Goal: Task Accomplishment & Management: Manage account settings

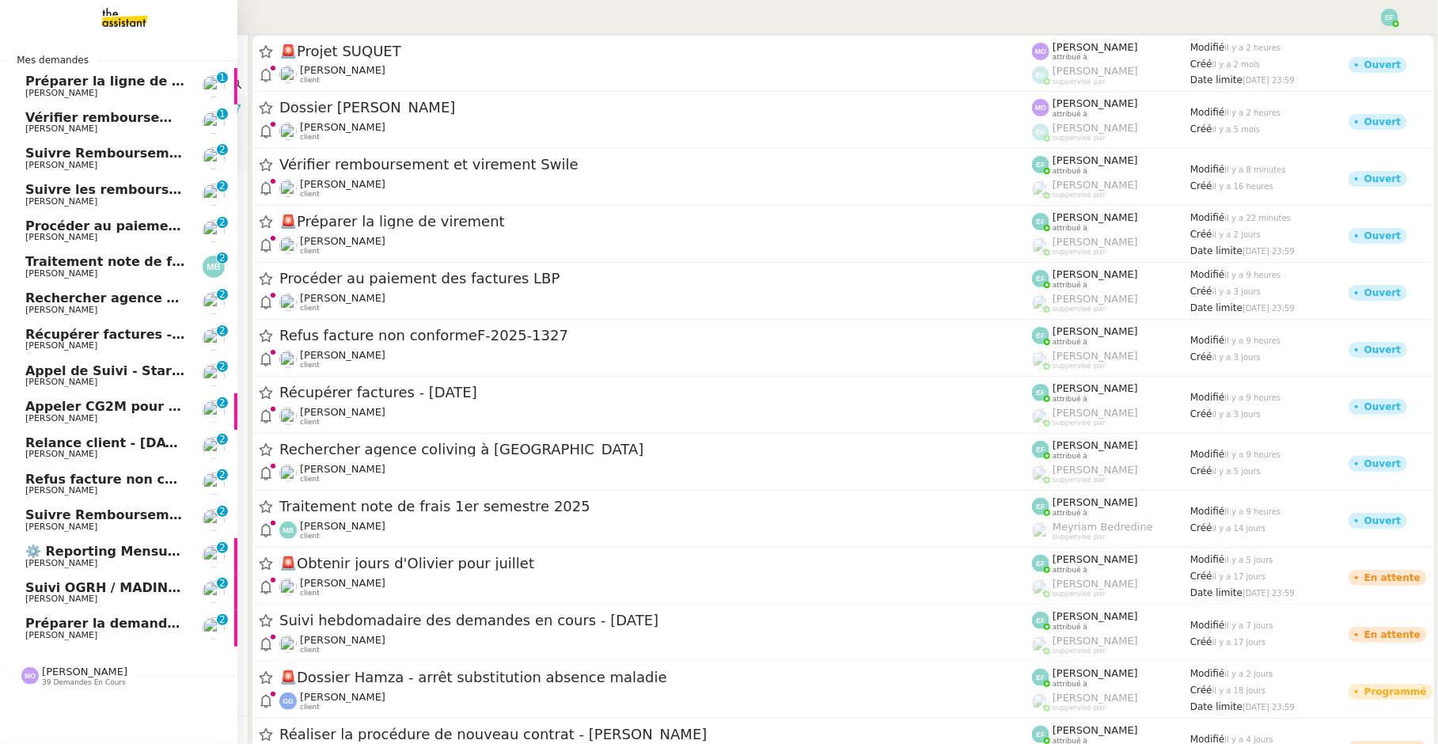
click at [91, 252] on link "Traitement note de frais 1er semestre 2025 Marina Barthelemy 0 1 2 3 4 5 6 7 8 9" at bounding box center [118, 266] width 237 height 36
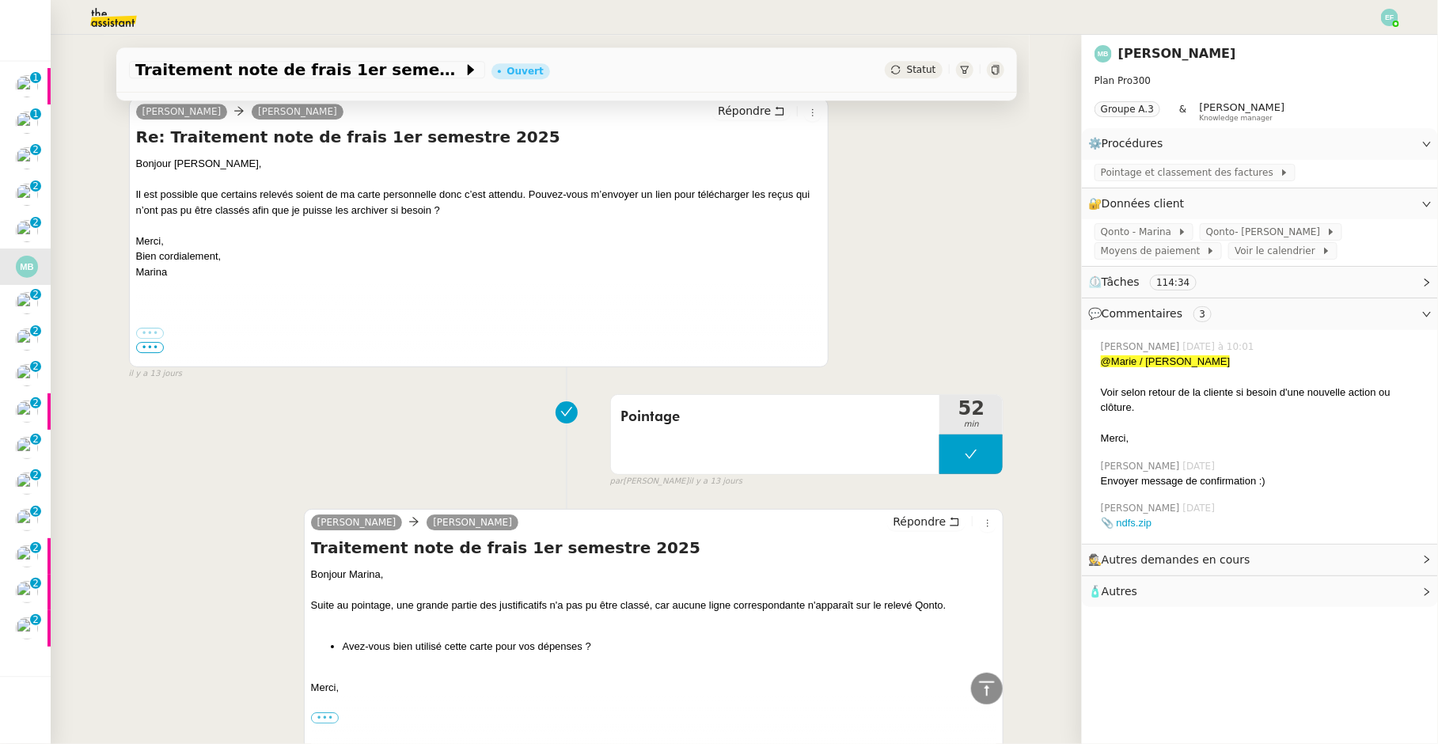
scroll to position [2198, 0]
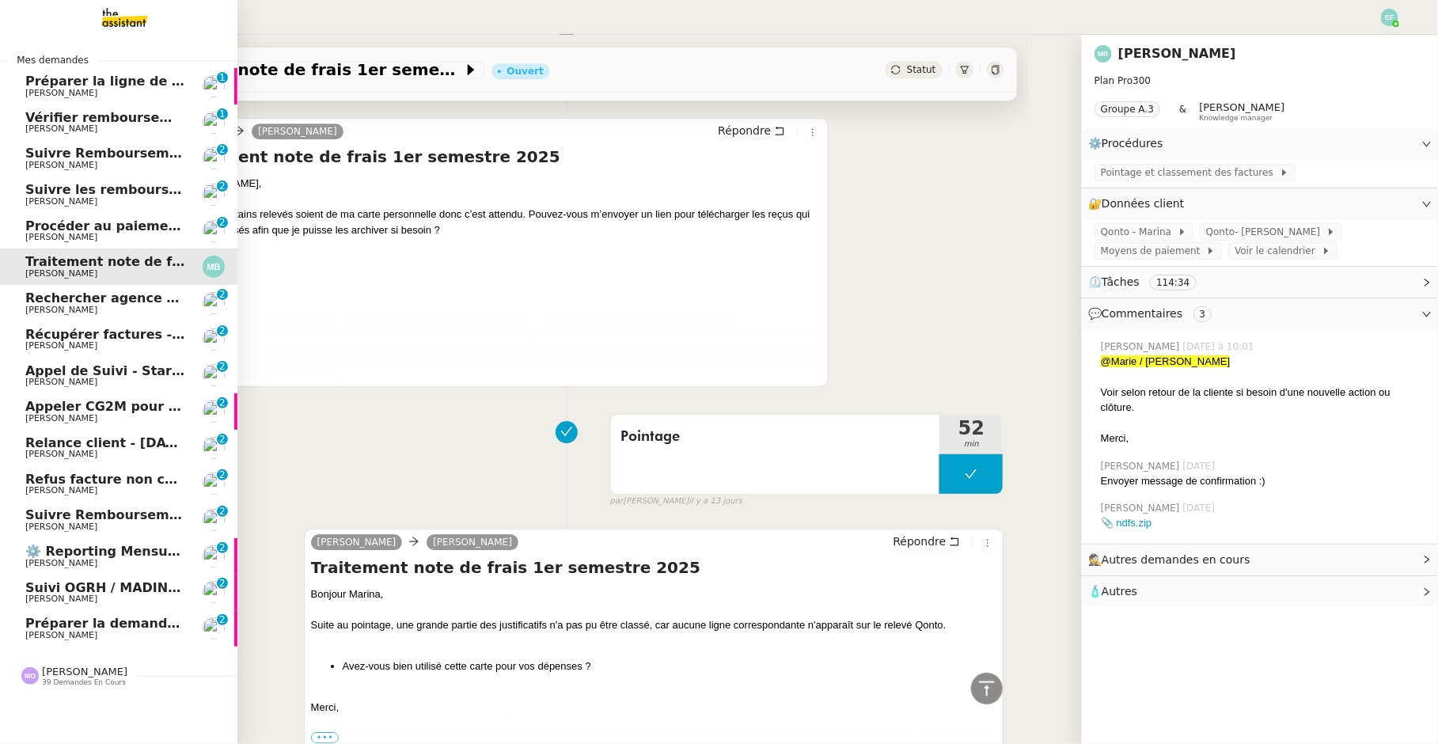
click at [90, 624] on span "Préparer la demande de congés paternité" at bounding box center [174, 623] width 298 height 15
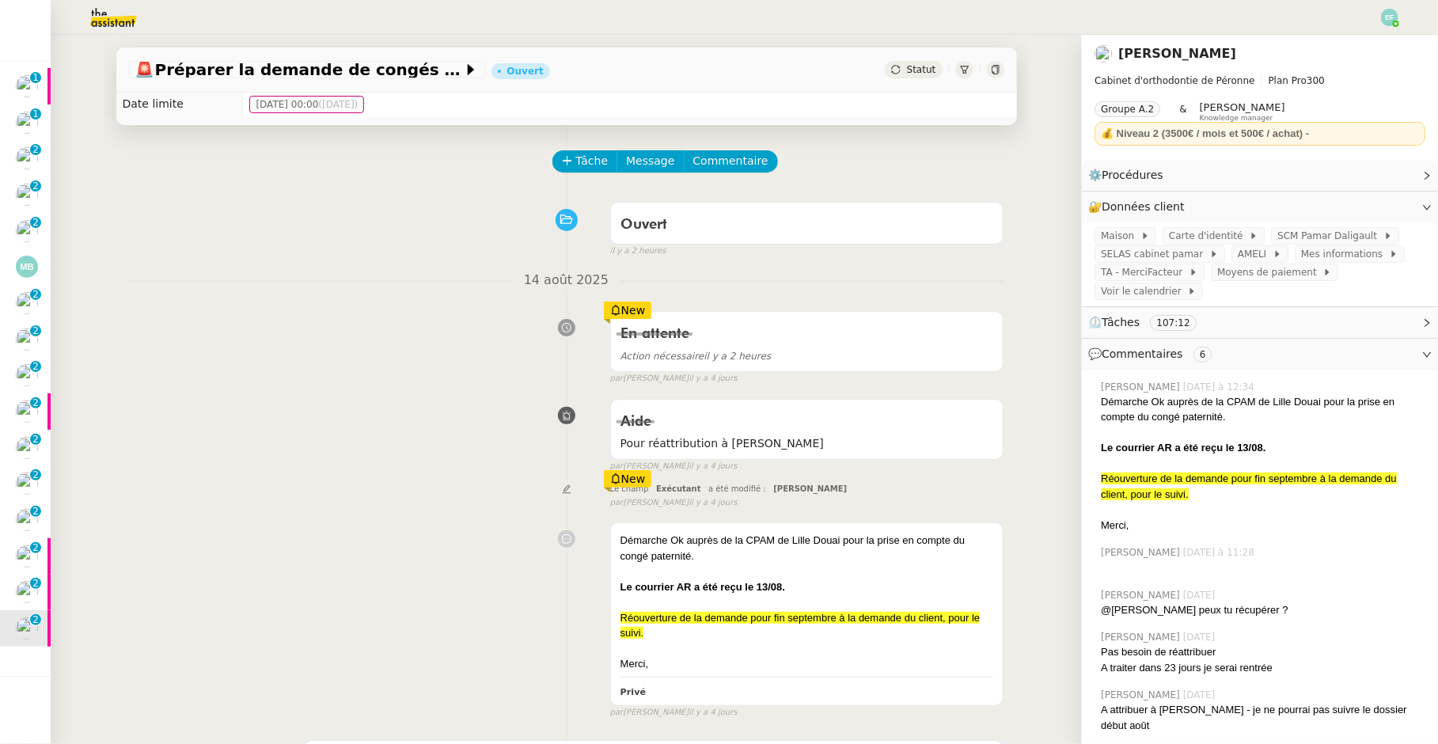
scroll to position [38, 0]
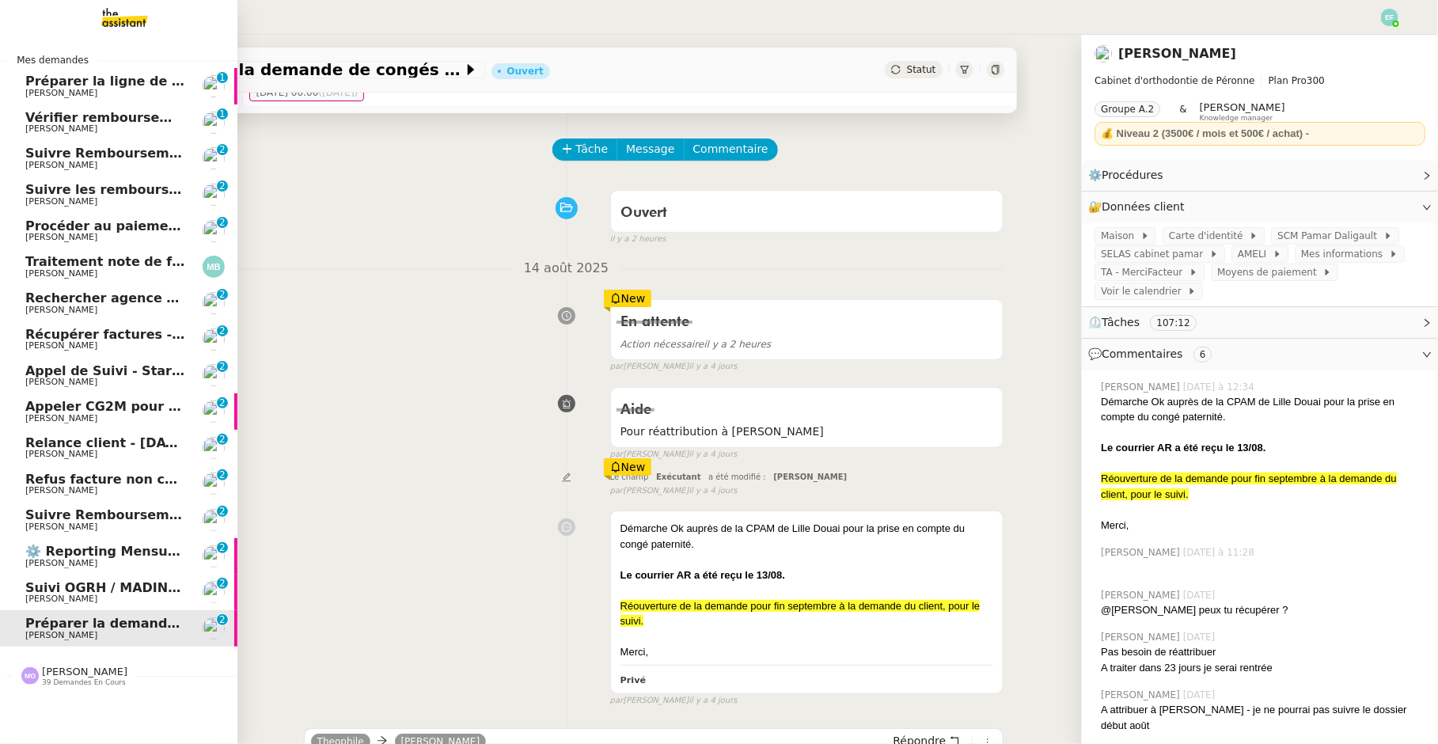
click at [62, 599] on span "[PERSON_NAME]" at bounding box center [61, 599] width 72 height 10
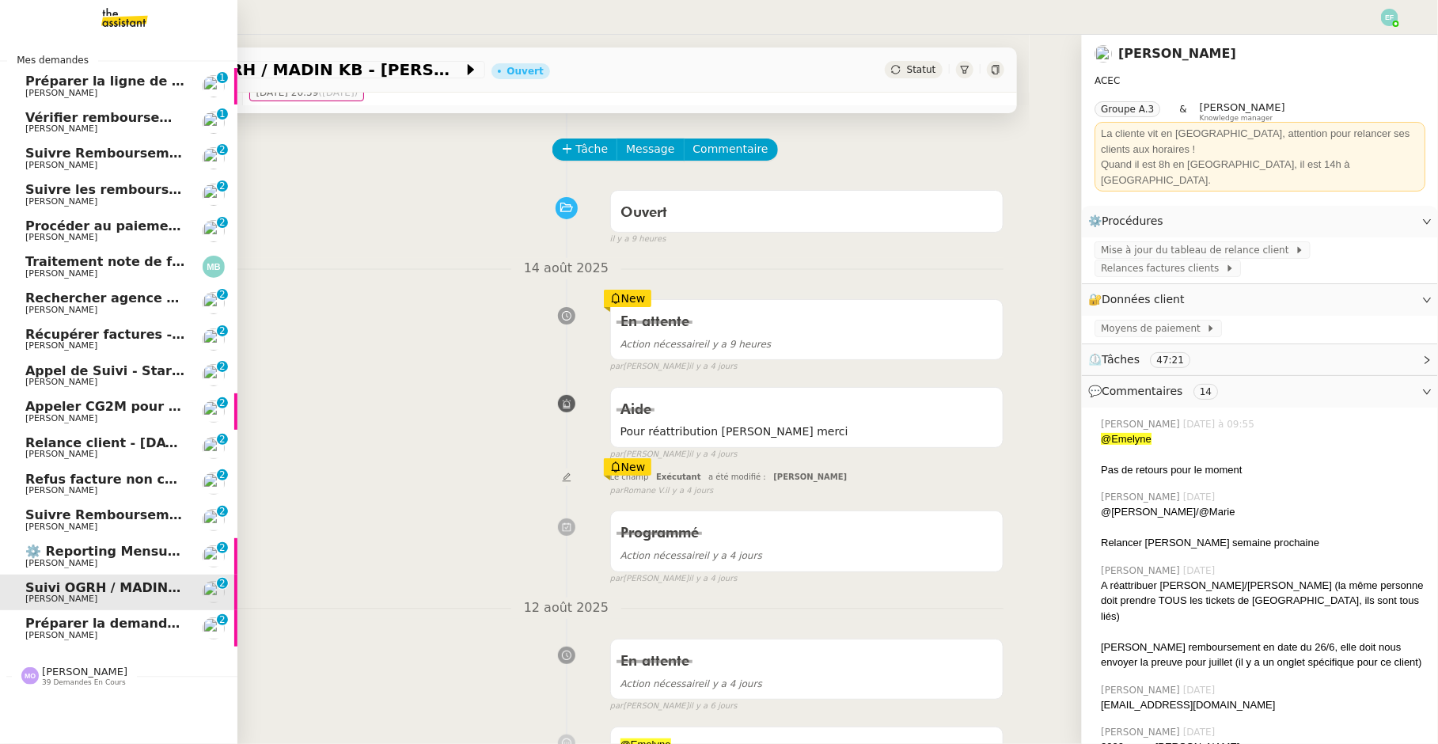
click at [72, 571] on link "⚙️ Reporting Mensuel (à réaliser dès réception salaires juillet) [PERSON_NAME] …" at bounding box center [118, 556] width 237 height 36
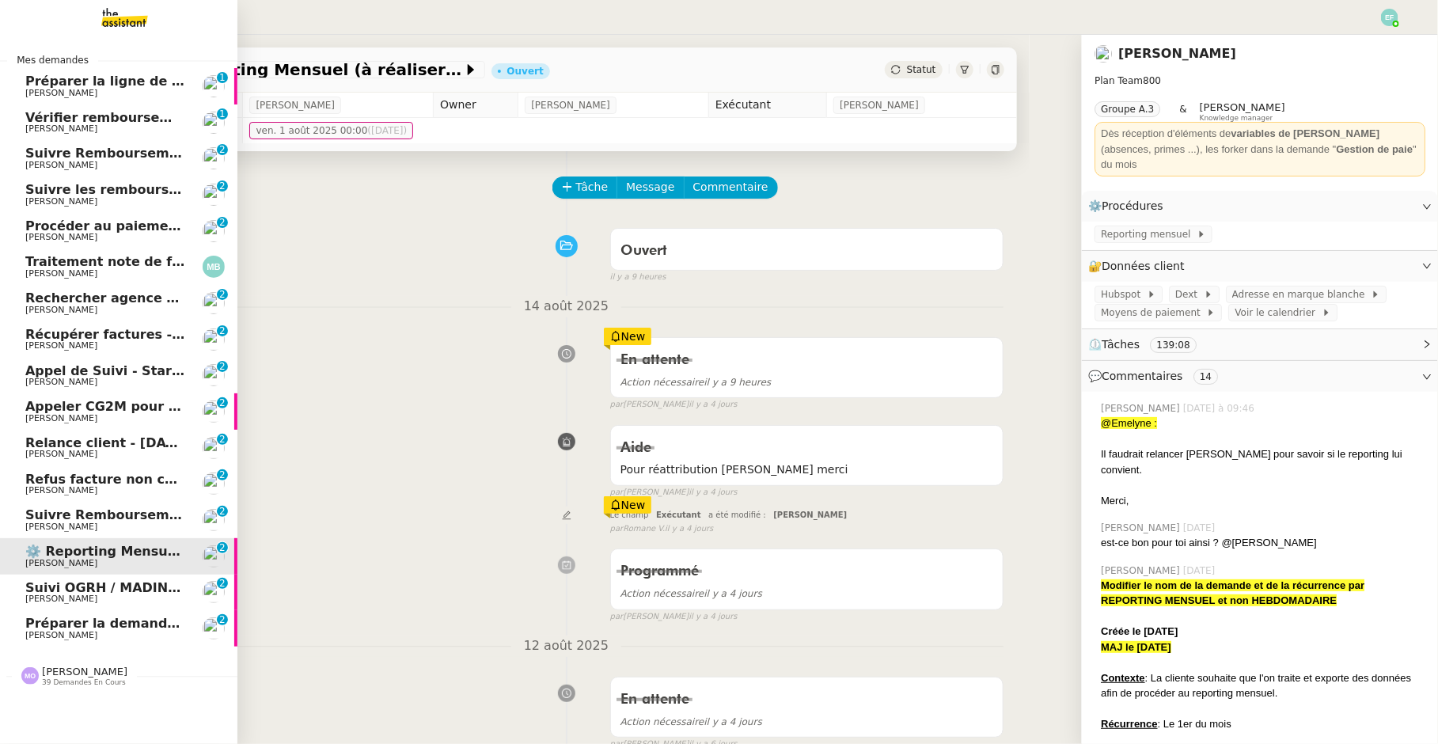
click at [93, 505] on link "Suivre Remboursements [PERSON_NAME] 0 1 2 3 4 5 6 7 8 9" at bounding box center [118, 520] width 237 height 36
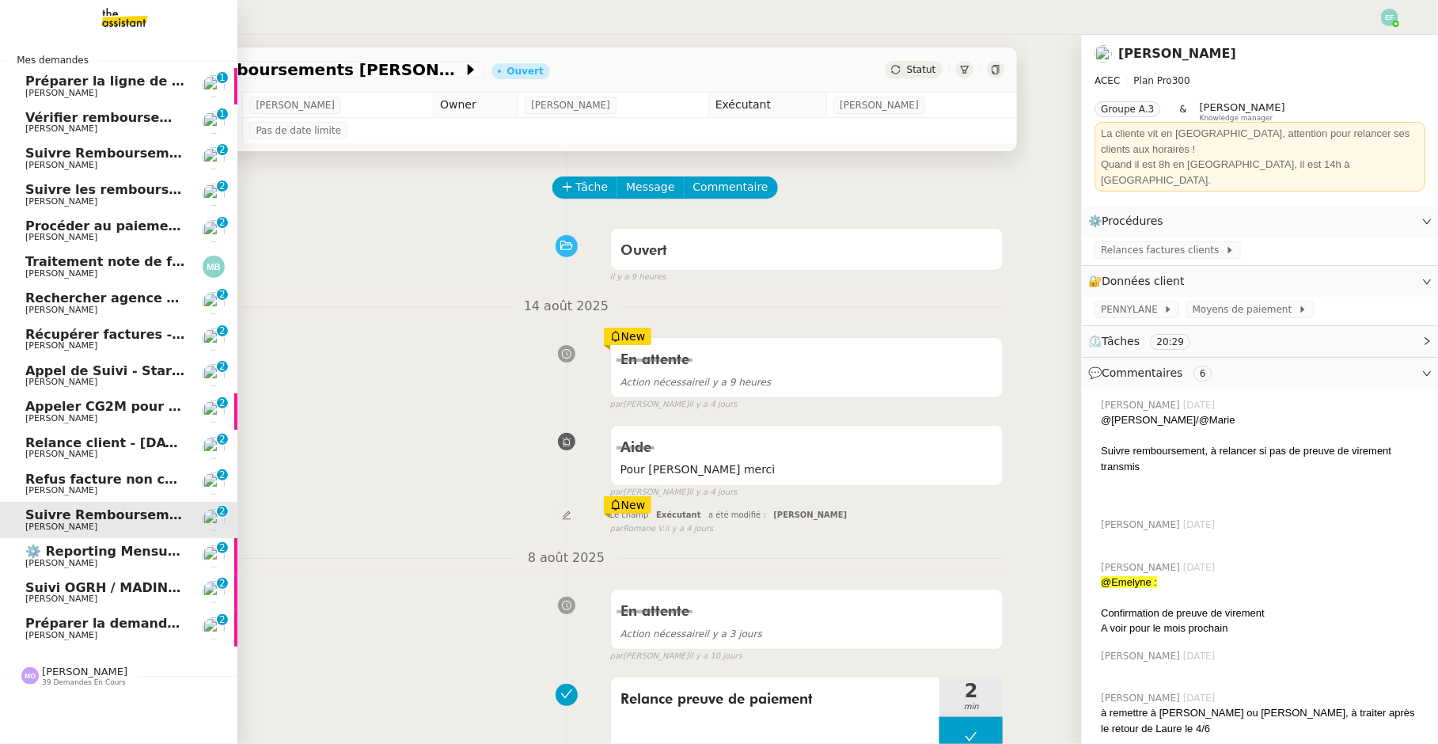
click at [98, 480] on span "Refus facture non conformeF-2025-1327" at bounding box center [169, 479] width 289 height 15
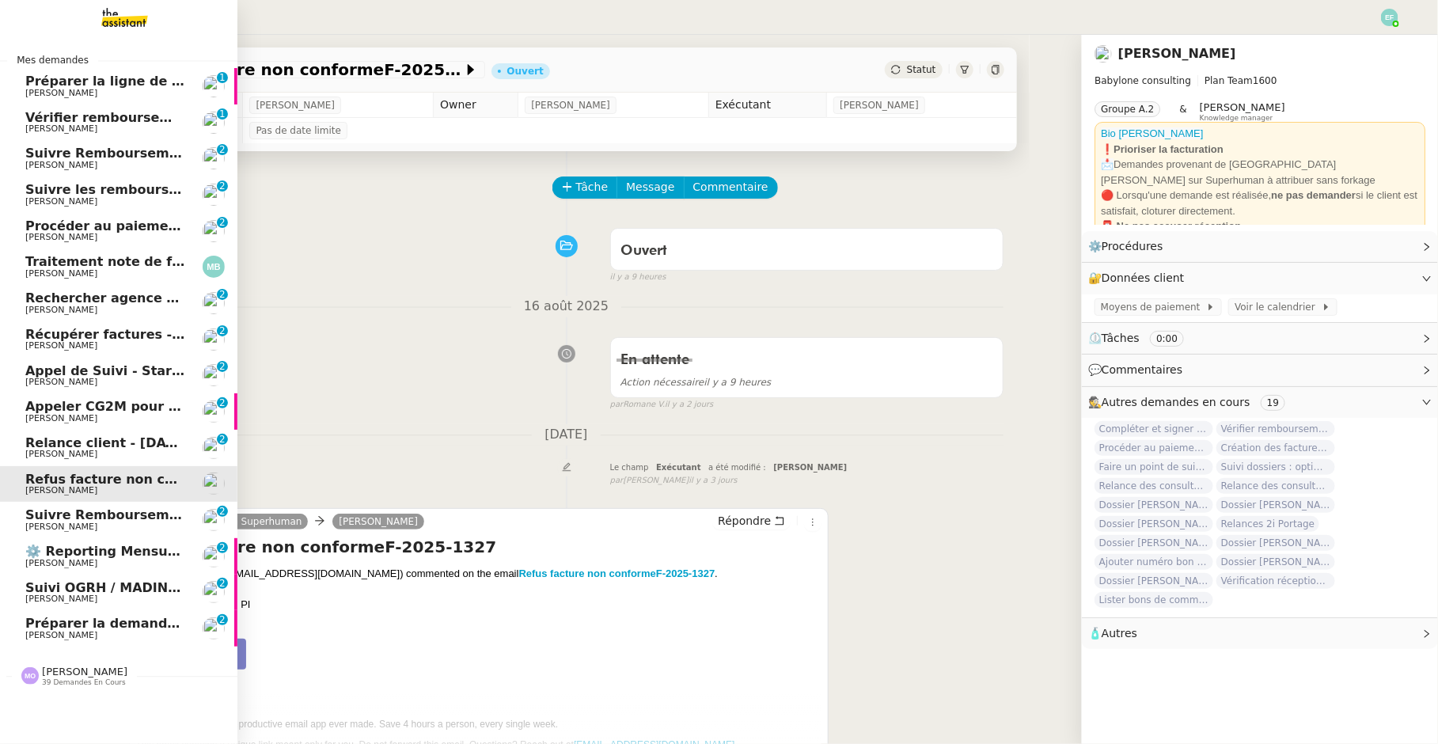
click at [35, 450] on span "[PERSON_NAME]" at bounding box center [61, 454] width 72 height 10
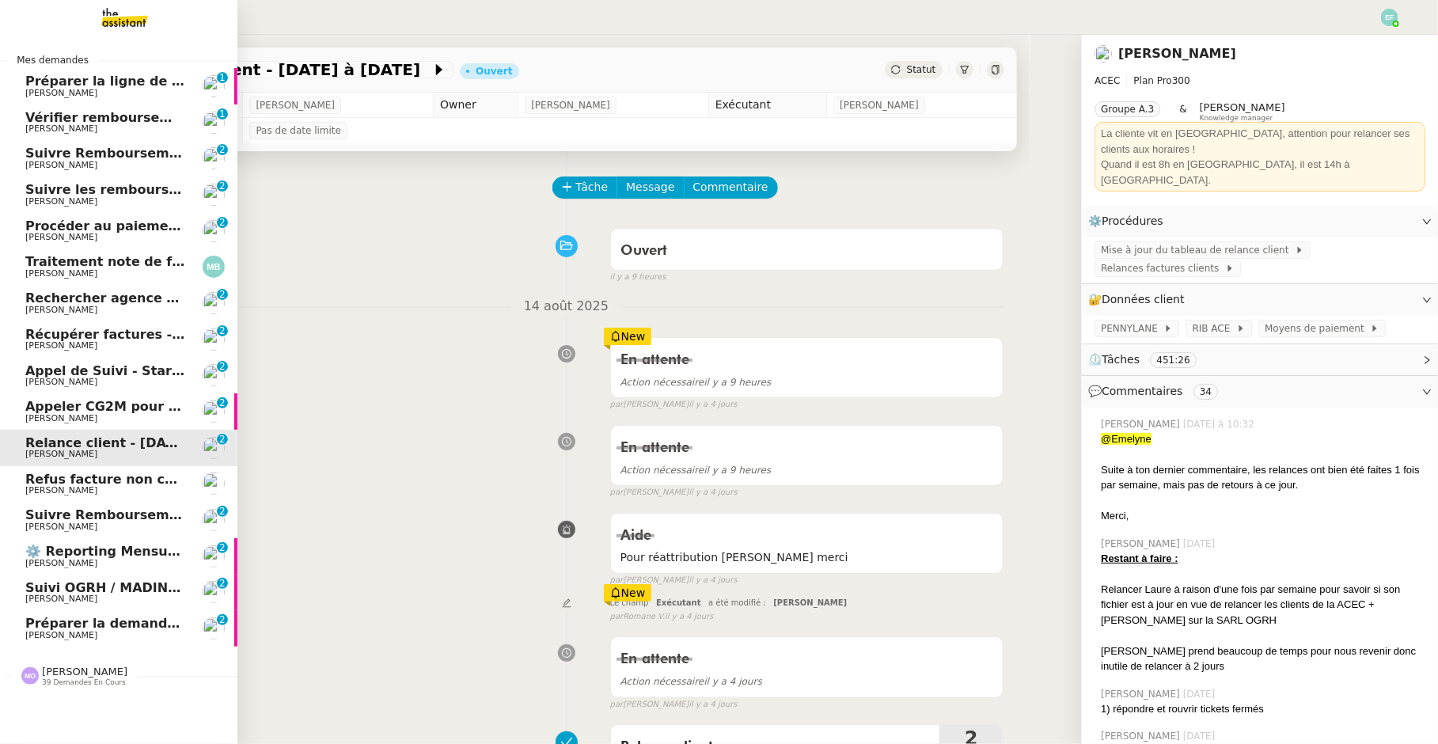
click at [67, 405] on span "Appeler CG2M pour suivi de signification" at bounding box center [170, 406] width 290 height 15
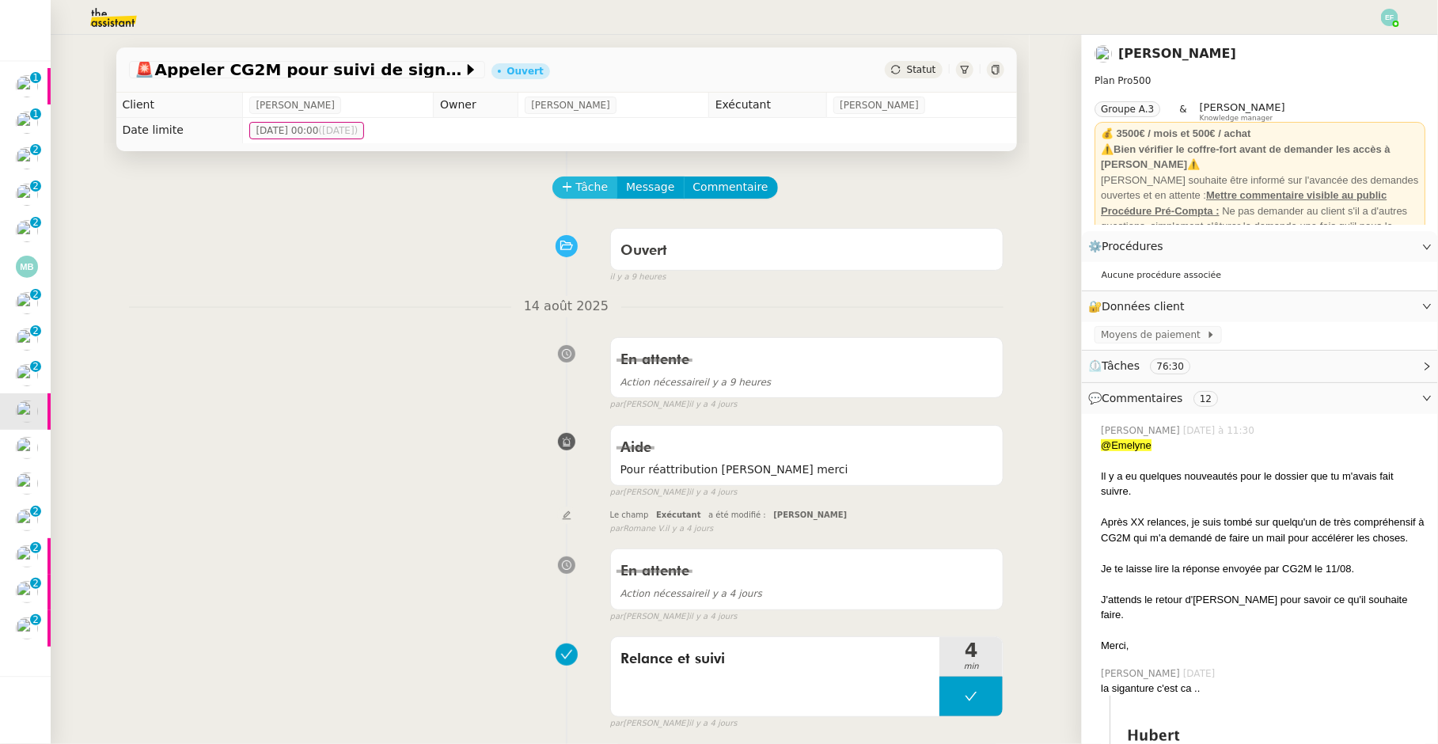
click at [576, 195] on span "Tâche" at bounding box center [592, 187] width 32 height 18
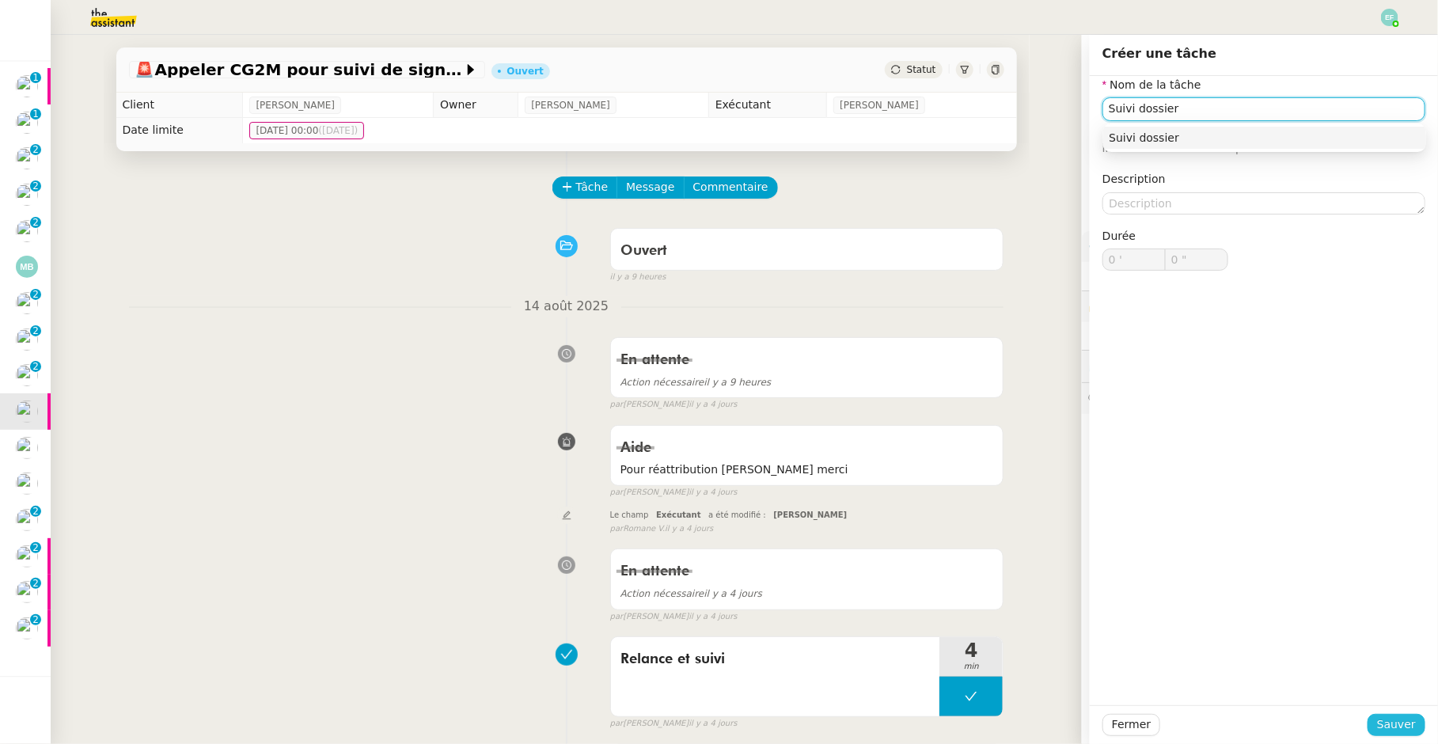
type input "Suivi dossier"
click at [1406, 726] on span "Sauver" at bounding box center [1396, 724] width 39 height 18
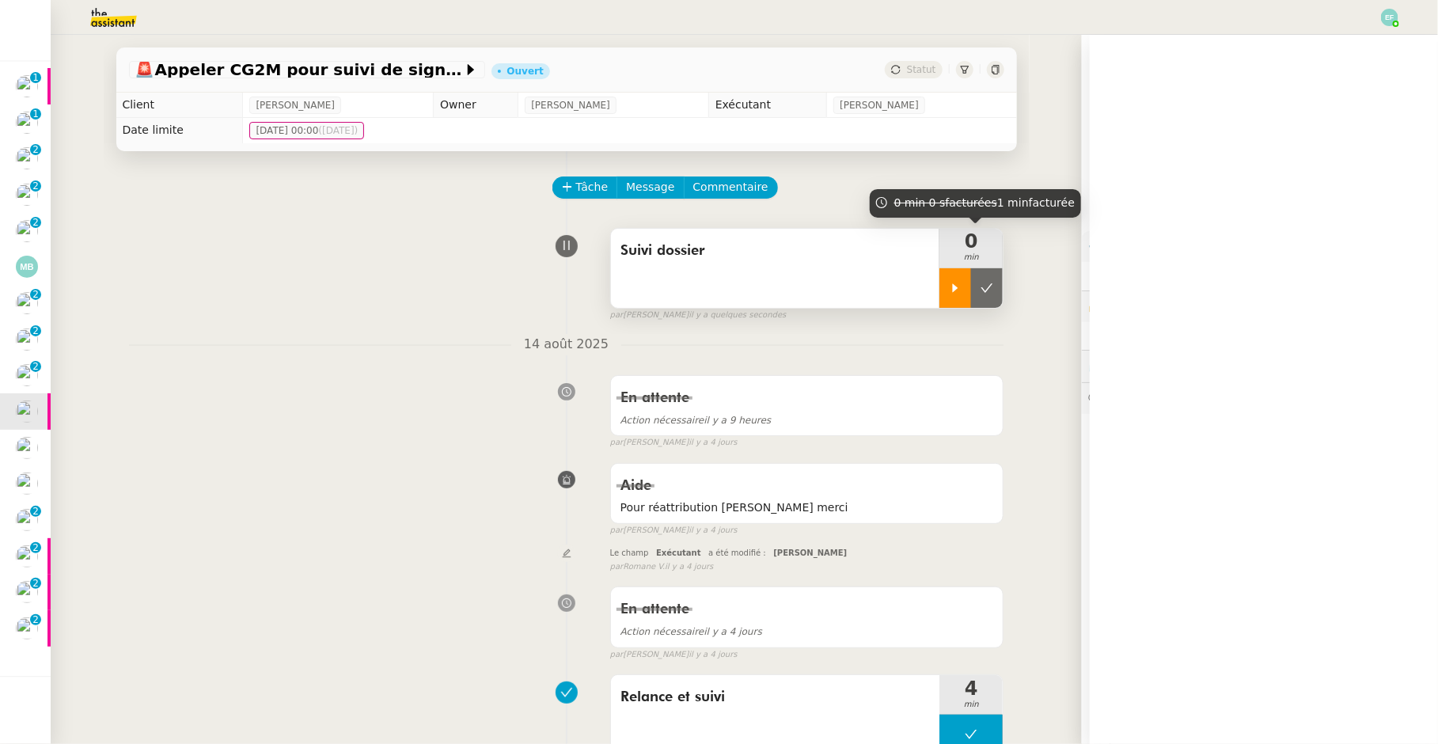
click at [952, 286] on icon at bounding box center [955, 288] width 13 height 13
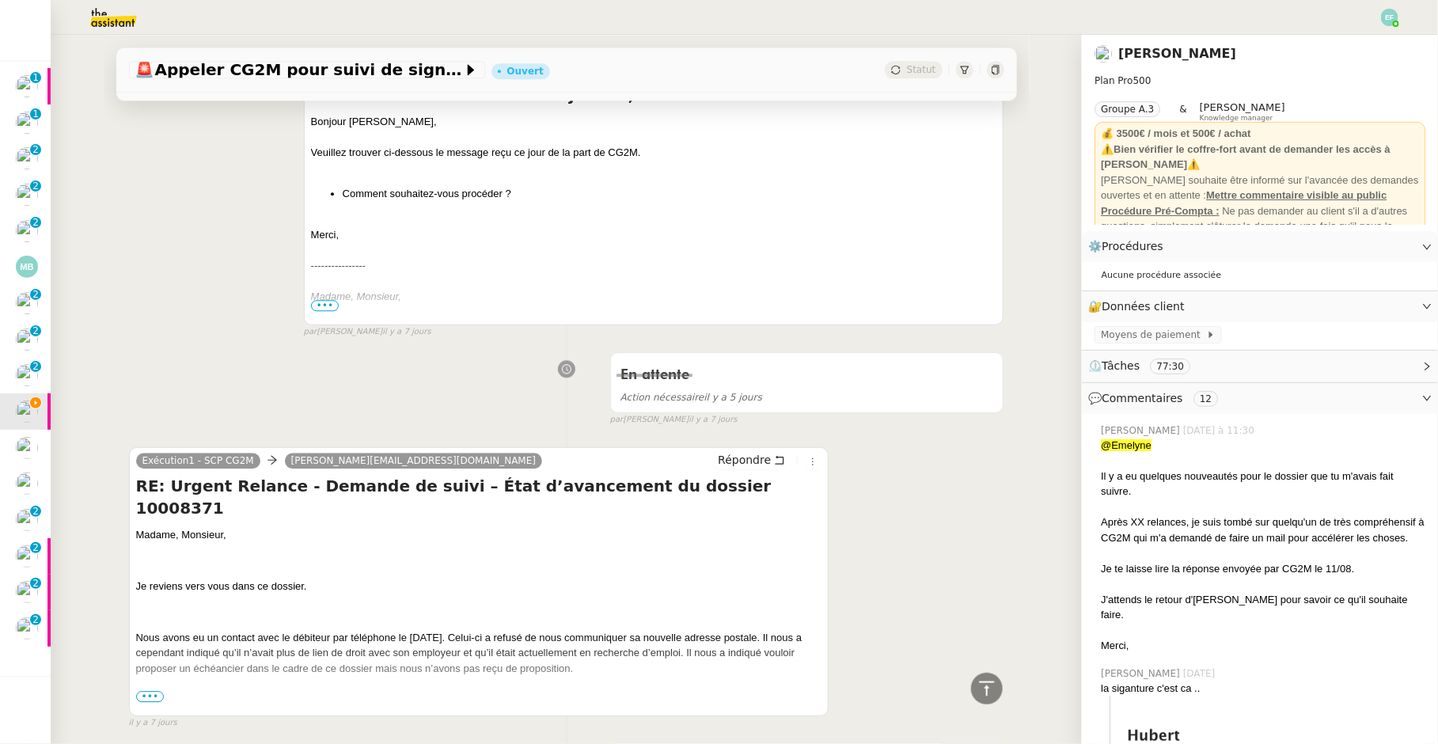
scroll to position [1778, 0]
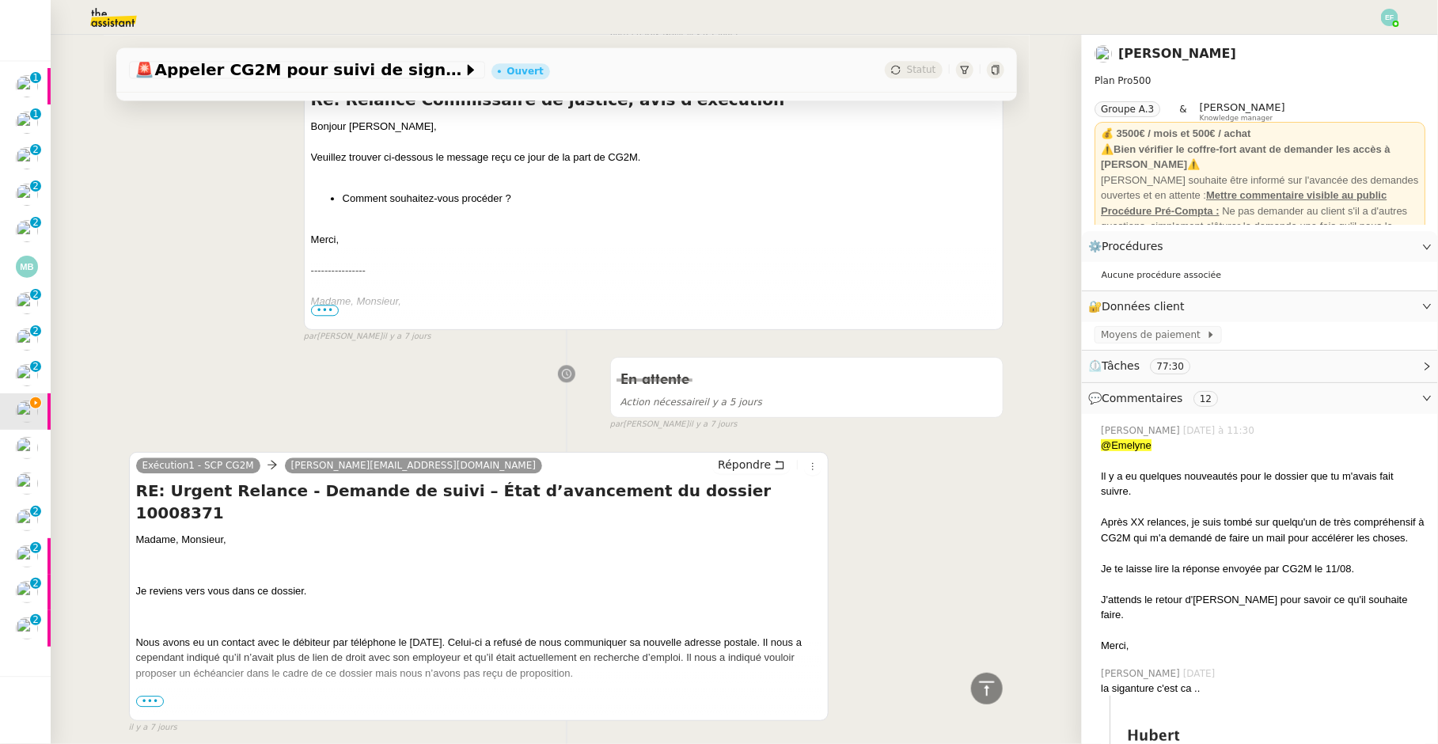
click at [327, 307] on span "•••" at bounding box center [325, 310] width 28 height 11
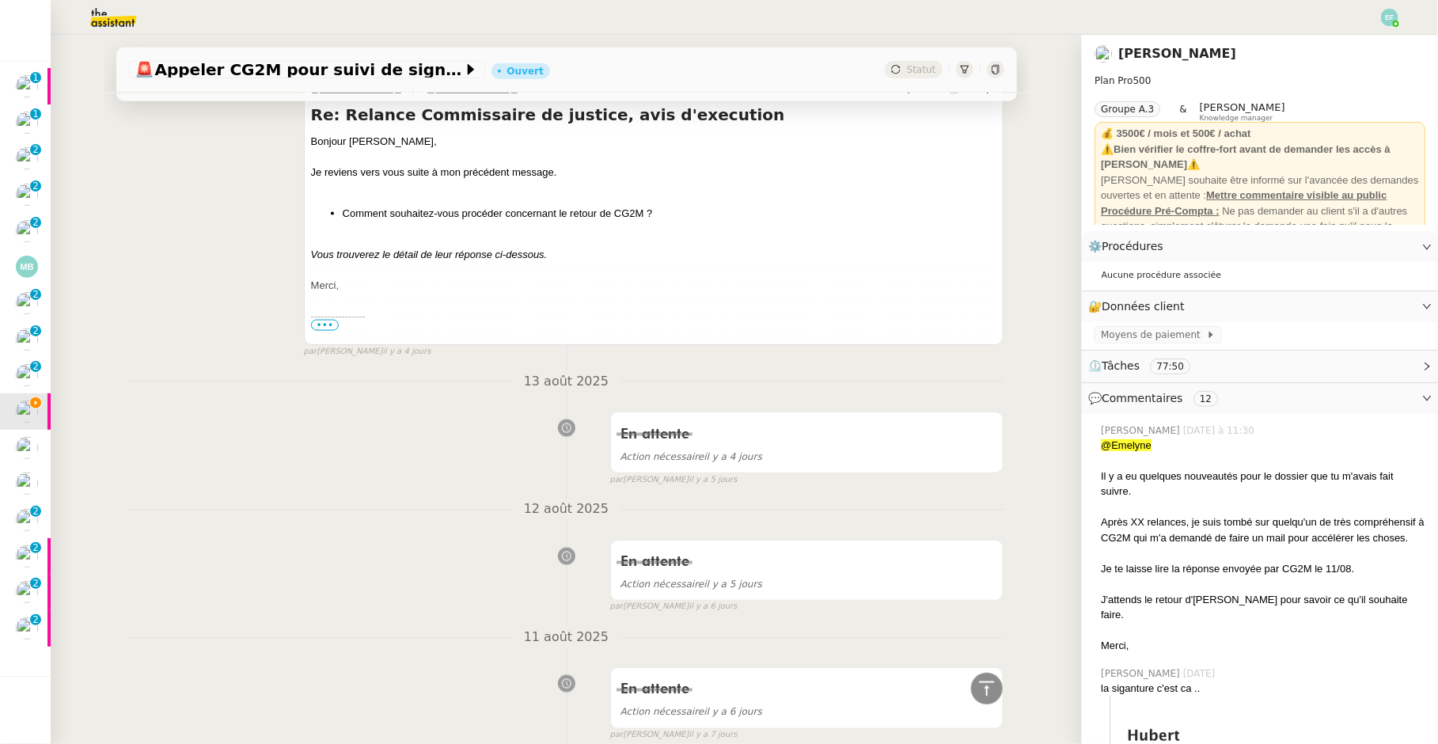
scroll to position [0, 0]
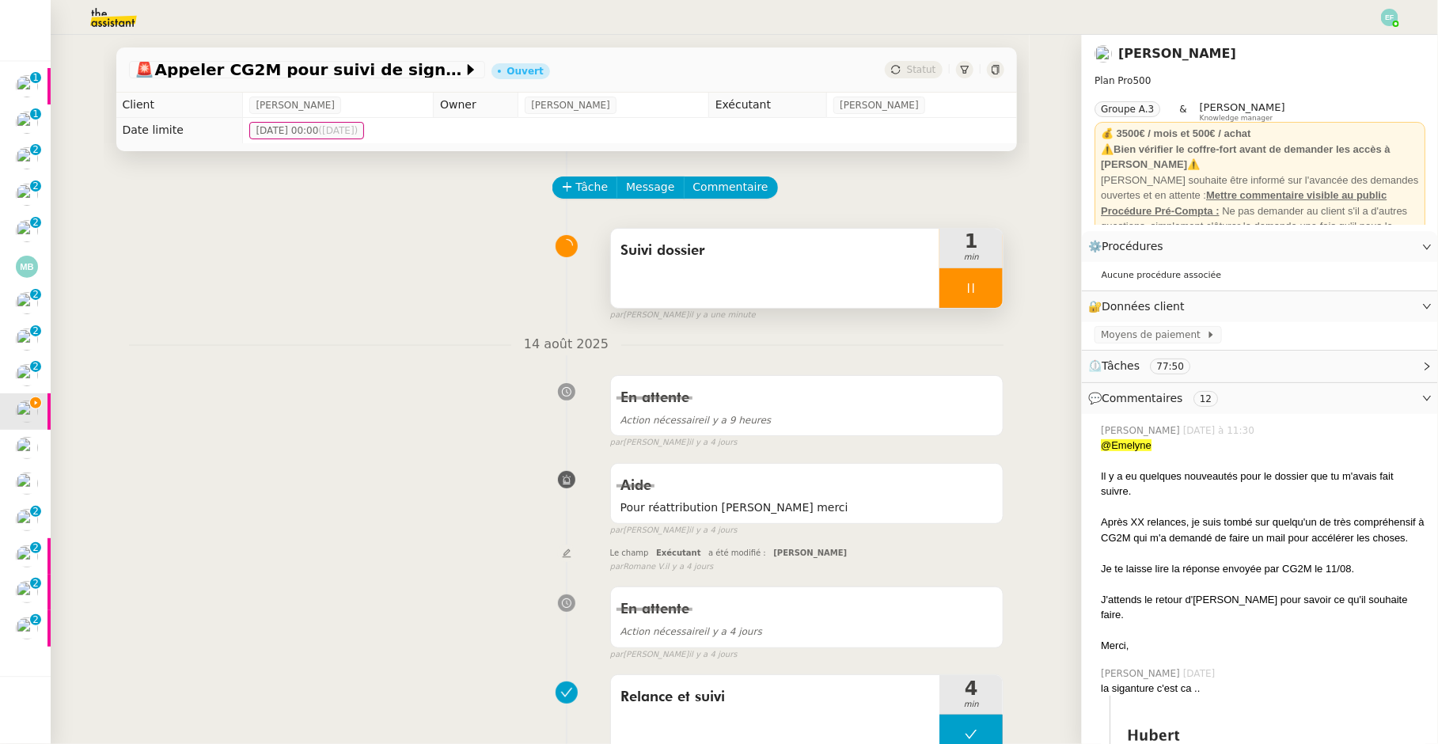
click at [970, 293] on icon at bounding box center [971, 288] width 13 height 13
click at [970, 293] on div at bounding box center [955, 288] width 32 height 40
click at [987, 283] on div at bounding box center [970, 288] width 63 height 40
click at [987, 283] on icon at bounding box center [987, 288] width 13 height 13
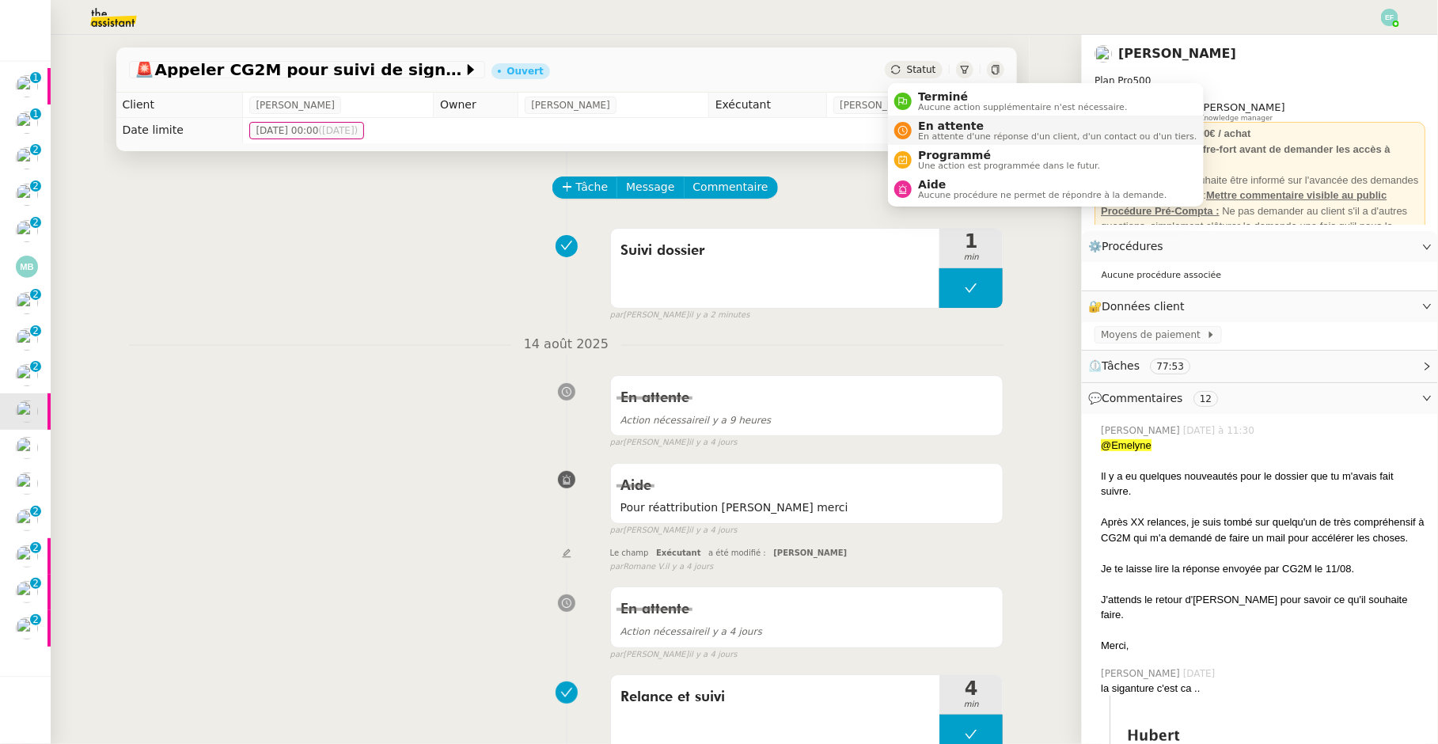
click at [928, 132] on span "En attente d'une réponse d'un client, d'un contact ou d'un tiers." at bounding box center [1057, 136] width 279 height 9
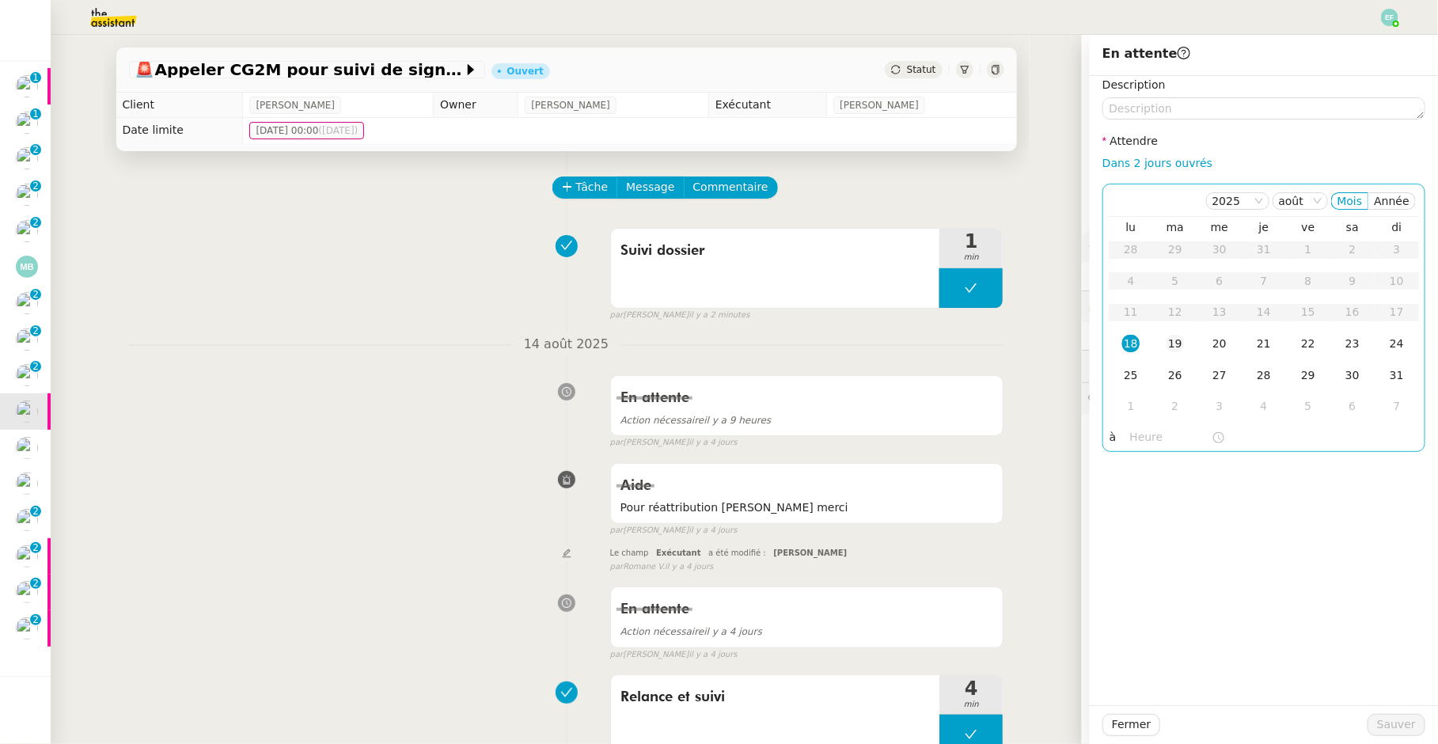
click at [1169, 343] on div "19" at bounding box center [1174, 343] width 17 height 17
click at [1400, 738] on div "Fermer Sauver" at bounding box center [1264, 724] width 348 height 39
click at [1383, 717] on span "Sauver" at bounding box center [1396, 724] width 39 height 18
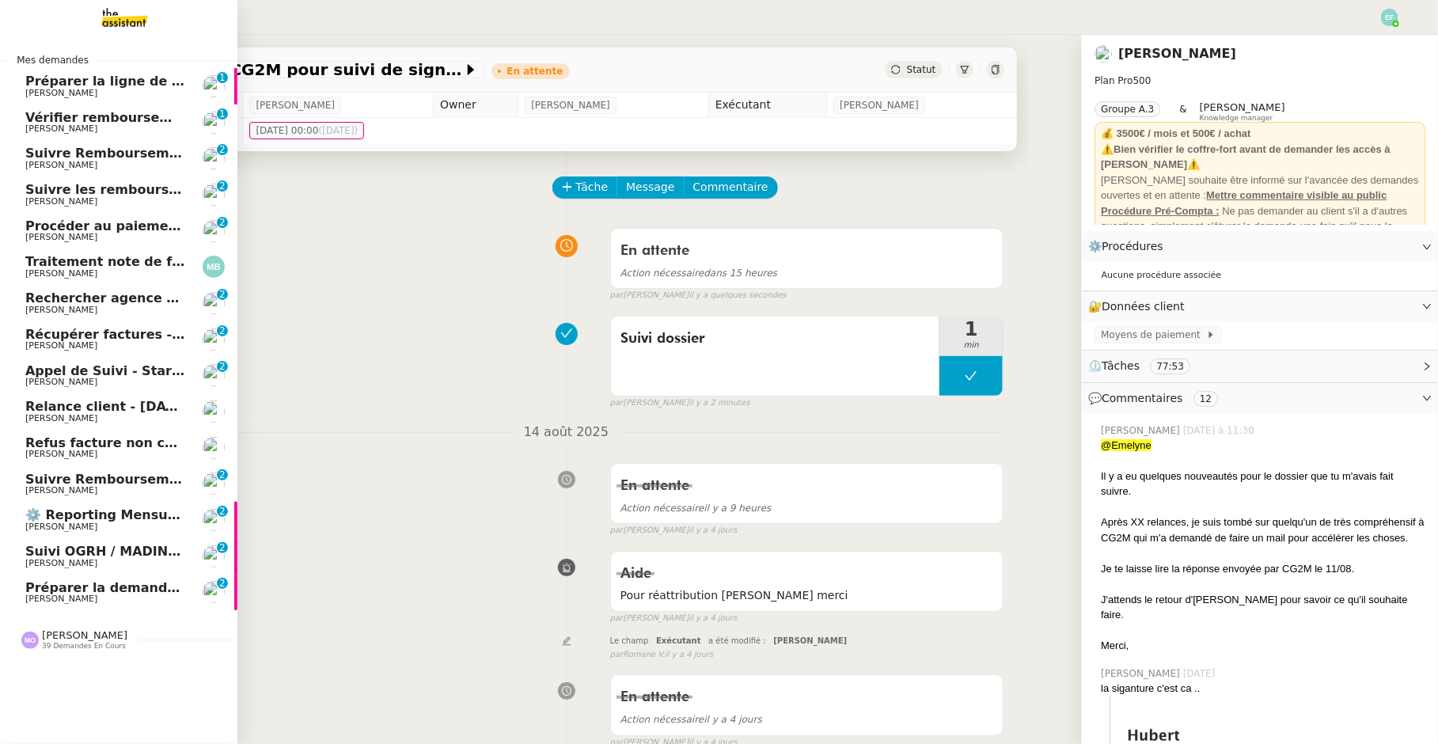
click at [44, 376] on span "Appel de Suivi - StartC" at bounding box center [105, 370] width 161 height 15
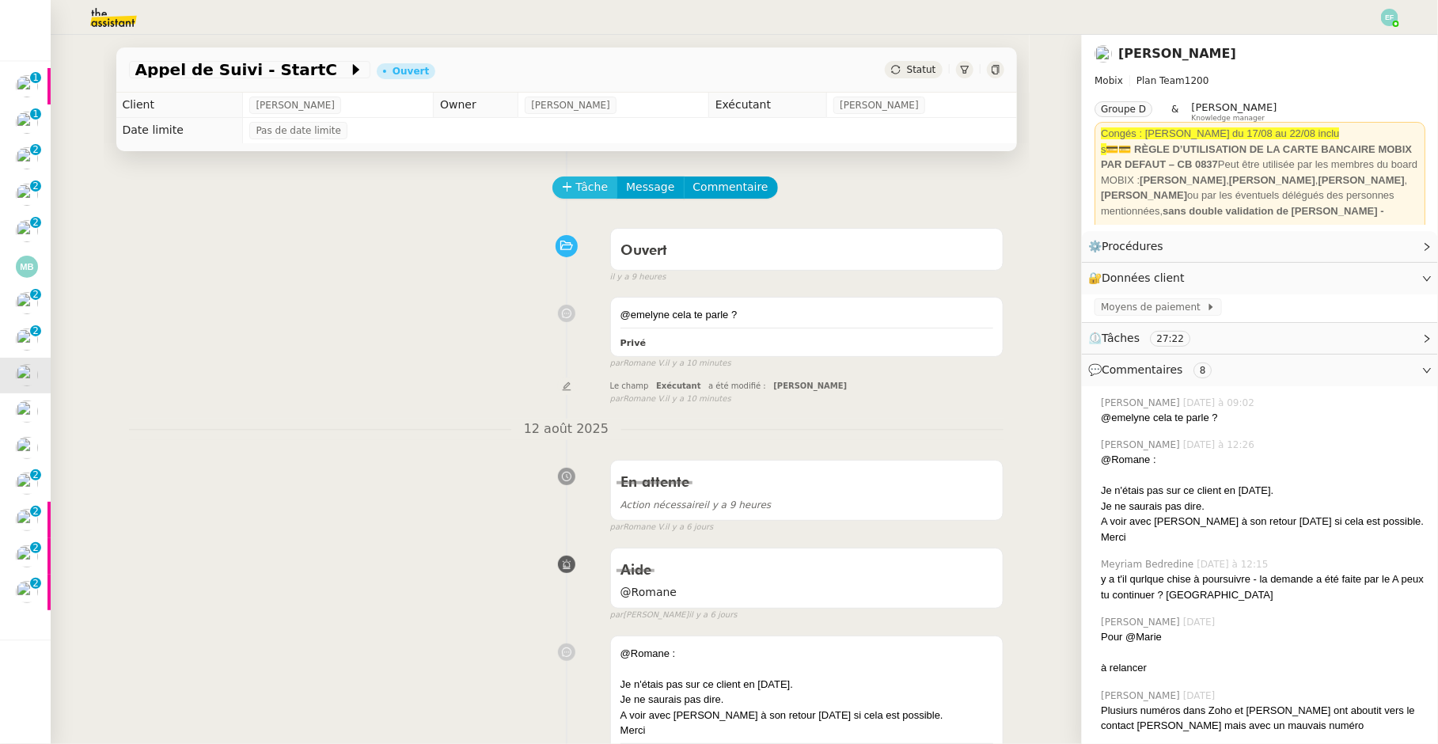
click at [586, 176] on button "Tâche" at bounding box center [585, 187] width 66 height 22
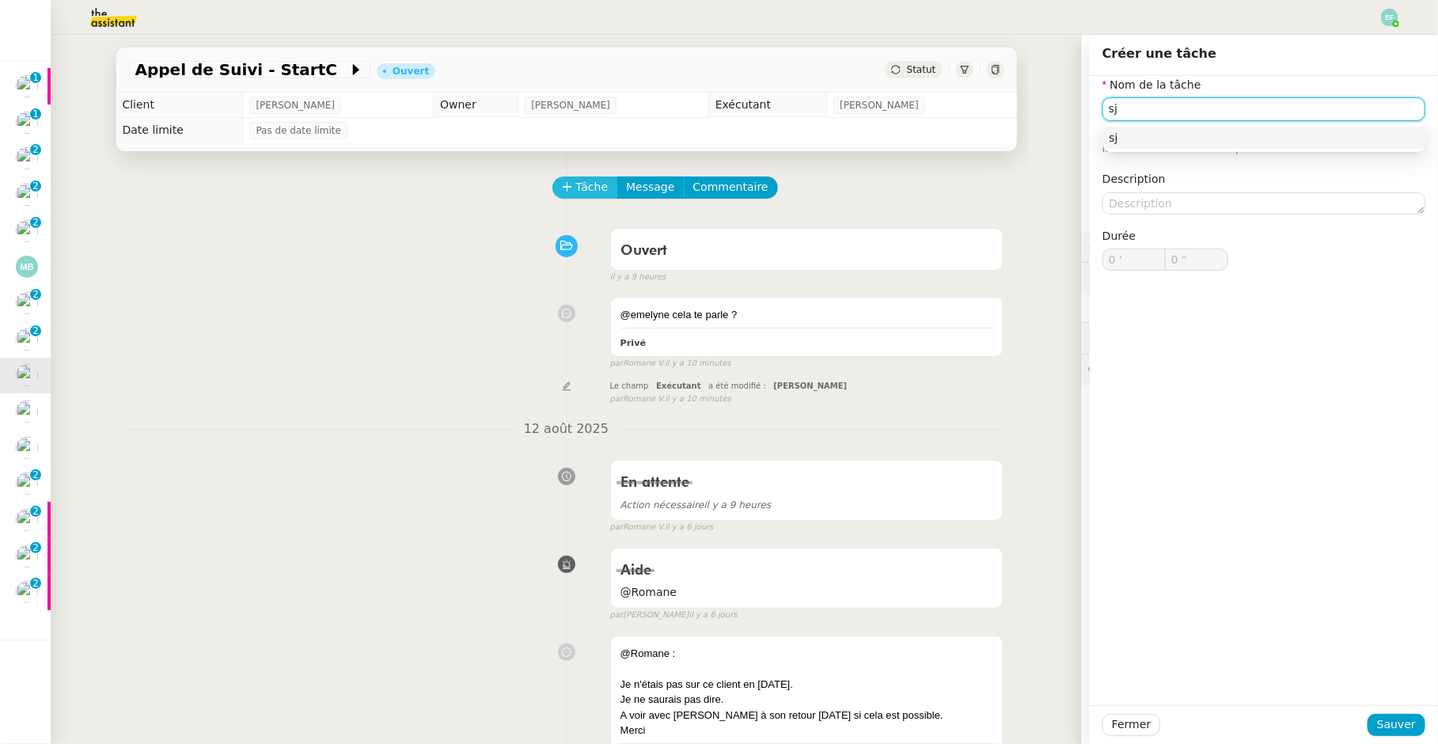
type input "s"
type input "Suivi dossier"
click at [1396, 718] on span "Sauver" at bounding box center [1396, 724] width 39 height 18
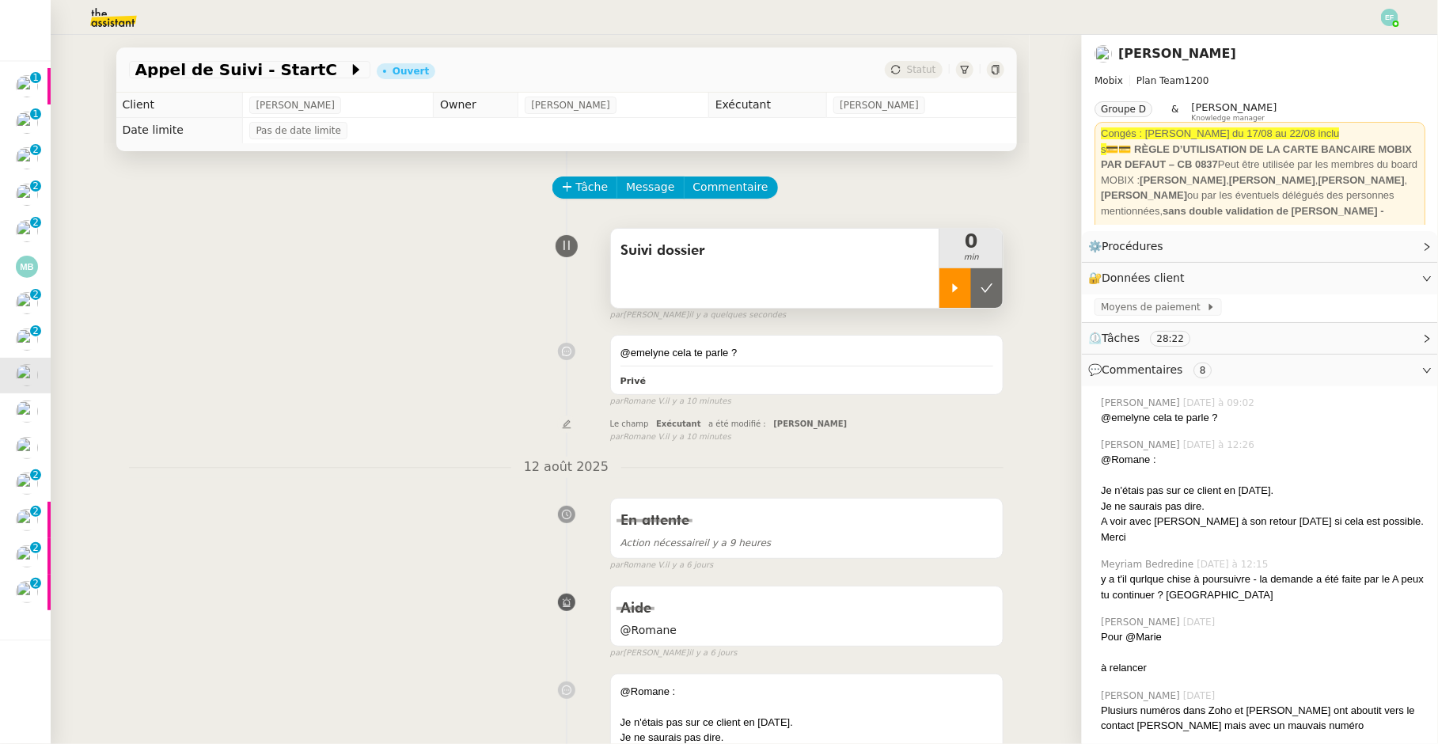
click at [966, 294] on div at bounding box center [955, 288] width 32 height 40
click at [744, 183] on span "Commentaire" at bounding box center [730, 187] width 75 height 18
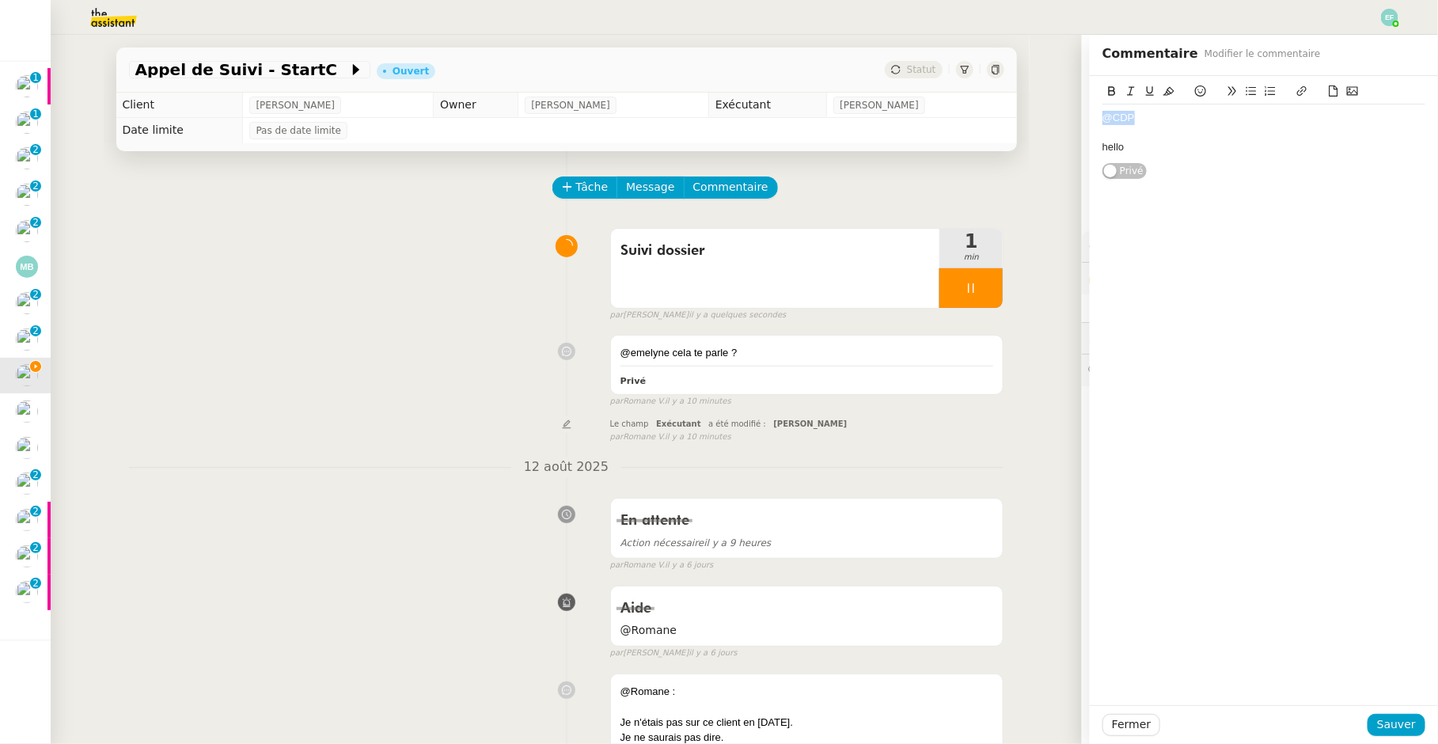
click at [1141, 111] on div "@CDP" at bounding box center [1263, 118] width 323 height 14
click at [1160, 138] on div at bounding box center [1263, 133] width 323 height 14
click at [1131, 146] on div "hello" at bounding box center [1263, 147] width 323 height 14
drag, startPoint x: 1388, startPoint y: 164, endPoint x: 1363, endPoint y: 147, distance: 30.3
click at [1363, 147] on div "hello, lorsque je travaillais pour Florian il n'y avait pas de demande en parti…" at bounding box center [1263, 154] width 323 height 29
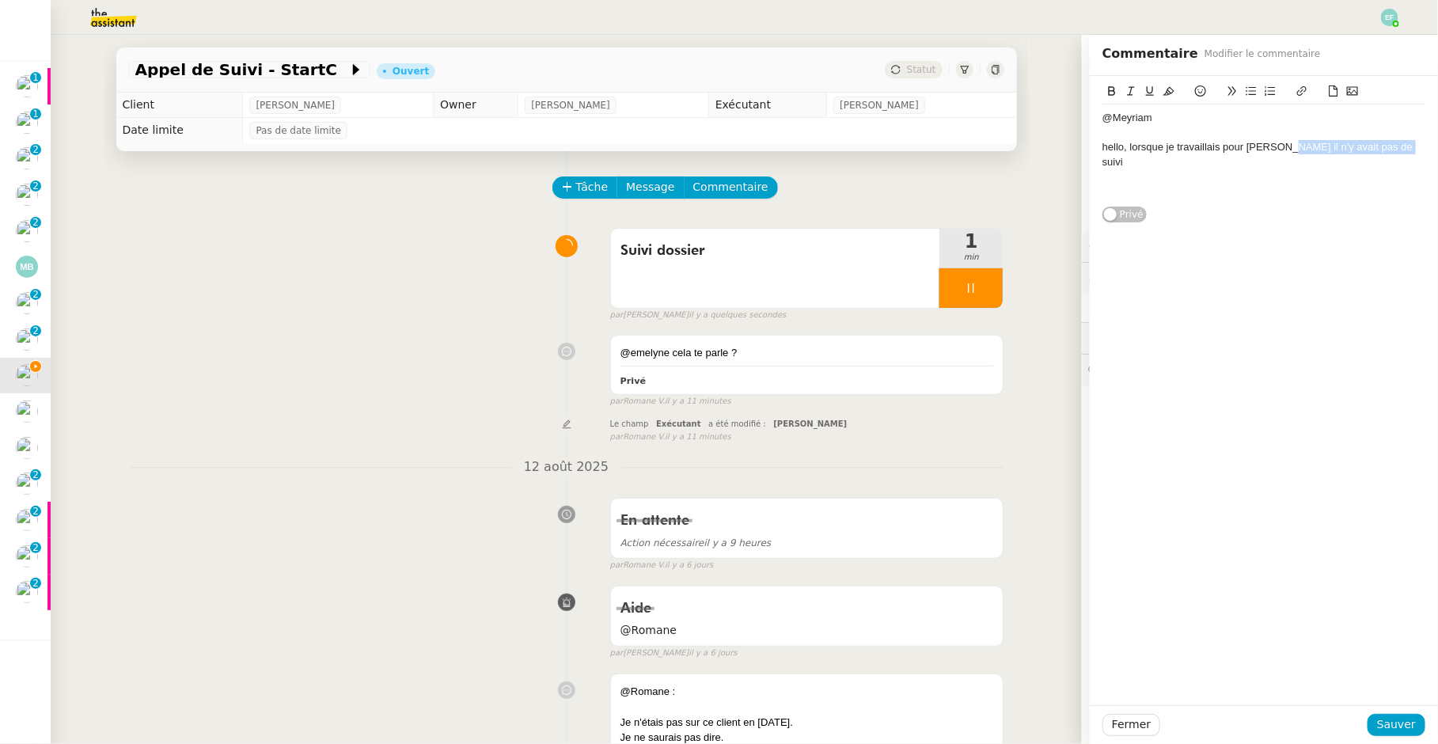
drag, startPoint x: 1398, startPoint y: 149, endPoint x: 1282, endPoint y: 146, distance: 115.6
click at [1282, 146] on div "hello, lorsque je travaillais pour Florian il n'y avait pas de suivi" at bounding box center [1263, 154] width 323 height 29
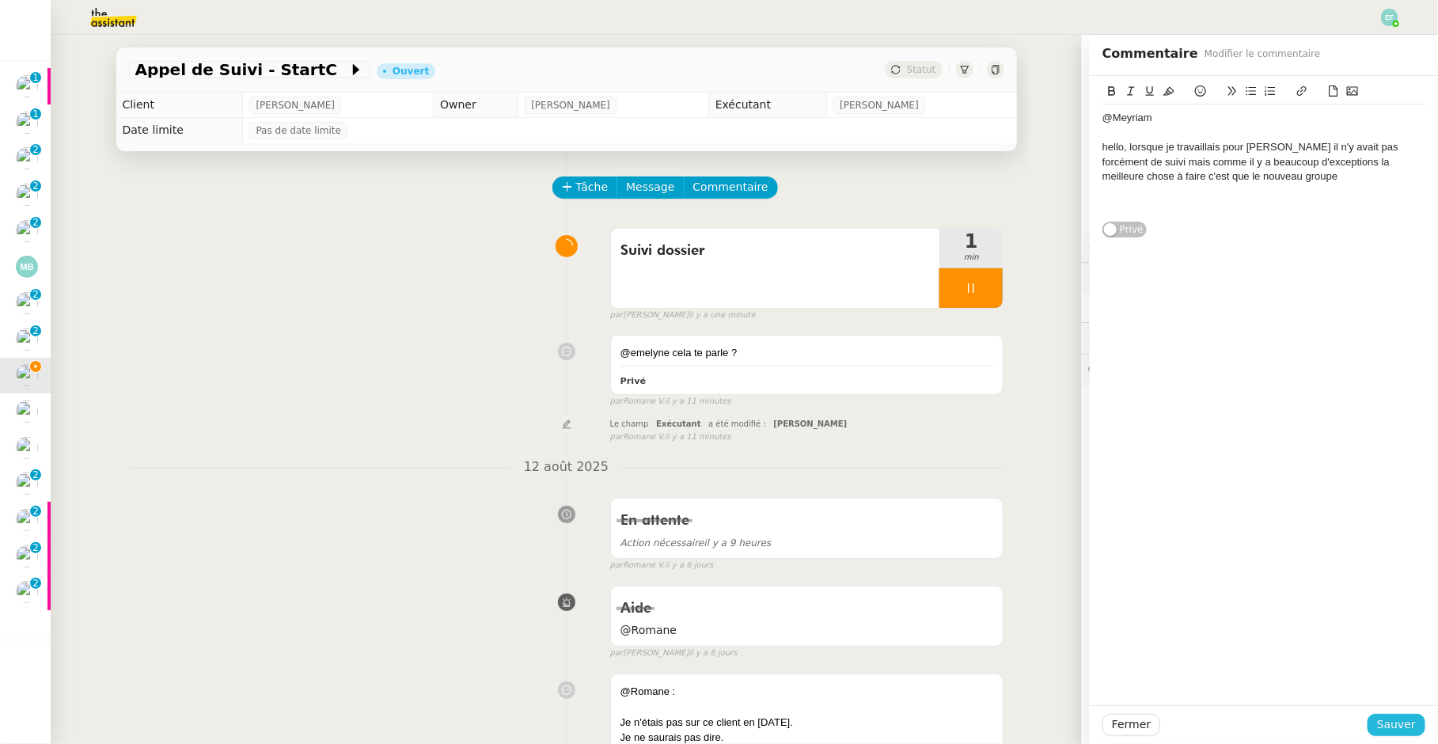
click at [1403, 724] on span "Sauver" at bounding box center [1396, 724] width 39 height 18
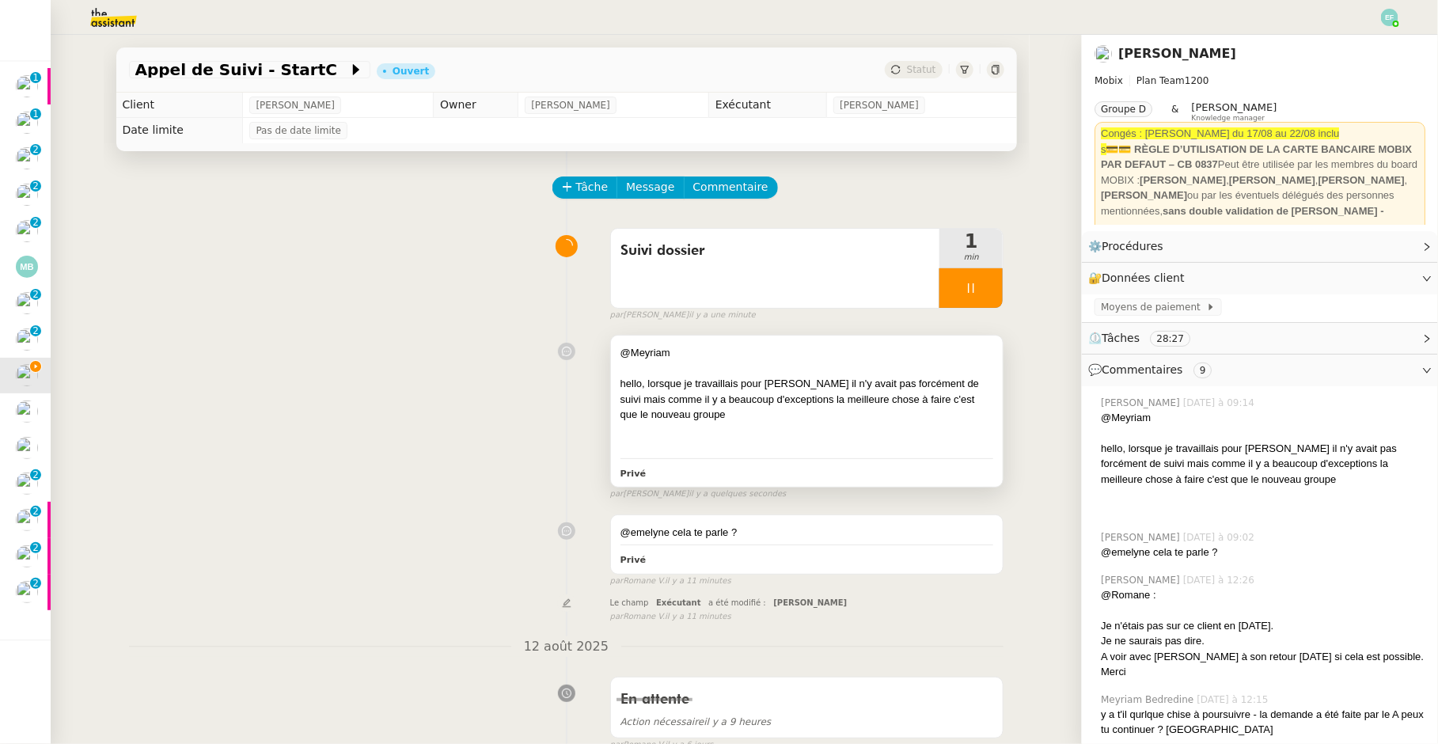
click at [935, 377] on div "hello, lorsque je travaillais pour Florian il n'y avait pas forcément de suivi …" at bounding box center [807, 399] width 374 height 47
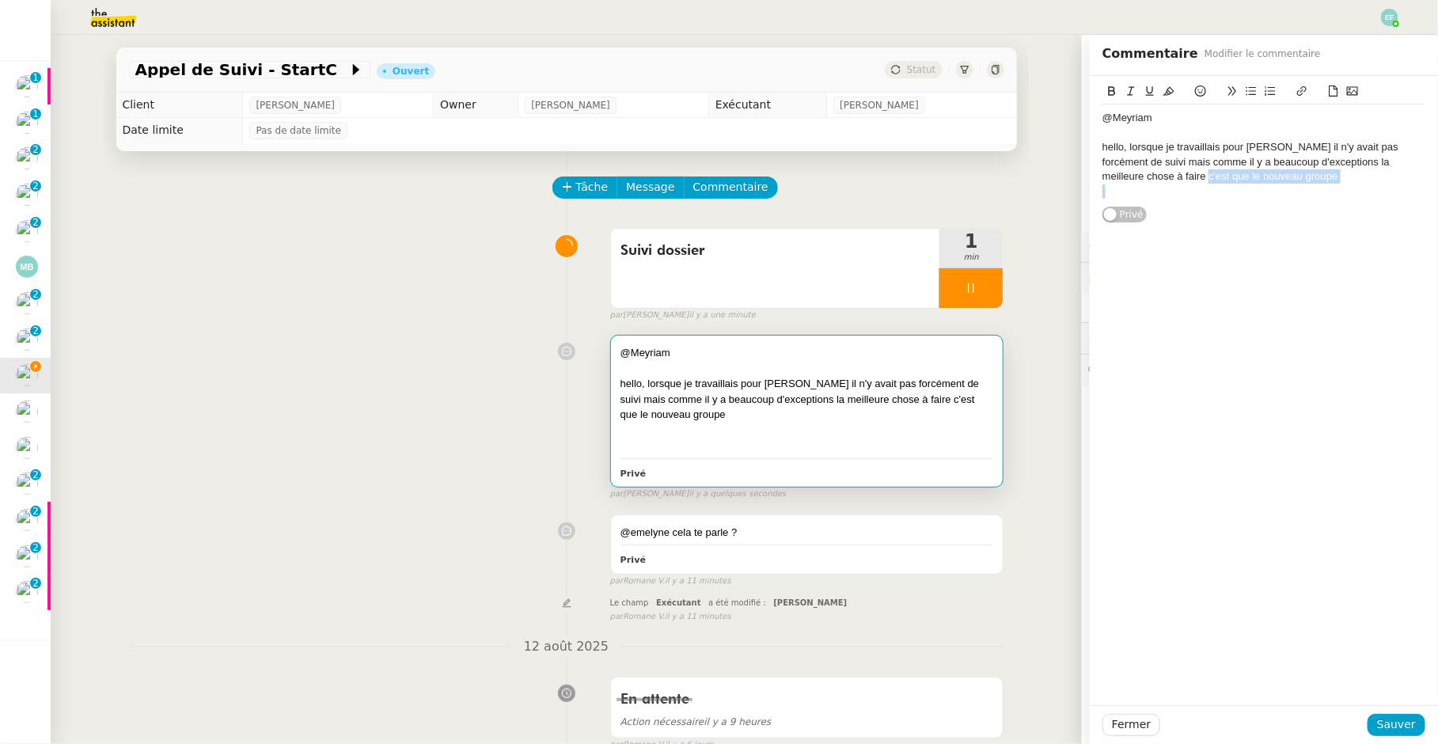
drag, startPoint x: 1319, startPoint y: 185, endPoint x: 1150, endPoint y: 178, distance: 169.5
click at [1150, 178] on div "@Meyriam hello, lorsque je travaillais pour Florian il n'y avait pas forcément …" at bounding box center [1263, 154] width 323 height 101
click at [1129, 161] on div "hello, lorsque je travaillais pour Florian il n'y avait pas forcément de suivi …" at bounding box center [1263, 169] width 323 height 59
click at [1363, 157] on div "hello, lorsque je travaillais pour Florian il n'y avait pas forcément de suivi …" at bounding box center [1263, 169] width 323 height 59
click at [1241, 184] on div "hello, lorsque je travaillais pour Florian il n'y avait pas forcément de suivi …" at bounding box center [1263, 169] width 323 height 59
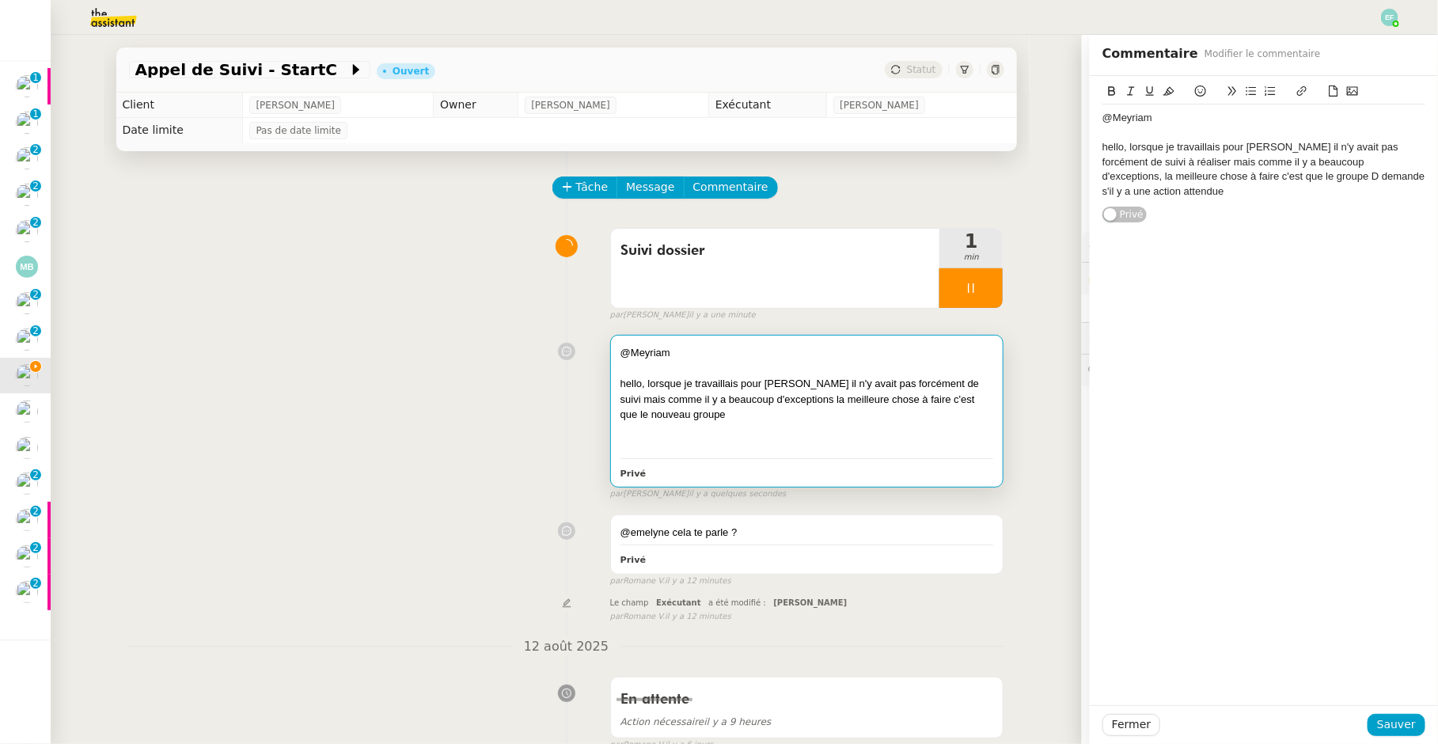
click at [1239, 190] on div "hello, lorsque je travaillais pour Florian il n'y avait pas forcément de suivi …" at bounding box center [1263, 169] width 323 height 59
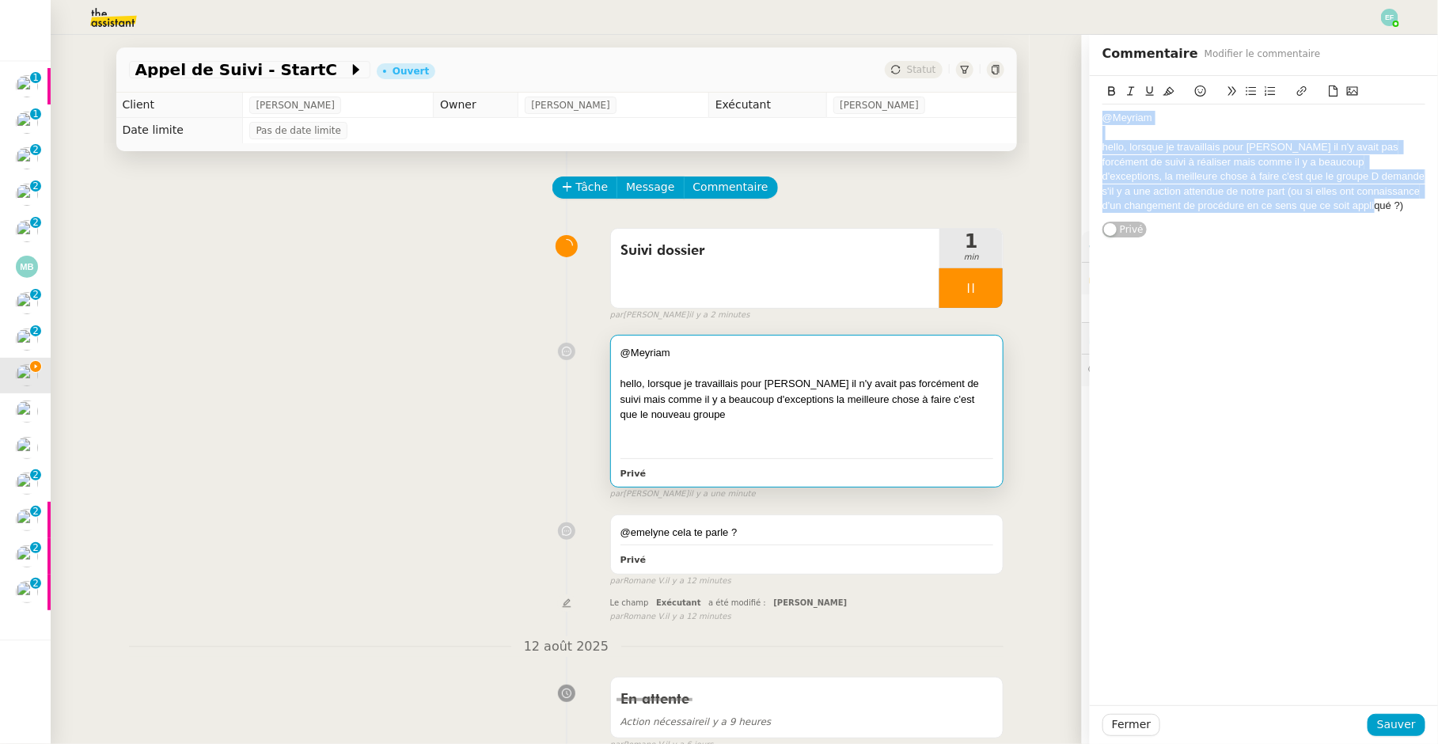
drag, startPoint x: 1311, startPoint y: 199, endPoint x: 1049, endPoint y: 55, distance: 298.9
click at [1049, 55] on app-ticket "Appel de Suivi - StartC Ouvert Statut Client Florian Parant Owner Romane Vachon…" at bounding box center [744, 389] width 1387 height 709
copy div "@Meyriam hello, lorsque je travaillais pour Florian il n'y avait pas forcément …"
click at [1397, 723] on span "Sauver" at bounding box center [1396, 724] width 39 height 18
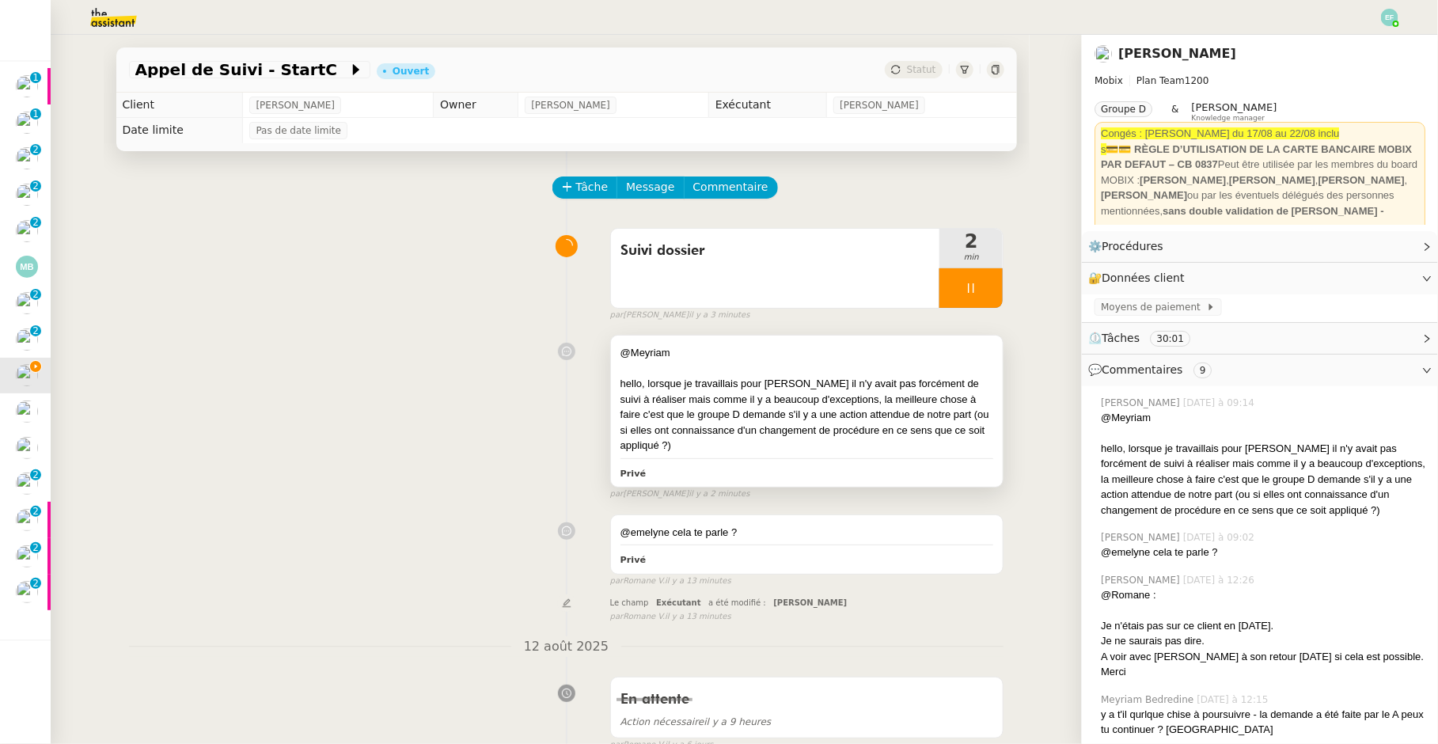
click at [769, 374] on div at bounding box center [807, 369] width 374 height 16
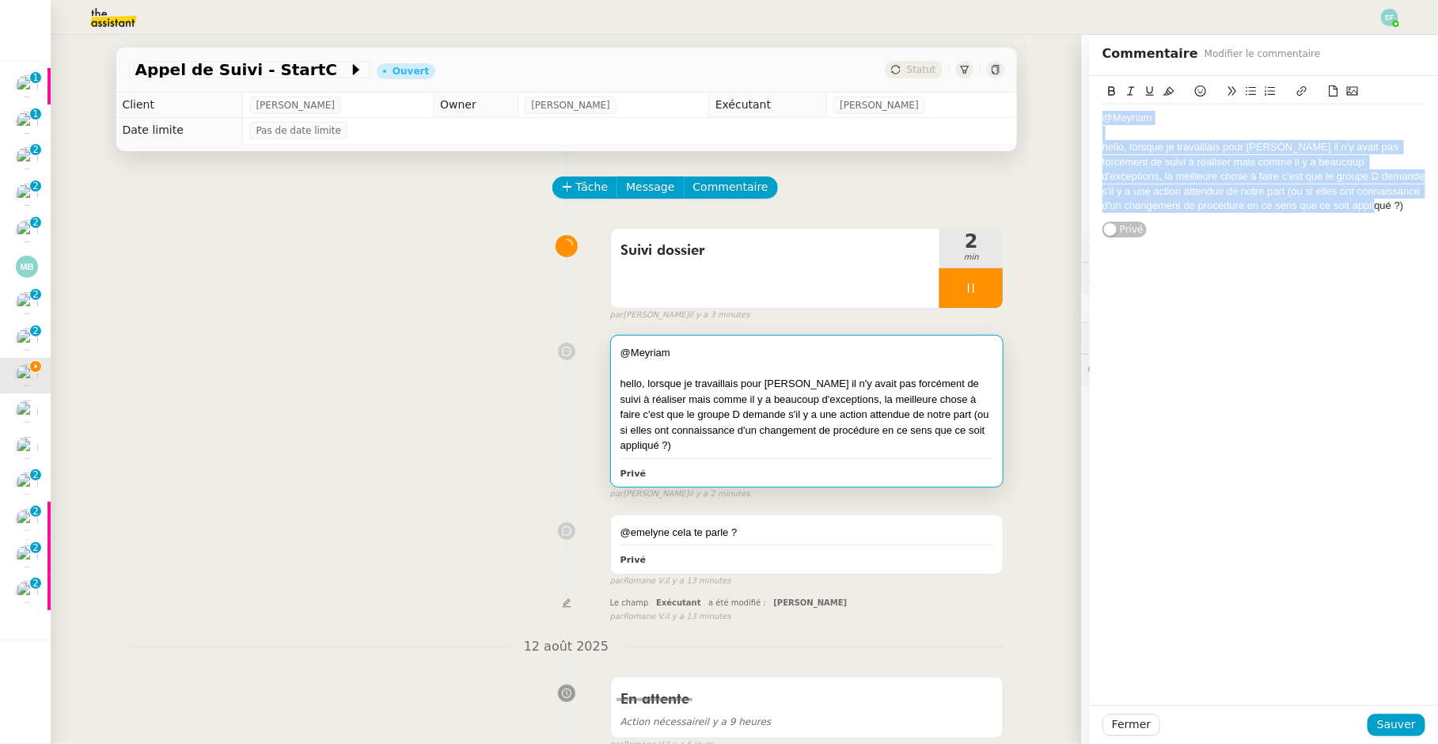
drag, startPoint x: 1336, startPoint y: 209, endPoint x: 1055, endPoint y: 71, distance: 312.9
click at [1055, 71] on app-ticket "Appel de Suivi - StartC Ouvert Statut Client Florian Parant Owner Romane Vachon…" at bounding box center [744, 389] width 1387 height 709
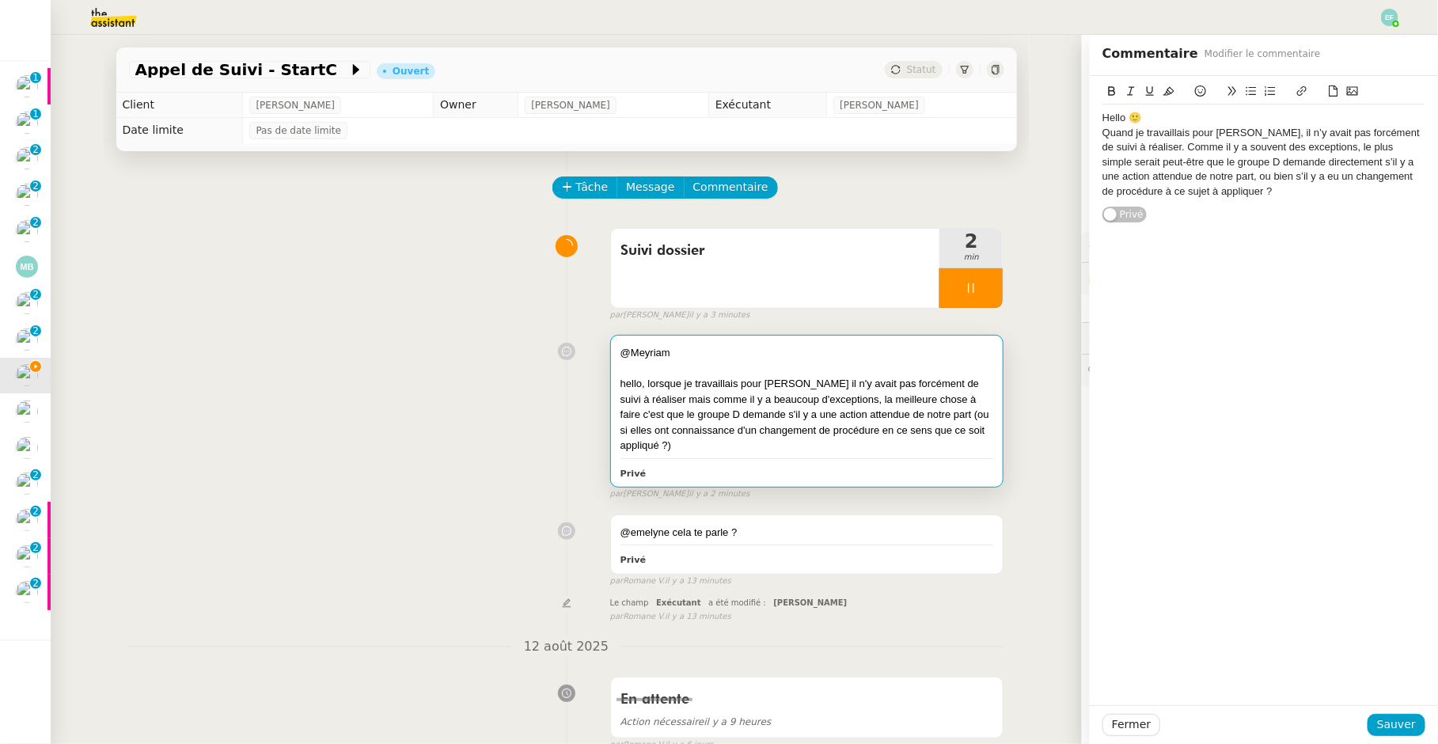
click at [1183, 116] on div "Hello 🙂" at bounding box center [1263, 118] width 323 height 14
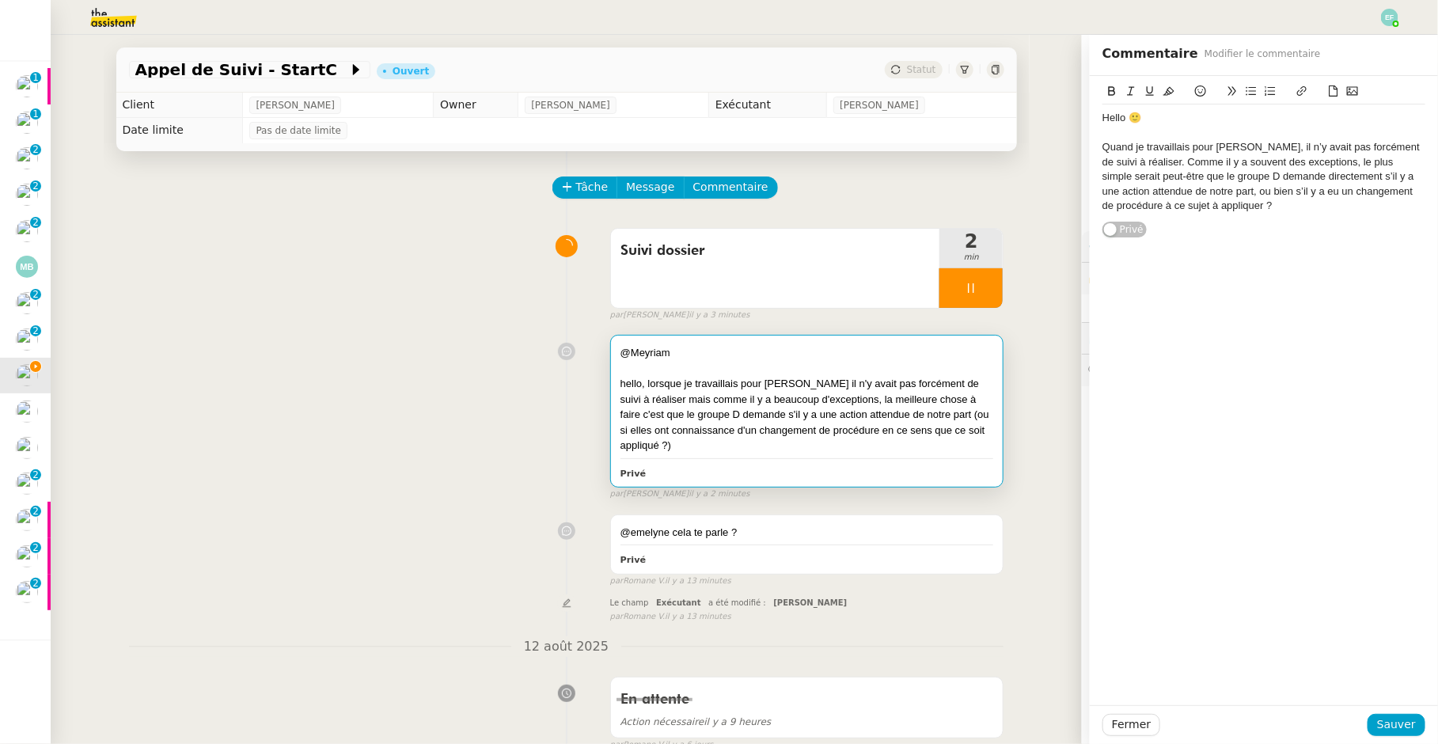
click at [1102, 118] on div "Hello 🙂 Quand je travaillais pour Florian, il n’y avait pas forcément de suivi …" at bounding box center [1264, 157] width 348 height 162
click at [1107, 118] on div "Hello 🙂" at bounding box center [1263, 118] width 323 height 14
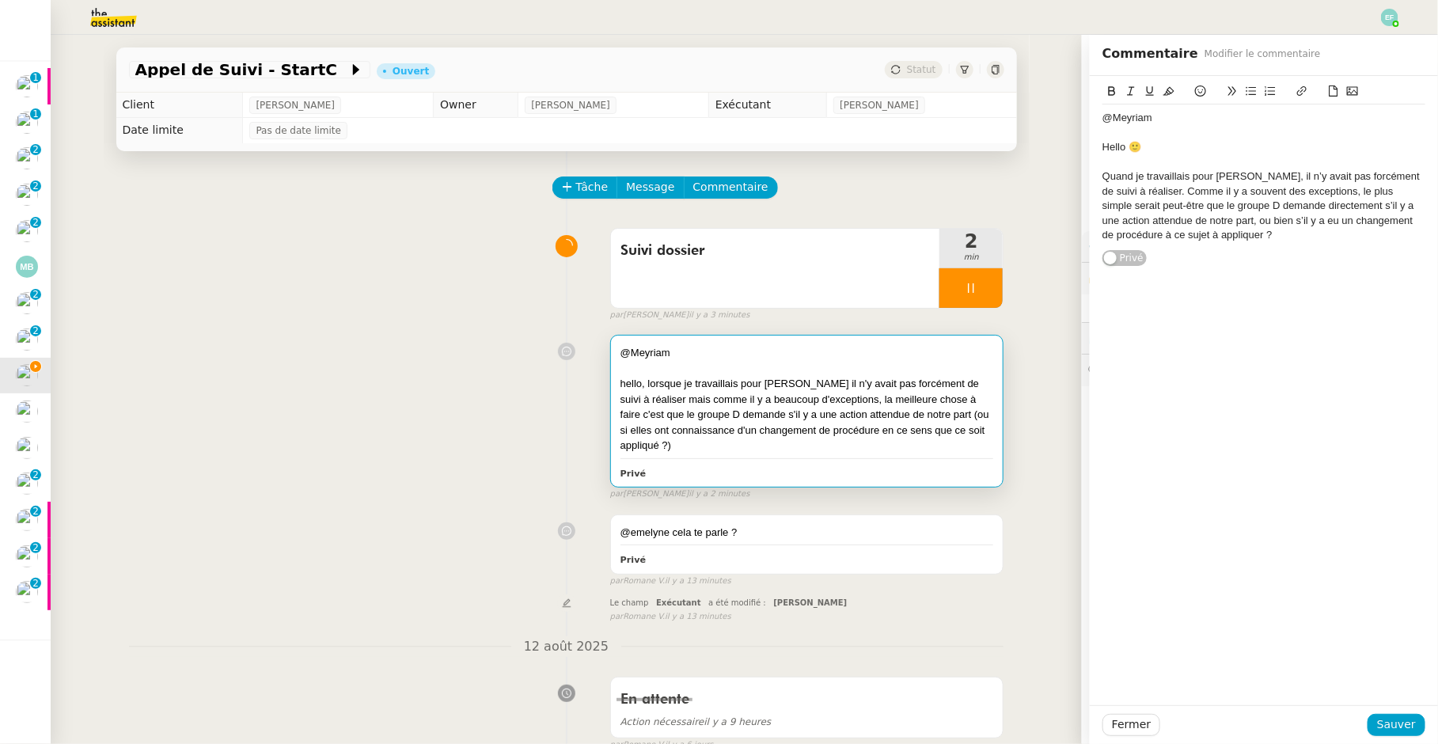
click at [1166, 175] on div "Quand je travaillais pour Florian, il n’y avait pas forcément de suivi à réalis…" at bounding box center [1263, 205] width 323 height 73
click at [1204, 173] on div "Quand j'étais sur Florian, il n’y avait pas forcément de suivi à réaliser. Comm…" at bounding box center [1263, 205] width 323 height 73
click at [1104, 176] on div "Quand j'étais sur ce client, il n’y avait pas forcément de suivi à réaliser. Co…" at bounding box center [1263, 205] width 323 height 73
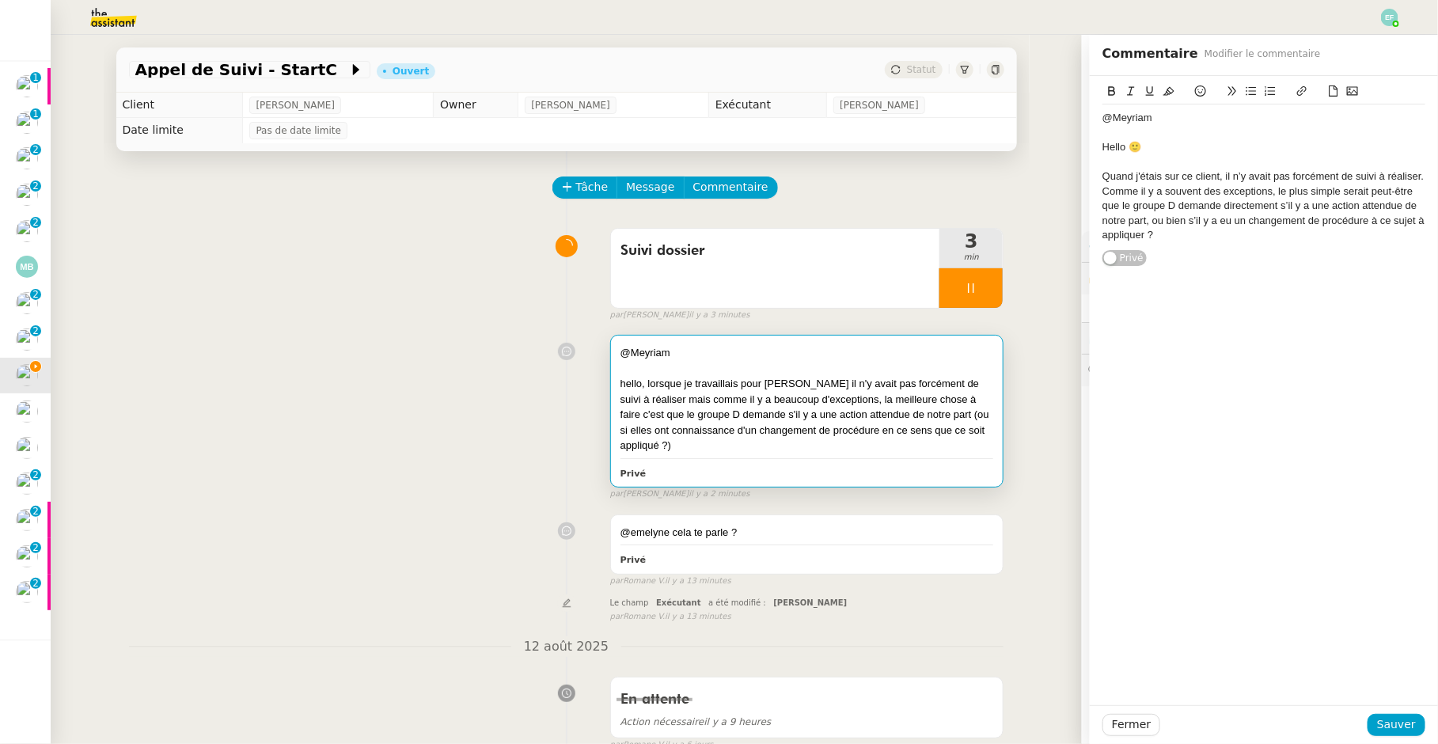
click at [1405, 176] on div "Quand j'étais sur ce client, il n’y avait pas forcément de suivi à réaliser. Co…" at bounding box center [1263, 205] width 323 height 73
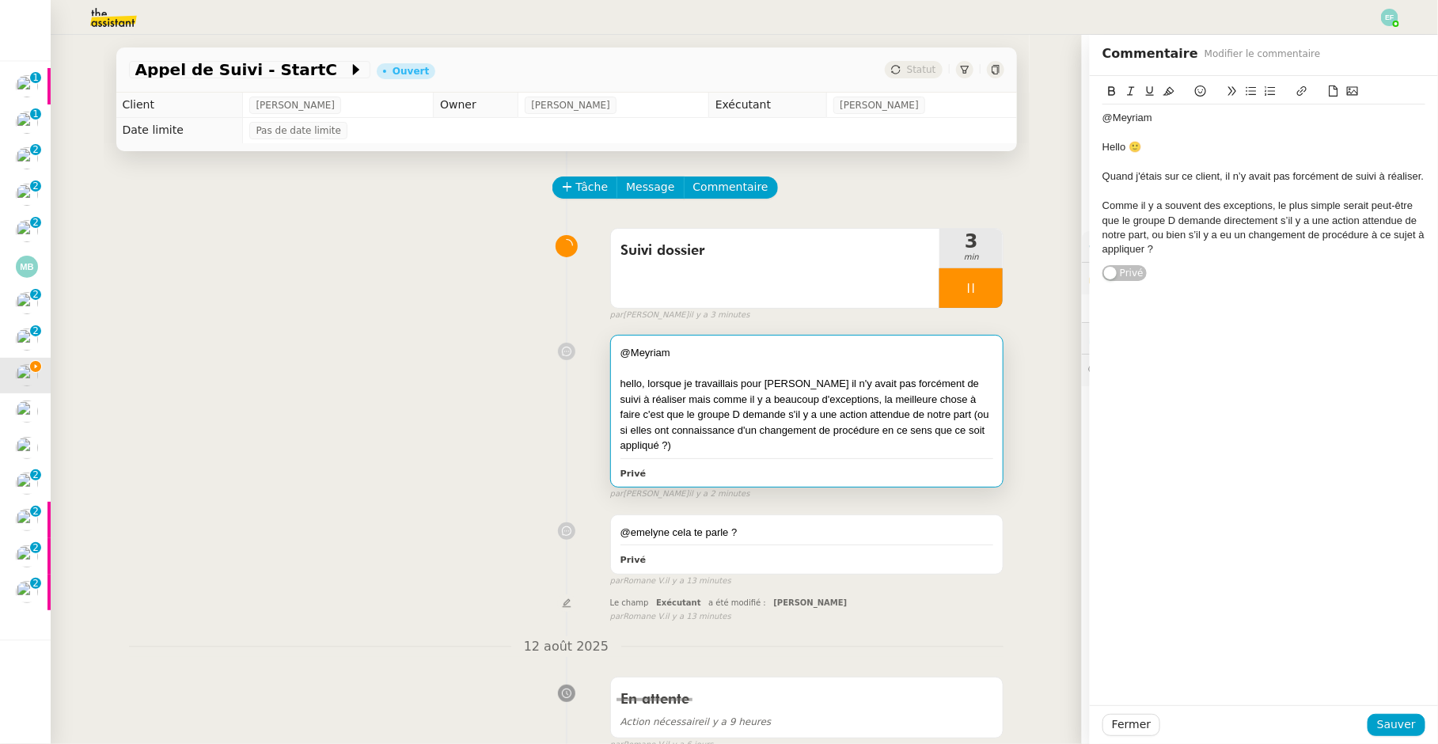
drag, startPoint x: 1274, startPoint y: 206, endPoint x: 1328, endPoint y: 232, distance: 59.8
click at [1274, 206] on div "Comme il y a souvent des exceptions, le plus simple serait peut-être que le gro…" at bounding box center [1263, 228] width 323 height 59
click at [1280, 247] on div "Comme il y a souvent des exceptions et des màj de procédure, le plus simple ser…" at bounding box center [1263, 228] width 323 height 59
click at [1301, 233] on div "Comme il y a souvent des exceptions et des màj de procédure, le plus simple ser…" at bounding box center [1263, 228] width 323 height 59
click at [1342, 253] on div "@Meyriam Hello 🙂 Quand j'étais sur ce client, il n’y avait pas forcément de sui…" at bounding box center [1263, 183] width 323 height 159
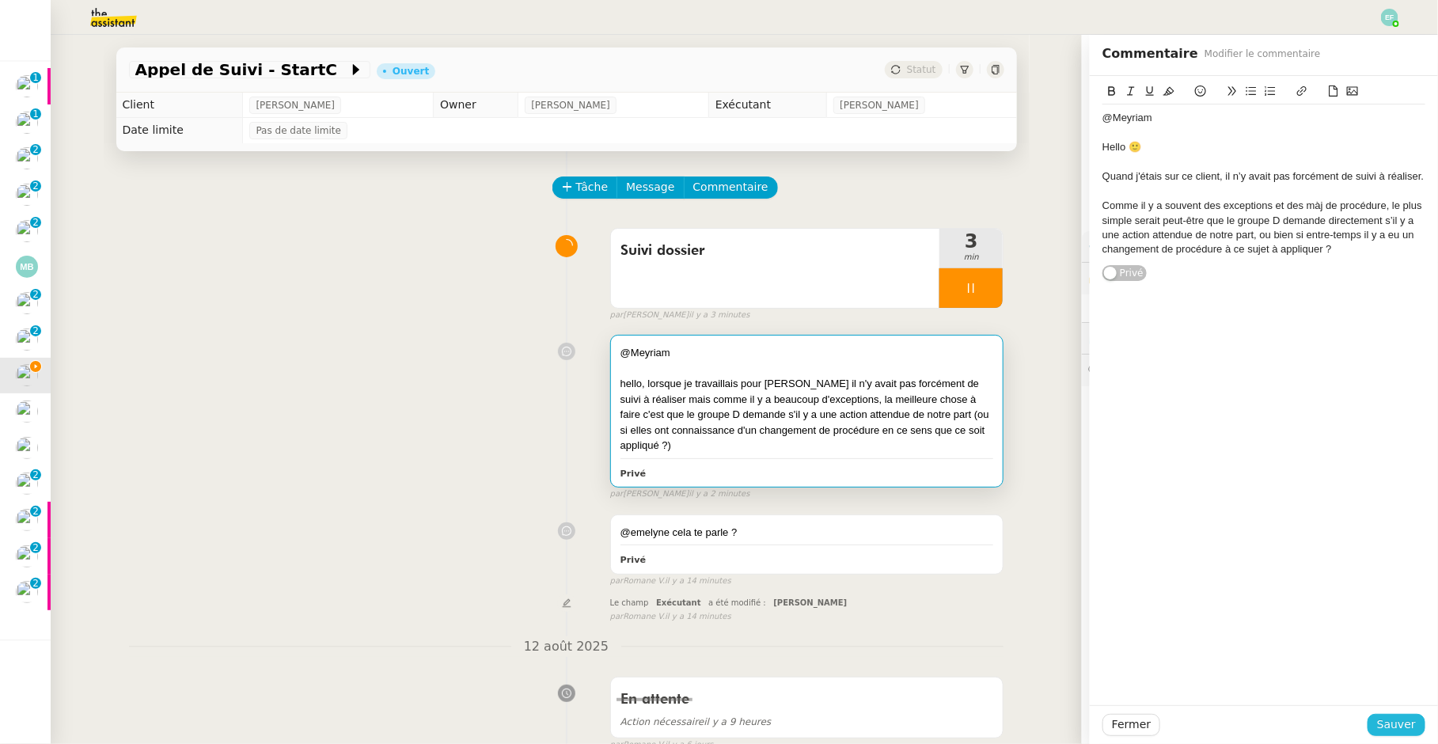
click at [1392, 730] on span "Sauver" at bounding box center [1396, 724] width 39 height 18
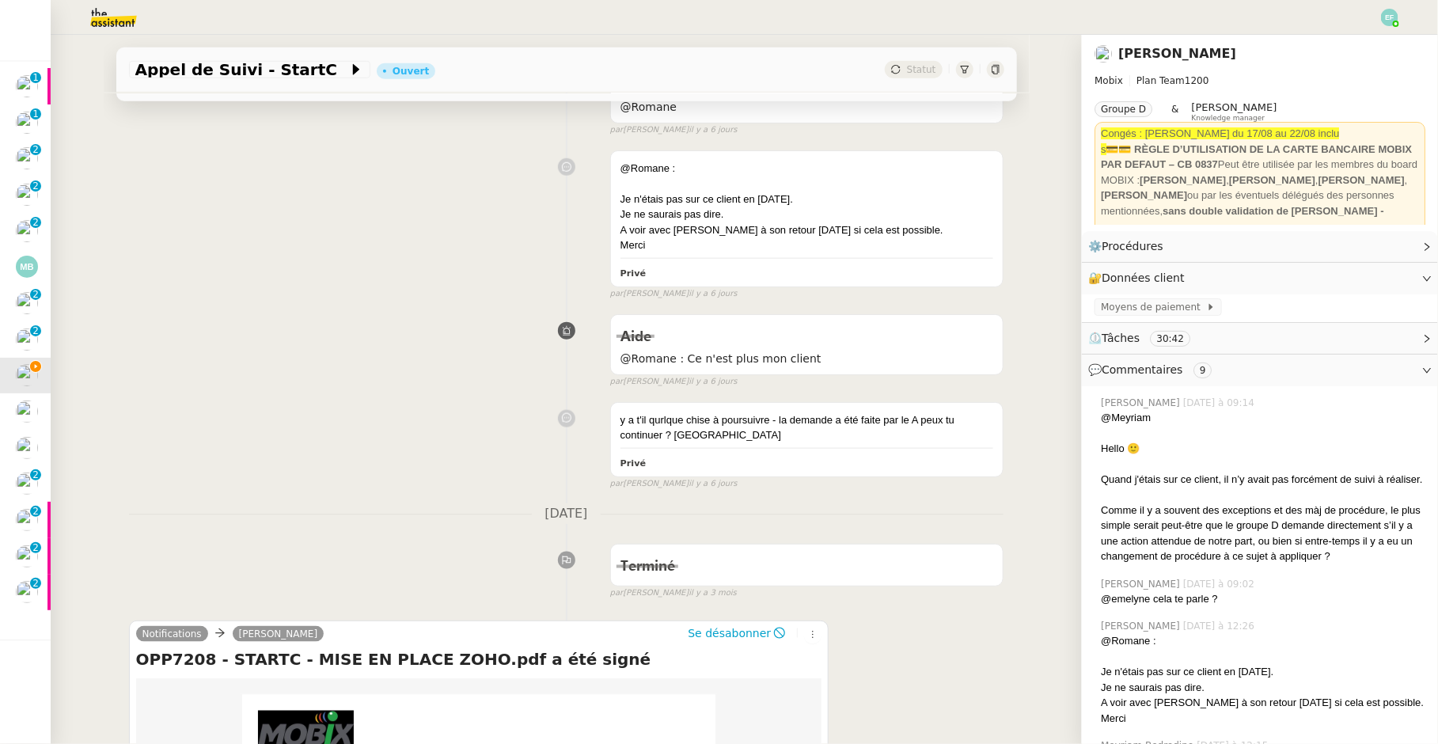
scroll to position [979, 0]
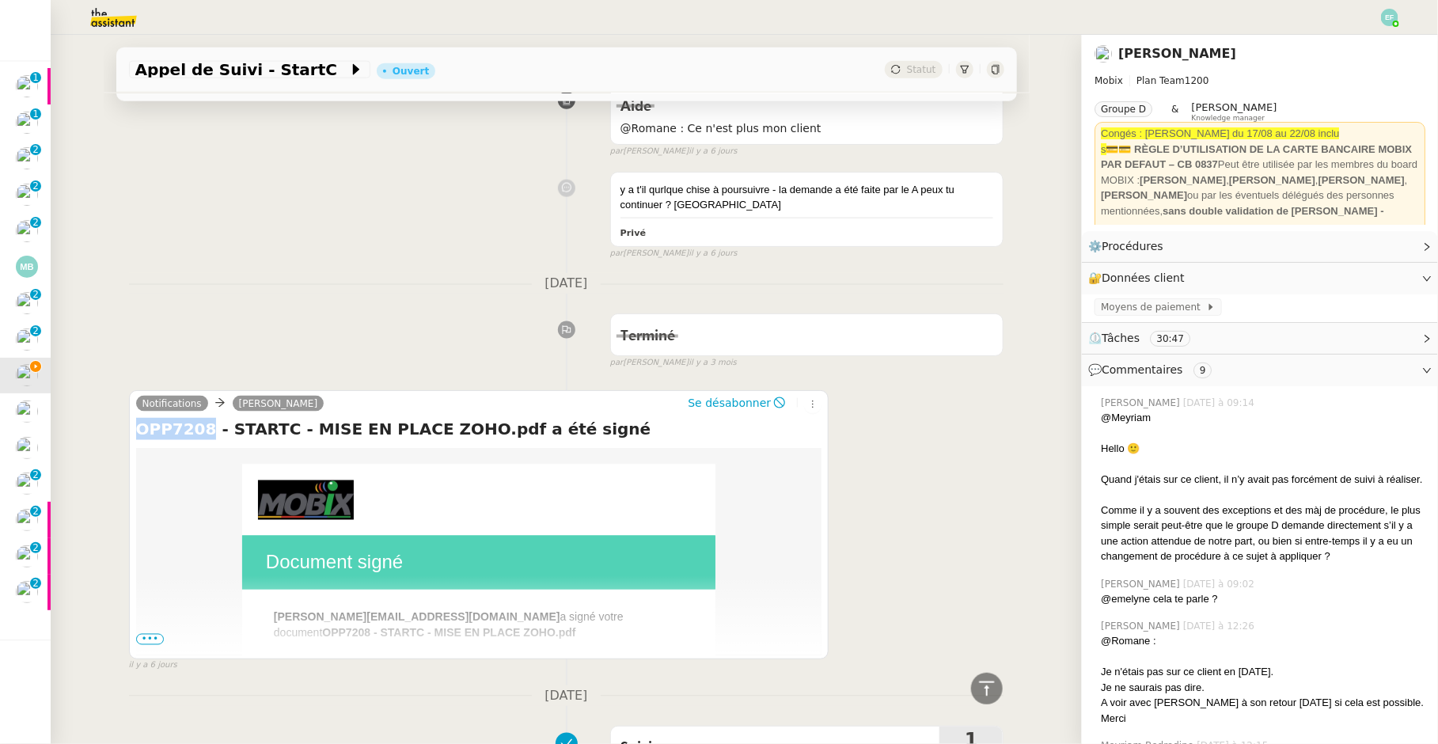
drag, startPoint x: 182, startPoint y: 419, endPoint x: 138, endPoint y: 419, distance: 43.5
click at [138, 419] on h4 "OPP7208 - STARTC - MISE EN PLACE ZOHO.pdf a été signé" at bounding box center [479, 429] width 686 height 22
copy h4 "OPP7208"
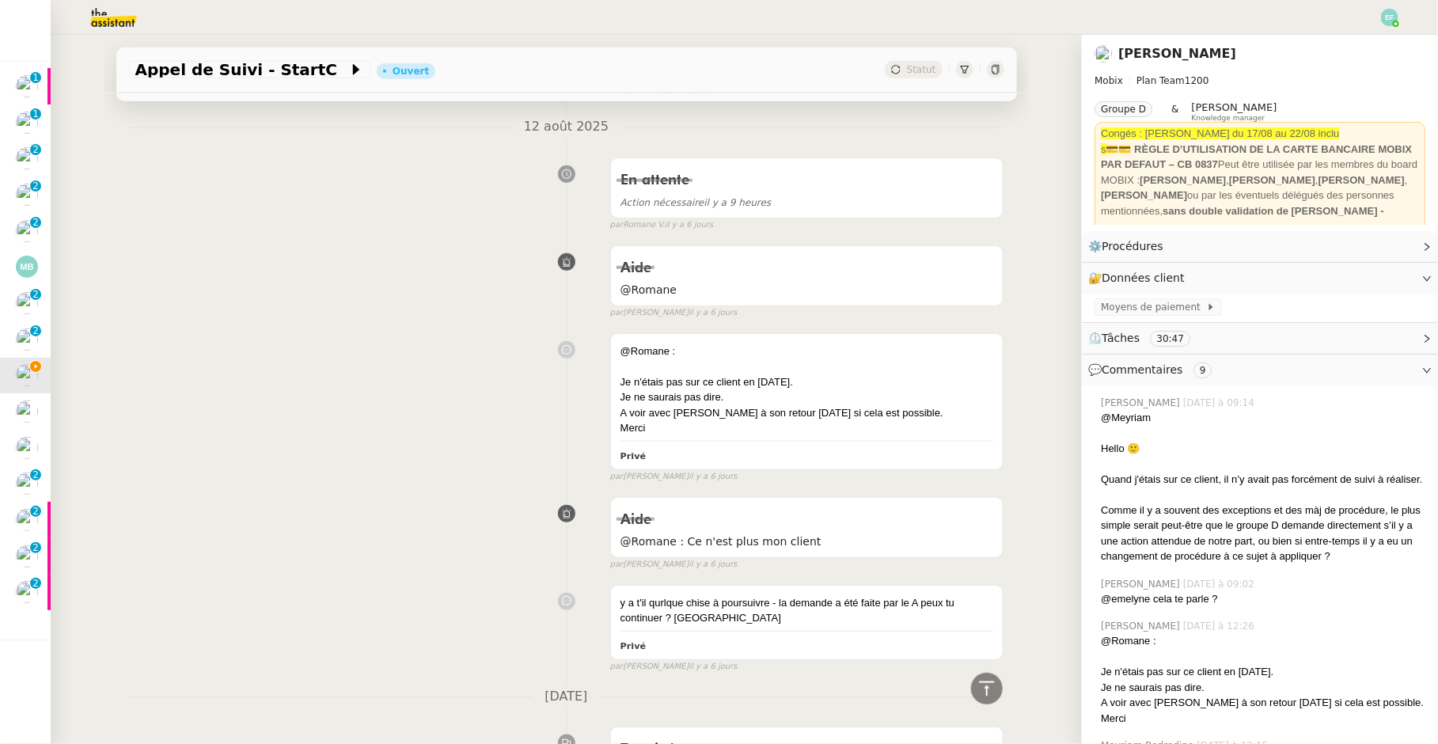
scroll to position [0, 0]
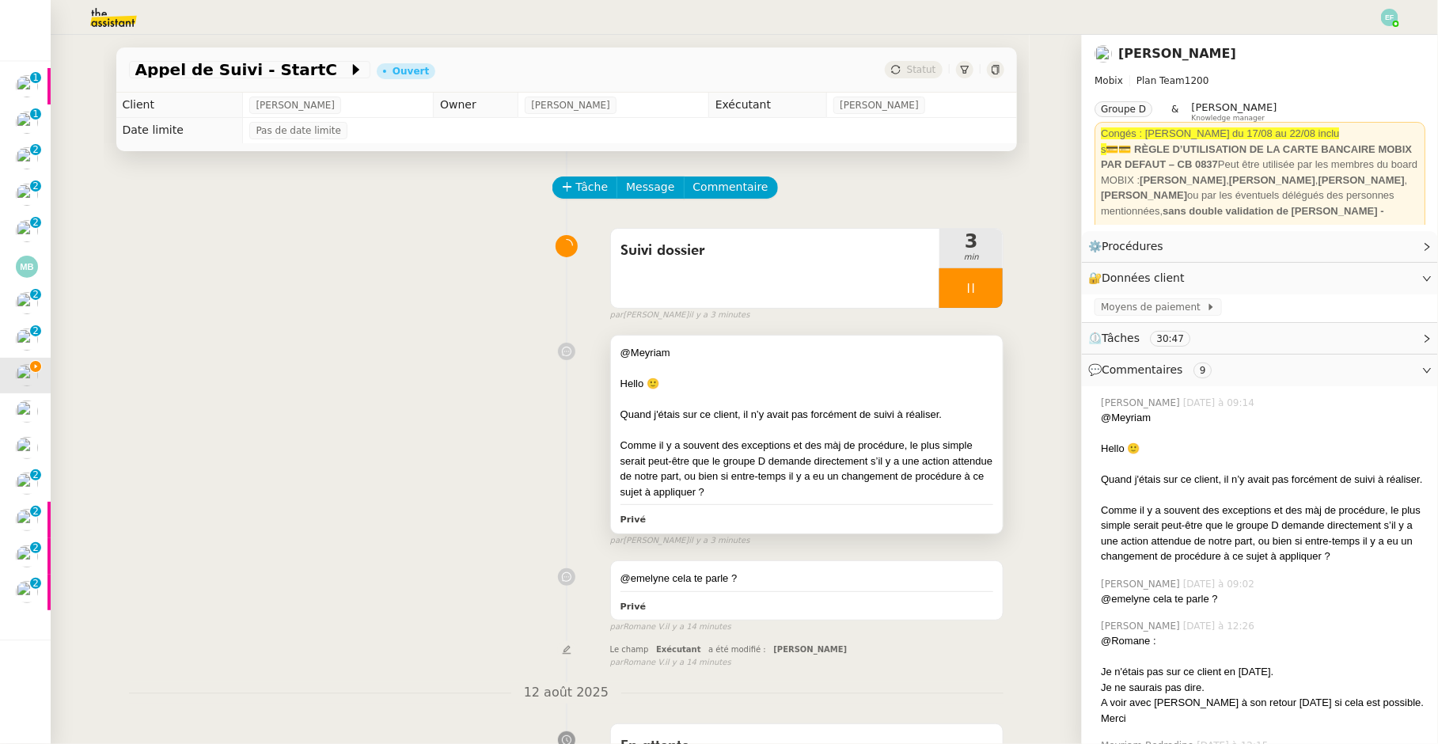
click at [788, 415] on div "Quand j'étais sur ce client, il n’y avait pas forcément de suivi à réaliser." at bounding box center [807, 415] width 374 height 16
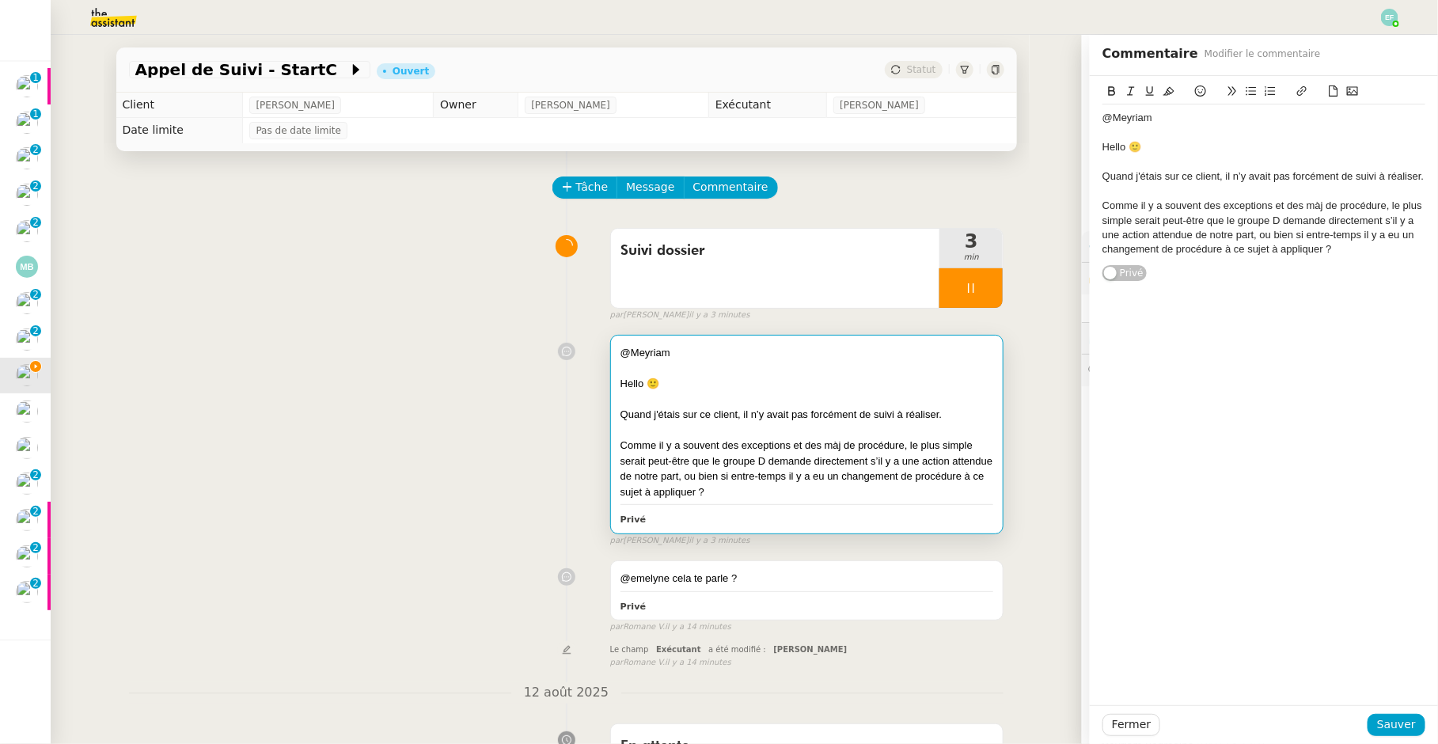
click at [1352, 245] on div "Comme il y a souvent des exceptions et des màj de procédure, le plus simple ser…" at bounding box center [1263, 228] width 323 height 59
click at [1299, 275] on div "L'OPP7208 a été signé donc peut-être y a t il une" at bounding box center [1263, 278] width 323 height 14
click at [0, 0] on lt-em "a-t-il" at bounding box center [0, 0] width 0 height 0
click at [1358, 278] on div "L'OPP7208 a été signé donc peut-être y a-t-il une" at bounding box center [1263, 278] width 323 height 14
click at [1389, 725] on span "Sauver" at bounding box center [1396, 724] width 39 height 18
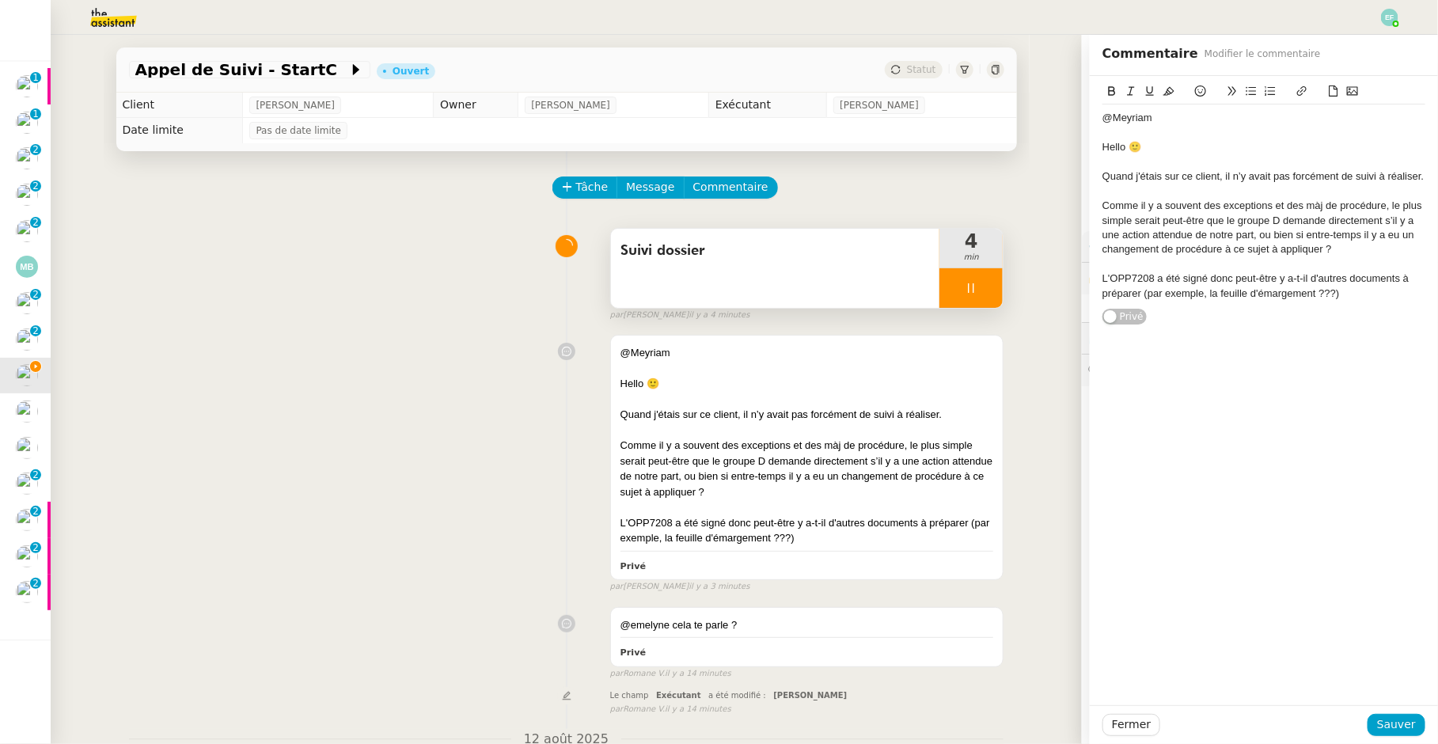
click at [971, 297] on div at bounding box center [970, 288] width 63 height 40
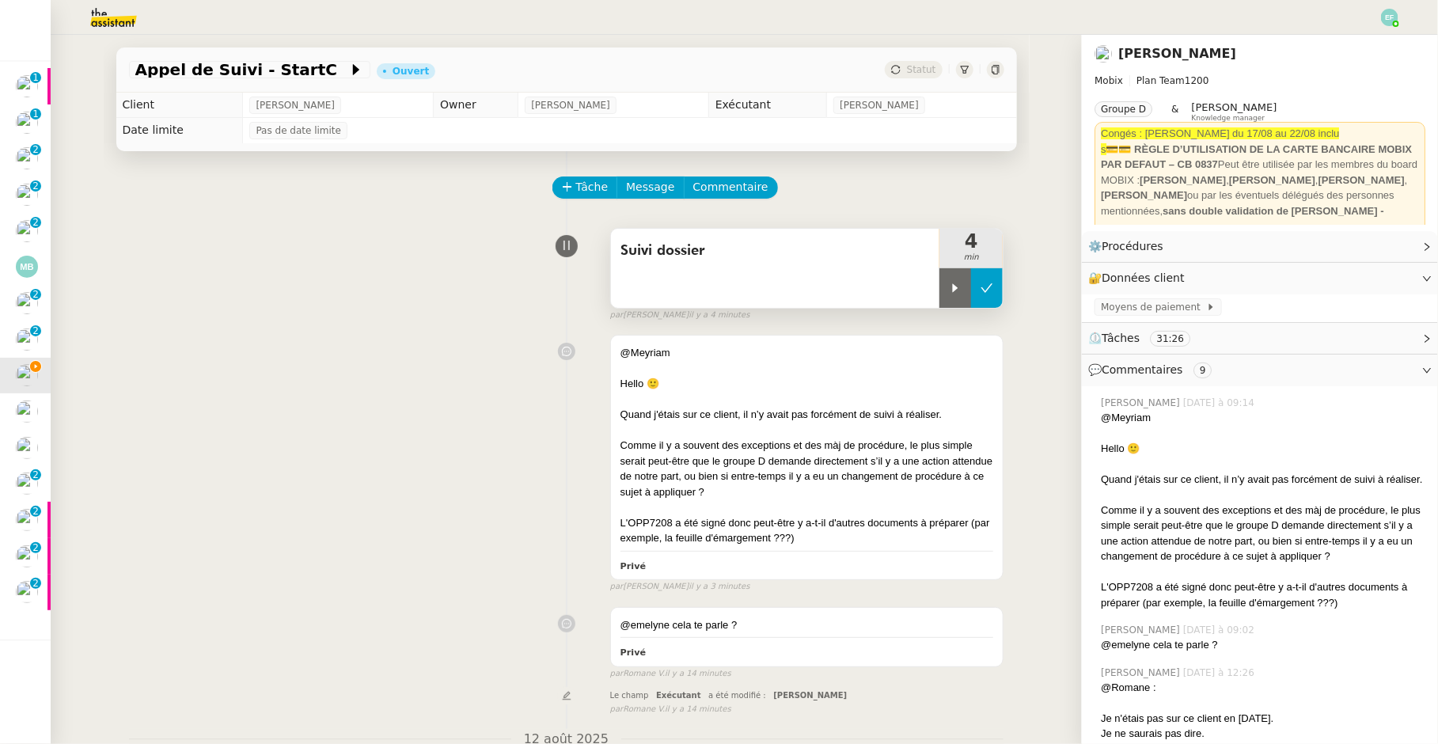
click at [990, 295] on button at bounding box center [987, 288] width 32 height 40
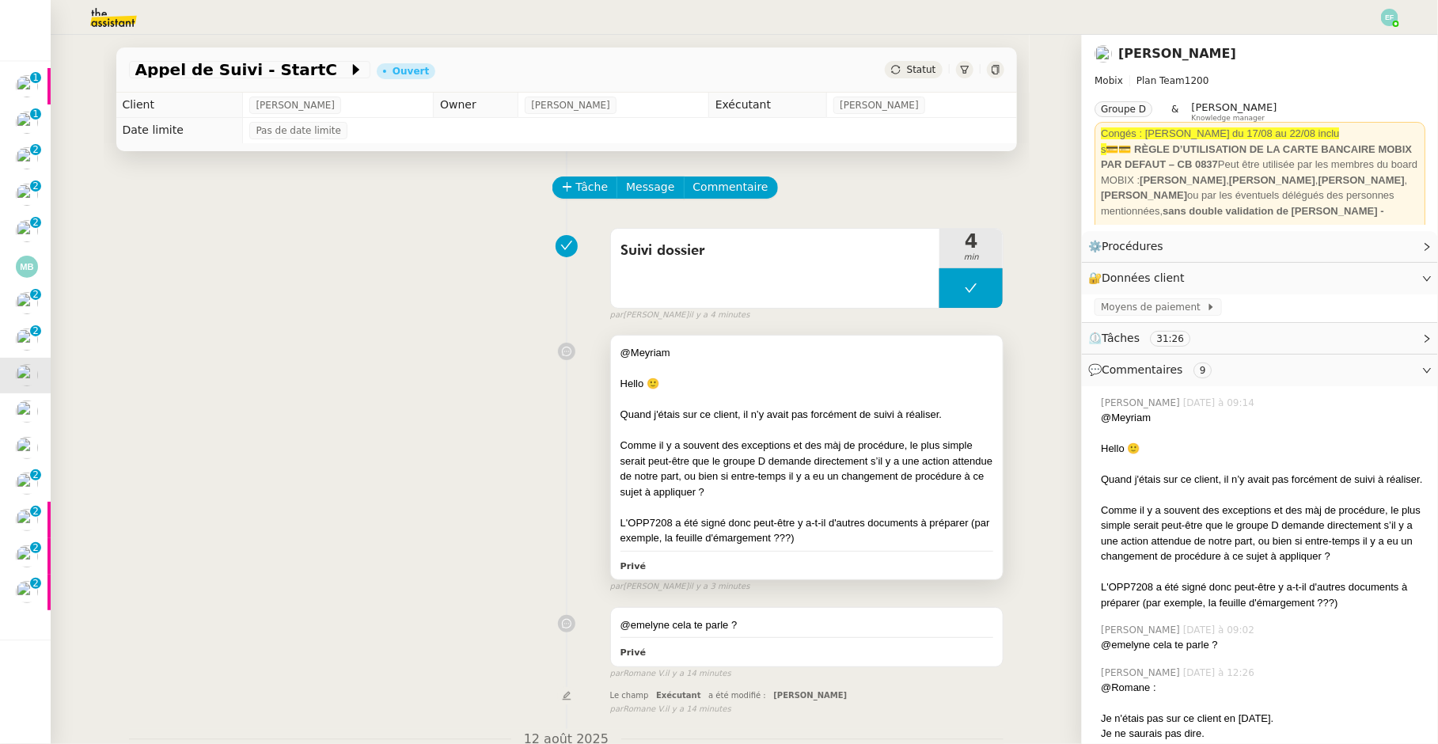
click at [840, 444] on div "Comme il y a souvent des exceptions et des màj de procédure, le plus simple ser…" at bounding box center [807, 469] width 374 height 62
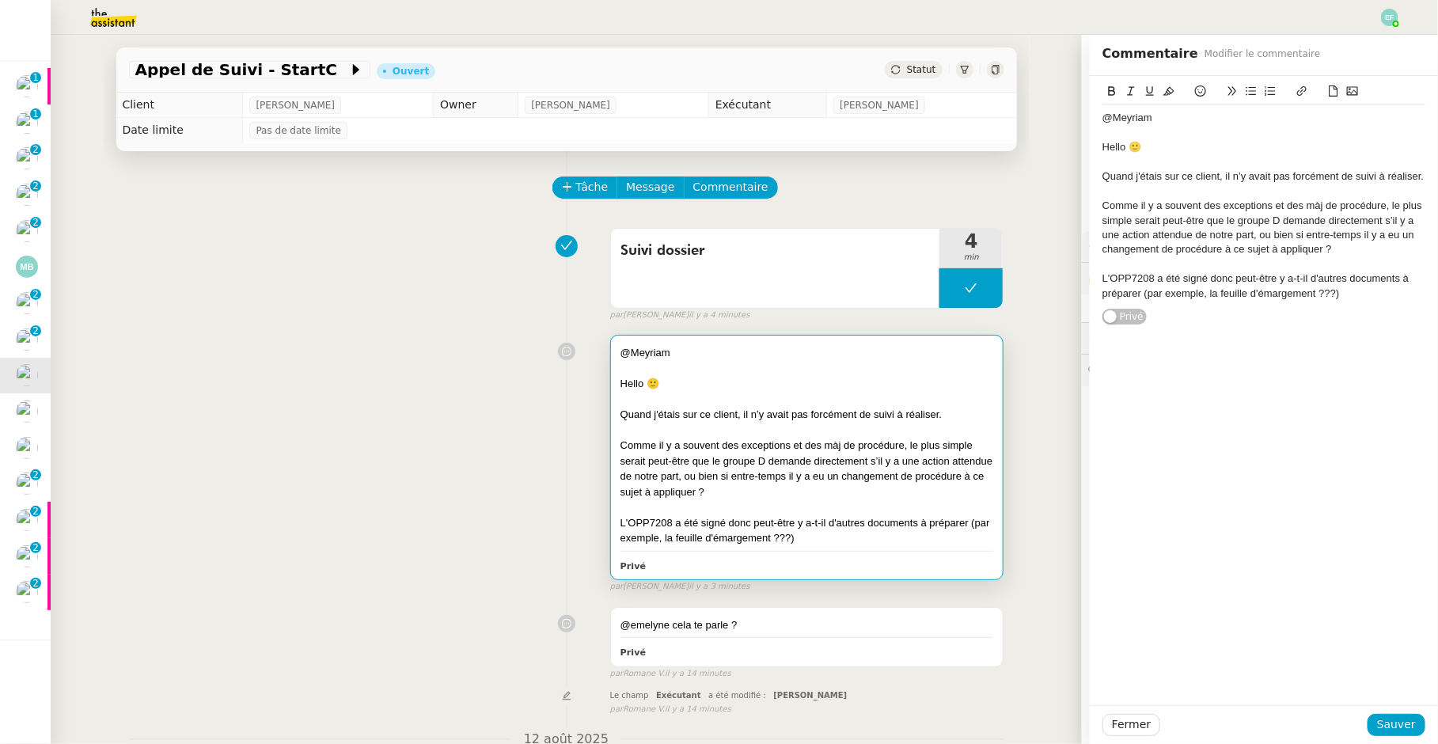
click at [1318, 295] on div "L'OPP7208 a été signé donc peut-être y a-t-il d'autres documents à préparer (pa…" at bounding box center [1263, 285] width 323 height 29
click at [1398, 302] on div "@Meyriam Hello 🙂 Quand j'étais sur ce client, il n’y avait pas forcément de sui…" at bounding box center [1263, 205] width 323 height 203
click at [1402, 718] on span "Sauver" at bounding box center [1396, 724] width 39 height 18
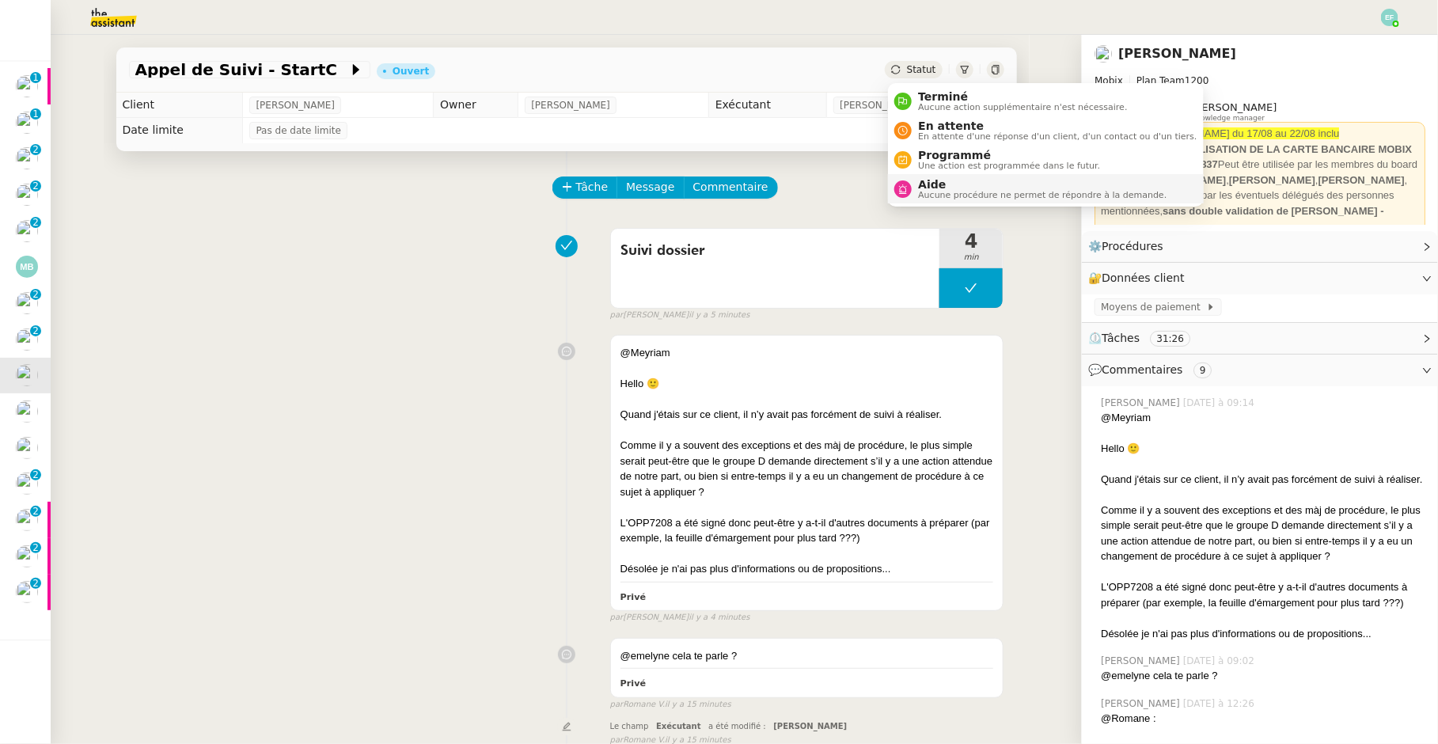
click at [934, 182] on span "Aide" at bounding box center [1042, 184] width 248 height 13
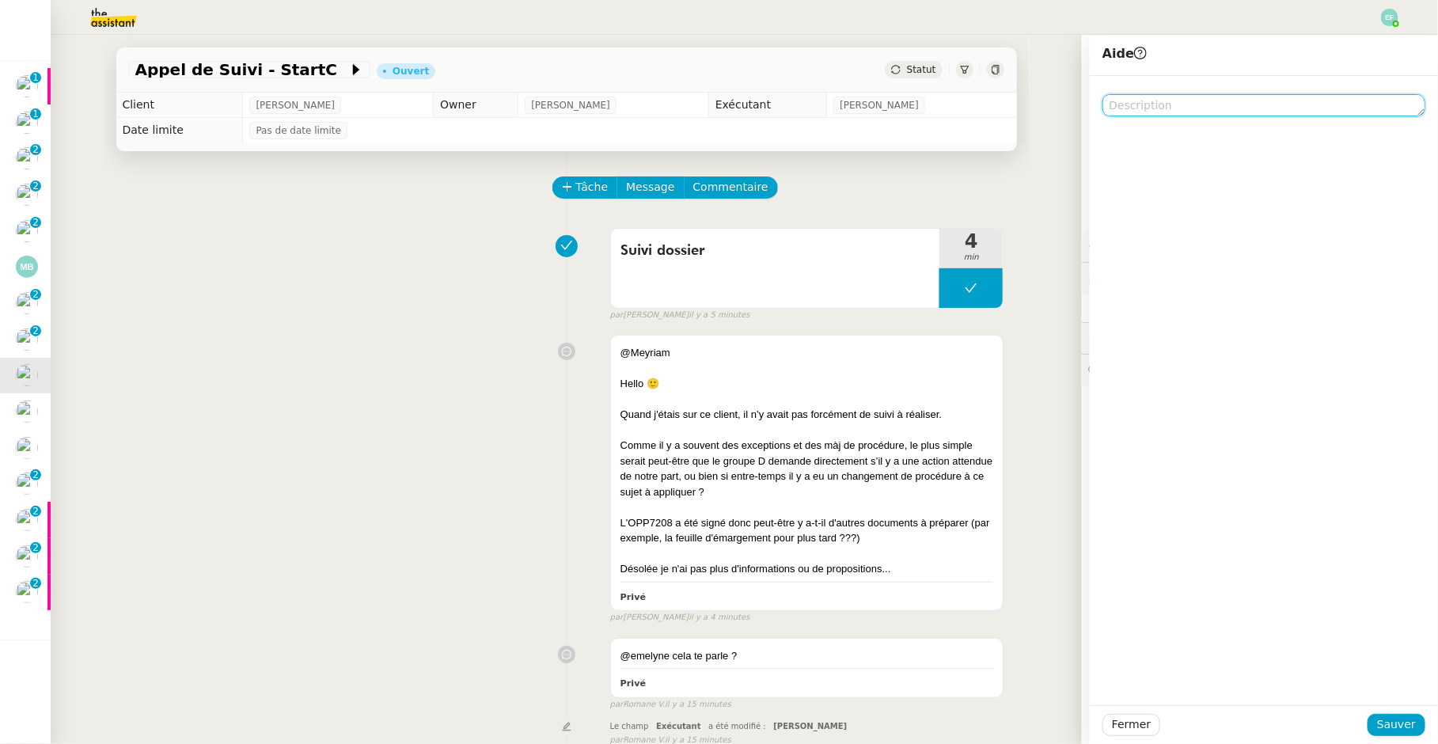
click at [1178, 104] on textarea at bounding box center [1263, 105] width 323 height 22
type textarea "@CDP"
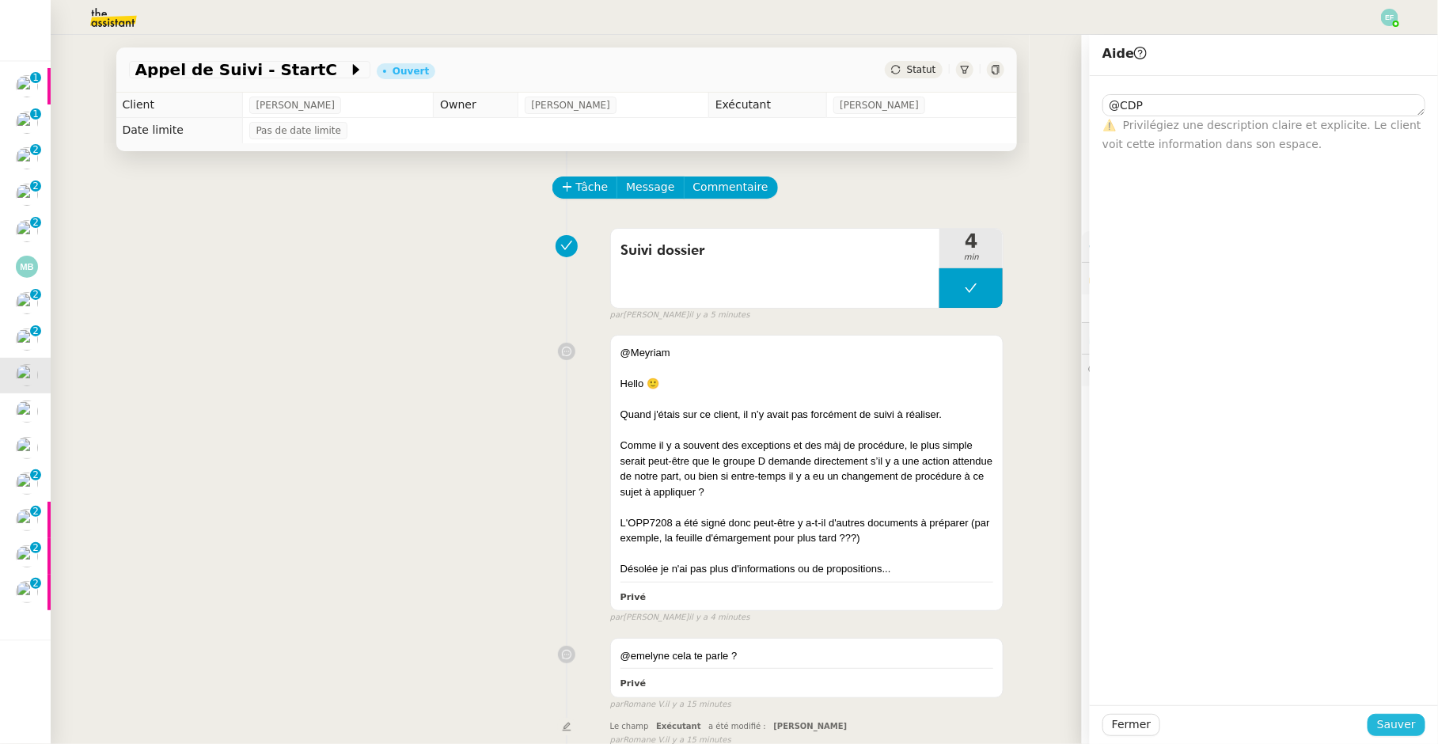
click at [1389, 720] on span "Sauver" at bounding box center [1396, 724] width 39 height 18
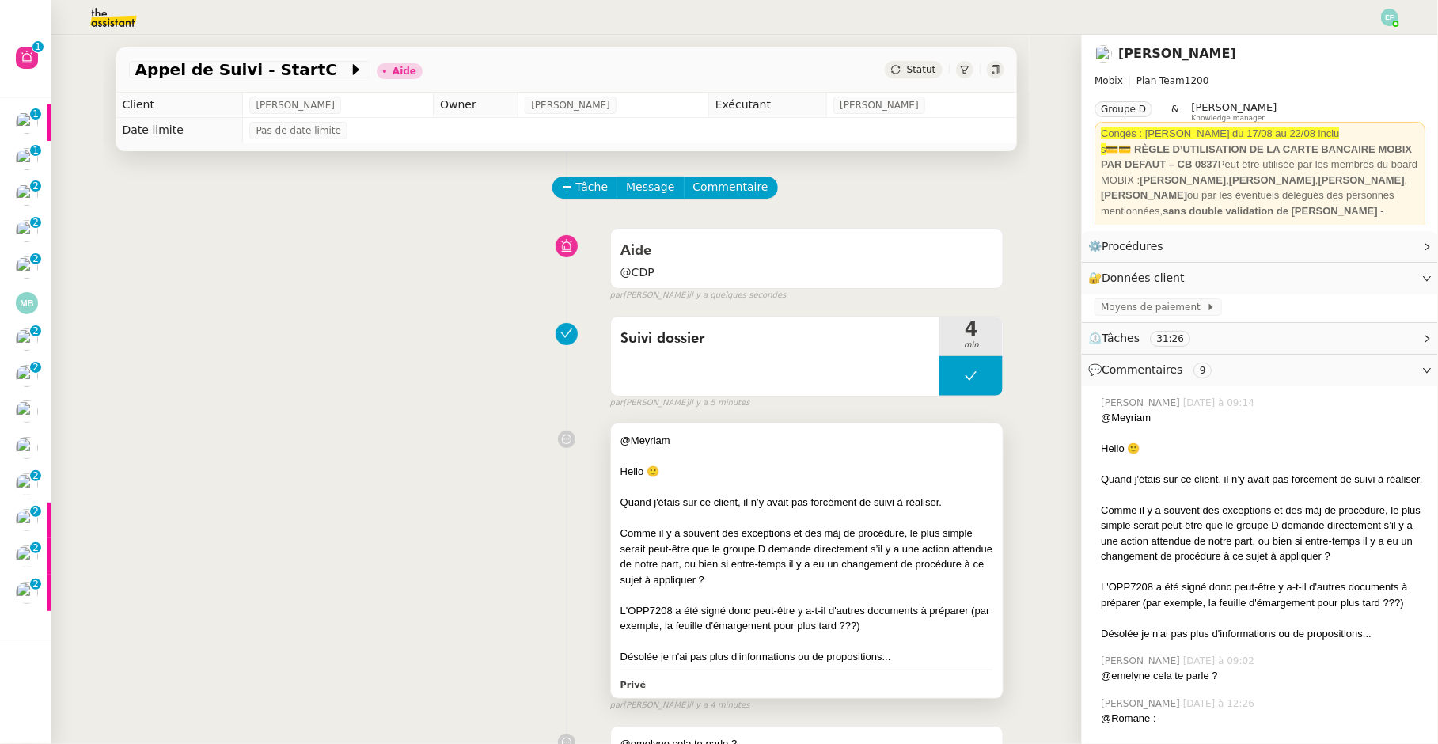
click at [801, 513] on div at bounding box center [807, 518] width 374 height 16
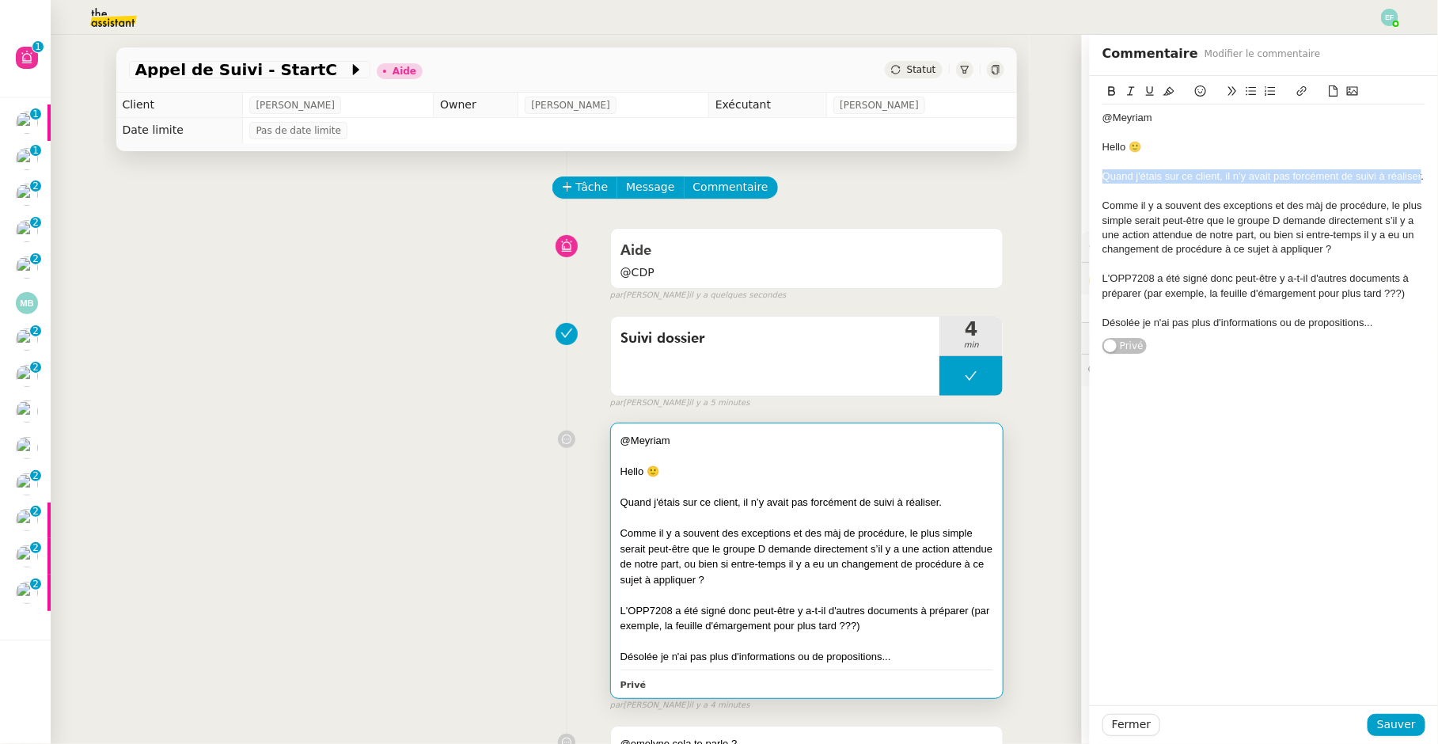
drag, startPoint x: 1368, startPoint y: 179, endPoint x: 1085, endPoint y: 180, distance: 283.3
click at [1085, 180] on app-ticket "Appel de Suivi - StartC Aide Statut Client Florian Parant Owner Romane Vachon E…" at bounding box center [744, 389] width 1387 height 709
click at [1385, 726] on span "Sauver" at bounding box center [1396, 724] width 39 height 18
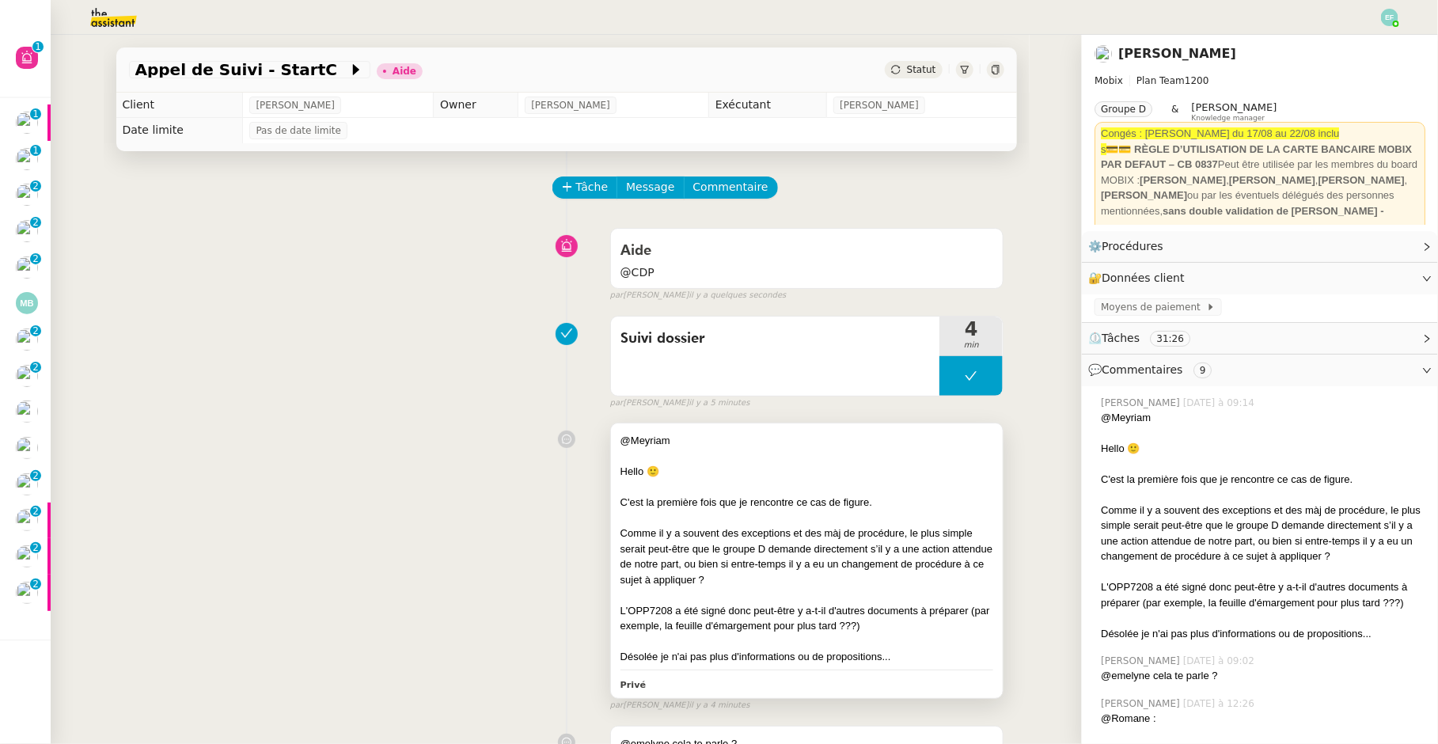
click at [776, 531] on div "Comme il y a souvent des exceptions et des màj de procédure, le plus simple ser…" at bounding box center [807, 556] width 374 height 62
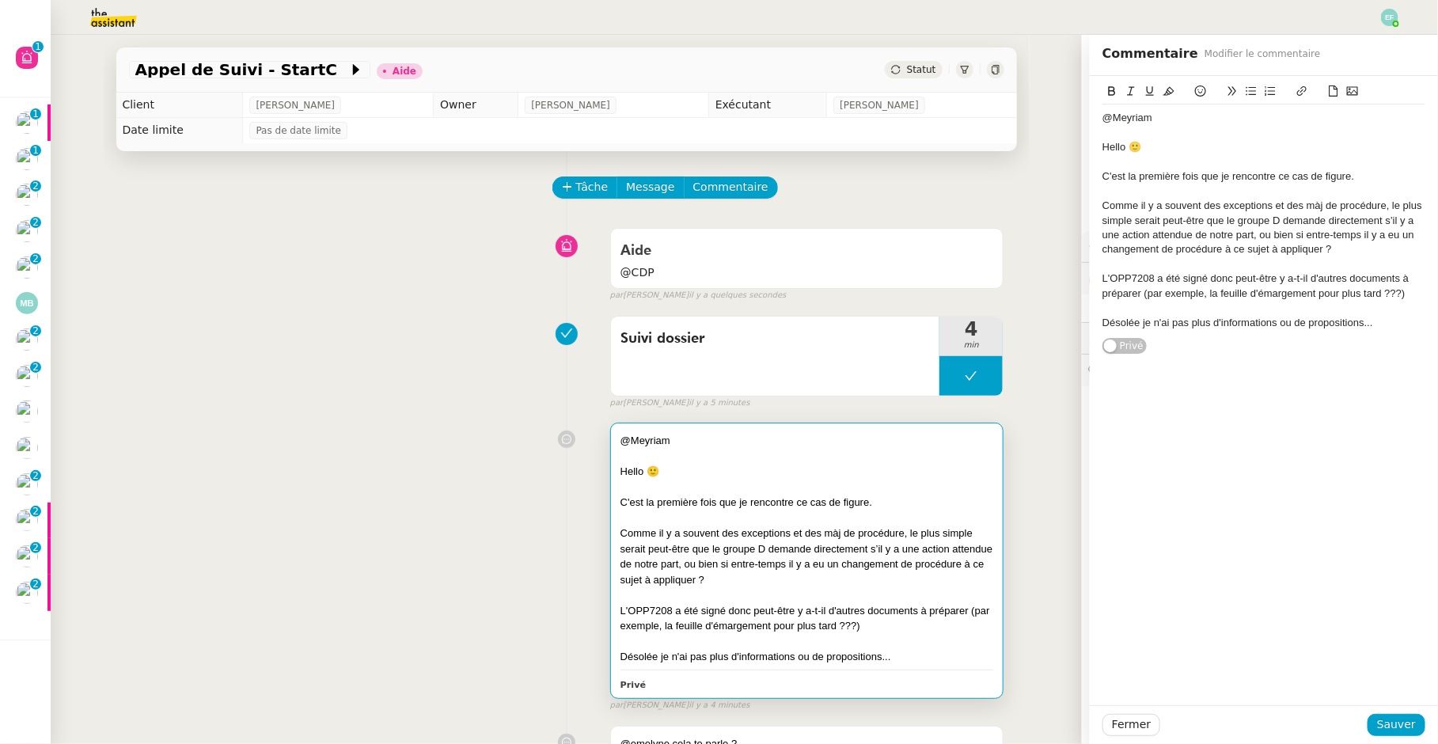
click at [519, 364] on div "Suivi dossier 4 min false par Emelyne F. il y a 5 minutes" at bounding box center [566, 359] width 875 height 101
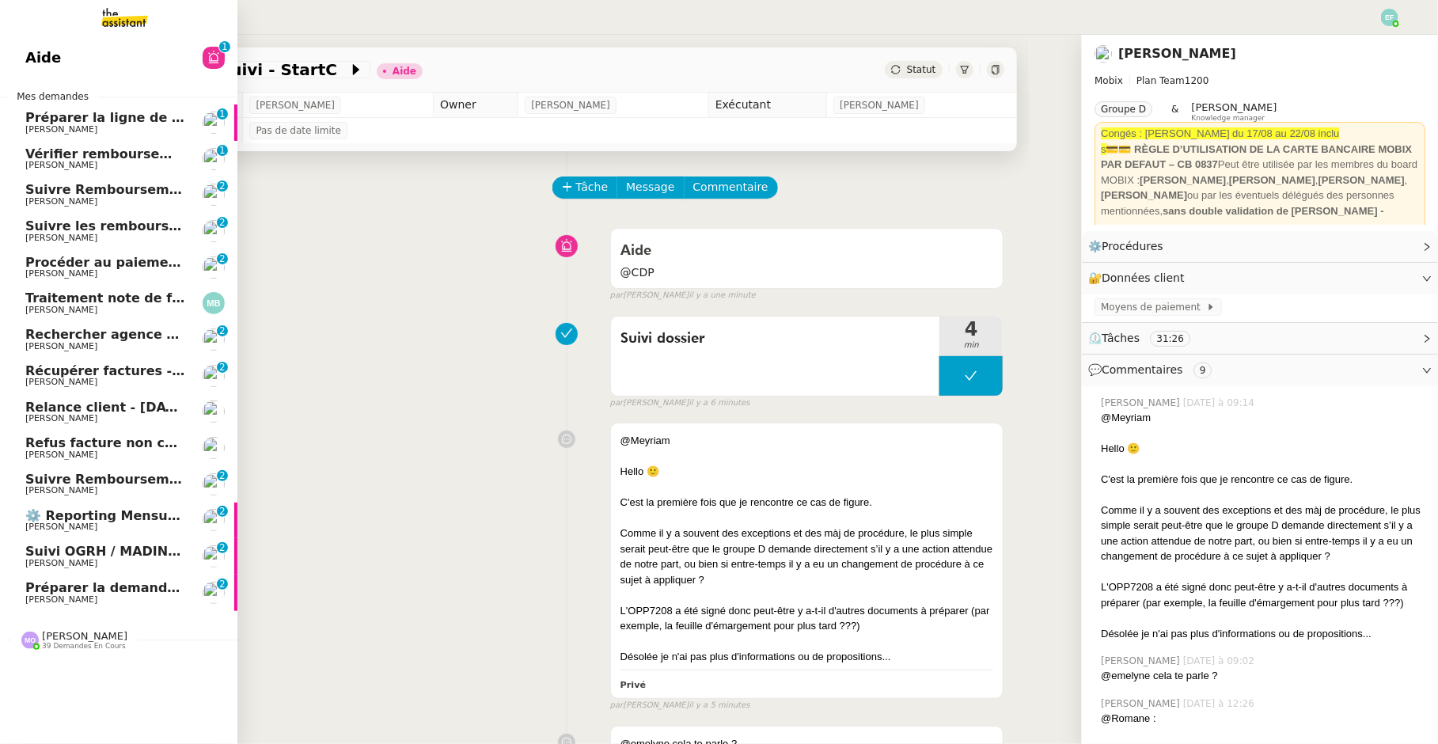
click at [40, 594] on span "Préparer la demande de congés paternité" at bounding box center [174, 587] width 298 height 15
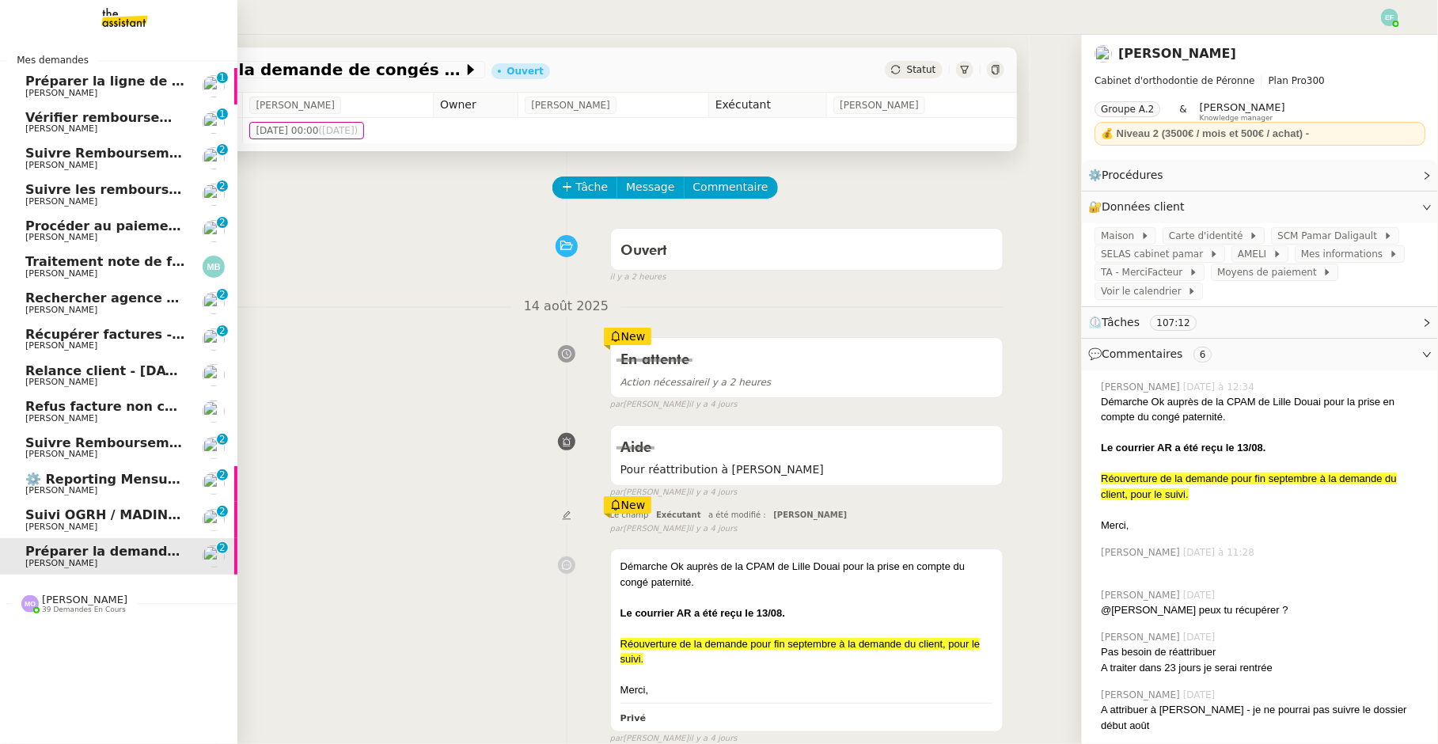
click at [115, 114] on span "Vérifier remboursement et virement Swile" at bounding box center [176, 117] width 302 height 15
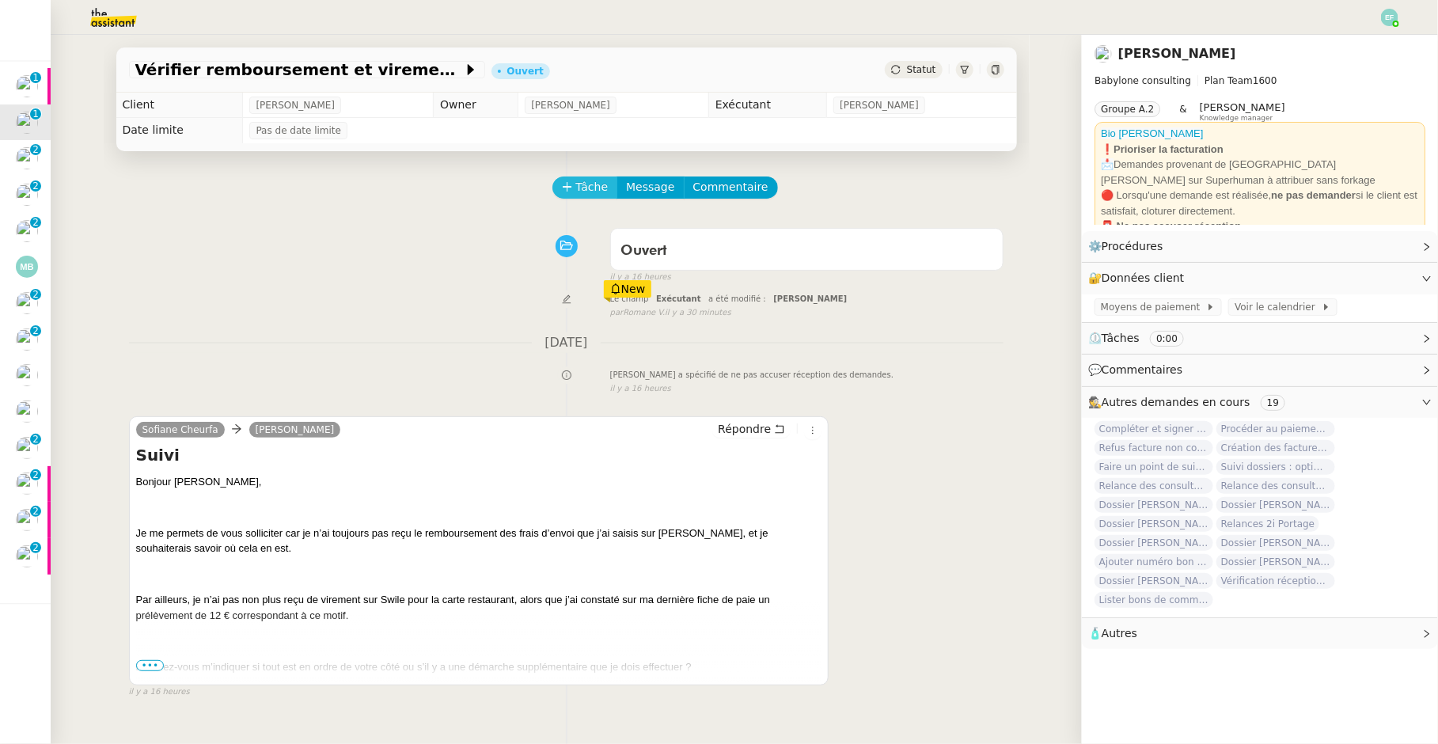
click at [591, 187] on span "Tâche" at bounding box center [592, 187] width 32 height 18
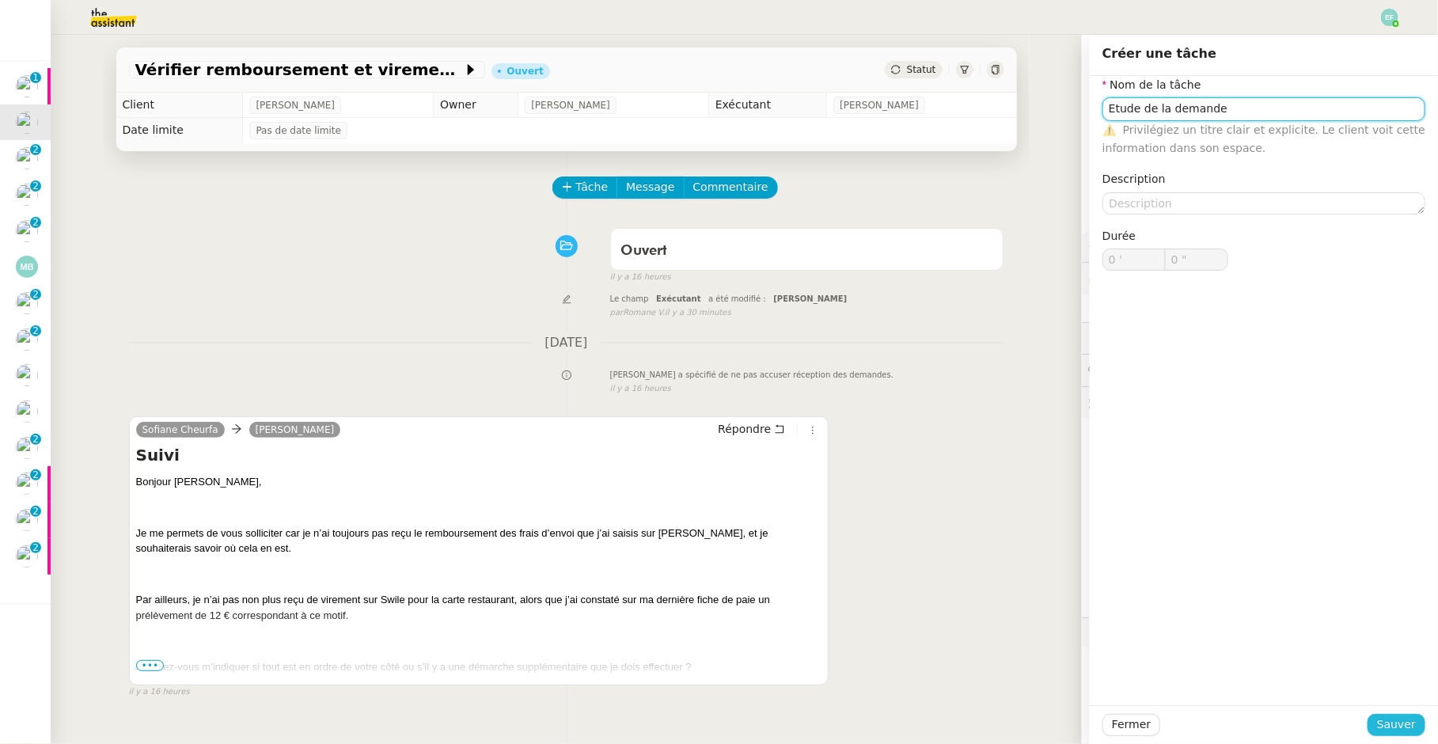
type input "Etude de la demande"
click at [1404, 722] on span "Sauver" at bounding box center [1396, 724] width 39 height 18
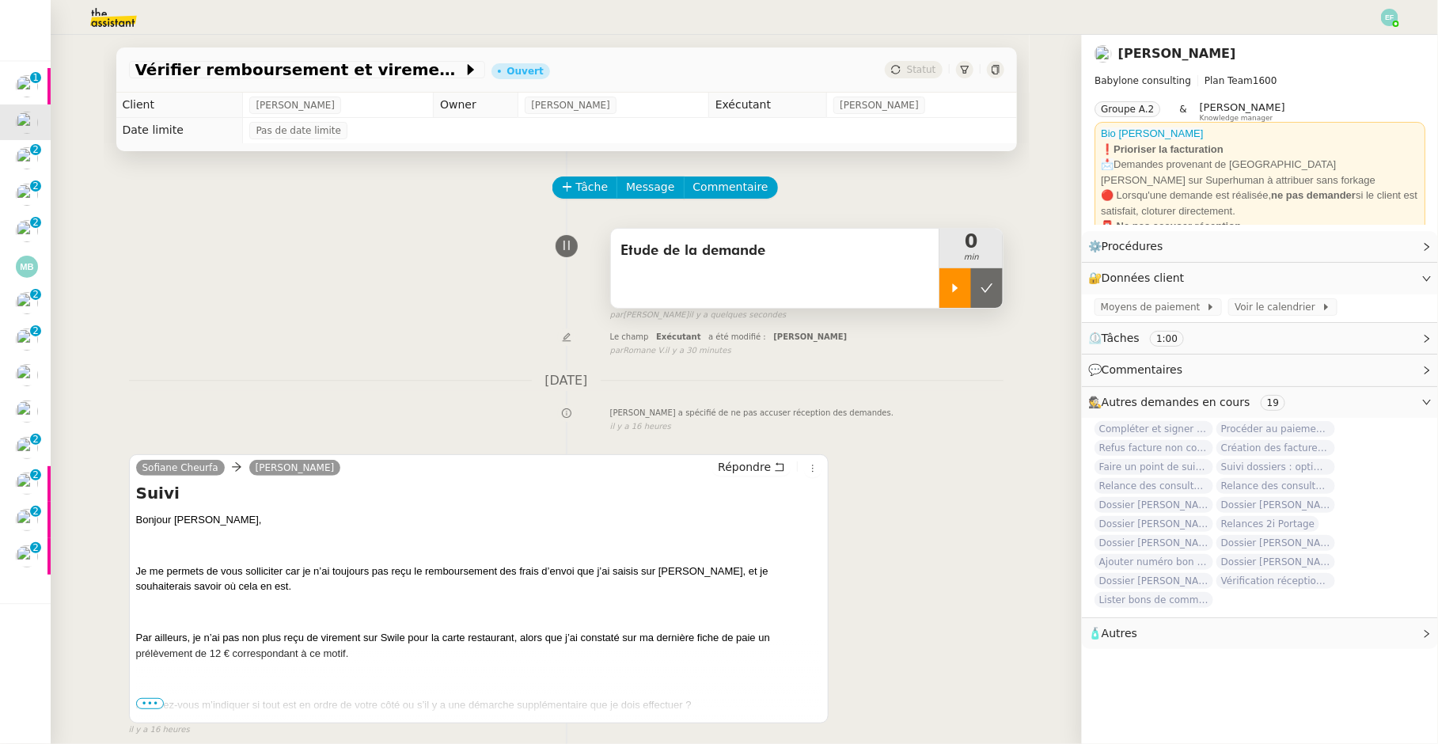
click at [958, 293] on icon at bounding box center [955, 288] width 13 height 13
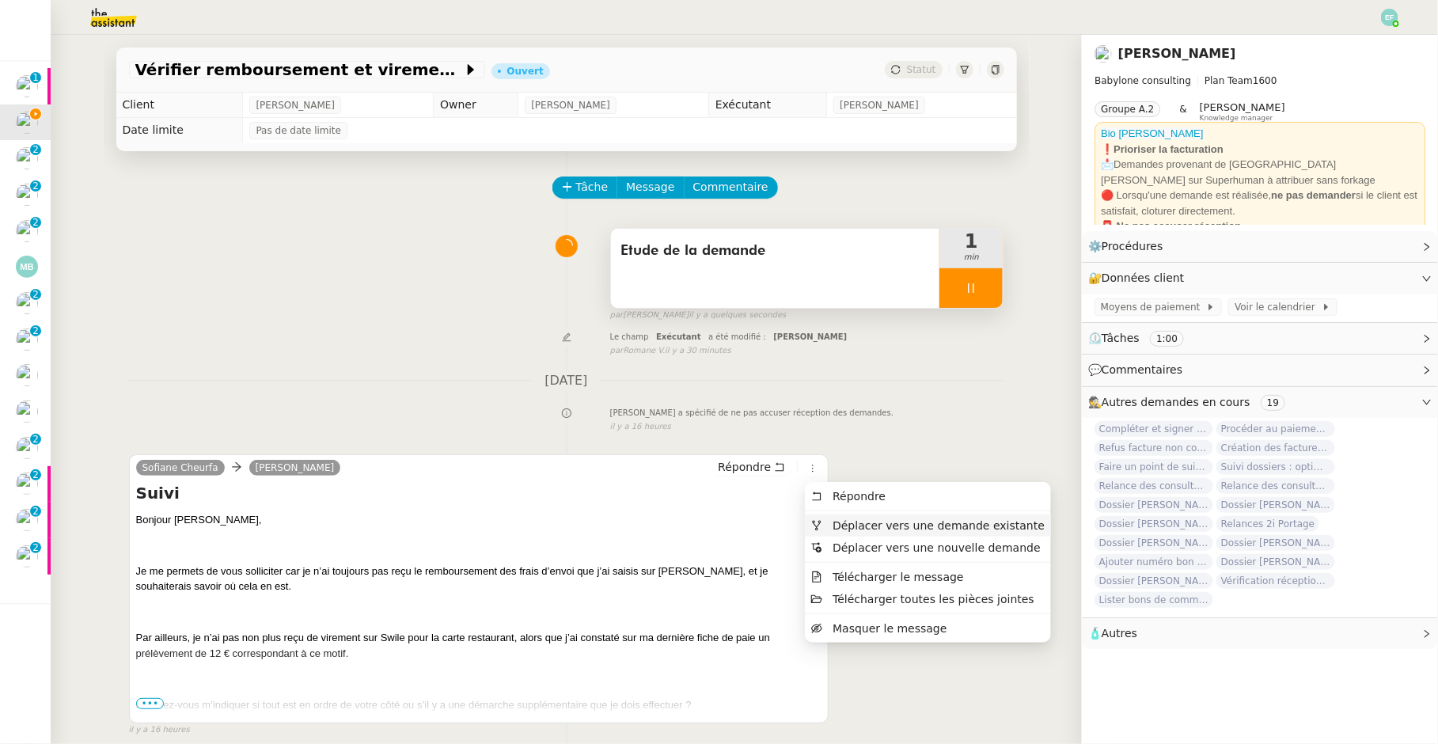
click at [837, 535] on li "Déplacer vers une demande existante" at bounding box center [928, 525] width 246 height 22
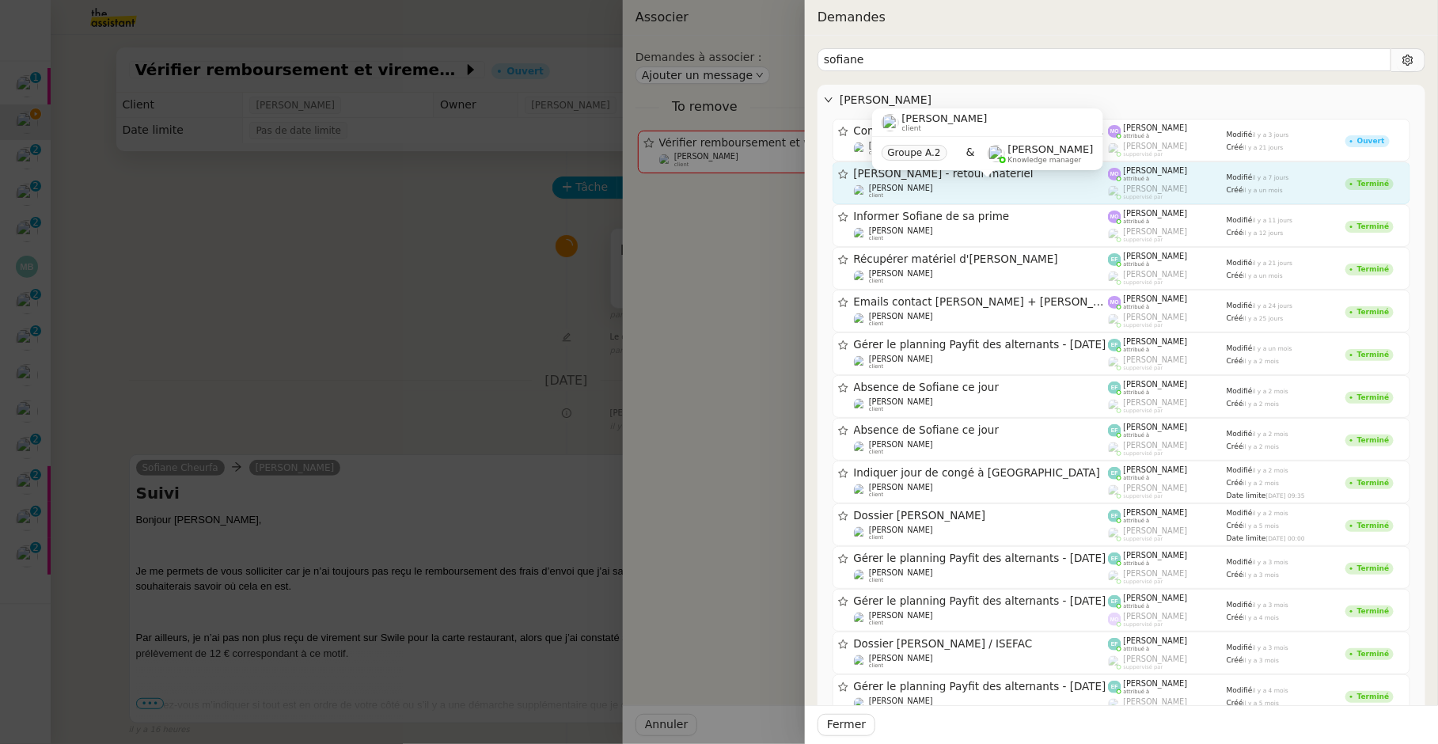
type input "sofiane"
click at [929, 185] on div "Florent Seiler client" at bounding box center [981, 192] width 255 height 16
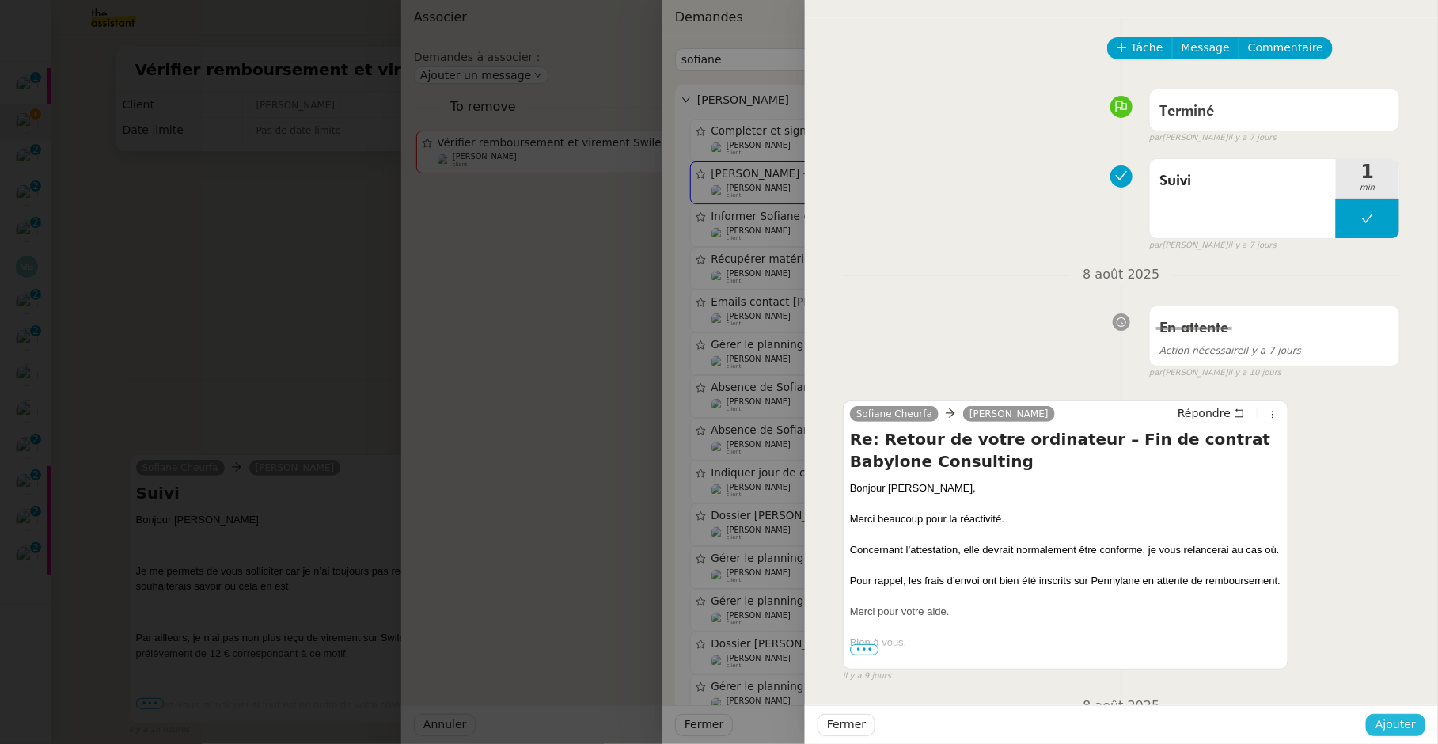
click at [1393, 729] on span "Ajouter" at bounding box center [1395, 724] width 40 height 18
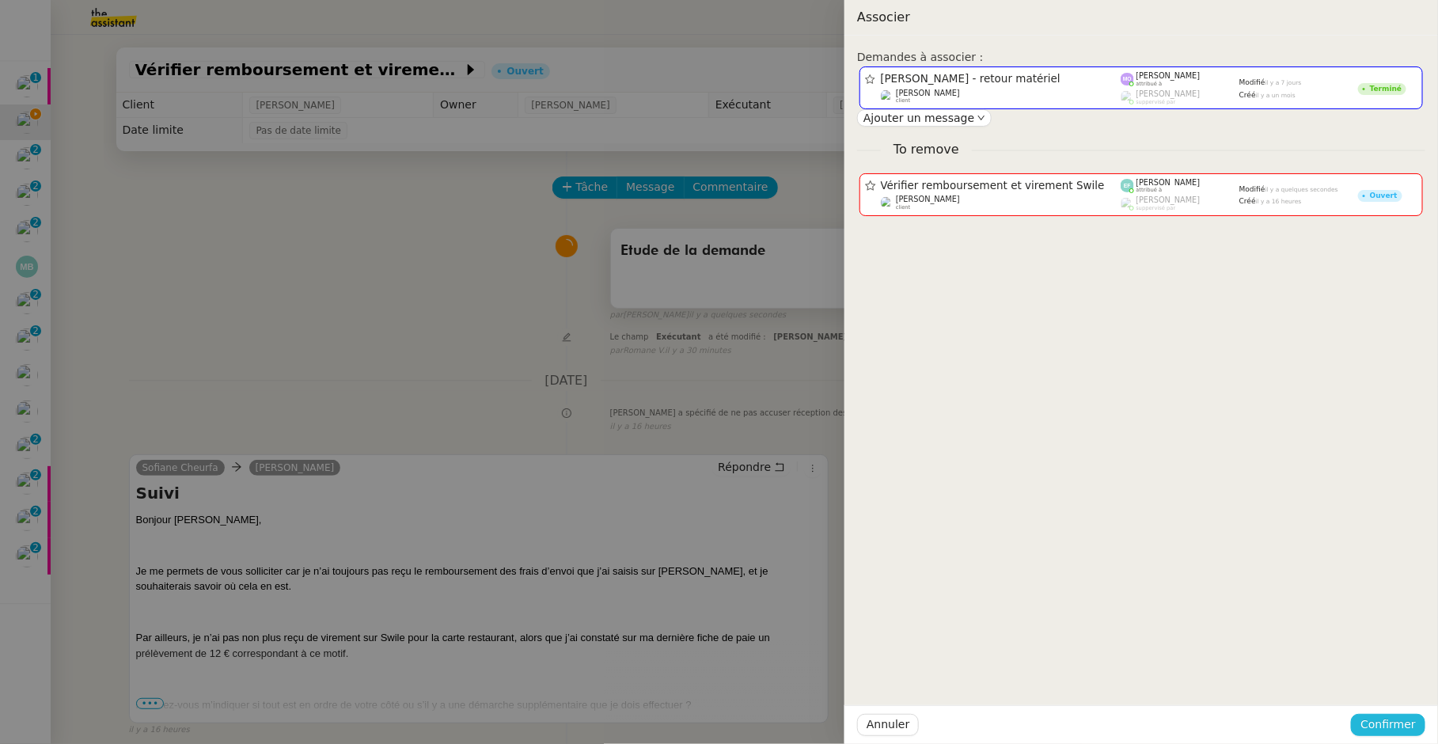
click at [1386, 723] on span "Confirmer" at bounding box center [1387, 724] width 55 height 18
click at [493, 357] on div at bounding box center [719, 372] width 1438 height 744
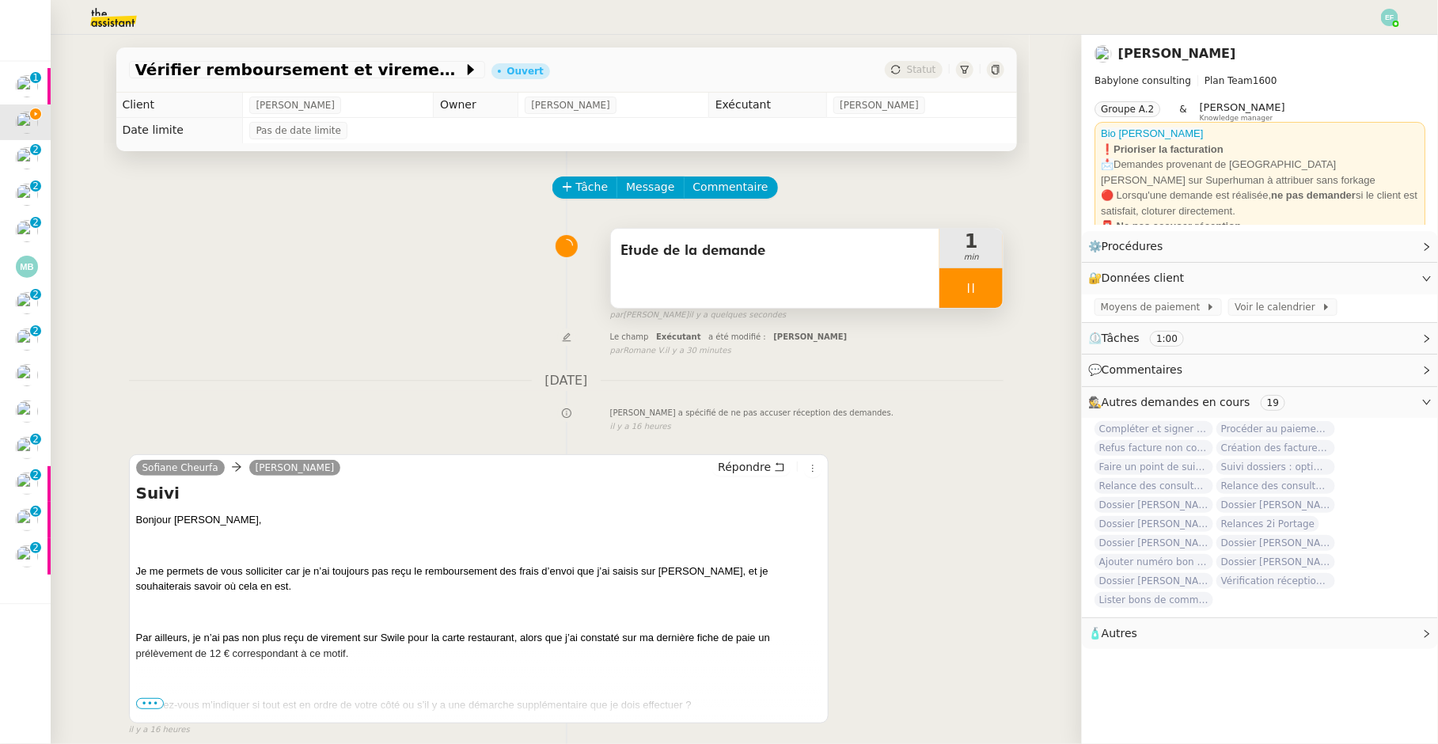
click at [973, 294] on div at bounding box center [970, 288] width 63 height 40
click at [956, 290] on icon at bounding box center [955, 288] width 13 height 13
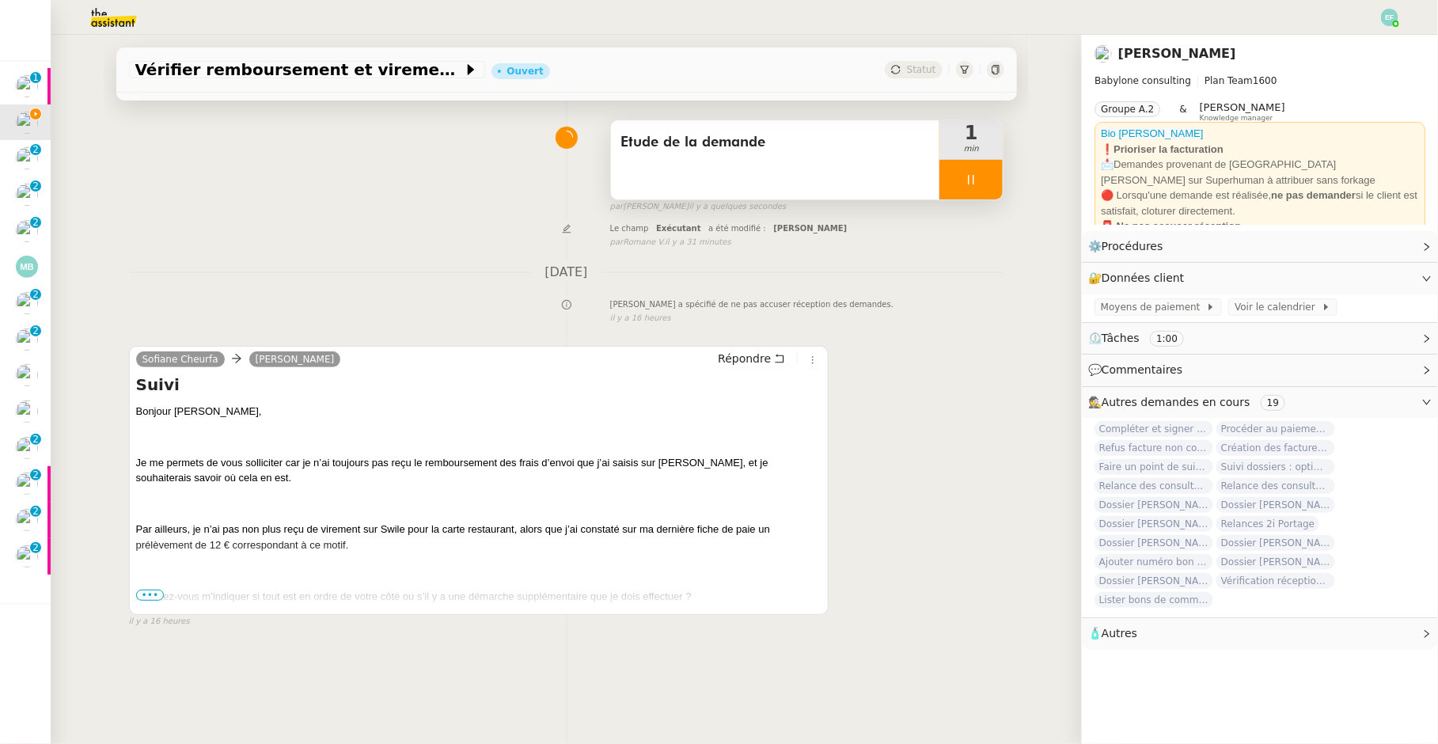
scroll to position [141, 0]
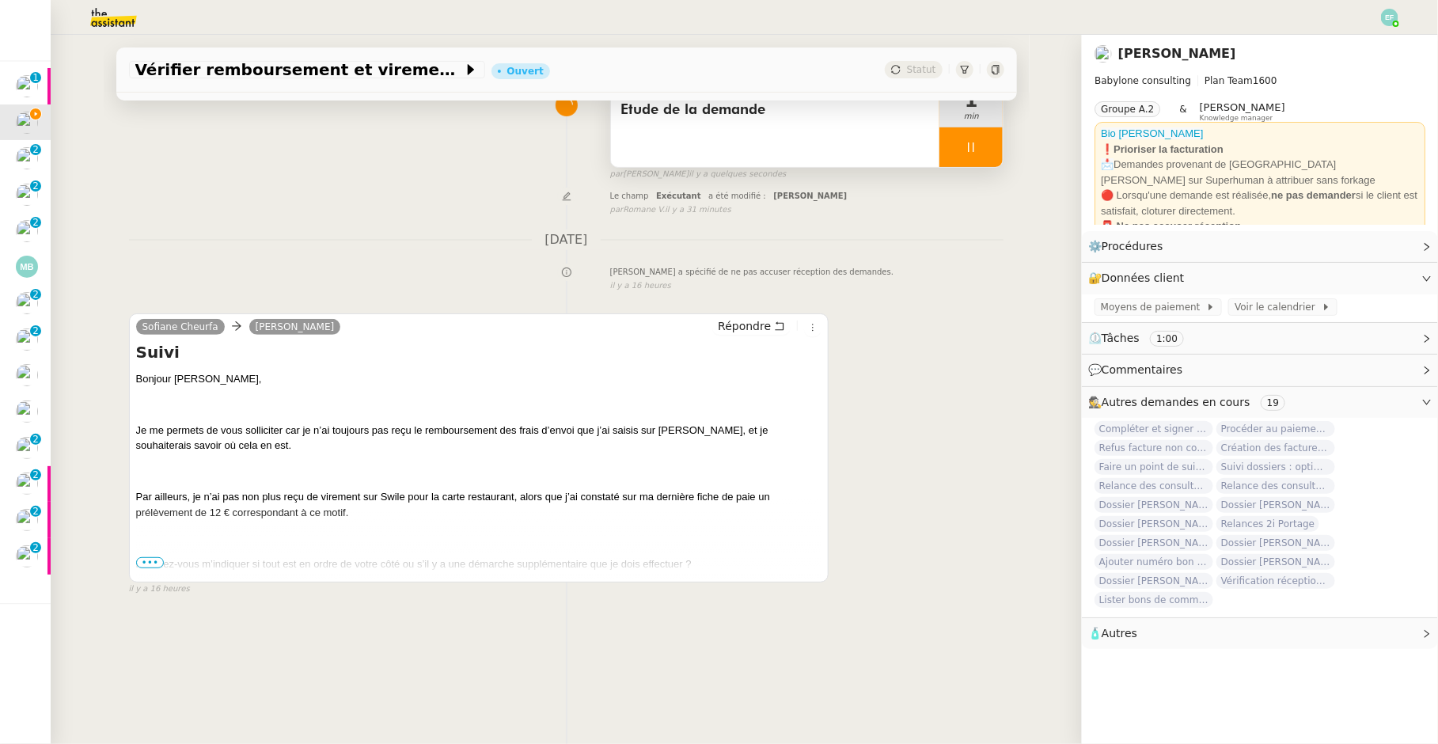
click at [154, 560] on span "•••" at bounding box center [150, 562] width 28 height 11
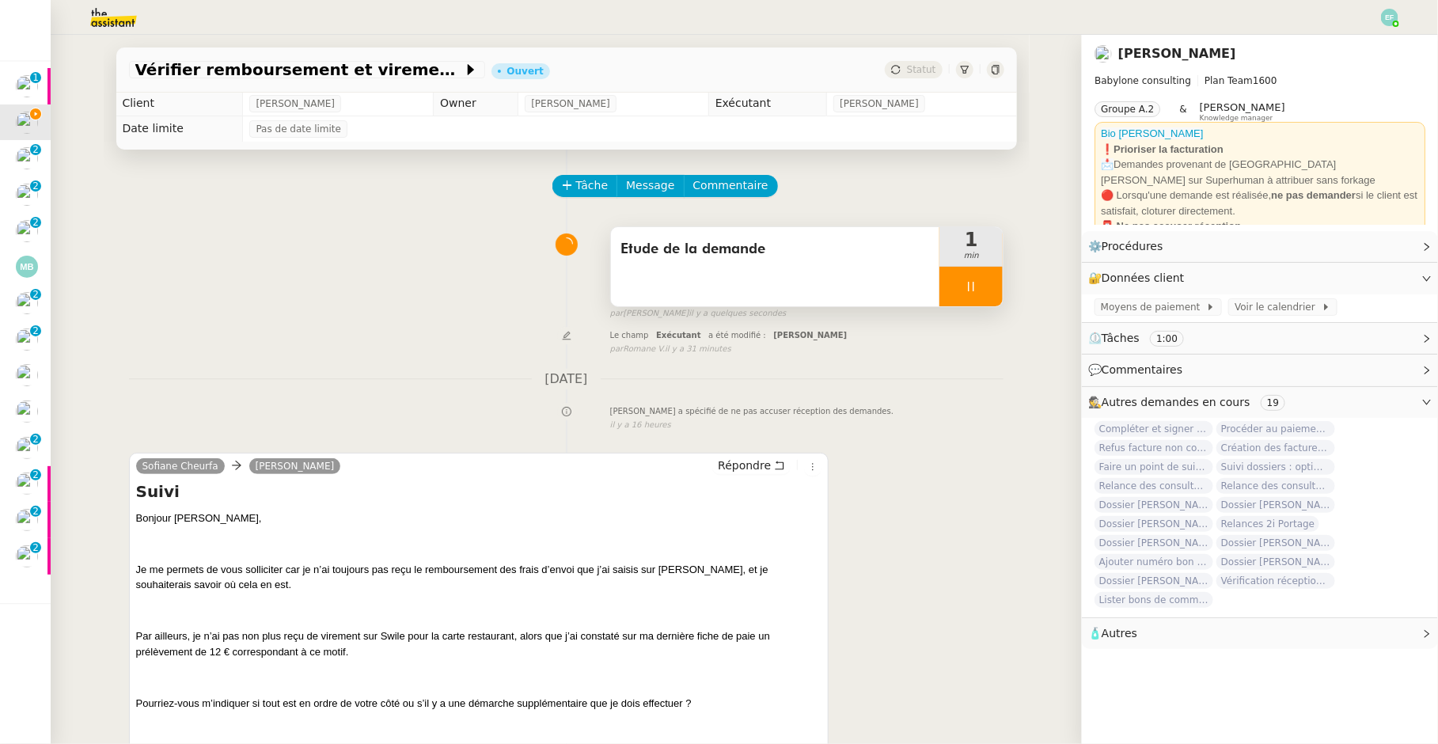
scroll to position [0, 0]
click at [977, 282] on icon at bounding box center [971, 288] width 13 height 13
click at [988, 282] on icon at bounding box center [987, 288] width 13 height 13
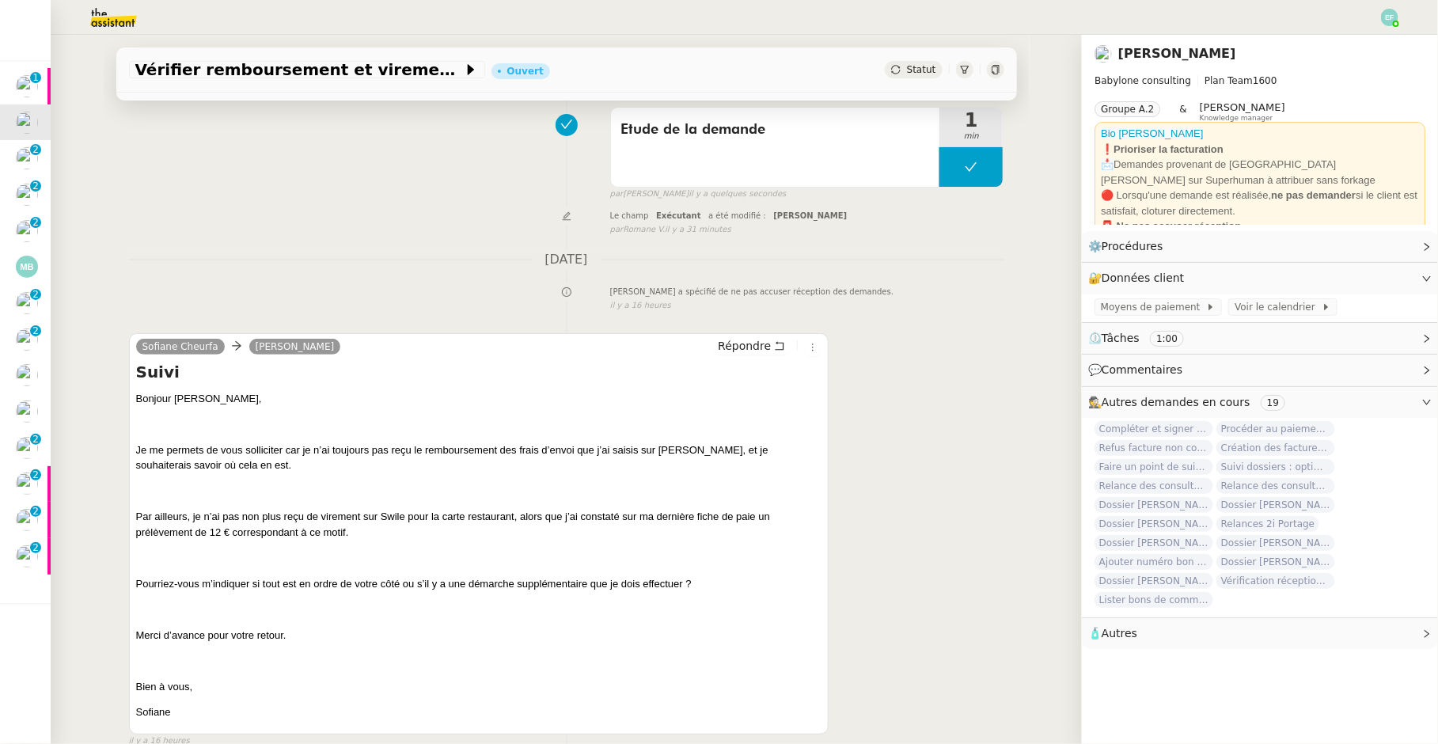
scroll to position [116, 0]
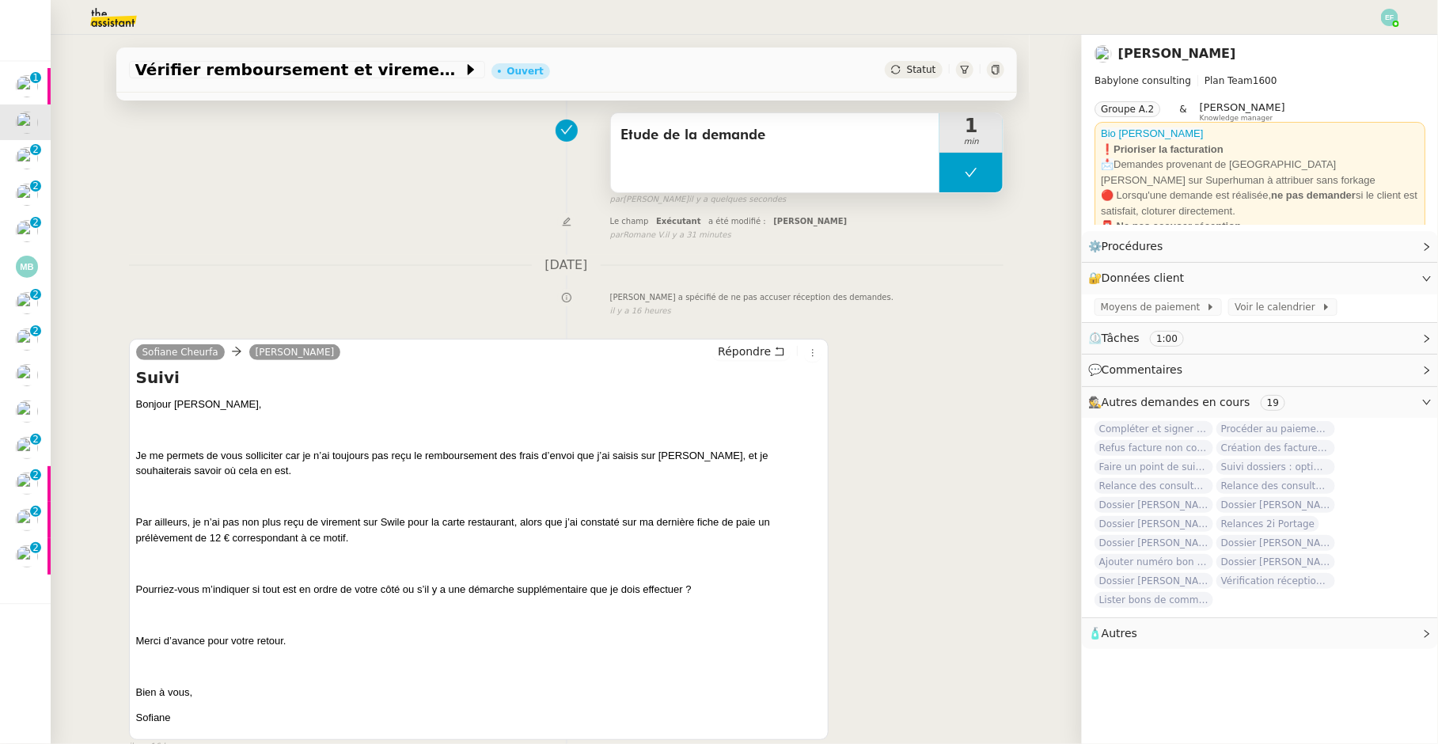
click at [954, 172] on button at bounding box center [970, 173] width 63 height 40
click at [947, 168] on div at bounding box center [955, 173] width 32 height 40
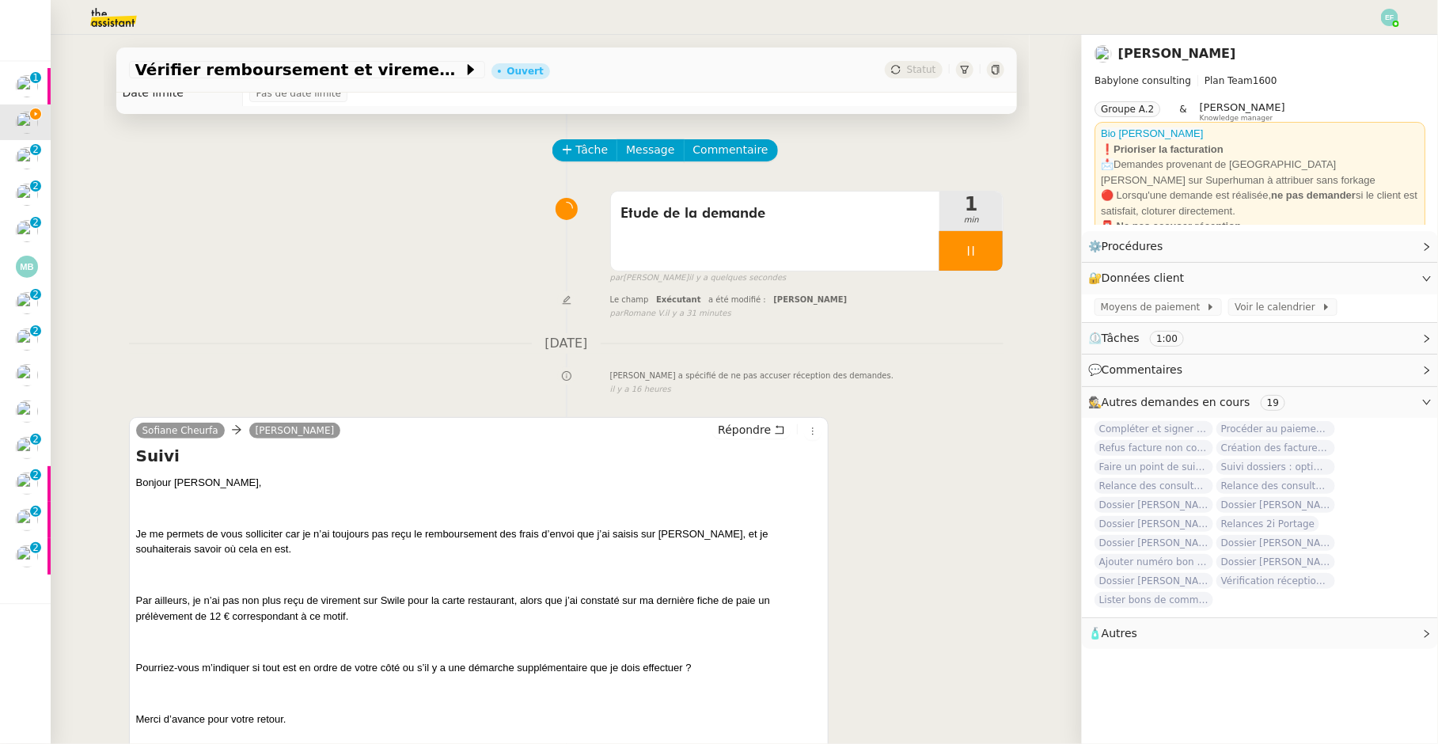
scroll to position [0, 0]
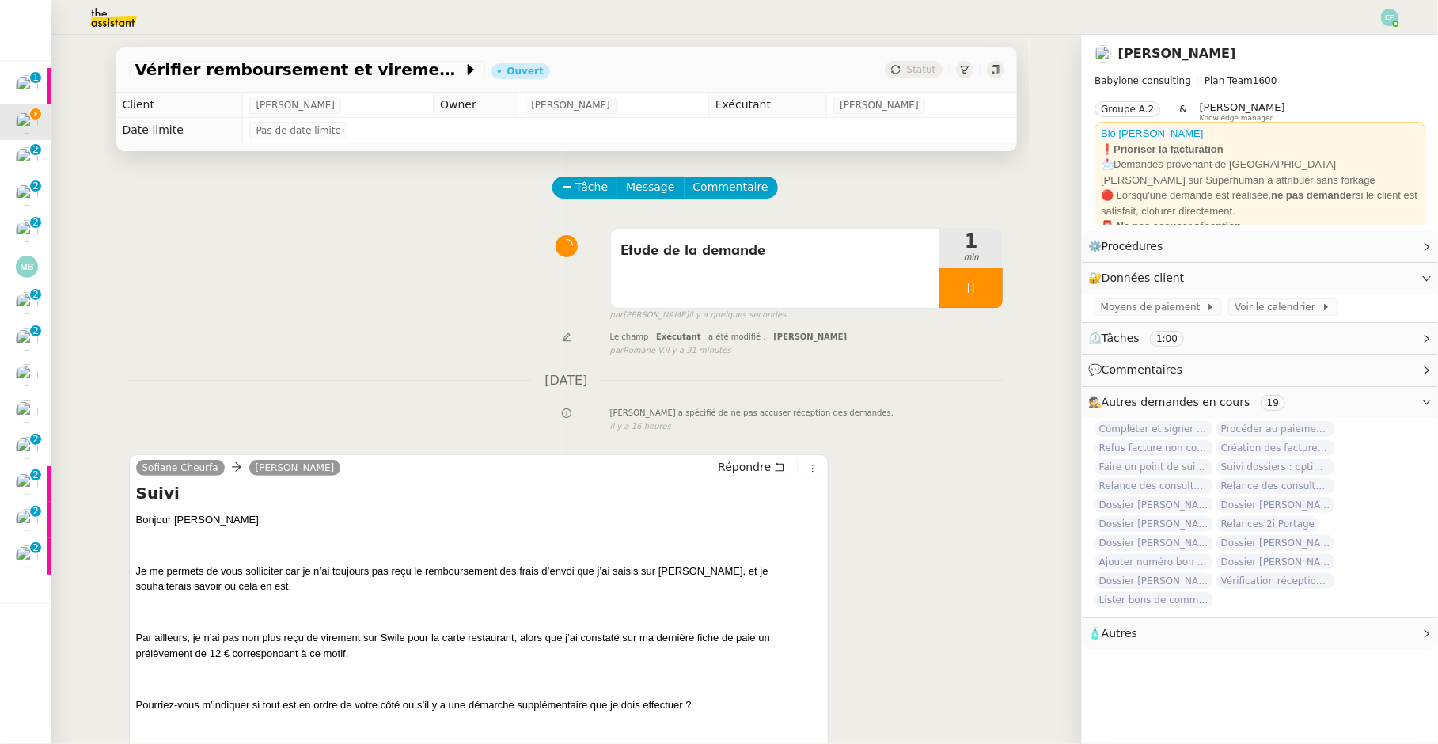
click at [1001, 288] on div at bounding box center [970, 288] width 63 height 40
click at [1001, 288] on button at bounding box center [987, 288] width 32 height 40
click at [996, 67] on icon at bounding box center [995, 69] width 9 height 9
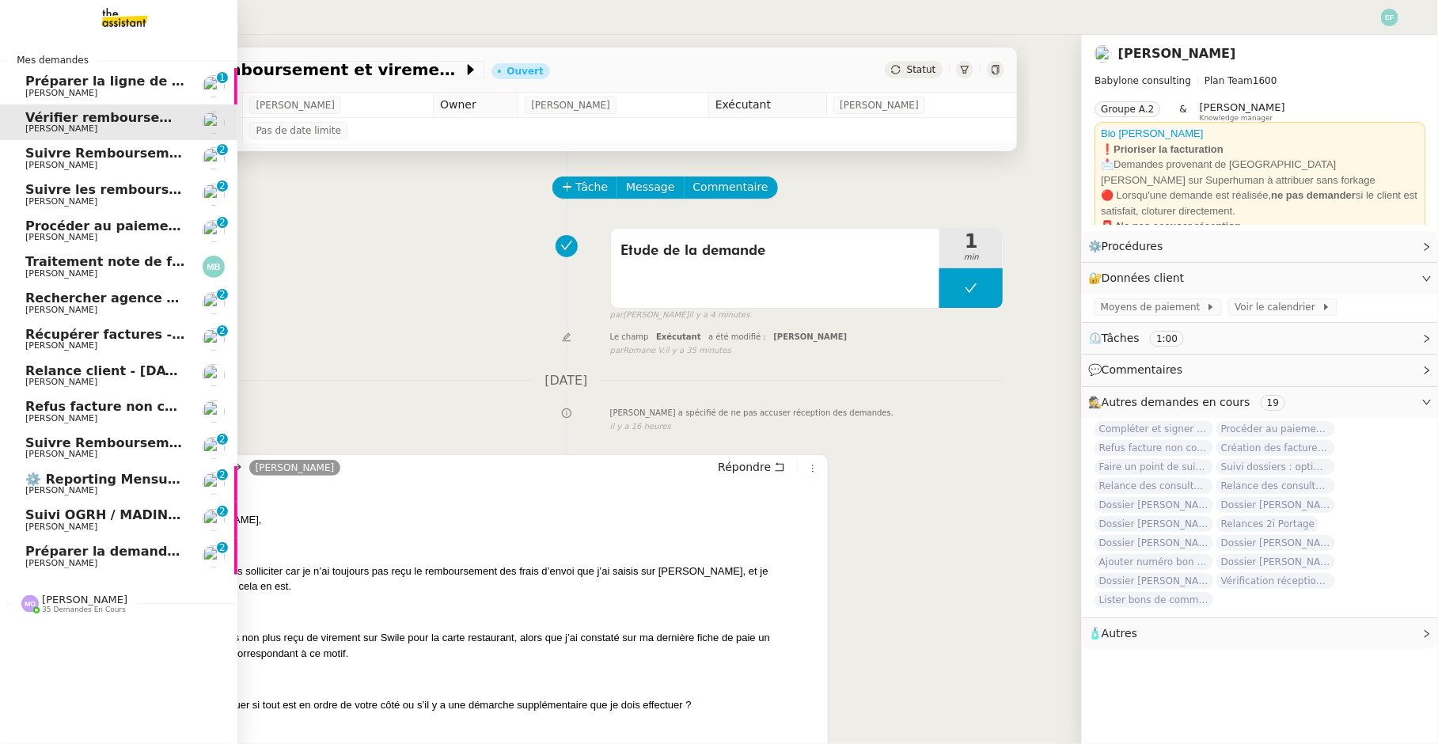
click at [63, 157] on span "Suivre Remboursements [PERSON_NAME]" at bounding box center [173, 153] width 297 height 15
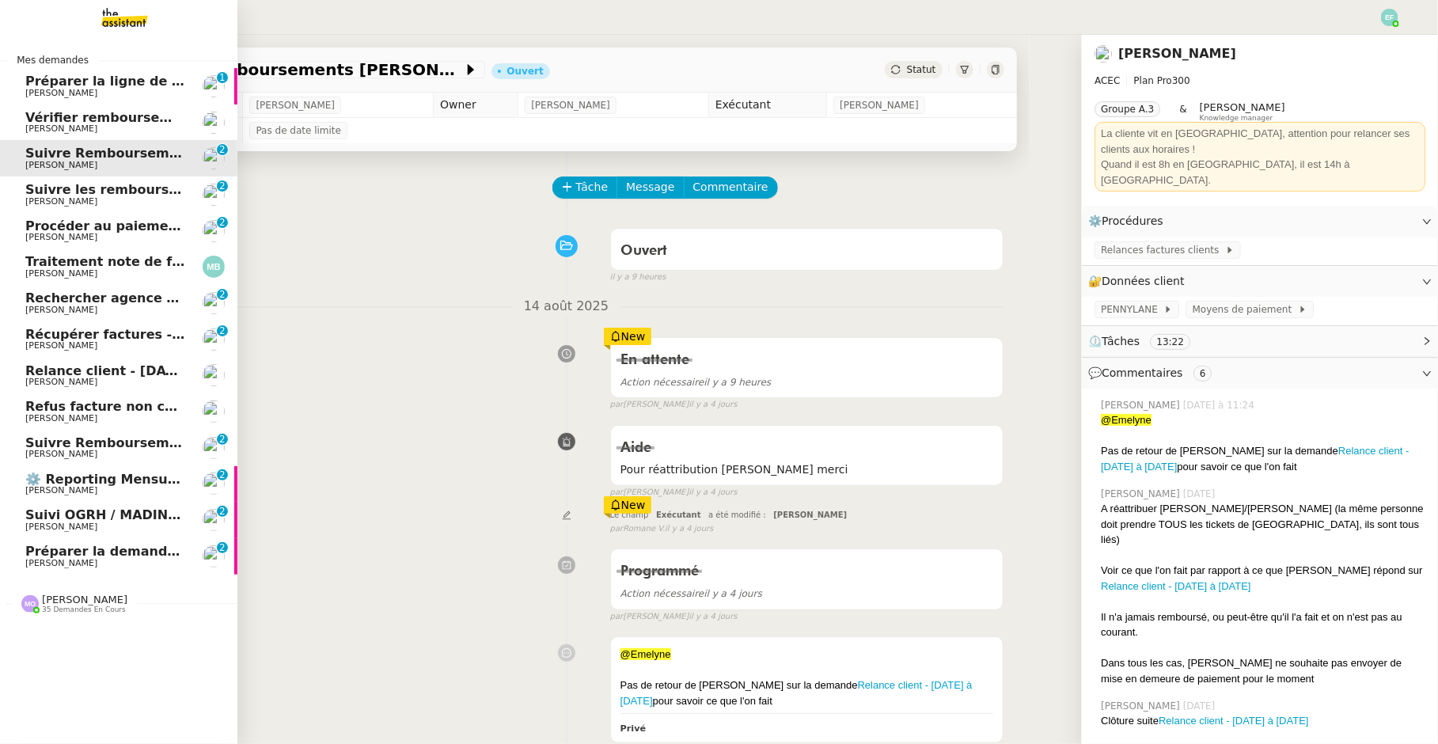
click at [73, 197] on span "[PERSON_NAME]" at bounding box center [61, 201] width 72 height 10
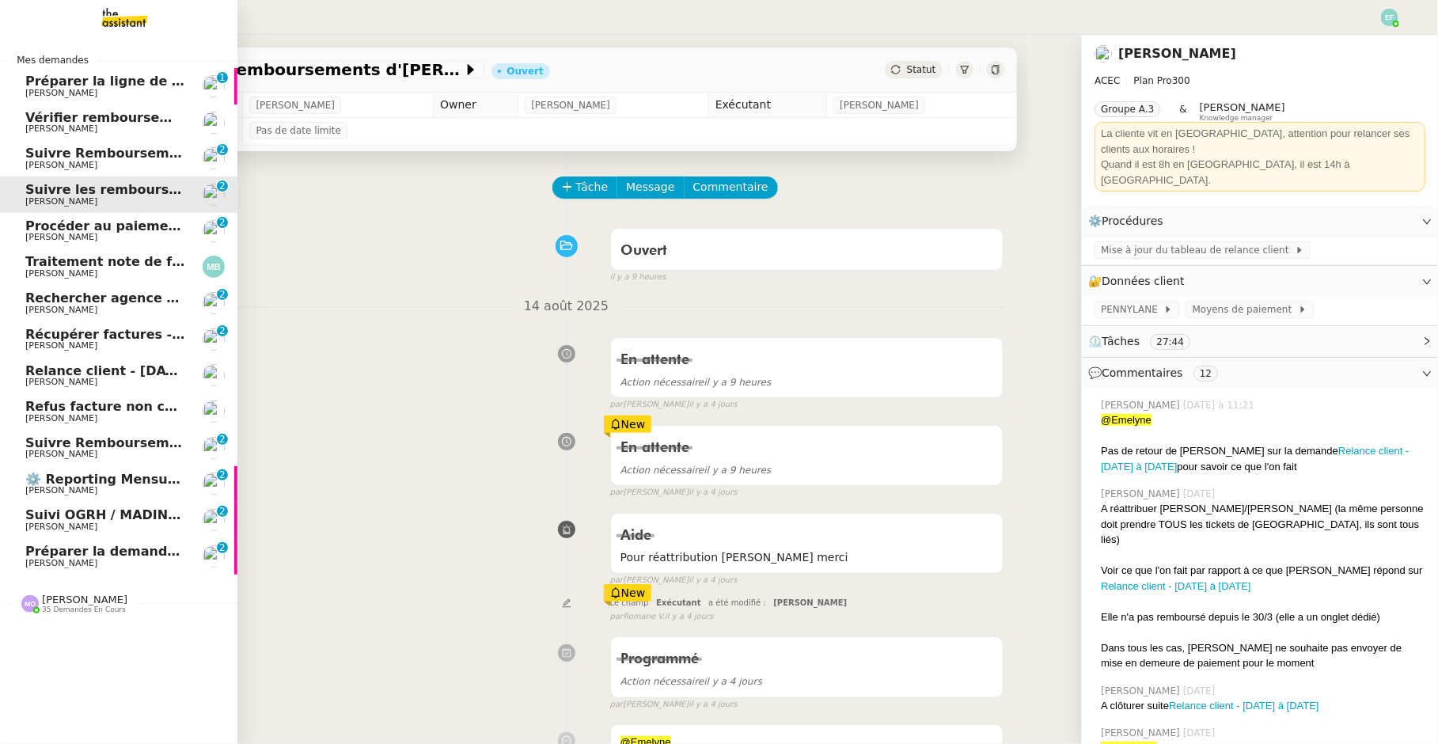
click at [75, 237] on span "[PERSON_NAME]" at bounding box center [61, 237] width 72 height 10
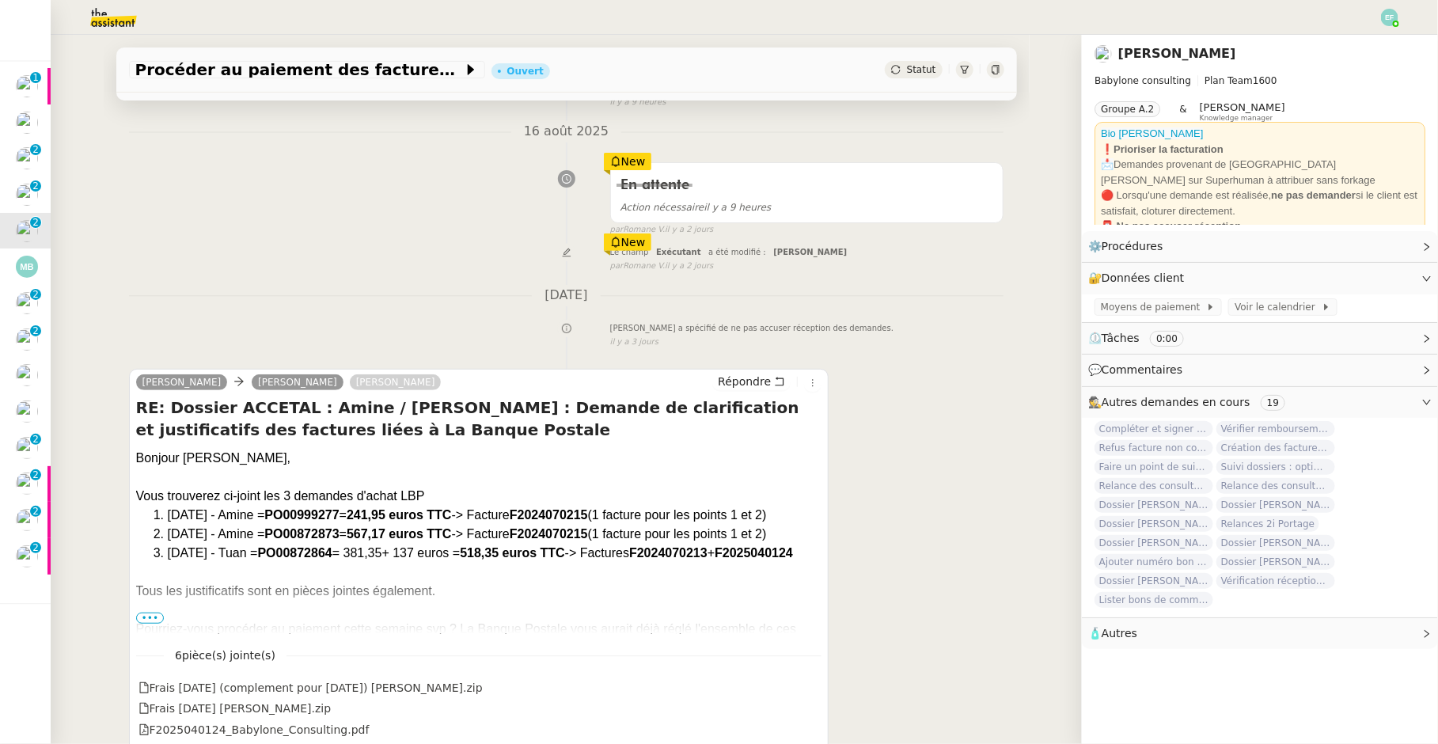
scroll to position [188, 0]
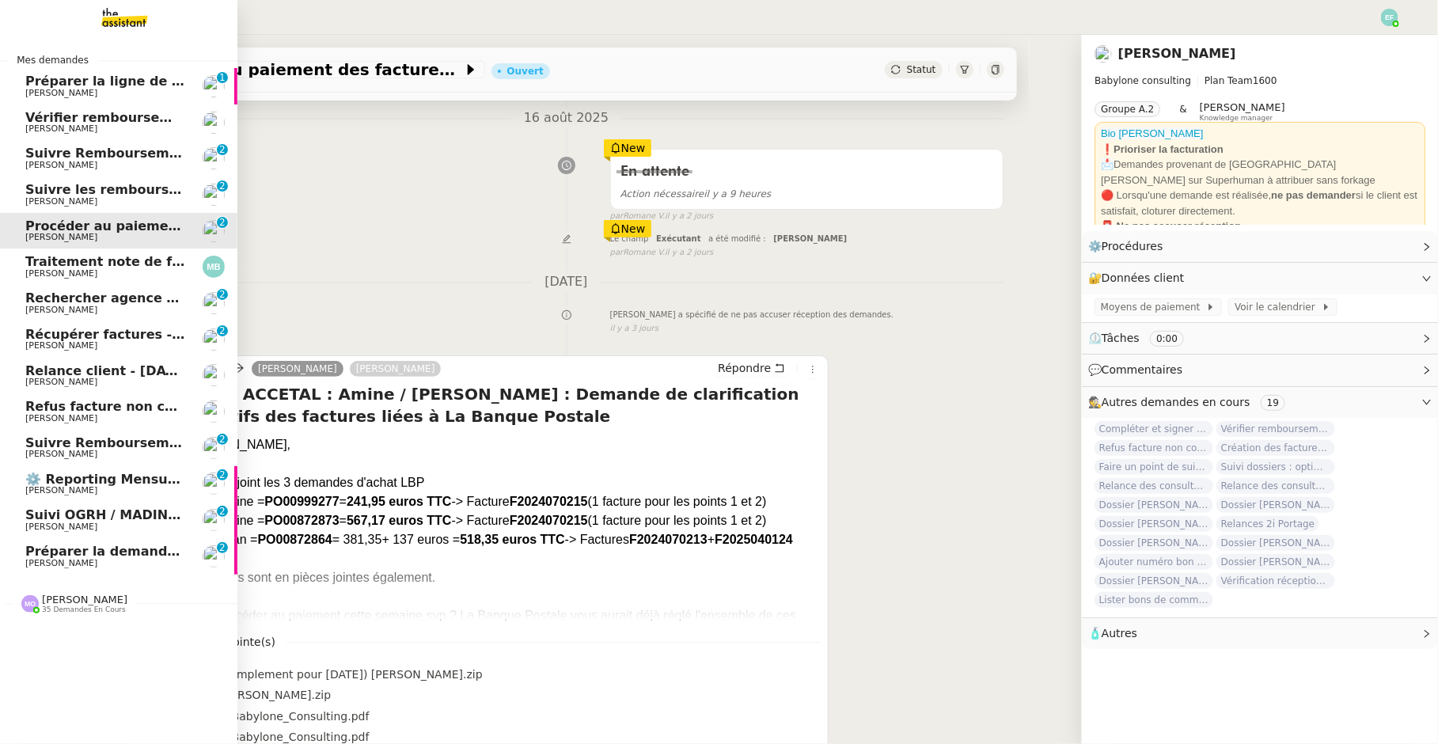
click at [47, 271] on span "Marina Barthelemy" at bounding box center [61, 273] width 72 height 10
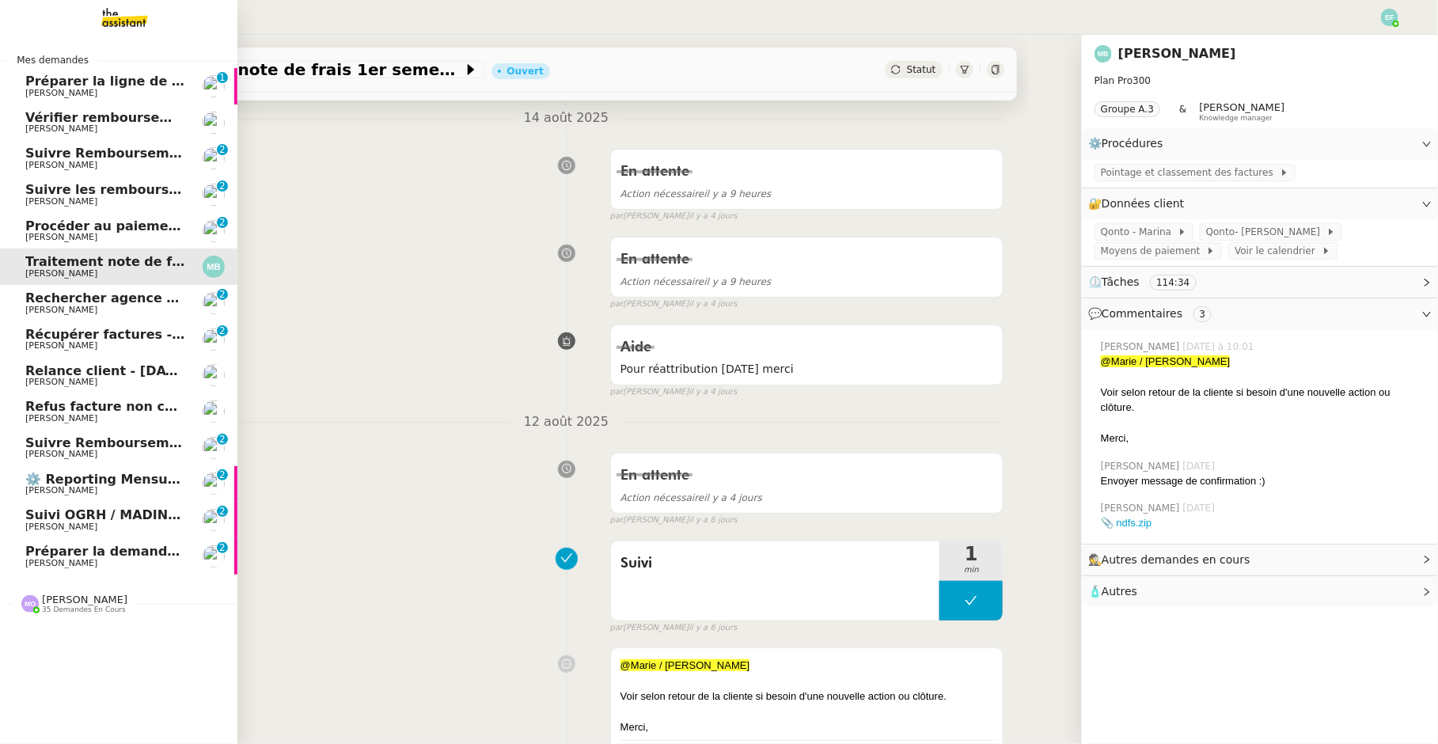
click at [49, 311] on span "[PERSON_NAME]" at bounding box center [61, 310] width 72 height 10
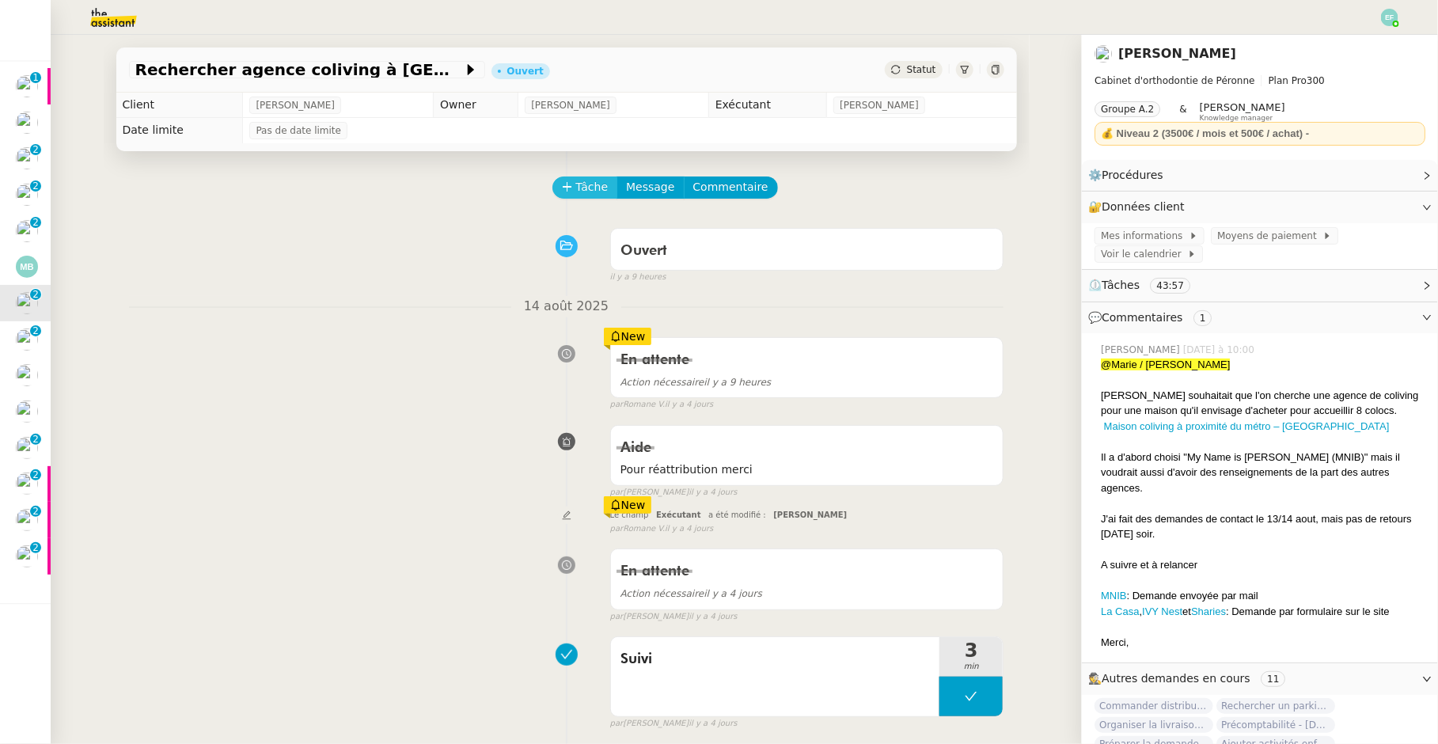
click at [596, 184] on span "Tâche" at bounding box center [592, 187] width 32 height 18
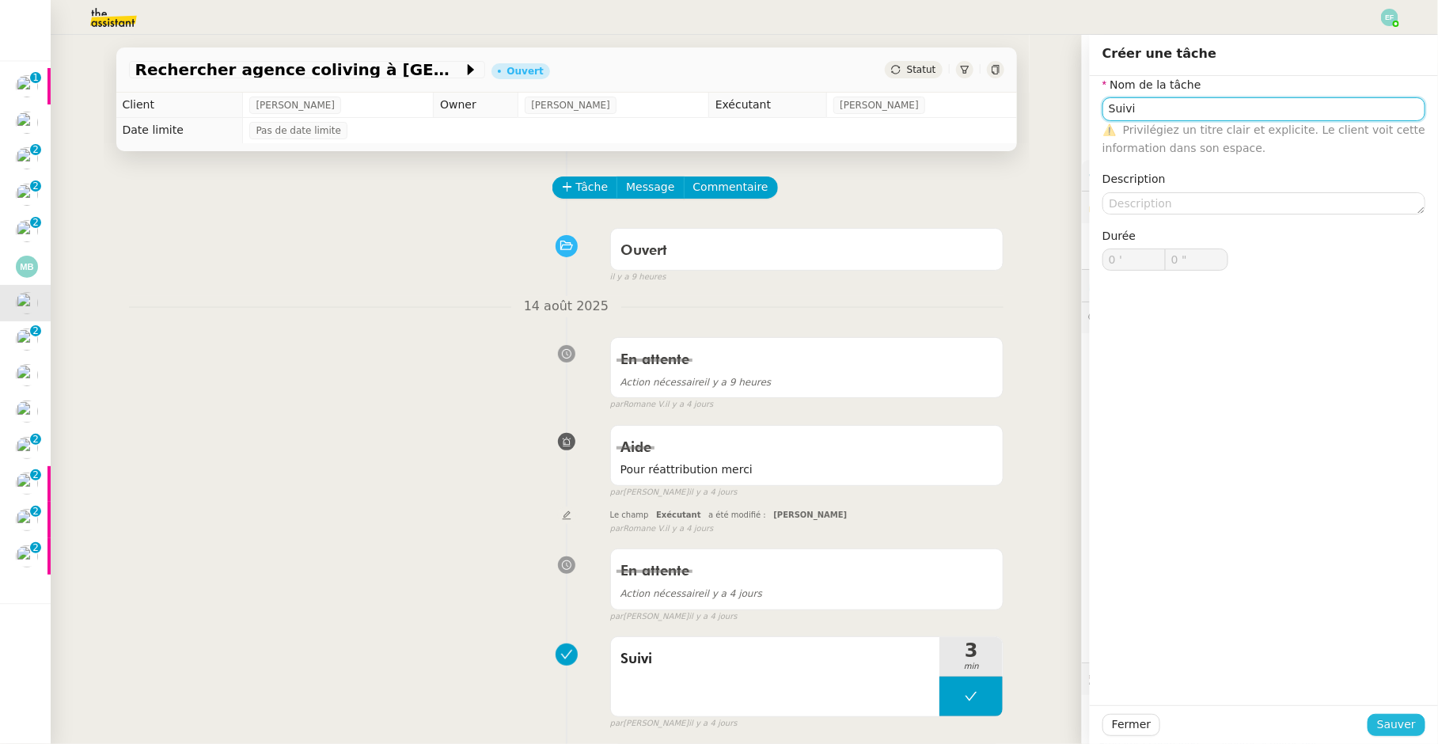
type input "Suivi"
click at [1393, 725] on span "Sauver" at bounding box center [1396, 724] width 39 height 18
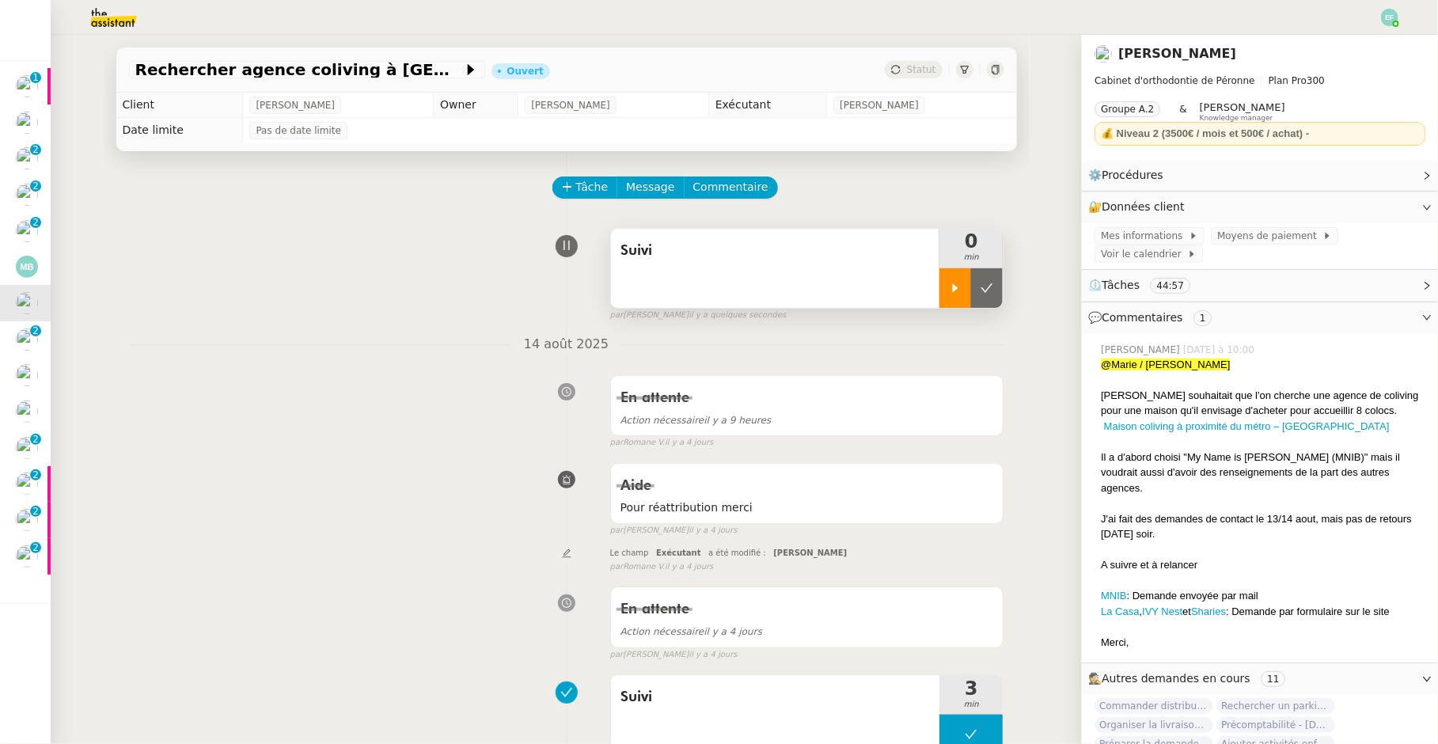
click at [960, 298] on div at bounding box center [955, 288] width 32 height 40
click at [984, 282] on div at bounding box center [970, 288] width 63 height 40
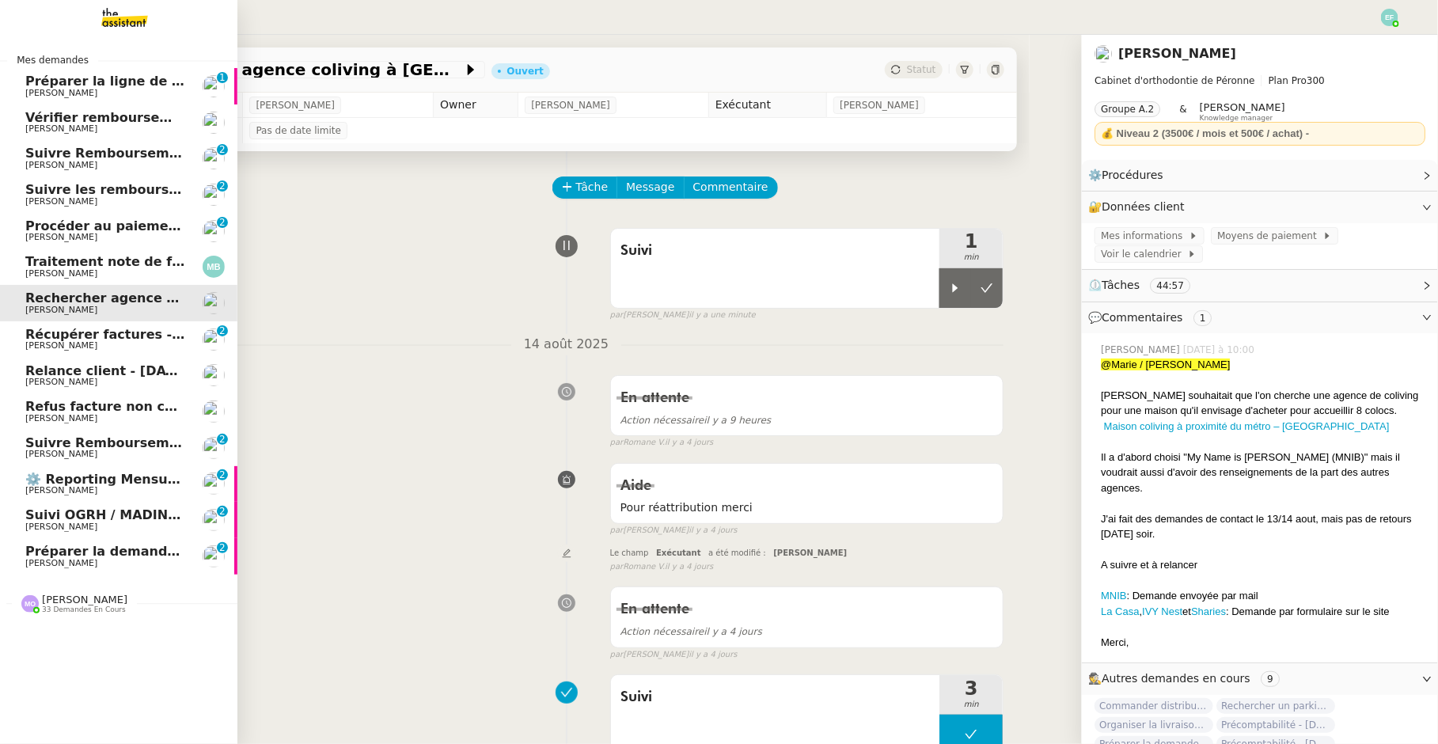
click at [64, 563] on span "[PERSON_NAME]" at bounding box center [61, 563] width 72 height 10
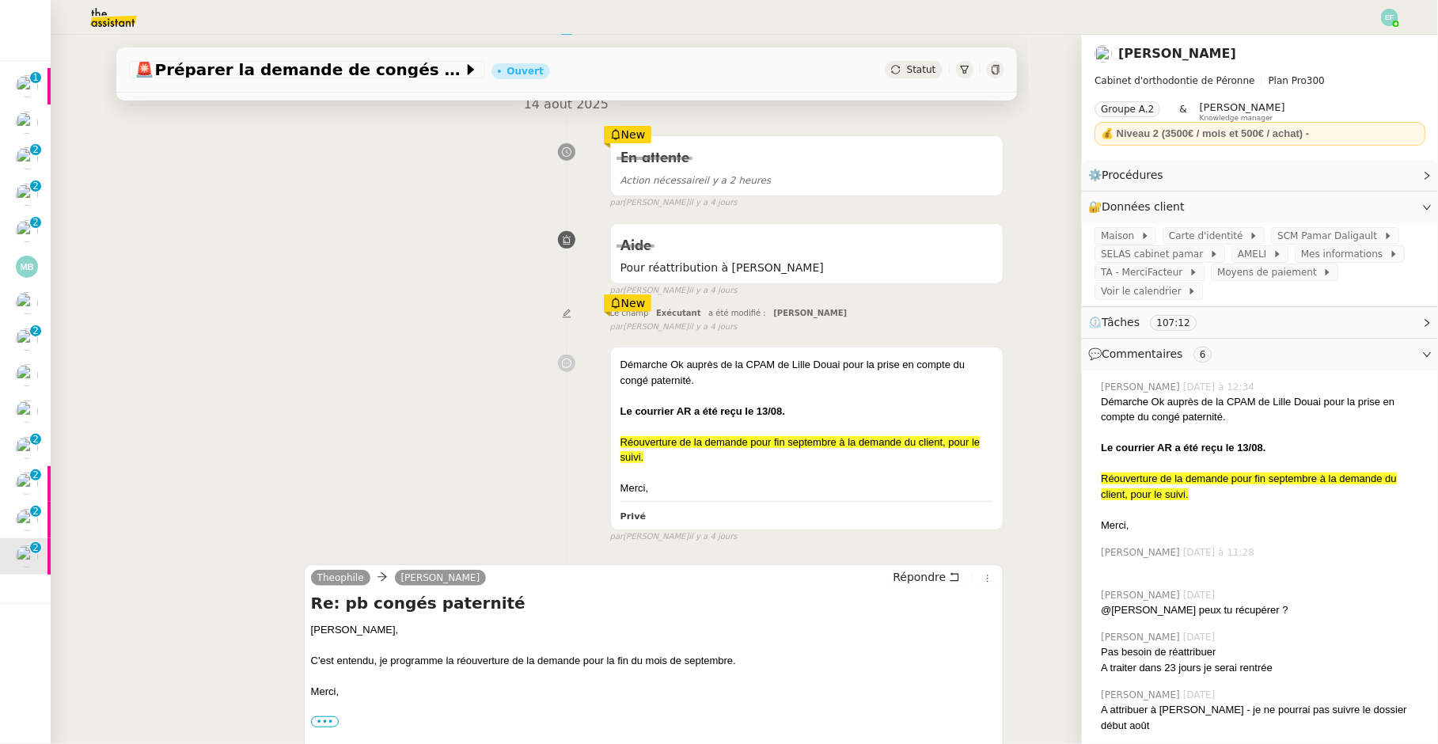
scroll to position [212, 0]
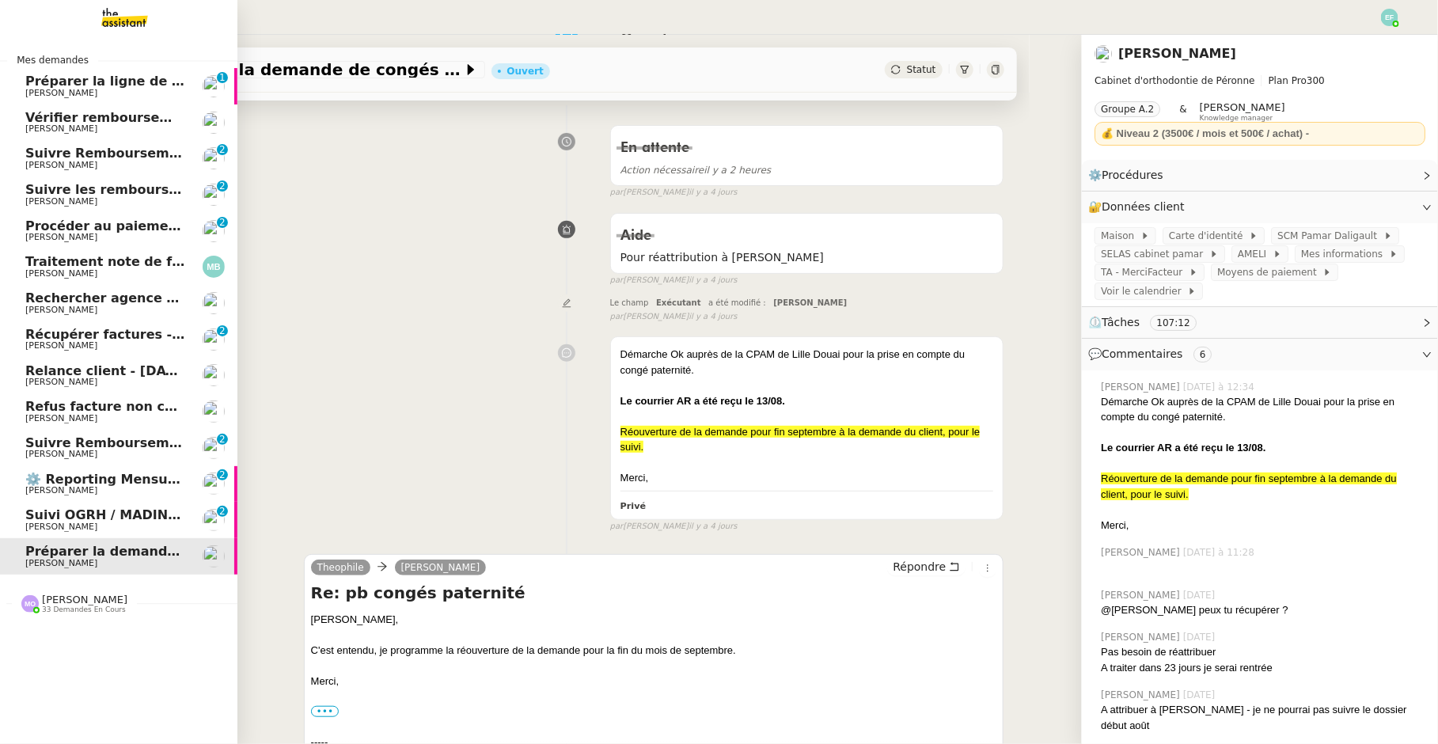
click at [117, 328] on span "Récupérer factures - [DATE]" at bounding box center [124, 334] width 199 height 15
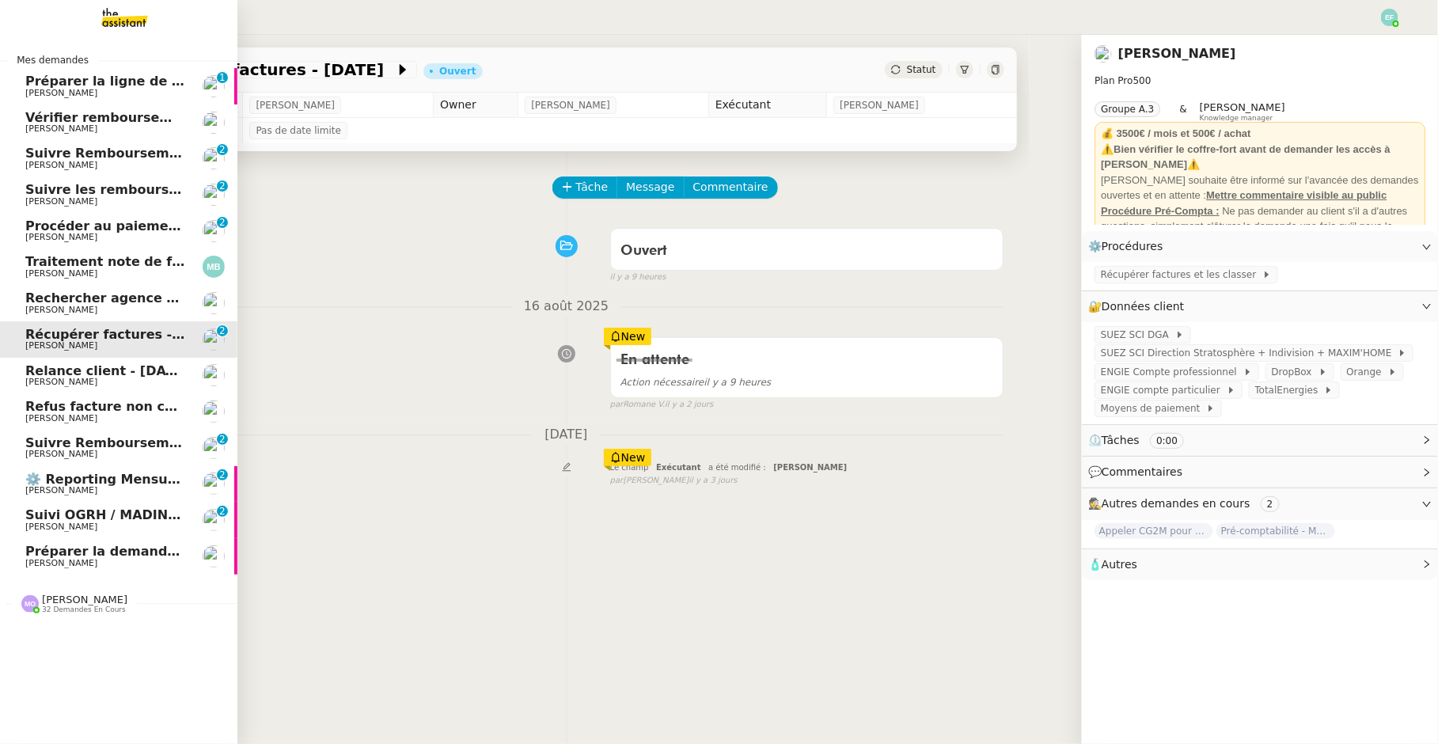
click at [33, 84] on span "Préparer la ligne de virement" at bounding box center [130, 81] width 211 height 15
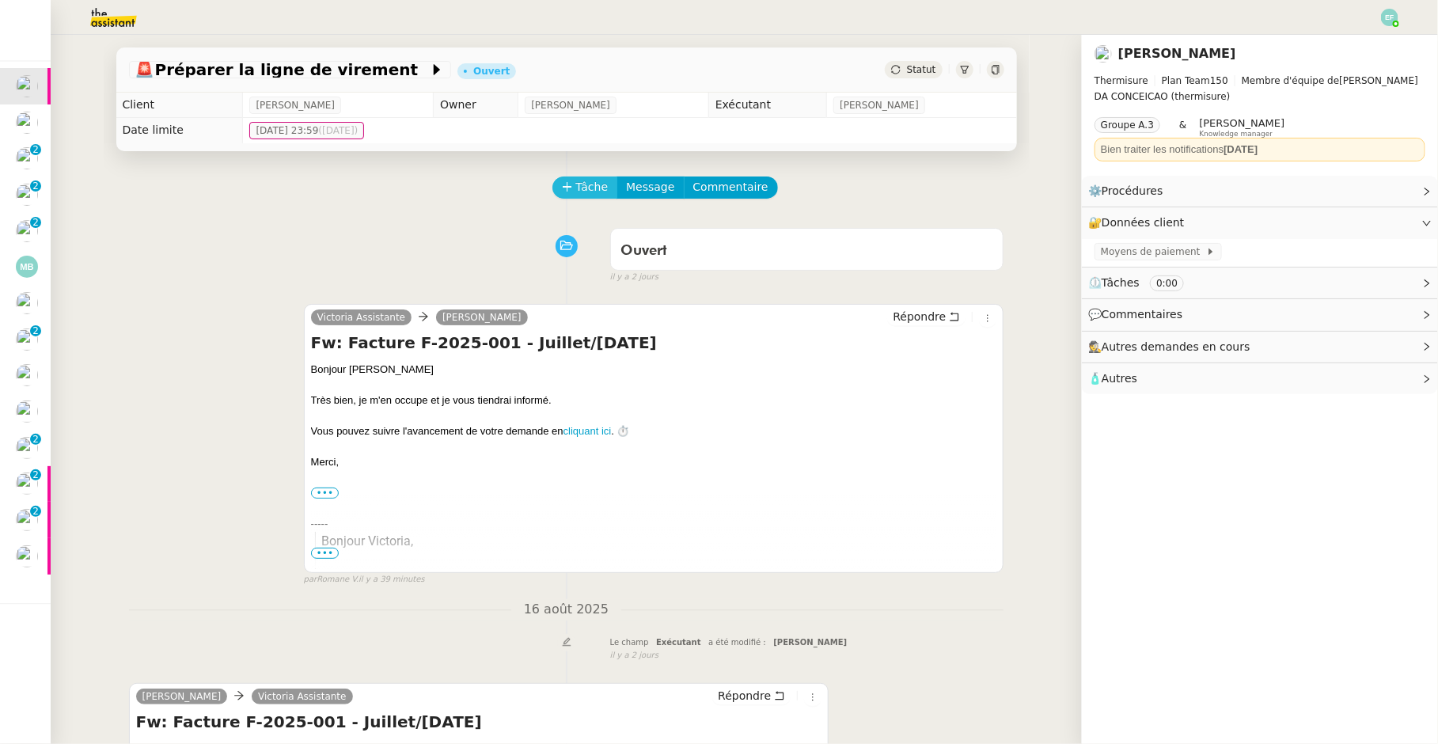
click at [590, 192] on span "Tâche" at bounding box center [592, 187] width 32 height 18
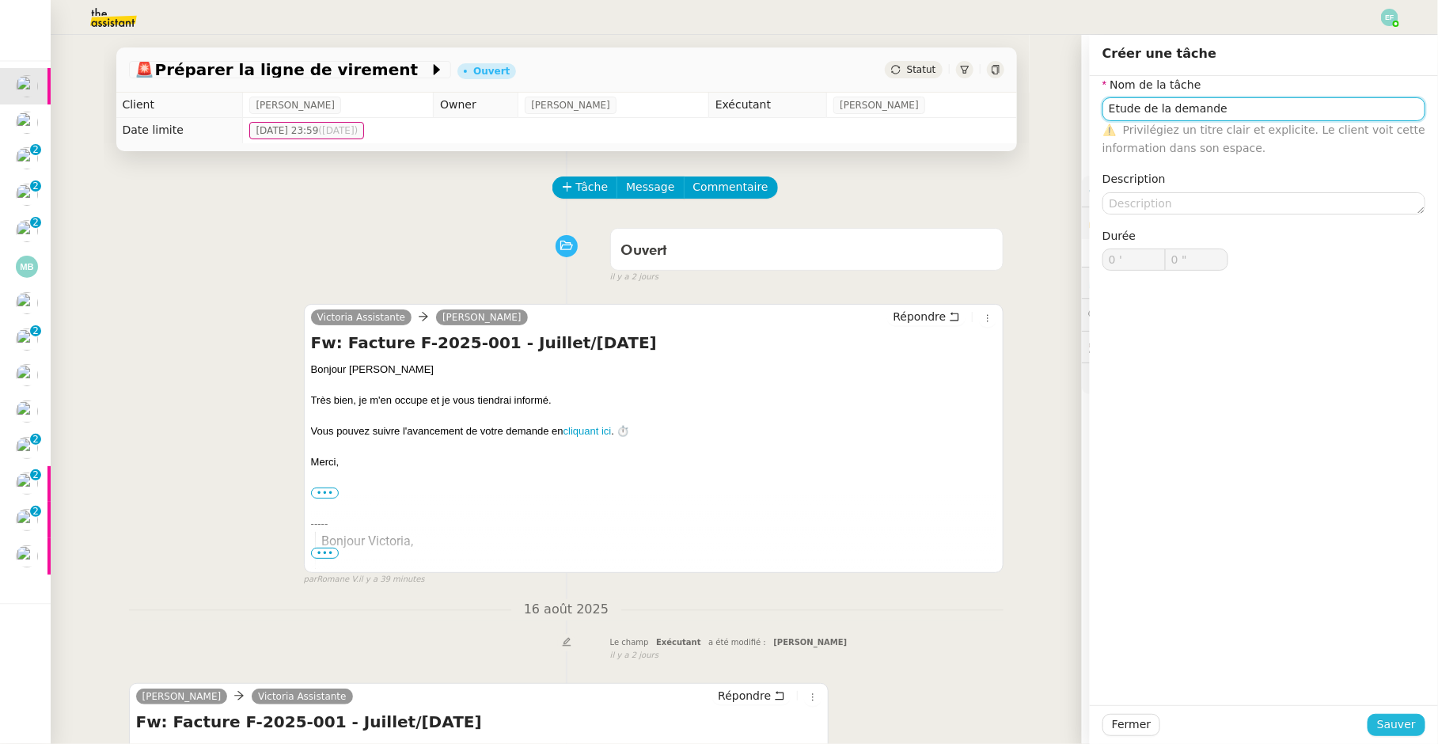
type input "Etude de la demande"
click at [1403, 716] on span "Sauver" at bounding box center [1396, 724] width 39 height 18
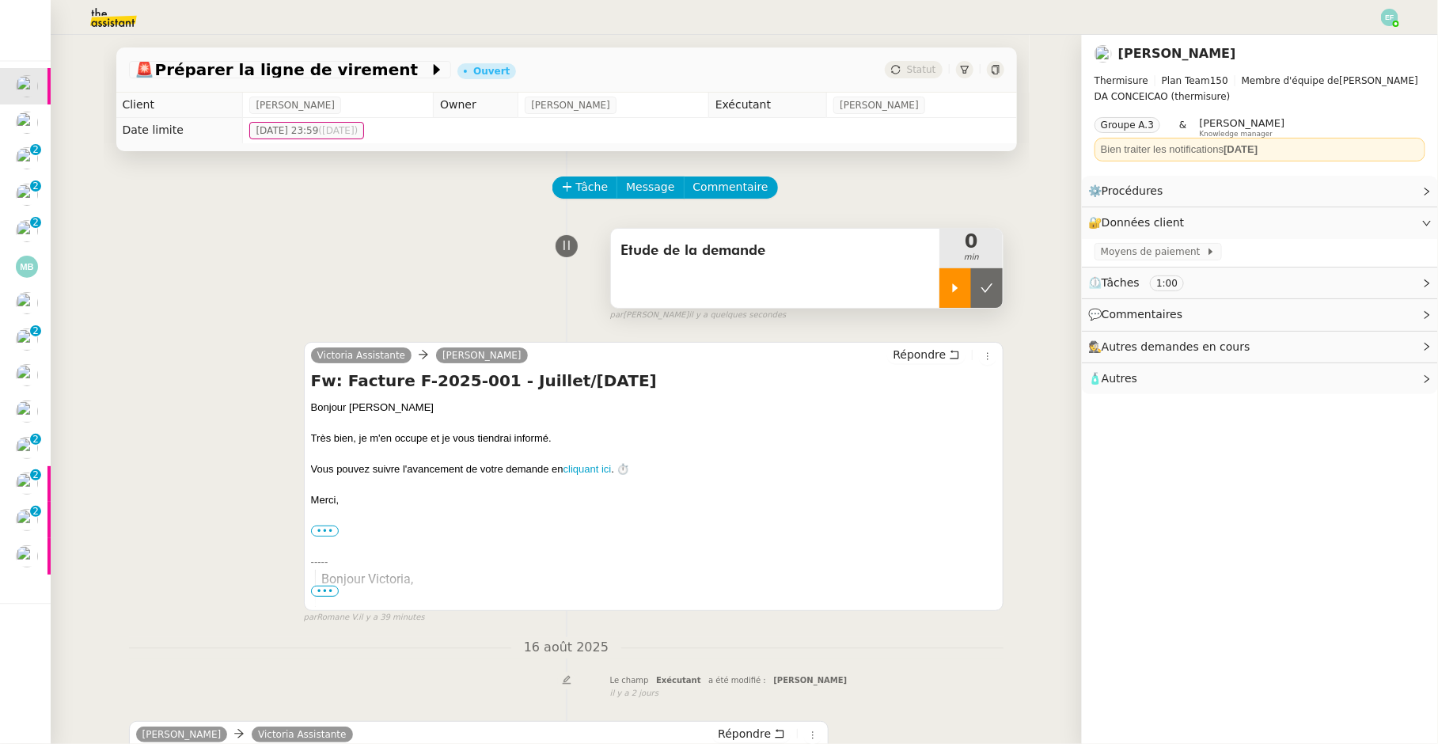
click at [945, 279] on div at bounding box center [955, 288] width 32 height 40
click at [969, 301] on div at bounding box center [970, 288] width 63 height 40
click at [983, 299] on button at bounding box center [987, 288] width 32 height 40
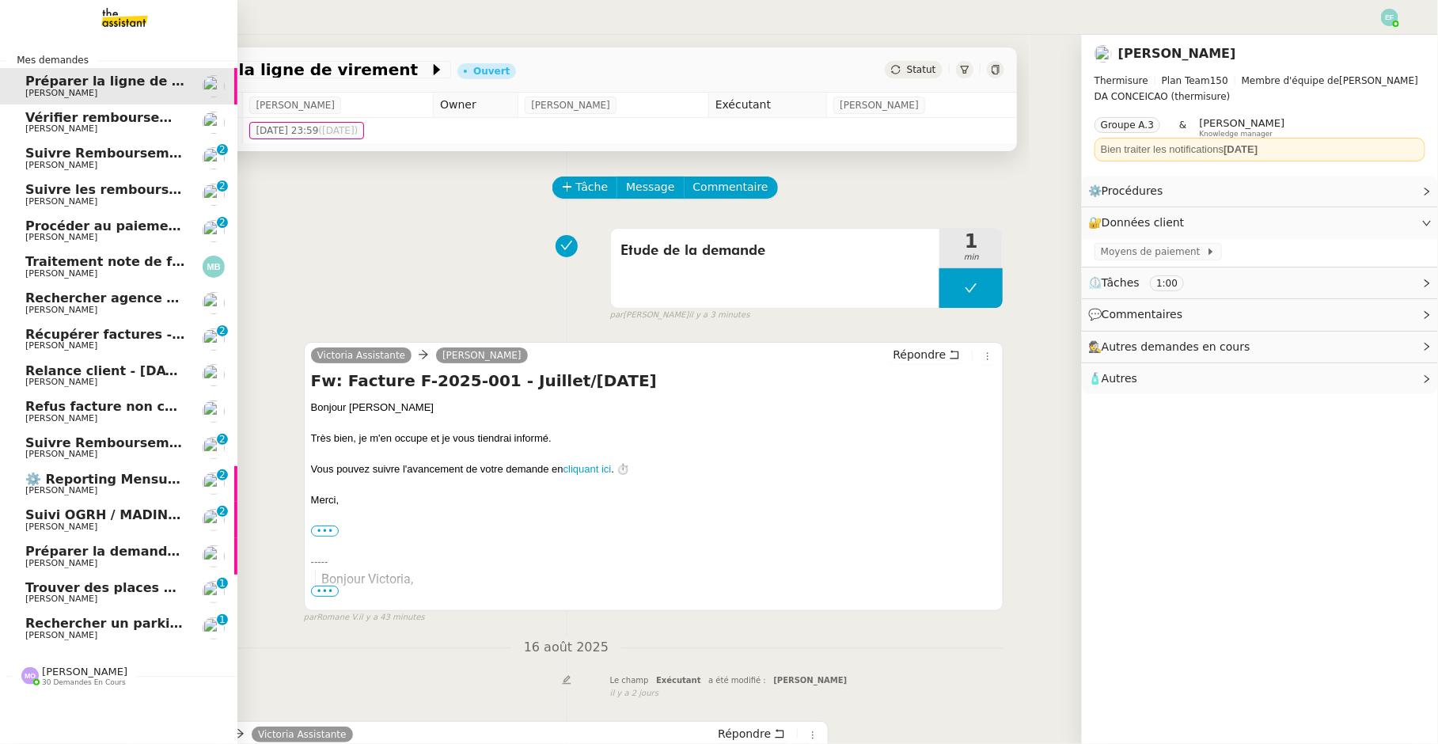
click at [85, 640] on link "Rechercher un parking à vendre à Vieux Lille Jean-Baptiste Pamar 0 1 2 3 4 5 6 …" at bounding box center [118, 628] width 237 height 36
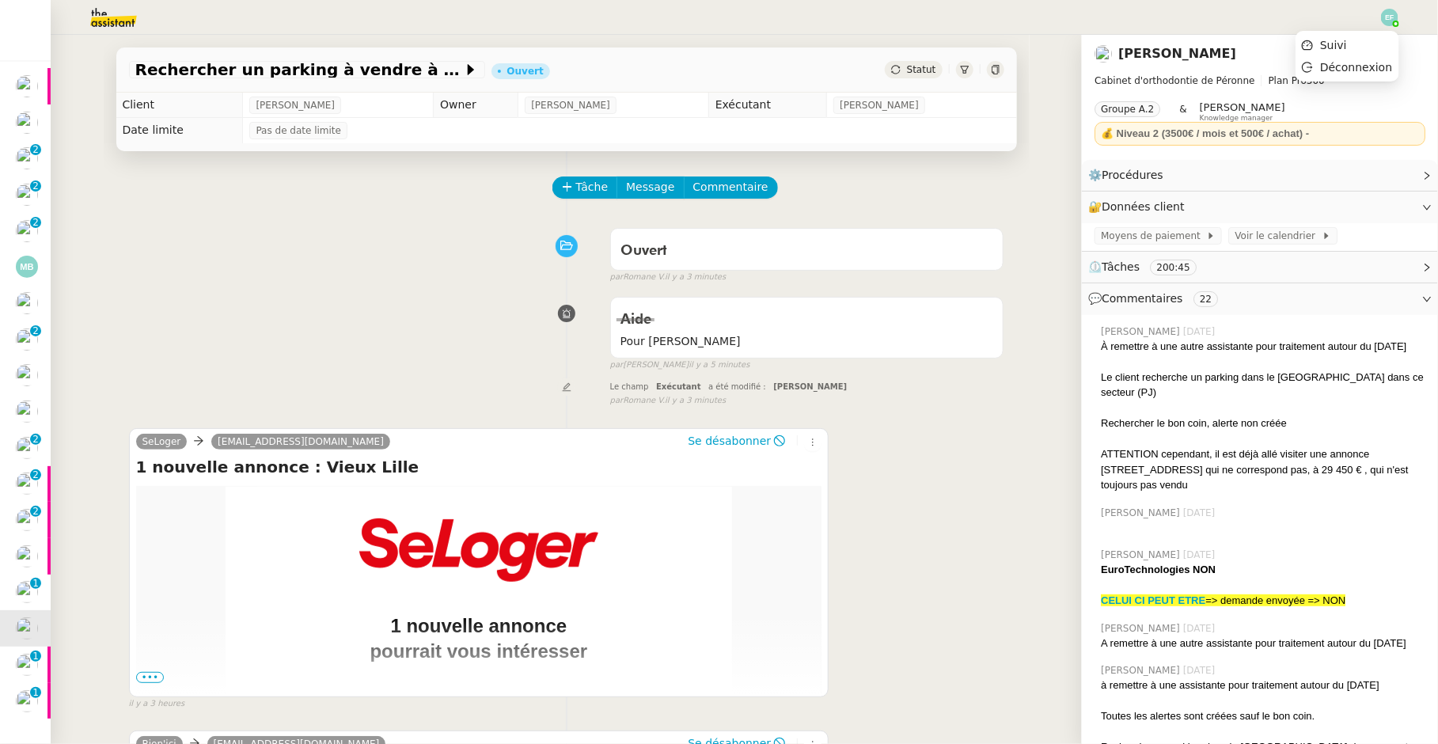
click at [1389, 16] on img at bounding box center [1389, 17] width 17 height 17
click at [1352, 46] on li "Suivi" at bounding box center [1346, 45] width 103 height 22
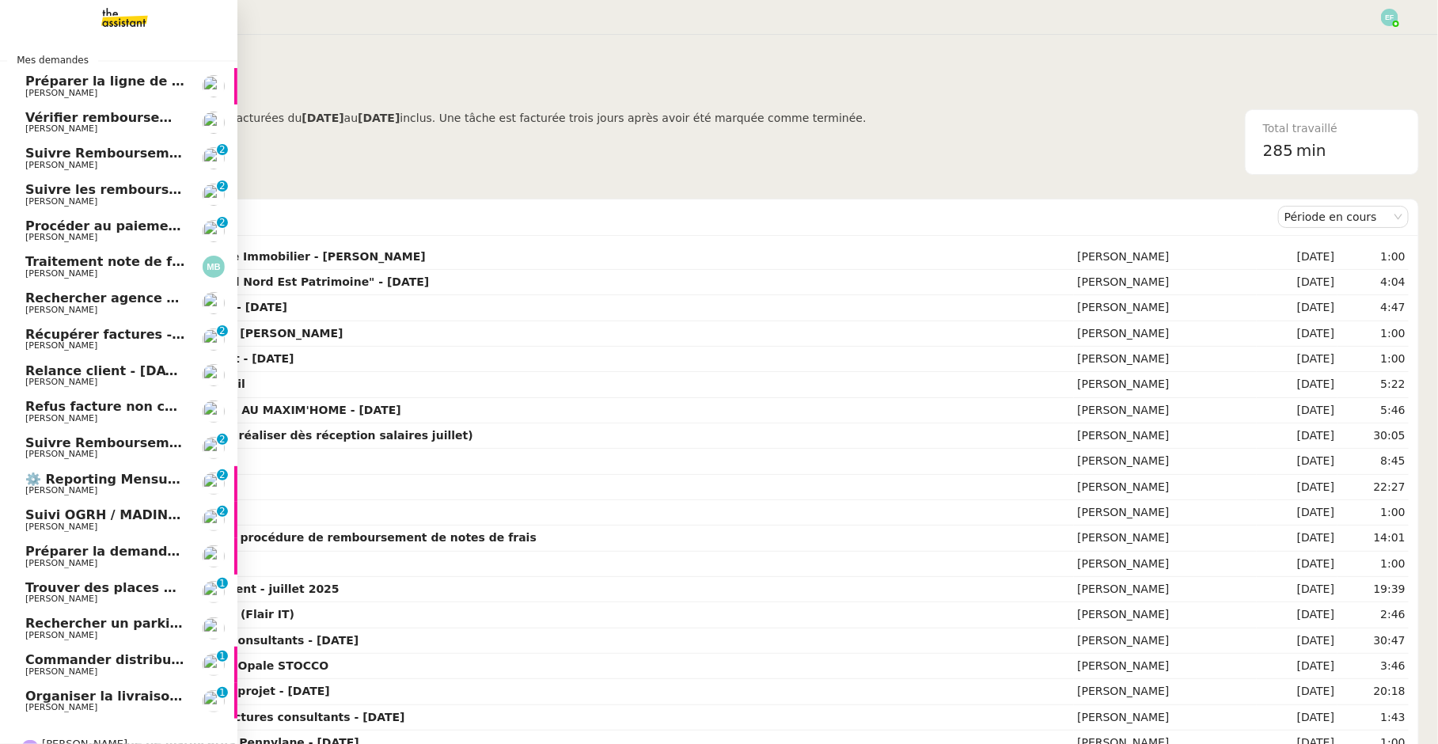
click at [118, 700] on span "Organiser la livraison du coffre-fort" at bounding box center [151, 696] width 253 height 15
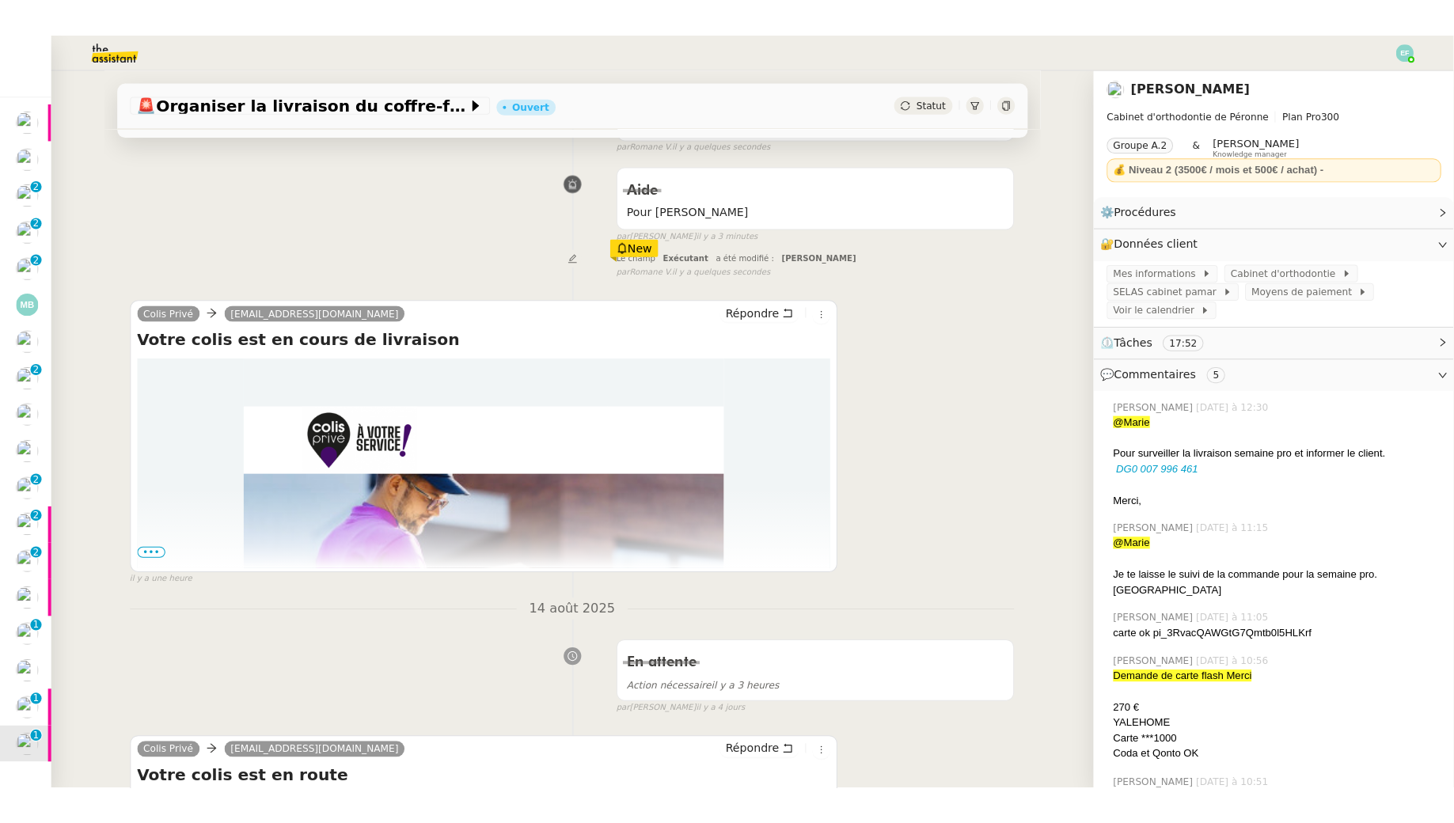
scroll to position [179, 0]
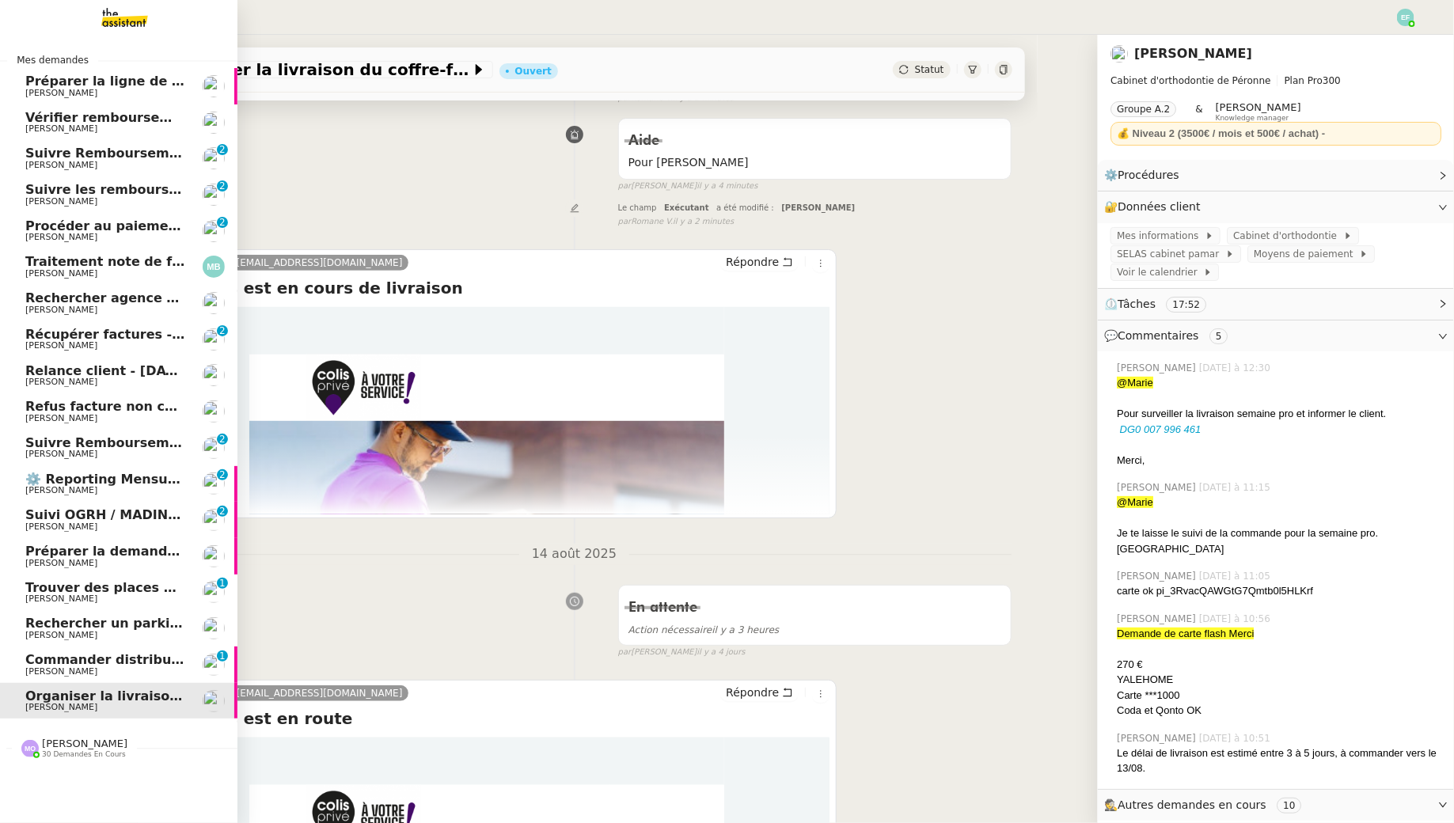
click at [91, 342] on span "[PERSON_NAME]" at bounding box center [61, 345] width 72 height 10
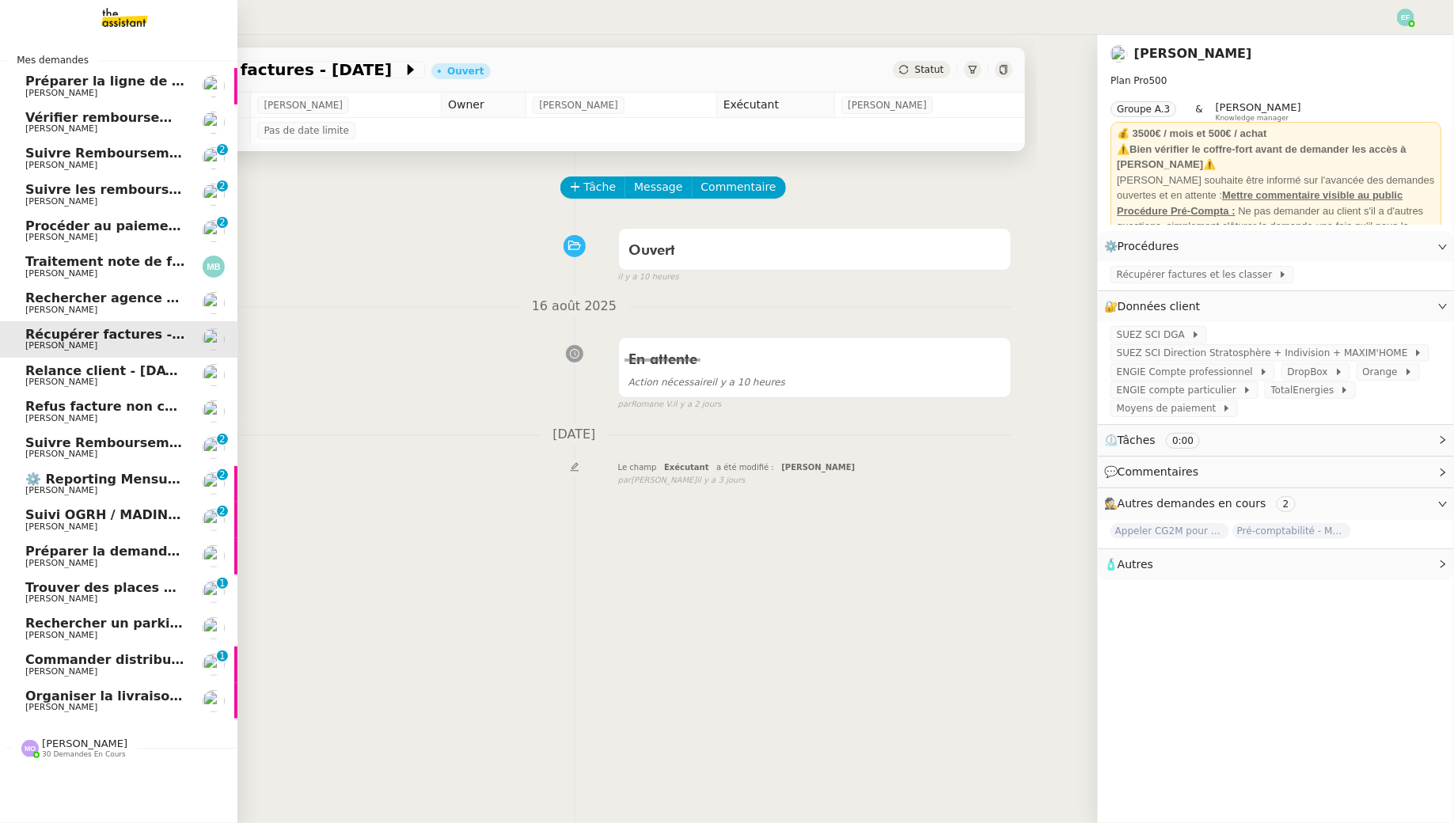
click at [82, 299] on span "Rechercher agence coliving à [GEOGRAPHIC_DATA]" at bounding box center [206, 297] width 362 height 15
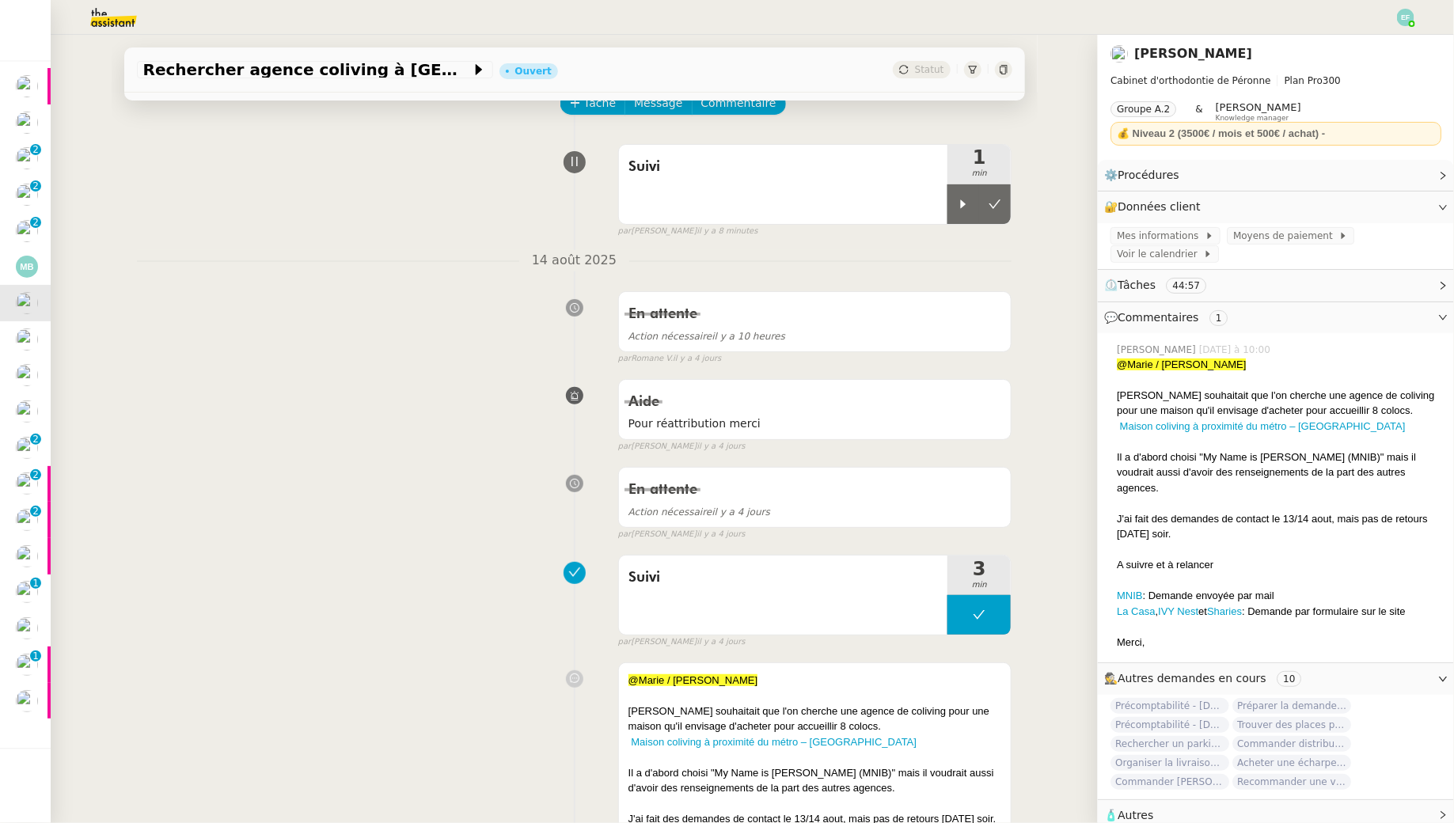
scroll to position [83, 0]
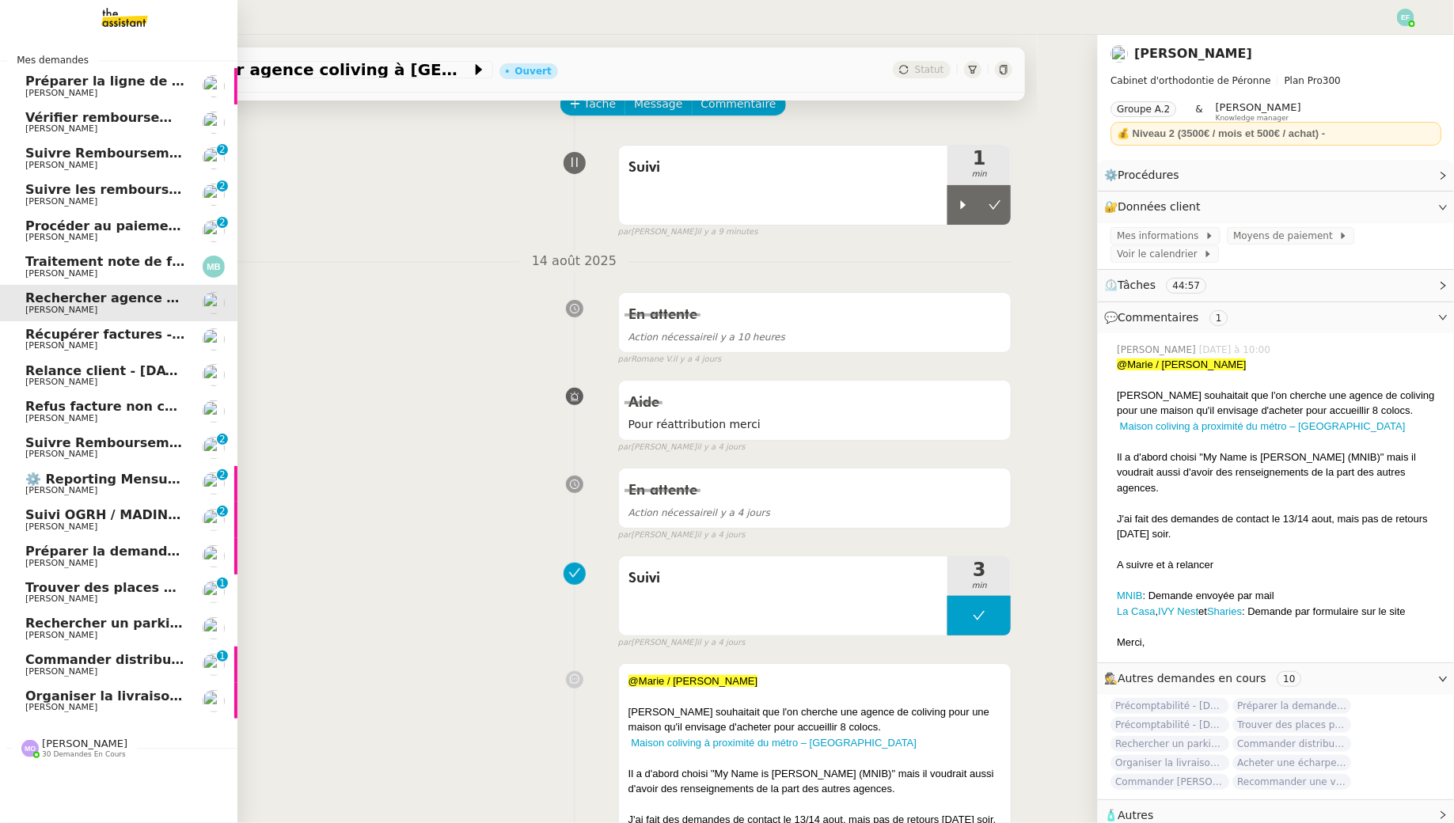
click at [112, 230] on span "Procéder au paiement des factures LBP" at bounding box center [166, 225] width 283 height 15
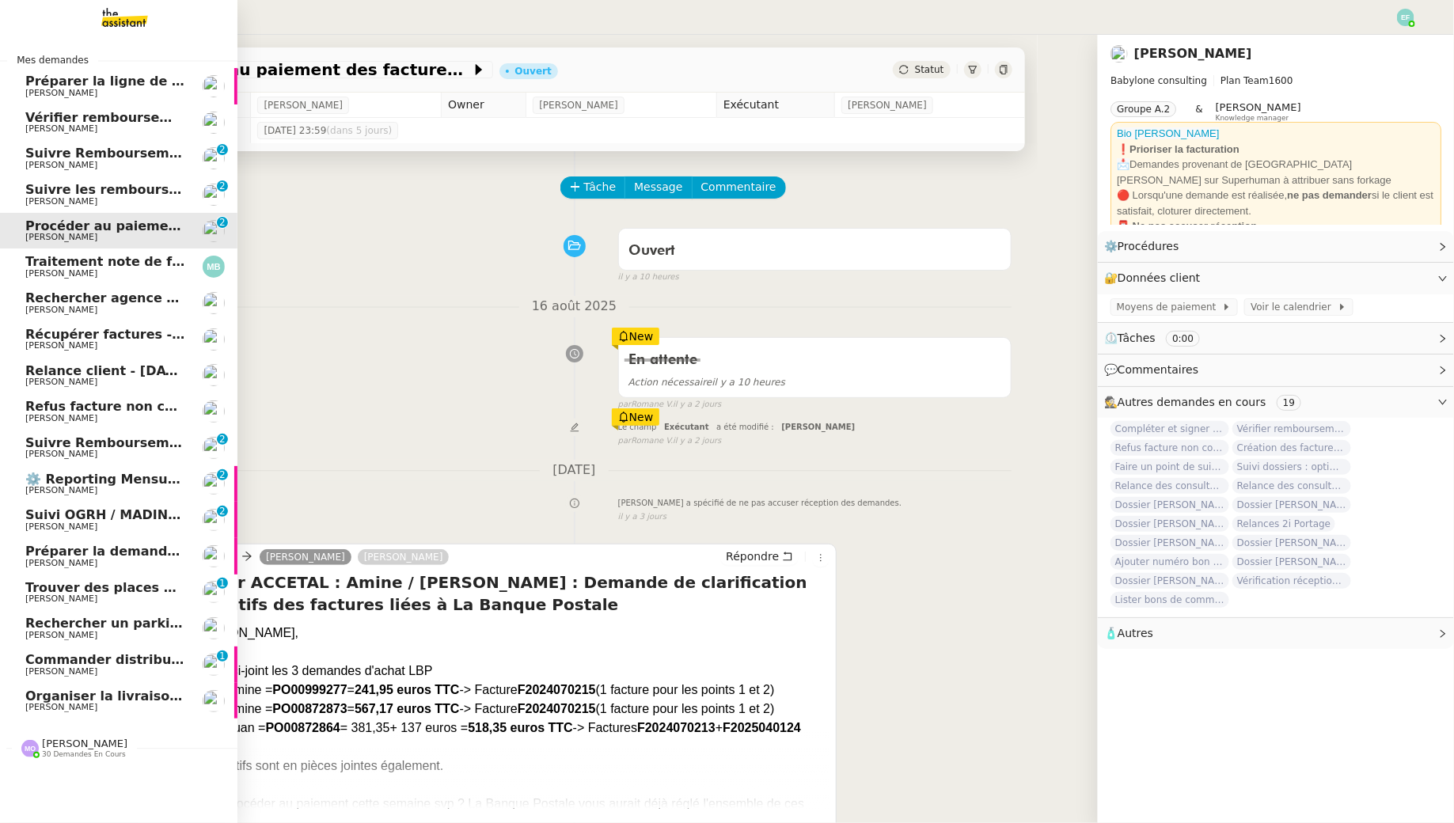
click at [34, 187] on span "Suivre les remboursements d'[PERSON_NAME]" at bounding box center [191, 189] width 332 height 15
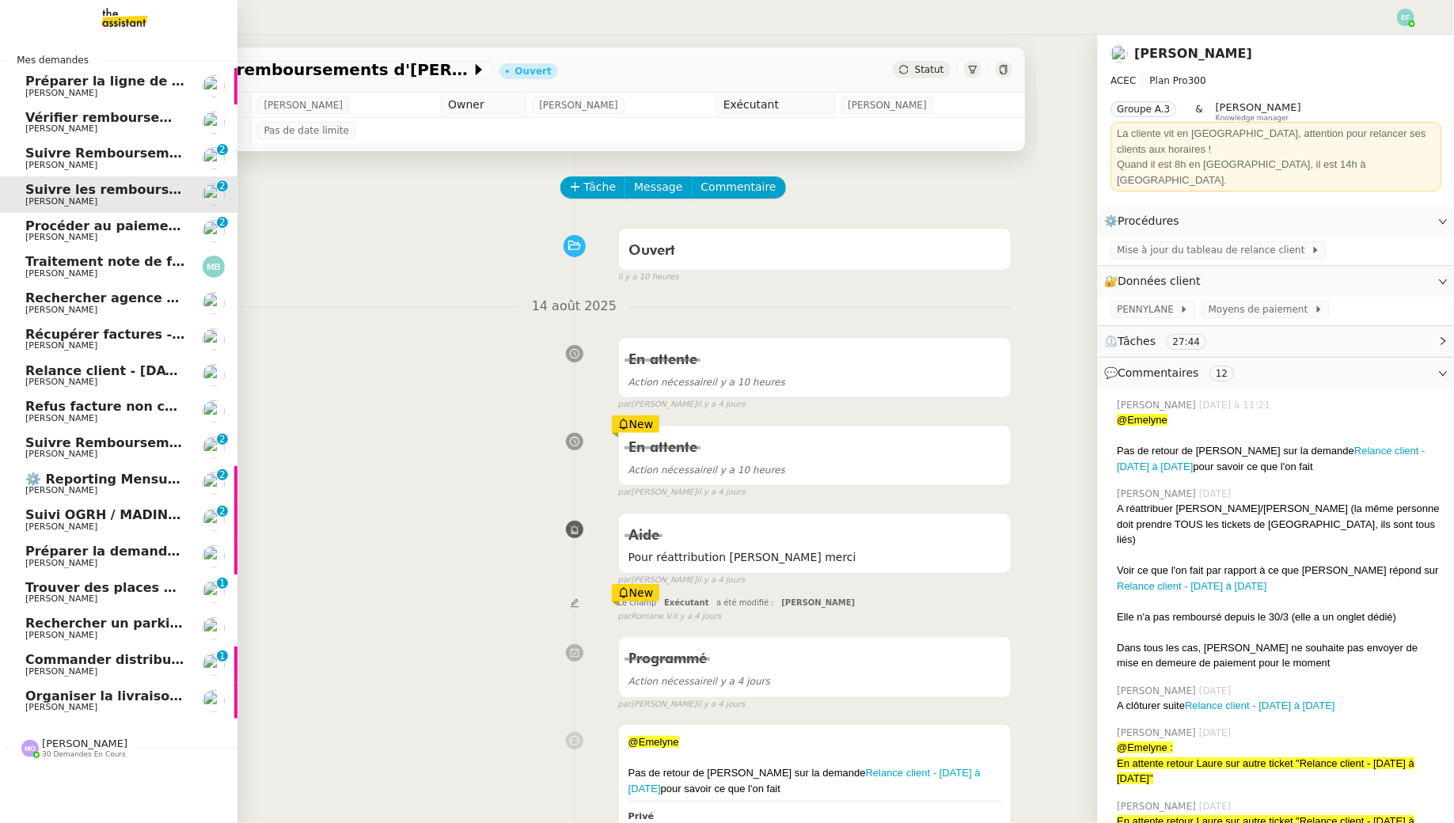
click at [74, 162] on span "[PERSON_NAME]" at bounding box center [61, 165] width 72 height 10
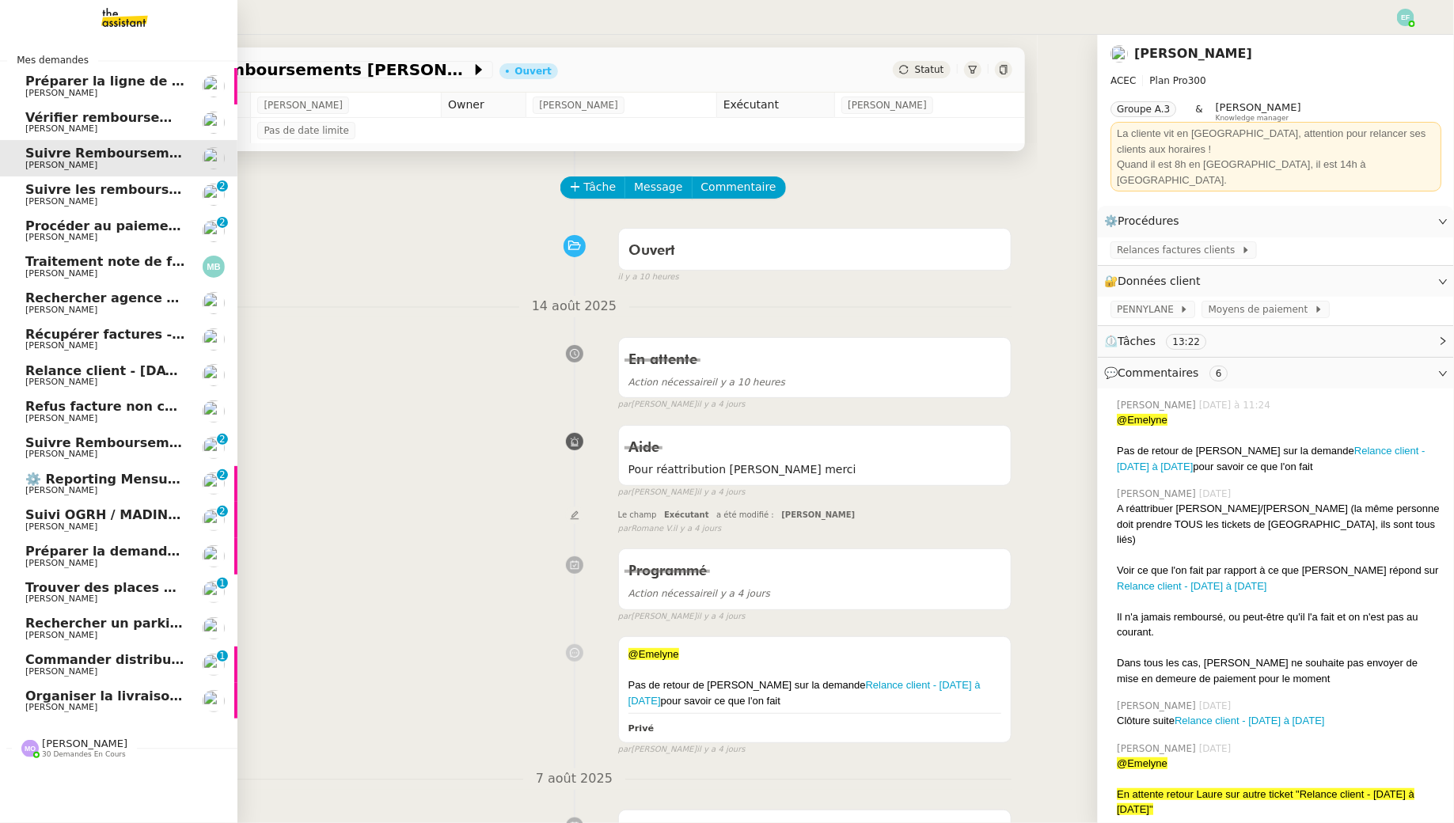
click at [131, 510] on span "Suivi OGRH / MADIN KB - [PERSON_NAME]" at bounding box center [174, 514] width 298 height 15
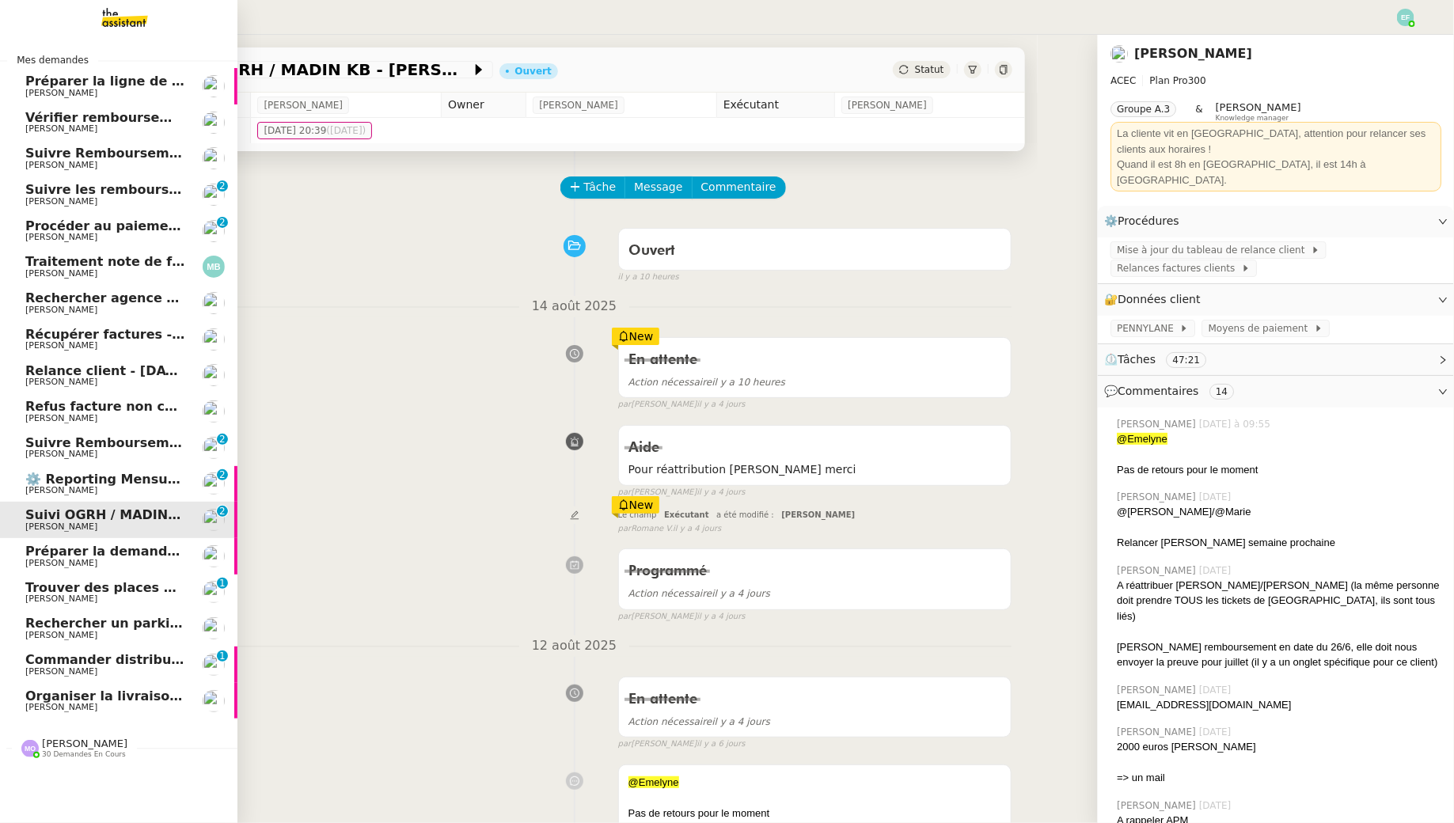
click at [129, 148] on span "Suivre Remboursements [PERSON_NAME]" at bounding box center [173, 153] width 297 height 15
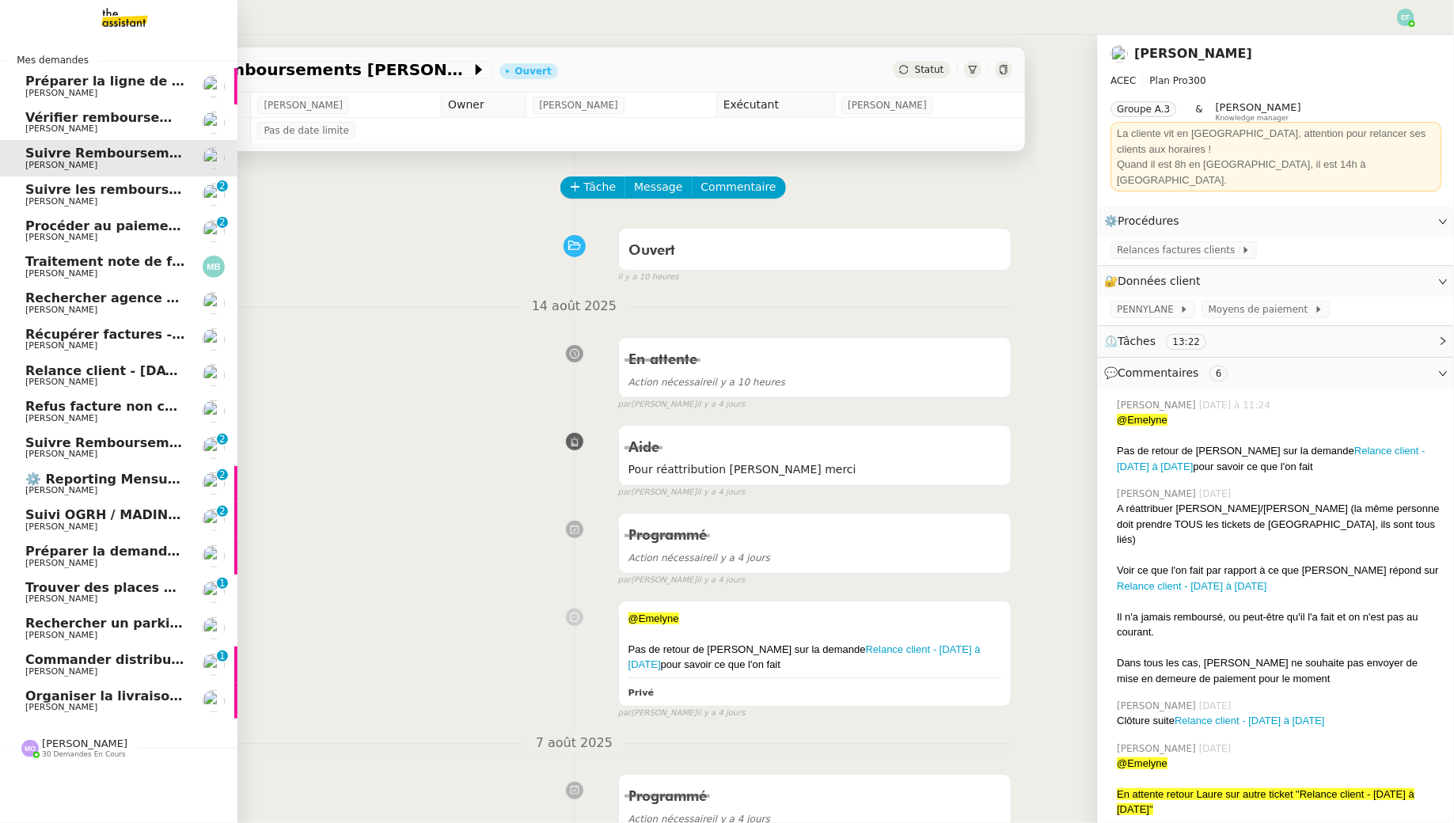
click at [78, 450] on span "[PERSON_NAME]" at bounding box center [105, 454] width 160 height 9
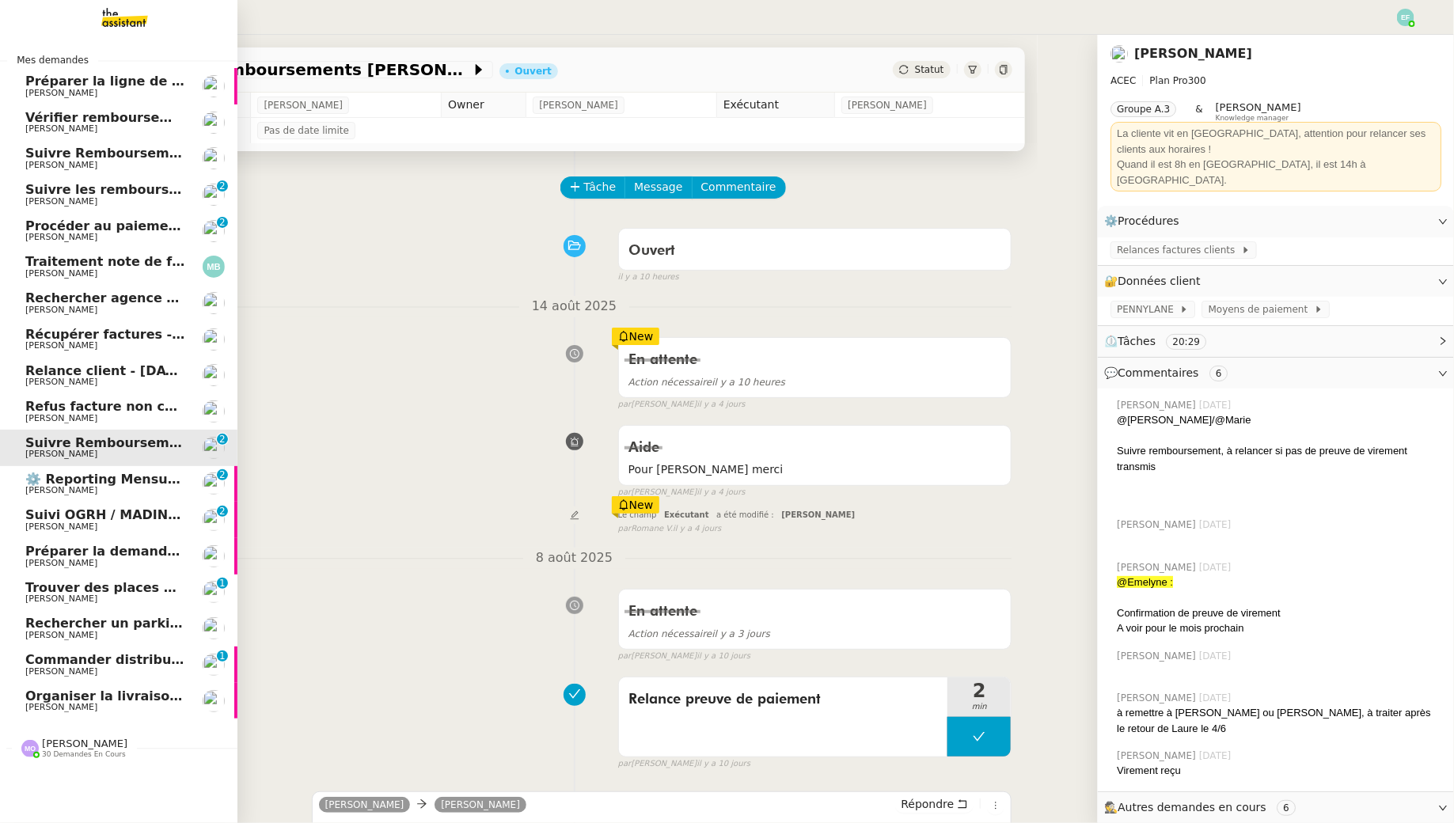
click at [77, 519] on span "Suivi OGRH / MADIN KB - [PERSON_NAME]" at bounding box center [174, 514] width 298 height 15
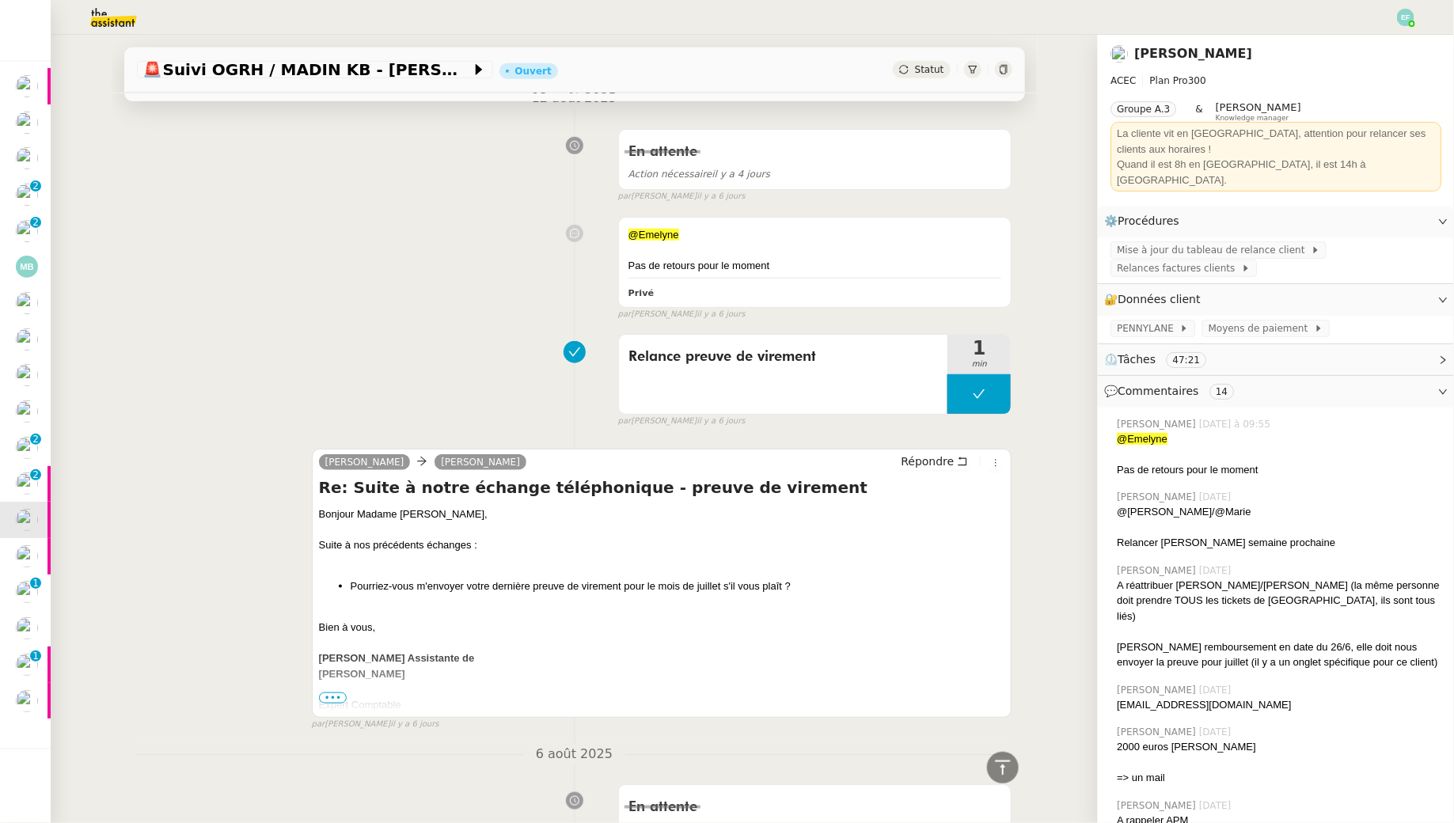
scroll to position [552, 0]
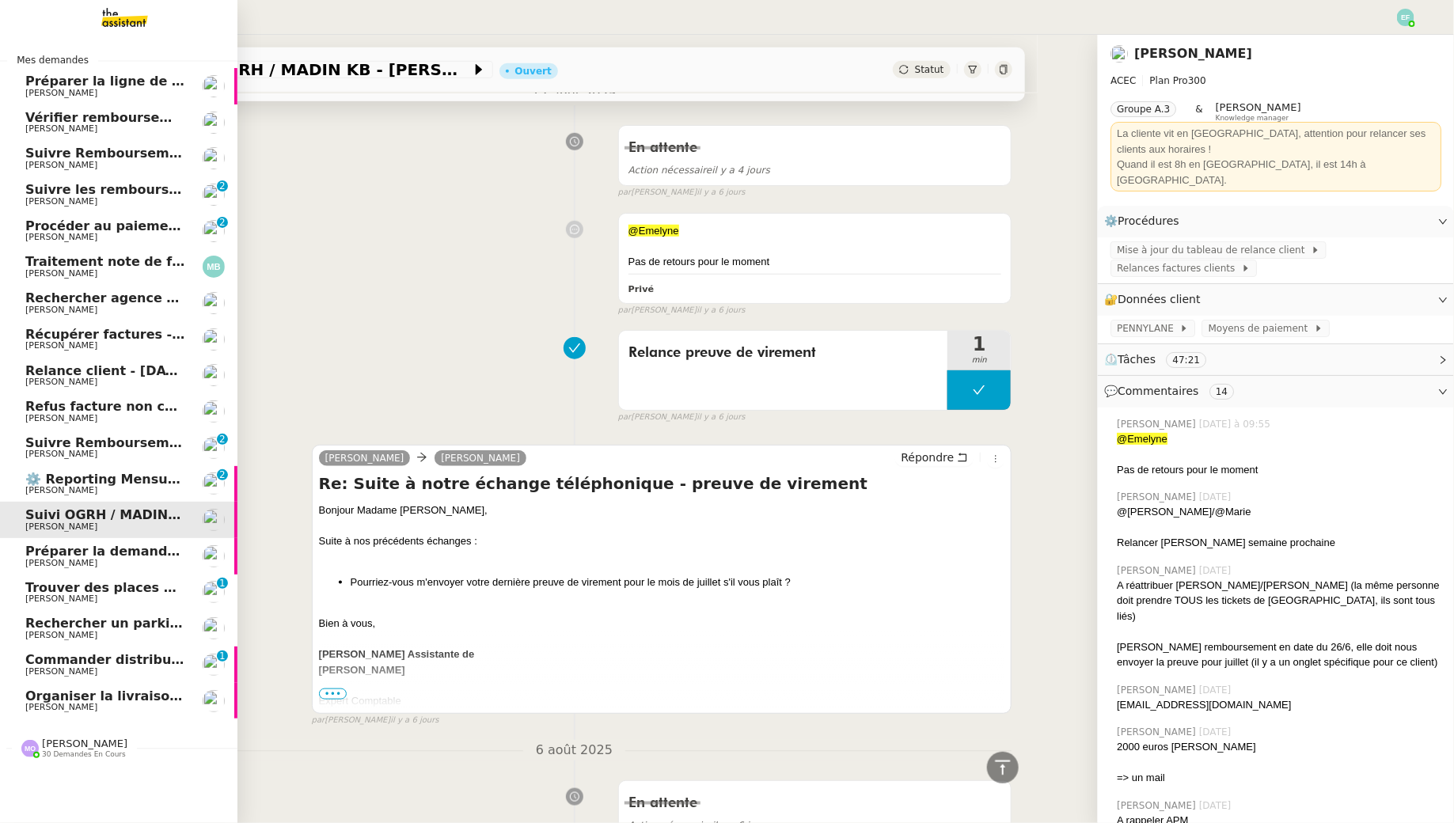
click at [142, 444] on span "Suivre Remboursements [PERSON_NAME]" at bounding box center [173, 442] width 297 height 15
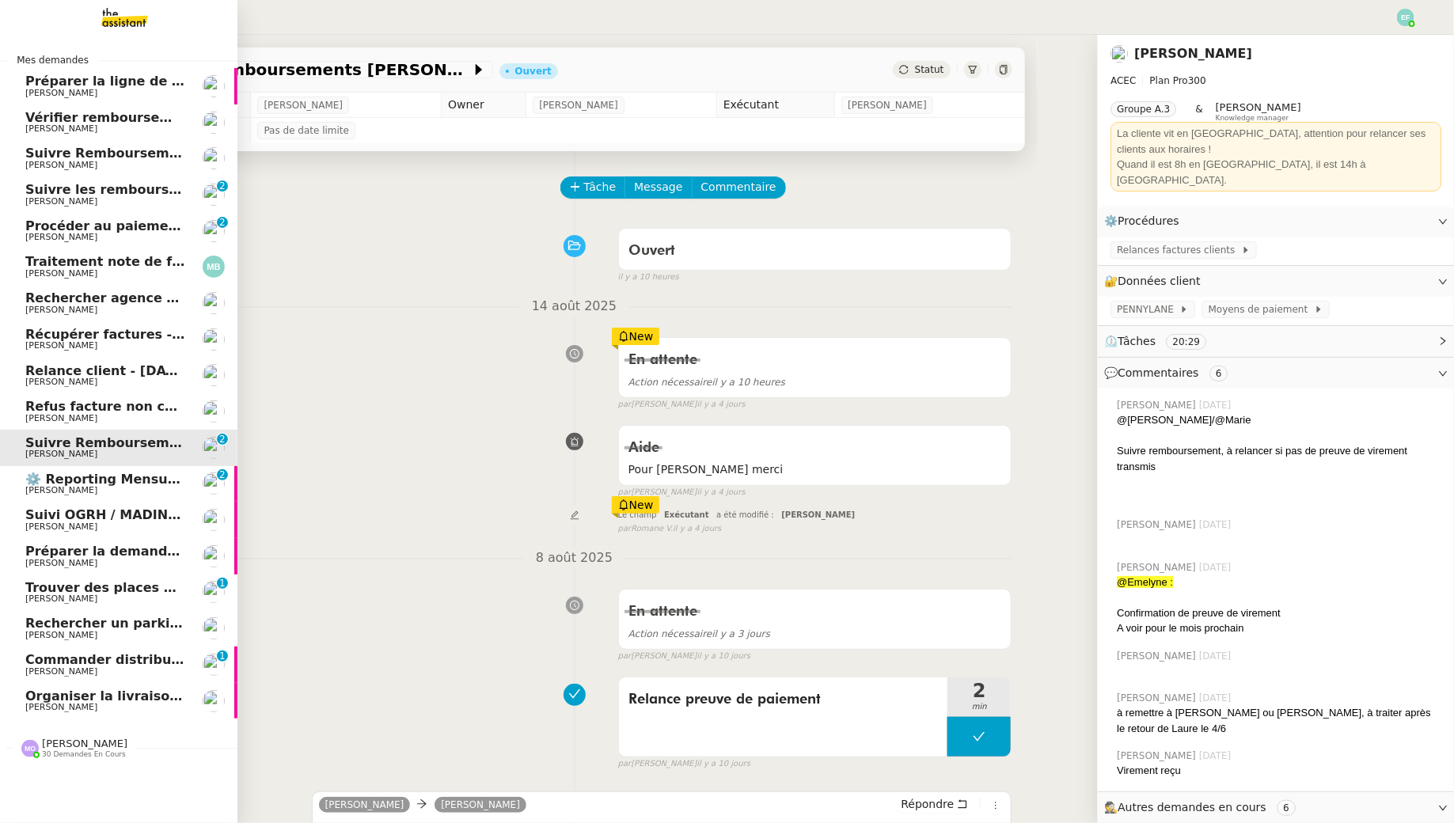
click at [119, 374] on span "Relance client - [DATE] à [DATE]" at bounding box center [139, 370] width 229 height 15
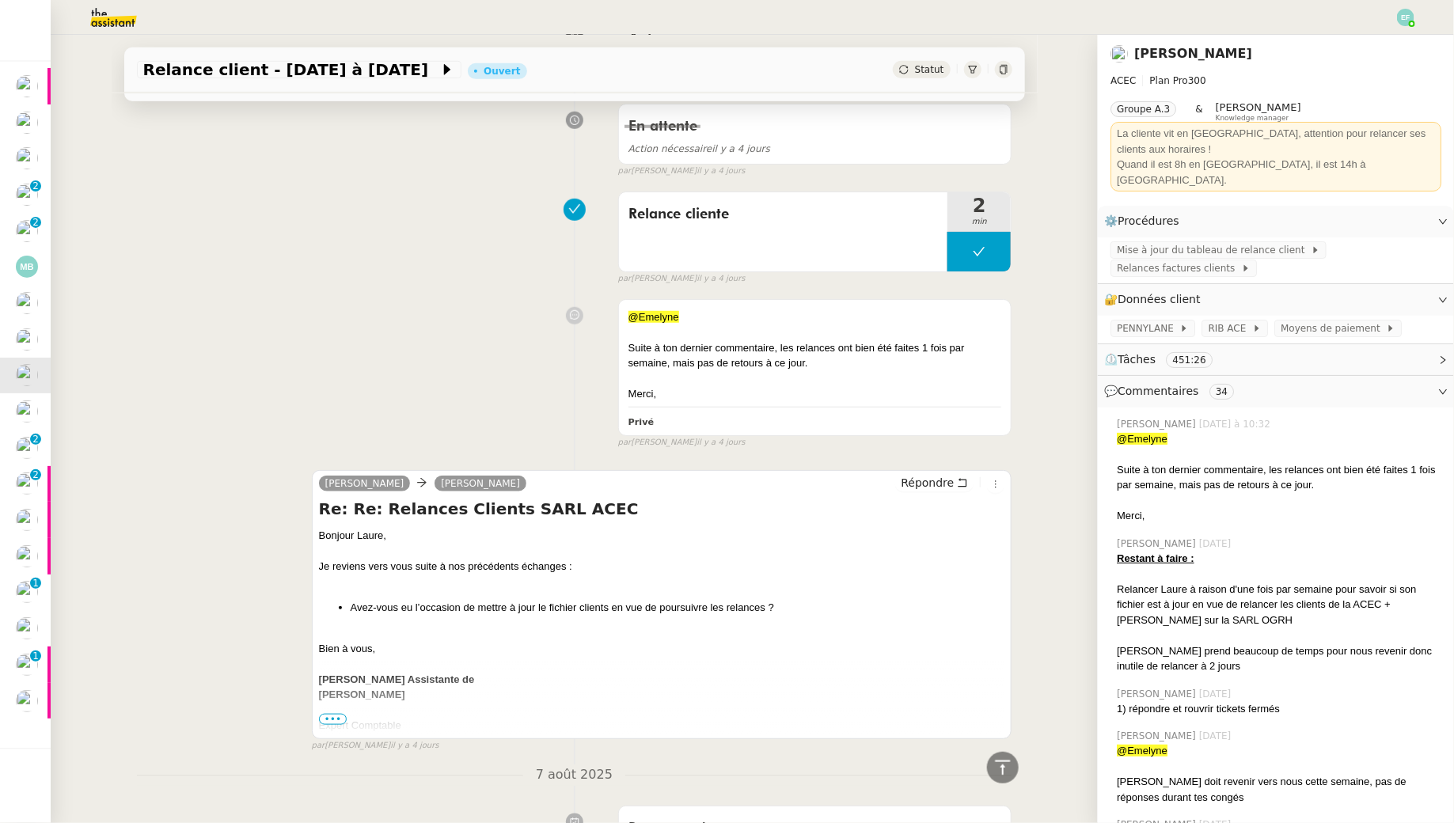
scroll to position [500, 0]
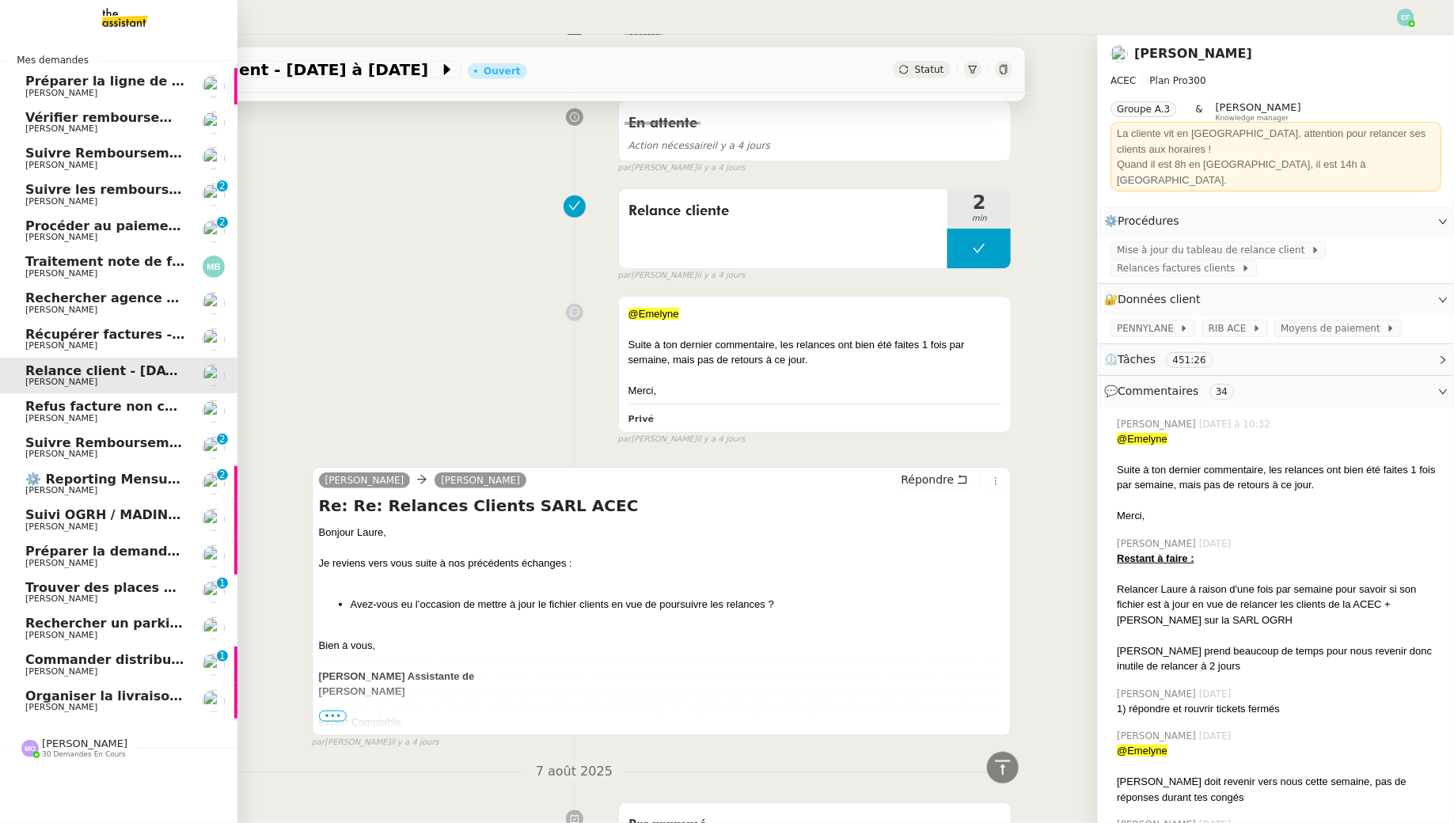
click at [70, 268] on span "Marina Barthelemy" at bounding box center [61, 273] width 72 height 10
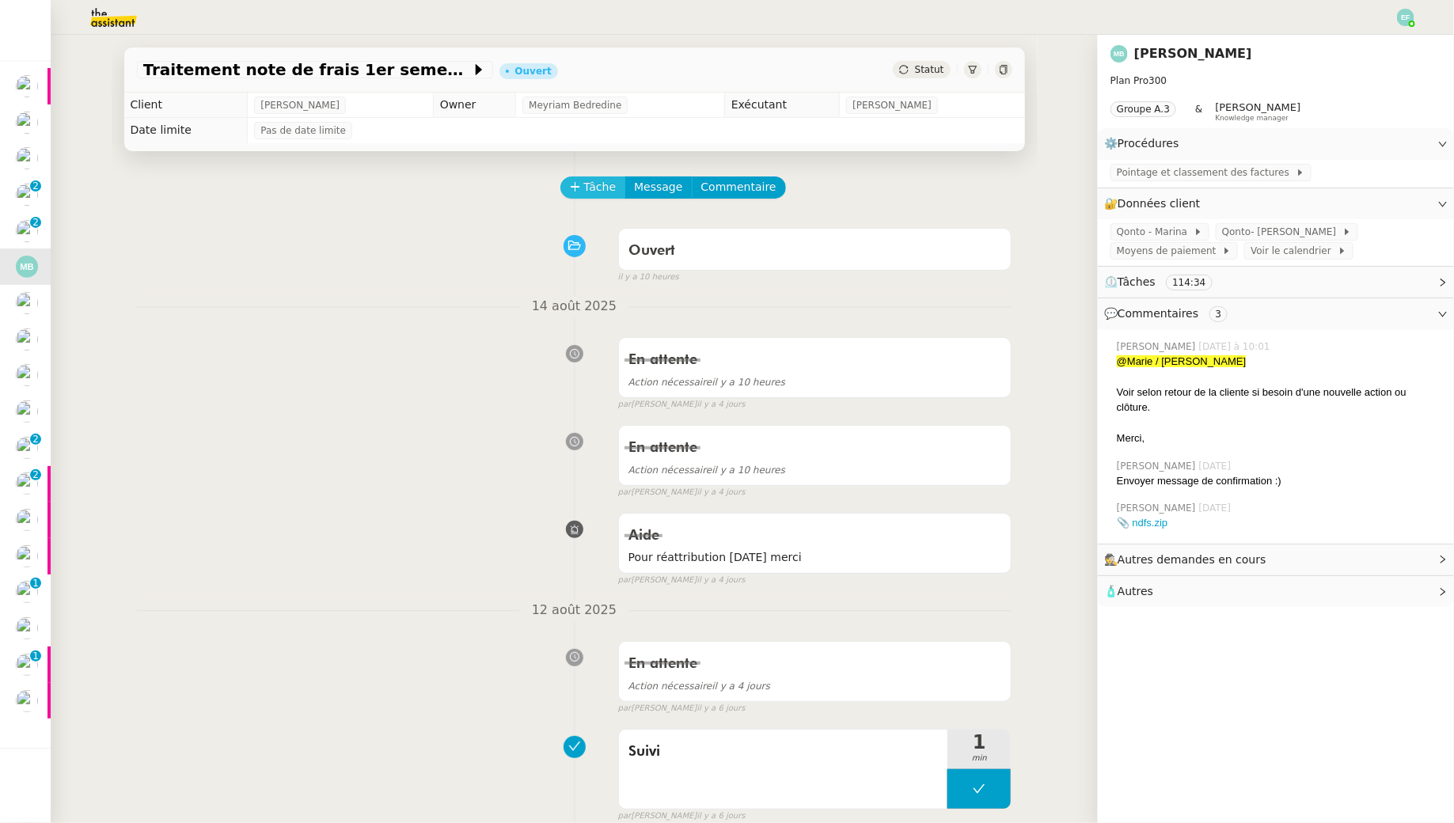
click at [578, 183] on icon at bounding box center [575, 186] width 11 height 11
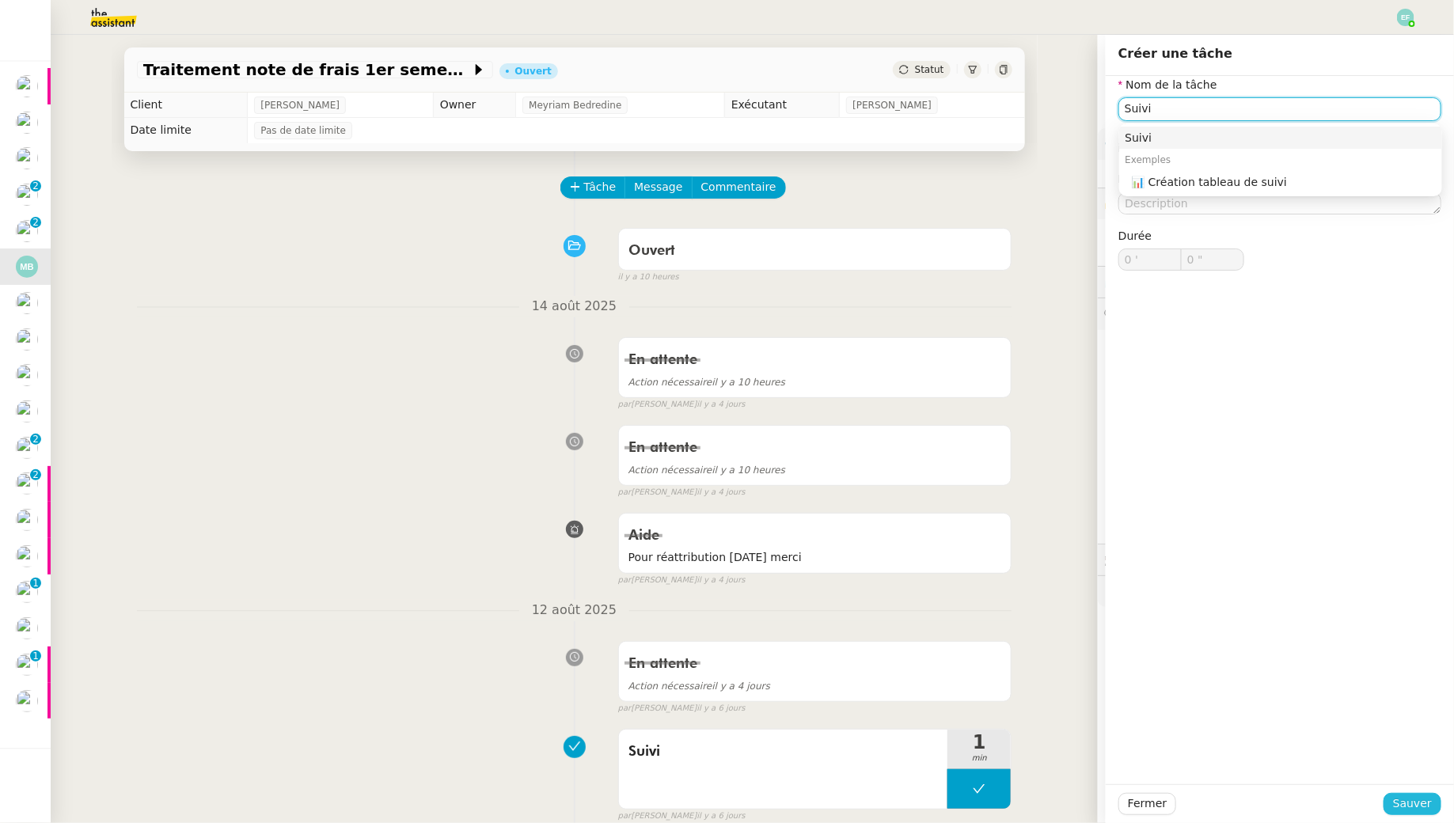
type input "Suivi"
click at [1400, 743] on span "Sauver" at bounding box center [1412, 804] width 39 height 18
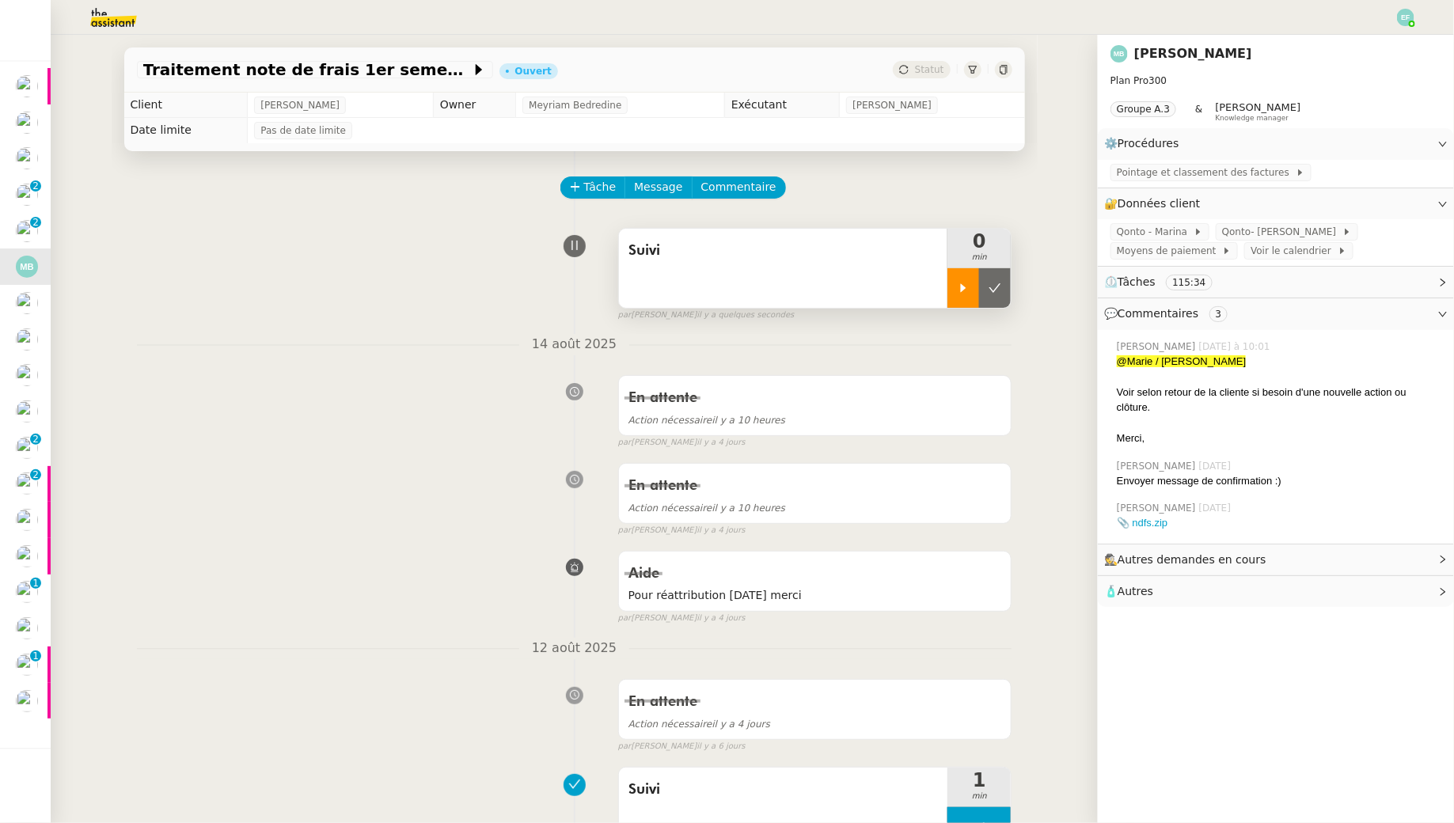
click at [972, 273] on div at bounding box center [963, 288] width 32 height 40
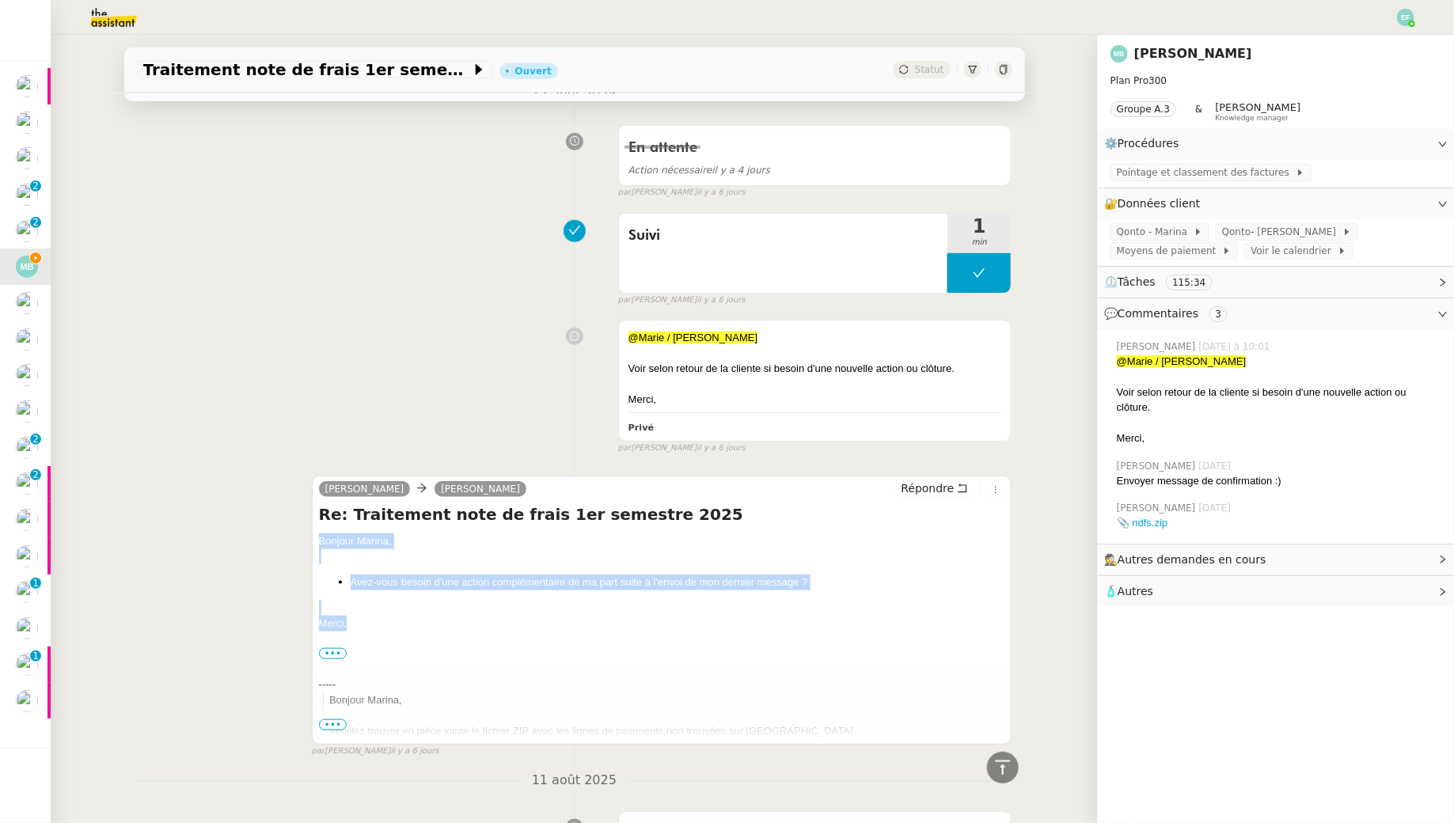
drag, startPoint x: 321, startPoint y: 535, endPoint x: 321, endPoint y: 641, distance: 106.0
click at [321, 641] on div "Bonjour Marina, Avez-vous besoin d'une action complémentaire de ma part suite à…" at bounding box center [662, 831] width 686 height 596
copy div "Bonjour Marina, Avez-vous besoin d'une action complémentaire de ma part suite à…"
click at [959, 487] on icon at bounding box center [962, 488] width 11 height 11
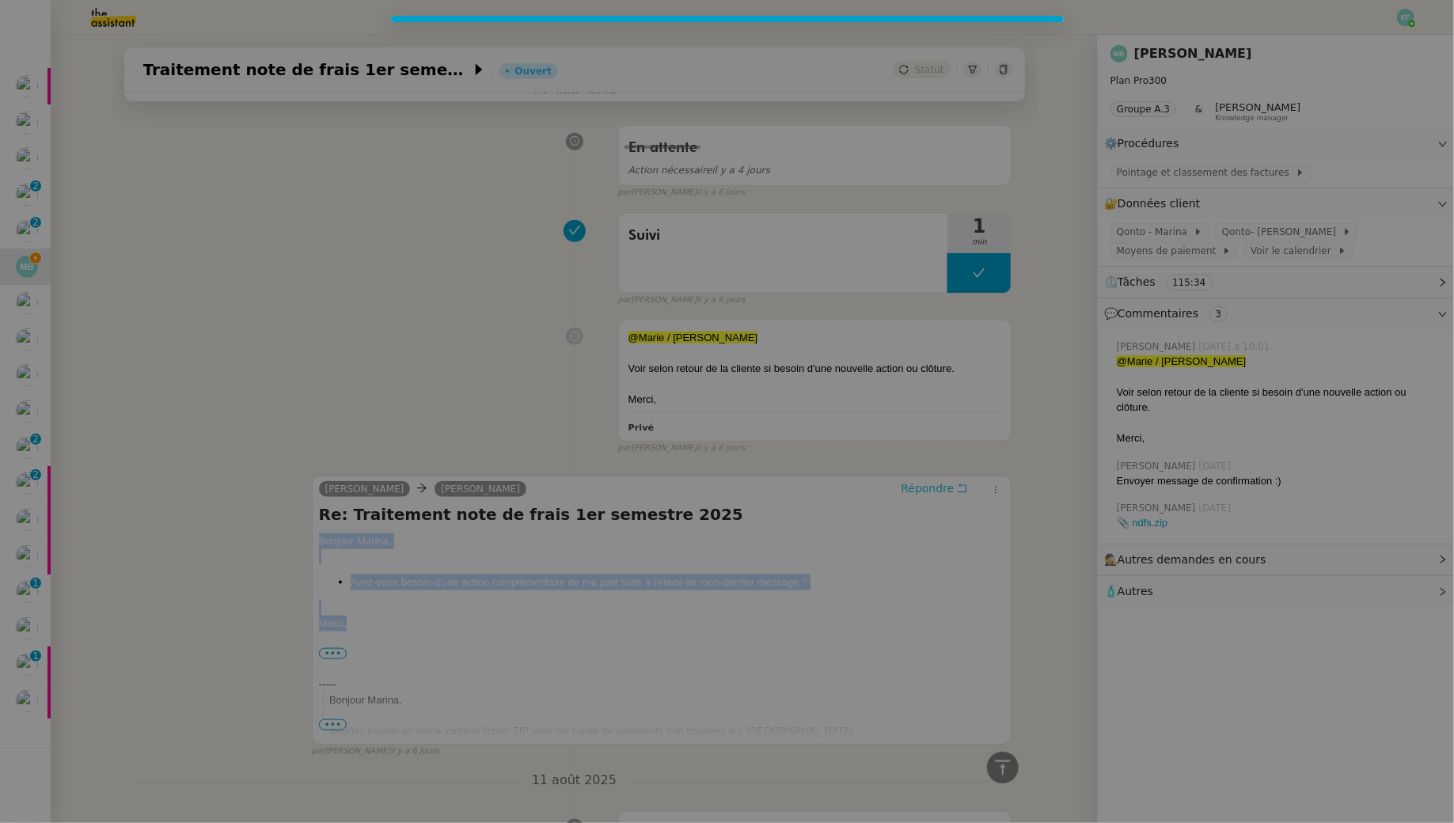
scroll to position [674, 0]
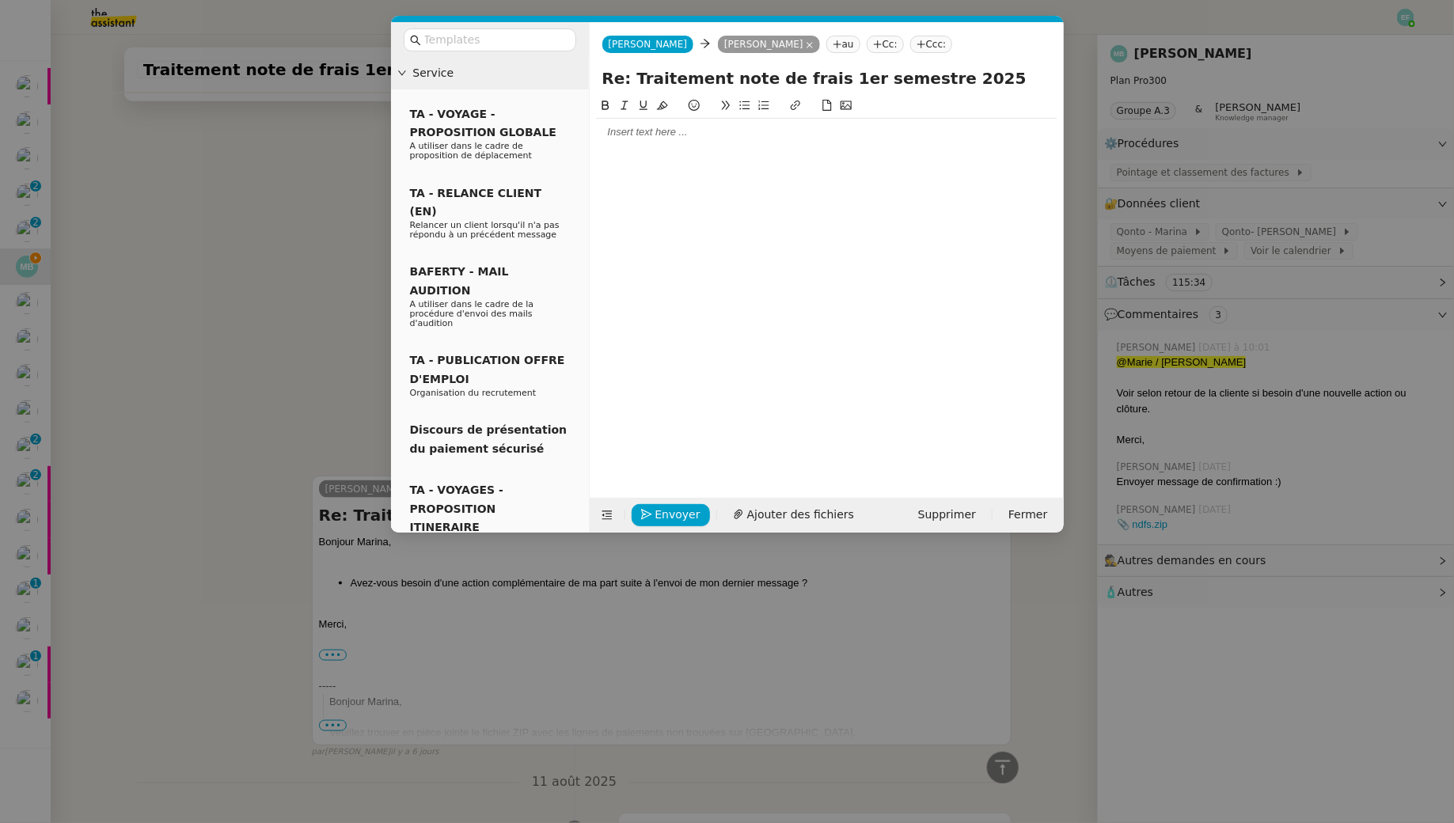
click at [802, 139] on div at bounding box center [826, 132] width 461 height 27
click at [737, 157] on div at bounding box center [826, 161] width 461 height 14
drag, startPoint x: 787, startPoint y: 185, endPoint x: 896, endPoint y: 174, distance: 109.0
click at [896, 174] on li "Avez-vous besoin d'une action complémentaire de ma part suite à l'envoi de mon …" at bounding box center [834, 183] width 446 height 29
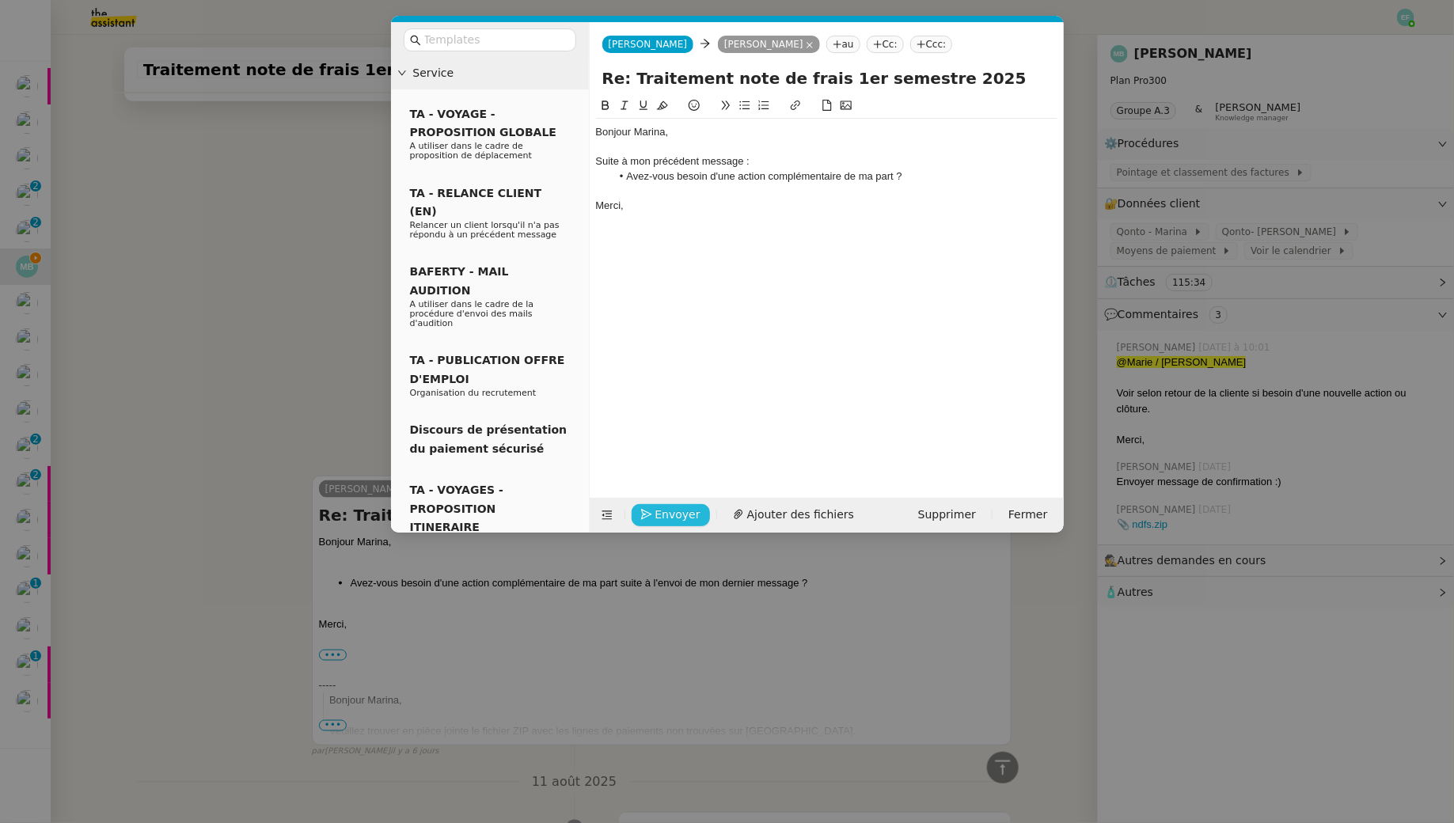
click at [651, 517] on button "Envoyer" at bounding box center [671, 515] width 78 height 22
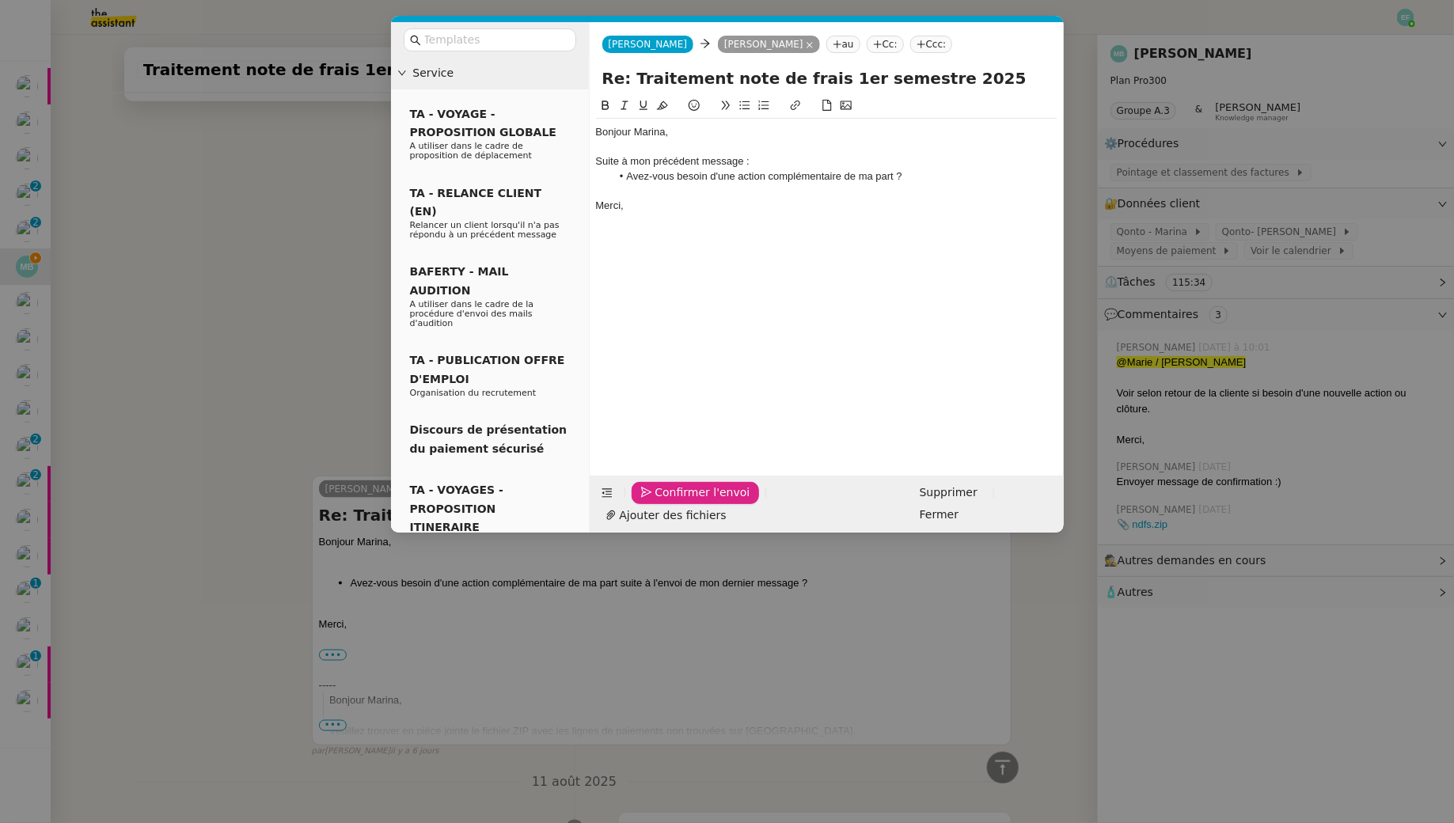
click at [651, 504] on button "Confirmer l'envoi" at bounding box center [696, 493] width 128 height 22
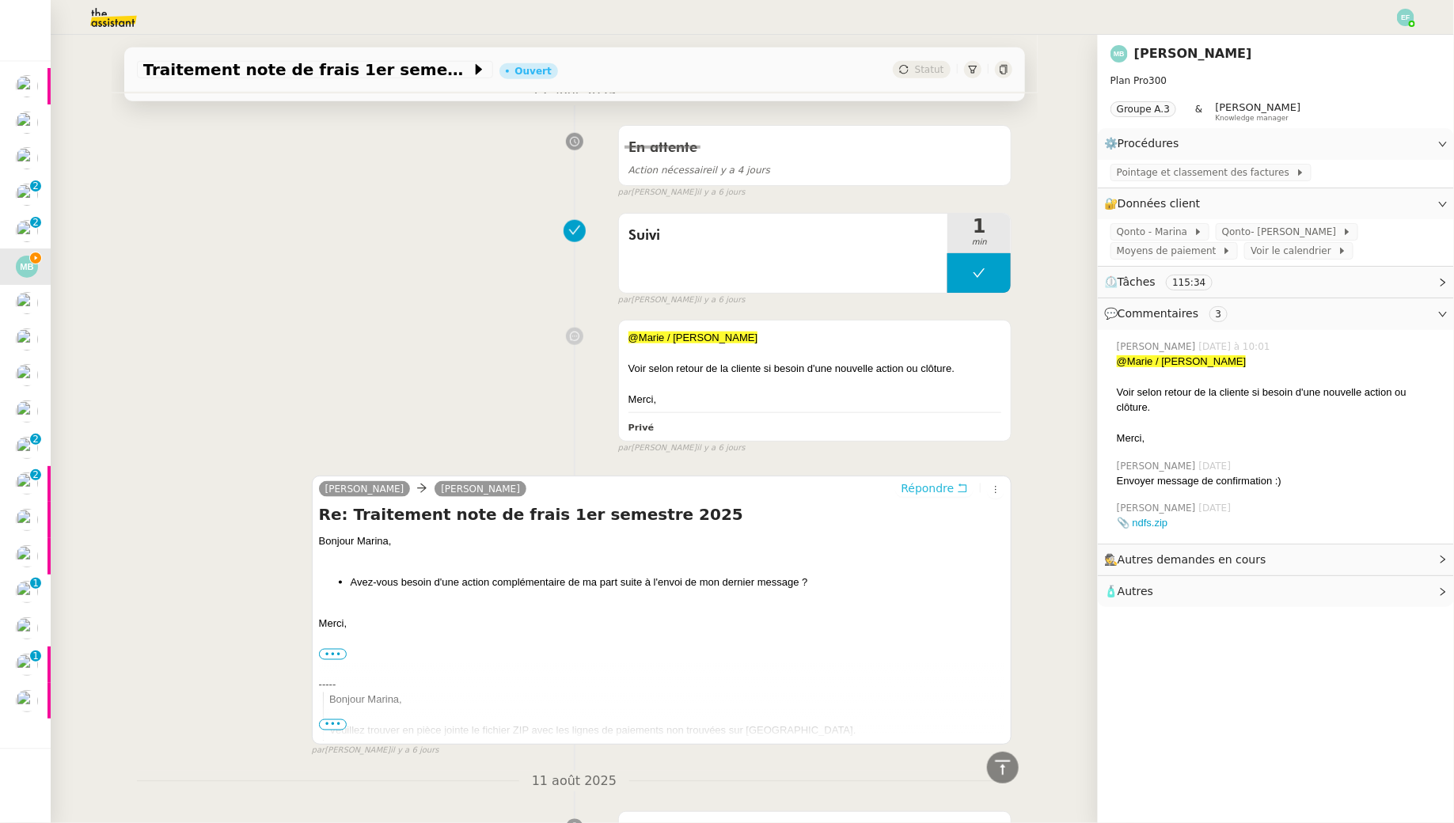
scroll to position [0, 0]
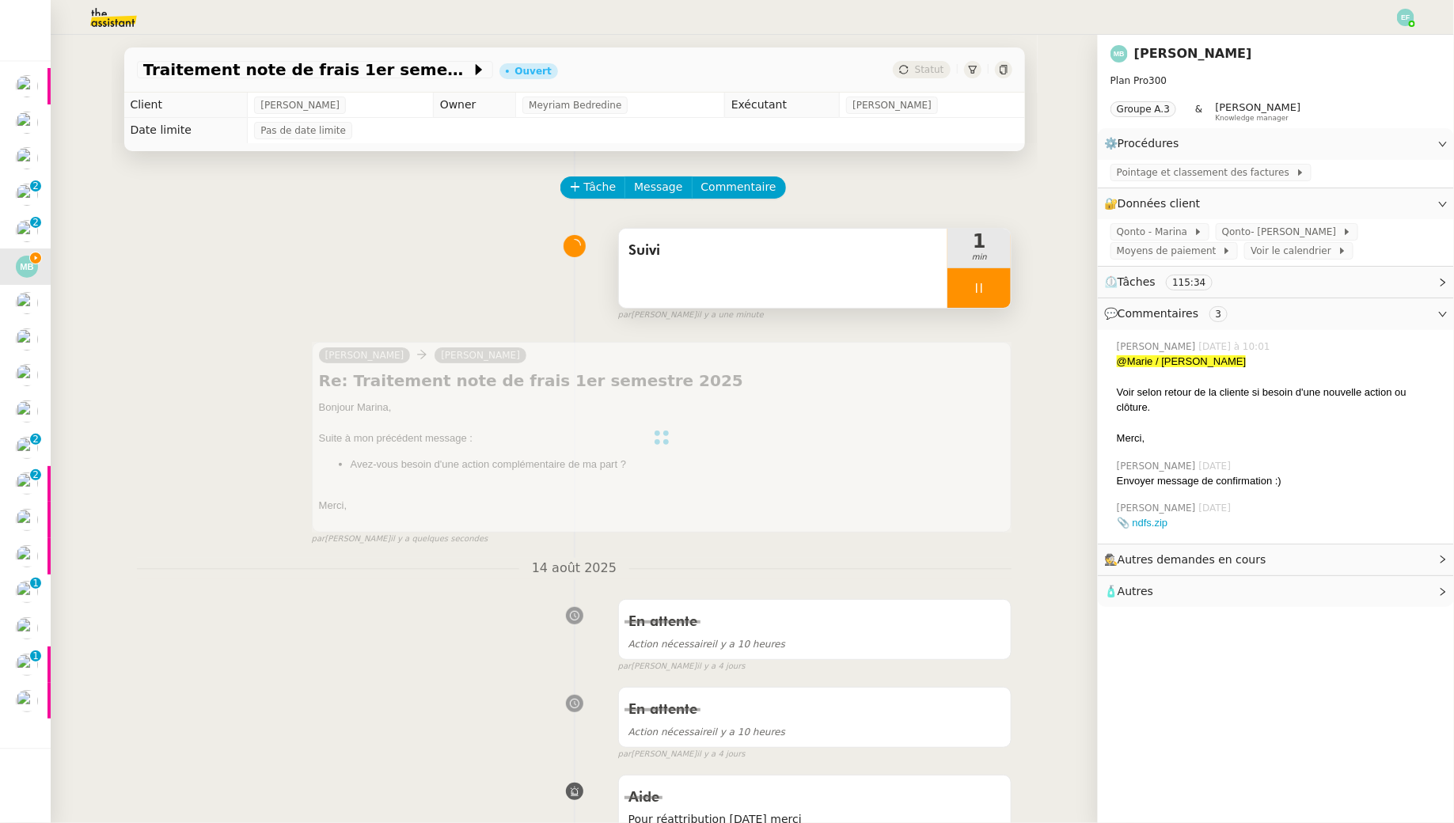
click at [985, 278] on div at bounding box center [978, 288] width 63 height 40
click at [985, 278] on button at bounding box center [995, 288] width 32 height 40
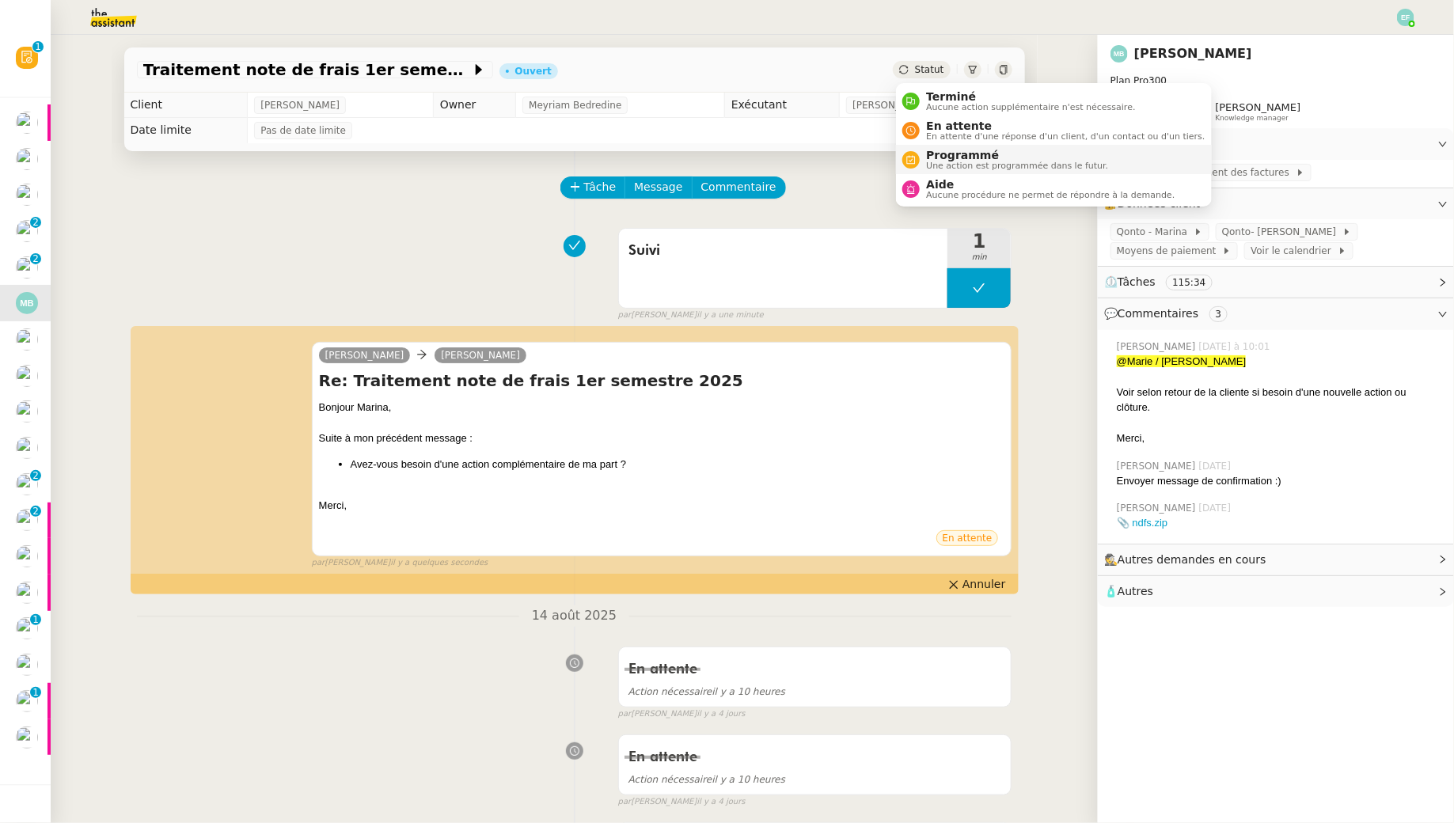
click at [931, 157] on span "Programmé" at bounding box center [1017, 155] width 182 height 13
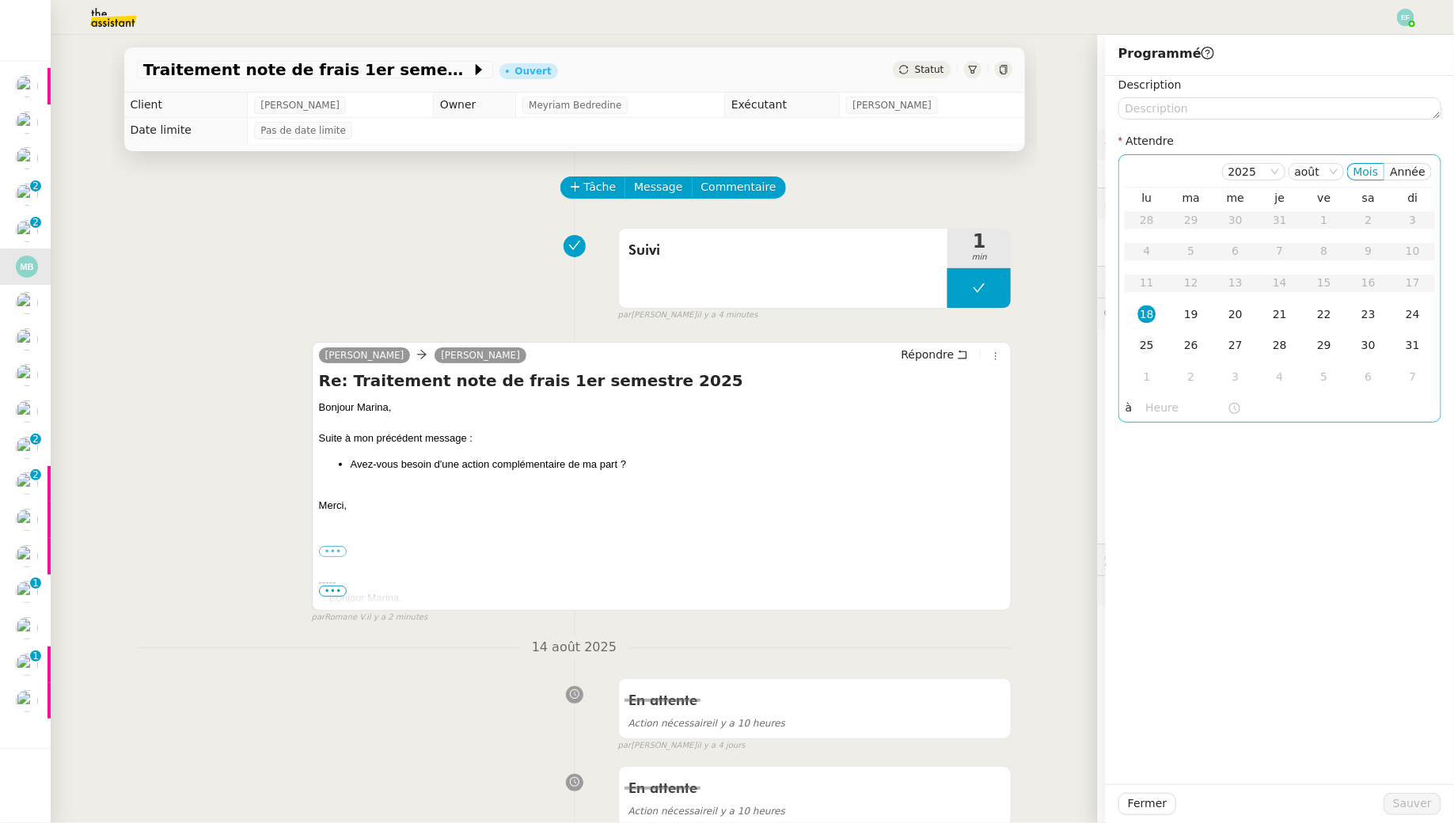
click at [1148, 342] on div "25" at bounding box center [1146, 344] width 17 height 17
click at [1404, 743] on span "Sauver" at bounding box center [1412, 804] width 39 height 18
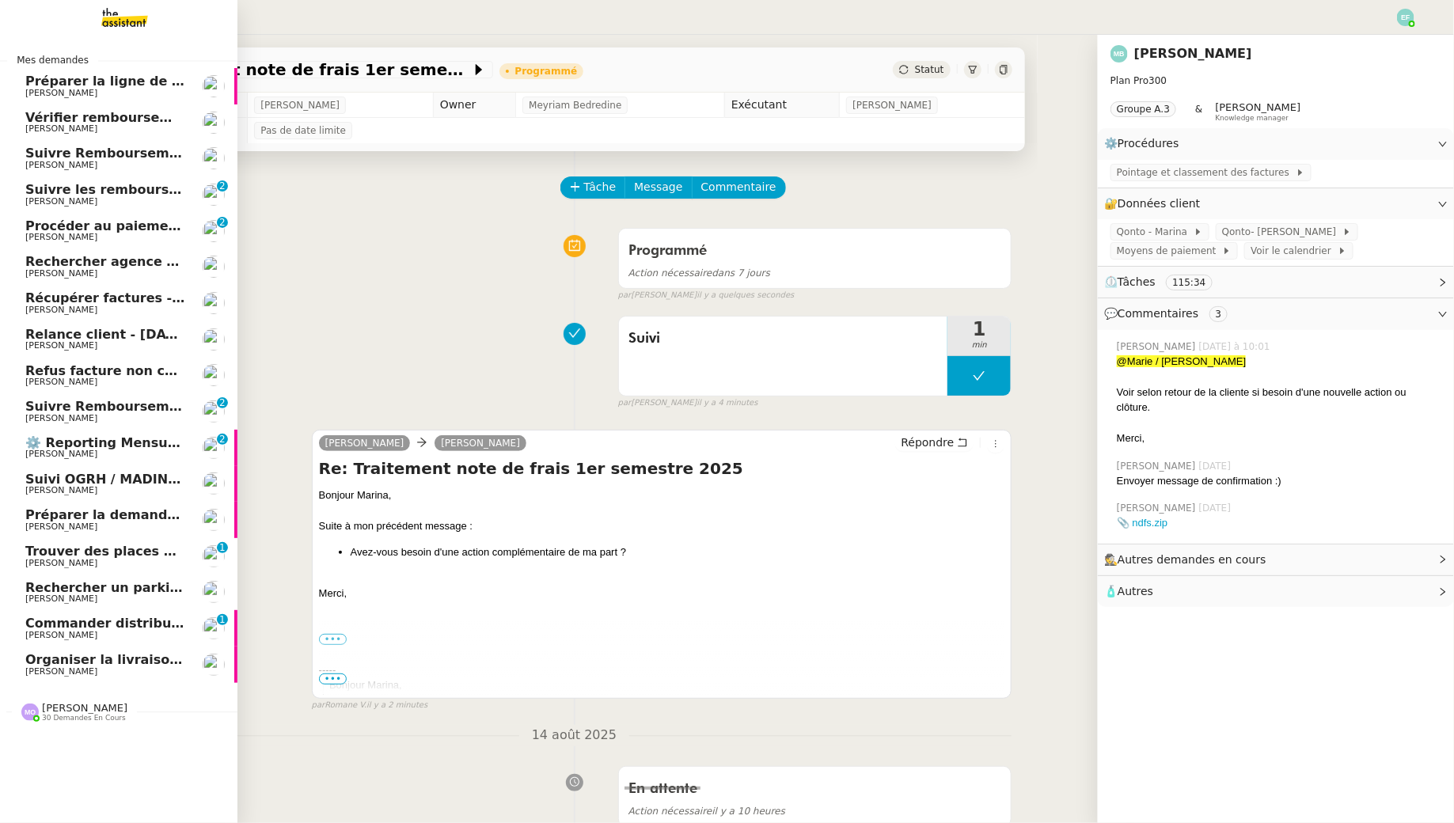
click at [88, 627] on span "Commander distributeur Savic Loop Marble" at bounding box center [180, 623] width 311 height 15
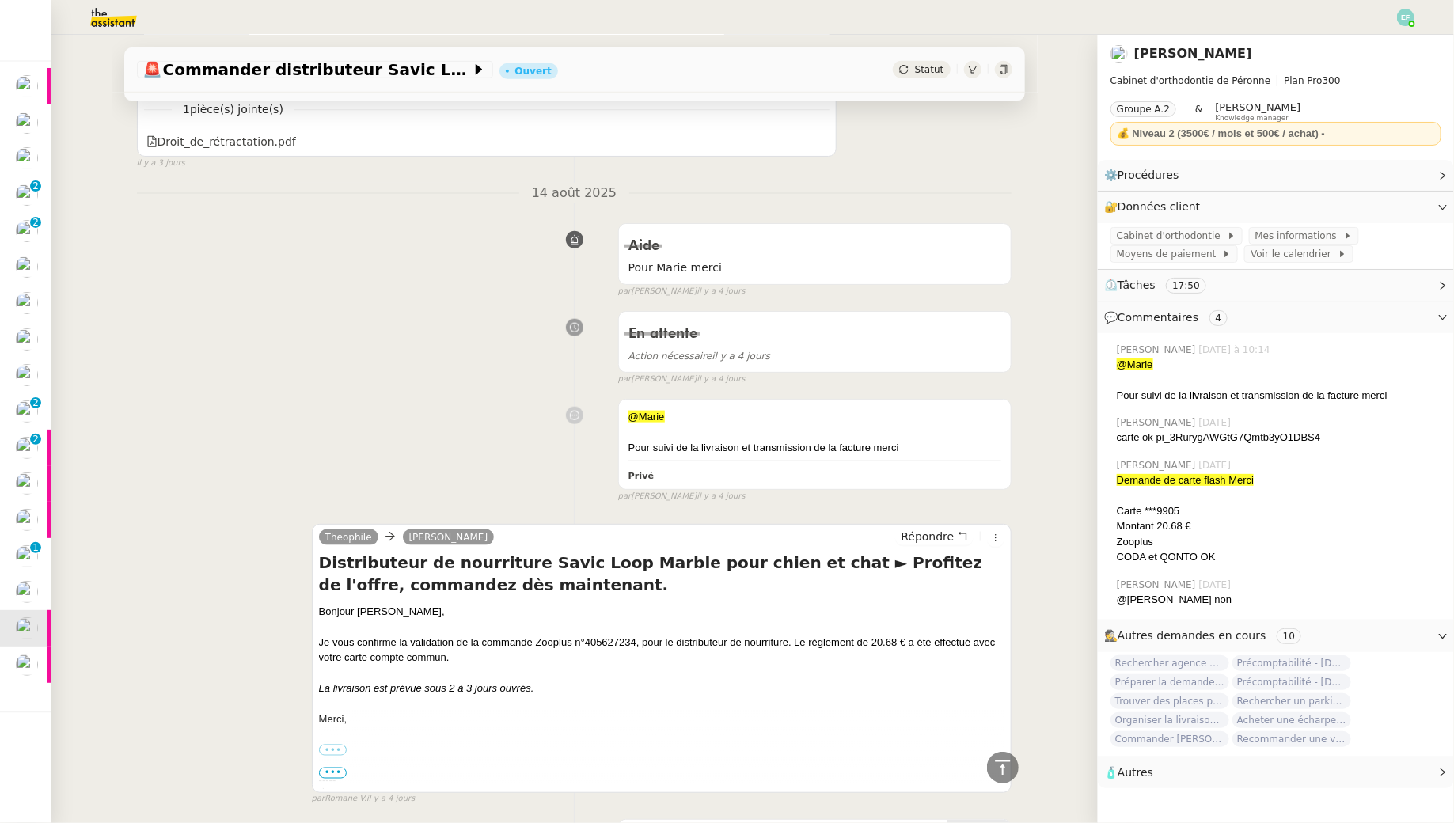
scroll to position [808, 0]
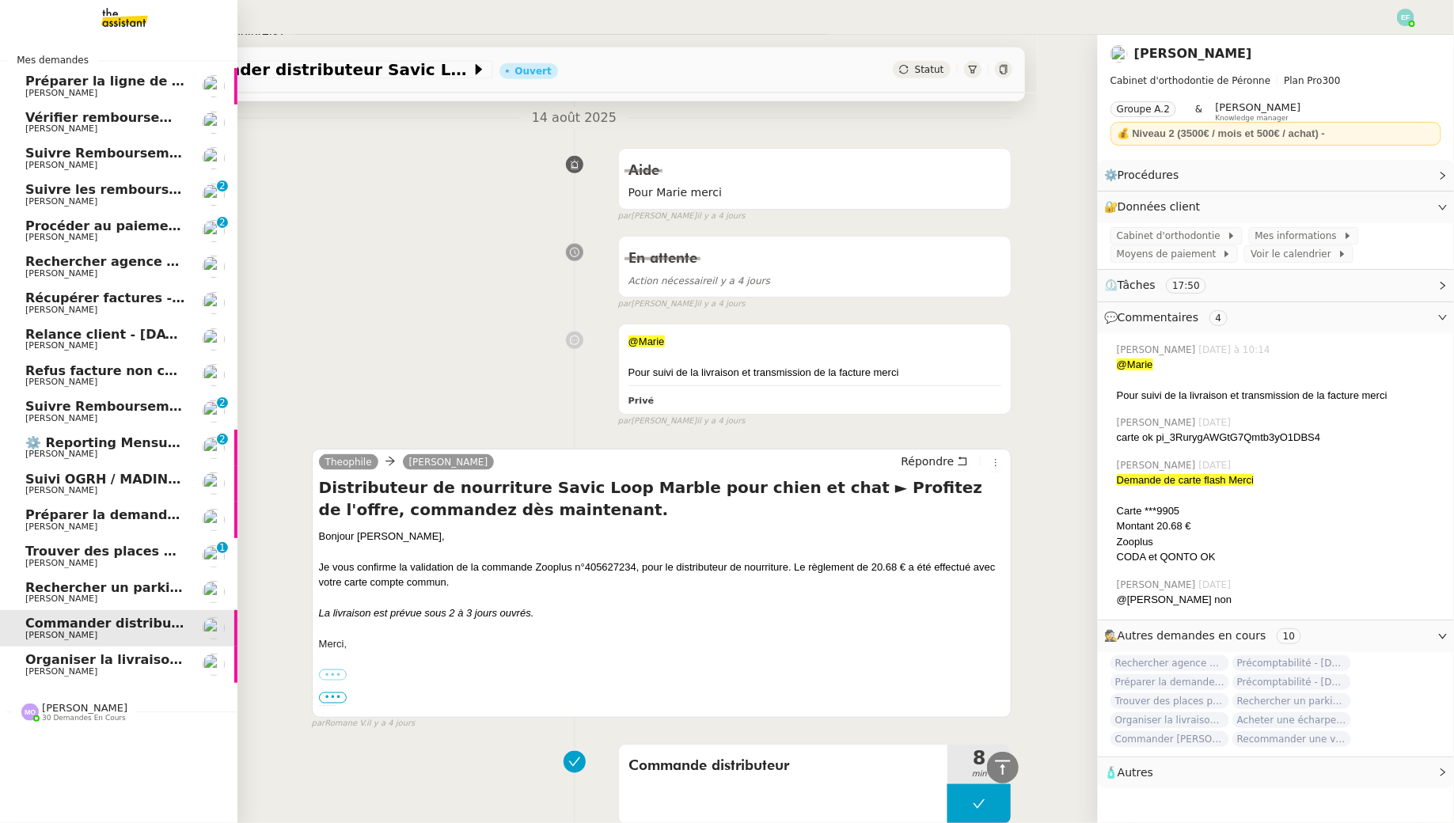
click at [78, 556] on span "Trouver des places pour le concert de [DEMOGRAPHIC_DATA][PERSON_NAME]" at bounding box center [301, 551] width 552 height 15
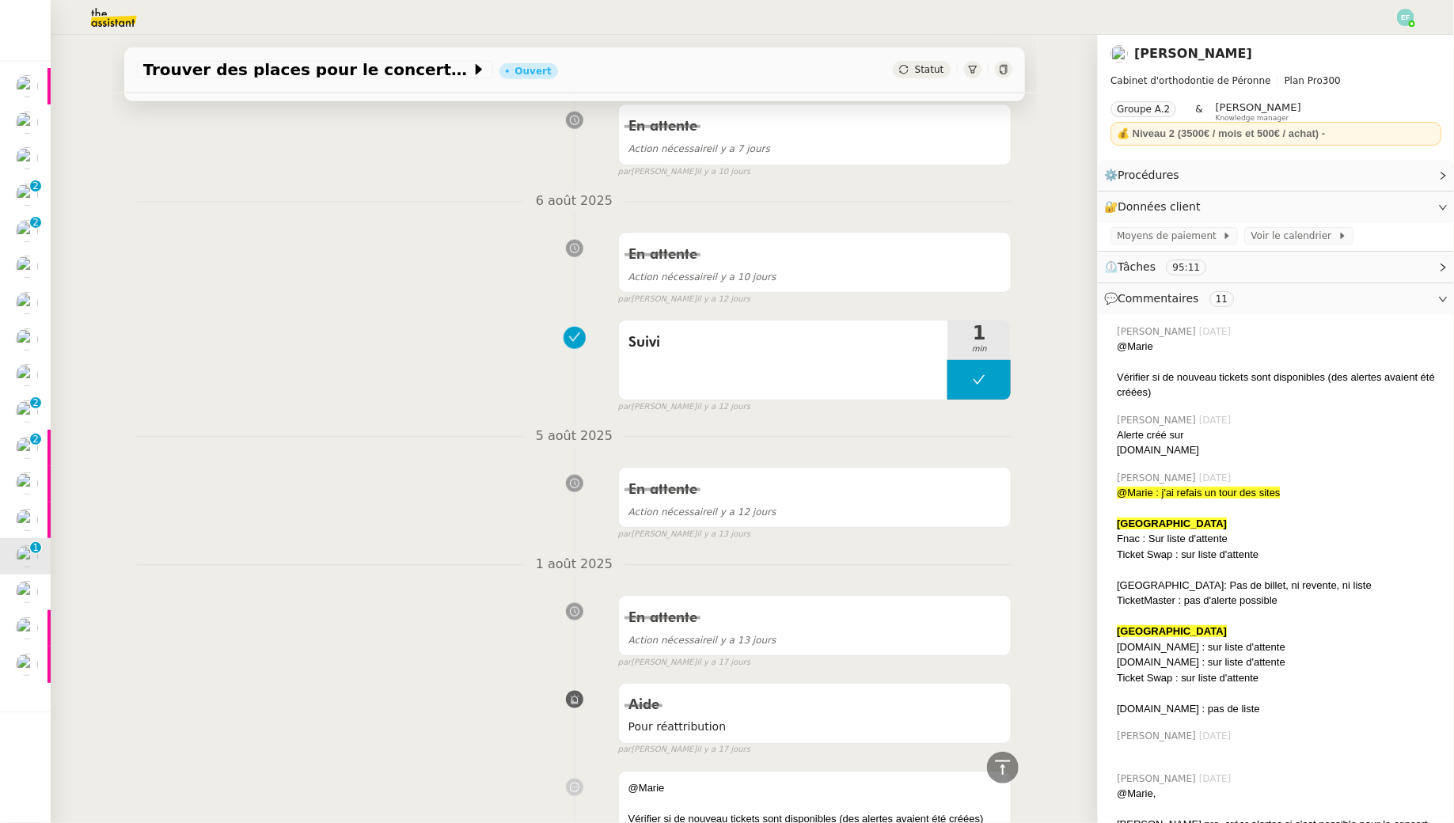
click at [357, 203] on nz-divider "6 août 2025" at bounding box center [574, 201] width 875 height 21
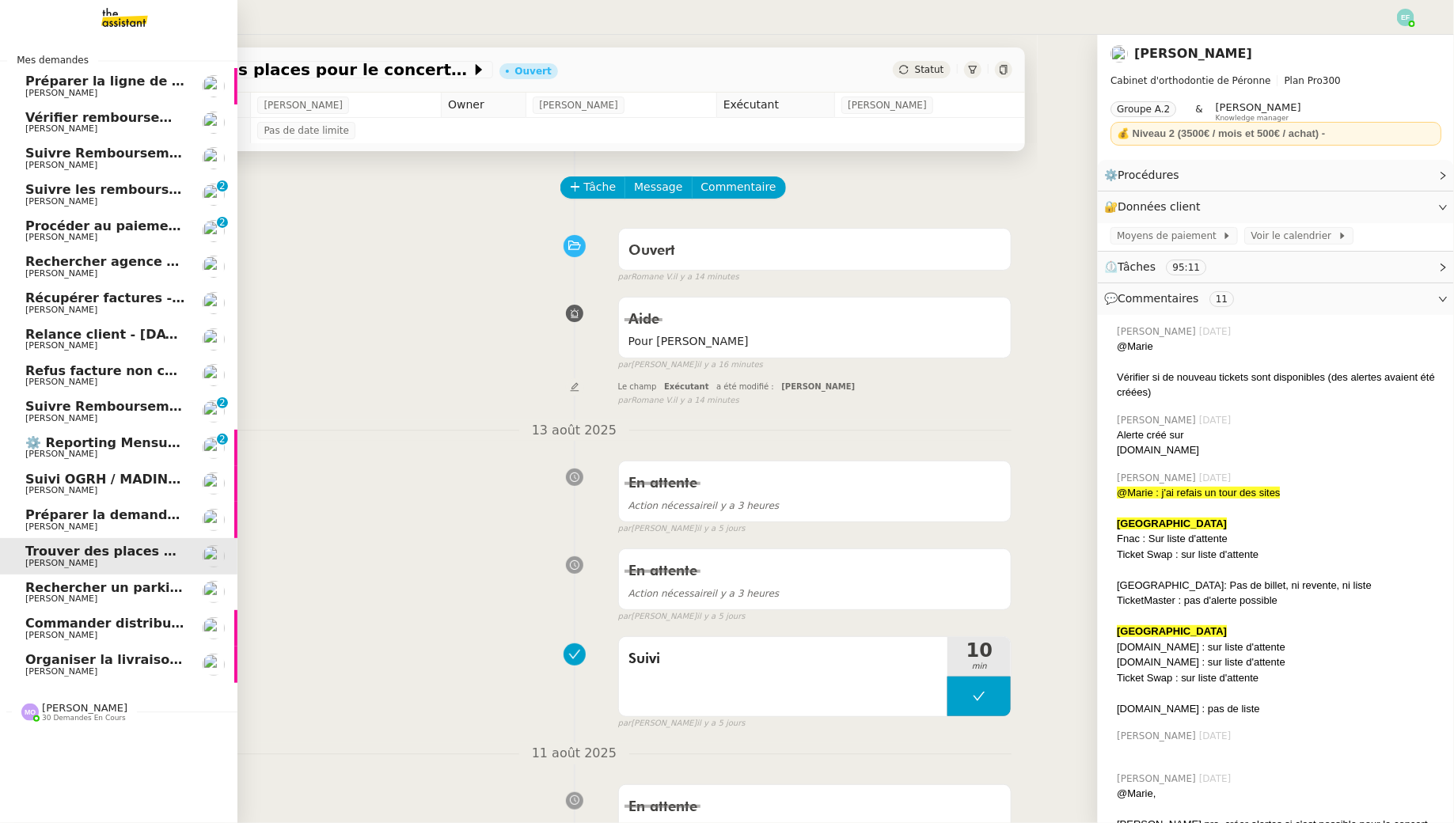
click at [84, 517] on span "Préparer la demande de congés paternité" at bounding box center [174, 514] width 298 height 15
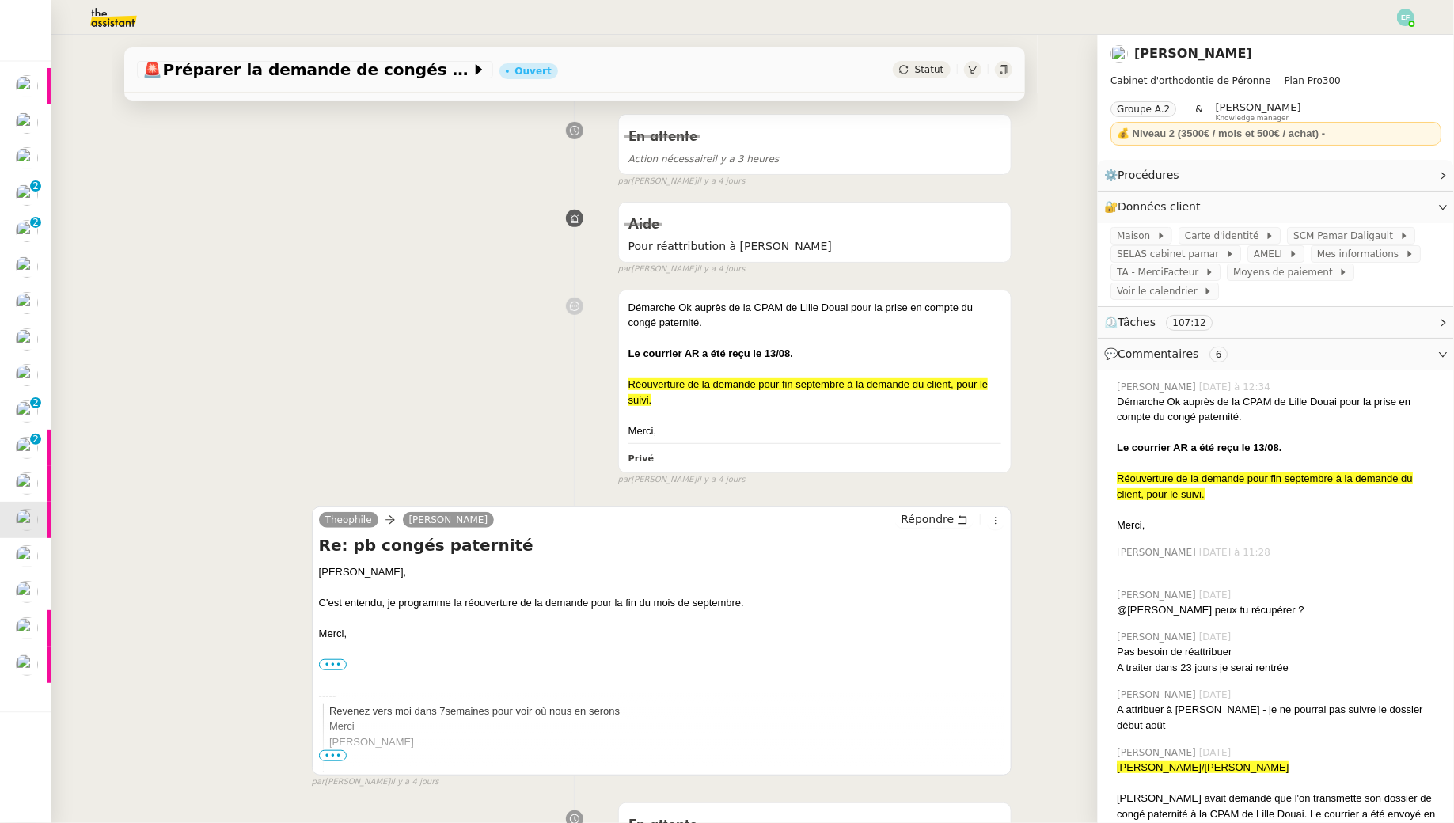
scroll to position [245, 0]
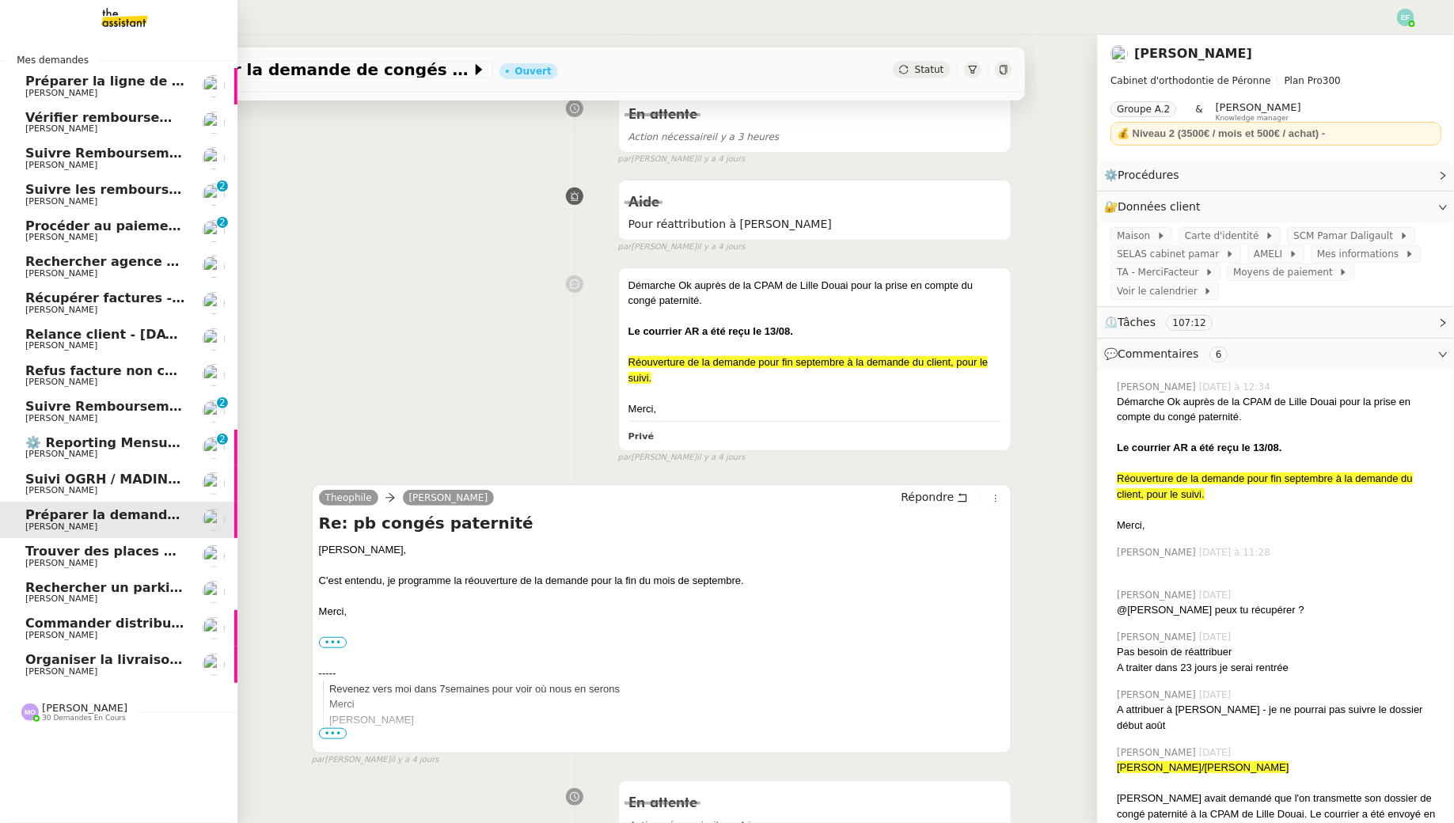
click at [60, 683] on div "Marie Orsoni 30 demandes en cours" at bounding box center [118, 706] width 237 height 46
click at [65, 665] on span "Organiser la livraison du coffre-fort" at bounding box center [151, 659] width 253 height 15
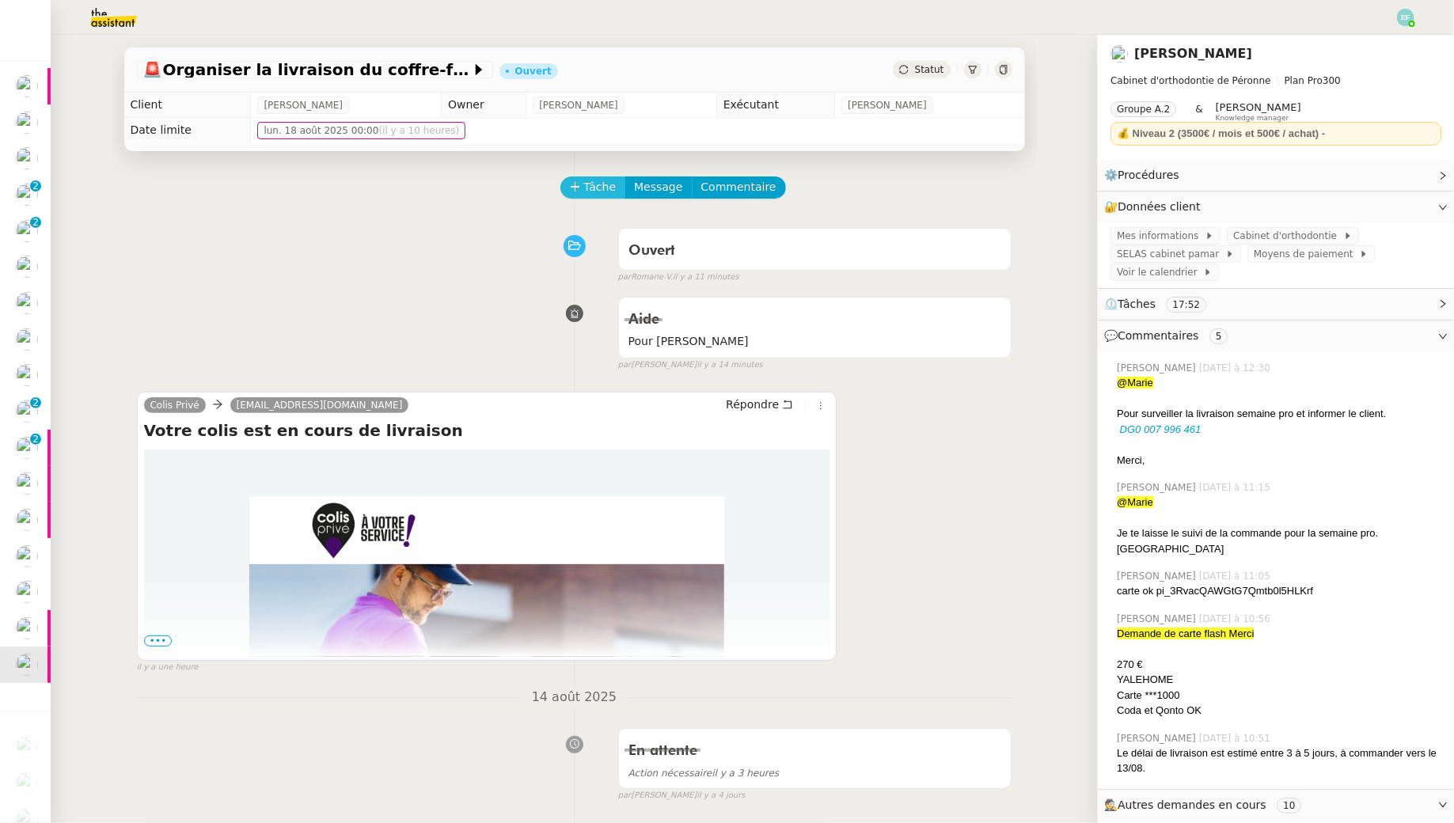
click at [596, 181] on span "Tâche" at bounding box center [600, 187] width 32 height 18
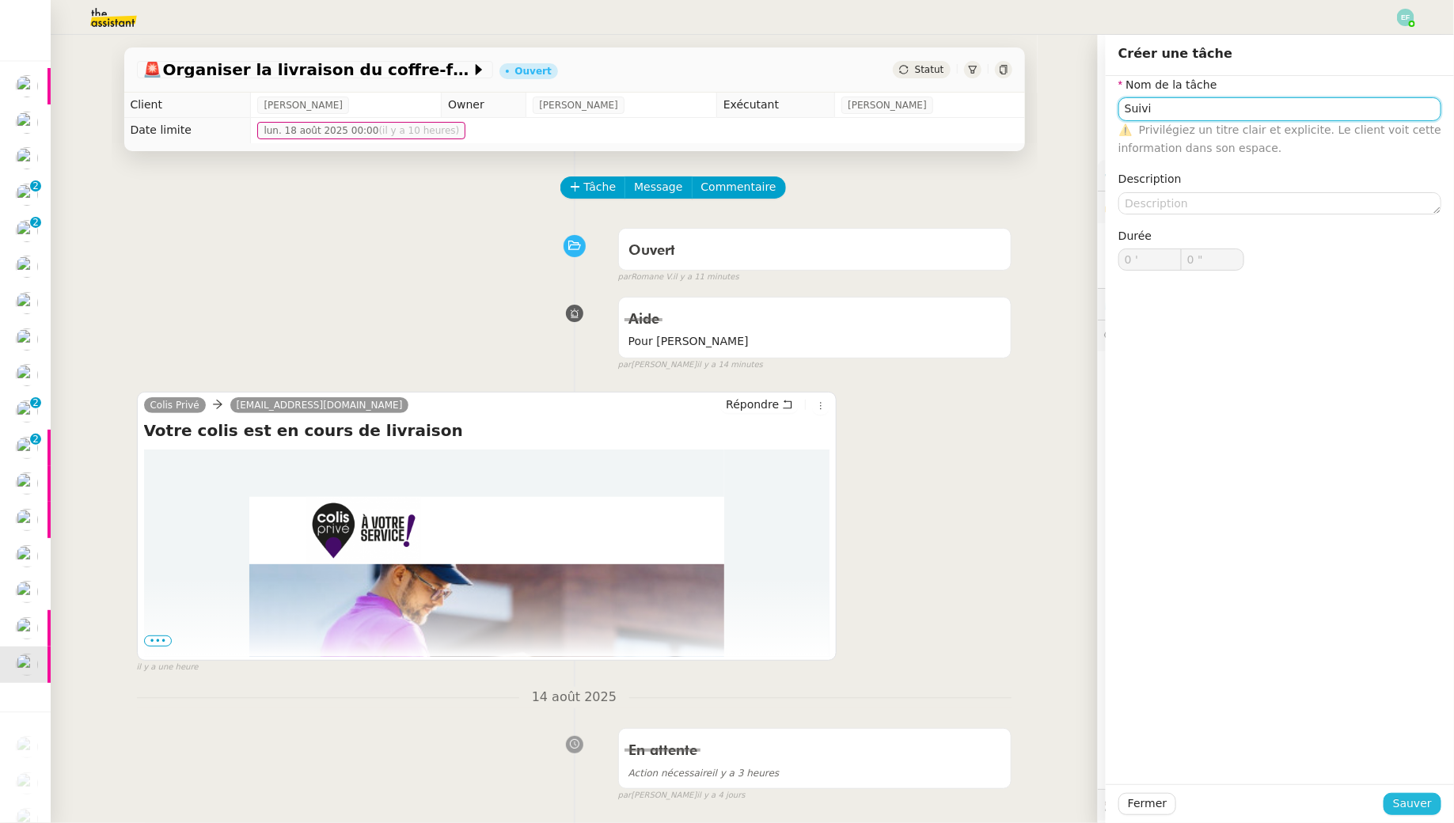
type input "Suivi"
click at [1419, 743] on span "Sauver" at bounding box center [1412, 804] width 39 height 18
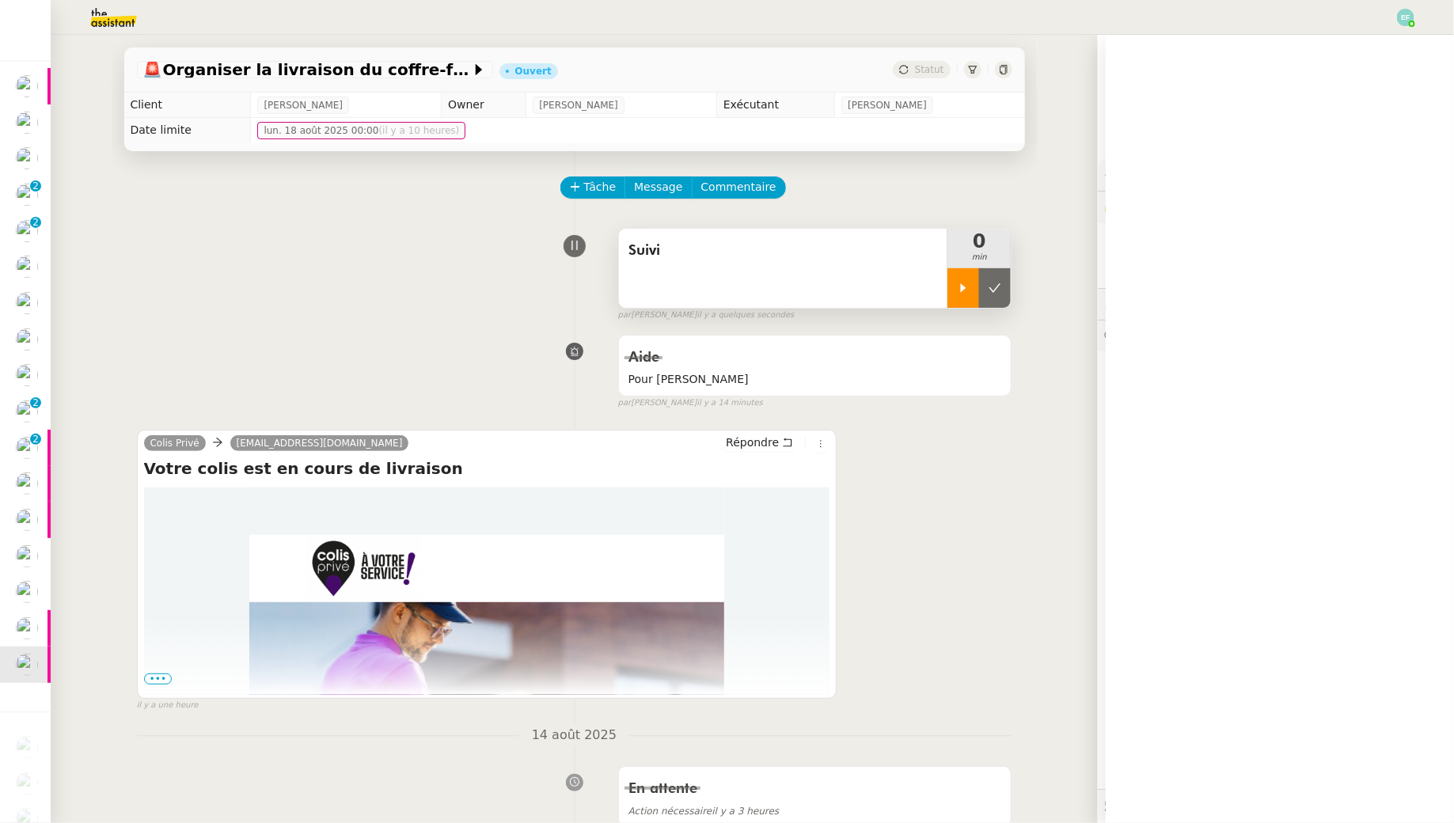
click at [956, 288] on div at bounding box center [963, 288] width 32 height 40
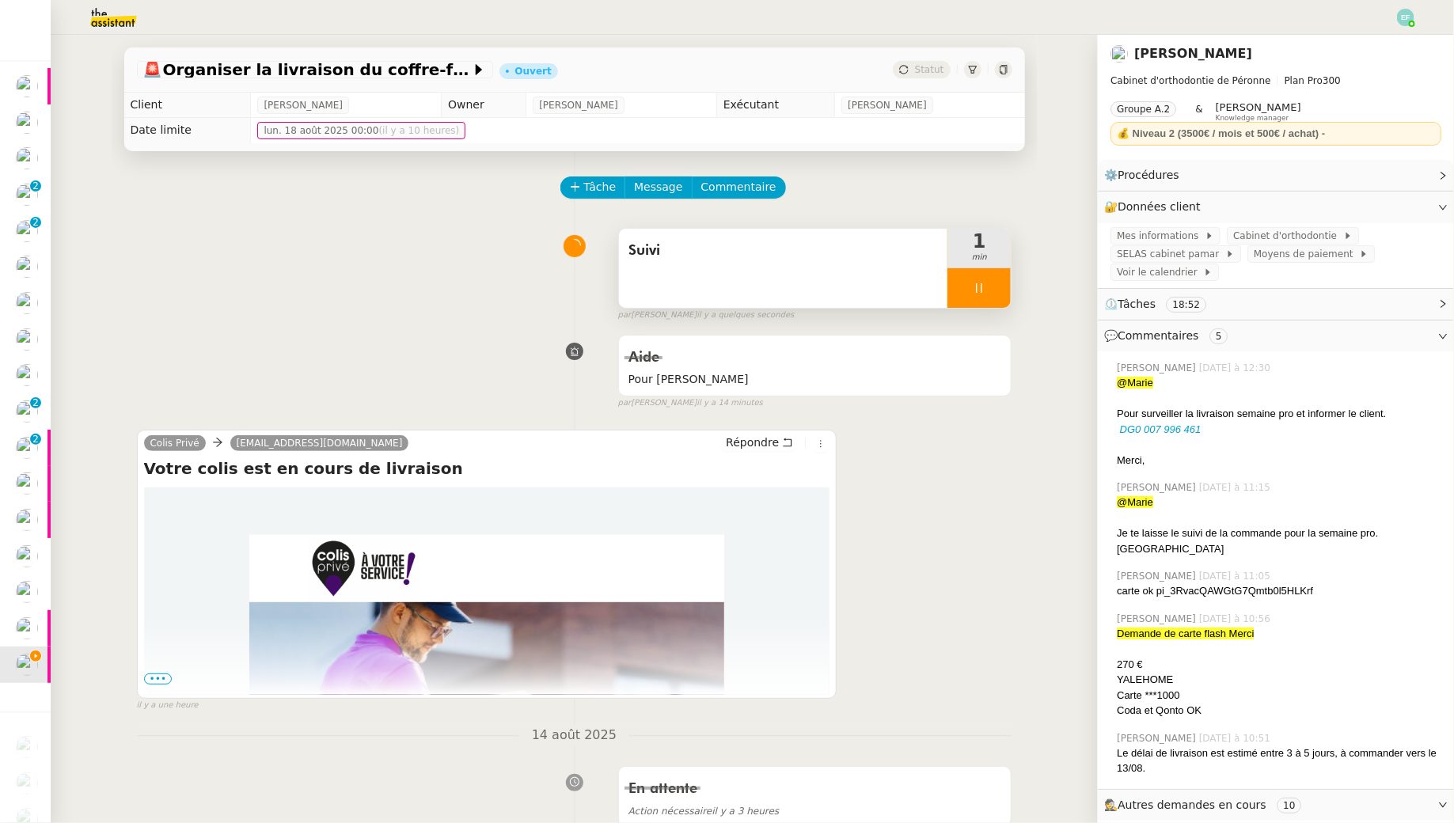
click at [984, 290] on icon at bounding box center [979, 288] width 13 height 13
click at [984, 290] on button at bounding box center [995, 288] width 32 height 40
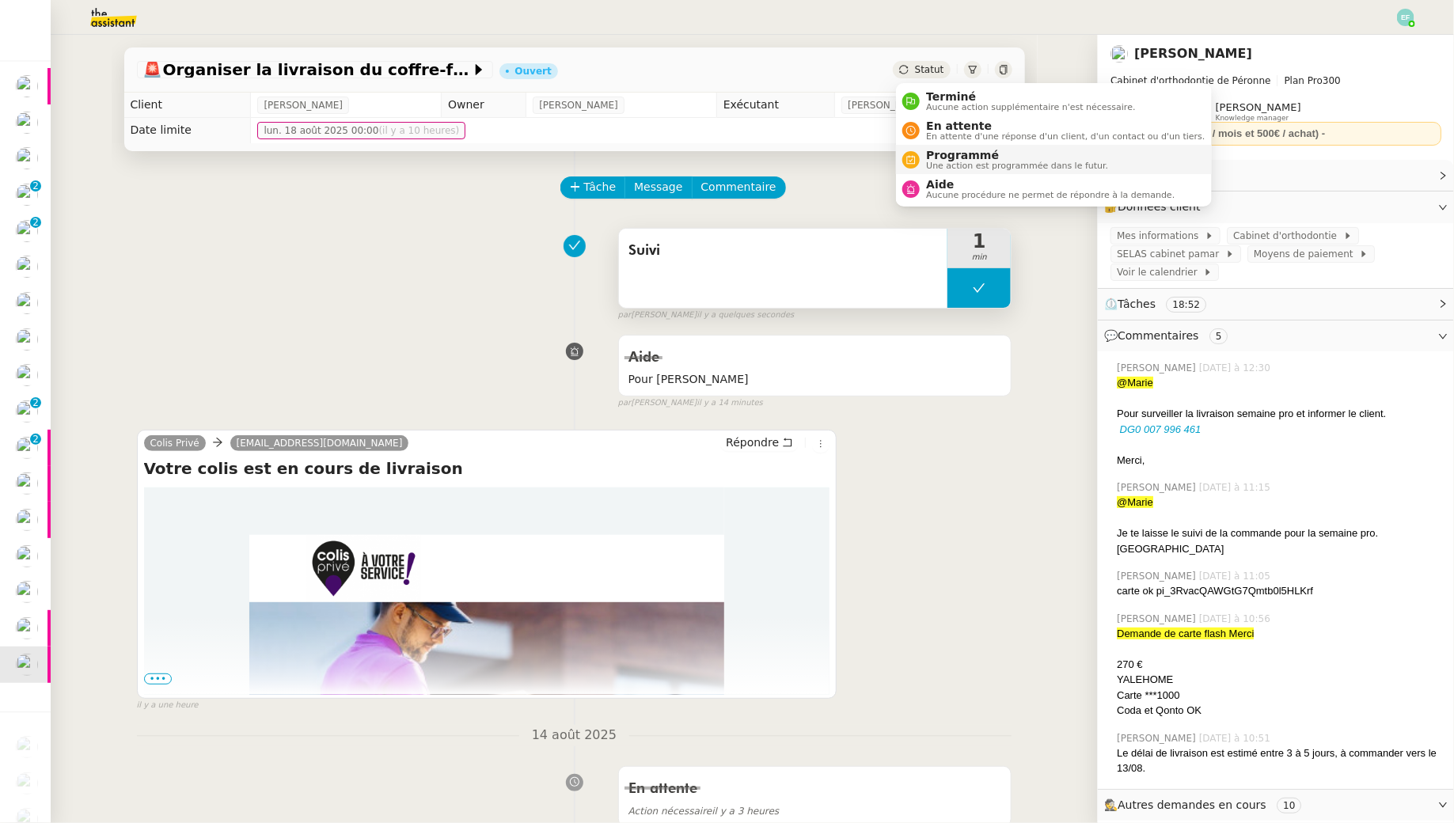
click at [941, 146] on li "Programmé Une action est programmée dans le futur." at bounding box center [1053, 159] width 315 height 29
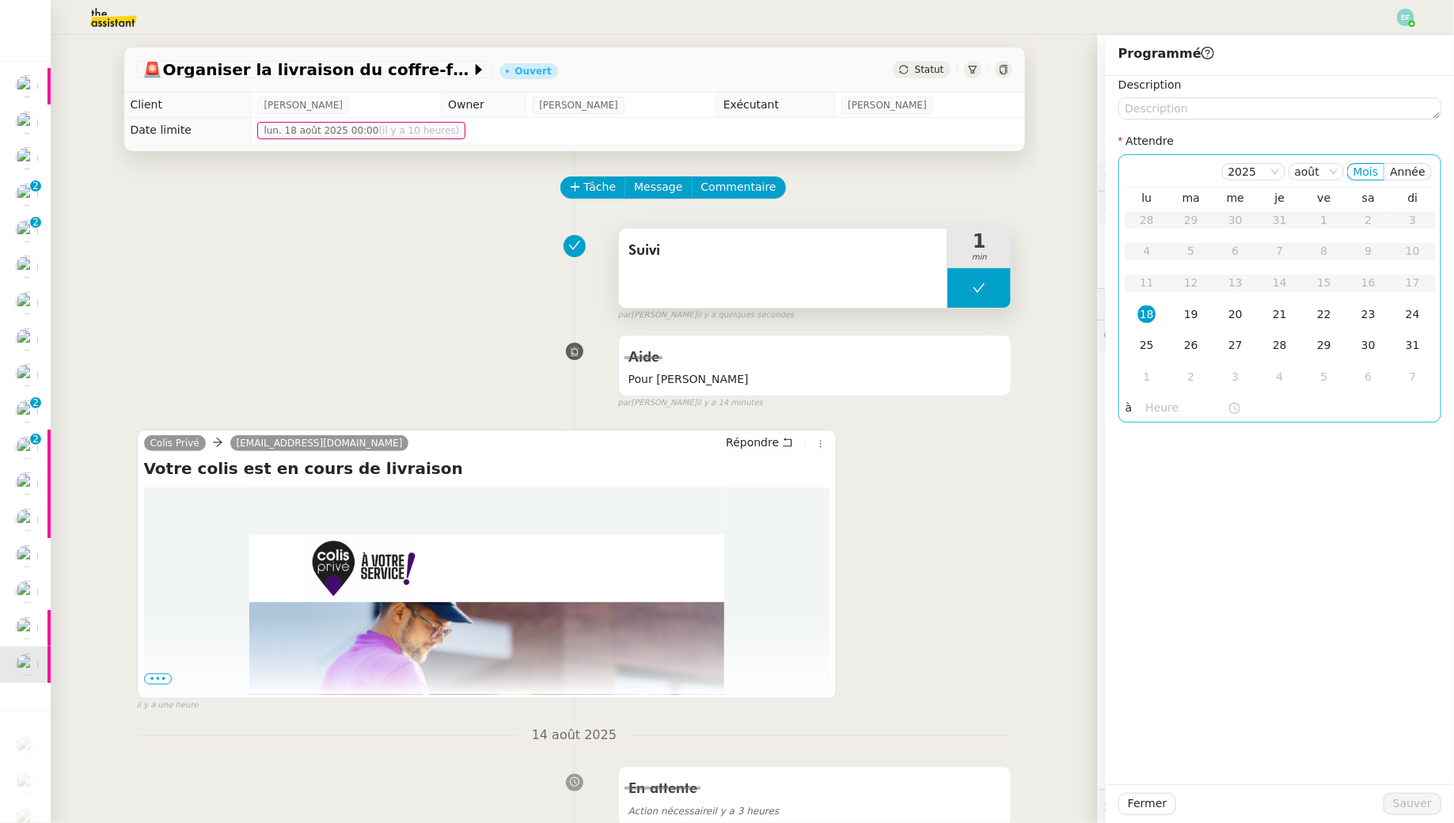
click at [1144, 317] on div "18" at bounding box center [1146, 313] width 17 height 17
click at [1155, 404] on input "text" at bounding box center [1187, 408] width 82 height 18
click at [1165, 531] on div "14" at bounding box center [1159, 526] width 44 height 19
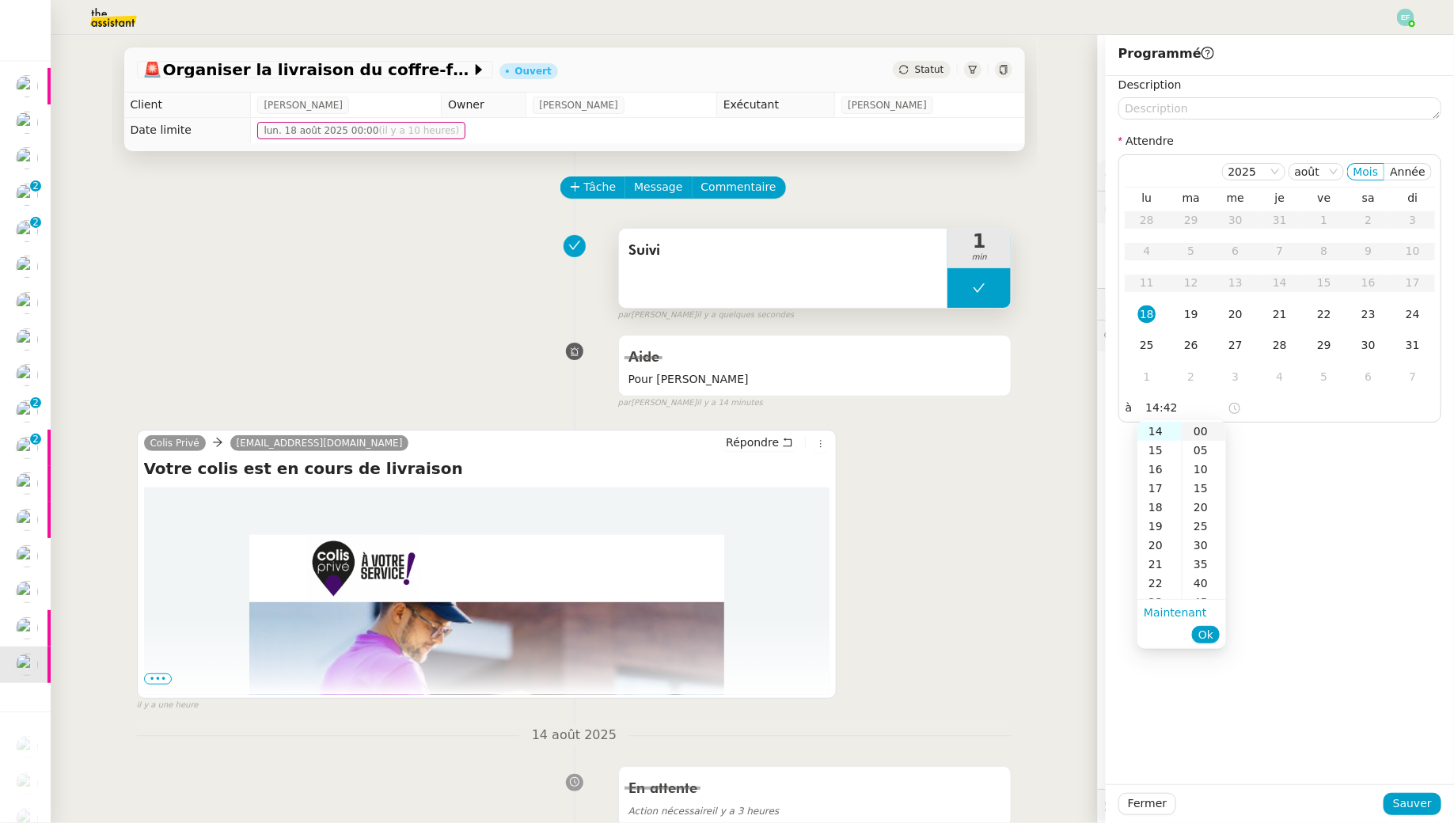
click at [1202, 432] on div "00" at bounding box center [1204, 431] width 44 height 19
click at [1201, 630] on span "Ok" at bounding box center [1205, 635] width 15 height 16
type input "14:00"
click at [1416, 743] on span "Sauver" at bounding box center [1412, 804] width 39 height 18
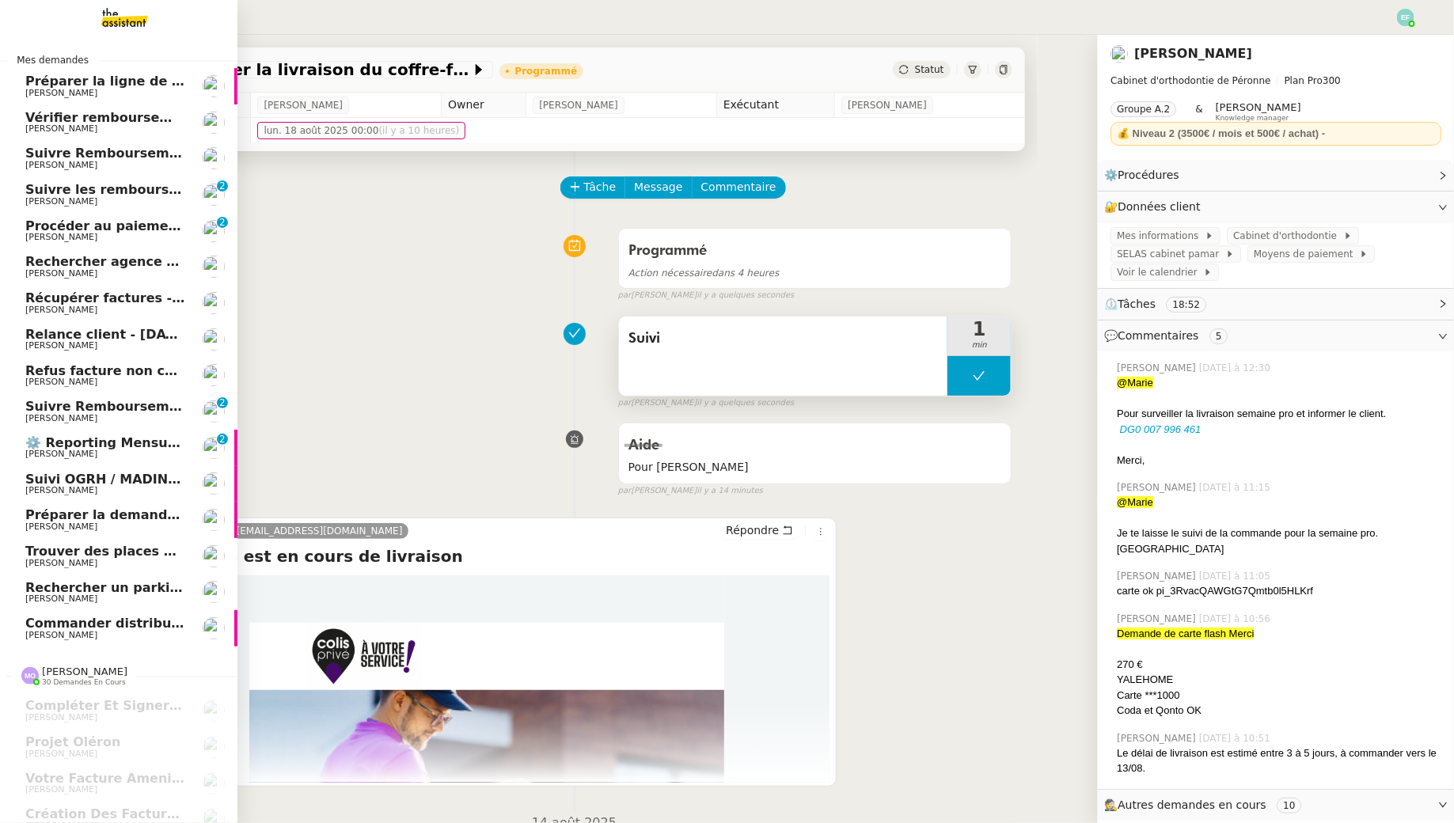
click at [30, 632] on span "[PERSON_NAME]" at bounding box center [61, 635] width 72 height 10
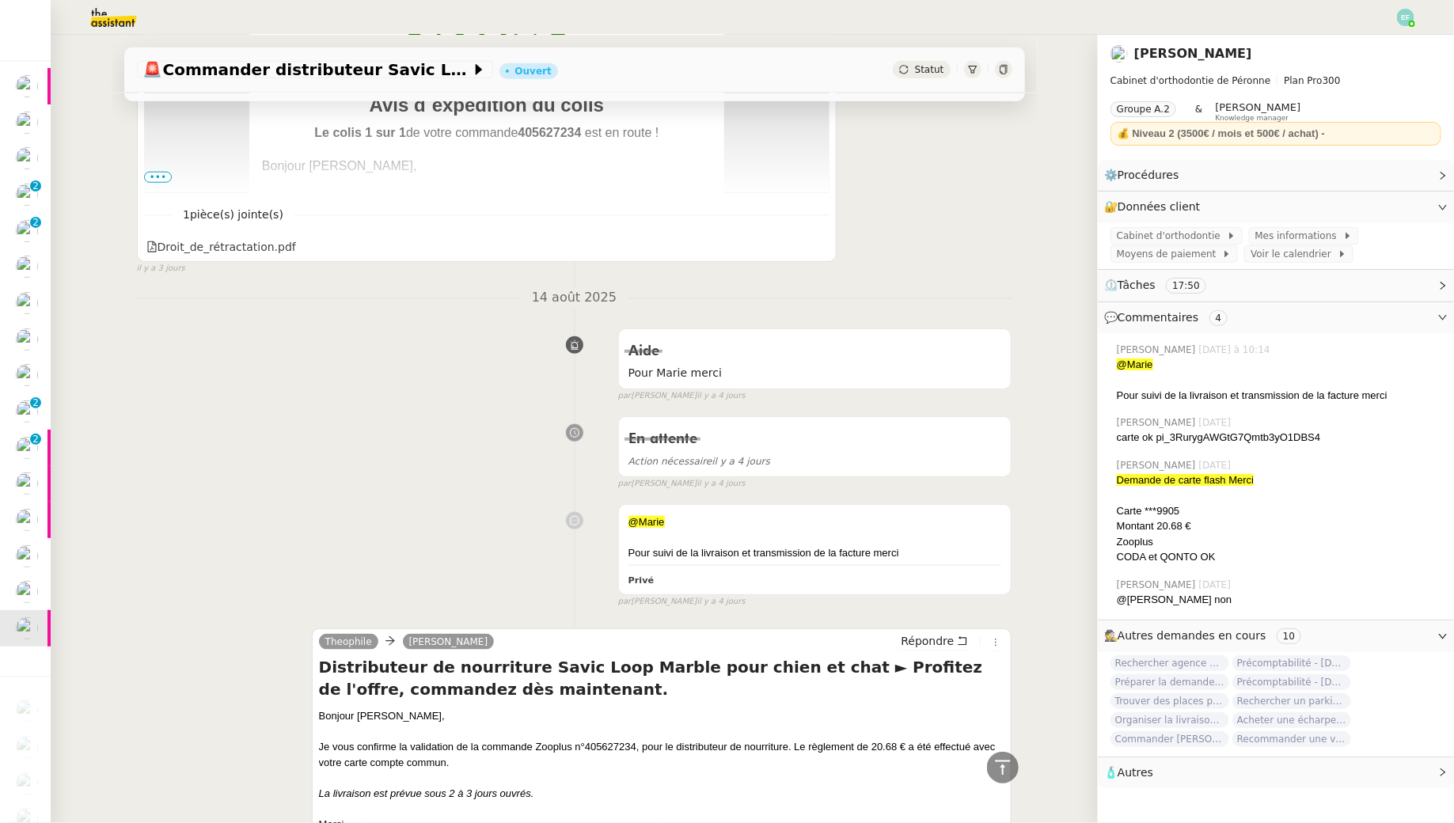
scroll to position [377, 0]
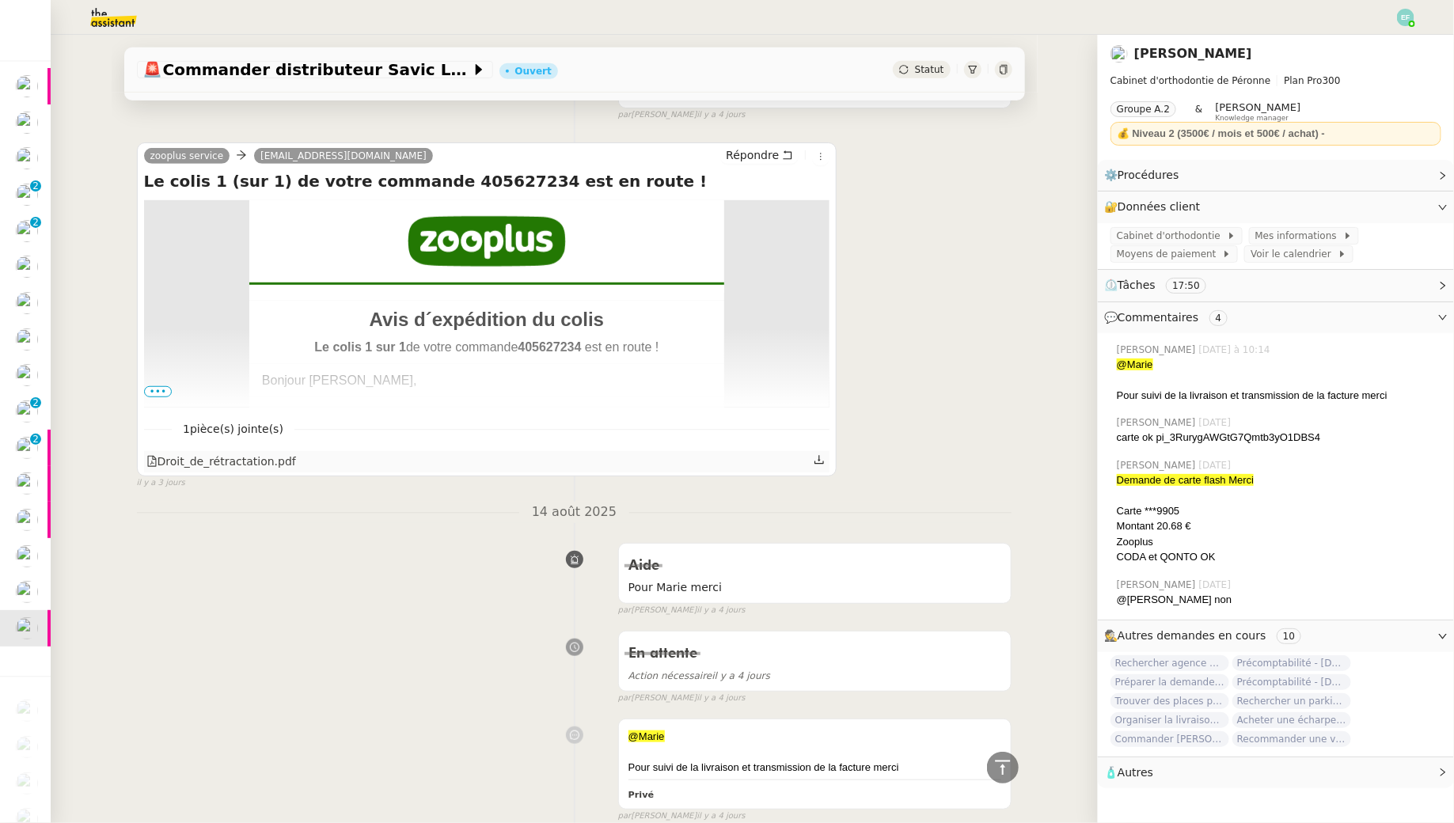
click at [820, 457] on icon at bounding box center [818, 460] width 9 height 9
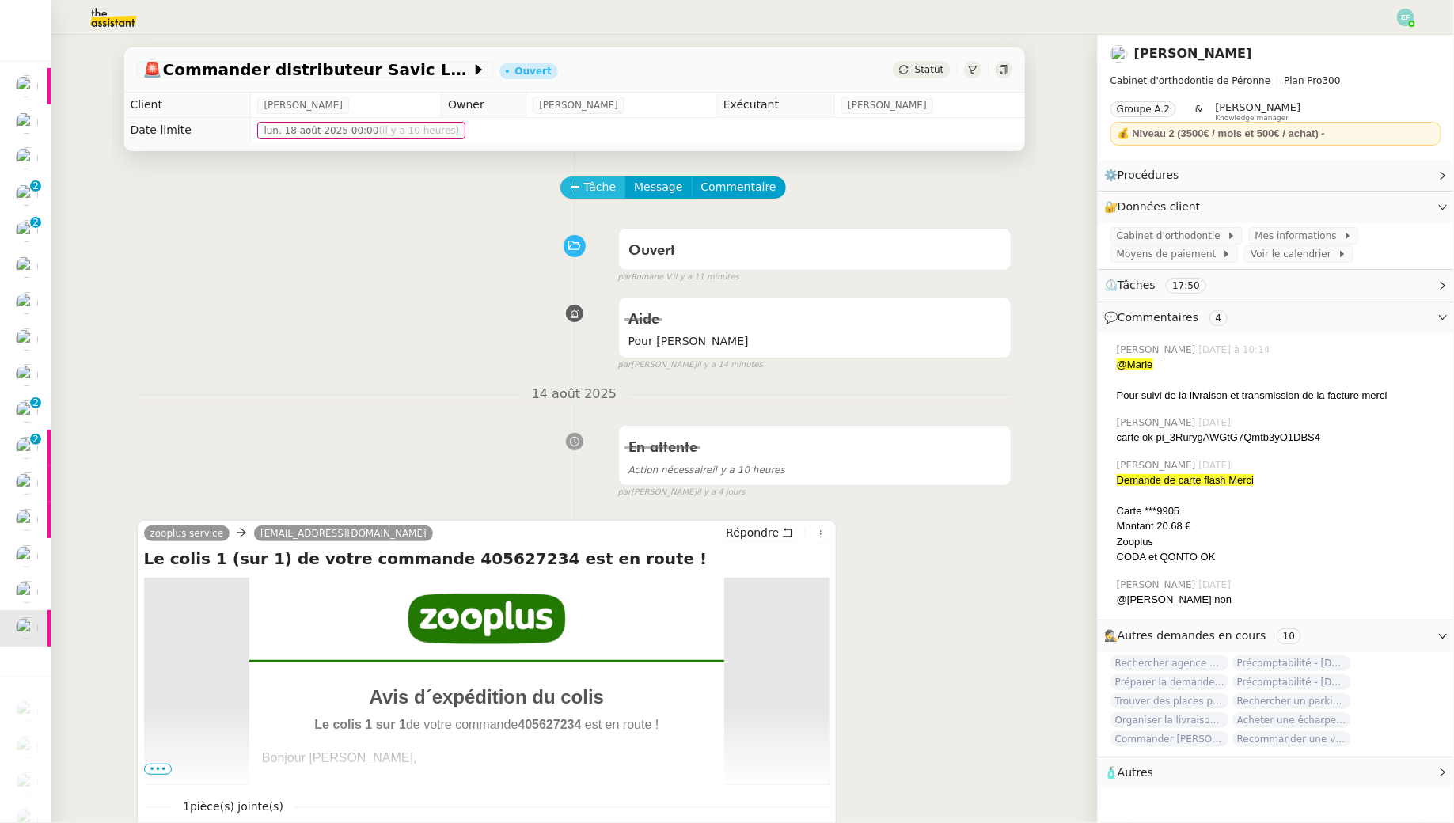
click at [591, 188] on span "Tâche" at bounding box center [600, 187] width 32 height 18
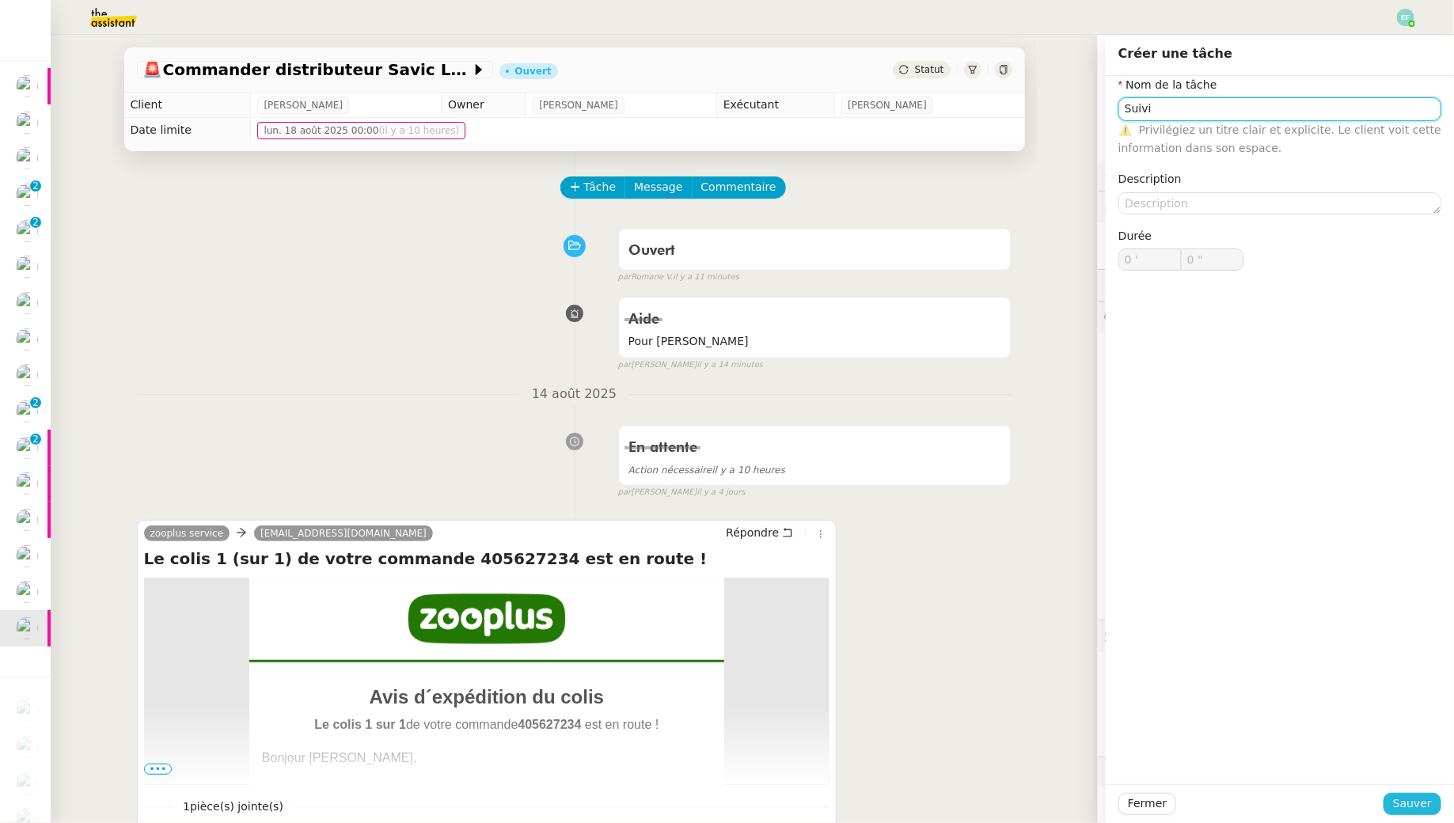
type input "Suivi"
click at [1391, 743] on button "Sauver" at bounding box center [1412, 804] width 58 height 22
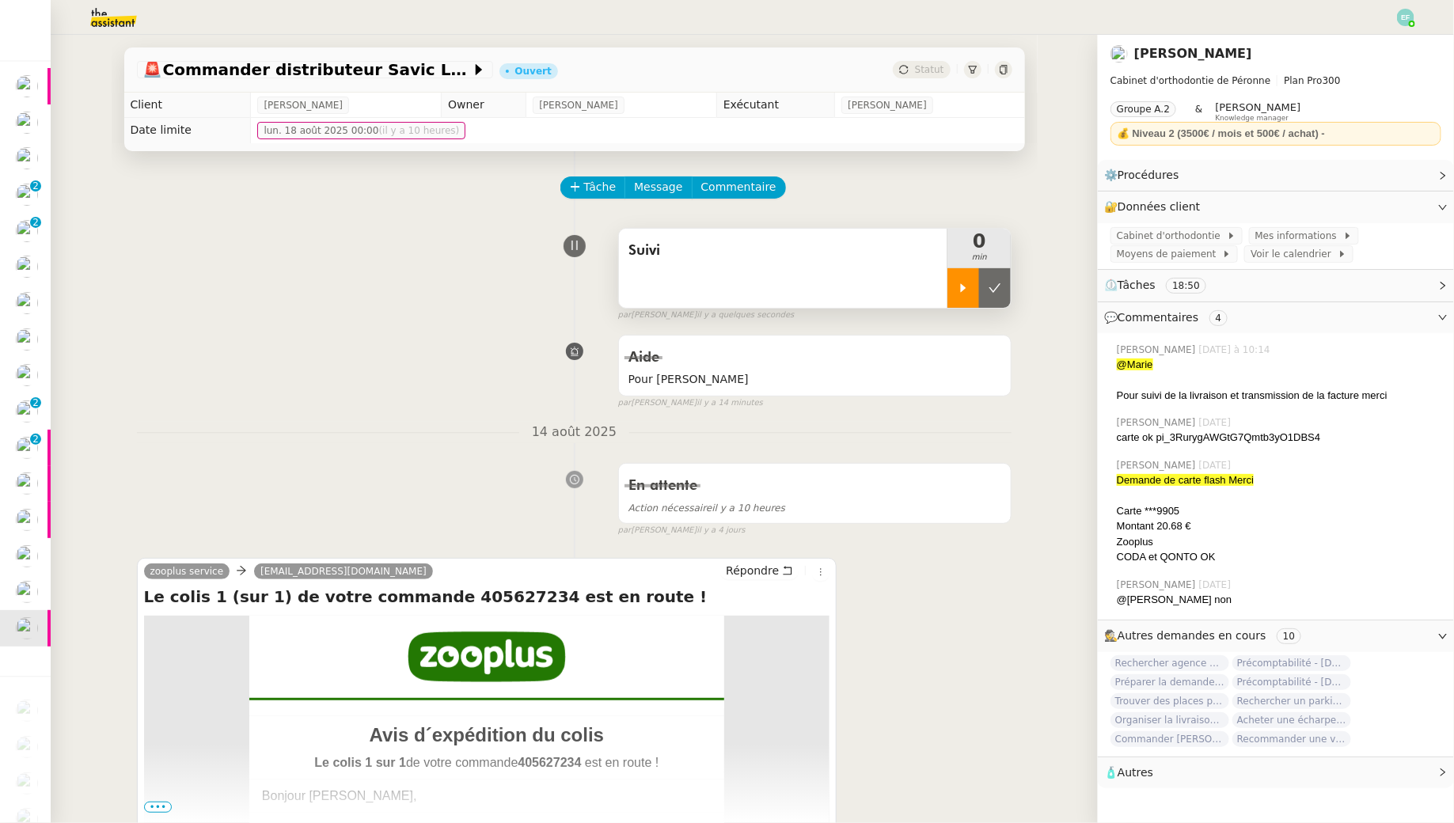
click at [959, 290] on icon at bounding box center [963, 288] width 13 height 13
click at [990, 286] on div at bounding box center [978, 288] width 63 height 40
click at [990, 286] on icon at bounding box center [994, 288] width 13 height 13
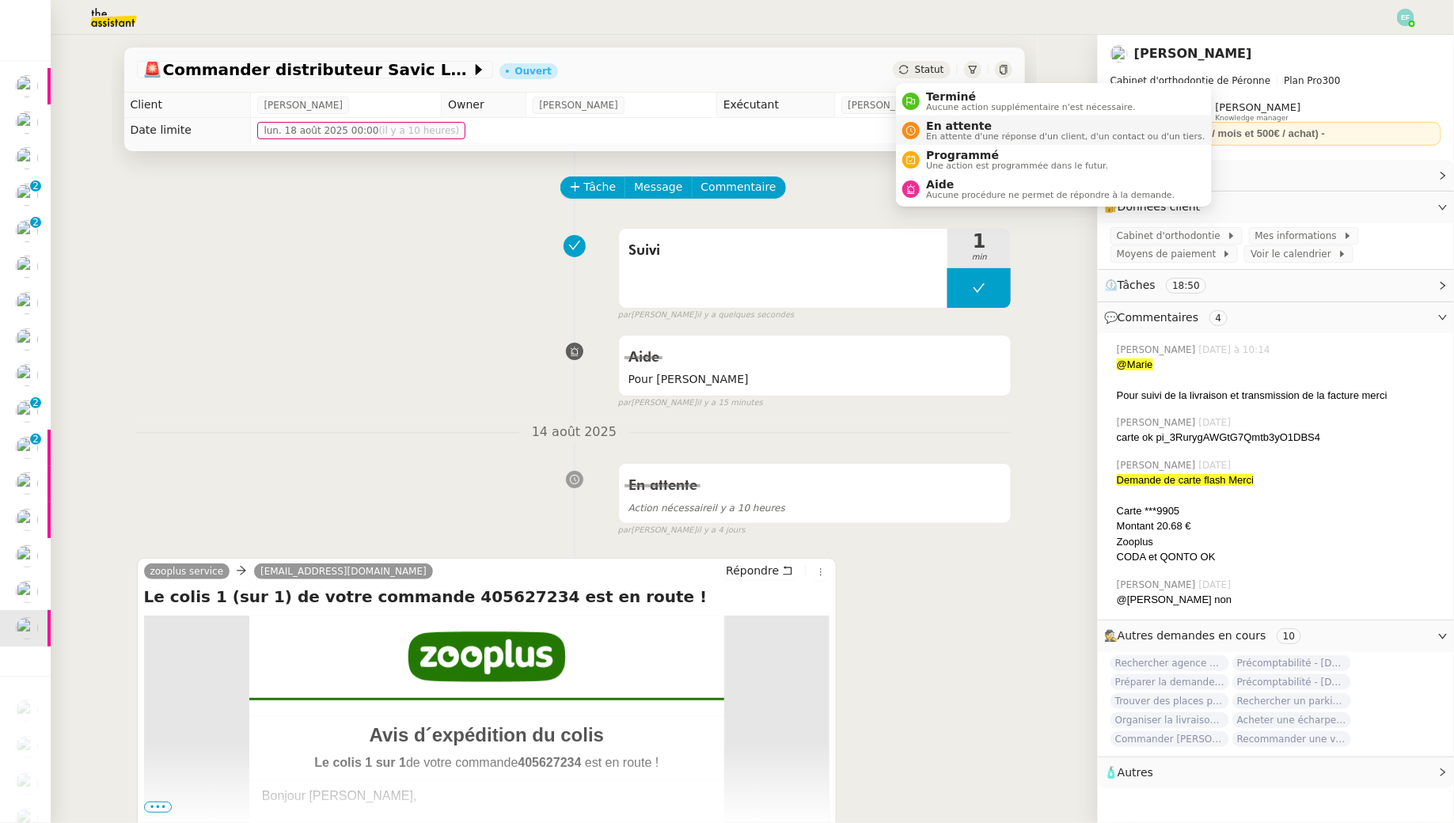
click at [927, 142] on li "En attente En attente d'une réponse d'un client, d'un contact ou d'un tiers." at bounding box center [1053, 130] width 315 height 29
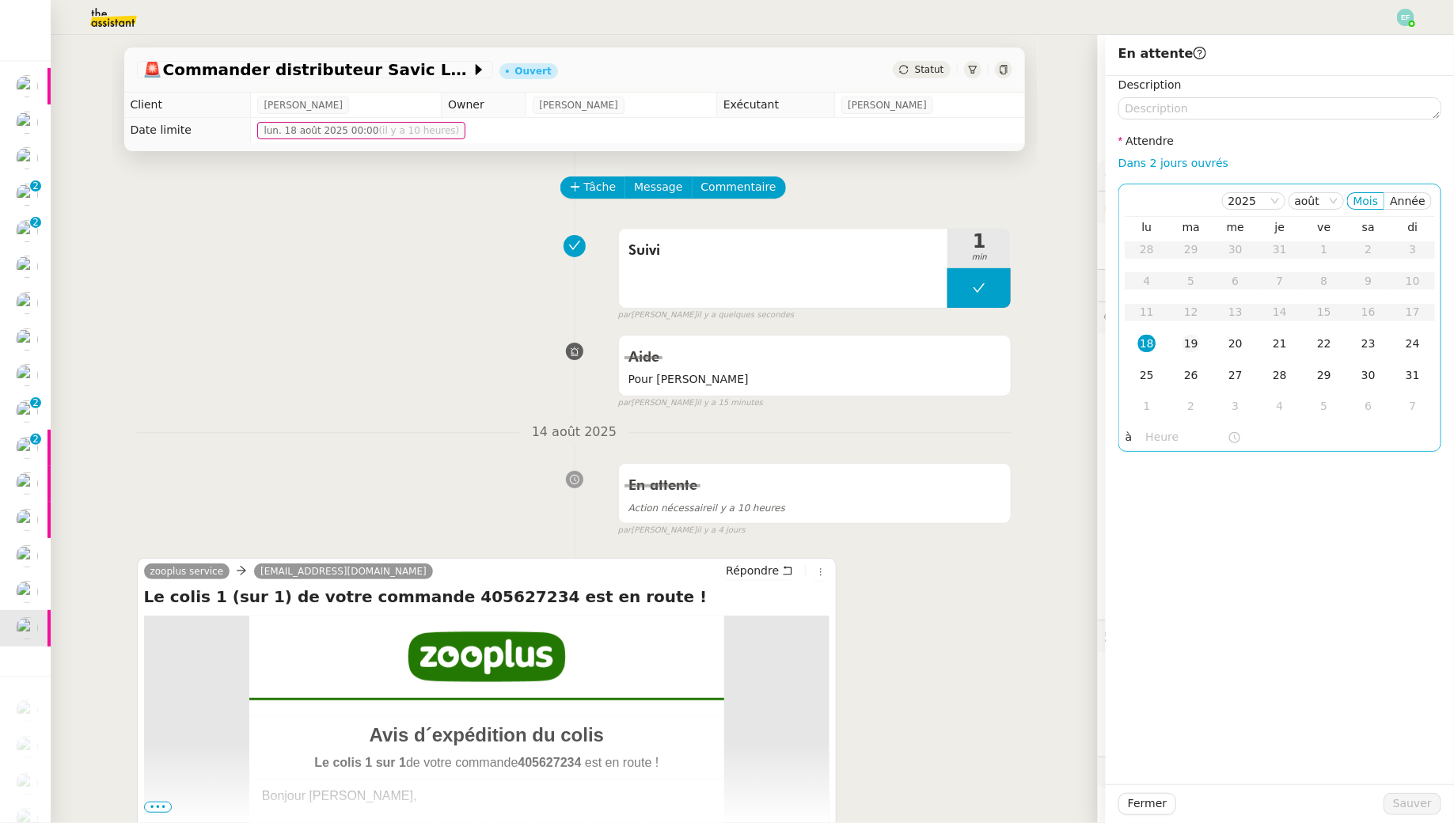
click at [1174, 349] on td "19" at bounding box center [1191, 344] width 44 height 32
click at [1401, 743] on button "Sauver" at bounding box center [1412, 804] width 58 height 22
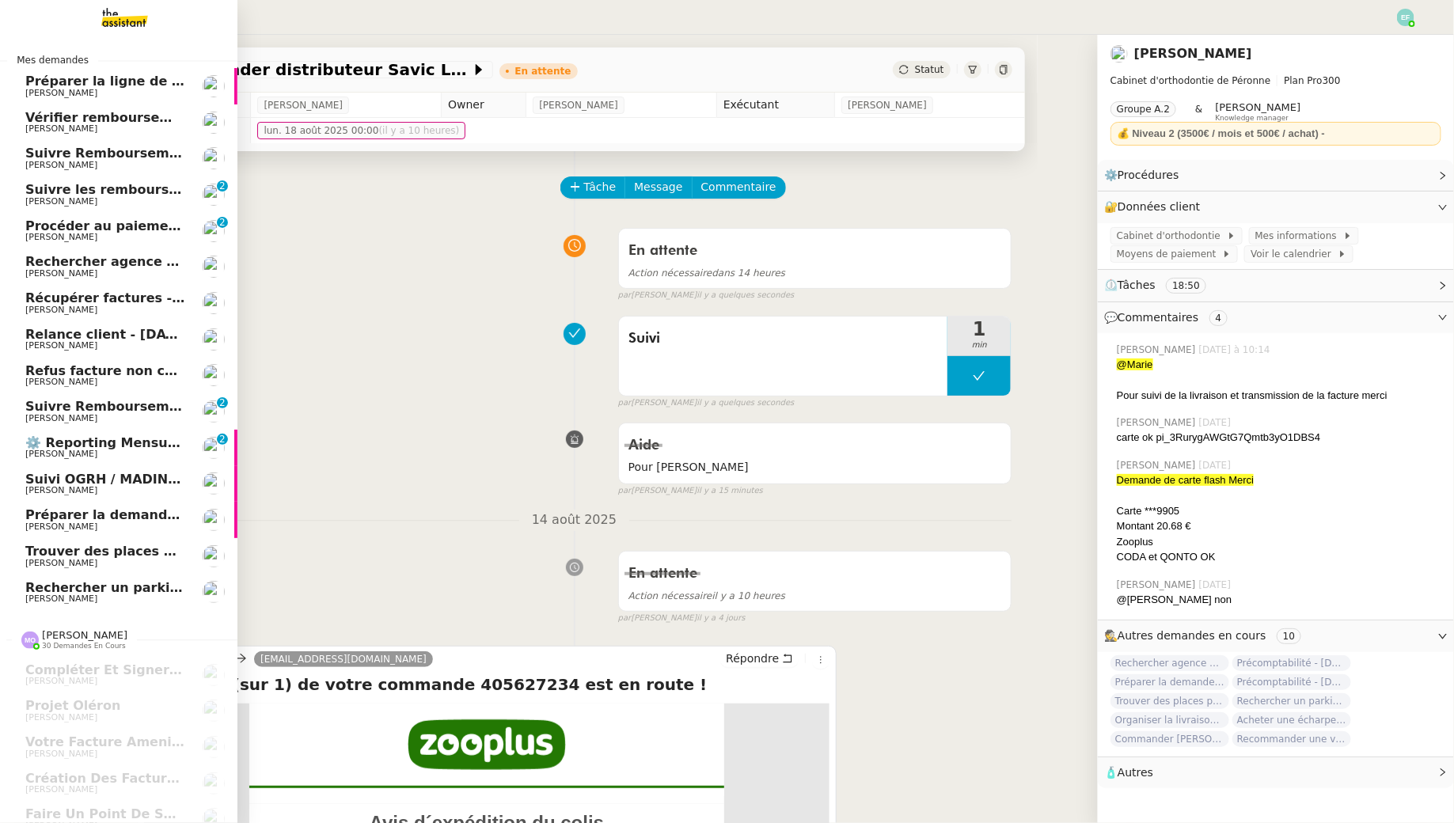
click at [69, 579] on link "Rechercher un parking à vendre à [GEOGRAPHIC_DATA] [PERSON_NAME]" at bounding box center [118, 593] width 237 height 36
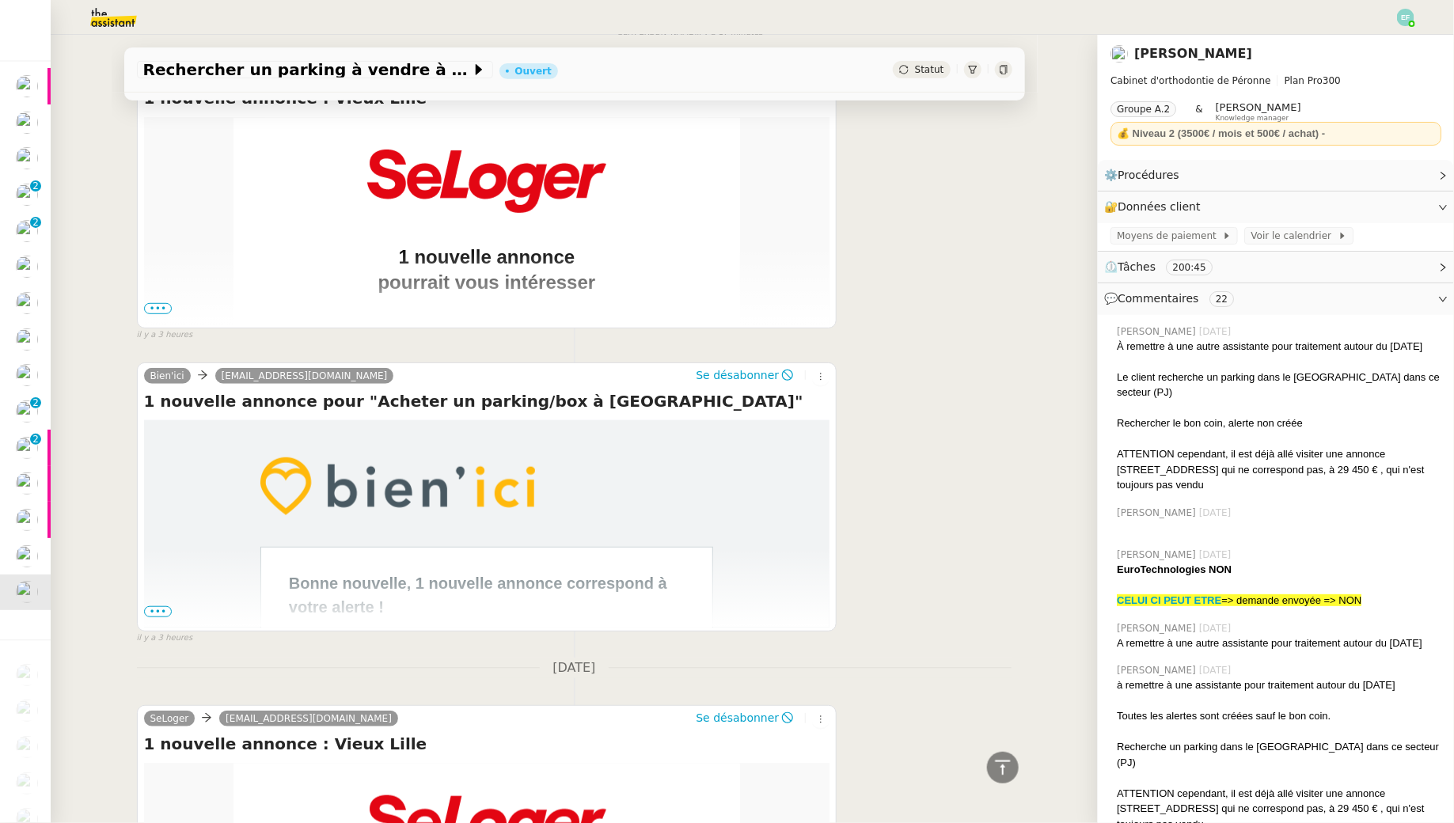
scroll to position [331, 0]
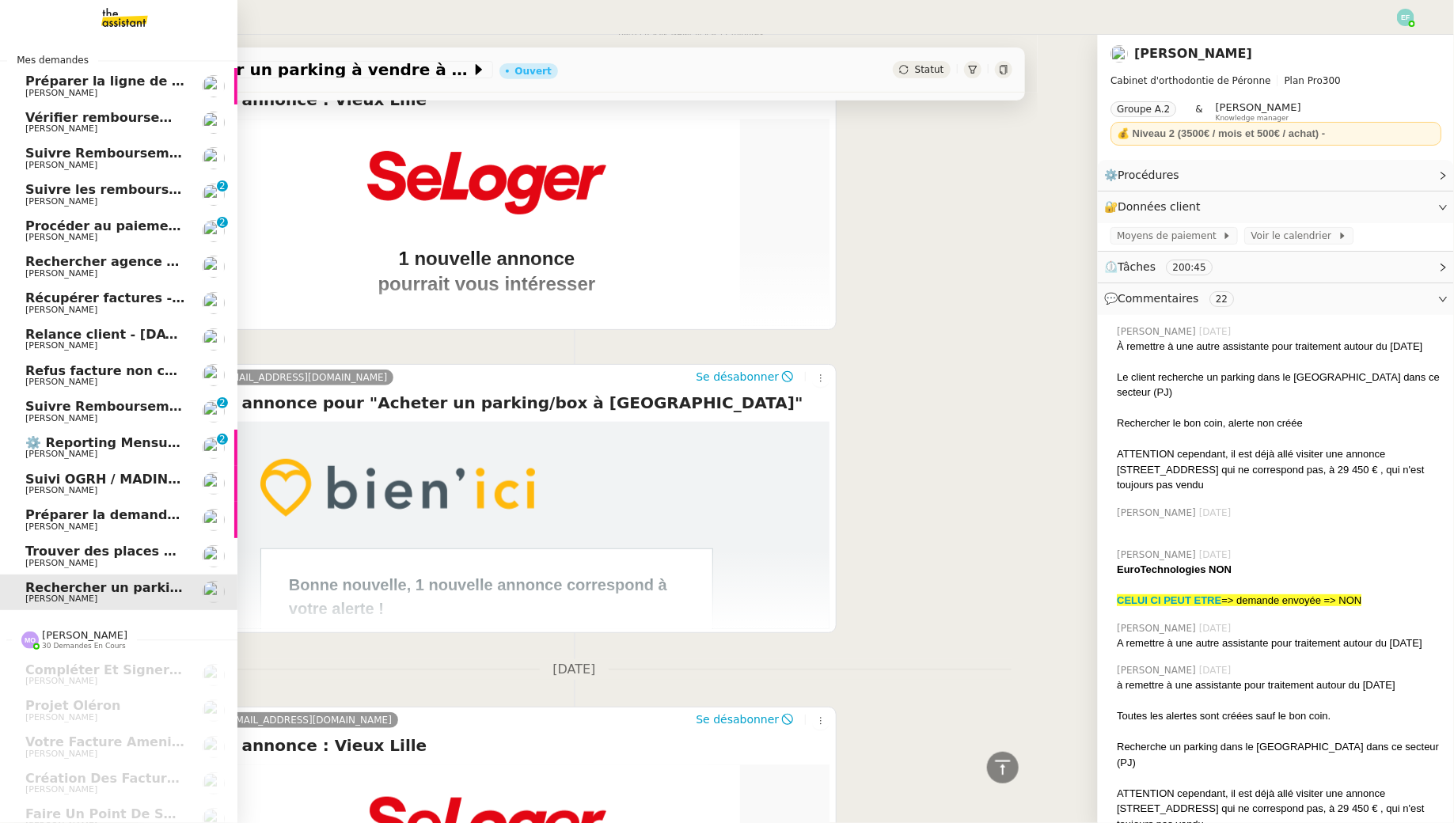
click at [40, 563] on span "[PERSON_NAME]" at bounding box center [61, 563] width 72 height 10
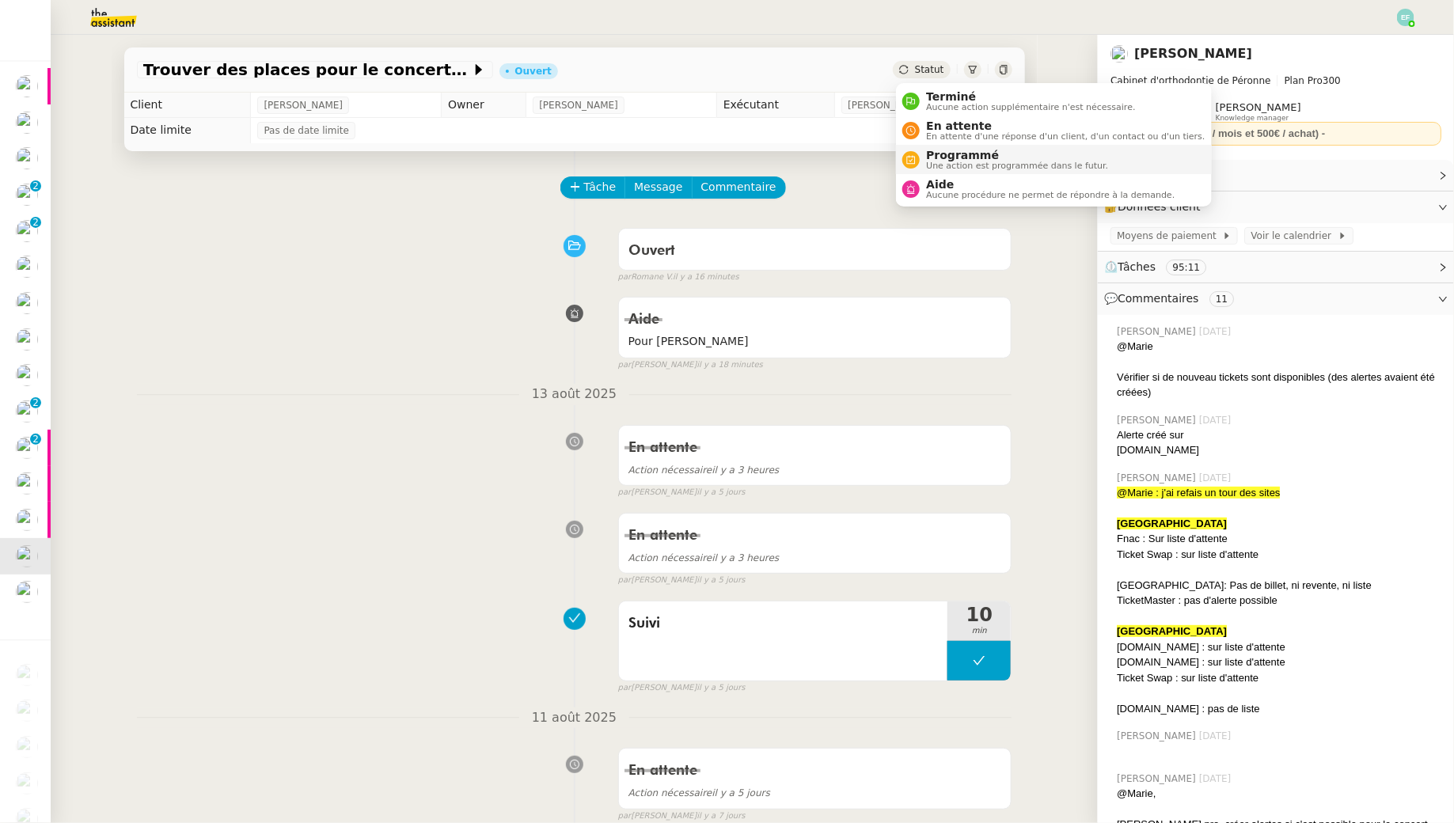
click at [941, 162] on span "Une action est programmée dans le futur." at bounding box center [1017, 165] width 182 height 9
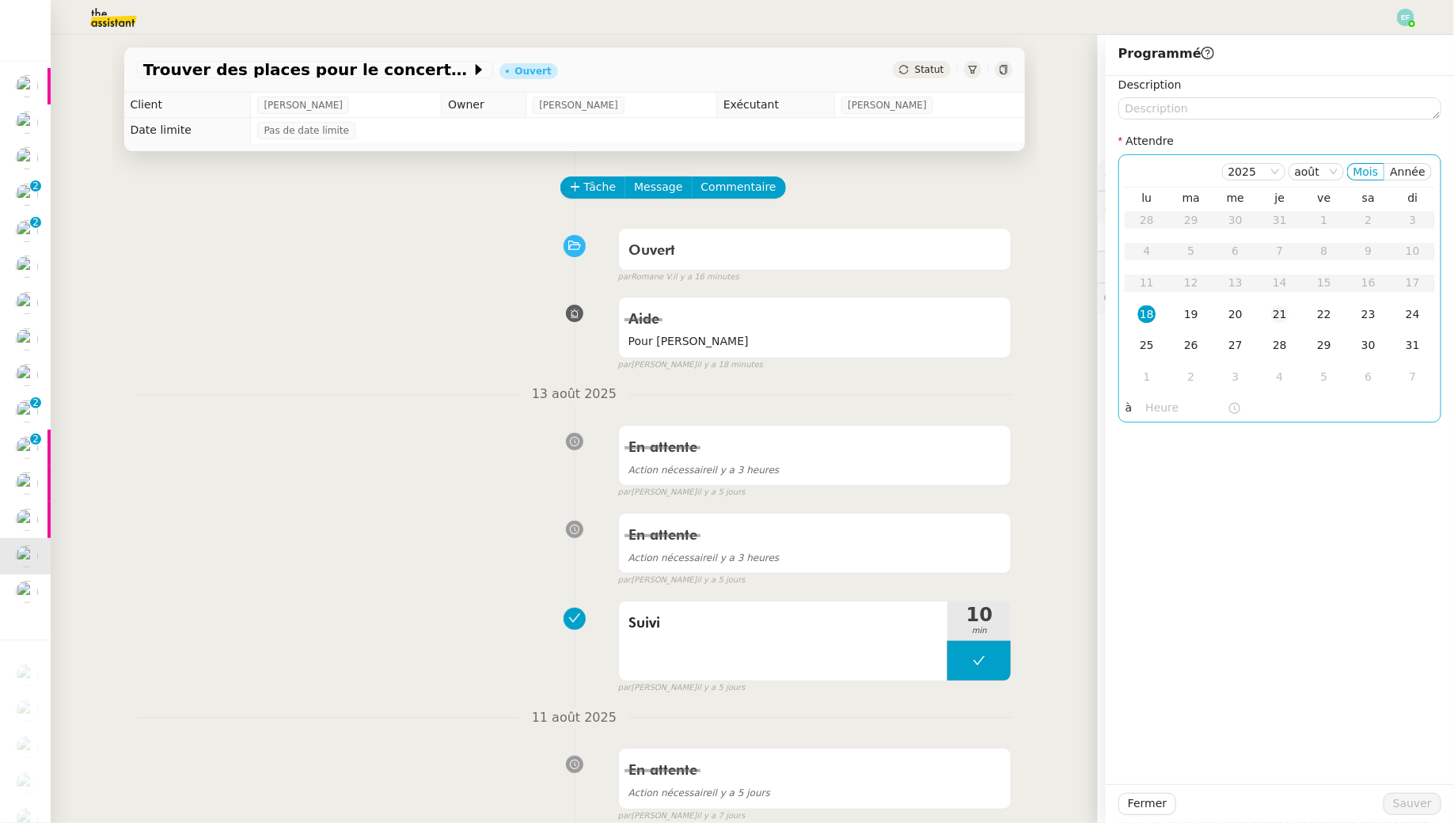
click at [1284, 318] on div "21" at bounding box center [1279, 313] width 17 height 17
click at [1419, 743] on span "Sauver" at bounding box center [1412, 804] width 39 height 18
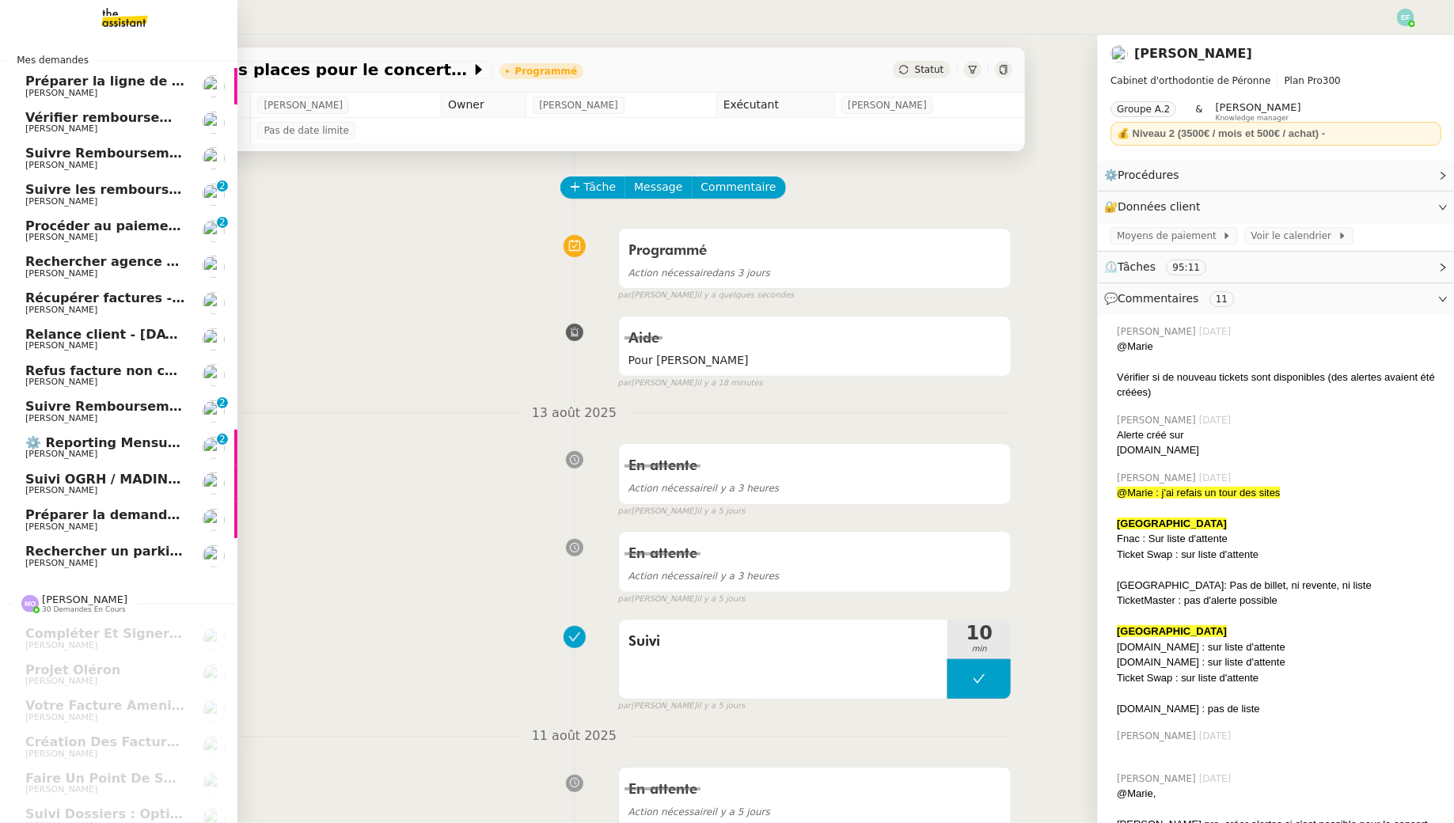
click at [56, 563] on span "[PERSON_NAME]" at bounding box center [61, 563] width 72 height 10
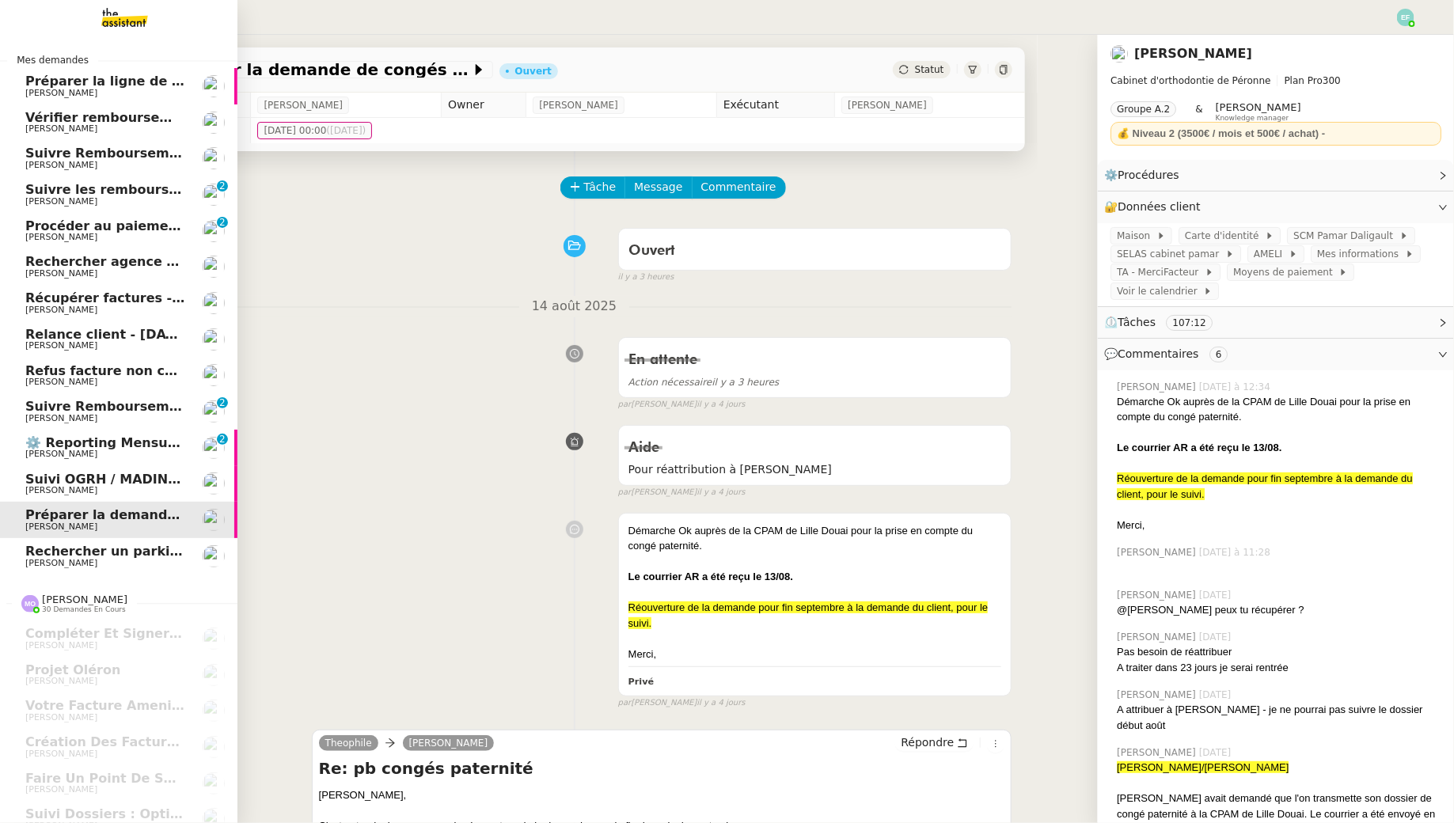
click at [92, 275] on span "[PERSON_NAME]" at bounding box center [61, 273] width 72 height 10
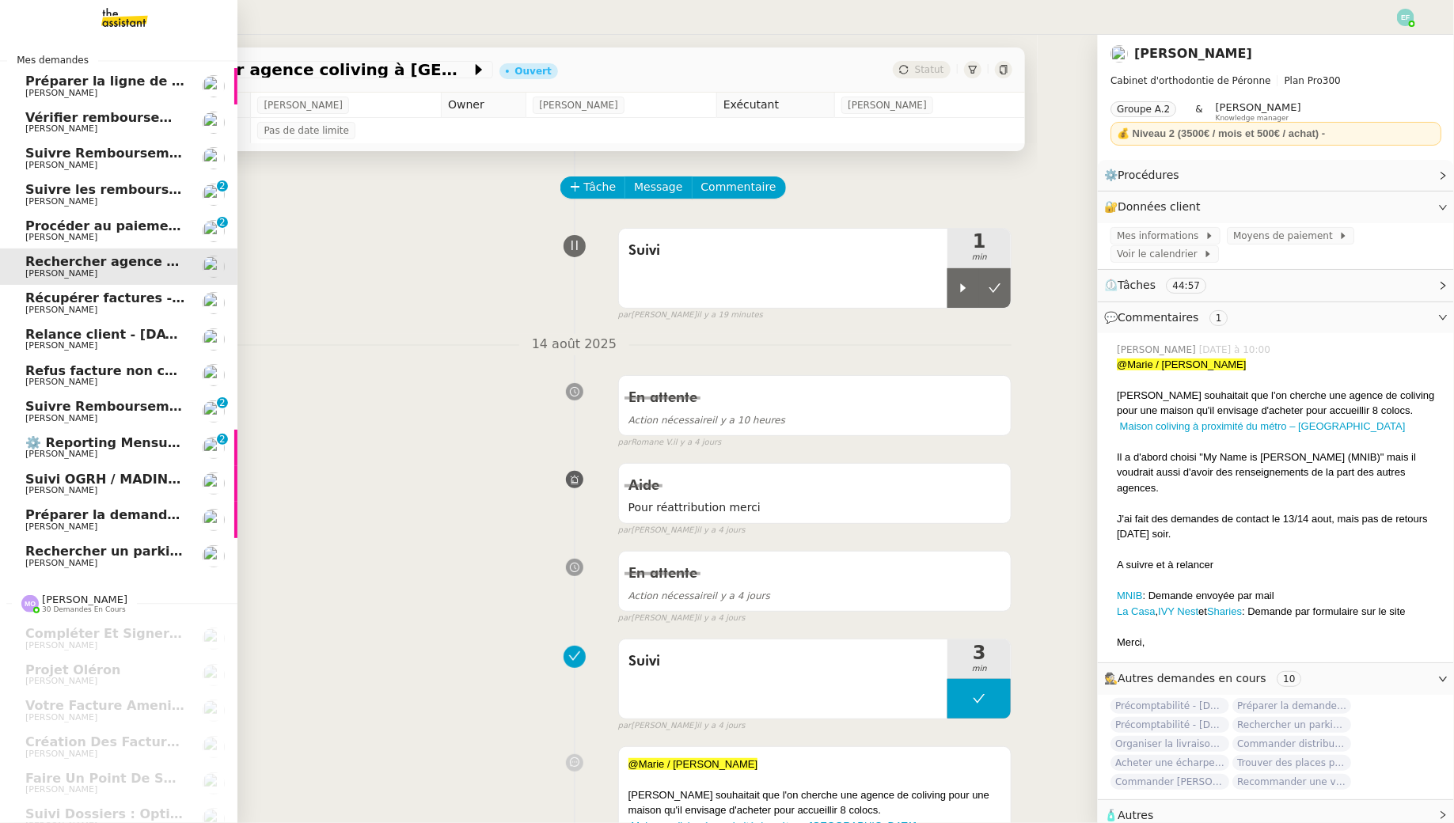
click at [126, 414] on span "[PERSON_NAME]" at bounding box center [105, 418] width 160 height 9
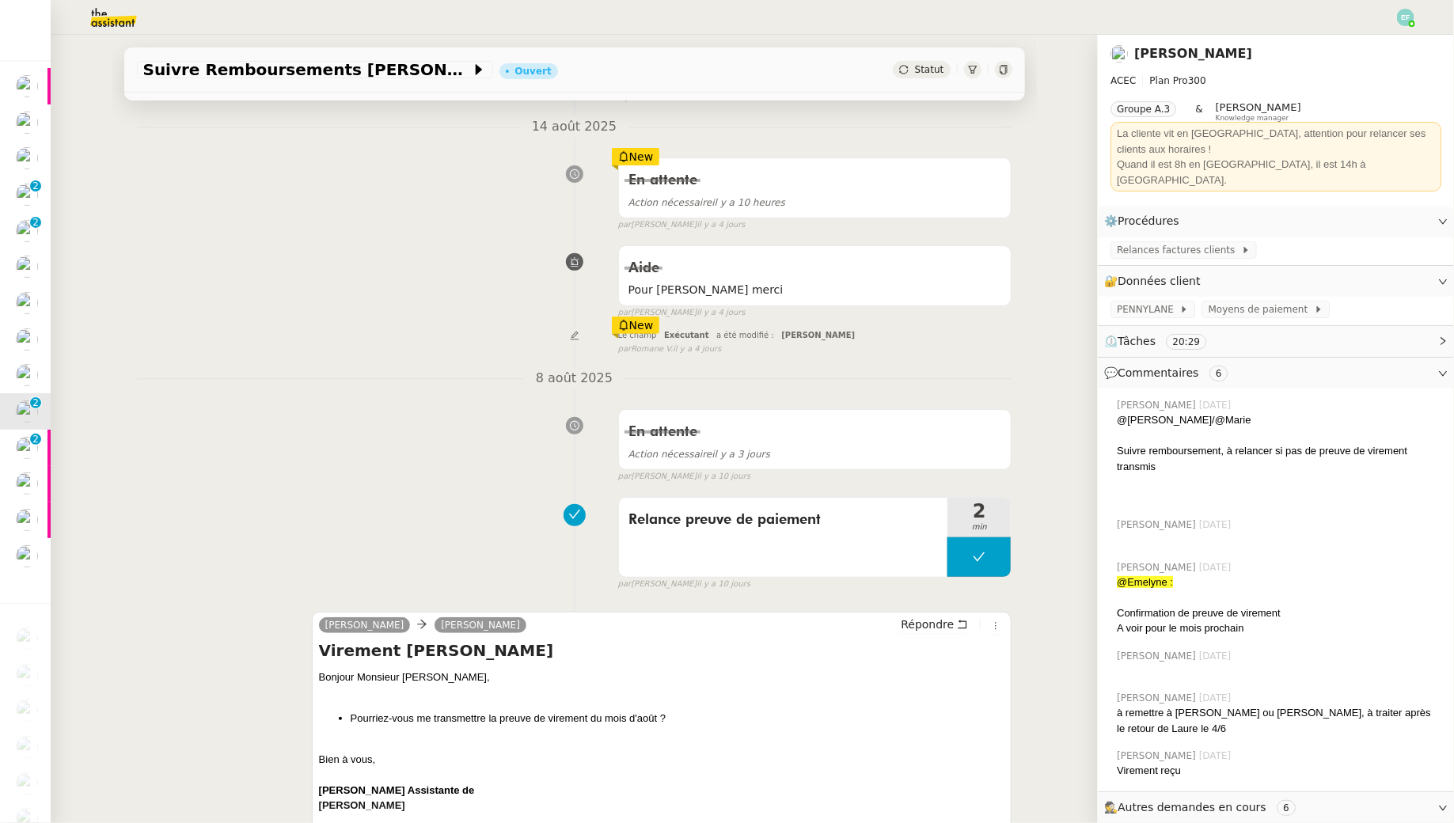
scroll to position [183, 0]
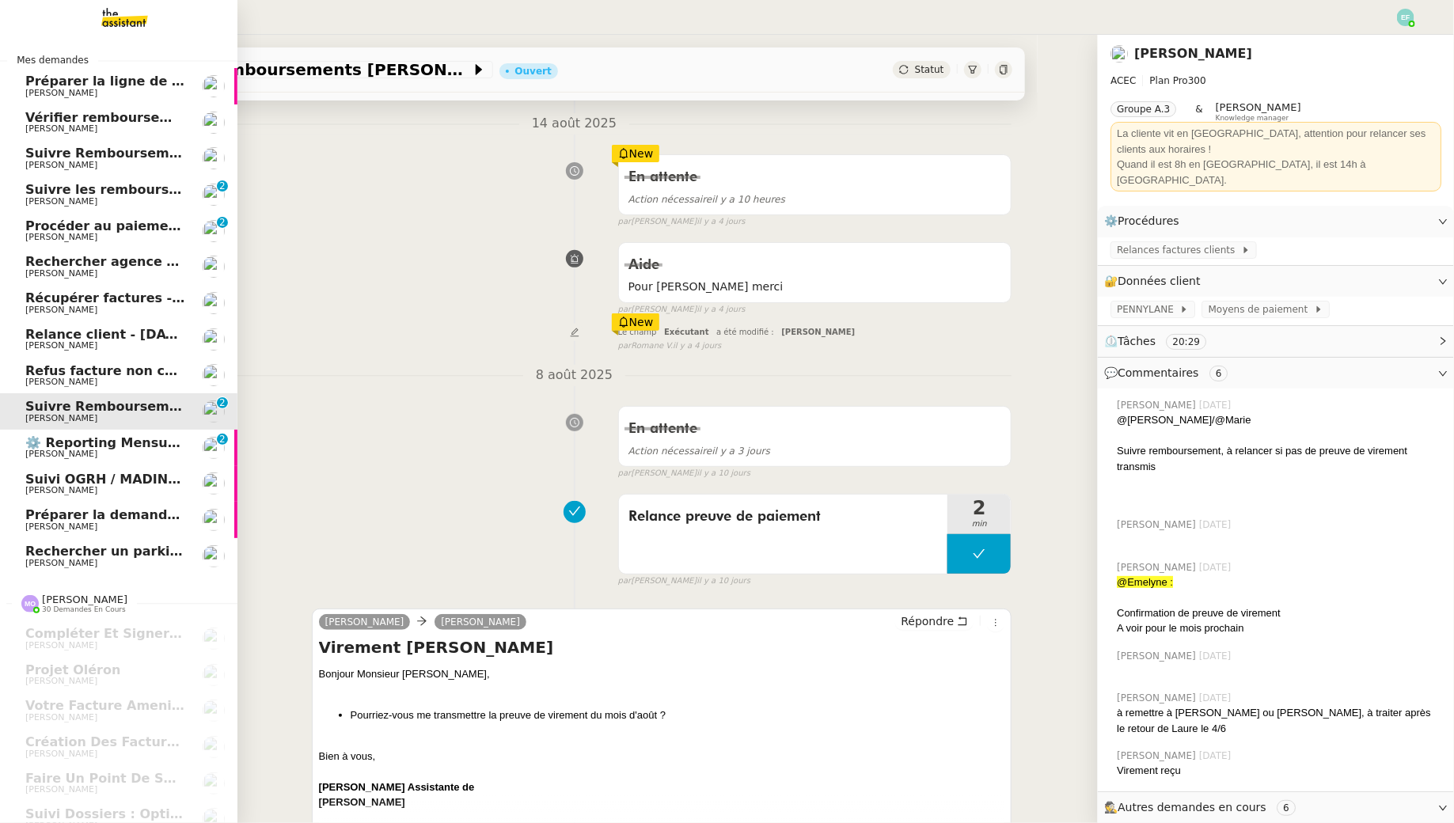
click at [161, 83] on span "Préparer la ligne de virement" at bounding box center [130, 81] width 211 height 15
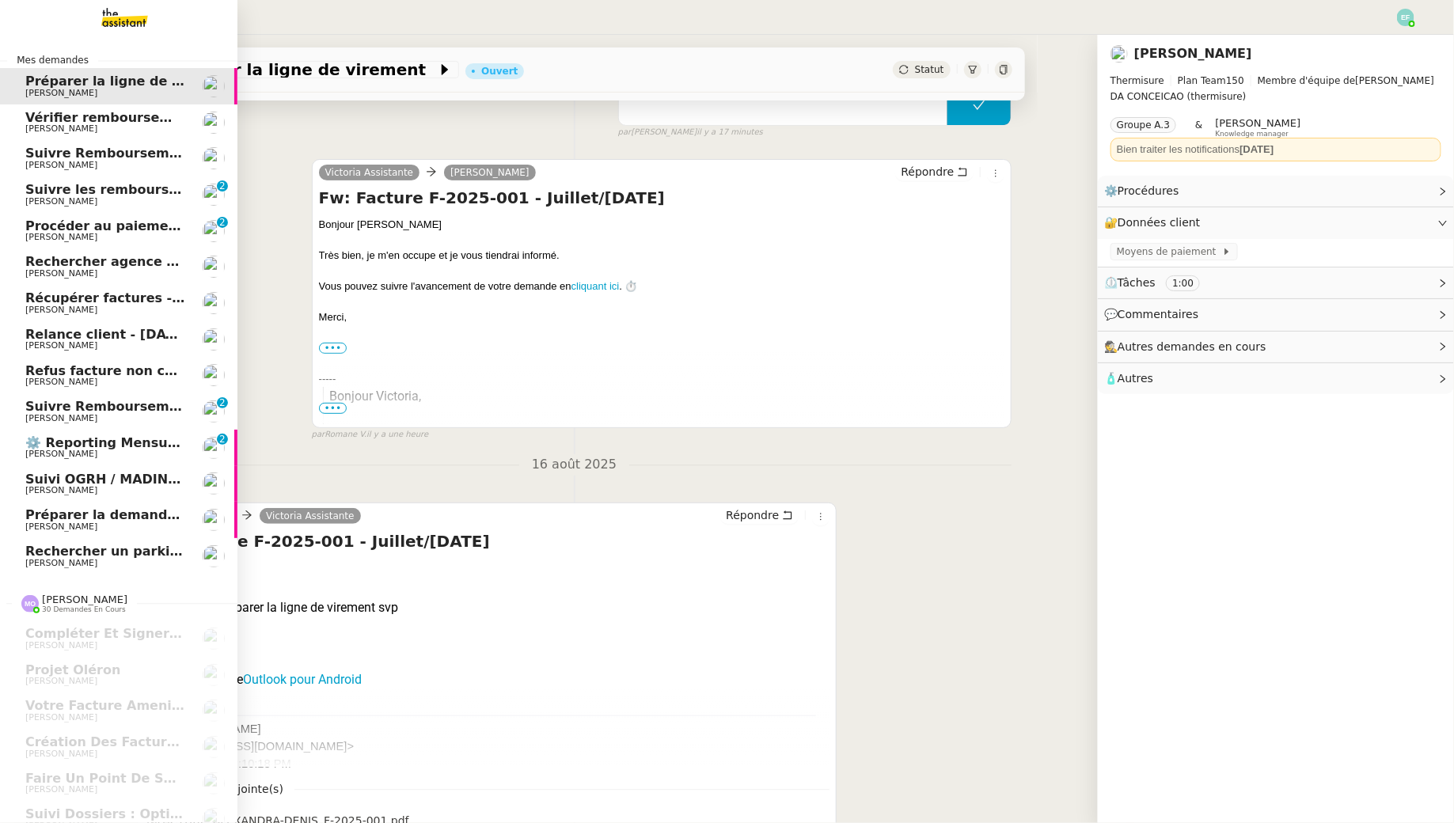
click at [32, 297] on span "Récupérer factures - [DATE]" at bounding box center [124, 297] width 199 height 15
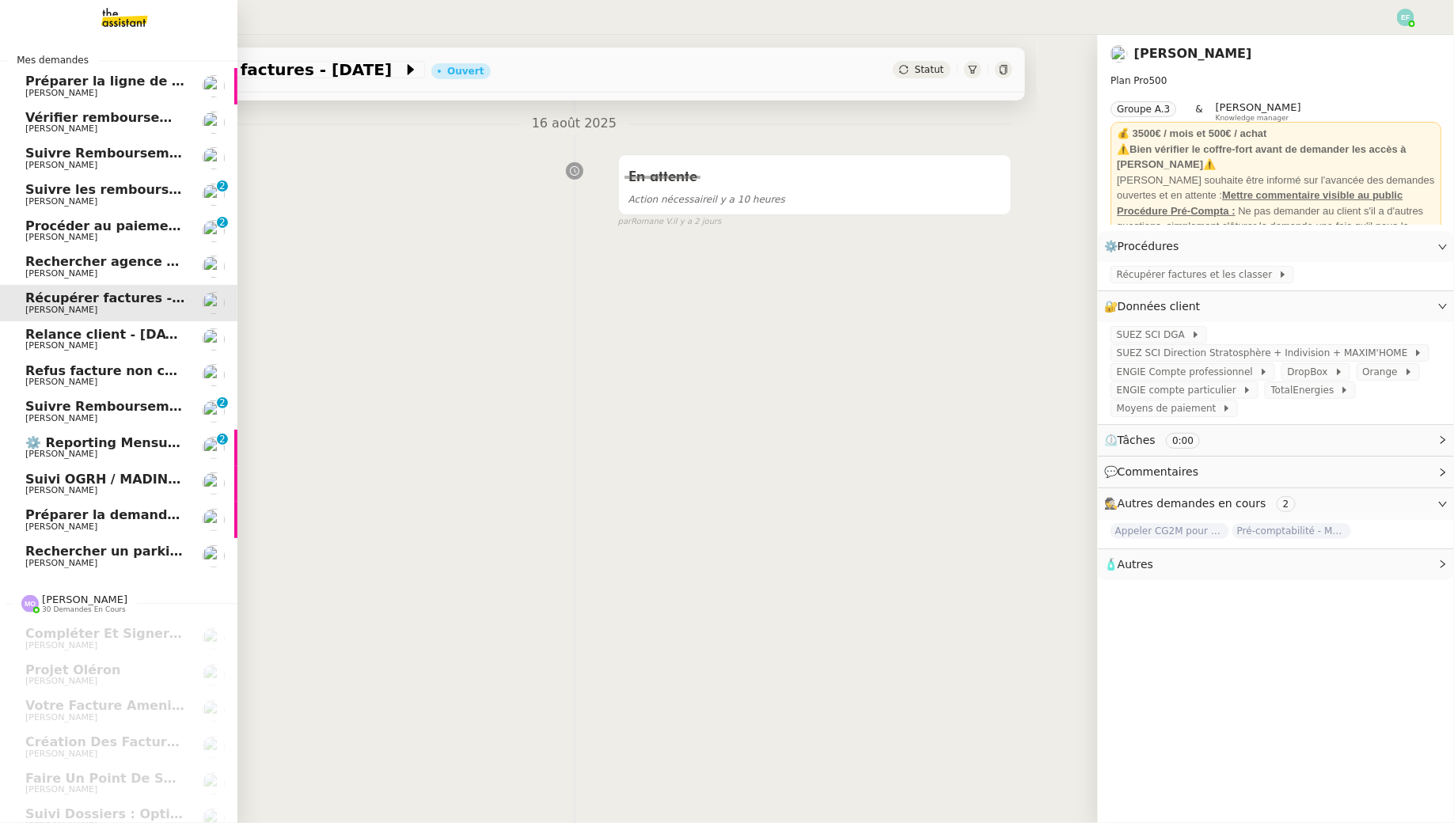
click at [39, 262] on span "Rechercher agence coliving à [GEOGRAPHIC_DATA]" at bounding box center [206, 261] width 362 height 15
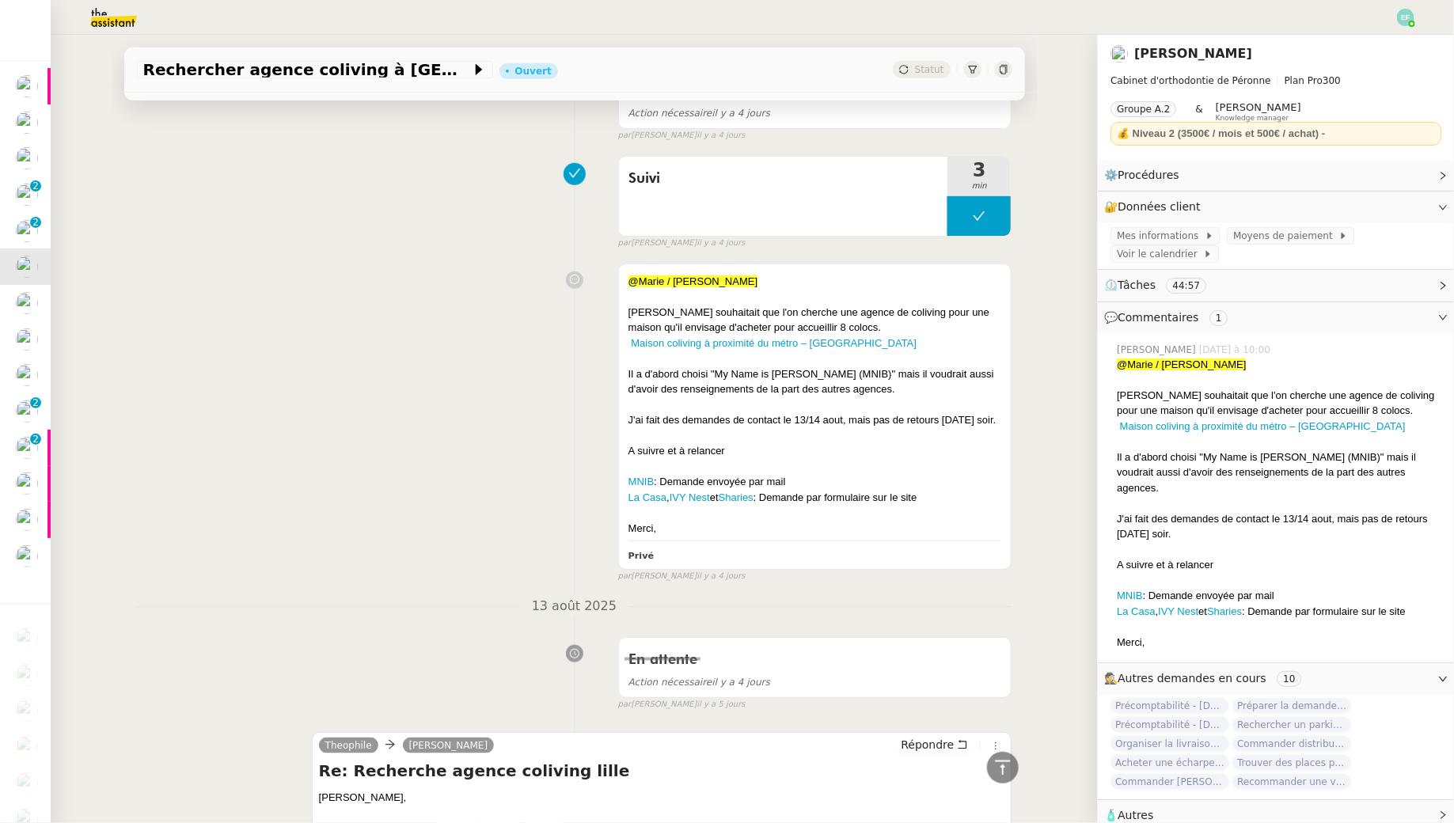
scroll to position [480, 0]
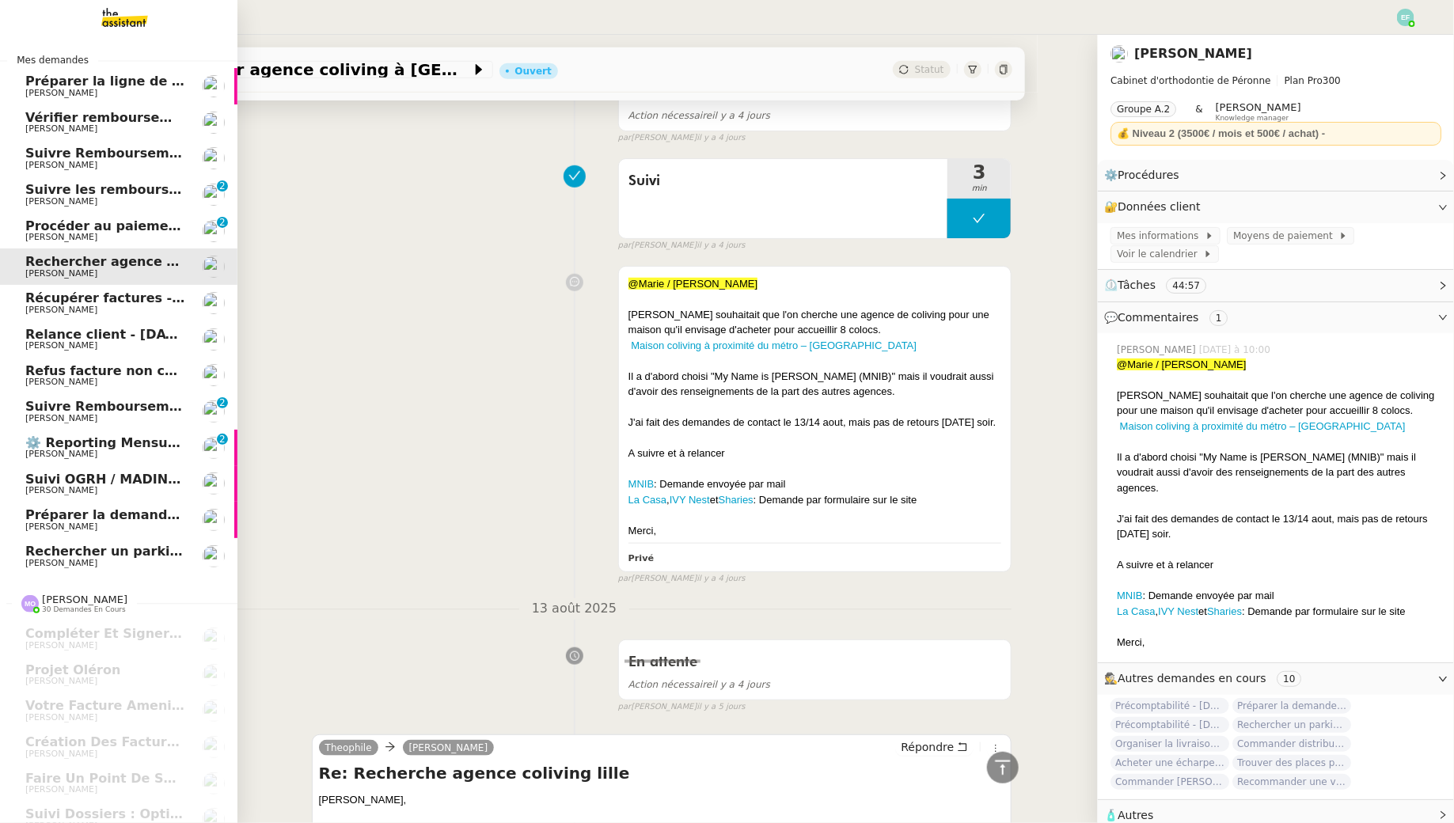
click at [64, 489] on span "[PERSON_NAME]" at bounding box center [61, 490] width 72 height 10
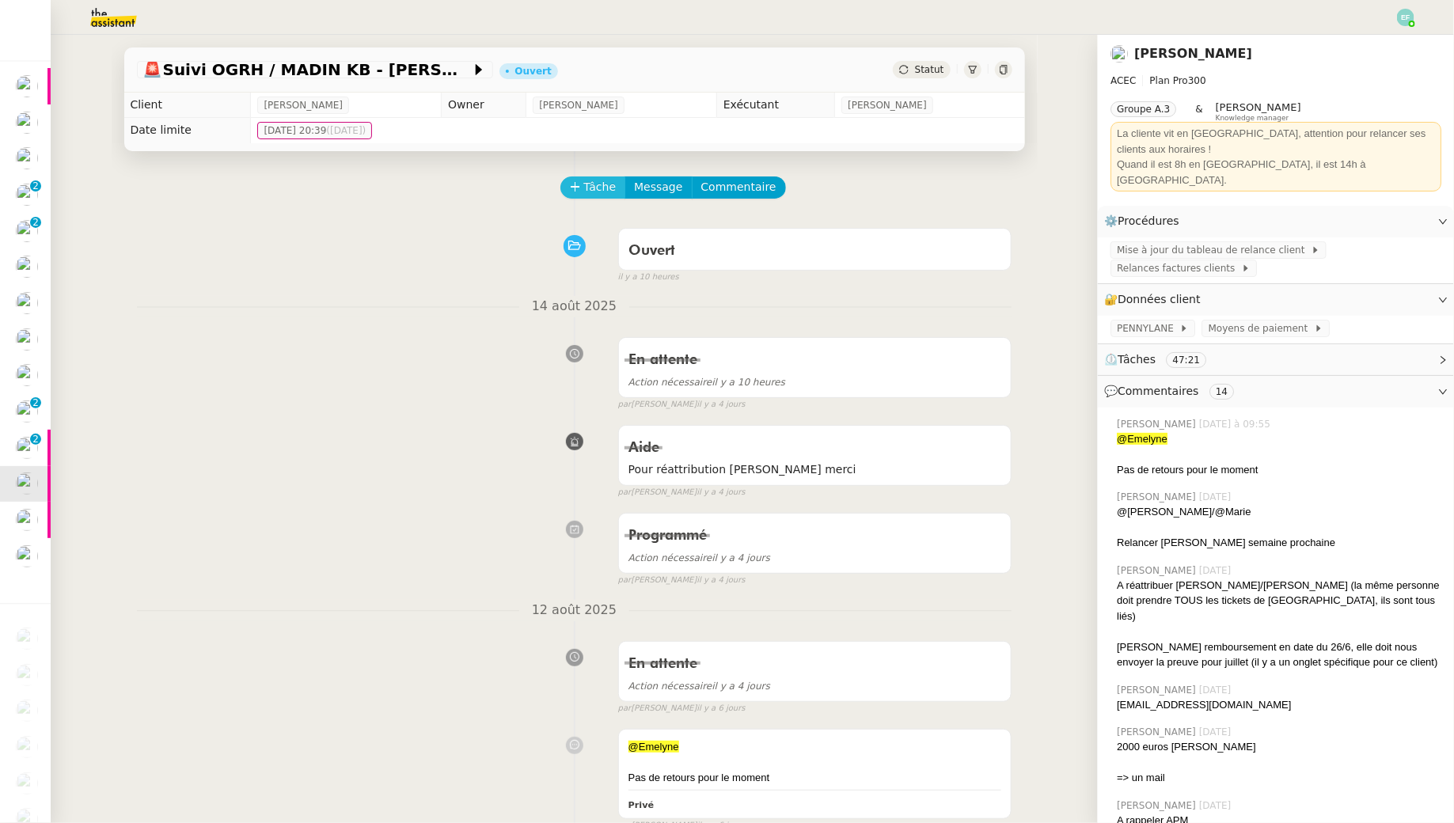
click at [596, 188] on span "Tâche" at bounding box center [600, 187] width 32 height 18
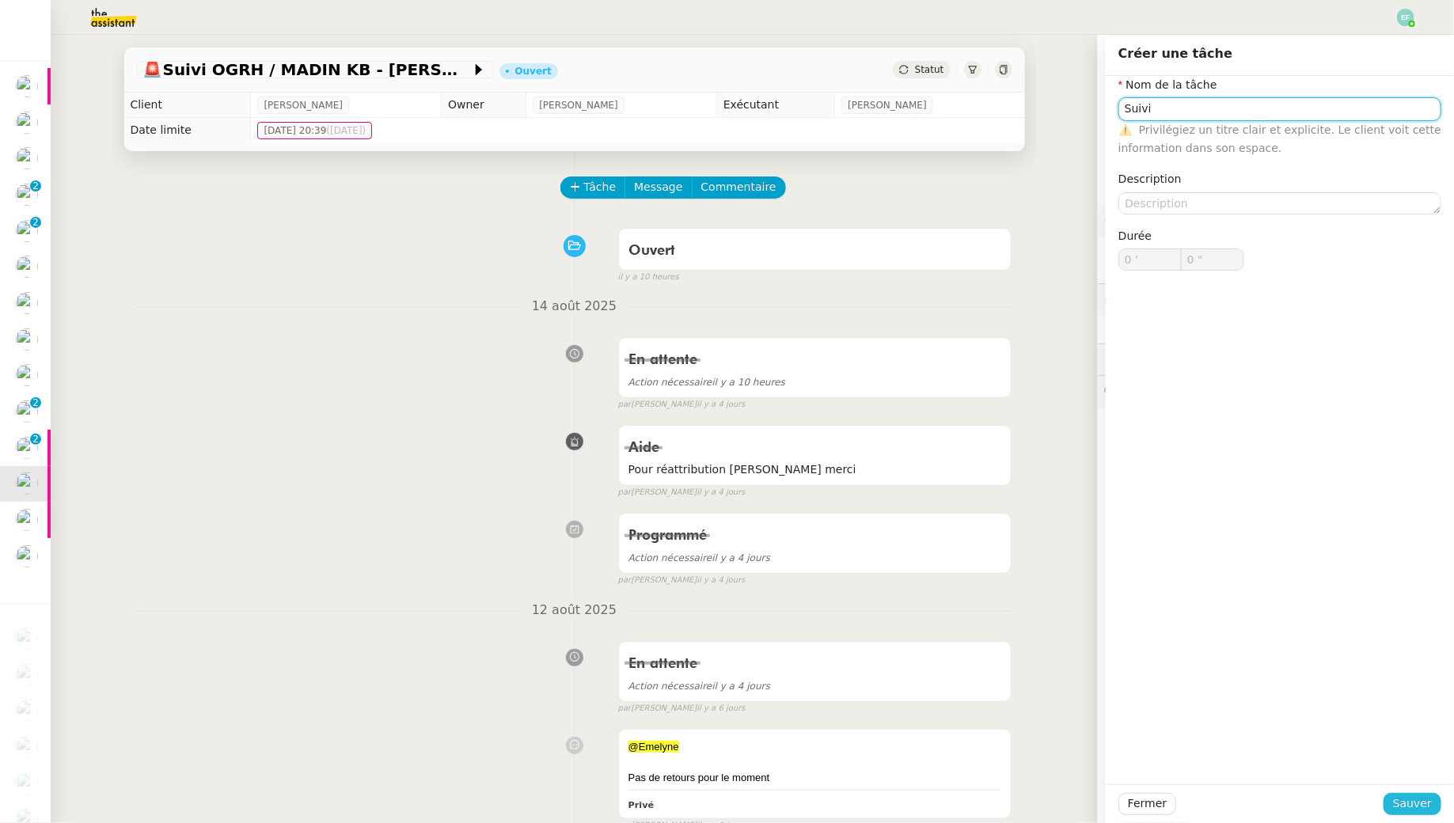
type input "Suivi"
click at [1403, 796] on span "Sauver" at bounding box center [1412, 804] width 39 height 18
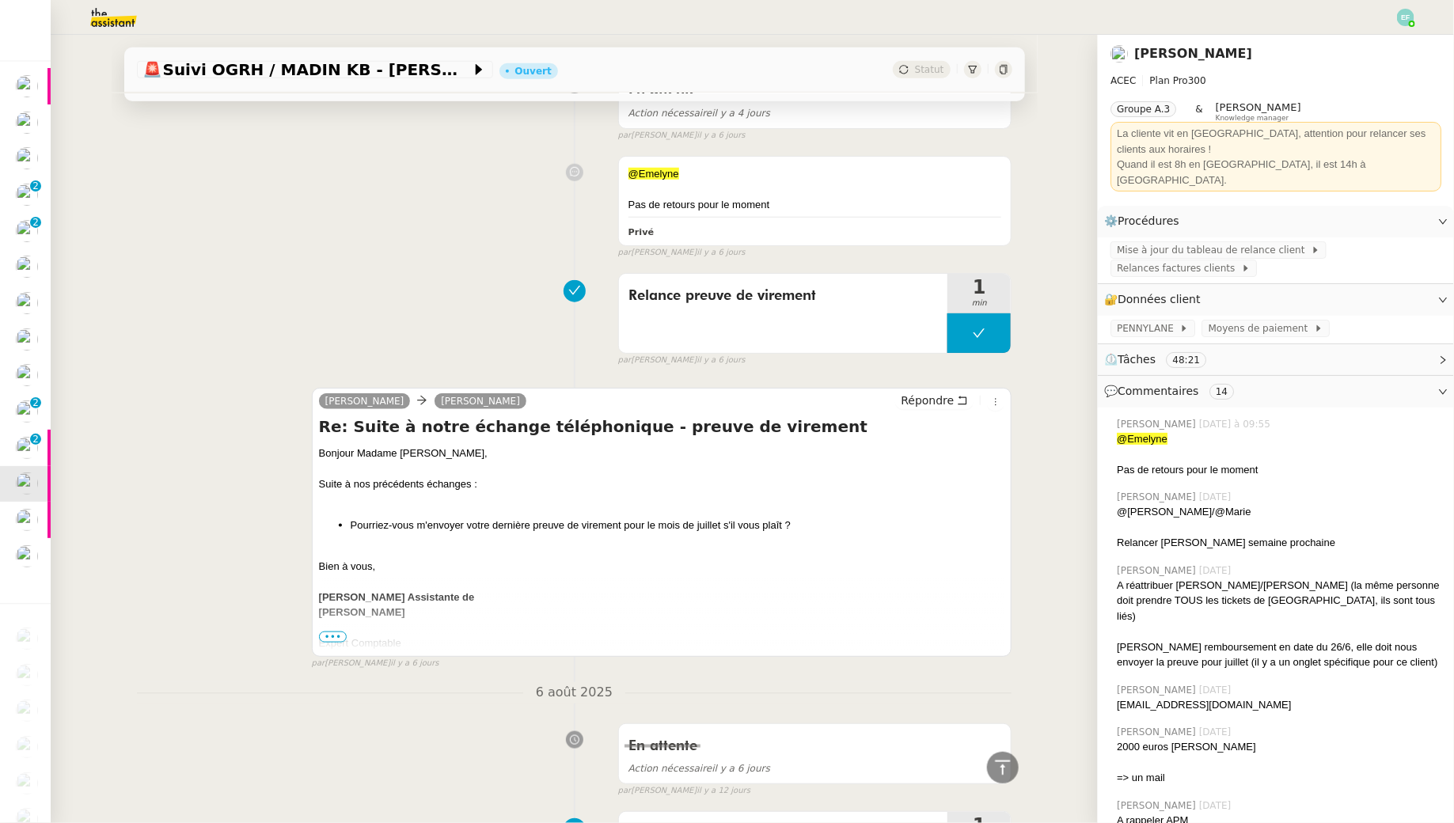
scroll to position [72, 0]
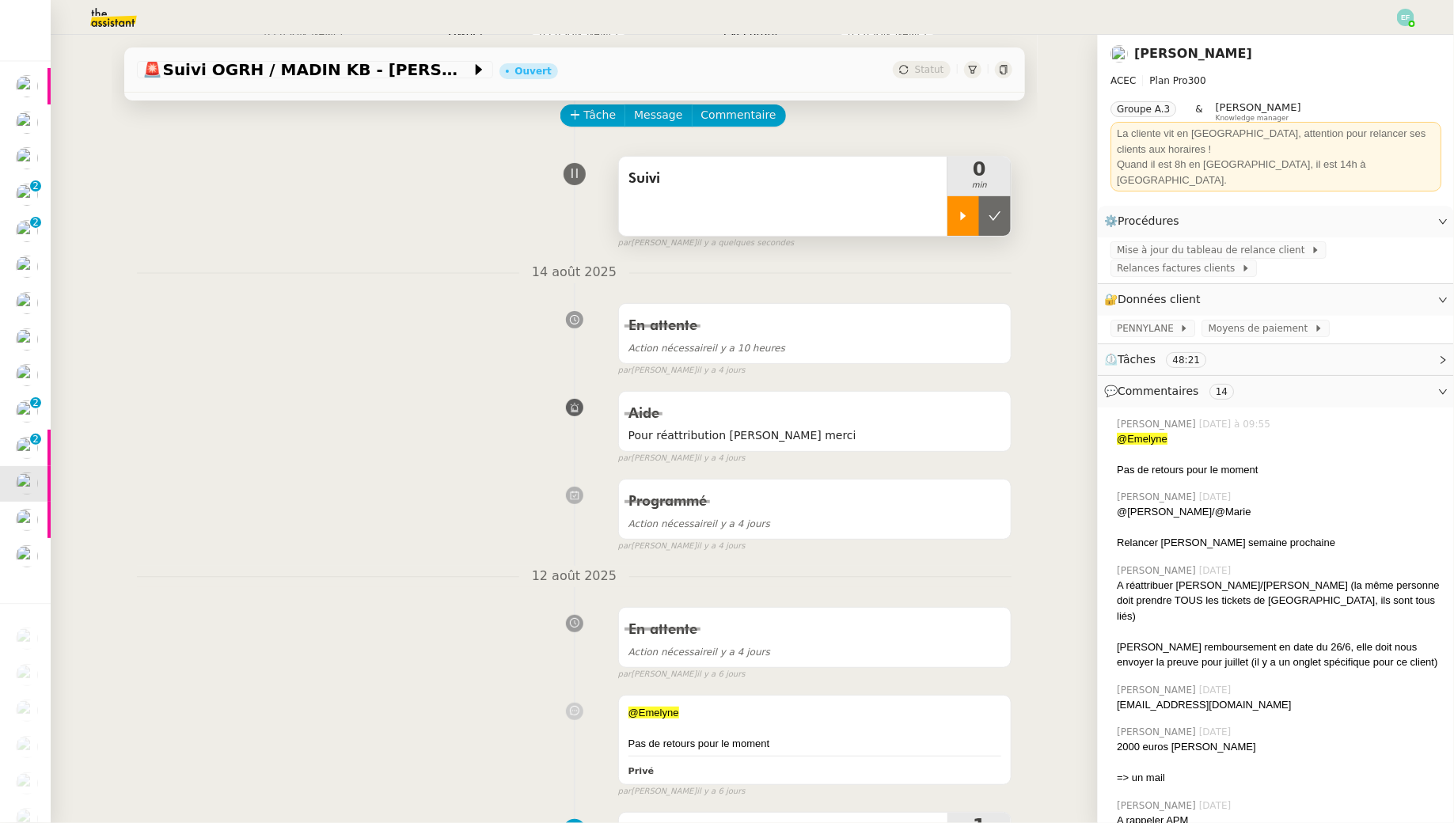
click at [959, 211] on icon at bounding box center [963, 216] width 13 height 13
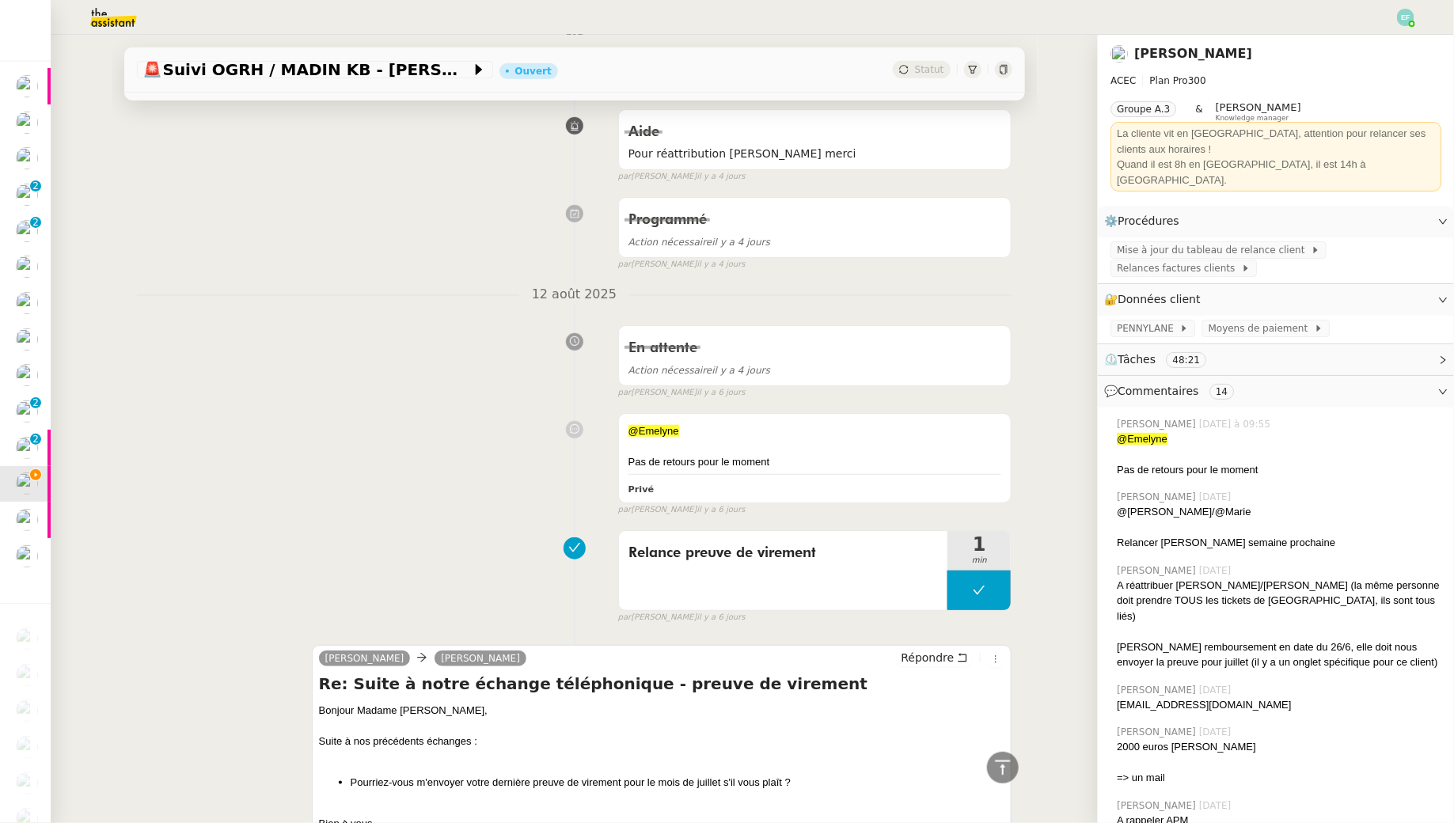
scroll to position [0, 0]
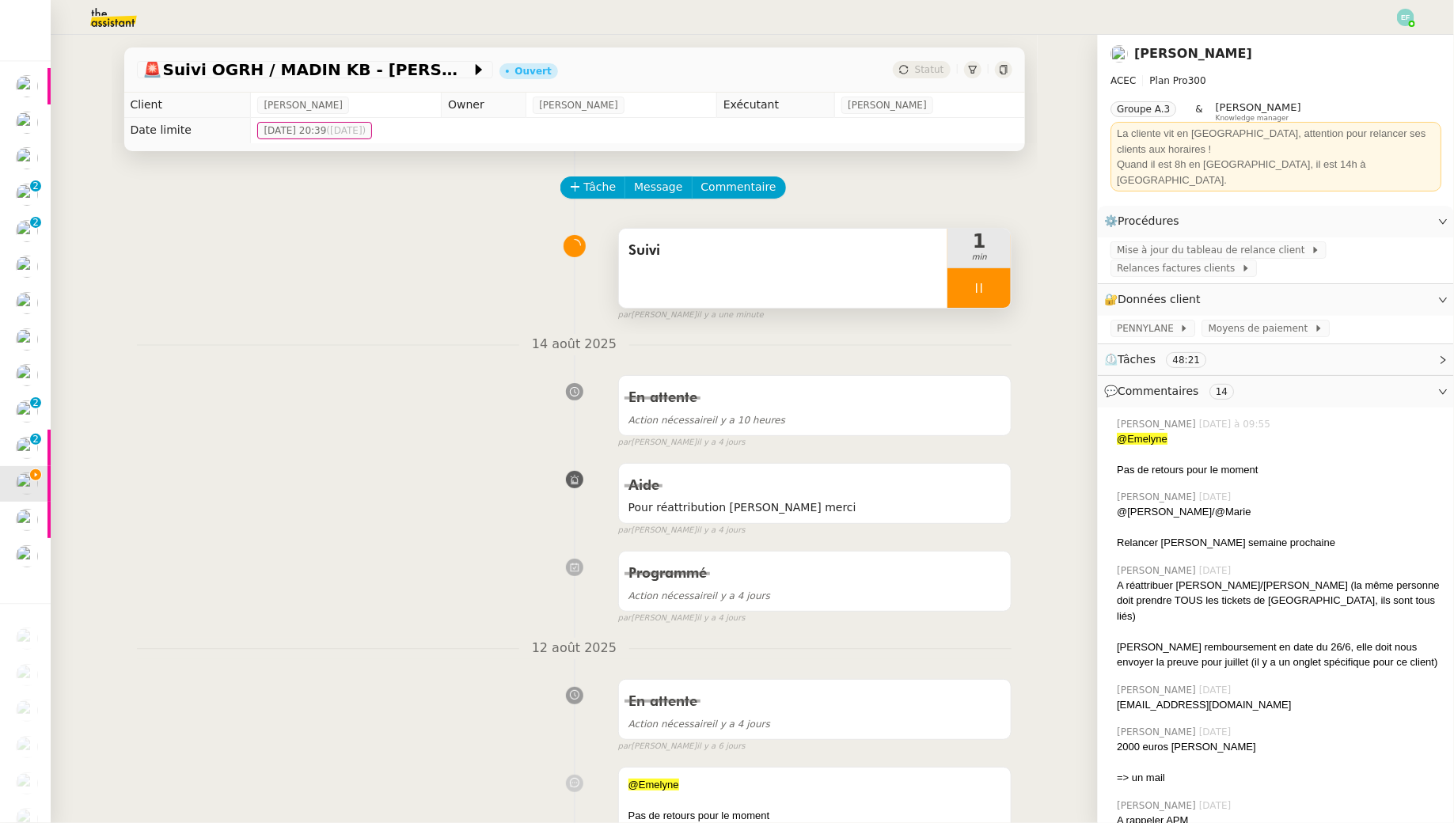
click at [981, 284] on icon at bounding box center [979, 288] width 13 height 13
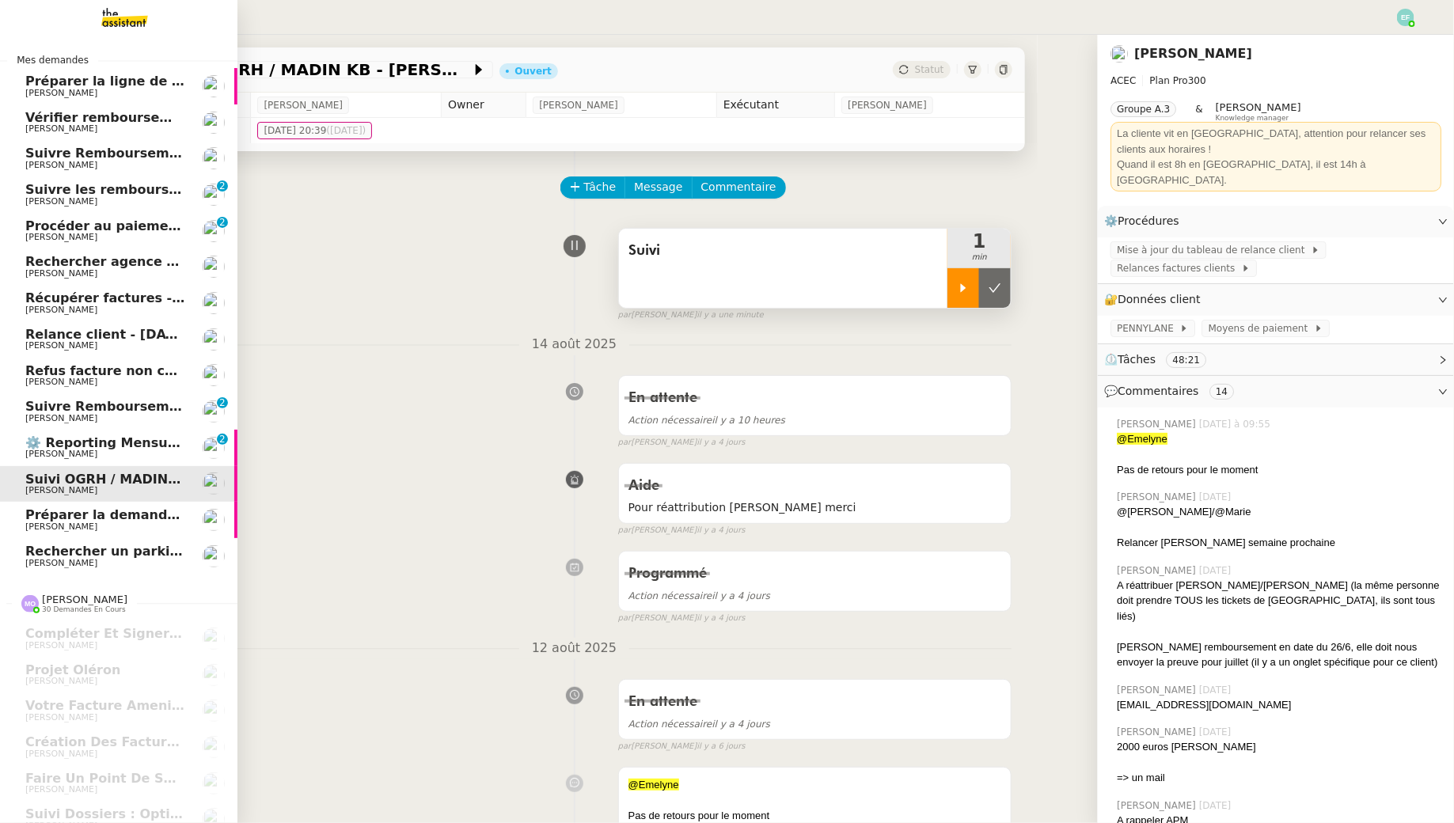
click at [33, 93] on span "[PERSON_NAME]" at bounding box center [61, 93] width 72 height 10
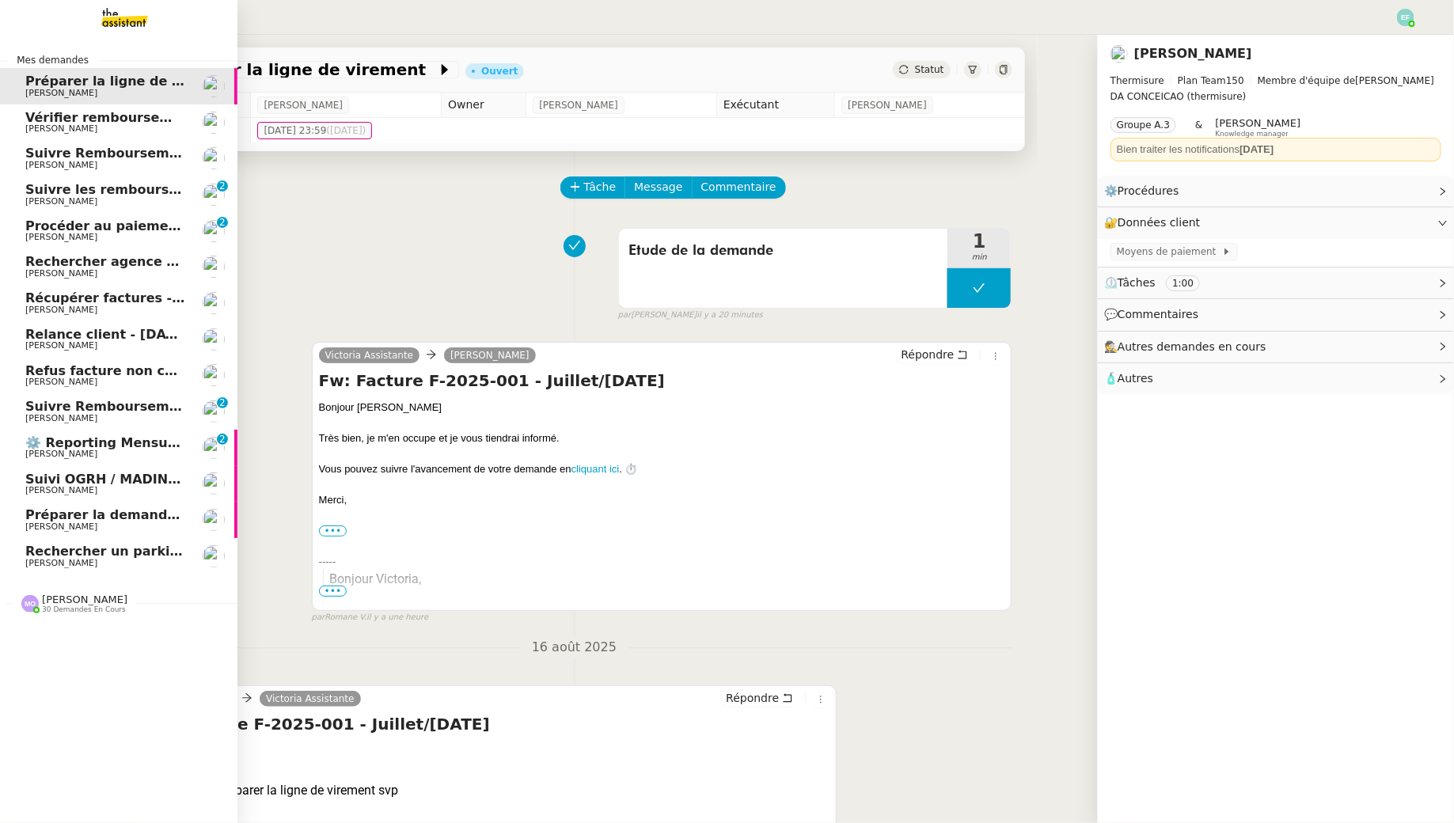
click at [162, 131] on span "[PERSON_NAME]" at bounding box center [105, 128] width 160 height 9
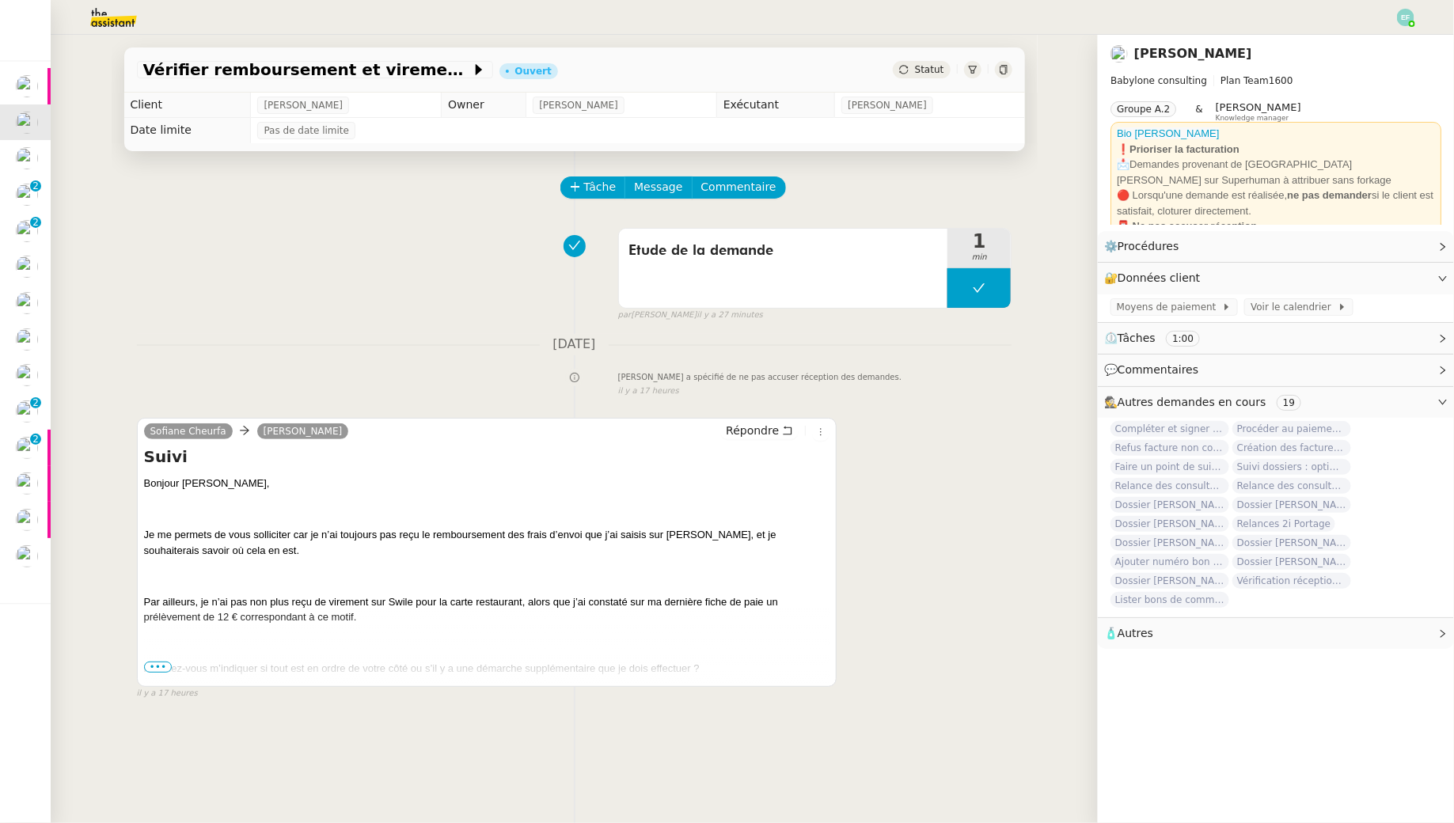
click at [150, 671] on span "•••" at bounding box center [158, 667] width 28 height 11
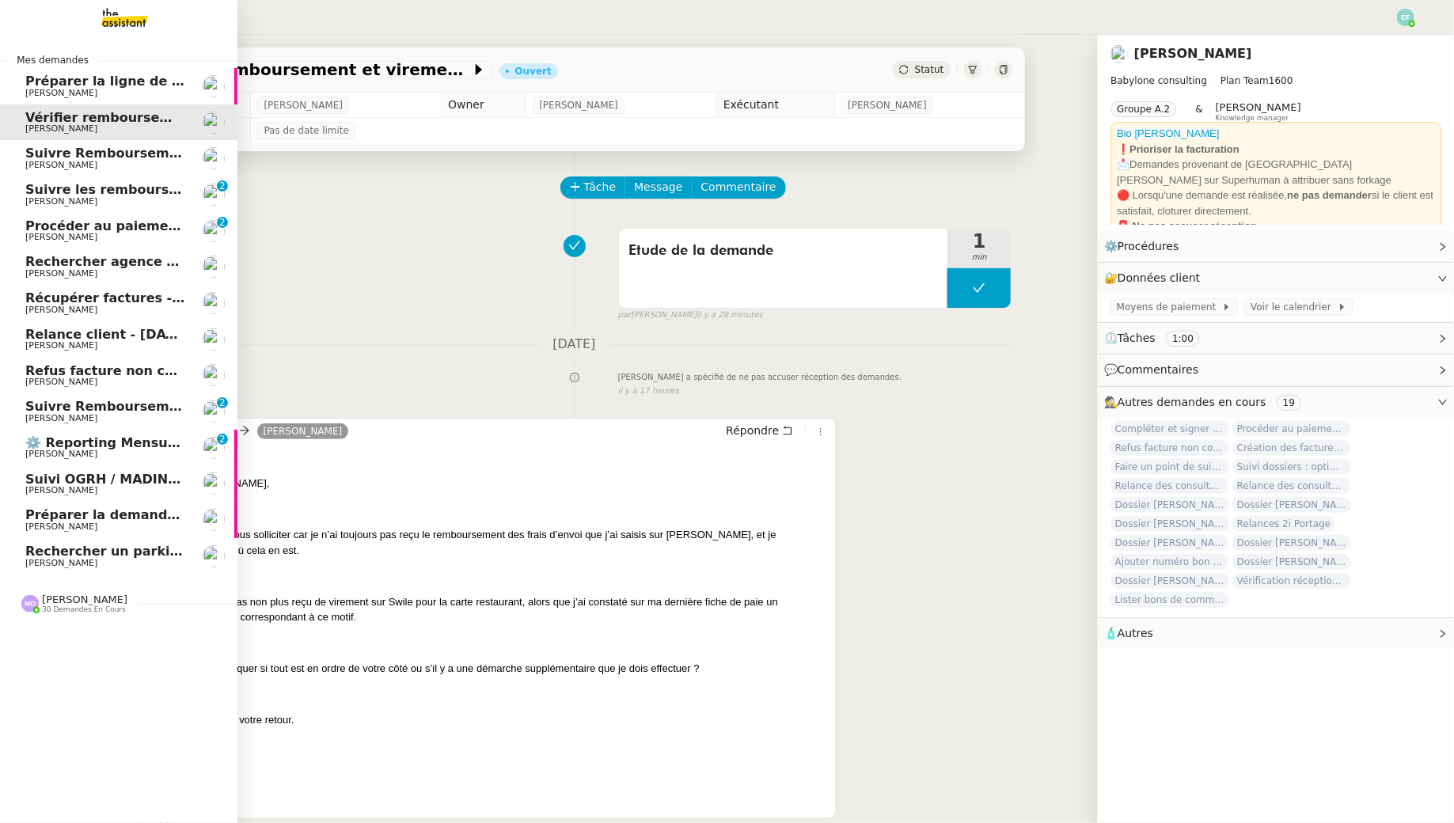
click at [62, 153] on span "Suivre Remboursements [PERSON_NAME]" at bounding box center [173, 153] width 297 height 15
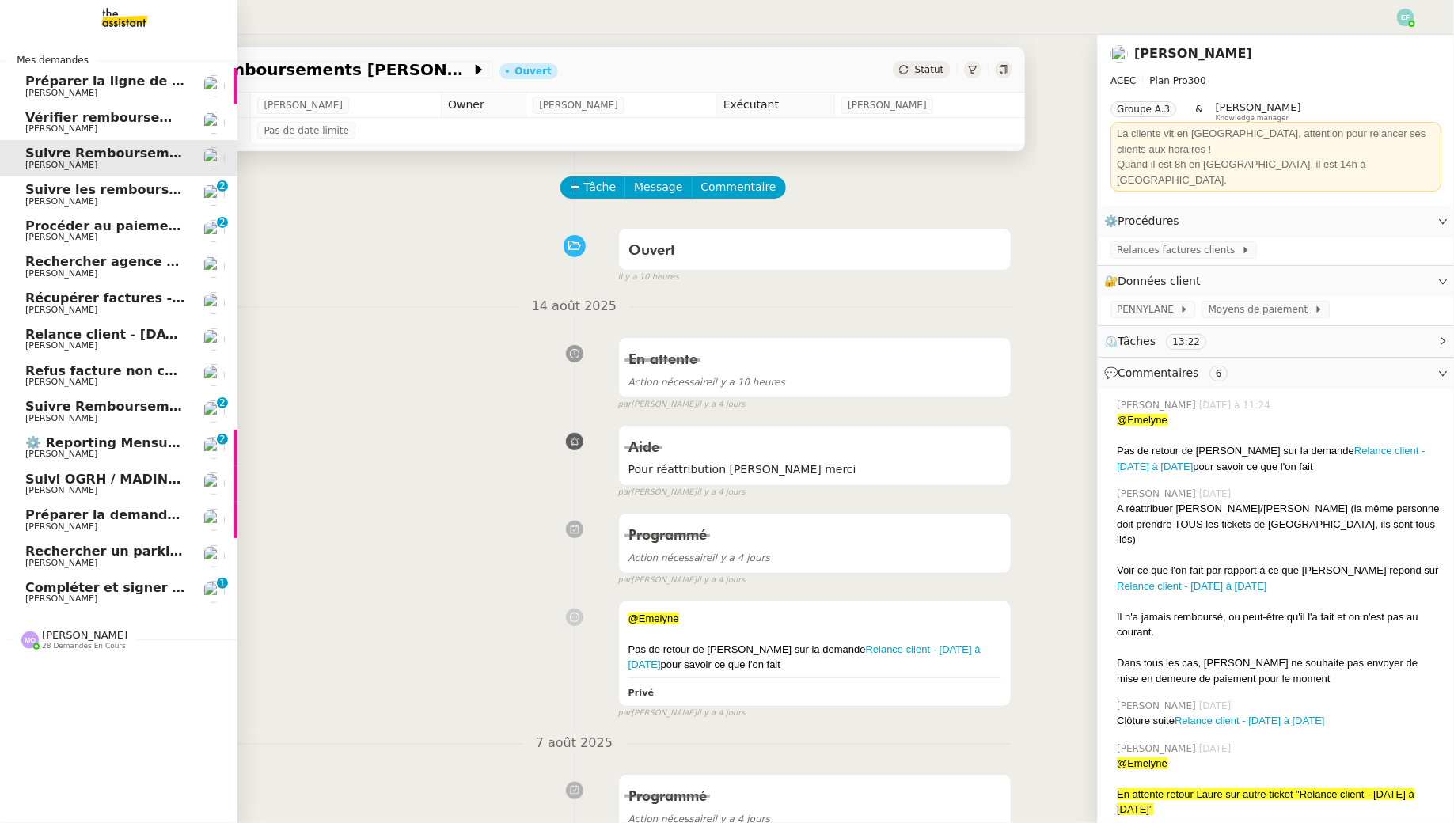
click at [45, 594] on span "Compléter et signer électroniquement le document de [PERSON_NAME]" at bounding box center [280, 587] width 510 height 15
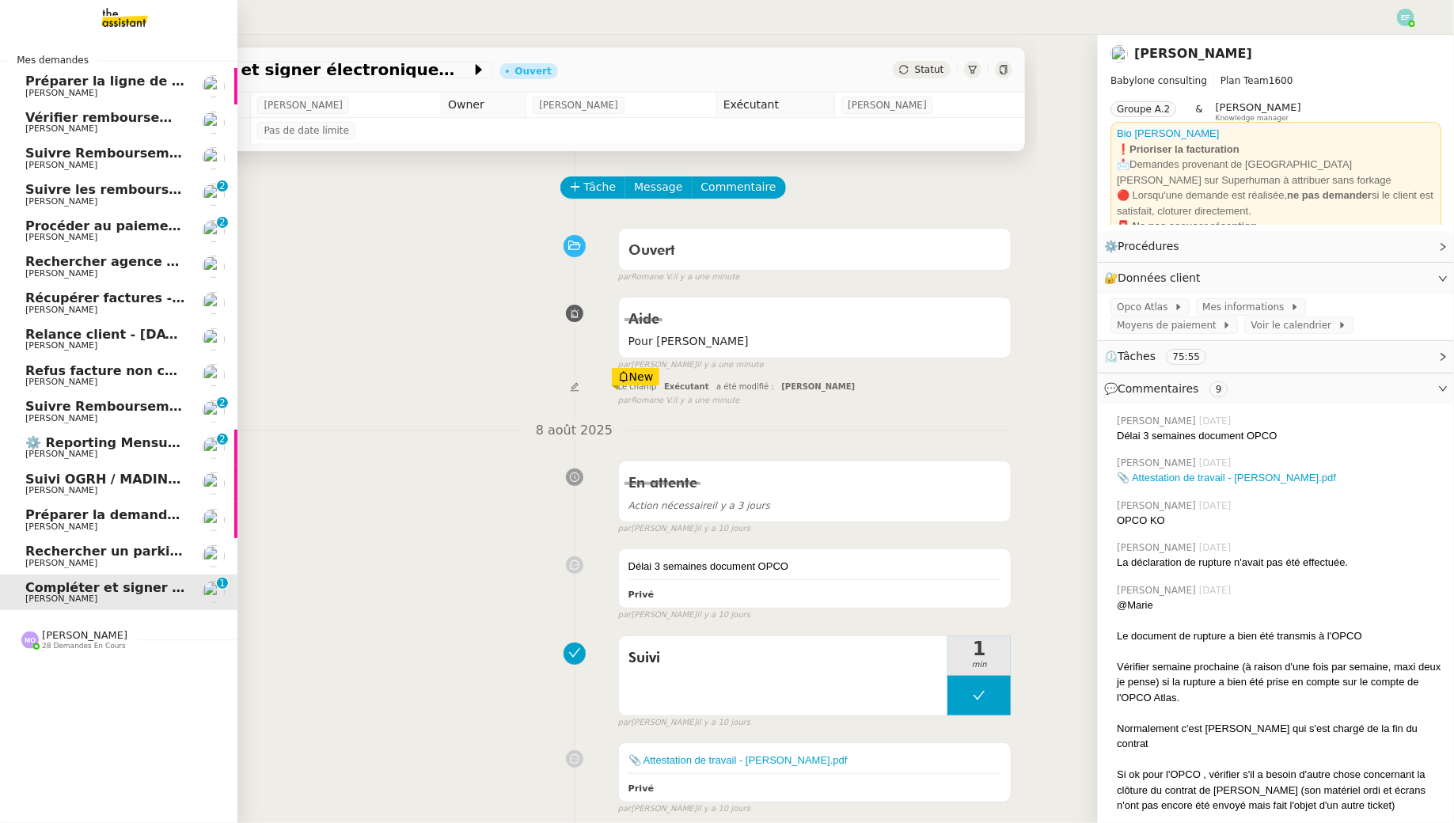
click at [42, 558] on span "[PERSON_NAME]" at bounding box center [61, 563] width 72 height 10
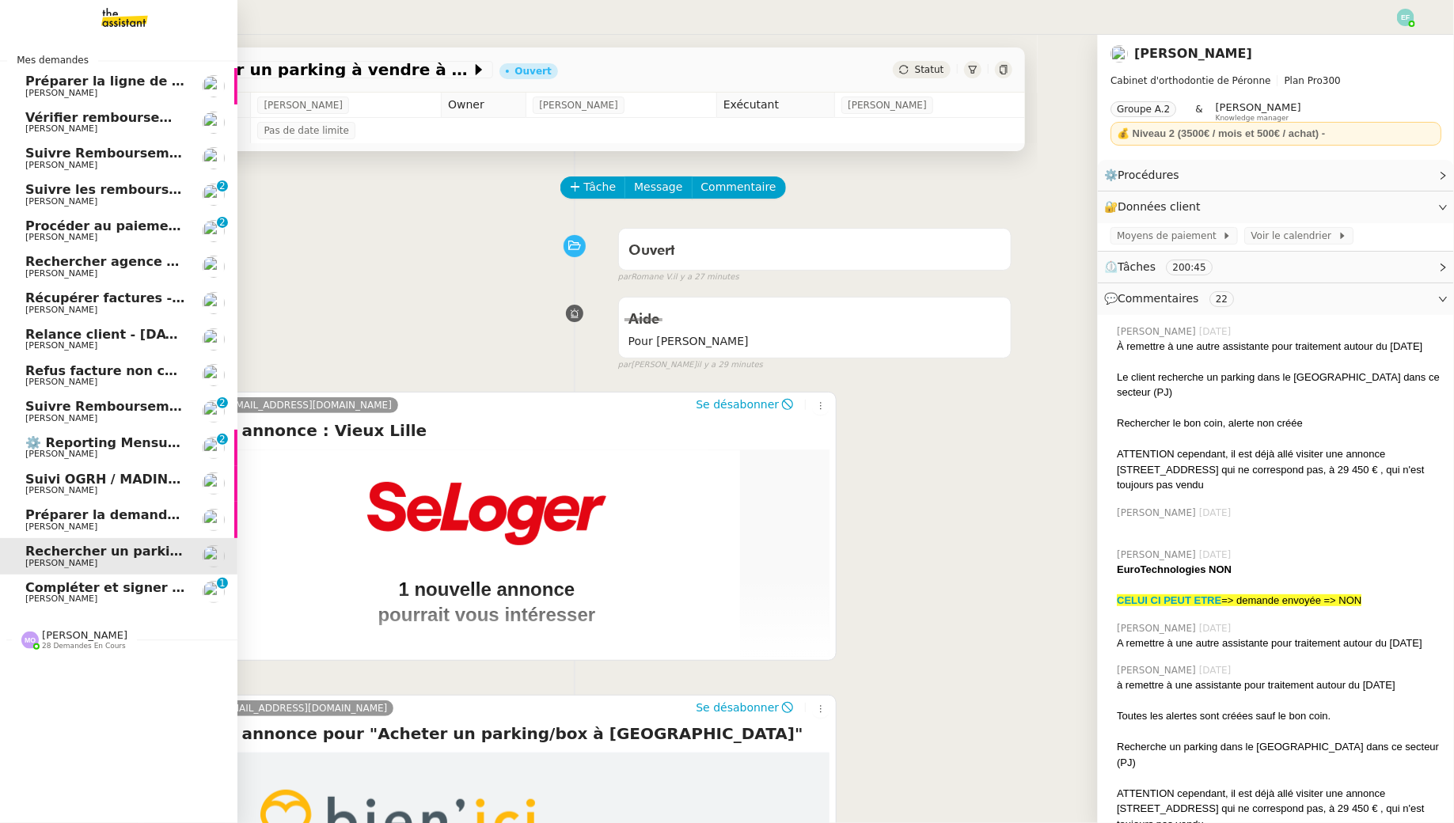
click at [93, 529] on span "[PERSON_NAME]" at bounding box center [61, 527] width 72 height 10
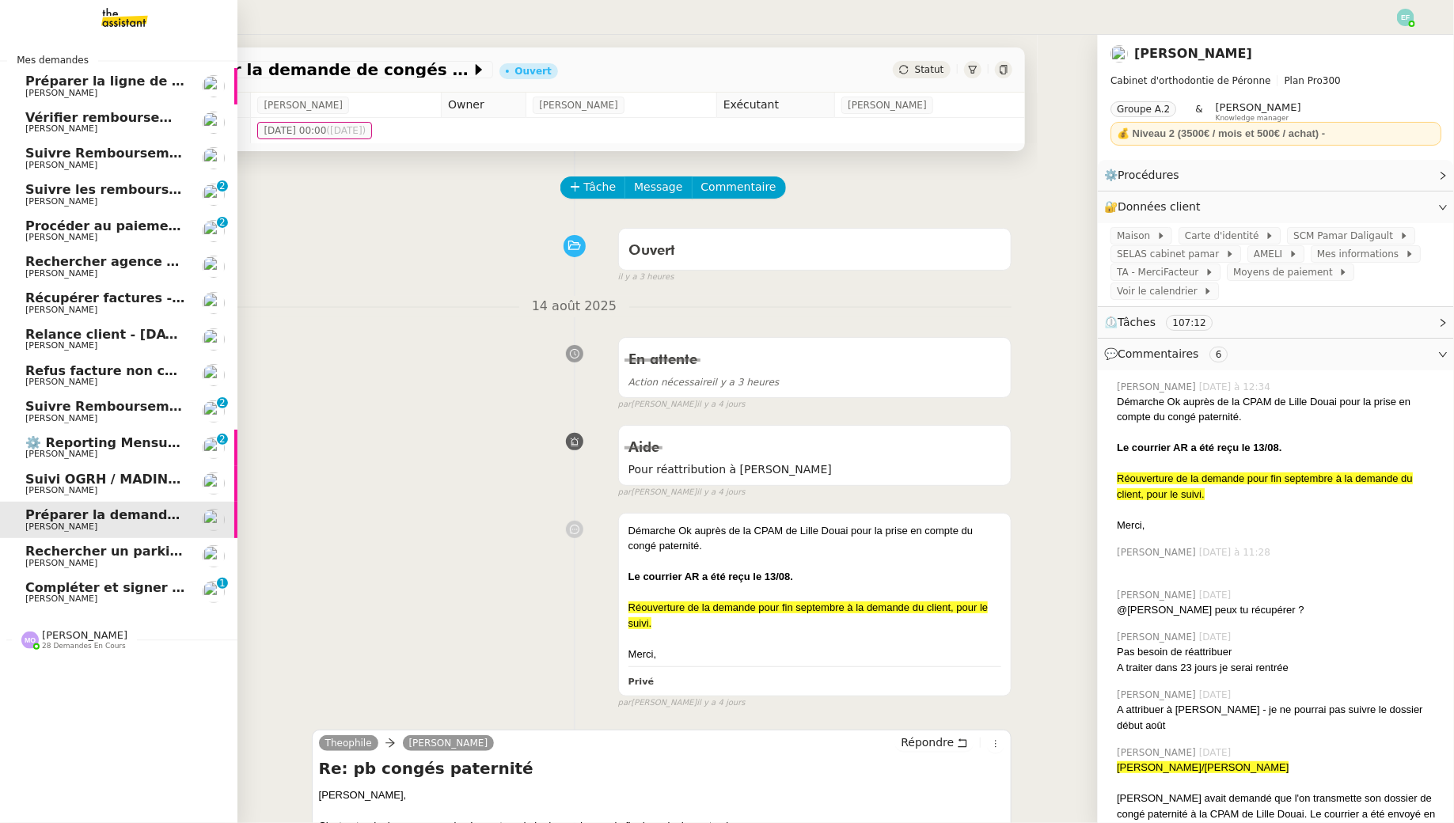
click at [104, 483] on span "Suivi OGRH / MADIN KB - [PERSON_NAME]" at bounding box center [174, 479] width 298 height 15
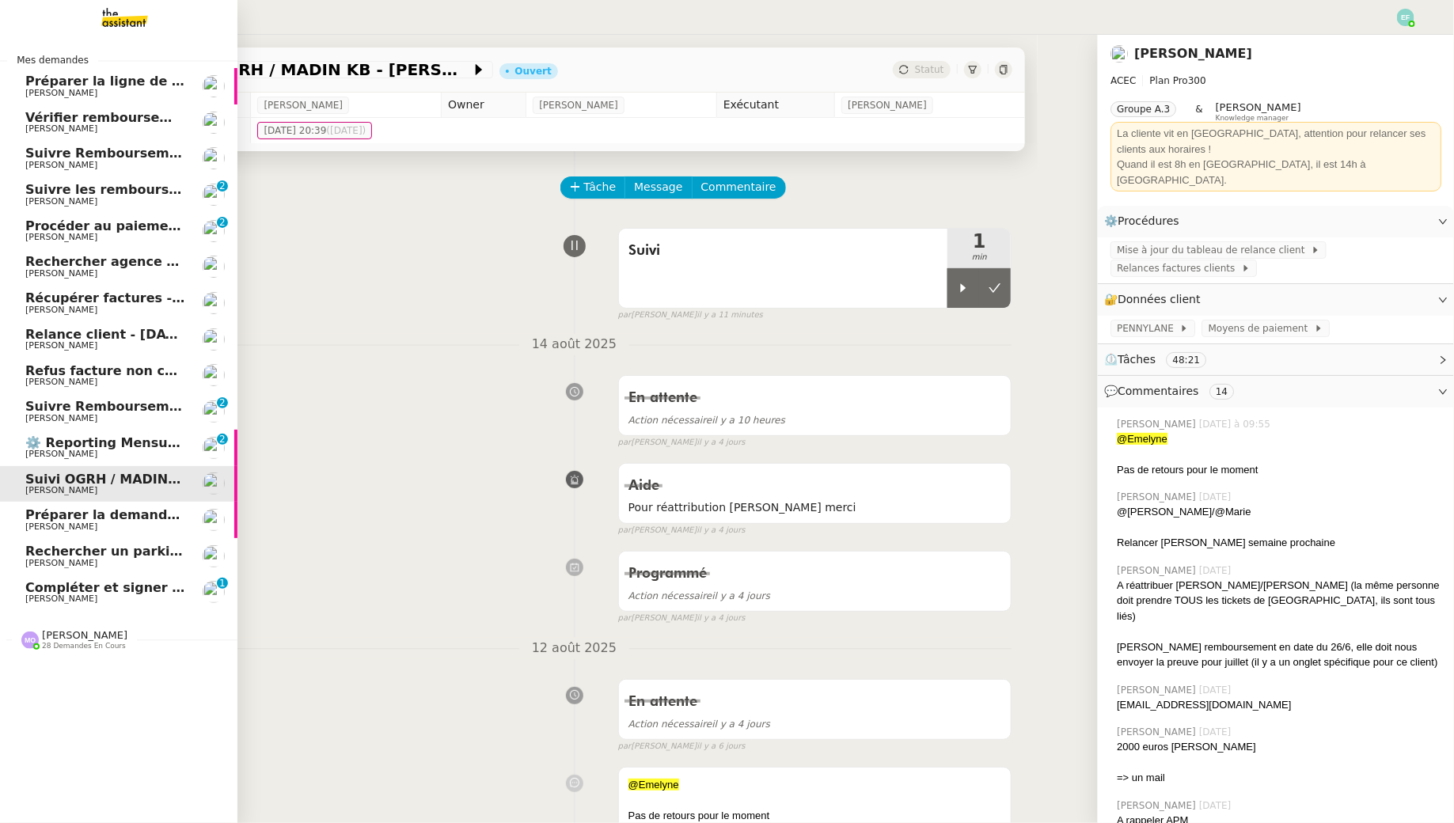
click at [112, 565] on span "[PERSON_NAME]" at bounding box center [105, 563] width 160 height 9
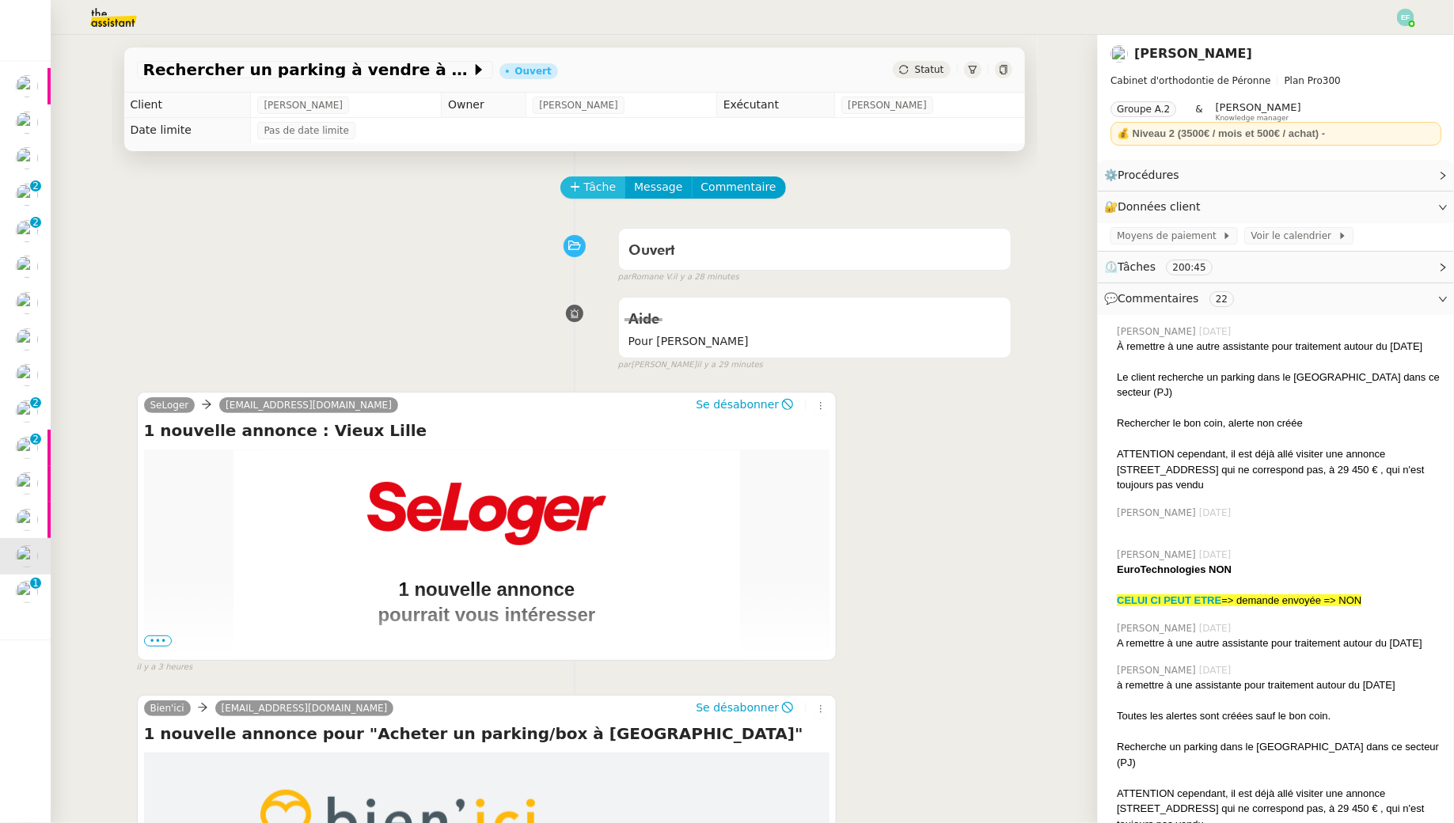
click at [580, 192] on button "Tâche" at bounding box center [593, 187] width 66 height 22
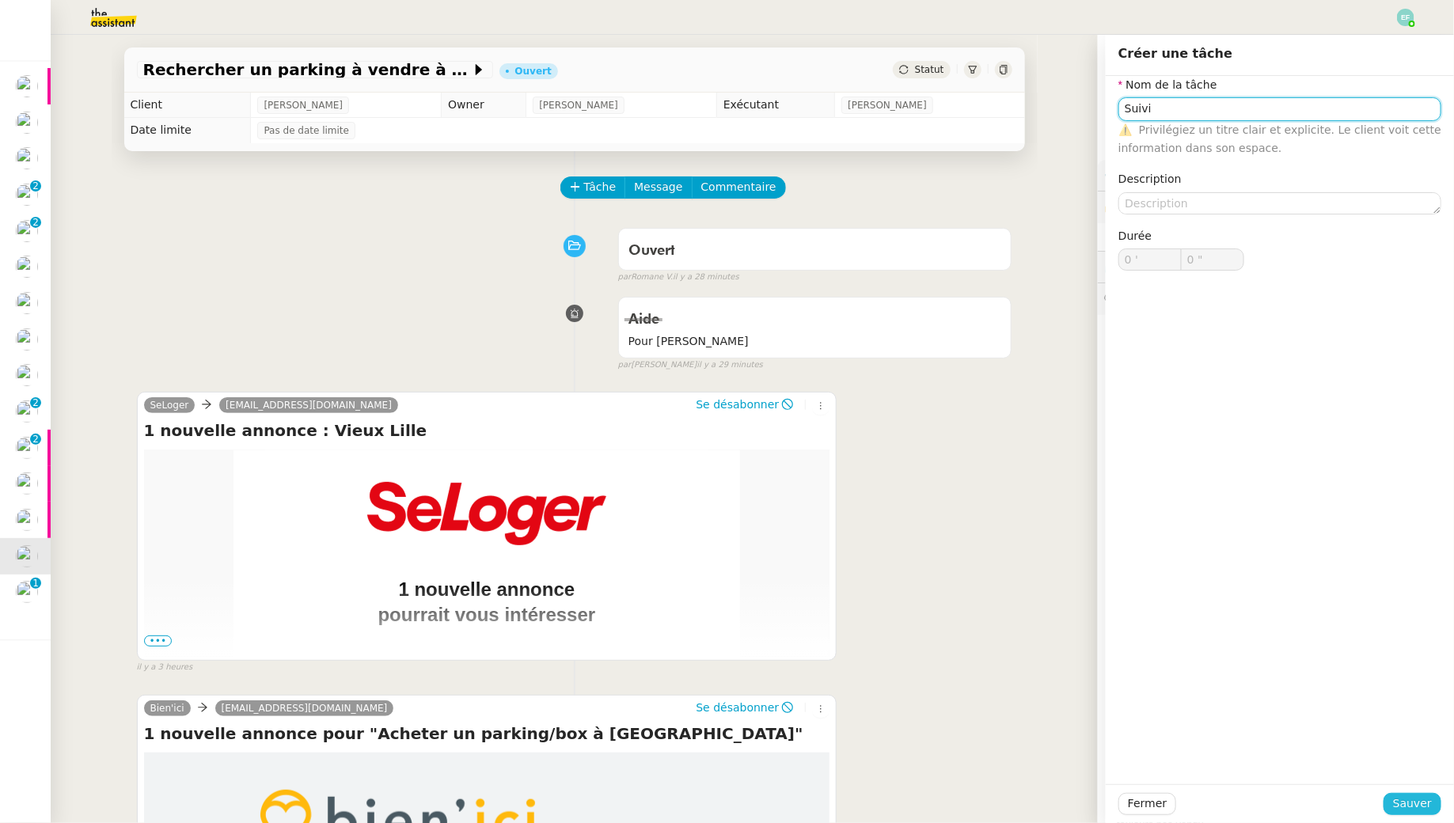
type input "Suivi"
click at [1410, 803] on span "Sauver" at bounding box center [1412, 804] width 39 height 18
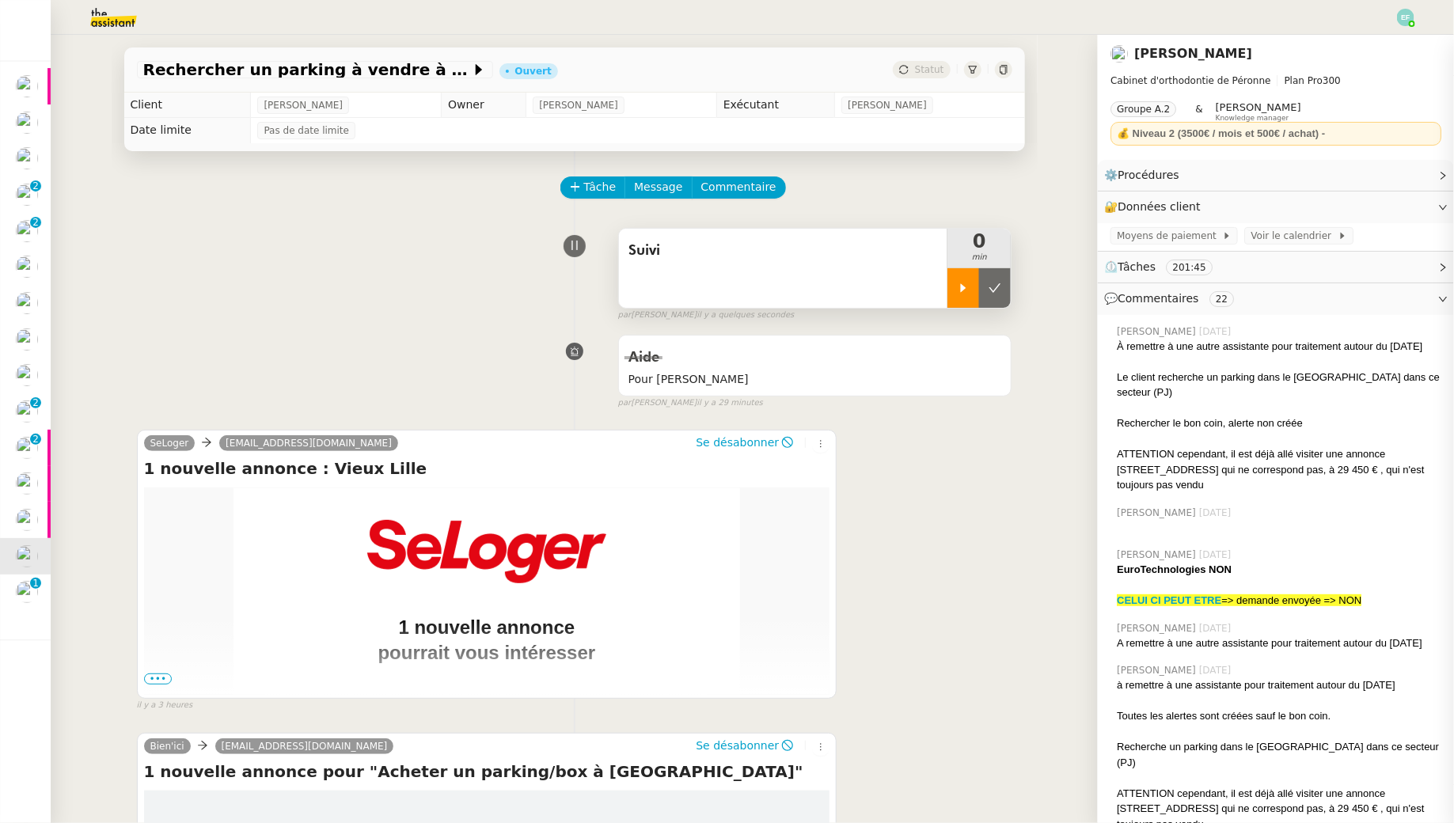
click at [967, 269] on div at bounding box center [963, 288] width 32 height 40
click at [985, 287] on icon at bounding box center [979, 288] width 13 height 13
click at [985, 287] on button at bounding box center [995, 288] width 32 height 40
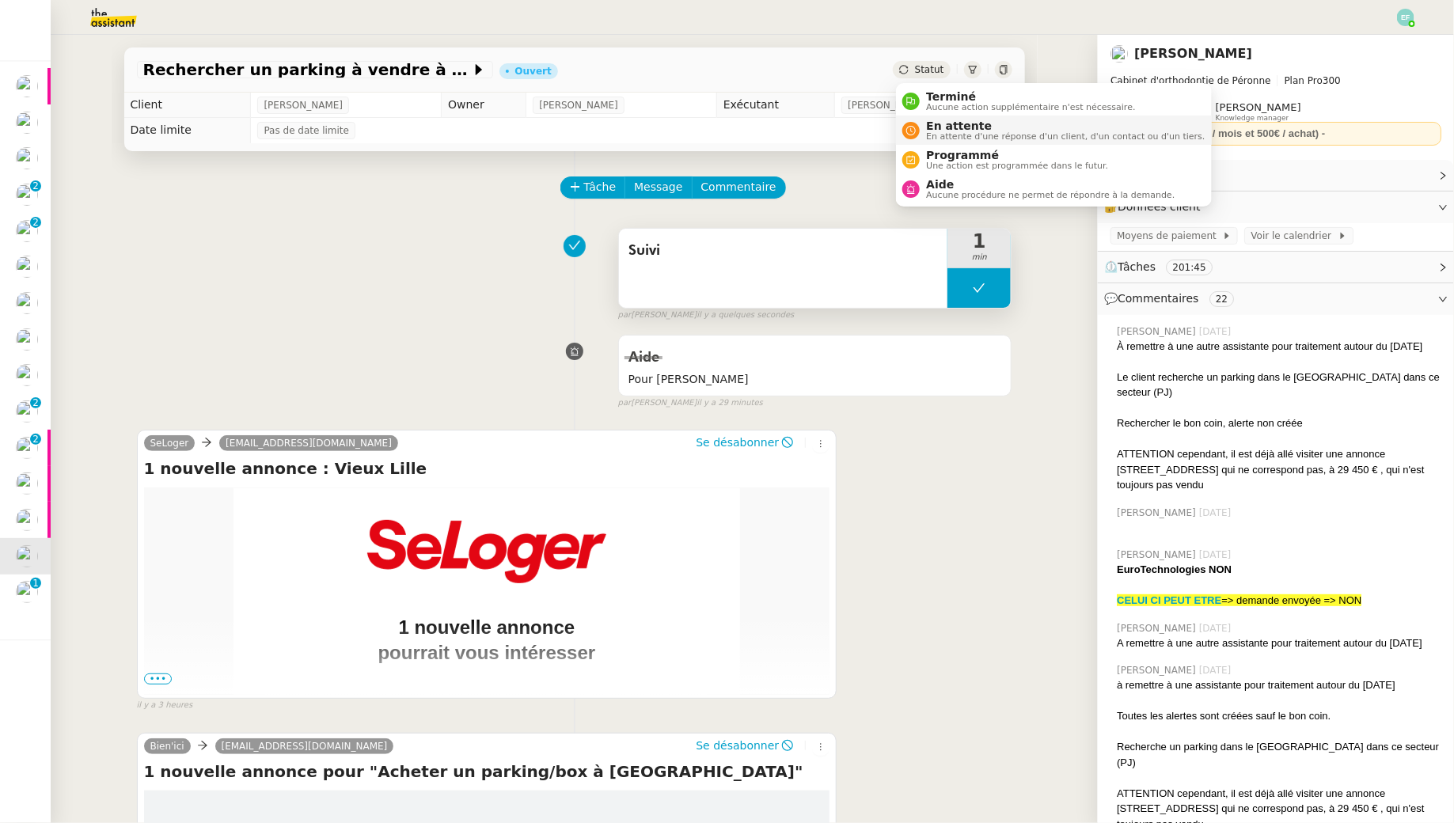
click at [921, 133] on div "En attente En attente d'une réponse d'un client, d'un contact ou d'un tiers." at bounding box center [1062, 129] width 285 height 21
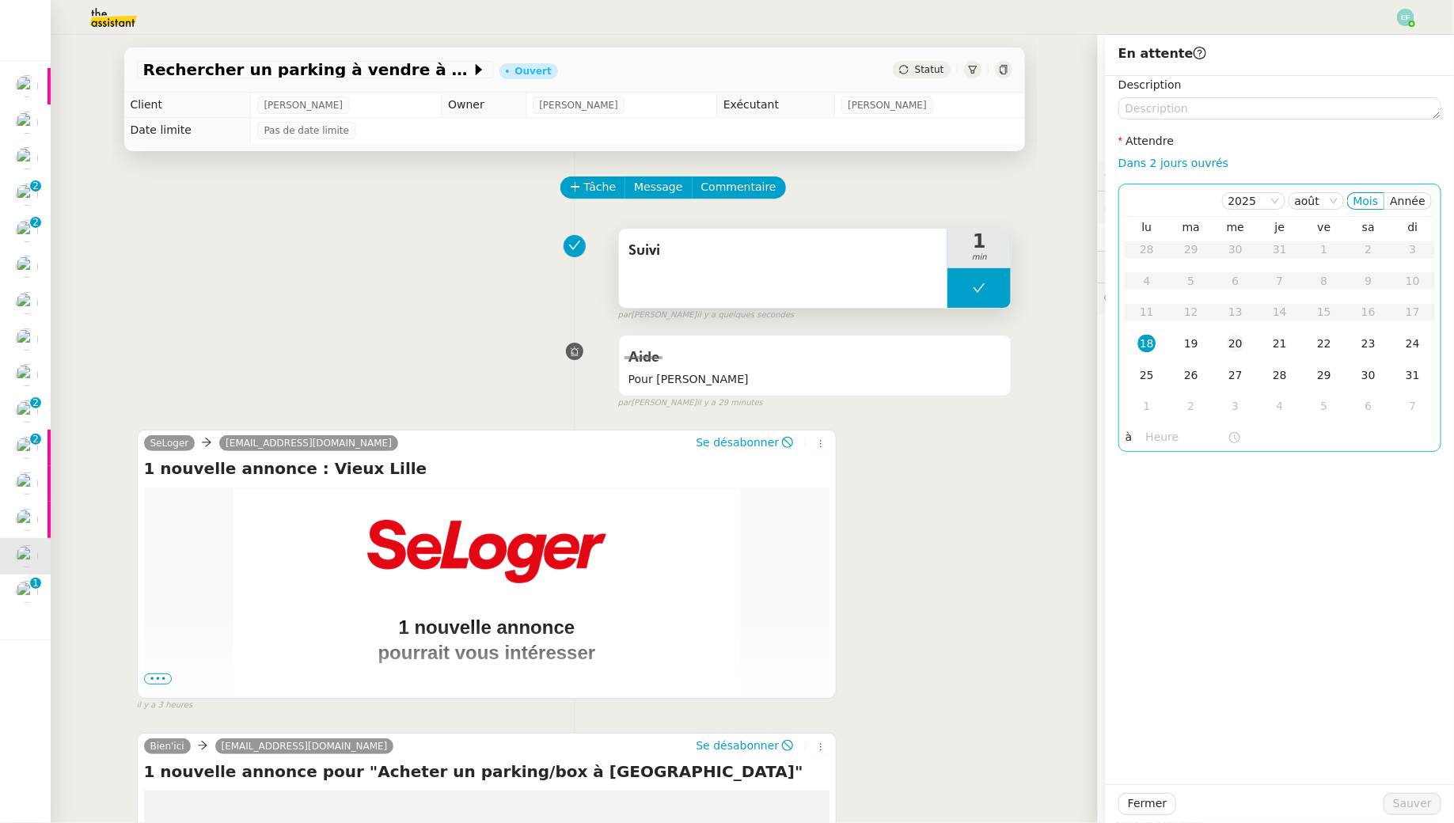
click at [1234, 343] on div "20" at bounding box center [1235, 343] width 17 height 17
click at [1417, 810] on span "Sauver" at bounding box center [1412, 804] width 39 height 18
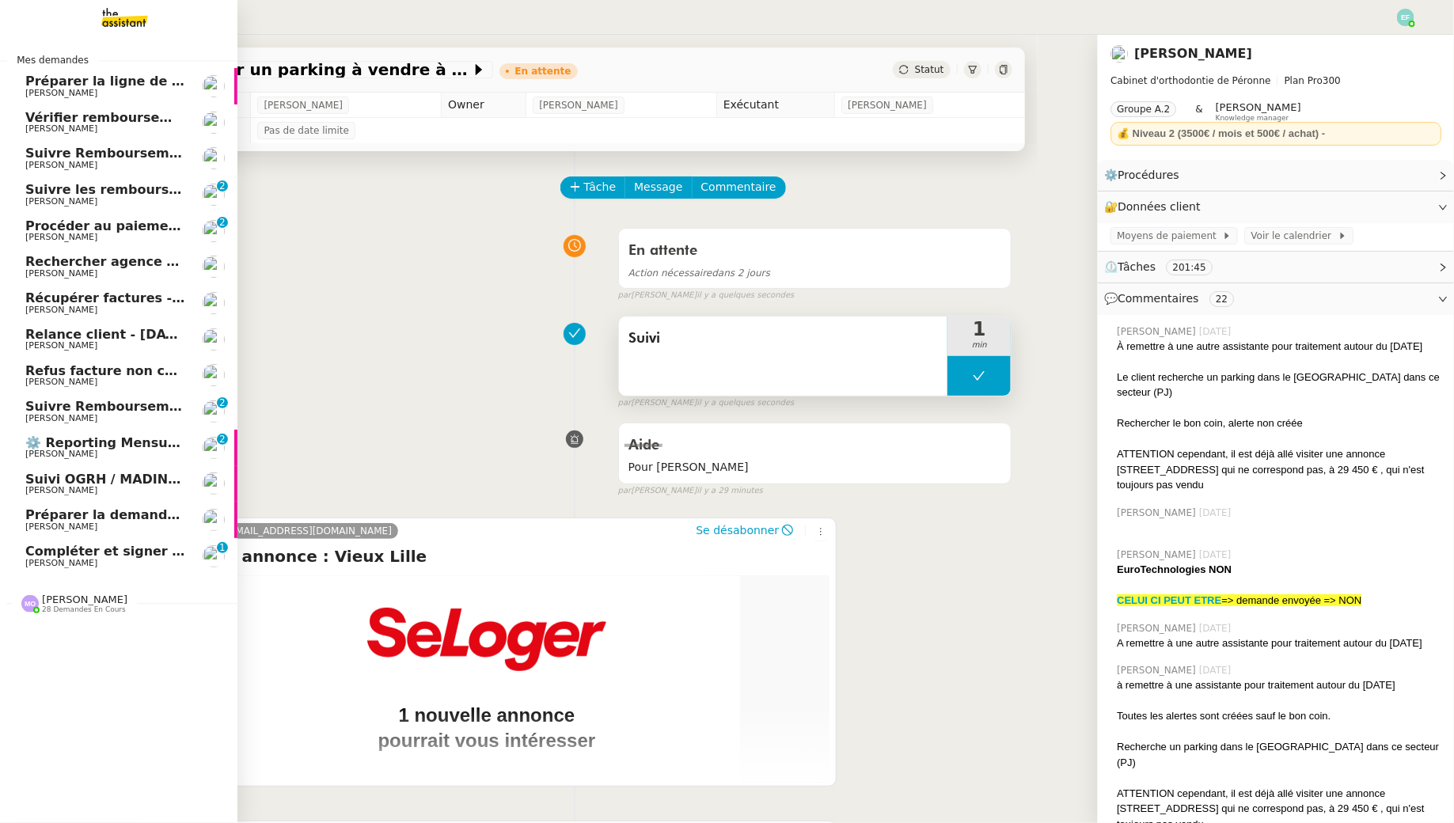
click at [32, 551] on span "Compléter et signer électroniquement le document de [PERSON_NAME]" at bounding box center [280, 551] width 510 height 15
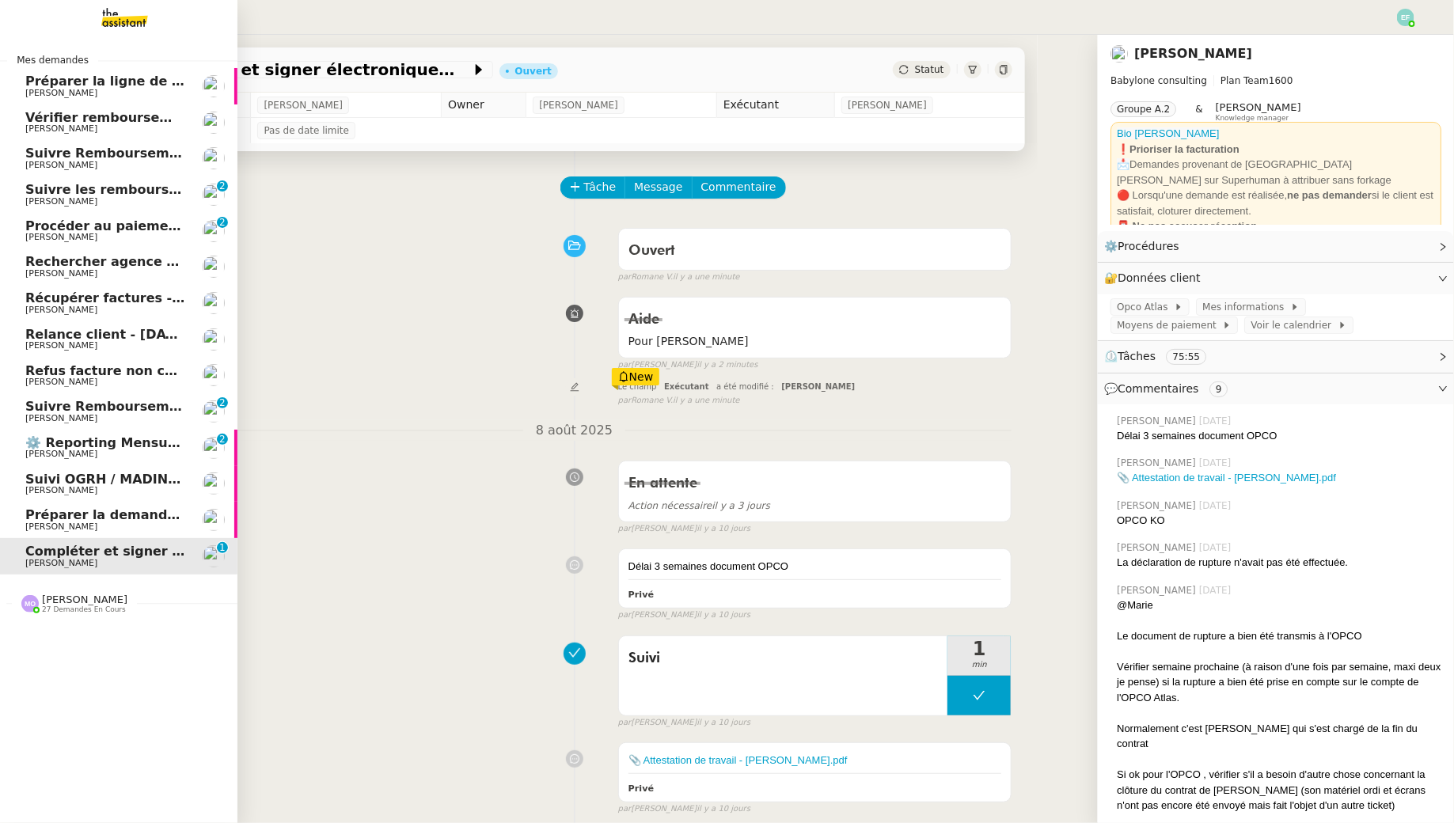
click at [93, 408] on span "Suivre Remboursements [PERSON_NAME]" at bounding box center [173, 406] width 297 height 15
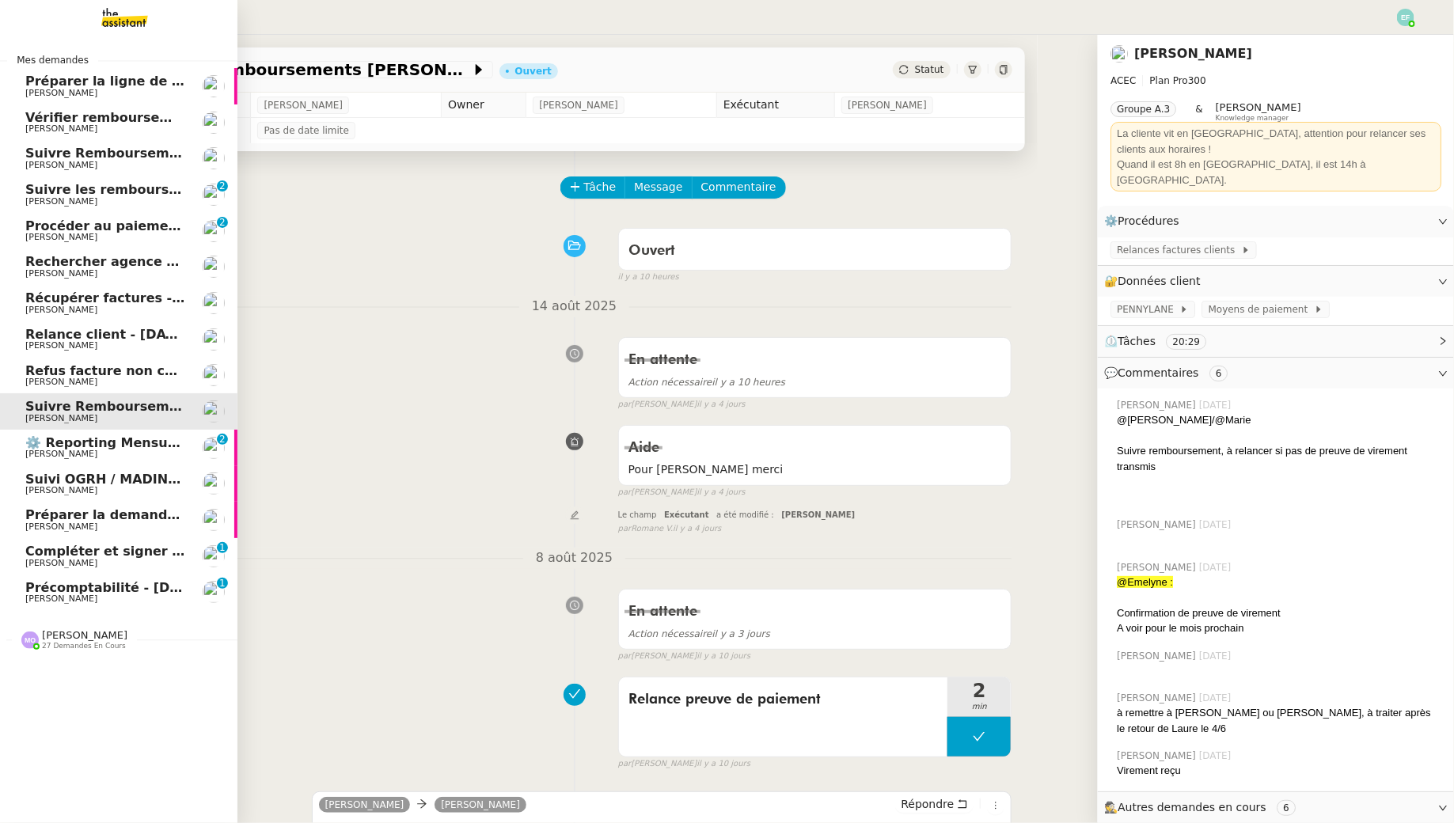
click at [163, 514] on span "Préparer la demande de congés paternité" at bounding box center [174, 514] width 298 height 15
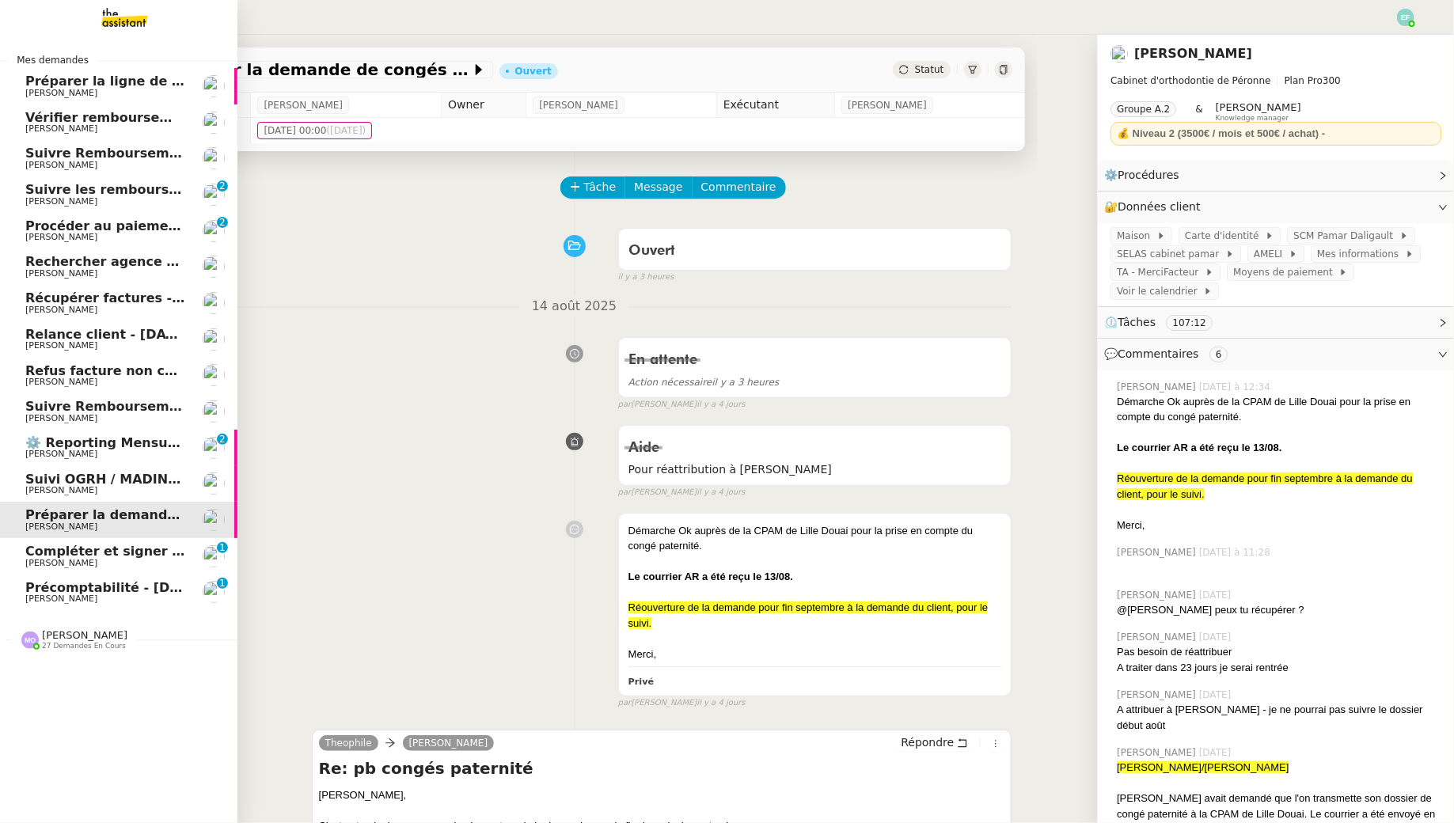
click at [123, 83] on span "Préparer la ligne de virement" at bounding box center [130, 81] width 211 height 15
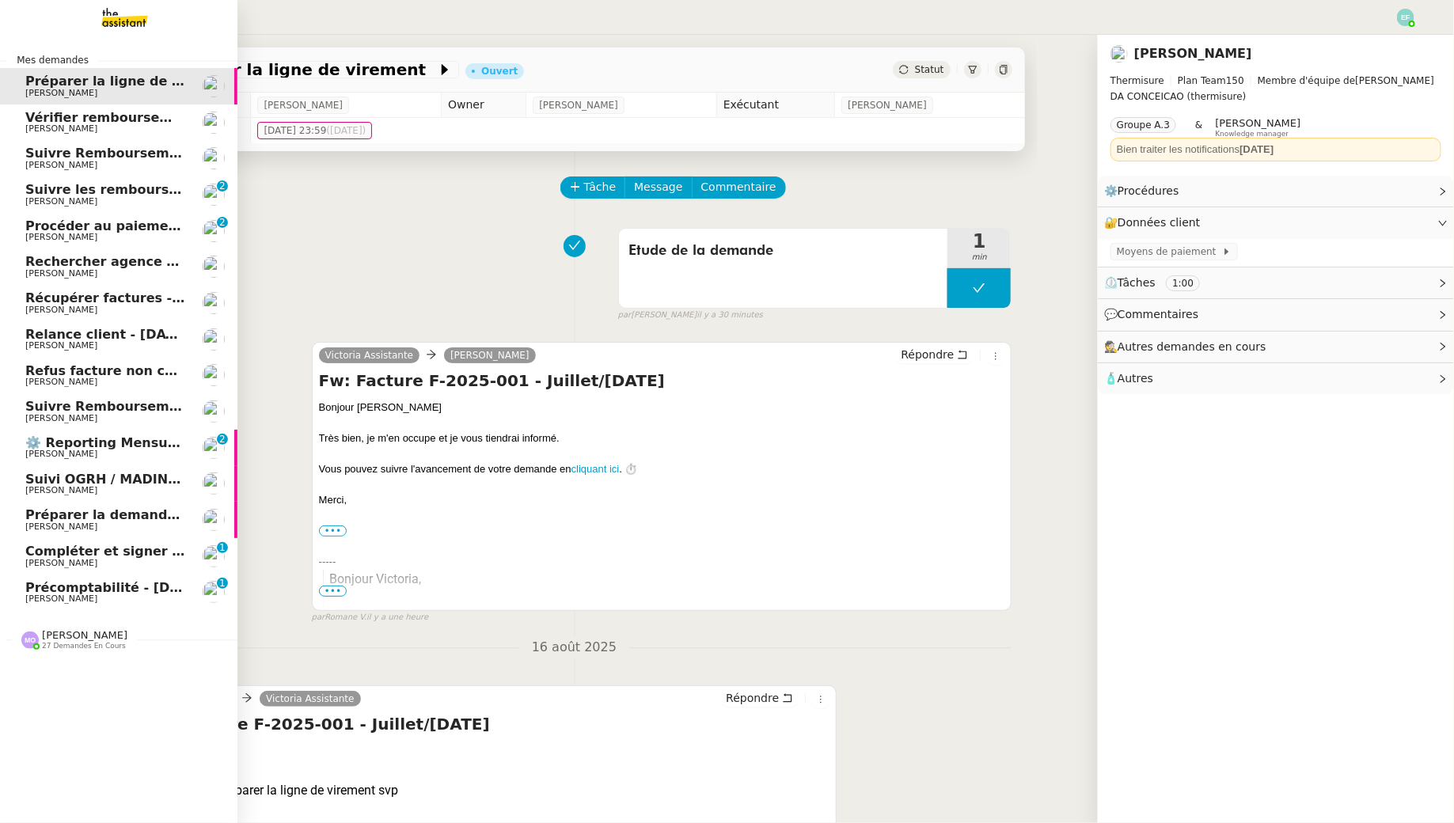
click at [36, 278] on span "[PERSON_NAME]" at bounding box center [61, 273] width 72 height 10
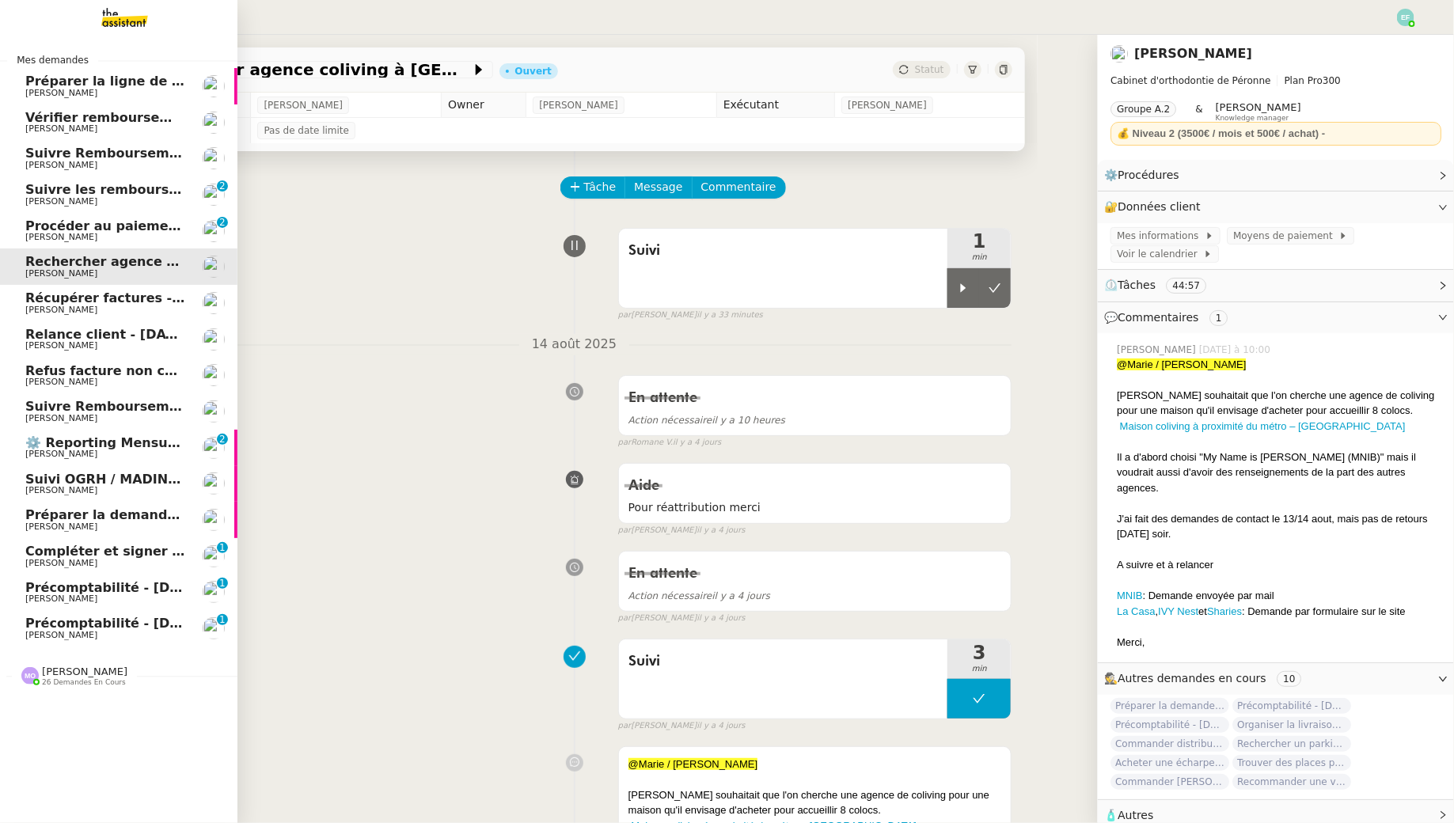
click at [75, 231] on span "Procéder au paiement des factures LBP" at bounding box center [166, 225] width 283 height 15
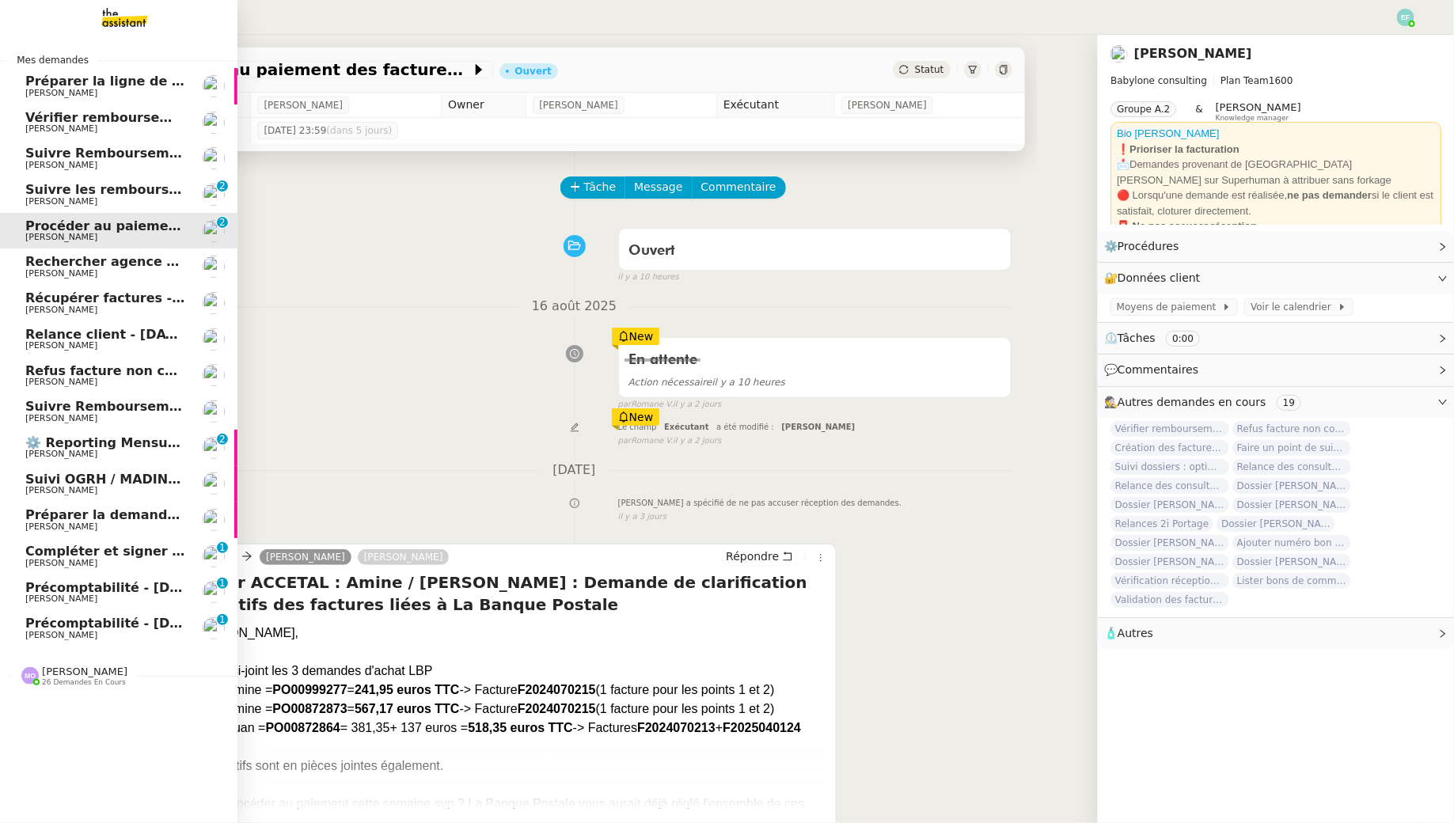
click at [83, 275] on span "[PERSON_NAME]" at bounding box center [61, 273] width 72 height 10
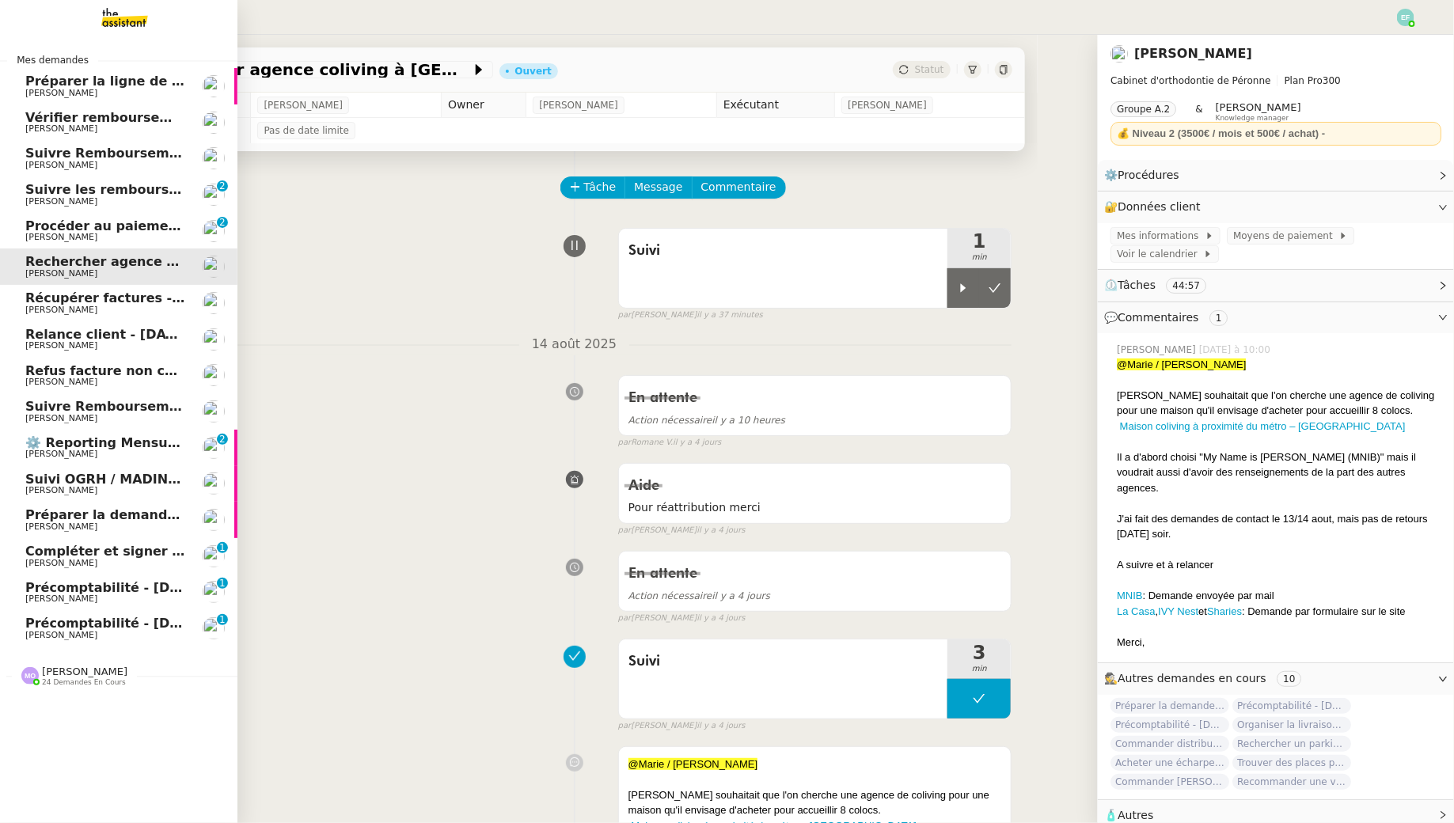
click at [52, 321] on link "Relance client - [DATE] à [DATE] [PERSON_NAME]" at bounding box center [118, 339] width 237 height 36
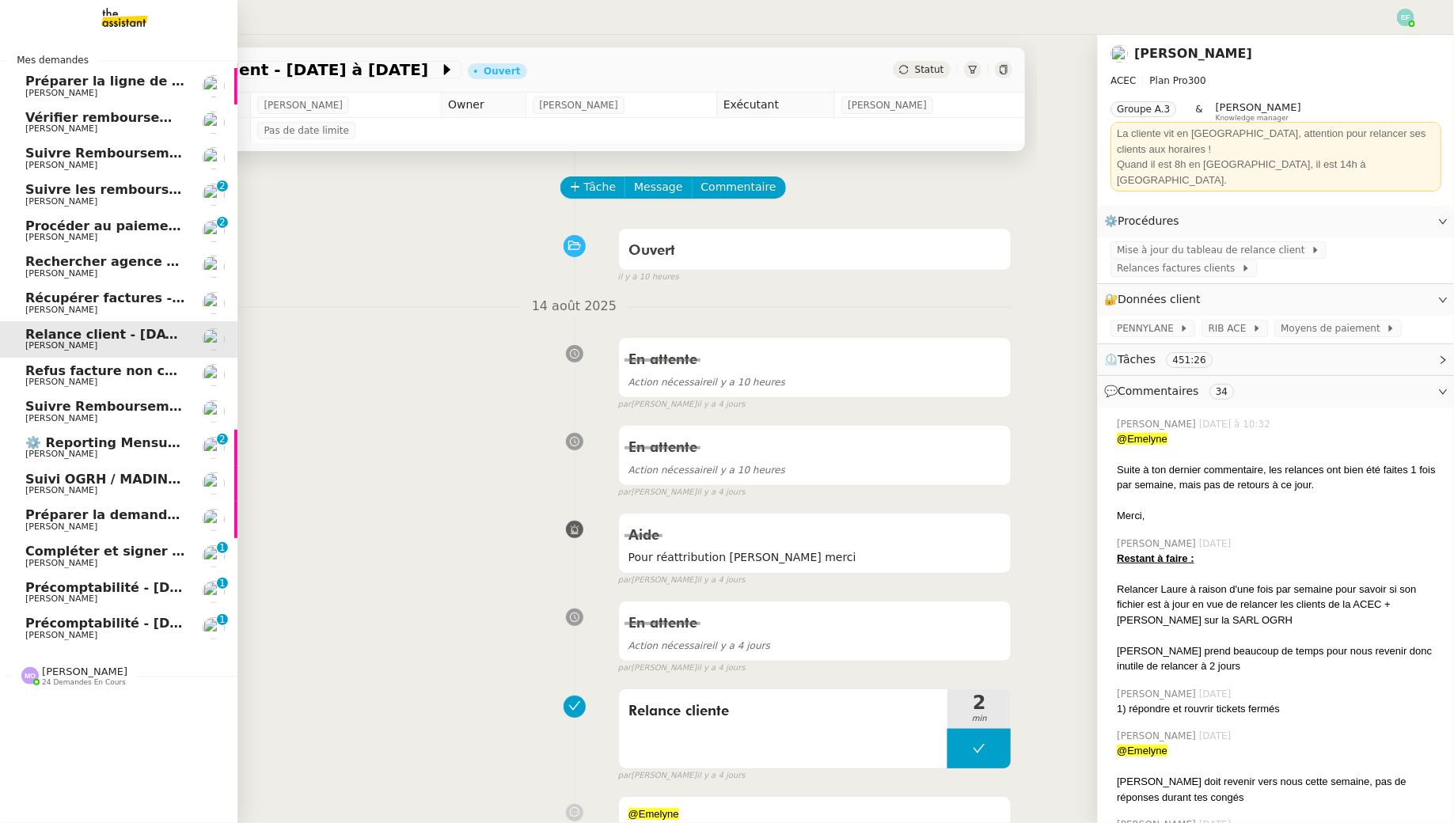
click at [74, 308] on span "[PERSON_NAME]" at bounding box center [61, 310] width 72 height 10
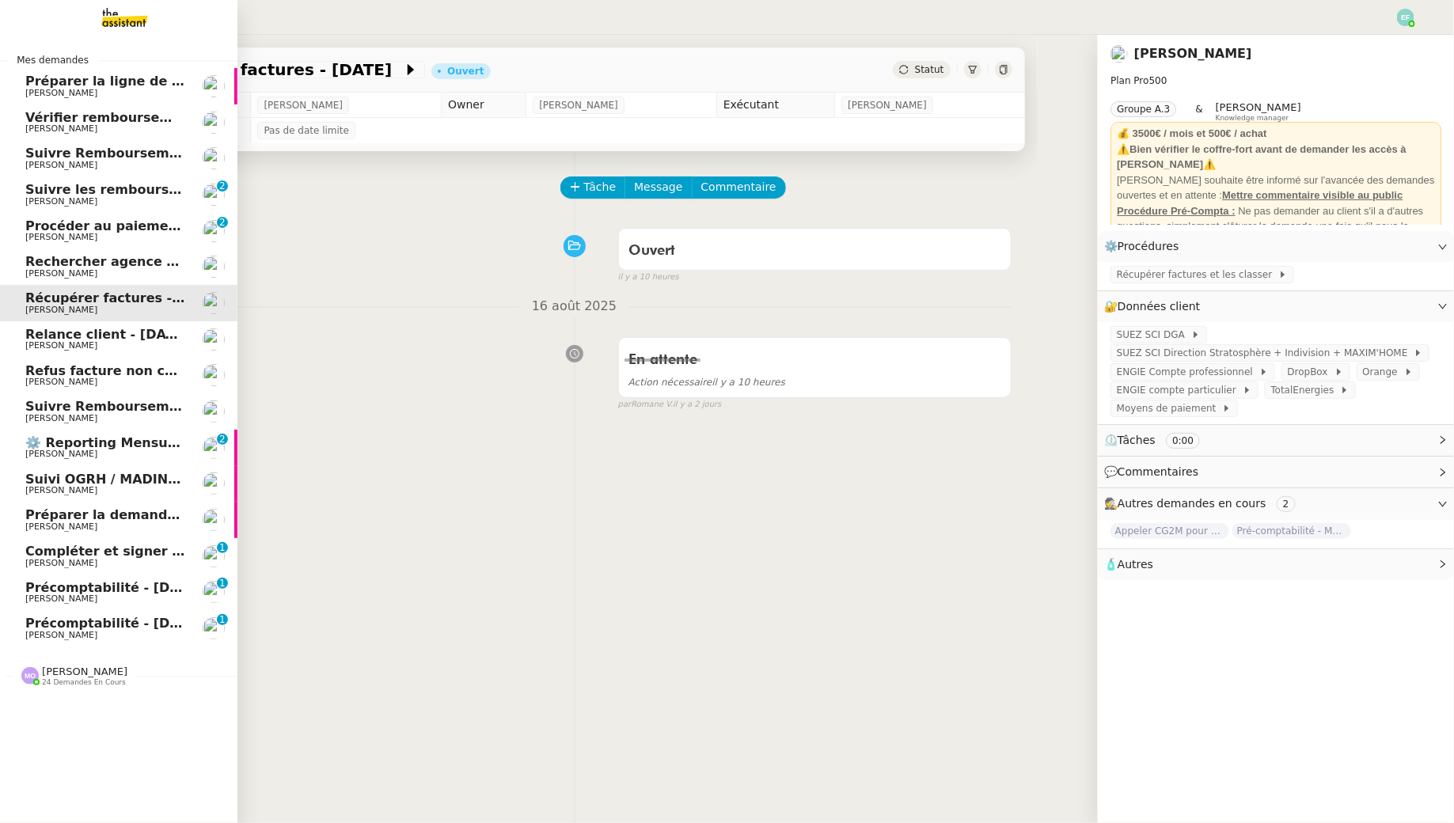
click at [79, 366] on span "Refus facture non conformeF-2025-1327" at bounding box center [169, 370] width 289 height 15
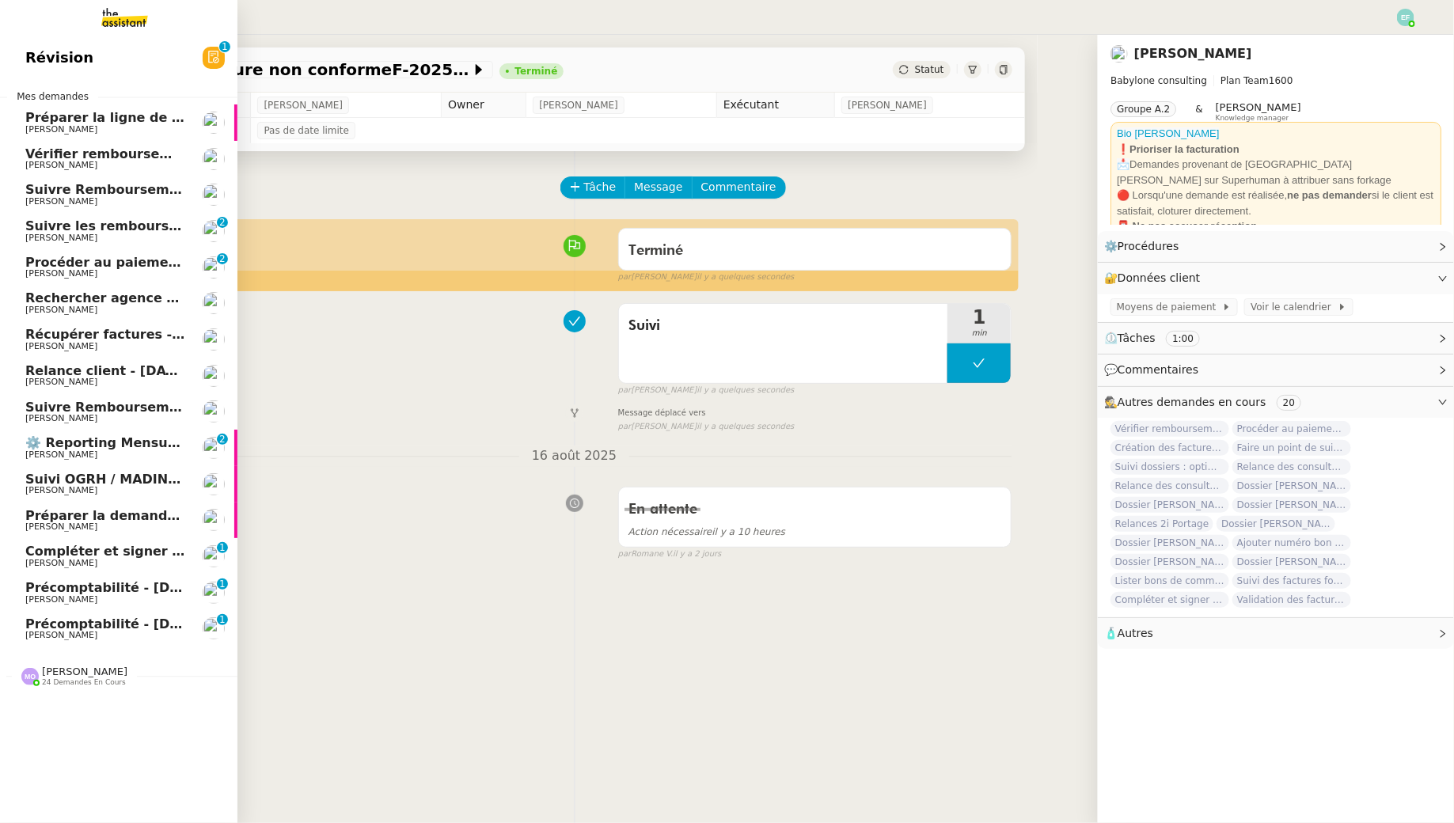
click at [174, 549] on span "Compléter et signer électroniquement le document de [PERSON_NAME]" at bounding box center [280, 551] width 510 height 15
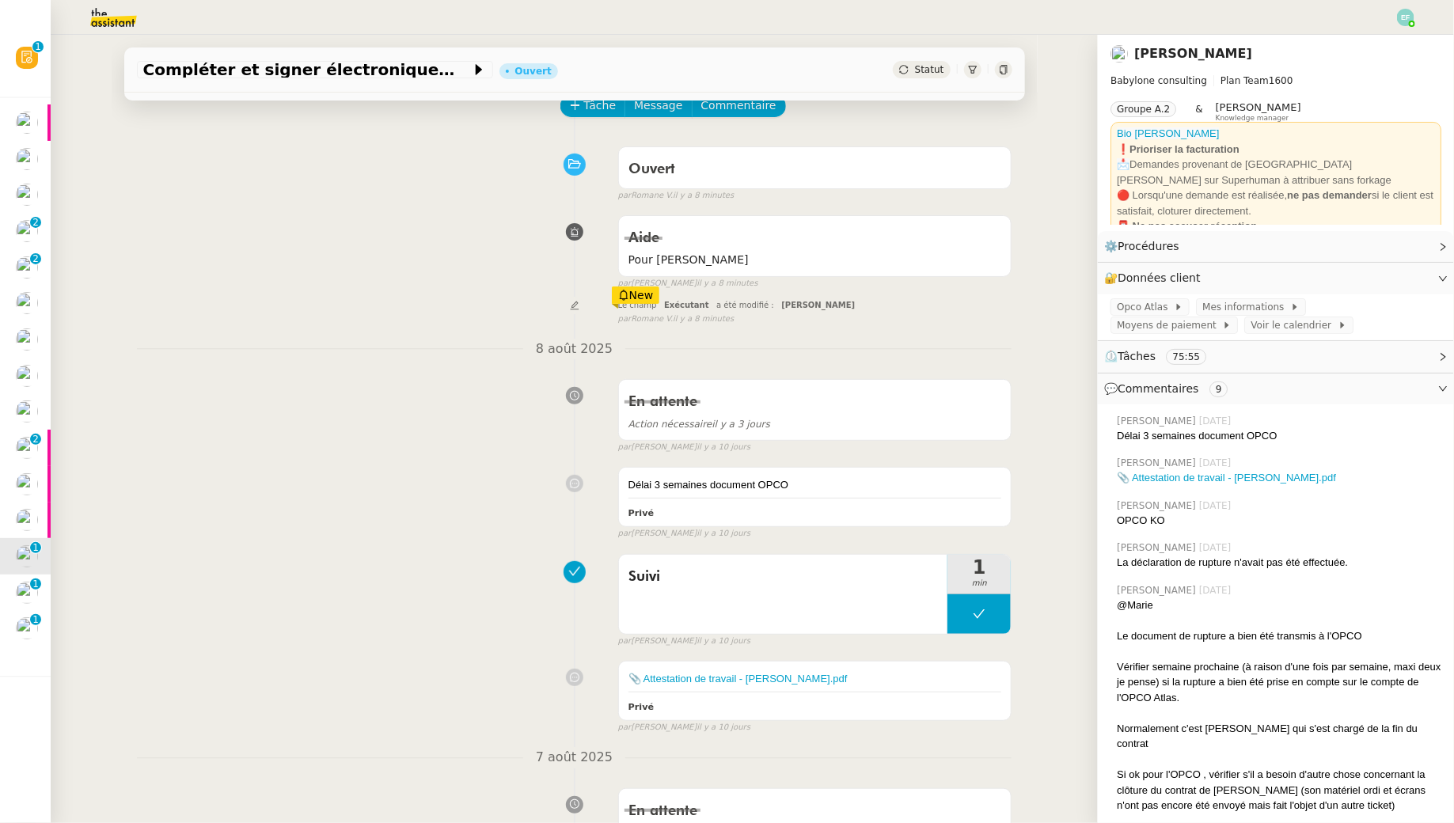
scroll to position [83, 0]
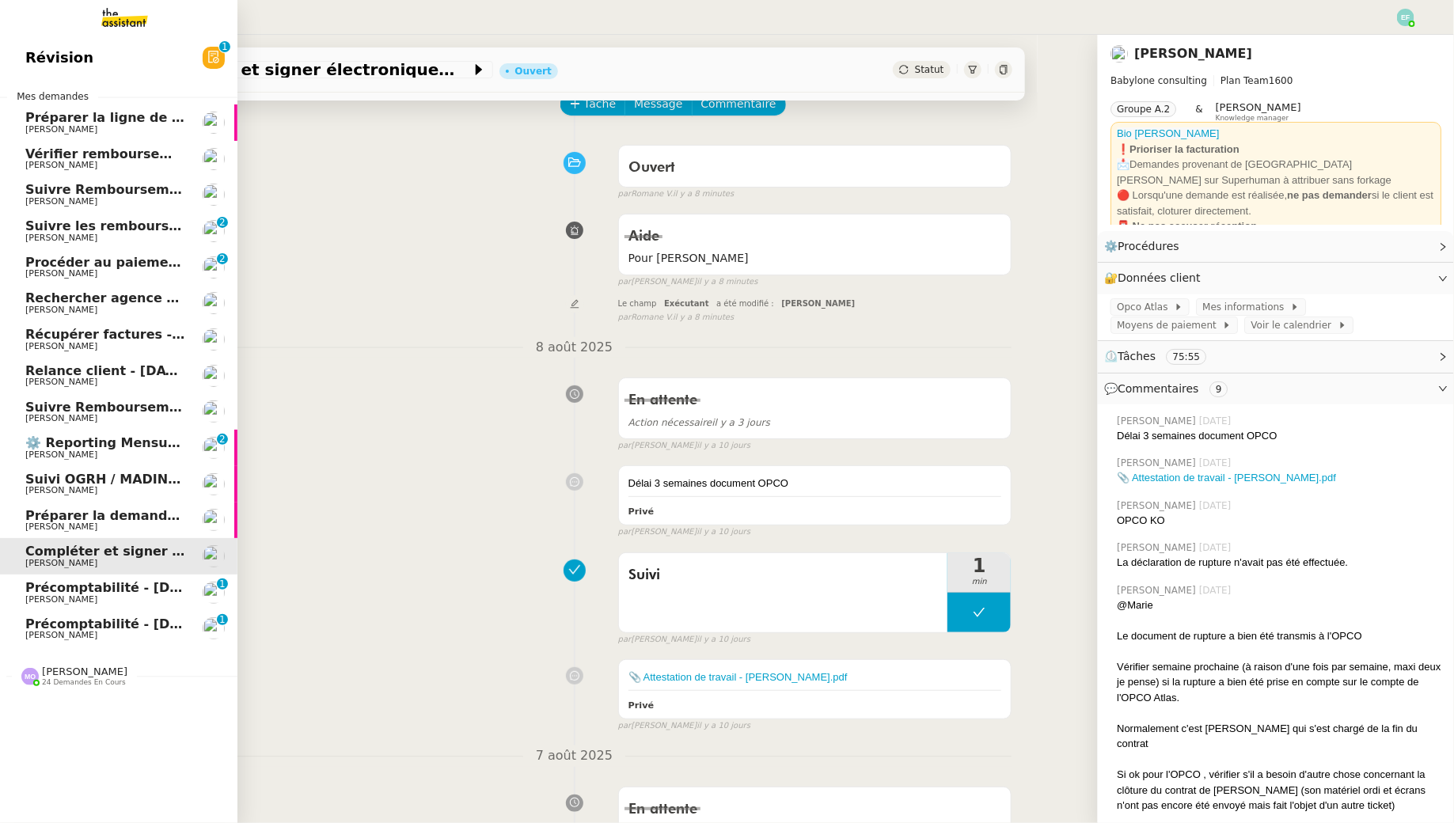
click at [43, 267] on span "Procéder au paiement des factures LBP" at bounding box center [166, 262] width 283 height 15
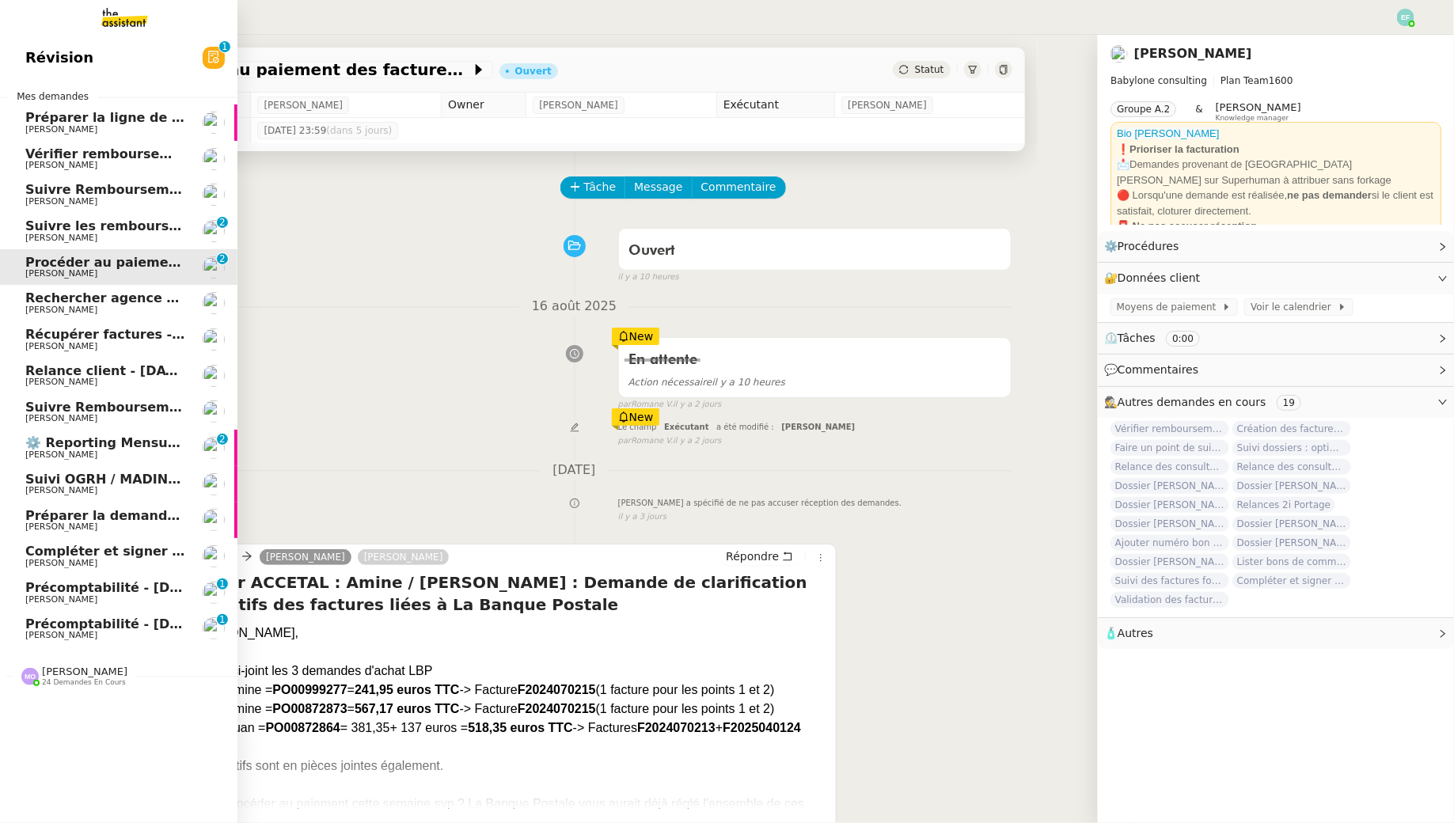
click at [49, 169] on span "[PERSON_NAME]" at bounding box center [61, 165] width 72 height 10
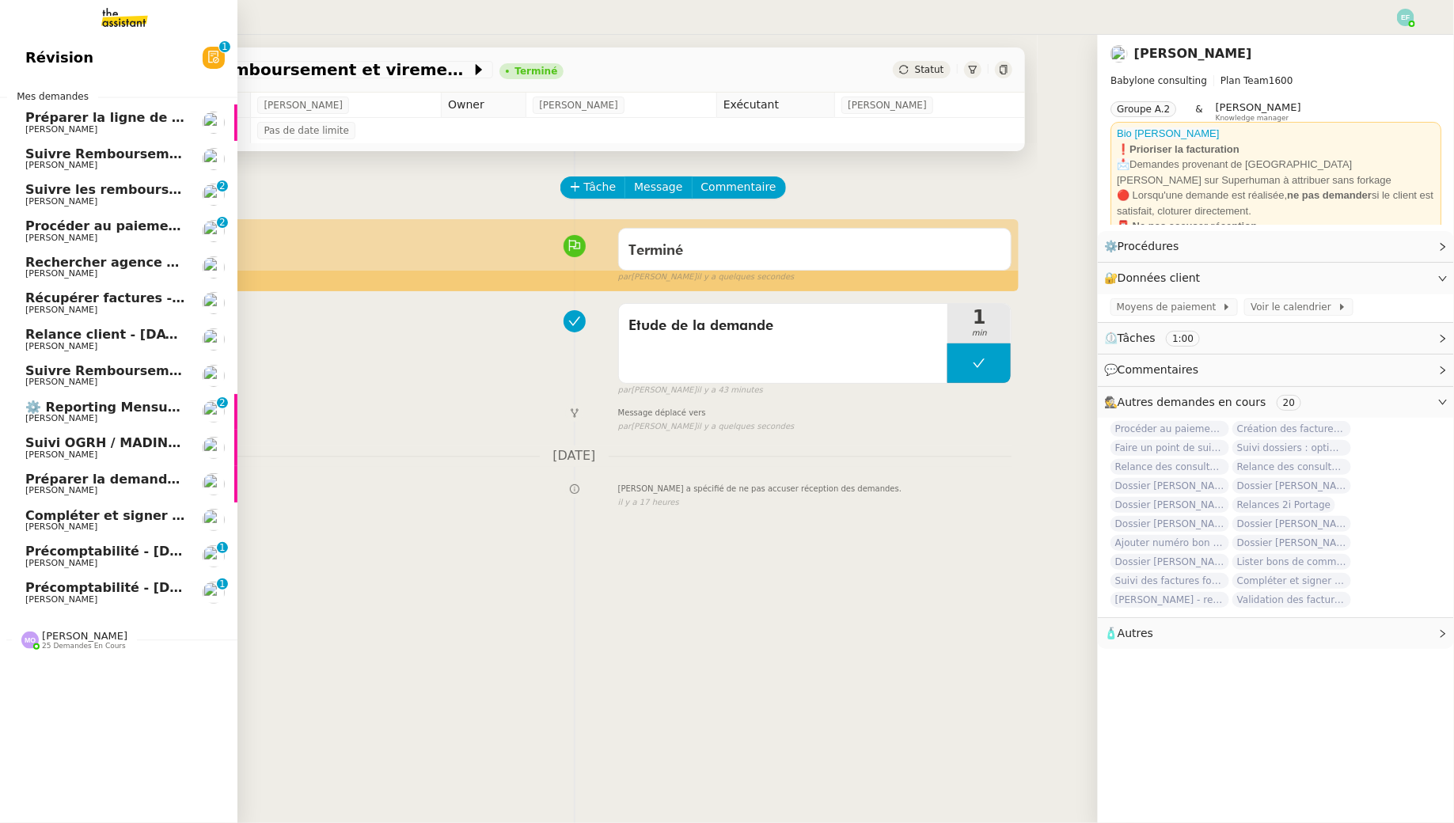
click at [34, 224] on span "Procéder au paiement des factures LBP" at bounding box center [166, 225] width 283 height 15
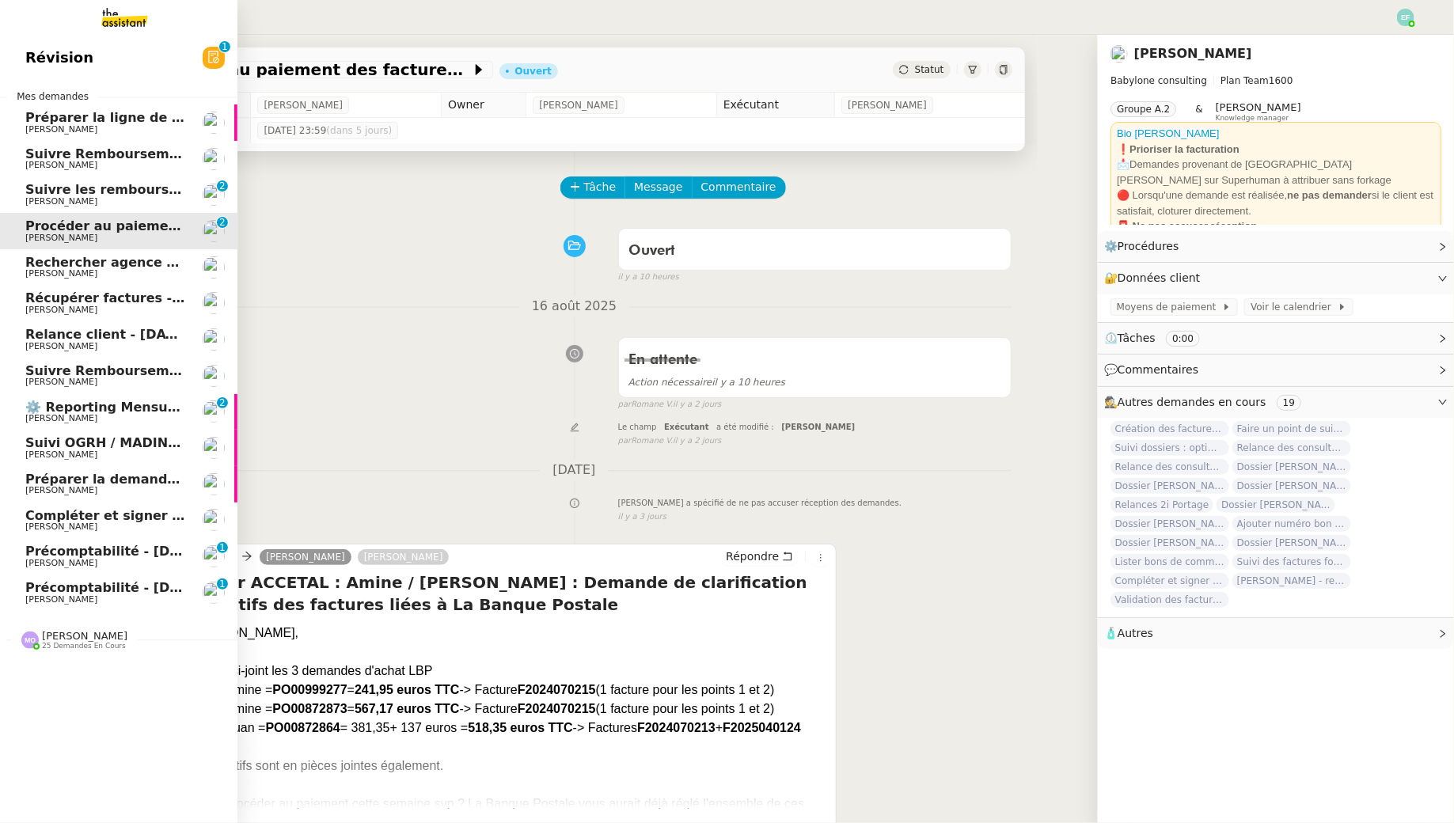
click at [44, 529] on span "[PERSON_NAME]" at bounding box center [61, 527] width 72 height 10
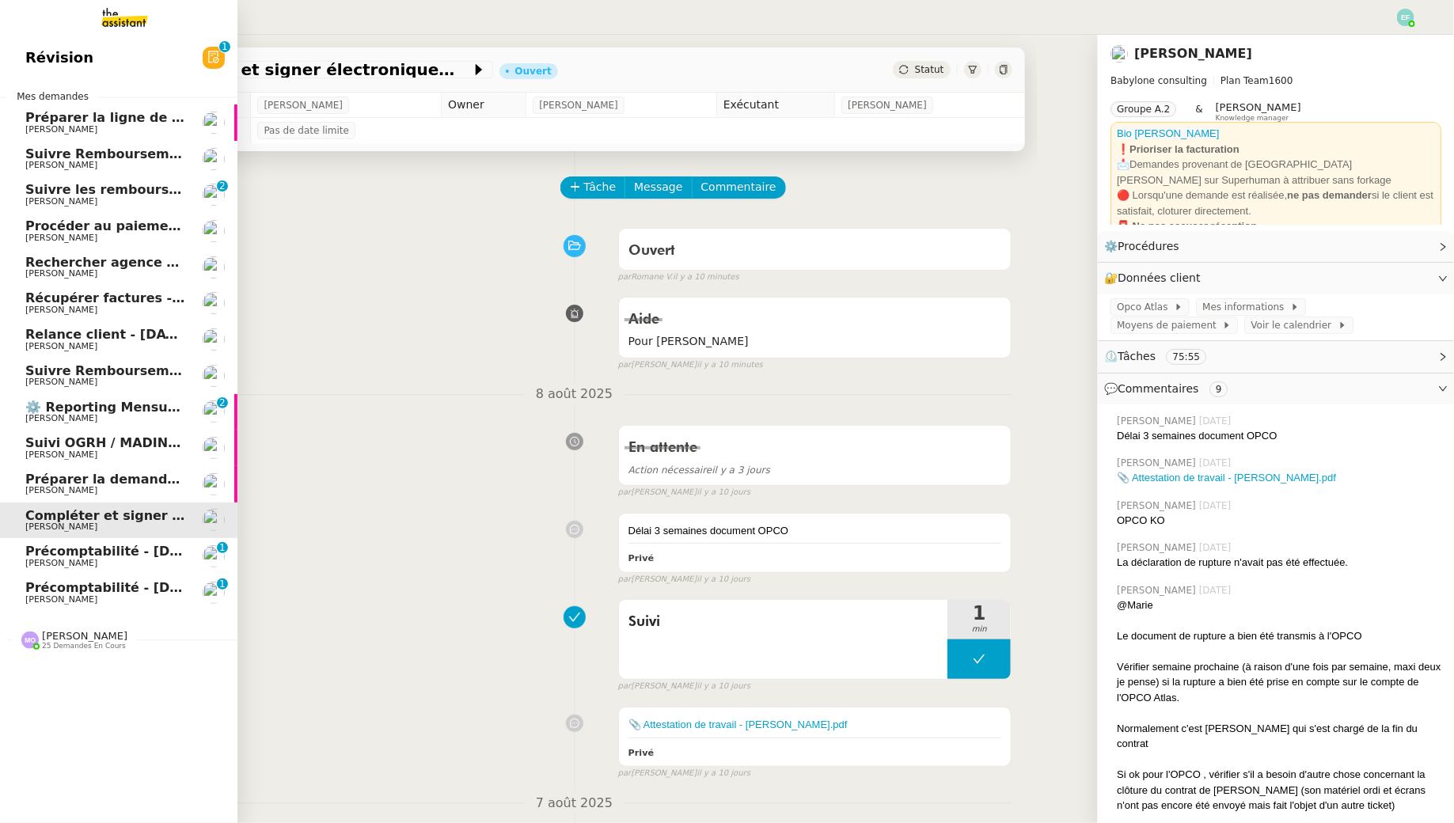
click at [55, 643] on span "25 demandes en cours" at bounding box center [84, 646] width 84 height 9
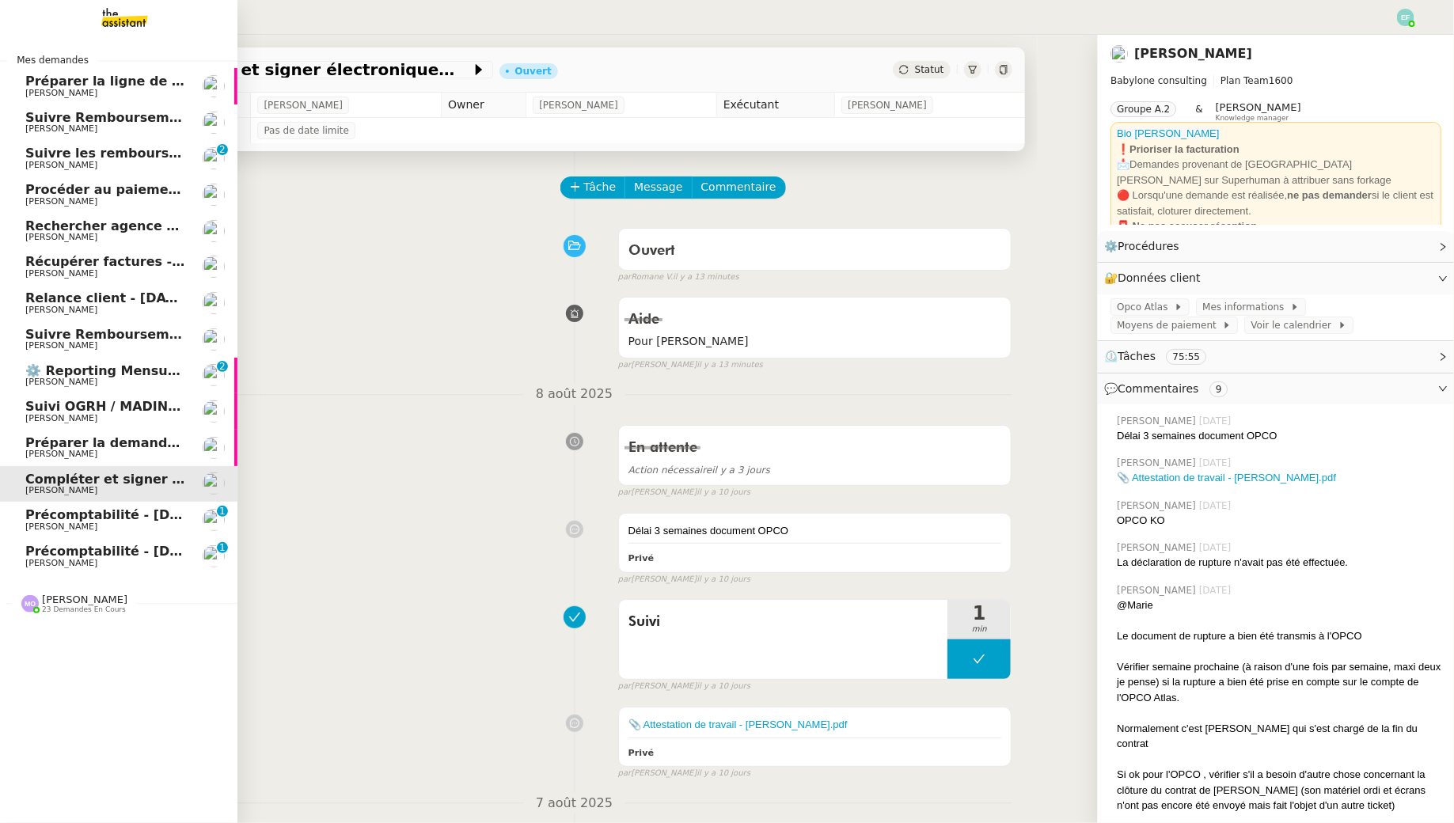
click at [87, 159] on span "Suivre les remboursements d'Annick Riquier" at bounding box center [191, 153] width 332 height 15
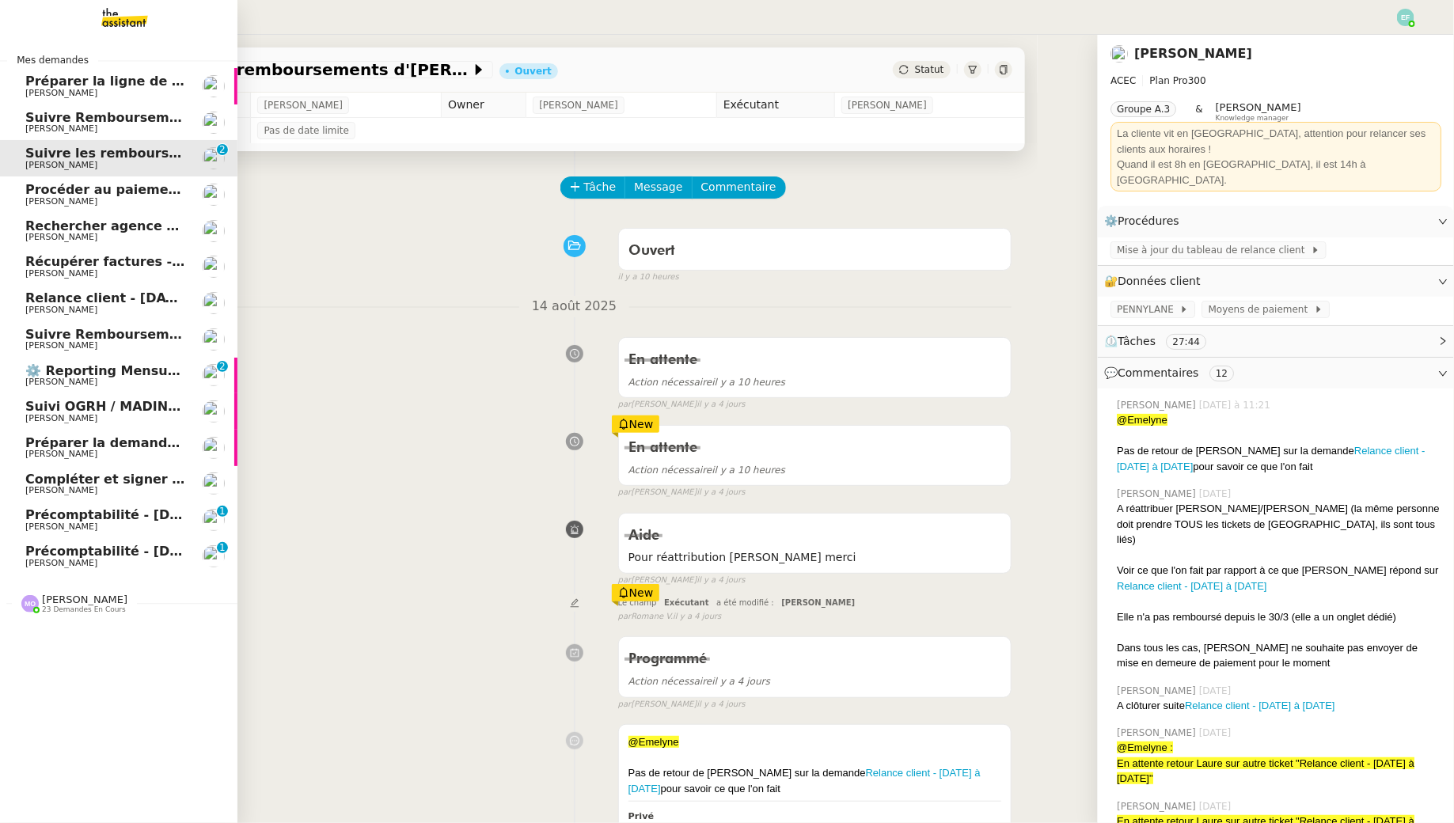
click at [148, 110] on span "Suivre Remboursements Hervé Louis-Joseph" at bounding box center [173, 117] width 297 height 15
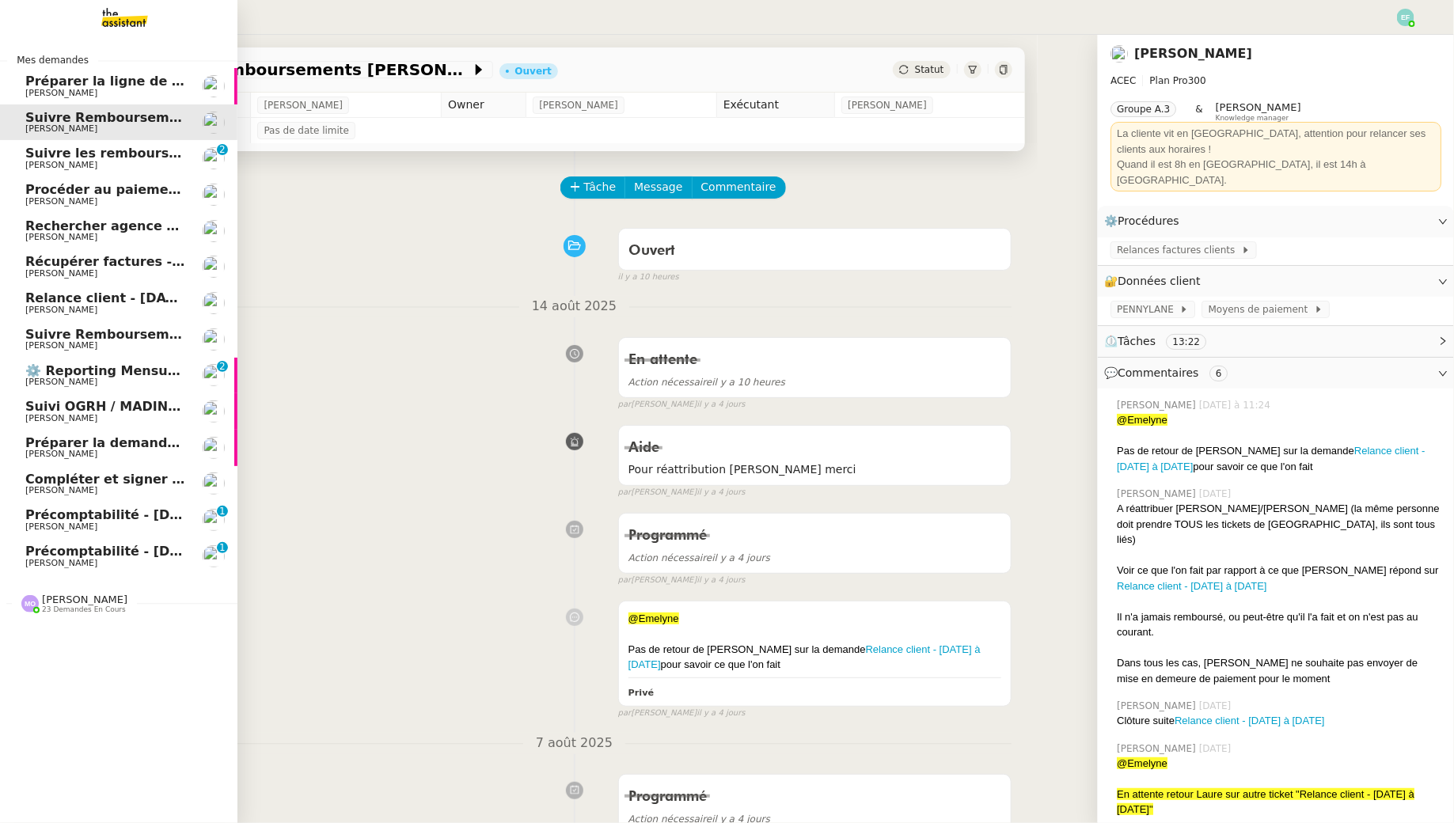
click at [144, 77] on span "Préparer la ligne de virement" at bounding box center [130, 81] width 211 height 15
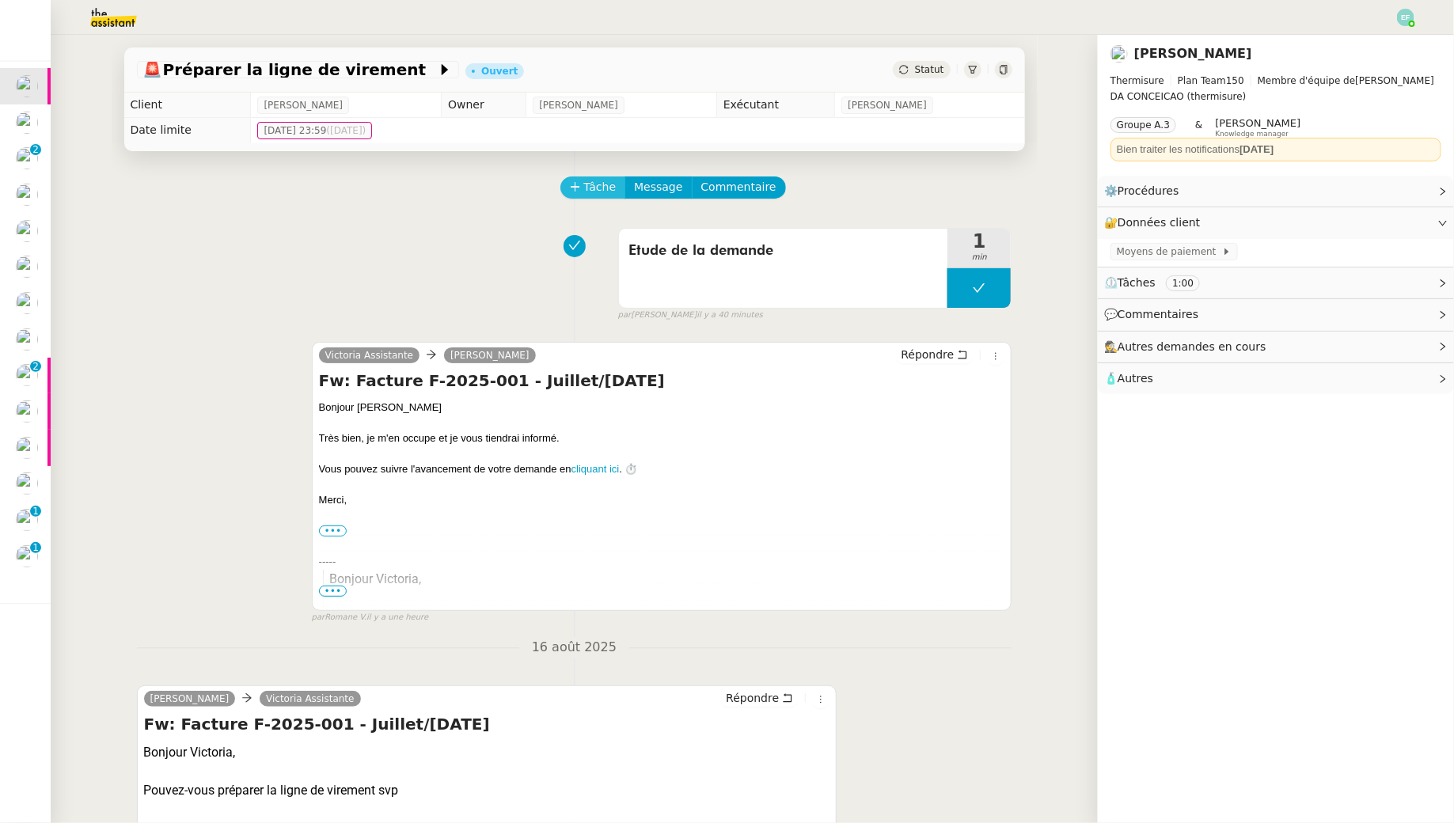
click at [596, 192] on span "Tâche" at bounding box center [600, 187] width 32 height 18
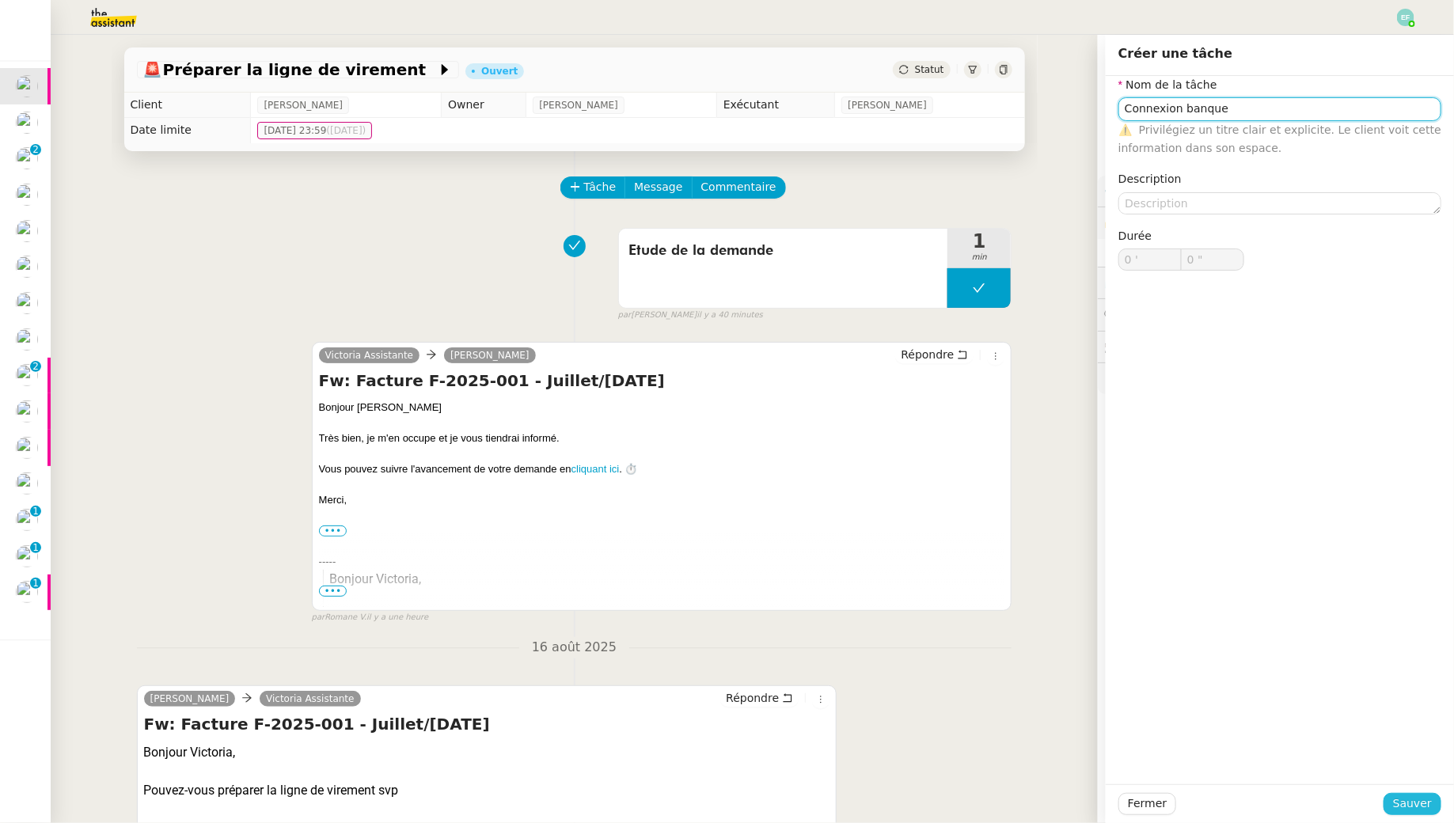
type input "Connexion banque"
click at [1405, 795] on span "Sauver" at bounding box center [1412, 804] width 39 height 18
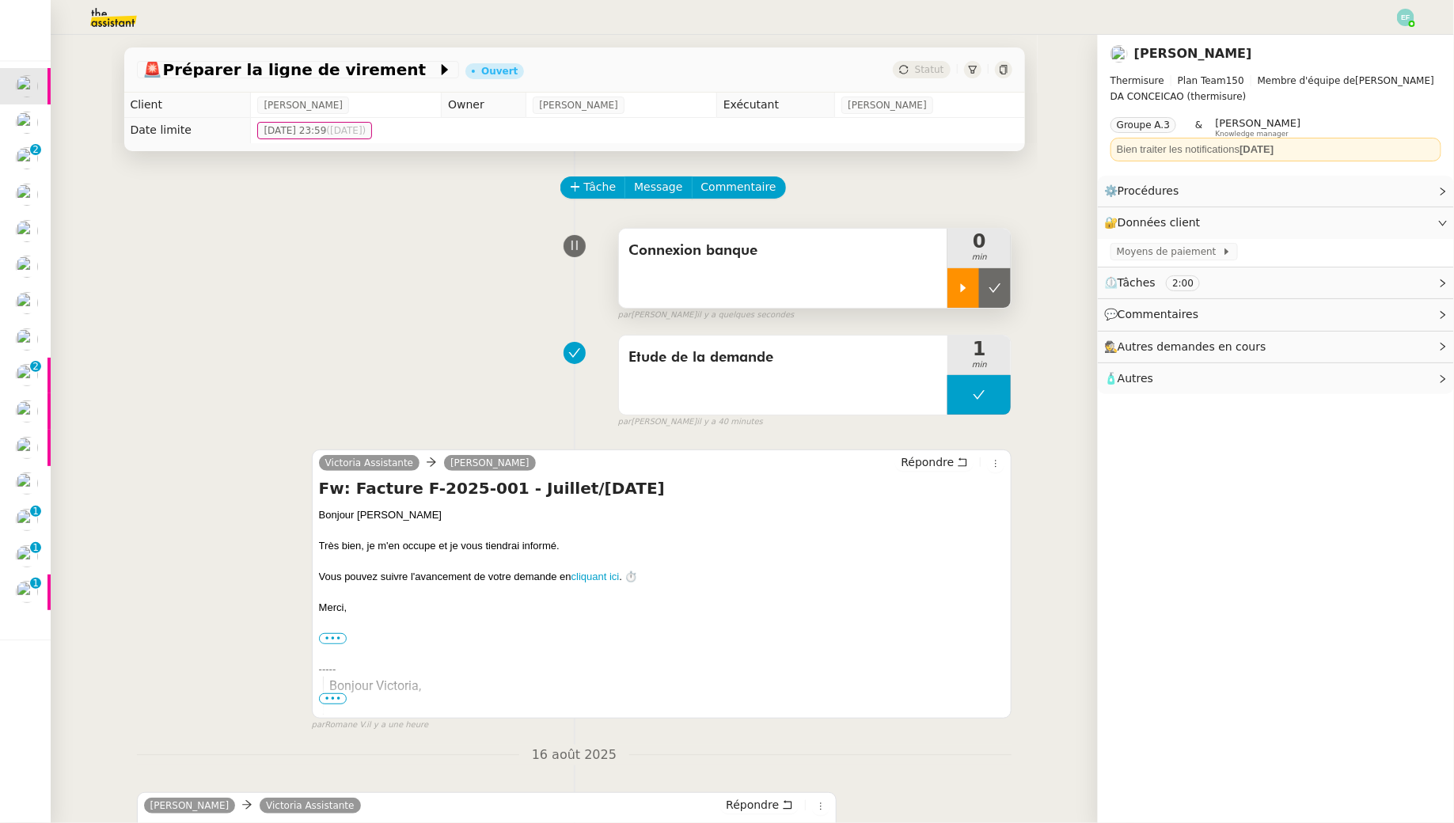
click at [956, 273] on div at bounding box center [963, 288] width 32 height 40
click at [1373, 214] on div "🔐 Données client Modifier" at bounding box center [1263, 223] width 318 height 18
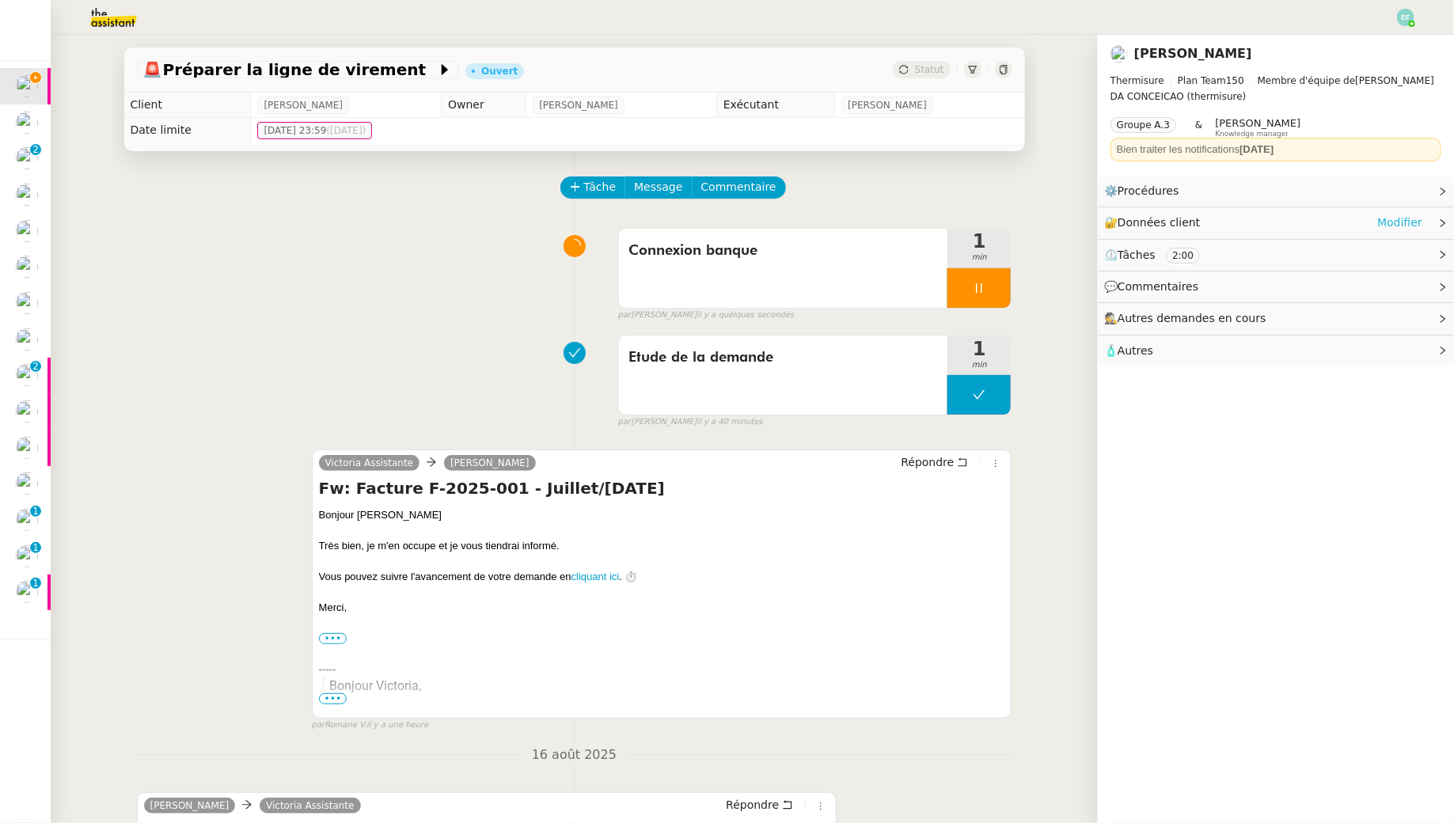
click at [1383, 218] on link "Modifier" at bounding box center [1399, 223] width 45 height 18
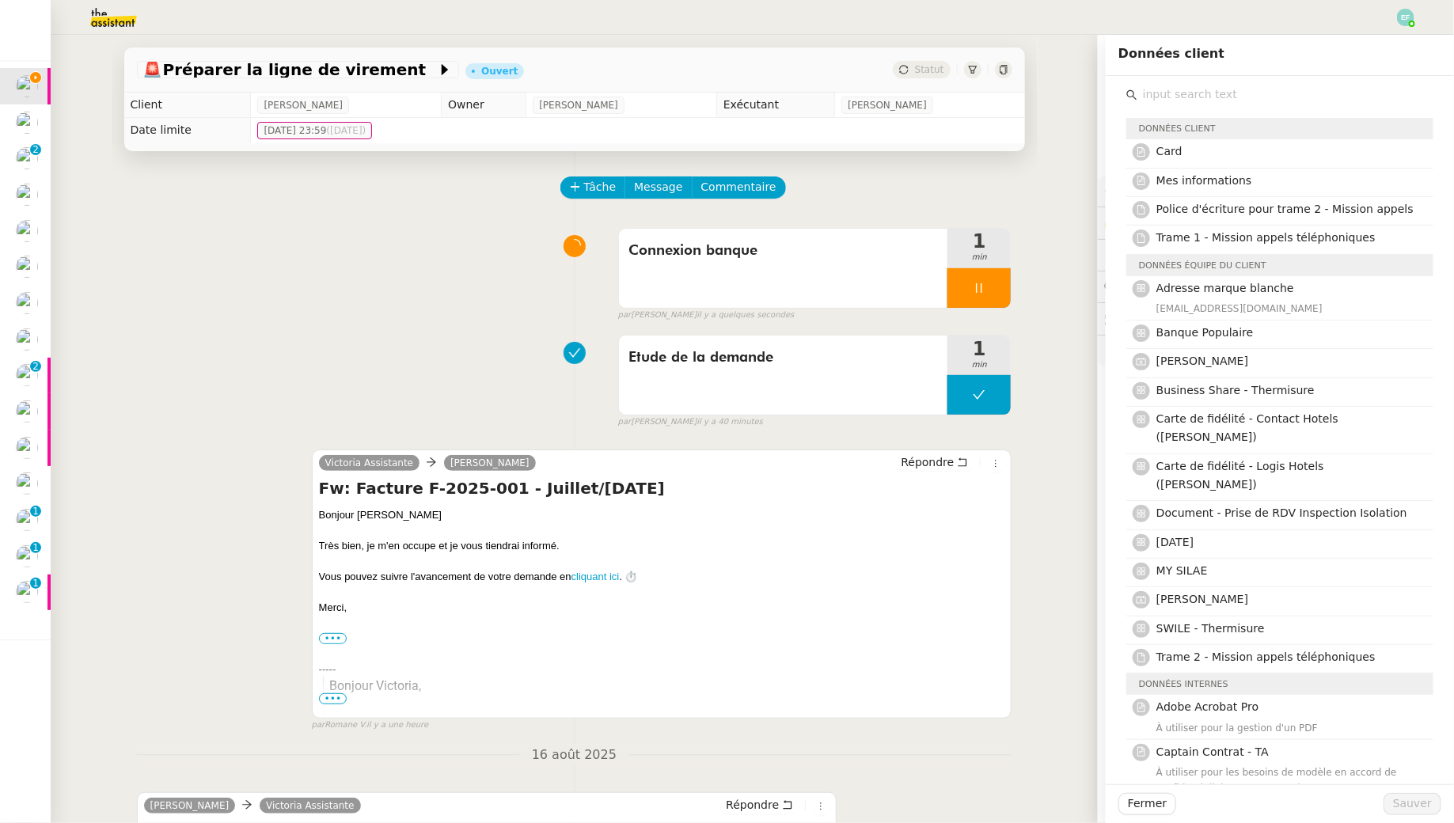
click at [1168, 90] on input "text" at bounding box center [1285, 94] width 296 height 21
click at [1194, 329] on span "Banque Populaire" at bounding box center [1204, 332] width 97 height 13
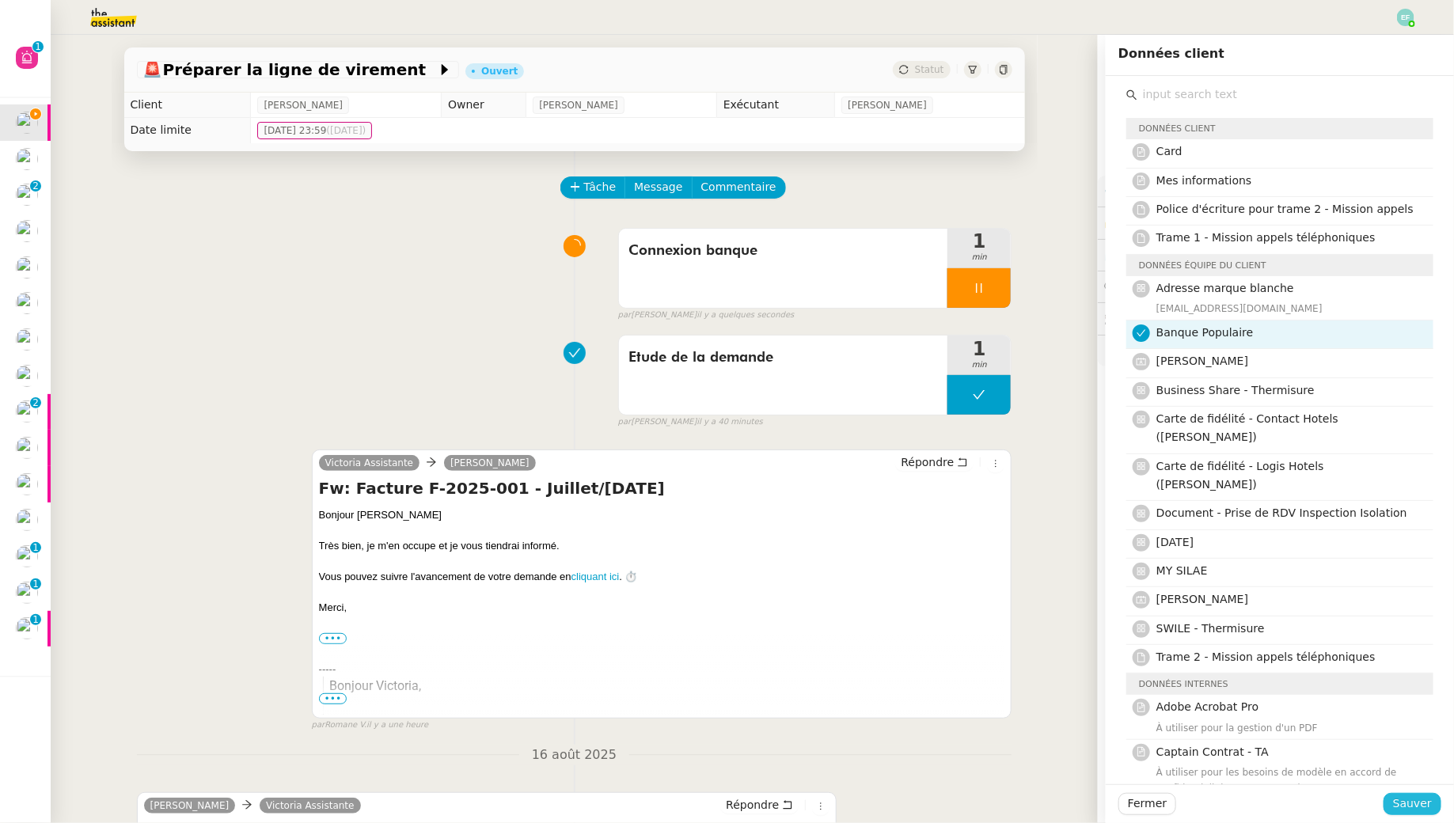
click at [1416, 806] on span "Sauver" at bounding box center [1412, 804] width 39 height 18
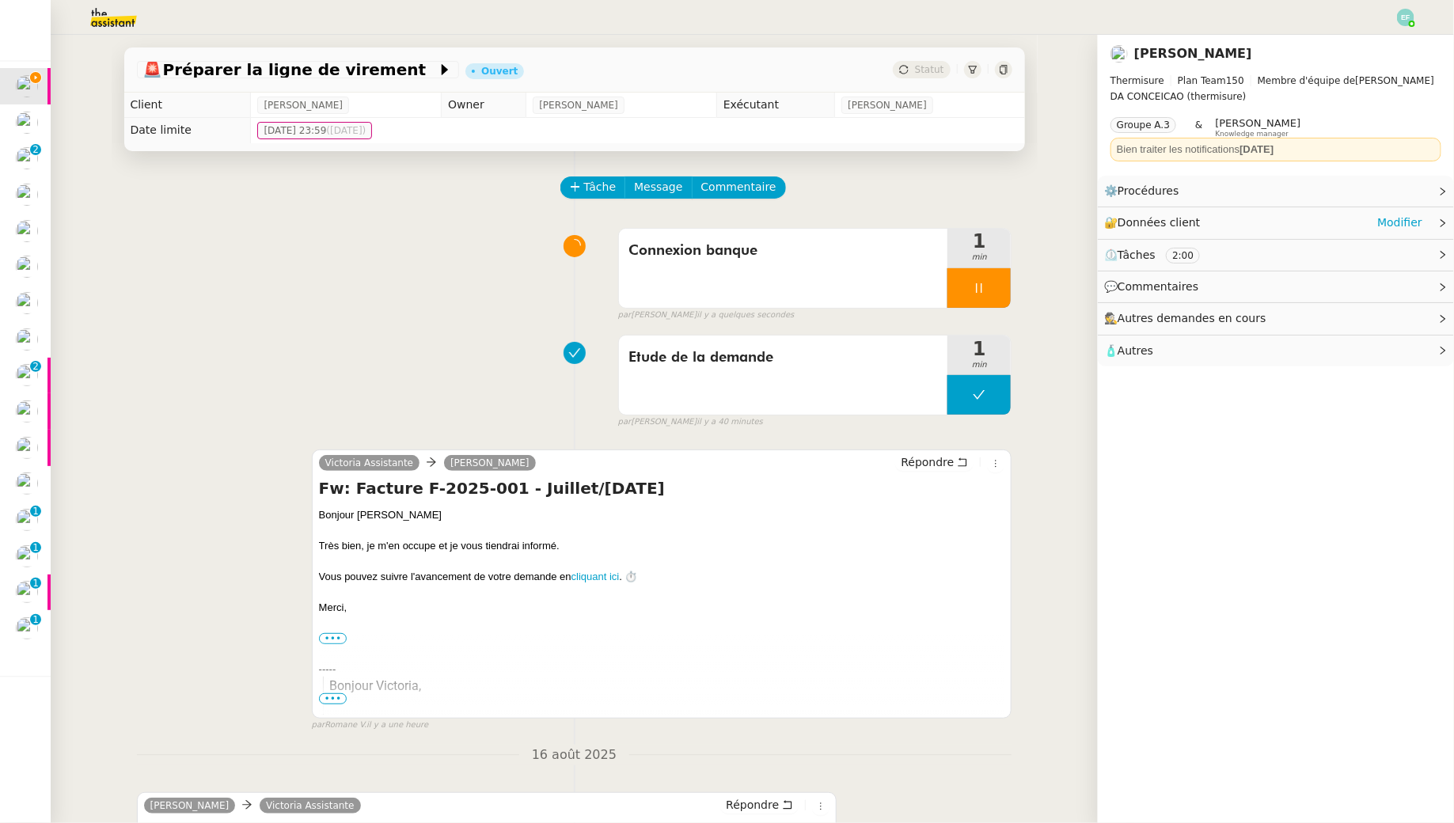
click at [1253, 221] on div "🔐 Données client Modifier" at bounding box center [1263, 223] width 318 height 18
click at [1187, 251] on span "Banque Populaire" at bounding box center [1161, 252] width 89 height 16
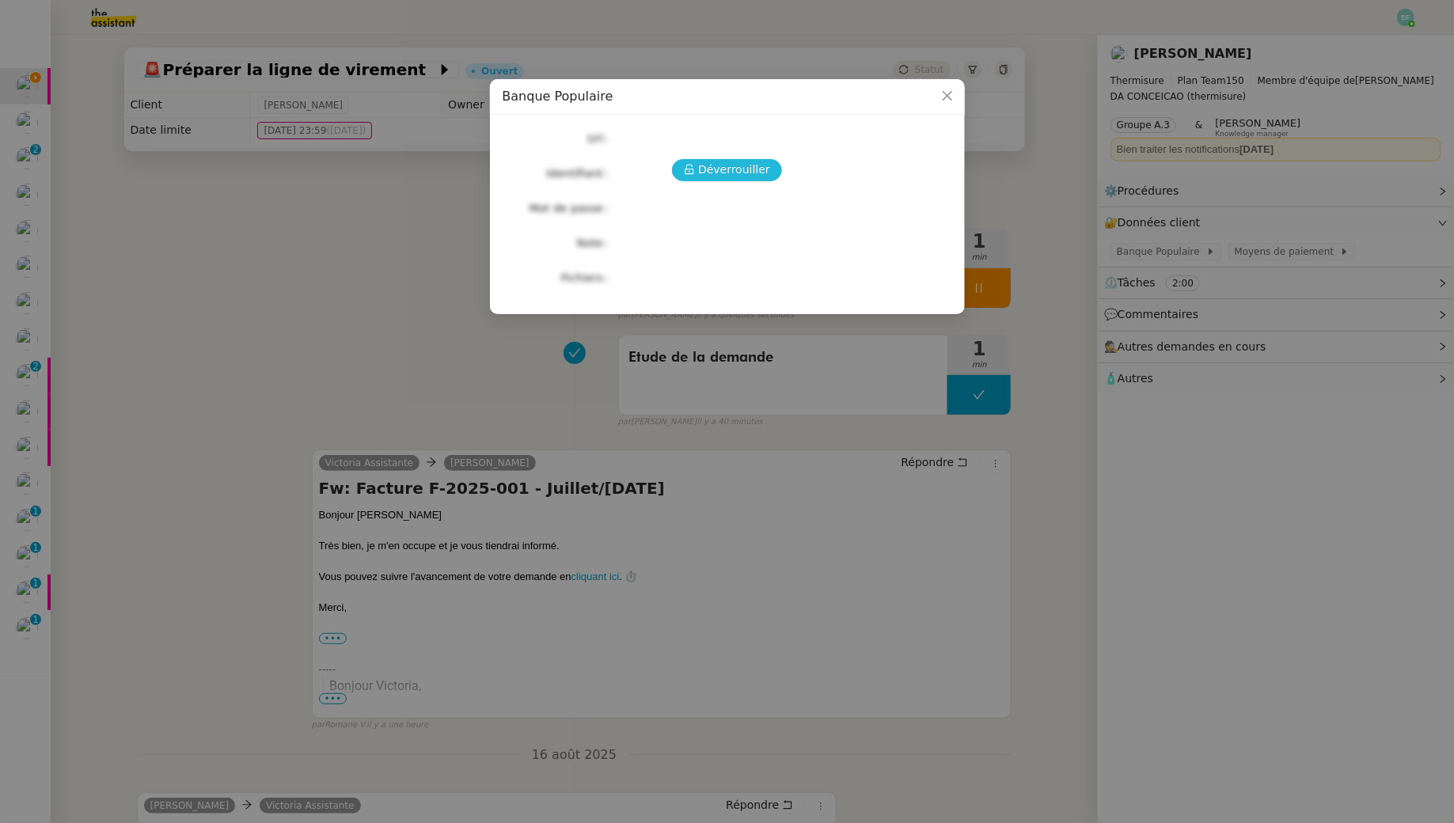
click at [738, 166] on span "Déverrouiller" at bounding box center [734, 170] width 72 height 18
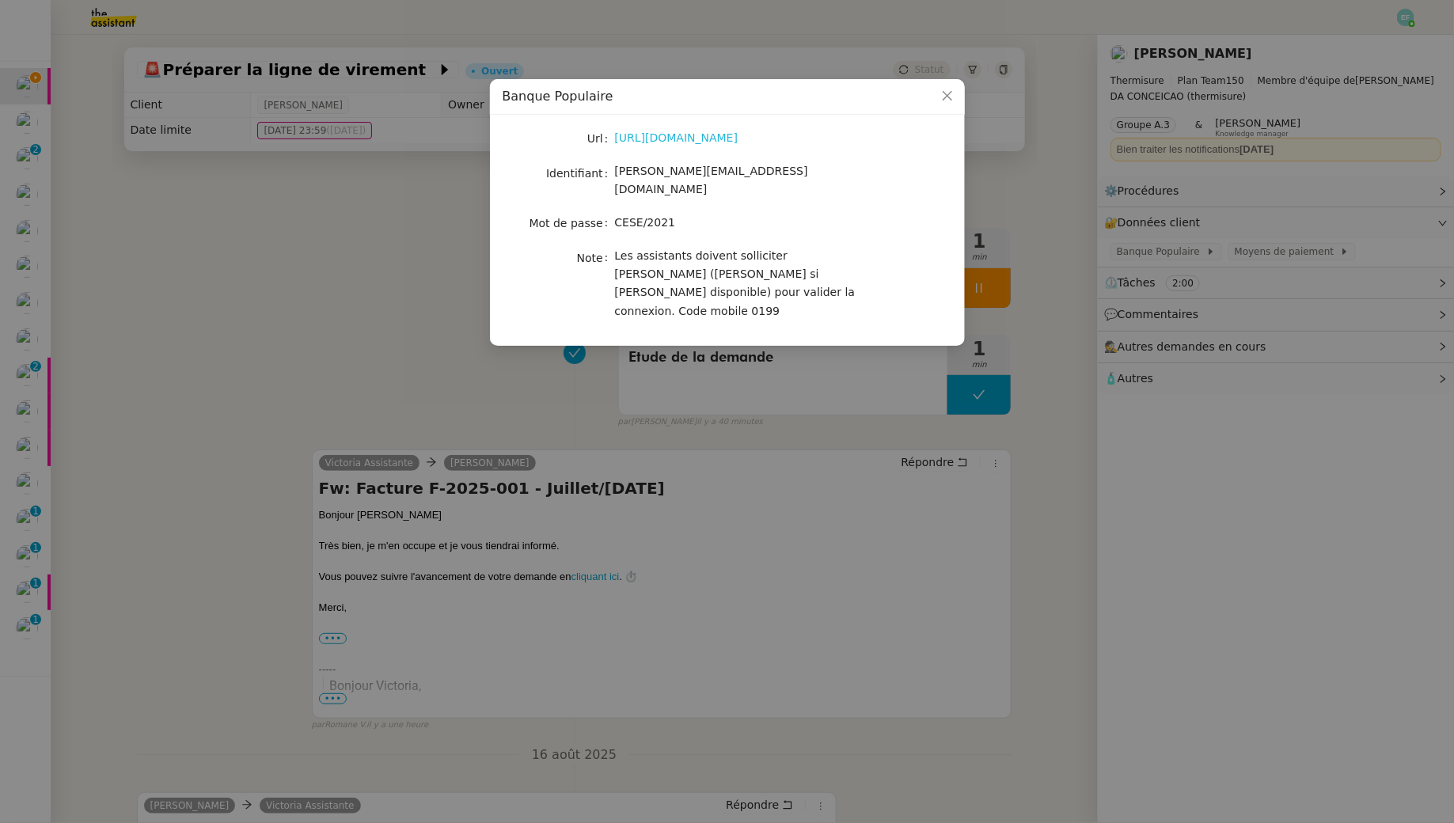
click at [716, 140] on link "https://suiteentreprise.banquepopulaire.fr/" at bounding box center [676, 137] width 123 height 13
click at [704, 179] on span "guillaume@team.theassistant.com" at bounding box center [711, 180] width 193 height 31
click at [683, 174] on span "guillaume@team.theassistant.com" at bounding box center [711, 180] width 193 height 31
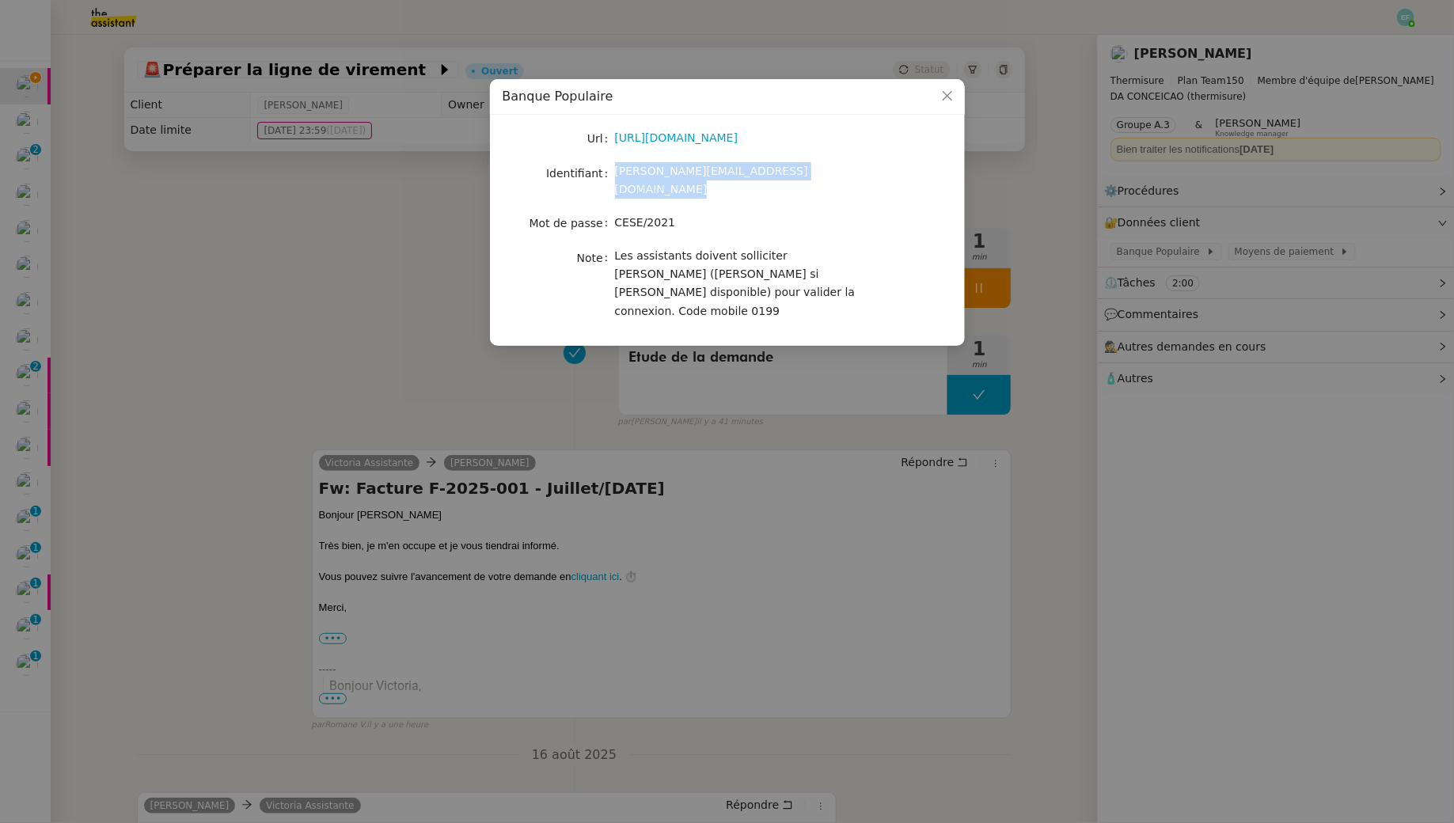
click at [683, 174] on span "guillaume@team.theassistant.com" at bounding box center [711, 180] width 193 height 31
copy span "guillaume@team.theassistant.com"
click at [627, 195] on div "Url https://suiteentreprise.banquepopulaire.fr/ Identifiant guillaume@team.thea…" at bounding box center [728, 223] width 450 height 193
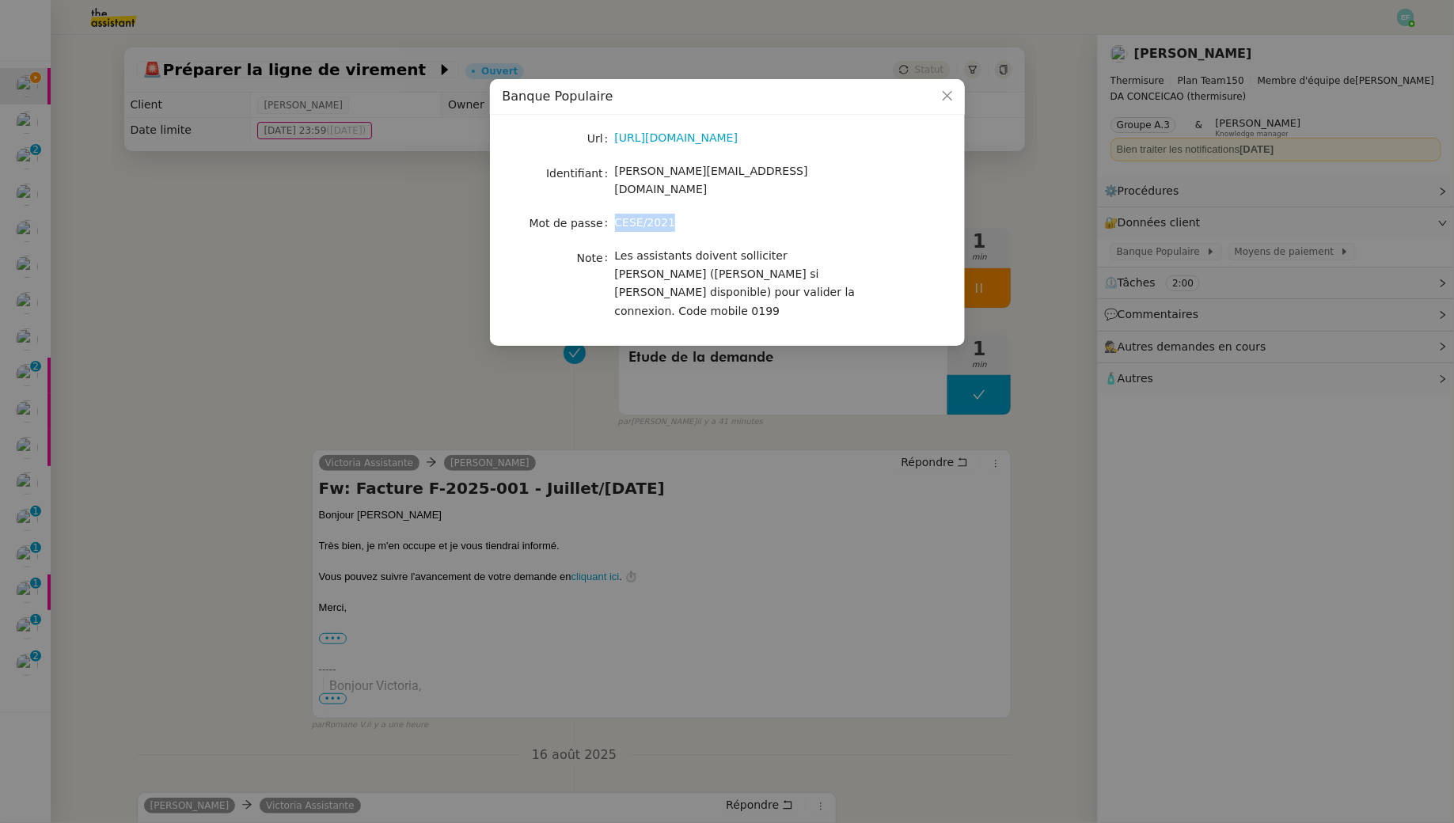
copy span "CESE/2021"
click at [420, 389] on nz-modal-container "Banque Populaire Url https://suiteentreprise.banquepopulaire.fr/ Identifiant gu…" at bounding box center [727, 411] width 1454 height 823
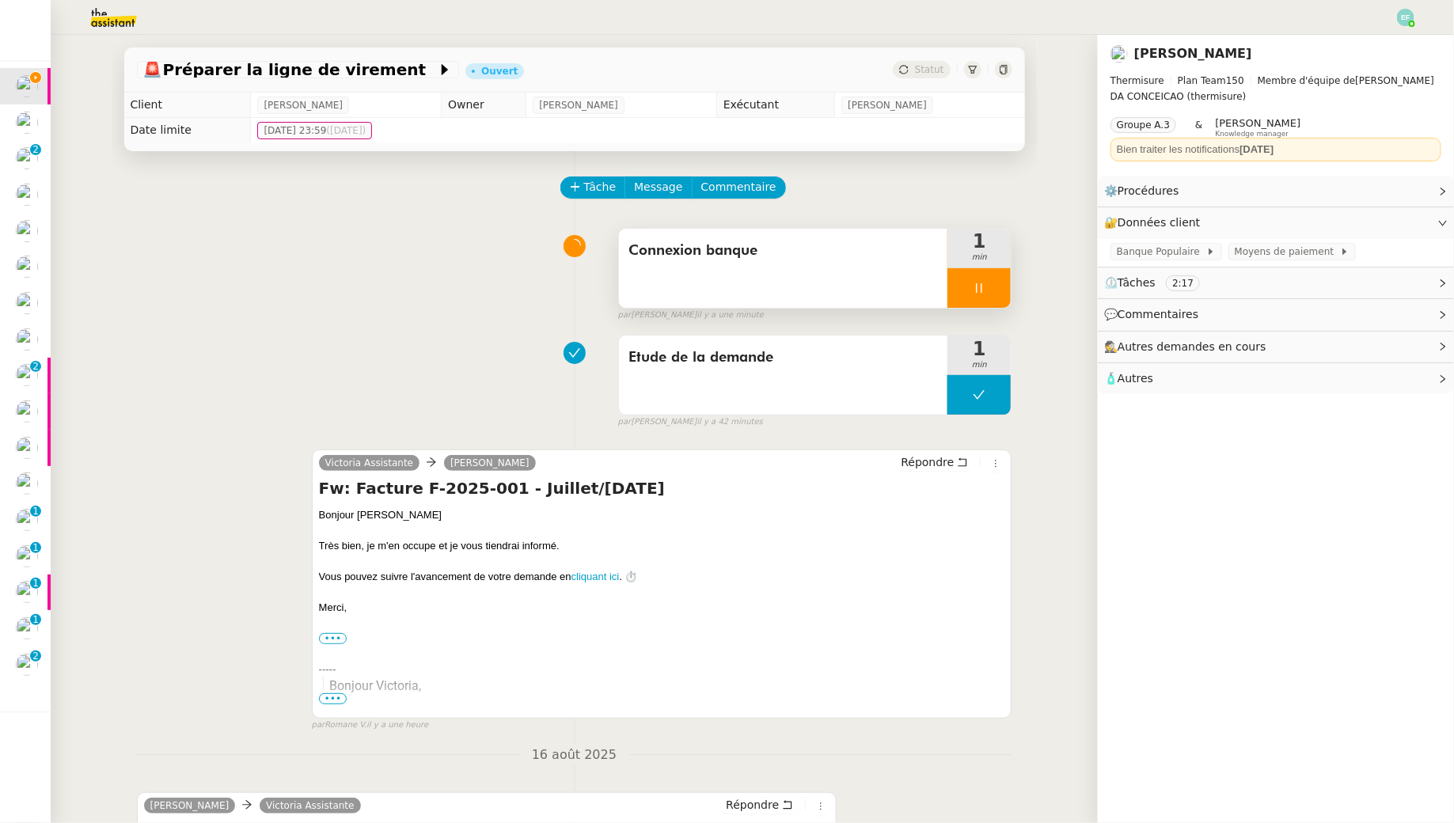
click at [976, 287] on icon at bounding box center [979, 288] width 13 height 13
click at [993, 287] on icon at bounding box center [994, 288] width 13 height 13
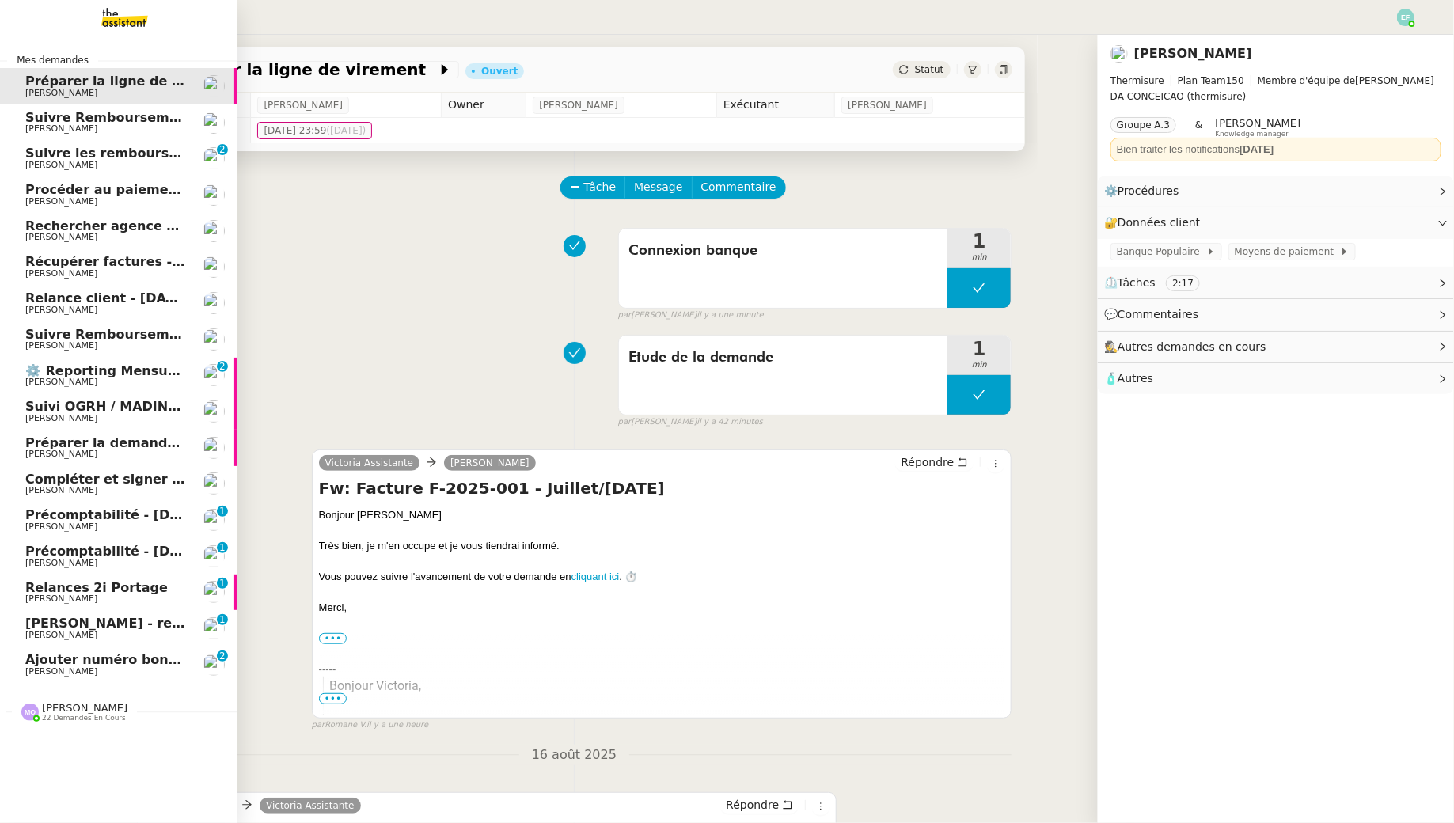
click at [137, 374] on span "⚙️ Reporting Mensuel (à réaliser dès réception salaires juillet)" at bounding box center [248, 370] width 446 height 15
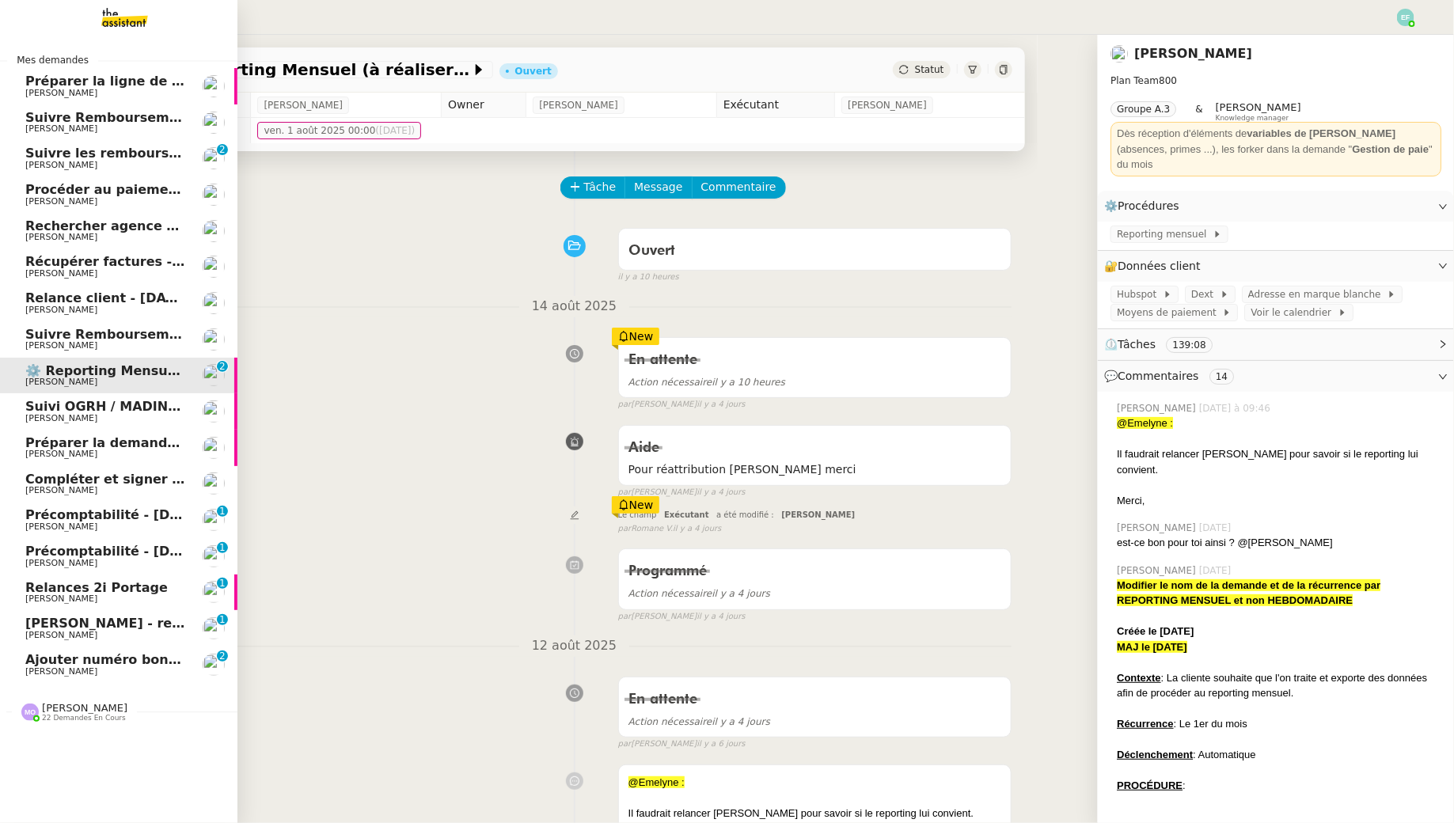
click at [34, 127] on span "[PERSON_NAME]" at bounding box center [61, 128] width 72 height 10
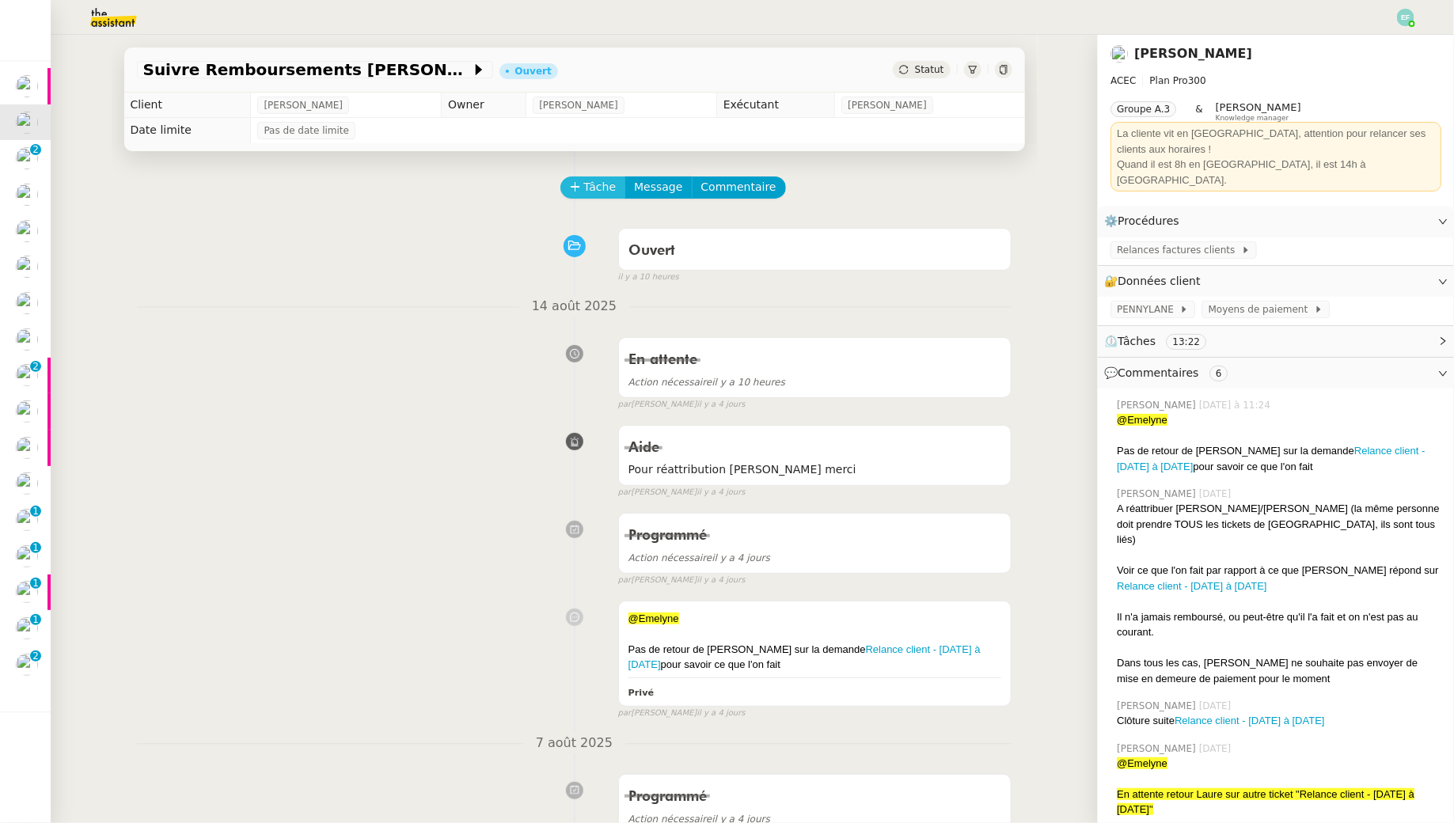
click at [595, 198] on button "Tâche" at bounding box center [593, 187] width 66 height 22
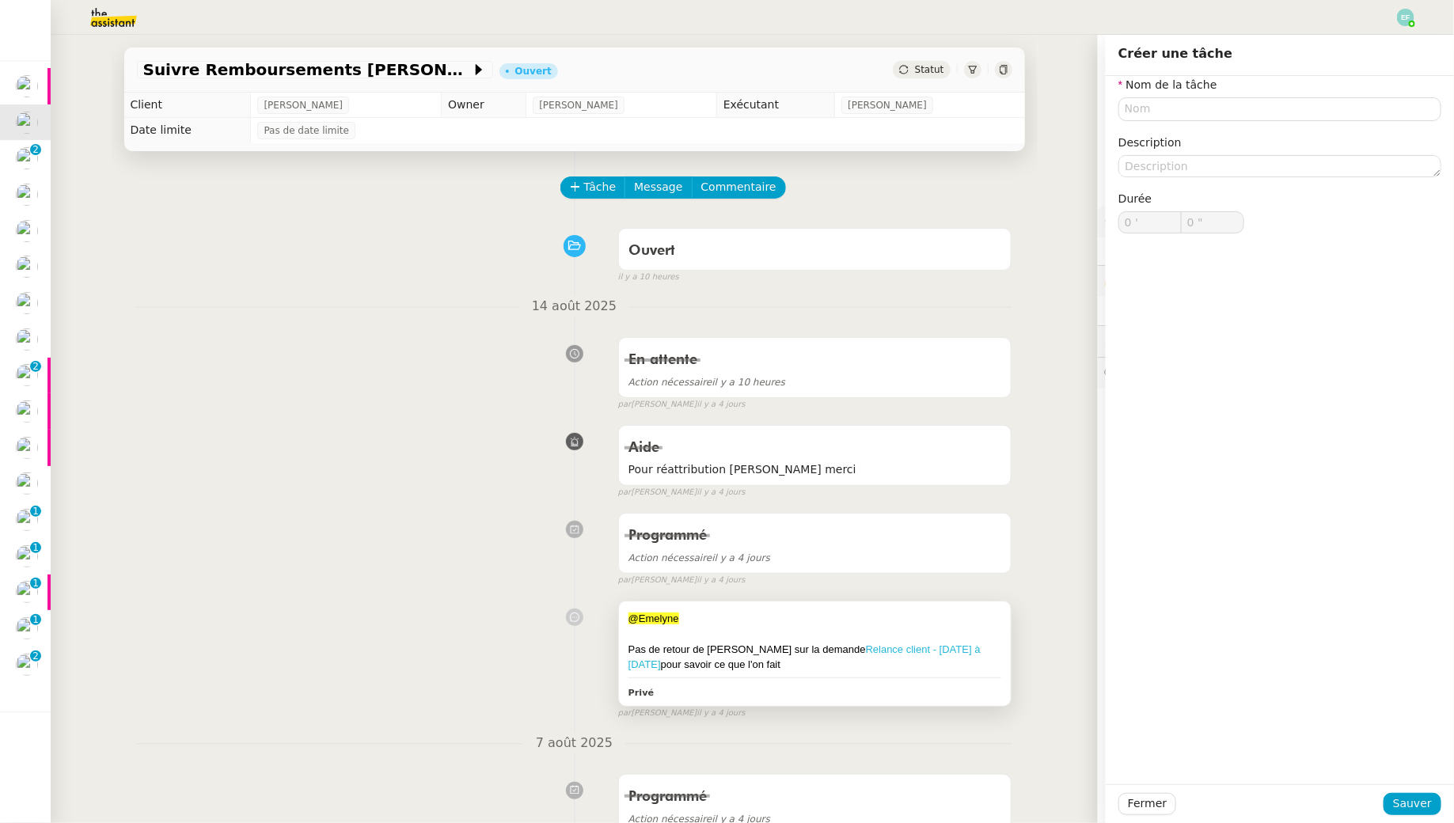
click at [842, 647] on link "Relance client - [DATE] à [DATE]" at bounding box center [804, 657] width 352 height 28
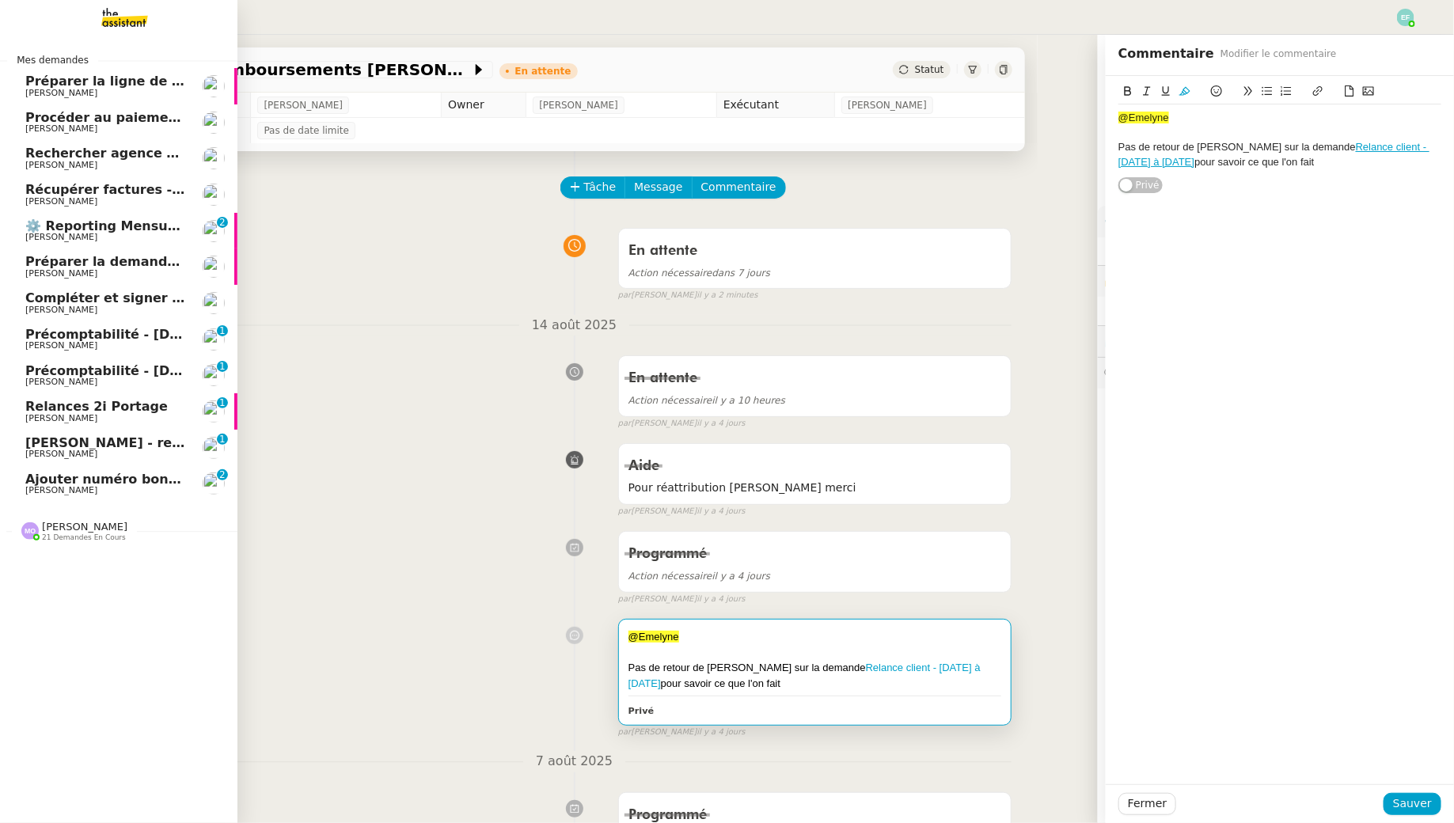
click at [78, 90] on span "[PERSON_NAME]" at bounding box center [61, 93] width 72 height 10
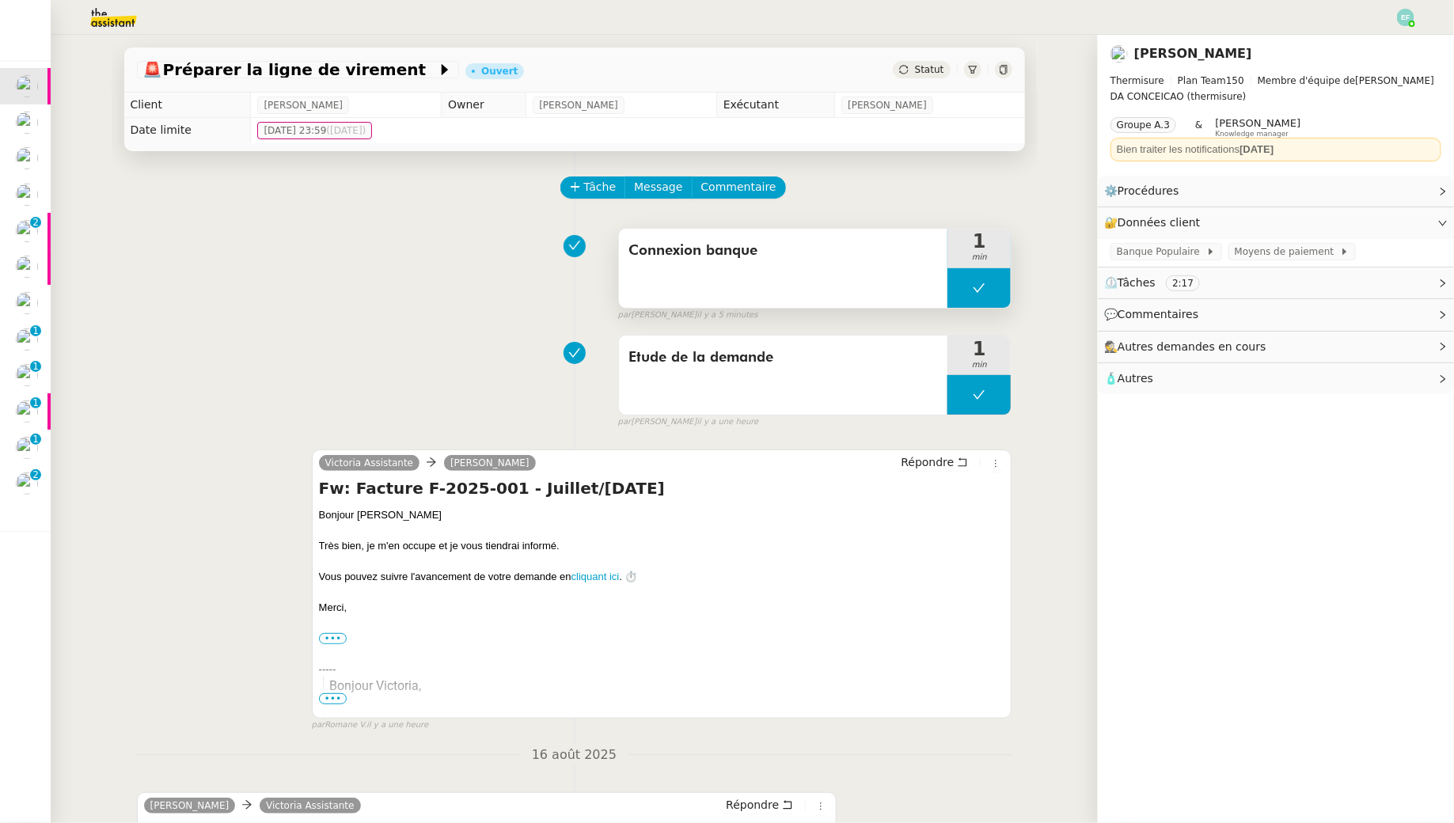
click at [986, 299] on button at bounding box center [978, 288] width 63 height 40
click at [961, 290] on icon at bounding box center [963, 288] width 13 height 13
click at [1186, 246] on span "Banque Populaire" at bounding box center [1161, 252] width 89 height 16
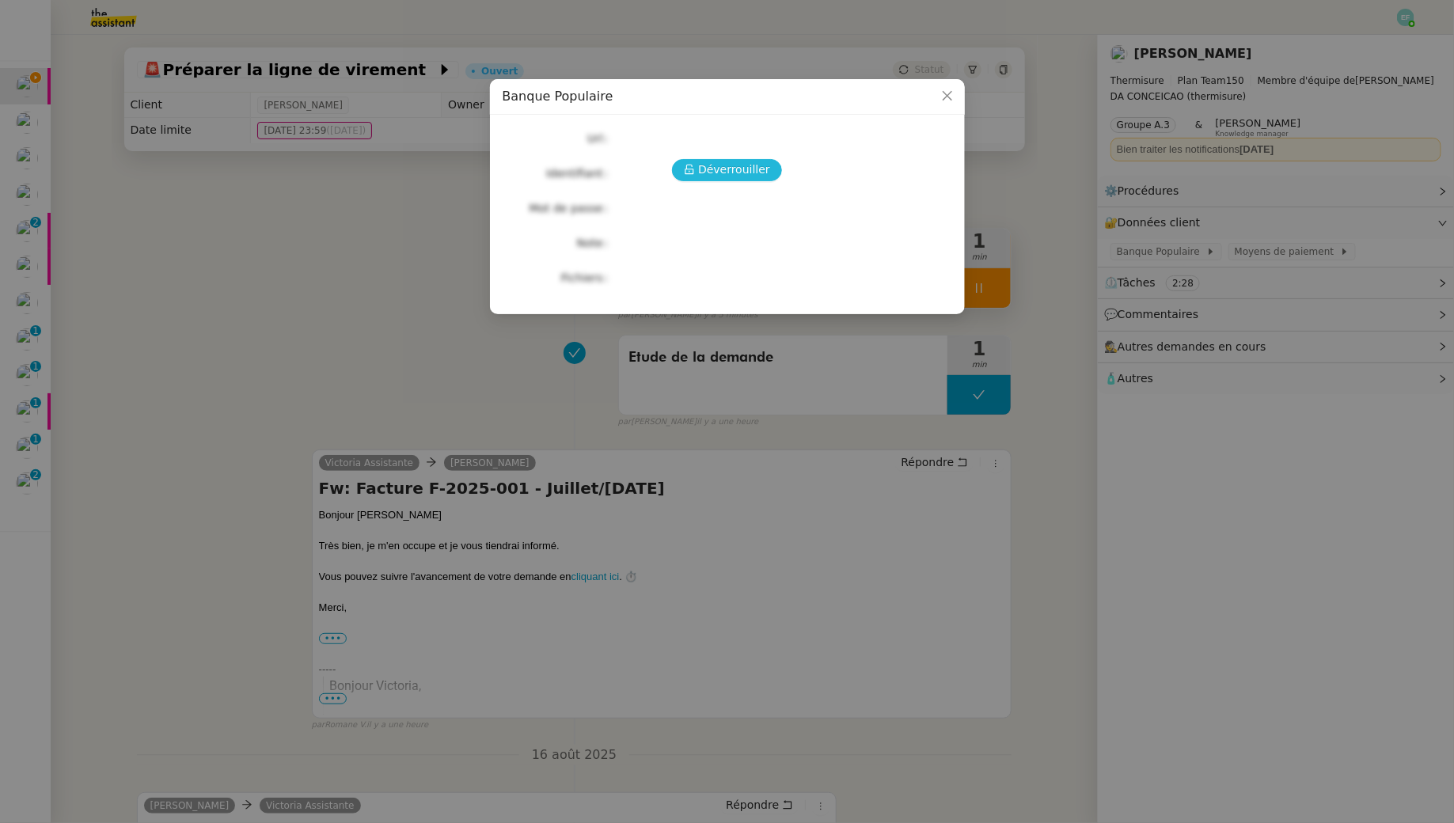
click at [702, 173] on span "Déverrouiller" at bounding box center [734, 170] width 72 height 18
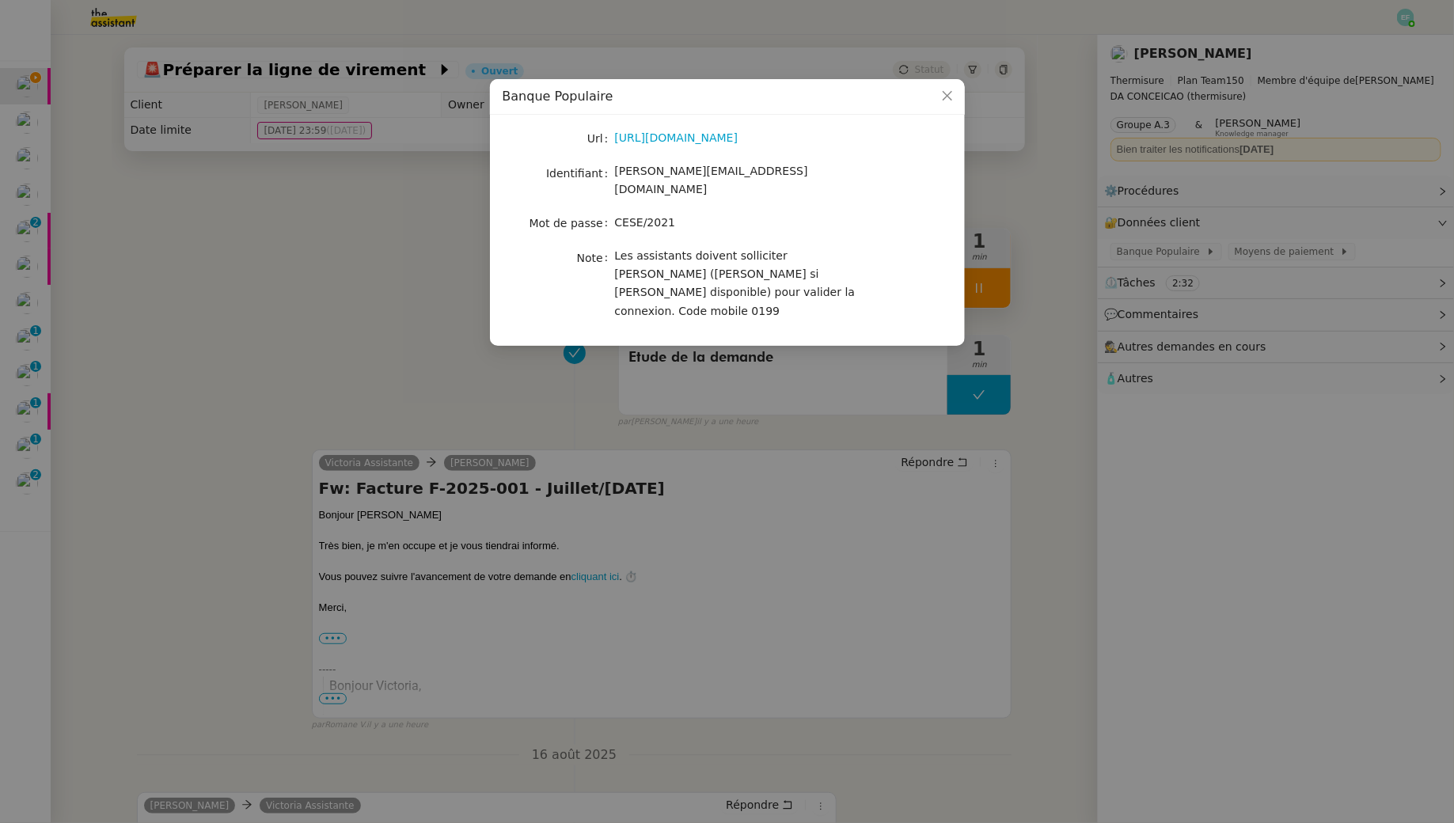
click at [684, 171] on span "guillaume@team.theassistant.com" at bounding box center [711, 180] width 193 height 31
copy span "guillaume@team.theassistant.com"
click at [632, 216] on span "CESE/2021" at bounding box center [645, 222] width 61 height 13
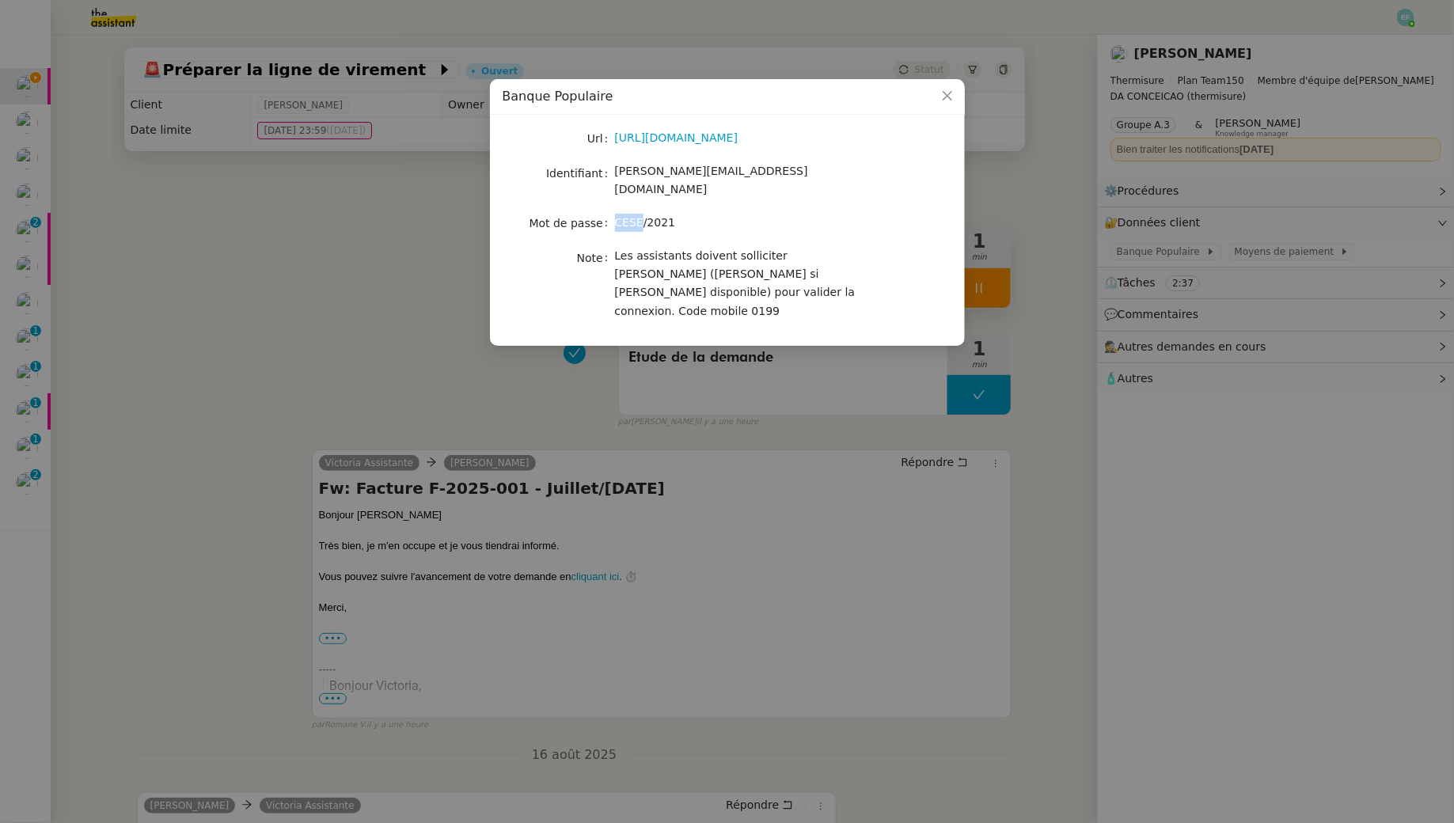
click at [632, 216] on span "CESE/2021" at bounding box center [645, 222] width 61 height 13
copy span "CESE/2021"
click at [38, 104] on nz-modal-container "Banque Populaire Url https://suiteentreprise.banquepopulaire.fr/ Identifiant gu…" at bounding box center [727, 411] width 1454 height 823
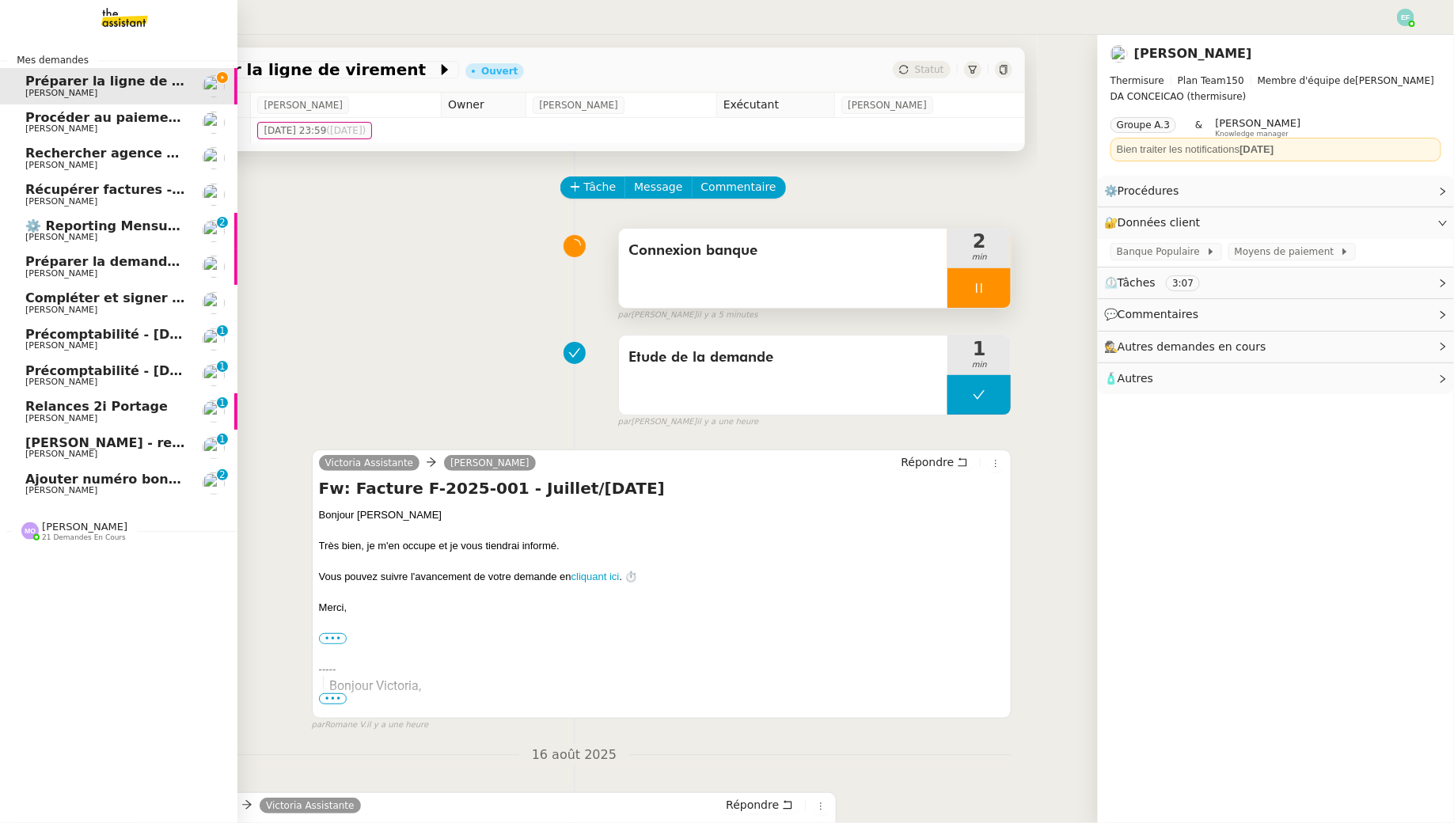
click at [37, 83] on span "Préparer la ligne de virement" at bounding box center [130, 81] width 211 height 15
click at [121, 127] on span "[PERSON_NAME]" at bounding box center [105, 128] width 160 height 9
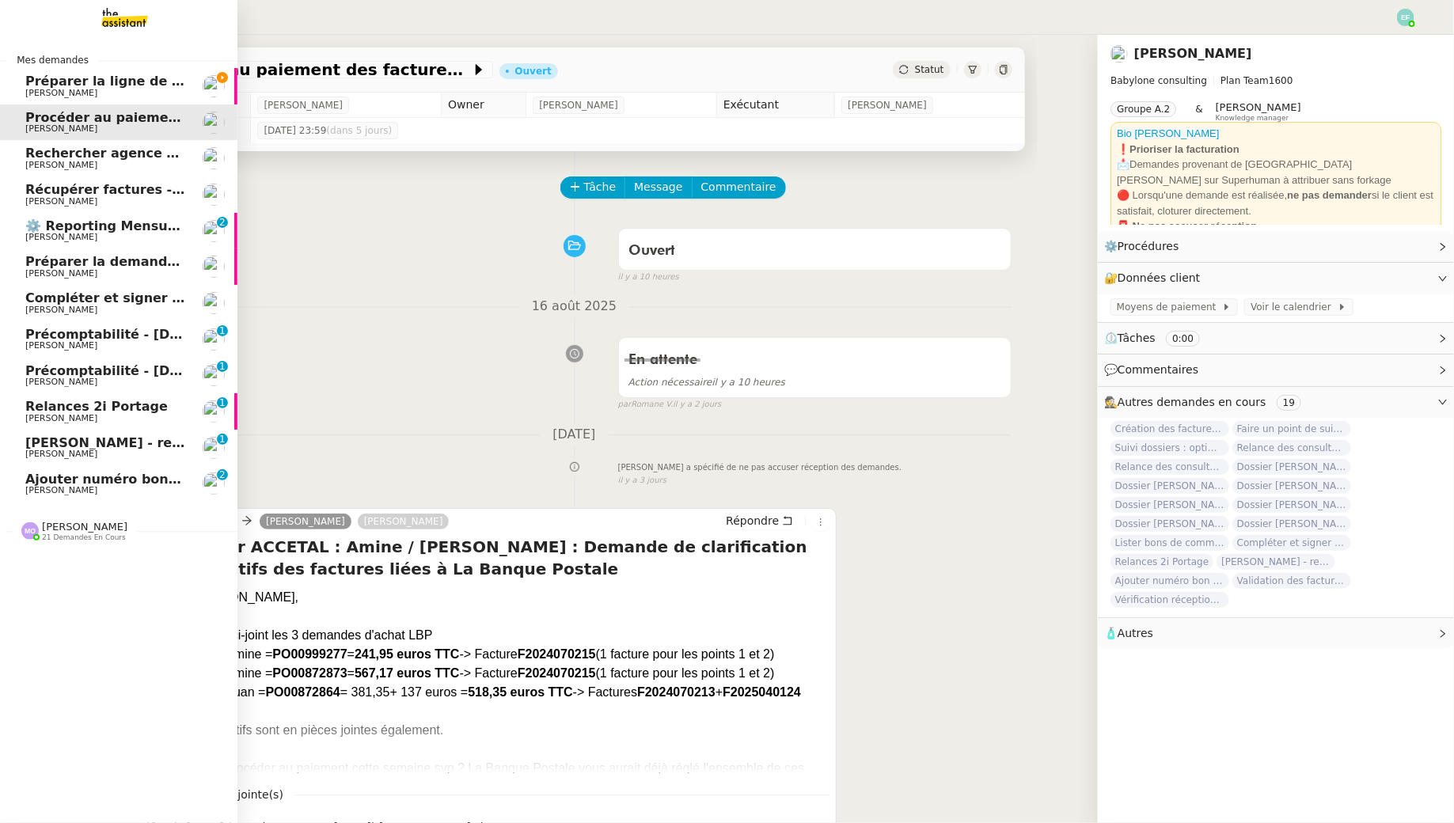
click at [38, 88] on span "[PERSON_NAME]" at bounding box center [61, 93] width 72 height 10
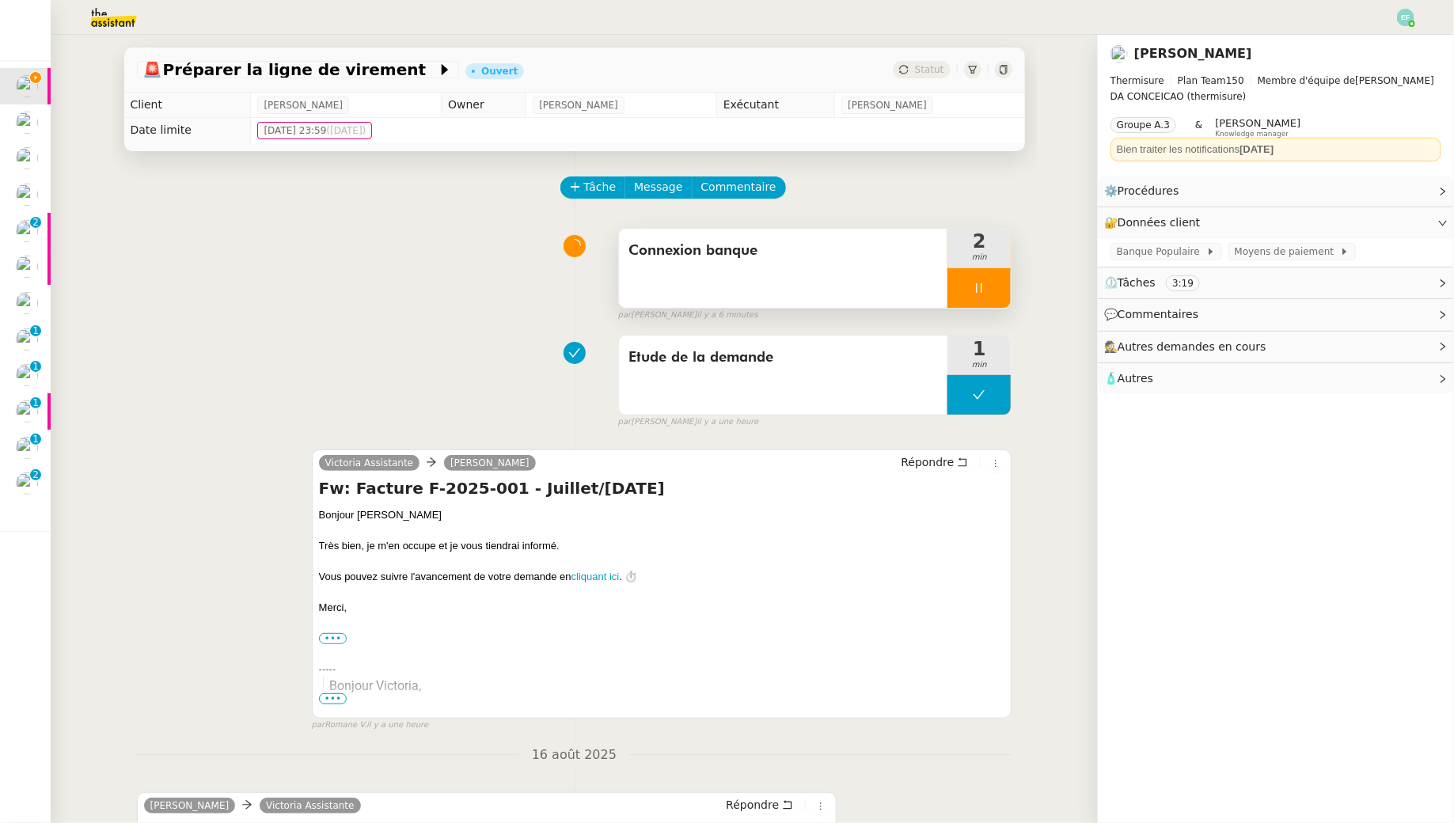
click at [988, 290] on div at bounding box center [978, 288] width 63 height 40
click at [1000, 288] on icon at bounding box center [994, 288] width 13 height 13
click at [579, 184] on icon at bounding box center [575, 186] width 11 height 11
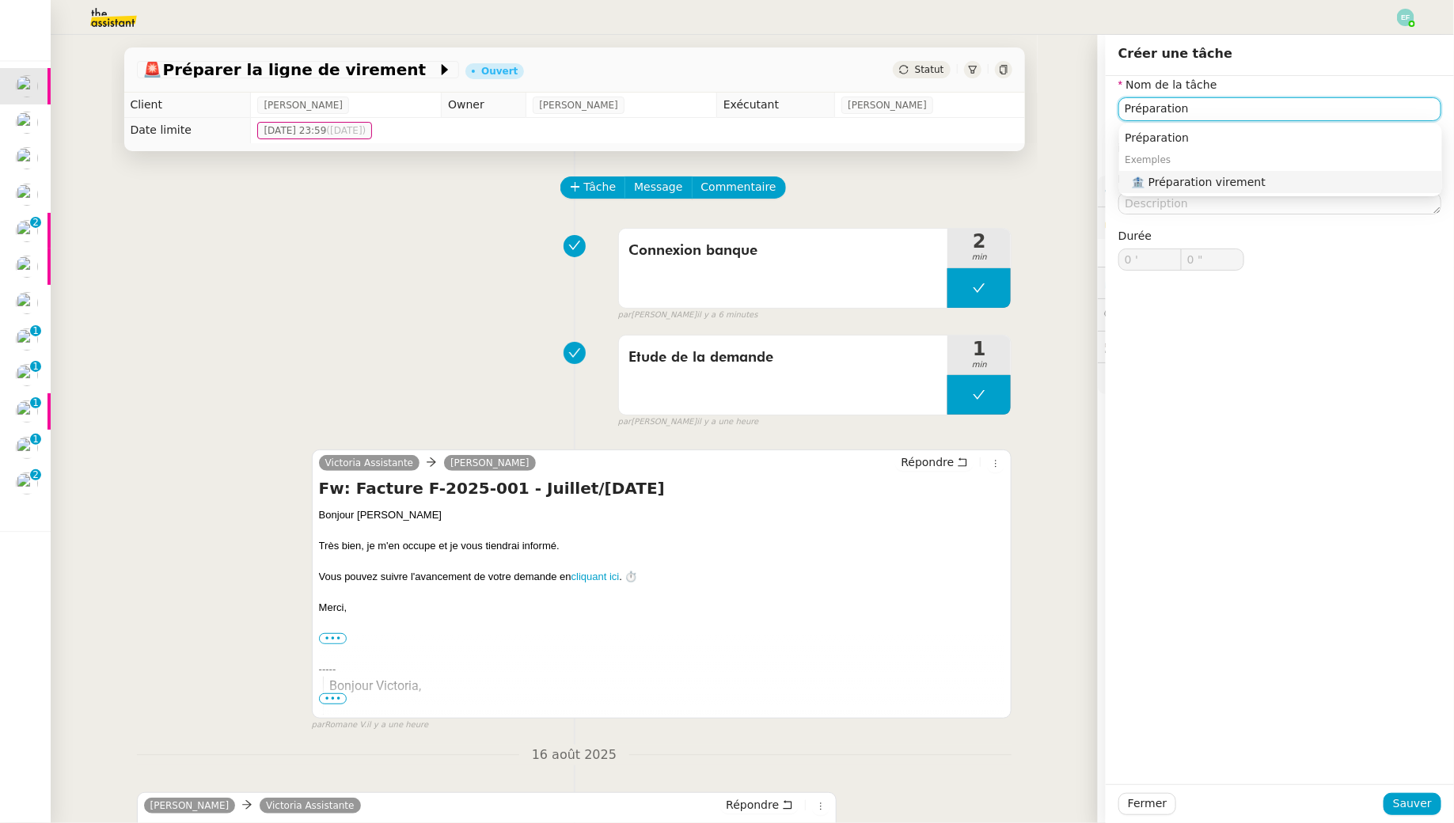
click at [1170, 183] on div "🏦 Préparation virement" at bounding box center [1284, 182] width 304 height 14
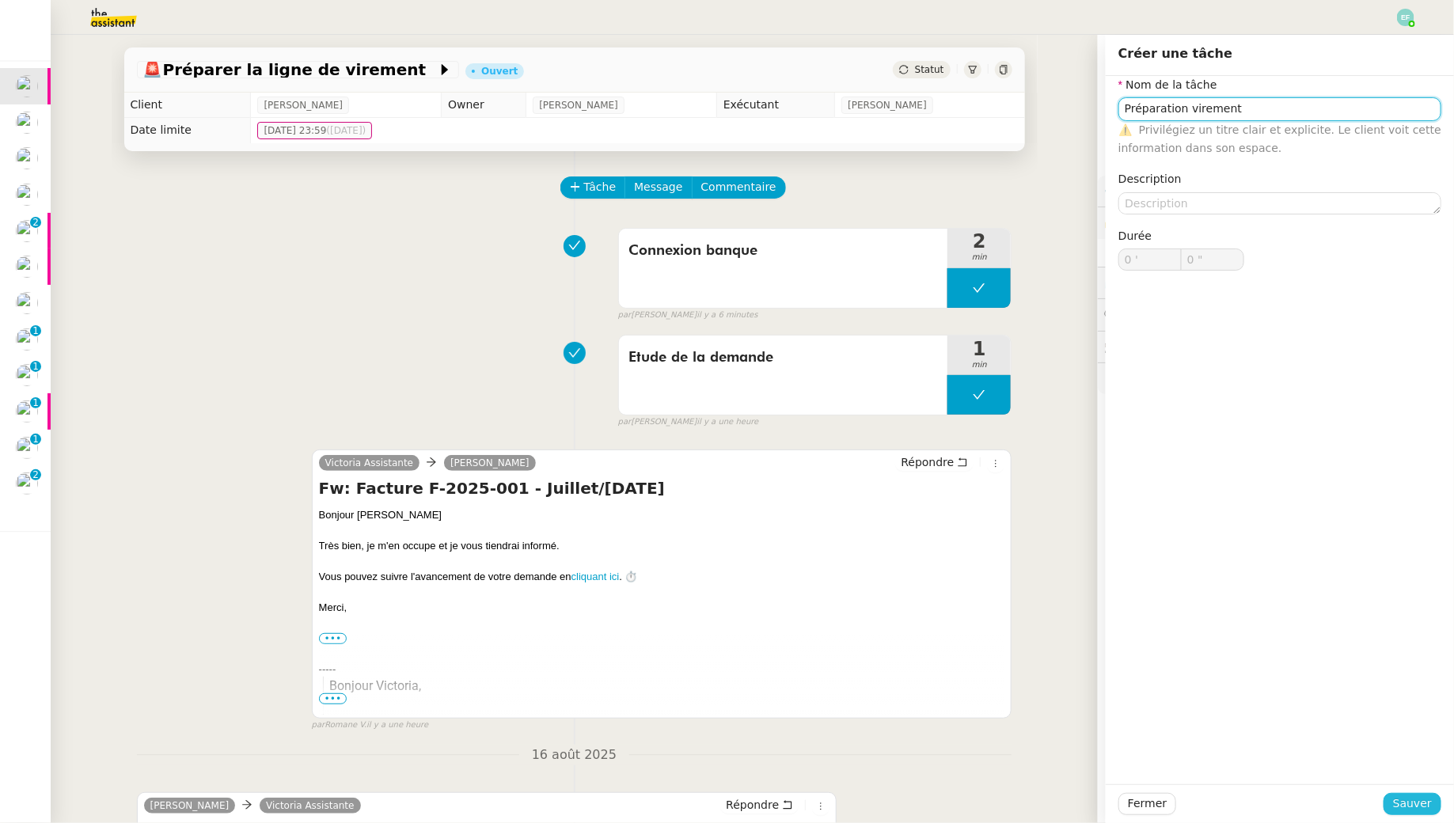
type input "Préparation virement"
click at [1416, 799] on span "Sauver" at bounding box center [1412, 804] width 39 height 18
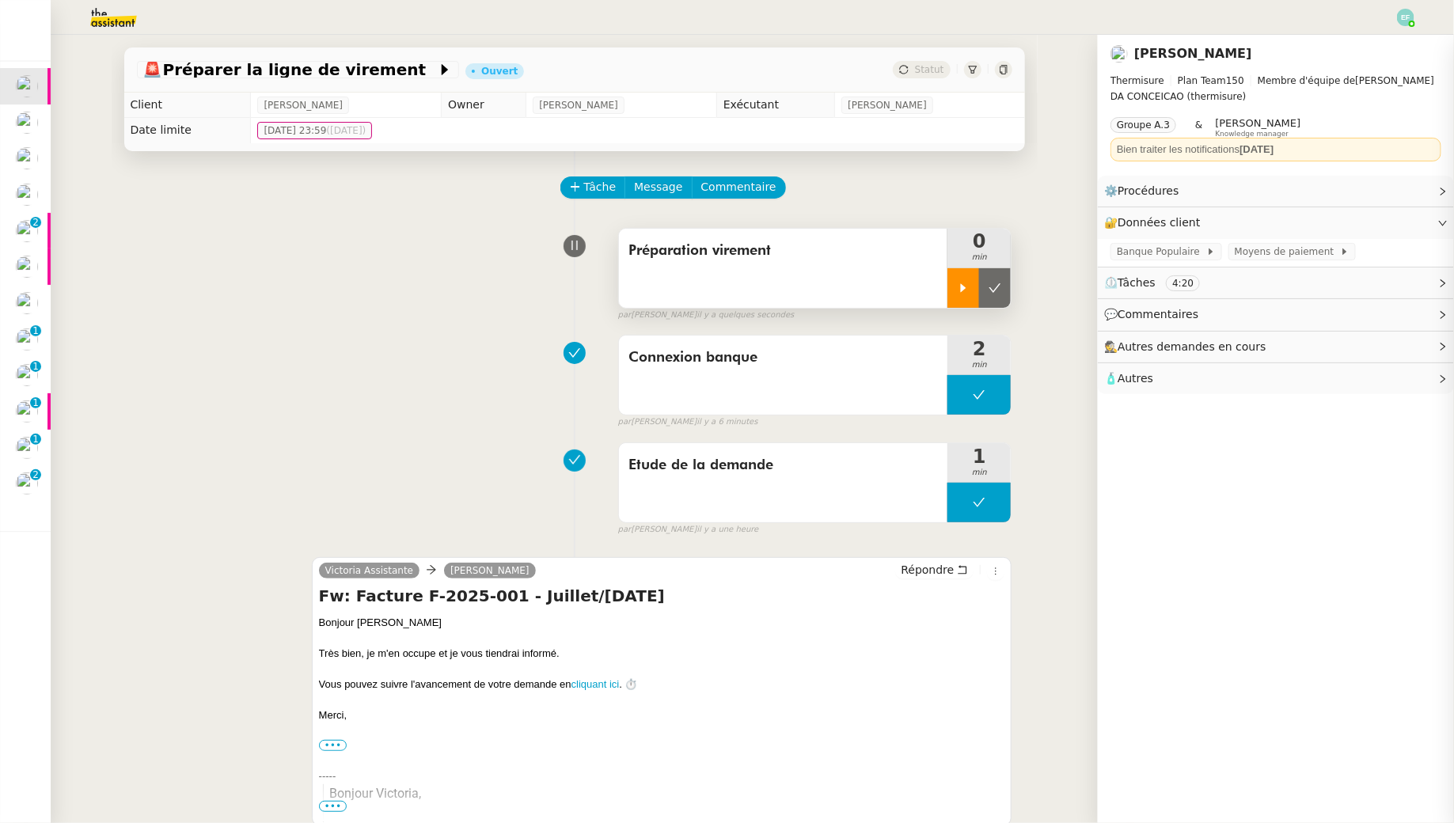
click at [954, 285] on div at bounding box center [963, 288] width 32 height 40
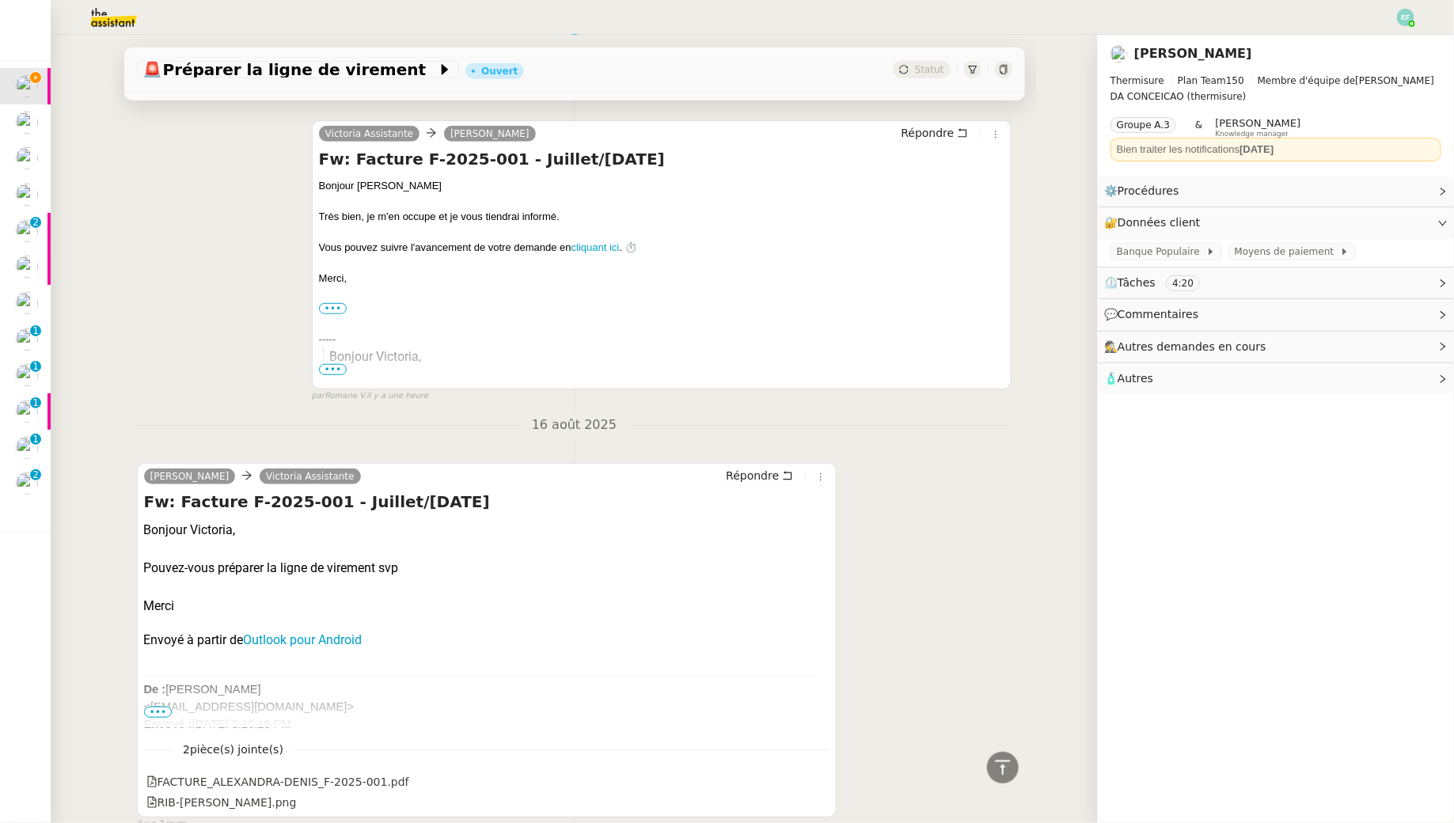
scroll to position [518, 0]
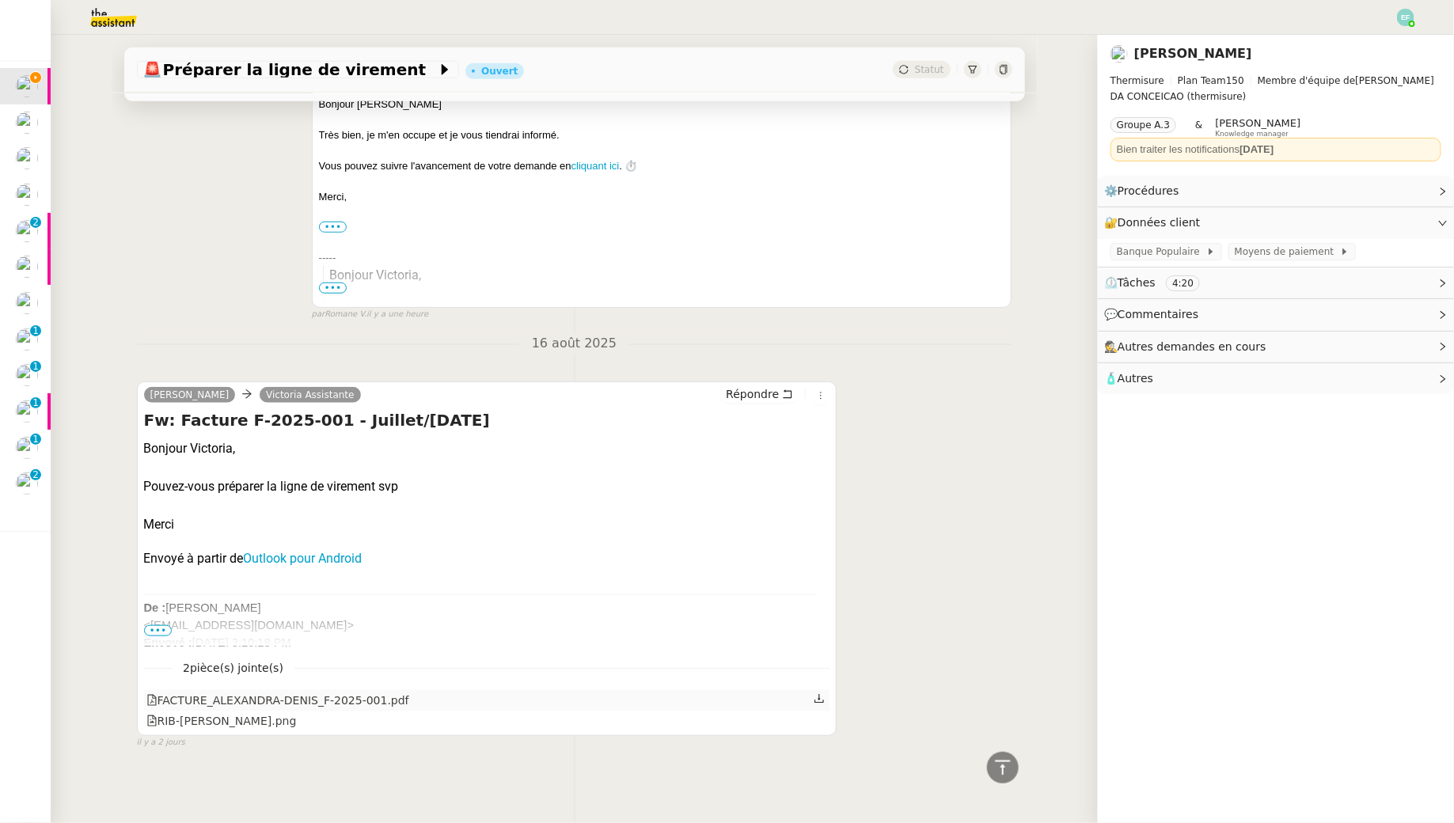
click at [821, 697] on icon at bounding box center [819, 698] width 11 height 11
click at [821, 721] on icon at bounding box center [819, 720] width 11 height 11
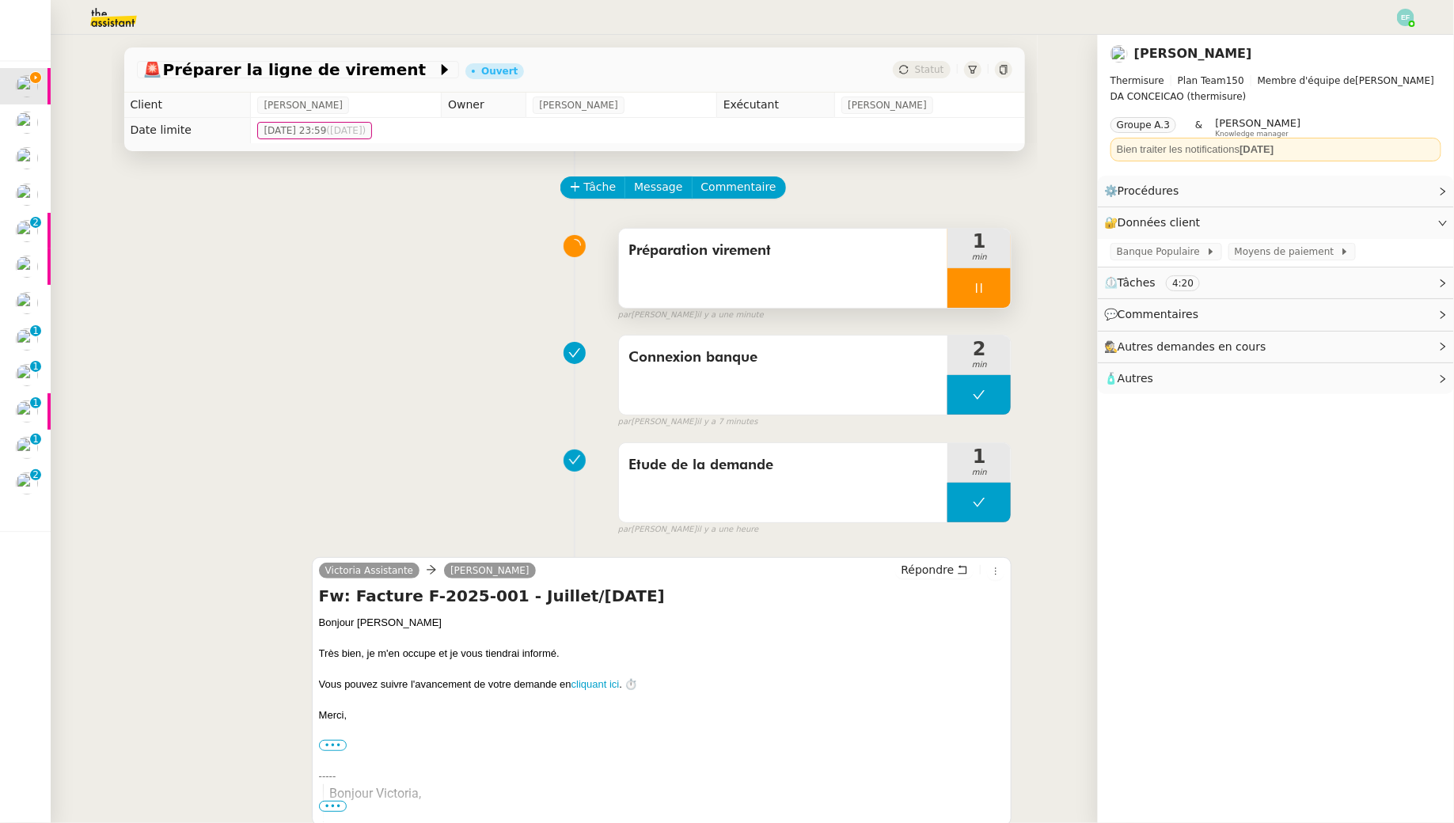
click at [783, 262] on span "Préparation virement" at bounding box center [783, 251] width 310 height 24
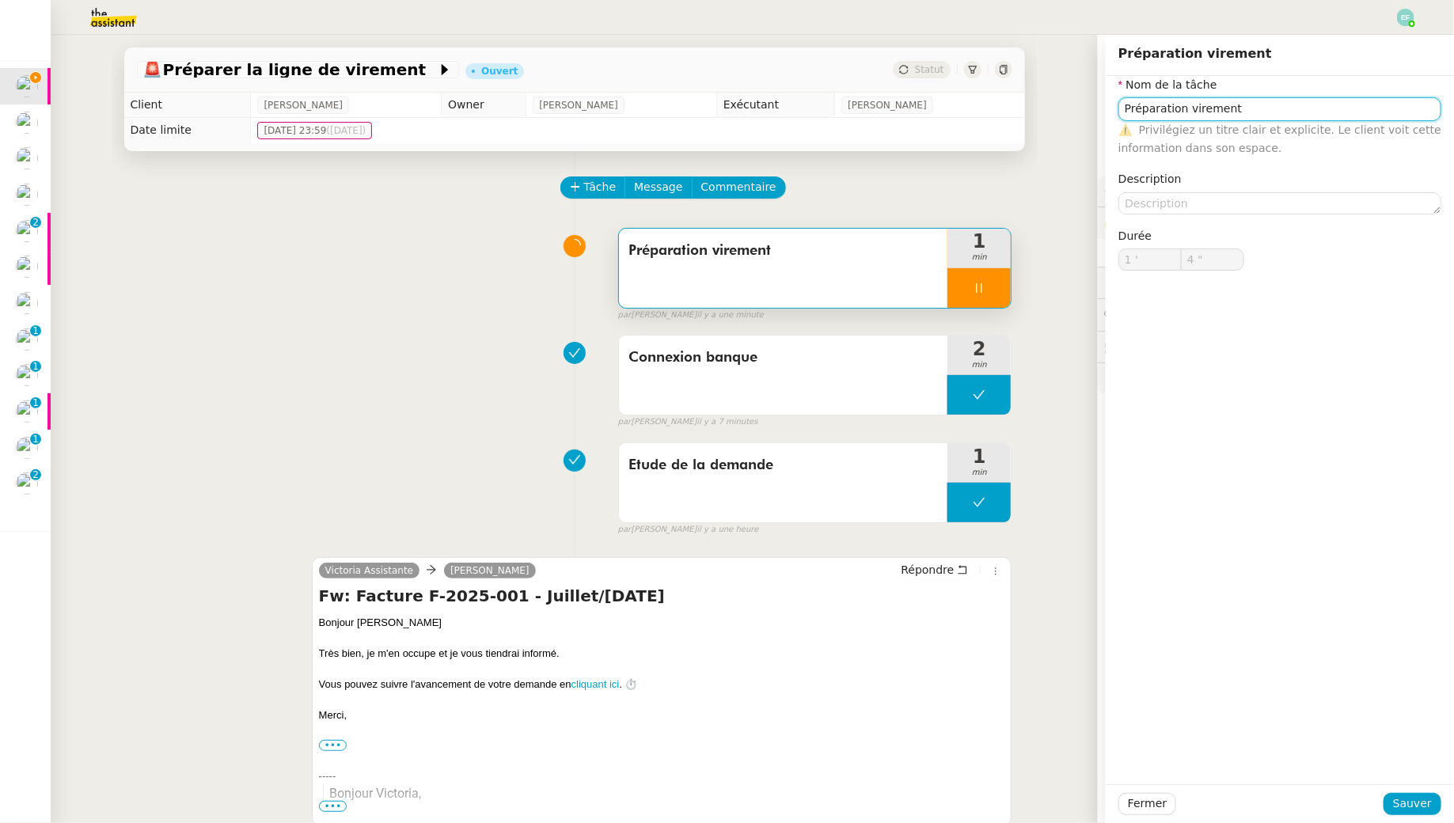
click at [1227, 105] on input "Préparation virement" at bounding box center [1279, 108] width 323 height 23
type input "5 ""
click at [1227, 105] on input "Préparation virement" at bounding box center [1279, 108] width 323 height 23
type input "Suivi d"
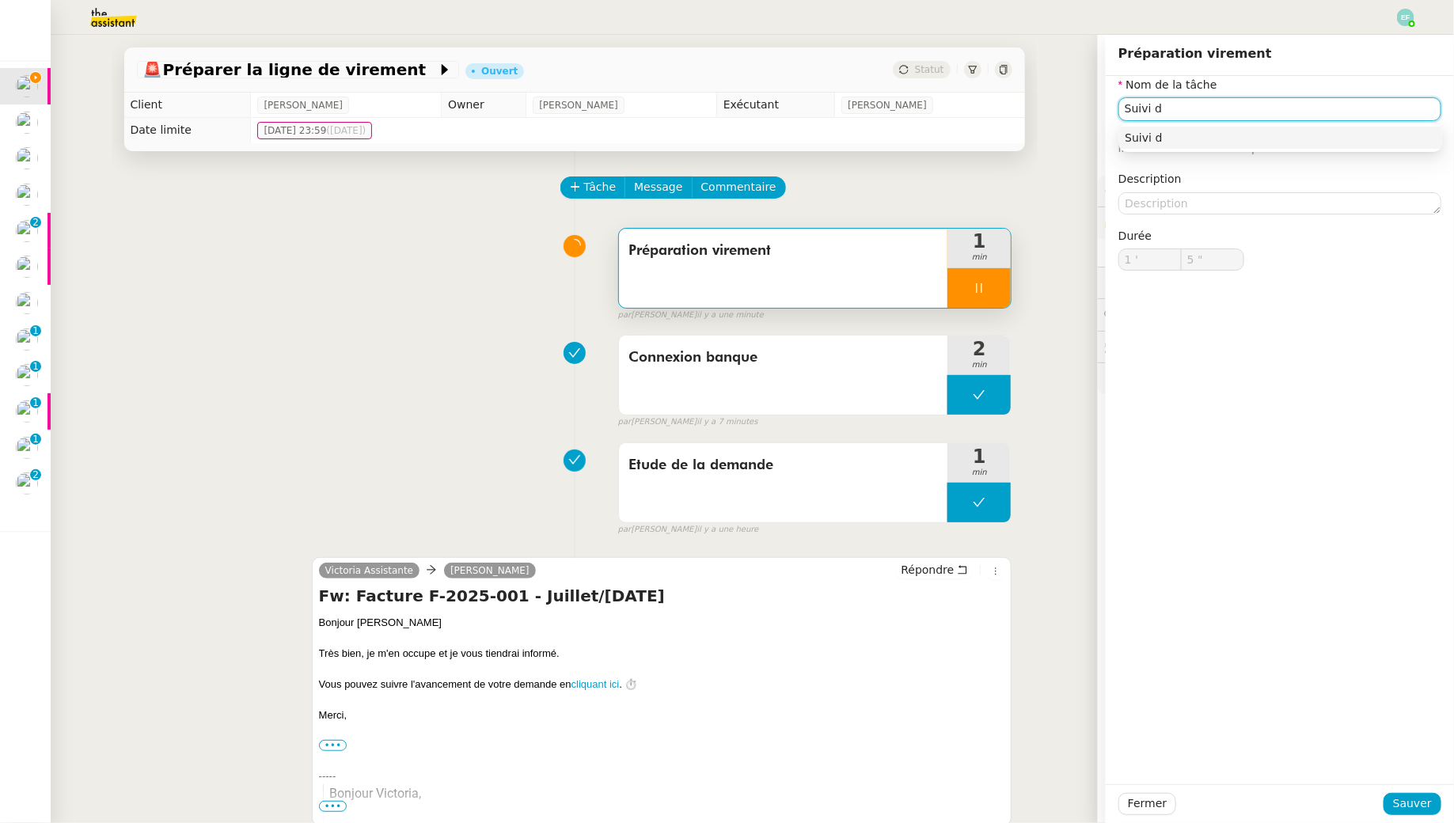
type input "6 ""
type input "Suivi demande"
type input "7 ""
type input "Suivi demande"
click at [1413, 795] on span "Sauver" at bounding box center [1412, 804] width 39 height 18
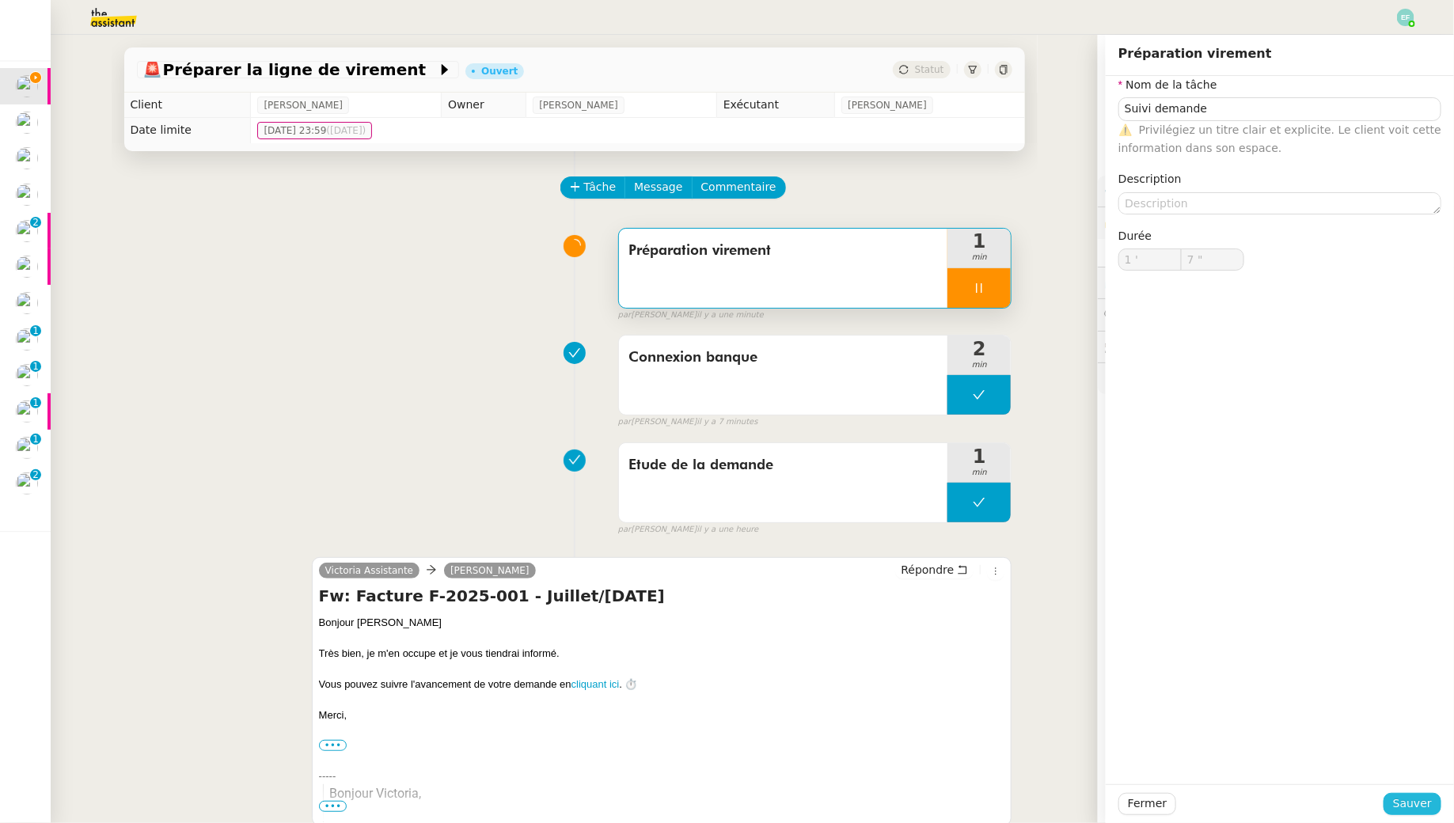
type input "8 ""
type input "Suivi demande"
type input "1 '"
type input "9 ""
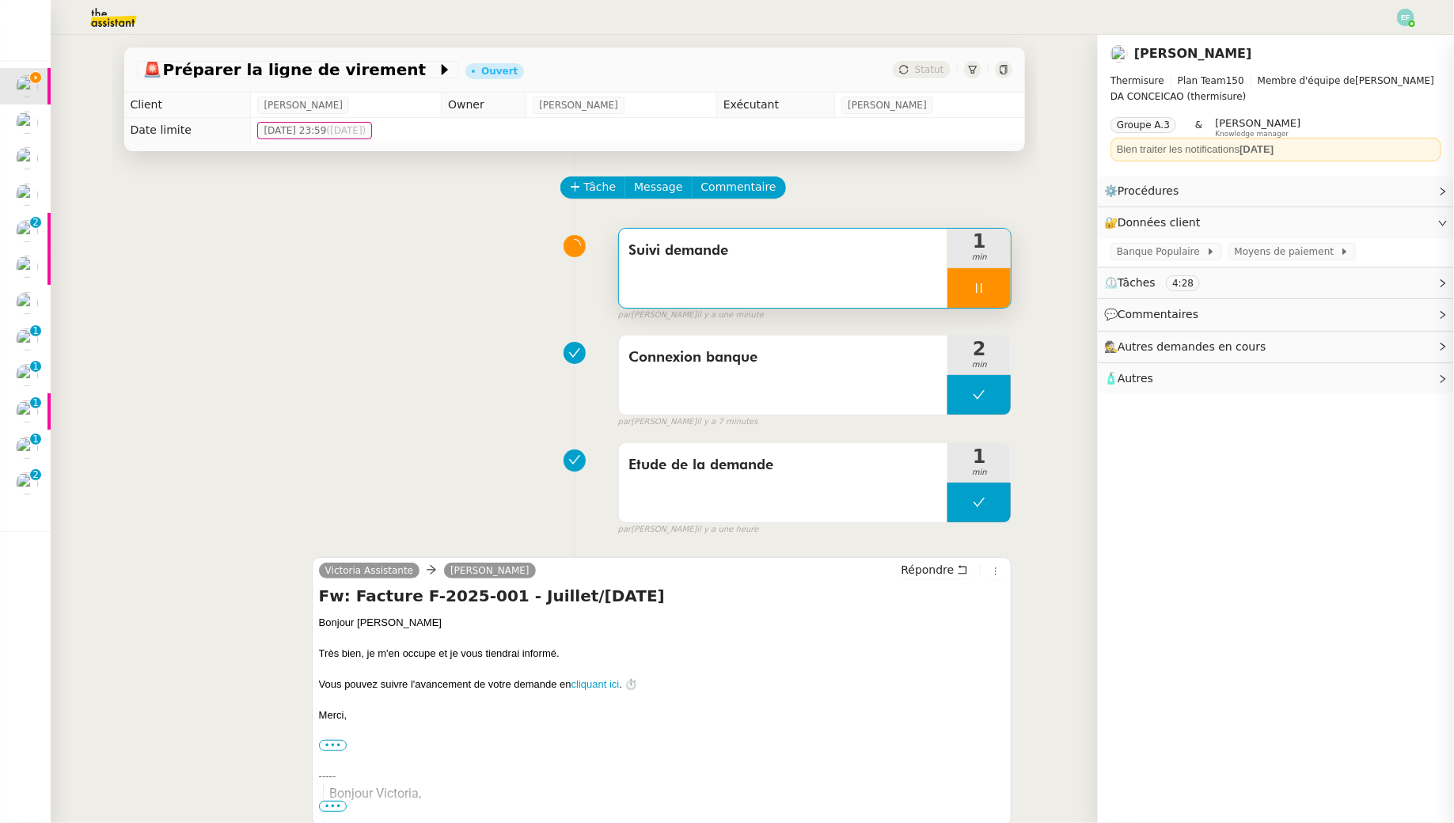
scroll to position [518, 0]
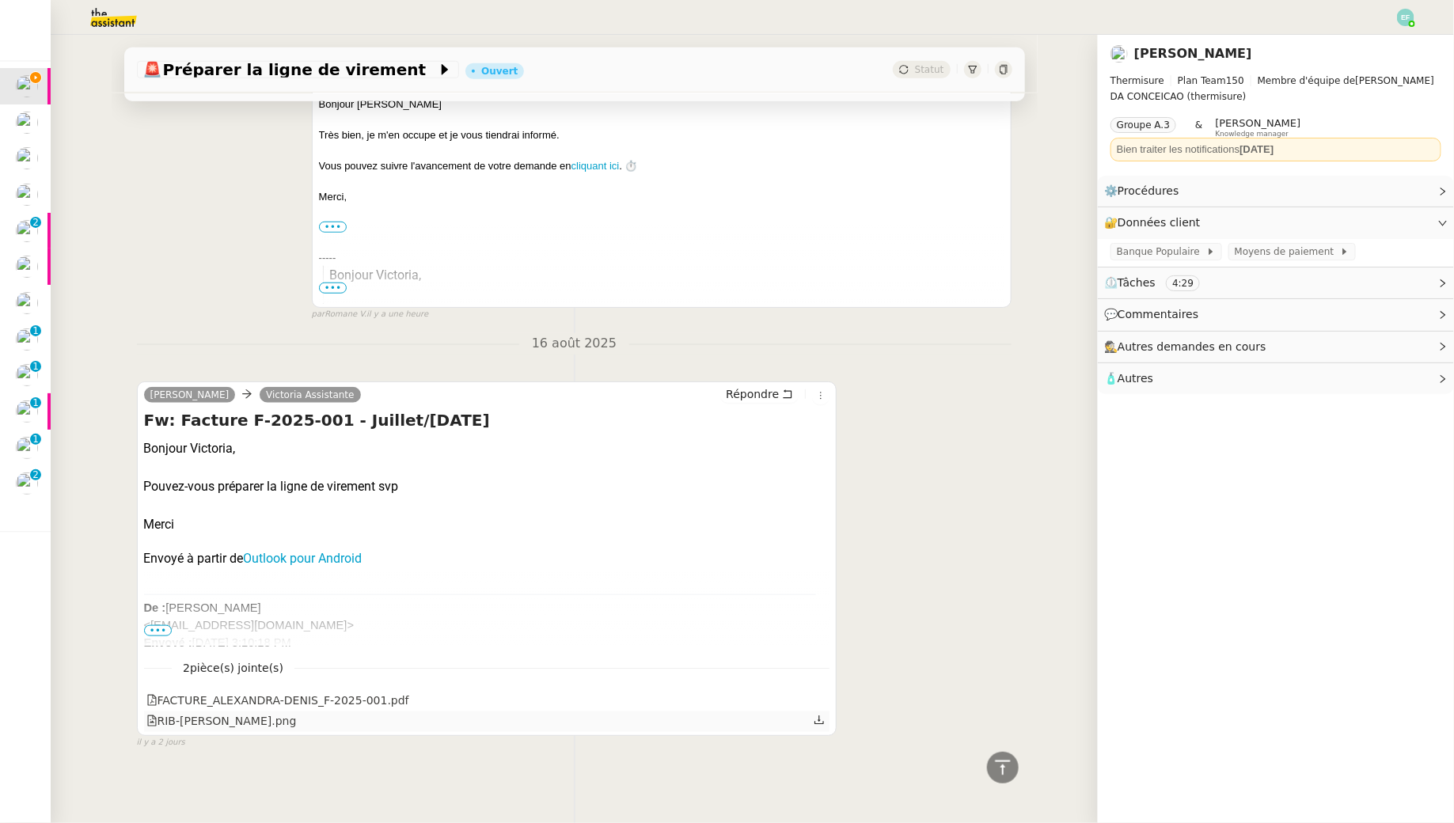
click at [820, 715] on icon at bounding box center [819, 720] width 11 height 11
click at [825, 700] on icon at bounding box center [819, 698] width 11 height 11
click at [784, 686] on div "2 pièce(s) jointe(s) FACTURE_ALEXANDRA-DENIS_F-2025-001.pdf RIB-PRO_alexandra-d…" at bounding box center [487, 689] width 686 height 85
click at [819, 693] on icon at bounding box center [819, 698] width 11 height 11
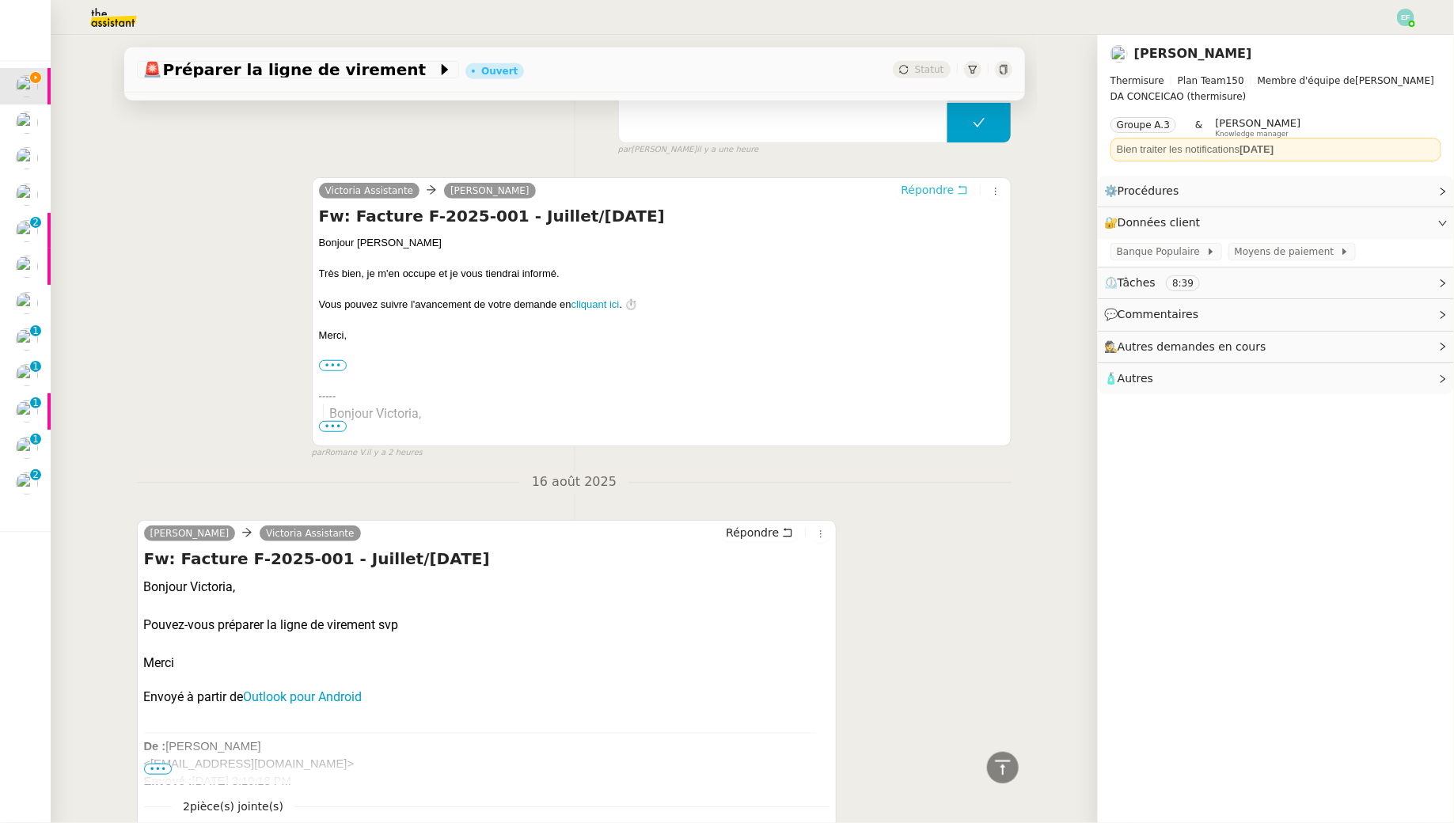
scroll to position [246, 0]
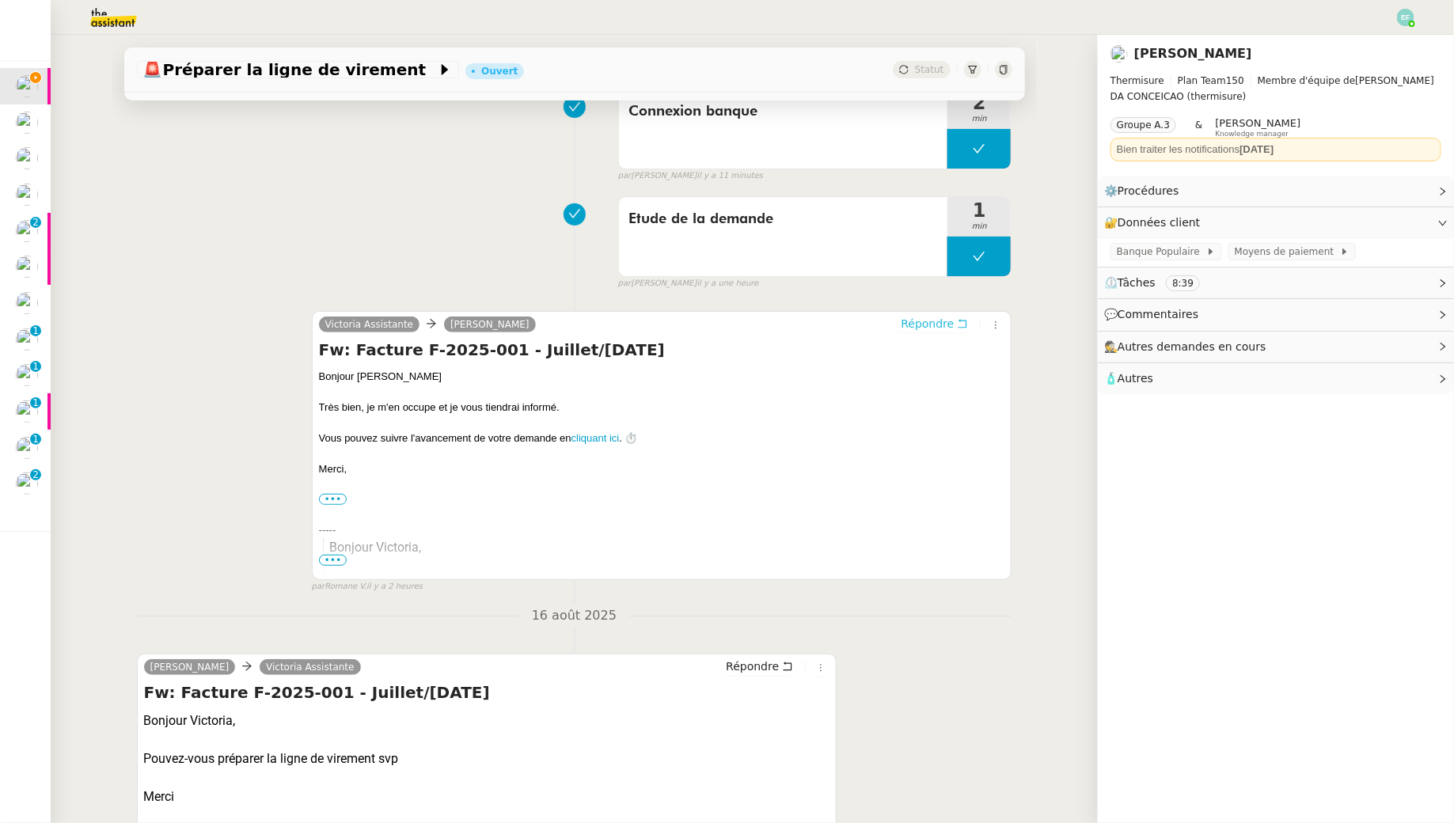
click at [955, 320] on button "Répondre" at bounding box center [934, 323] width 78 height 17
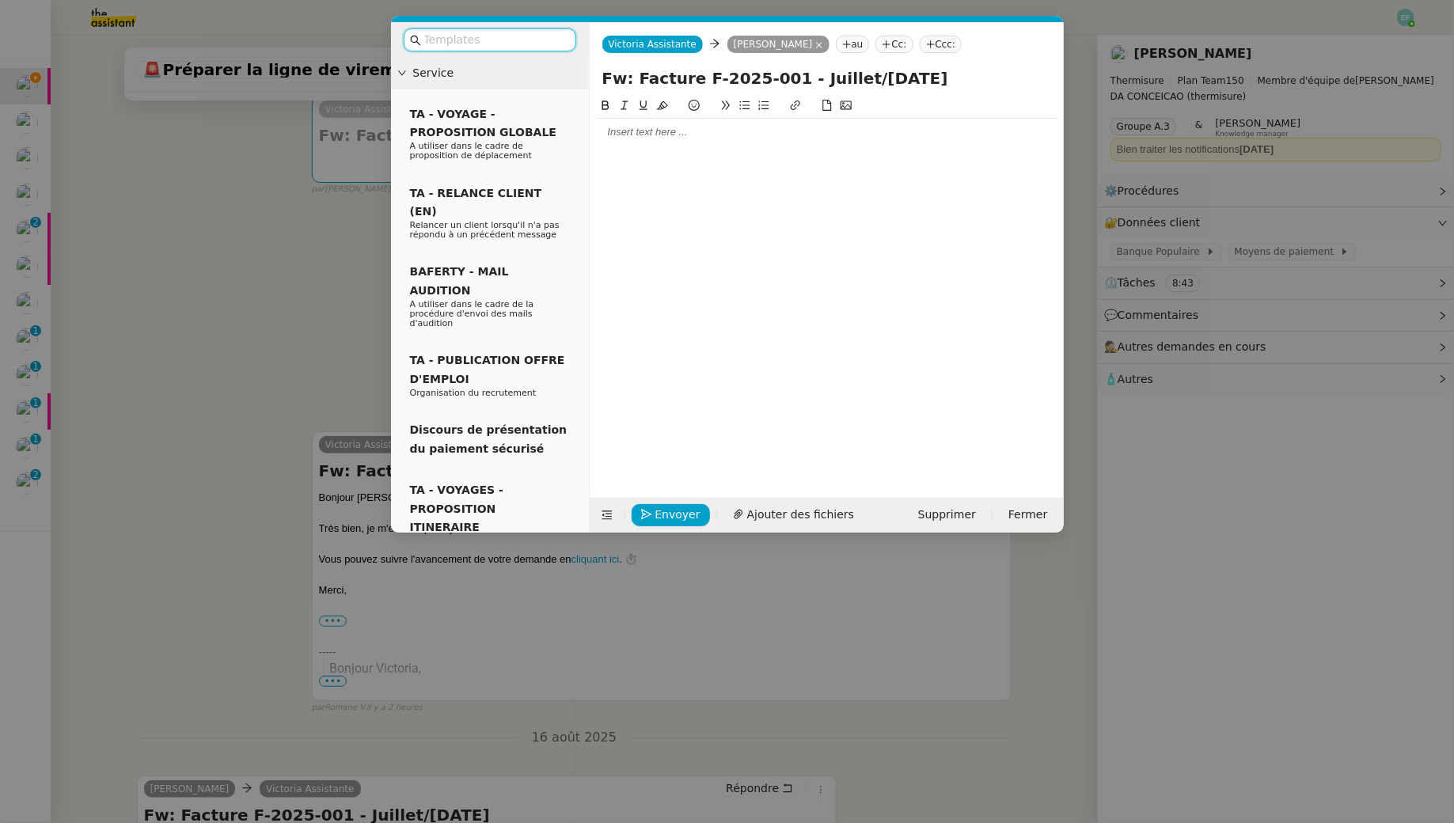
click at [512, 41] on input "text" at bounding box center [495, 40] width 142 height 18
type input "f"
click at [743, 127] on div at bounding box center [826, 132] width 461 height 14
click at [230, 386] on nz-modal-container "Service TA - VOYAGE - PROPOSITION GLOBALE A utiliser dans le cadre de propositi…" at bounding box center [727, 411] width 1454 height 823
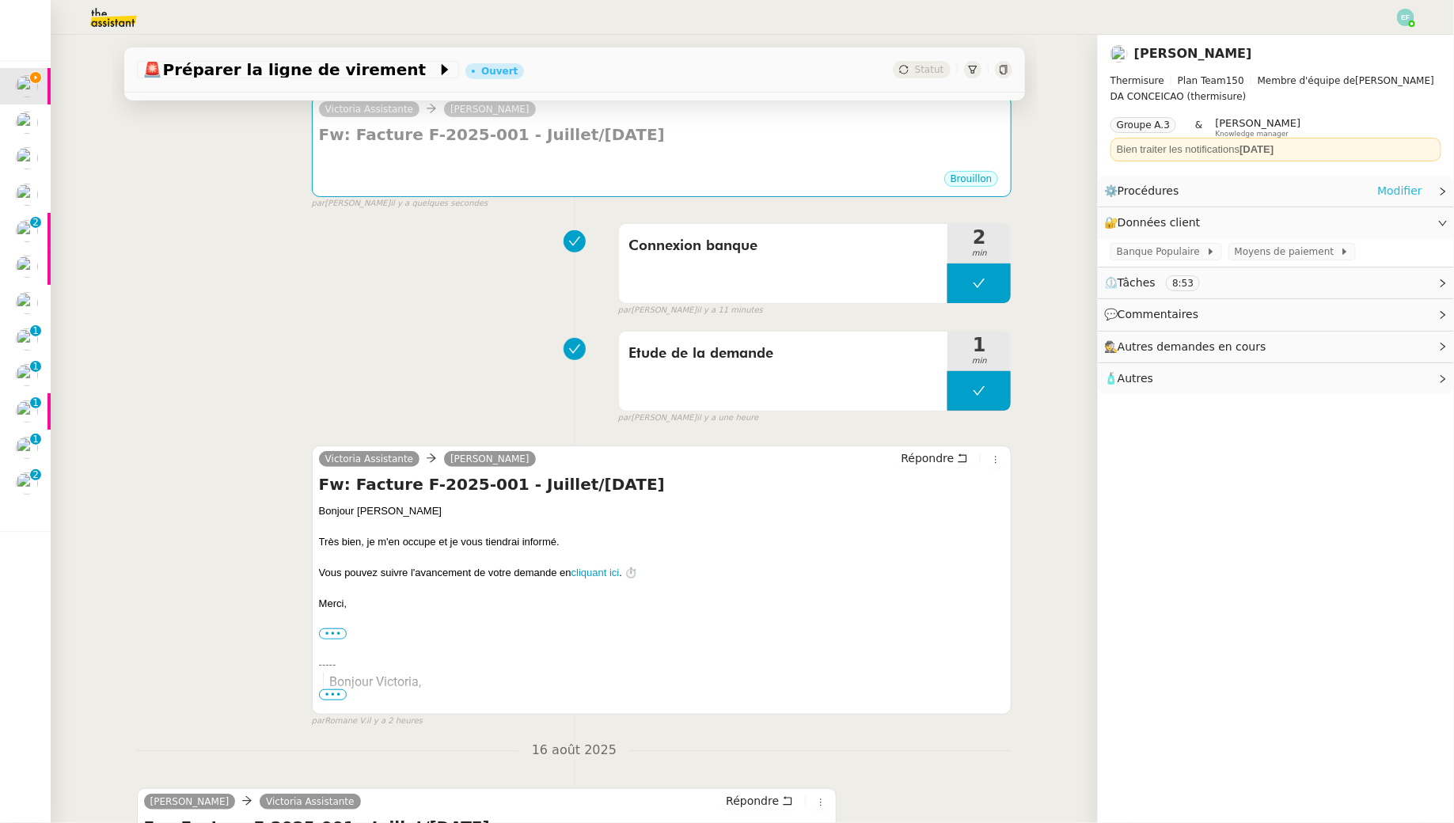
click at [1393, 189] on link "Modifier" at bounding box center [1399, 191] width 45 height 18
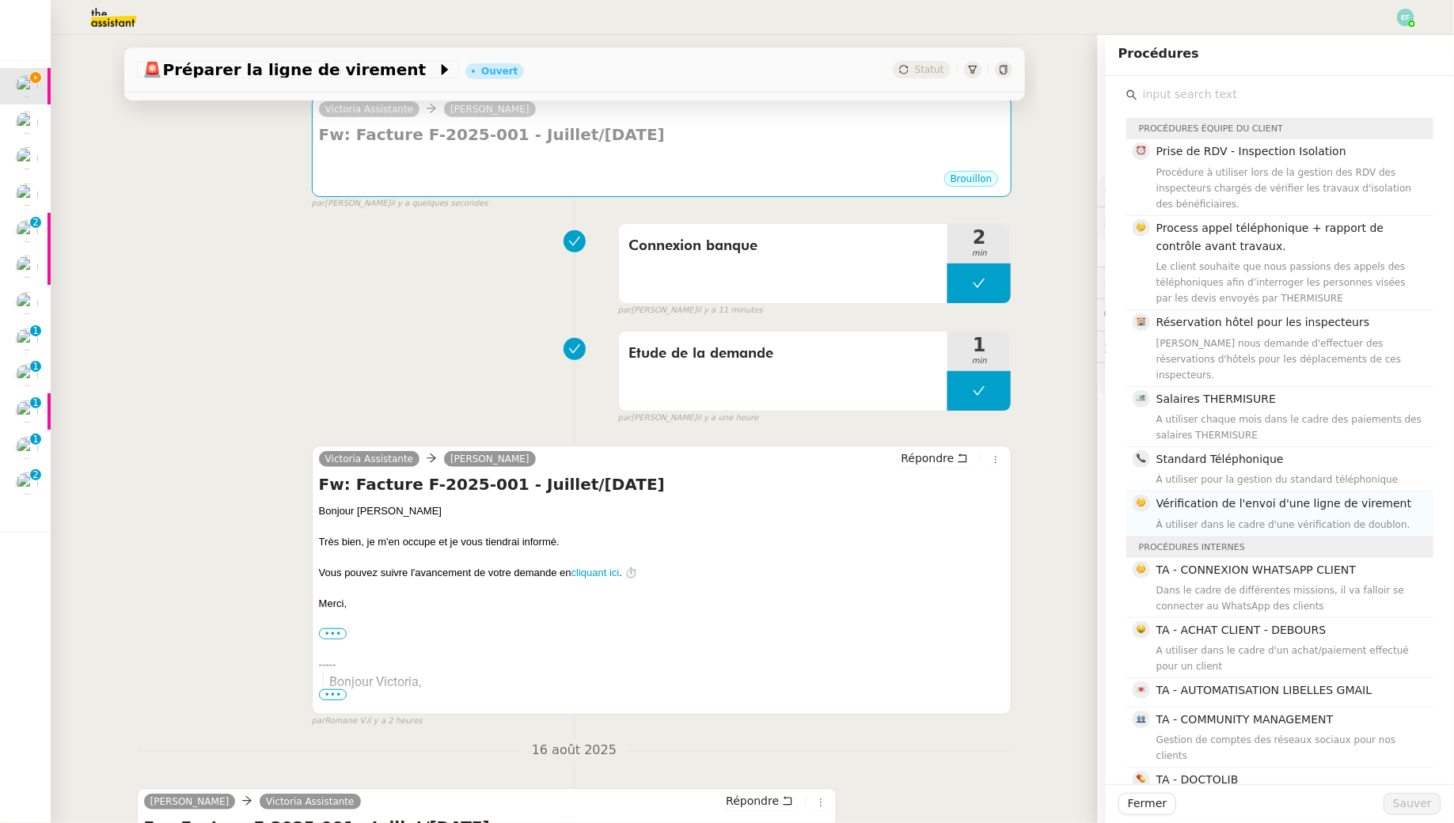
click at [1295, 517] on div "À utiliser dans le cadre d'une vérification de doublon." at bounding box center [1289, 525] width 267 height 16
click at [1421, 808] on span "Sauver" at bounding box center [1412, 804] width 39 height 18
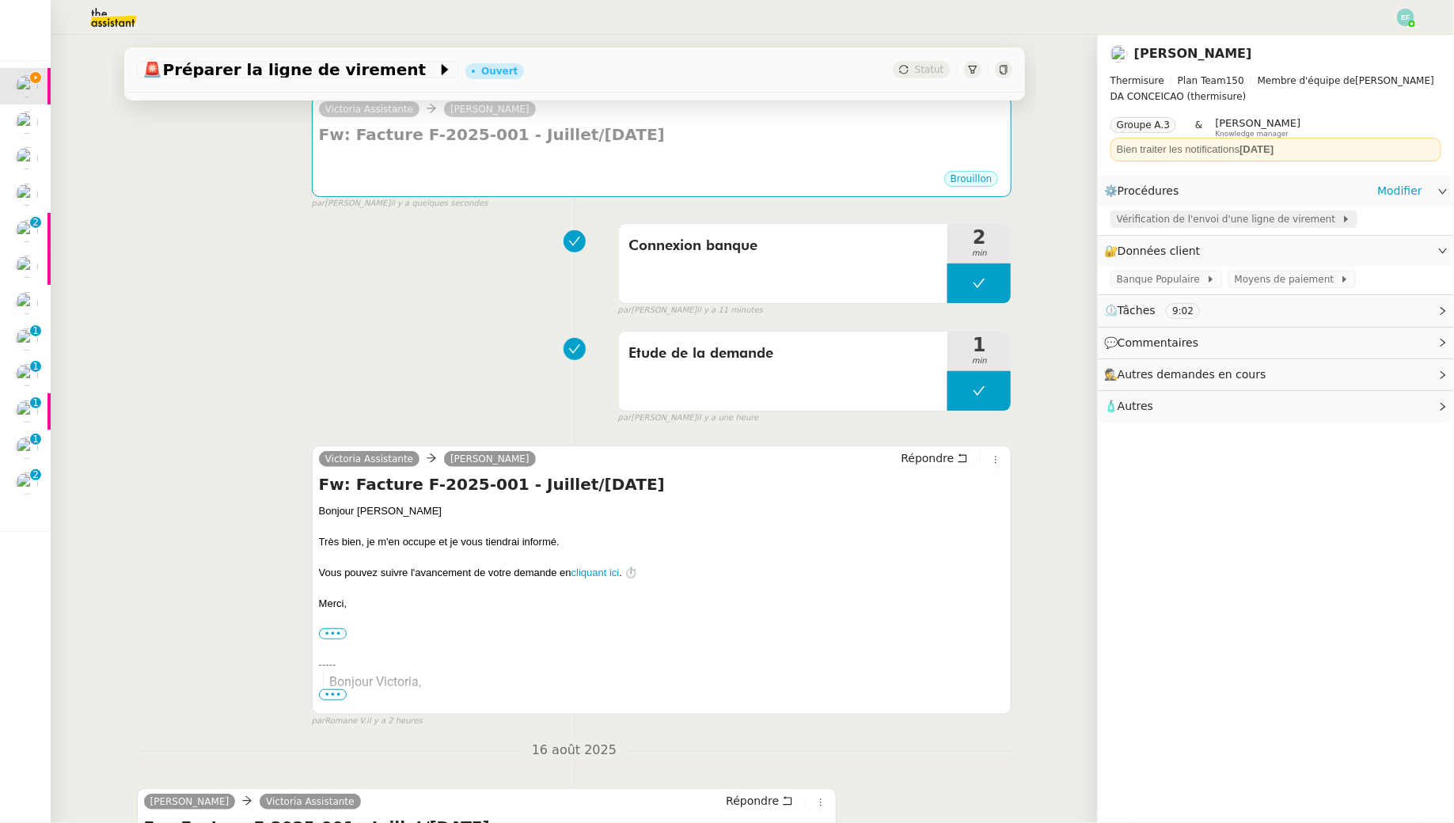
click at [1159, 213] on span "Vérification de l'envoi d'une ligne de virement" at bounding box center [1229, 219] width 225 height 16
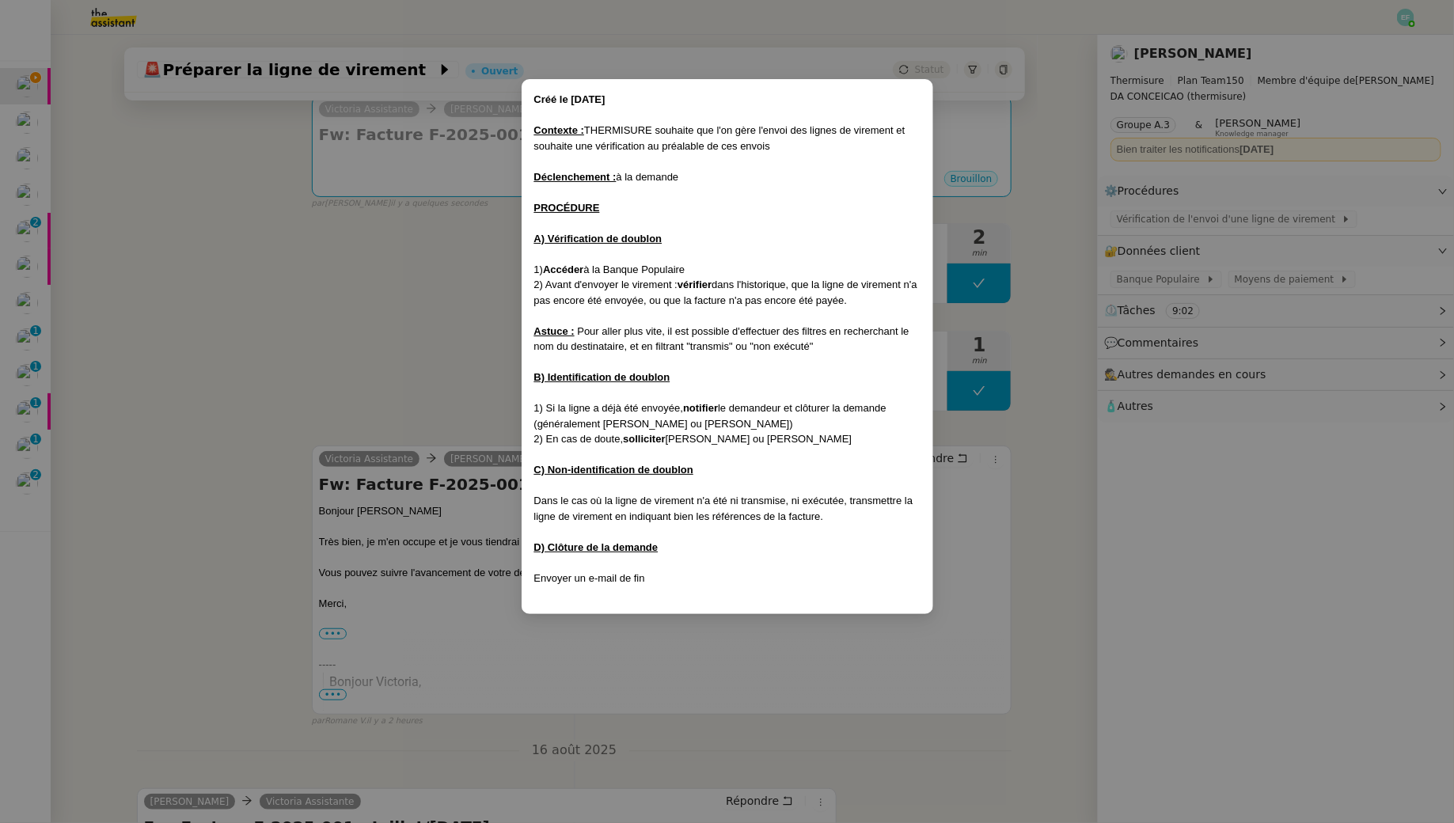
click at [401, 277] on nz-modal-container "Créé le 11/12/24 Contexte : THERMISURE souhaite que l'on gère l'envoi des ligne…" at bounding box center [727, 411] width 1454 height 823
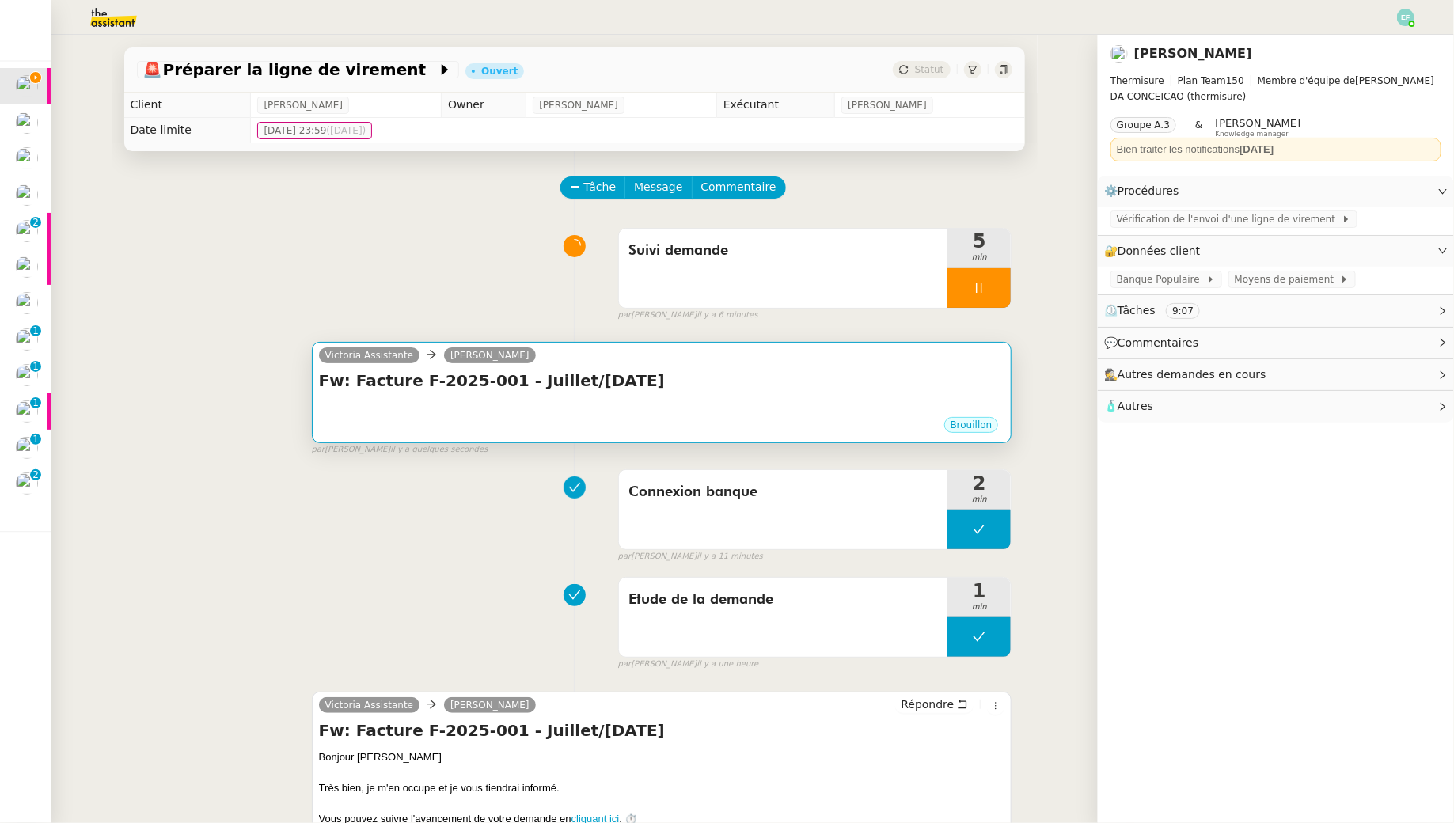
click at [563, 359] on div "Victoria Assistante Jeremy JULIARD" at bounding box center [662, 358] width 686 height 24
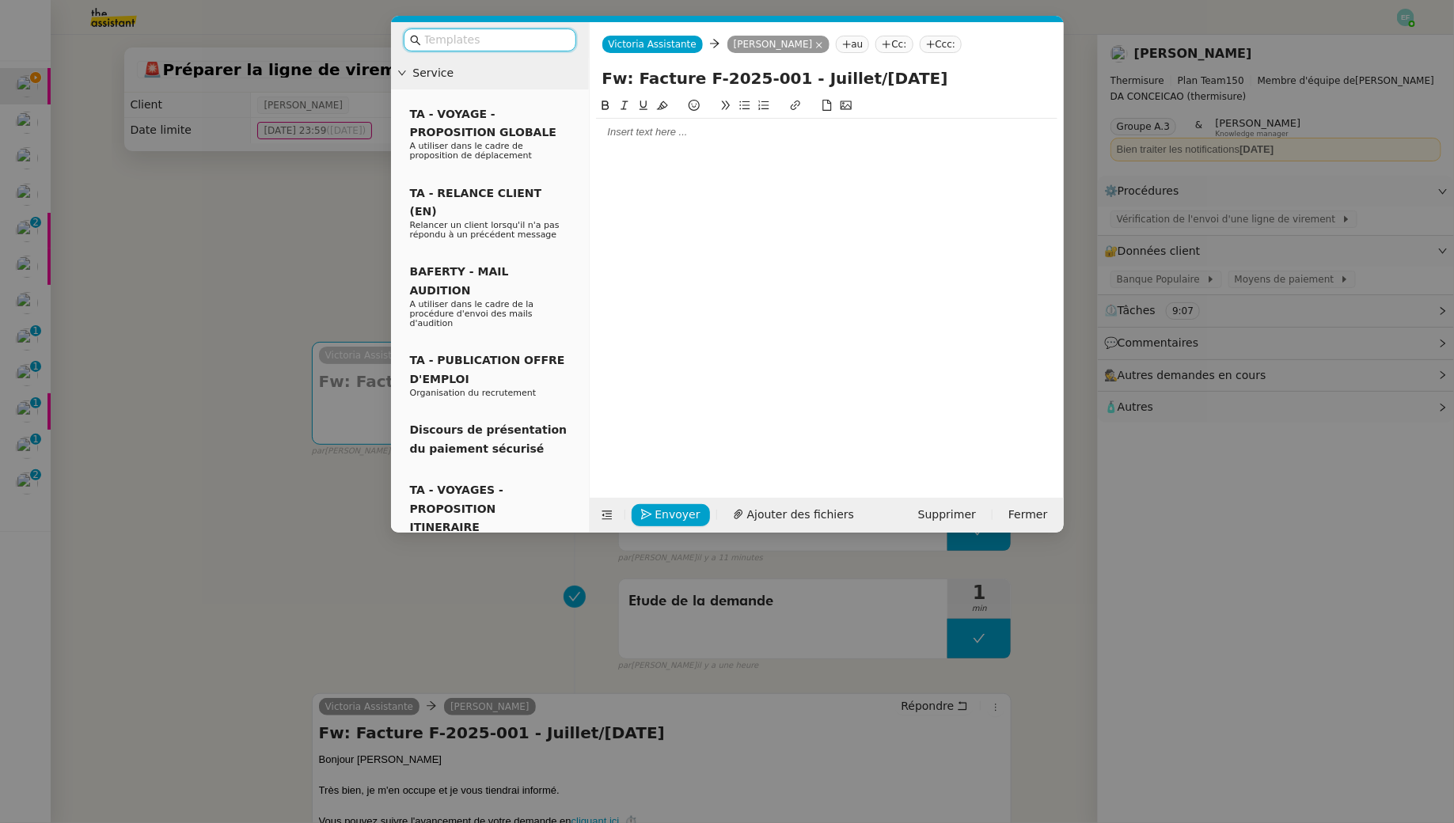
click at [467, 31] on input "text" at bounding box center [495, 40] width 142 height 18
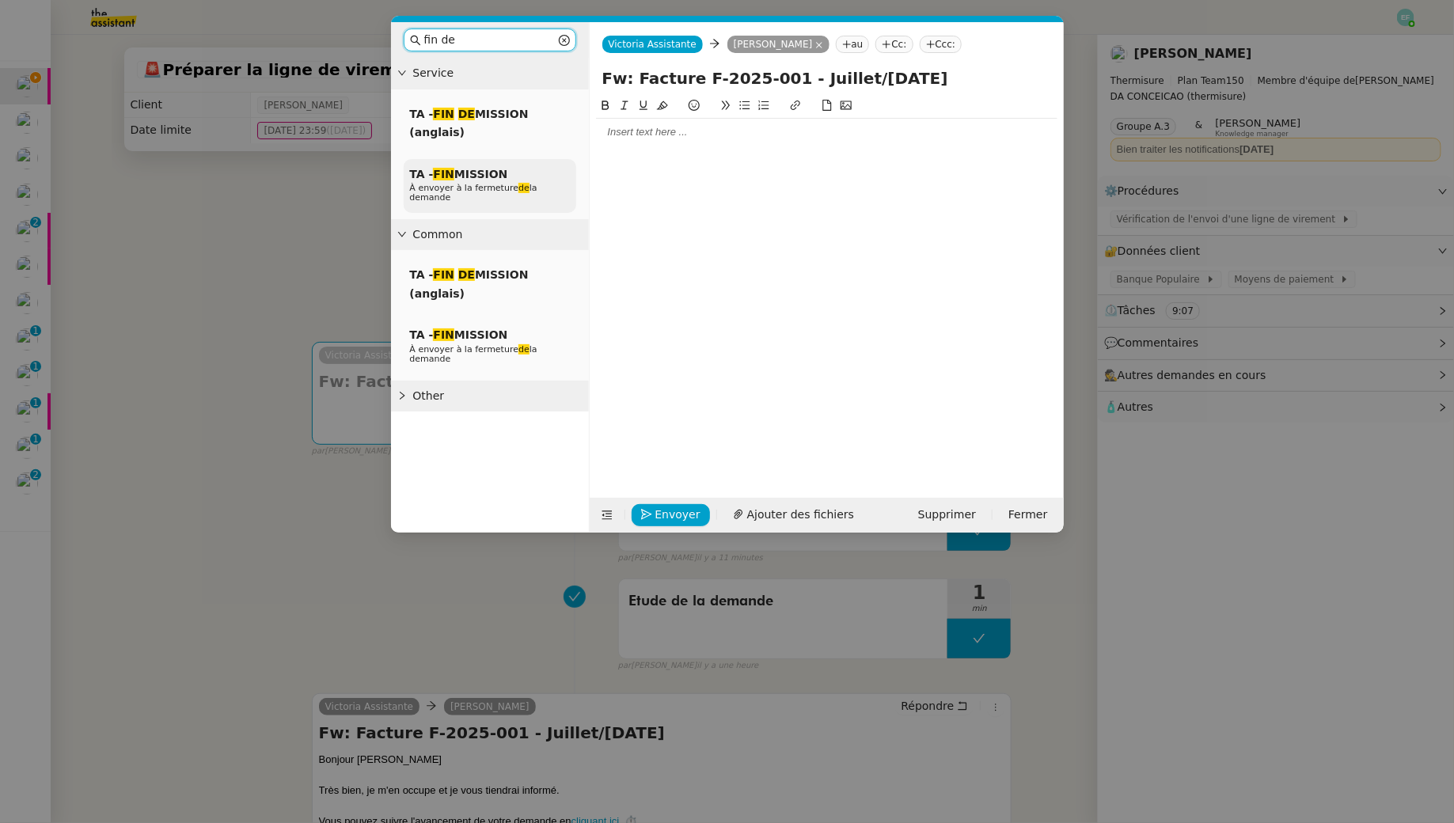
type input "fin de"
click at [470, 209] on div "TA - FIN MISSION À envoyer à la fermeture de la demande" at bounding box center [490, 186] width 173 height 55
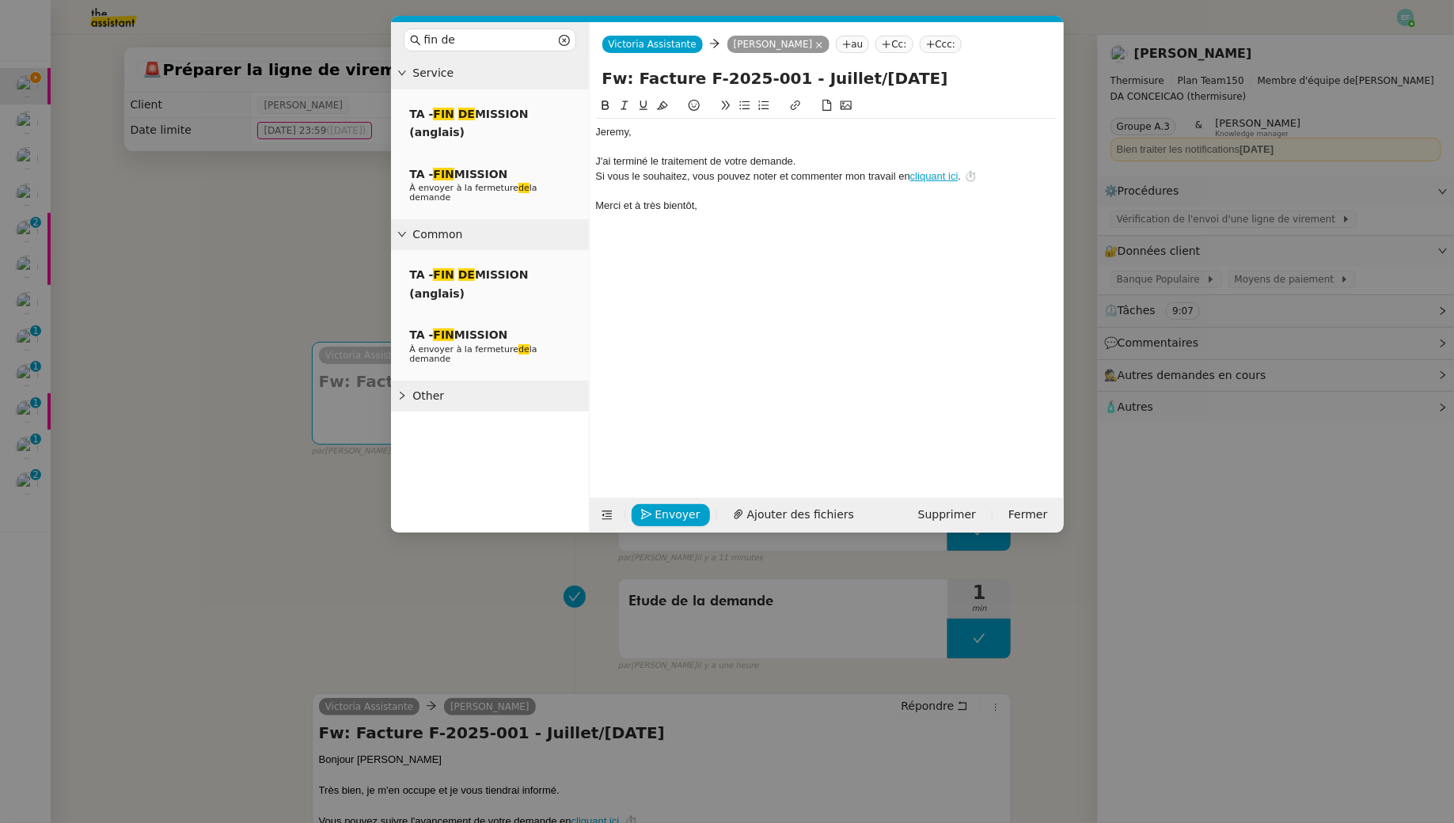
click at [692, 127] on div "﻿Jeremy﻿," at bounding box center [826, 132] width 461 height 14
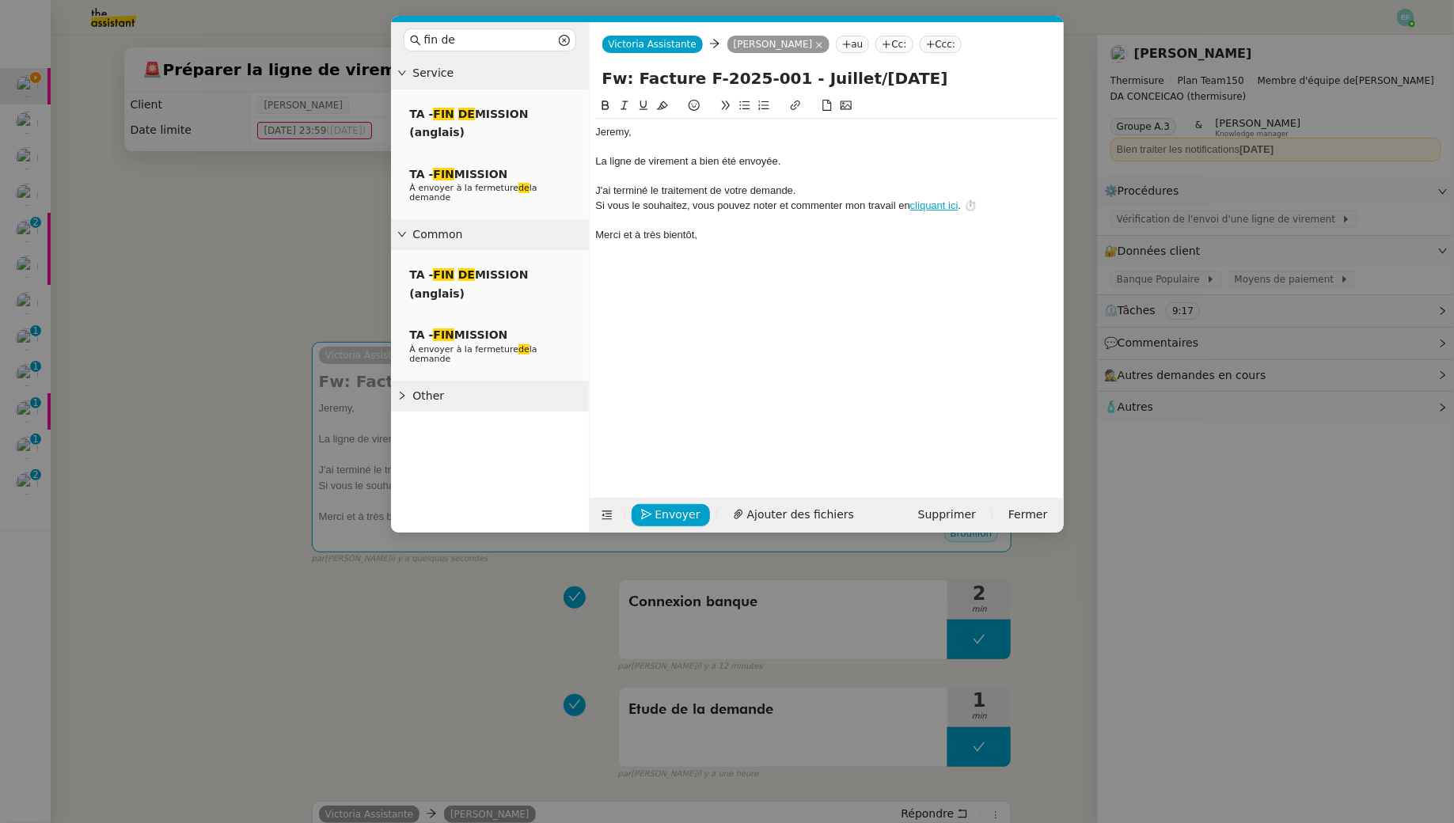
click at [608, 135] on div "﻿Jeremy﻿," at bounding box center [826, 132] width 461 height 14
click at [605, 131] on div "﻿Jeremy﻿," at bounding box center [826, 132] width 461 height 14
click at [614, 132] on div "﻿Jéremy﻿," at bounding box center [826, 132] width 461 height 14
click at [597, 131] on div "﻿Jérémy﻿," at bounding box center [826, 132] width 461 height 14
click at [699, 134] on div "﻿Bonjour Jérémy﻿," at bounding box center [826, 132] width 461 height 14
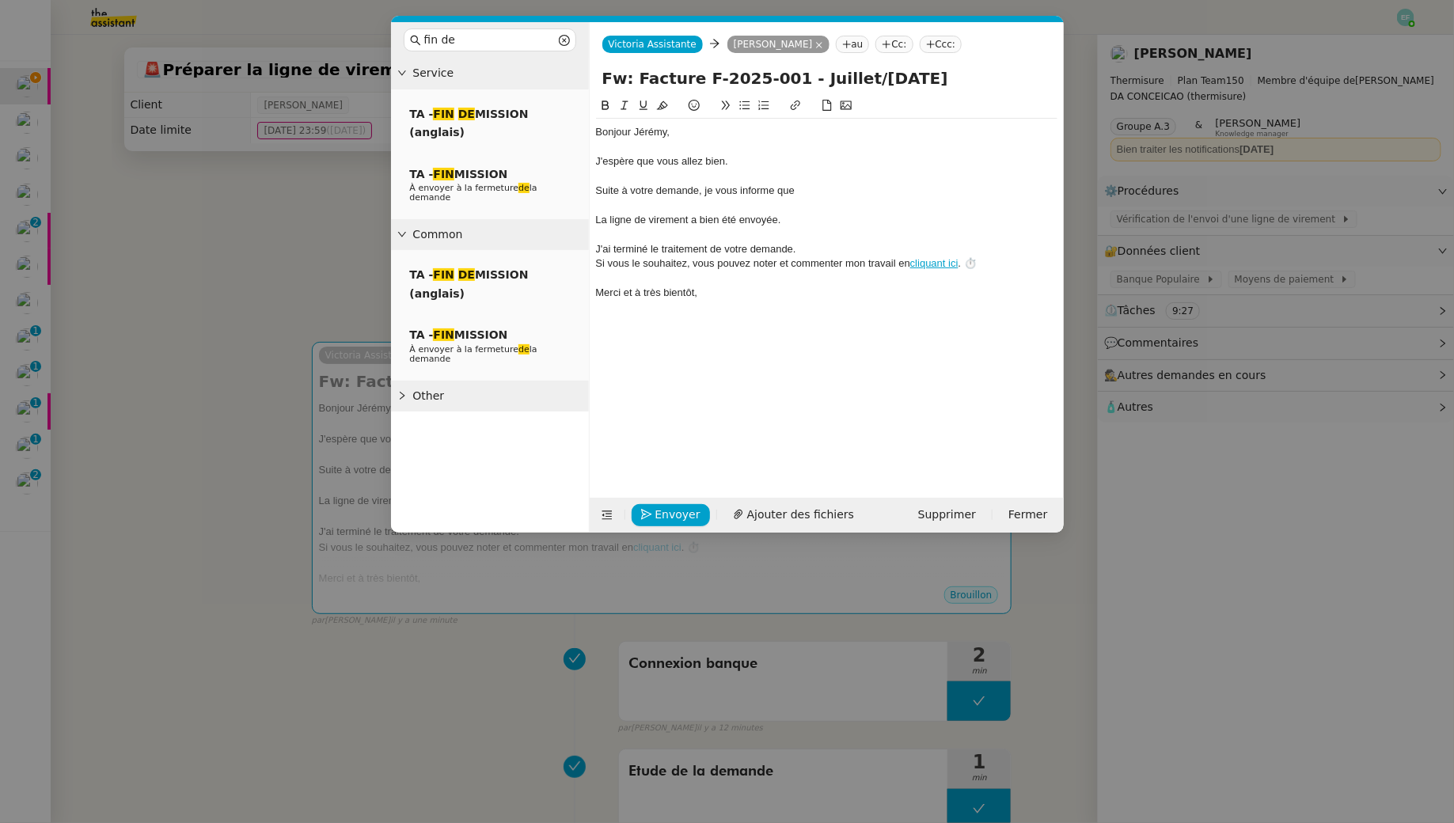
click at [597, 224] on div "La ligne de virement a bien été envoyée." at bounding box center [826, 220] width 461 height 14
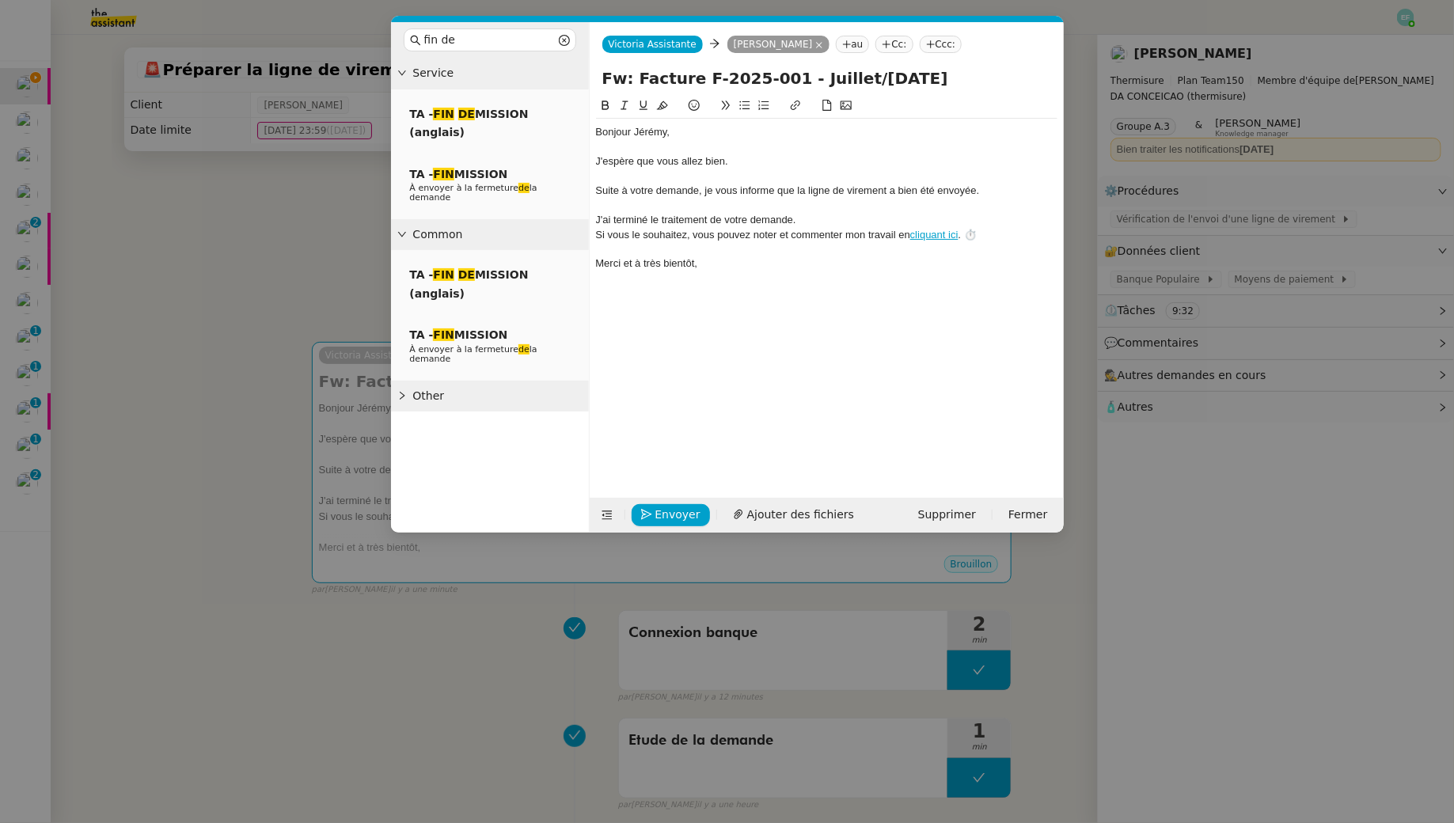
click at [962, 190] on div "Suite à votre demande, je vous informe que la ligne de virement a bien été envo…" at bounding box center [826, 191] width 461 height 14
click at [683, 512] on span "Envoyer" at bounding box center [677, 515] width 45 height 18
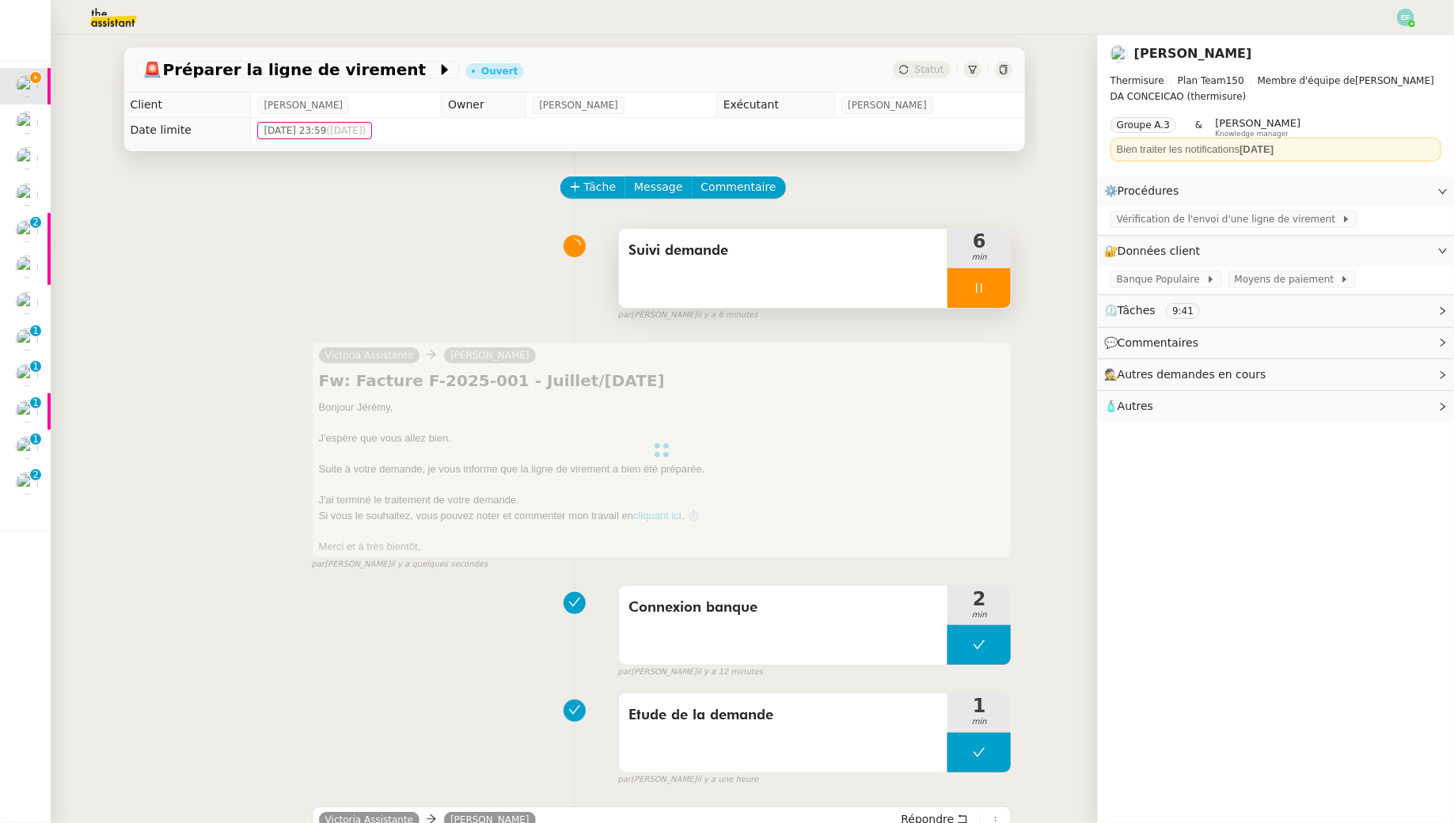
click at [804, 283] on div "Suivi demande" at bounding box center [783, 268] width 329 height 79
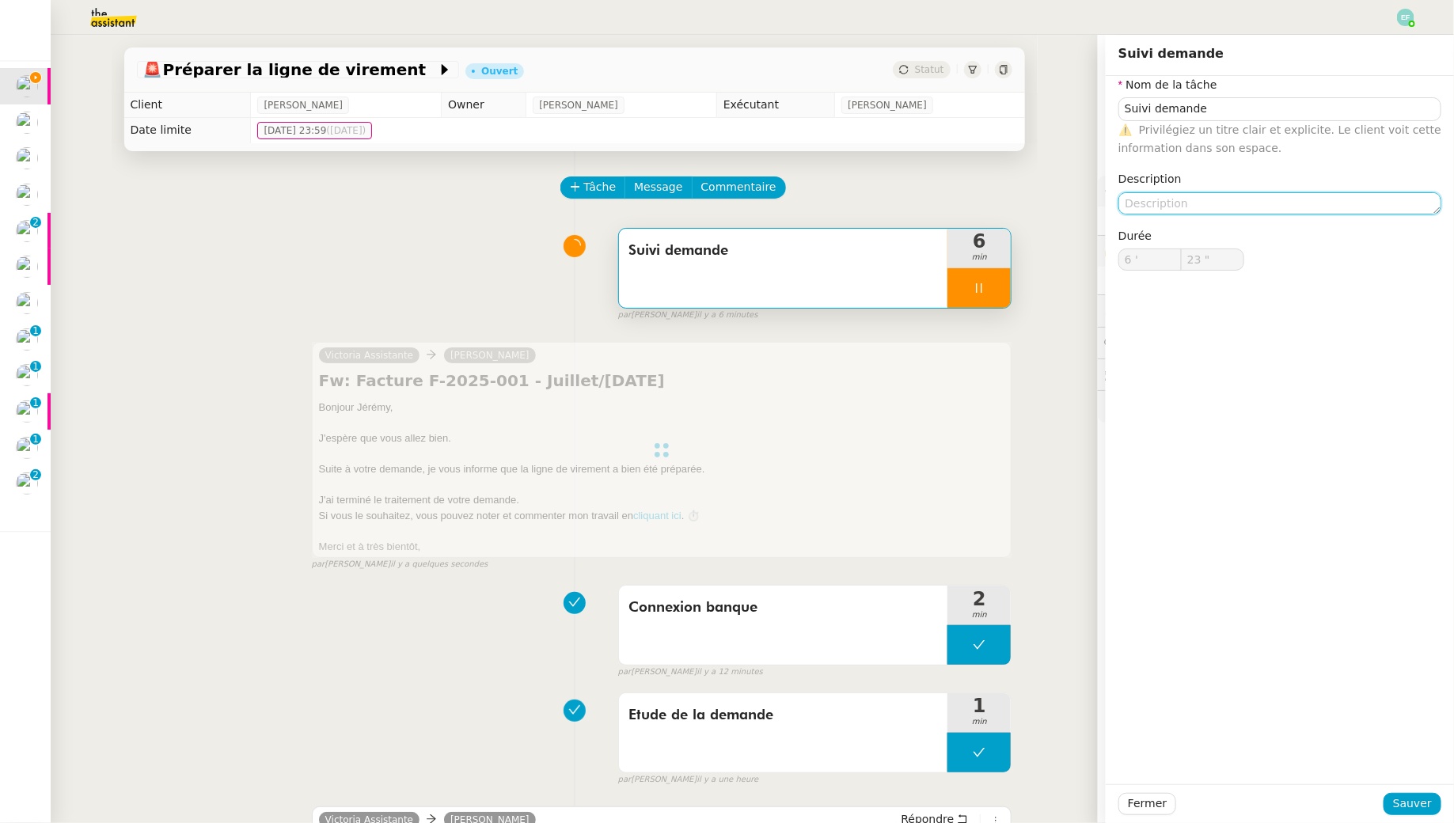
click at [1165, 198] on textarea at bounding box center [1279, 203] width 323 height 22
type input "25 ""
type textarea "Ac"
type input "Suivi demande"
type input "6 '"
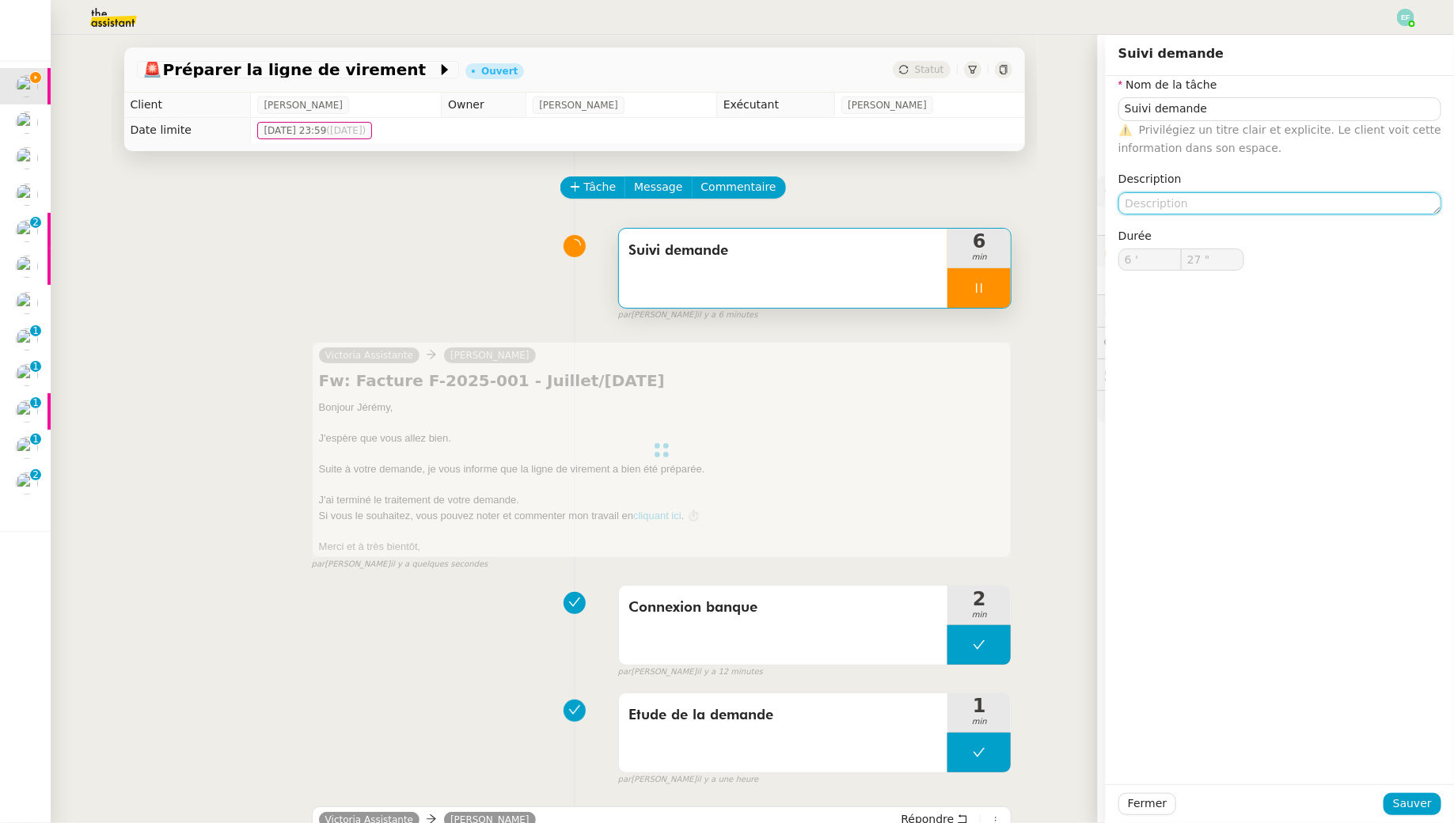
type input "28 ""
type textarea "Sai"
type input "29 ""
type textarea "Saisie nou"
type input "30 ""
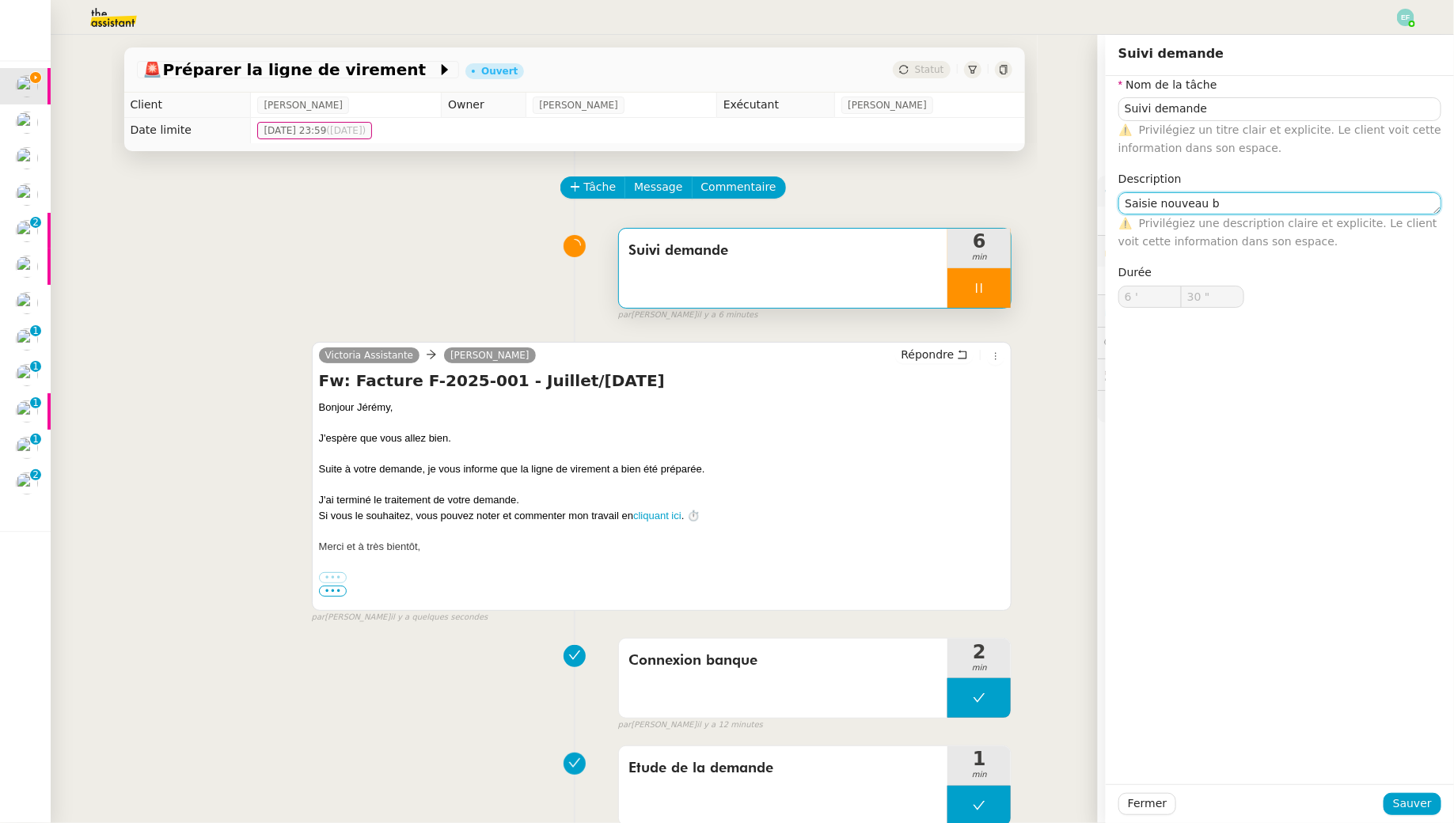
type textarea "Saisie nouveau bé"
type input "Suivi demande"
type input "6 '"
type input "31 ""
type textarea "n"
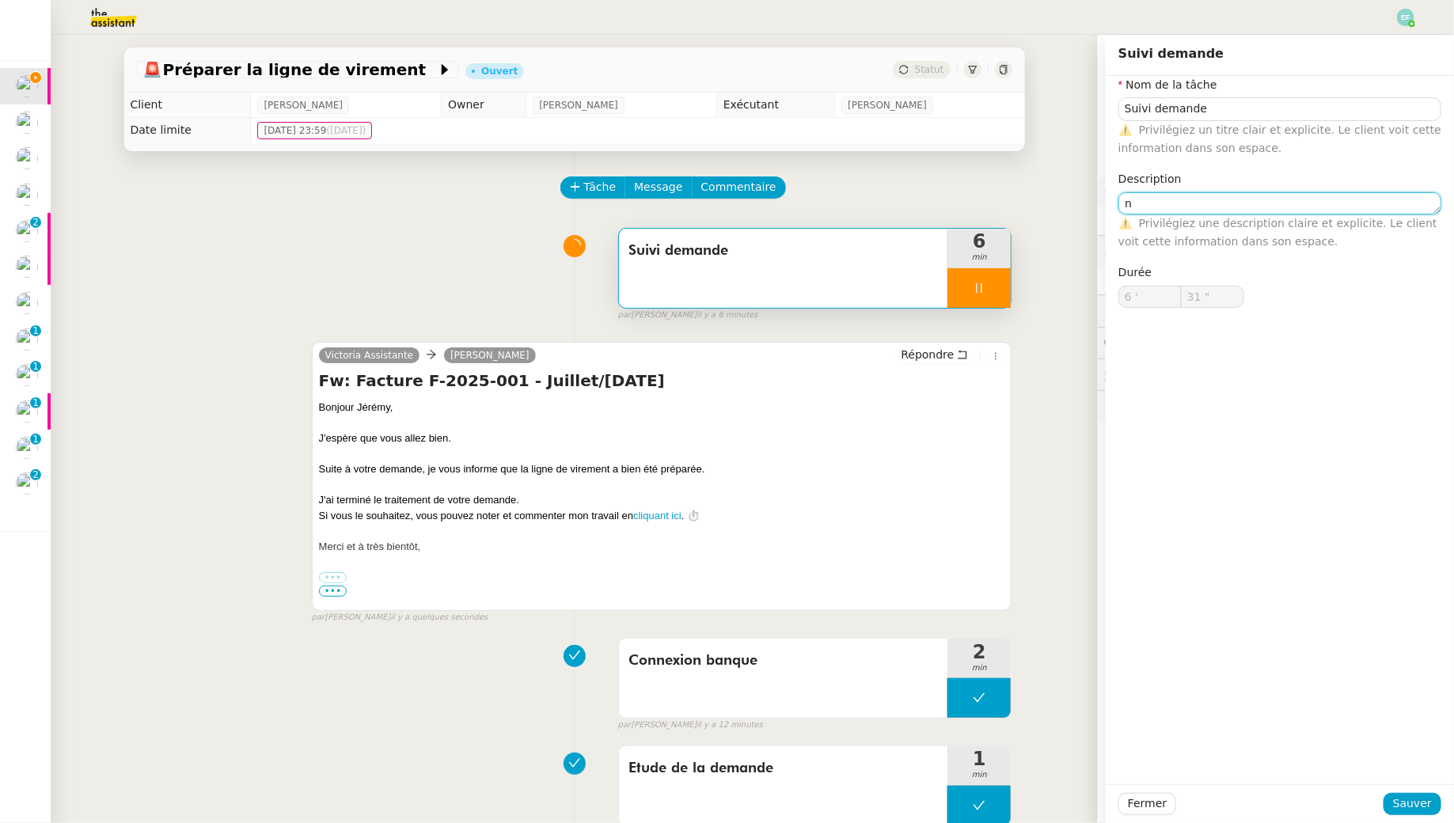
type input "Suivi demande"
type input "6 '"
type input "31 ""
type textarea "é"
type input "Suivi demande"
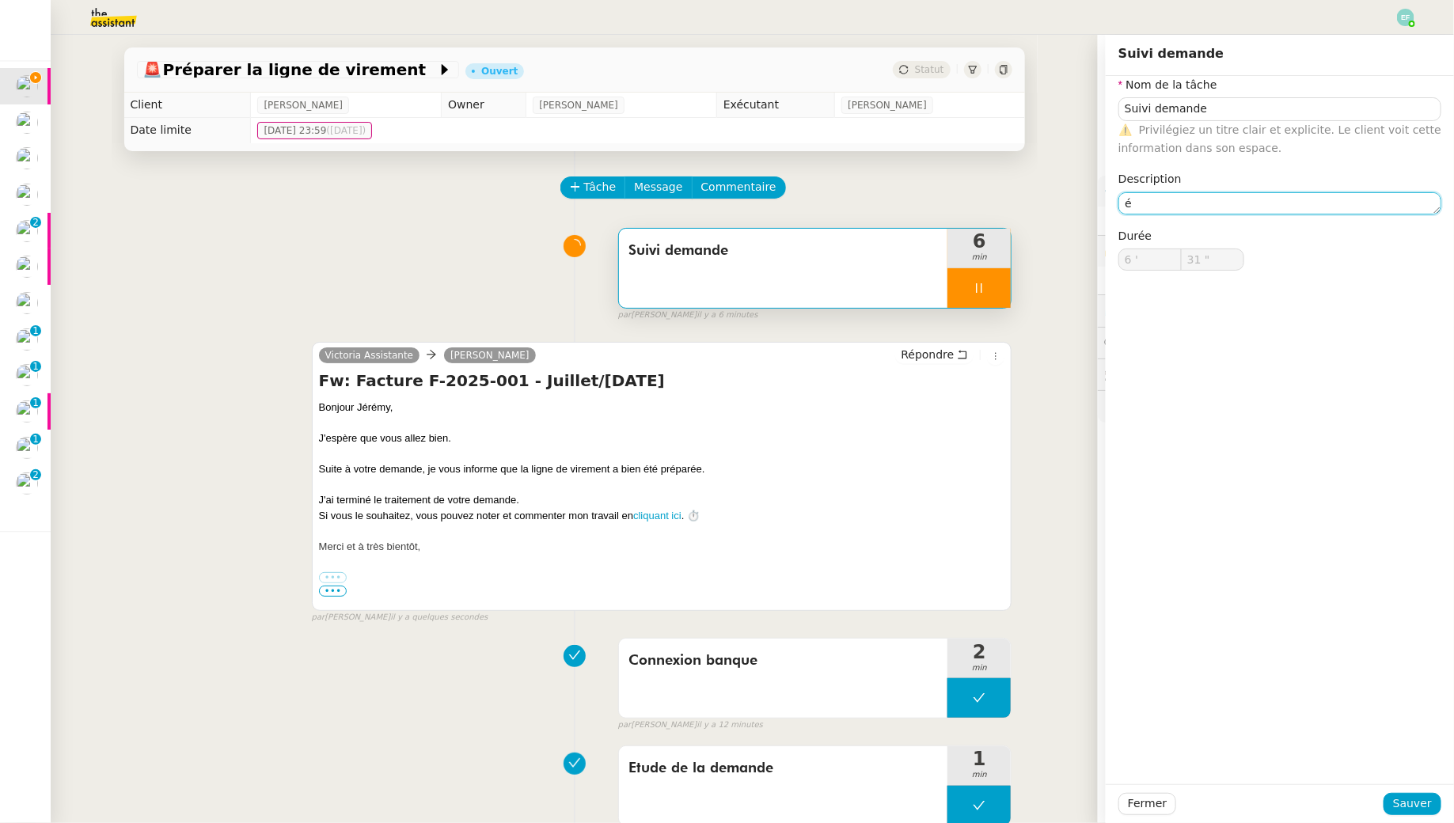
type input "6 '"
type input "31 ""
type textarea "S"
type input "32 ""
type textarea "Saisie n"
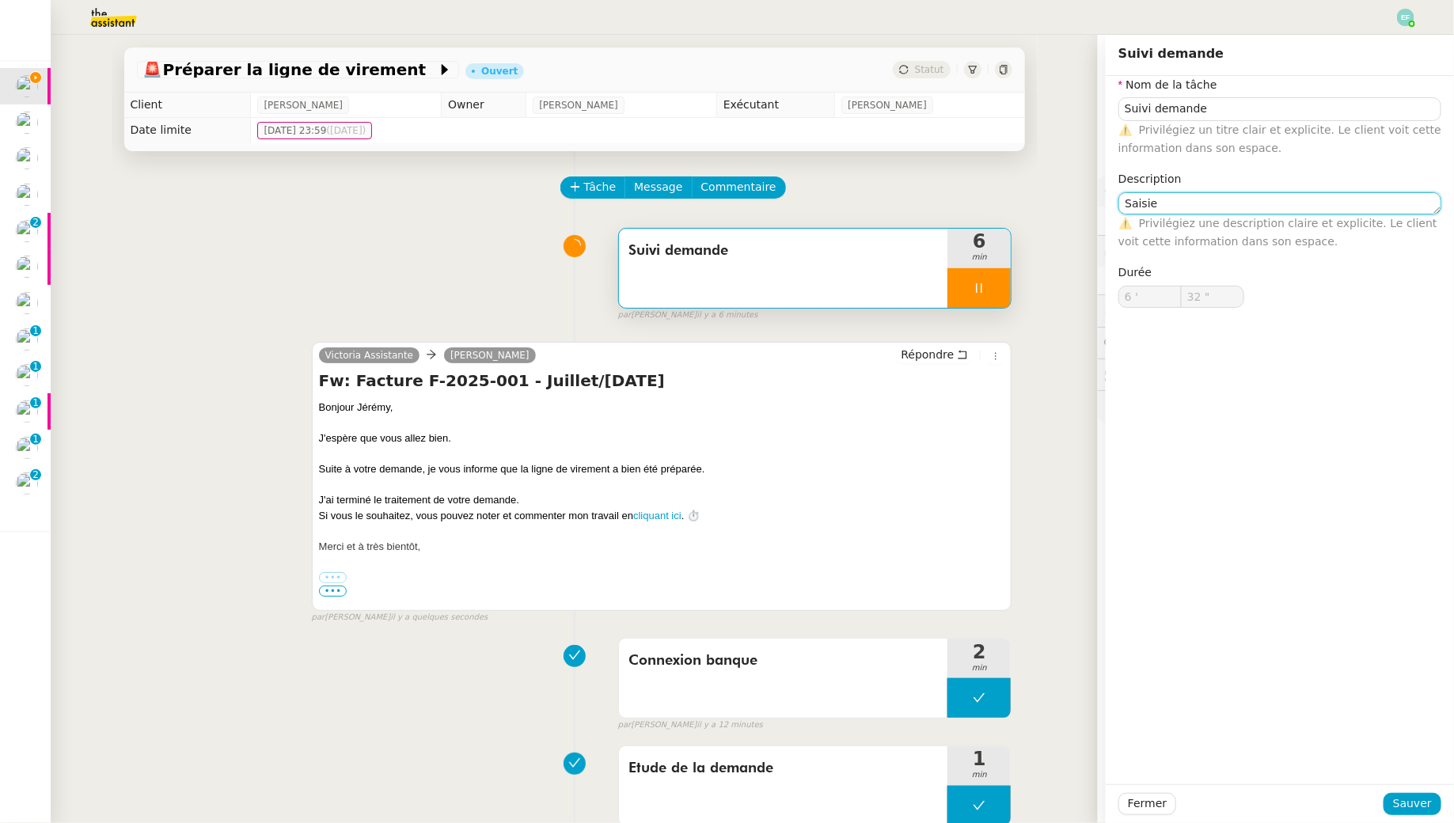
type input "33 ""
type textarea "Saisie nouveau bén"
type input "34 ""
type textarea "Saisie nouveau bénéficiaire"
type input "35 ""
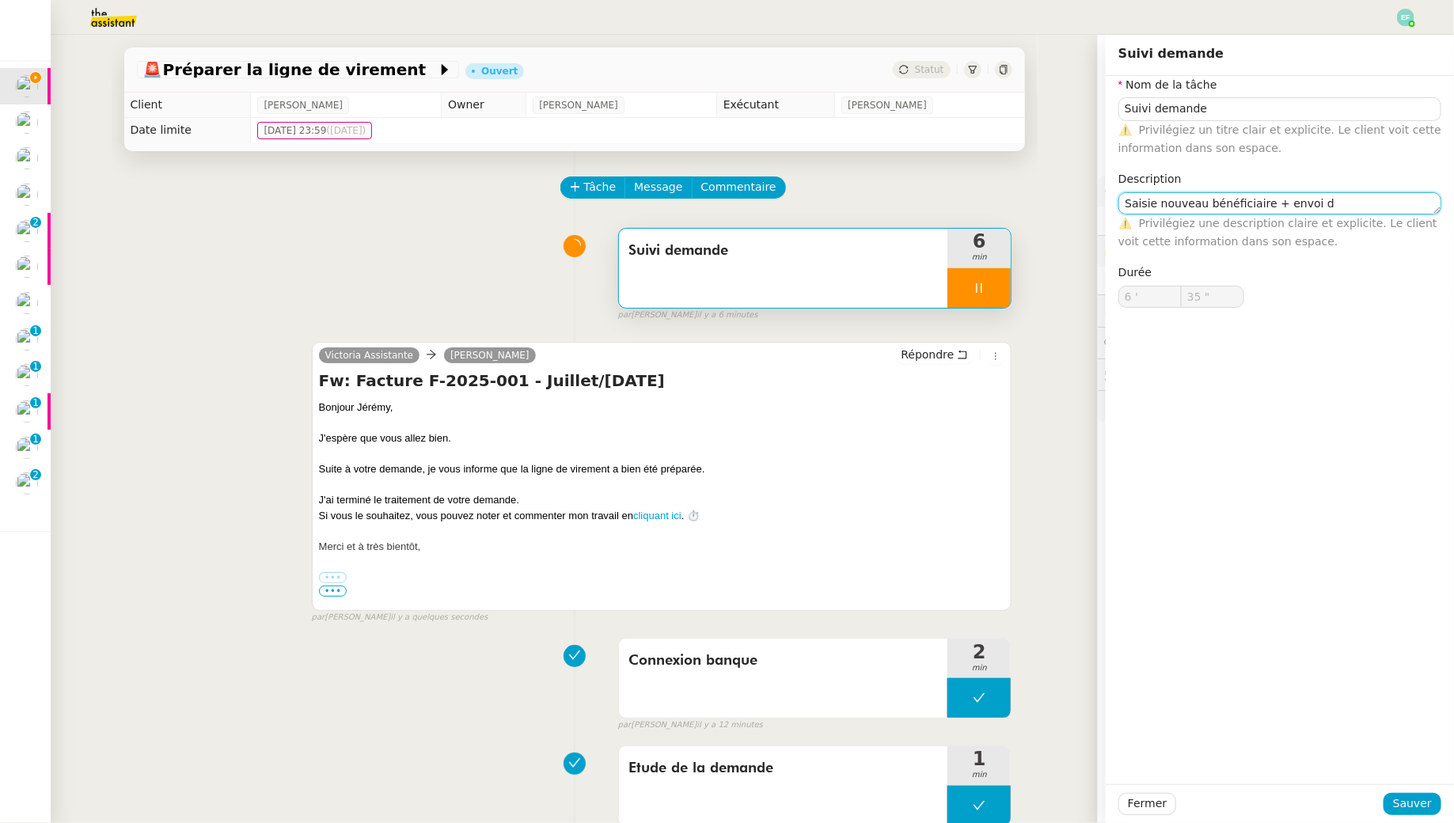
type textarea "Saisie nouveau bénéficiaire + envoi d'"
type input "36 ""
type textarea "Saisie nouveau bénéficiaire + envoi d'email /"
type input "37 ""
type textarea "Saisie nouveau bénéficiaire + envoi d'email +"
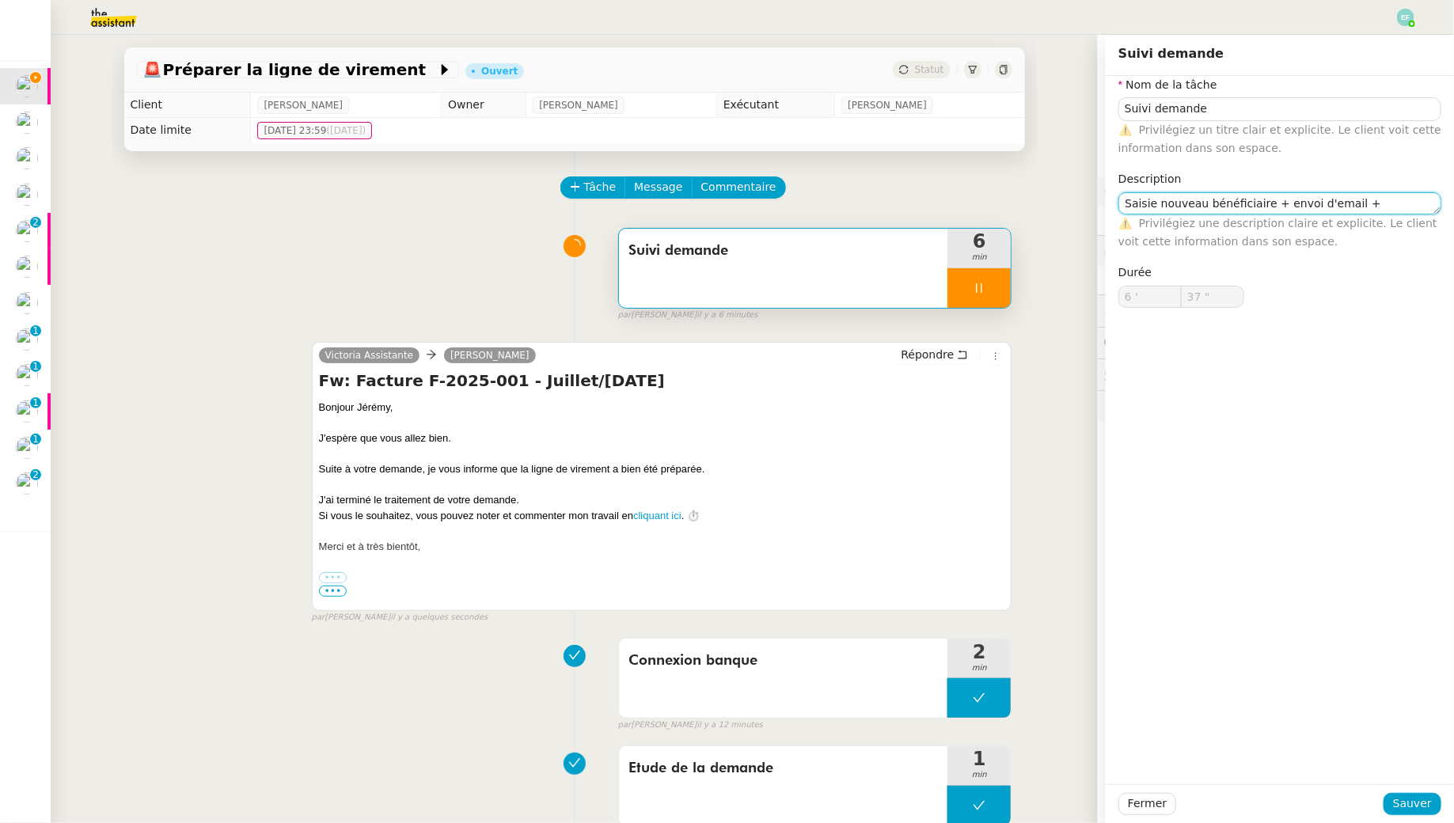
type input "38 ""
type textarea "Saisie nouveau bénéficiaire + envoi d'email + cl"
type input "39 ""
type textarea "Saisie nouveau bénéficiaire + envoi d'email + clôture"
click at [1275, 203] on textarea "Saisie nouveau bénéficiaire + envoi d'email + clôture" at bounding box center [1279, 203] width 323 height 22
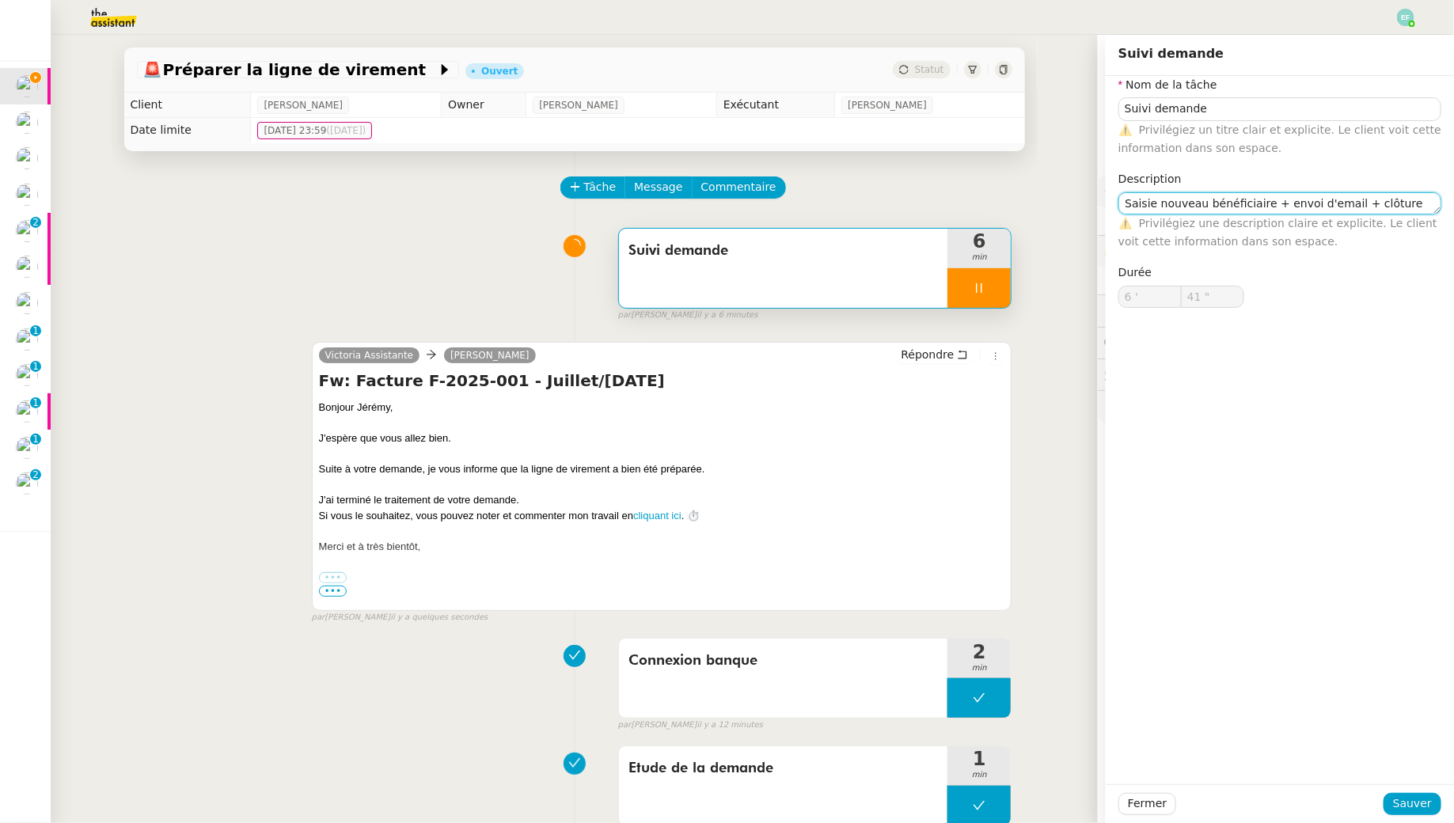
type input "42 ""
type textarea "Saisie nouveau bénéficiaire + préparaenvoi d'email + clôture"
type input "43 ""
type textarea "Saisie nouveau bénéficiaire + préparation ligenvoi d'email + clôture"
type input "44 ""
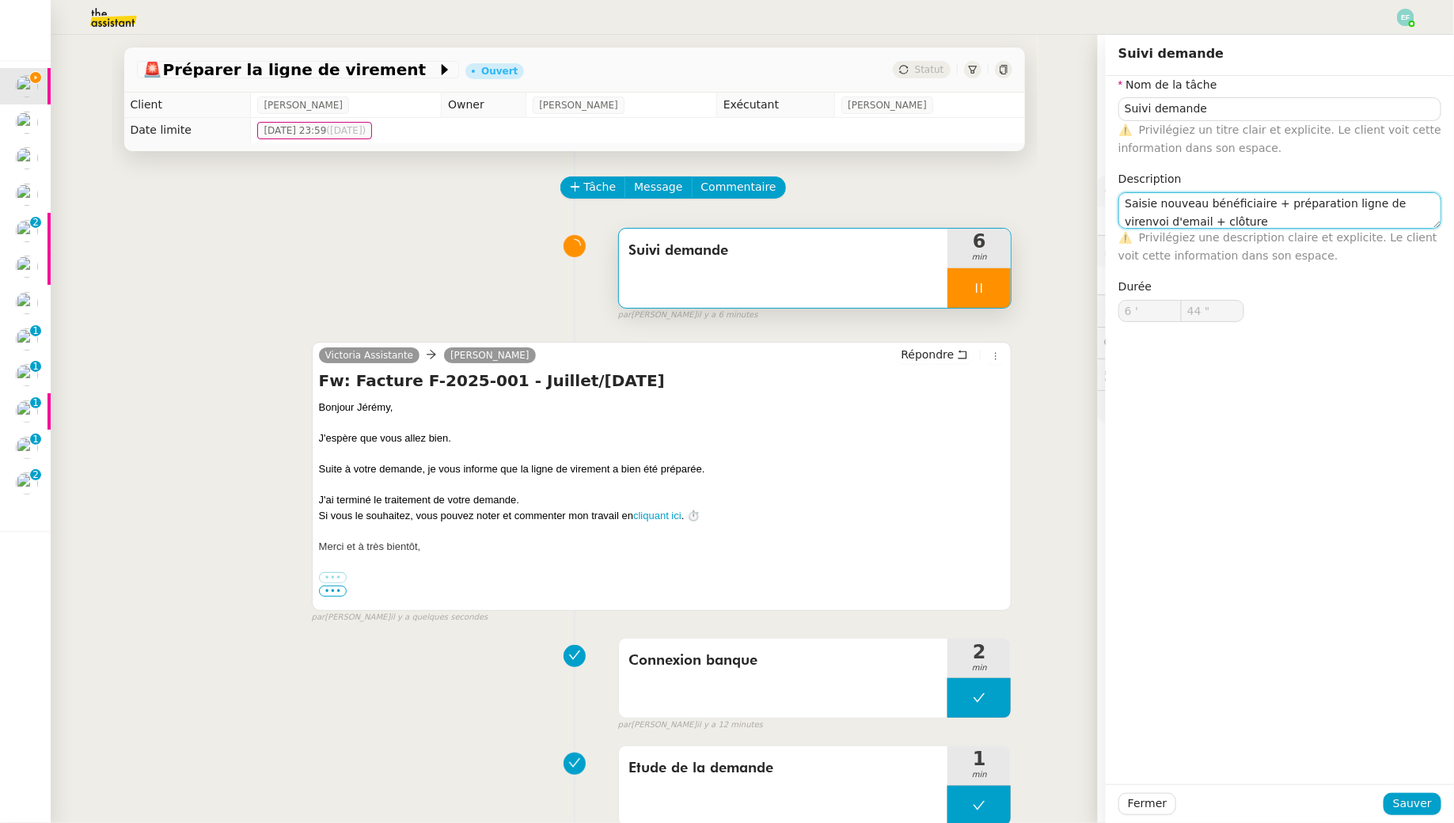
type textarea "Saisie nouveau bénéficiaire + préparation ligne de vireenvoi d'email + clôture"
type input "45 ""
type textarea "Saisie nouveau bénéficiaire + préparation ligne de virement + envoi d'email + c…"
type input "47 ""
type textarea "Saisie nouveau bénéficiaire + préparation ligne de virement + envoi d'email + c…"
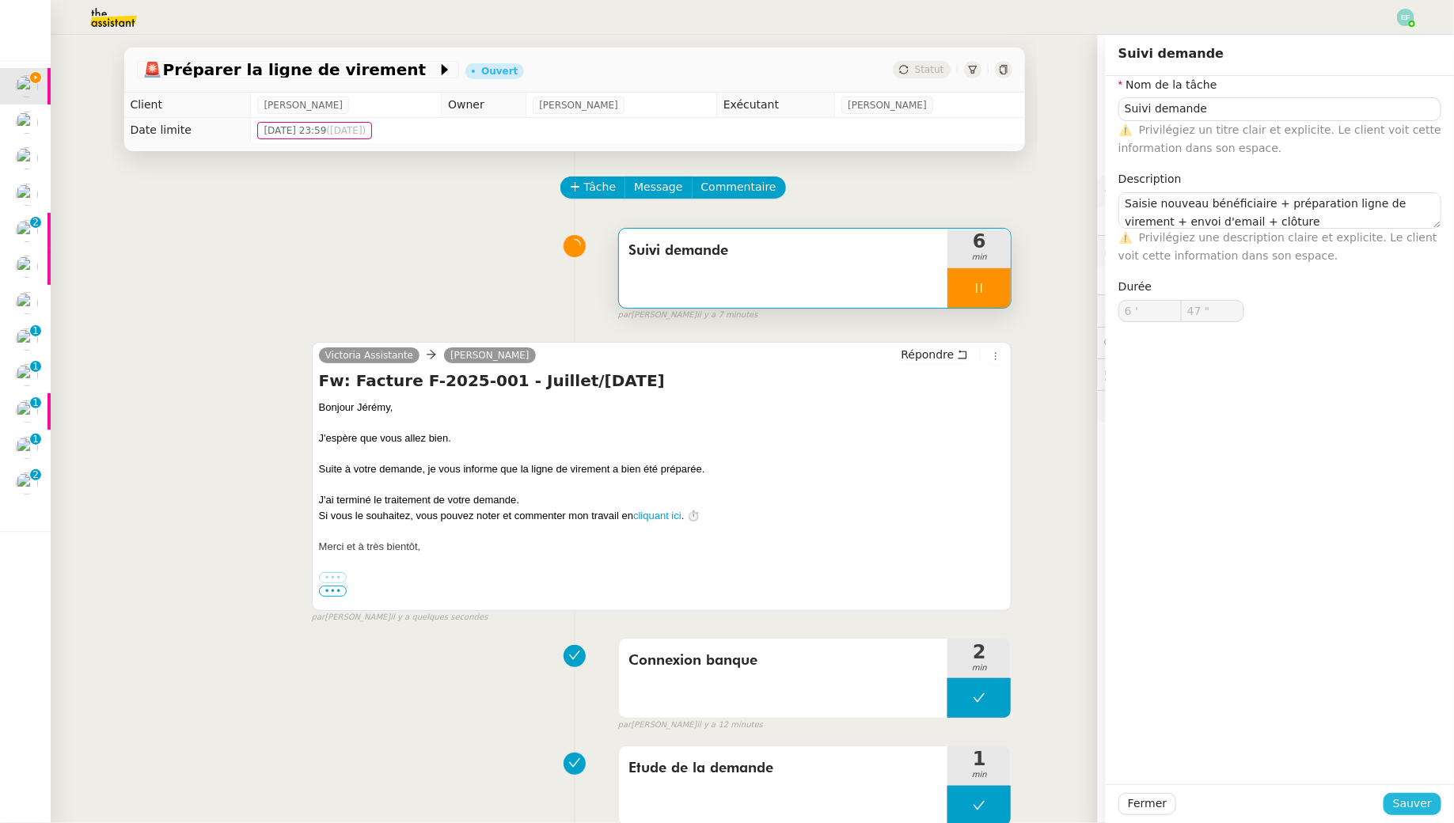
click at [1419, 798] on span "Sauver" at bounding box center [1412, 804] width 39 height 18
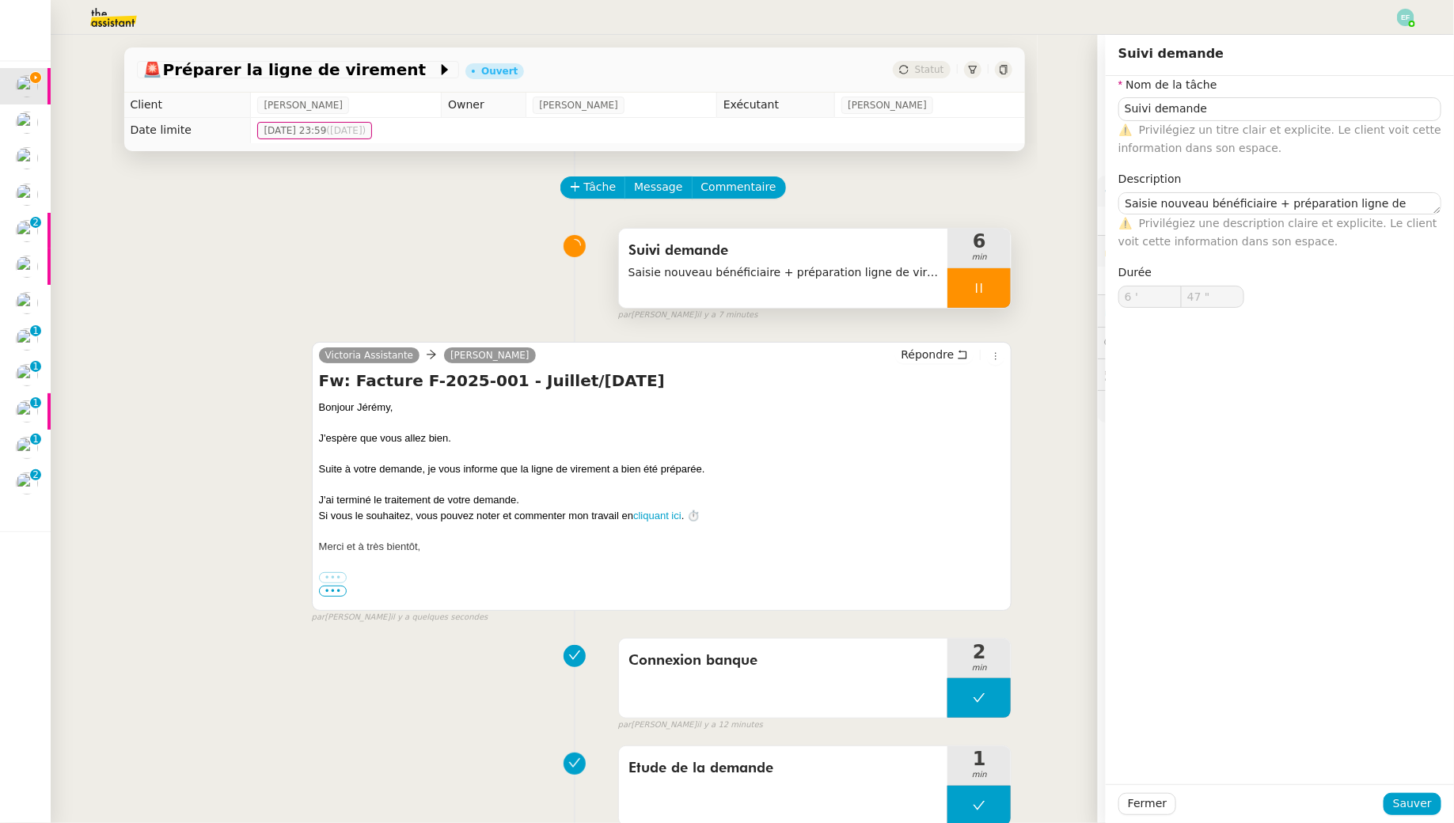
click at [984, 270] on div at bounding box center [978, 288] width 63 height 40
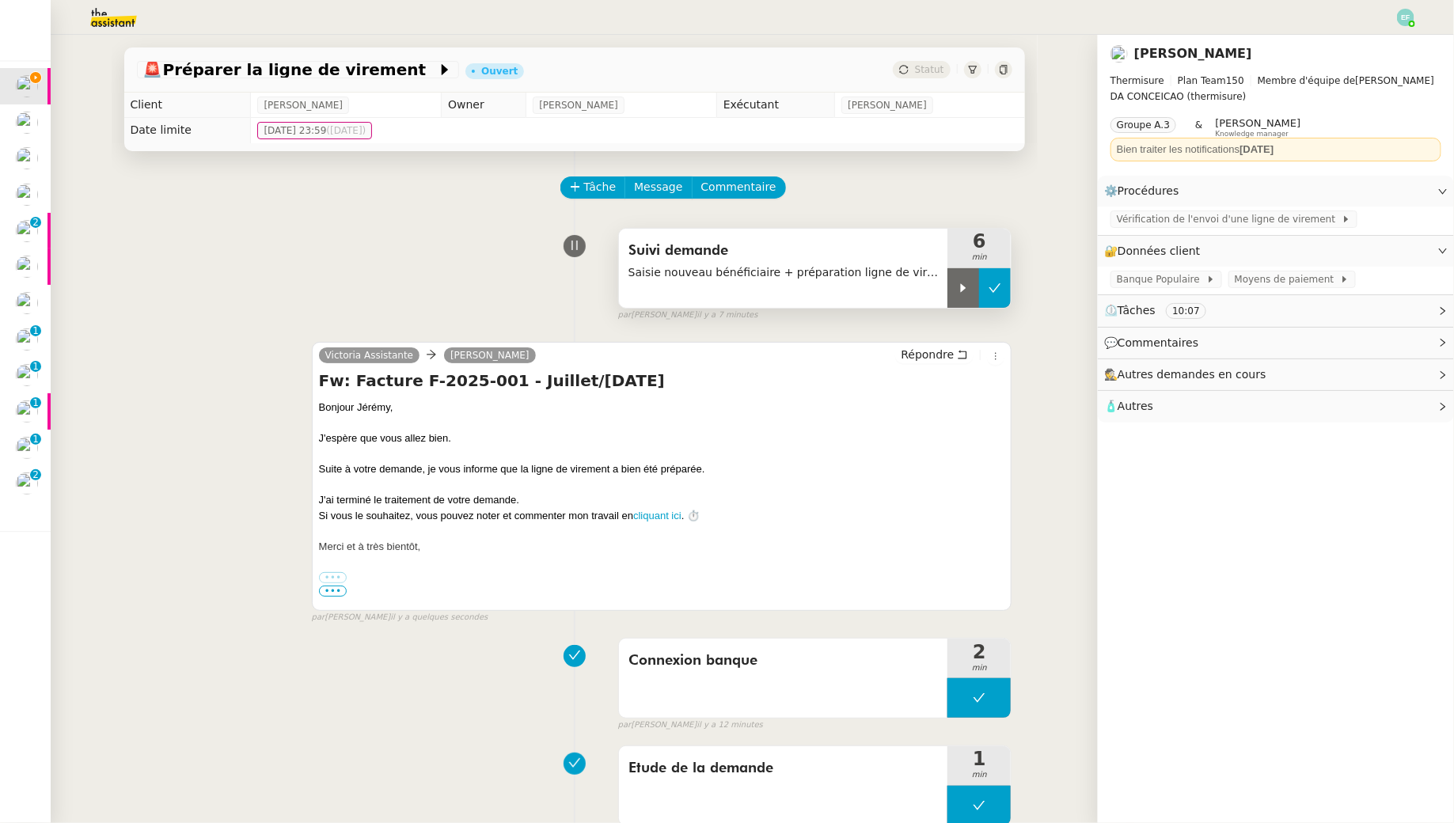
click at [996, 282] on icon at bounding box center [994, 288] width 13 height 13
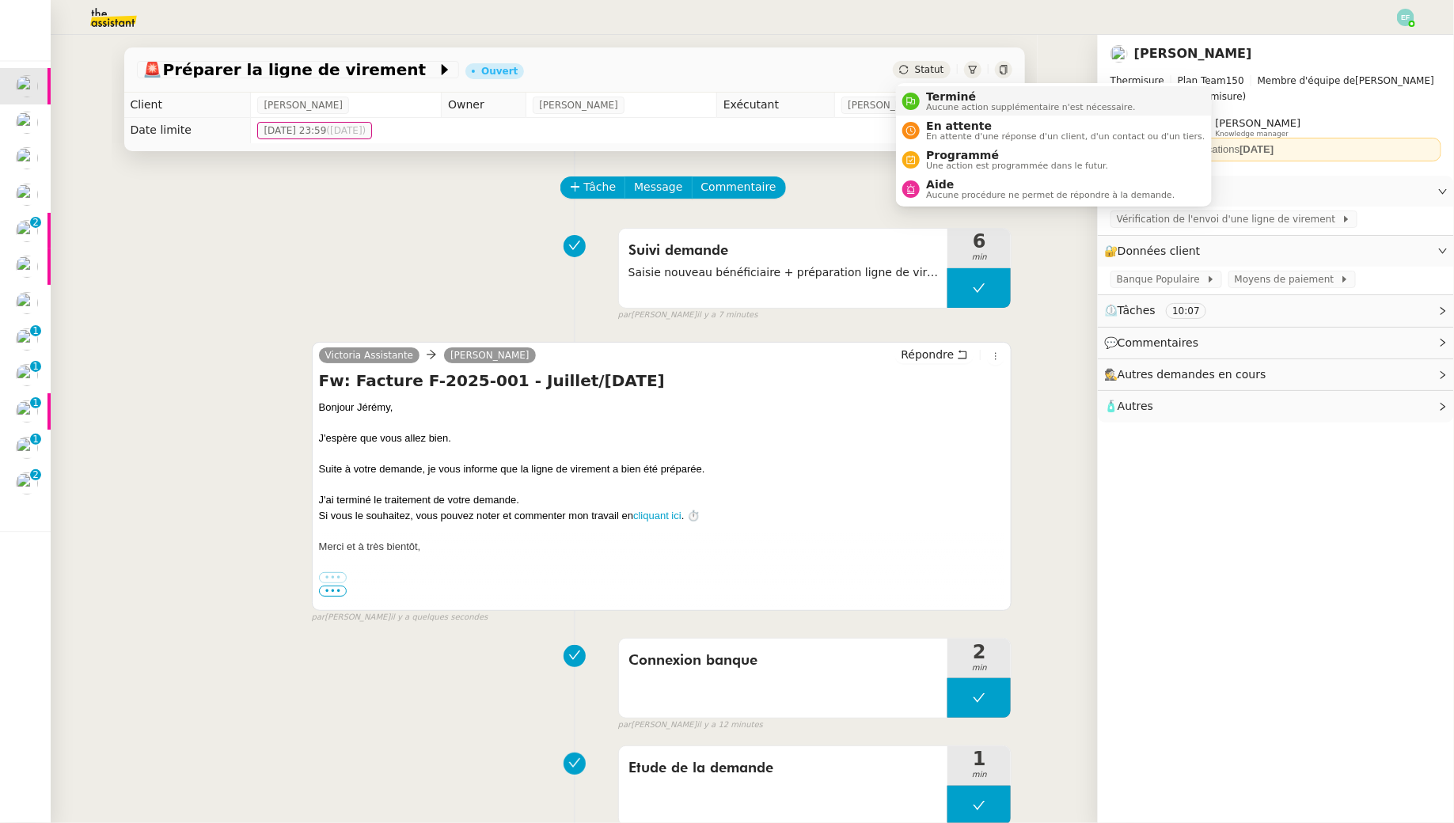
click at [930, 104] on span "Aucune action supplémentaire n'est nécessaire." at bounding box center [1030, 107] width 209 height 9
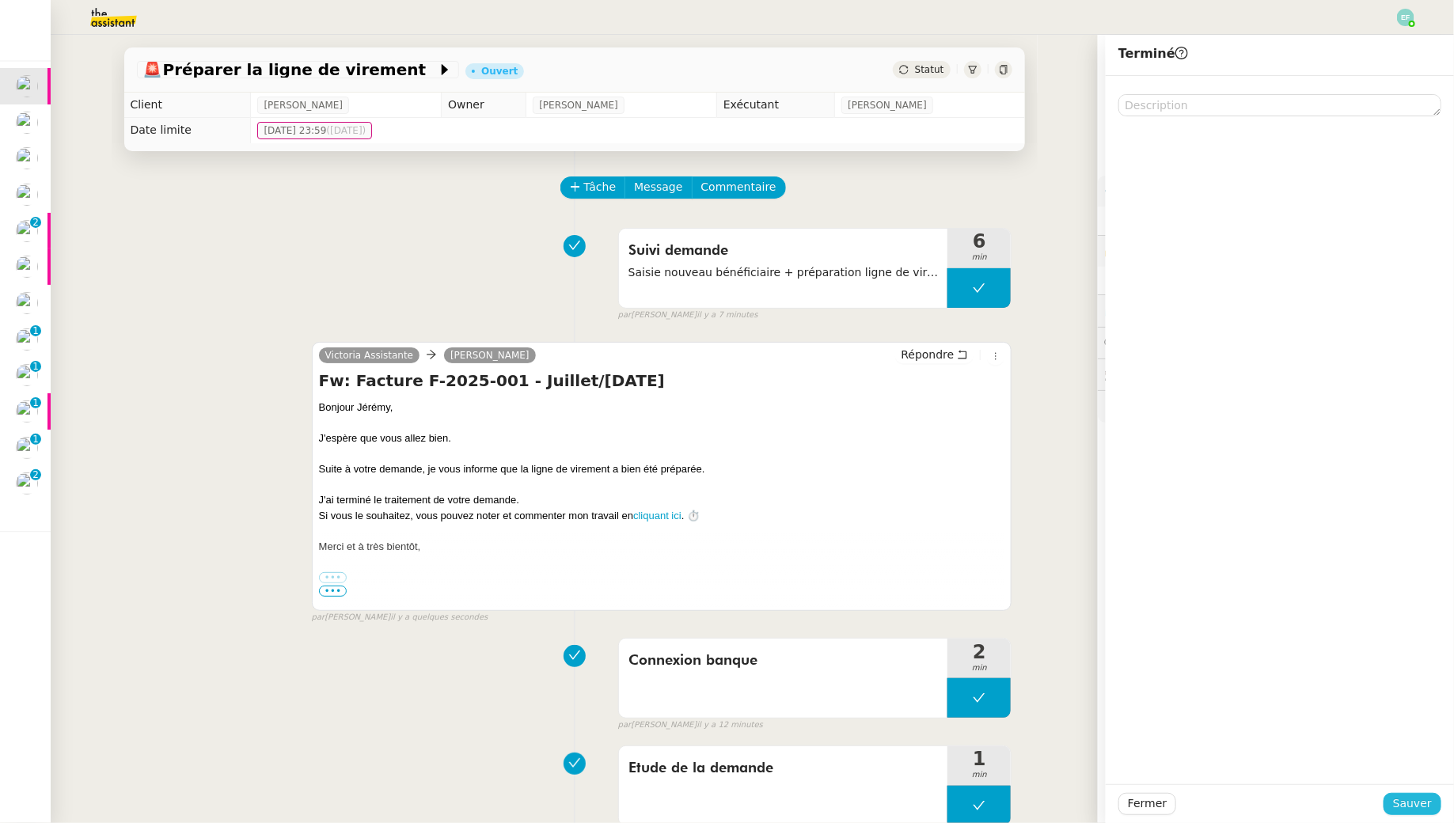
click at [1413, 803] on span "Sauver" at bounding box center [1412, 804] width 39 height 18
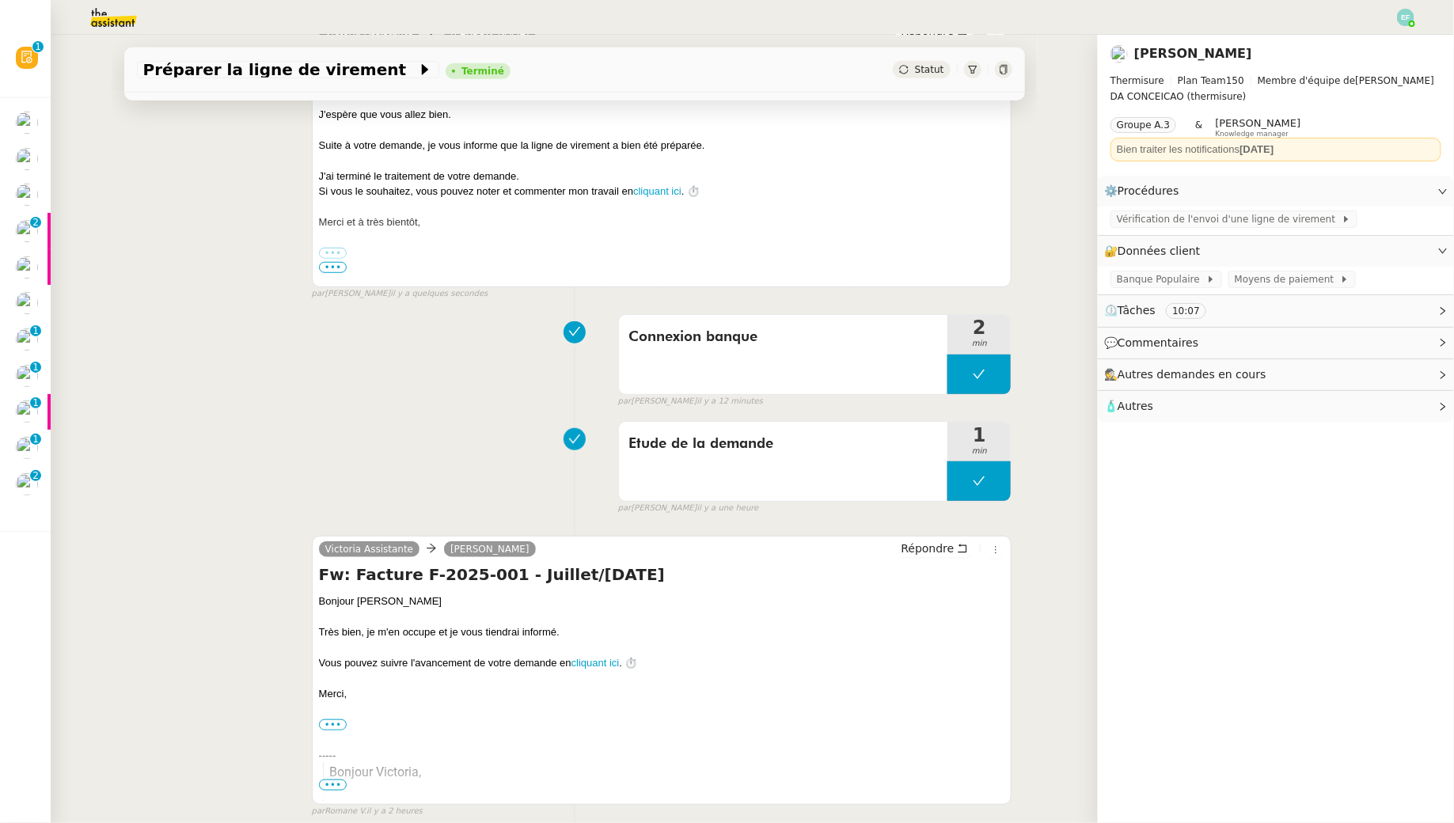
scroll to position [912, 0]
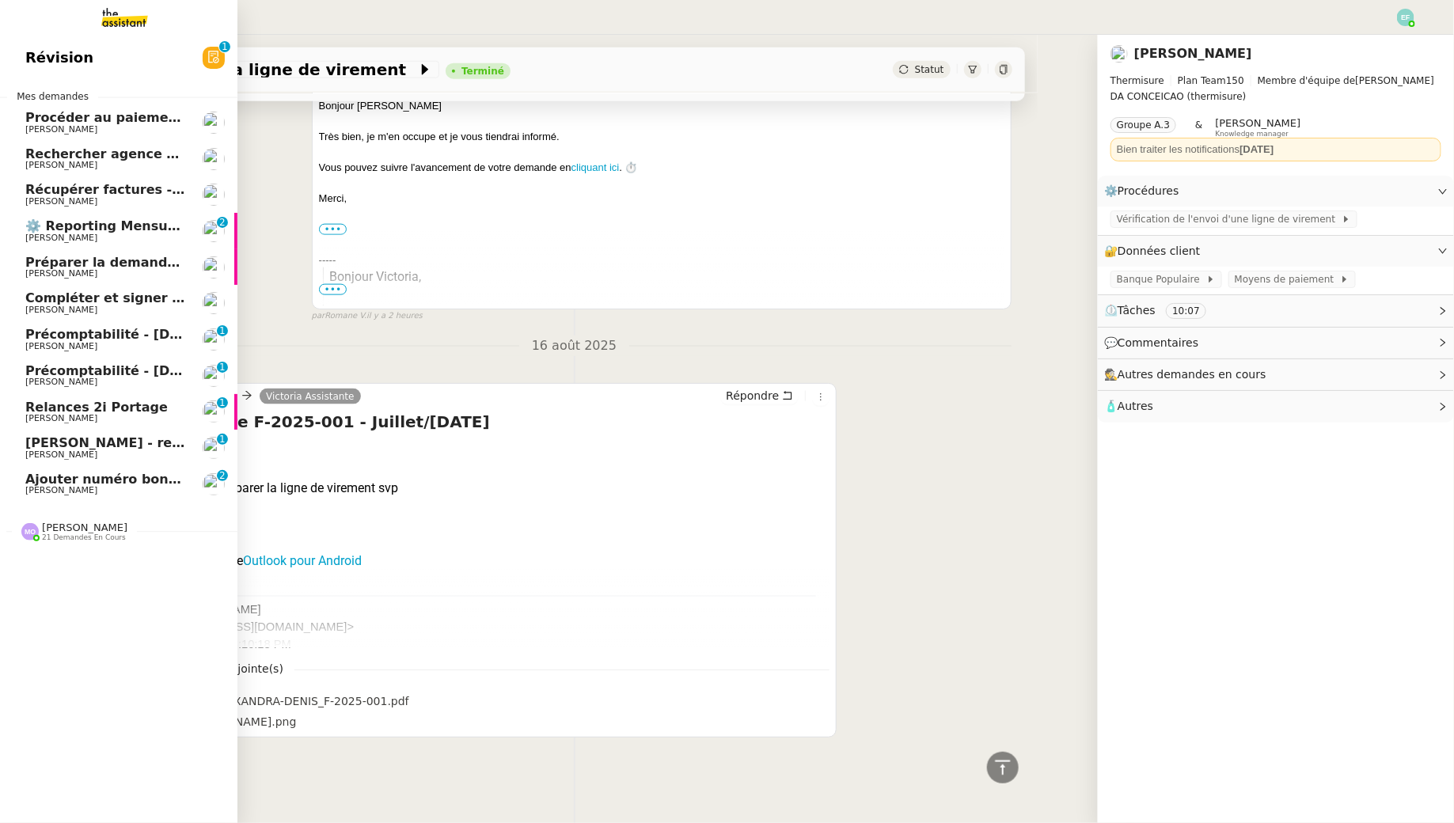
click at [60, 135] on link "Procéder au paiement des factures LBP [PERSON_NAME]" at bounding box center [118, 122] width 237 height 36
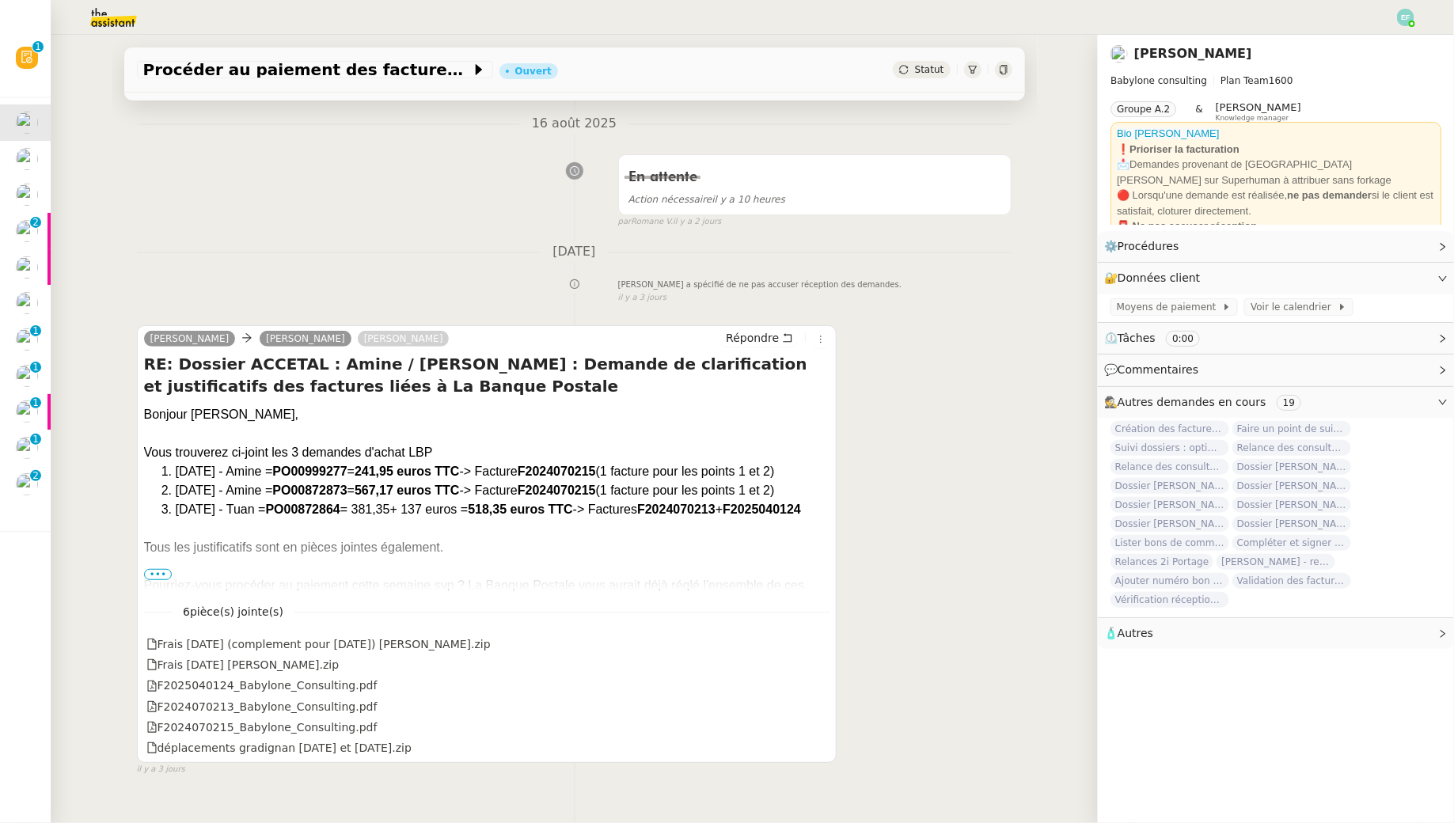
scroll to position [184, 0]
click at [159, 575] on div at bounding box center [487, 565] width 686 height 19
click at [157, 573] on span "•••" at bounding box center [158, 573] width 28 height 11
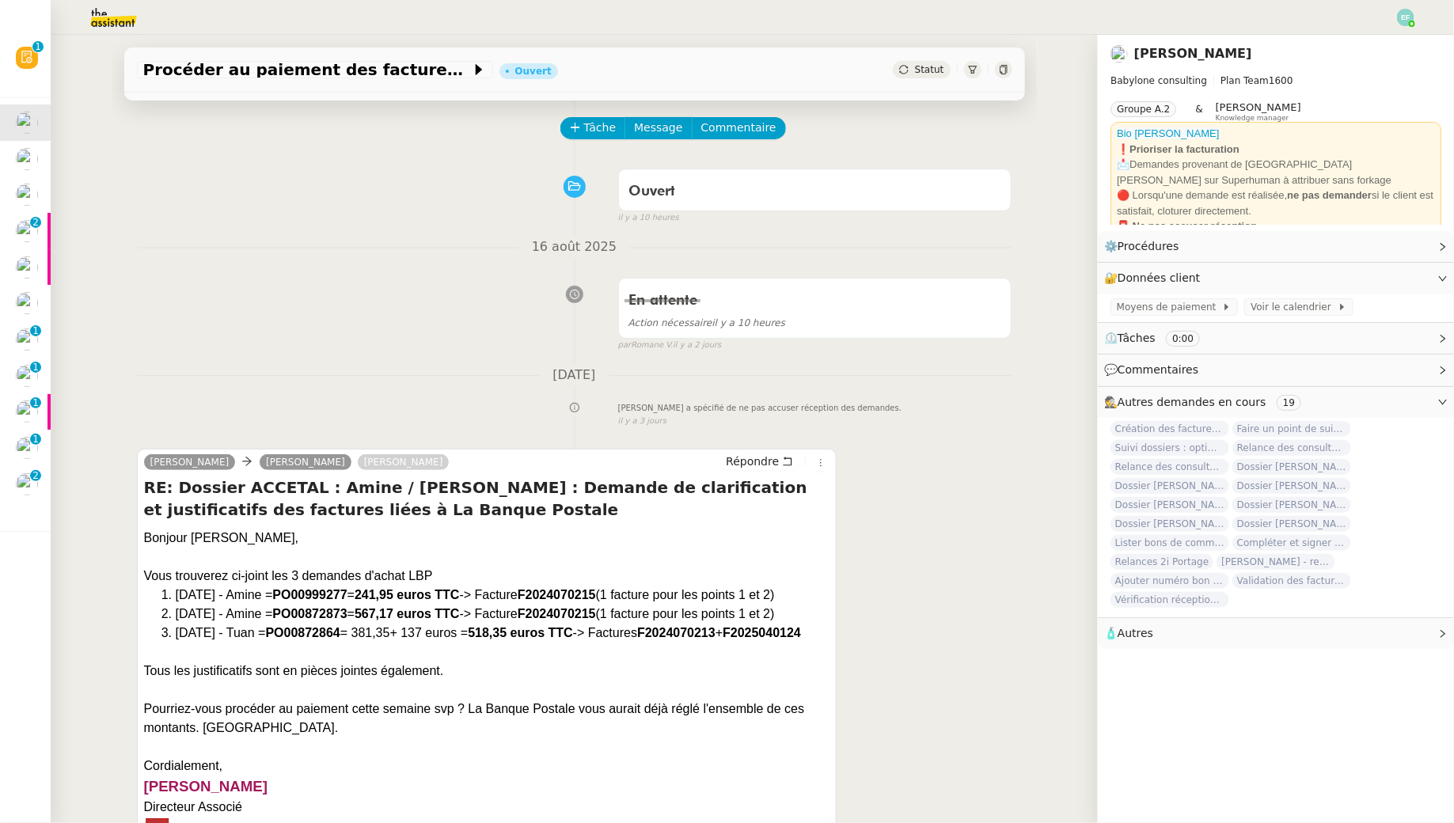
scroll to position [0, 0]
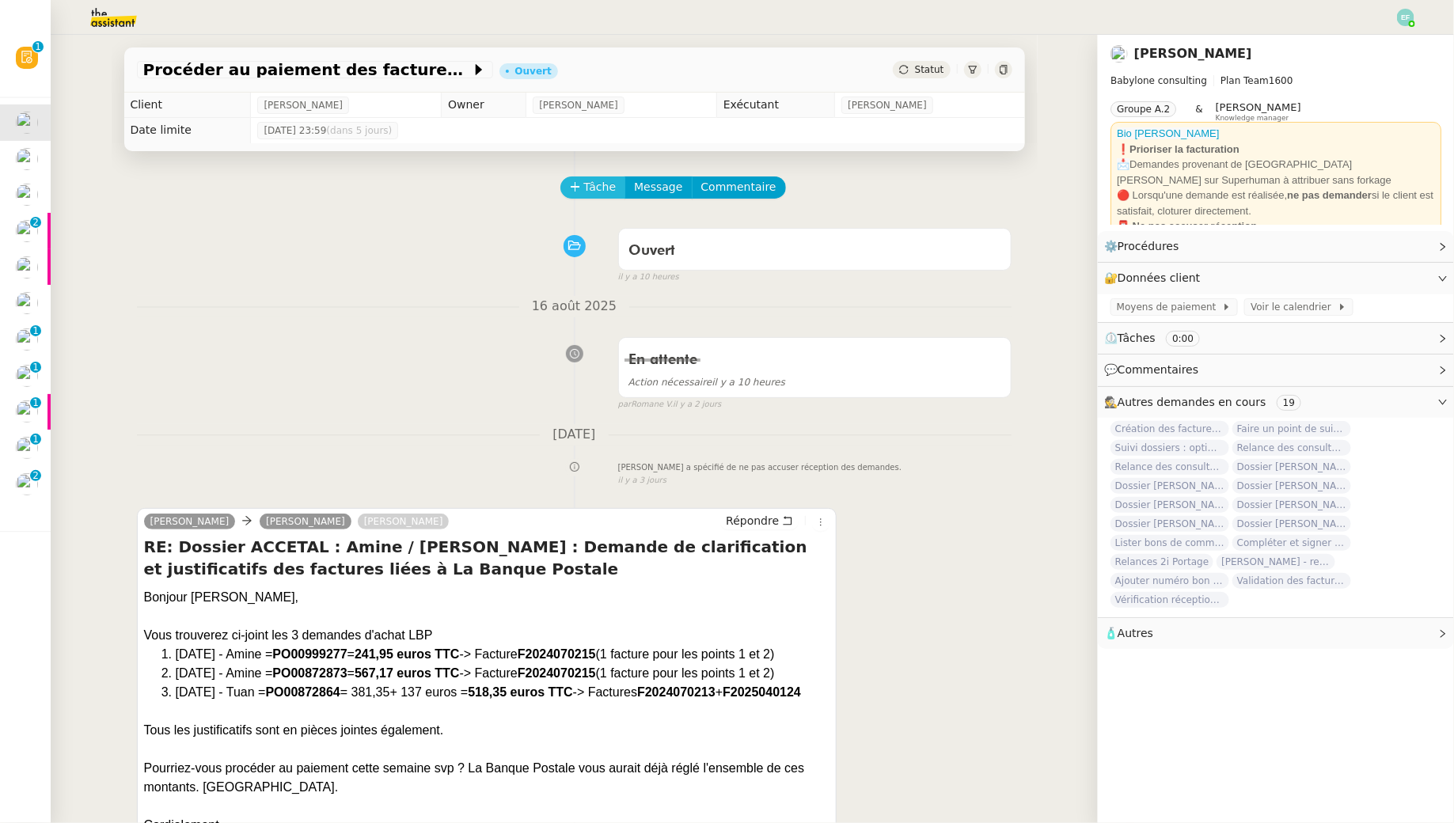
click at [588, 191] on span "Tâche" at bounding box center [600, 187] width 32 height 18
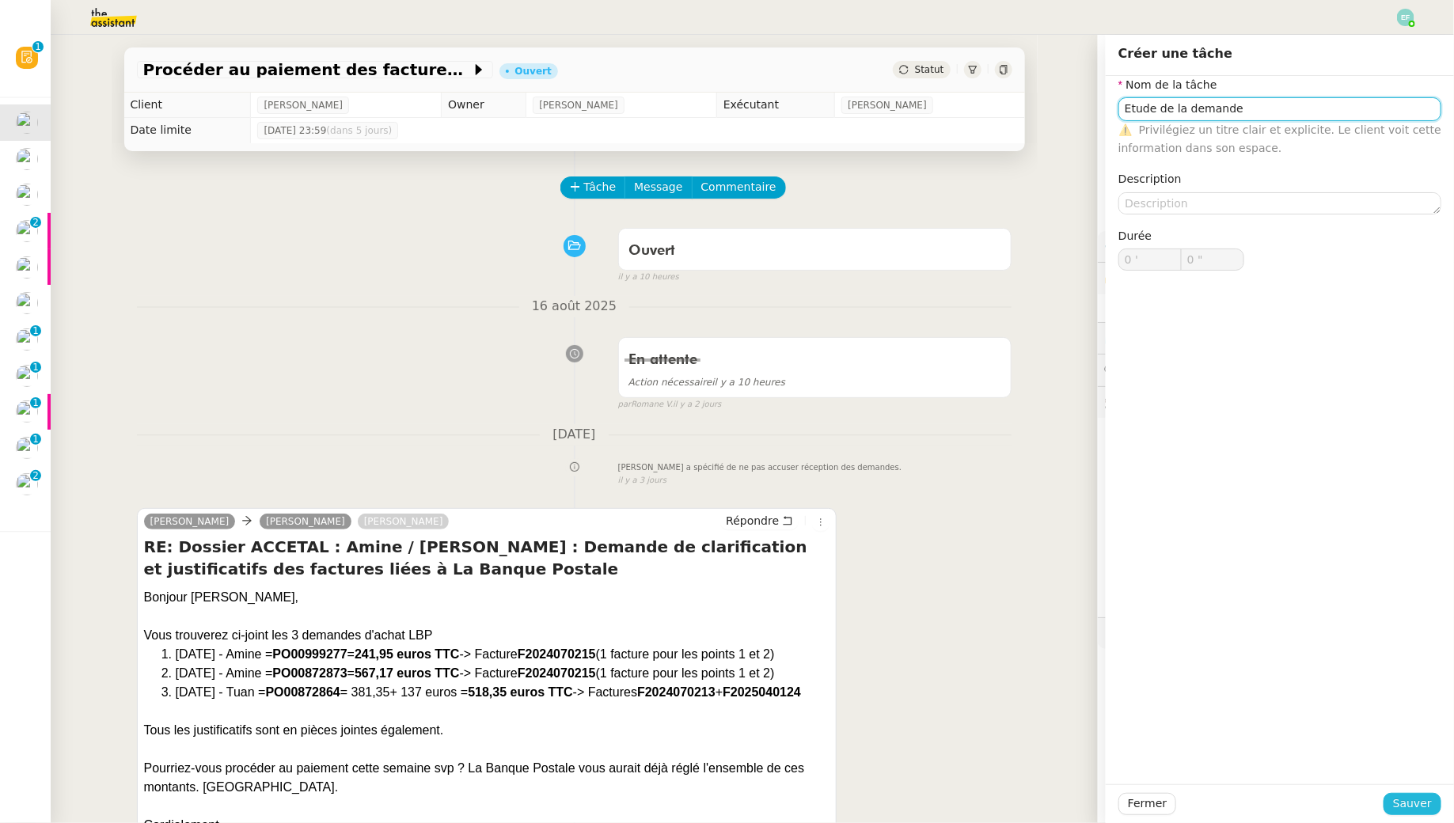
type input "Etude de la demande"
click at [1413, 802] on span "Sauver" at bounding box center [1412, 804] width 39 height 18
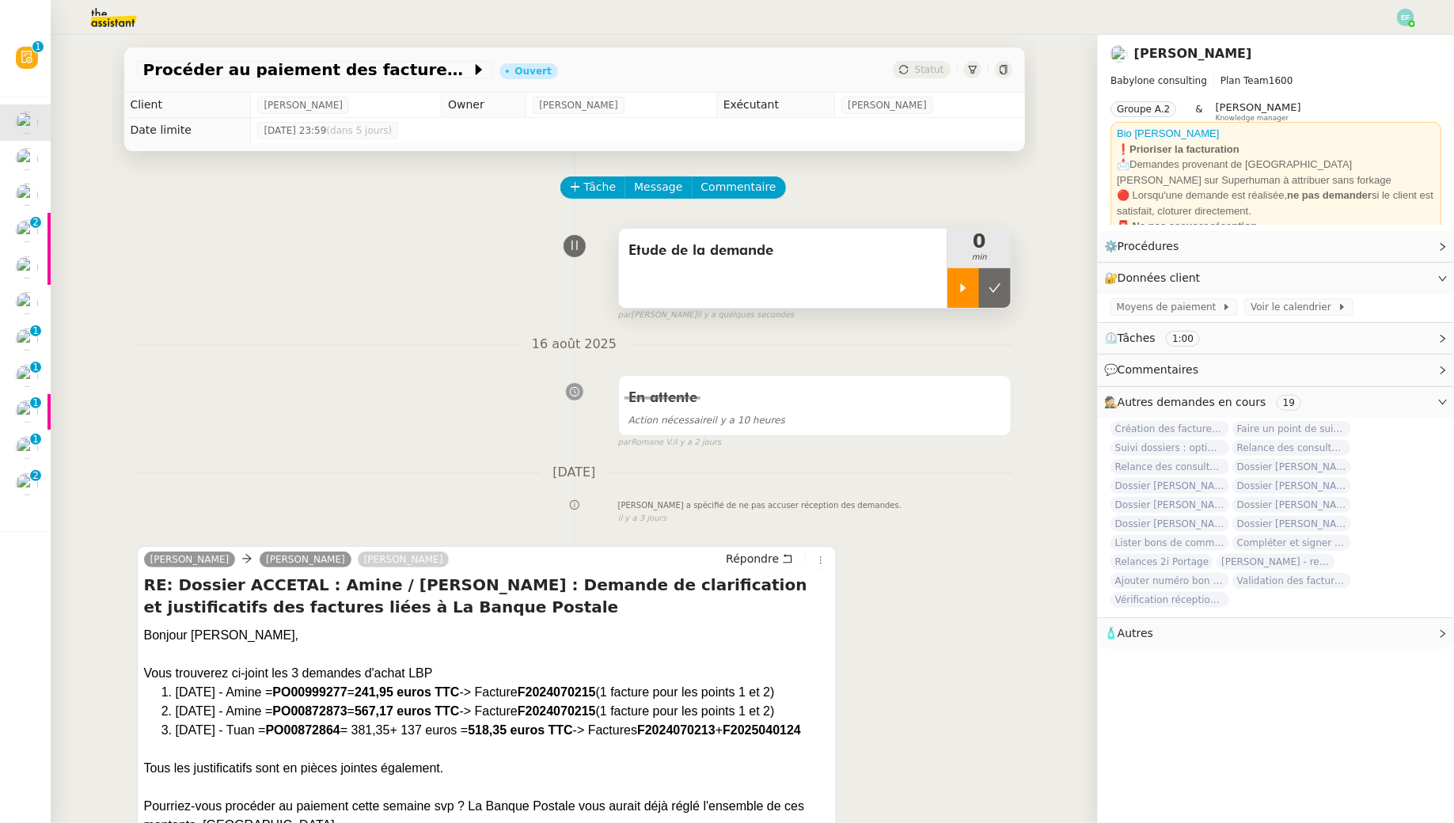
click at [965, 289] on icon at bounding box center [964, 287] width 6 height 9
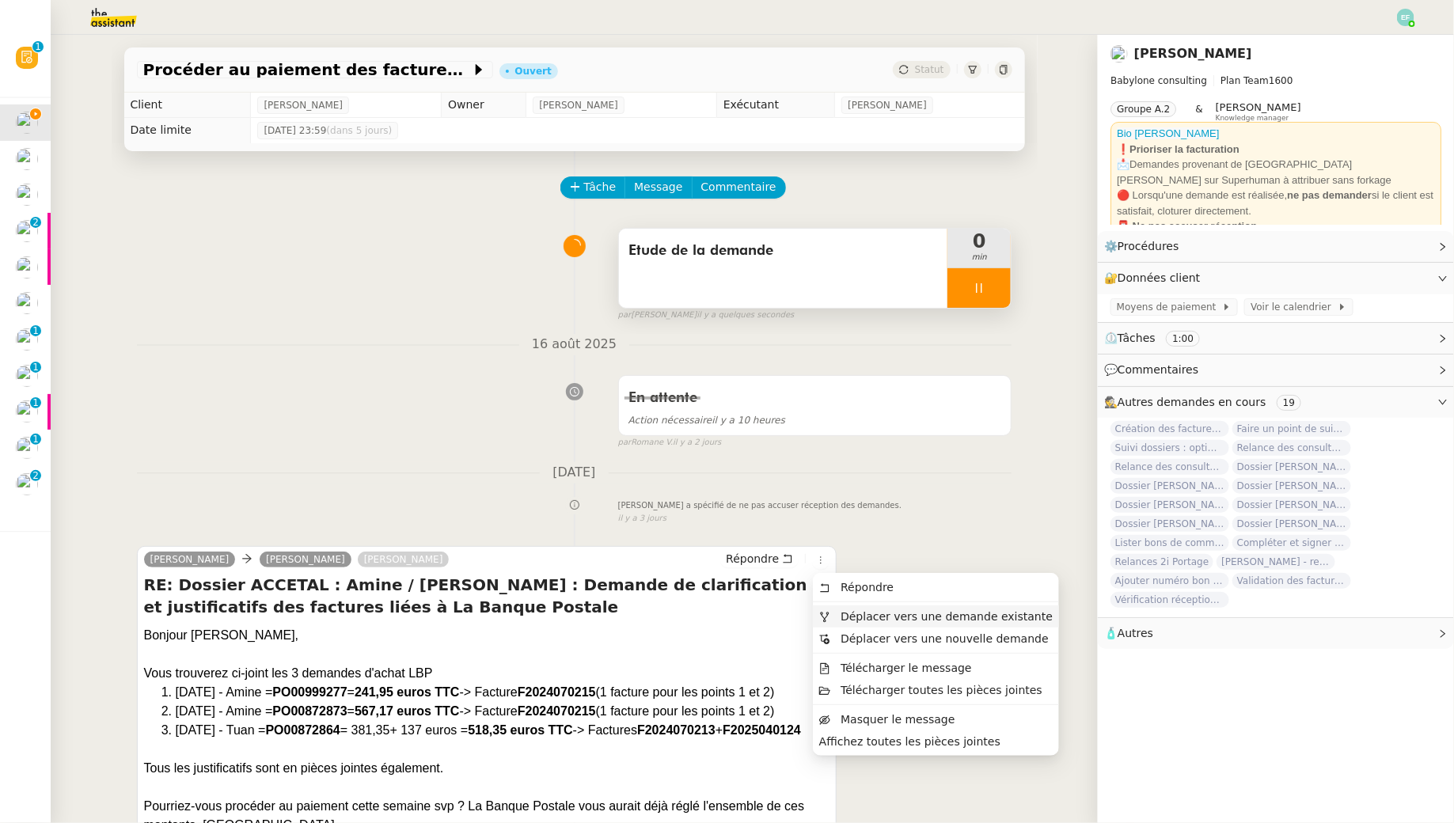
click at [845, 613] on span "Déplacer vers une demande existante" at bounding box center [946, 616] width 212 height 13
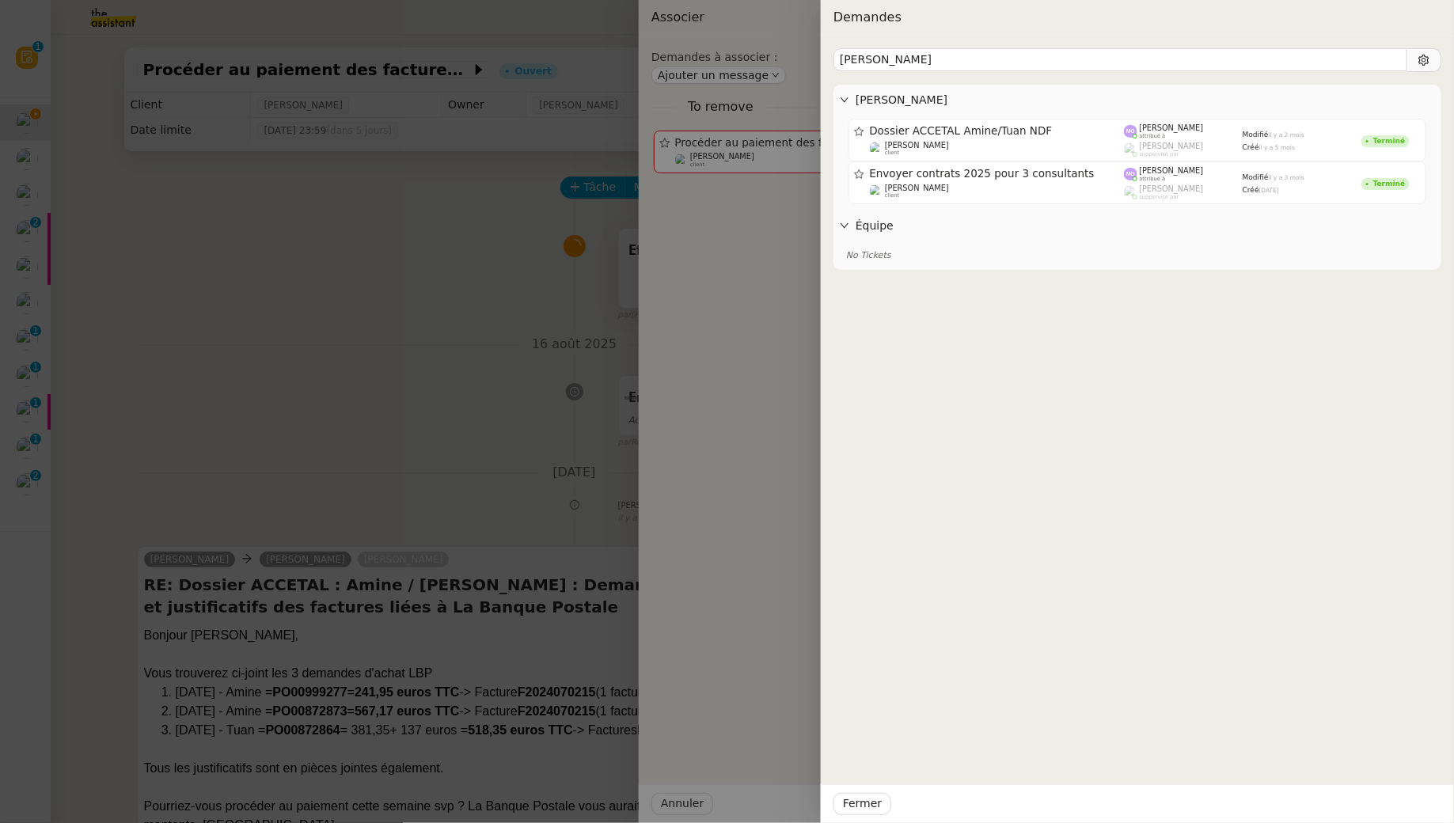
type input "jimmy doan"
click at [438, 295] on div at bounding box center [727, 411] width 1454 height 823
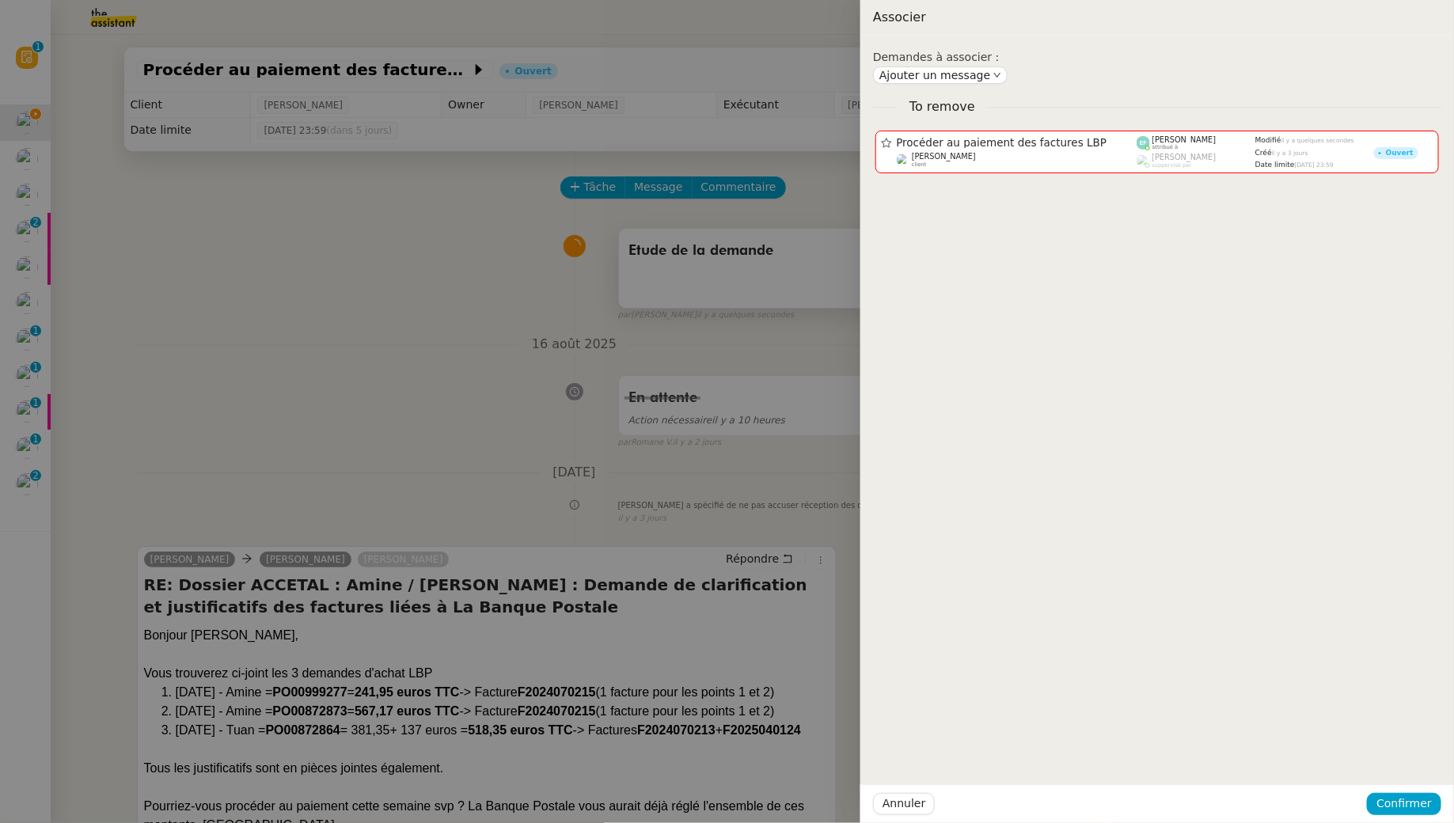
click at [182, 551] on div at bounding box center [727, 411] width 1454 height 823
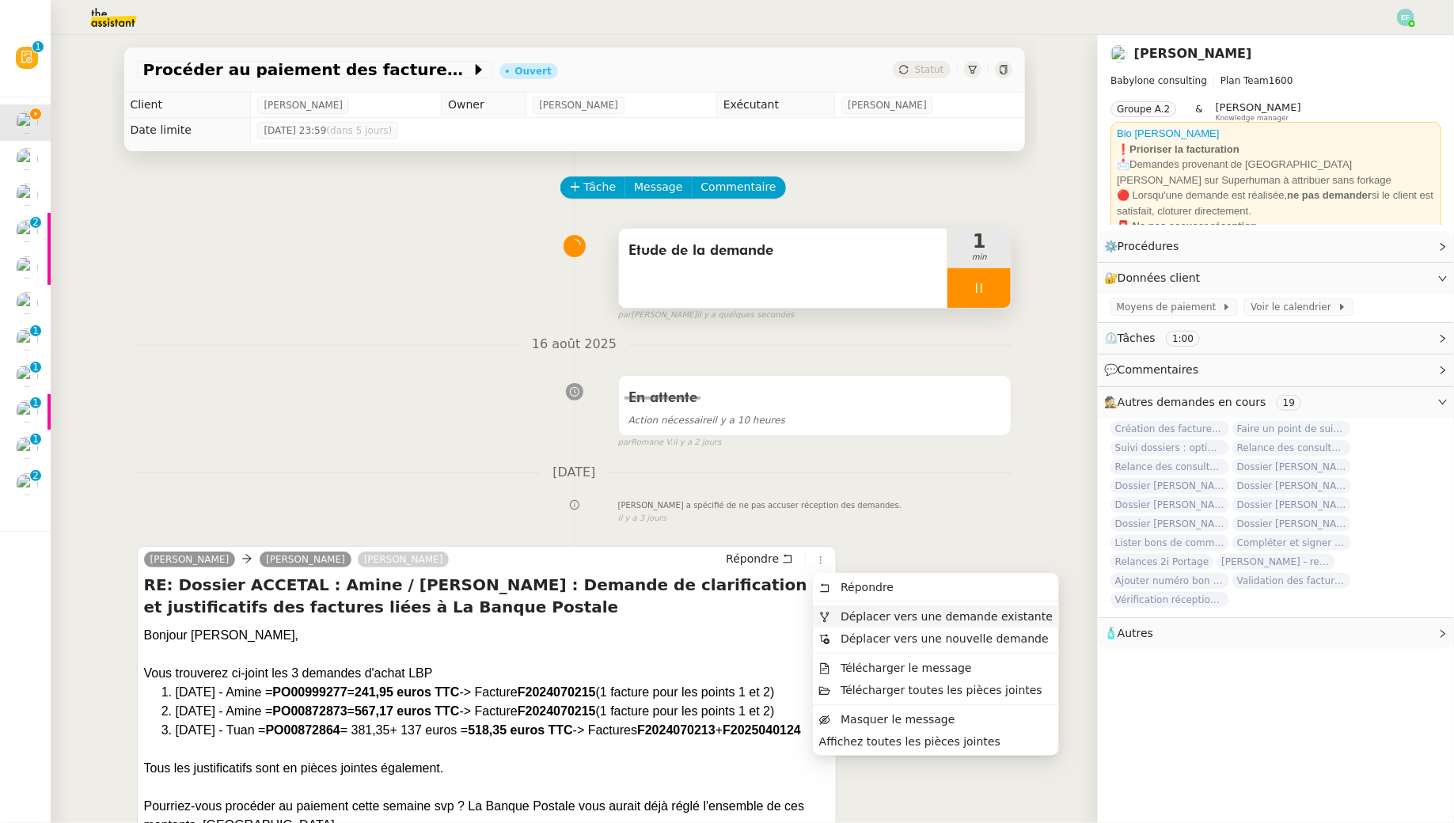
click at [848, 624] on li "Déplacer vers une demande existante" at bounding box center [936, 616] width 246 height 22
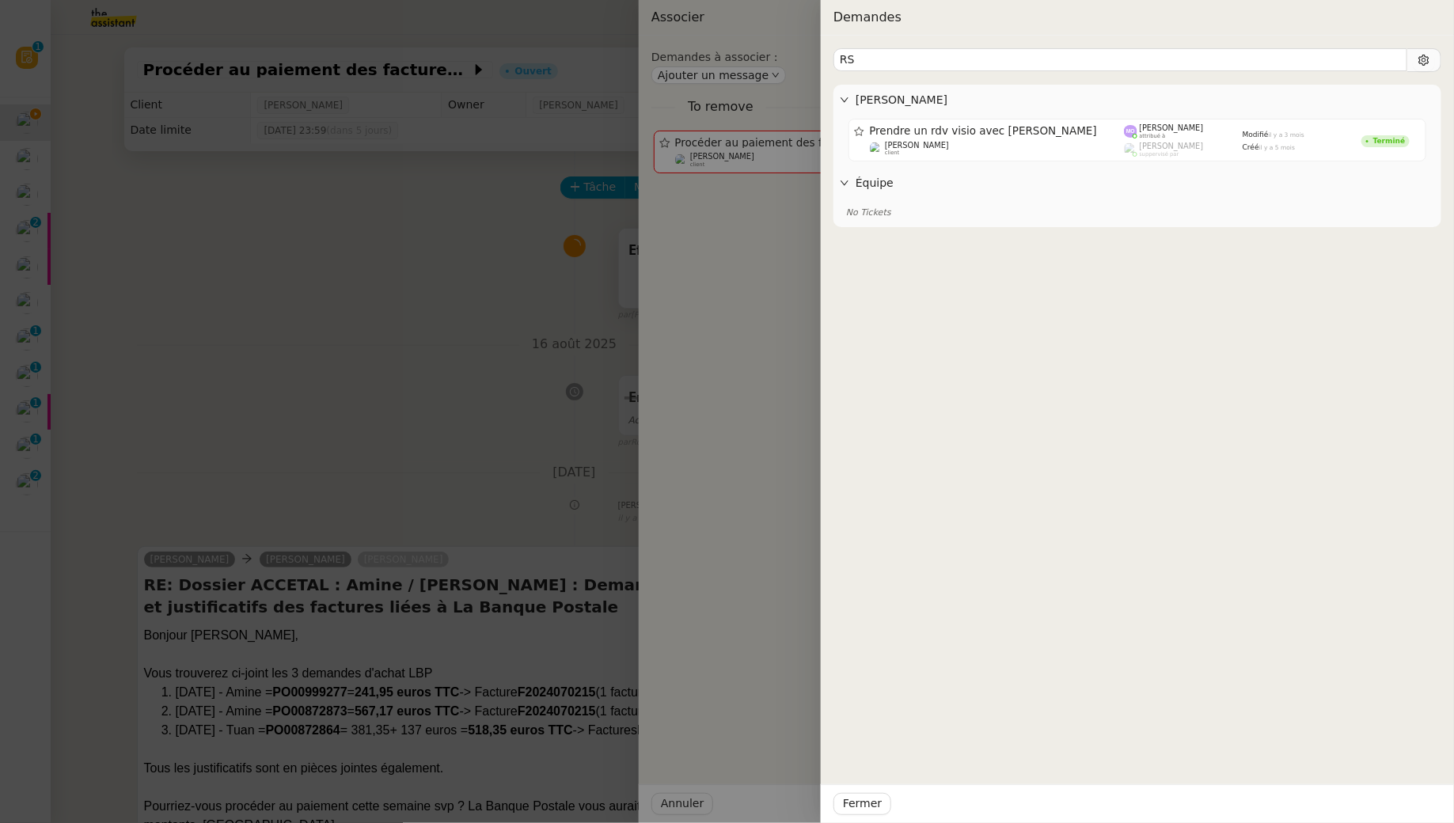
type input "RS"
click at [282, 423] on div at bounding box center [727, 411] width 1454 height 823
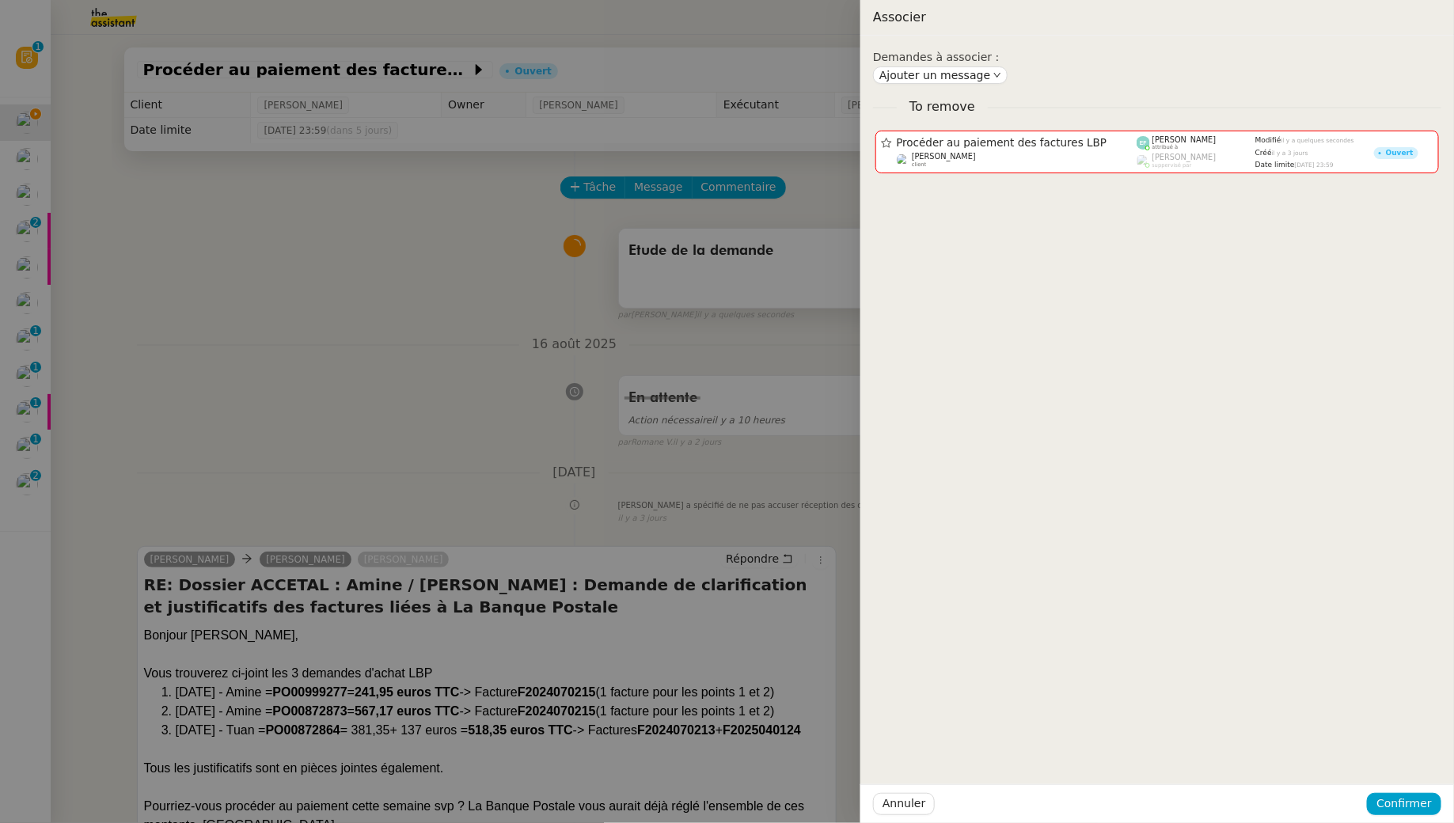
click at [282, 423] on div at bounding box center [727, 411] width 1454 height 823
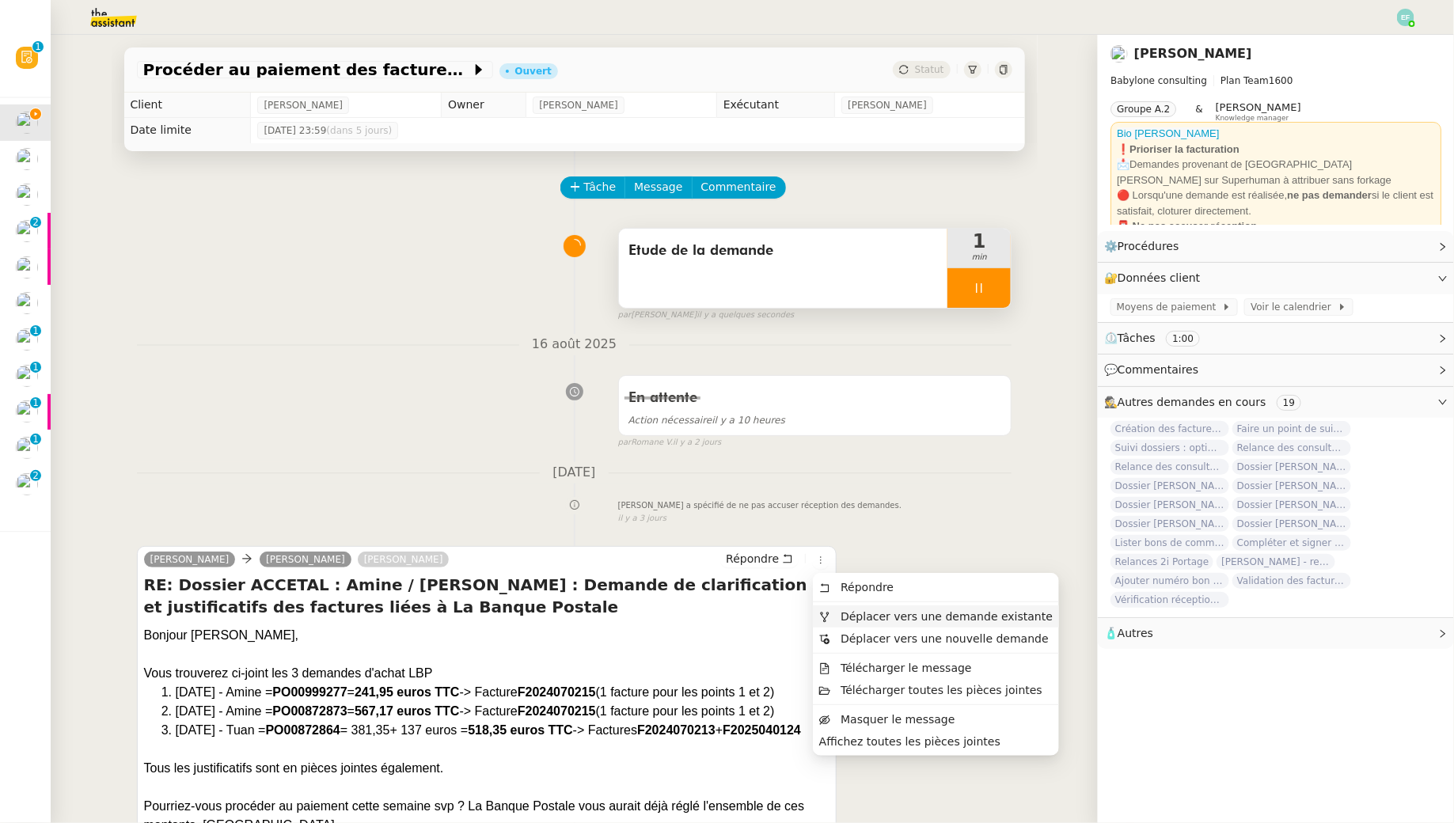
click at [842, 625] on li "Déplacer vers une demande existante" at bounding box center [936, 616] width 246 height 22
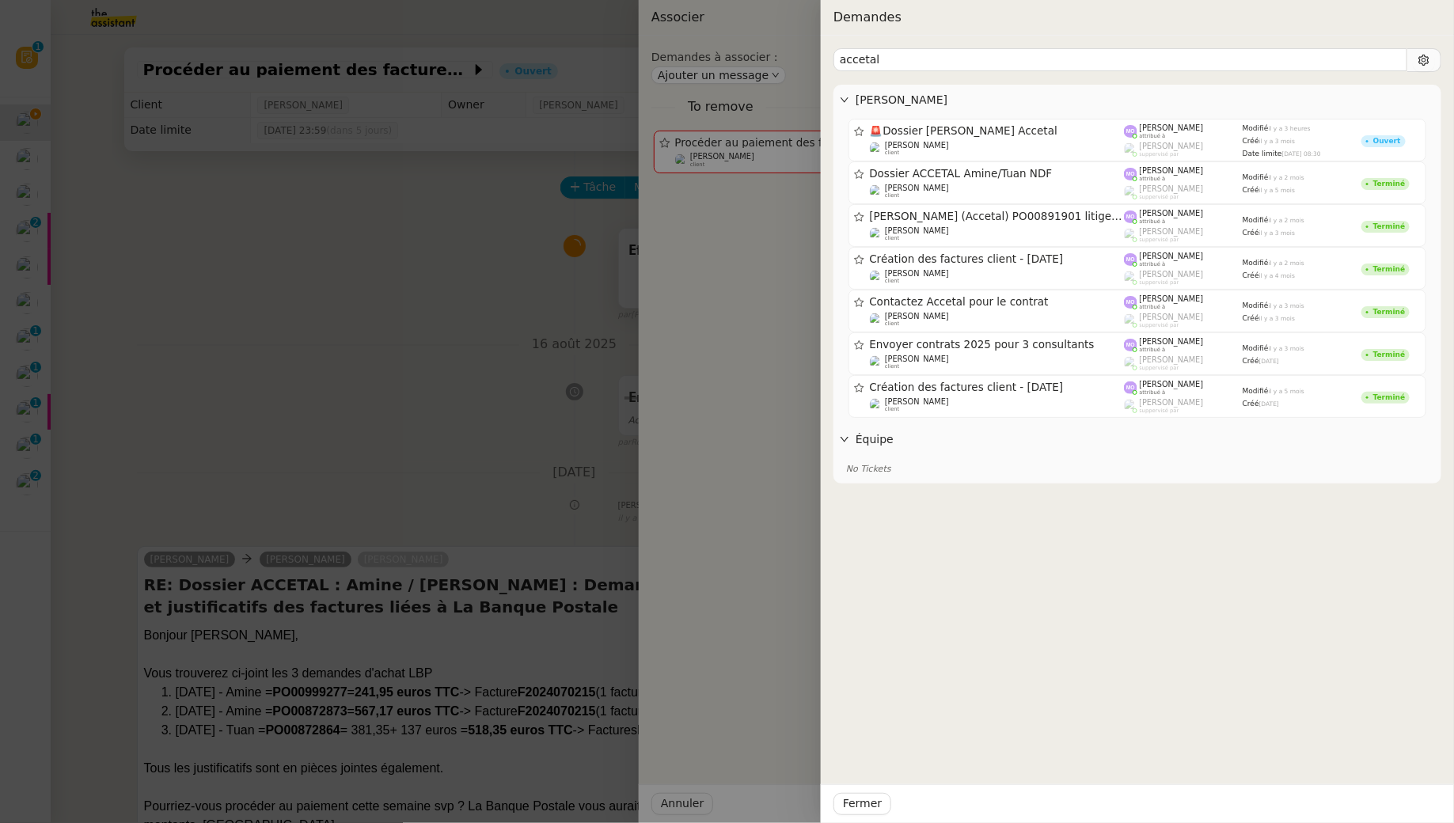
type input "accetal"
click at [346, 321] on div at bounding box center [727, 411] width 1454 height 823
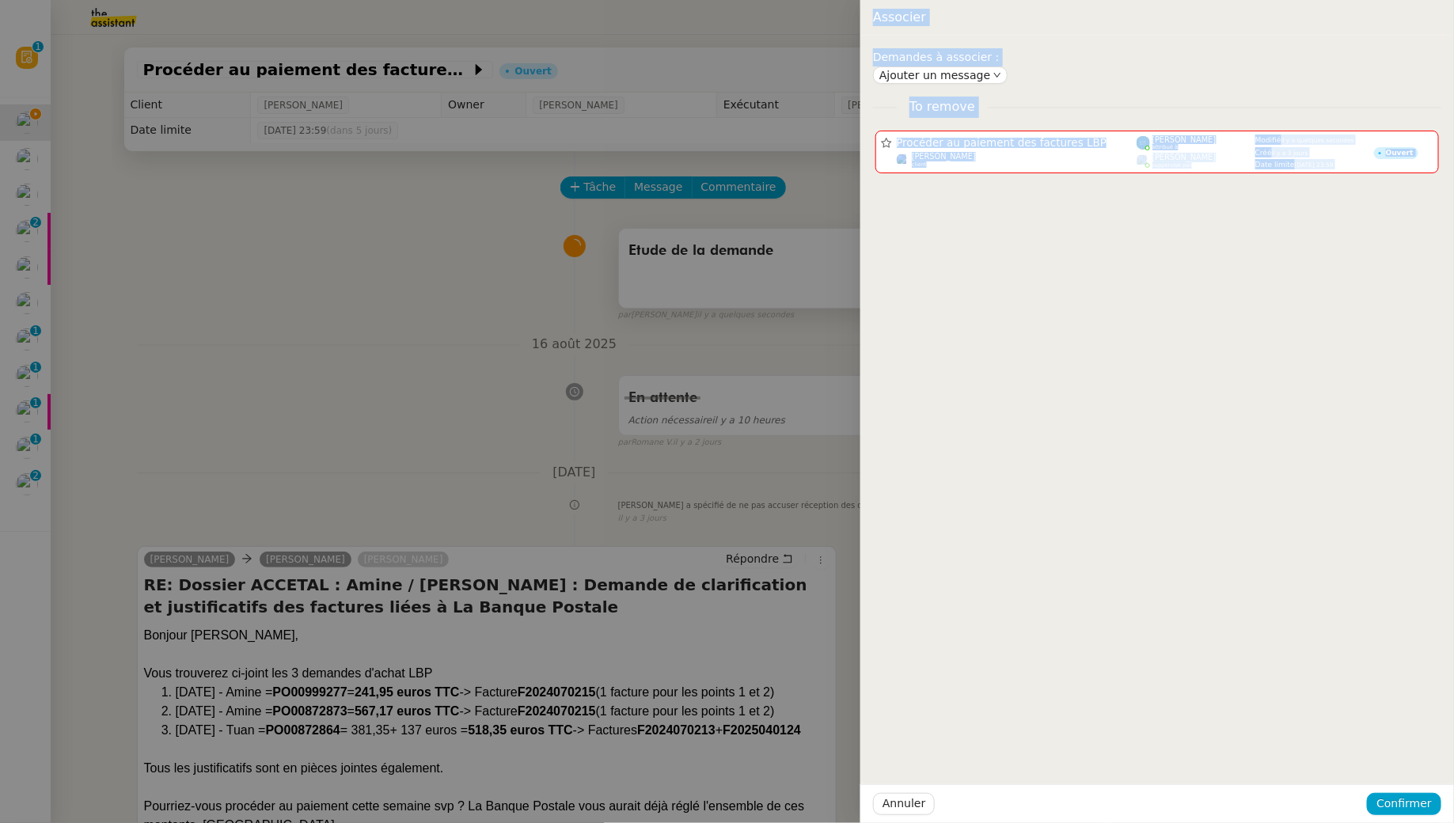
click at [536, 312] on div at bounding box center [727, 411] width 1454 height 823
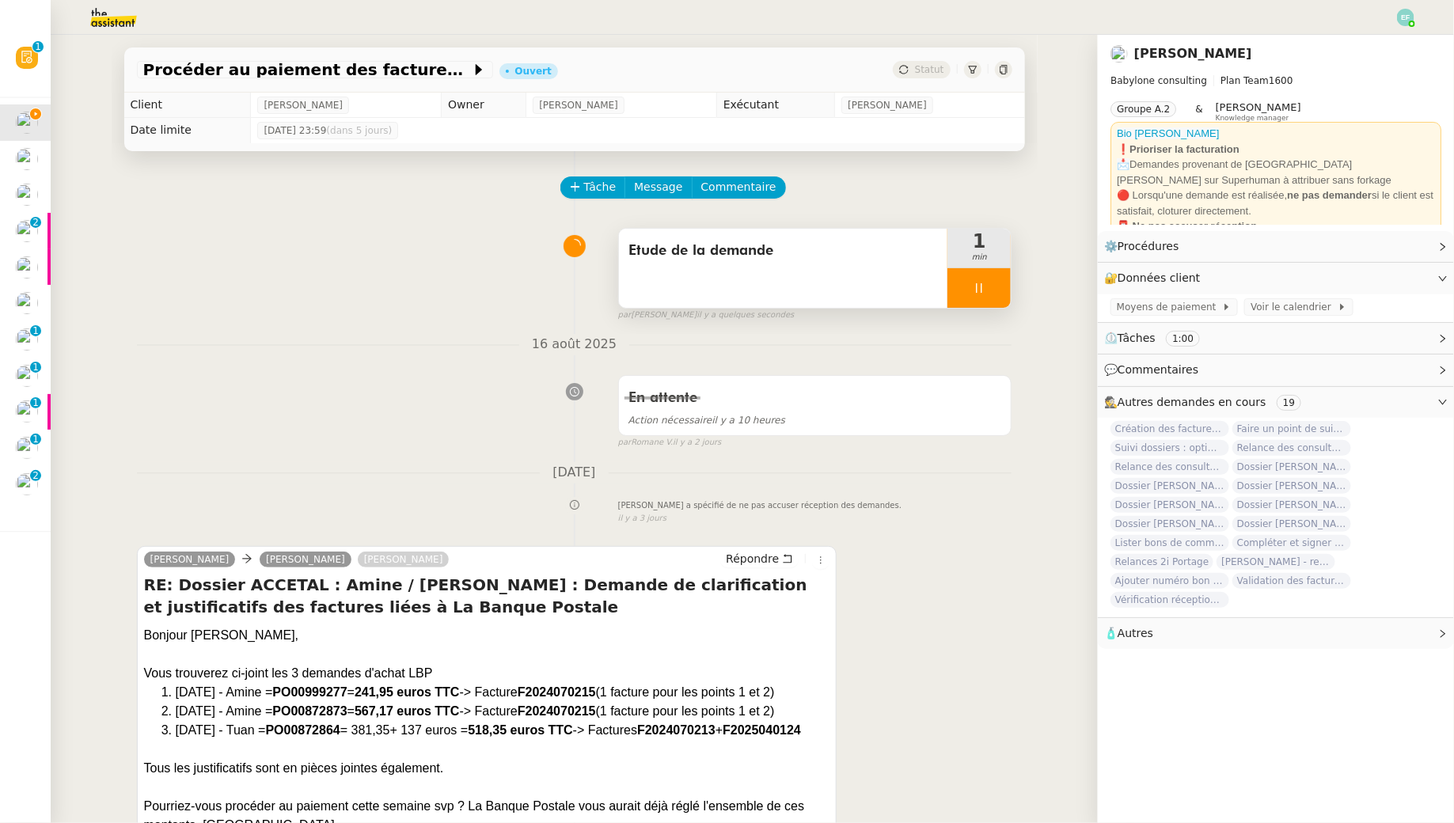
click at [987, 285] on div at bounding box center [978, 288] width 63 height 40
click at [987, 285] on button at bounding box center [995, 288] width 32 height 40
click at [734, 194] on span "Commentaire" at bounding box center [738, 187] width 75 height 18
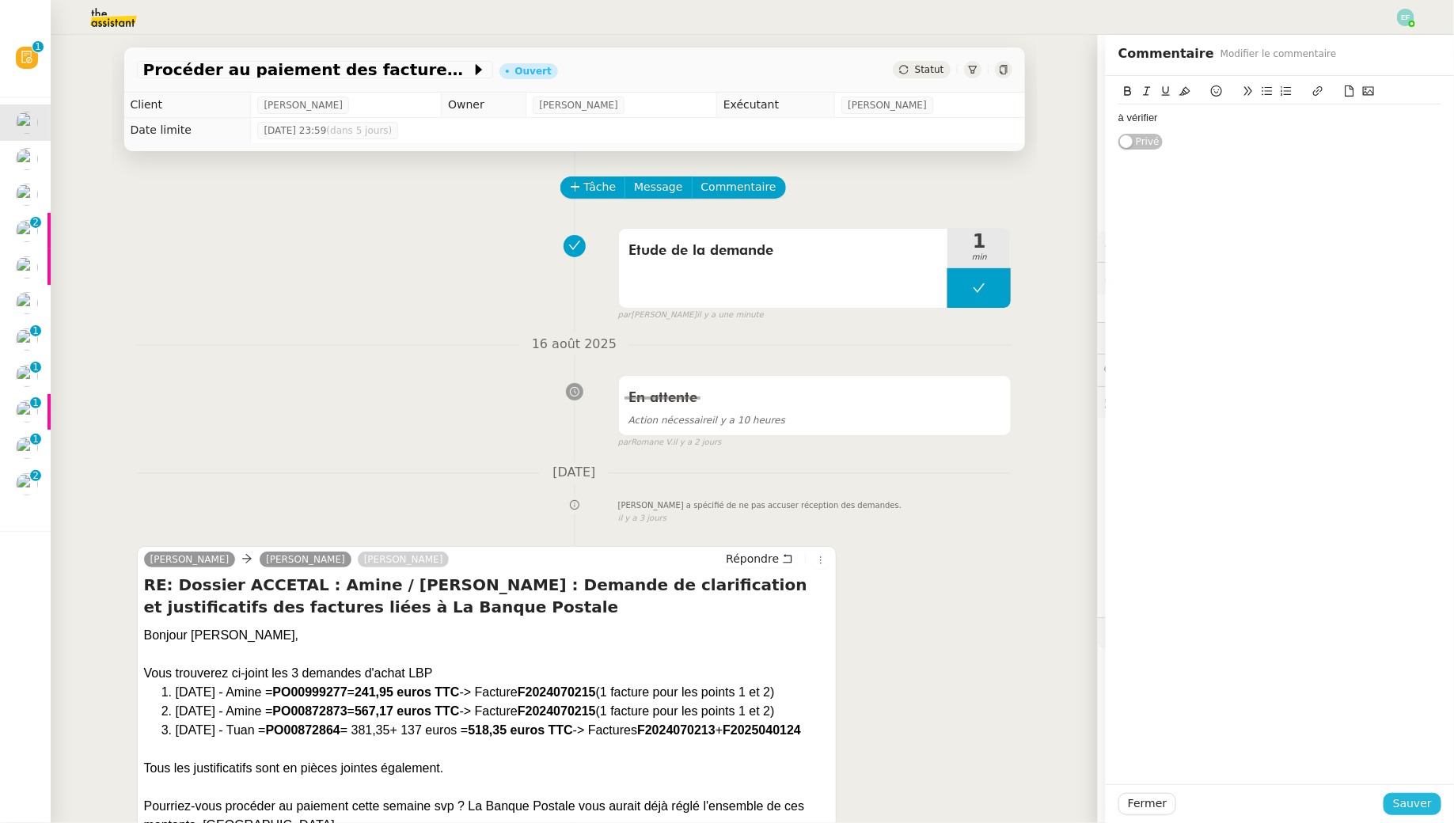
click at [1413, 811] on span "Sauver" at bounding box center [1412, 804] width 39 height 18
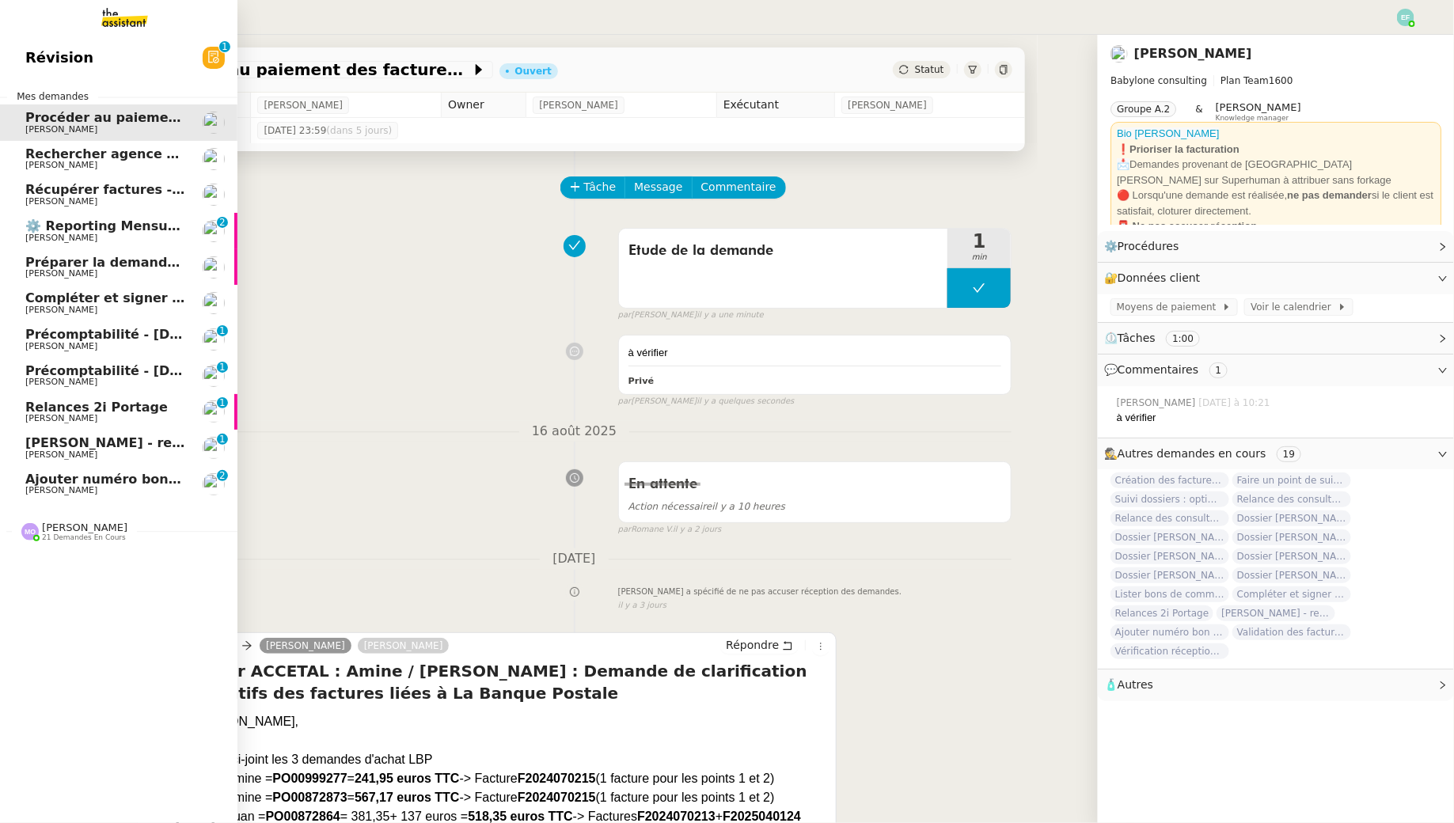
click at [43, 165] on span "[PERSON_NAME]" at bounding box center [61, 165] width 72 height 10
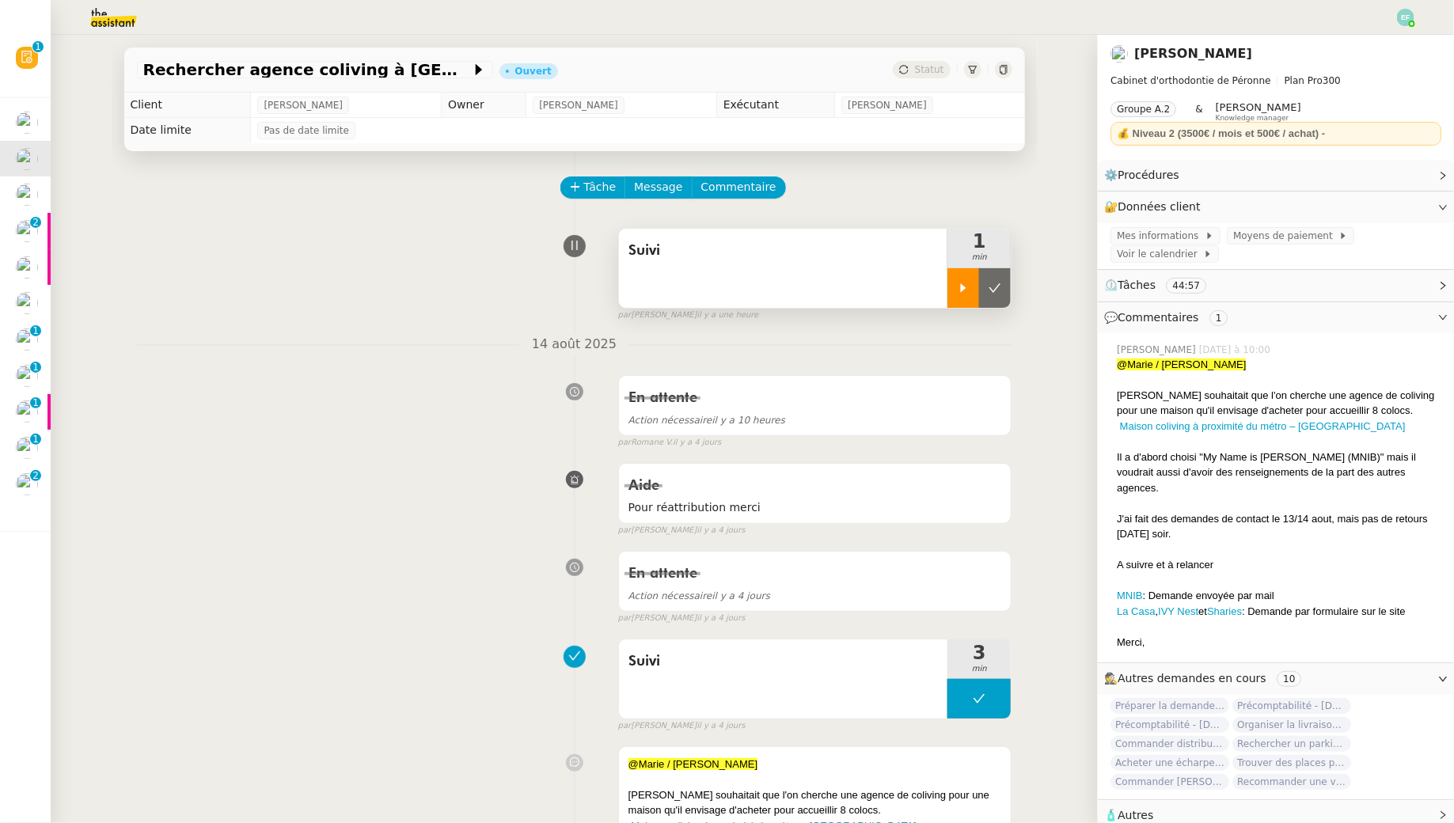
click at [960, 288] on icon at bounding box center [963, 288] width 13 height 13
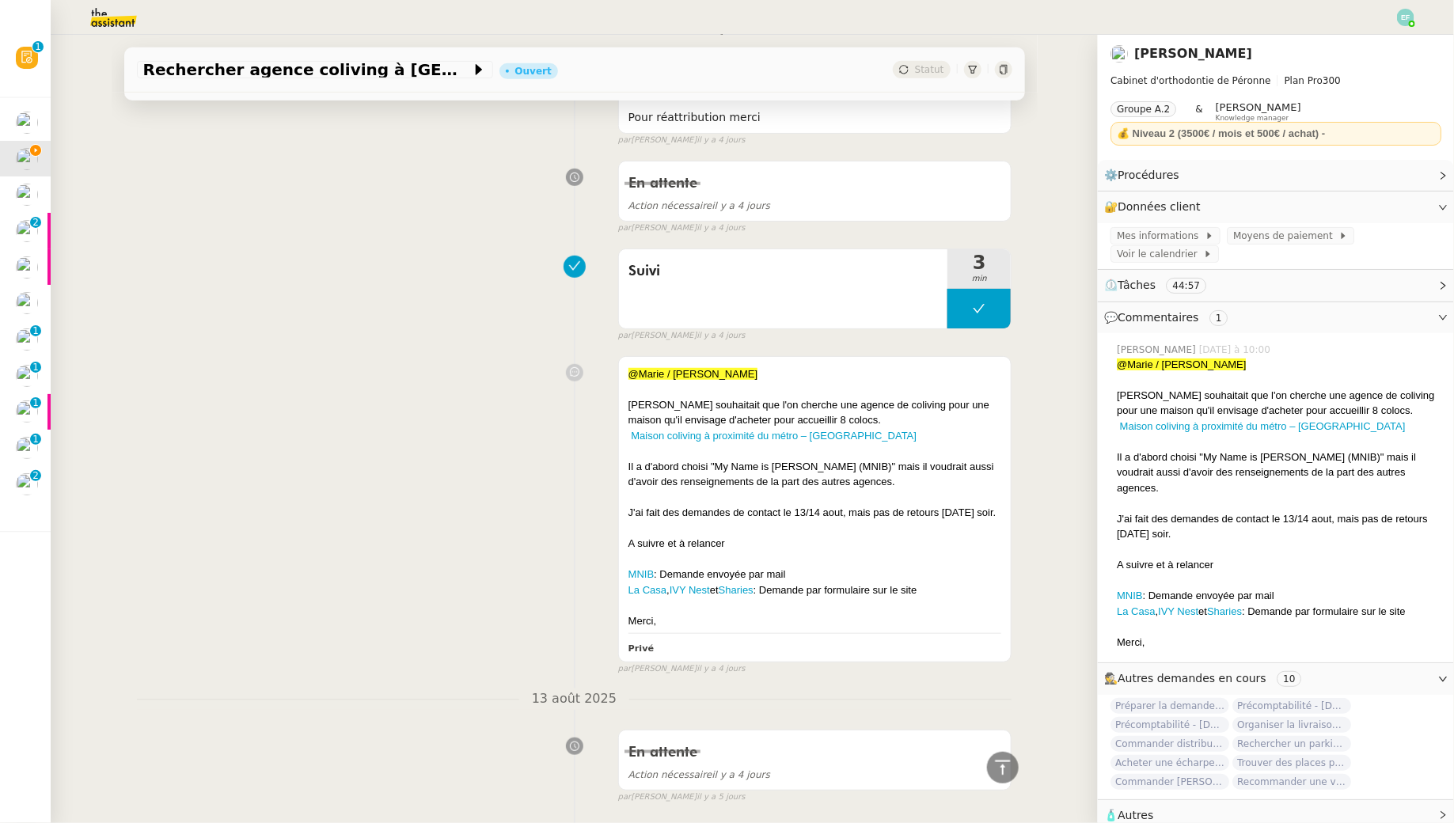
scroll to position [400, 0]
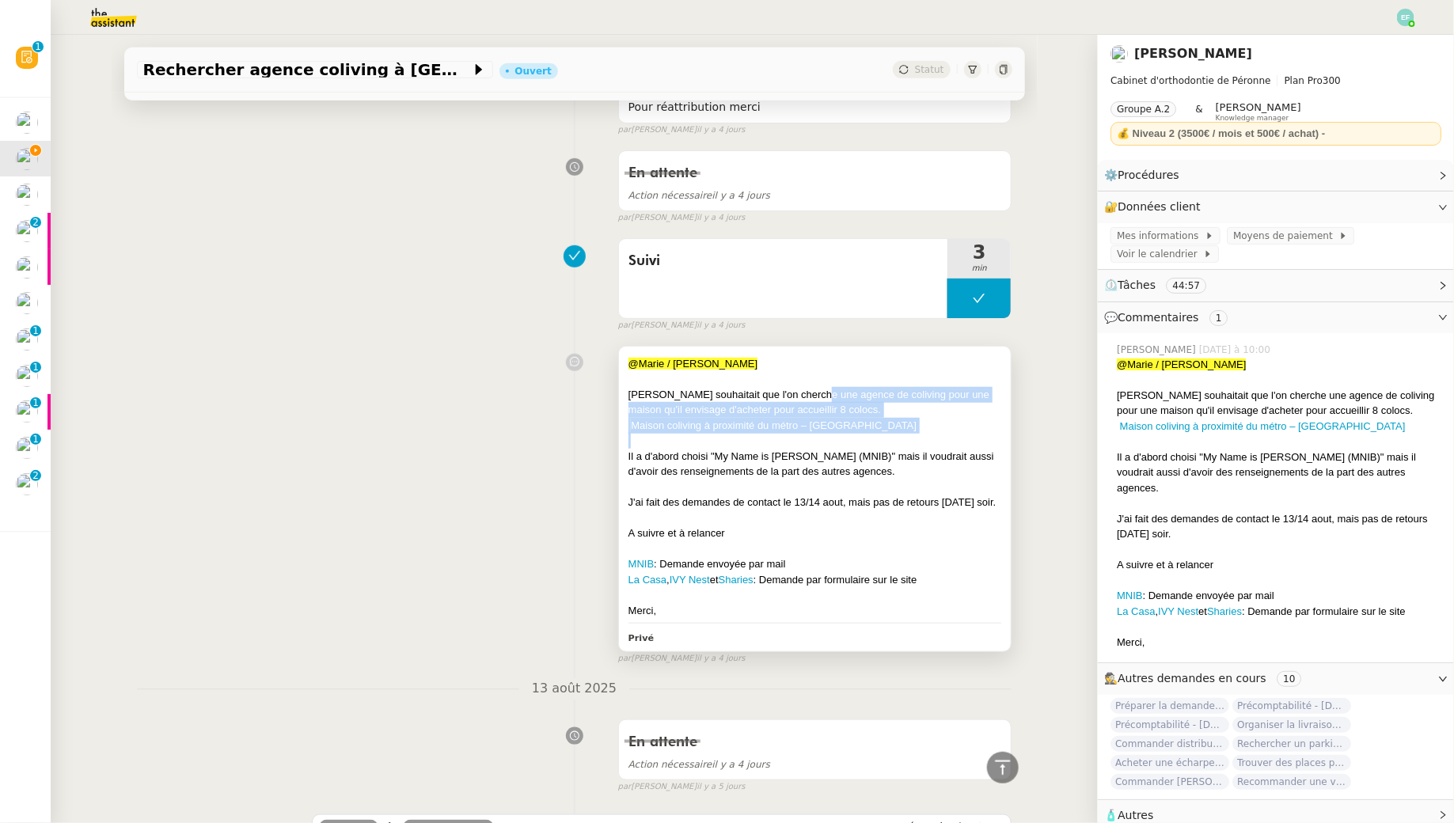
drag, startPoint x: 808, startPoint y: 392, endPoint x: 808, endPoint y: 434, distance: 42.7
click at [808, 434] on div "@Marie / Emelyne Jean-Baptiste souhaitait que l'on cherche une agence de colivi…" at bounding box center [815, 487] width 374 height 263
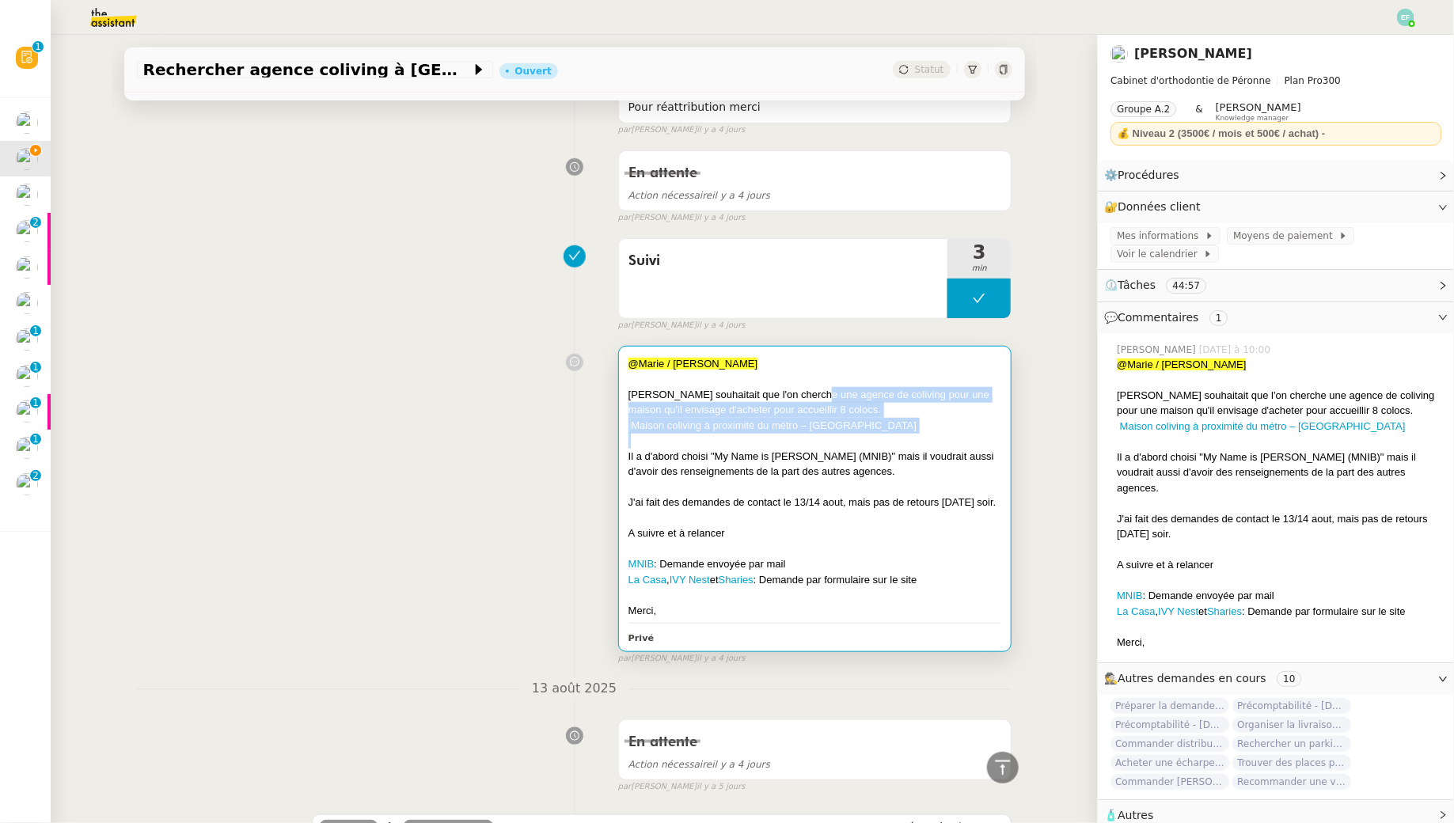
click at [808, 434] on div at bounding box center [815, 441] width 374 height 16
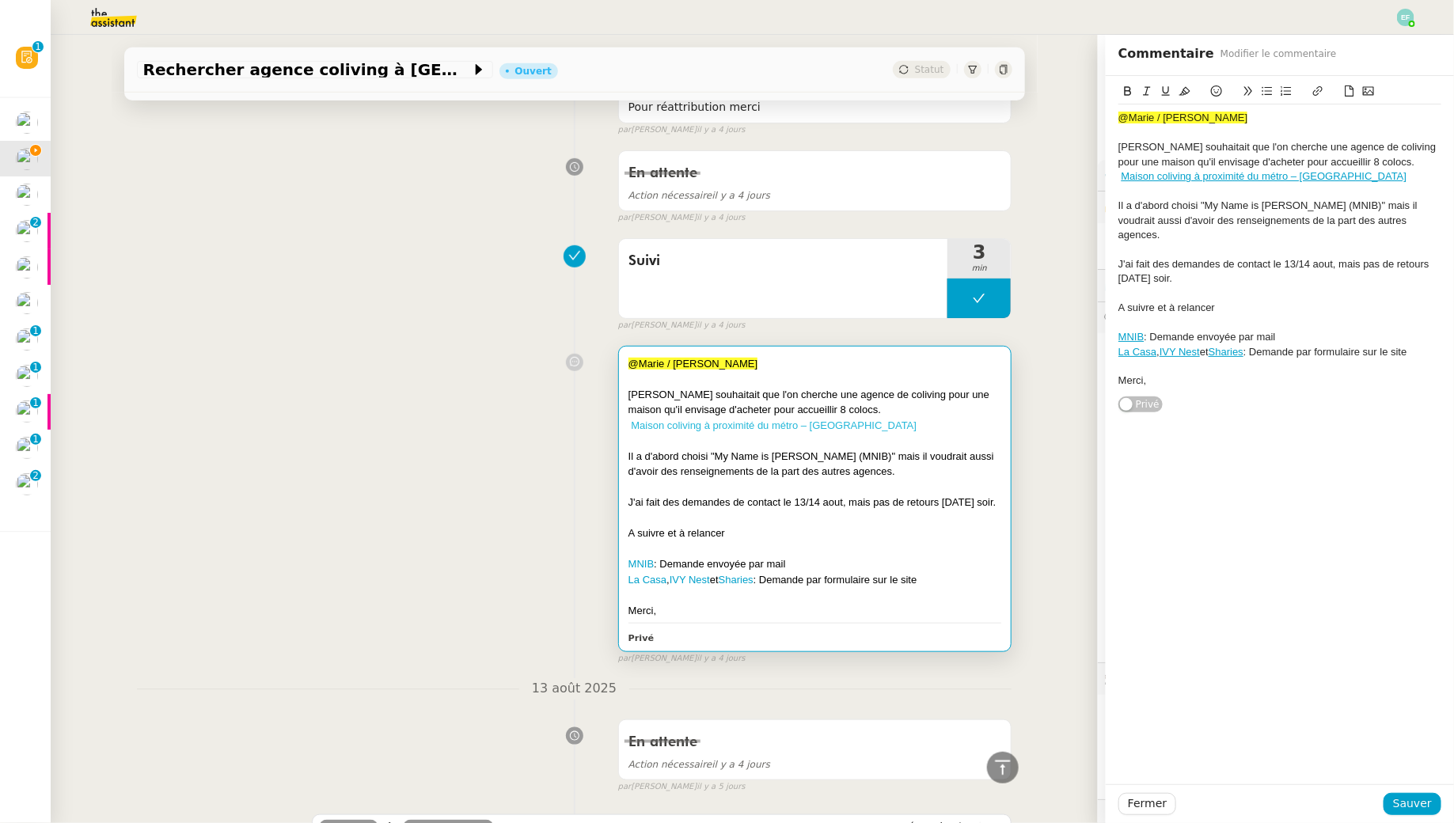
click at [795, 422] on link "Maison coliving à proximité du métro – Lille" at bounding box center [774, 425] width 286 height 12
click at [294, 377] on div "@Marie / Emelyne Jean-Baptiste souhaitait que l'on cherche une agence de colivi…" at bounding box center [574, 502] width 875 height 327
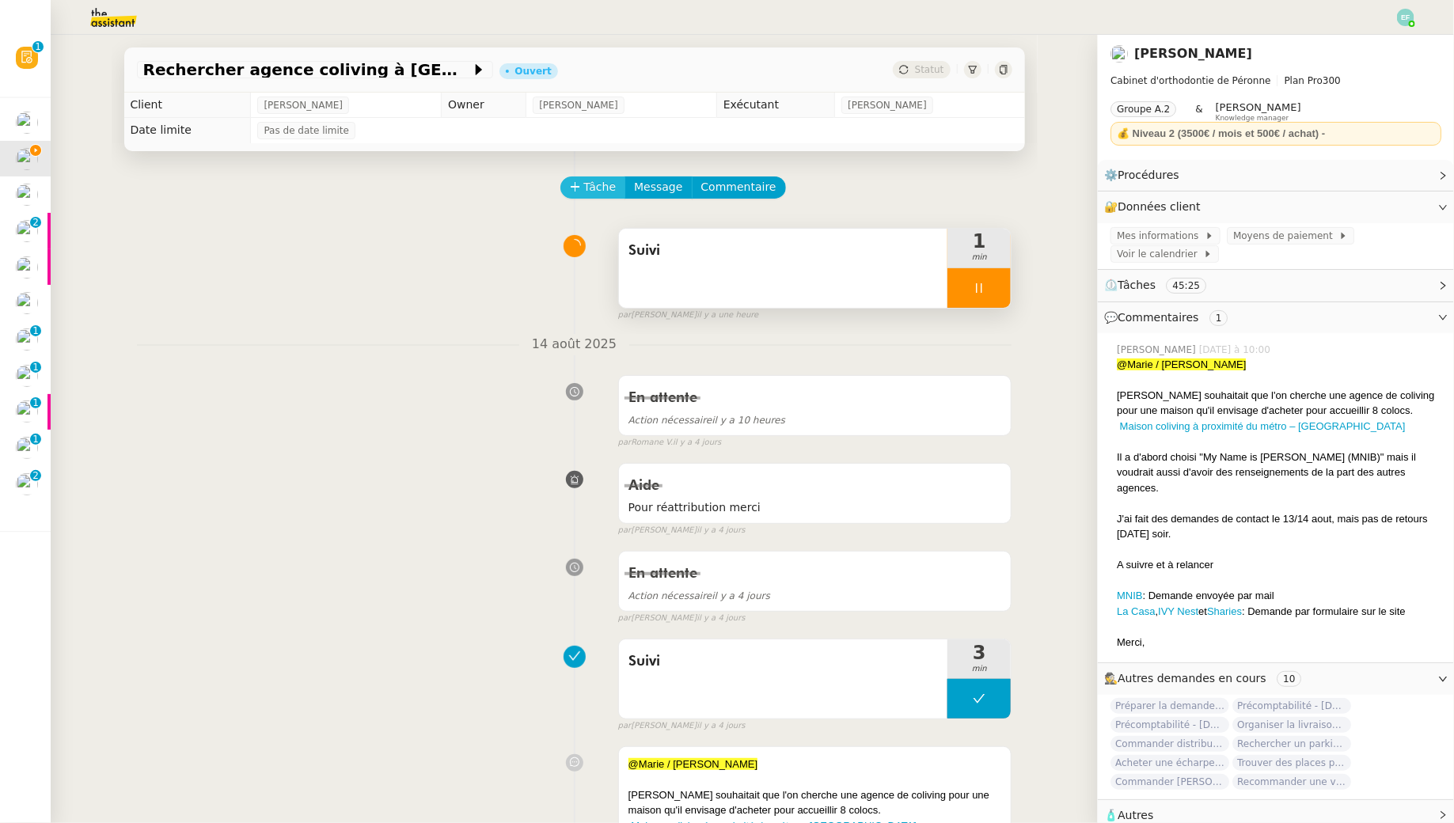
click at [579, 192] on icon at bounding box center [575, 186] width 11 height 11
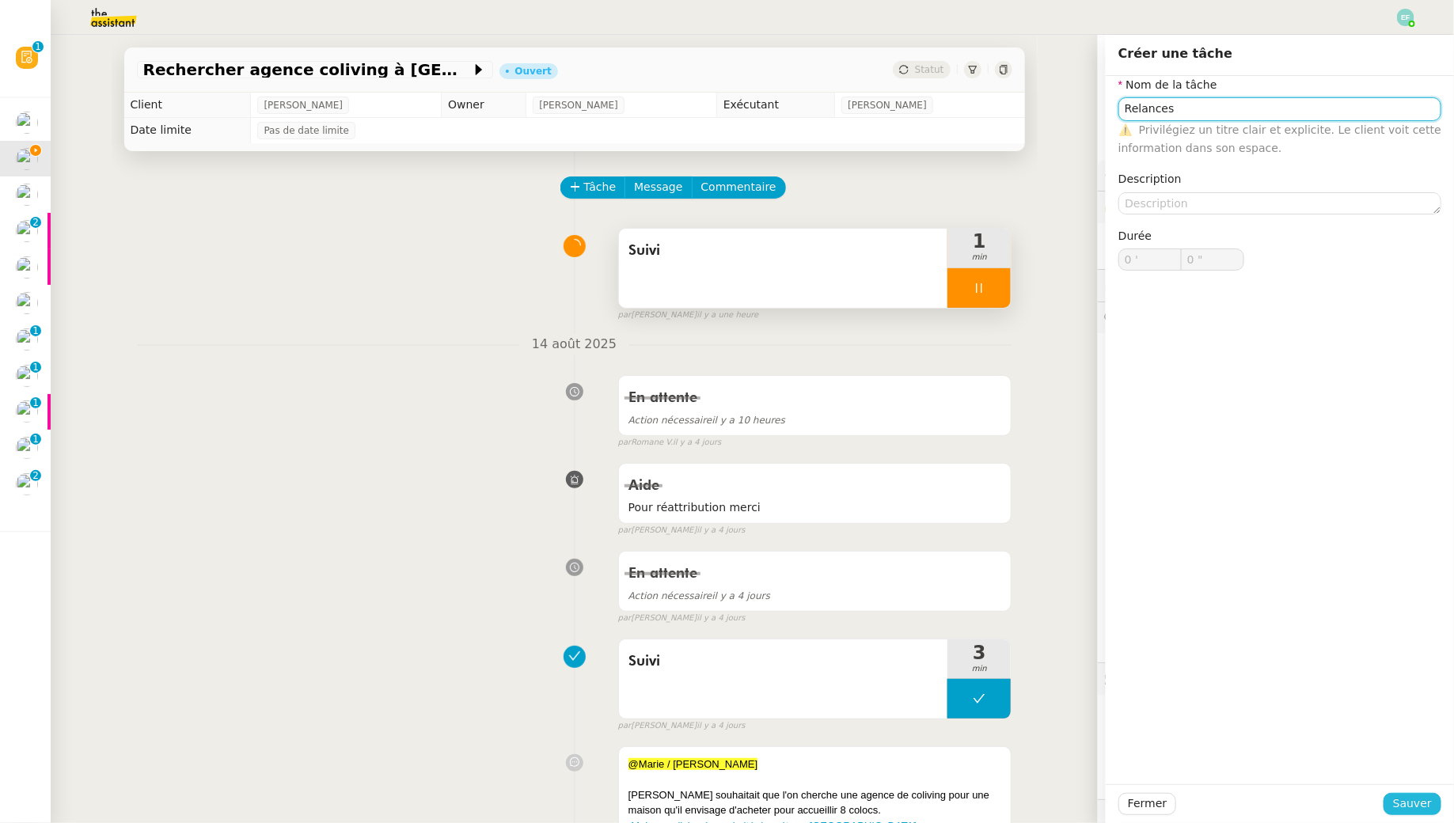
type input "Relances"
click at [1416, 796] on span "Sauver" at bounding box center [1412, 804] width 39 height 18
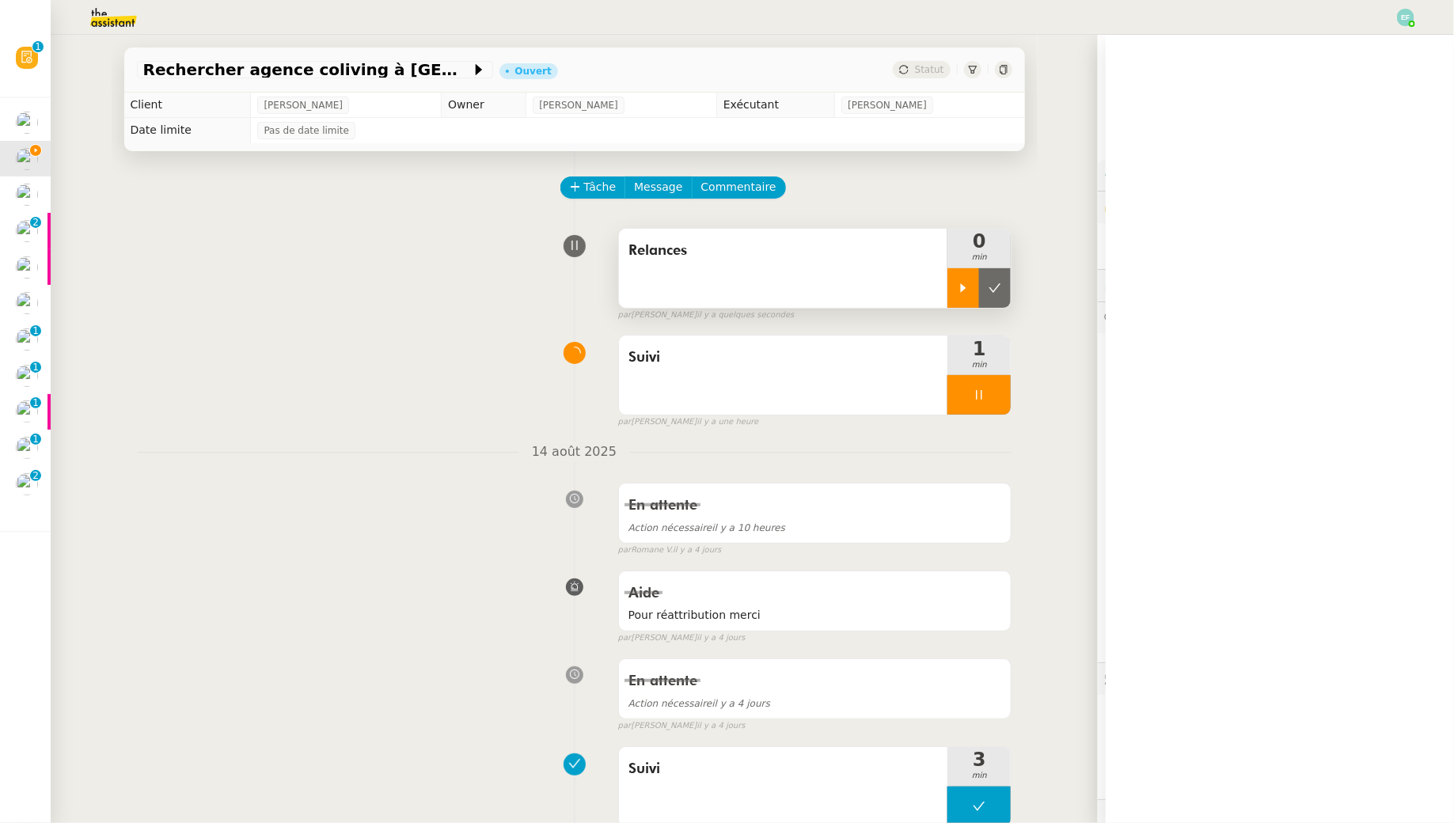
click at [967, 285] on icon at bounding box center [963, 288] width 13 height 13
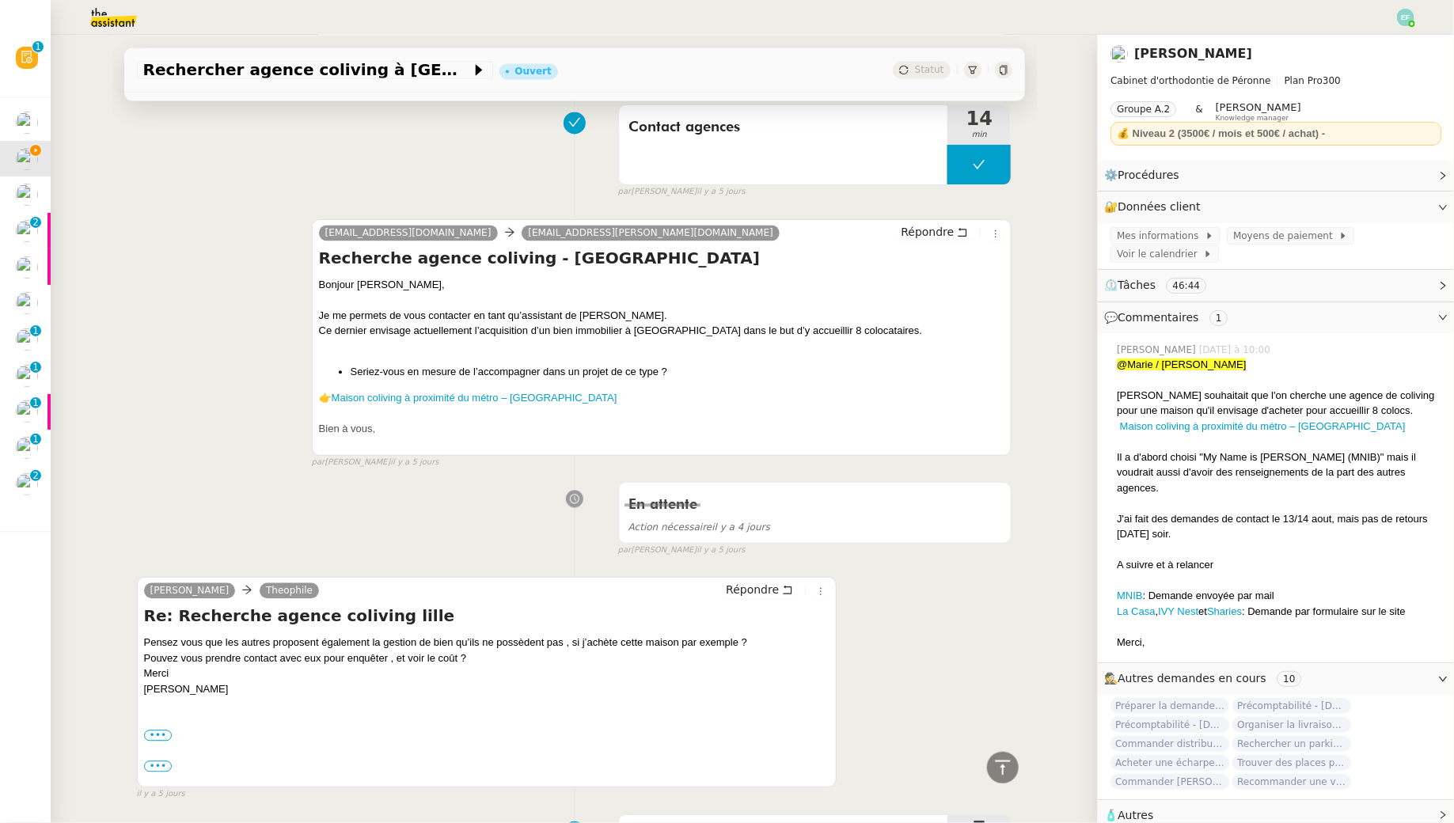
scroll to position [1405, 0]
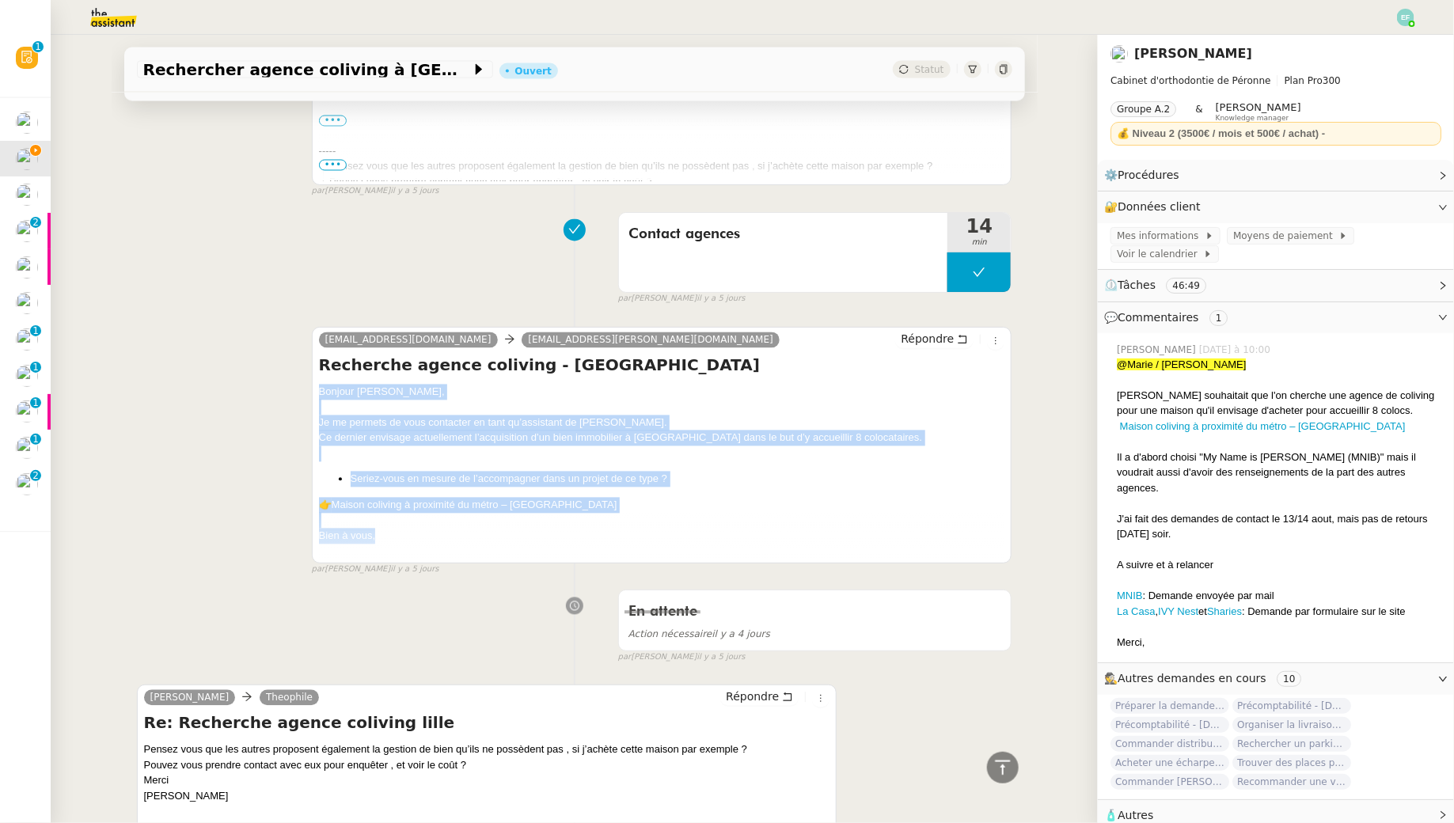
drag, startPoint x: 315, startPoint y: 382, endPoint x: 397, endPoint y: 531, distance: 170.0
click at [397, 531] on div "theophile.t5op@theassistant.com marie-estelle@lacasa.io Répondre Recherche agen…" at bounding box center [662, 445] width 700 height 237
copy div "Bonjour Marie-Estelle, Je me permets de vous contacter en tant qu’assistant de …"
click at [962, 331] on button "Répondre" at bounding box center [934, 339] width 78 height 17
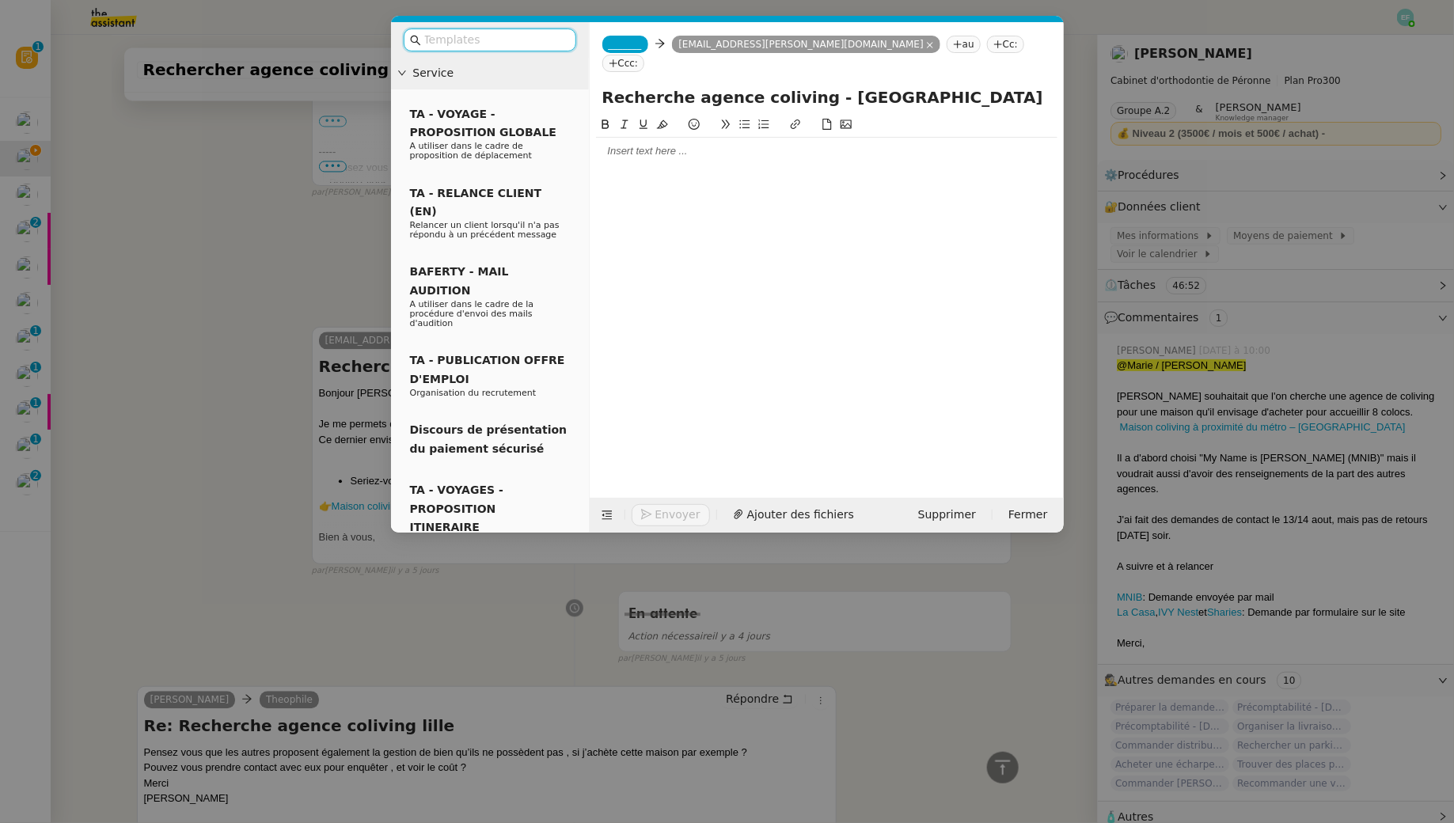
scroll to position [1527, 0]
click at [761, 144] on div at bounding box center [826, 151] width 461 height 14
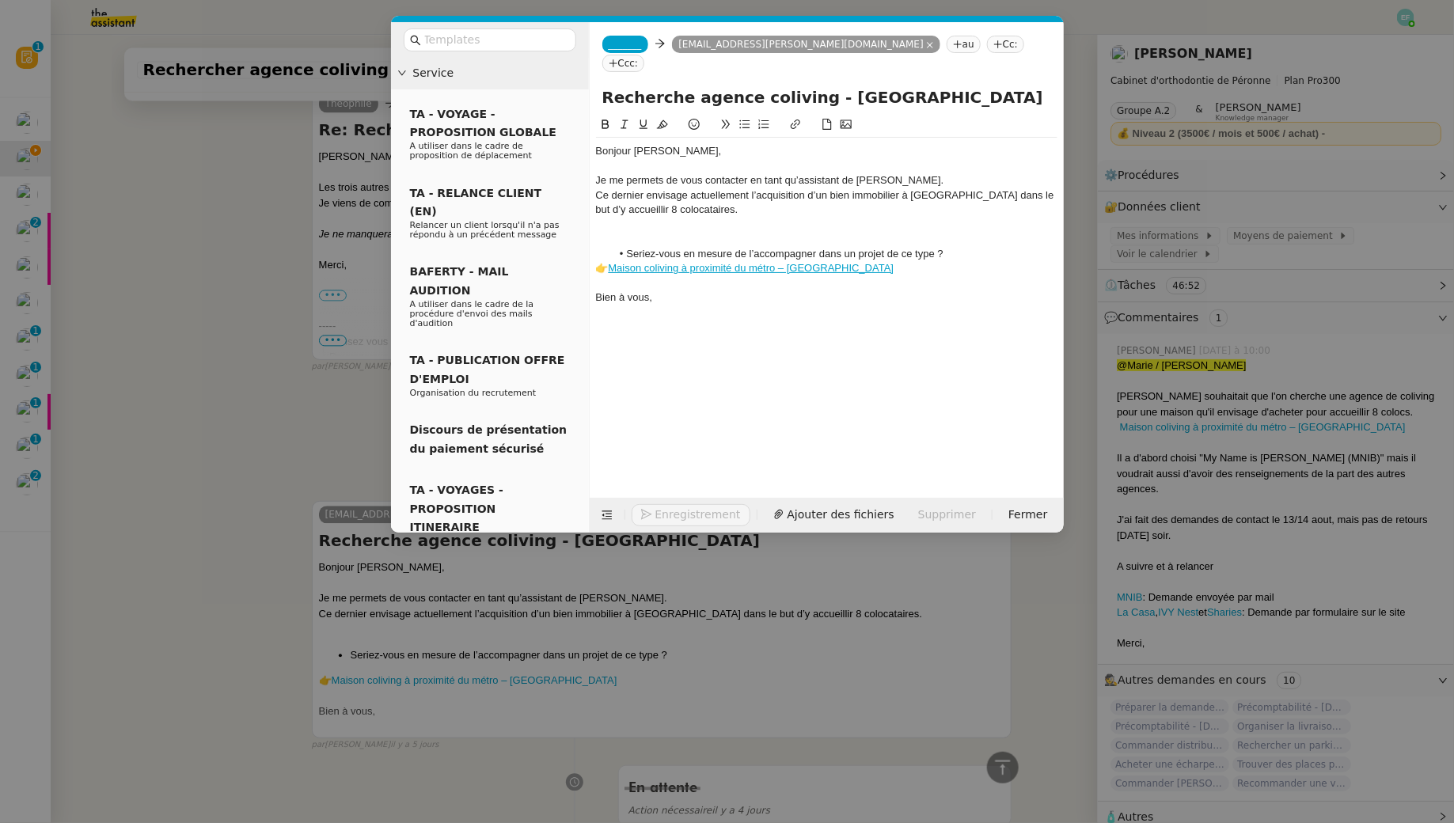
scroll to position [1701, 0]
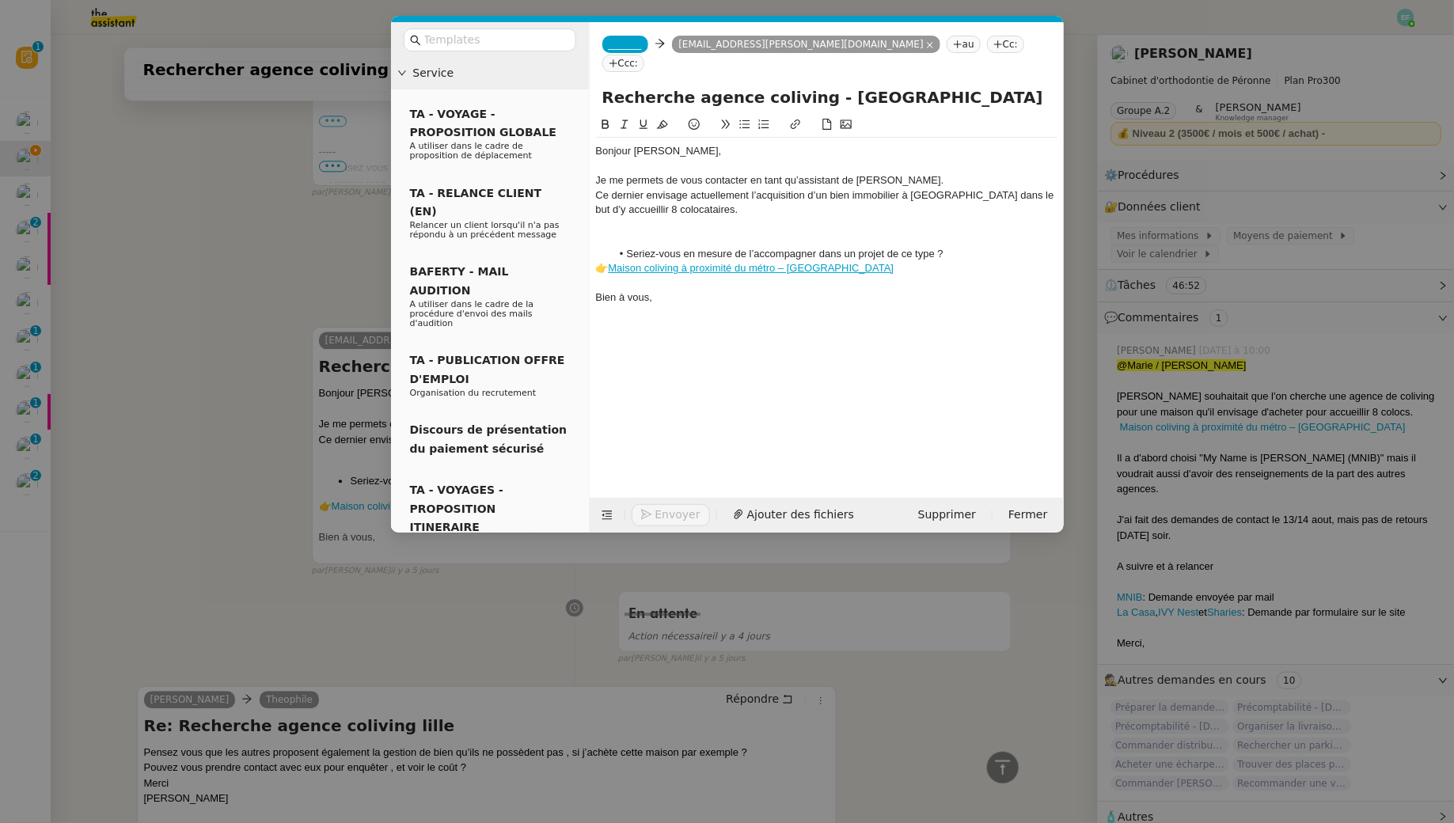
click at [597, 173] on div "Je me permets de vous contacter en tant qu’assistant de M. Pamar." at bounding box center [826, 180] width 461 height 14
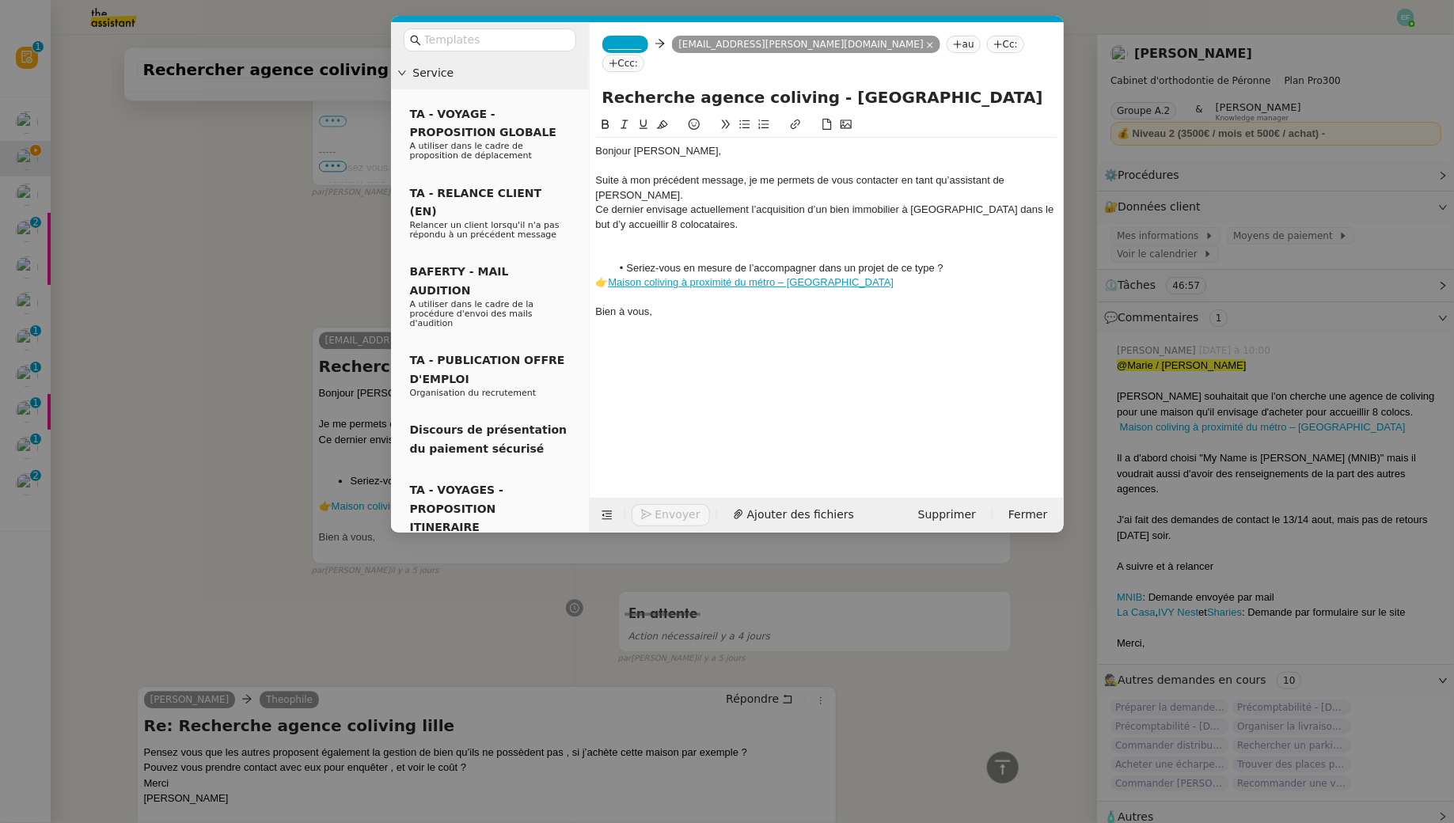
click at [634, 232] on div at bounding box center [826, 239] width 461 height 14
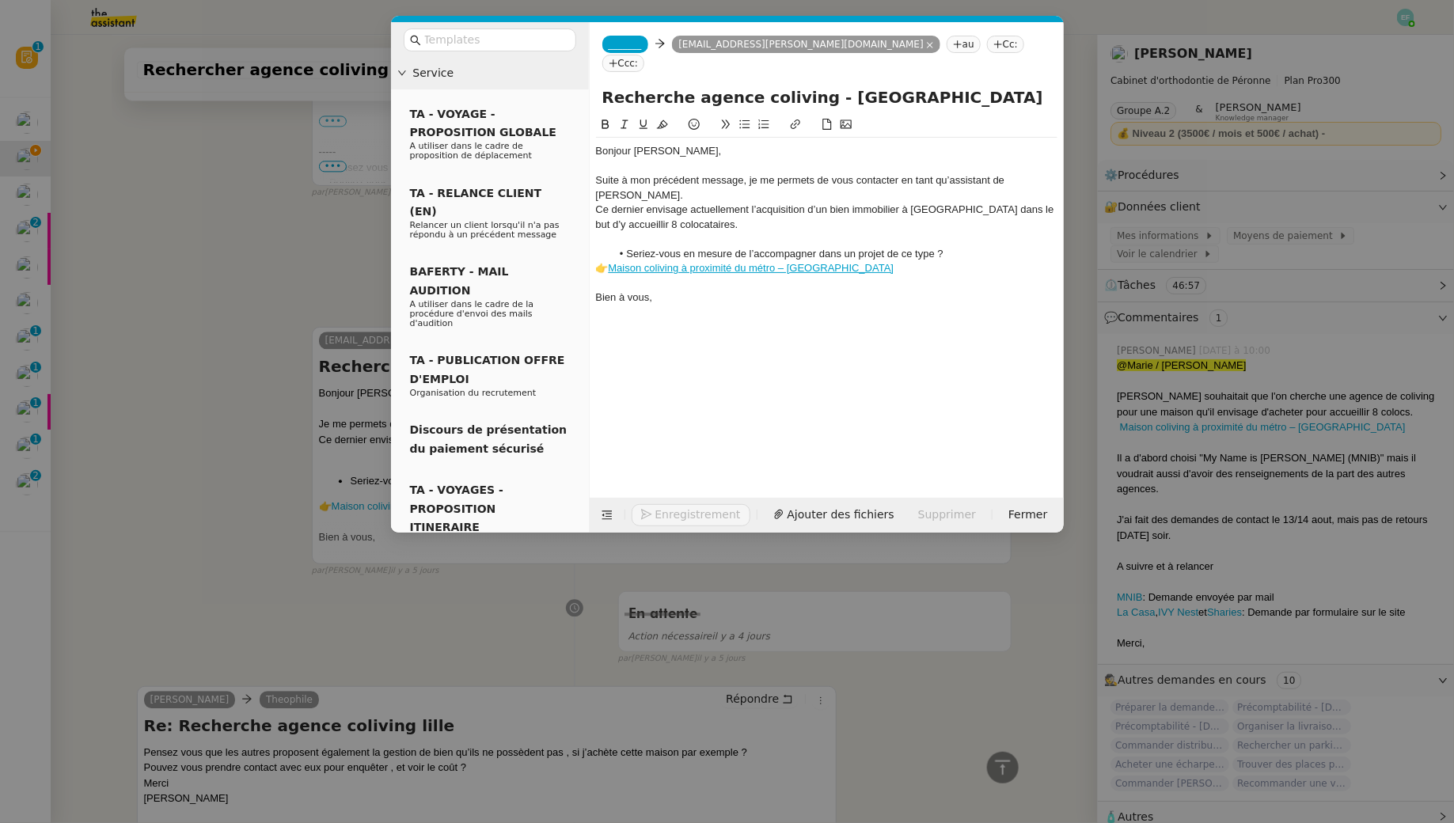
scroll to position [1686, 0]
click at [621, 45] on span "_______" at bounding box center [625, 44] width 33 height 11
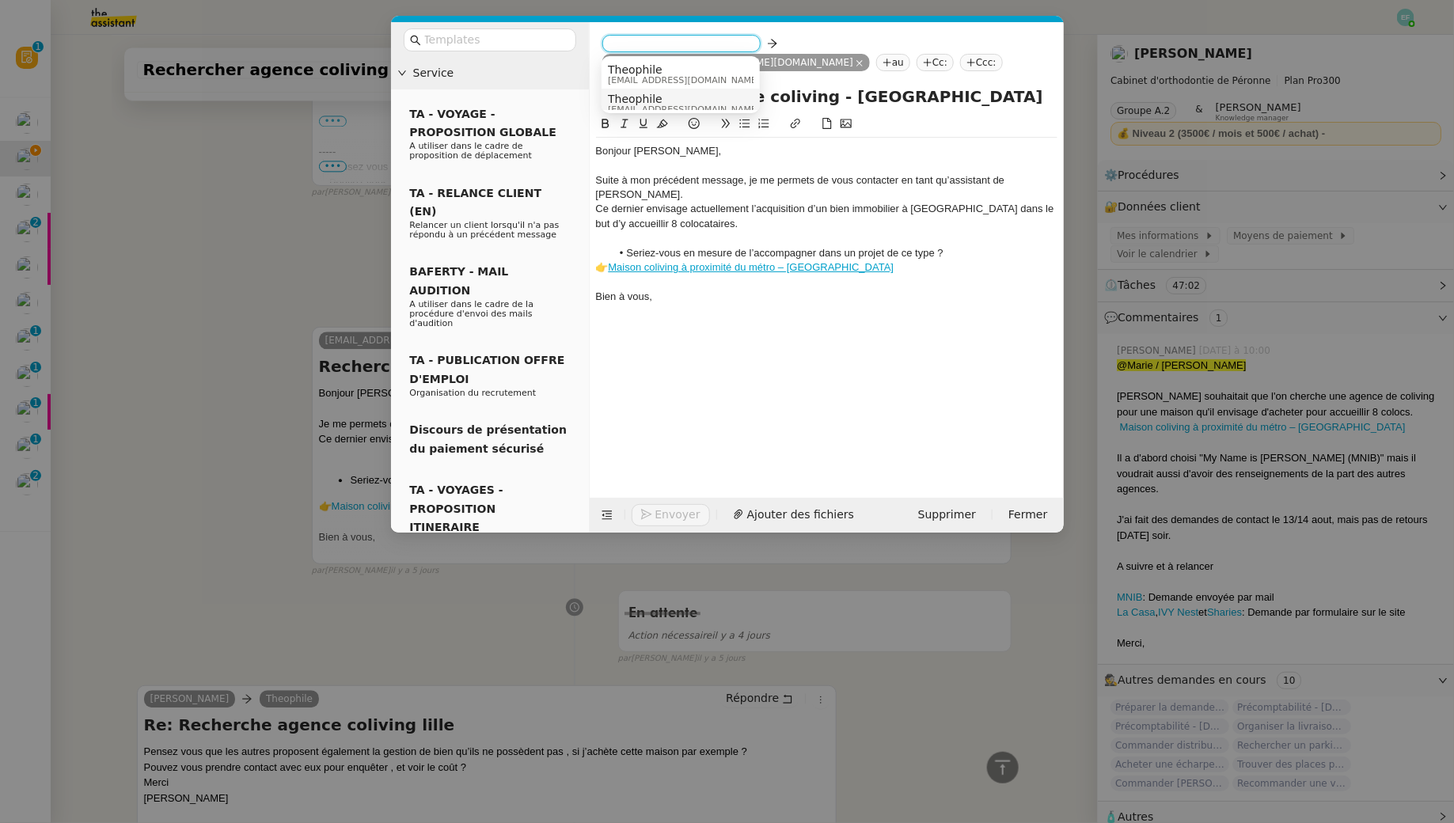
click at [703, 95] on span "Theophile" at bounding box center [684, 99] width 152 height 13
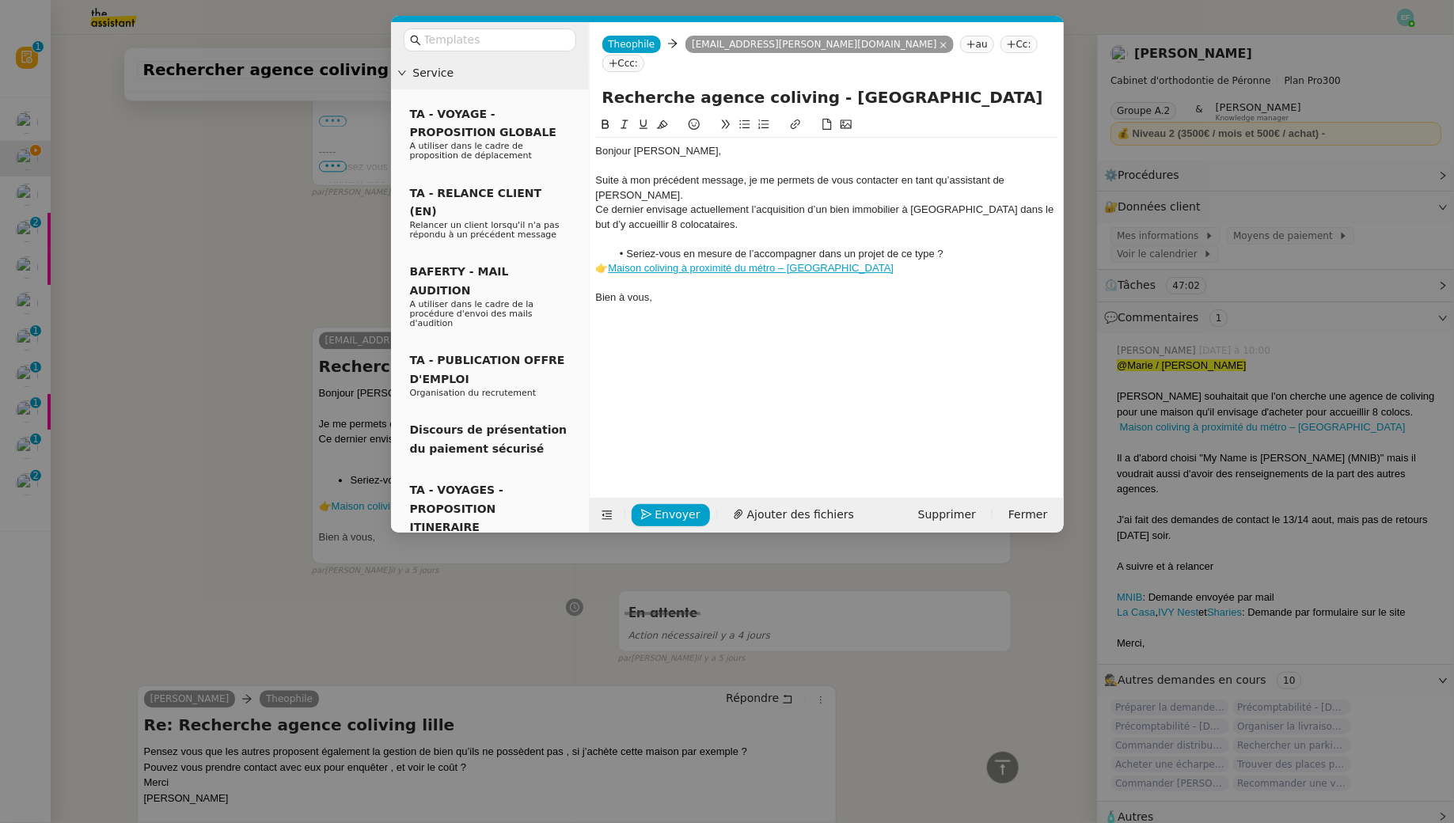
click at [692, 232] on div at bounding box center [826, 239] width 461 height 14
click at [663, 510] on span "Envoyer" at bounding box center [677, 515] width 45 height 18
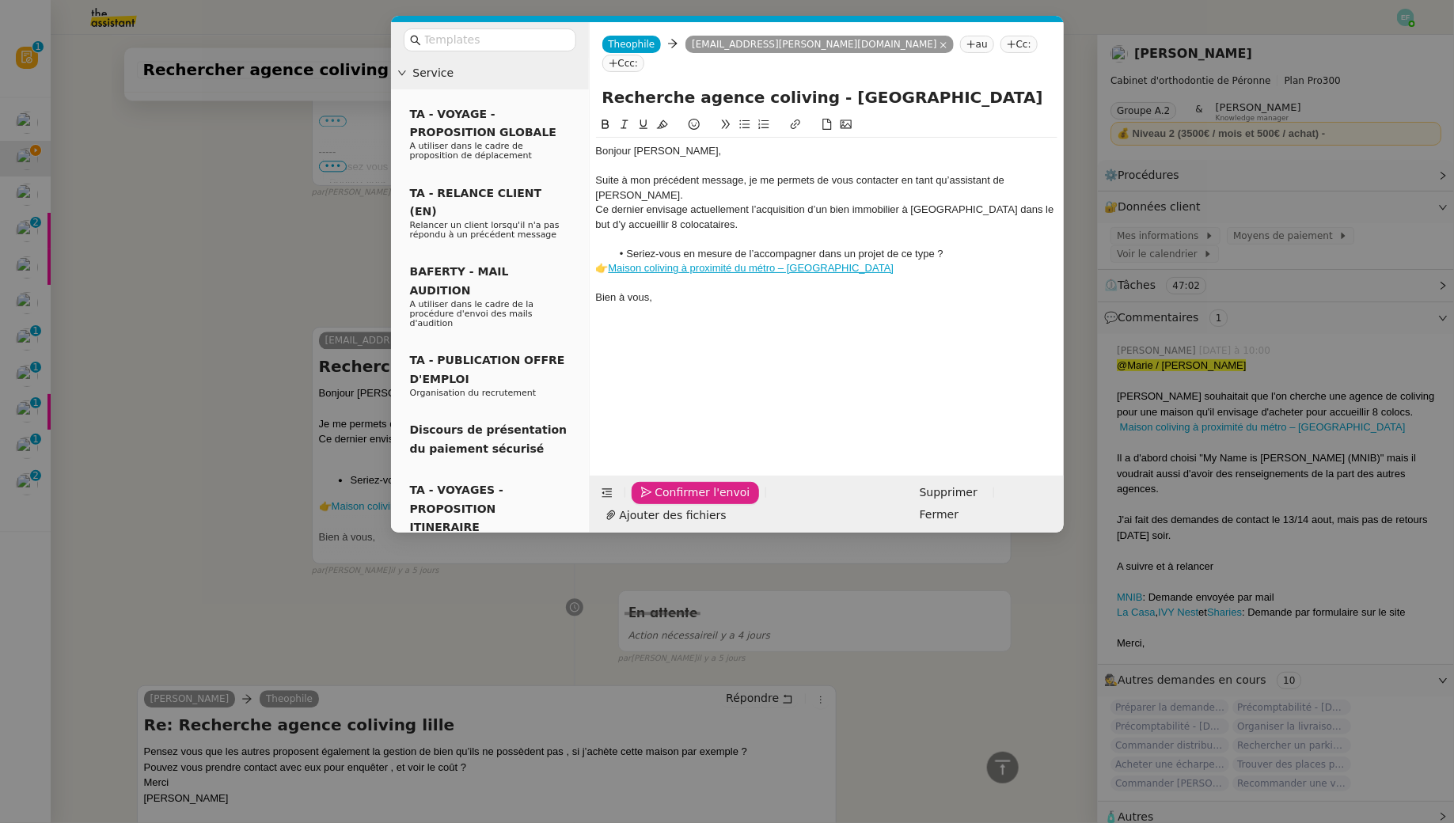
click at [663, 502] on span "Confirmer l'envoi" at bounding box center [702, 493] width 95 height 18
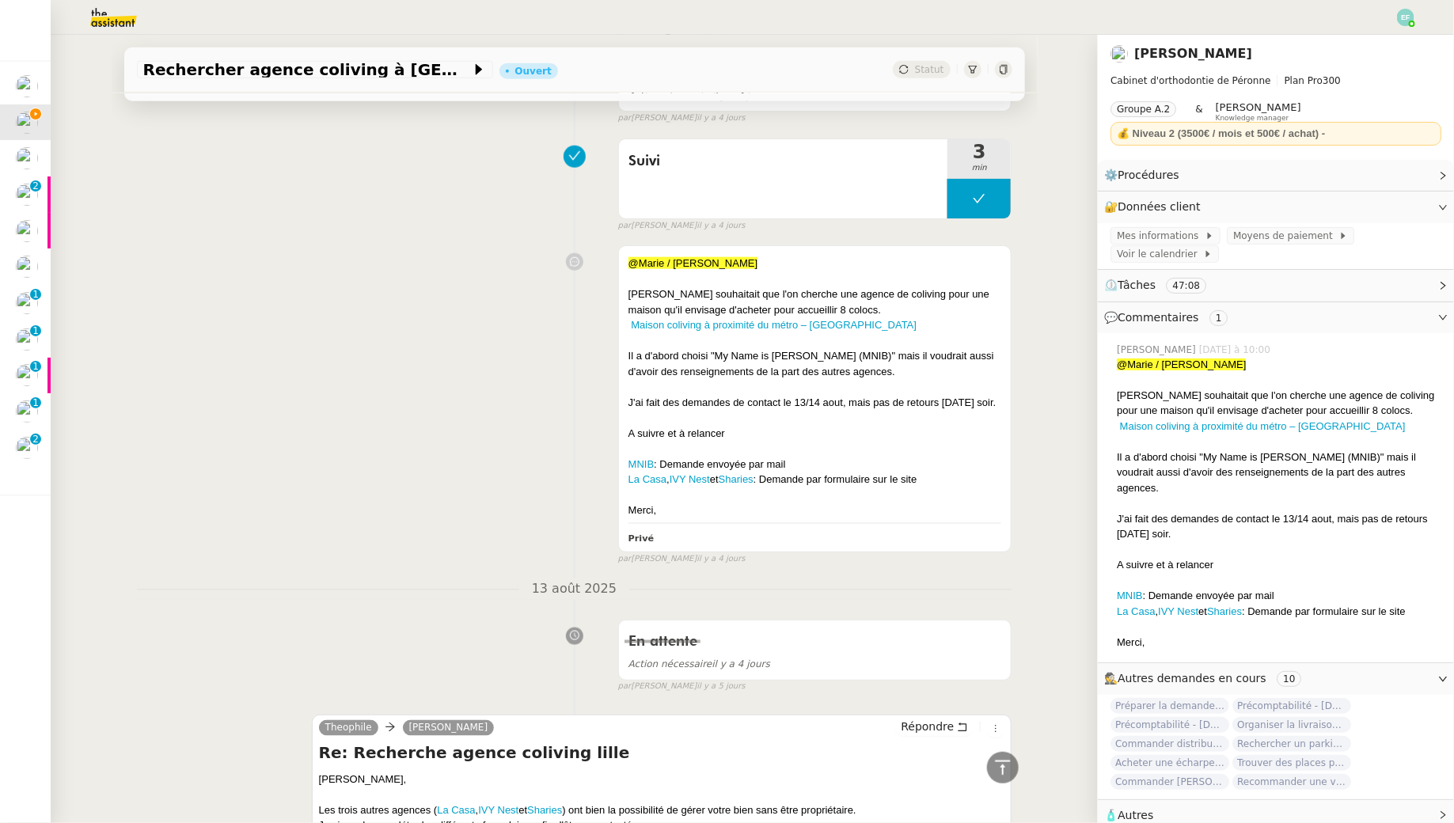
scroll to position [0, 0]
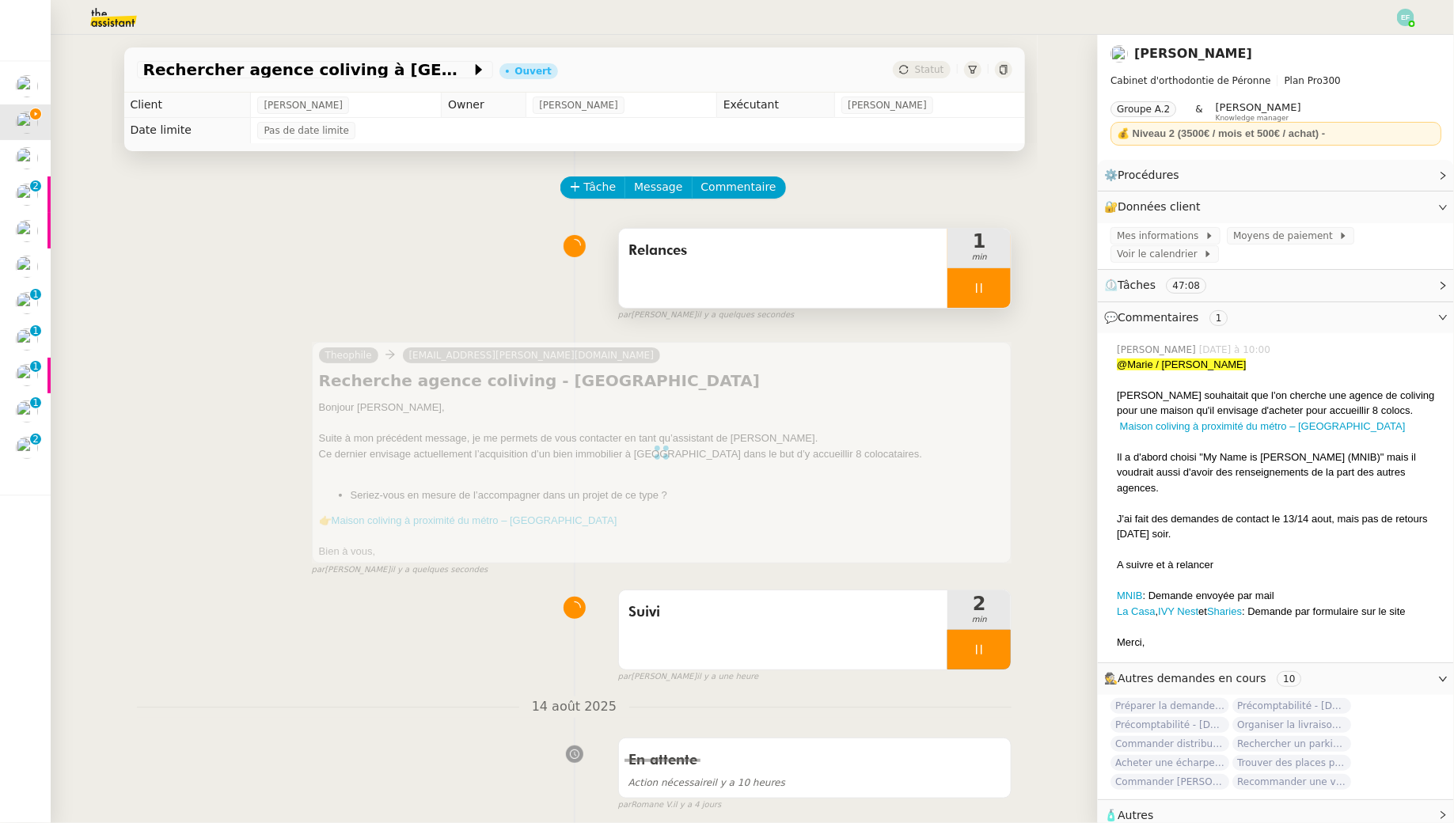
click at [871, 265] on div "Relances" at bounding box center [783, 268] width 329 height 79
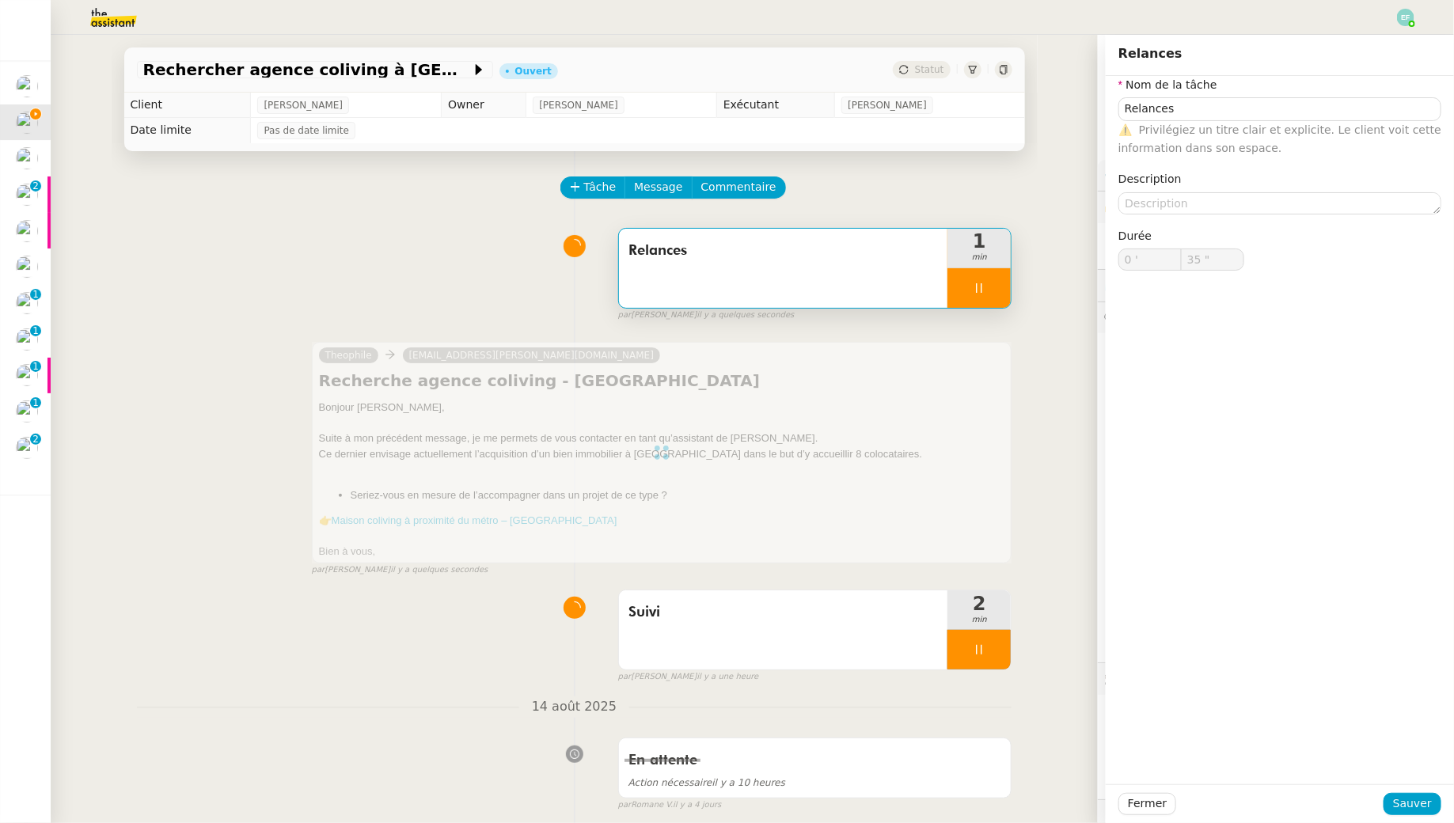
type input "36 ""
click at [1275, 112] on input "Relances" at bounding box center [1279, 108] width 323 height 23
type input "Relance"
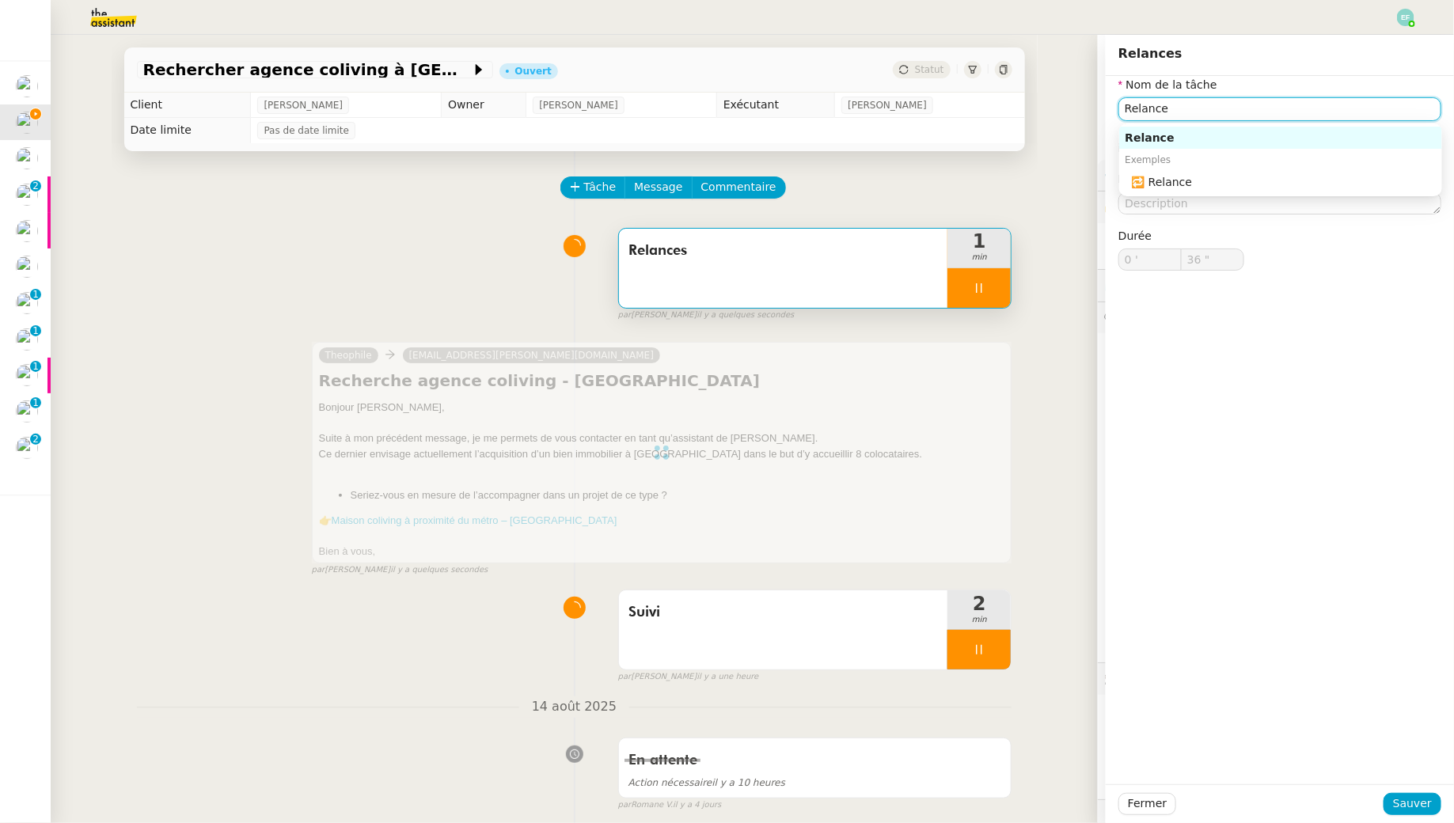
type input "37 ""
type input "Relances"
type input "0 '"
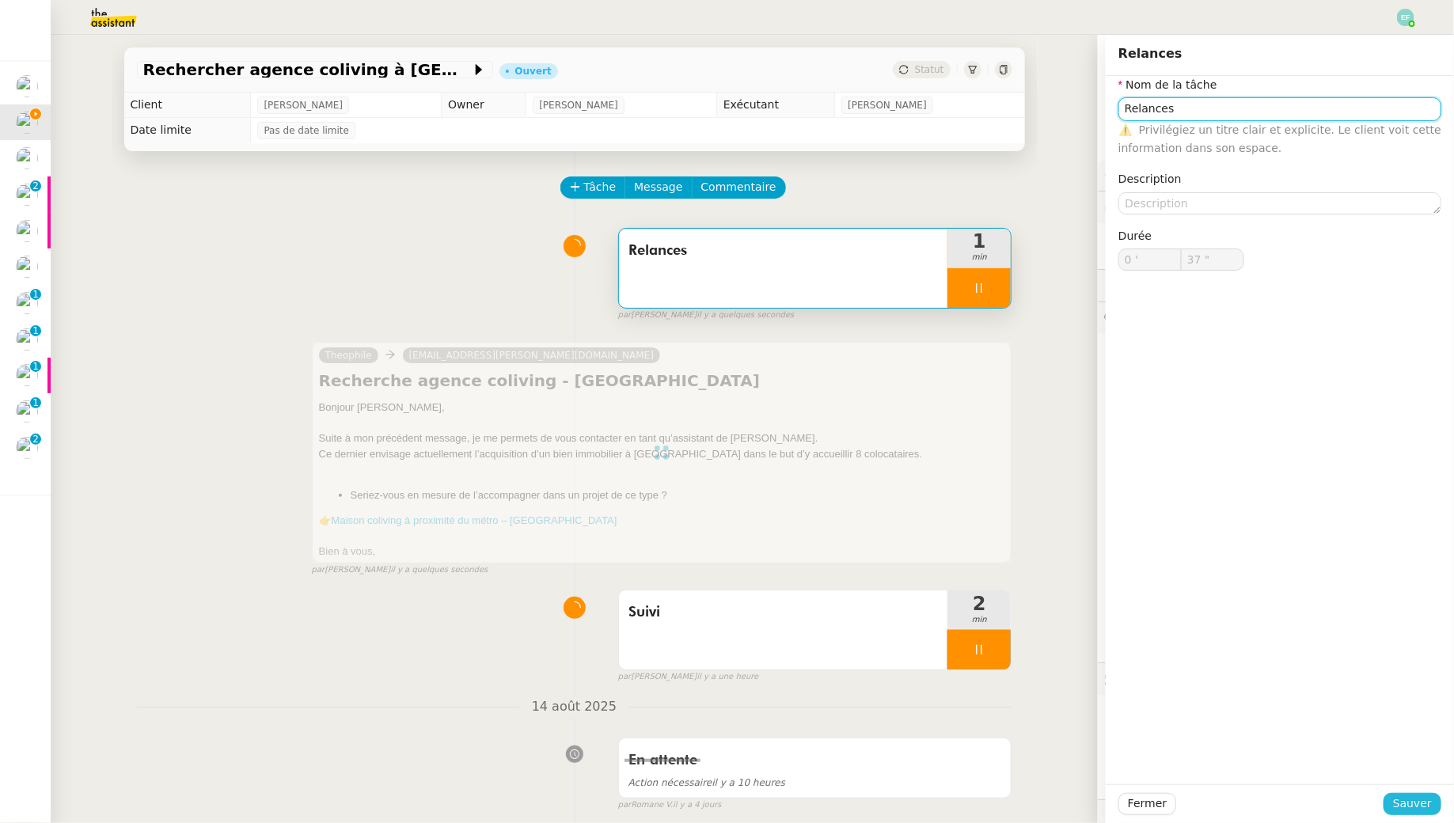
type input "38 ""
type input "Relance"
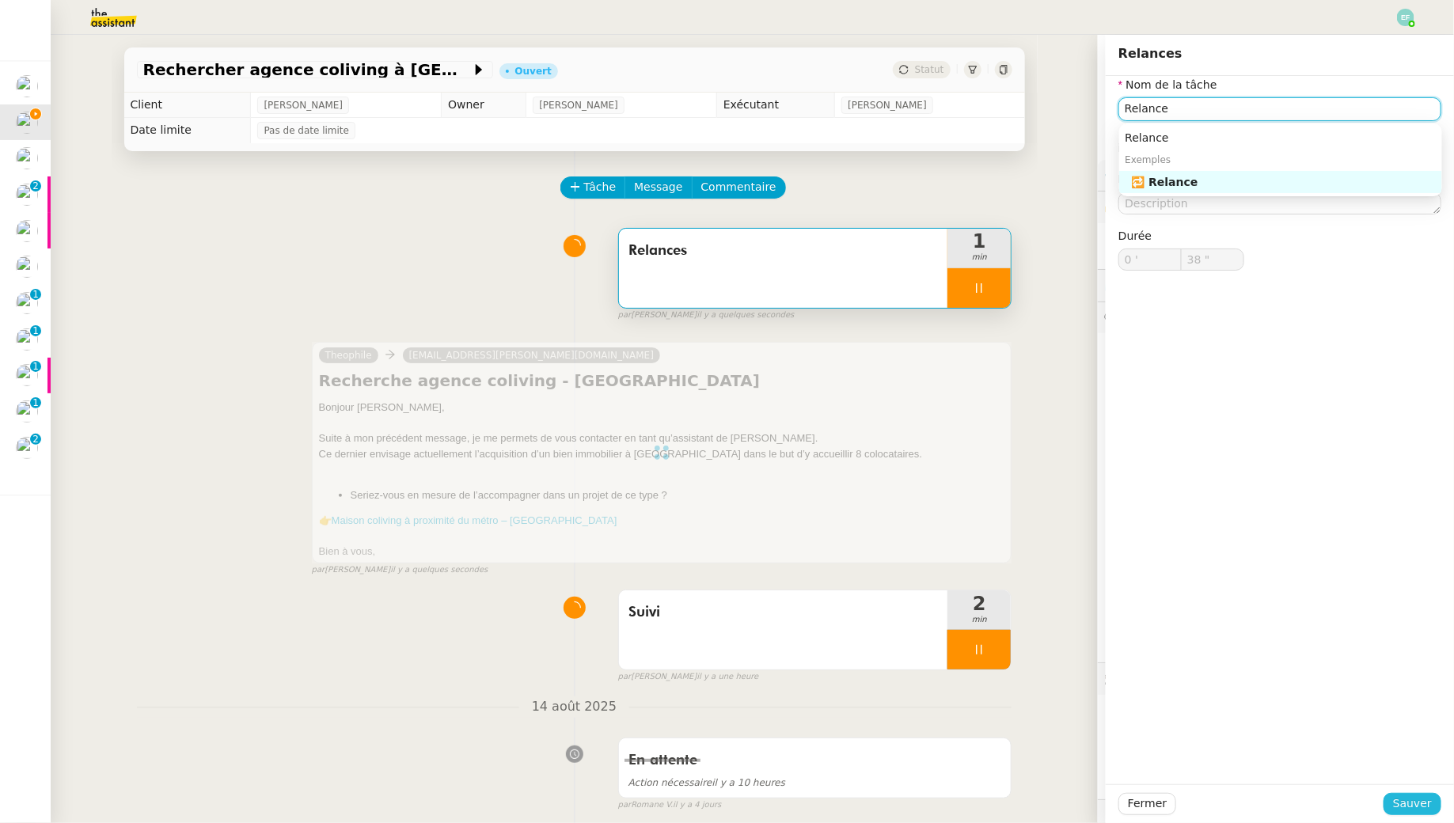
type input "39 ""
type input "Relance"
click at [1424, 799] on span "Sauver" at bounding box center [1412, 804] width 39 height 18
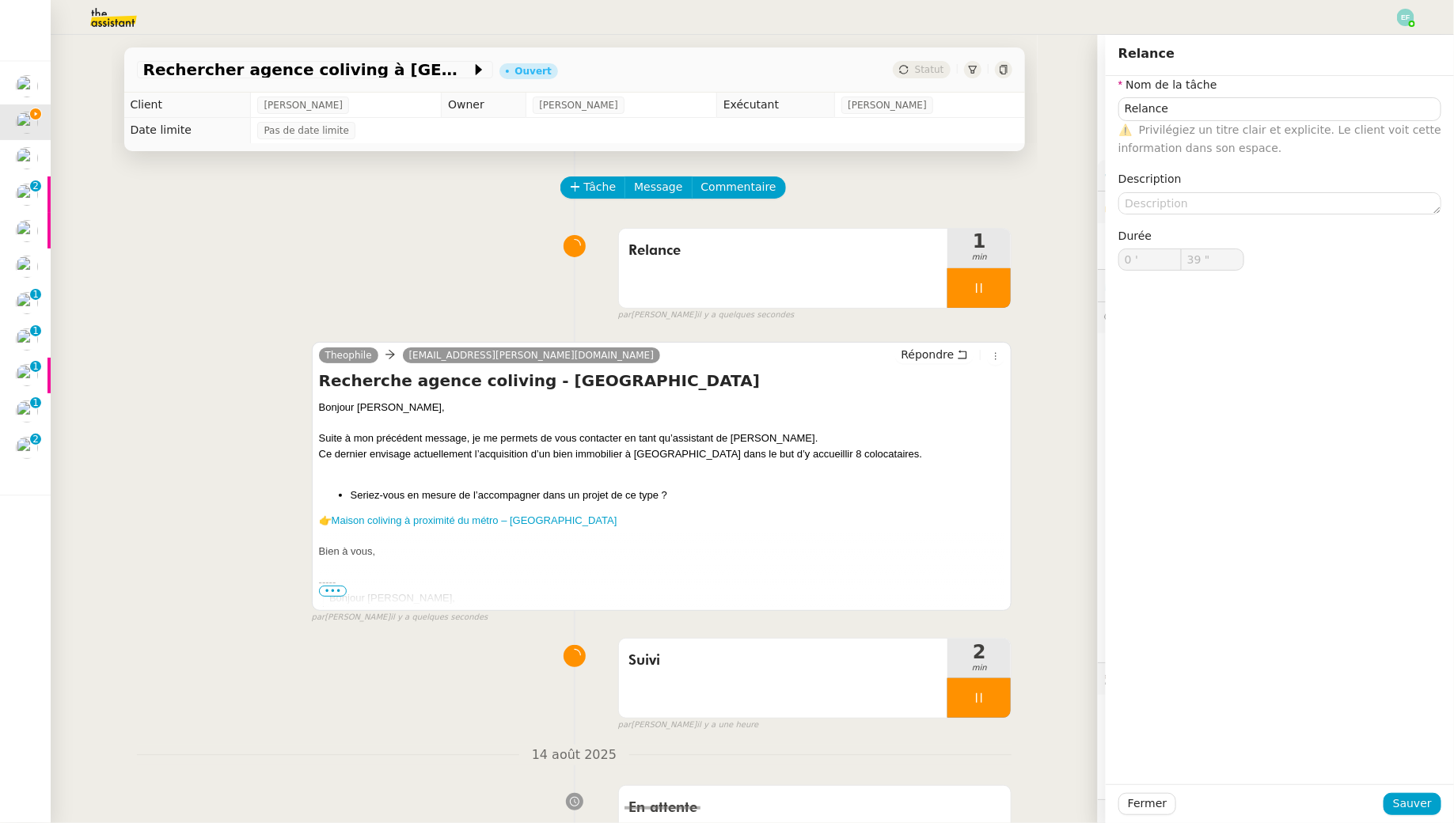
click at [982, 286] on icon at bounding box center [980, 287] width 6 height 9
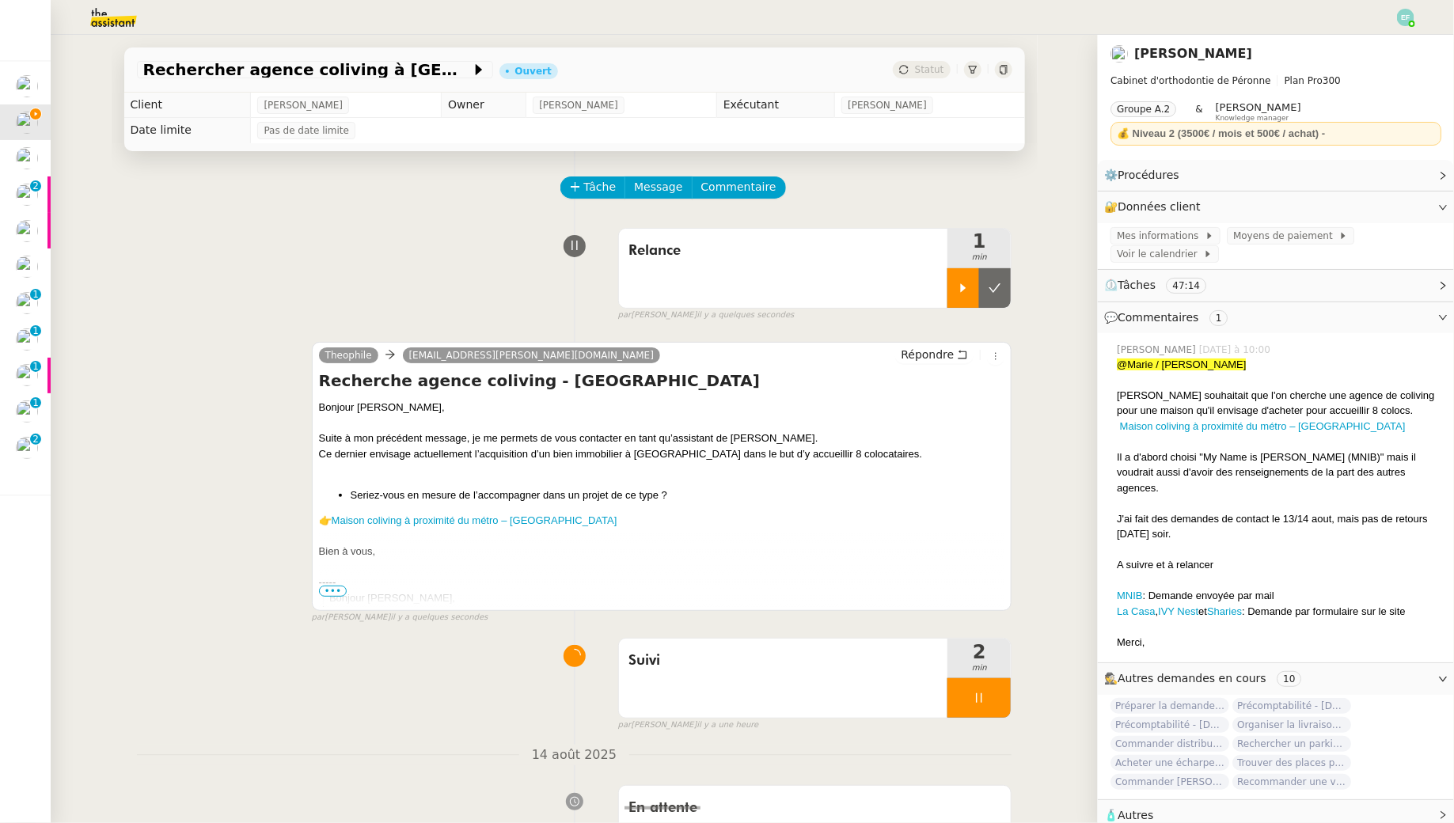
click at [982, 286] on button at bounding box center [995, 288] width 32 height 40
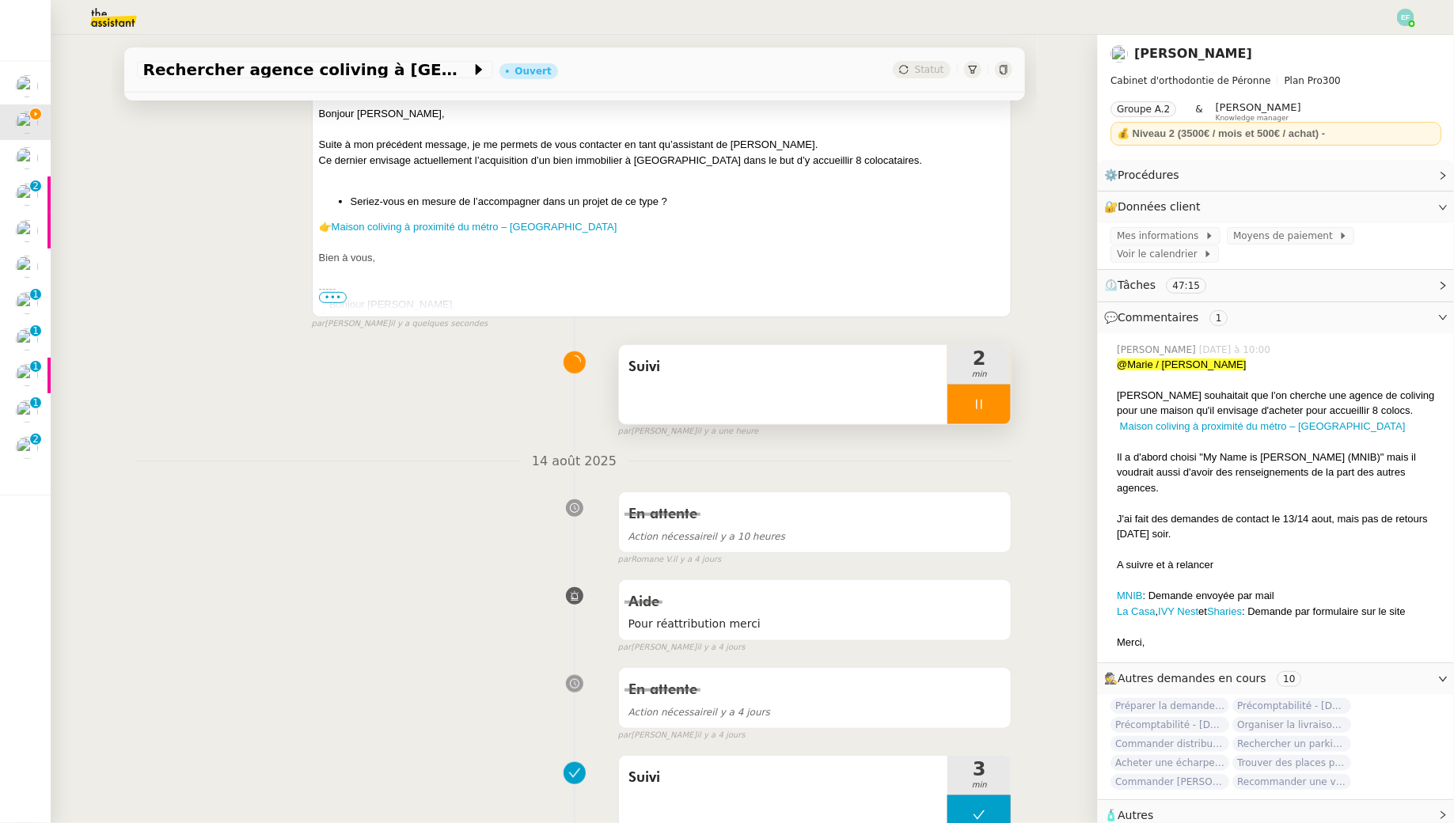
scroll to position [313, 0]
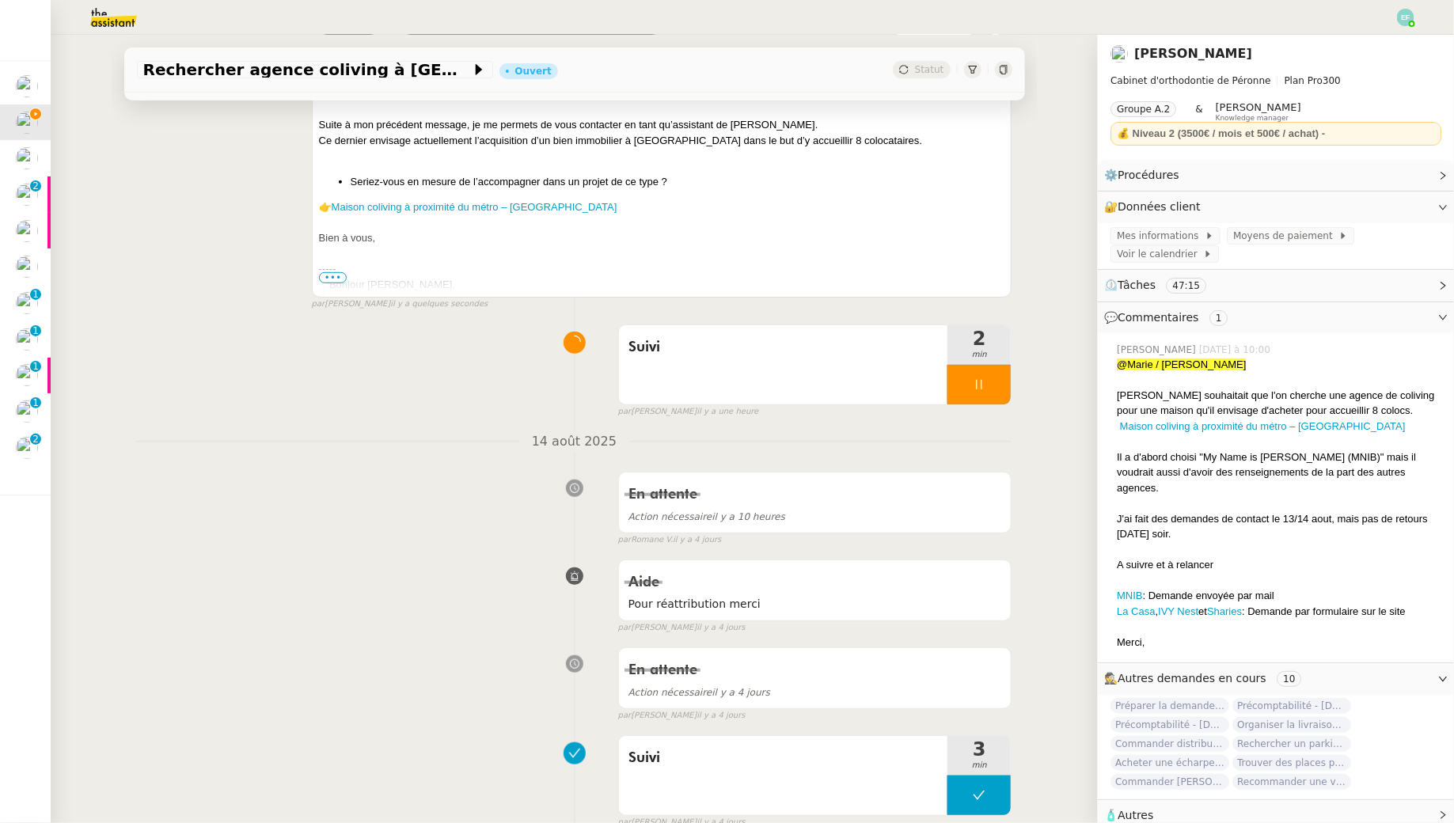
click at [996, 399] on div at bounding box center [978, 385] width 63 height 40
click at [996, 399] on button at bounding box center [995, 385] width 32 height 40
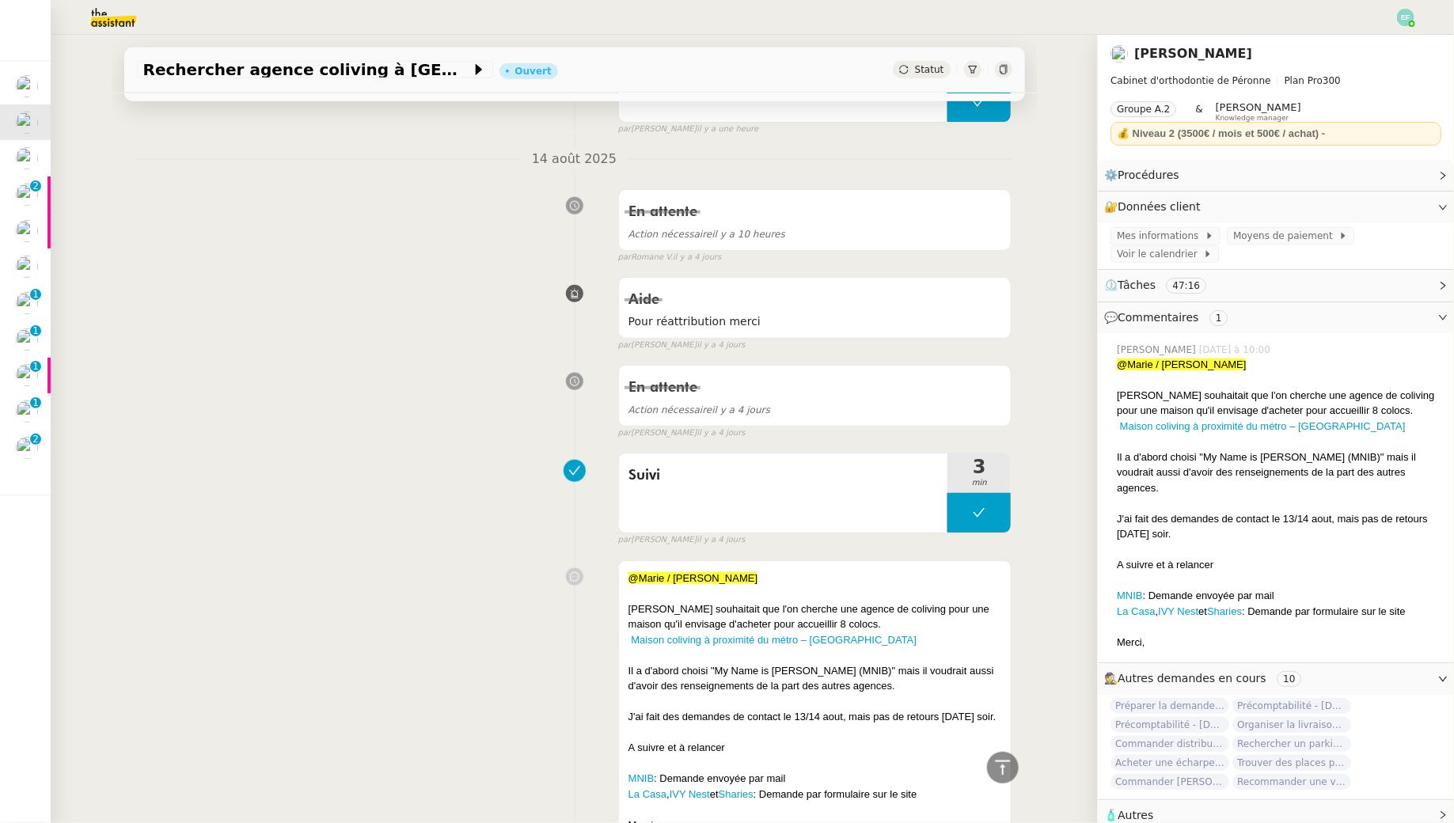
scroll to position [327, 0]
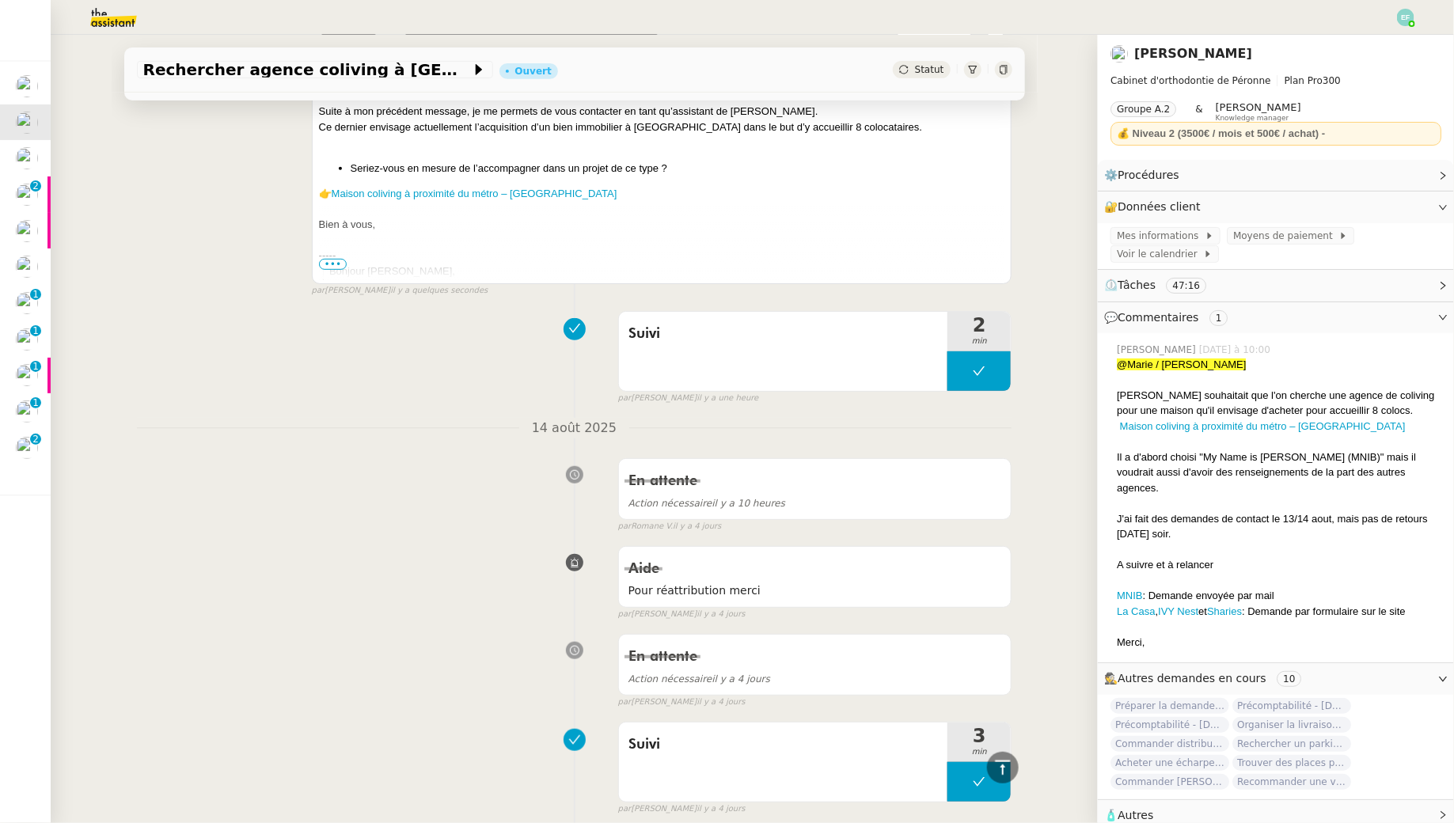
click at [984, 369] on icon at bounding box center [979, 371] width 13 height 13
click at [966, 365] on icon at bounding box center [963, 371] width 13 height 13
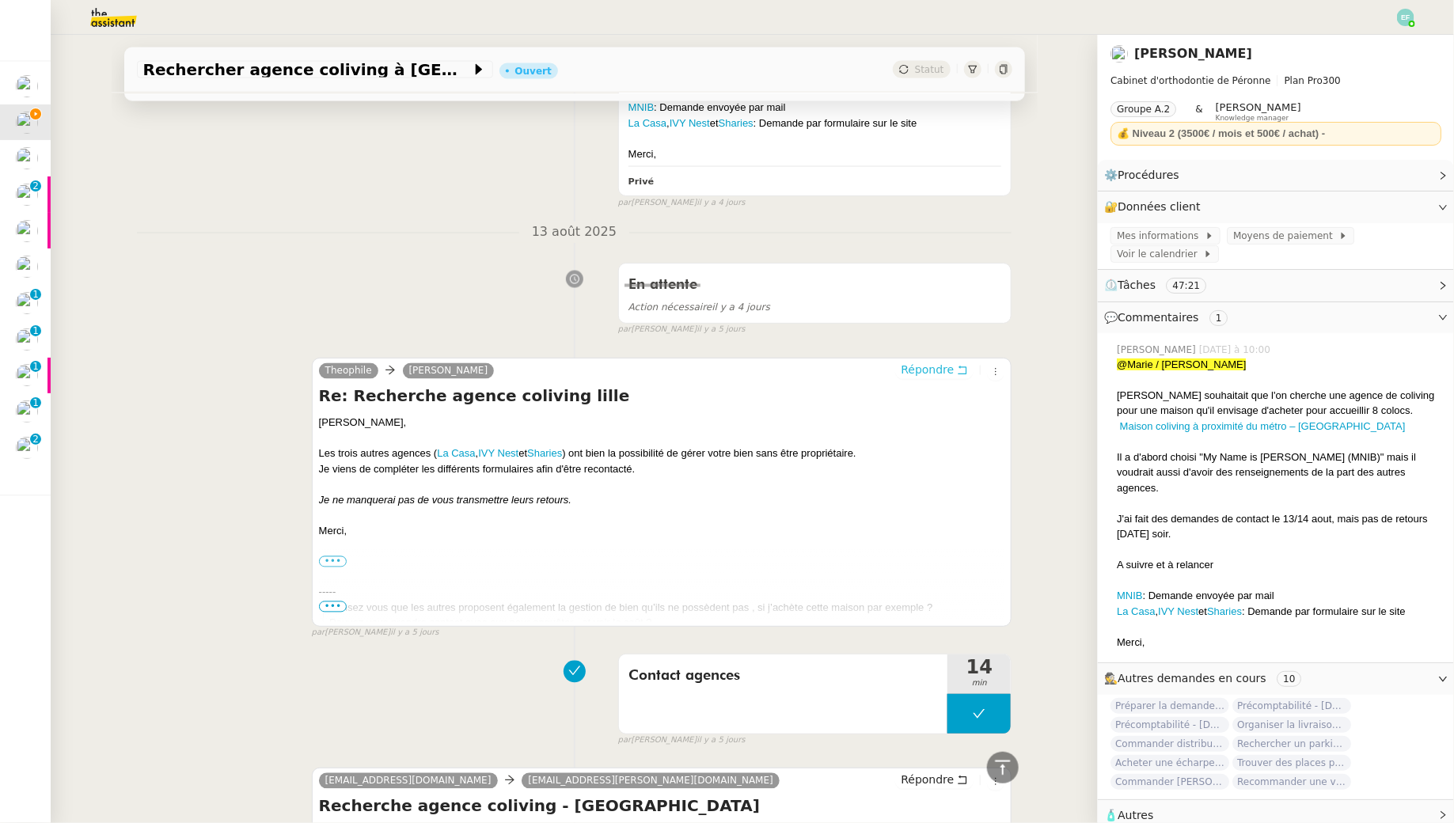
scroll to position [1265, 0]
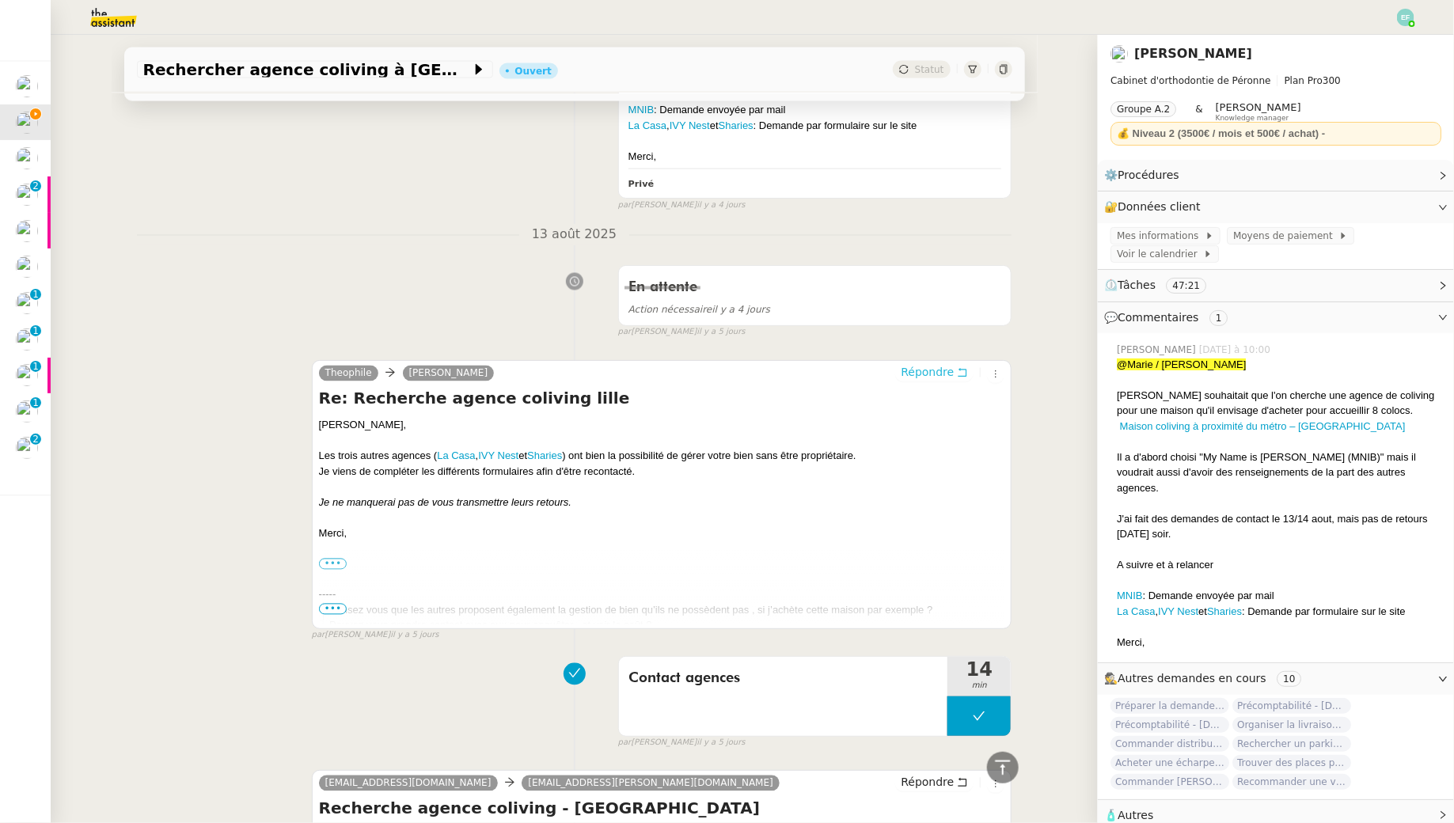
click at [948, 375] on span "Répondre" at bounding box center [927, 373] width 53 height 16
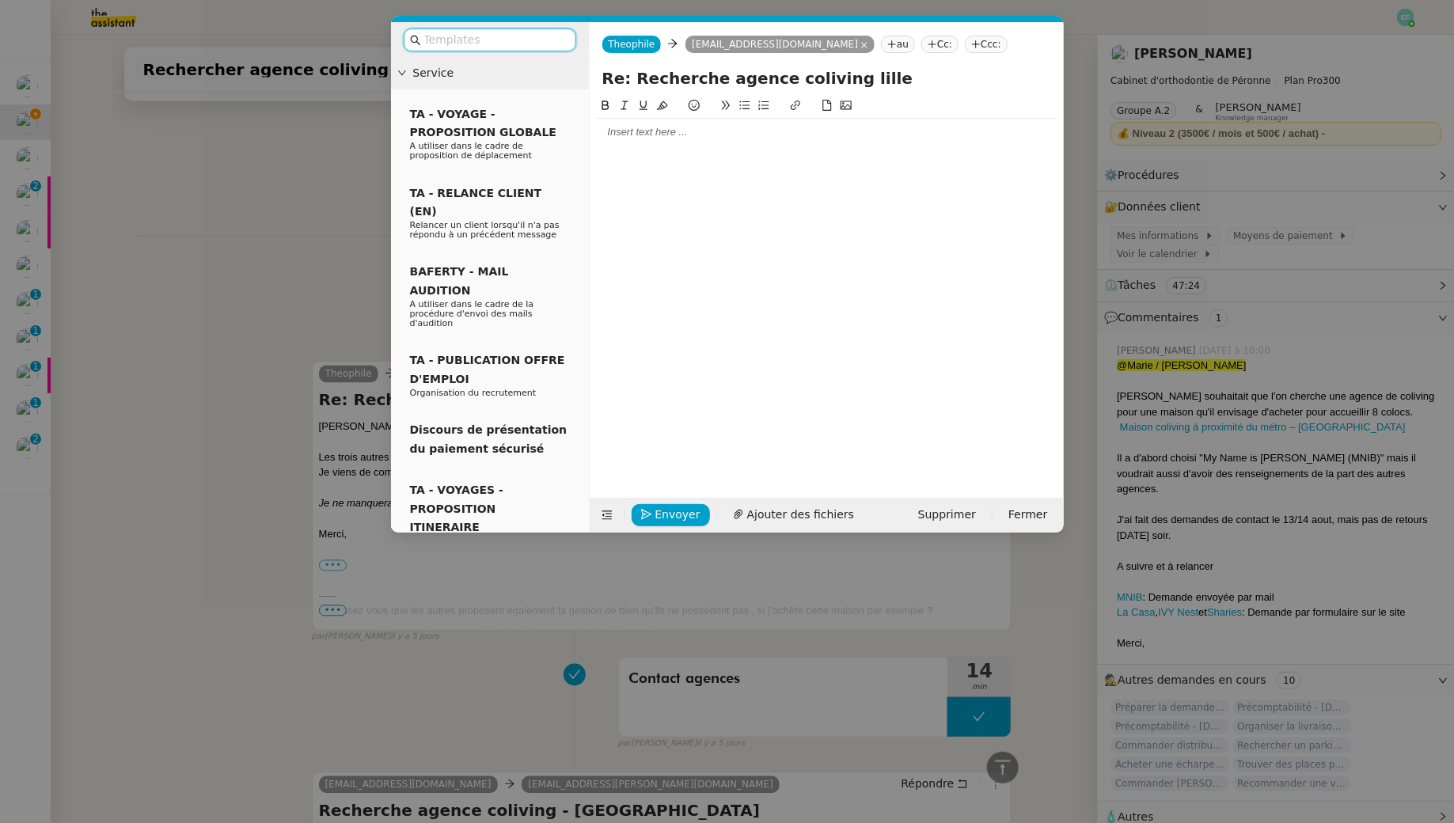
scroll to position [1387, 0]
click at [800, 121] on div at bounding box center [826, 132] width 461 height 27
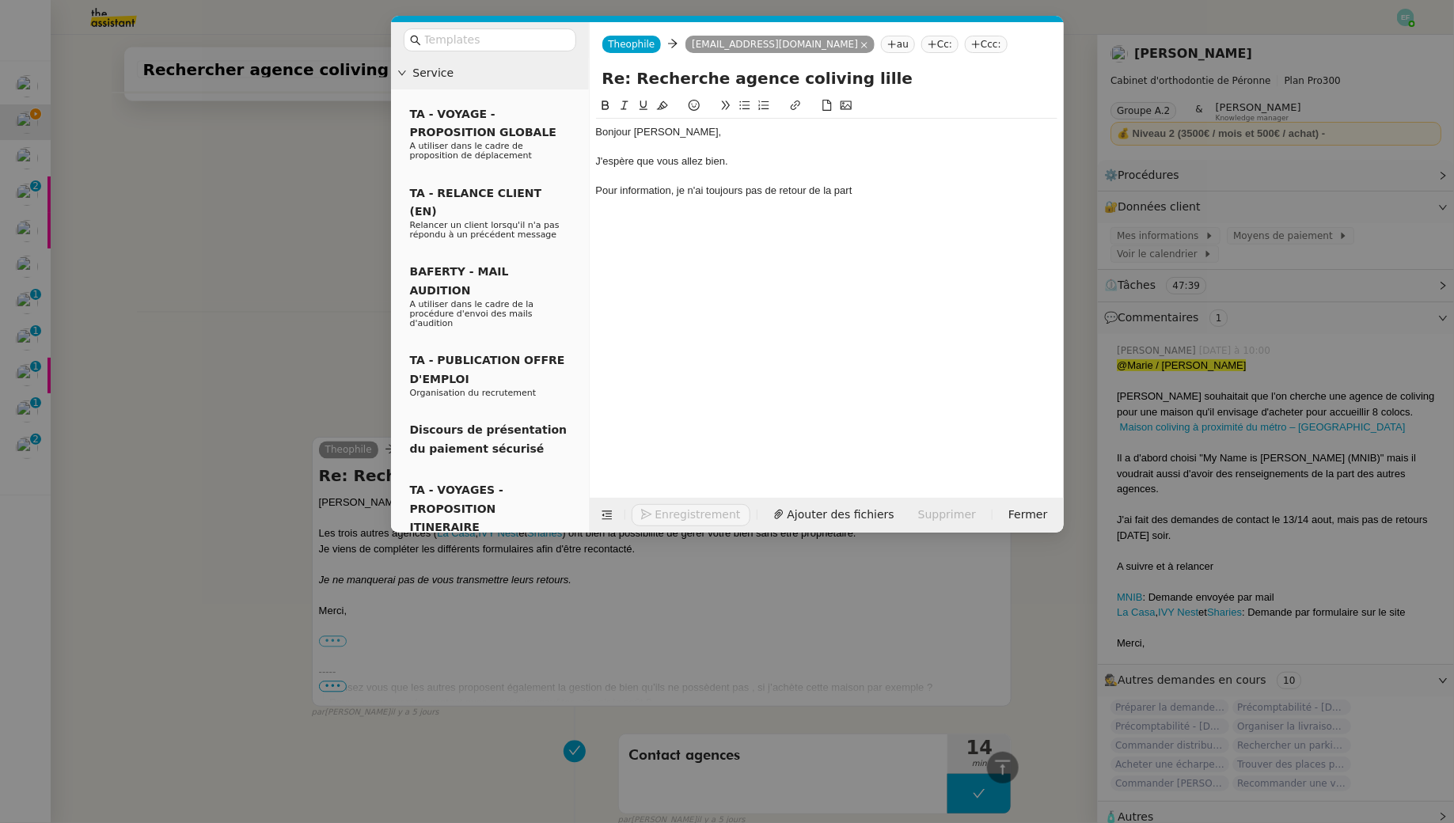
scroll to position [1464, 0]
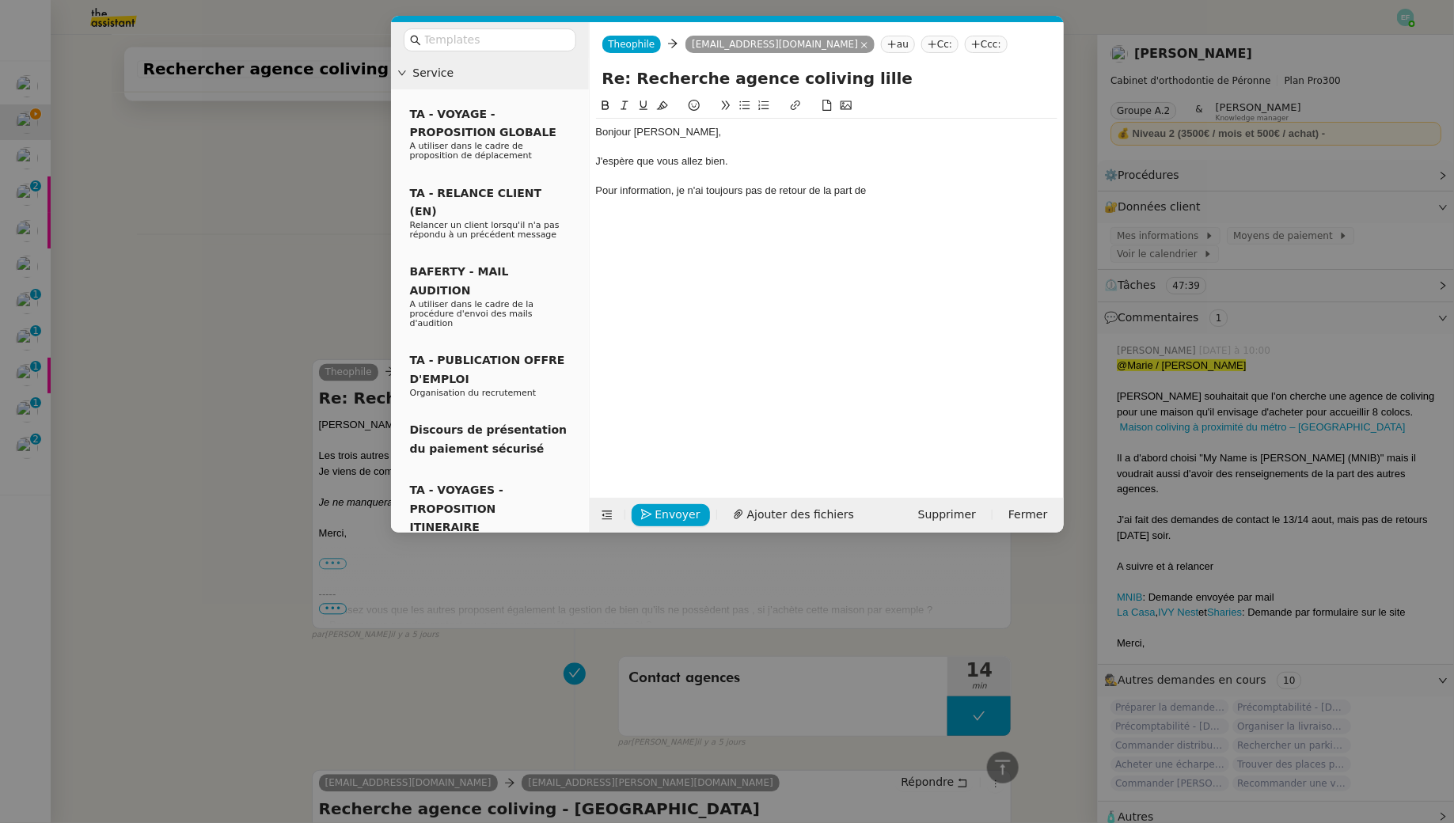
click at [222, 173] on nz-modal-container "Service TA - VOYAGE - PROPOSITION GLOBALE A utiliser dans le cadre de propositi…" at bounding box center [727, 411] width 1454 height 823
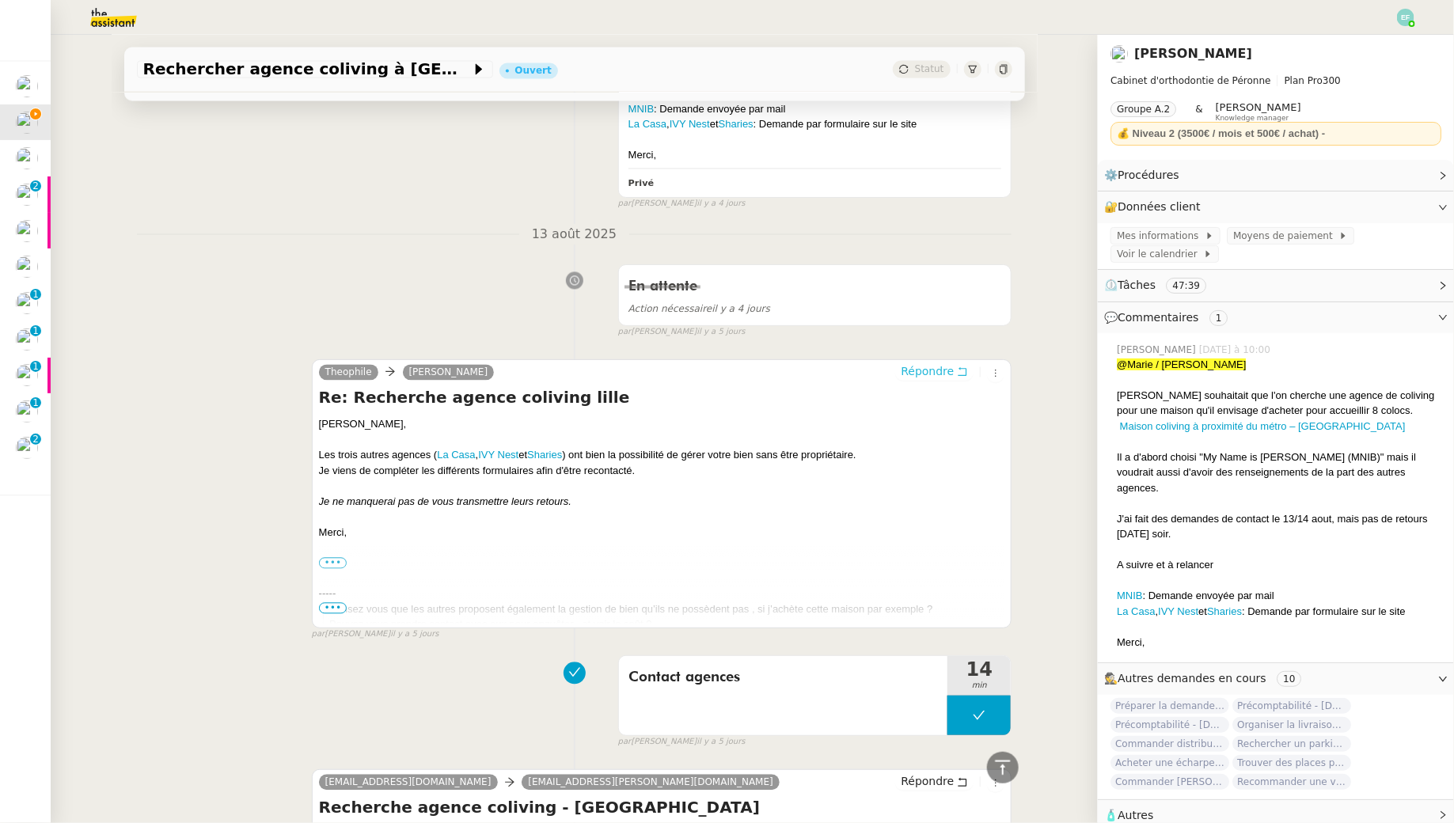
scroll to position [1461, 0]
drag, startPoint x: 1115, startPoint y: 578, endPoint x: 1257, endPoint y: 590, distance: 142.2
click at [1257, 590] on div "Pauline Ribas jeudi dernier à 10:00 @Marie / Emelyne Jean-Baptiste souhaitait q…" at bounding box center [1275, 496] width 331 height 321
copy div "MNIB : Demande envoyée par mail La Casa , IVY Nest et Sharies :"
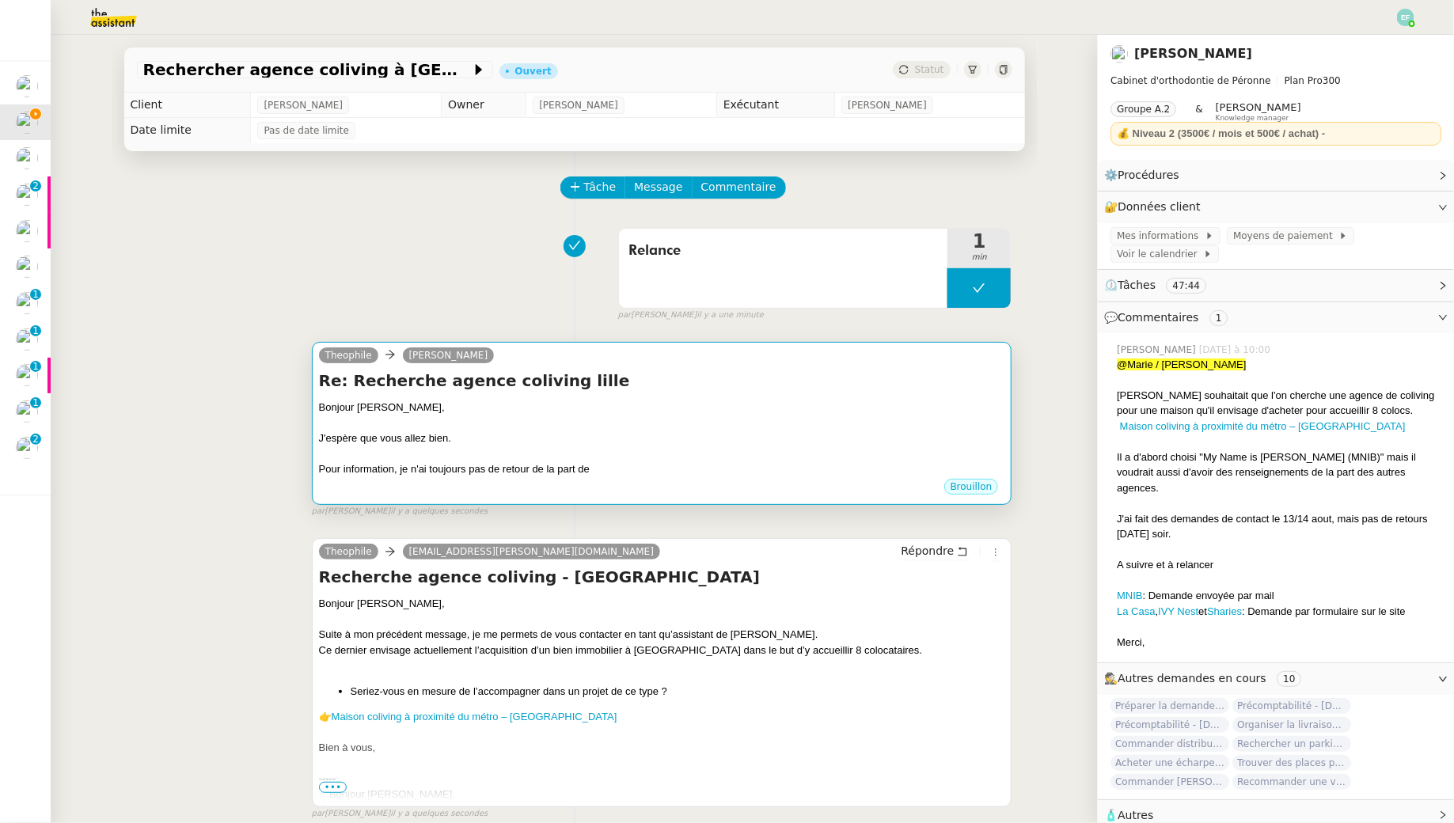
click at [780, 419] on div at bounding box center [662, 423] width 686 height 16
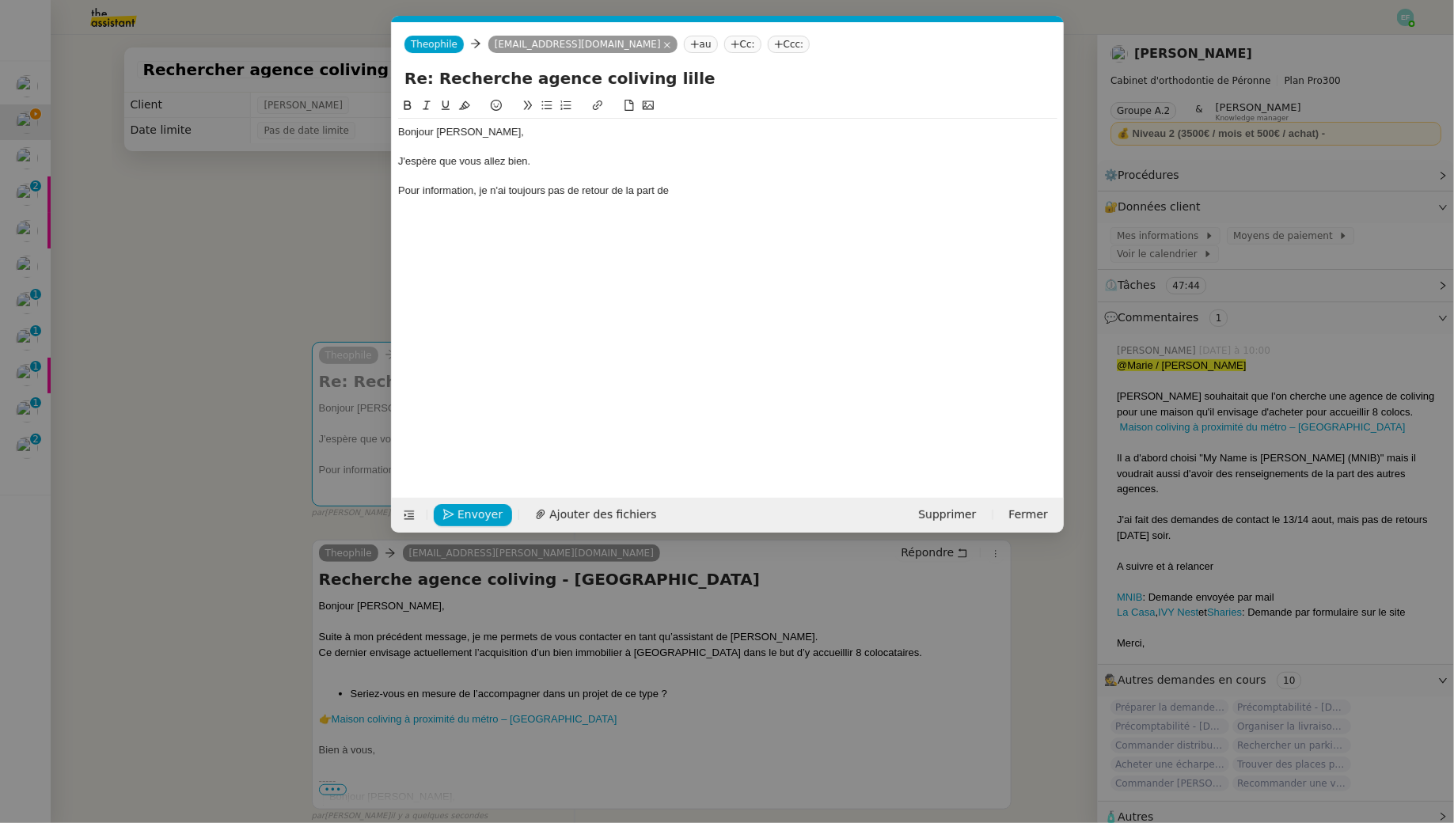
scroll to position [0, 33]
click at [755, 194] on div "Pour information, je n'ai toujours pas de retour de la part de" at bounding box center [727, 191] width 659 height 14
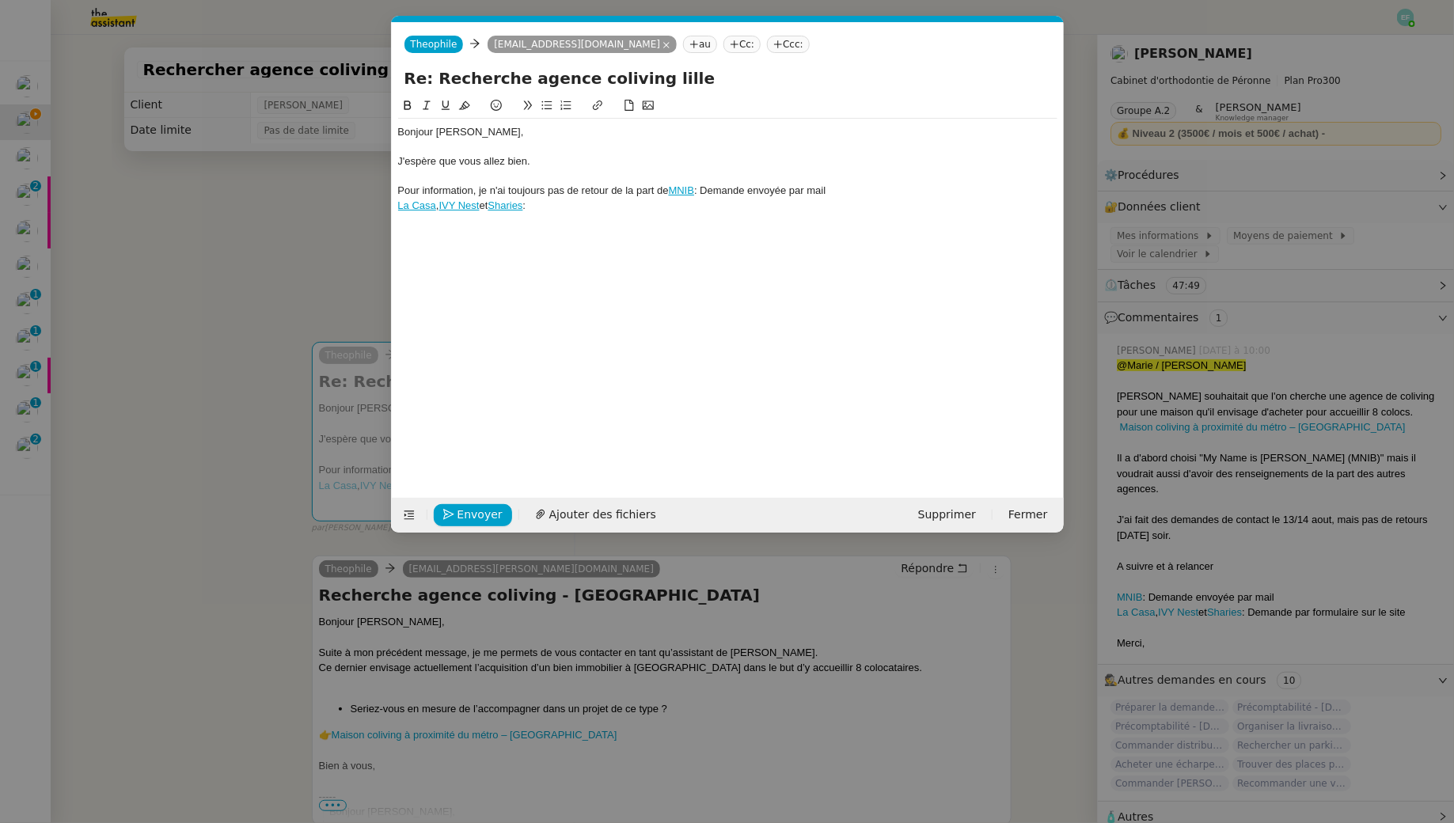
click at [396, 203] on nz-spin "Bonjour Jean-Baptiste, J'espère que vous allez bien. Pour information, je n'ai …" at bounding box center [728, 288] width 672 height 383
click at [398, 208] on link "La Casa" at bounding box center [417, 205] width 38 height 12
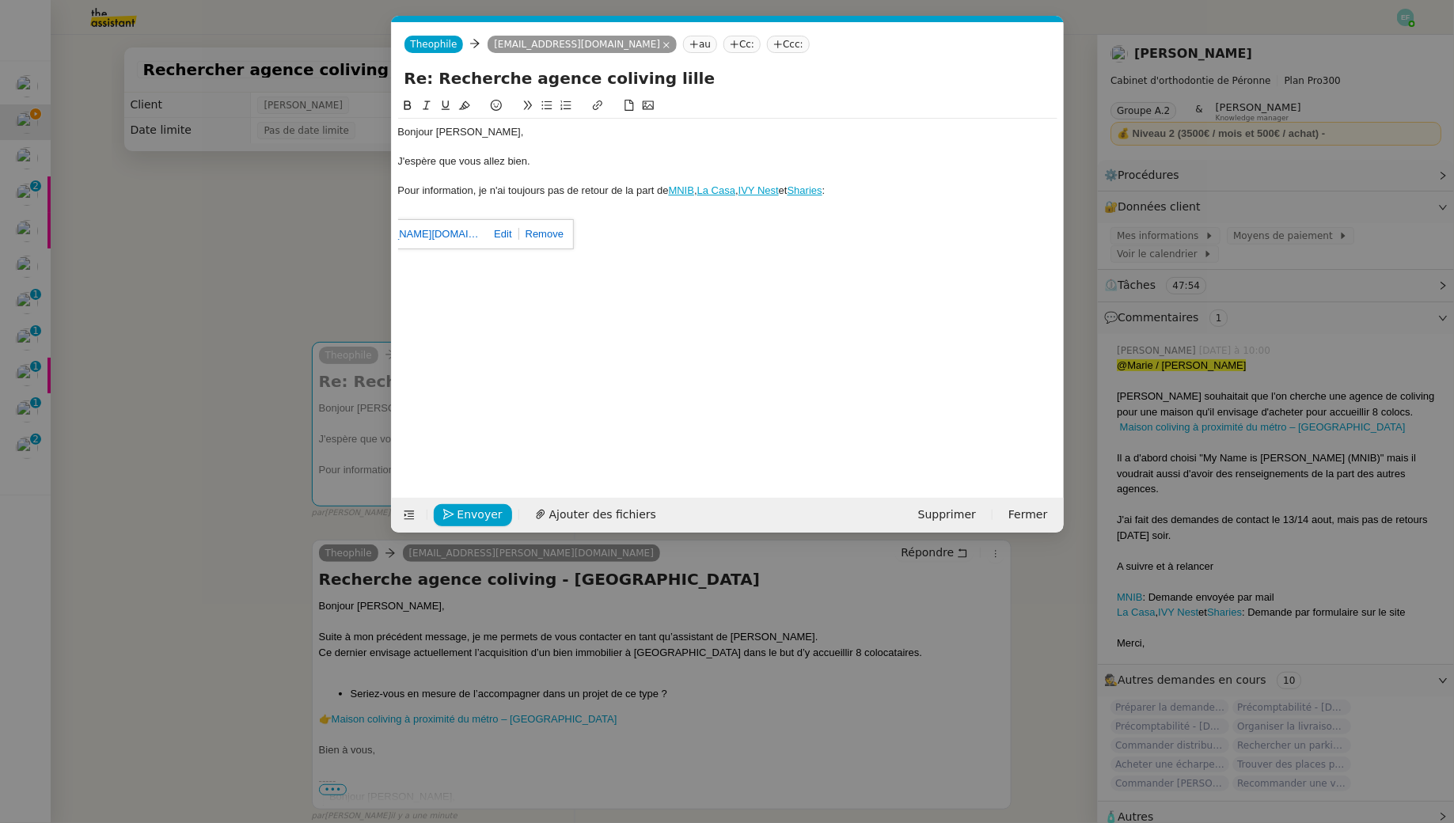
click at [861, 196] on div "Pour information, je n'ai toujours pas de retour de la part de MNIB , La Casa ,…" at bounding box center [727, 191] width 659 height 14
click at [303, 243] on nz-modal-container "Service TA - VOYAGE - PROPOSITION GLOBALE A utiliser dans le cadre de propositi…" at bounding box center [727, 411] width 1454 height 823
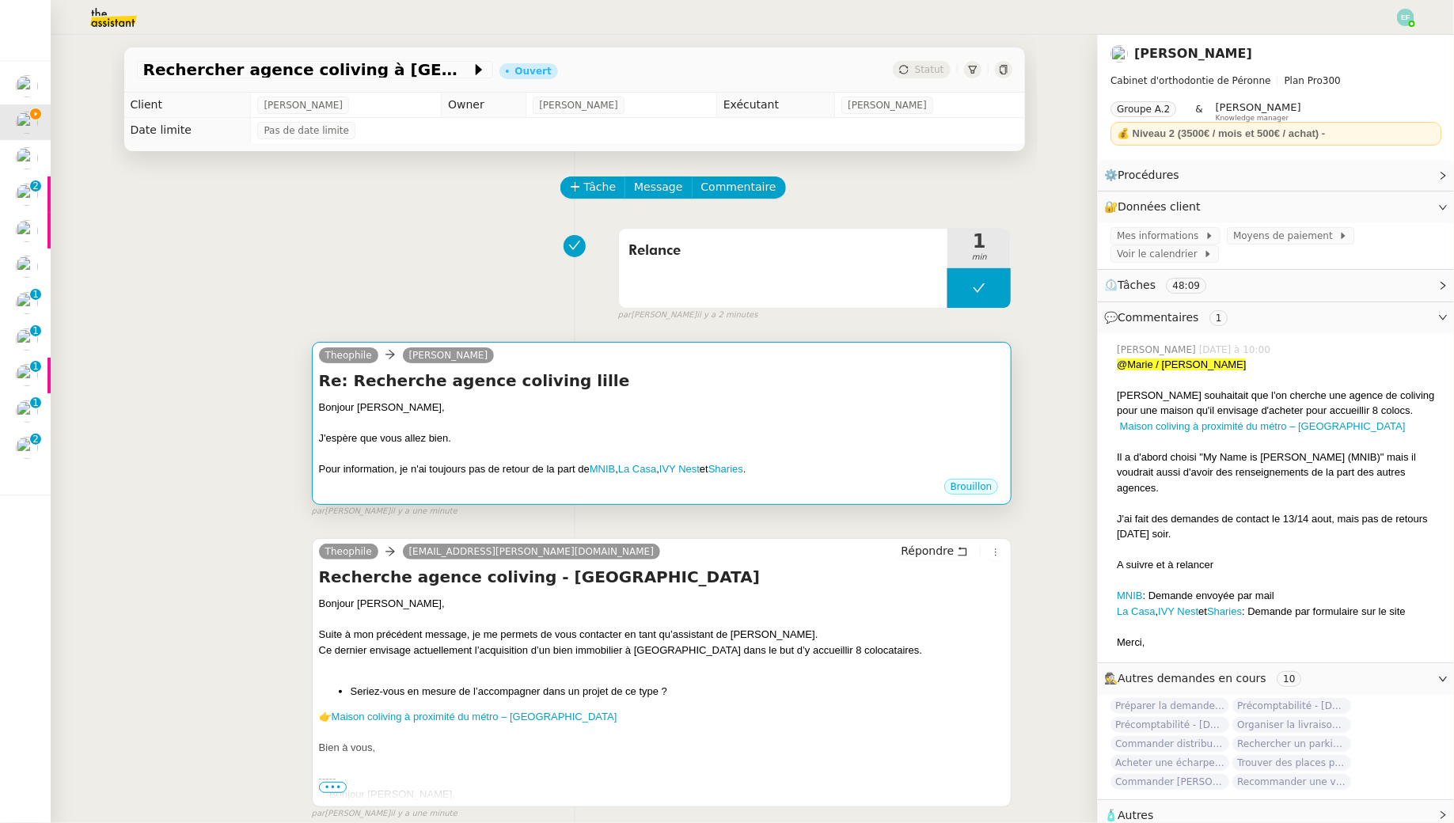
click at [832, 424] on div at bounding box center [662, 423] width 686 height 16
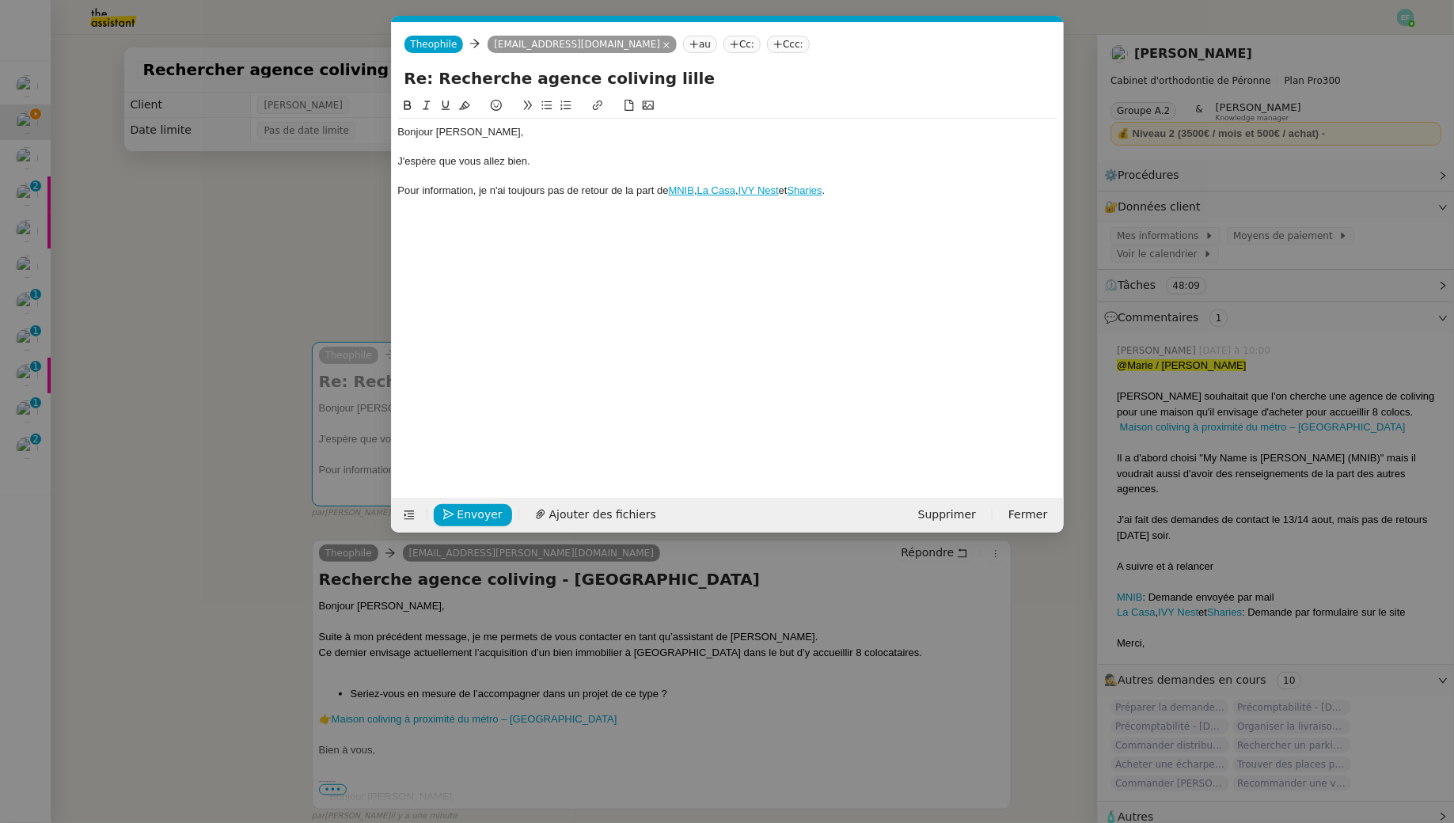
scroll to position [0, 33]
click at [891, 184] on div "Pour information, je n'ai toujours pas de retour de la part de MNIB , La Casa ,…" at bounding box center [727, 191] width 659 height 14
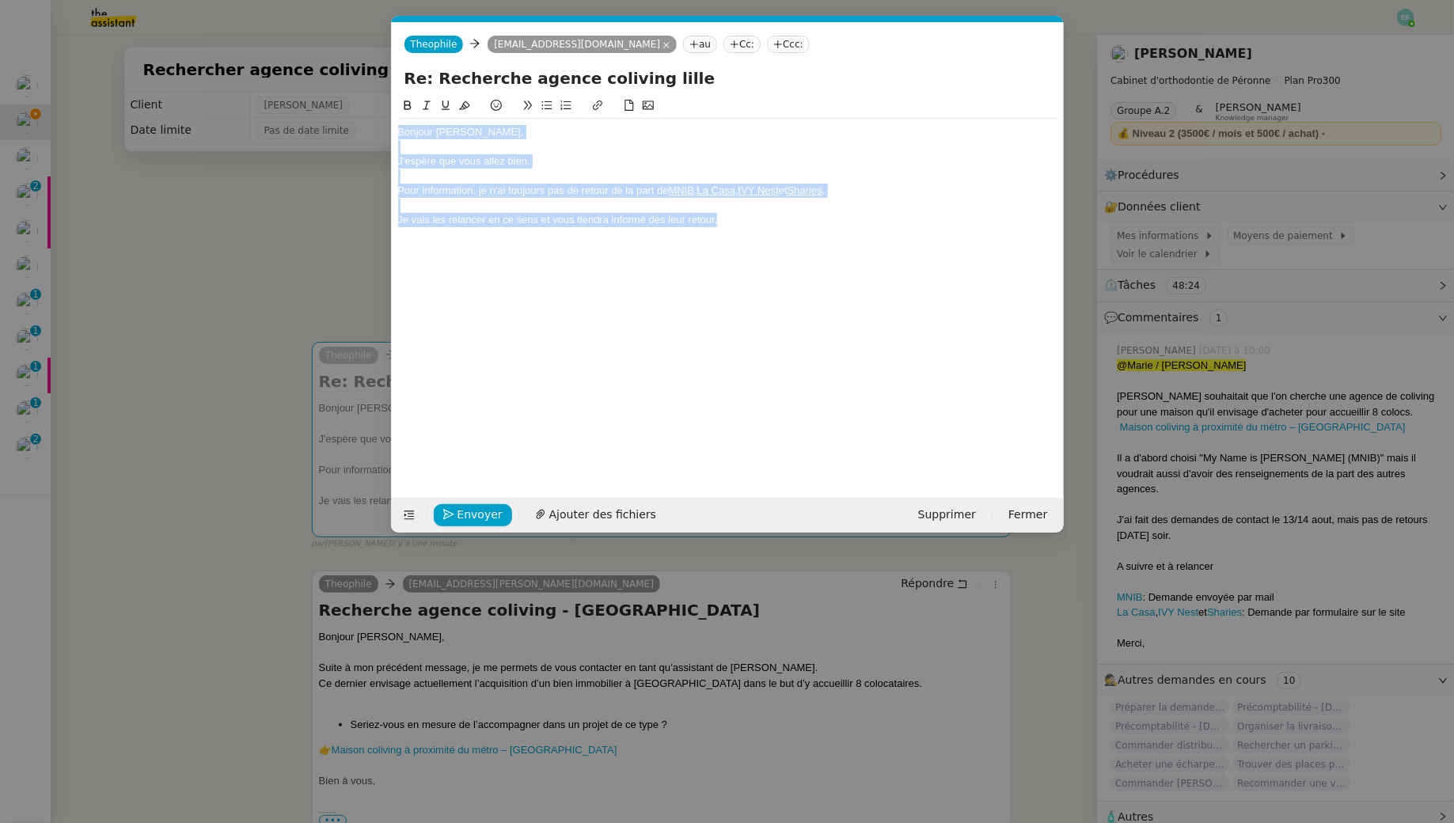
drag, startPoint x: 756, startPoint y: 230, endPoint x: 421, endPoint y: 109, distance: 355.7
click at [421, 109] on div "Bonjour Jean-Baptiste, J'espère que vous allez bien. Pour information, je n'ai …" at bounding box center [727, 166] width 659 height 138
copy div "Bonjour Jean-Baptiste, J'espère que vous allez bien. Pour information, je n'ai …"
click at [683, 222] on div "Je vais les relancer en ce sens et vous tiendra informé dès leur retour." at bounding box center [727, 220] width 659 height 14
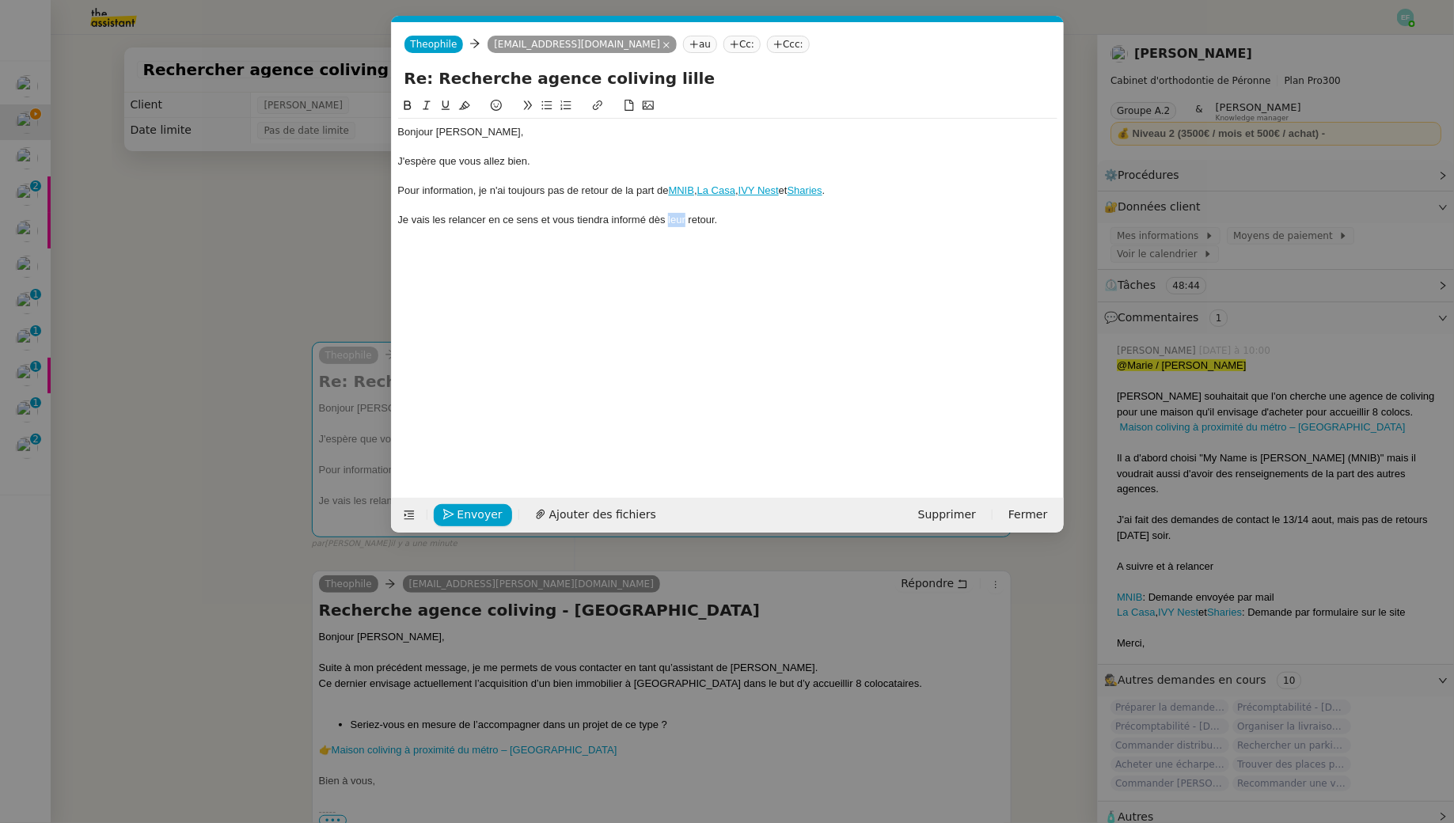
click at [683, 222] on div "Je vais les relancer en ce sens et vous tiendra informé dès leur retour." at bounding box center [727, 220] width 659 height 14
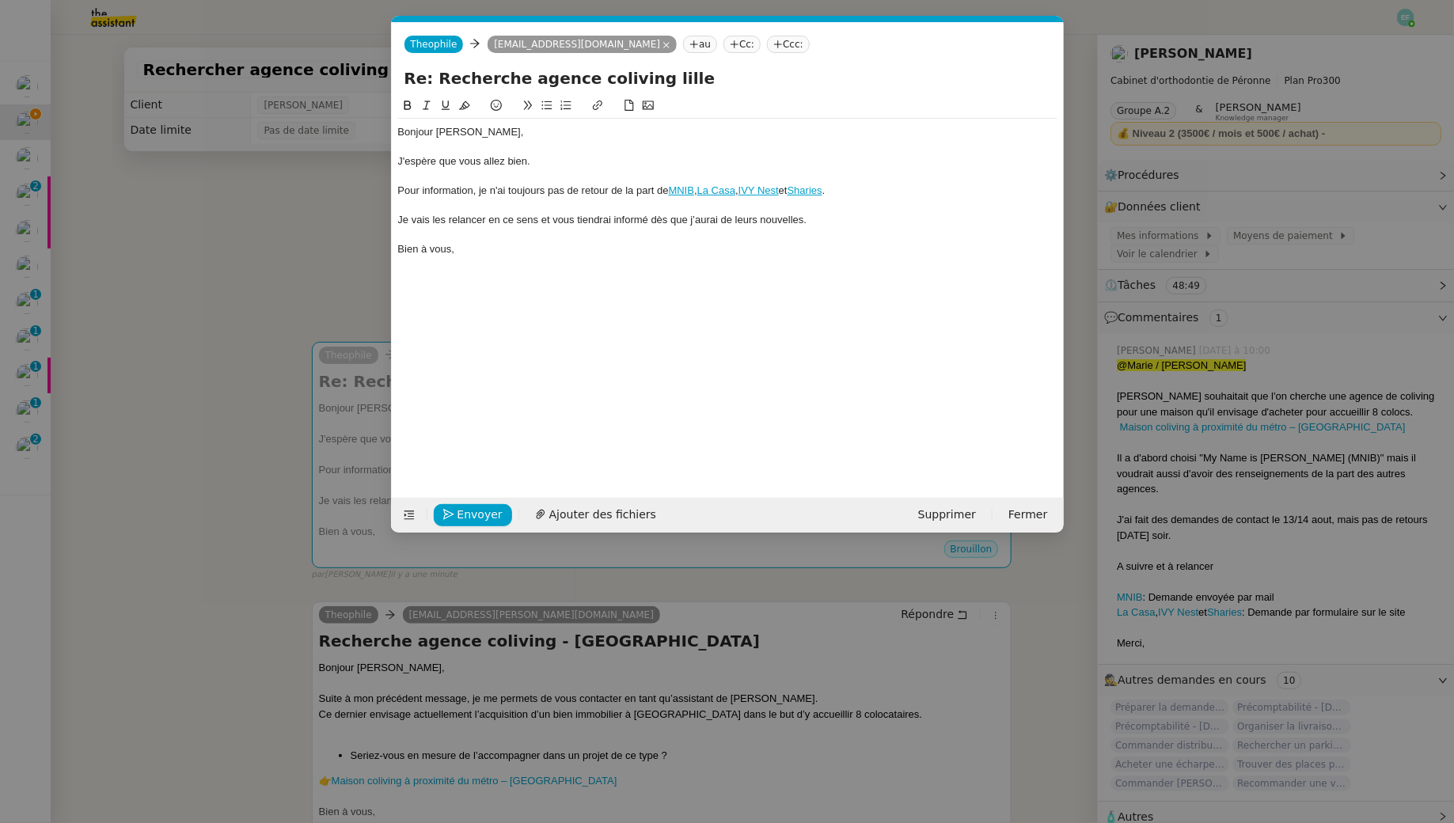
click at [555, 222] on div "Je vais les relancer en ce sens et vous tiendrai informé dès que j’aurai de leu…" at bounding box center [727, 220] width 659 height 14
click at [426, 107] on icon at bounding box center [426, 105] width 11 height 11
click at [467, 514] on span "Envoyer" at bounding box center [479, 515] width 45 height 18
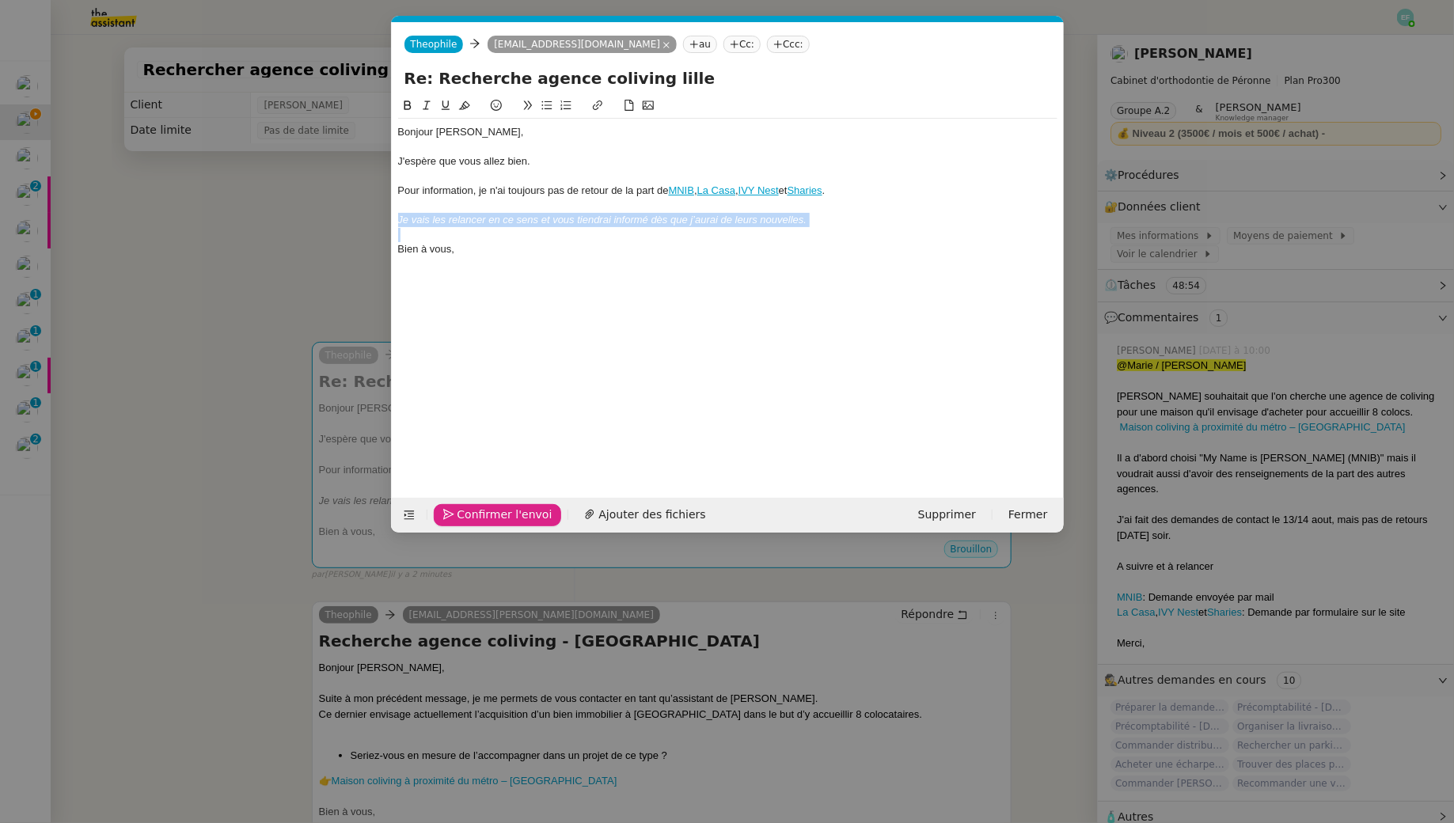
click at [467, 514] on span "Confirmer l'envoi" at bounding box center [504, 515] width 95 height 18
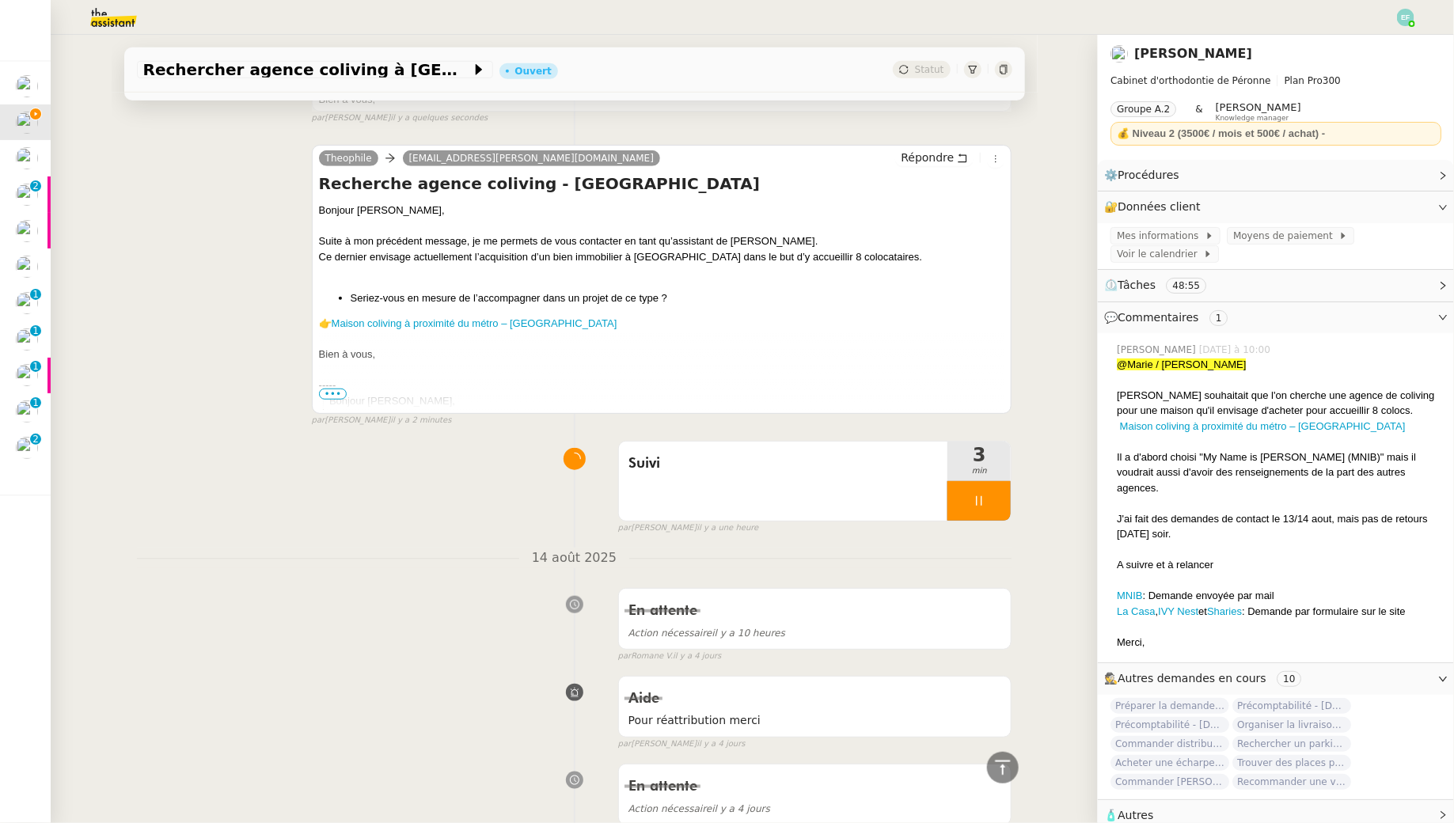
scroll to position [397, 0]
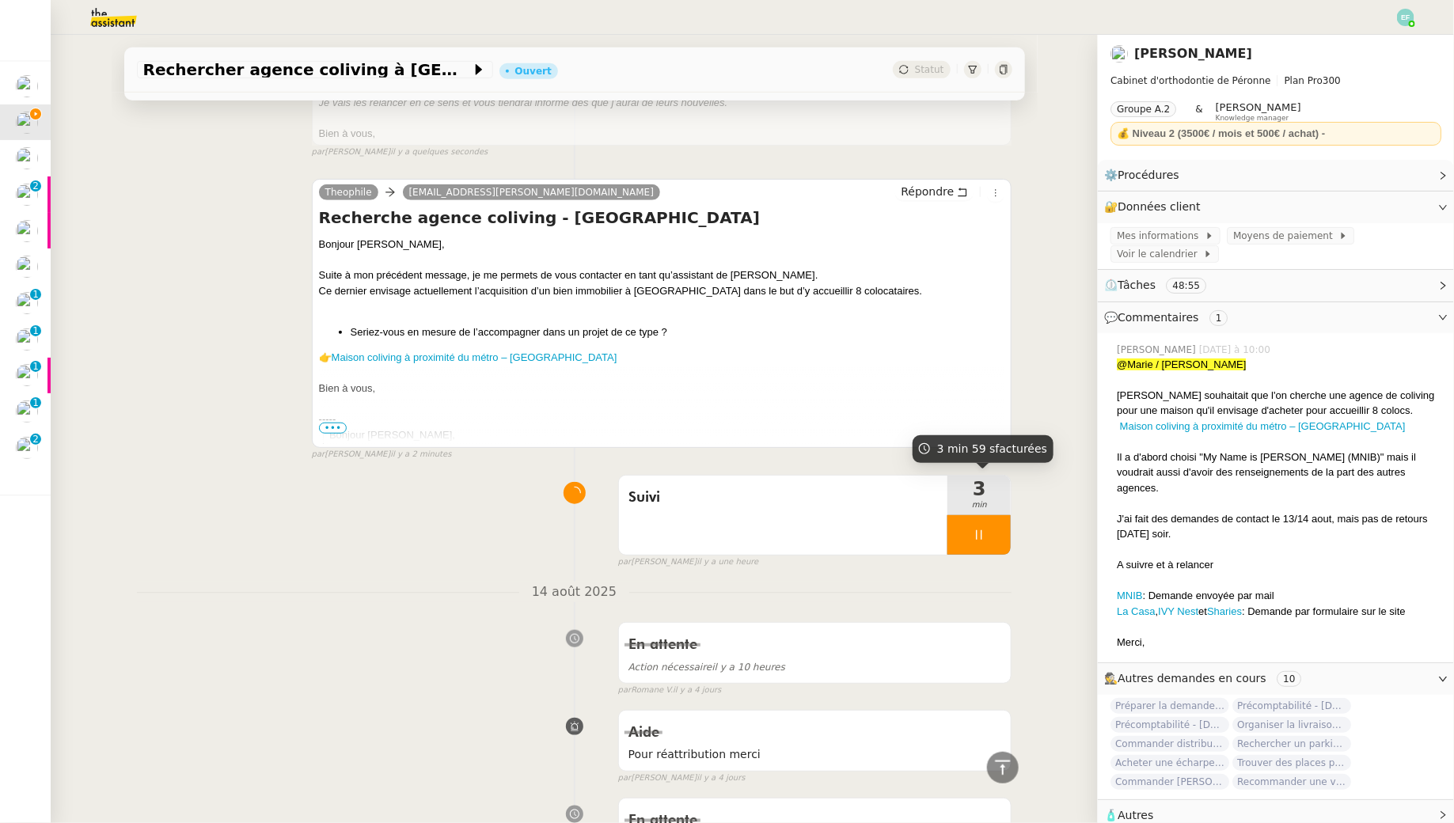
click at [1005, 522] on div at bounding box center [978, 535] width 63 height 40
click at [1005, 522] on button at bounding box center [995, 535] width 32 height 40
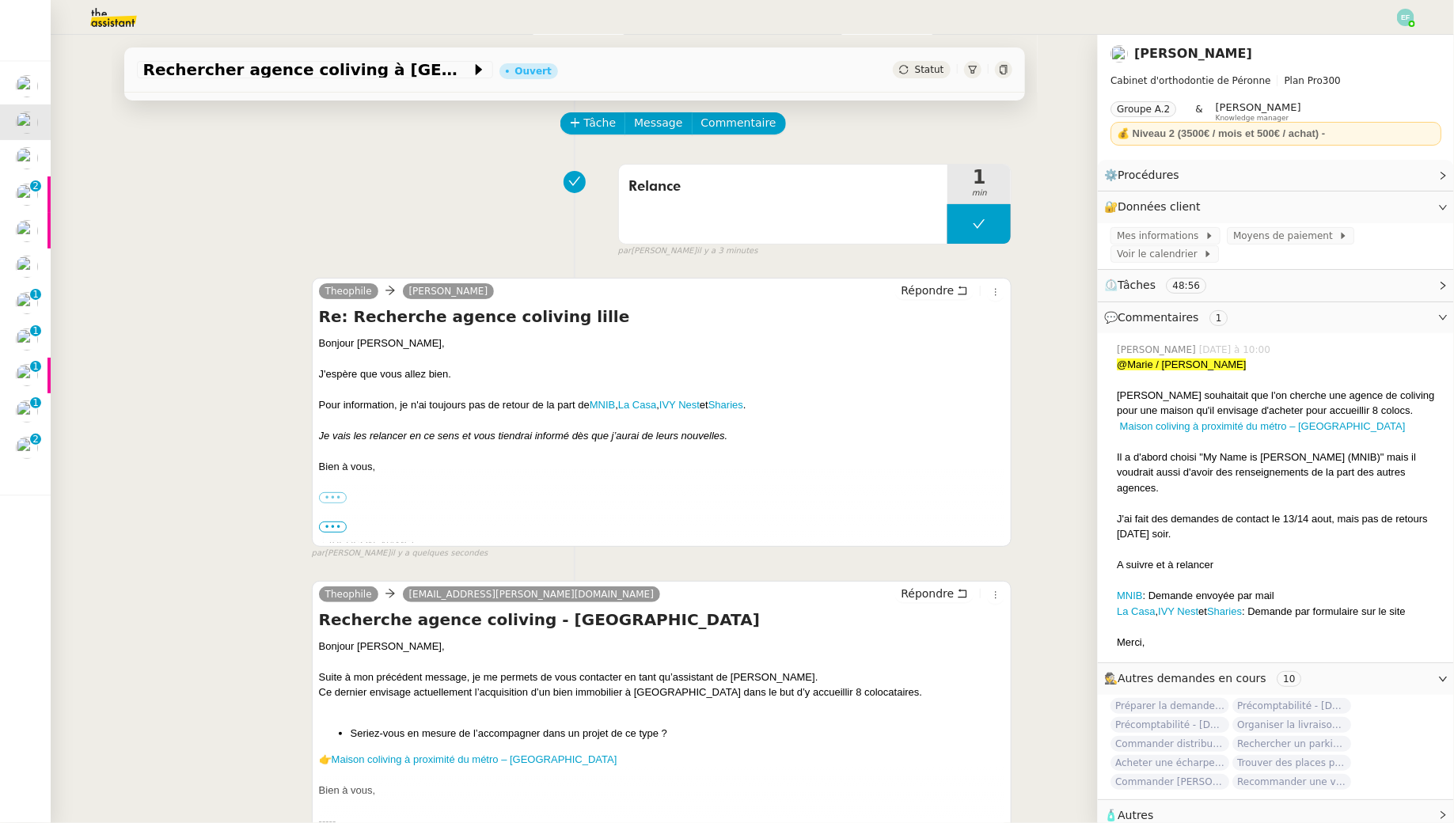
scroll to position [68, 0]
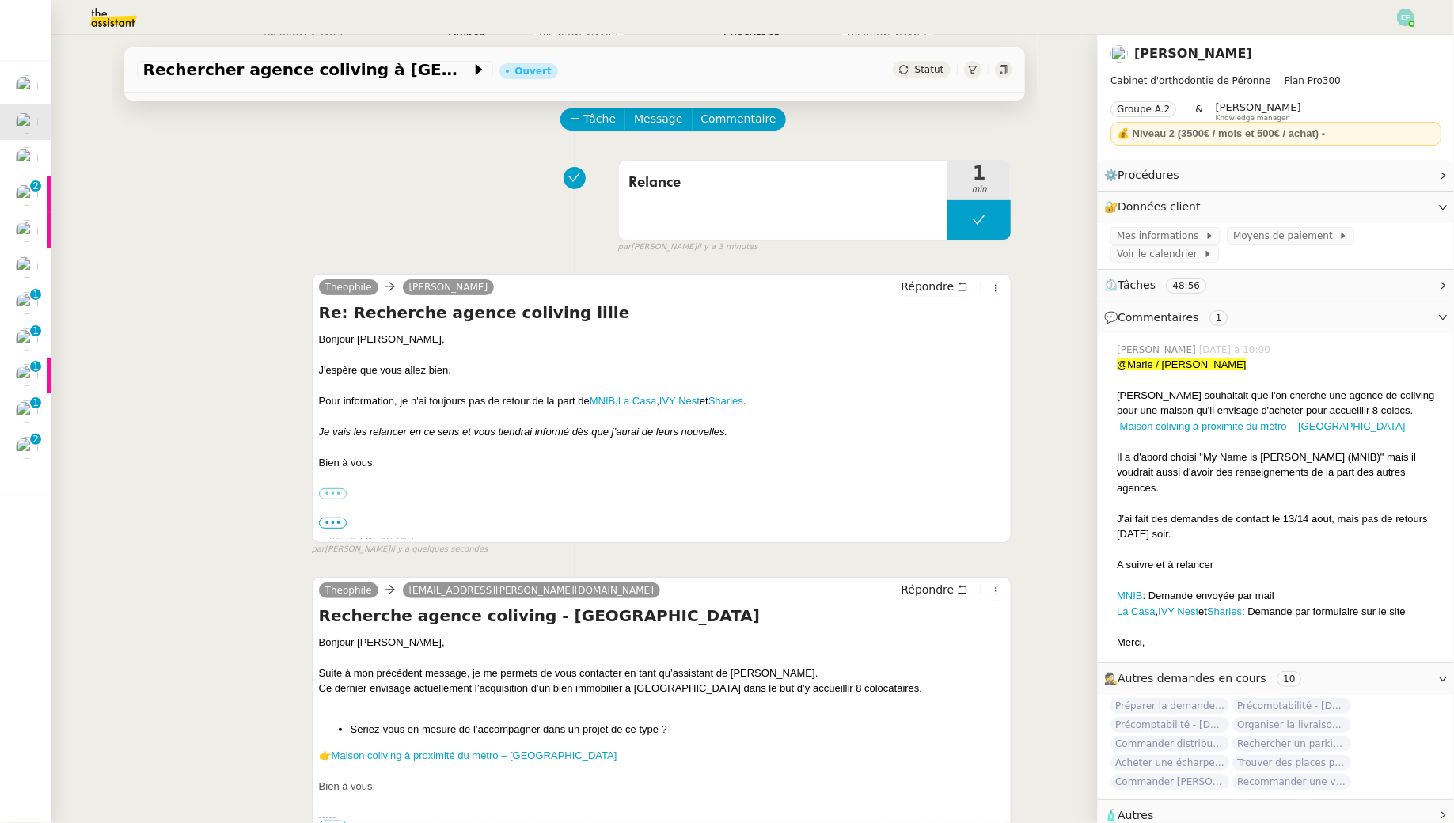
click at [962, 226] on button at bounding box center [978, 220] width 63 height 40
click at [962, 226] on icon at bounding box center [963, 220] width 13 height 13
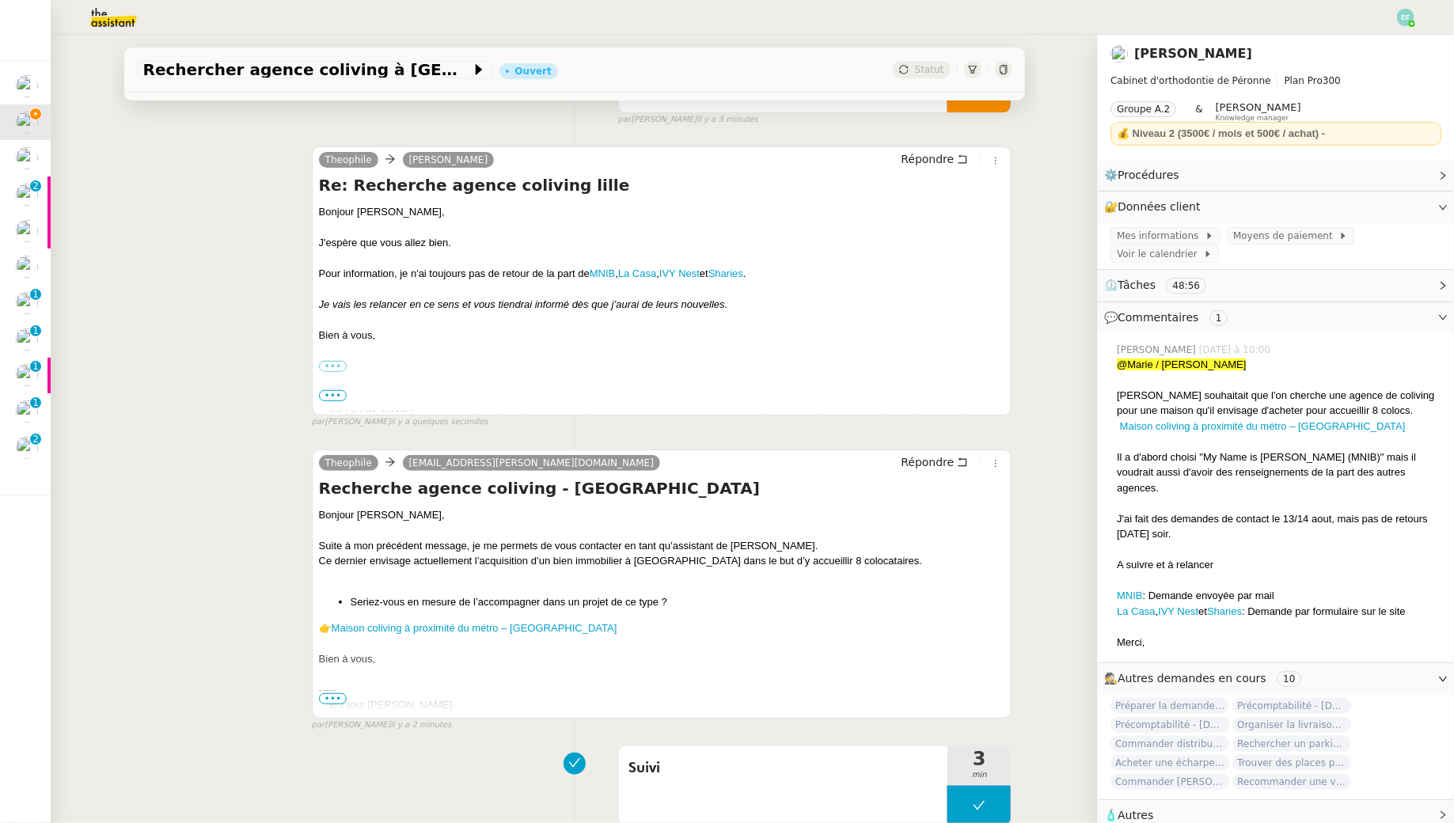
scroll to position [0, 0]
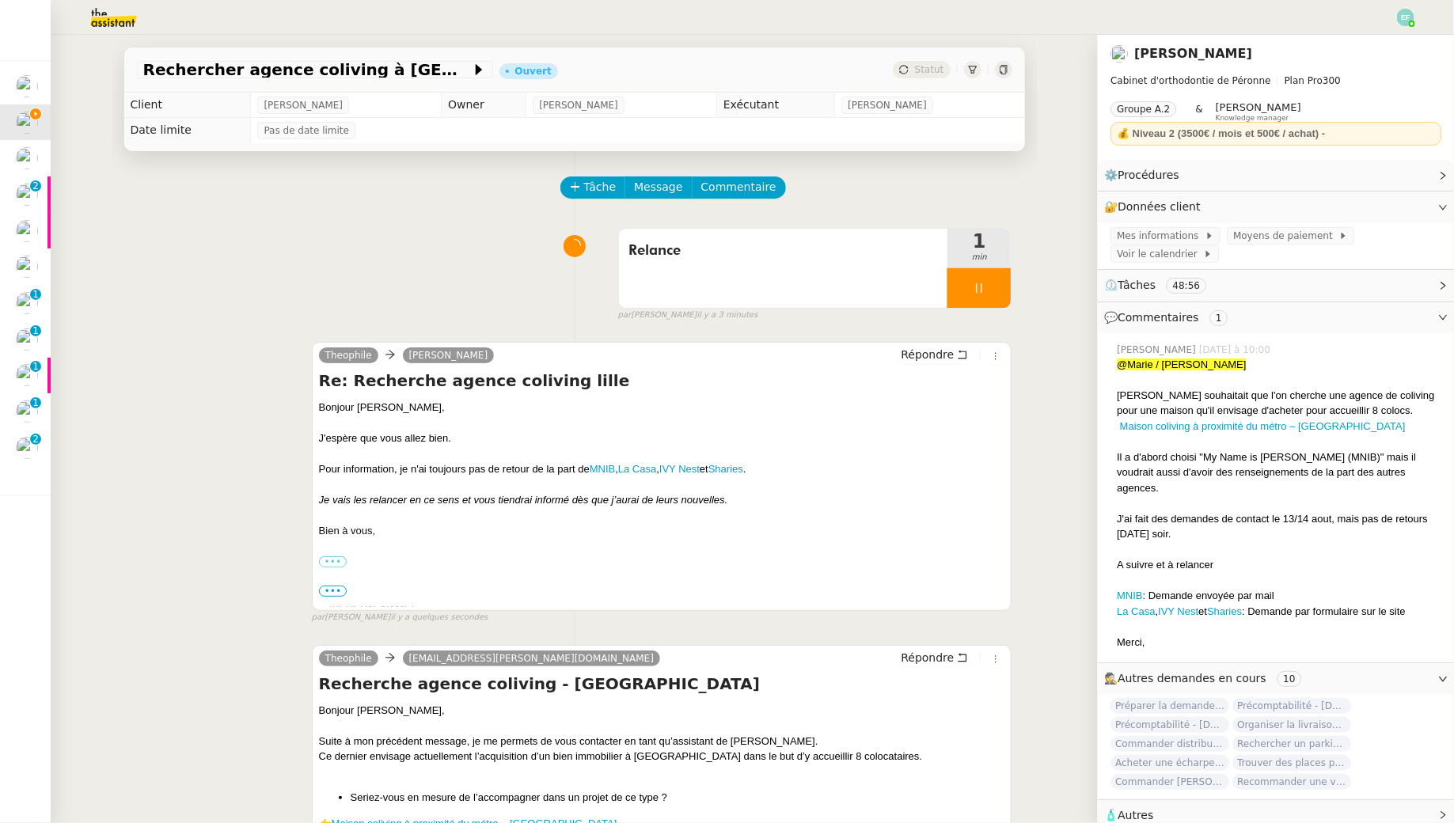
drag, startPoint x: 799, startPoint y: 468, endPoint x: 592, endPoint y: 473, distance: 207.4
click at [592, 473] on div "Pour information, je n'ai toujours pas de retour de la part de MNIB , La Casa ,…" at bounding box center [662, 469] width 686 height 16
copy div "MNIB , La Casa , IVY Nest et Sharies ."
click at [745, 188] on span "Commentaire" at bounding box center [738, 187] width 75 height 18
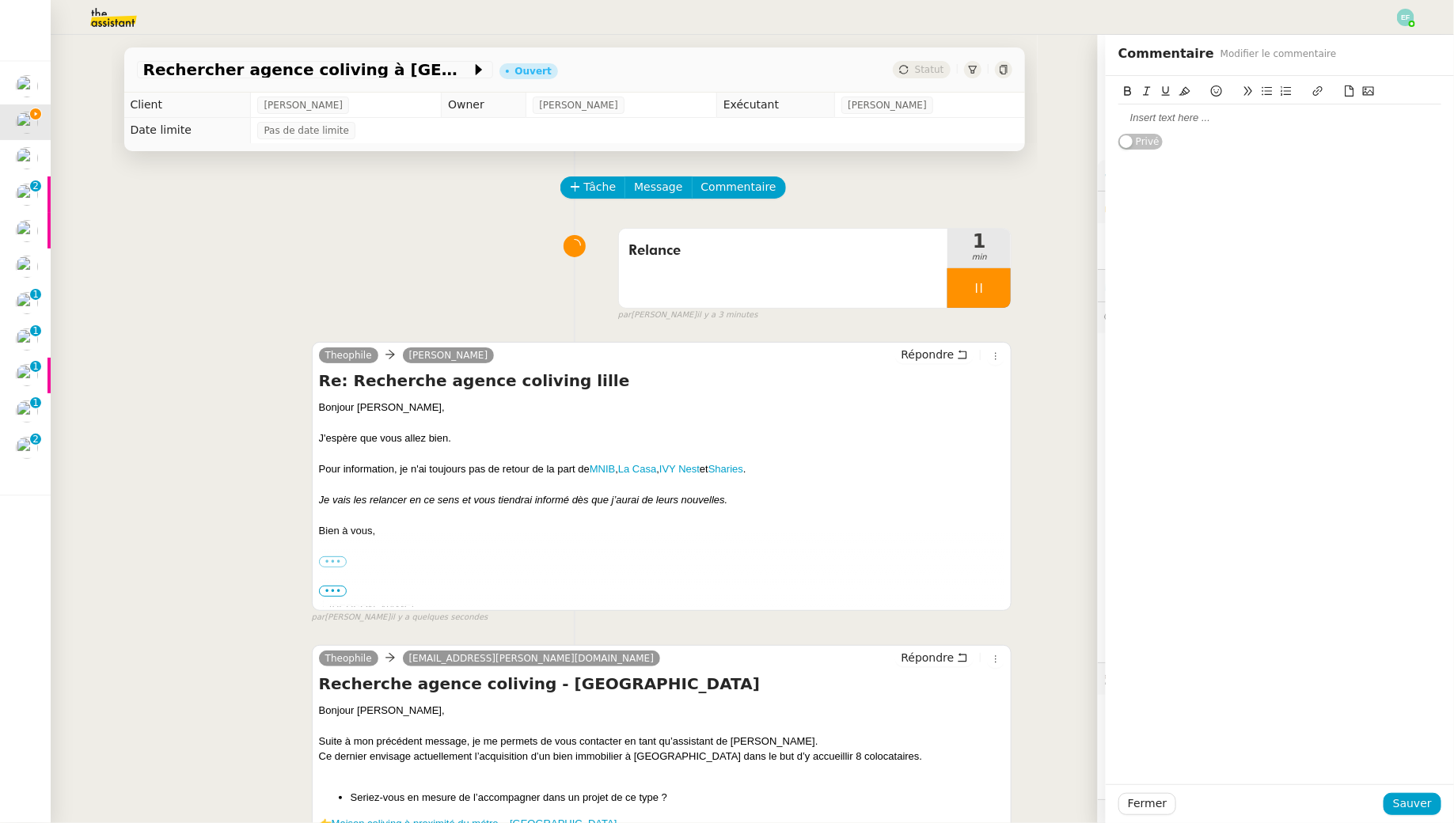
click at [1188, 133] on div "Privé" at bounding box center [1279, 113] width 323 height 74
click at [1179, 120] on div at bounding box center [1279, 118] width 323 height 14
click at [1151, 118] on link "La Casa" at bounding box center [1166, 118] width 38 height 12
click at [1178, 127] on div at bounding box center [1279, 133] width 323 height 14
click at [1162, 149] on div "La Casa , IVY Nest et Sharies ." at bounding box center [1279, 147] width 323 height 14
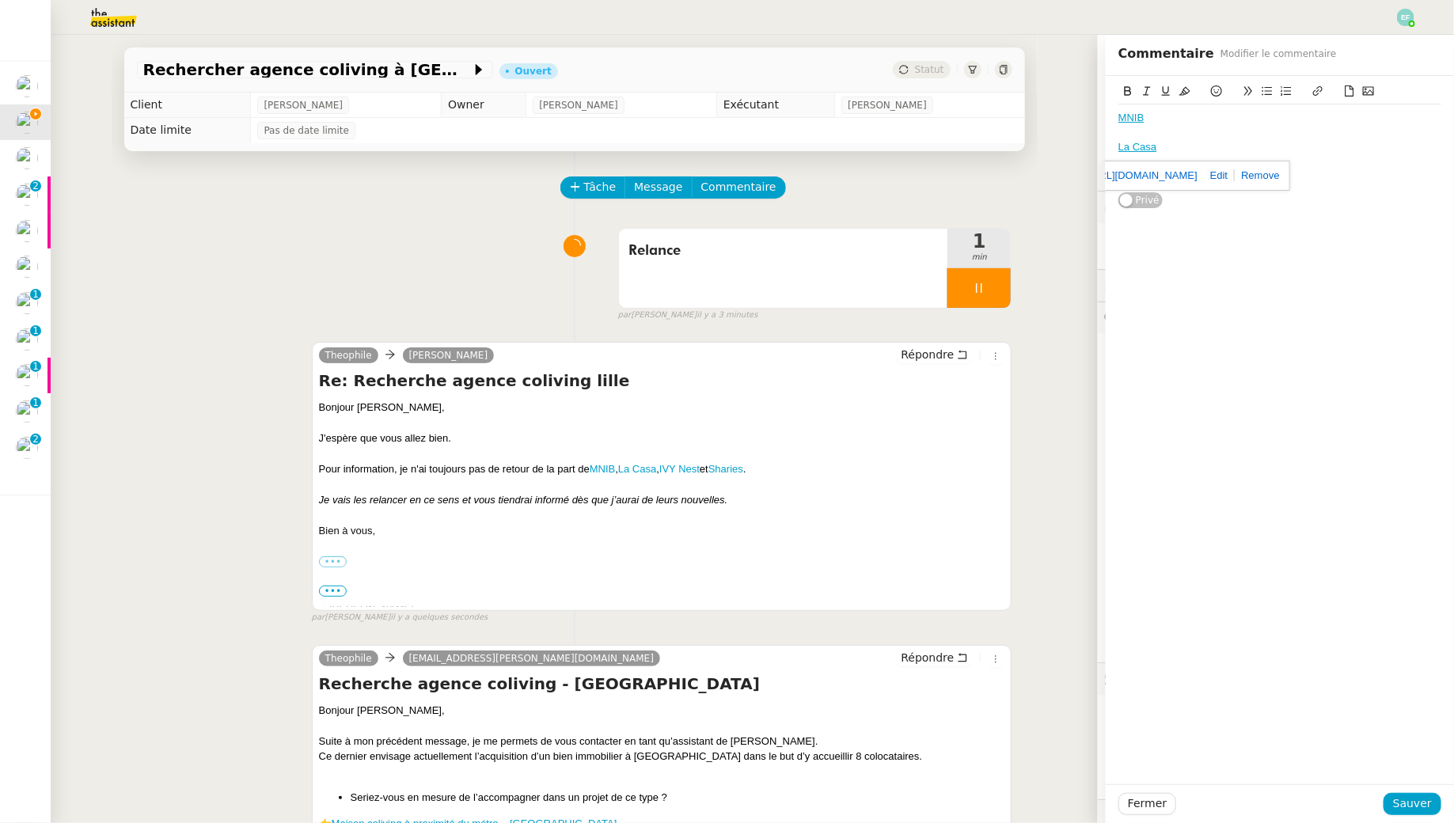
click at [1203, 131] on div at bounding box center [1279, 133] width 323 height 14
click at [1171, 174] on div "IVY Nest et Sharies ." at bounding box center [1279, 176] width 323 height 14
click at [1194, 142] on div "La Casa" at bounding box center [1279, 147] width 323 height 14
drag, startPoint x: 1233, startPoint y: 145, endPoint x: 1115, endPoint y: 147, distance: 117.9
click at [1115, 147] on div "MNIB La Casa relancé IVY Nest Sharies . https://sharies.co/fr/investisseurs Pri…" at bounding box center [1280, 157] width 348 height 162
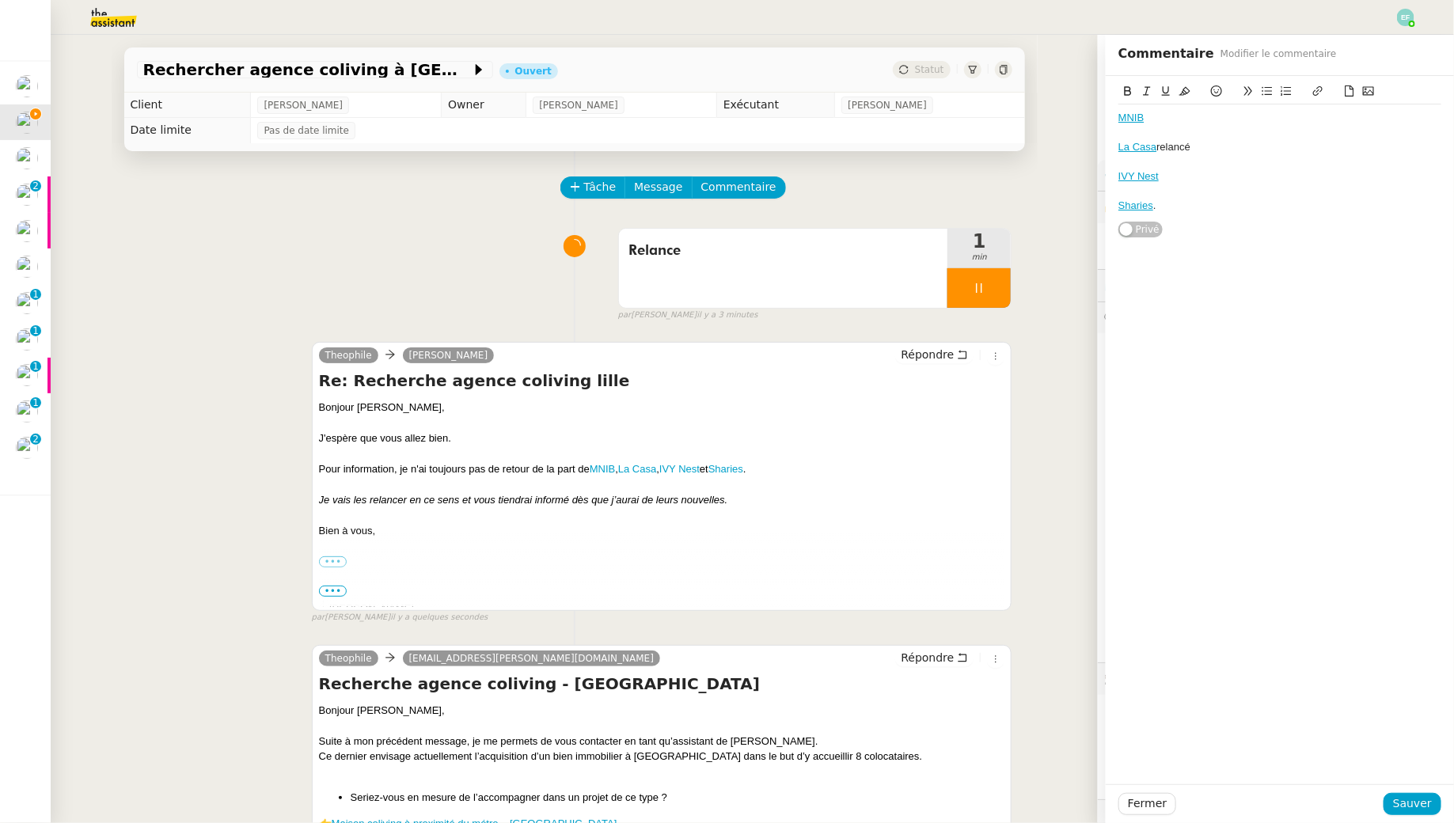
click at [1188, 91] on icon at bounding box center [1184, 90] width 11 height 11
click at [1436, 807] on button "Sauver" at bounding box center [1412, 804] width 58 height 22
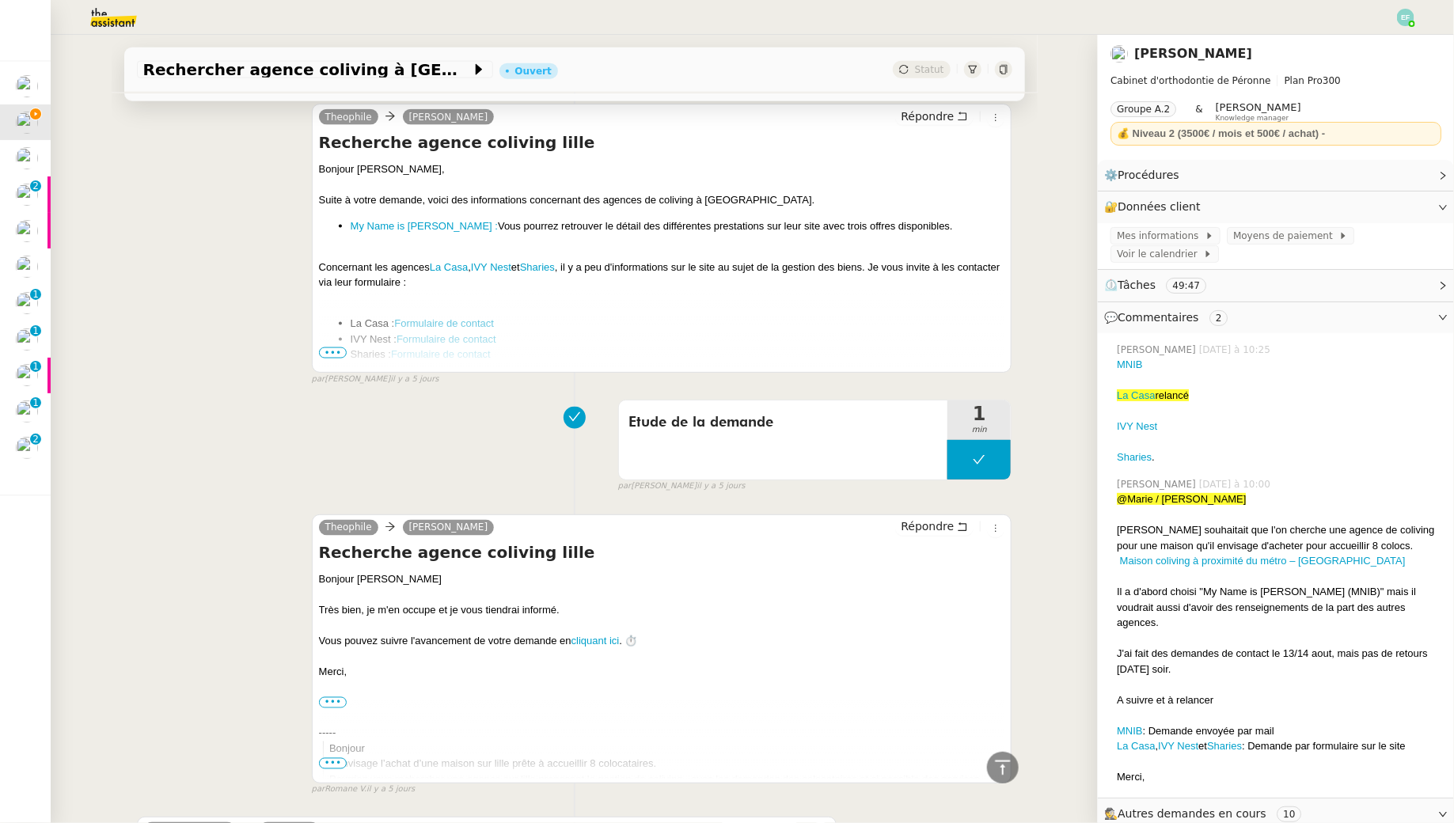
scroll to position [3926, 0]
click at [440, 331] on link "Formulaire de contact" at bounding box center [446, 337] width 100 height 12
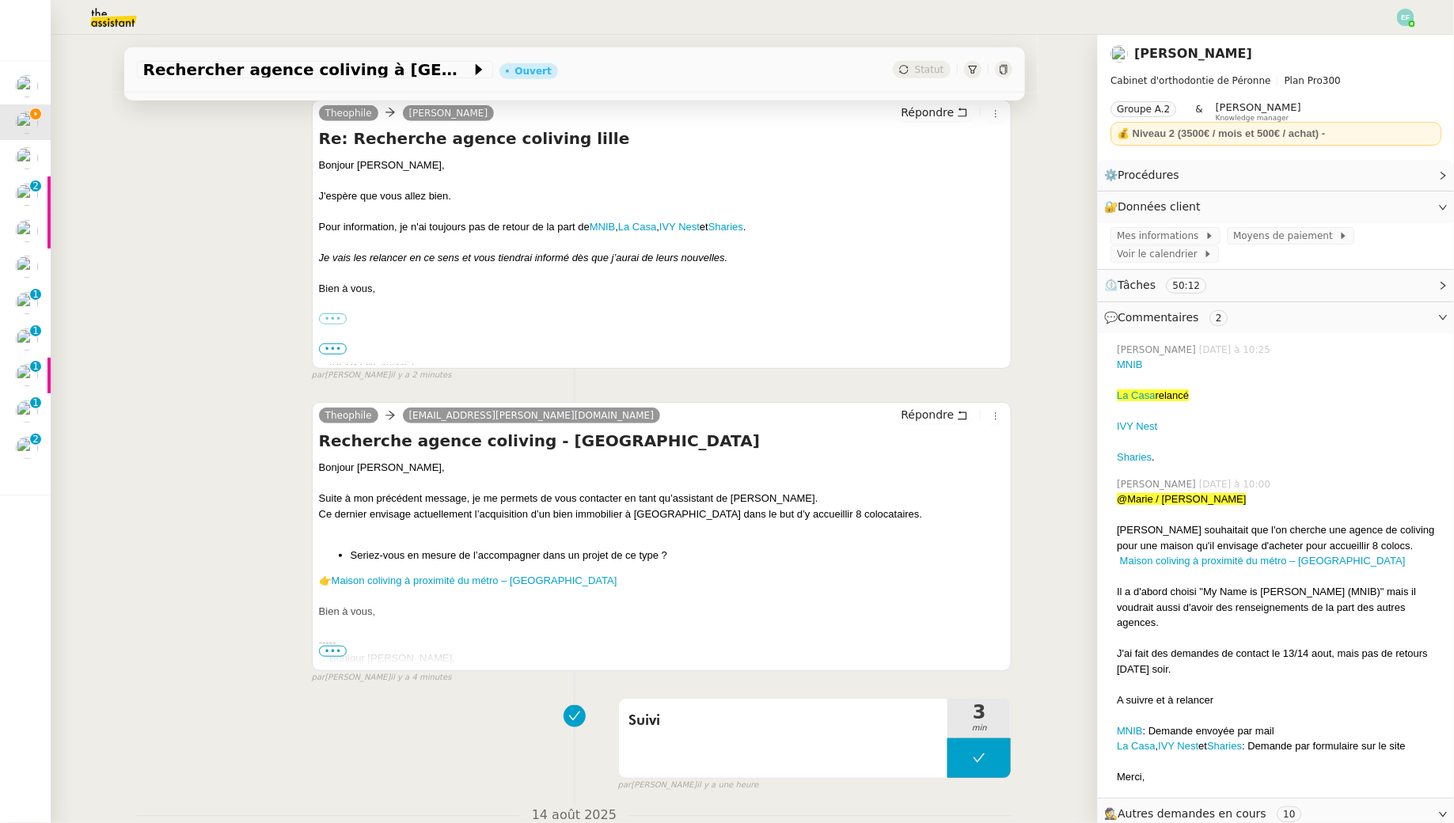
scroll to position [0, 0]
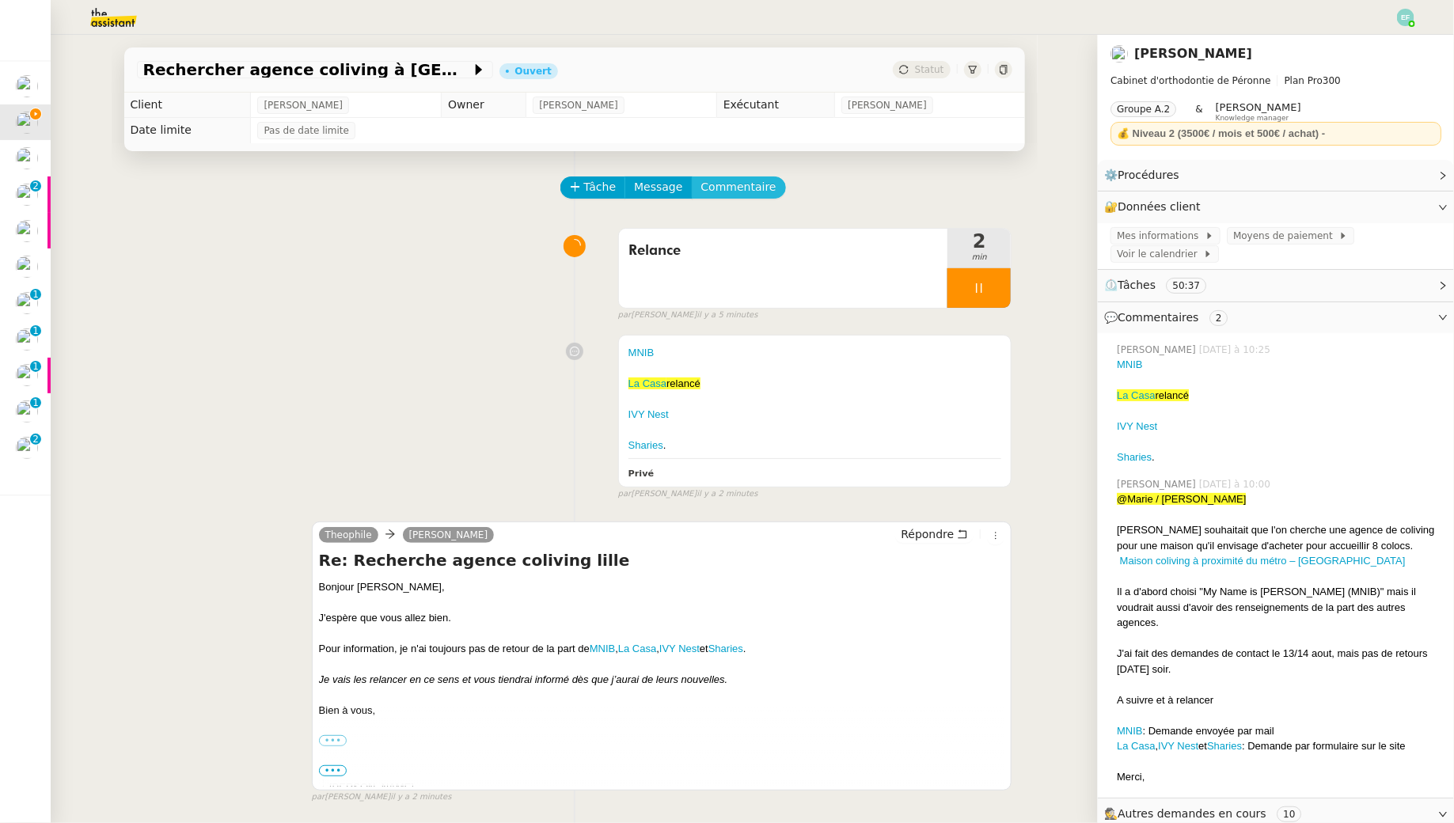
click at [745, 181] on span "Commentaire" at bounding box center [738, 187] width 75 height 18
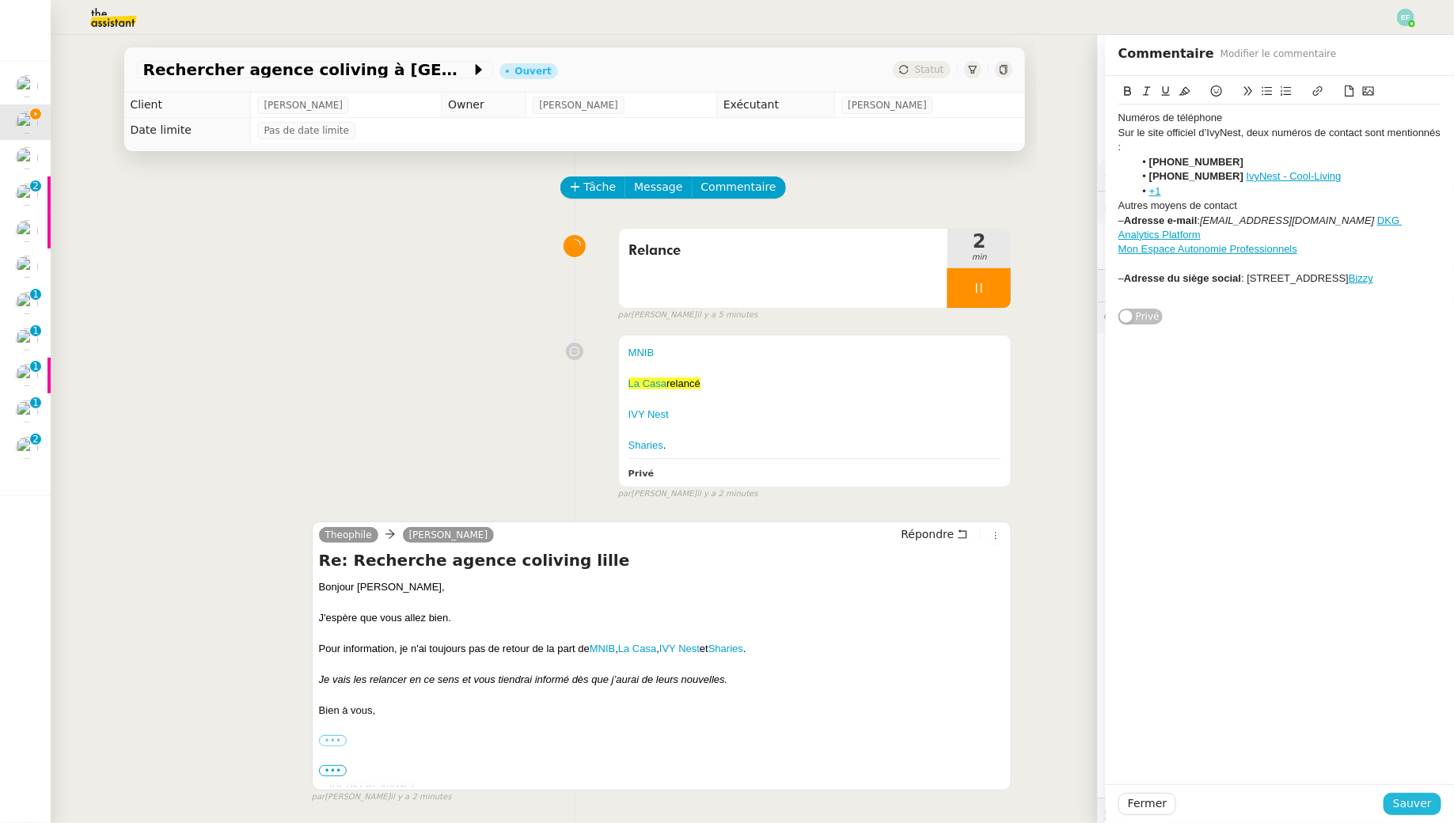
click at [1405, 806] on span "Sauver" at bounding box center [1412, 804] width 39 height 18
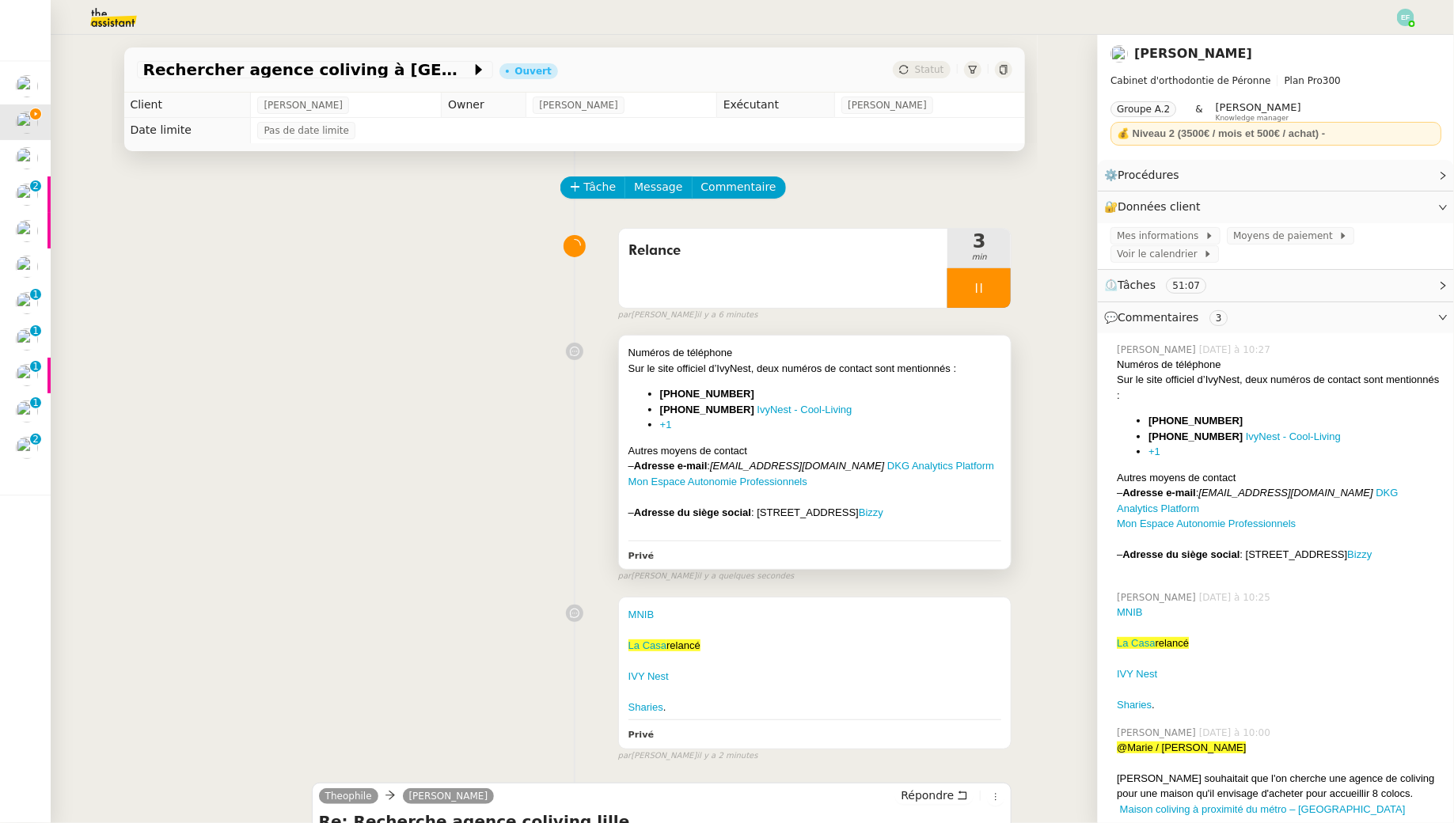
click at [966, 380] on div "Numéros de téléphone Sur le site officiel d’IvyNest, deux numéros de contact so…" at bounding box center [815, 440] width 374 height 191
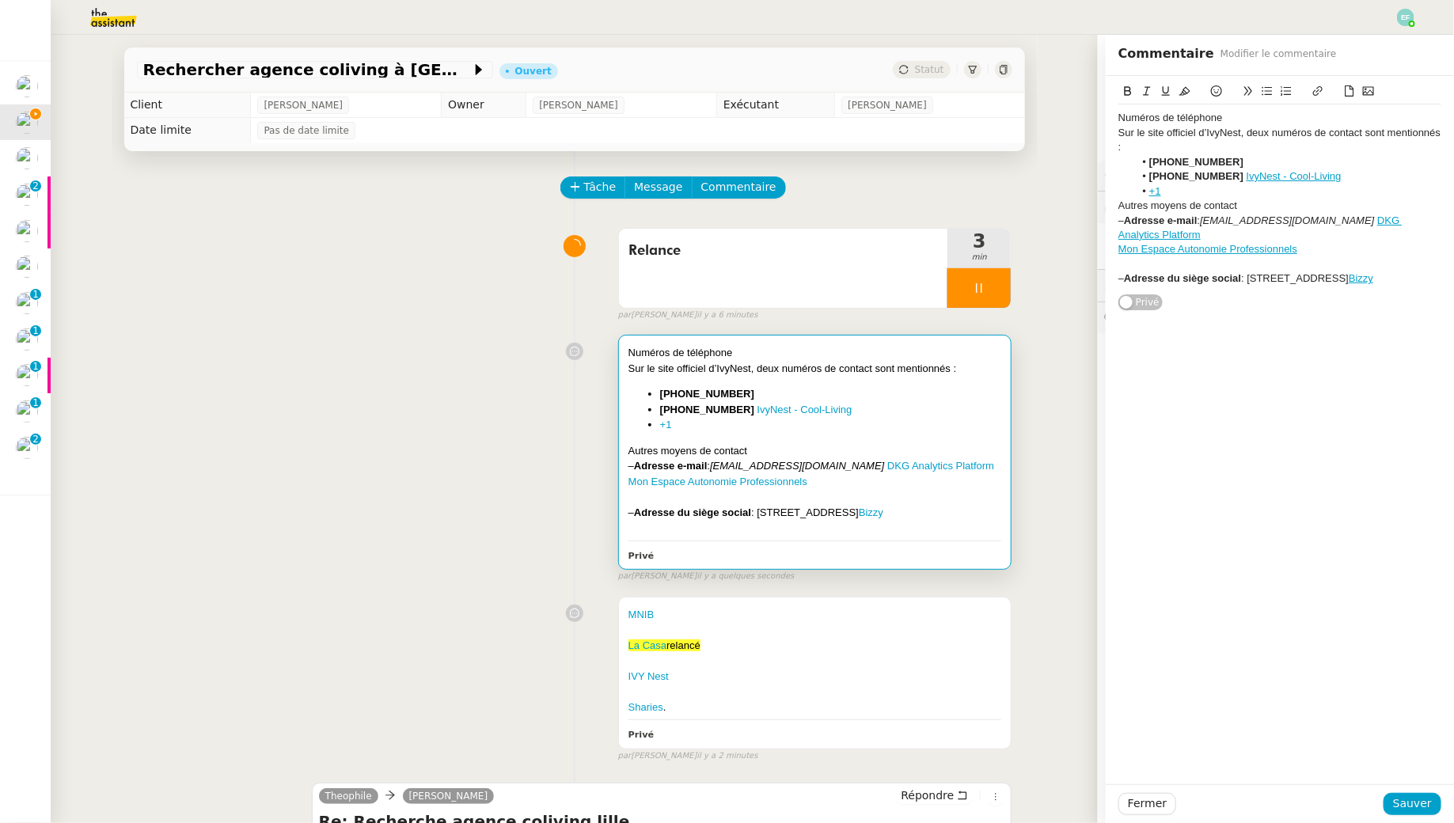
click at [1187, 117] on div "Numéros de téléphone" at bounding box center [1279, 118] width 323 height 14
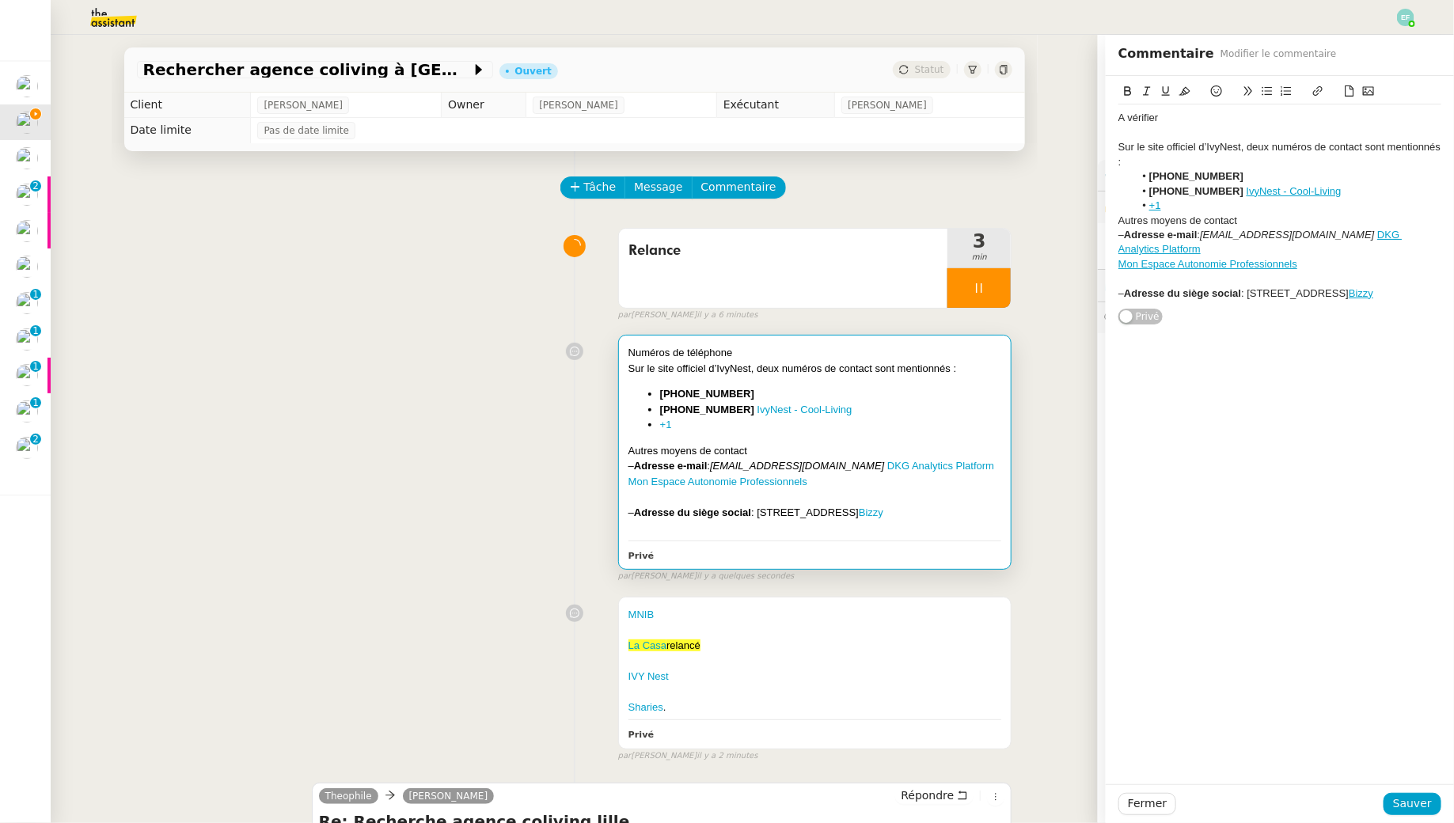
drag, startPoint x: 1213, startPoint y: 109, endPoint x: 1087, endPoint y: 108, distance: 126.6
click at [1087, 108] on app-ticket "Rechercher agence coliving à Lille Ouvert Statut Client Jean-Baptiste Pamar Own…" at bounding box center [752, 429] width 1403 height 788
click at [1159, 119] on div "A vérifier" at bounding box center [1279, 118] width 323 height 14
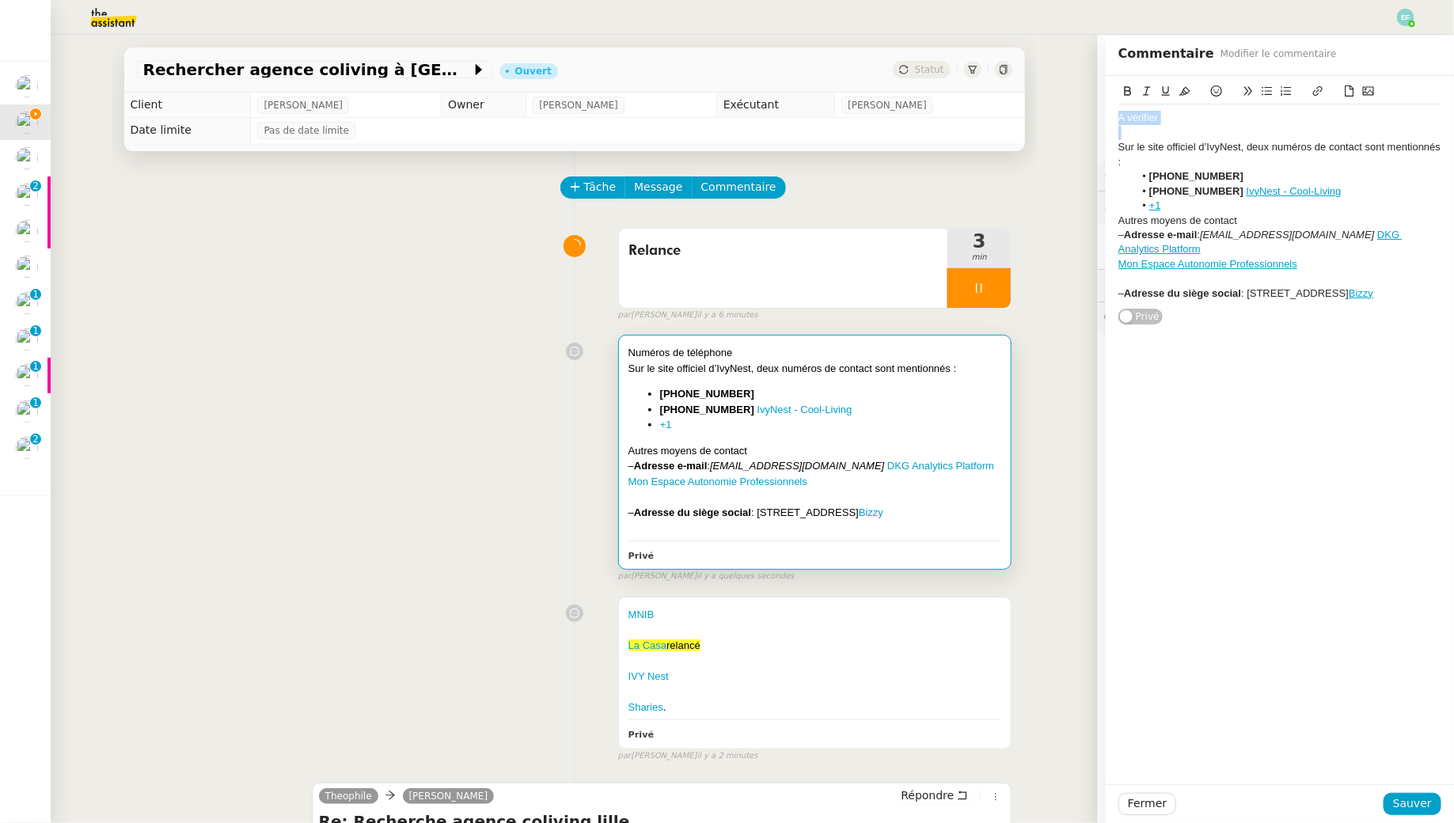
click at [1129, 89] on icon at bounding box center [1127, 90] width 11 height 11
click at [1167, 87] on icon at bounding box center [1165, 90] width 11 height 11
click at [1413, 788] on div "Fermer Sauver" at bounding box center [1280, 803] width 348 height 39
click at [1413, 793] on button "Sauver" at bounding box center [1412, 804] width 58 height 22
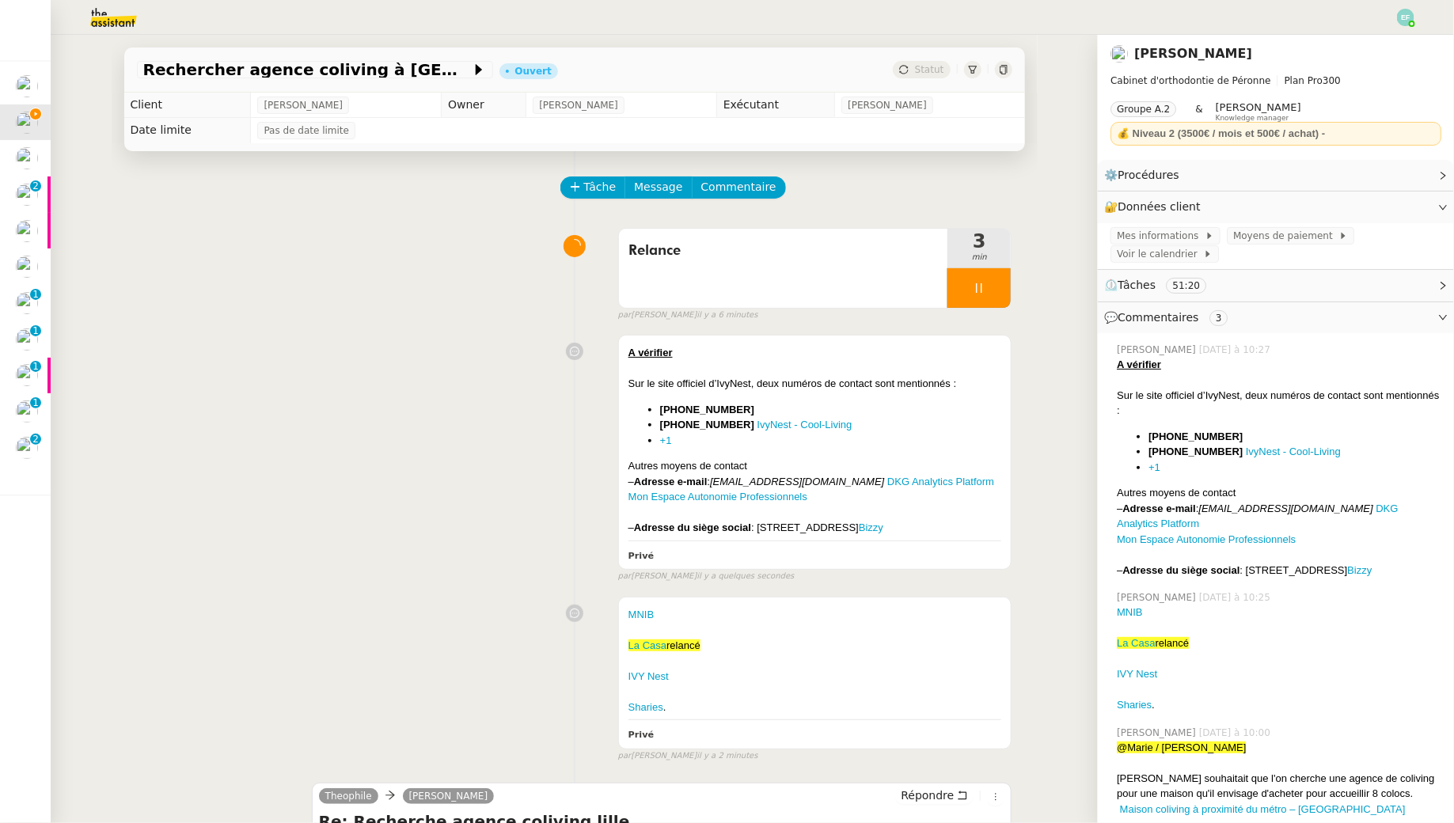
click at [987, 297] on div at bounding box center [978, 288] width 63 height 40
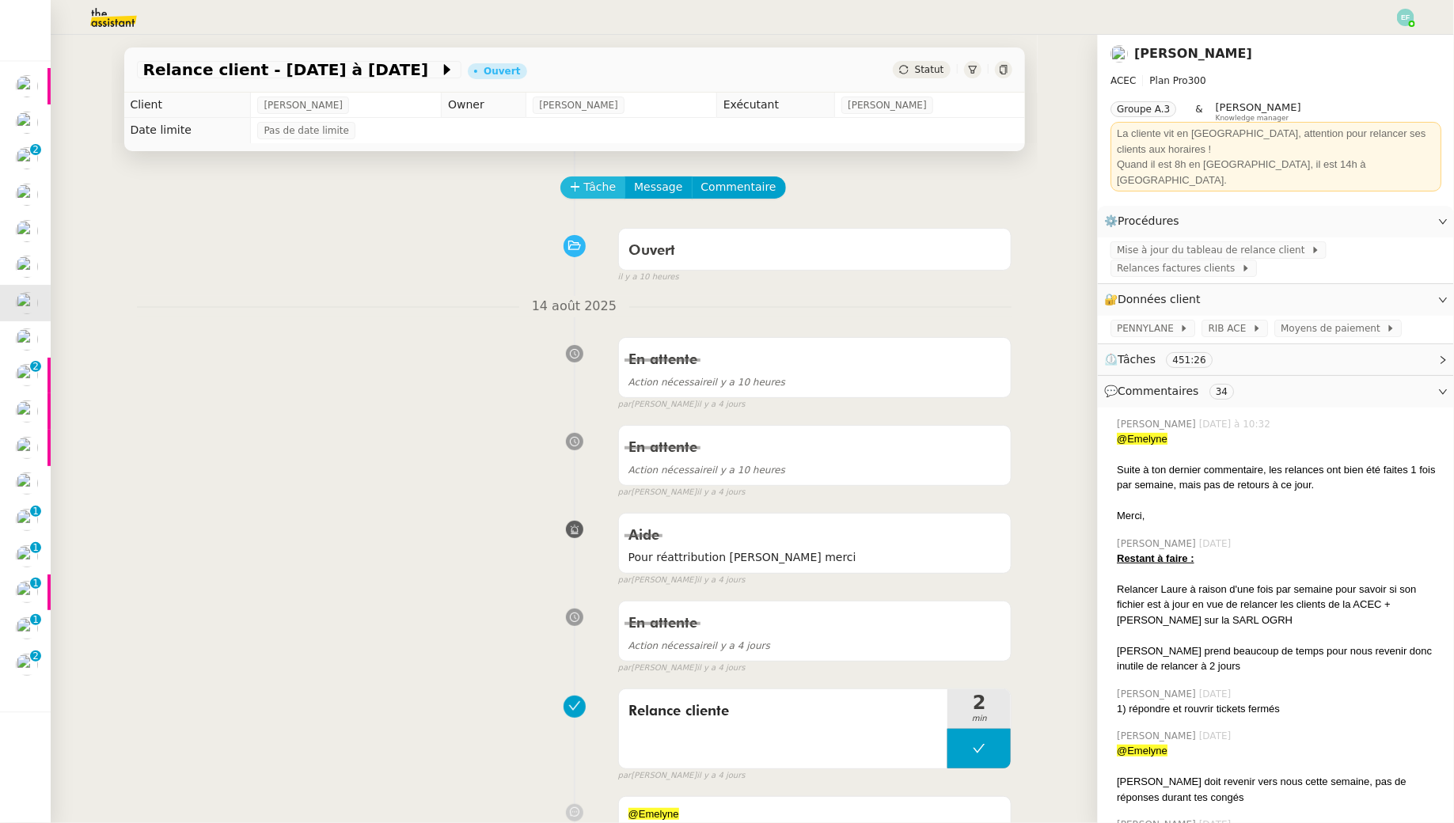
click at [599, 186] on span "Tâche" at bounding box center [600, 187] width 32 height 18
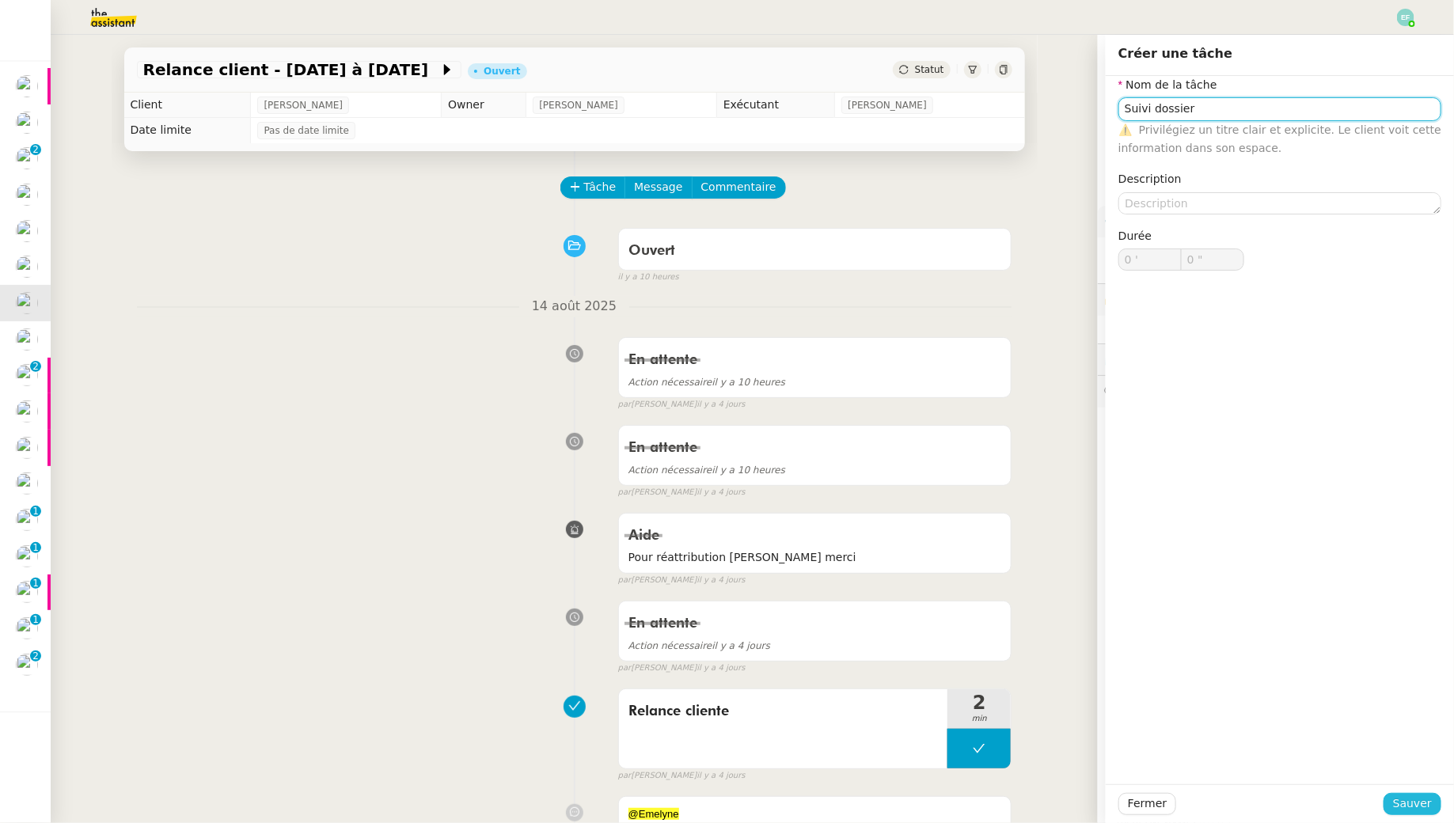
type input "Suivi dossier"
click at [1408, 802] on span "Sauver" at bounding box center [1412, 804] width 39 height 18
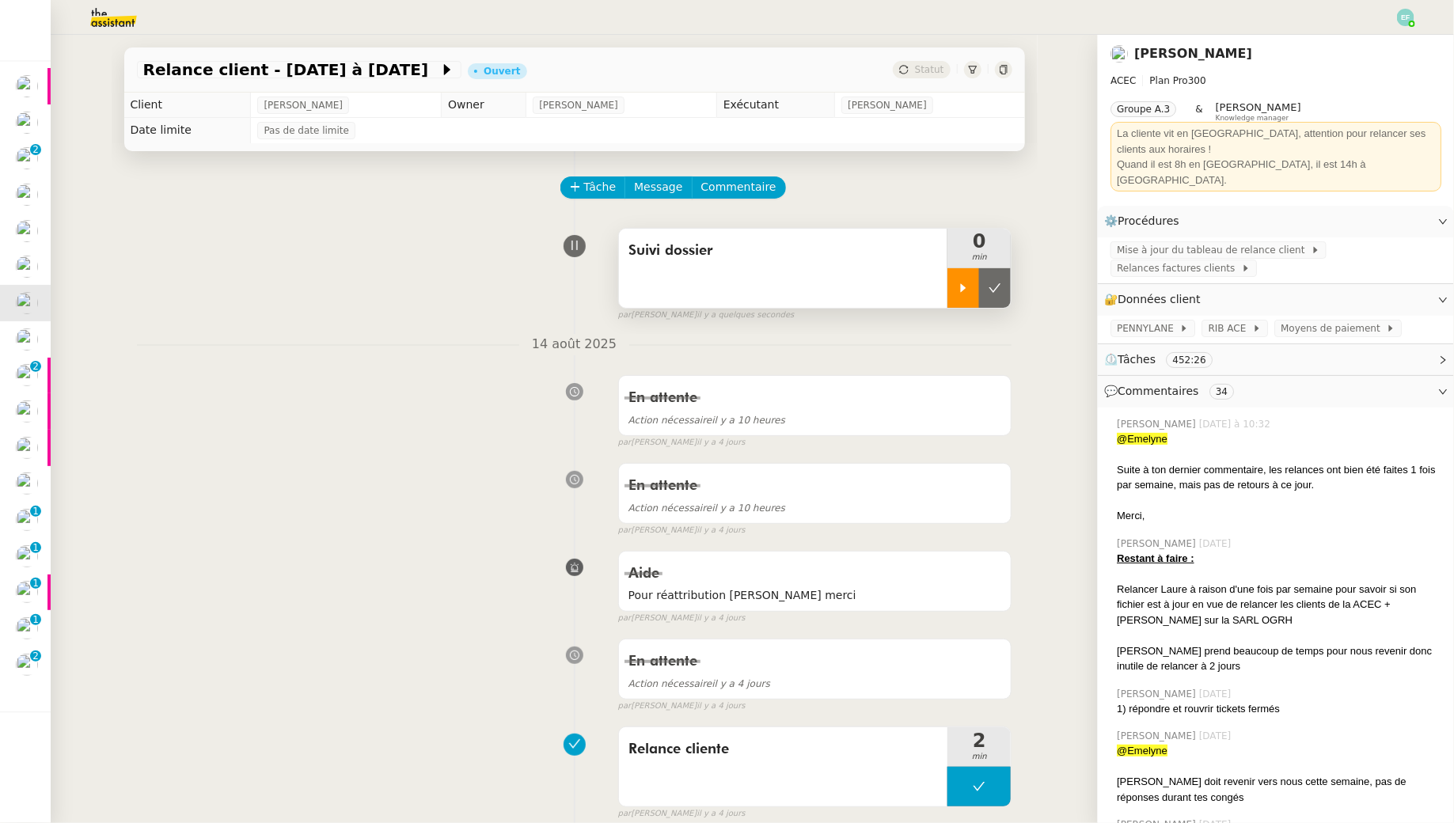
click at [961, 275] on div at bounding box center [963, 288] width 32 height 40
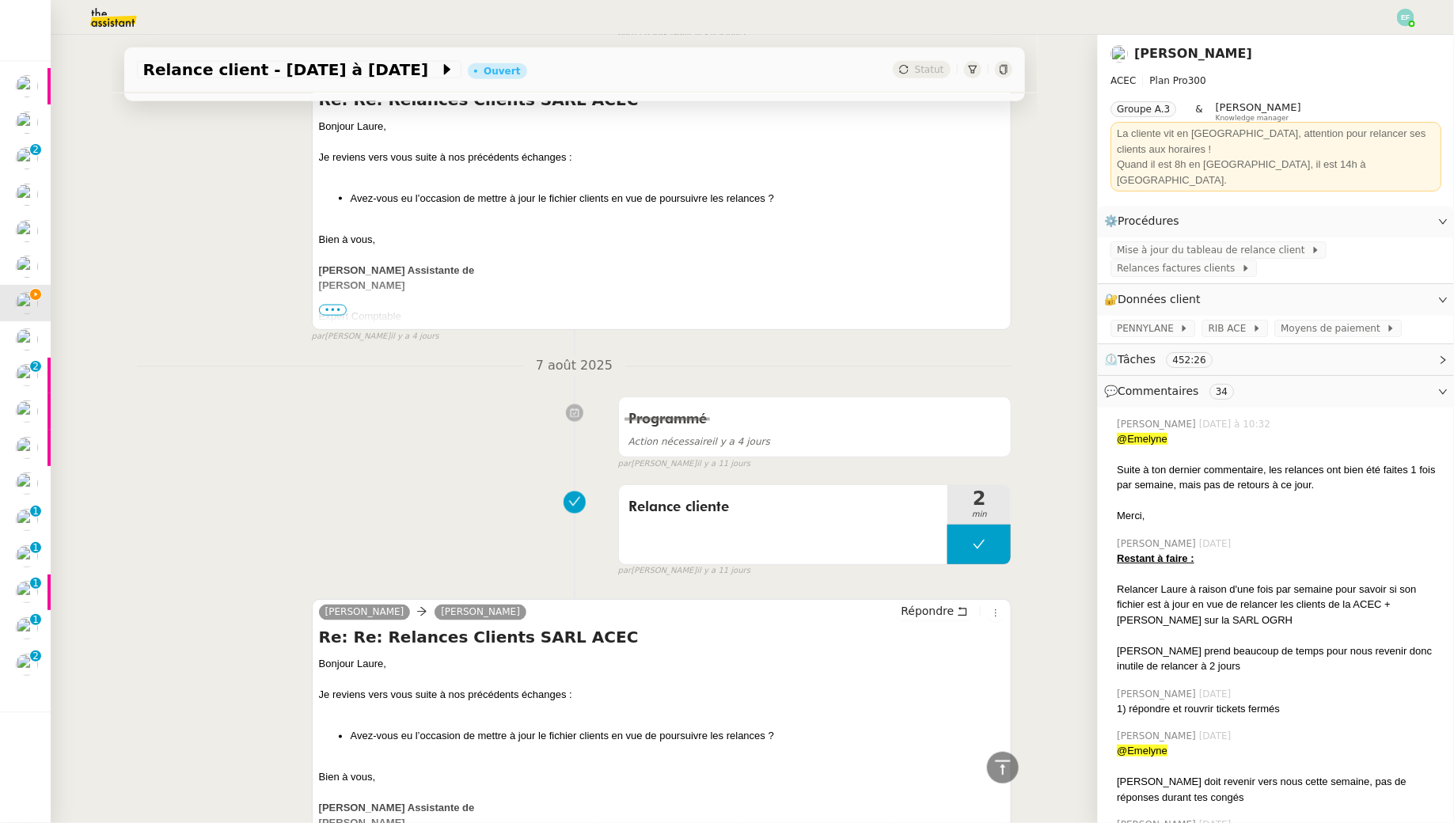
scroll to position [628, 0]
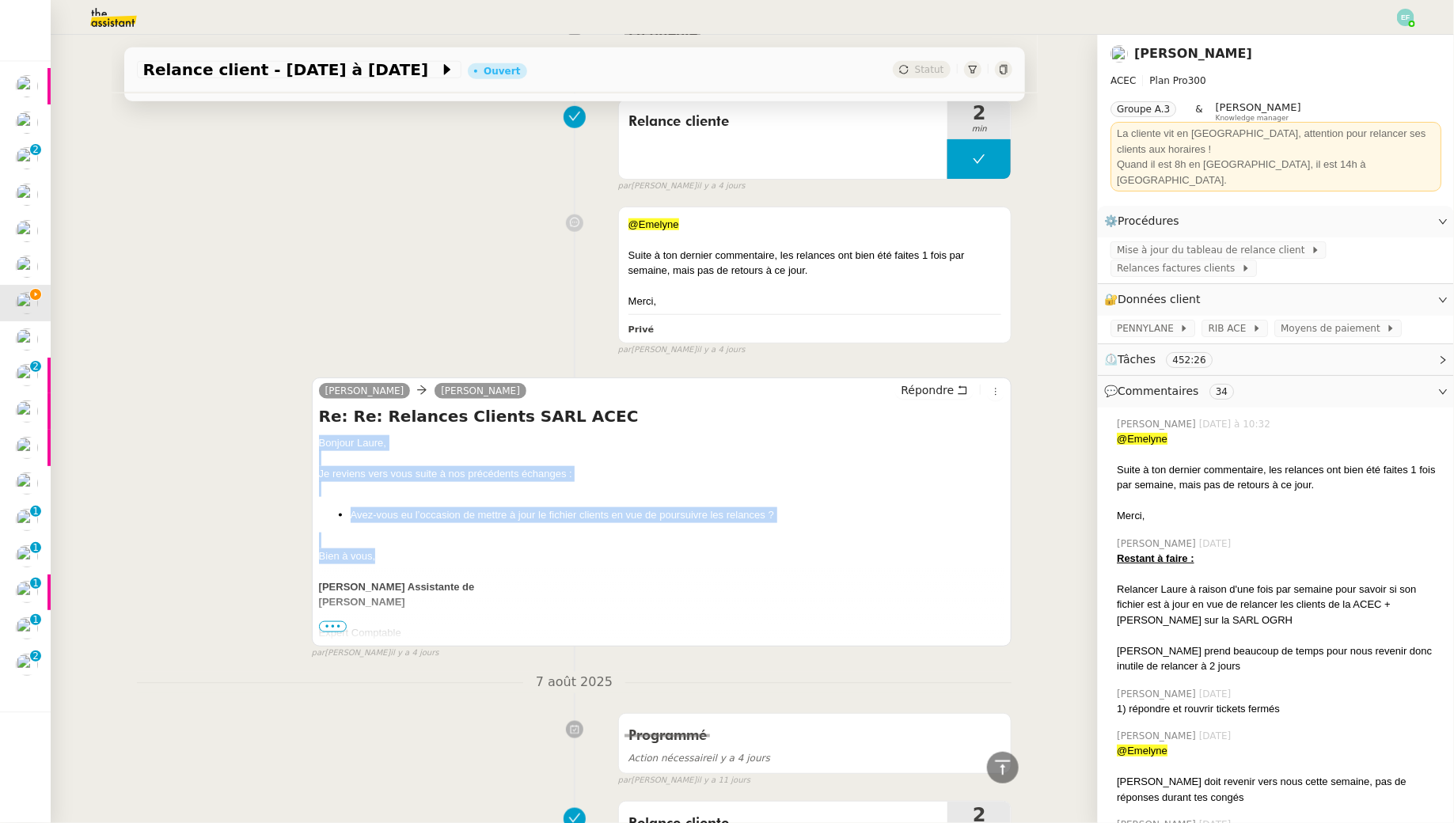
drag, startPoint x: 317, startPoint y: 435, endPoint x: 388, endPoint y: 552, distance: 136.4
click at [388, 552] on div "Julie Assitante Laure Merlini Répondre Re: Re: Relances Clients SARL ACEC Bonjo…" at bounding box center [662, 511] width 700 height 269
copy div "Bonjour Laure, Je reviens vers vous suite à nos précédents échanges : Avez-vous…"
click at [957, 381] on button "Répondre" at bounding box center [934, 389] width 78 height 17
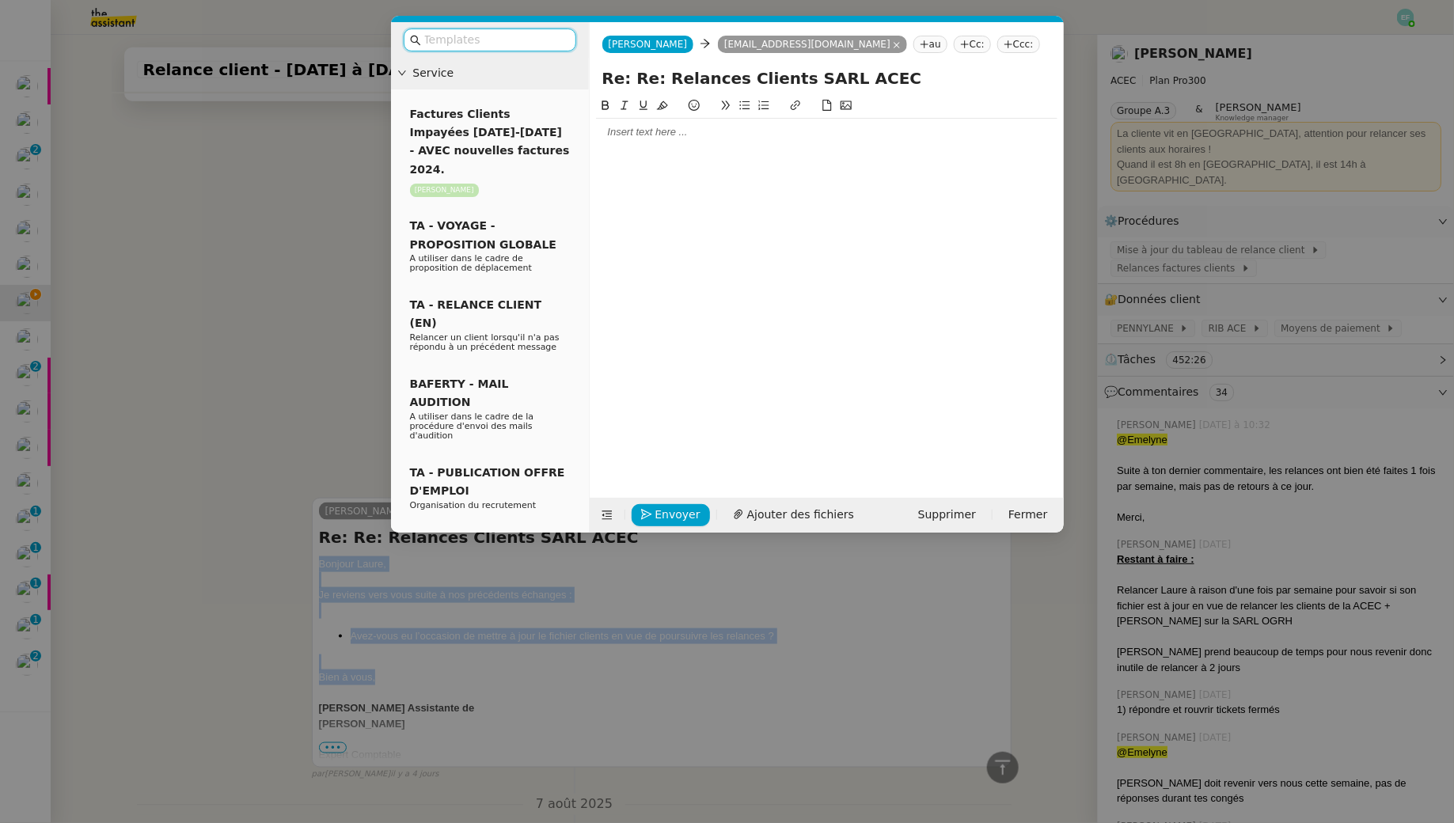
scroll to position [749, 0]
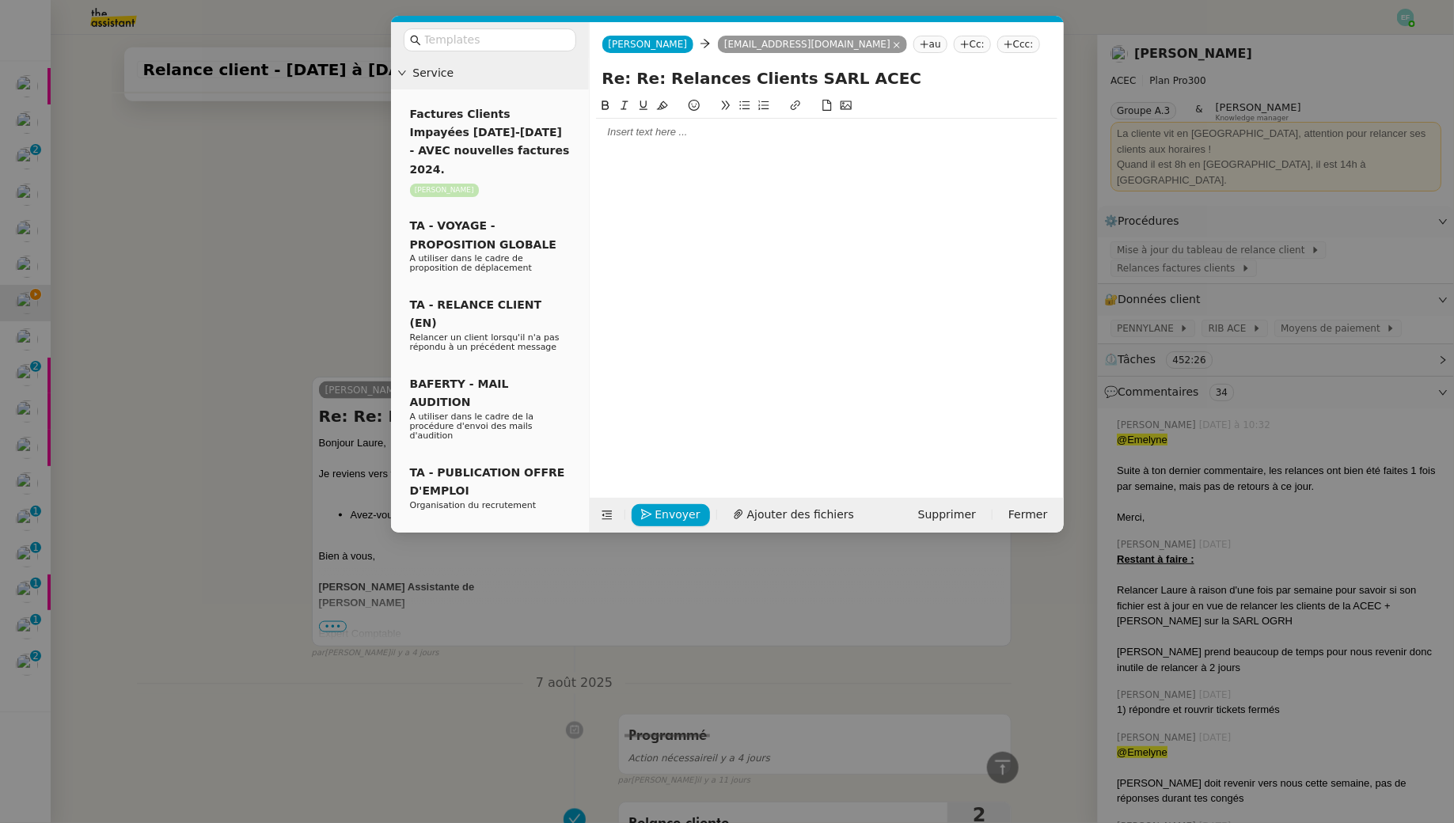
click at [696, 142] on div at bounding box center [826, 132] width 461 height 27
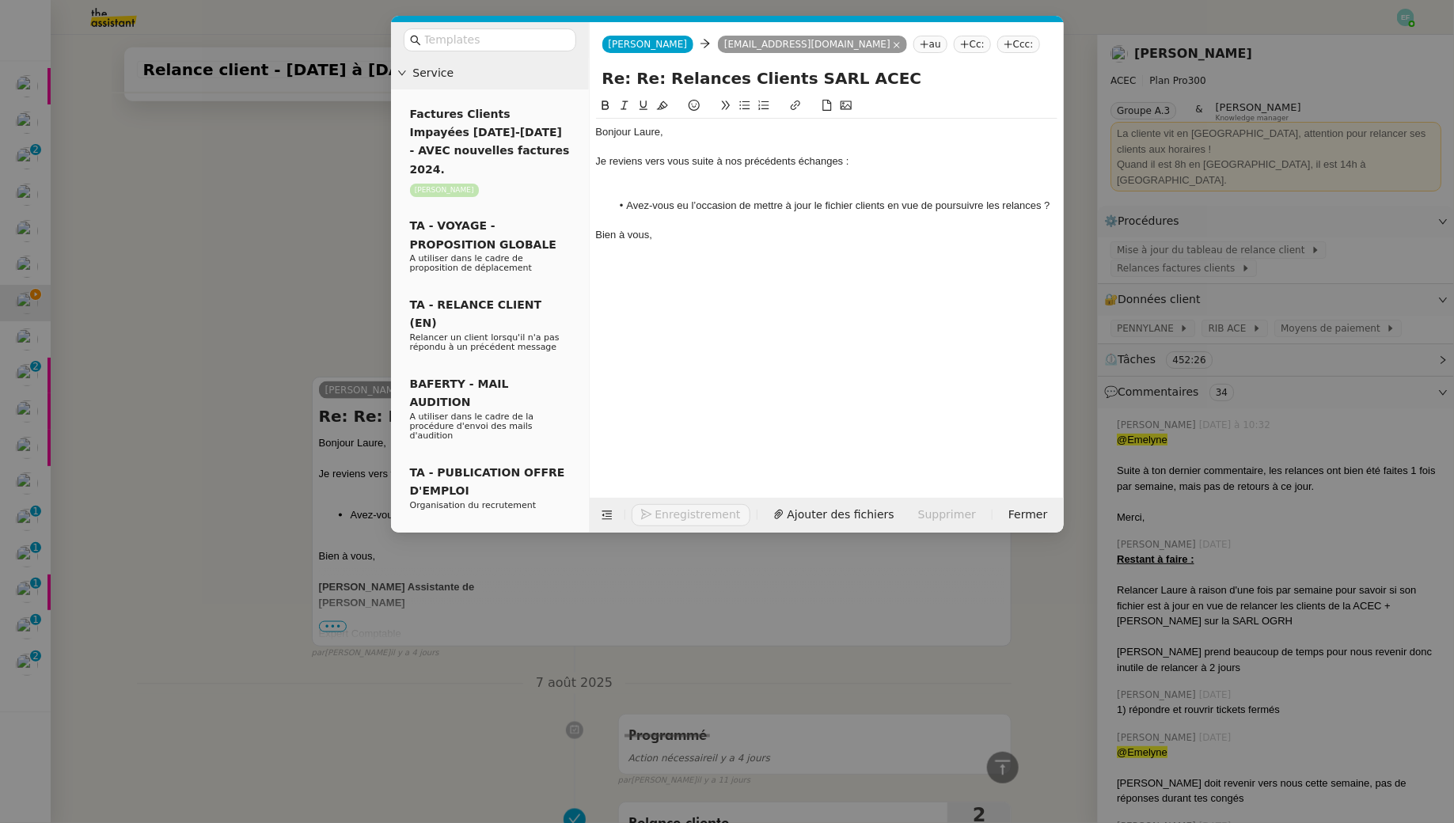
scroll to position [893, 0]
click at [675, 187] on div at bounding box center [826, 191] width 461 height 14
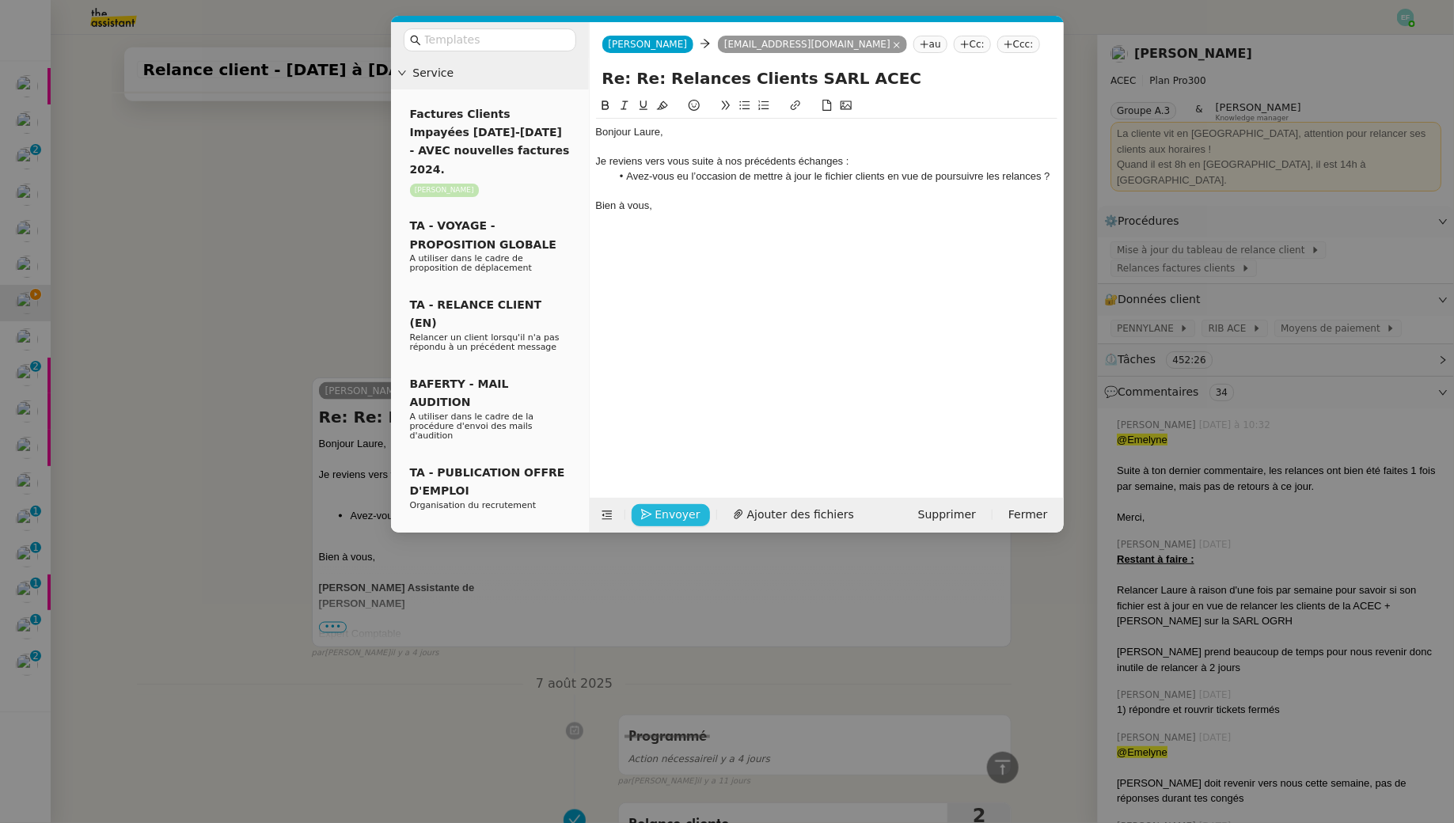
click at [651, 504] on button "Envoyer" at bounding box center [671, 515] width 78 height 22
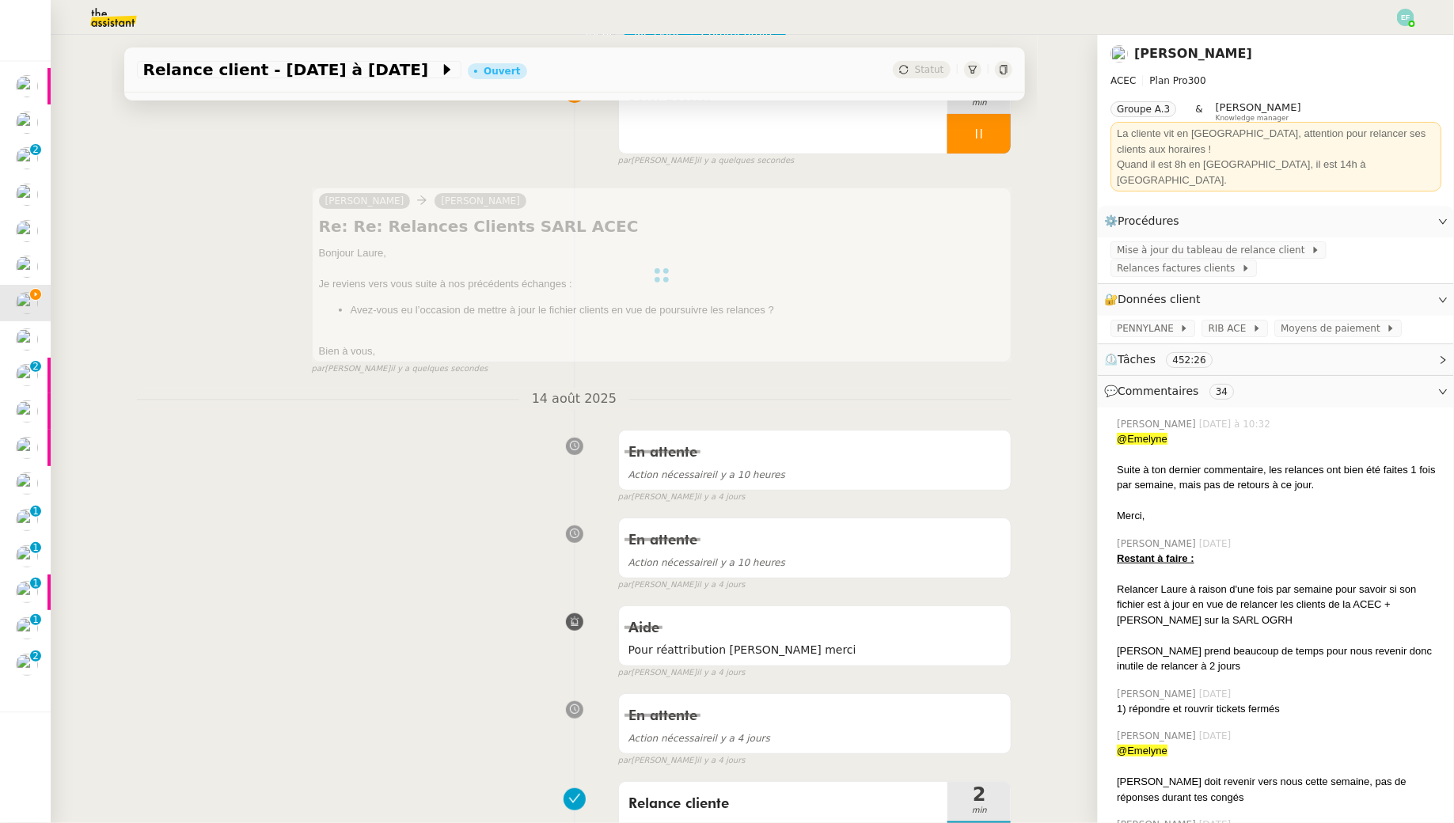
scroll to position [0, 0]
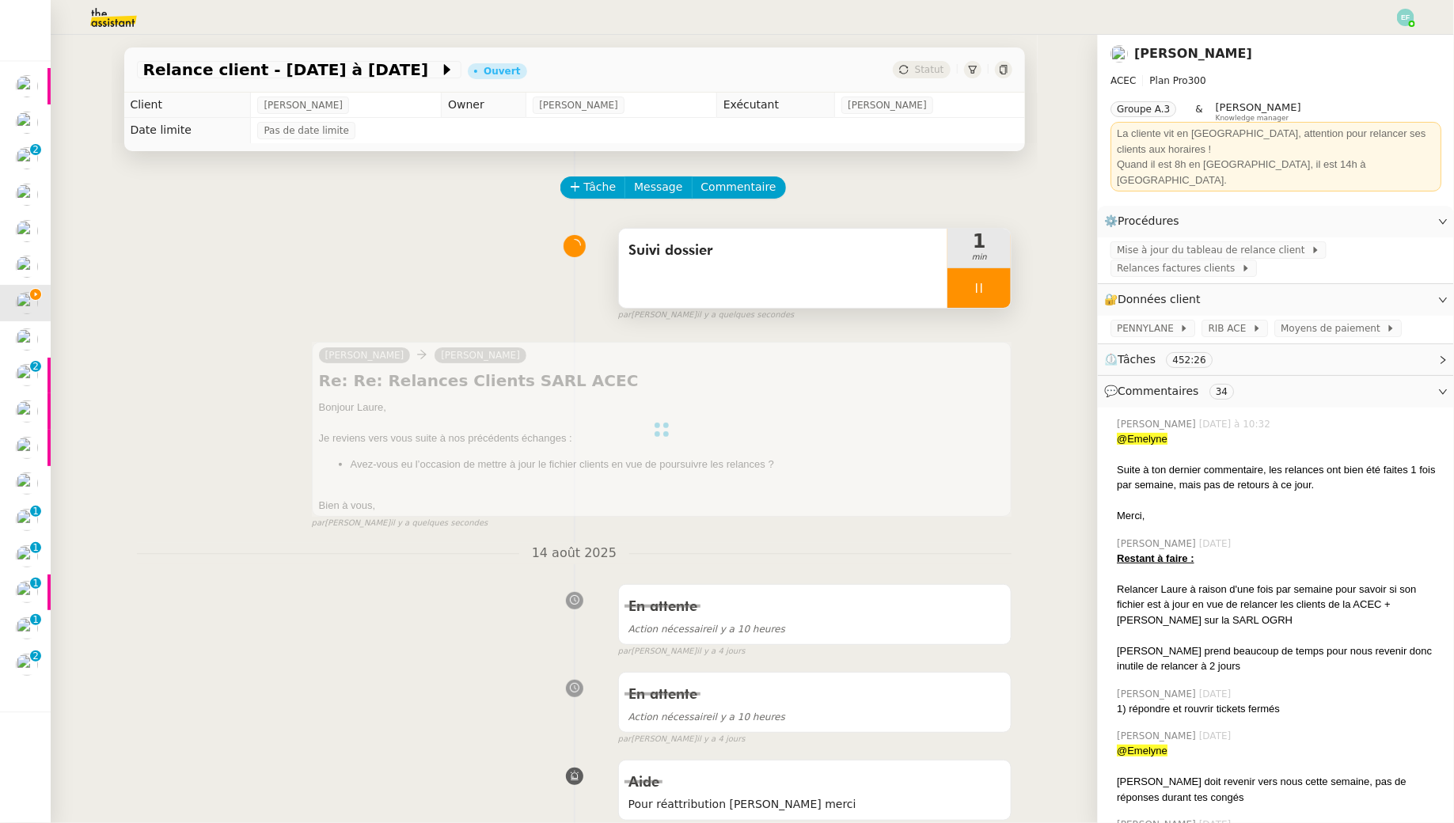
click at [868, 256] on span "Suivi dossier" at bounding box center [783, 251] width 310 height 24
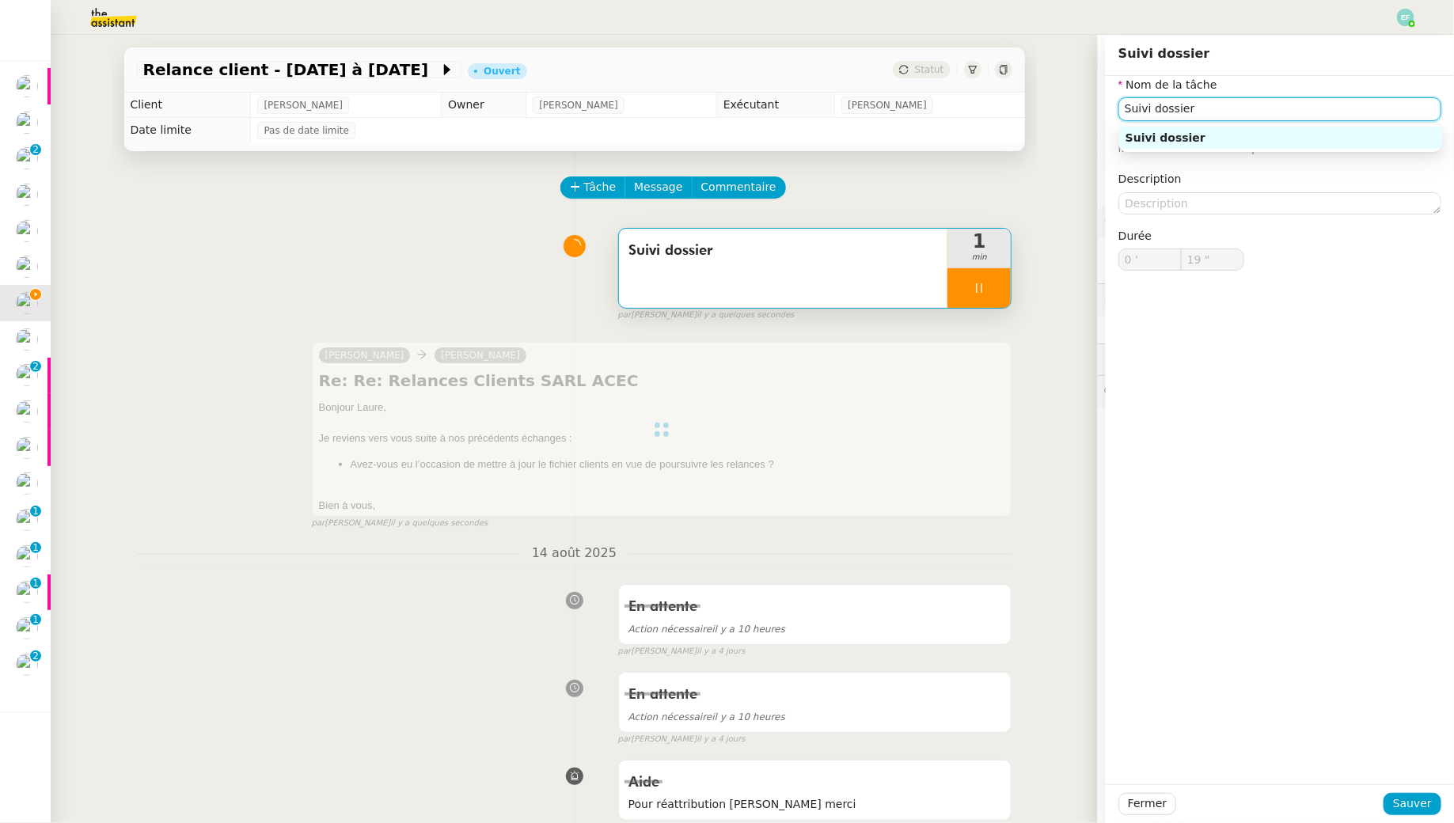
drag, startPoint x: 1229, startPoint y: 110, endPoint x: 1051, endPoint y: 77, distance: 181.1
click at [1051, 77] on app-ticket "Relance client - Février à Décembre 2025 Ouvert Statut Client Laure Merlini Own…" at bounding box center [752, 429] width 1403 height 788
type input "20 ""
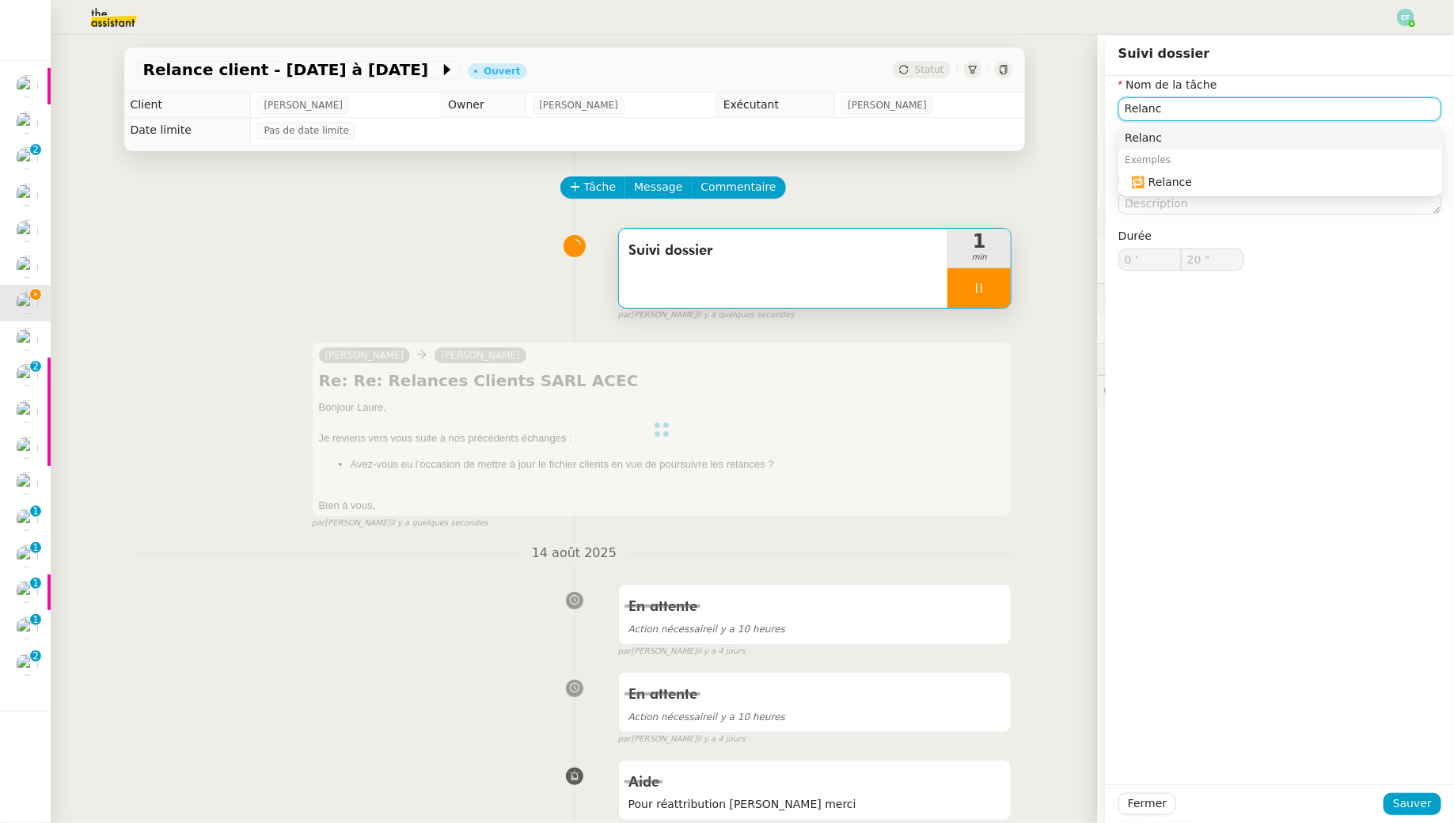
type input "Relance"
type input "21 ""
type input "Suivi dossier"
type input "0 '"
type input "22 ""
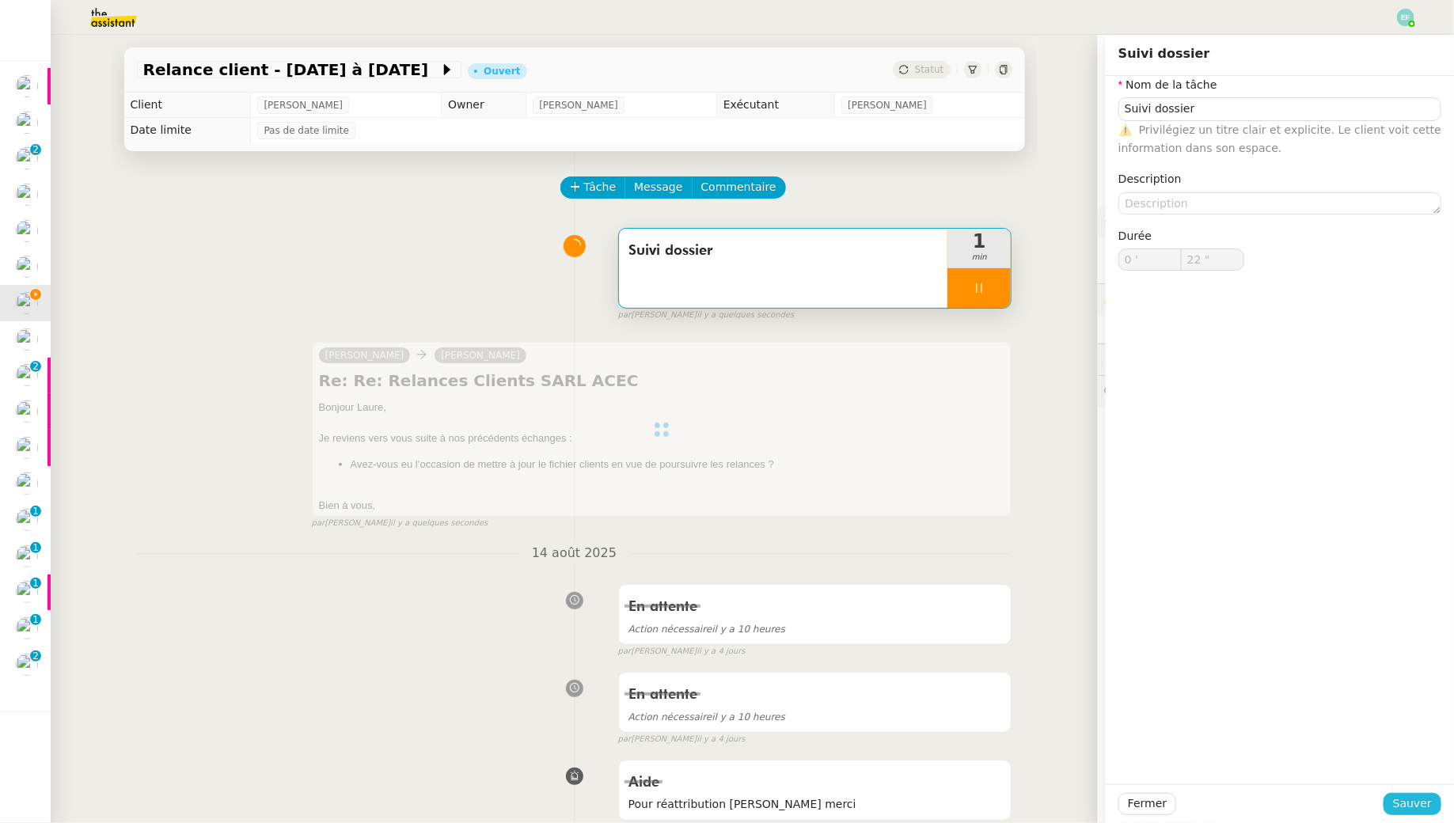
click at [1412, 809] on span "Sauver" at bounding box center [1412, 804] width 39 height 18
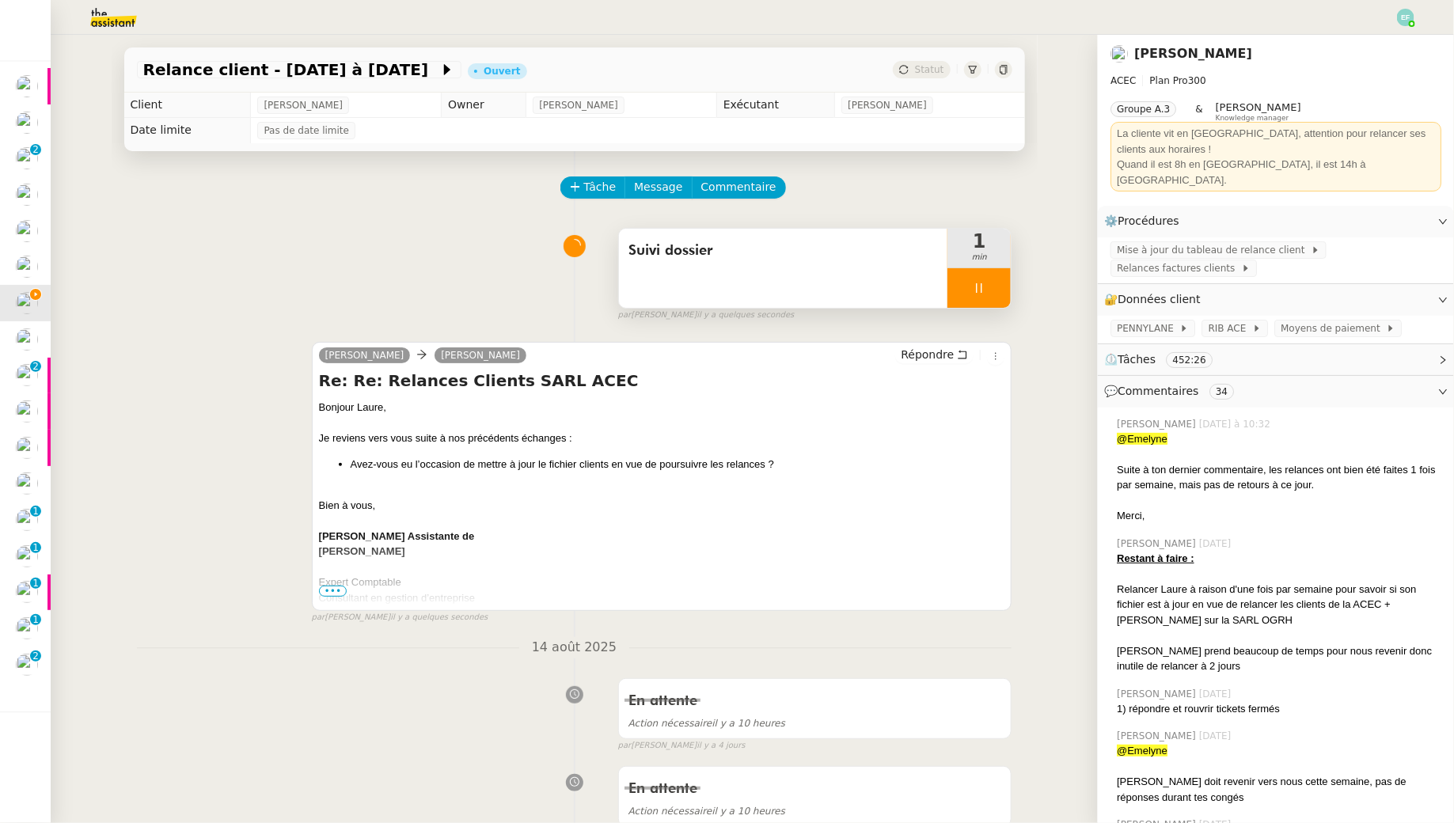
click at [982, 282] on icon at bounding box center [979, 288] width 13 height 13
click at [999, 289] on icon at bounding box center [994, 288] width 13 height 13
click at [799, 264] on div "Suivi dossier" at bounding box center [783, 268] width 329 height 79
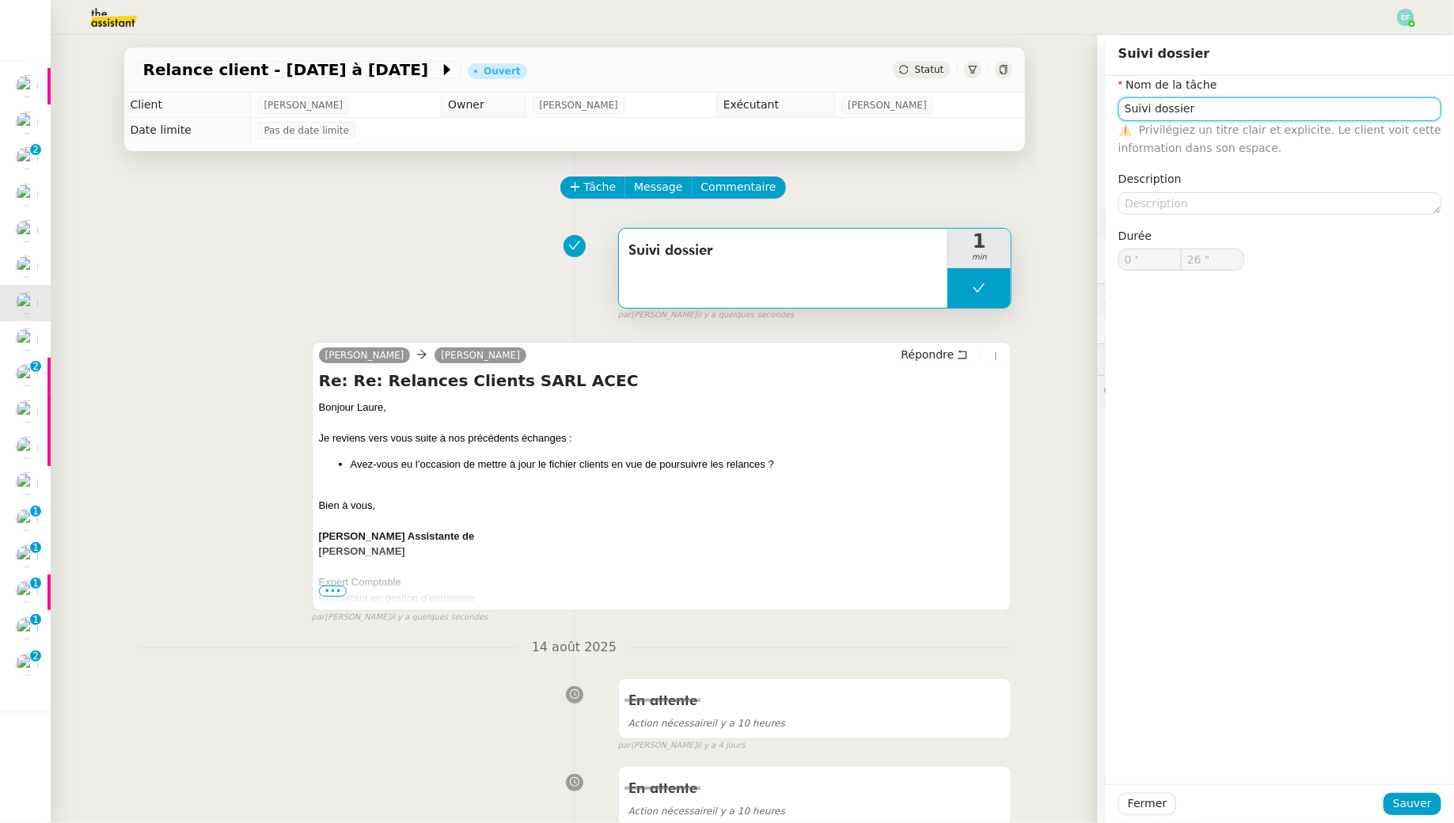
click at [1170, 112] on input "Suivi dossier" at bounding box center [1279, 108] width 323 height 23
type input "Relance"
click at [1413, 803] on span "Sauver" at bounding box center [1412, 804] width 39 height 18
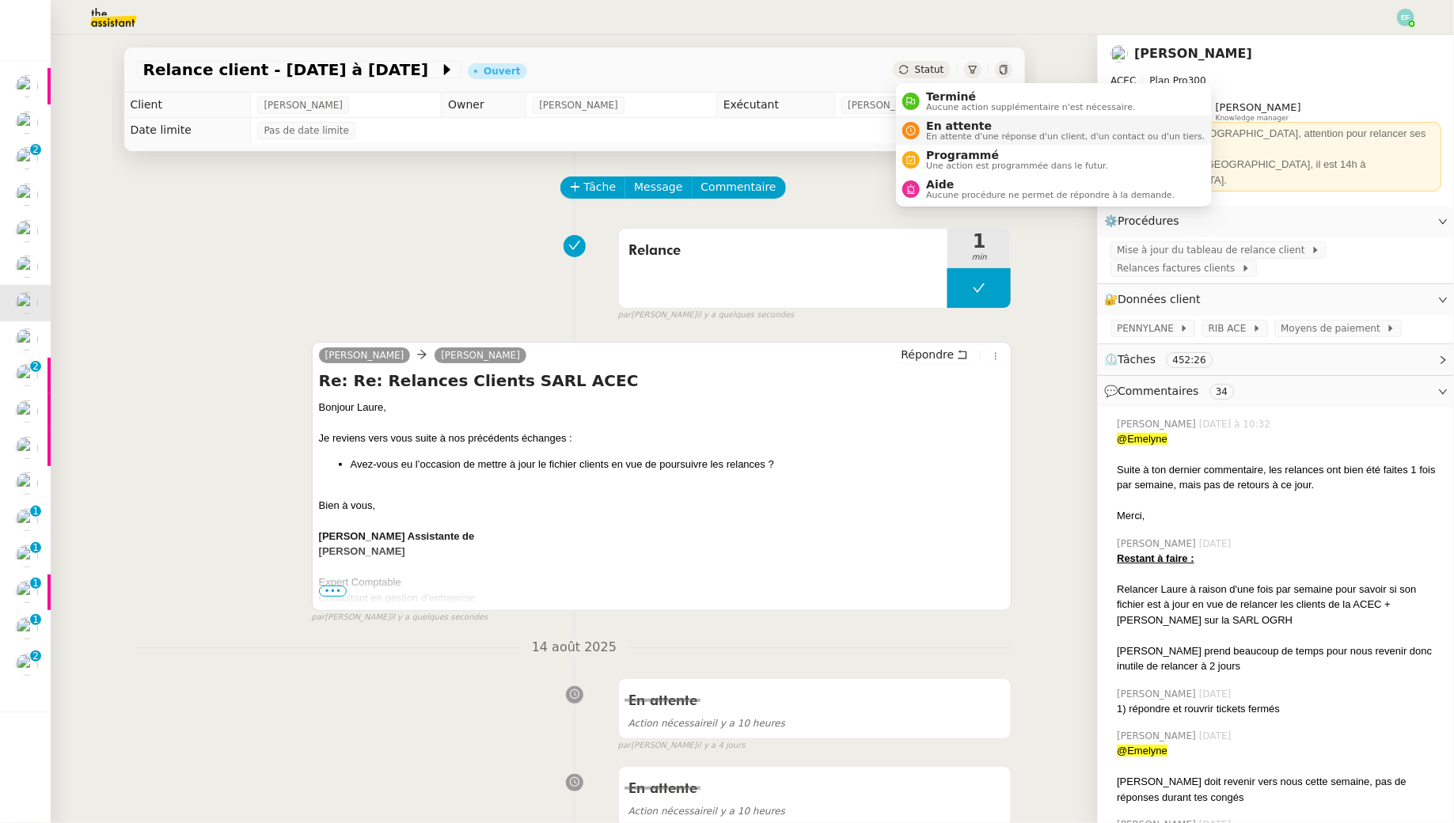
click at [936, 126] on span "En attente" at bounding box center [1065, 125] width 279 height 13
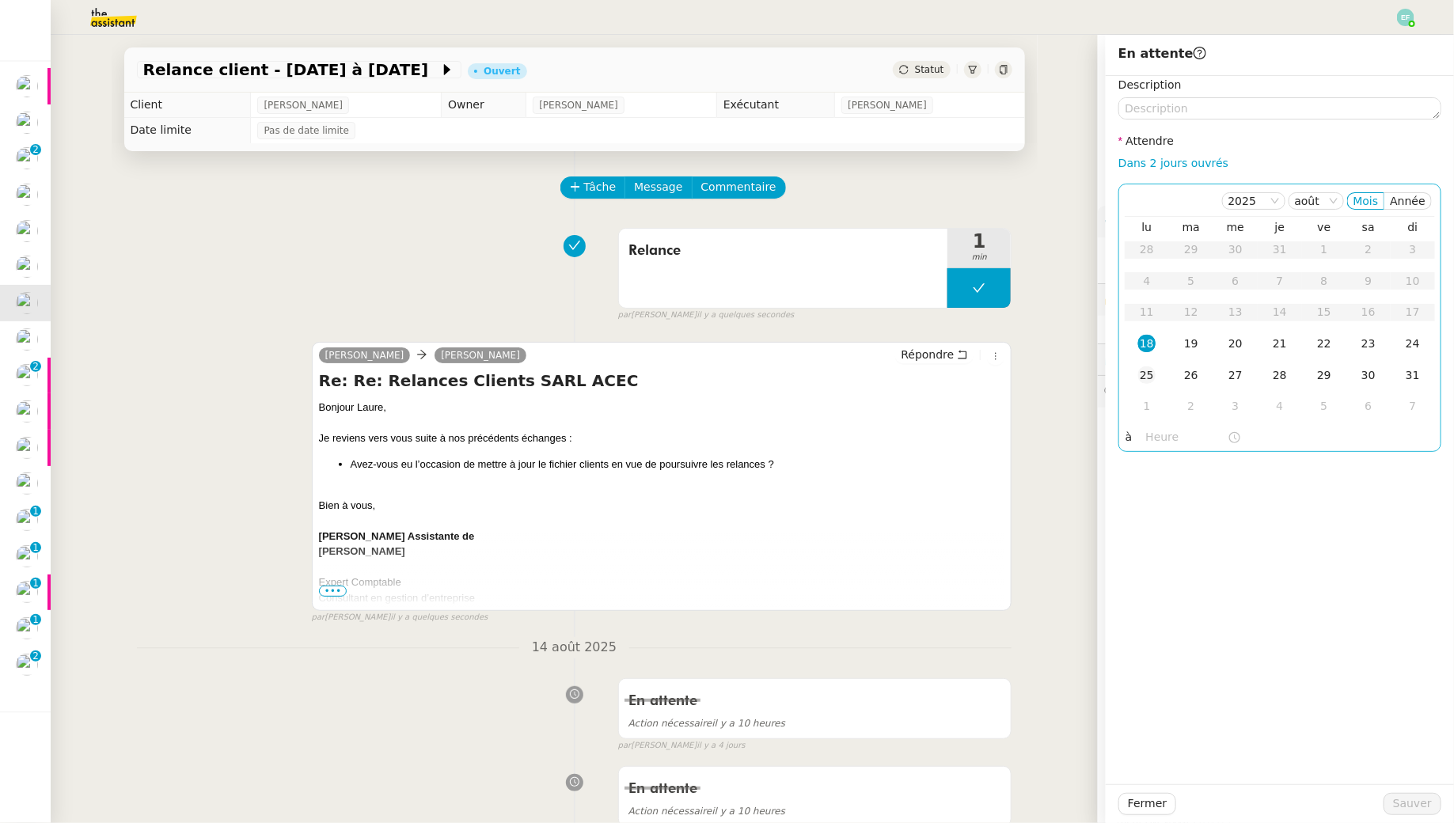
click at [1144, 372] on div "25" at bounding box center [1146, 374] width 17 height 17
click at [1409, 806] on span "Sauver" at bounding box center [1412, 804] width 39 height 18
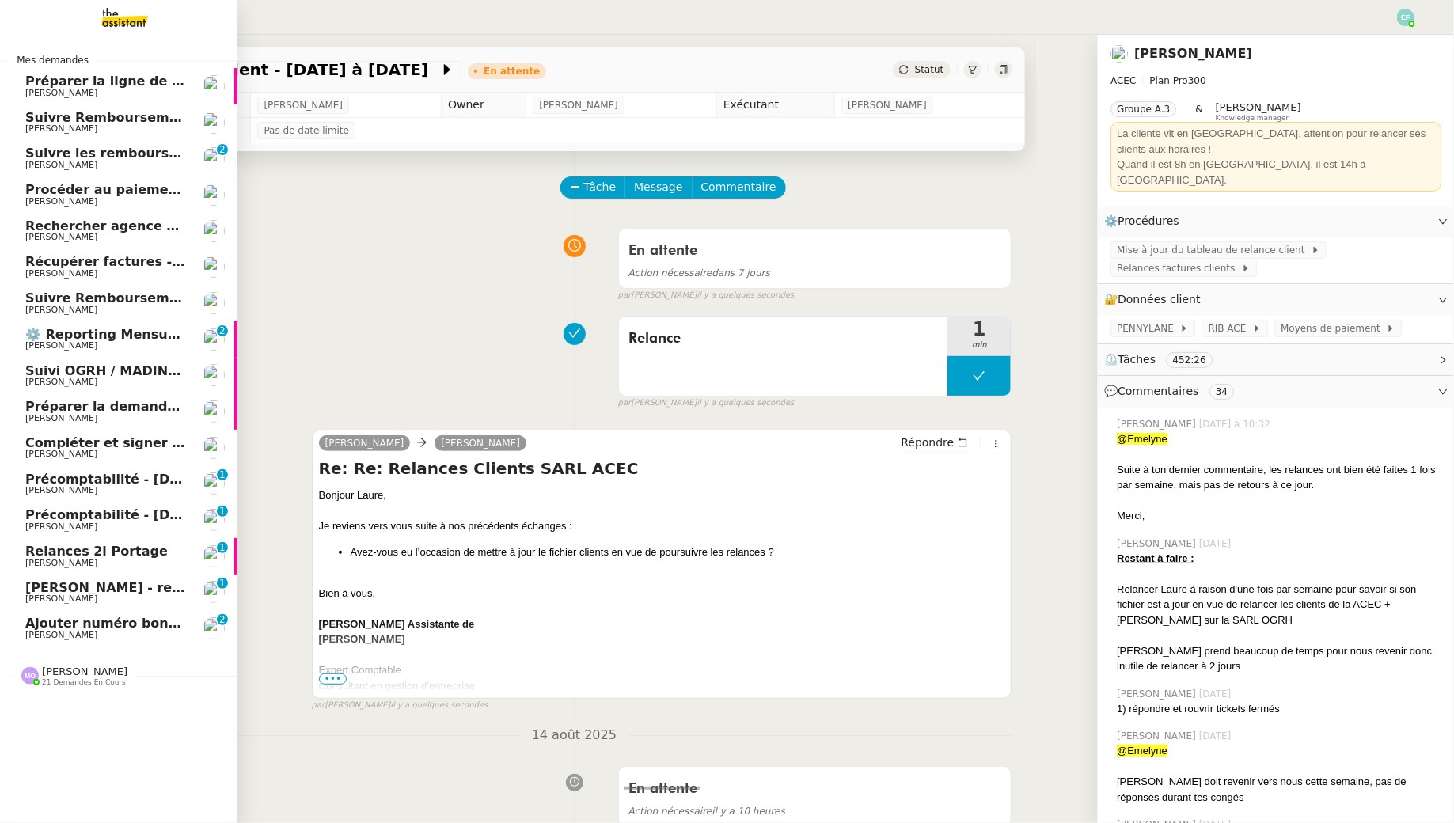
click at [33, 127] on span "[PERSON_NAME]" at bounding box center [61, 128] width 72 height 10
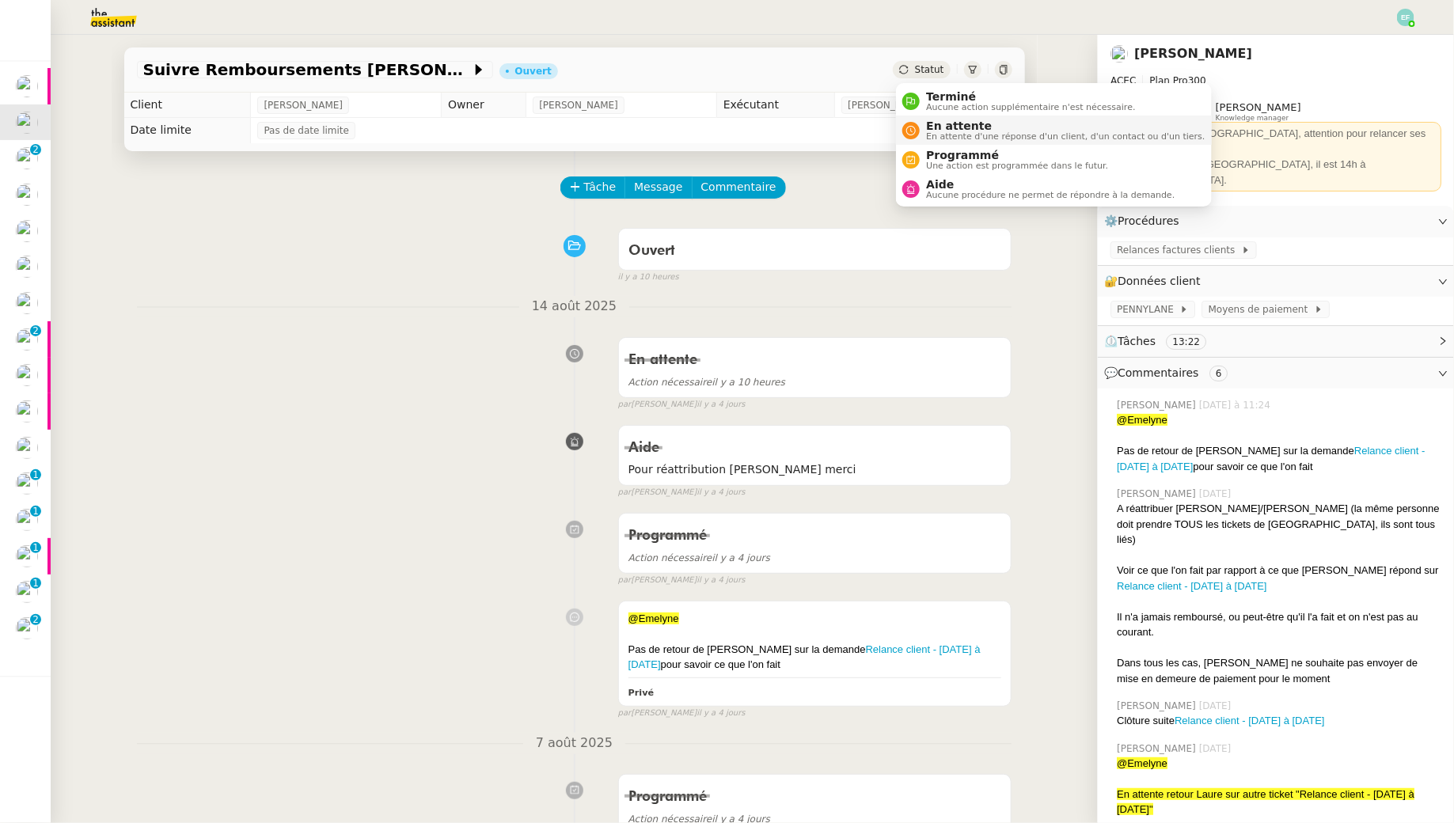
click at [916, 127] on nz-avatar at bounding box center [910, 130] width 17 height 17
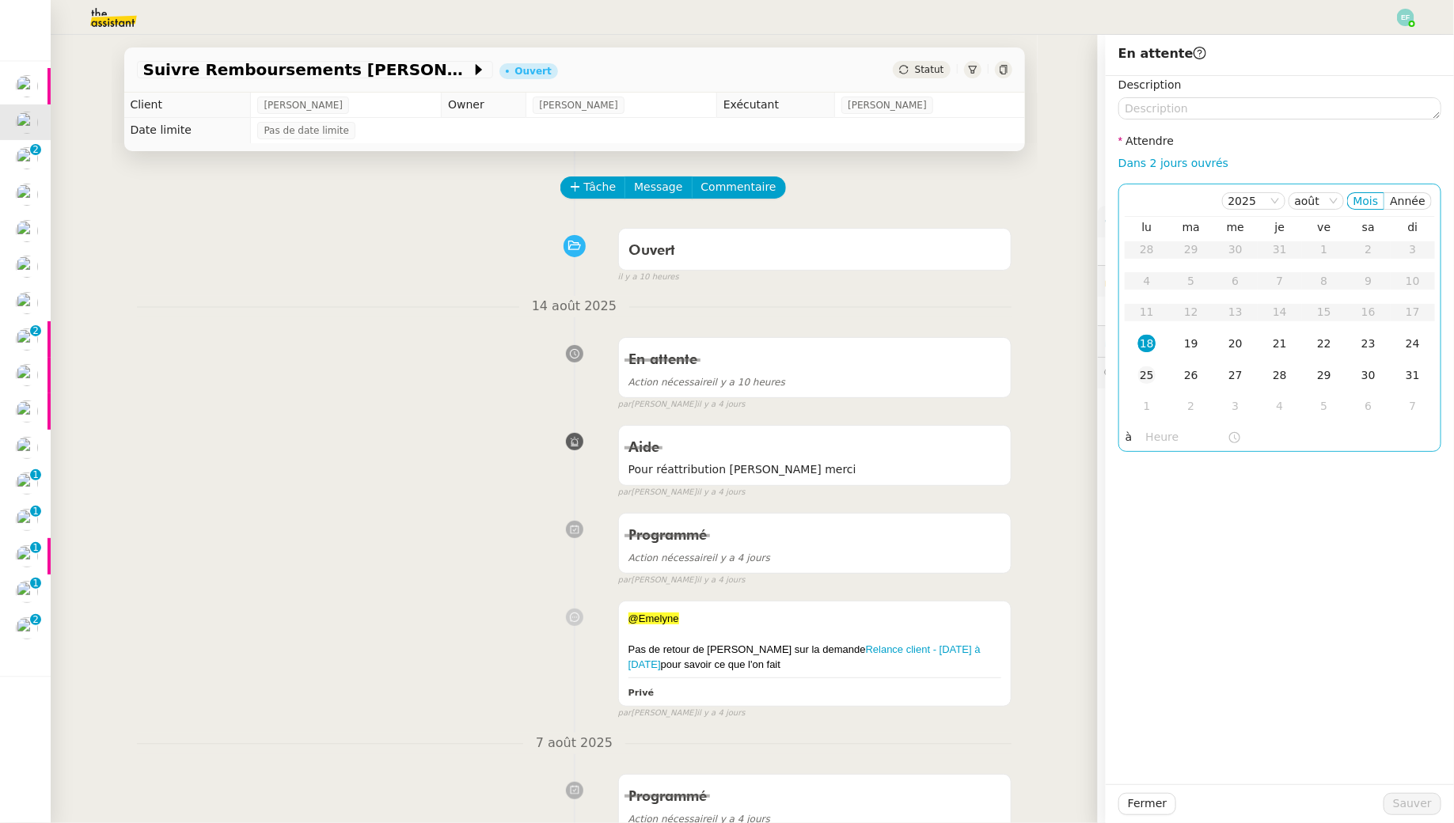
click at [1140, 366] on div "25" at bounding box center [1146, 374] width 17 height 17
click at [1398, 798] on span "Sauver" at bounding box center [1412, 804] width 39 height 18
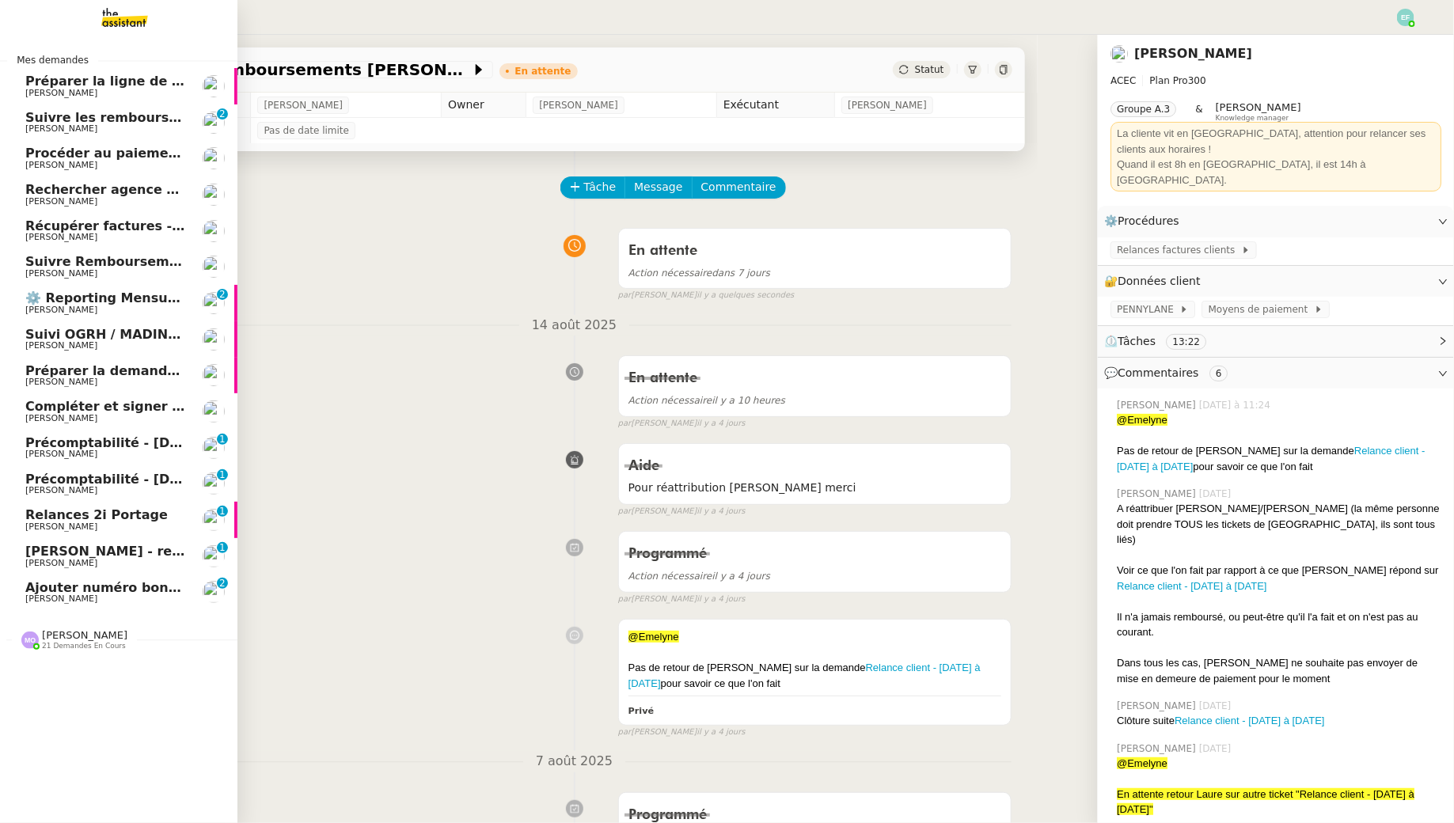
click at [25, 122] on link "Suivre les remboursements d'[PERSON_NAME] 0 1 2 3 4 5 6 7 8 9" at bounding box center [118, 122] width 237 height 36
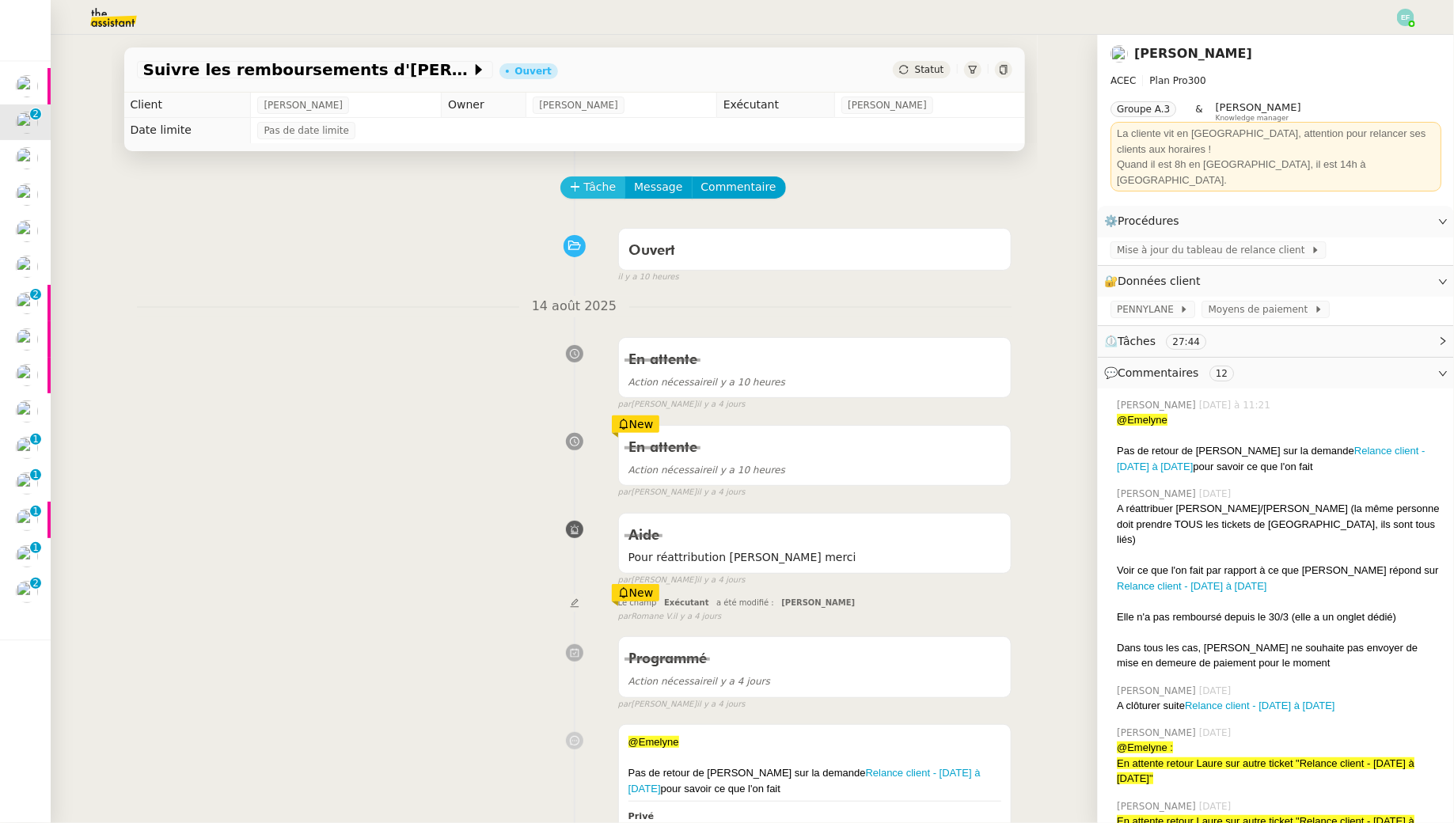
click at [577, 176] on button "Tâche" at bounding box center [593, 187] width 66 height 22
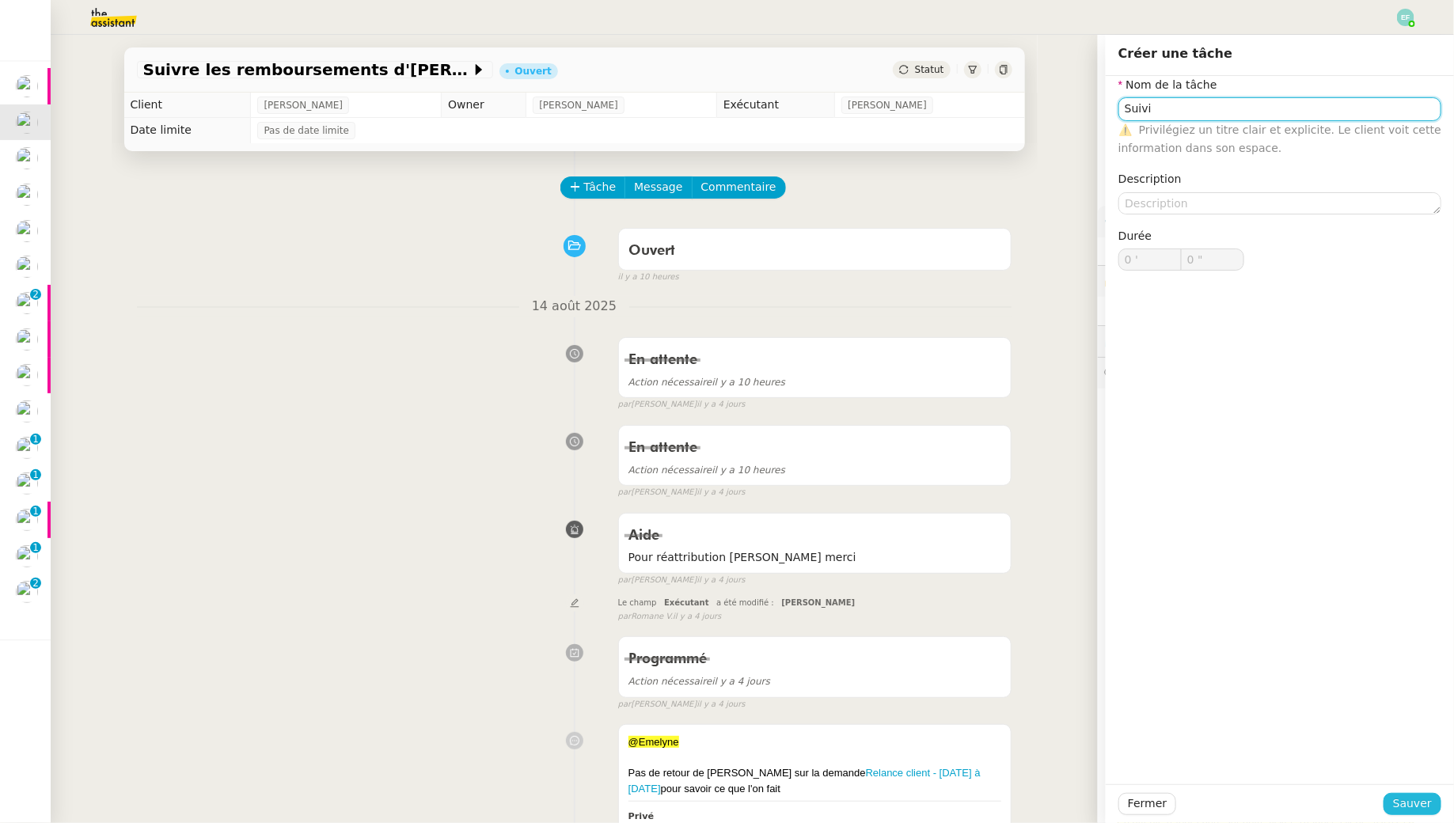
type input "Suivi"
click at [1410, 805] on span "Sauver" at bounding box center [1412, 804] width 39 height 18
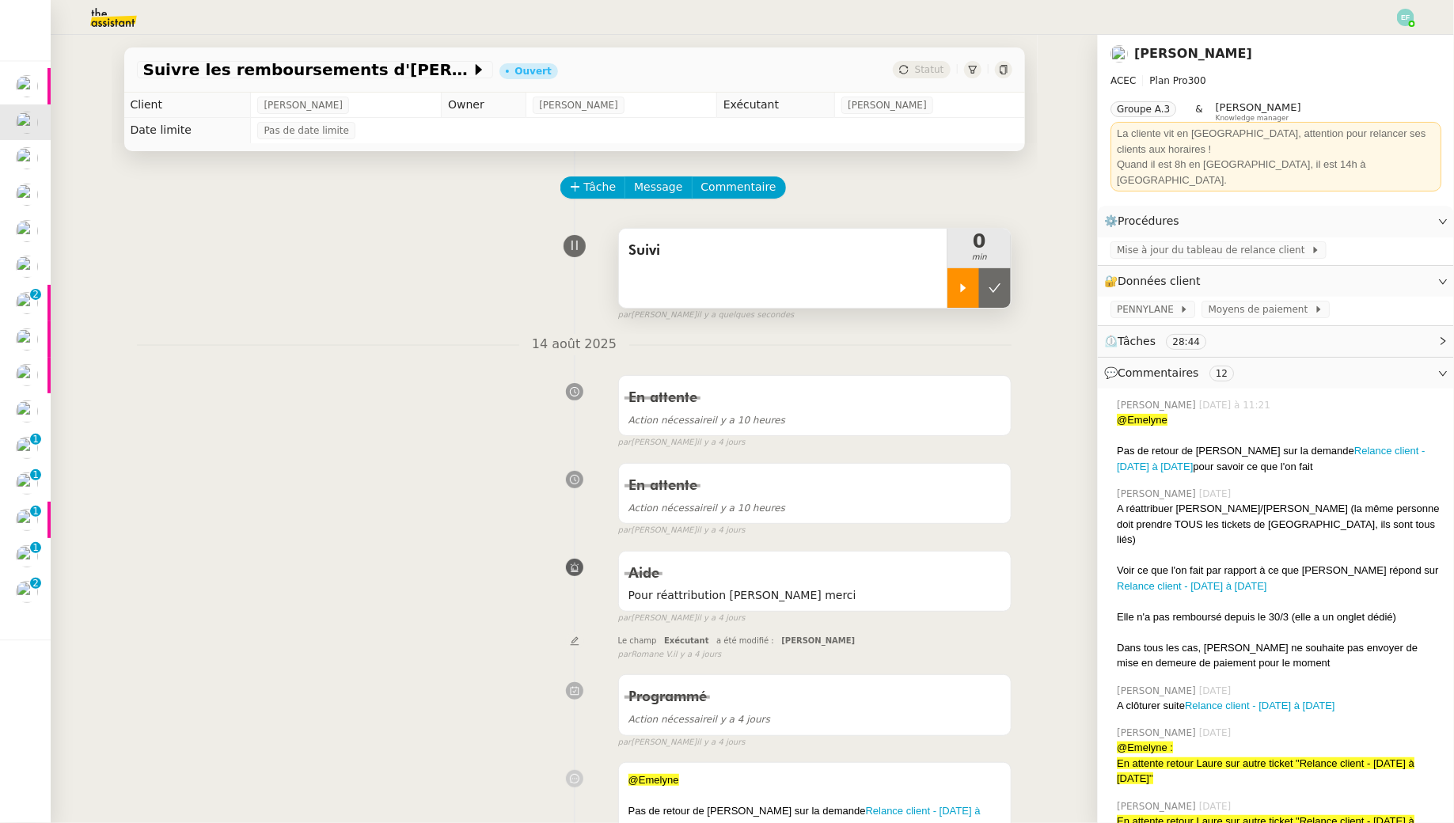
click at [965, 282] on icon at bounding box center [963, 288] width 13 height 13
click at [984, 286] on icon at bounding box center [979, 288] width 13 height 13
click at [999, 287] on icon at bounding box center [994, 288] width 13 height 13
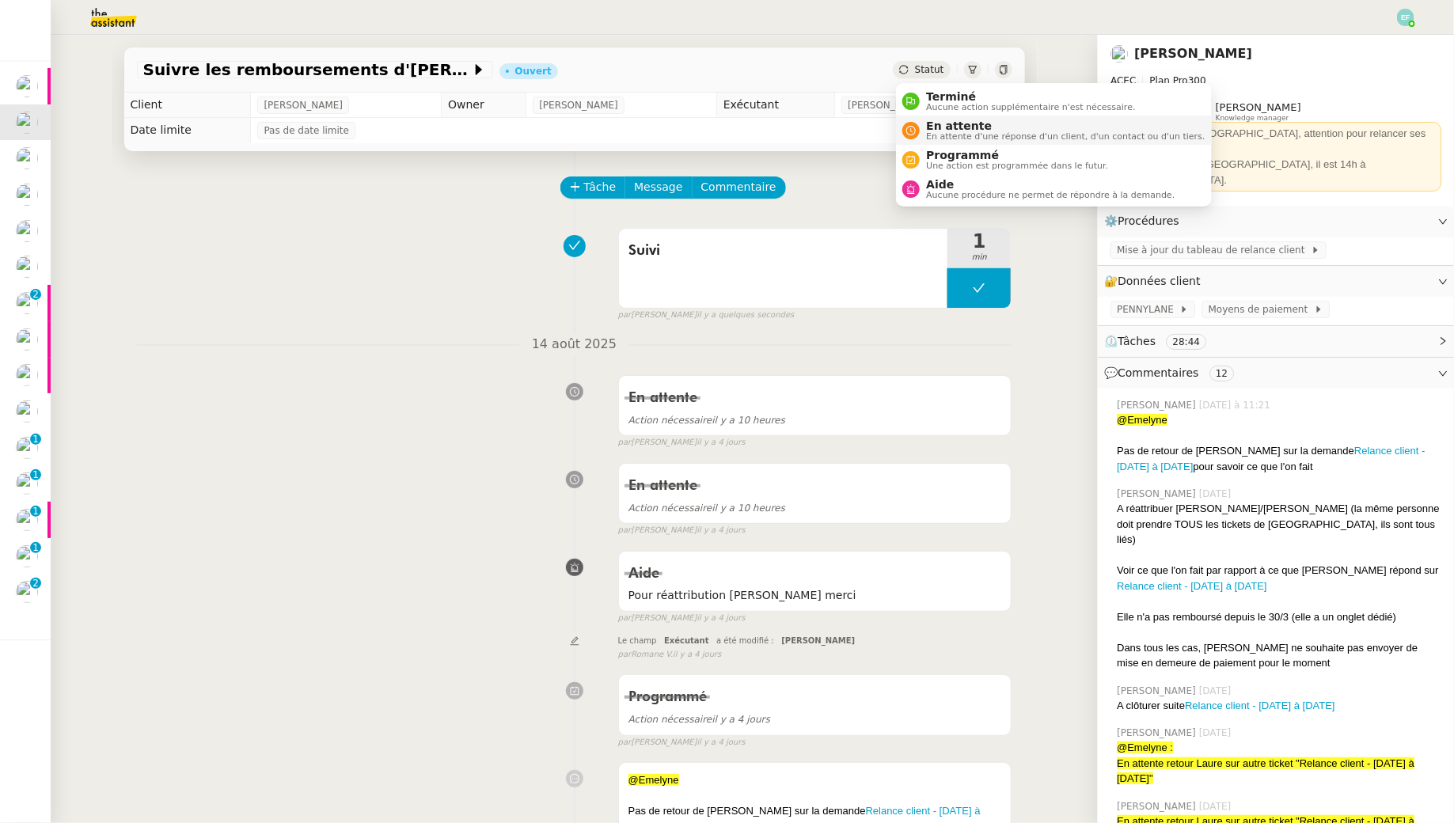
click at [932, 133] on span "En attente d'une réponse d'un client, d'un contact ou d'un tiers." at bounding box center [1065, 136] width 279 height 9
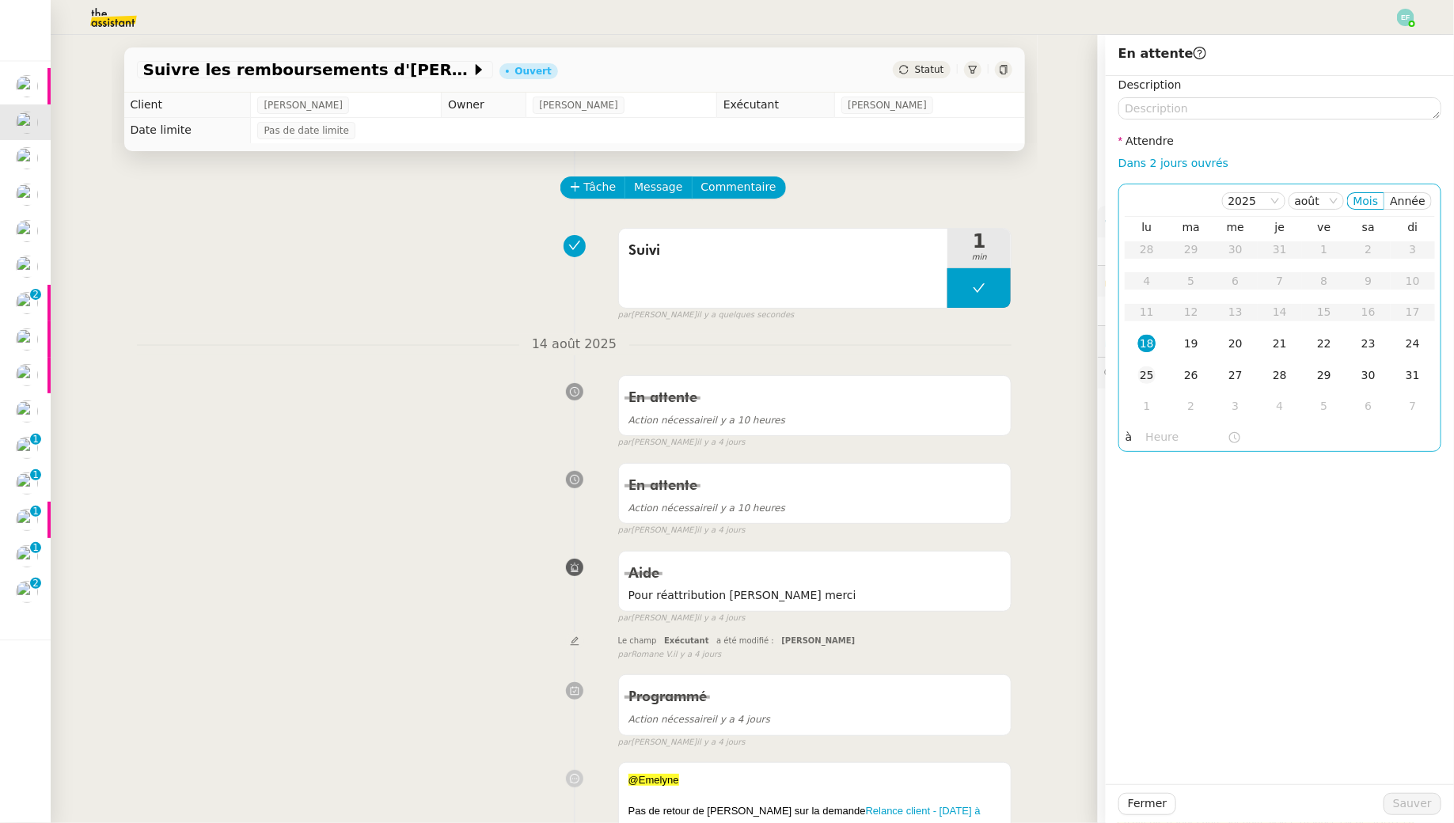
click at [1150, 381] on div "25" at bounding box center [1146, 374] width 17 height 17
click at [1404, 805] on span "Sauver" at bounding box center [1412, 804] width 39 height 18
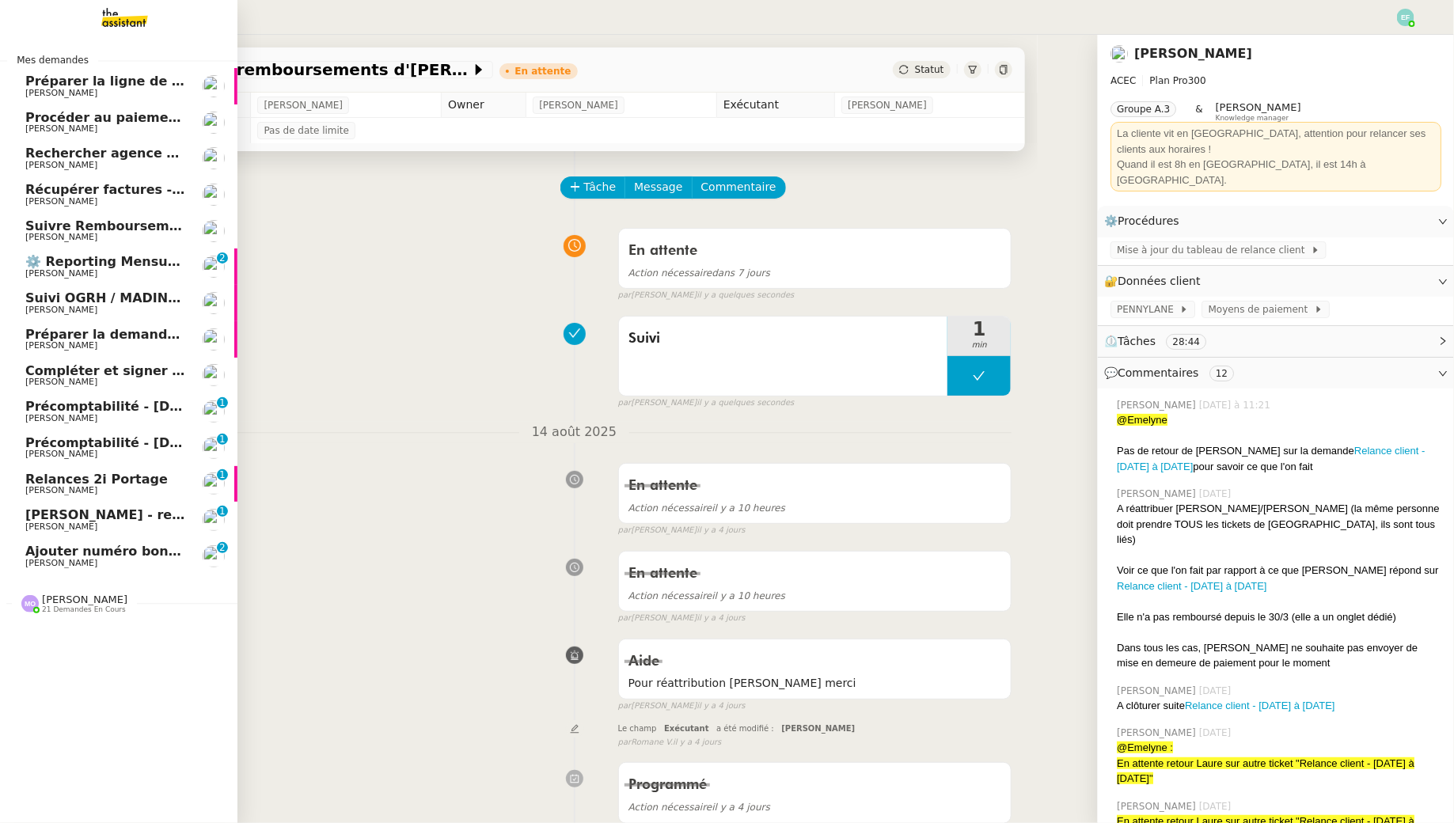
click at [161, 303] on span "Suivi OGRH / MADIN KB - [PERSON_NAME]" at bounding box center [174, 297] width 298 height 15
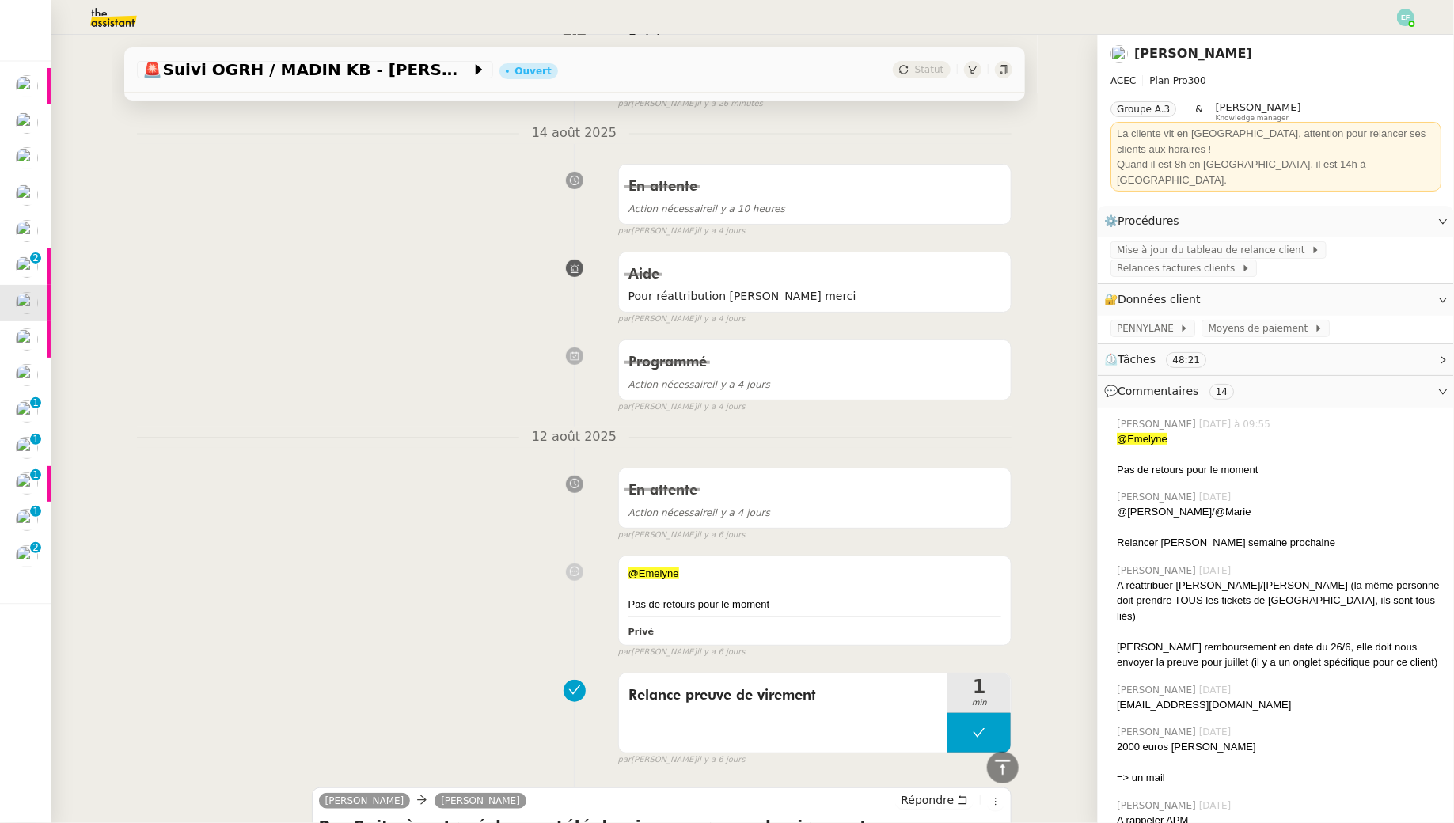
scroll to position [131, 0]
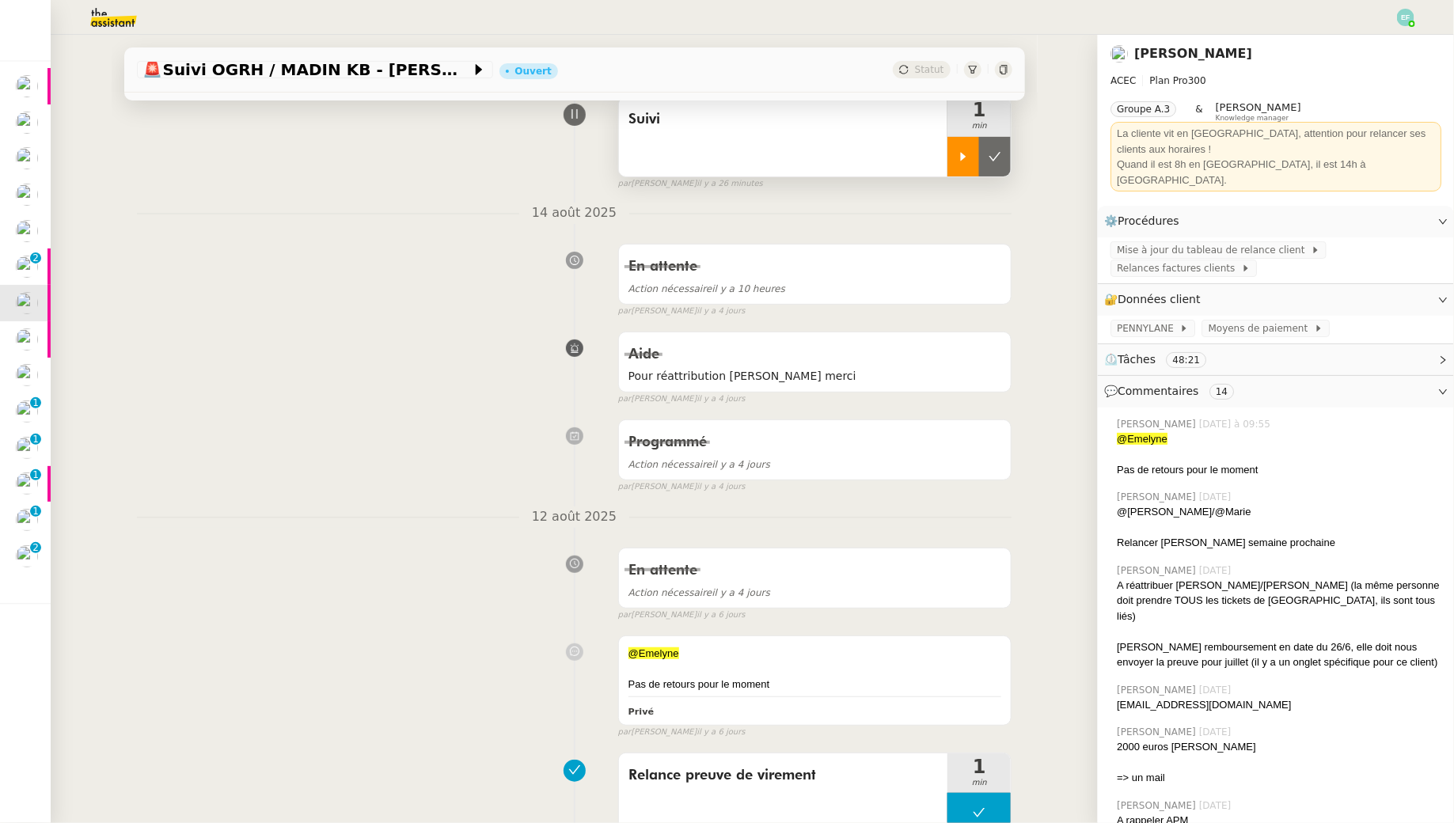
click at [961, 157] on icon at bounding box center [964, 156] width 6 height 9
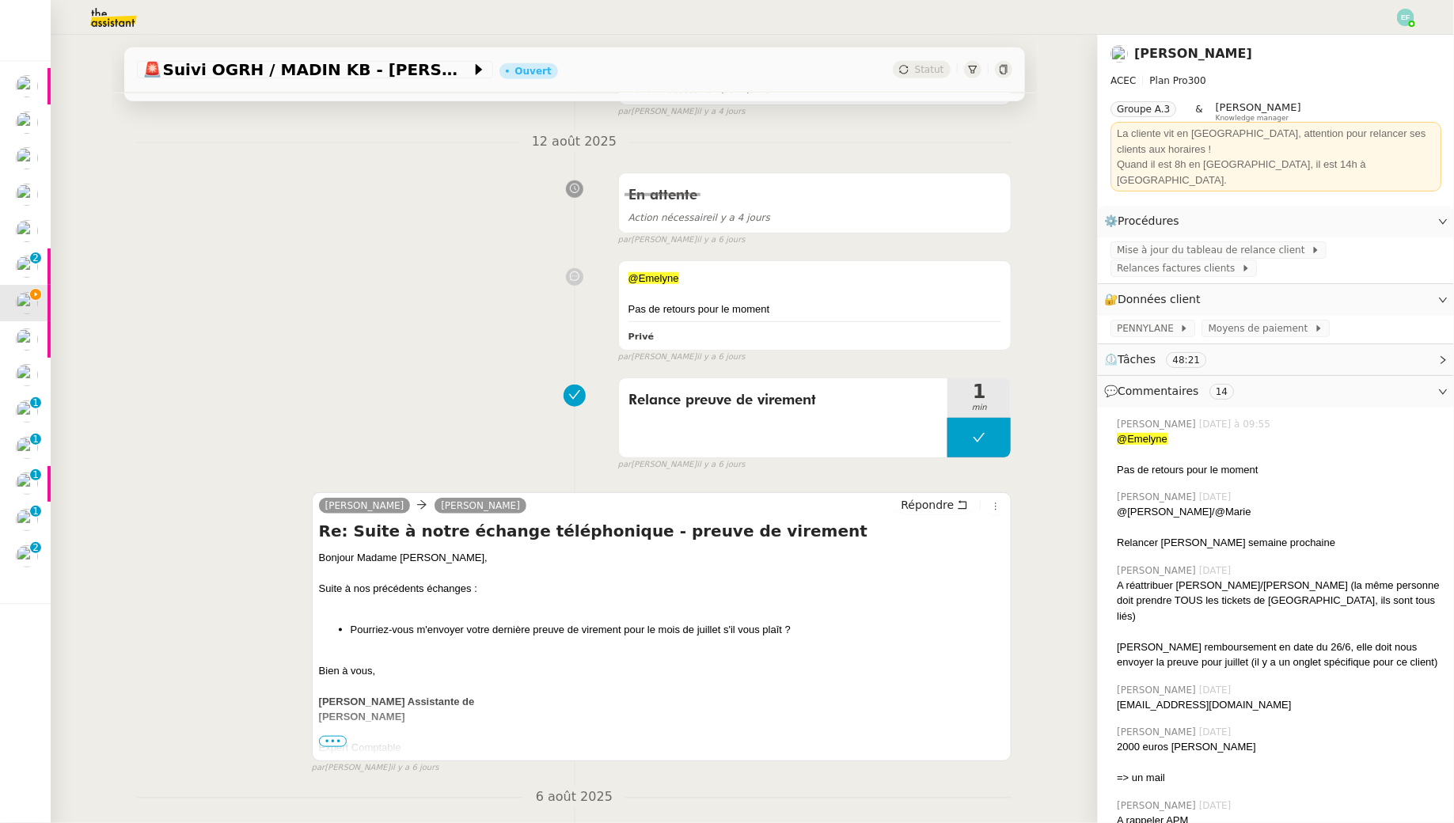
scroll to position [572, 0]
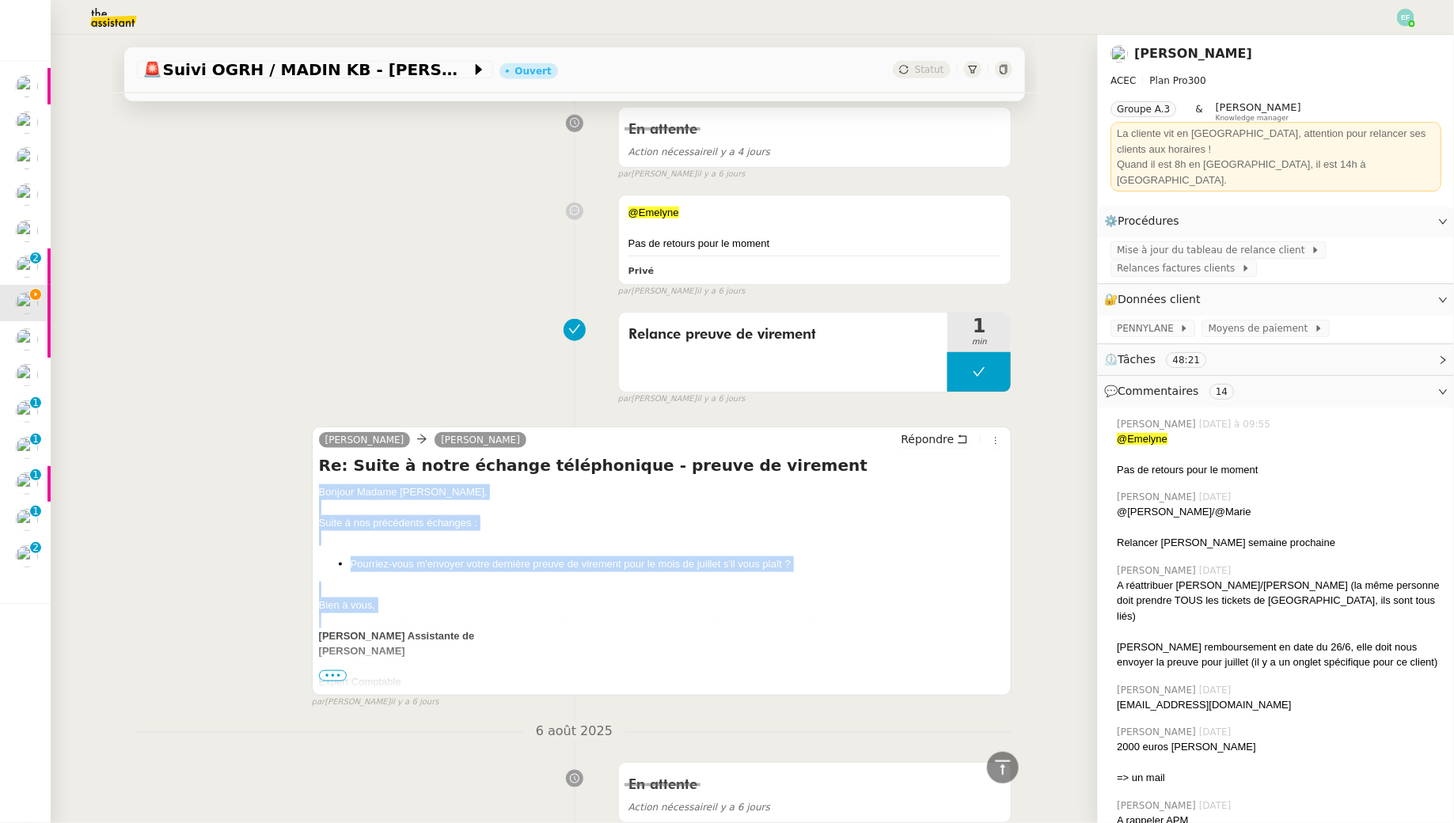
drag, startPoint x: 316, startPoint y: 482, endPoint x: 390, endPoint y: 609, distance: 146.9
click at [390, 609] on div "Julie Assitante Claudrey Neret Répondre Re: Suite à notre échange téléphonique …" at bounding box center [662, 561] width 700 height 269
copy div "Bonjour Madame Néret, Suite à nos précédents échanges : Pourriez-vous m'envoyer…"
click at [960, 438] on icon at bounding box center [962, 439] width 11 height 11
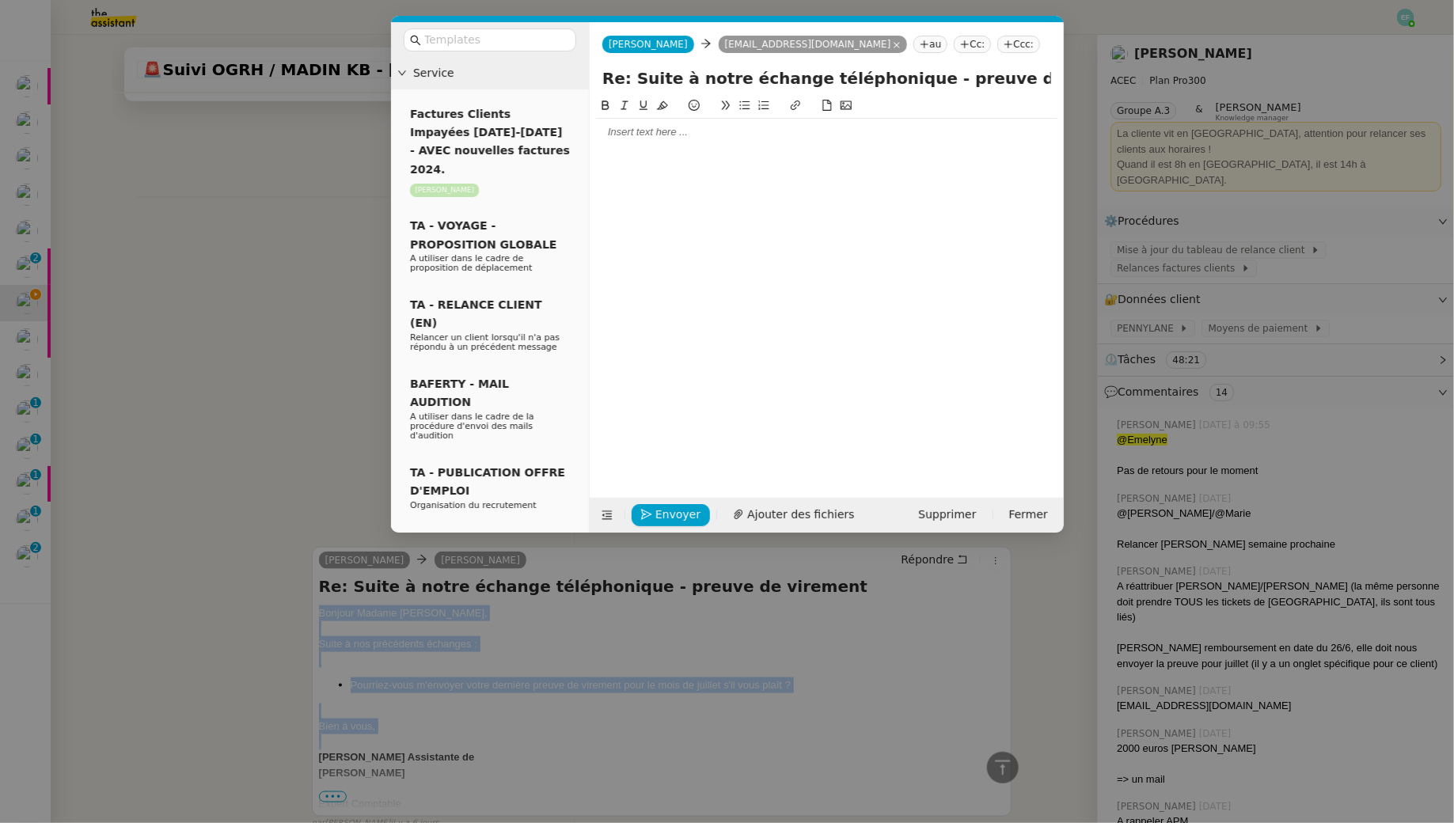
scroll to position [693, 0]
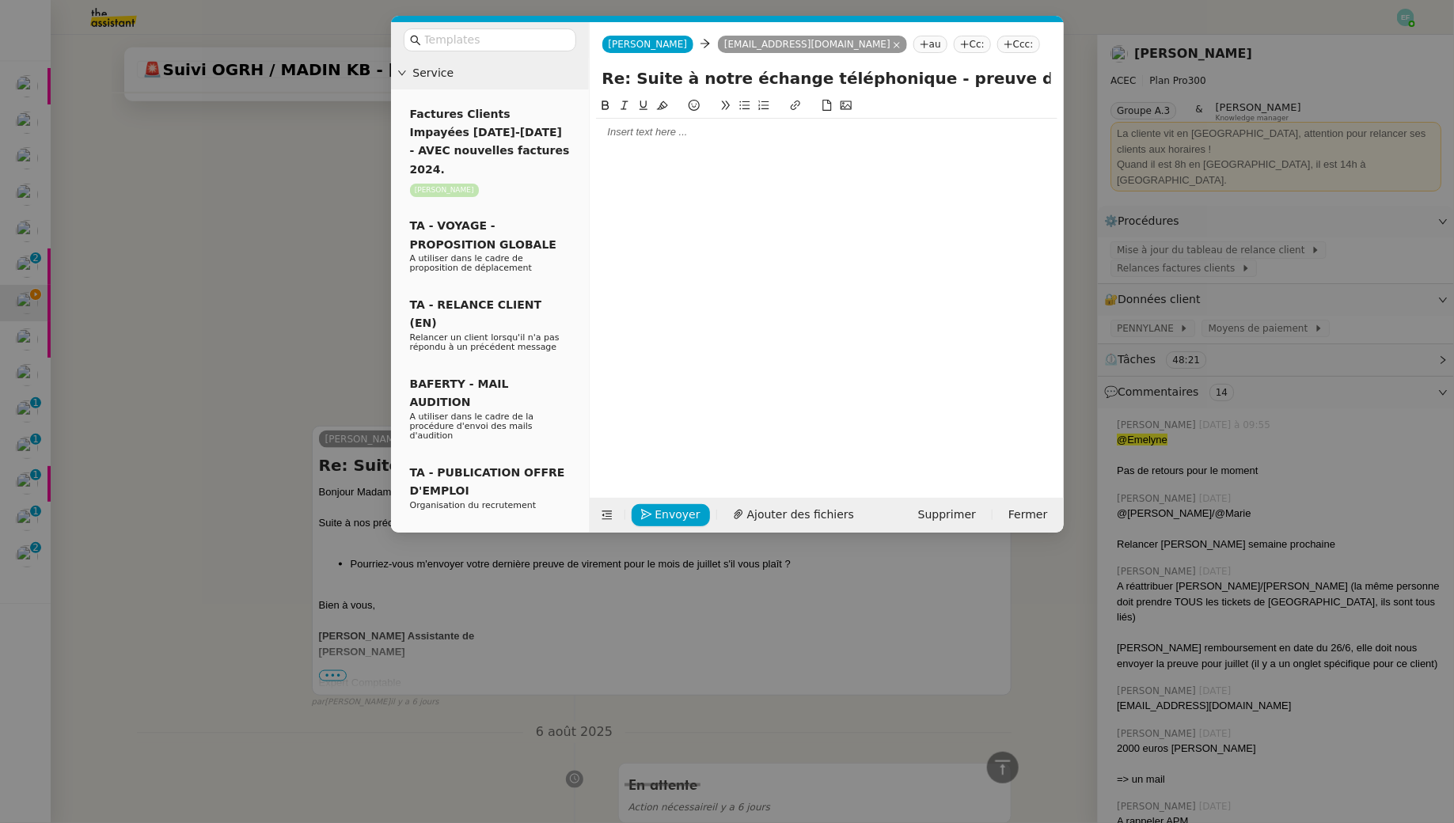
click at [713, 136] on div at bounding box center [826, 132] width 461 height 14
click at [662, 214] on li "Pourriez-vous m'envoyer votre dernière preuve de virement pour le mois de juill…" at bounding box center [834, 213] width 446 height 29
click at [651, 176] on div at bounding box center [826, 176] width 461 height 14
click at [661, 512] on span "Envoyer" at bounding box center [677, 515] width 45 height 18
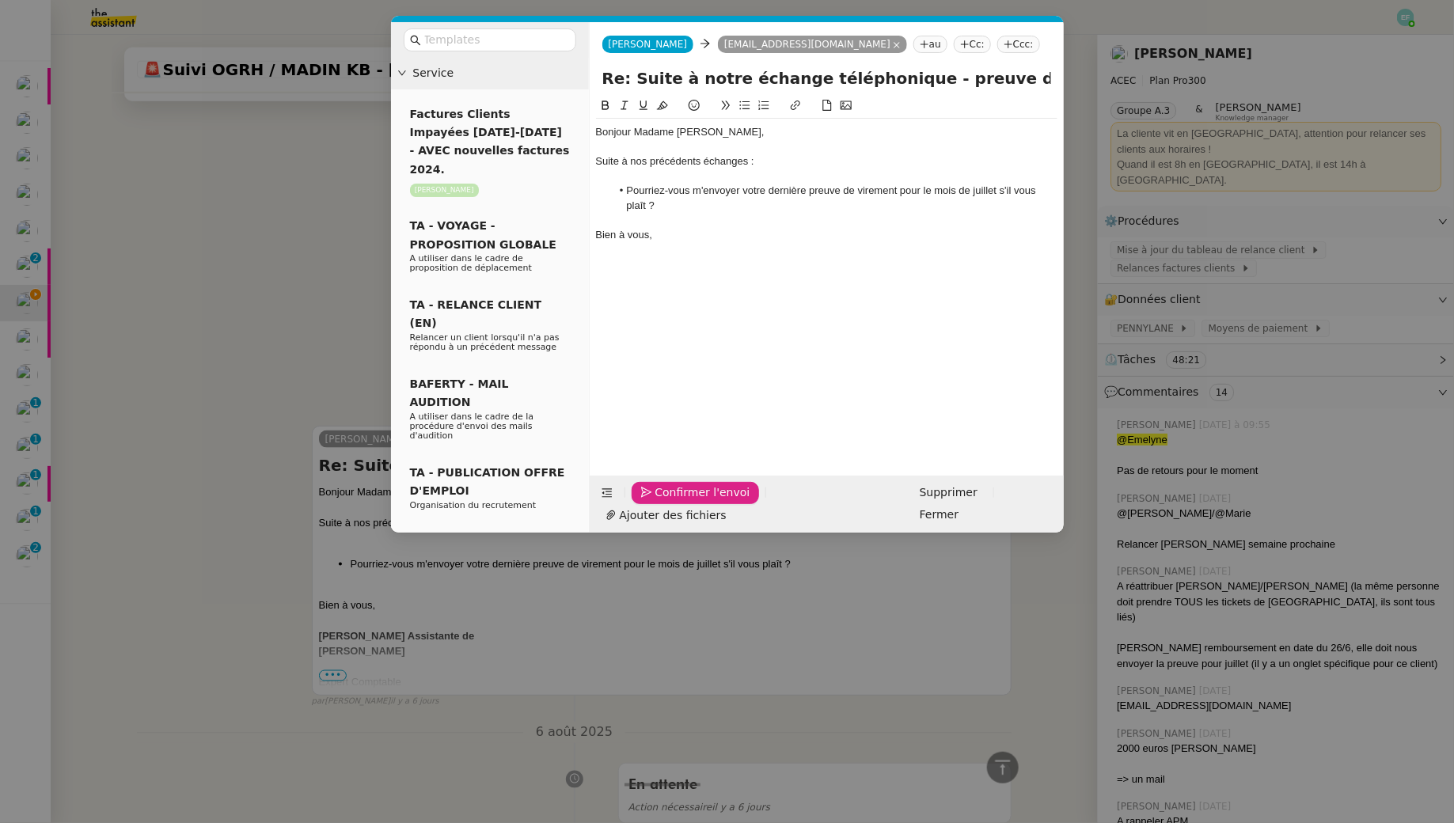
click at [661, 502] on span "Confirmer l'envoi" at bounding box center [702, 493] width 95 height 18
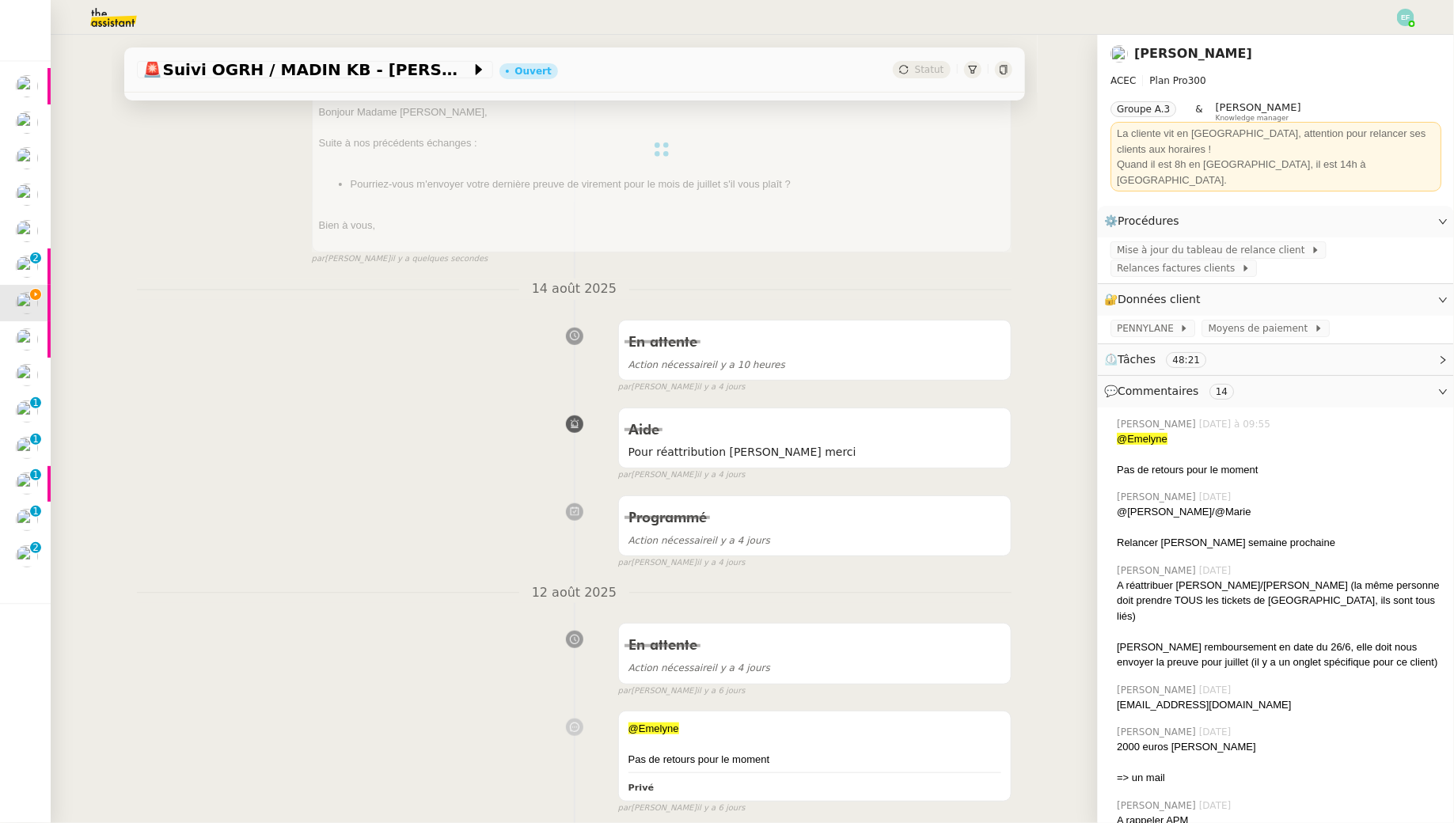
scroll to position [0, 0]
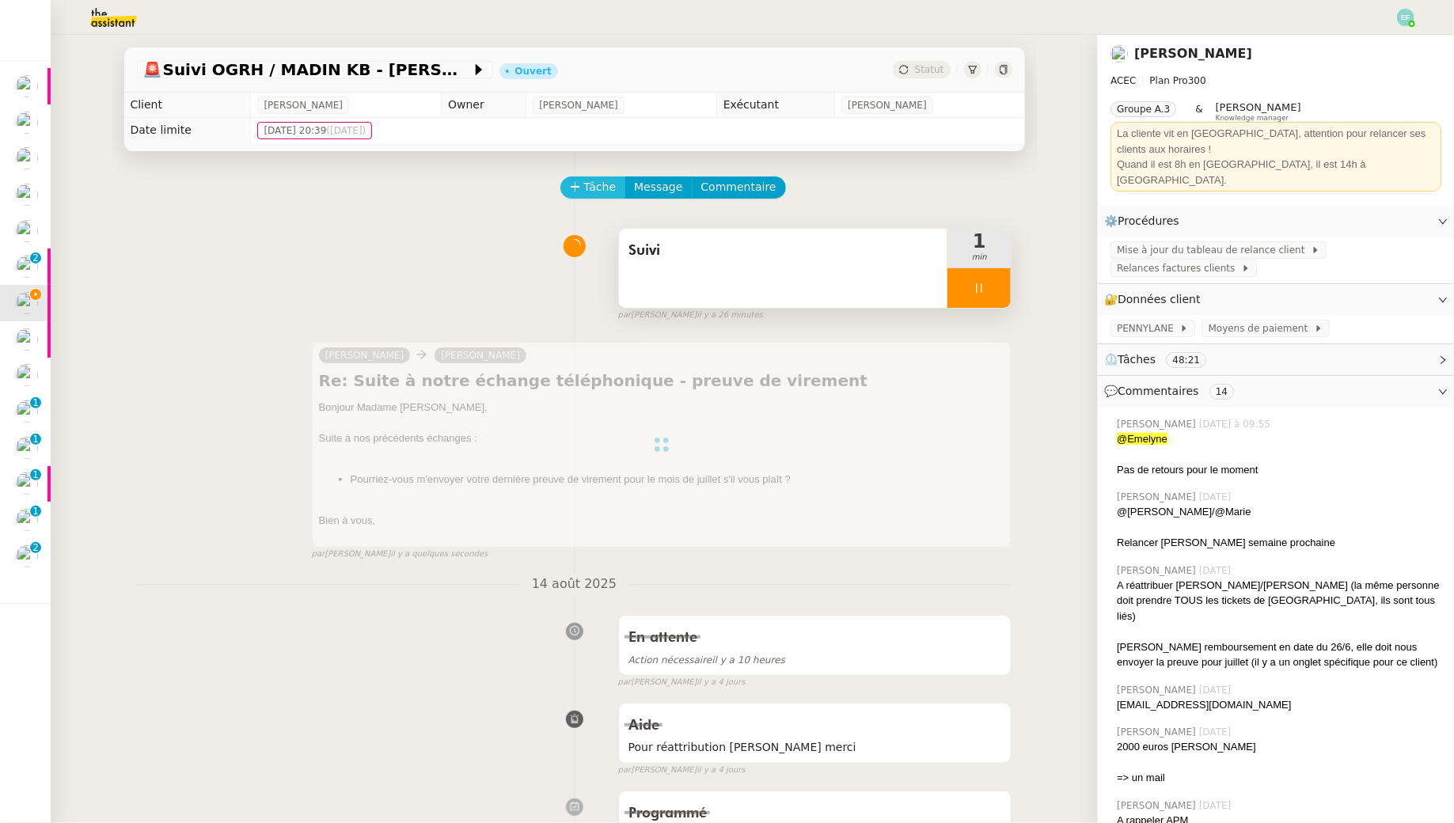
click at [582, 180] on button "Tâche" at bounding box center [593, 187] width 66 height 22
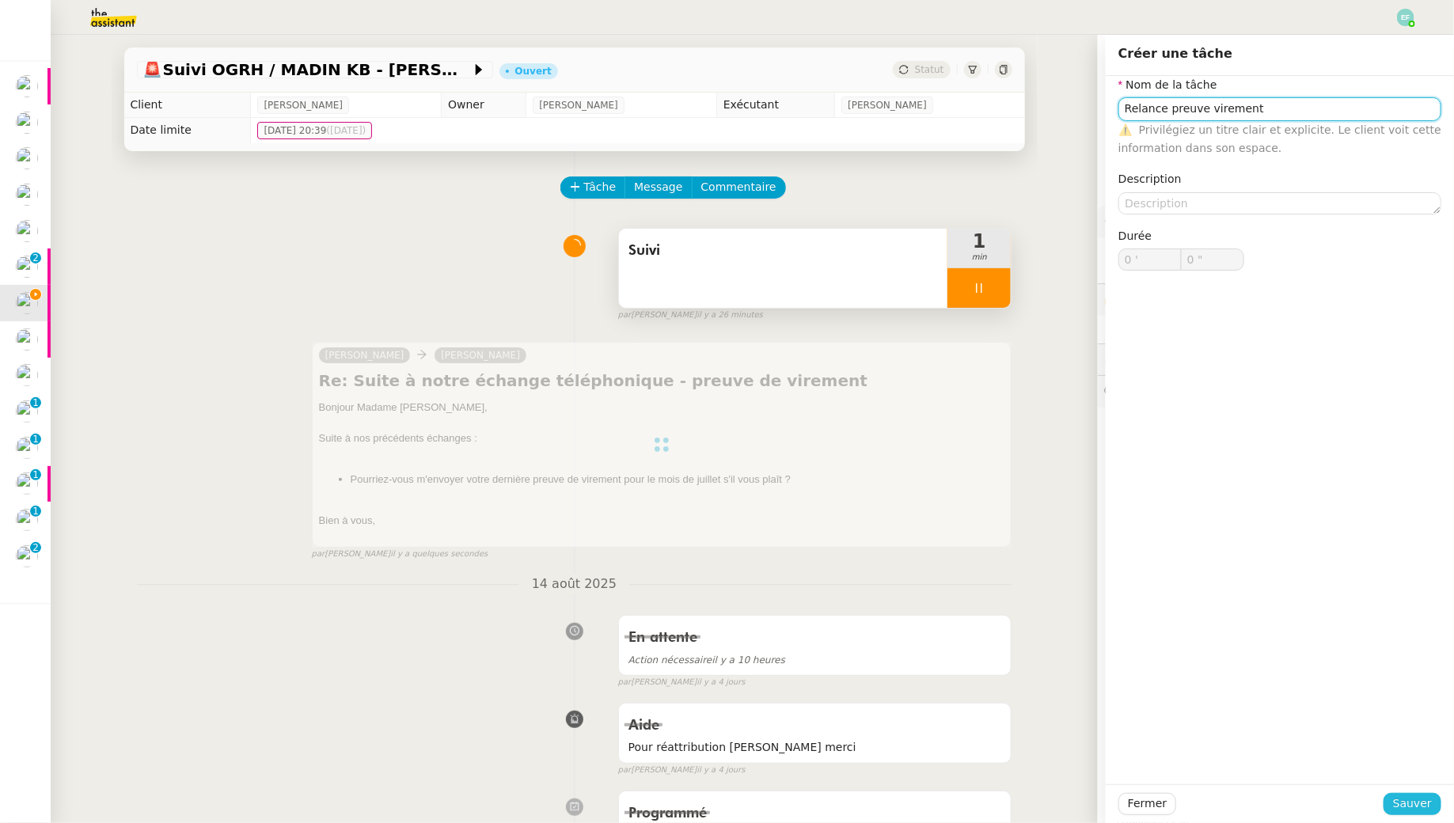
type input "Relance preuve virement"
click at [1410, 803] on span "Sauver" at bounding box center [1412, 804] width 39 height 18
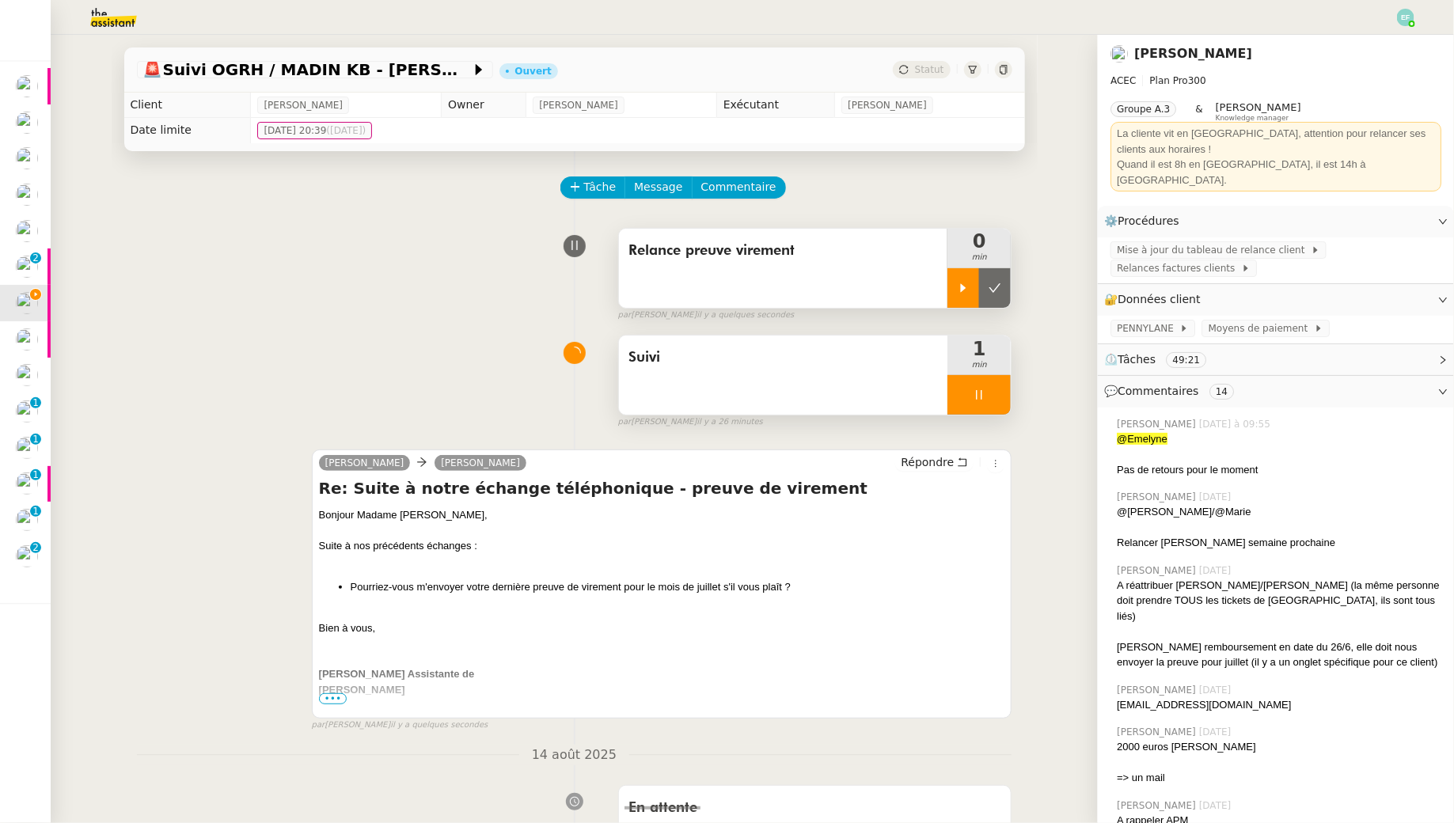
click at [965, 283] on icon at bounding box center [963, 288] width 13 height 13
click at [988, 399] on div at bounding box center [978, 395] width 63 height 40
click at [988, 399] on icon at bounding box center [994, 395] width 13 height 13
click at [1001, 285] on div at bounding box center [978, 288] width 63 height 40
click at [1001, 285] on icon at bounding box center [994, 288] width 13 height 13
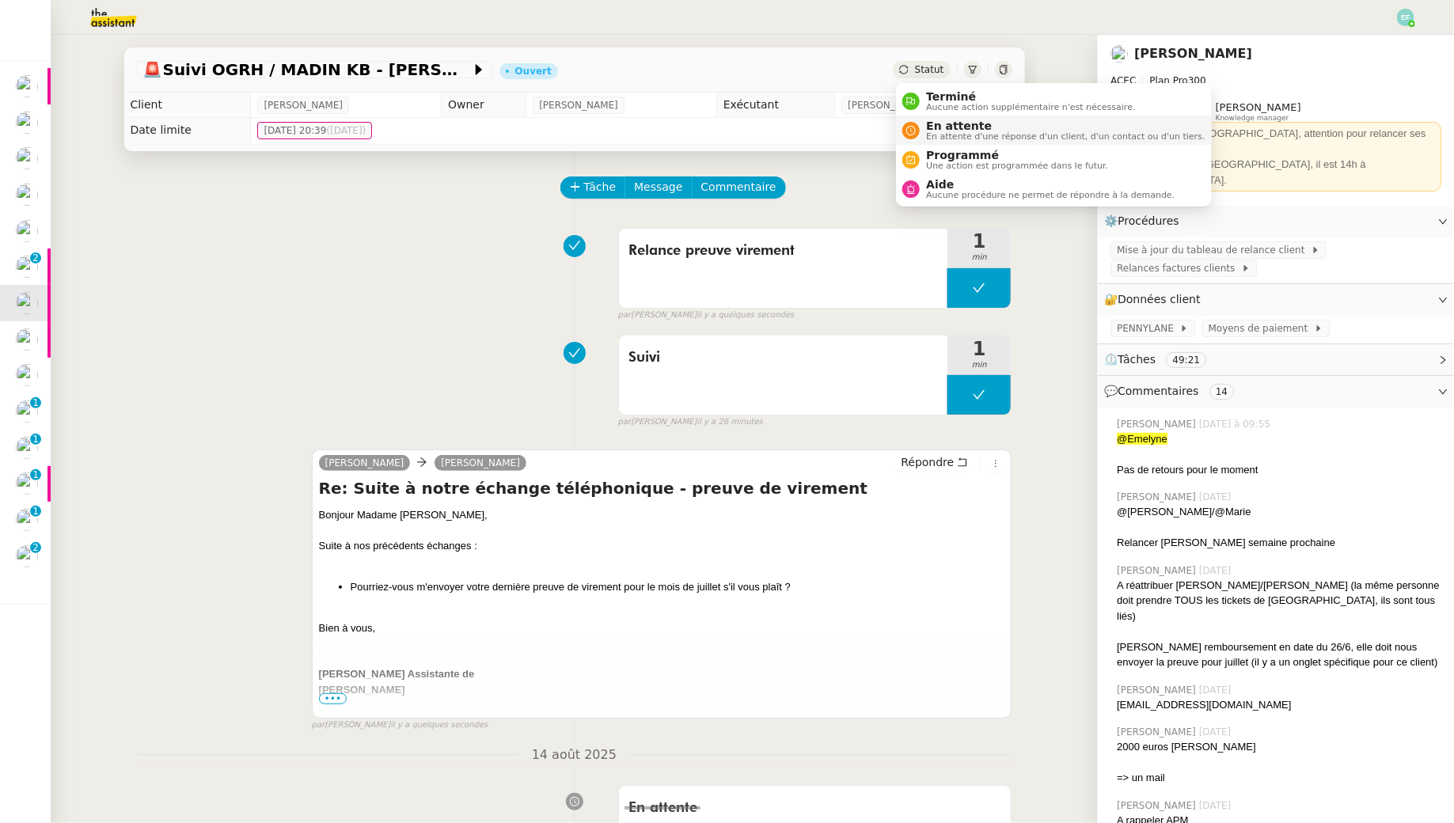
click at [939, 126] on span "En attente" at bounding box center [1065, 125] width 279 height 13
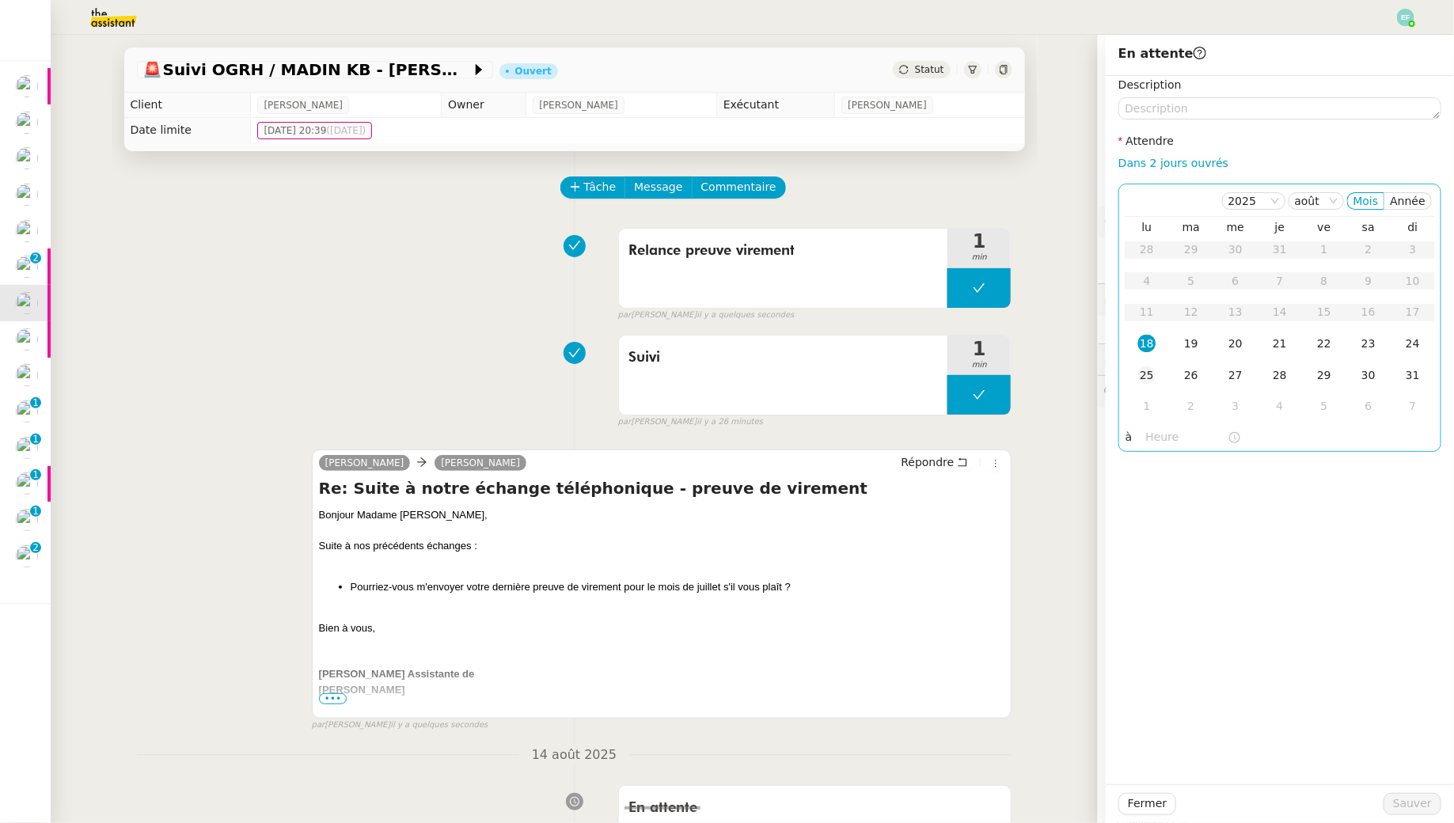
click at [1148, 374] on div "25" at bounding box center [1146, 374] width 17 height 17
click at [1406, 801] on span "Sauver" at bounding box center [1412, 804] width 39 height 18
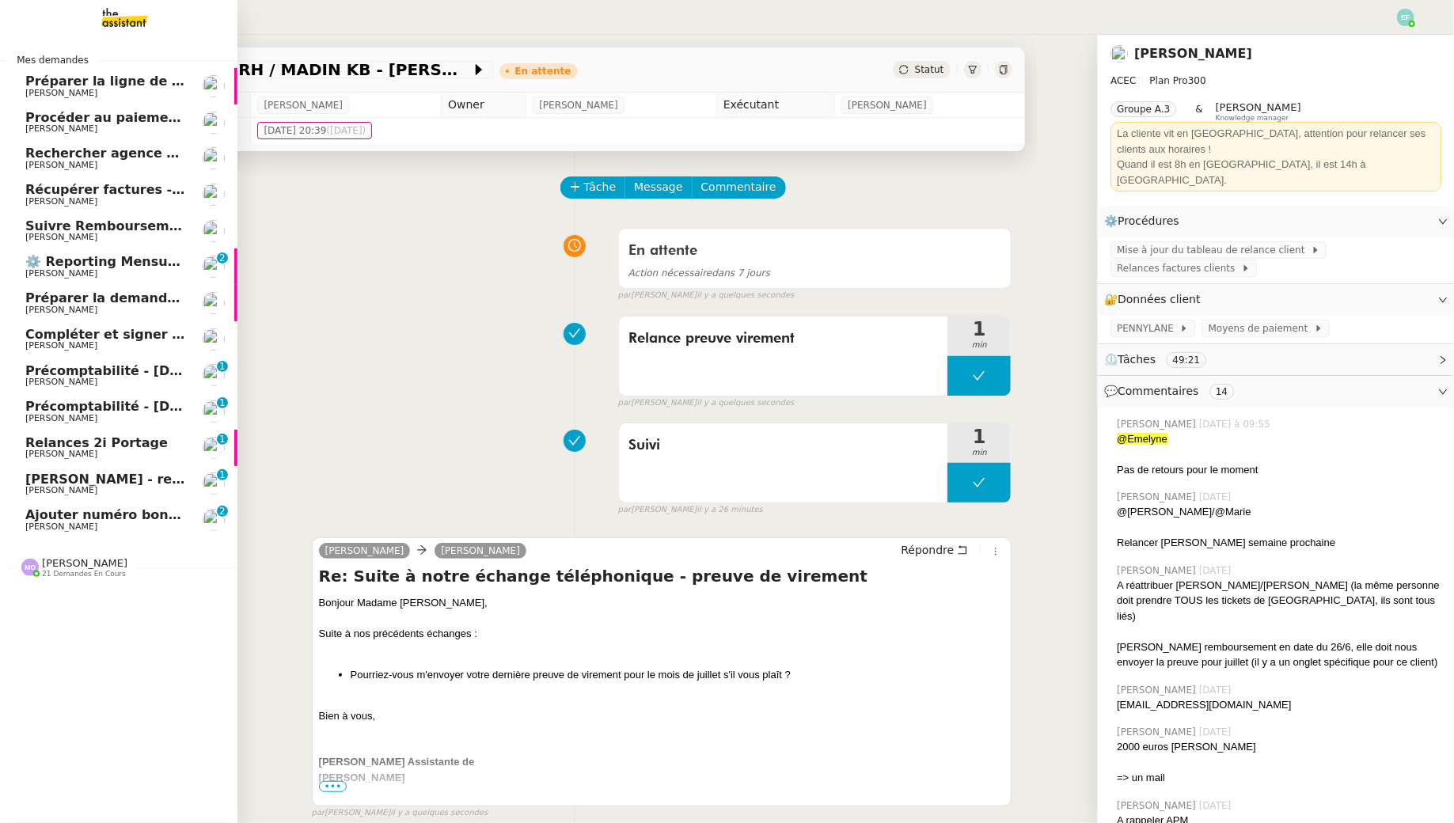
click at [103, 224] on span "Suivre Remboursements [PERSON_NAME]" at bounding box center [173, 225] width 297 height 15
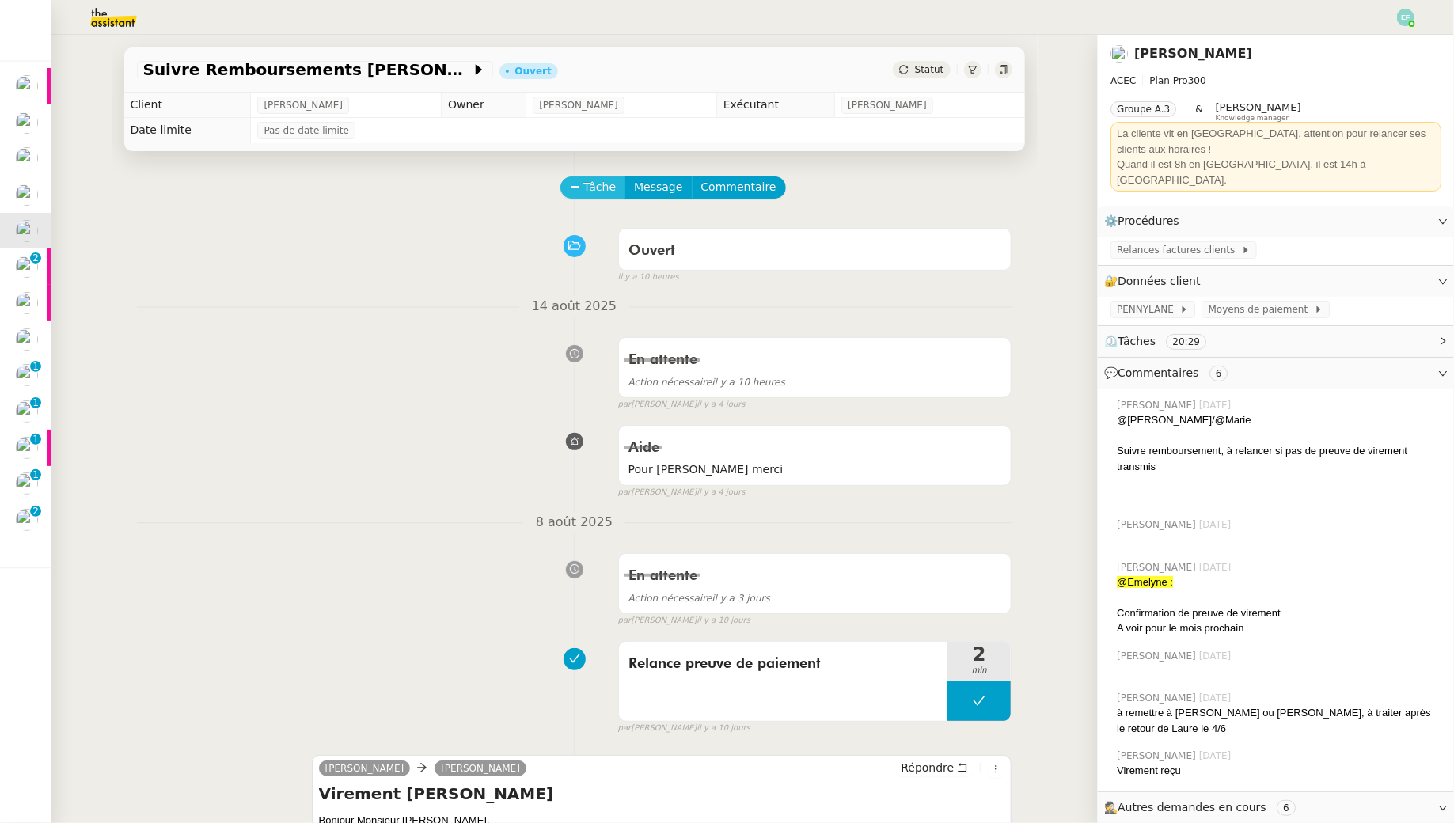
click at [605, 190] on span "Tâche" at bounding box center [600, 187] width 32 height 18
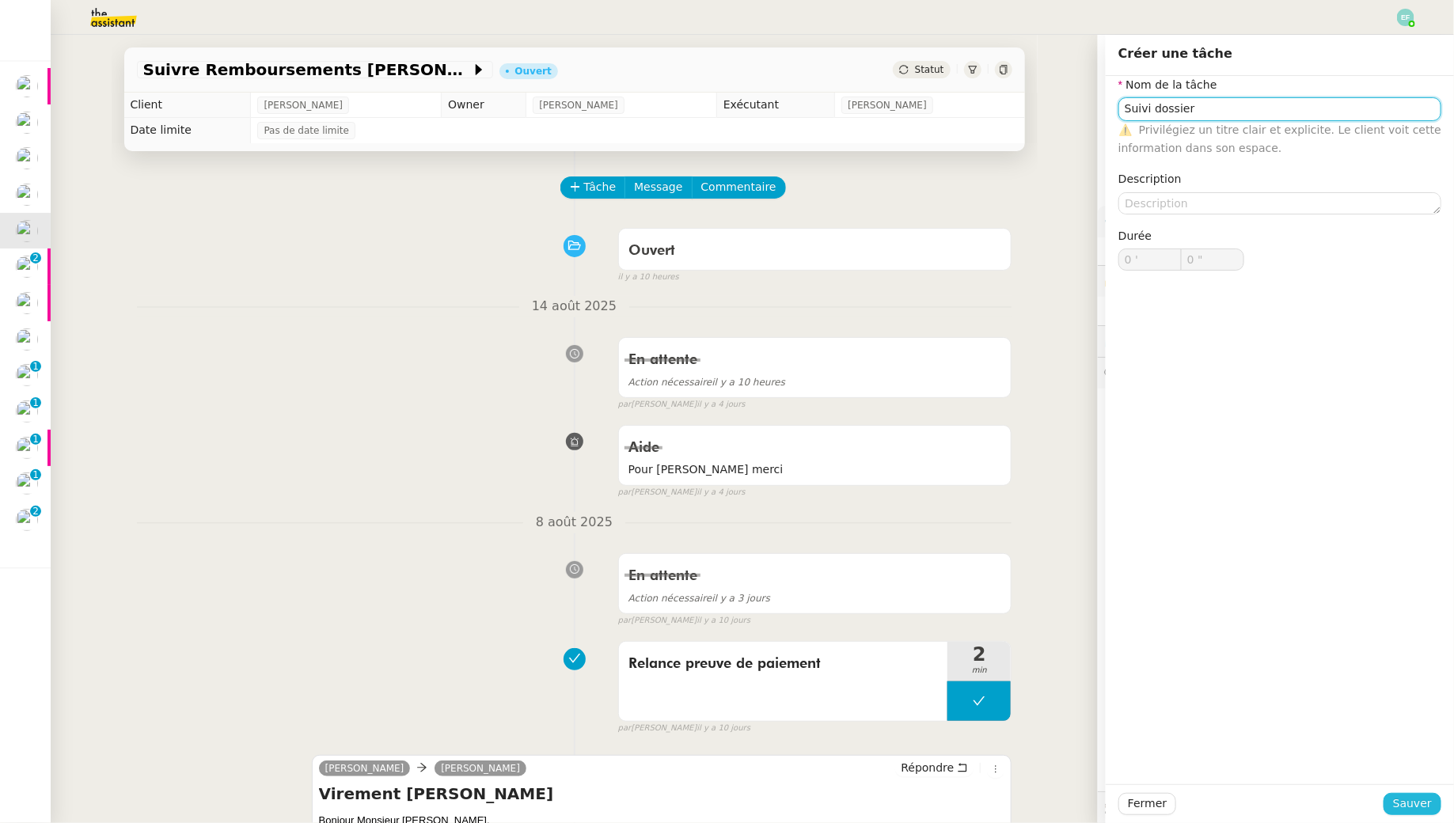
type input "Suivi dossier"
click at [1406, 799] on span "Sauver" at bounding box center [1412, 804] width 39 height 18
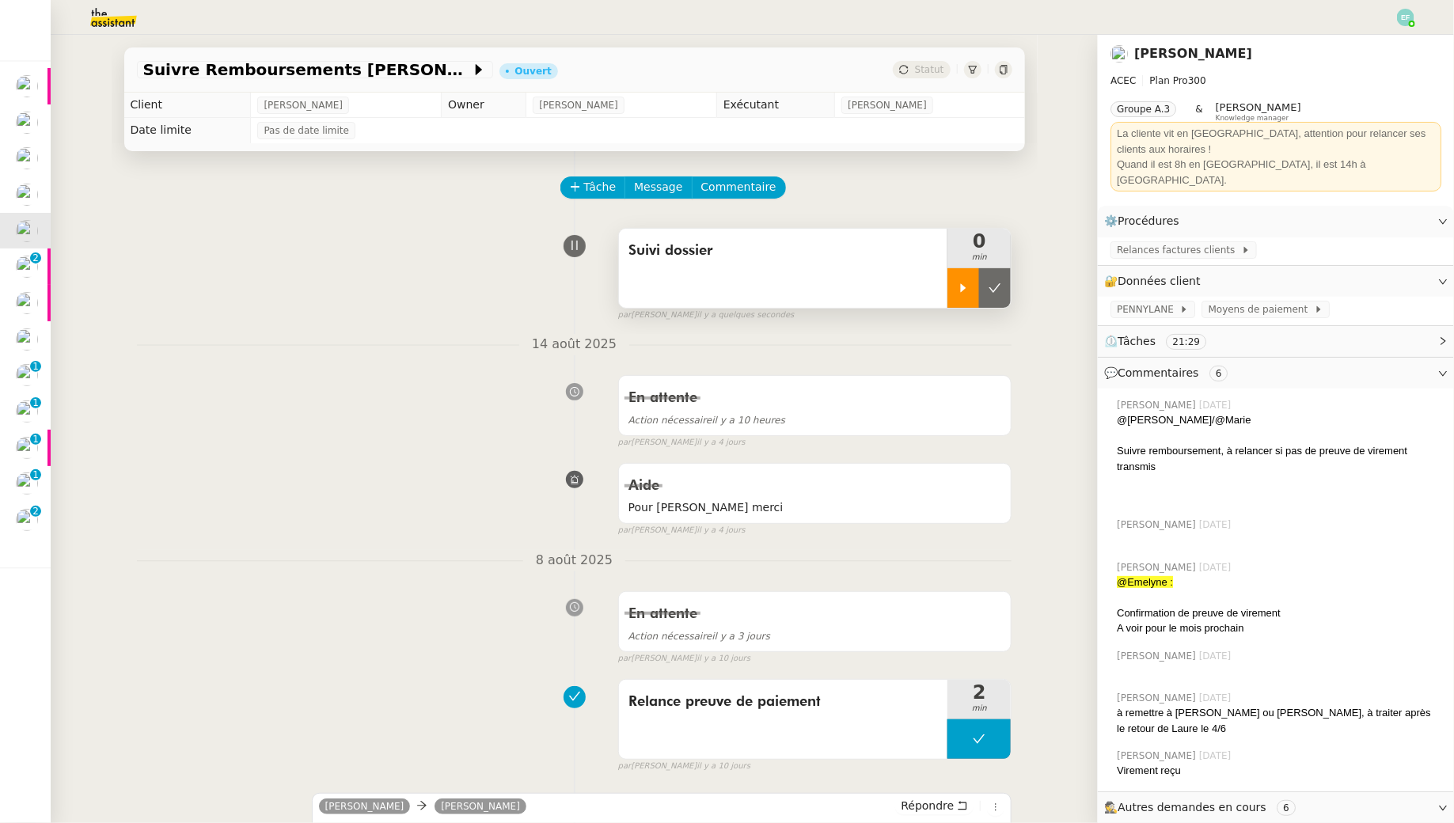
click at [962, 283] on icon at bounding box center [963, 288] width 13 height 13
click at [601, 186] on span "Tâche" at bounding box center [600, 187] width 32 height 18
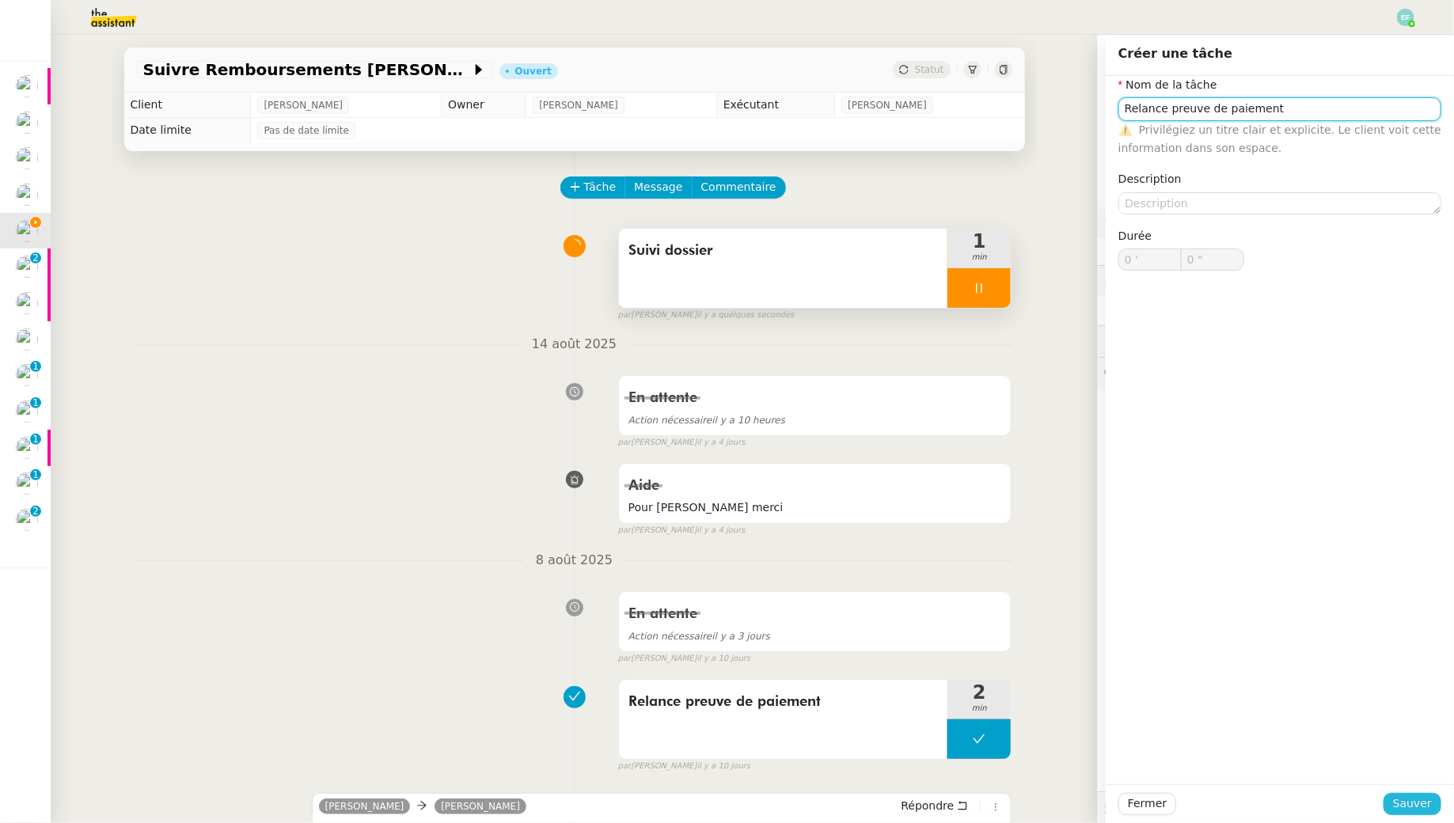
type input "Relance preuve de paiement"
click at [1402, 803] on span "Sauver" at bounding box center [1412, 804] width 39 height 18
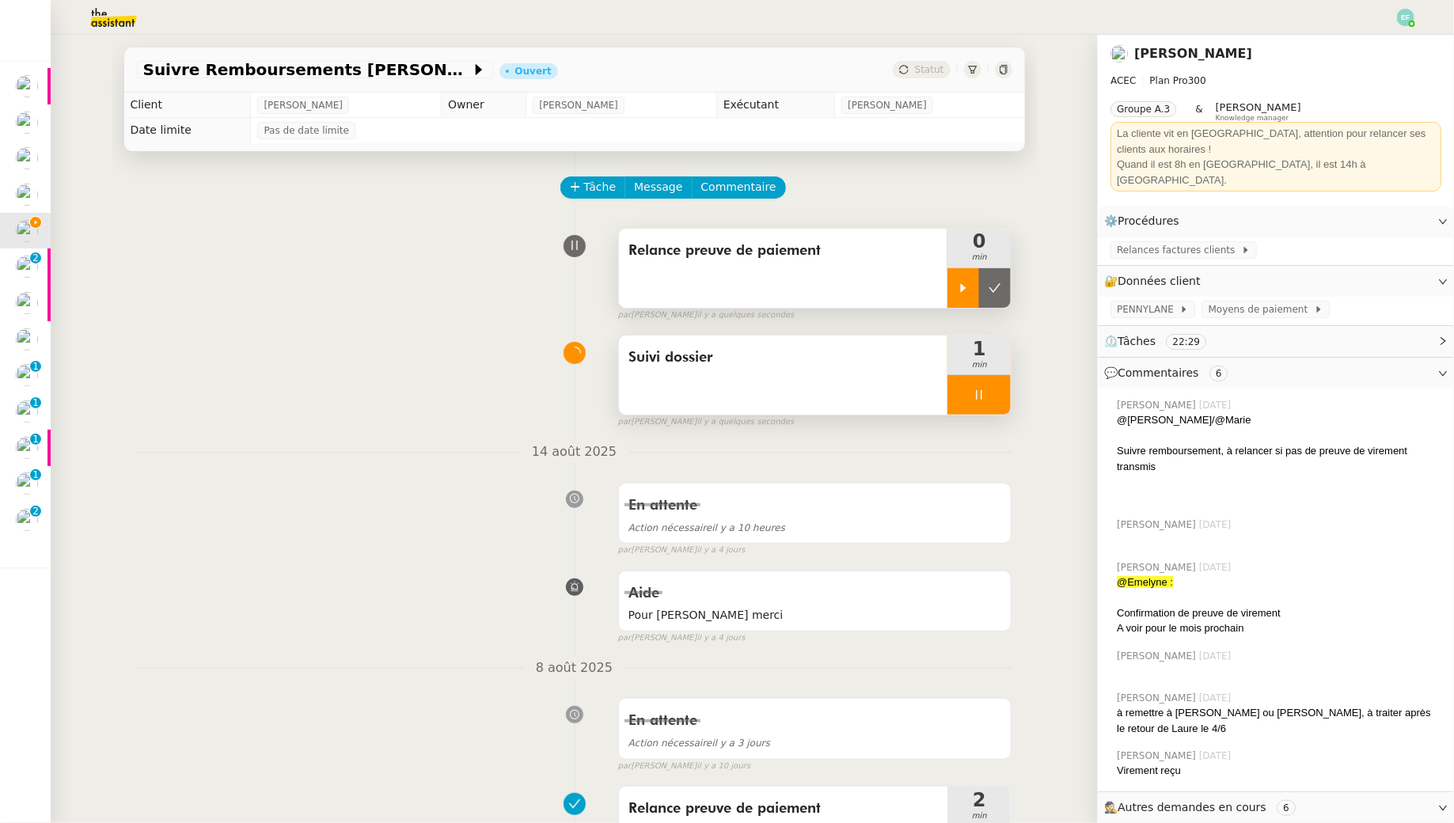
click at [969, 283] on icon at bounding box center [963, 288] width 13 height 13
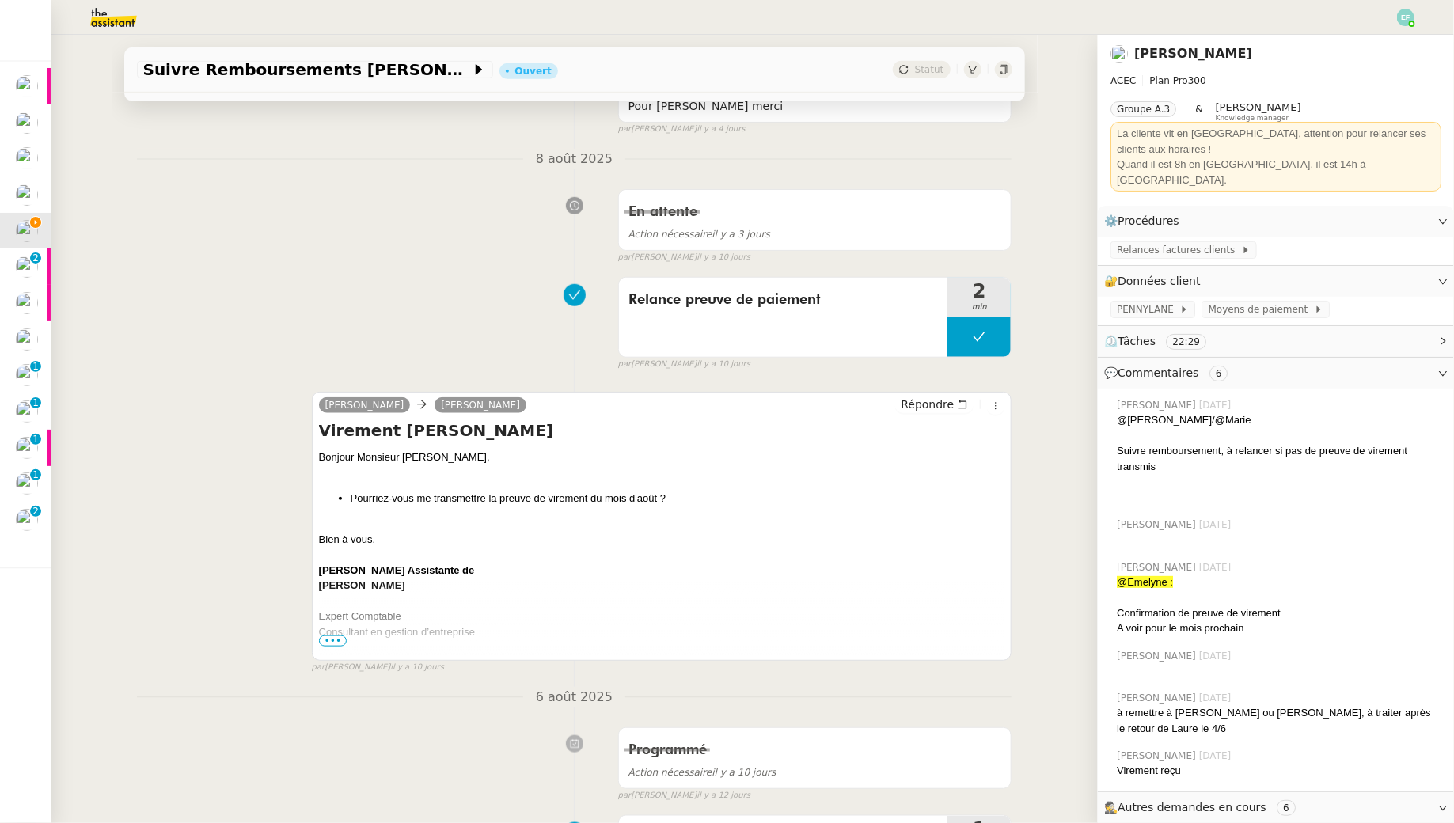
scroll to position [551, 0]
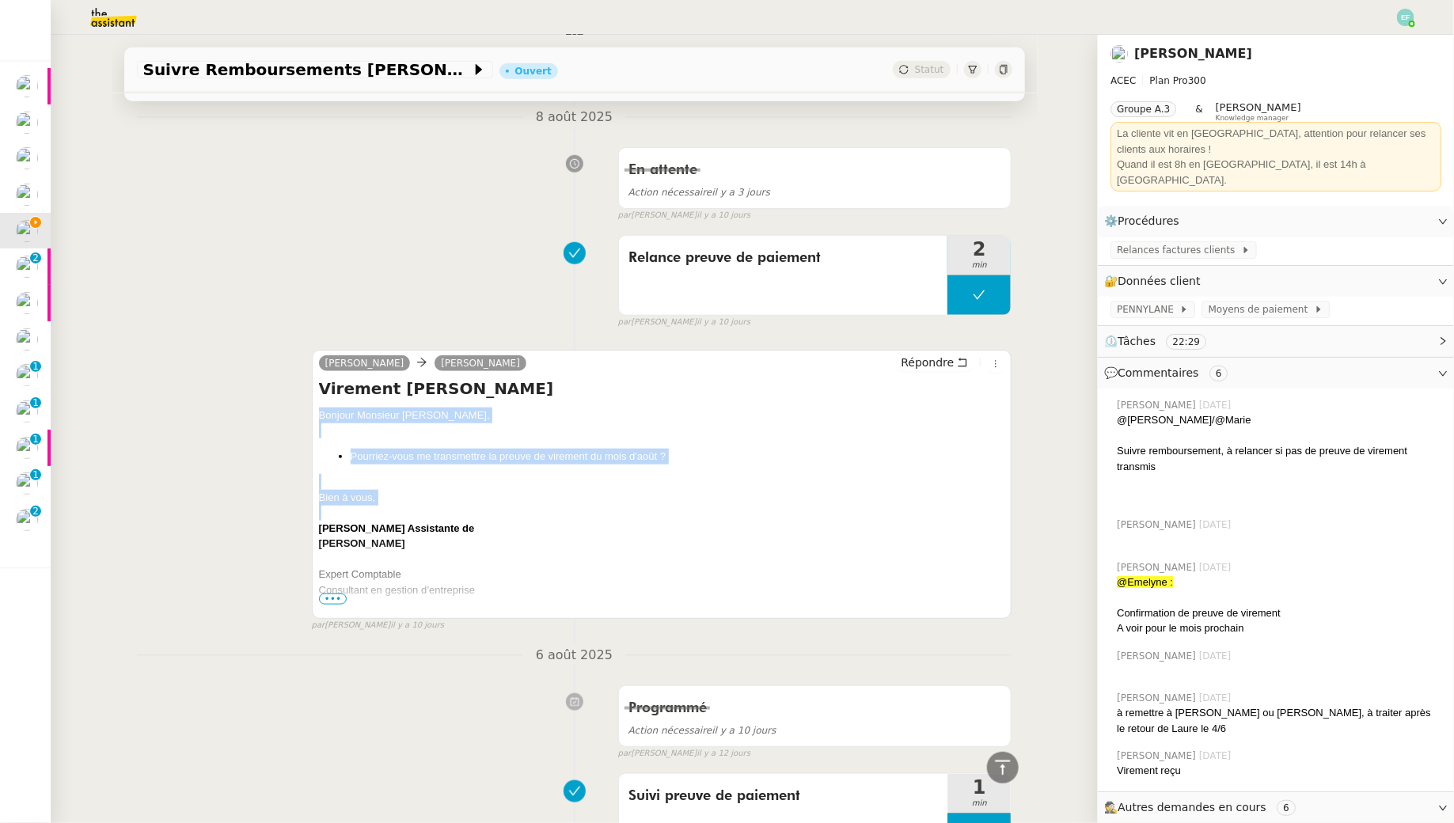
drag, startPoint x: 316, startPoint y: 407, endPoint x: 399, endPoint y: 506, distance: 129.2
click at [399, 506] on div "Julie ARDON ELIE Répondre Virement Mr Ardon Bonjour Monsieur Ardon, Pourriez-vo…" at bounding box center [662, 484] width 700 height 269
copy div "Bonjour Monsieur Ardon, Pourriez-vous me transmettre la preuve de virement du m…"
click at [965, 358] on icon at bounding box center [962, 362] width 9 height 9
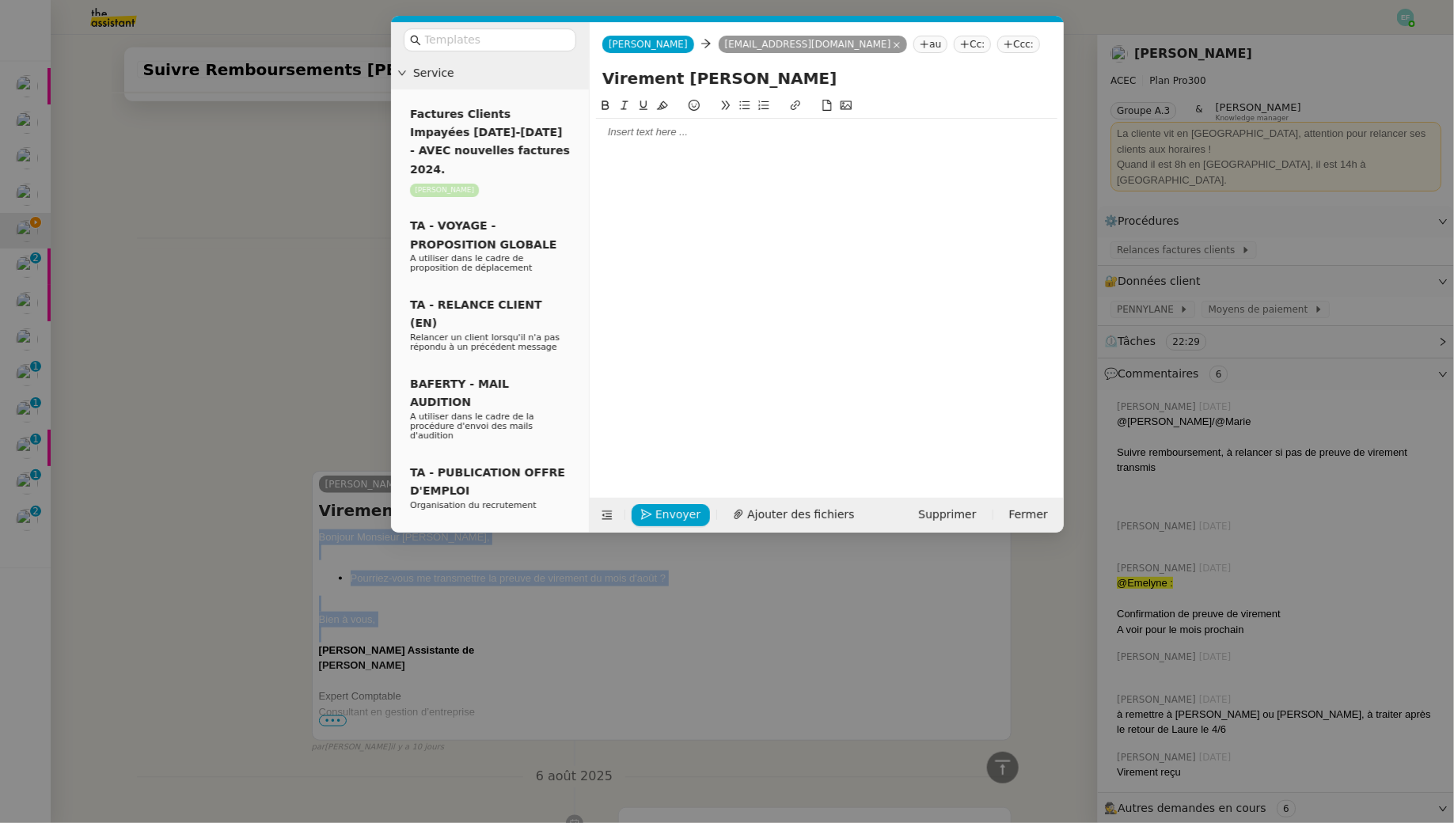
scroll to position [671, 0]
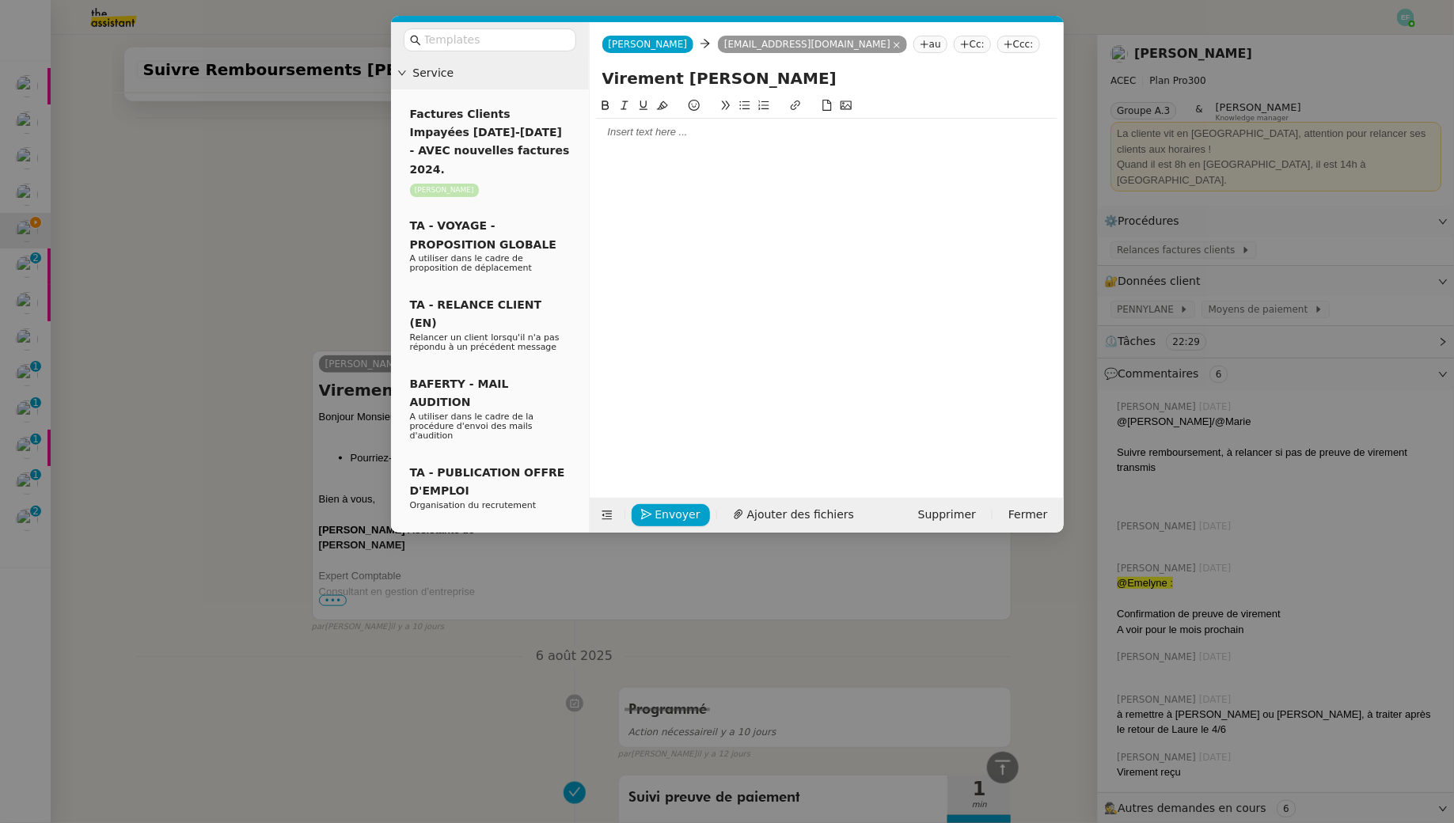
click at [656, 138] on div at bounding box center [826, 132] width 461 height 14
click at [662, 150] on div at bounding box center [826, 147] width 461 height 14
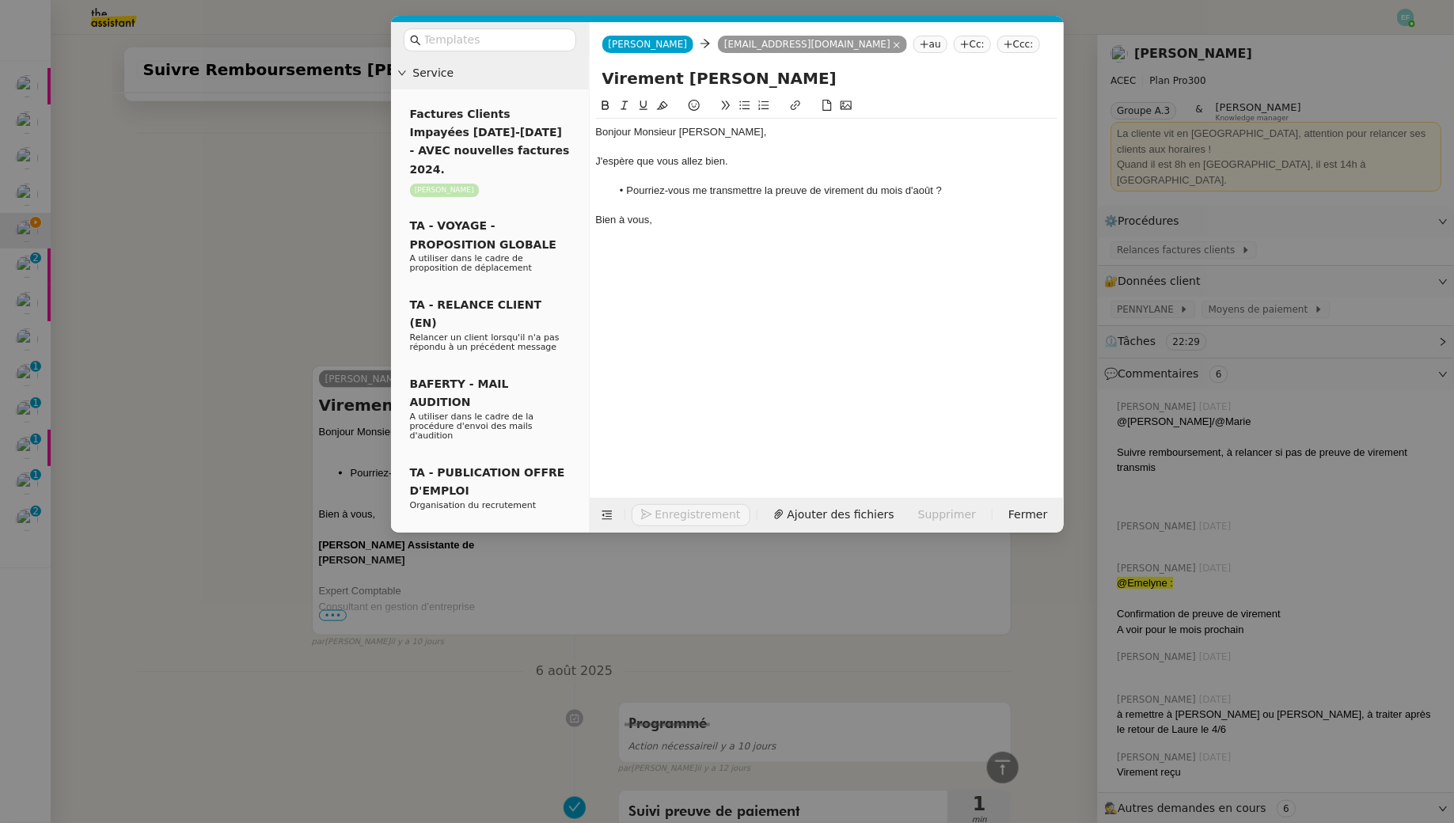
scroll to position [815, 0]
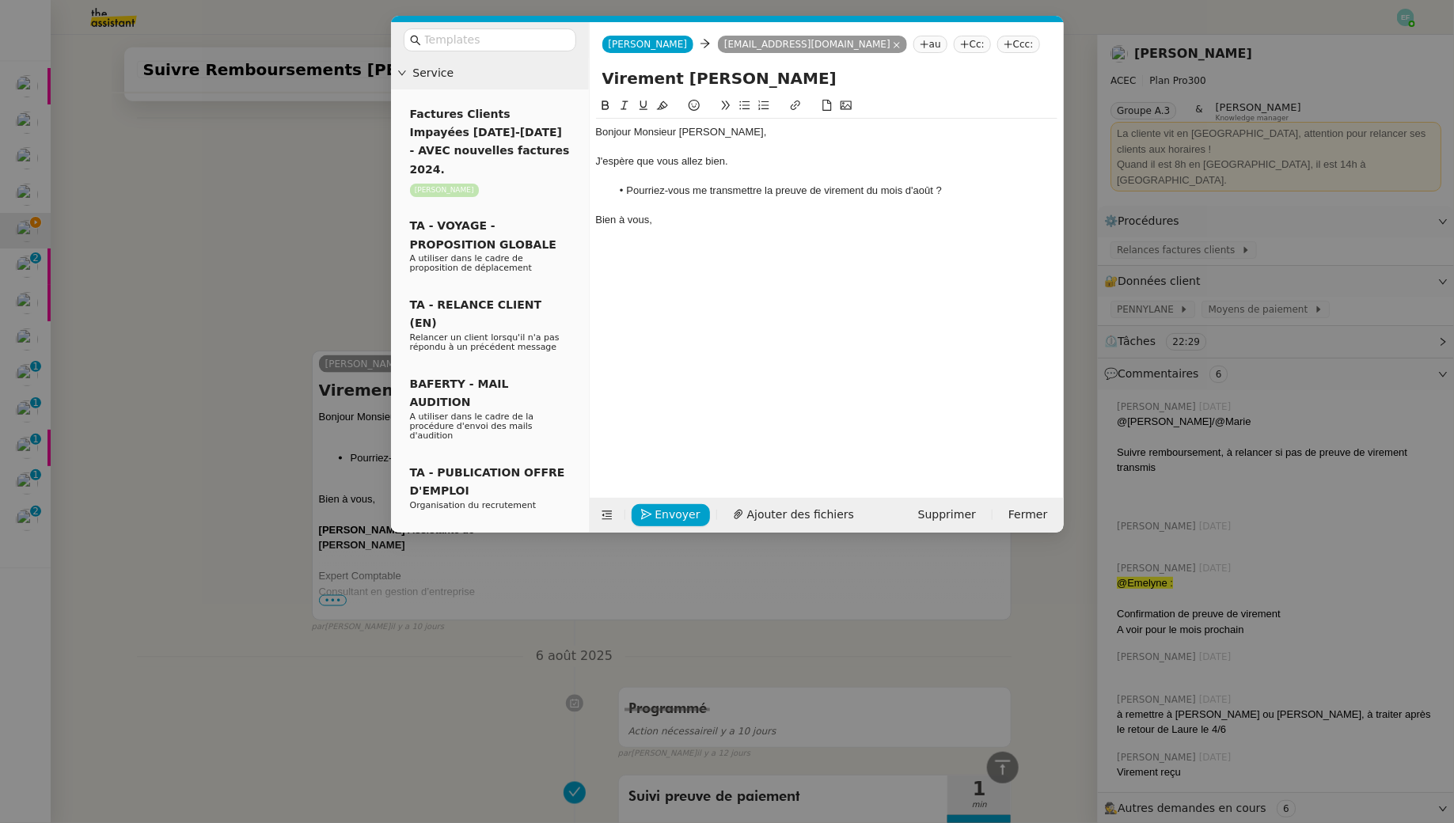
click at [639, 176] on div at bounding box center [826, 176] width 461 height 14
click at [662, 510] on span "Envoyer" at bounding box center [677, 515] width 45 height 18
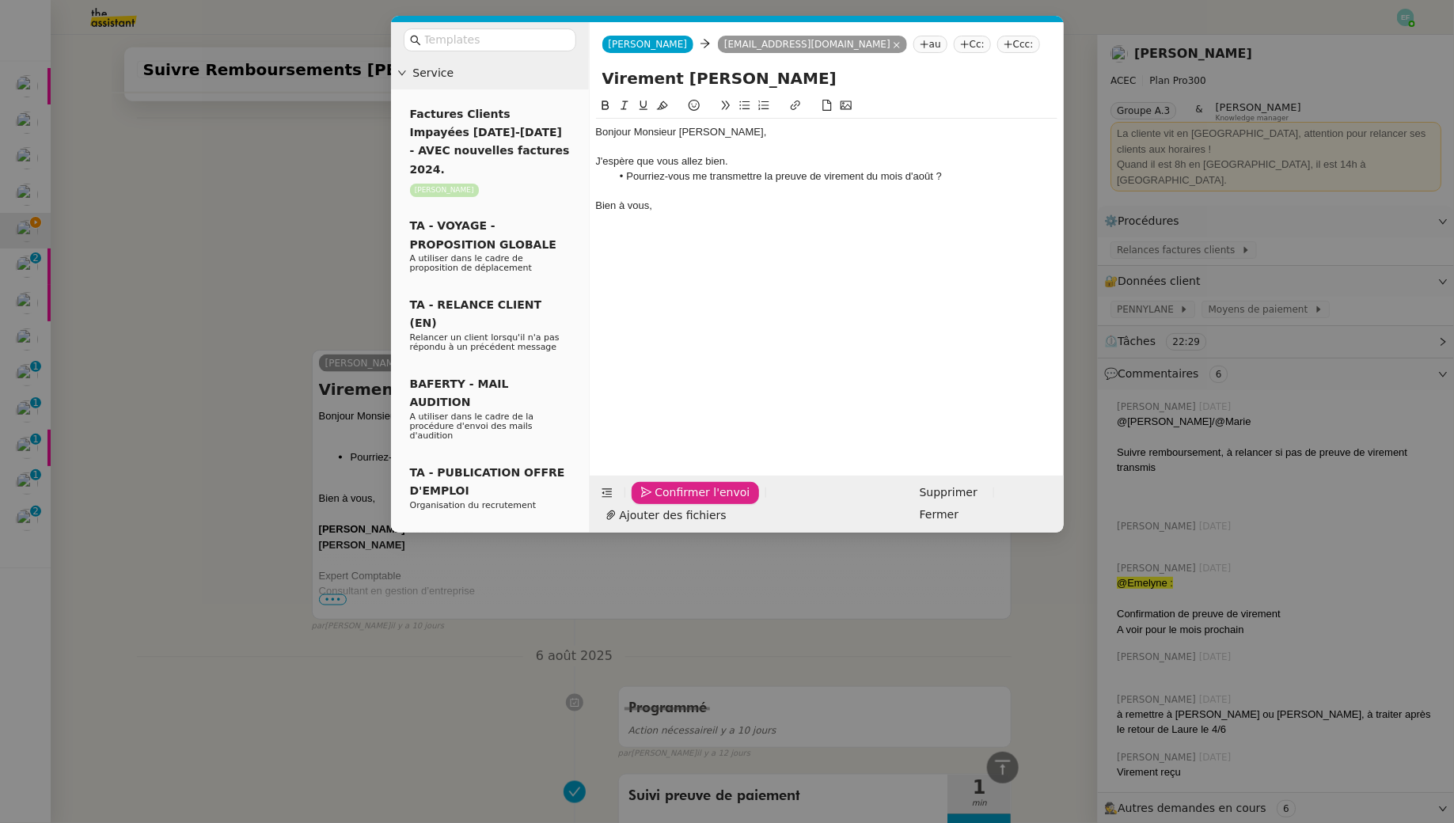
click at [662, 502] on span "Confirmer l'envoi" at bounding box center [702, 493] width 95 height 18
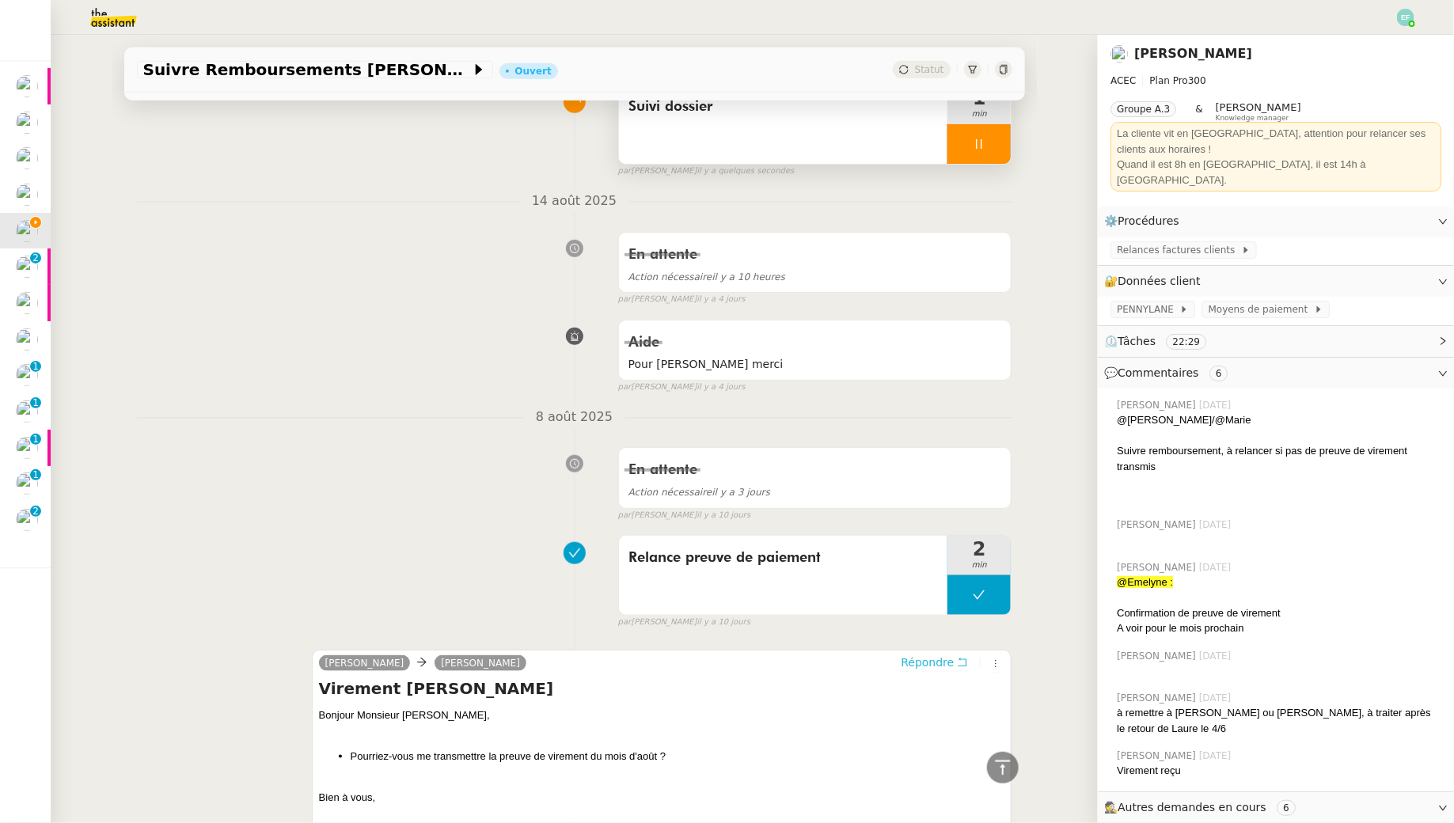
scroll to position [0, 0]
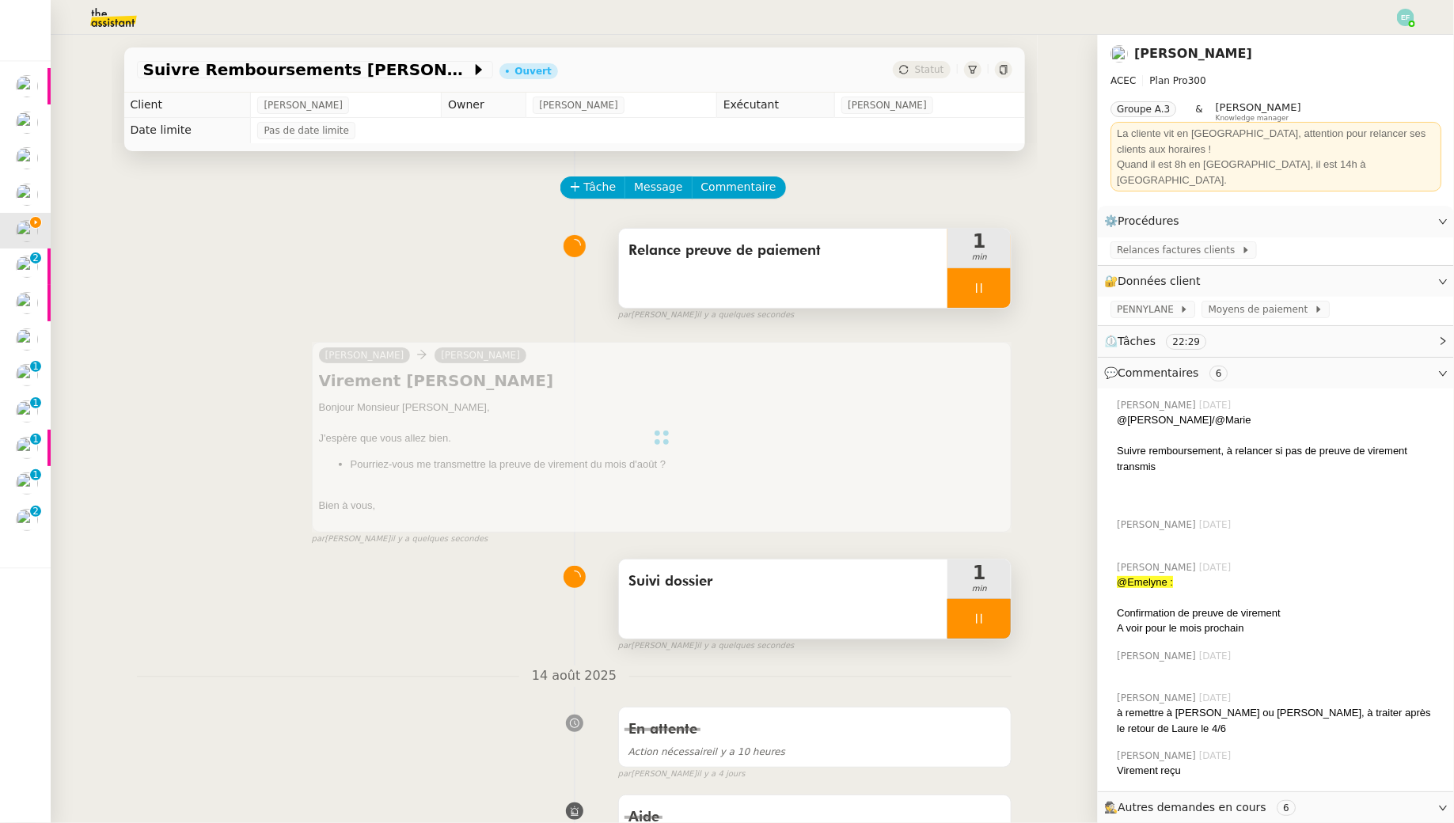
click at [981, 620] on icon at bounding box center [979, 619] width 13 height 13
click at [981, 620] on button at bounding box center [995, 619] width 32 height 40
click at [981, 285] on icon at bounding box center [979, 288] width 13 height 13
click at [981, 285] on button at bounding box center [995, 288] width 32 height 40
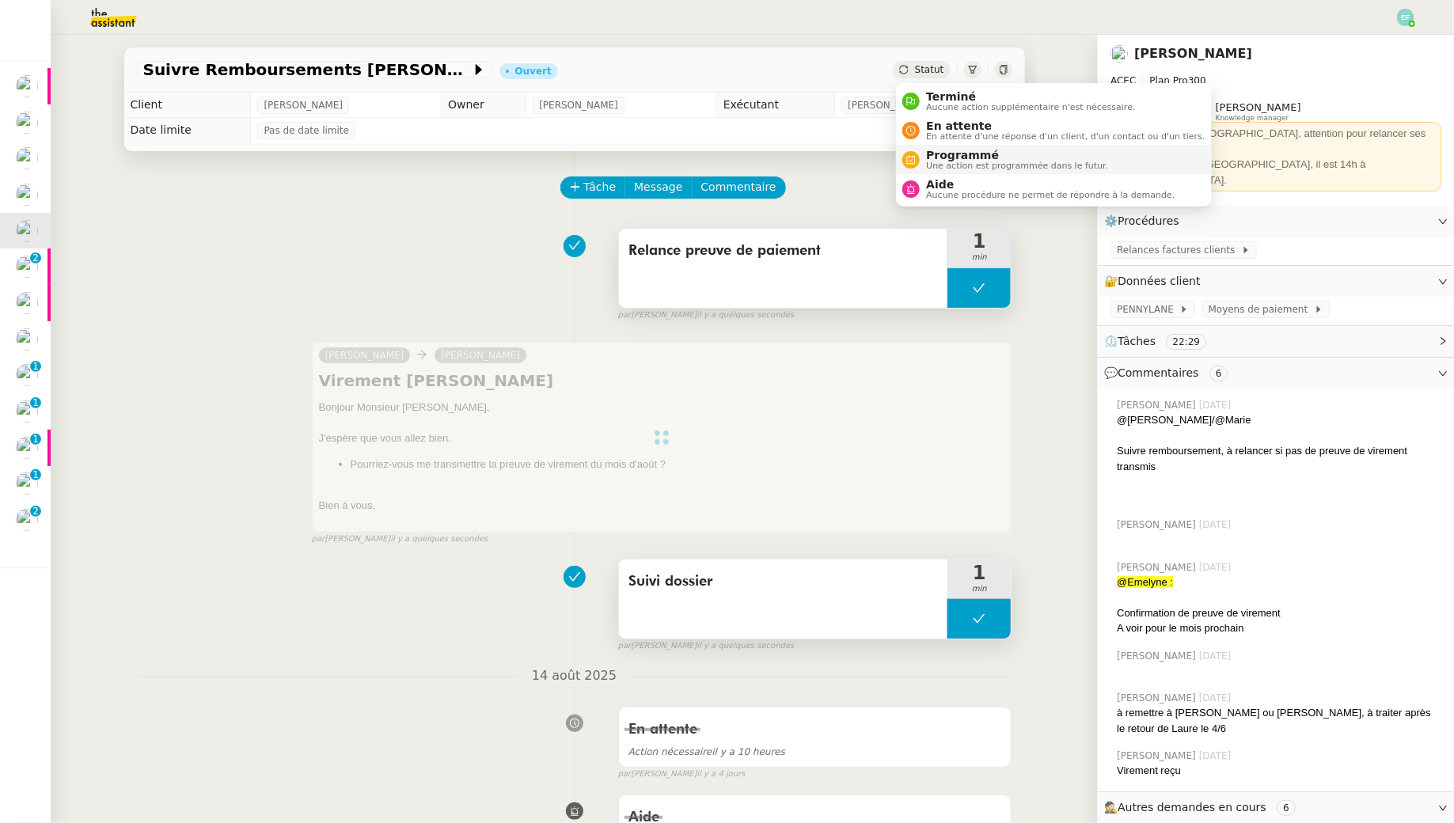
click at [935, 163] on span "Une action est programmée dans le futur." at bounding box center [1017, 165] width 182 height 9
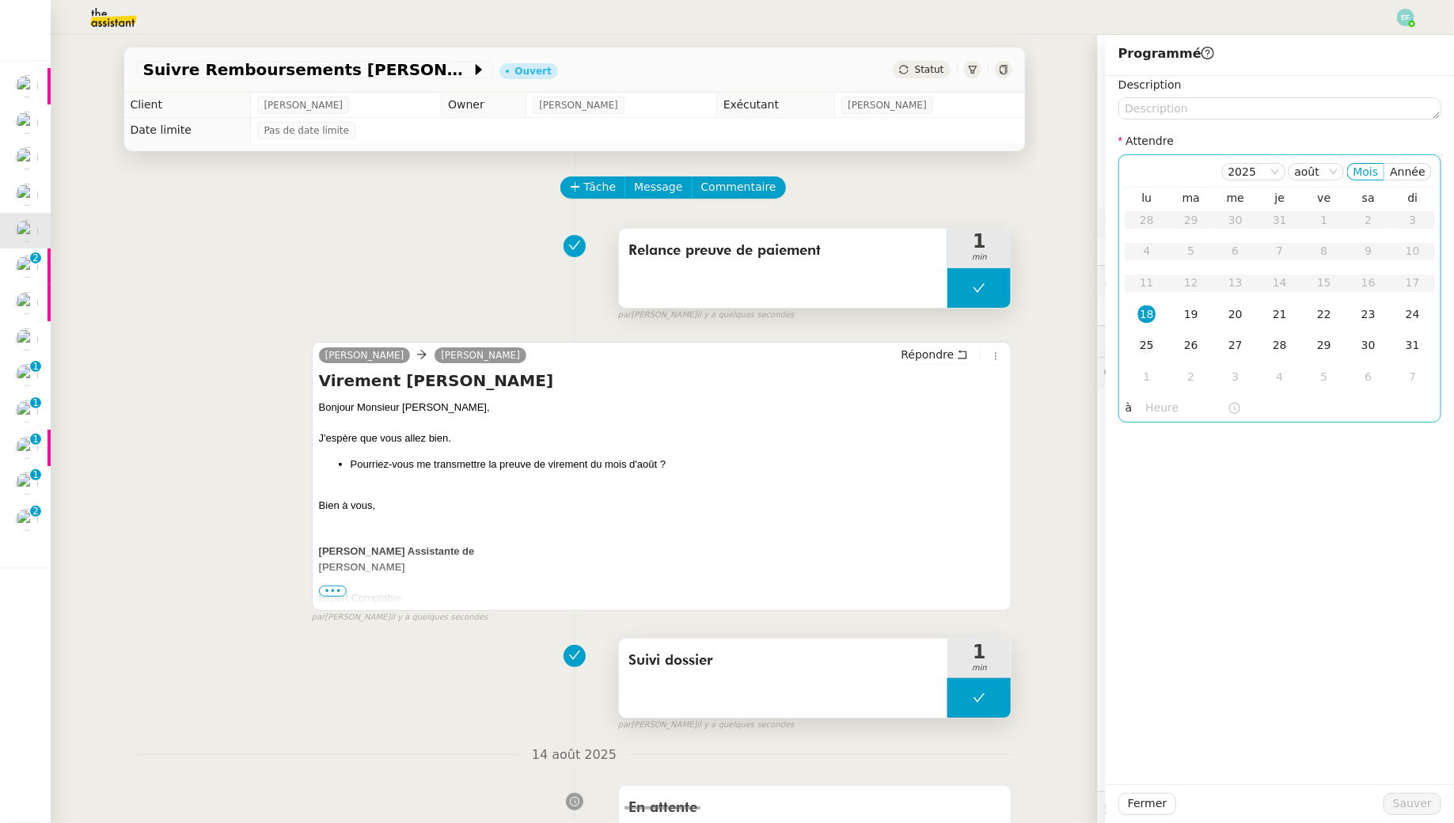
click at [1155, 346] on div "25" at bounding box center [1146, 344] width 17 height 17
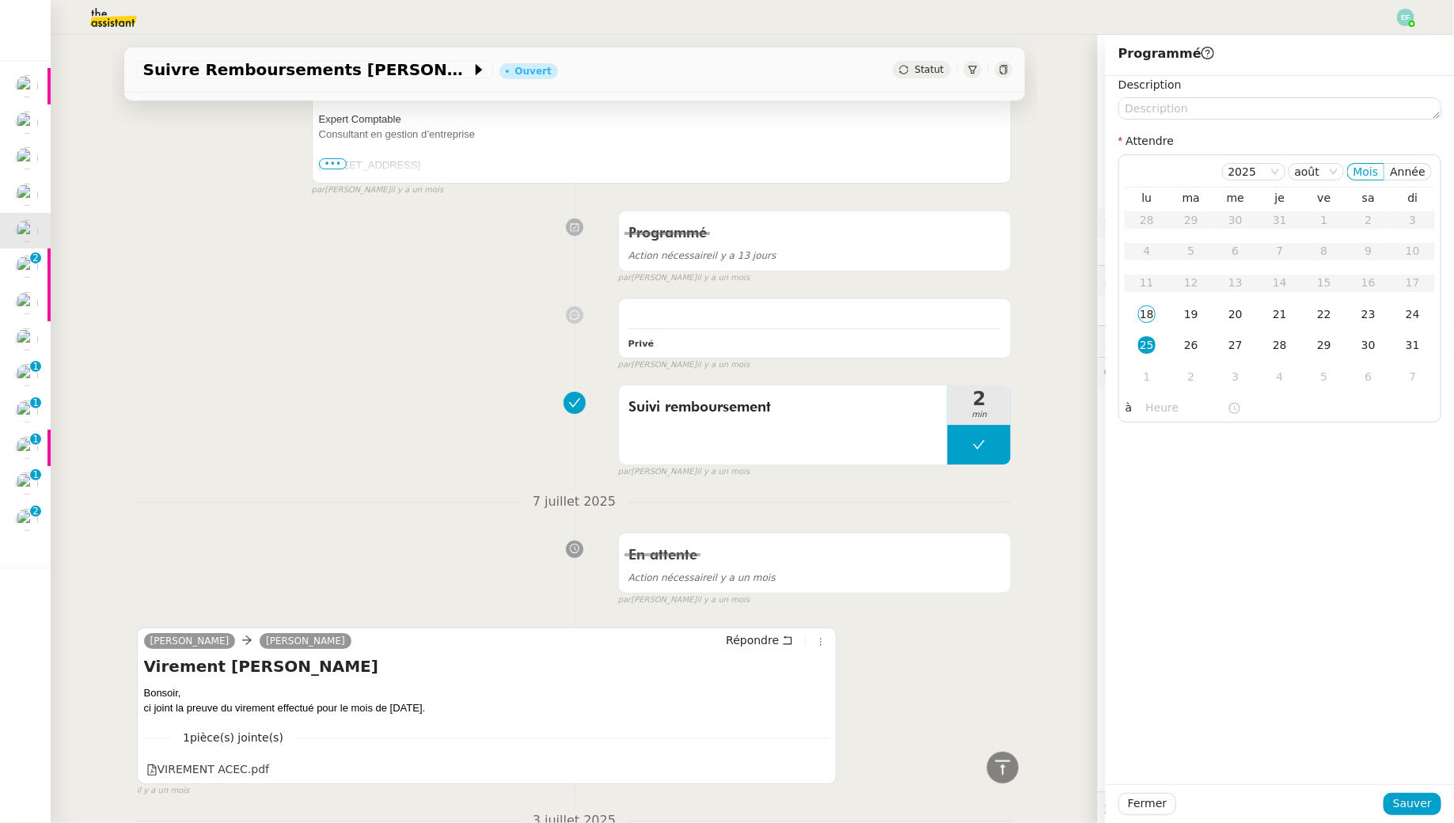
scroll to position [2597, 0]
click at [1405, 803] on span "Sauver" at bounding box center [1412, 804] width 39 height 18
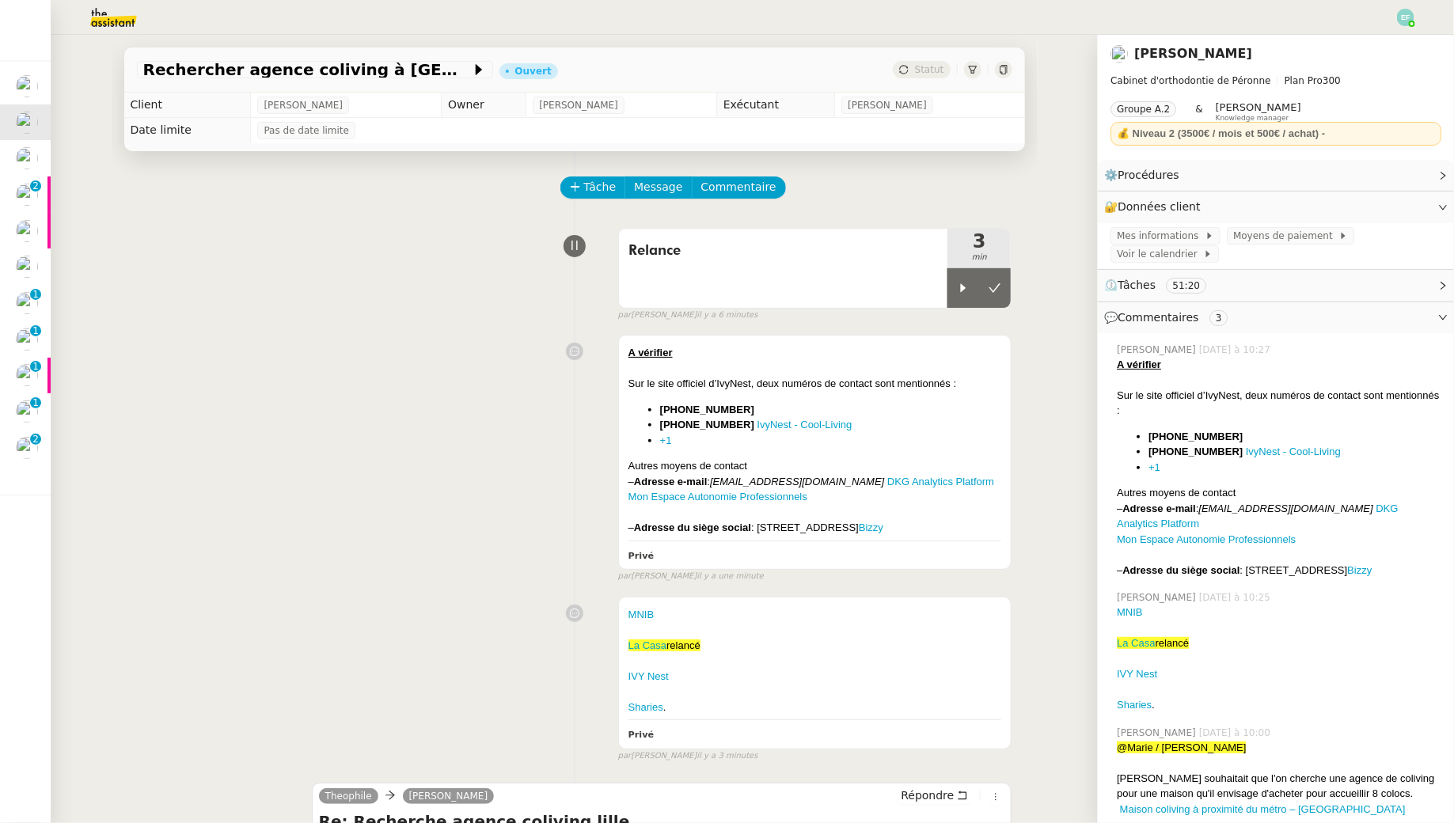
click at [386, 340] on div "A vérifier Sur le site officiel d’IvyNest, deux numéros de contact sont mention…" at bounding box center [574, 455] width 875 height 255
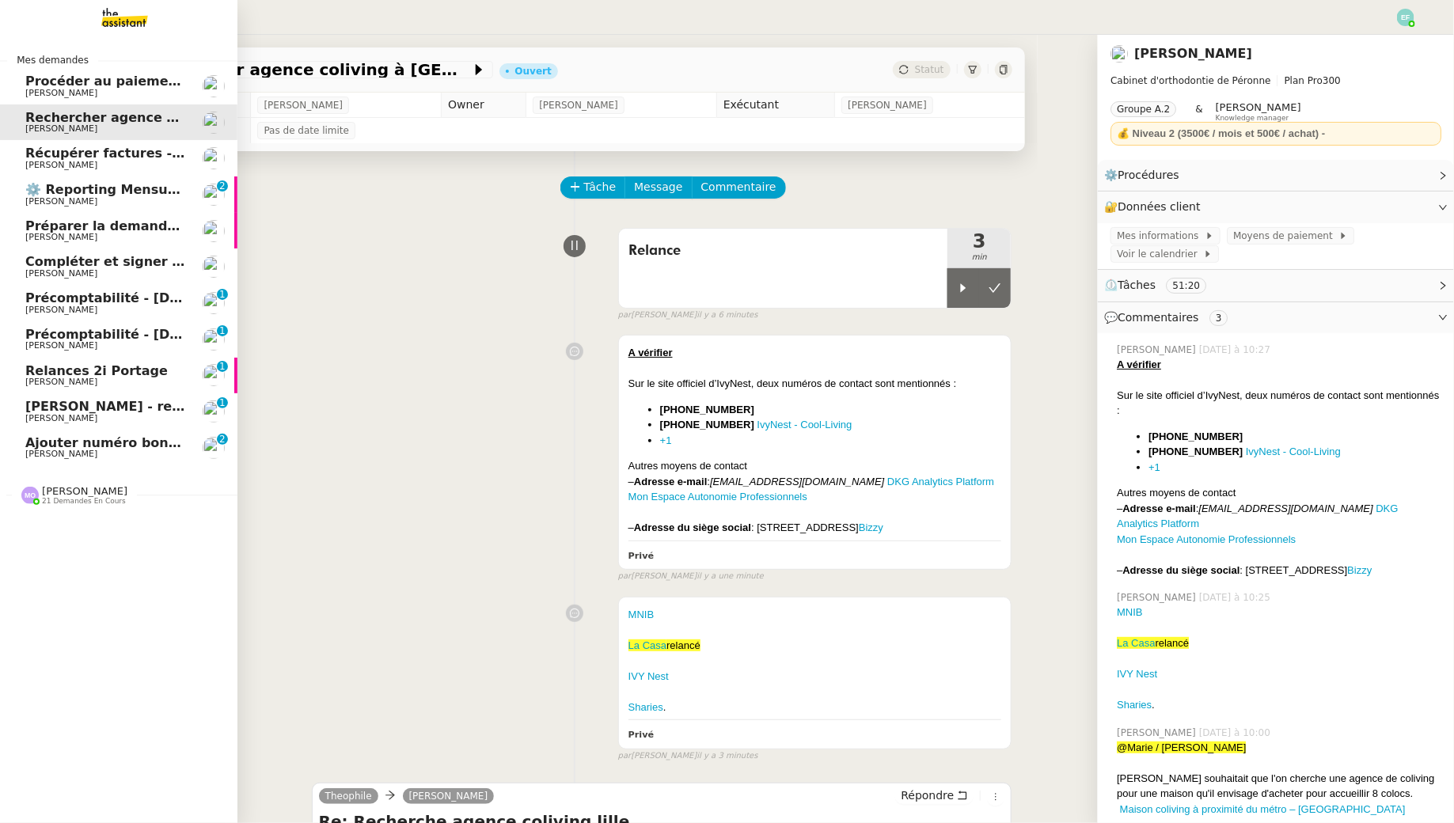
click at [40, 266] on span "Compléter et signer électroniquement le document de [PERSON_NAME]" at bounding box center [280, 261] width 510 height 15
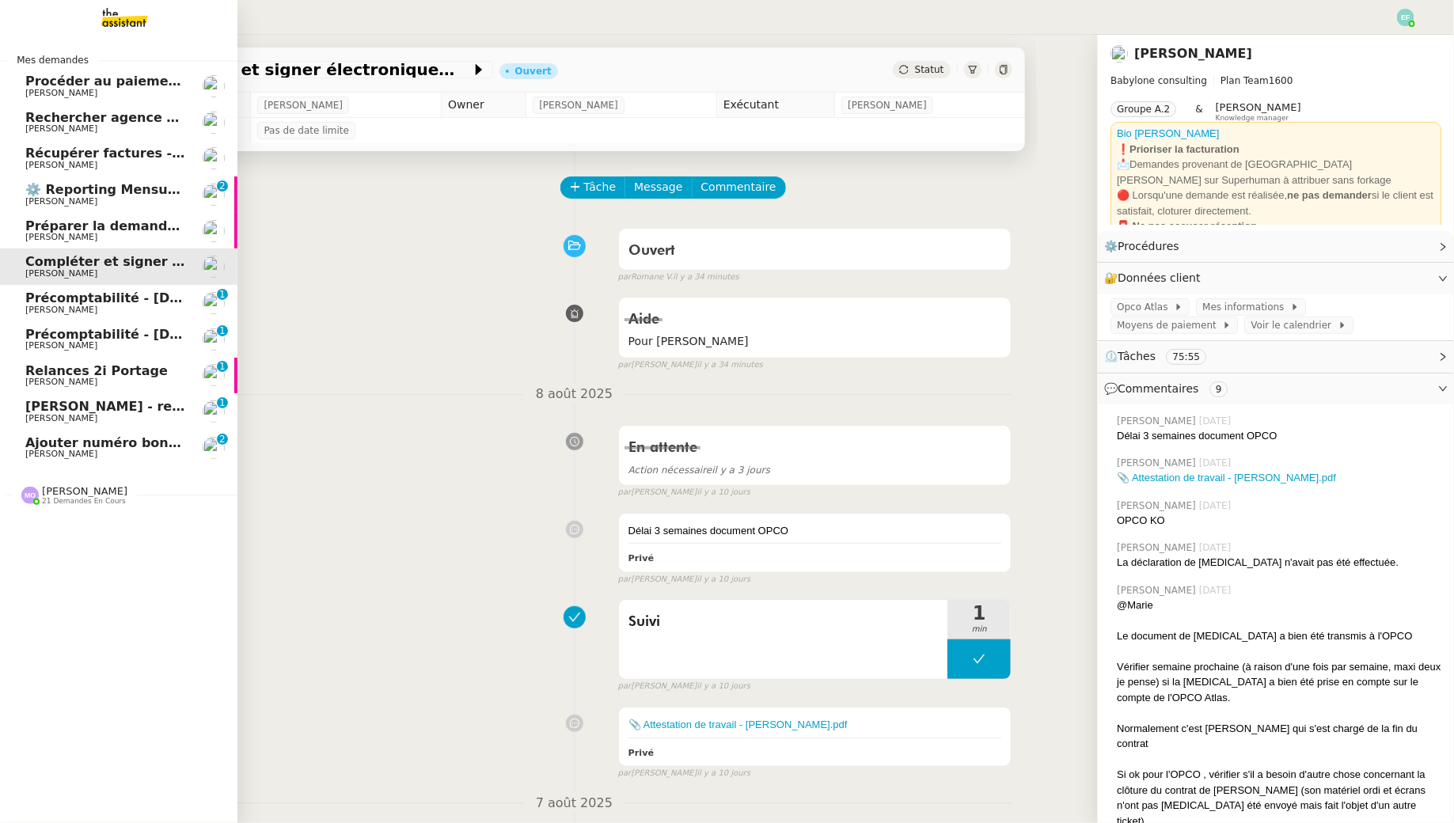
click at [42, 371] on span "Relances 2i Portage" at bounding box center [96, 370] width 142 height 15
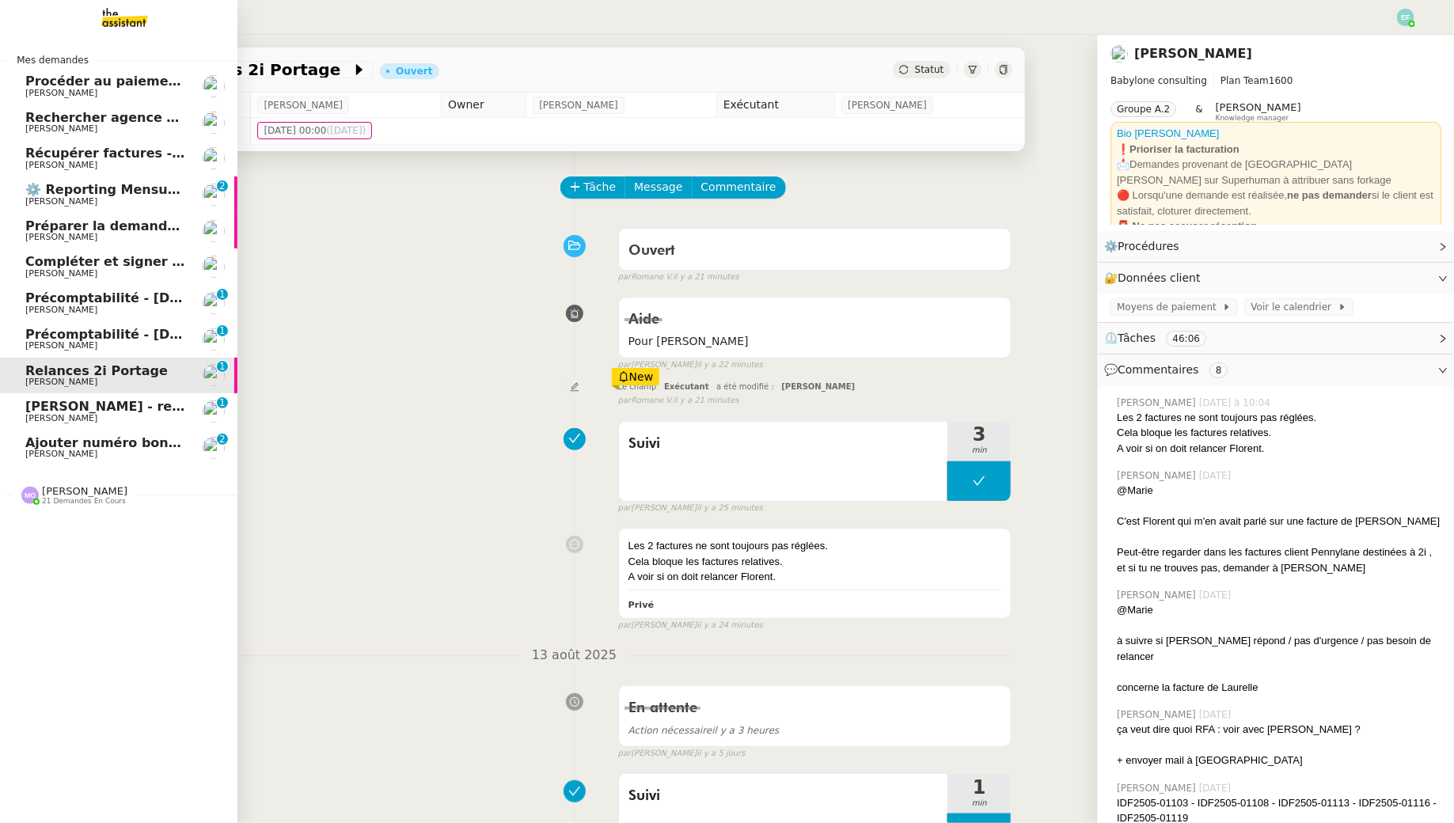
click at [115, 407] on span "[PERSON_NAME] - retour matériel" at bounding box center [145, 406] width 241 height 15
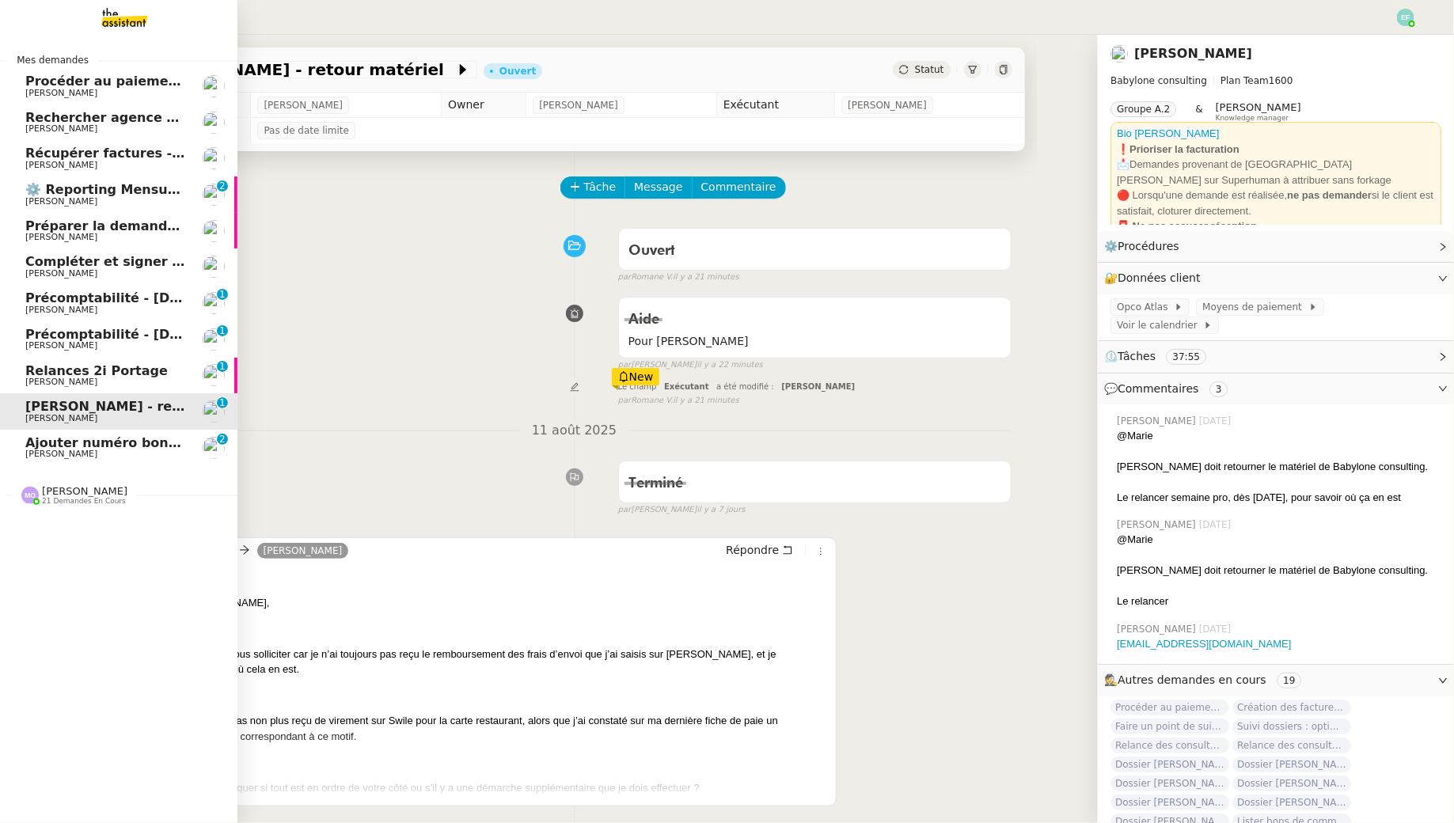
click at [115, 447] on span "Ajouter numéro bon de commande" at bounding box center [149, 442] width 248 height 15
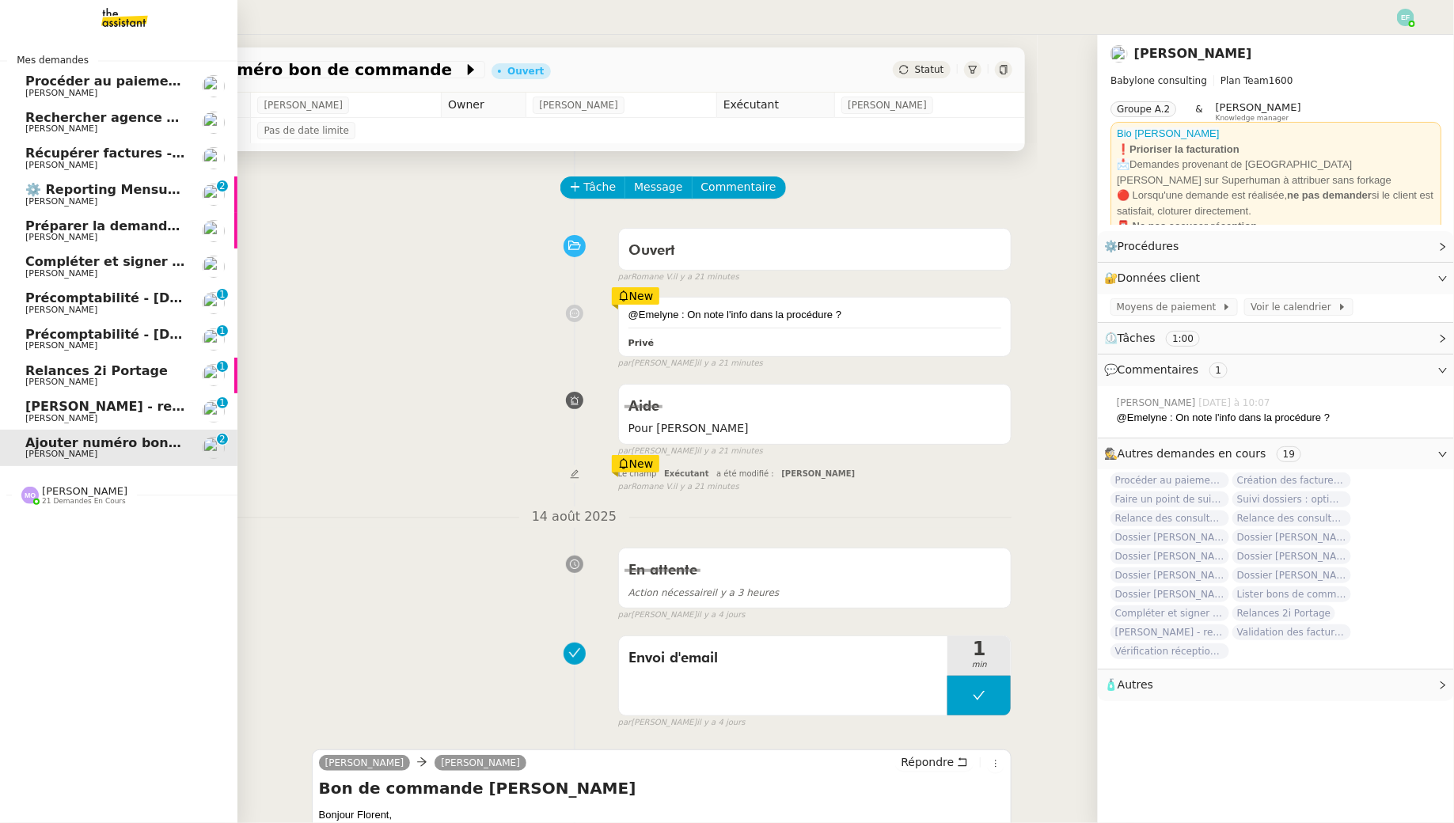
click at [19, 404] on link "Sofiane Cheurfa - retour matériel Florent Seiler 0 1 2 3 4 5 6 7 8 9" at bounding box center [118, 411] width 237 height 36
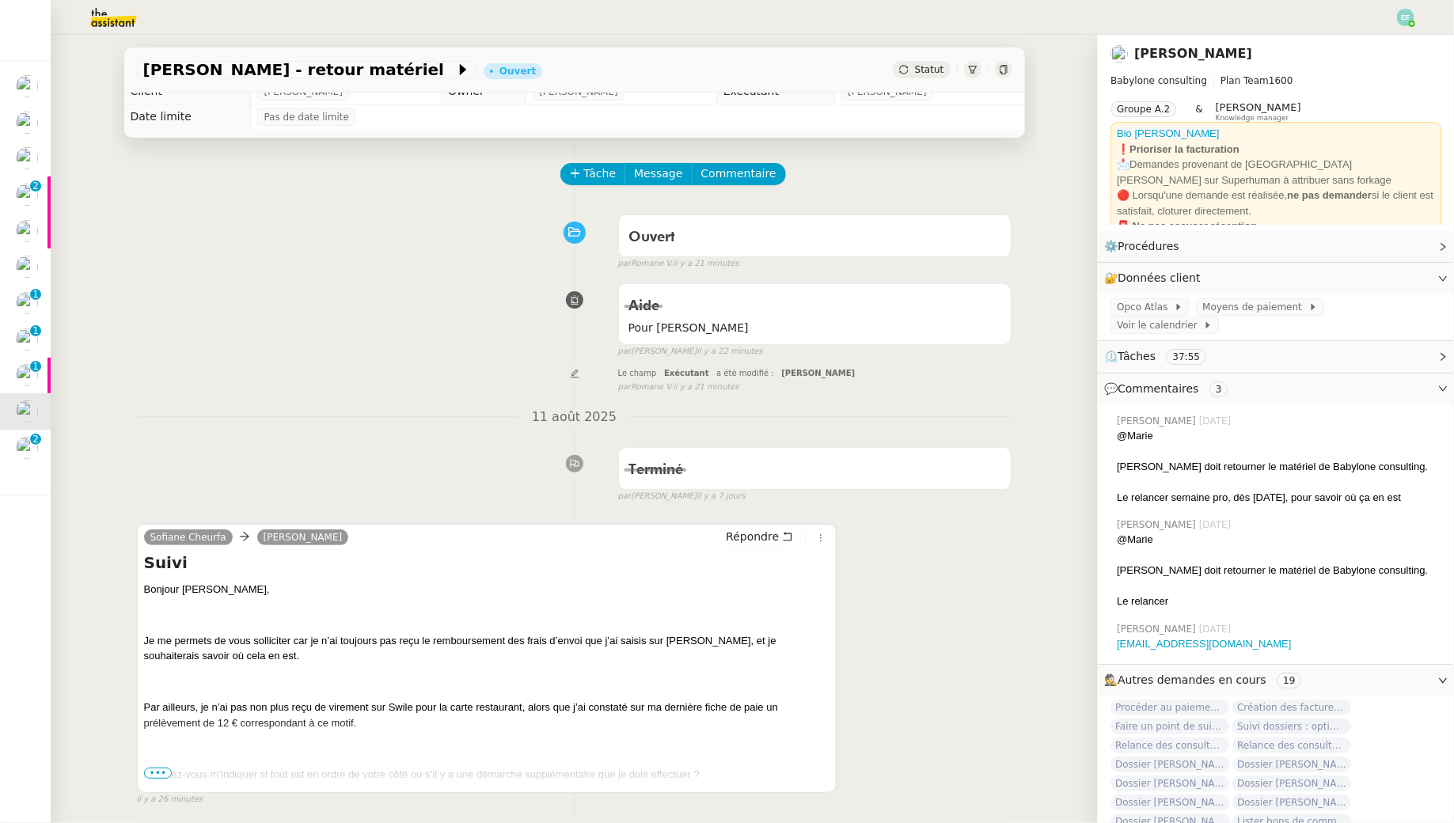
scroll to position [8, 0]
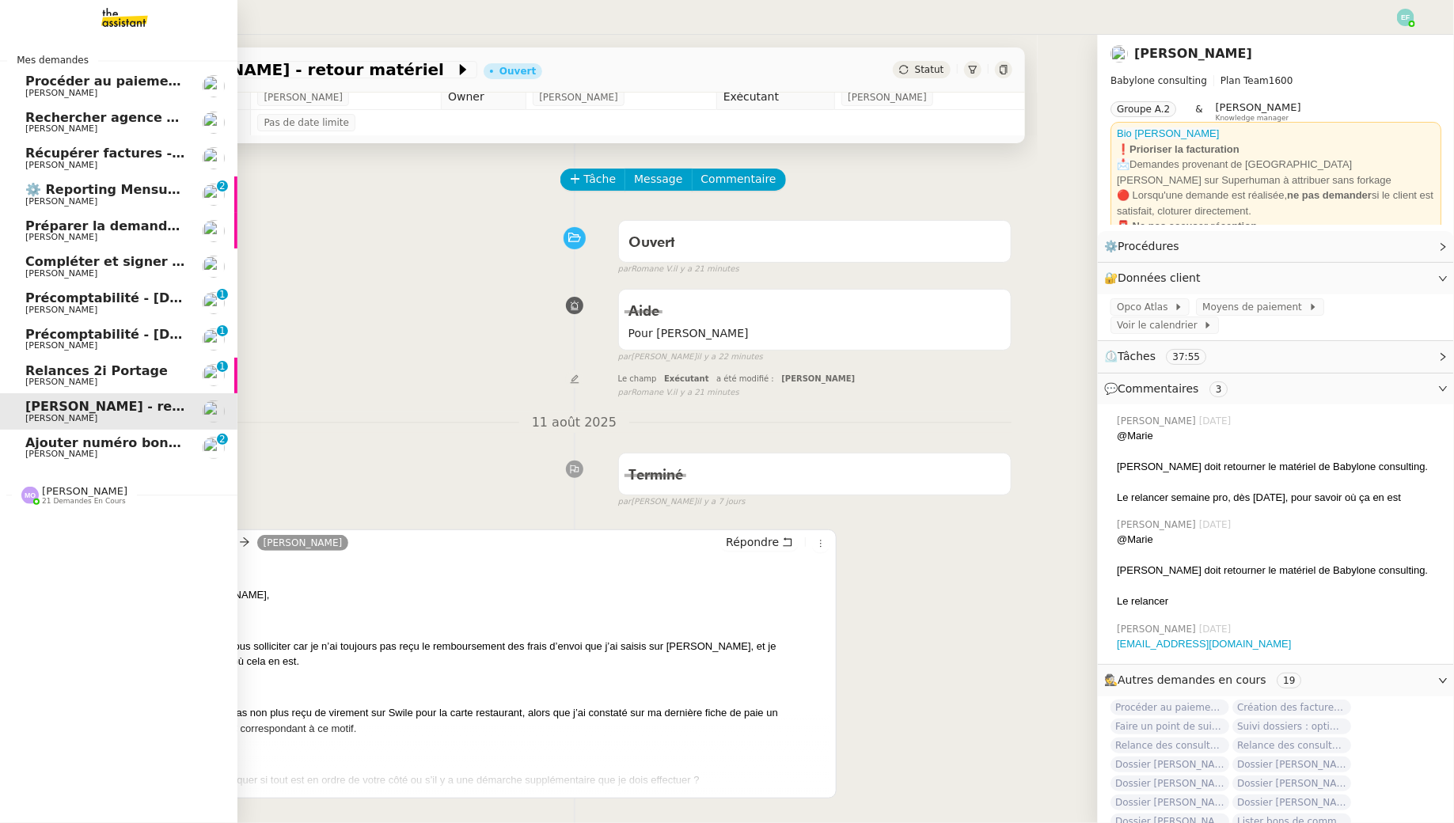
click at [85, 491] on span "[PERSON_NAME]" at bounding box center [84, 491] width 85 height 12
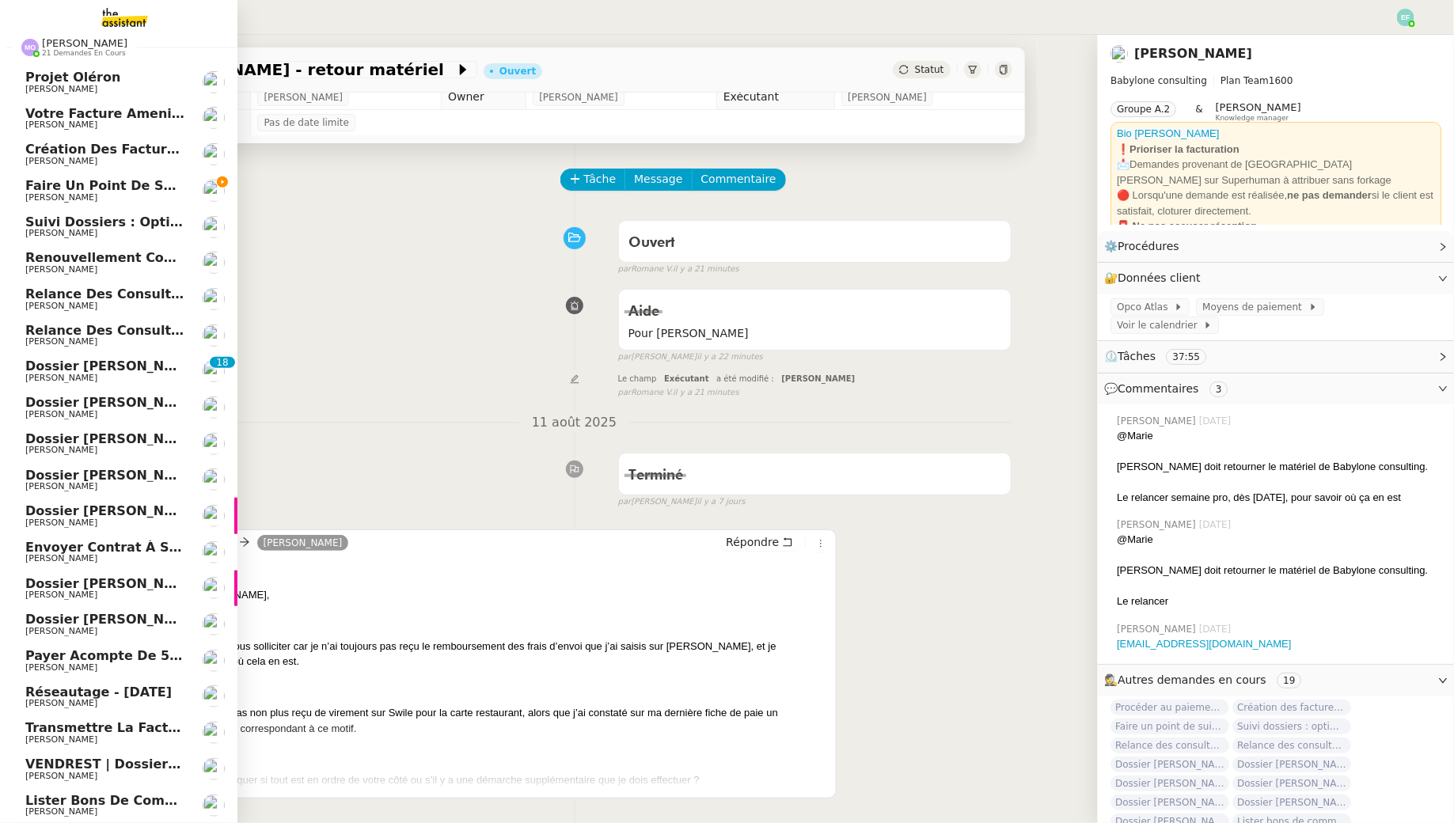
scroll to position [0, 0]
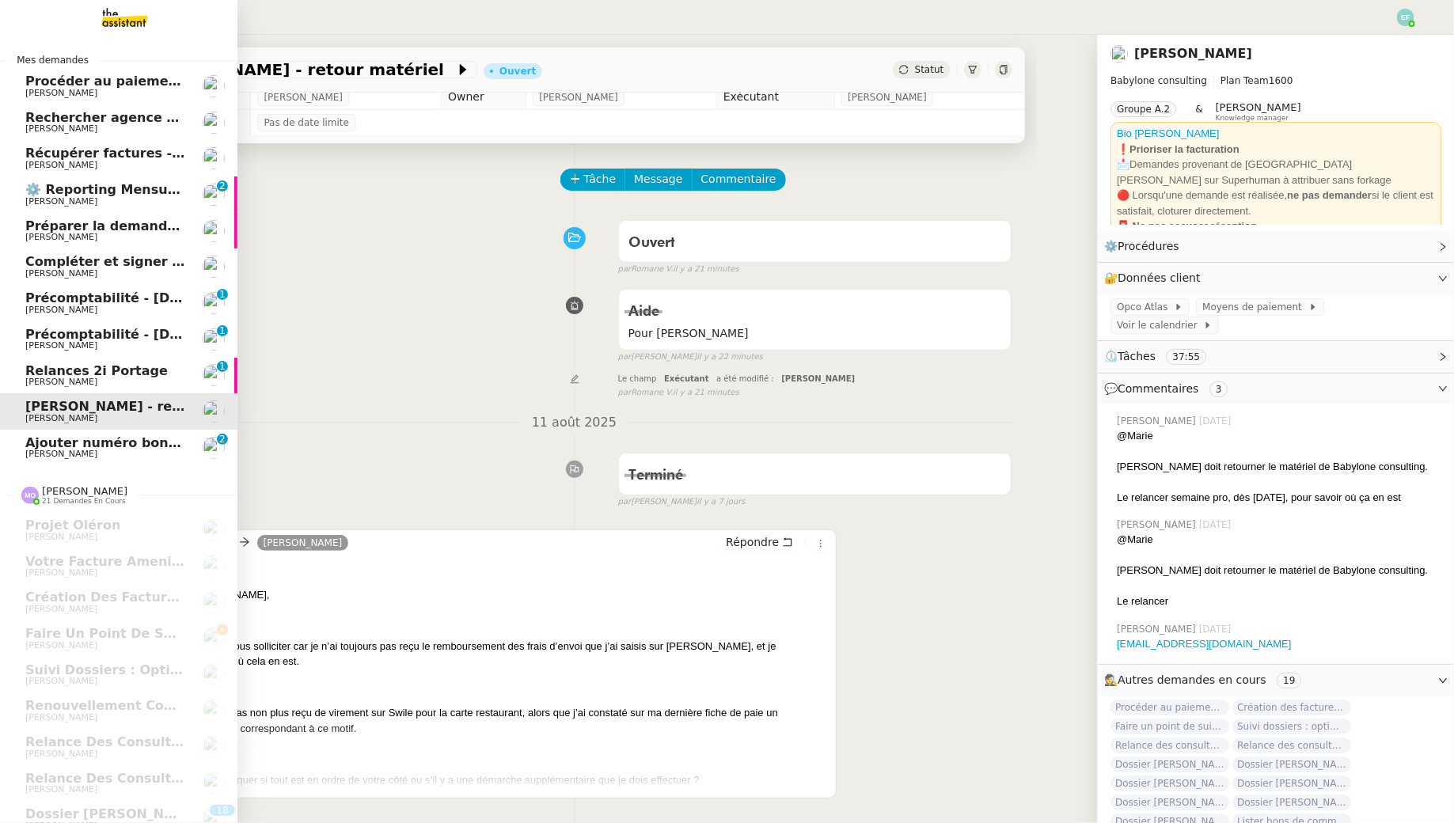
click at [74, 442] on span "Ajouter numéro bon de commande" at bounding box center [149, 442] width 248 height 15
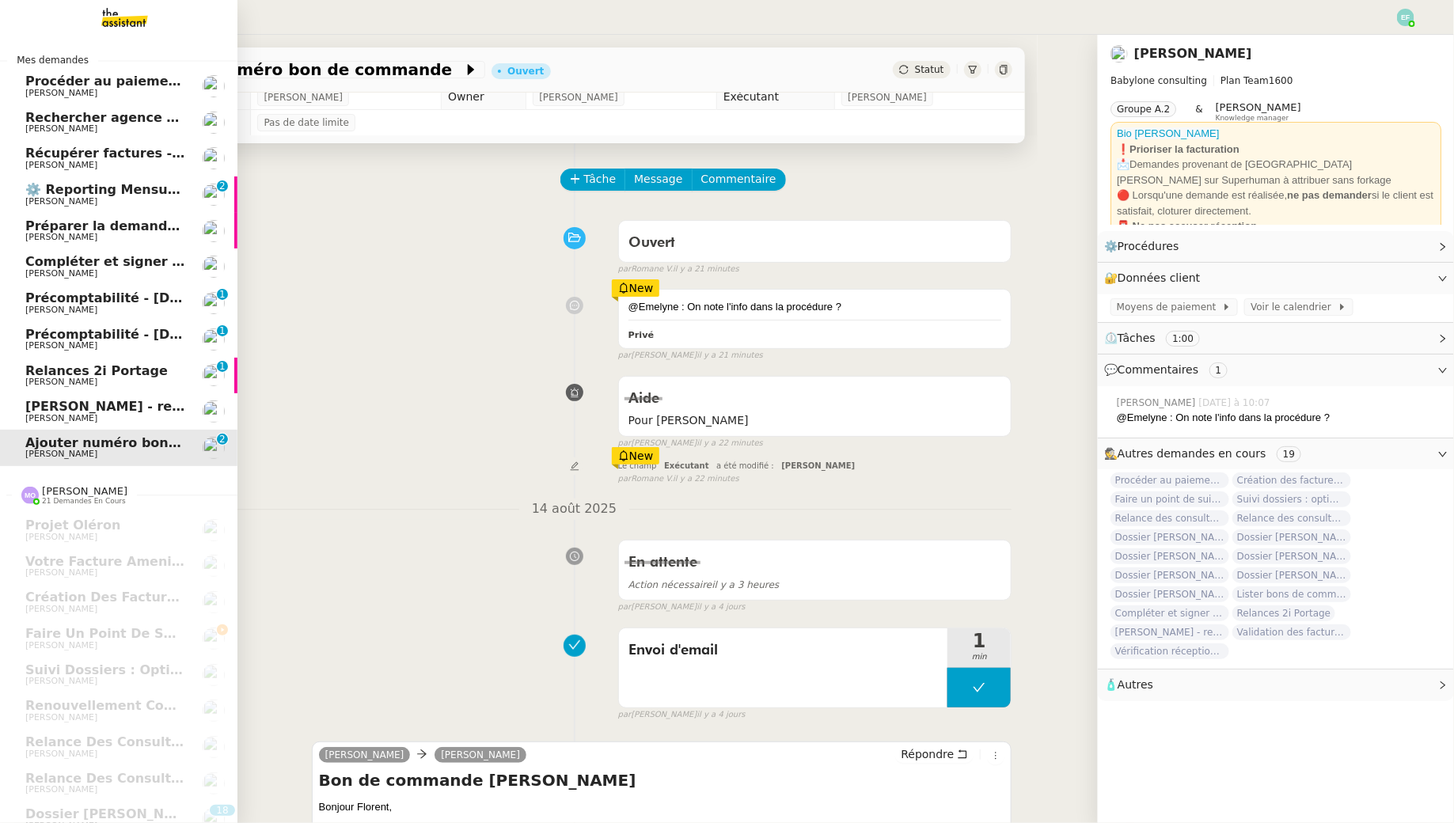
click at [42, 192] on span "⚙️ Reporting Mensuel (à réaliser dès réception salaires juillet)" at bounding box center [248, 189] width 446 height 15
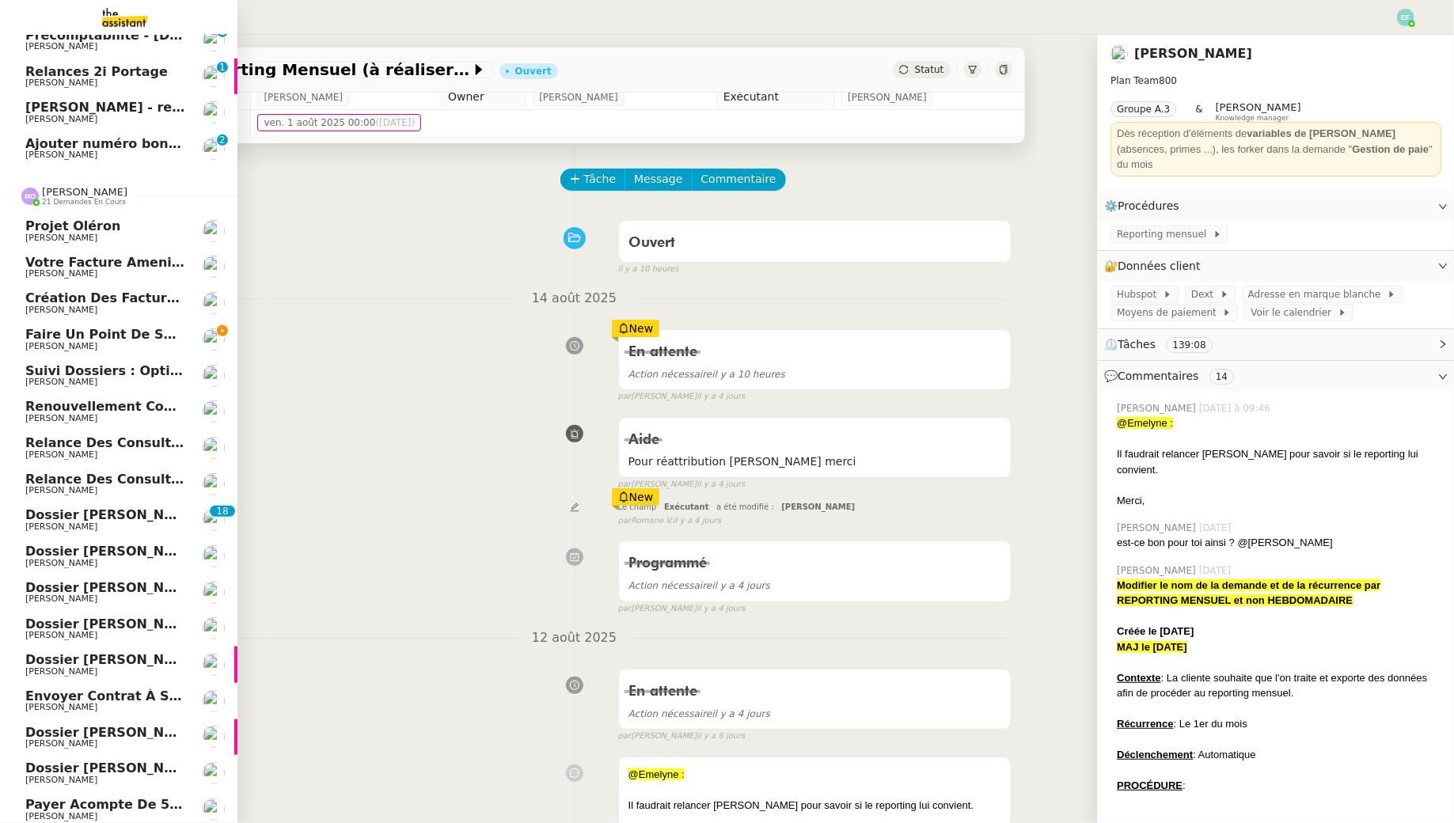
scroll to position [448, 0]
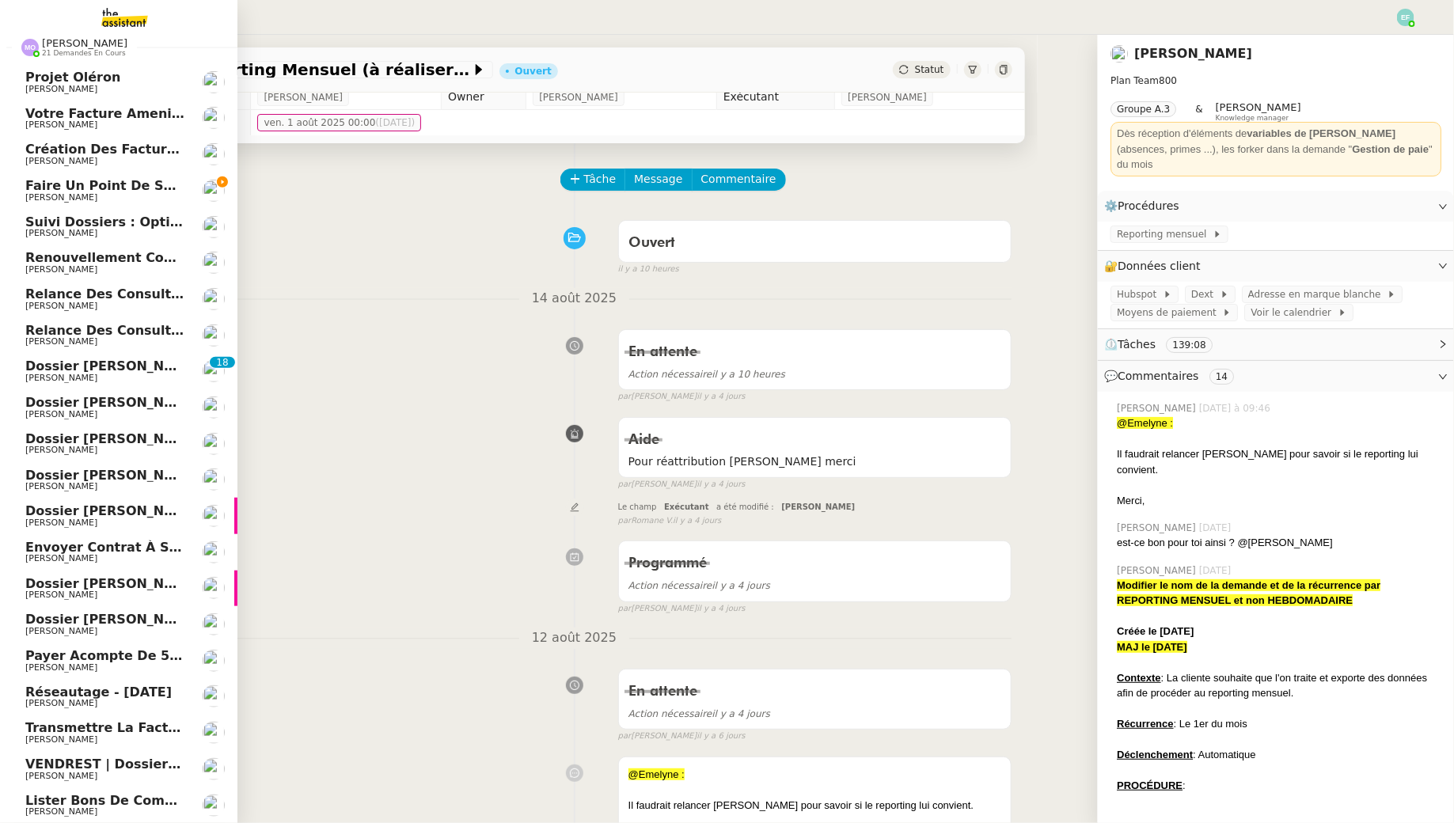
click at [40, 203] on link "Faire un point de suivi de la facturation Florent Seiler" at bounding box center [118, 191] width 237 height 36
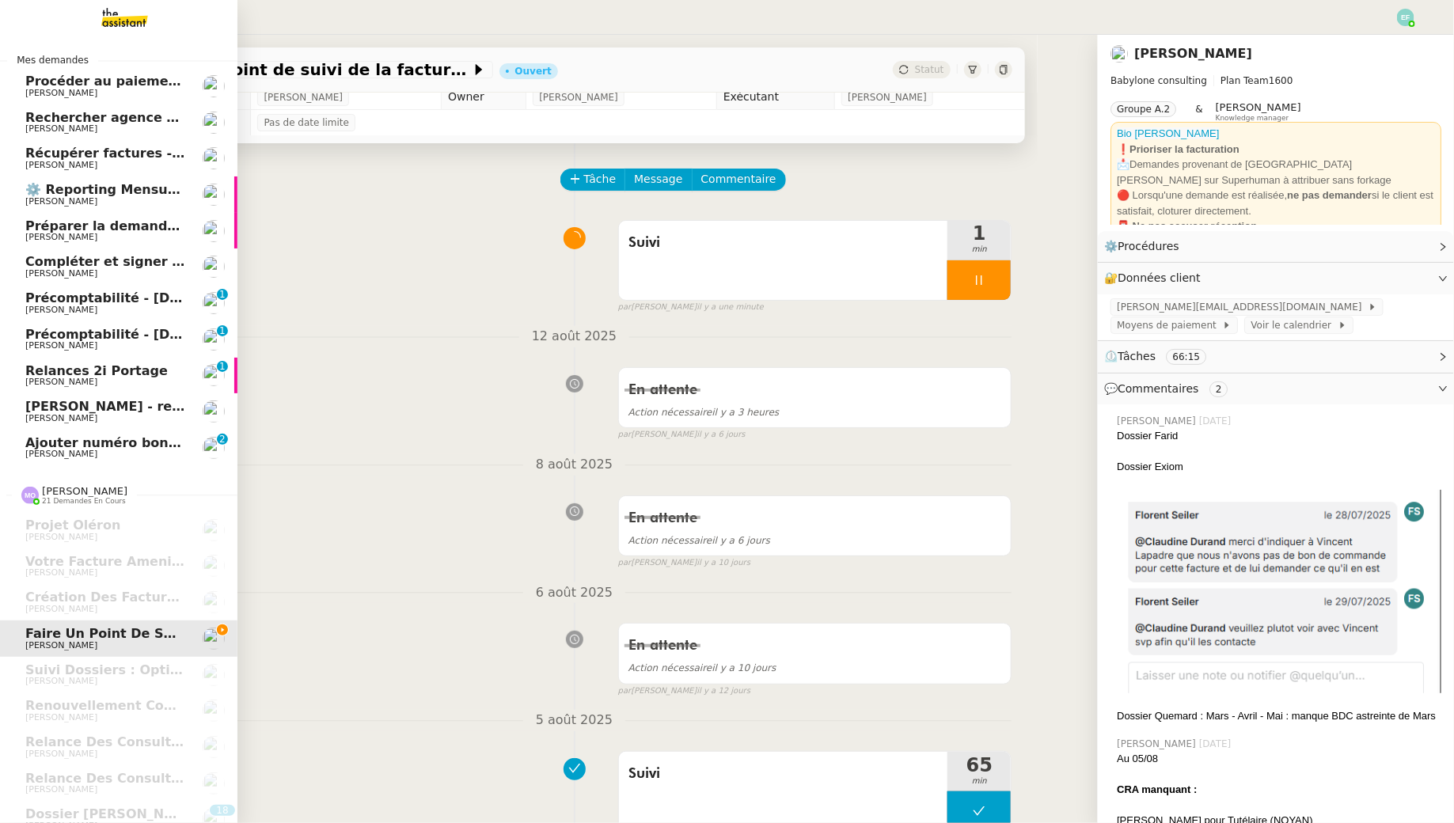
click at [93, 448] on span "Ajouter numéro bon de commande" at bounding box center [149, 442] width 248 height 15
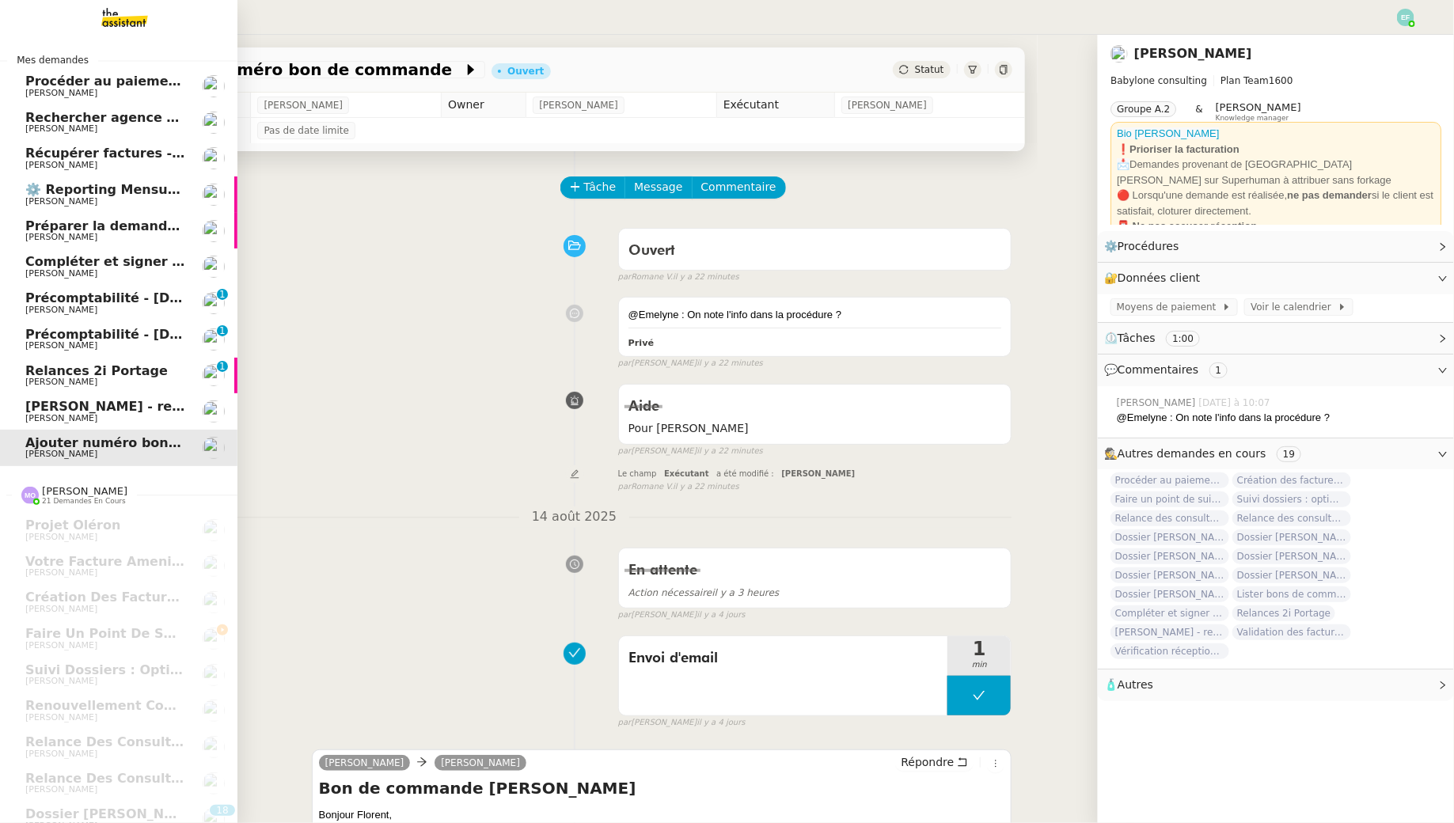
click at [32, 412] on span "[PERSON_NAME] - retour matériel" at bounding box center [145, 406] width 241 height 15
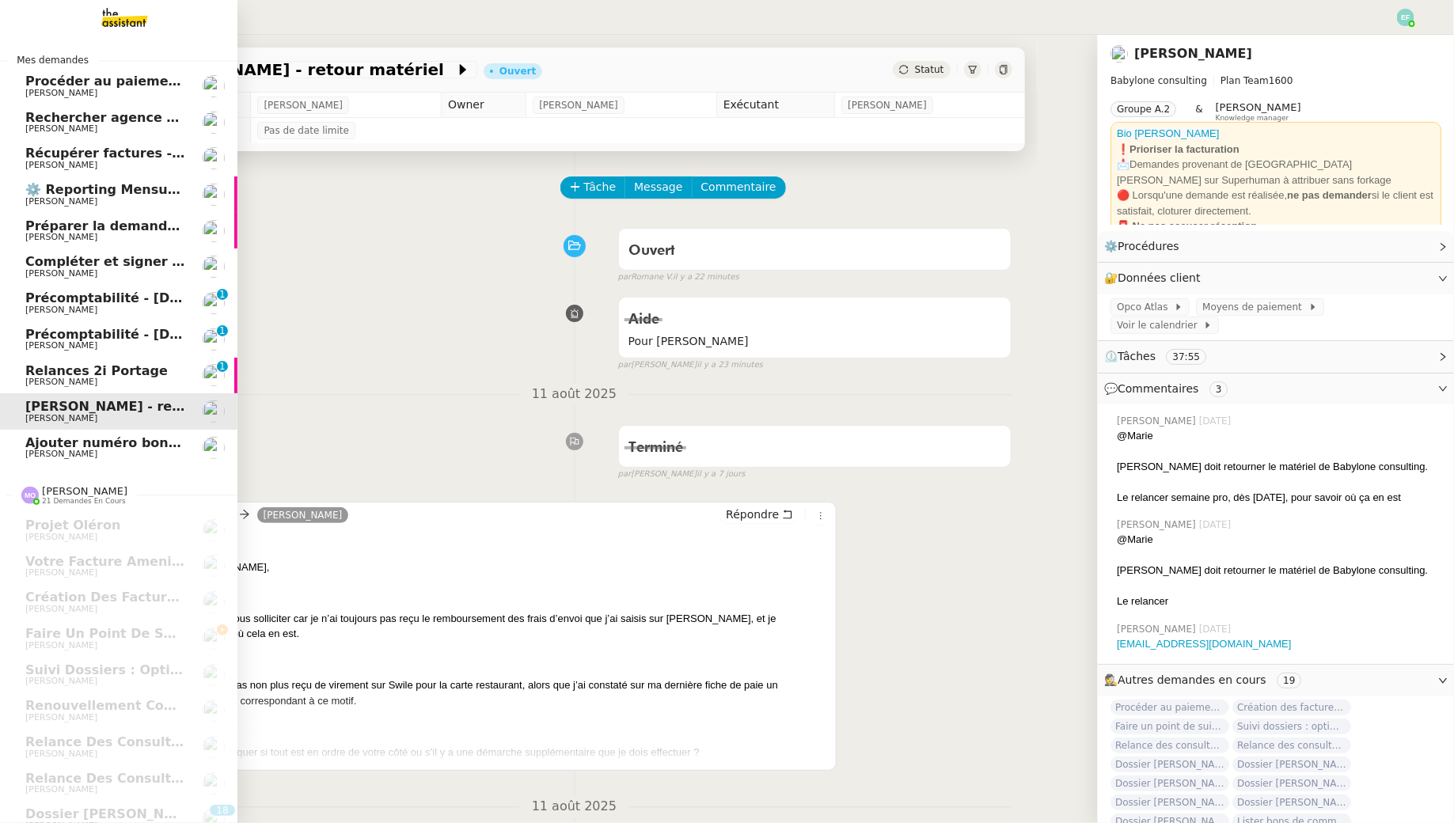
click at [123, 445] on span "Ajouter numéro bon de commande" at bounding box center [149, 442] width 248 height 15
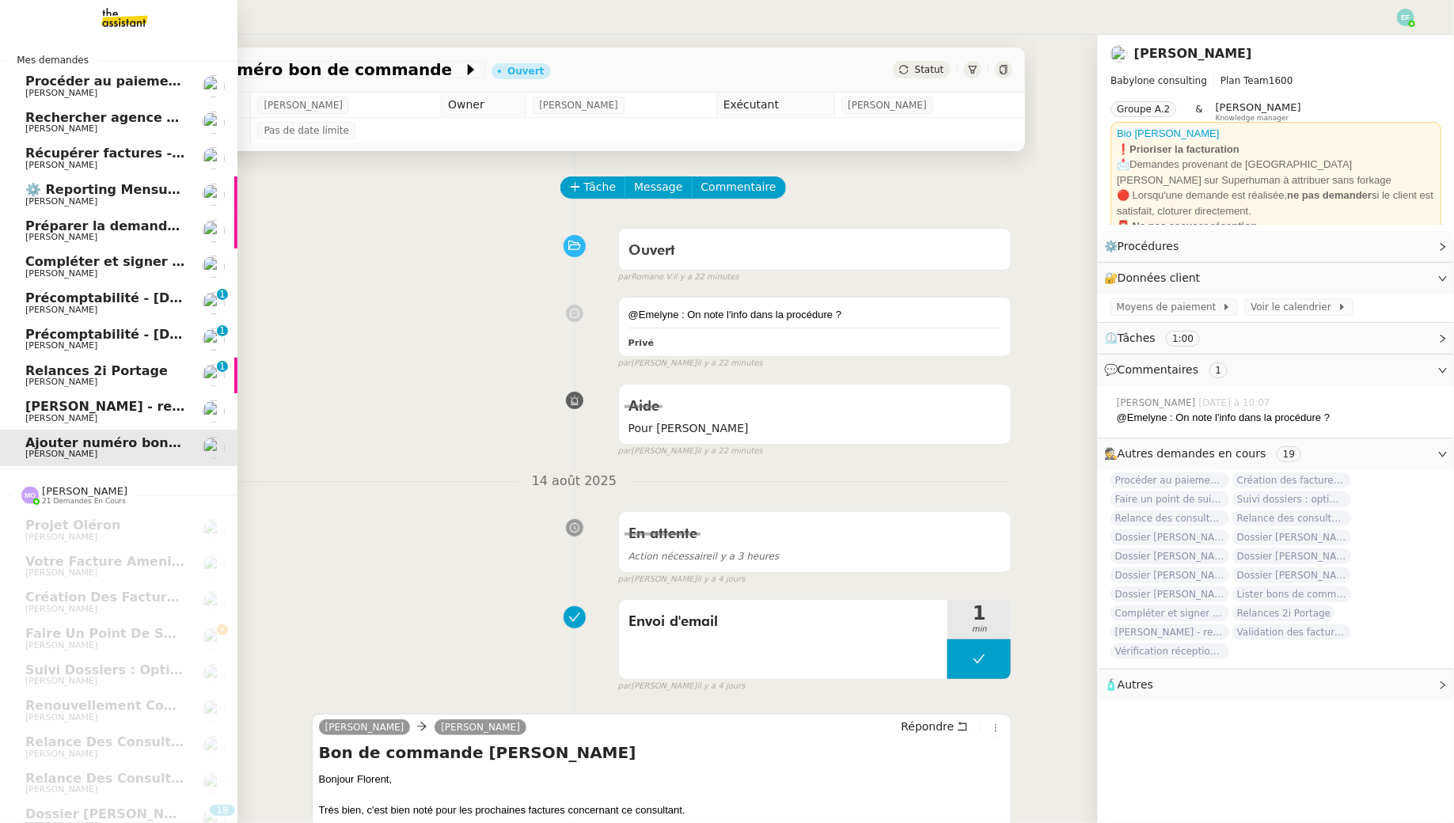
click at [146, 381] on span "[PERSON_NAME]" at bounding box center [105, 381] width 160 height 9
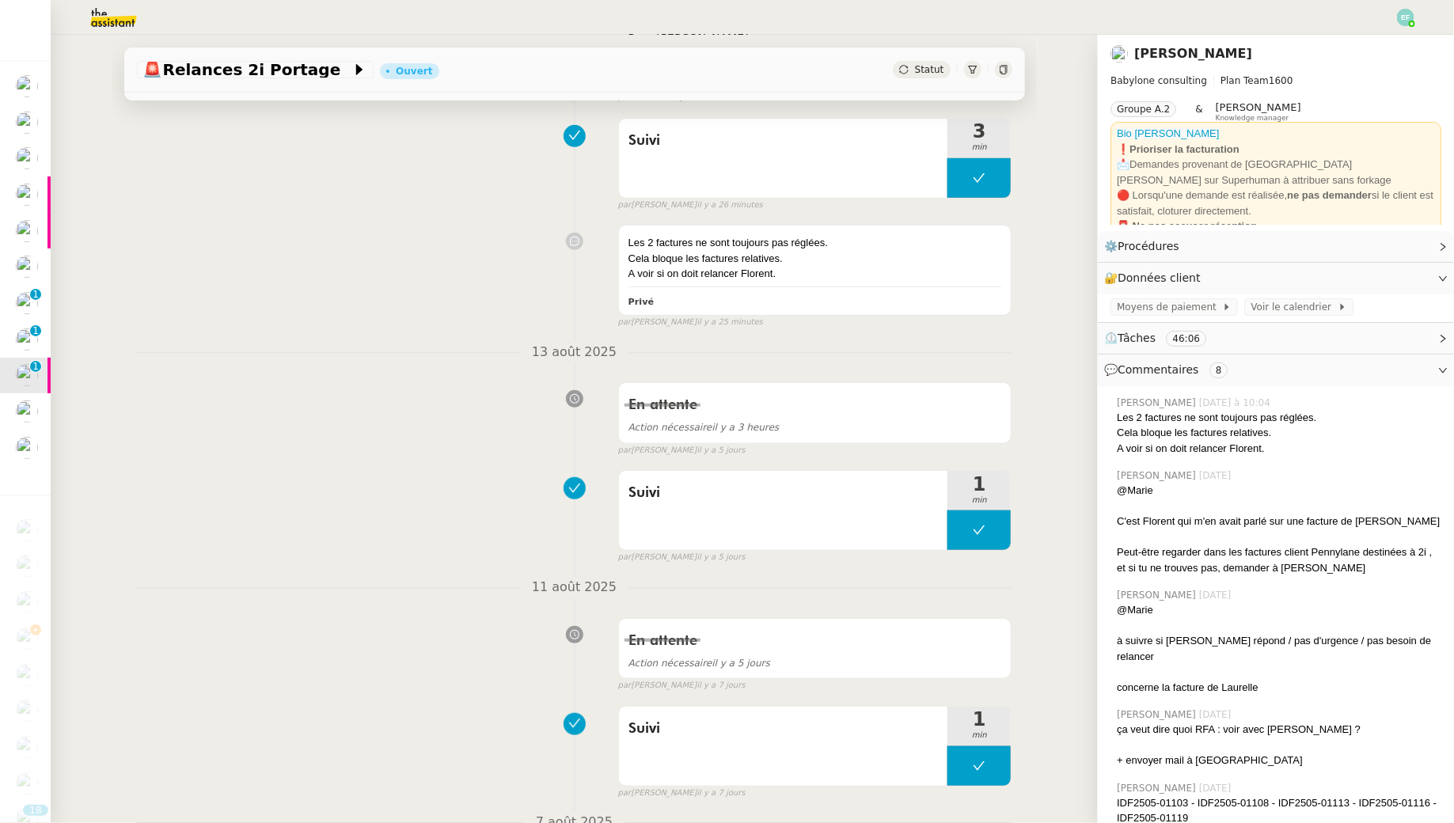
scroll to position [301, 0]
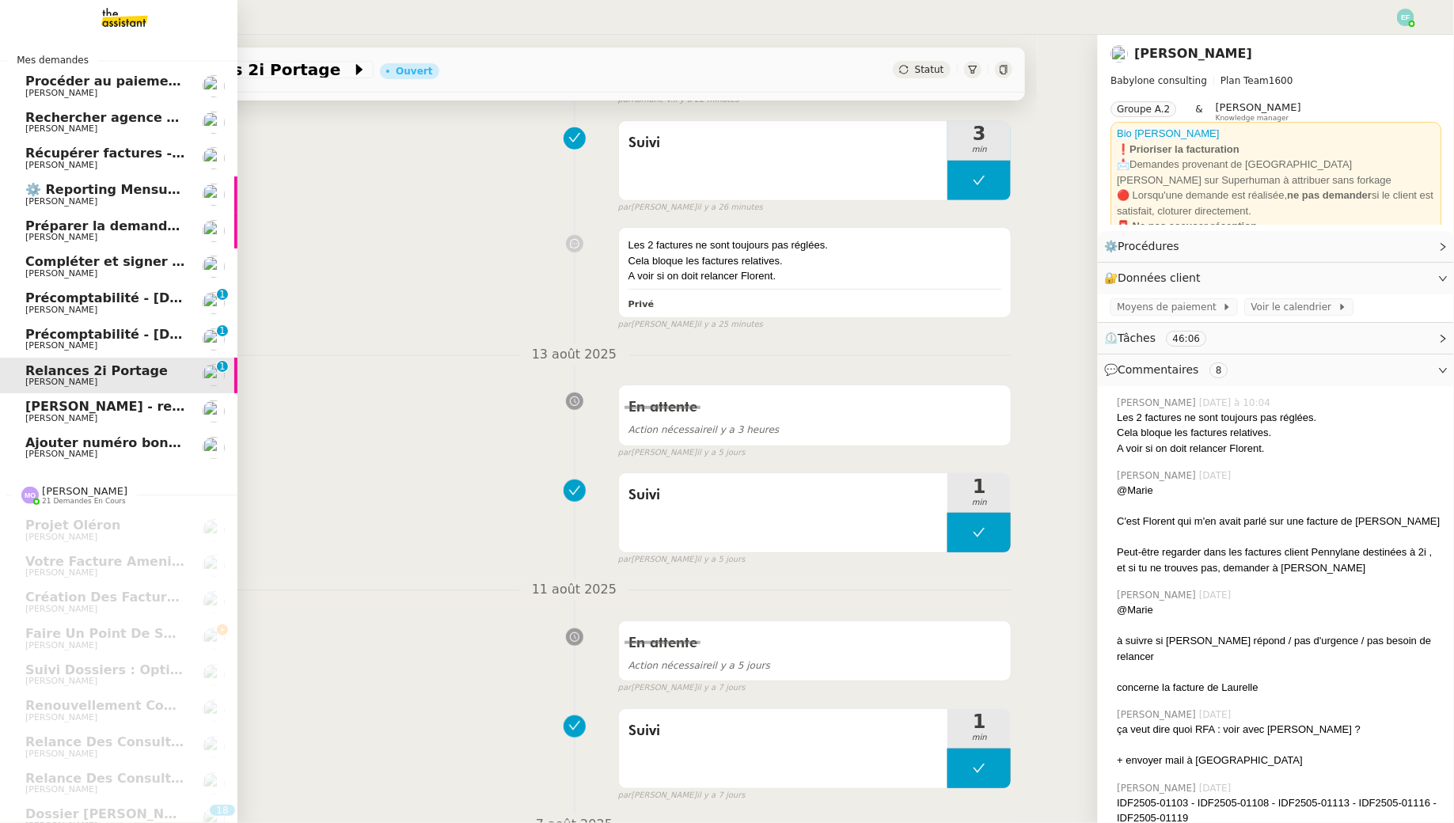
click at [35, 267] on span "Compléter et signer électroniquement le document de [PERSON_NAME]" at bounding box center [280, 261] width 510 height 15
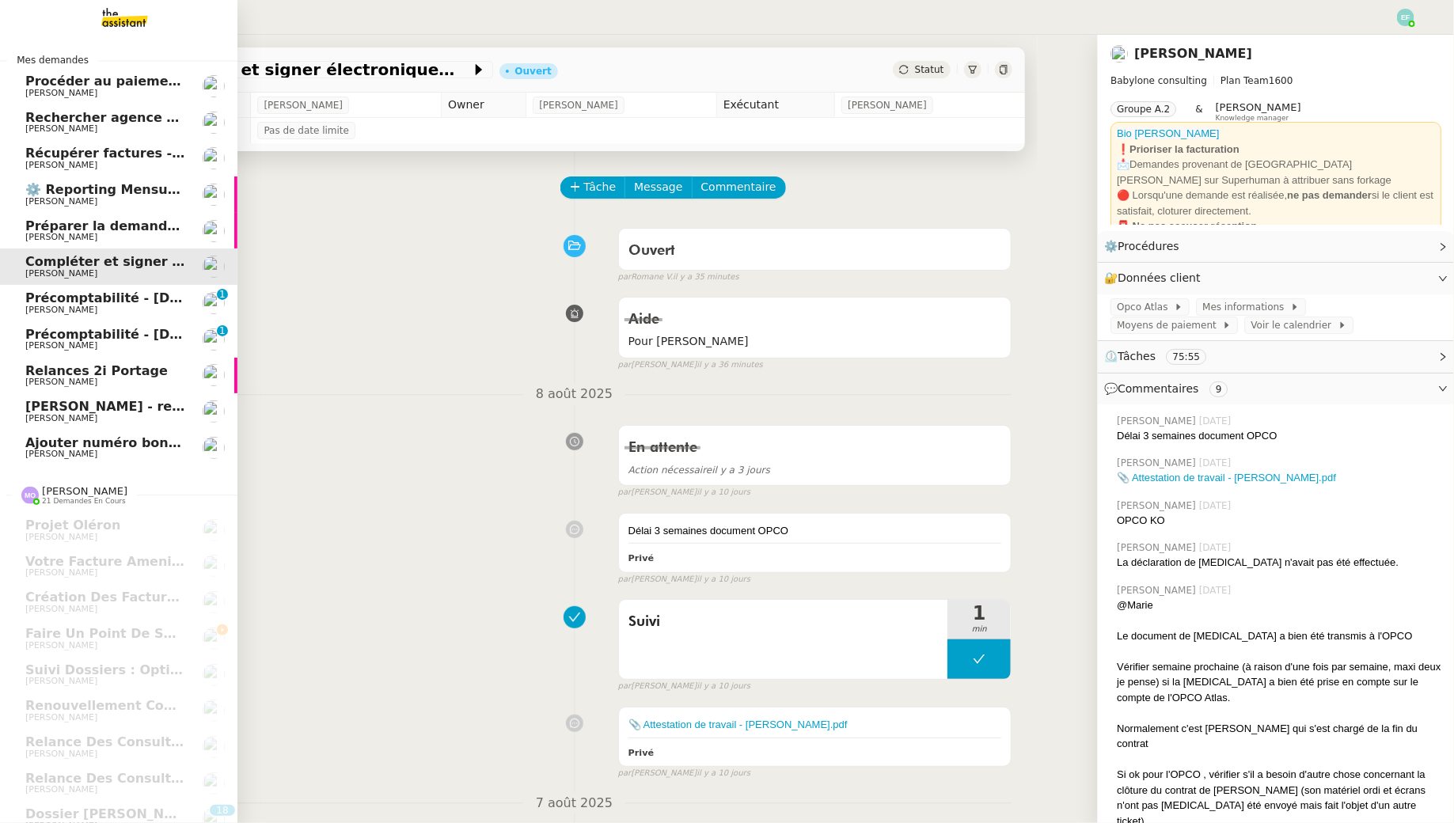
click at [25, 192] on span "⚙️ Reporting Mensuel (à réaliser dès réception salaires juillet)" at bounding box center [248, 189] width 446 height 15
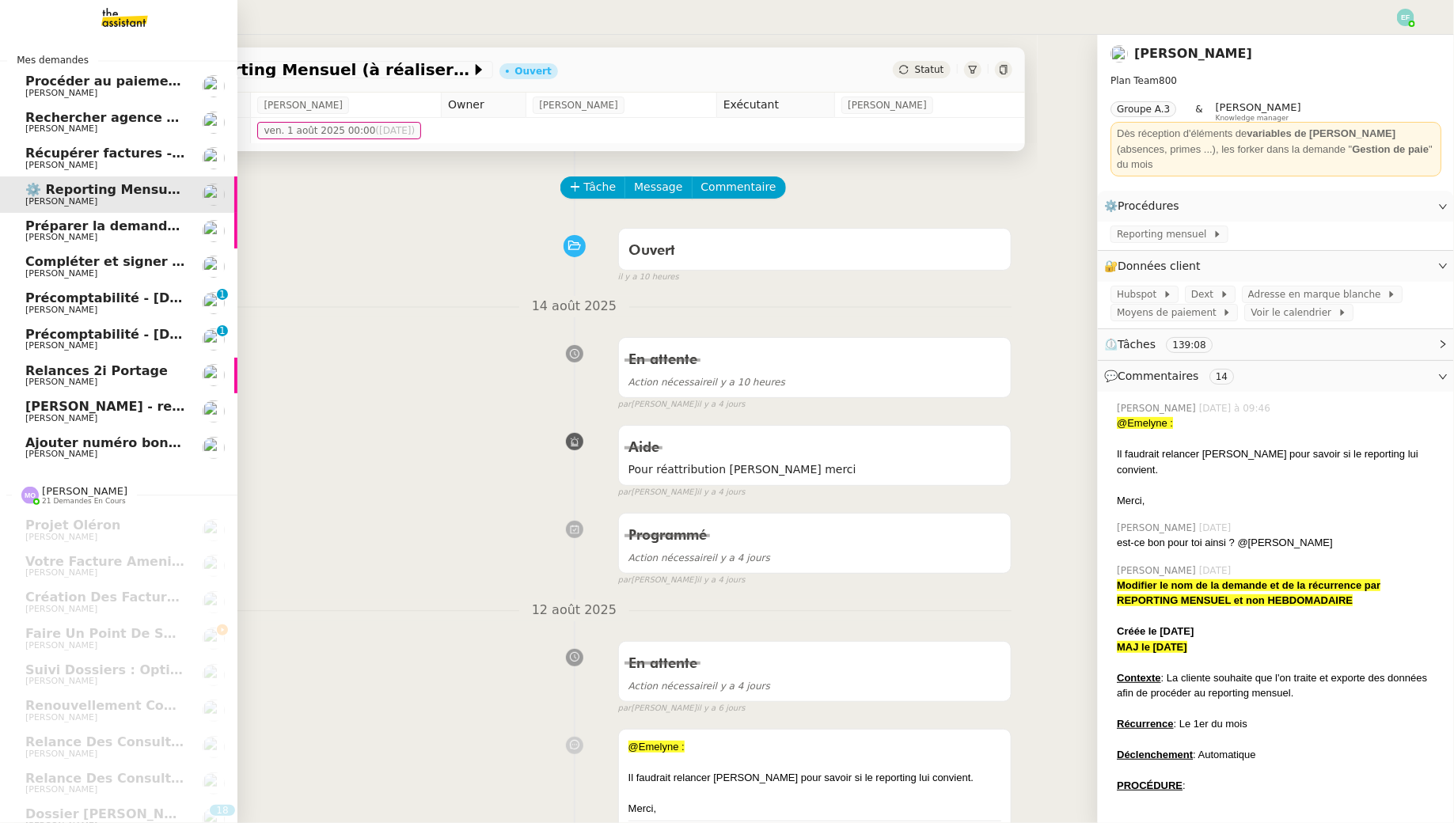
click at [33, 84] on span "Procéder au paiement des factures LBP" at bounding box center [166, 81] width 283 height 15
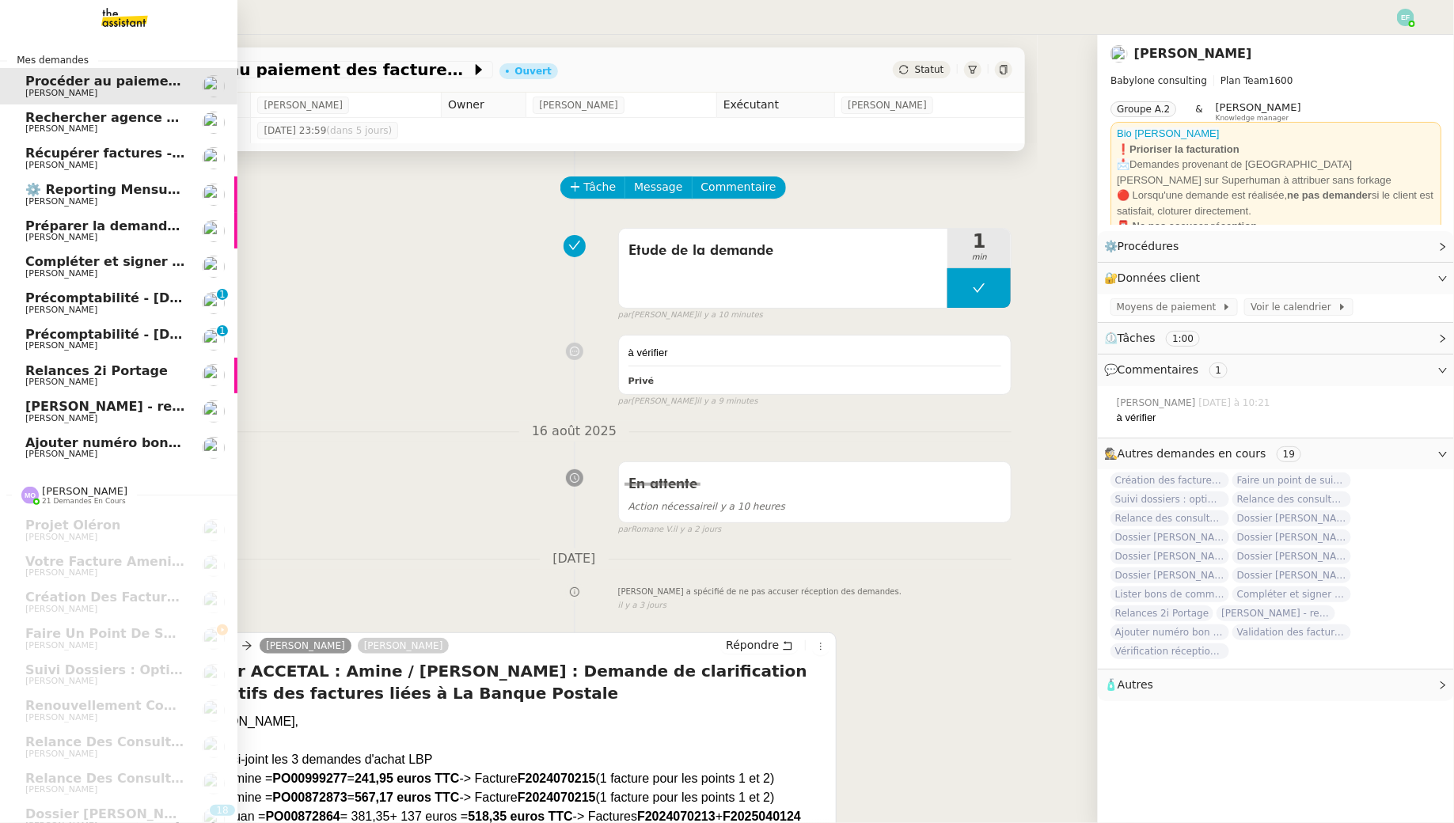
click at [50, 244] on link "Préparer la demande de congés paternité [PERSON_NAME]" at bounding box center [118, 231] width 237 height 36
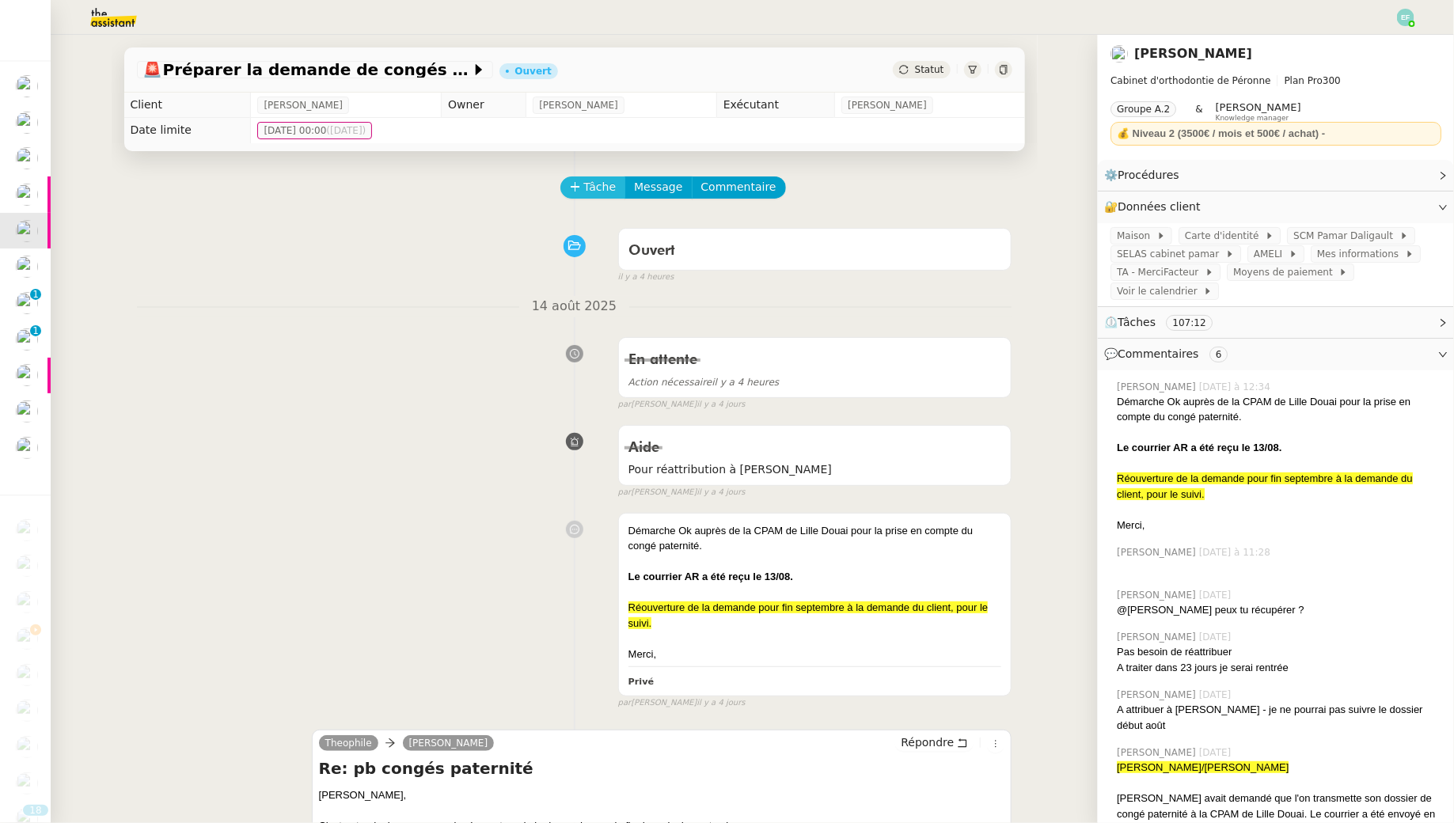
click at [602, 184] on span "Tâche" at bounding box center [600, 187] width 32 height 18
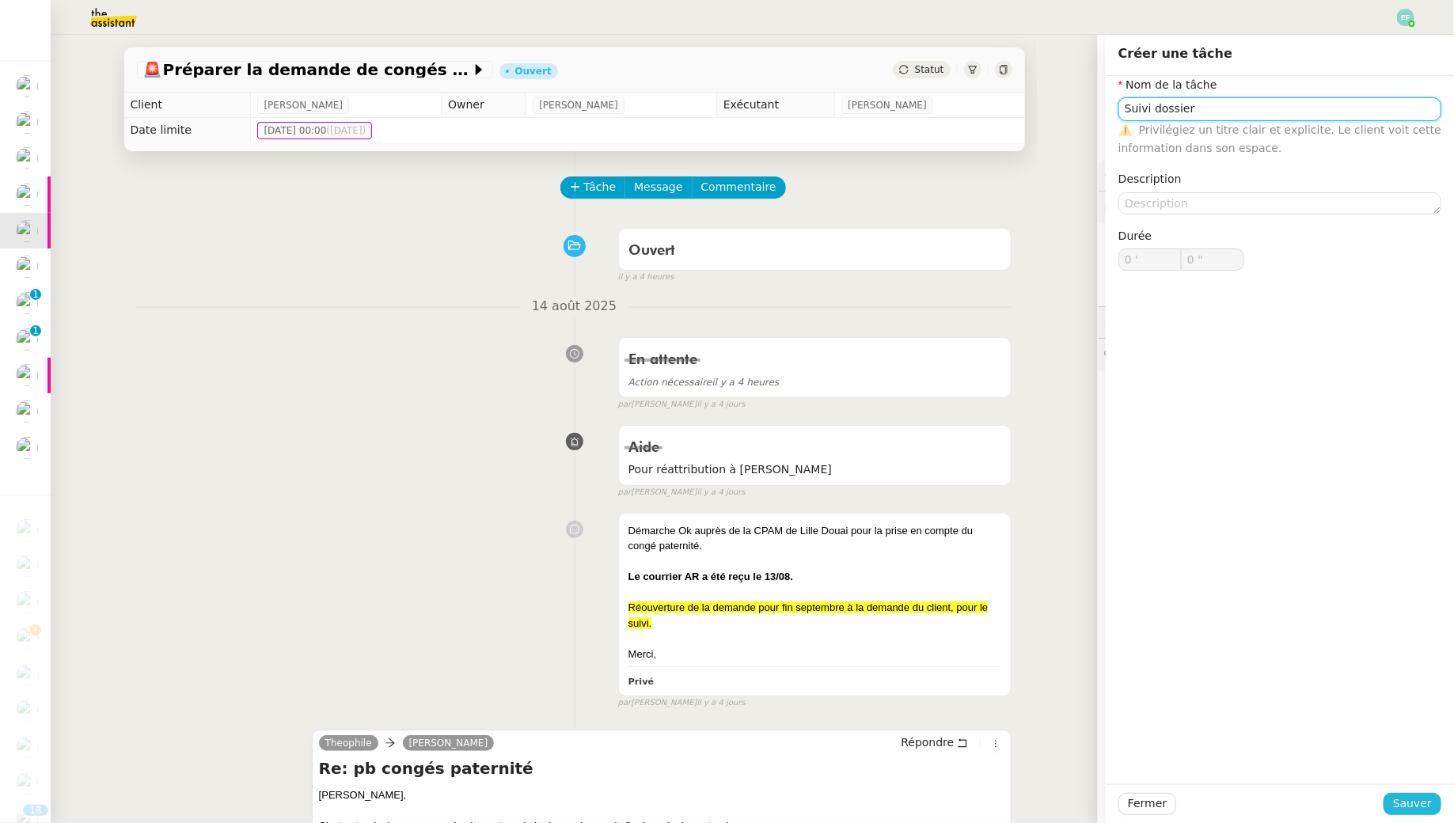
type input "Suivi dossier"
click at [1396, 796] on span "Sauver" at bounding box center [1412, 804] width 39 height 18
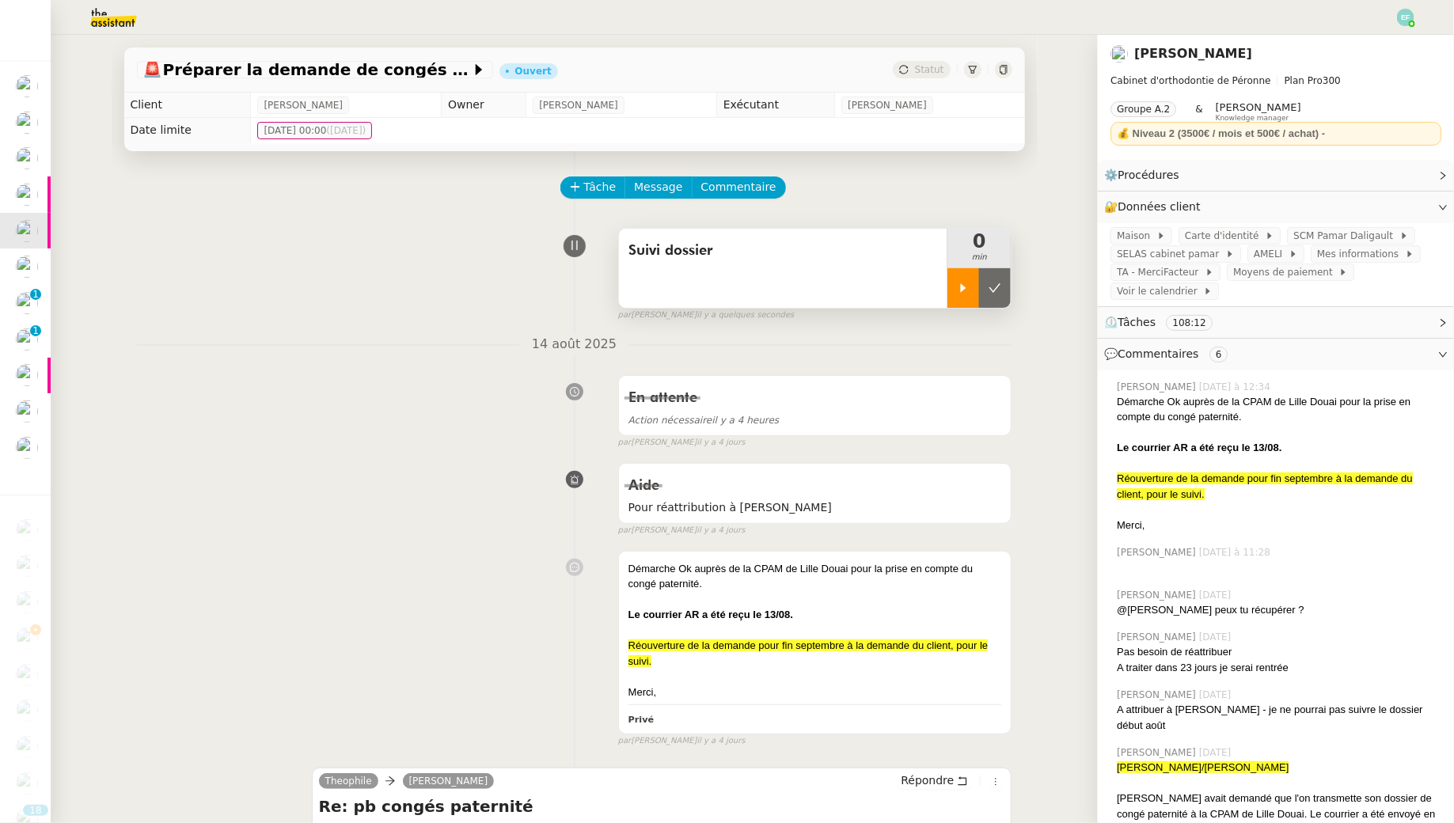
click at [959, 298] on div at bounding box center [963, 288] width 32 height 40
click at [982, 287] on icon at bounding box center [980, 287] width 6 height 9
click at [993, 287] on icon at bounding box center [994, 288] width 13 height 13
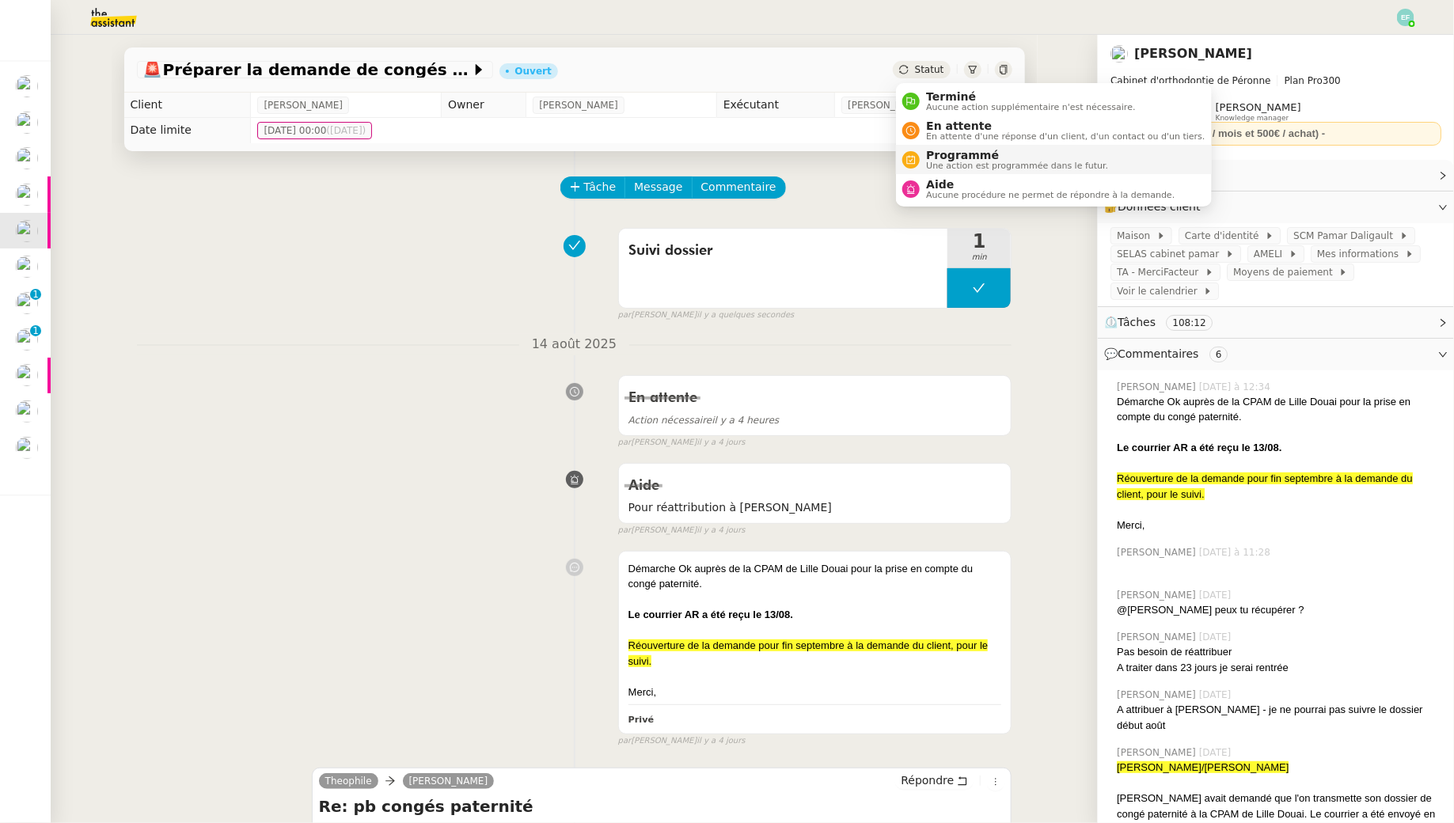
click at [939, 161] on span "Une action est programmée dans le futur." at bounding box center [1017, 165] width 182 height 9
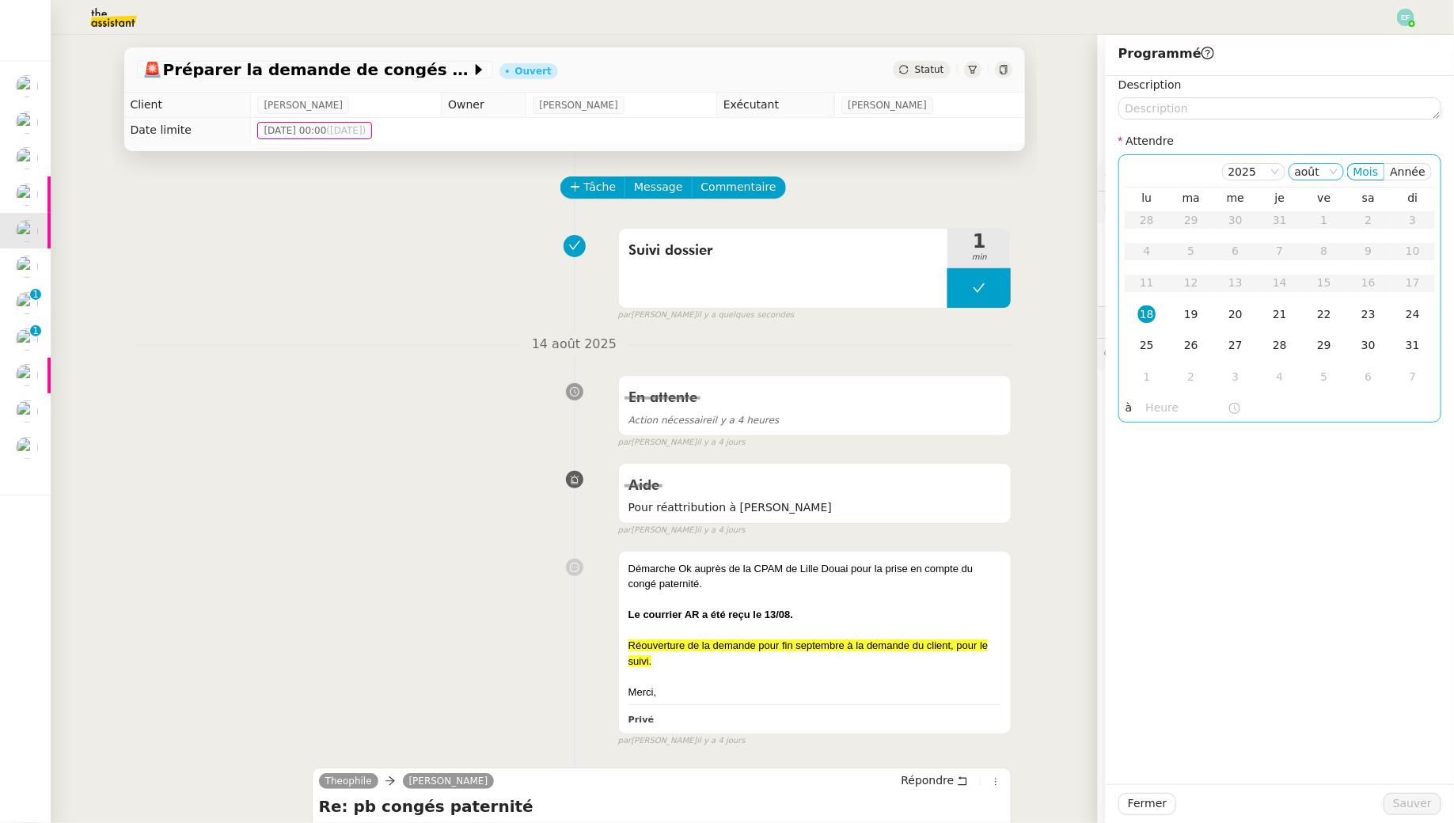
click at [1333, 168] on icon at bounding box center [1333, 171] width 9 height 9
click at [1314, 374] on div "sept." at bounding box center [1320, 374] width 43 height 14
click at [1186, 355] on td "30" at bounding box center [1191, 346] width 44 height 32
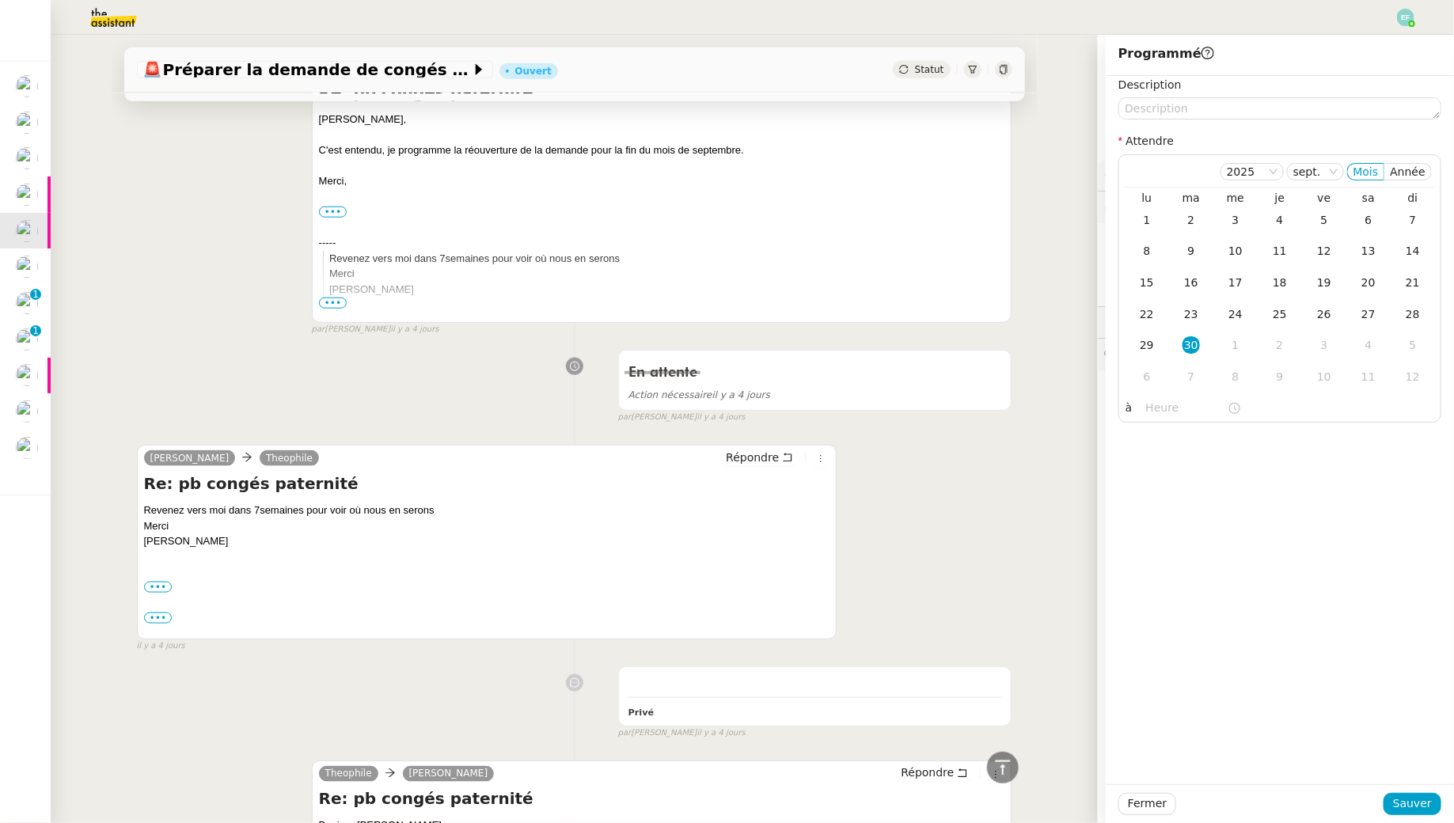
scroll to position [734, 0]
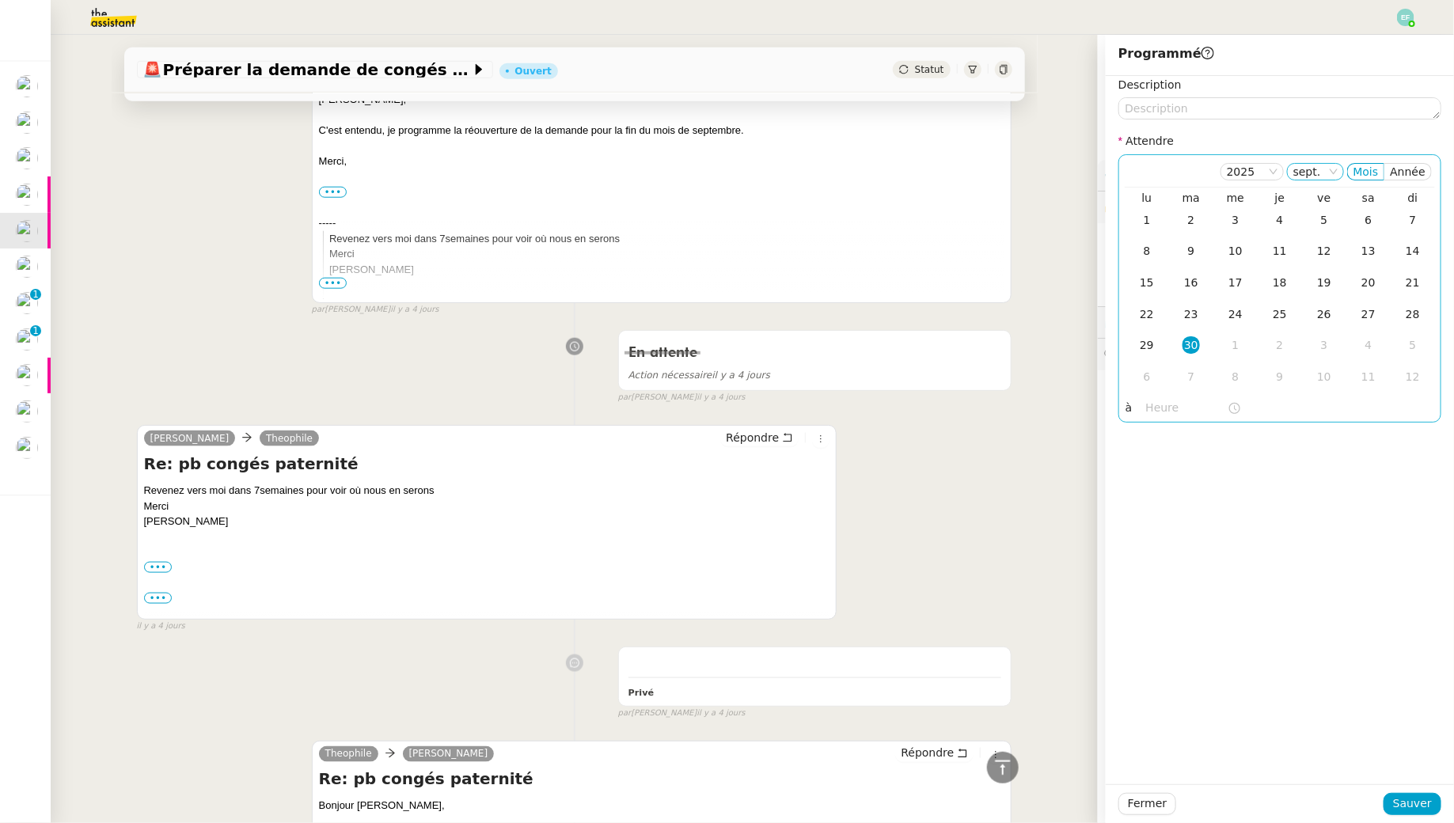
click at [1314, 169] on nz-select-item "sept." at bounding box center [1315, 172] width 44 height 16
click at [1318, 257] on div "août" at bounding box center [1320, 252] width 43 height 14
click at [1333, 172] on nz-select-item "août" at bounding box center [1316, 172] width 43 height 16
click at [1310, 370] on div "sept." at bounding box center [1320, 374] width 43 height 14
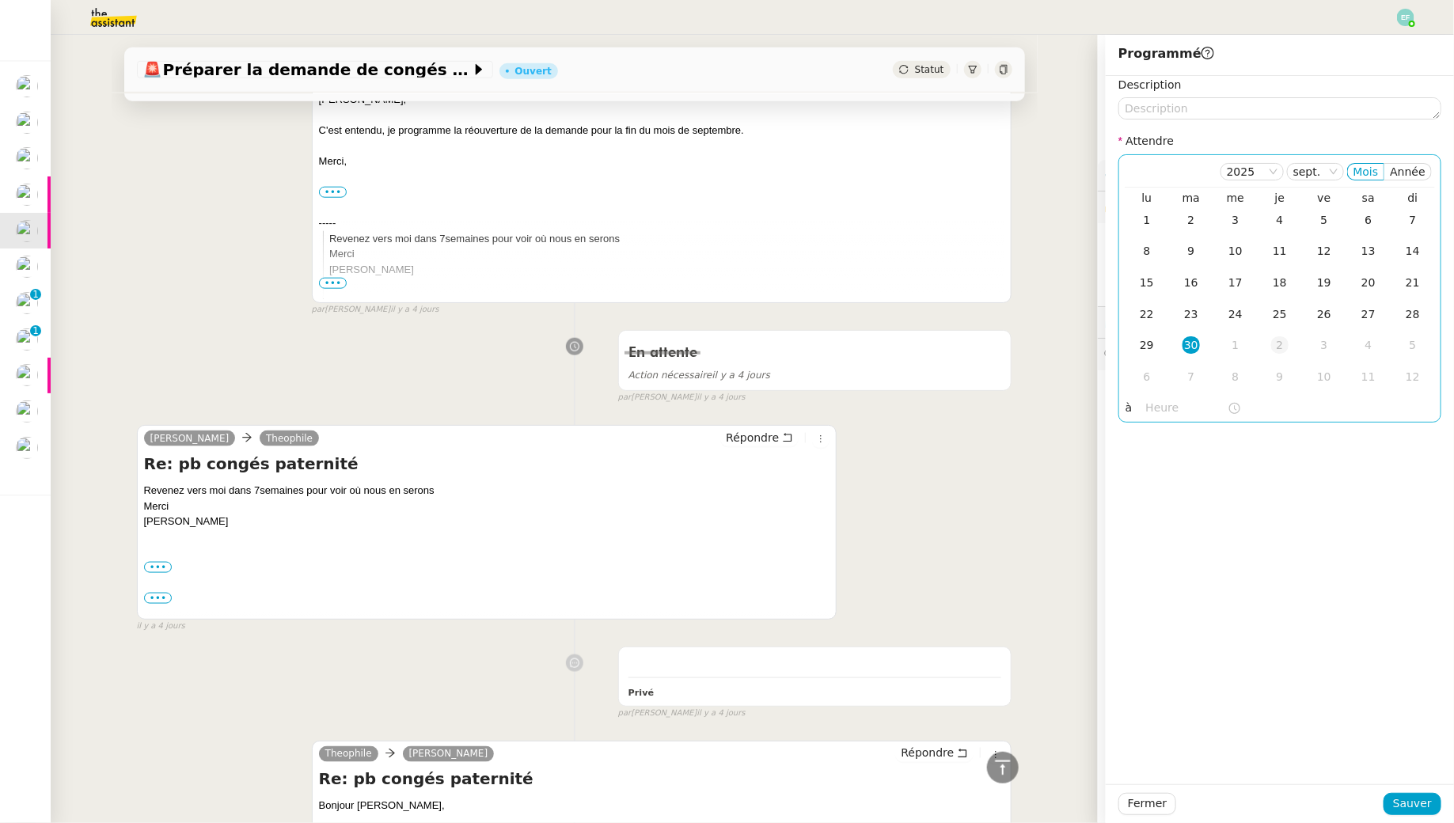
click at [1280, 347] on div "2" at bounding box center [1279, 344] width 17 height 17
click at [1174, 223] on td "30" at bounding box center [1191, 221] width 44 height 32
click at [1419, 820] on div "Fermer Sauver" at bounding box center [1280, 803] width 348 height 39
click at [1407, 799] on span "Sauver" at bounding box center [1412, 804] width 39 height 18
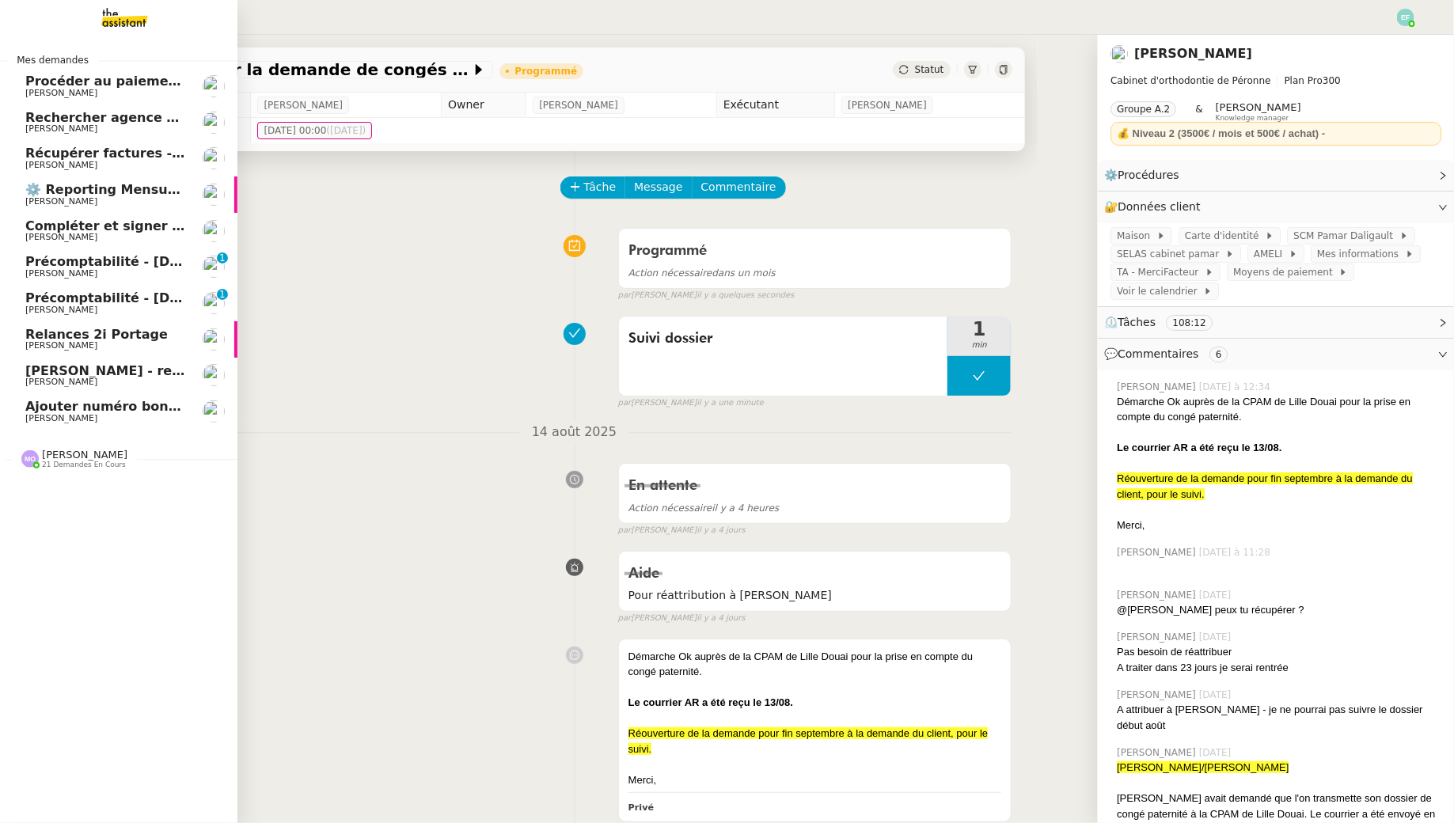
click at [97, 305] on span "[PERSON_NAME]" at bounding box center [61, 310] width 72 height 10
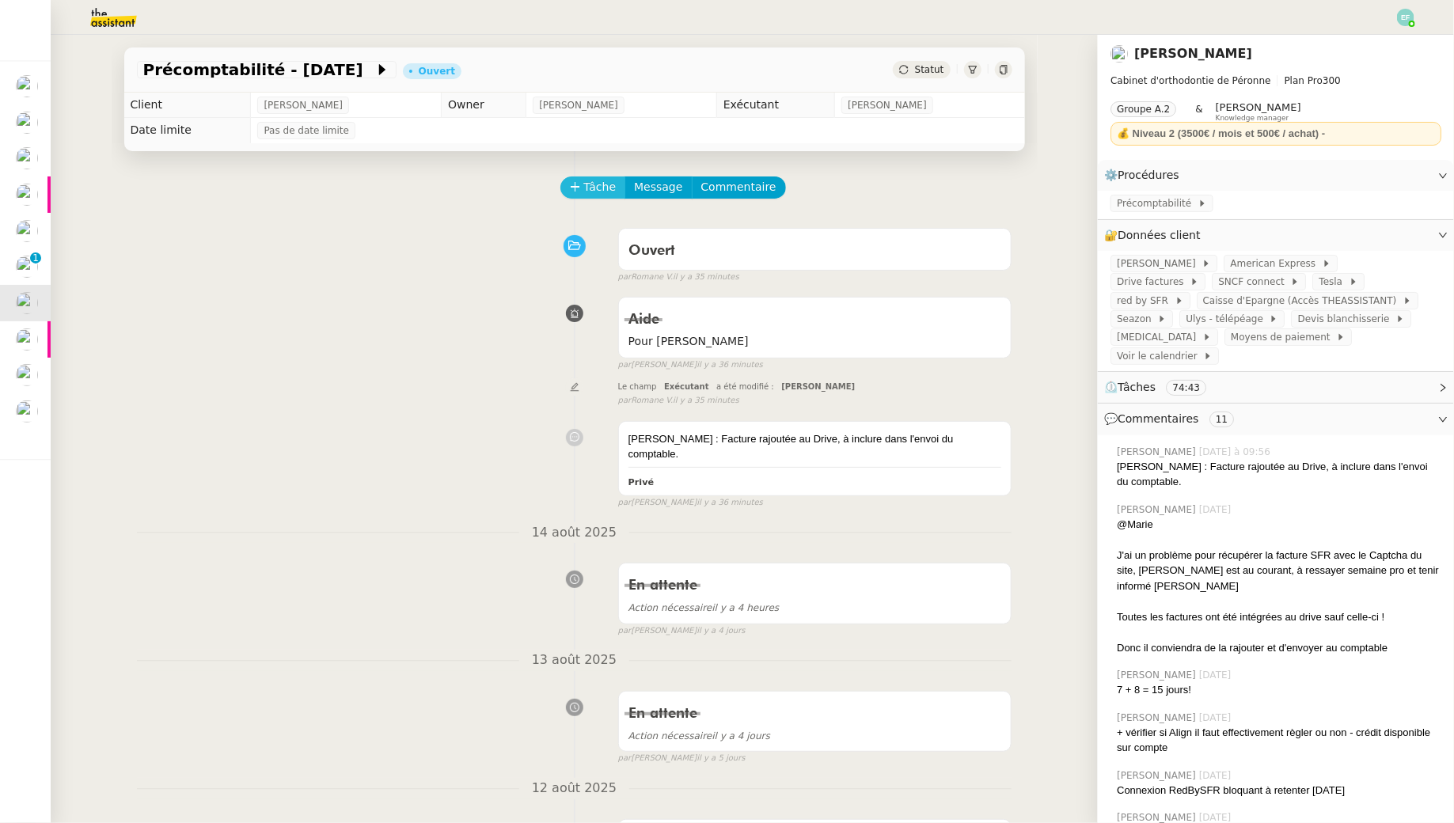
click at [586, 180] on span "Tâche" at bounding box center [600, 187] width 32 height 18
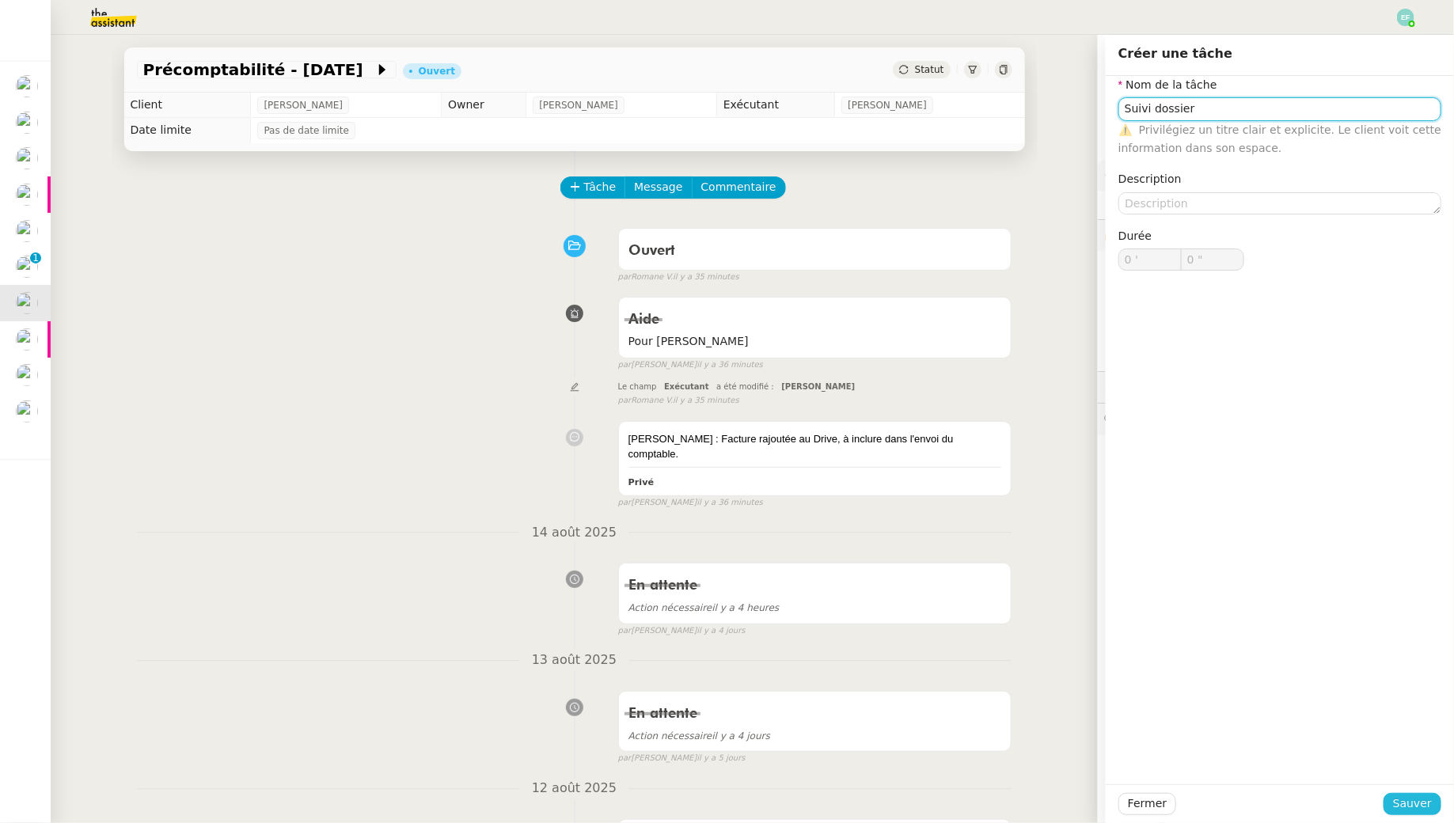
type input "Suivi dossier"
click at [1405, 798] on span "Sauver" at bounding box center [1412, 804] width 39 height 18
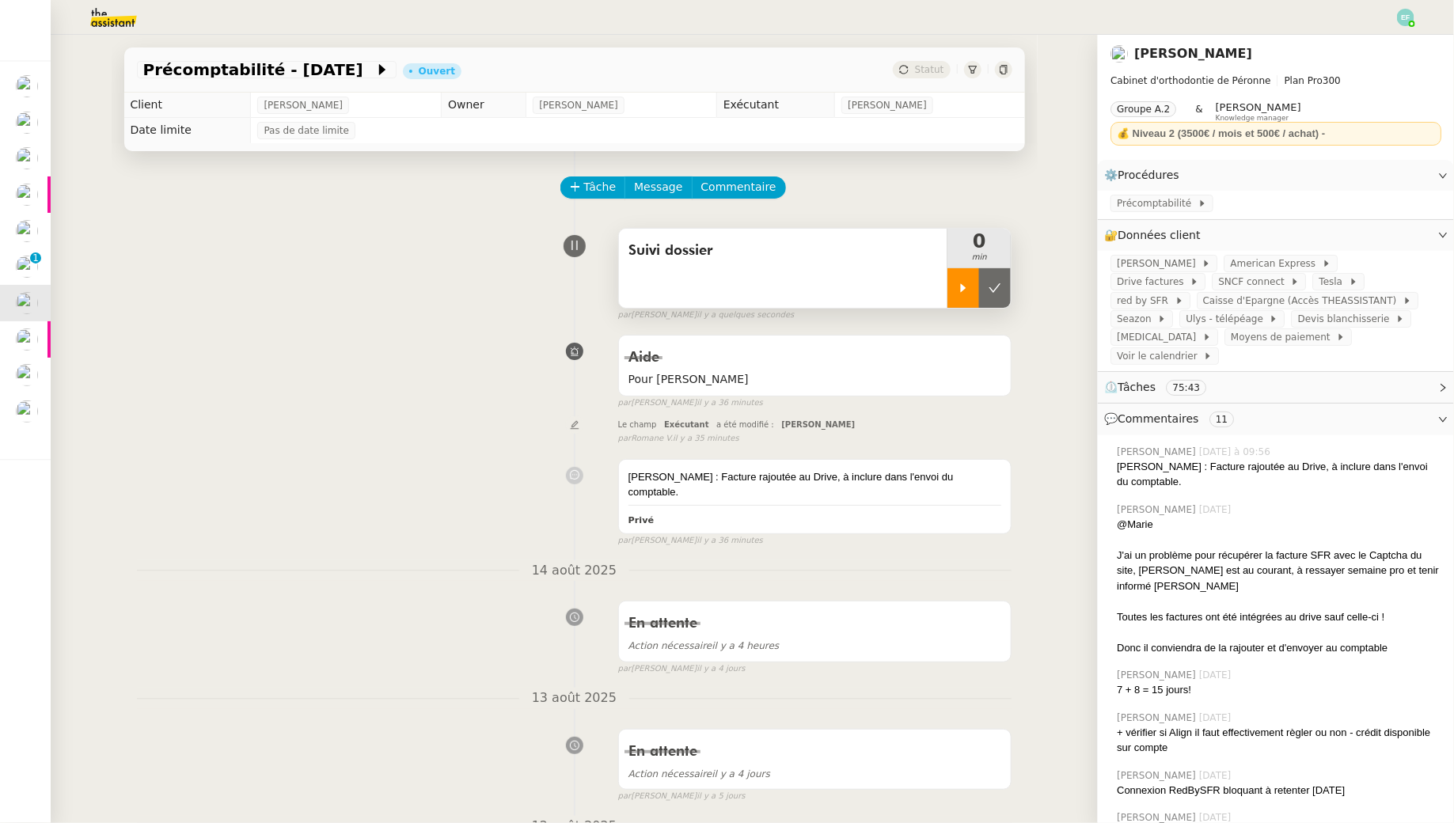
click at [958, 273] on div at bounding box center [963, 288] width 32 height 40
click at [991, 287] on div at bounding box center [978, 288] width 63 height 40
click at [1008, 286] on button at bounding box center [995, 288] width 32 height 40
click at [1005, 66] on icon at bounding box center [1003, 69] width 9 height 9
click at [988, 288] on button at bounding box center [978, 288] width 63 height 40
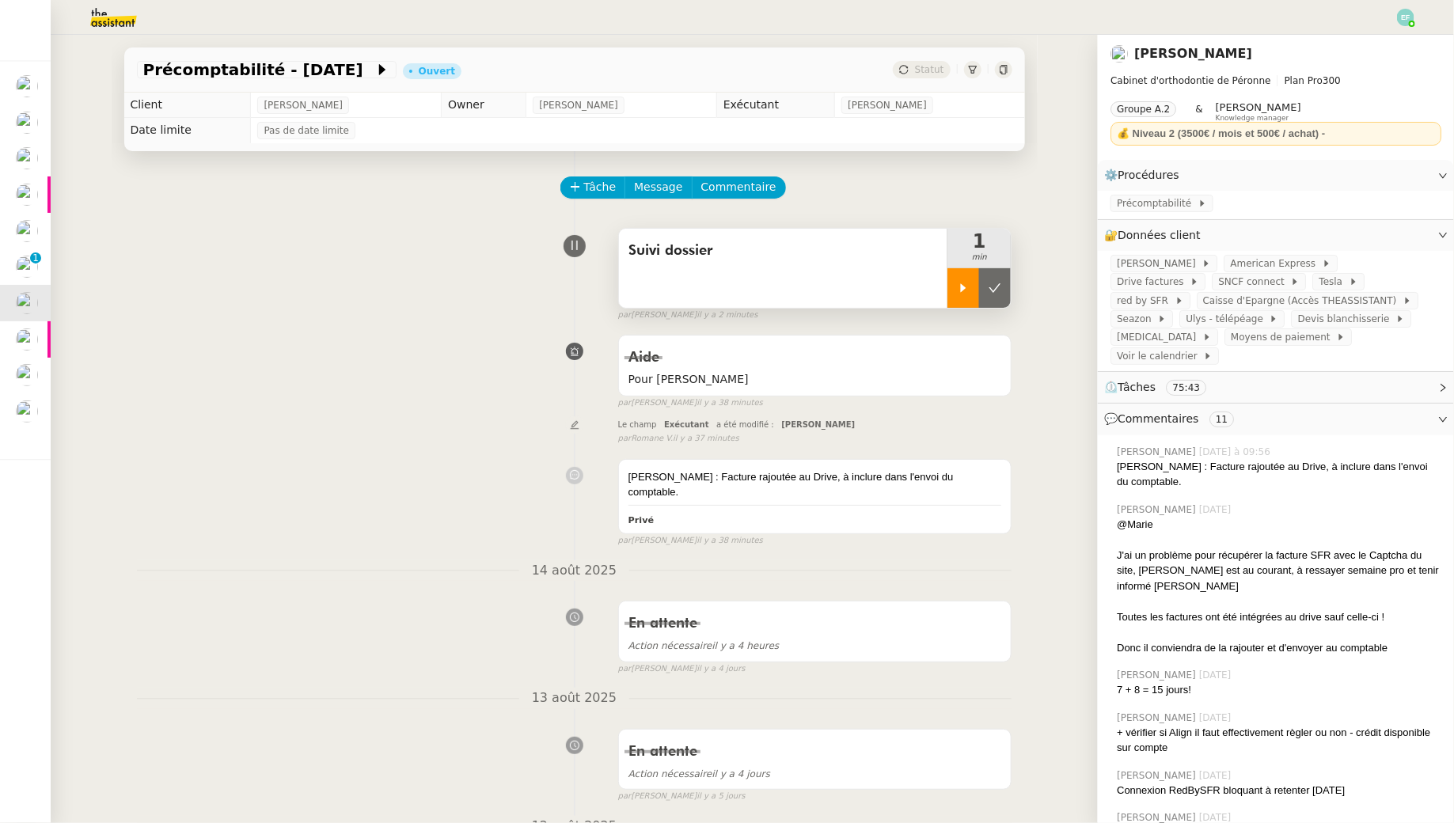
click at [969, 286] on icon at bounding box center [963, 288] width 13 height 13
click at [984, 276] on div at bounding box center [978, 288] width 63 height 40
click at [984, 276] on button at bounding box center [995, 288] width 32 height 40
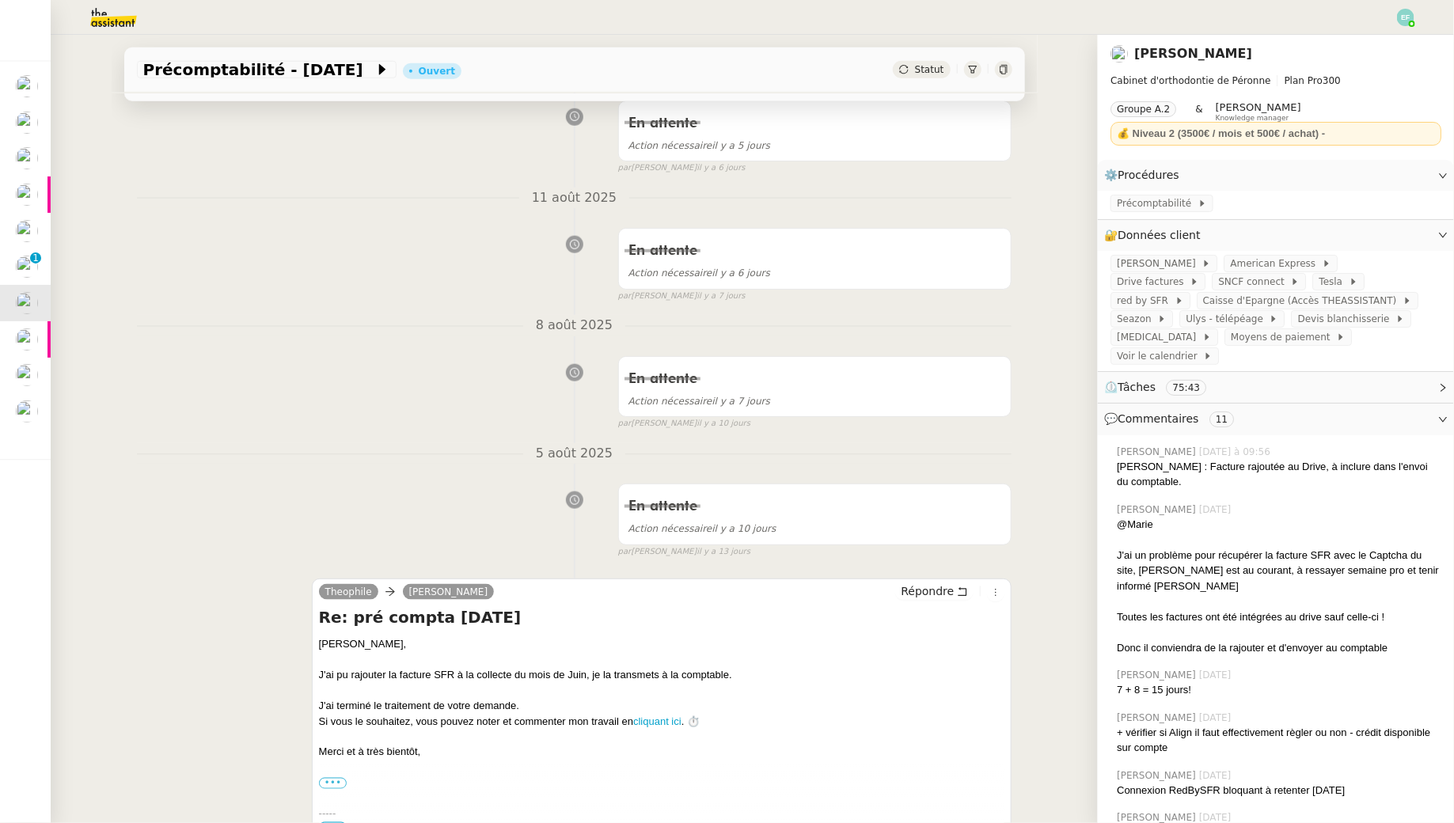
scroll to position [940, 0]
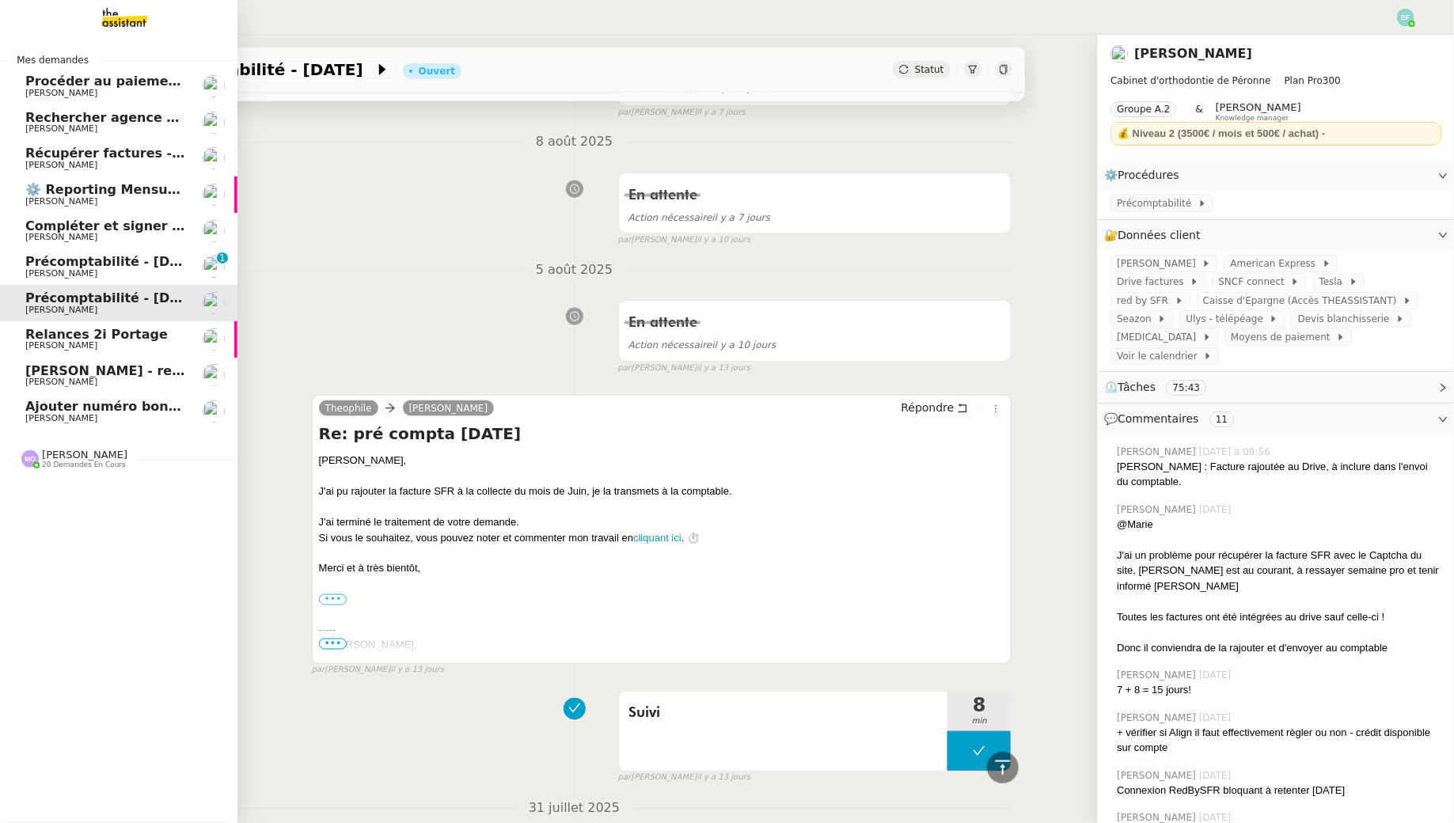
click at [31, 260] on span "Précomptabilité - [DATE]" at bounding box center [113, 261] width 176 height 15
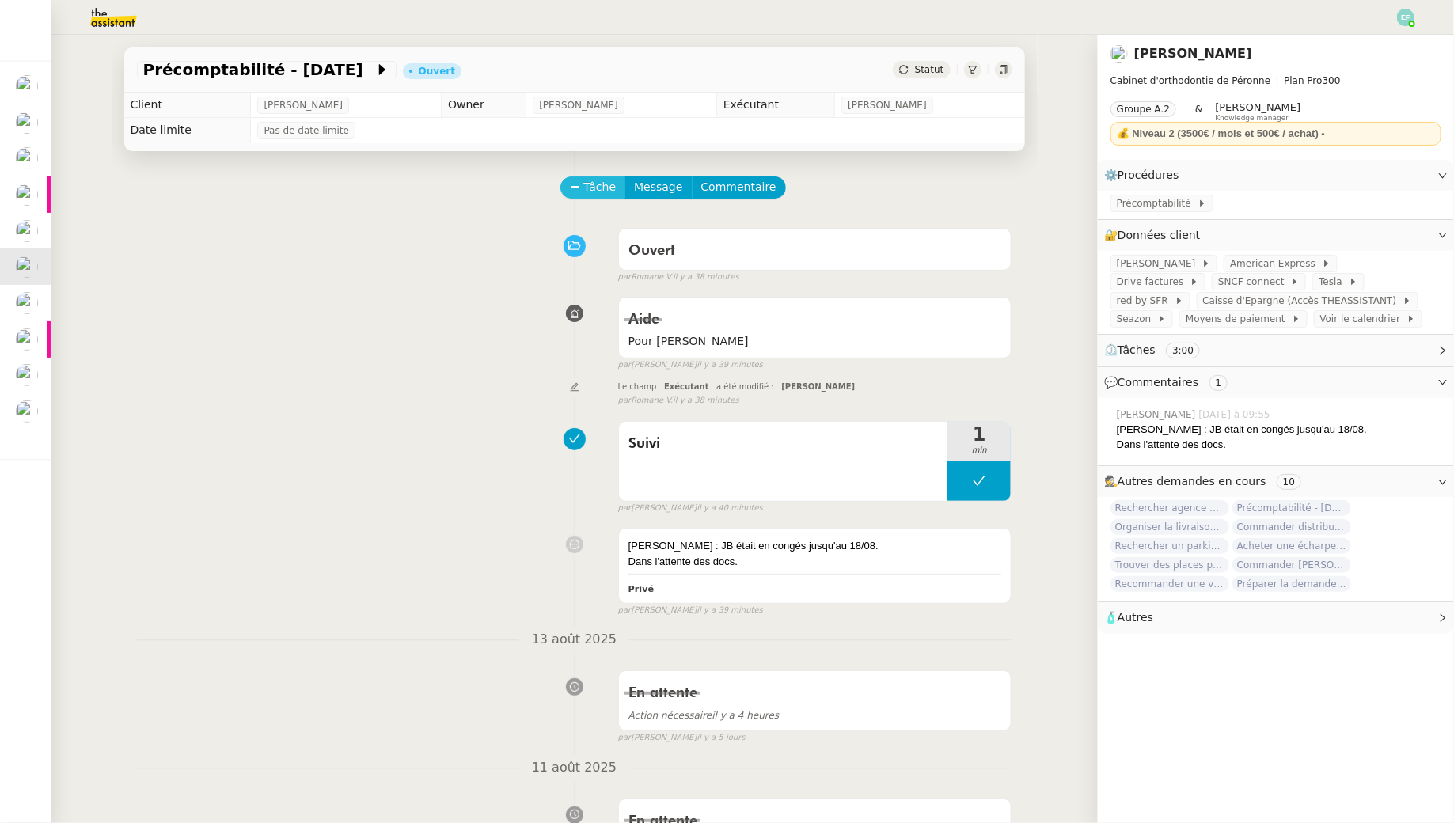
click at [598, 192] on span "Tâche" at bounding box center [600, 187] width 32 height 18
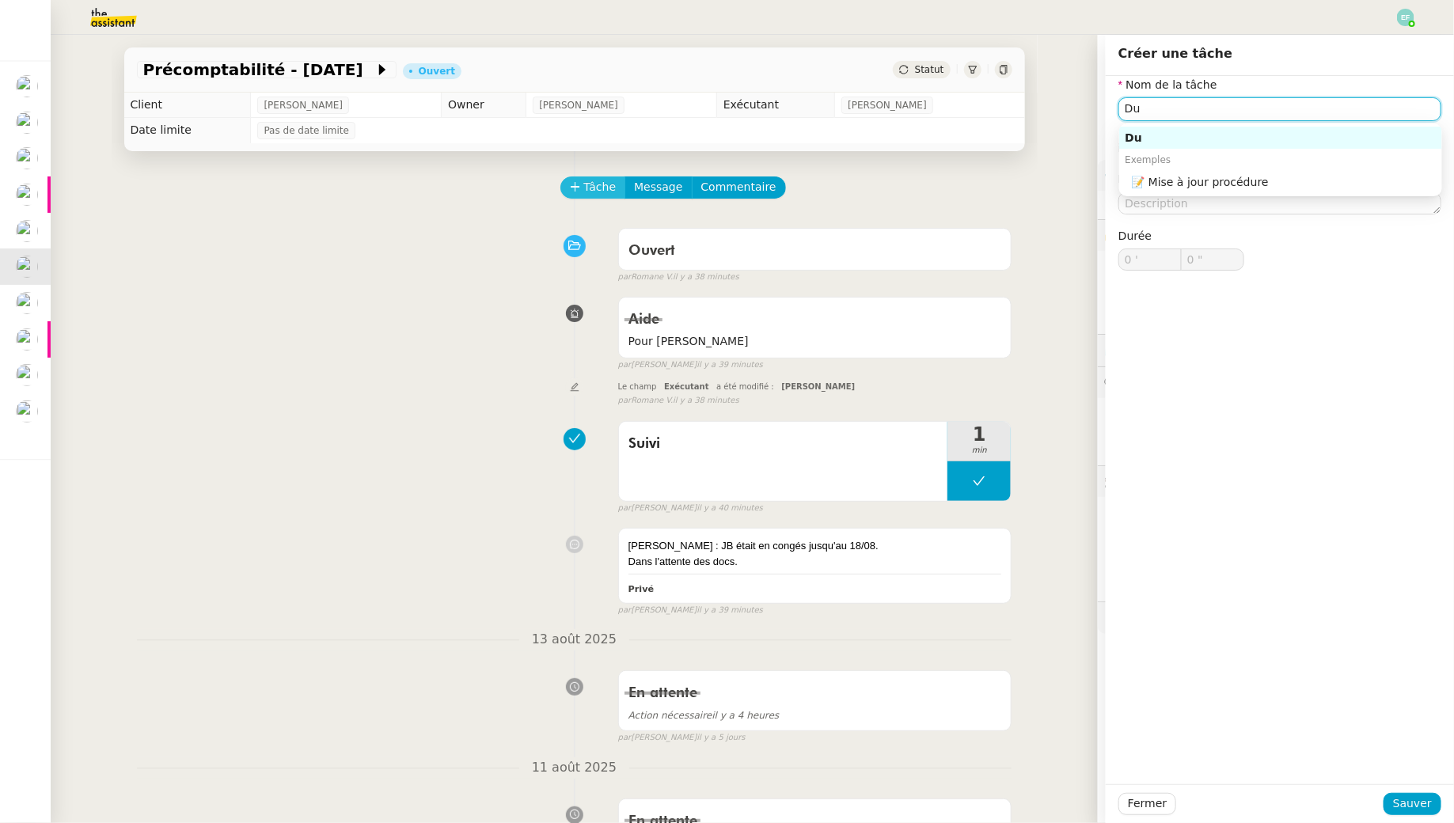
type input "D"
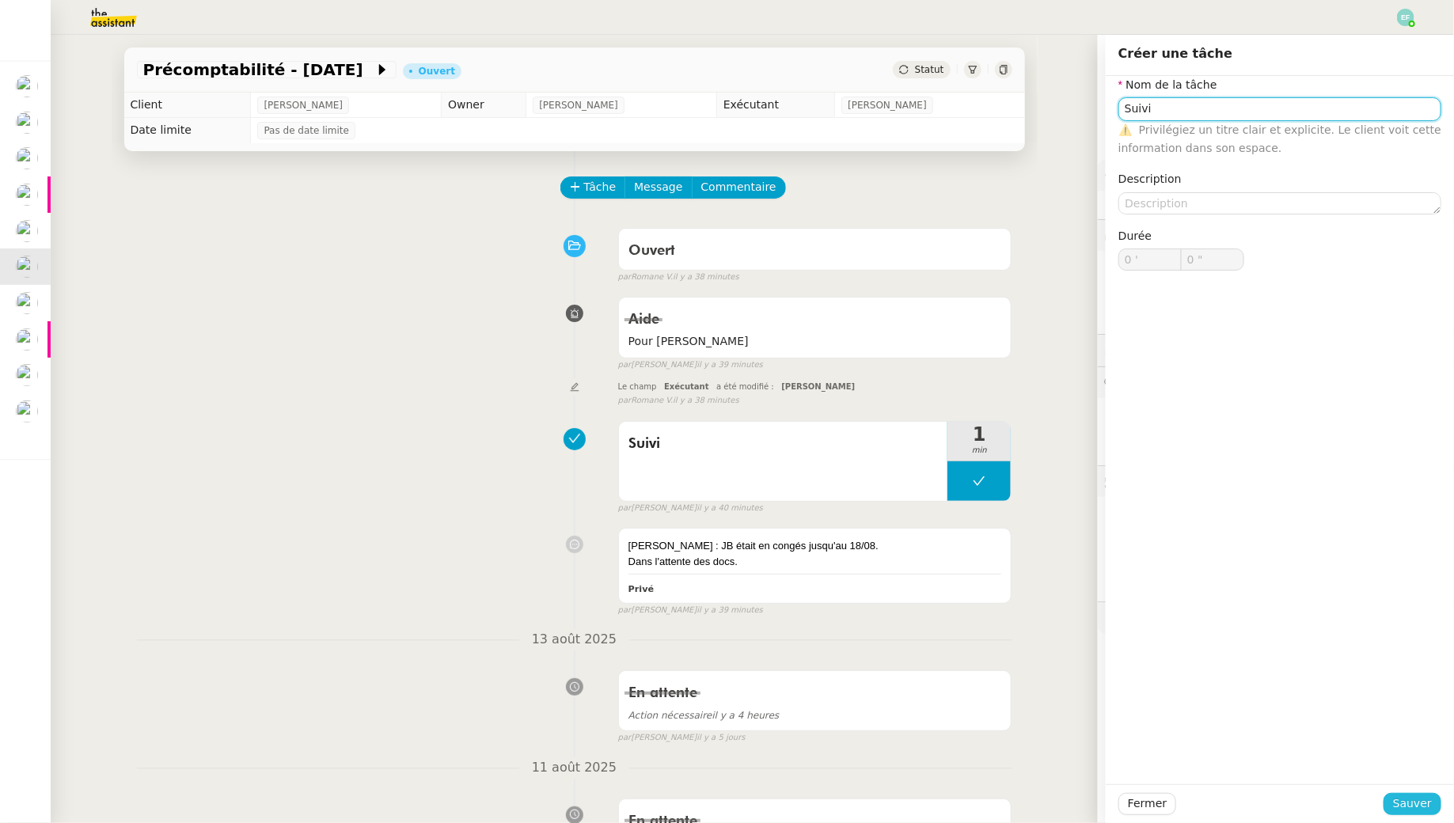
type input "Suivi"
click at [1409, 810] on span "Sauver" at bounding box center [1412, 804] width 39 height 18
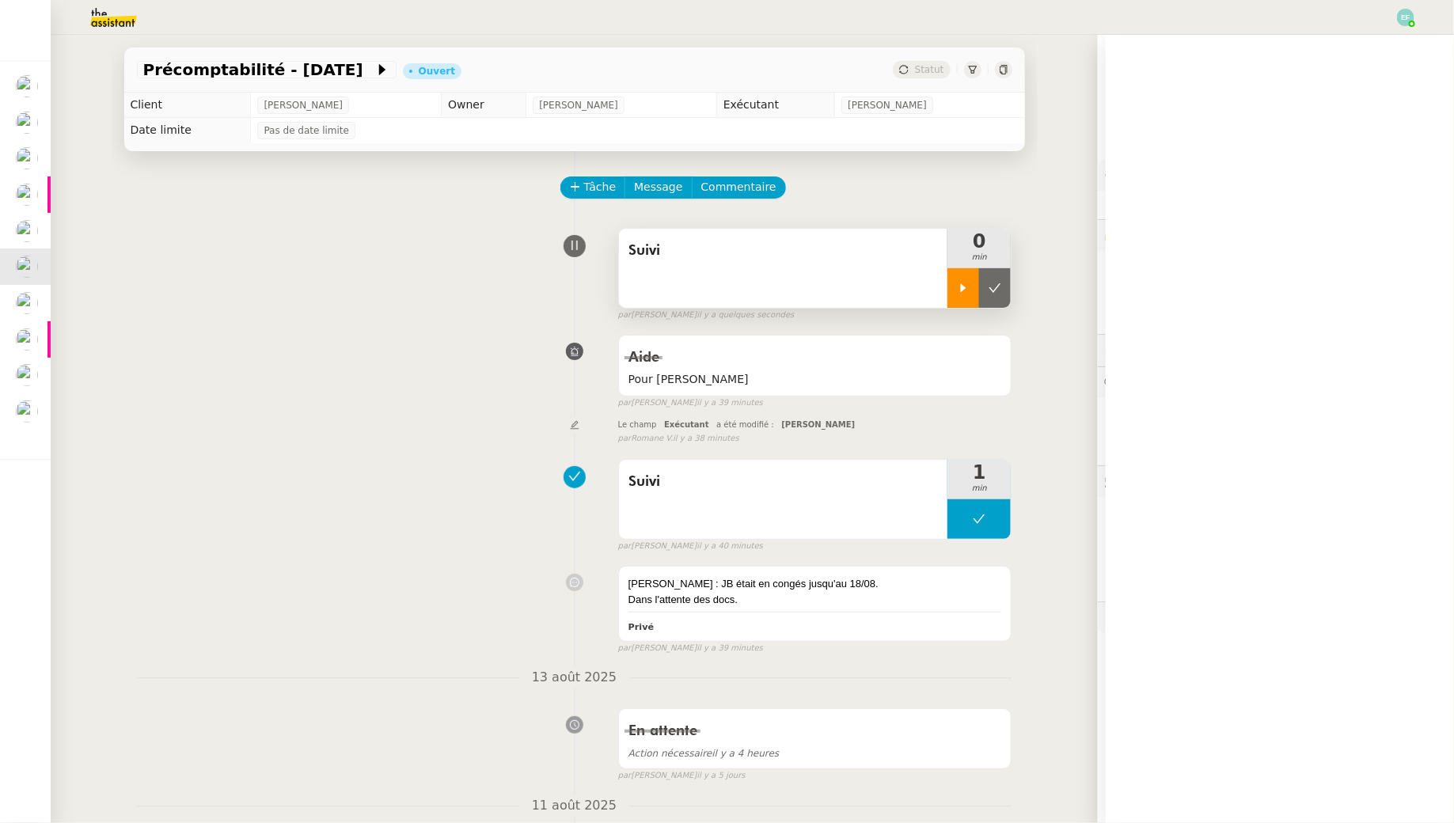
click at [964, 291] on icon at bounding box center [963, 288] width 13 height 13
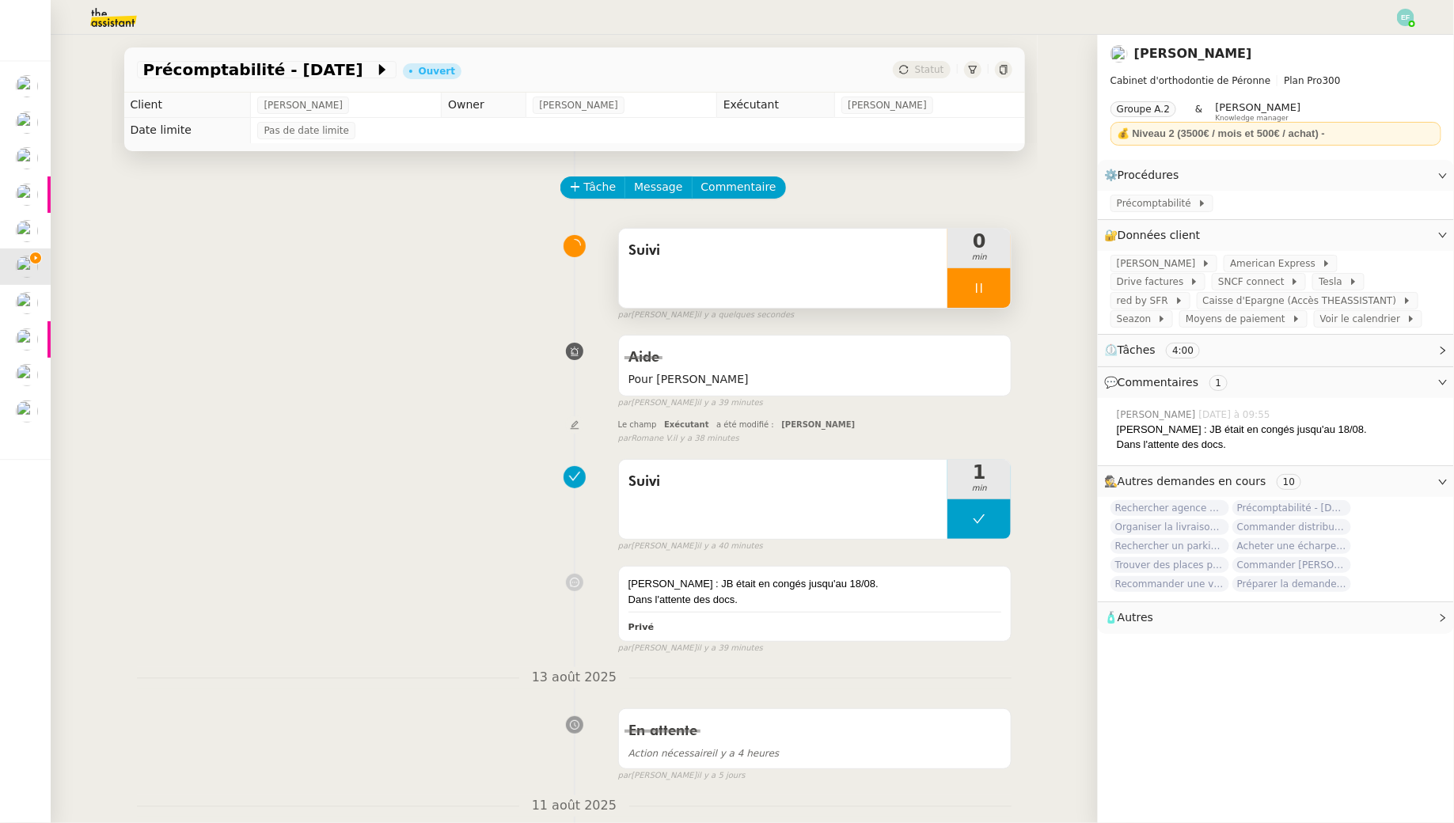
click at [317, 60] on app-ticket-info-button "Précomptabilité - [DATE]" at bounding box center [270, 69] width 266 height 19
click at [317, 74] on span "Précomptabilité - [DATE]" at bounding box center [258, 70] width 231 height 16
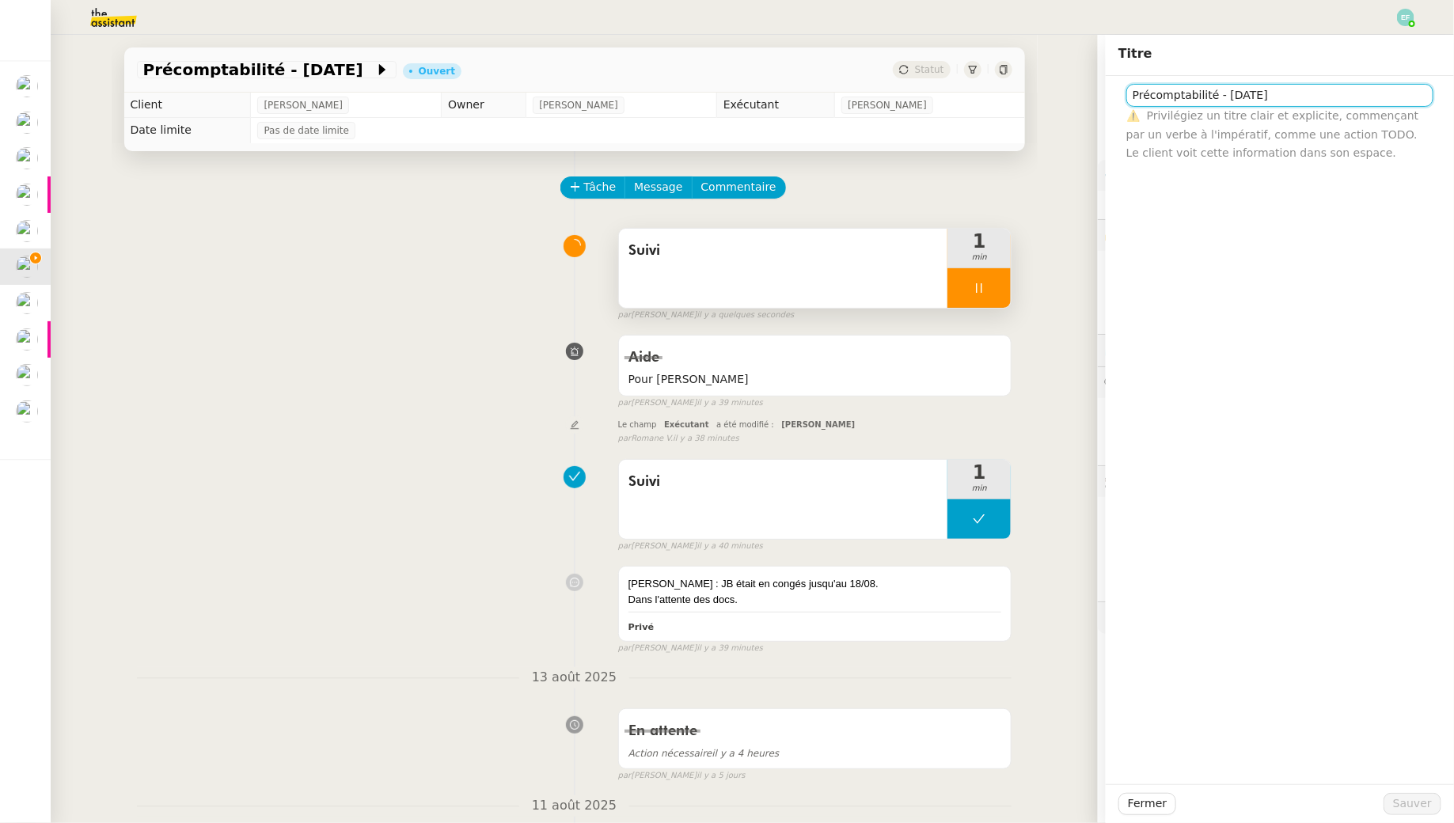
click at [1232, 96] on input "Précomptabilité - [DATE]" at bounding box center [1279, 95] width 307 height 23
type input "Précomptabilité - juillet 2025"
click at [1441, 802] on div "Fermer Sauver" at bounding box center [1280, 803] width 348 height 39
click at [1432, 802] on button "Sauver" at bounding box center [1412, 804] width 58 height 22
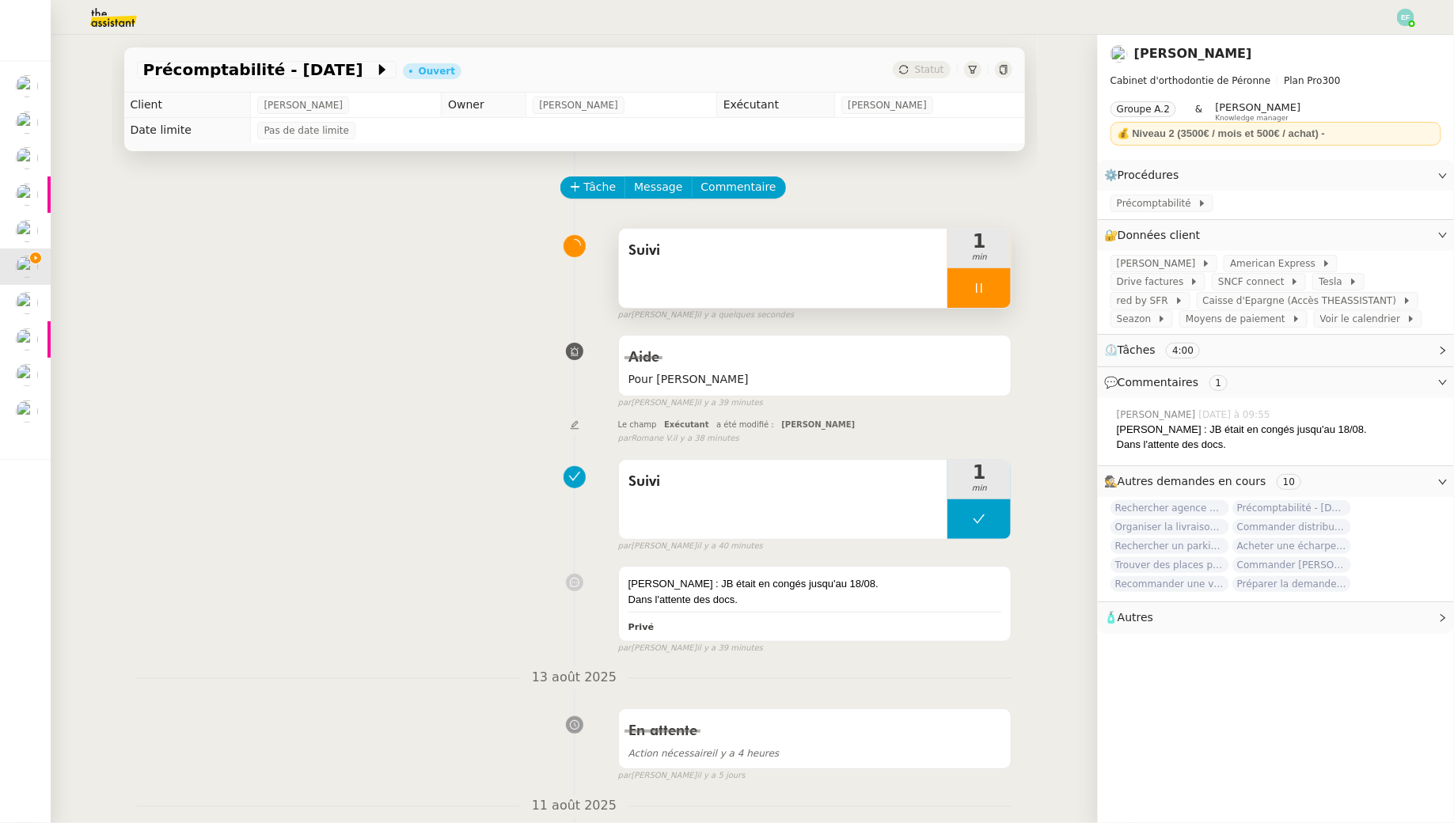
click at [996, 286] on div at bounding box center [978, 288] width 63 height 40
click at [996, 286] on icon at bounding box center [994, 288] width 13 height 13
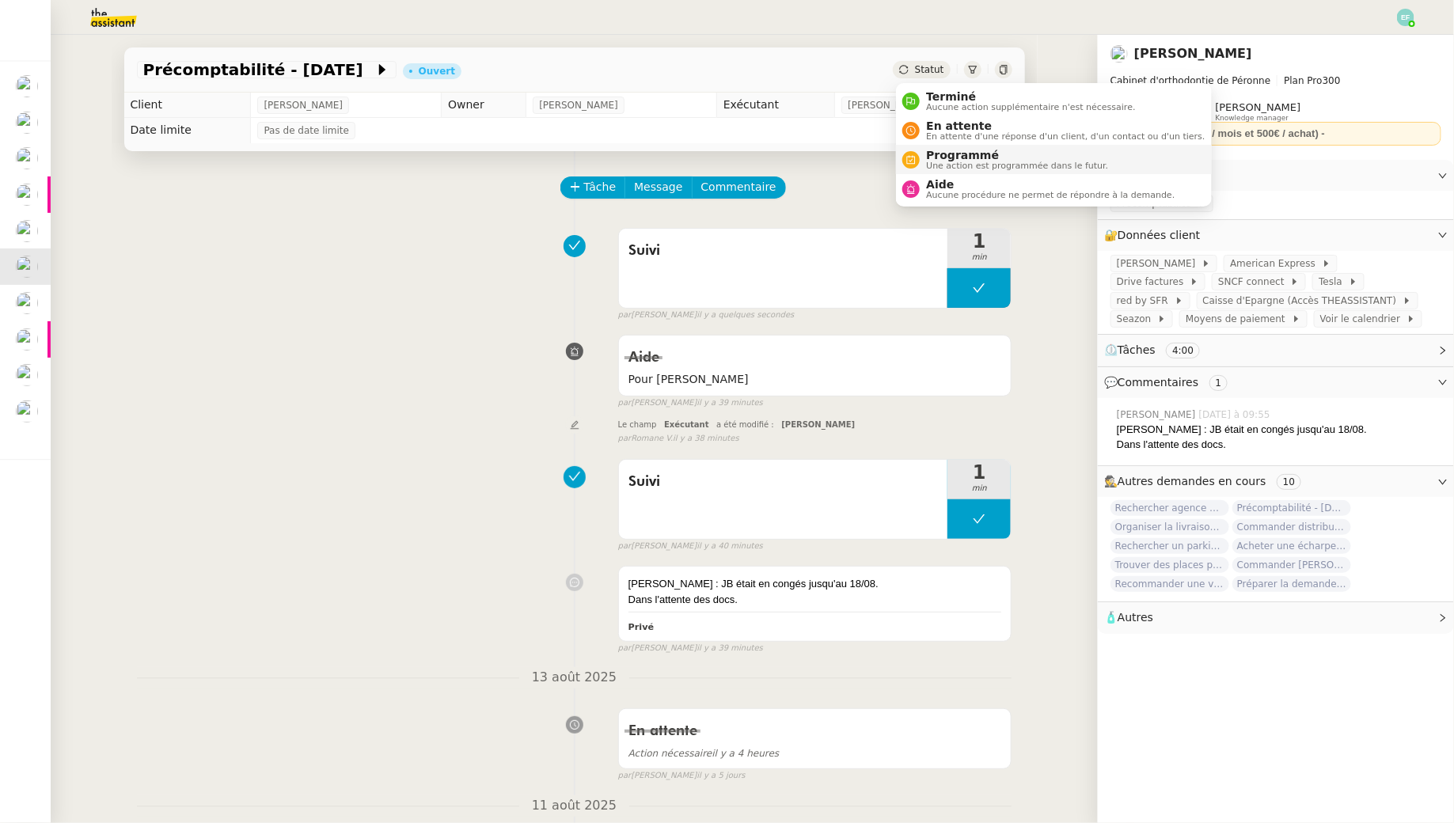
click at [932, 162] on span "Une action est programmée dans le futur." at bounding box center [1017, 165] width 182 height 9
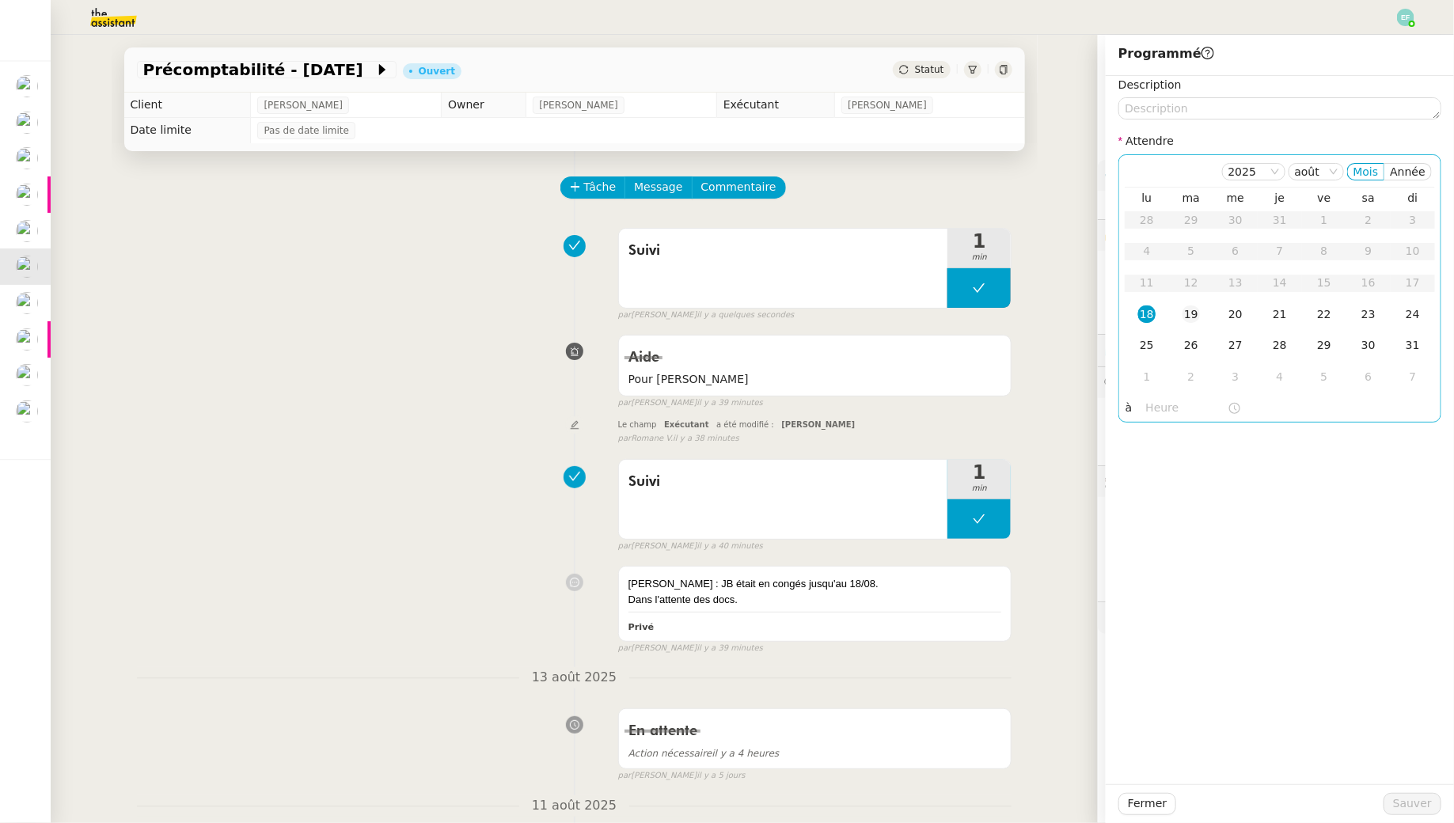
click at [1187, 313] on div "19" at bounding box center [1190, 313] width 17 height 17
click at [1414, 793] on button "Sauver" at bounding box center [1412, 804] width 58 height 22
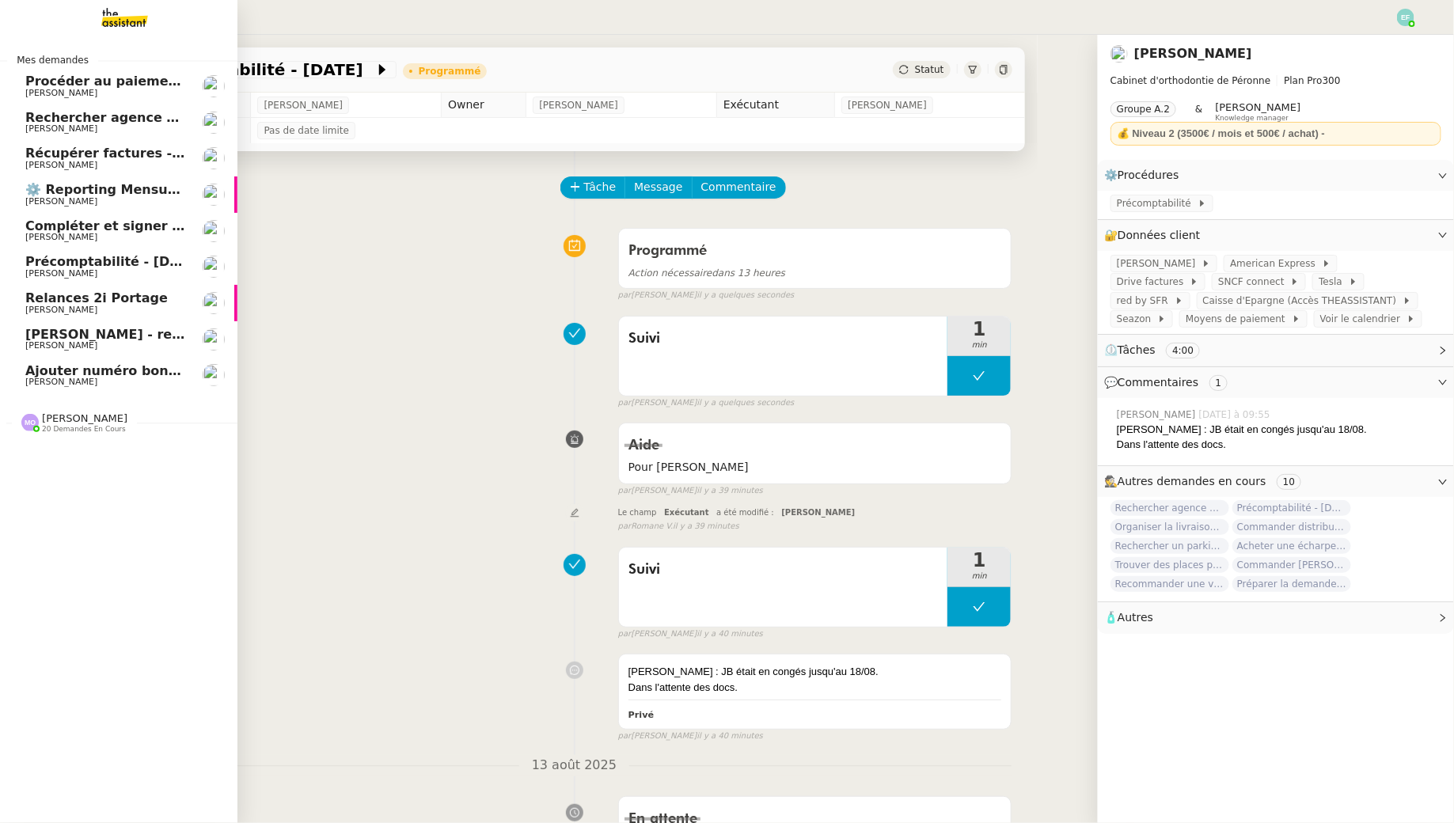
click at [99, 116] on span "Rechercher agence coliving à [GEOGRAPHIC_DATA]" at bounding box center [206, 117] width 362 height 15
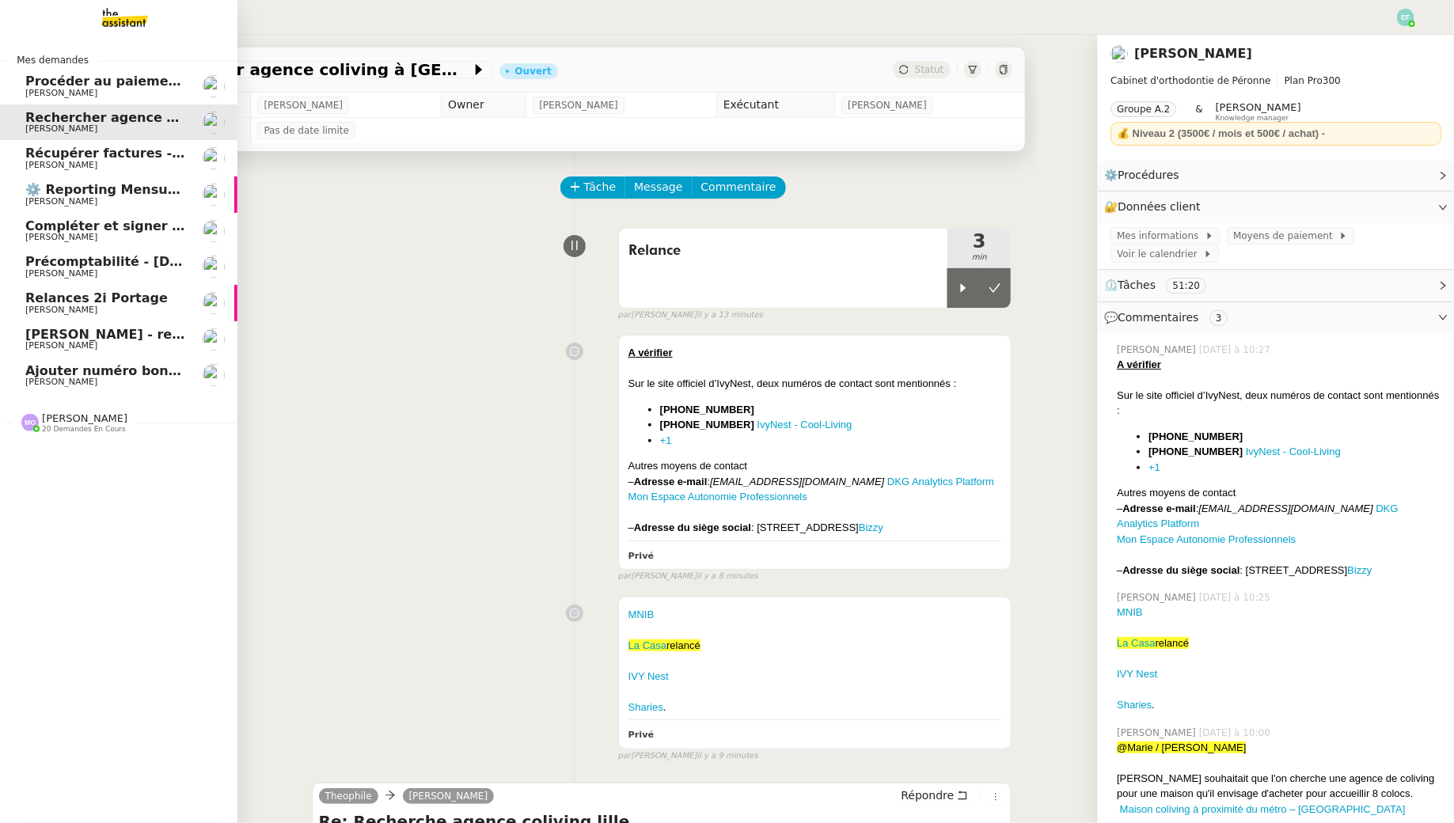
click at [68, 371] on span "Ajouter numéro bon de commande" at bounding box center [149, 370] width 248 height 15
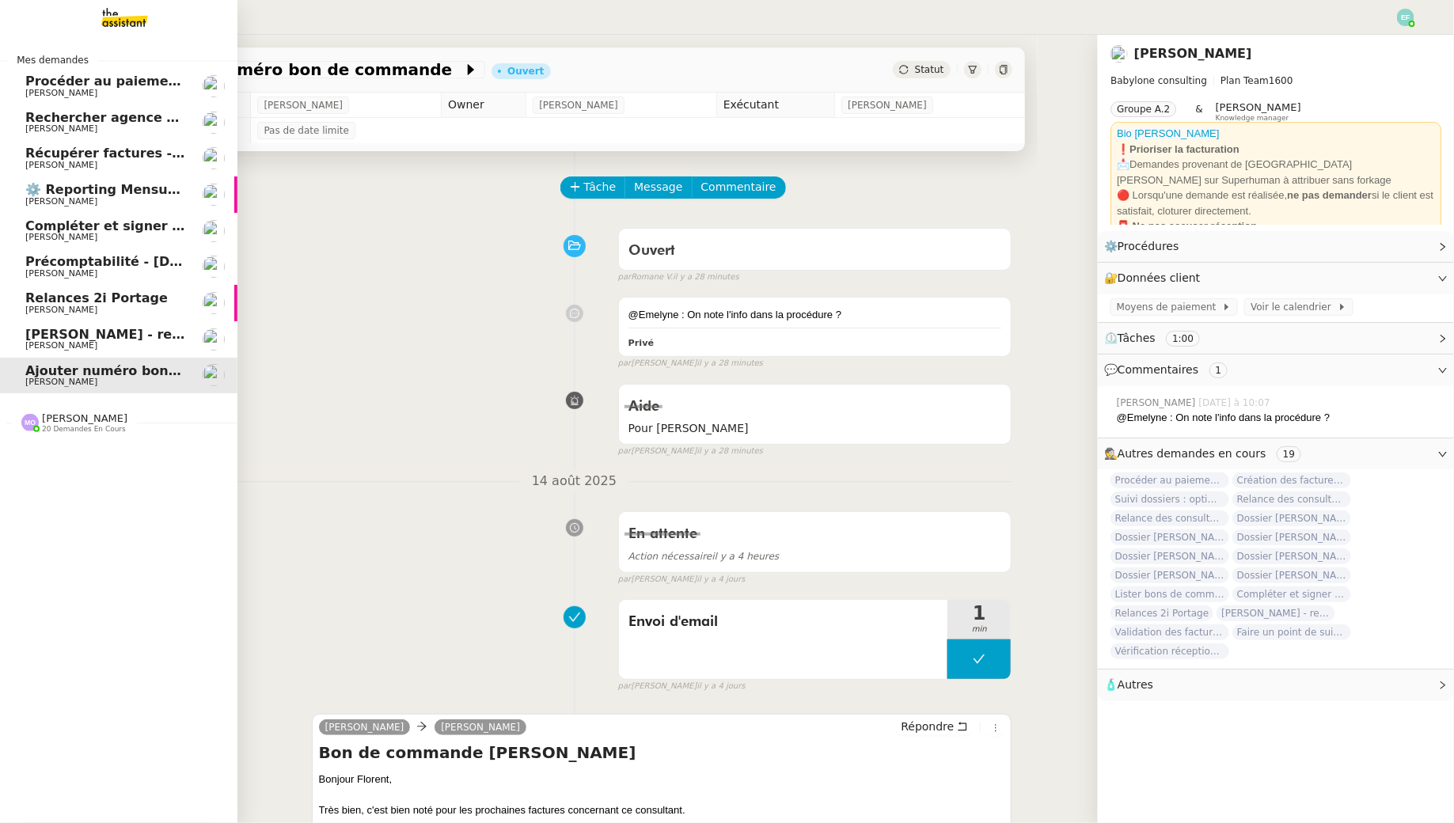
click at [97, 266] on span "Précomptabilité - [DATE]" at bounding box center [113, 261] width 176 height 15
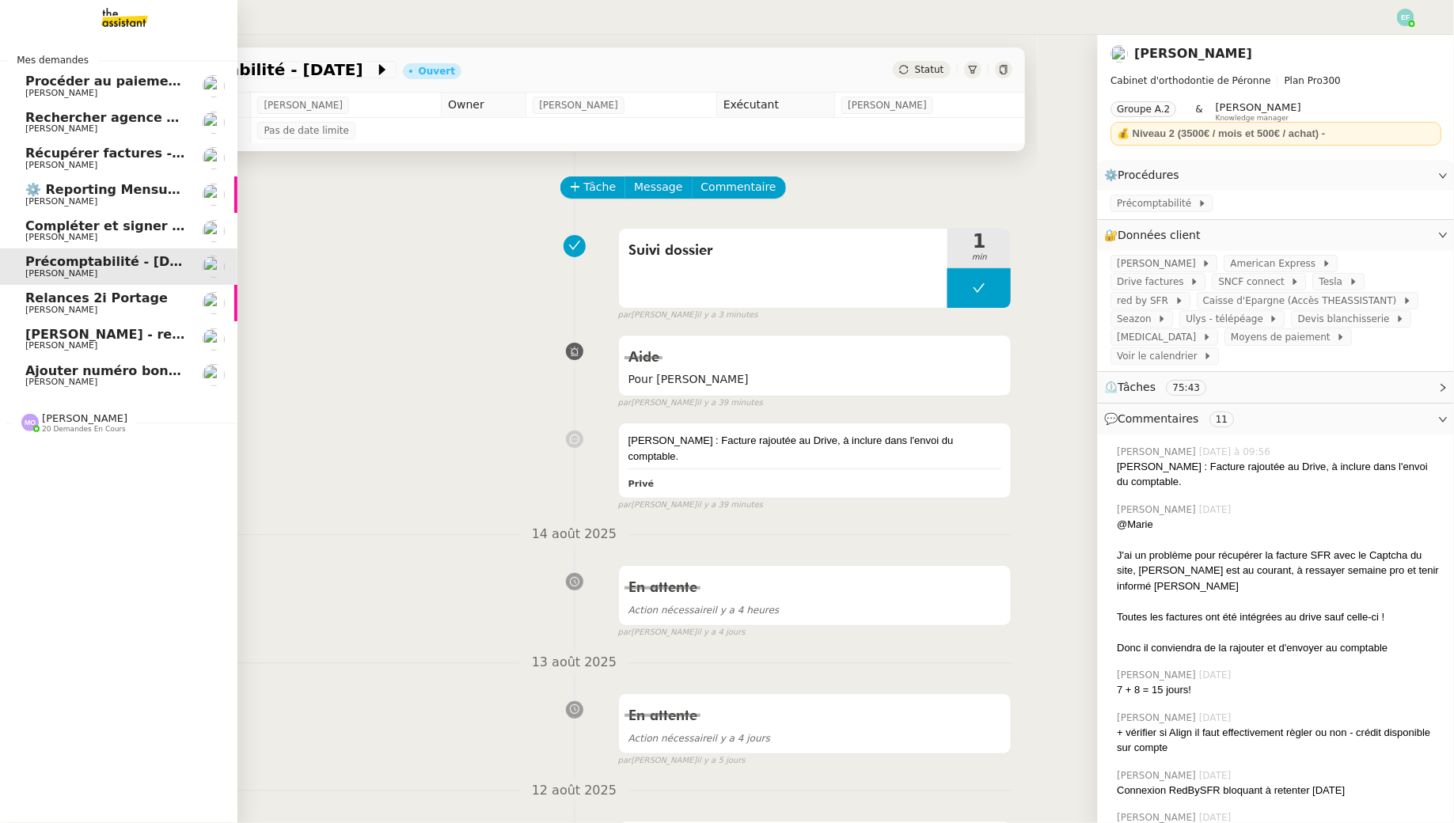
click at [47, 101] on link "Procéder au paiement des factures LBP [PERSON_NAME]" at bounding box center [118, 86] width 237 height 36
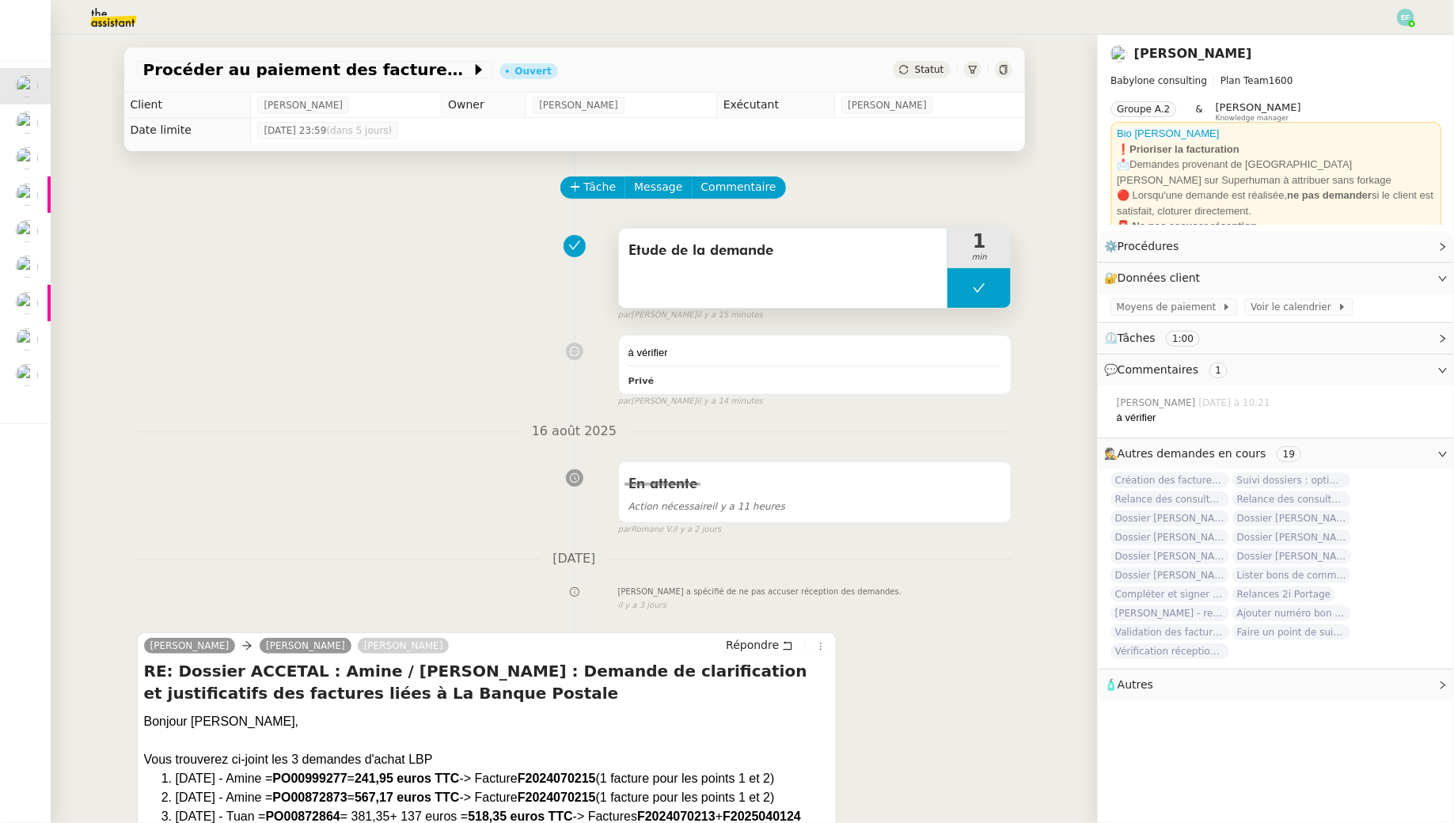
click at [986, 285] on button at bounding box center [978, 288] width 63 height 40
click at [970, 284] on div at bounding box center [963, 288] width 32 height 40
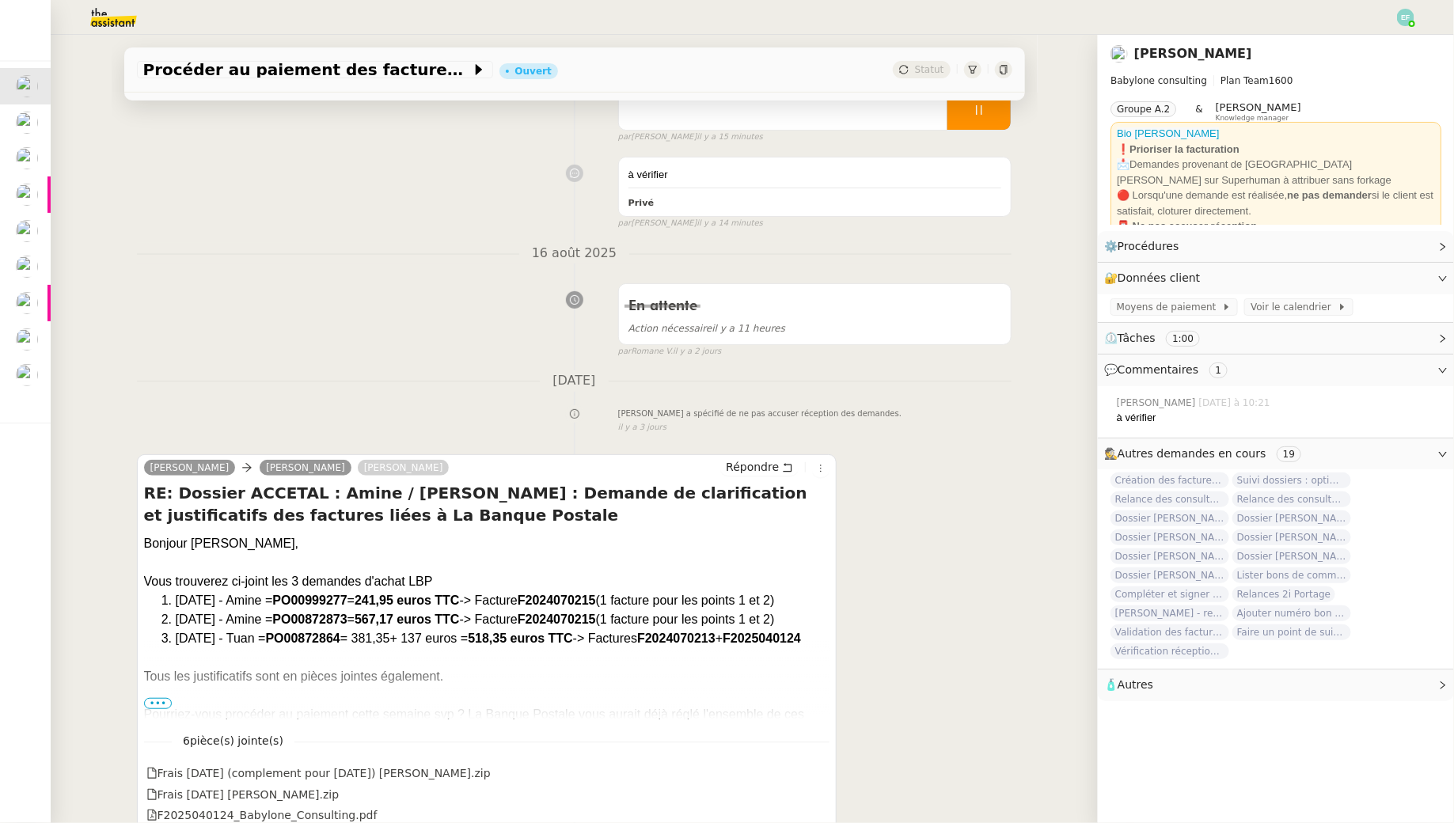
scroll to position [182, 0]
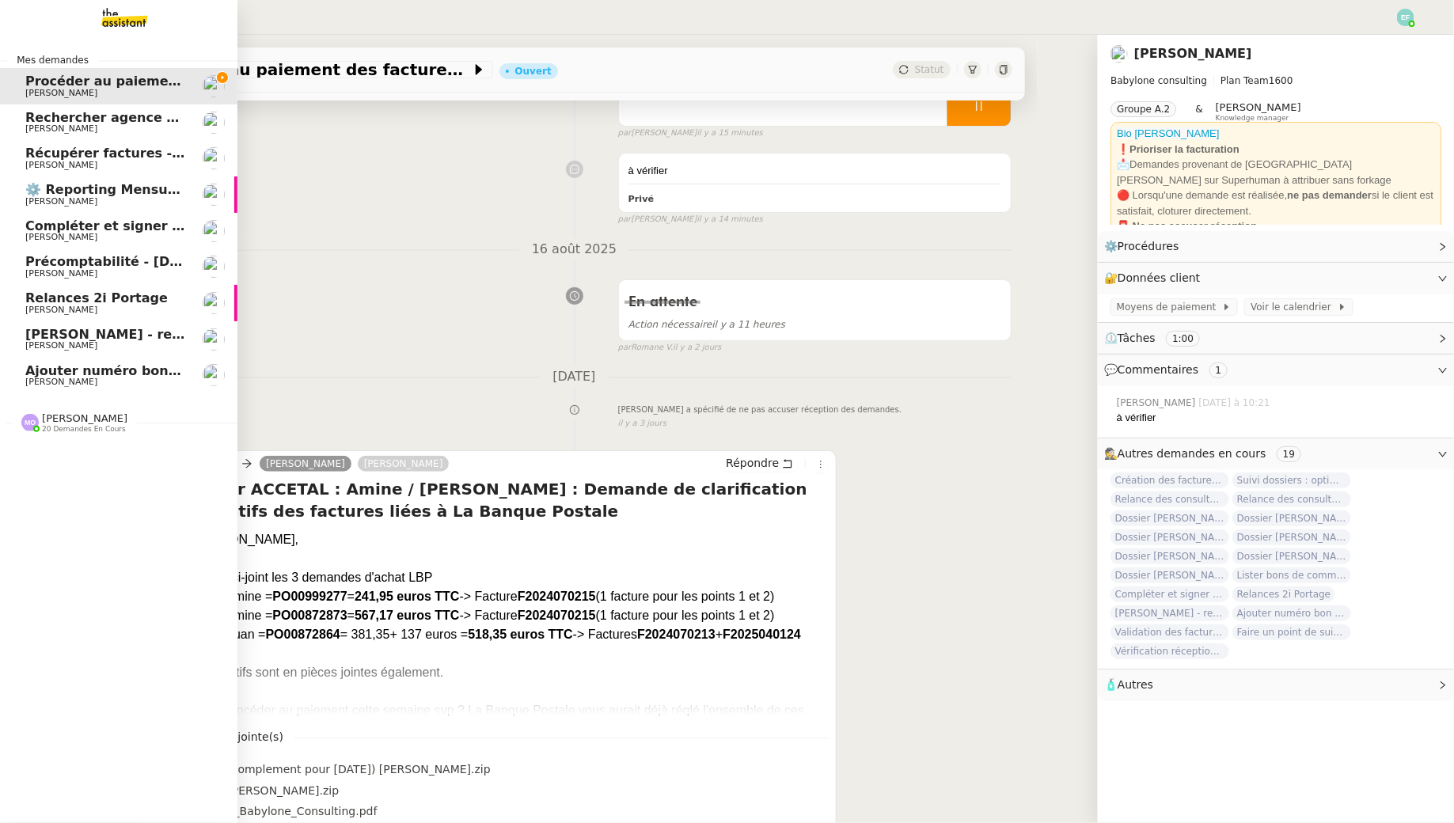
click at [32, 124] on span "[PERSON_NAME]" at bounding box center [61, 128] width 72 height 10
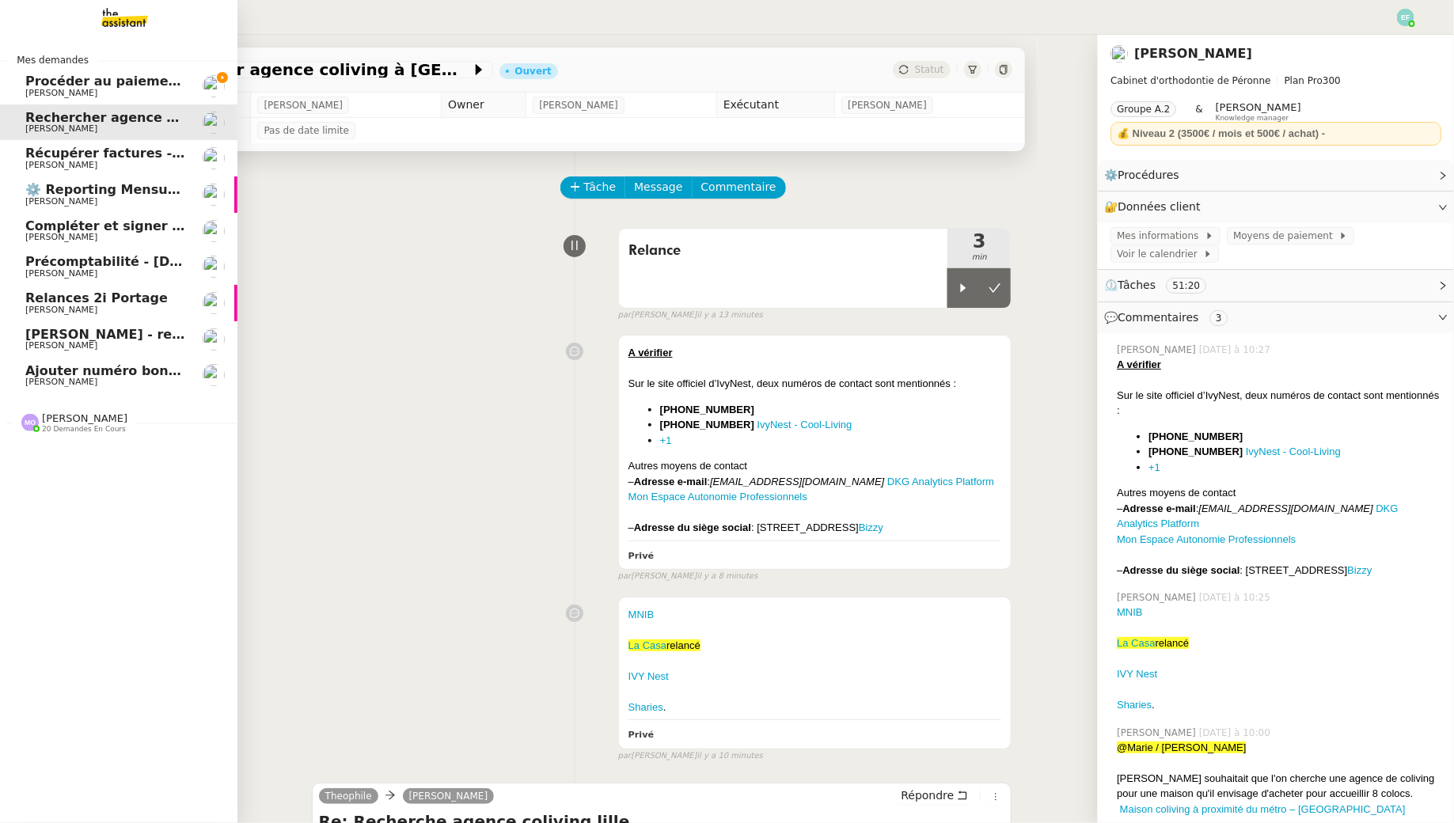
click at [32, 78] on span "Procéder au paiement des factures LBP" at bounding box center [166, 81] width 283 height 15
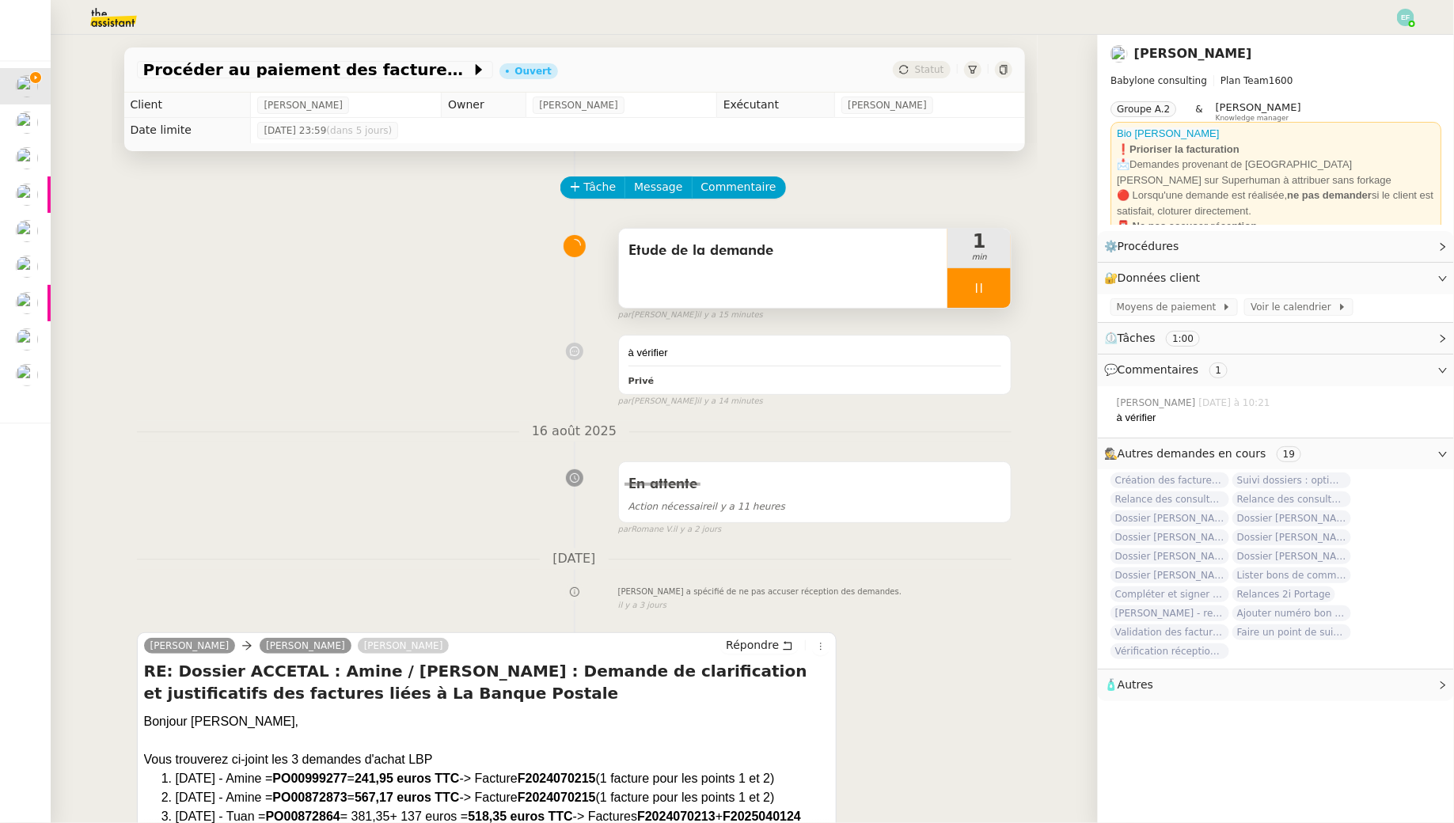
click at [976, 286] on icon at bounding box center [979, 288] width 13 height 13
click at [996, 296] on button at bounding box center [995, 288] width 32 height 40
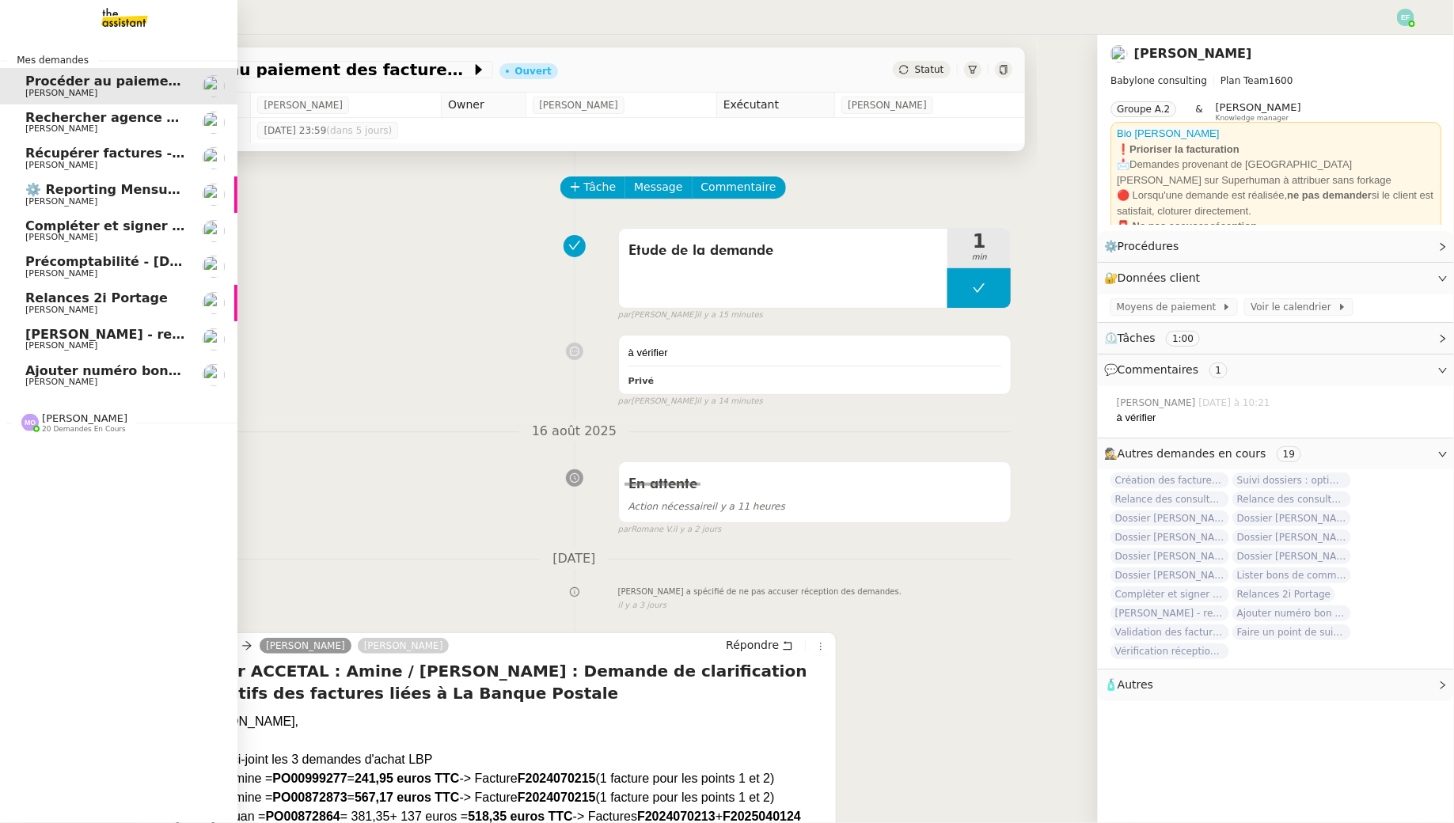
click at [45, 123] on span "Rechercher agence coliving à [GEOGRAPHIC_DATA]" at bounding box center [206, 117] width 362 height 15
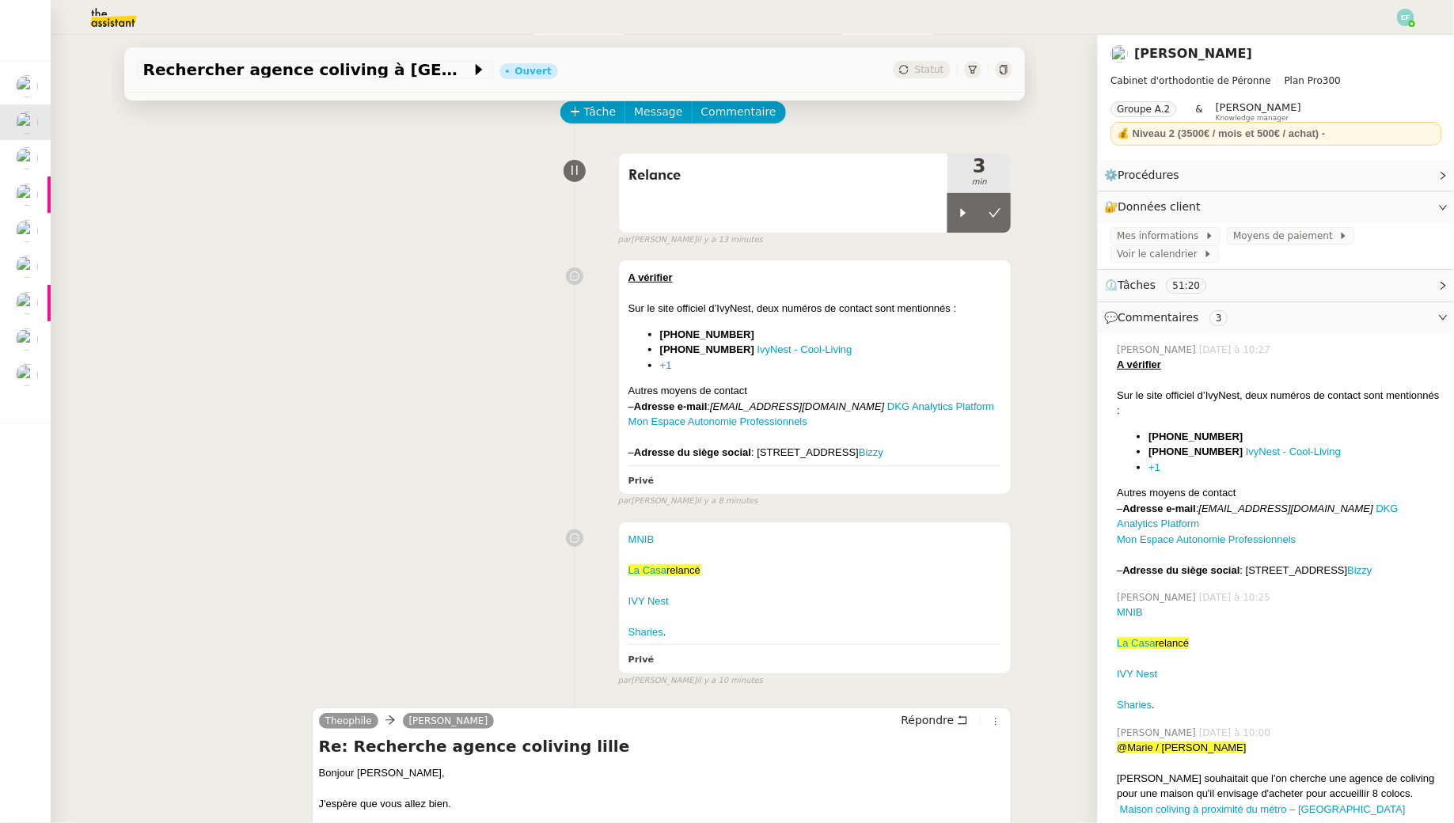
scroll to position [73, 0]
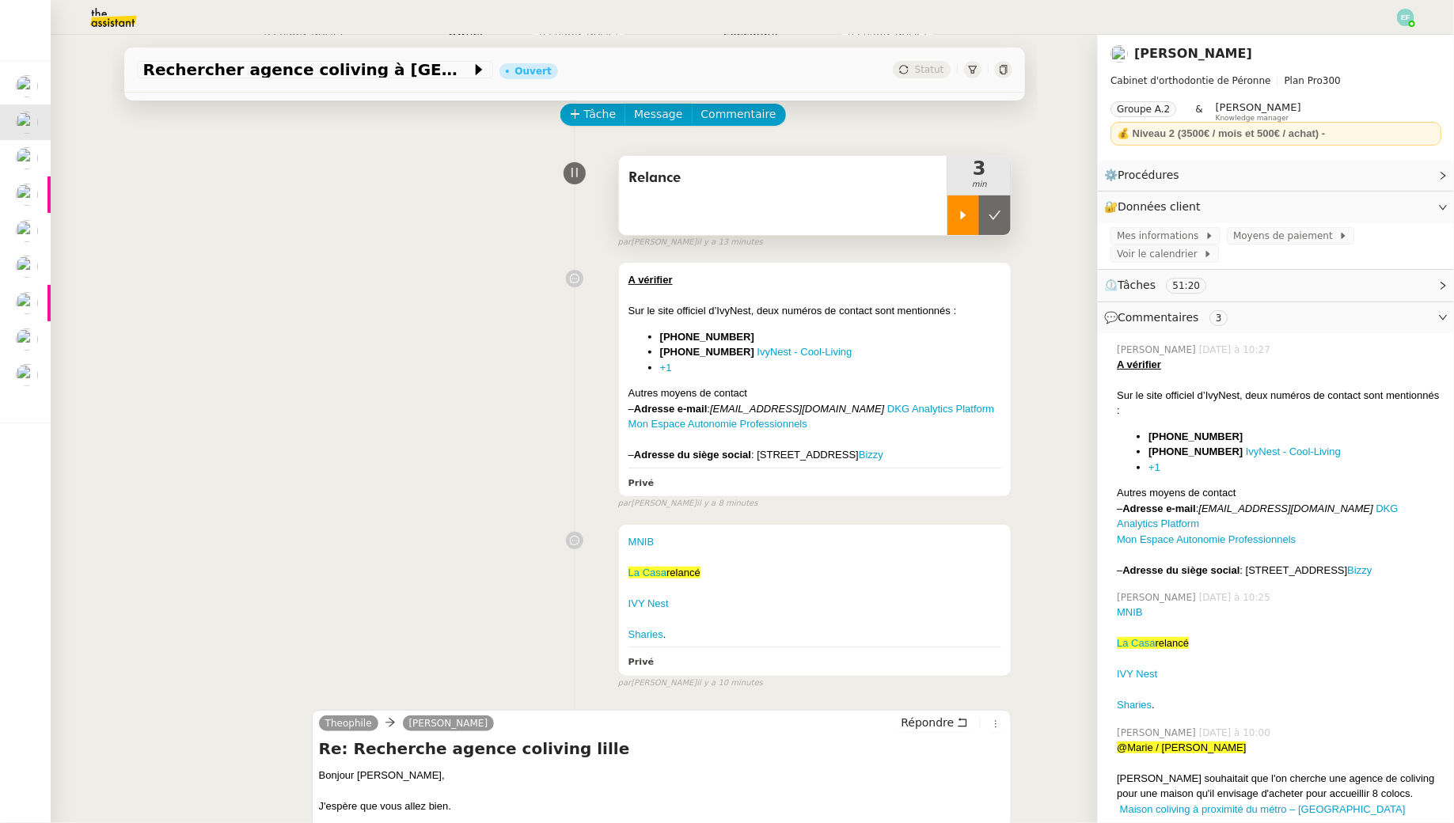
click at [965, 211] on icon at bounding box center [963, 215] width 13 height 13
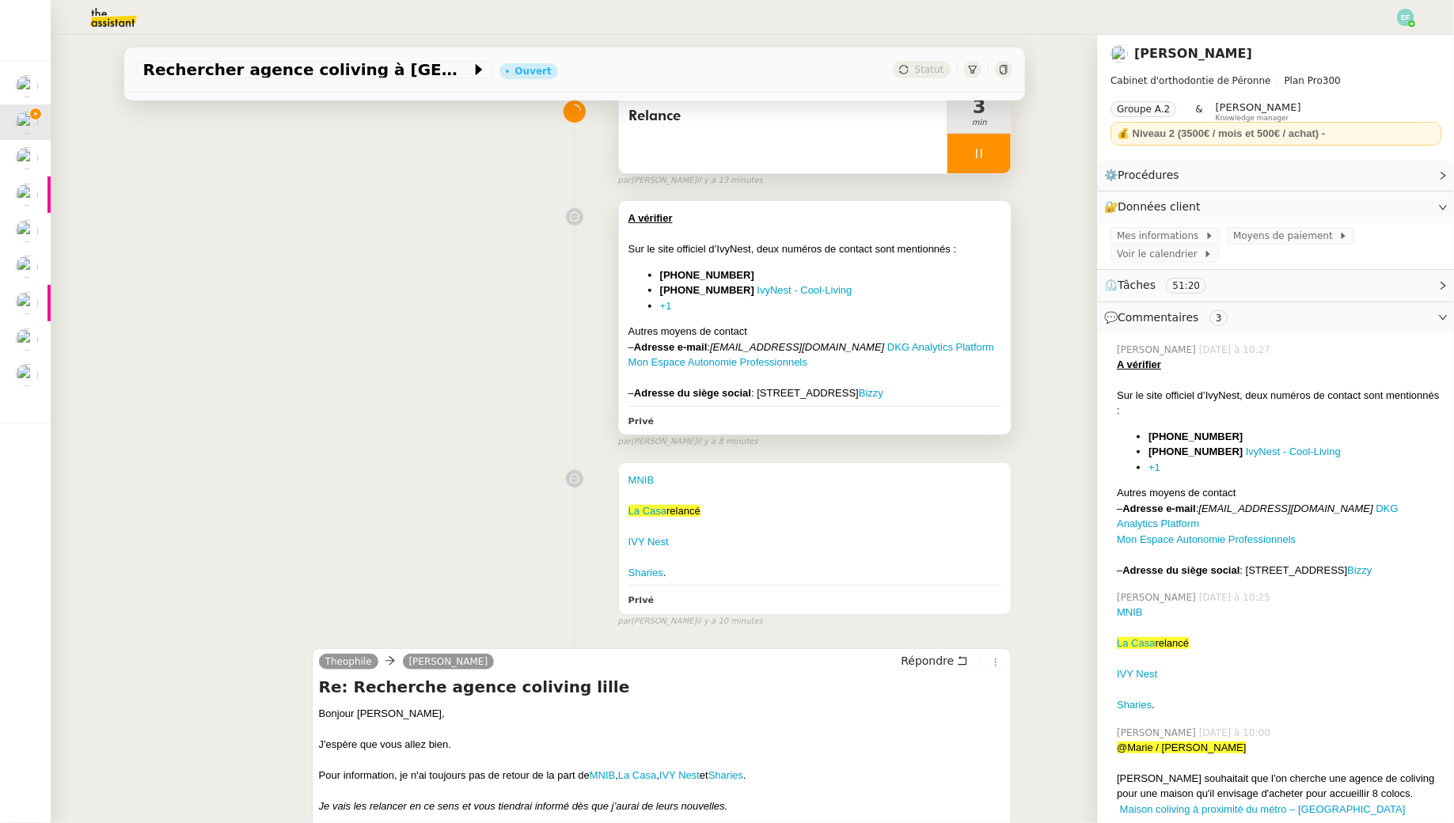
scroll to position [155, 0]
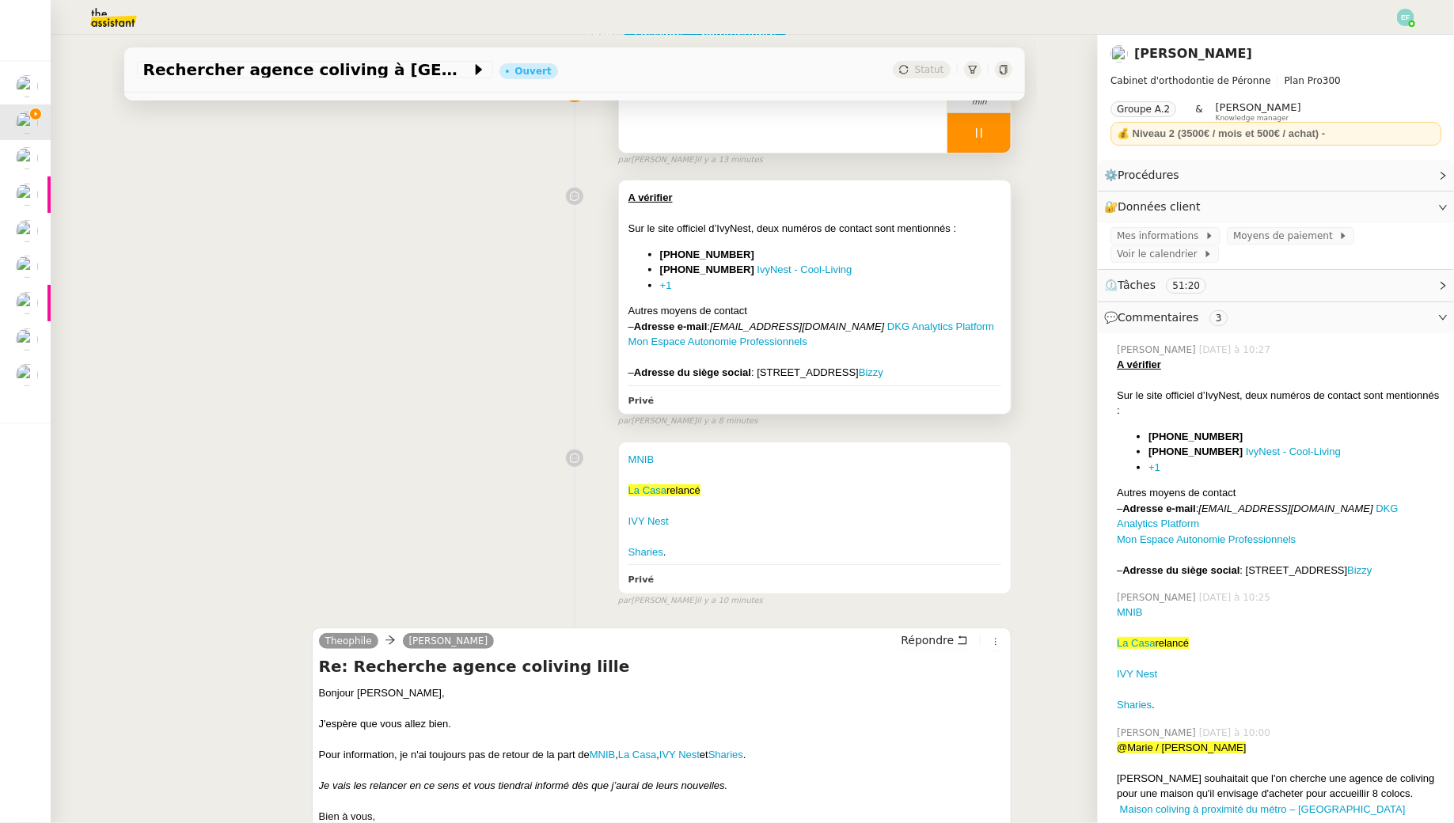
click at [956, 253] on li "[PHONE_NUMBER]" at bounding box center [831, 255] width 342 height 16
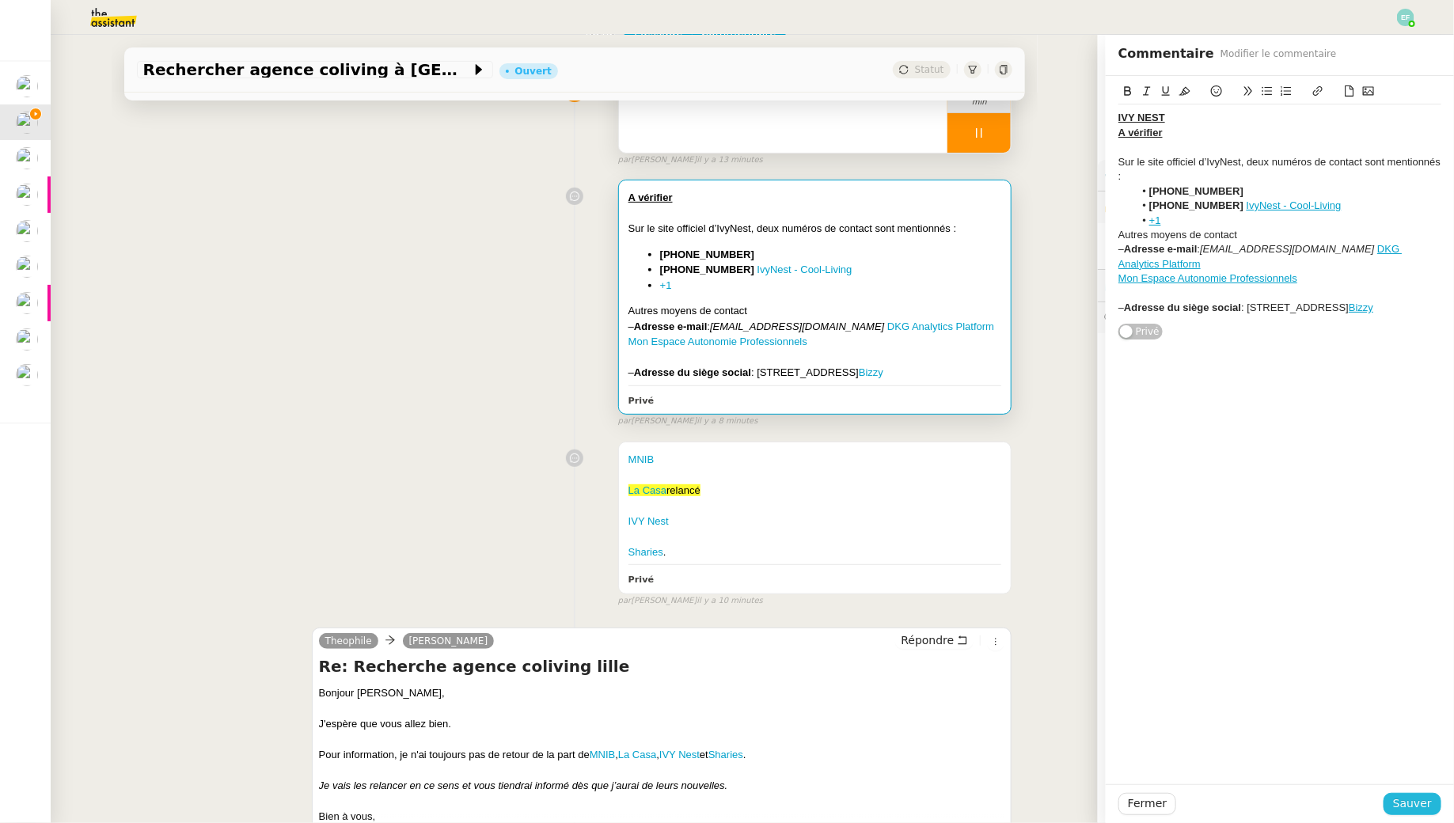
click at [1411, 814] on button "Sauver" at bounding box center [1412, 804] width 58 height 22
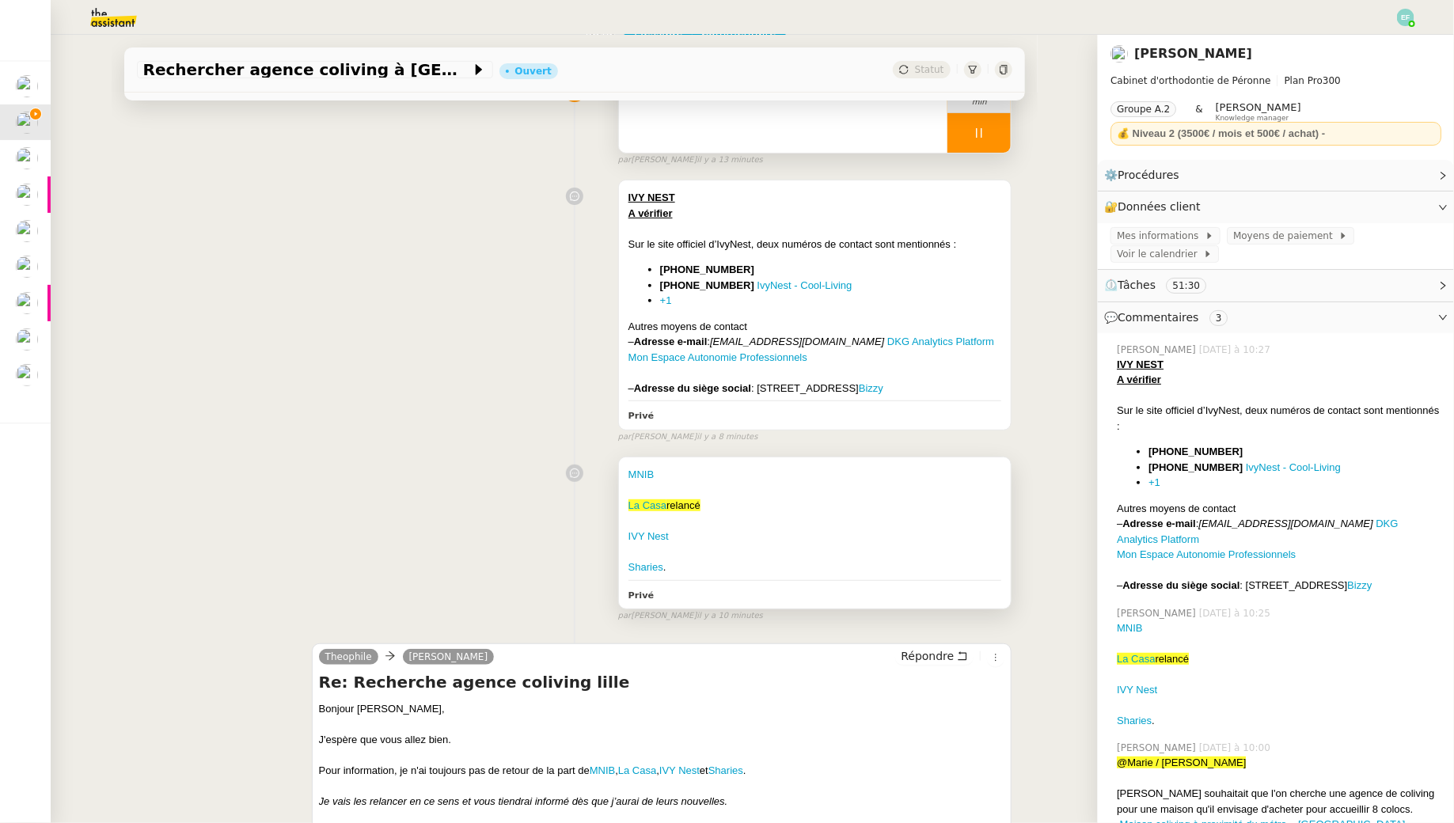
drag, startPoint x: 683, startPoint y: 503, endPoint x: 669, endPoint y: 487, distance: 21.3
click at [683, 499] on div at bounding box center [815, 491] width 374 height 16
drag, startPoint x: 666, startPoint y: 487, endPoint x: 615, endPoint y: 487, distance: 51.4
click at [615, 487] on div "MNIB La Casa relancé IVY Nest Sharies . Privé false par Emelyne F. il y a 10 mi…" at bounding box center [574, 536] width 875 height 173
drag, startPoint x: 686, startPoint y: 483, endPoint x: 624, endPoint y: 483, distance: 62.5
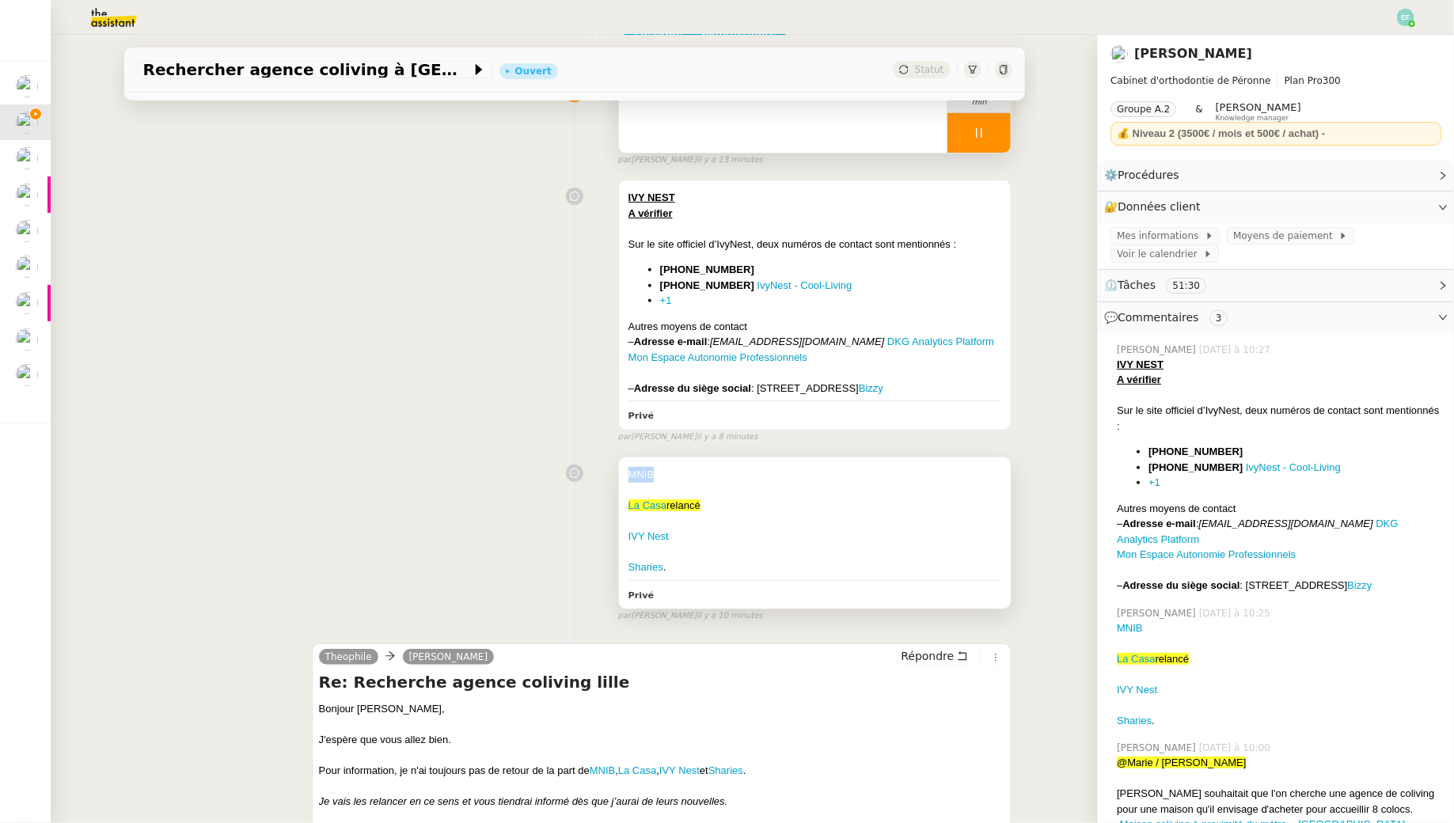
click at [624, 483] on div "MNIB La Casa relancé IVY Nest Sharies . Privé" at bounding box center [815, 532] width 393 height 151
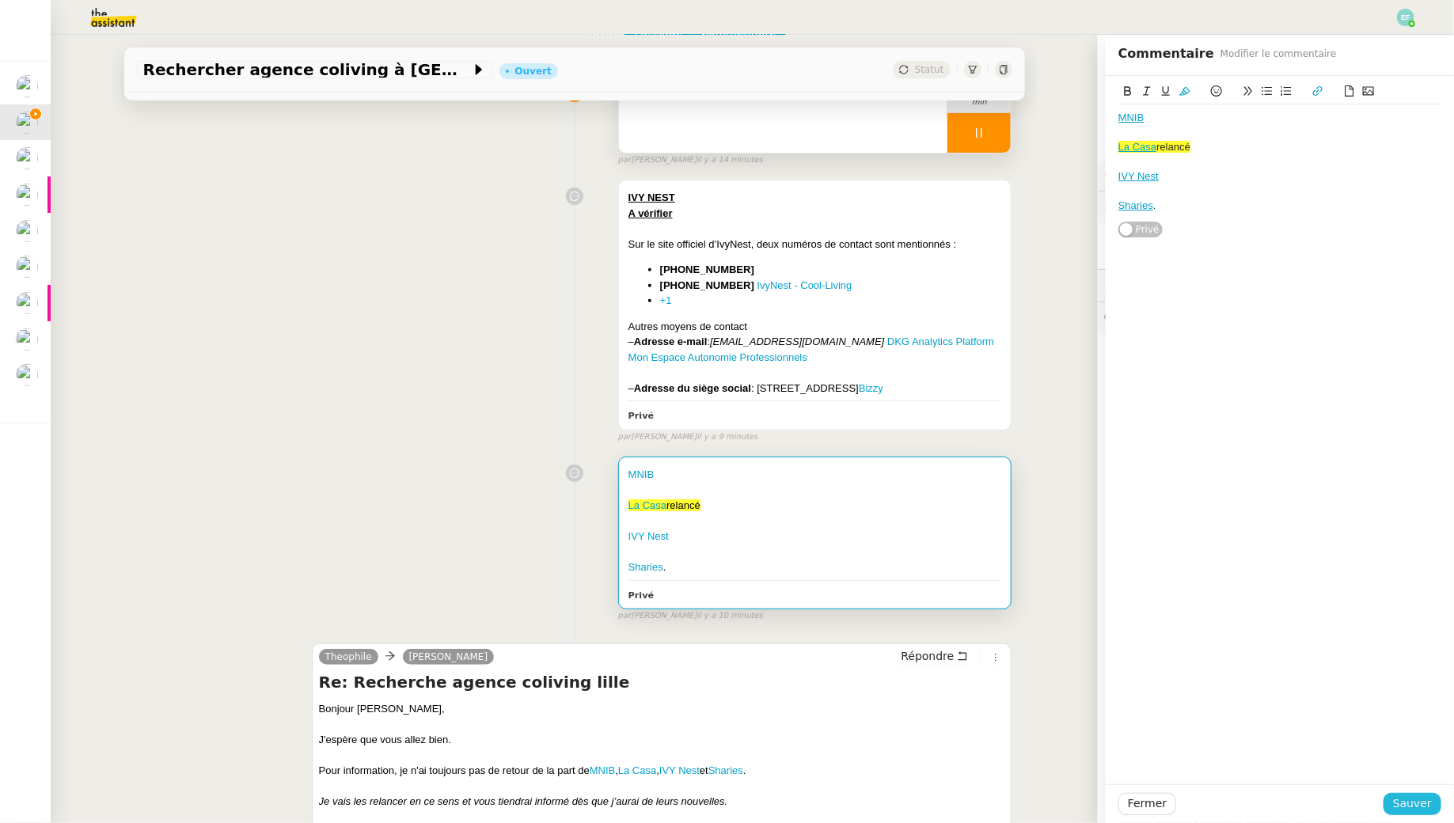
click at [1430, 806] on span "Sauver" at bounding box center [1412, 804] width 39 height 18
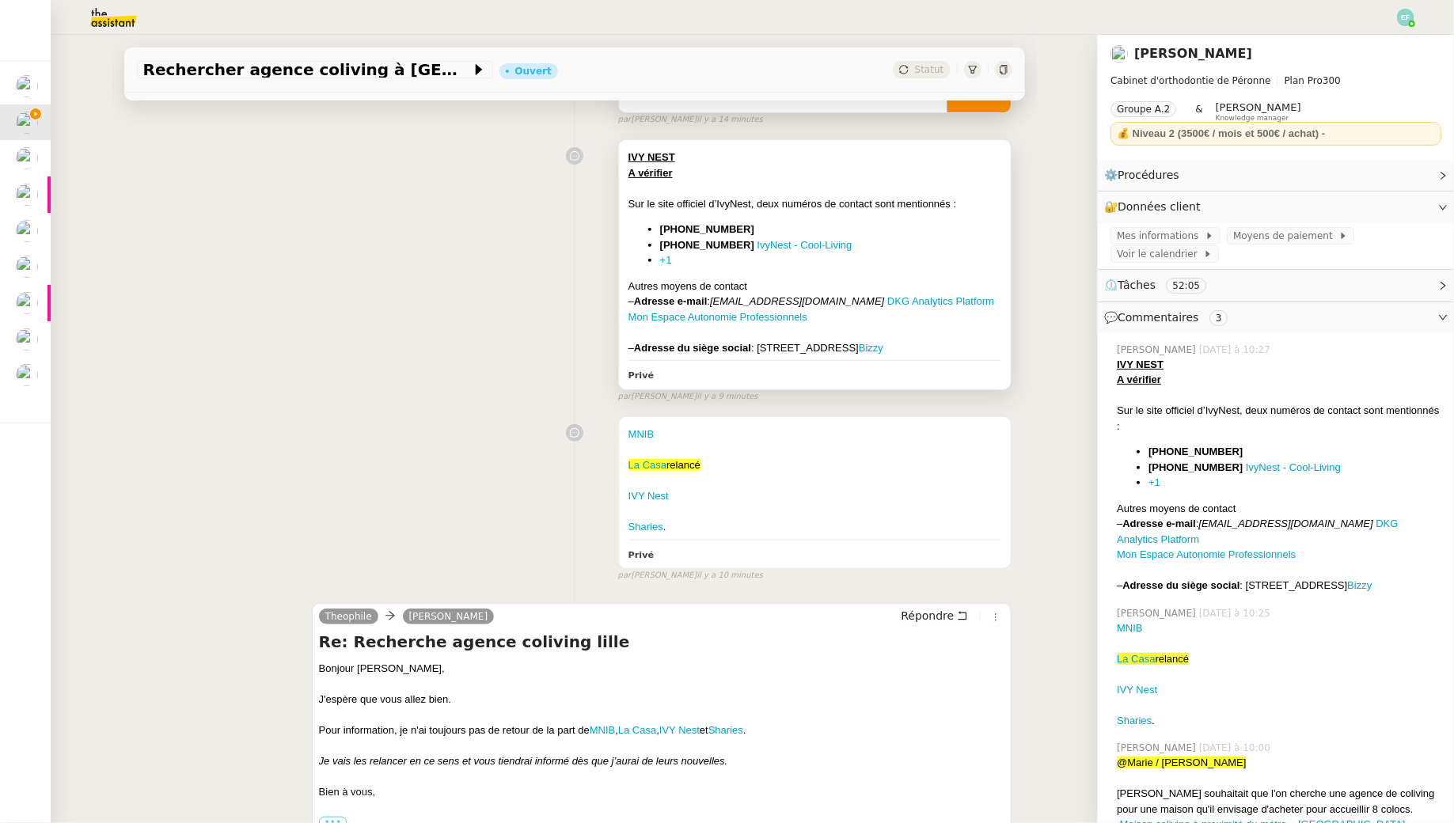
scroll to position [199, 0]
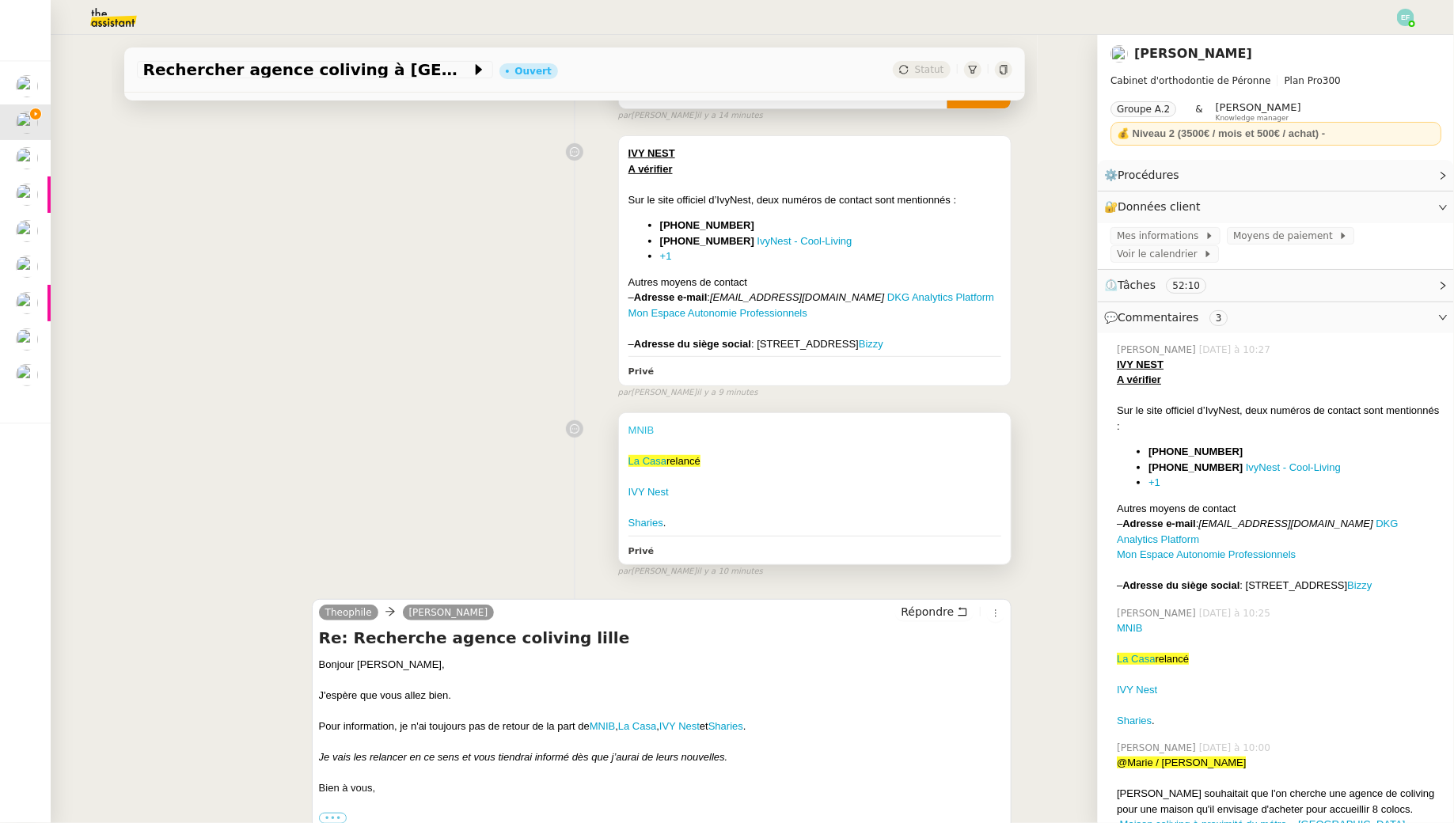
click at [644, 436] on link "MNIB" at bounding box center [641, 430] width 26 height 12
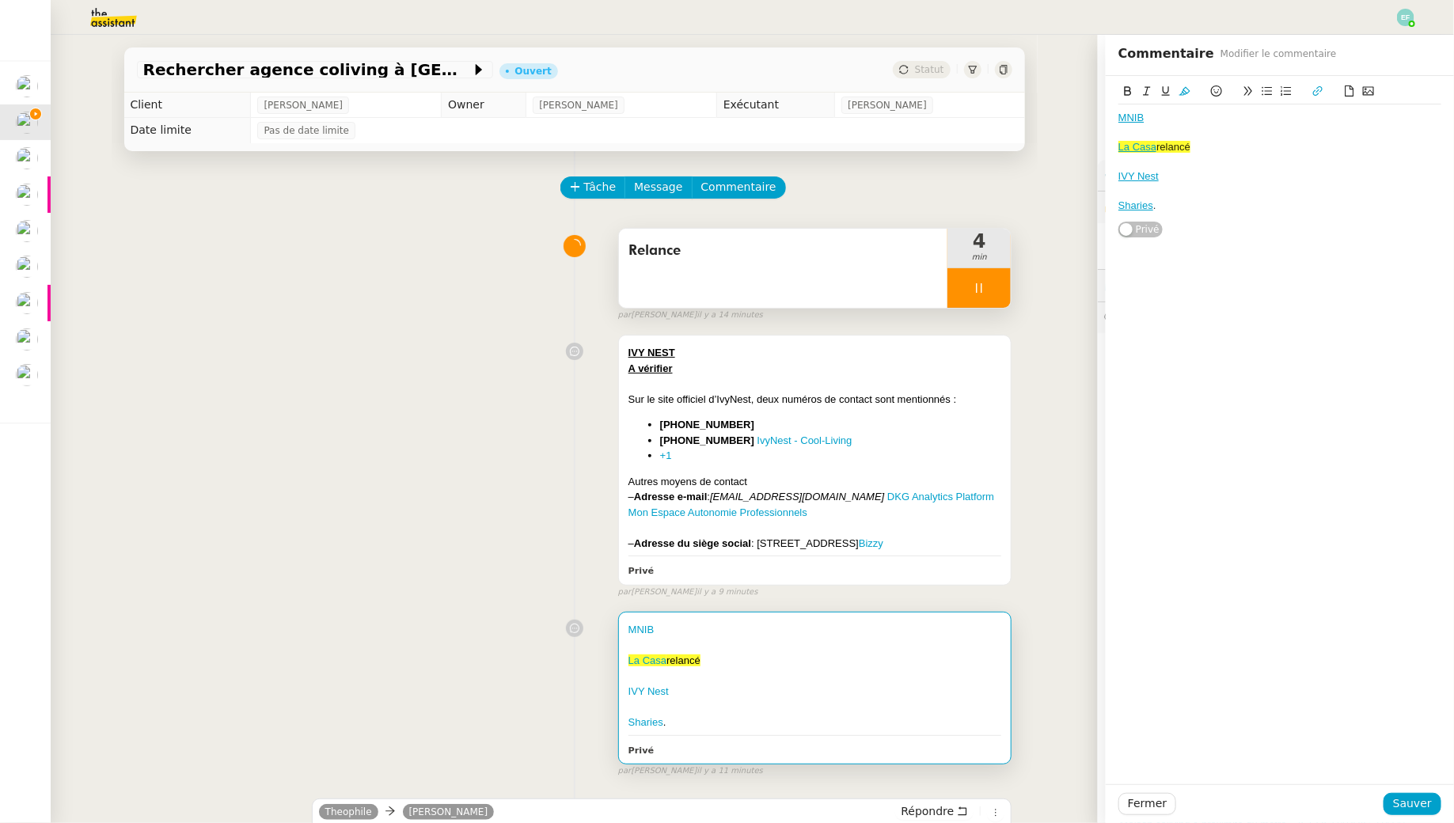
click at [492, 387] on div "IVY NEST A vérifier Sur le site officiel d’IvyNest, deux numéros de contact son…" at bounding box center [574, 463] width 875 height 271
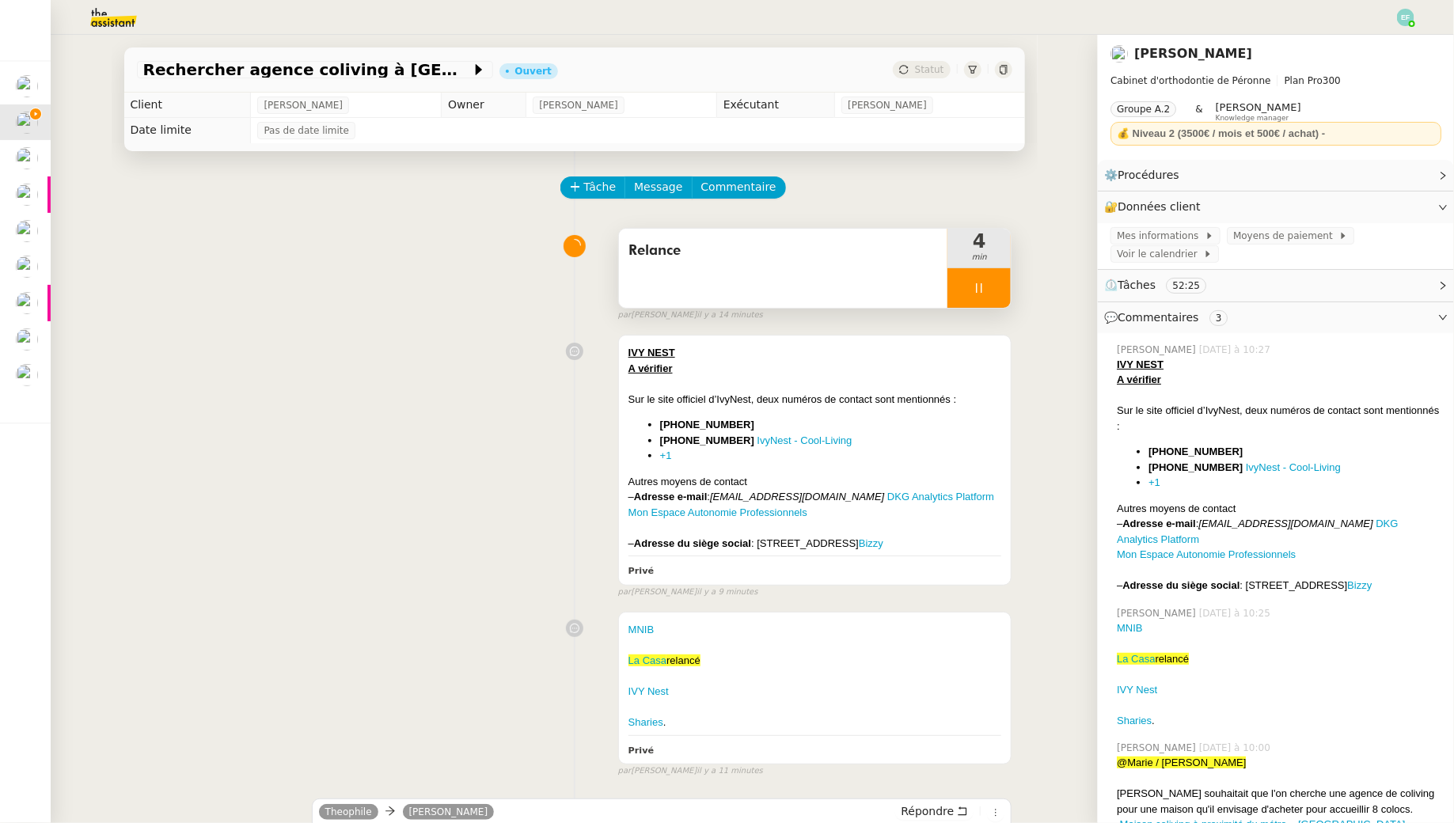
click at [981, 312] on div "par Emelyne F. il y a 14 minutes" at bounding box center [815, 315] width 394 height 13
click at [957, 279] on div at bounding box center [978, 288] width 63 height 40
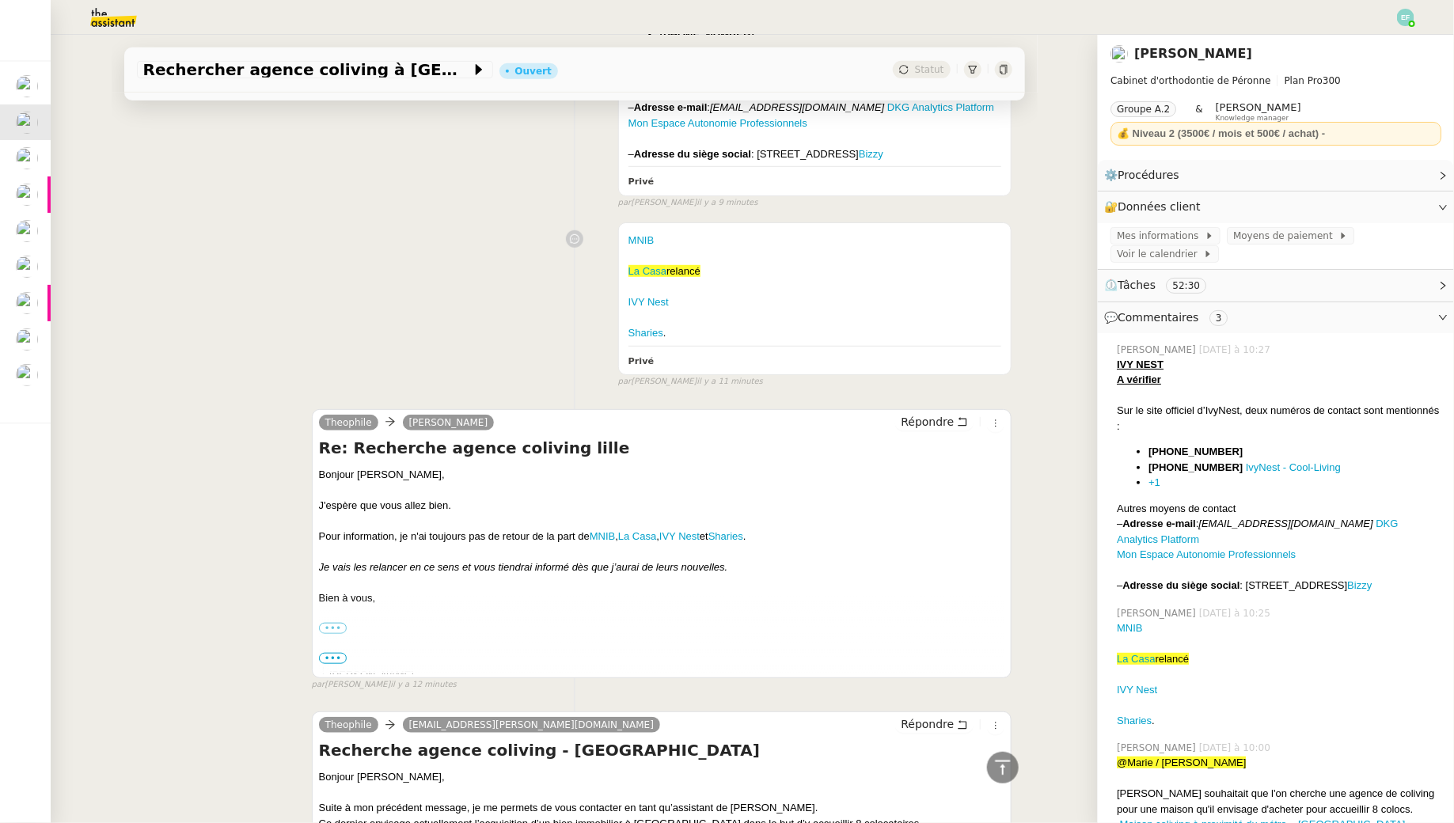
scroll to position [436, 0]
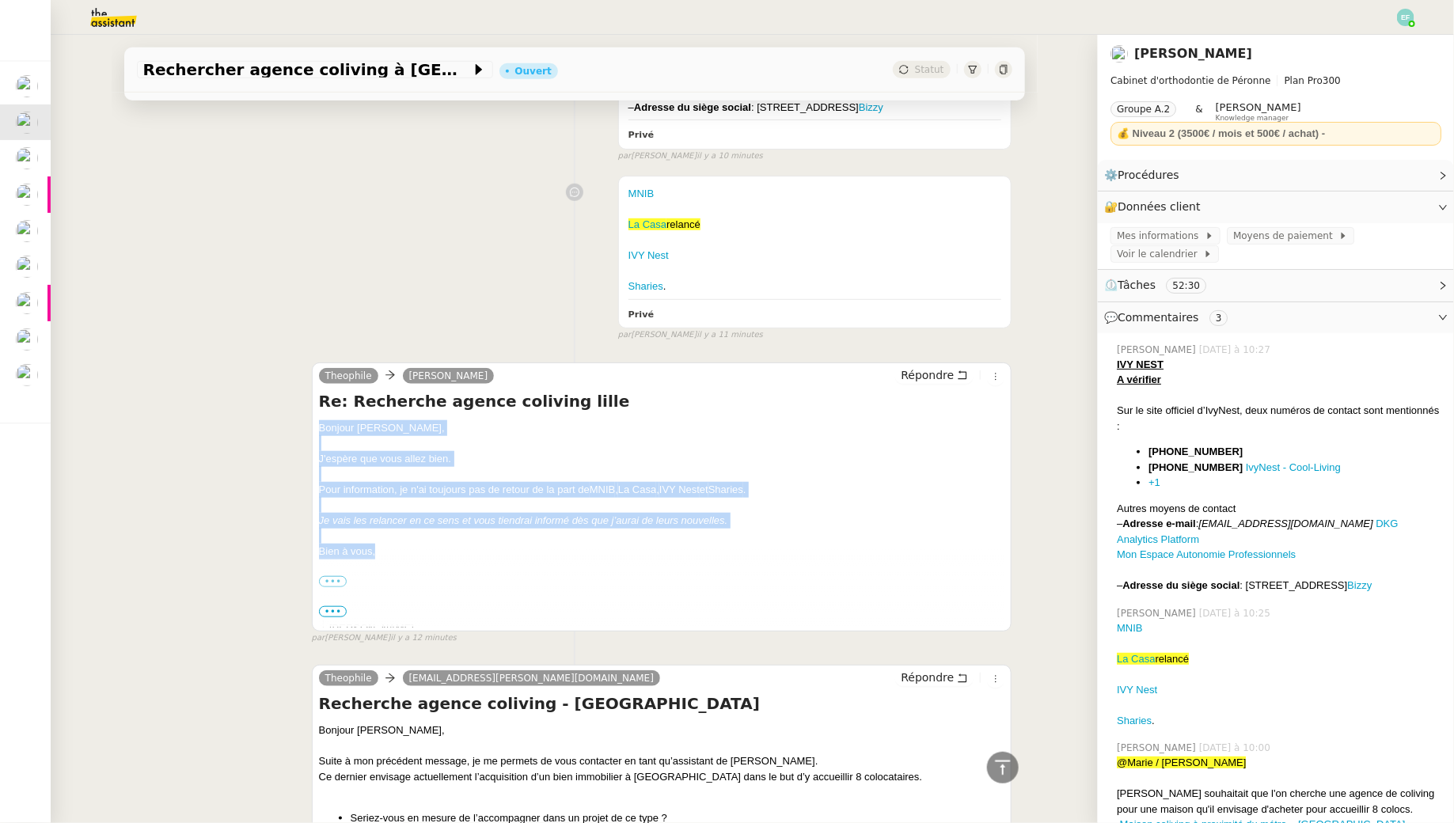
drag, startPoint x: 320, startPoint y: 438, endPoint x: 424, endPoint y: 569, distance: 167.8
click at [424, 569] on div "Bonjour Jean-Baptiste, J'espère que vous allez bien. Pour information, je n'ai …" at bounding box center [662, 682] width 686 height 524
copy div "Bonjour [PERSON_NAME], J'espère que vous allez bien. Pour information, je n'ai …"
click at [962, 381] on icon at bounding box center [962, 375] width 11 height 11
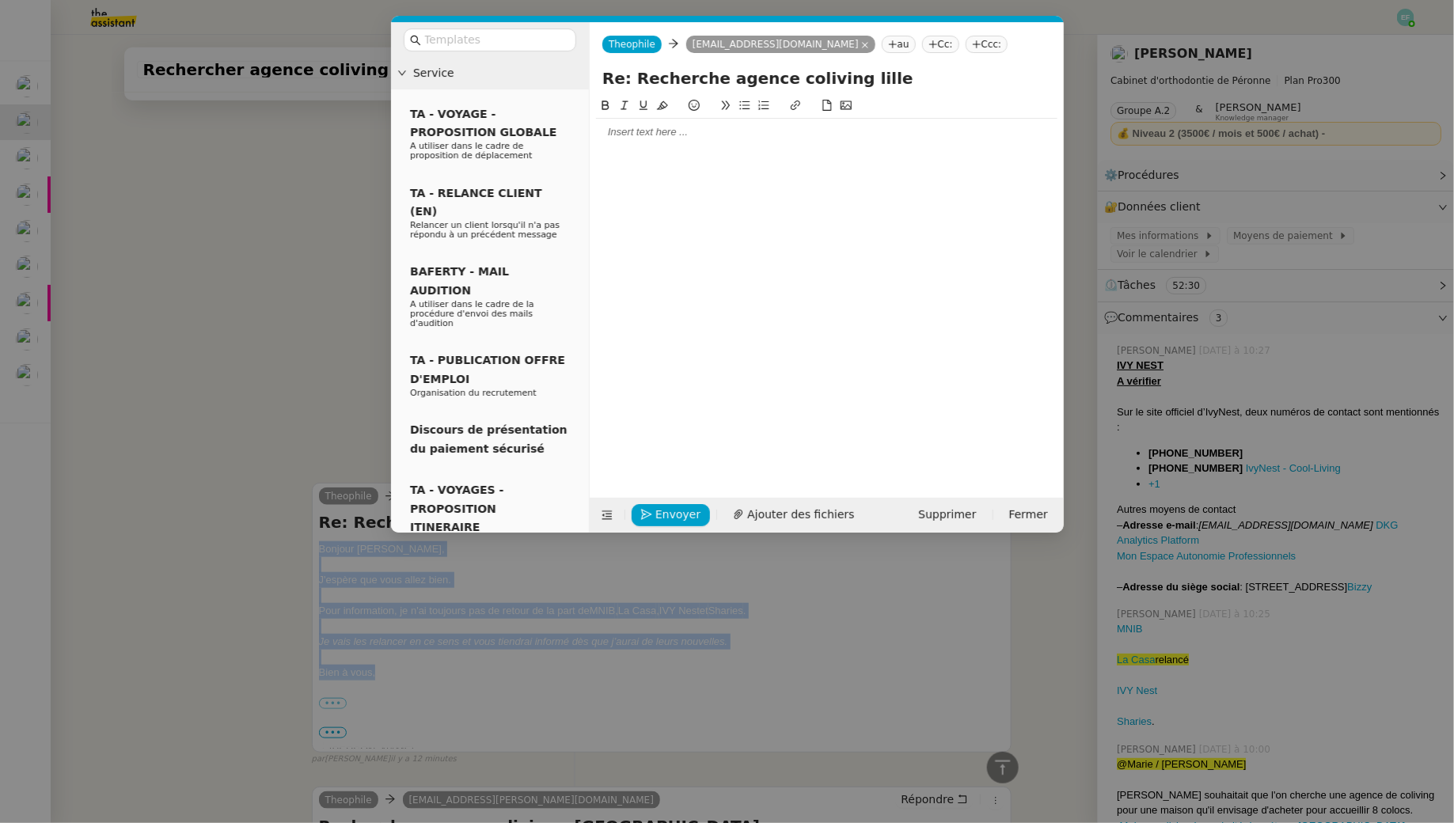
scroll to position [556, 0]
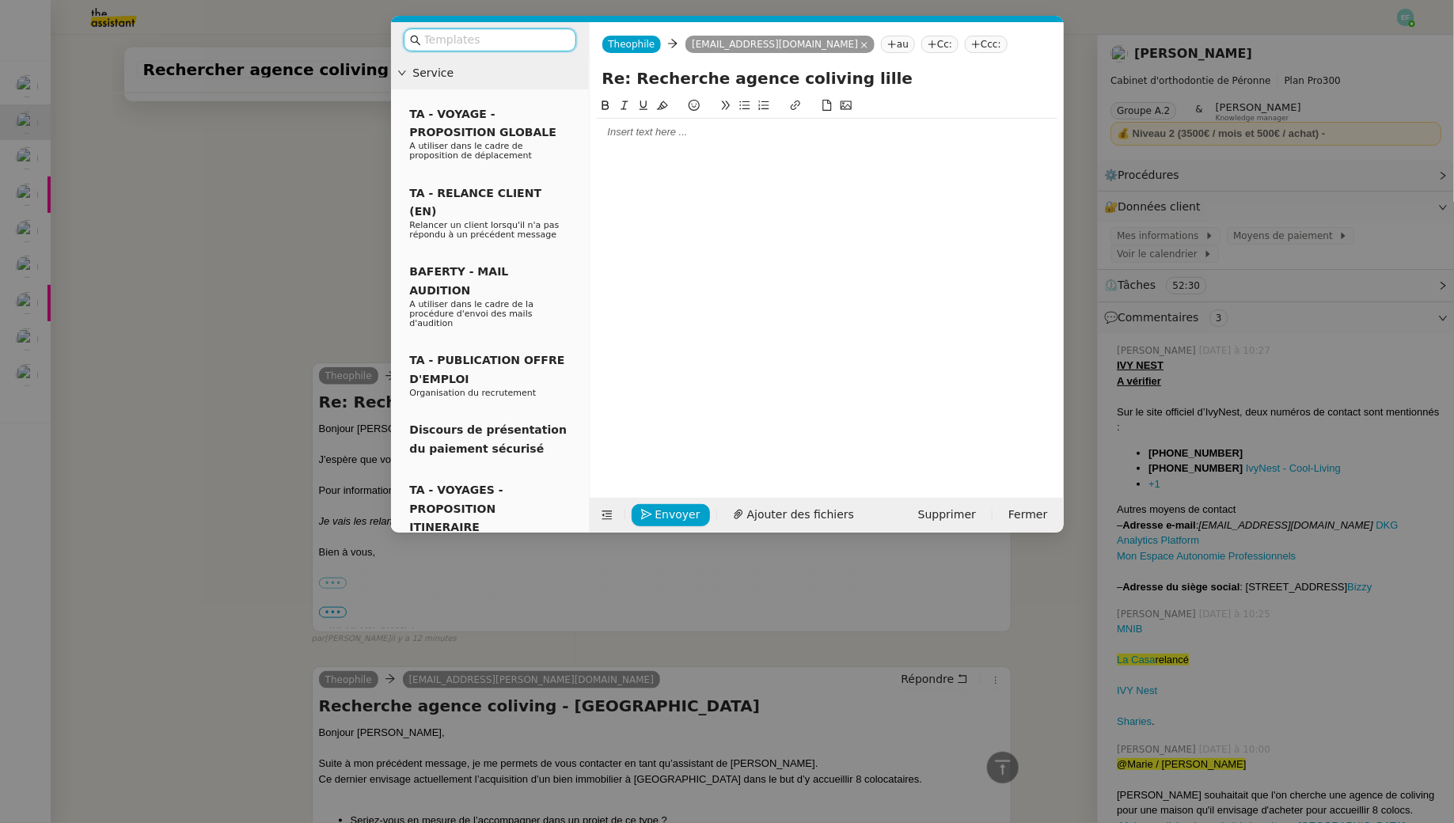
click at [781, 122] on div at bounding box center [826, 132] width 461 height 27
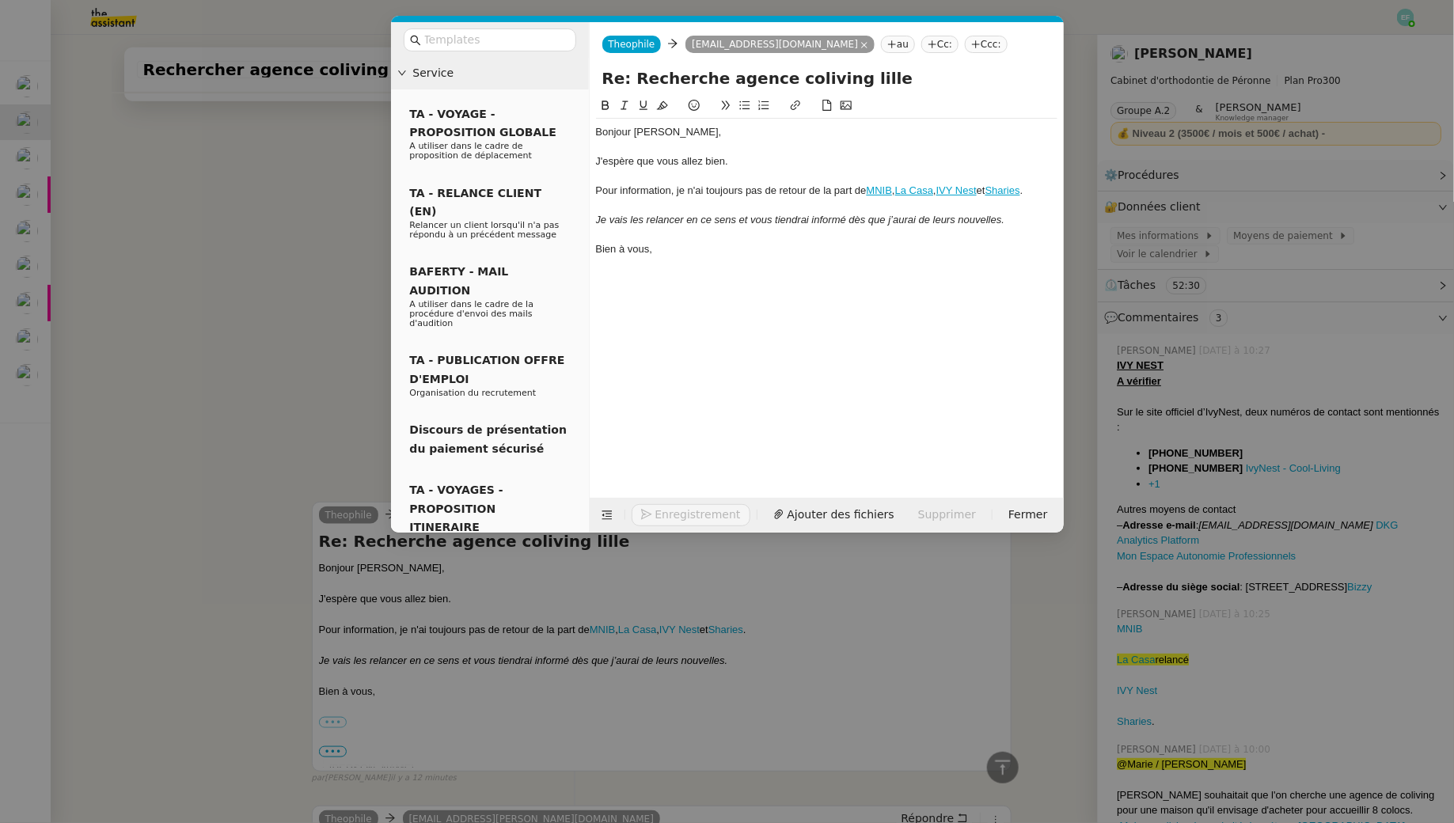
scroll to position [696, 0]
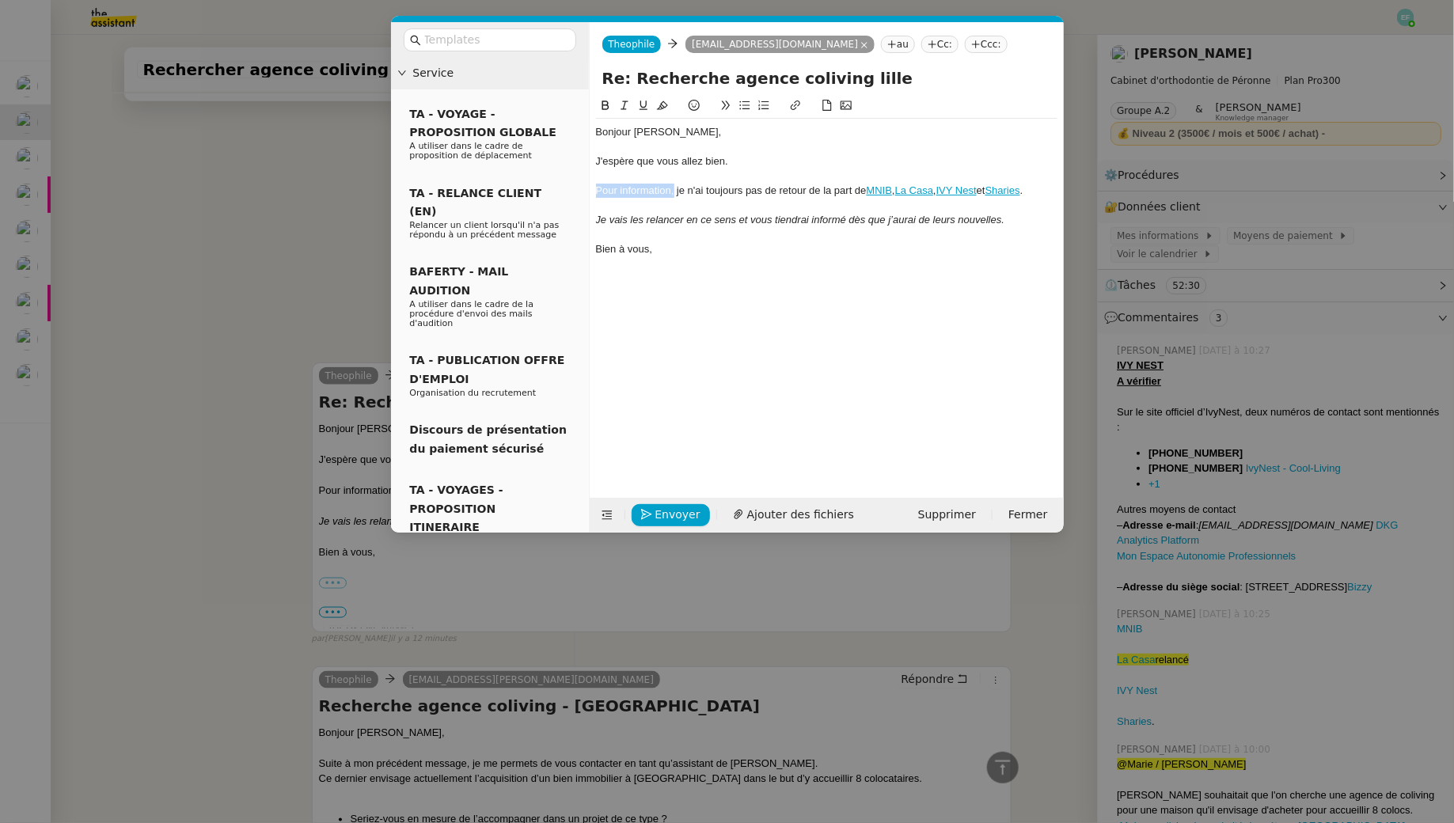
drag, startPoint x: 670, startPoint y: 192, endPoint x: 578, endPoint y: 188, distance: 92.6
click at [578, 188] on nz-layout "Service TA - VOYAGE - PROPOSITION GLOBALE A utiliser dans le cadre de propositi…" at bounding box center [727, 277] width 673 height 510
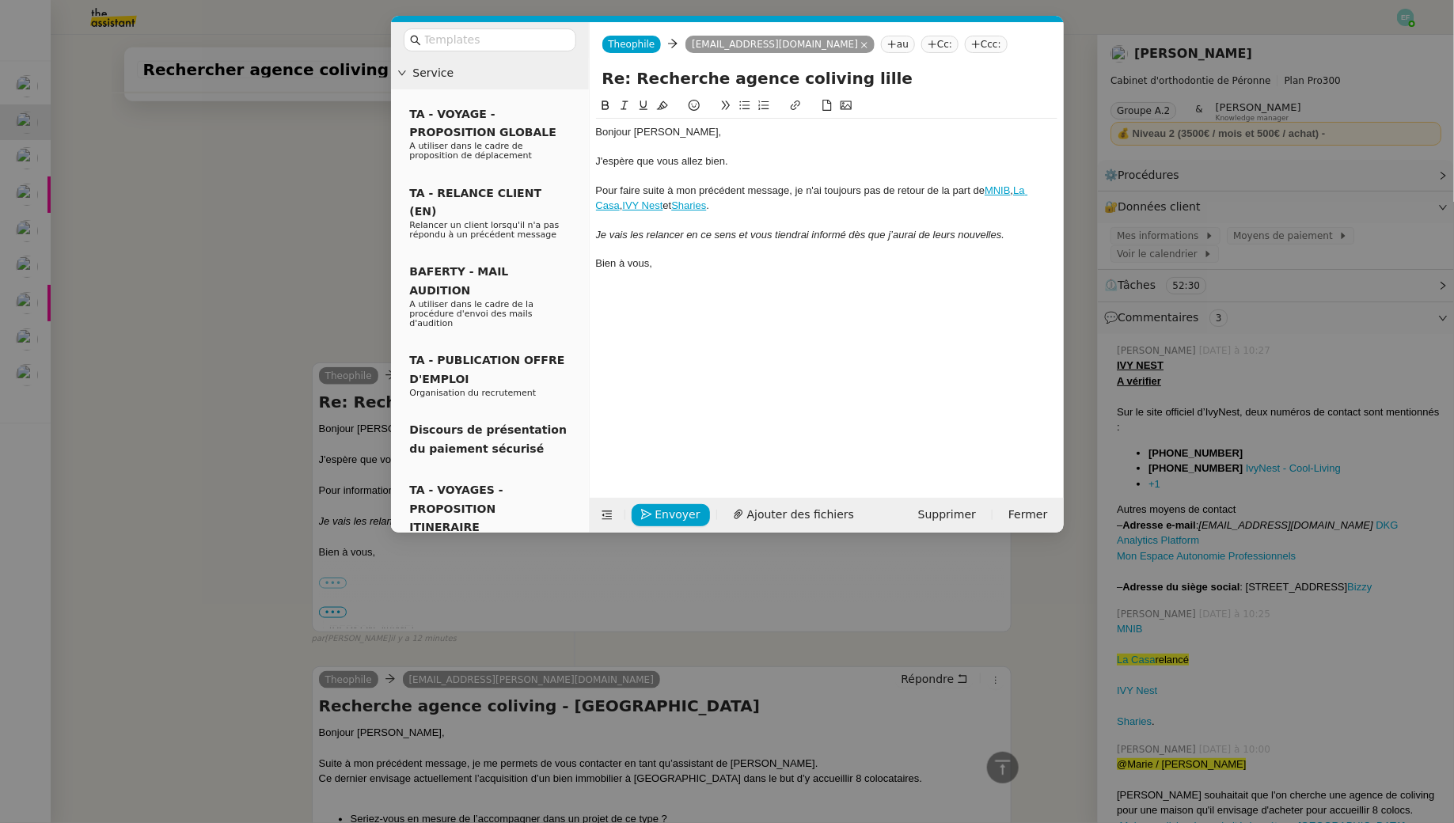
drag, startPoint x: 1018, startPoint y: 190, endPoint x: 992, endPoint y: 194, distance: 26.4
click at [990, 192] on div "Pour faire suite à mon précédent message, je n'ai toujours pas de retour de la …" at bounding box center [826, 198] width 461 height 29
click at [787, 208] on div "Pour faire suite à mon précédent message, je n'ai toujours pas de retour de la …" at bounding box center [826, 198] width 461 height 29
click at [283, 253] on nz-modal-container "Service TA - VOYAGE - PROPOSITION GLOBALE A utiliser dans le cadre de propositi…" at bounding box center [727, 411] width 1454 height 823
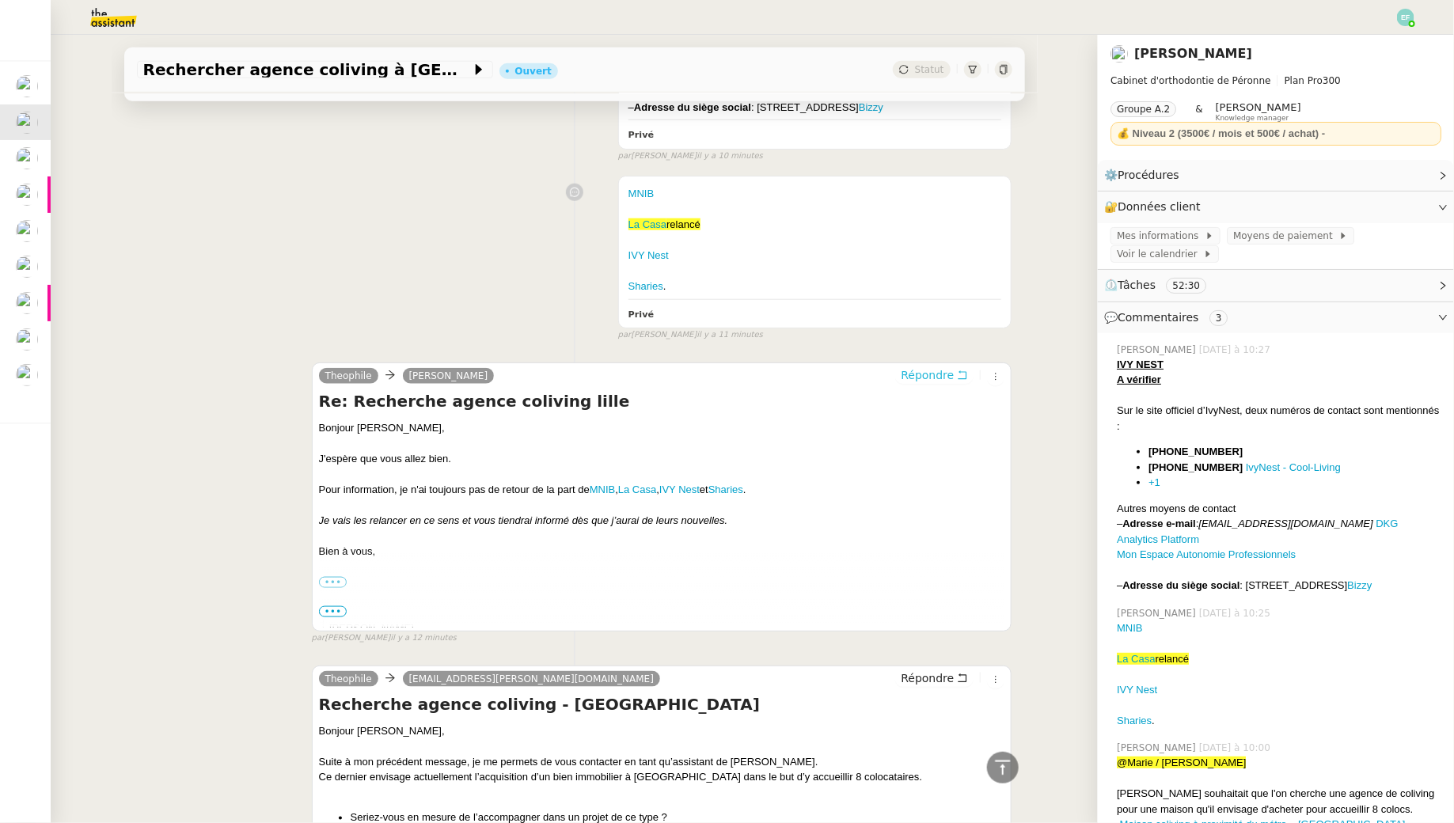
scroll to position [693, 0]
click at [800, 264] on div "IVY Nest" at bounding box center [815, 256] width 374 height 16
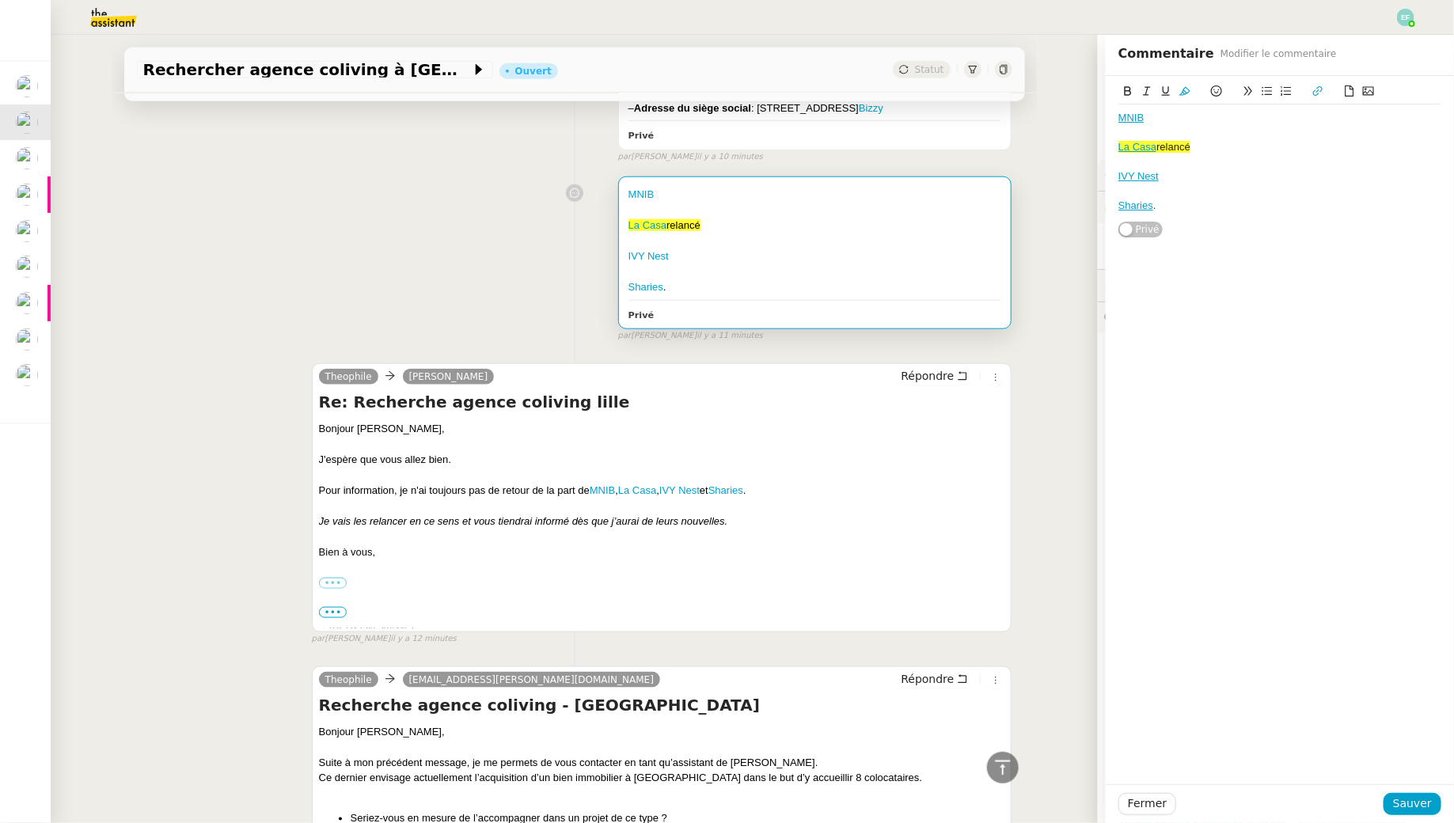
click at [1178, 113] on div "MNIB" at bounding box center [1279, 118] width 323 height 14
click at [1421, 805] on span "Sauver" at bounding box center [1412, 804] width 39 height 18
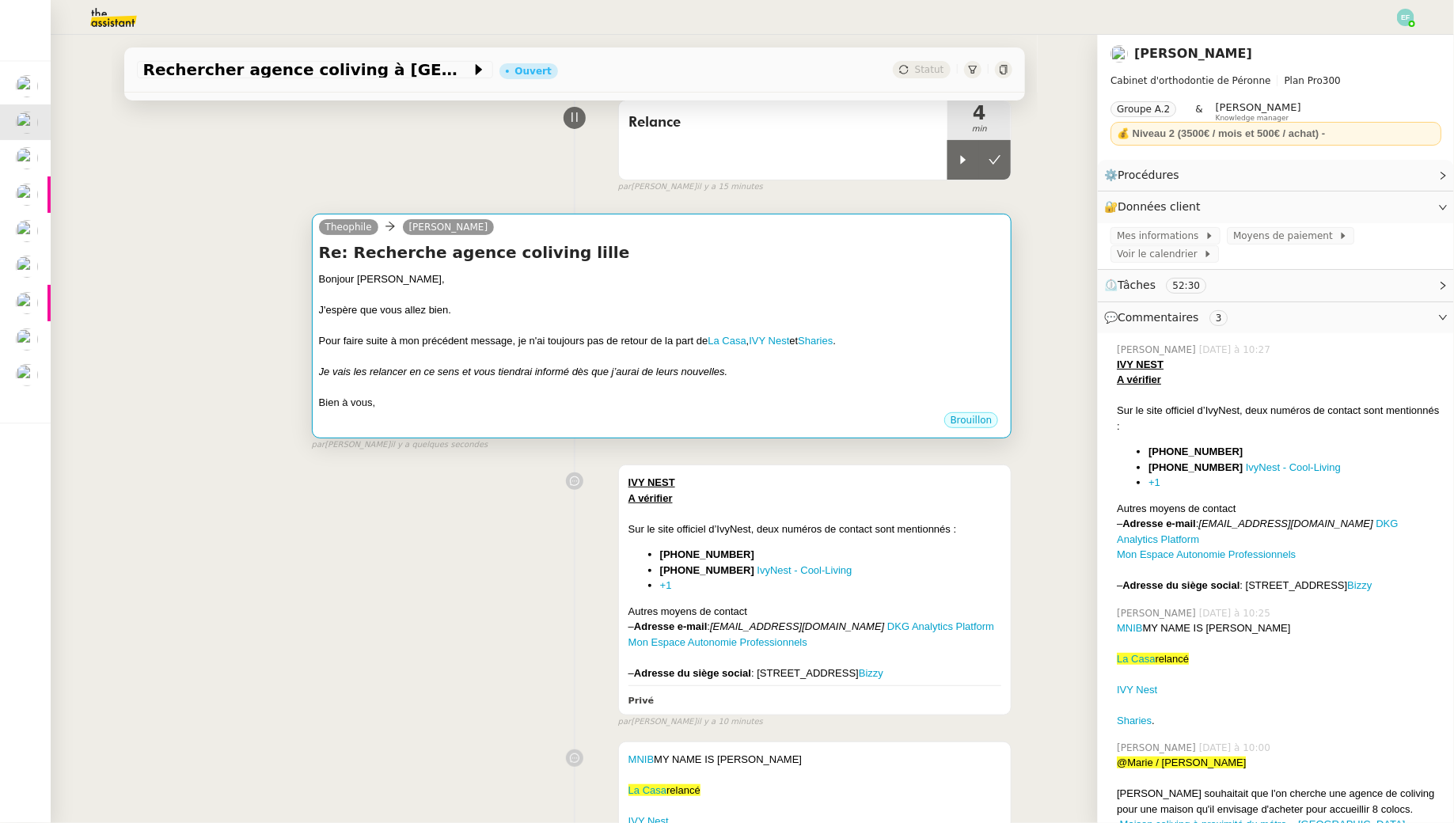
scroll to position [131, 0]
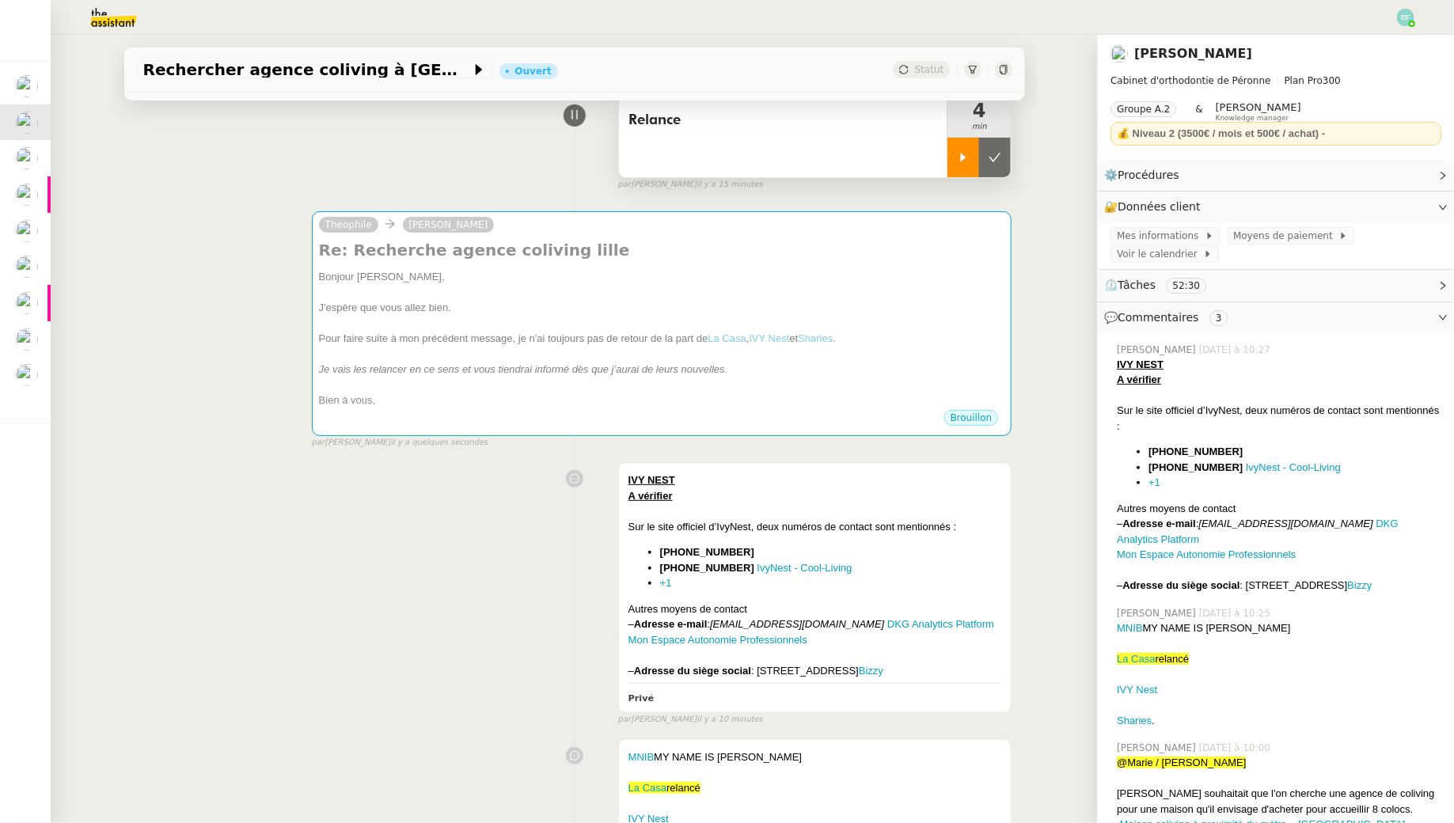
click at [959, 150] on div at bounding box center [963, 158] width 32 height 40
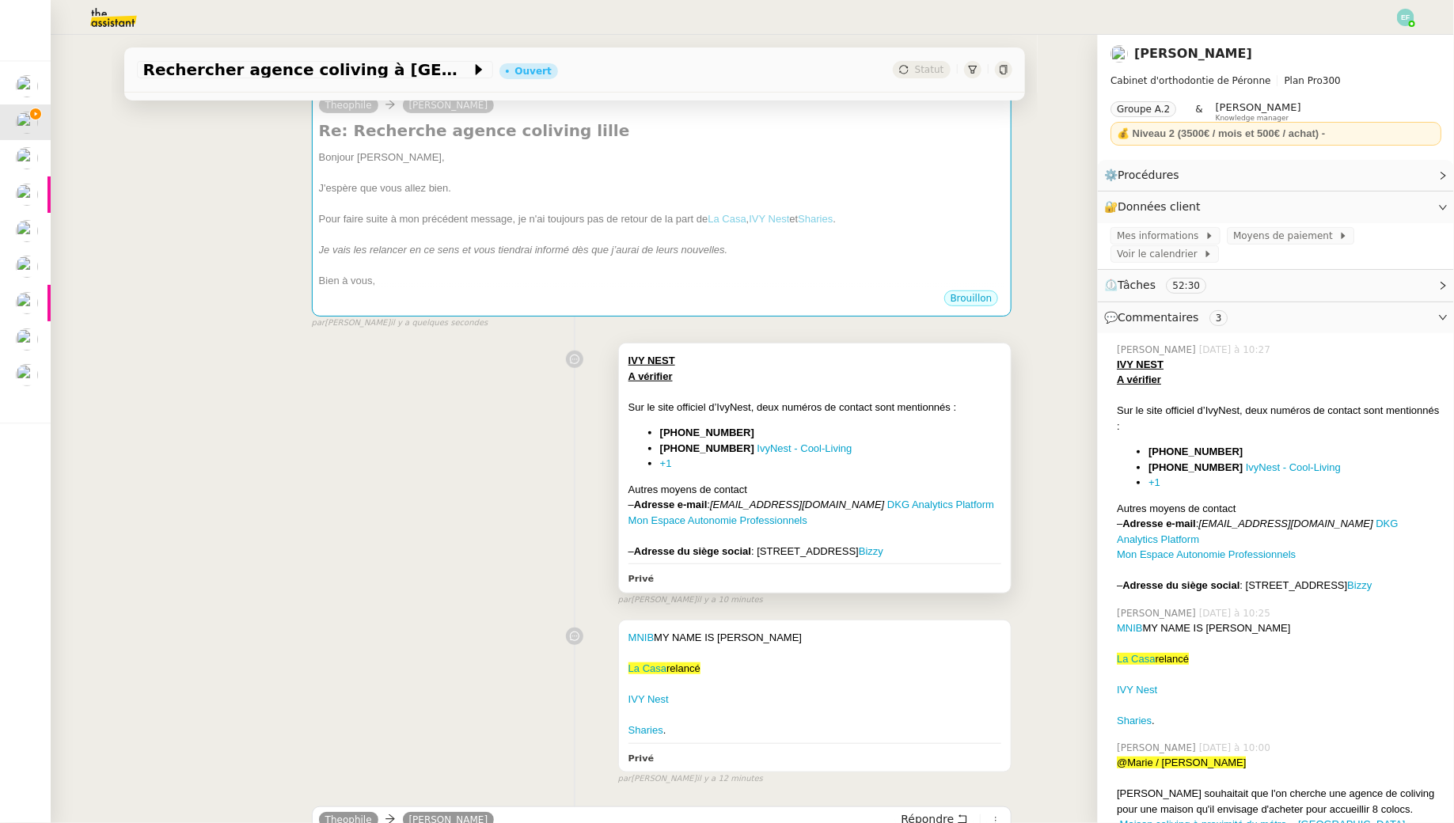
scroll to position [266, 0]
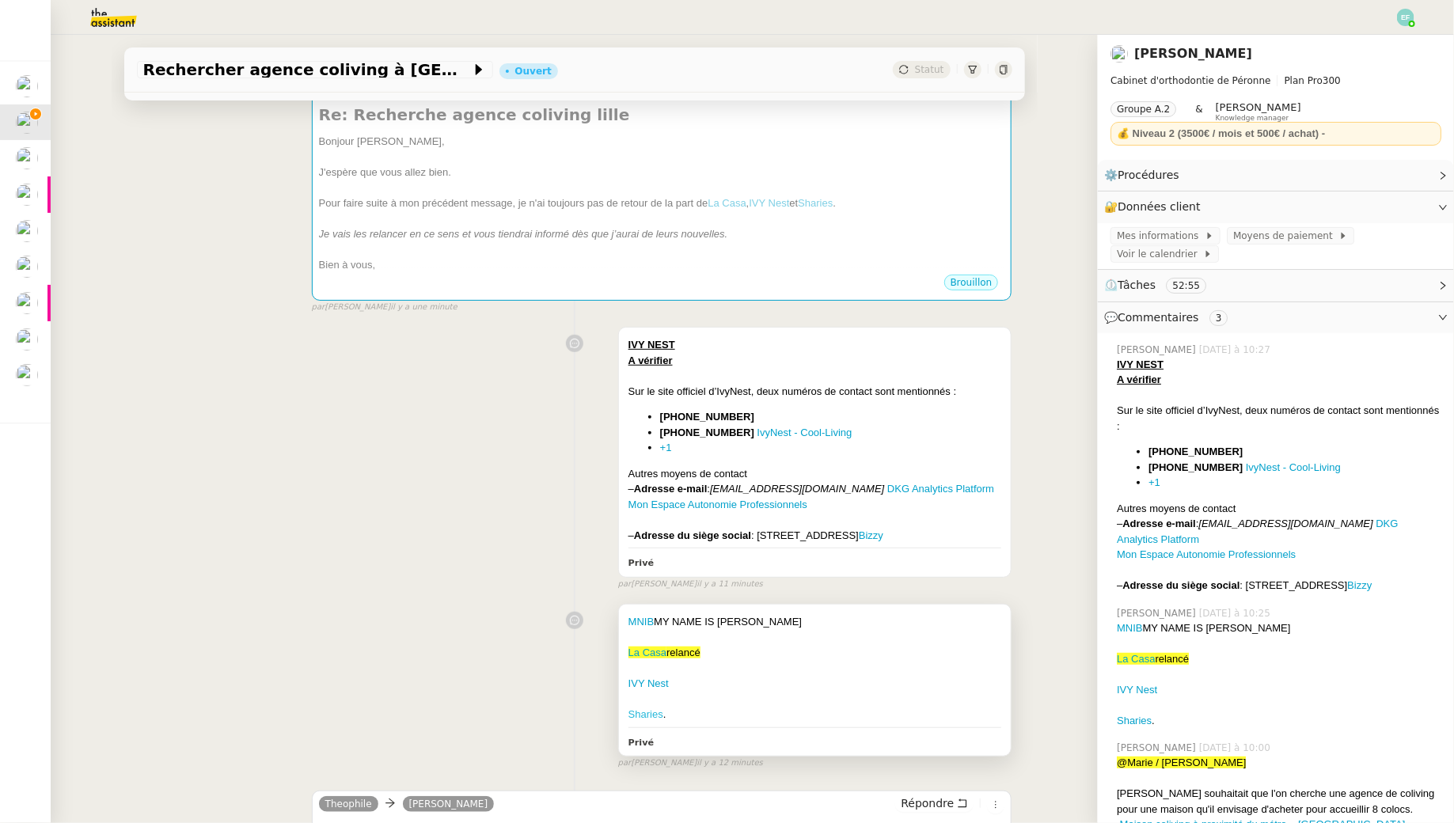
click at [649, 720] on link "Sharies" at bounding box center [645, 714] width 35 height 12
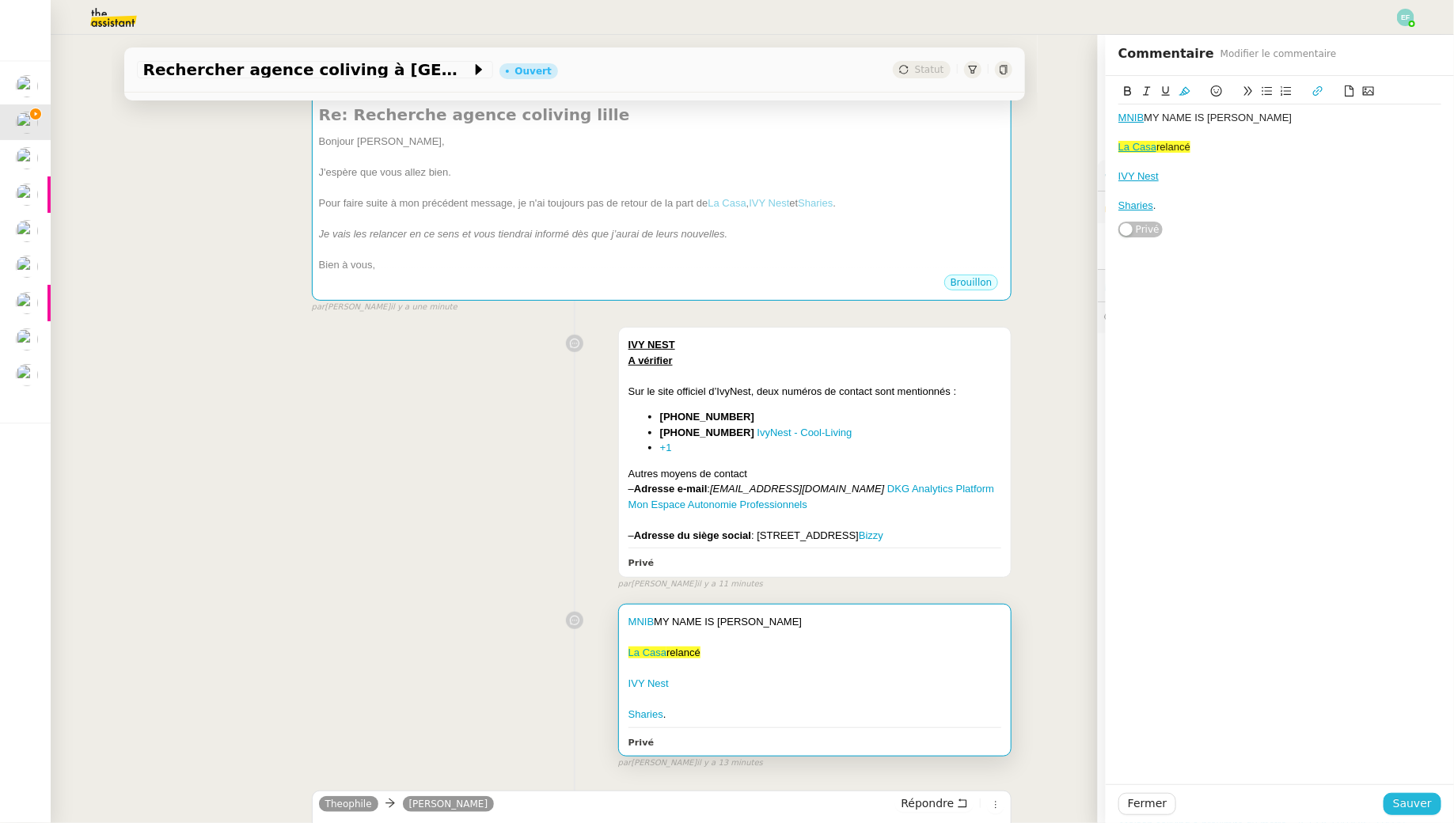
click at [1422, 806] on span "Sauver" at bounding box center [1412, 804] width 39 height 18
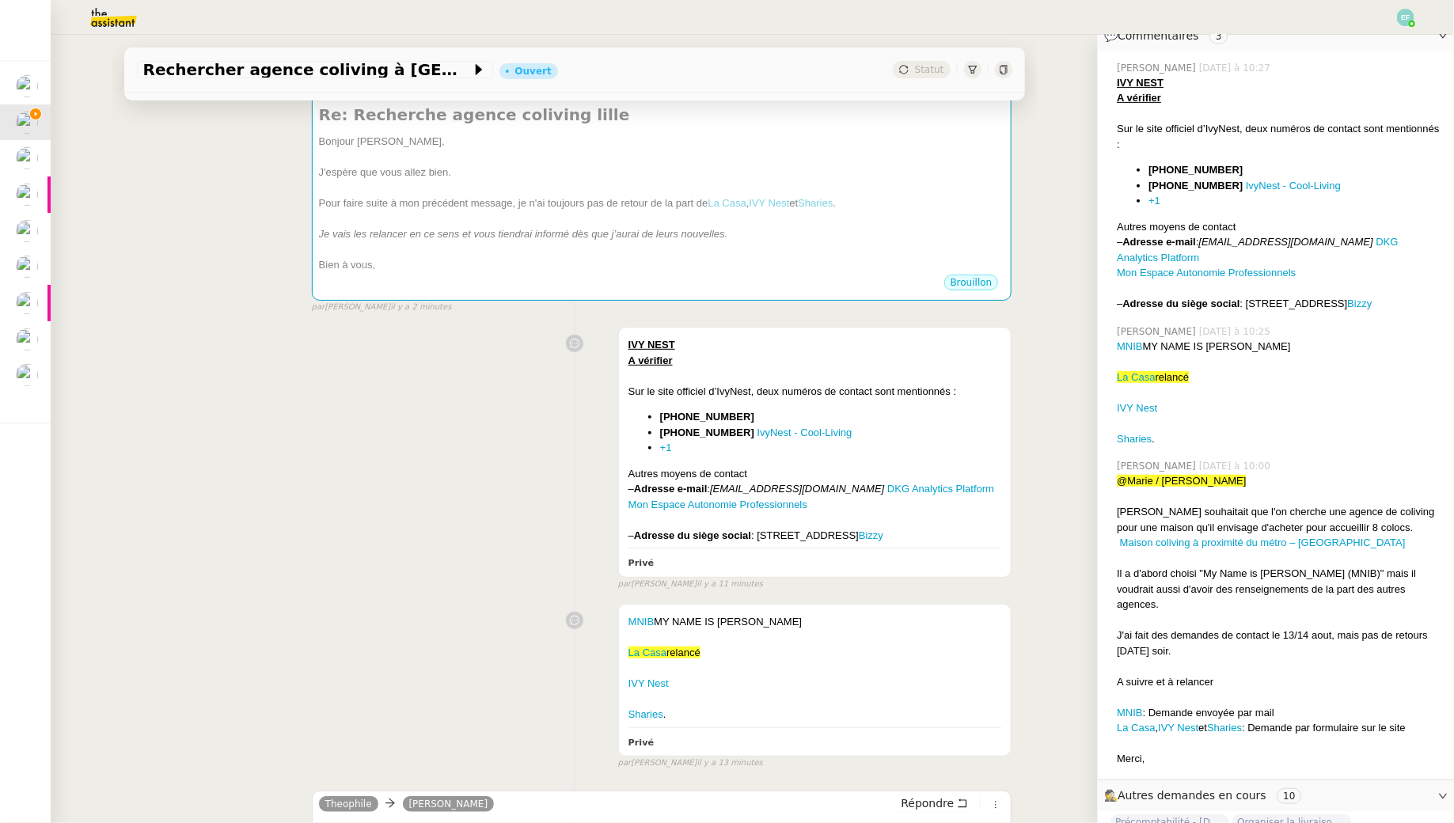
scroll to position [389, 0]
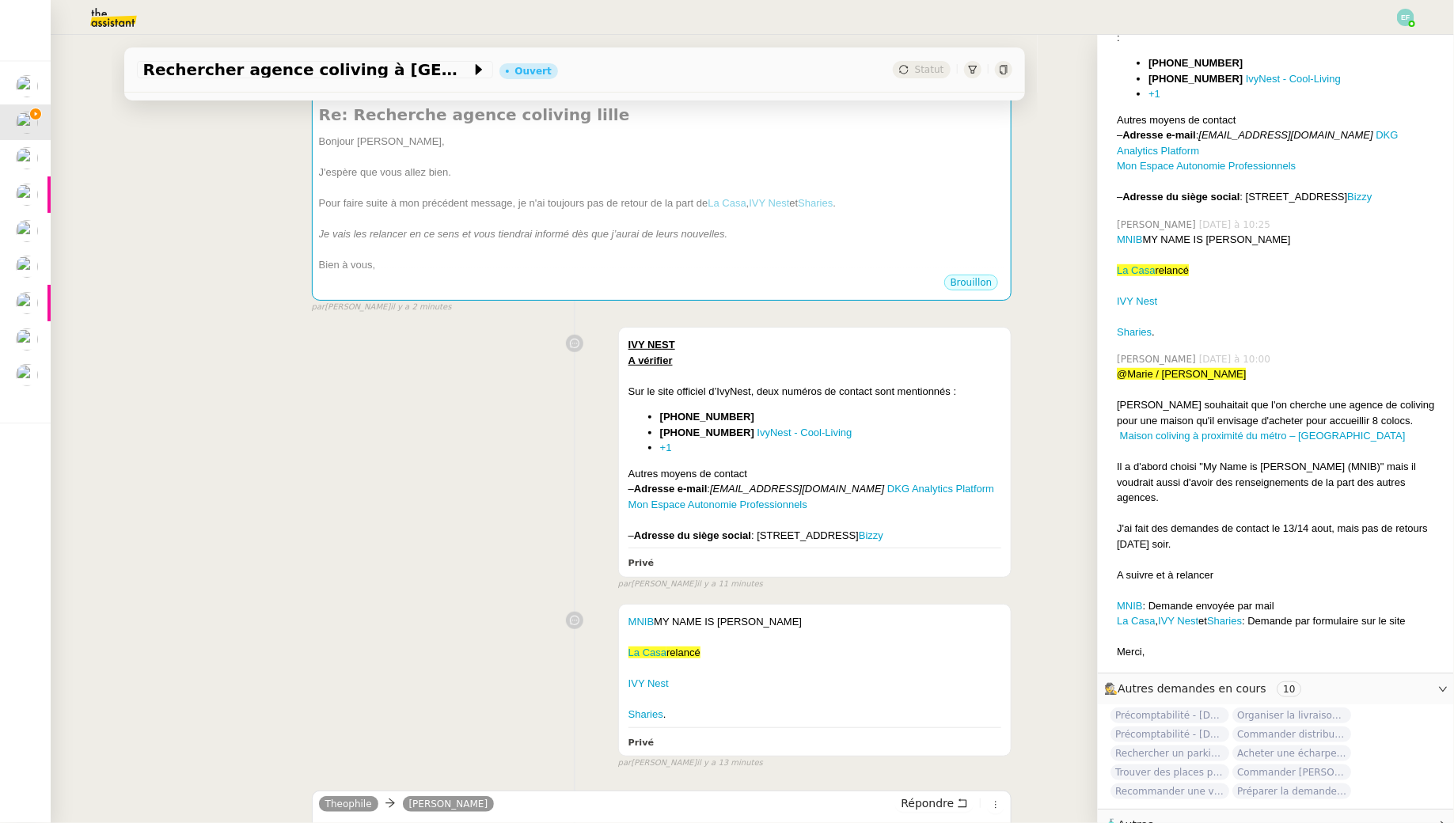
click at [1285, 816] on span "🧴 Autres" at bounding box center [1263, 825] width 318 height 18
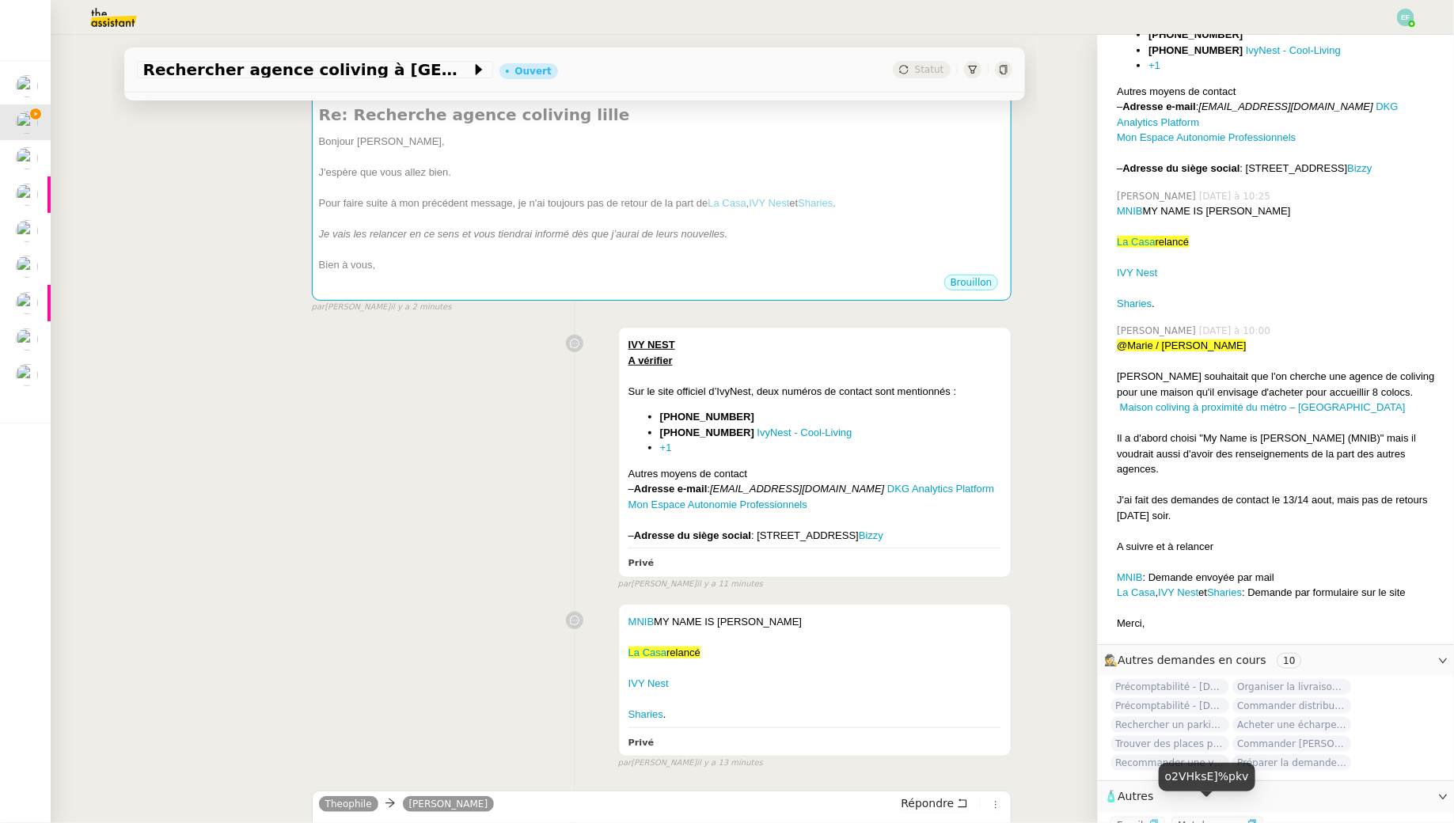
click at [1149, 820] on icon "button" at bounding box center [1153, 824] width 9 height 9
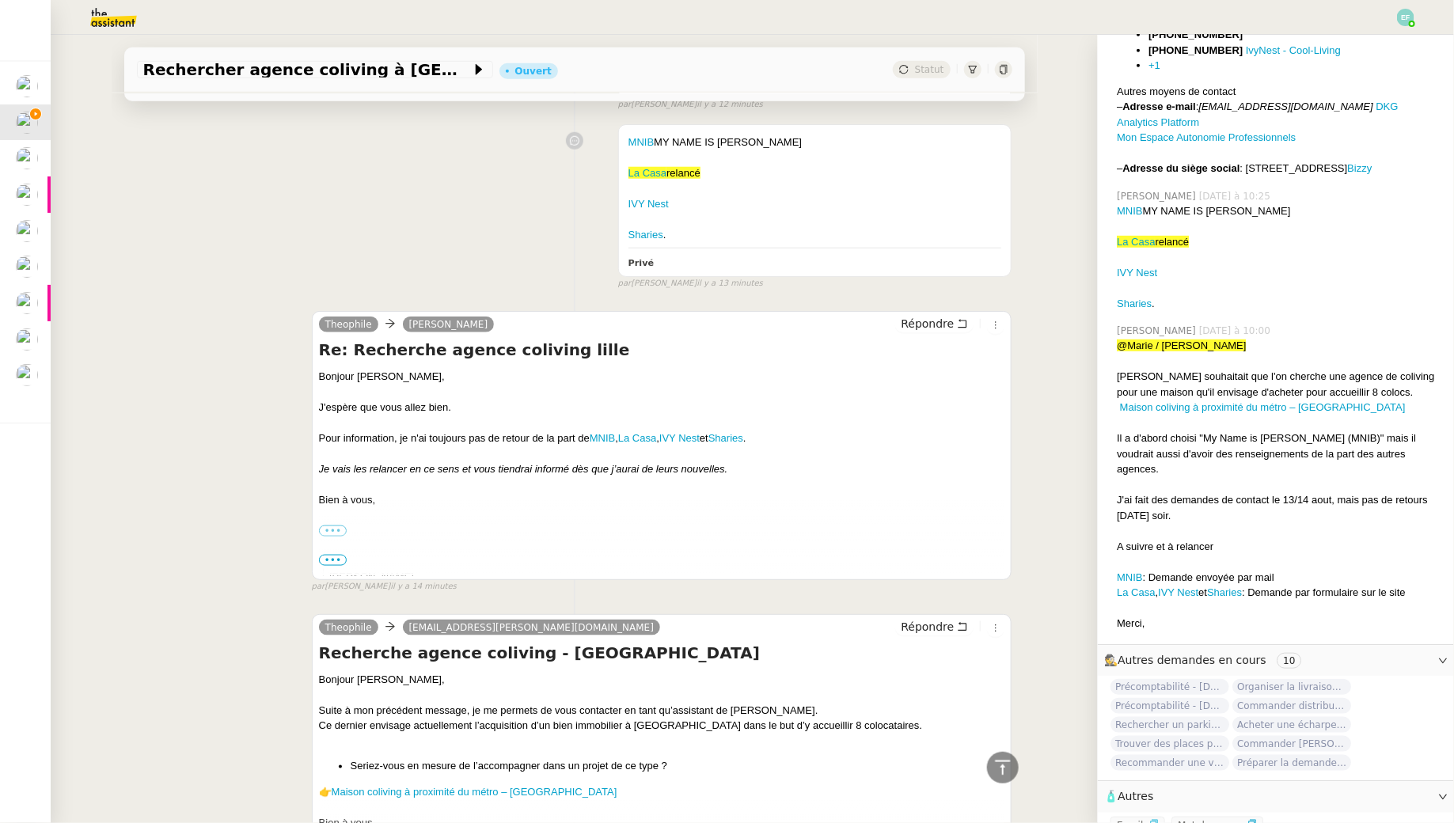
scroll to position [821, 0]
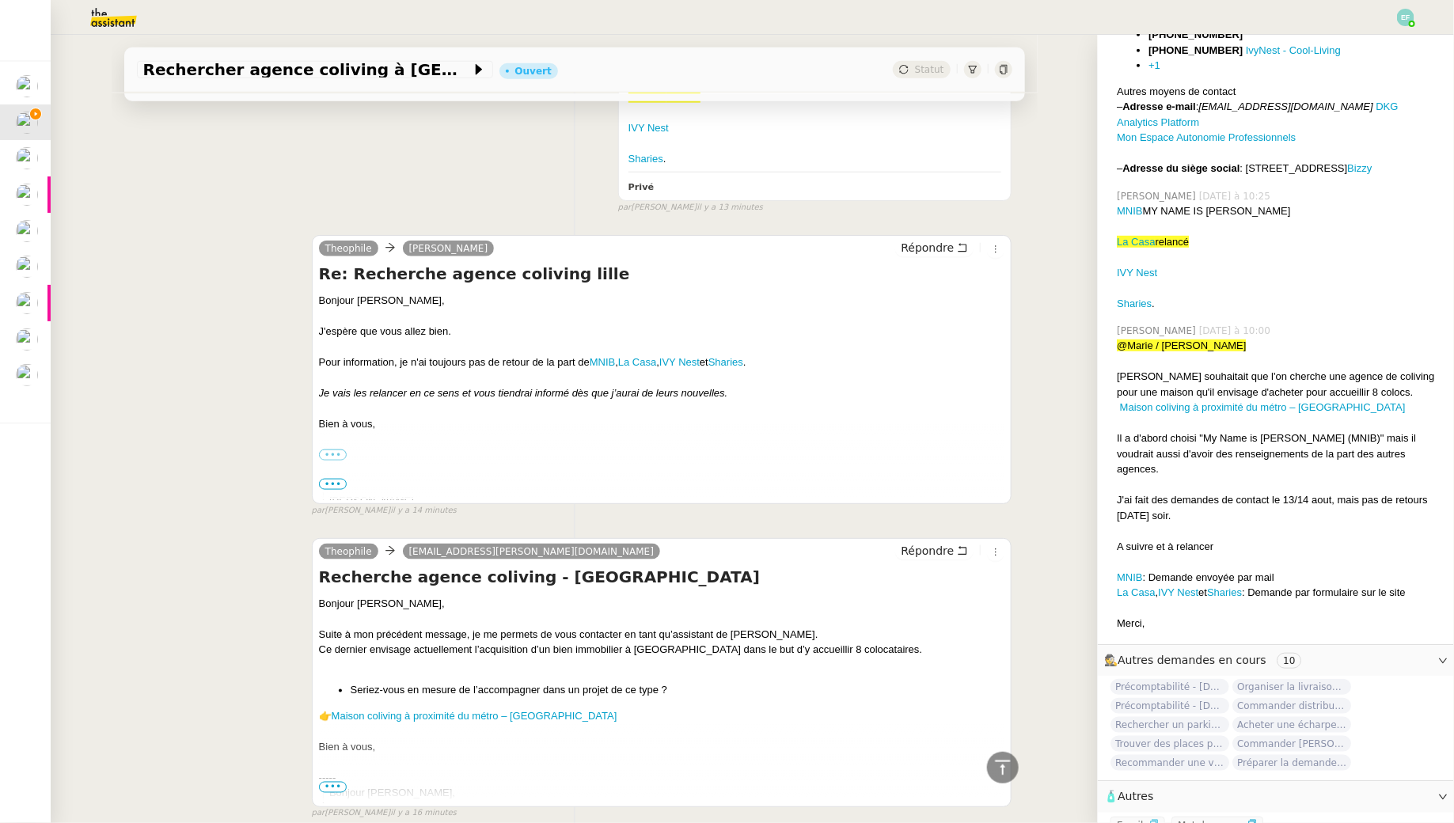
click at [461, 463] on div "••• Theophile Assistant Personnel • Dr. Jean-Baptiste Pamar theophile@theassist…" at bounding box center [662, 455] width 686 height 16
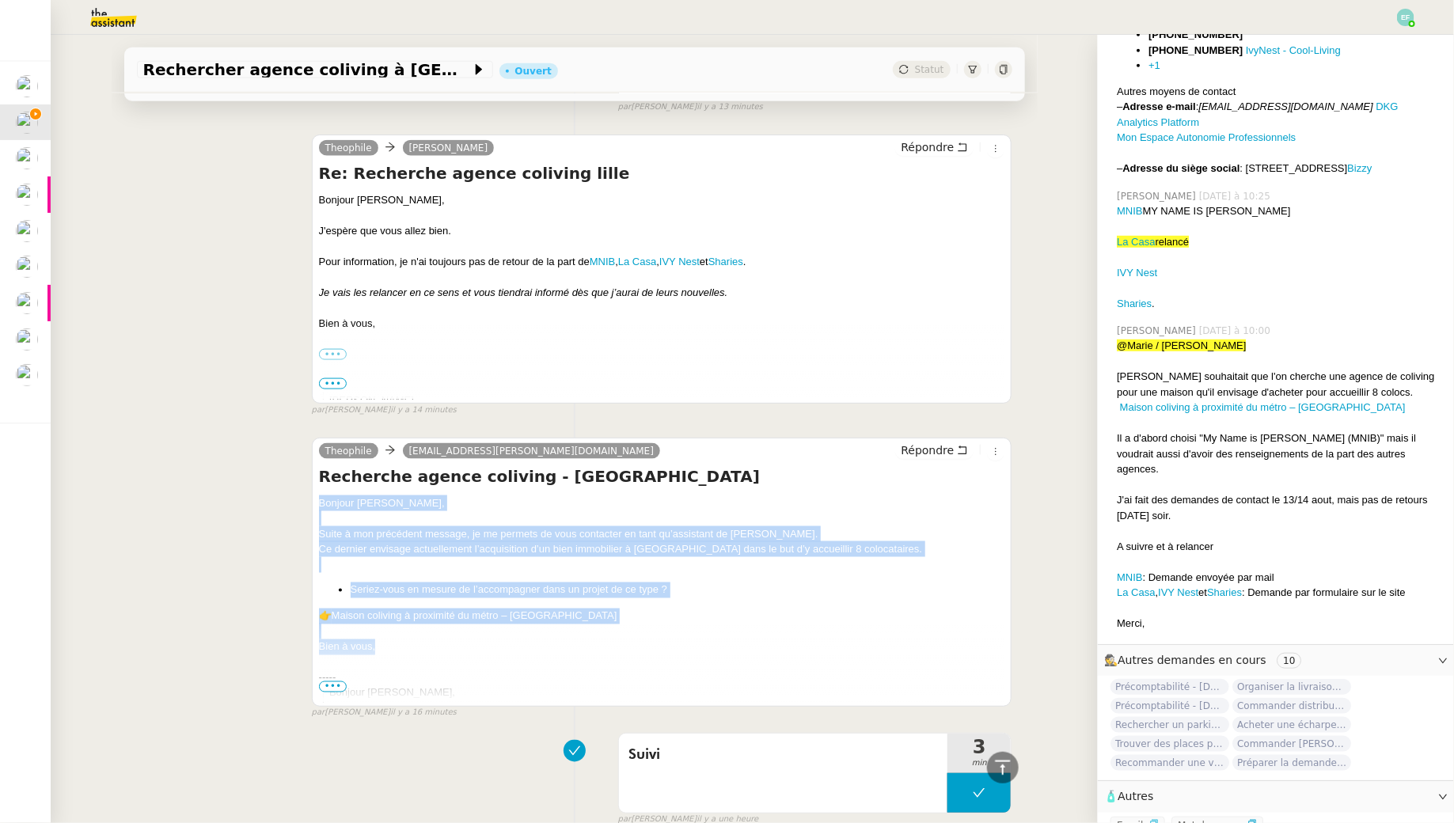
drag, startPoint x: 320, startPoint y: 517, endPoint x: 438, endPoint y: 660, distance: 185.5
click at [438, 660] on div "Bonjour Marie-Estelle, Suite à mon précédent message, je me permets de vous con…" at bounding box center [662, 678] width 686 height 366
copy div "Bonjour [PERSON_NAME], Suite à mon précédent message, je me permets de vous con…"
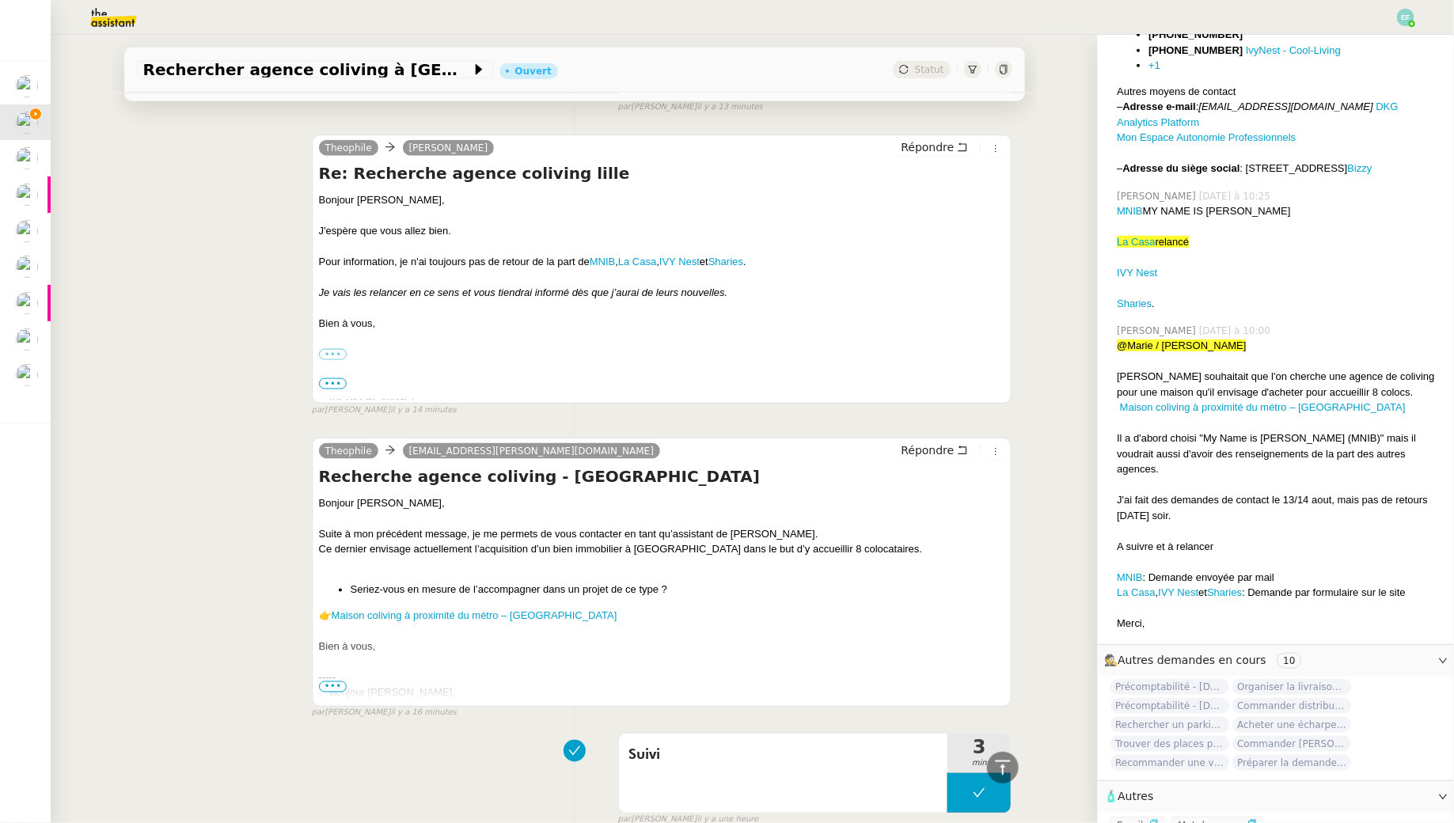
click at [637, 598] on li "Seriez-vous en mesure de l’accompagner dans un projet de ce type ?" at bounding box center [678, 590] width 654 height 16
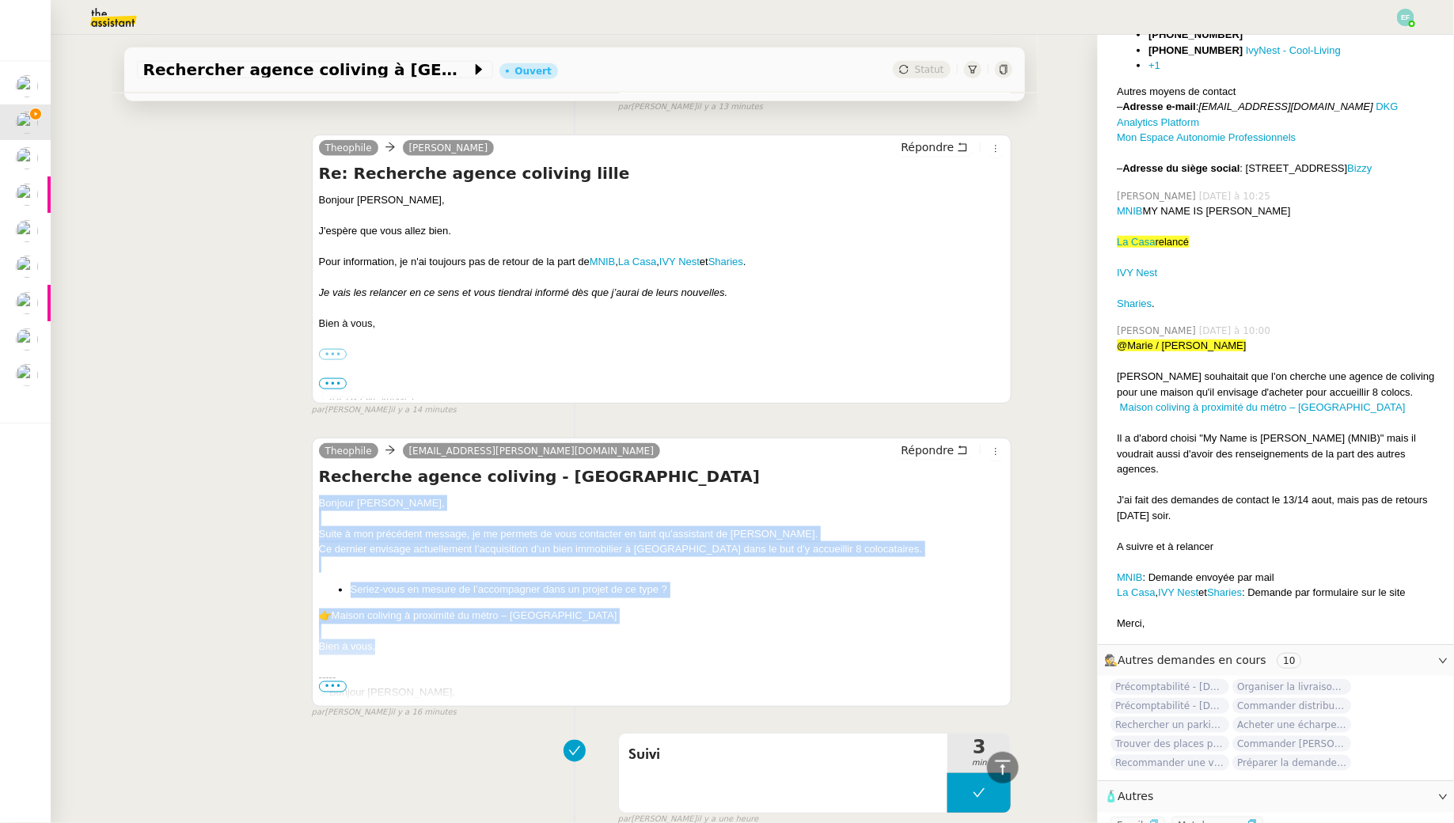
drag, startPoint x: 418, startPoint y: 654, endPoint x: 302, endPoint y: 511, distance: 183.4
click at [302, 511] on div "Theophile marie-estelle@lacasa.io Répondre Recherche agence coliving - Lille Bo…" at bounding box center [574, 571] width 875 height 297
copy div "Bonjour [PERSON_NAME], Suite à mon précédent message, je me permets de vous con…"
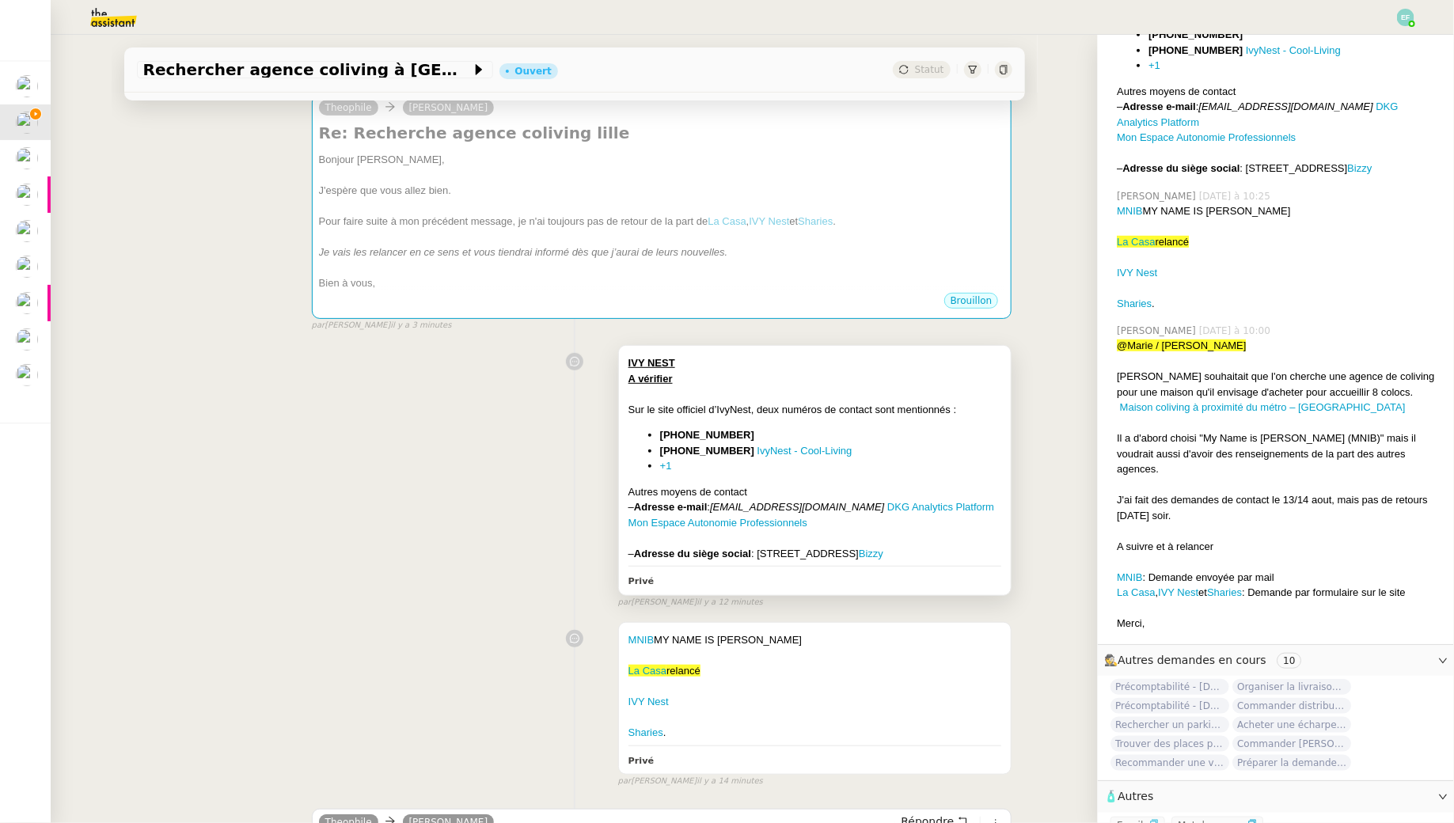
scroll to position [246, 0]
drag, startPoint x: 803, startPoint y: 507, endPoint x: 719, endPoint y: 509, distance: 84.7
click at [718, 509] on div "– Adresse e-mail : contact@ivynest.fr DKG Analytics Platform" at bounding box center [815, 509] width 374 height 16
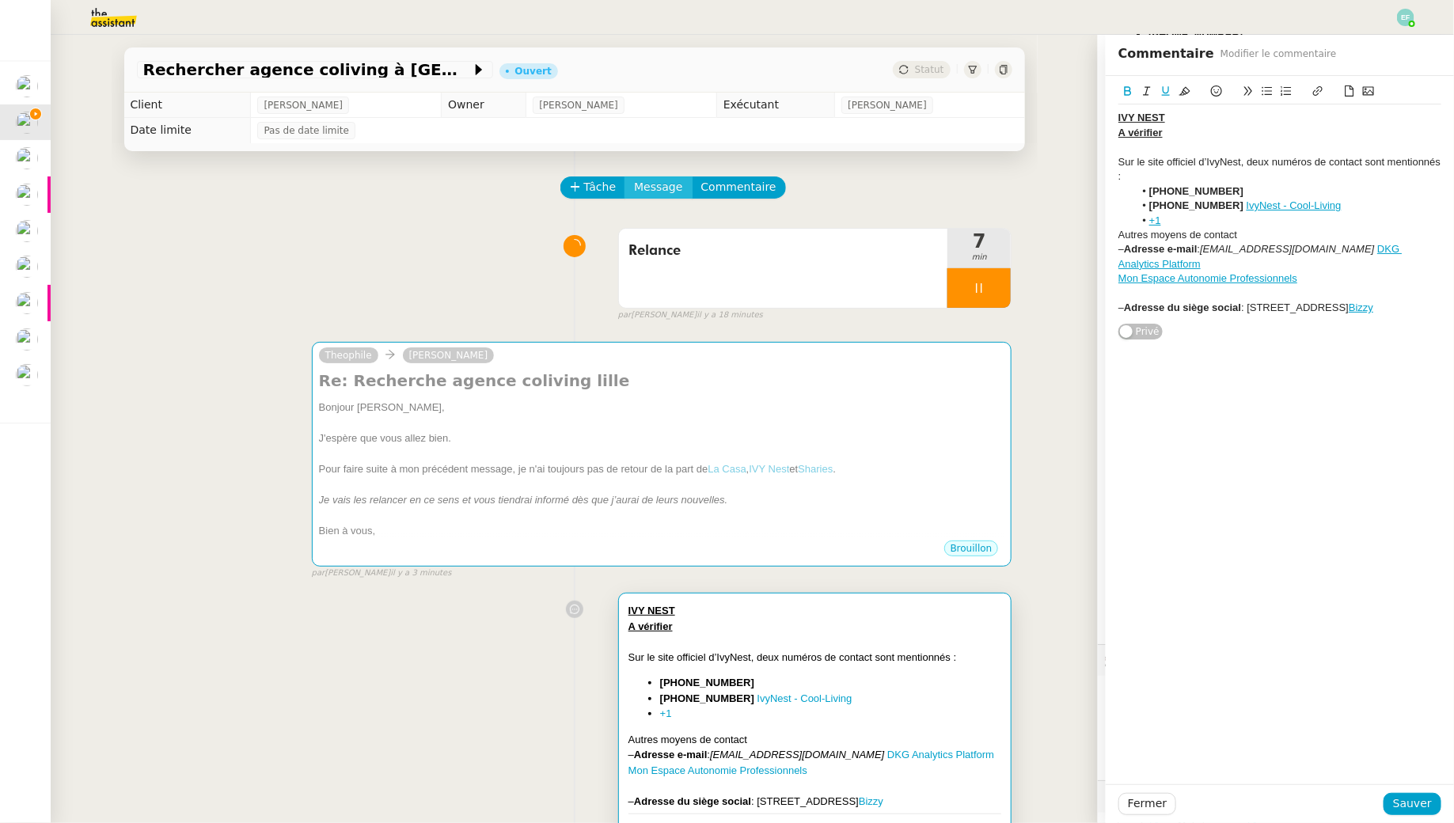
click at [666, 189] on span "Message" at bounding box center [658, 187] width 48 height 18
click at [678, 221] on link "Nouvelle conversation" at bounding box center [731, 234] width 198 height 32
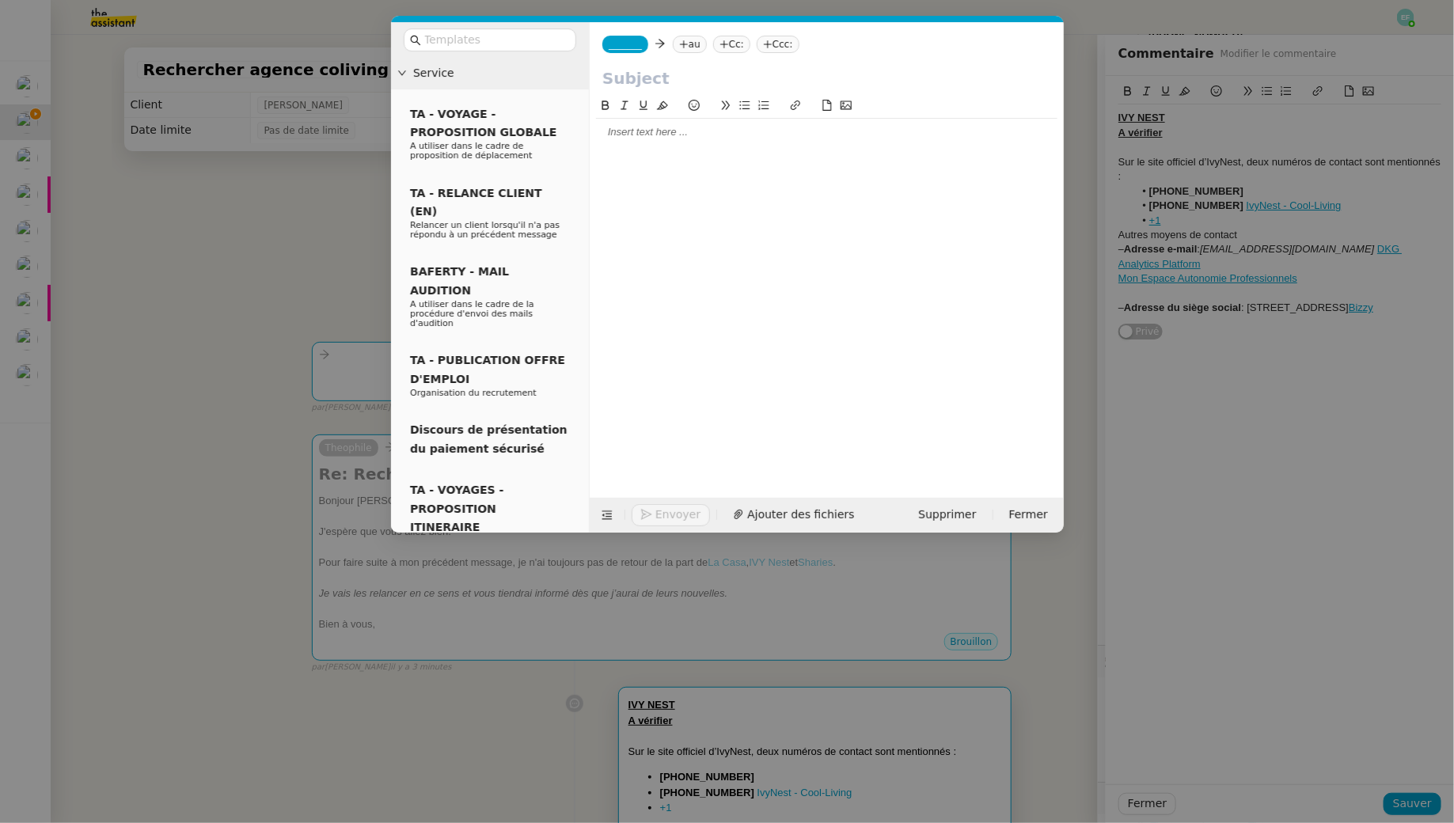
scroll to position [419, 0]
click at [700, 52] on nz-tag "au" at bounding box center [689, 44] width 34 height 17
paste input "[EMAIL_ADDRESS][DOMAIN_NAME]"
type input "[EMAIL_ADDRESS][DOMAIN_NAME]"
click at [776, 74] on span "[EMAIL_ADDRESS][DOMAIN_NAME]" at bounding box center [783, 69] width 194 height 13
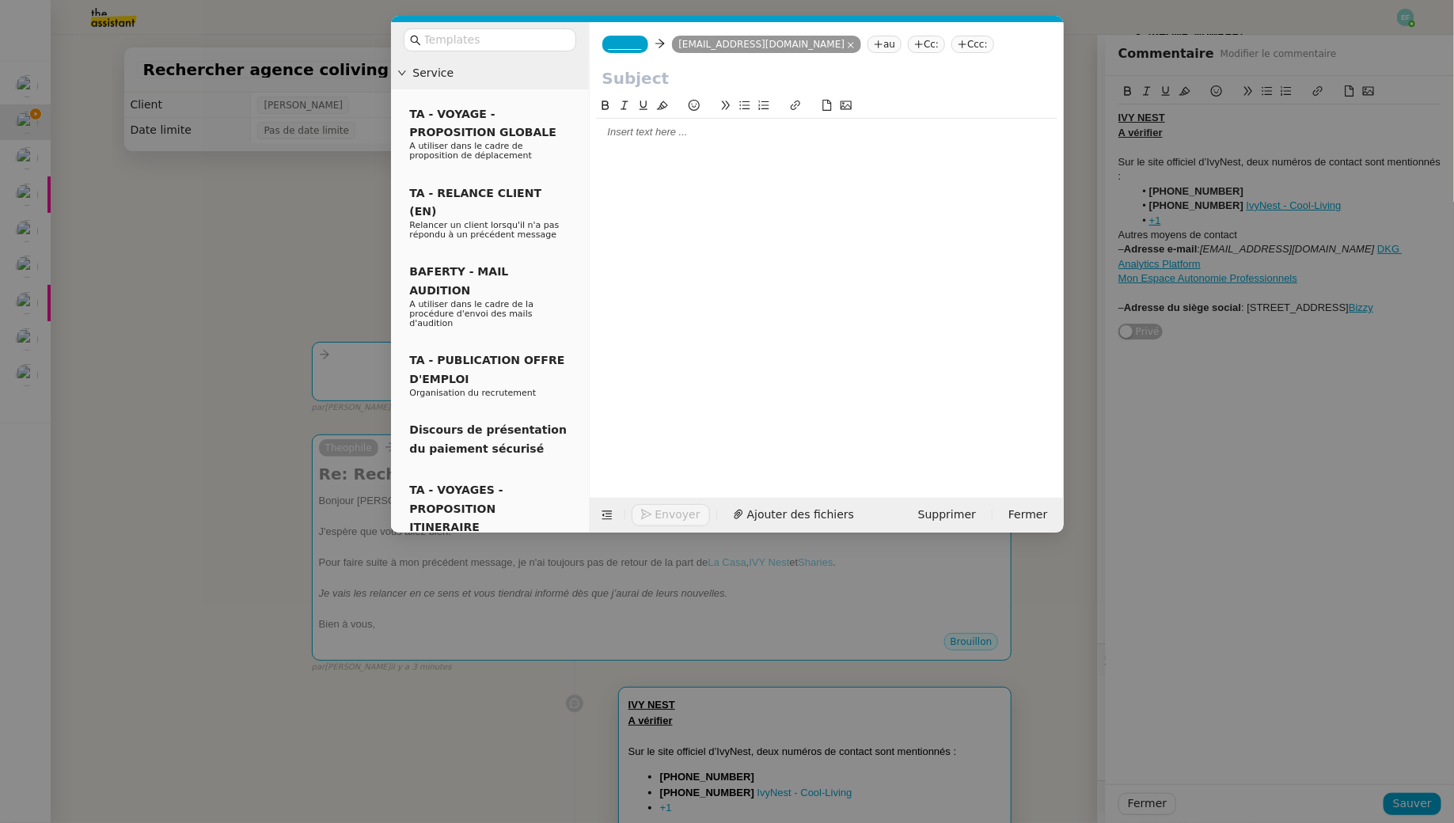
click at [628, 46] on span "_______" at bounding box center [625, 44] width 33 height 11
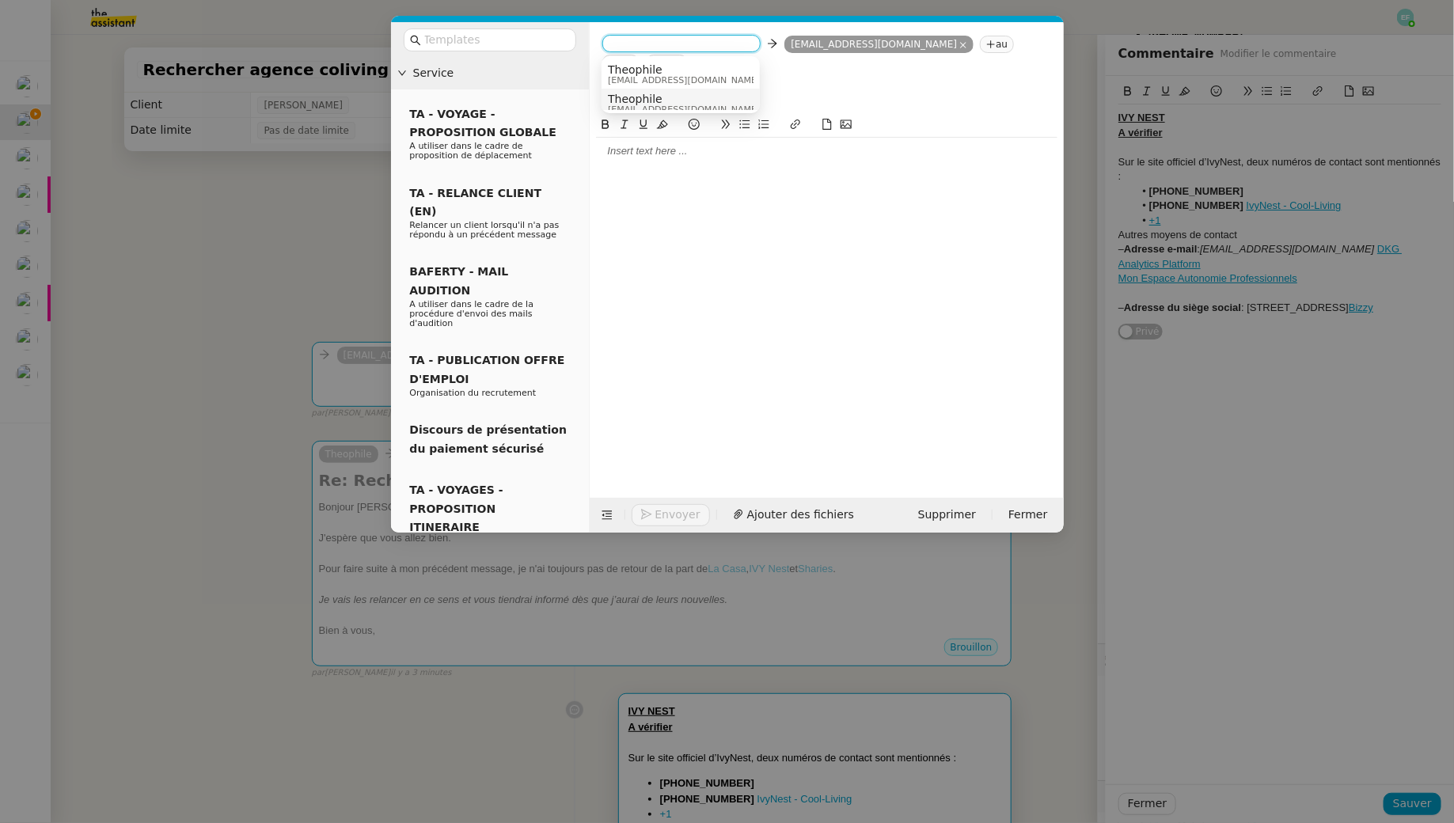
click at [681, 97] on span "Theophile" at bounding box center [684, 99] width 152 height 13
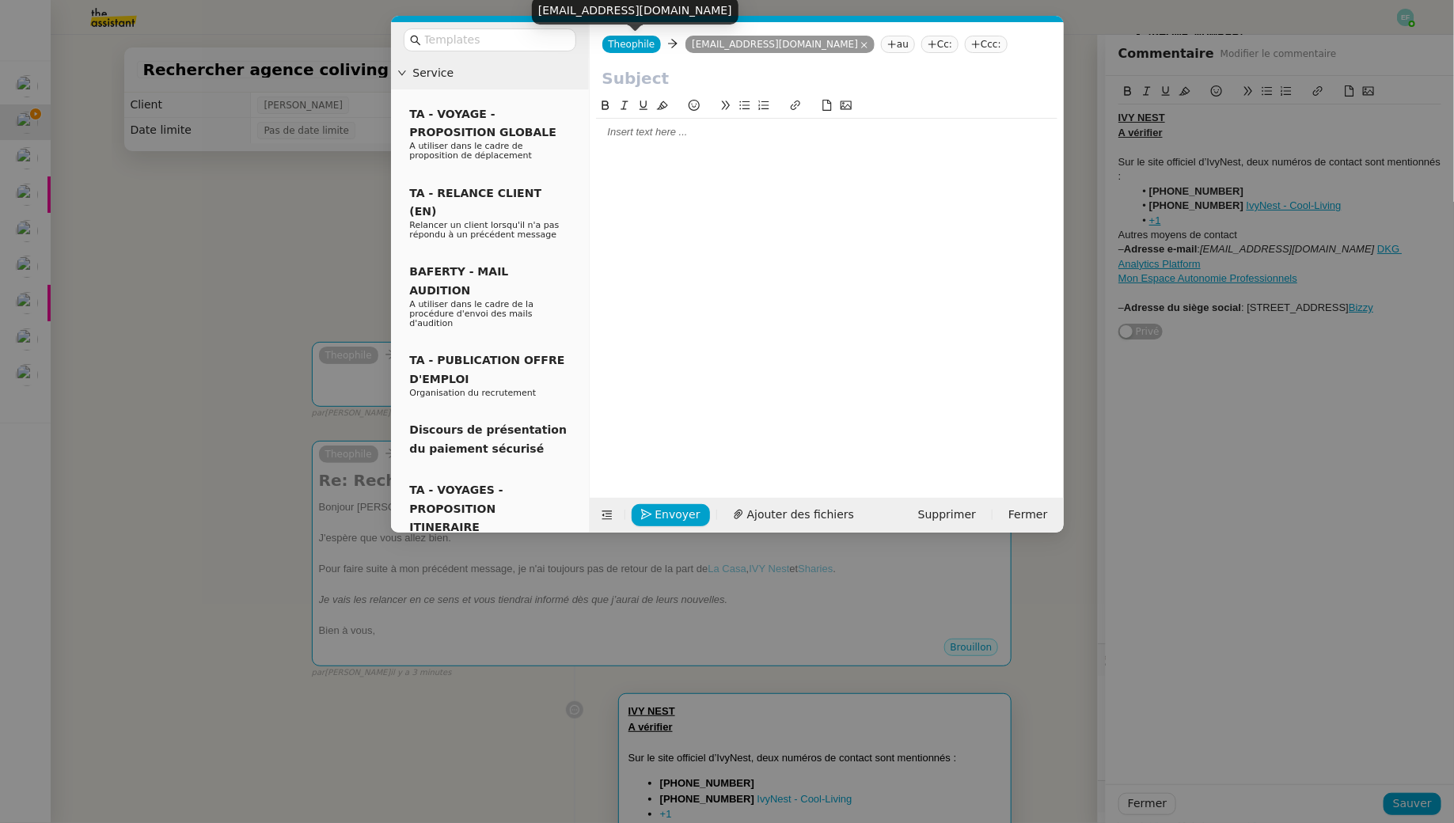
click at [622, 50] on nz-tag "Theophile" at bounding box center [631, 44] width 59 height 17
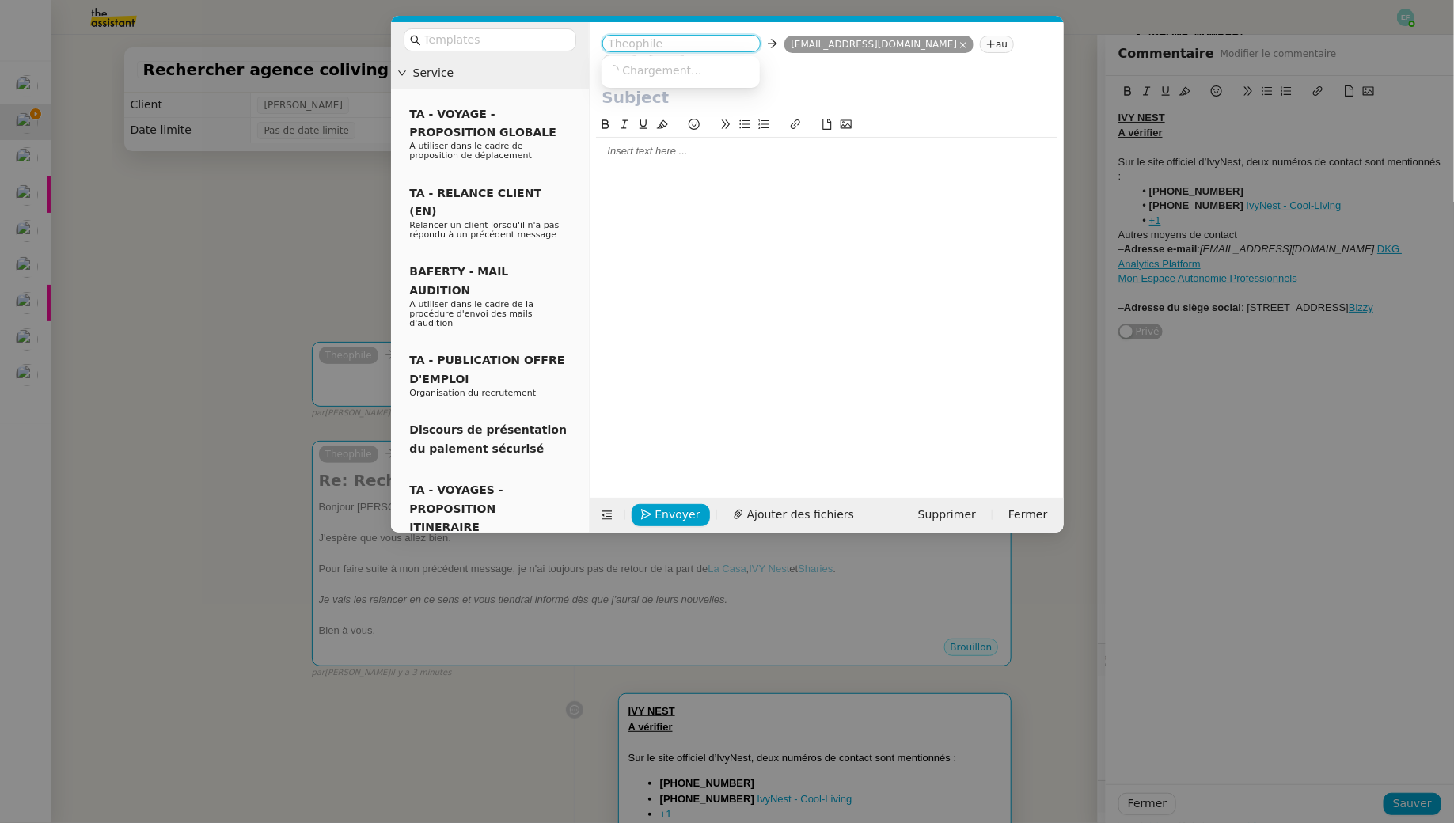
click at [245, 150] on nz-modal-container "Service TA - VOYAGE - PROPOSITION GLOBALE A utiliser dans le cadre de propositi…" at bounding box center [727, 411] width 1454 height 823
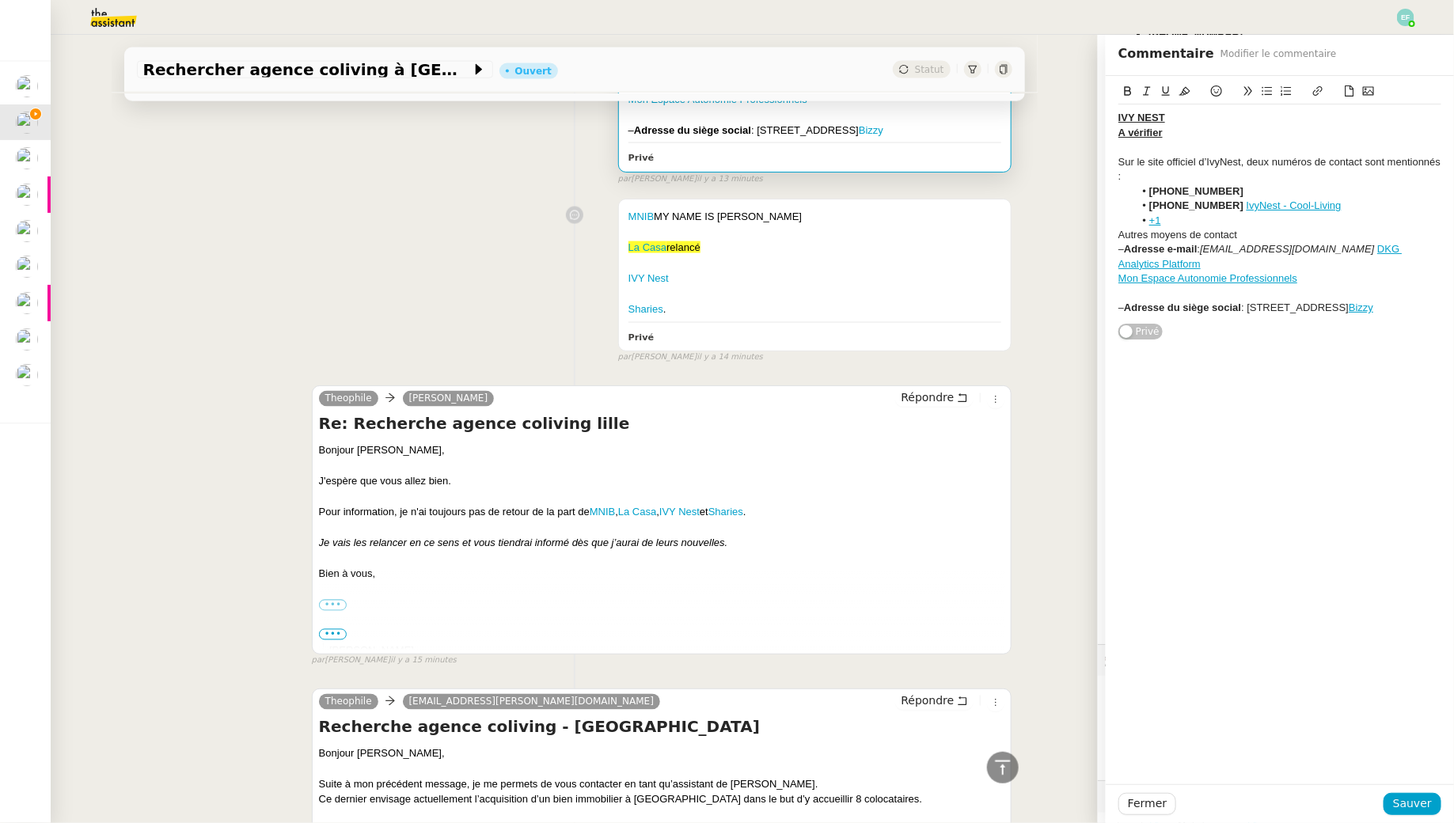
scroll to position [1470, 0]
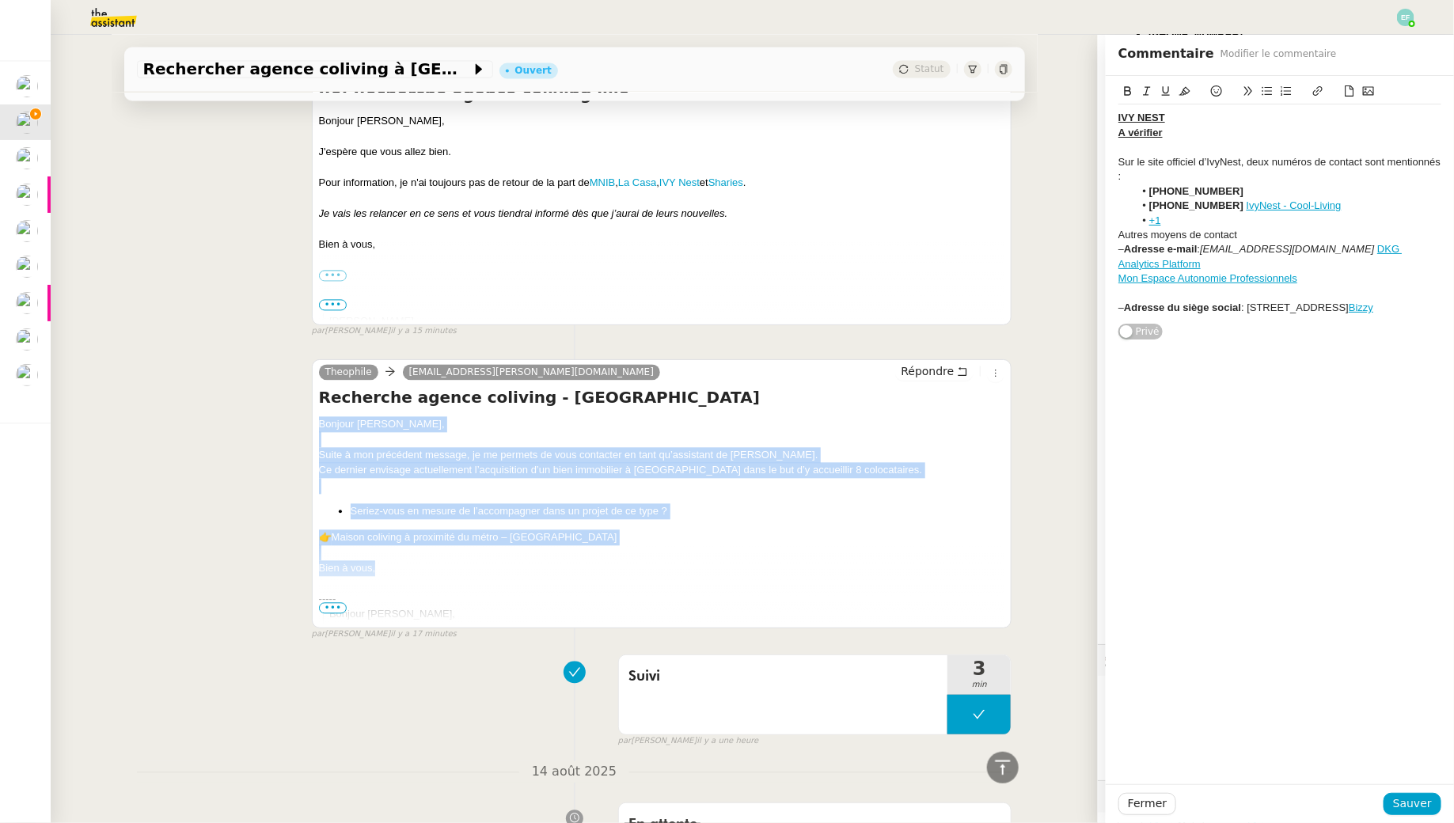
drag, startPoint x: 317, startPoint y: 437, endPoint x: 415, endPoint y: 597, distance: 188.7
click at [415, 597] on div "Theophile marie-estelle@lacasa.io Répondre Recherche agence coliving - Lille Bo…" at bounding box center [662, 493] width 700 height 269
copy div "Bonjour [PERSON_NAME], Suite à mon précédent message, je me permets de vous con…"
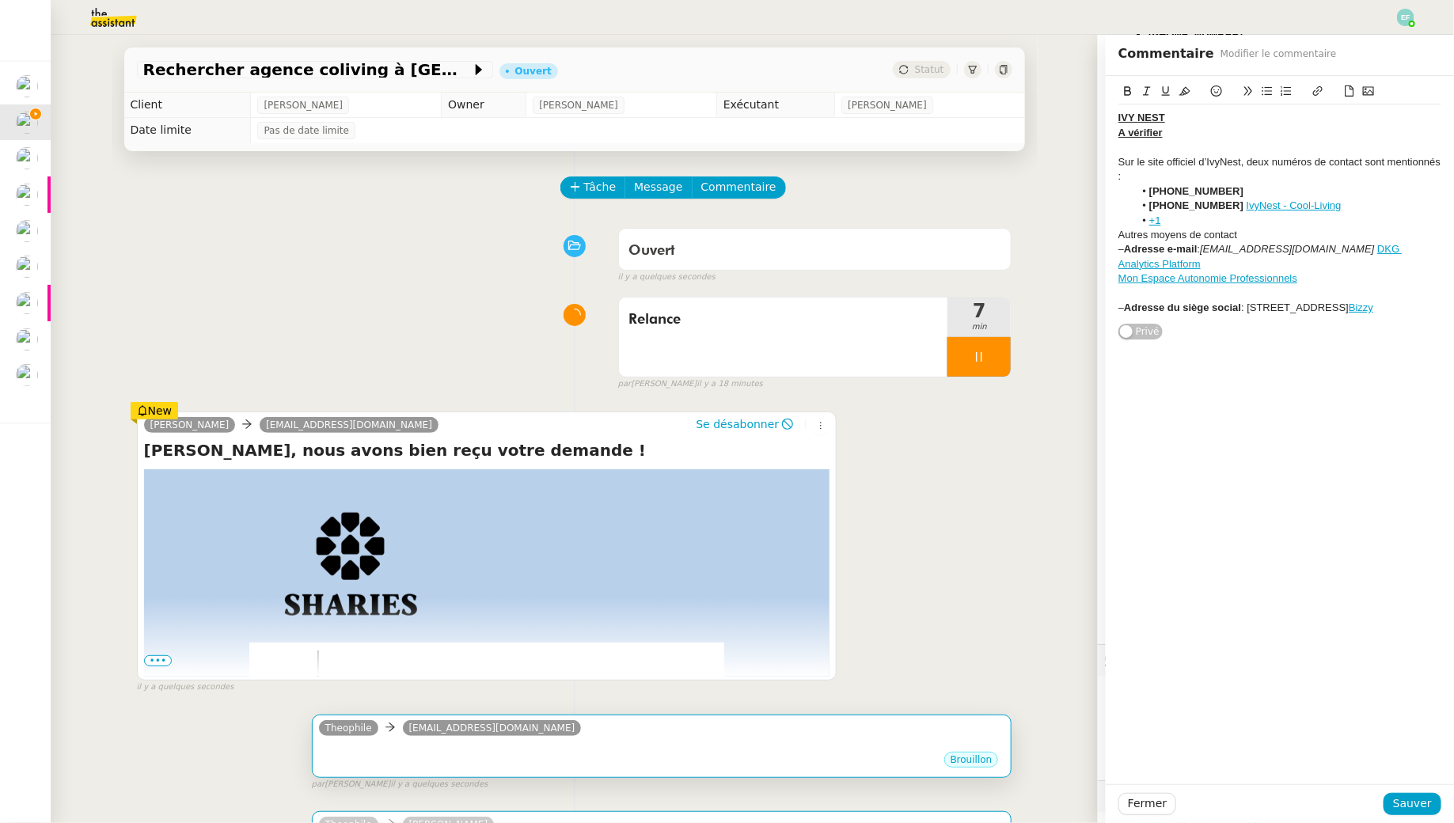
scroll to position [219, 0]
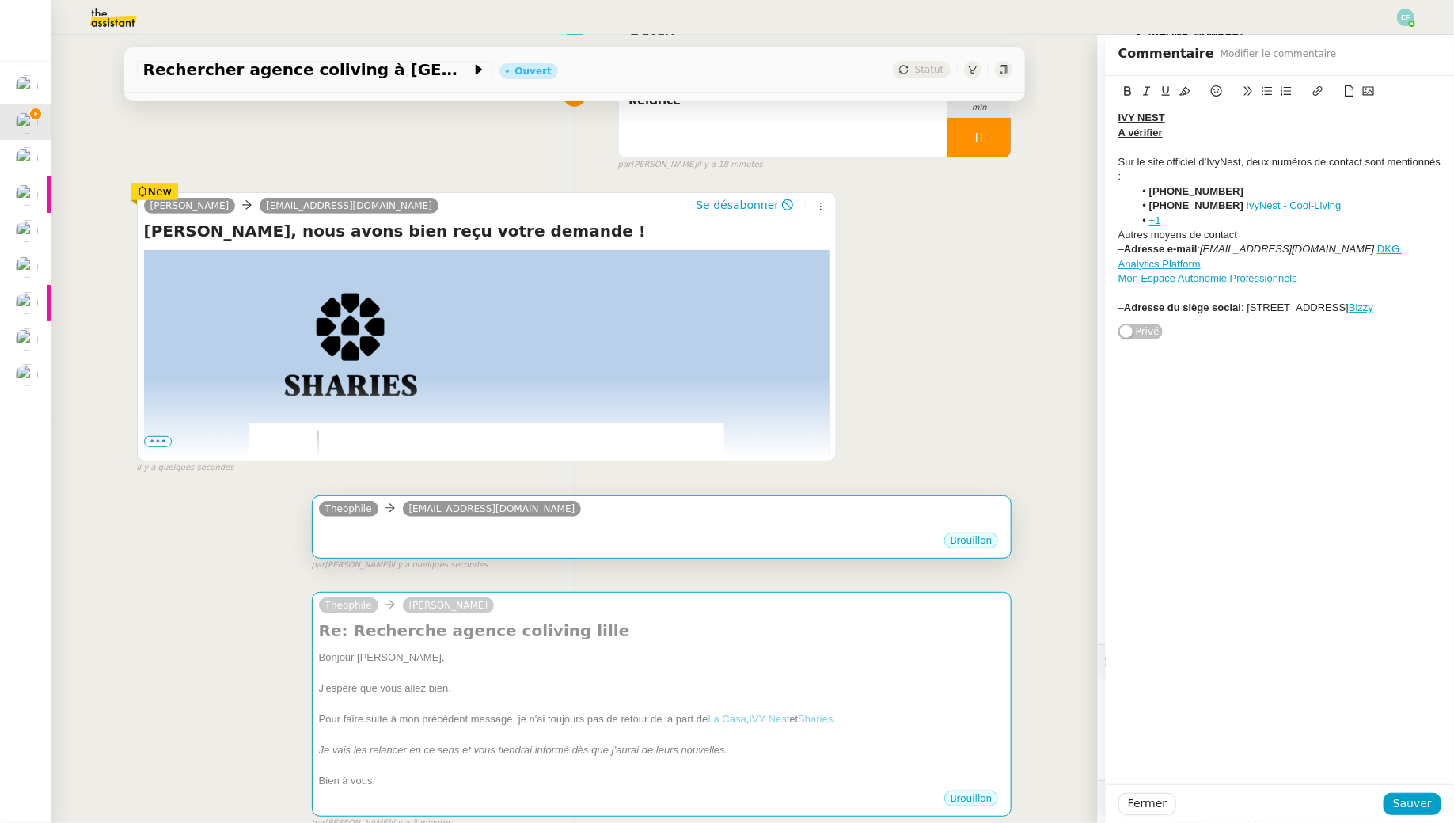
click at [595, 517] on div "Theophile contact@ivynest.fr" at bounding box center [662, 511] width 686 height 24
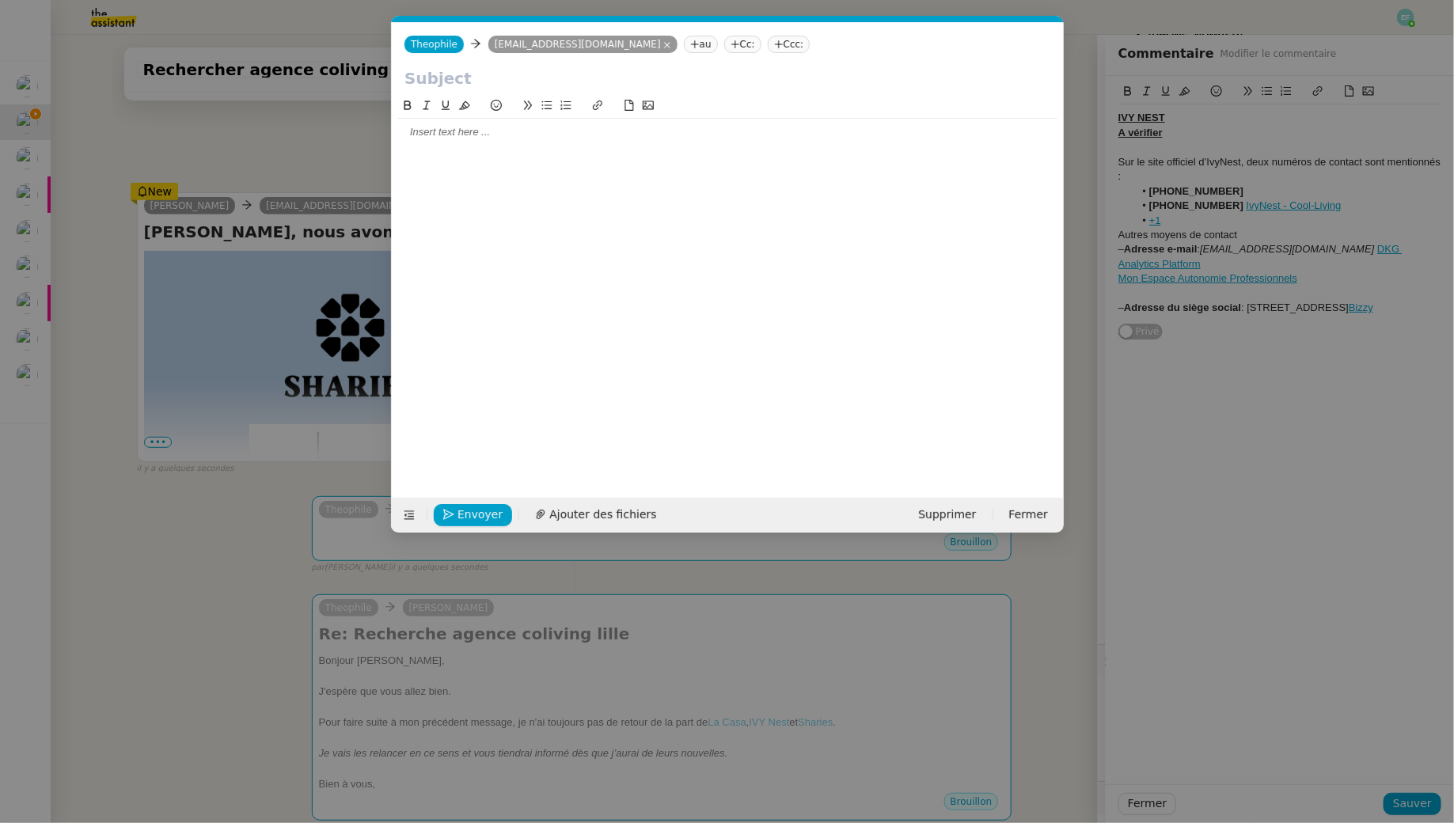
scroll to position [419, 0]
click at [565, 136] on div at bounding box center [727, 132] width 659 height 14
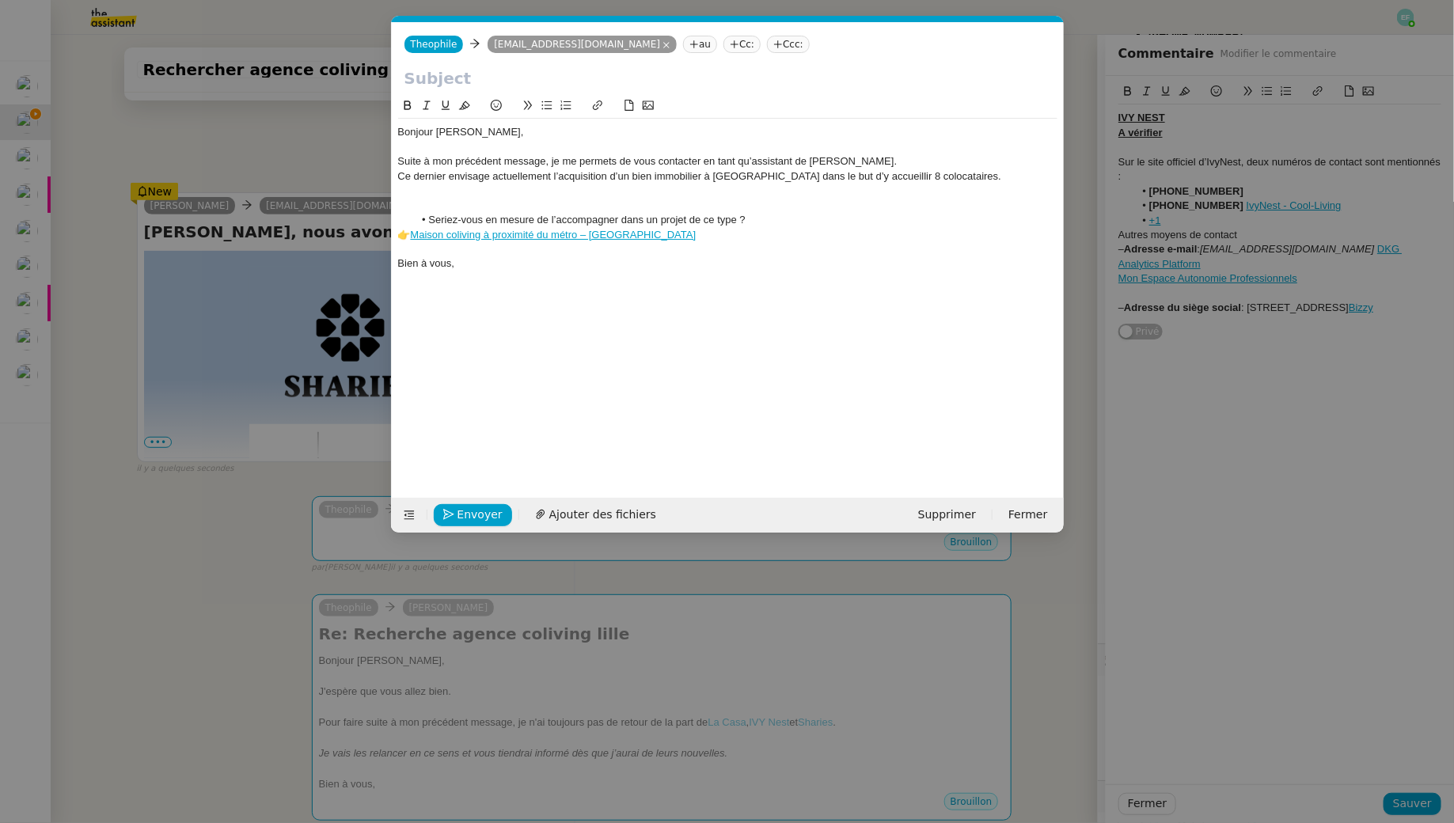
scroll to position [0, 0]
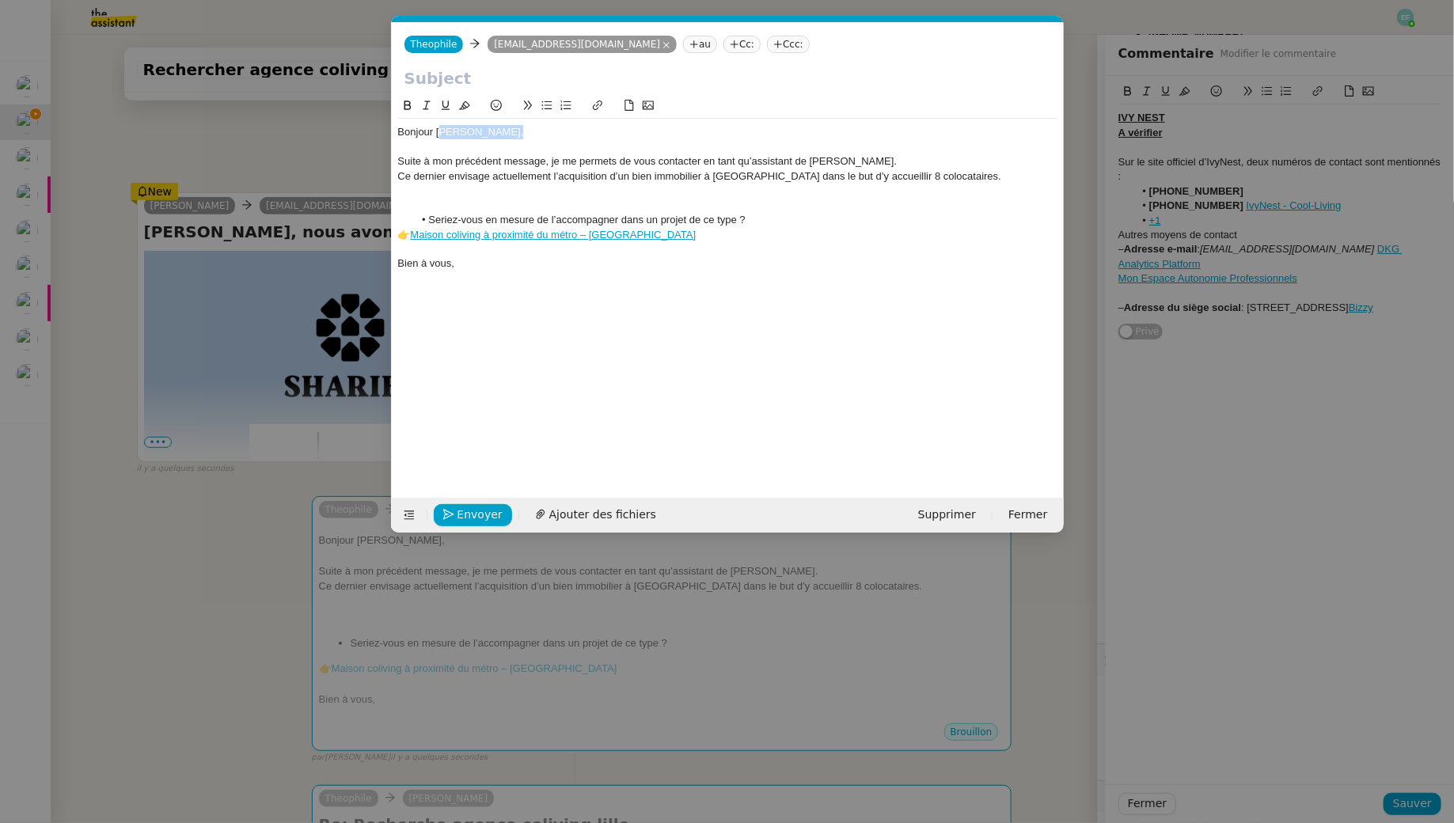
drag, startPoint x: 522, startPoint y: 135, endPoint x: 439, endPoint y: 127, distance: 83.4
click at [439, 127] on div "Bonjour [PERSON_NAME]," at bounding box center [727, 132] width 659 height 14
click at [434, 211] on div at bounding box center [727, 206] width 659 height 14
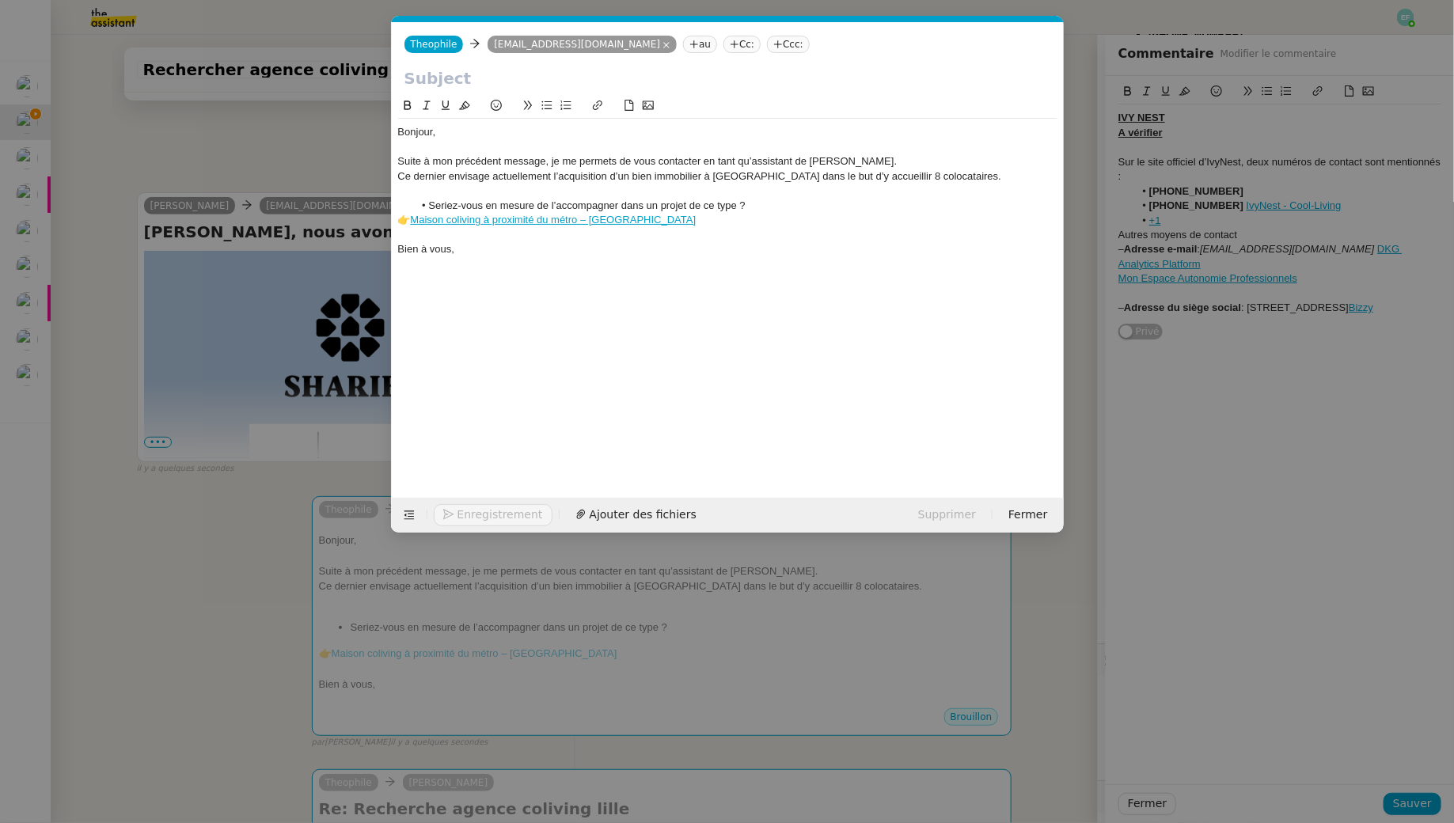
click at [273, 605] on nz-modal-container "Service TA - VOYAGE - PROPOSITION GLOBALE A utiliser dans le cadre de propositi…" at bounding box center [727, 411] width 1454 height 823
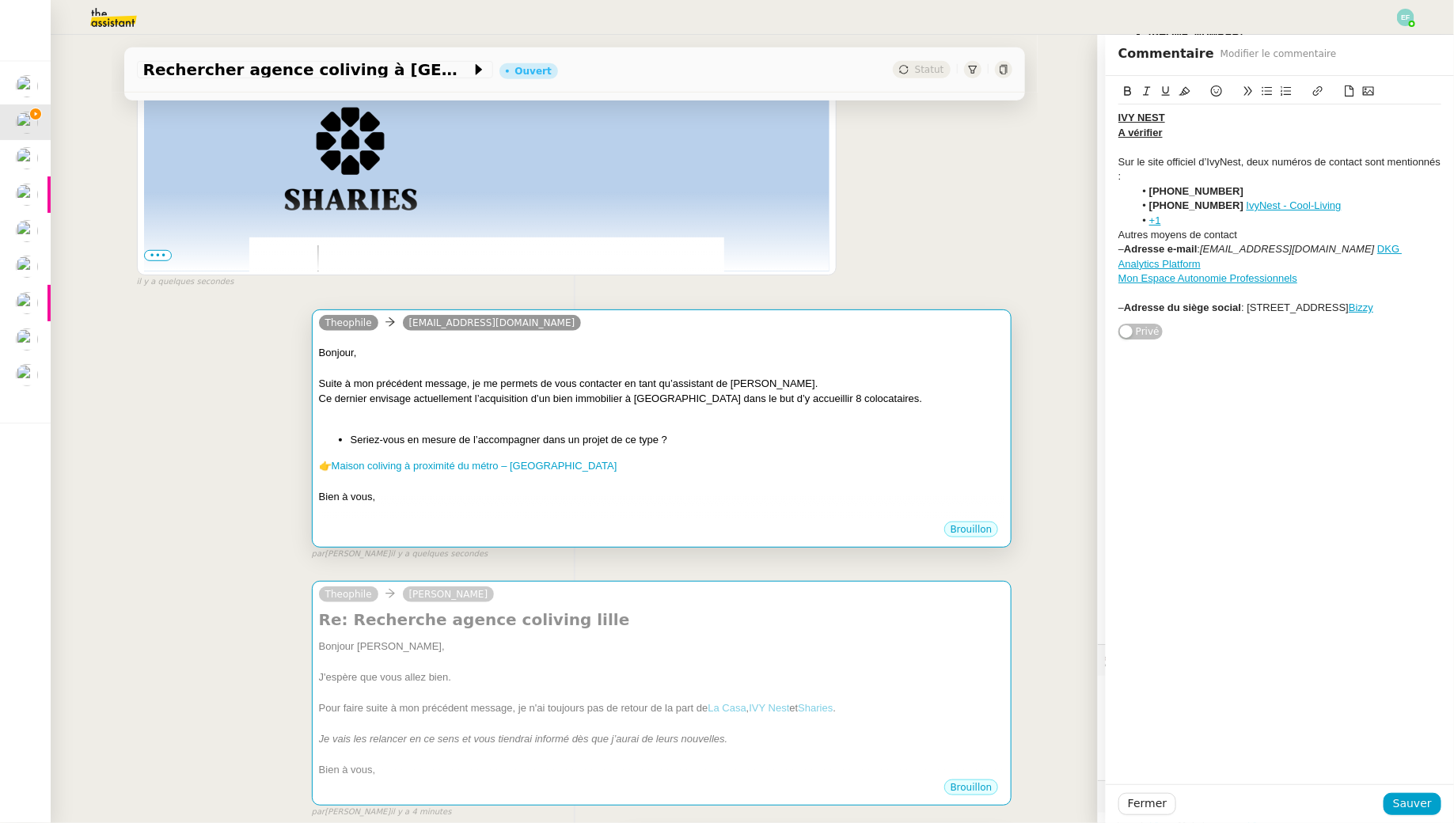
scroll to position [429, 0]
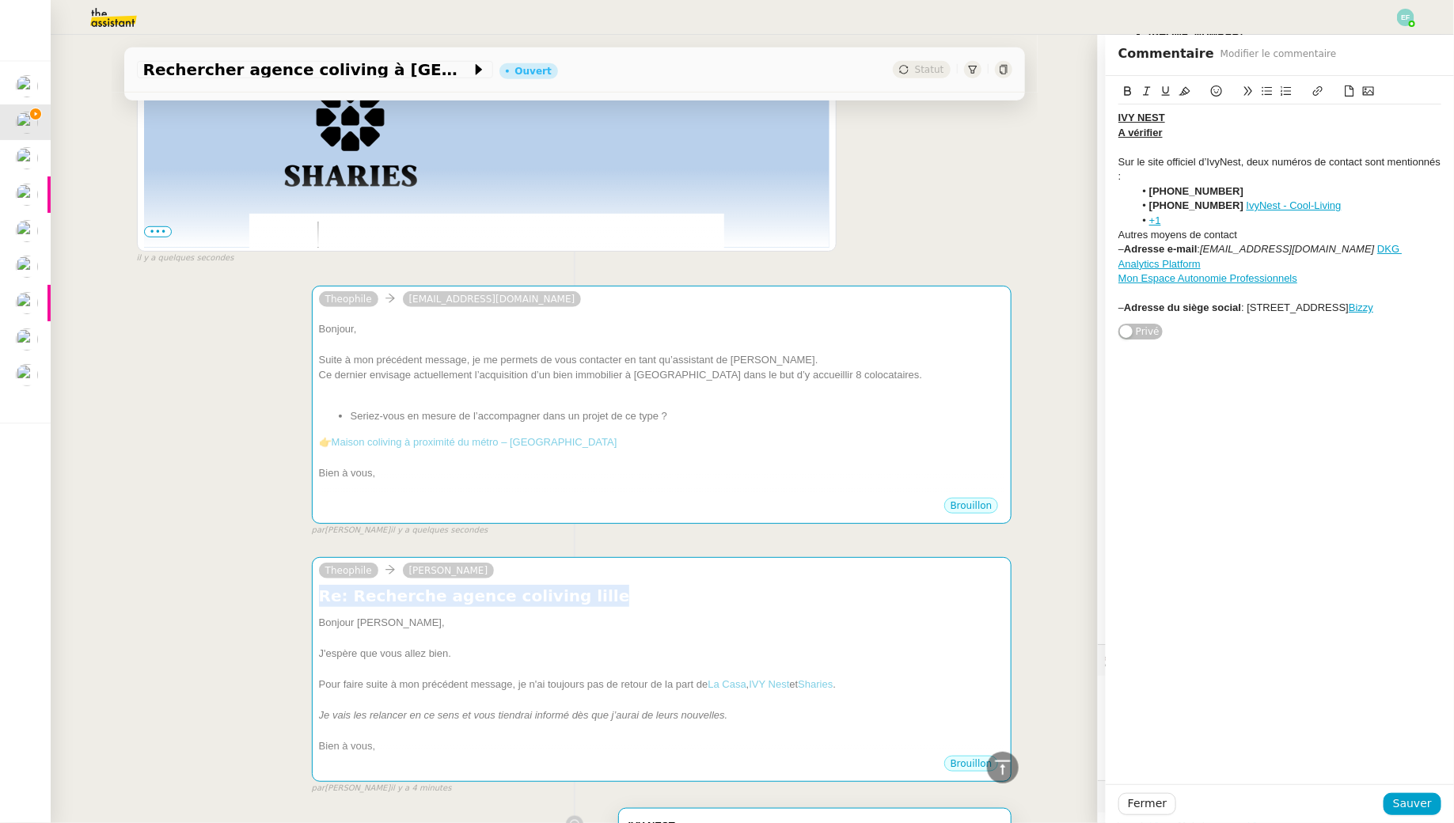
drag, startPoint x: 582, startPoint y: 597, endPoint x: 300, endPoint y: 592, distance: 281.8
click at [300, 592] on div "Theophile Jean-Baptiste Pamar Re: Recherche agence coliving lille Bonjour Jean-…" at bounding box center [574, 669] width 875 height 252
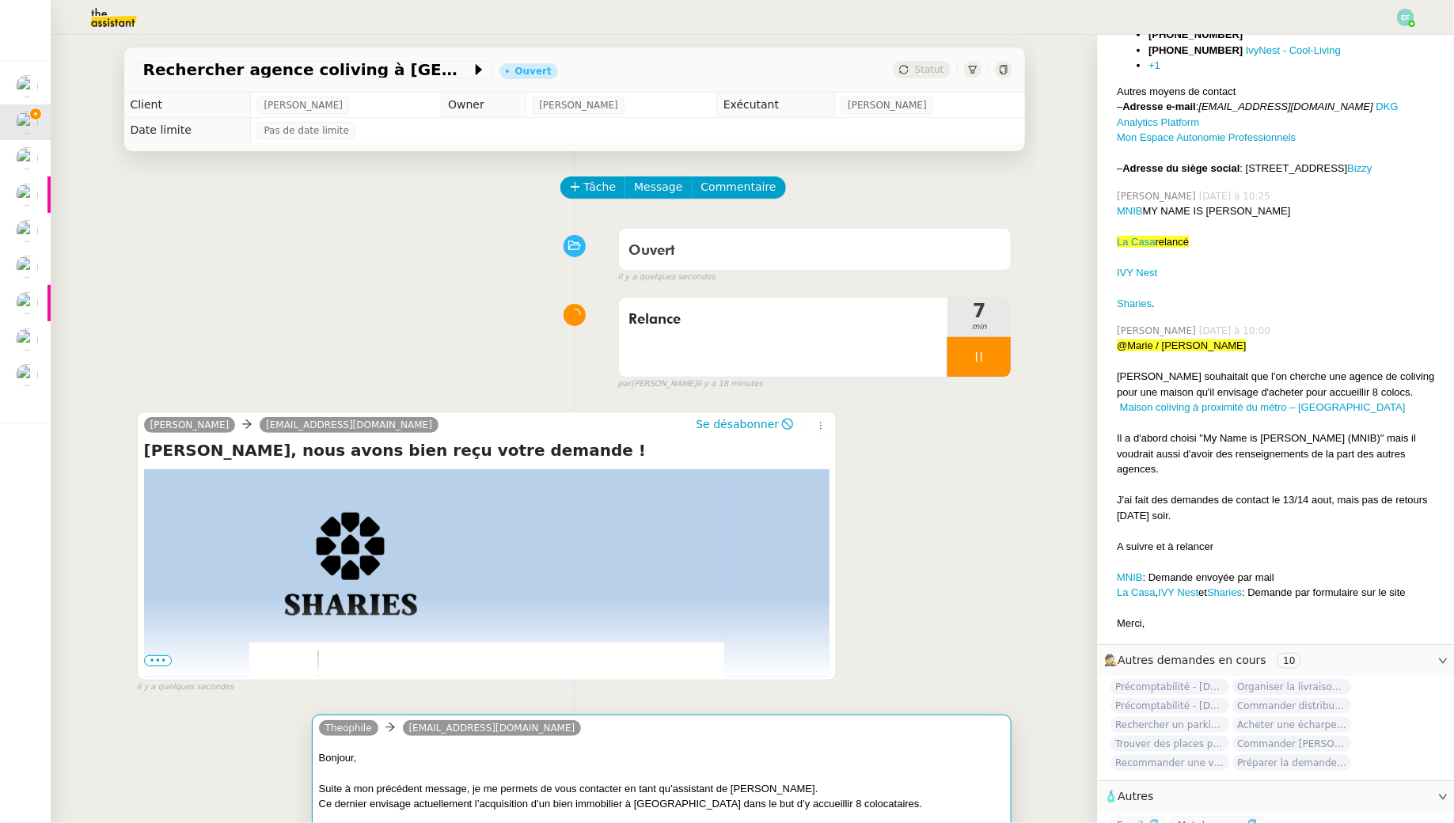
click at [537, 742] on div "Bonjour, Suite à mon précédent message, je me permets de vous contacter en tant…" at bounding box center [662, 833] width 686 height 183
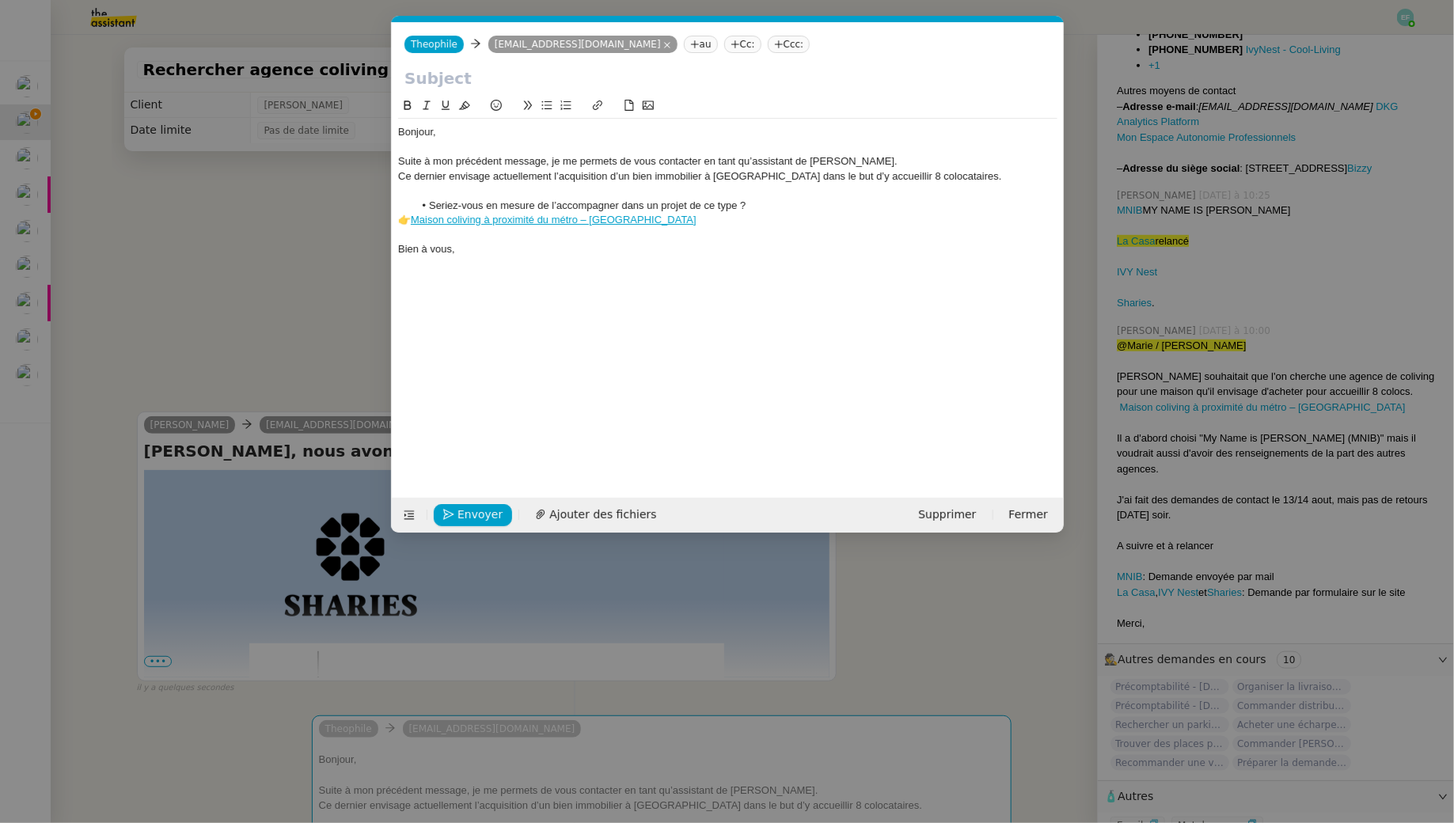
scroll to position [0, 33]
click at [485, 81] on input "text" at bounding box center [727, 78] width 647 height 24
paste input "Re: Recherche agence coliving lille"
type input "Re: Recherche agence coliving lille"
click at [192, 302] on nz-modal-container "Service TA - VOYAGE - PROPOSITION GLOBALE A utiliser dans le cadre de propositi…" at bounding box center [727, 411] width 1454 height 823
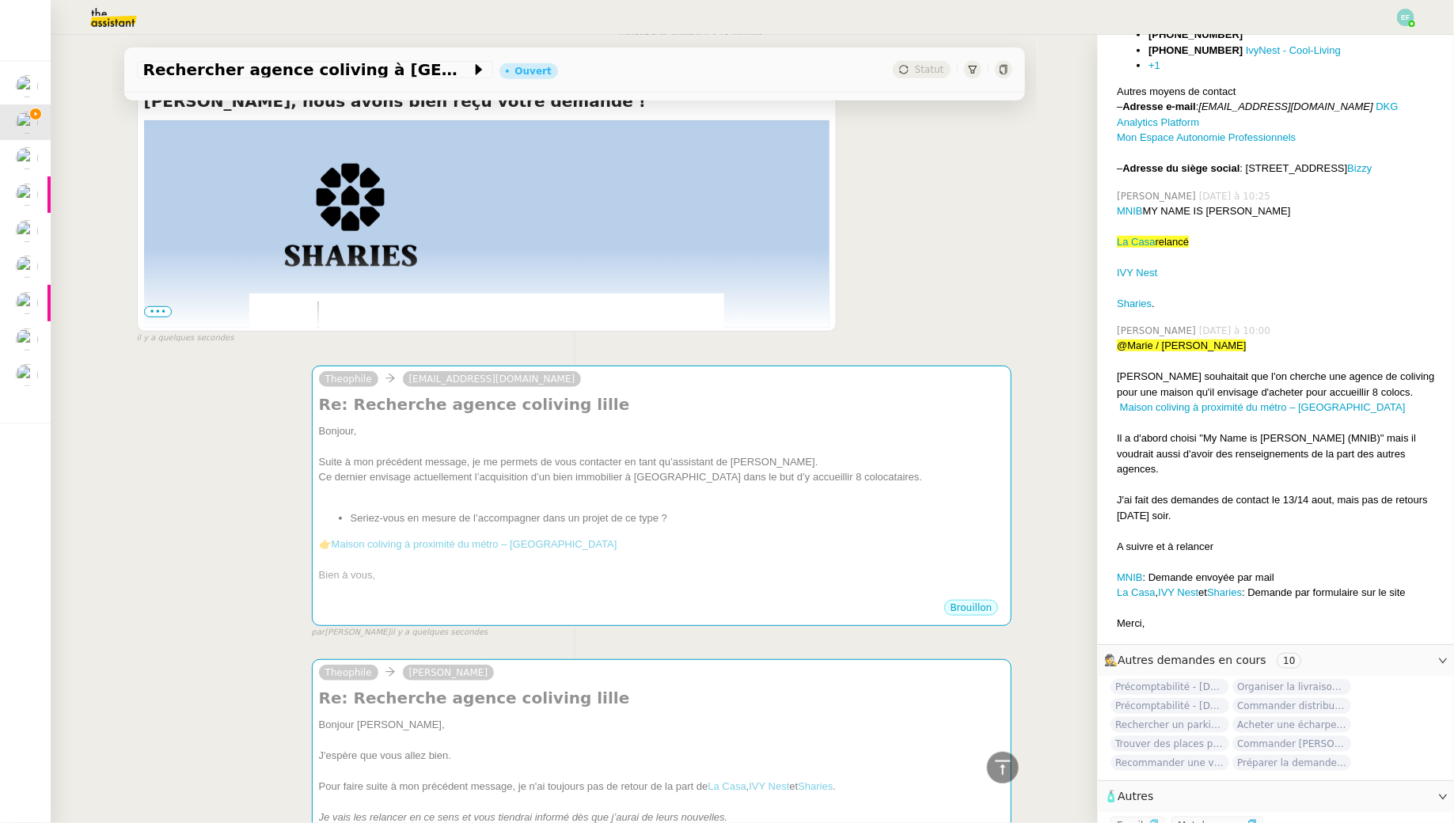
scroll to position [80, 0]
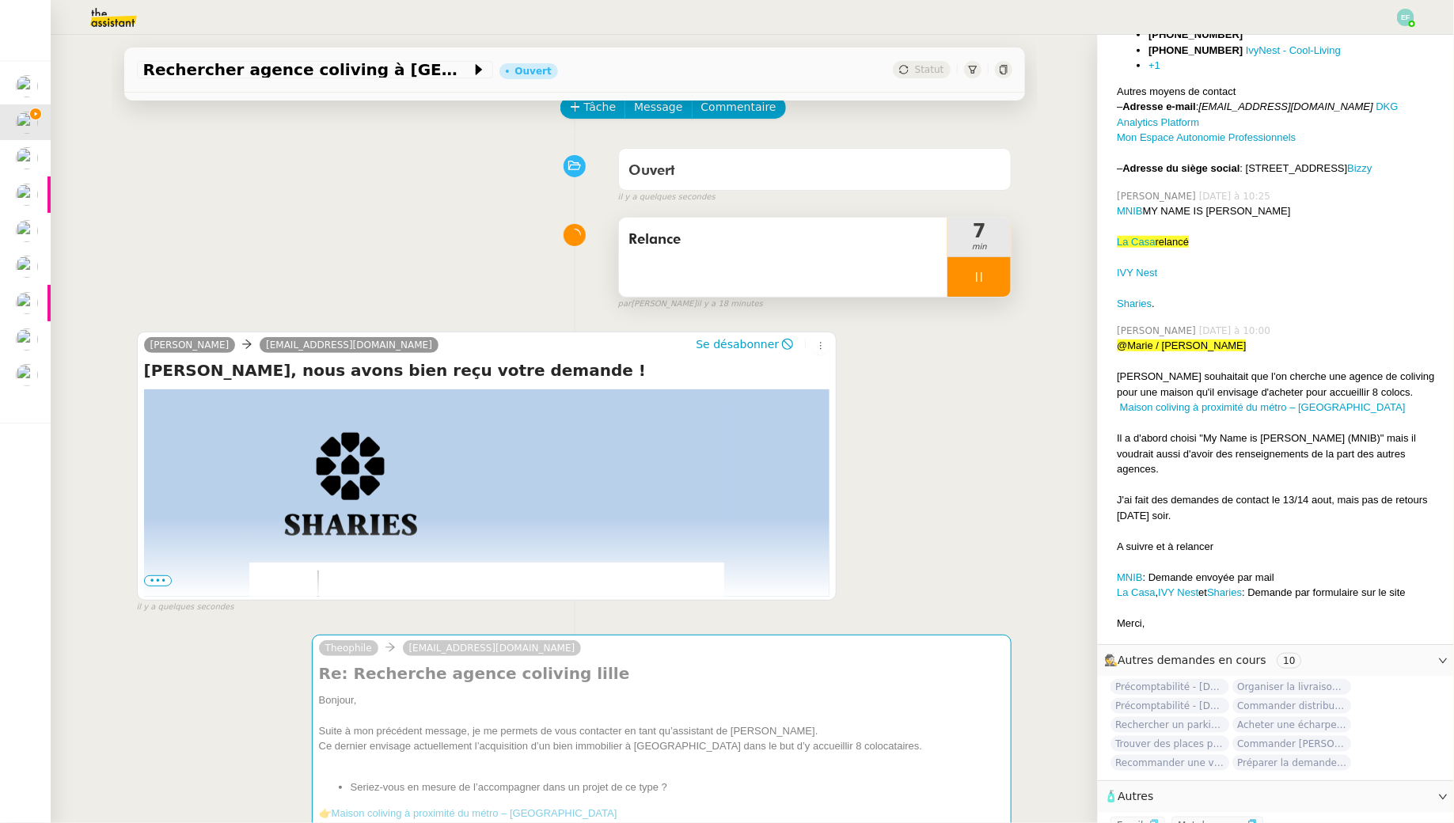
click at [776, 254] on div "Relance" at bounding box center [783, 257] width 329 height 79
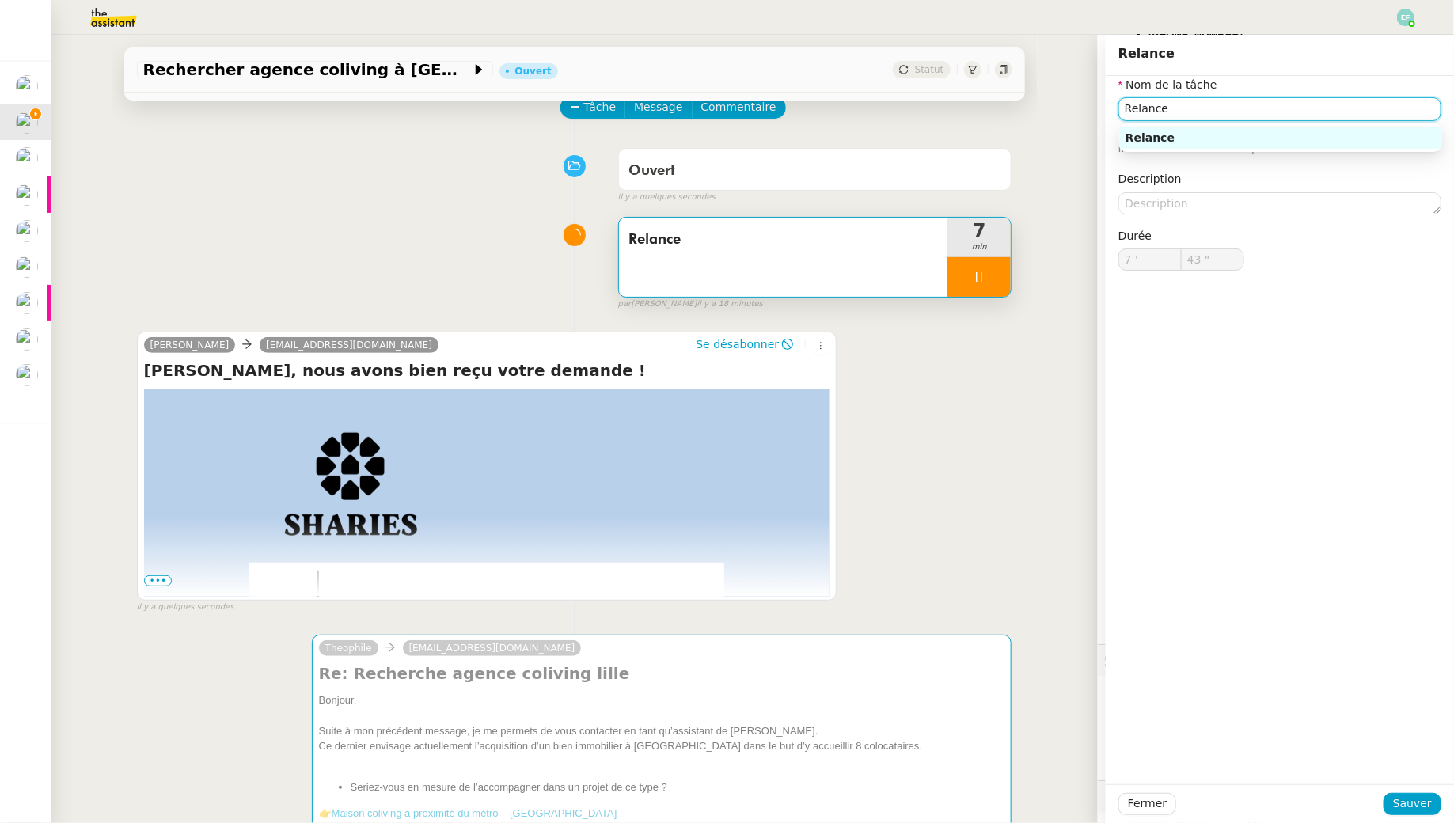
click at [1172, 108] on input "Relance" at bounding box center [1279, 108] width 323 height 23
type input "Relances"
type input "45 ""
type input "Relances"
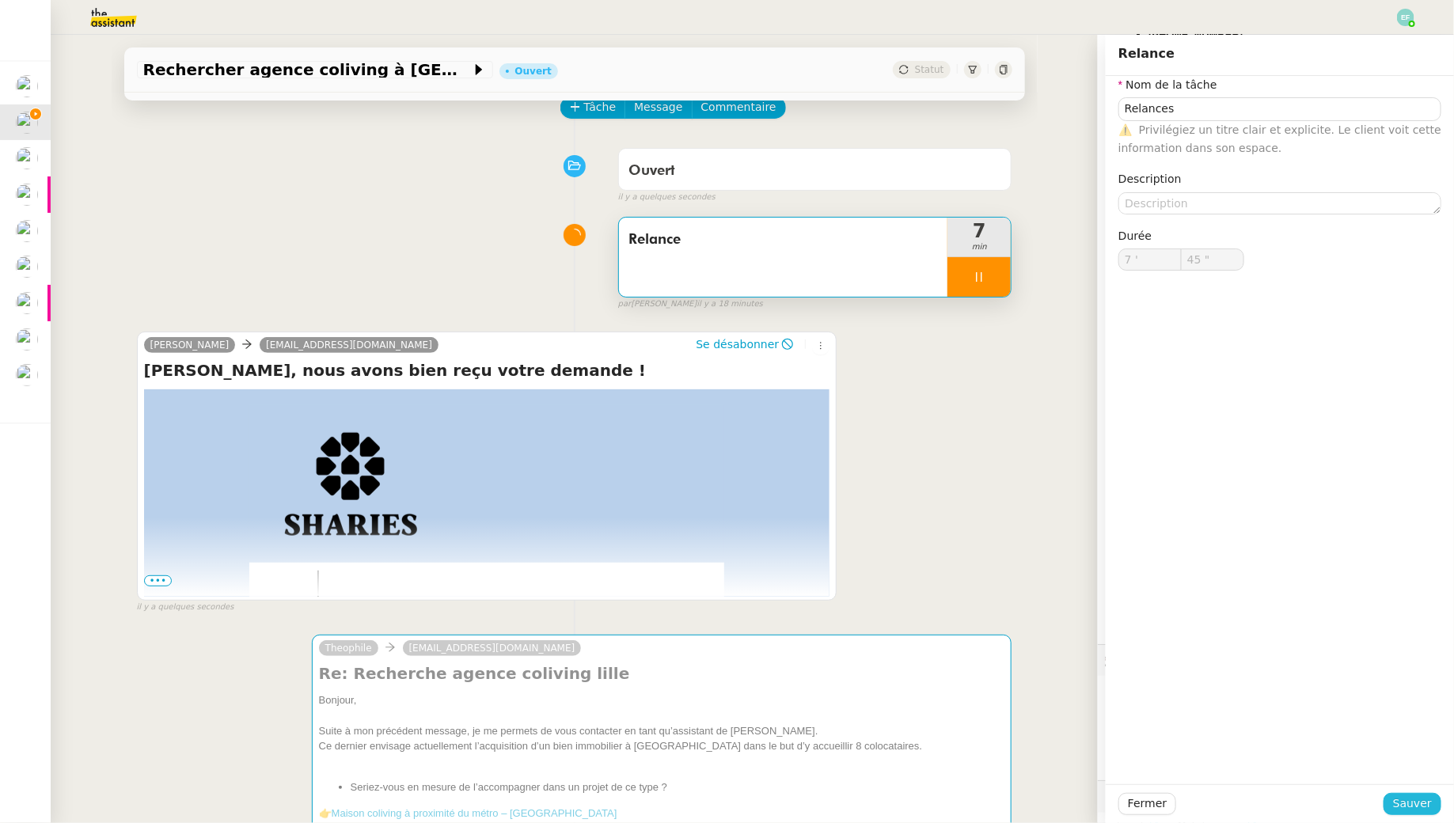
click at [1408, 807] on span "Sauver" at bounding box center [1412, 804] width 39 height 18
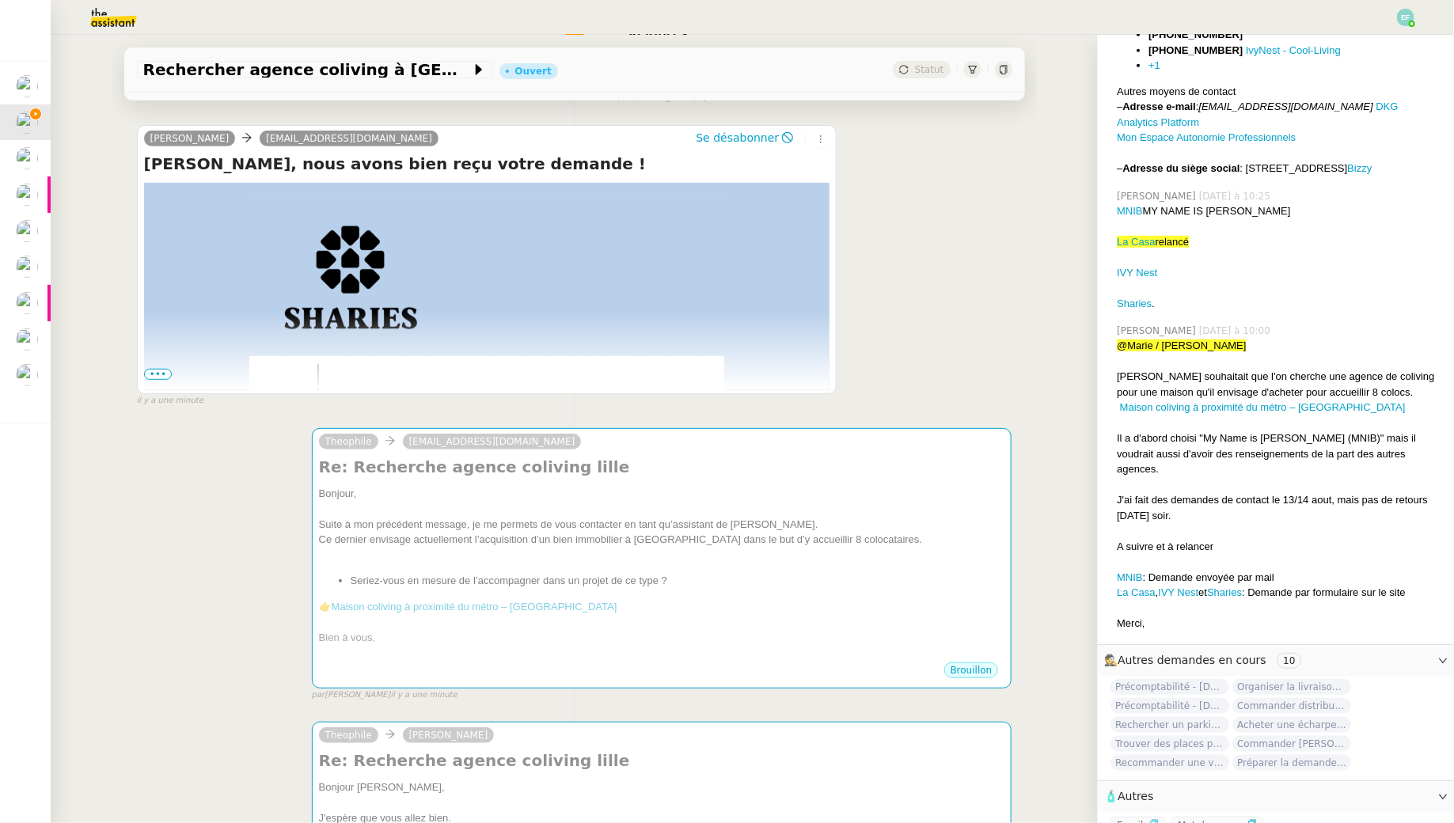
scroll to position [286, 0]
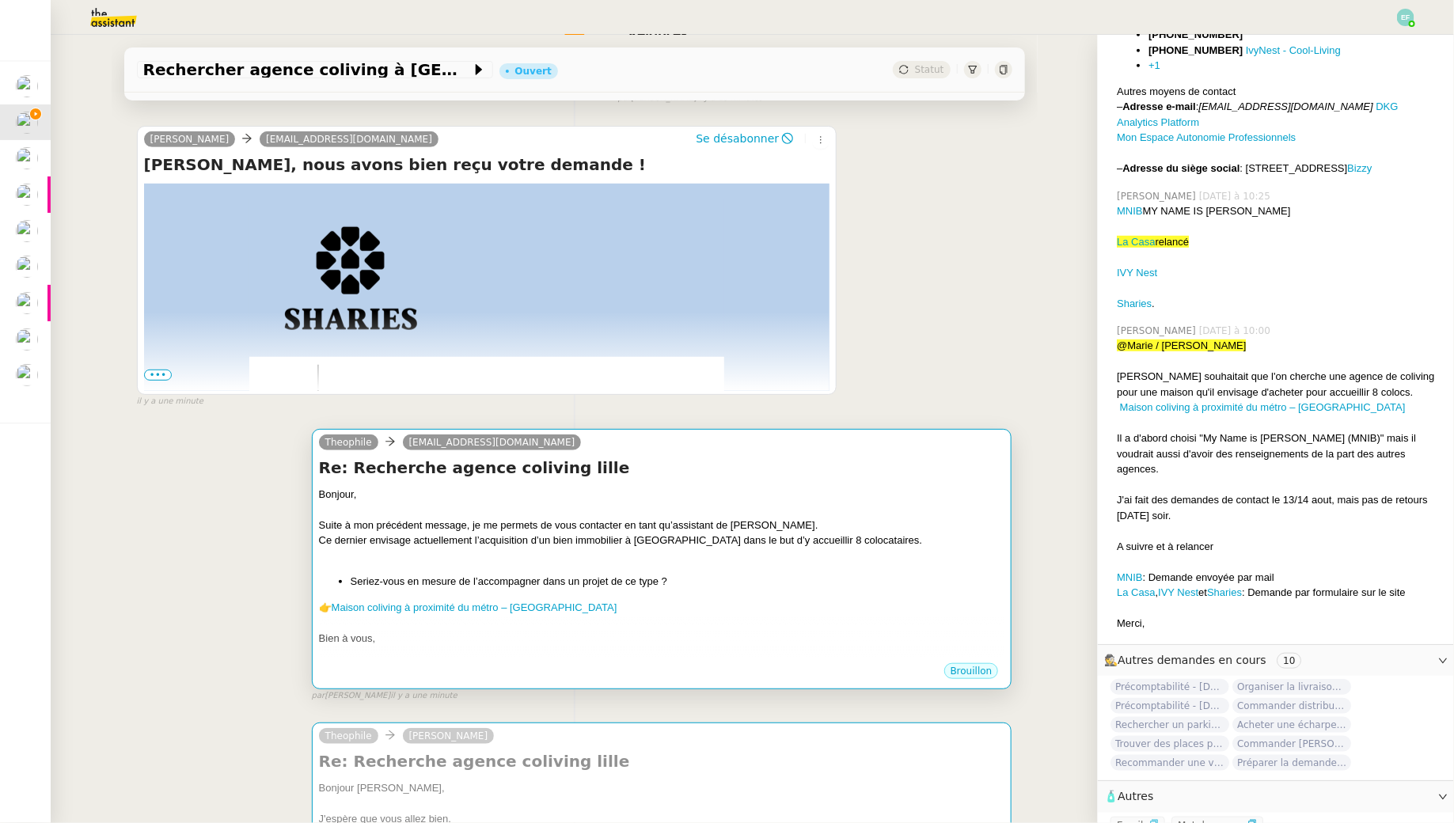
click at [821, 520] on div "Suite à mon précédent message, je me permets de vous contacter en tant qu’assis…" at bounding box center [662, 526] width 686 height 16
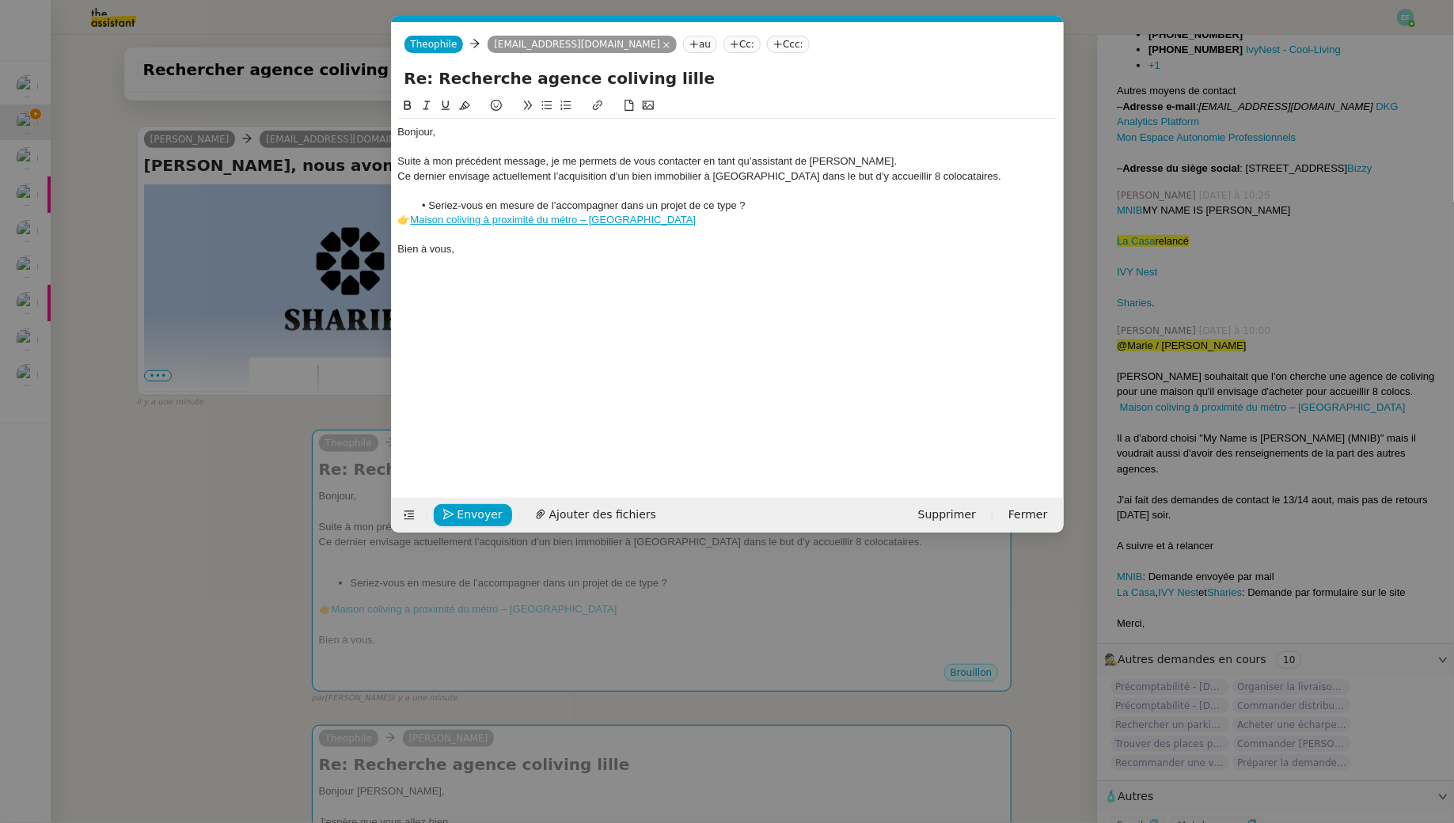
scroll to position [0, 33]
click at [563, 219] on link "Maison coliving à proximité du métro – [GEOGRAPHIC_DATA]" at bounding box center [554, 220] width 286 height 12
click at [525, 250] on link "https://www.seize-immobilier.com/fiches/4-40-26_58671235/maison-coliving-a-prox…" at bounding box center [470, 248] width 108 height 21
click at [453, 313] on div "Bonjour, Suite à mon précédent message, je me permets de vous contacter en tant…" at bounding box center [727, 285] width 659 height 377
click at [461, 514] on span "Envoyer" at bounding box center [479, 515] width 45 height 18
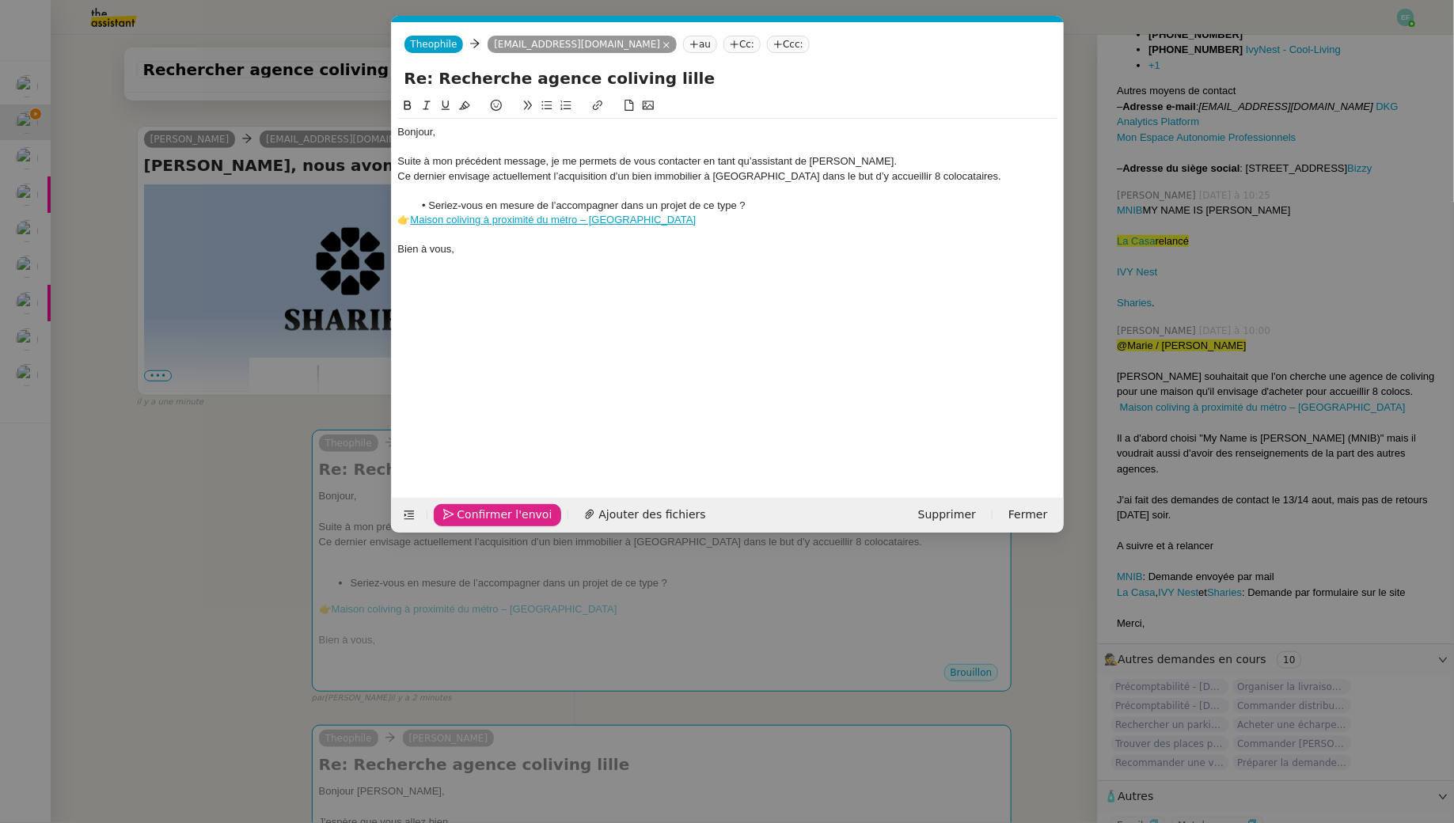
click at [461, 514] on span "Confirmer l'envoi" at bounding box center [504, 515] width 95 height 18
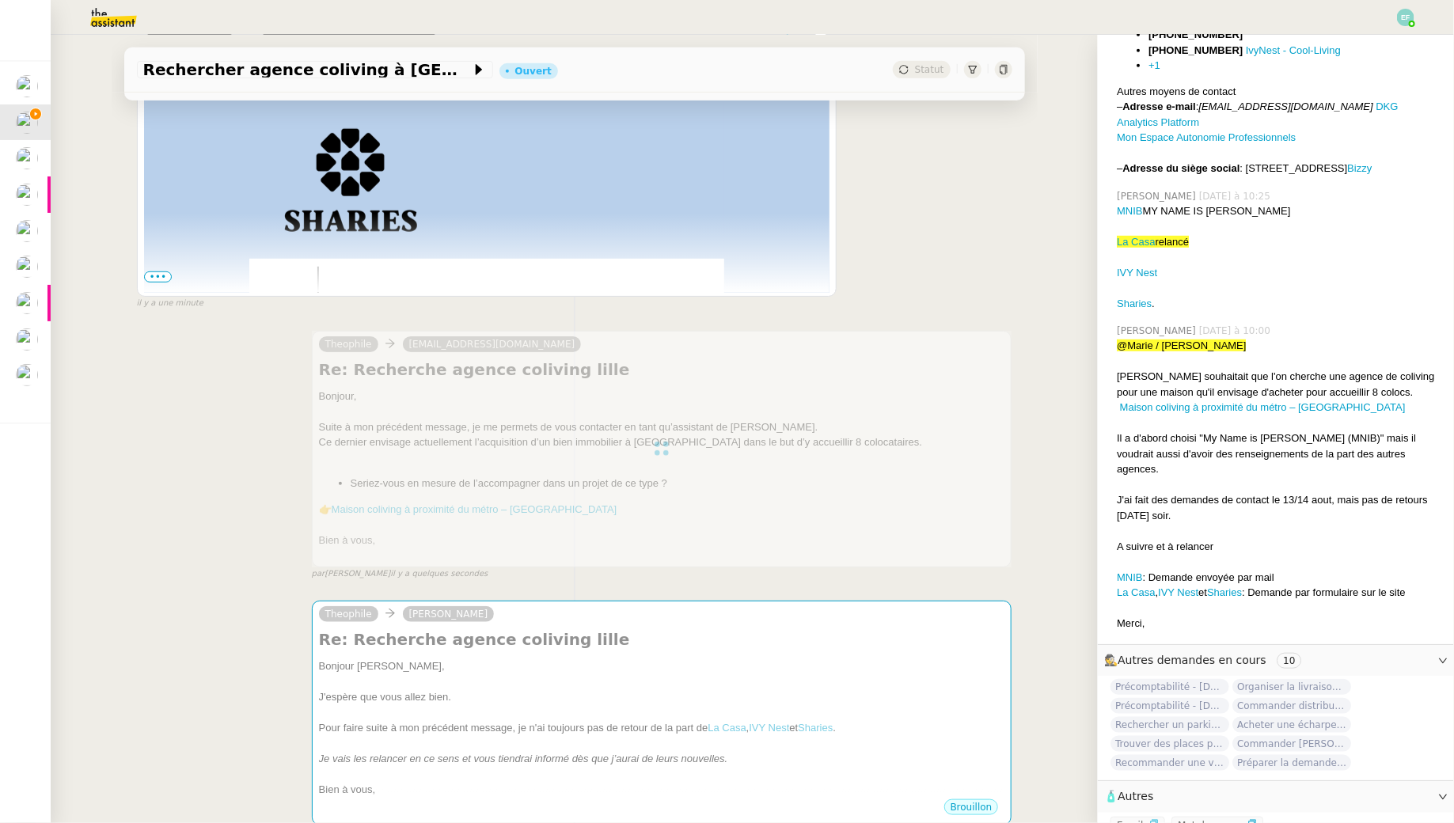
scroll to position [1105, 0]
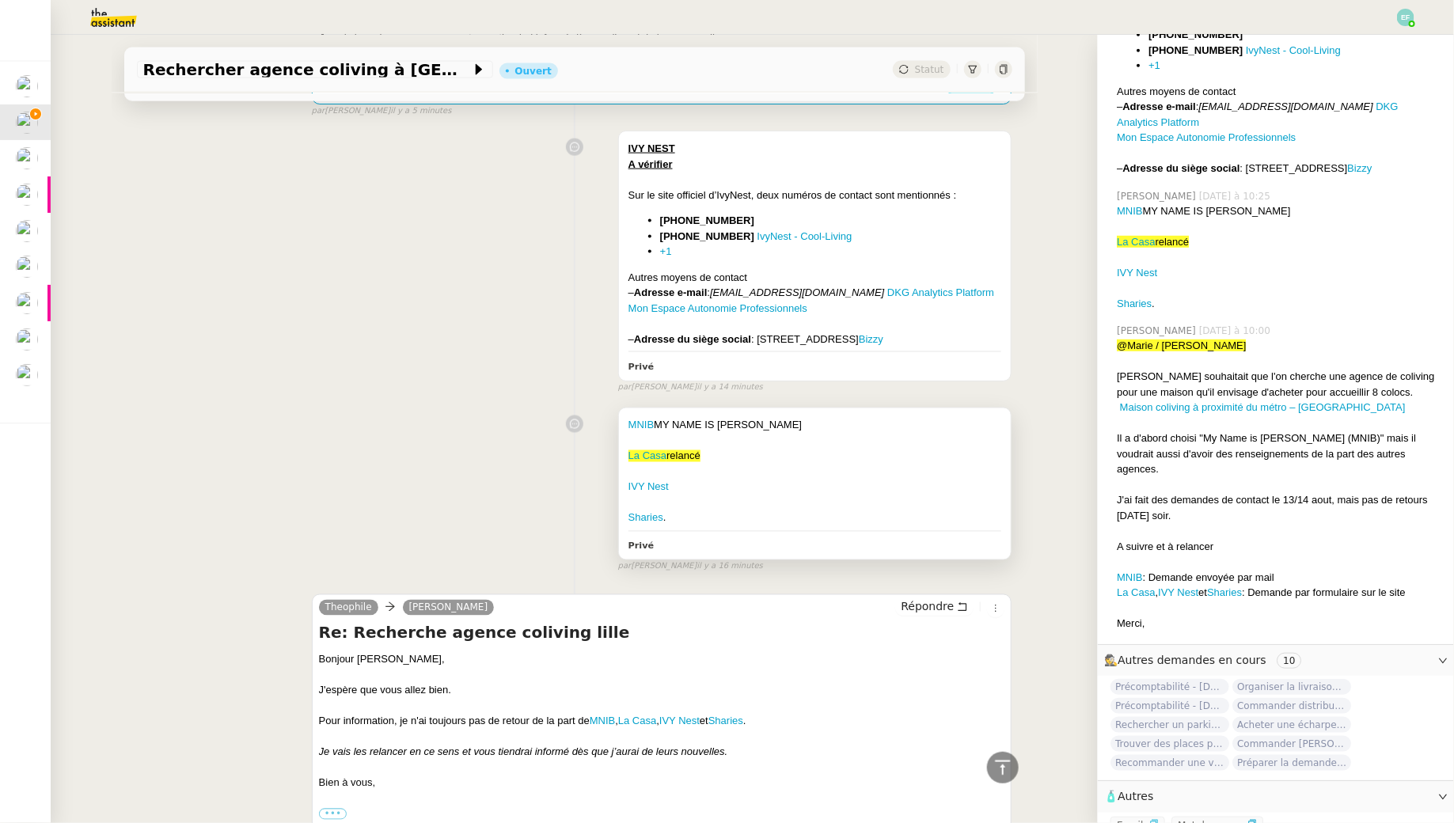
click at [757, 450] on div at bounding box center [815, 442] width 374 height 16
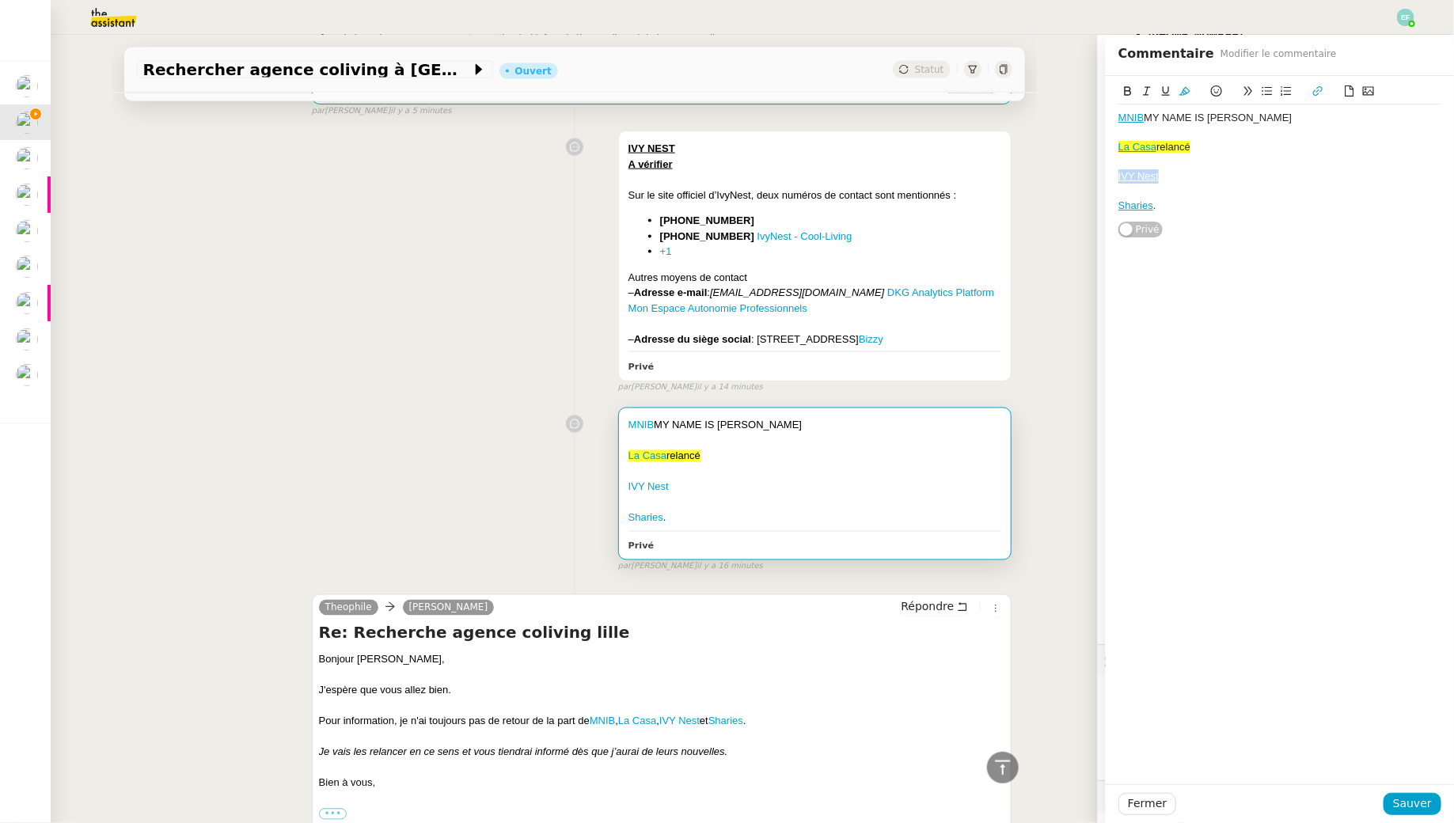
drag, startPoint x: 1186, startPoint y: 177, endPoint x: 1114, endPoint y: 176, distance: 72.0
click at [1114, 176] on div "MNIB MY NAME IS BERNARD NON La Casa relancé IVY Nest Sharies . Privé" at bounding box center [1280, 157] width 348 height 162
click at [1187, 89] on icon at bounding box center [1184, 91] width 11 height 9
drag, startPoint x: 1169, startPoint y: 210, endPoint x: 1151, endPoint y: 174, distance: 39.6
click at [1151, 164] on div "MNIB MY NAME IS BERNARD NON La Casa relancé IVY Nest Sharies ." at bounding box center [1279, 161] width 323 height 115
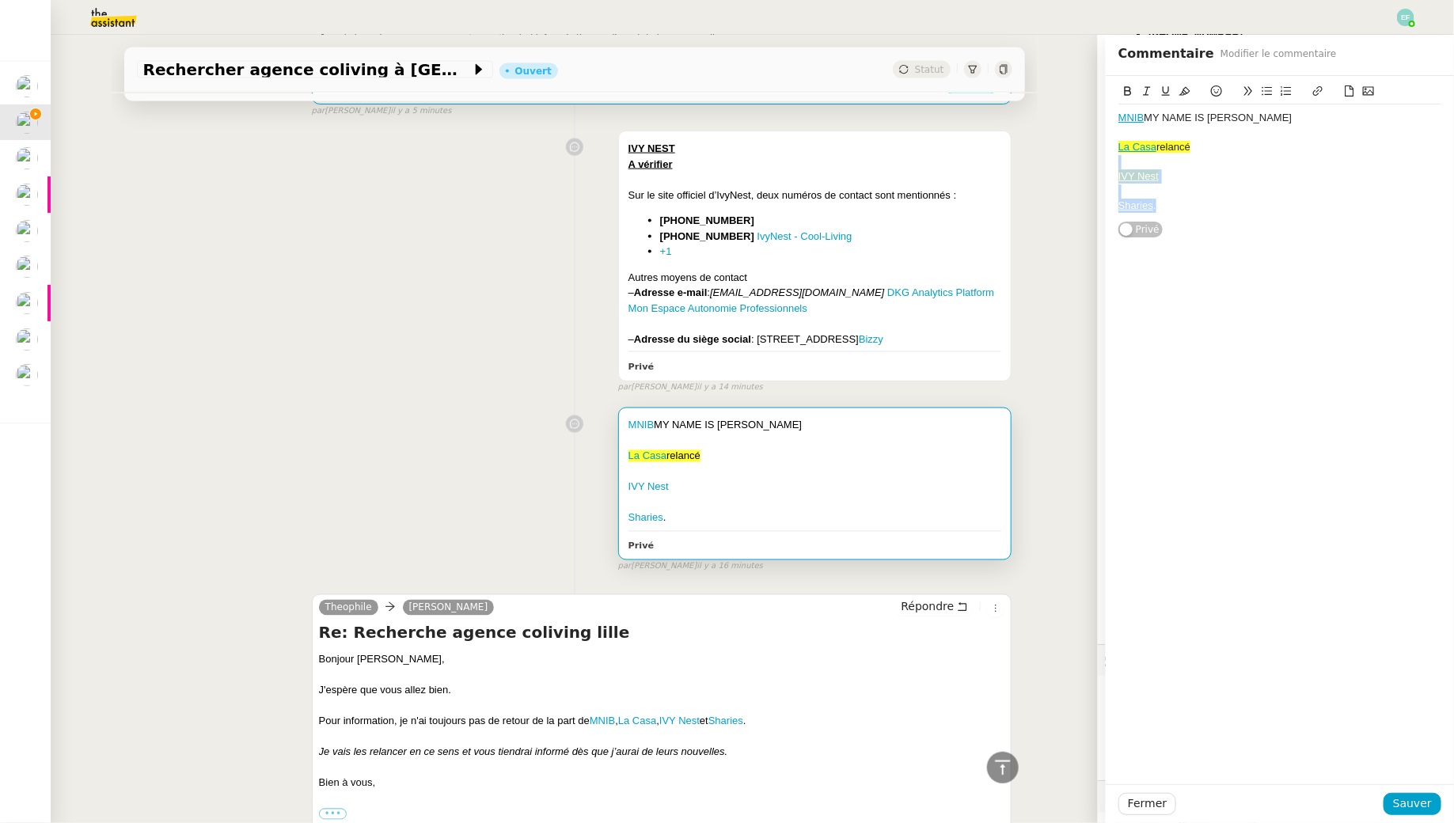
click at [1169, 196] on div at bounding box center [1279, 191] width 323 height 14
drag, startPoint x: 1174, startPoint y: 206, endPoint x: 1143, endPoint y: 167, distance: 49.6
click at [1111, 206] on div "MNIB MY NAME IS BERNARD NON La Casa relancé IVY Nest Sharies . Privé" at bounding box center [1280, 157] width 348 height 162
click at [1185, 90] on icon at bounding box center [1184, 90] width 11 height 11
click at [1199, 245] on div "MNIB MY NAME IS BERNARD NON La Casa relancé IVY Nest Sharies . Privé" at bounding box center [1280, 430] width 348 height 708
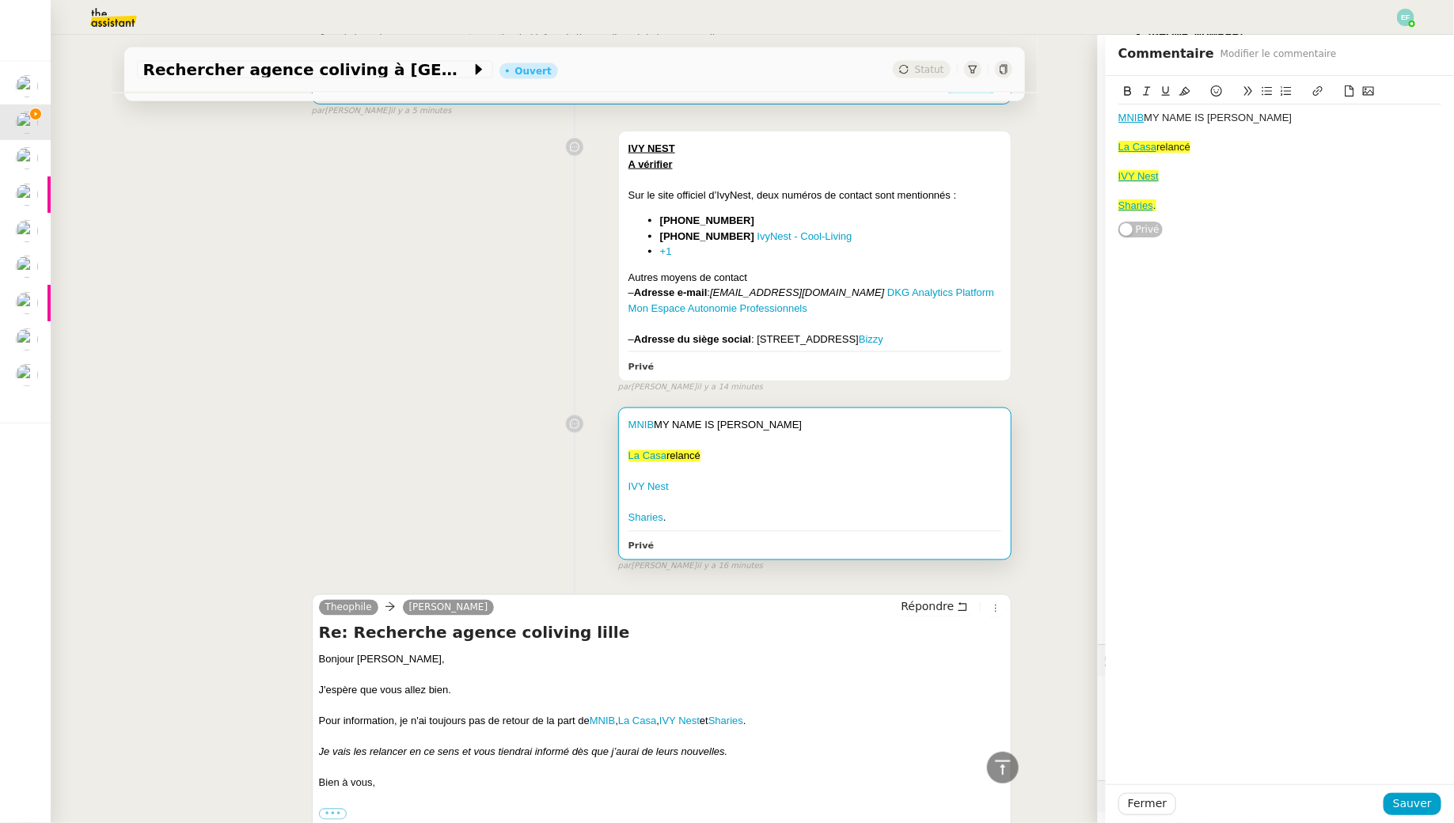
click at [1197, 230] on div "MNIB MY NAME IS BERNARD NON La Casa relancé IVY Nest Sharies . Privé" at bounding box center [1279, 157] width 323 height 162
drag, startPoint x: 1172, startPoint y: 203, endPoint x: 1110, endPoint y: 144, distance: 85.7
click at [1110, 144] on div "MNIB MY NAME IS BERNARD NON La Casa relancé IVY Nest Sharies . Privé" at bounding box center [1280, 157] width 348 height 162
copy div "La Casa relancé IVY Nest Sharies ."
click at [1424, 796] on span "Sauver" at bounding box center [1412, 804] width 39 height 18
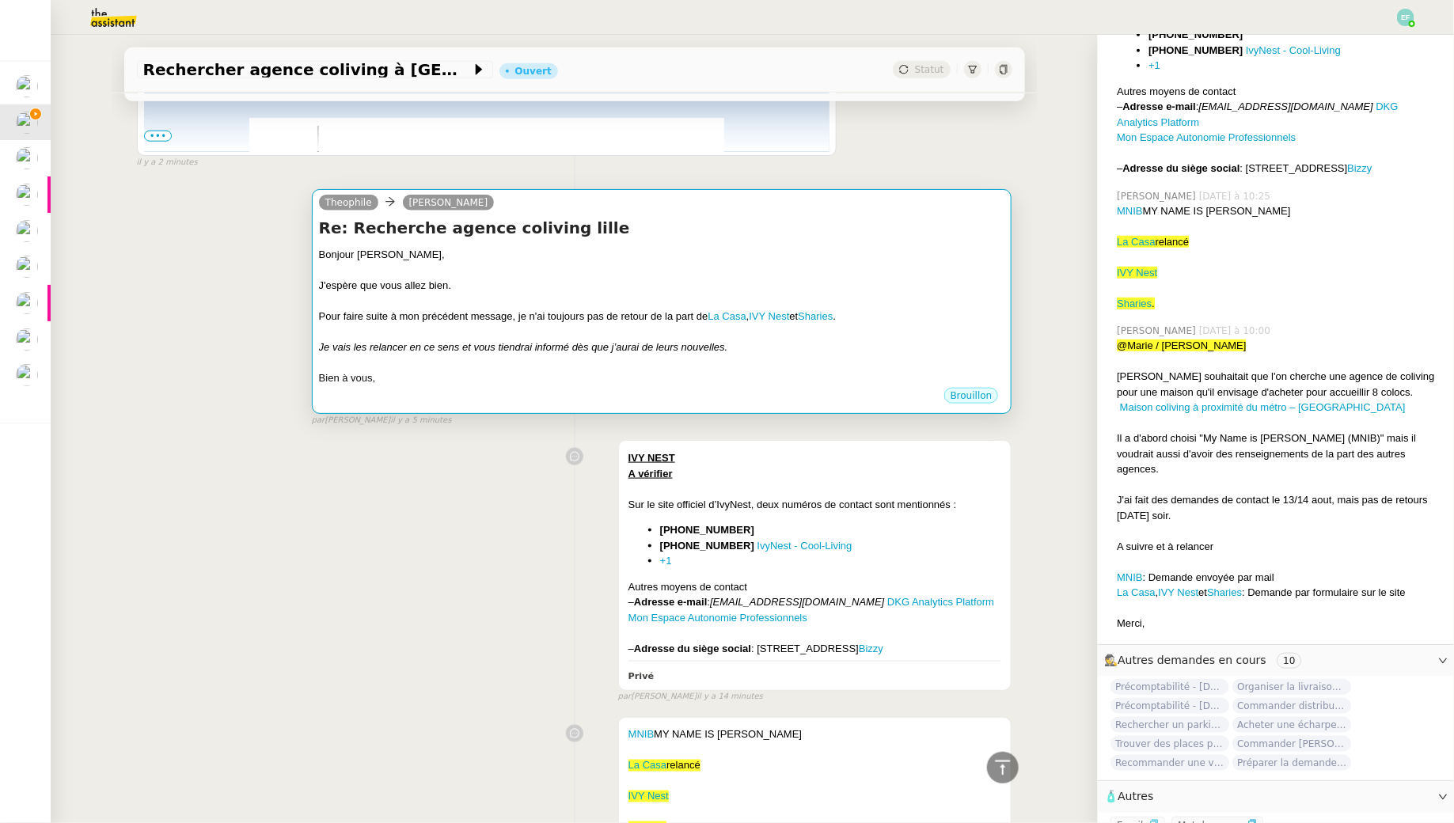
click at [762, 267] on div at bounding box center [662, 271] width 686 height 16
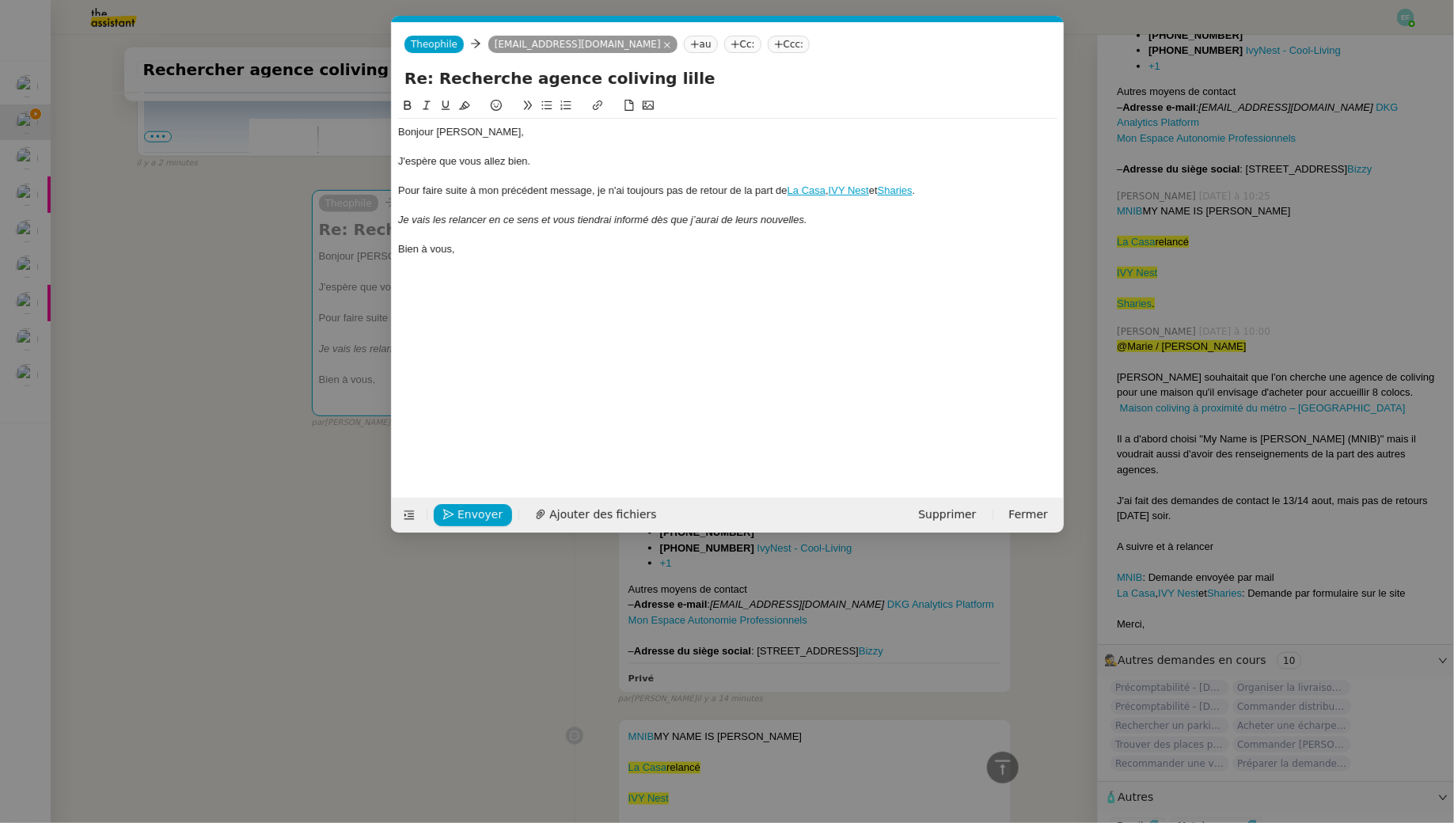
scroll to position [419, 0]
drag, startPoint x: 597, startPoint y: 192, endPoint x: 787, endPoint y: 189, distance: 189.9
click at [787, 189] on div "Pour faire suite à mon précédent message, je n'ai toujours pas de retour de la …" at bounding box center [727, 191] width 659 height 14
drag, startPoint x: 817, startPoint y: 221, endPoint x: 354, endPoint y: 222, distance: 463.0
click at [354, 222] on nz-modal-container "Service TA - VOYAGE - PROPOSITION GLOBALE A utiliser dans le cadre de propositi…" at bounding box center [727, 411] width 1454 height 823
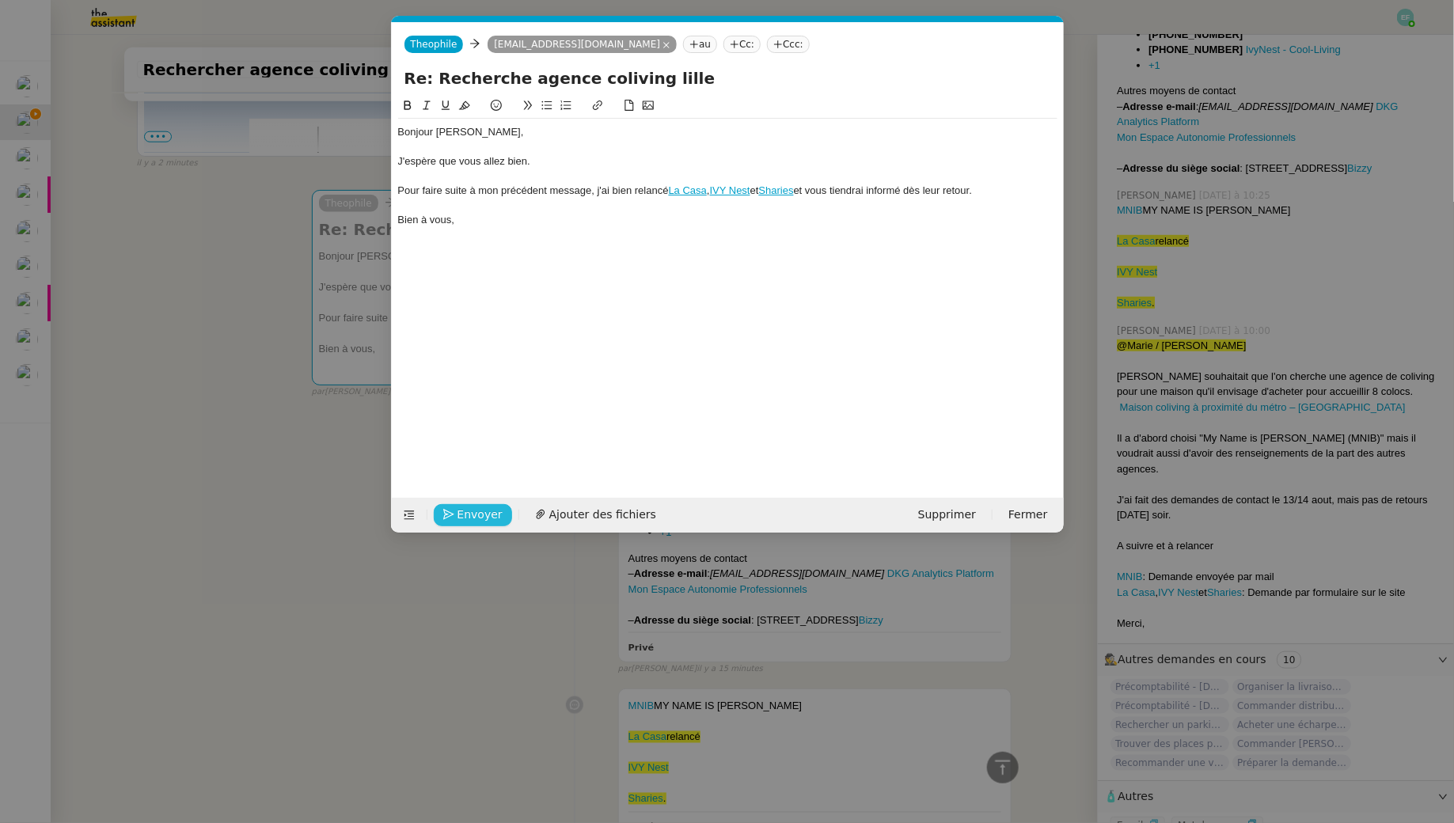
click at [484, 510] on span "Envoyer" at bounding box center [479, 515] width 45 height 18
click at [484, 510] on span "Confirmer l'envoi" at bounding box center [504, 515] width 95 height 18
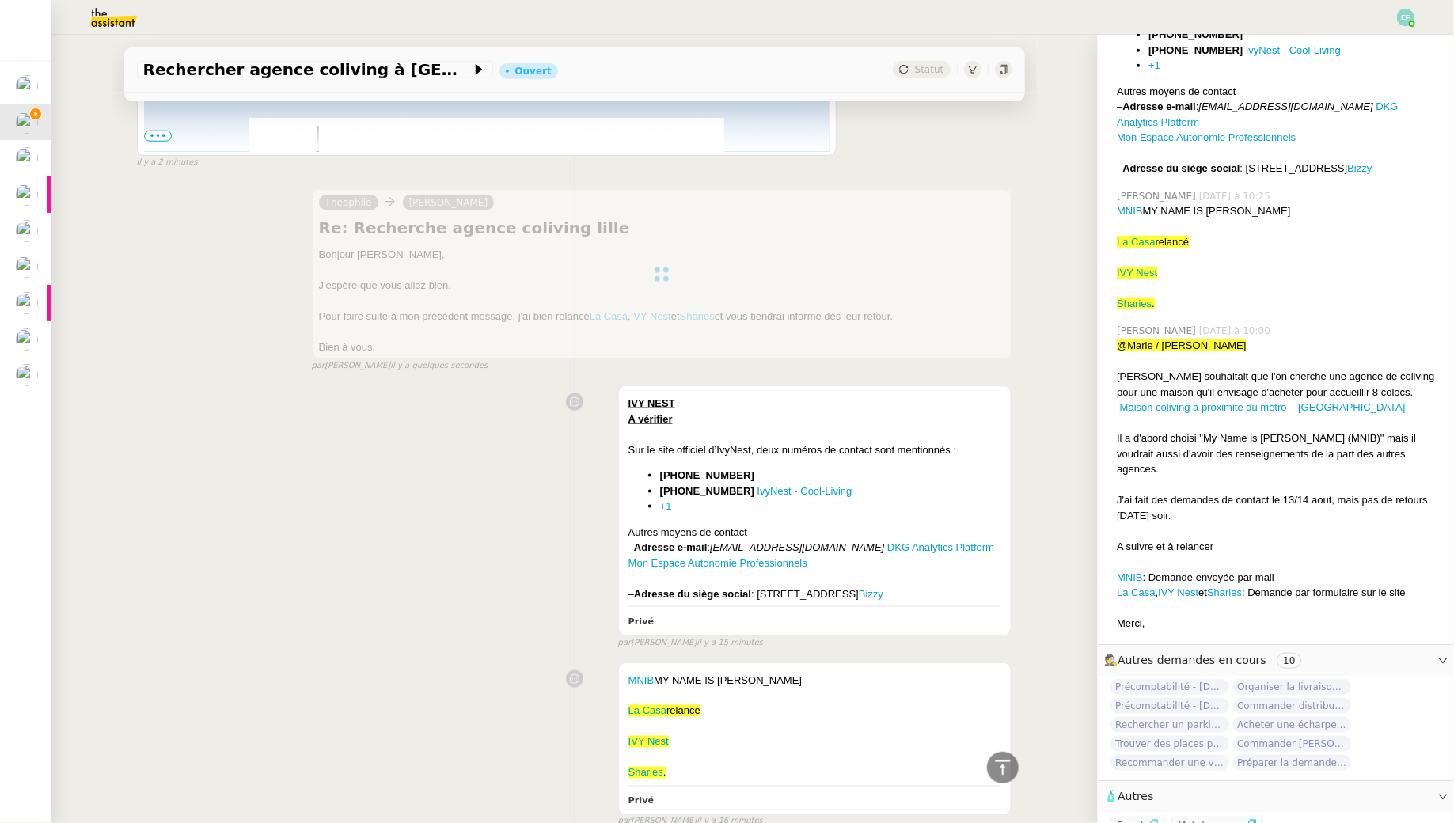
scroll to position [0, 0]
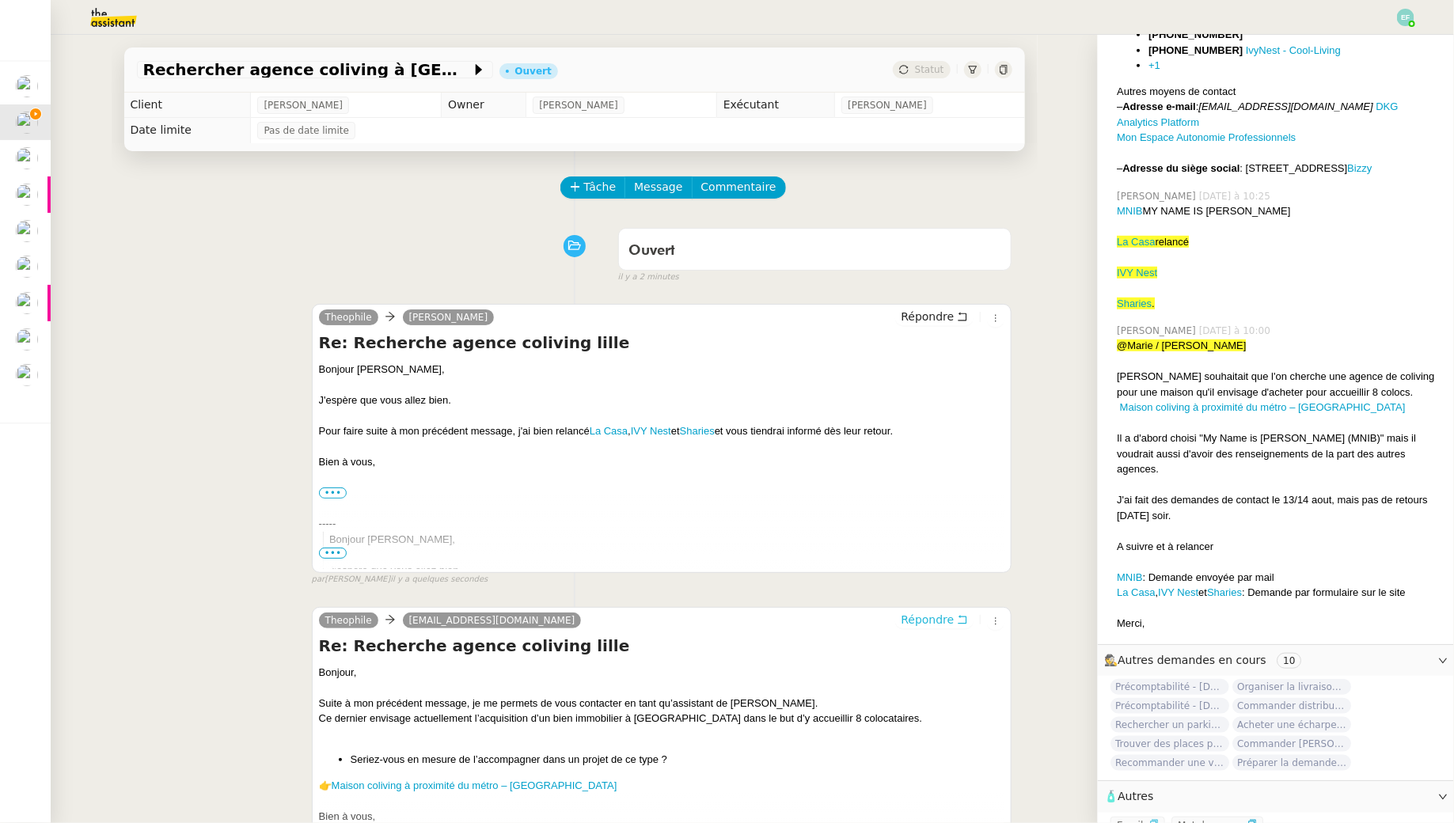
click at [973, 616] on button "Répondre" at bounding box center [934, 619] width 78 height 17
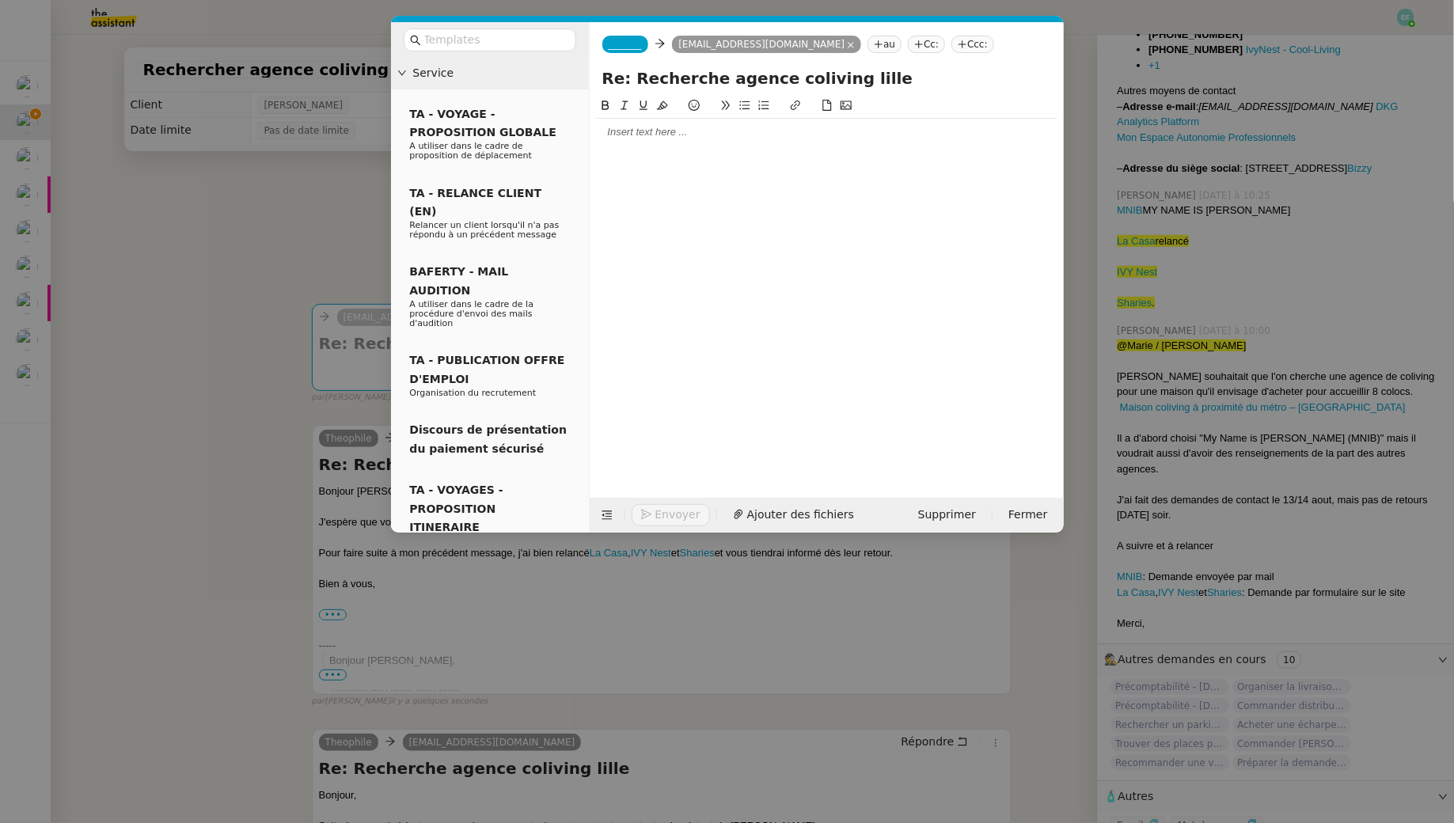
click at [201, 403] on nz-modal-container "Service TA - VOYAGE - PROPOSITION GLOBALE A utiliser dans le cadre de propositi…" at bounding box center [727, 411] width 1454 height 823
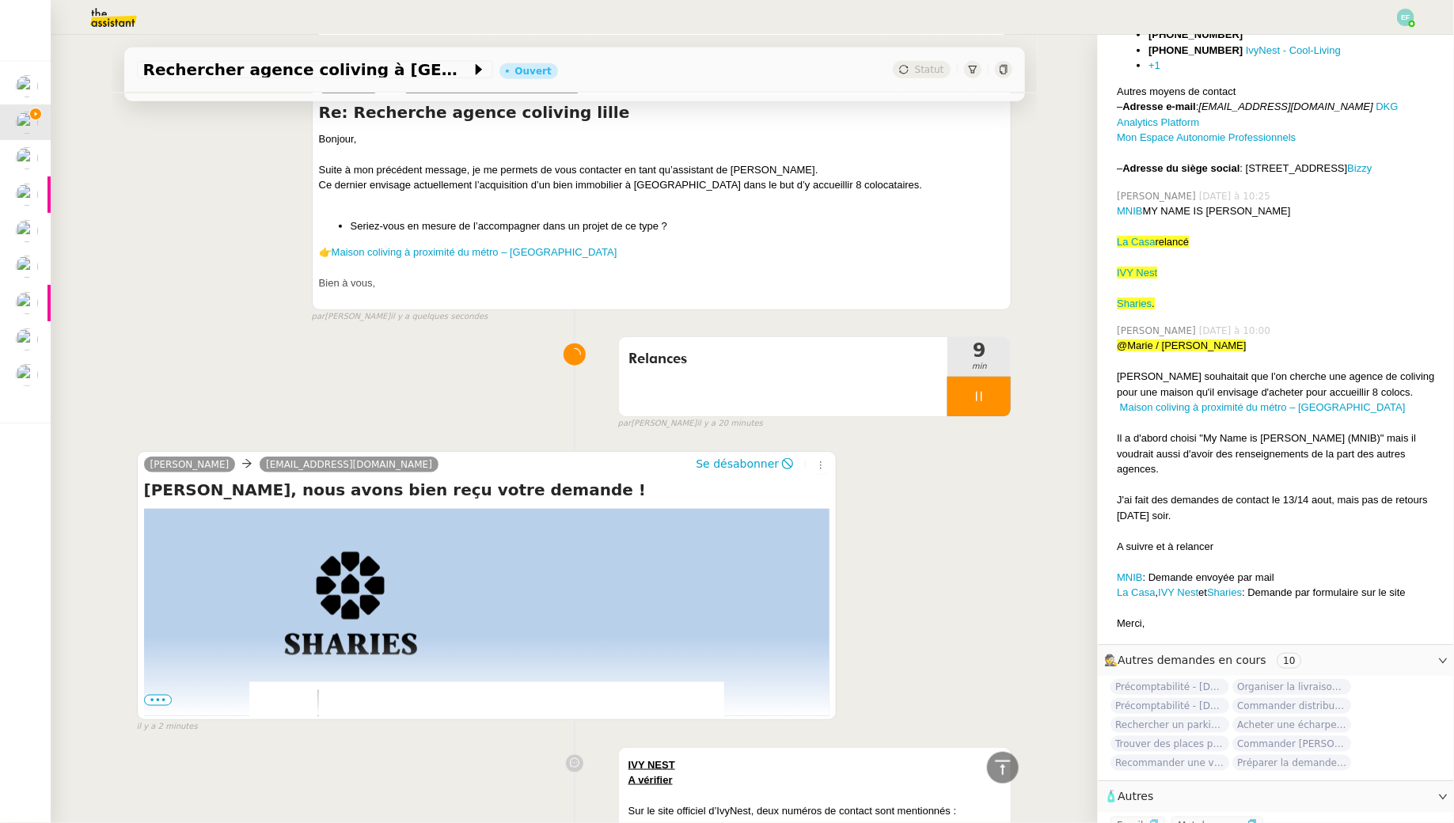
scroll to position [338, 0]
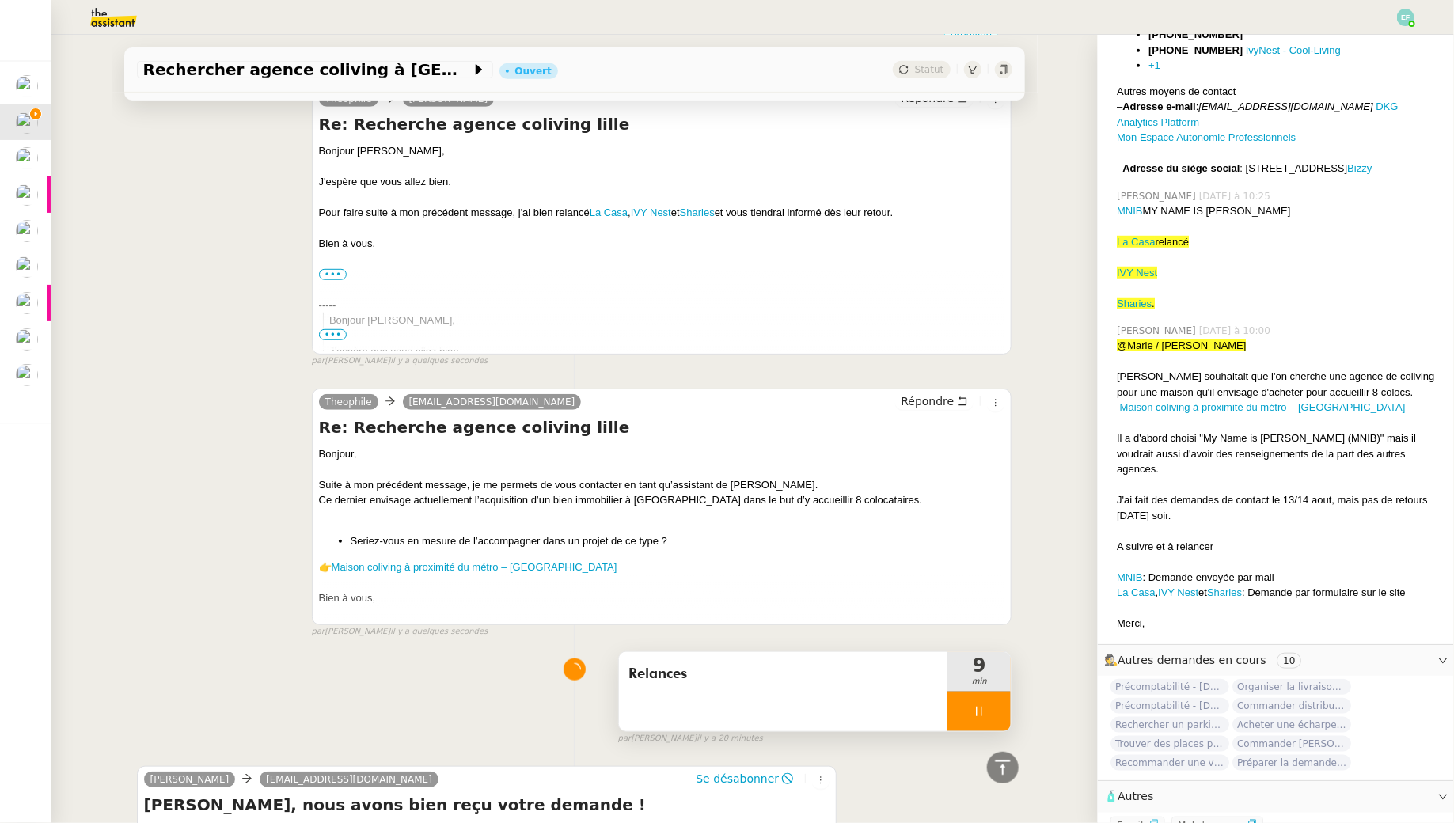
click at [985, 696] on div at bounding box center [978, 712] width 63 height 40
click at [985, 696] on button at bounding box center [995, 712] width 32 height 40
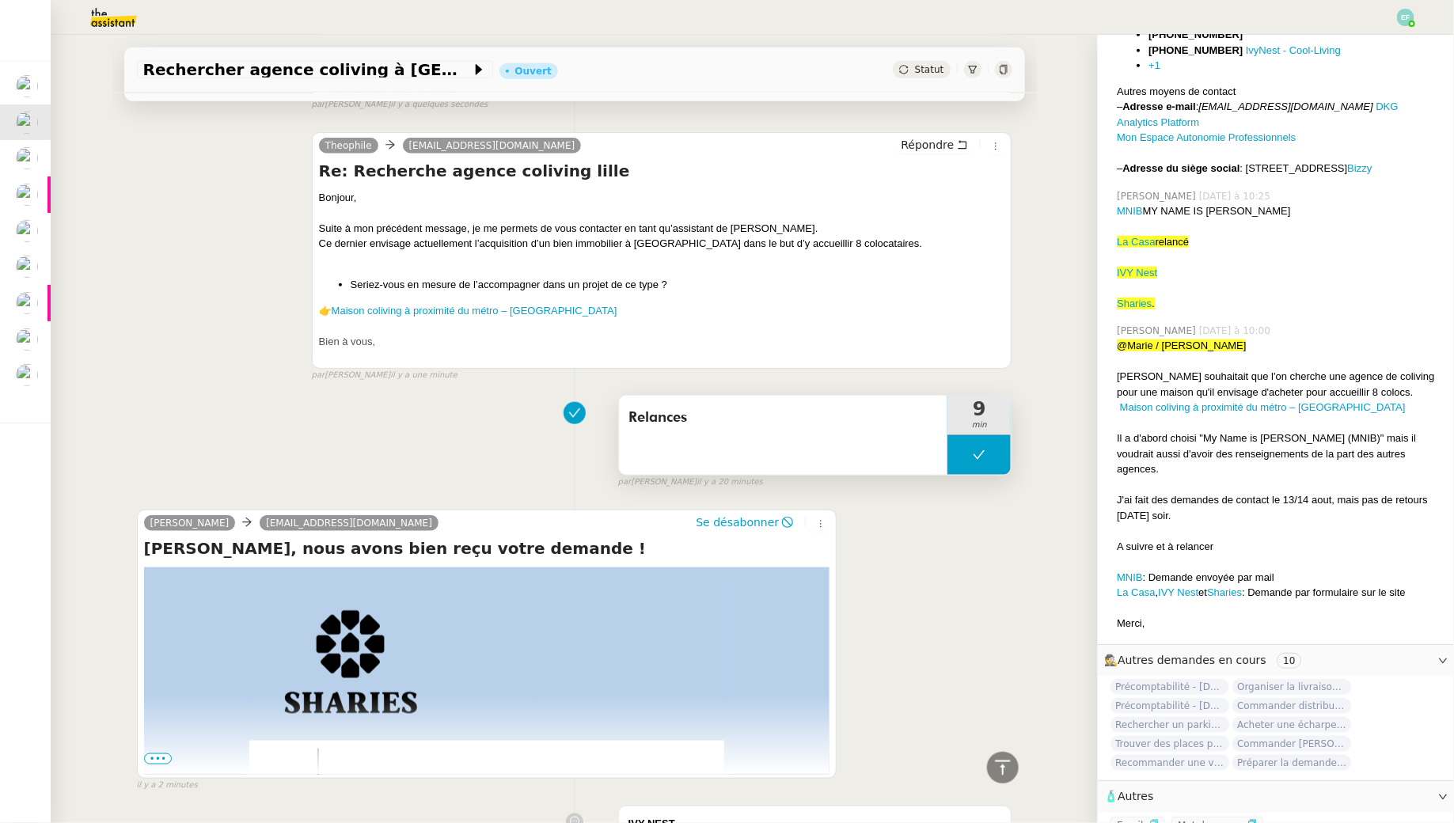
scroll to position [0, 0]
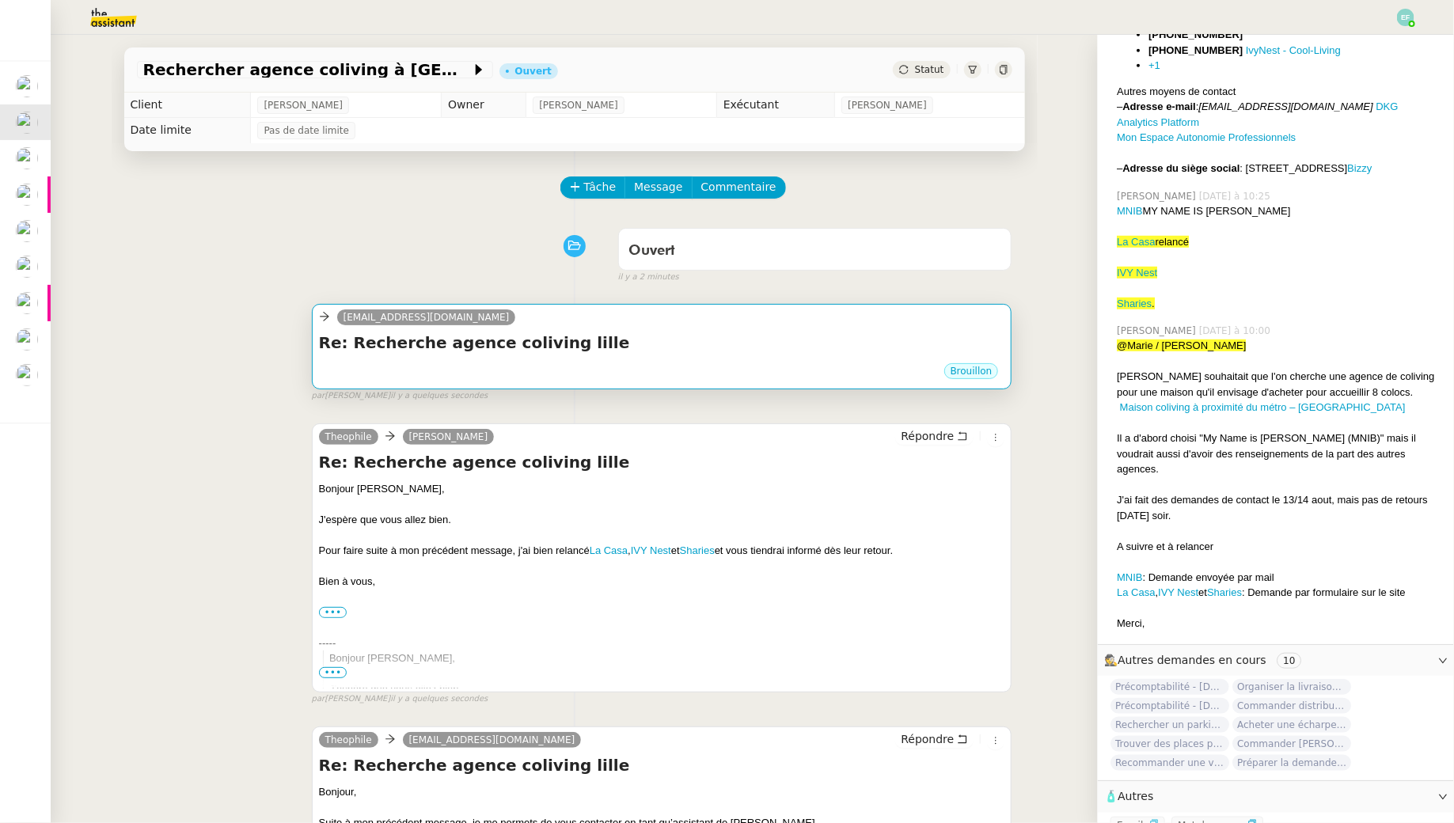
click at [840, 333] on h4 "Re: Recherche agence coliving lille" at bounding box center [662, 343] width 686 height 22
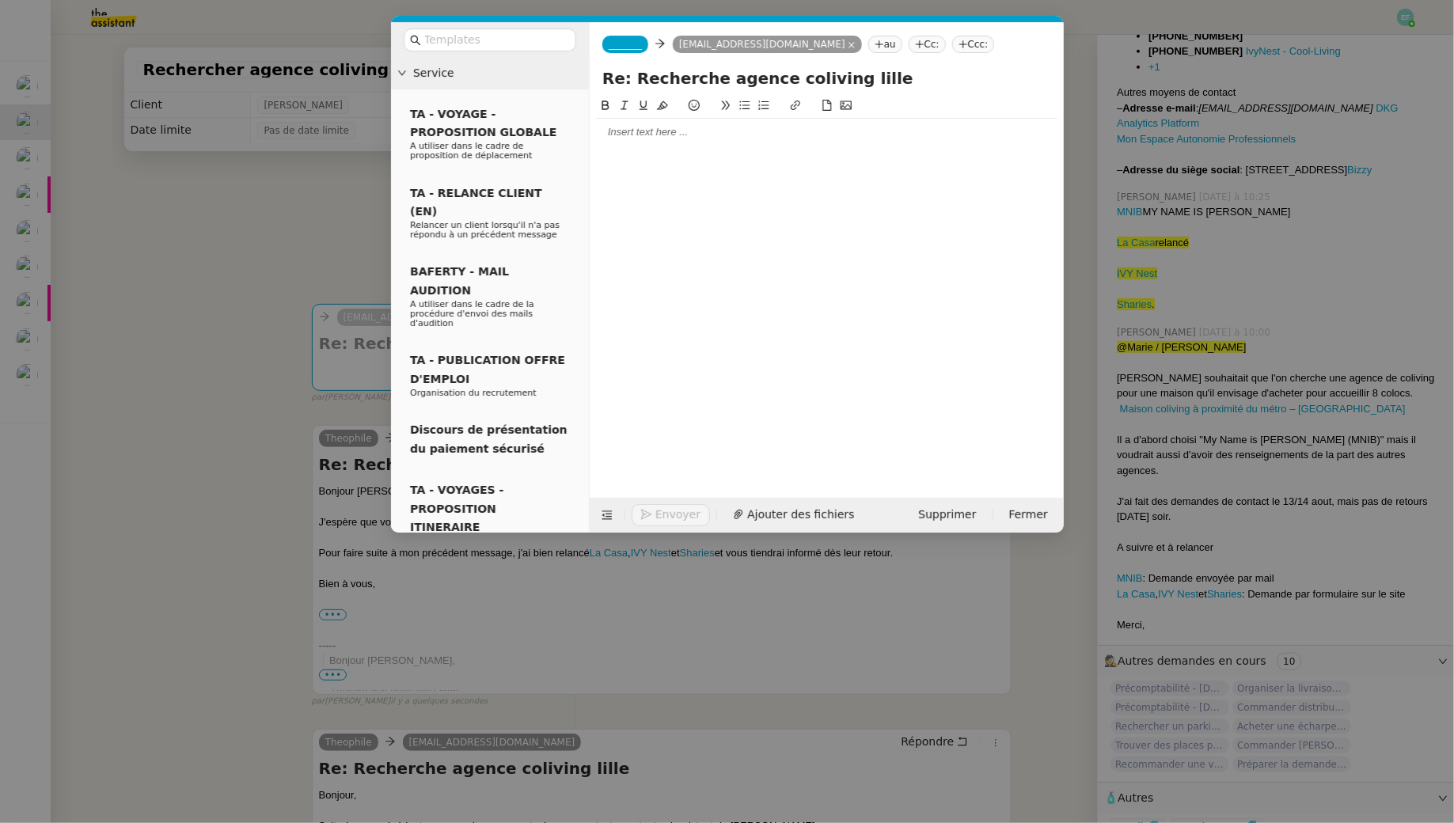
scroll to position [419, 0]
click at [965, 520] on span "Supprimer" at bounding box center [947, 515] width 58 height 18
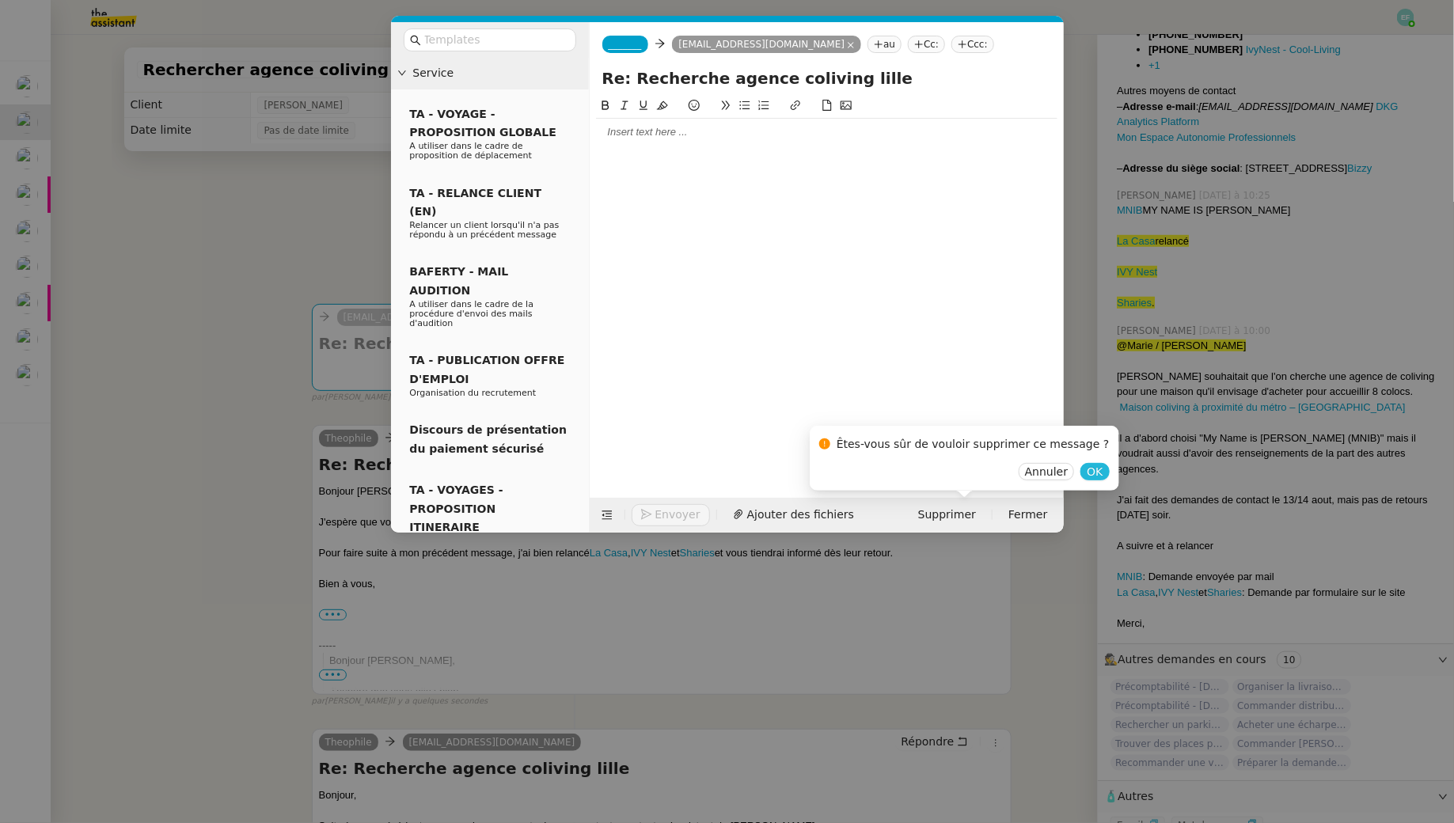
click at [1087, 478] on span "OK" at bounding box center [1095, 472] width 16 height 16
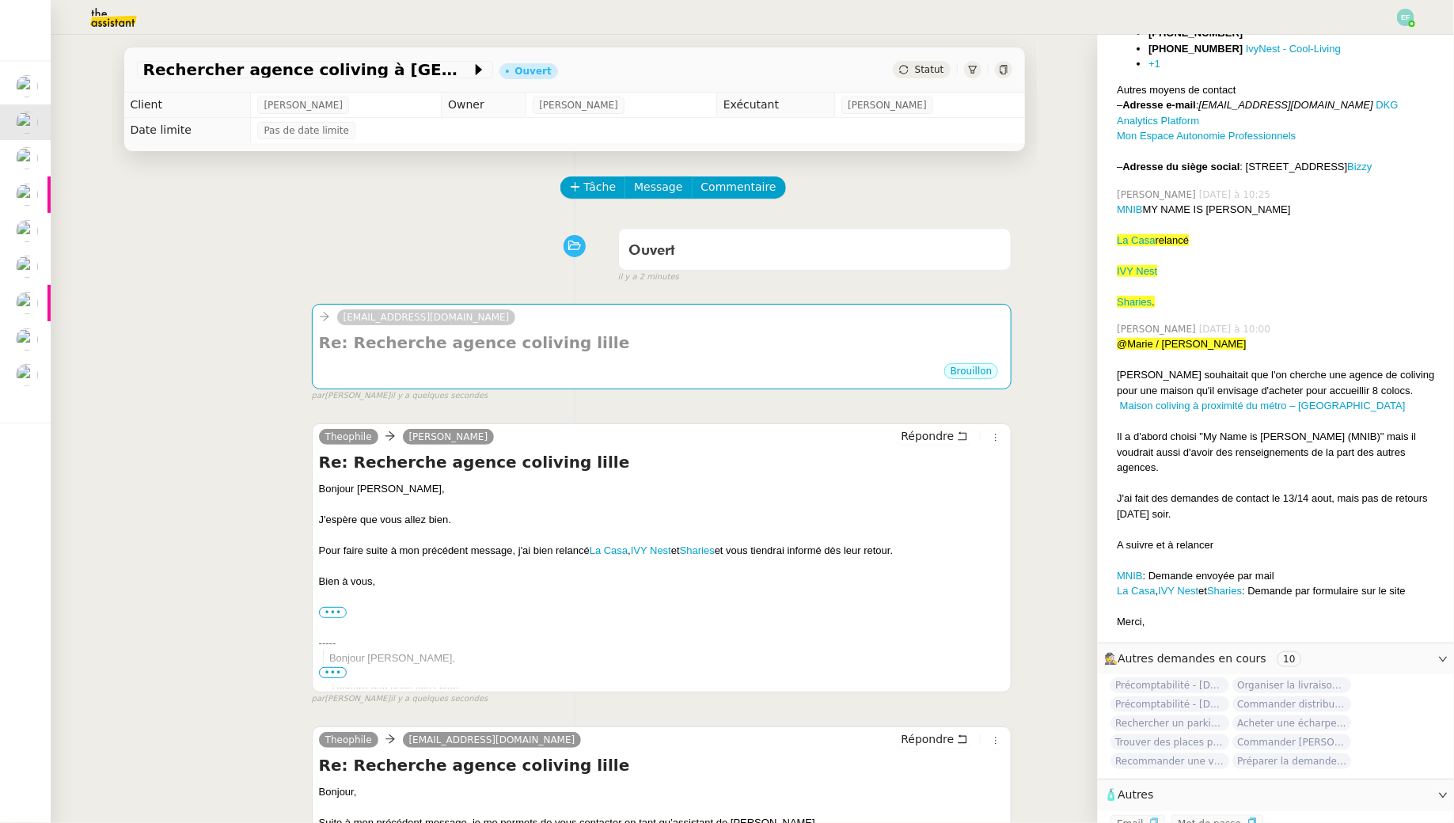
scroll to position [417, 0]
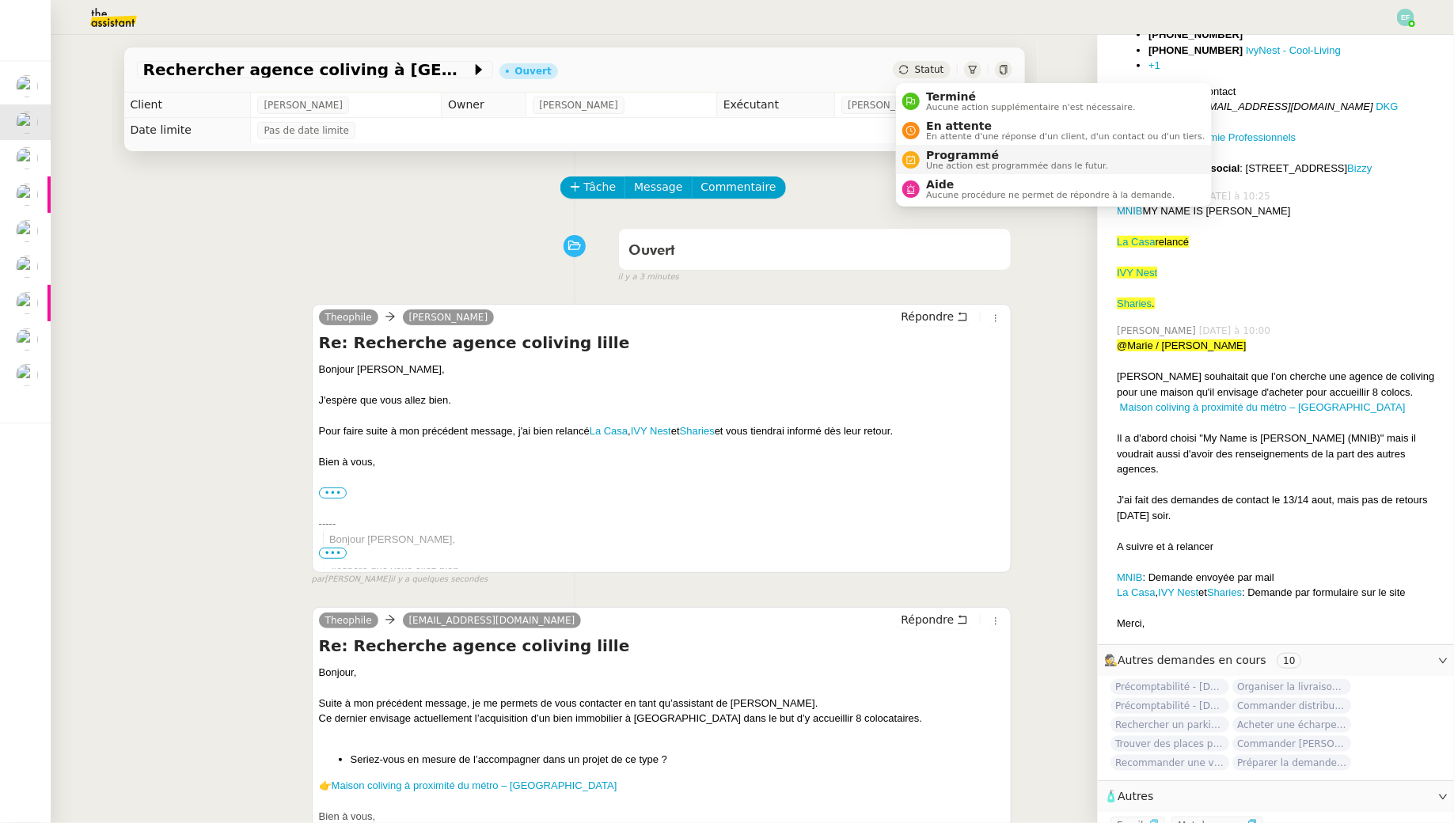
click at [920, 157] on div "Programmé Une action est programmée dans le futur." at bounding box center [1014, 159] width 188 height 21
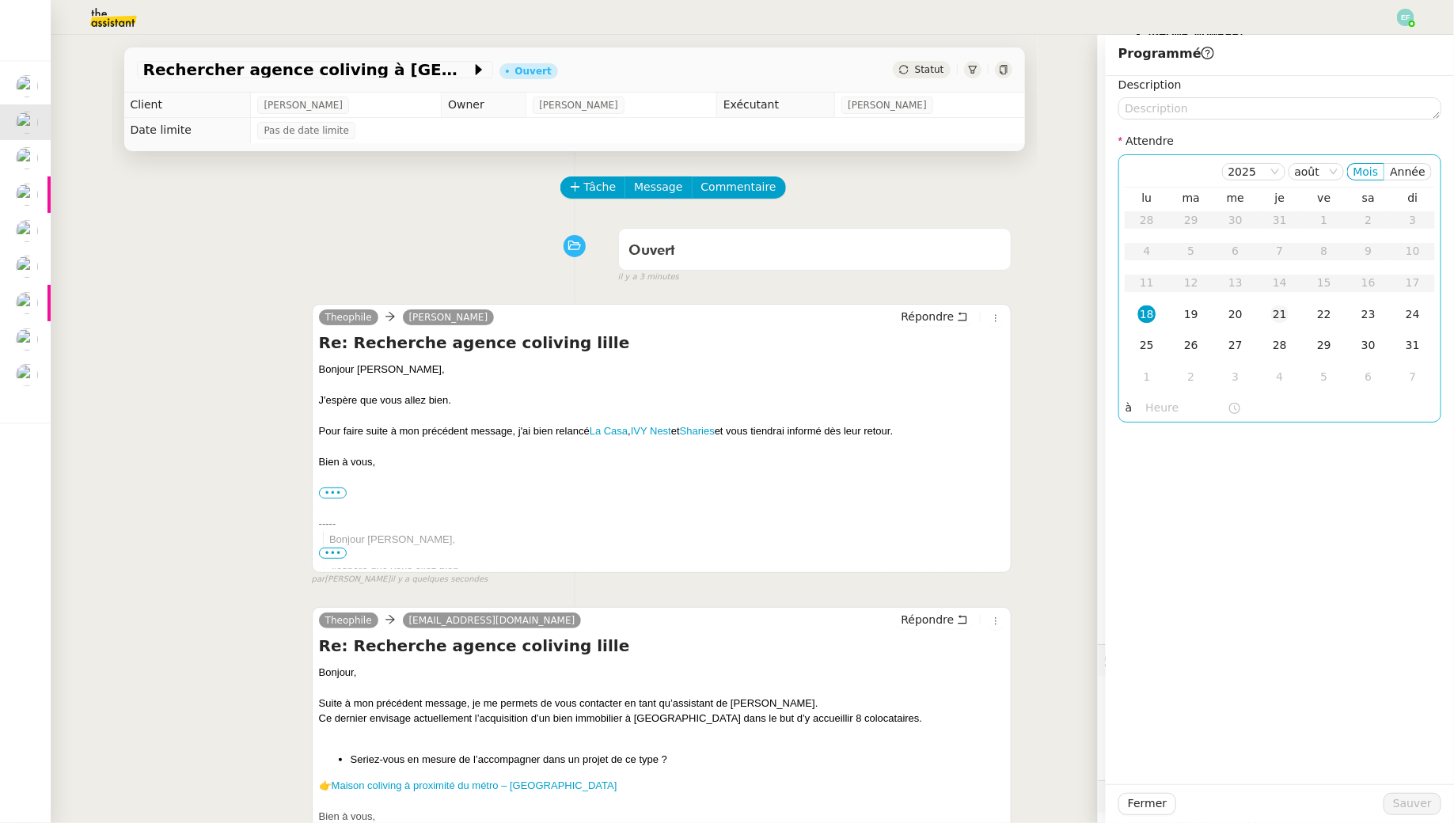
click at [1274, 317] on div "21" at bounding box center [1279, 313] width 17 height 17
click at [1413, 803] on span "Sauver" at bounding box center [1412, 804] width 39 height 18
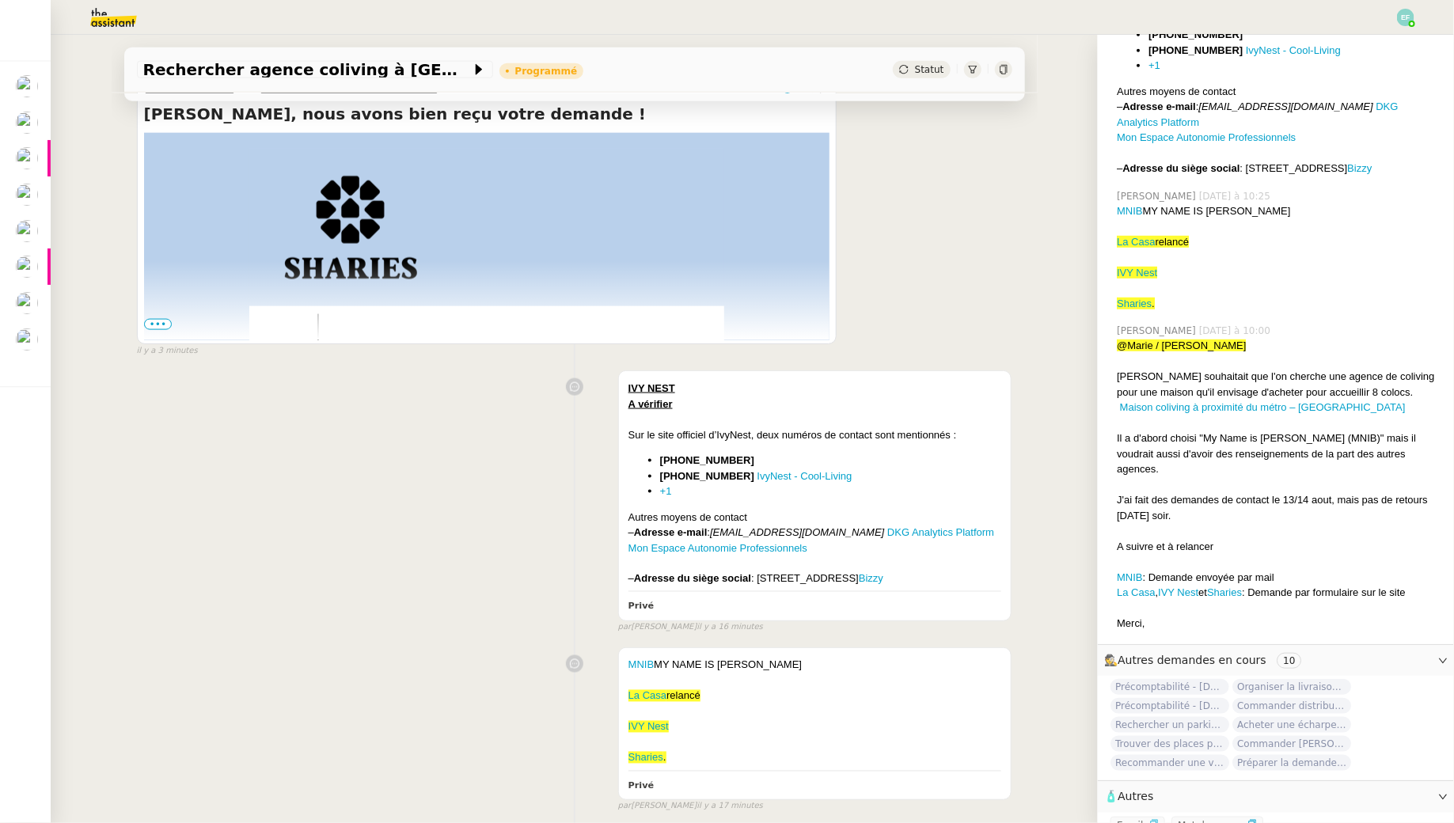
scroll to position [1062, 0]
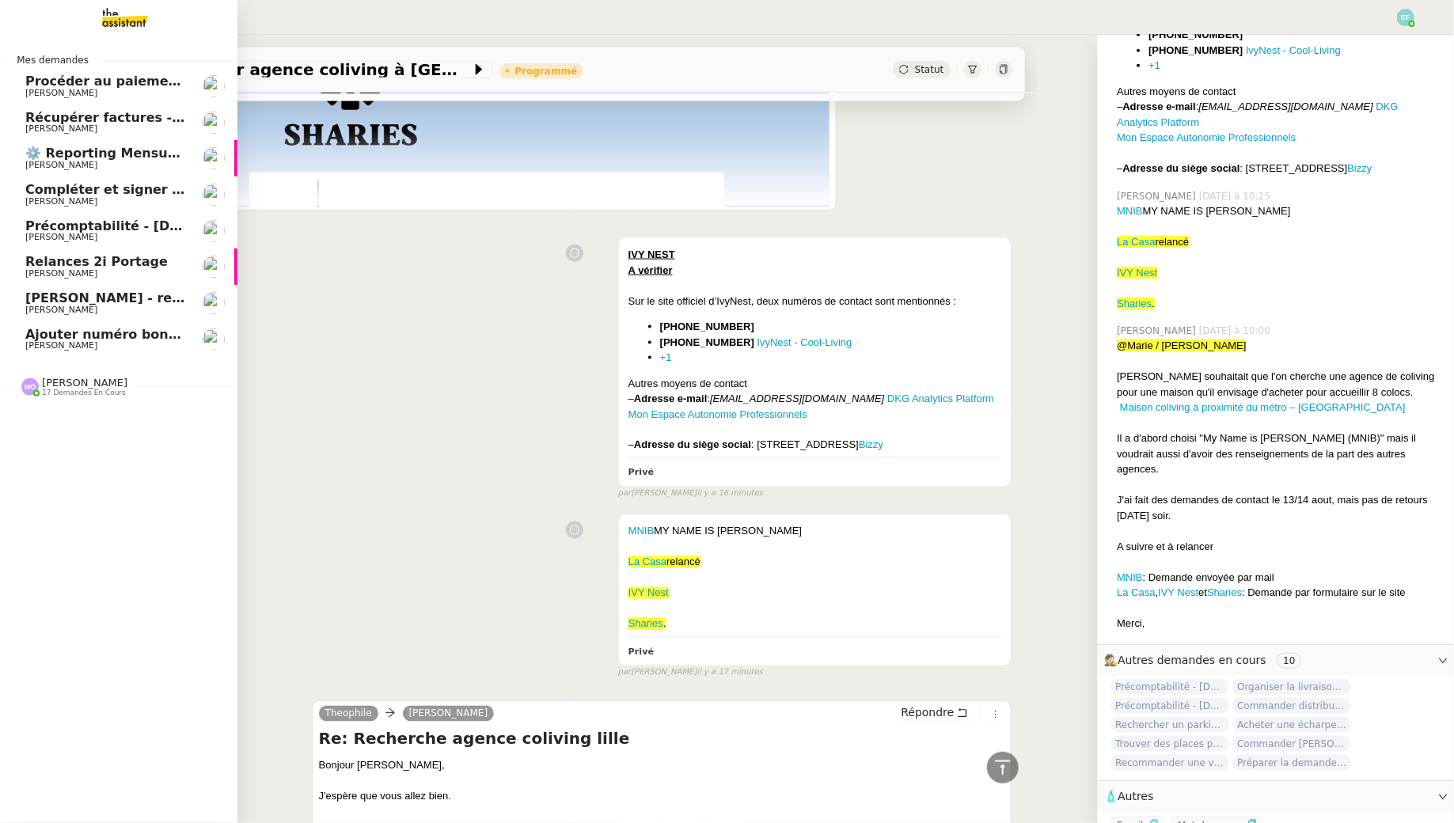
click at [28, 226] on span "Précomptabilité - [DATE]" at bounding box center [113, 225] width 176 height 15
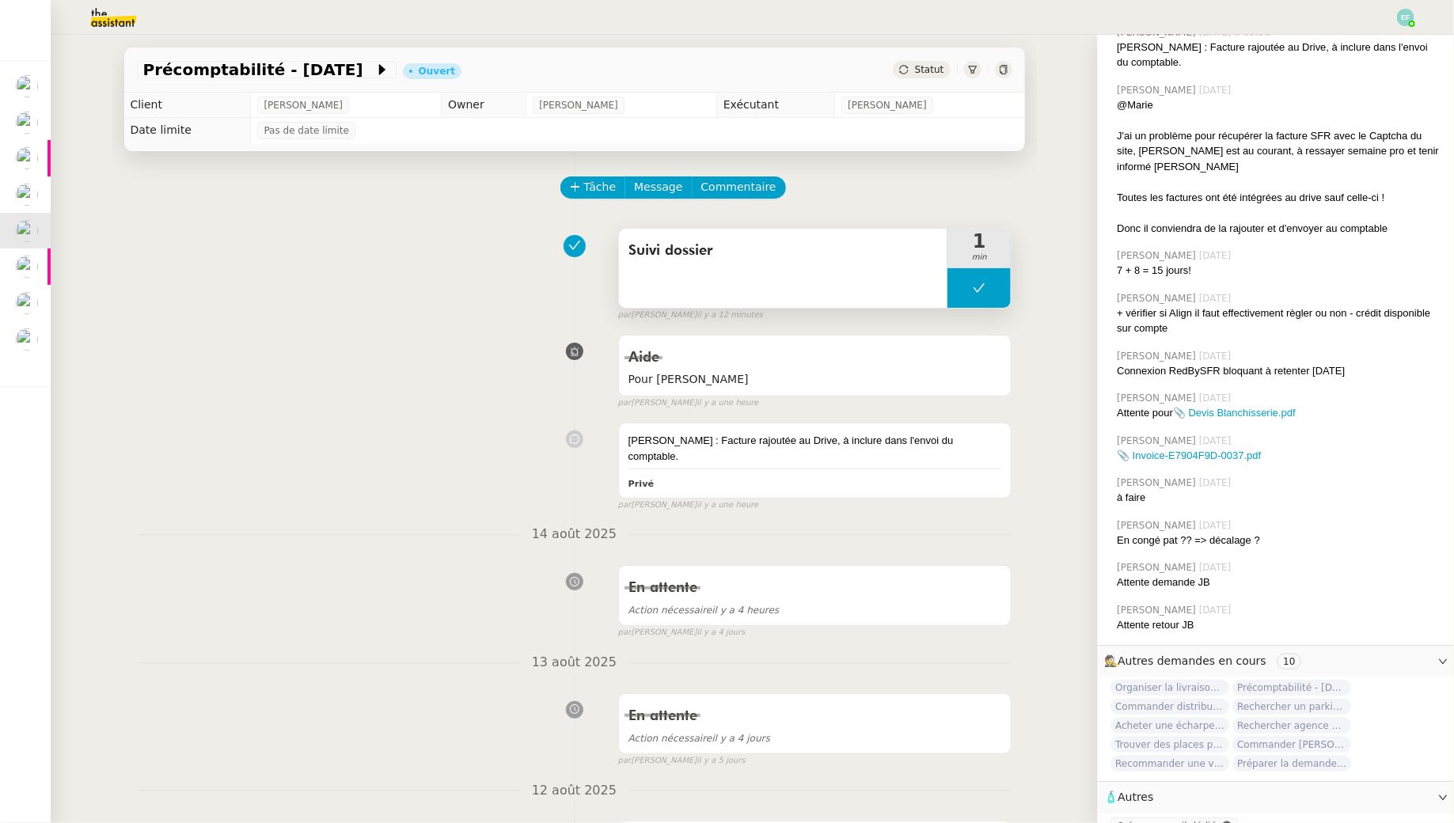
click at [981, 286] on icon at bounding box center [979, 288] width 13 height 13
click at [965, 286] on icon at bounding box center [963, 288] width 13 height 13
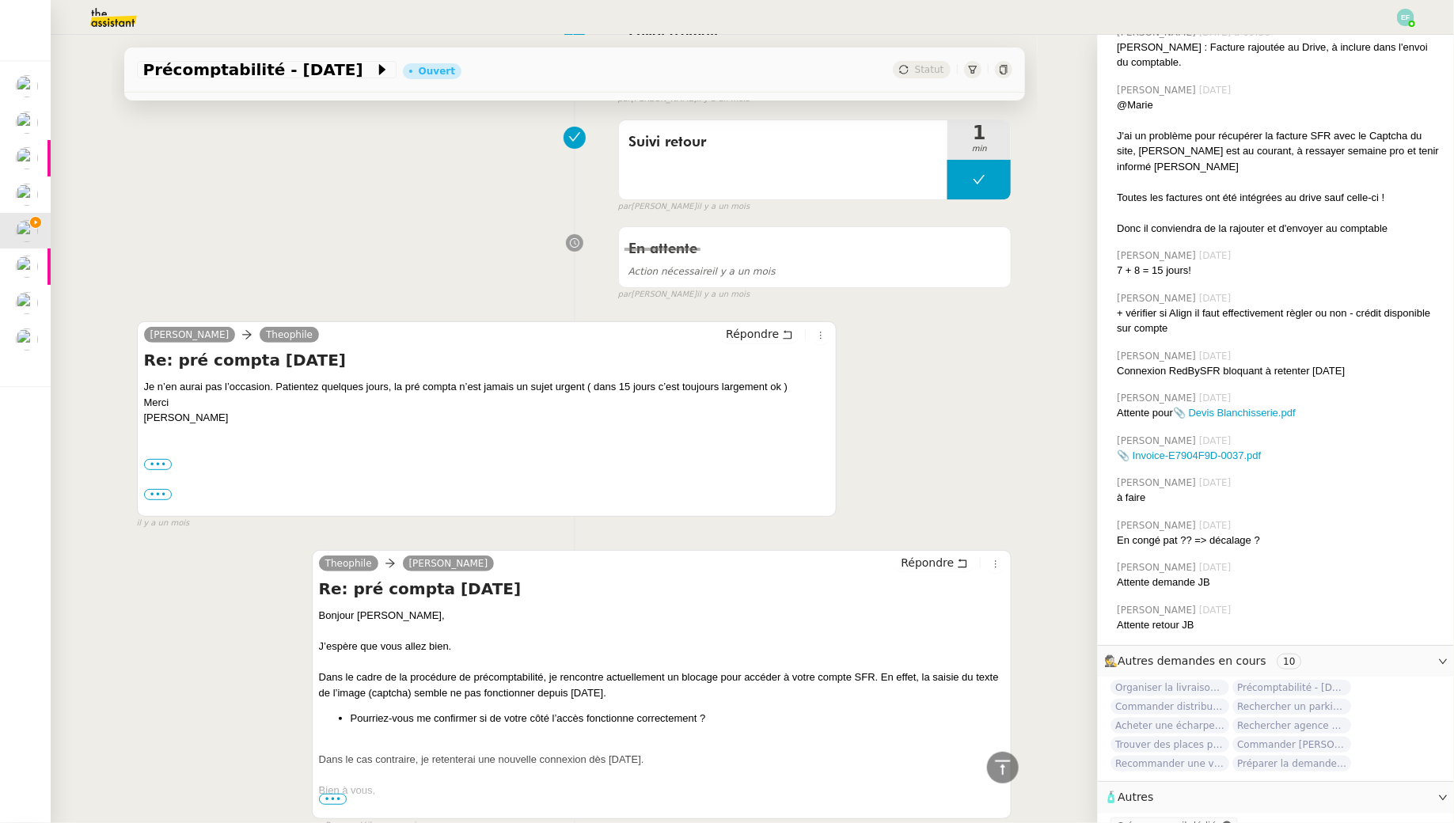
scroll to position [419, 0]
click at [1208, 821] on span "Créer un email dédié" at bounding box center [1167, 826] width 100 height 11
click at [1150, 821] on icon "button" at bounding box center [1153, 825] width 9 height 9
click at [1247, 821] on icon "button" at bounding box center [1251, 825] width 9 height 9
click at [1151, 821] on icon "button" at bounding box center [1153, 825] width 7 height 9
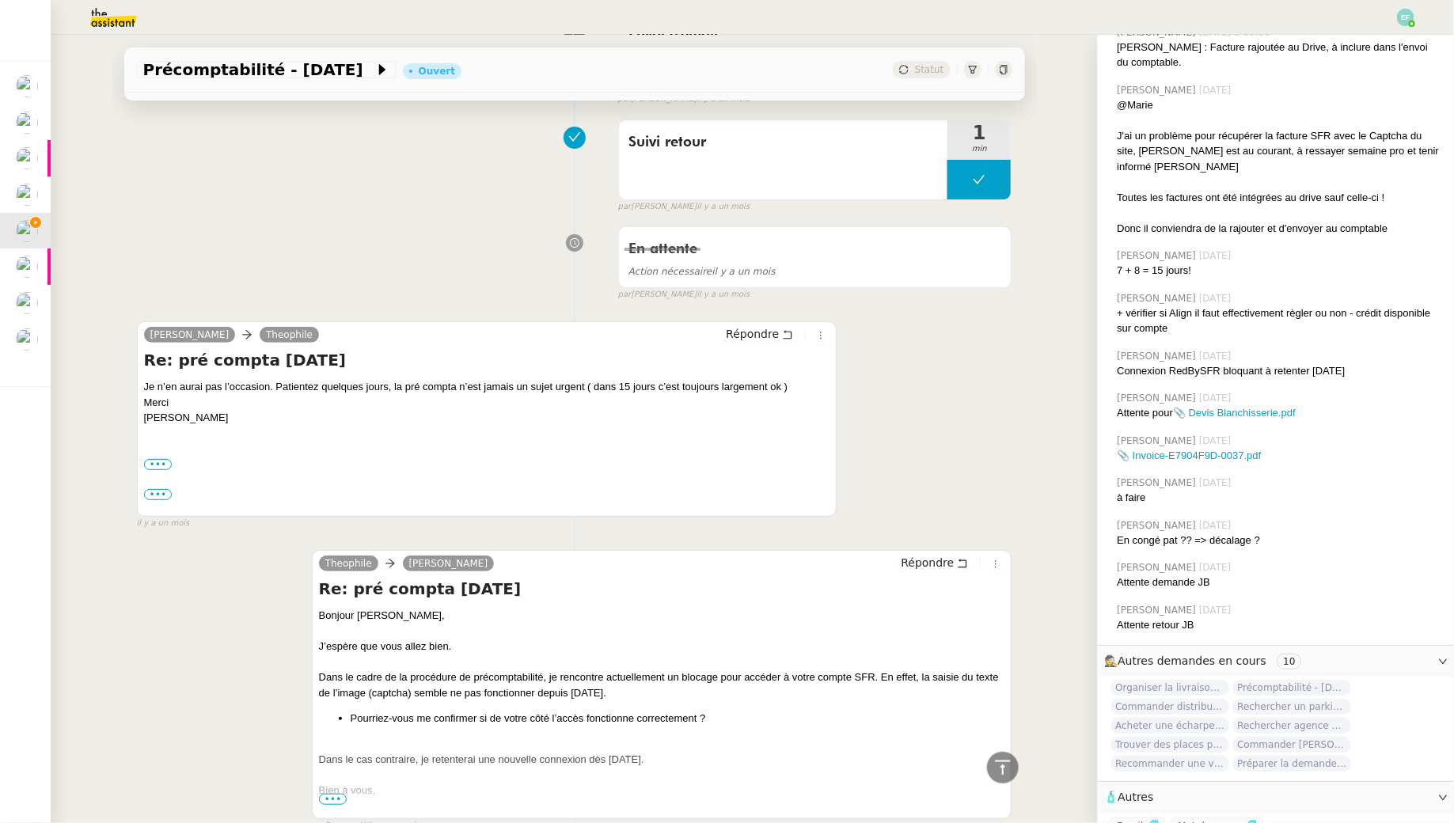
click at [1149, 818] on button "button" at bounding box center [1153, 826] width 9 height 16
click at [1248, 821] on icon "button" at bounding box center [1251, 825] width 7 height 9
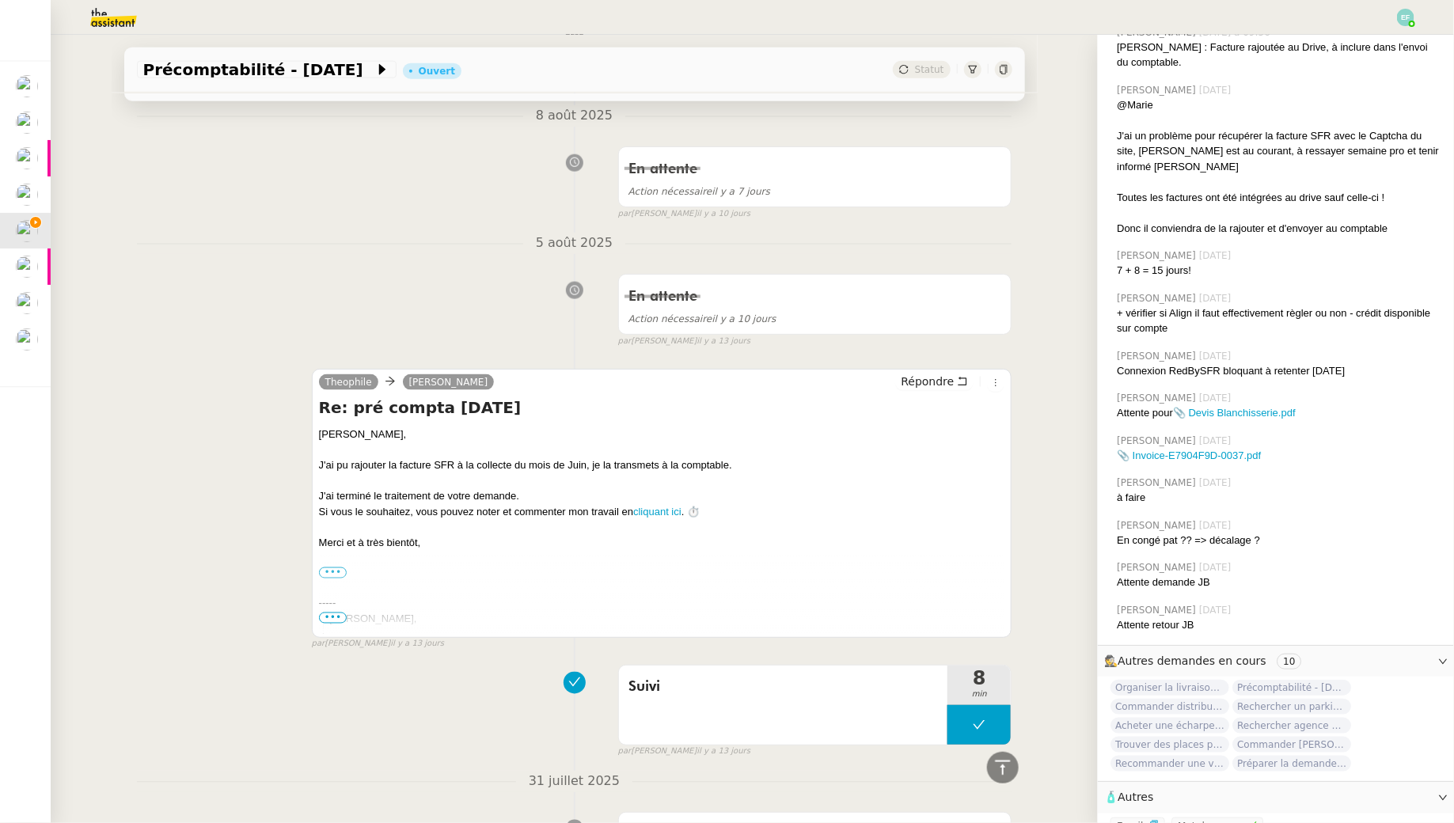
scroll to position [0, 0]
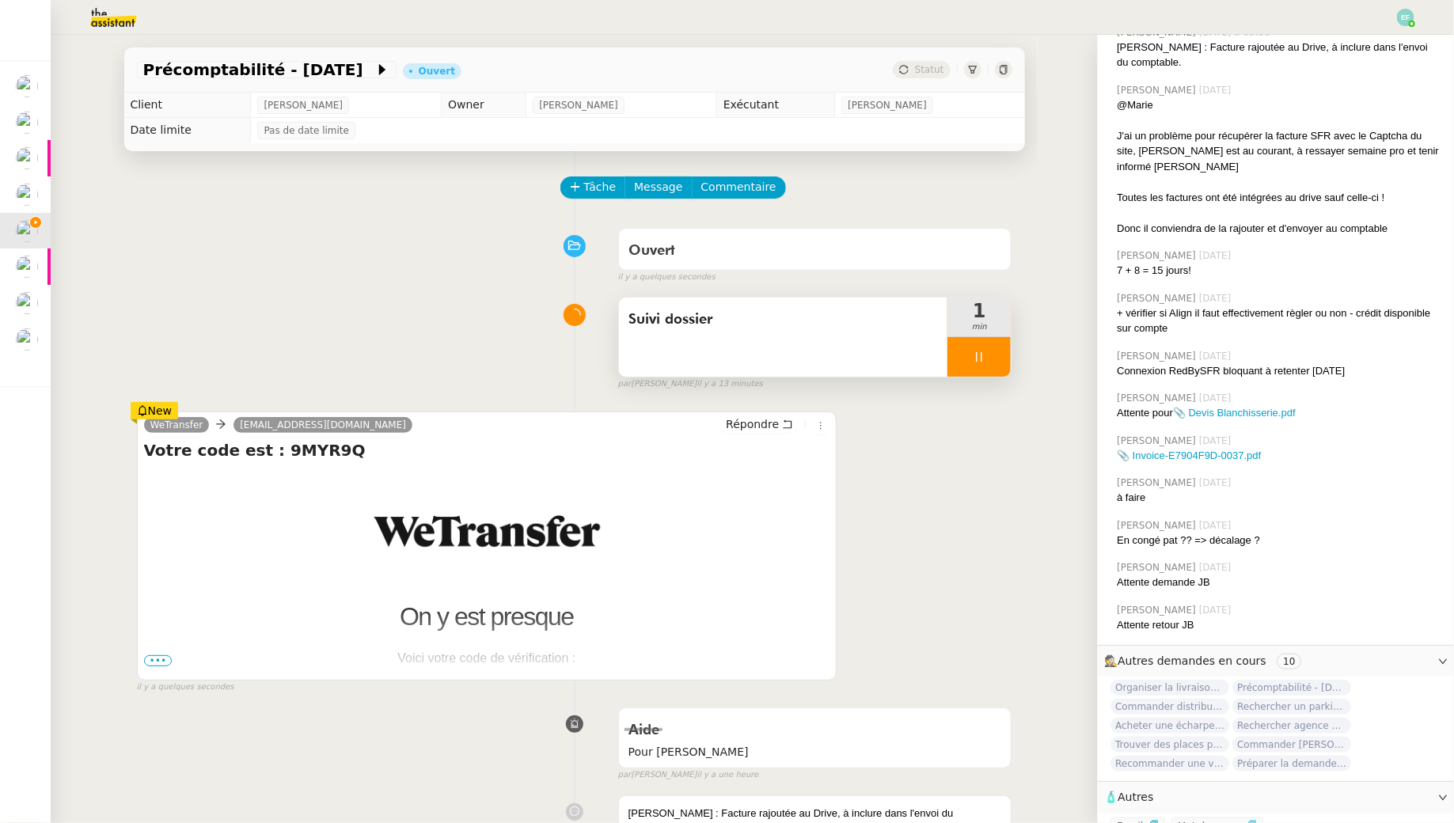
click at [298, 450] on h4 "Votre code est : 9MYR9Q" at bounding box center [487, 450] width 686 height 22
copy h4 "9MYR9Q"
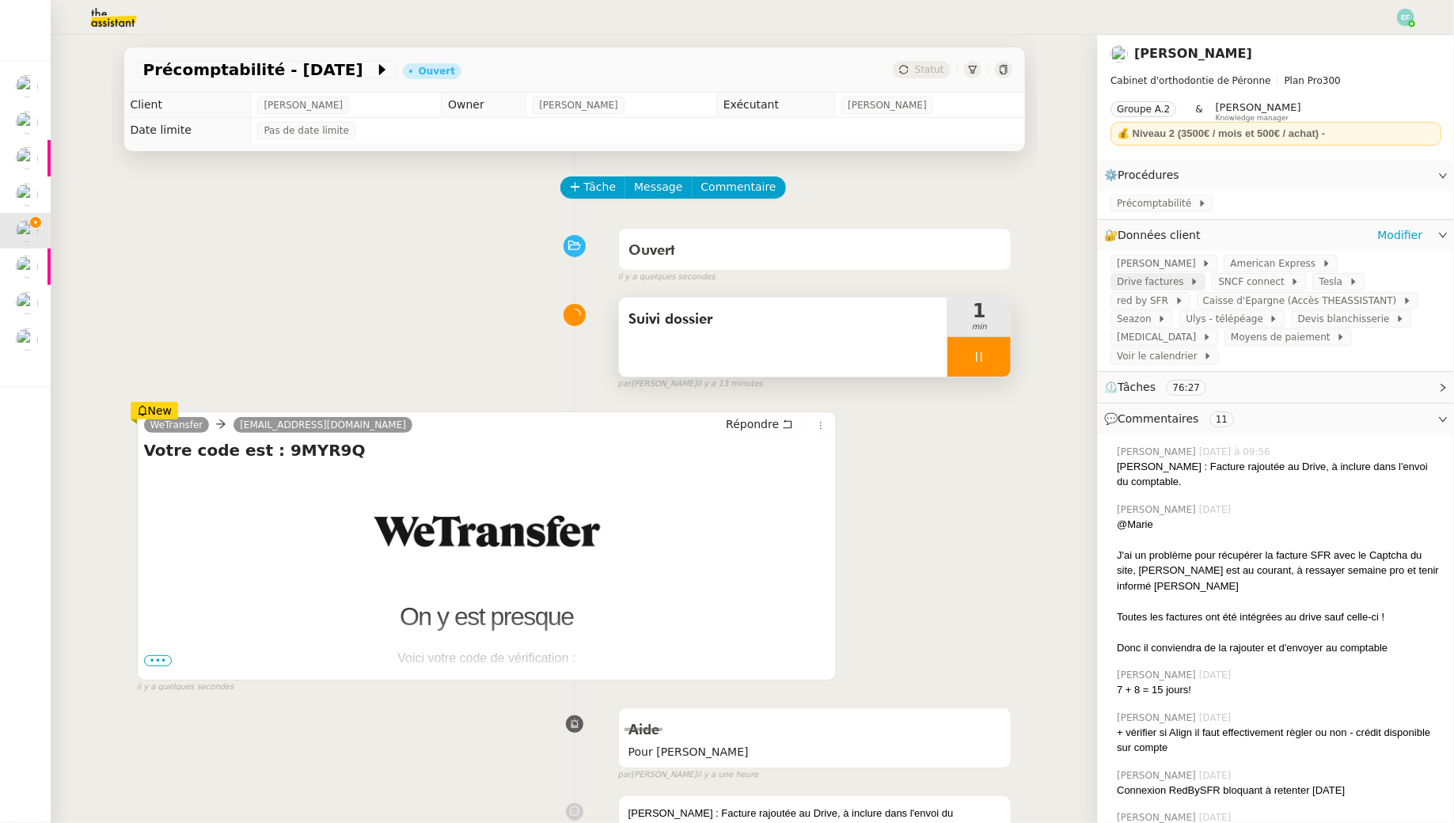
click at [1189, 274] on span "Drive factures" at bounding box center [1153, 282] width 73 height 16
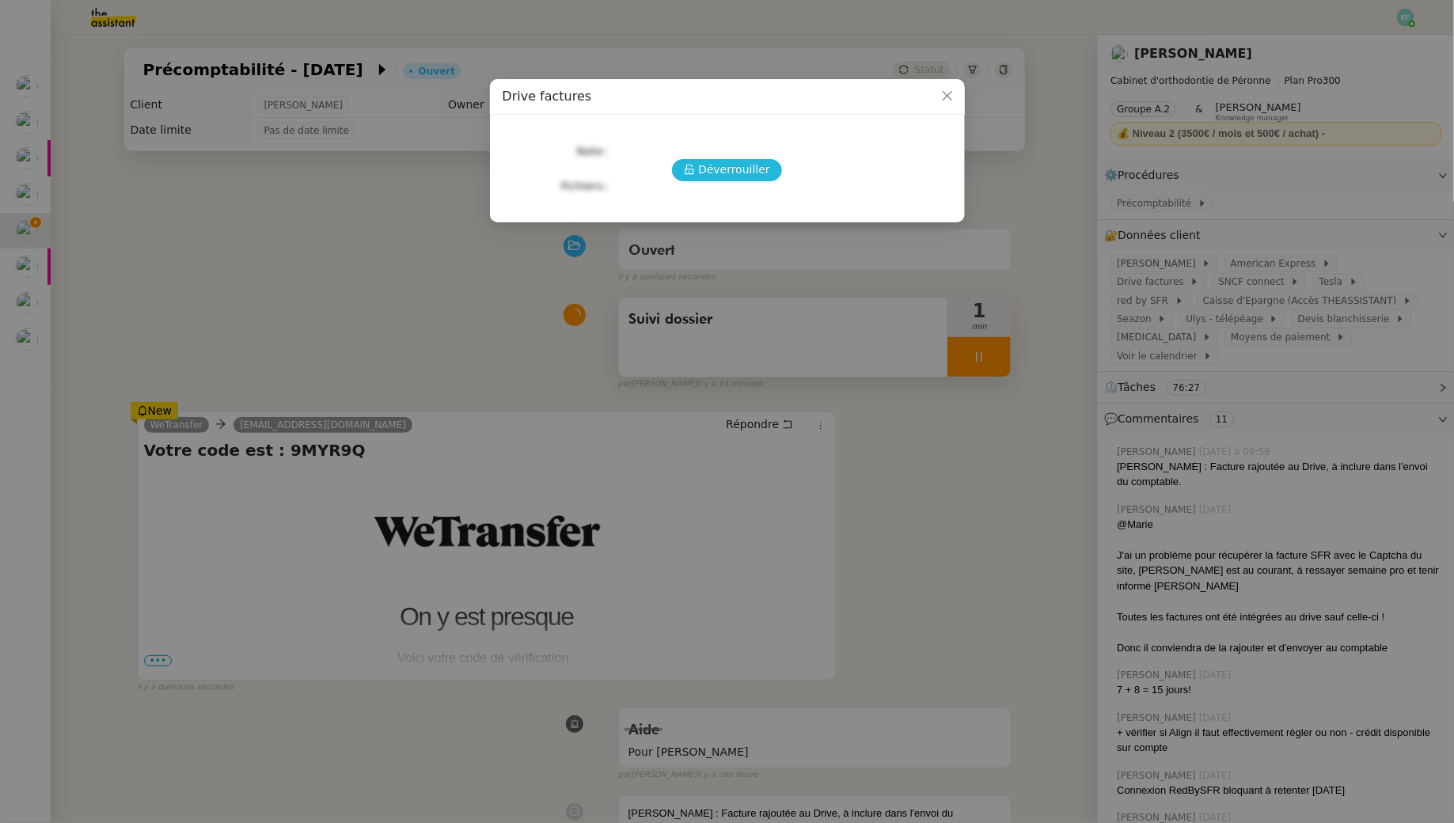
click at [765, 168] on span "Déverrouiller" at bounding box center [734, 170] width 72 height 18
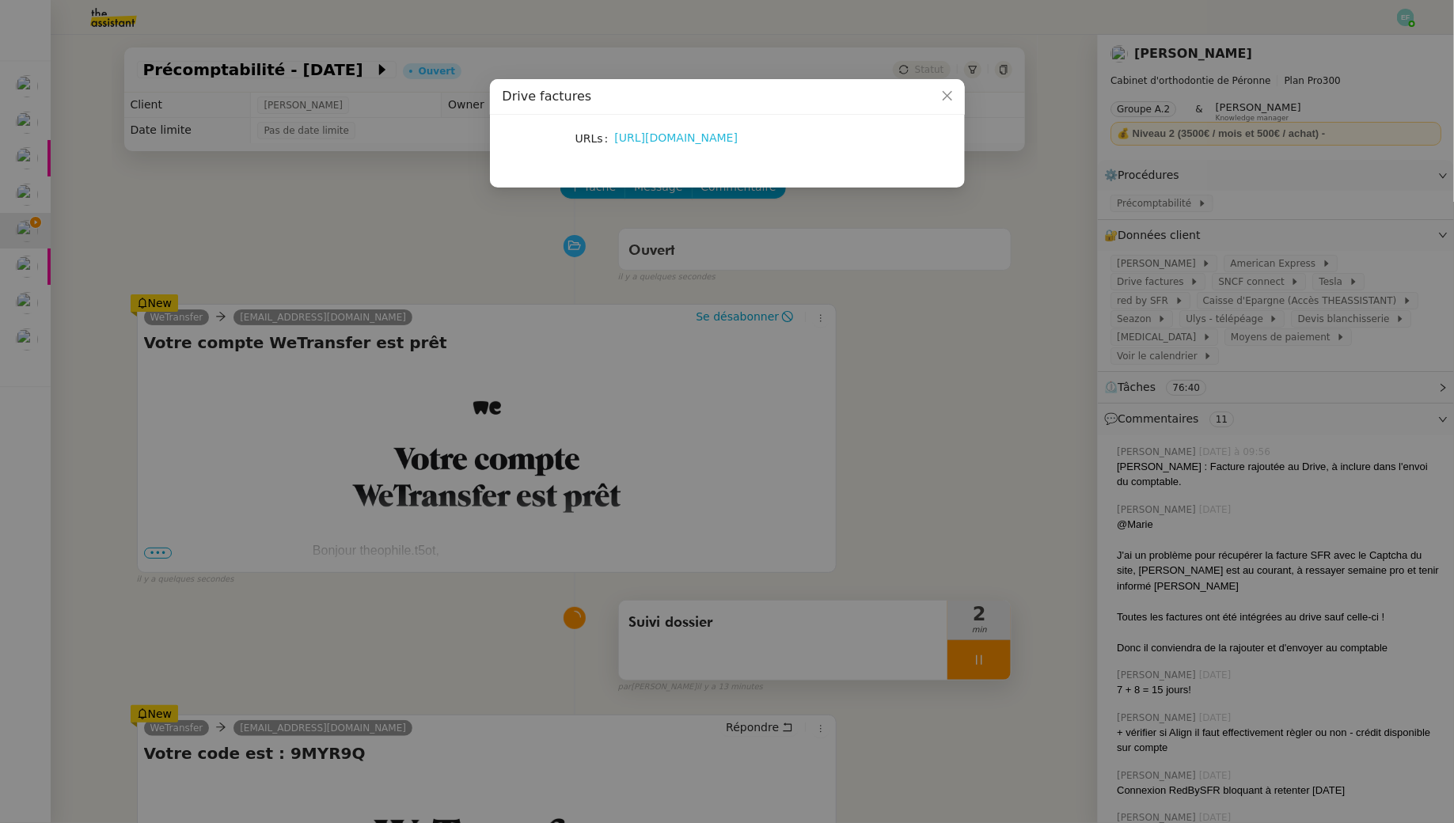
click at [738, 144] on link "https://drive.google.com/drive/u/6/folders/1ikREJErSZT40ytOapS4vkTMhQKXcpNUs" at bounding box center [676, 137] width 123 height 13
click at [890, 400] on nz-modal-container "Drive factures URLs https://drive.google.com/drive/u/6/folders/1ikREJErSZT40ytO…" at bounding box center [727, 411] width 1454 height 823
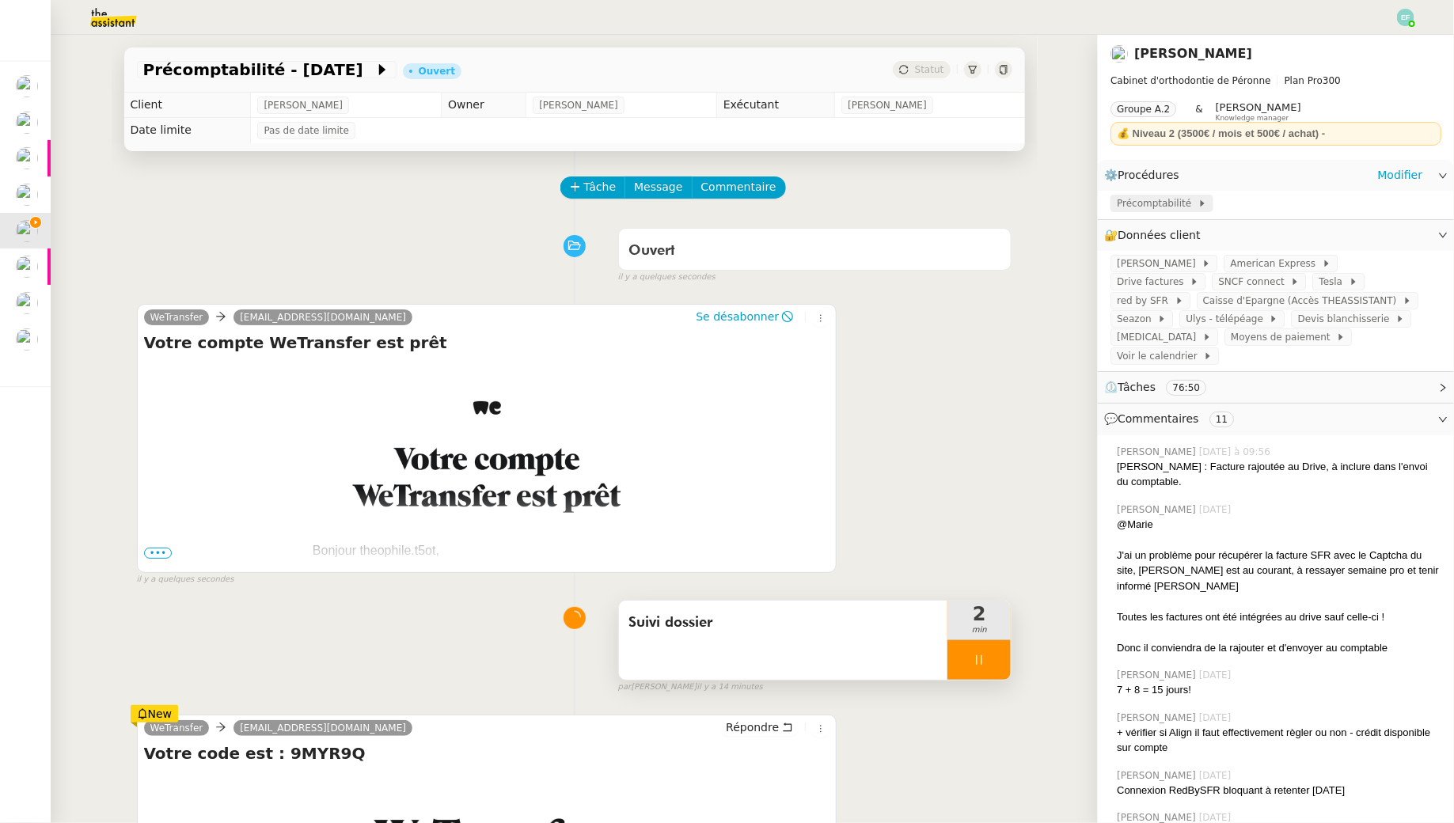
click at [1159, 203] on span "Précomptabilité" at bounding box center [1157, 203] width 81 height 16
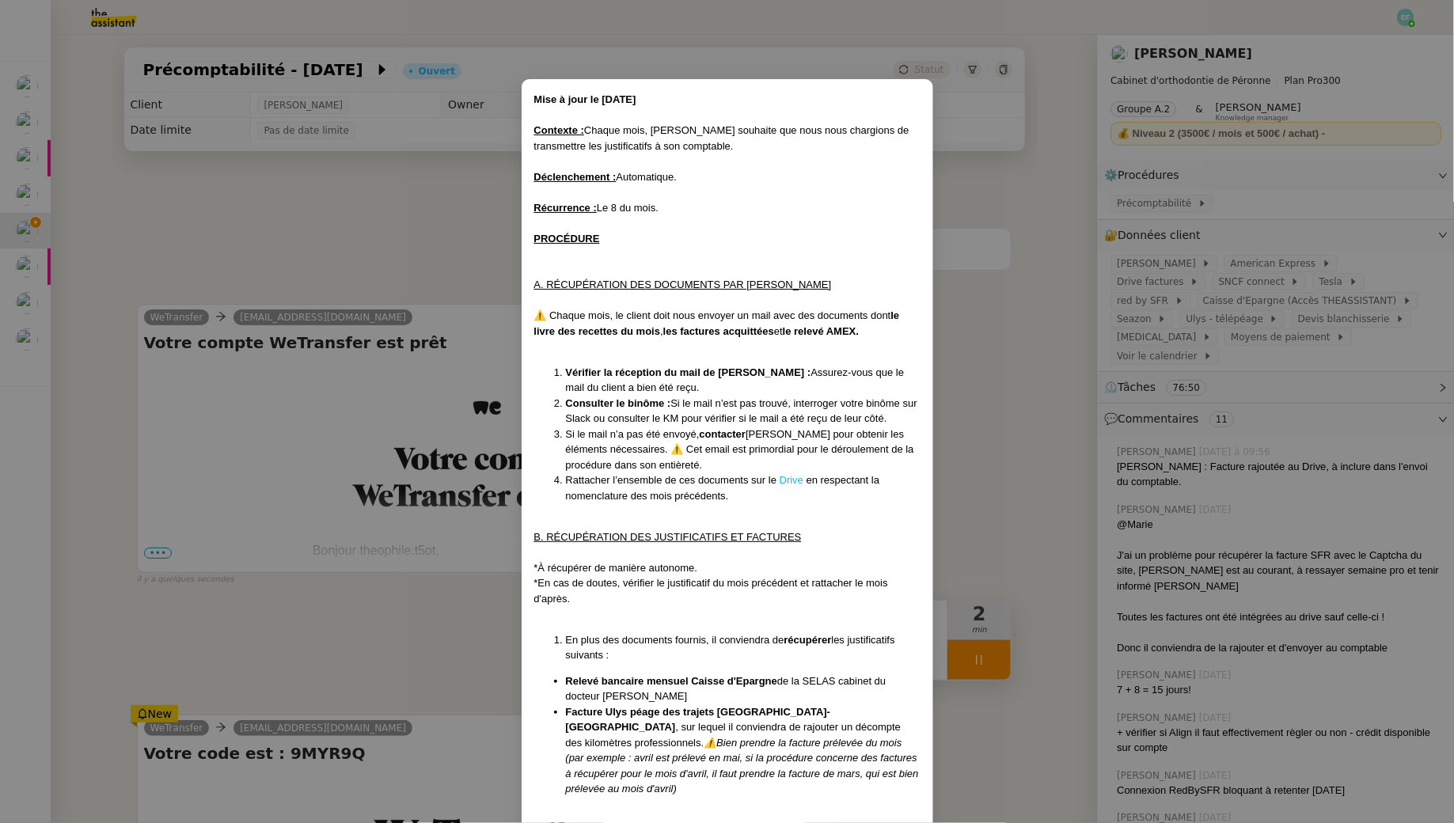
click at [797, 479] on link "Drive" at bounding box center [792, 480] width 24 height 12
click at [1016, 487] on nz-modal-container "Mise à jour le 09/05/2025 Contexte : Chaque mois, Jean-Baptiste souhaite que no…" at bounding box center [727, 411] width 1454 height 823
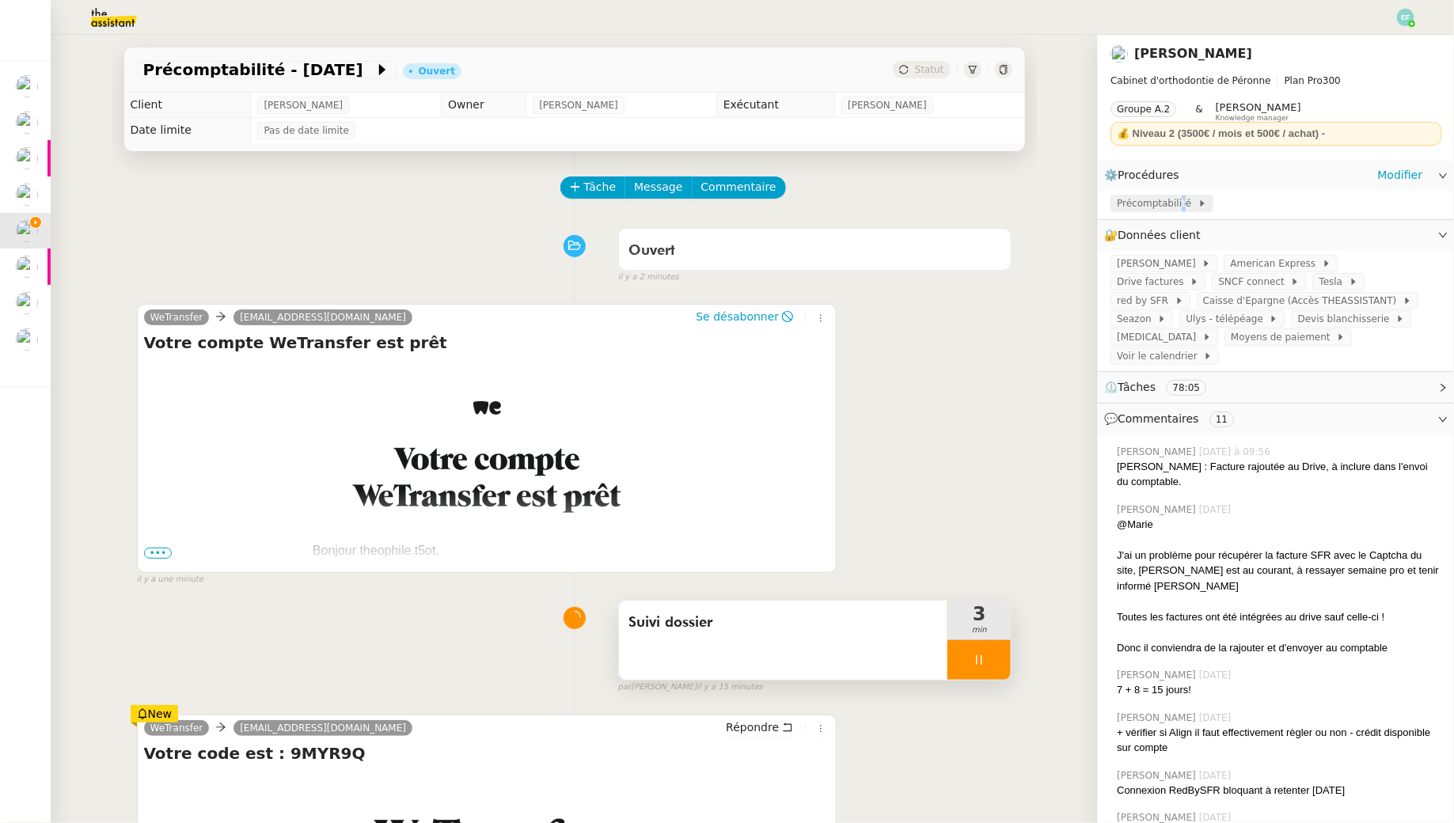
click at [1177, 209] on span "Précomptabilité" at bounding box center [1157, 203] width 81 height 16
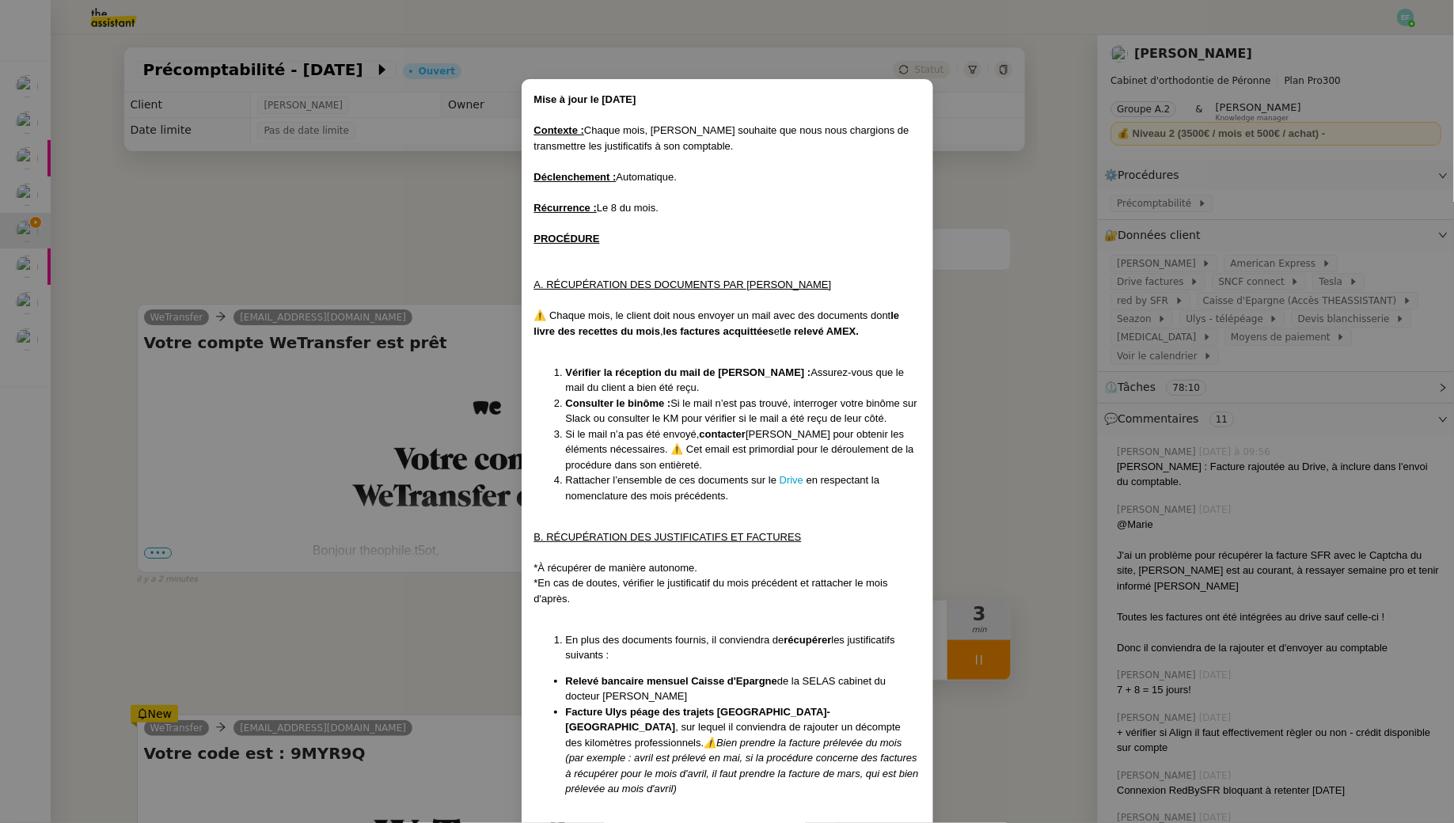
click at [1045, 421] on nz-modal-container "Mise à jour le 09/05/2025 Contexte : Chaque mois, Jean-Baptiste souhaite que no…" at bounding box center [727, 411] width 1454 height 823
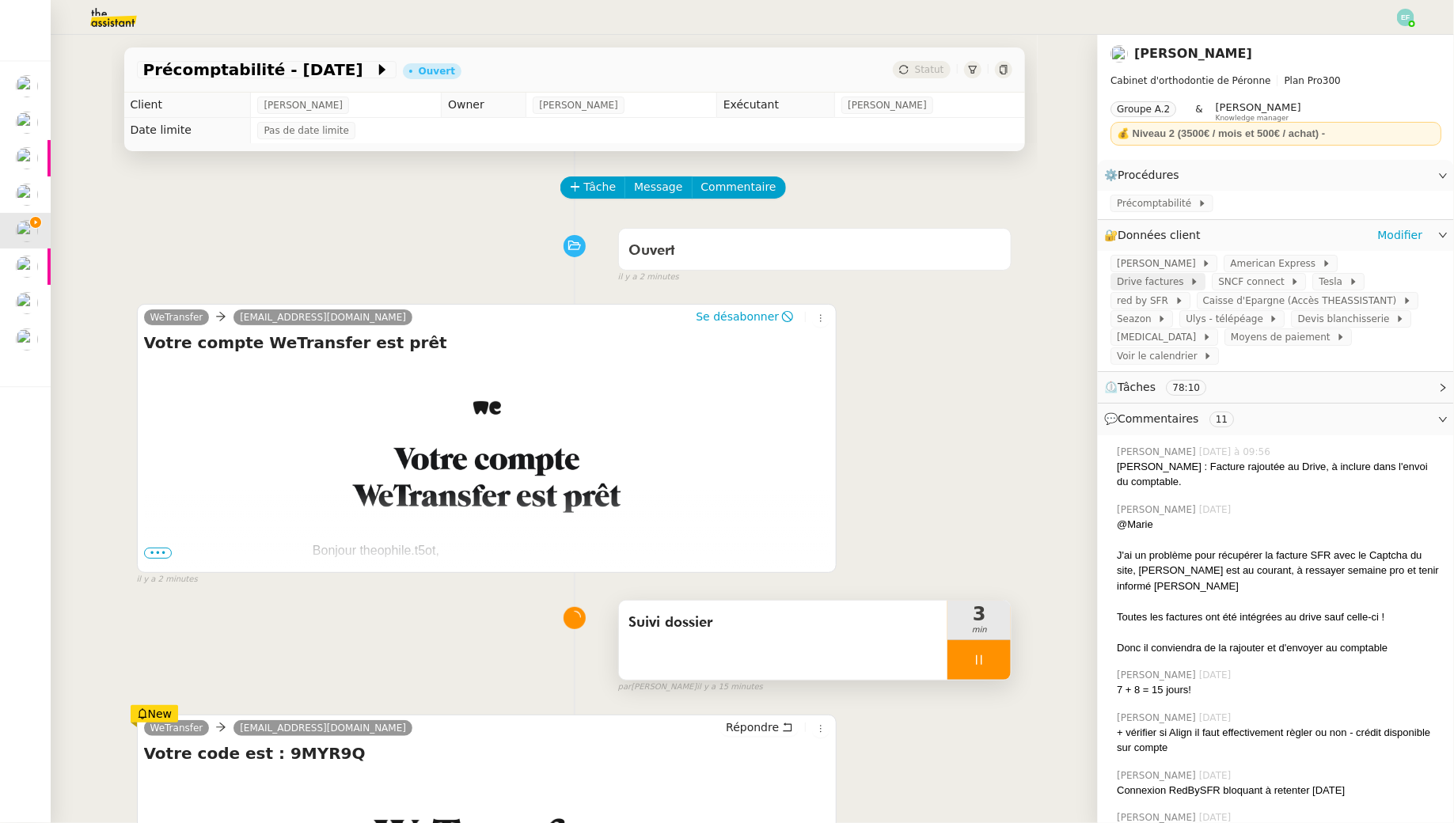
click at [1190, 276] on span at bounding box center [1187, 281] width 6 height 11
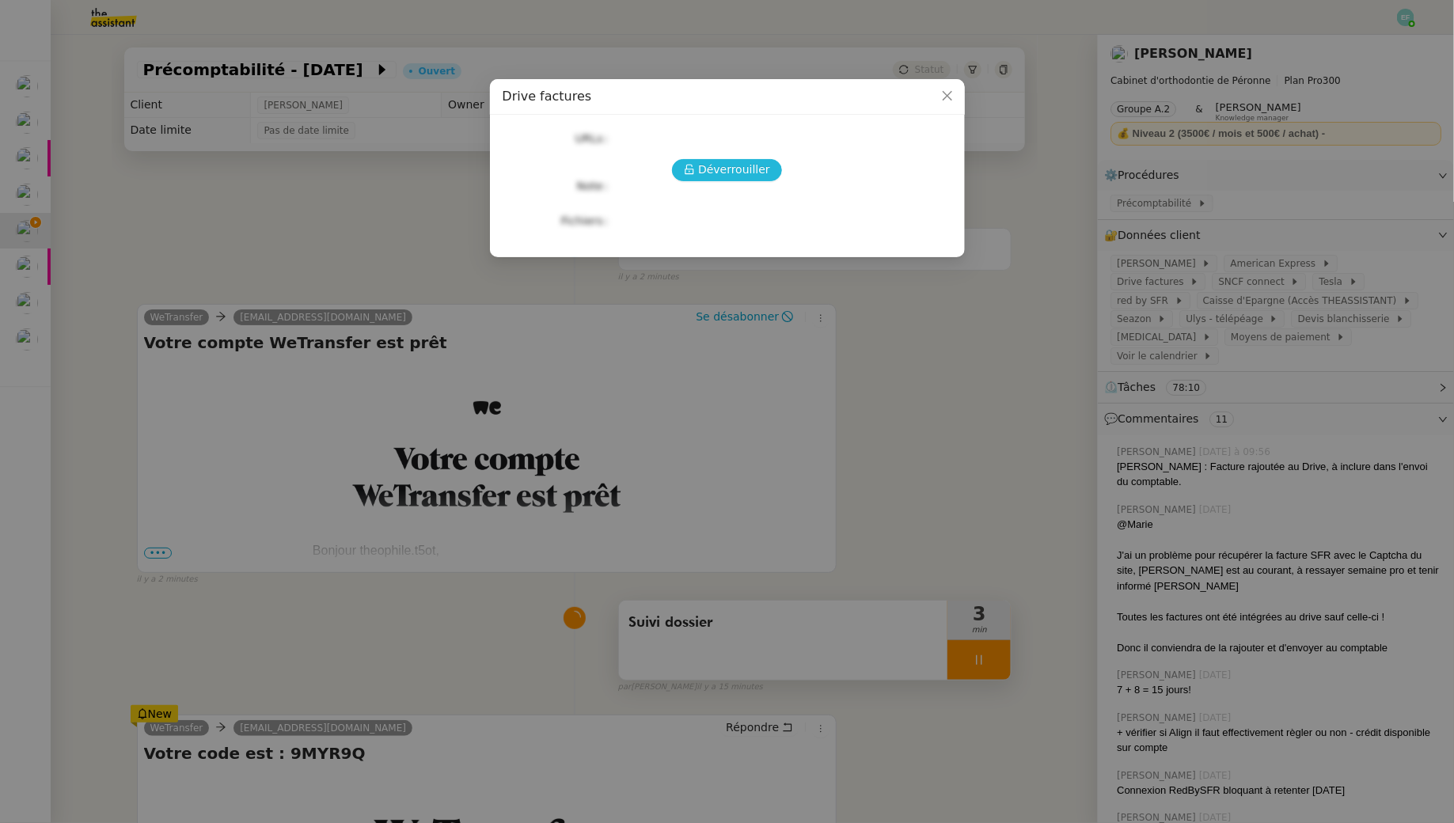
click at [704, 167] on span "Déverrouiller" at bounding box center [734, 170] width 72 height 18
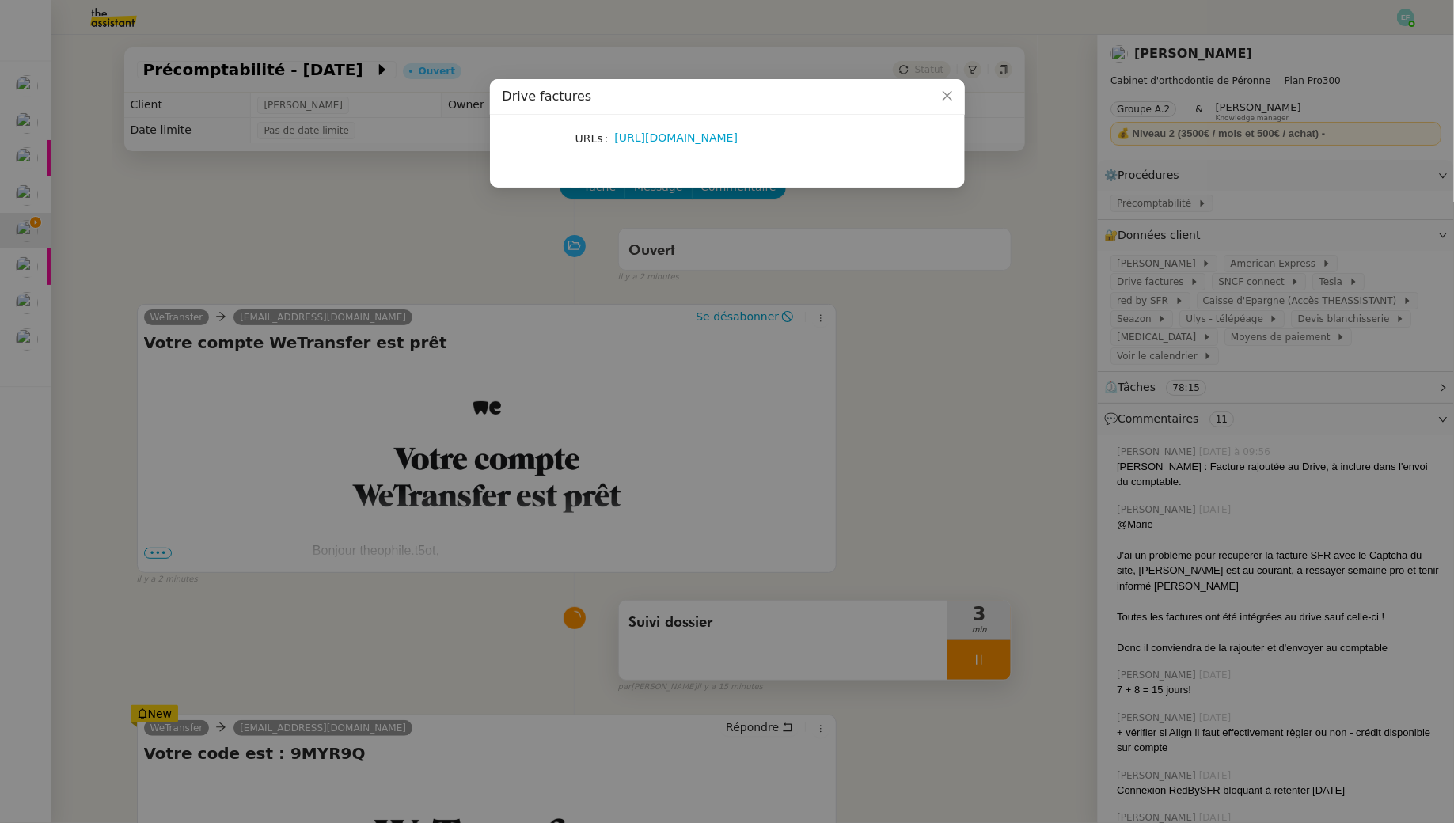
click at [1050, 398] on nz-modal-container "Drive factures URLs https://drive.google.com/drive/u/6/folders/1ikREJErSZT40ytO…" at bounding box center [727, 411] width 1454 height 823
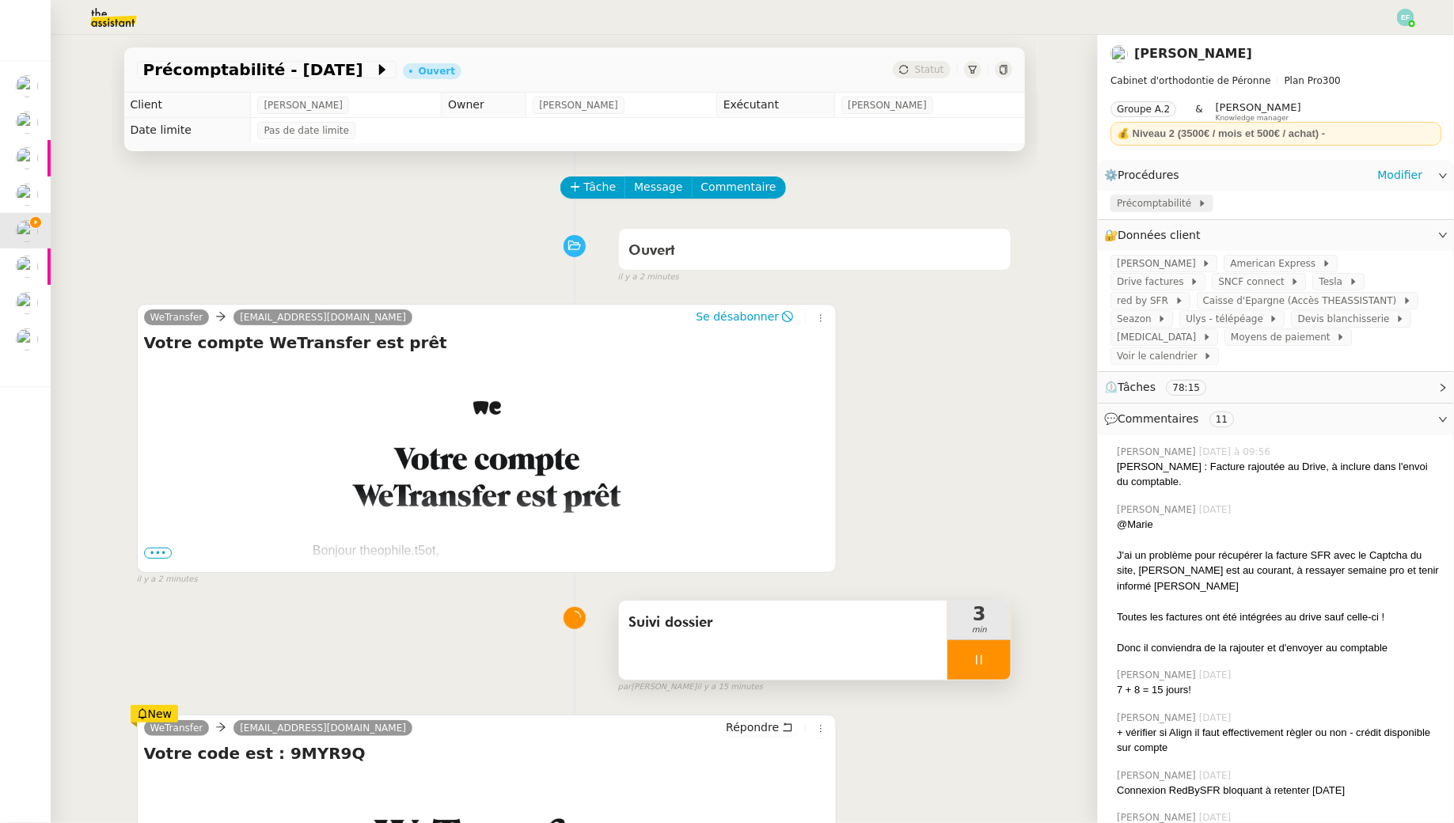
click at [1178, 201] on span "Précomptabilité" at bounding box center [1157, 203] width 81 height 16
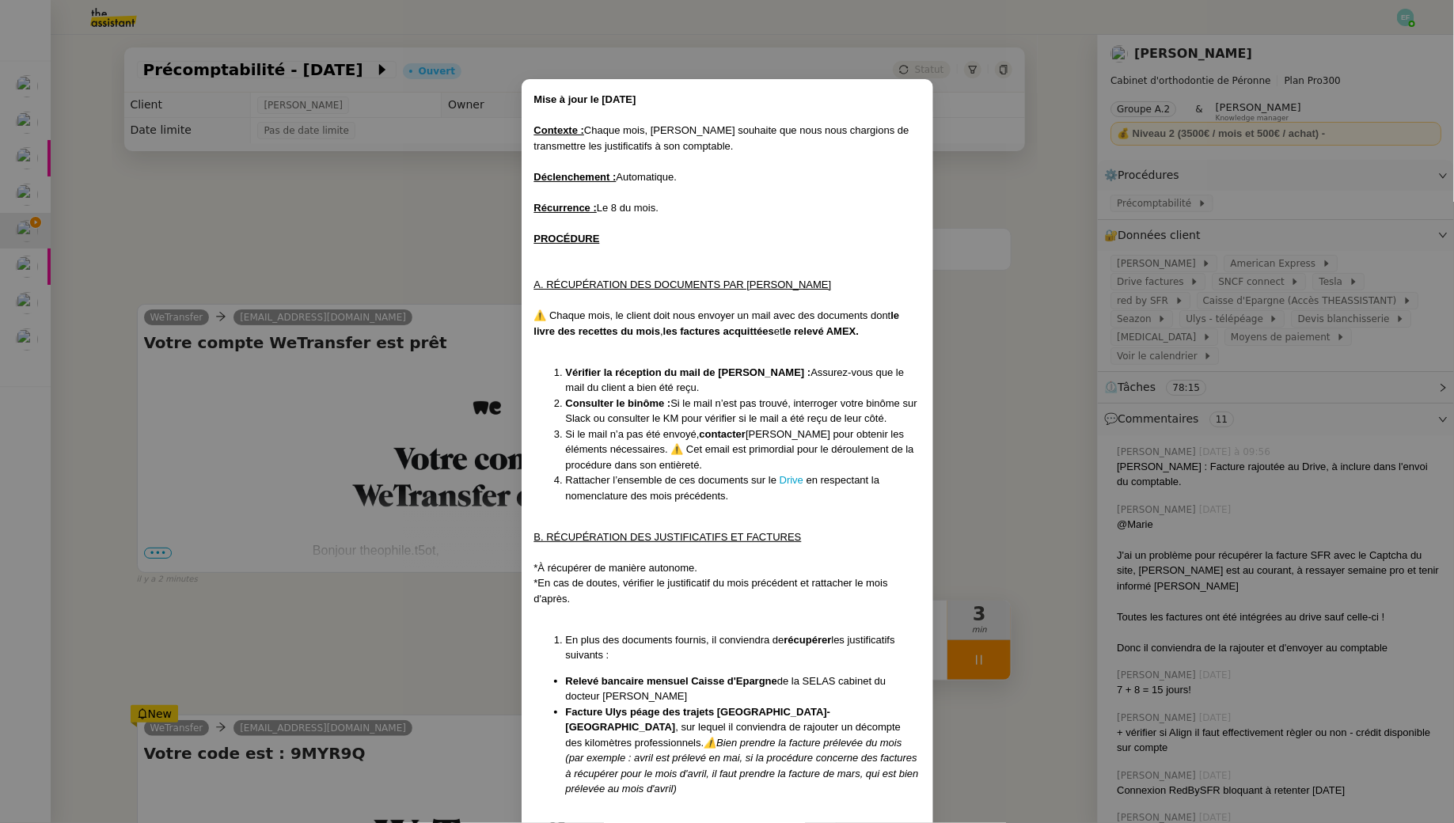
click at [1023, 408] on nz-modal-container "Mise à jour le 09/05/2025 Contexte : Chaque mois, Jean-Baptiste souhaite que no…" at bounding box center [727, 411] width 1454 height 823
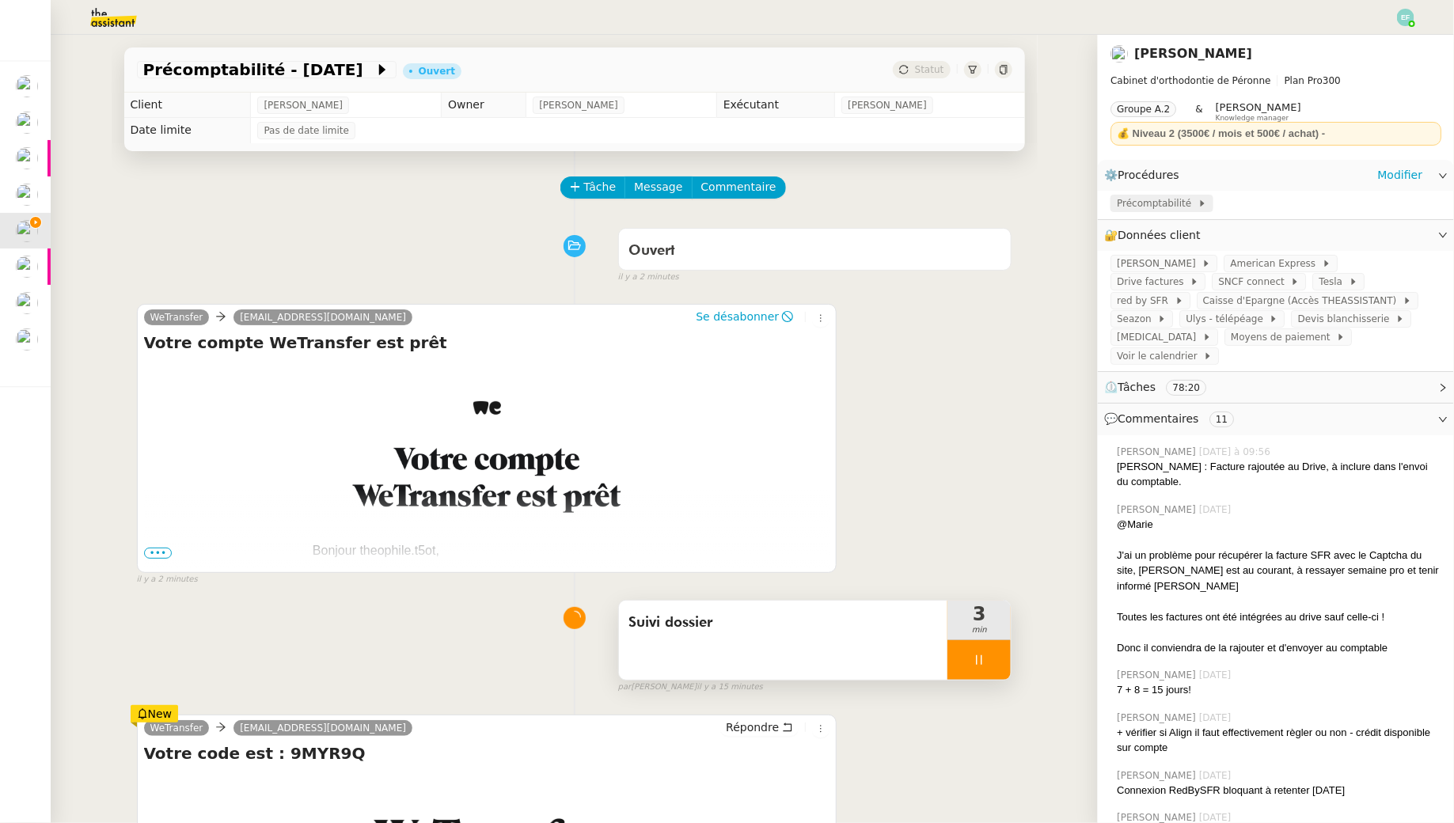
click at [1184, 199] on span "Précomptabilité" at bounding box center [1157, 203] width 81 height 16
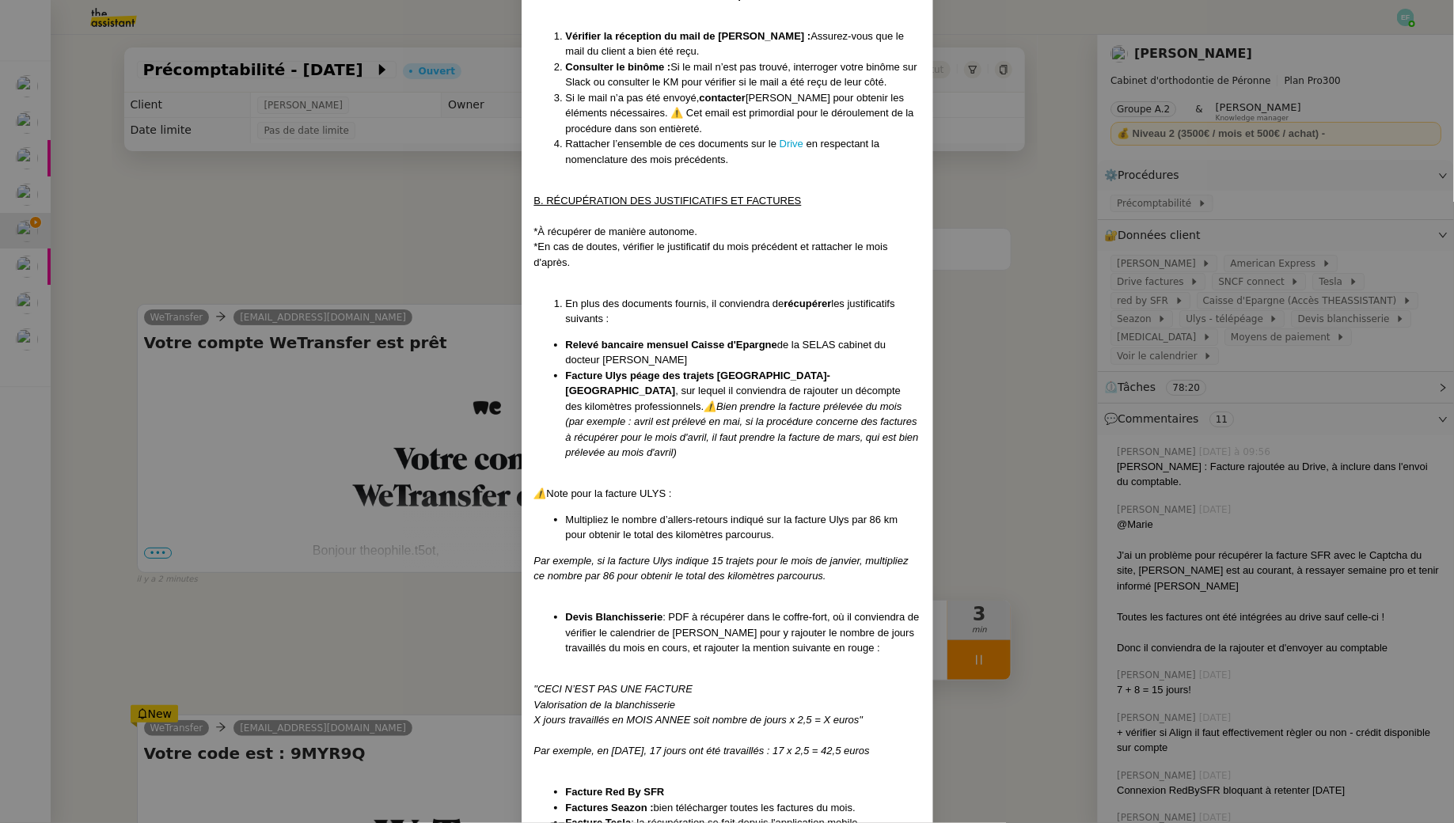
scroll to position [750, 0]
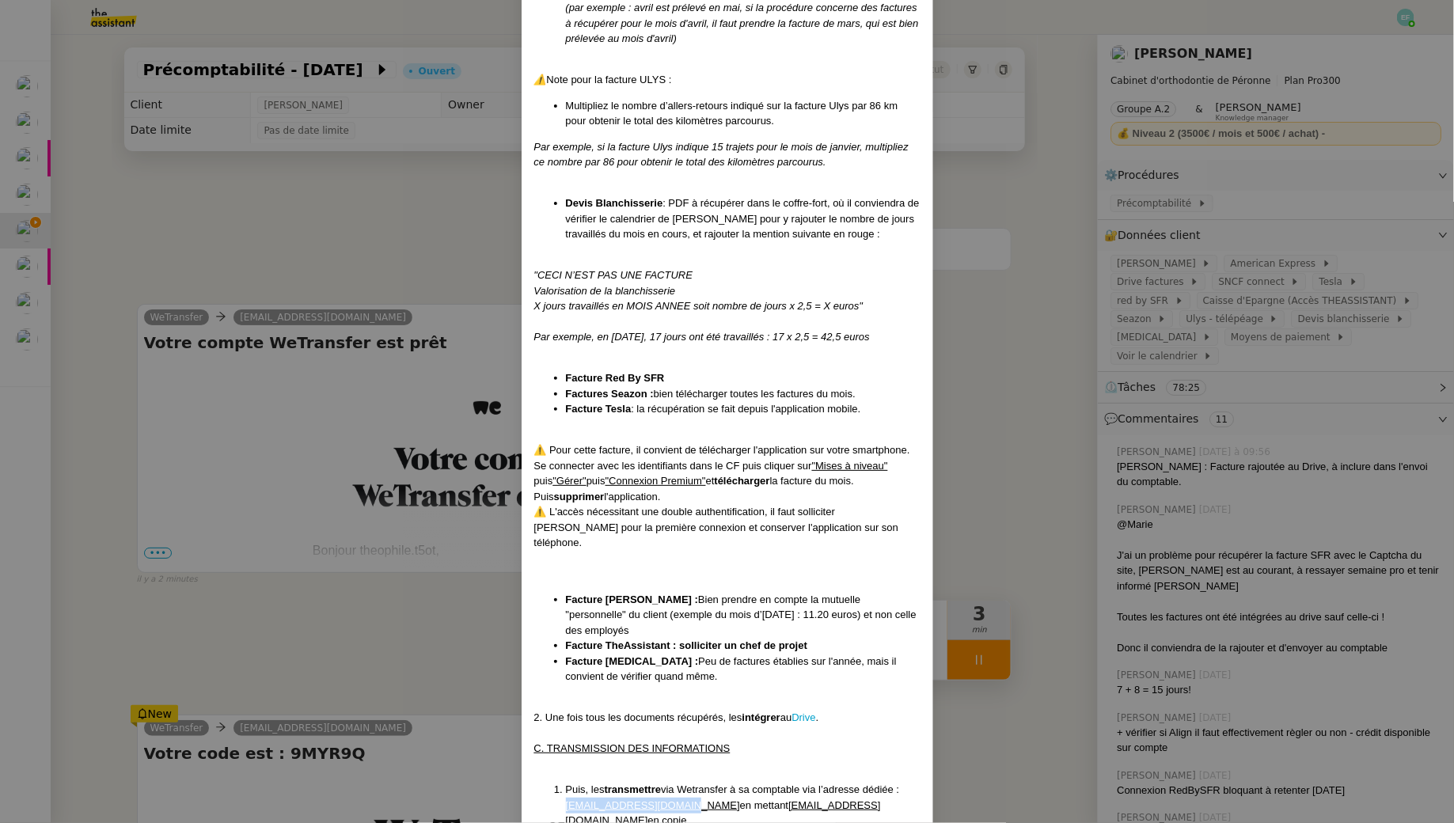
drag, startPoint x: 695, startPoint y: 758, endPoint x: 559, endPoint y: 760, distance: 136.1
click at [559, 782] on ol "Puis, les transmettre via Wetransfer à sa comptable via l’adresse dédiée : DESA…" at bounding box center [727, 813] width 386 height 62
copy u "DESAILLY@comexpert.com"
drag, startPoint x: 750, startPoint y: 759, endPoint x: 872, endPoint y: 761, distance: 121.9
click at [872, 782] on li "Puis, les transmettre via Wetransfer à sa comptable via l’adresse dédiée : DESA…" at bounding box center [743, 805] width 355 height 47
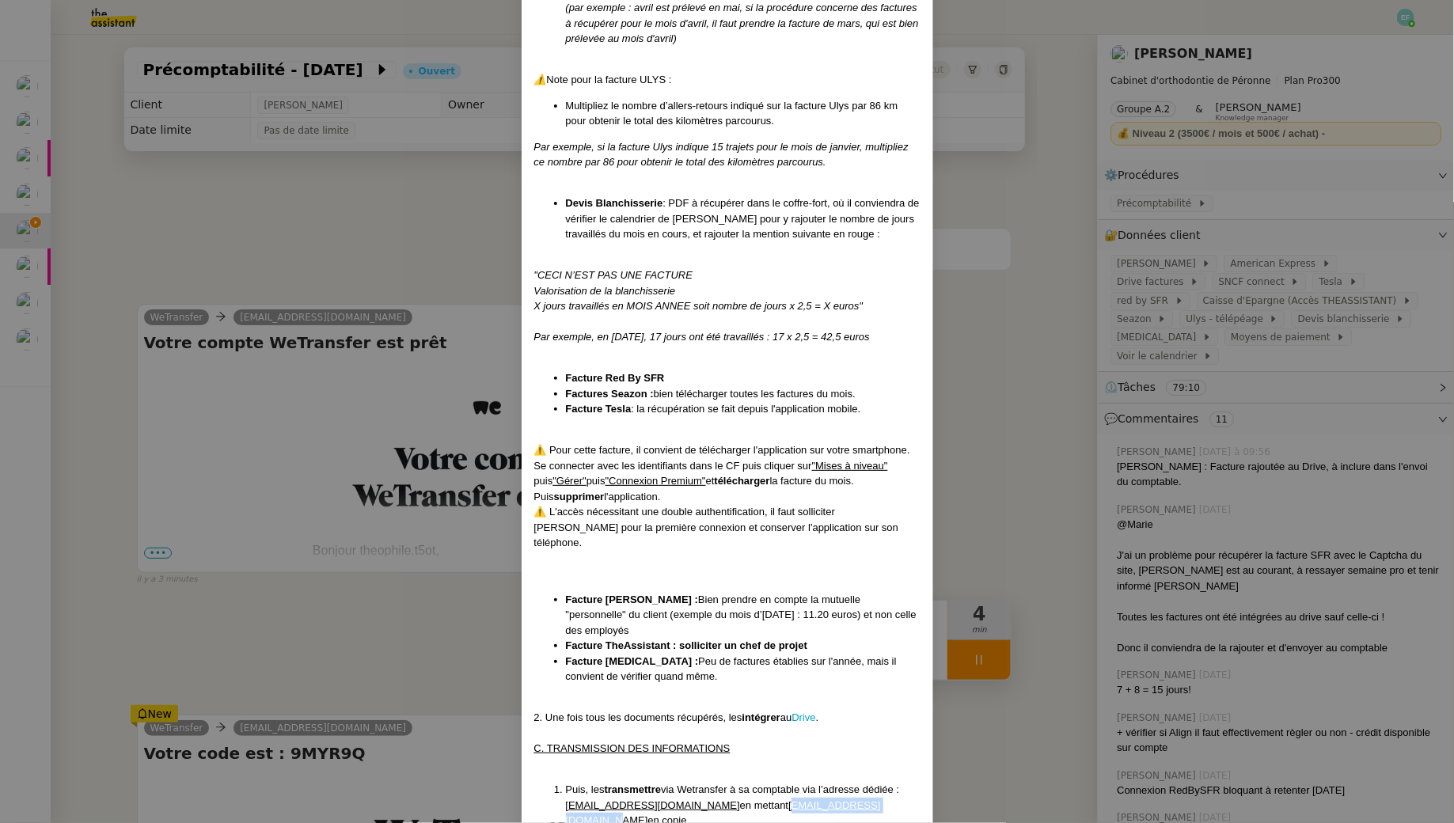
copy u "docteur.pamar@gmail.com"
click at [408, 614] on nz-modal-container "Mise à jour le 09/05/2025 Contexte : Chaque mois, Jean-Baptiste souhaite que no…" at bounding box center [727, 411] width 1454 height 823
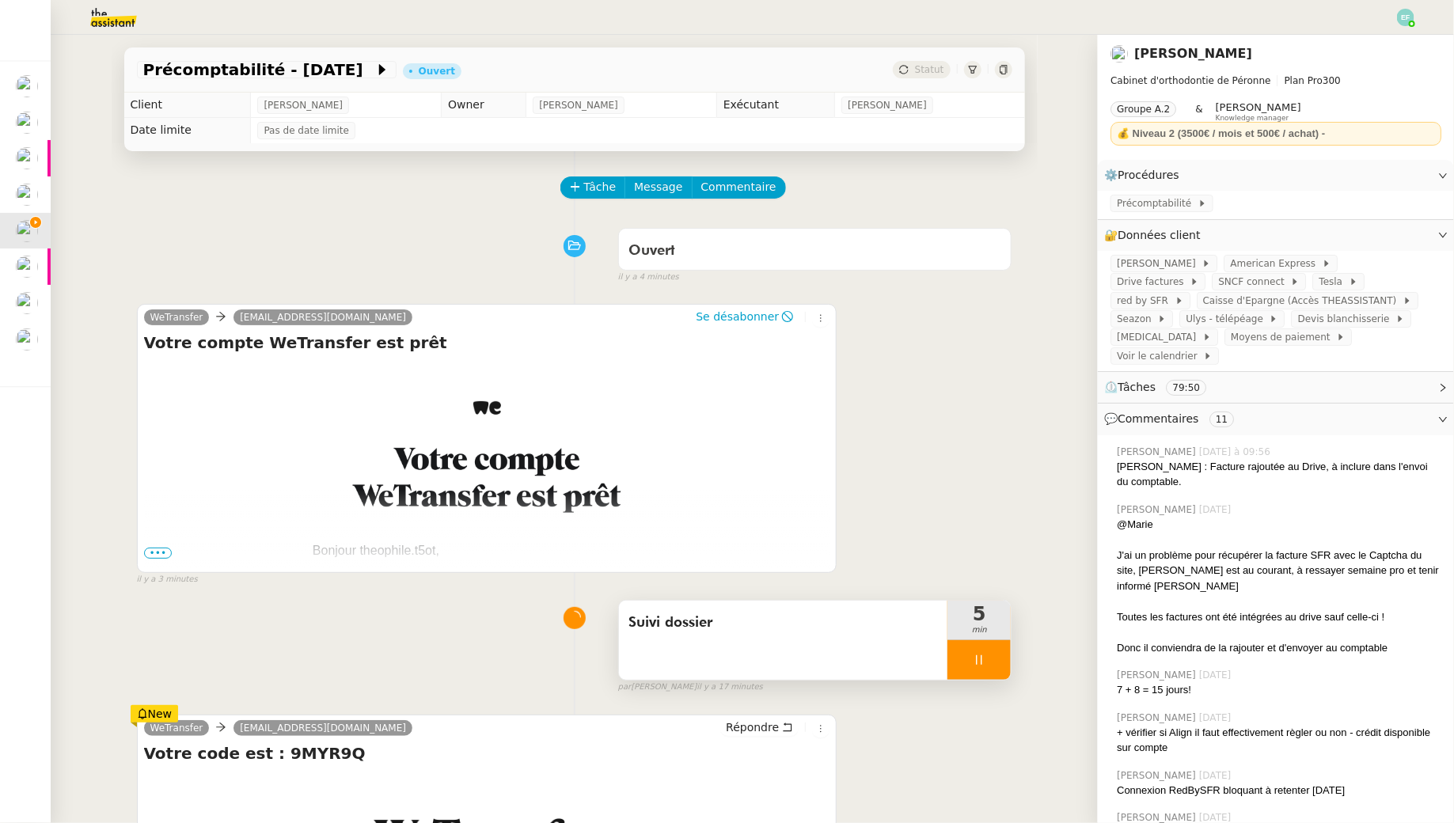
scroll to position [671, 0]
click at [711, 192] on span "Commentaire" at bounding box center [738, 187] width 75 height 18
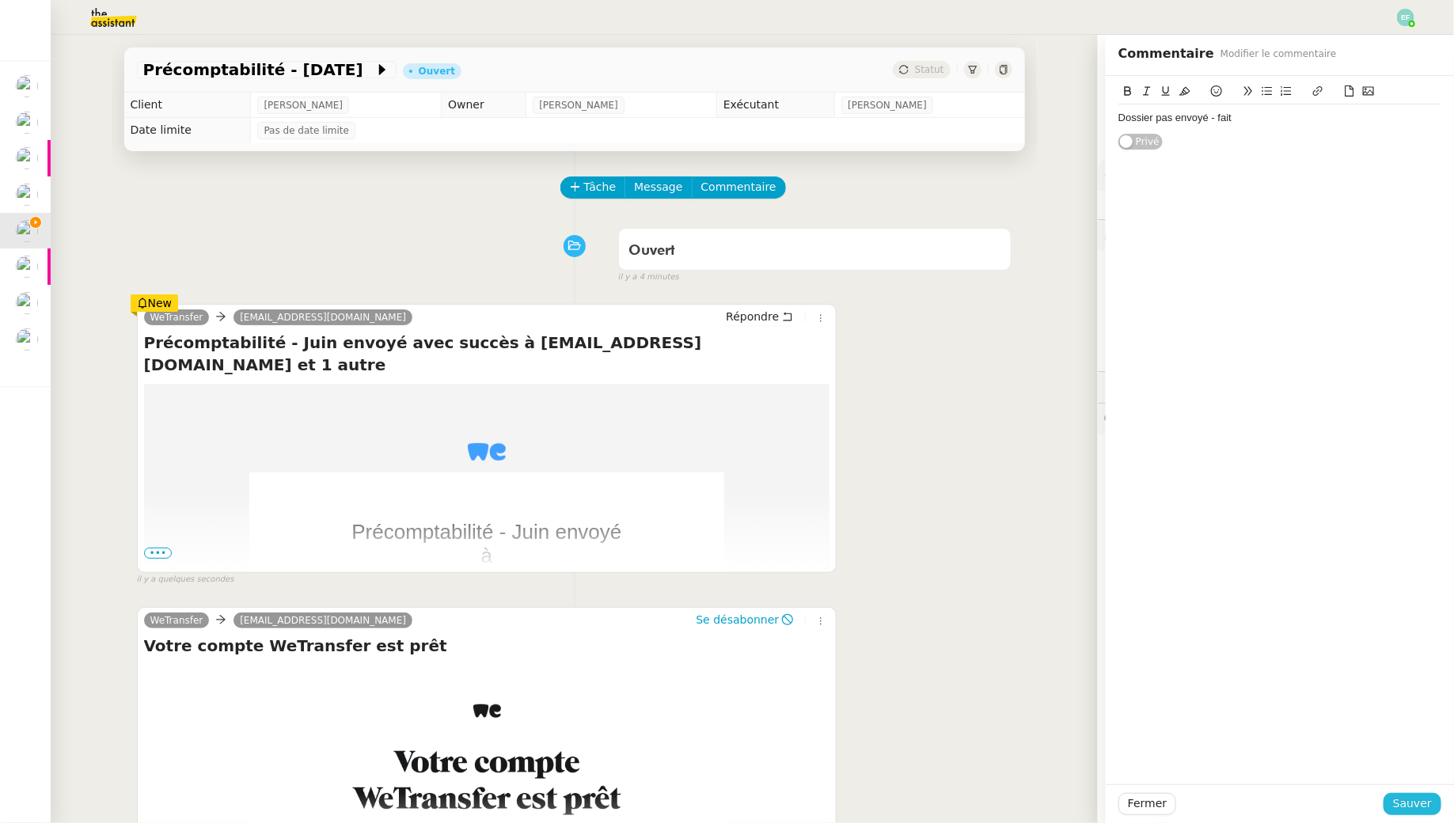
click at [1417, 804] on span "Sauver" at bounding box center [1412, 804] width 39 height 18
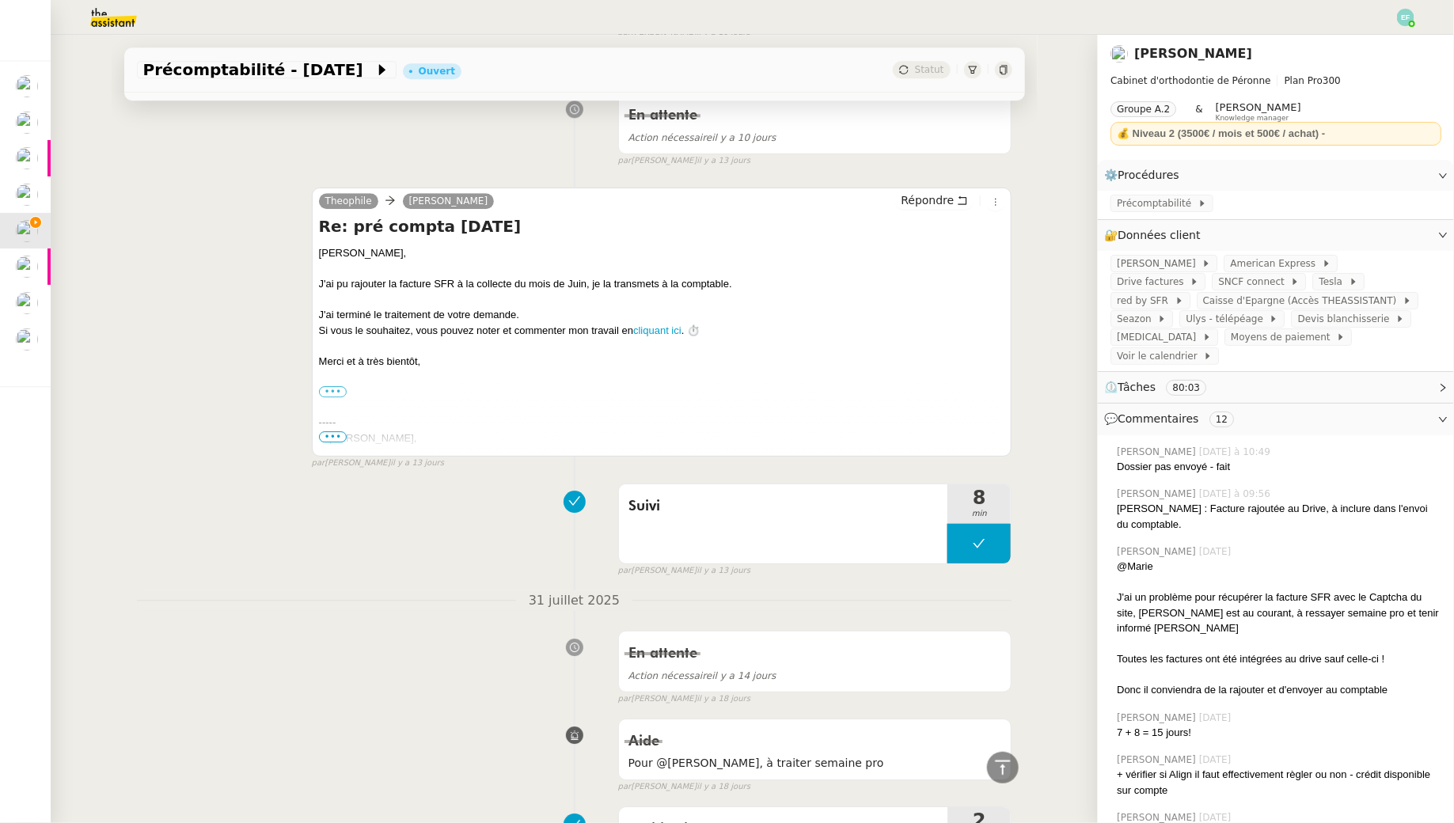
scroll to position [2192, 0]
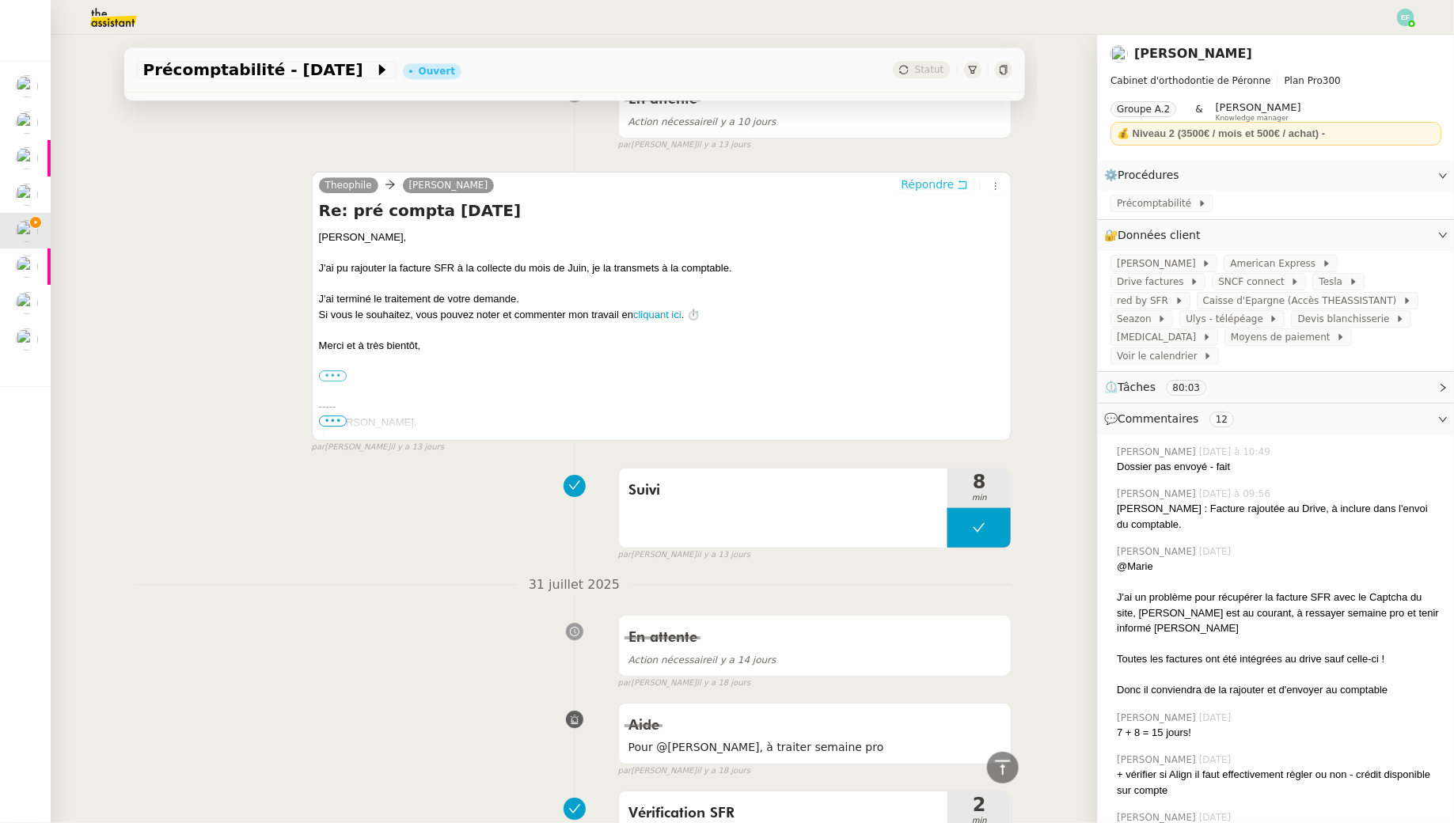
click at [958, 179] on icon at bounding box center [962, 184] width 11 height 11
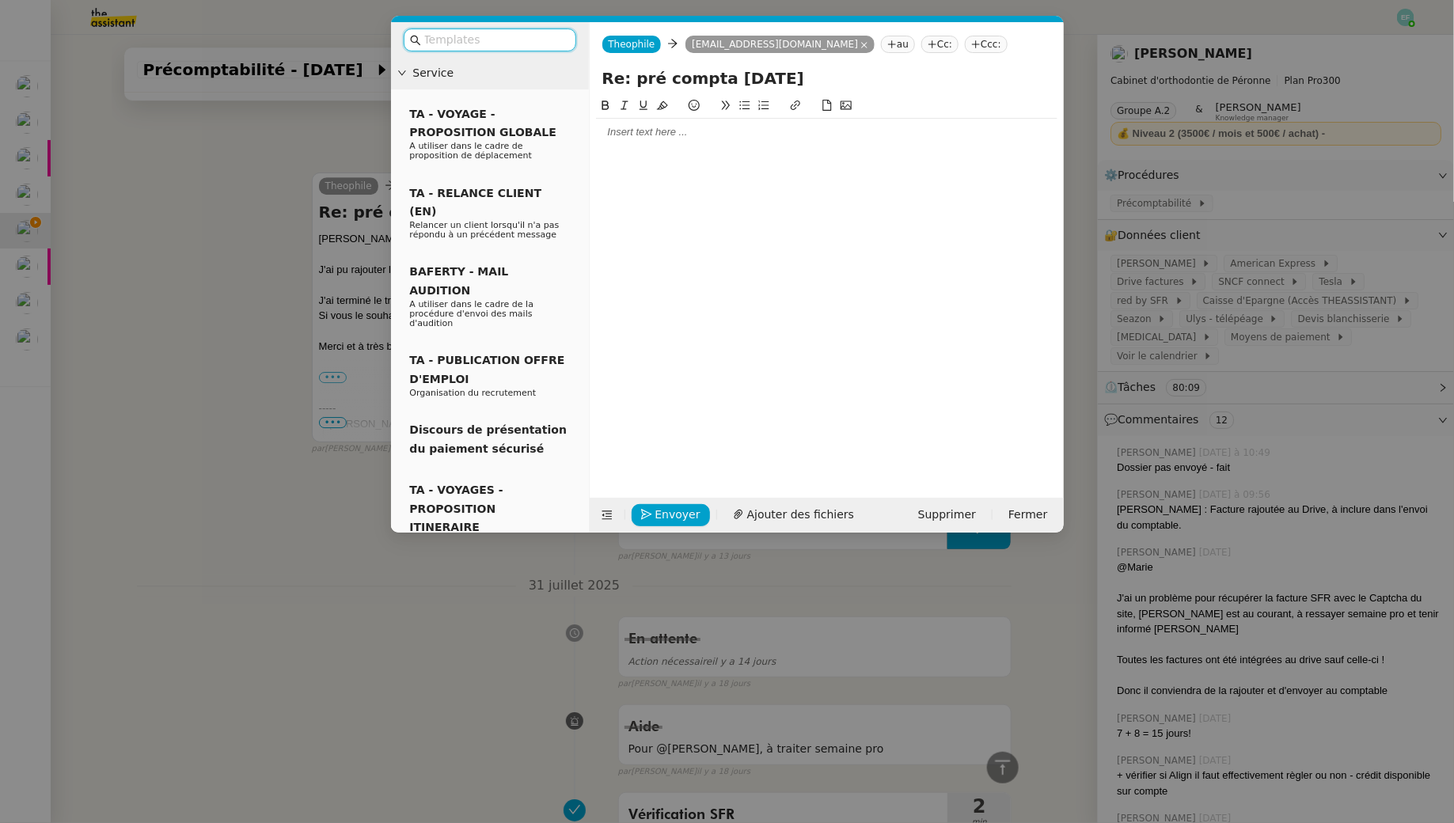
scroll to position [2315, 0]
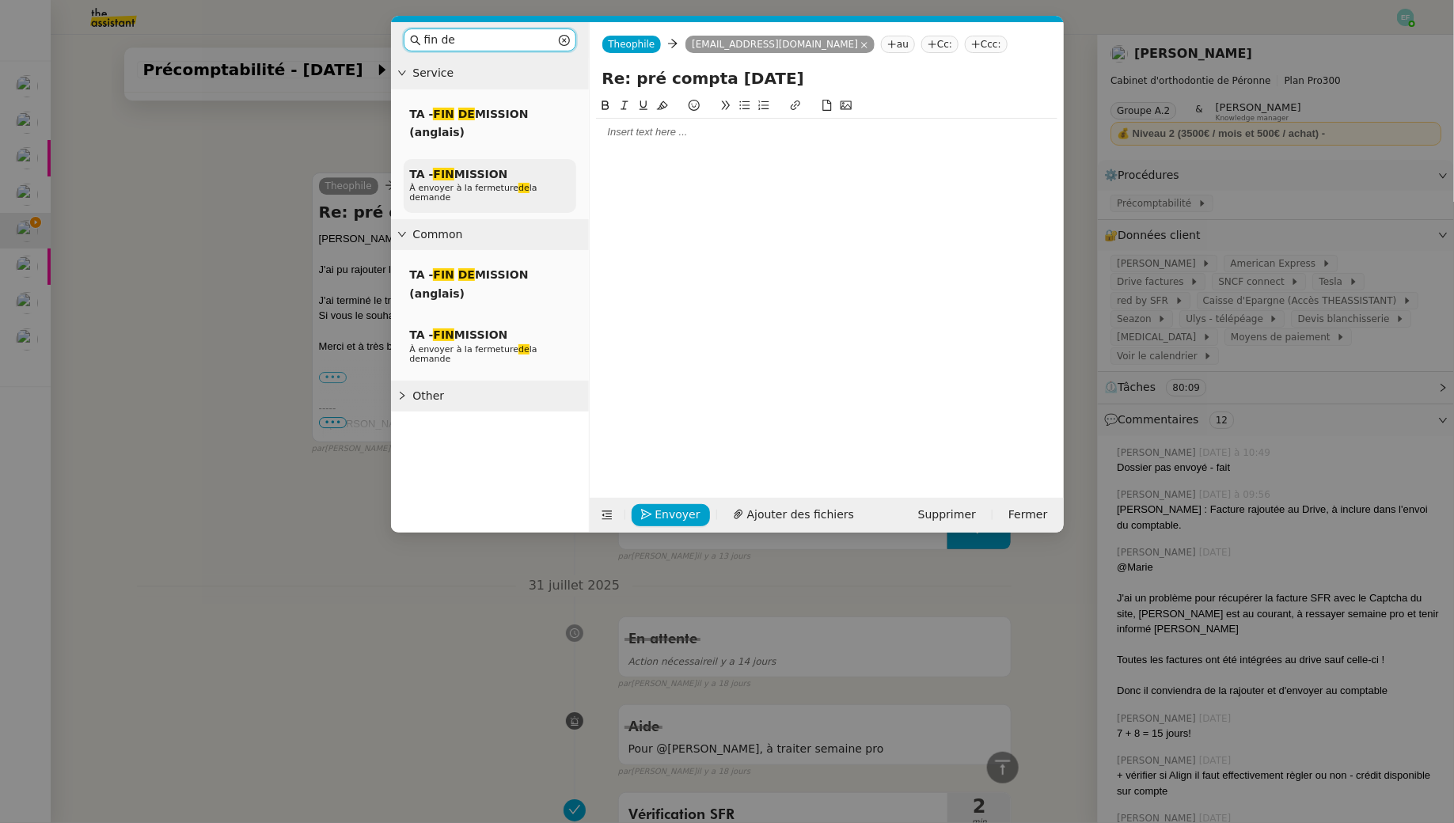
type input "fin de"
click at [485, 185] on span "À envoyer à la fermeture de la demande" at bounding box center [473, 193] width 127 height 20
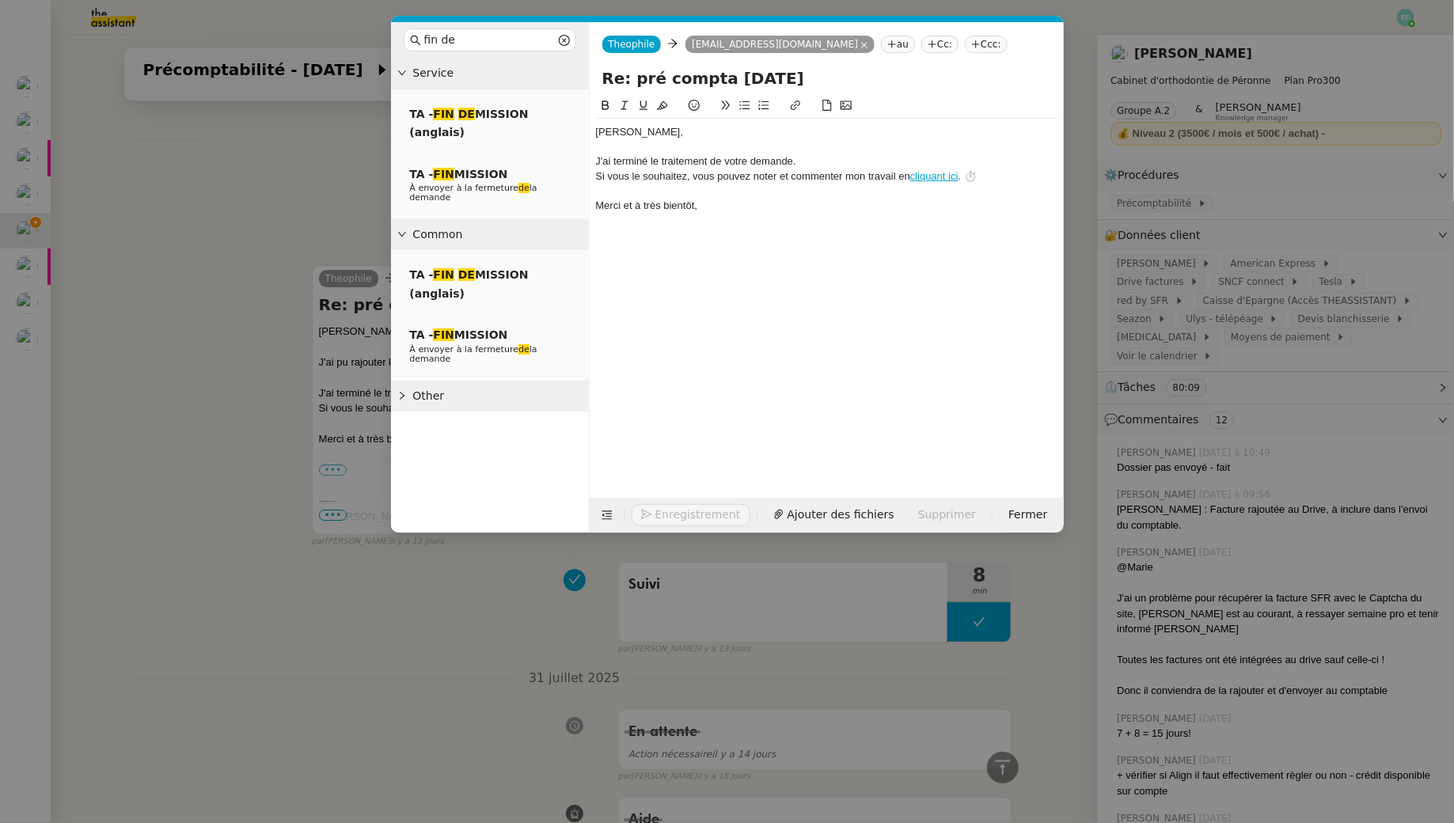
scroll to position [2407, 0]
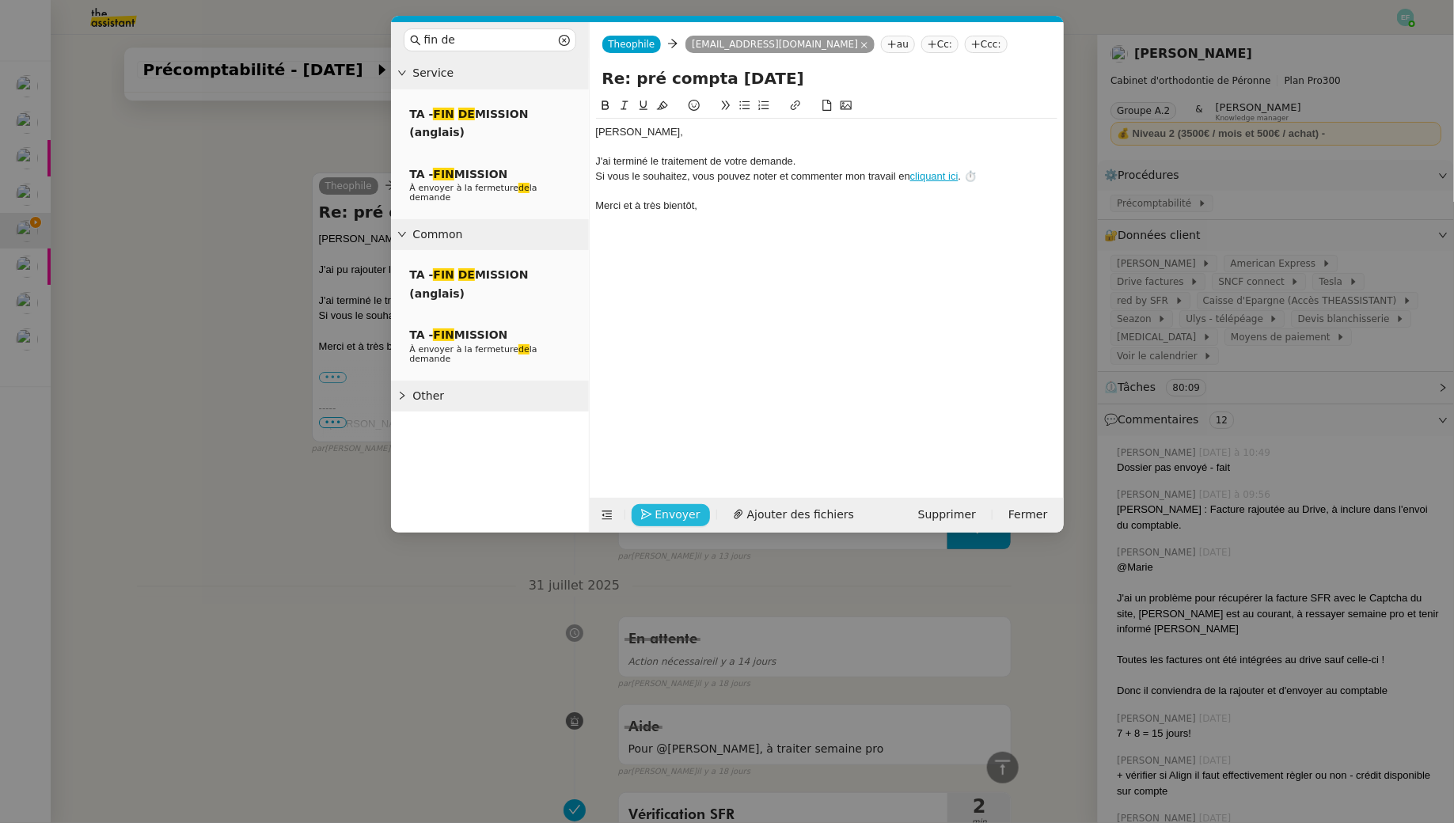
click at [681, 514] on span "Envoyer" at bounding box center [677, 515] width 45 height 18
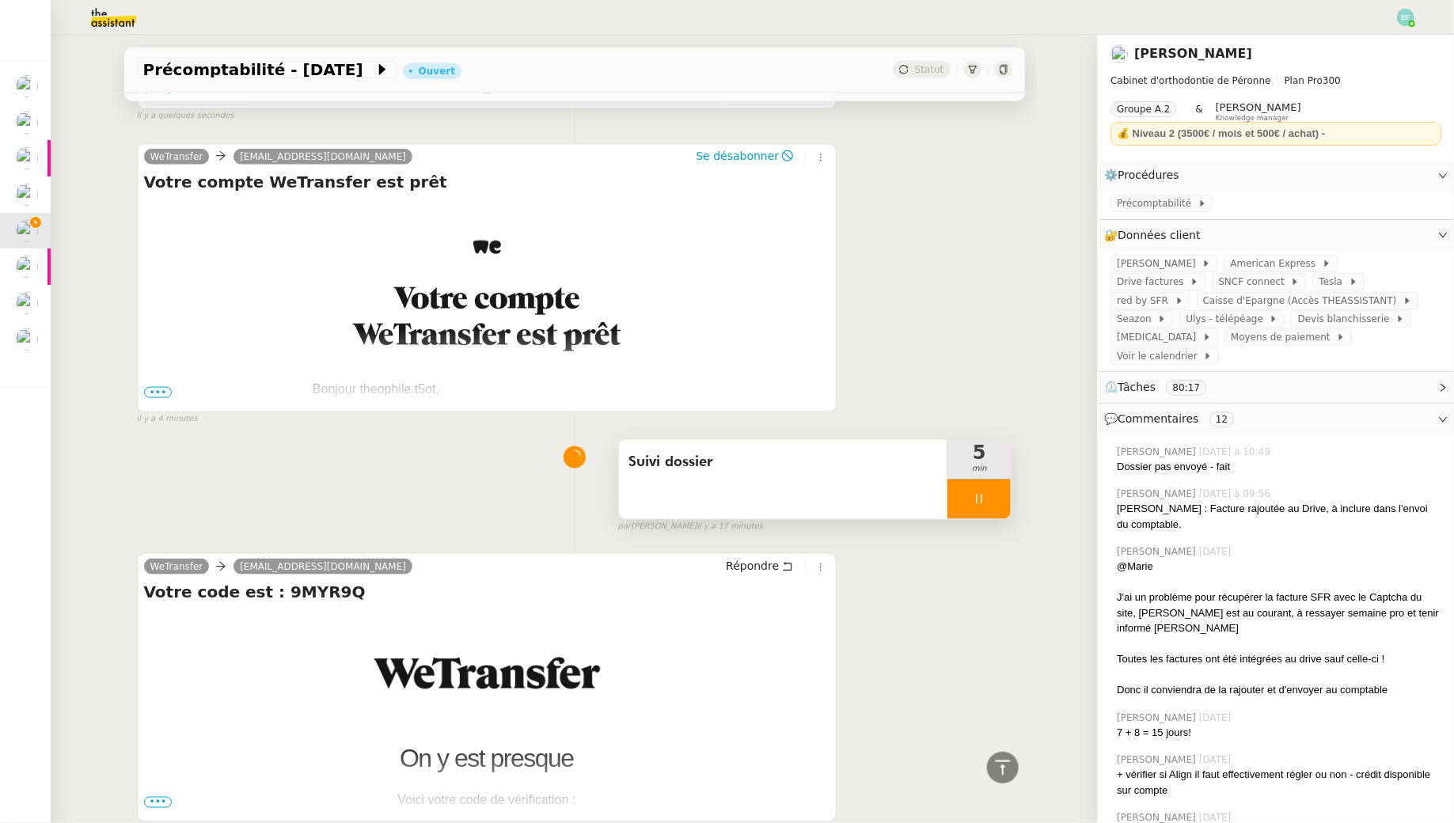
scroll to position [799, 0]
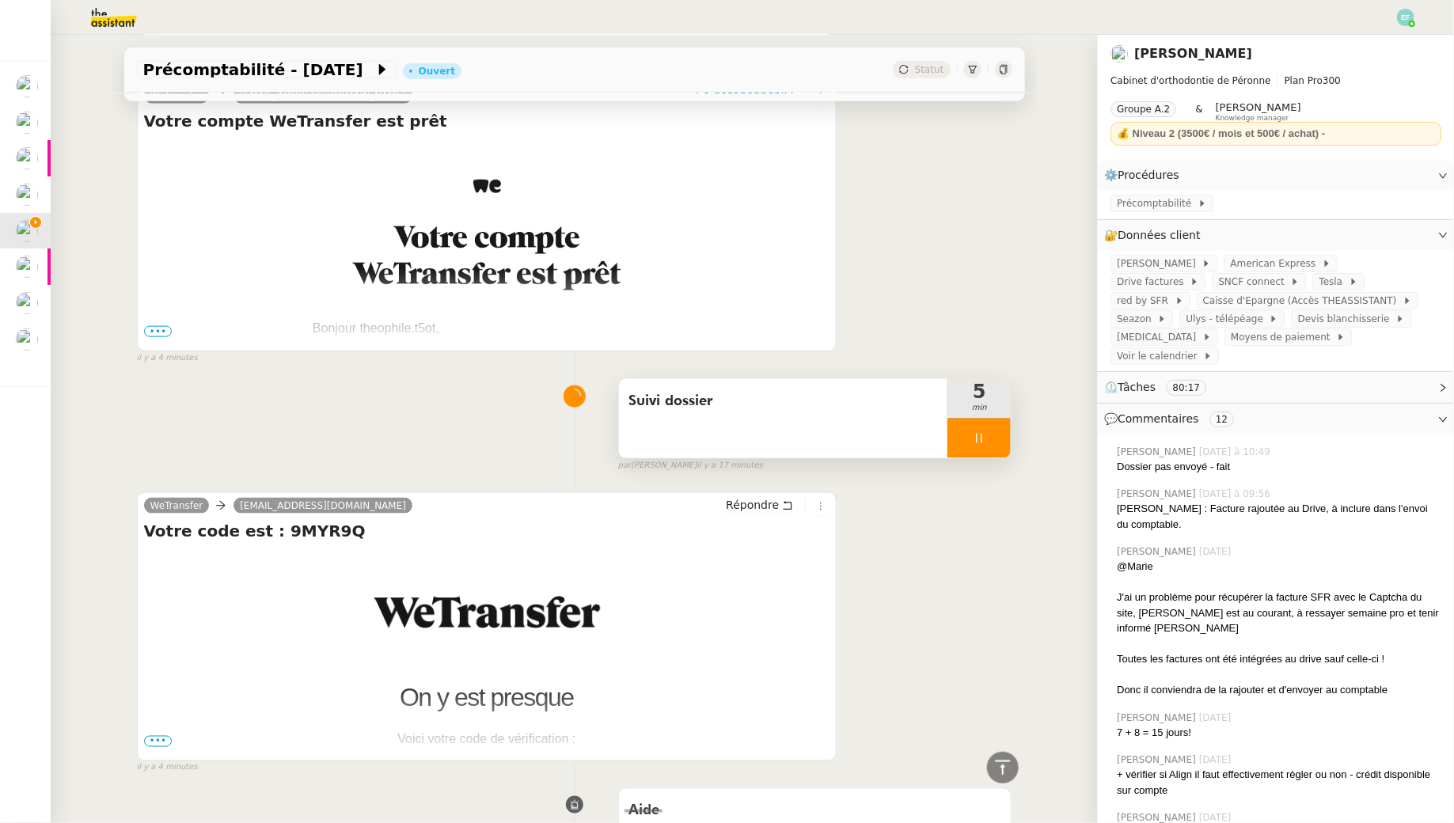
click at [981, 443] on div at bounding box center [978, 439] width 63 height 40
click at [973, 437] on div at bounding box center [963, 439] width 32 height 40
click at [892, 404] on span "Suivi dossier" at bounding box center [783, 401] width 310 height 24
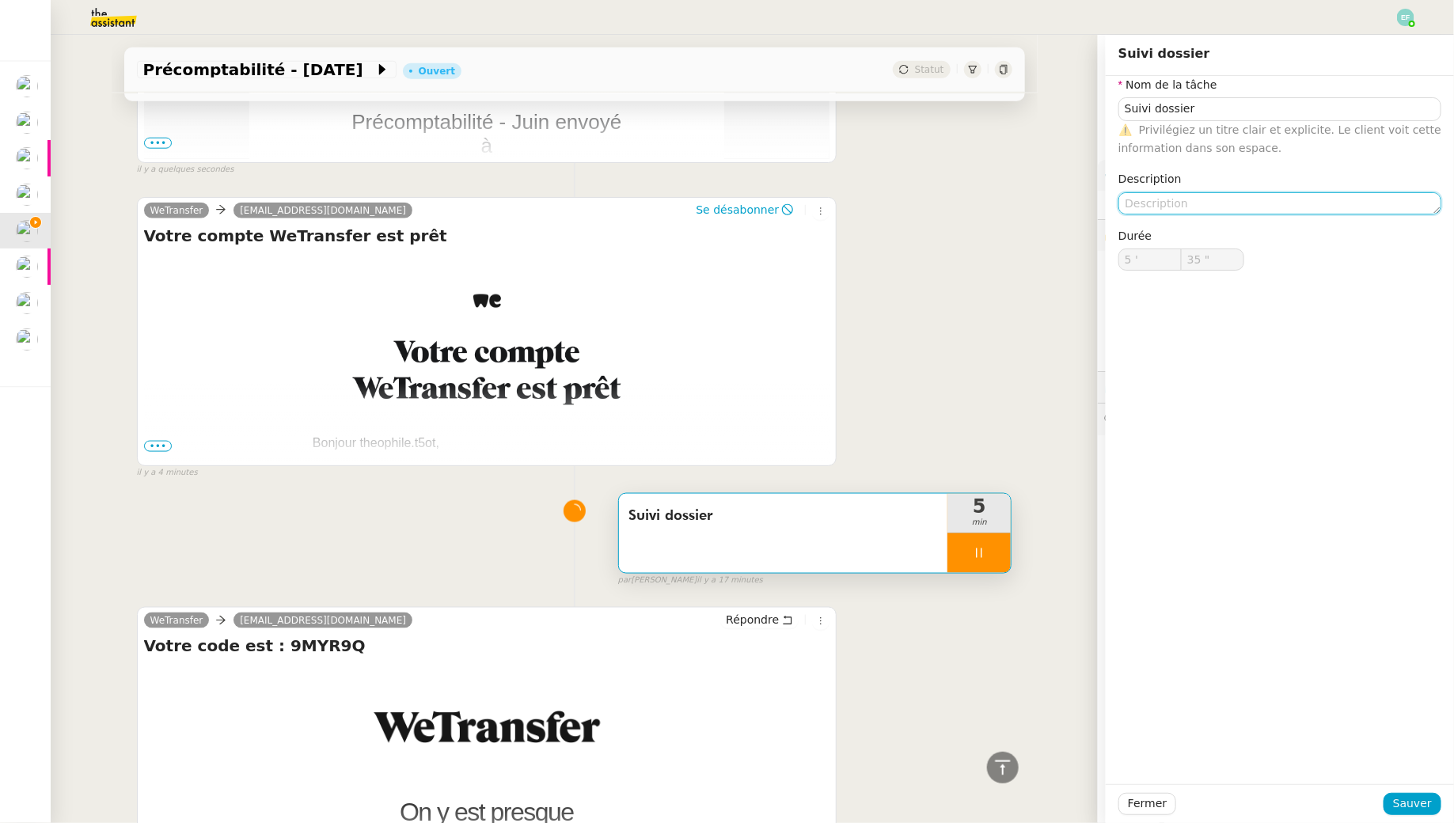
scroll to position [914, 0]
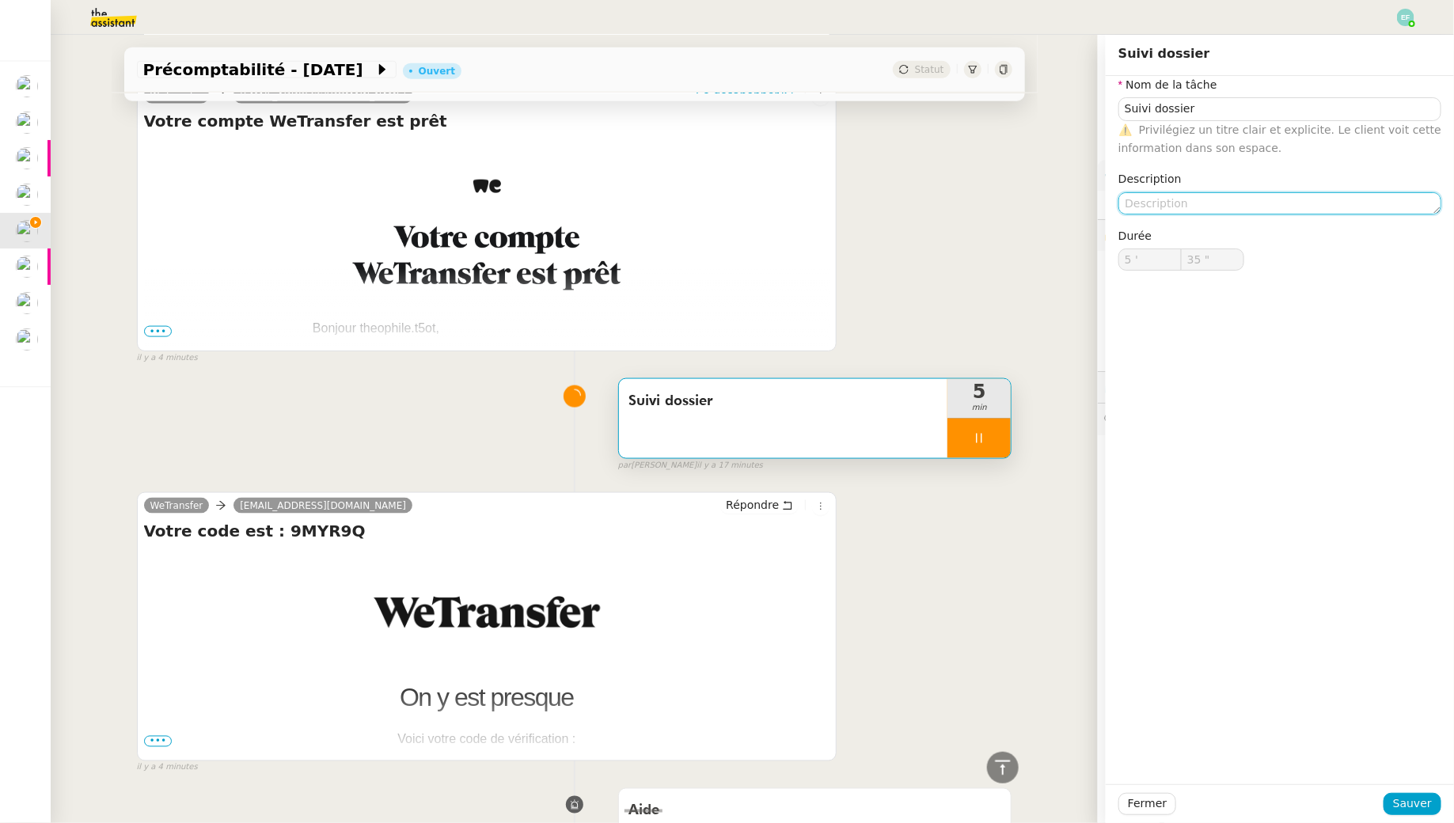
click at [1139, 193] on textarea at bounding box center [1279, 203] width 323 height 22
type textarea "E"
type input "36 ""
type textarea "En"
type input "Suivi dossier"
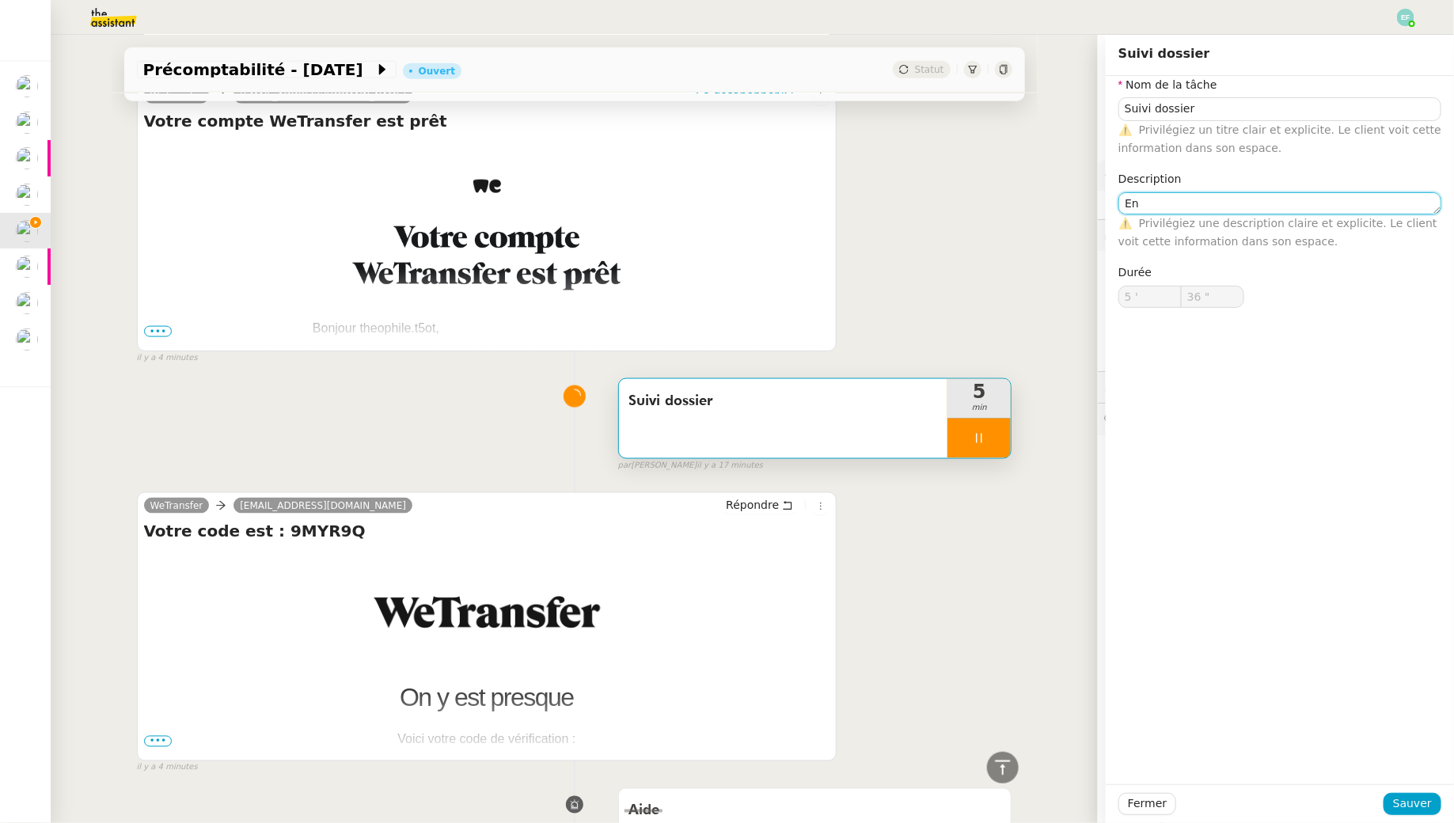
type input "5 '"
type input "37 ""
type input "Suivi dossier"
type input "5 '"
type input "37 ""
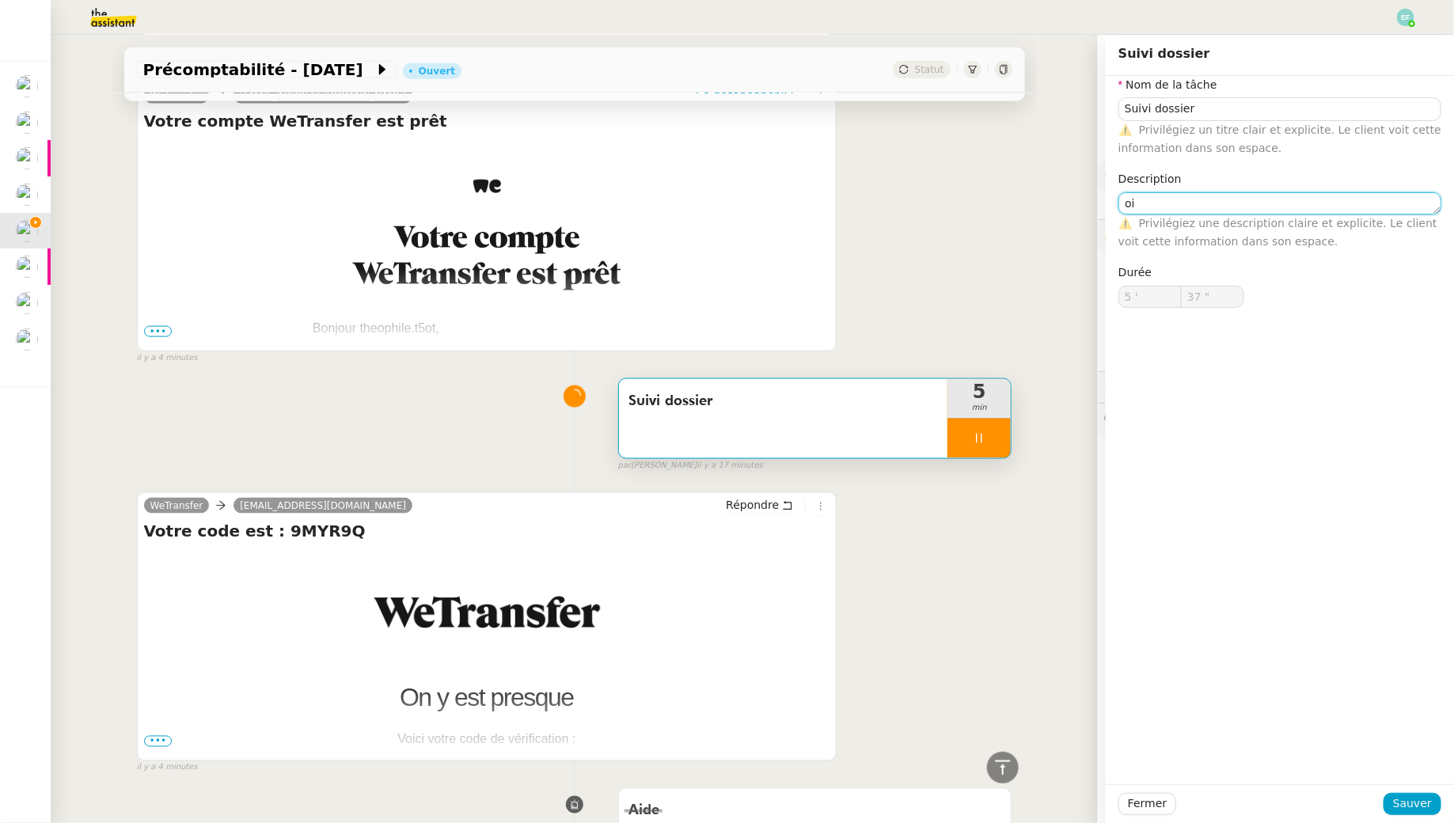
type textarea "o"
type textarea "En"
type input "Suivi dossier"
type input "5 '"
type input "38 ""
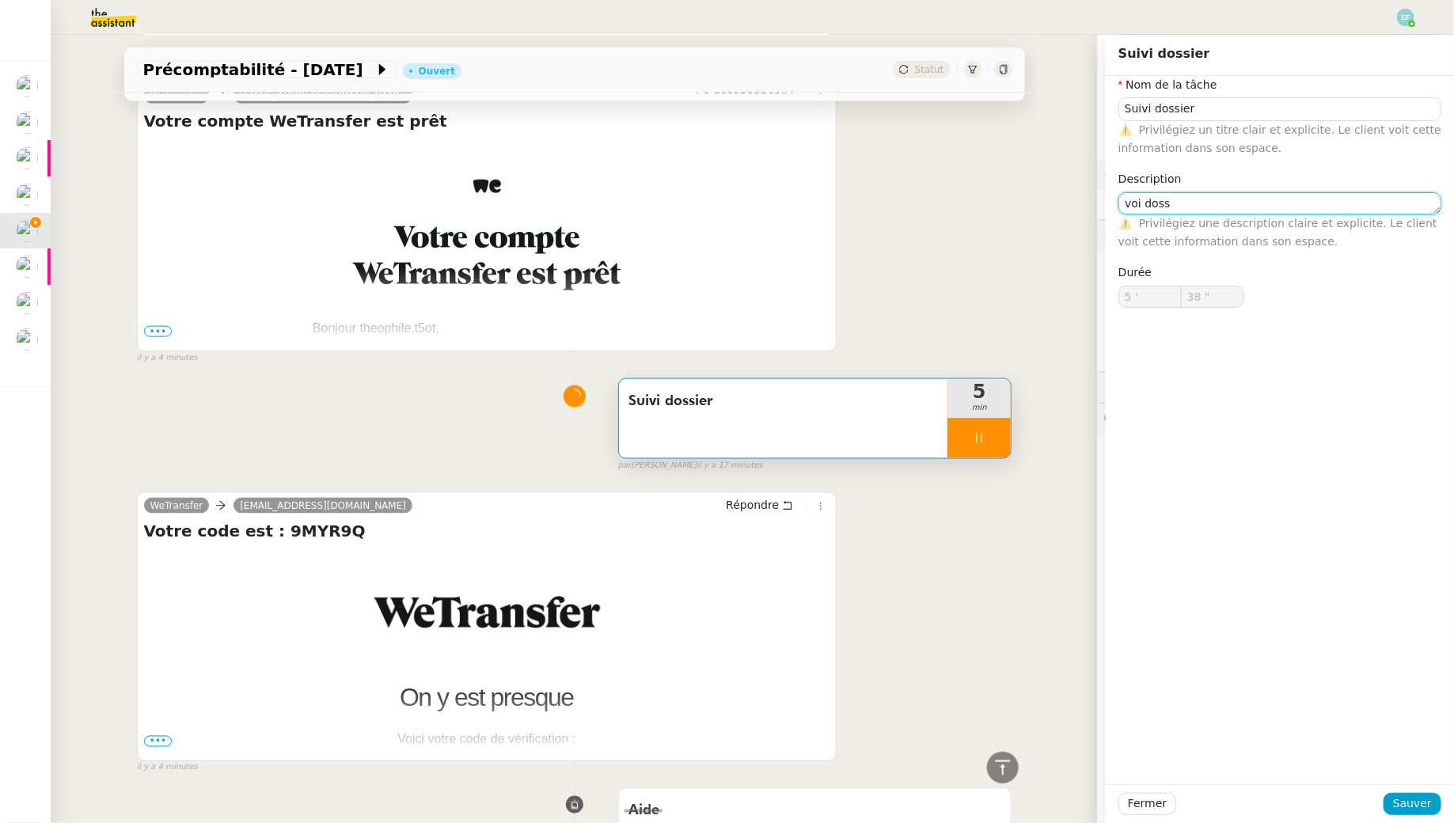
type textarea "voi dos"
type input "39 ""
type textarea "v"
type input "40 ""
type textarea "En"
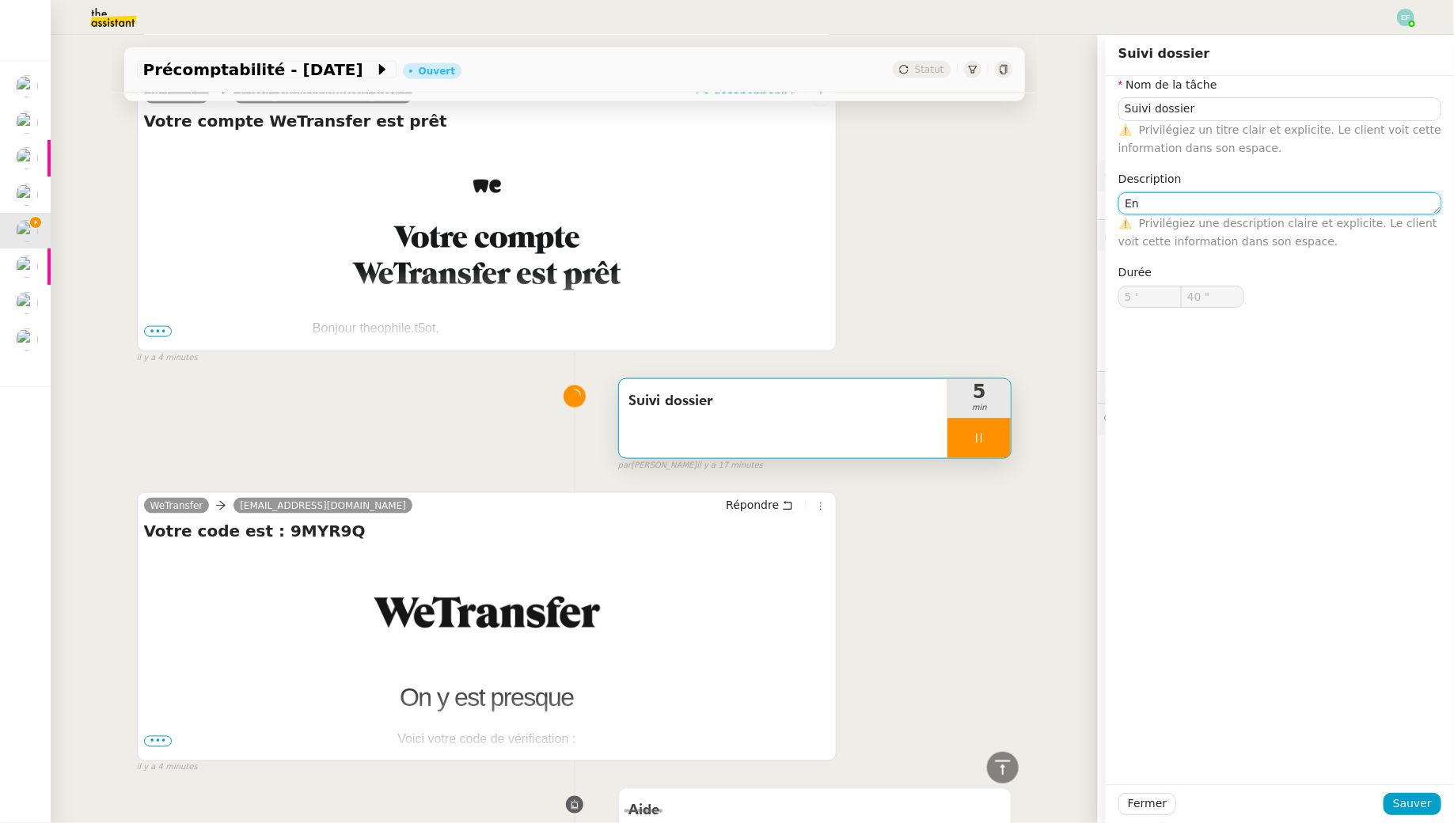
type input "41 ""
type textarea "Envoi do"
type input "42 ""
type textarea "Envoi dossier via"
type input "43 ""
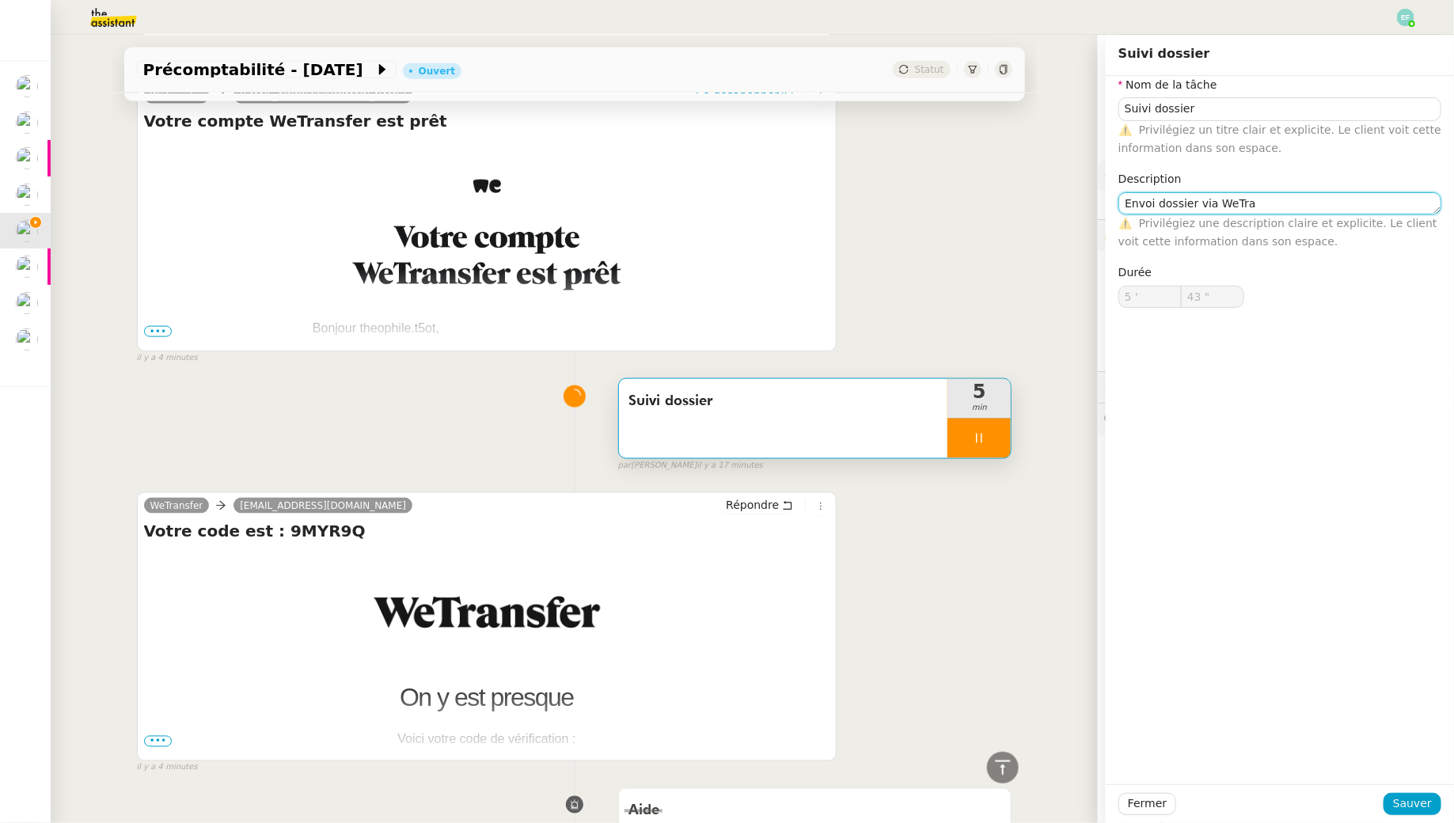
type textarea "Envoi dossier via WeTran"
type input "44 ""
type textarea "Envoi dossier via WeTransfer"
type input "45 ""
type textarea "Envoi dossier via WeTransfer"
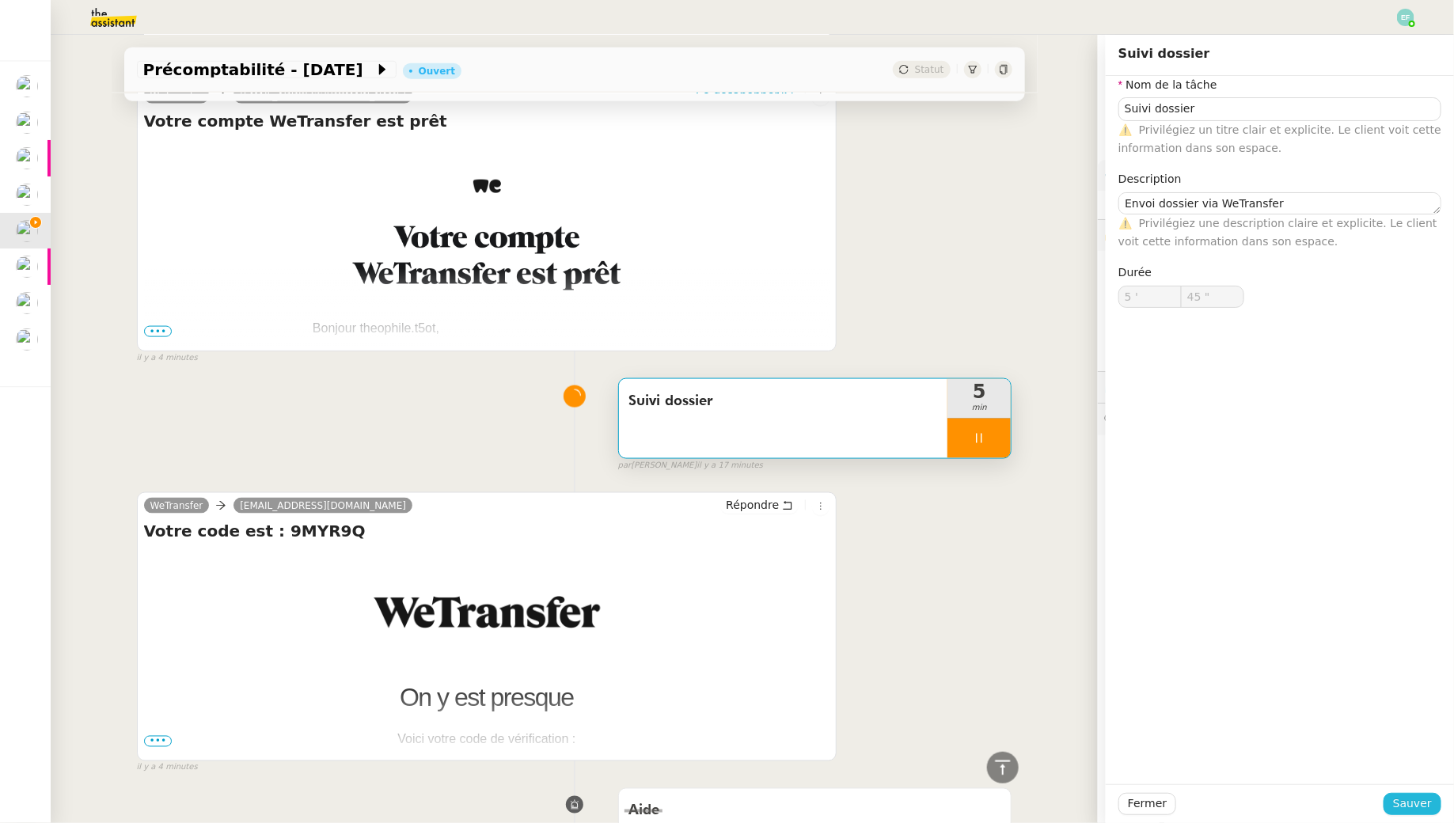
click at [1432, 802] on button "Sauver" at bounding box center [1412, 804] width 58 height 22
type input "46 ""
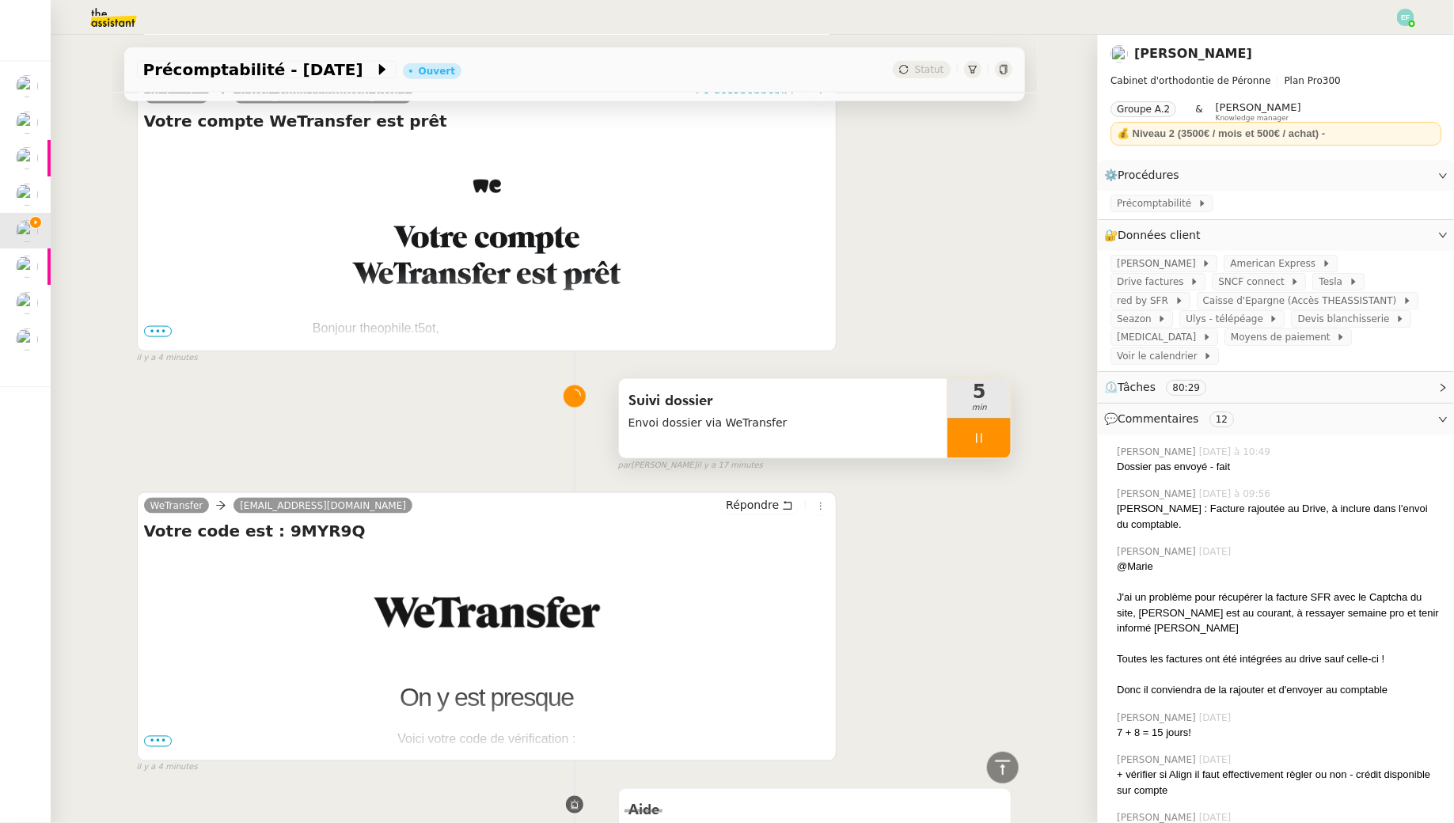
click at [988, 427] on div at bounding box center [978, 439] width 63 height 40
click at [988, 427] on button at bounding box center [995, 439] width 32 height 40
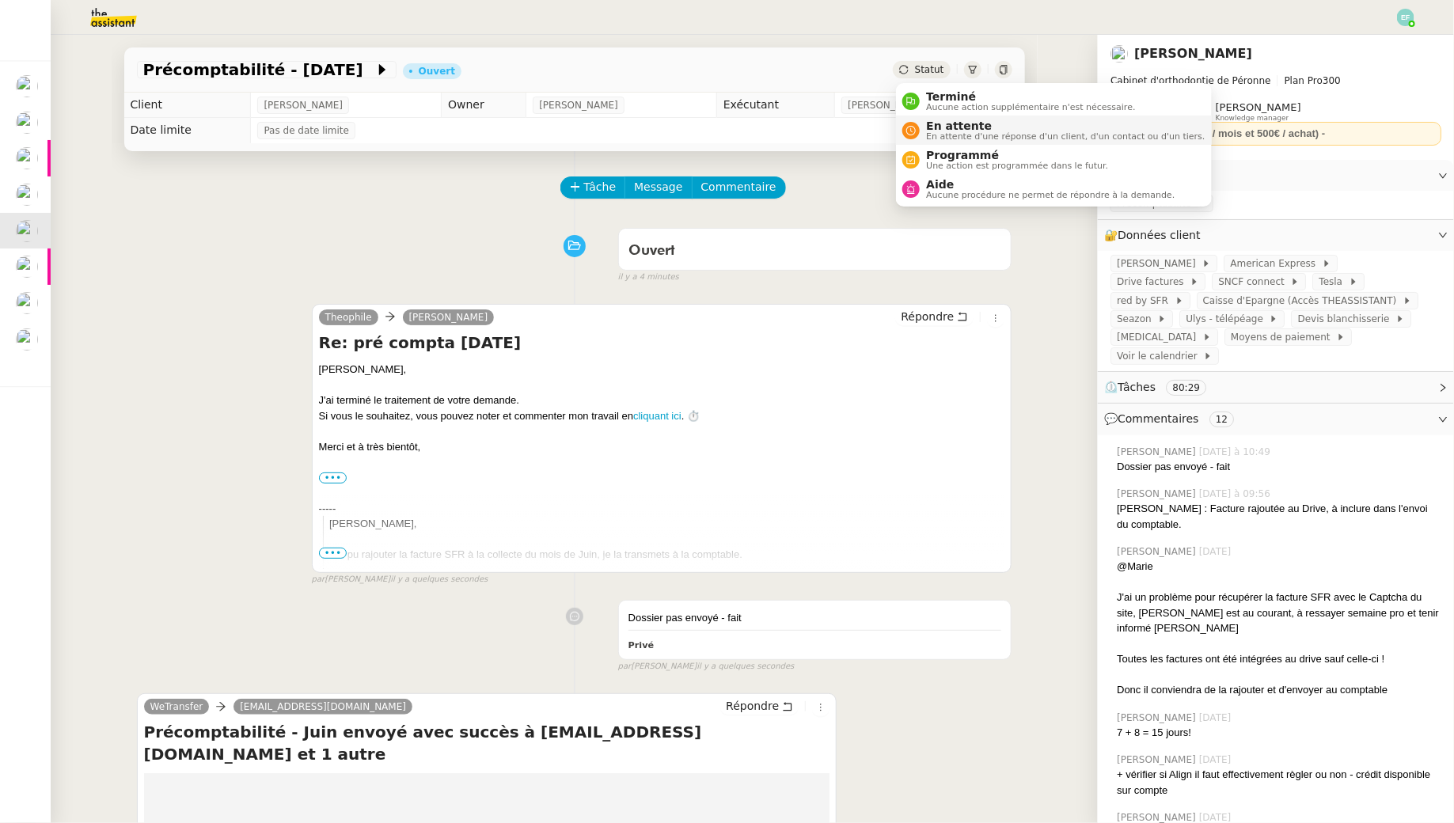
click at [946, 126] on span "En attente" at bounding box center [1065, 125] width 279 height 13
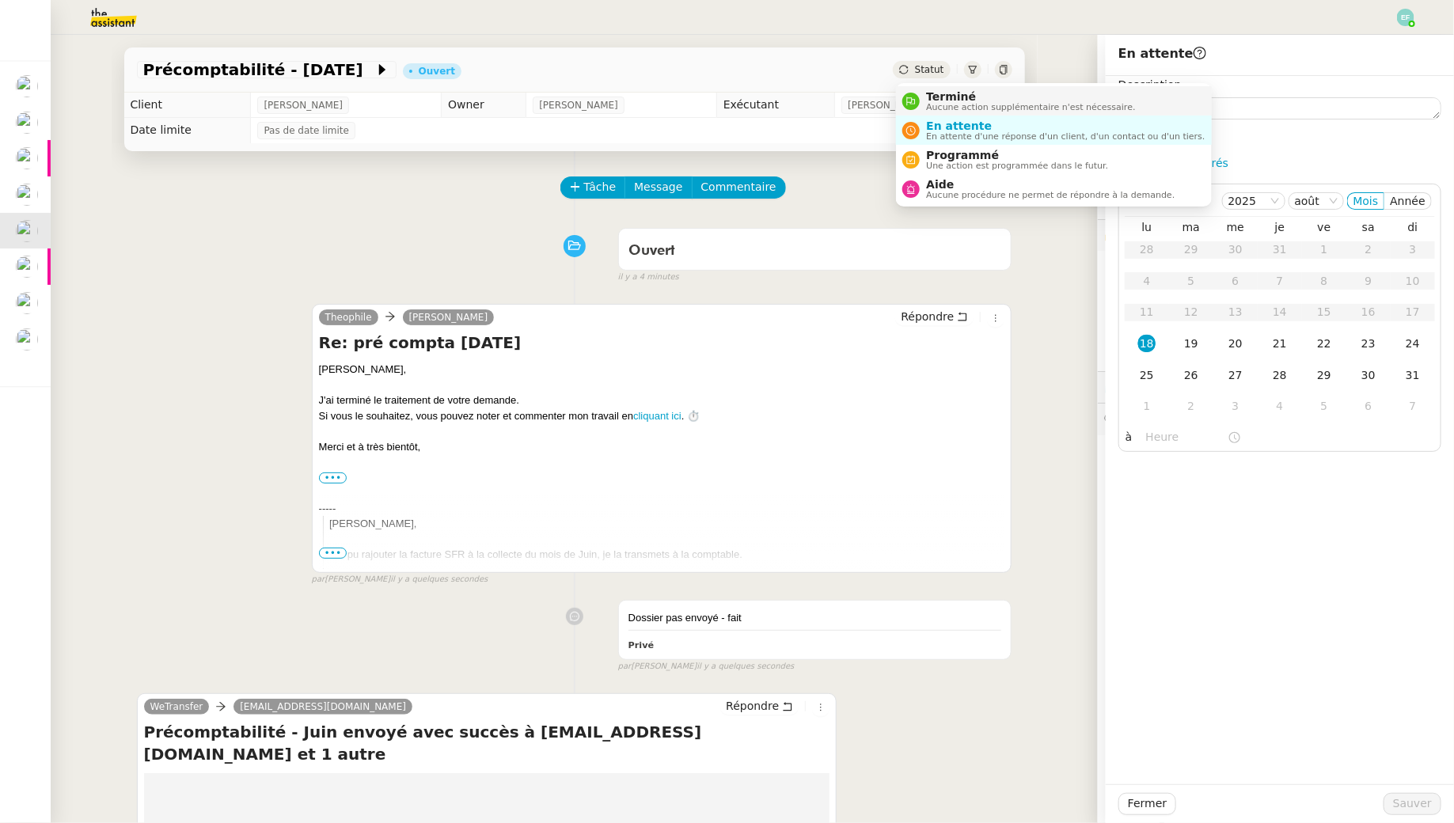
click at [934, 103] on span "Aucune action supplémentaire n'est nécessaire." at bounding box center [1030, 107] width 209 height 9
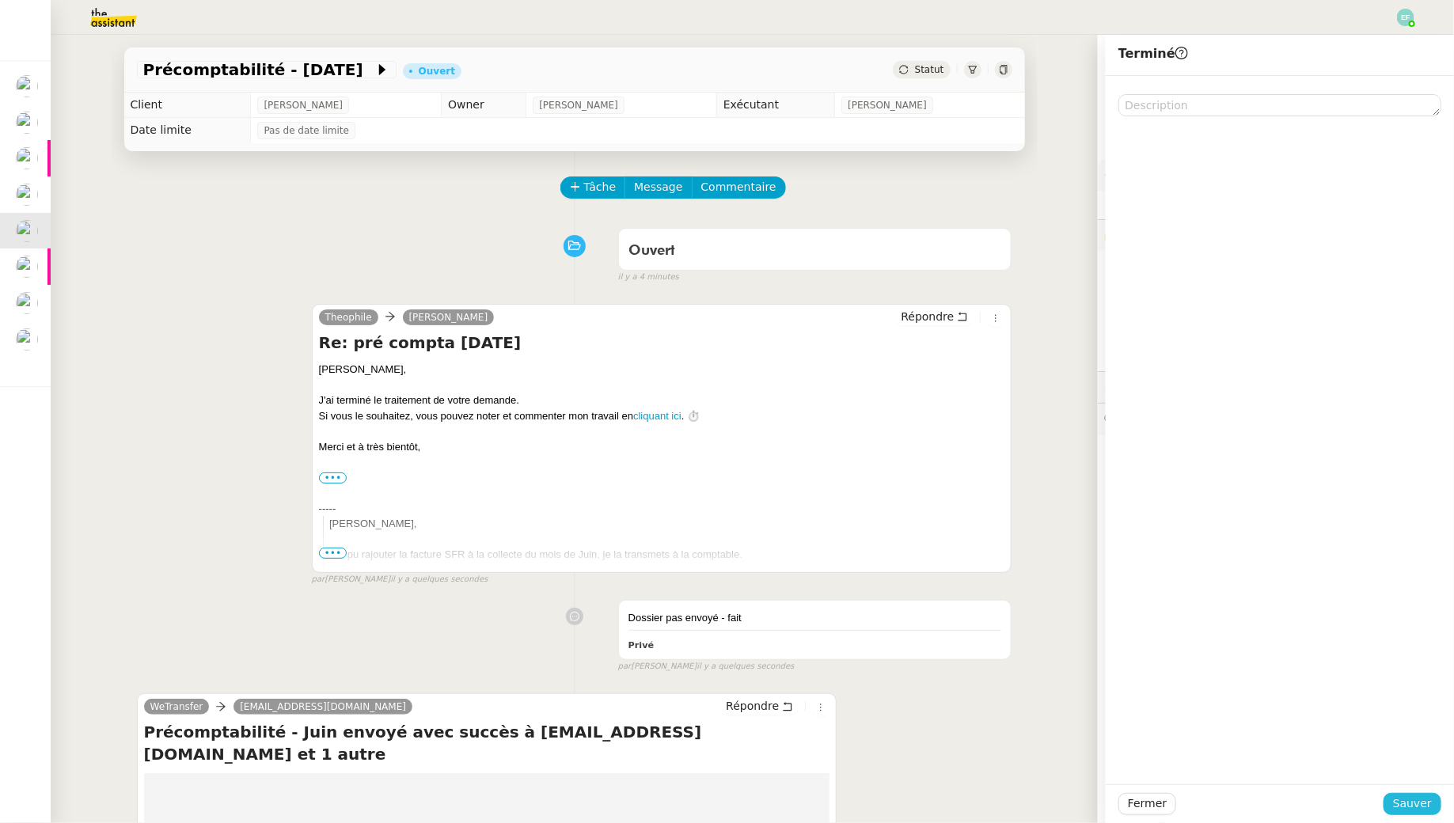
click at [1397, 804] on span "Sauver" at bounding box center [1412, 804] width 39 height 18
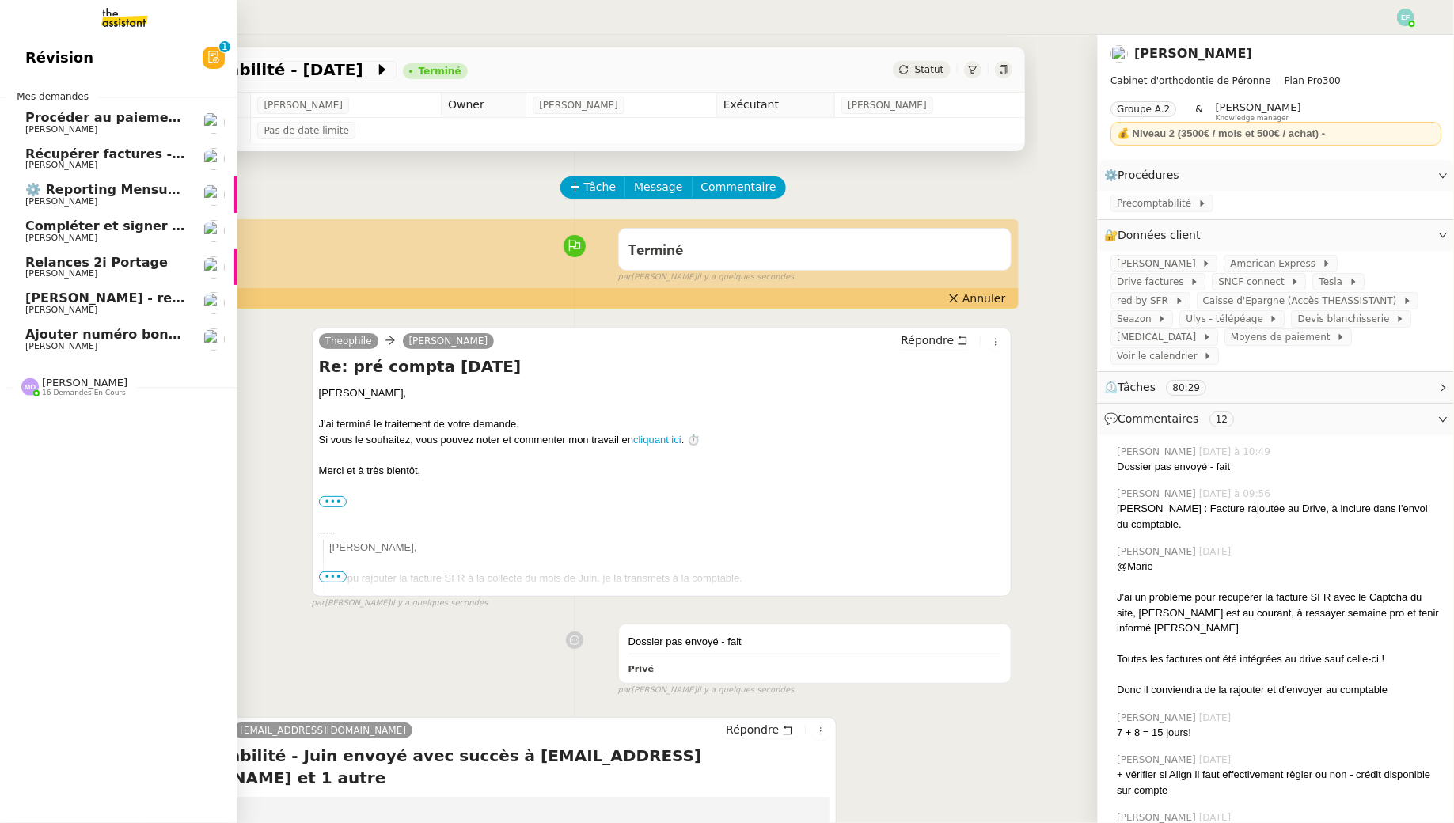
click at [123, 159] on span "Récupérer factures - [DATE]" at bounding box center [124, 153] width 199 height 15
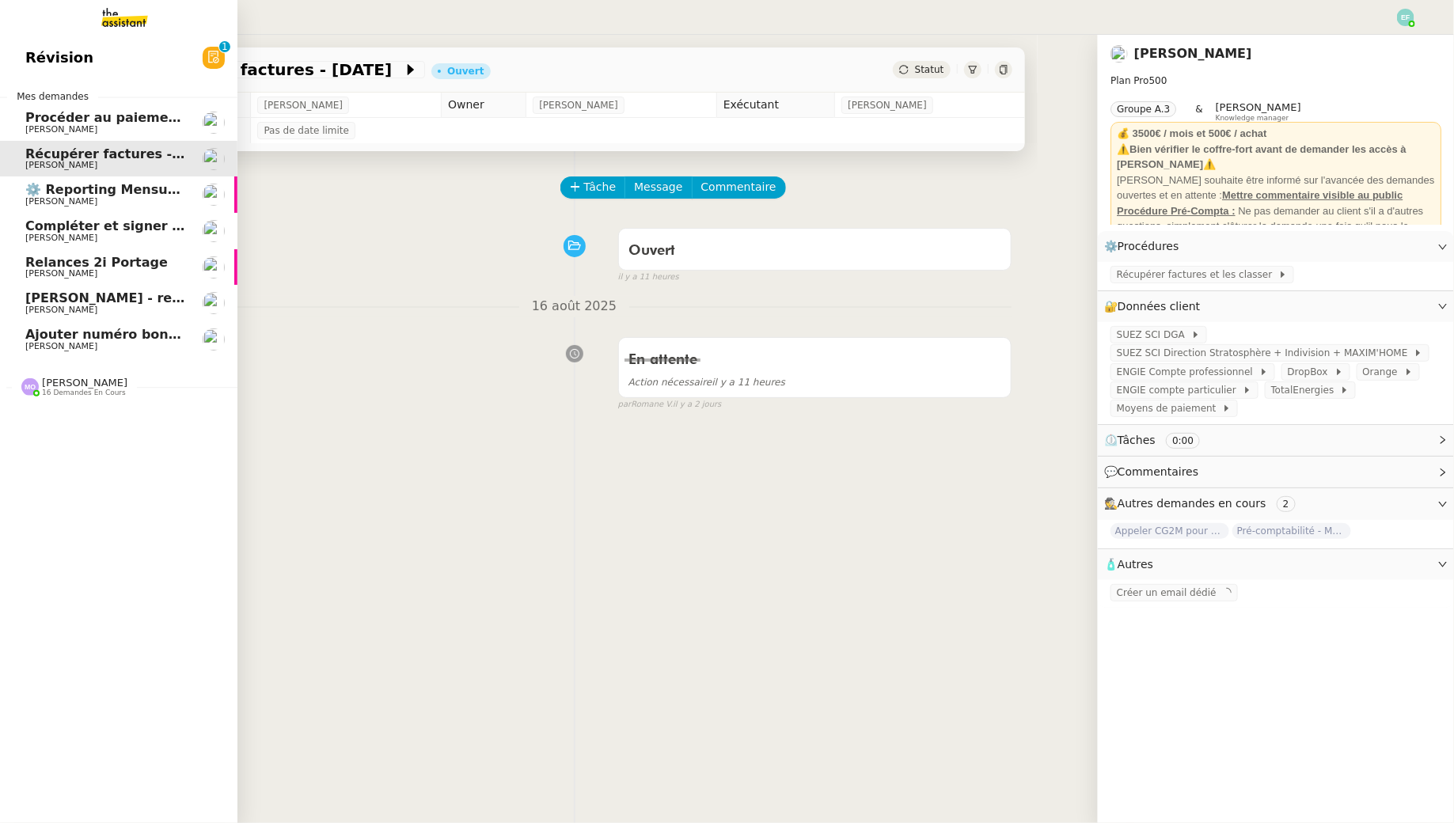
click at [124, 115] on span "Procéder au paiement des factures LBP" at bounding box center [166, 117] width 283 height 15
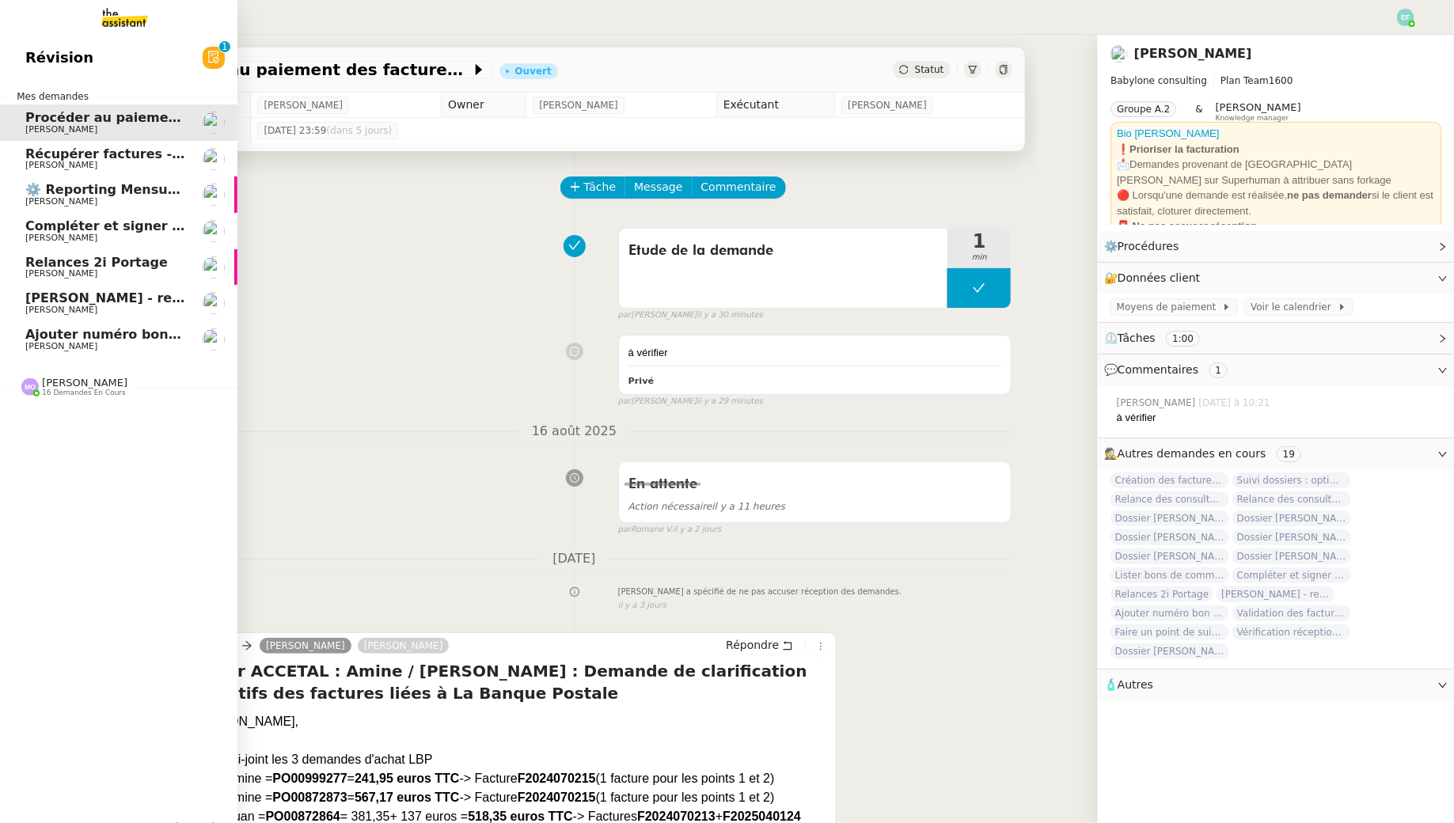
click at [112, 158] on span "Récupérer factures - [DATE]" at bounding box center [124, 153] width 199 height 15
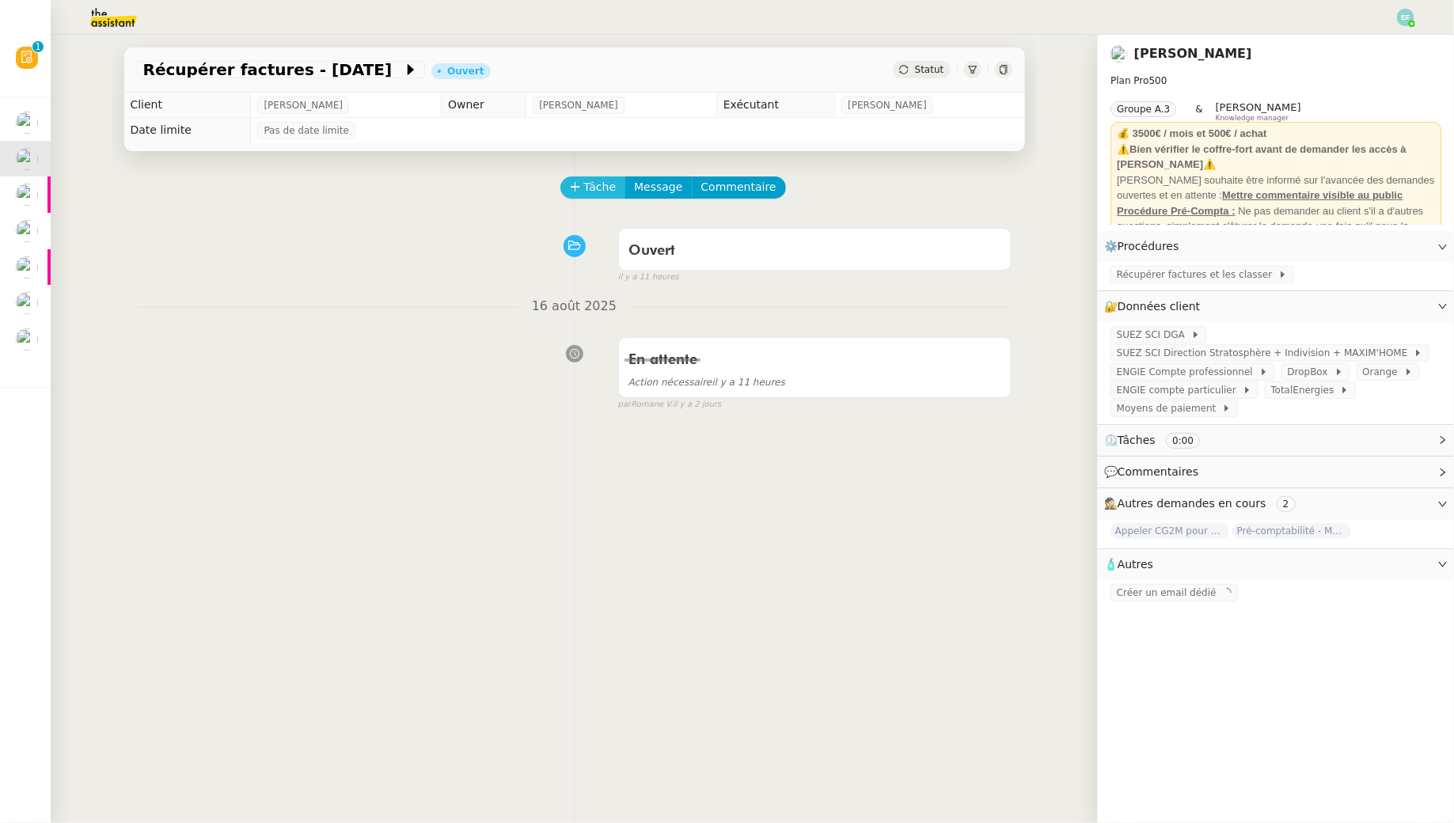
click at [586, 183] on span "Tâche" at bounding box center [600, 187] width 32 height 18
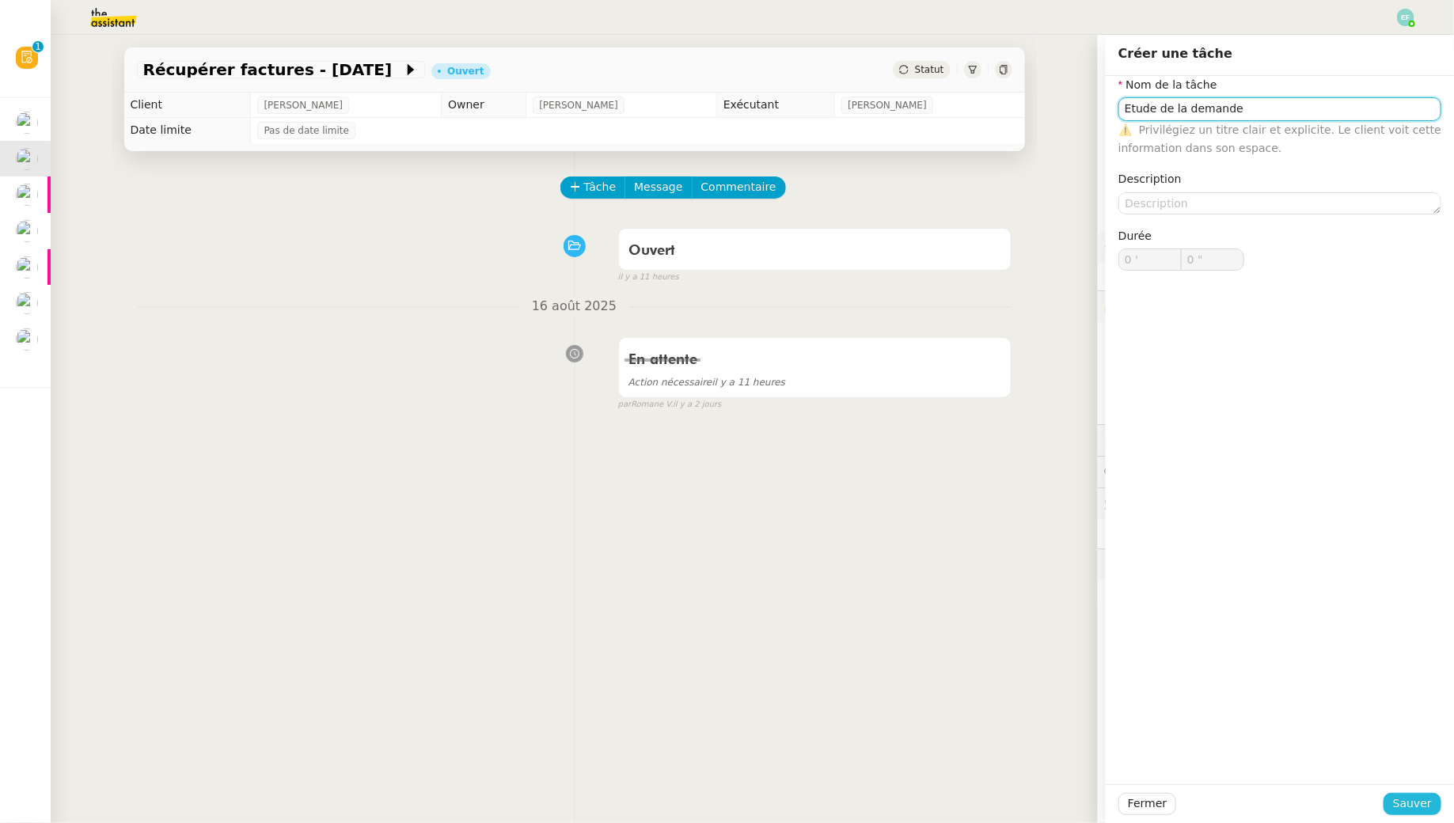
type input "Etude de la demande"
click at [1400, 813] on span "Sauver" at bounding box center [1412, 804] width 39 height 18
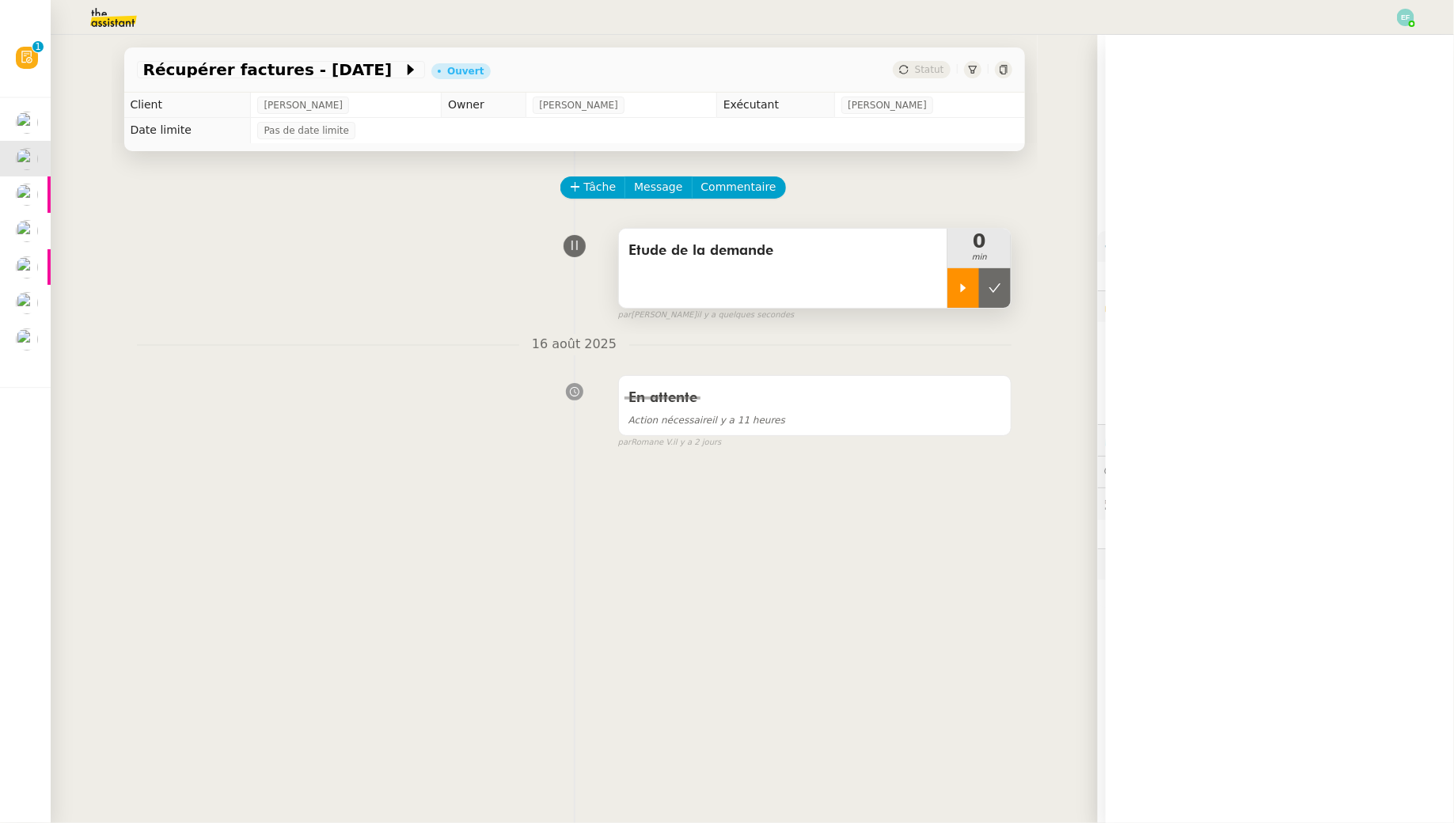
click at [957, 286] on div at bounding box center [963, 288] width 32 height 40
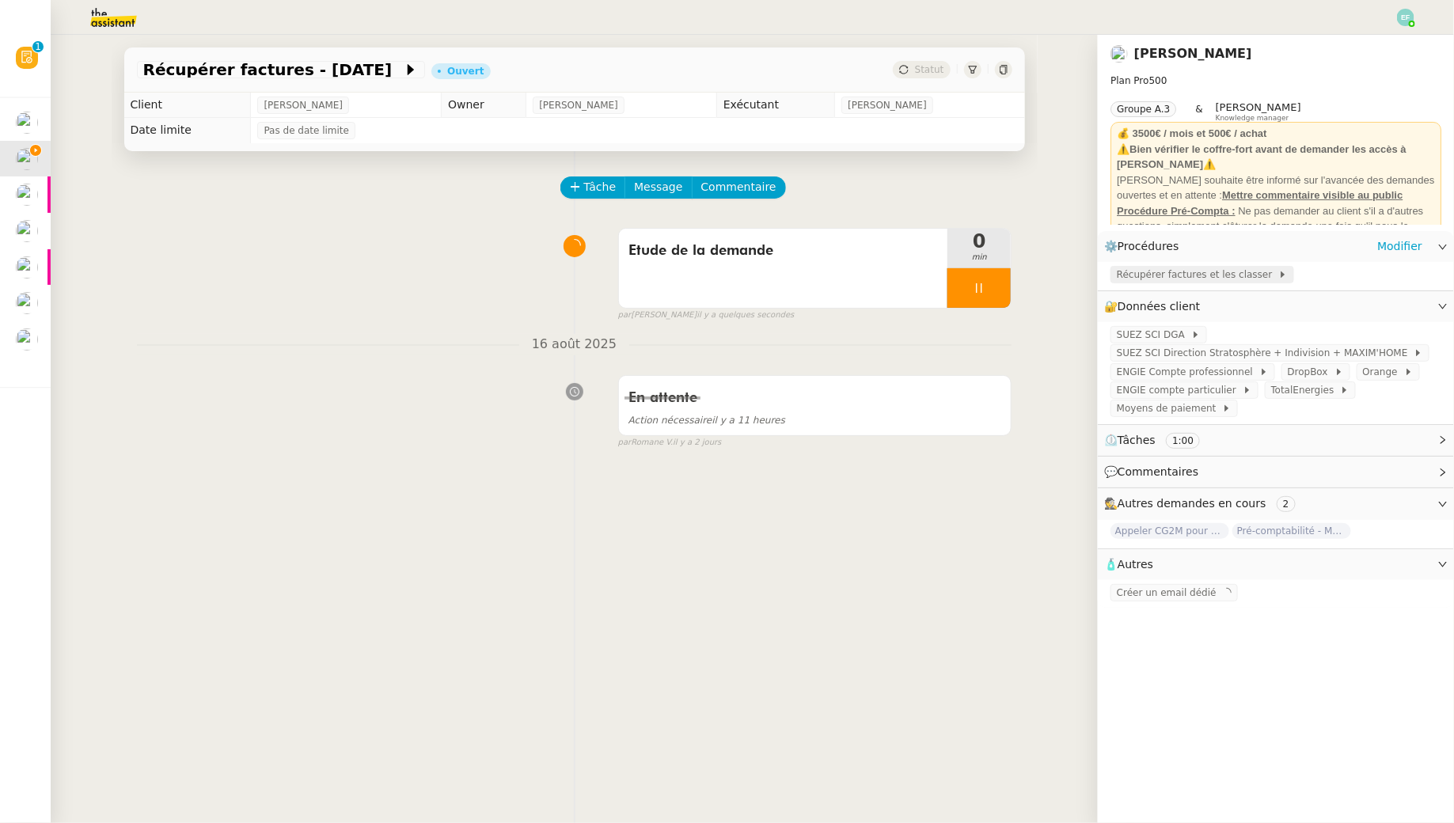
click at [1136, 270] on span "Récupérer factures et les classer" at bounding box center [1197, 275] width 161 height 16
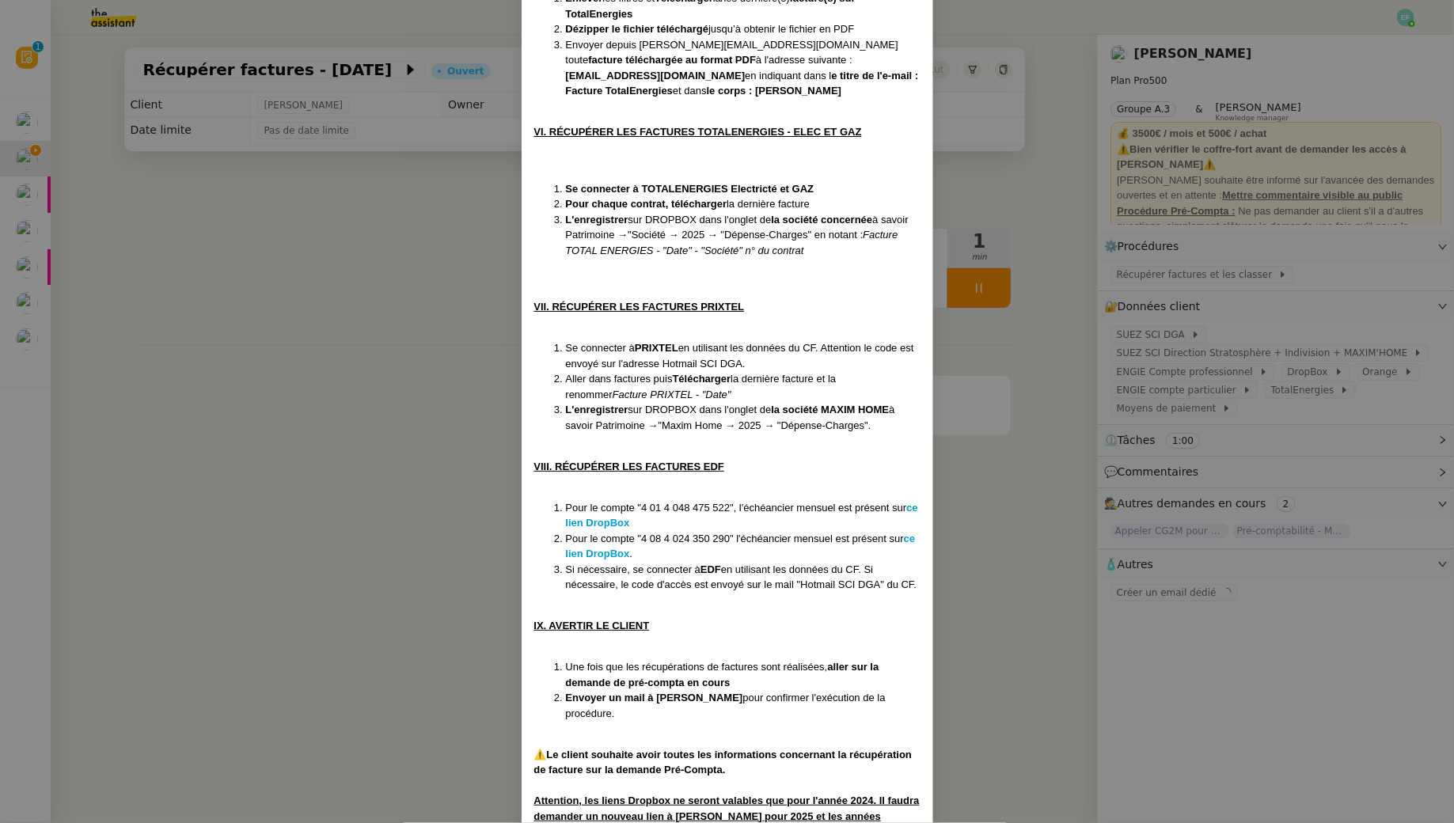
click at [377, 514] on nz-modal-container "Créée le 14/05/2024 MAJ le 19/06/2025 Contexte : Le client souhaite que l'on ré…" at bounding box center [727, 411] width 1454 height 823
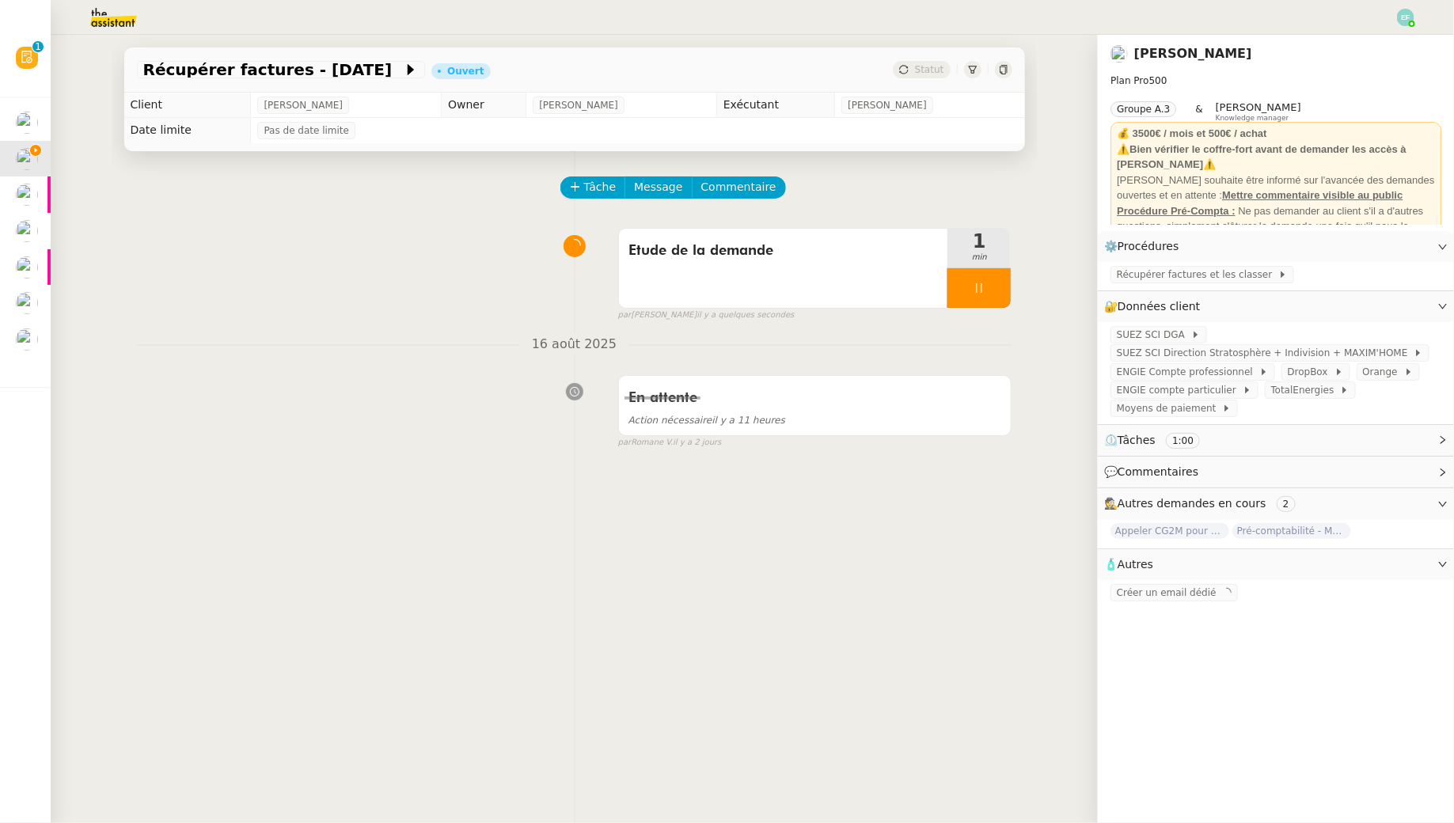
scroll to position [1833, 0]
click at [999, 277] on div at bounding box center [978, 288] width 63 height 40
click at [999, 277] on button at bounding box center [995, 288] width 32 height 40
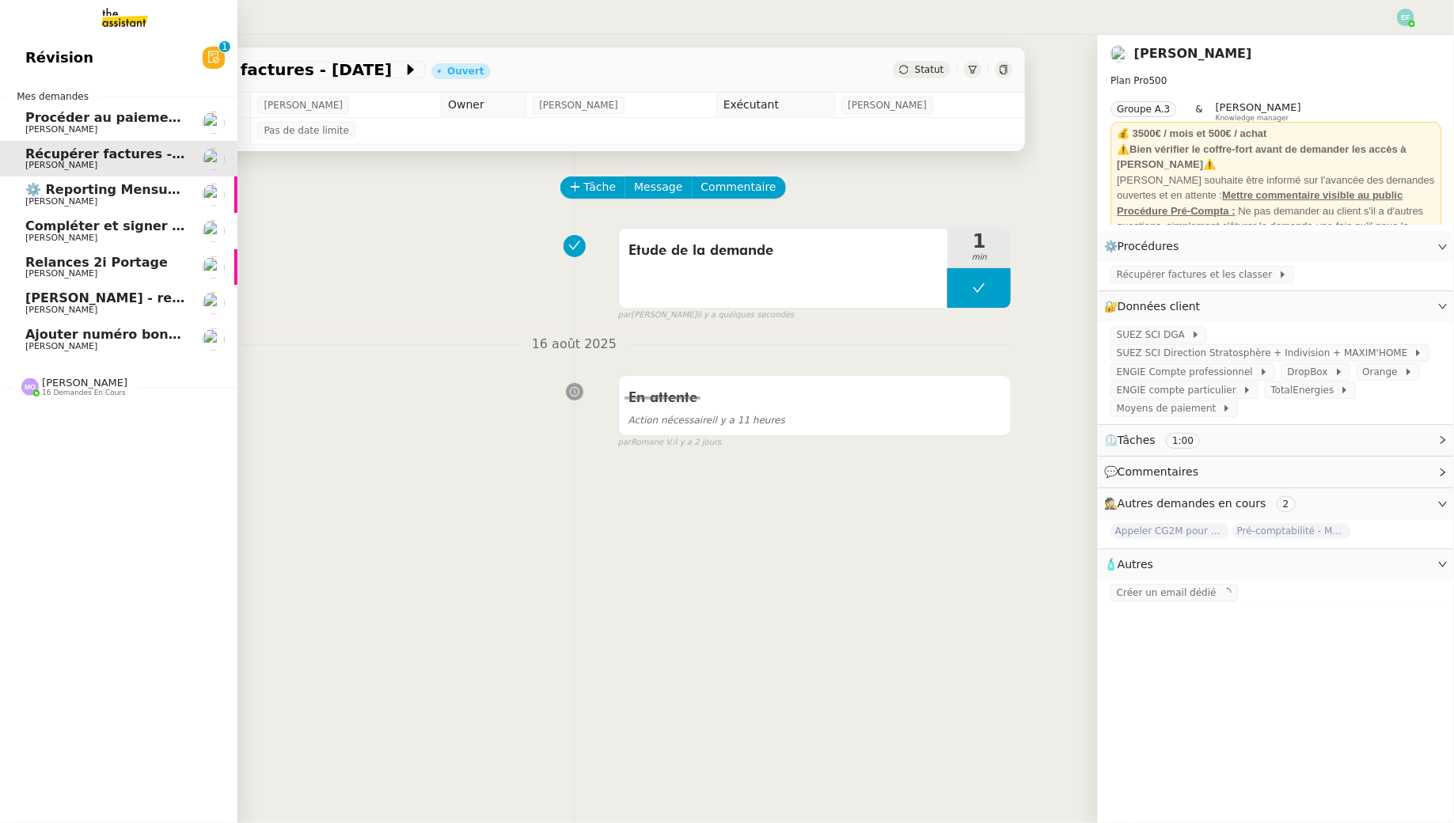
click at [35, 206] on span "[PERSON_NAME]" at bounding box center [61, 201] width 72 height 10
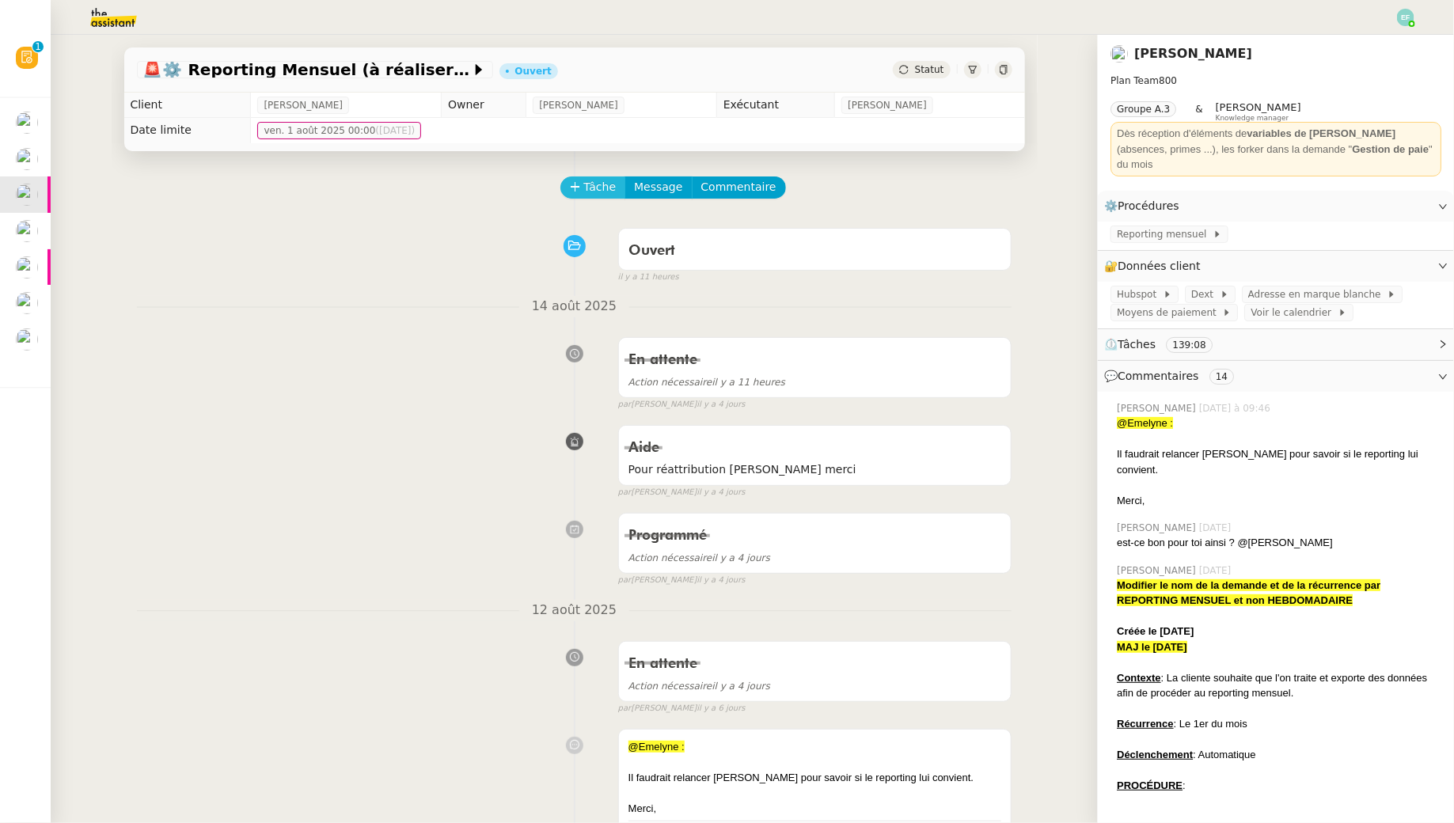
click at [599, 187] on span "Tâche" at bounding box center [600, 187] width 32 height 18
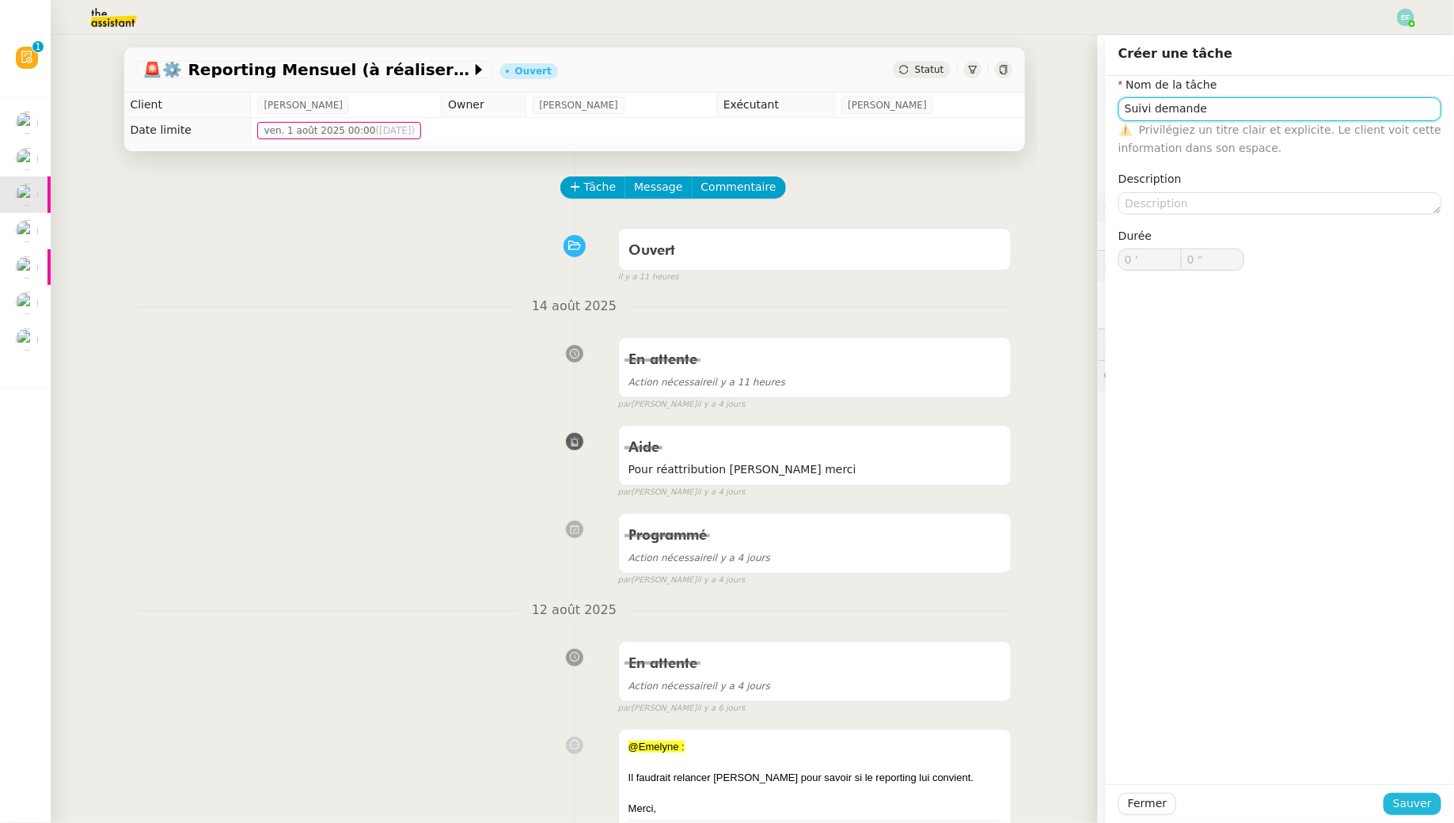
type input "Suivi demande"
click at [1417, 804] on span "Sauver" at bounding box center [1412, 804] width 39 height 18
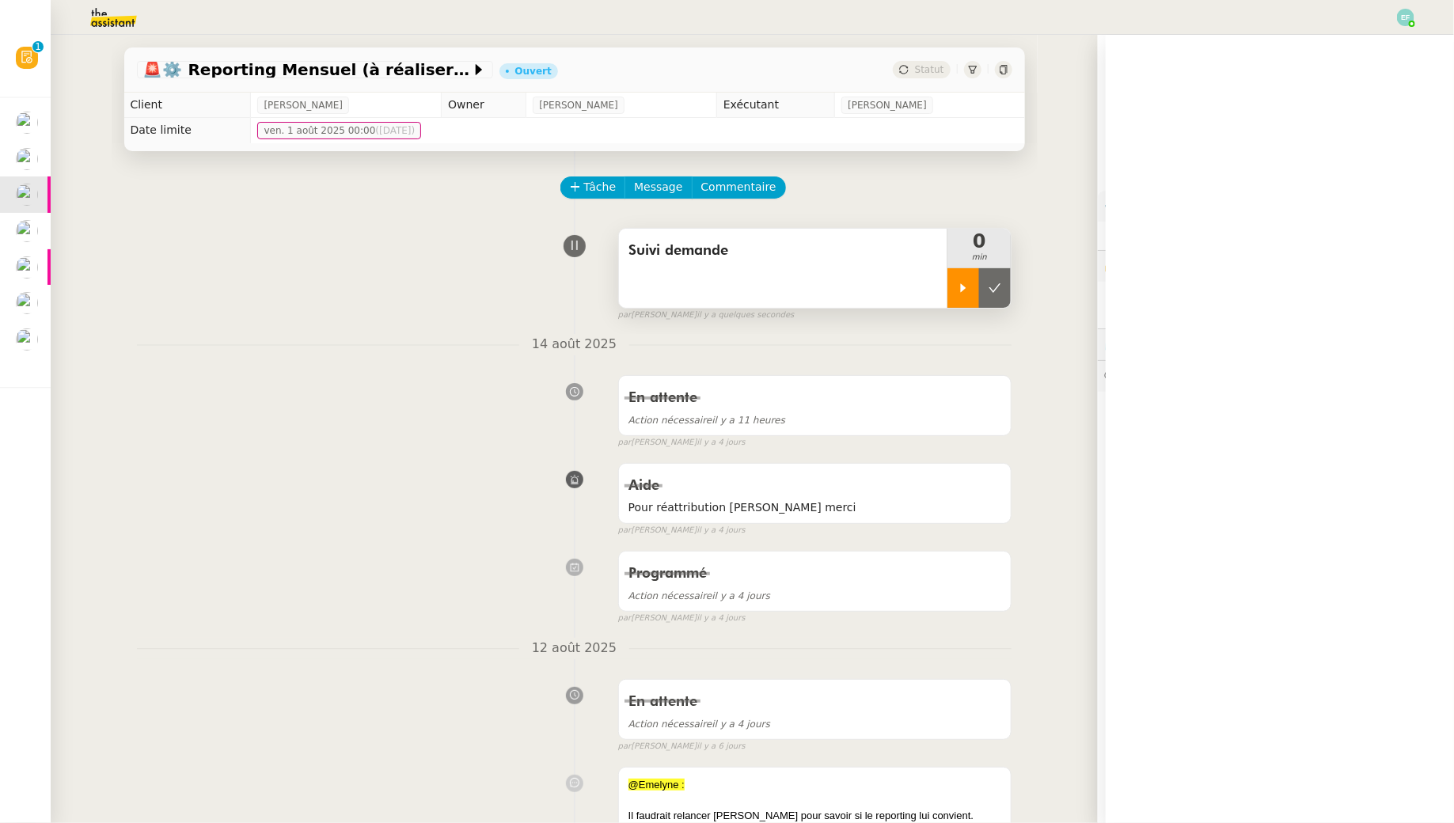
click at [958, 290] on icon at bounding box center [963, 288] width 13 height 13
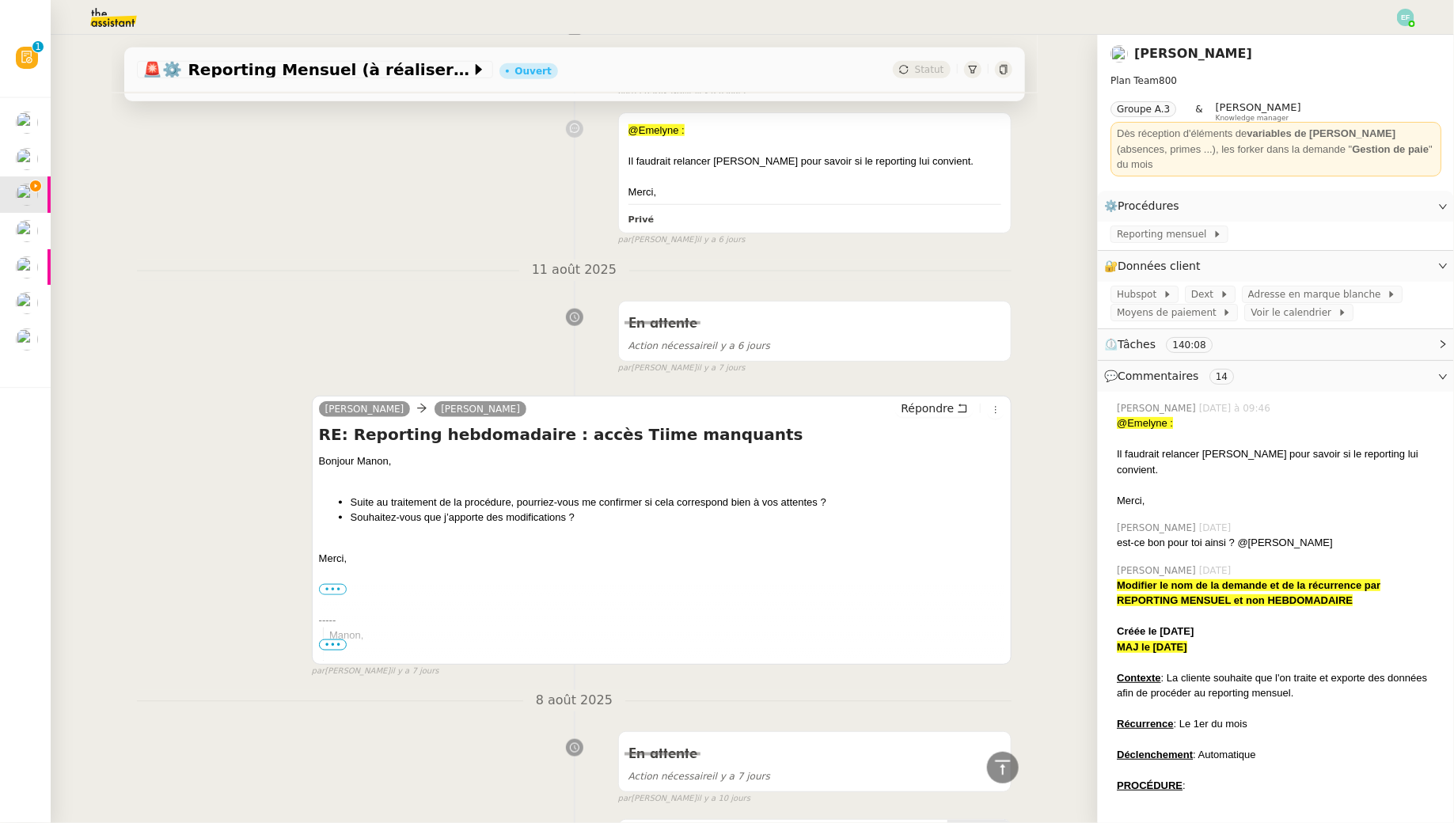
scroll to position [653, 0]
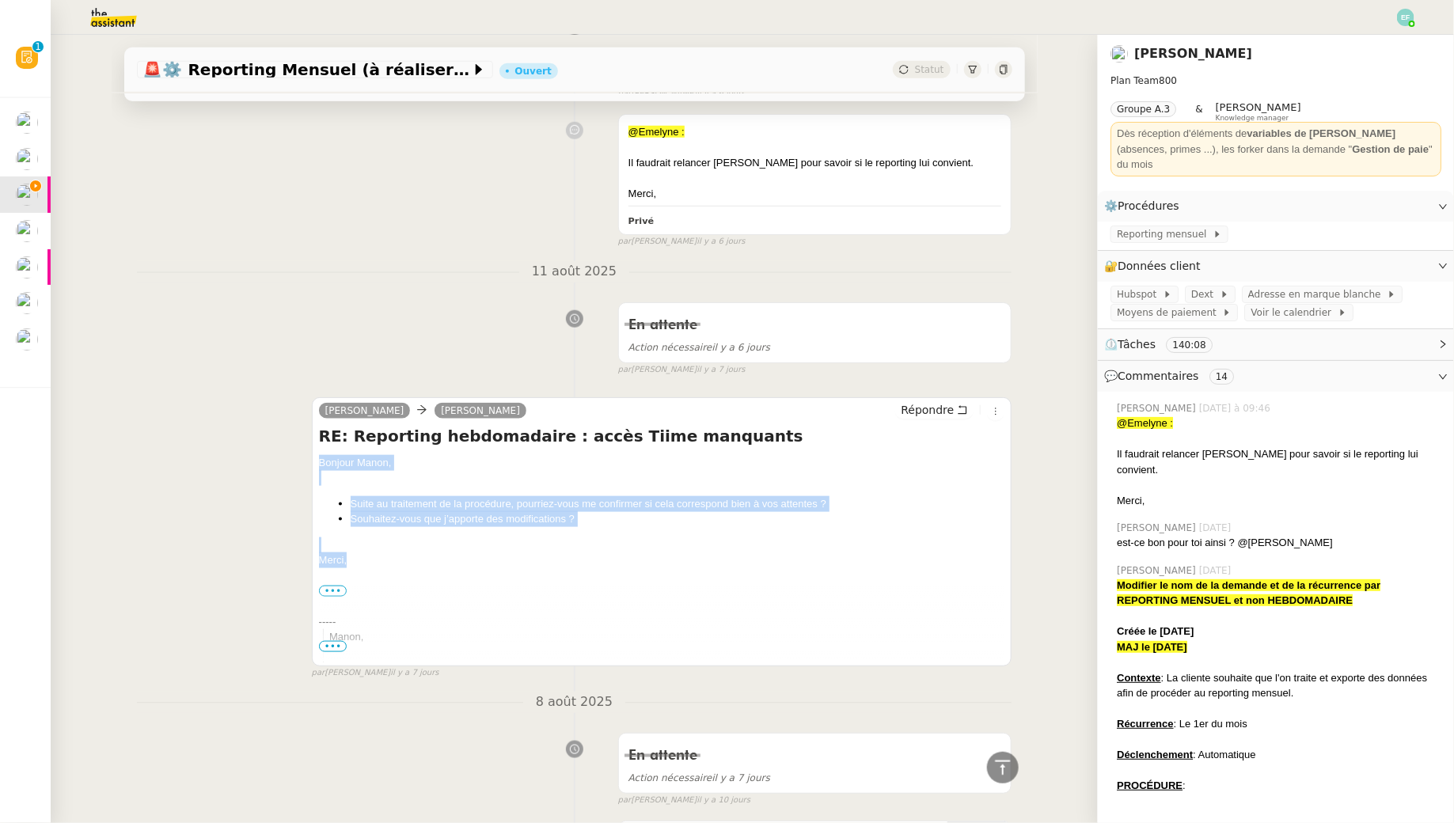
drag, startPoint x: 315, startPoint y: 457, endPoint x: 385, endPoint y: 575, distance: 138.0
click at [385, 575] on div "Sam Manon Loustau Répondre RE: Reporting hebdomadaire : accès Tiime manquants B…" at bounding box center [662, 531] width 700 height 269
copy div "Bonjour Manon, Suite au traitement de la procédure, pourriez-vous me confirmer …"
click at [961, 405] on icon at bounding box center [962, 409] width 9 height 9
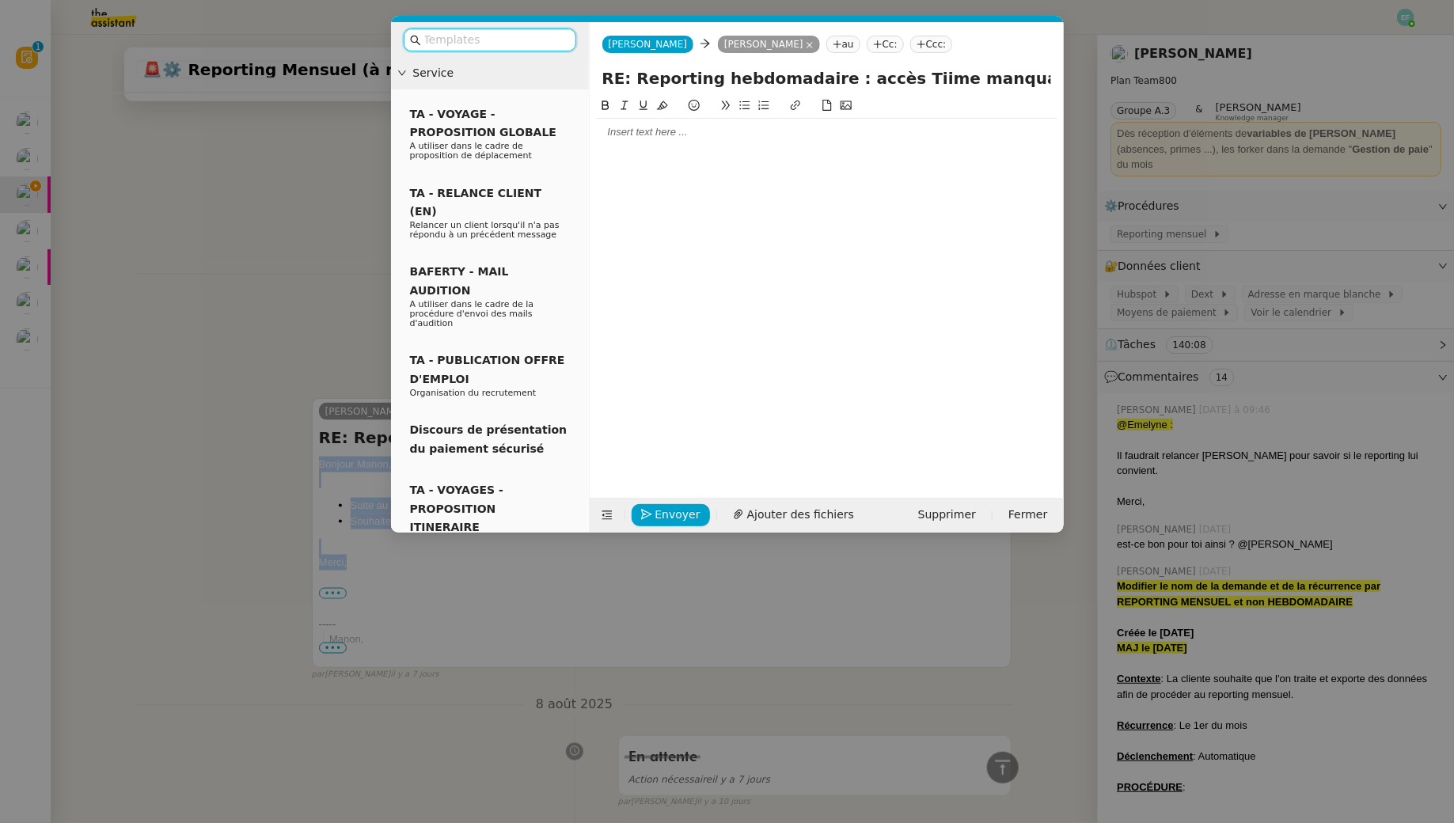
scroll to position [773, 0]
click at [754, 131] on div at bounding box center [826, 132] width 461 height 14
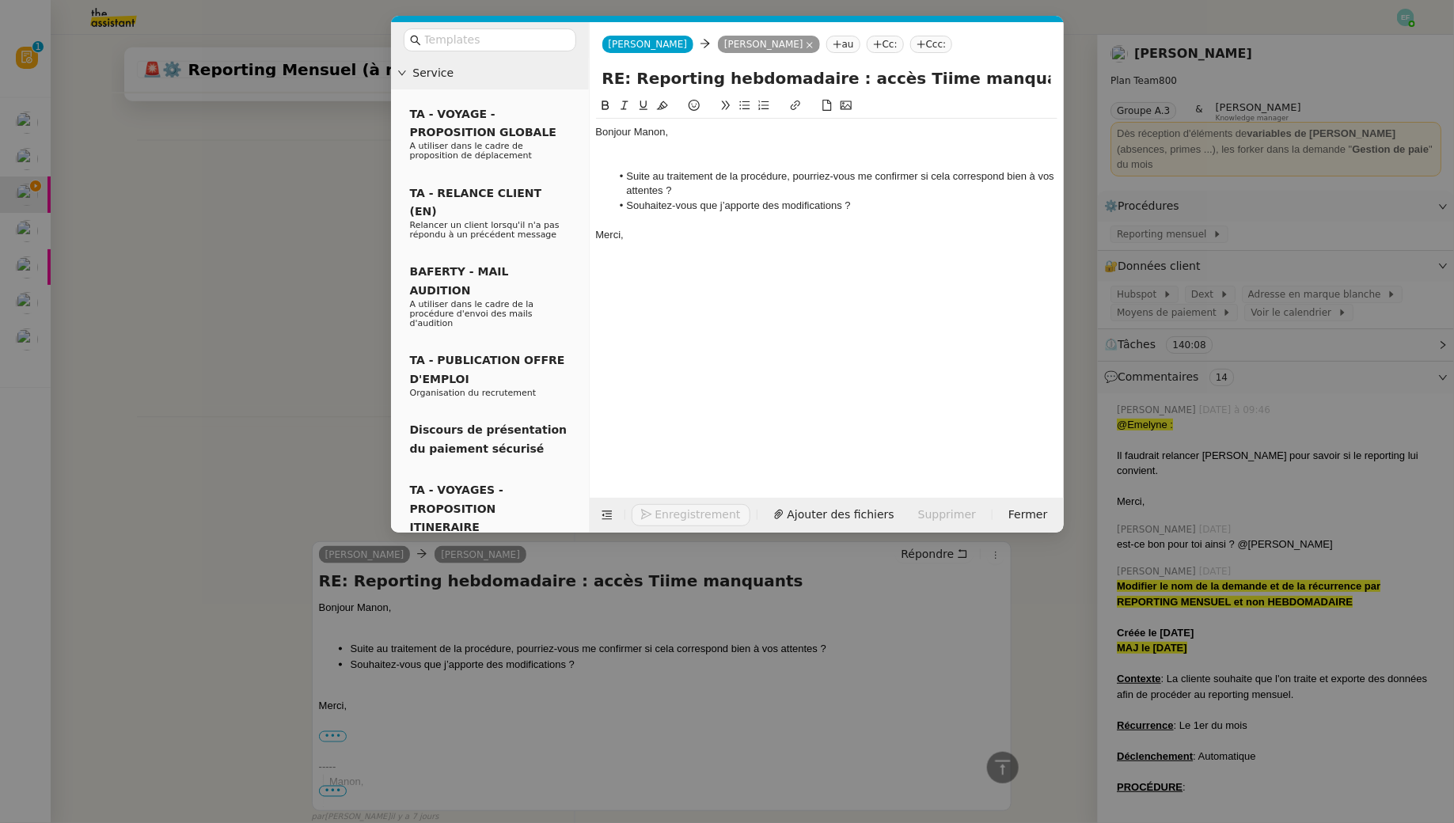
click at [698, 154] on div at bounding box center [826, 147] width 461 height 14
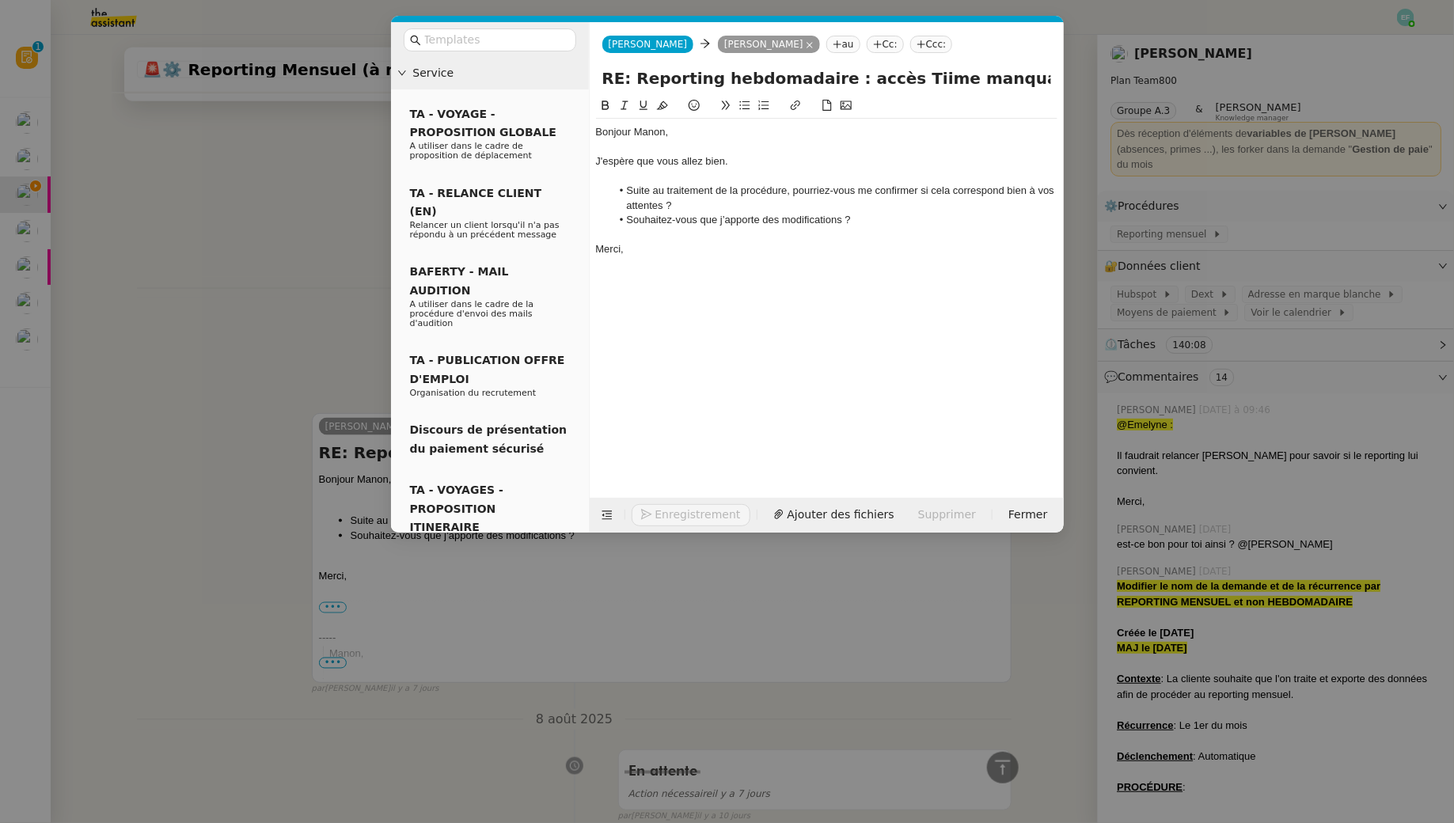
scroll to position [932, 0]
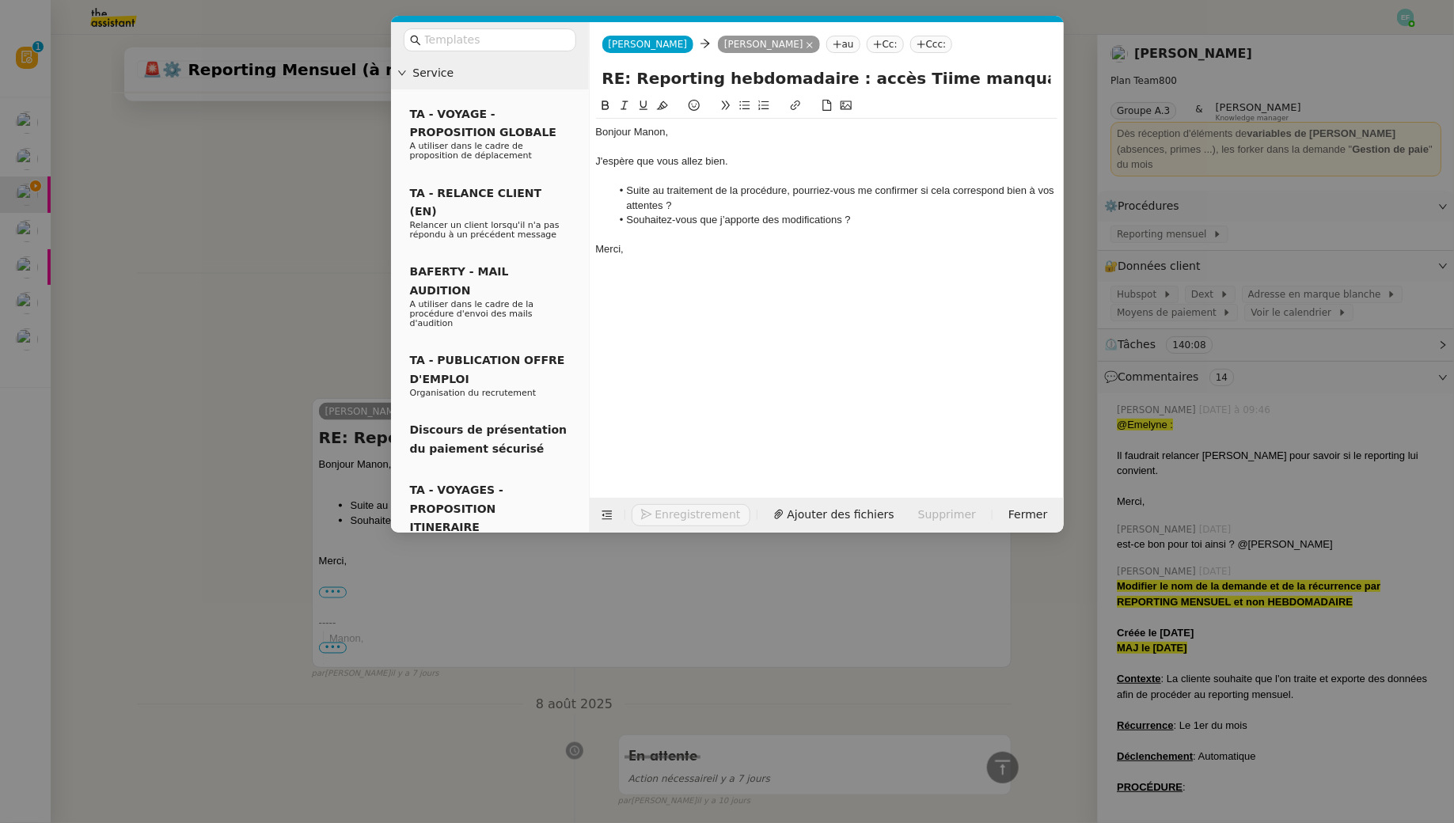
click at [666, 173] on div at bounding box center [826, 176] width 461 height 14
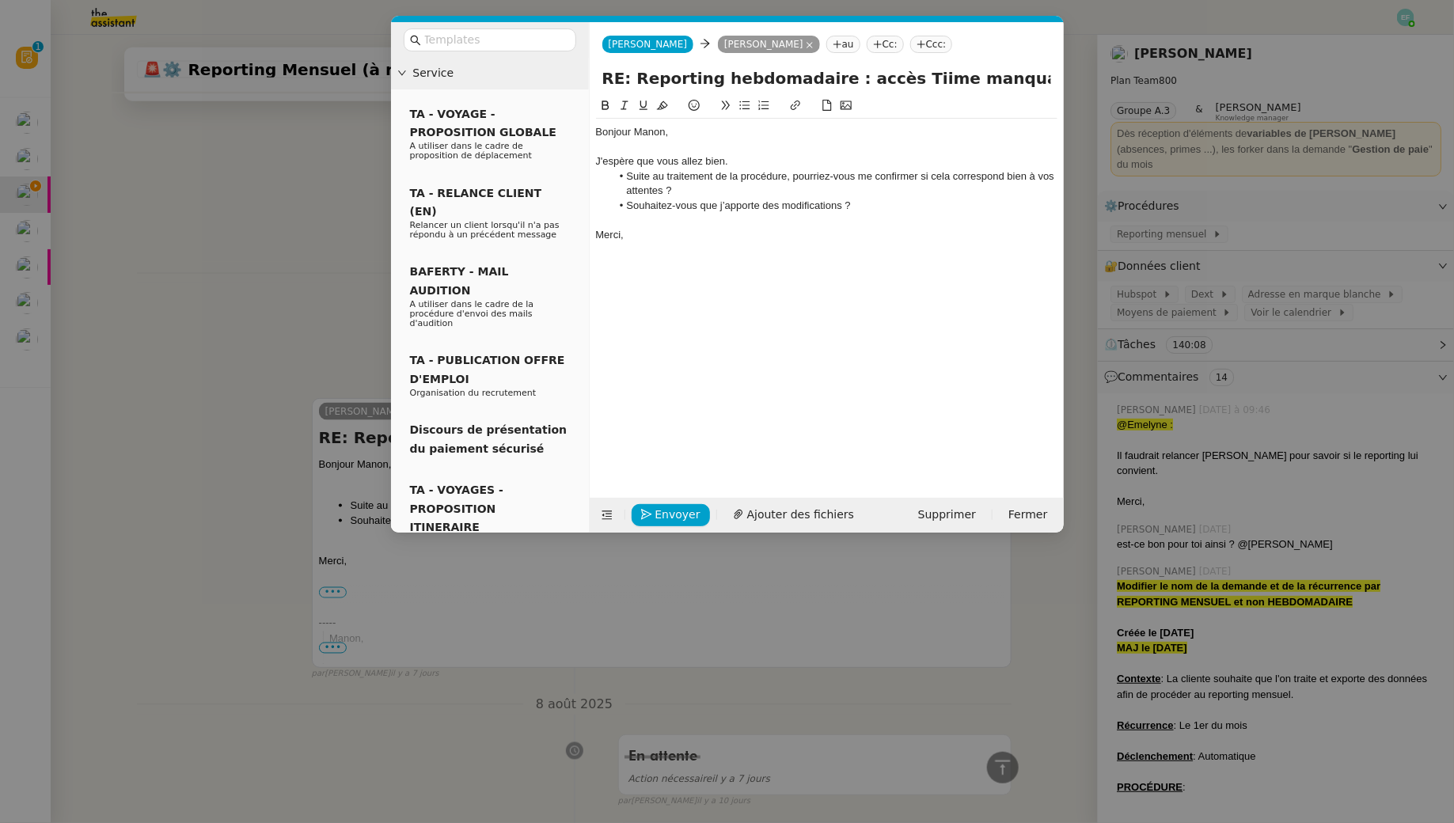
scroll to position [917, 0]
click at [677, 506] on span "Envoyer" at bounding box center [677, 515] width 45 height 18
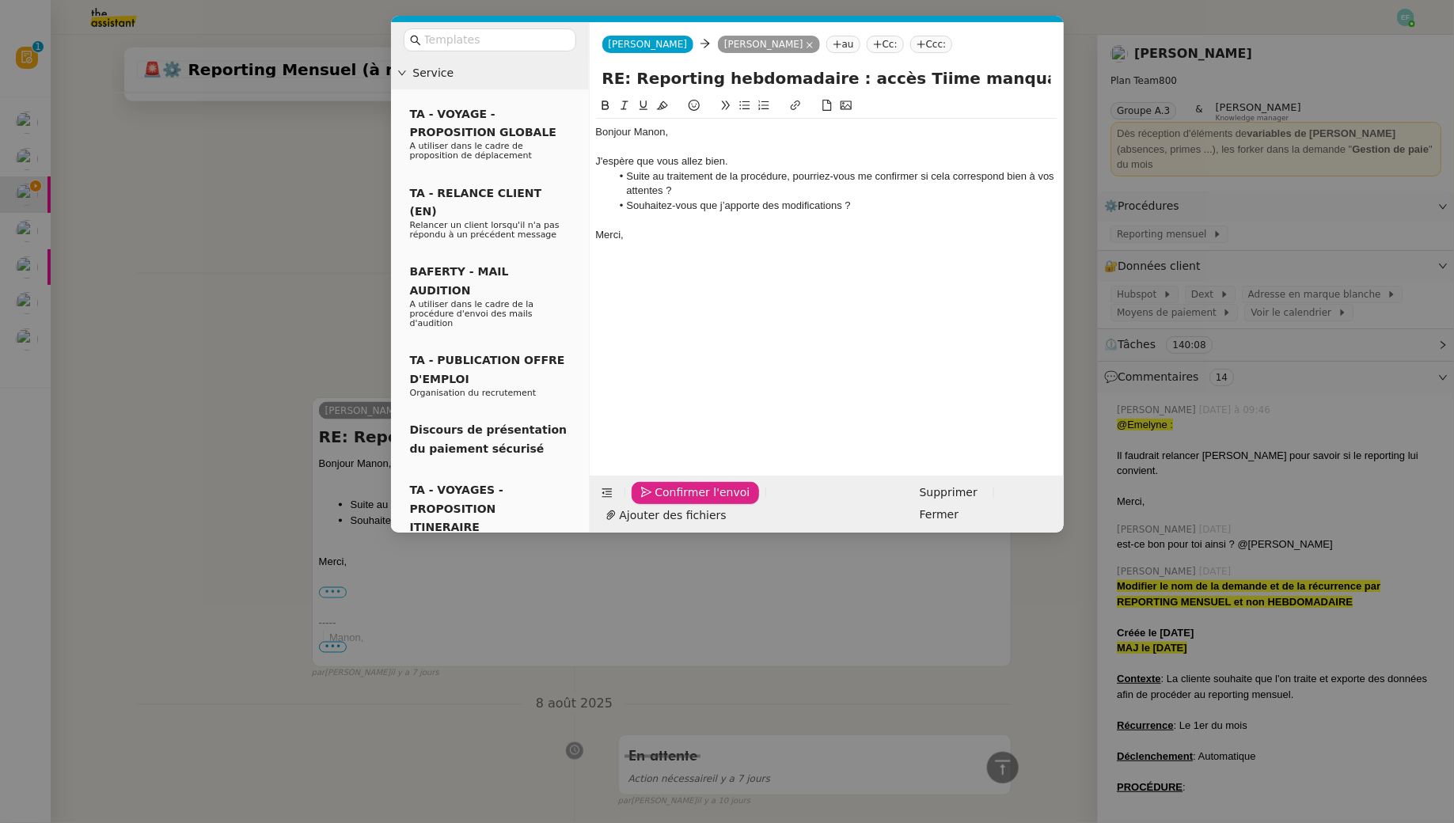
click at [677, 502] on span "Confirmer l'envoi" at bounding box center [702, 493] width 95 height 18
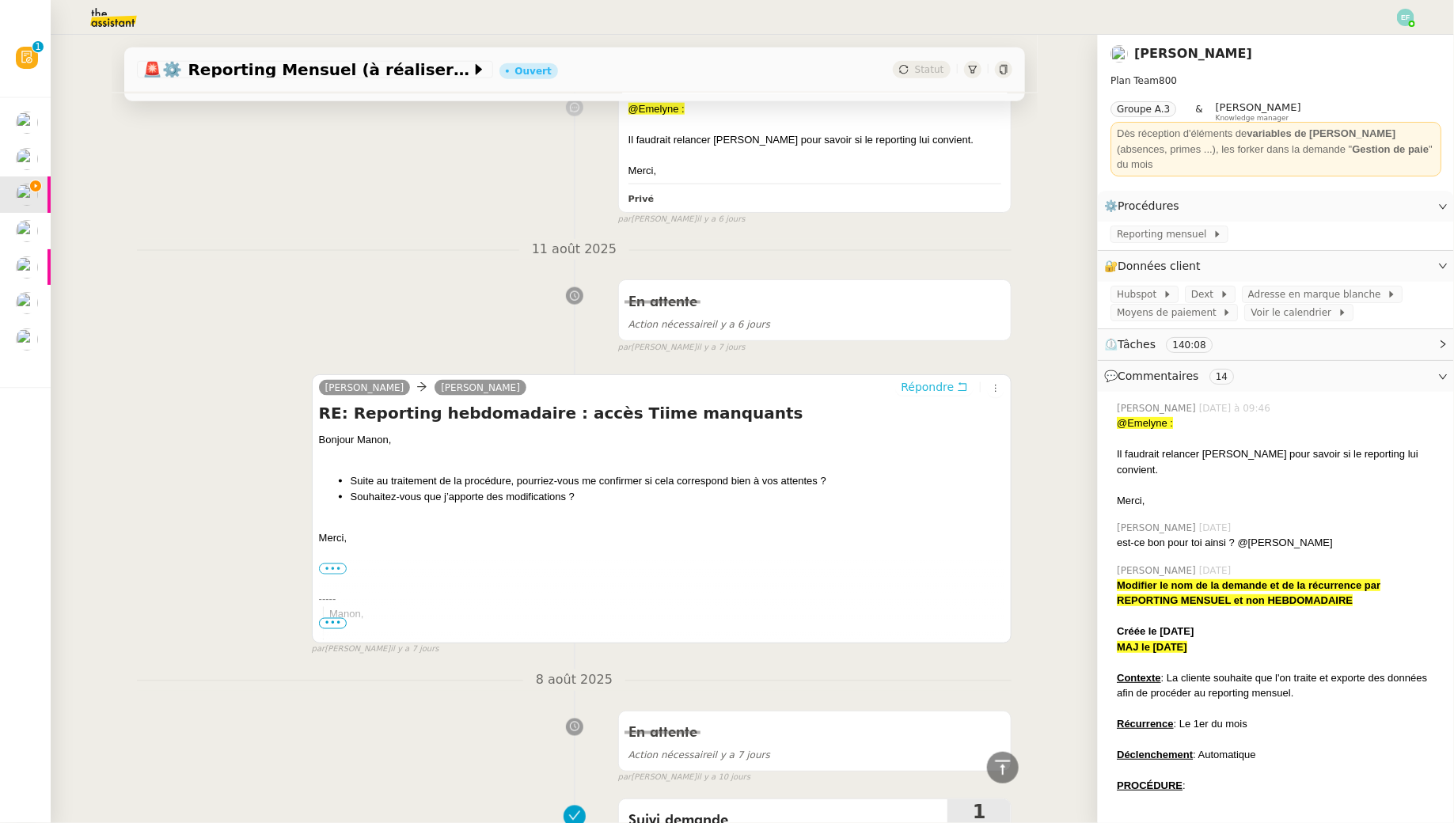
scroll to position [0, 0]
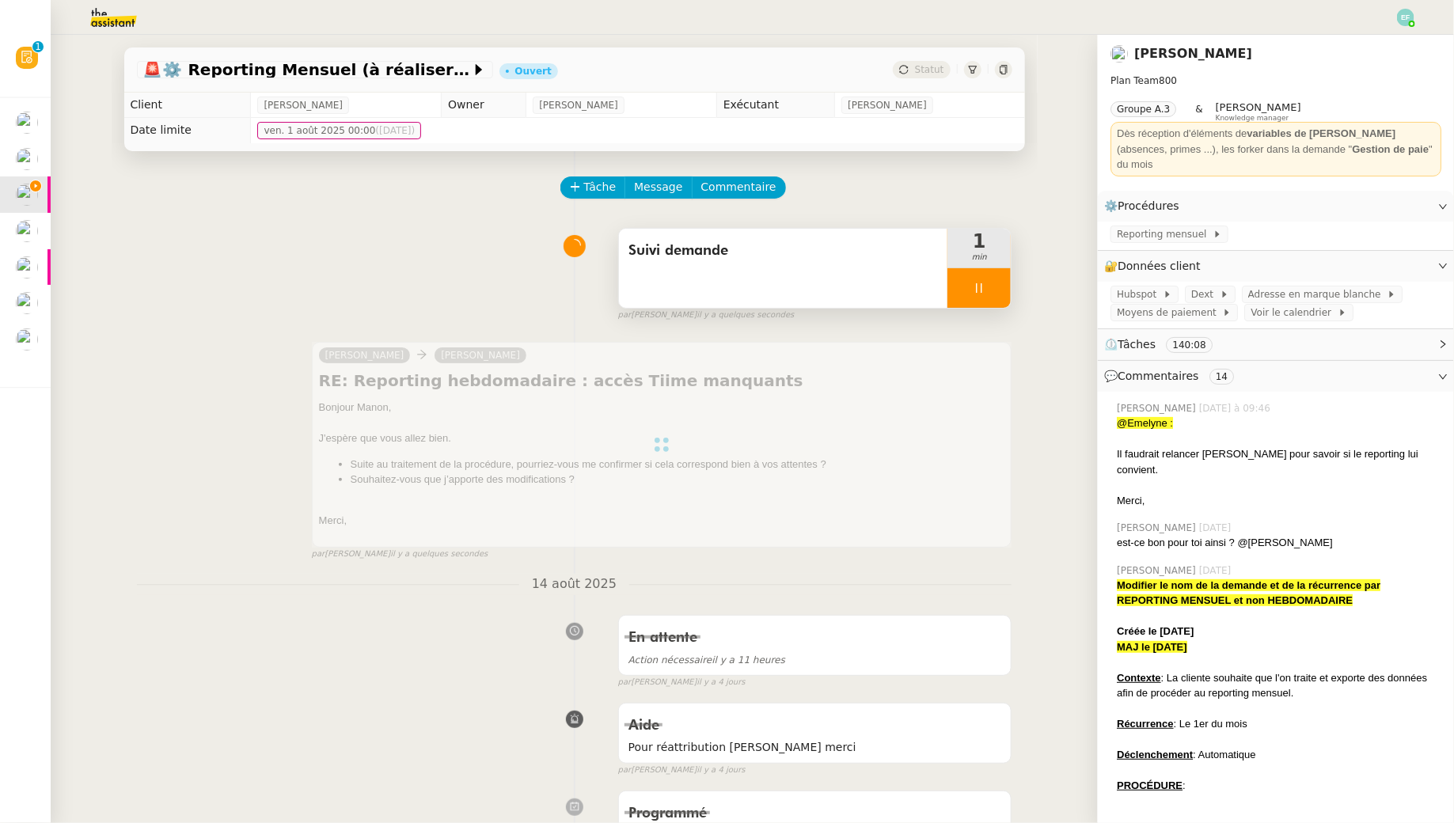
click at [862, 272] on div "Suivi demande" at bounding box center [783, 268] width 329 height 79
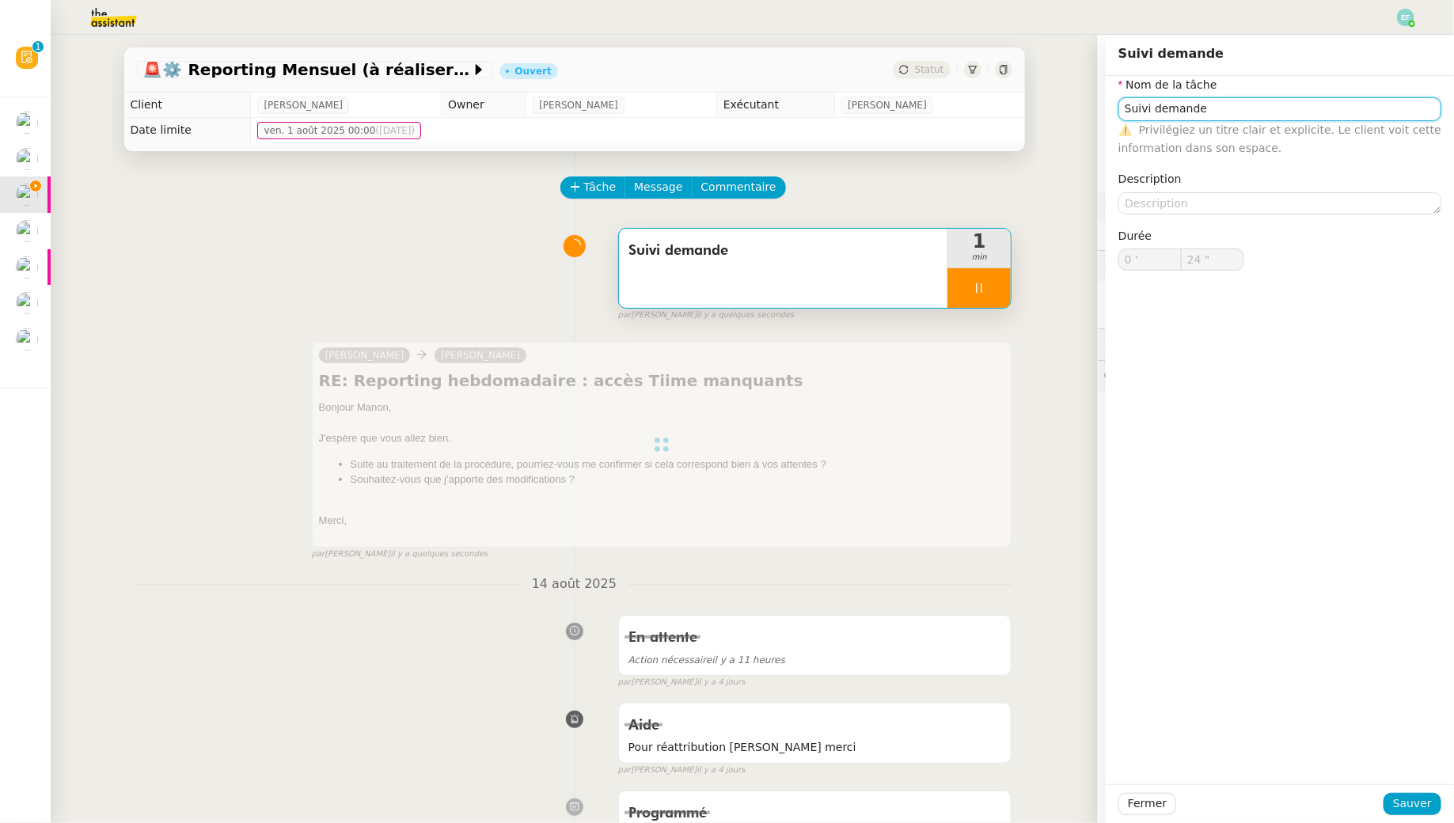
click at [1182, 109] on input "Suivi demande" at bounding box center [1279, 108] width 323 height 23
type input "25 ""
click at [1182, 109] on input "Suivi demande" at bounding box center [1279, 108] width 323 height 23
type input "Suivi demande"
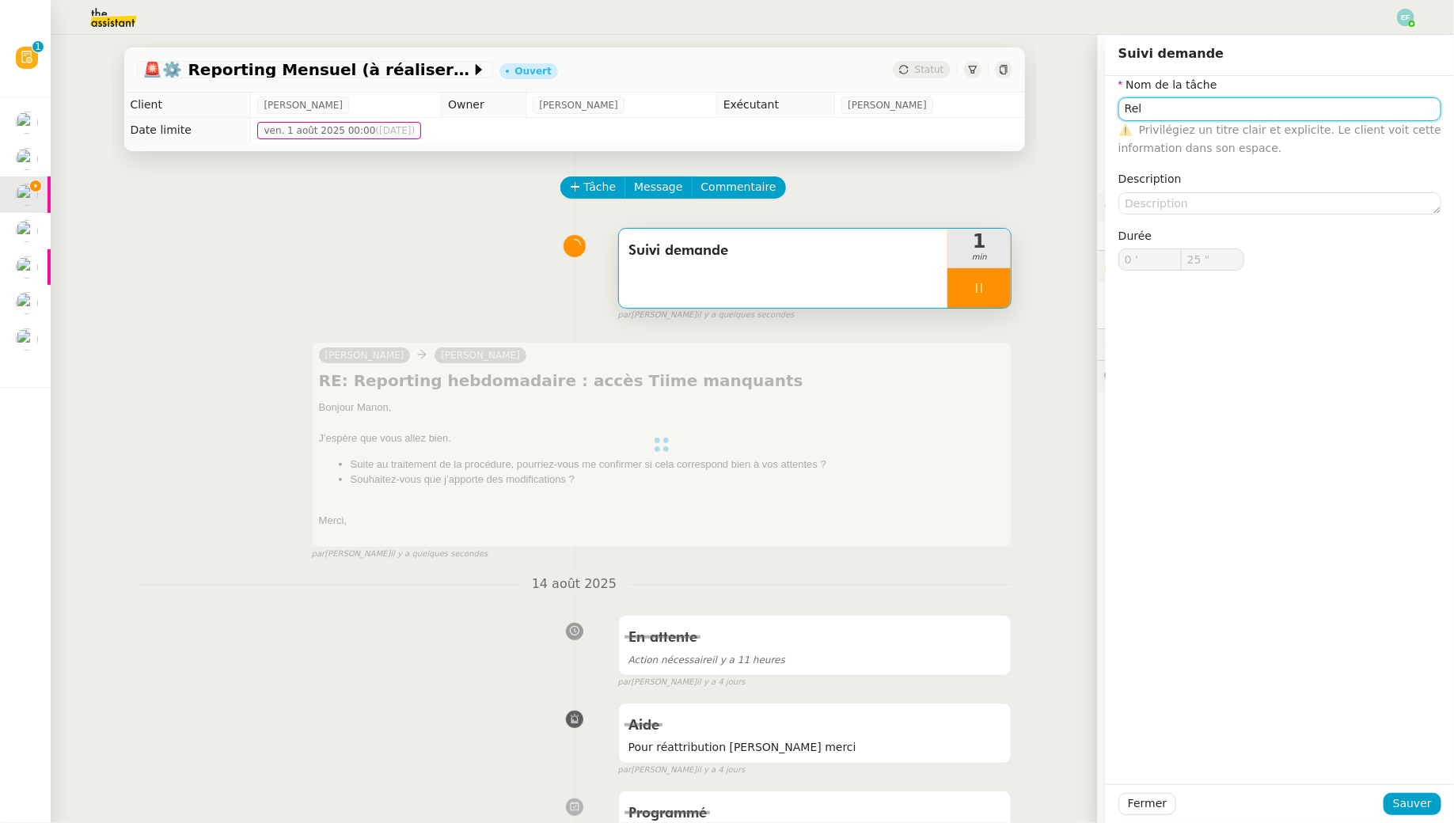
type input "0 '"
type input "26 ""
type input "Suivi demandeance"
type input "27 ""
drag, startPoint x: 1247, startPoint y: 112, endPoint x: 981, endPoint y: 72, distance: 268.8
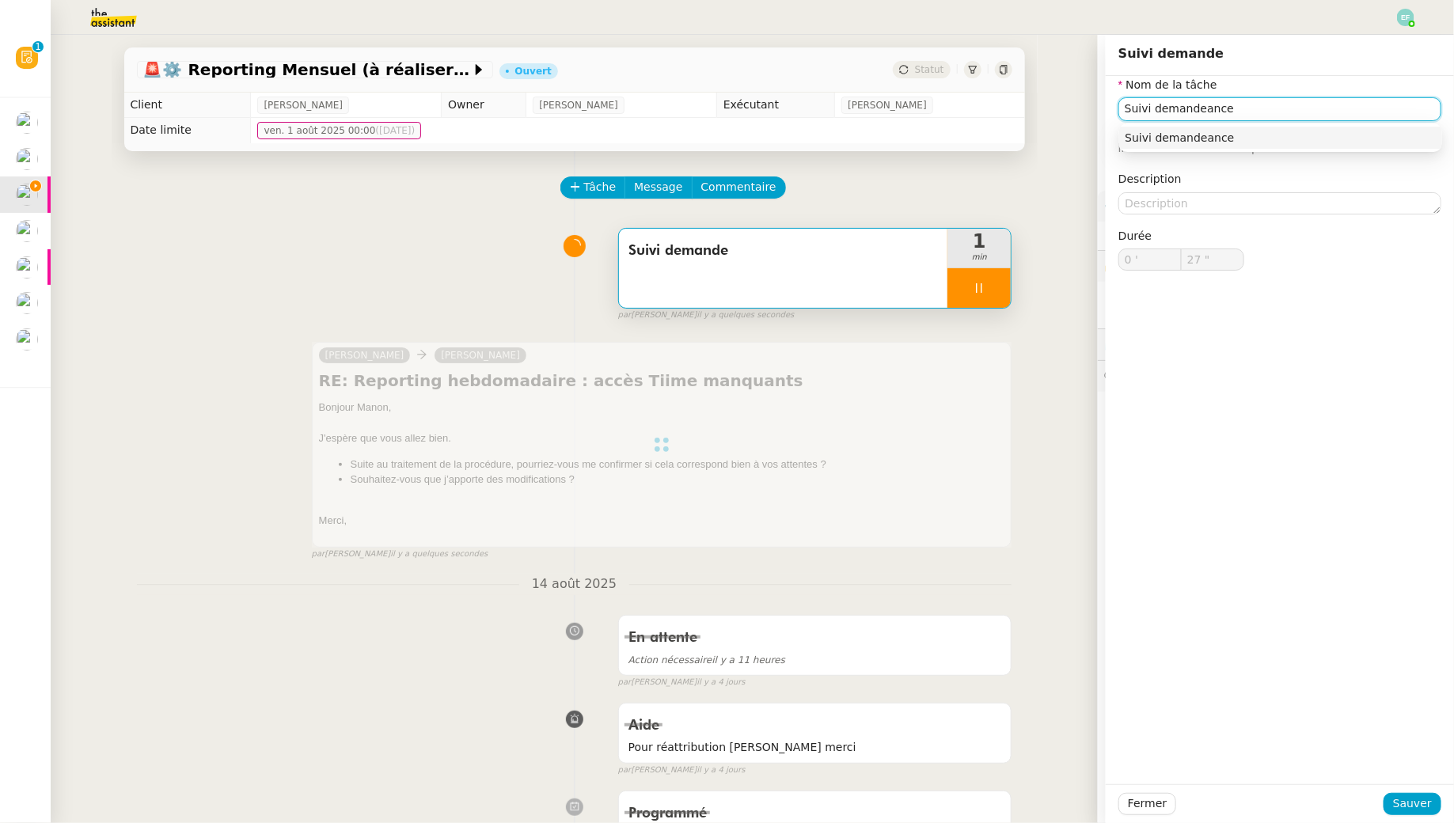
click at [981, 72] on app-ticket "🚨 ⚙️ Reporting Mensuel (à réaliser dès réception salaires juillet) Ouvert Statu…" at bounding box center [752, 429] width 1403 height 788
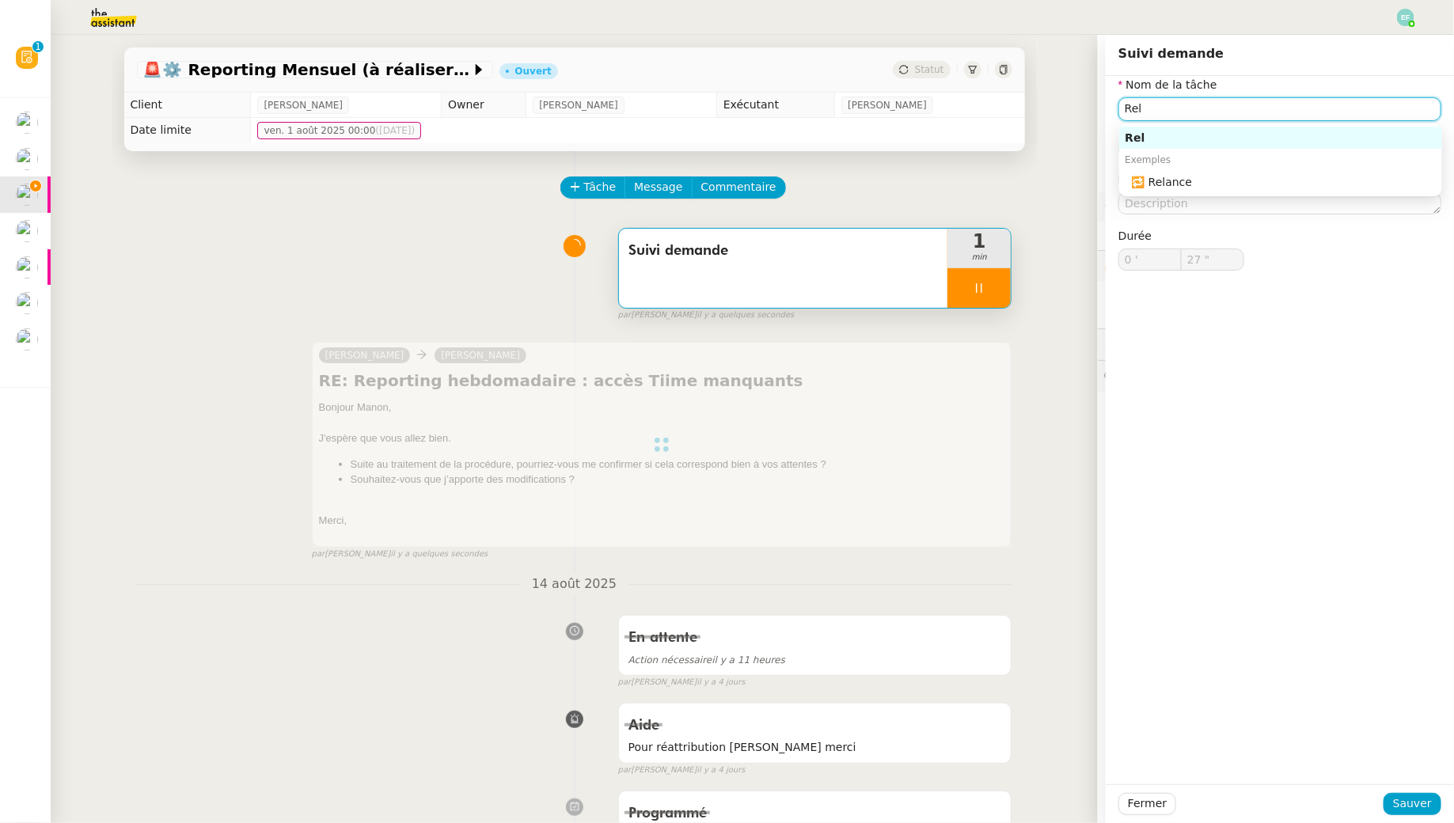
type input "[MEDICAL_DATA]"
type input "28 ""
type input "Relance"
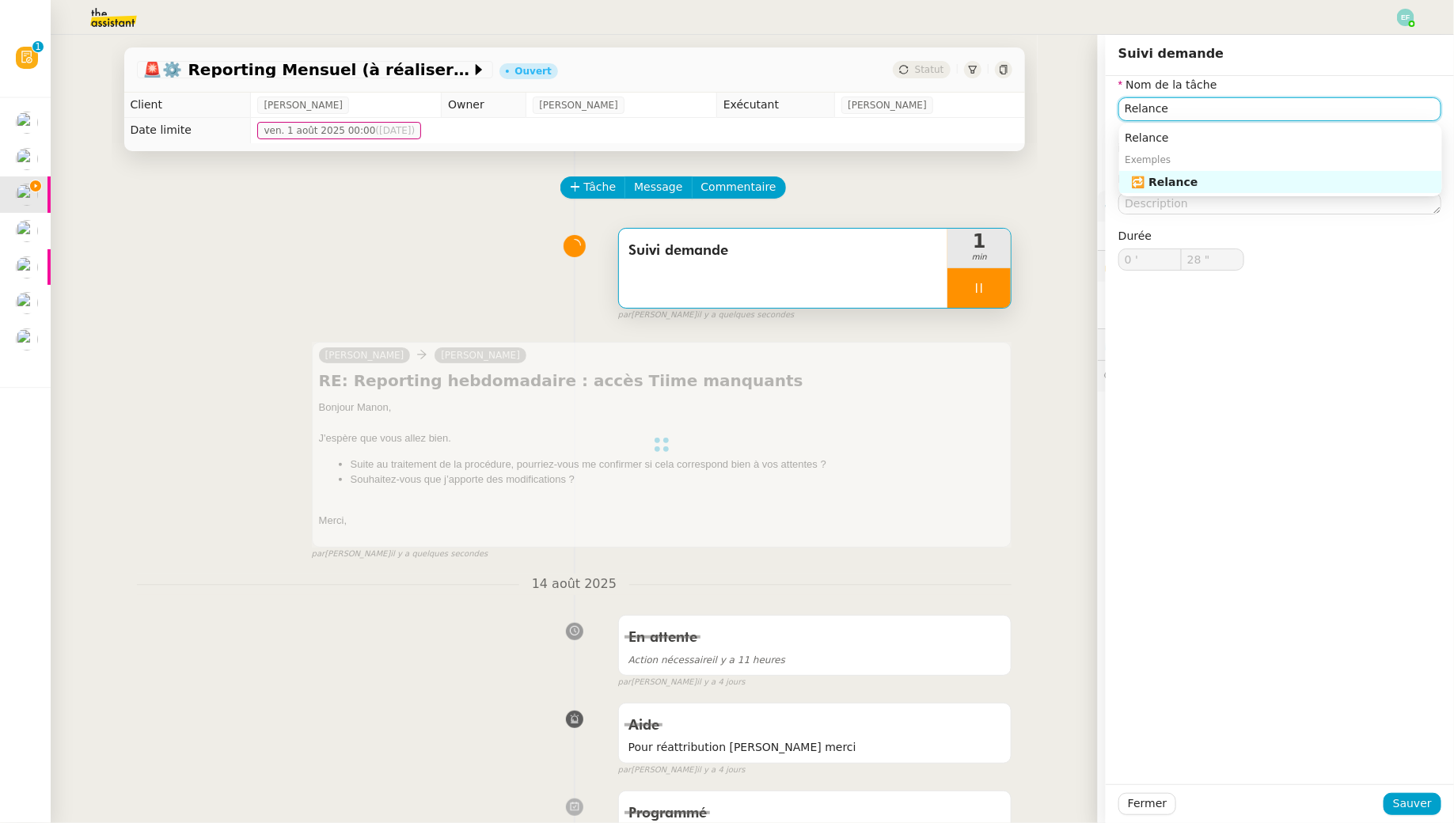
type input "29 ""
type input "Relance"
click at [1402, 795] on span "Sauver" at bounding box center [1412, 804] width 39 height 18
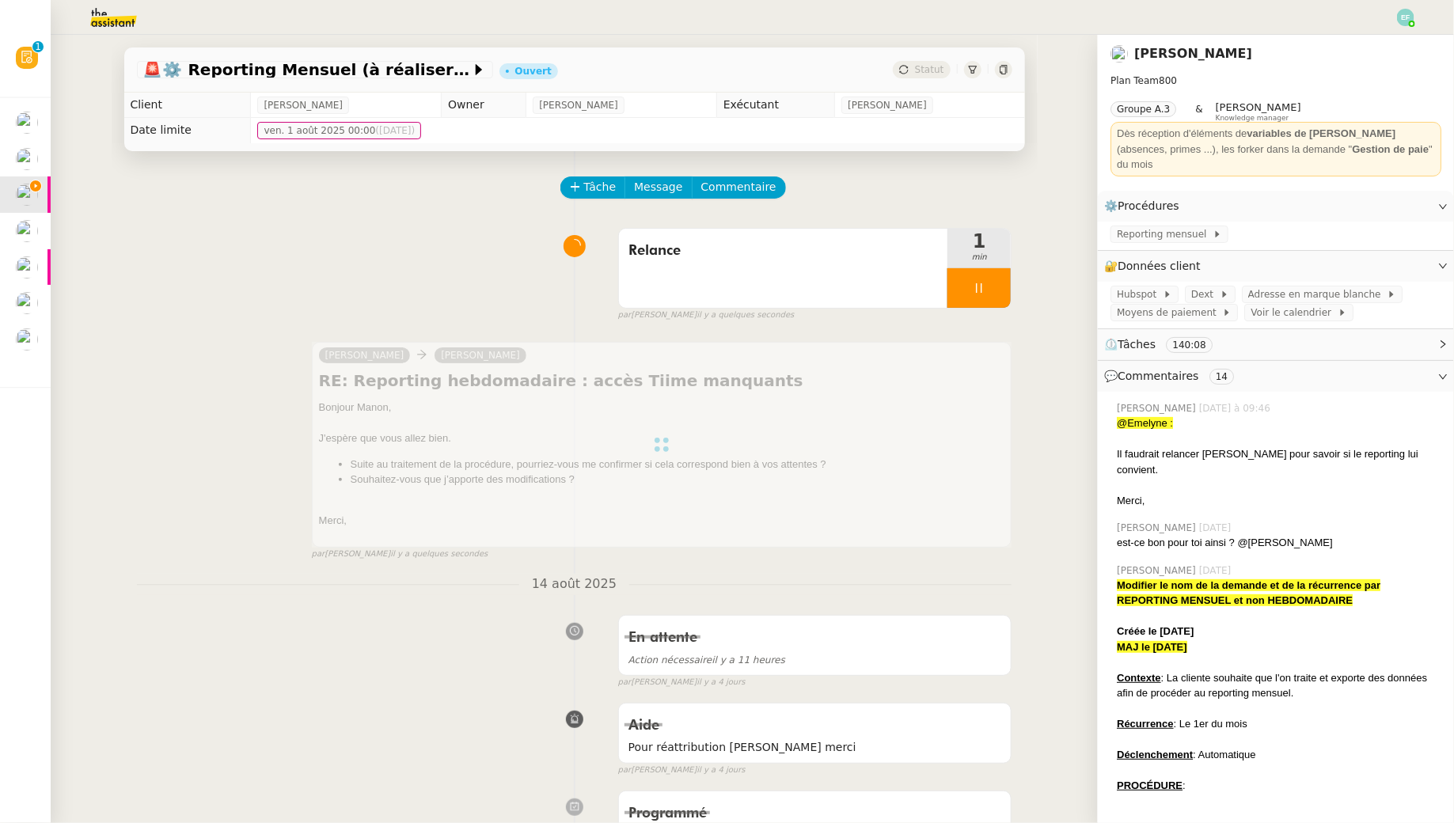
click at [975, 279] on div at bounding box center [978, 288] width 63 height 40
click at [996, 282] on icon at bounding box center [994, 288] width 13 height 13
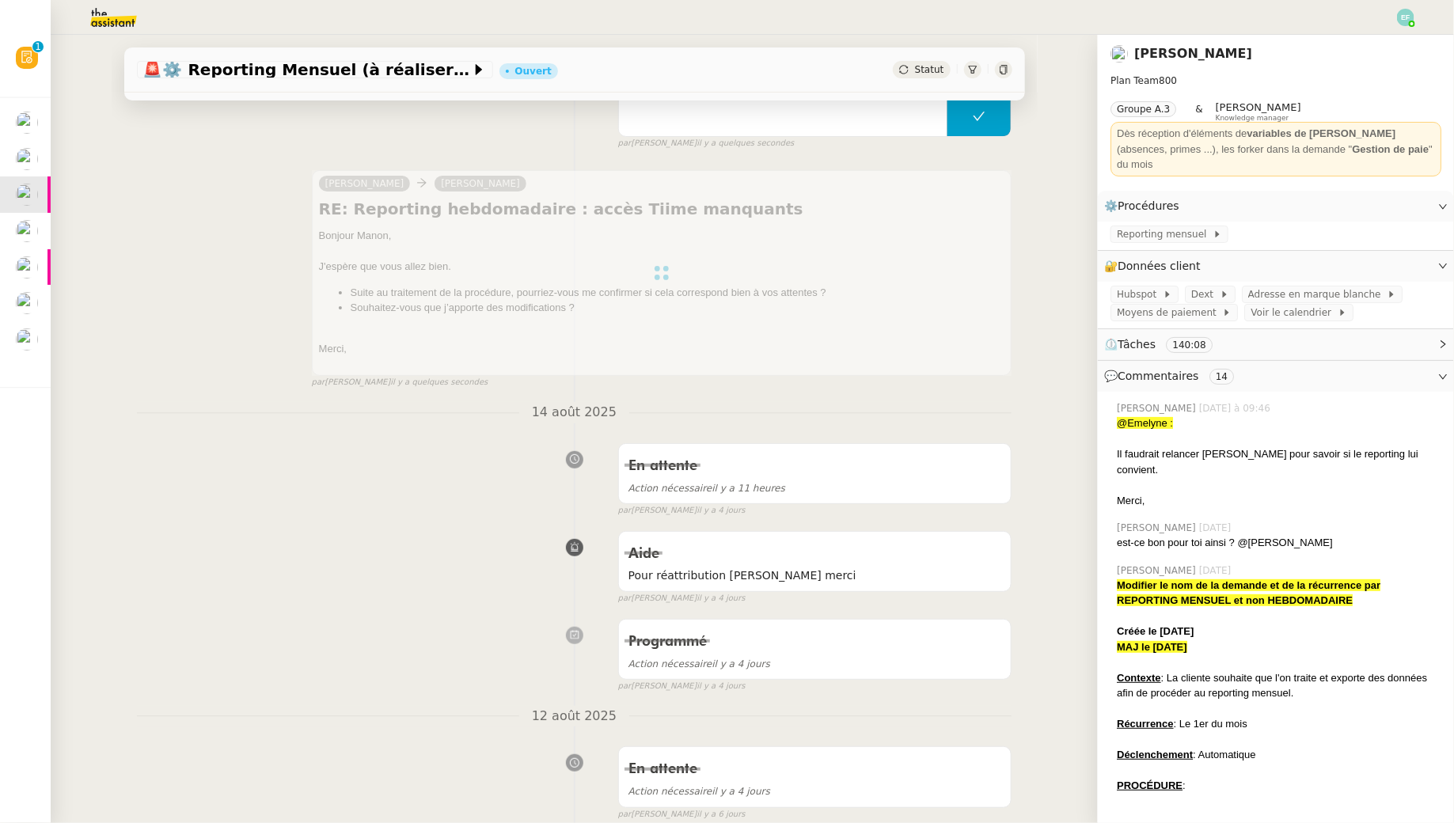
scroll to position [69, 0]
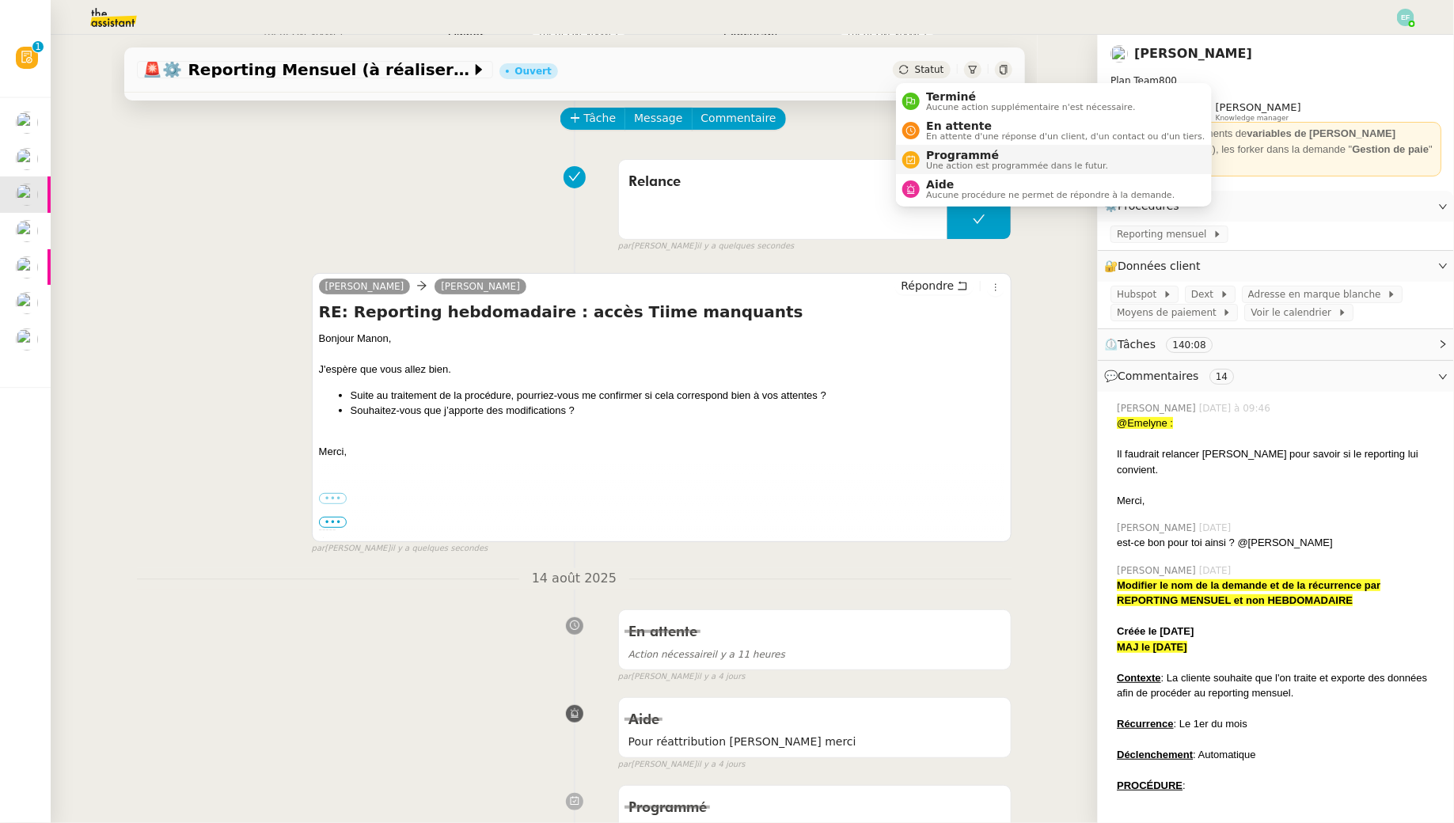
click at [954, 154] on span "Programmé" at bounding box center [1017, 155] width 182 height 13
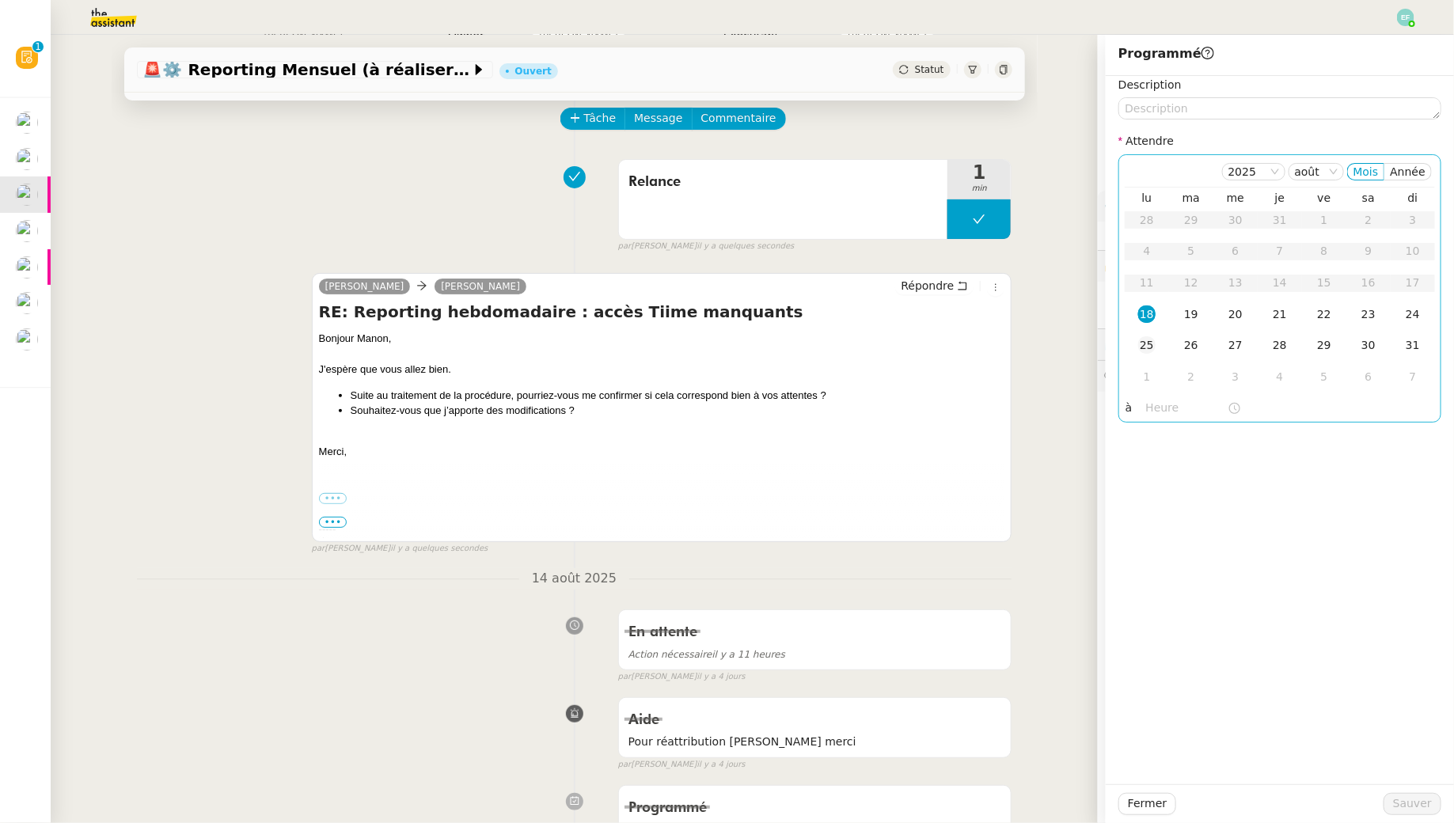
click at [1155, 340] on div "25" at bounding box center [1146, 344] width 17 height 17
click at [1406, 795] on span "Sauver" at bounding box center [1412, 804] width 39 height 18
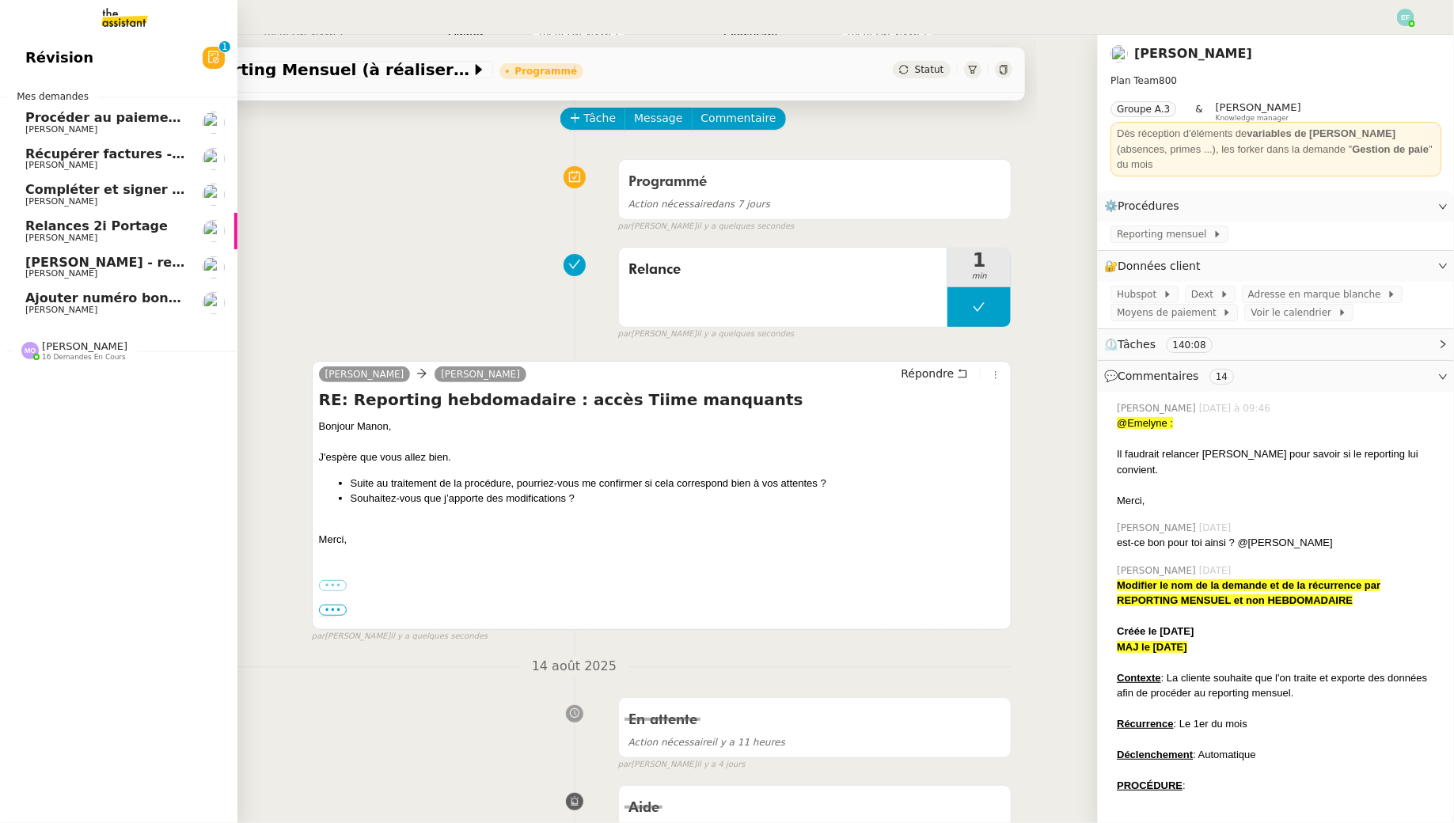
click at [135, 153] on span "Récupérer factures - [DATE]" at bounding box center [124, 153] width 199 height 15
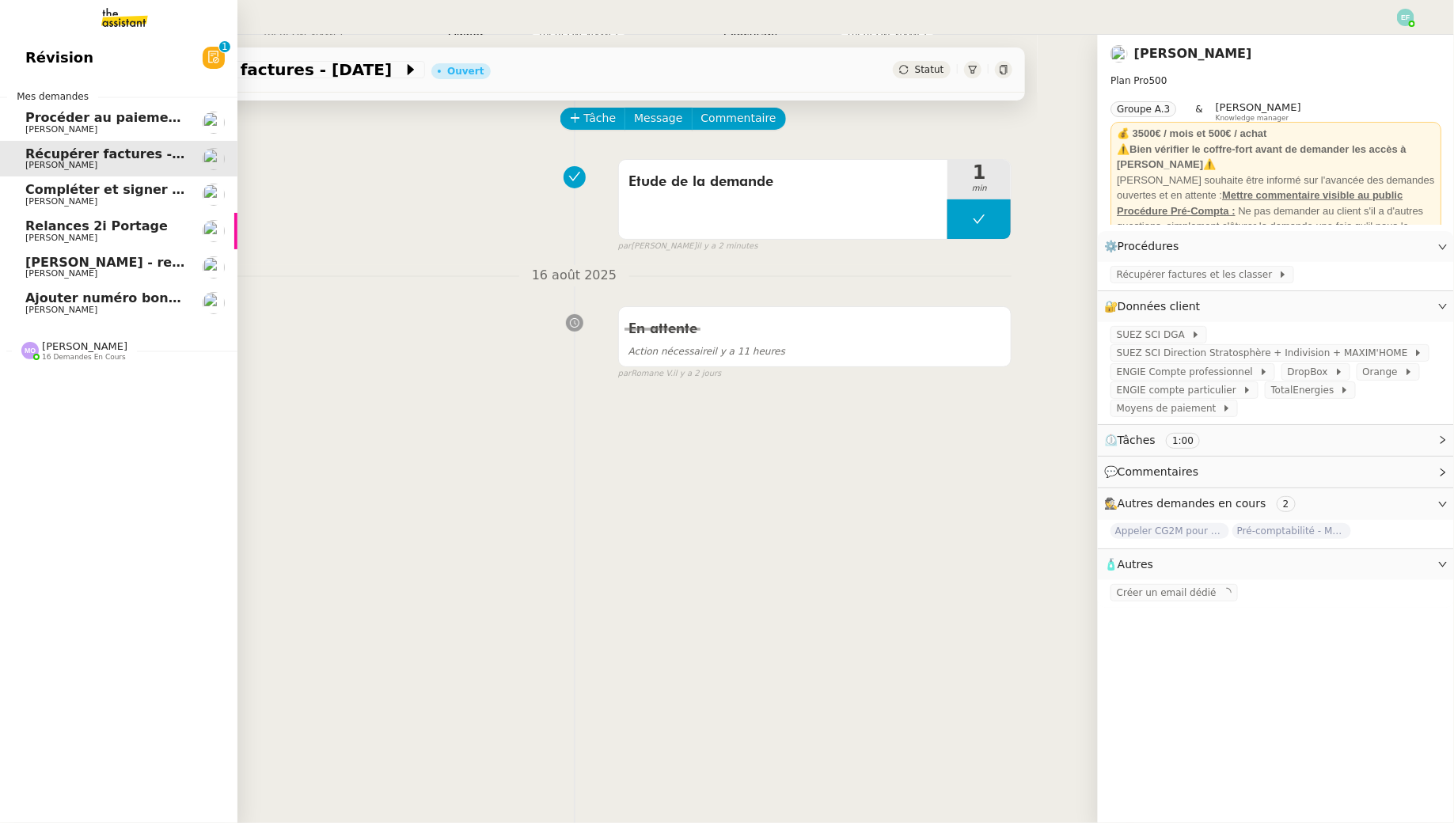
click at [104, 226] on span "Relances 2i Portage" at bounding box center [96, 225] width 142 height 15
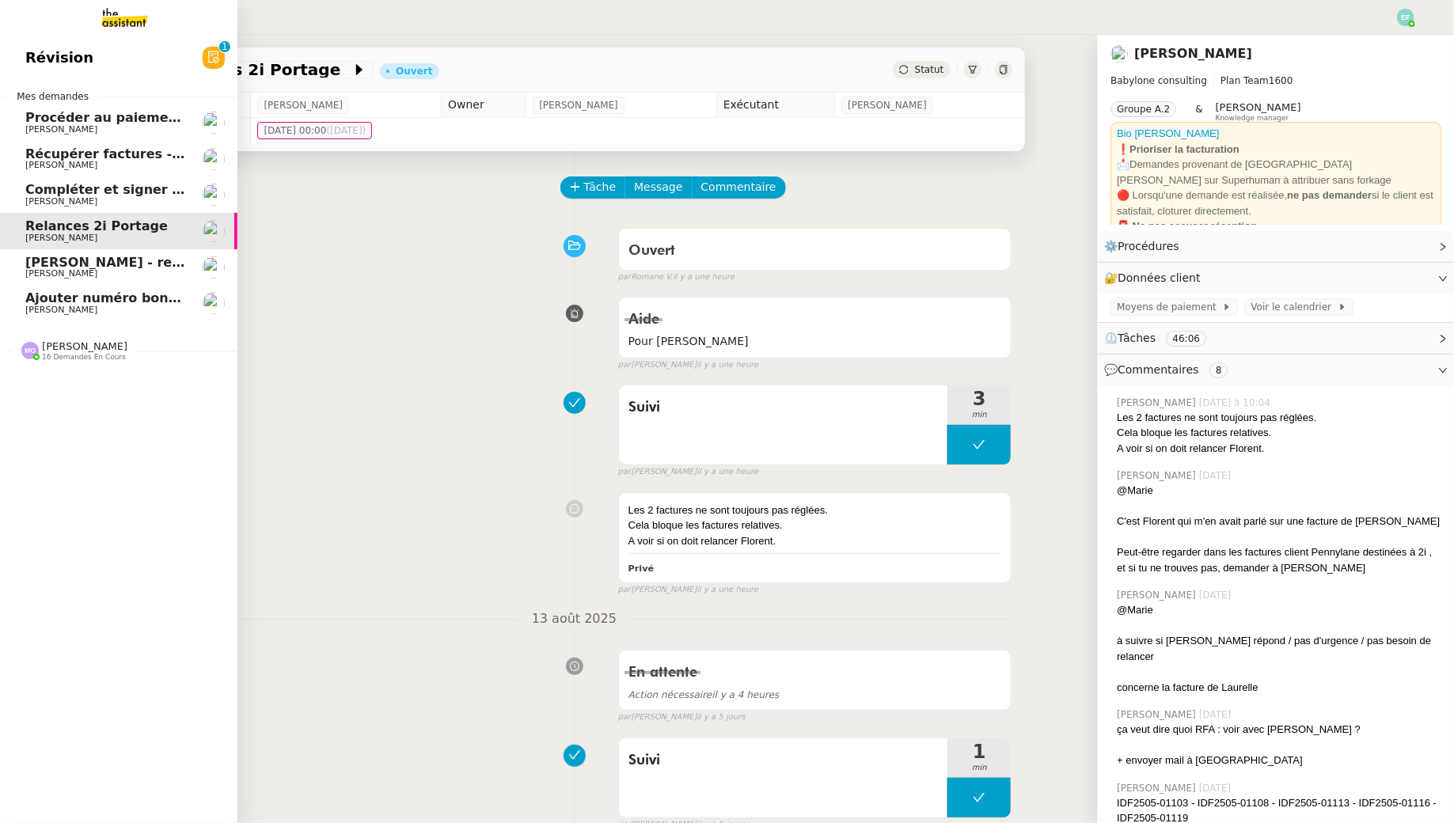
click at [40, 126] on span "[PERSON_NAME]" at bounding box center [61, 129] width 72 height 10
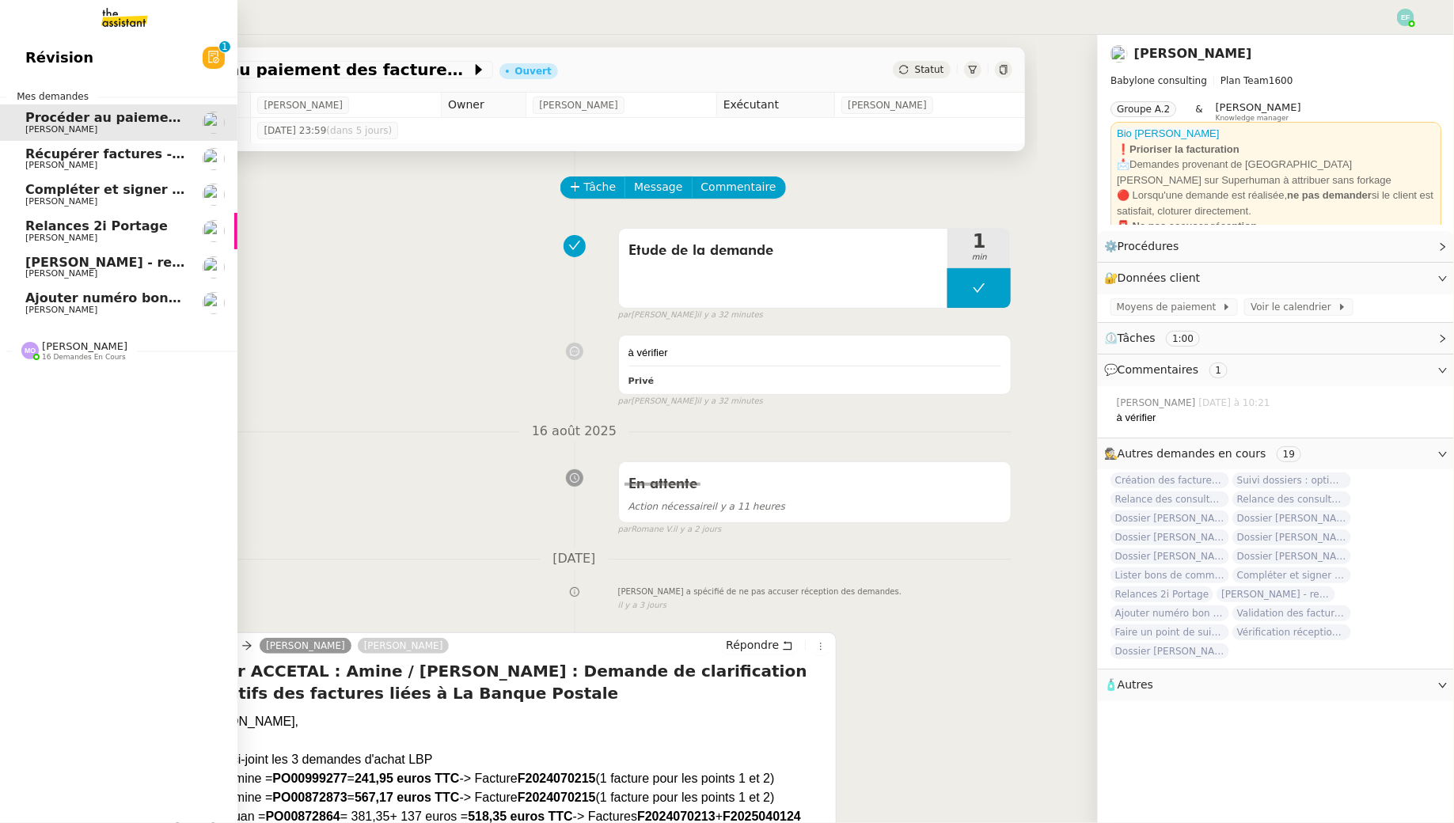
click at [50, 188] on span "Compléter et signer électroniquement le document de Sofiane" at bounding box center [280, 189] width 510 height 15
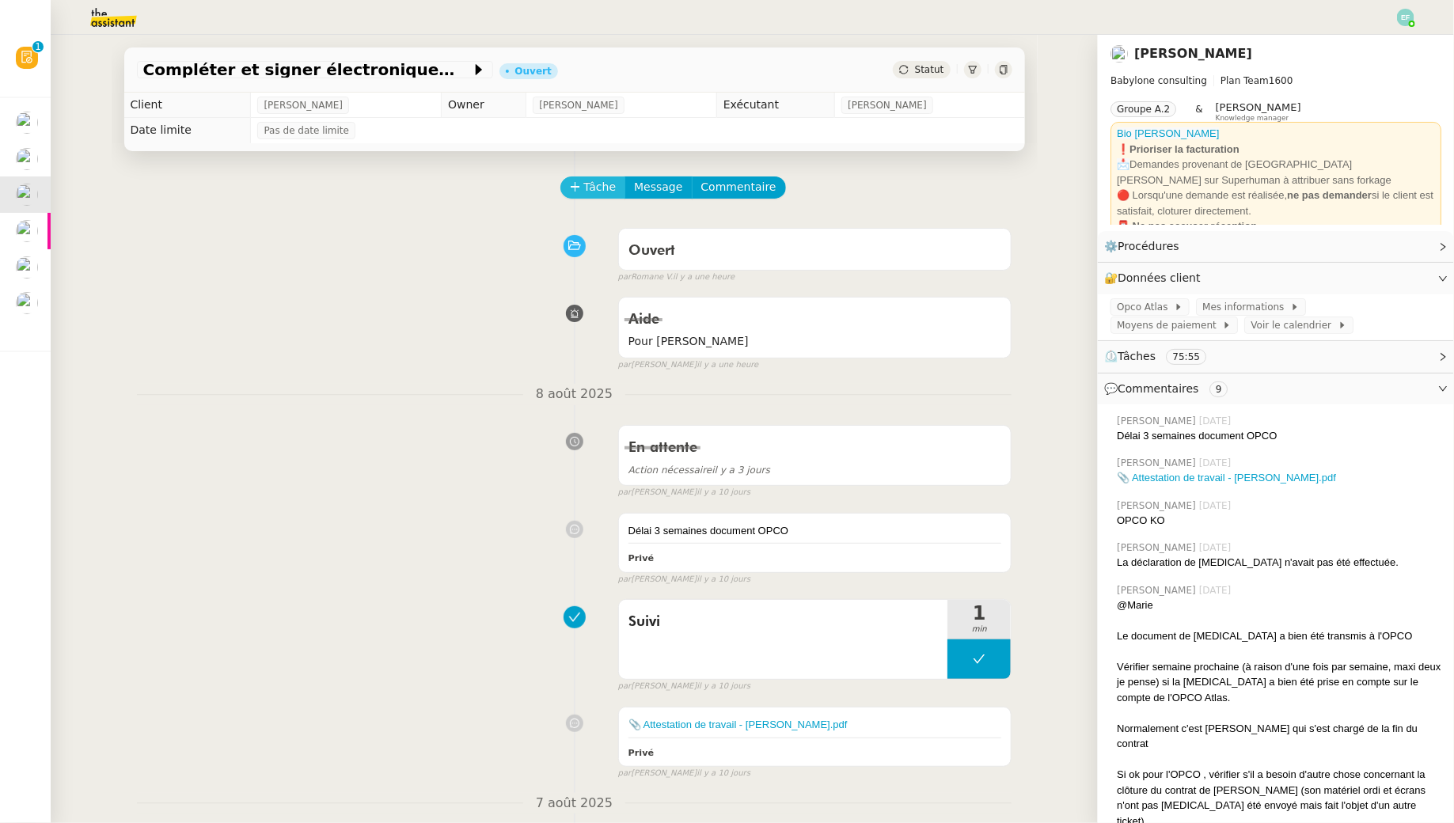
click at [597, 188] on span "Tâche" at bounding box center [600, 187] width 32 height 18
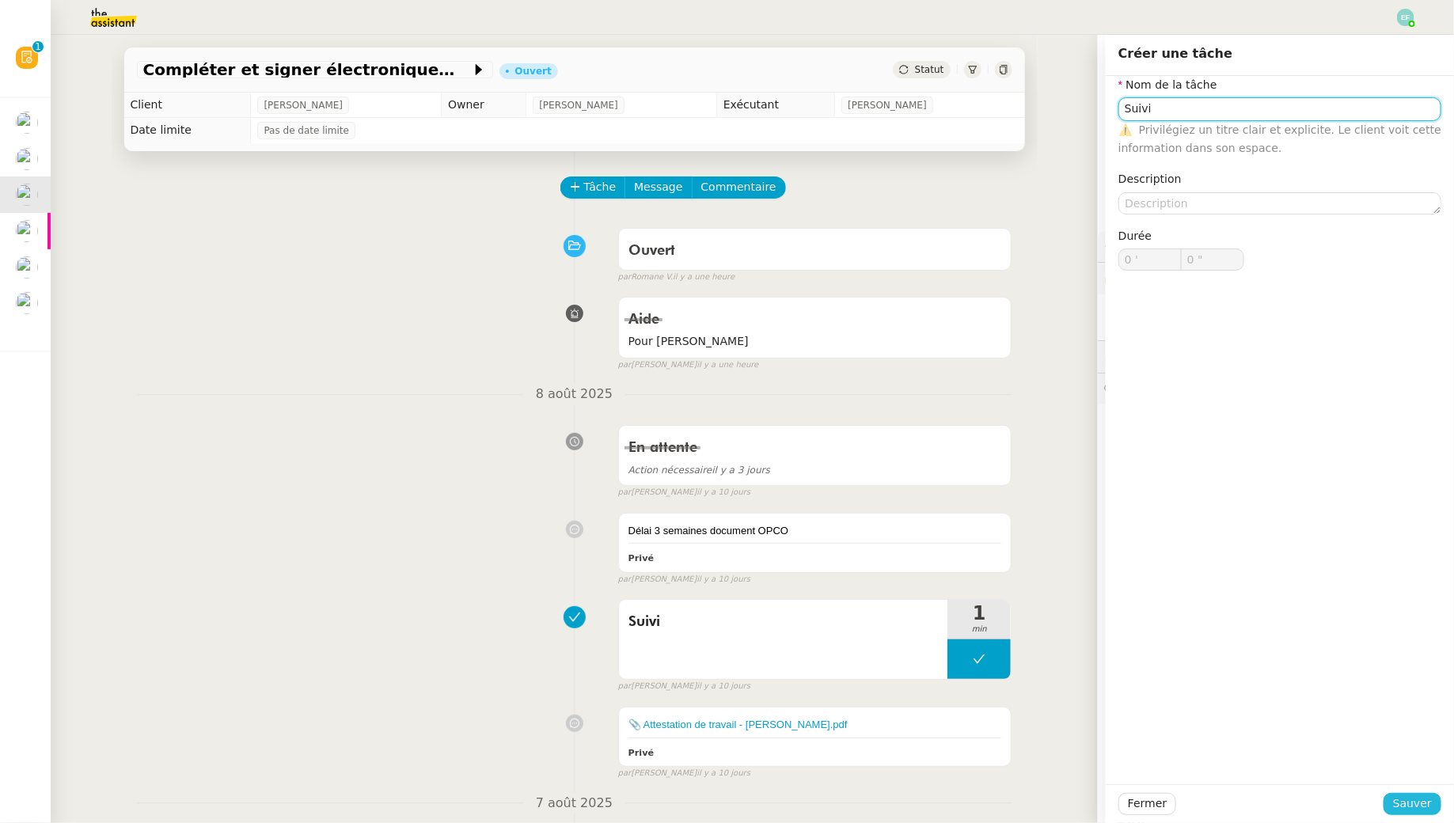
type input "Suivi"
click at [1405, 807] on span "Sauver" at bounding box center [1412, 804] width 39 height 18
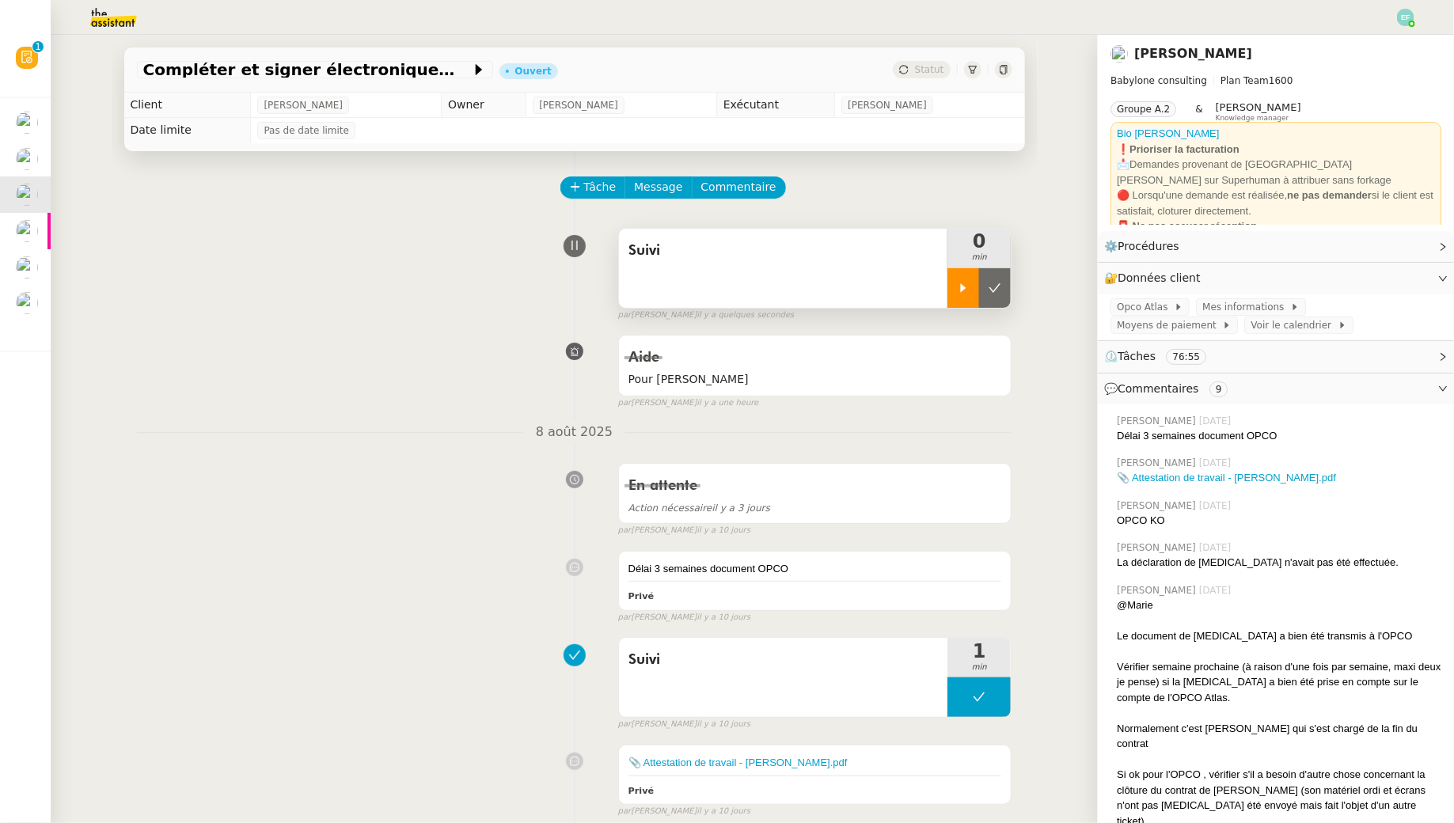
click at [950, 285] on div at bounding box center [963, 288] width 32 height 40
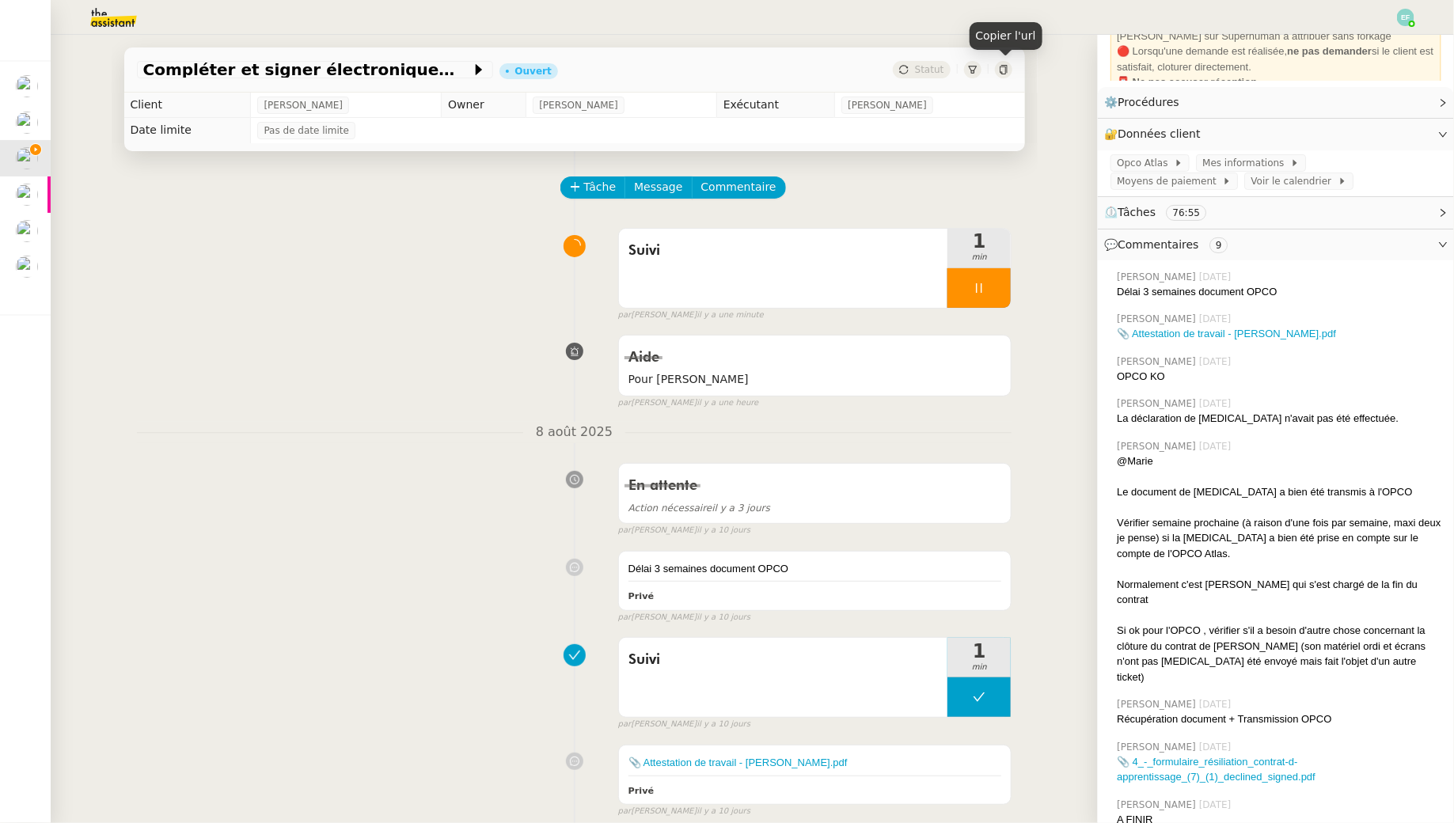
click at [1002, 69] on icon at bounding box center [1003, 69] width 9 height 9
click at [982, 297] on div at bounding box center [978, 288] width 63 height 40
click at [999, 292] on icon at bounding box center [994, 288] width 13 height 13
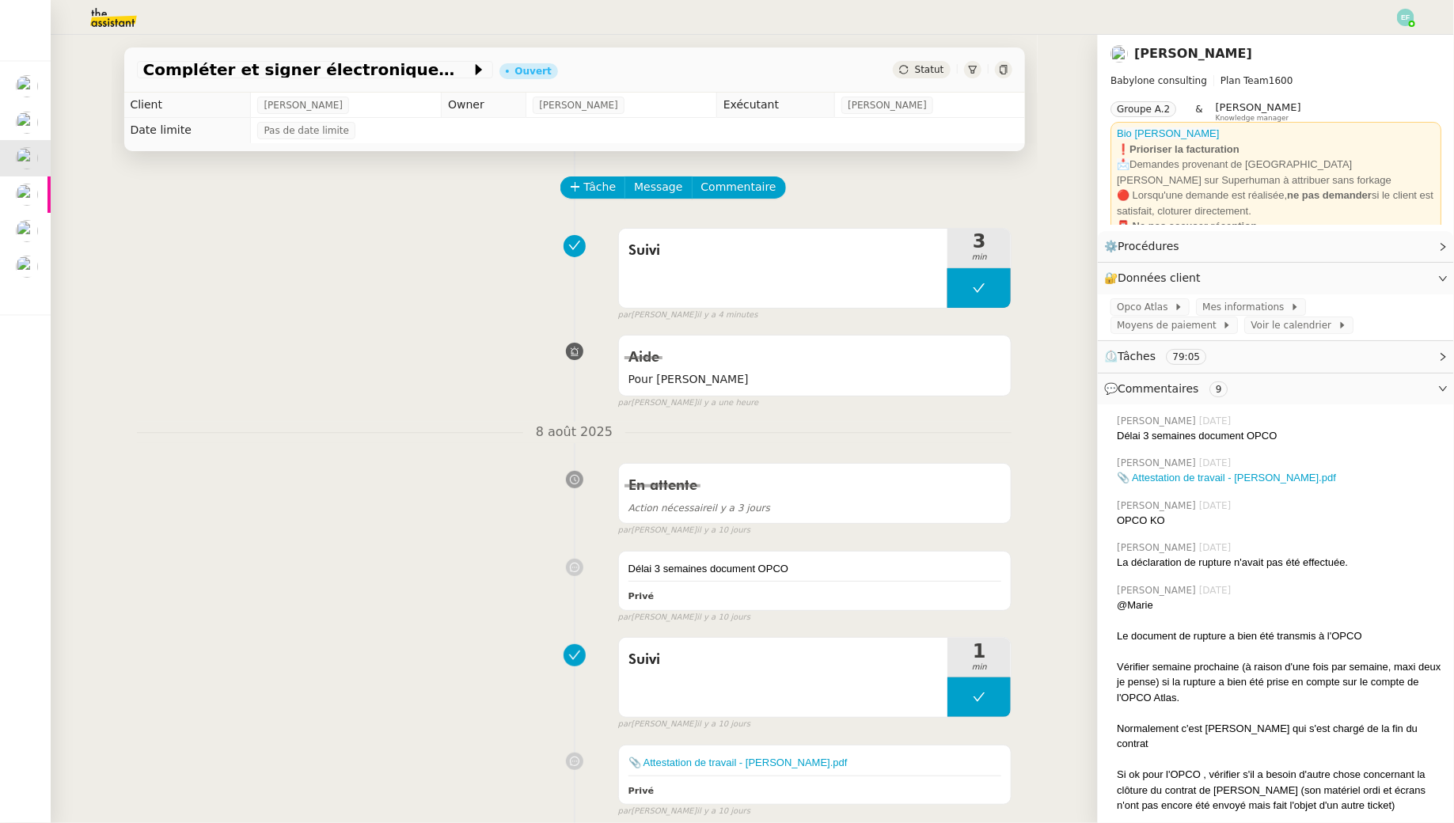
scroll to position [144, 0]
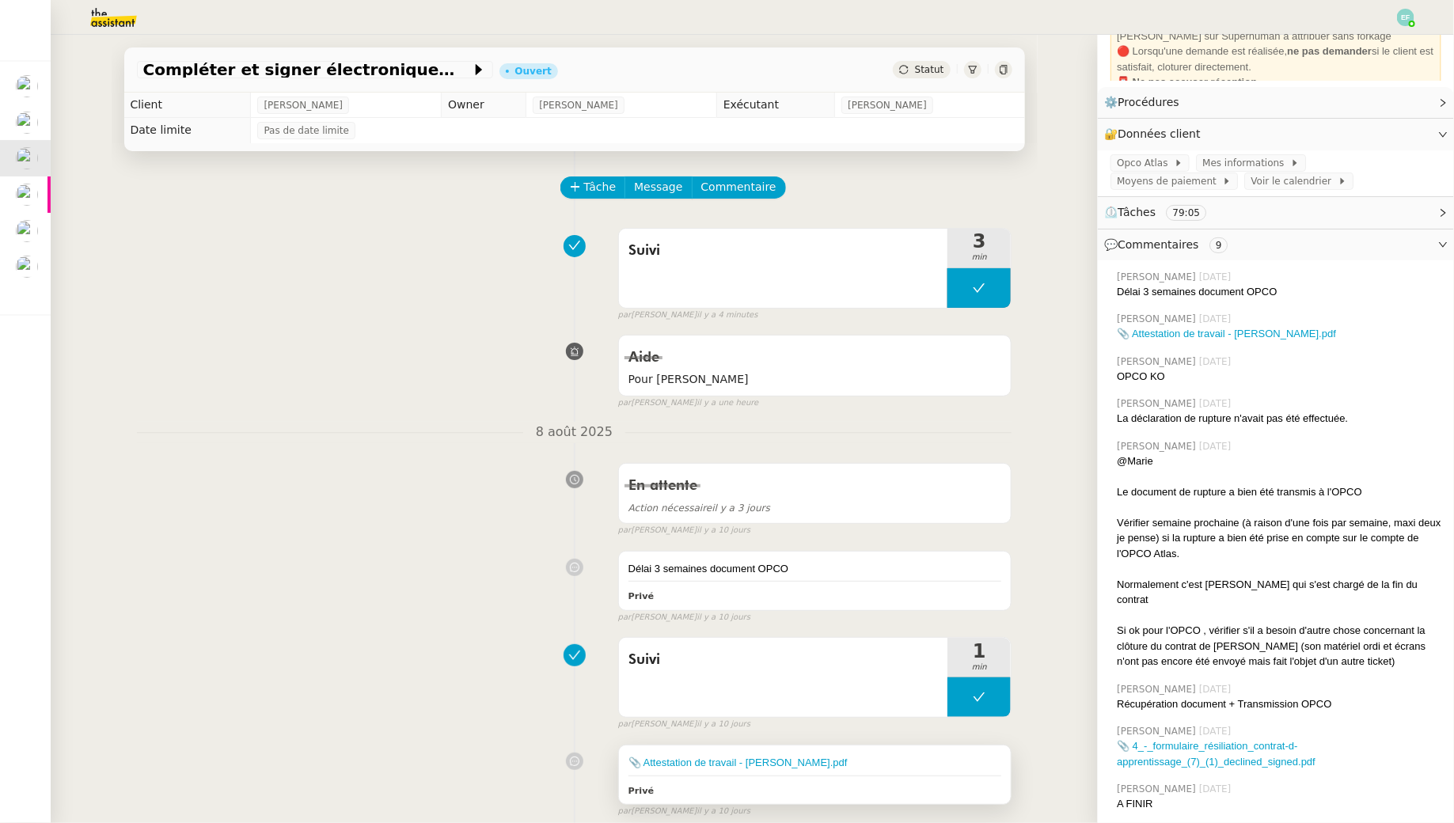
click at [819, 793] on div "Privé" at bounding box center [815, 790] width 374 height 18
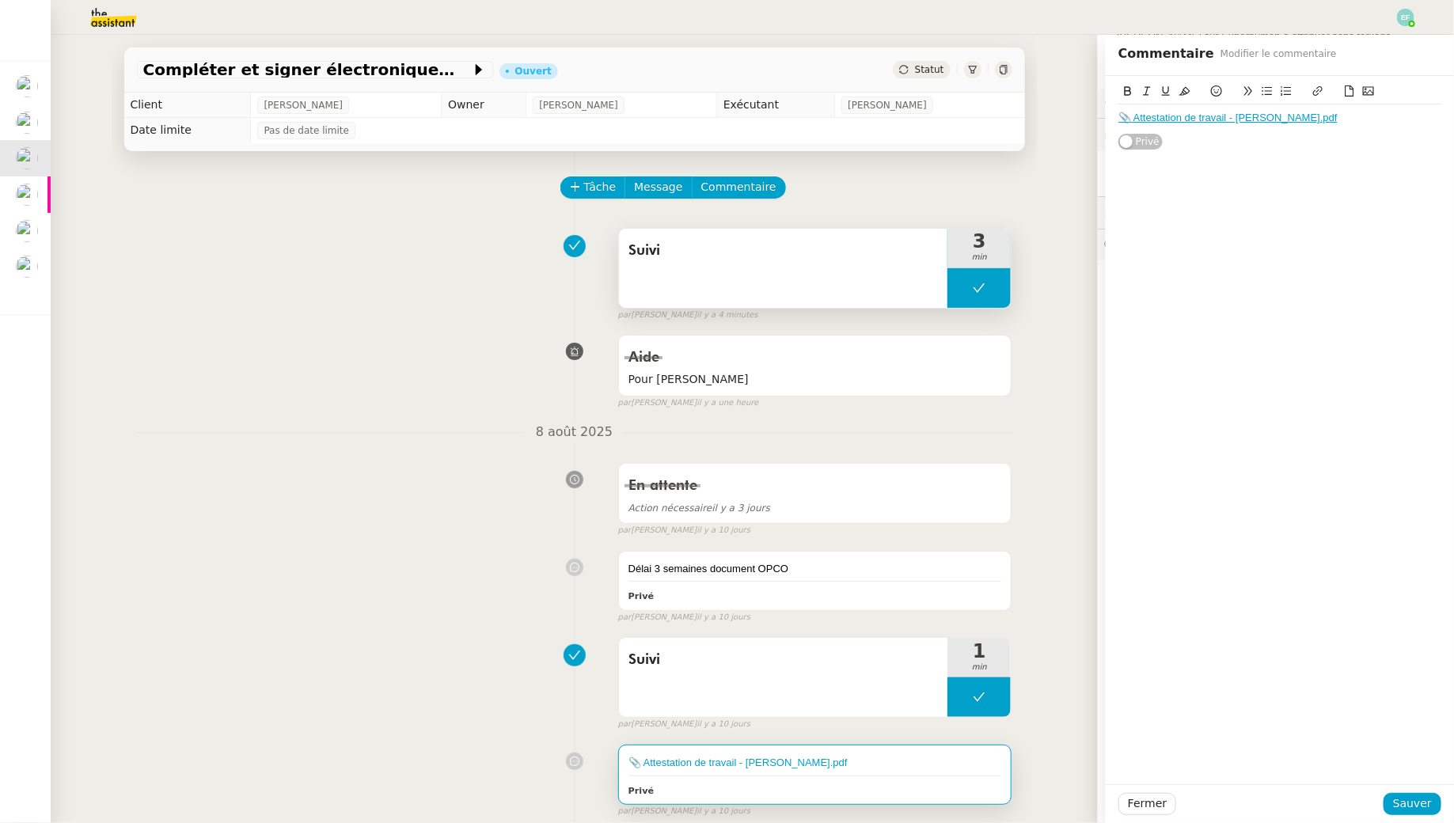
click at [977, 290] on icon at bounding box center [979, 288] width 13 height 13
click at [950, 281] on div at bounding box center [963, 288] width 32 height 40
click at [816, 268] on div "Suivi" at bounding box center [783, 268] width 329 height 79
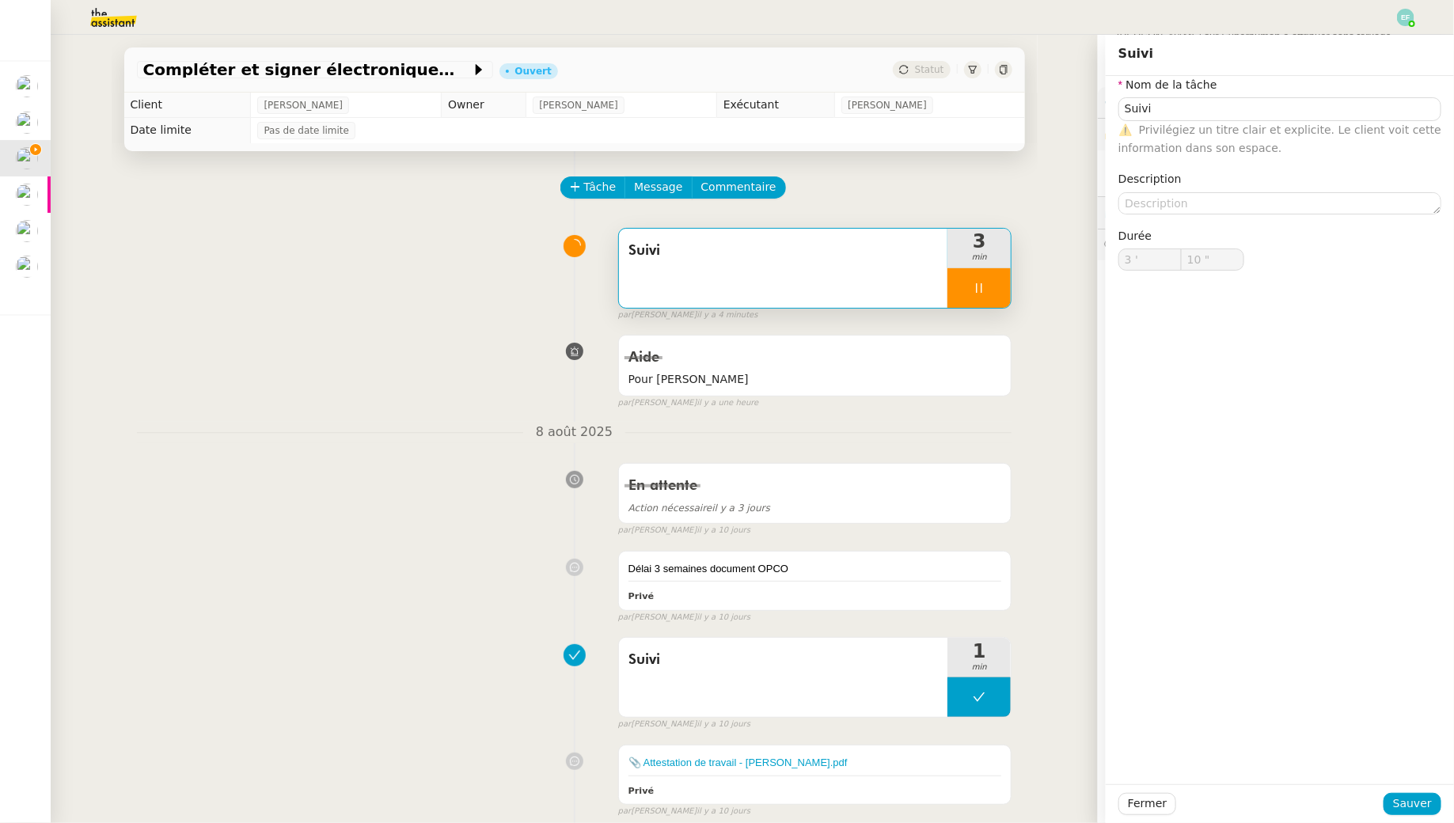
type input "Suivi"
type input "3 '"
click at [1250, 108] on input "Suivi" at bounding box center [1279, 108] width 323 height 23
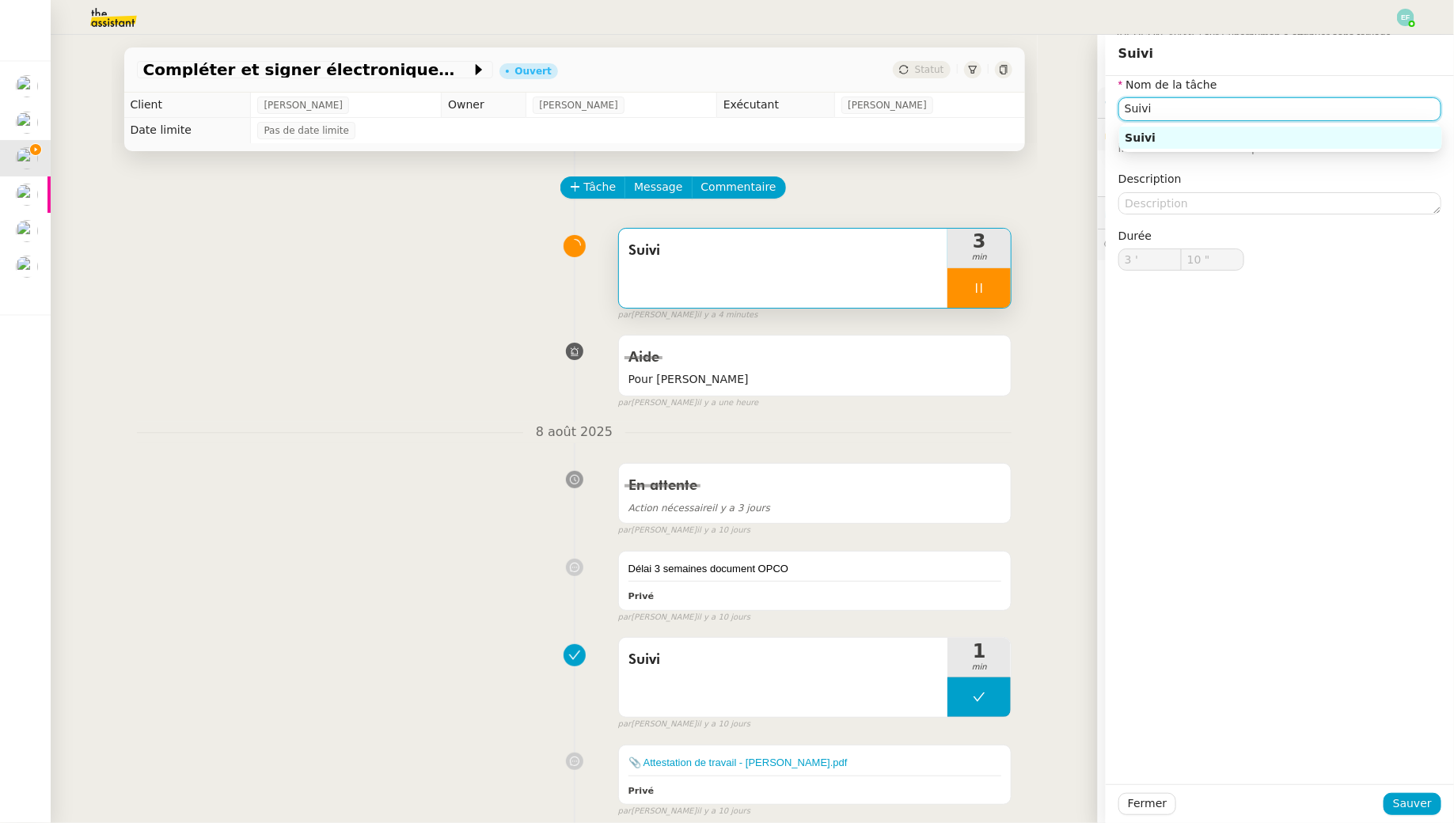
type input "11 ""
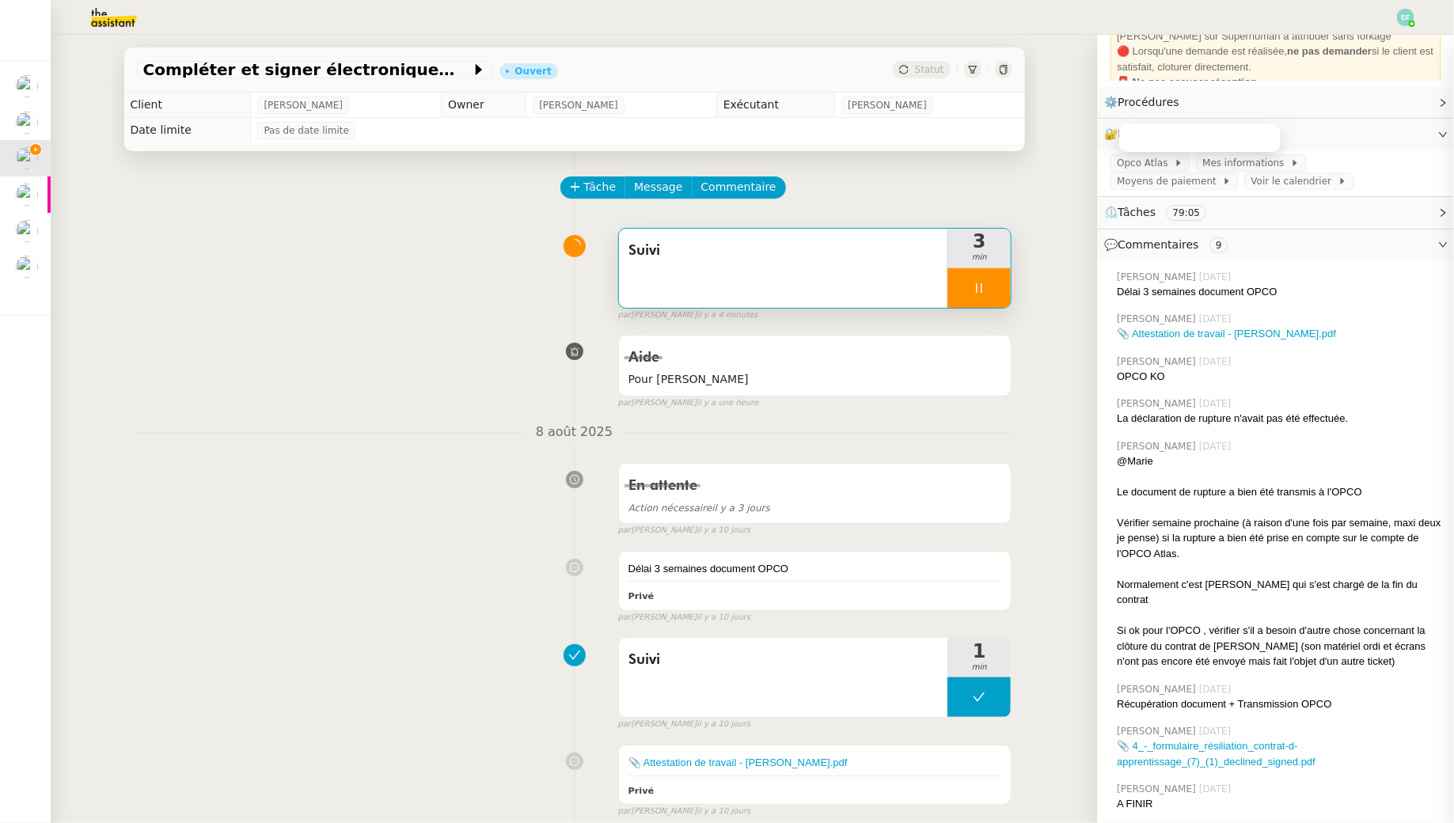
type input "Suivi dso"
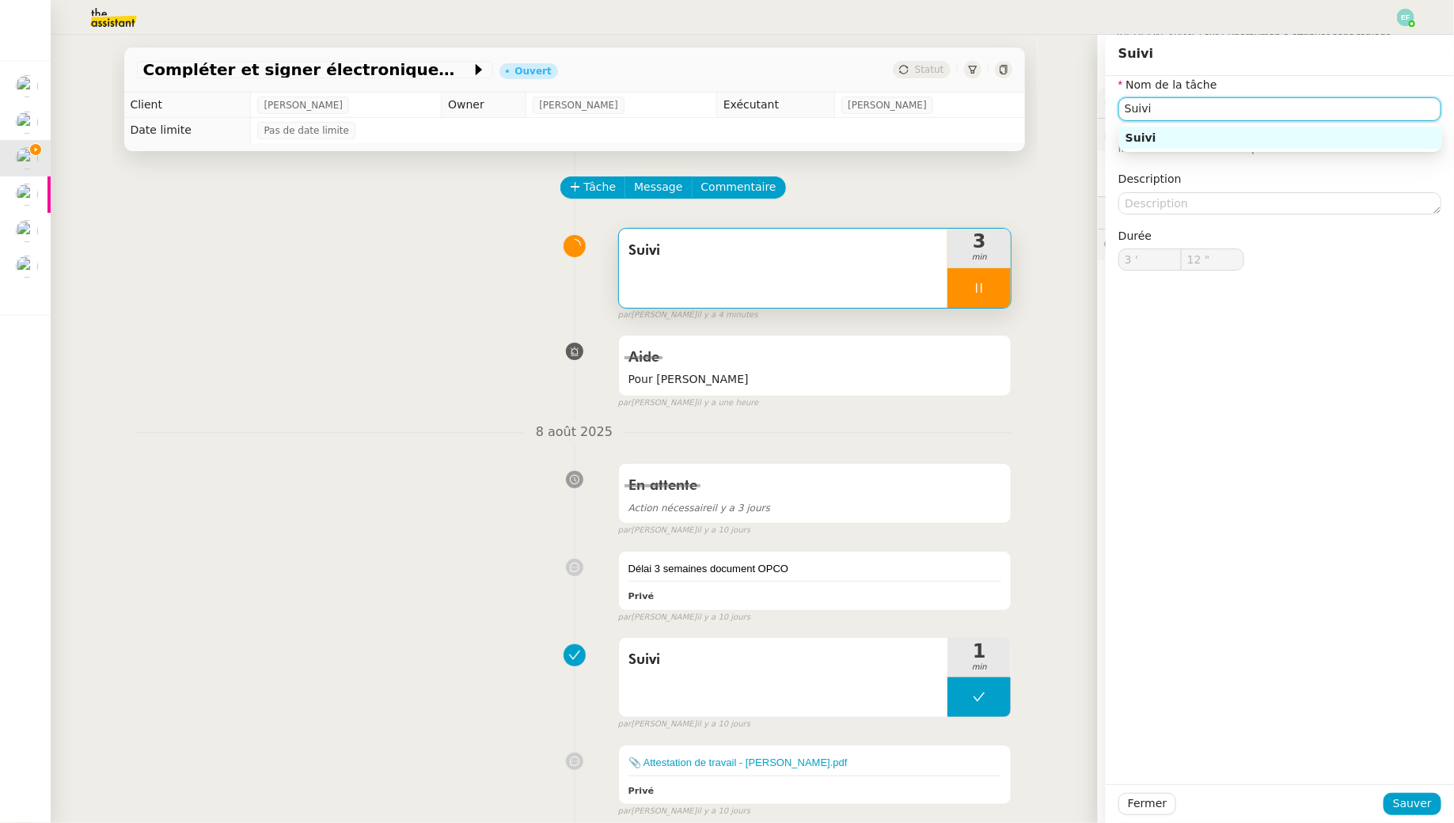
click at [1295, 109] on input "Suivi" at bounding box center [1279, 108] width 323 height 23
type input "Suivi d"
type input "13 ""
type input "Suivi dossier"
type input "14 ""
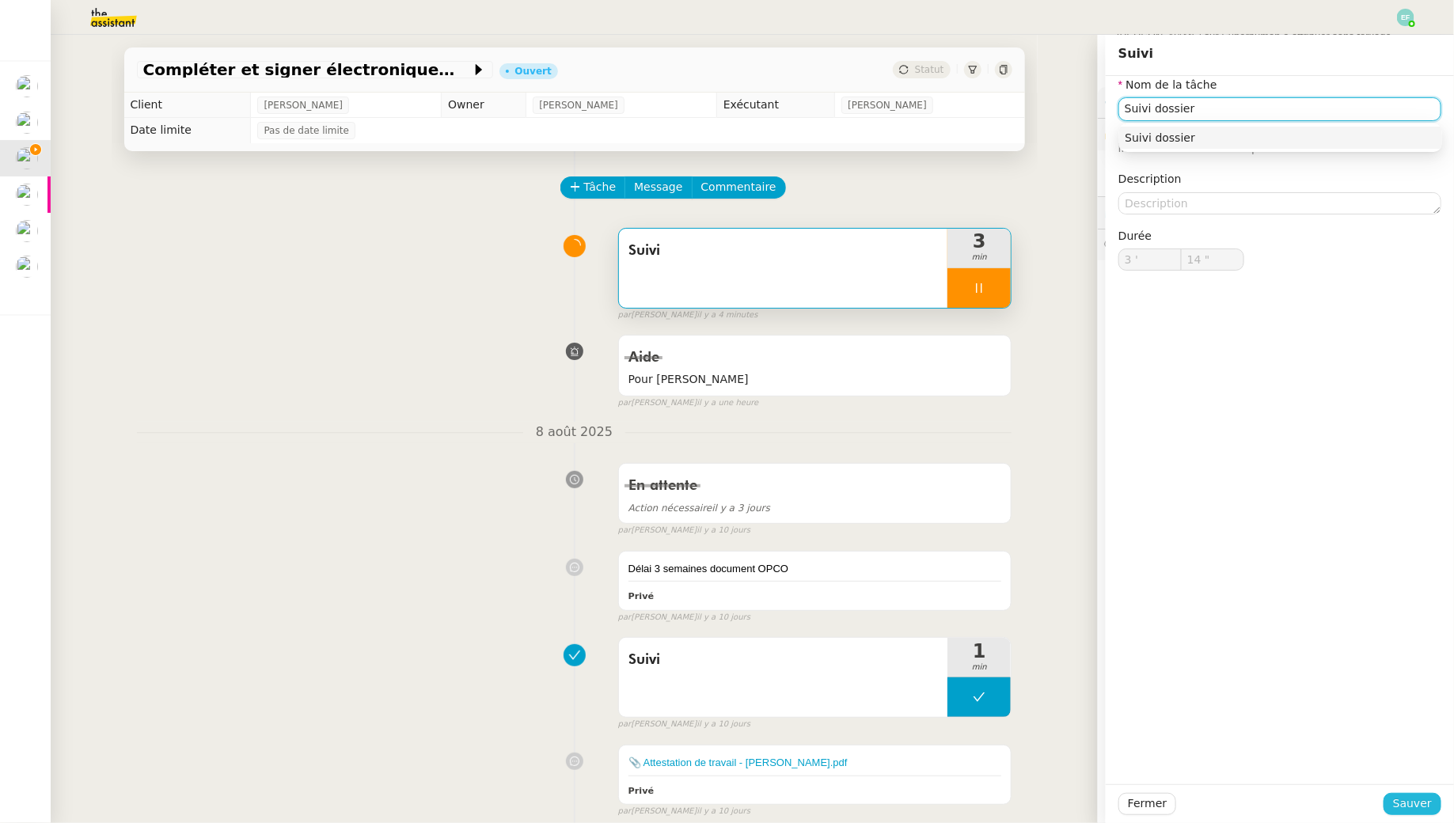
type input "Suivi dossier"
click at [1426, 802] on span "Sauver" at bounding box center [1412, 804] width 39 height 18
type input "15 ""
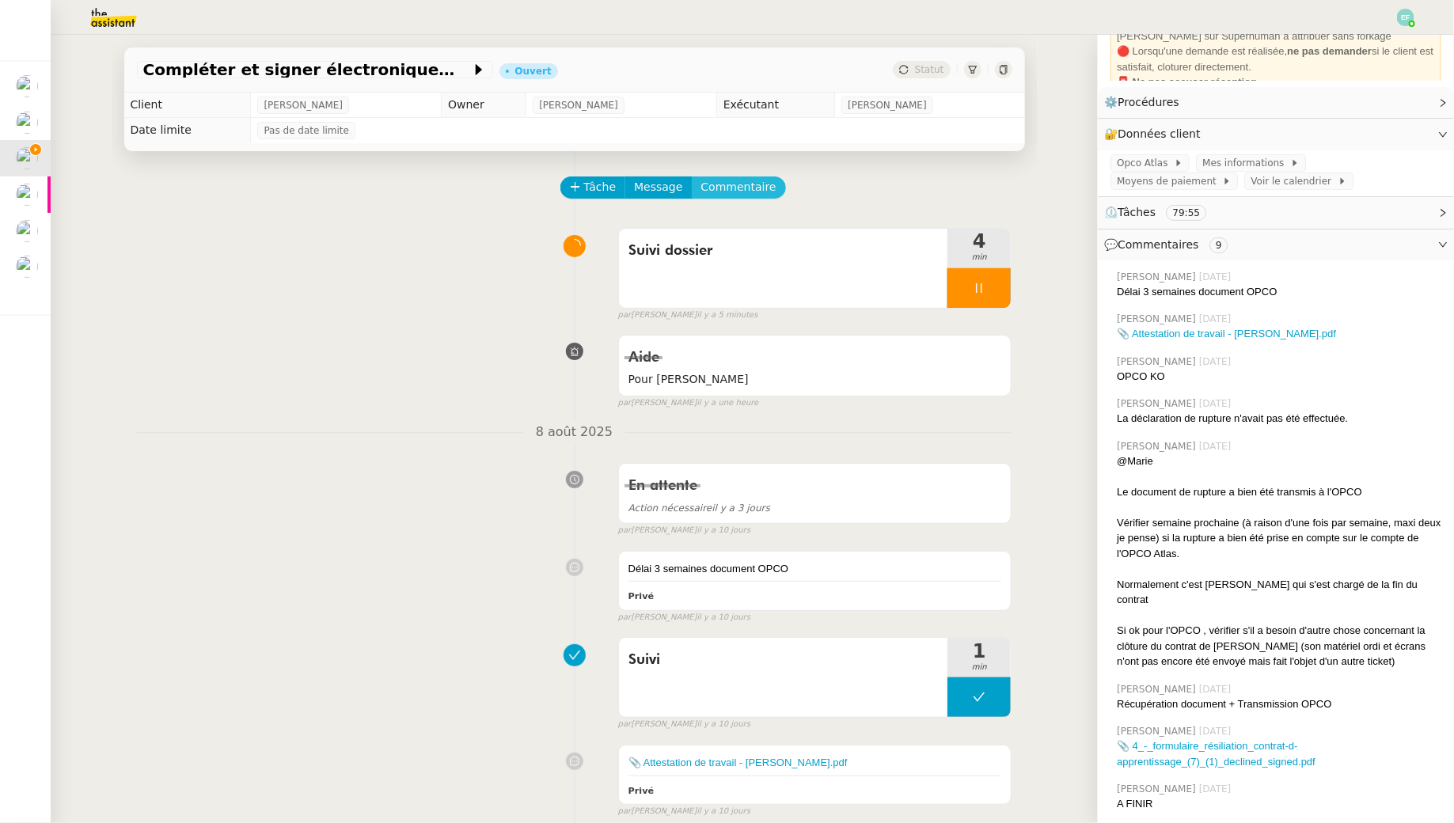
click at [743, 185] on span "Commentaire" at bounding box center [738, 187] width 75 height 18
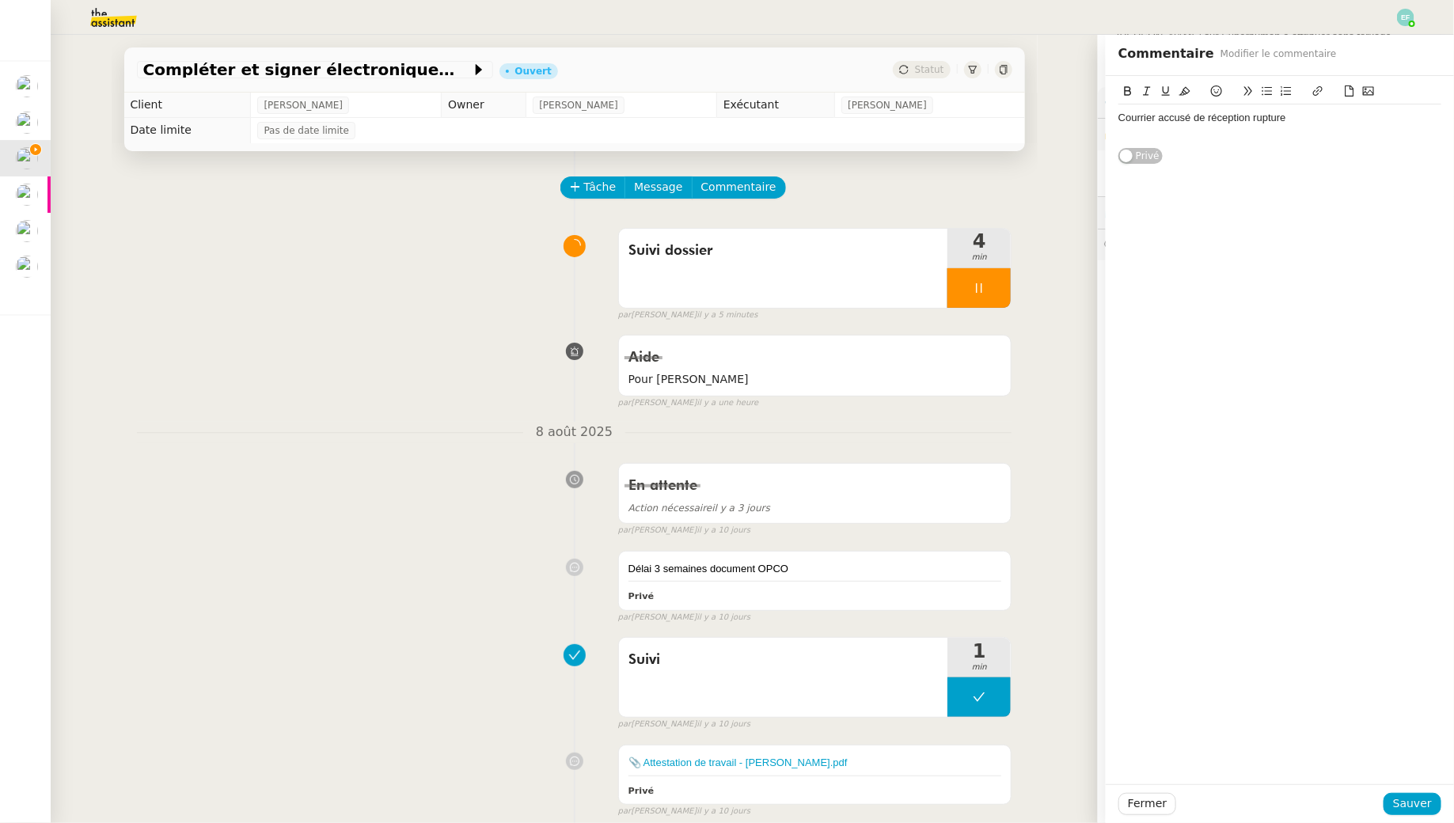
click at [1350, 93] on icon at bounding box center [1349, 90] width 11 height 11
click at [1419, 819] on div "Fermer Sauver" at bounding box center [1280, 803] width 348 height 39
click at [1427, 817] on div "Fermer Sauver" at bounding box center [1280, 803] width 348 height 39
click at [1424, 810] on span "Sauver" at bounding box center [1412, 804] width 39 height 18
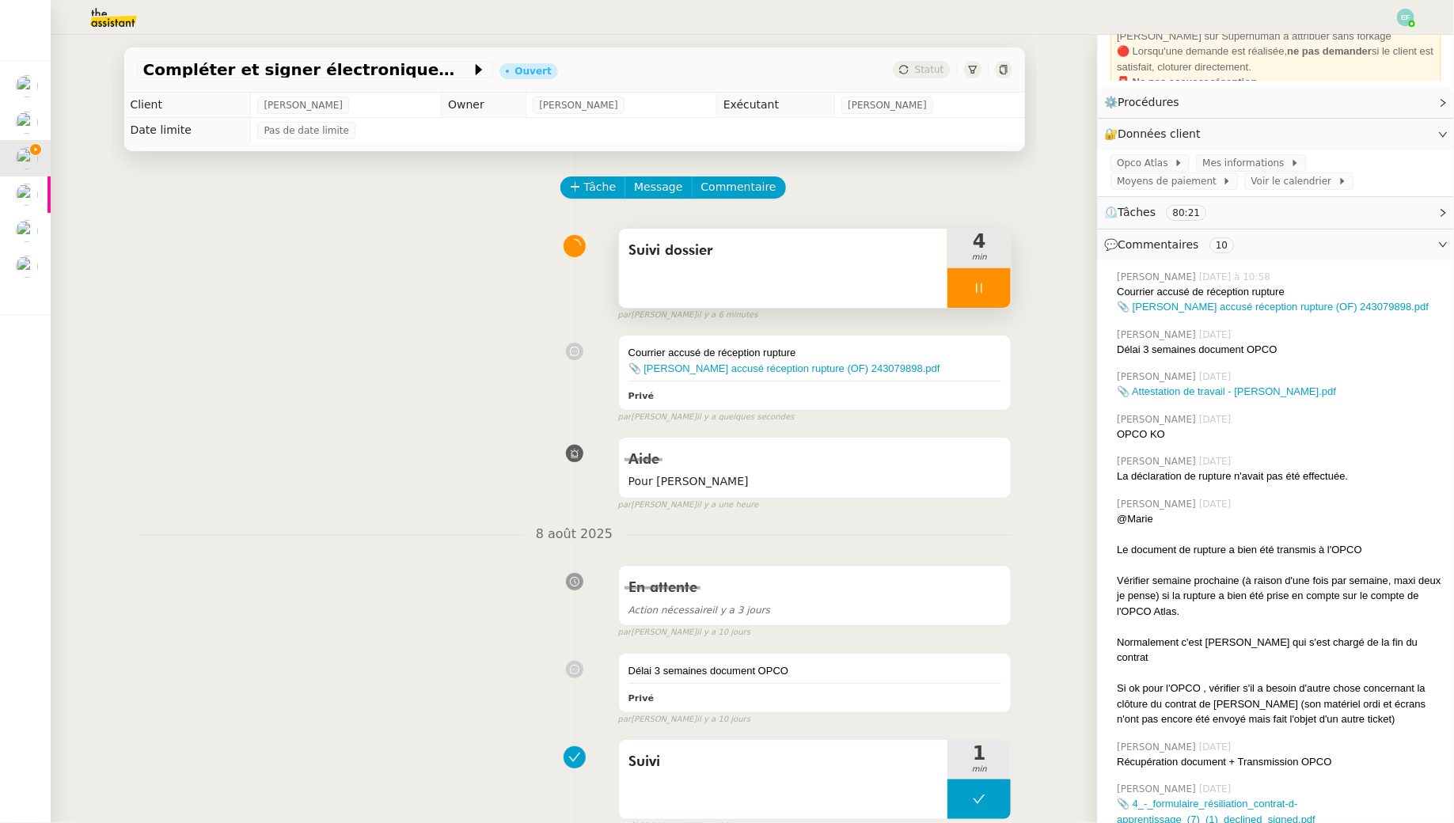
click at [1001, 288] on div at bounding box center [978, 288] width 63 height 40
click at [1001, 288] on icon at bounding box center [994, 288] width 13 height 13
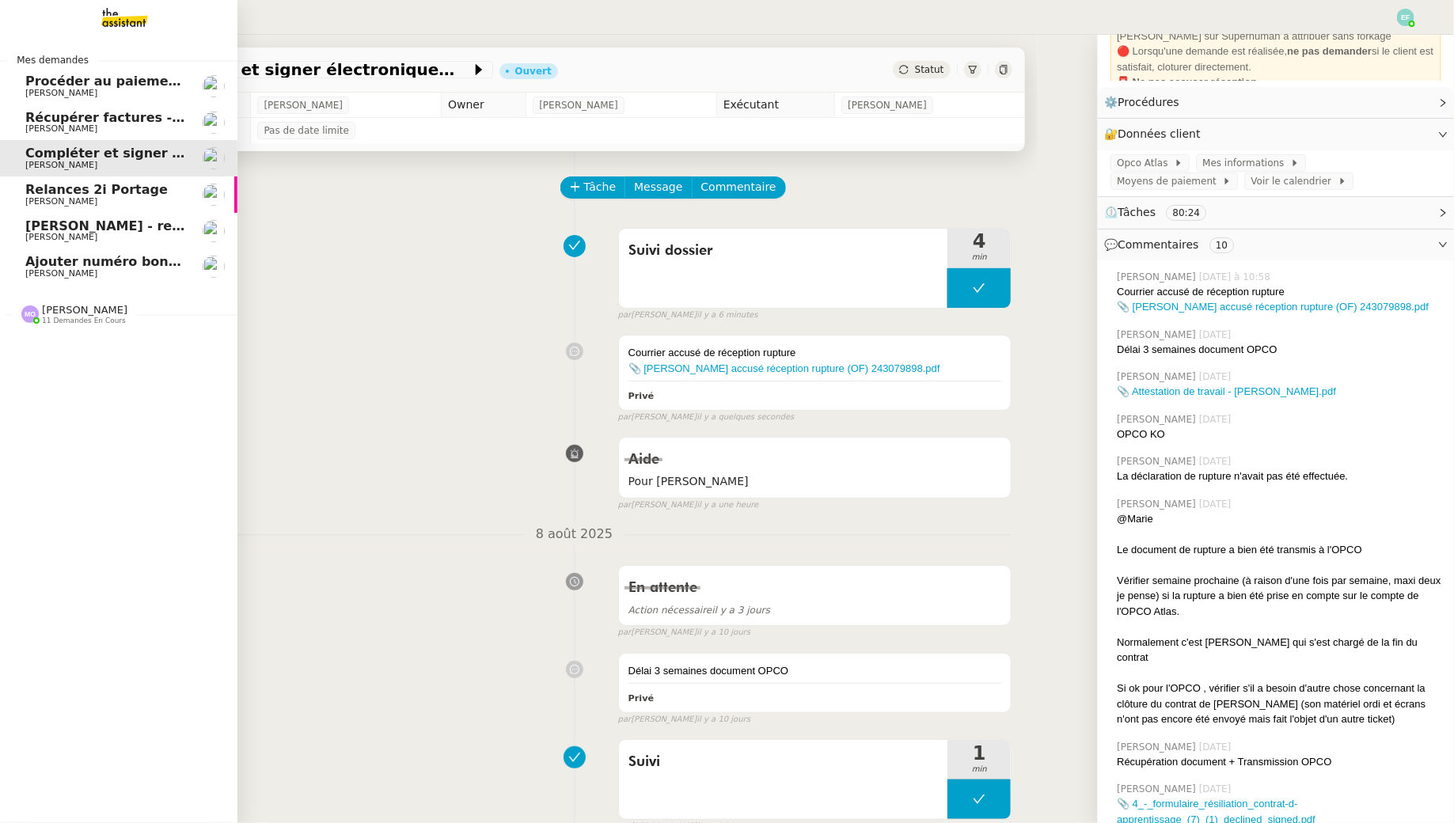
click at [41, 190] on span "Relances 2i Portage" at bounding box center [96, 189] width 142 height 15
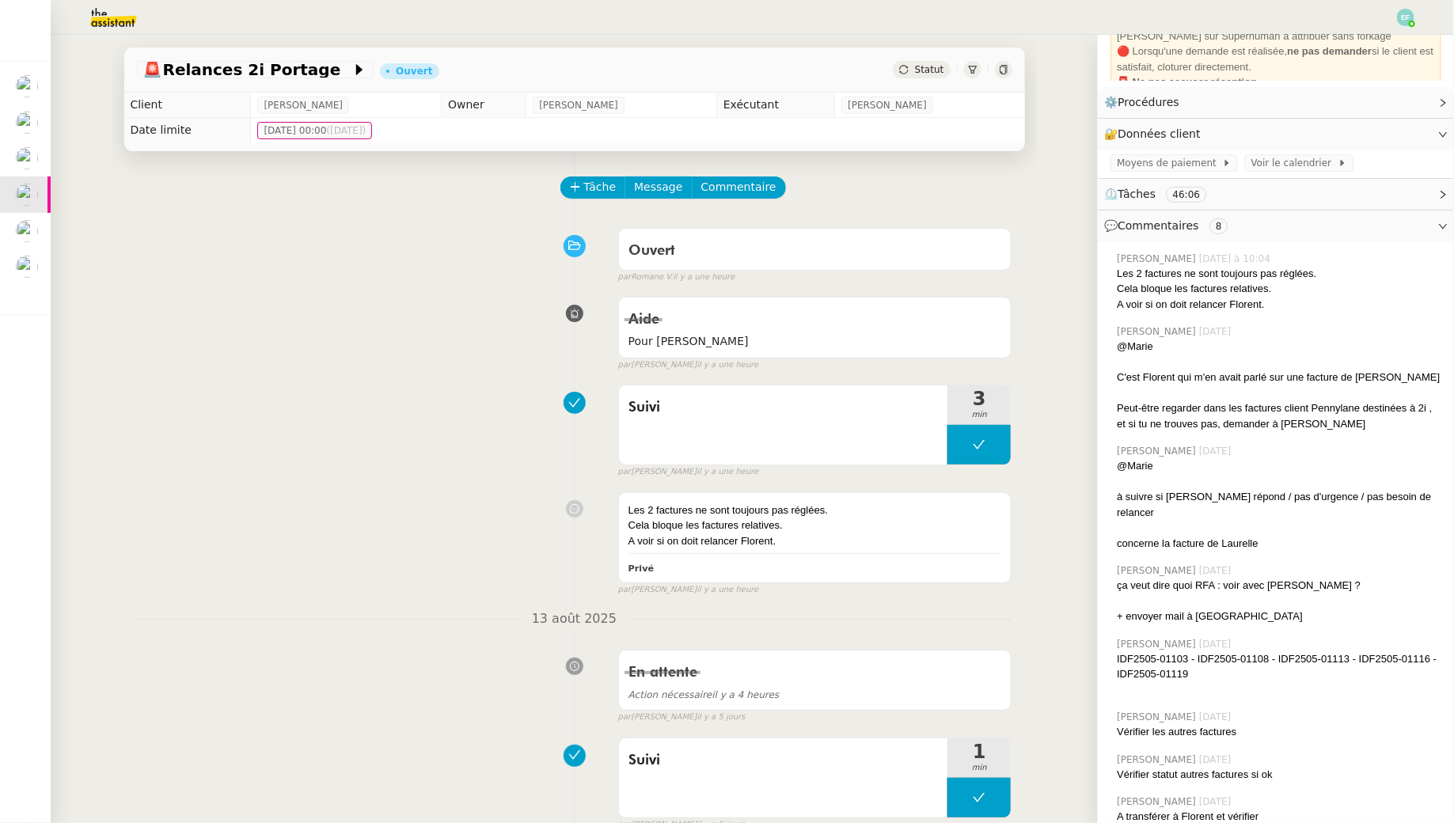
click at [576, 214] on div "Tâche Message Commentaire" at bounding box center [787, 195] width 450 height 38
click at [573, 194] on button "Tâche" at bounding box center [593, 187] width 66 height 22
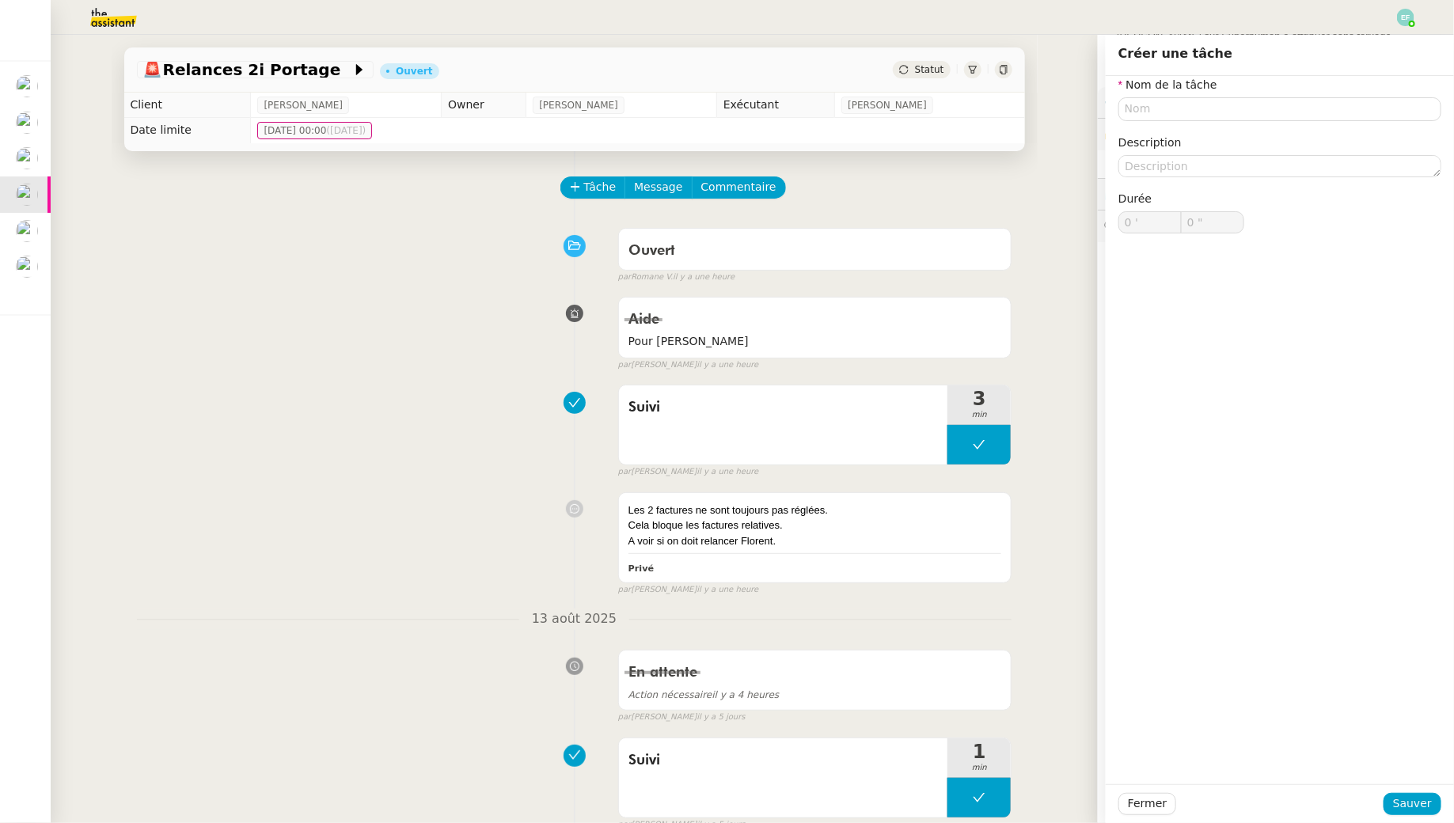
click at [176, 227] on div "Ouvert false par Romane V. il y a une heure" at bounding box center [574, 252] width 875 height 63
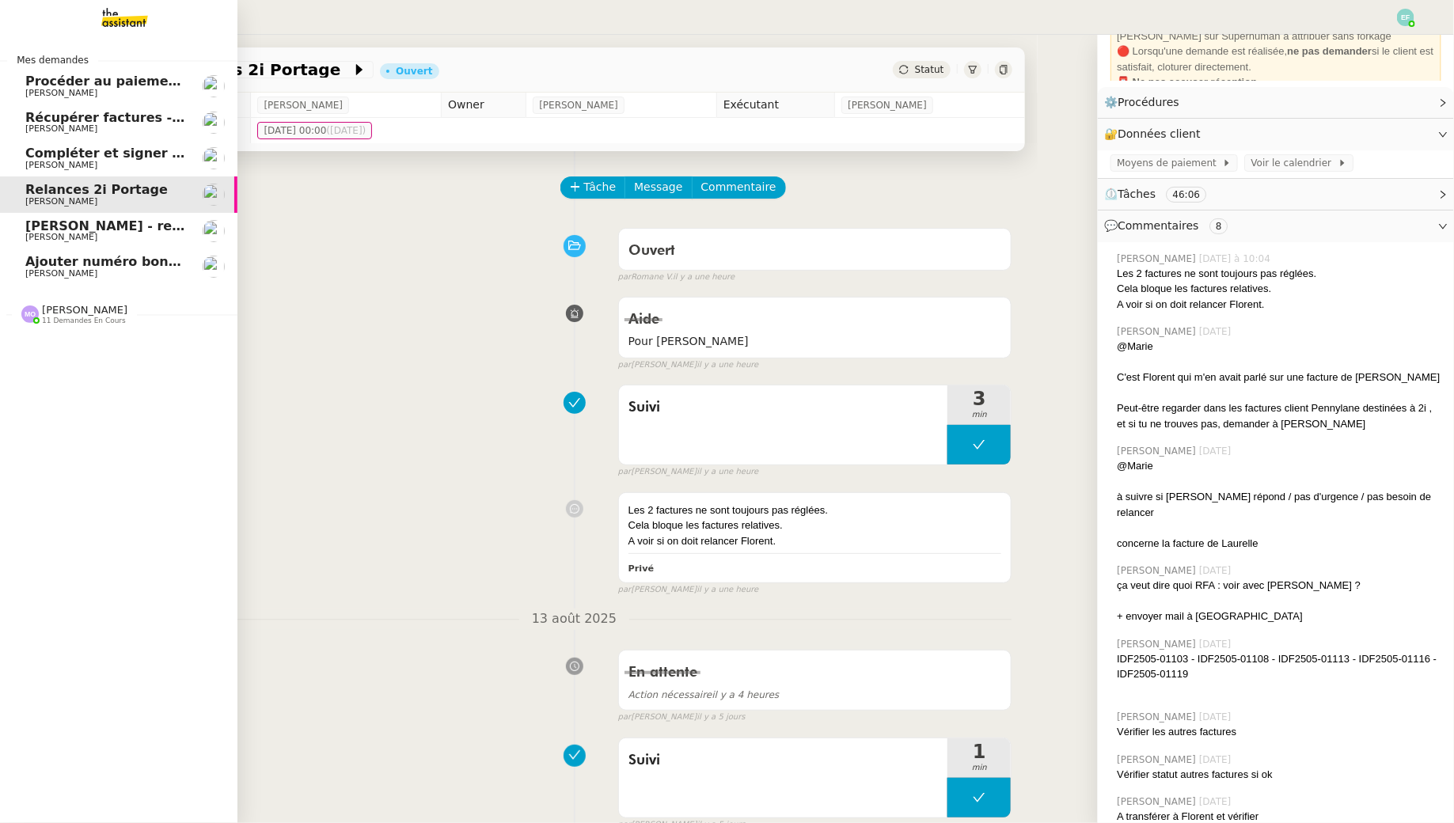
click at [45, 222] on span "[PERSON_NAME] - retour matériel" at bounding box center [145, 225] width 241 height 15
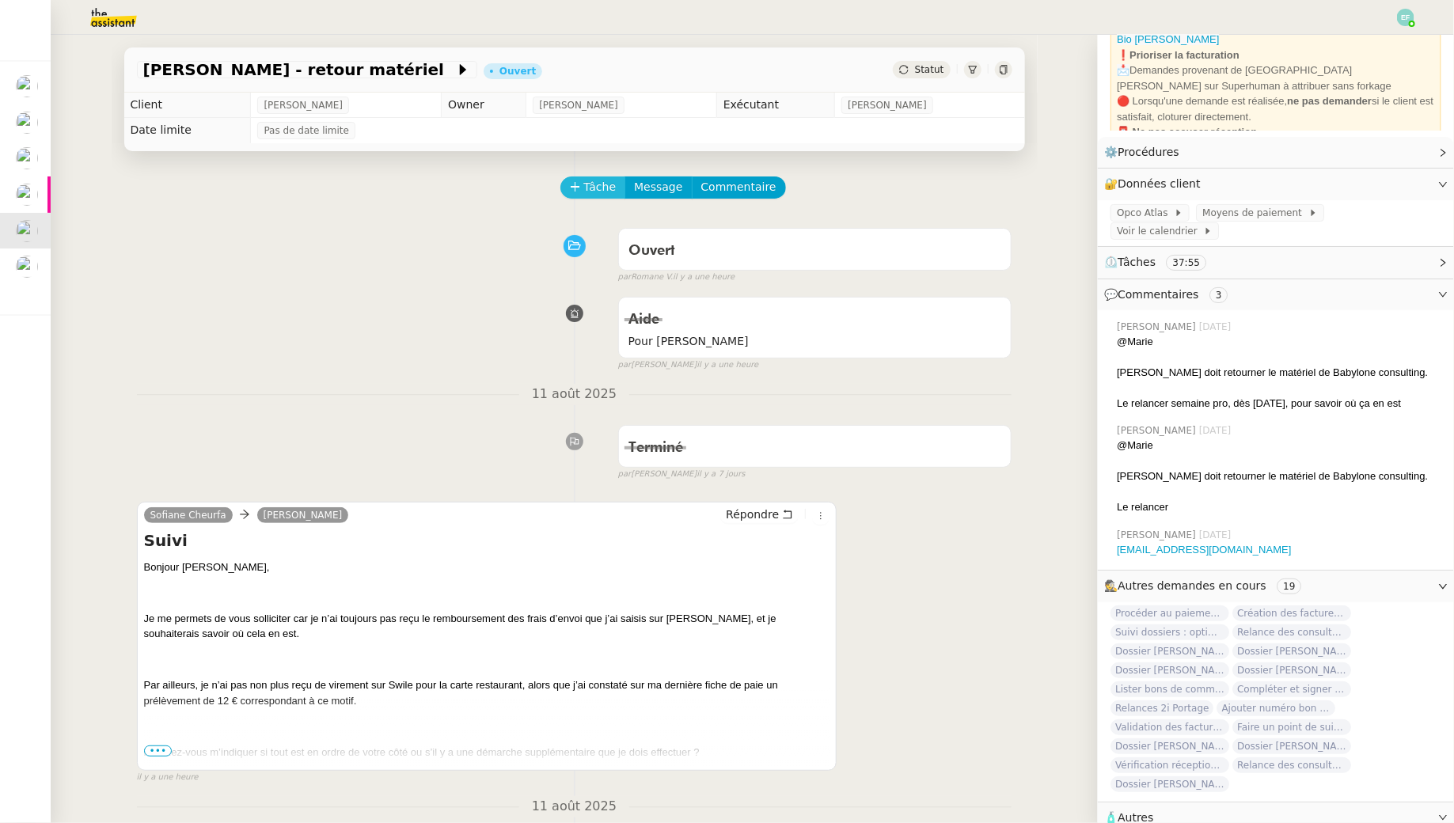
click at [570, 187] on icon at bounding box center [575, 186] width 11 height 11
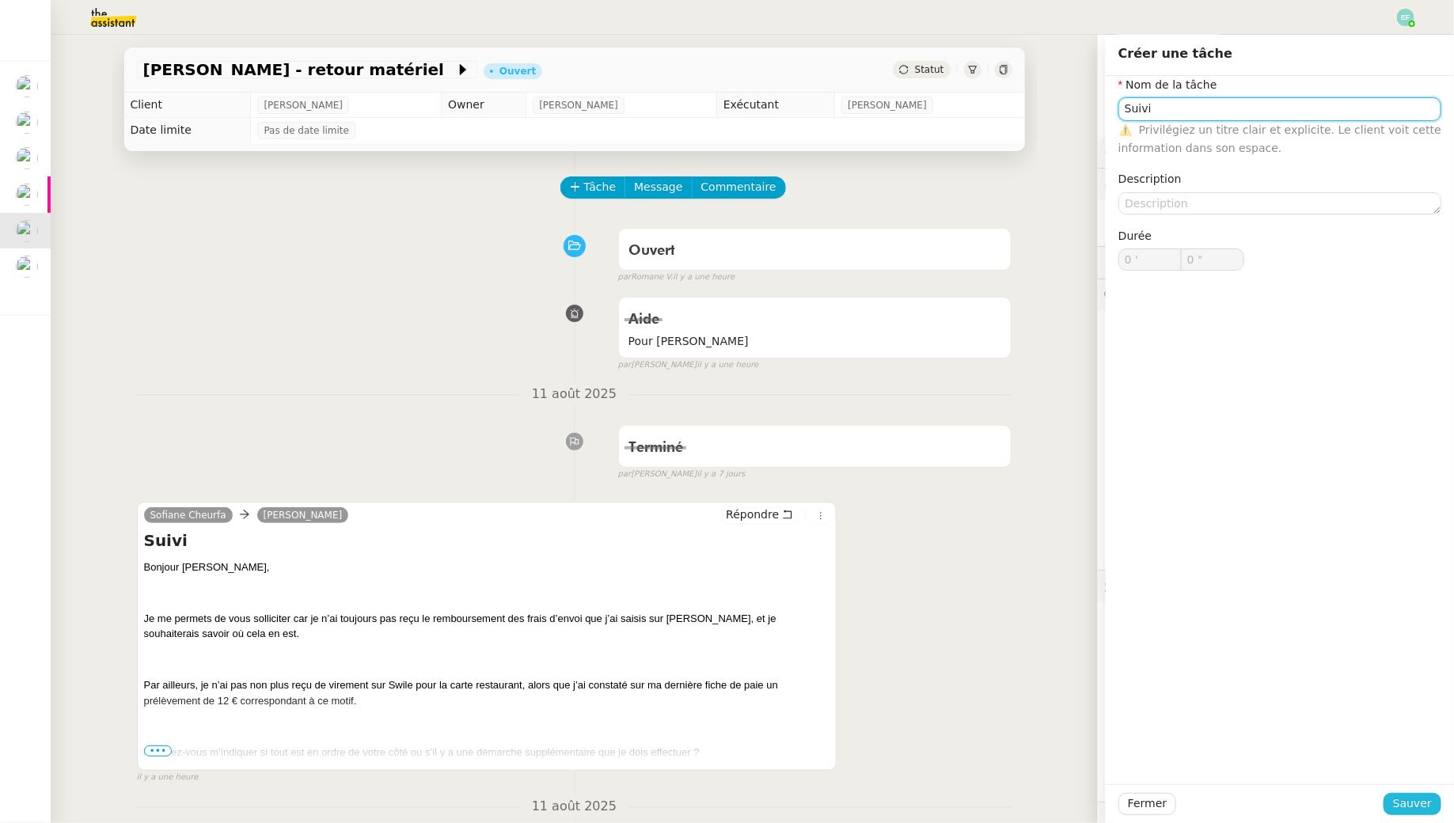
type input "Suivi"
click at [1409, 802] on span "Sauver" at bounding box center [1412, 804] width 39 height 18
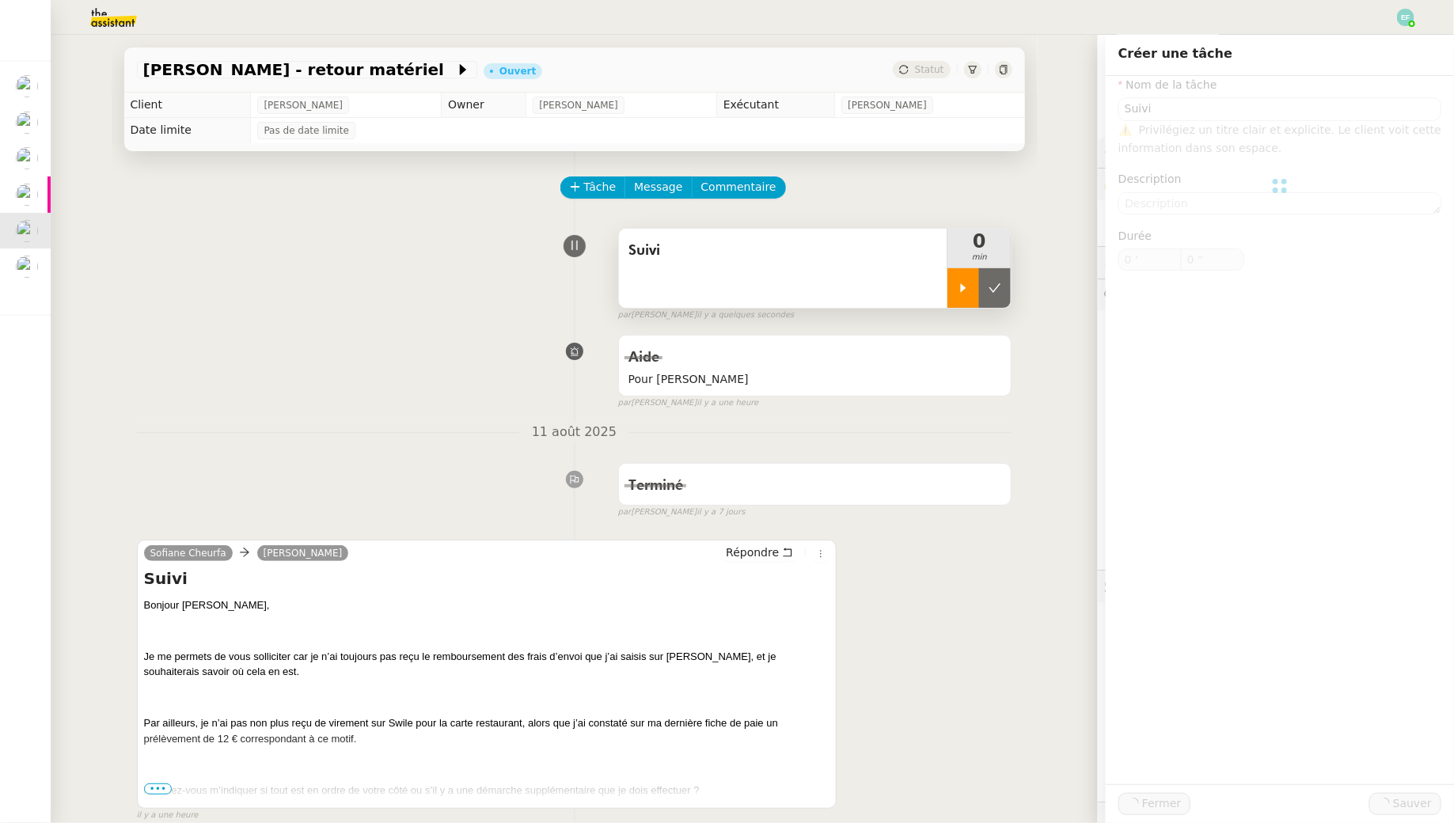
click at [961, 284] on icon at bounding box center [964, 287] width 6 height 9
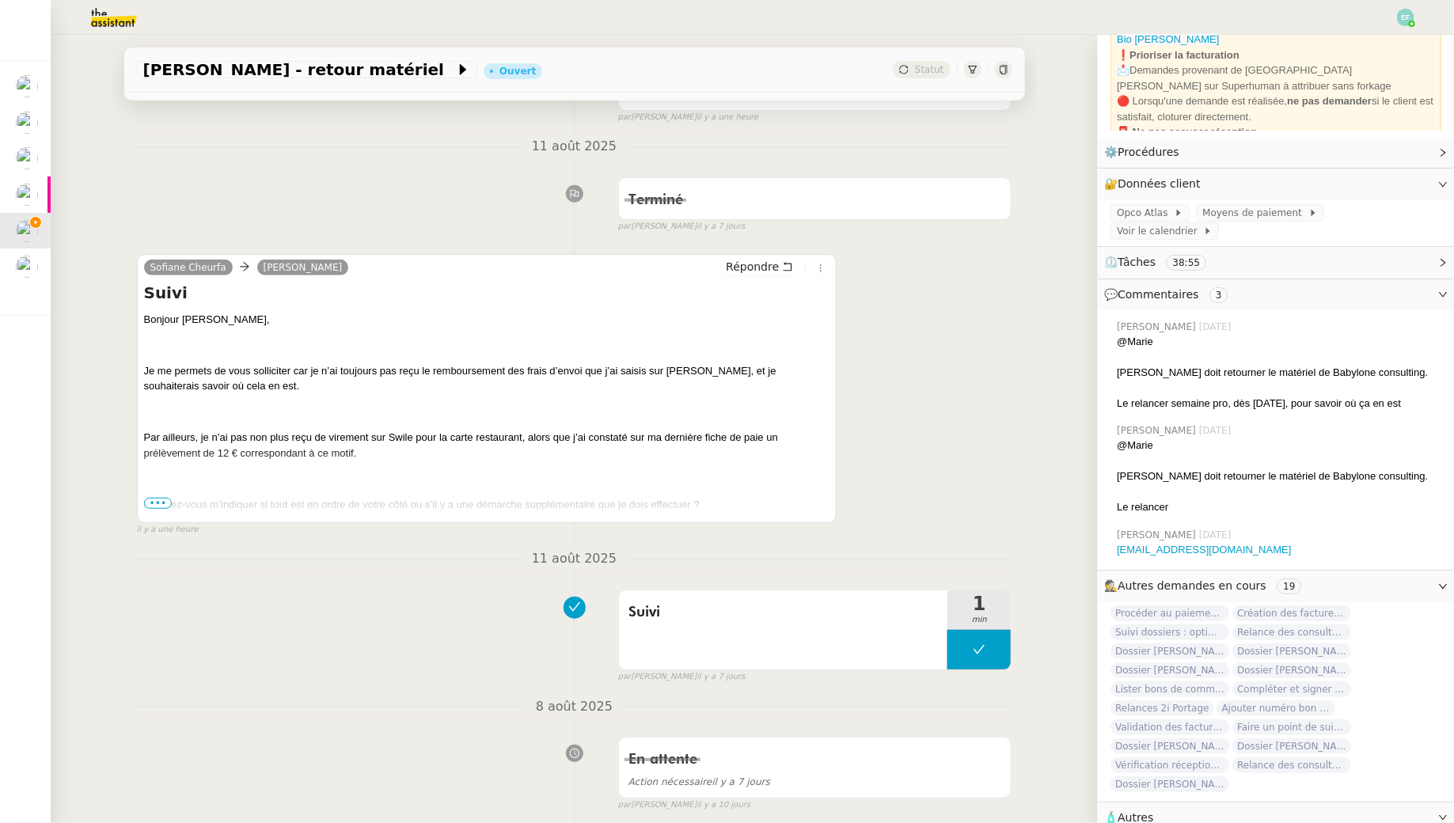
scroll to position [295, 0]
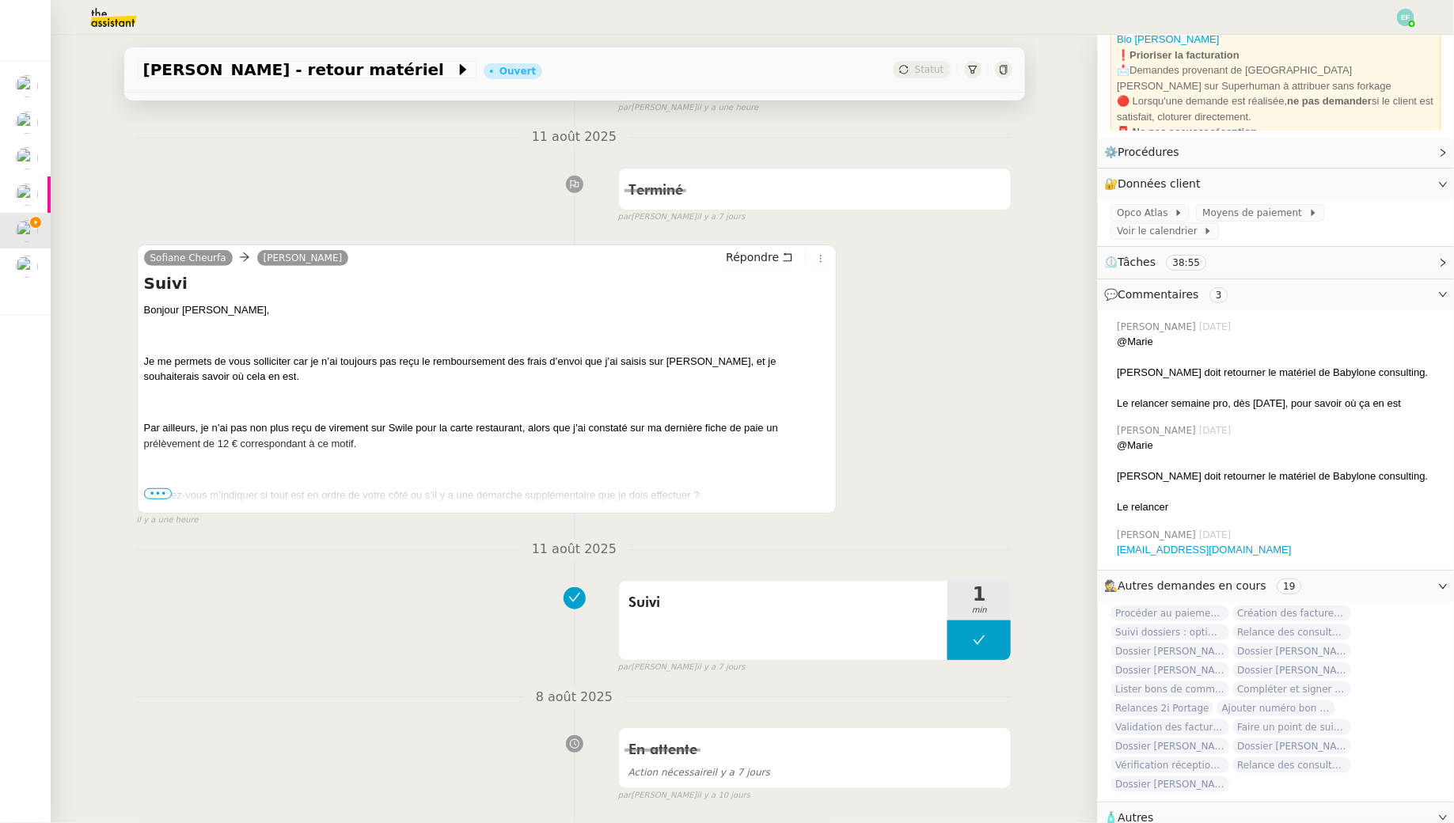
click at [161, 492] on span "•••" at bounding box center [158, 493] width 28 height 11
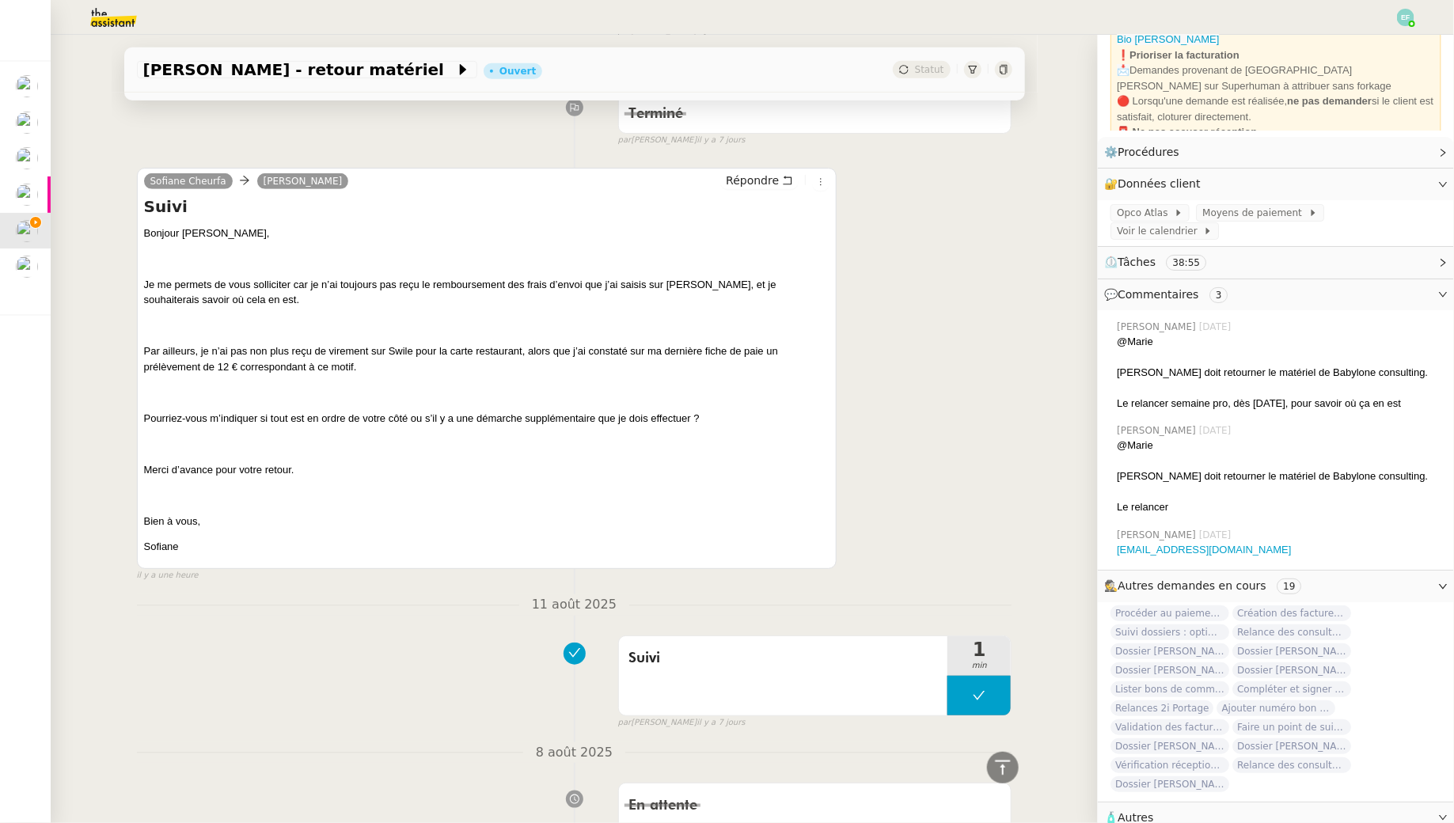
scroll to position [374, 0]
click at [1406, 185] on link "Modifier" at bounding box center [1399, 184] width 45 height 18
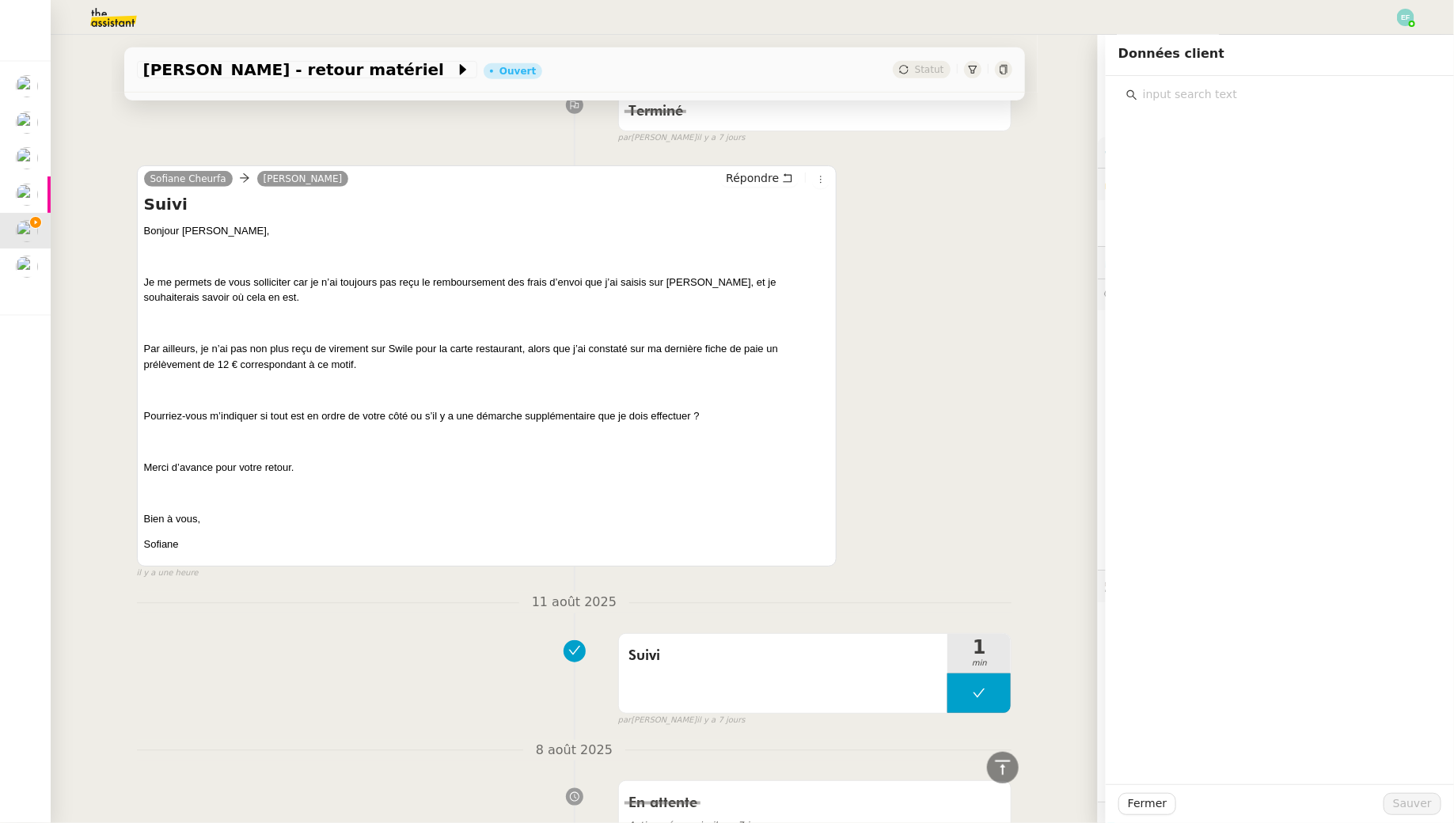
click at [1183, 93] on input "text" at bounding box center [1285, 94] width 296 height 21
type input "adresse"
drag, startPoint x: 1171, startPoint y: 93, endPoint x: 1087, endPoint y: 74, distance: 86.2
click at [1087, 74] on app-ticket "Sofiane Cheurfa - retour matériel Ouvert Statut Client Florent Seiler Owner Rom…" at bounding box center [752, 429] width 1403 height 788
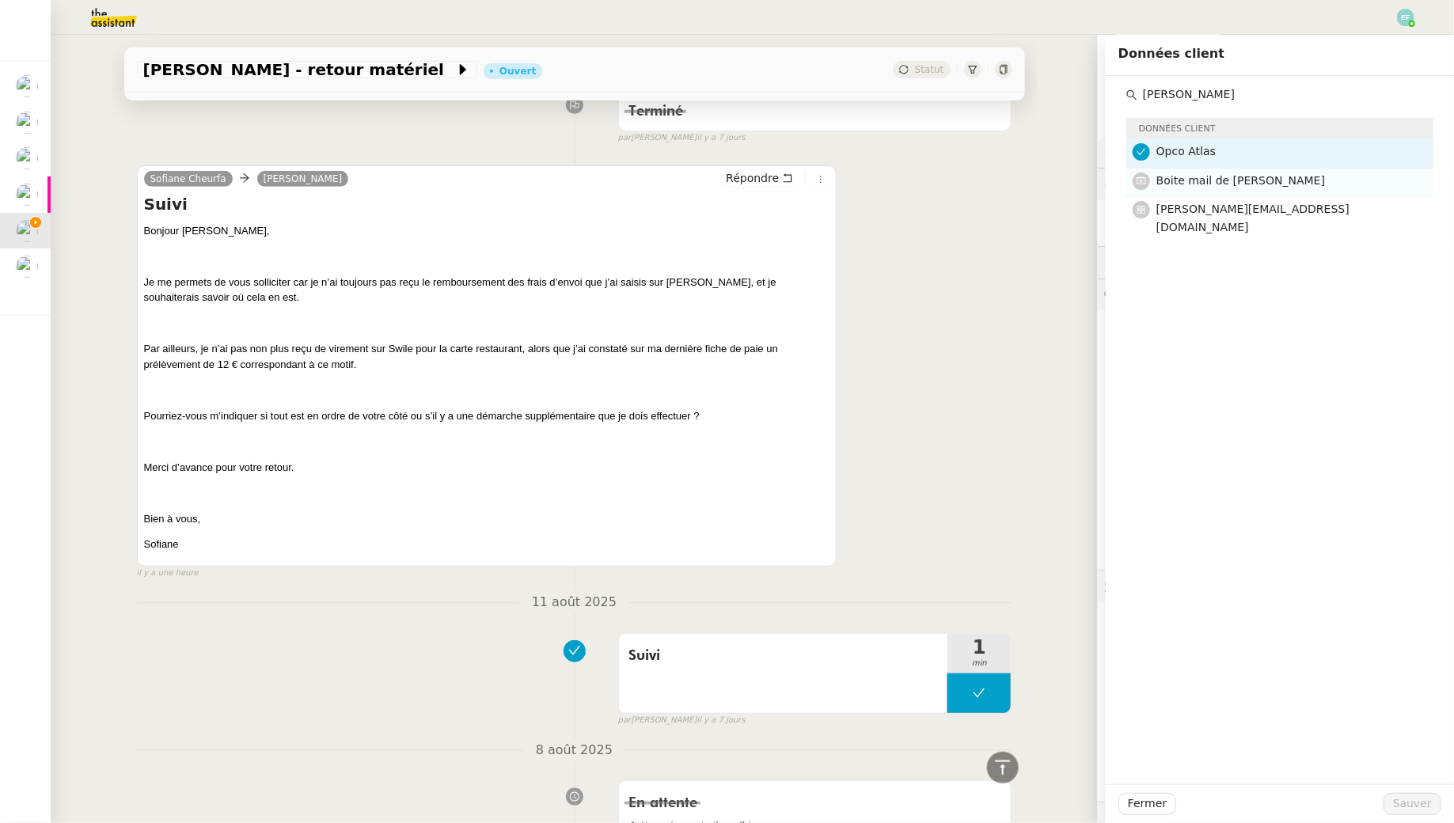
type input "claudine"
click at [1182, 188] on h4 "Boite mail de [PERSON_NAME]" at bounding box center [1289, 181] width 267 height 18
click at [1409, 797] on span "Sauver" at bounding box center [1412, 804] width 39 height 18
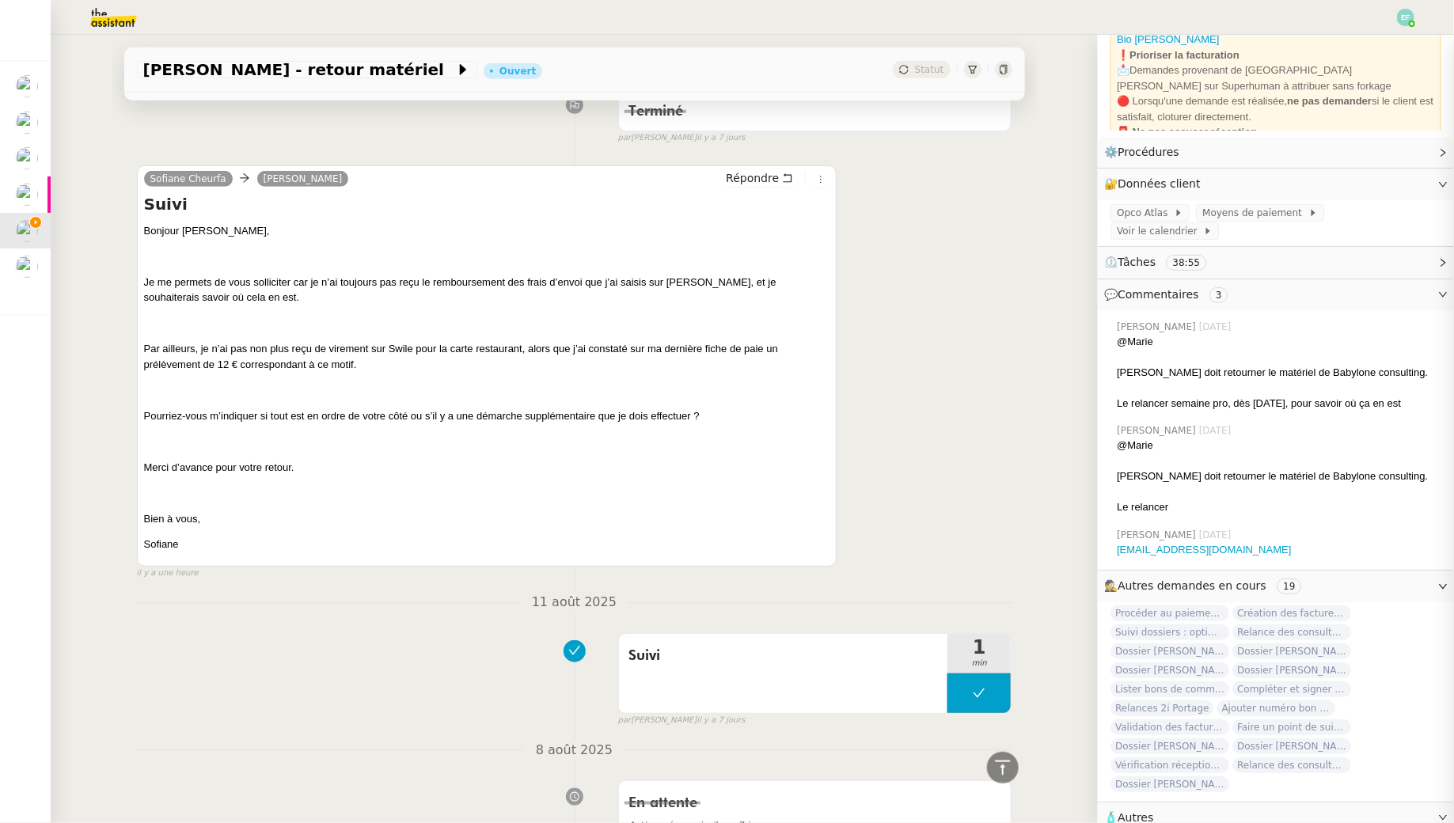
scroll to position [113, 0]
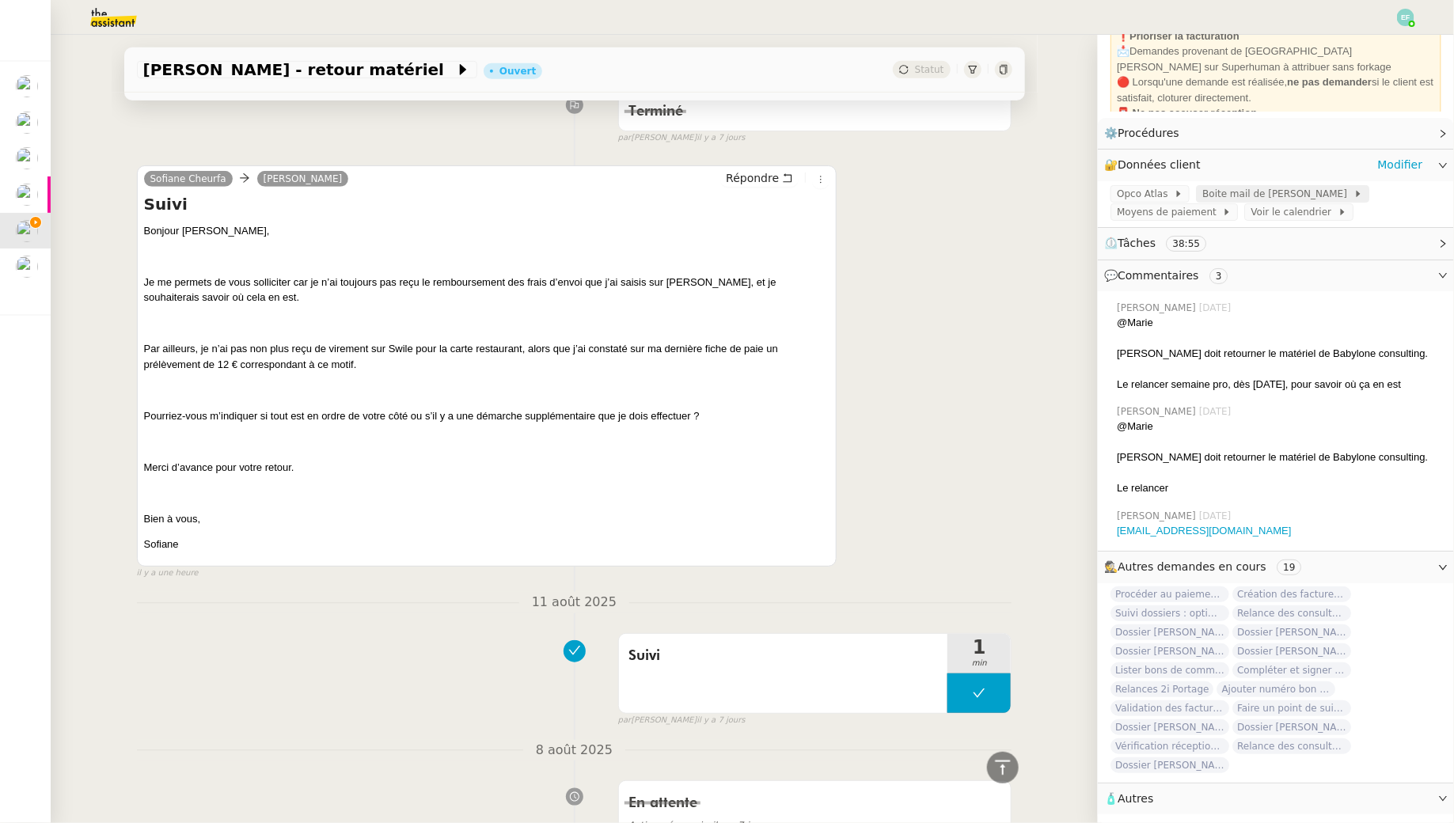
click at [1243, 194] on span "Boite mail de [PERSON_NAME]" at bounding box center [1277, 194] width 150 height 16
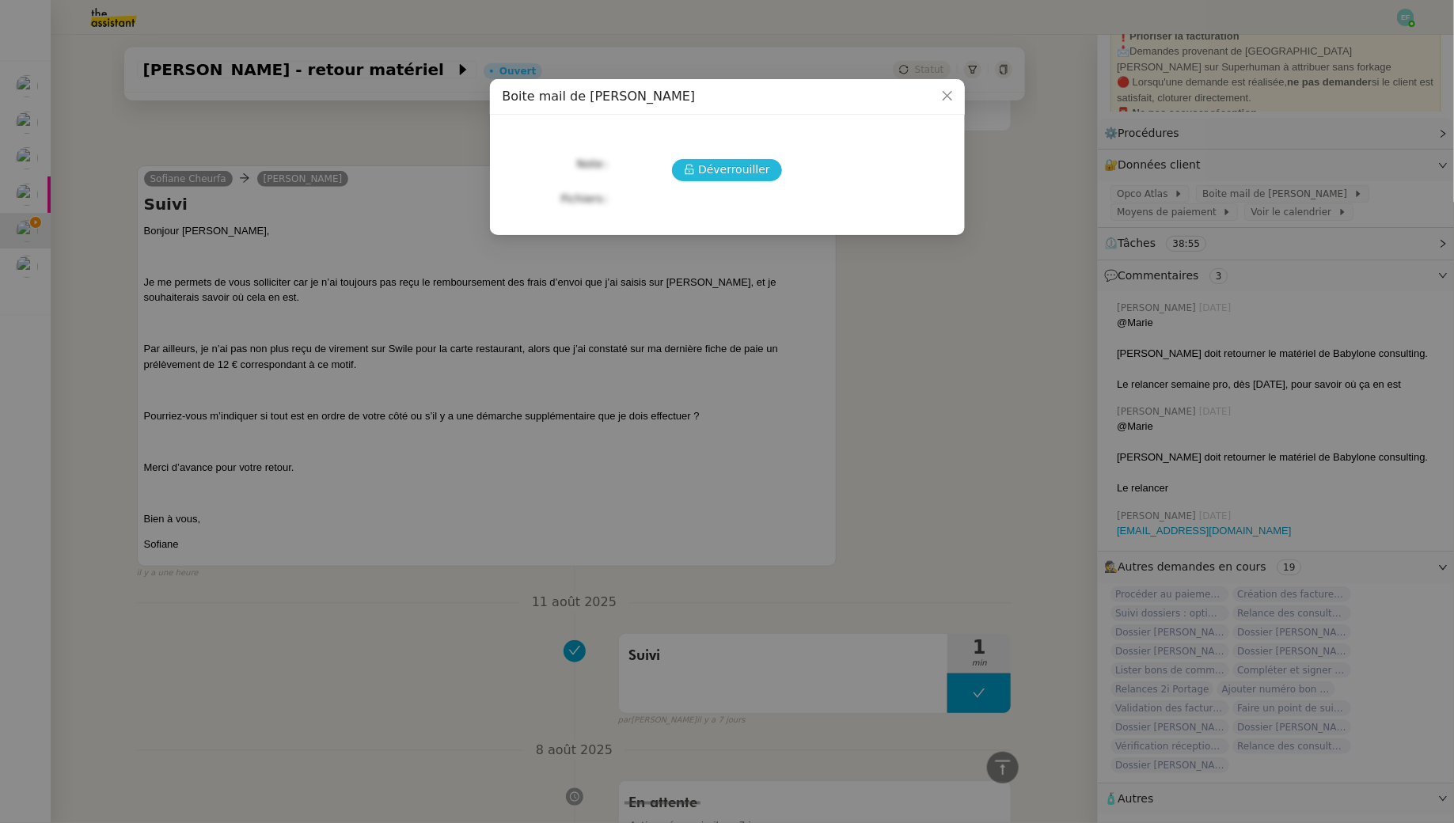
click at [748, 168] on span "Déverrouiller" at bounding box center [734, 170] width 72 height 18
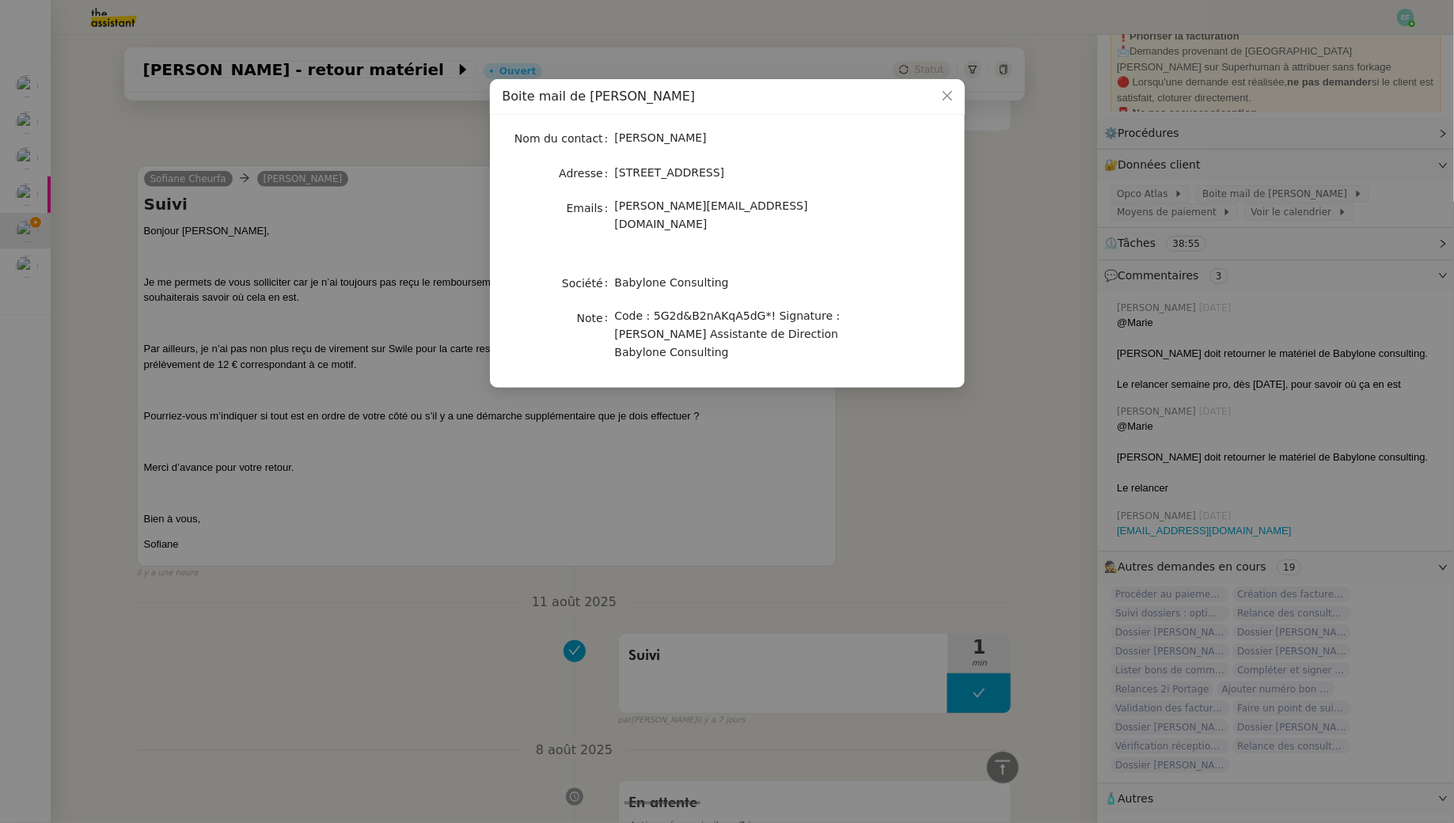
click at [1015, 201] on nz-modal-container "Boite mail de Claudine Nom du contact Claudine Durand Adresse 34 Avenue des Cha…" at bounding box center [727, 411] width 1454 height 823
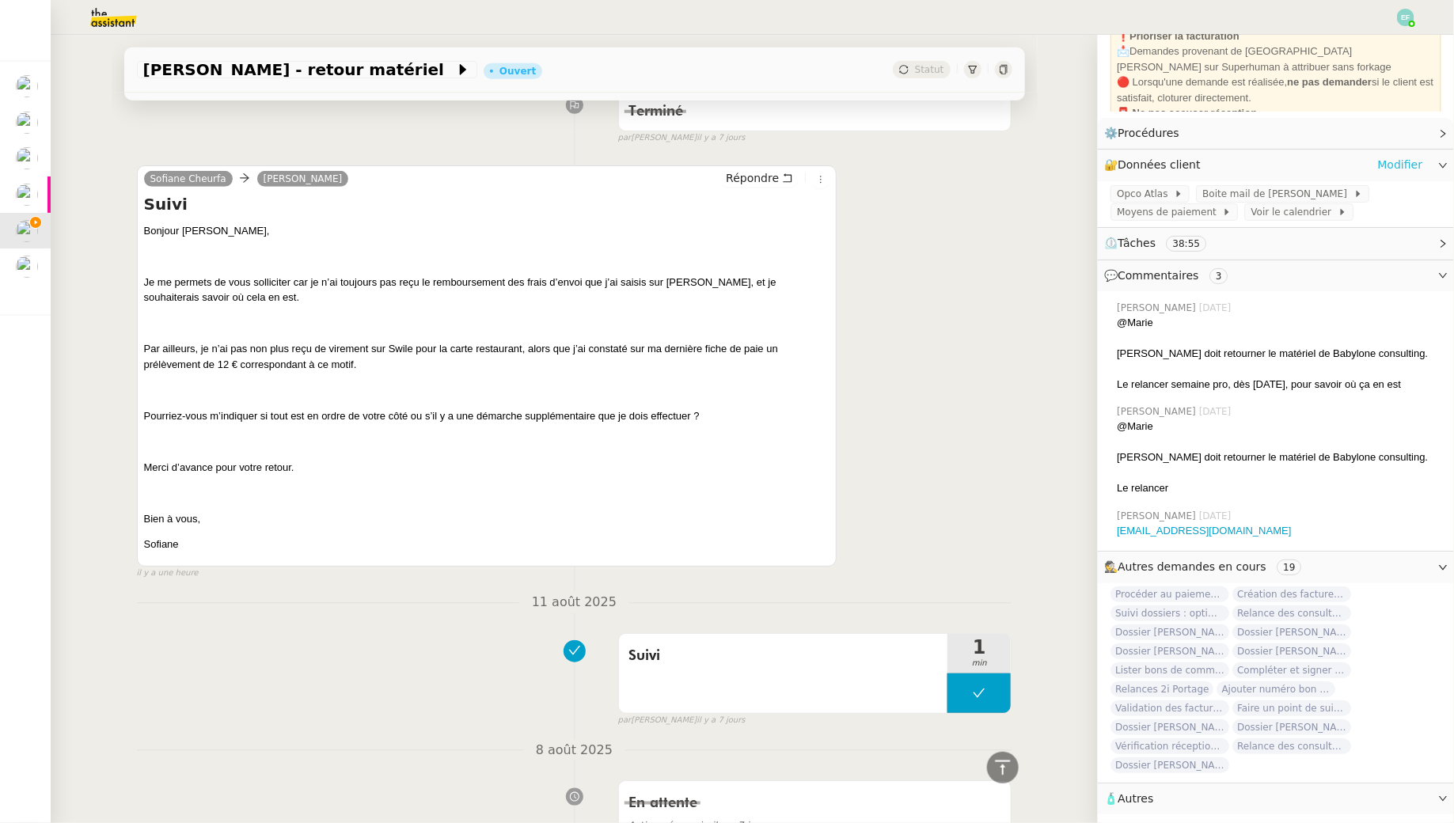
click at [1412, 161] on link "Modifier" at bounding box center [1399, 165] width 45 height 18
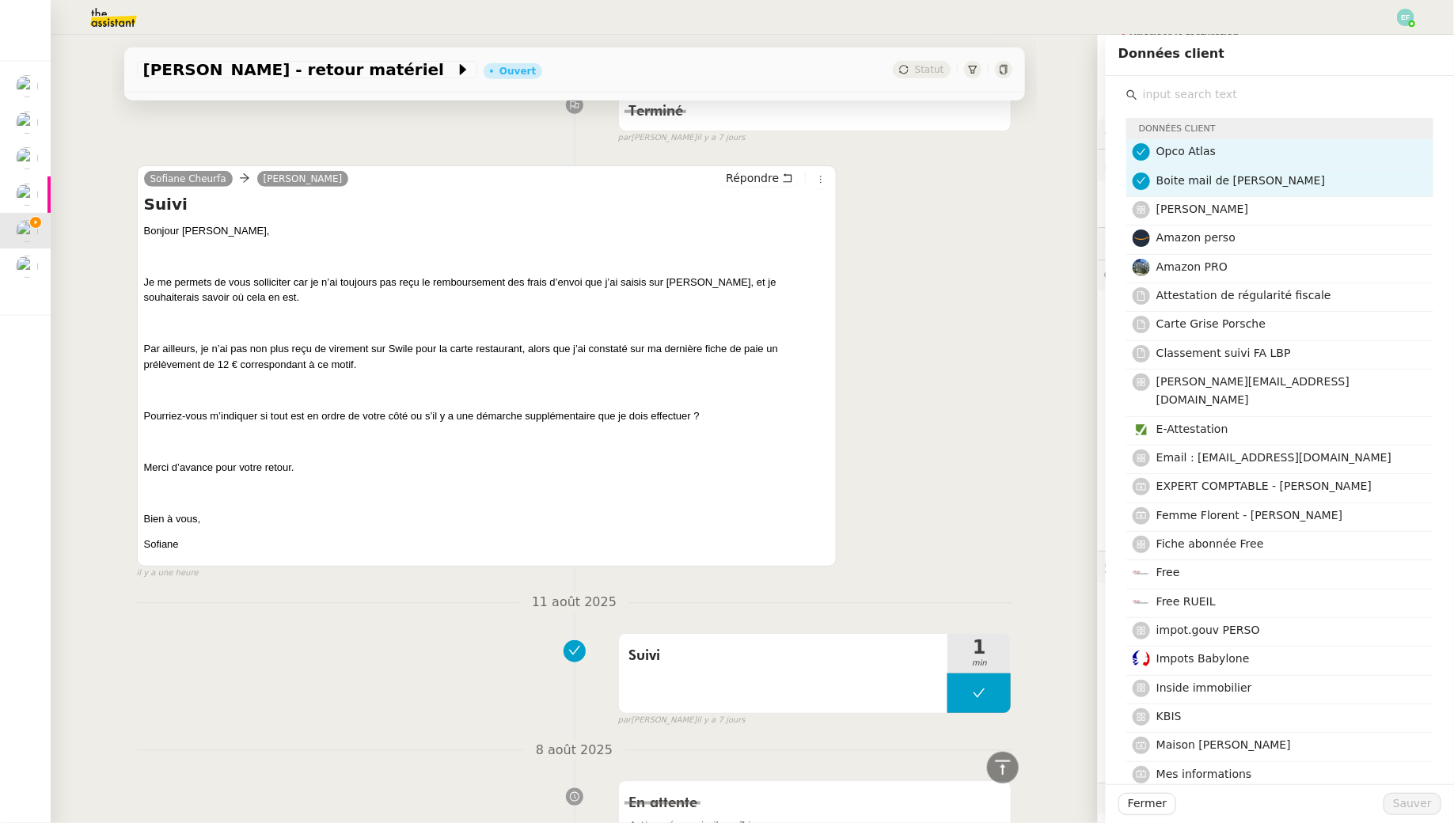
click at [1208, 97] on input "text" at bounding box center [1285, 94] width 296 height 21
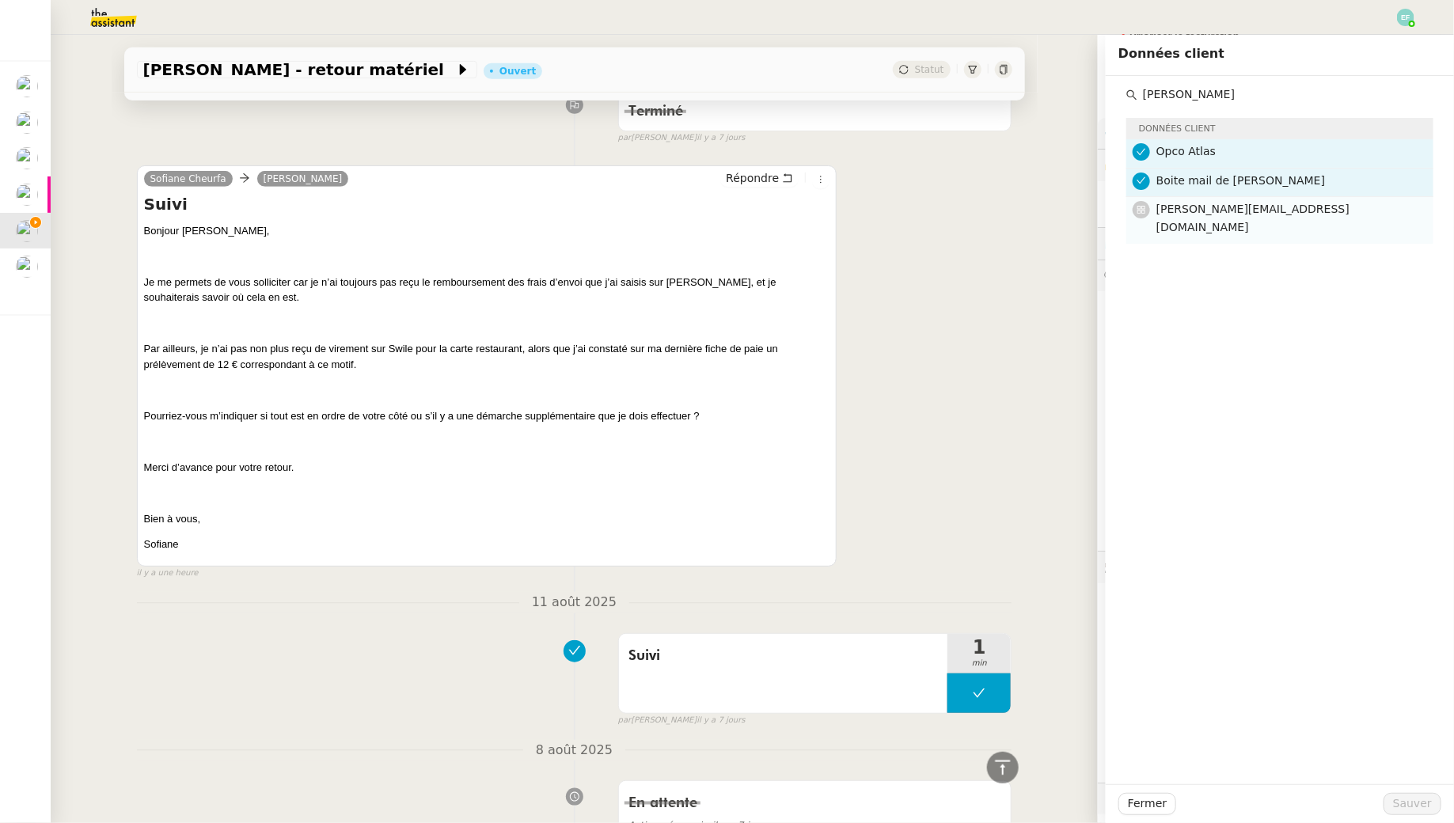
type input "claudine"
click at [1258, 221] on nz-list-item "[PERSON_NAME][EMAIL_ADDRESS][DOMAIN_NAME]" at bounding box center [1279, 220] width 307 height 47
click at [1423, 808] on span "Sauver" at bounding box center [1412, 804] width 39 height 18
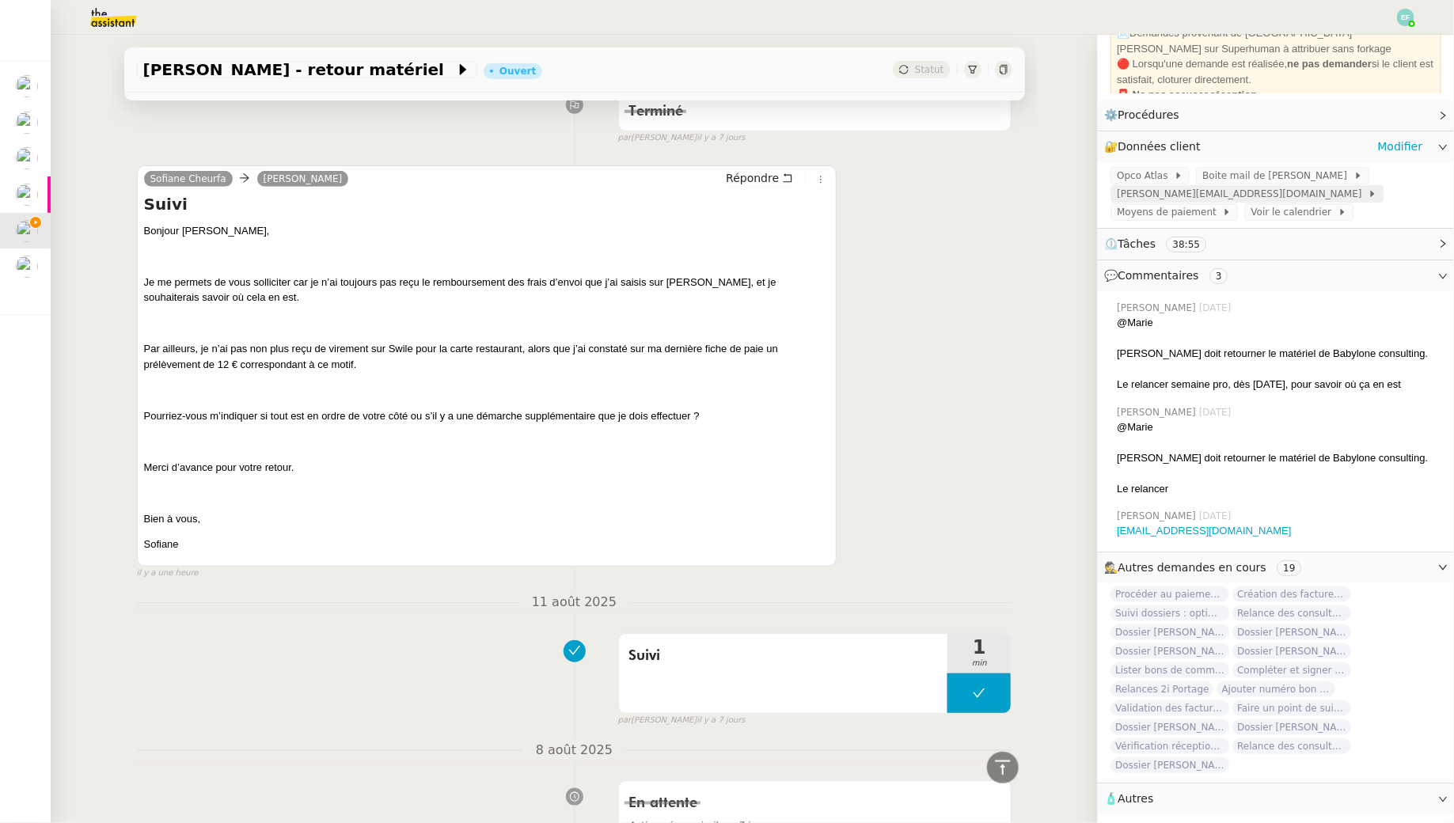
click at [1246, 194] on span "[PERSON_NAME][EMAIL_ADDRESS][DOMAIN_NAME]" at bounding box center [1242, 194] width 251 height 16
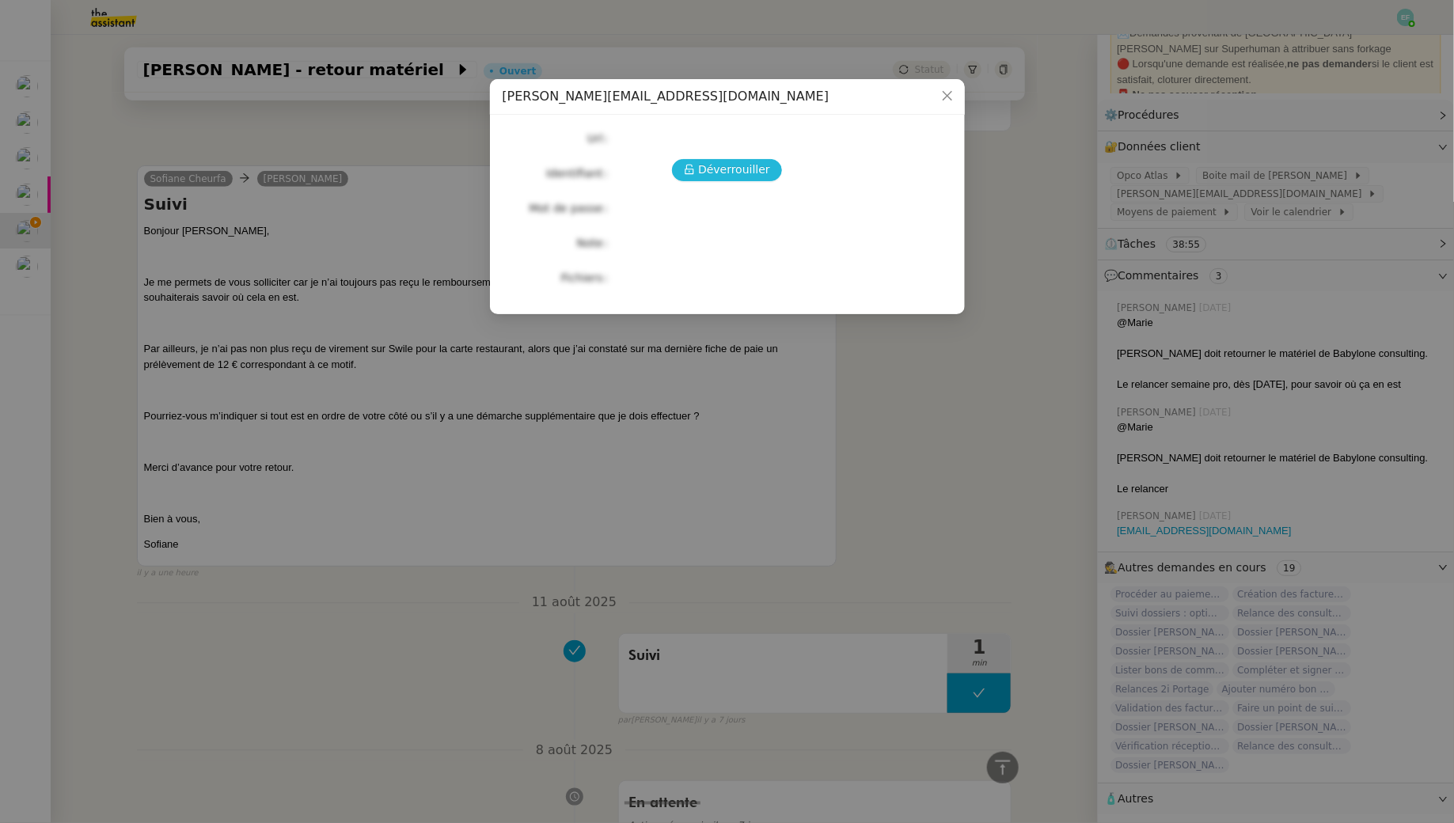
click at [753, 167] on span "Déverrouiller" at bounding box center [734, 170] width 72 height 18
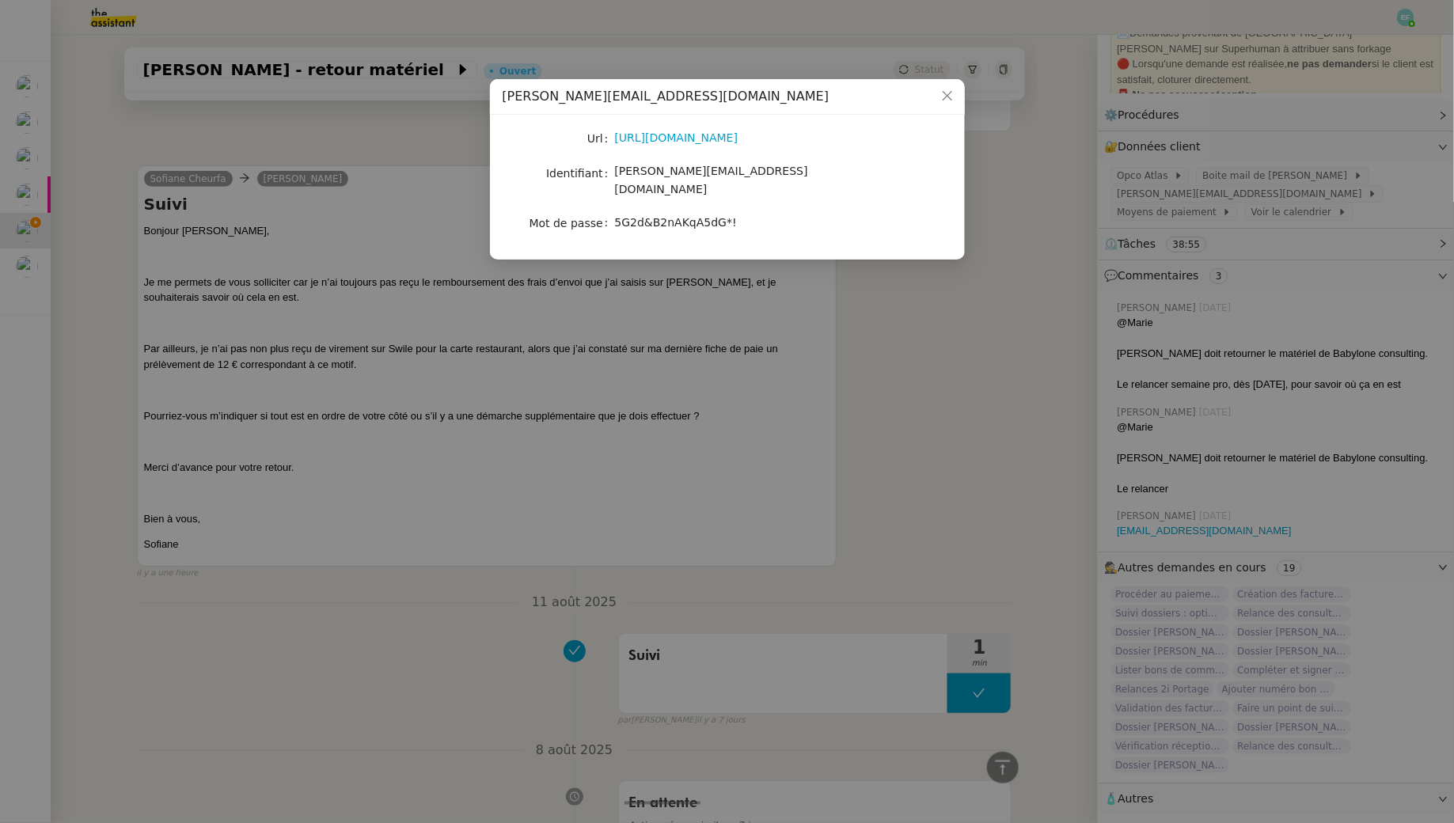
click at [699, 182] on div "[PERSON_NAME][EMAIL_ADDRESS][DOMAIN_NAME]" at bounding box center [746, 180] width 262 height 37
click at [681, 216] on span "5G2d&B2nAKqA5dG*!" at bounding box center [676, 222] width 122 height 13
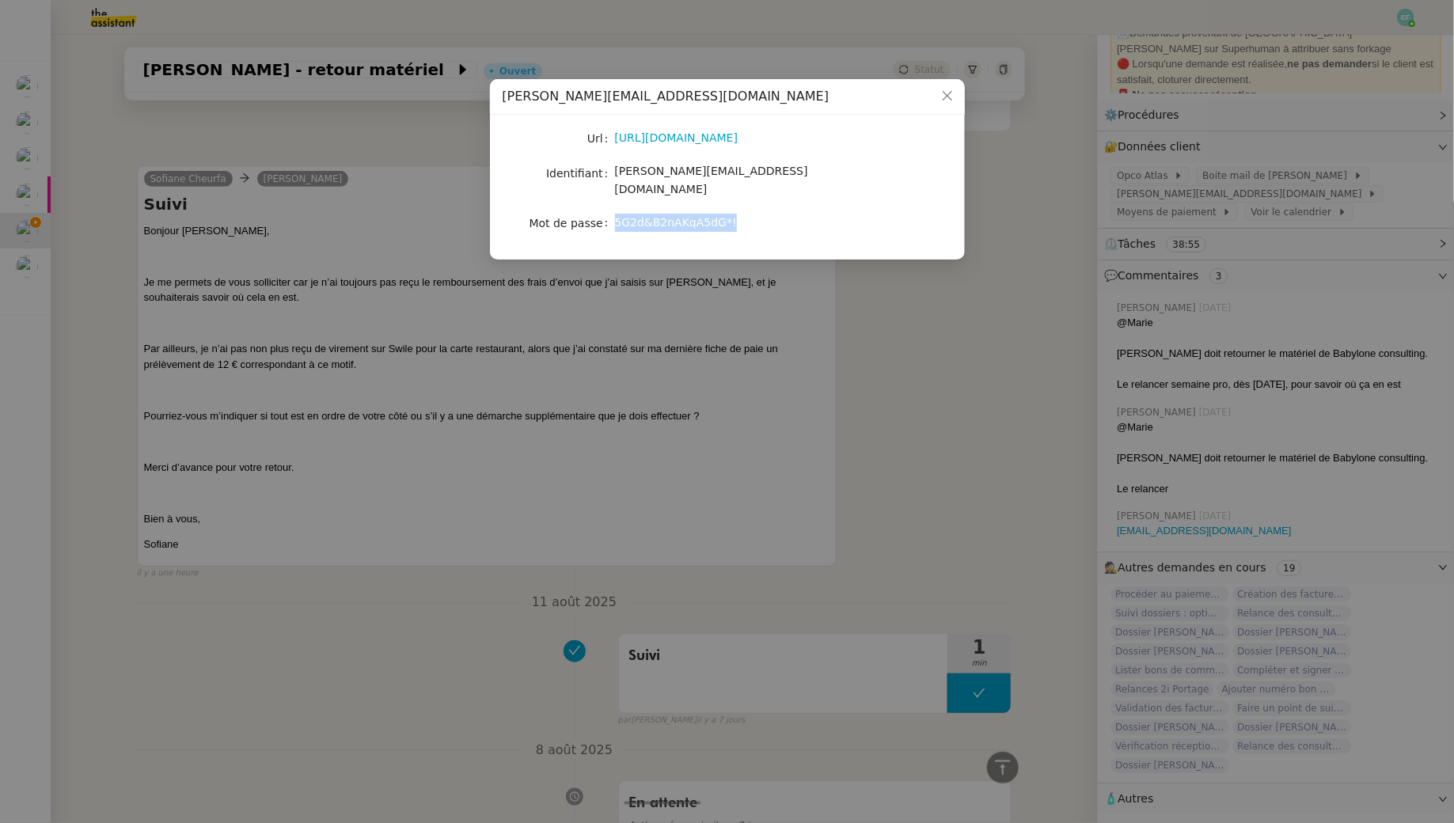
click at [681, 216] on span "5G2d&B2nAKqA5dG*!" at bounding box center [676, 222] width 122 height 13
copy span "5G2d&B2nAKqA5dG*!"
click at [780, 437] on nz-modal-container "claudine.durand@babyloneconsulting.fr Url https://mail.google.com/mail/u/1/#inb…" at bounding box center [727, 411] width 1454 height 823
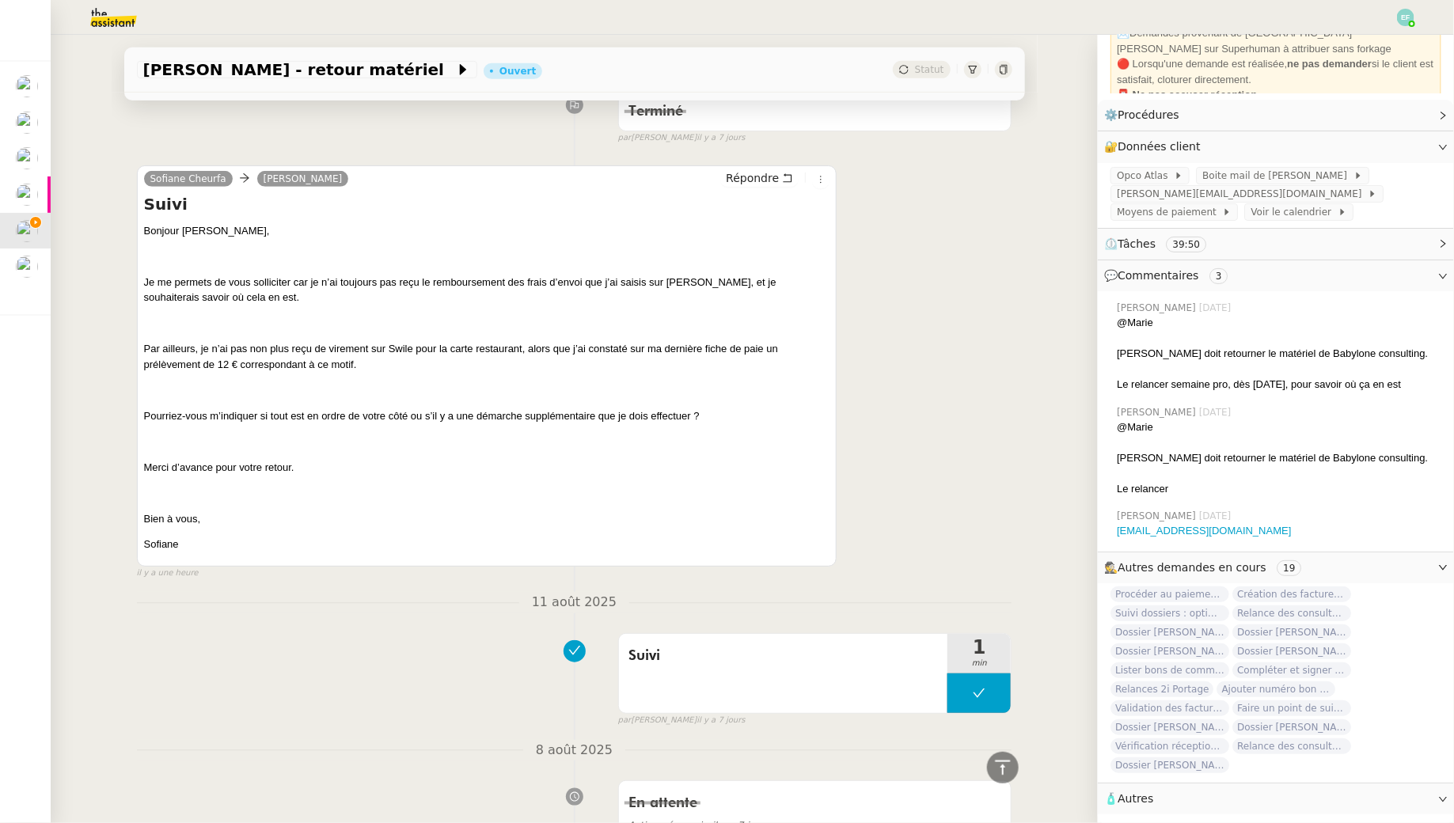
click at [780, 437] on nz-modal-container "claudine.durand@babyloneconsulting.fr Url https://mail.google.com/mail/u/1/#inb…" at bounding box center [727, 411] width 1454 height 823
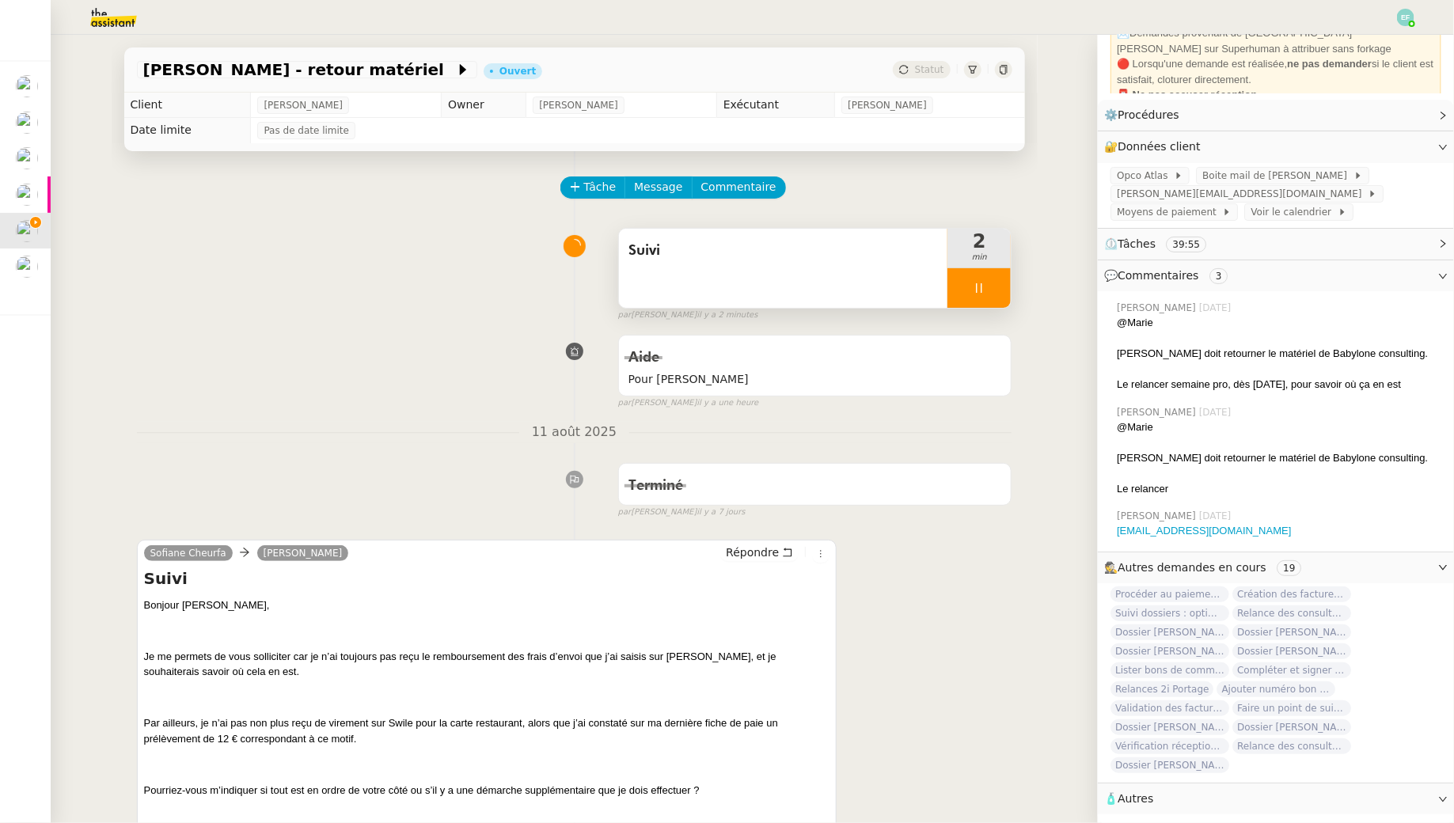
click at [738, 286] on div "Suivi" at bounding box center [783, 268] width 329 height 79
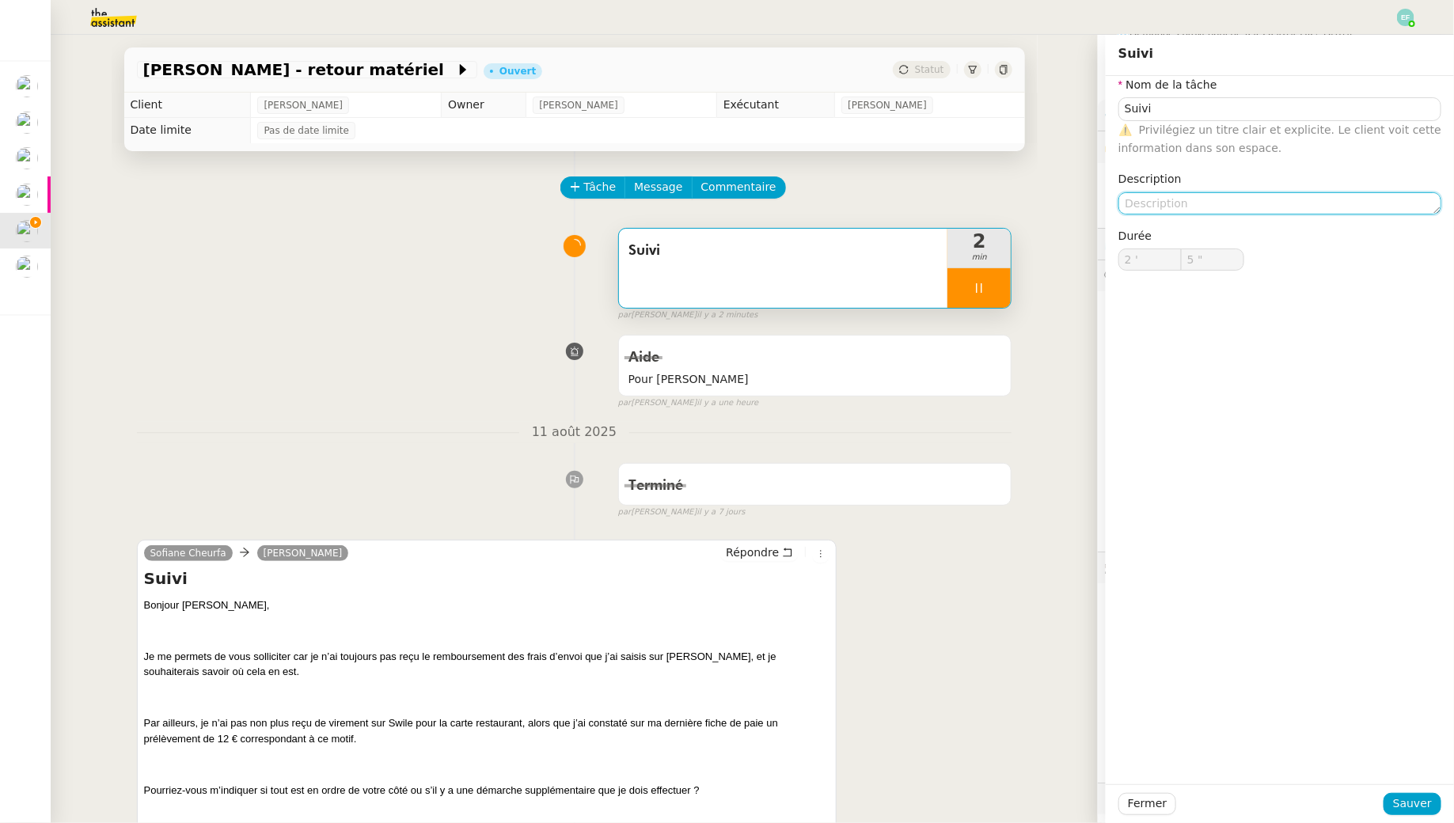
click at [1161, 197] on textarea at bounding box center [1279, 203] width 323 height 22
type input "7 ""
type textarea "Etude d"
type input "8 ""
type textarea "Etude de la demande"
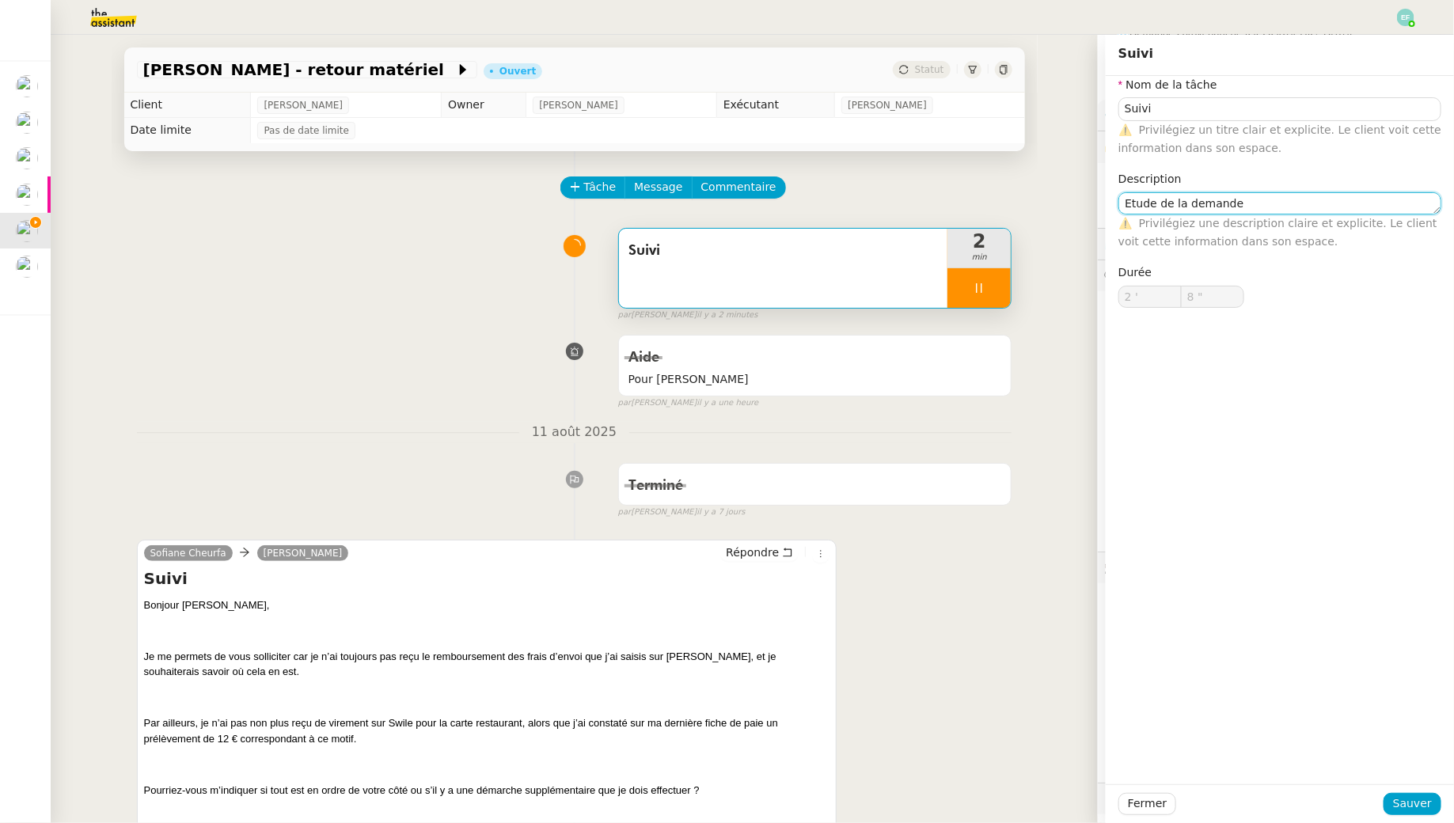
type input "9 ""
type textarea "Etude de la demande +"
type input "10 ""
type textarea "Etude de la demande + transfer"
type input "11 ""
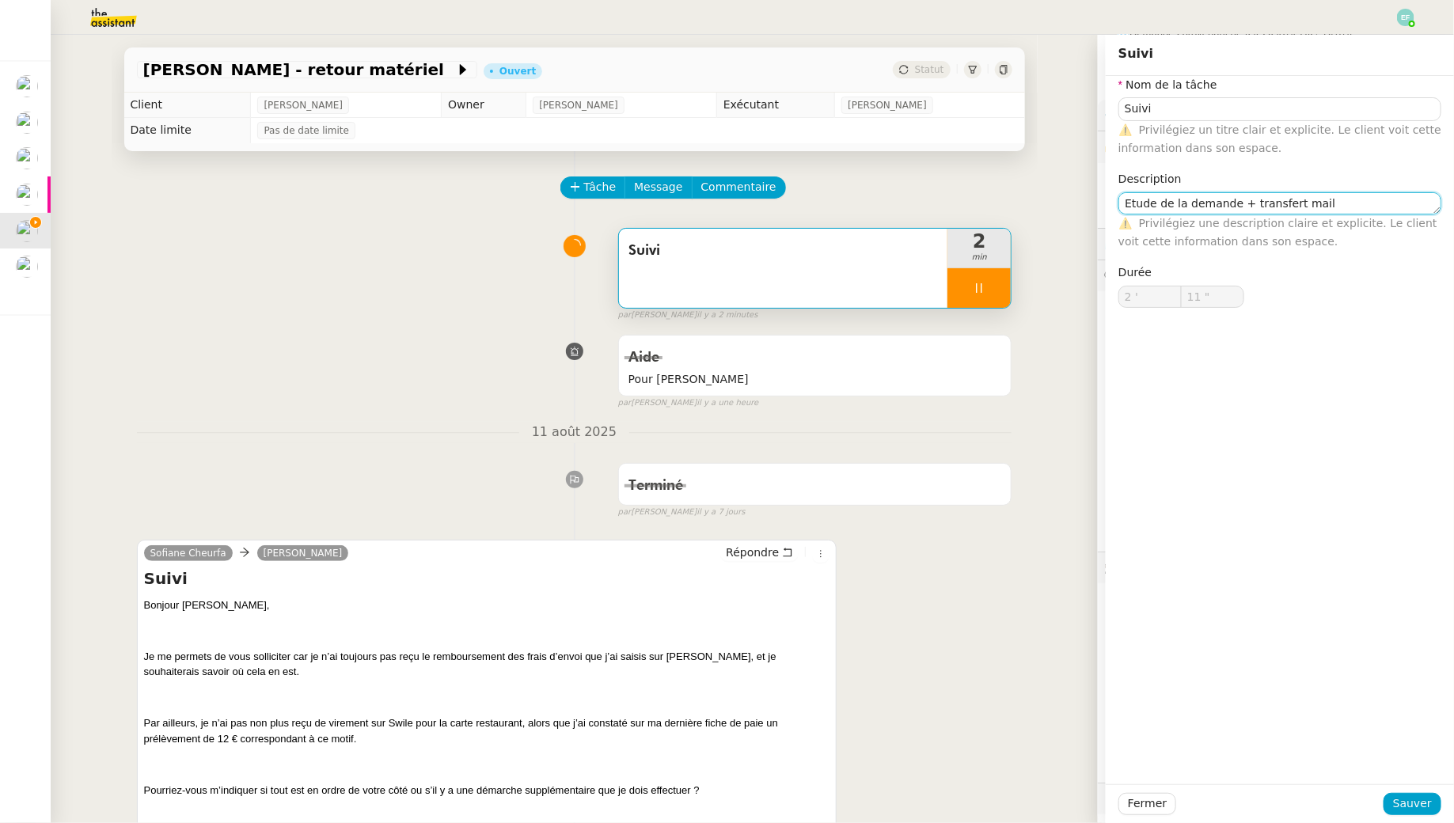
type textarea "Etude de la demande + transfert mail"
type input "13 ""
type textarea "Etude de la demande + transfert mail"
type input "14 ""
type textarea "Etude de la demande + transfert mail @Florent"
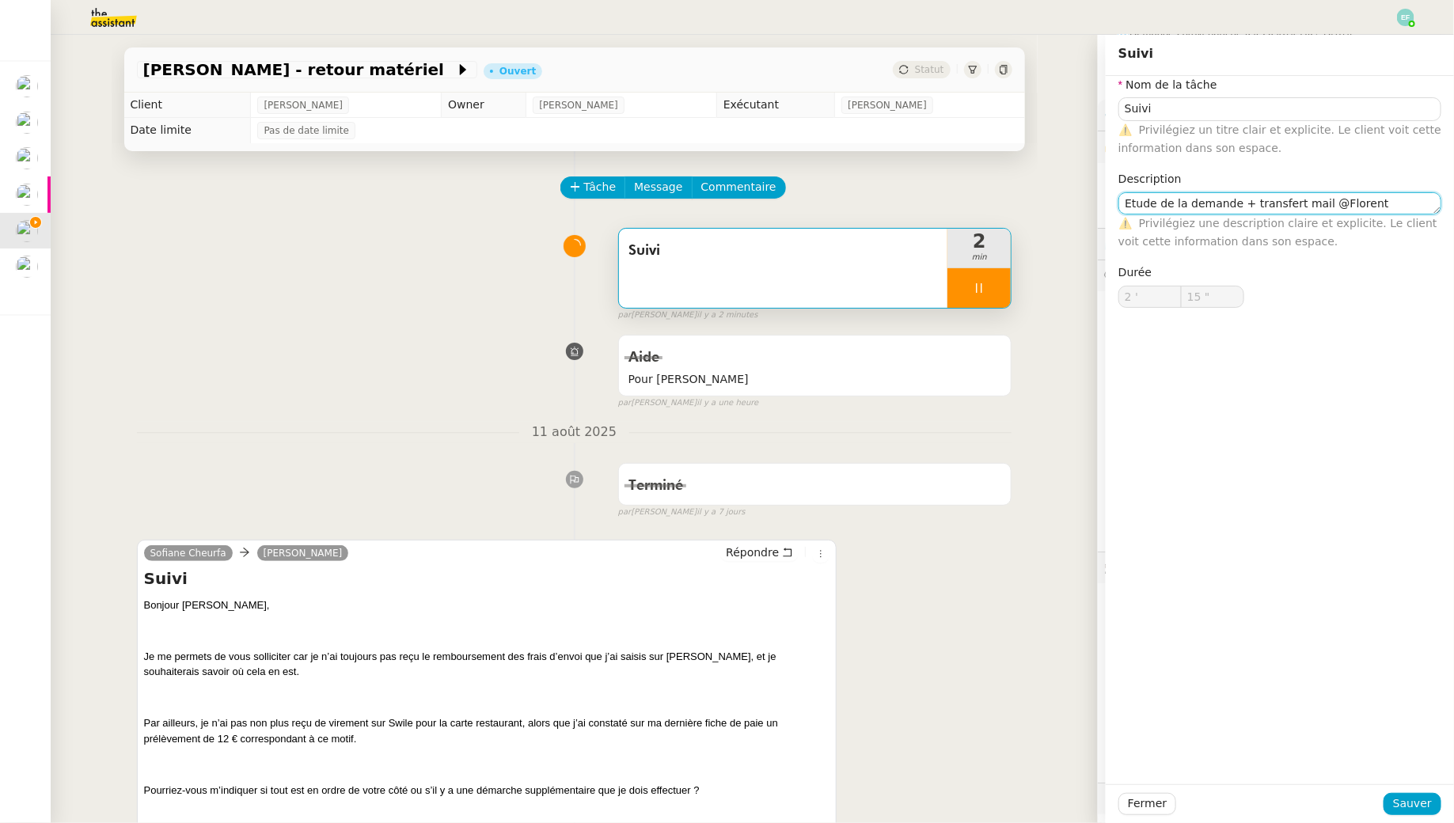
type input "16 ""
type textarea "Etude de la demande + transfert mail @Florent"
click at [1409, 810] on span "Sauver" at bounding box center [1412, 804] width 39 height 18
type input "17 ""
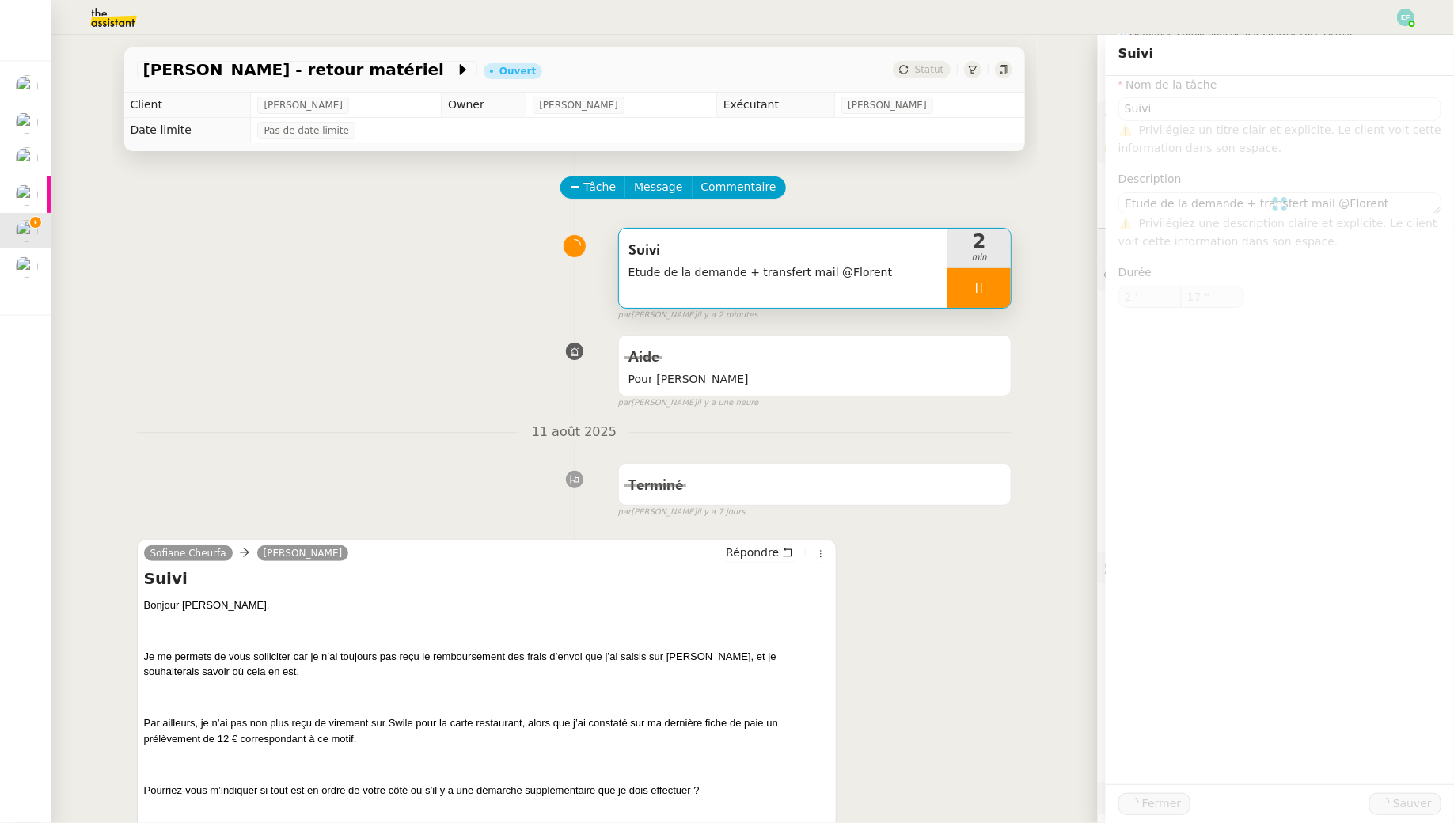
type input "Suivi"
type textarea "Etude de la demande + transfert mail @Florent"
type input "2 '"
type input "18 ""
click at [990, 289] on div at bounding box center [978, 288] width 63 height 40
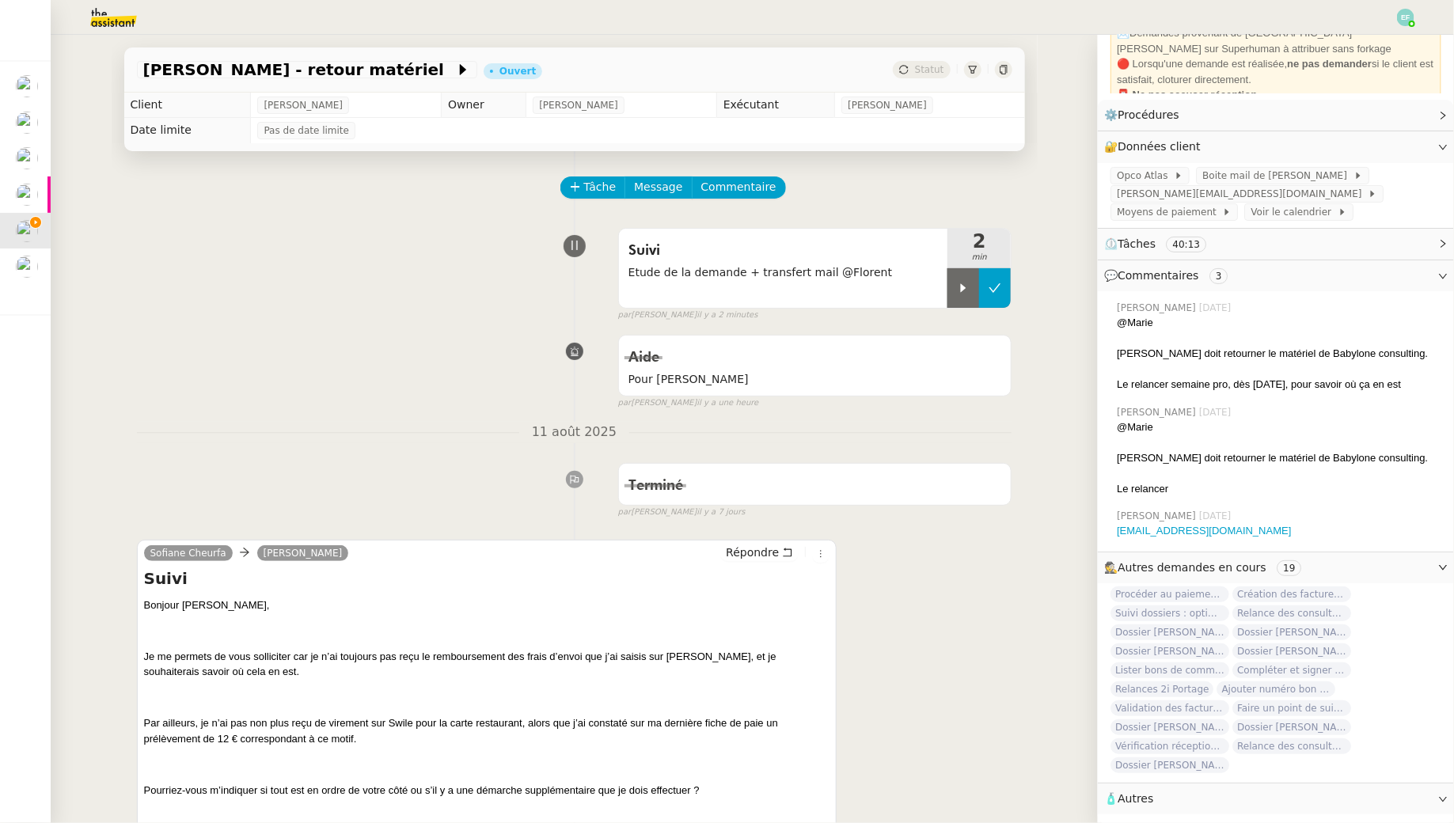
click at [1002, 289] on button at bounding box center [995, 288] width 32 height 40
click at [749, 195] on span "Commentaire" at bounding box center [738, 187] width 75 height 18
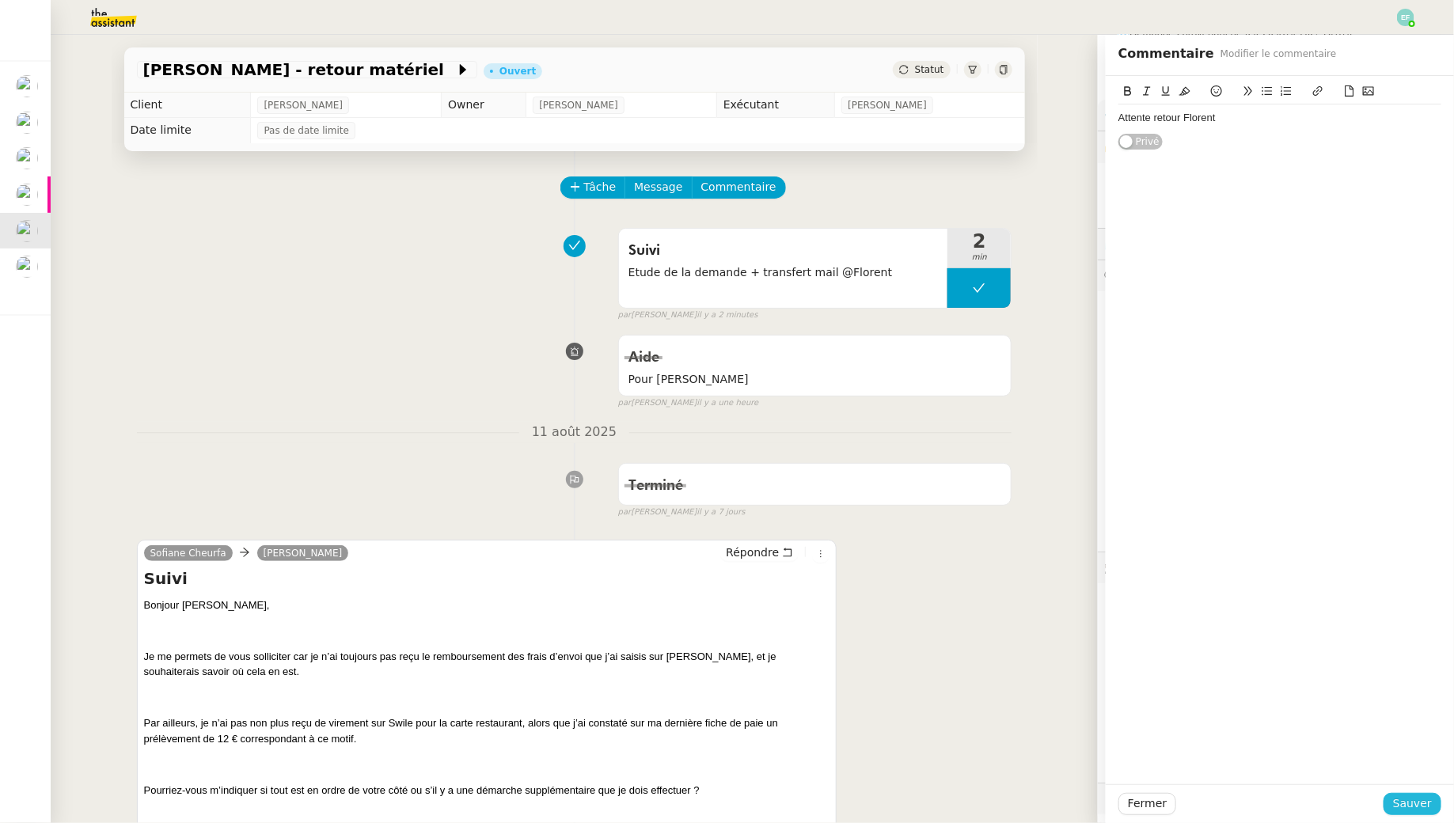
click at [1405, 799] on span "Sauver" at bounding box center [1412, 804] width 39 height 18
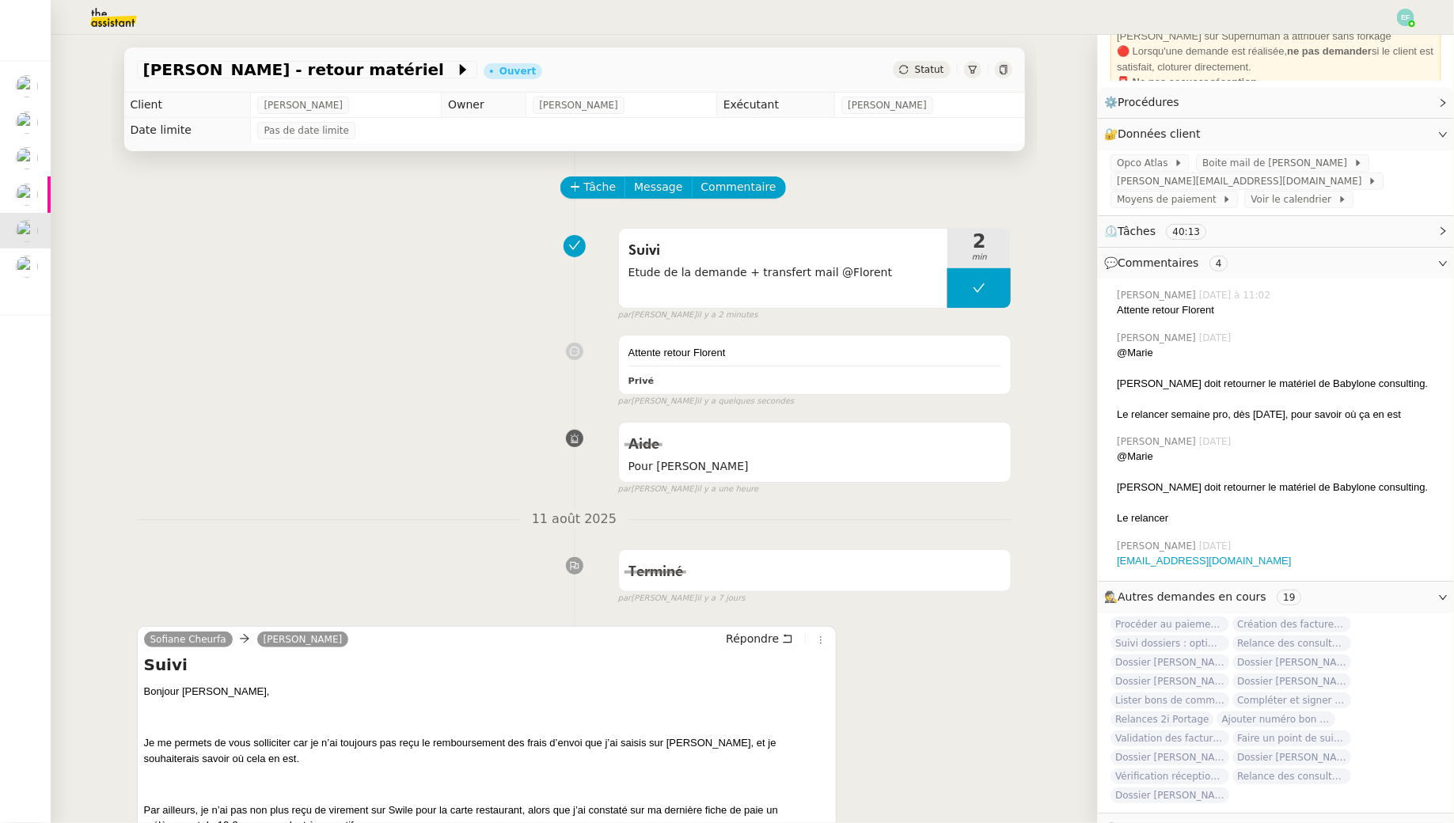
click at [445, 390] on div "Attente retour Florent Privé false par Emelyne F. il y a quelques secondes" at bounding box center [574, 368] width 875 height 80
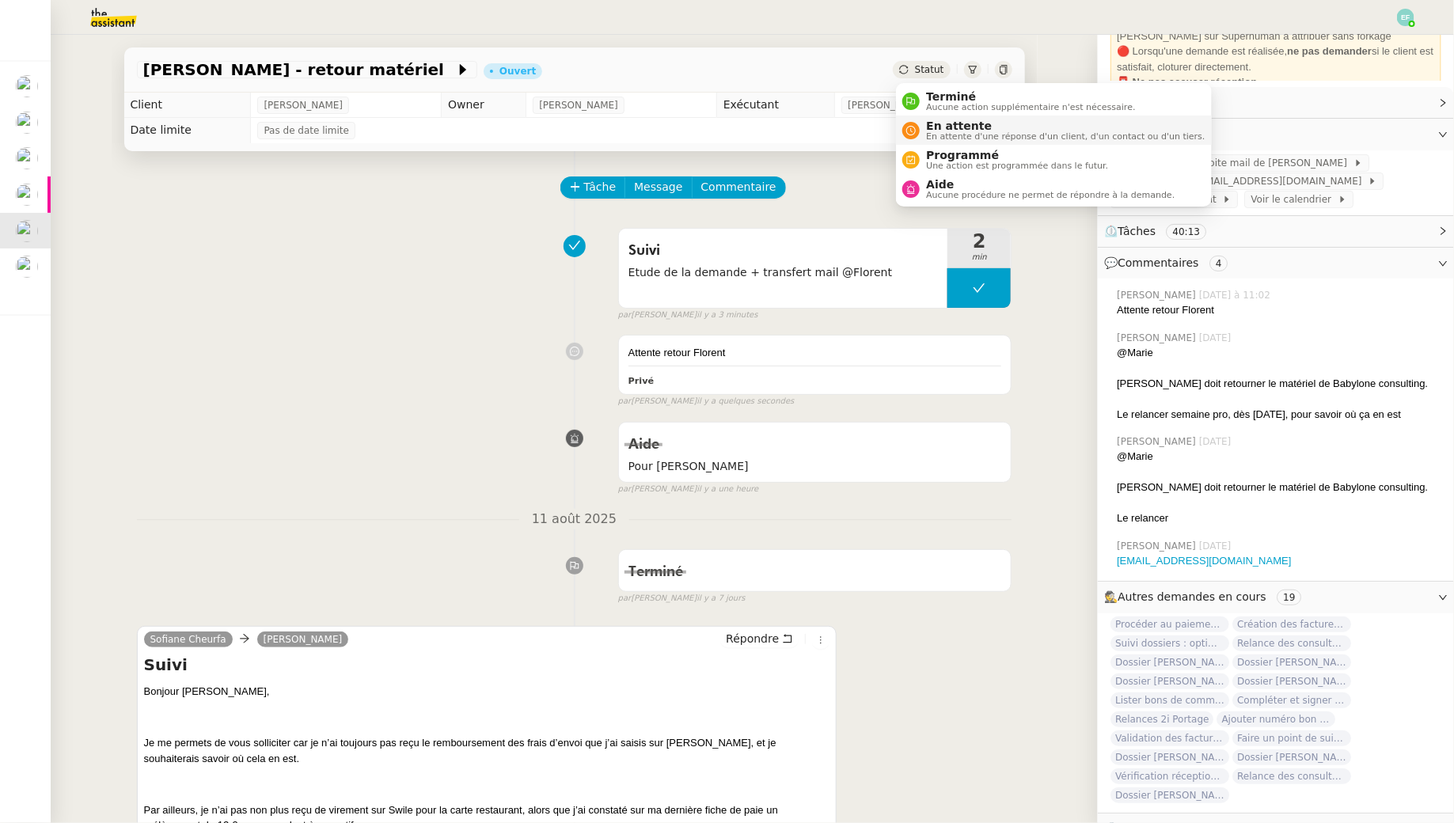
click at [948, 130] on span "En attente" at bounding box center [1065, 125] width 279 height 13
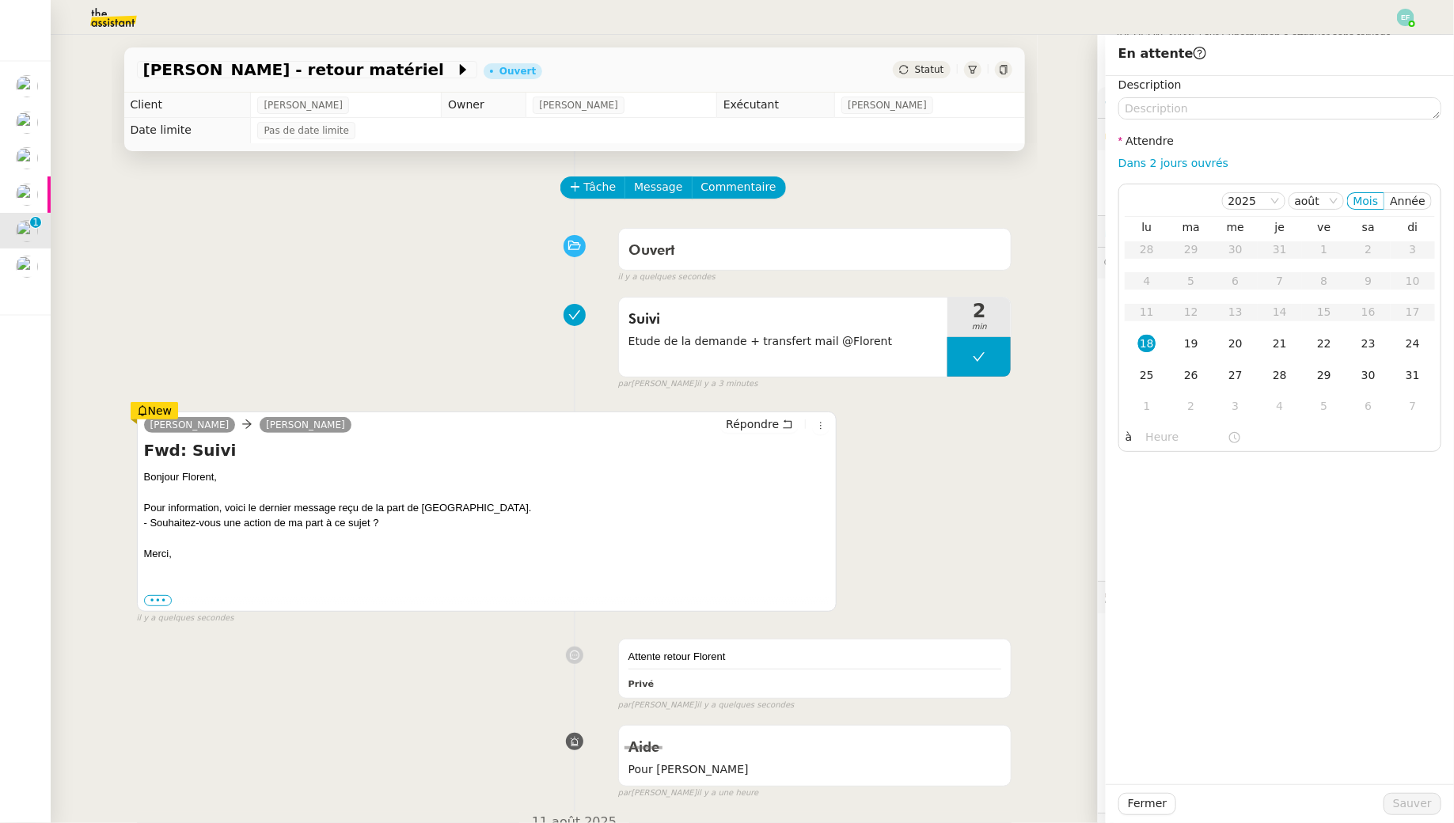
click at [922, 468] on div "Claudine Durand Florent Seiler Répondre Fwd: Suivi Bonjour Florent, Pour inform…" at bounding box center [574, 511] width 875 height 228
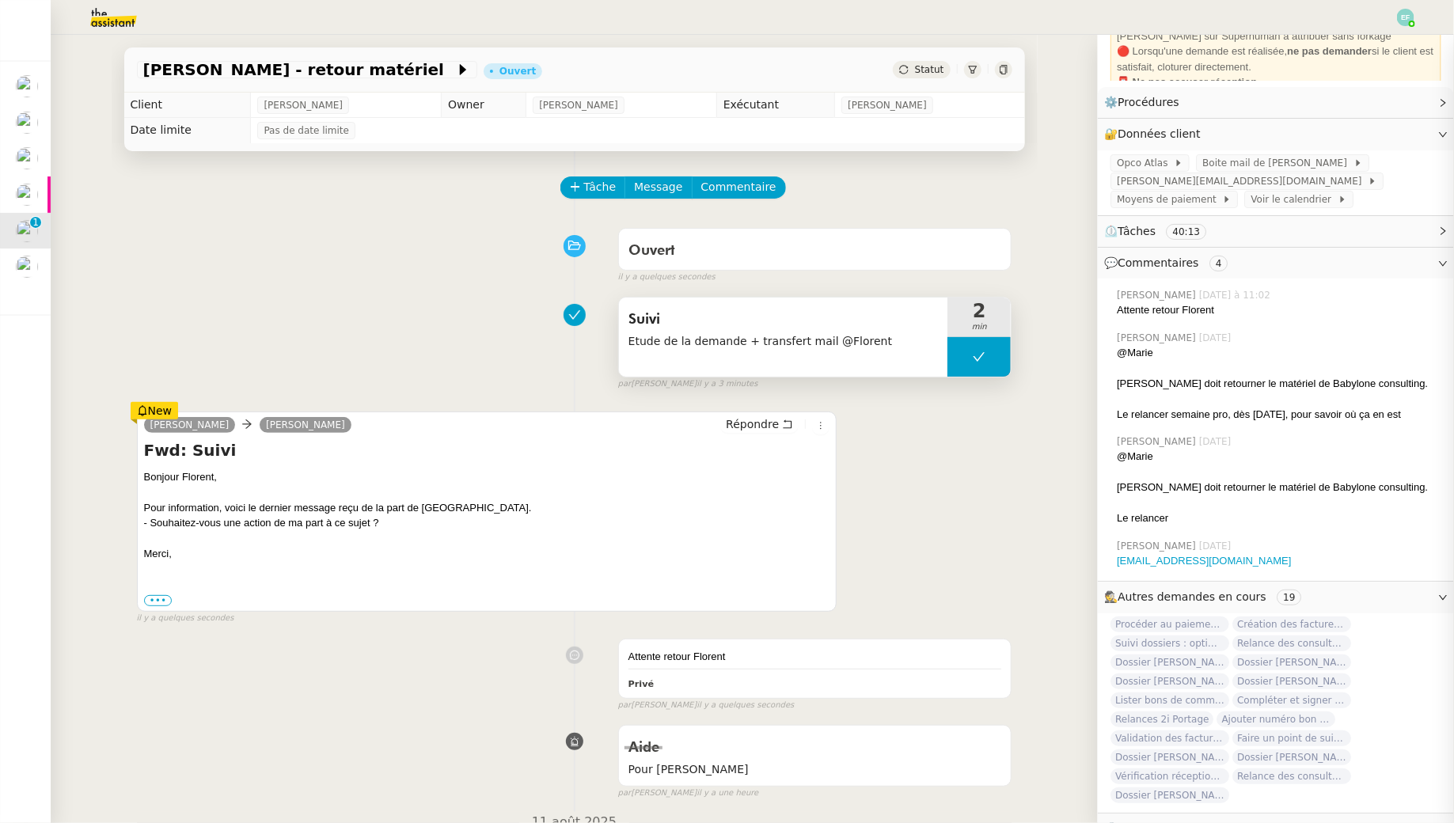
click at [984, 374] on button at bounding box center [978, 357] width 63 height 40
click at [969, 359] on icon at bounding box center [963, 357] width 13 height 13
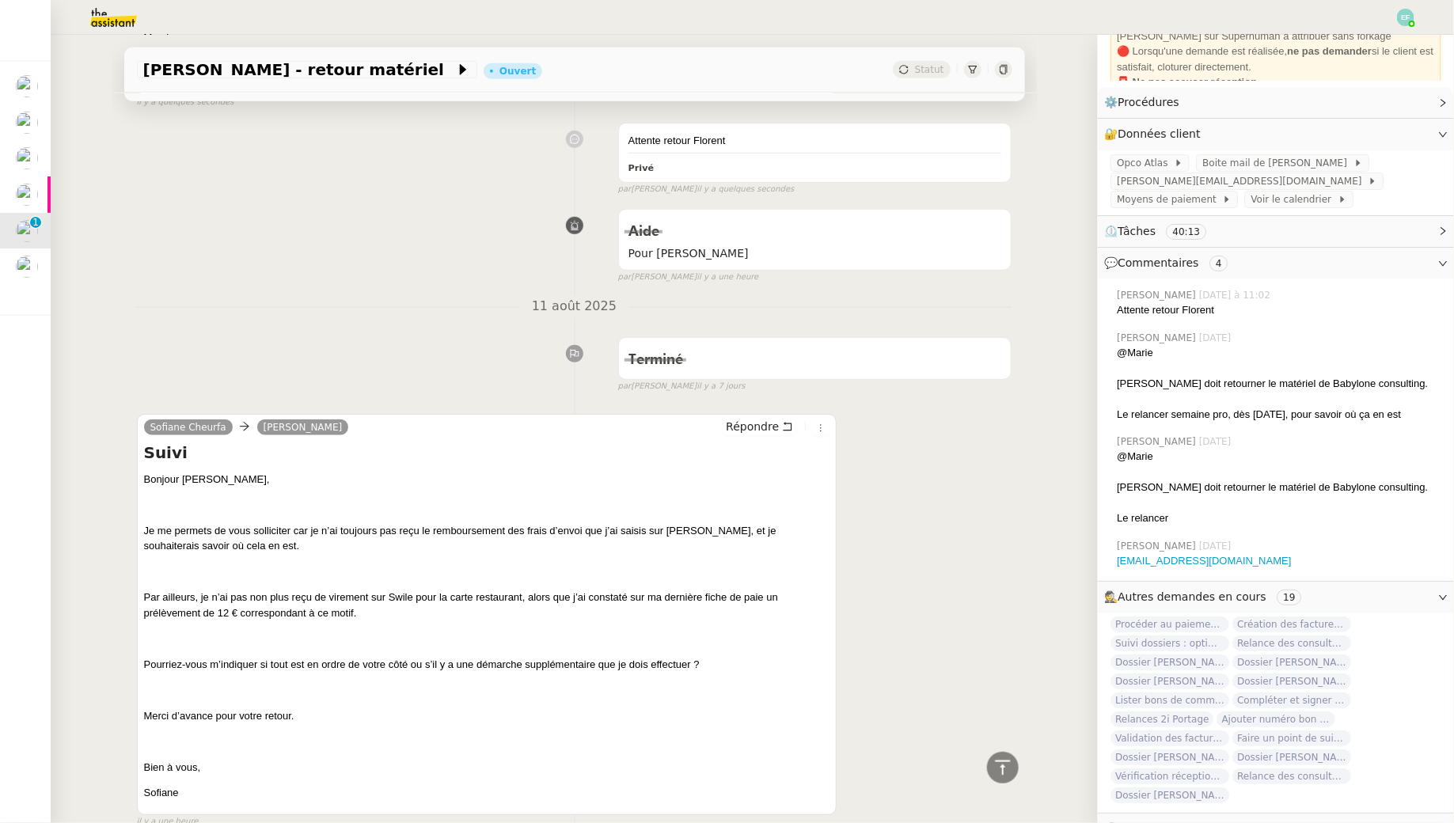
scroll to position [520, 0]
click at [791, 417] on icon at bounding box center [787, 422] width 11 height 11
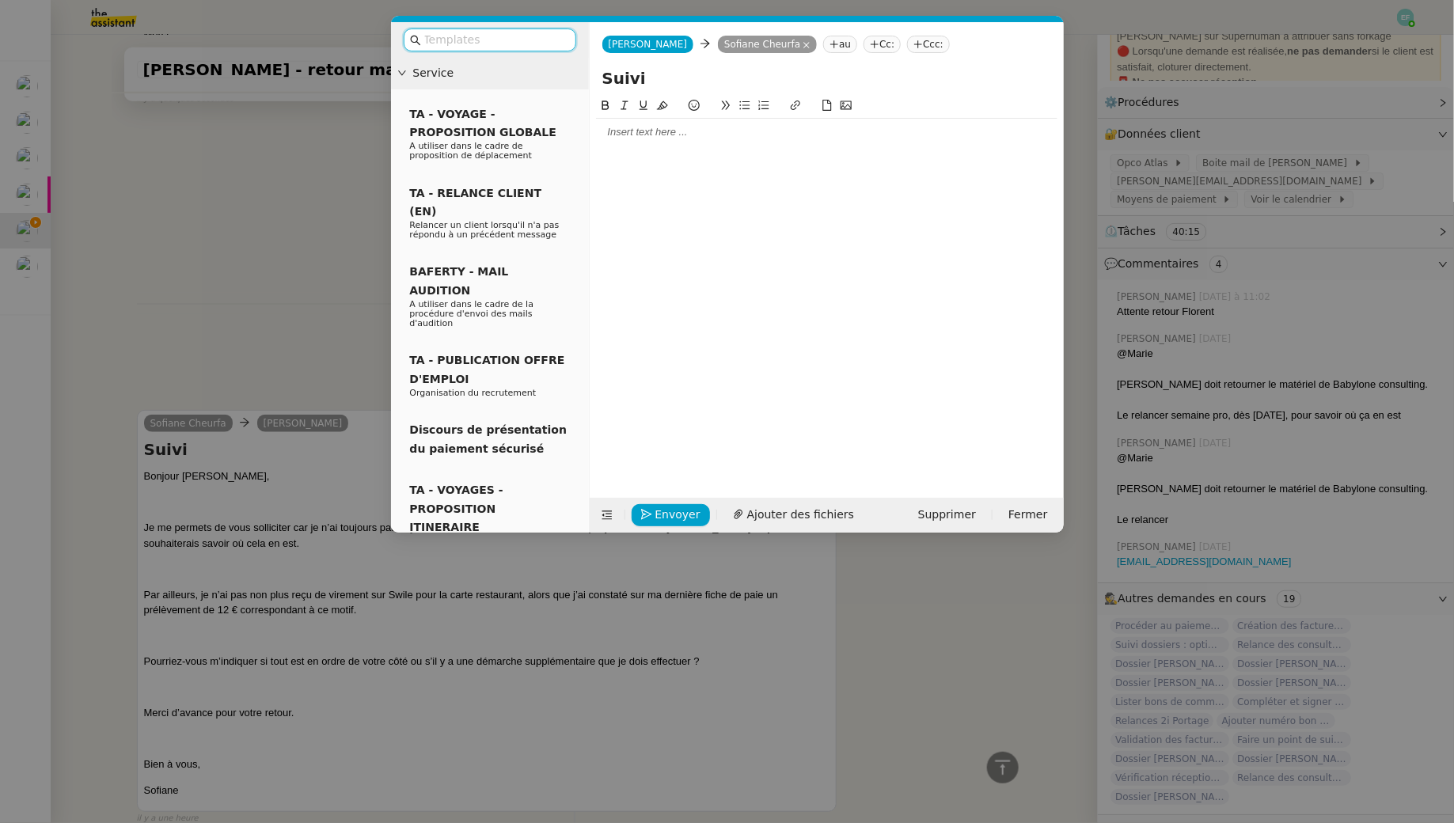
scroll to position [642, 0]
click at [726, 131] on div at bounding box center [826, 132] width 461 height 14
click at [599, 192] on div "A bientôt," at bounding box center [826, 191] width 461 height 14
click at [0, 0] on lt-em "À" at bounding box center [0, 0] width 0 height 0
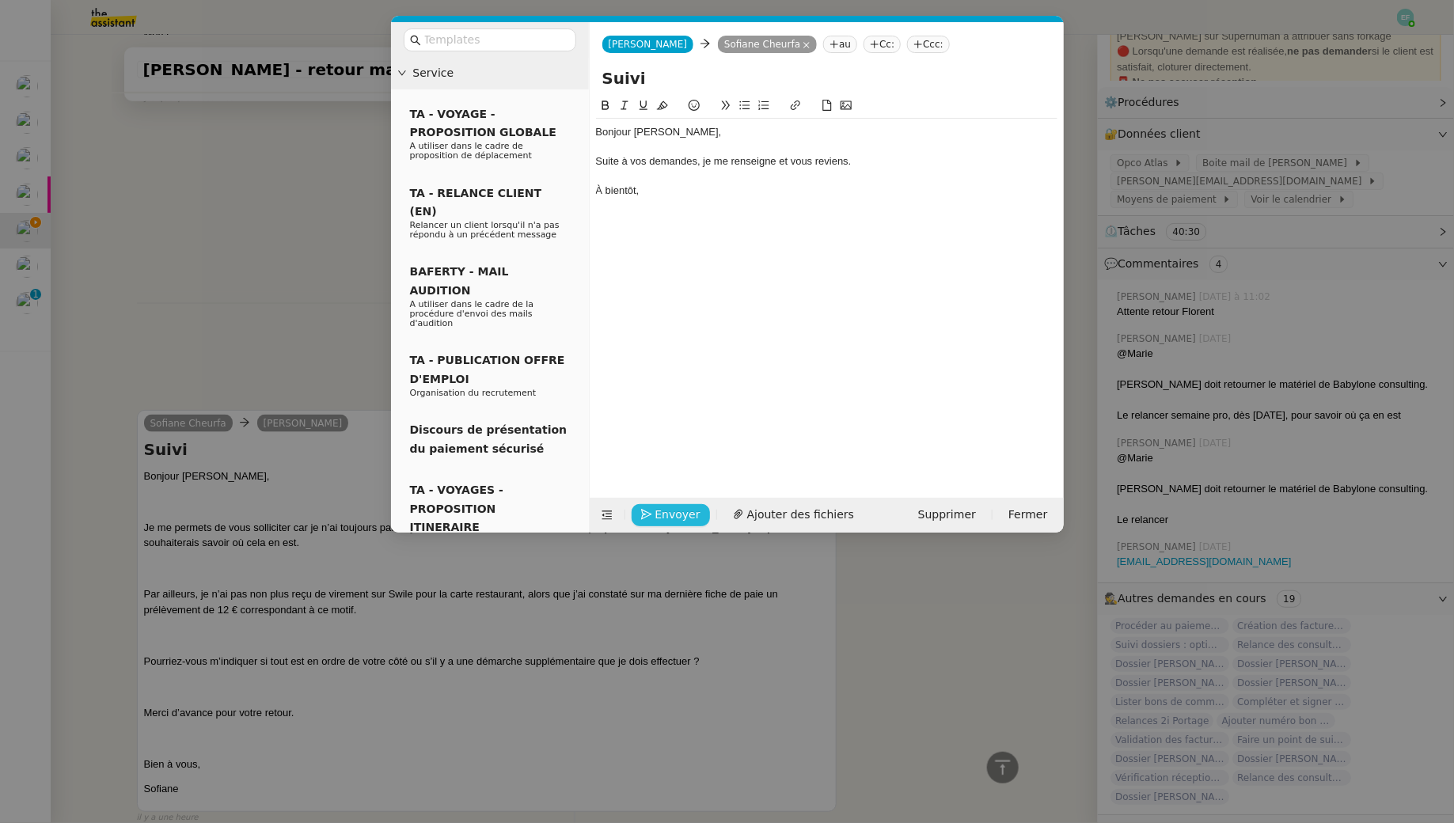
click at [673, 515] on span "Envoyer" at bounding box center [677, 515] width 45 height 18
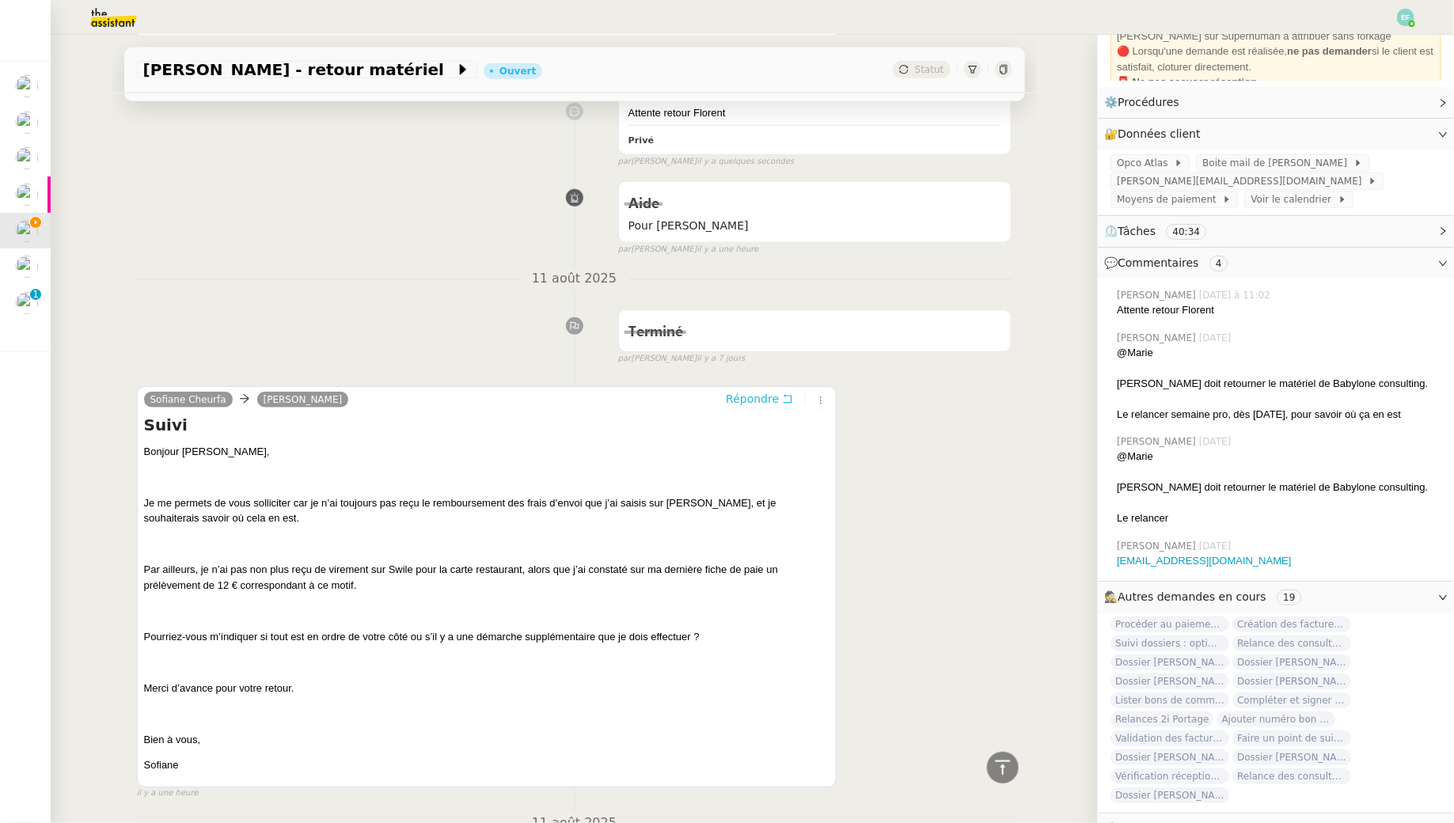
scroll to position [0, 0]
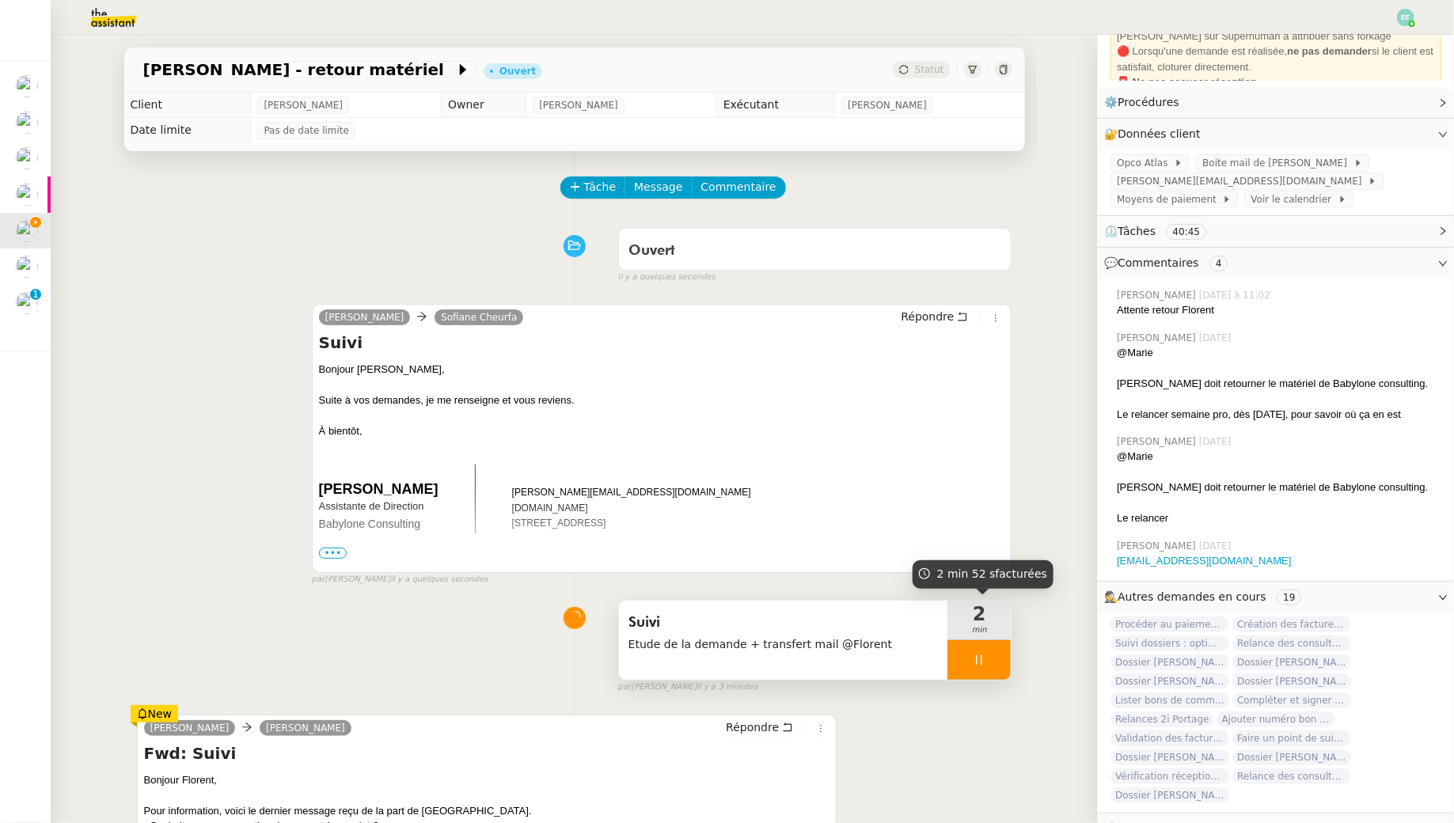
click at [987, 665] on div at bounding box center [978, 660] width 63 height 40
click at [1004, 665] on button at bounding box center [995, 660] width 32 height 40
click at [966, 661] on button at bounding box center [978, 660] width 63 height 40
click at [966, 661] on icon at bounding box center [963, 660] width 13 height 13
click at [881, 639] on span "Etude de la demande + transfert mail @Florent" at bounding box center [783, 644] width 310 height 18
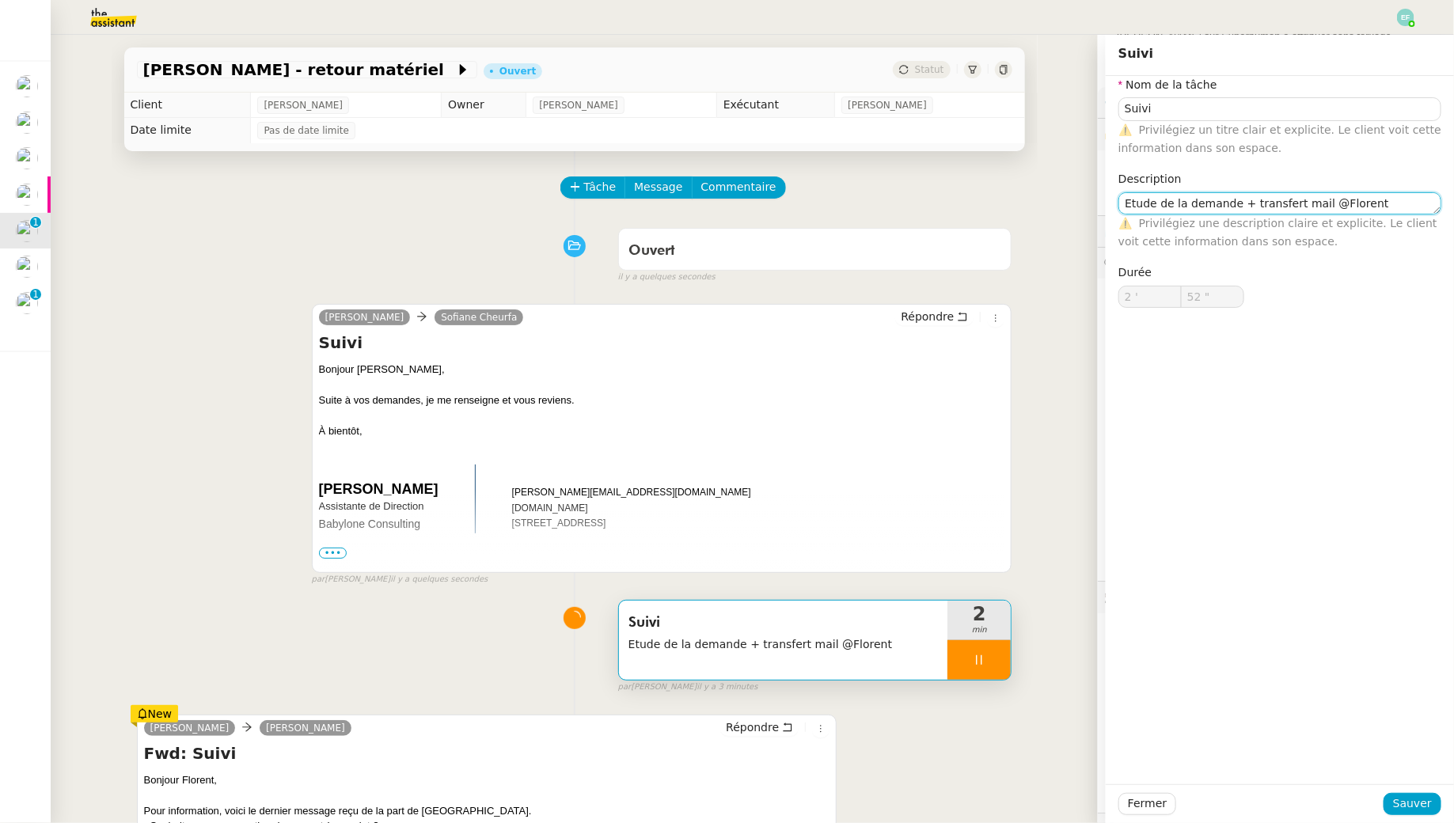
click at [1373, 207] on textarea "Etude de la demande + transfert mail @Florent" at bounding box center [1279, 203] width 323 height 22
type textarea "Etude de la demande + transfert mail @Florent +"
type input "55 ""
type textarea "Etude de la demande + transfert mail @Florent + envoi d'e"
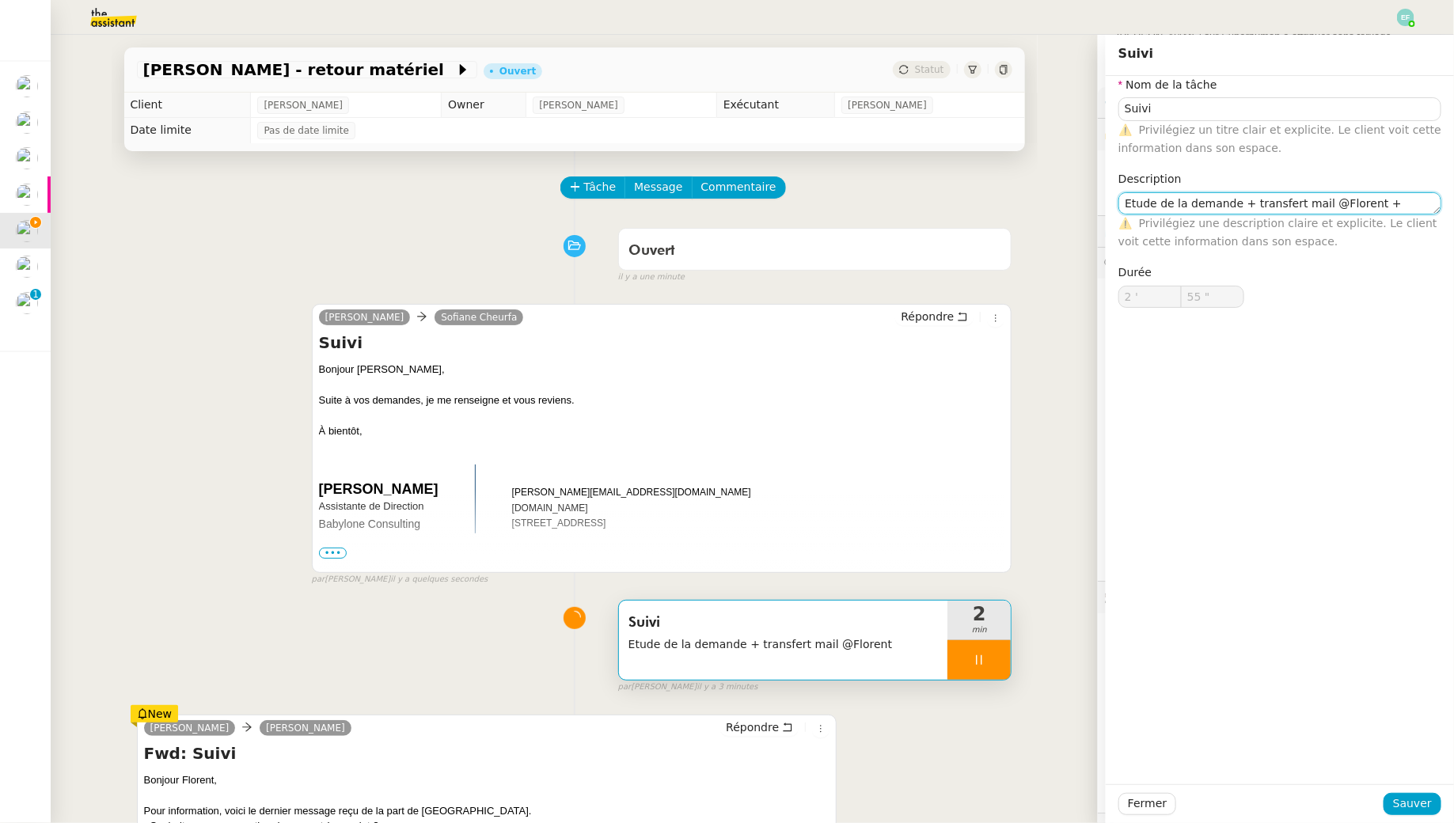
type input "56 ""
type textarea "Etude de la demande + transfert mail @Florent + envoi d'emauil"
type input "57 ""
type textarea "Etude de la demande + transfert mail @Florent + envoi d'email"
type input "59 ""
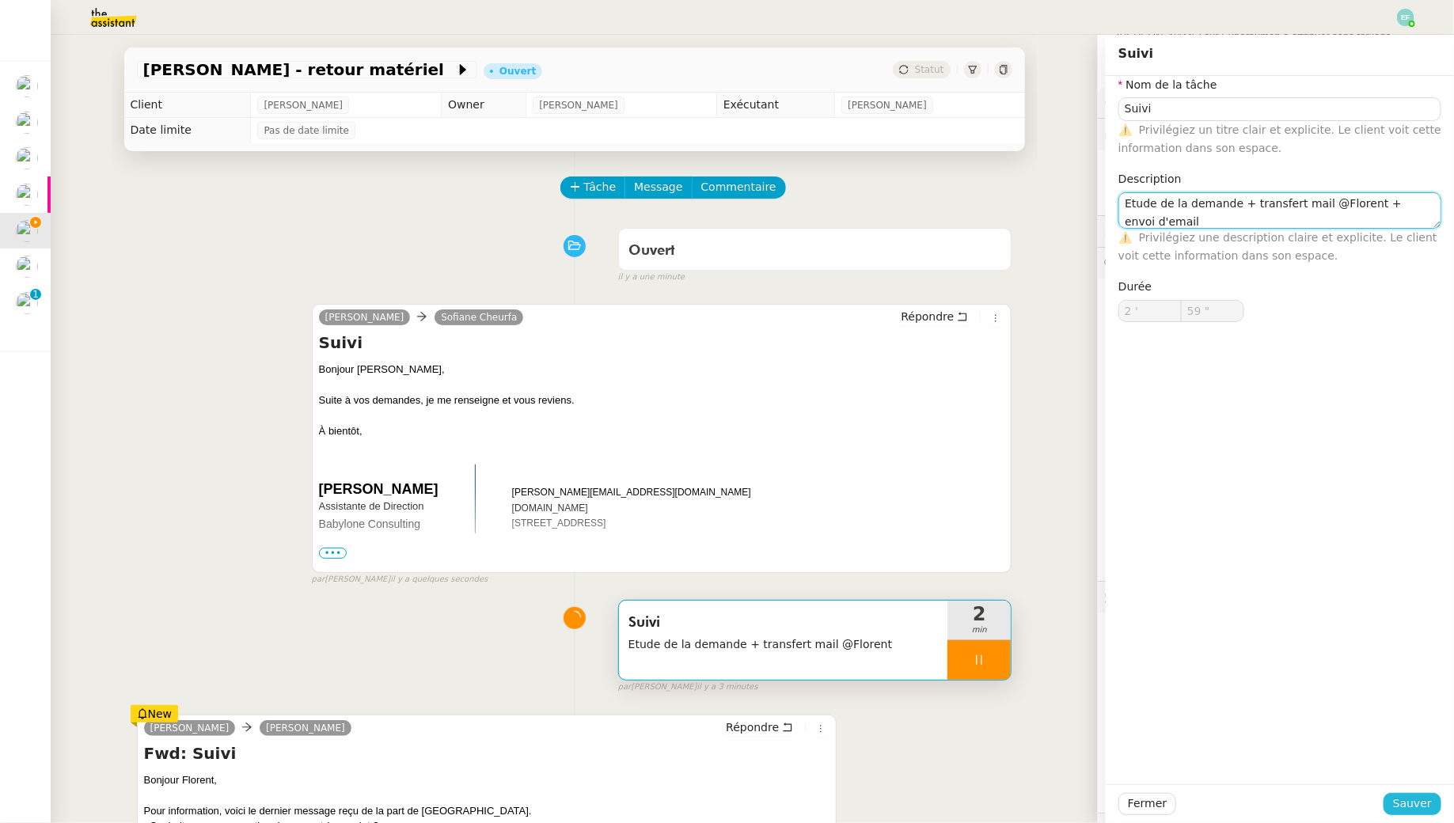
type textarea "Etude de la demande + transfert mail @Florent + envoi d'email"
click at [1424, 802] on span "Sauver" at bounding box center [1412, 804] width 39 height 18
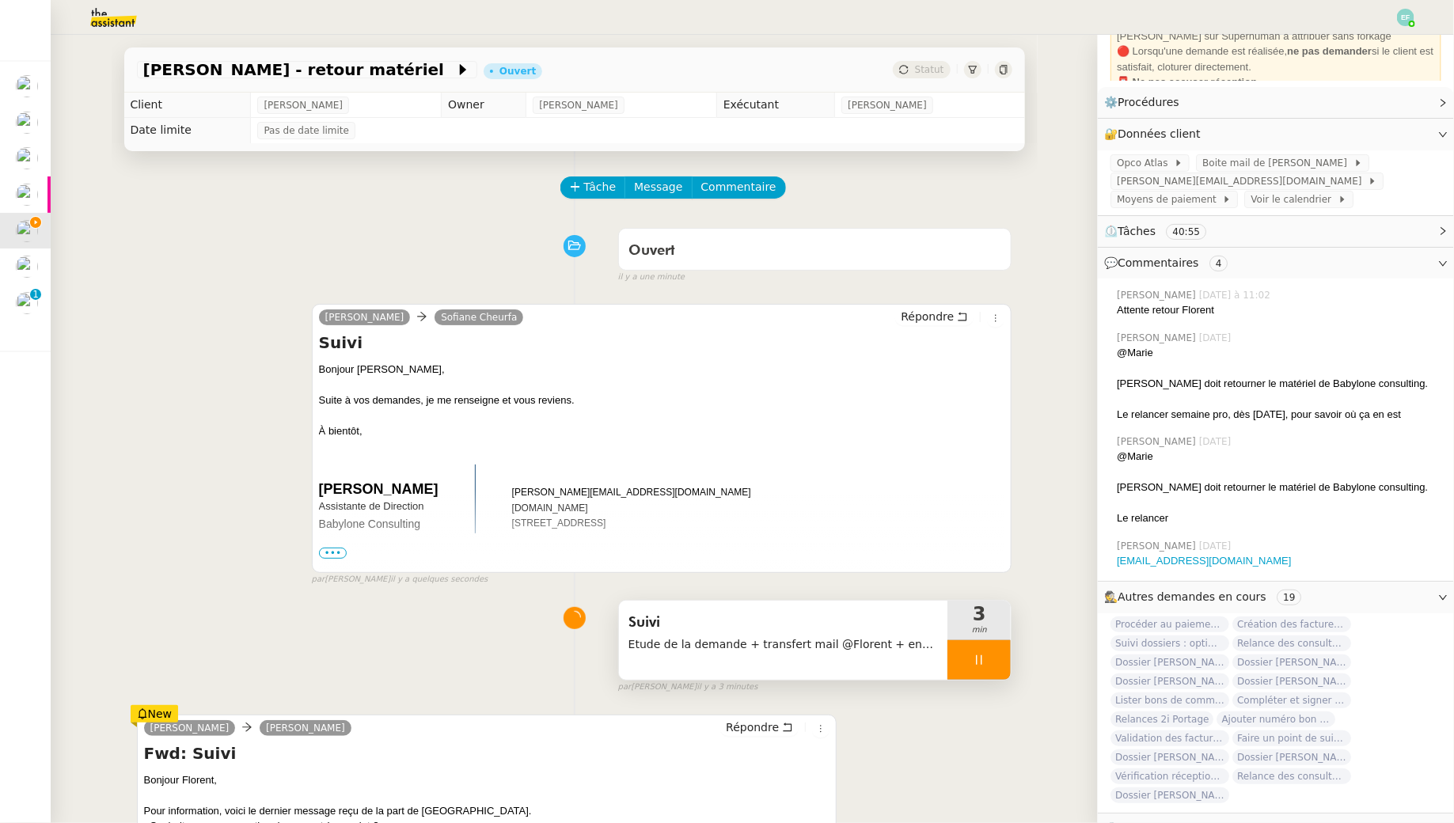
click at [988, 663] on div at bounding box center [978, 660] width 63 height 40
click at [996, 663] on icon at bounding box center [994, 660] width 13 height 13
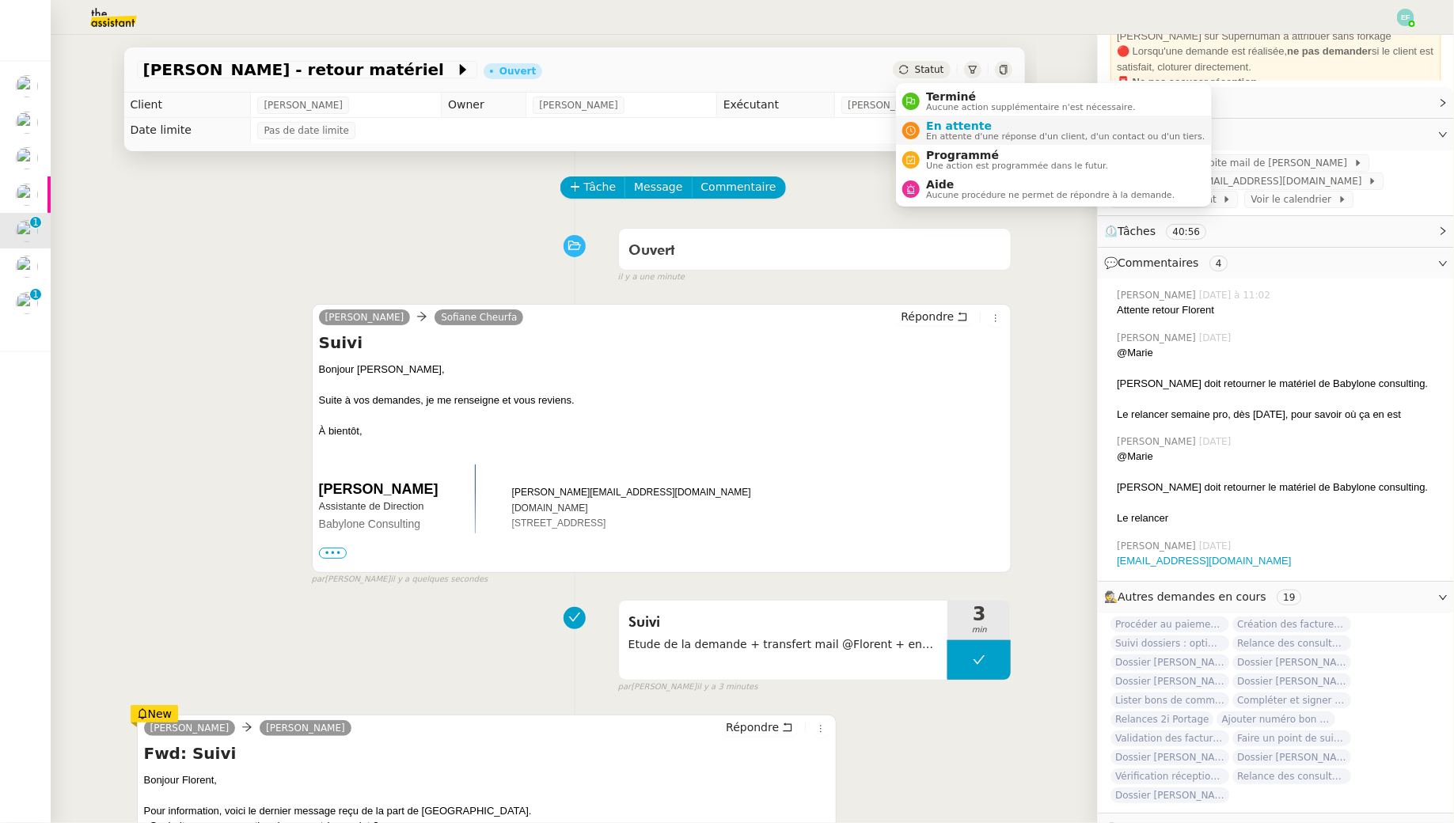
click at [943, 138] on span "En attente d'une réponse d'un client, d'un contact ou d'un tiers." at bounding box center [1065, 136] width 279 height 9
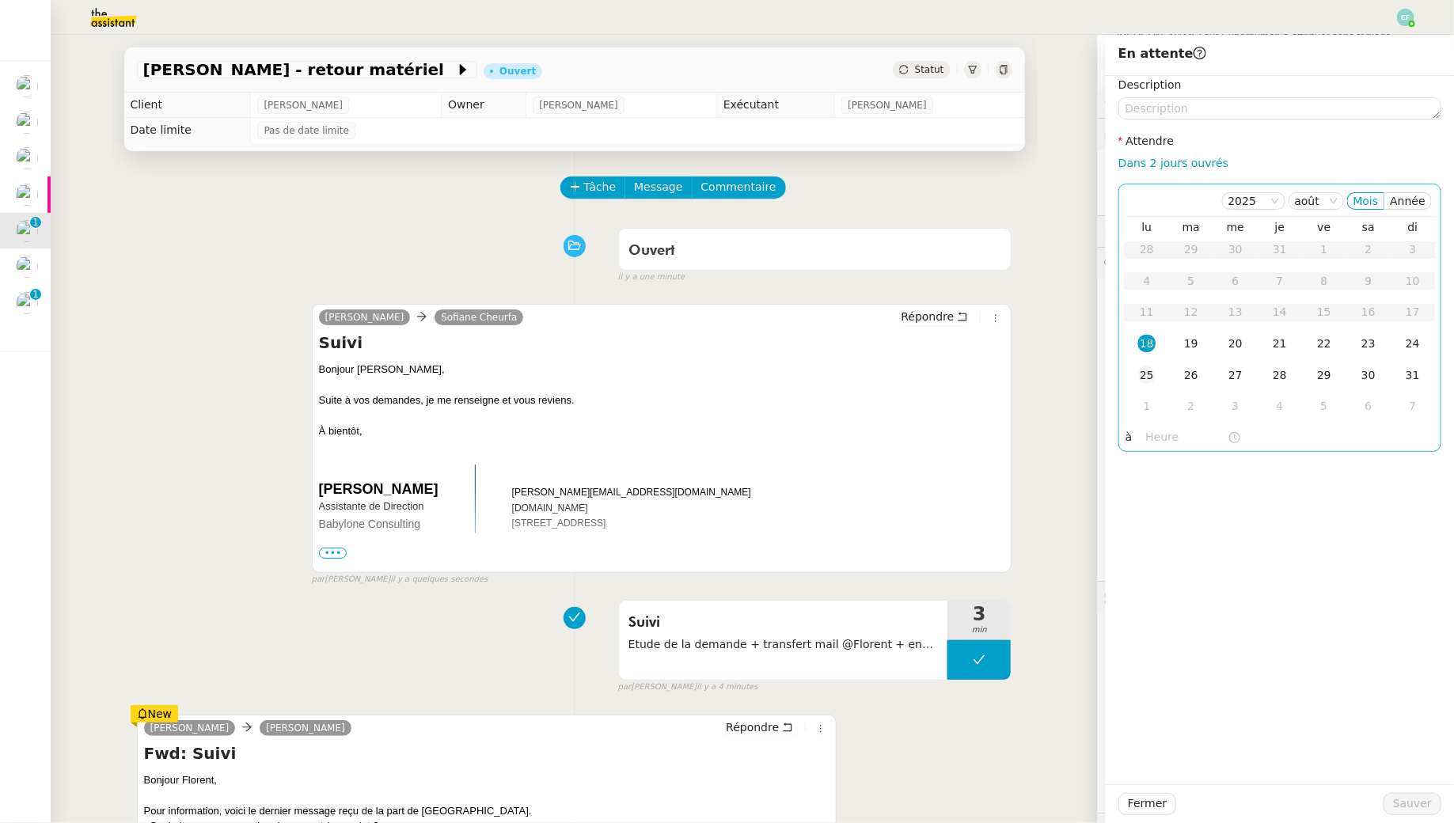
click at [1151, 372] on div "25" at bounding box center [1146, 374] width 17 height 17
click at [1436, 805] on button "Sauver" at bounding box center [1412, 804] width 58 height 22
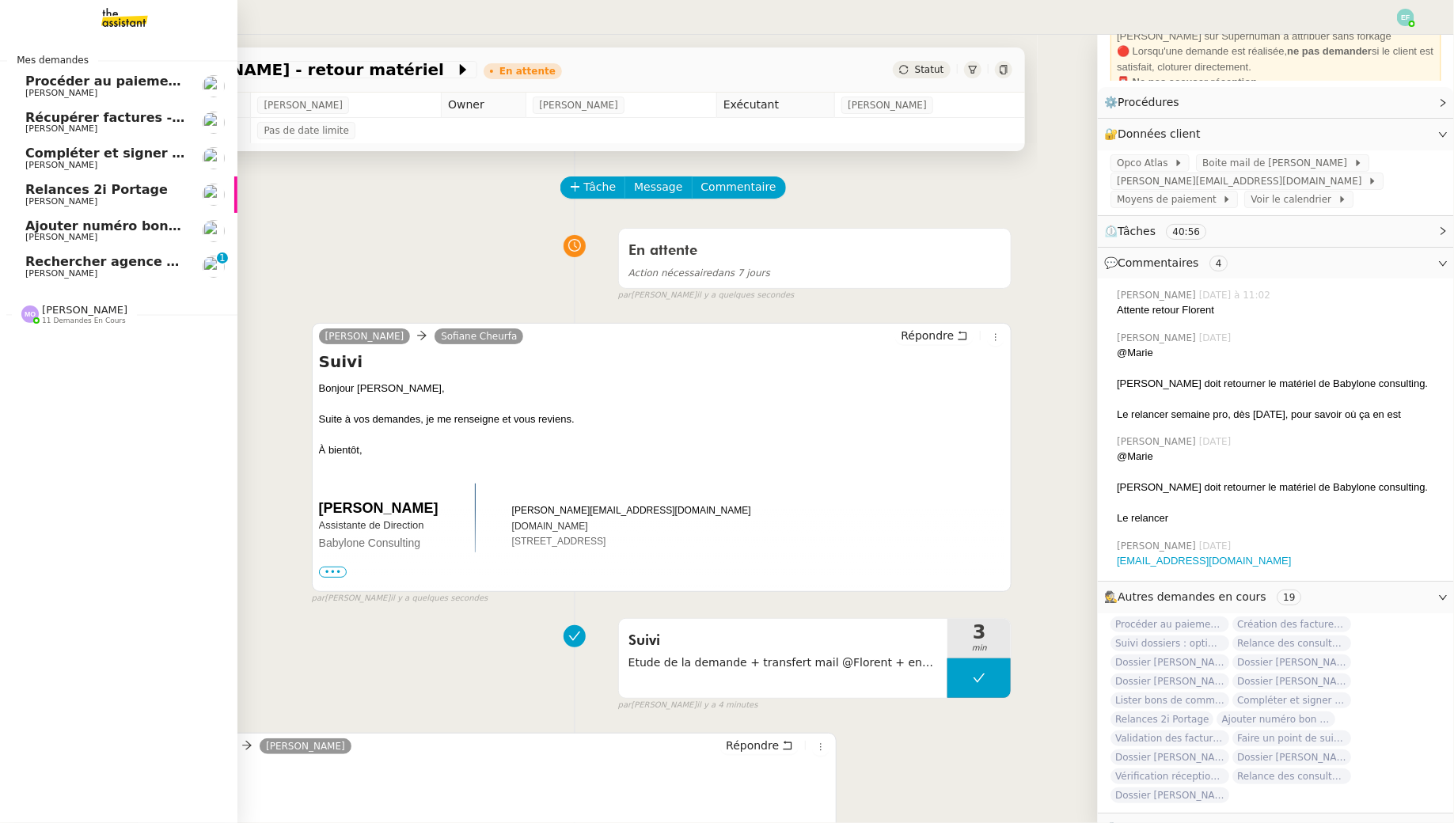
click at [80, 226] on span "Ajouter numéro bon de commande" at bounding box center [149, 225] width 248 height 15
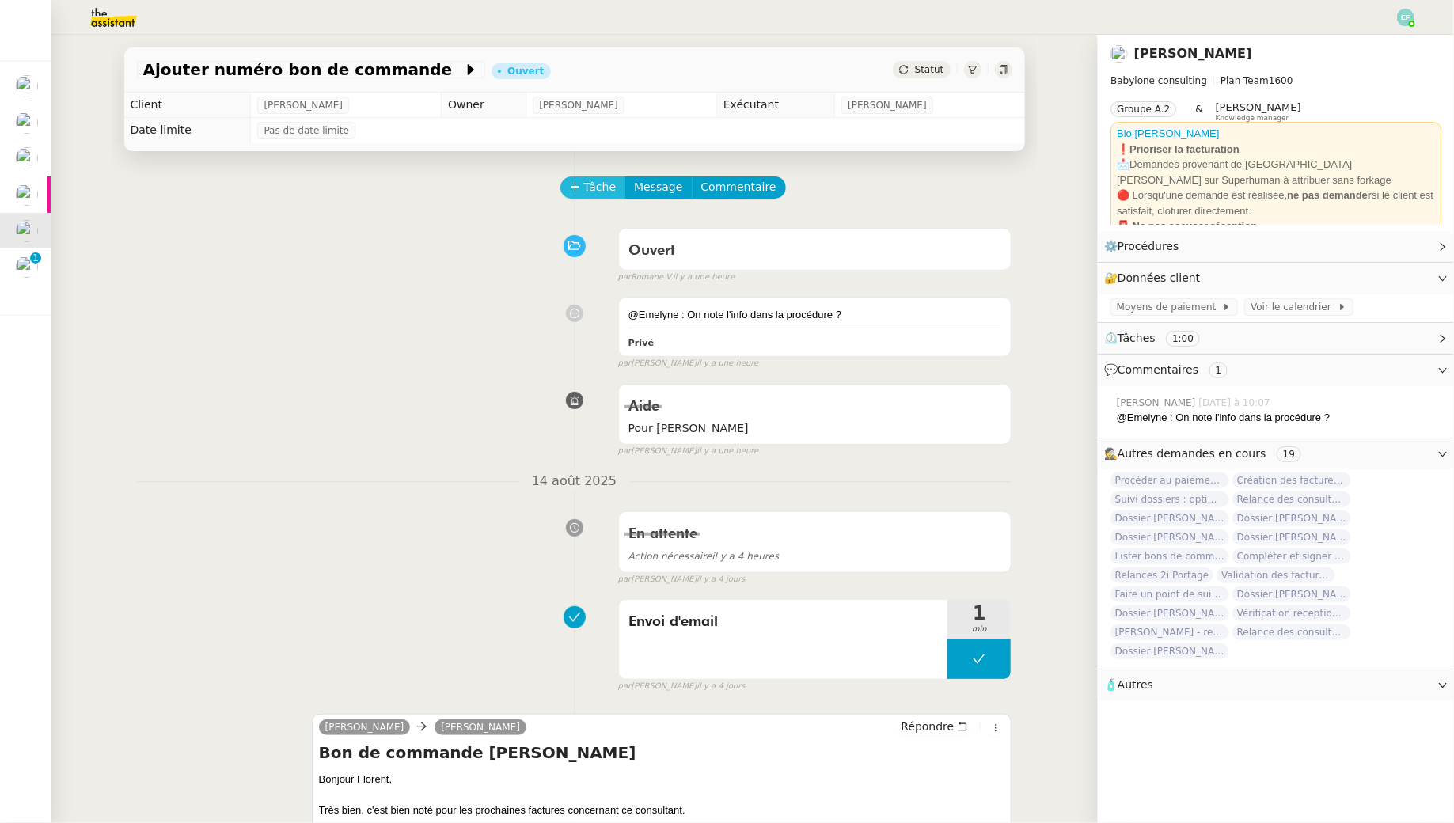
click at [602, 181] on span "Tâche" at bounding box center [600, 187] width 32 height 18
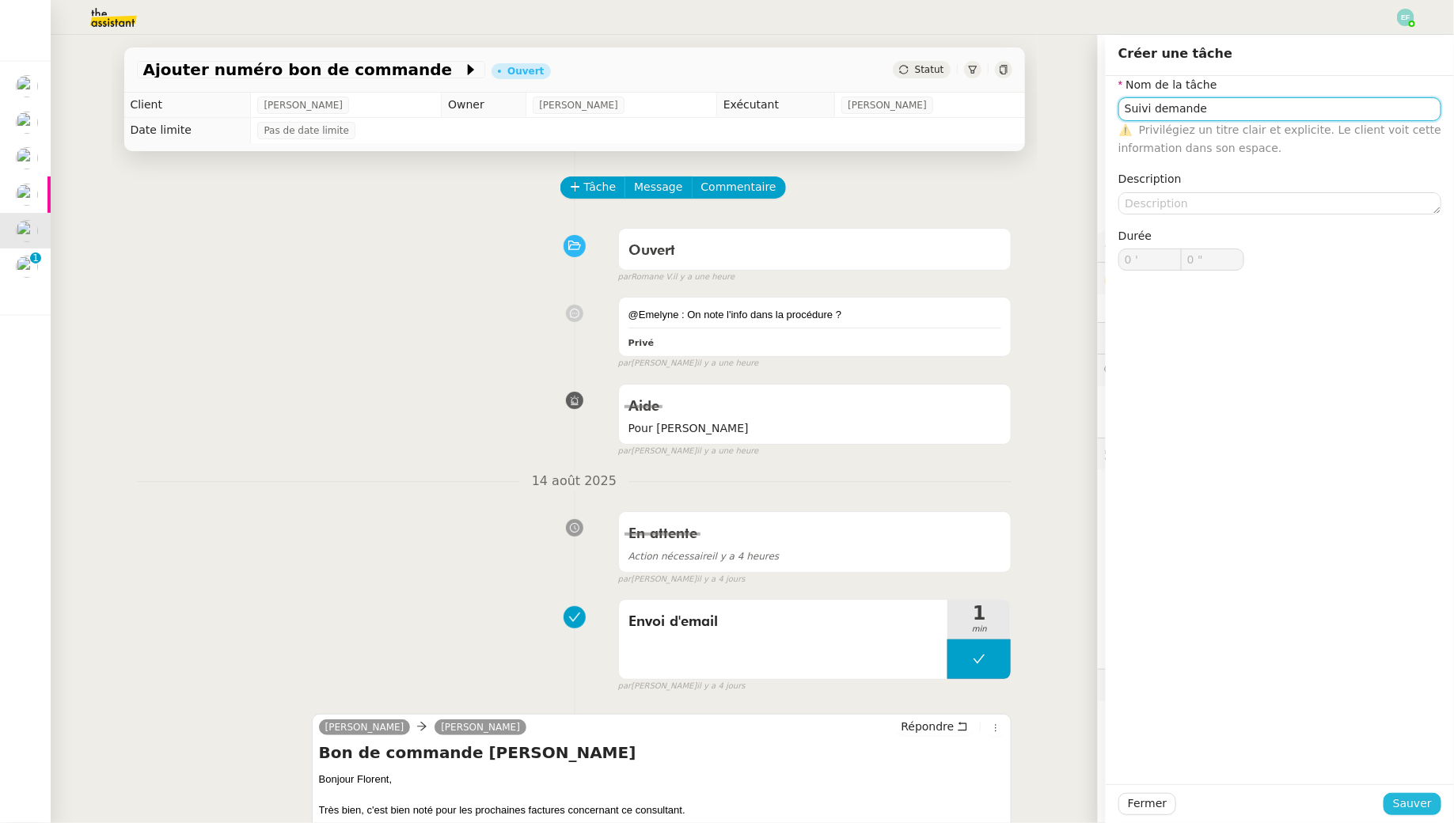
type input "Suivi demande"
click at [1400, 804] on span "Sauver" at bounding box center [1412, 804] width 39 height 18
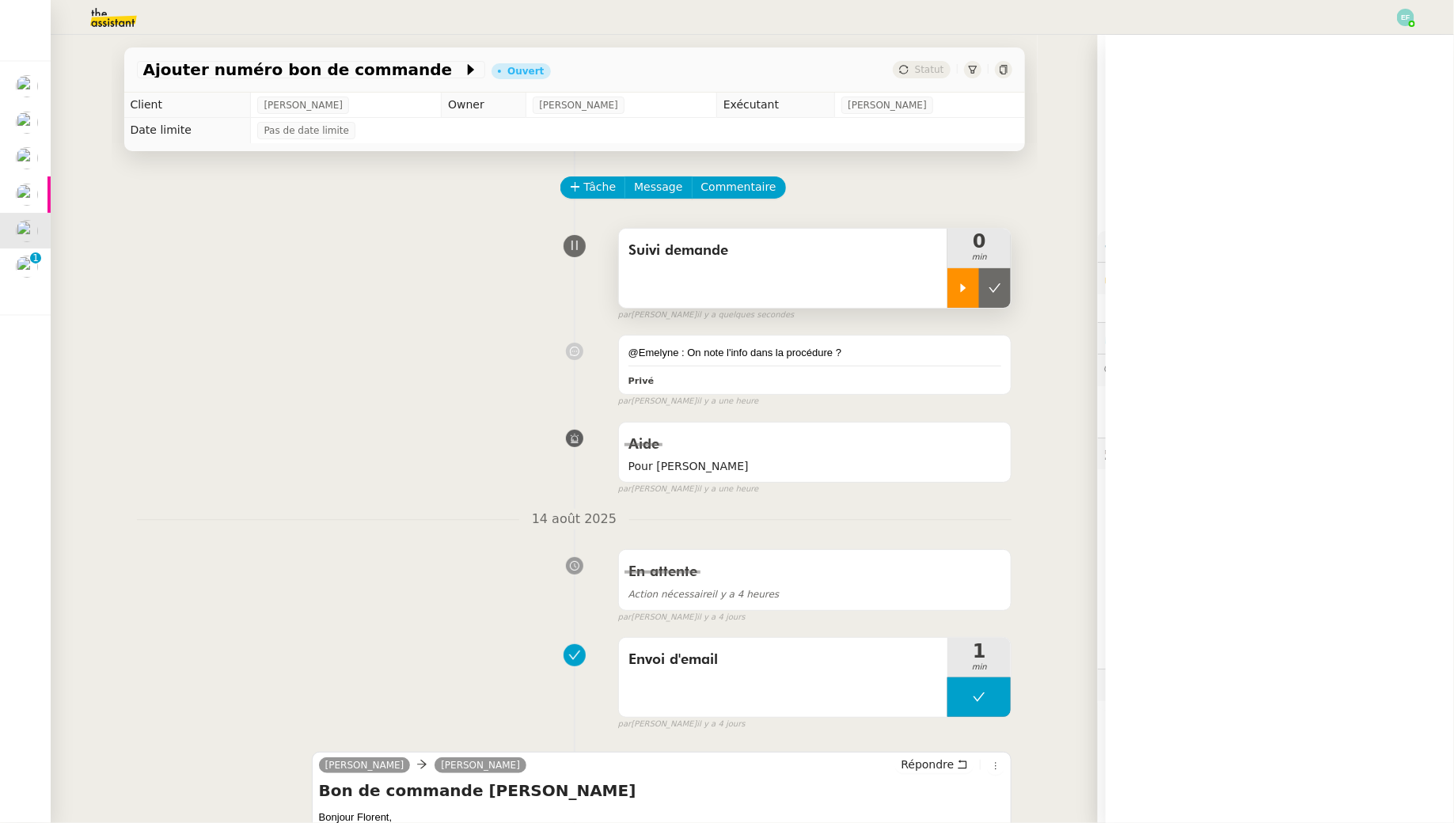
click at [960, 275] on div at bounding box center [963, 288] width 32 height 40
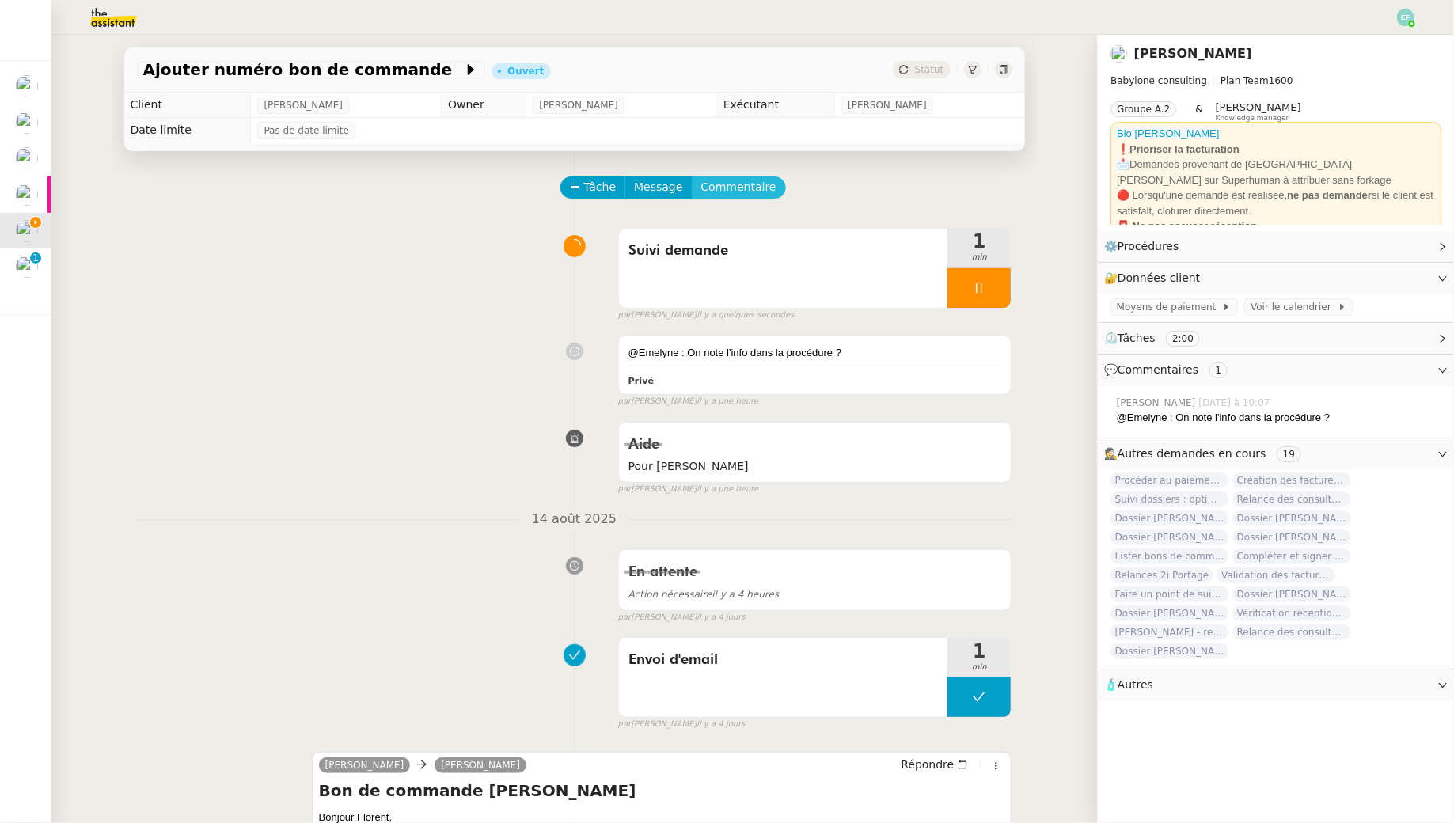
click at [747, 184] on span "Commentaire" at bounding box center [738, 187] width 75 height 18
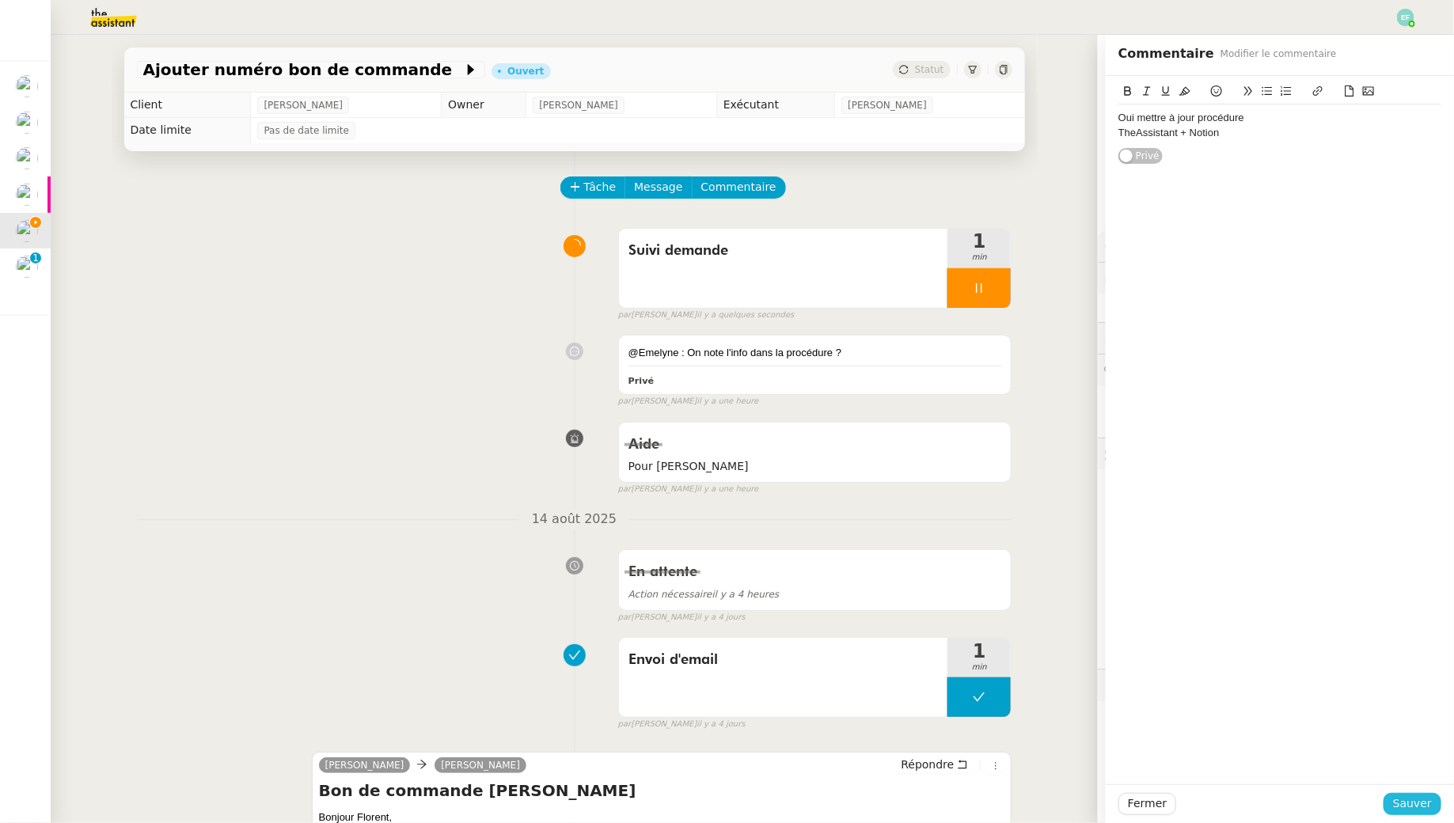
click at [1417, 802] on span "Sauver" at bounding box center [1412, 804] width 39 height 18
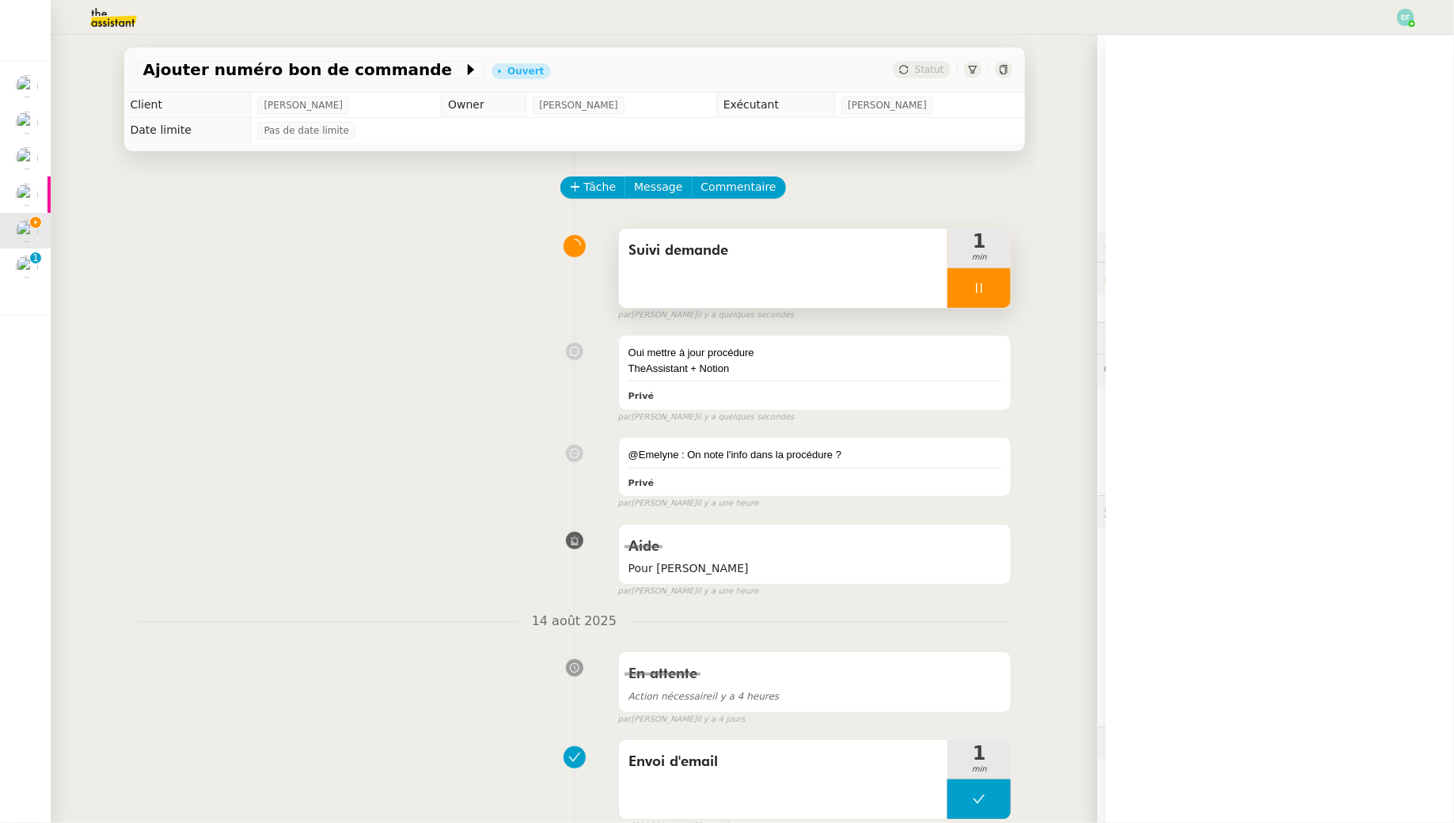
click at [988, 286] on div at bounding box center [978, 288] width 63 height 40
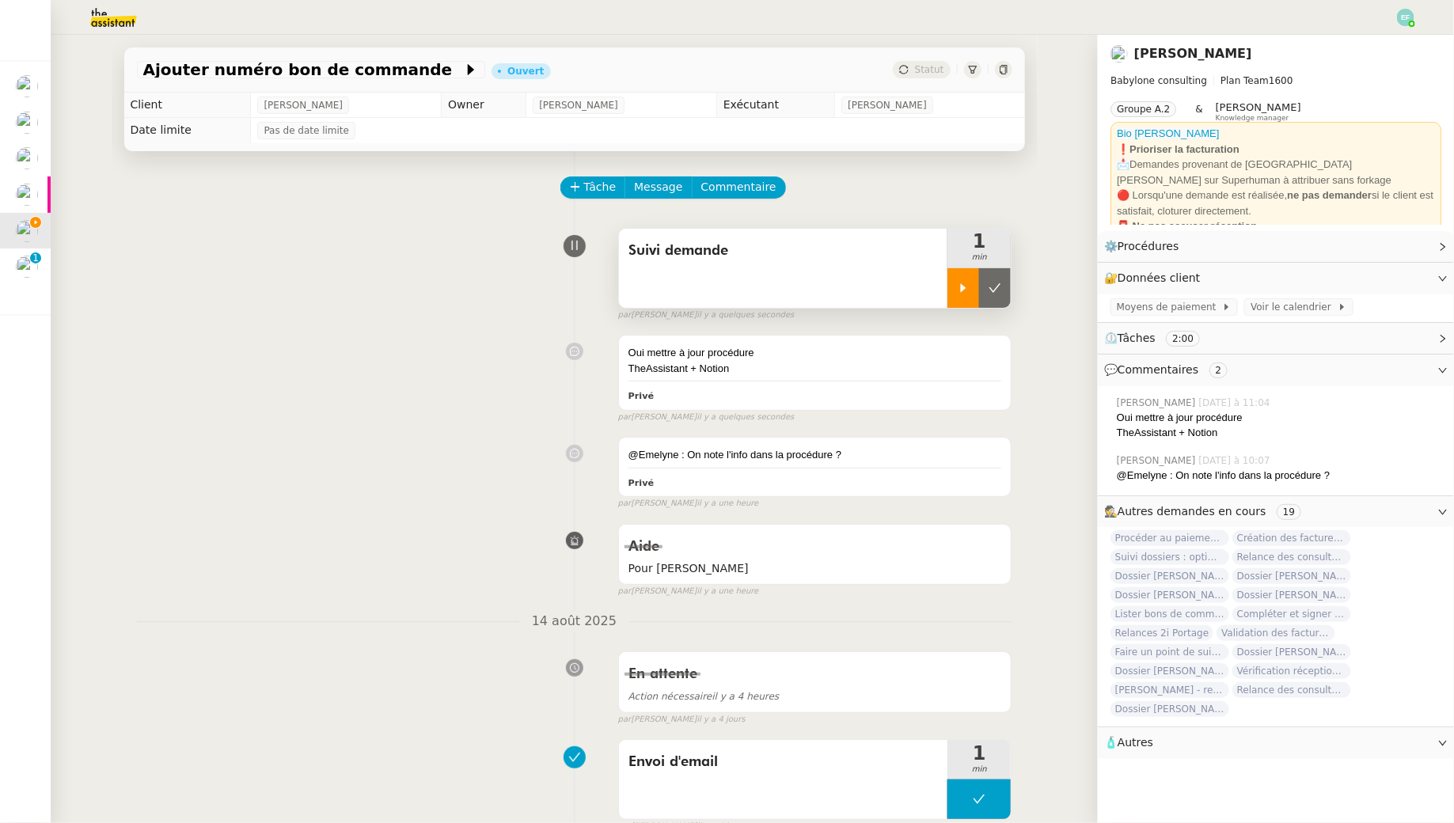
click at [988, 286] on button at bounding box center [995, 288] width 32 height 40
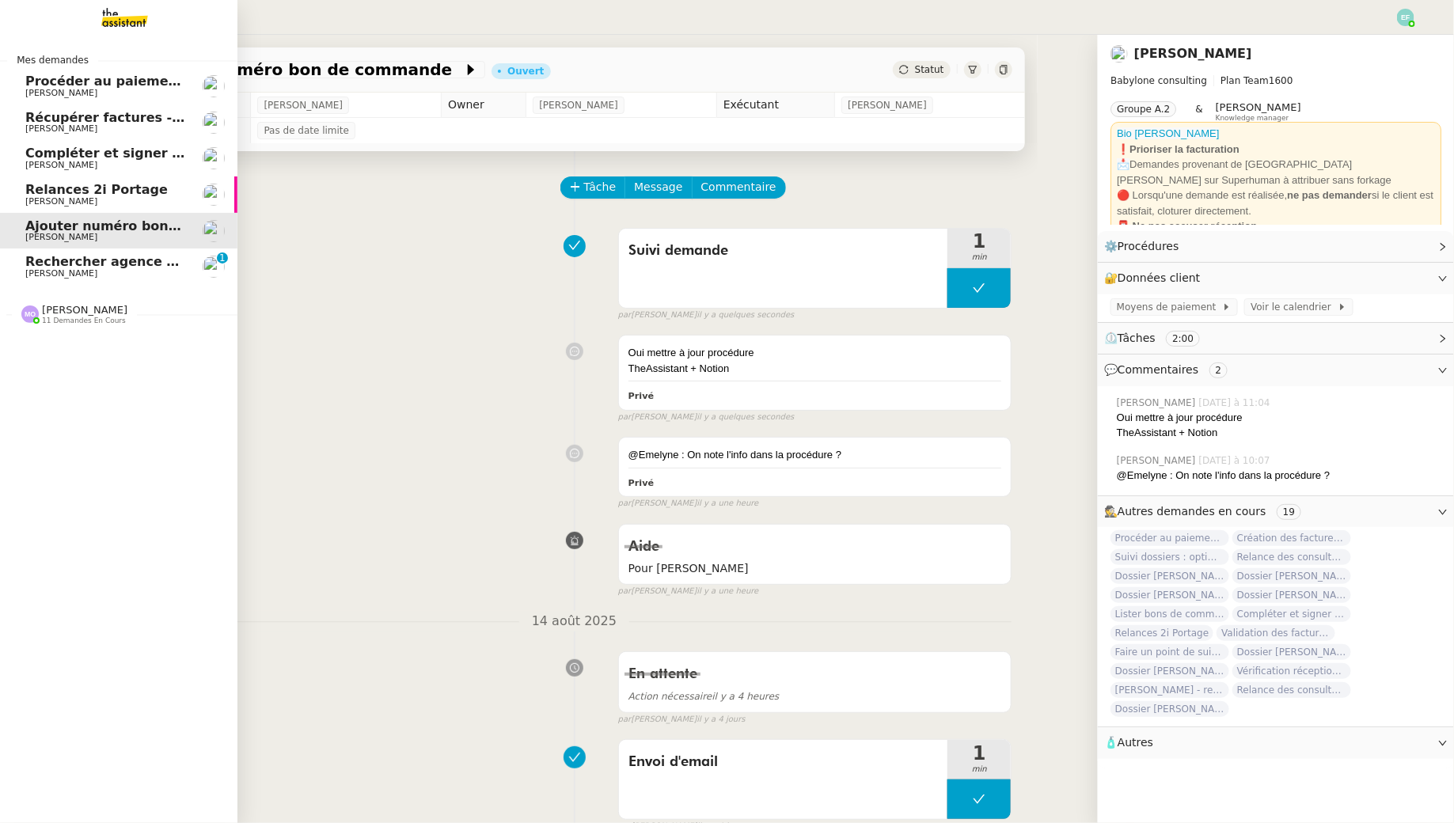
click at [59, 270] on span "[PERSON_NAME]" at bounding box center [61, 273] width 72 height 10
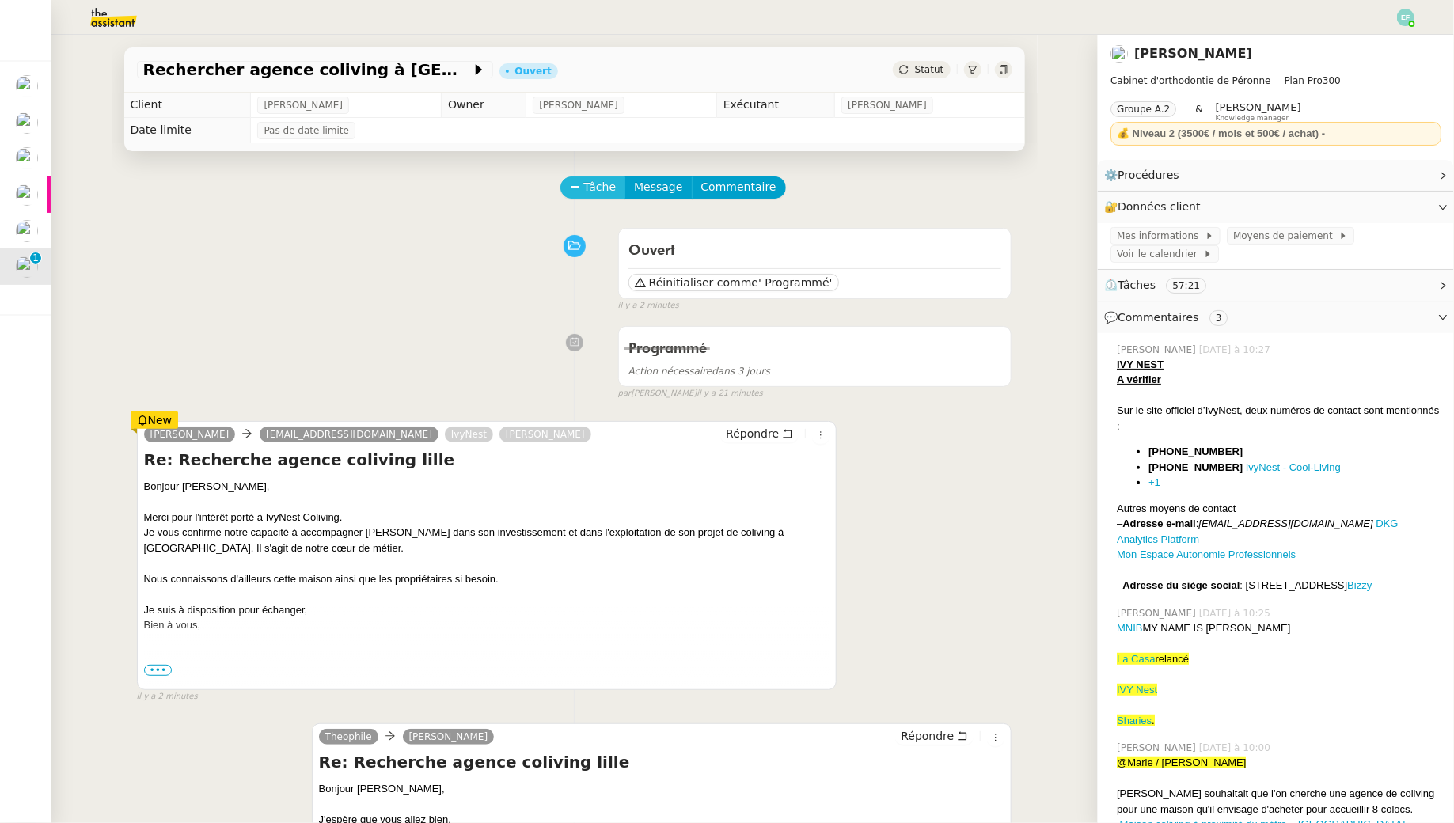
click at [597, 189] on span "Tâche" at bounding box center [600, 187] width 32 height 18
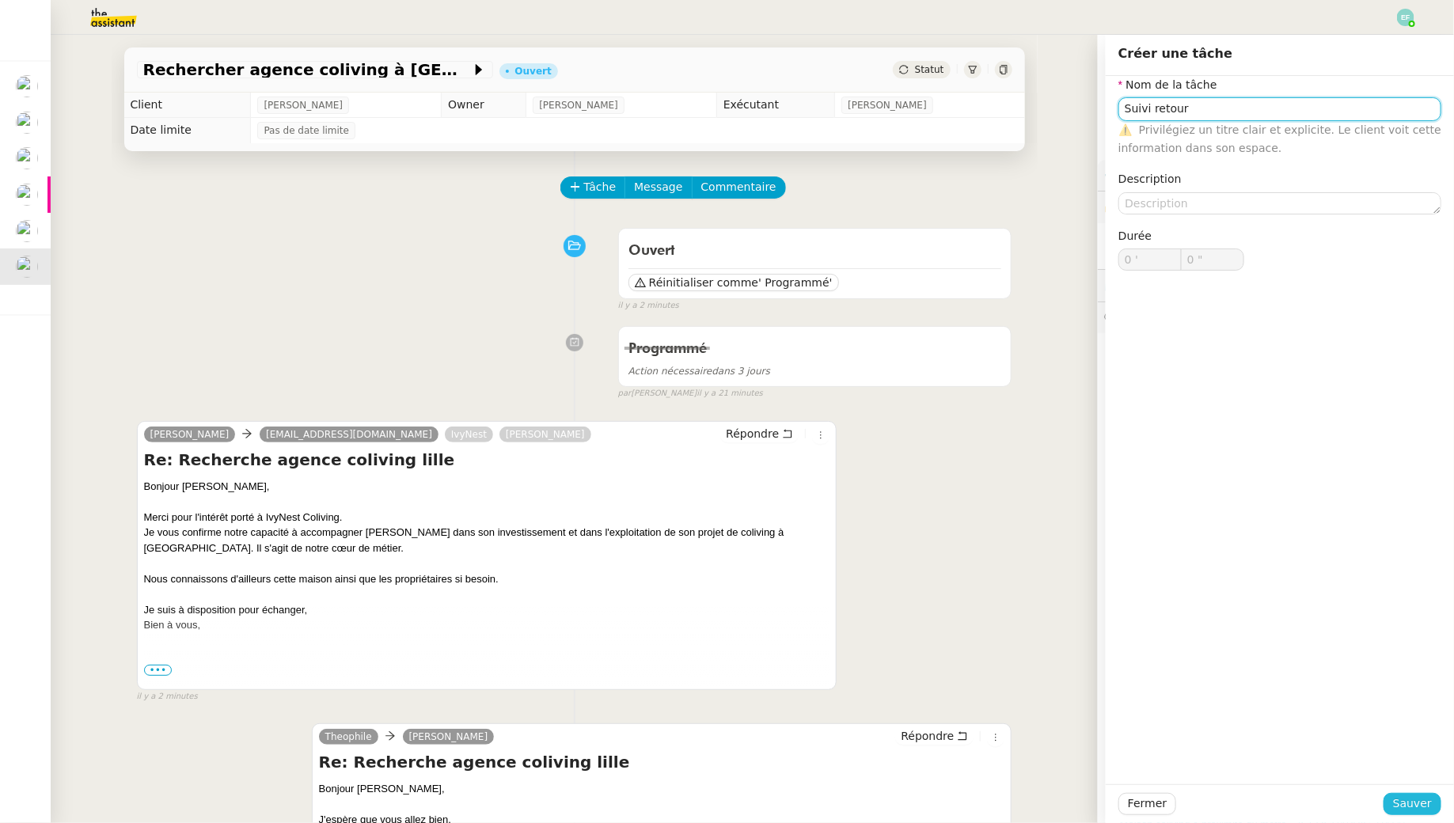
type input "Suivi retour"
click at [1417, 795] on span "Sauver" at bounding box center [1412, 804] width 39 height 18
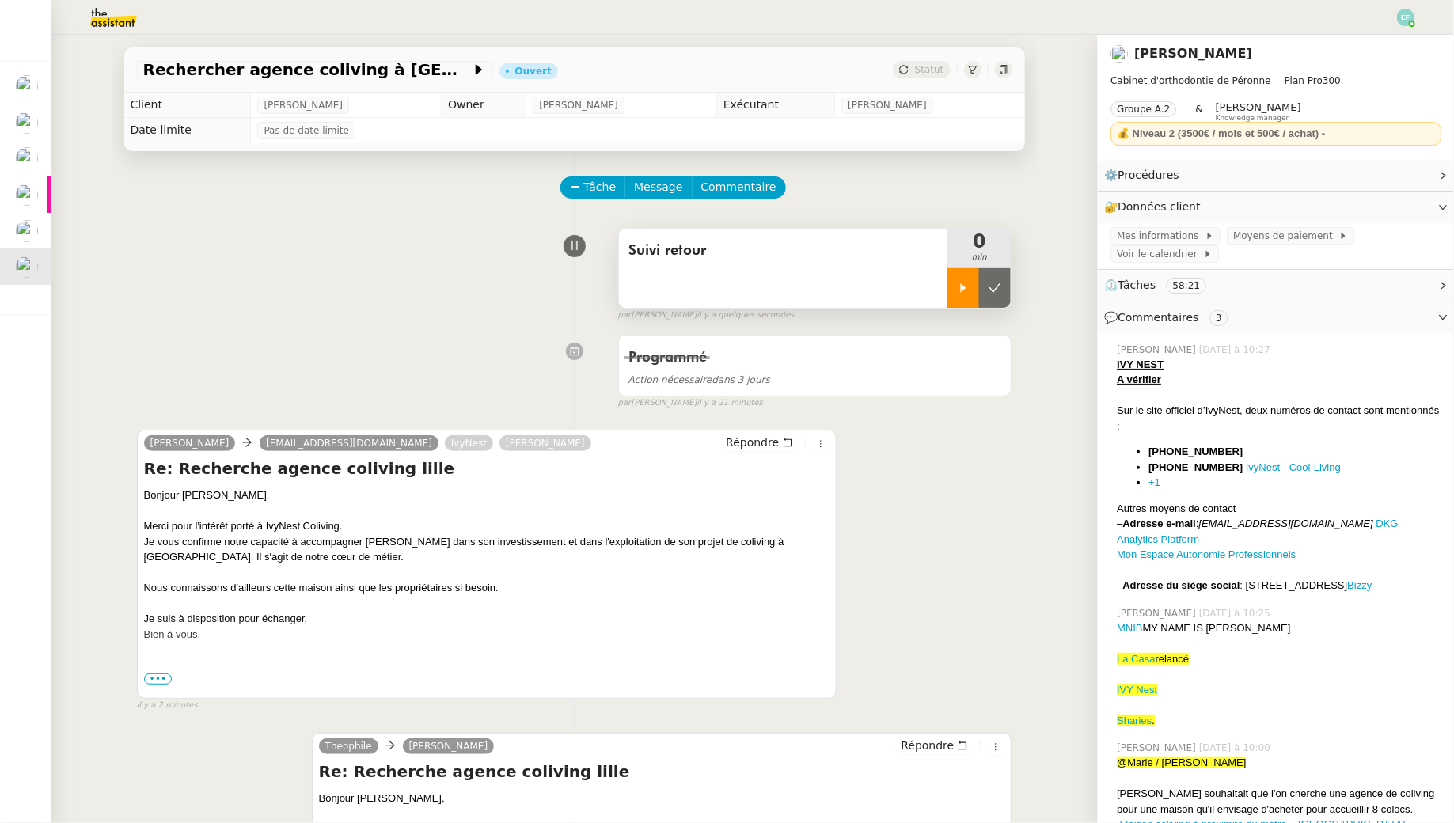
click at [955, 279] on div at bounding box center [963, 288] width 32 height 40
click at [608, 184] on span "Tâche" at bounding box center [600, 187] width 32 height 18
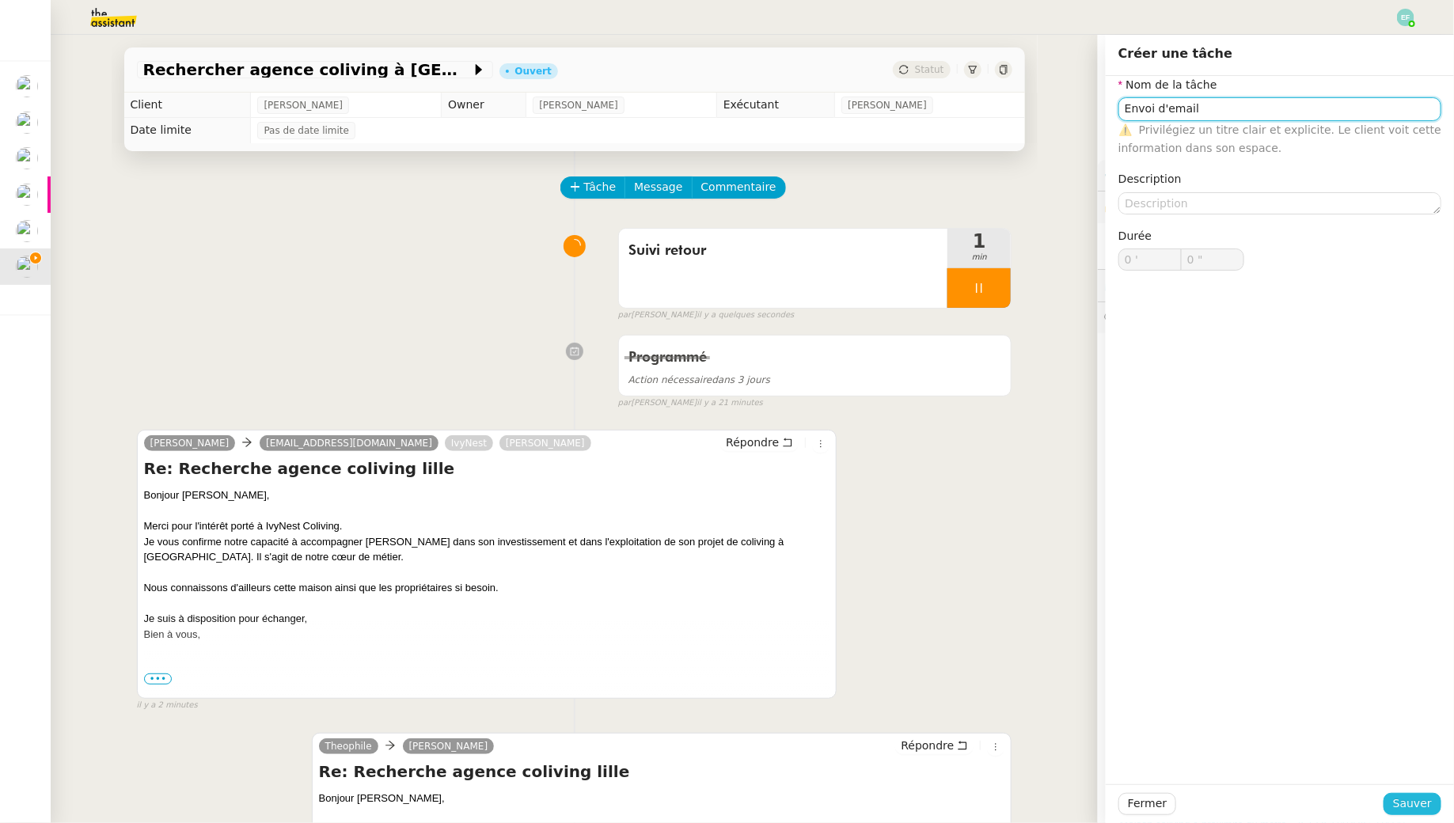
type input "Envoi d'email"
click at [1405, 801] on span "Sauver" at bounding box center [1412, 804] width 39 height 18
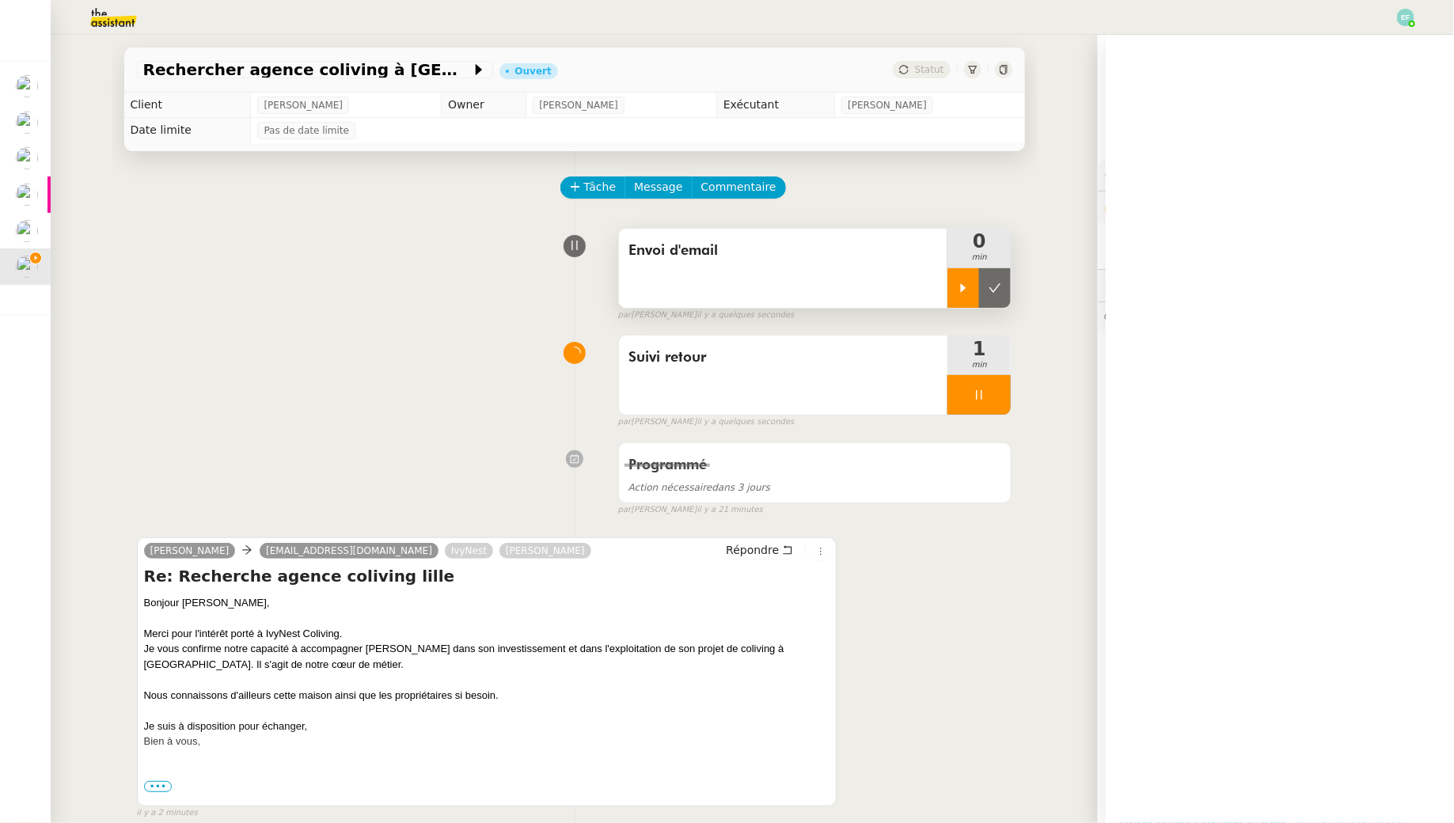
click at [957, 278] on div at bounding box center [963, 288] width 32 height 40
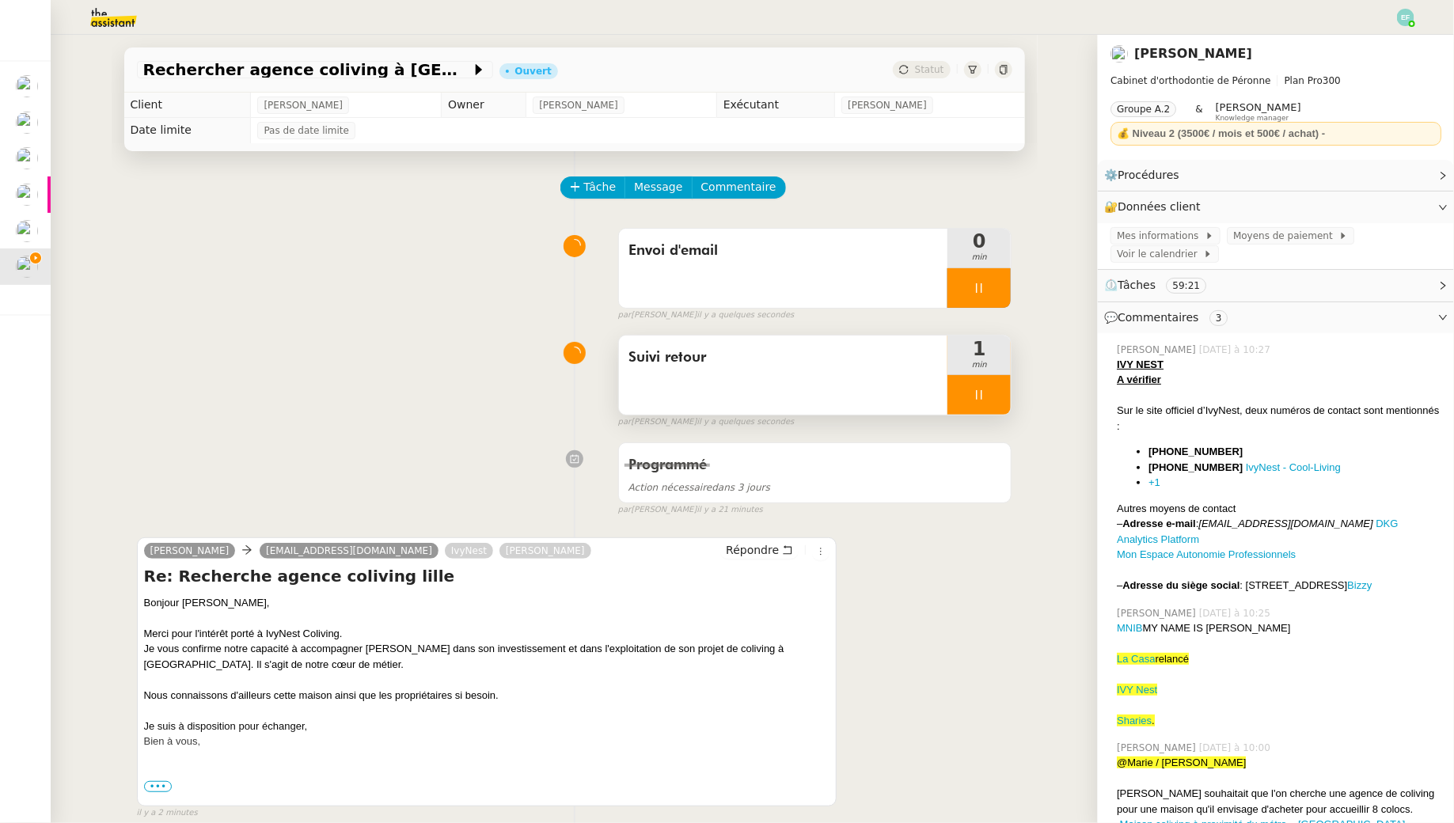
click at [974, 405] on div at bounding box center [978, 395] width 63 height 40
click at [996, 398] on icon at bounding box center [994, 395] width 13 height 13
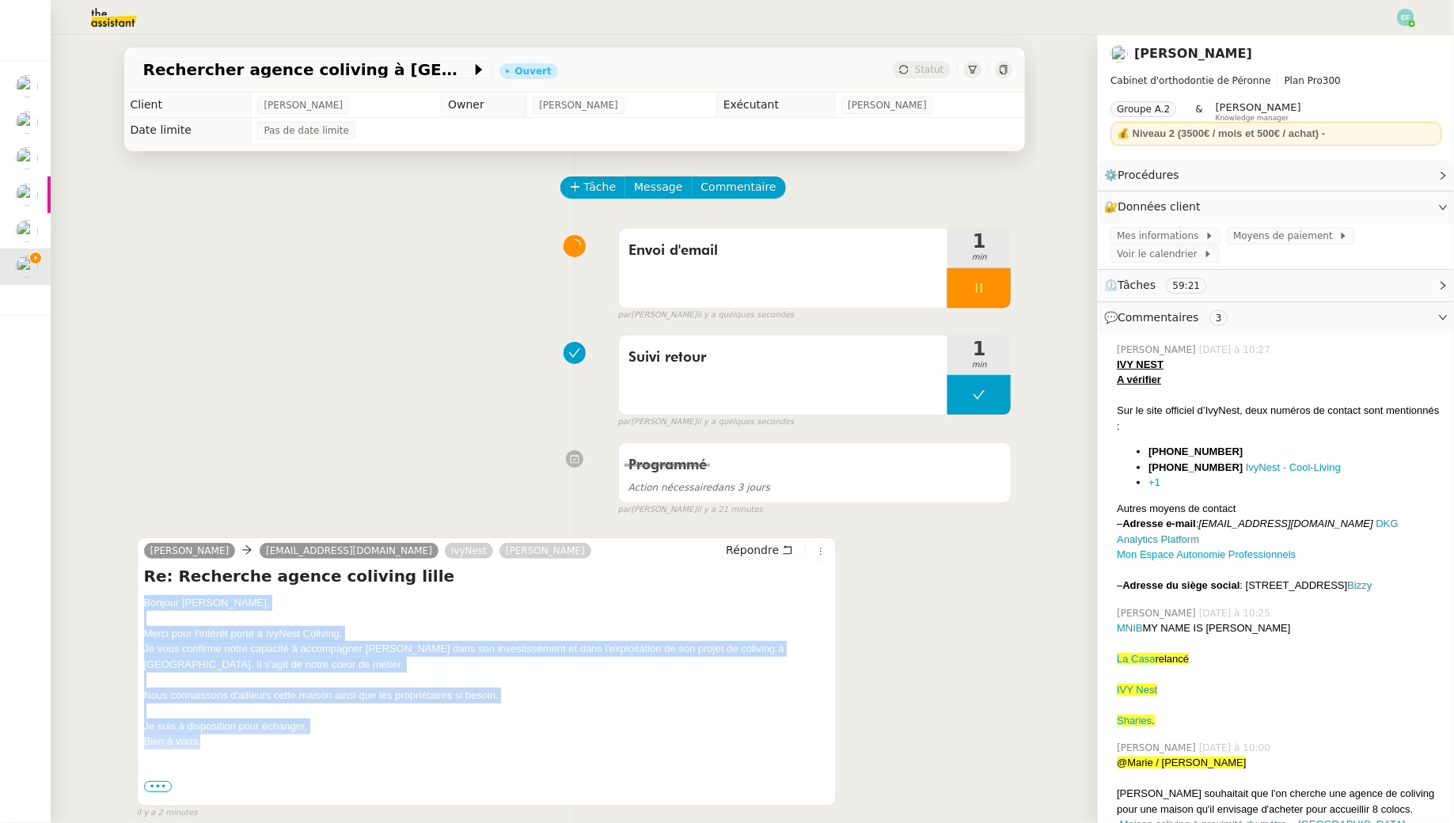
drag, startPoint x: 140, startPoint y: 601, endPoint x: 211, endPoint y: 736, distance: 152.9
click at [211, 736] on div "Alexis Ducoulombier theophile.t5op@theassistant.com IvyNest Luke Toulemonde Rép…" at bounding box center [487, 671] width 700 height 269
copy div "Bonjour Théophile, Merci pour l'intérêt porté à IvyNest Coliving. Je vous confi…"
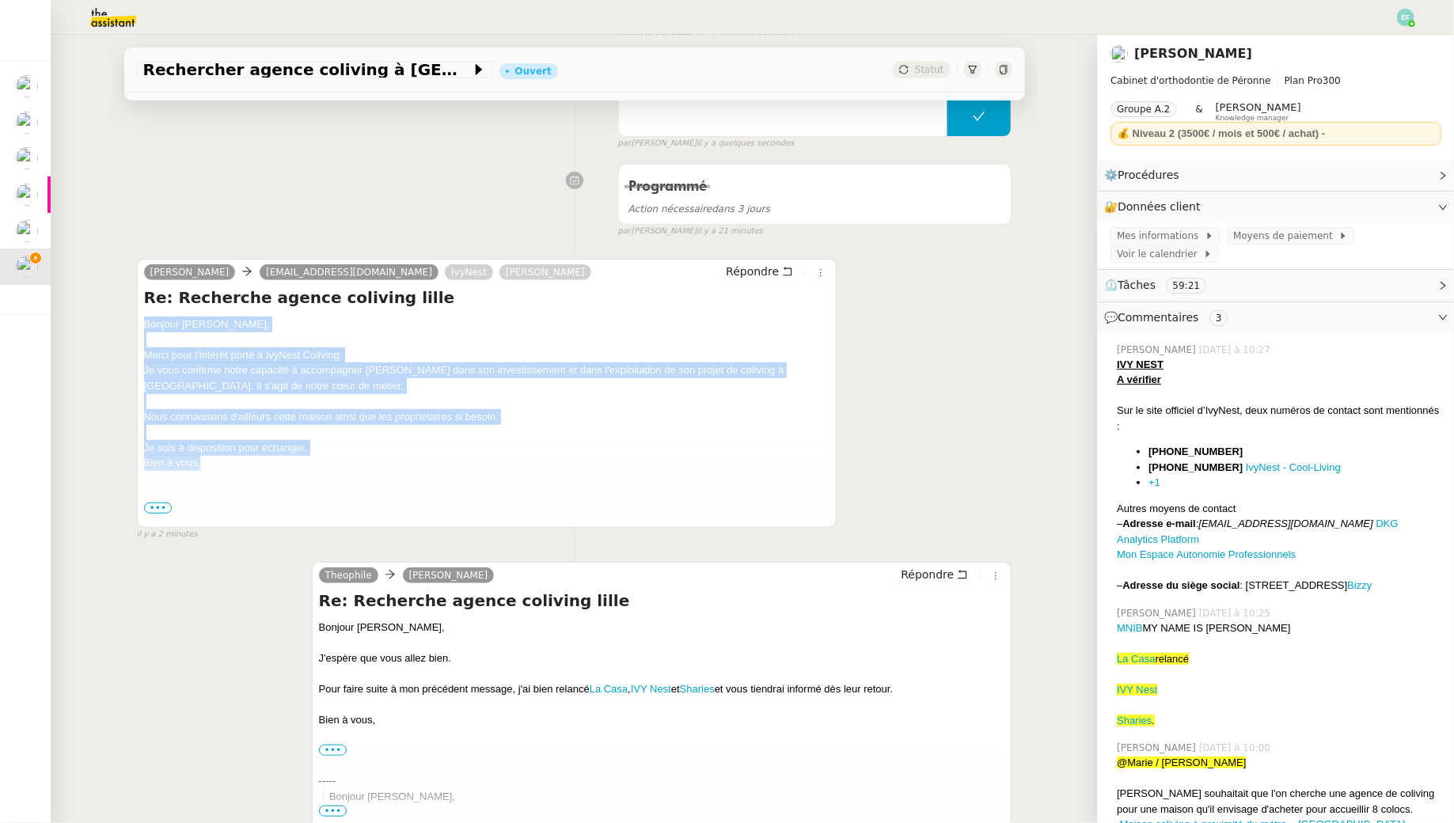
scroll to position [327, 0]
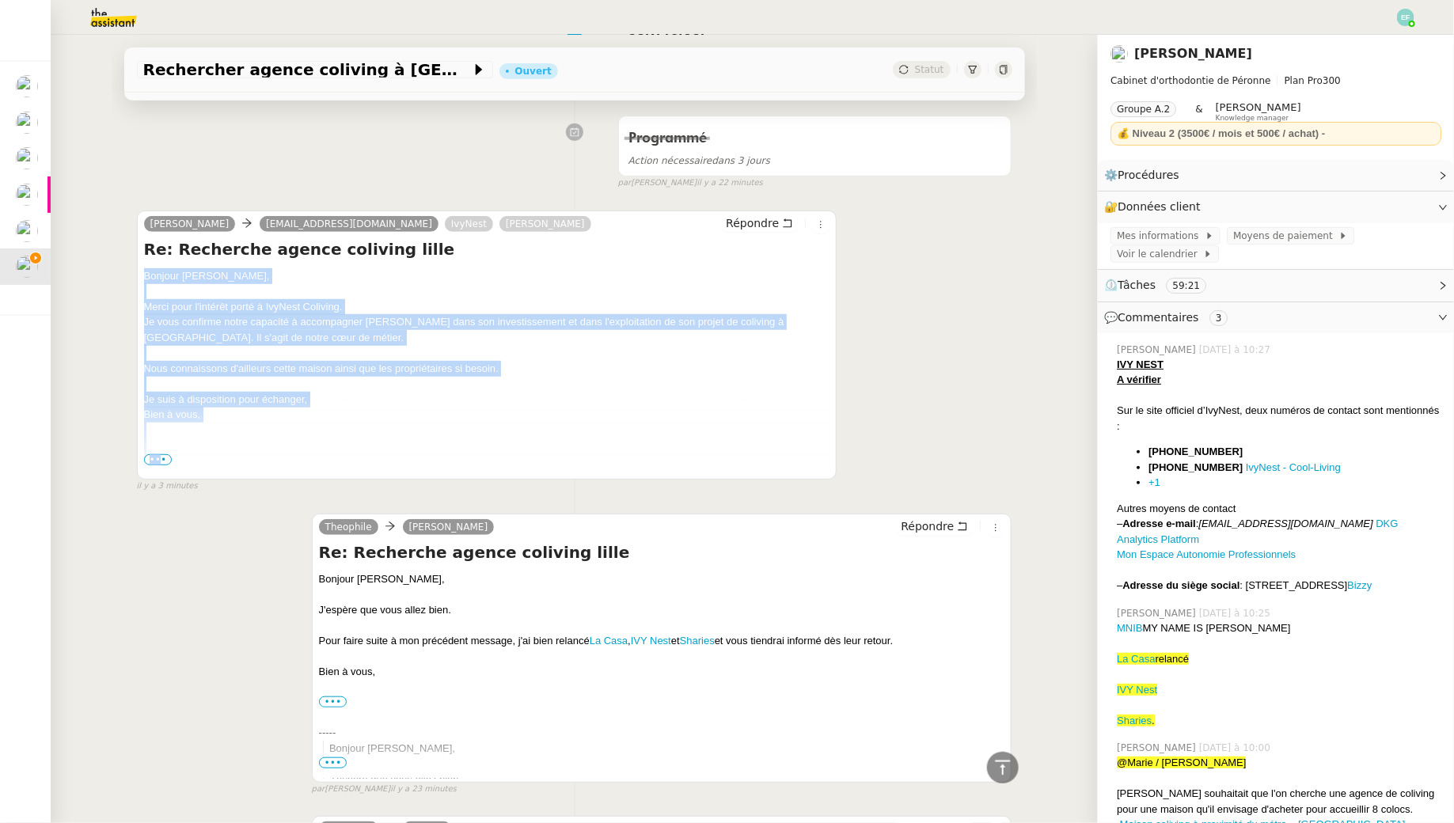
click at [158, 462] on div "Re: Recherche agence coliving lille Bonjour Théophile, Merci pour l'intérêt por…" at bounding box center [487, 356] width 686 height 237
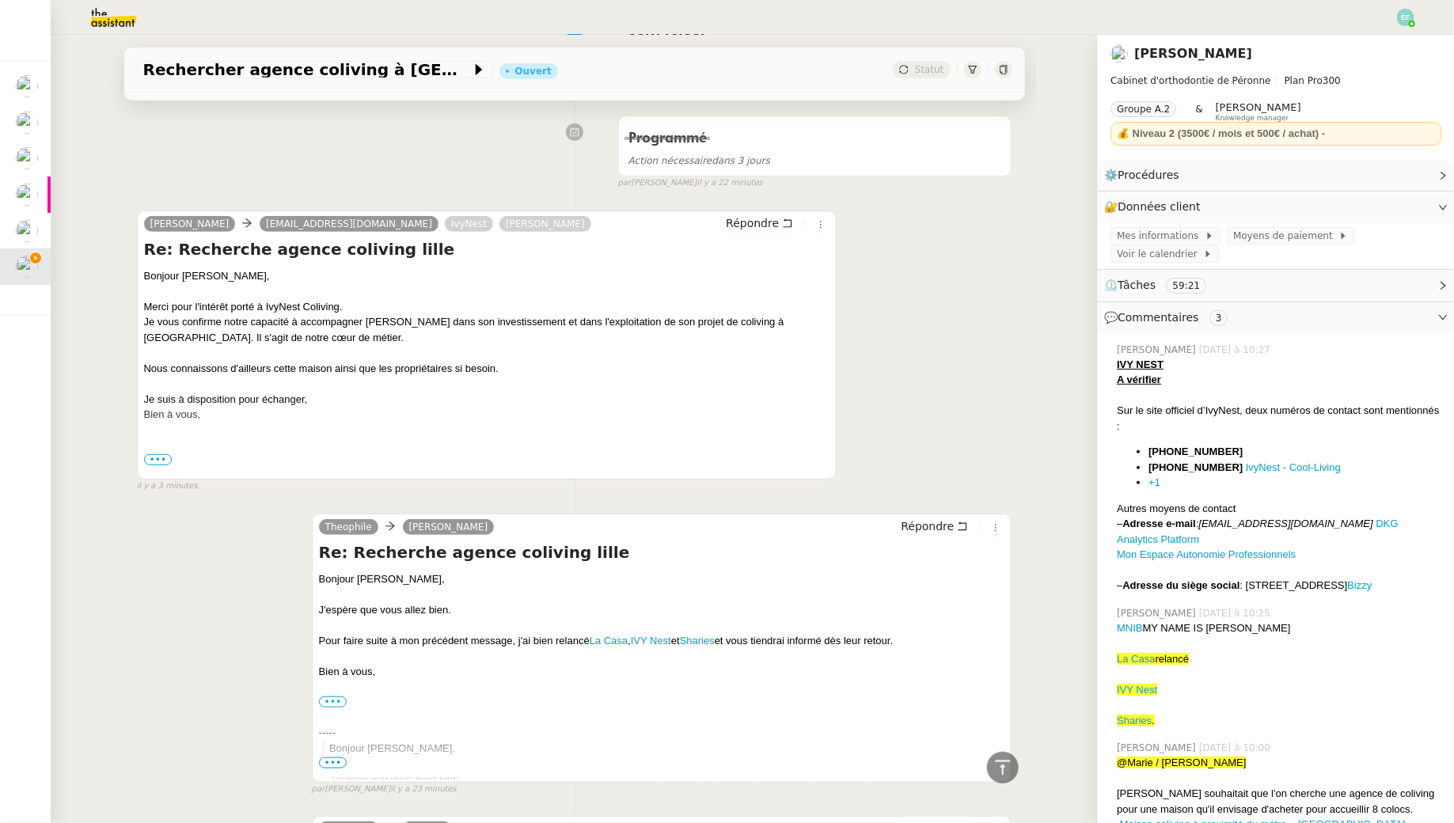
click at [156, 454] on span "•••" at bounding box center [158, 459] width 28 height 11
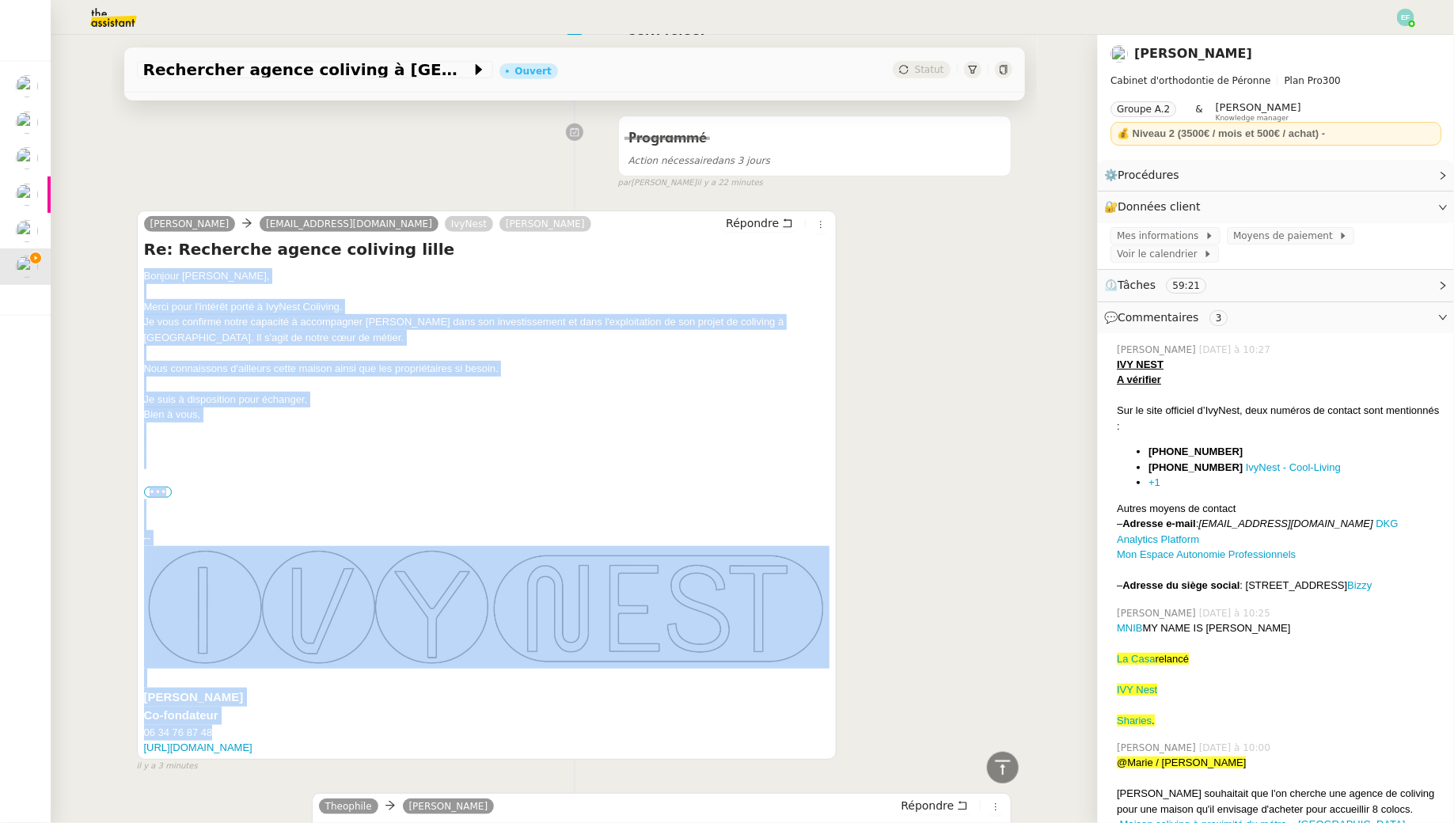
drag, startPoint x: 141, startPoint y: 271, endPoint x: 241, endPoint y: 728, distance: 468.3
click at [241, 728] on div "Alexis Ducoulombier theophile.t5op@theassistant.com IvyNest Luke Toulemonde Rép…" at bounding box center [487, 485] width 700 height 549
copy div "Bonjour Théophile, Merci pour l'intérêt porté à IvyNest Coliving. Je vous confi…"
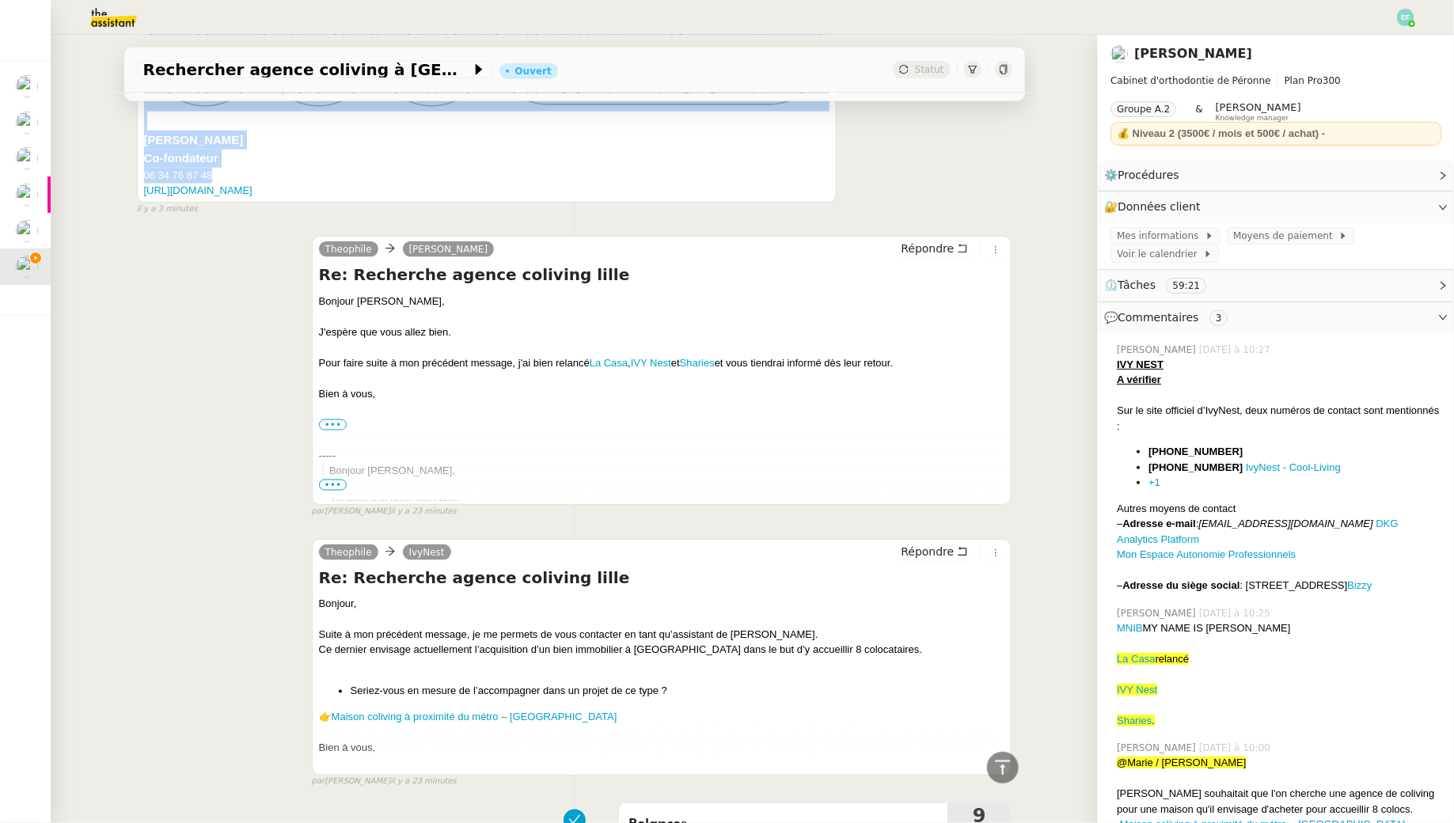
scroll to position [940, 0]
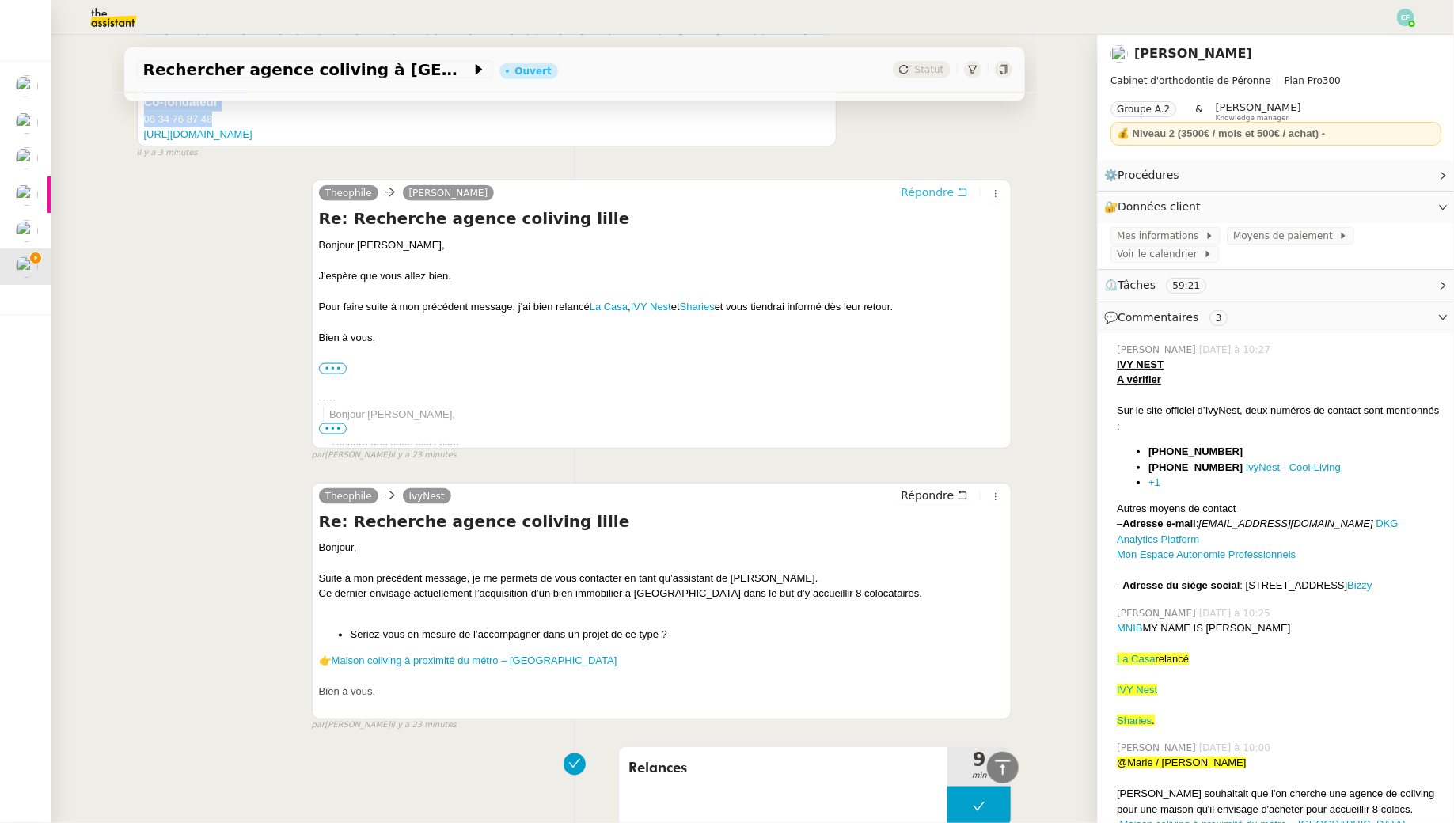
click at [953, 188] on span "Répondre" at bounding box center [927, 192] width 53 height 16
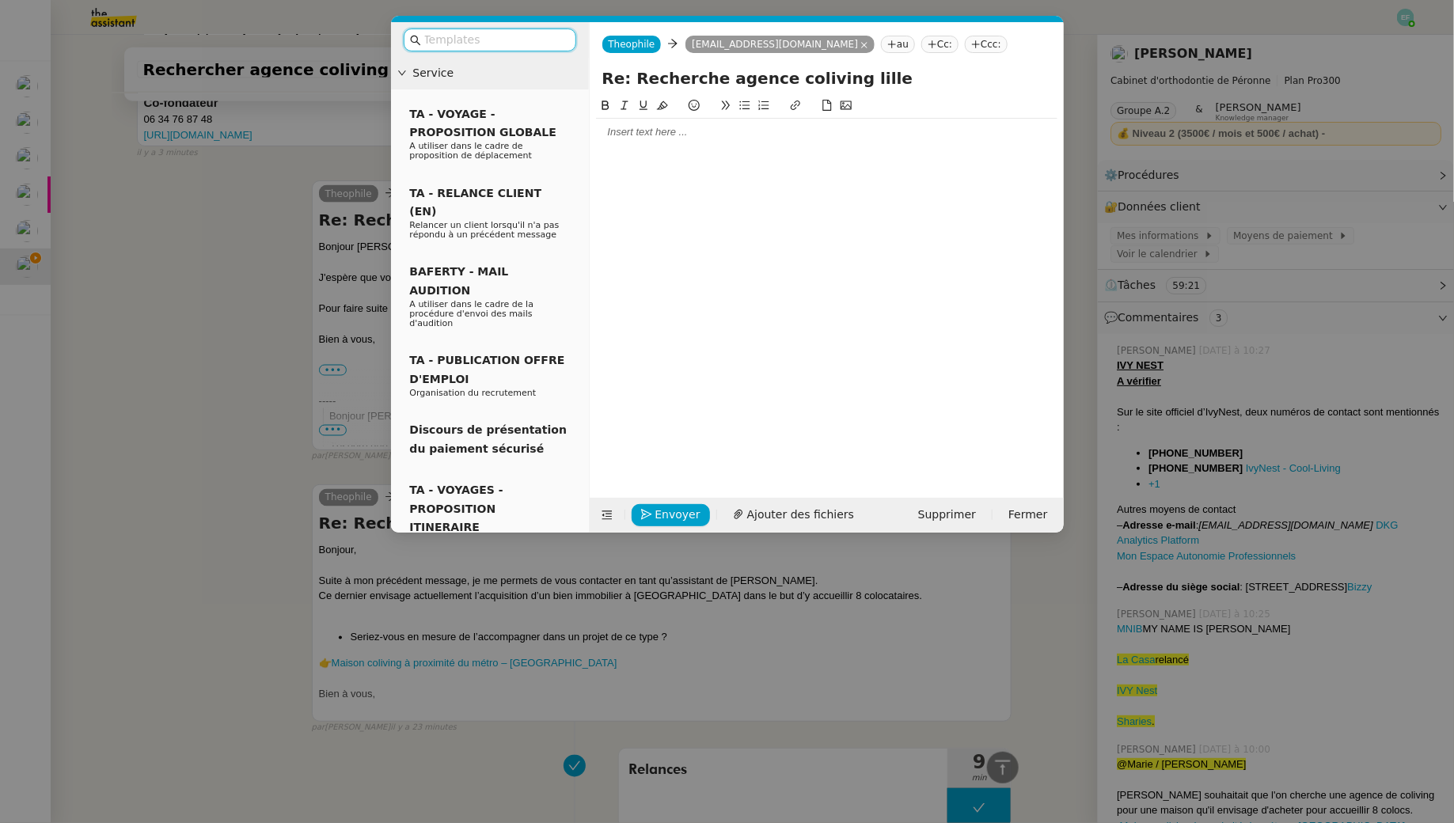
scroll to position [1062, 0]
click at [759, 127] on div at bounding box center [826, 132] width 461 height 14
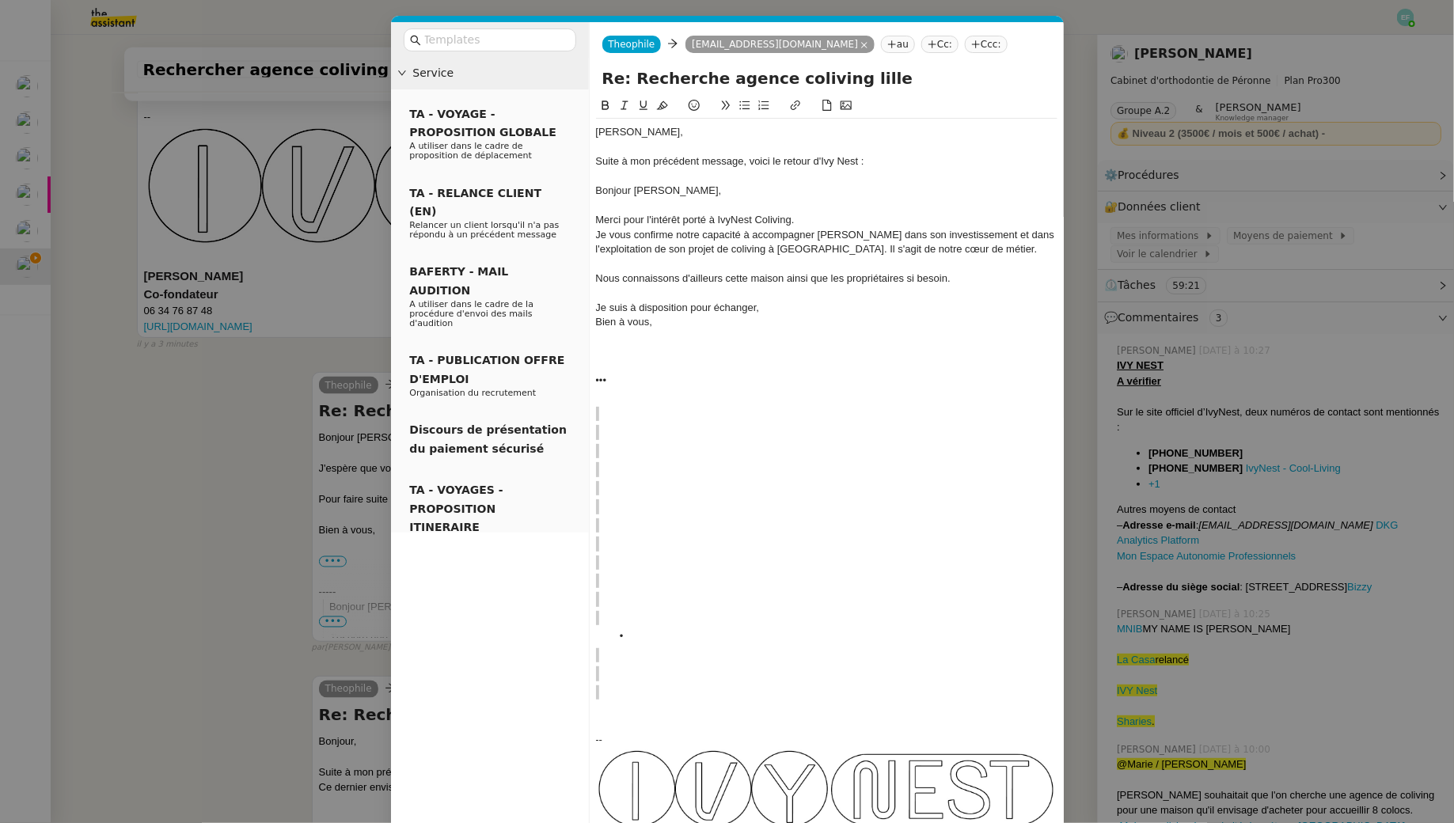
scroll to position [1269, 0]
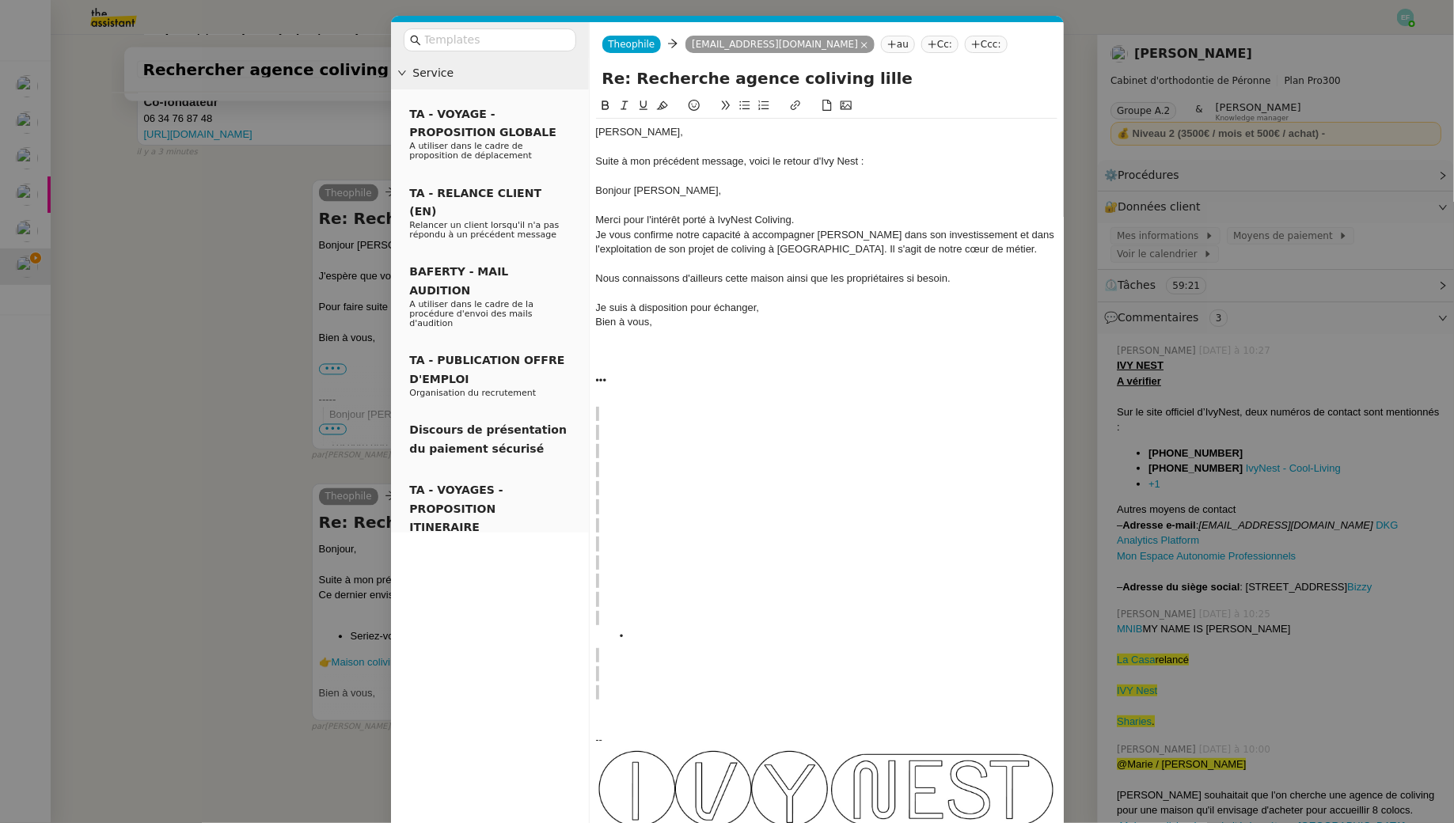
click at [621, 176] on div at bounding box center [826, 176] width 461 height 14
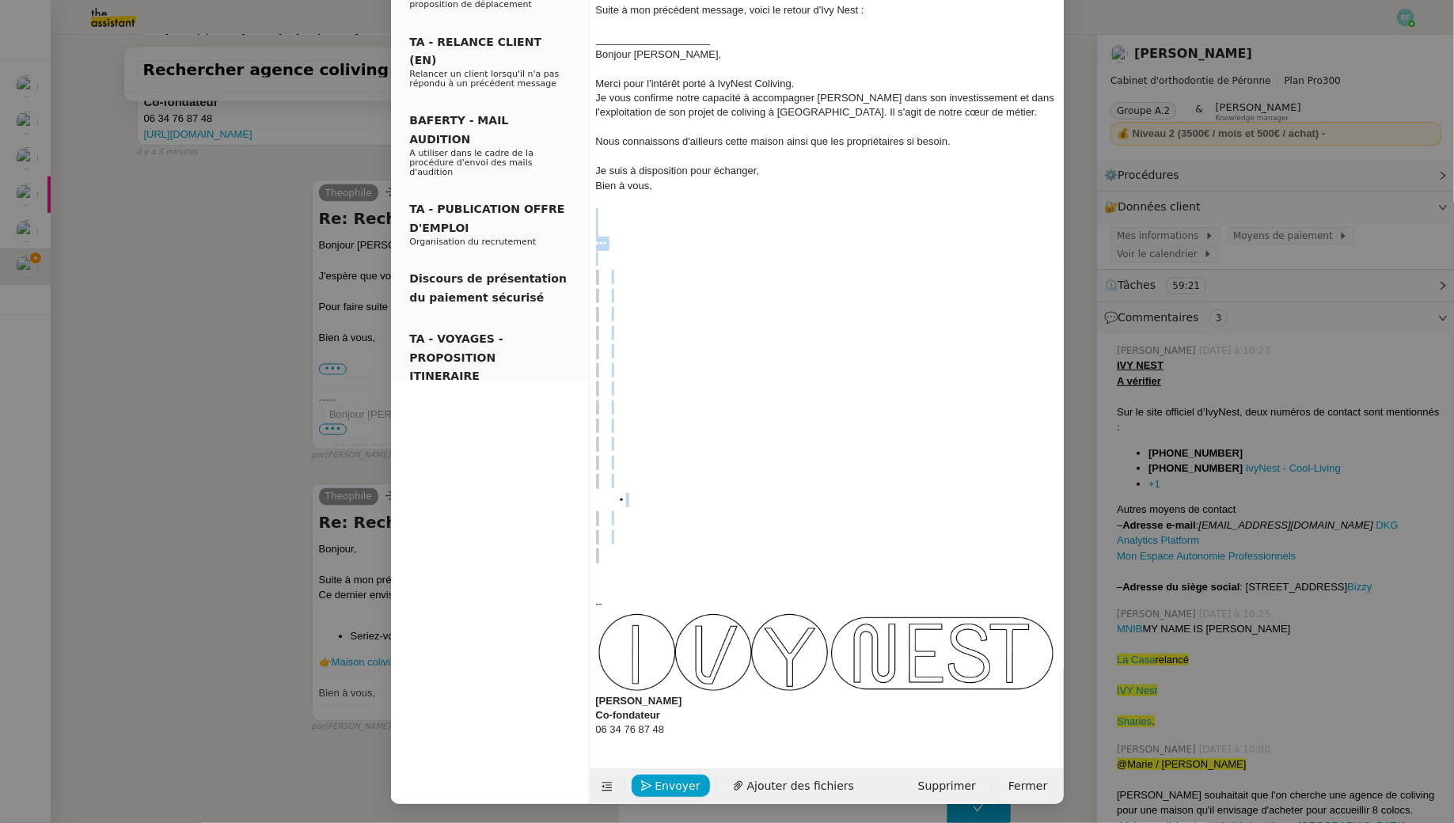
scroll to position [150, 0]
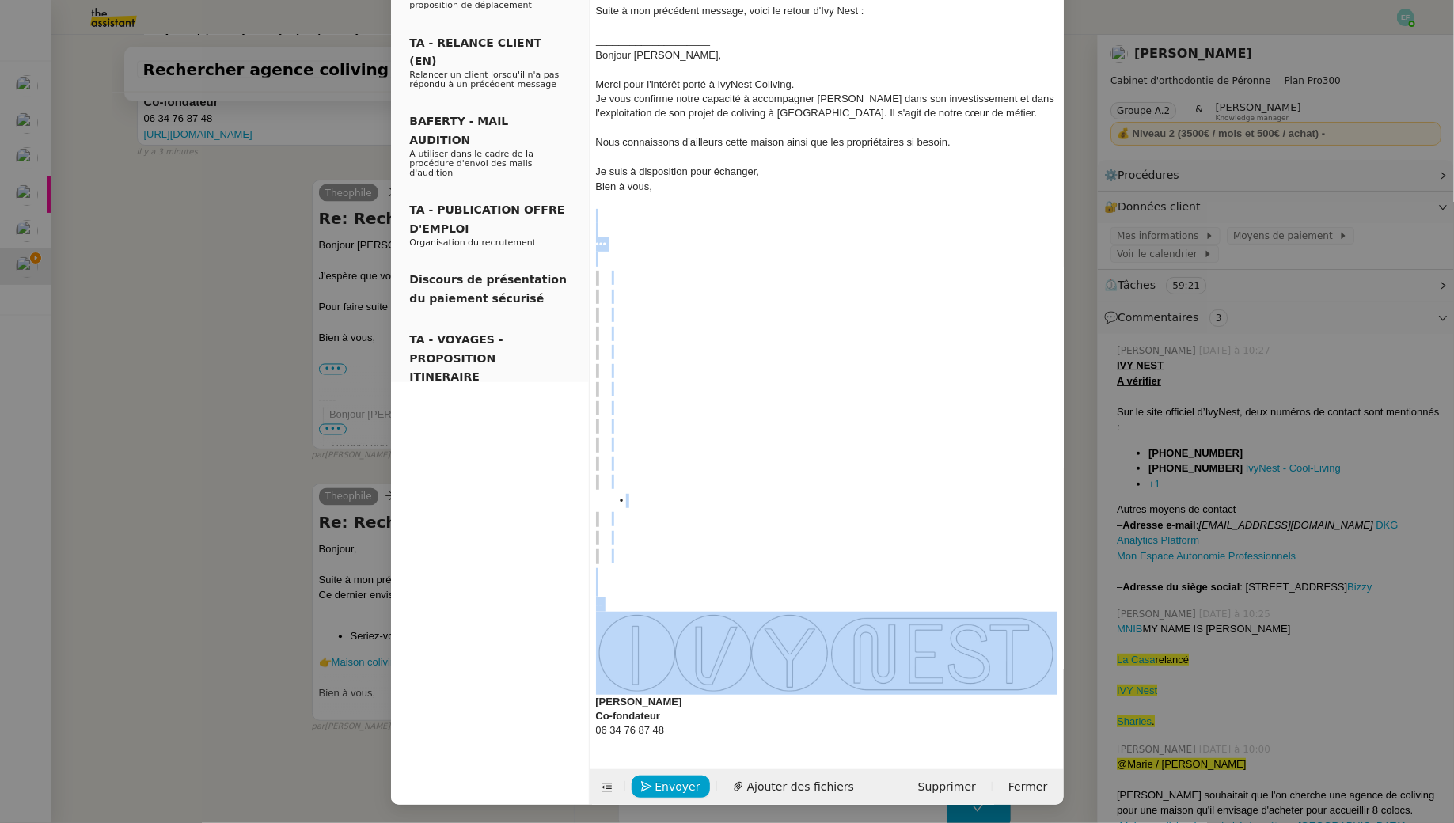
drag, startPoint x: 605, startPoint y: 358, endPoint x: 907, endPoint y: 662, distance: 428.1
click at [907, 662] on div "Jean-Baptiste, Suite à mon précédent message, voici le retour d'Ivy Nest : ____…" at bounding box center [826, 356] width 461 height 776
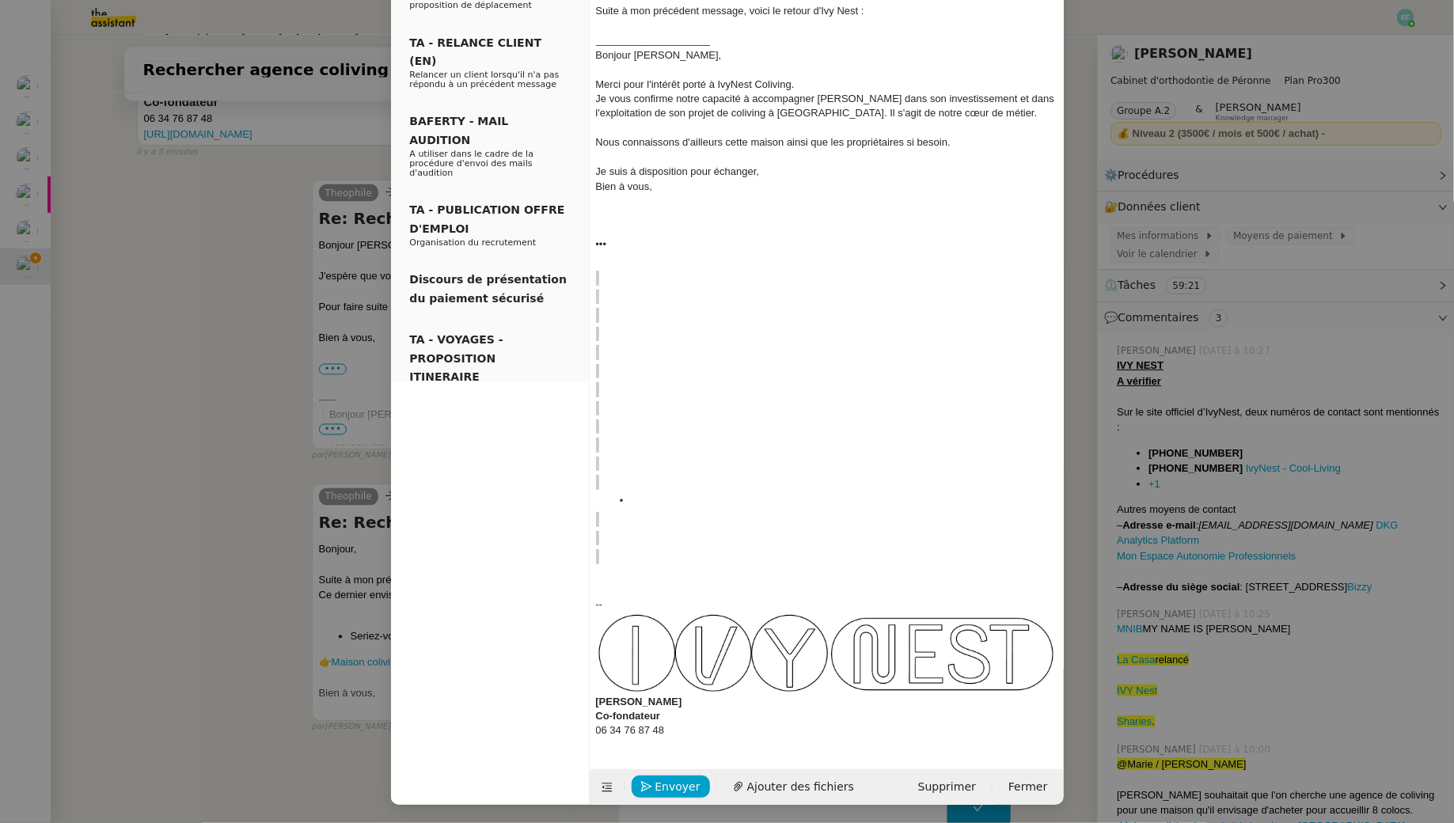
scroll to position [0, 0]
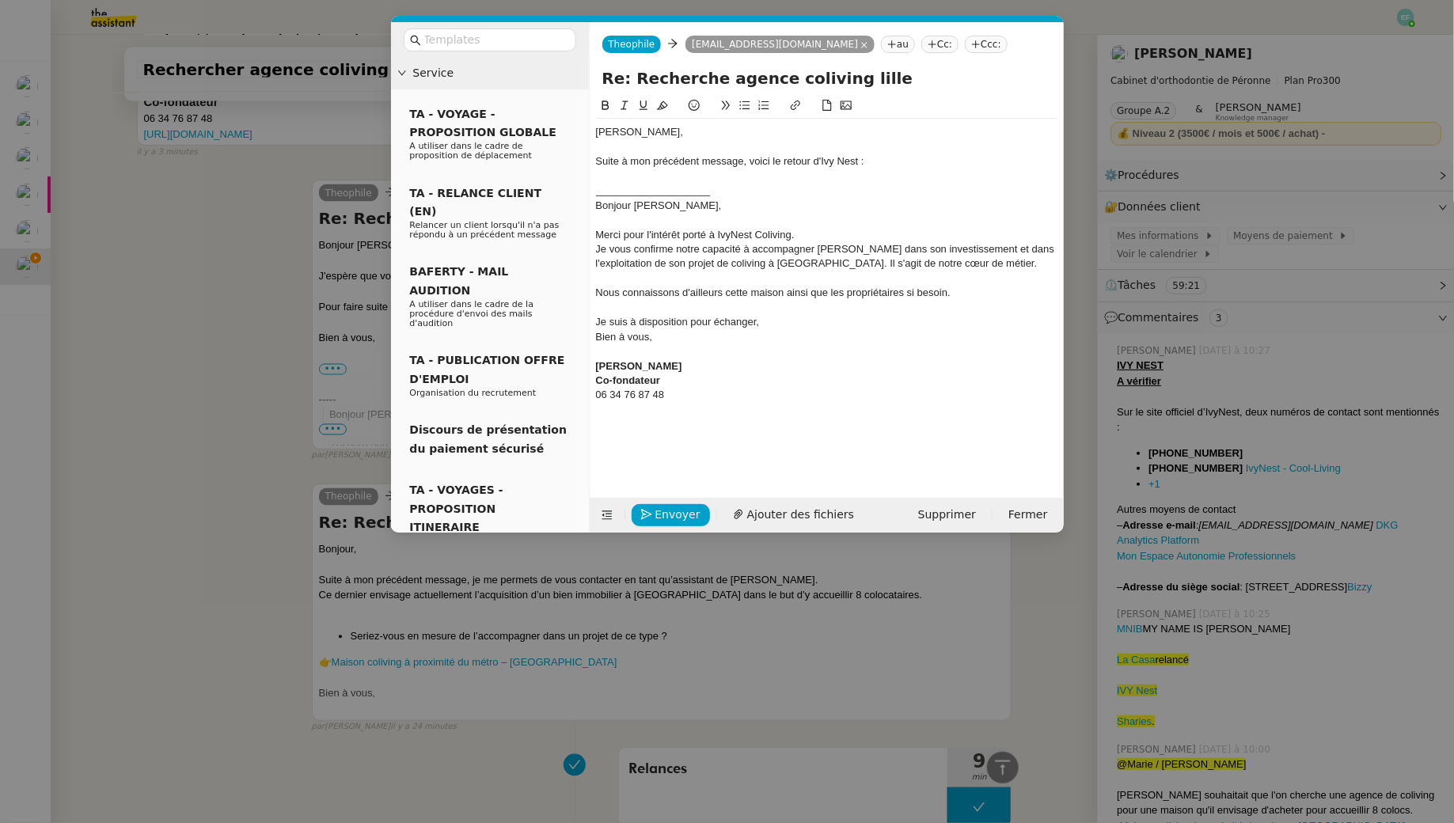
click at [697, 390] on div "06 34 76 87 48" at bounding box center [826, 395] width 461 height 14
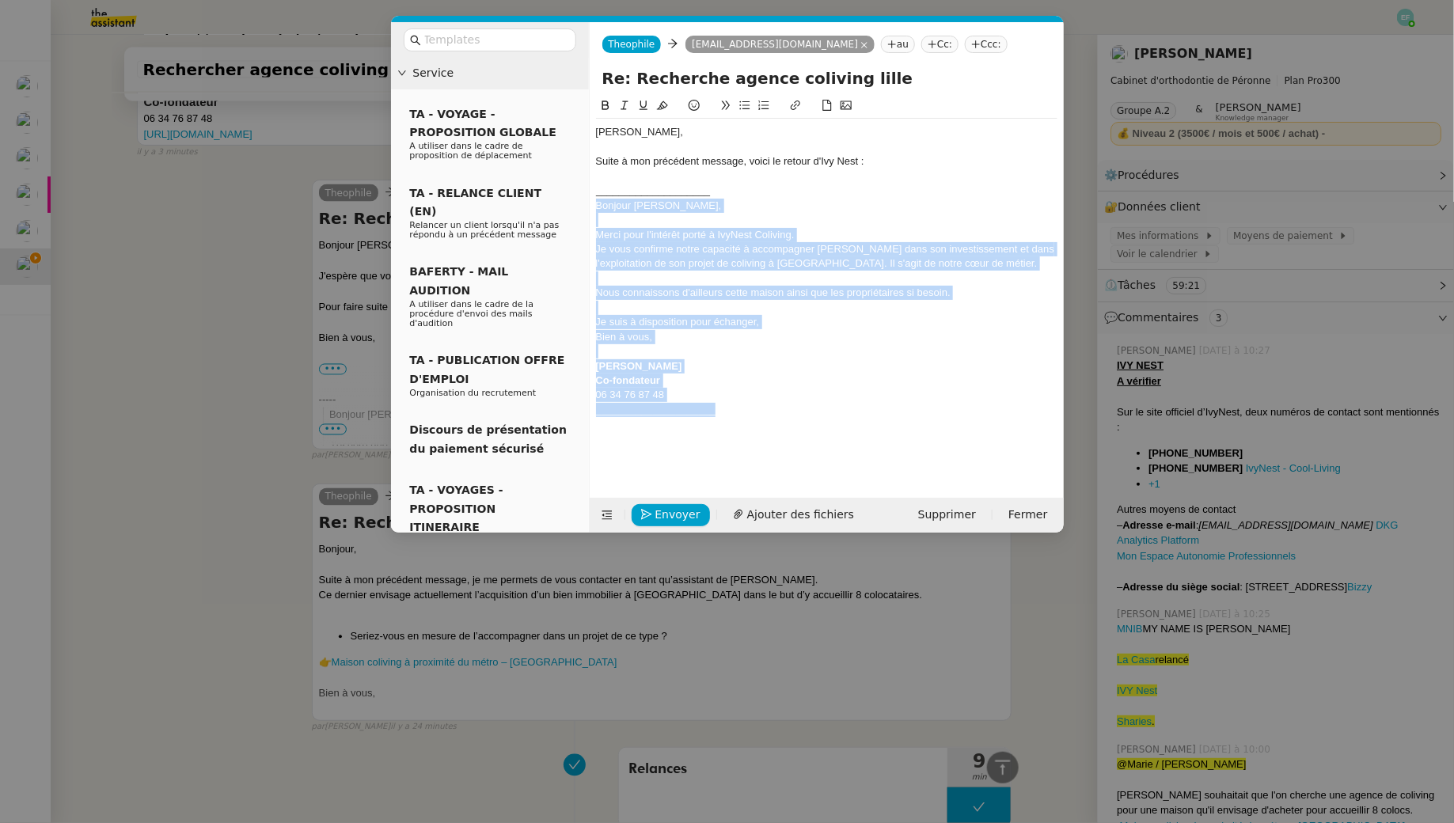
drag, startPoint x: 715, startPoint y: 404, endPoint x: 594, endPoint y: 198, distance: 238.7
click at [594, 198] on nz-spin "Jean-Baptiste, Suite à mon précédent message, voici le retour d'Ivy Nest : ____…" at bounding box center [827, 288] width 474 height 383
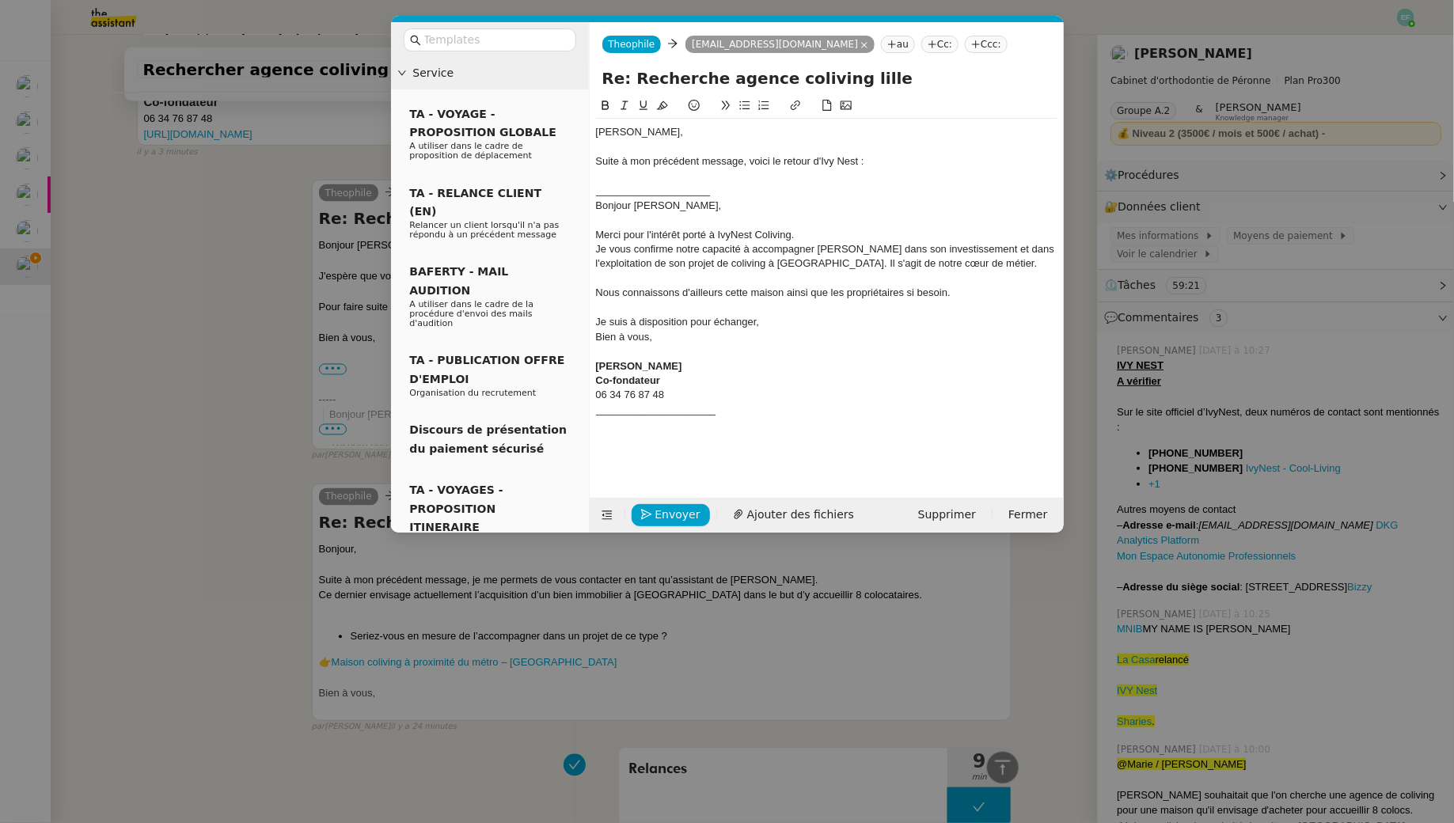
click at [605, 196] on div "____________________" at bounding box center [826, 191] width 461 height 14
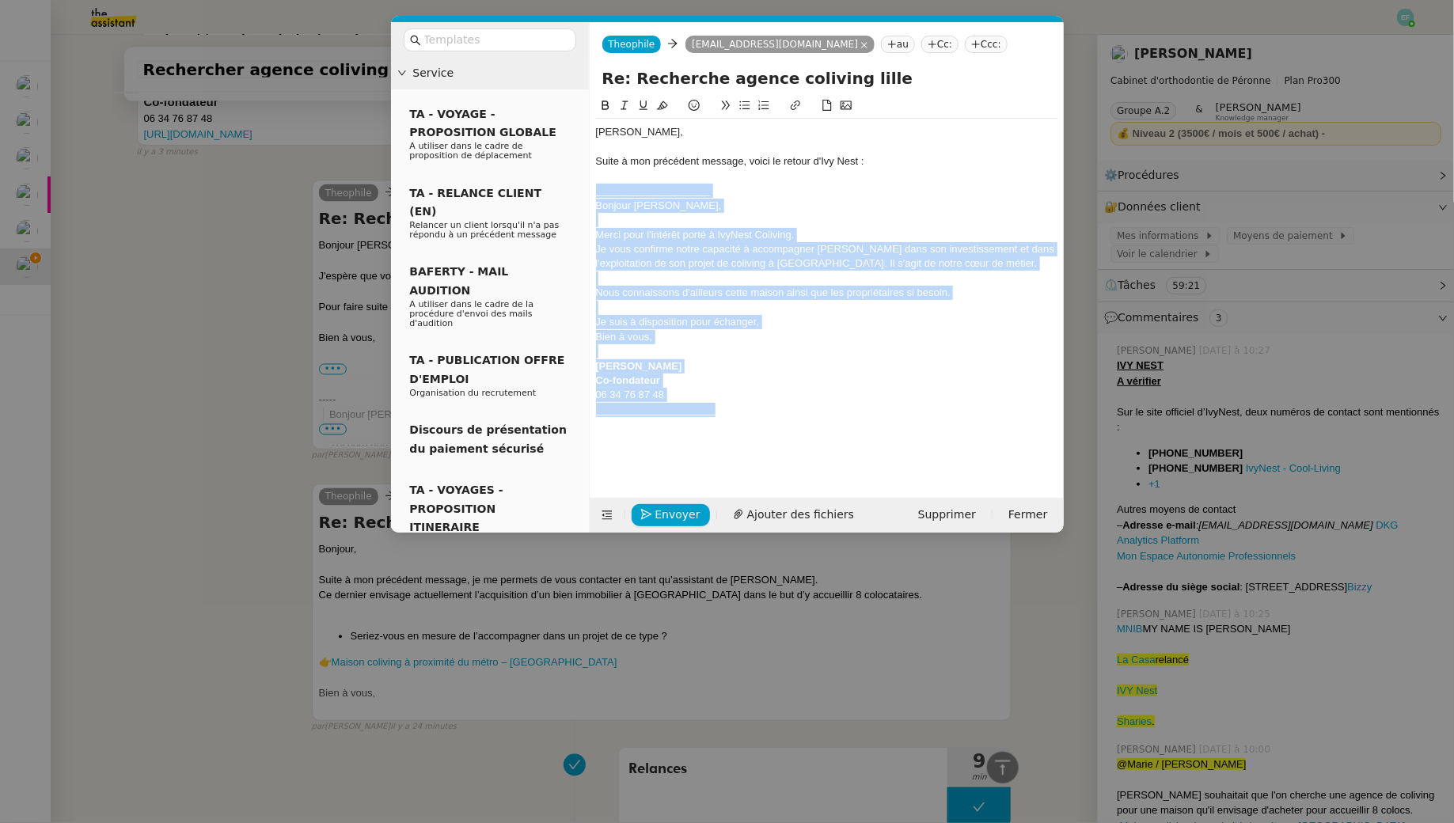
drag, startPoint x: 597, startPoint y: 193, endPoint x: 750, endPoint y: 405, distance: 261.8
click at [750, 405] on div "Jean-Baptiste, Suite à mon précédent message, voici le retour d'Ivy Nest : ____…" at bounding box center [826, 271] width 461 height 305
click at [621, 108] on icon at bounding box center [624, 105] width 11 height 11
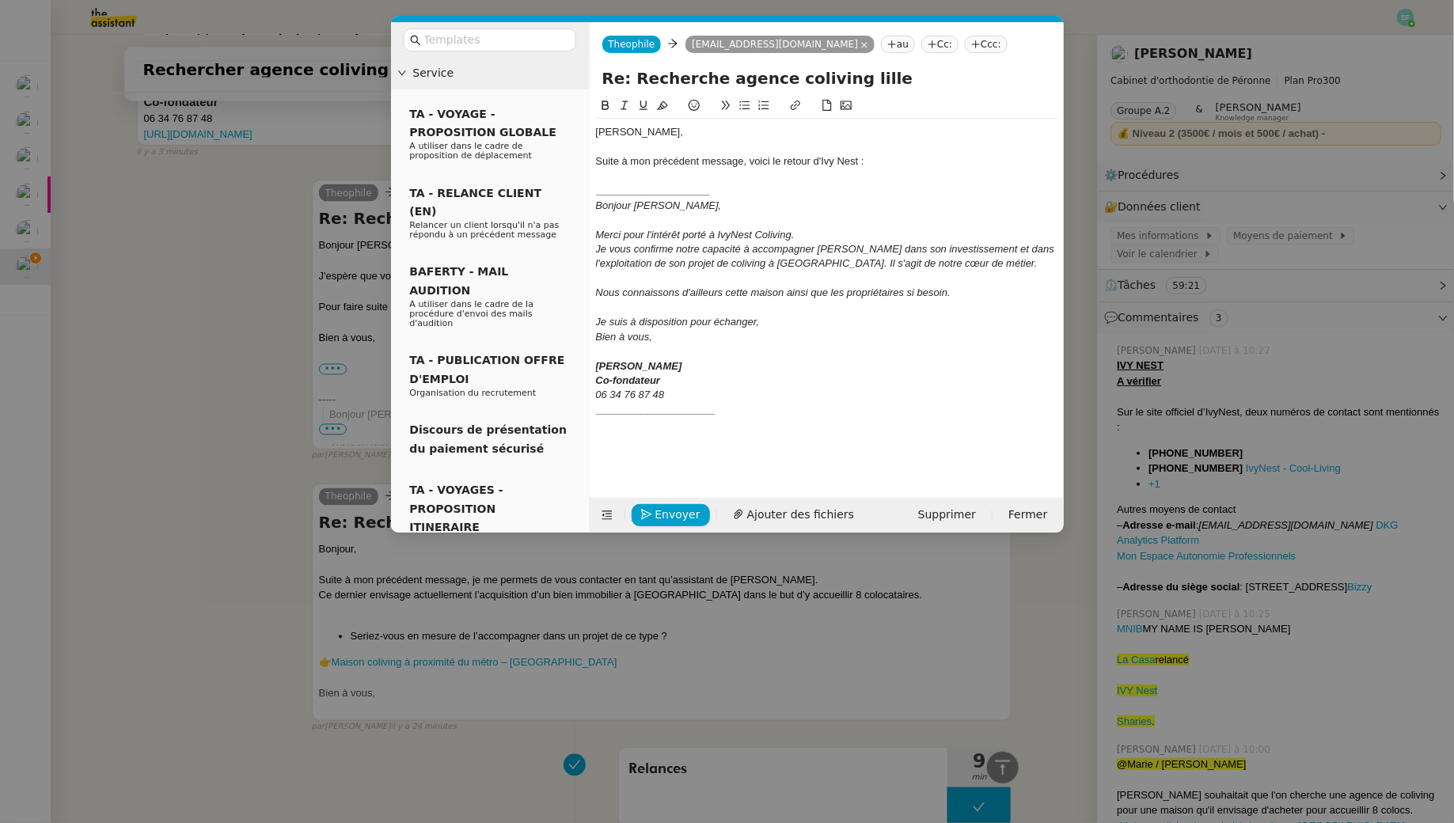
click at [632, 181] on div at bounding box center [826, 176] width 461 height 14
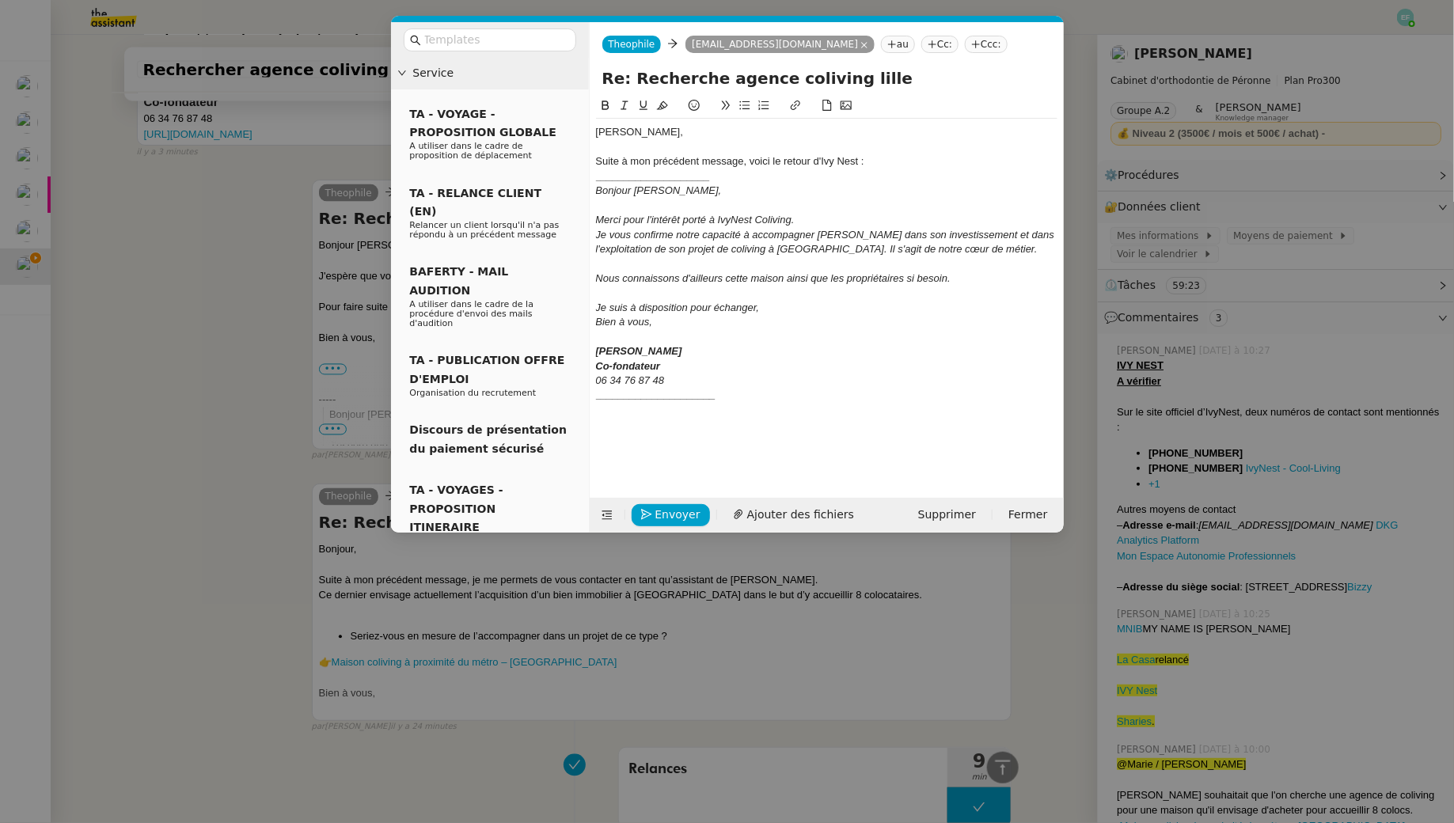
click at [137, 452] on nz-modal-container "Service TA - VOYAGE - PROPOSITION GLOBALE A utiliser dans le cadre de propositi…" at bounding box center [727, 411] width 1454 height 823
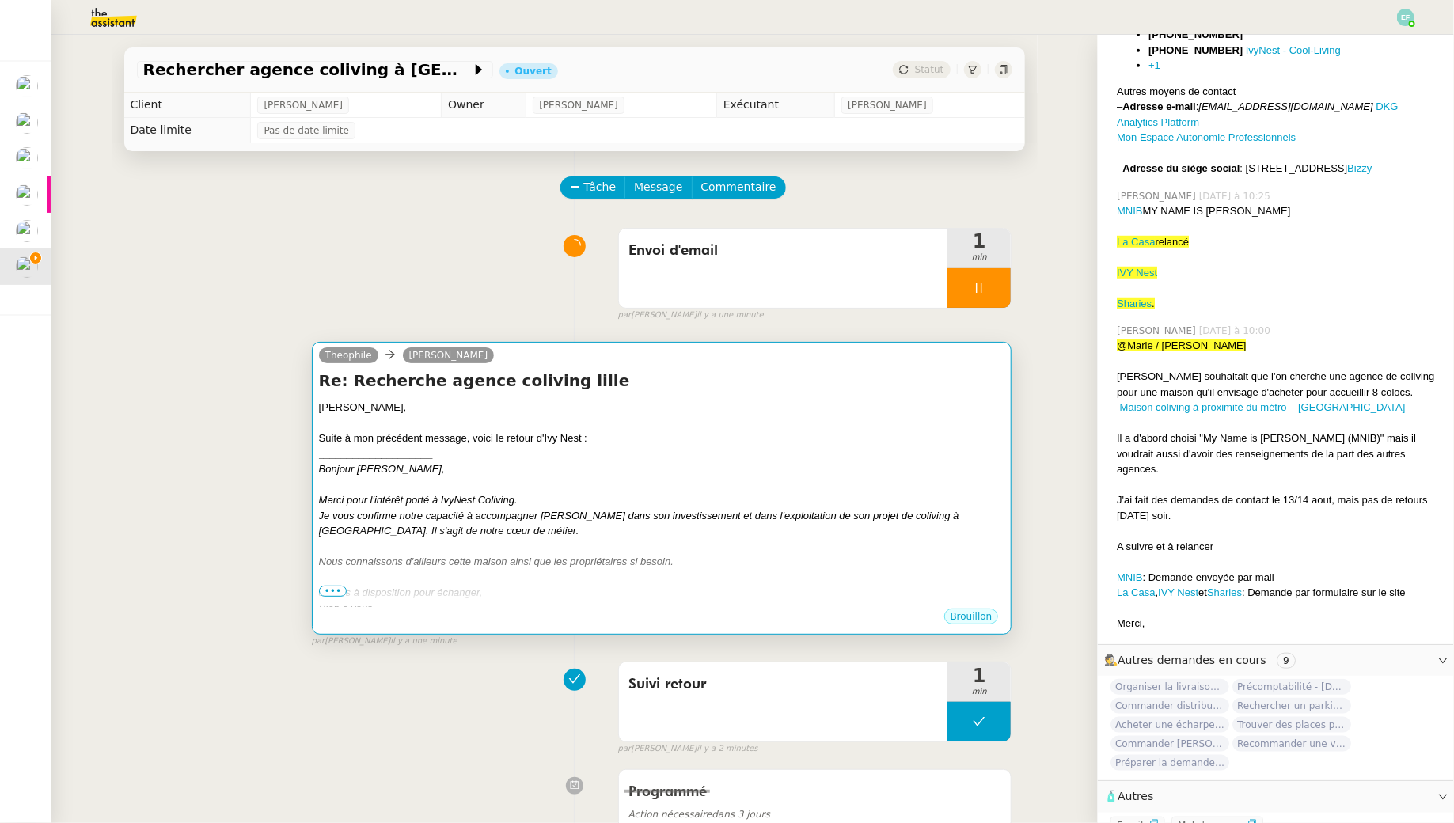
click at [832, 456] on div "____________________" at bounding box center [662, 454] width 686 height 16
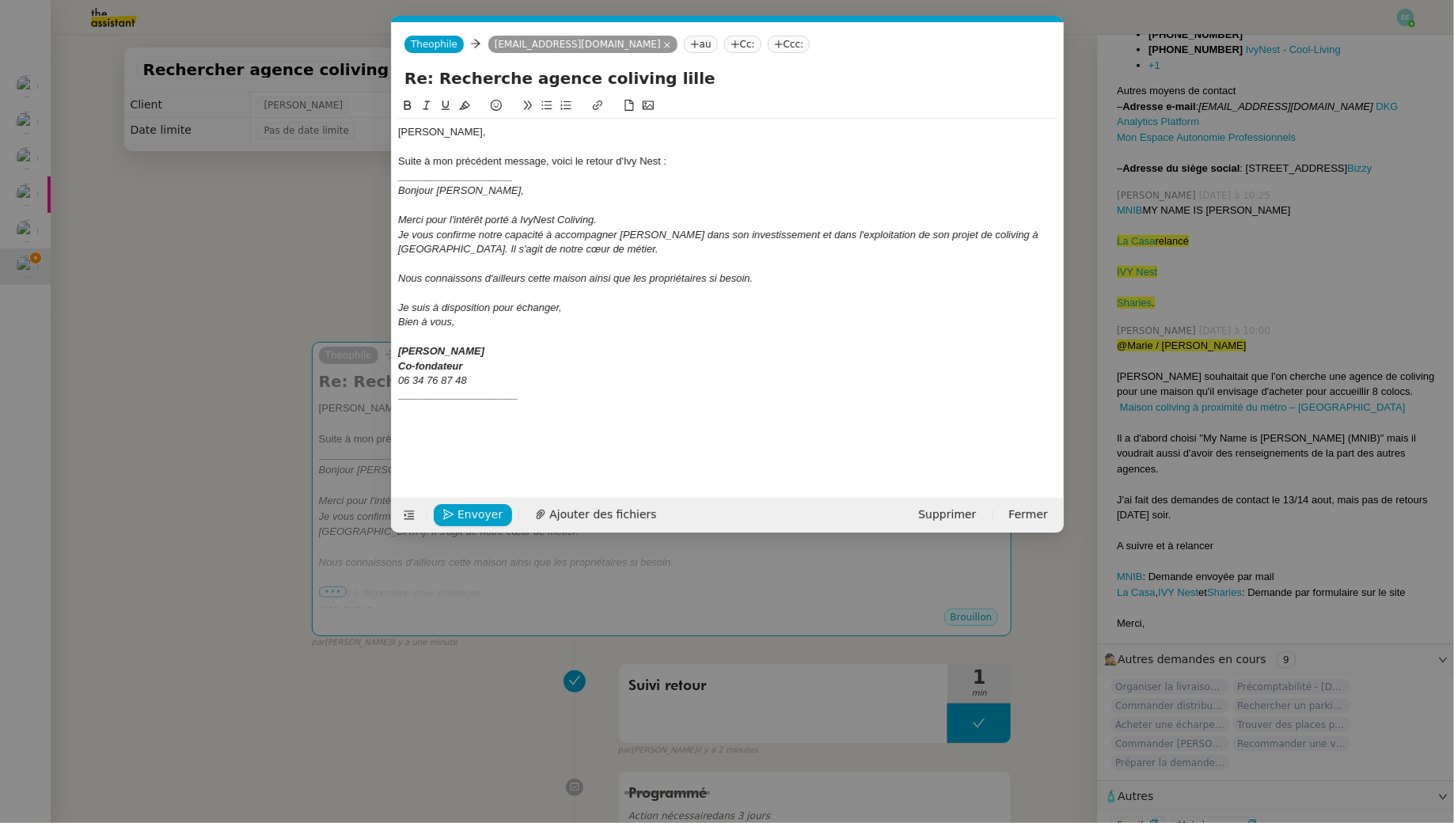
scroll to position [419, 0]
click at [542, 396] on div "_____________________" at bounding box center [727, 395] width 659 height 14
click at [530, 400] on div "_____________________" at bounding box center [727, 395] width 659 height 14
click at [610, 423] on li "Souhaitez-vous poursuivre ?" at bounding box center [735, 424] width 644 height 14
click at [941, 421] on li "Souhaitez-vous poursuivre, par exemple, que j'organise une visioconférence en f…" at bounding box center [735, 424] width 644 height 14
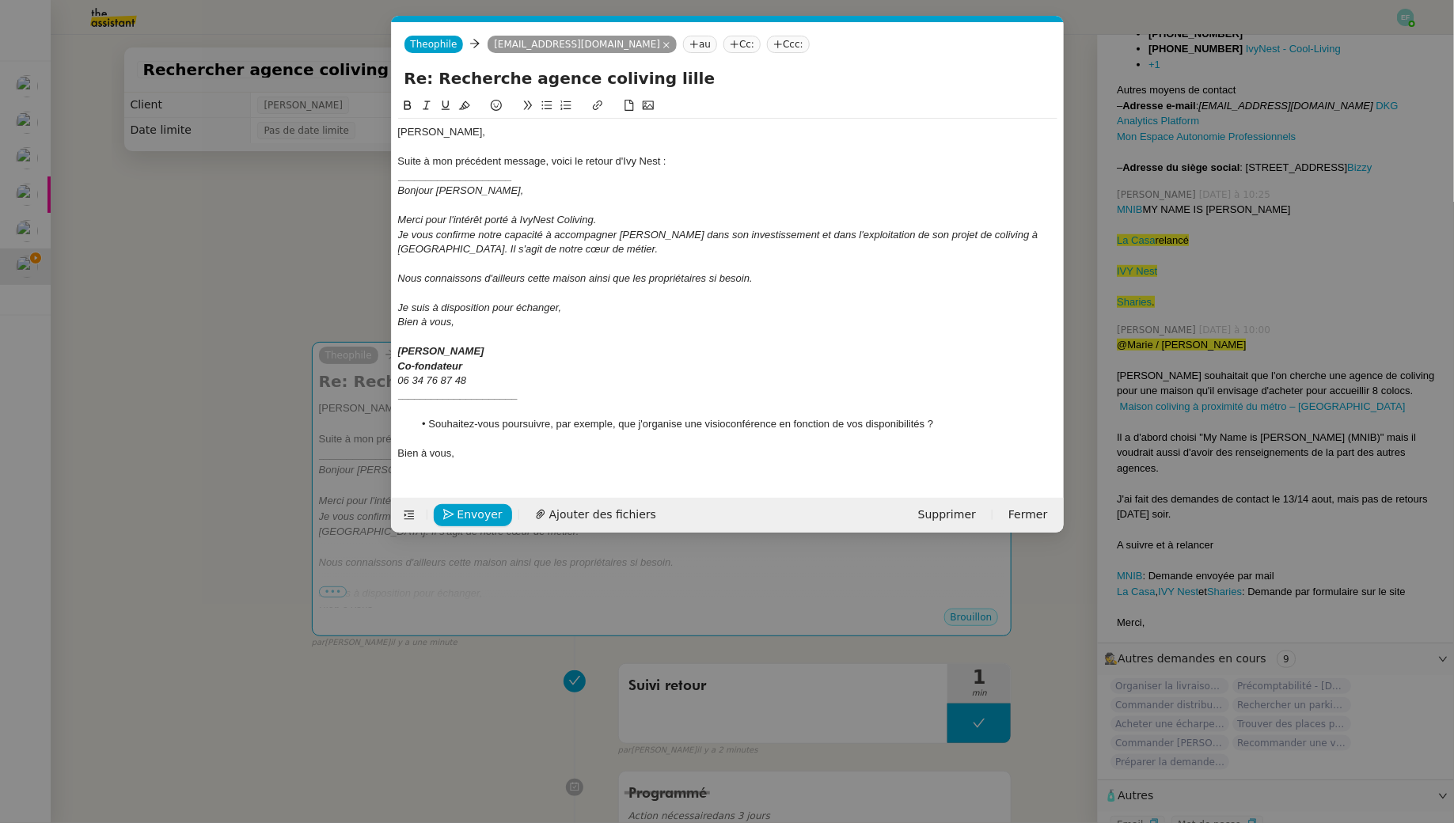
click at [548, 424] on li "Souhaitez-vous poursuivre, par exemple, que j'organise une visioconférence en f…" at bounding box center [735, 424] width 644 height 14
click at [323, 276] on nz-modal-container "Service TA - VOYAGE - PROPOSITION GLOBALE A utiliser dans le cadre de propositi…" at bounding box center [727, 411] width 1454 height 823
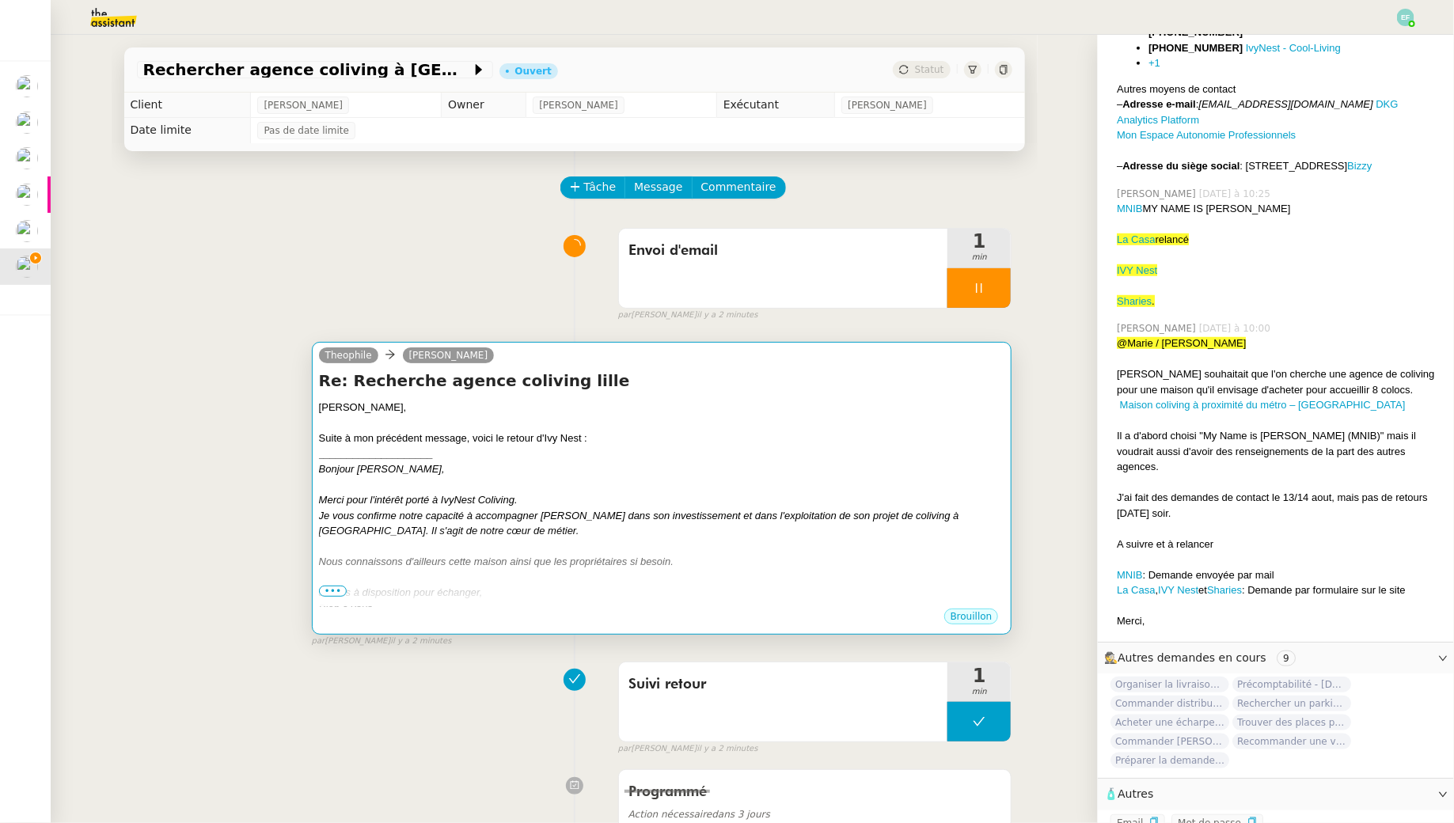
scroll to position [417, 0]
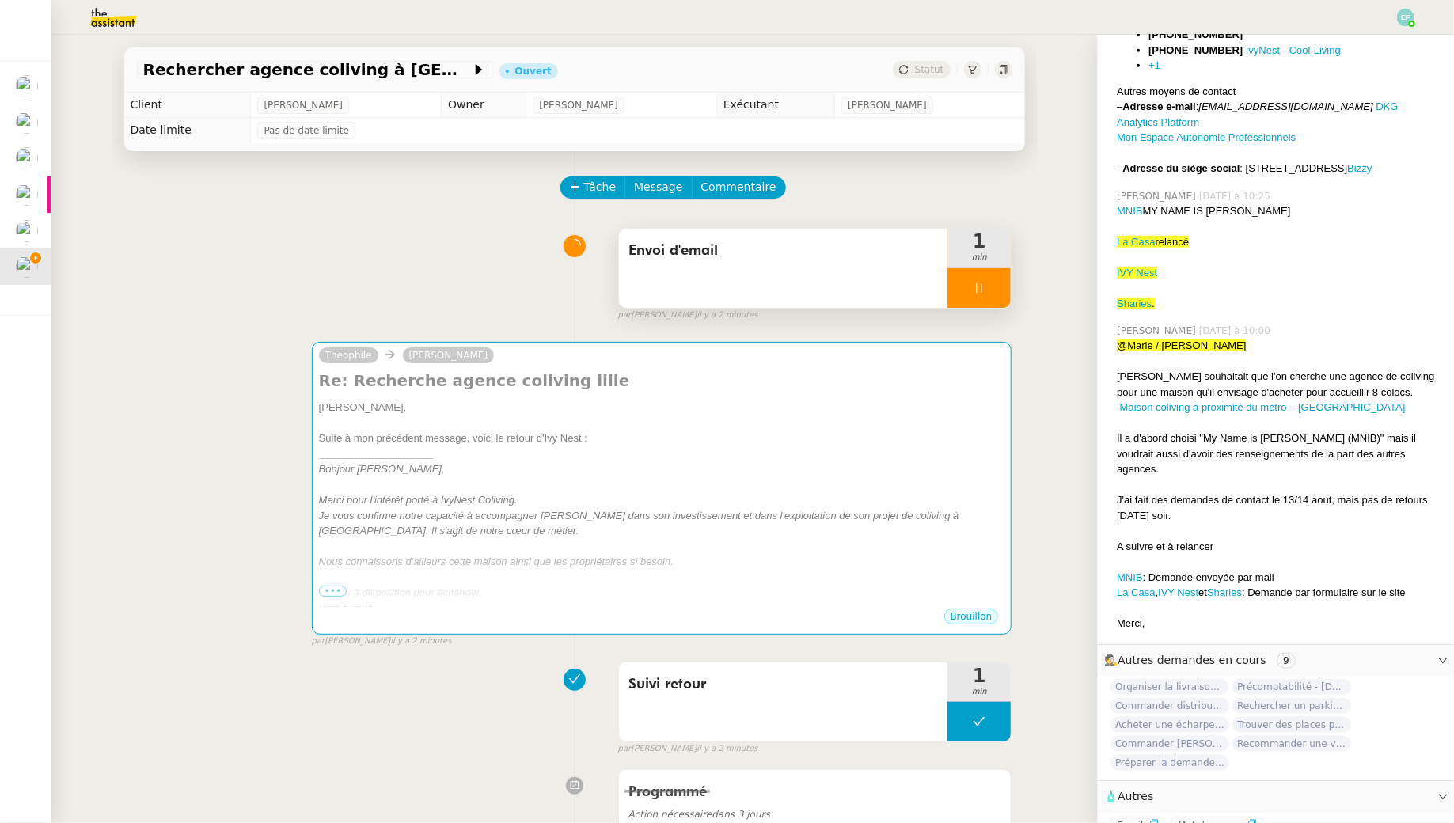
click at [989, 286] on div at bounding box center [978, 288] width 63 height 40
click at [955, 285] on div at bounding box center [963, 288] width 32 height 40
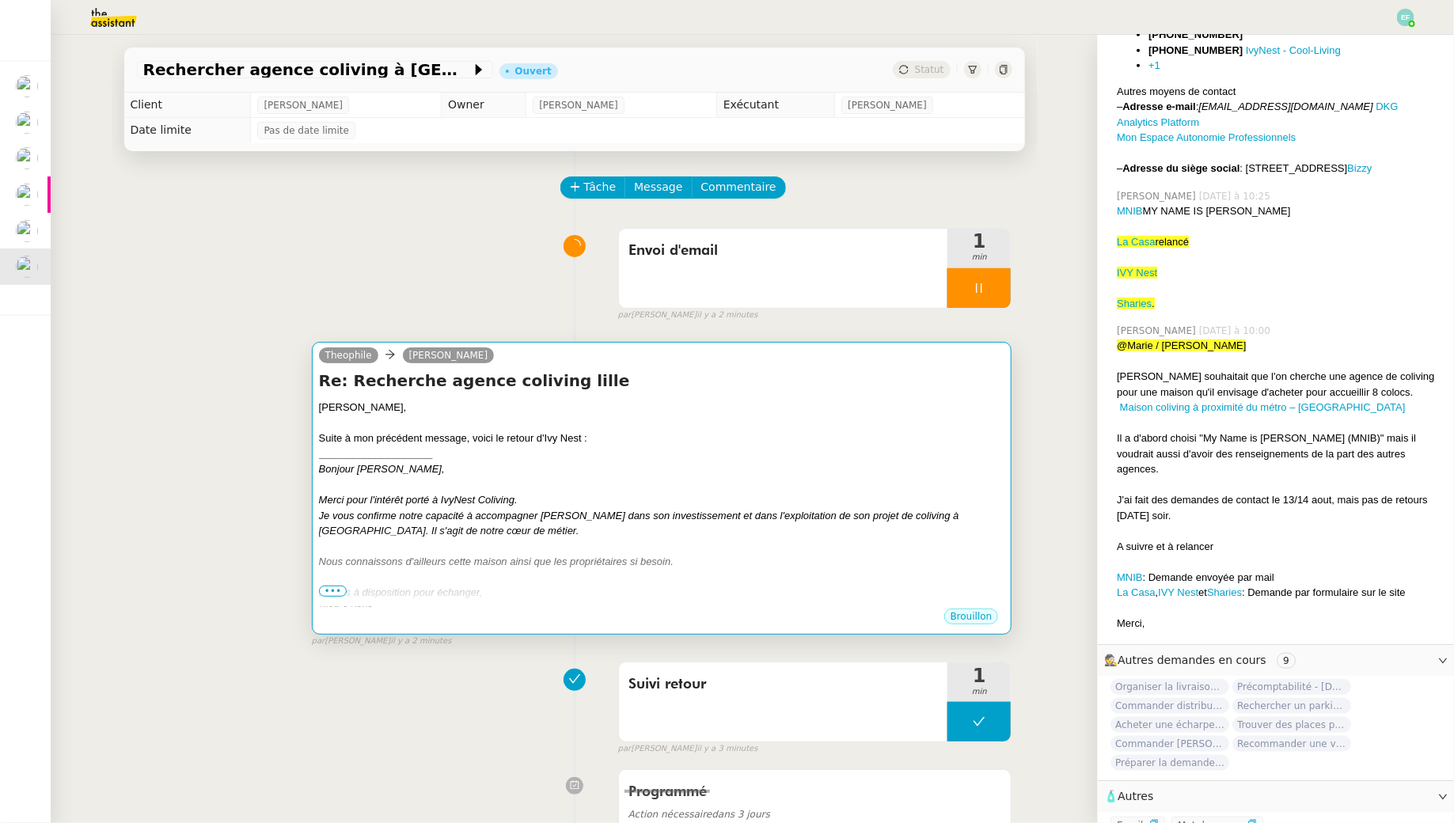
click at [780, 489] on div at bounding box center [662, 485] width 686 height 16
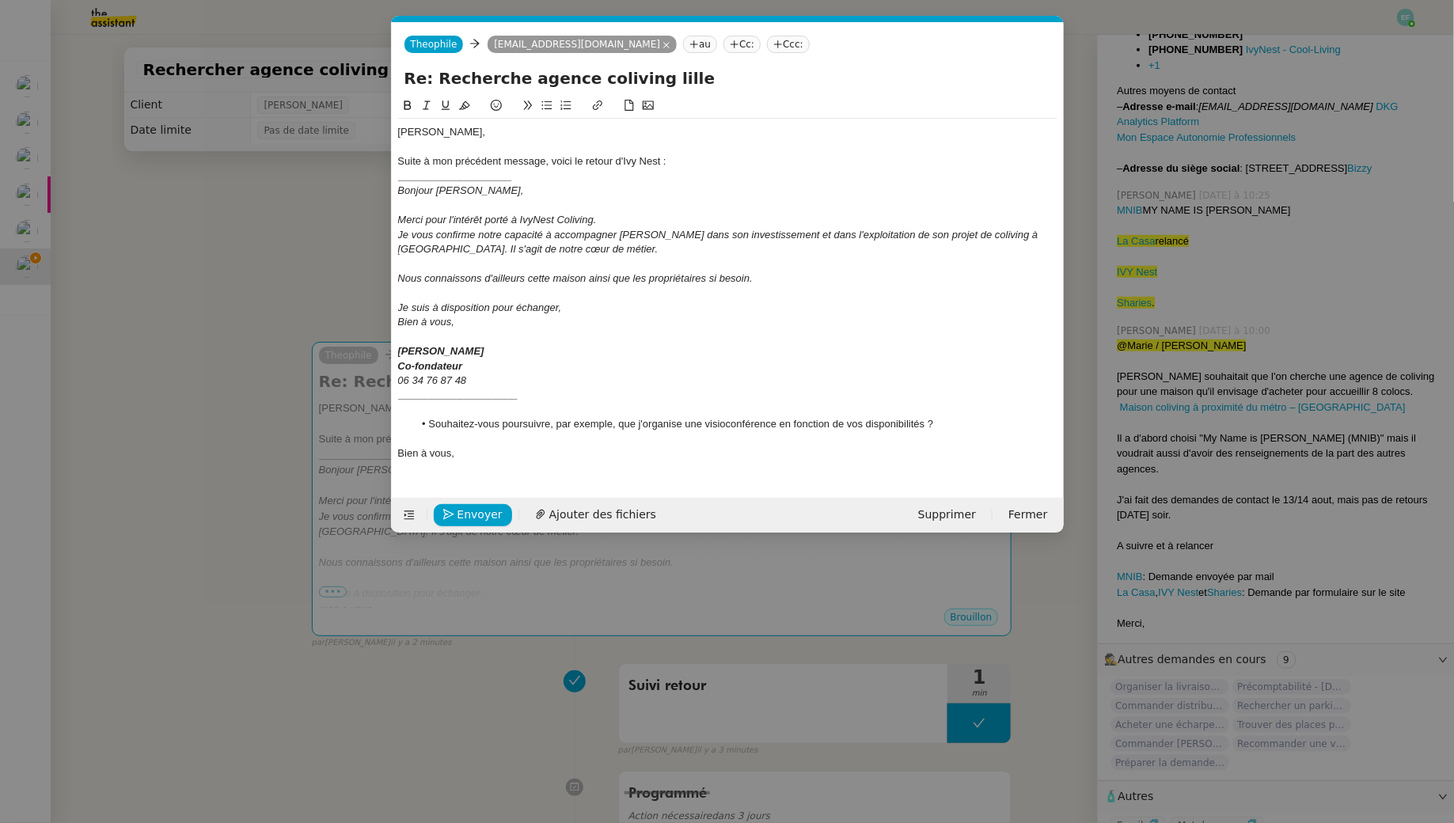
scroll to position [419, 0]
drag, startPoint x: 954, startPoint y: 427, endPoint x: 503, endPoint y: 423, distance: 451.1
click at [503, 423] on li "Souhaitez-vous poursuivre, par exemple, que j'organise une visioconférence en f…" at bounding box center [735, 424] width 644 height 14
drag, startPoint x: 501, startPoint y: 421, endPoint x: 536, endPoint y: 458, distance: 51.0
click at [501, 421] on li "Souhaitez-vous obtenir plus d'informations" at bounding box center [735, 424] width 644 height 14
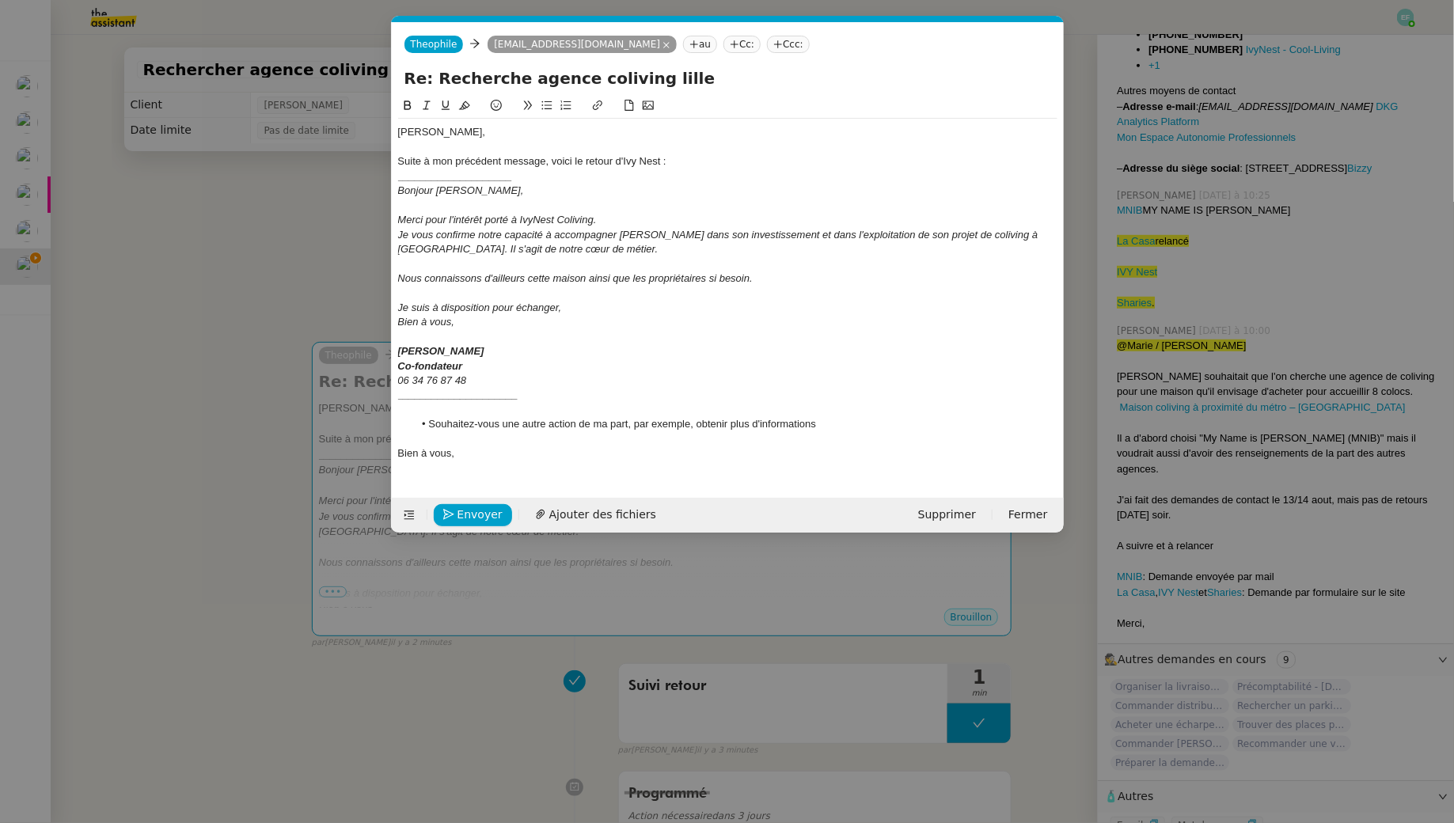
click at [836, 429] on li "Souhaitez-vous une autre action de ma part, par exemple, obtenir plus d'informa…" at bounding box center [735, 424] width 644 height 14
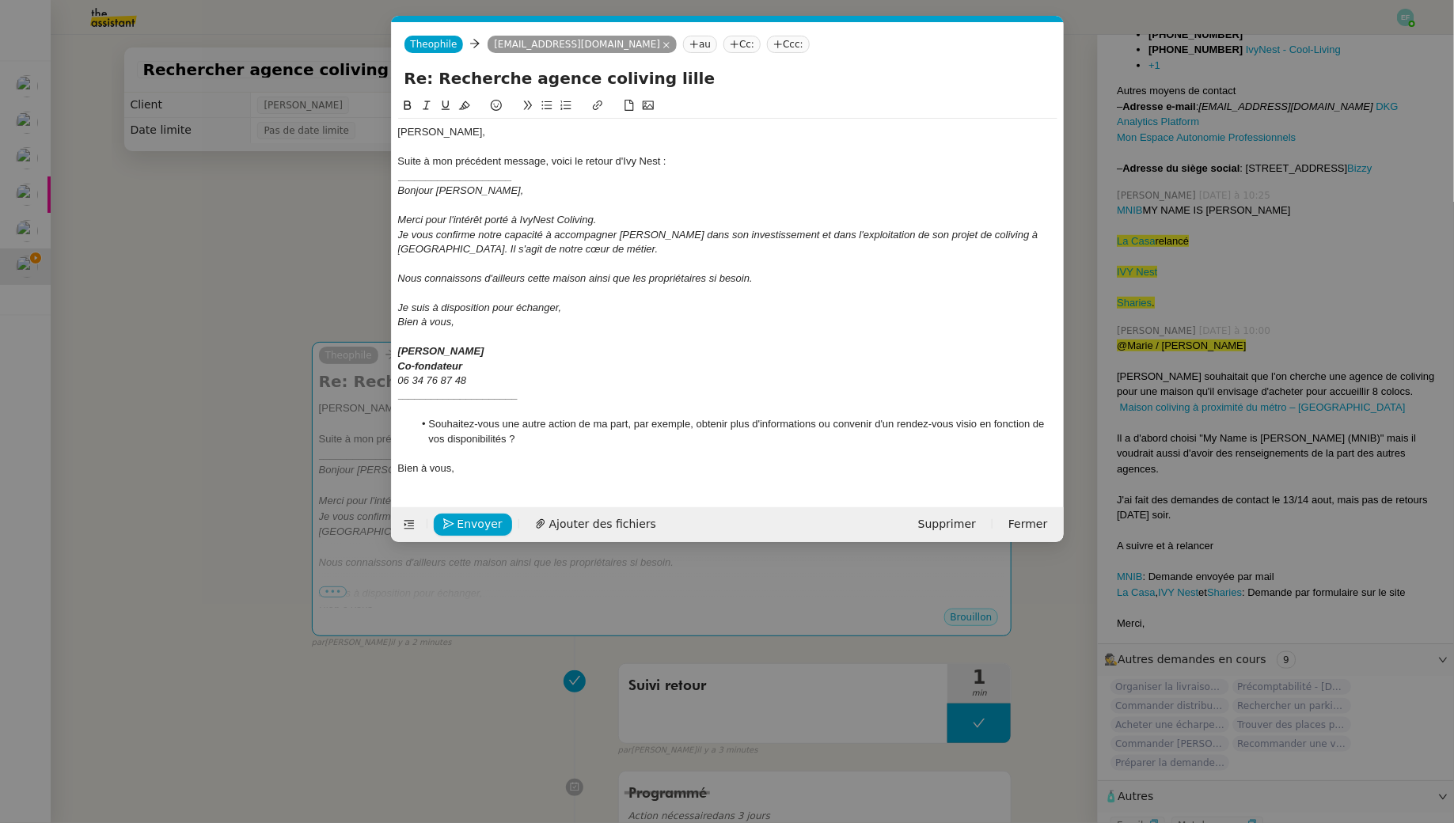
click at [522, 456] on div at bounding box center [727, 453] width 659 height 14
click at [522, 476] on div "Jean-Baptiste, Suite à mon précédent message, voici le retour d'Ivy Nest : ____…" at bounding box center [727, 300] width 659 height 363
click at [559, 441] on li "Souhaitez-vous une autre action de ma part, par exemple, obtenir plus d'informa…" at bounding box center [735, 431] width 644 height 29
click at [958, 424] on li "Souhaitez-vous une autre action de ma part, par exemple, obtenir plus d'informa…" at bounding box center [735, 431] width 644 height 29
drag, startPoint x: 994, startPoint y: 423, endPoint x: 1051, endPoint y: 421, distance: 57.0
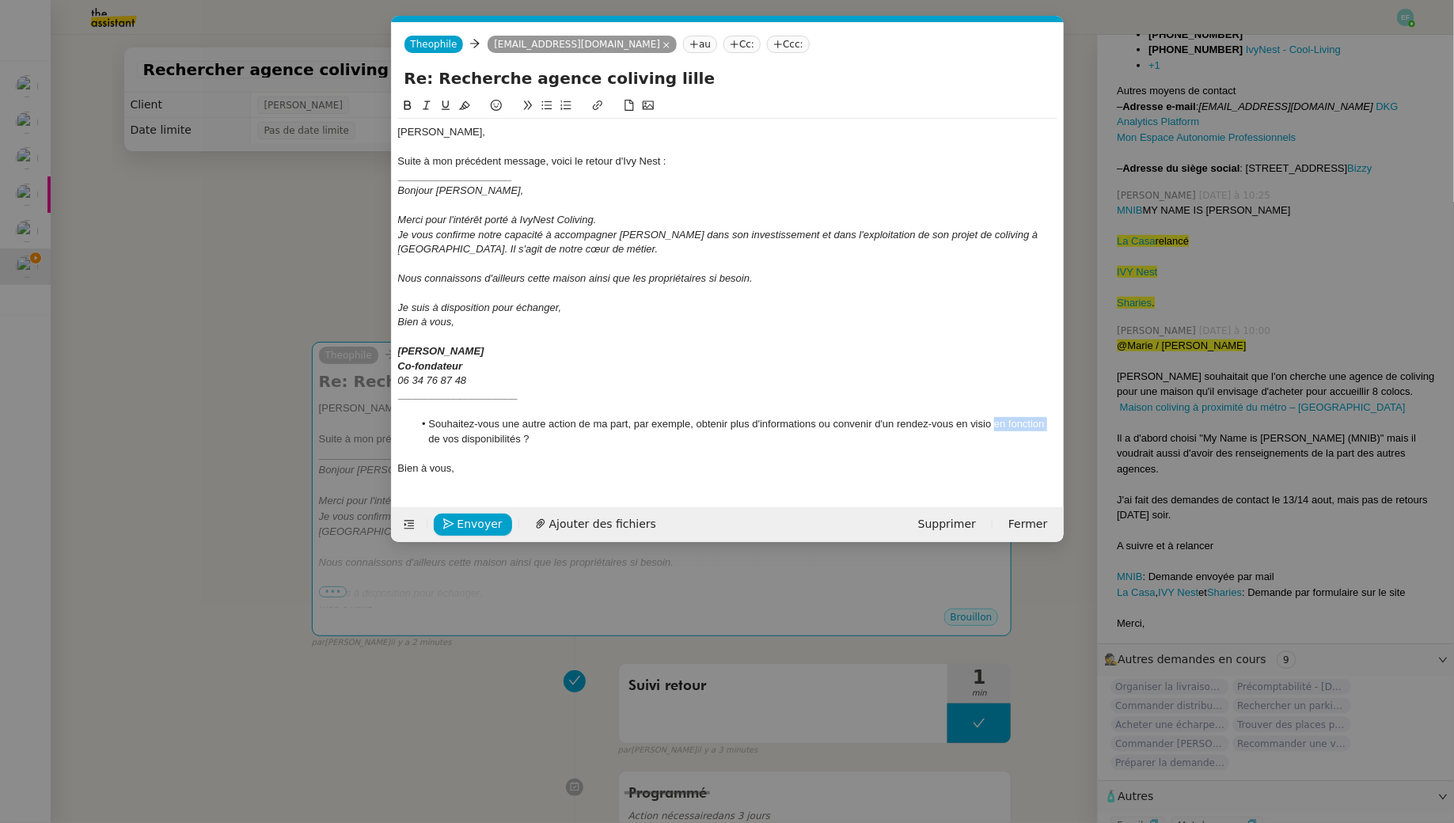
click at [1051, 421] on li "Souhaitez-vous une autre action de ma part, par exemple, obtenir plus d'informa…" at bounding box center [735, 431] width 644 height 29
click at [522, 437] on li "Souhaitez-vous une autre action de ma part, par exemple, obtenir plus d'informa…" at bounding box center [735, 431] width 644 height 29
click at [454, 525] on button "Envoyer" at bounding box center [473, 525] width 78 height 22
click at [454, 525] on button "Confirmer l'envoi" at bounding box center [498, 525] width 128 height 22
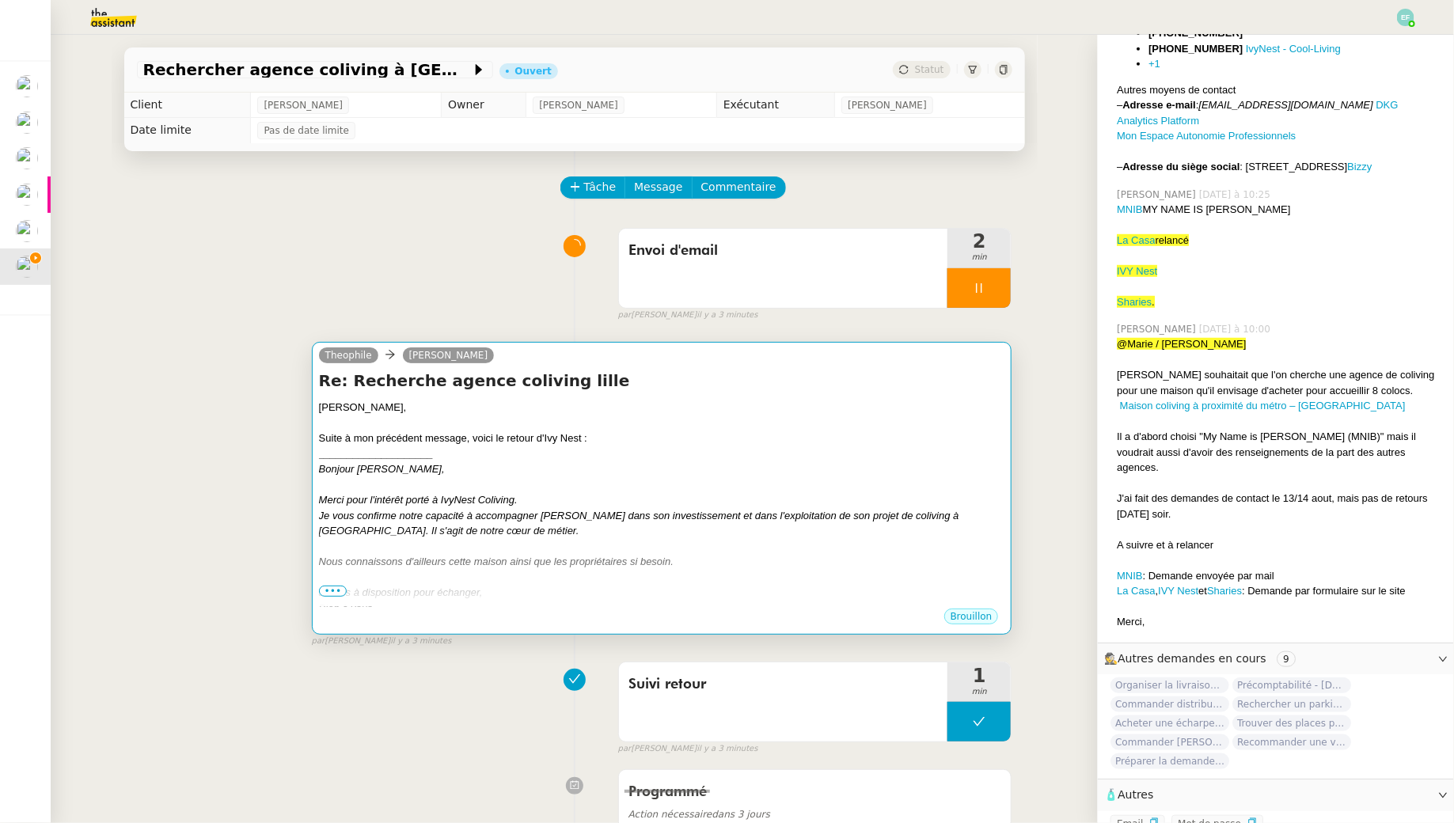
scroll to position [417, 0]
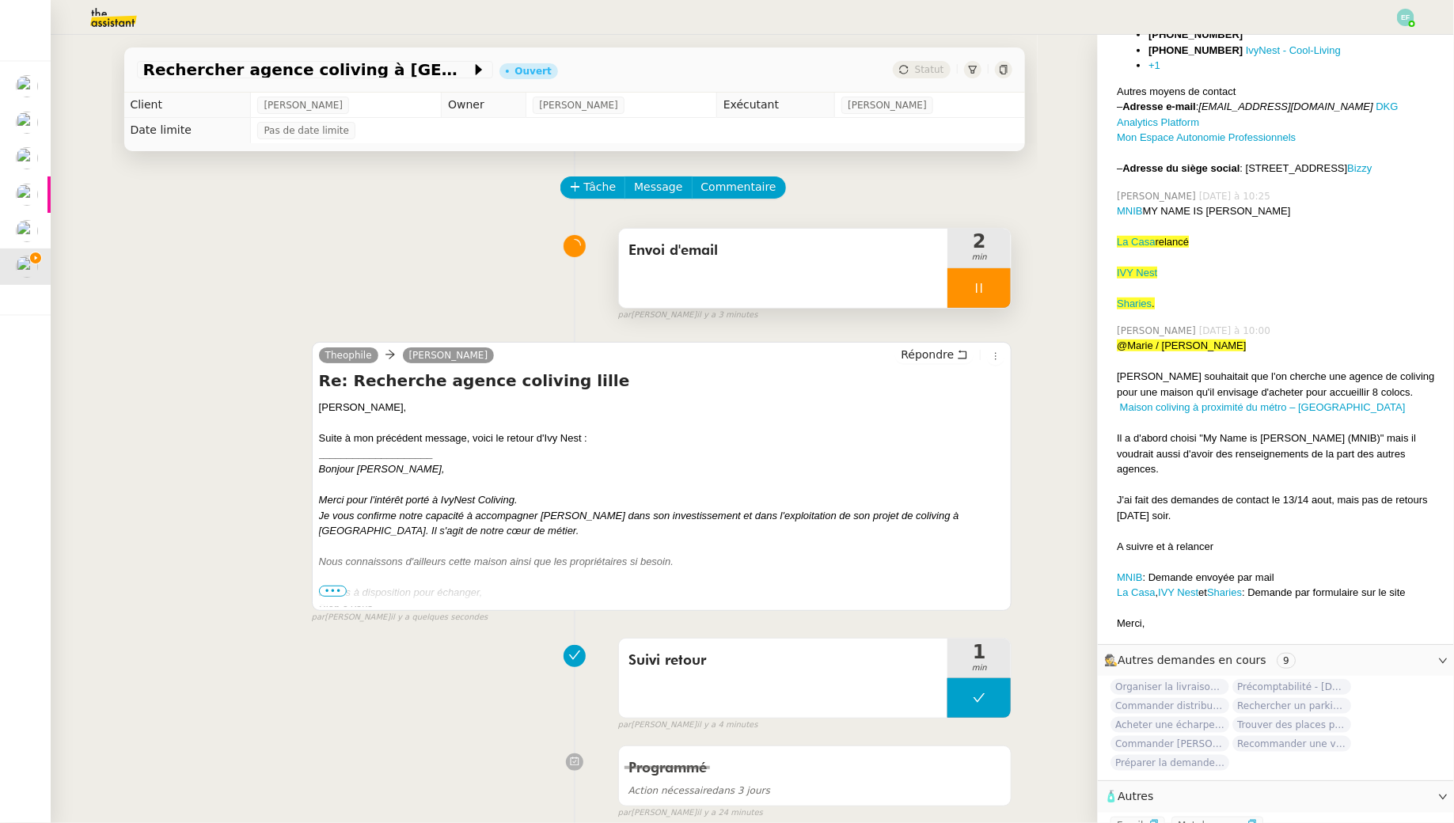
click at [987, 292] on div at bounding box center [978, 288] width 63 height 40
click at [1000, 292] on icon at bounding box center [994, 288] width 13 height 13
click at [331, 587] on span "•••" at bounding box center [333, 591] width 28 height 11
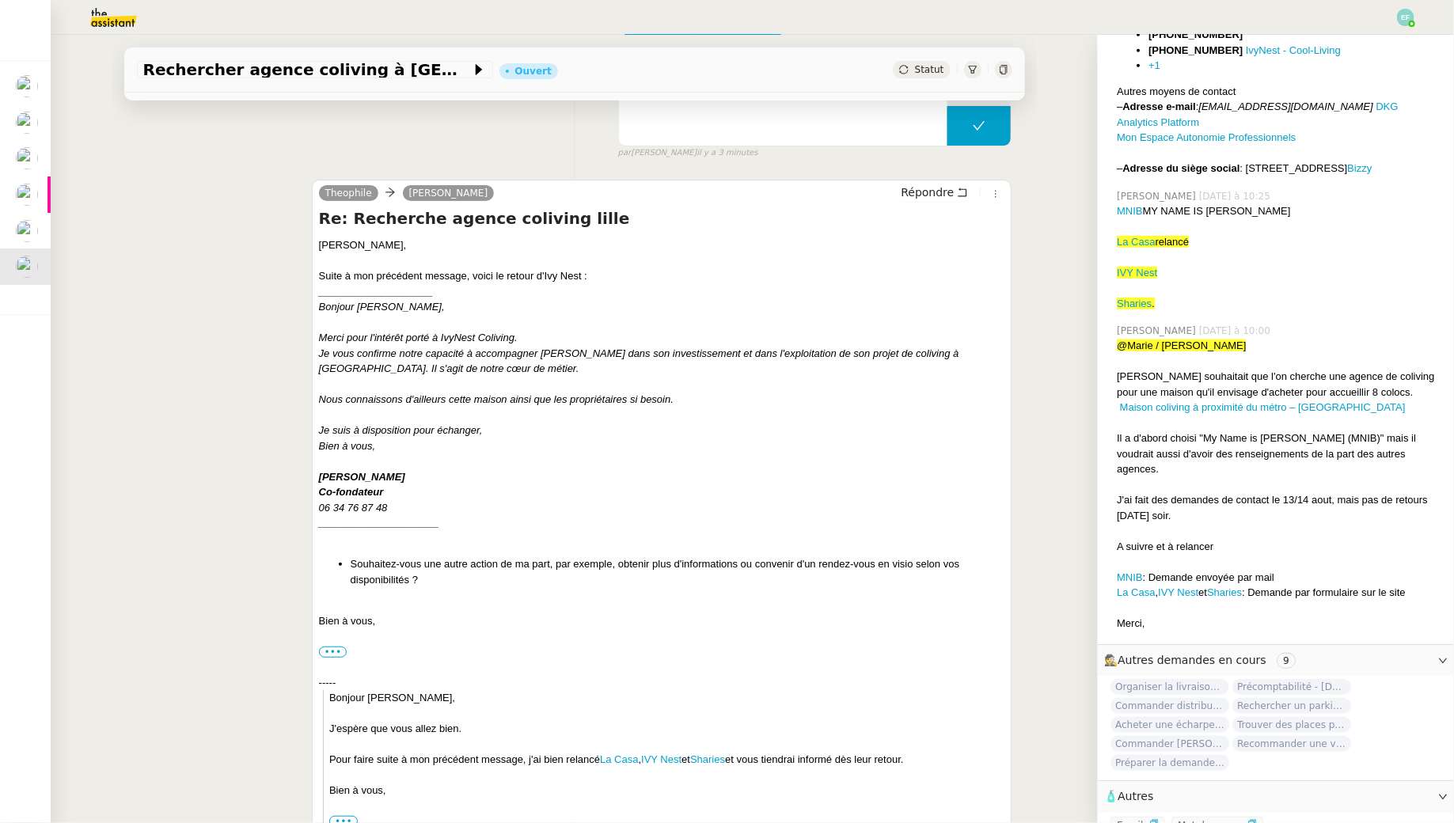
scroll to position [0, 0]
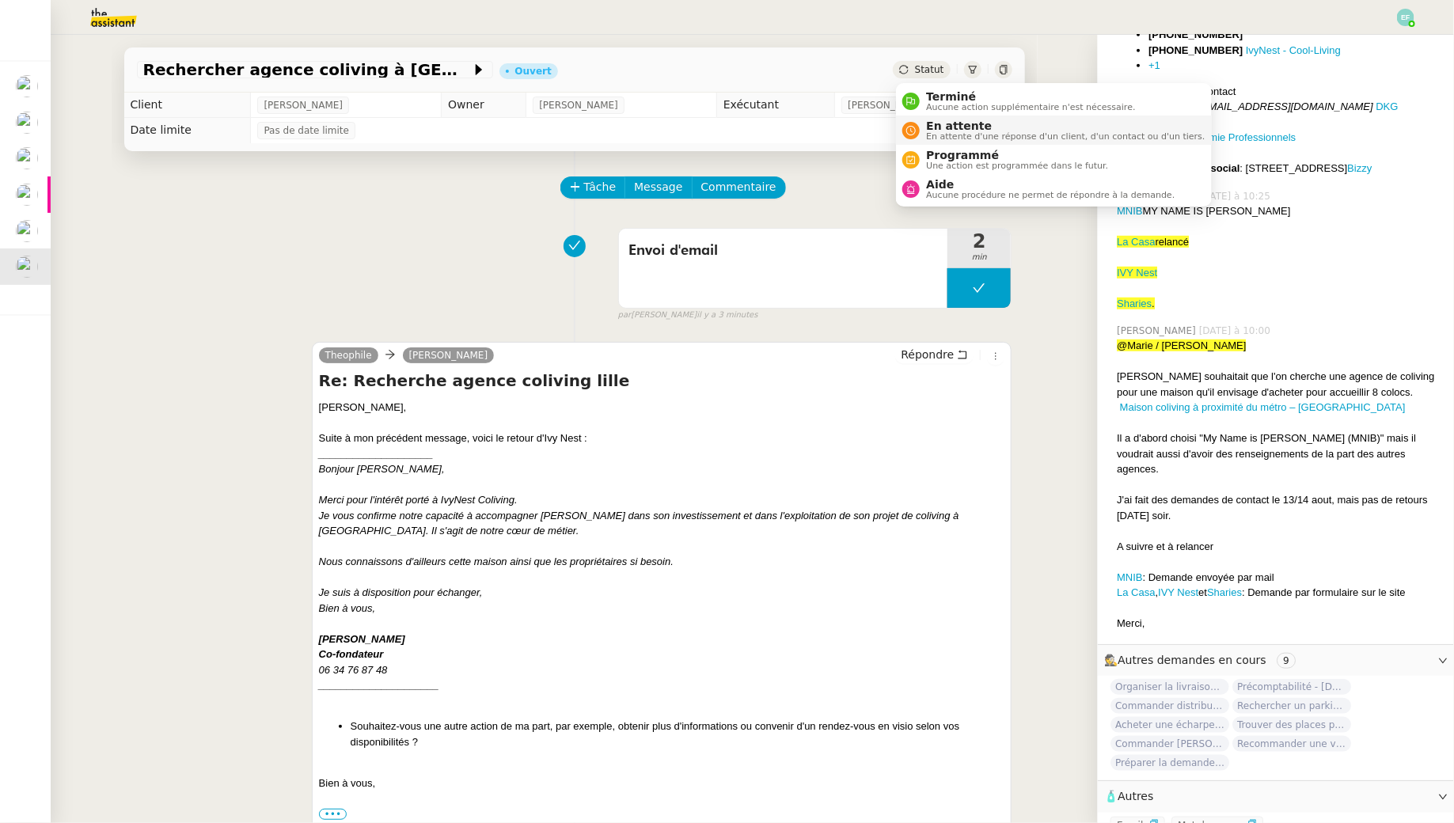
click at [924, 127] on div "En attente En attente d'une réponse d'un client, d'un contact ou d'un tiers." at bounding box center [1062, 129] width 285 height 21
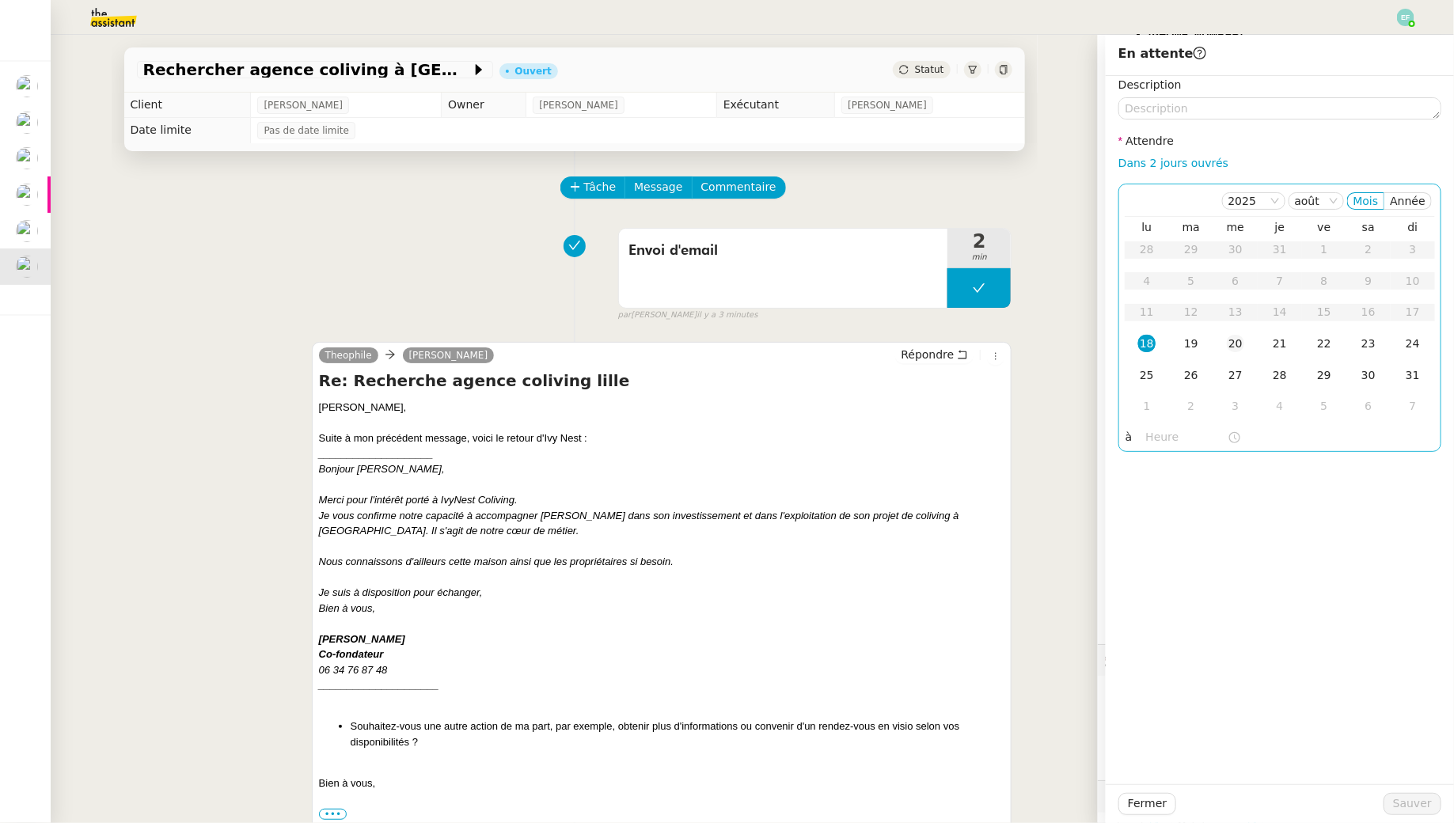
click at [1242, 338] on div "20" at bounding box center [1235, 343] width 17 height 17
click at [1418, 806] on span "Sauver" at bounding box center [1412, 804] width 39 height 18
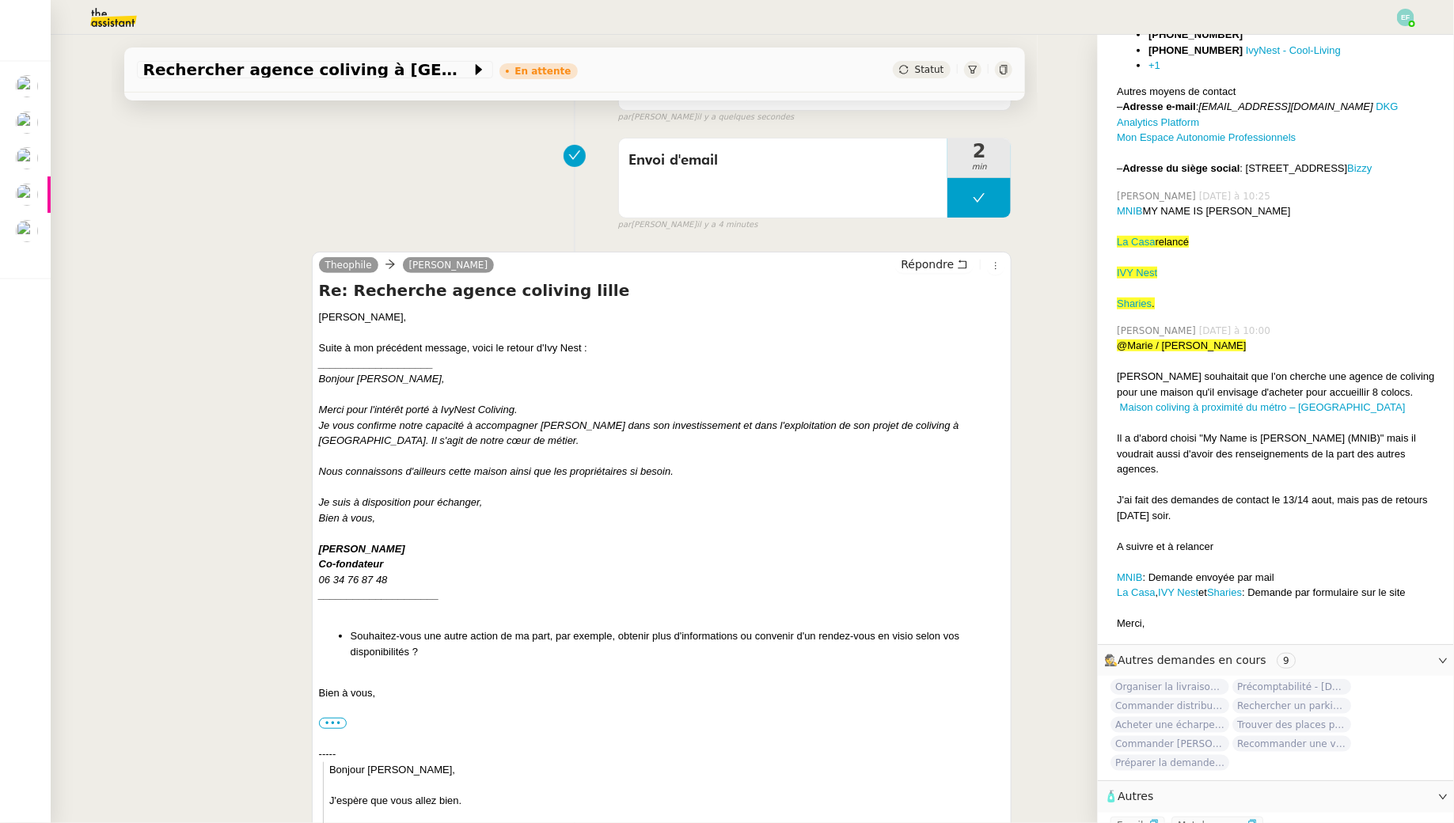
scroll to position [180, 0]
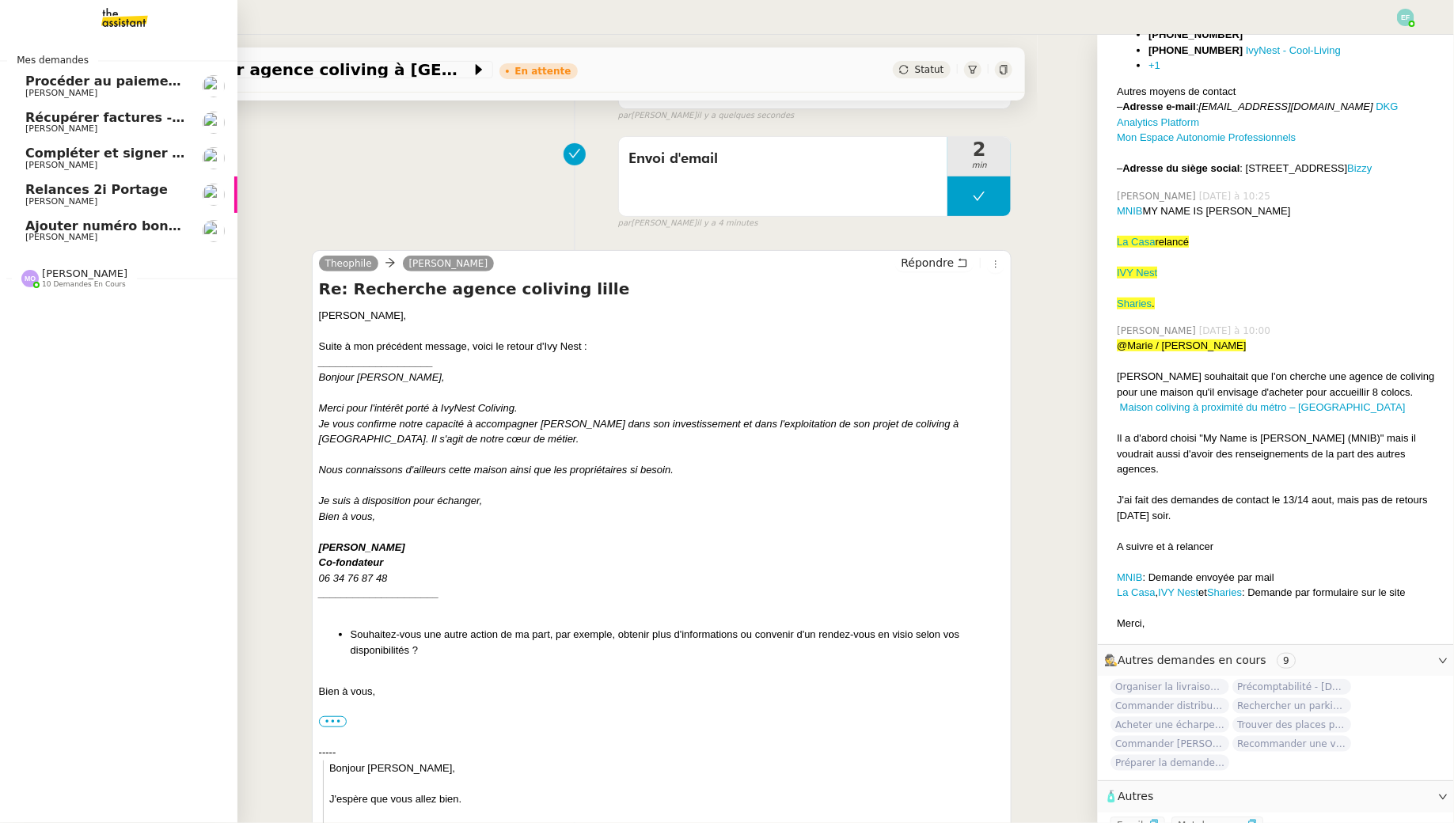
click at [106, 127] on span "[PERSON_NAME]" at bounding box center [105, 128] width 160 height 9
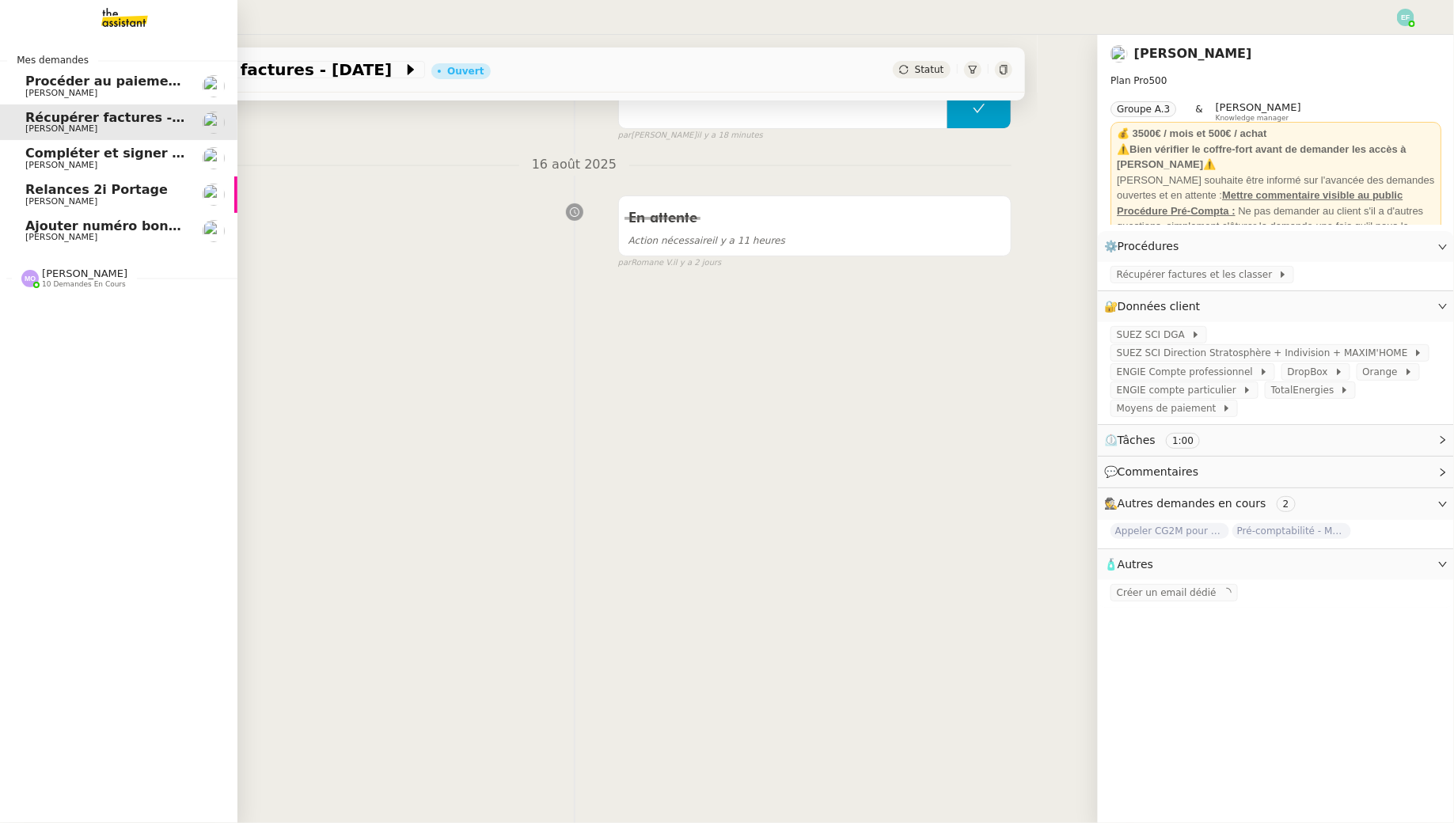
click at [30, 168] on span "[PERSON_NAME]" at bounding box center [61, 165] width 72 height 10
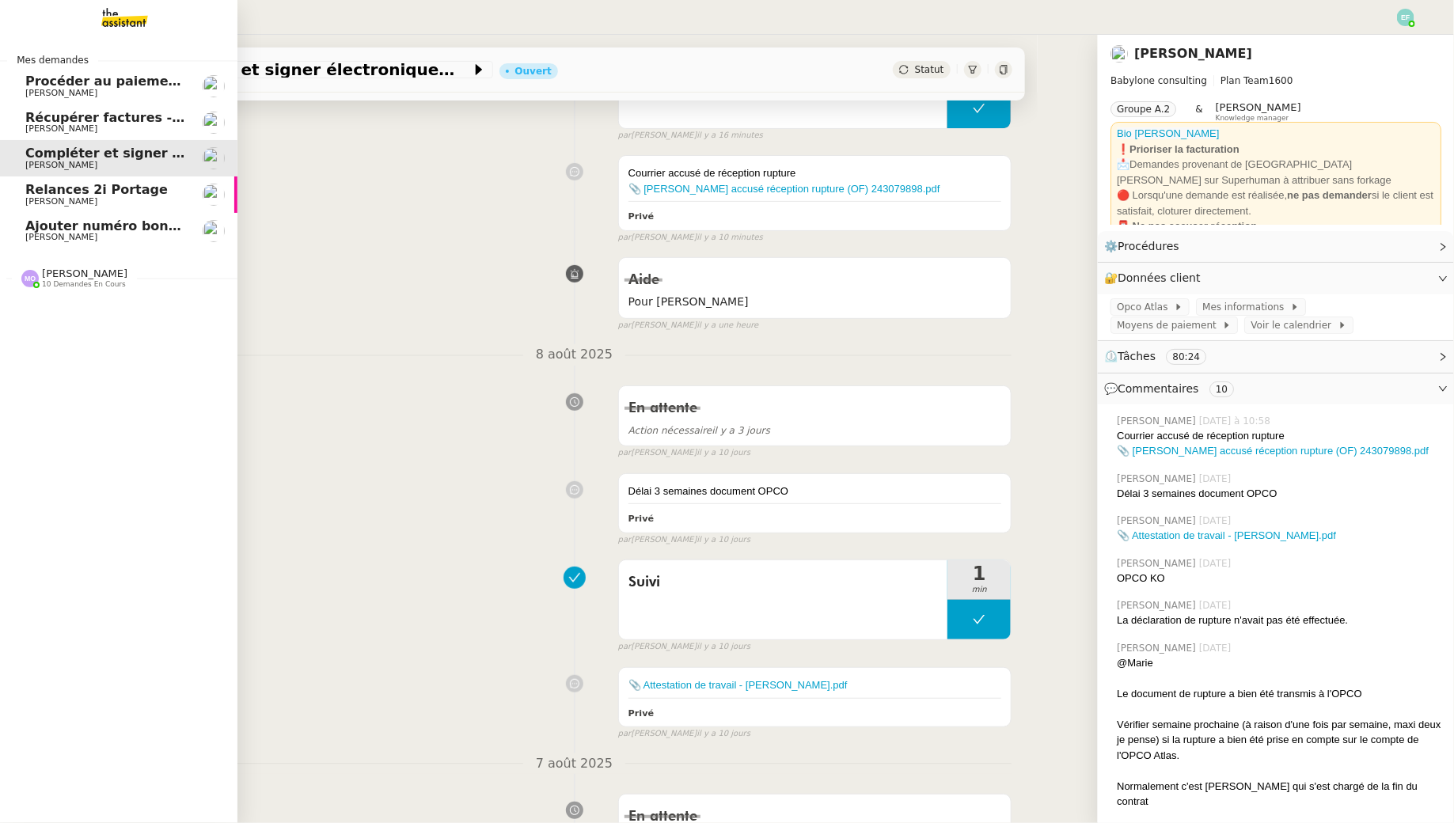
click at [69, 199] on span "[PERSON_NAME]" at bounding box center [61, 201] width 72 height 10
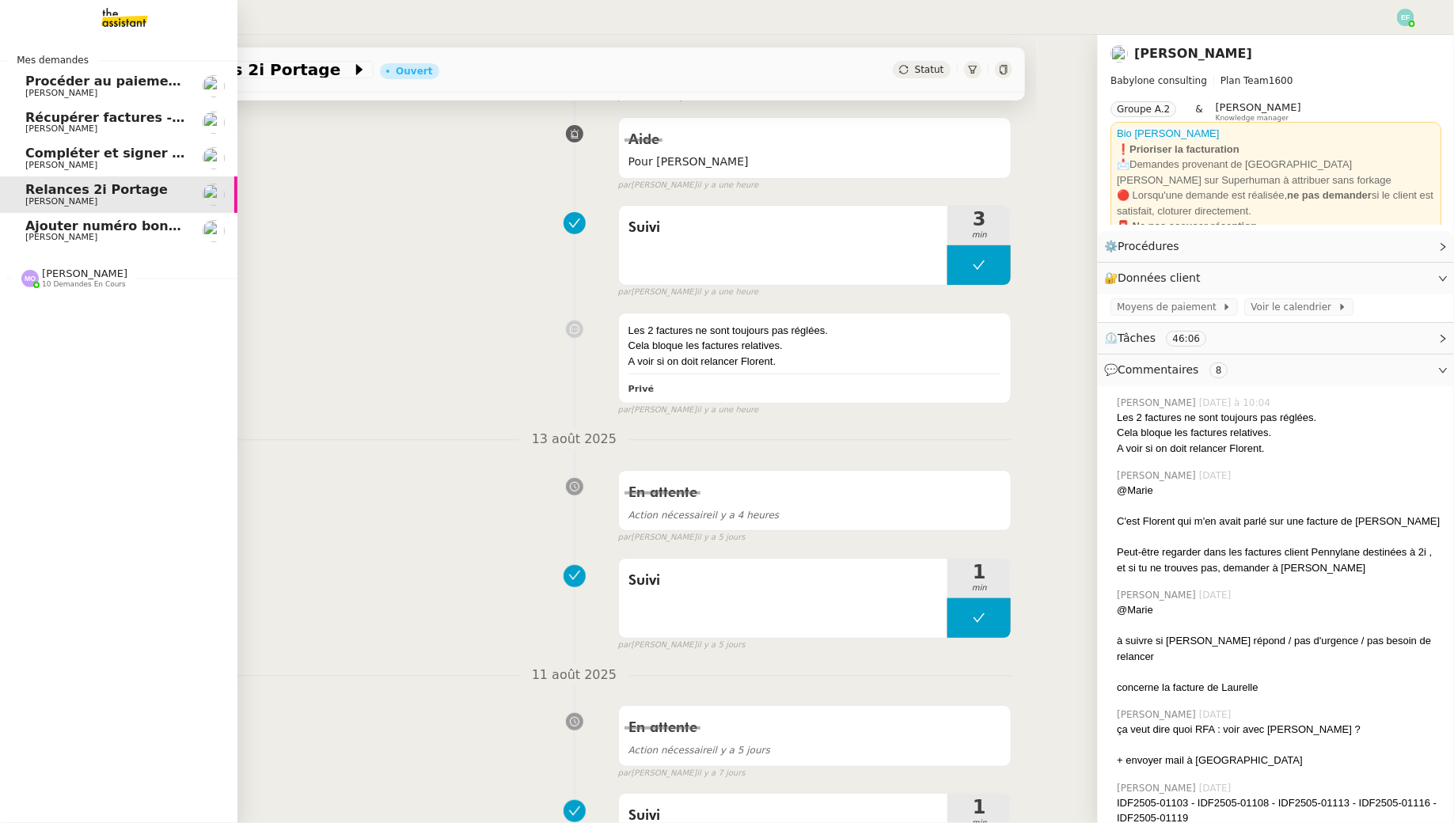
click at [83, 233] on span "[PERSON_NAME]" at bounding box center [105, 237] width 160 height 9
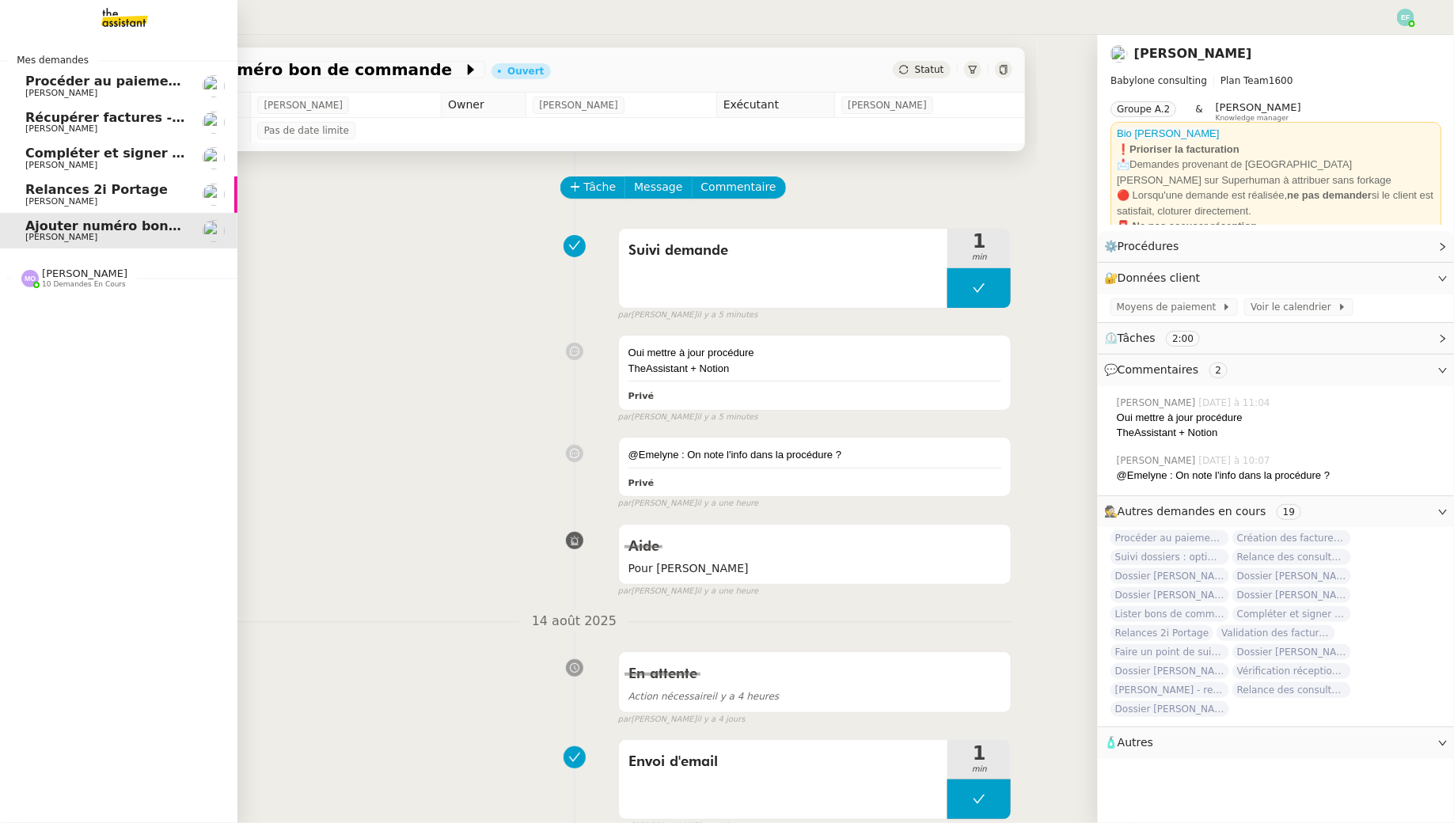
click at [45, 201] on span "[PERSON_NAME]" at bounding box center [61, 201] width 72 height 10
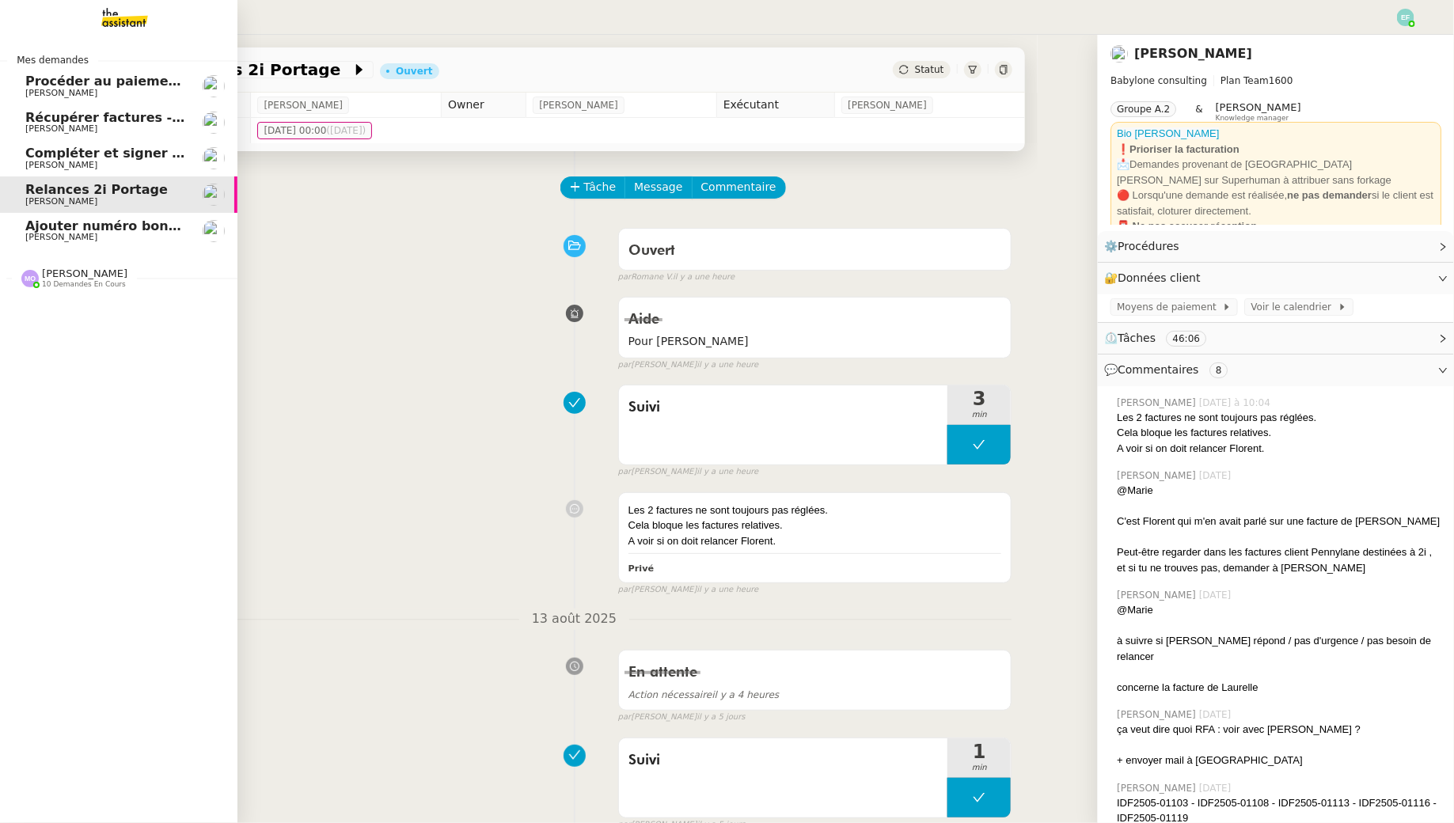
click at [123, 142] on link "Compléter et signer électroniquement le document de Sofiane Florent Seiler" at bounding box center [118, 158] width 237 height 36
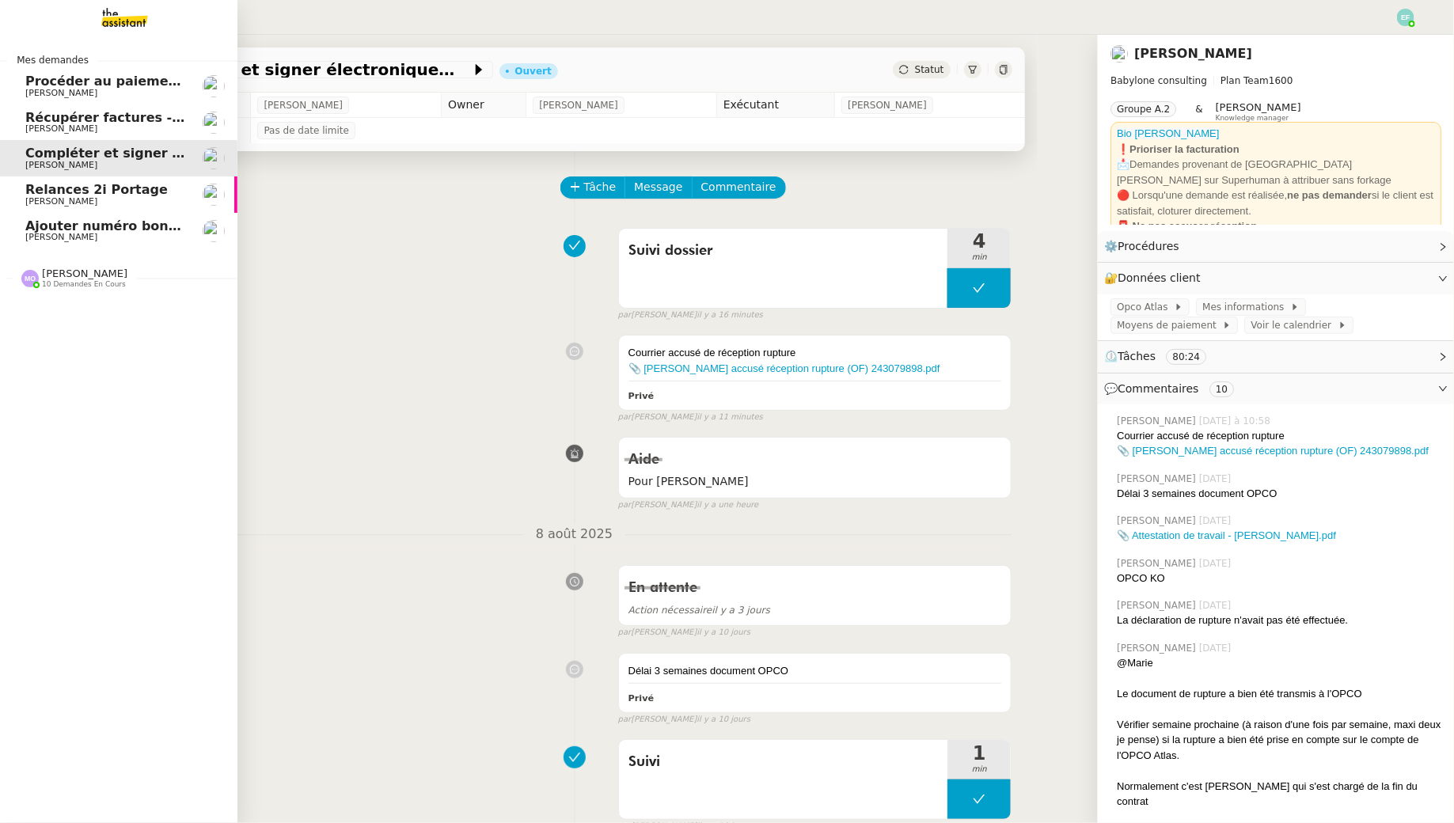
click at [32, 126] on span "[PERSON_NAME]" at bounding box center [61, 128] width 72 height 10
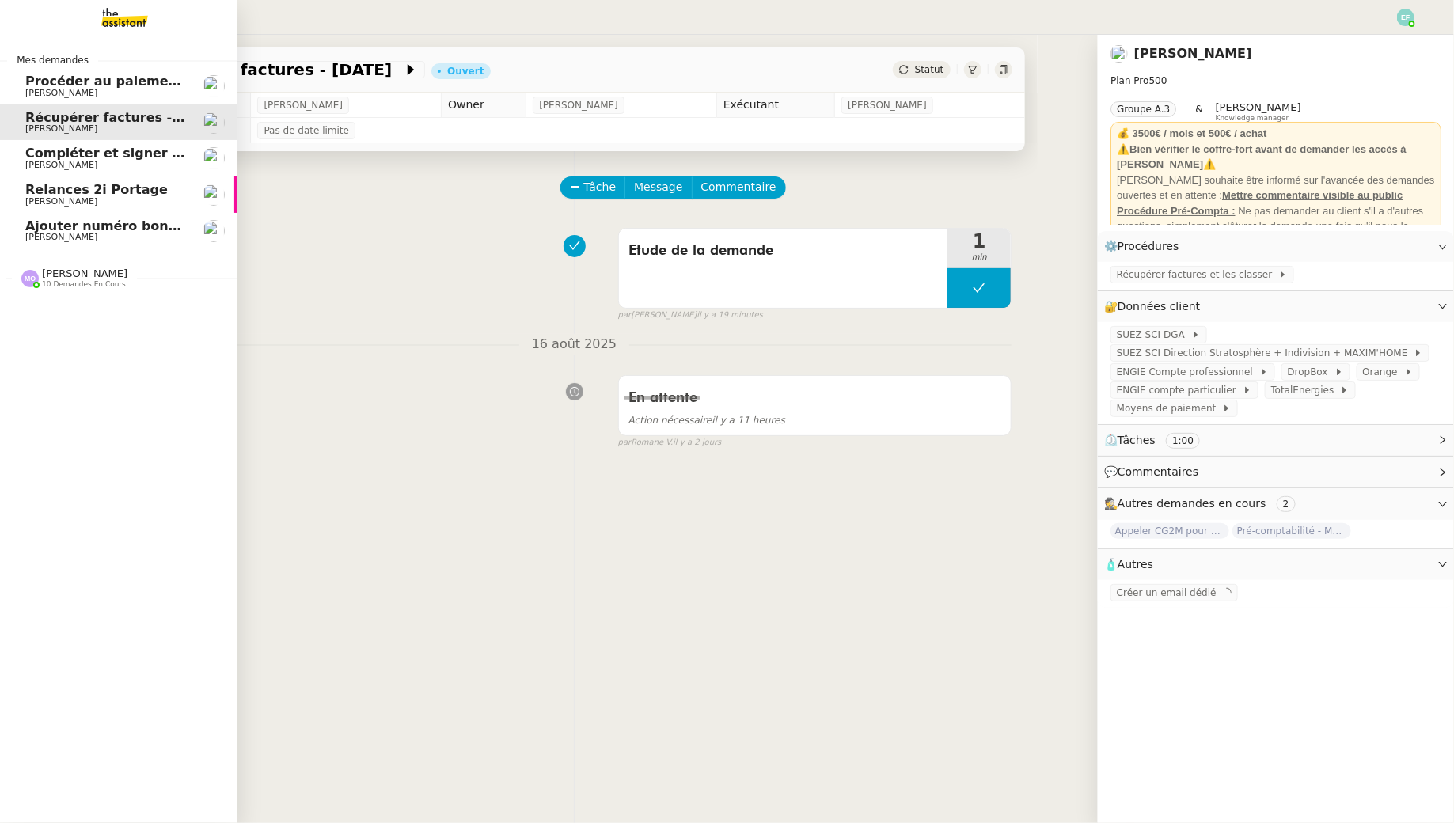
click at [36, 97] on span "[PERSON_NAME]" at bounding box center [61, 93] width 72 height 10
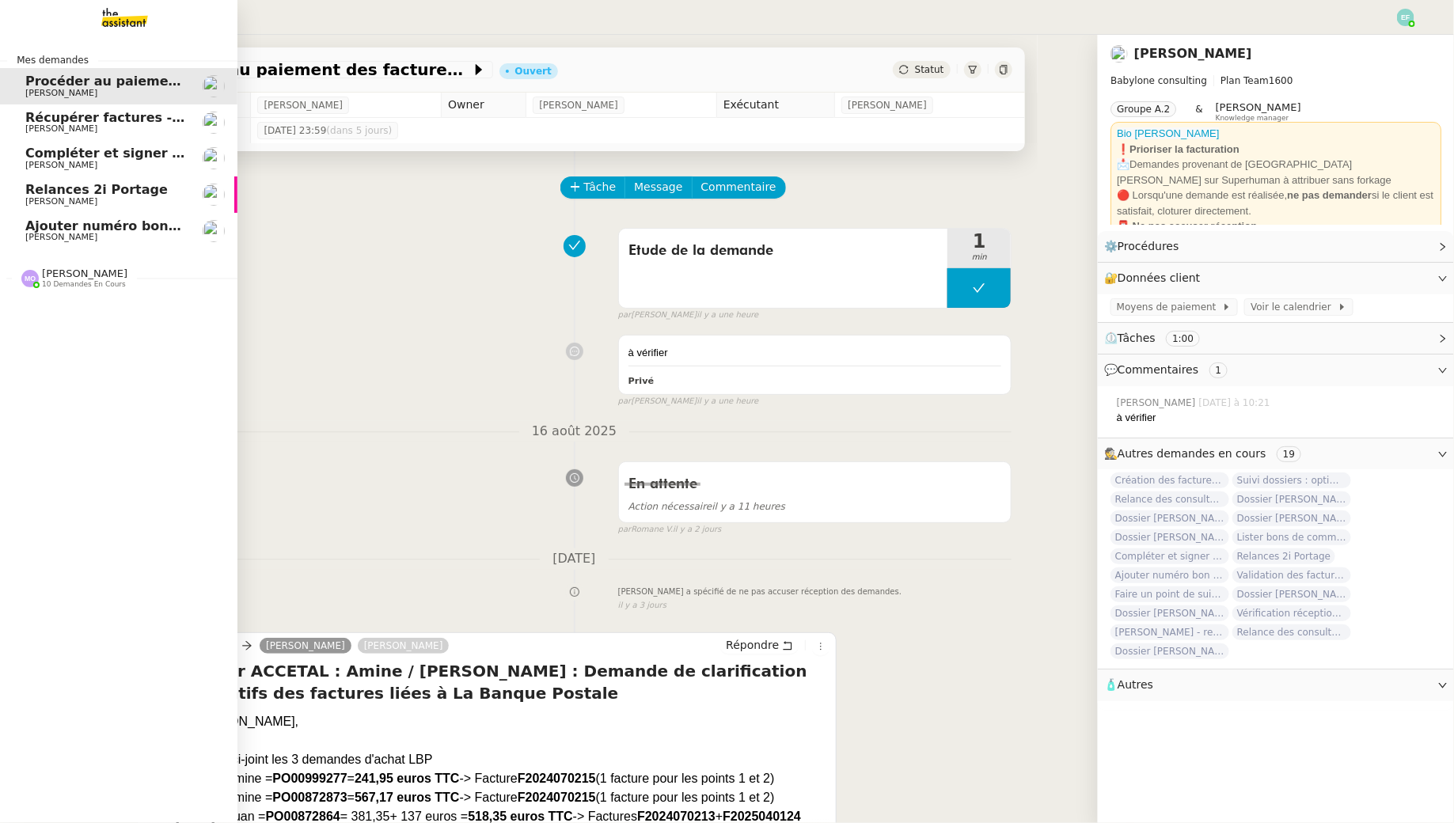
click at [56, 189] on span "Relances 2i Portage" at bounding box center [96, 189] width 142 height 15
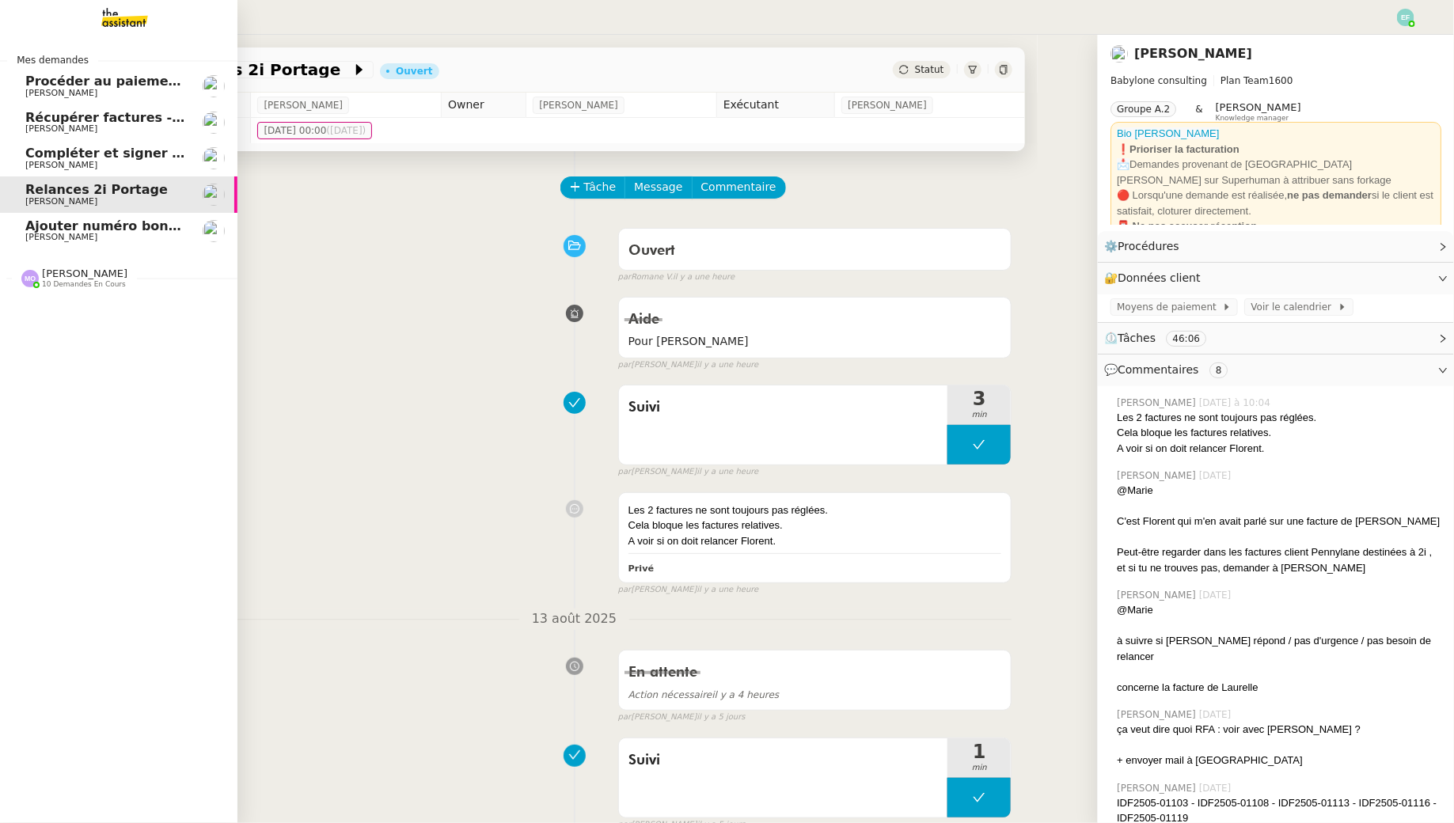
click at [67, 157] on span "Compléter et signer électroniquement le document de Sofiane" at bounding box center [280, 153] width 510 height 15
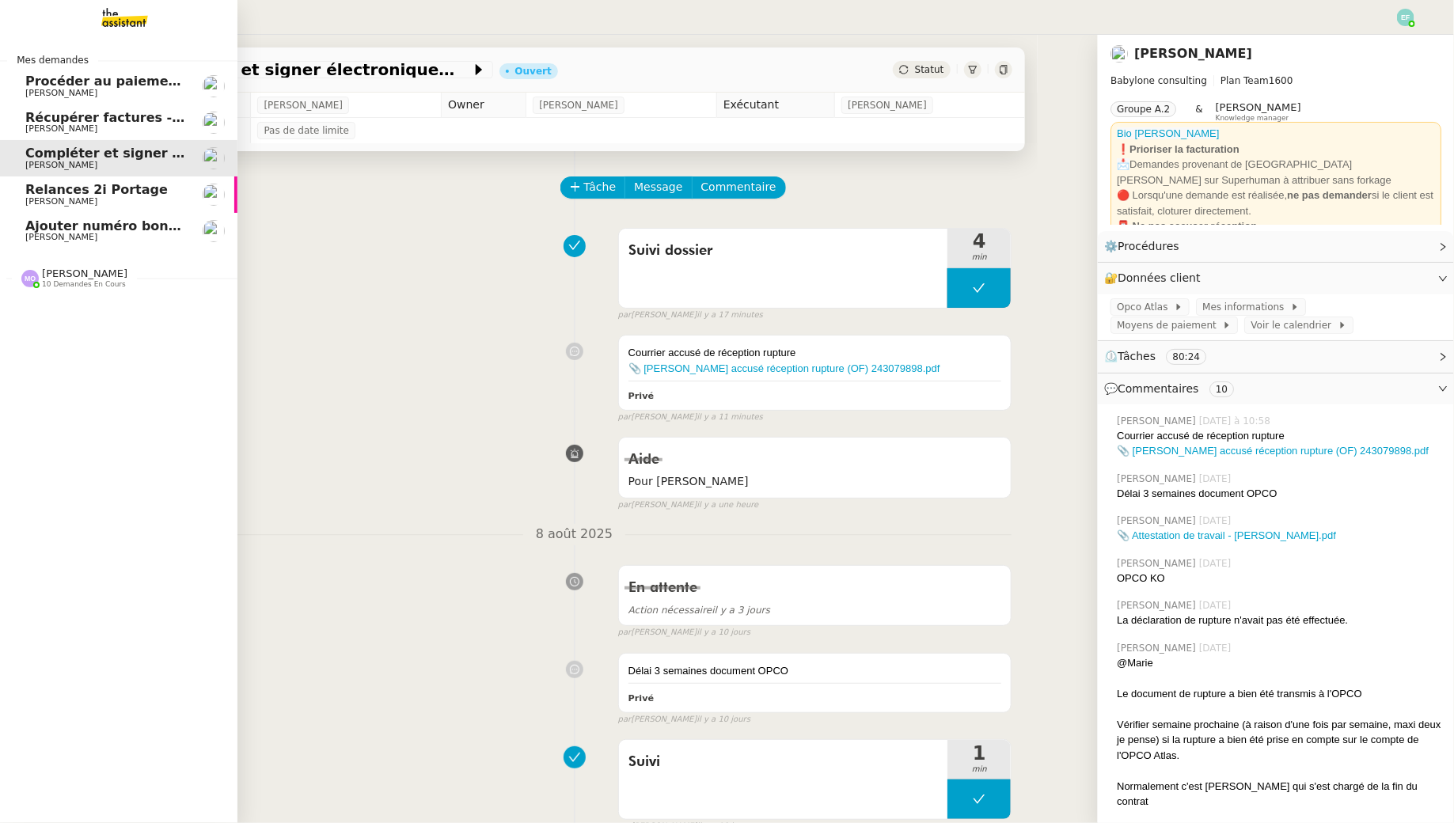
click at [66, 231] on span "Ajouter numéro bon de commande" at bounding box center [149, 225] width 248 height 15
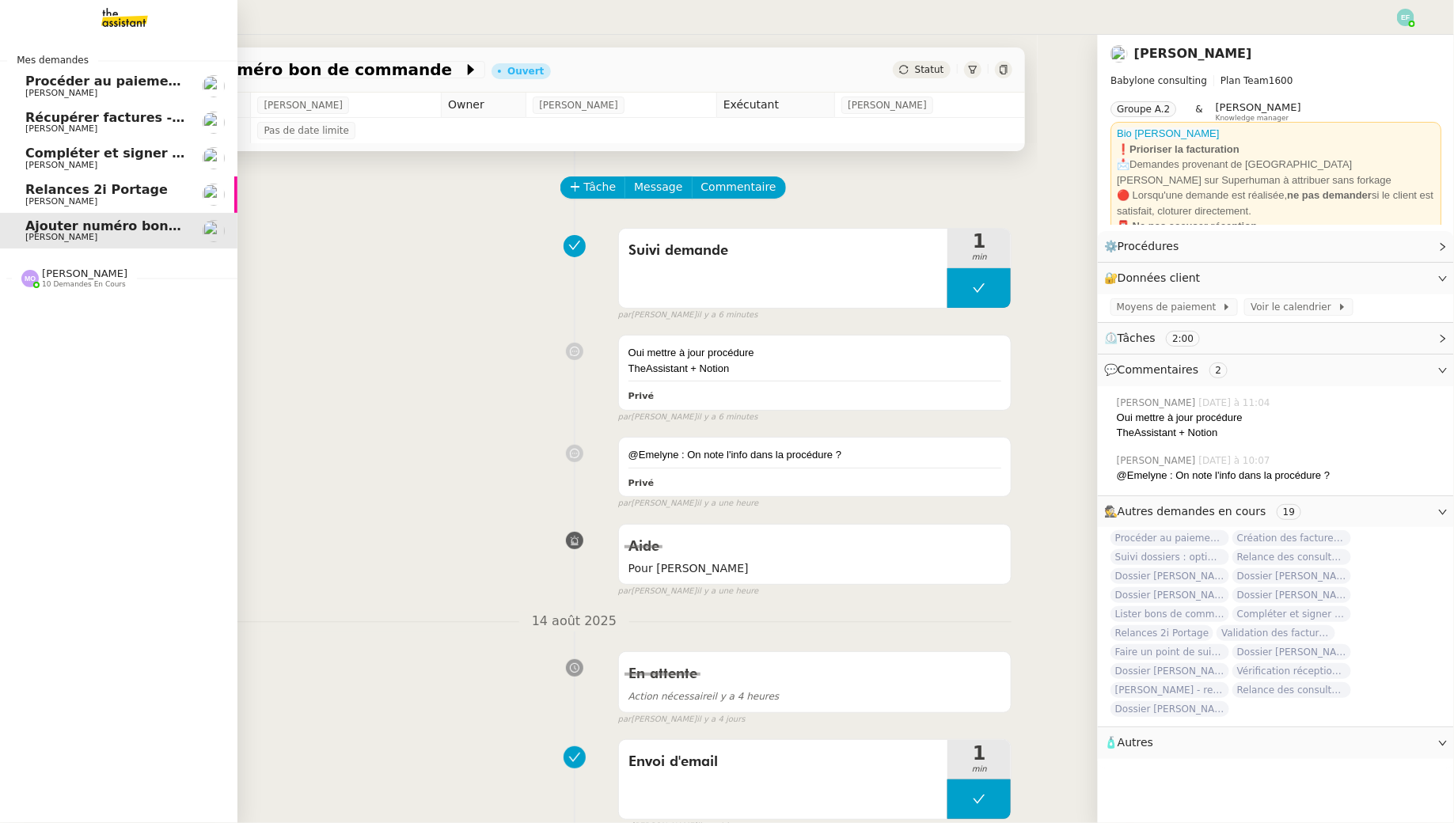
click at [90, 198] on span "[PERSON_NAME]" at bounding box center [105, 201] width 160 height 9
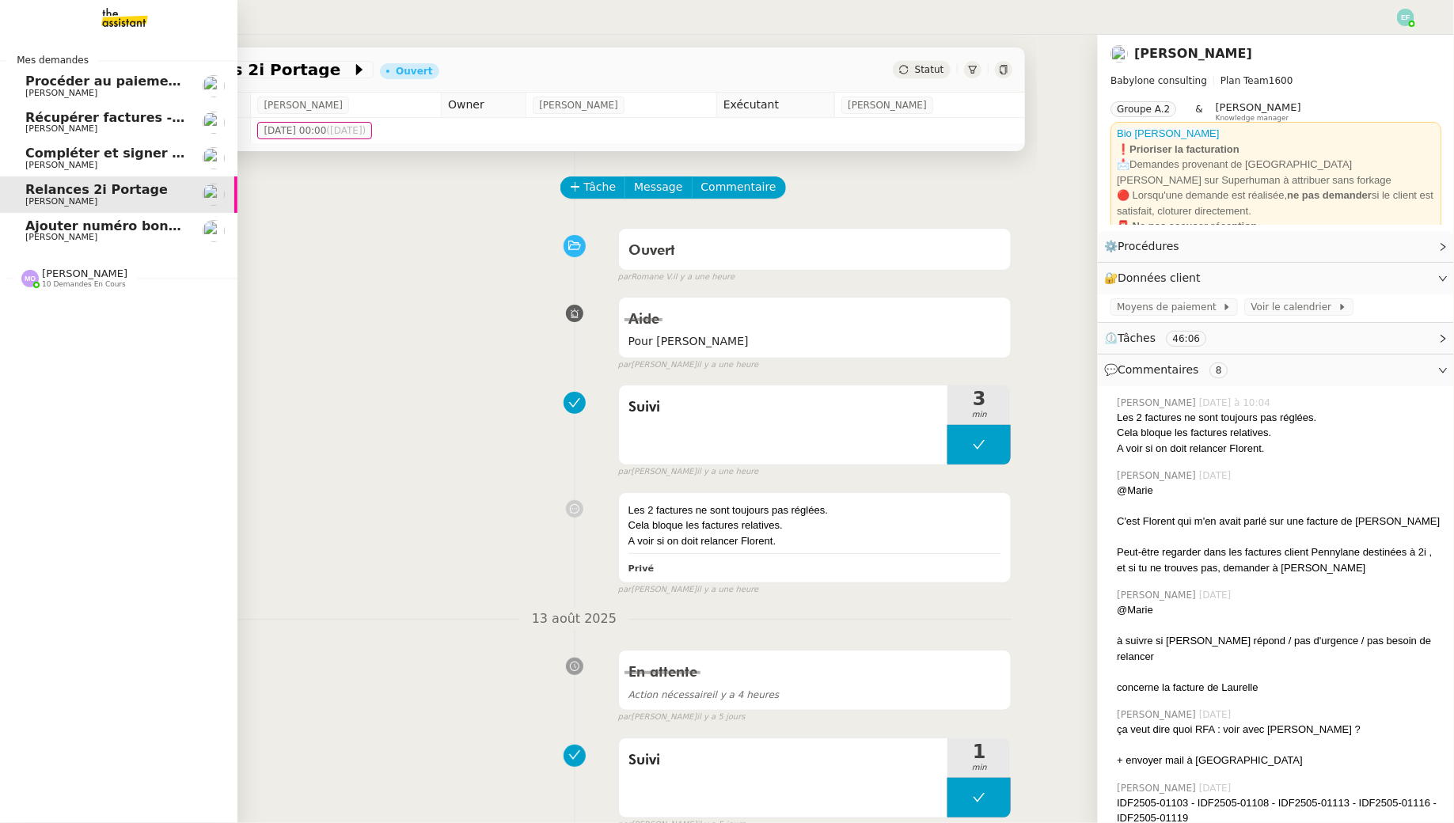
click at [47, 271] on span "[PERSON_NAME]" at bounding box center [84, 273] width 85 height 12
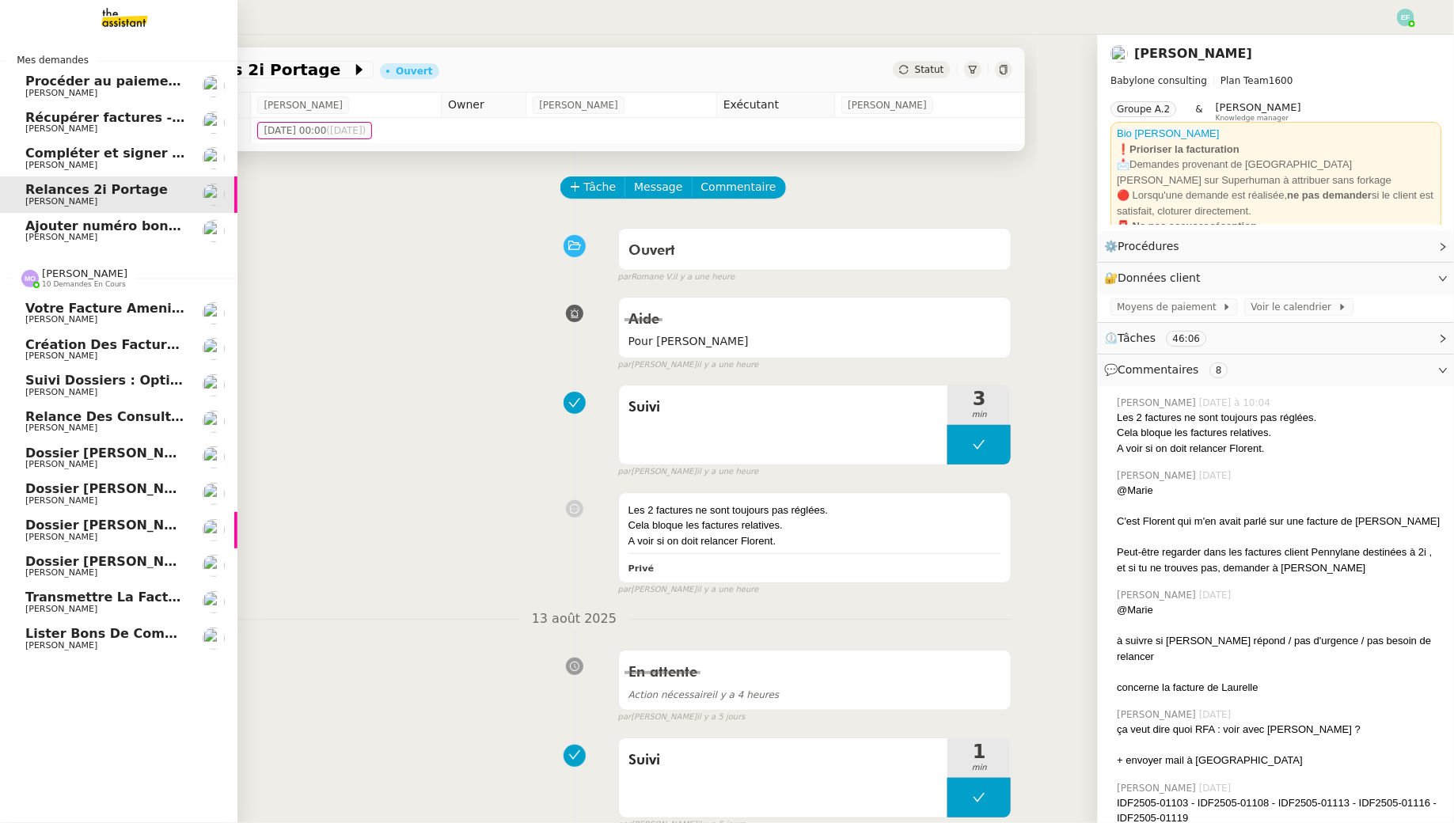
click at [115, 343] on span "Création des factures client - juillet 2025" at bounding box center [174, 344] width 299 height 15
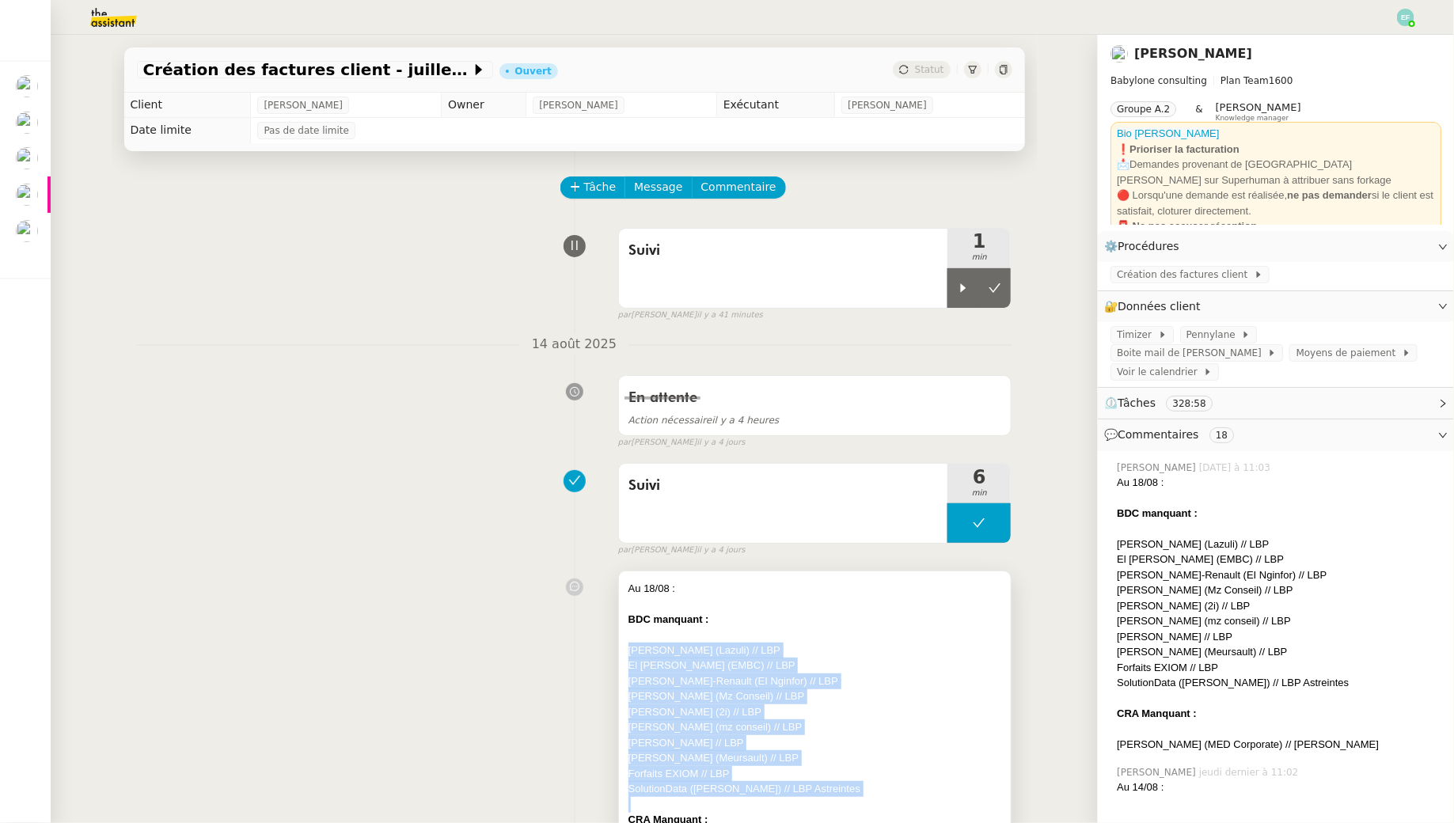
drag, startPoint x: 629, startPoint y: 648, endPoint x: 704, endPoint y: 797, distance: 166.3
click at [704, 797] on div "Au 18/08 : BDC manquant : Paul Hogie (Lazuli) // LBP El Mahdi Berrada (EMBC) //…" at bounding box center [815, 720] width 374 height 278
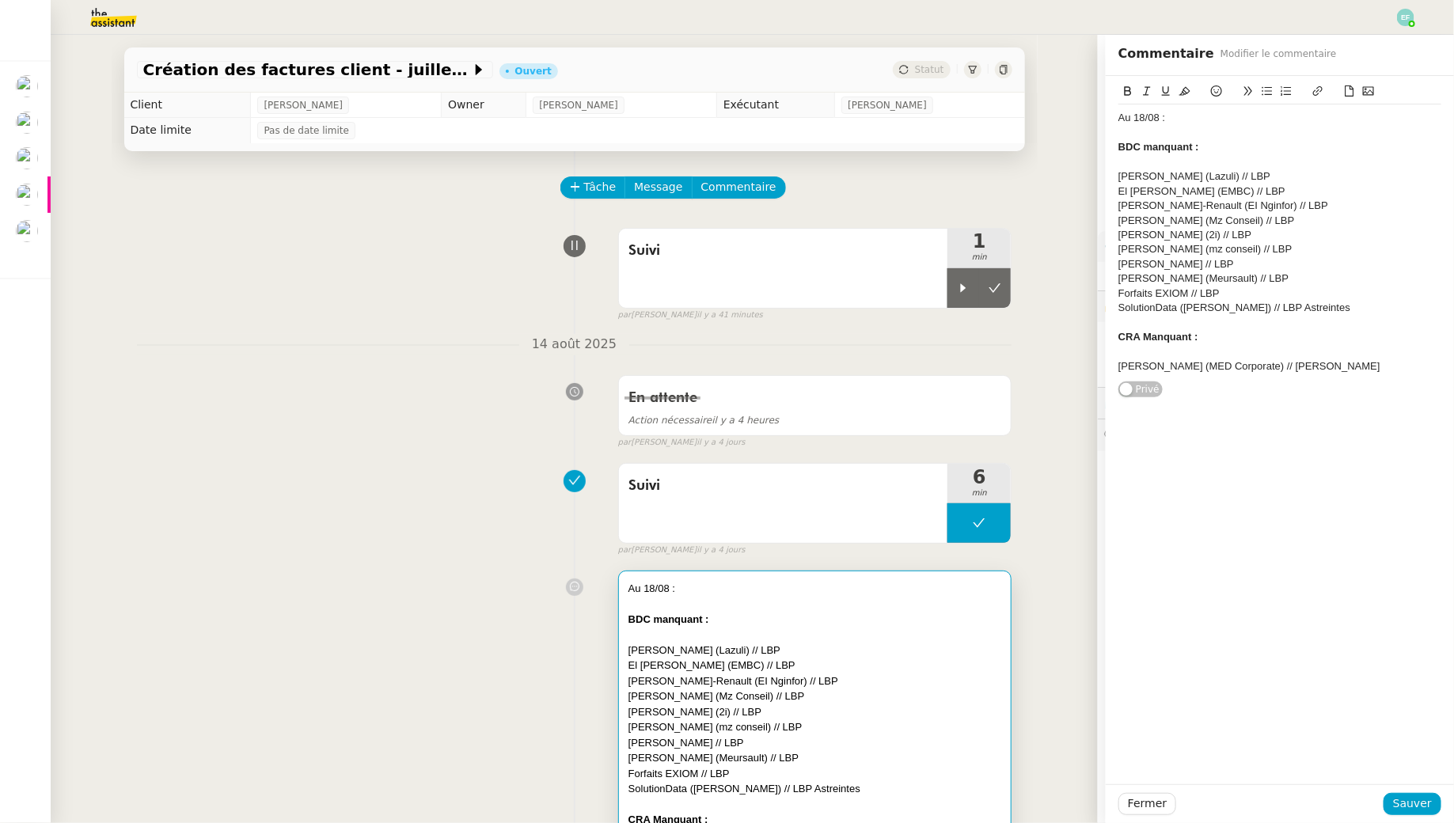
click at [389, 510] on div "Suivi 6 min false par Marie O. il y a 4 jours" at bounding box center [574, 506] width 875 height 101
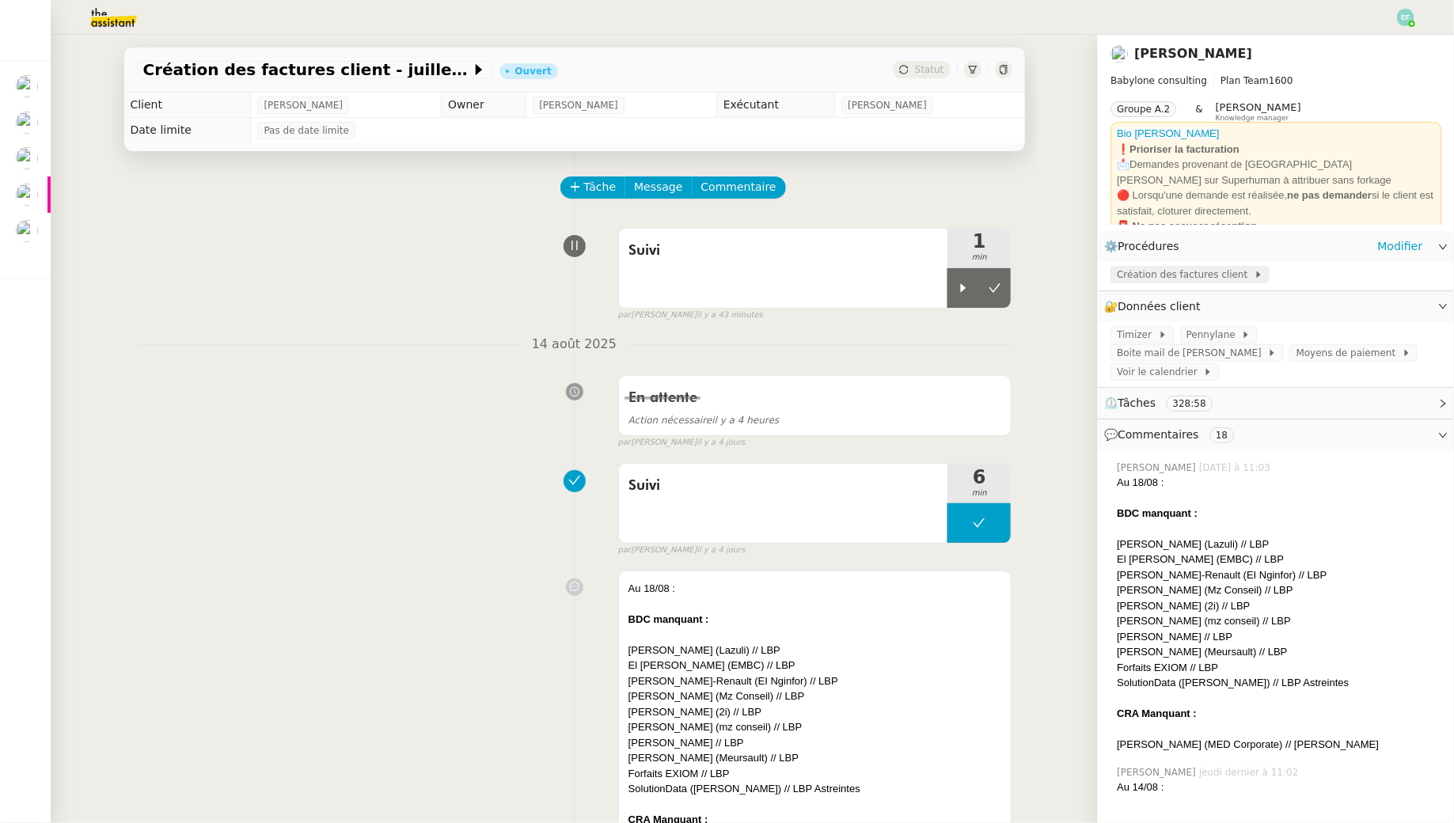
click at [1204, 267] on span "Création des factures client" at bounding box center [1185, 275] width 137 height 16
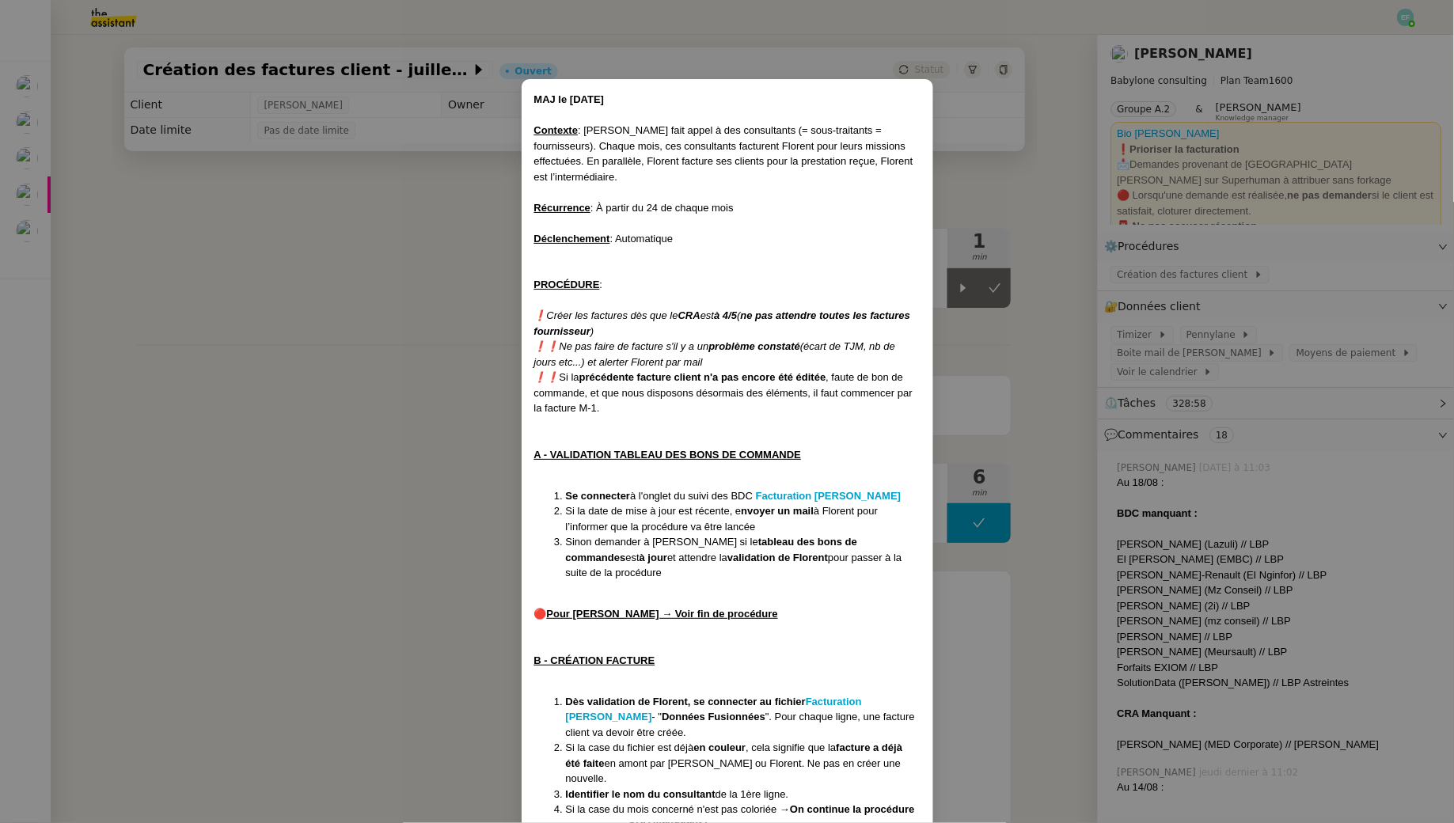
click at [1056, 161] on nz-modal-container "MAJ le [DATE] Contexte : [PERSON_NAME] fait appel à des consultants (= sous-tra…" at bounding box center [727, 411] width 1454 height 823
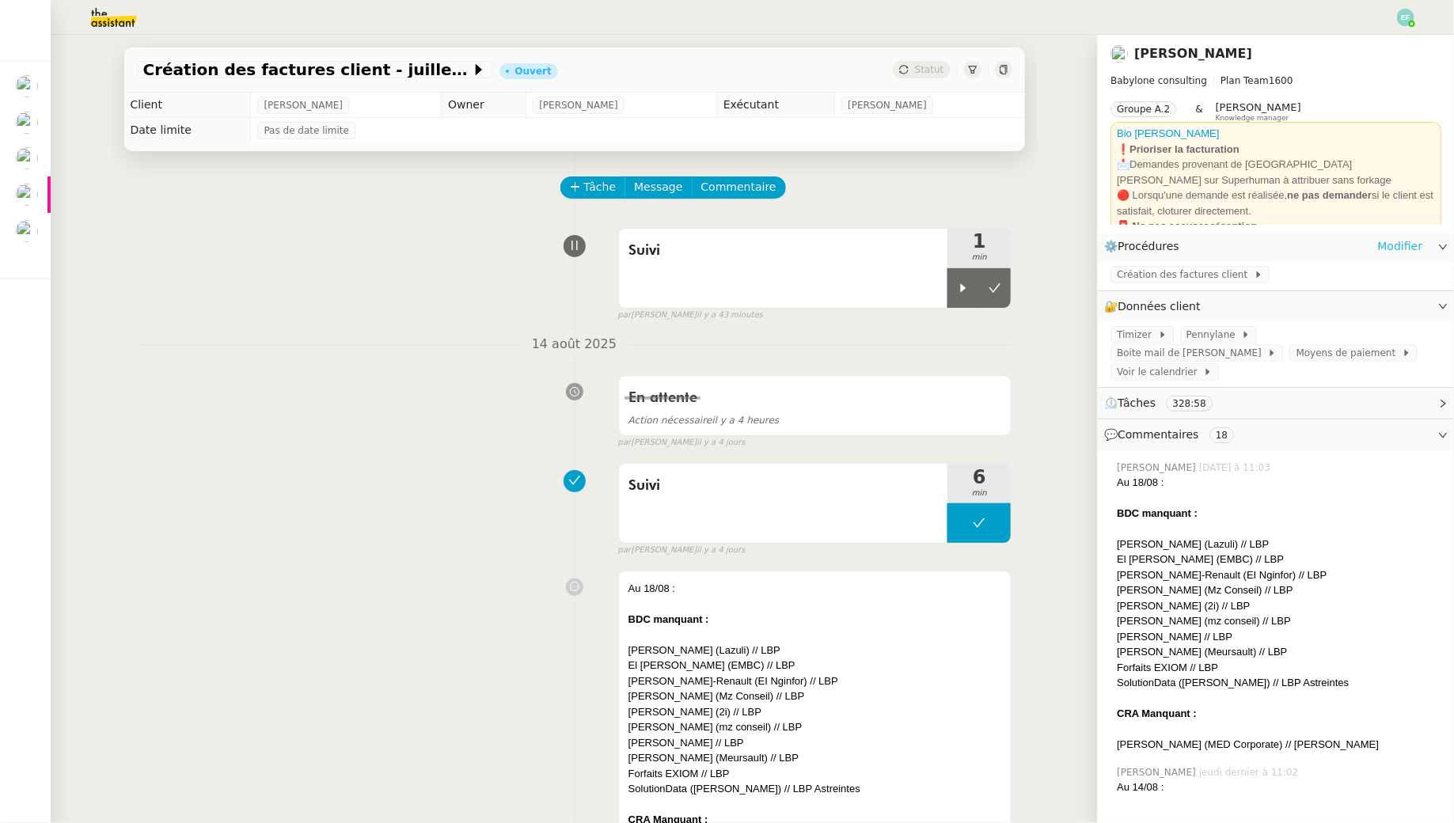
click at [1405, 241] on link "Modifier" at bounding box center [1399, 246] width 45 height 18
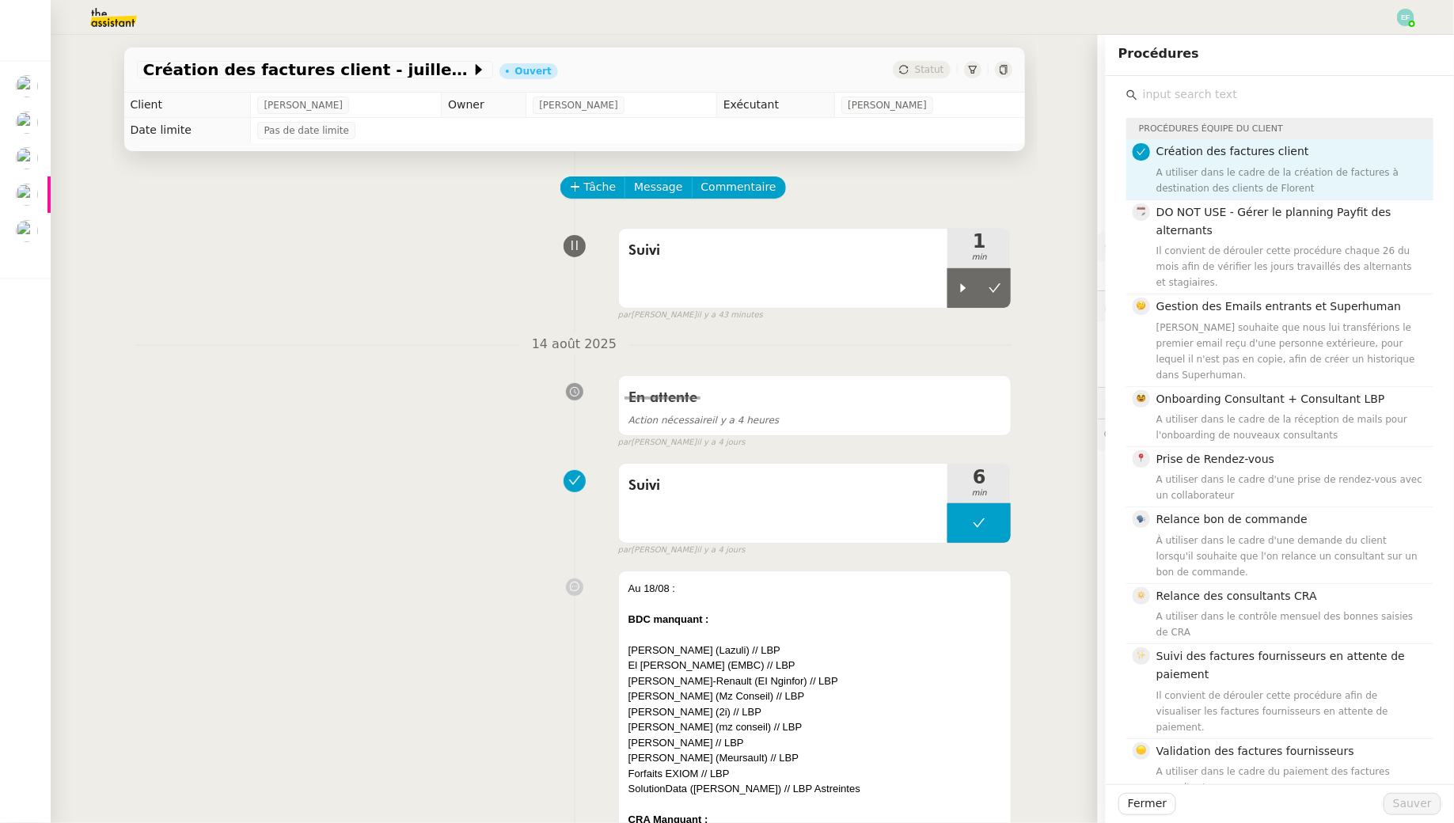
click at [396, 412] on div "En attente Action nécessaire il y a 4 heures false par Marie O. il y a 4 jours" at bounding box center [574, 409] width 875 height 82
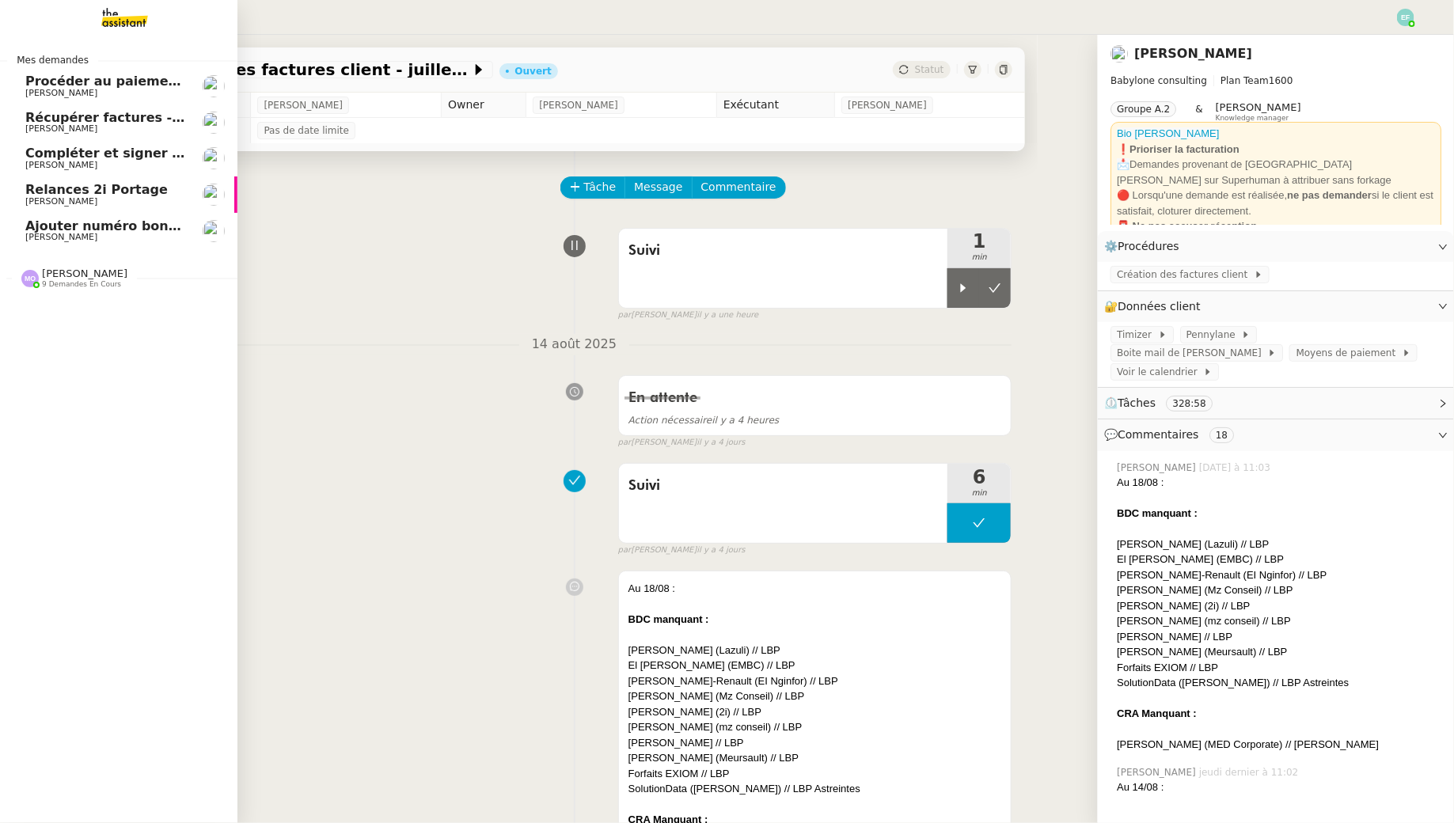
click at [69, 277] on span "[PERSON_NAME]" at bounding box center [84, 273] width 85 height 12
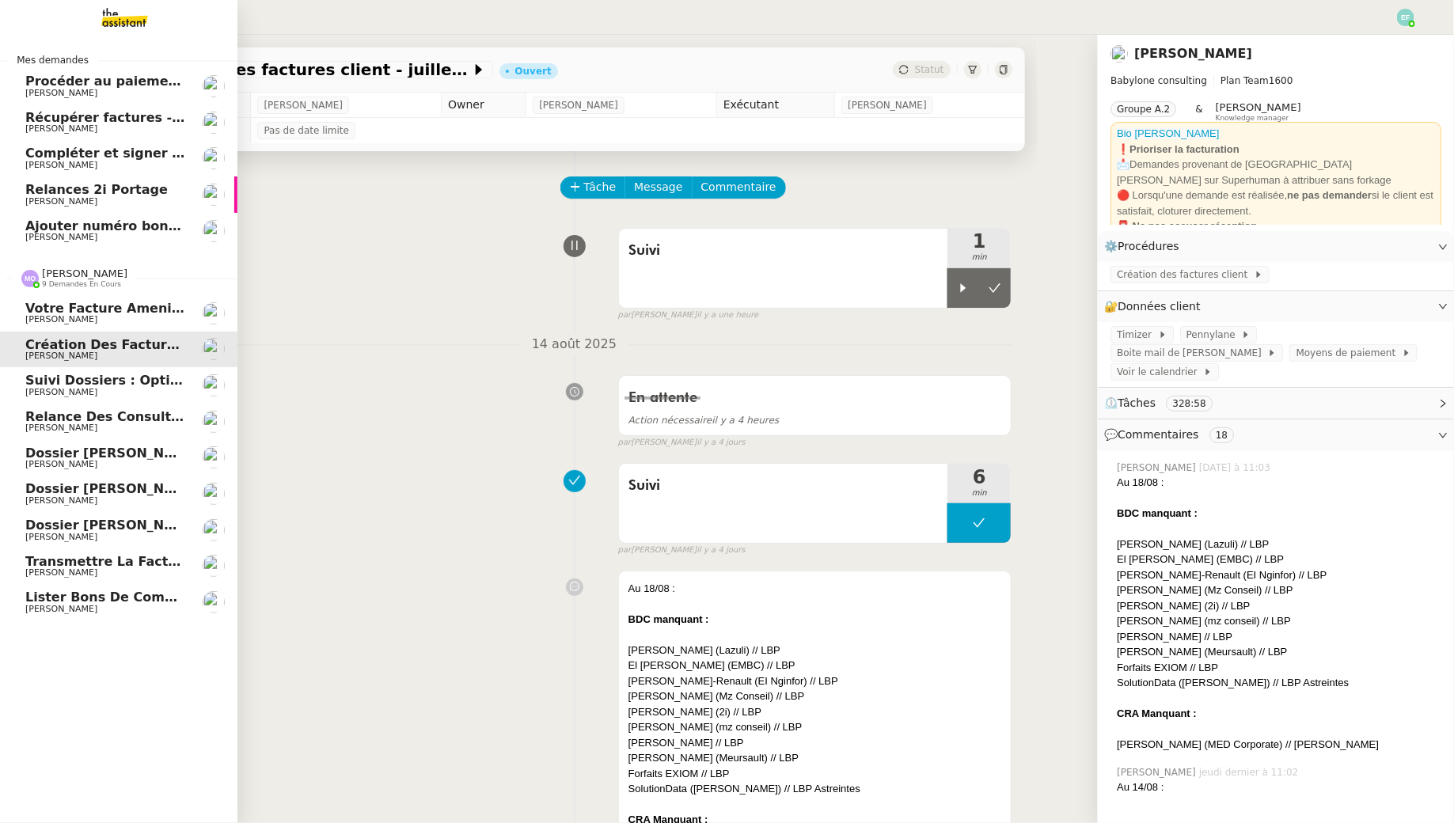
click at [69, 277] on span "[PERSON_NAME]" at bounding box center [84, 273] width 85 height 12
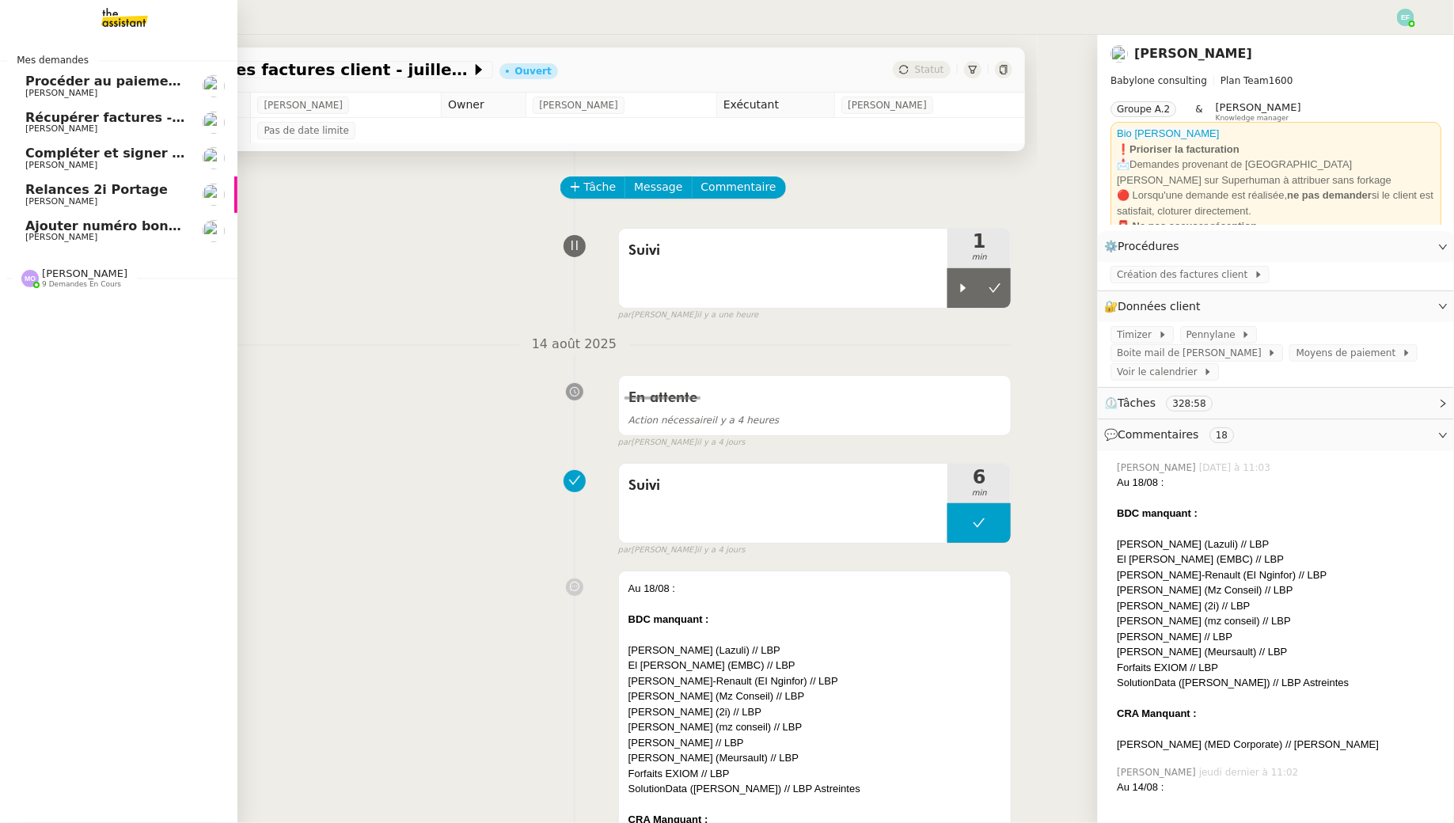
click at [139, 59] on nz-divider "Mes demandes" at bounding box center [118, 60] width 237 height 16
click at [133, 101] on link "Procéder au paiement des factures LBP [PERSON_NAME]" at bounding box center [118, 86] width 237 height 36
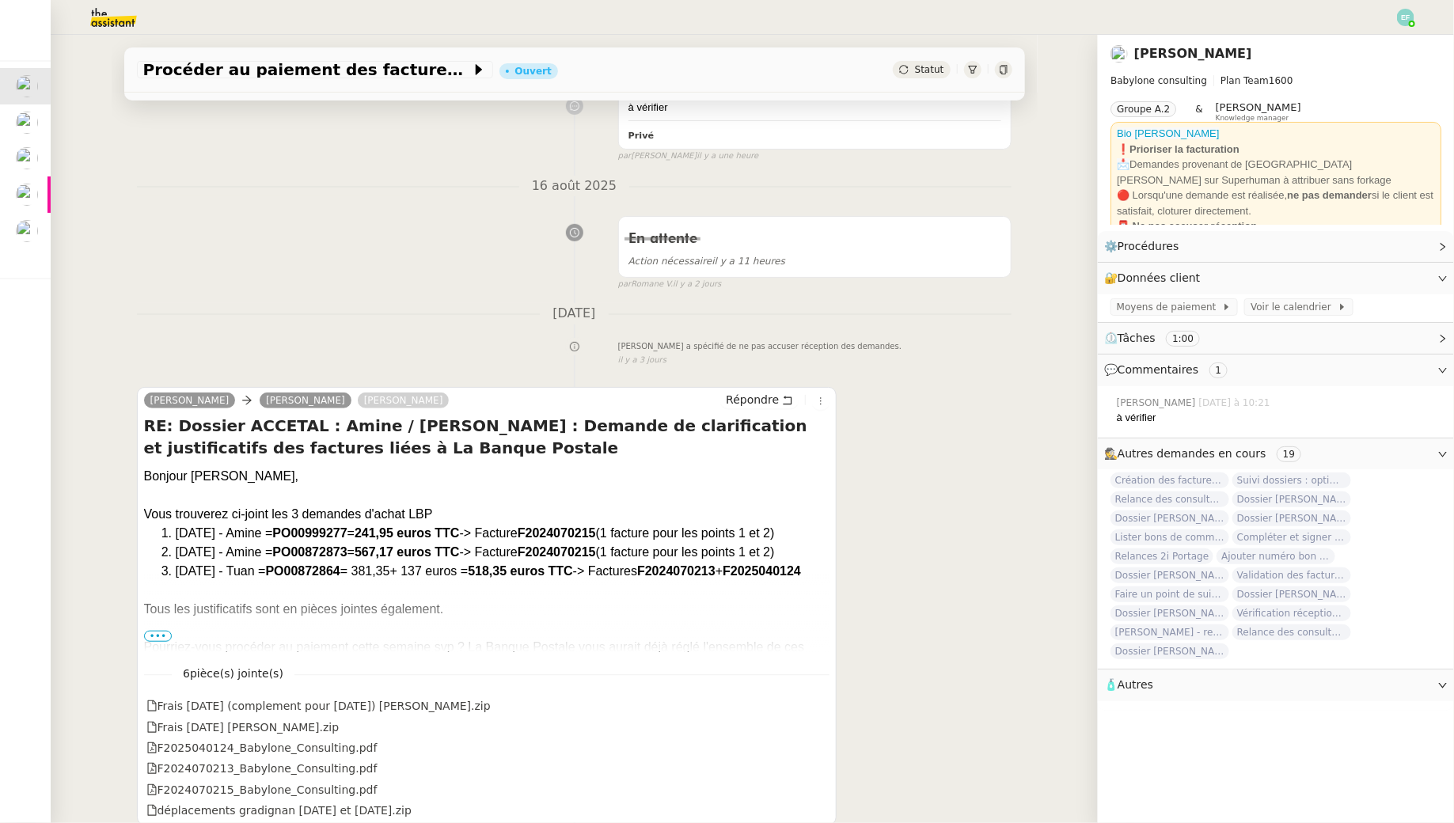
scroll to position [335, 0]
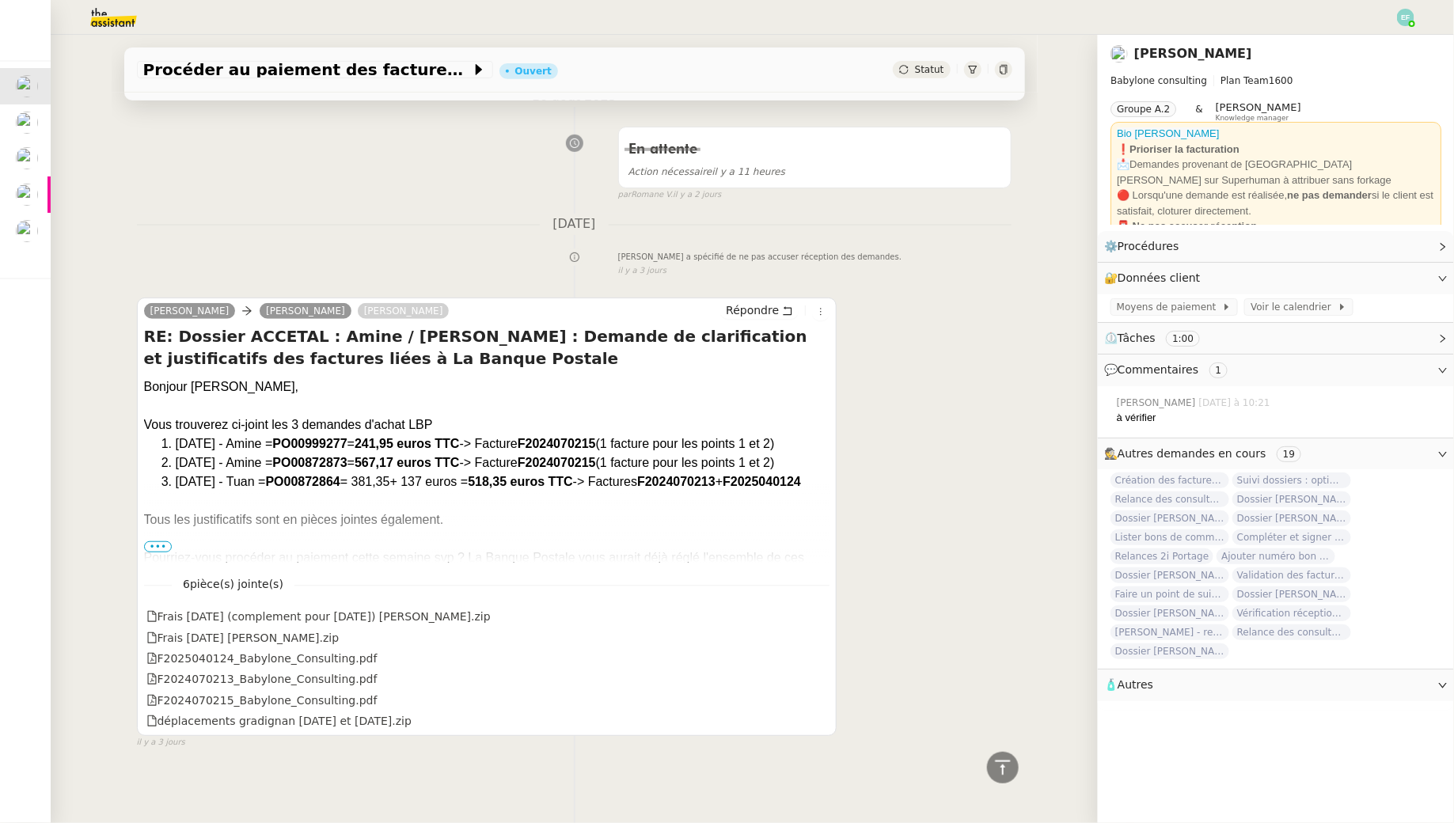
click at [156, 547] on span "•••" at bounding box center [158, 546] width 28 height 11
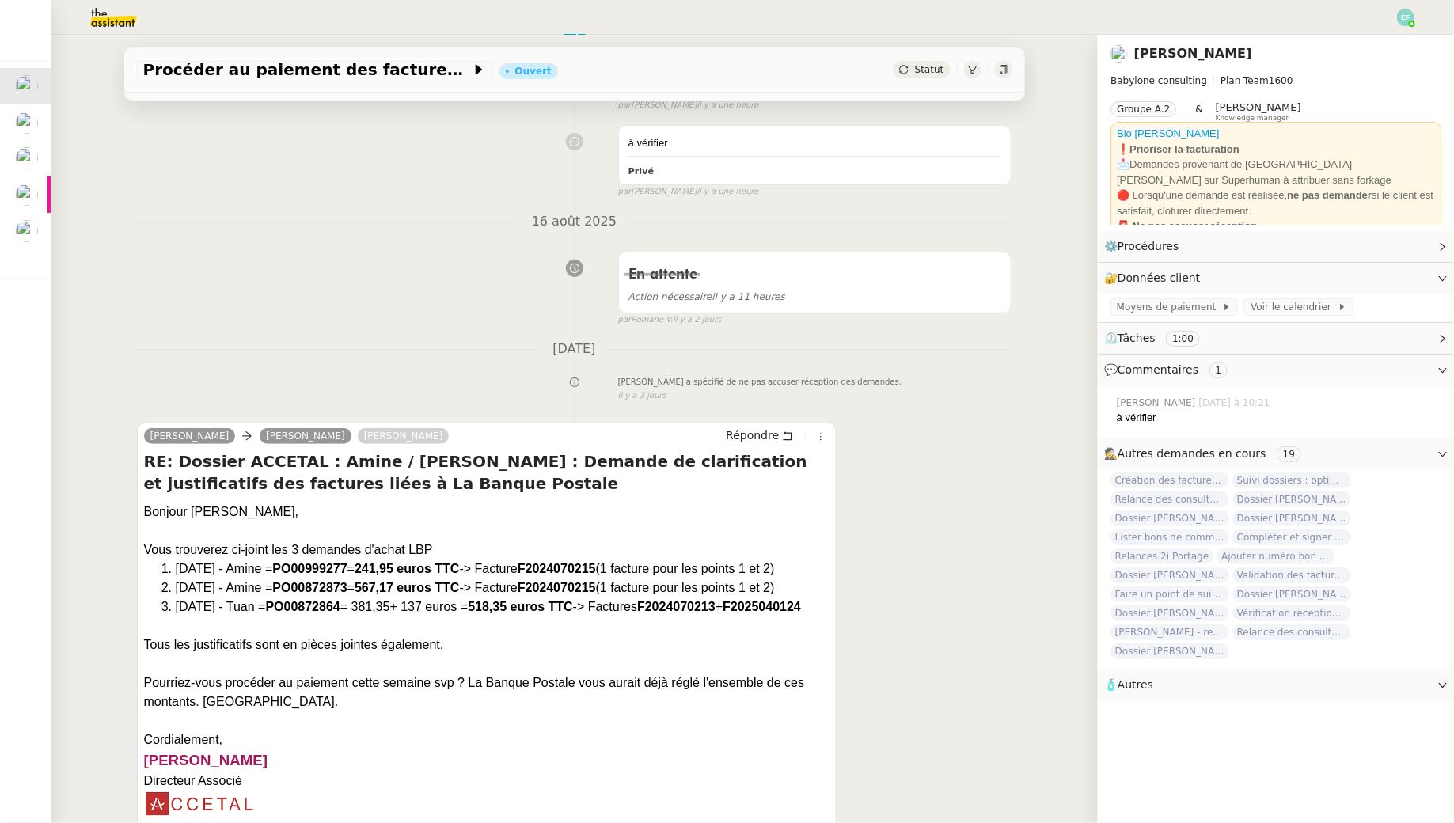
scroll to position [0, 0]
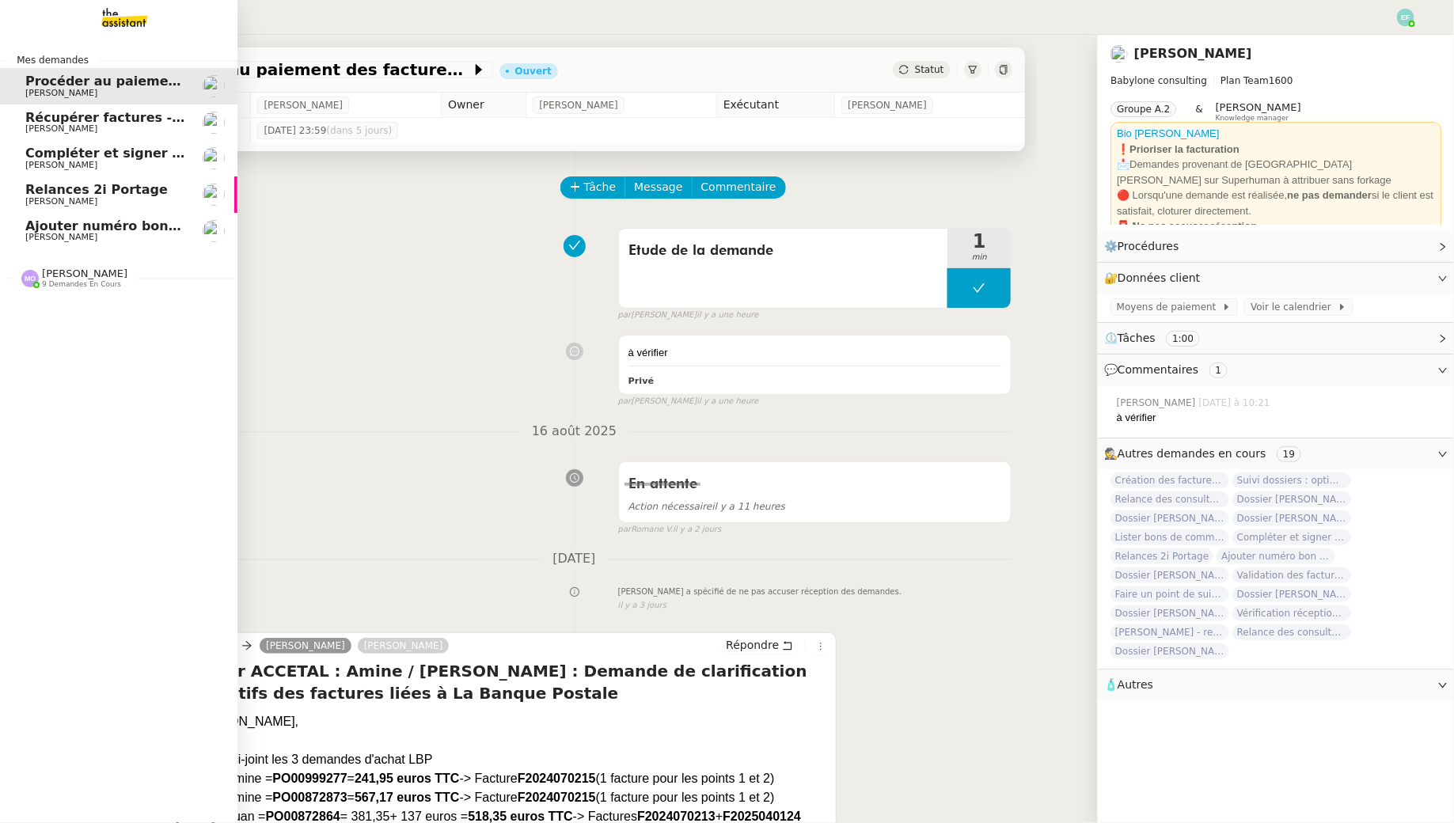
click at [37, 124] on span "[PERSON_NAME]" at bounding box center [61, 128] width 72 height 10
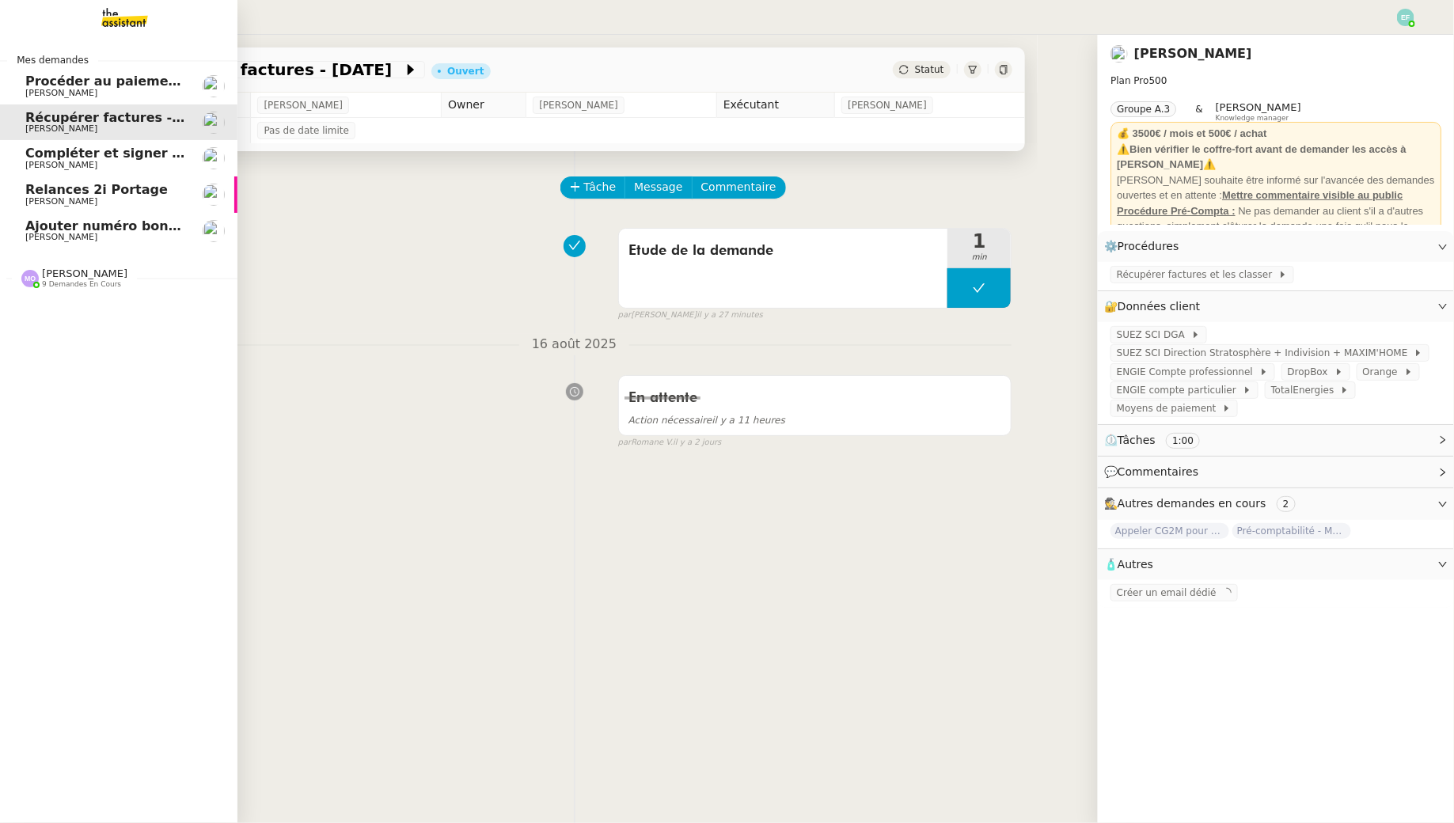
click at [95, 172] on link "Compléter et signer électroniquement le document de Sofiane Florent Seiler" at bounding box center [118, 158] width 237 height 36
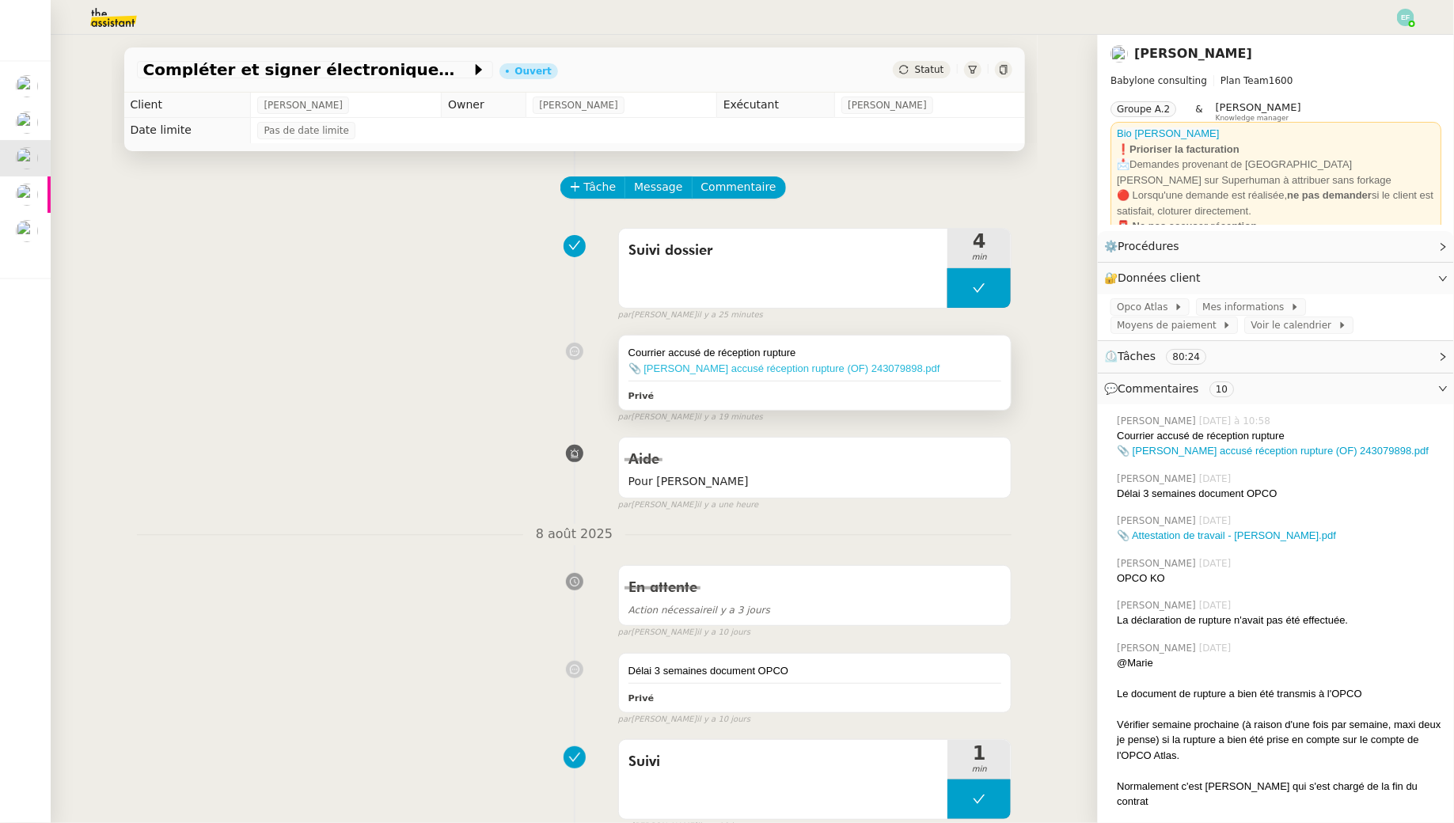
click at [683, 368] on link "📎 Courrier accusé réception rupture (OF) 243079898.pdf" at bounding box center [784, 368] width 312 height 12
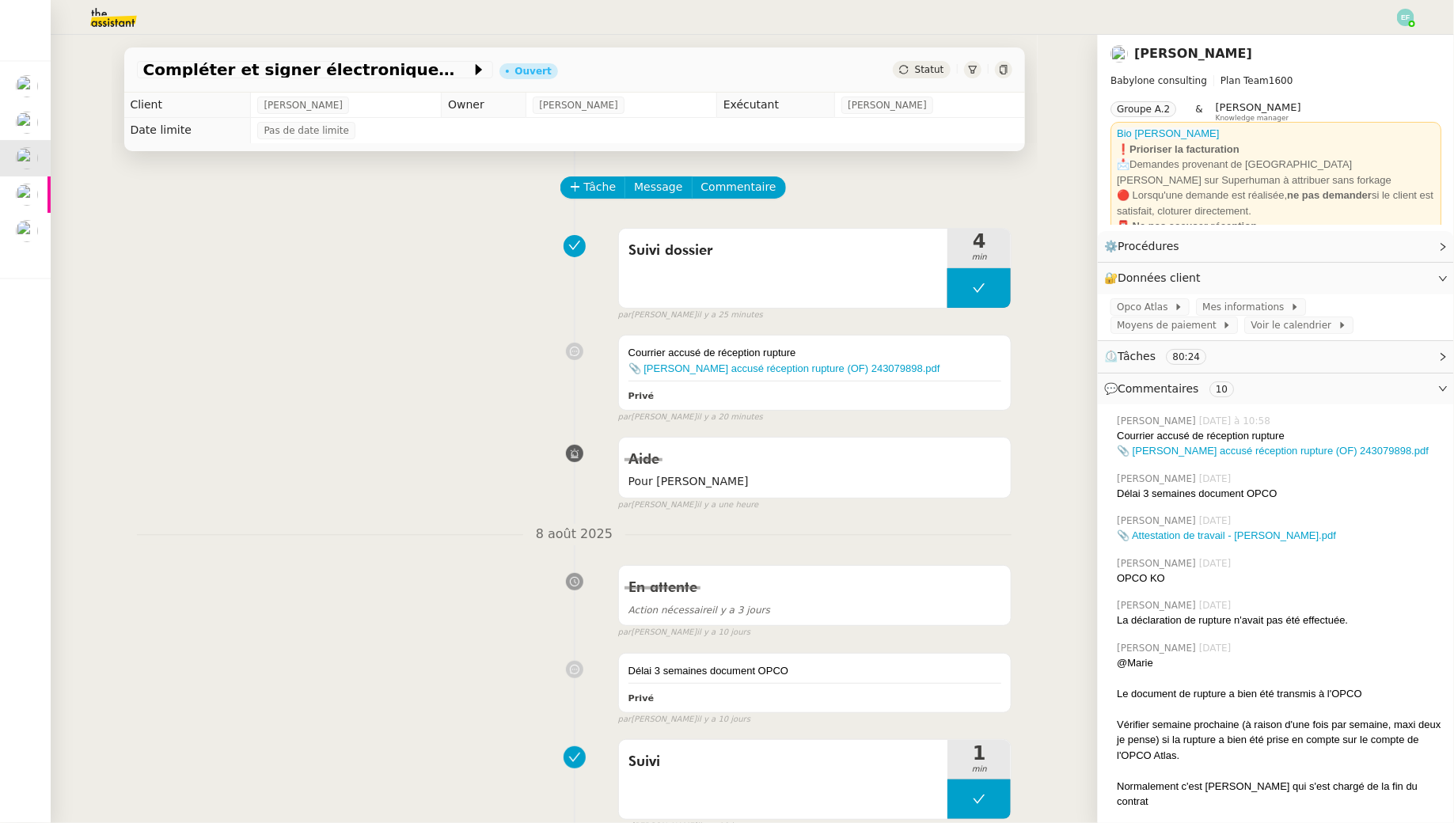
click at [263, 298] on div "Suivi dossier 4 min false par Emelyne F. il y a 25 minutes" at bounding box center [574, 271] width 875 height 101
click at [675, 367] on link "📎 Courrier accusé réception rupture (OF) 243079898.pdf" at bounding box center [784, 368] width 312 height 12
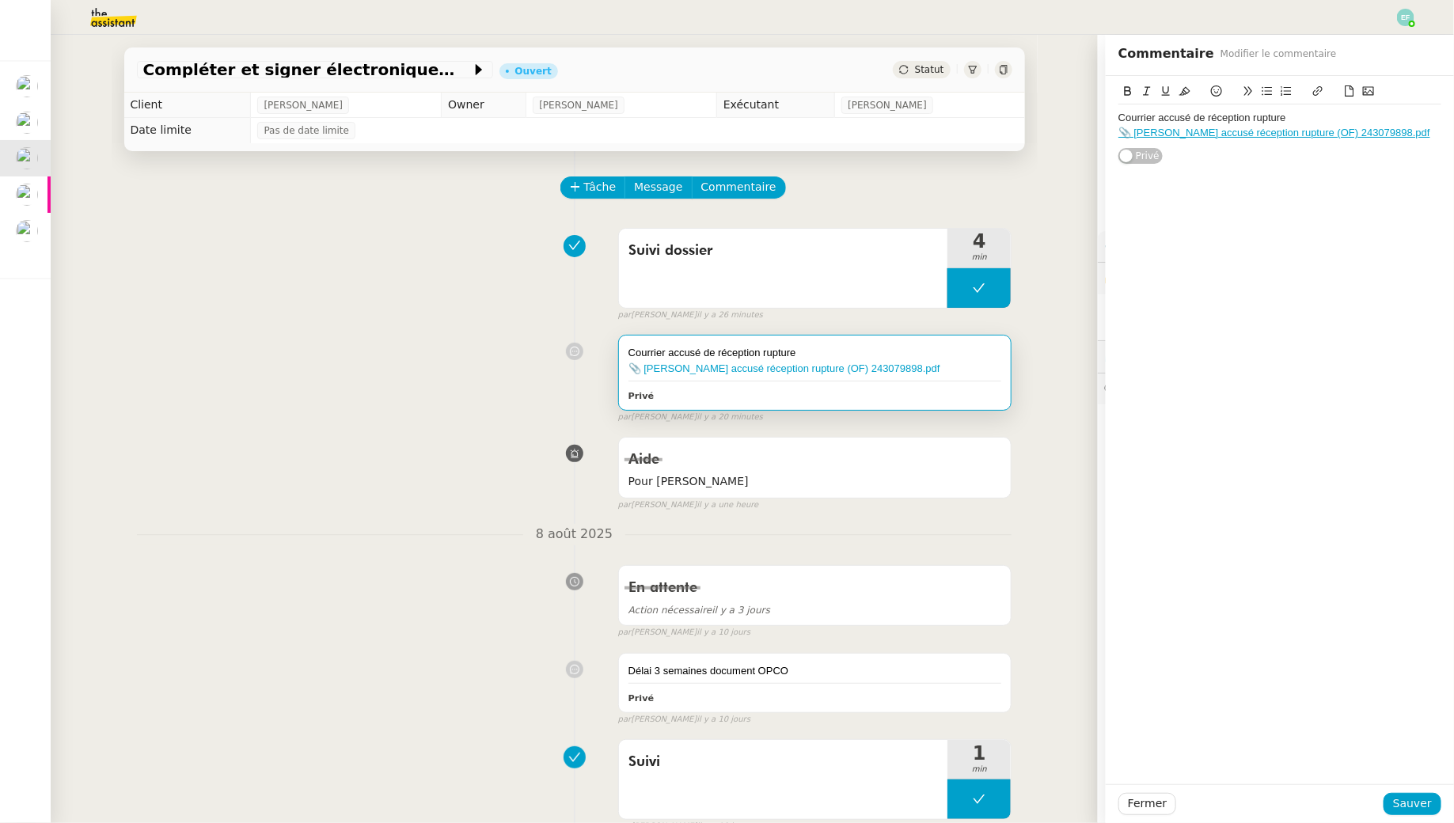
click at [399, 350] on div "Courrier accusé de réception rupture 📎 Courrier accusé réception rupture (OF)…" at bounding box center [574, 376] width 875 height 96
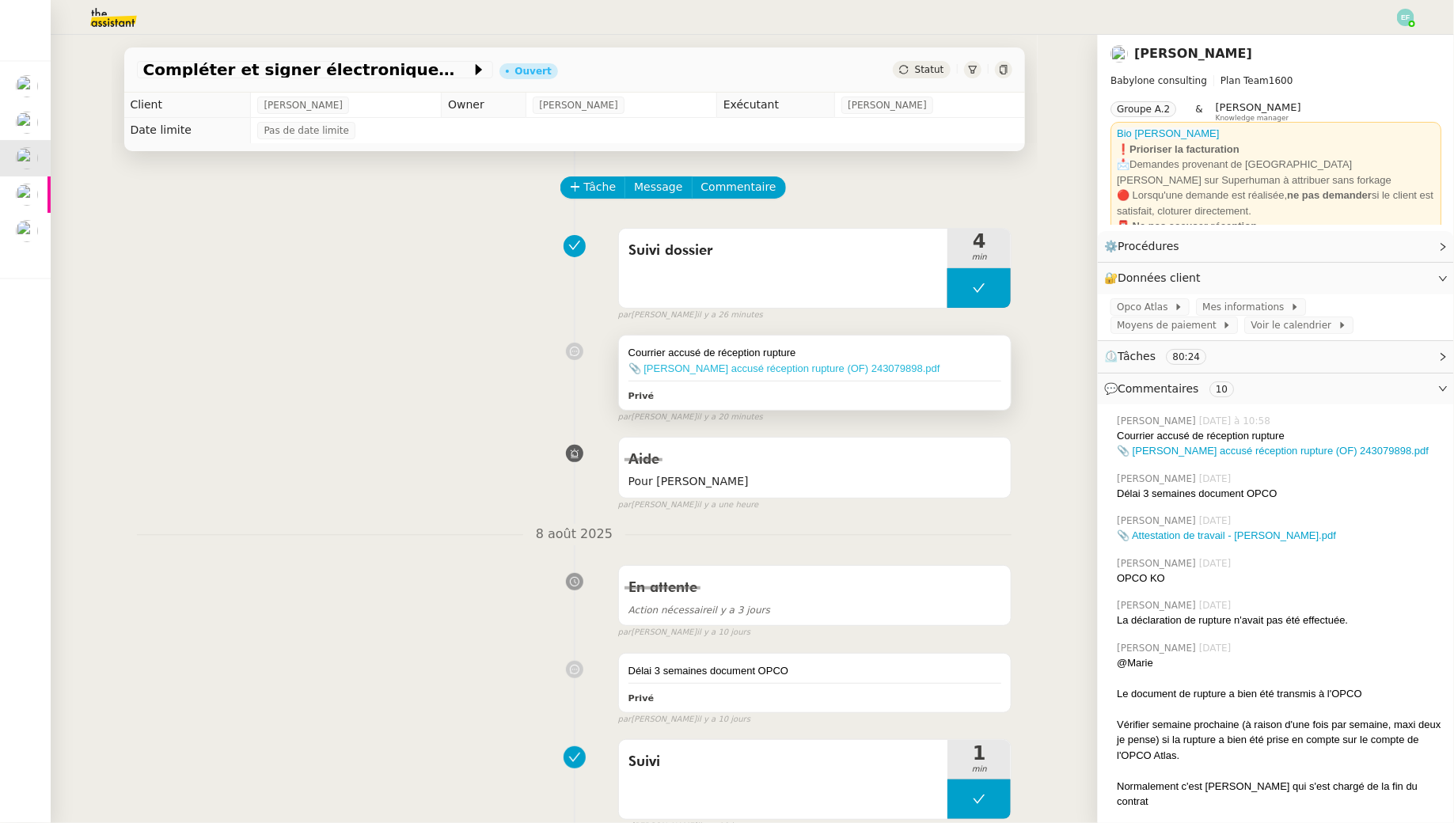
click at [730, 369] on link "📎 Courrier accusé réception rupture (OF) 243079898.pdf" at bounding box center [784, 368] width 312 height 12
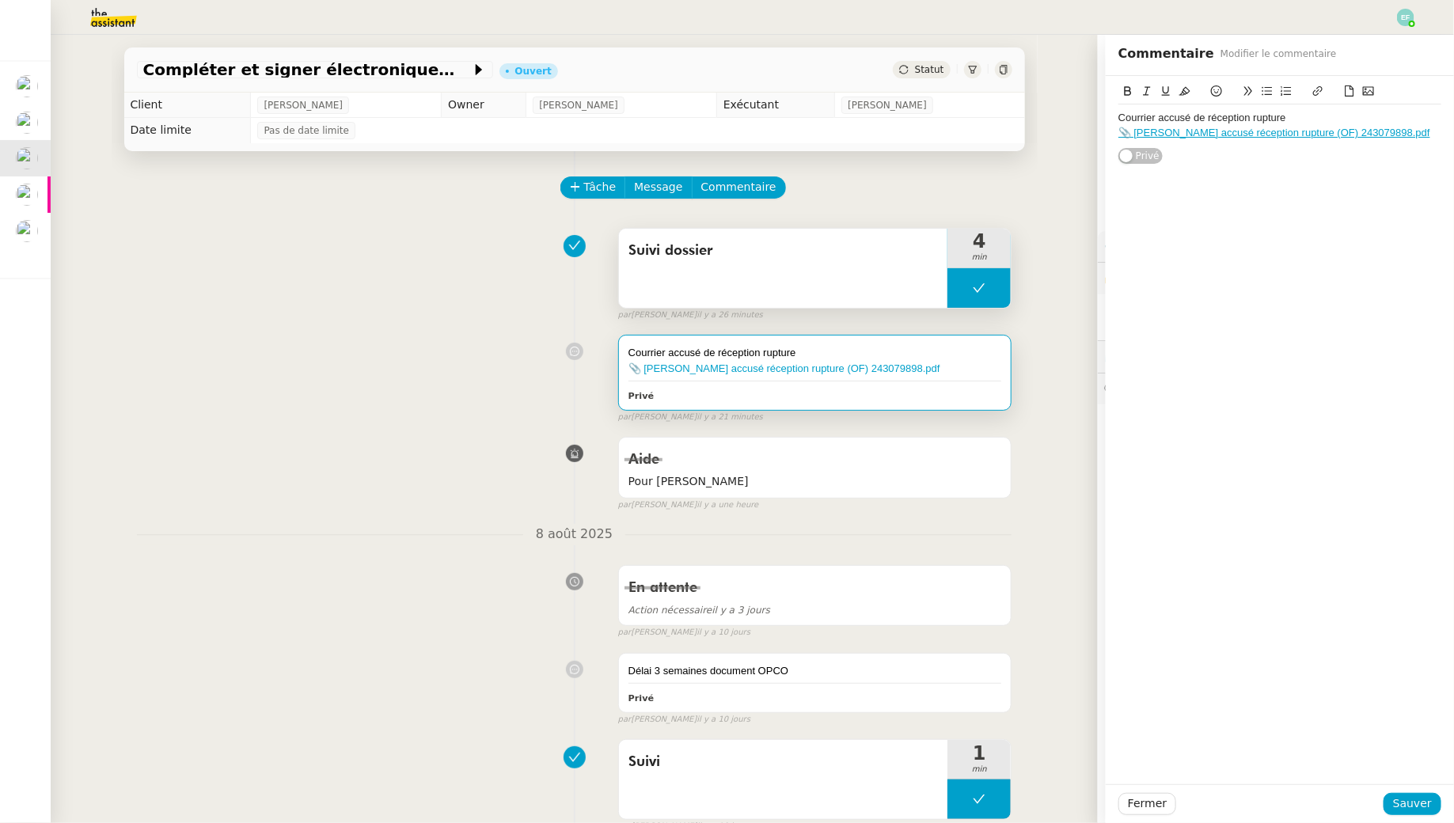
click at [976, 278] on button at bounding box center [978, 288] width 63 height 40
click at [976, 278] on div at bounding box center [963, 288] width 32 height 40
click at [467, 407] on div "Courrier accusé de réception rupture 📎 Courrier accusé réception rupture (OF)…" at bounding box center [574, 376] width 875 height 96
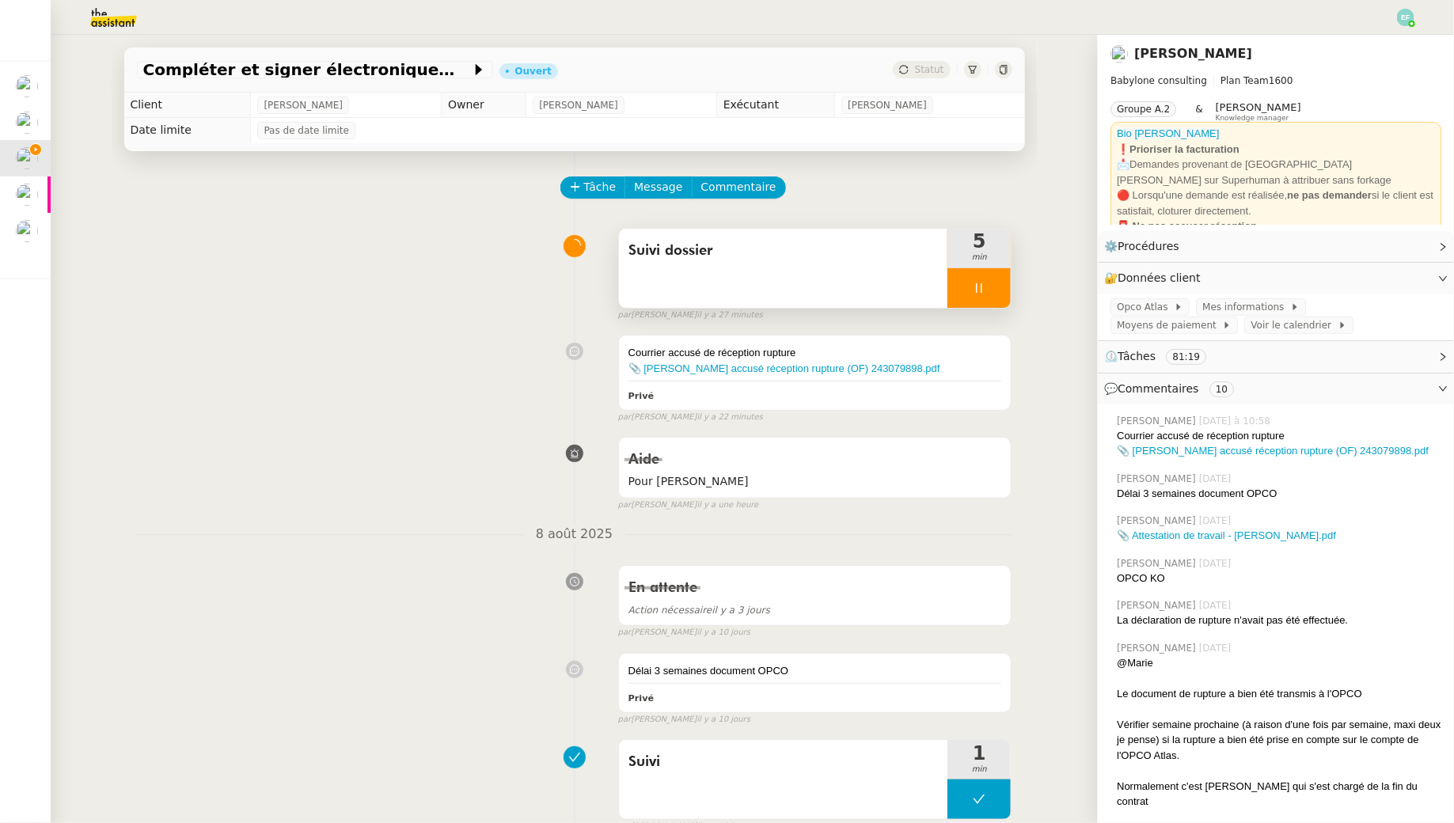
click at [1003, 291] on div at bounding box center [978, 288] width 63 height 40
click at [1002, 290] on button at bounding box center [995, 288] width 32 height 40
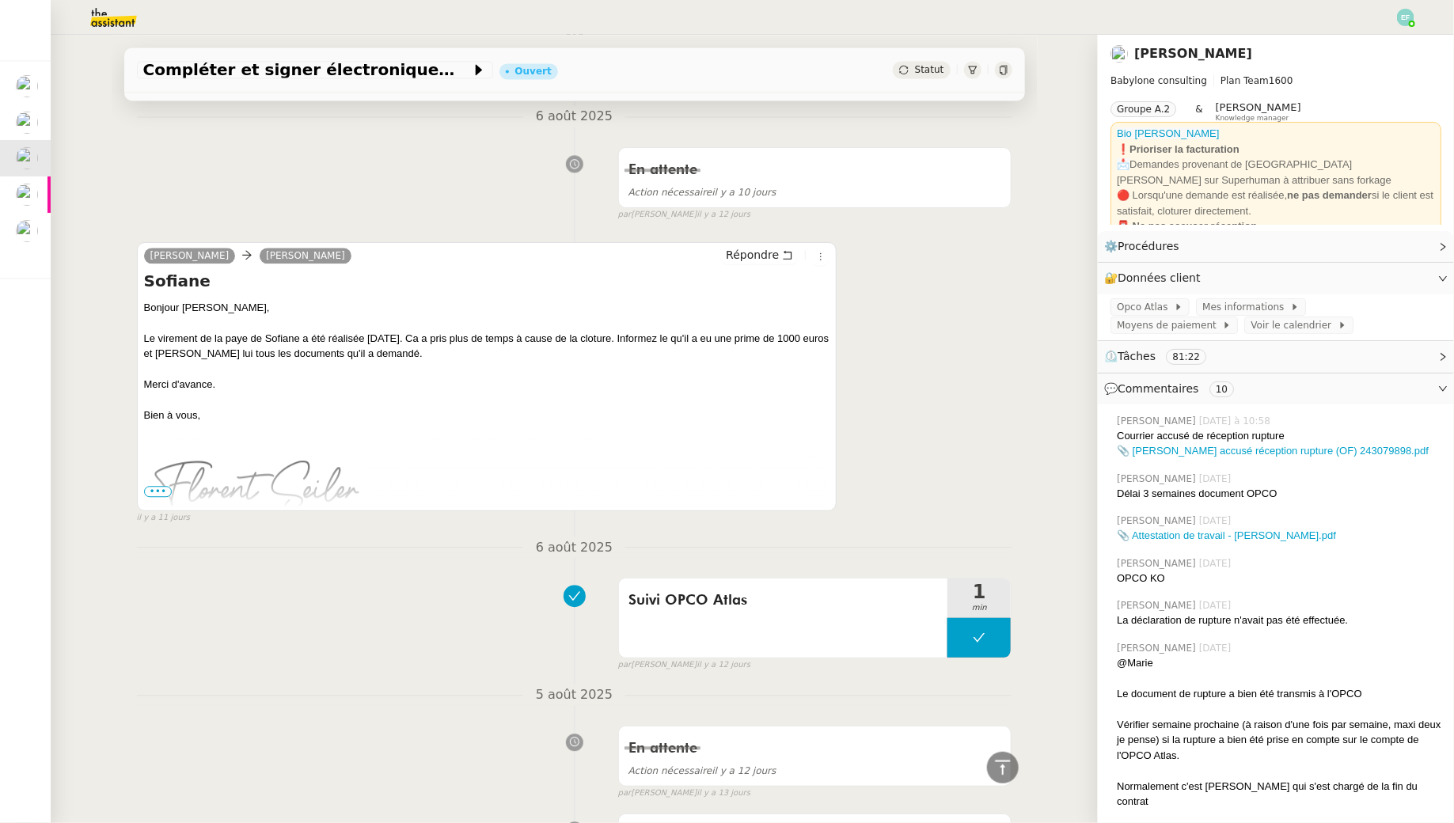
scroll to position [1799, 0]
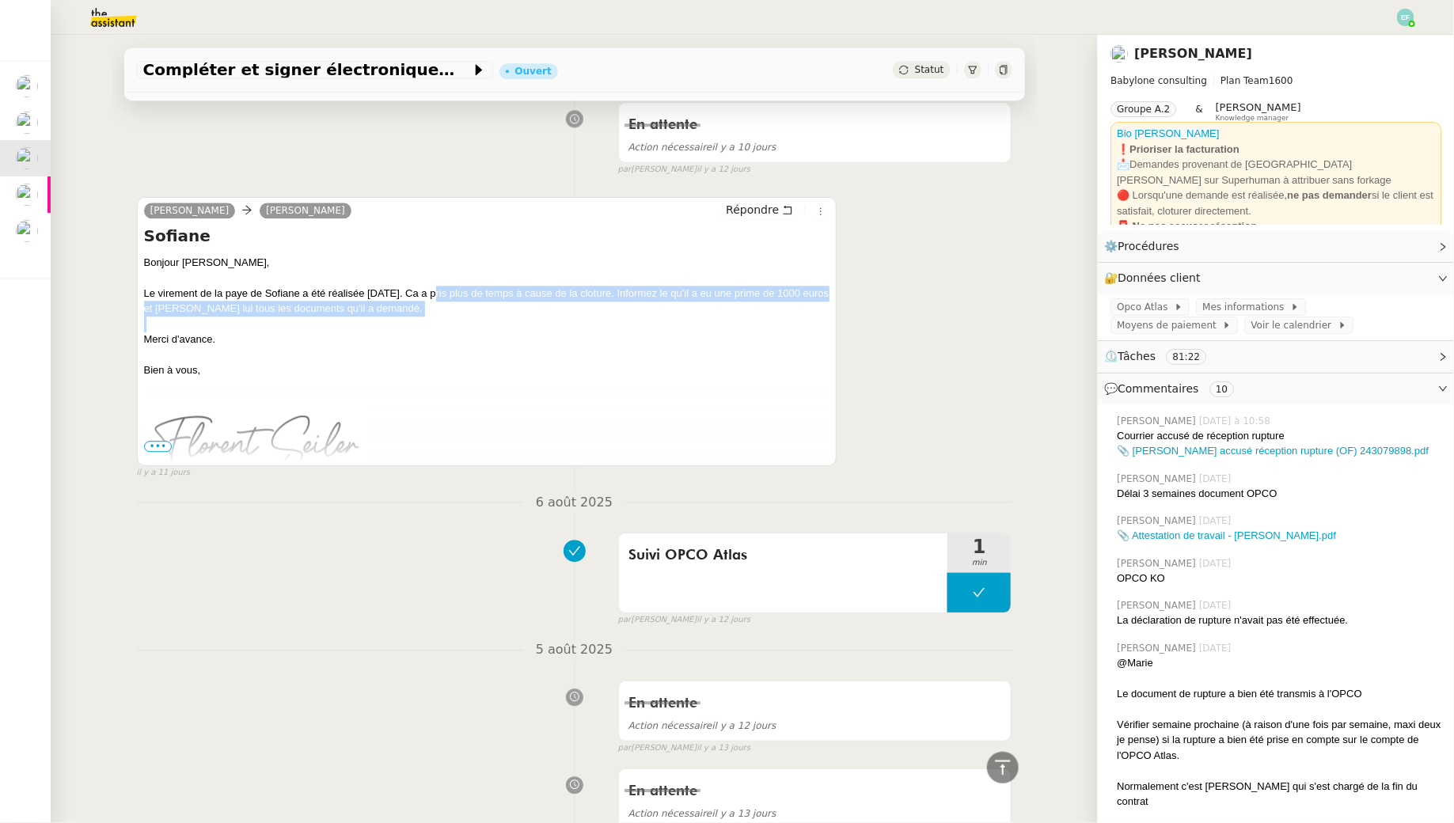
drag, startPoint x: 432, startPoint y: 279, endPoint x: 428, endPoint y: 320, distance: 41.3
click at [428, 320] on div "Bonjour Claudine, Le virement de la paye de Sofiane a été réalisée aujourd'hui.…" at bounding box center [487, 316] width 686 height 123
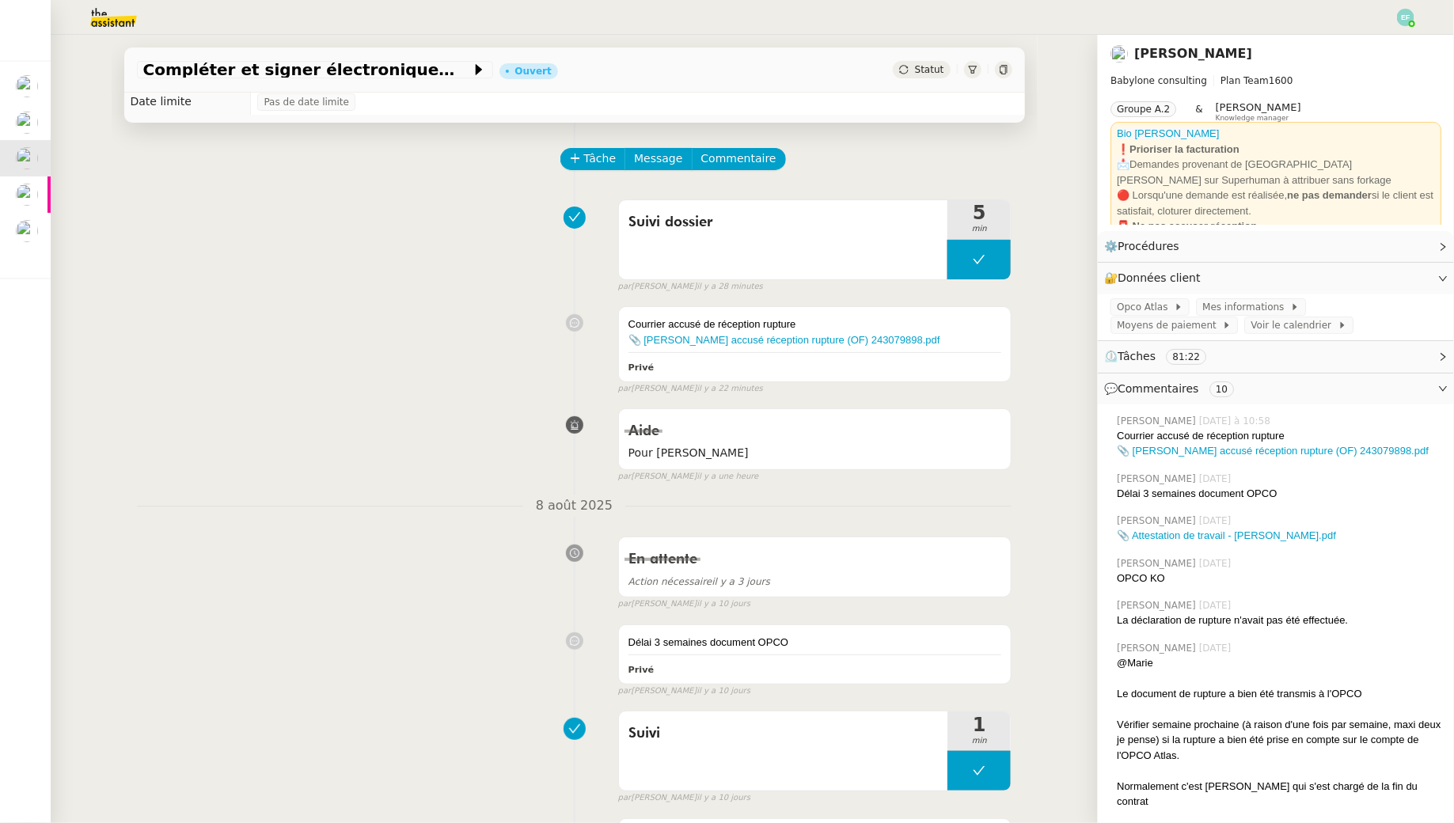
scroll to position [0, 0]
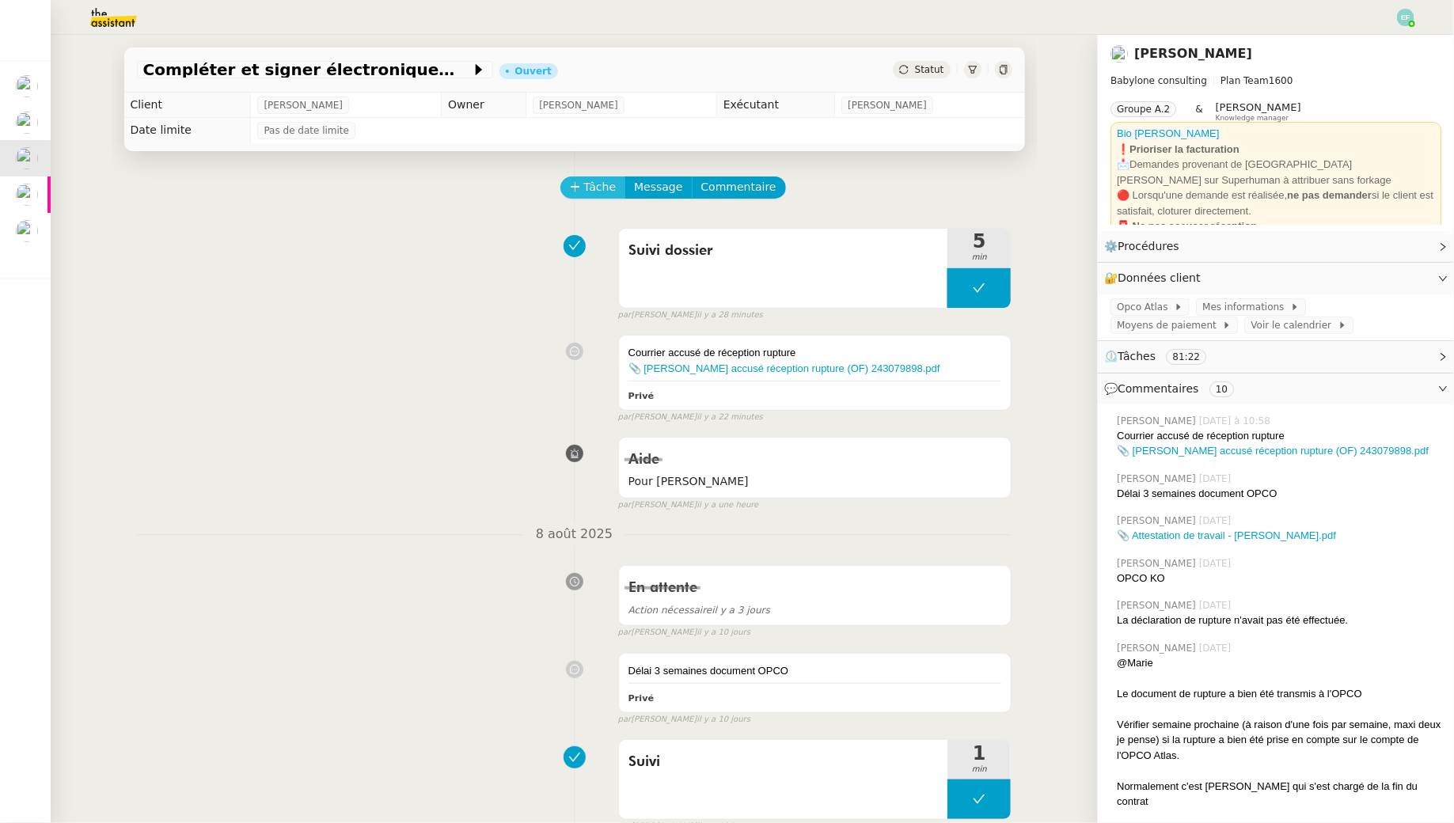
click at [599, 190] on span "Tâche" at bounding box center [600, 187] width 32 height 18
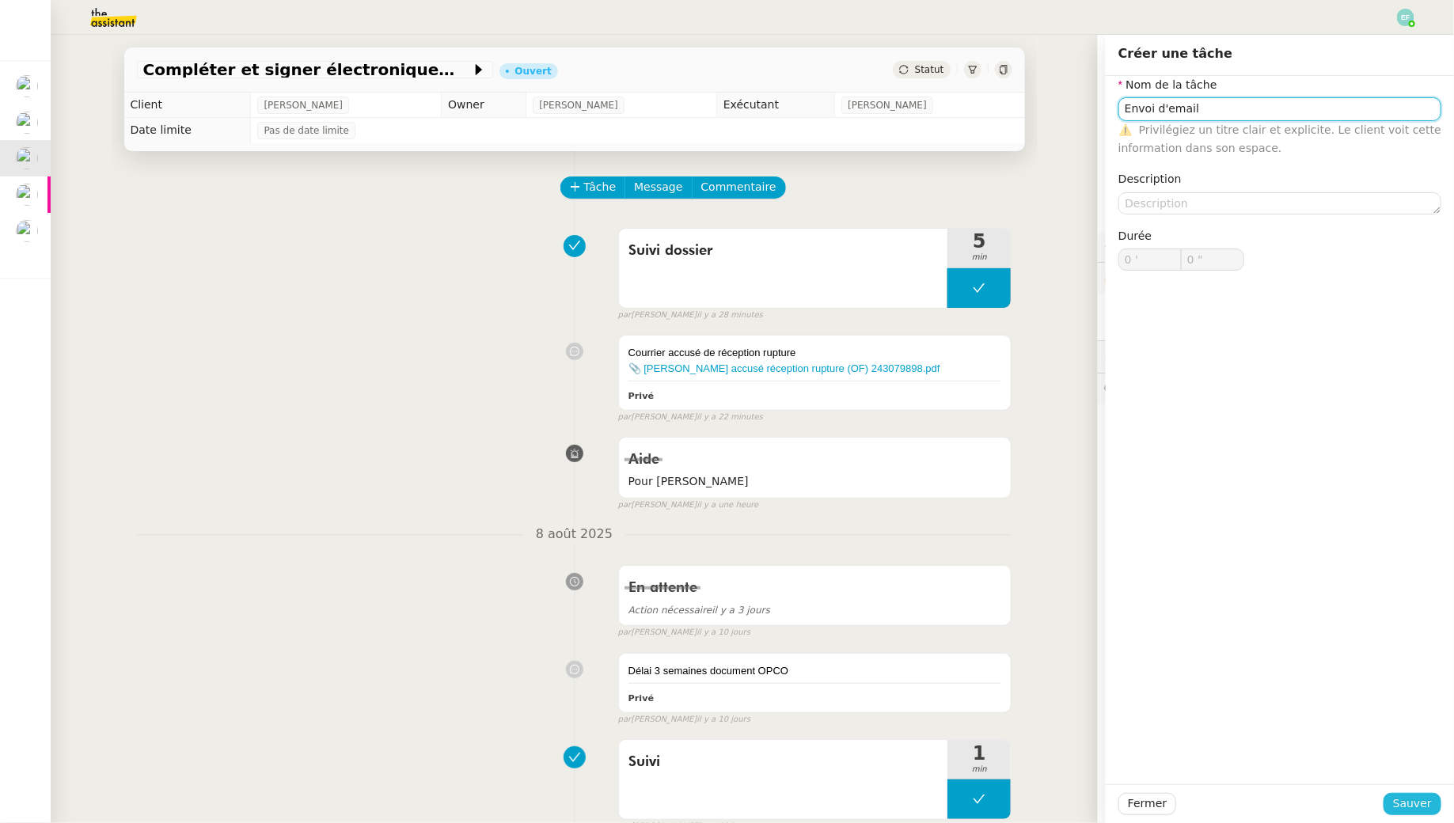
type input "Envoi d'email"
click at [1406, 799] on span "Sauver" at bounding box center [1412, 804] width 39 height 18
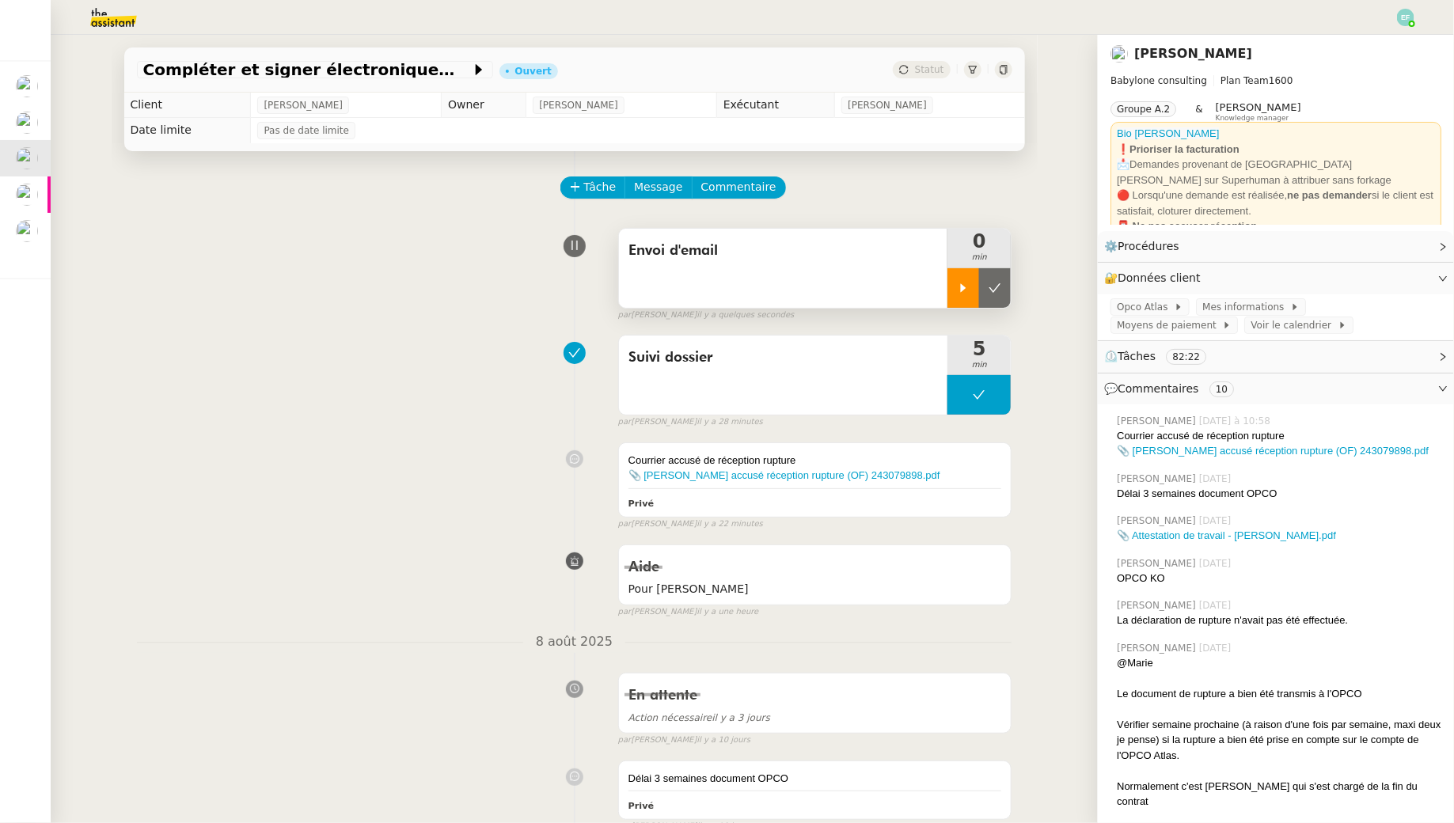
click at [965, 292] on icon at bounding box center [963, 288] width 13 height 13
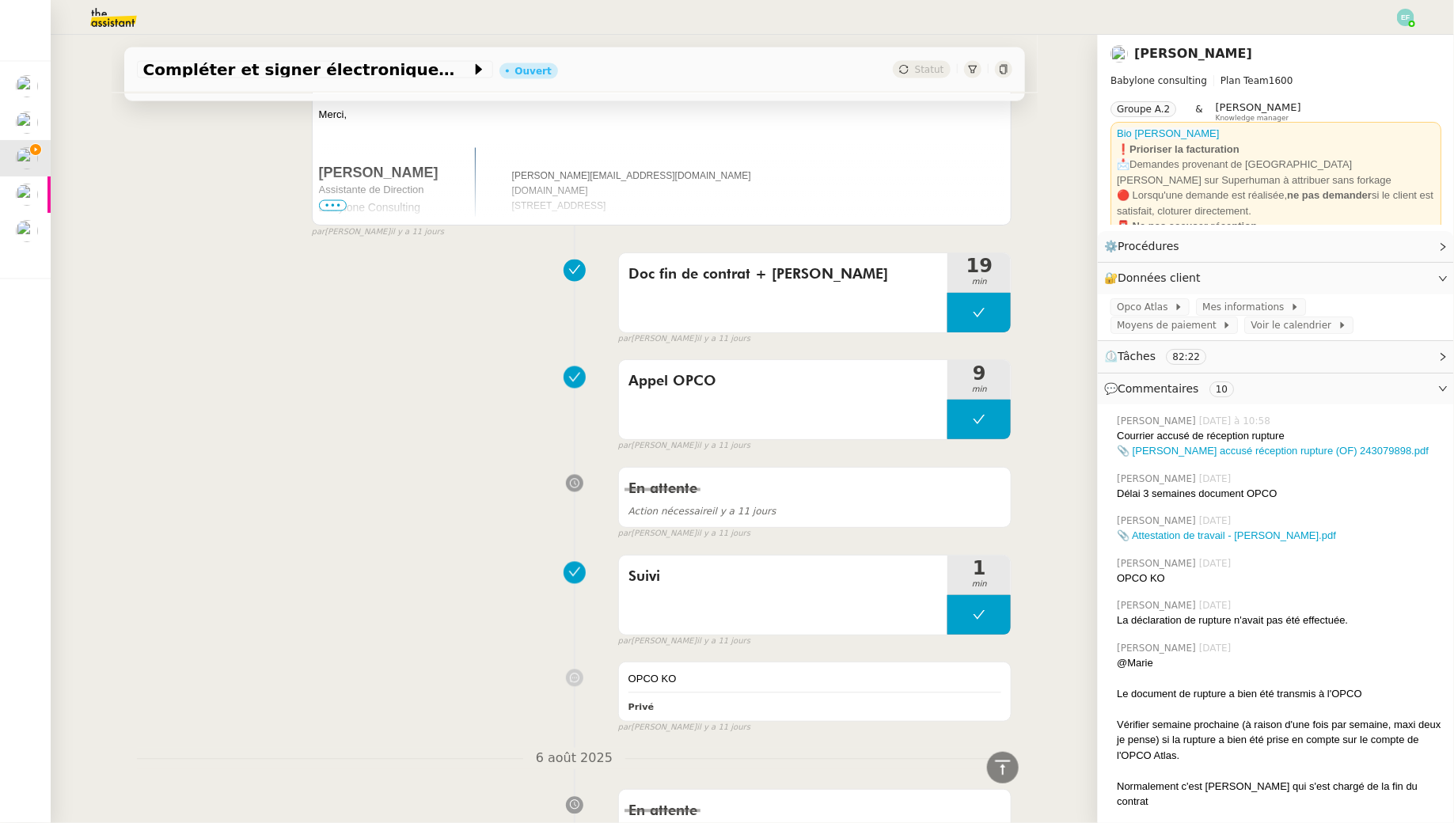
scroll to position [1807, 0]
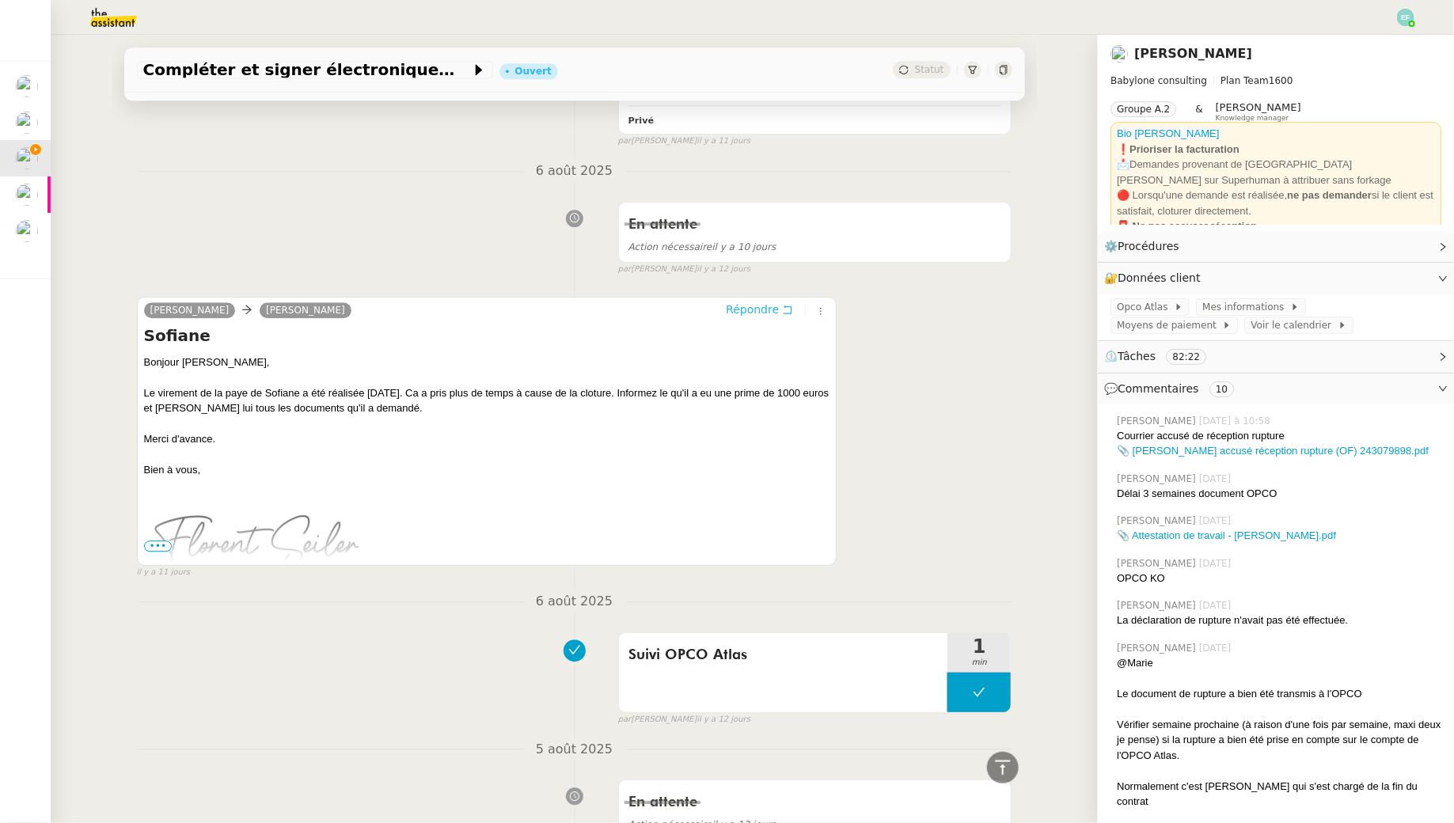
click at [787, 305] on icon at bounding box center [787, 309] width 9 height 9
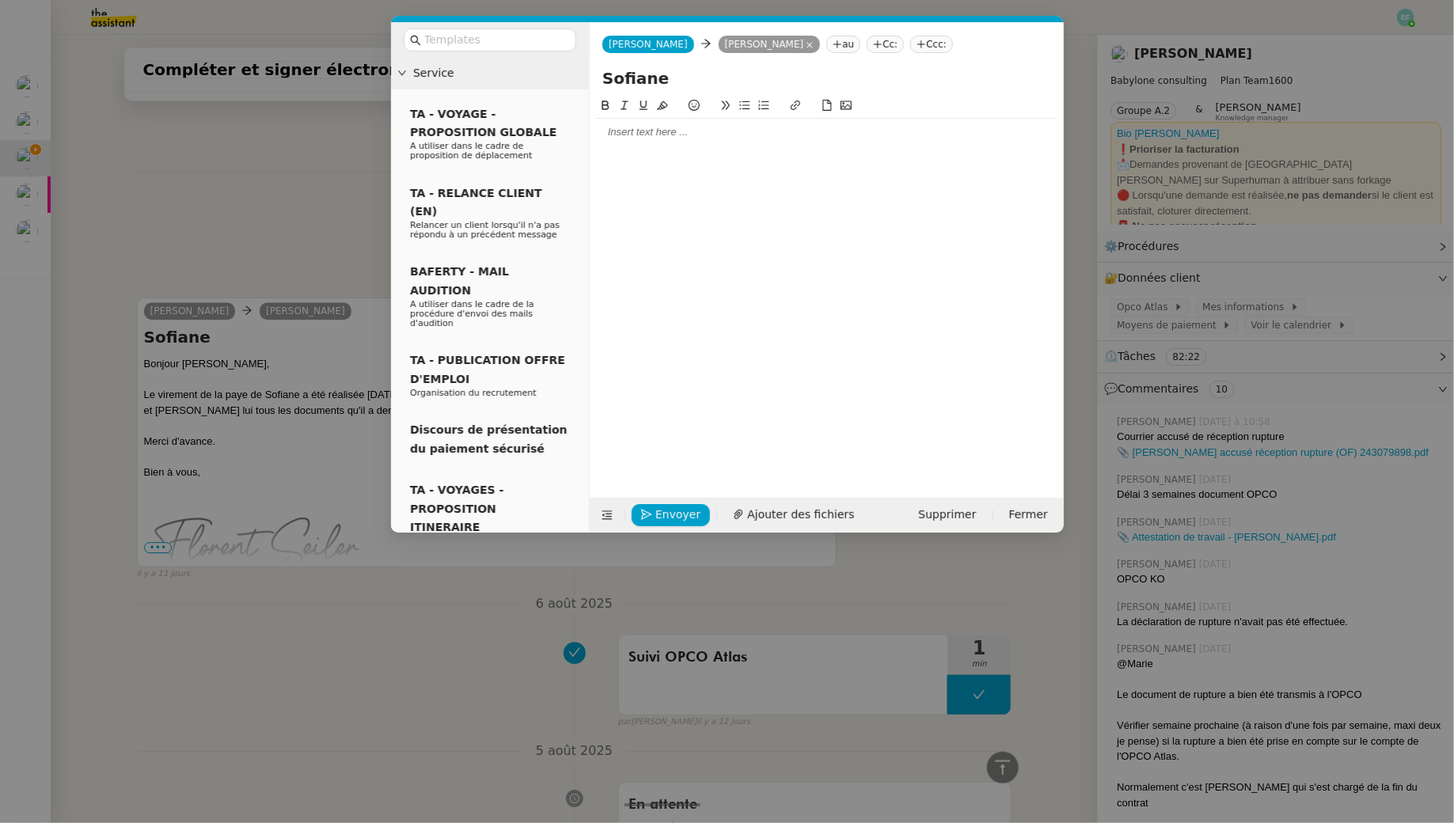
scroll to position [1929, 0]
click at [817, 517] on span "Ajouter des fichiers" at bounding box center [800, 515] width 107 height 18
click at [633, 81] on input "Sofiane" at bounding box center [826, 78] width 449 height 24
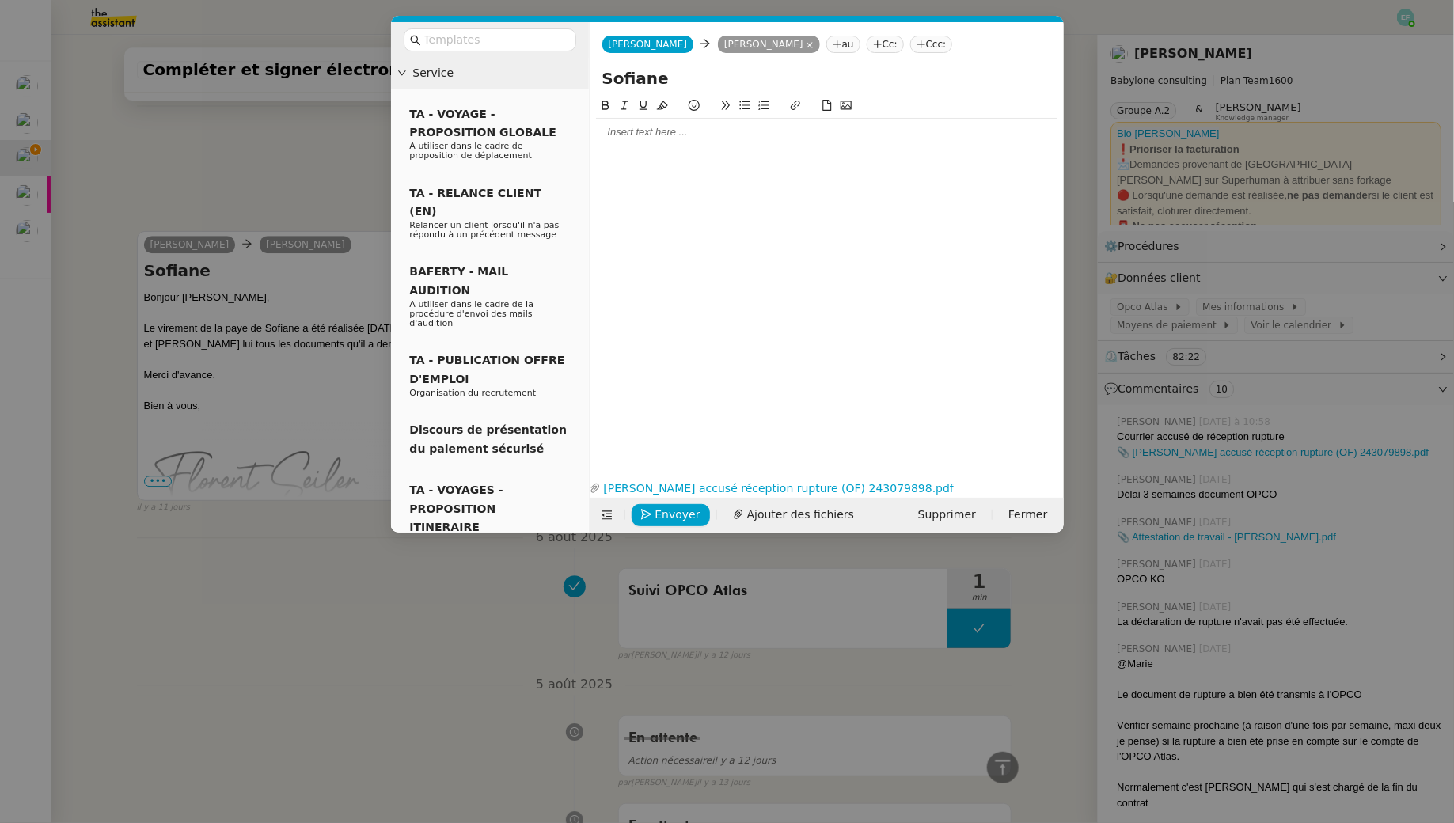
click at [633, 81] on input "Sofiane" at bounding box center [826, 78] width 449 height 24
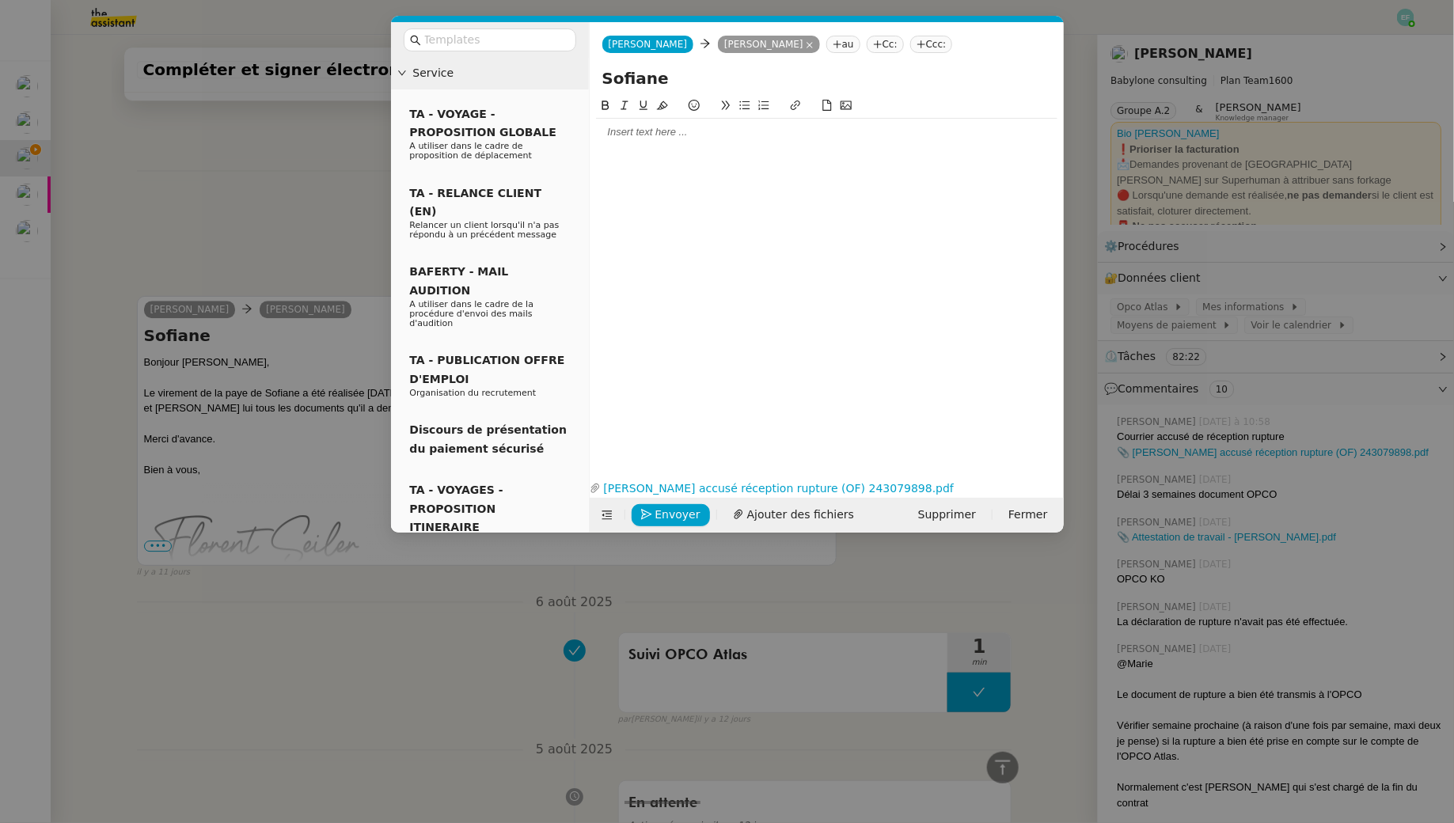
click at [633, 81] on input "Sofiane" at bounding box center [826, 78] width 449 height 24
type input "Accusé de réception rupture - OPCO"
click at [644, 134] on div at bounding box center [826, 132] width 461 height 14
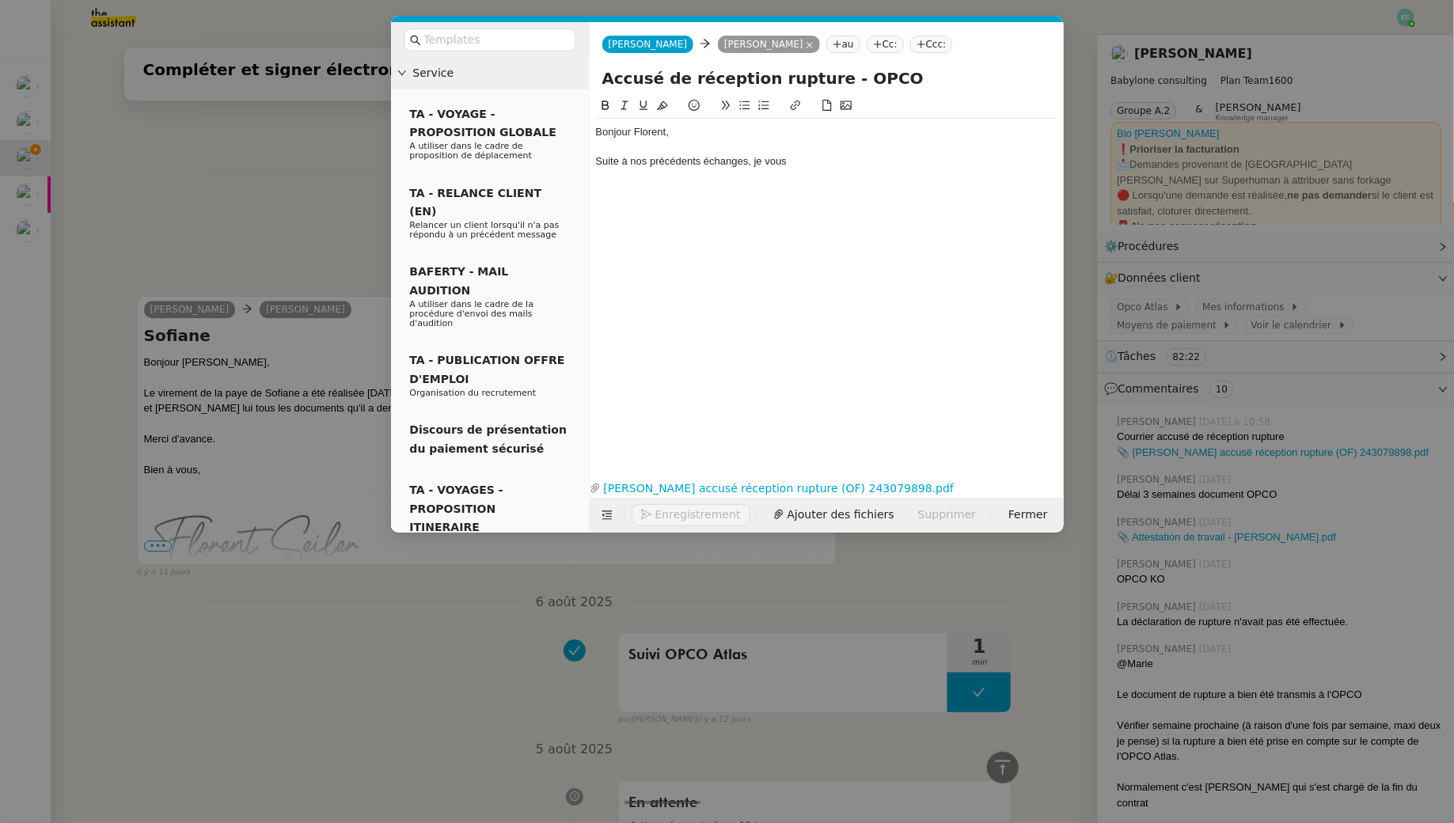
scroll to position [2039, 0]
click at [242, 166] on nz-modal-container "Service TA - VOYAGE - PROPOSITION GLOBALE A utiliser dans le cadre de propositi…" at bounding box center [727, 411] width 1454 height 823
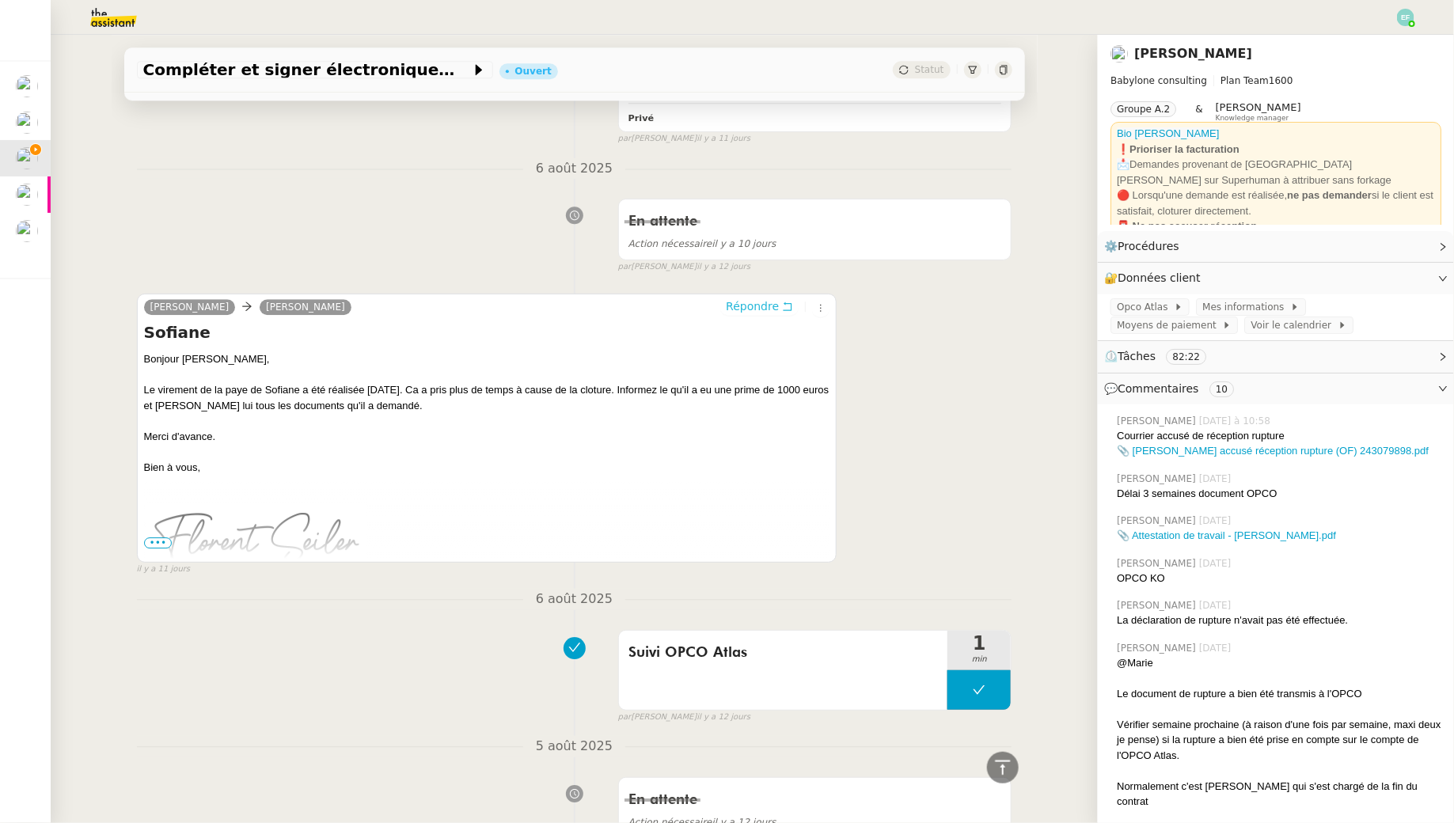
scroll to position [2038, 0]
click at [286, 70] on span "Compléter et signer électroniquement le document de Sofiane" at bounding box center [307, 70] width 328 height 16
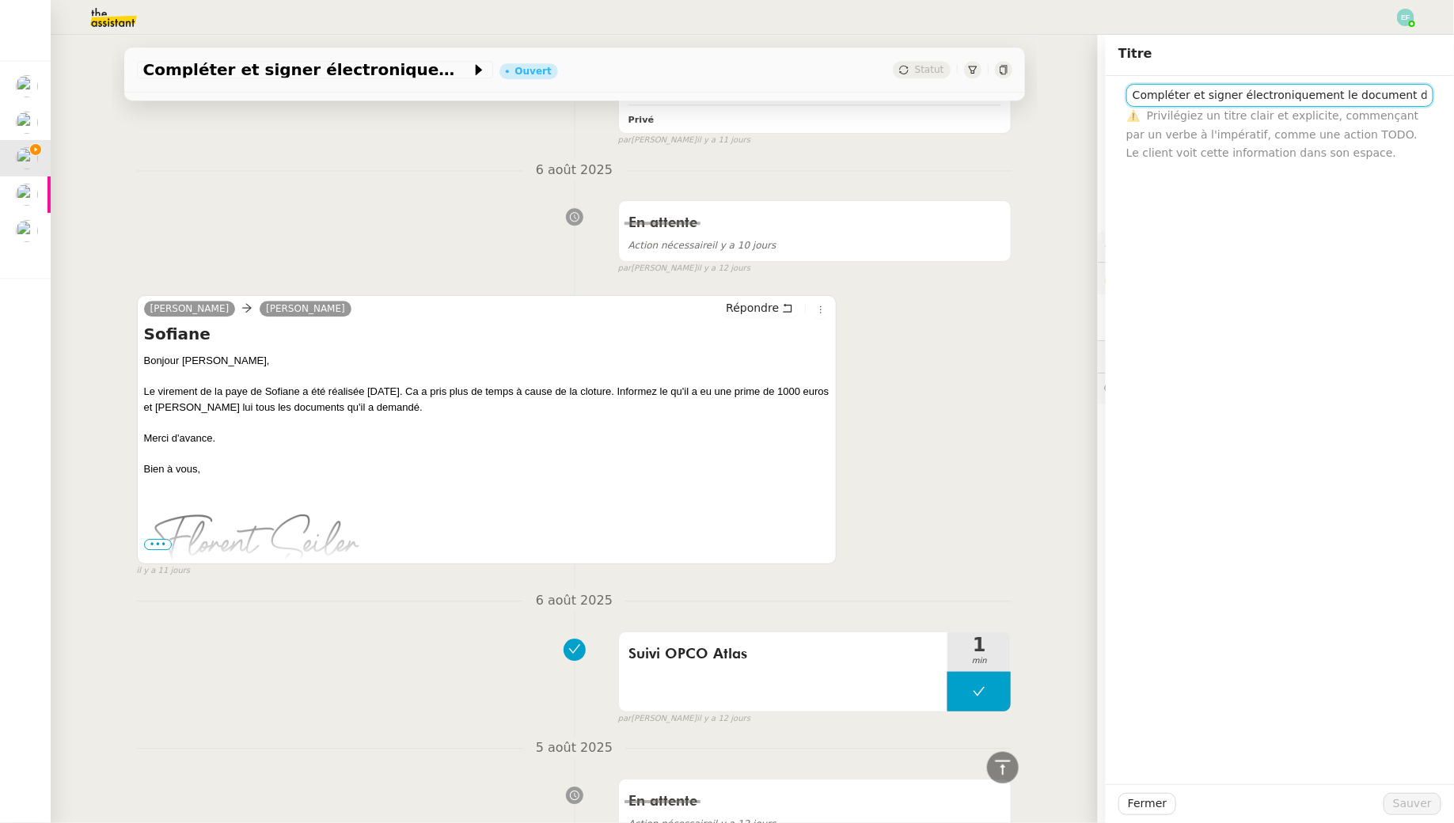
scroll to position [0, 22]
click at [1413, 94] on input "Compléter et signer électroniquement le document de Sofiane" at bounding box center [1279, 95] width 307 height 23
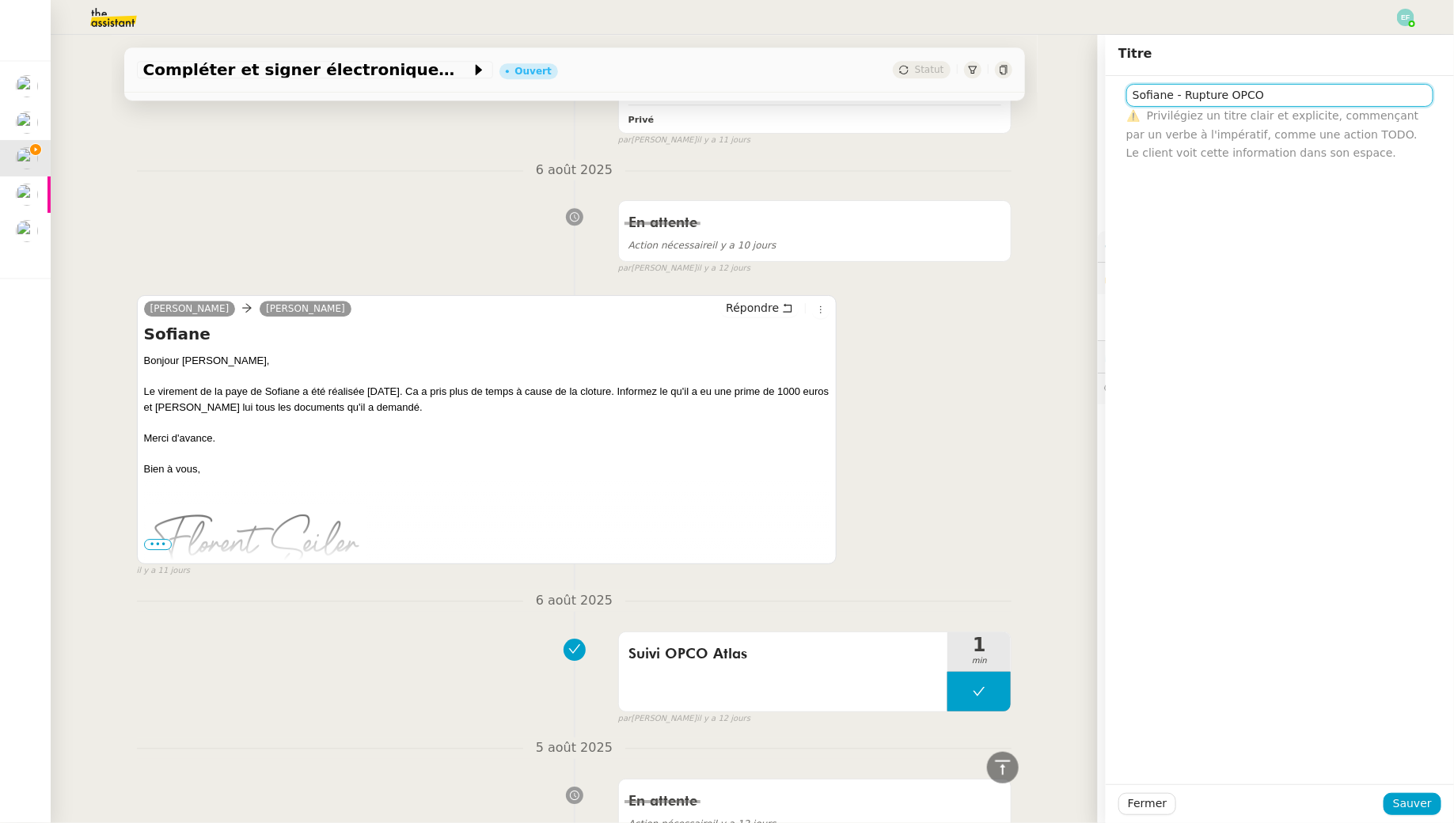
click at [1173, 95] on input "Sofiane - Rupture OPCO" at bounding box center [1279, 95] width 307 height 23
type input "Sofiane Cheurfa - Rupture OPCO"
click at [1409, 795] on span "Sauver" at bounding box center [1412, 804] width 39 height 18
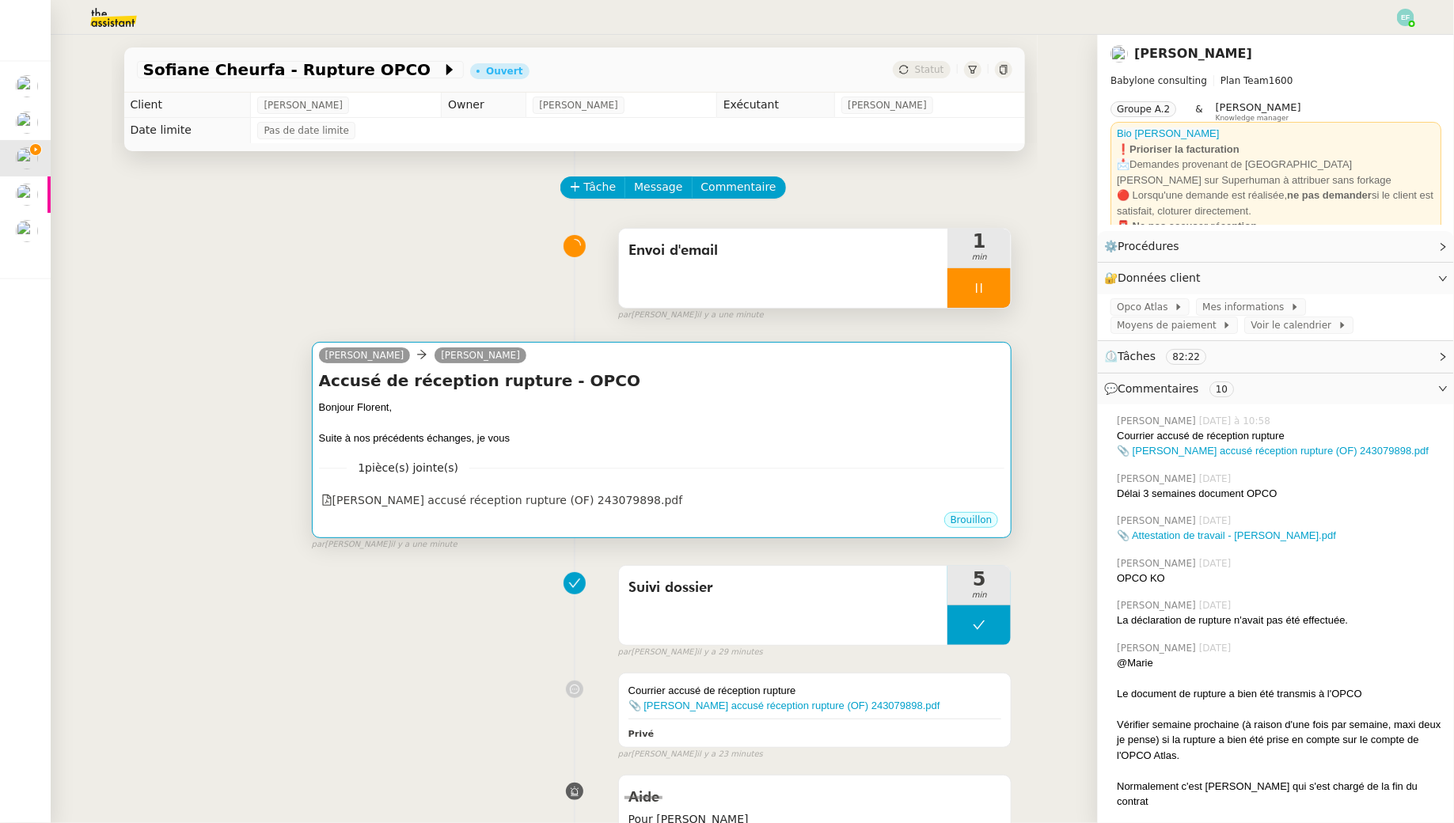
click at [847, 409] on div "Bonjour Florent," at bounding box center [662, 408] width 686 height 16
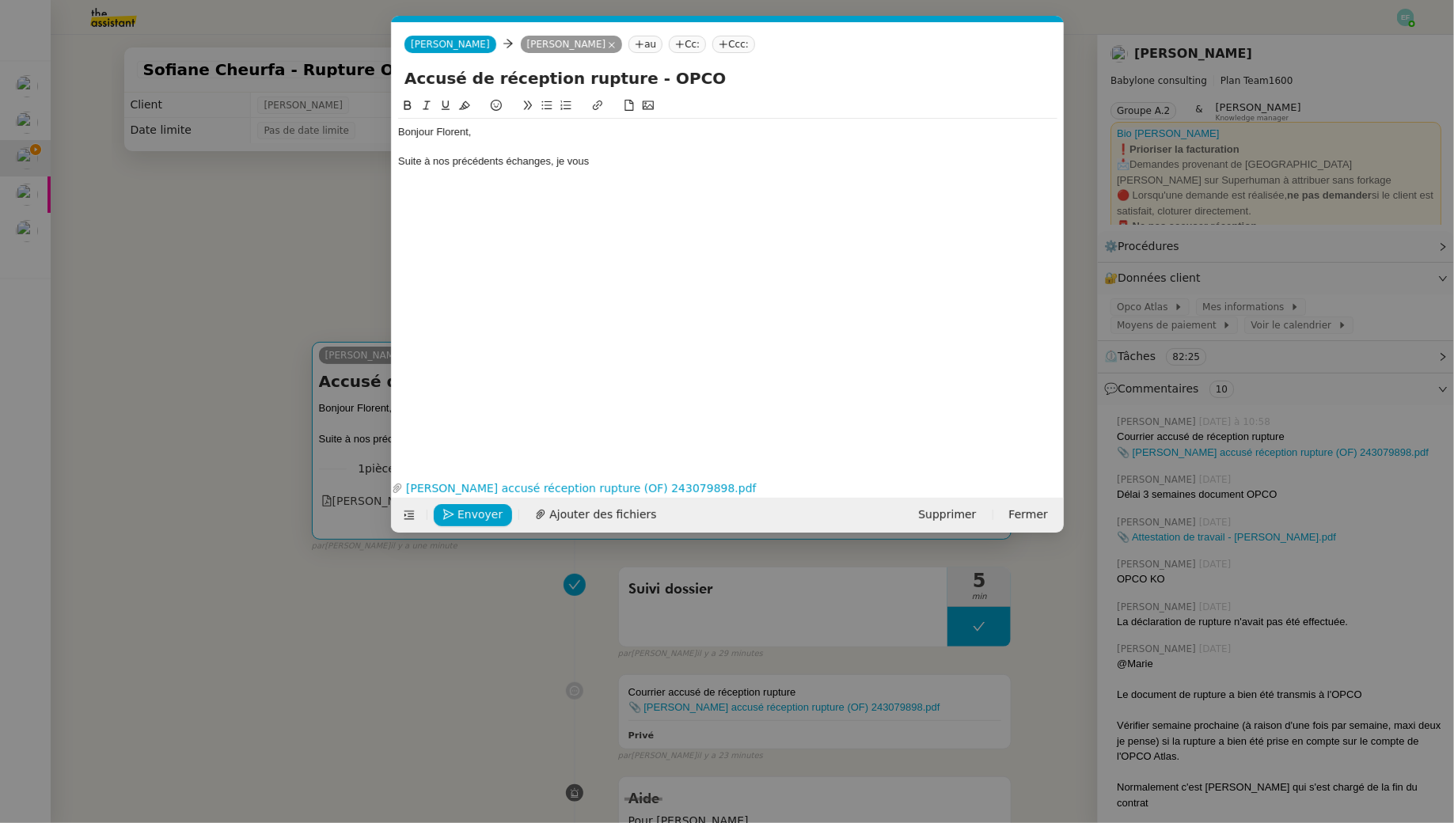
scroll to position [0, 33]
click at [668, 157] on div "Suite à nos précédents échanges, je vous" at bounding box center [727, 161] width 659 height 14
click at [298, 260] on nz-modal-container "Service TA - VOYAGE - PROPOSITION GLOBALE A utiliser dans le cadre de propositi…" at bounding box center [727, 411] width 1454 height 823
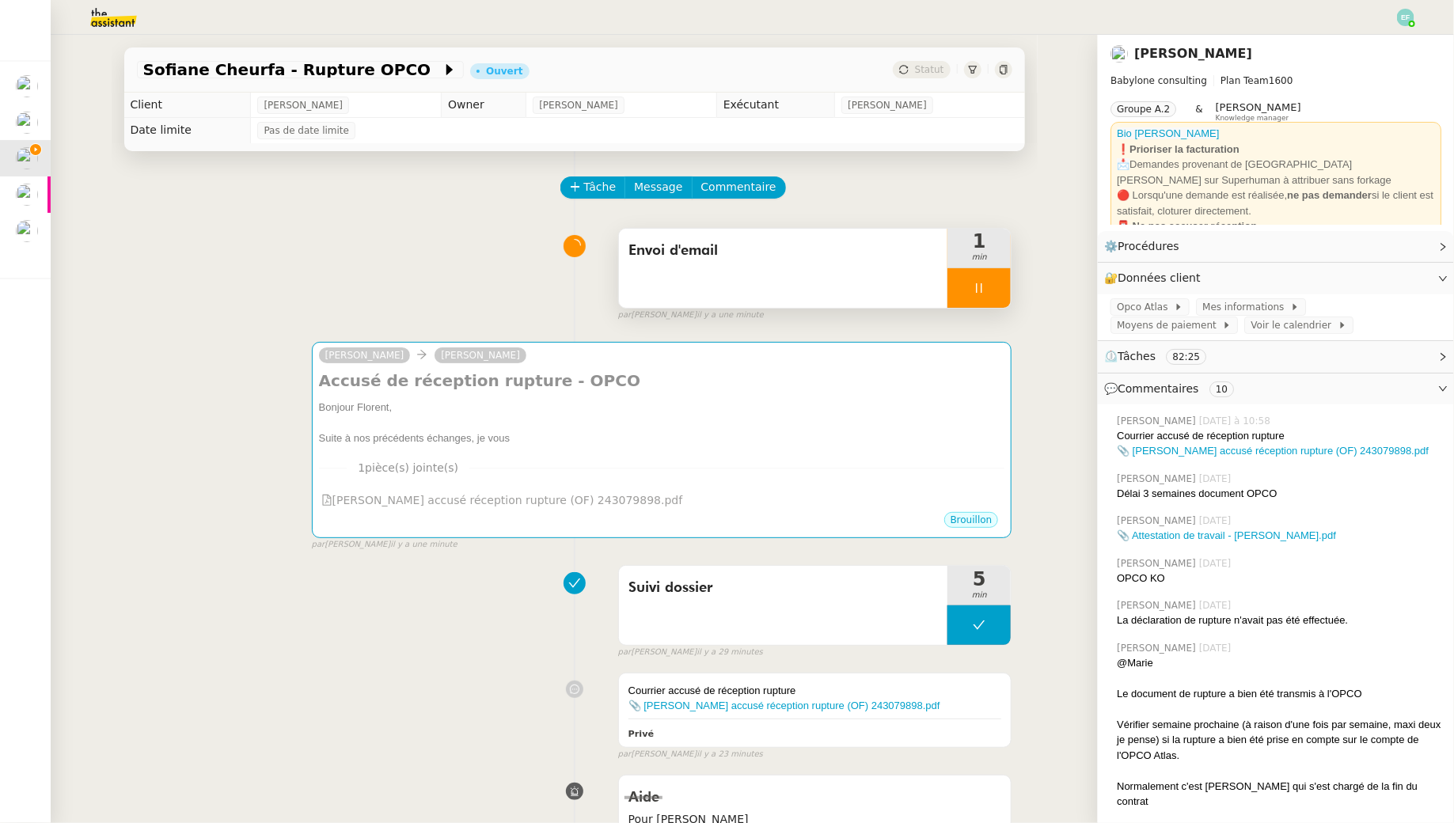
click at [985, 293] on icon at bounding box center [979, 288] width 13 height 13
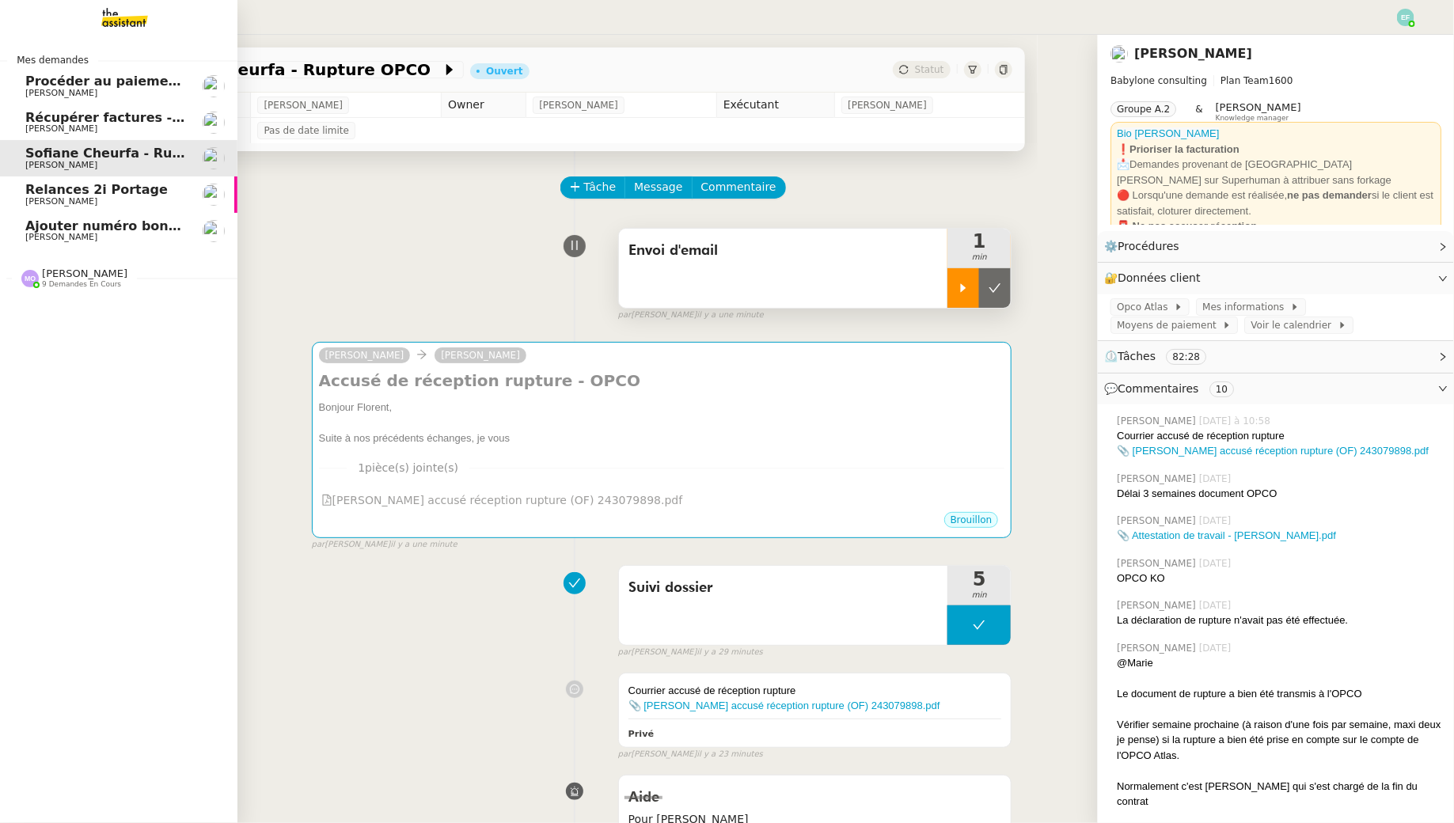
click at [85, 237] on span "[PERSON_NAME]" at bounding box center [105, 237] width 160 height 9
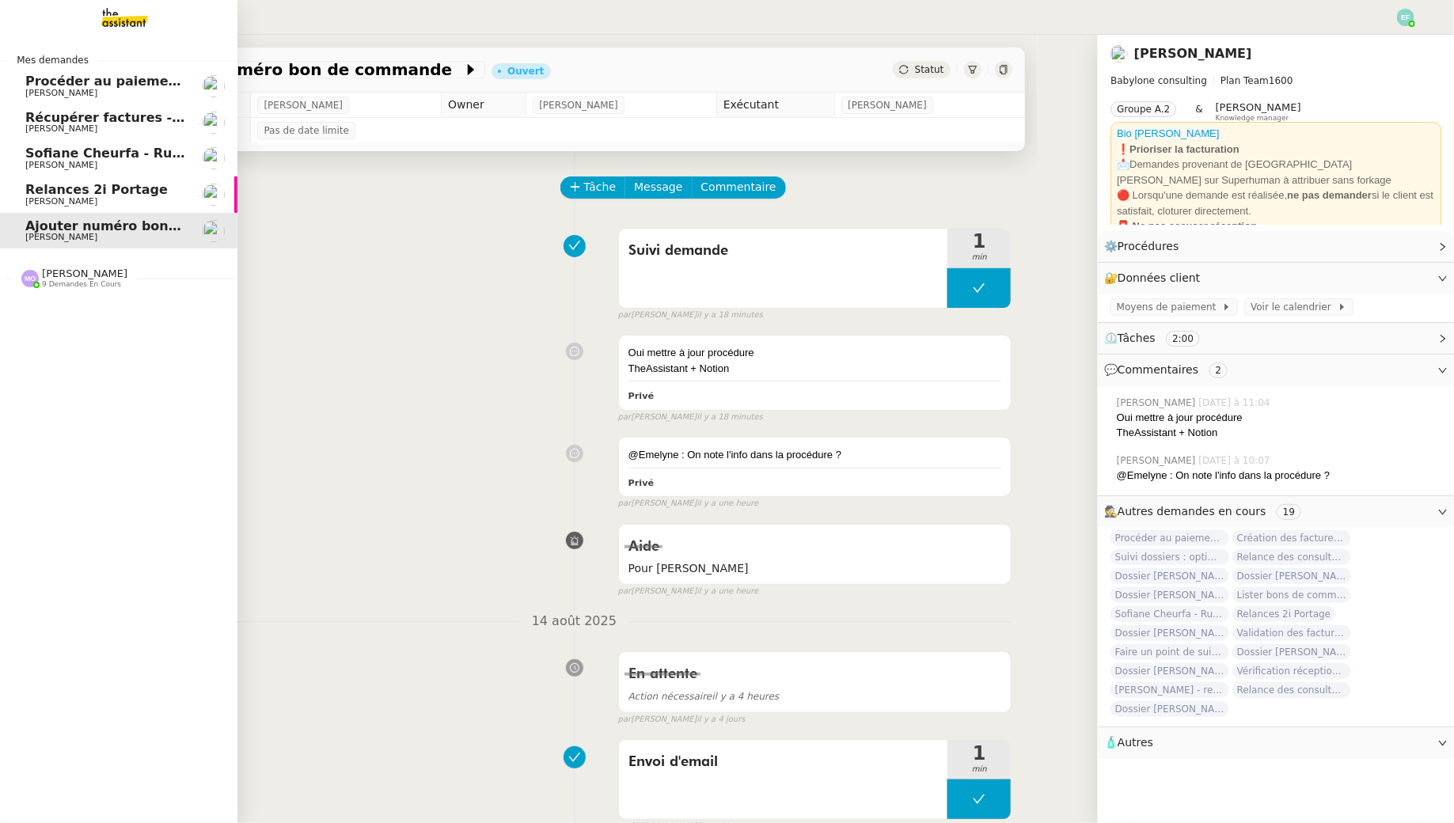
click at [96, 201] on span "[PERSON_NAME]" at bounding box center [105, 201] width 160 height 9
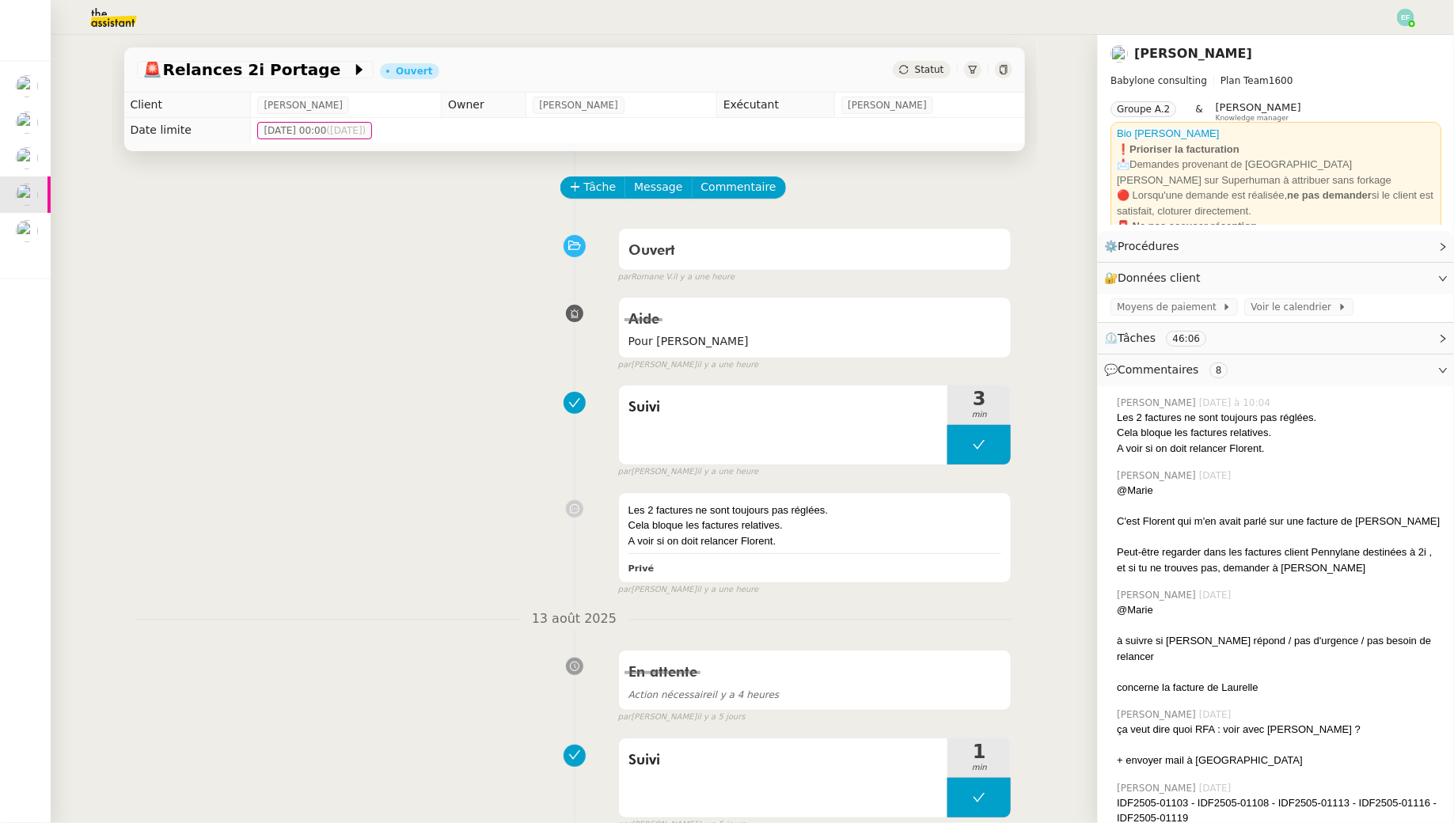
click at [97, 4] on img at bounding box center [101, 17] width 123 height 35
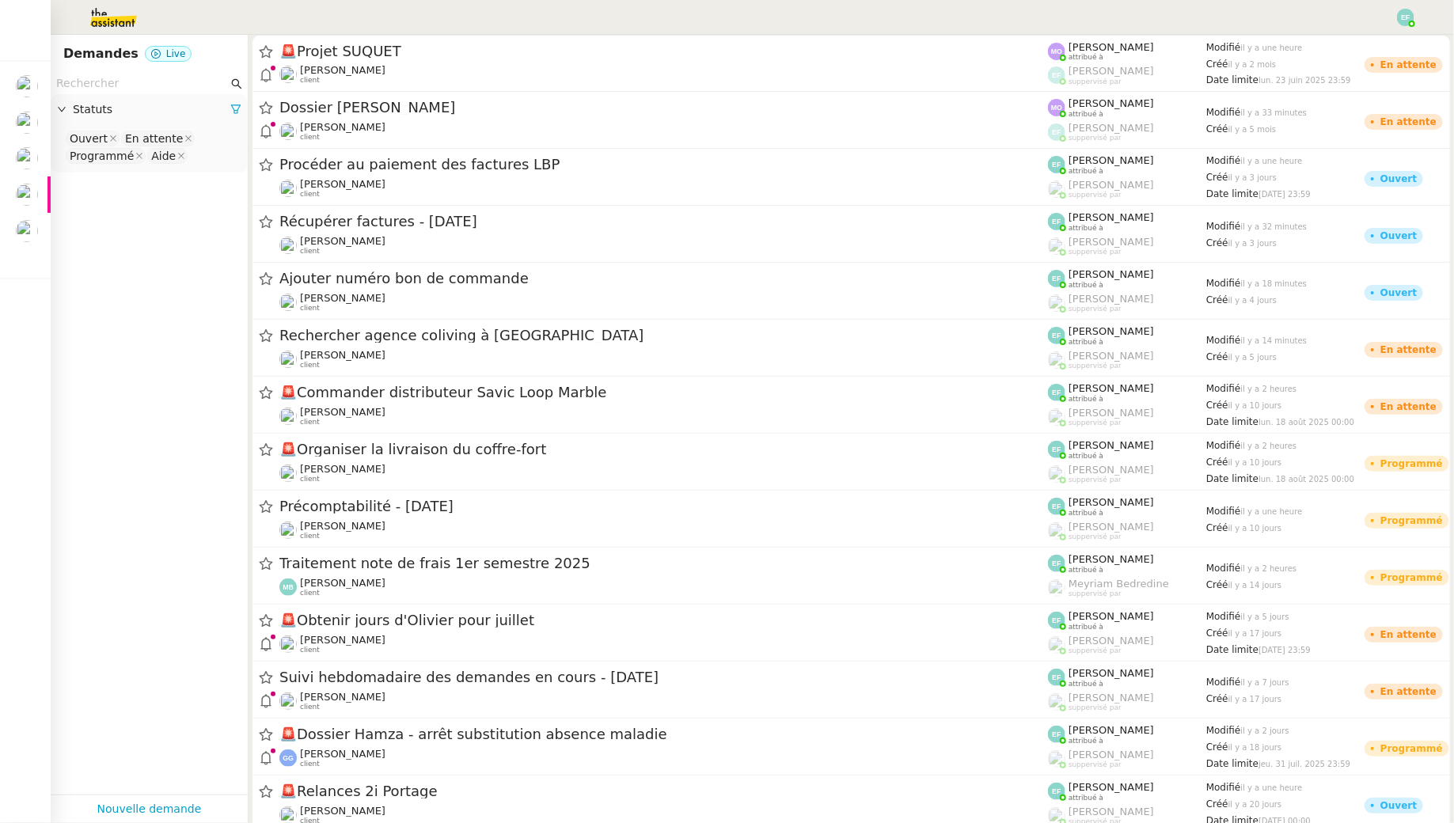
click at [157, 90] on input "text" at bounding box center [142, 83] width 172 height 18
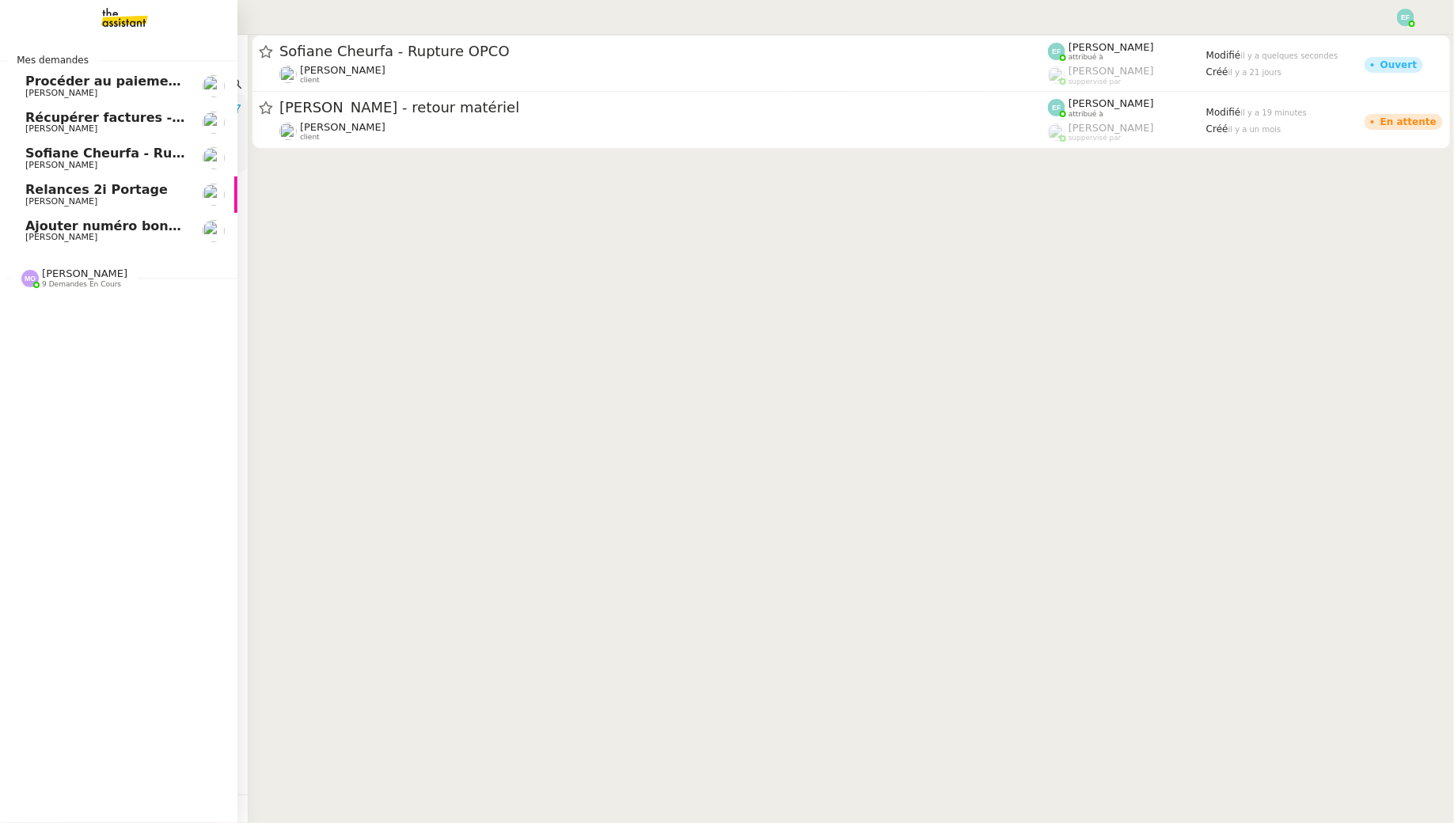
type input "sofiane"
click at [110, 205] on span "[PERSON_NAME]" at bounding box center [105, 201] width 160 height 9
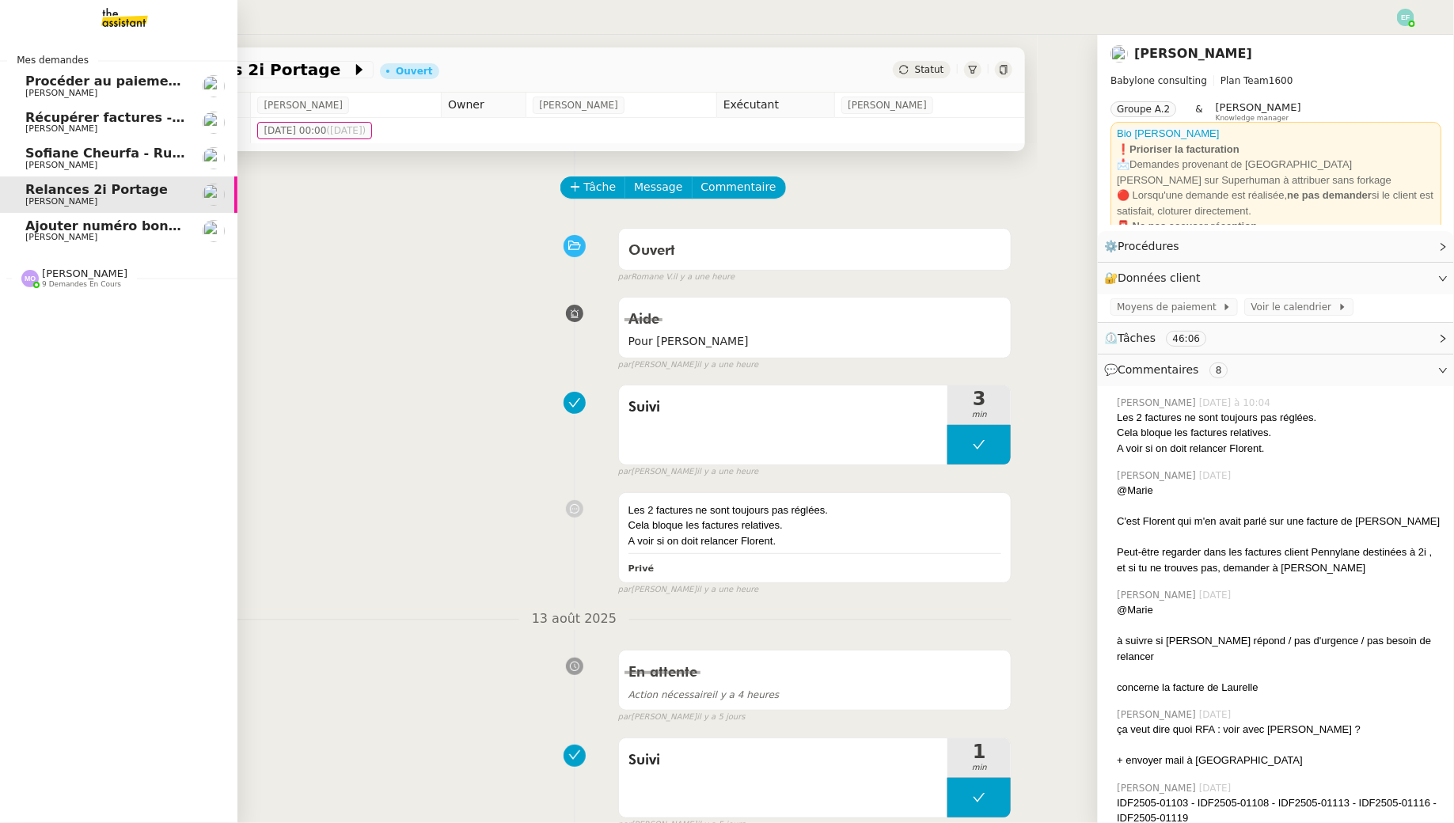
click at [113, 246] on link "Ajouter numéro bon de commande [PERSON_NAME]" at bounding box center [118, 231] width 237 height 36
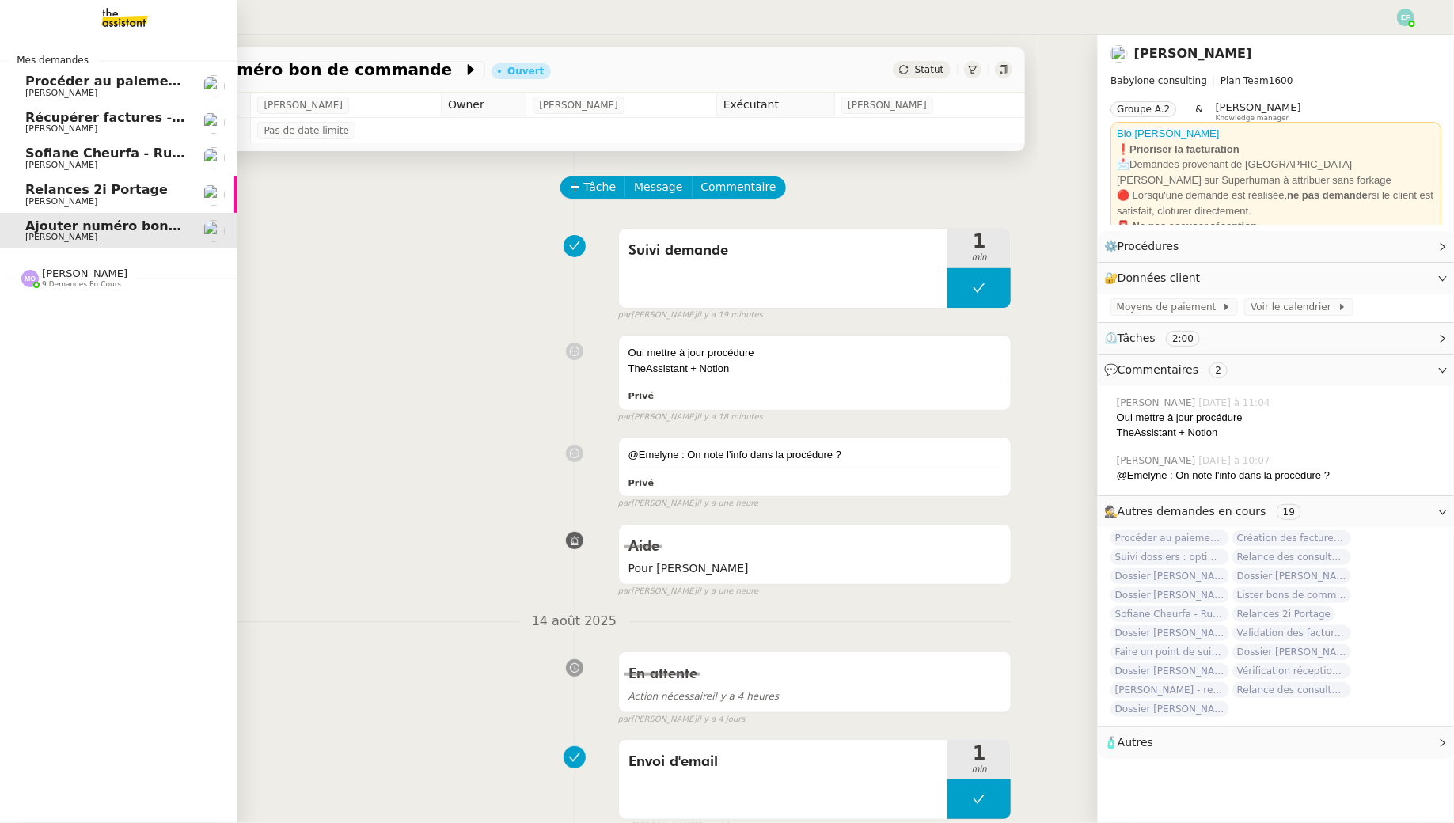
click at [125, 183] on span "Relances 2i Portage" at bounding box center [96, 189] width 142 height 15
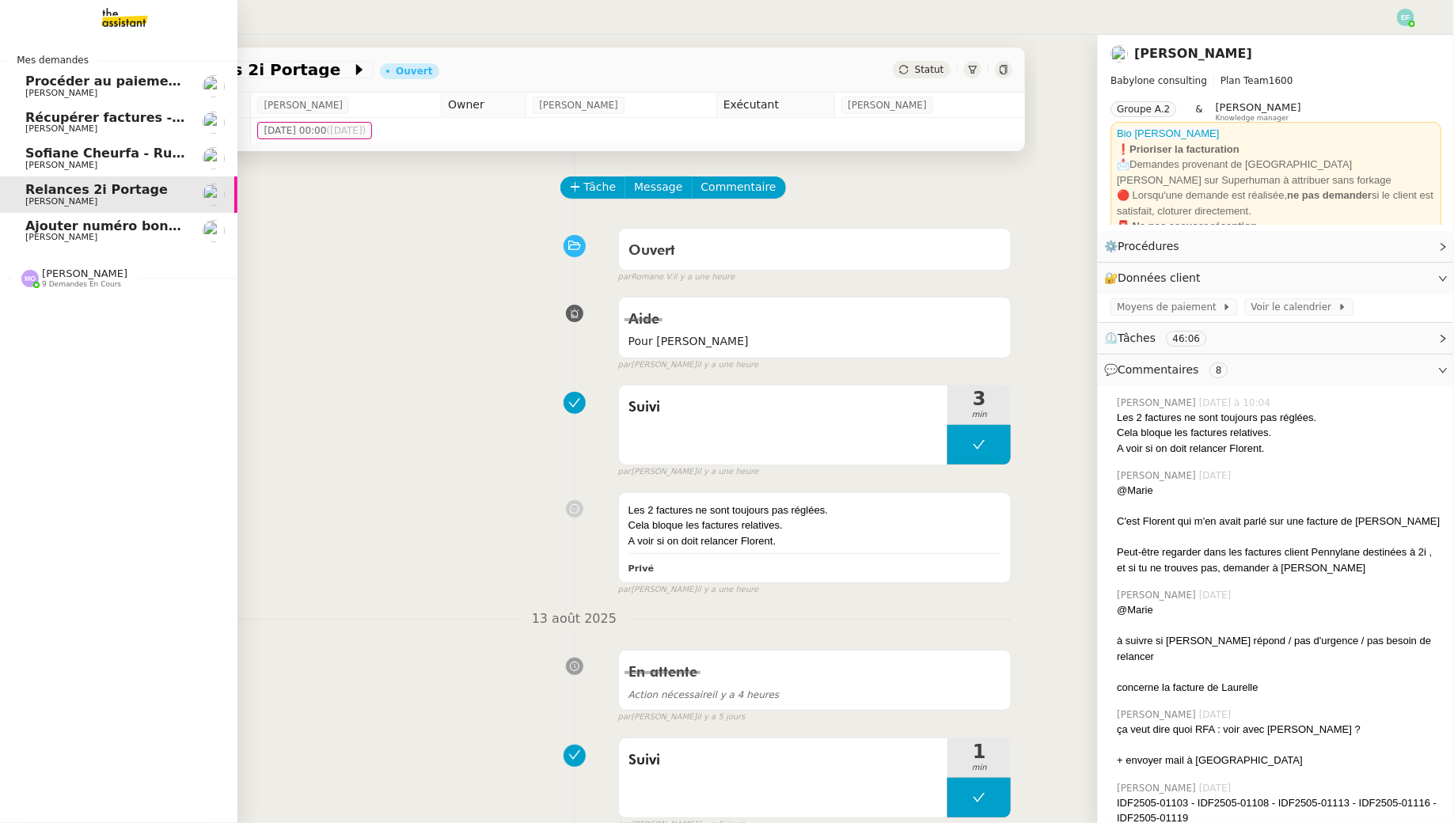
click at [167, 158] on span "Sofiane Cheurfa - Rupture OPCO" at bounding box center [140, 153] width 230 height 15
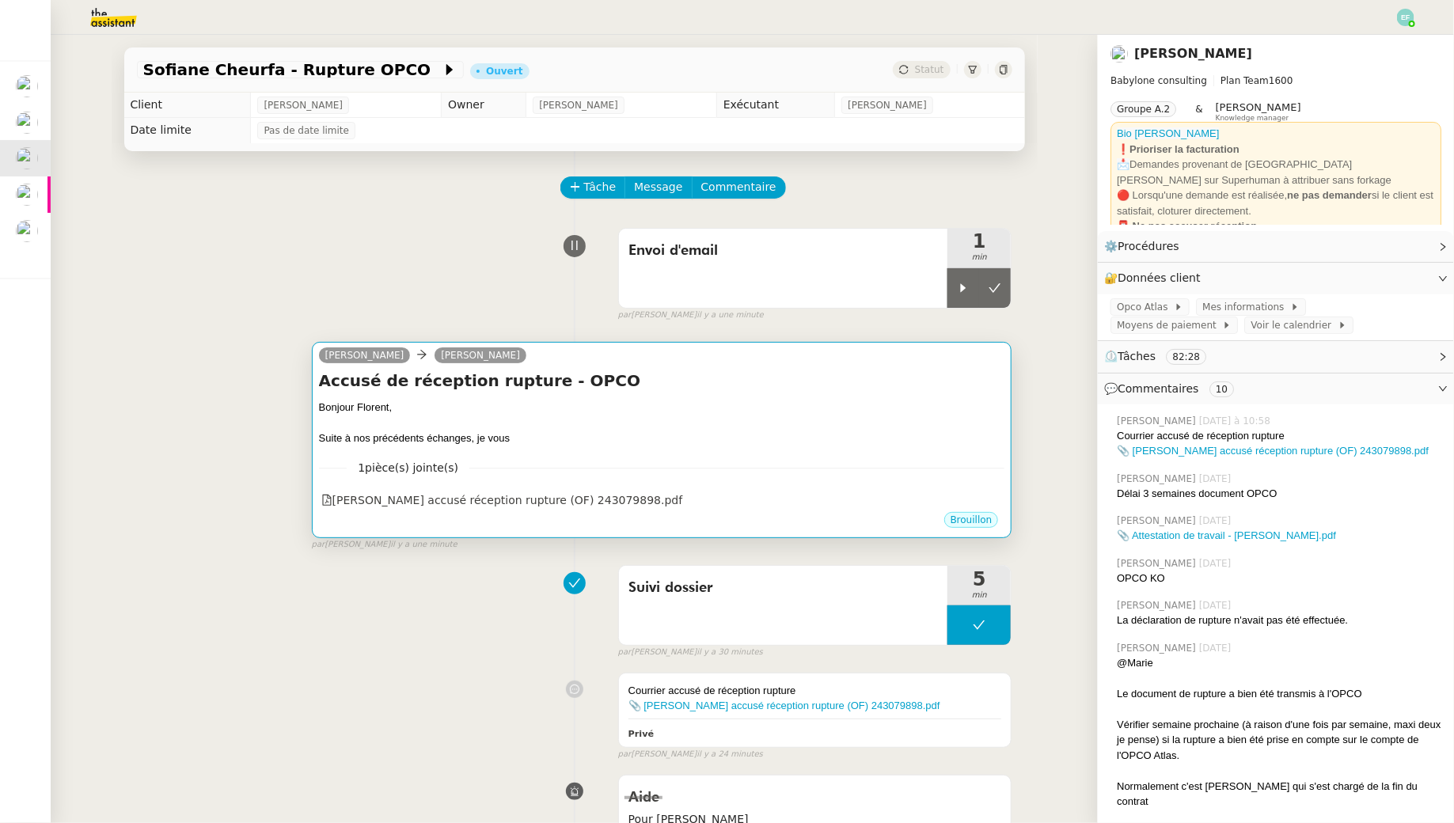
click at [643, 370] on h4 "Accusé de réception rupture - OPCO" at bounding box center [662, 381] width 686 height 22
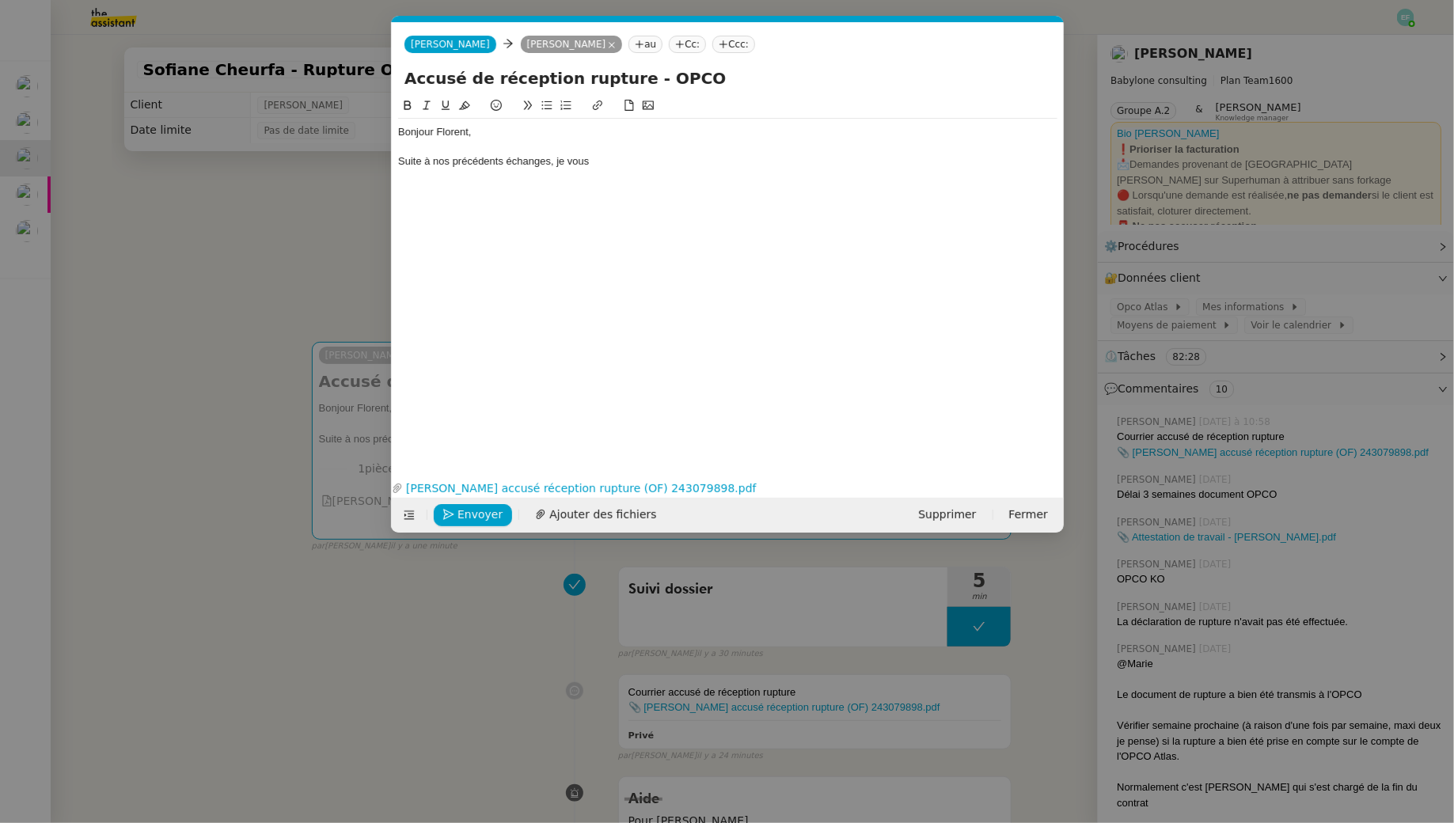
scroll to position [0, 33]
click at [605, 165] on div "Suite à nos précédents échanges, je vous" at bounding box center [727, 161] width 659 height 14
drag, startPoint x: 888, startPoint y: 169, endPoint x: 309, endPoint y: 63, distance: 588.1
click at [309, 63] on nz-modal-container "Service TA - VOYAGE - PROPOSITION GLOBALE A utiliser dans le cadre de propositi…" at bounding box center [727, 411] width 1454 height 823
copy div "Bonjour Florent, Suite à nos précédents échanges, je vous invite à trouver en p…"
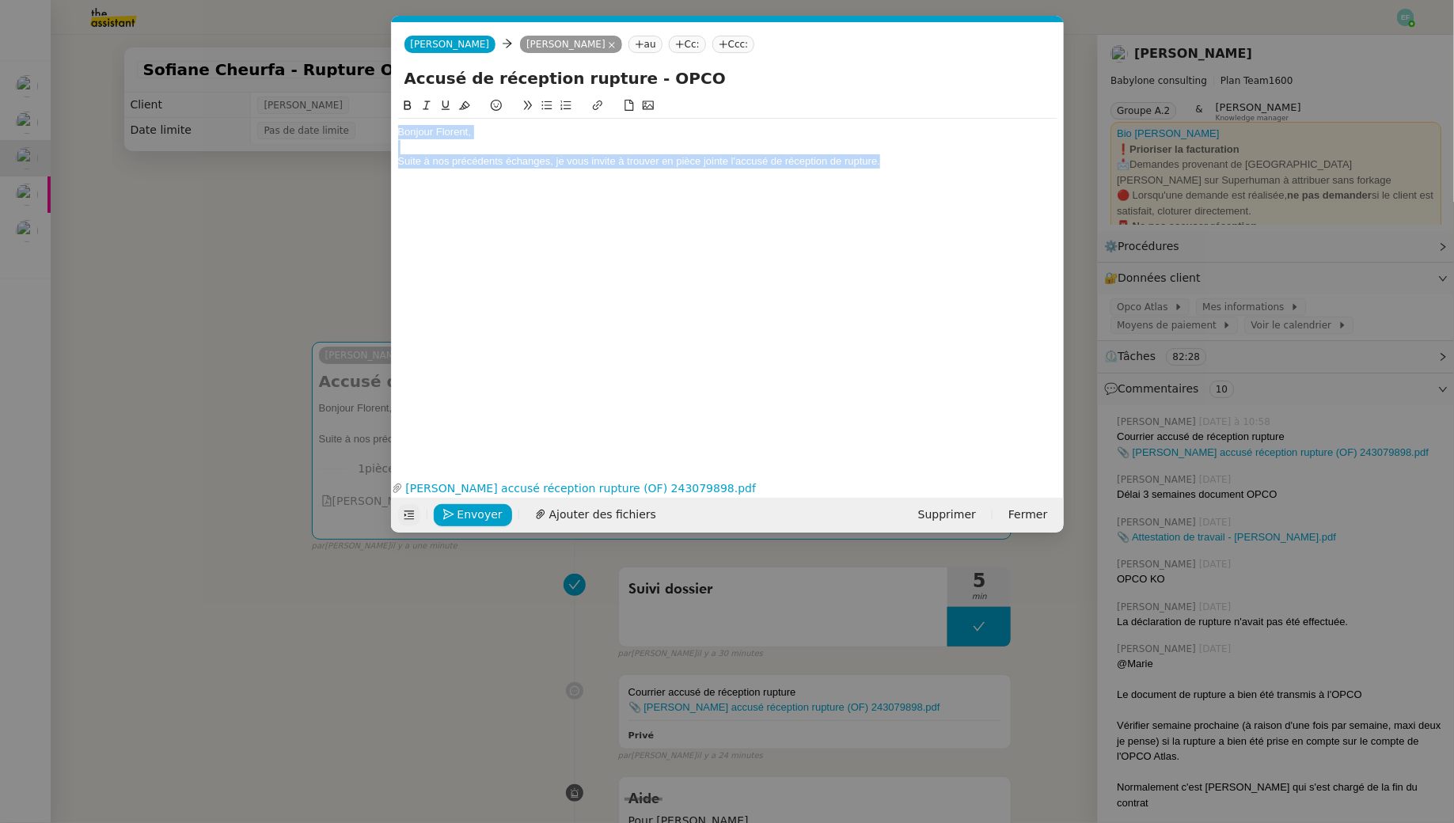
click at [408, 511] on icon at bounding box center [409, 515] width 10 height 9
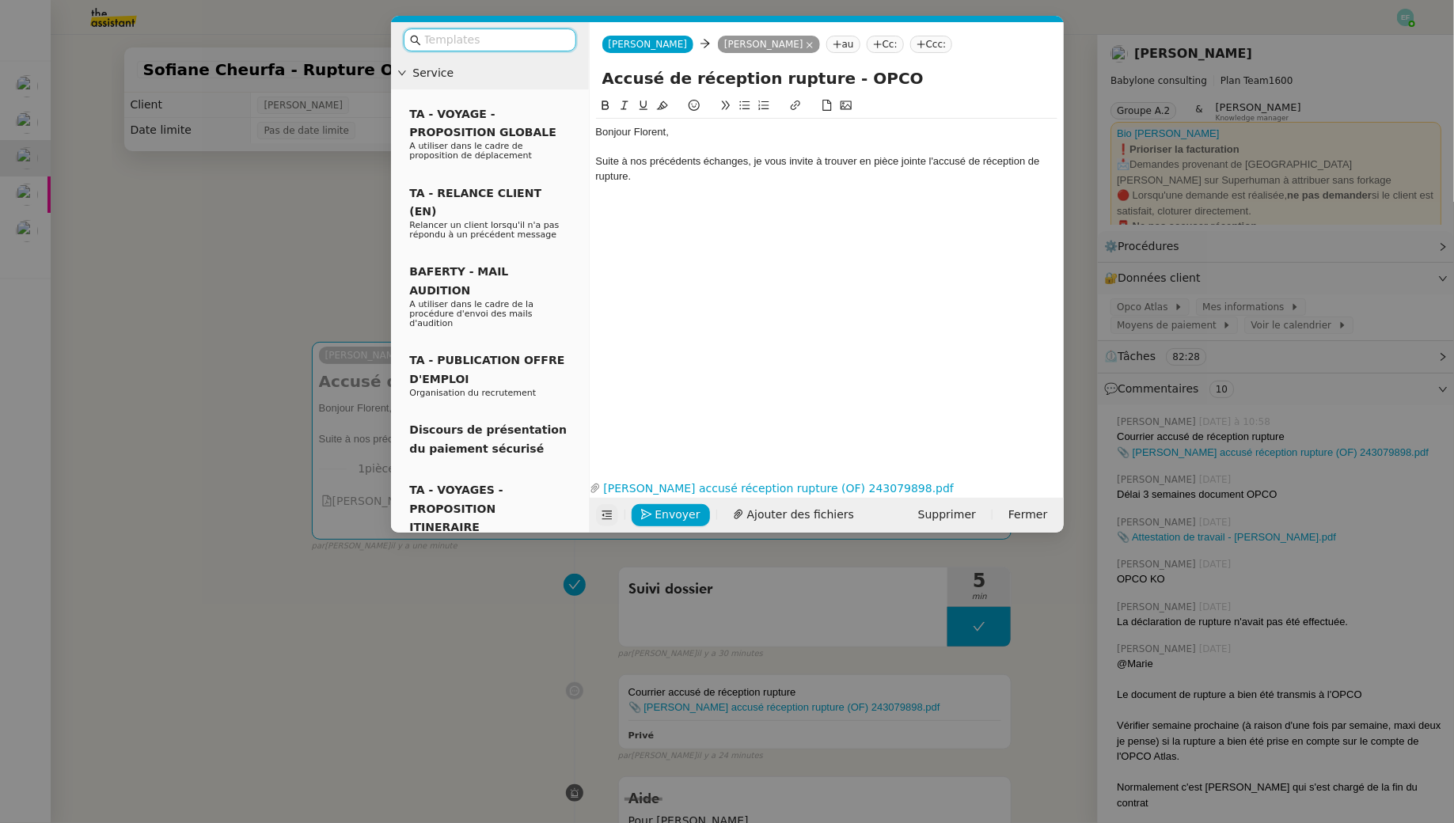
click at [503, 42] on input "text" at bounding box center [495, 40] width 142 height 18
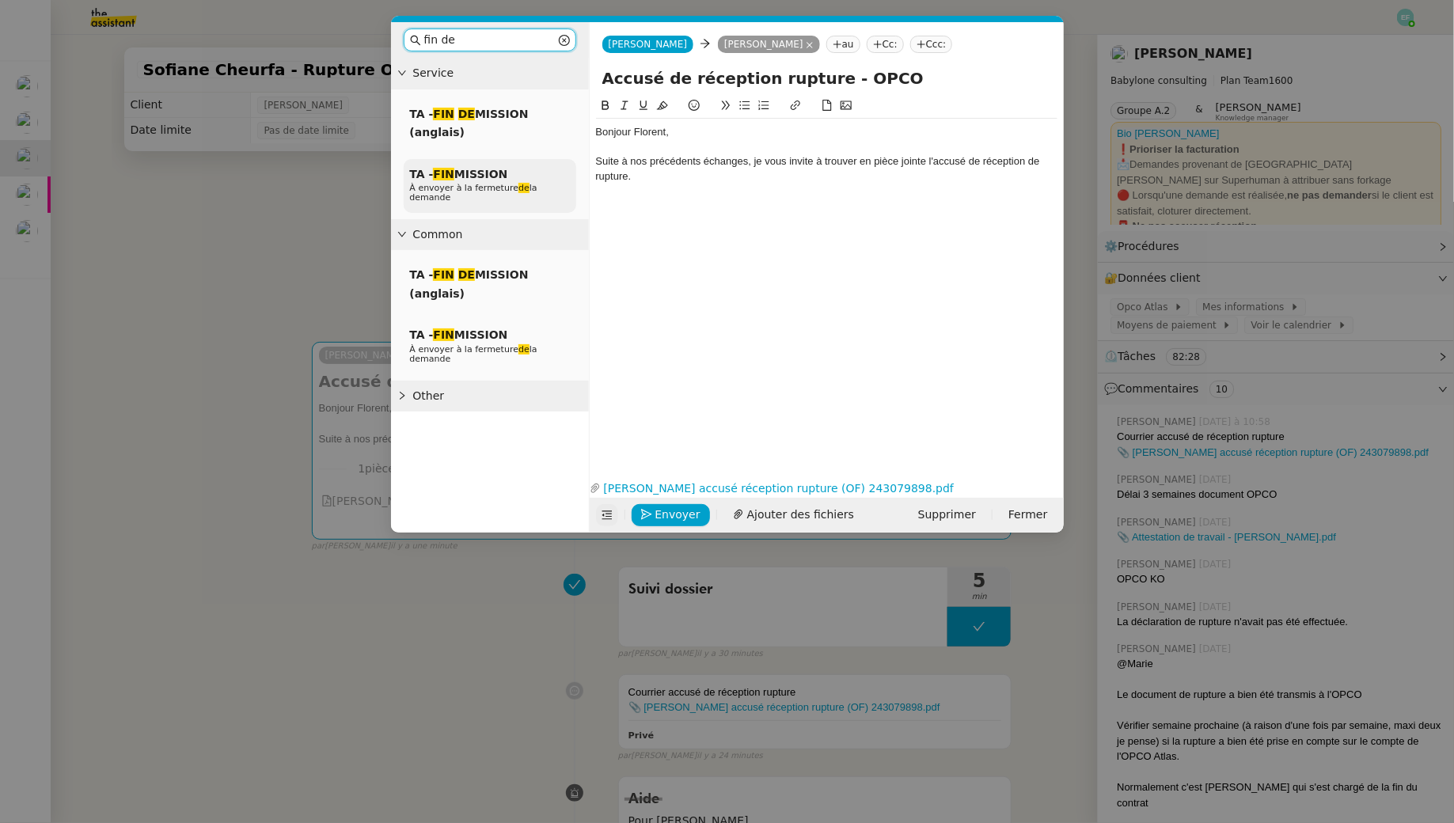
type input "fin de"
click at [486, 176] on span "TA - FIN MISSION" at bounding box center [459, 174] width 98 height 13
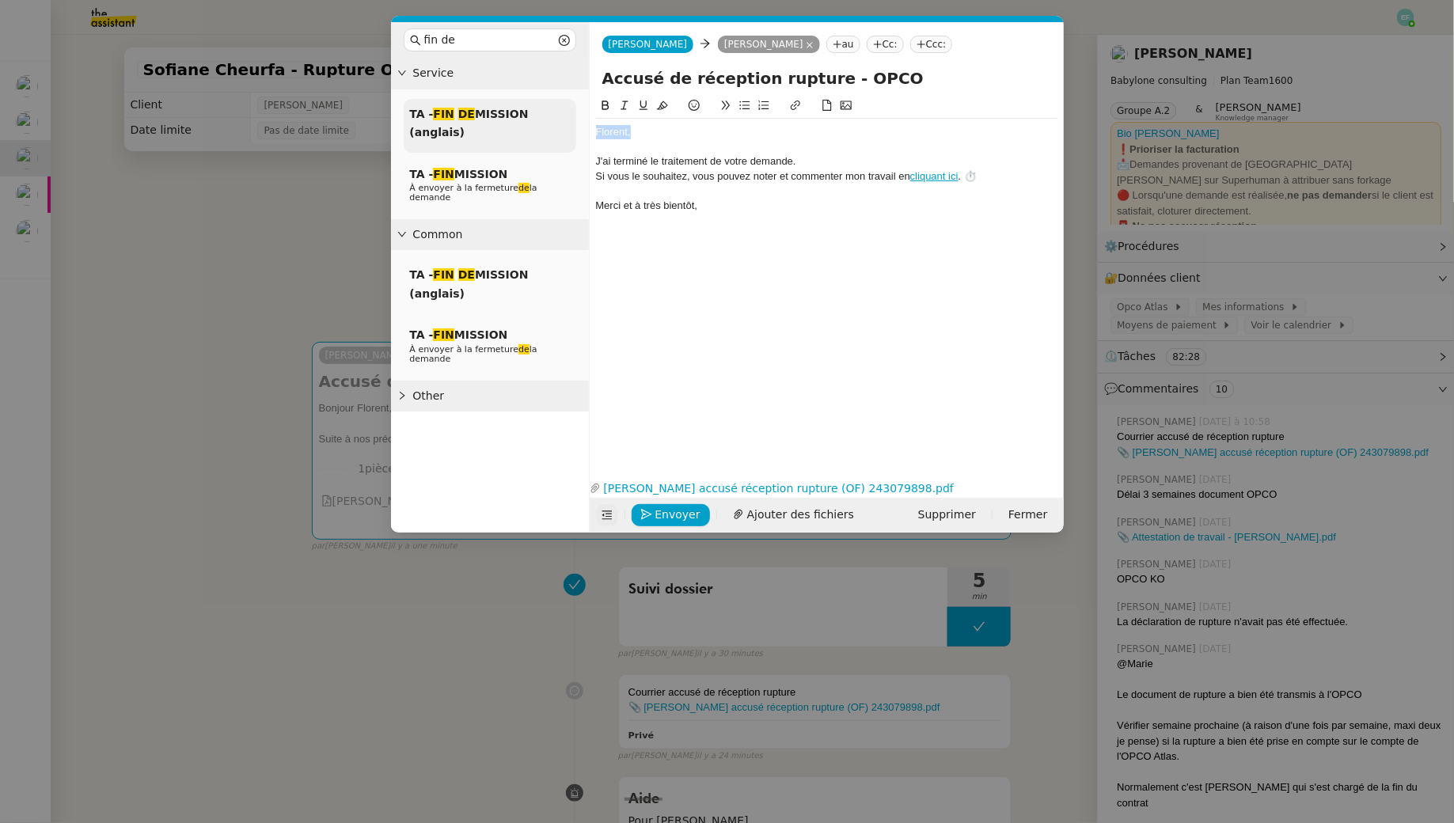
drag, startPoint x: 697, startPoint y: 138, endPoint x: 532, endPoint y: 127, distance: 165.8
click at [536, 127] on nz-layout "fin de Service TA - FIN DE MISSION (anglais) TA - FIN MISSION À envoyer à la fe…" at bounding box center [727, 277] width 673 height 510
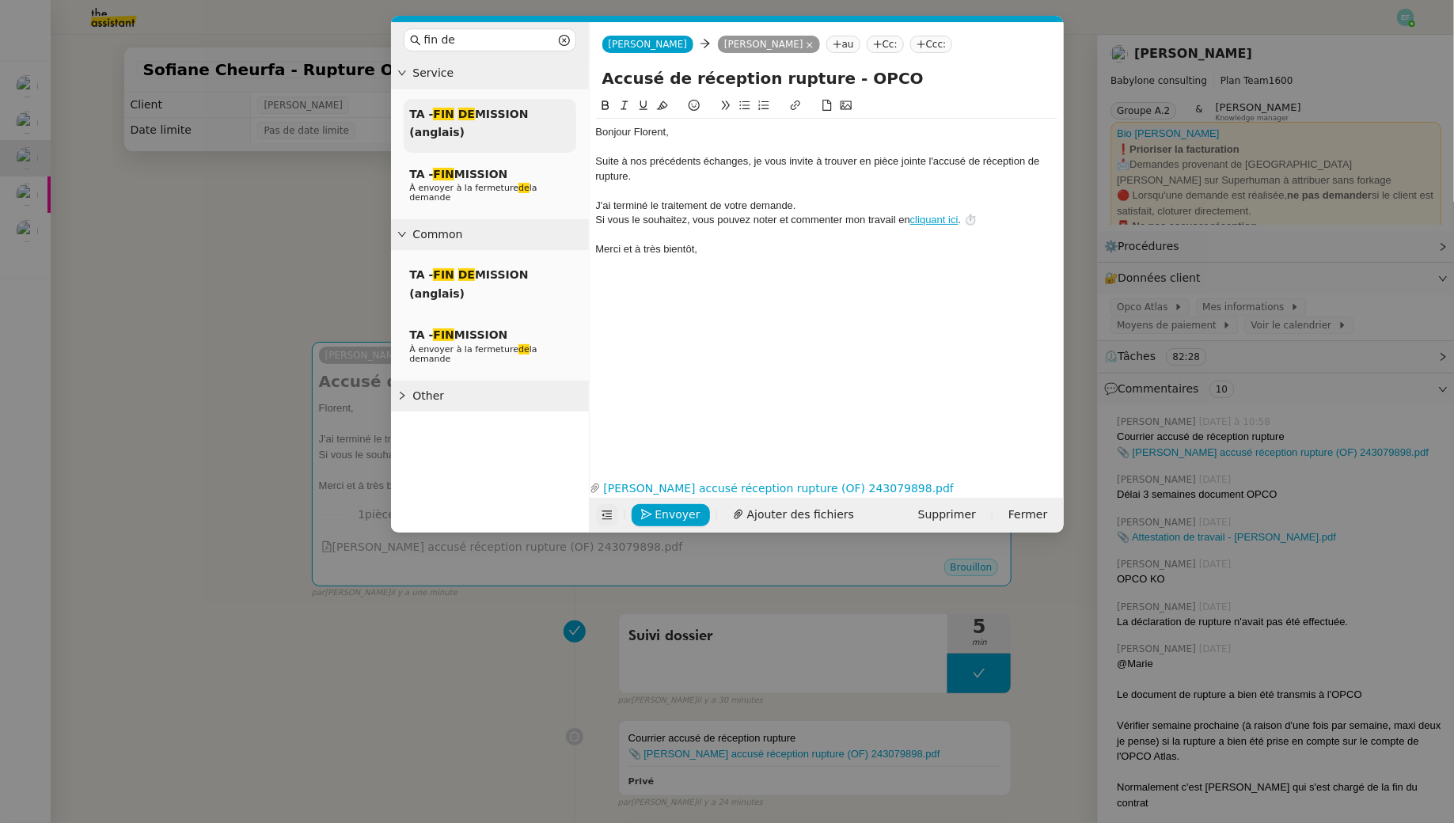
scroll to position [0, 0]
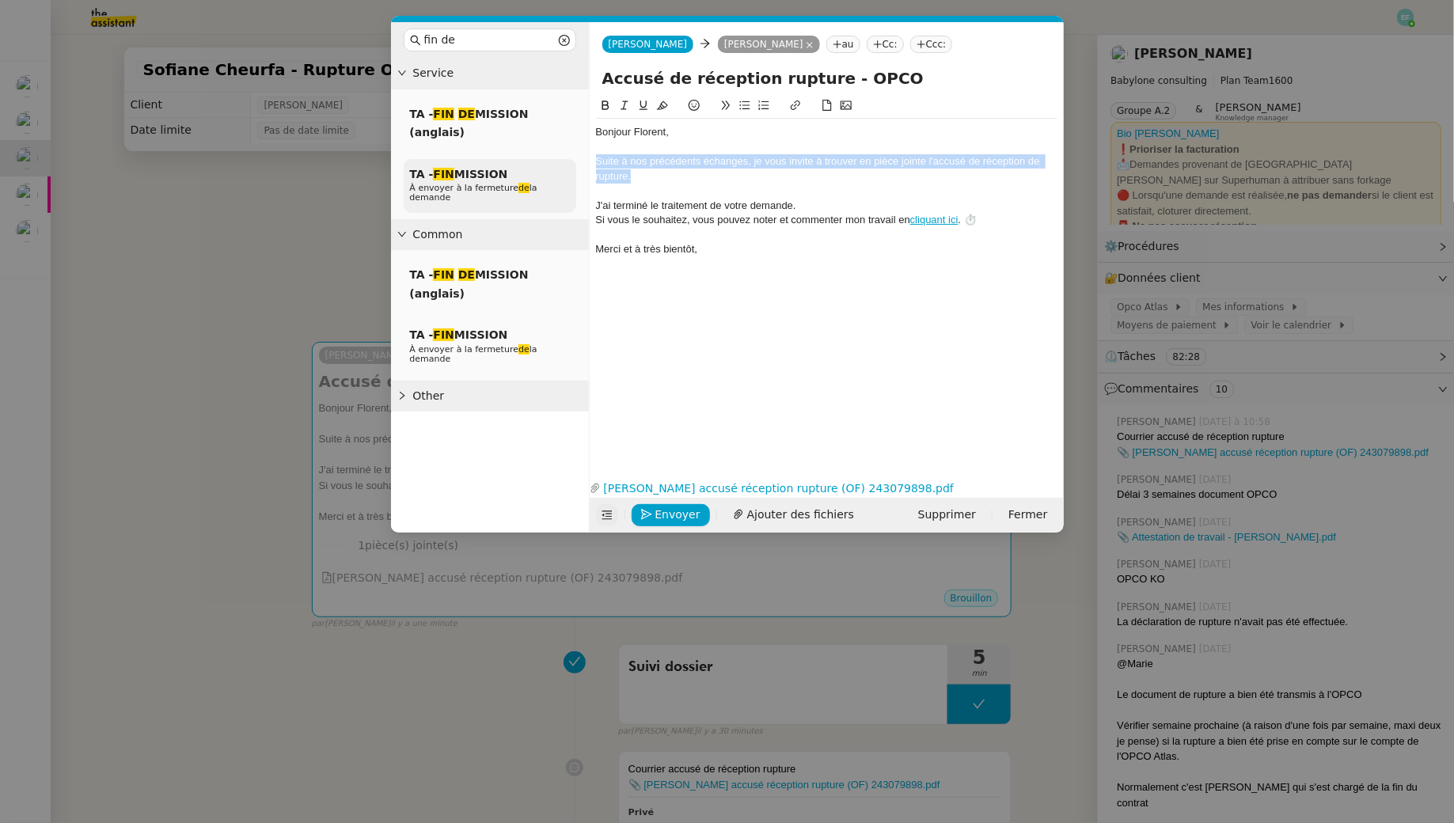
drag, startPoint x: 652, startPoint y: 177, endPoint x: 562, endPoint y: 161, distance: 91.7
click at [562, 161] on nz-layout "fin de Service TA - FIN DE MISSION (anglais) TA - FIN MISSION À envoyer à la fe…" at bounding box center [727, 277] width 673 height 510
click at [239, 267] on nz-modal-container "fin de Service TA - FIN DE MISSION (anglais) TA - FIN MISSION À envoyer à la fe…" at bounding box center [727, 411] width 1454 height 823
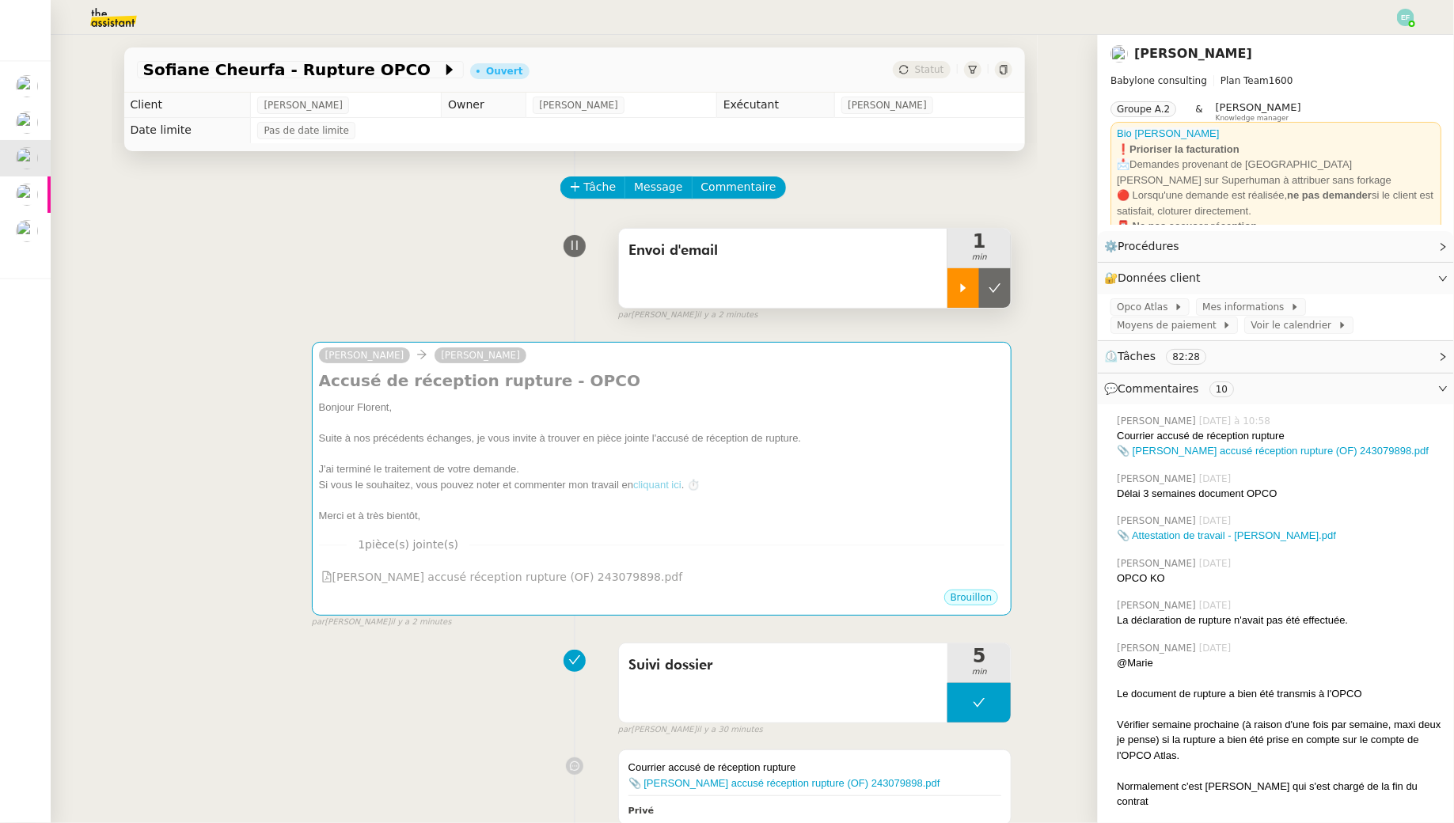
click at [958, 283] on icon at bounding box center [963, 288] width 13 height 13
click at [959, 284] on div at bounding box center [978, 288] width 63 height 40
click at [1000, 282] on icon at bounding box center [994, 288] width 13 height 13
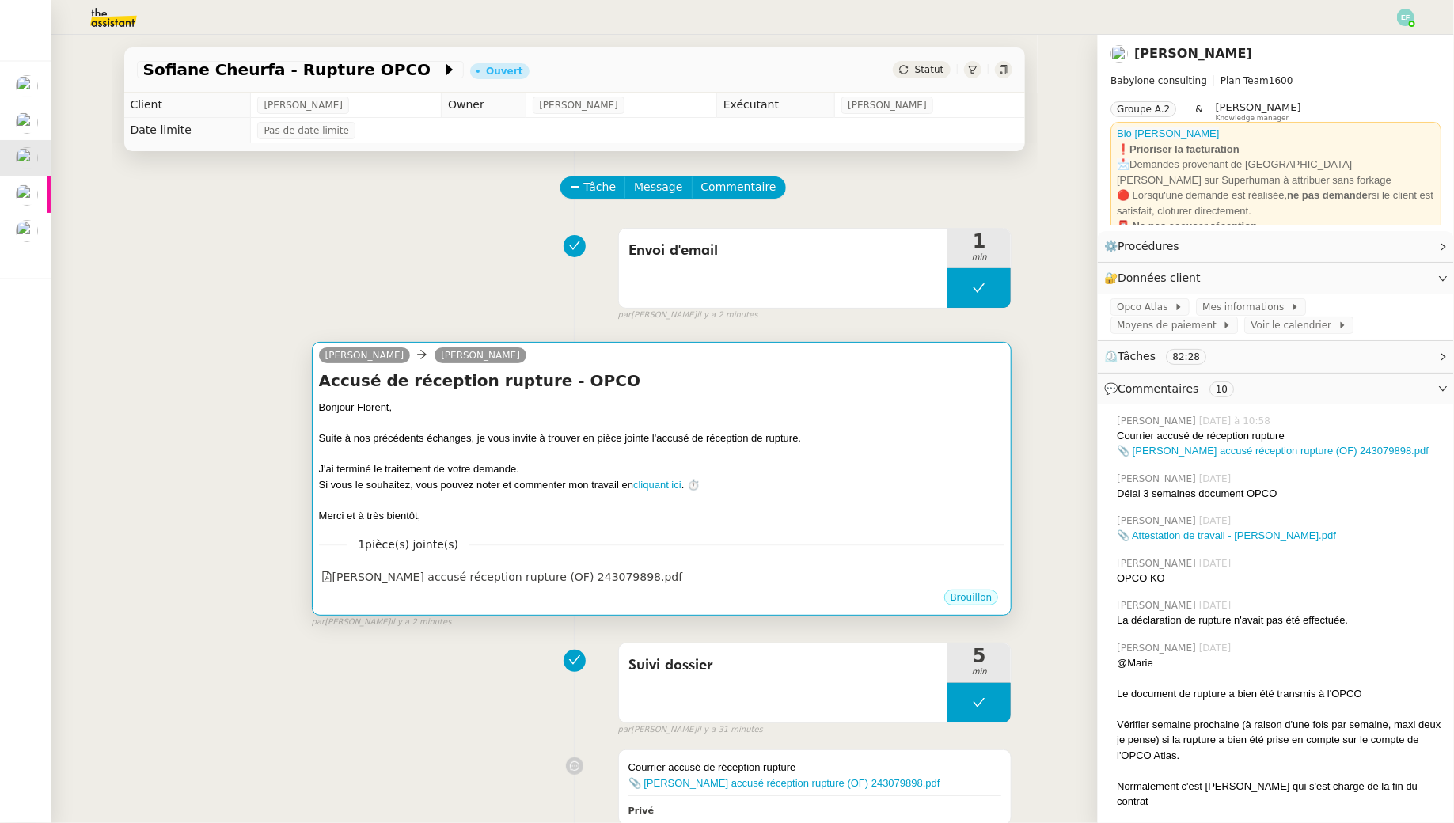
click at [729, 472] on div "J'ai terminé le traitement de votre demande." at bounding box center [662, 469] width 686 height 16
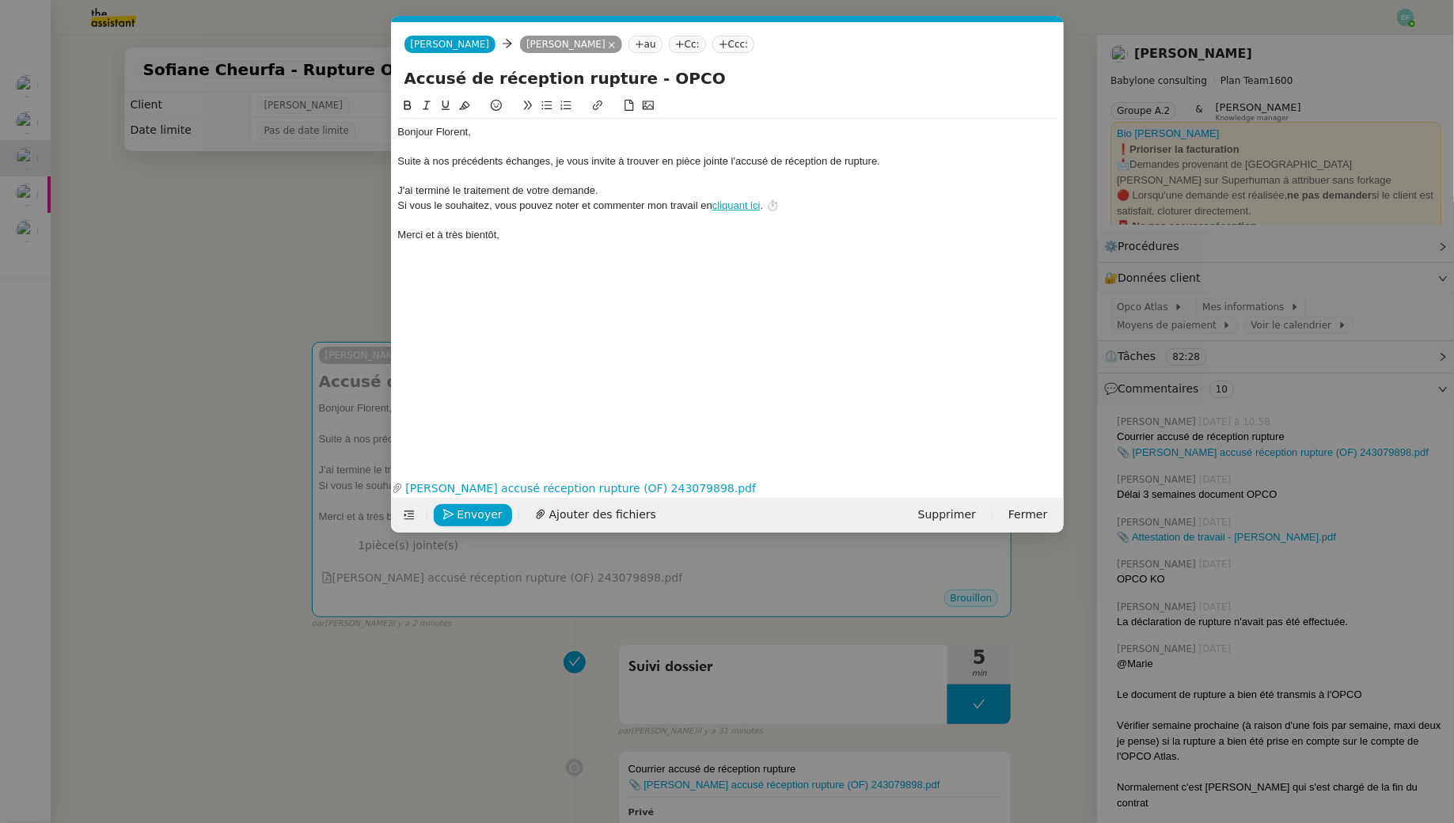
scroll to position [0, 61]
drag, startPoint x: 407, startPoint y: 135, endPoint x: 413, endPoint y: 210, distance: 74.7
click at [413, 210] on div "Bonjour Florent, Suite à nos précédents échanges, je vous invite à trouver en p…" at bounding box center [727, 184] width 659 height 130
click at [413, 210] on div "Si vous le souhaitez, vous pouvez noter et commenter mon travail en cliquant ic…" at bounding box center [727, 206] width 659 height 14
click at [901, 167] on div "Suite à nos précédents échanges, je vous invite à trouver en pièce jointe l'acc…" at bounding box center [727, 161] width 659 height 14
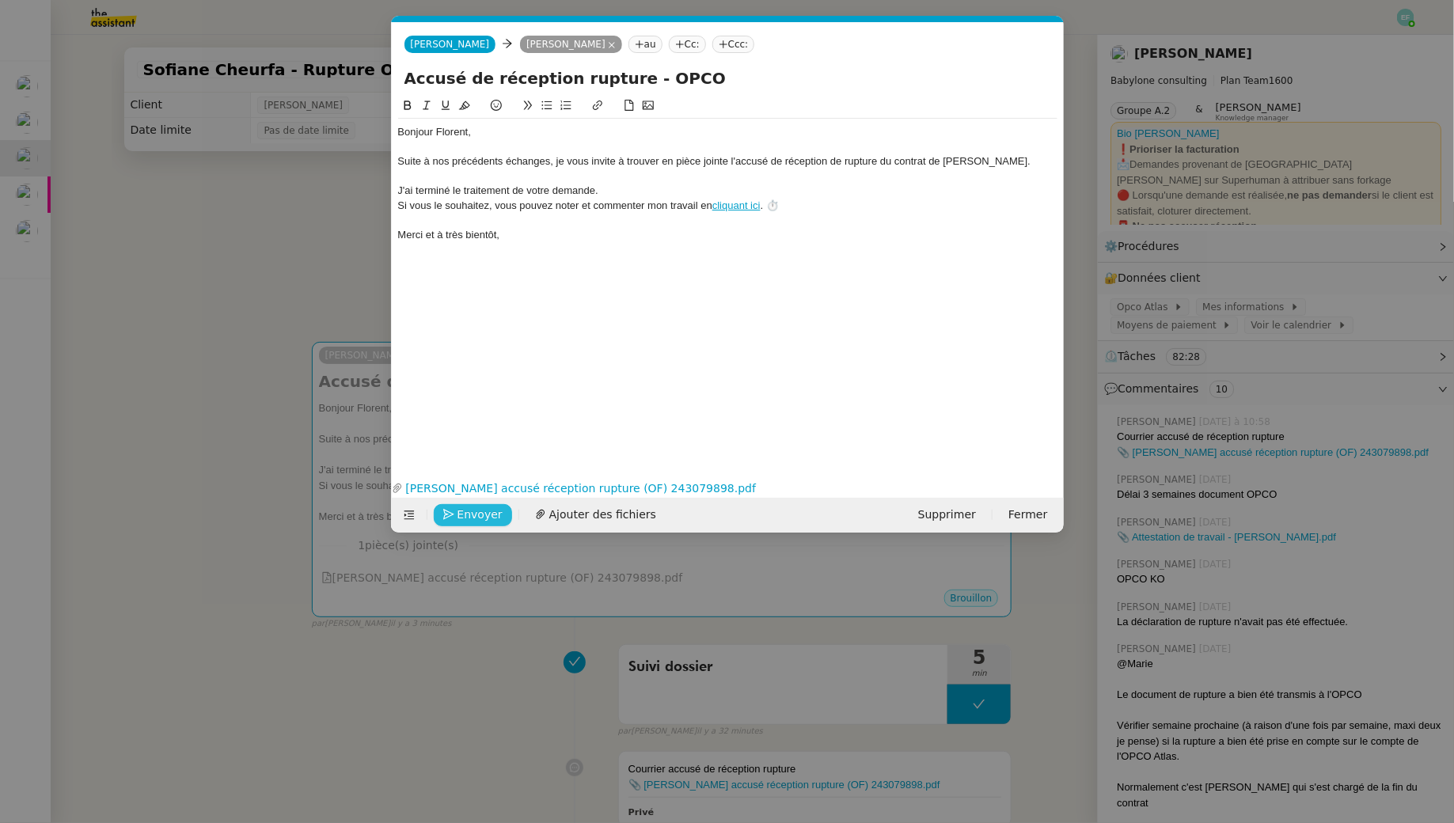
click at [493, 508] on span "Envoyer" at bounding box center [479, 515] width 45 height 18
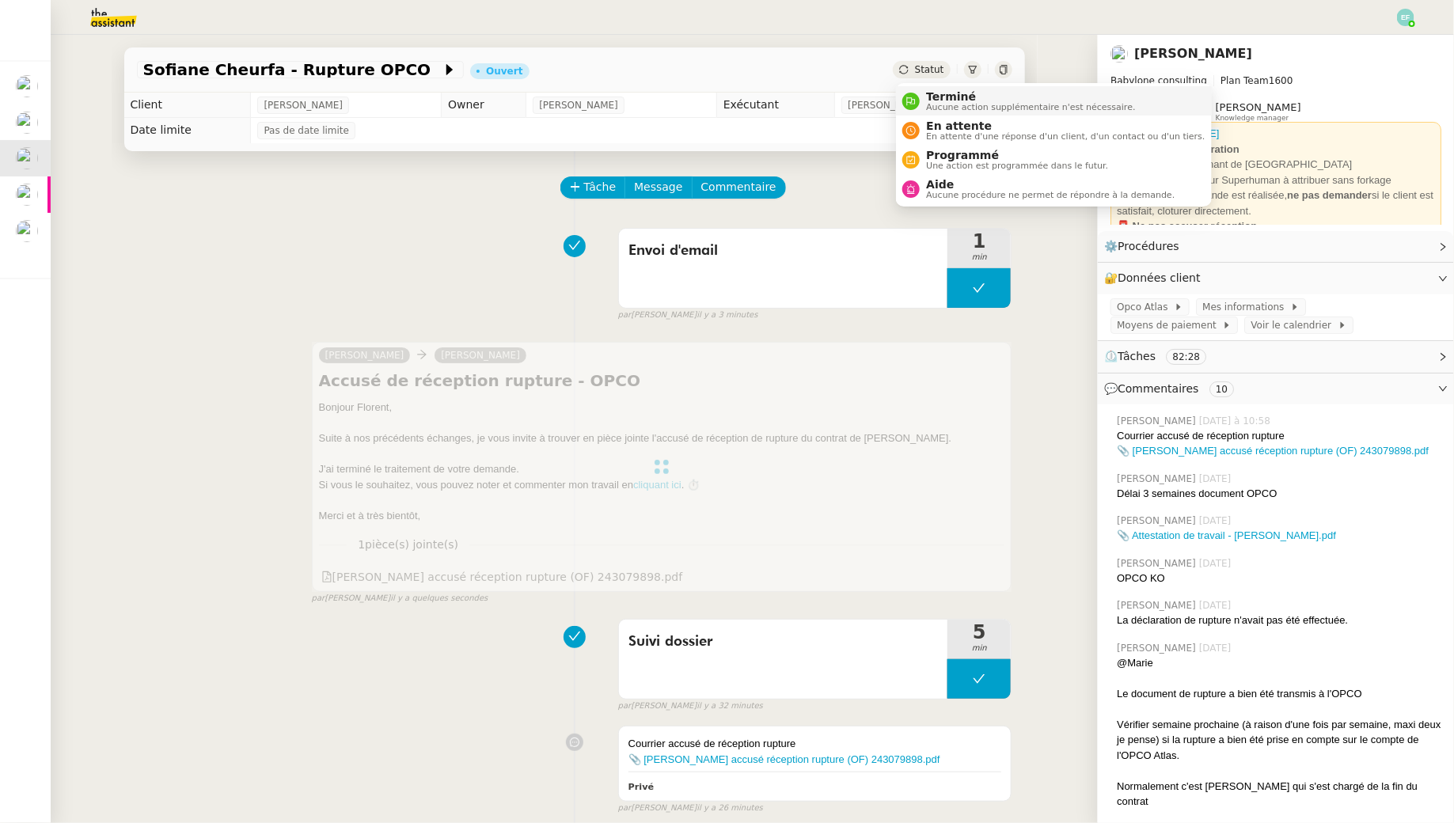
click at [922, 108] on div "Terminé Aucune action supplémentaire n'est nécessaire." at bounding box center [1027, 100] width 215 height 21
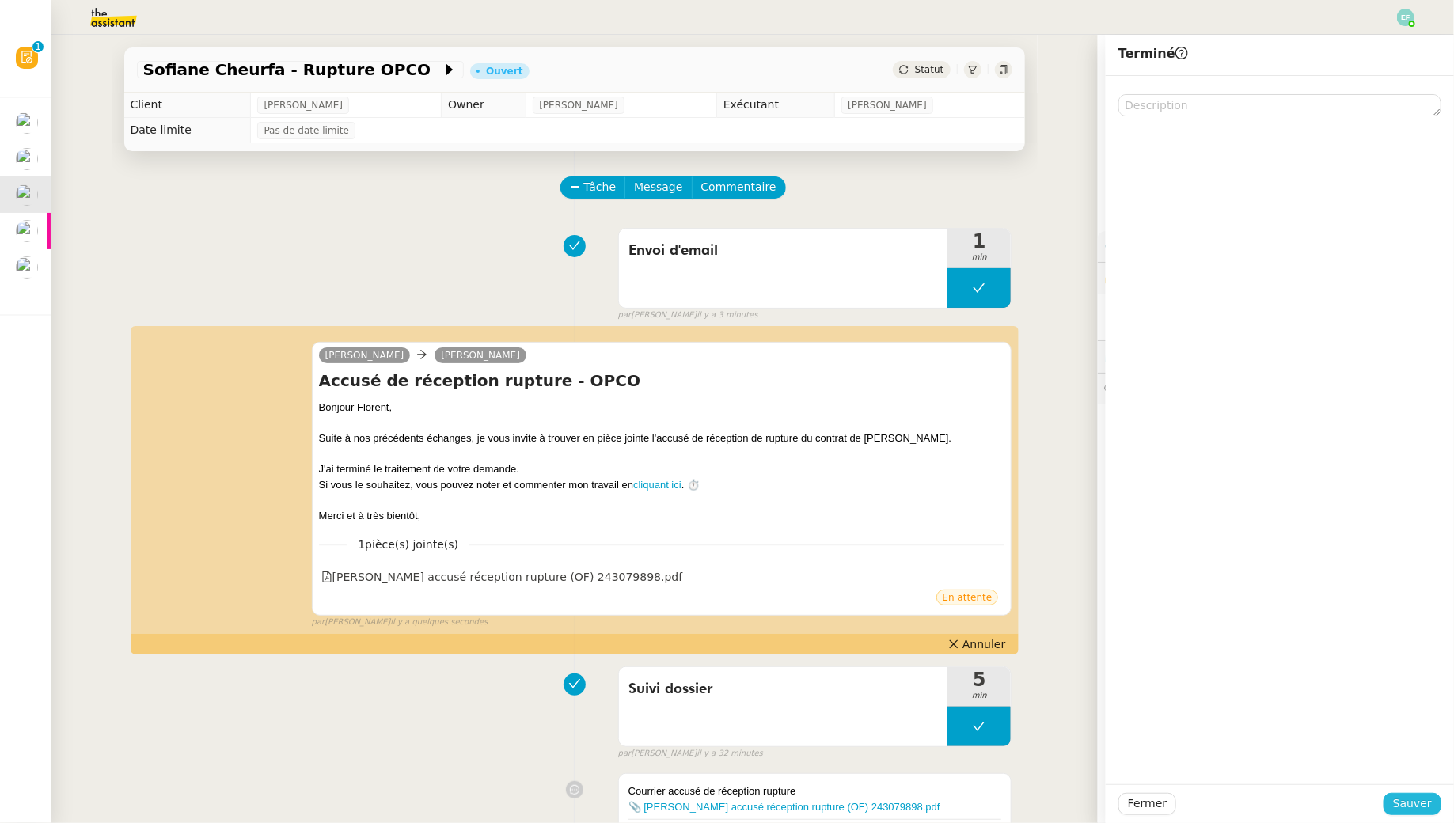
click at [1399, 802] on span "Sauver" at bounding box center [1412, 804] width 39 height 18
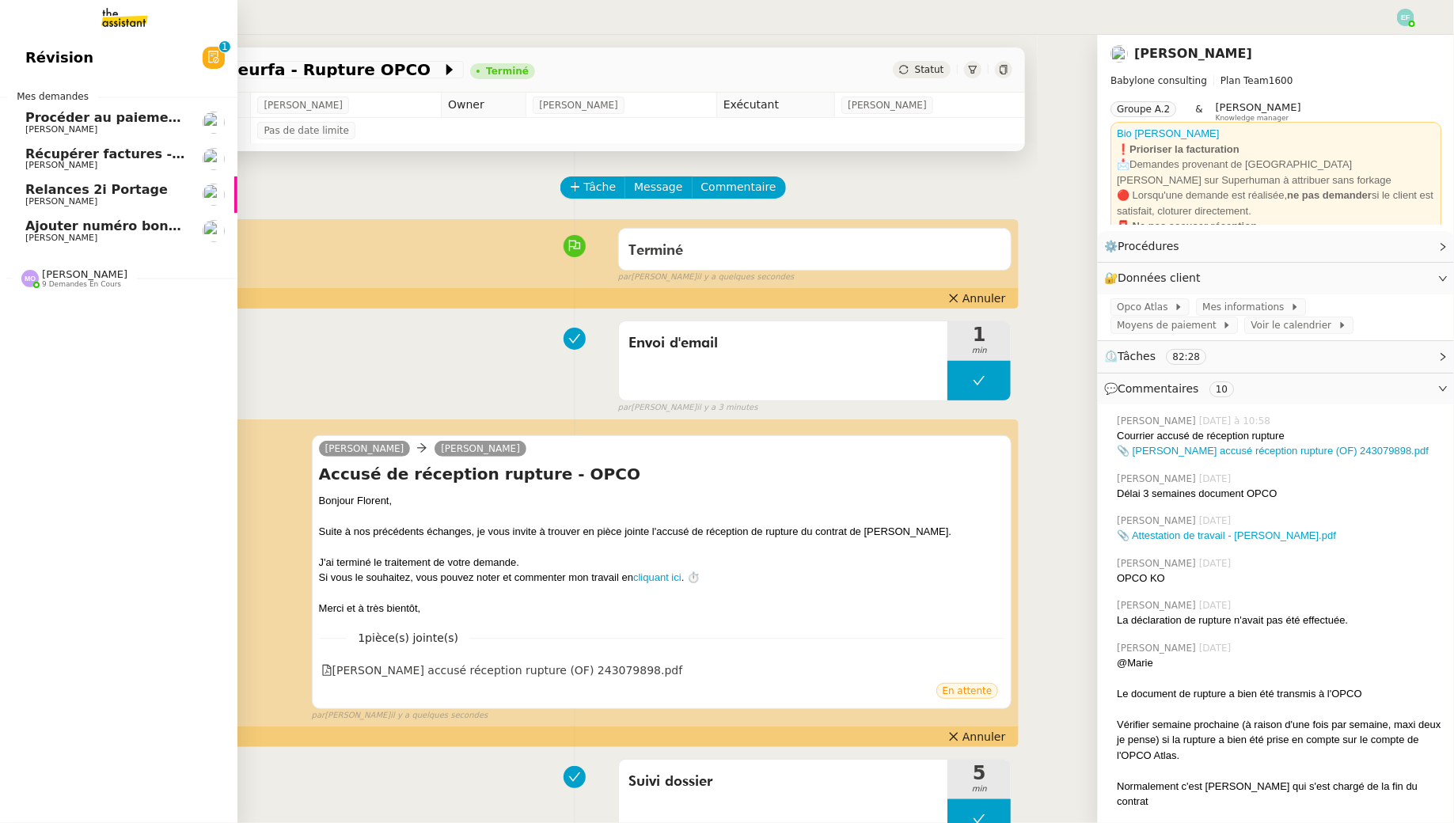
click at [66, 226] on span "Ajouter numéro bon de commande" at bounding box center [149, 225] width 248 height 15
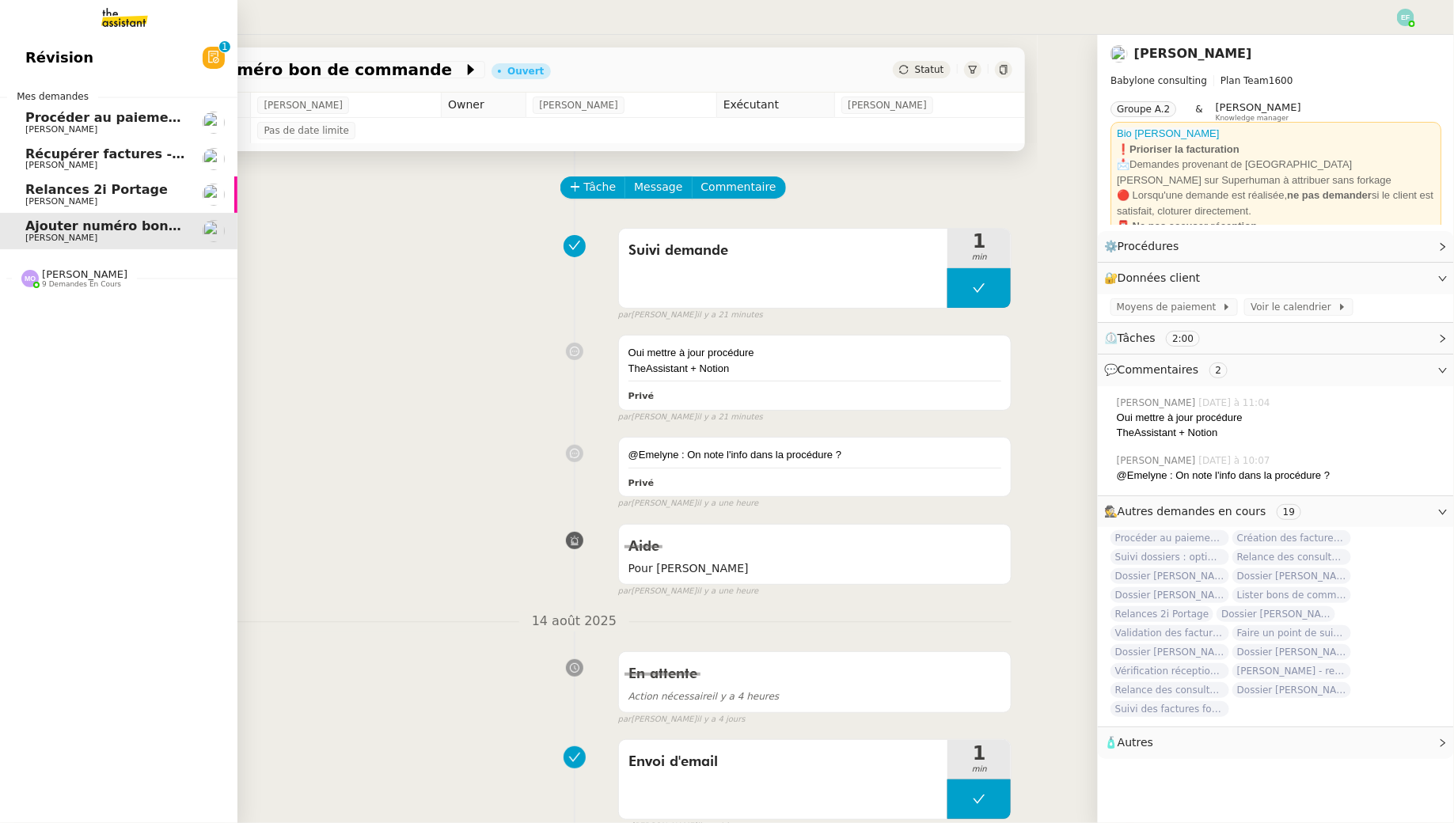
click at [70, 281] on span "9 demandes en cours" at bounding box center [81, 284] width 79 height 9
click at [91, 183] on span "Relances 2i Portage" at bounding box center [96, 189] width 142 height 15
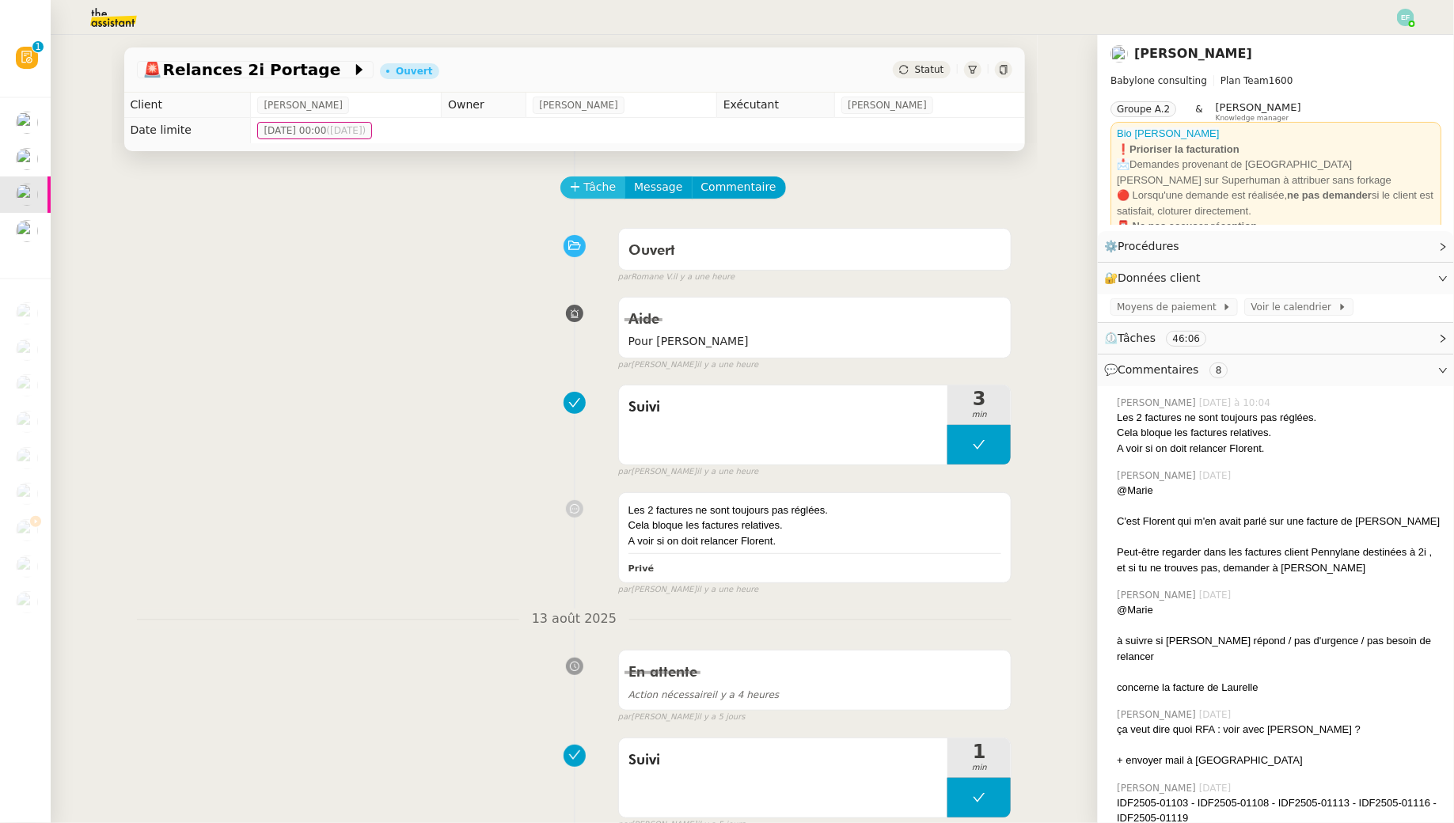
click at [590, 186] on span "Tâche" at bounding box center [600, 187] width 32 height 18
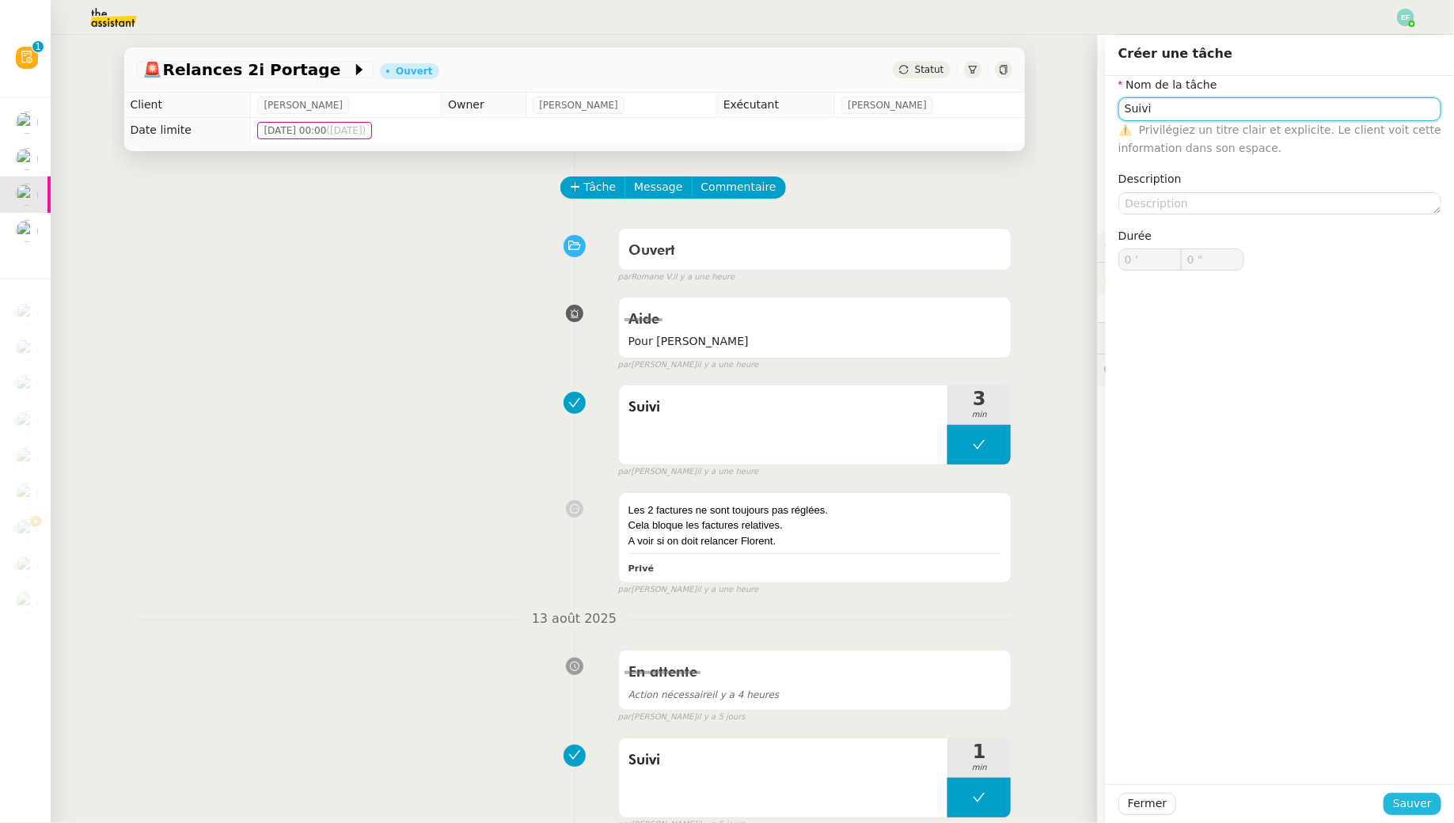
type input "Suivi"
click at [1415, 803] on span "Sauver" at bounding box center [1412, 804] width 39 height 18
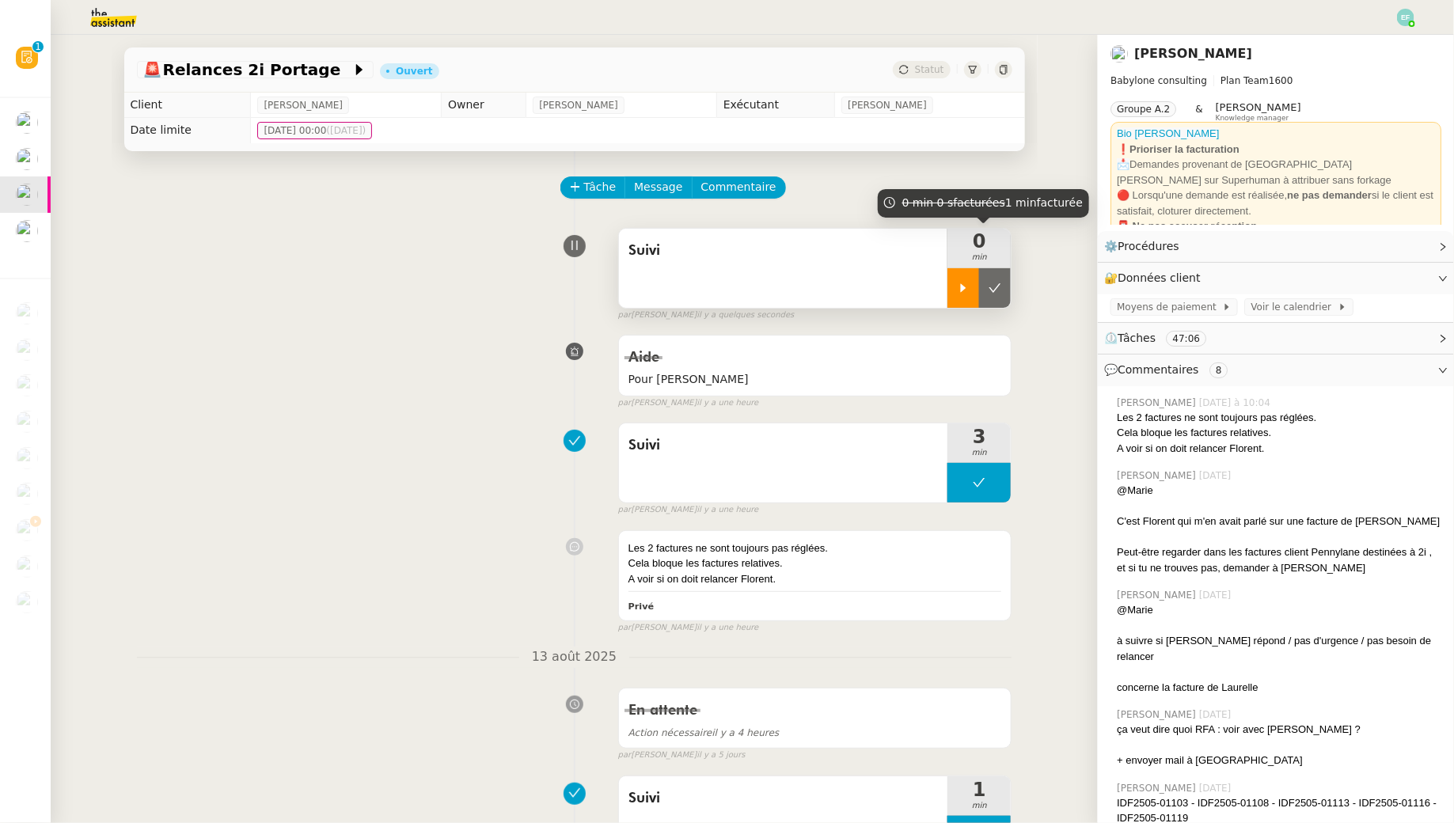
click at [963, 275] on div at bounding box center [963, 288] width 32 height 40
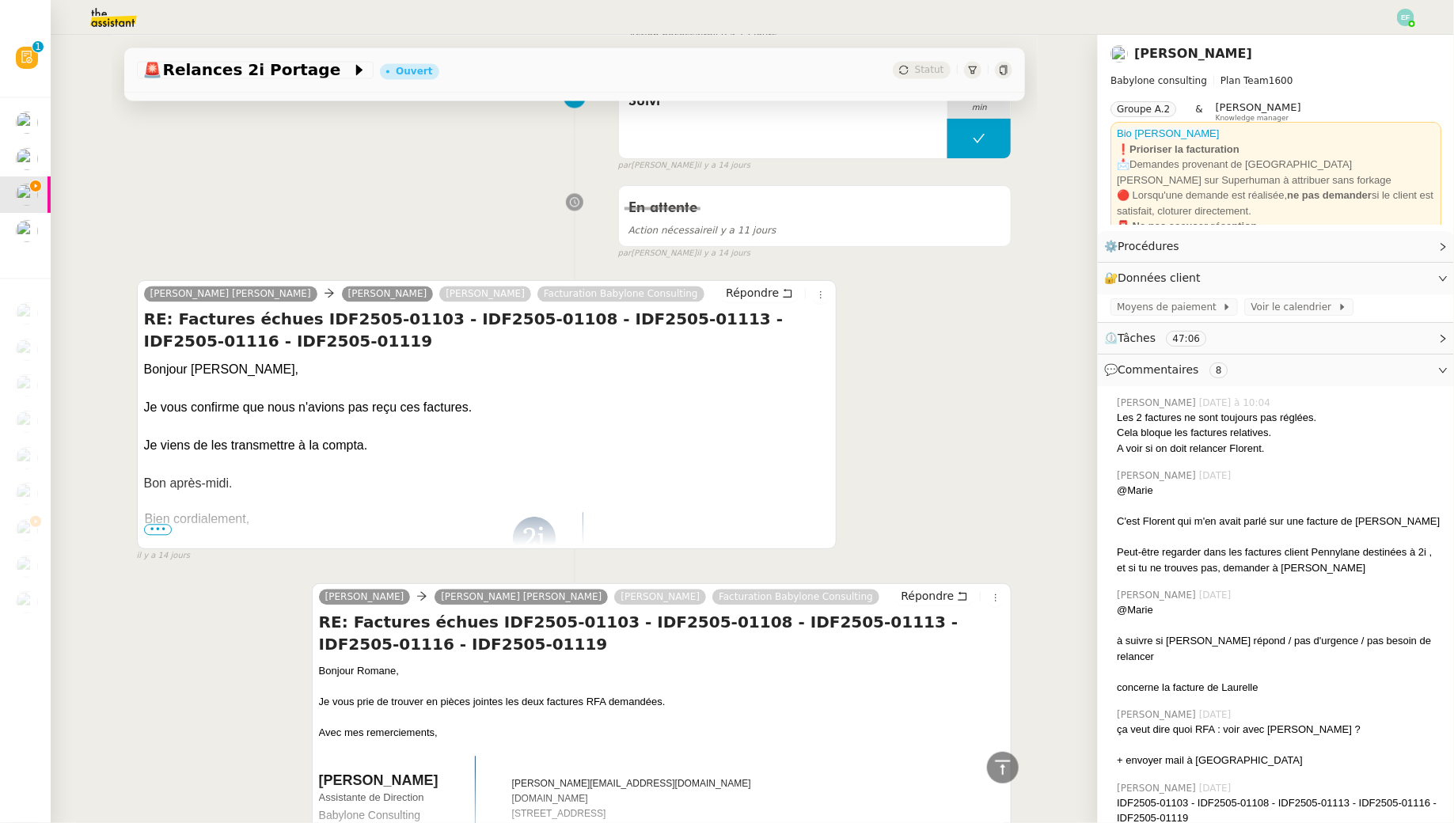
scroll to position [1528, 0]
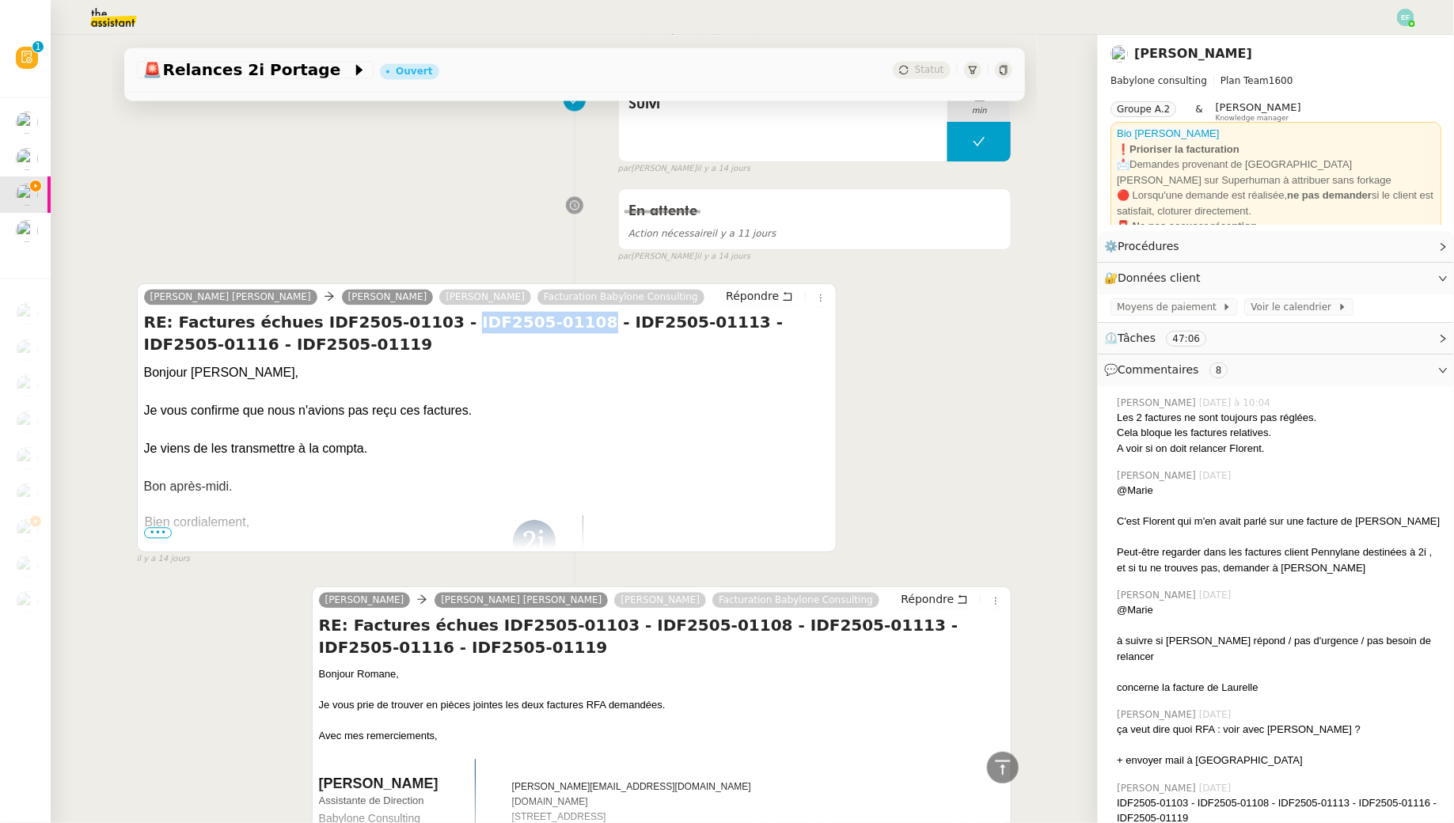
drag, startPoint x: 427, startPoint y: 312, endPoint x: 550, endPoint y: 313, distance: 122.7
click at [550, 313] on h4 "RE: Factures échues IDF2505-01103 - IDF2505-01108 - IDF2505-01113 - IDF2505-011…" at bounding box center [487, 333] width 686 height 44
copy h4 "IDF2505-01108"
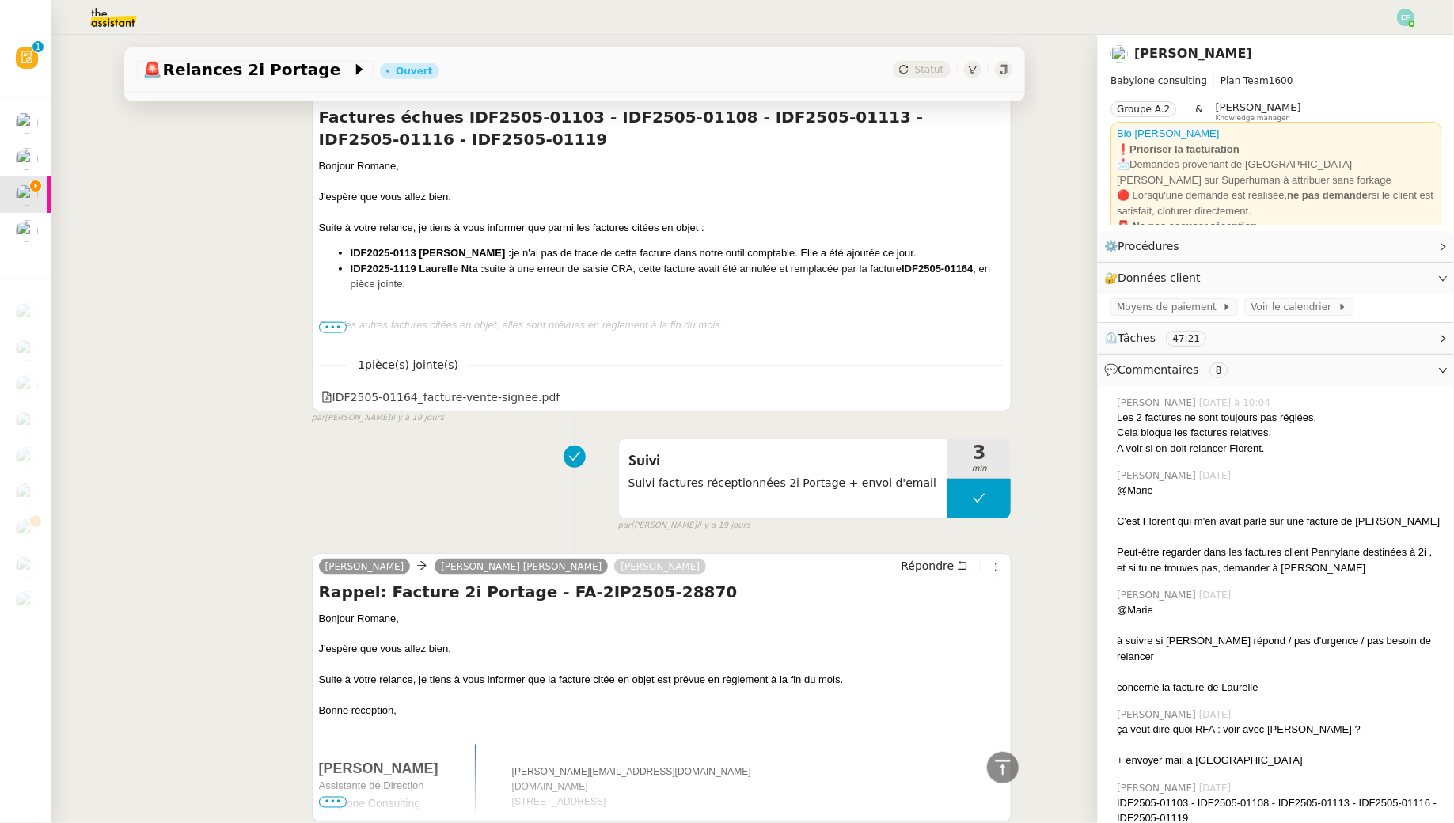
scroll to position [6655, 0]
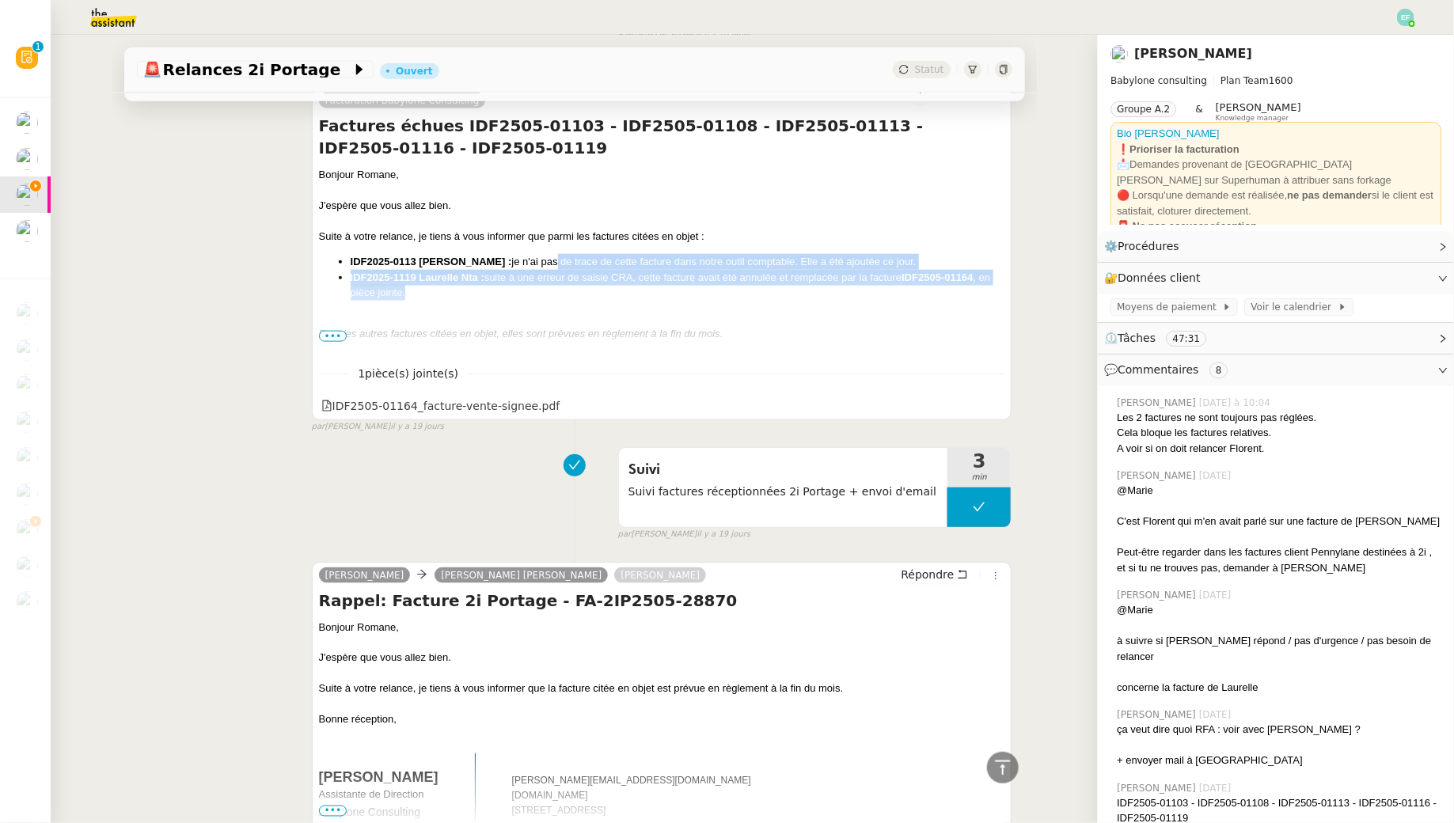
drag, startPoint x: 541, startPoint y: 239, endPoint x: 545, endPoint y: 275, distance: 36.6
click at [545, 275] on ul "IDF2025-0113 Didier Durand : je n'ai pas de trace de cette facture dans notre o…" at bounding box center [662, 277] width 686 height 47
click at [545, 275] on li "IDF2025-1119 Laurelle Nta : suite à une erreur de saisie CRA, cette facture ava…" at bounding box center [678, 285] width 654 height 31
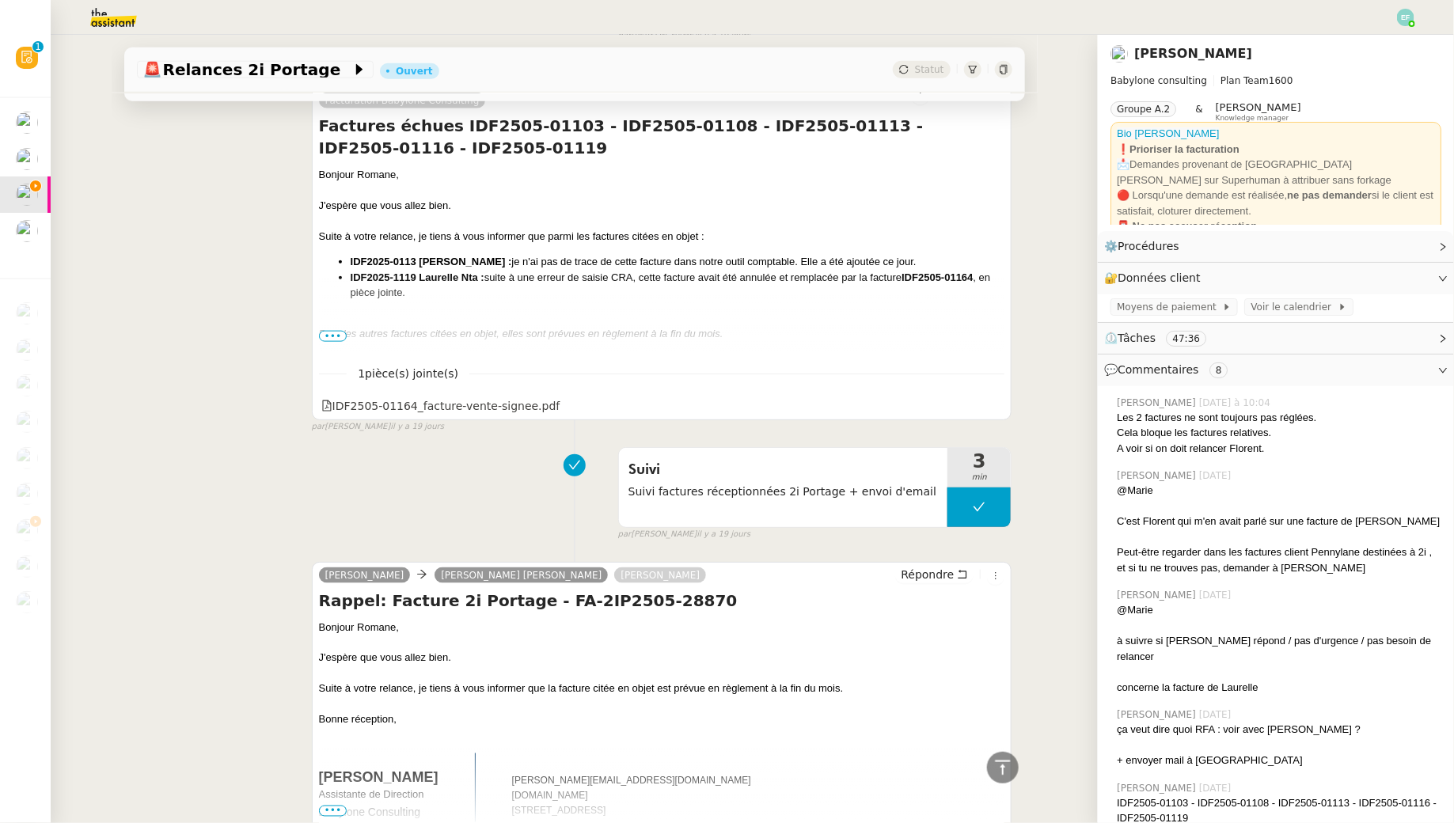
click at [337, 331] on span "•••" at bounding box center [333, 336] width 28 height 11
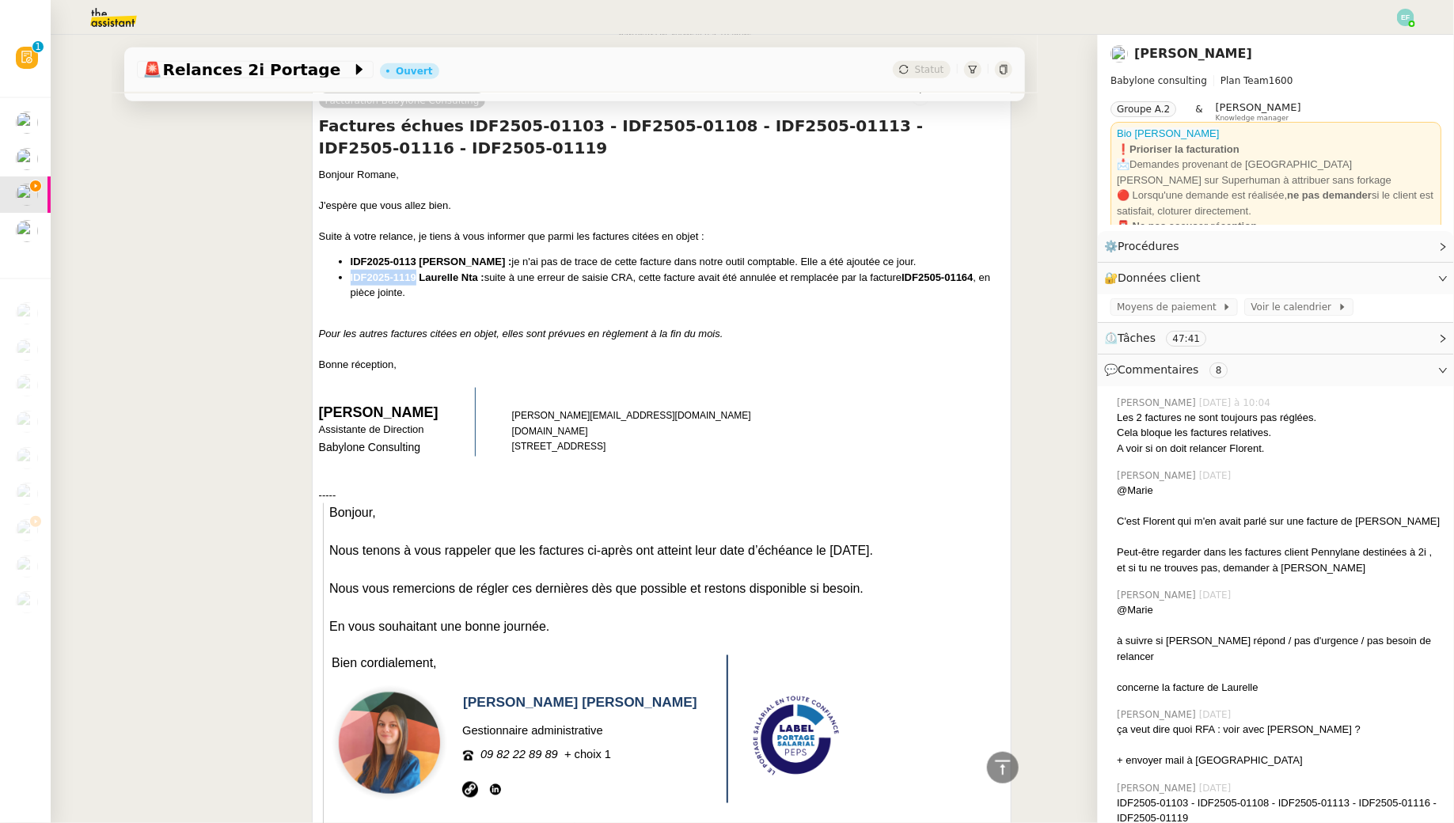
drag, startPoint x: 347, startPoint y: 252, endPoint x: 413, endPoint y: 255, distance: 65.7
click at [413, 255] on ul "IDF2025-0113 Didier Durand : je n'ai pas de trace de cette facture dans notre o…" at bounding box center [662, 277] width 686 height 47
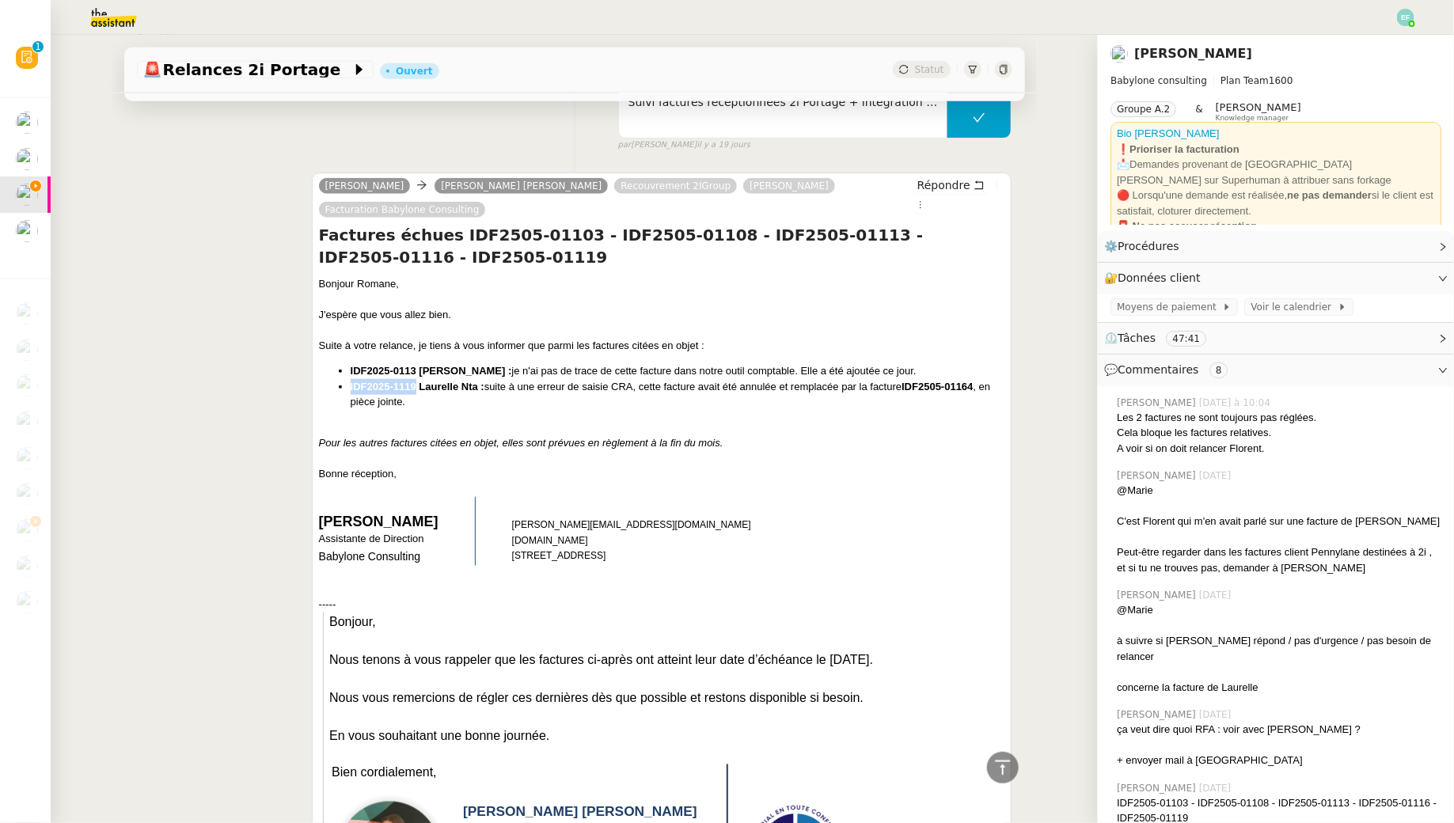
scroll to position [6544, 0]
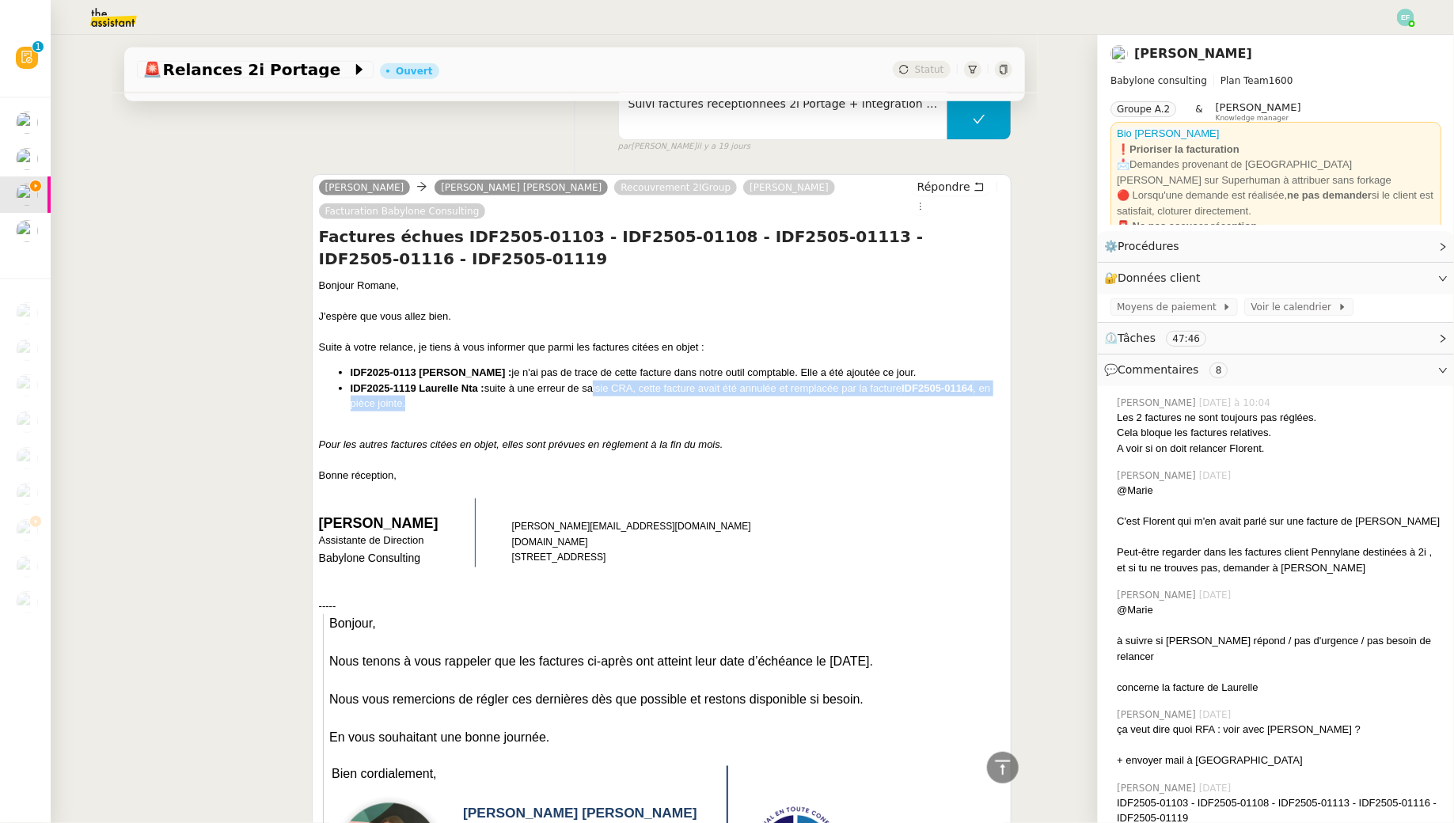
drag, startPoint x: 593, startPoint y: 363, endPoint x: 593, endPoint y: 381, distance: 17.4
click at [593, 381] on li "IDF2025-1119 Laurelle Nta : suite à une erreur de saisie CRA, cette facture ava…" at bounding box center [678, 396] width 654 height 31
click at [594, 381] on li "IDF2025-1119 Laurelle Nta : suite à une erreur de saisie CRA, cette facture ava…" at bounding box center [678, 396] width 654 height 31
drag, startPoint x: 764, startPoint y: 360, endPoint x: 768, endPoint y: 393, distance: 32.7
click at [767, 393] on div "Bonjour Romane, J'espère que vous allez bien. Suite à votre relance, je tiens à…" at bounding box center [662, 615] width 686 height 675
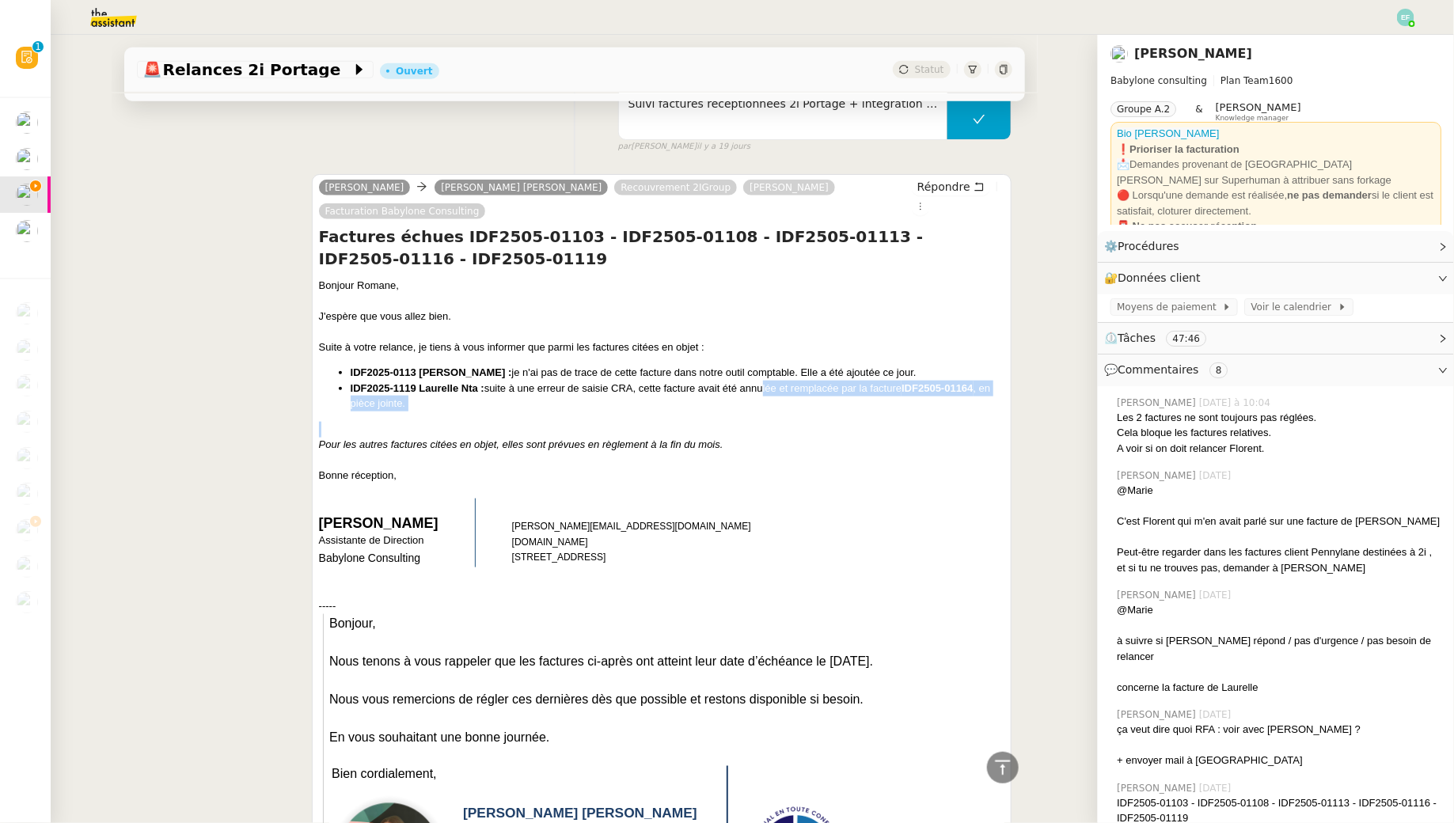
click at [768, 393] on div "Bonjour Romane, J'espère que vous allez bien. Suite à votre relance, je tiens à…" at bounding box center [662, 615] width 686 height 675
drag, startPoint x: 351, startPoint y: 365, endPoint x: 397, endPoint y: 365, distance: 45.9
click at [397, 382] on strong "IDF2025-1119 Laurelle Nta :" at bounding box center [418, 388] width 134 height 12
click at [394, 382] on strong "IDF2025-1119 Laurelle Nta :" at bounding box center [418, 388] width 134 height 12
drag, startPoint x: 415, startPoint y: 363, endPoint x: 351, endPoint y: 362, distance: 64.1
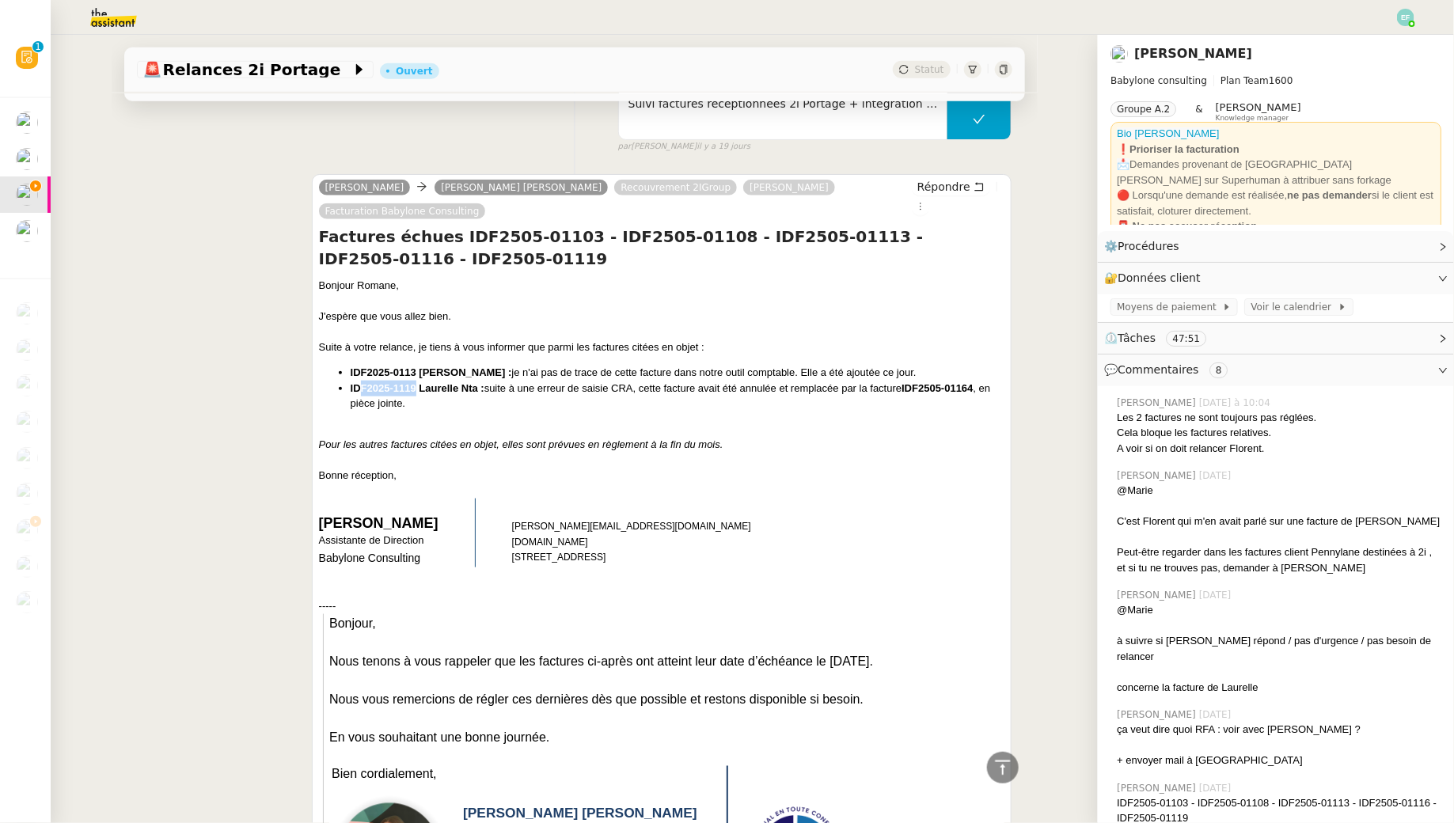
click at [351, 382] on strong "IDF2025-1119 Laurelle Nta :" at bounding box center [418, 388] width 134 height 12
drag, startPoint x: 697, startPoint y: 214, endPoint x: 575, endPoint y: 212, distance: 121.9
click at [575, 226] on h4 "Factures échues IDF2505-01103 - IDF2505-01108 - IDF2505-01113 - IDF2505-01116 -…" at bounding box center [662, 248] width 686 height 44
copy h4 "IDF2505-01108"
drag, startPoint x: 560, startPoint y: 214, endPoint x: 442, endPoint y: 218, distance: 117.2
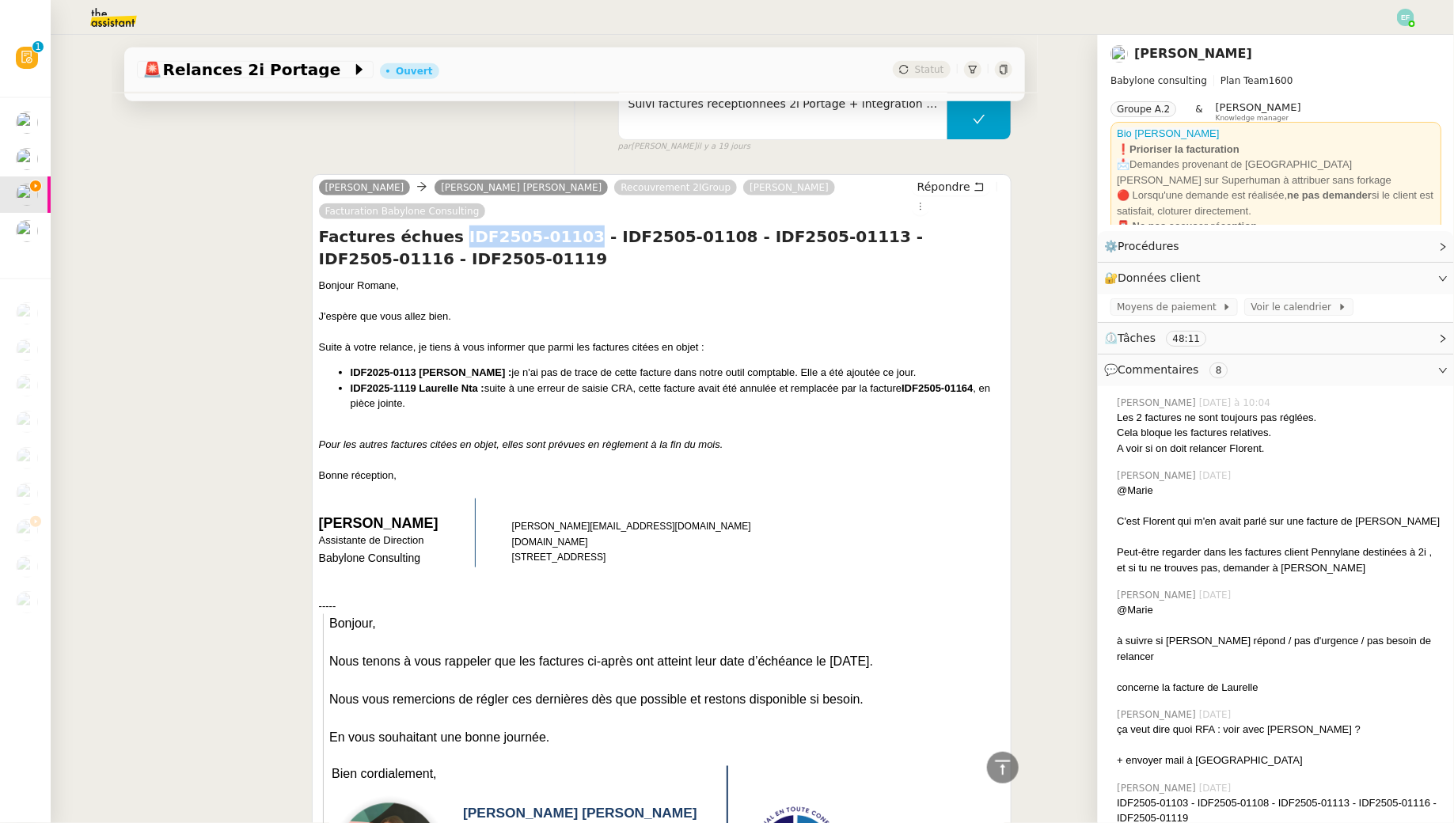
click at [442, 226] on h4 "Factures échues IDF2505-01103 - IDF2505-01108 - IDF2505-01113 - IDF2505-01116 -…" at bounding box center [662, 248] width 686 height 44
copy h4 "IDF2505-01103"
click at [435, 226] on h4 "Factures échues IDF2505-01103 - IDF2505-01108 - IDF2505-01113 - IDF2505-01116 -…" at bounding box center [662, 248] width 686 height 44
drag, startPoint x: 443, startPoint y: 212, endPoint x: 563, endPoint y: 214, distance: 120.3
click at [563, 226] on h4 "Factures échues IDF2505-01103 - IDF2505-01108 - IDF2505-01113 - IDF2505-01116 -…" at bounding box center [662, 248] width 686 height 44
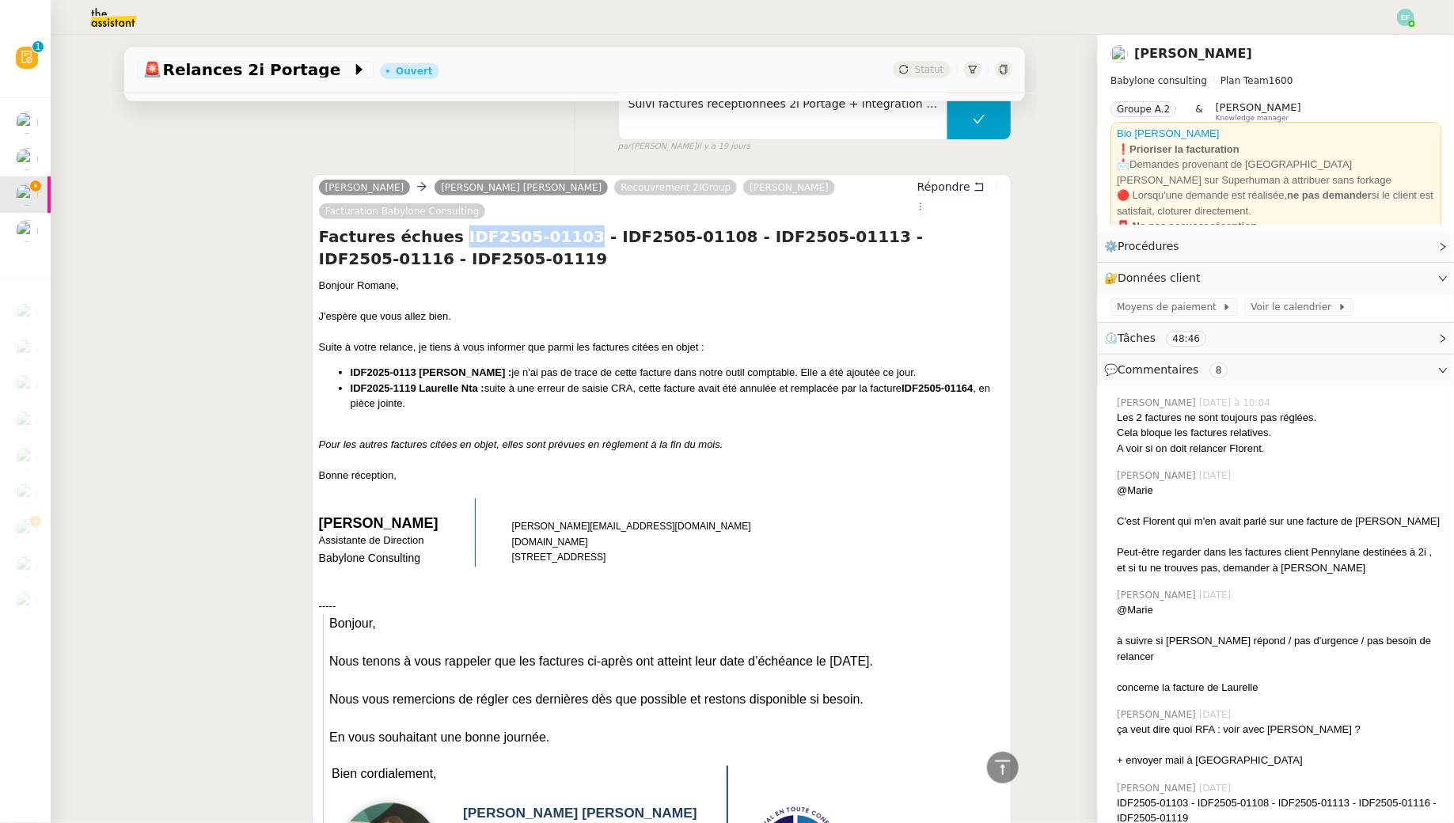
copy h4 "IDF2505-01103"
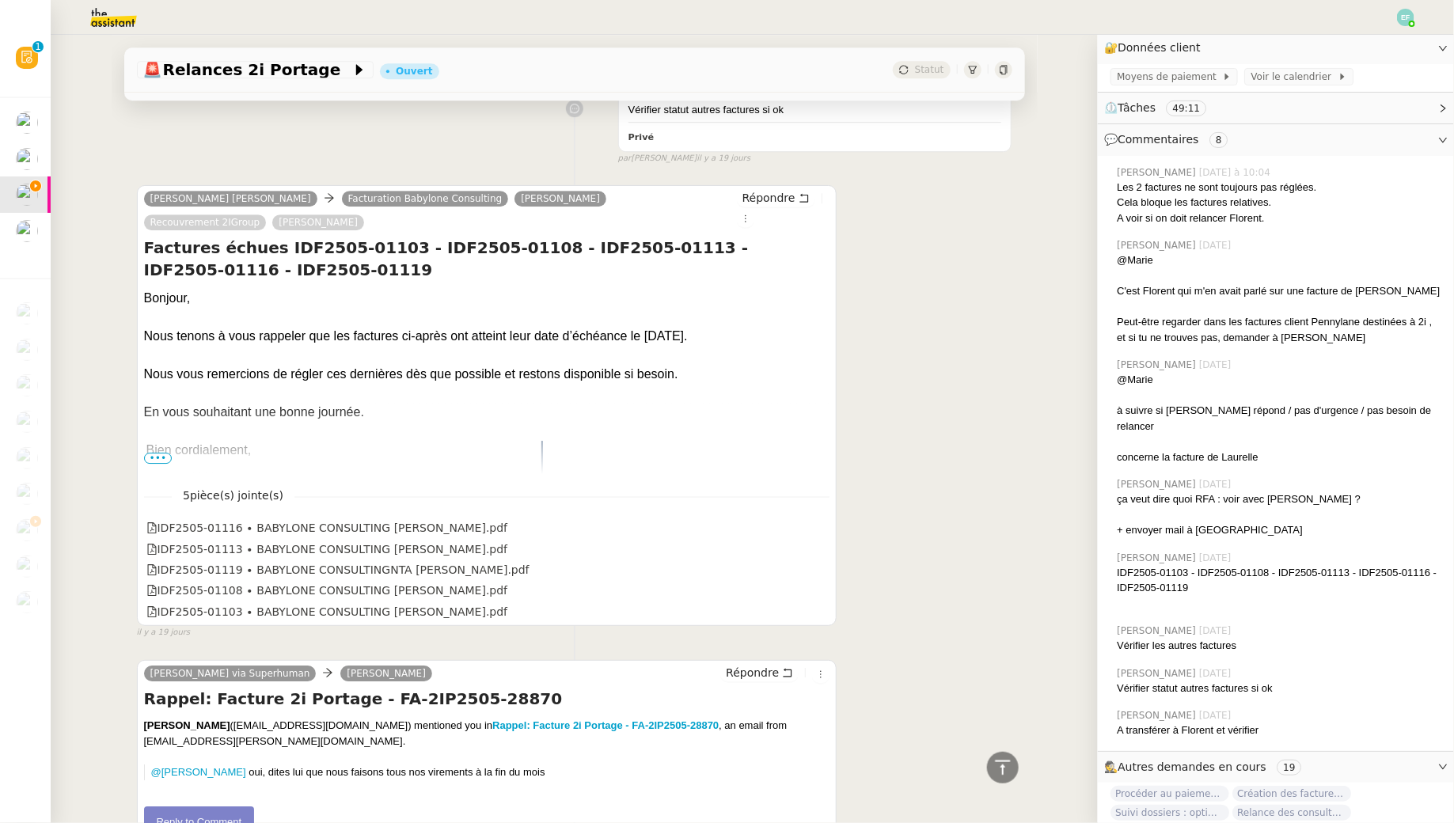
scroll to position [8111, 0]
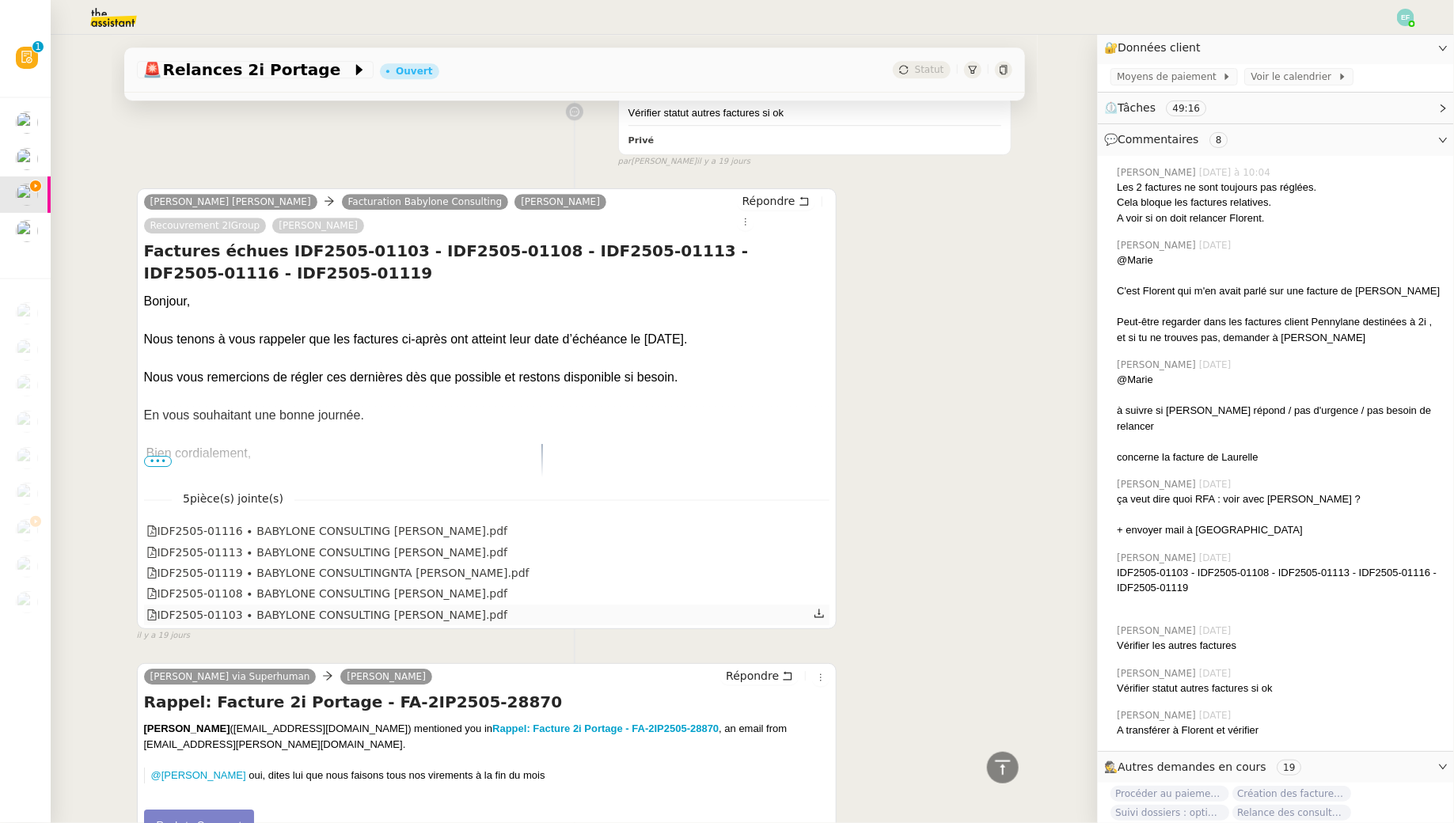
click at [822, 608] on icon at bounding box center [819, 613] width 11 height 11
click at [815, 588] on icon at bounding box center [818, 592] width 9 height 9
drag, startPoint x: 537, startPoint y: 225, endPoint x: 659, endPoint y: 227, distance: 121.9
click at [658, 240] on h4 "Factures échues IDF2505-01103 - IDF2505-01108 - IDF2505-01113 - IDF2505-01116 -…" at bounding box center [487, 262] width 686 height 44
copy h4 "IDF2505-01113"
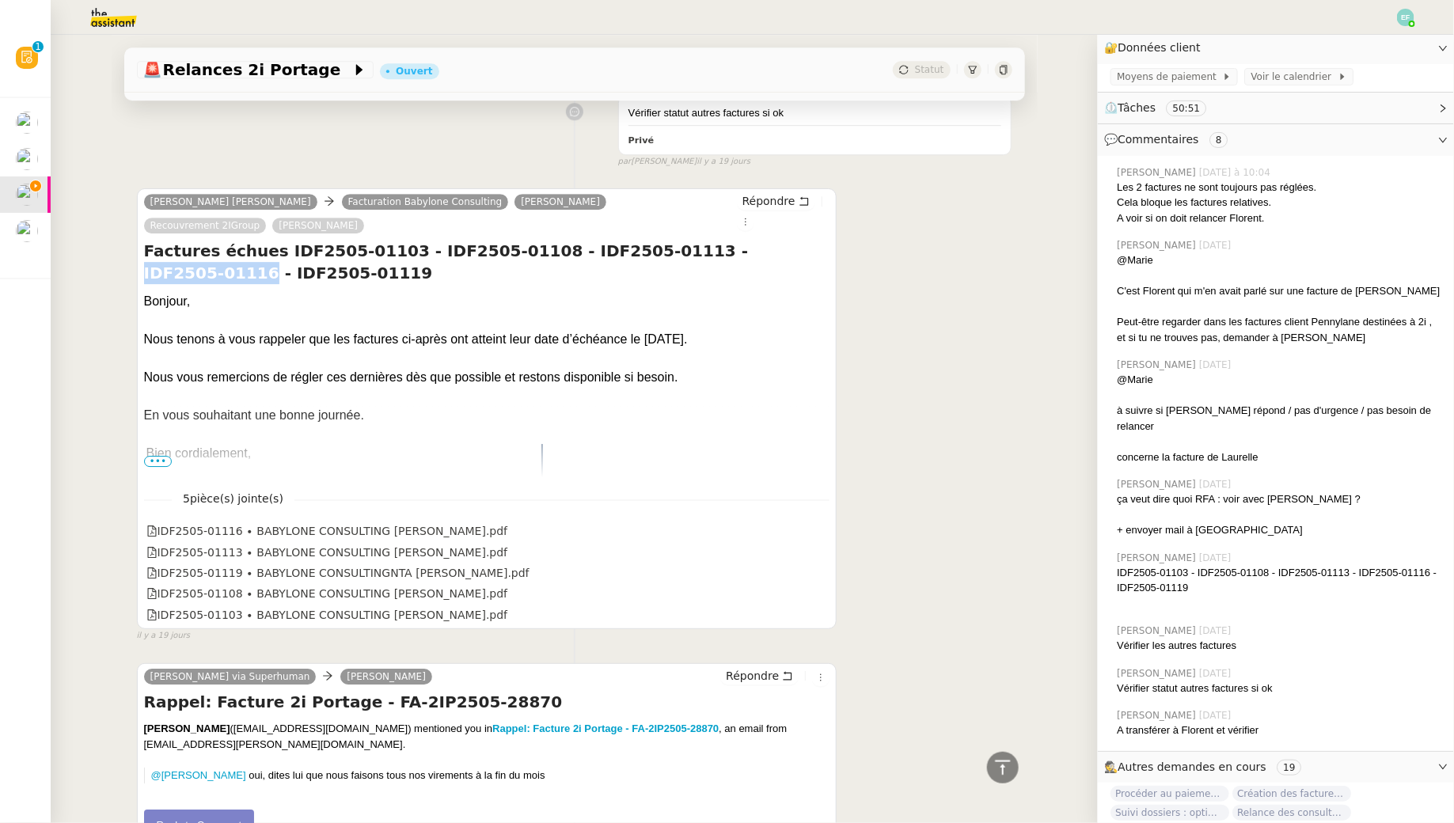
drag, startPoint x: 671, startPoint y: 221, endPoint x: 792, endPoint y: 221, distance: 121.1
click at [792, 240] on h4 "Factures échues IDF2505-01103 - IDF2505-01108 - IDF2505-01113 - IDF2505-01116 -…" at bounding box center [487, 262] width 686 height 44
copy h4 "IDF2505-01116"
drag, startPoint x: 271, startPoint y: 248, endPoint x: 135, endPoint y: 250, distance: 136.1
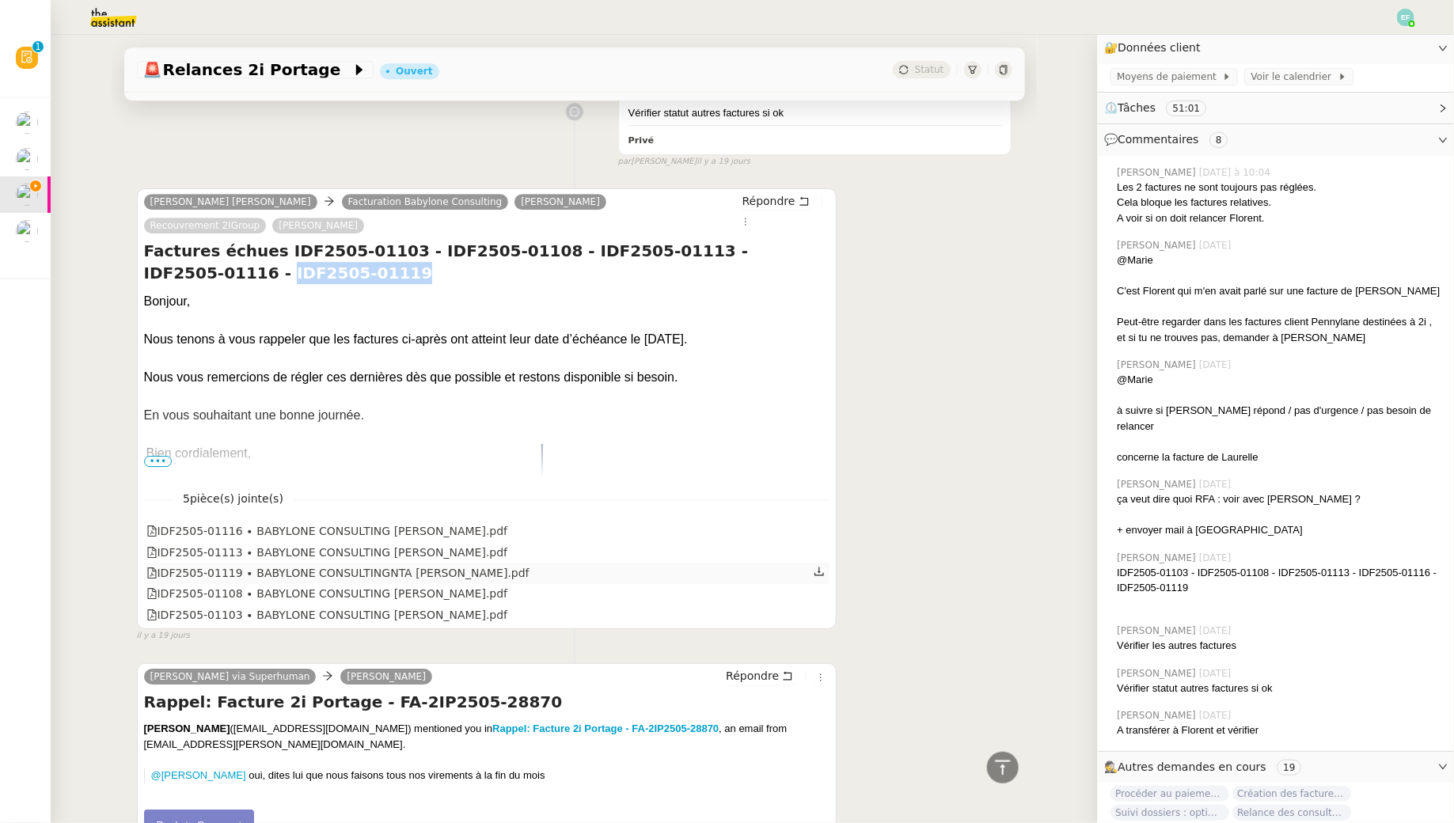
click at [819, 567] on icon at bounding box center [818, 571] width 9 height 9
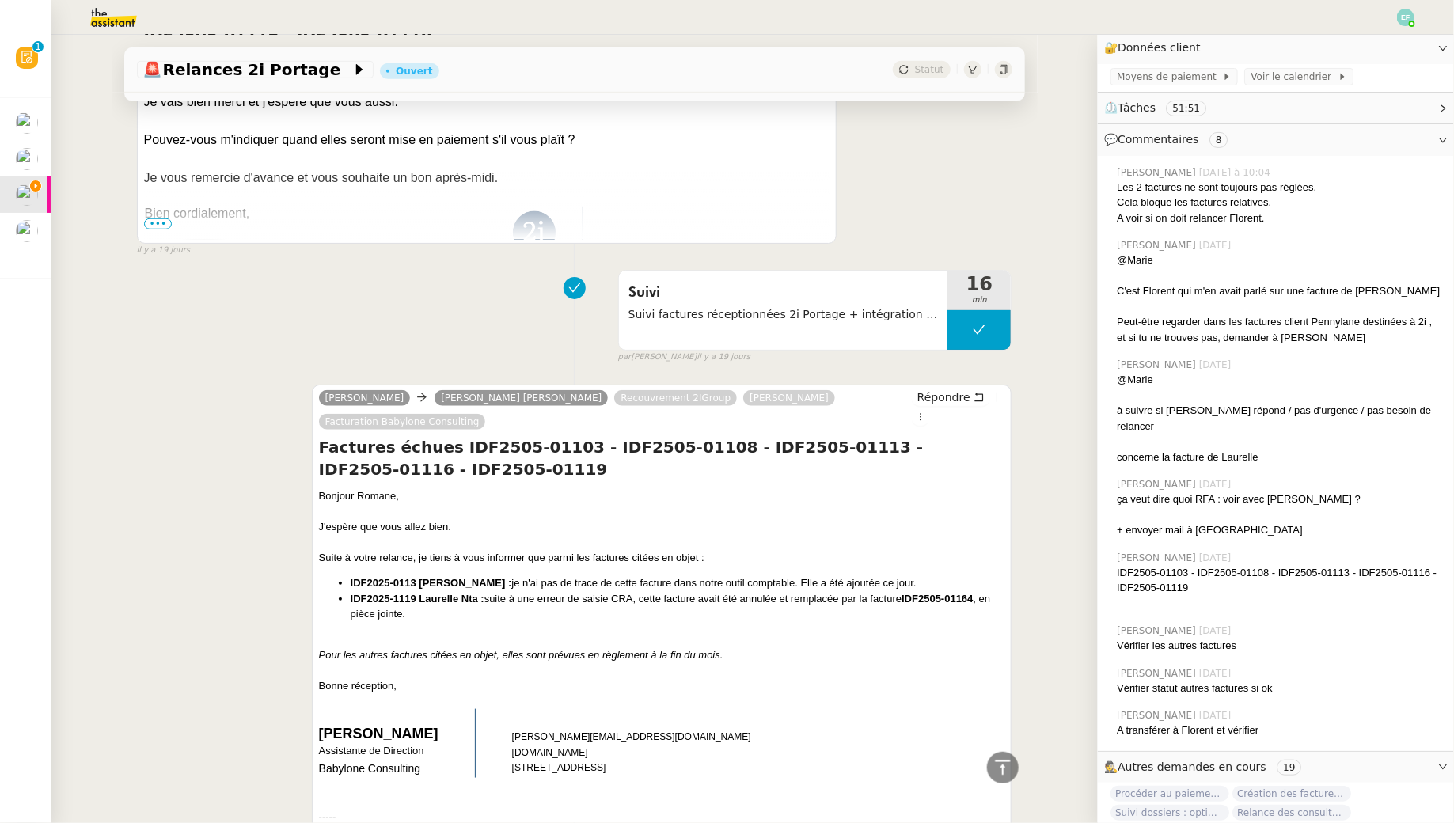
scroll to position [6335, 0]
drag, startPoint x: 442, startPoint y: 419, endPoint x: 767, endPoint y: 417, distance: 324.5
click at [768, 434] on h4 "Factures échues IDF2505-01103 - IDF2505-01108 - IDF2505-01113 - IDF2505-01116 -…" at bounding box center [662, 456] width 686 height 44
click at [568, 434] on h4 "Factures échues IDF2505-01103 - IDF2505-01108 - IDF2505-01113 - IDF2505-01116 -…" at bounding box center [662, 456] width 686 height 44
drag, startPoint x: 560, startPoint y: 421, endPoint x: 446, endPoint y: 417, distance: 114.8
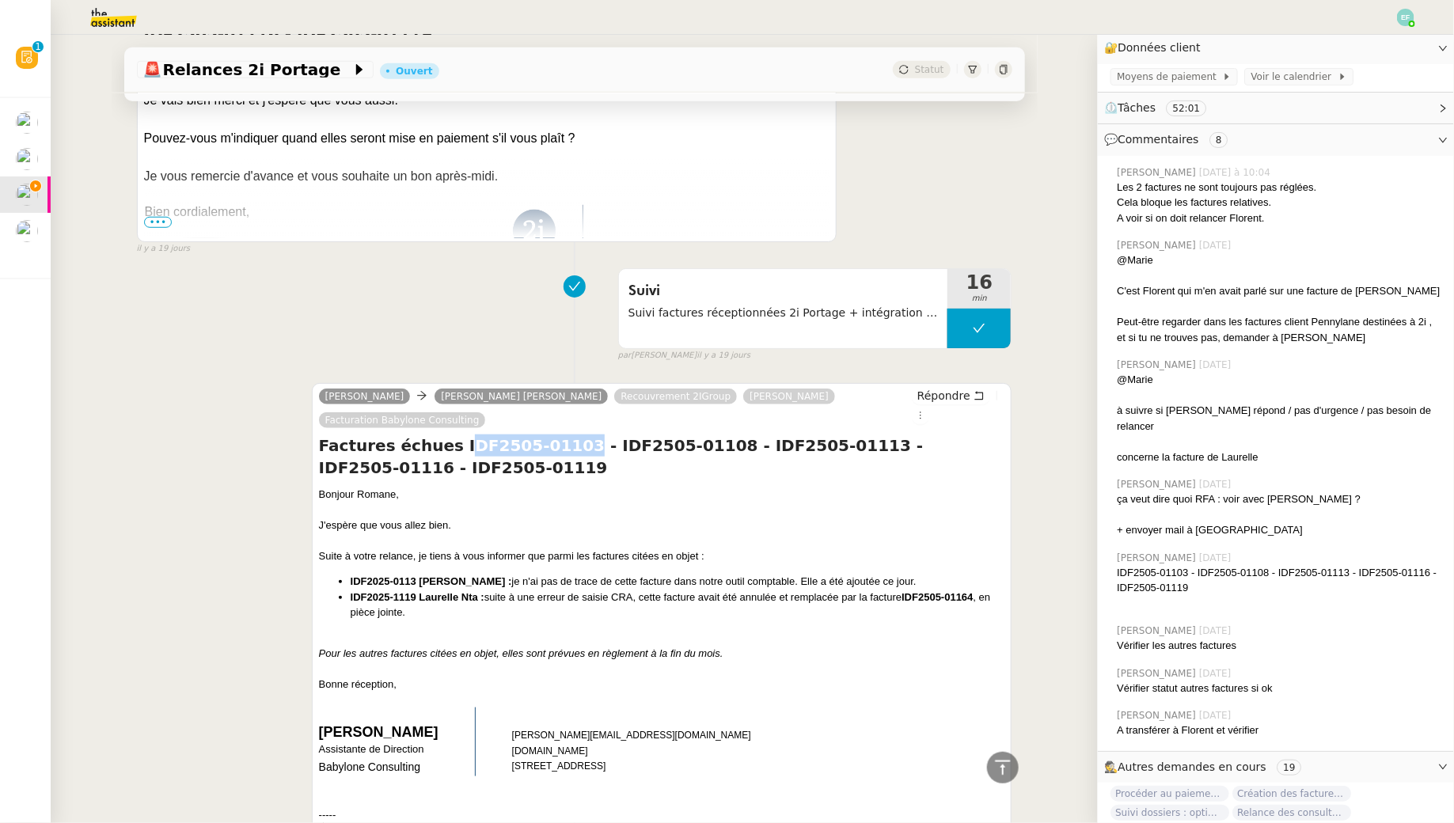
click at [446, 434] on h4 "Factures échues IDF2505-01103 - IDF2505-01108 - IDF2505-01113 - IDF2505-01116 -…" at bounding box center [662, 456] width 686 height 44
click at [442, 434] on h4 "Factures échues IDF2505-01103 - IDF2505-01108 - IDF2505-01113 - IDF2505-01116 -…" at bounding box center [662, 456] width 686 height 44
drag, startPoint x: 442, startPoint y: 419, endPoint x: 569, endPoint y: 417, distance: 126.6
click at [569, 434] on h4 "Factures échues IDF2505-01103 - IDF2505-01108 - IDF2505-01113 - IDF2505-01116 -…" at bounding box center [662, 456] width 686 height 44
drag, startPoint x: 578, startPoint y: 422, endPoint x: 698, endPoint y: 423, distance: 120.3
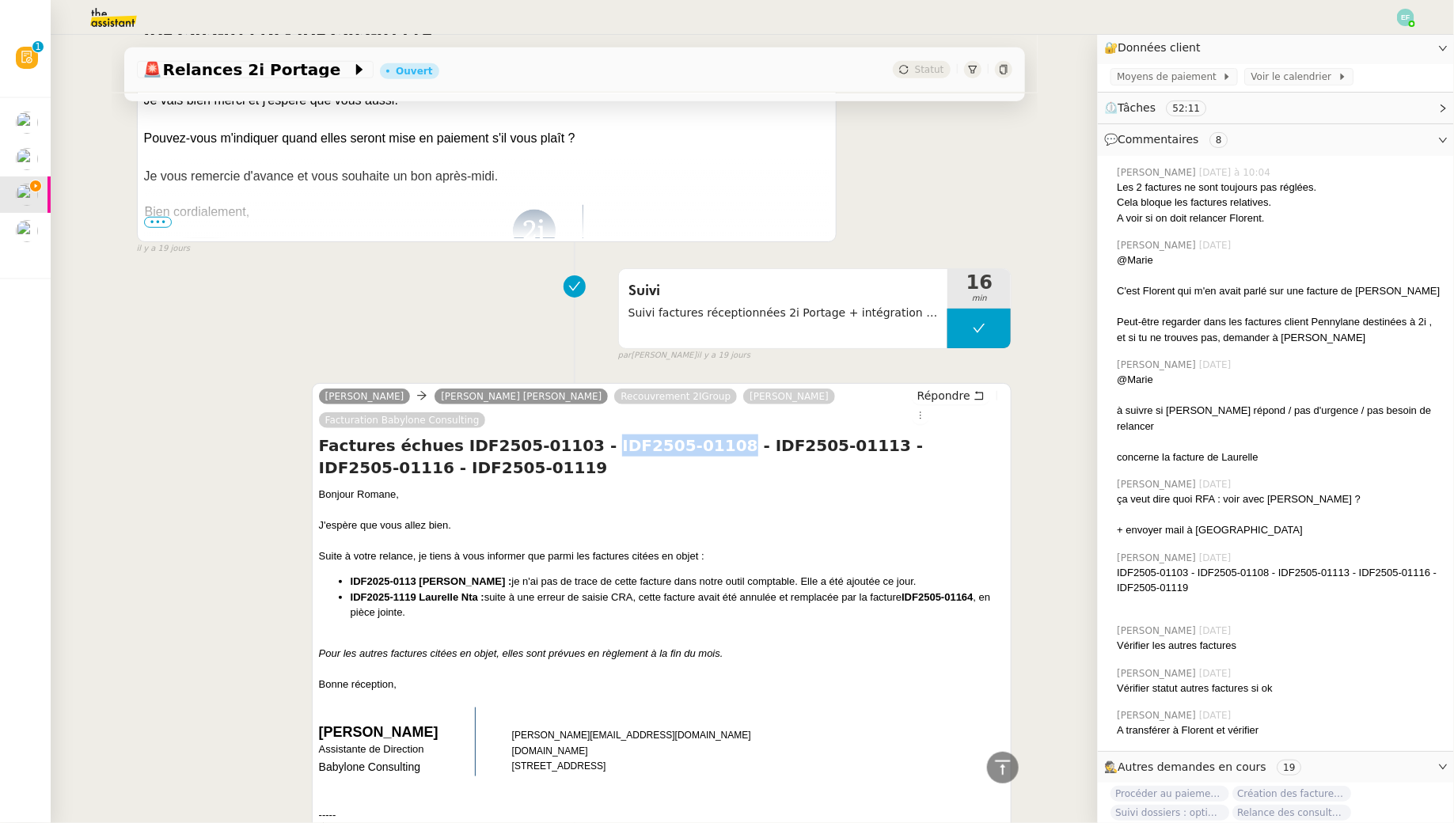
click at [698, 434] on h4 "Factures échues IDF2505-01103 - IDF2505-01108 - IDF2505-01113 - IDF2505-01116 -…" at bounding box center [662, 456] width 686 height 44
drag, startPoint x: 711, startPoint y: 416, endPoint x: 835, endPoint y: 419, distance: 123.5
click at [835, 434] on h4 "Factures échues IDF2505-01103 - IDF2505-01108 - IDF2505-01113 - IDF2505-01116 -…" at bounding box center [662, 456] width 686 height 44
drag, startPoint x: 849, startPoint y: 417, endPoint x: 966, endPoint y: 415, distance: 117.1
click at [966, 434] on h4 "Factures échues IDF2505-01103 - IDF2505-01108 - IDF2505-01113 - IDF2505-01116 -…" at bounding box center [662, 456] width 686 height 44
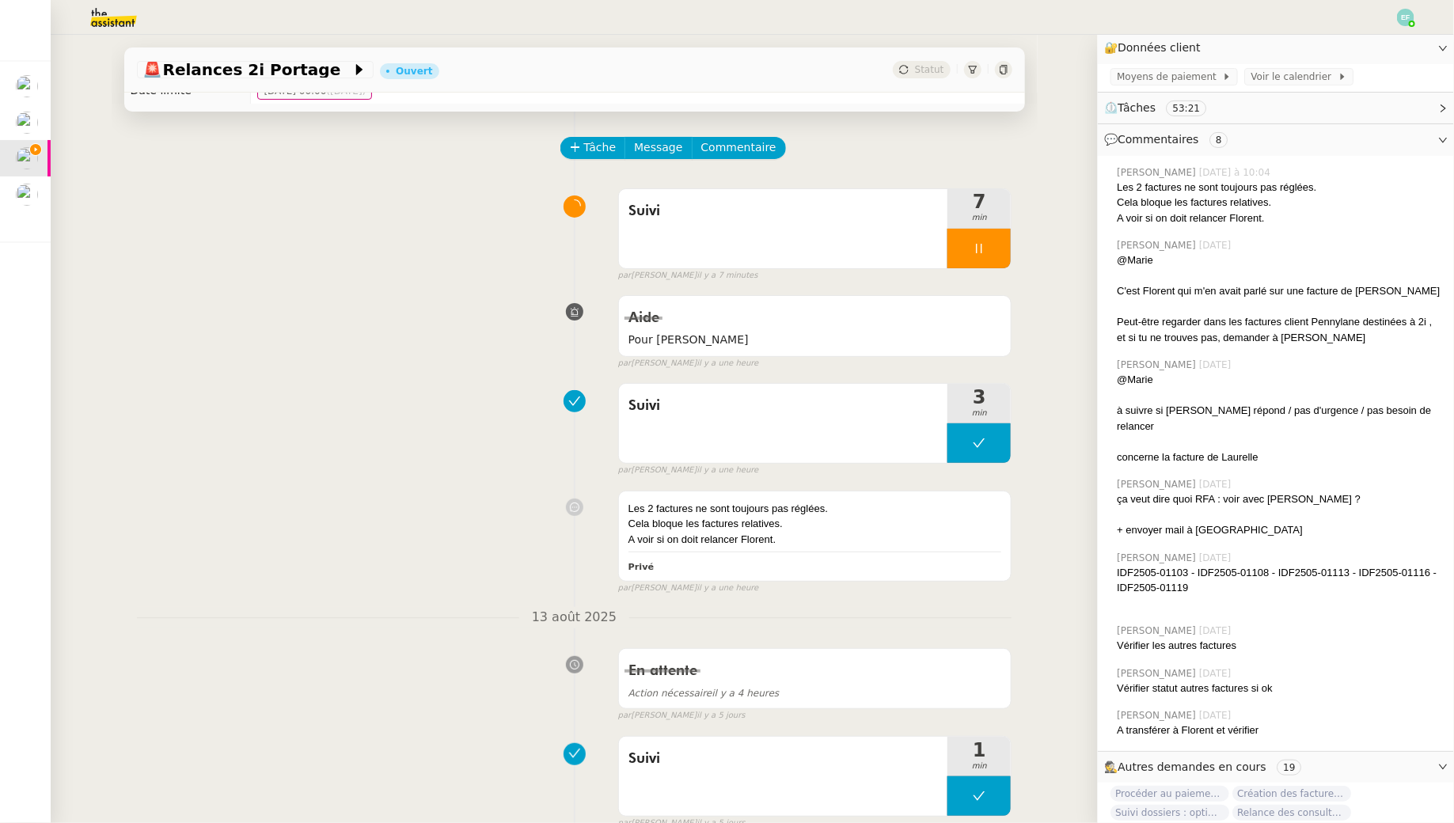
scroll to position [0, 0]
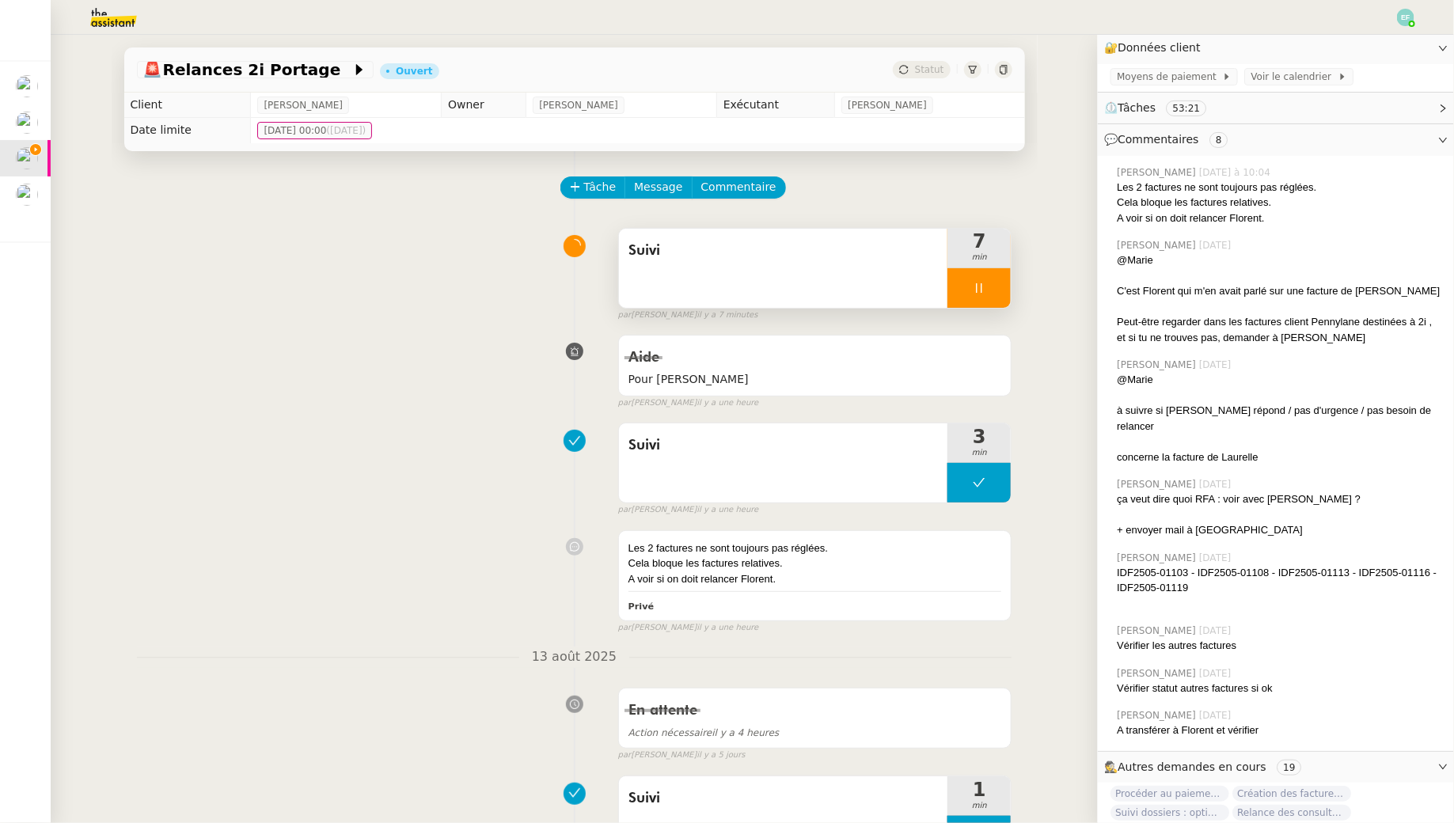
click at [1000, 291] on div at bounding box center [978, 288] width 63 height 40
click at [1000, 291] on icon at bounding box center [994, 288] width 13 height 13
click at [727, 179] on span "Commentaire" at bounding box center [738, 187] width 75 height 18
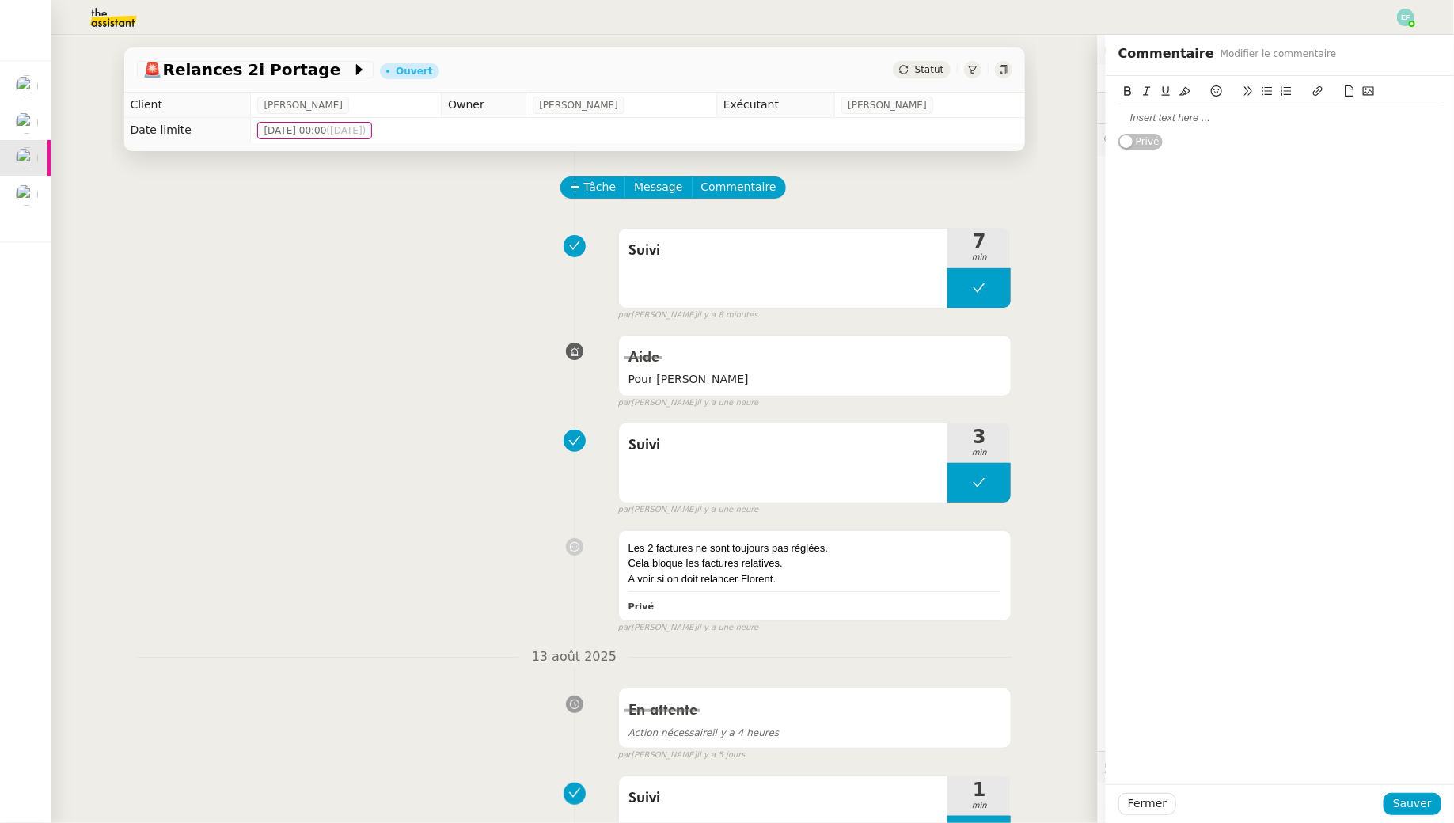
click at [362, 312] on div "Suivi 7 min false par Emelyne F. il y a 8 minutes" at bounding box center [574, 271] width 875 height 101
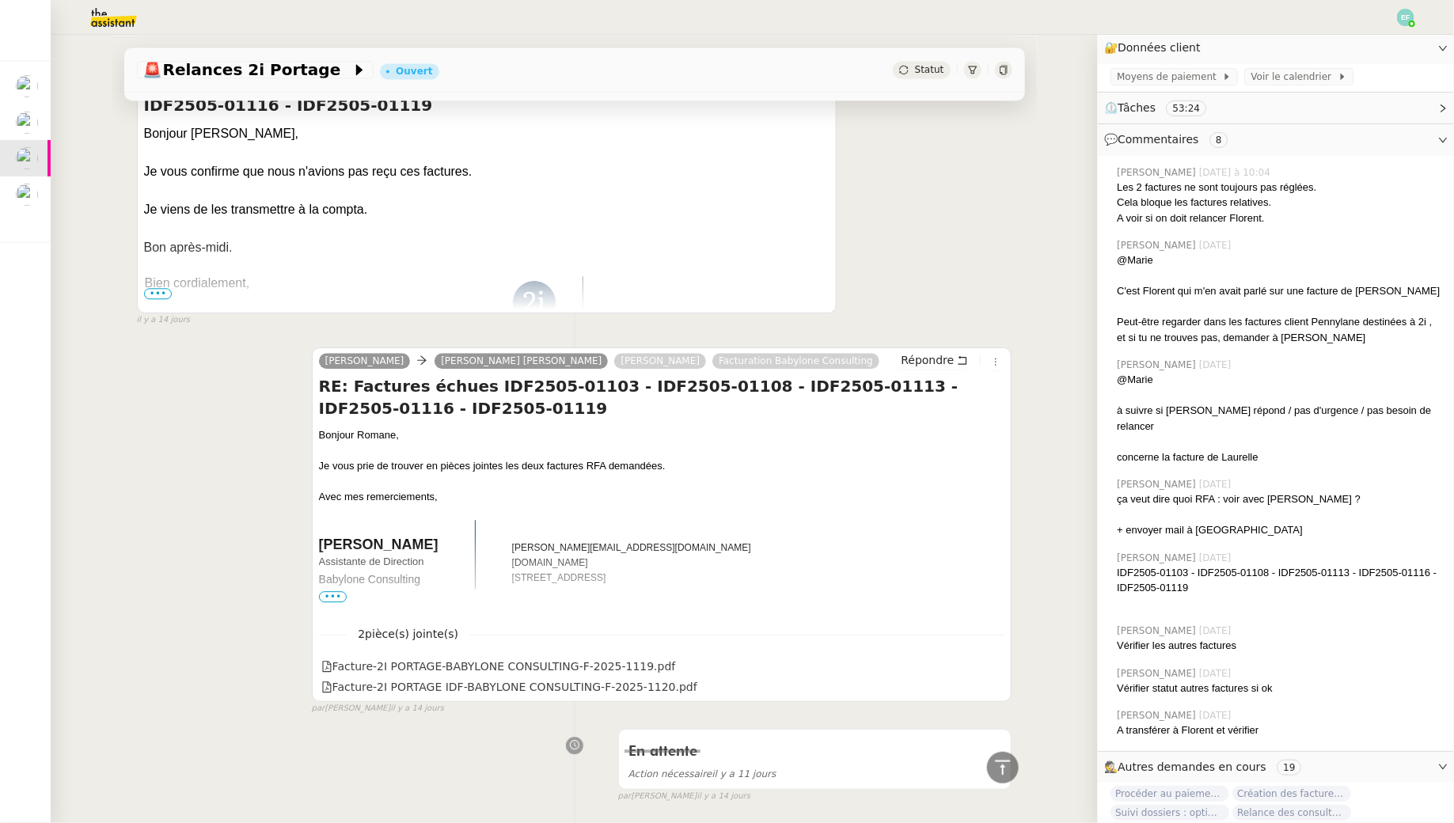
scroll to position [1575, 0]
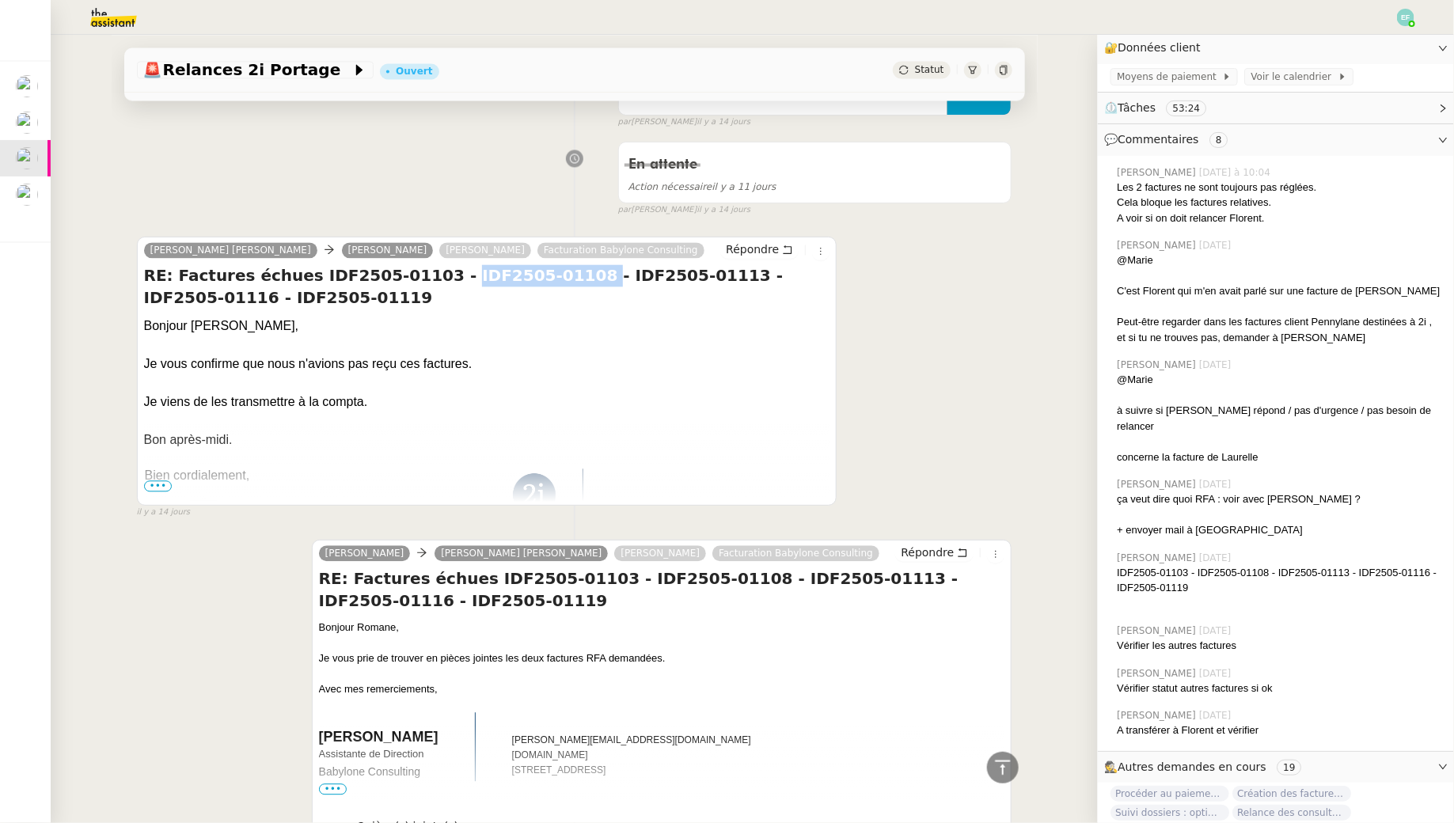
drag, startPoint x: 430, startPoint y: 266, endPoint x: 556, endPoint y: 271, distance: 125.9
click at [556, 271] on h4 "RE: Factures échues IDF2505-01103 - IDF2505-01108 - IDF2505-01113 - IDF2505-011…" at bounding box center [487, 286] width 686 height 44
drag, startPoint x: 293, startPoint y: 267, endPoint x: 416, endPoint y: 271, distance: 123.5
click at [416, 271] on h4 "RE: Factures échues IDF2505-01103 - IDF2505-01108 - IDF2505-01113 - IDF2505-011…" at bounding box center [487, 286] width 686 height 44
drag, startPoint x: 563, startPoint y: 266, endPoint x: 687, endPoint y: 271, distance: 123.6
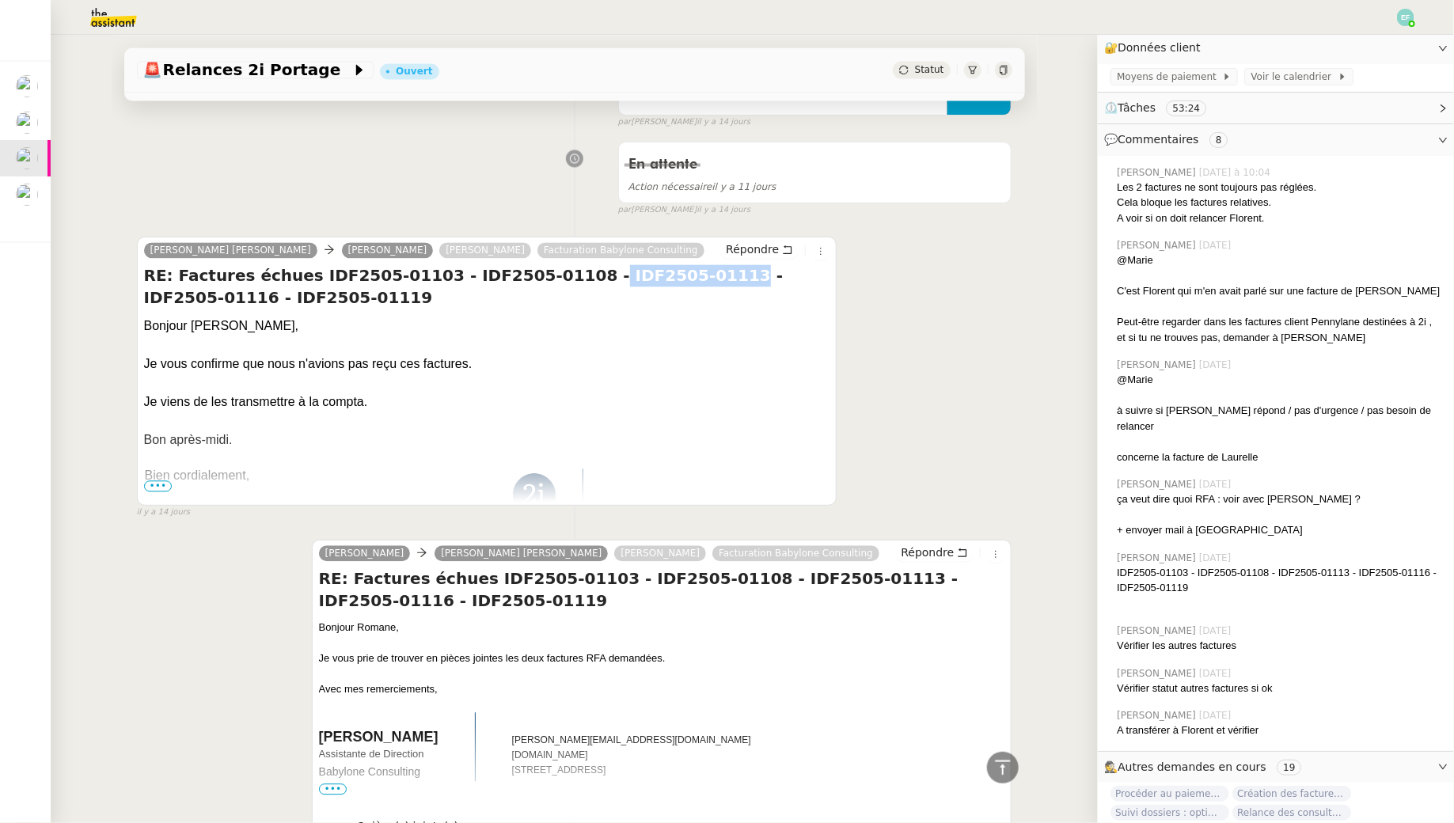
click at [687, 271] on h4 "RE: Factures échues IDF2505-01103 - IDF2505-01108 - IDF2505-01113 - IDF2505-011…" at bounding box center [487, 286] width 686 height 44
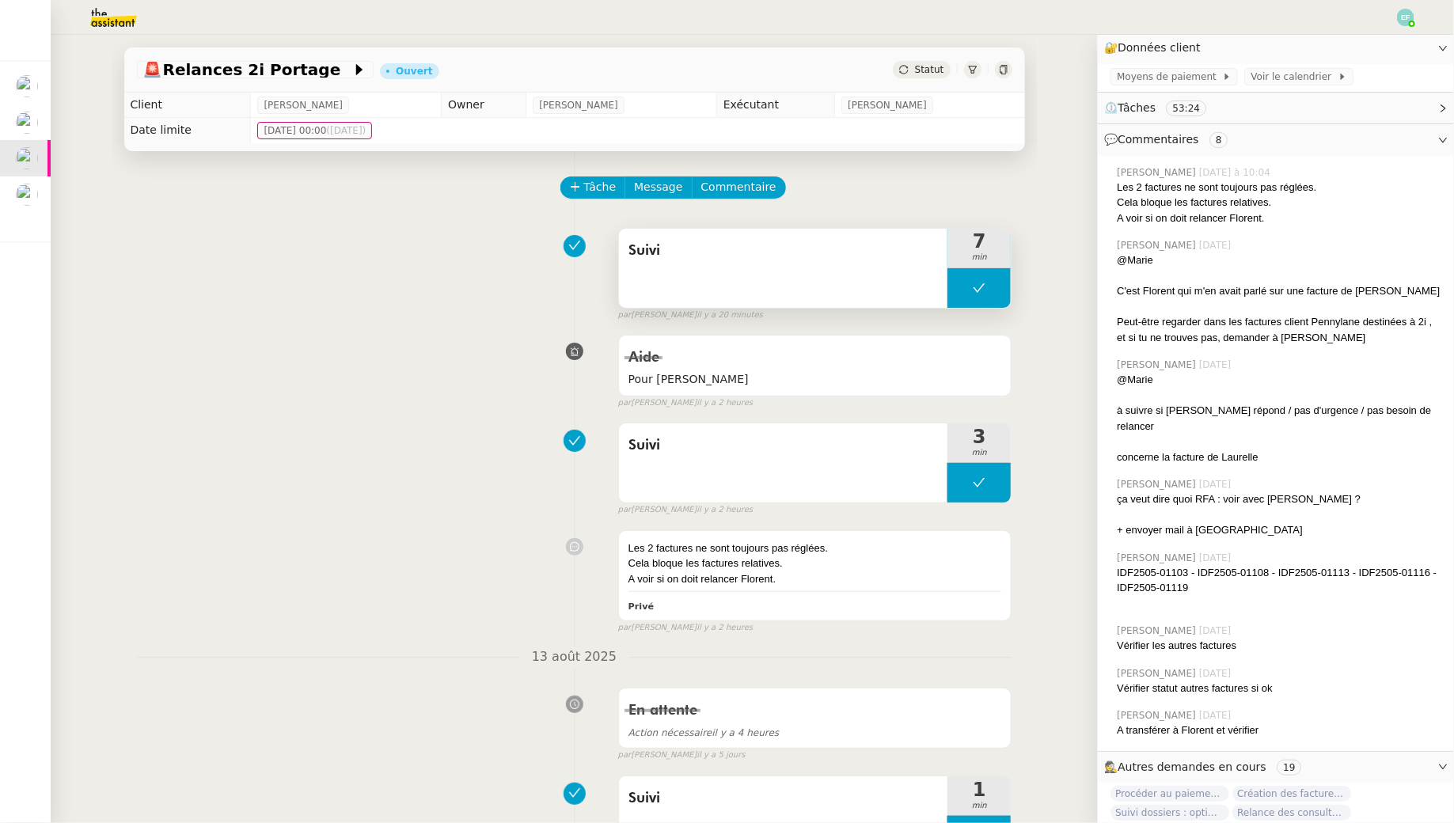
click at [989, 271] on button at bounding box center [978, 288] width 63 height 40
click at [973, 292] on div at bounding box center [963, 288] width 32 height 40
click at [746, 185] on span "Commentaire" at bounding box center [738, 187] width 75 height 18
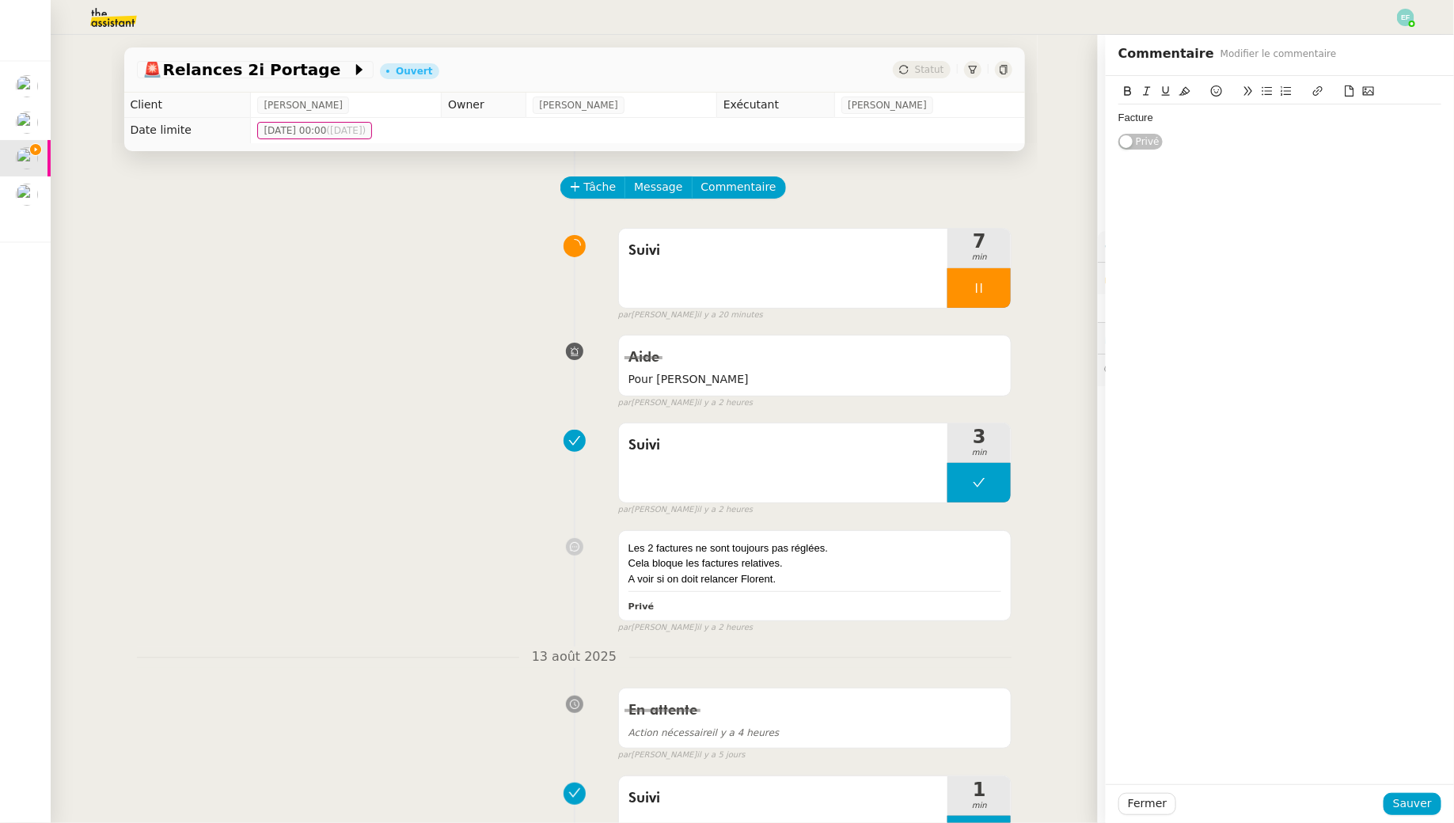
scroll to position [230, 0]
click at [1417, 809] on span "Sauver" at bounding box center [1412, 804] width 39 height 18
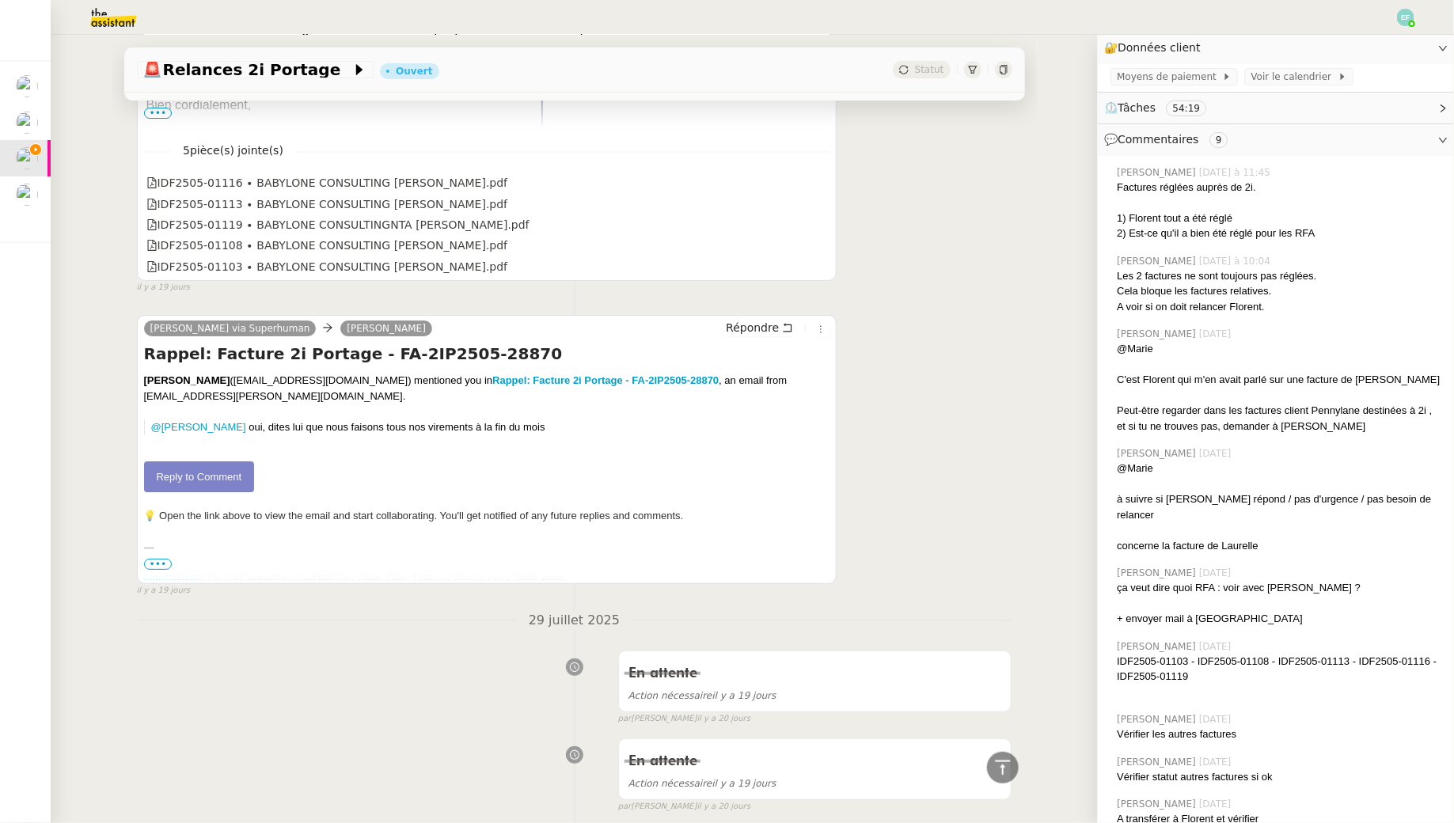
scroll to position [8415, 0]
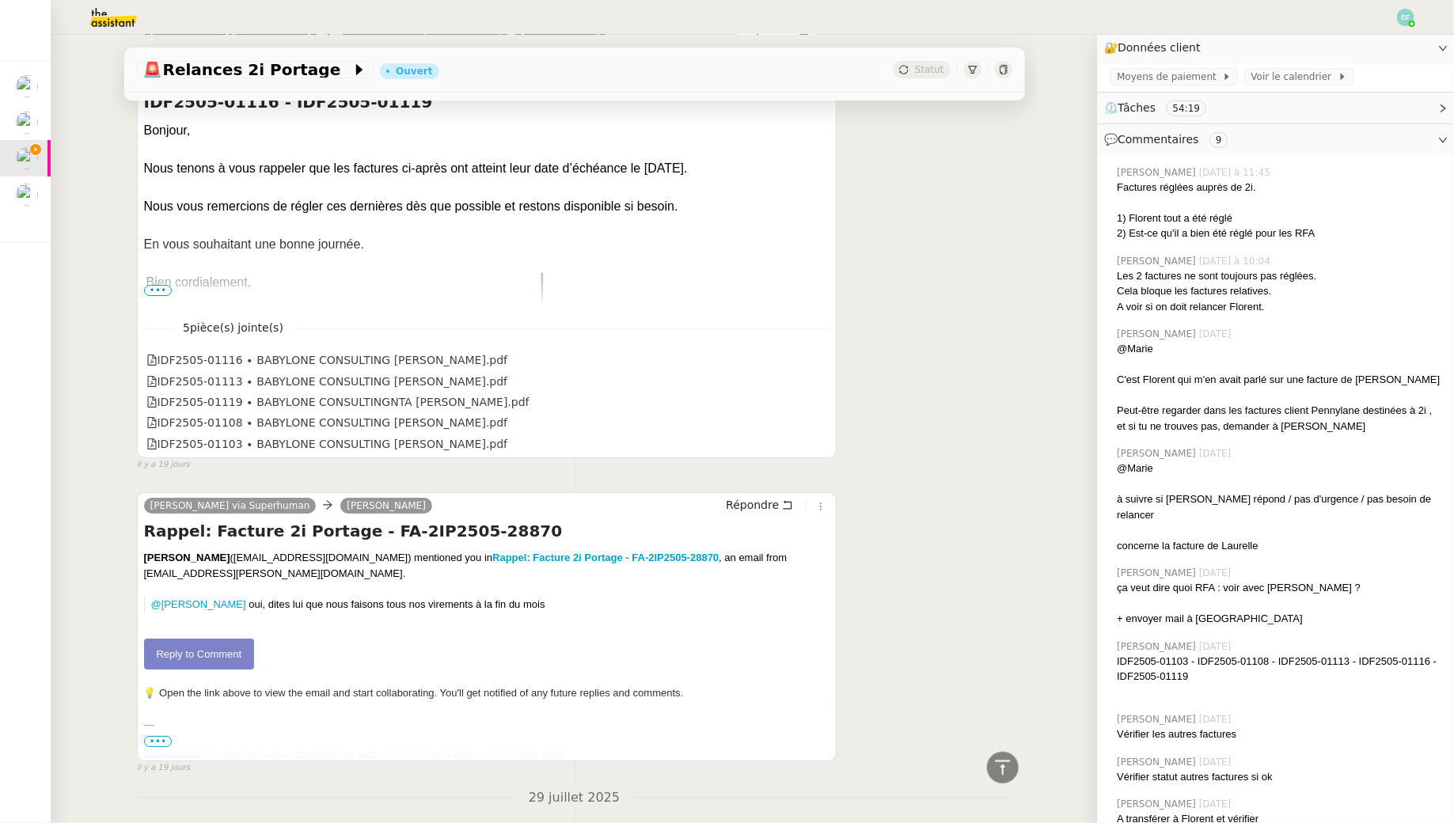
click at [234, 639] on link "Reply to Comment" at bounding box center [199, 655] width 111 height 32
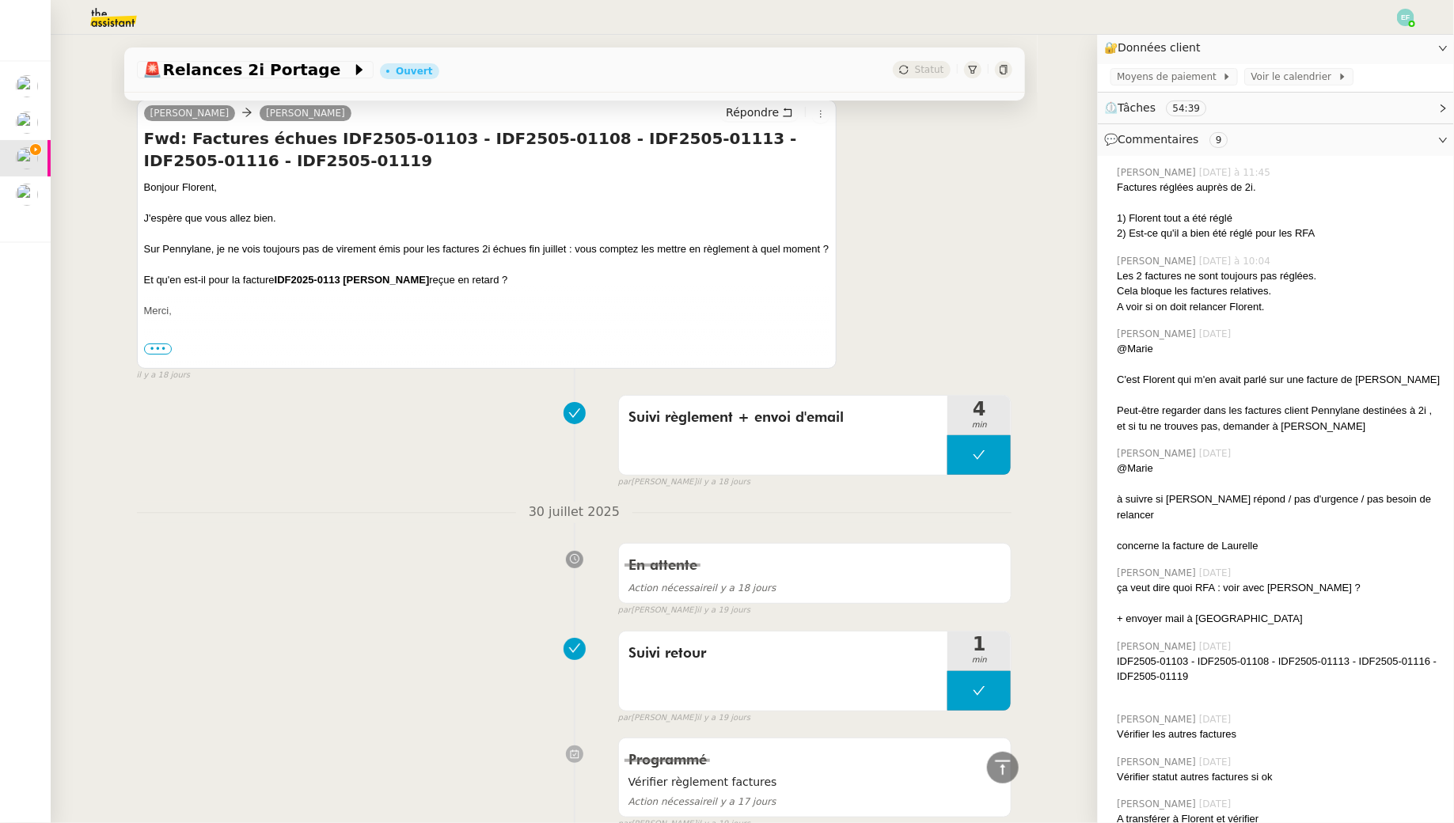
scroll to position [5203, 0]
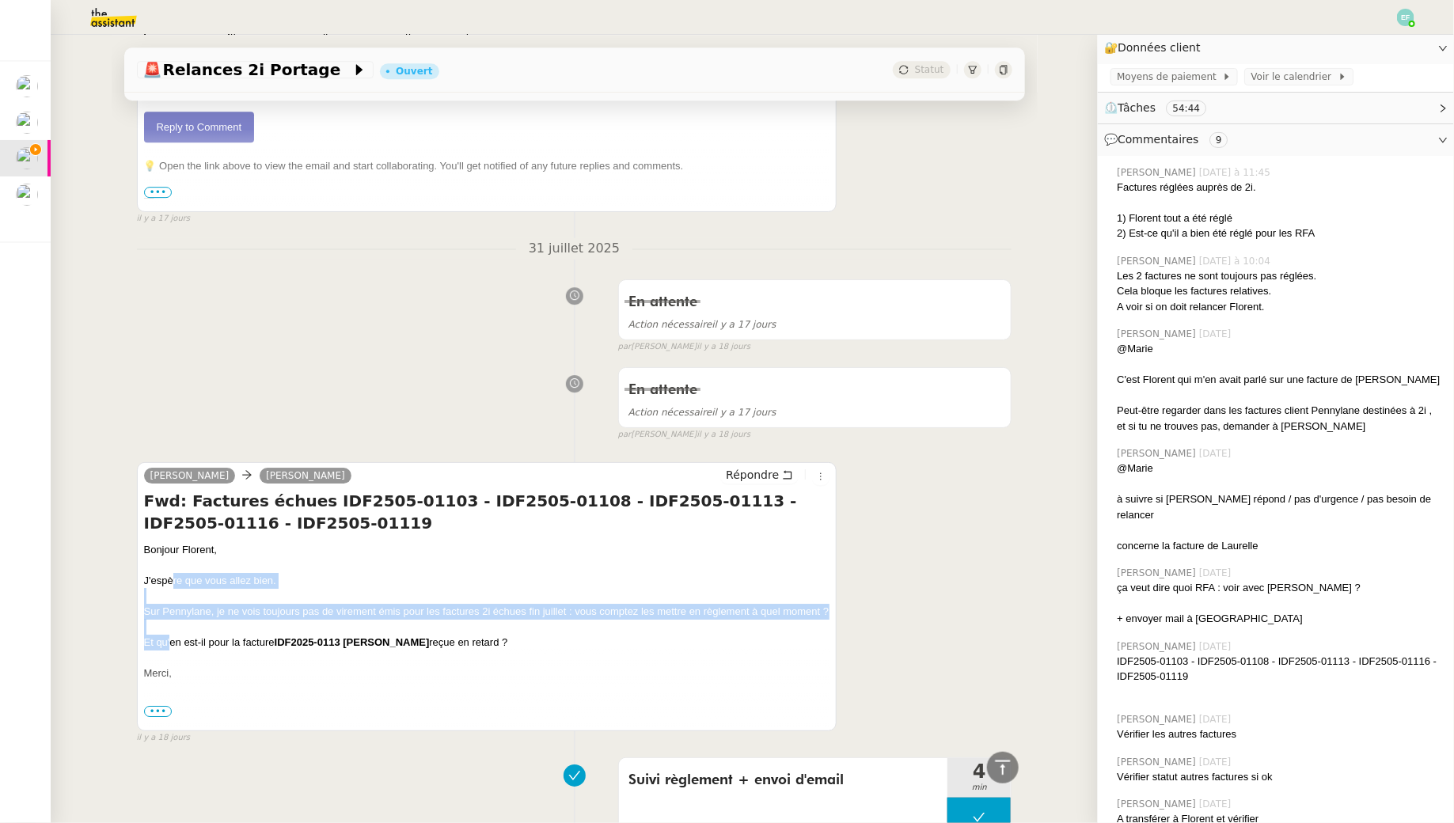
drag, startPoint x: 172, startPoint y: 561, endPoint x: 169, endPoint y: 627, distance: 65.8
click at [169, 627] on div "Bonjour Florent, J'espère que vous allez bien. Sur [PERSON_NAME], je ne vois to…" at bounding box center [487, 642] width 686 height 200
click at [169, 635] on div "Et qu'en est-il pour la facture IDF2025-0113 [PERSON_NAME] reçue en retard ?" at bounding box center [487, 643] width 686 height 16
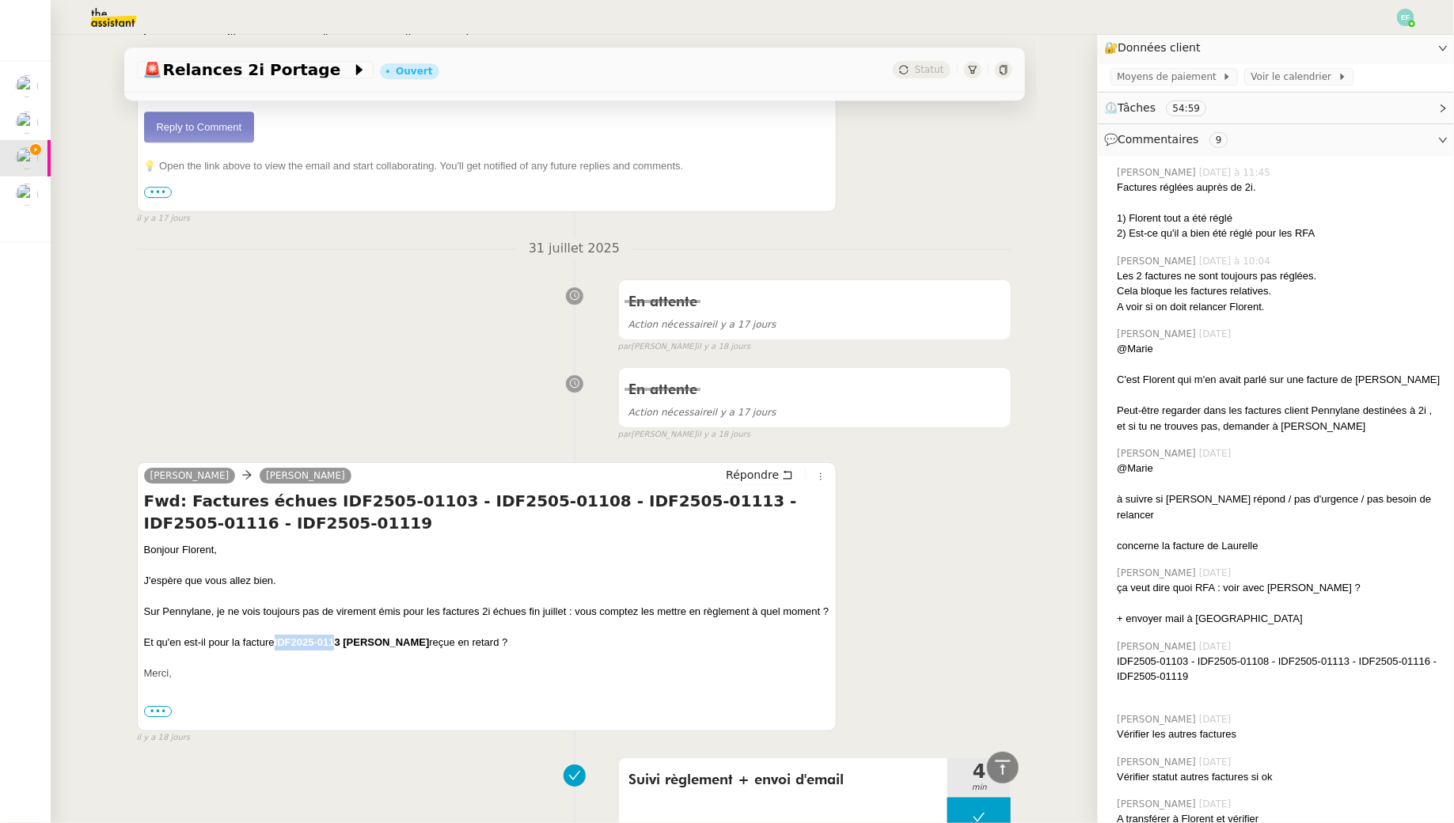
drag, startPoint x: 339, startPoint y: 620, endPoint x: 276, endPoint y: 620, distance: 62.5
click at [275, 635] on div "Et qu'en est-il pour la facture IDF2025-0113 [PERSON_NAME] reçue en retard ?" at bounding box center [487, 643] width 686 height 16
click at [276, 636] on strong "IDF2025-0113 [PERSON_NAME]" at bounding box center [352, 642] width 155 height 12
drag, startPoint x: 342, startPoint y: 622, endPoint x: 276, endPoint y: 621, distance: 65.7
click at [276, 636] on strong "IDF2025-0113 [PERSON_NAME]" at bounding box center [352, 642] width 155 height 12
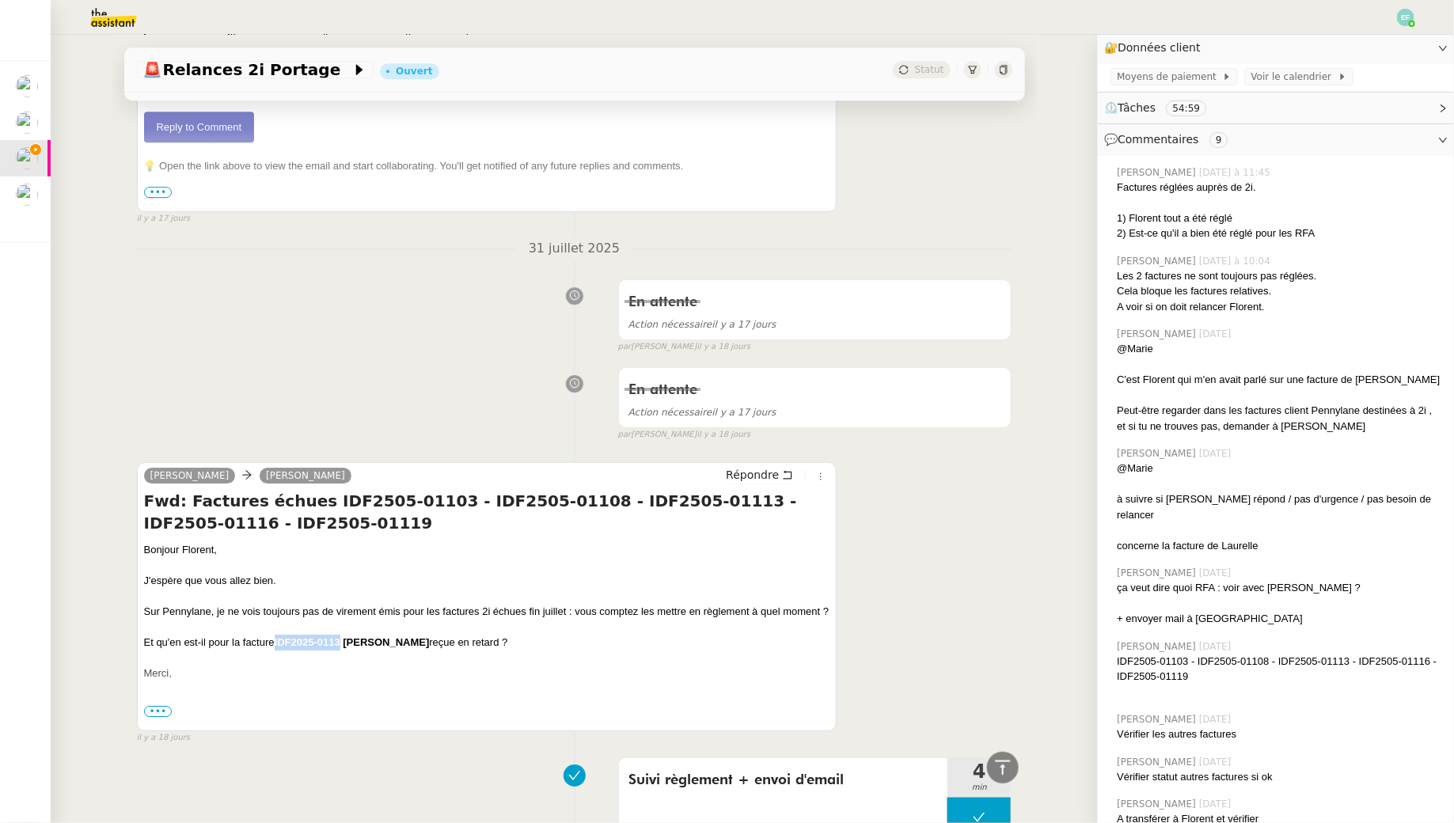
copy strong "IDF2025-0113"
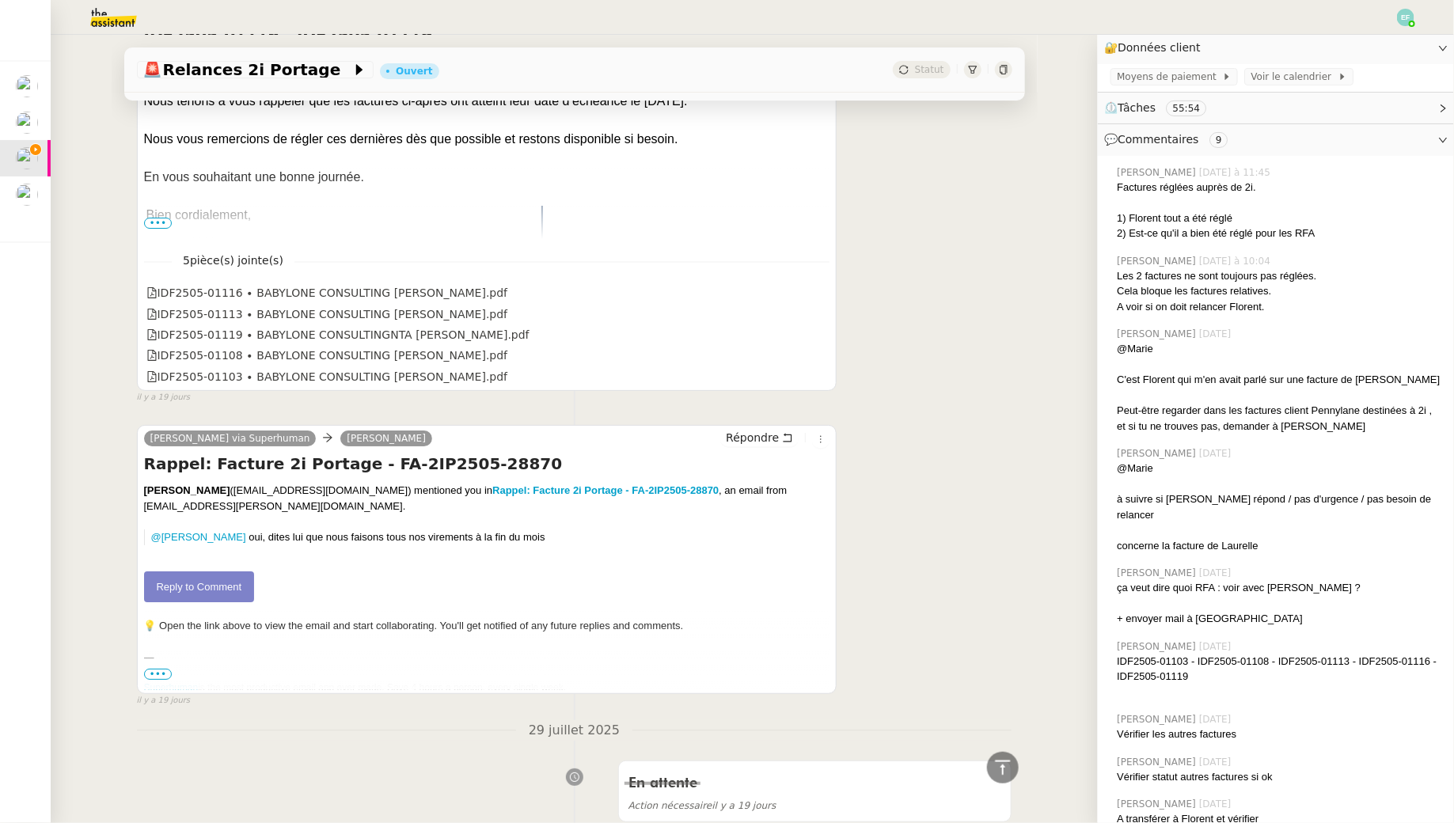
scroll to position [8481, 0]
click at [821, 308] on icon at bounding box center [819, 313] width 11 height 11
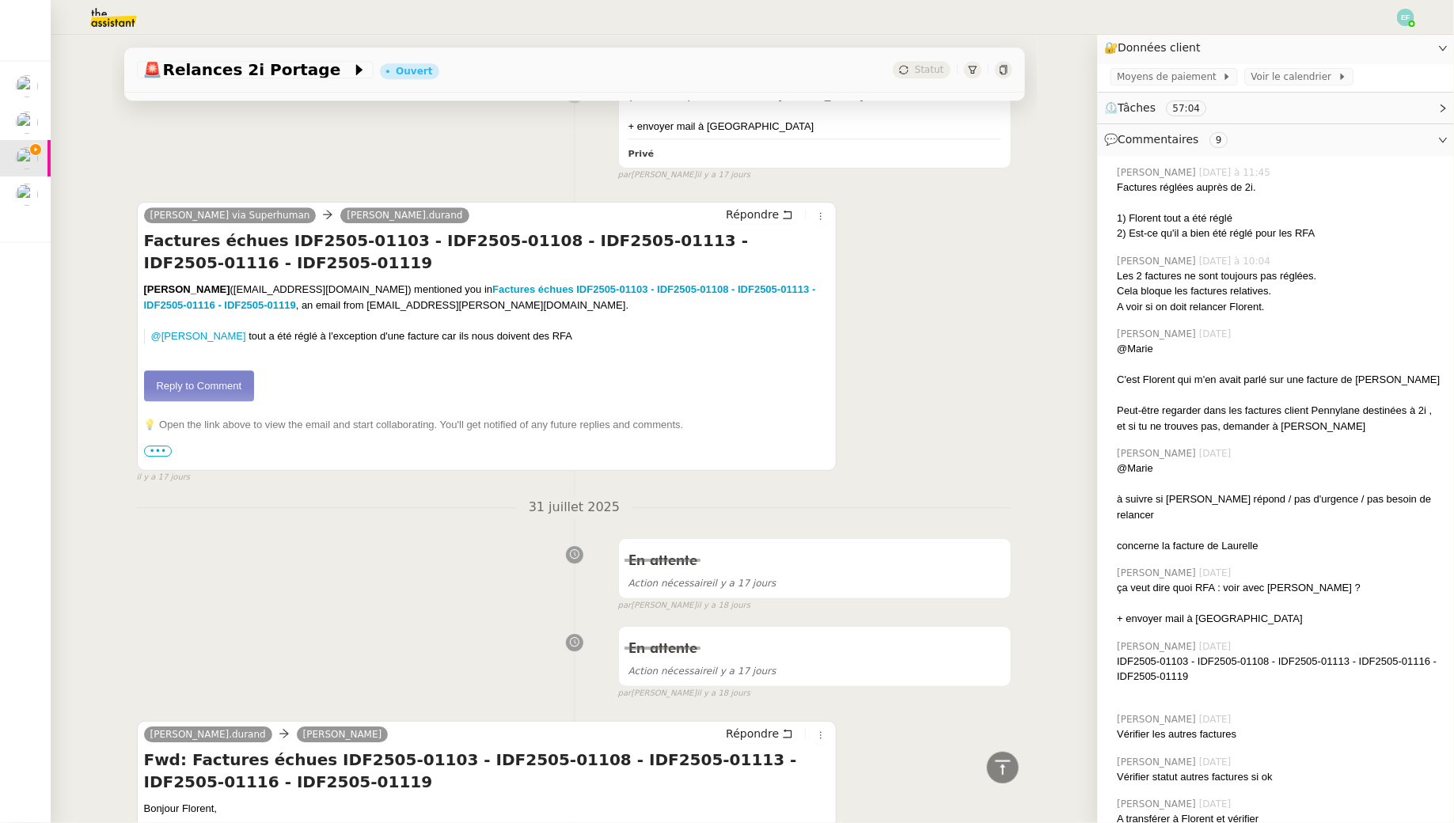
scroll to position [5012, 0]
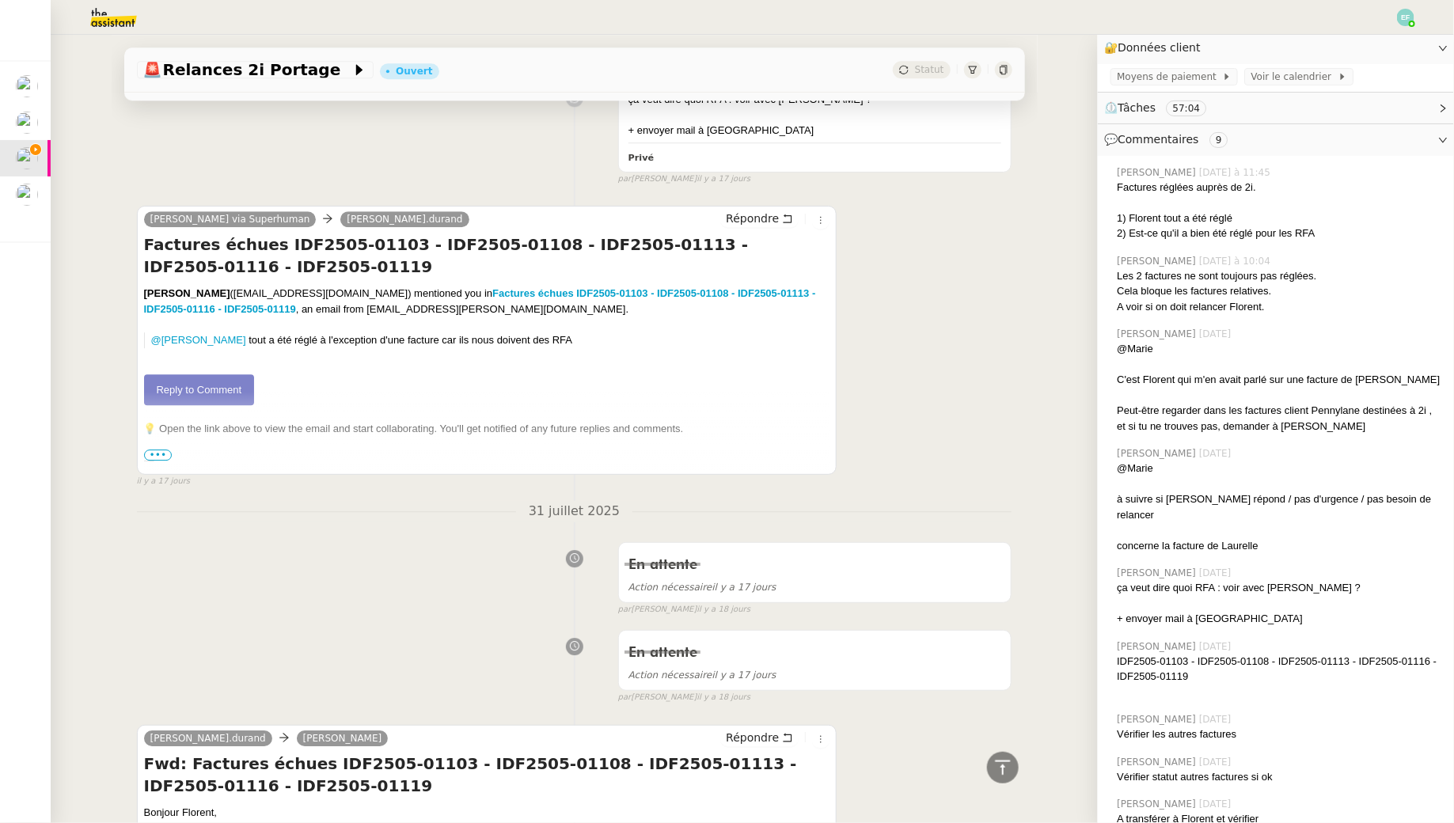
click at [222, 374] on link "Reply to Comment" at bounding box center [199, 390] width 111 height 32
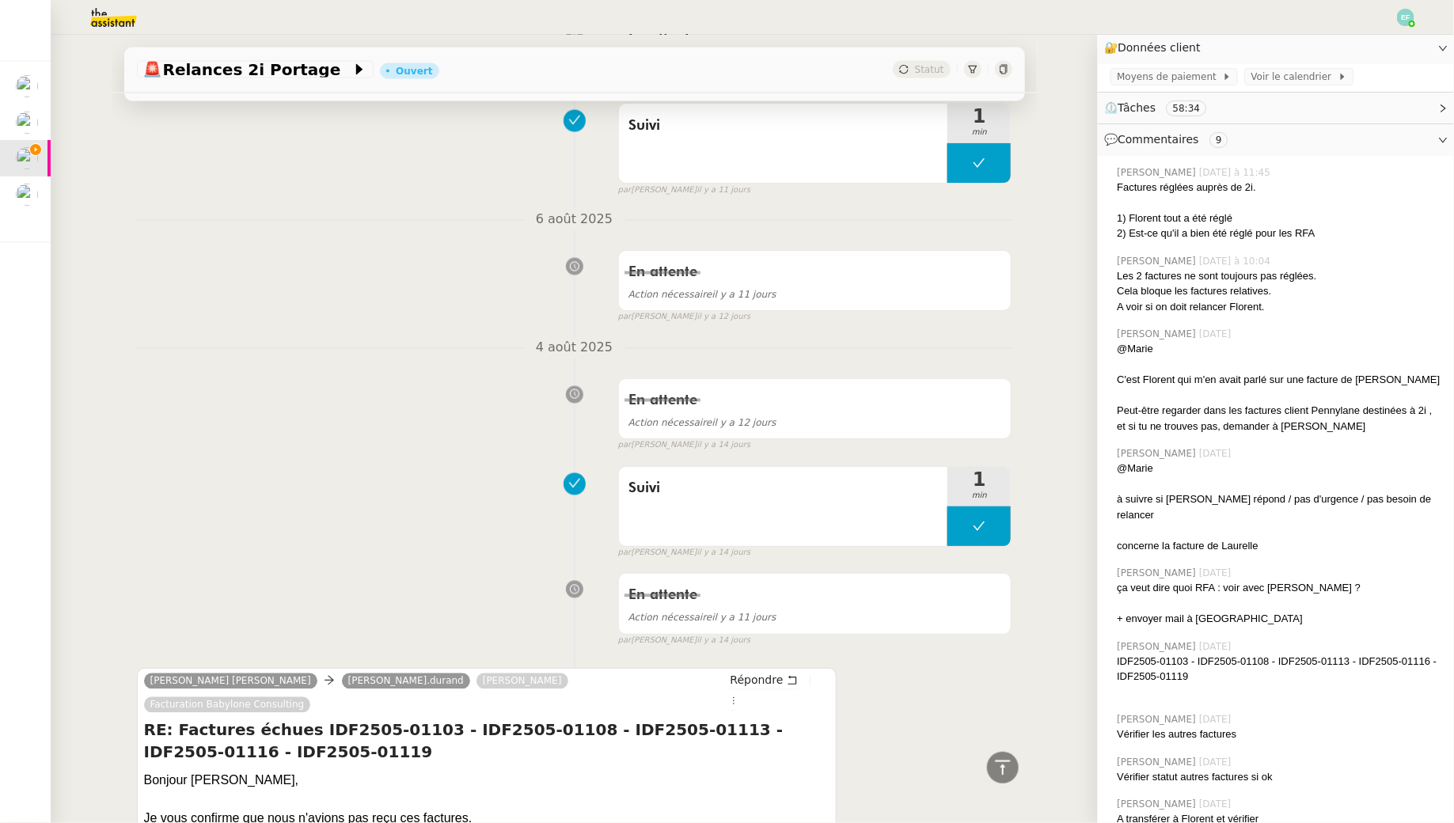
scroll to position [0, 0]
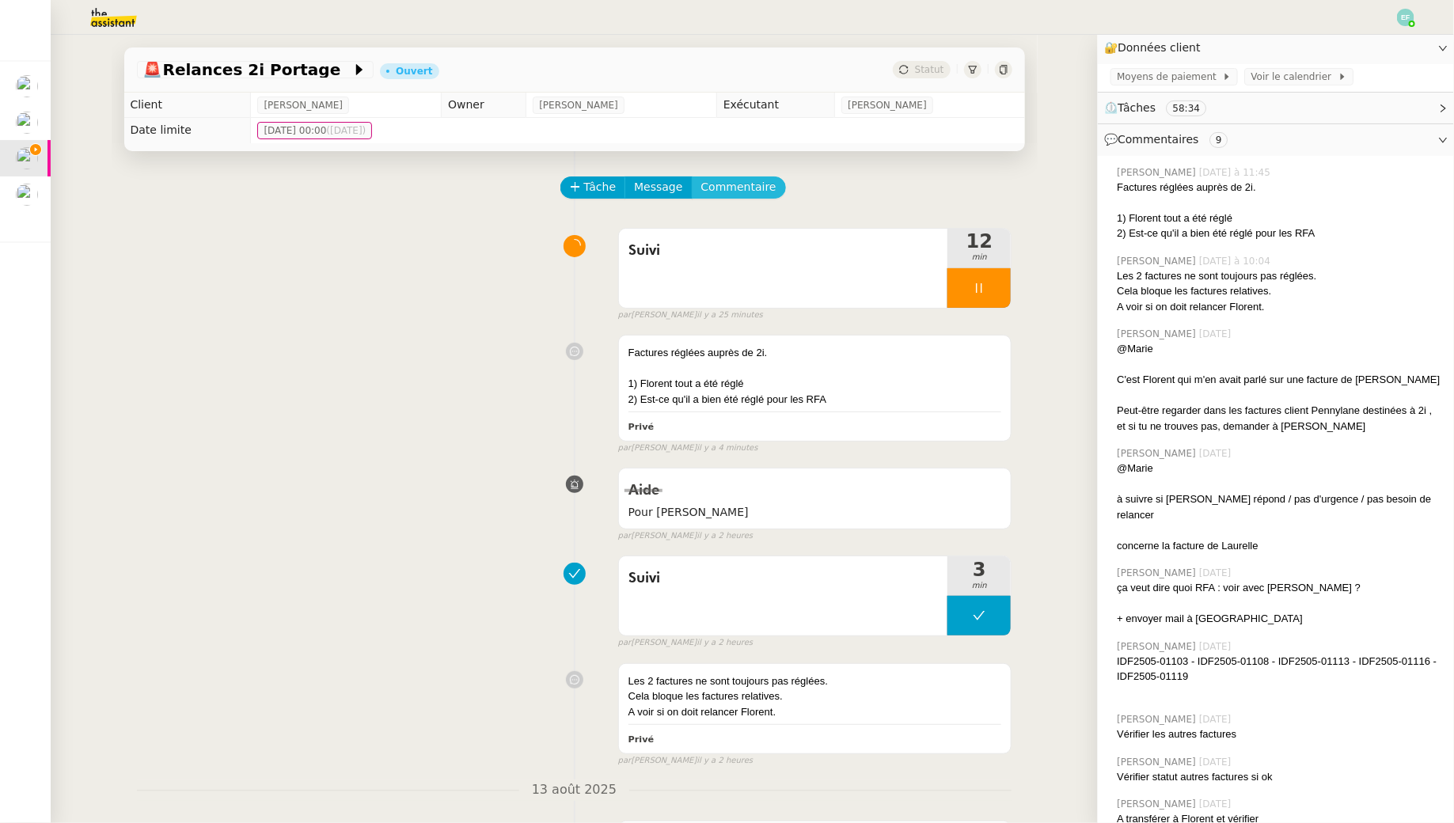
click at [765, 189] on button "Commentaire" at bounding box center [739, 187] width 94 height 22
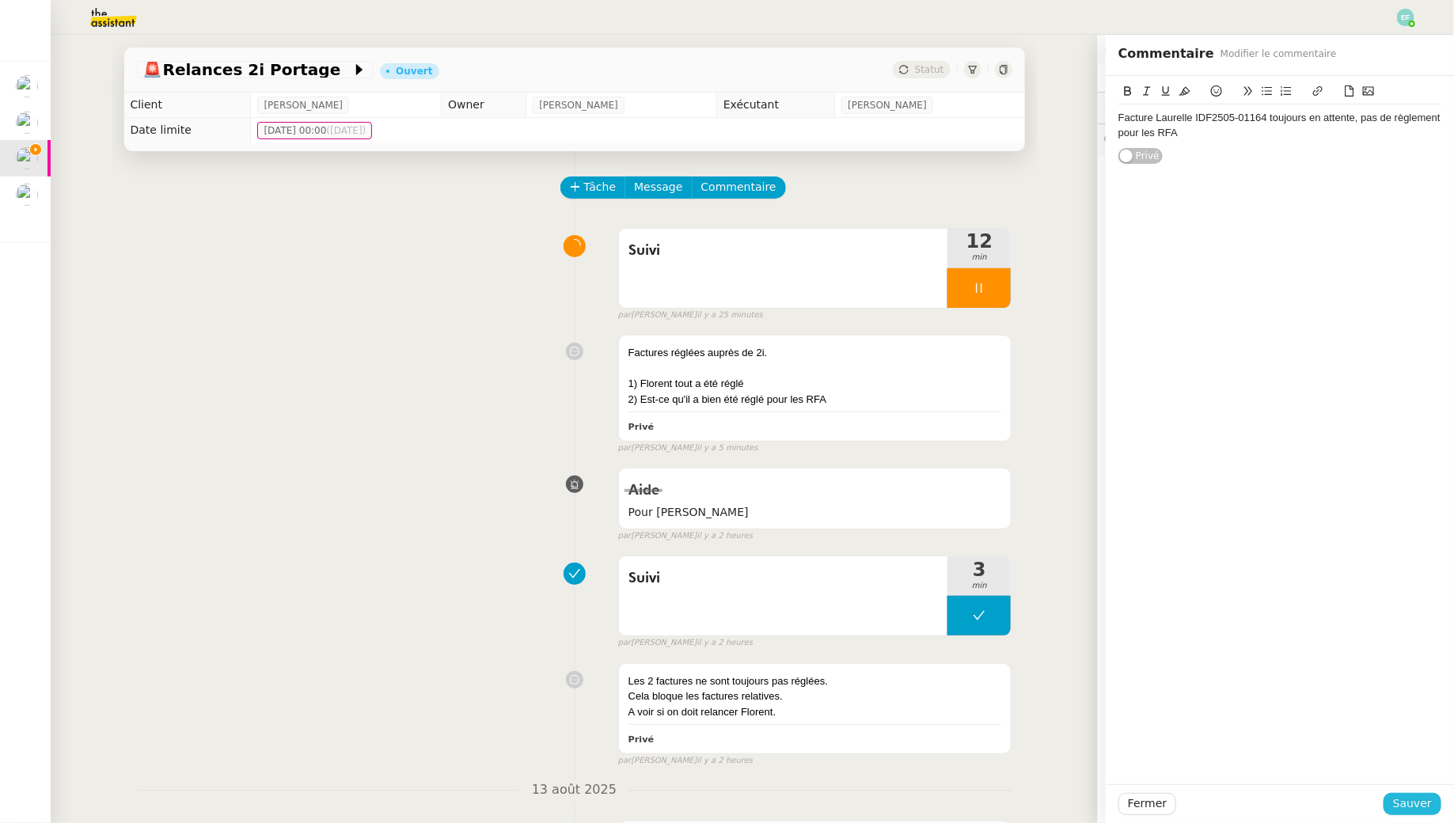
click at [1417, 802] on span "Sauver" at bounding box center [1412, 804] width 39 height 18
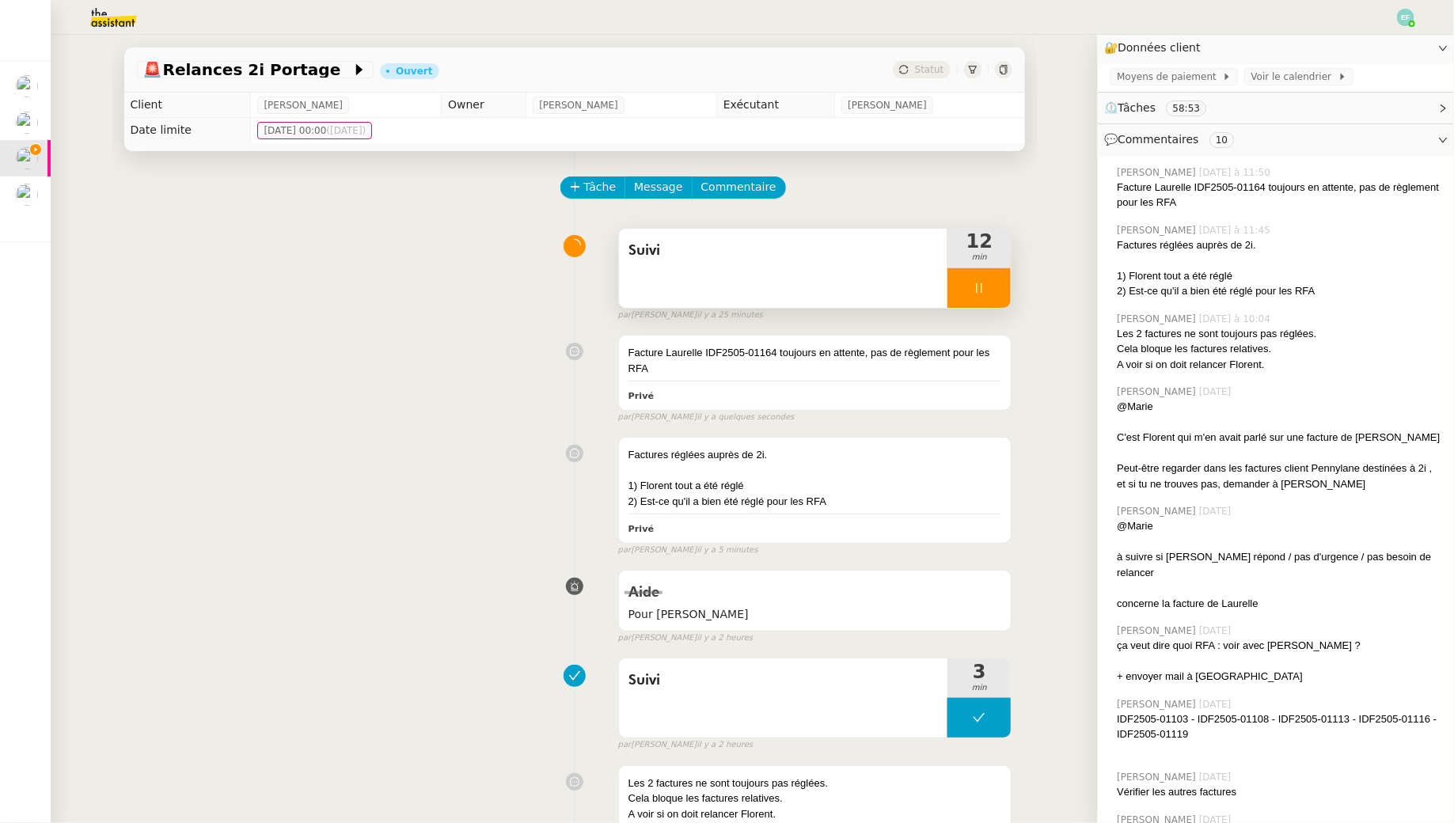
click at [1004, 286] on div at bounding box center [978, 288] width 63 height 40
click at [1004, 286] on button at bounding box center [995, 288] width 32 height 40
click at [880, 468] on div at bounding box center [815, 471] width 374 height 16
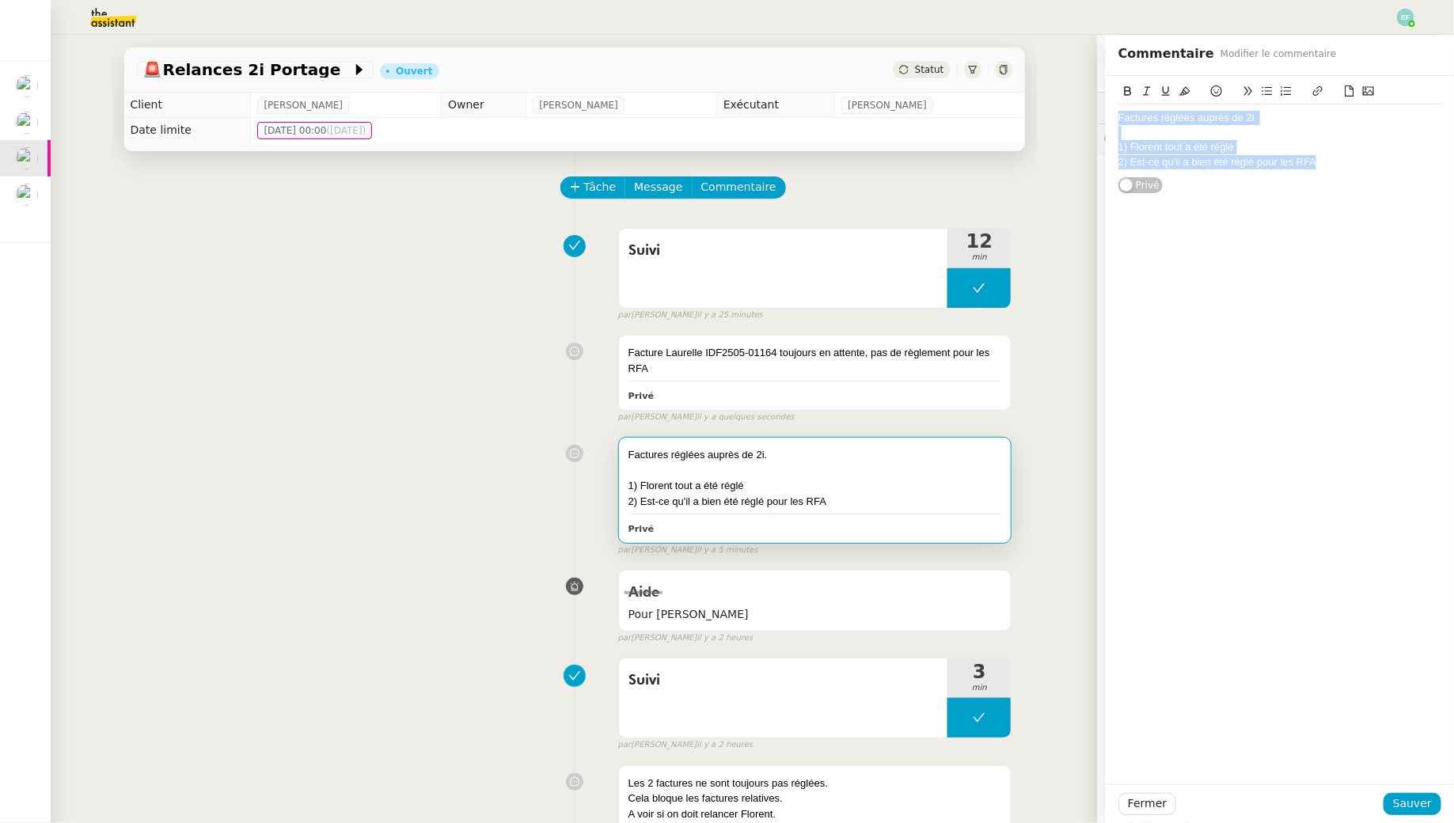
drag, startPoint x: 1328, startPoint y: 164, endPoint x: 1076, endPoint y: 67, distance: 269.5
click at [1076, 67] on app-ticket "🚨 Relances 2i Portage Ouvert Statut Client [PERSON_NAME] Owner [PERSON_NAME] Ex…" at bounding box center [752, 429] width 1403 height 788
click at [1434, 797] on button "Sauver" at bounding box center [1412, 804] width 58 height 22
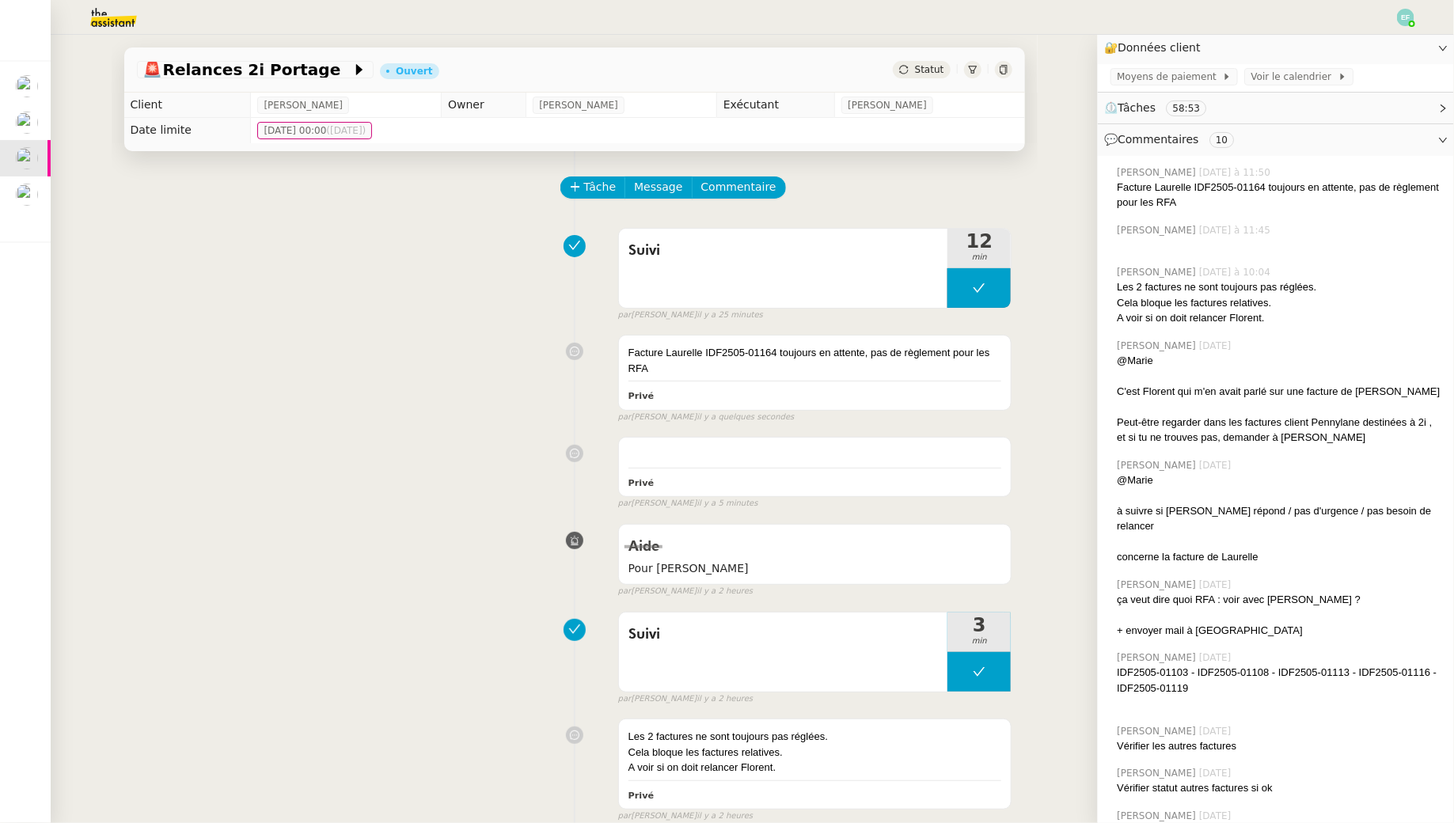
click at [408, 396] on div "Facture Laurelle IDF2505-01164 toujours en attente, pas de règlement pour les R…" at bounding box center [574, 376] width 875 height 96
click at [735, 356] on div "Facture Laurelle IDF2505-01164 toujours en attente, pas de règlement pour les R…" at bounding box center [815, 360] width 374 height 31
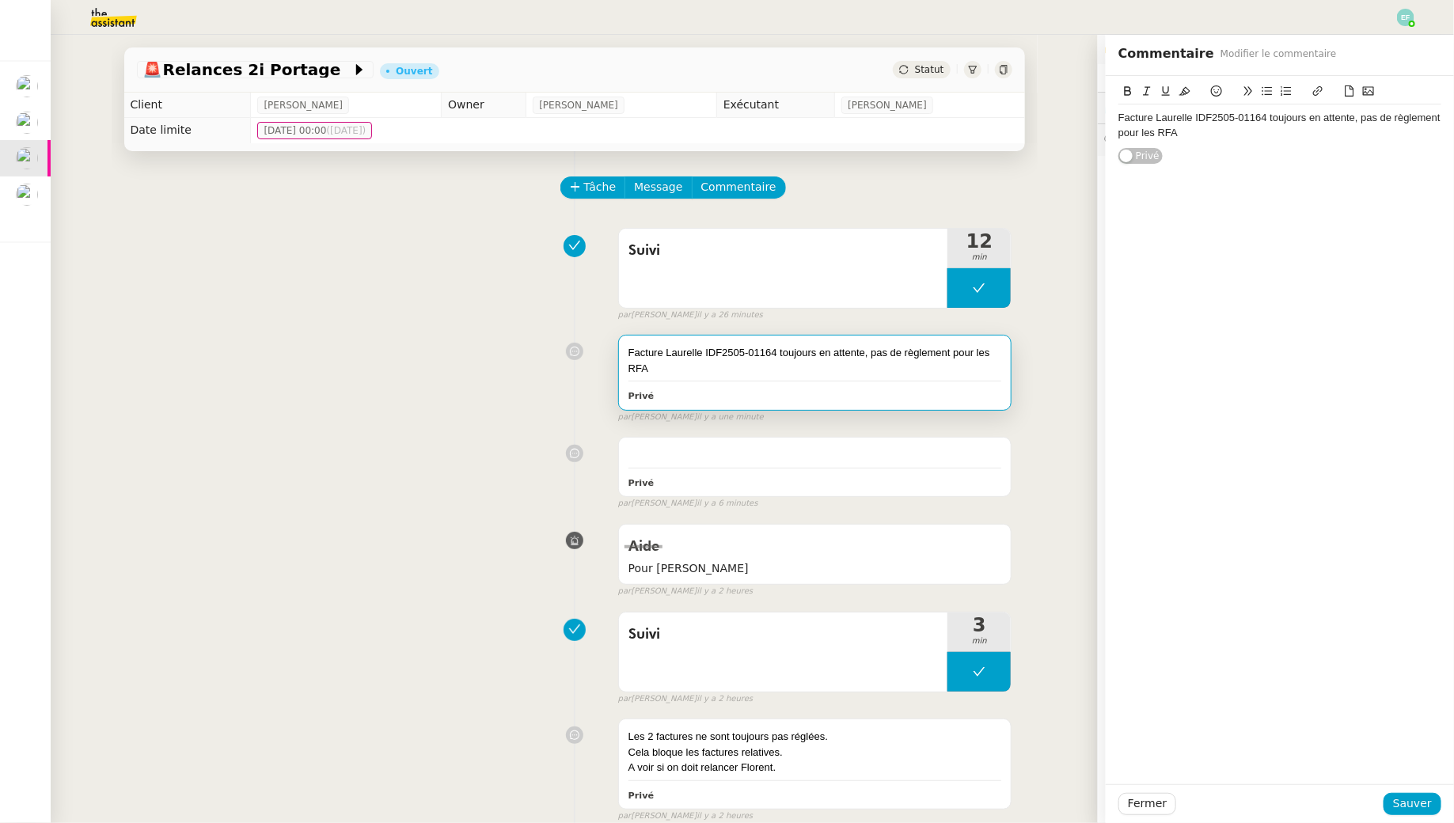
click at [1307, 135] on div "Facture Laurelle IDF2505-01164 toujours en attente, pas de règlement pour les R…" at bounding box center [1279, 125] width 323 height 29
click at [1432, 806] on button "Sauver" at bounding box center [1412, 804] width 58 height 22
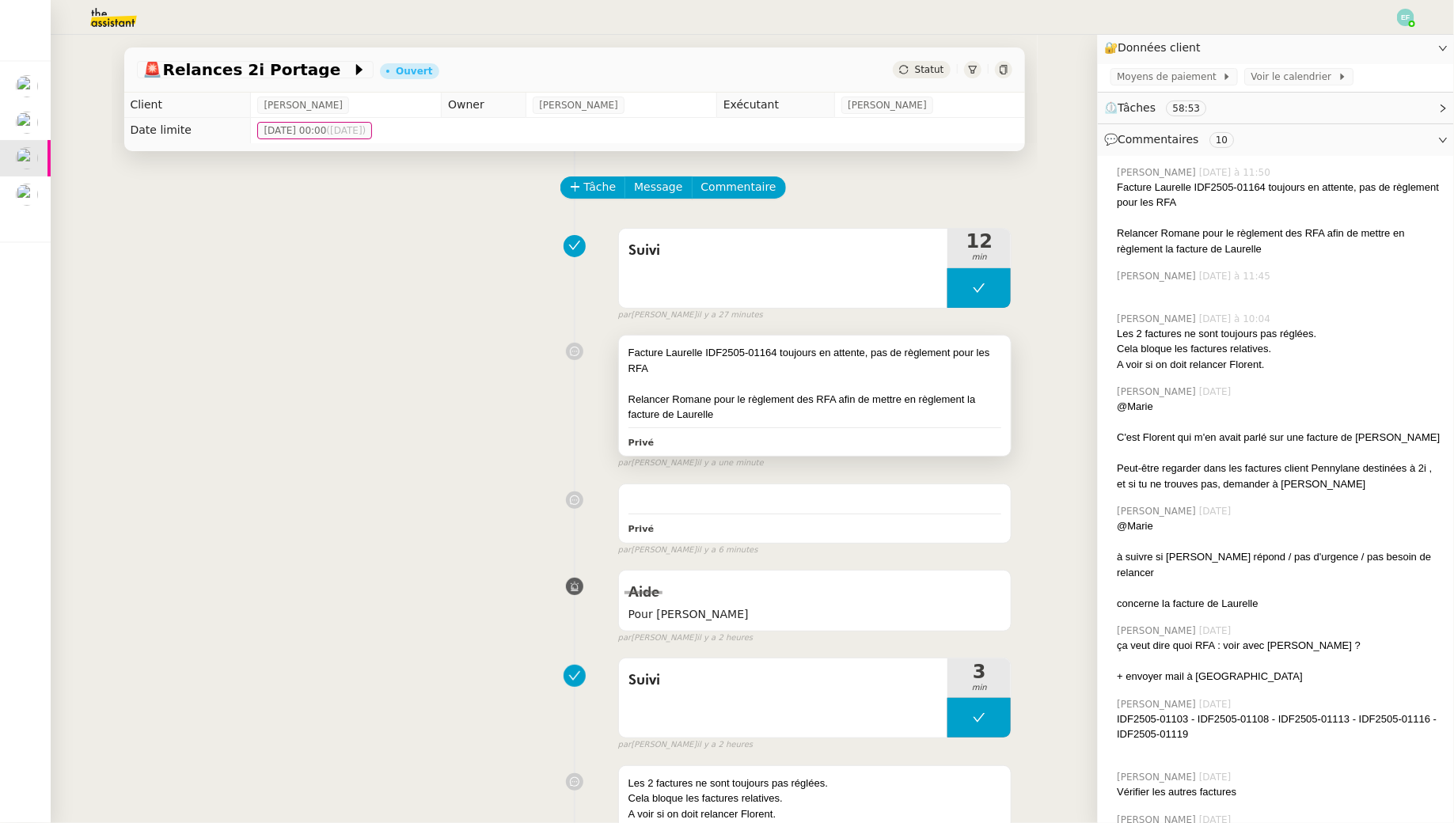
click at [666, 407] on div "Relancer Romane pour le règlement des RFA afin de mettre en règlement la factur…" at bounding box center [815, 407] width 374 height 31
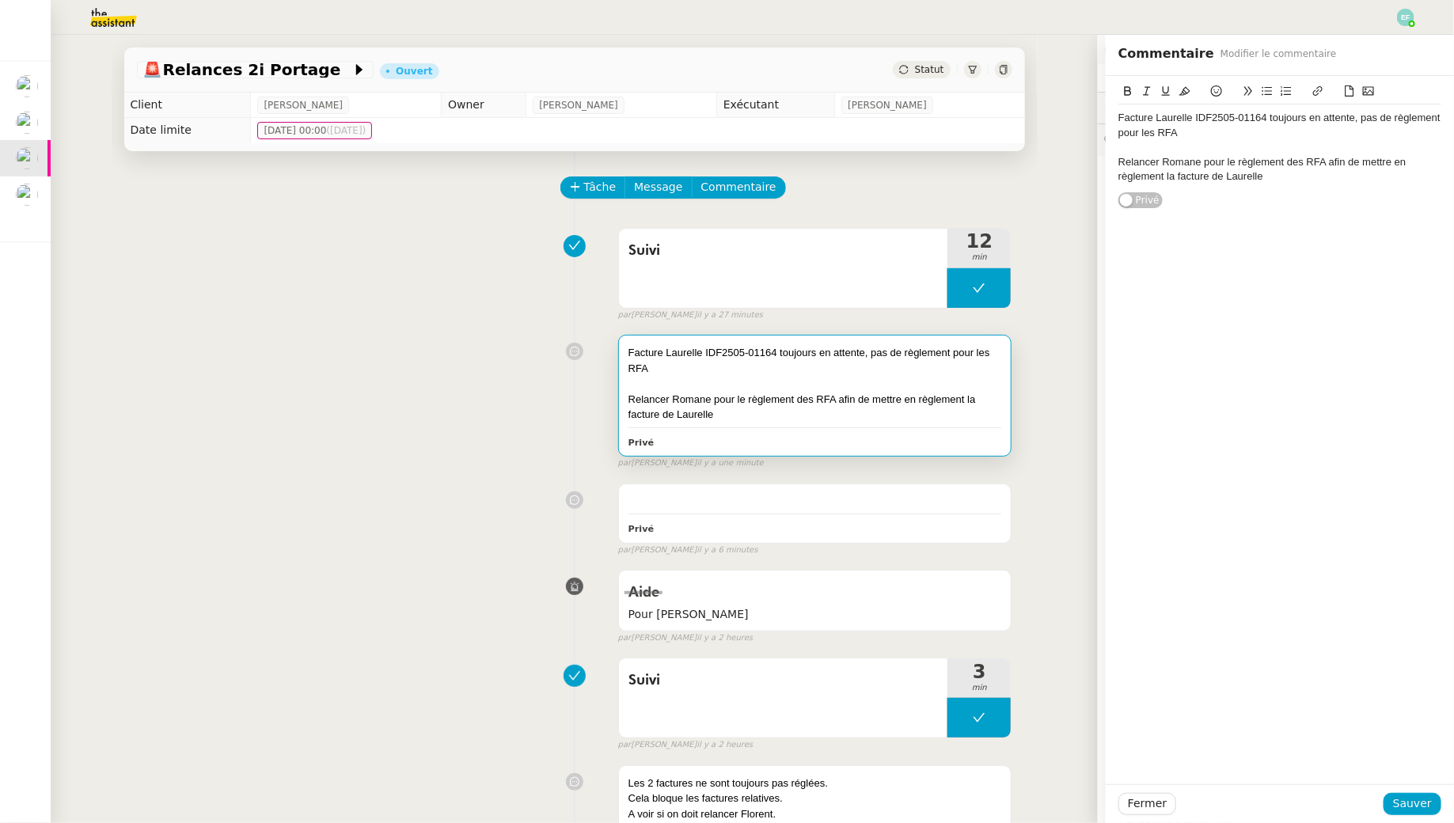
click at [69, 246] on div "🚨 Relances 2i Portage Ouvert Statut Client [PERSON_NAME] Owner [PERSON_NAME] Ex…" at bounding box center [574, 429] width 1047 height 788
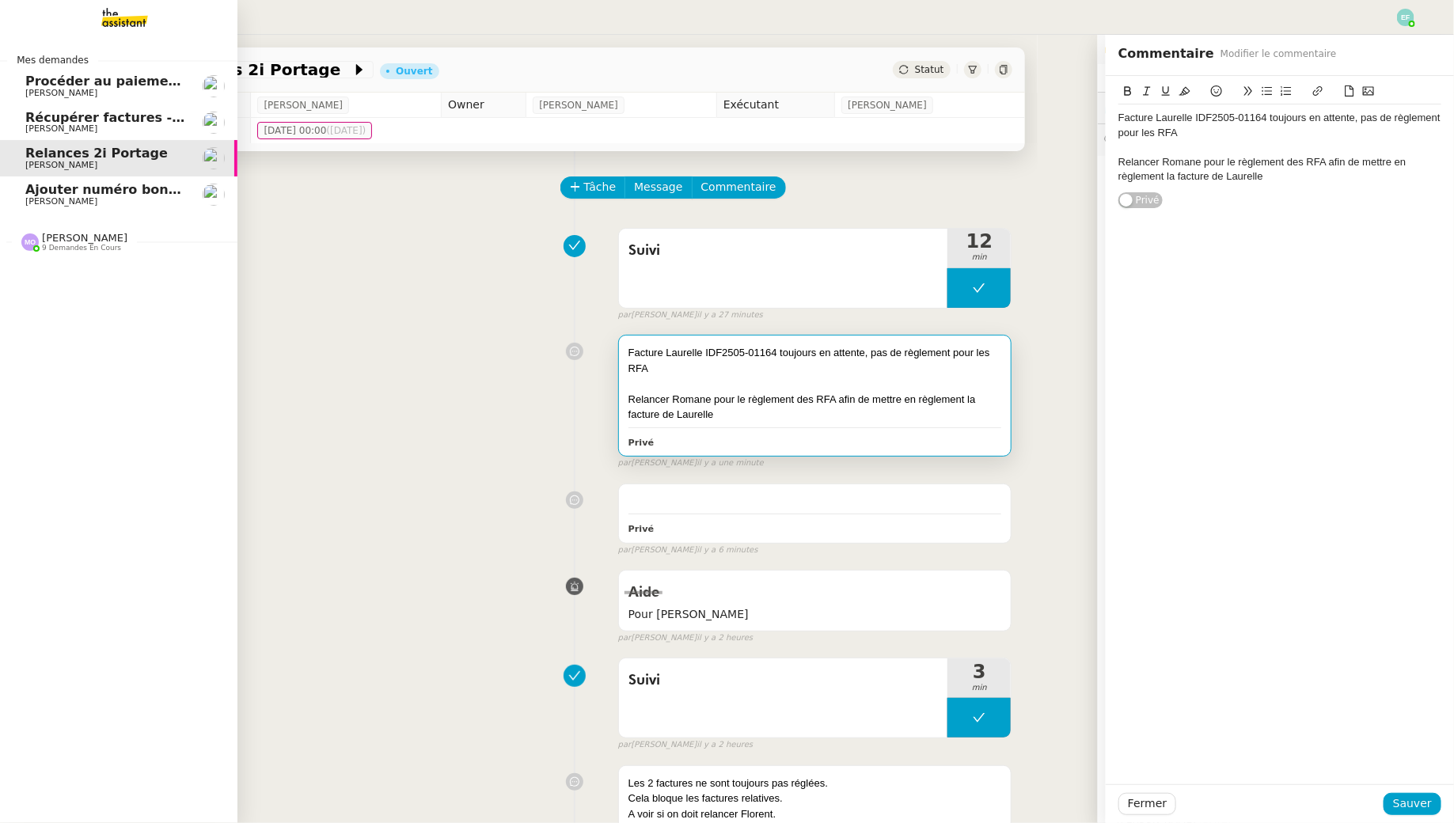
click at [17, 204] on link "Ajouter numéro bon de commande [PERSON_NAME]" at bounding box center [118, 194] width 237 height 36
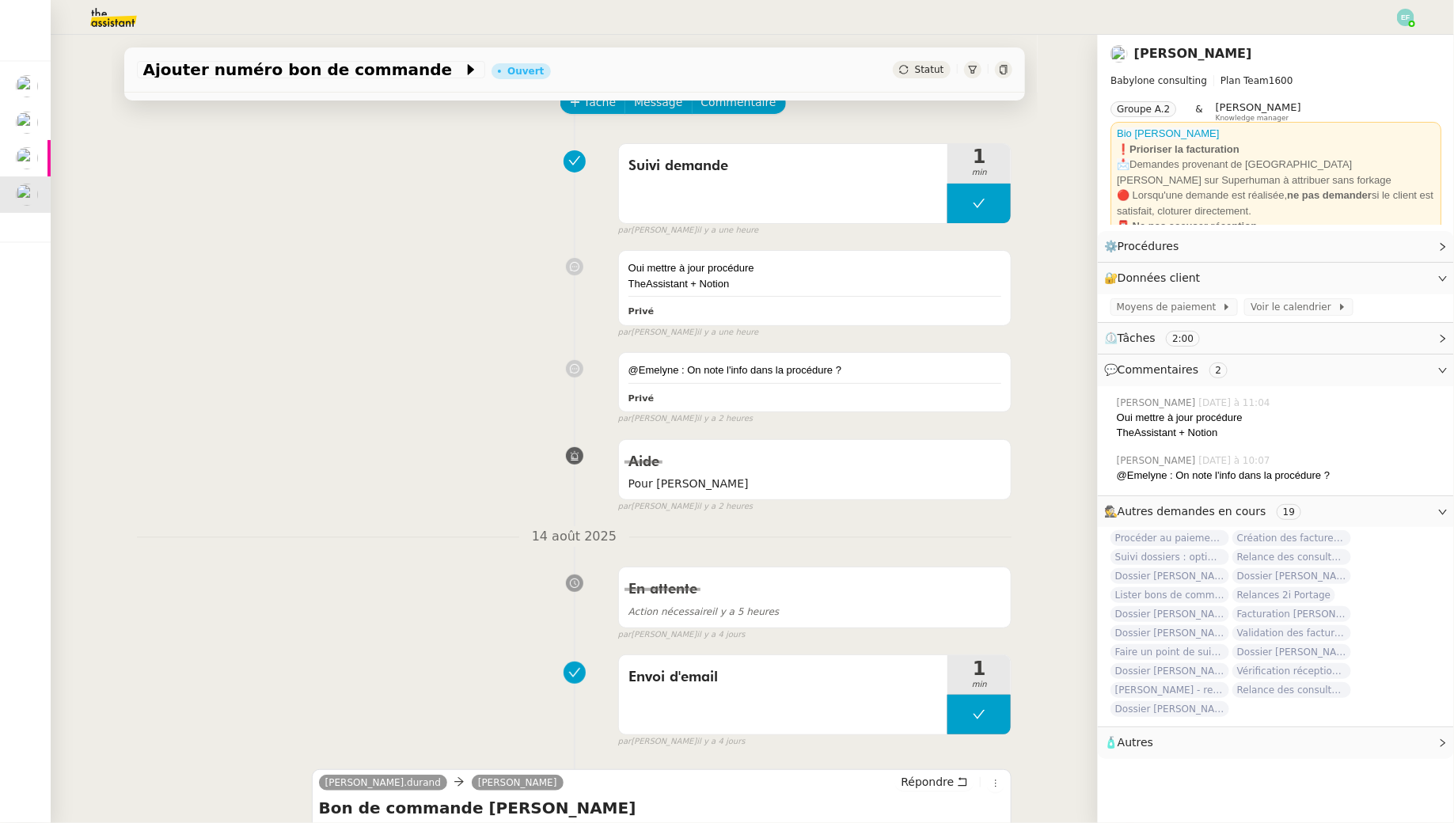
scroll to position [85, 0]
click at [1405, 248] on link "Modifier" at bounding box center [1399, 246] width 45 height 18
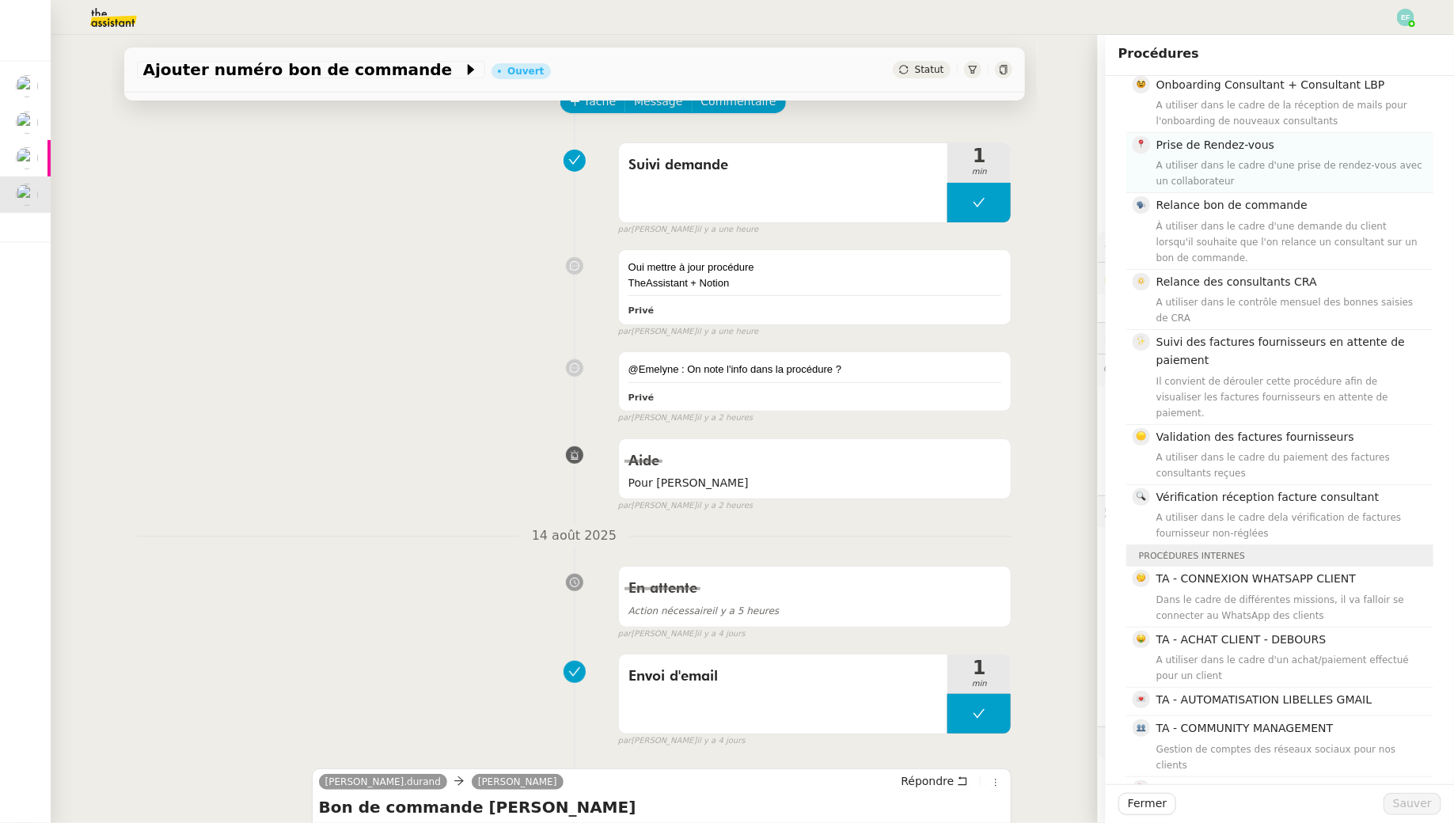
scroll to position [313, 0]
click at [337, 282] on div "Oui mettre à jour procédure TheAssistant + Notion Privé false par [PERSON_NAME]…" at bounding box center [574, 290] width 875 height 96
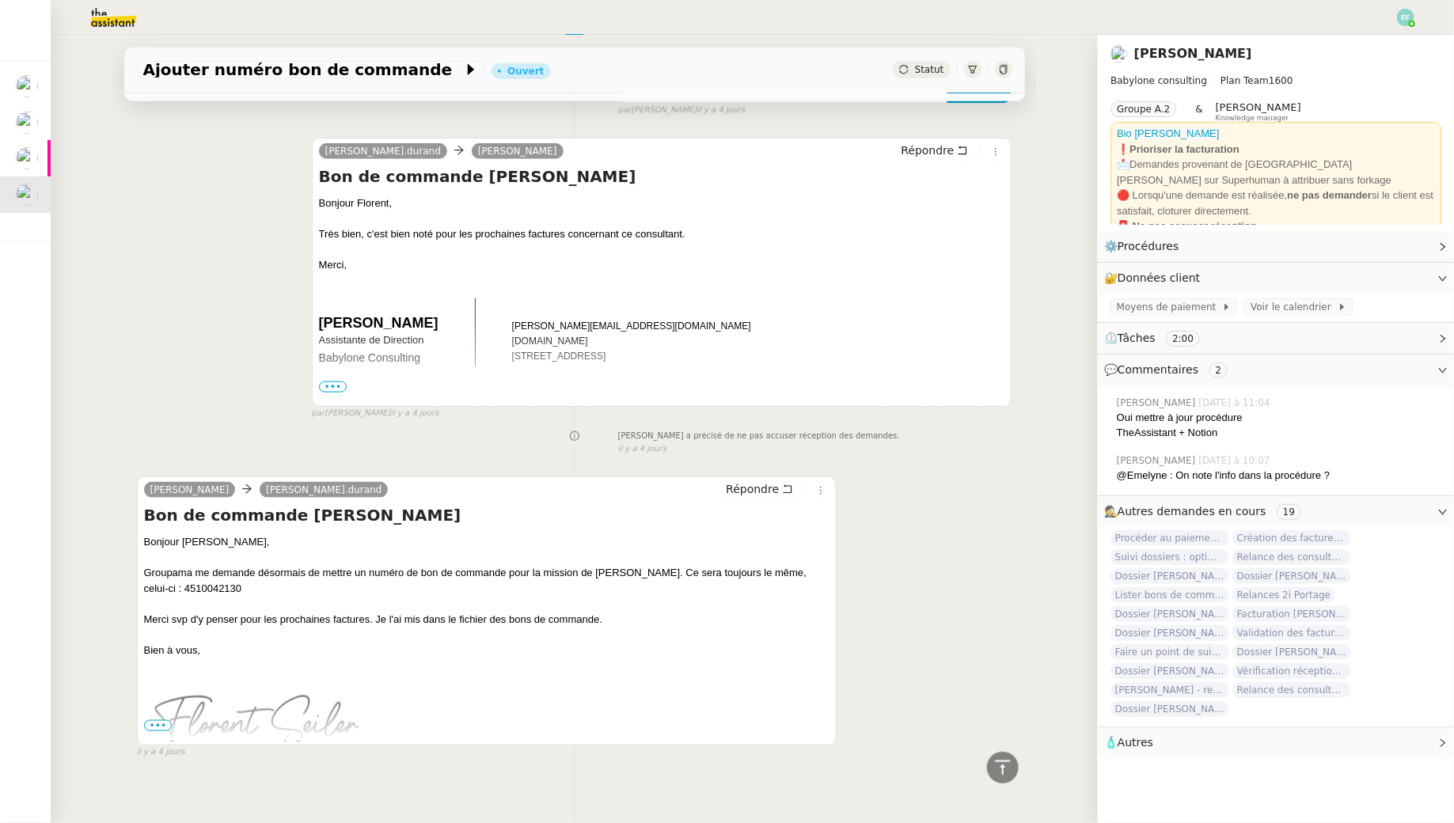
scroll to position [723, 0]
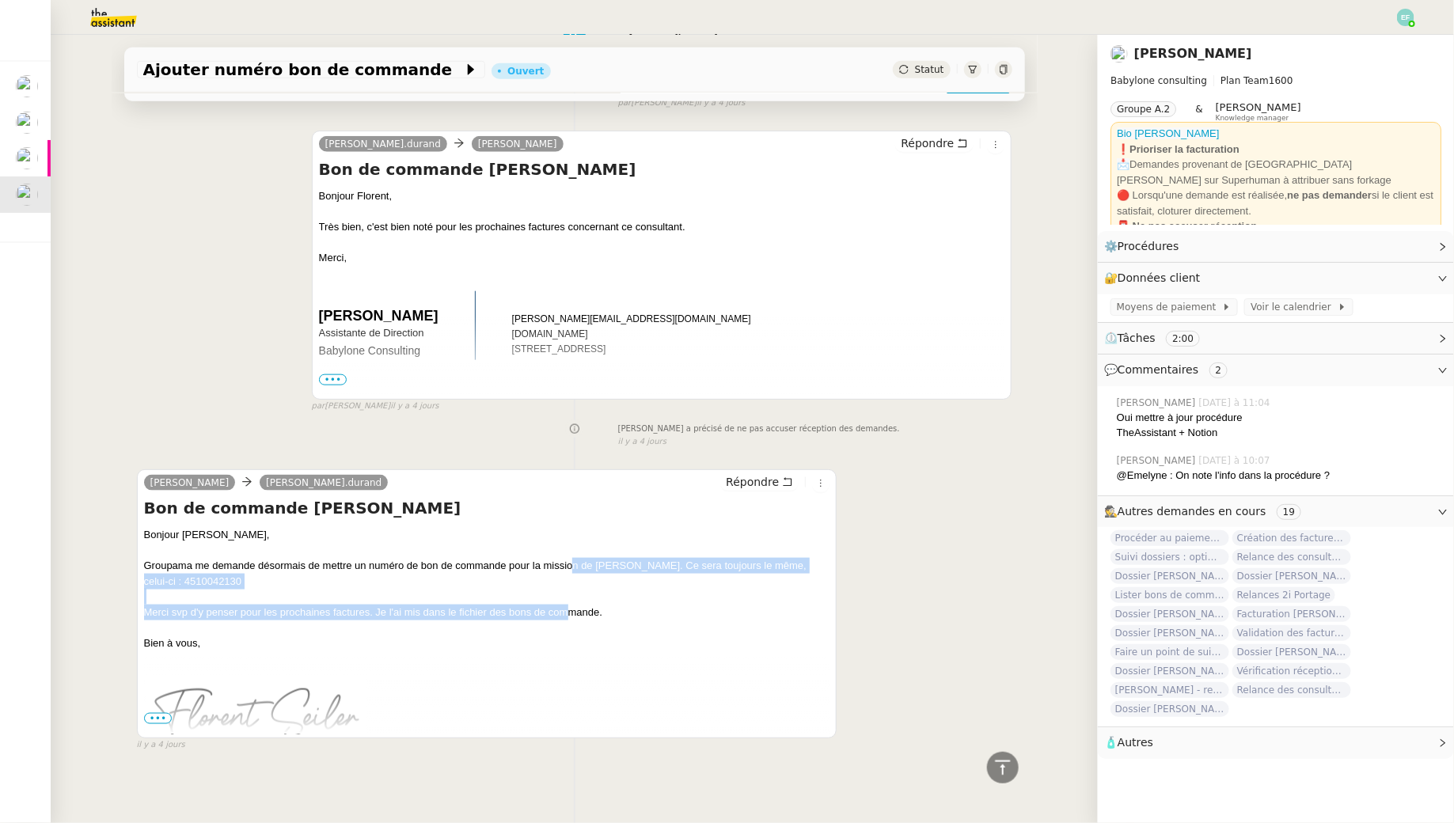
drag, startPoint x: 571, startPoint y: 562, endPoint x: 569, endPoint y: 615, distance: 53.1
click at [569, 615] on div "Bonjour [PERSON_NAME], Groupama me demande désormais de mettre un numéro de bon…" at bounding box center [487, 588] width 686 height 123
click at [569, 615] on div "Merci svp d'y penser pour les prochaines factures. Je l'ai mis dans le fichier …" at bounding box center [487, 613] width 686 height 16
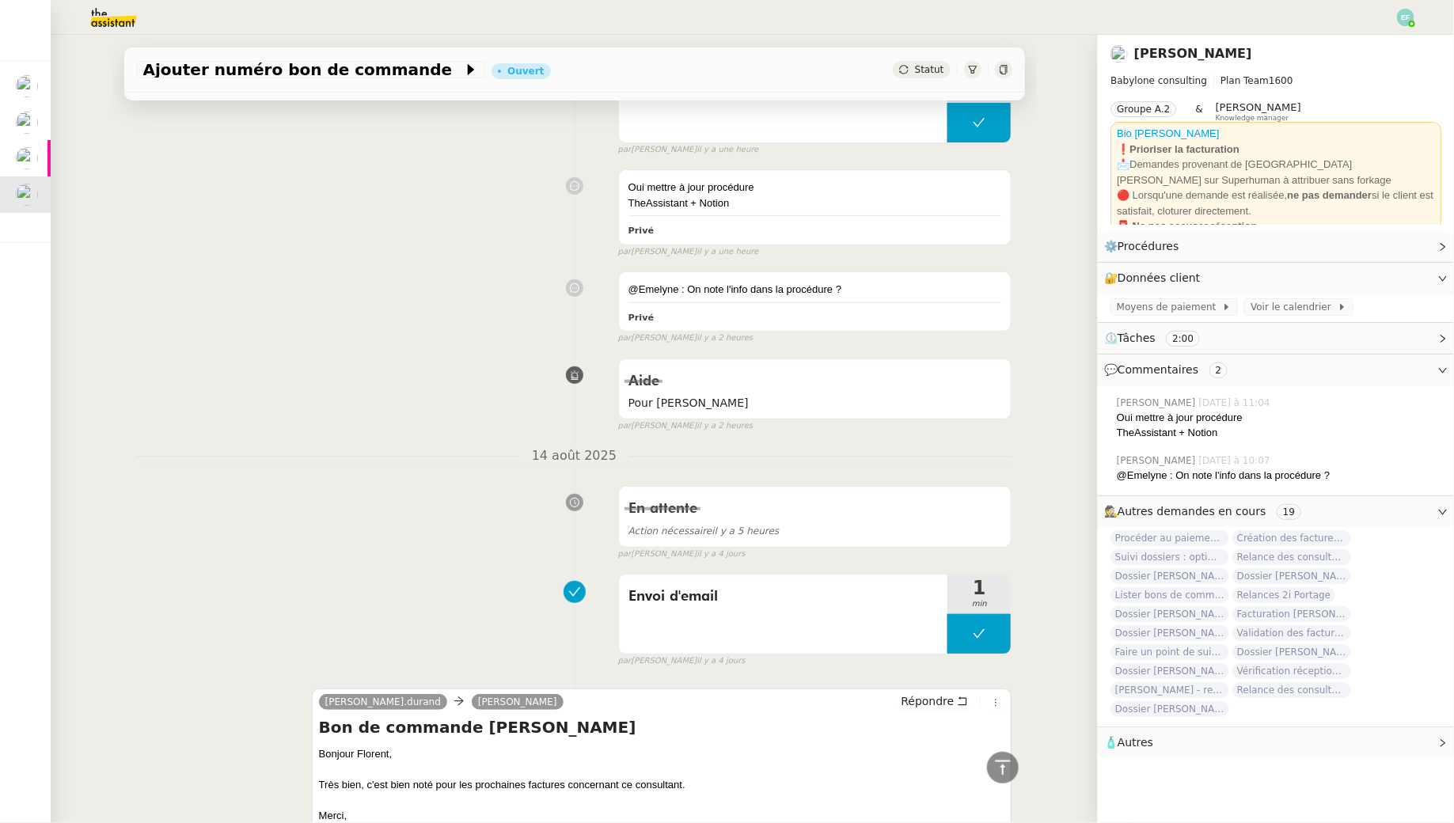
scroll to position [35, 0]
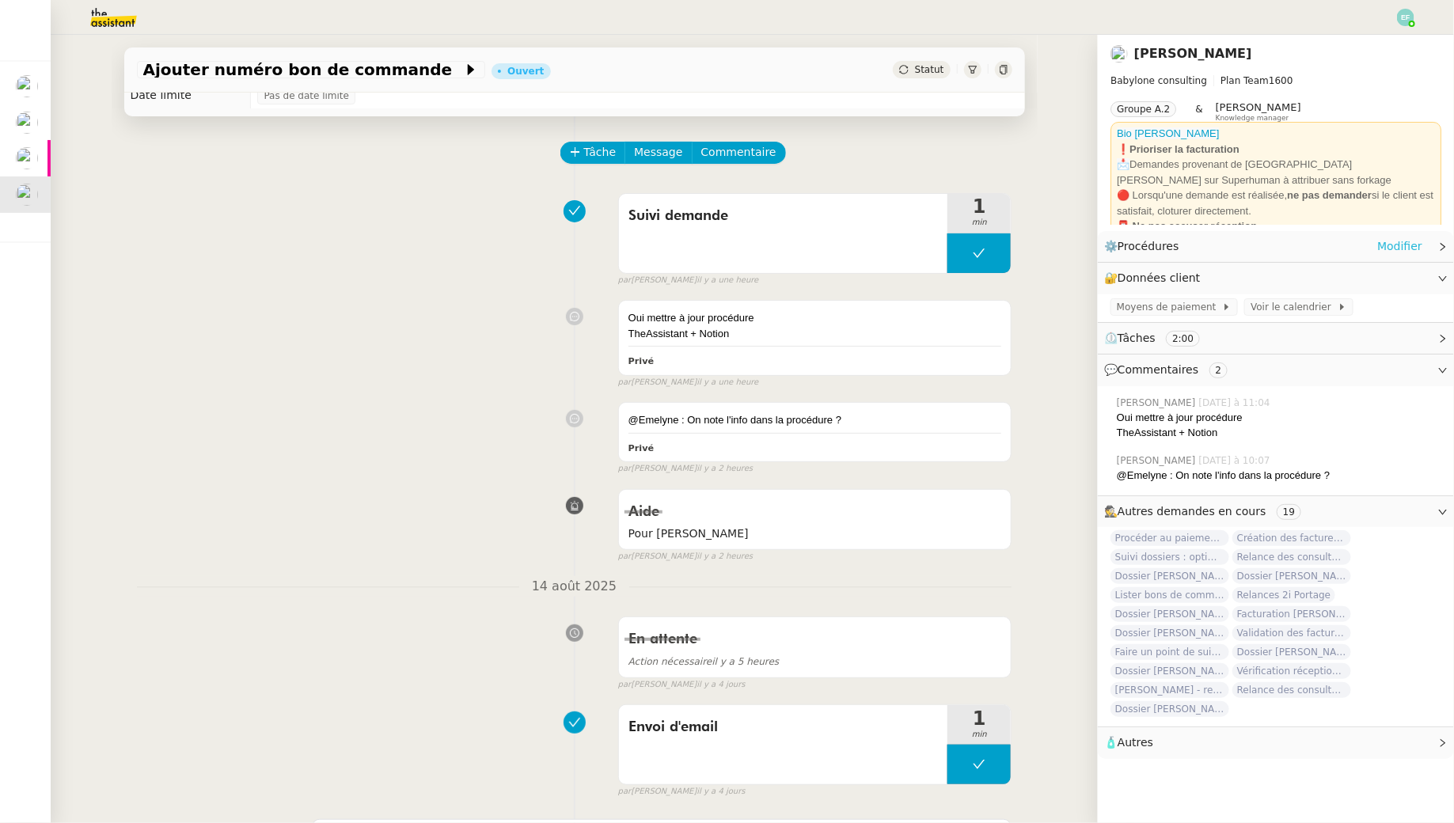
click at [1409, 243] on link "Modifier" at bounding box center [1399, 246] width 45 height 18
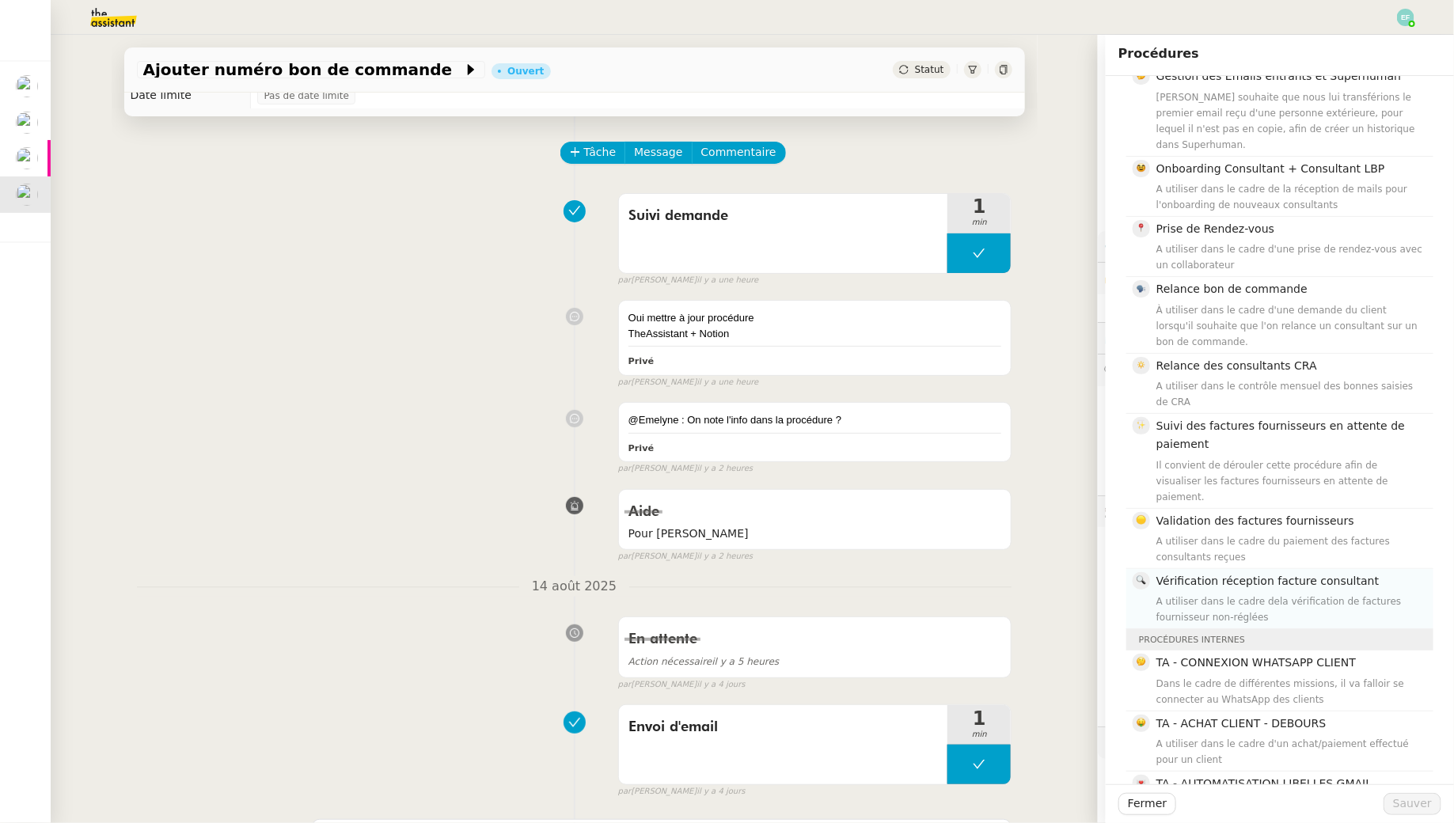
scroll to position [226, 0]
click at [1215, 579] on span "Vérification réception facture consultant" at bounding box center [1267, 585] width 222 height 13
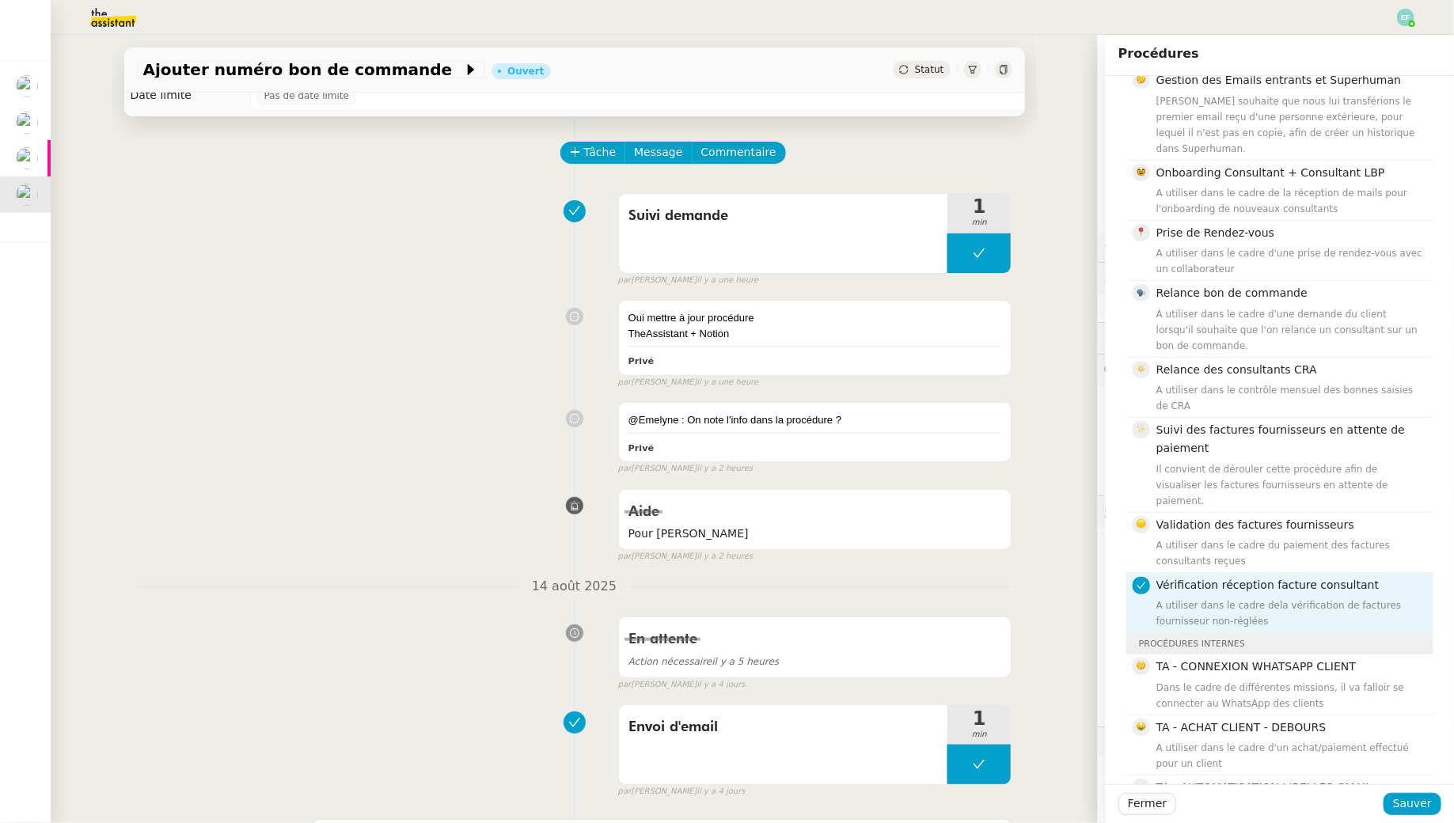
click at [1268, 597] on div "A utiliser dans le cadre dela vérification de factures fournisseur non-réglées" at bounding box center [1289, 613] width 267 height 32
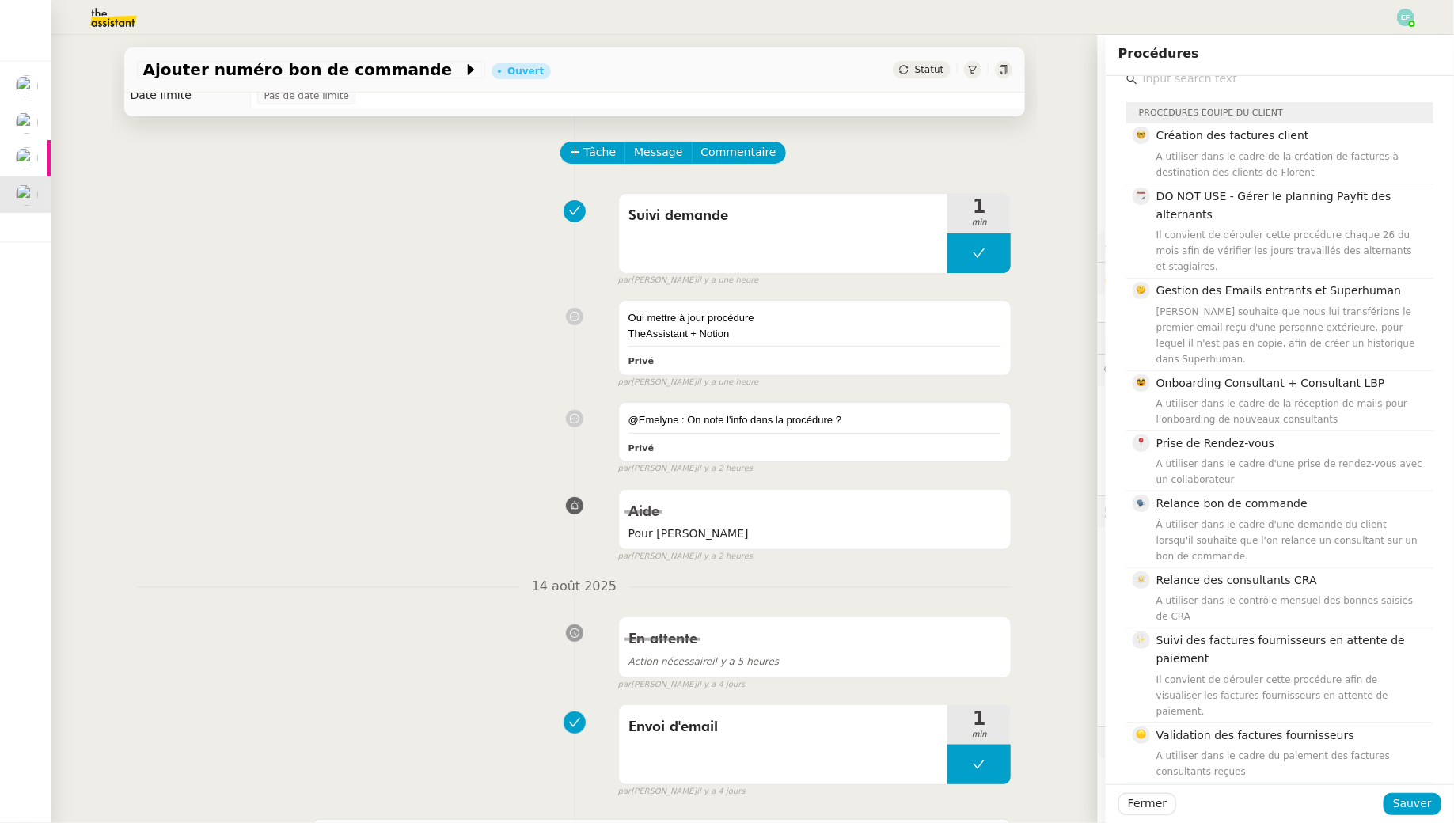
scroll to position [0, 0]
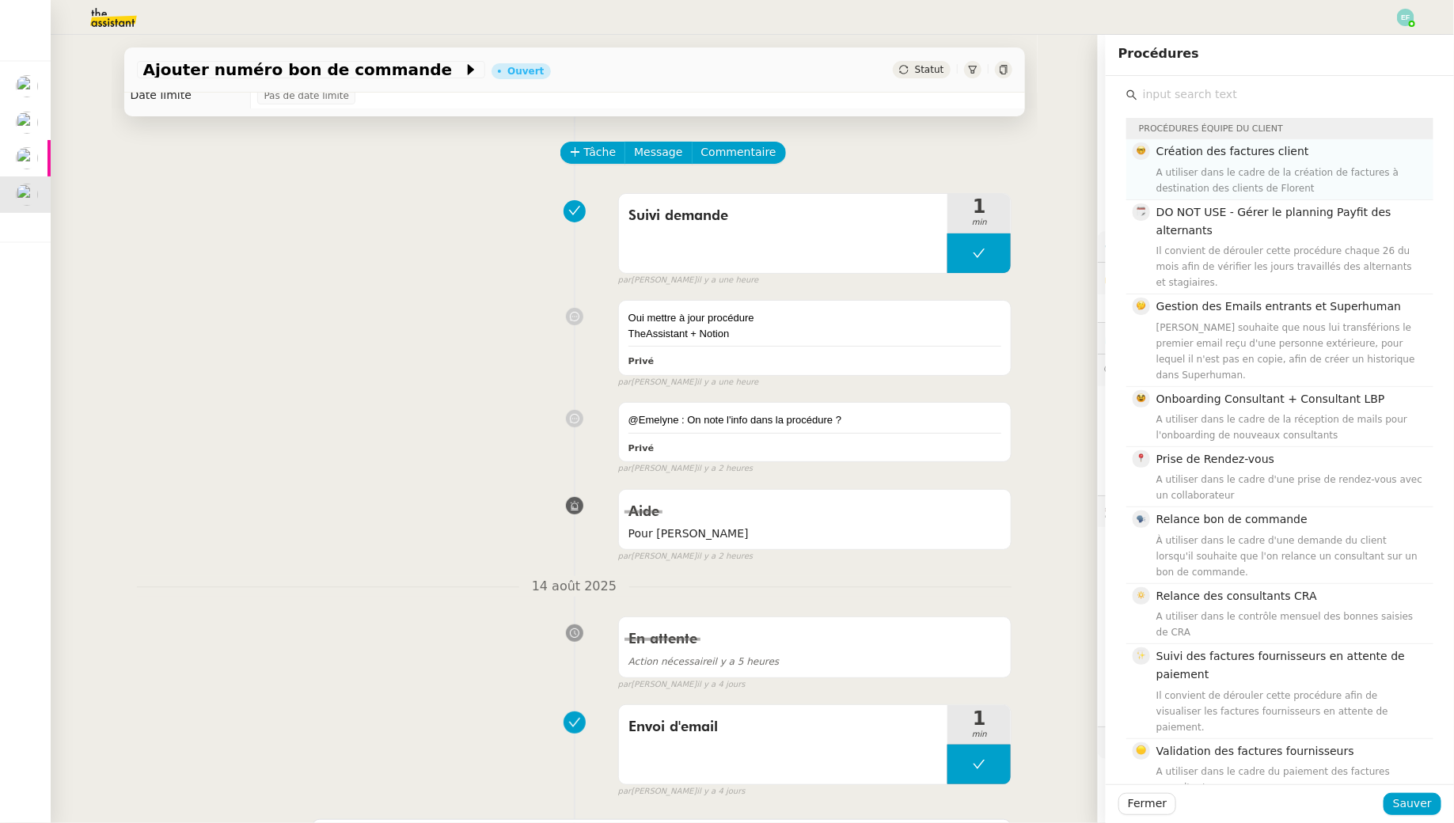
click at [1284, 157] on span "Création des factures client" at bounding box center [1232, 151] width 153 height 13
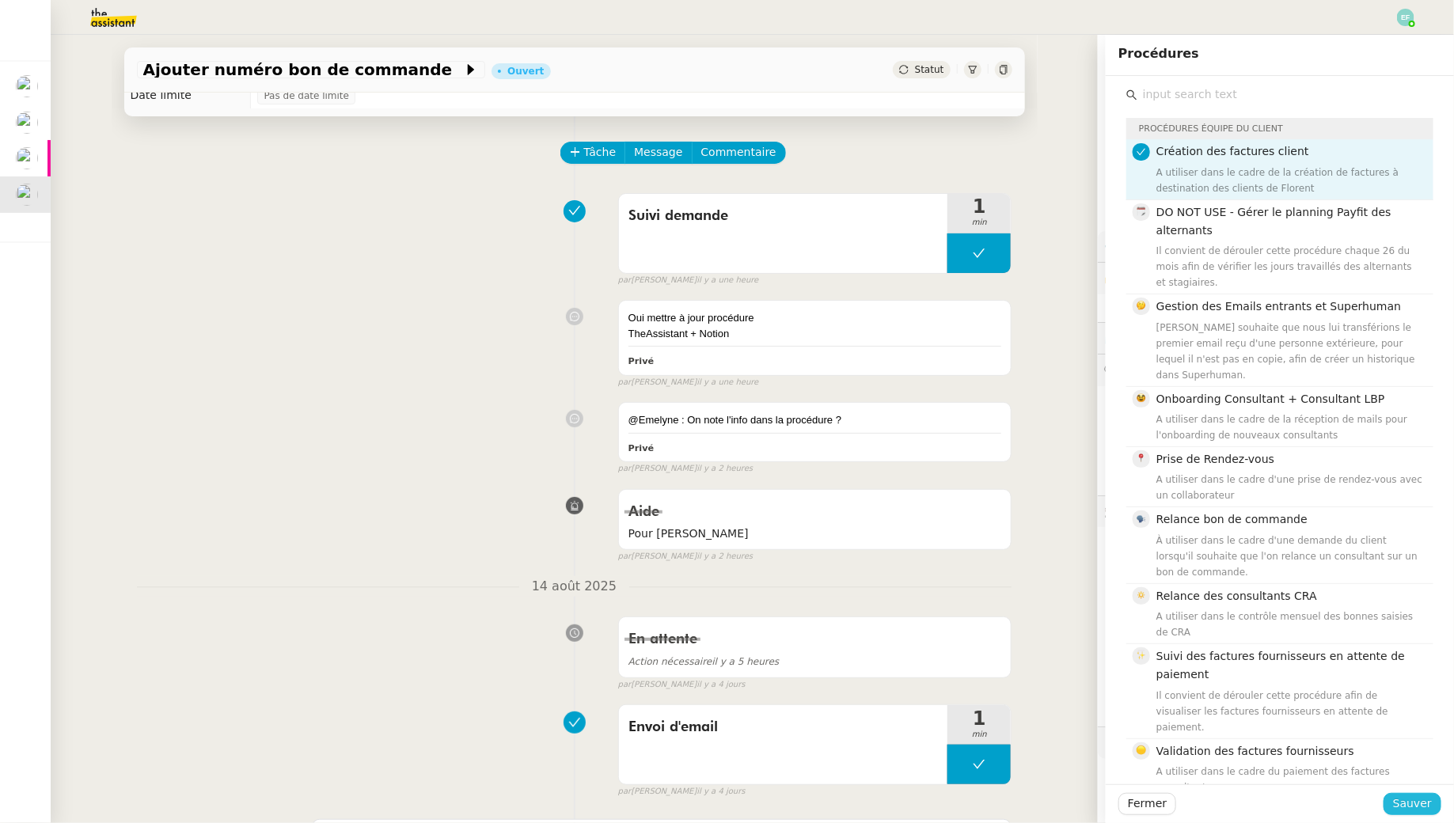
click at [1396, 811] on span "Sauver" at bounding box center [1412, 804] width 39 height 18
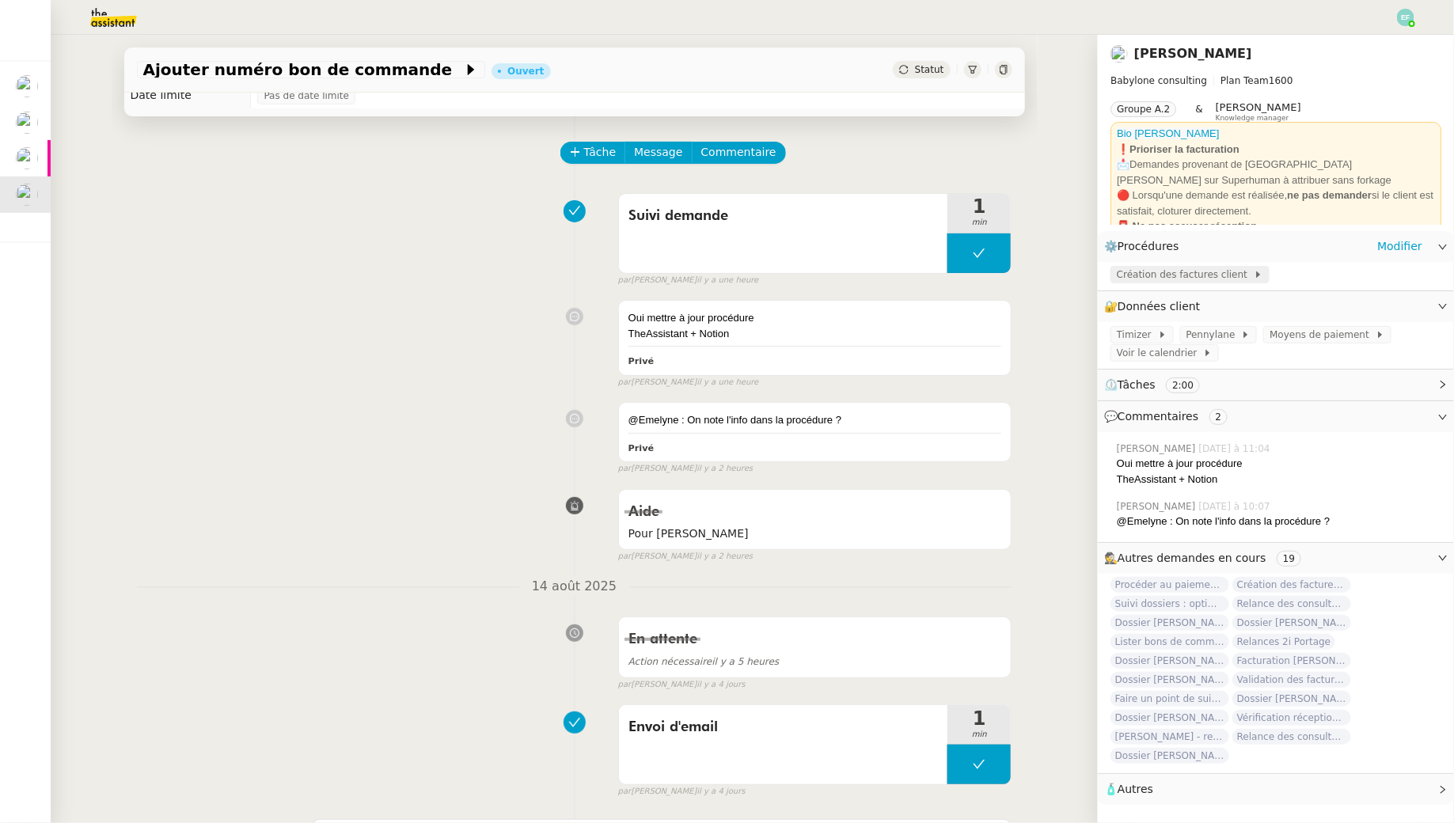
click at [1208, 279] on span "Création des factures client" at bounding box center [1185, 275] width 137 height 16
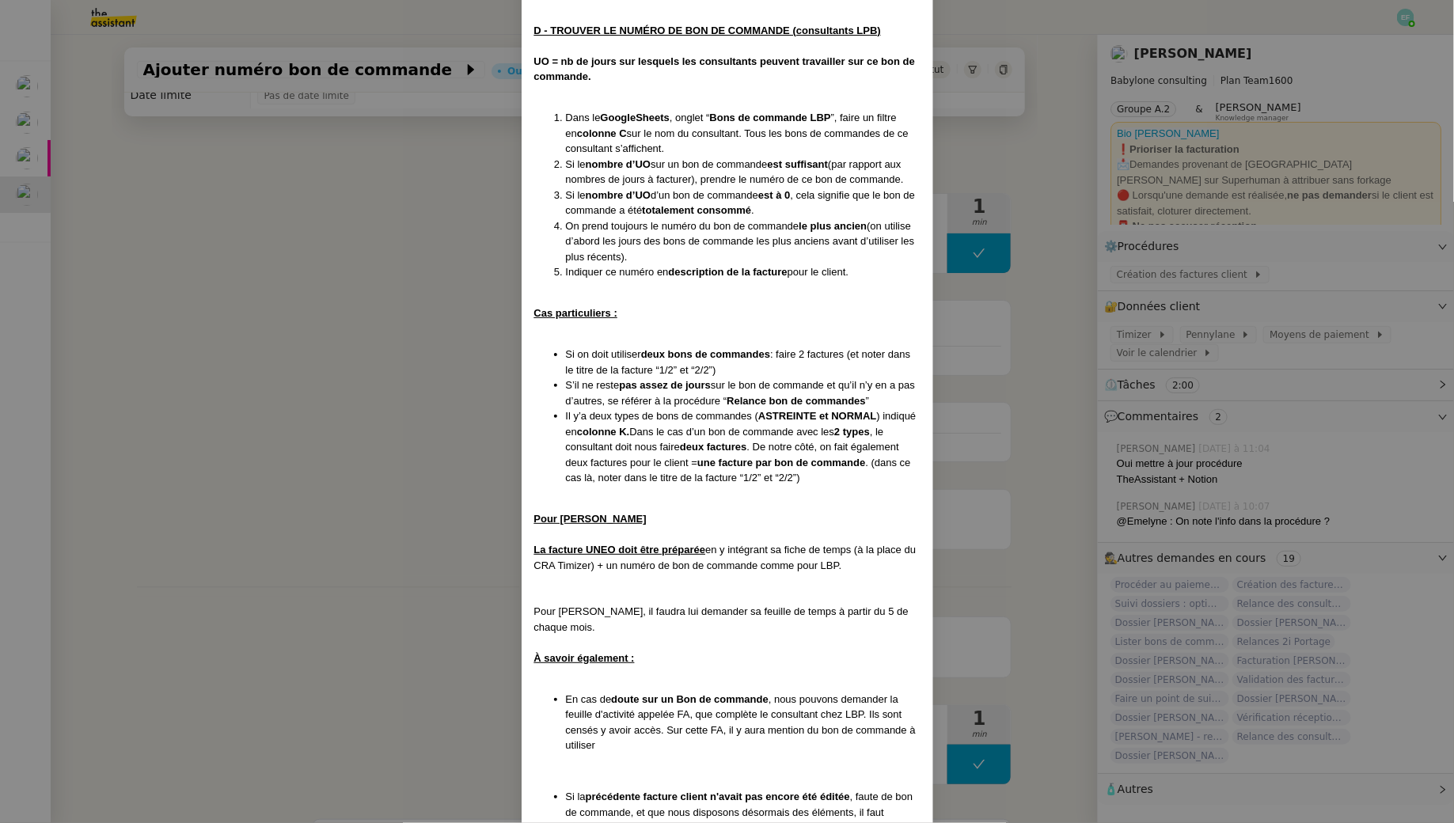
scroll to position [1963, 0]
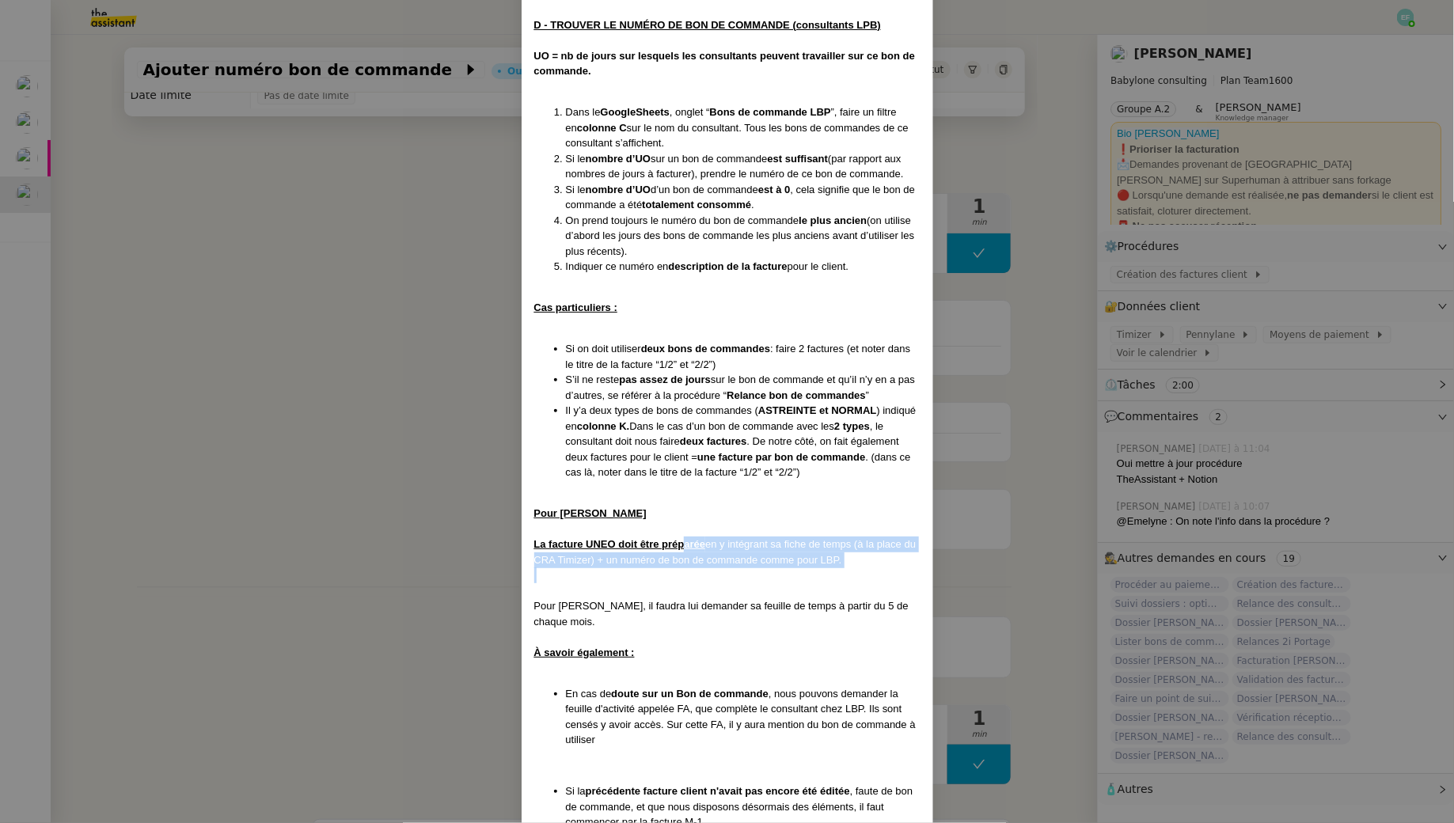
drag, startPoint x: 685, startPoint y: 512, endPoint x: 681, endPoint y: 549, distance: 37.5
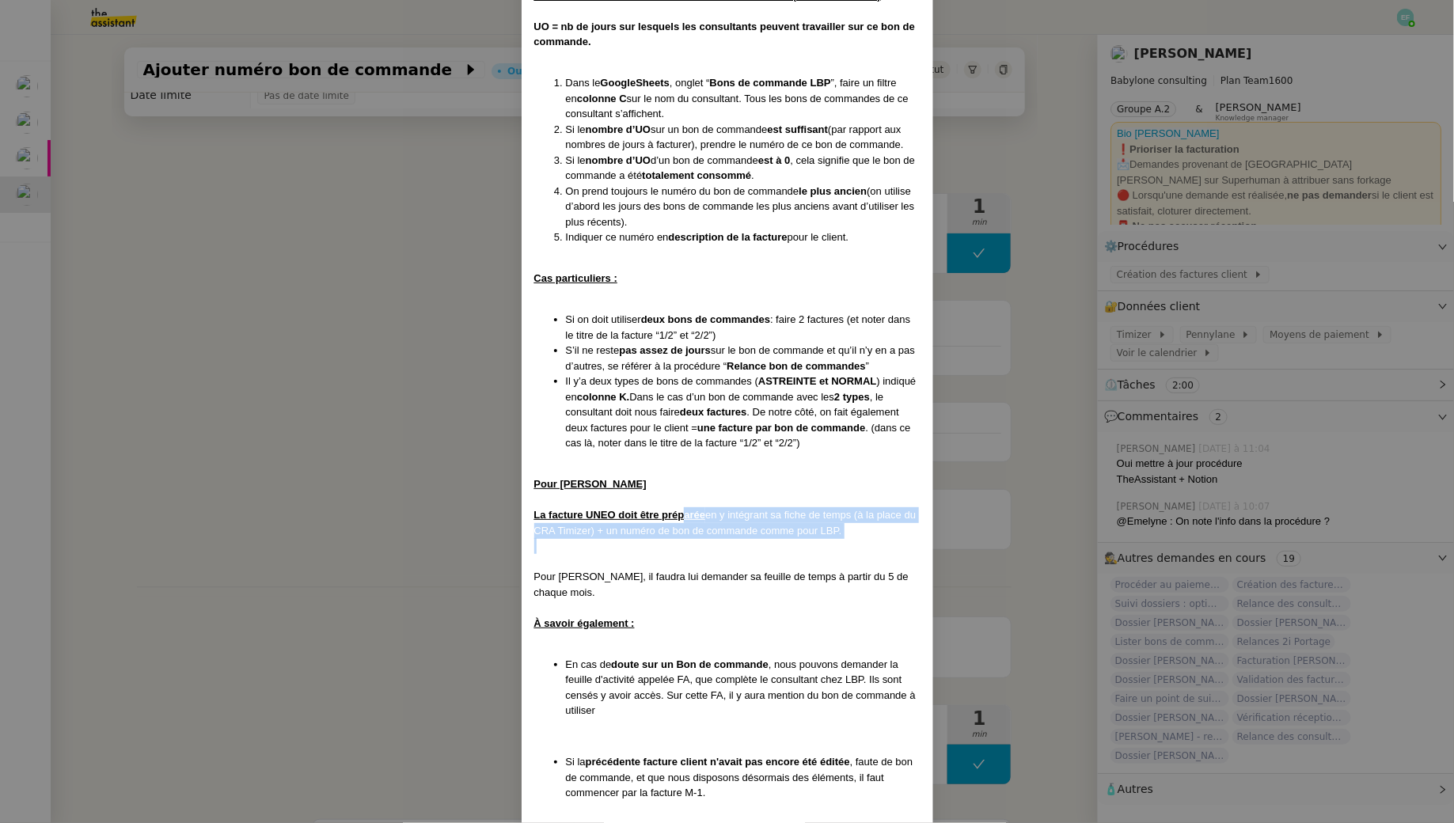
scroll to position [1994, 0]
click at [461, 497] on nz-modal-container "MAJ le [DATE] Contexte : [PERSON_NAME] fait appel à des consultants (= sous-tra…" at bounding box center [727, 411] width 1454 height 823
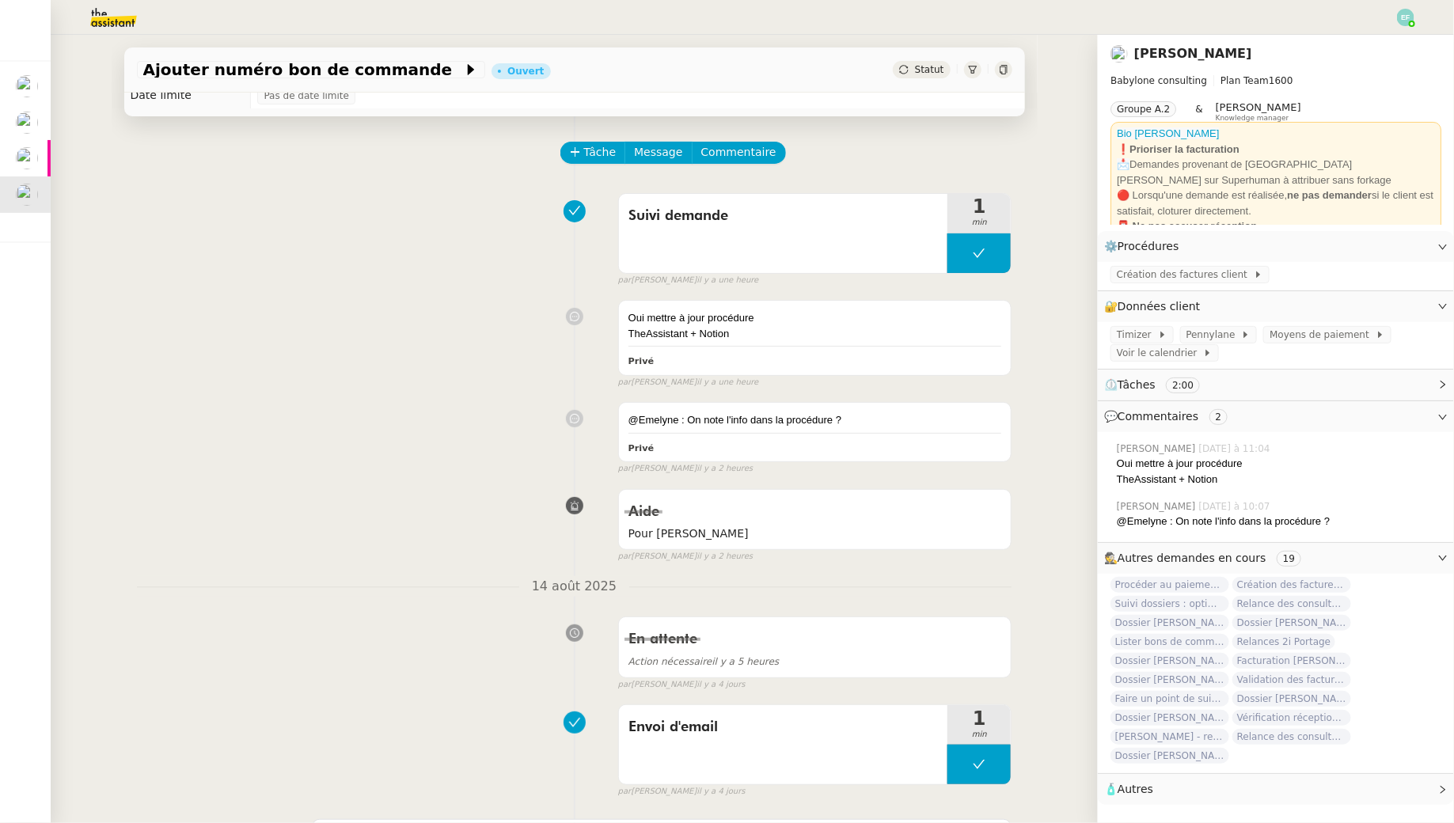
scroll to position [0, 0]
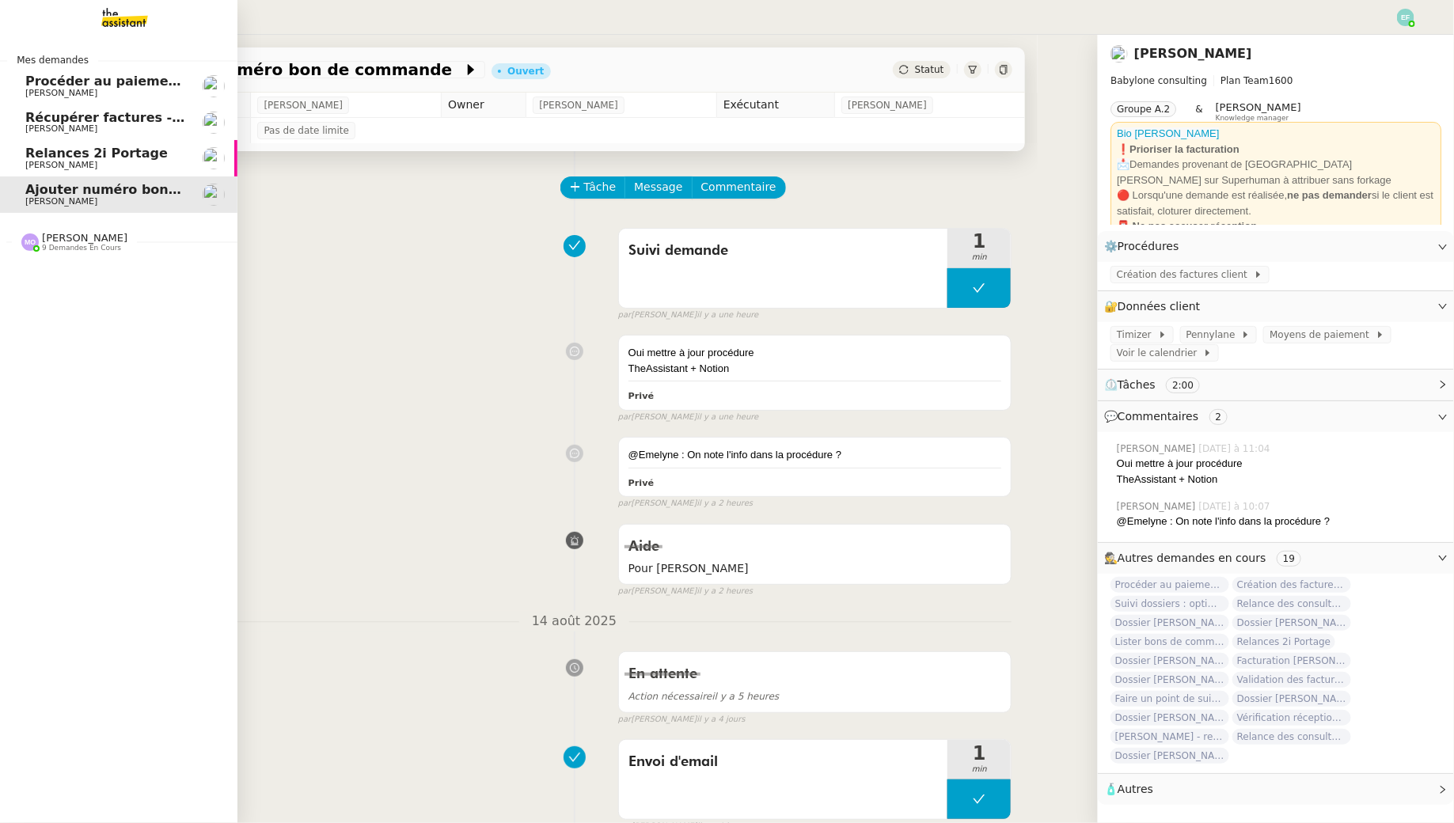
click at [33, 168] on span "[PERSON_NAME]" at bounding box center [61, 165] width 72 height 10
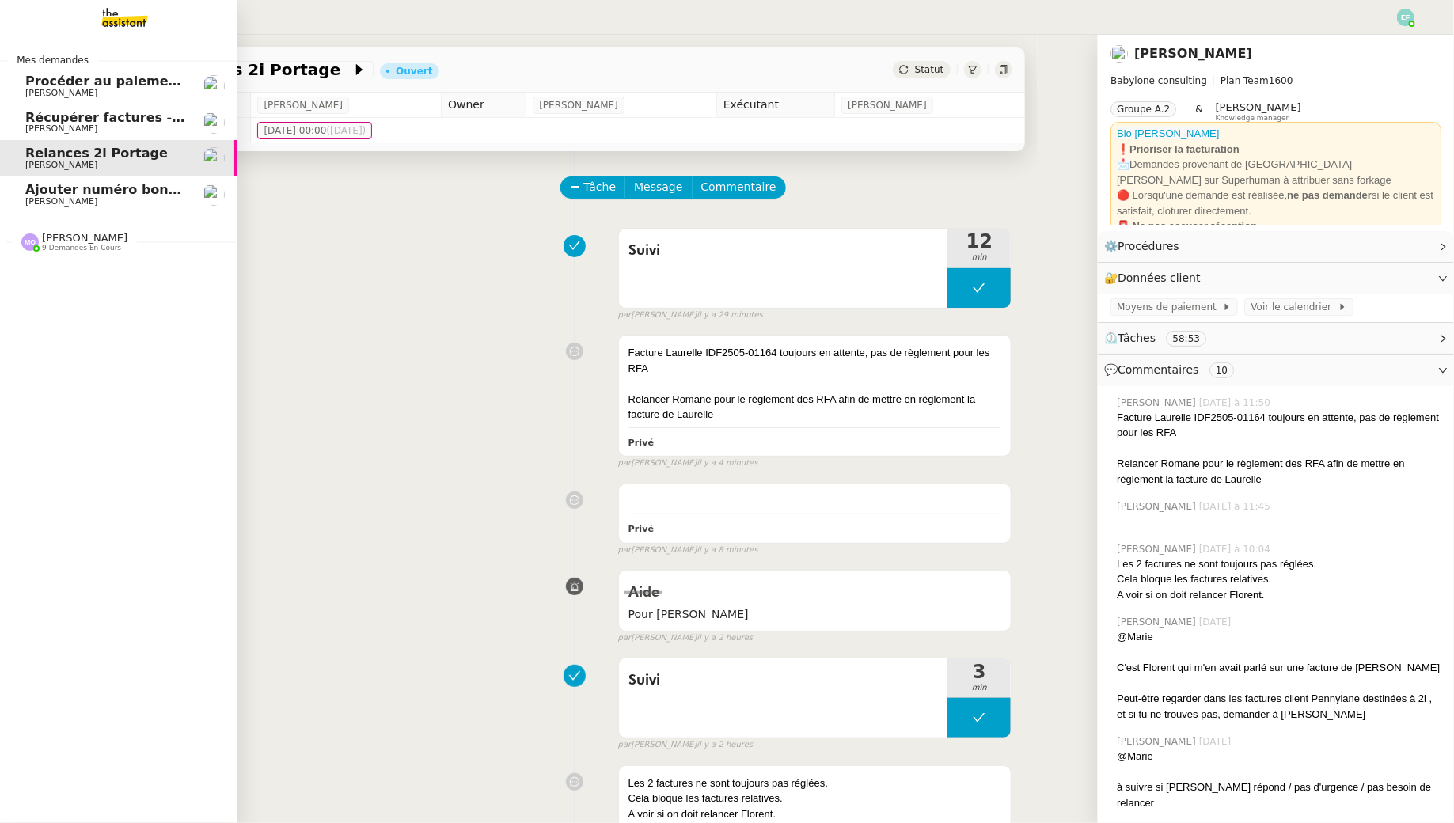
click at [106, 124] on span "[PERSON_NAME]" at bounding box center [105, 128] width 160 height 9
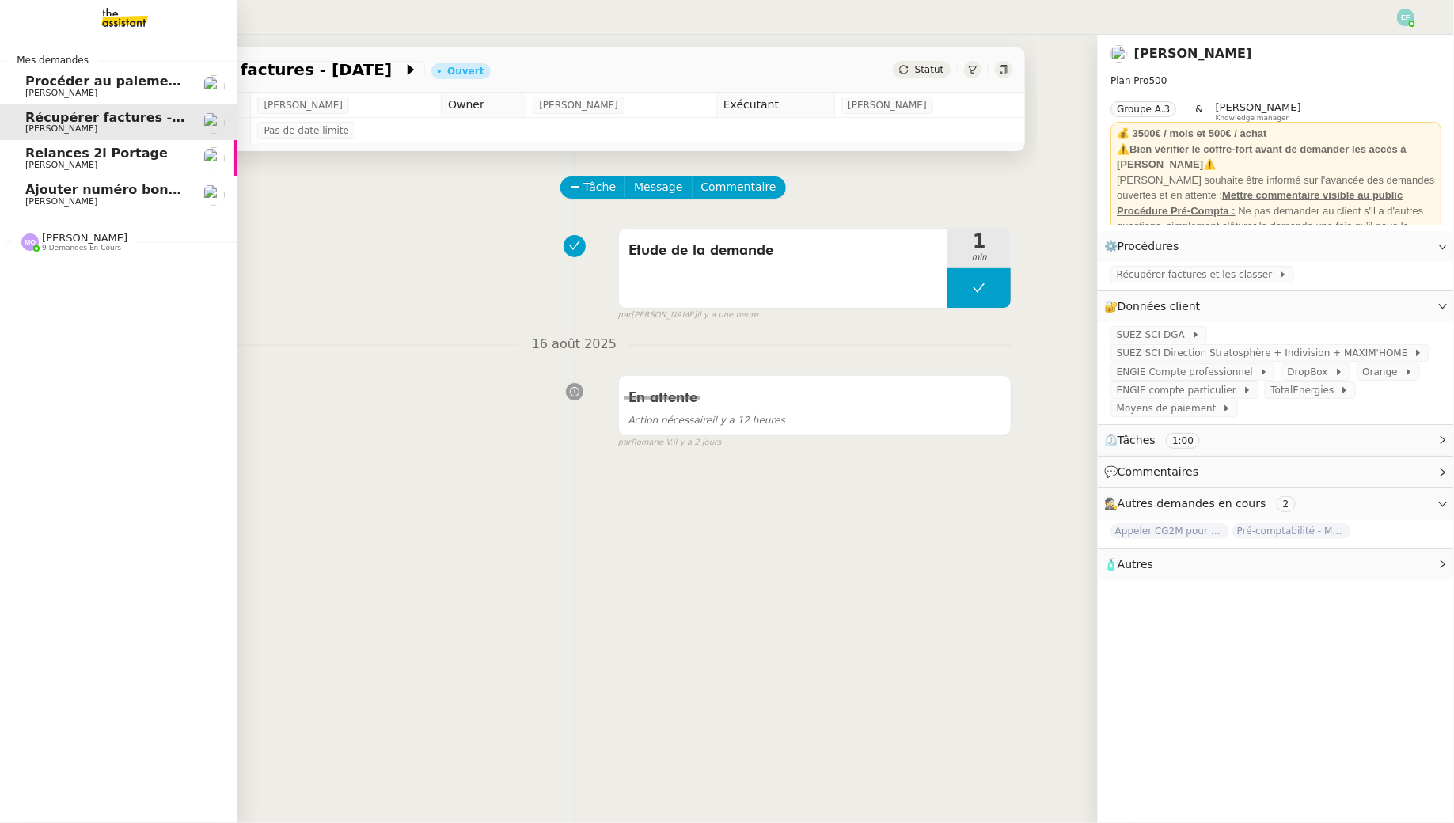
click at [85, 228] on span "[PERSON_NAME] 9 demandes en cours" at bounding box center [124, 235] width 237 height 33
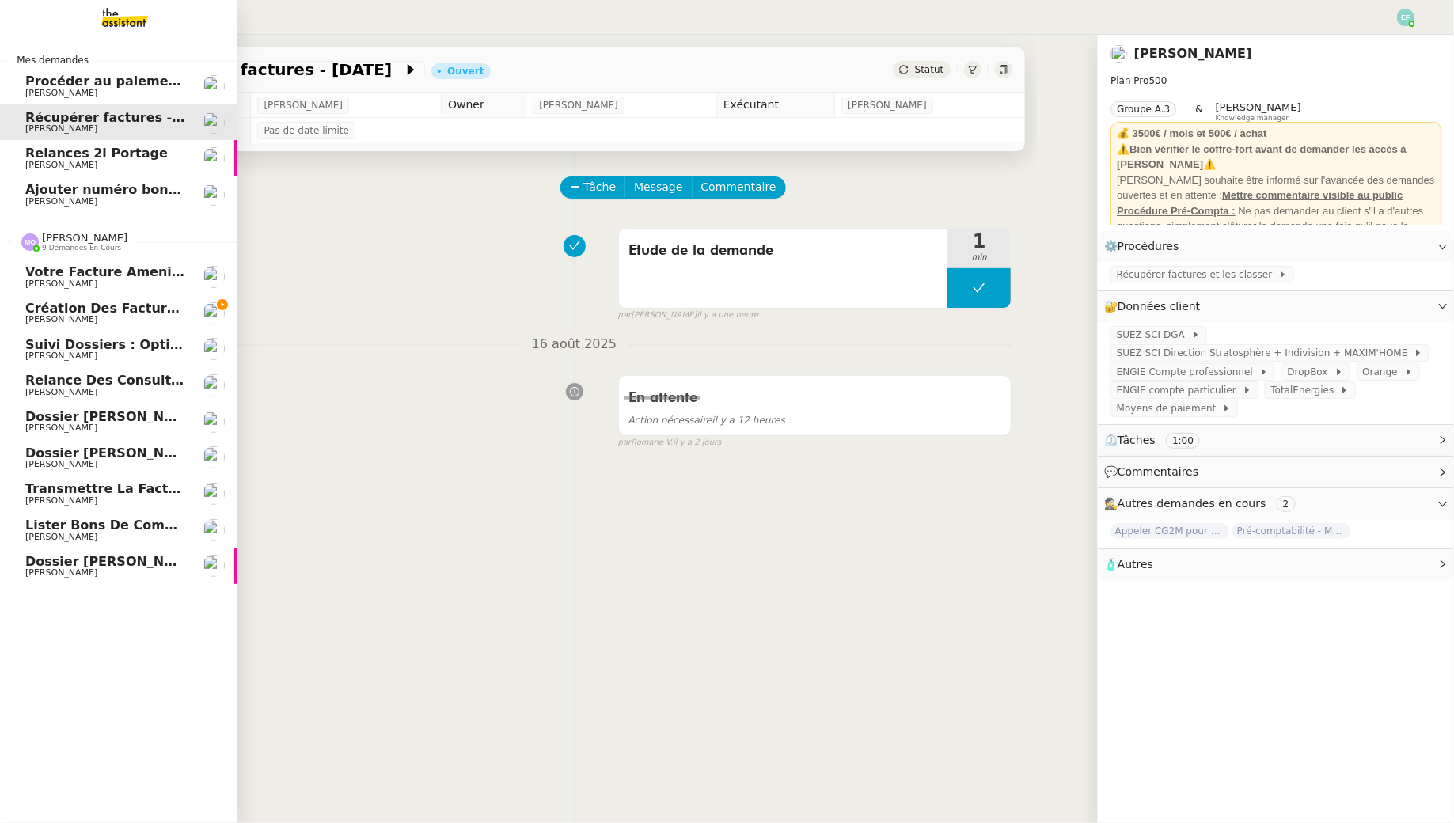
click at [82, 324] on span "[PERSON_NAME]" at bounding box center [105, 319] width 160 height 9
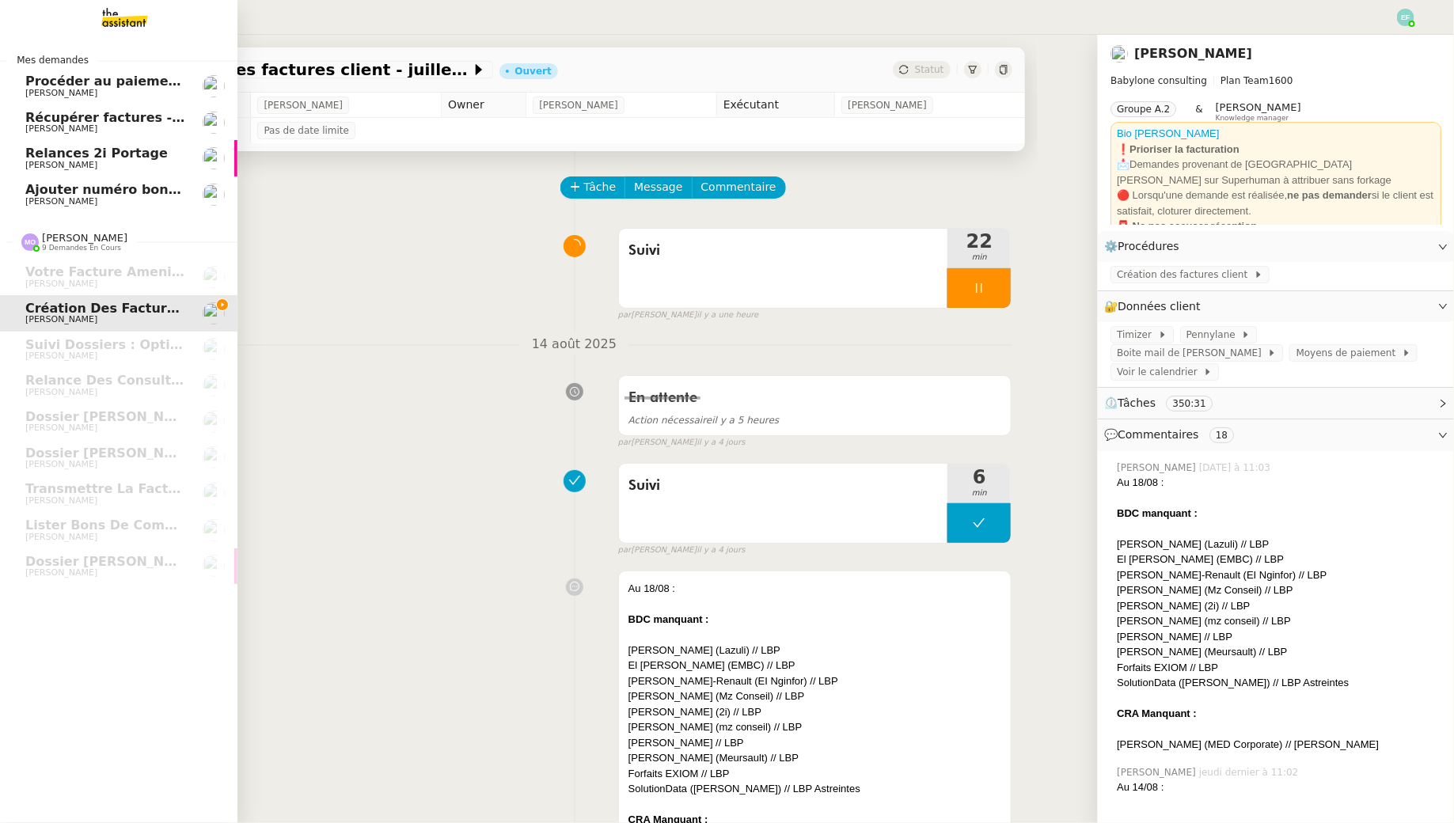
click at [48, 100] on link "Procéder au paiement des factures LBP [PERSON_NAME]" at bounding box center [118, 86] width 237 height 36
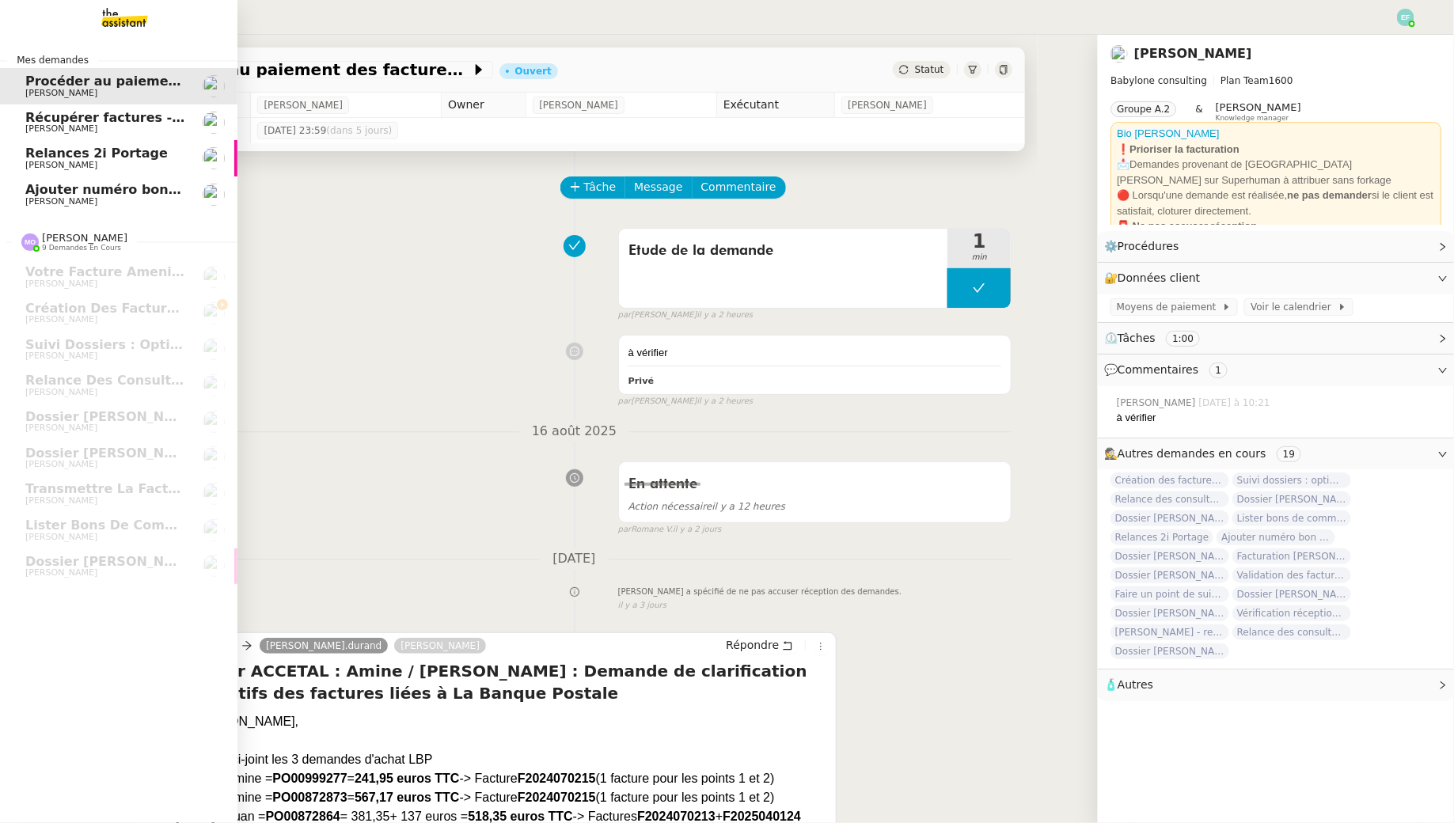
click at [57, 127] on span "[PERSON_NAME]" at bounding box center [61, 128] width 72 height 10
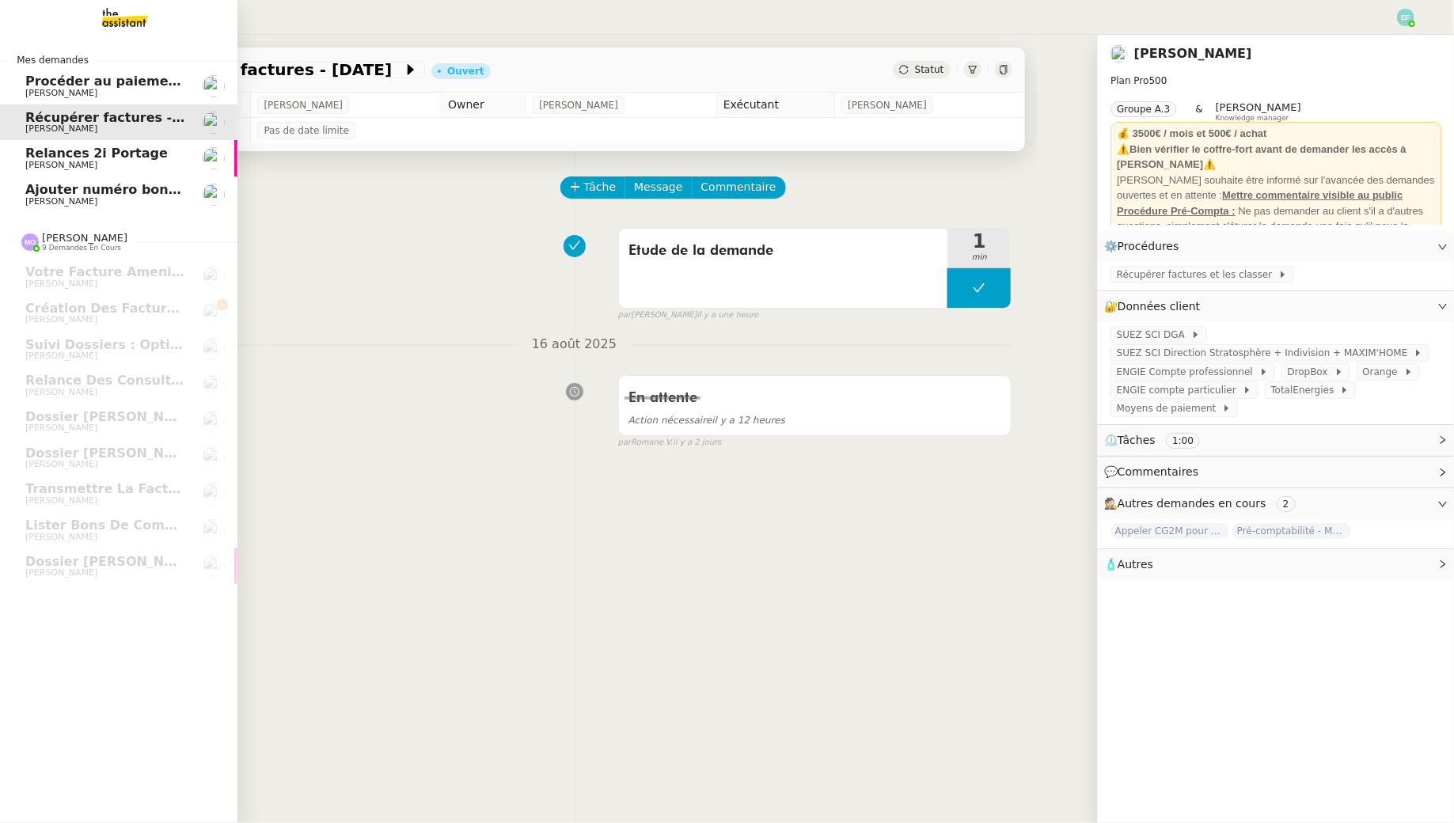
click at [74, 165] on span "[PERSON_NAME]" at bounding box center [61, 165] width 72 height 10
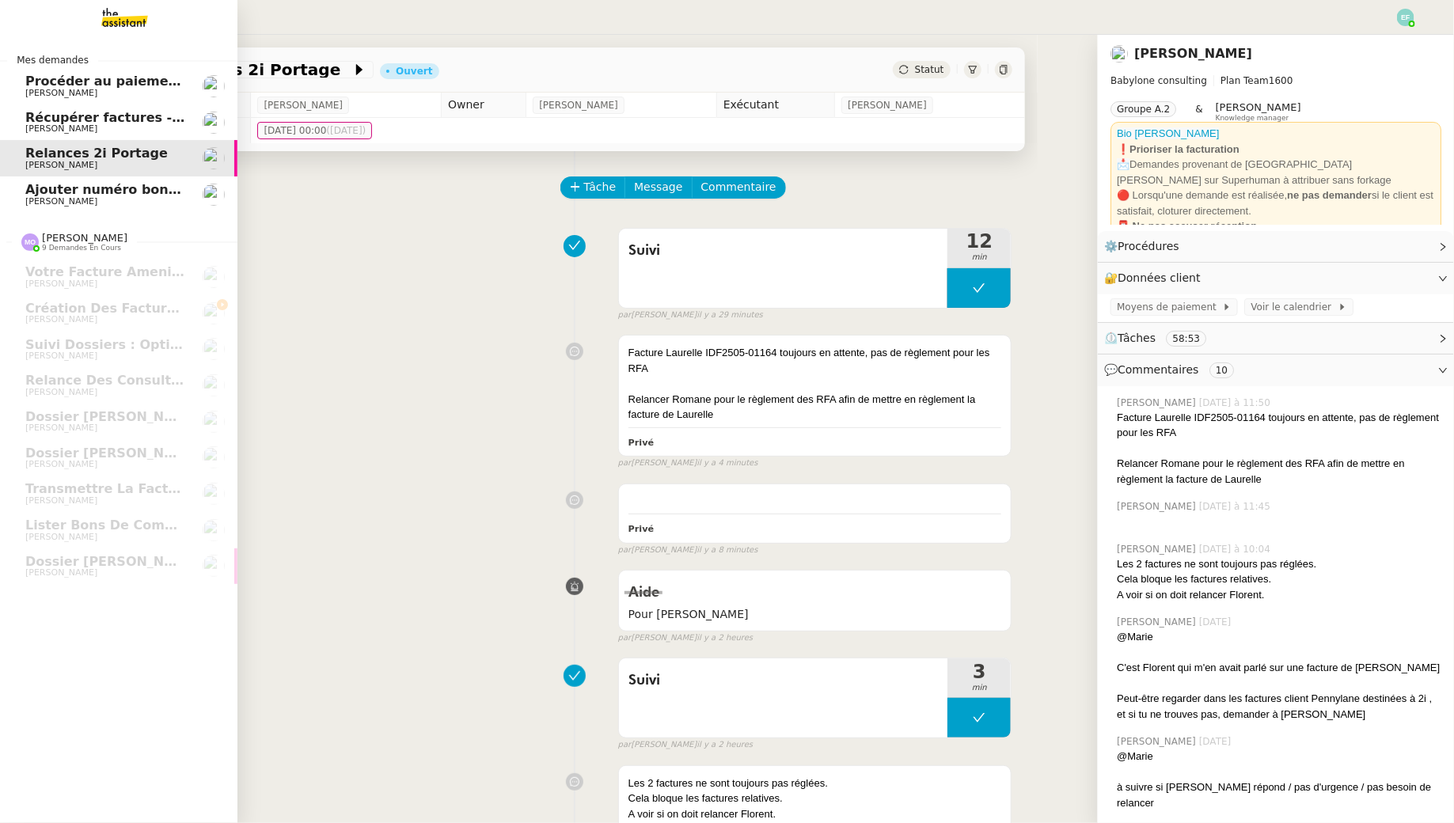
click at [76, 184] on span "Ajouter numéro bon de commande" at bounding box center [149, 189] width 248 height 15
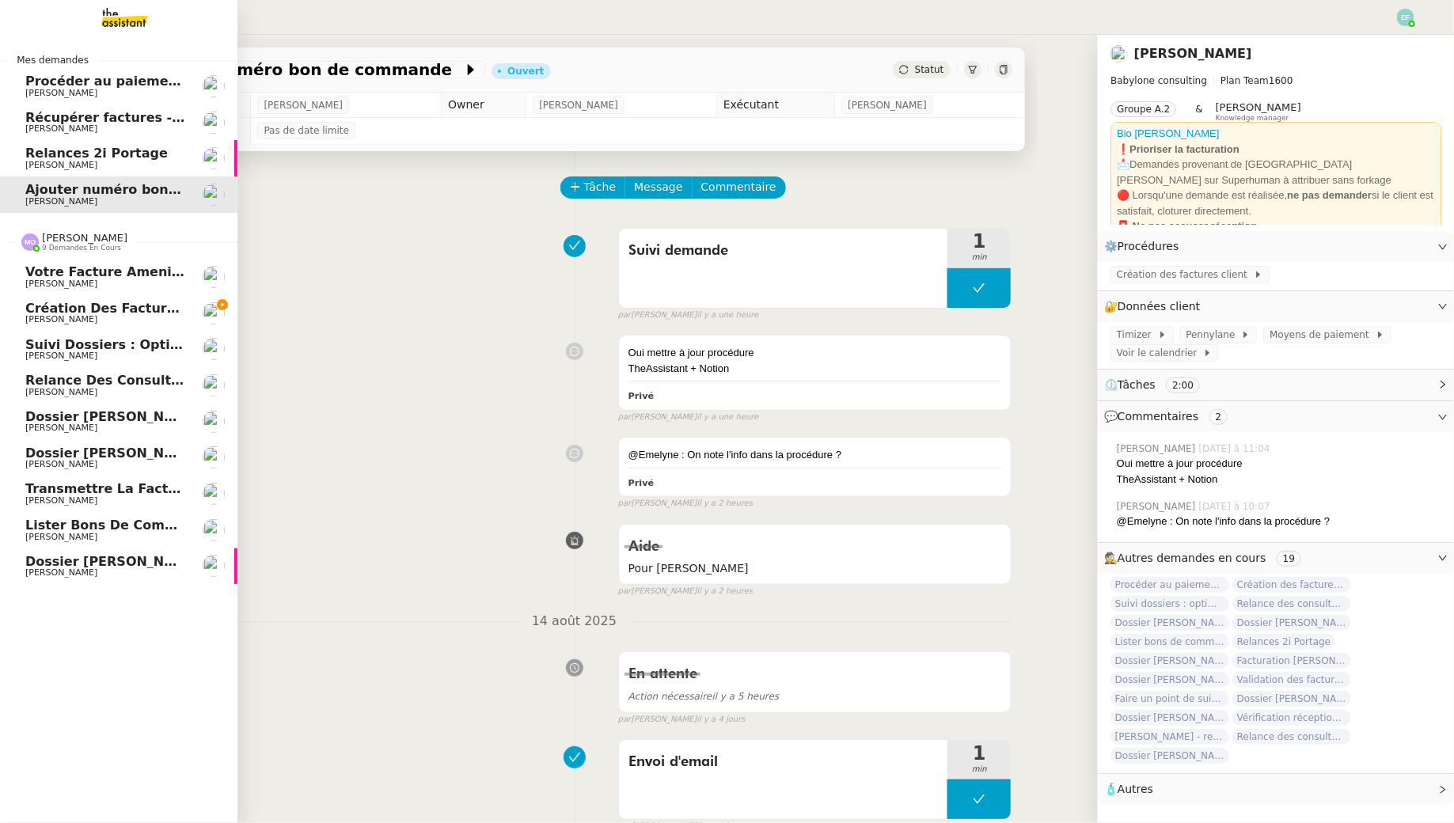
click at [33, 317] on span "[PERSON_NAME]" at bounding box center [61, 319] width 72 height 10
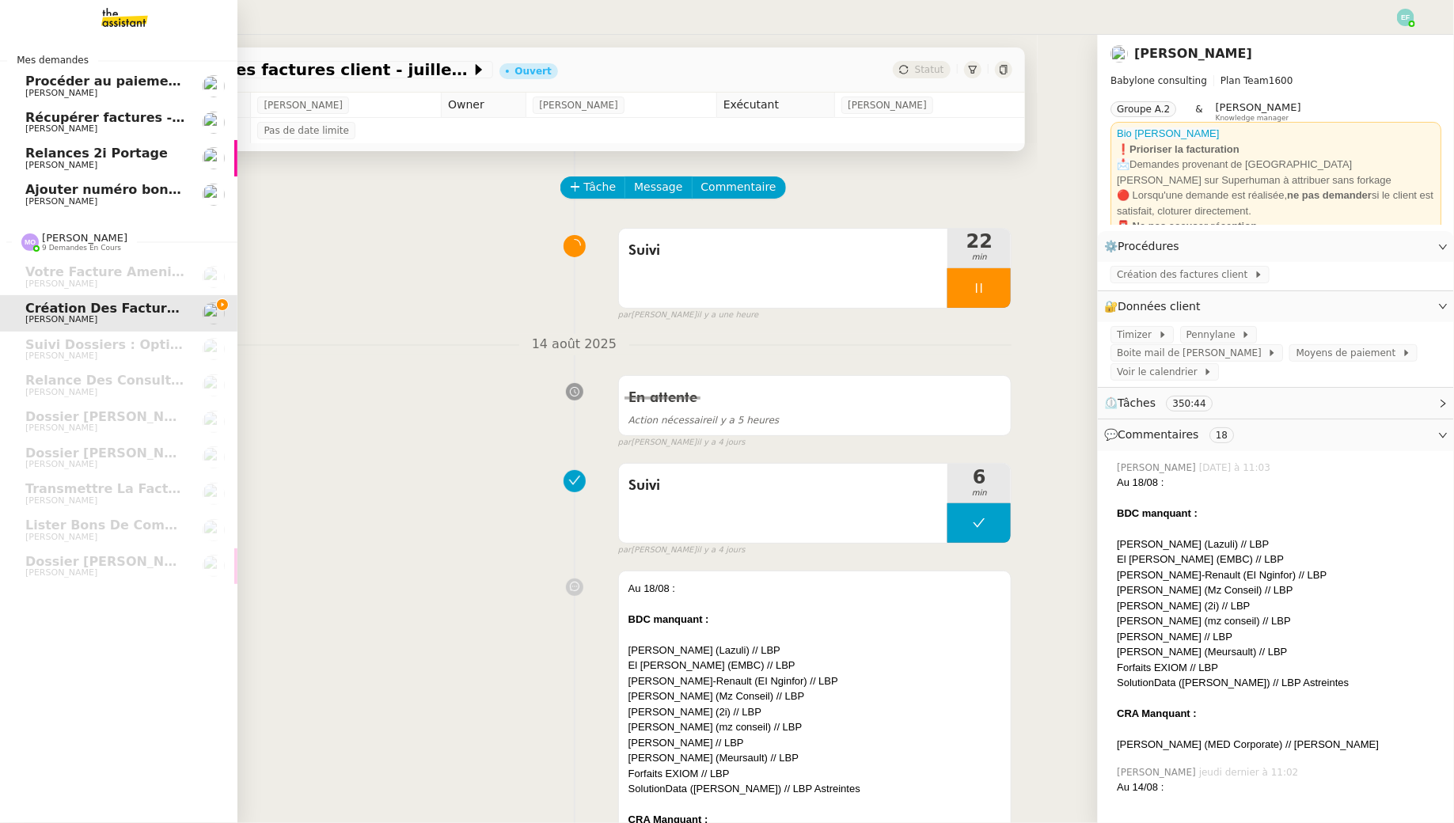
click at [42, 198] on span "[PERSON_NAME]" at bounding box center [61, 201] width 72 height 10
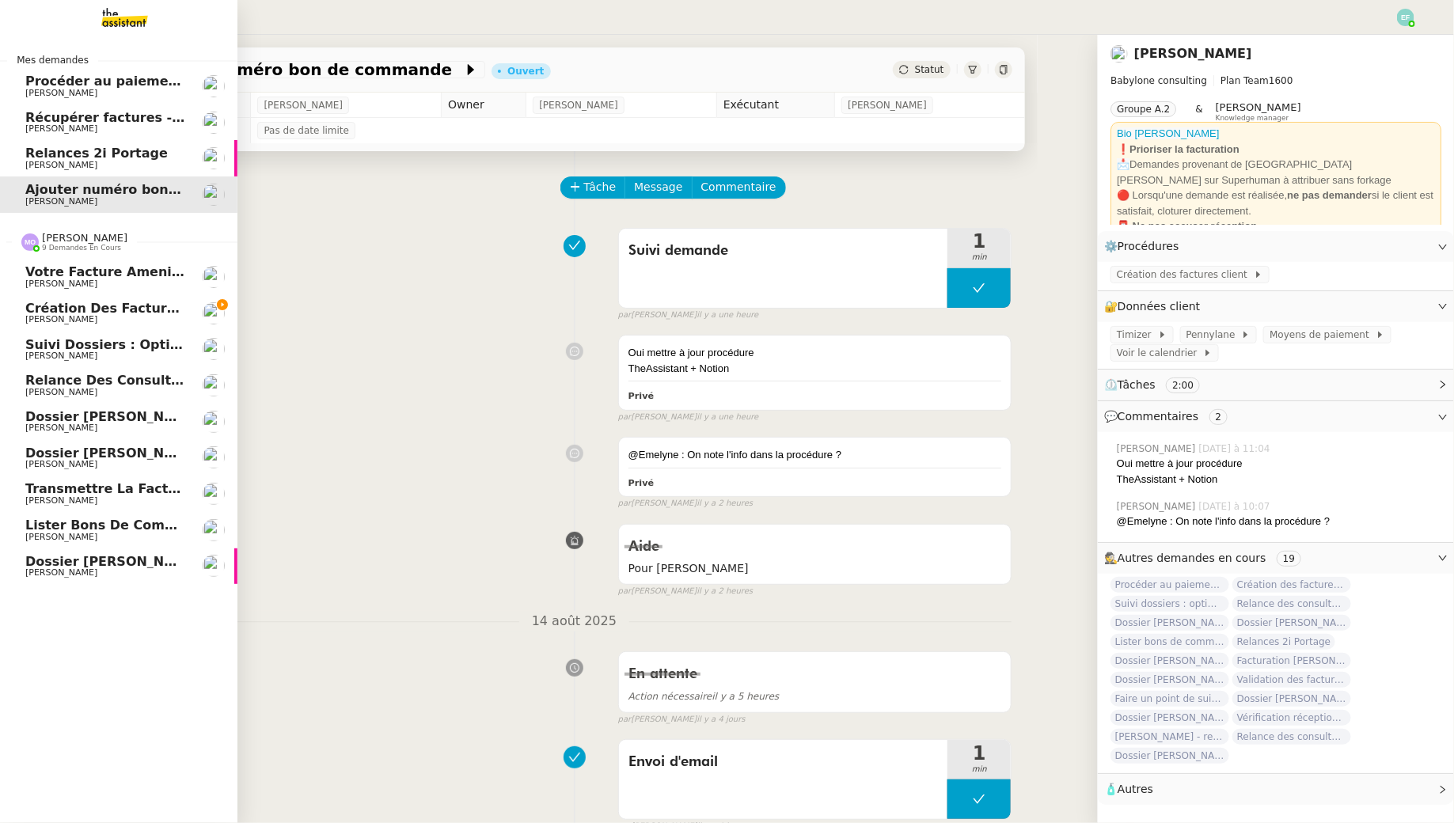
click at [99, 306] on span "Création des factures client - juillet 2025" at bounding box center [174, 308] width 299 height 15
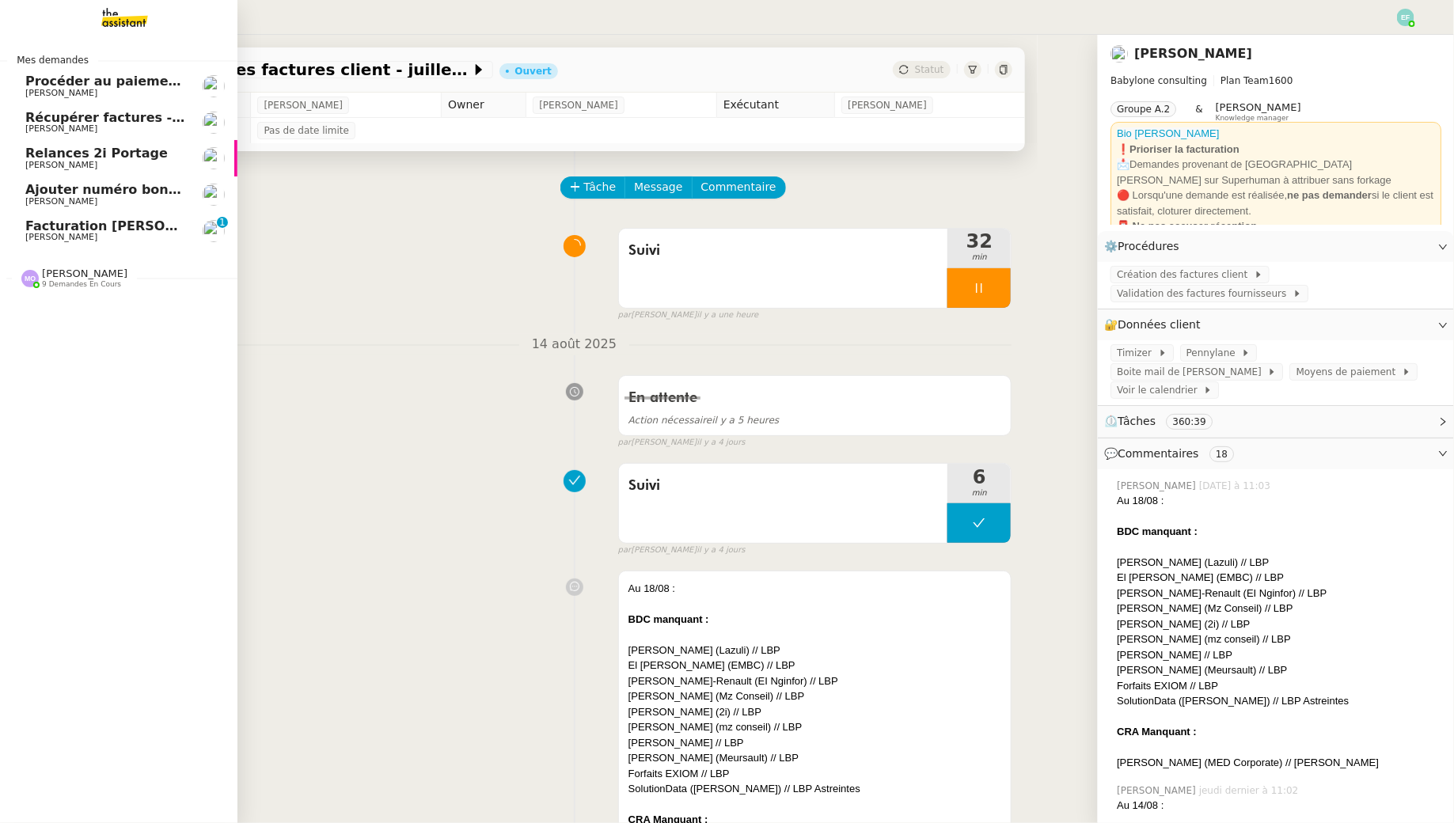
click at [50, 234] on span "[PERSON_NAME]" at bounding box center [61, 237] width 72 height 10
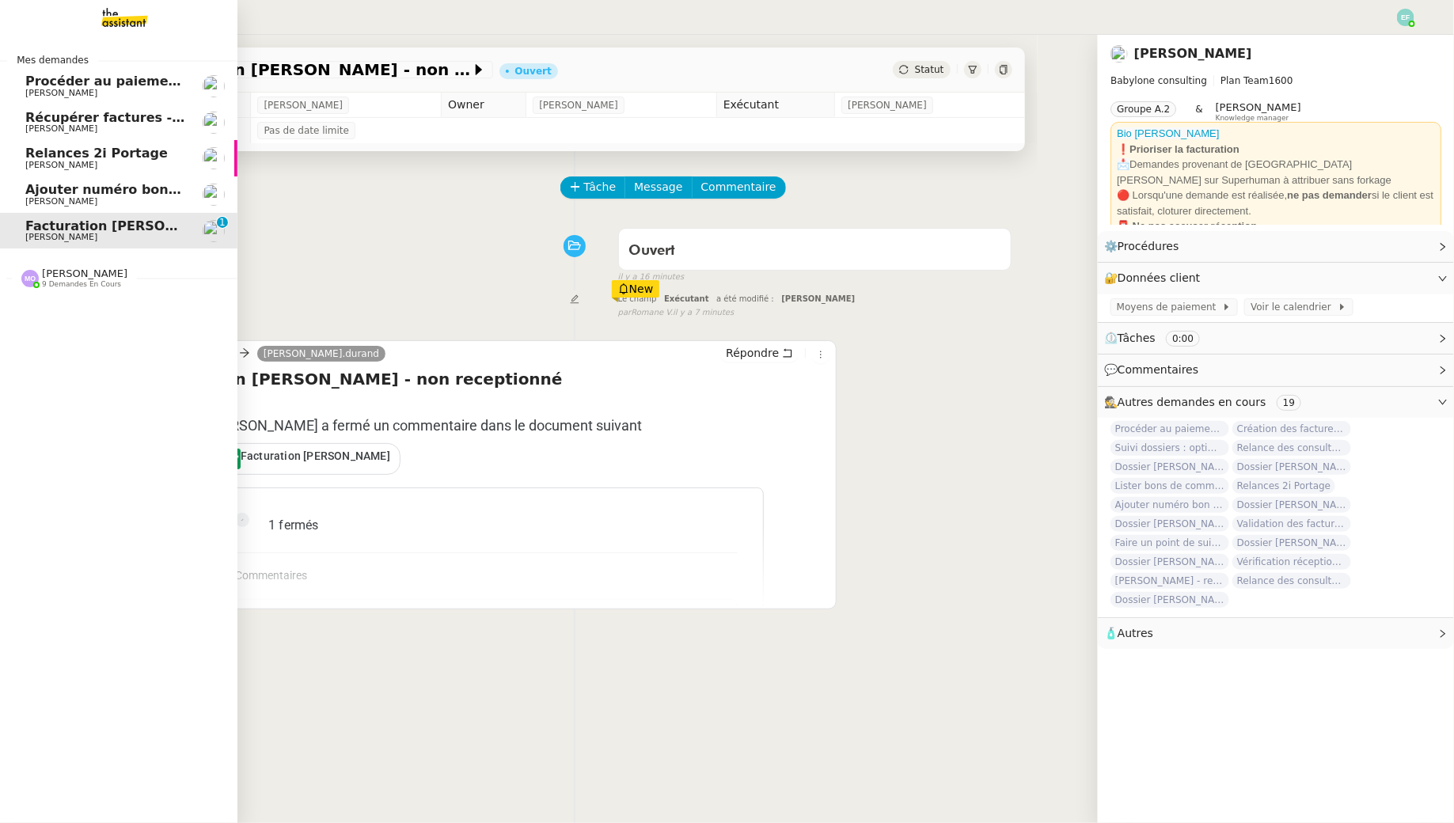
click at [81, 270] on span "[PERSON_NAME]" at bounding box center [84, 273] width 85 height 12
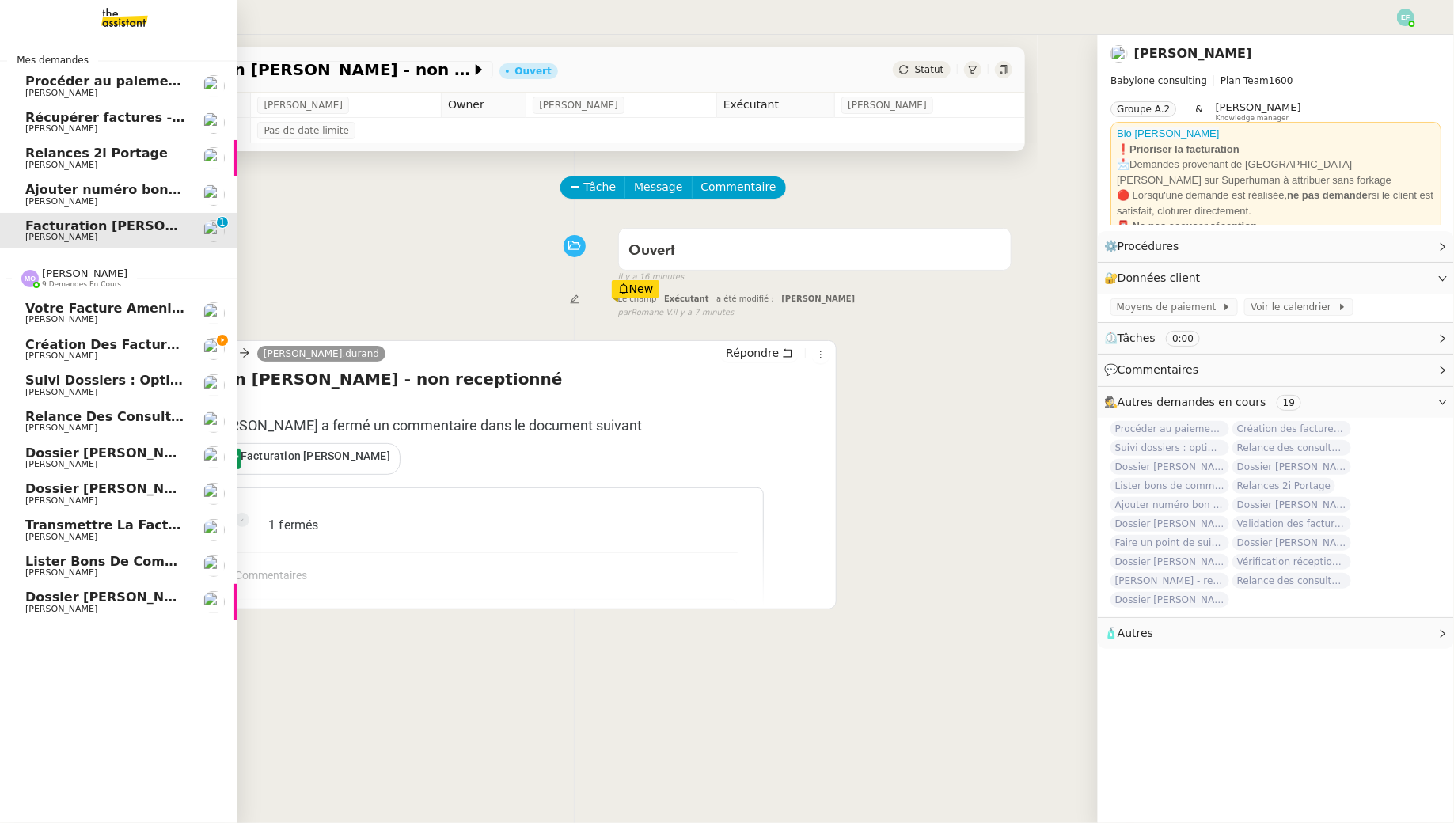
click at [109, 343] on span "Création des factures client - juillet 2025" at bounding box center [174, 344] width 299 height 15
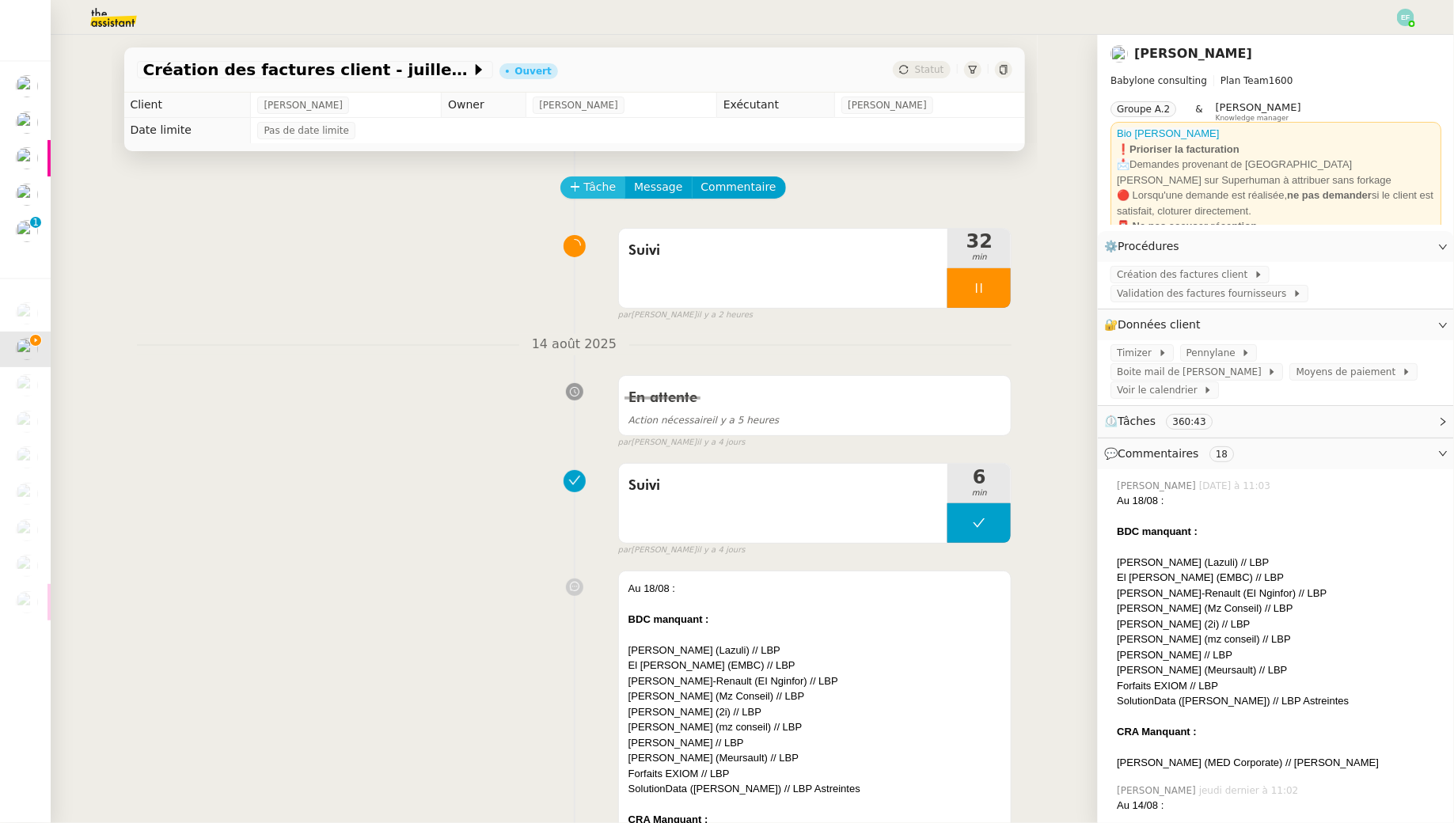
click at [584, 192] on span "Tâche" at bounding box center [600, 187] width 32 height 18
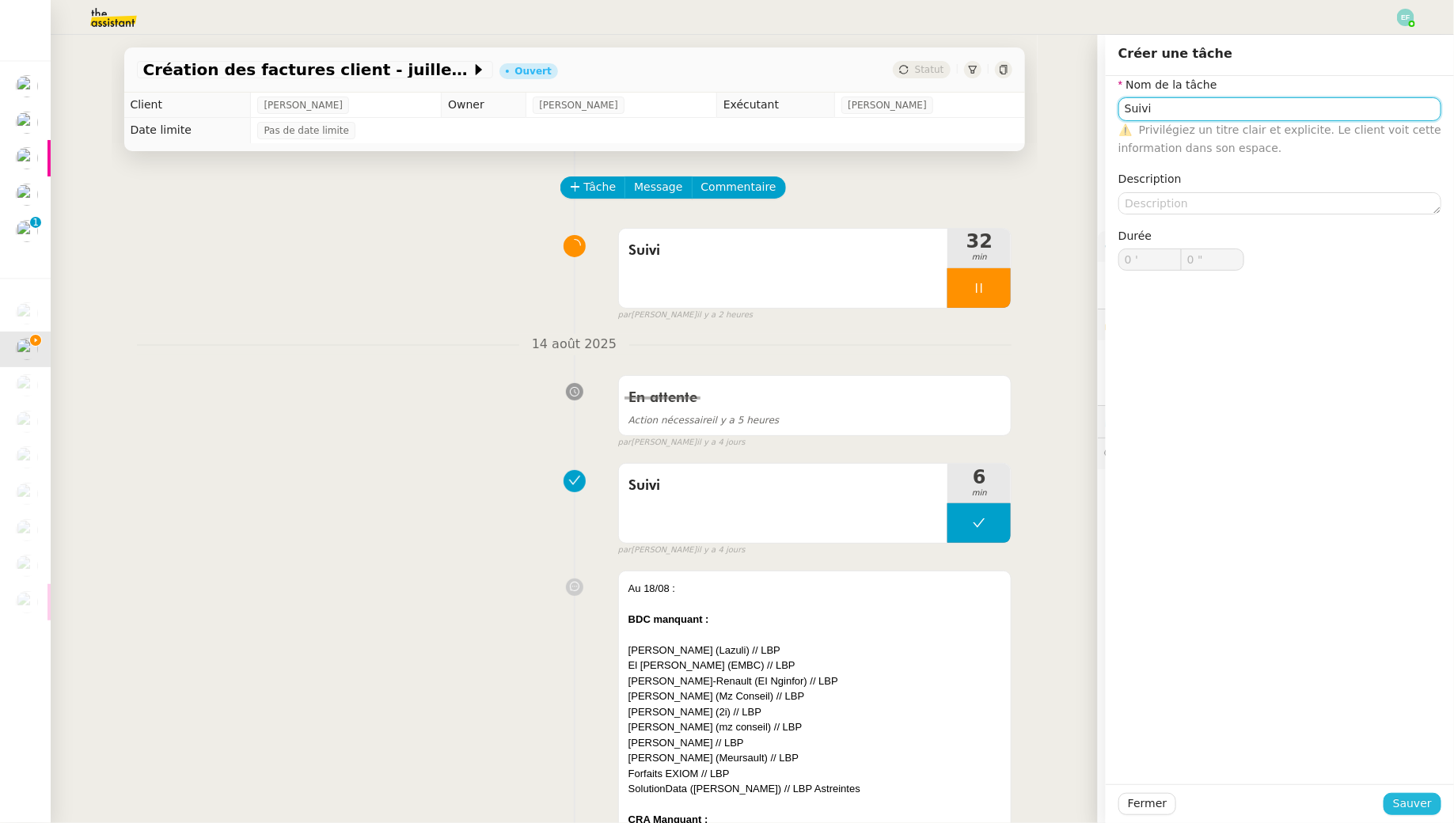
type input "Suivi"
click at [1420, 811] on span "Sauver" at bounding box center [1412, 804] width 39 height 18
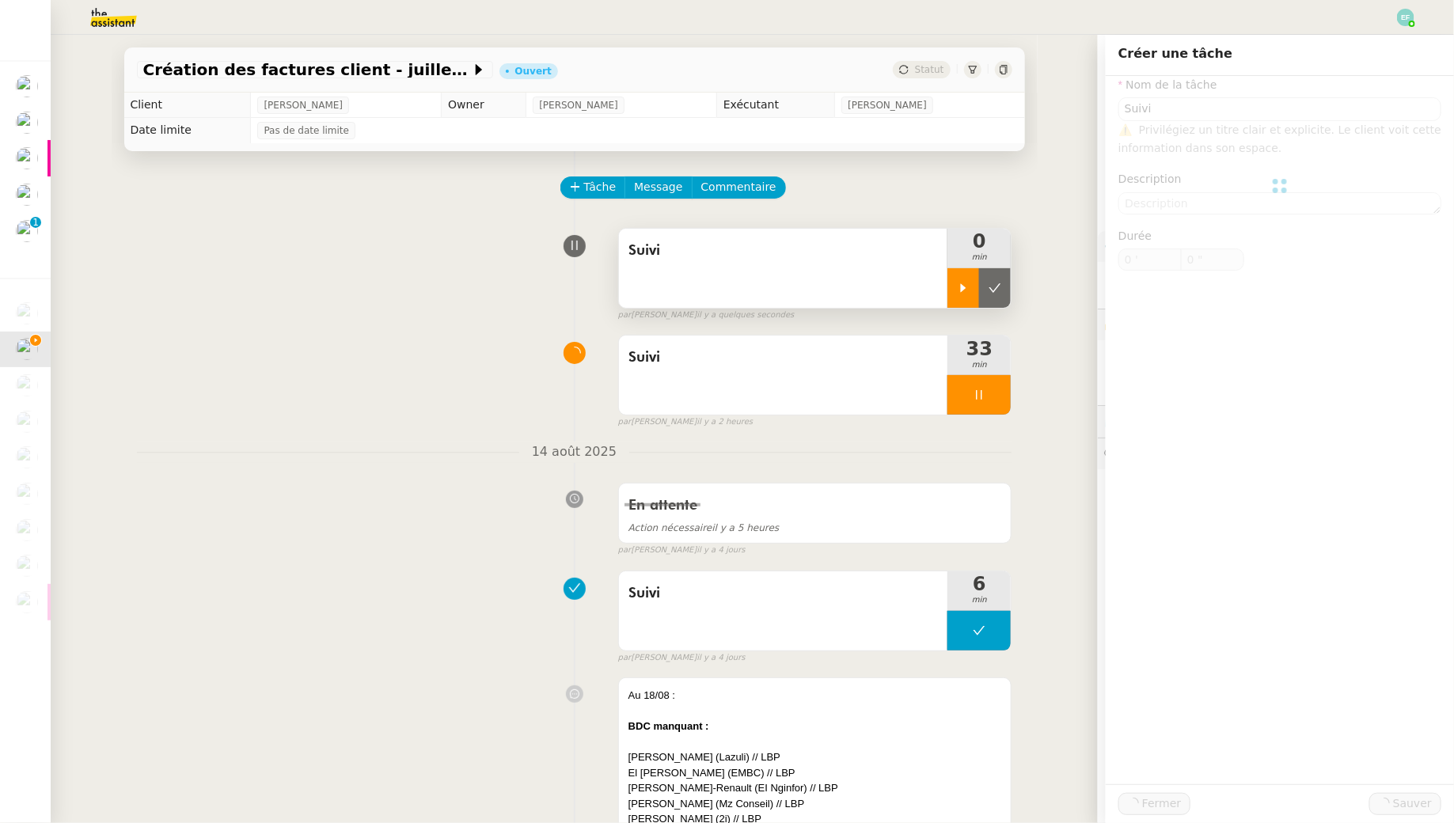
click at [964, 286] on icon at bounding box center [964, 287] width 6 height 9
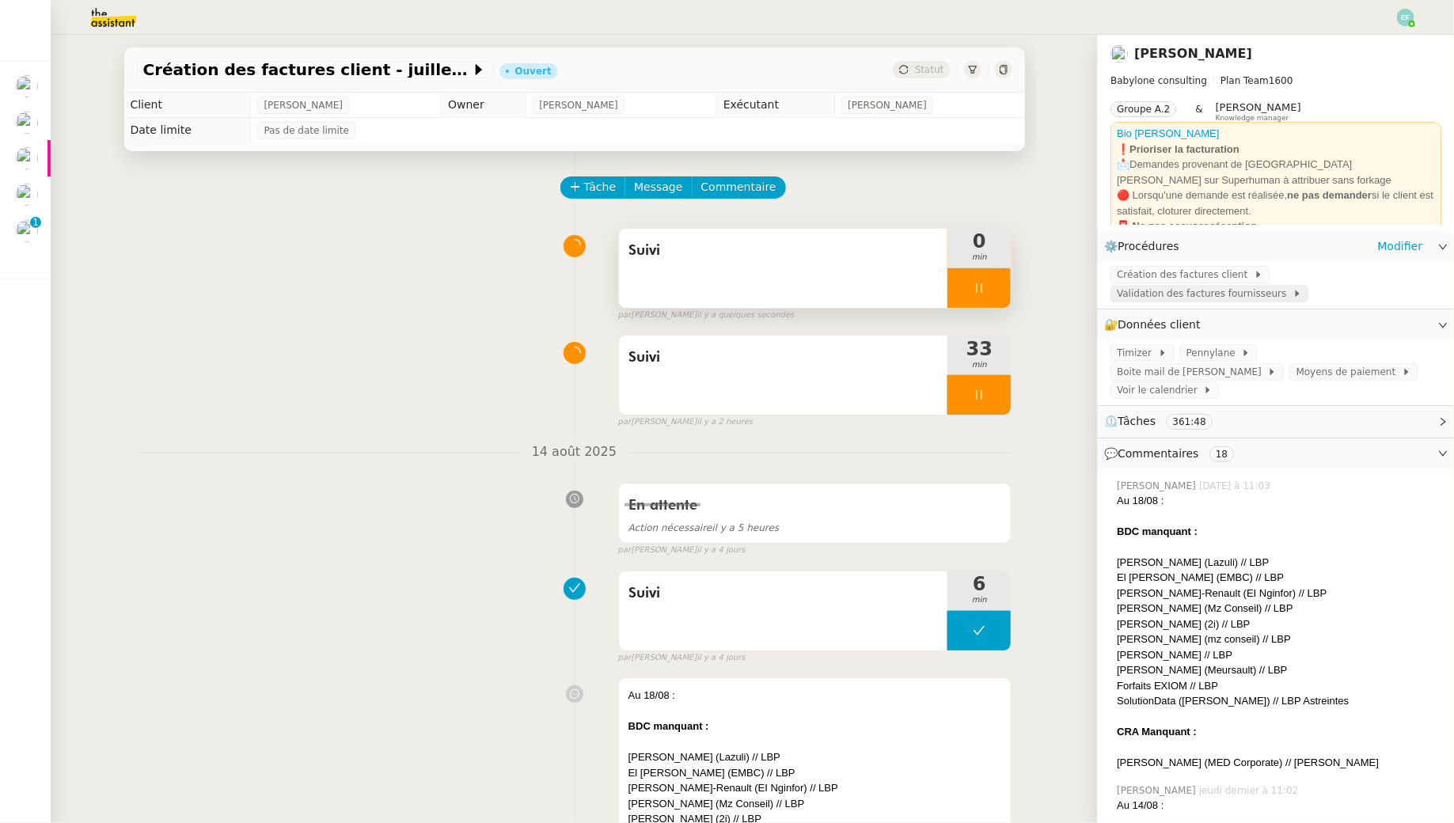
click at [1149, 295] on span "Validation des factures fournisseurs" at bounding box center [1205, 294] width 176 height 16
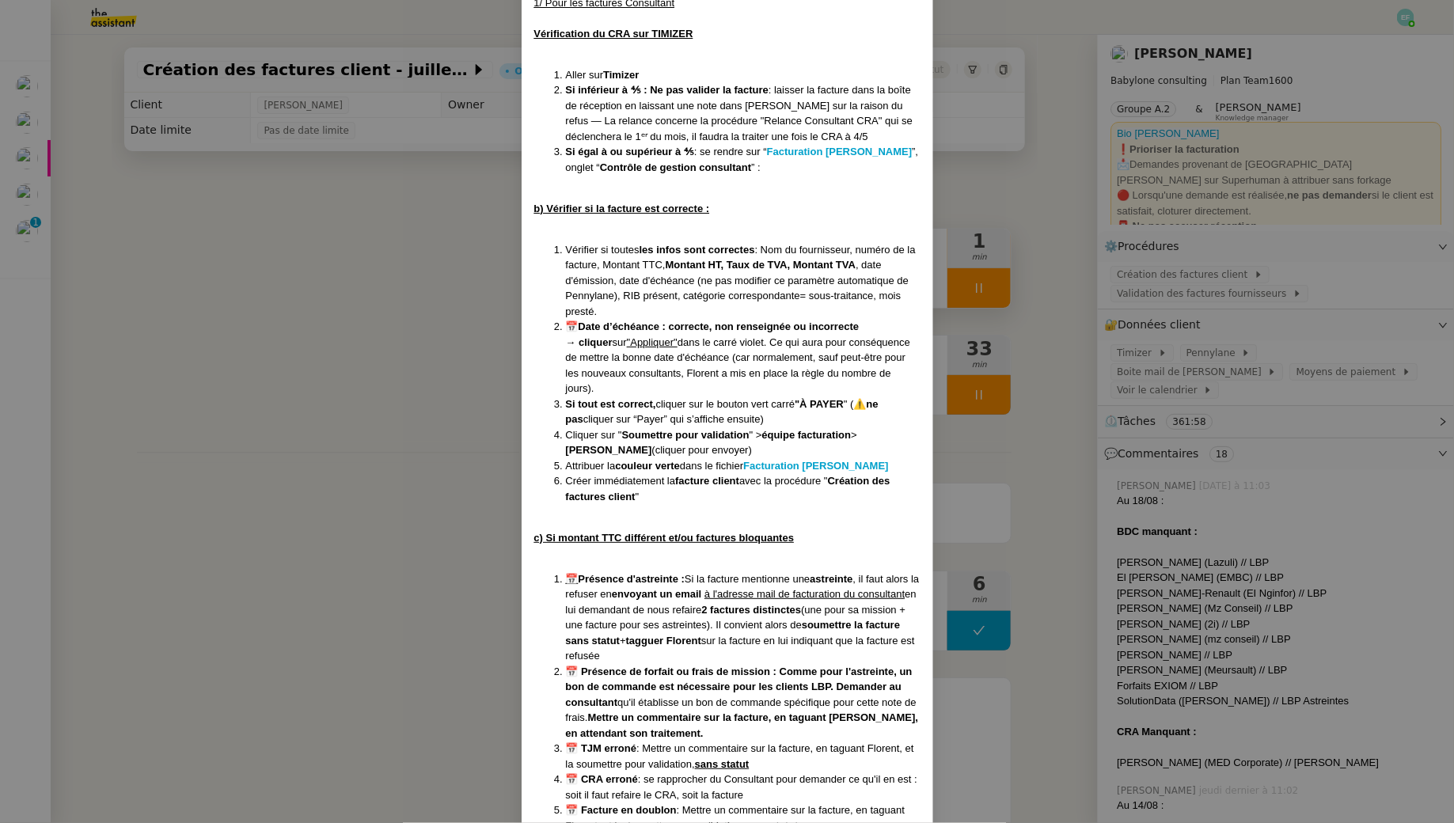
scroll to position [1064, 0]
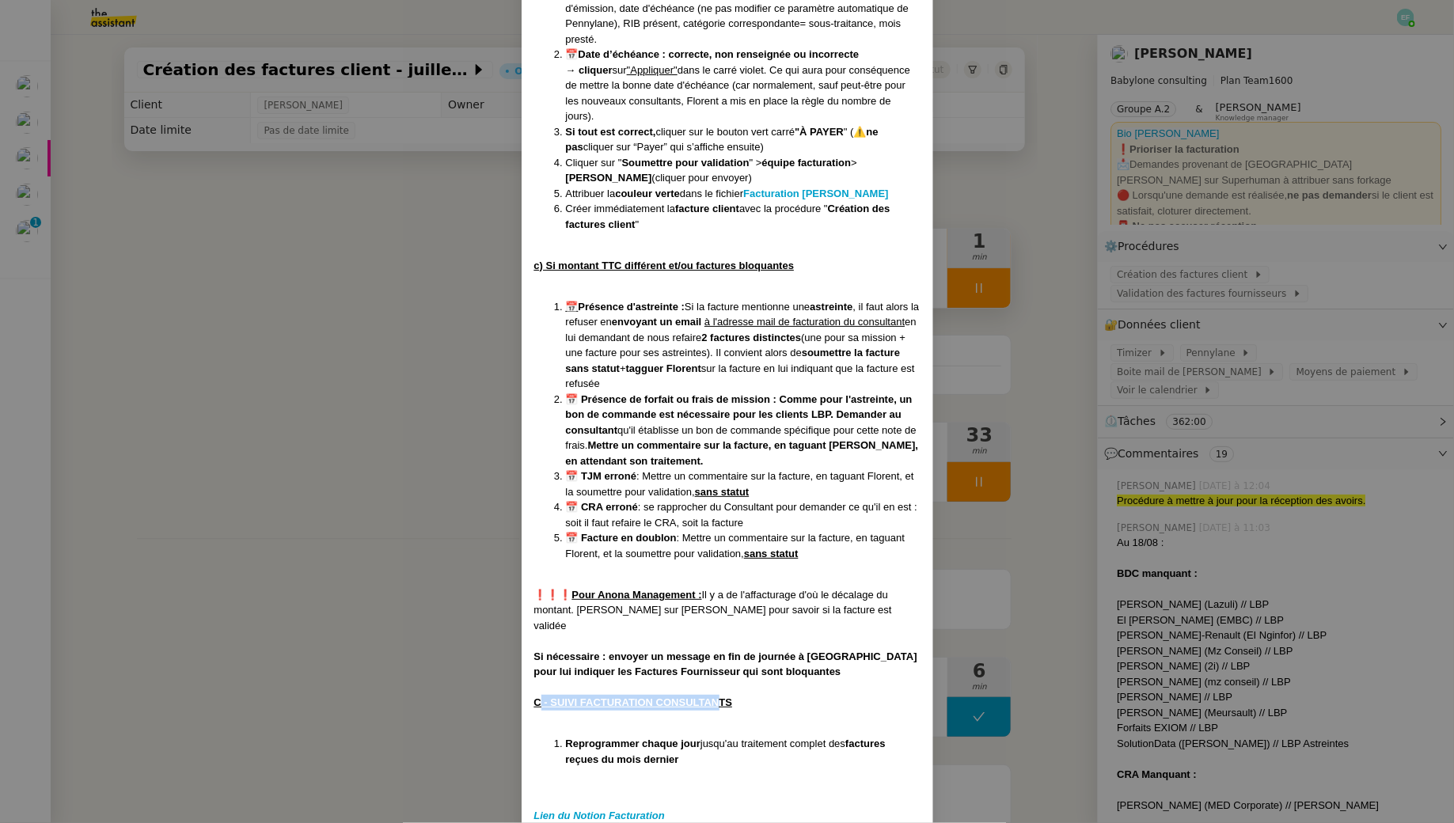
drag, startPoint x: 541, startPoint y: 673, endPoint x: 722, endPoint y: 670, distance: 180.5
click at [722, 696] on u "C - SUIVI FACTURATION CONSULTANTS" at bounding box center [633, 702] width 199 height 12
click at [356, 387] on nz-modal-container "MAJ le 31/12/24 MAJ le 18/06/25 Contexte : Florent fait appel à des consultants…" at bounding box center [727, 411] width 1454 height 823
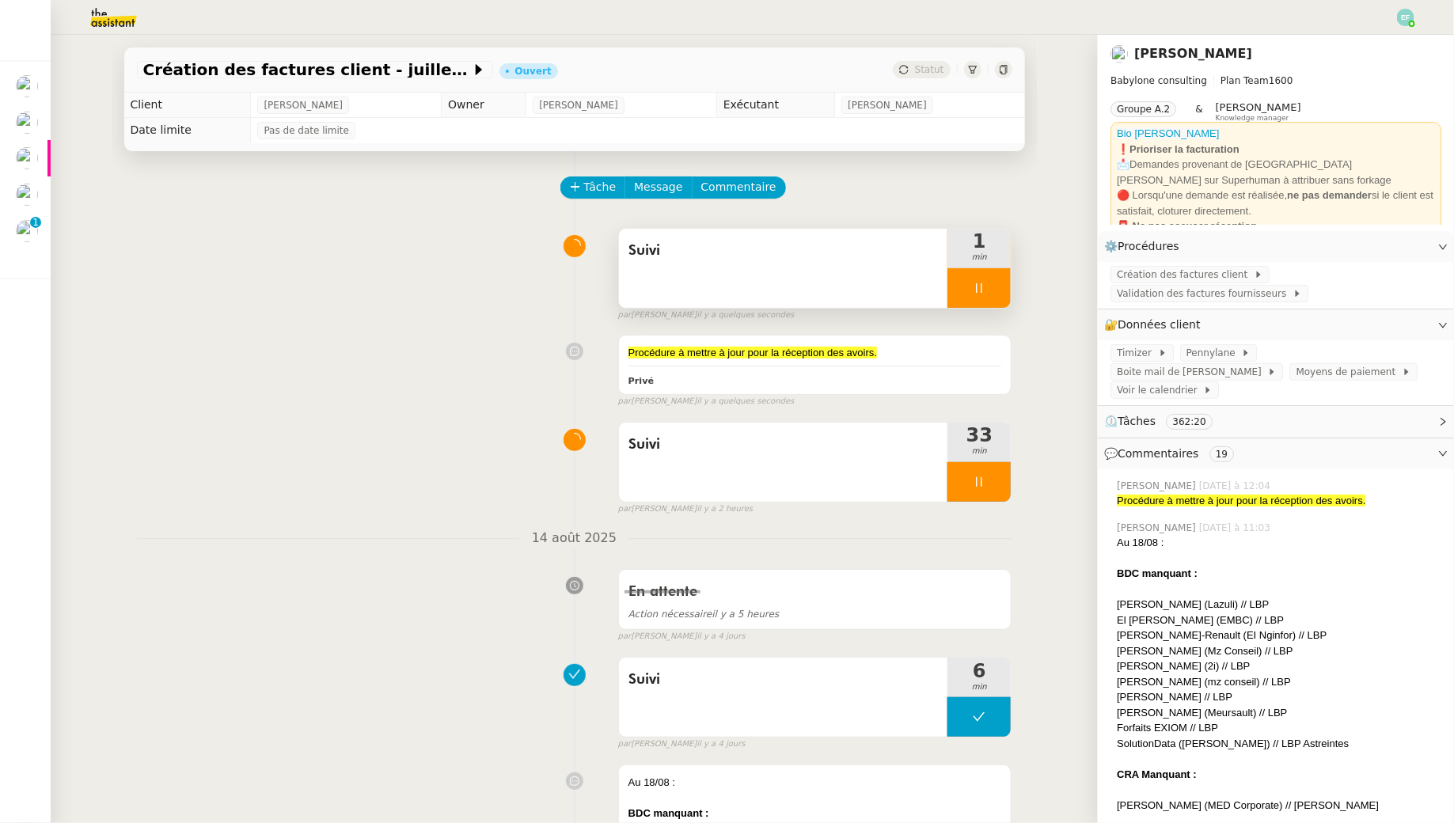
scroll to position [984, 0]
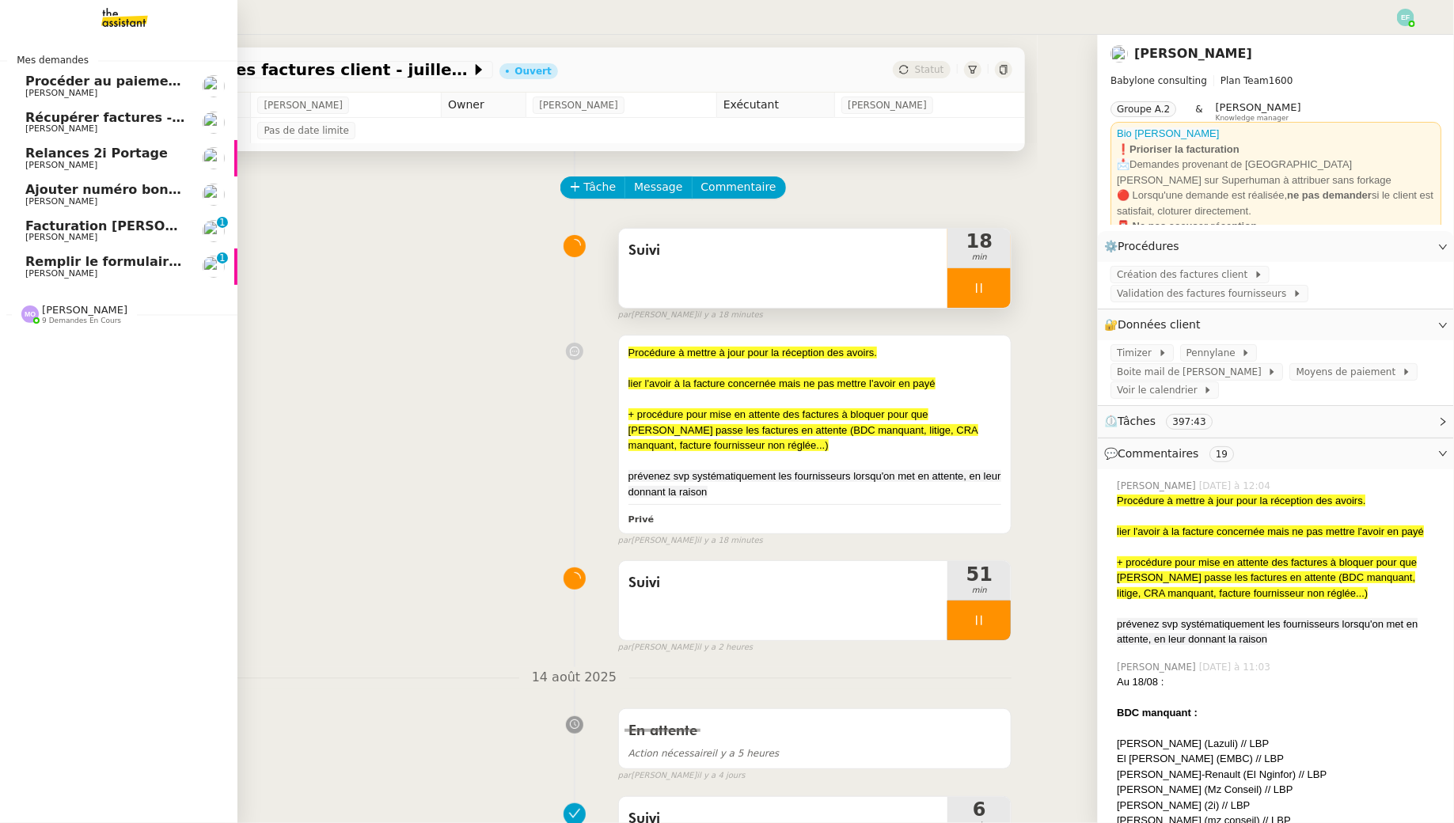
click at [67, 275] on span "[PERSON_NAME]" at bounding box center [61, 273] width 72 height 10
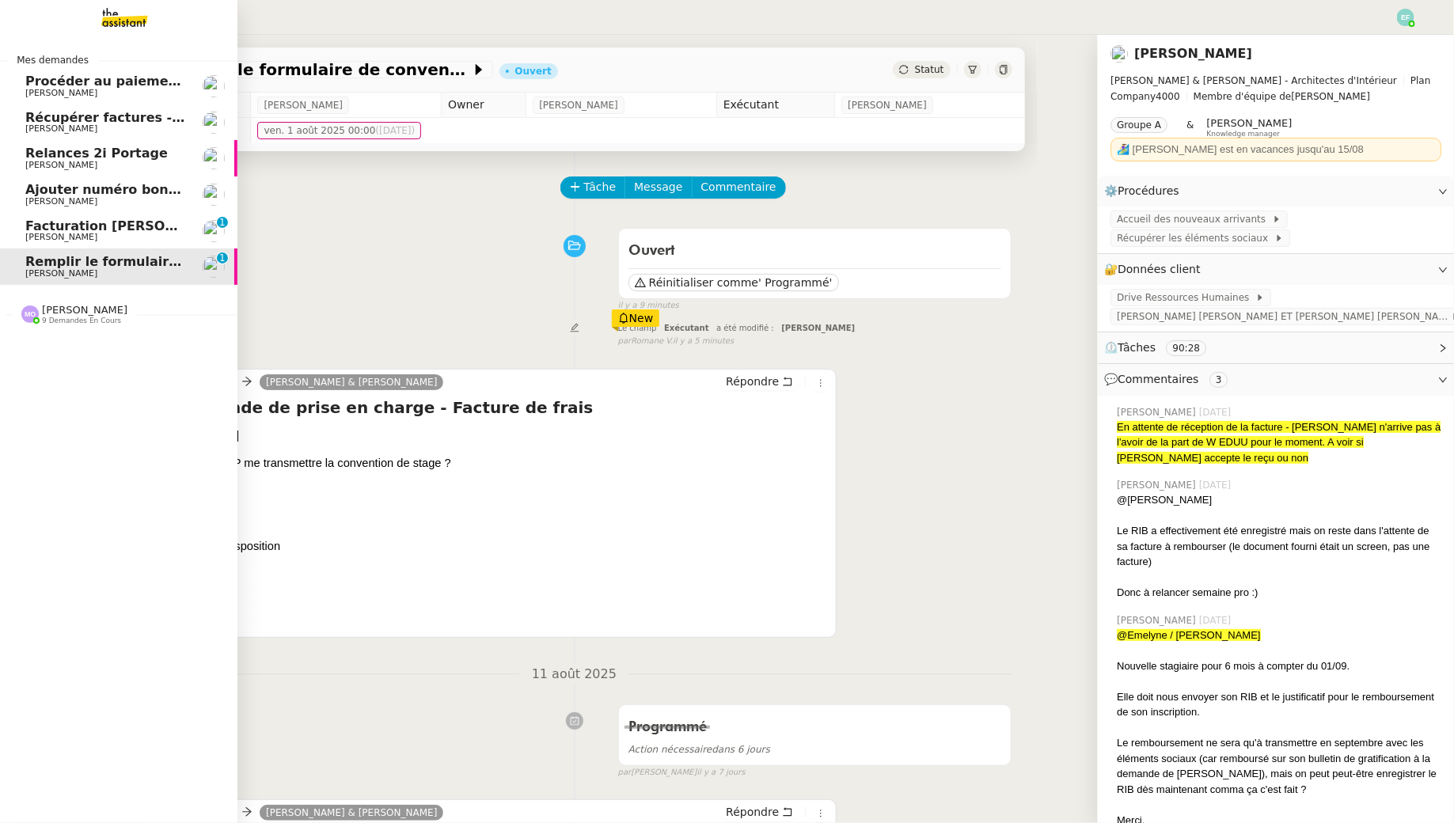
click at [30, 229] on span "Facturation [PERSON_NAME] - non receptionné" at bounding box center [192, 225] width 335 height 15
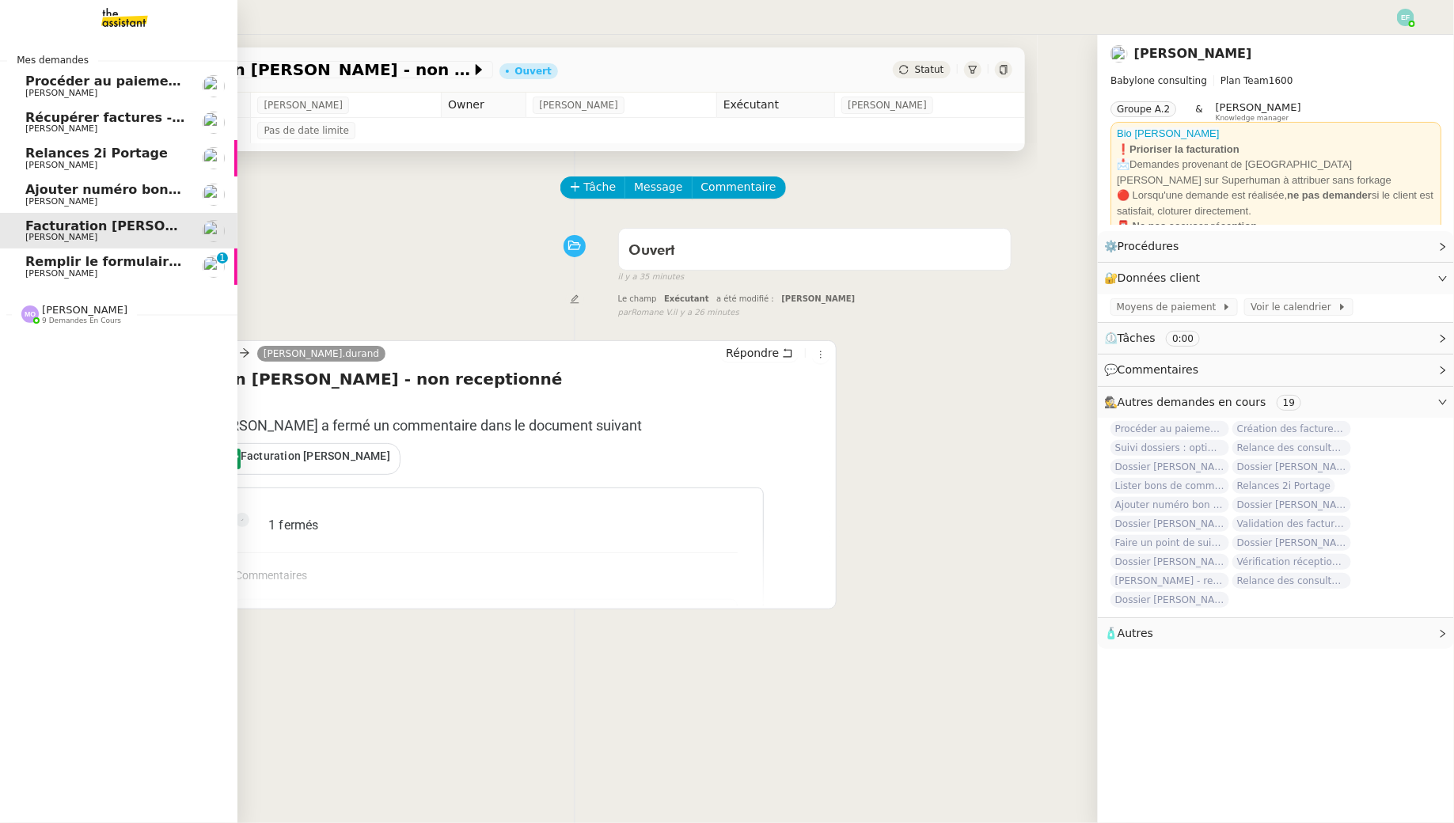
click at [37, 273] on span "[PERSON_NAME]" at bounding box center [61, 273] width 72 height 10
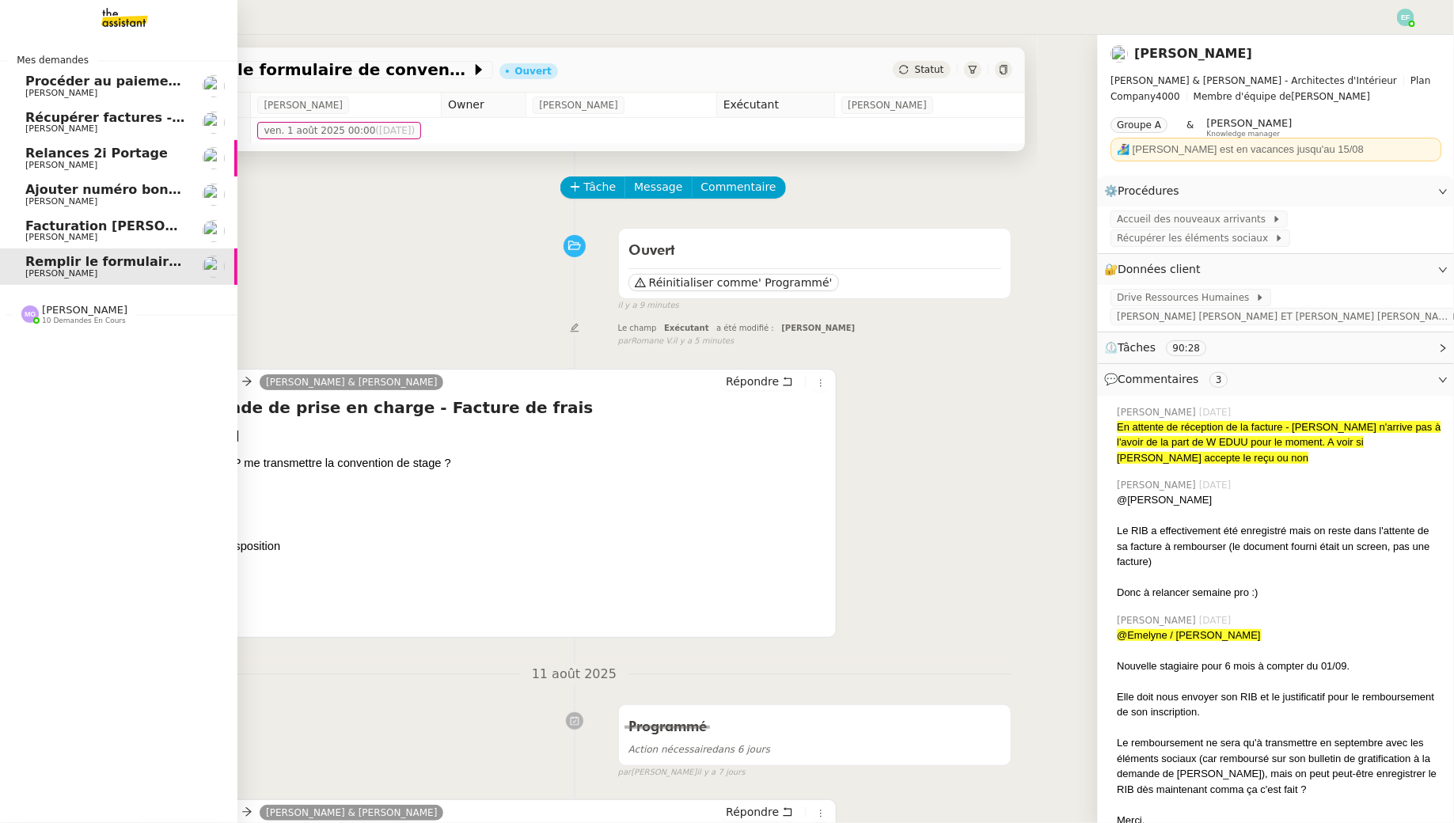
click at [51, 321] on span "10 demandes en cours" at bounding box center [84, 321] width 84 height 9
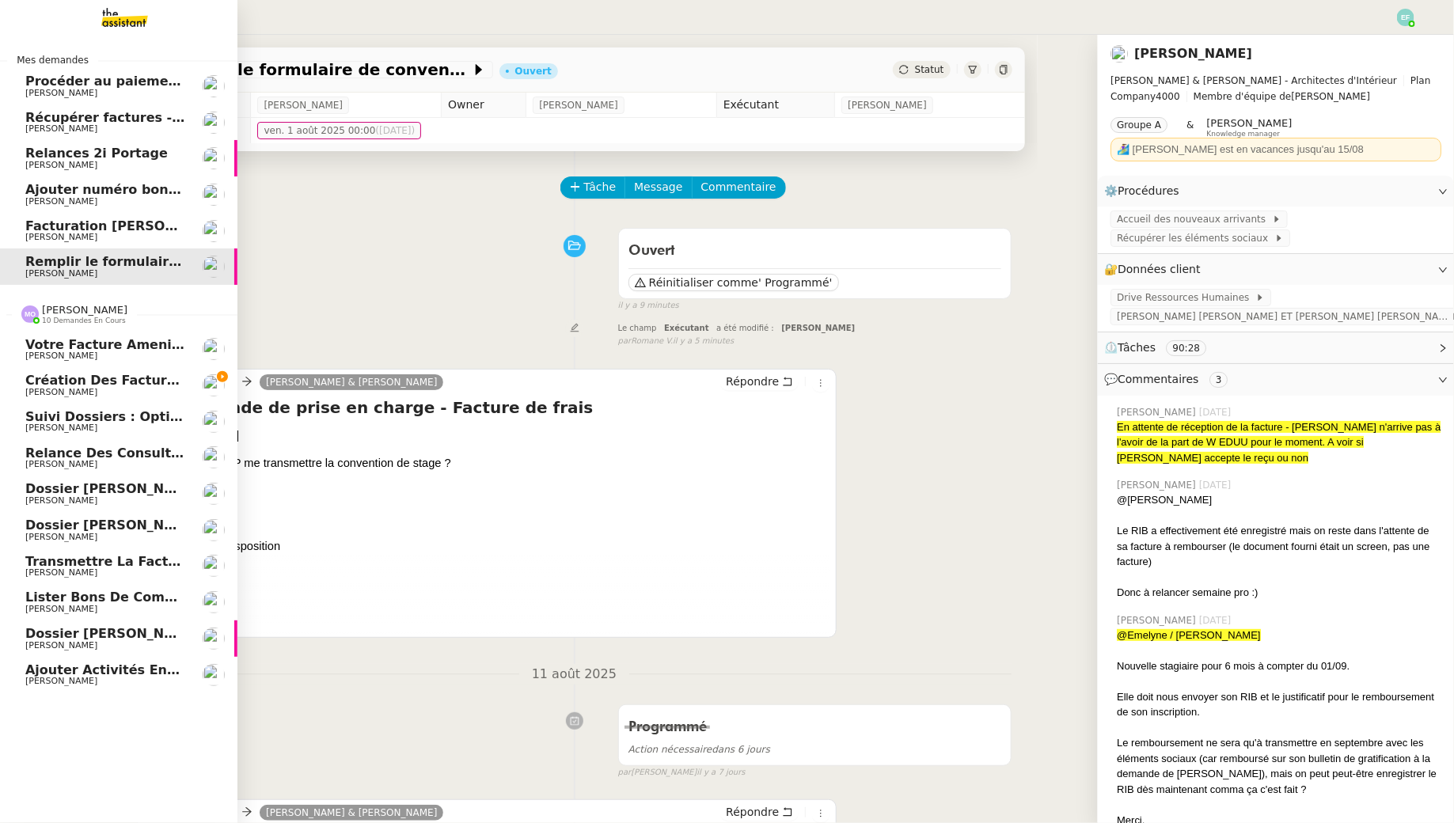
click at [101, 388] on span "[PERSON_NAME]" at bounding box center [105, 392] width 160 height 9
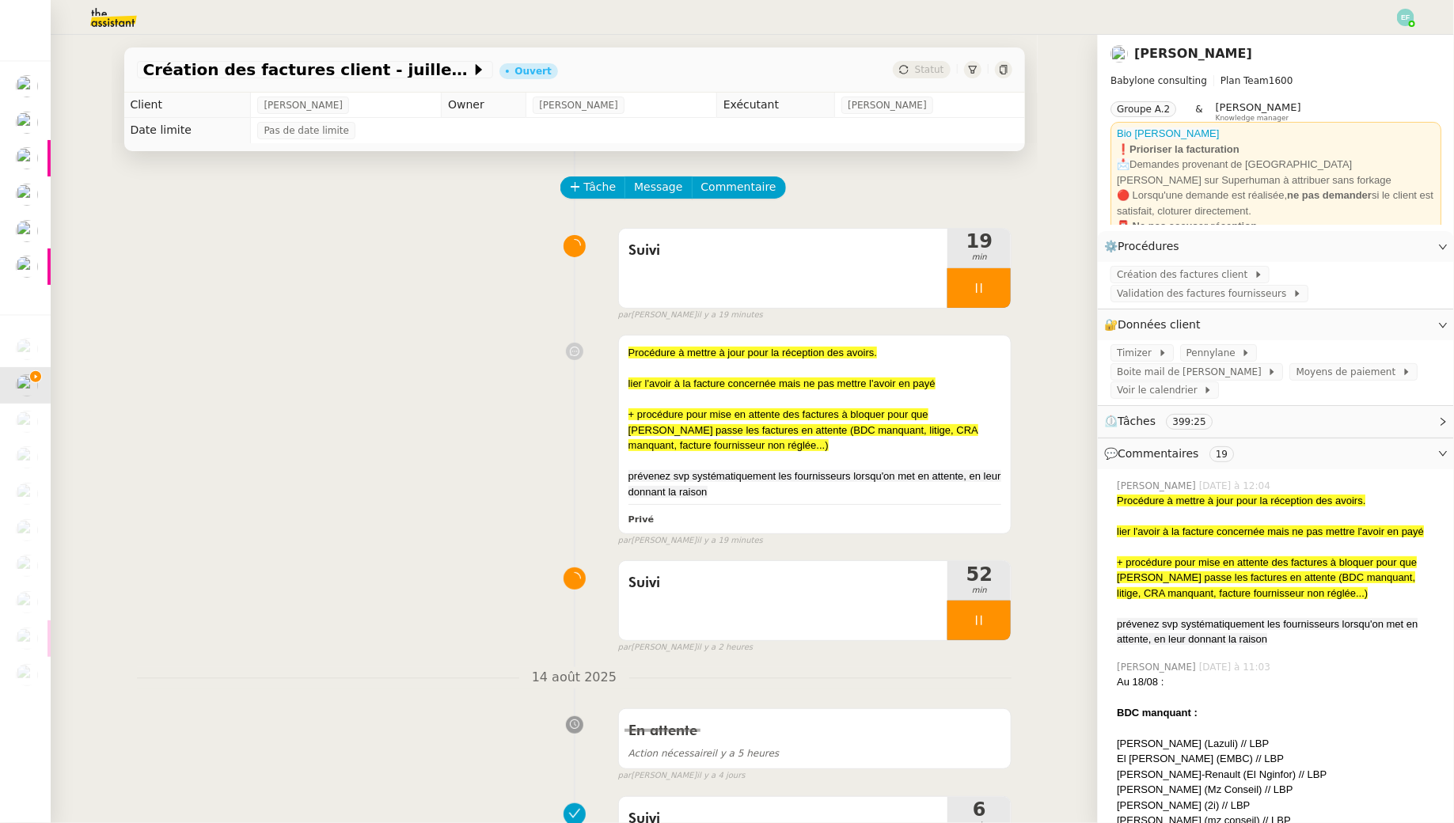
click at [1402, 14] on img at bounding box center [1405, 17] width 17 height 17
click at [1393, 38] on li "Suivi" at bounding box center [1362, 45] width 103 height 22
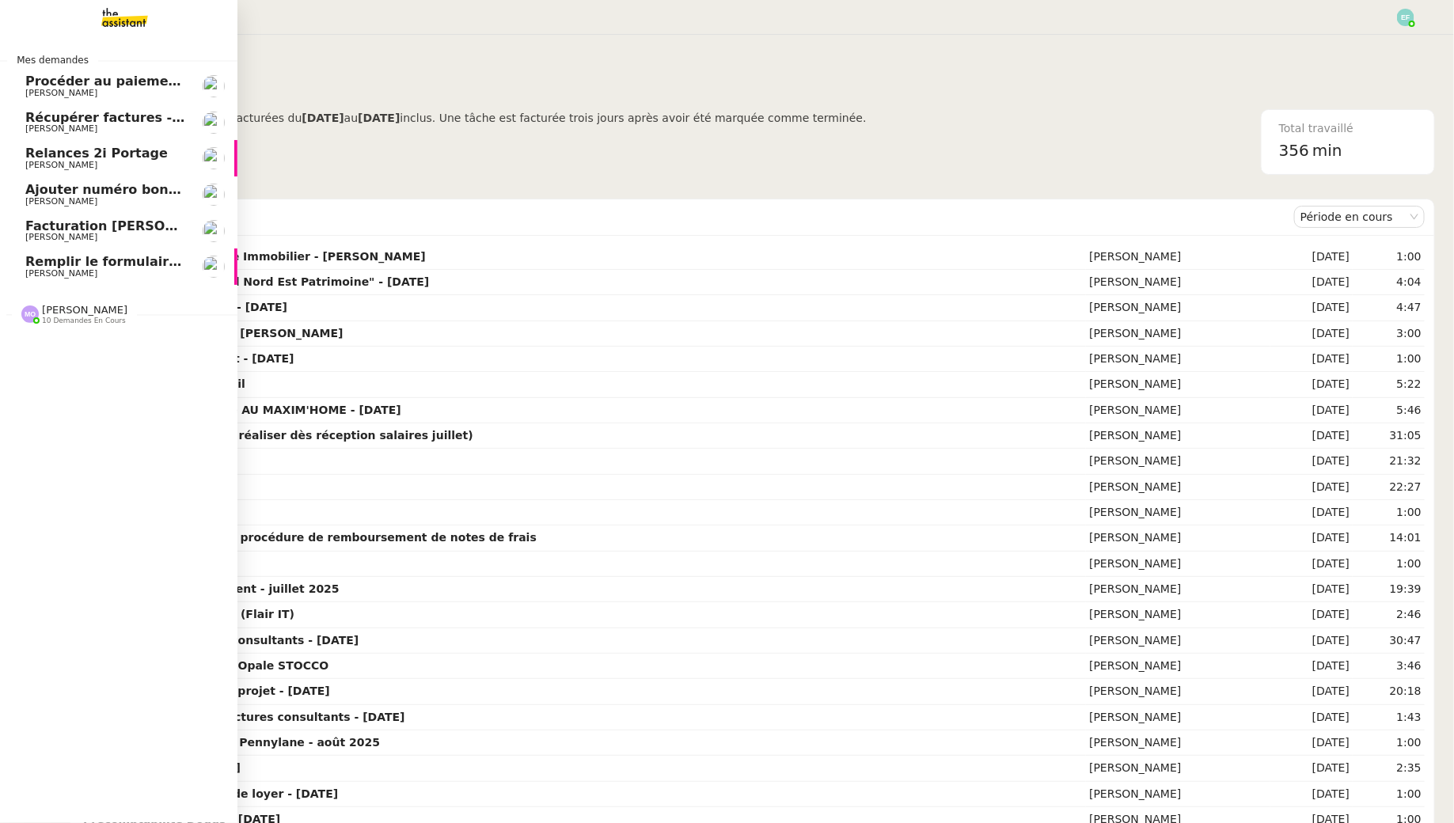
click at [47, 272] on span "[PERSON_NAME]" at bounding box center [61, 273] width 72 height 10
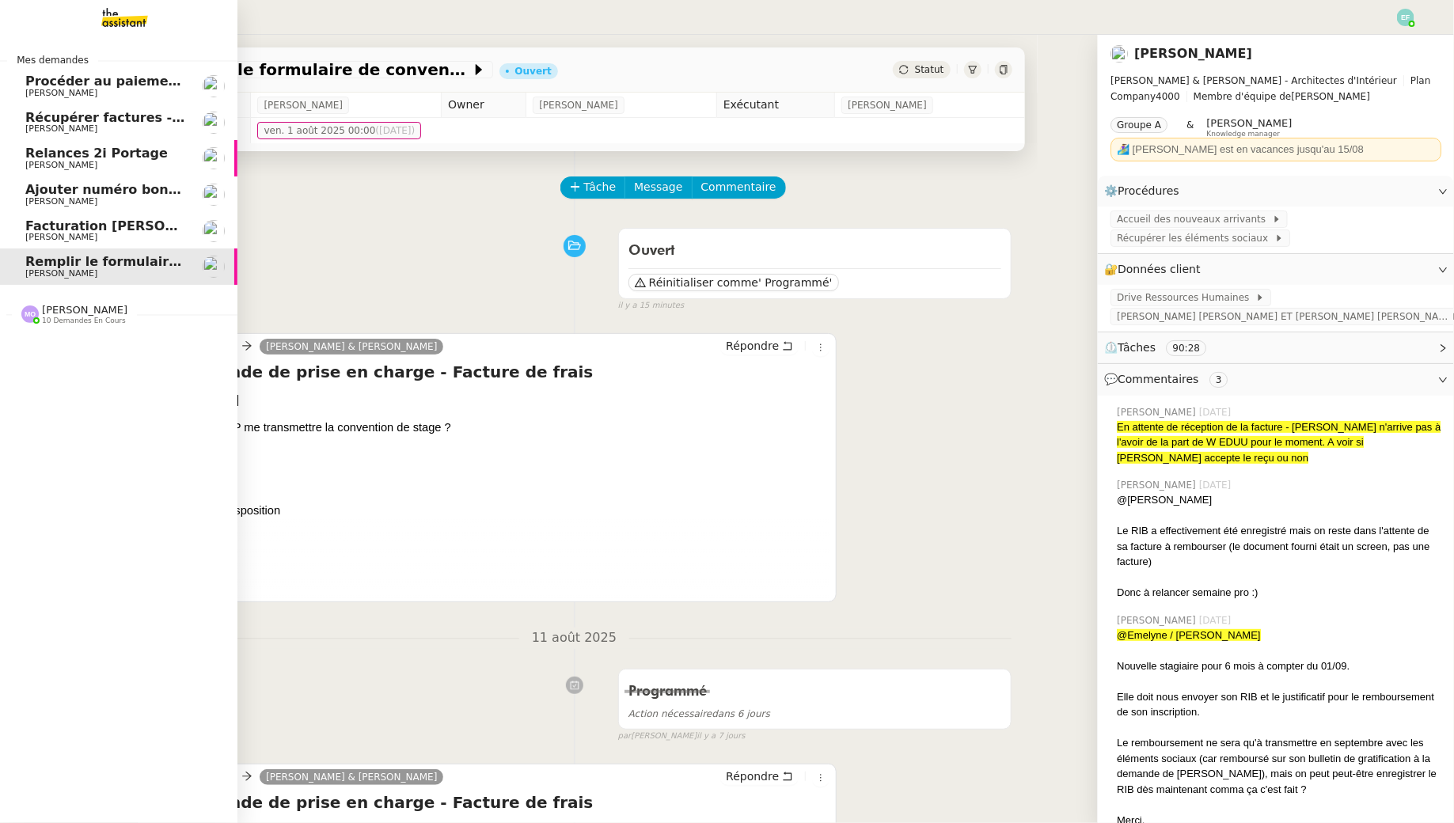
click at [75, 328] on div "[PERSON_NAME] 10 demandes en cours" at bounding box center [118, 308] width 237 height 46
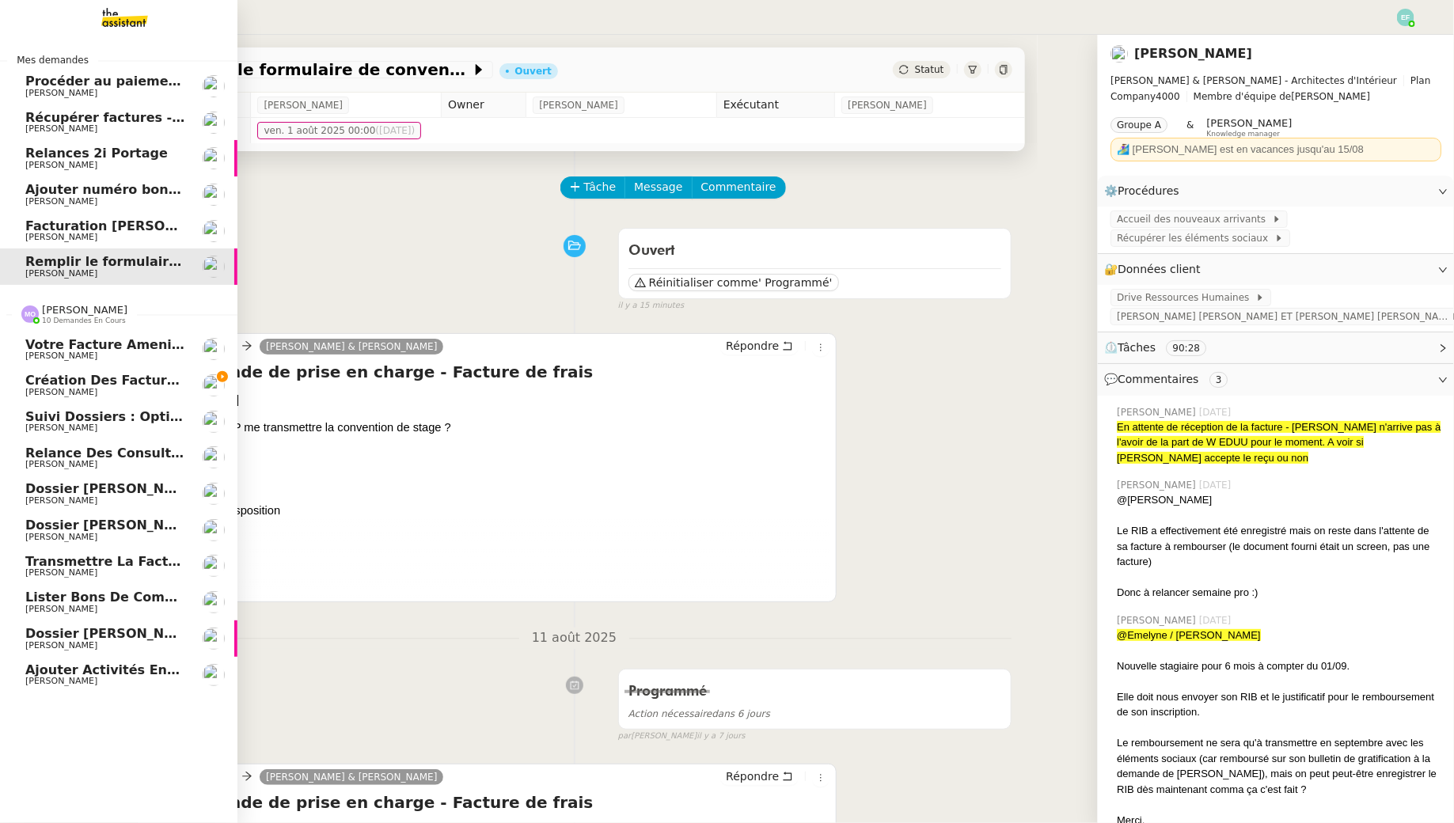
click at [112, 379] on span "Création des factures client - juillet 2025" at bounding box center [174, 380] width 299 height 15
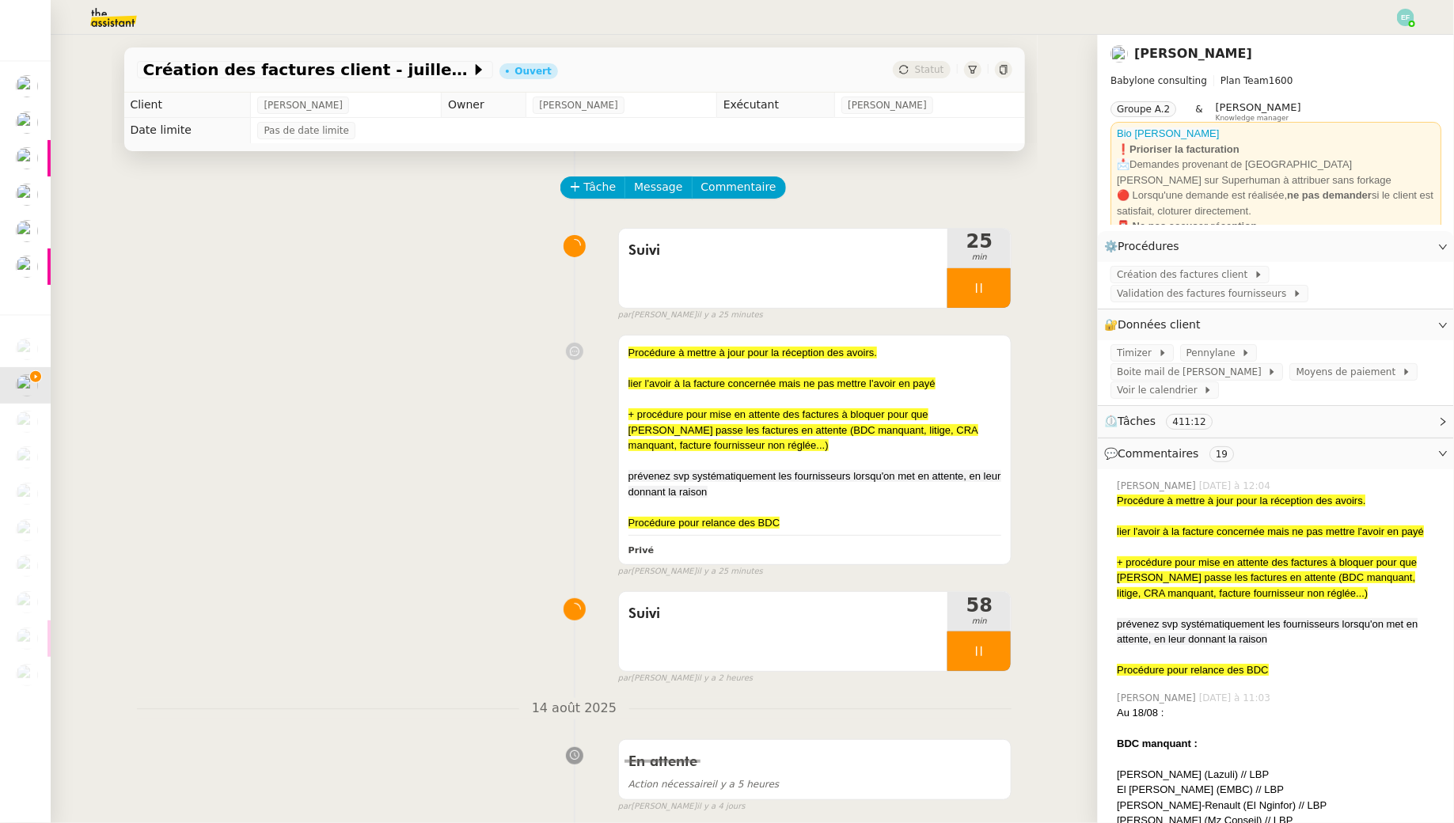
click at [101, 16] on img at bounding box center [101, 17] width 123 height 35
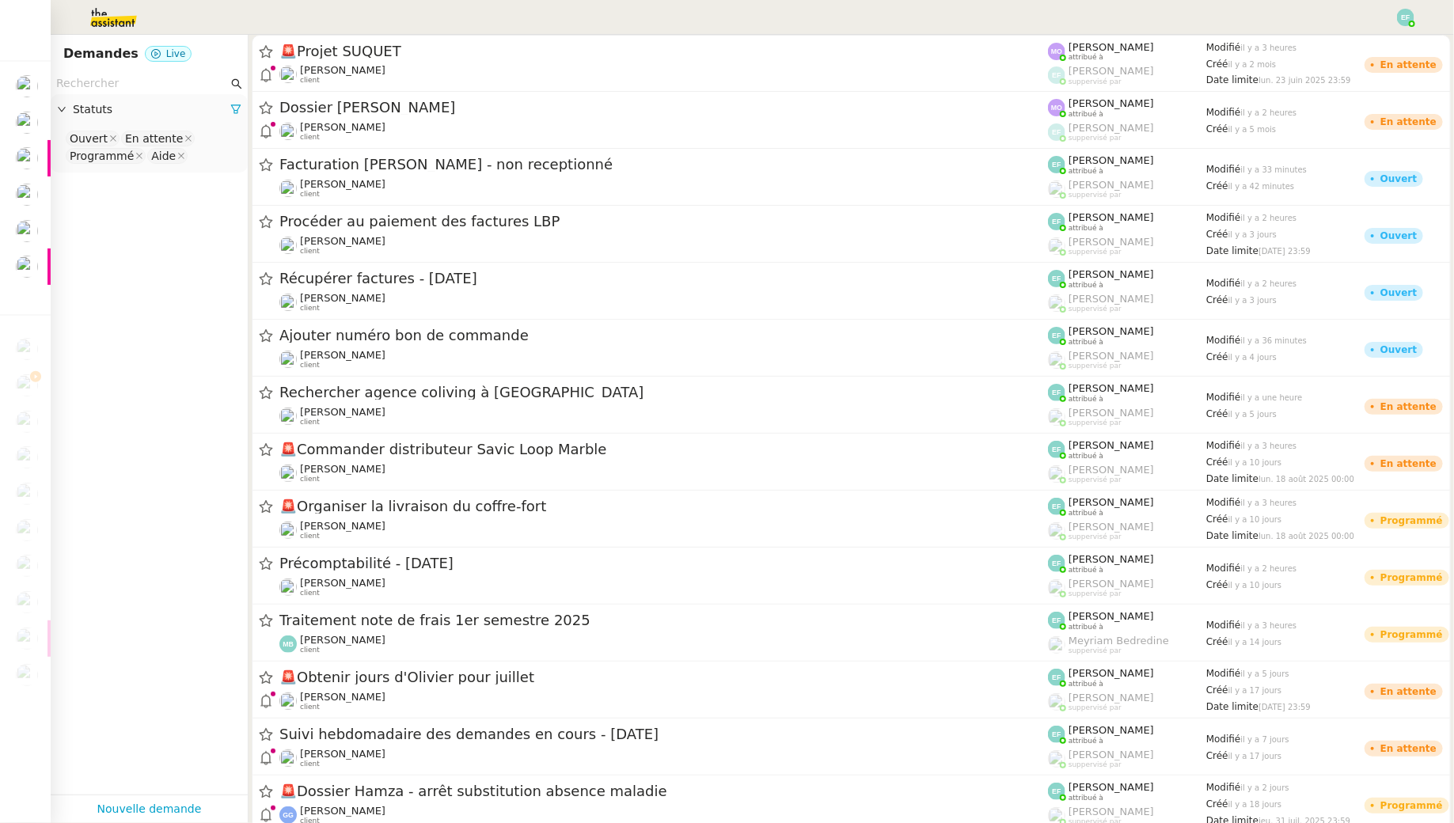
click at [93, 16] on img at bounding box center [101, 17] width 123 height 35
click at [98, 74] on nz-input-group at bounding box center [149, 83] width 197 height 21
click at [101, 80] on input "text" at bounding box center [142, 83] width 172 height 18
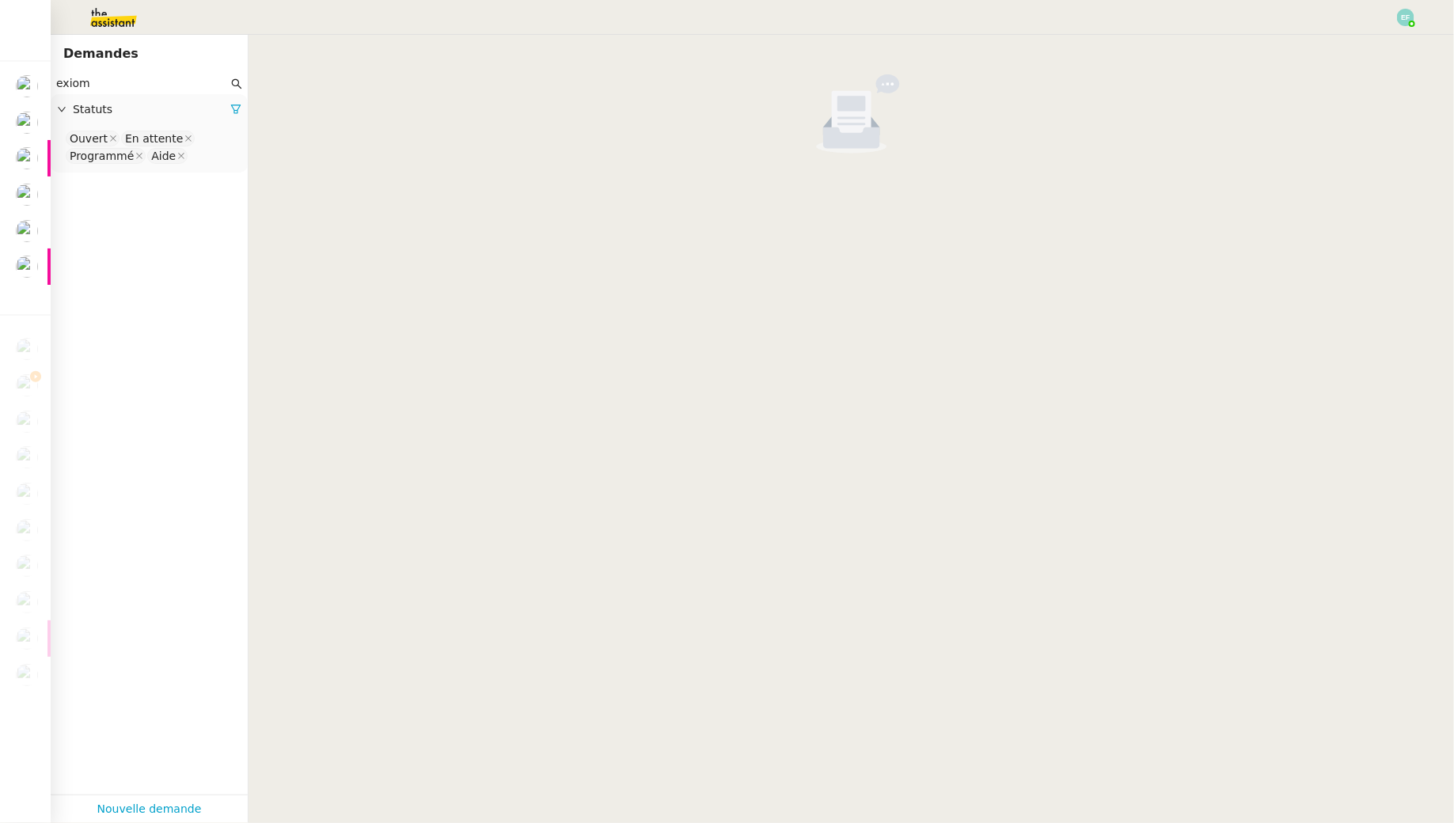
type input "exiom"
click at [200, 161] on nz-select-top-control "Ouvert En attente Programmé Aide" at bounding box center [149, 147] width 172 height 37
type input "ter"
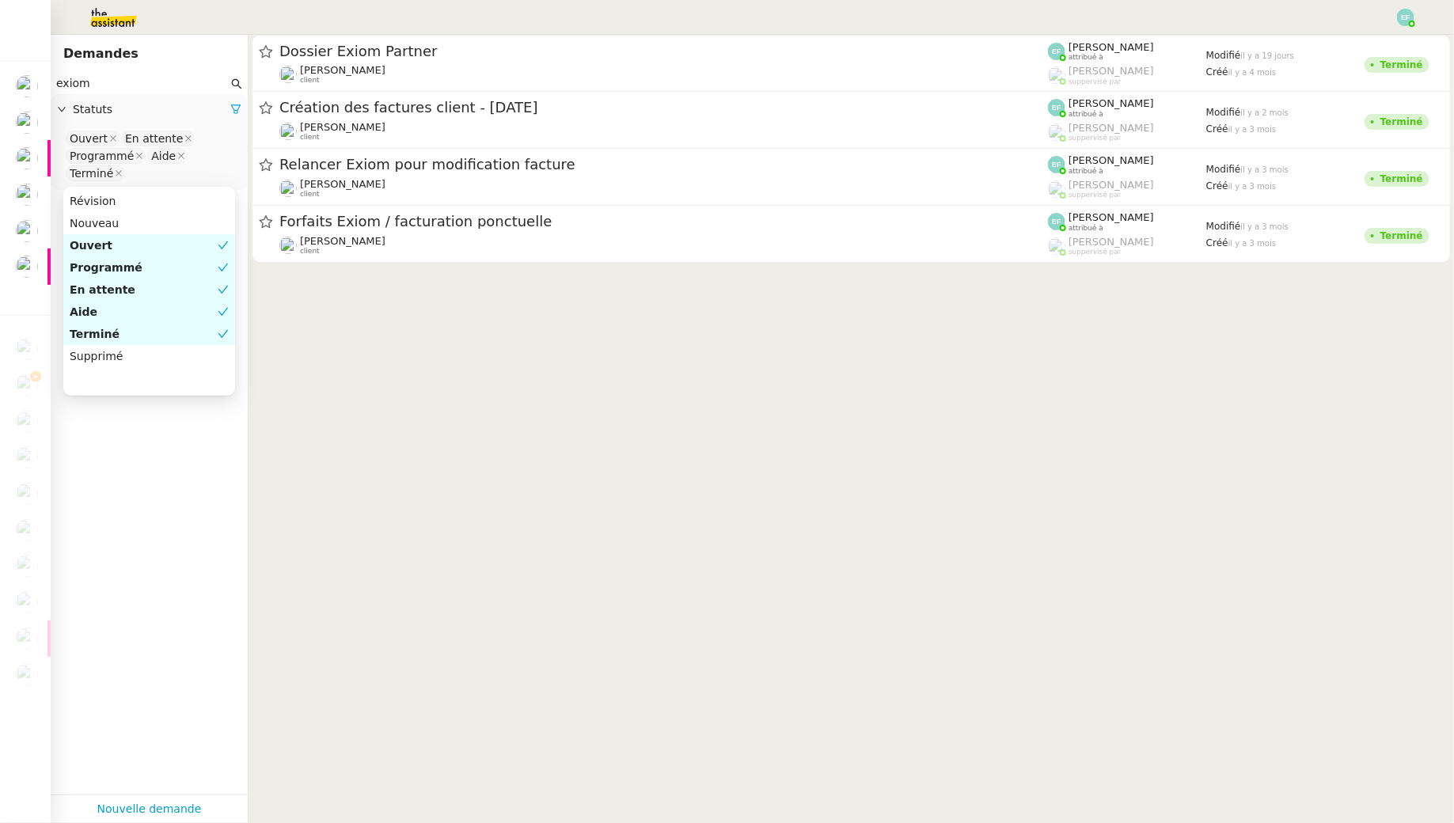
click at [403, 285] on cdk-virtual-scroll-viewport "Dossier Exiom Partner Florent Seiler client Emelyne Foussier attribué à Romane …" at bounding box center [850, 429] width 1205 height 788
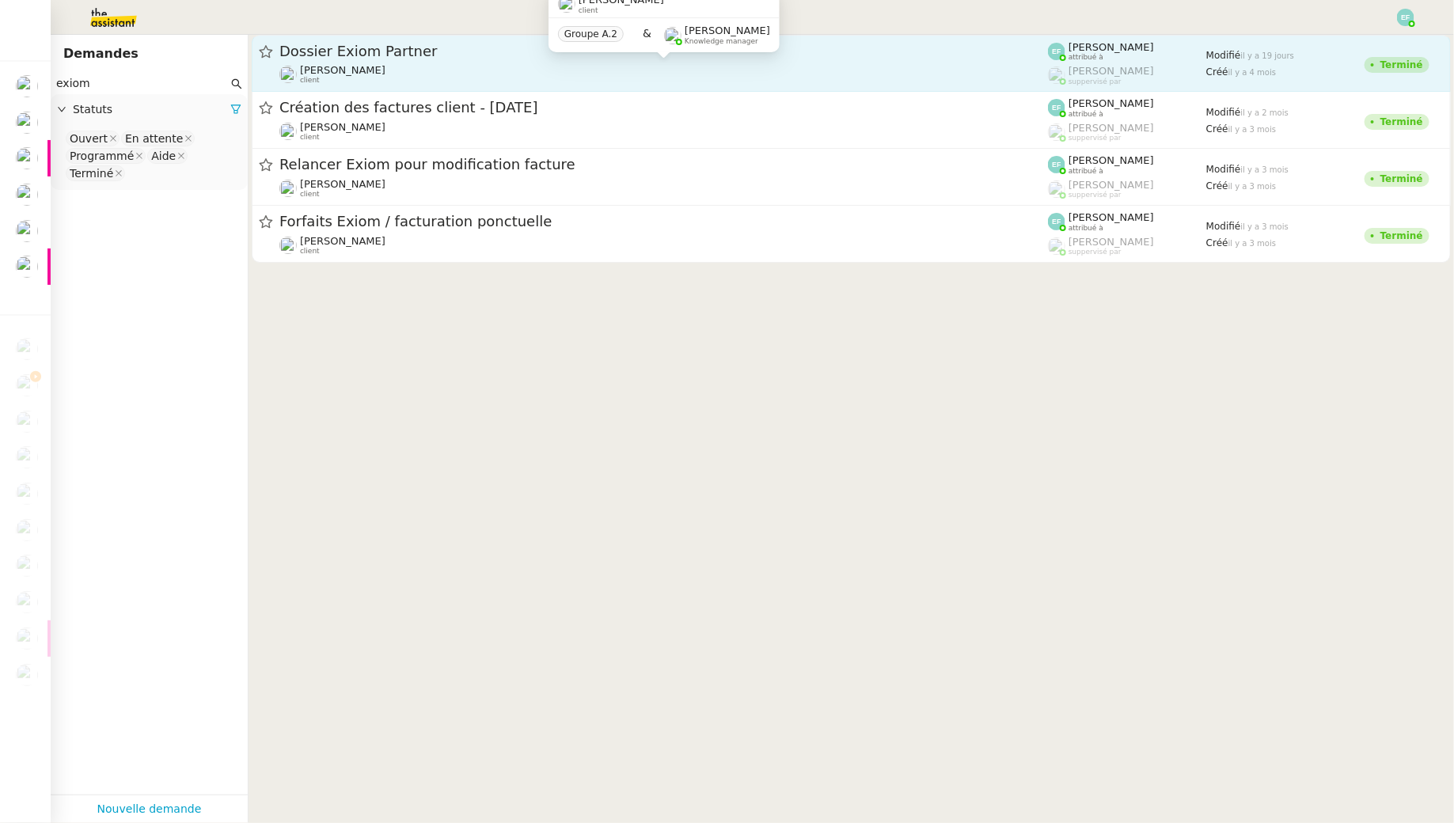
click at [460, 64] on div "Florent Seiler client" at bounding box center [663, 74] width 768 height 21
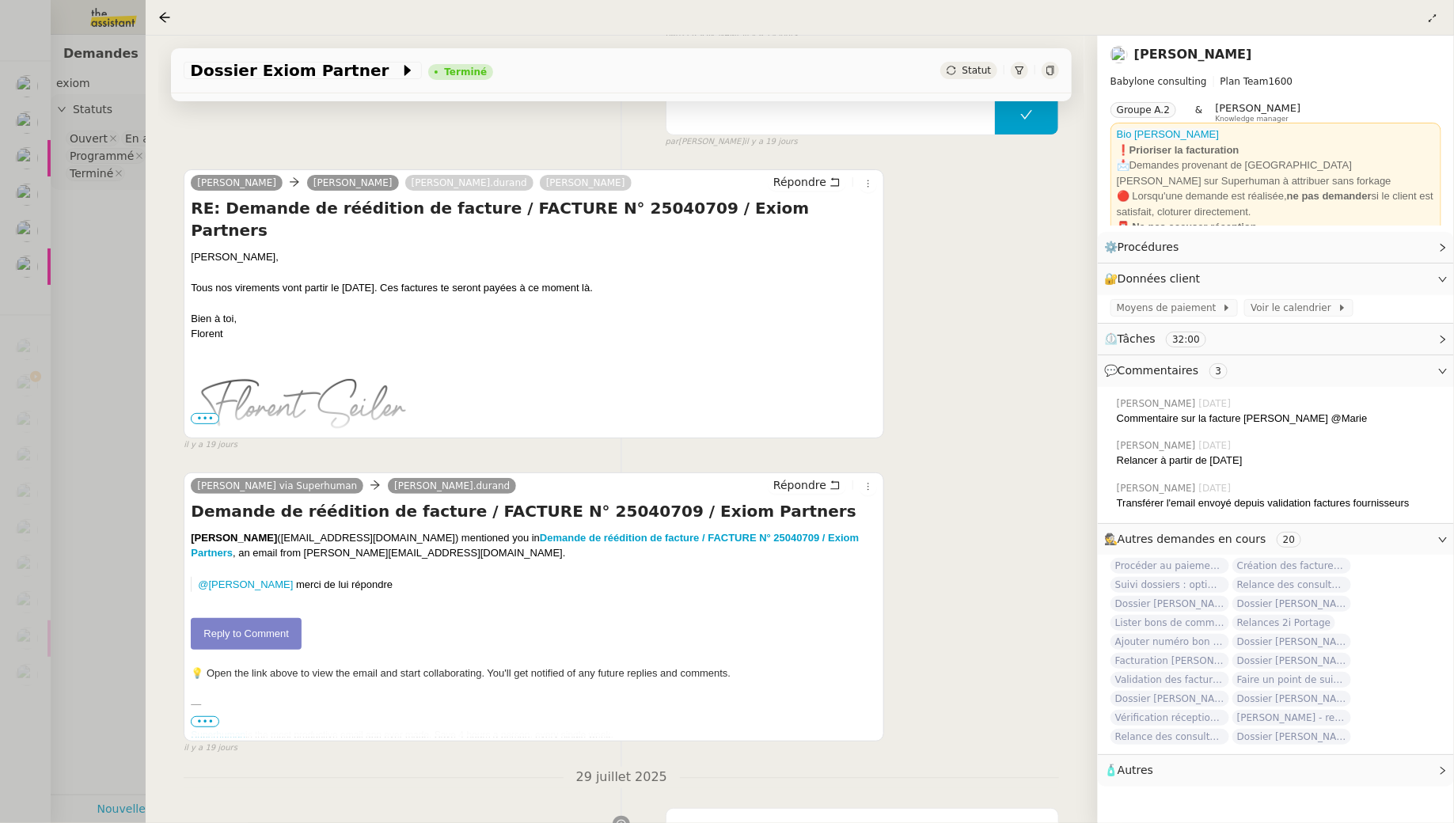
scroll to position [374, 0]
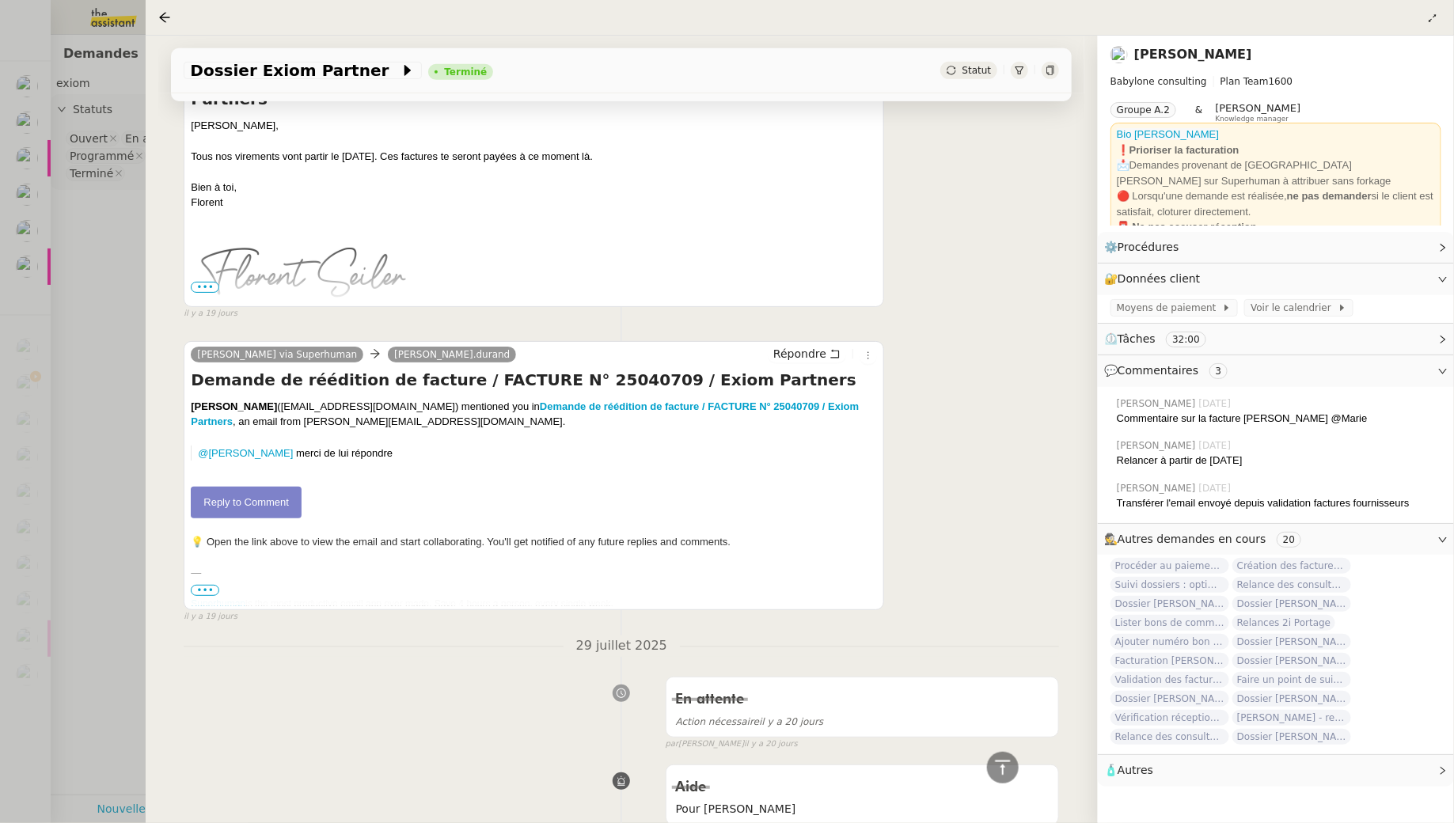
click at [259, 508] on link "Reply to Comment" at bounding box center [246, 503] width 111 height 32
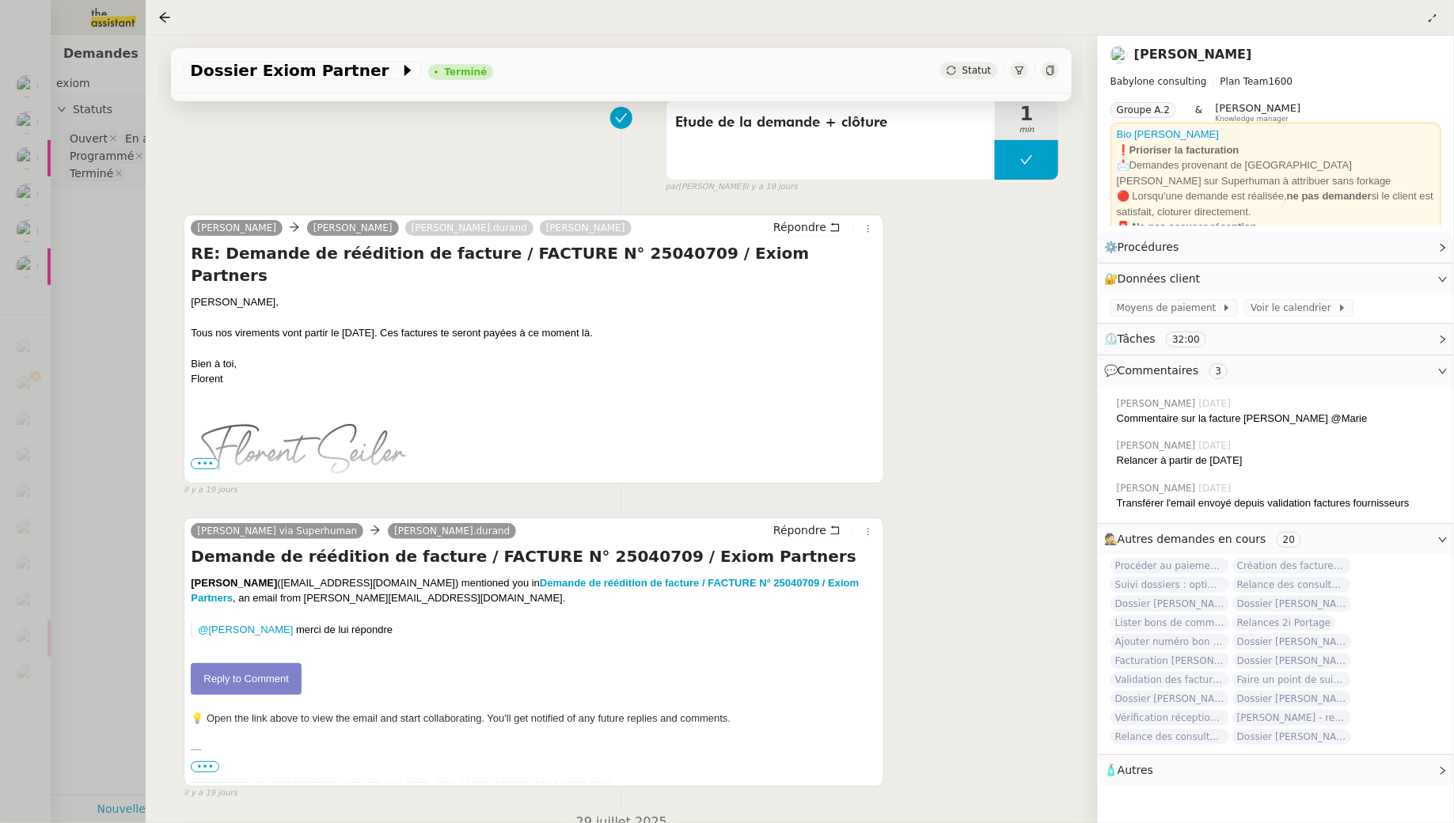
scroll to position [195, 0]
click at [241, 676] on link "Reply to Comment" at bounding box center [246, 682] width 111 height 32
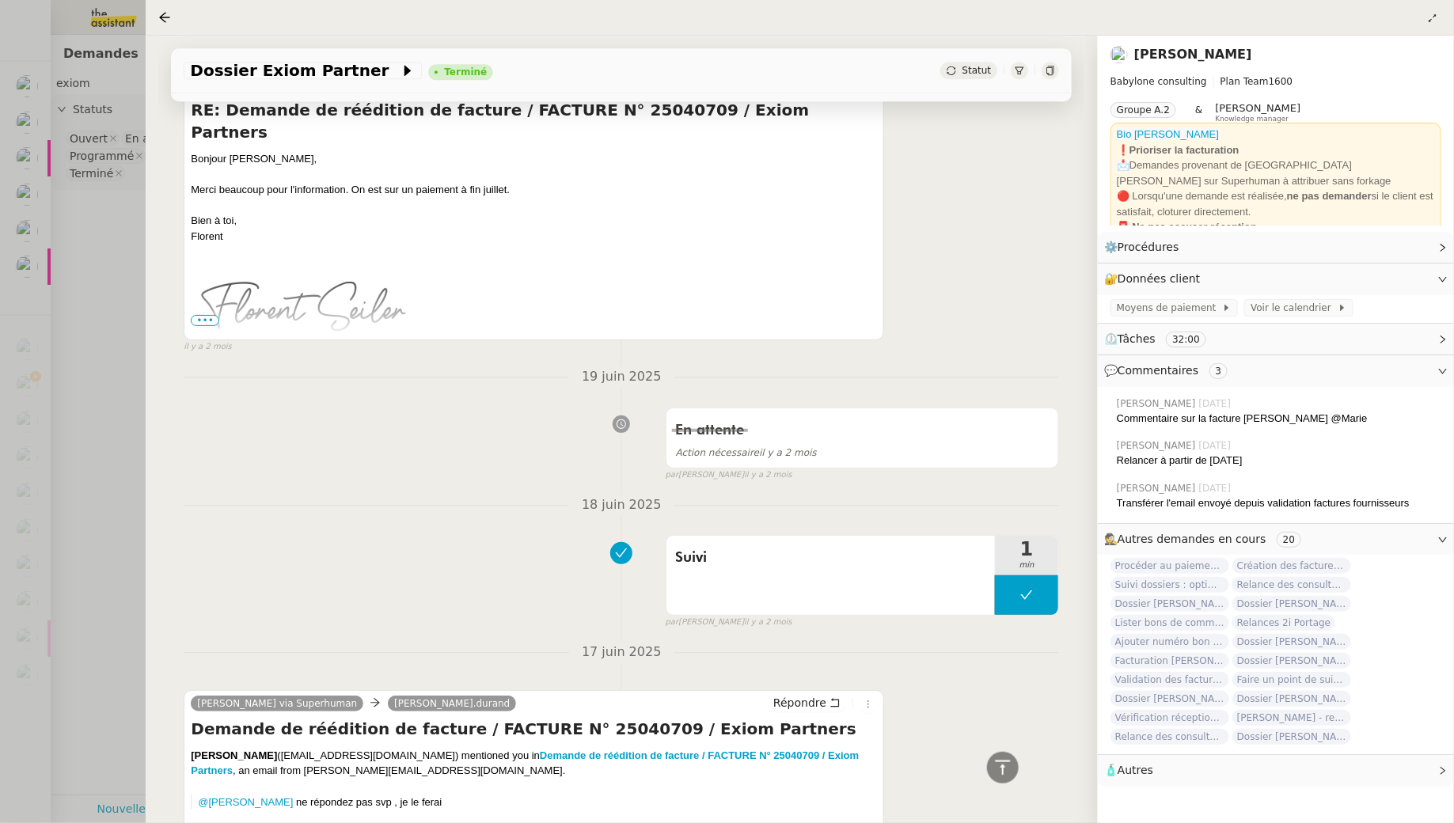
scroll to position [0, 0]
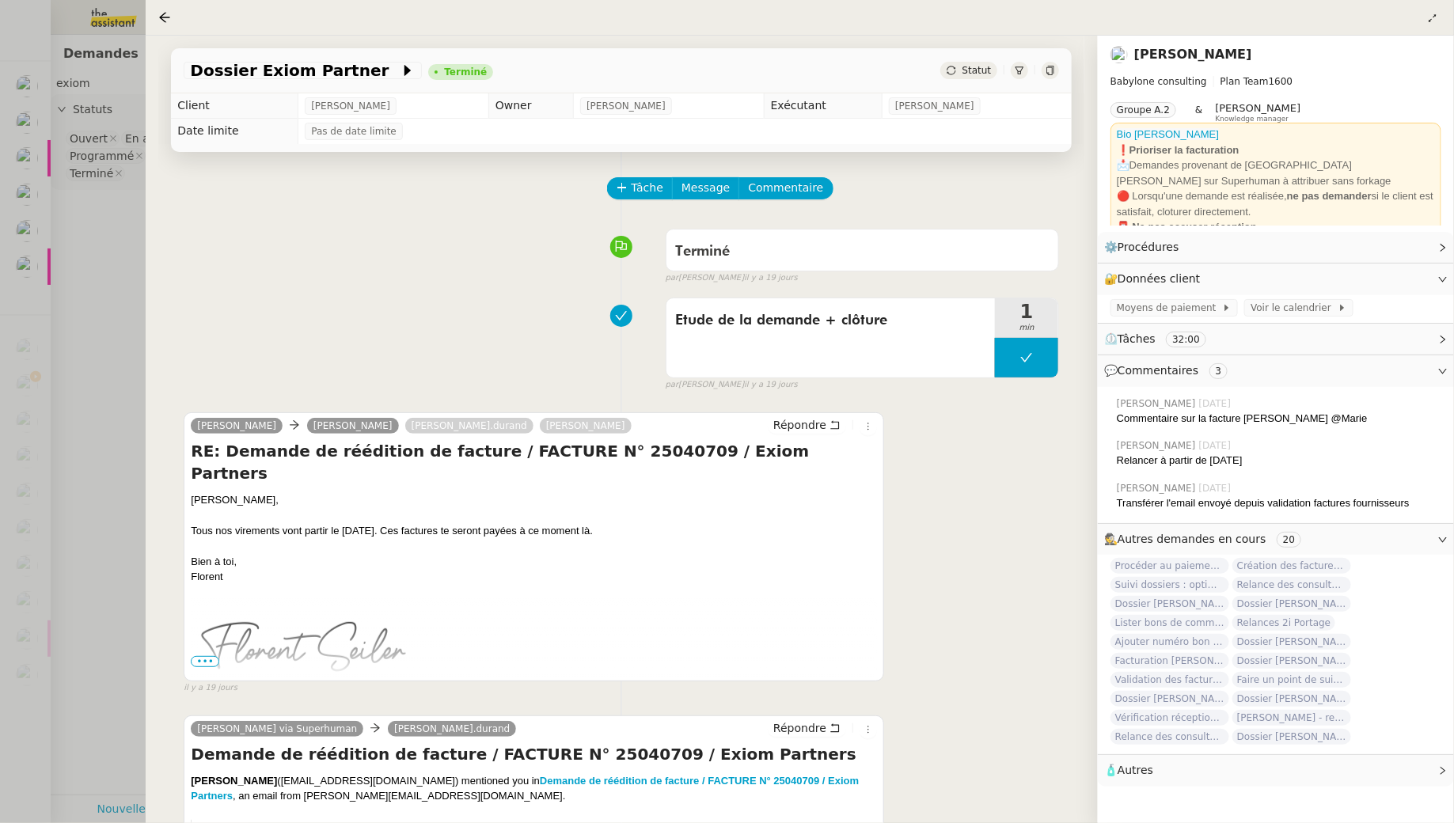
click at [108, 272] on div at bounding box center [727, 411] width 1454 height 823
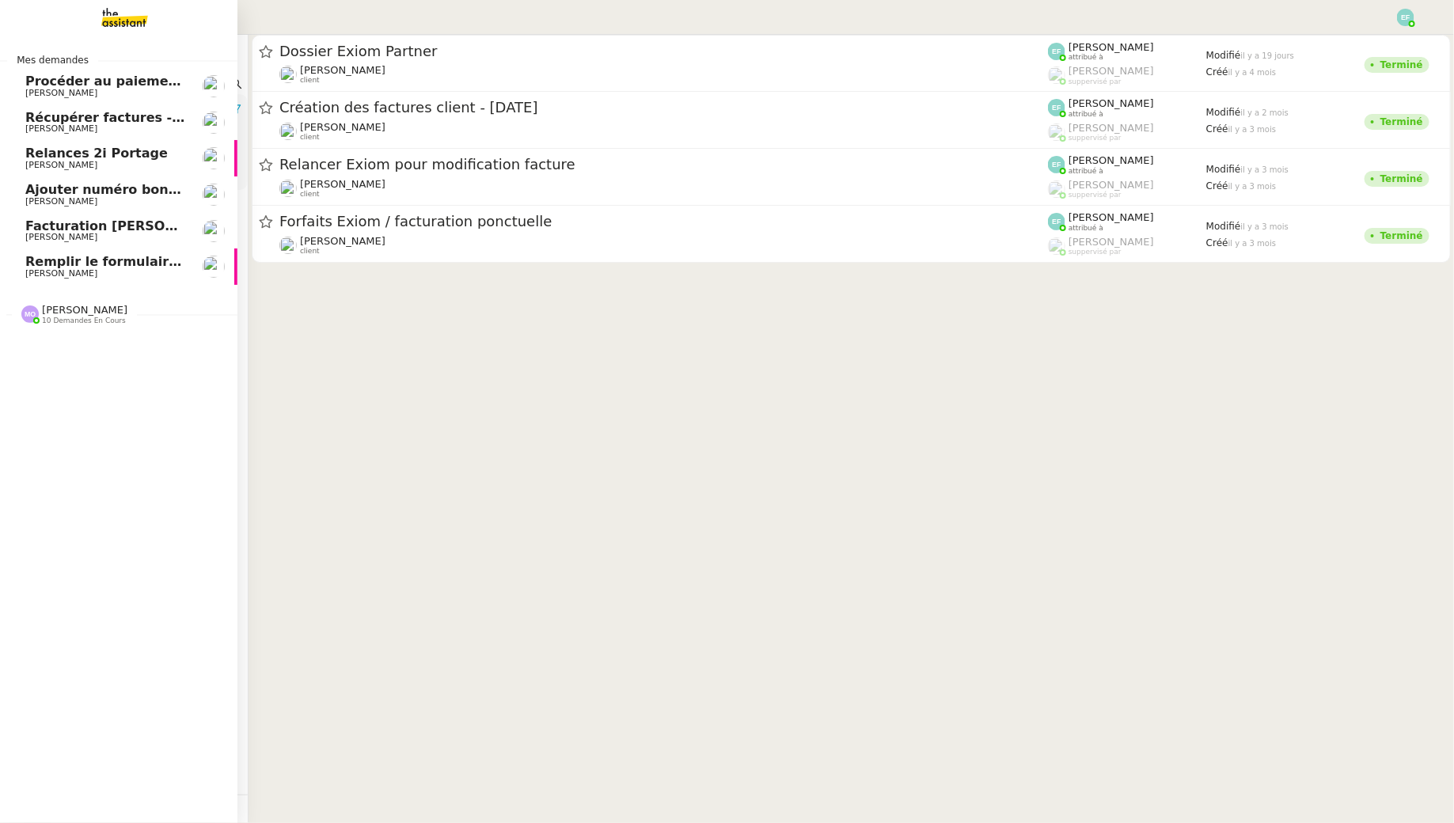
click at [70, 319] on span "10 demandes en cours" at bounding box center [84, 321] width 84 height 9
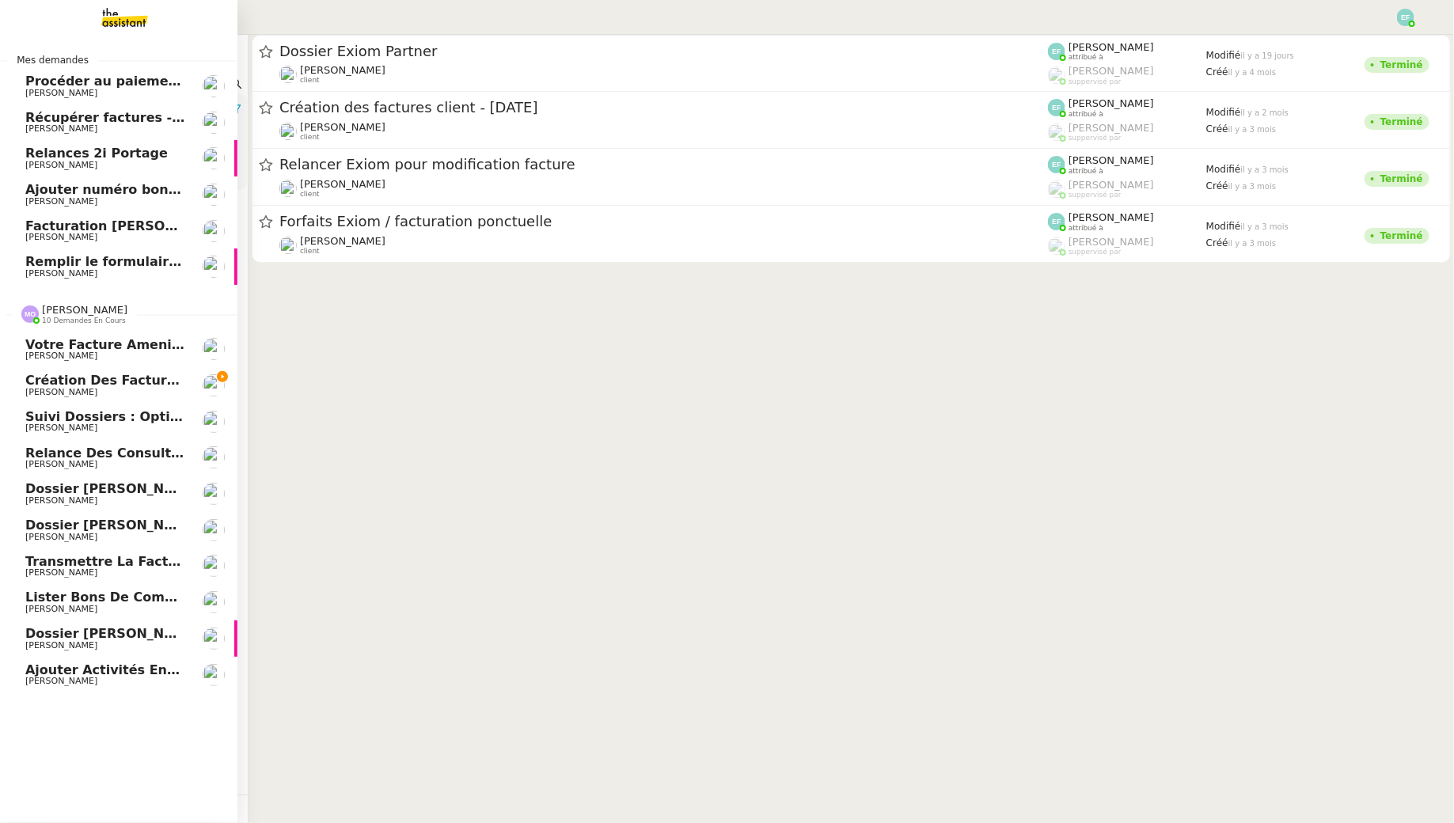
click at [107, 381] on span "Création des factures client - juillet 2025" at bounding box center [174, 380] width 299 height 15
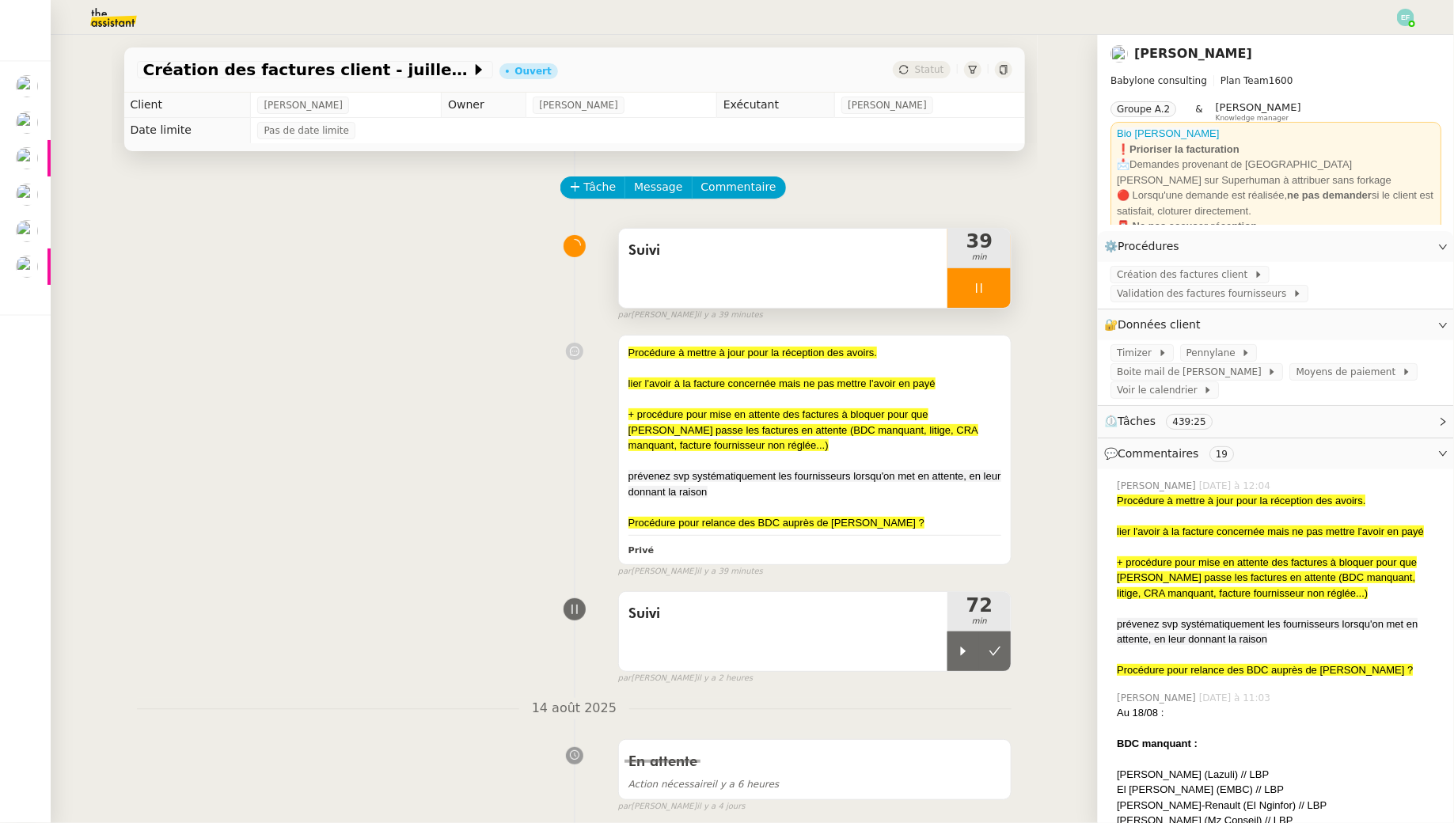
click at [977, 296] on div at bounding box center [978, 288] width 63 height 40
click at [991, 296] on button at bounding box center [995, 288] width 32 height 40
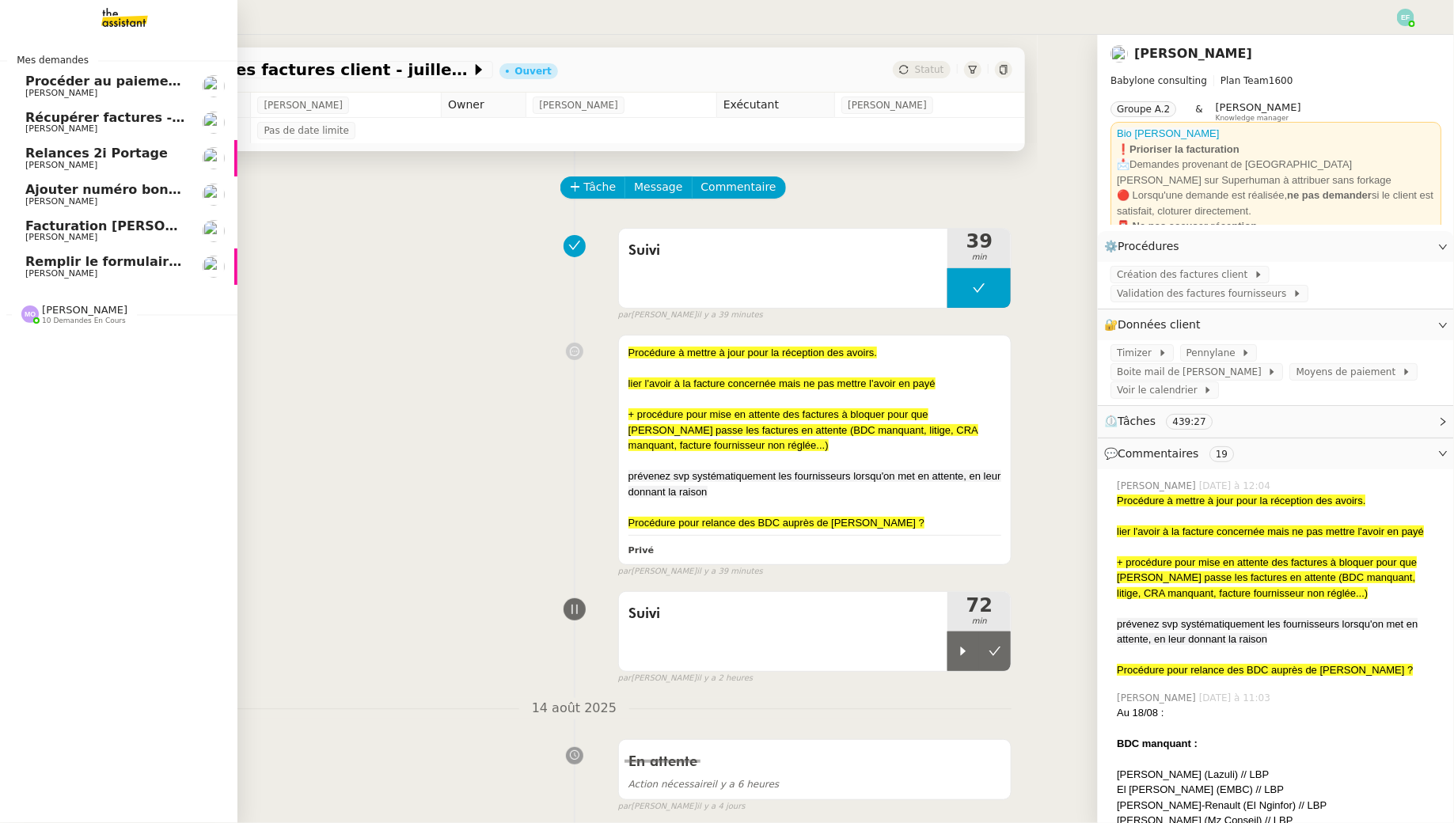
click at [47, 285] on div "[PERSON_NAME] 10 demandes en cours" at bounding box center [118, 308] width 237 height 46
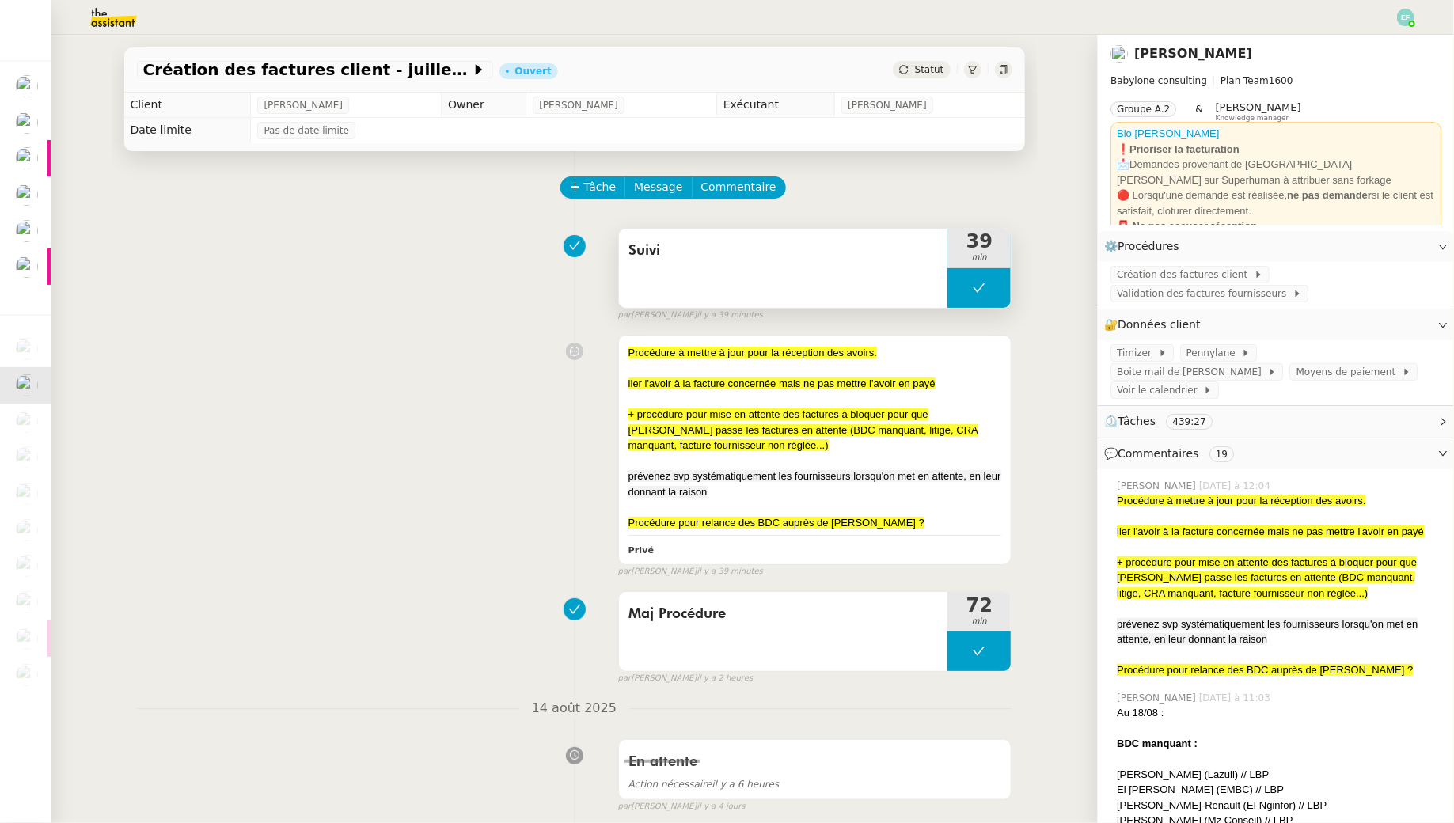
click at [748, 272] on div "Suivi" at bounding box center [783, 268] width 329 height 79
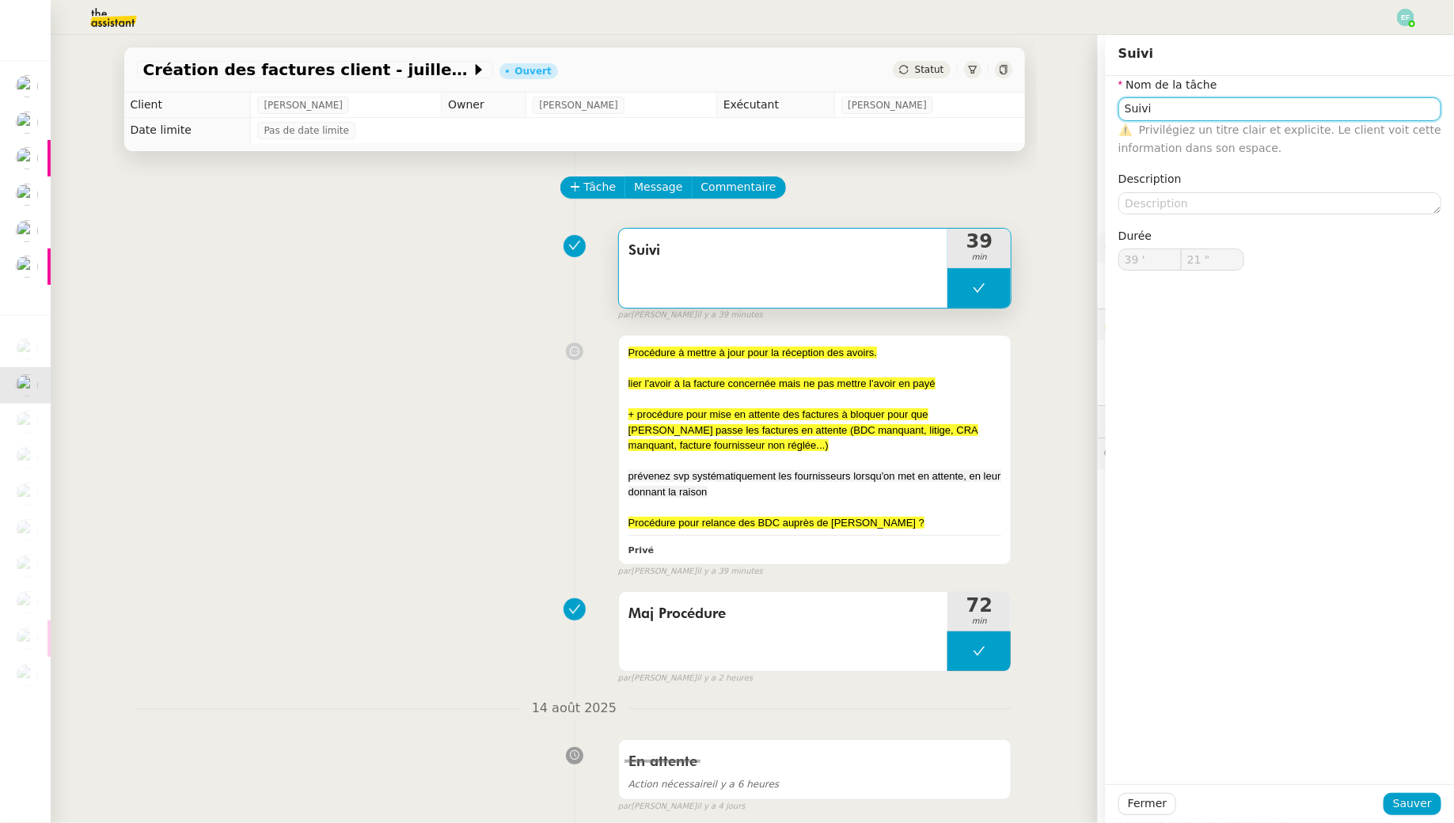
click at [1144, 106] on input "Suivi" at bounding box center [1279, 108] width 323 height 23
type input "M"
type input "Suivi des procédures pour mise à jour"
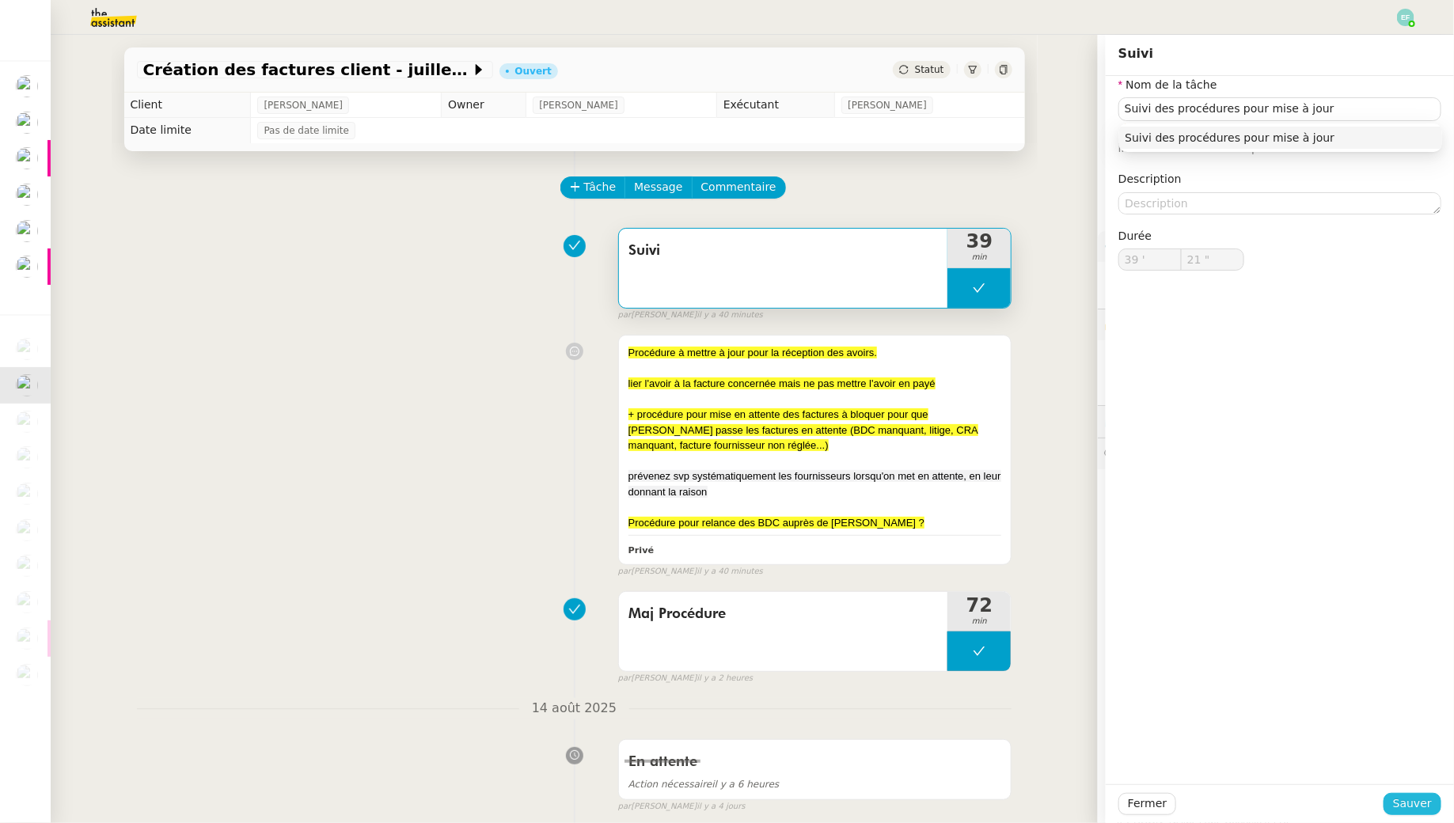
click at [1411, 808] on span "Sauver" at bounding box center [1412, 804] width 39 height 18
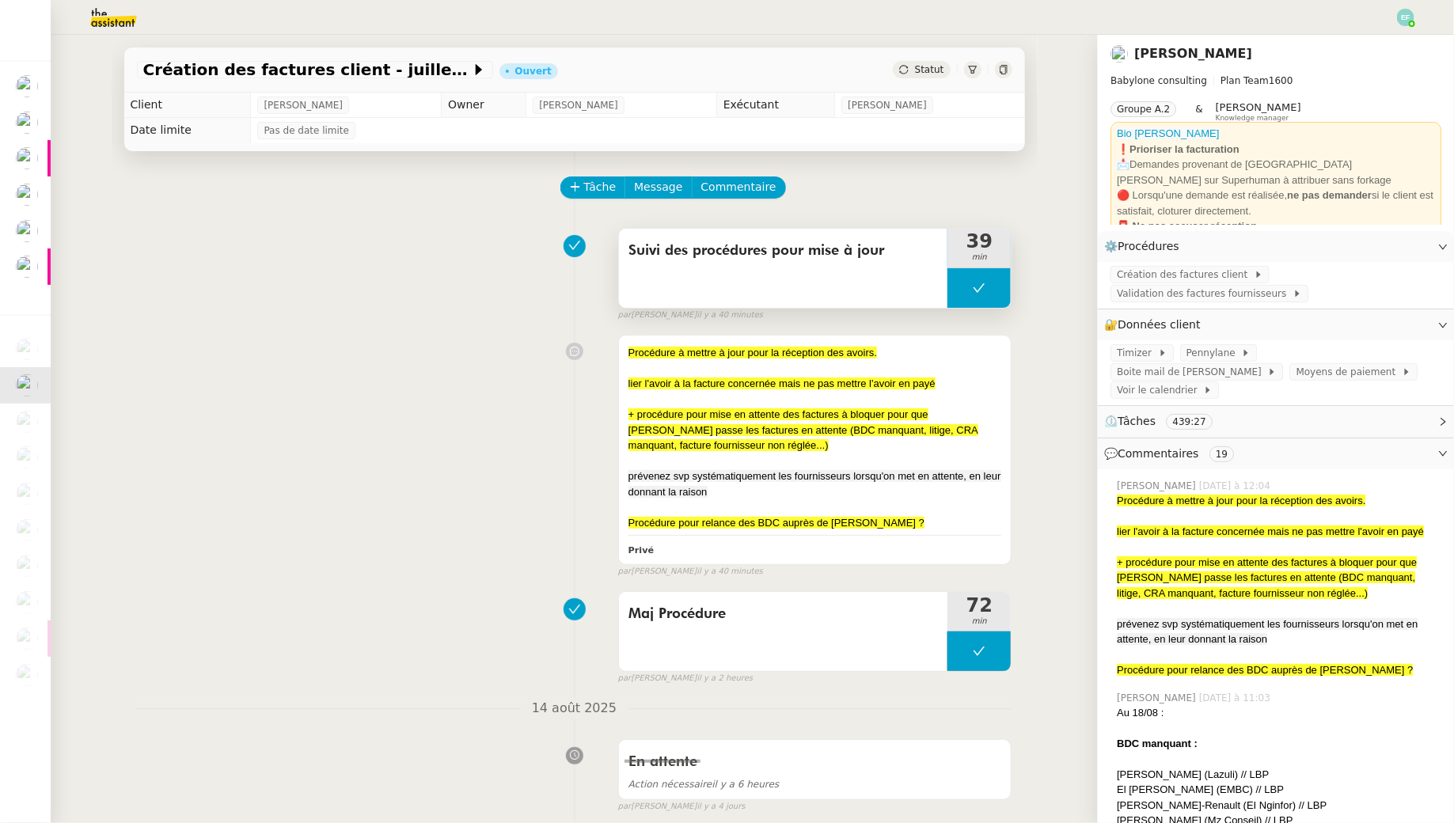
click at [817, 280] on div "Suivi des procédures pour mise à jour" at bounding box center [783, 268] width 329 height 79
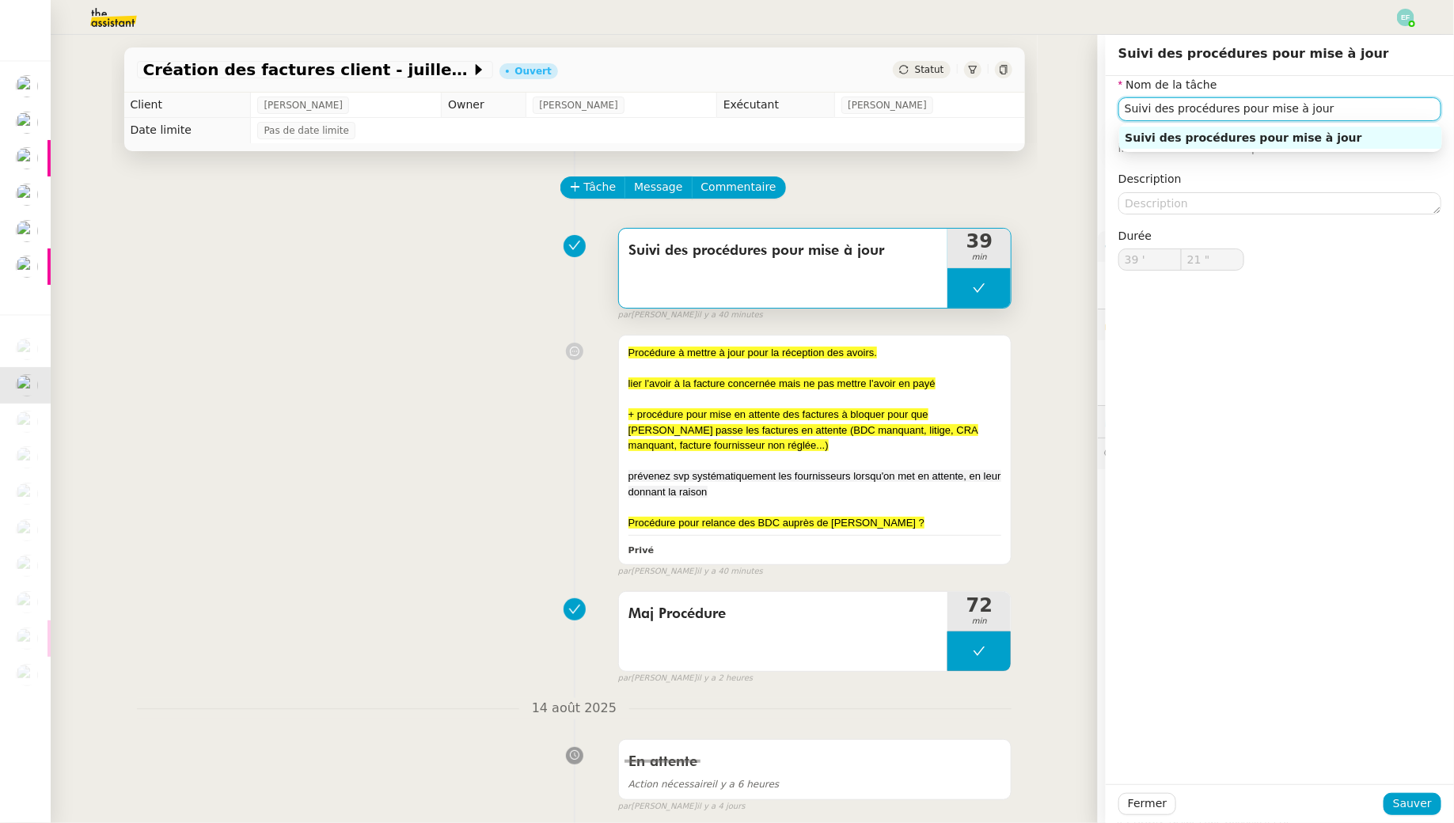
drag, startPoint x: 1325, startPoint y: 108, endPoint x: 1067, endPoint y: 106, distance: 258.0
click at [1068, 106] on app-ticket "Création des factures client - [DATE] Ouvert Statut Client [PERSON_NAME] Owner …" at bounding box center [752, 429] width 1403 height 788
type input "Suivi des procédures pour mise à jour"
type input "39 '"
type input "21 ""
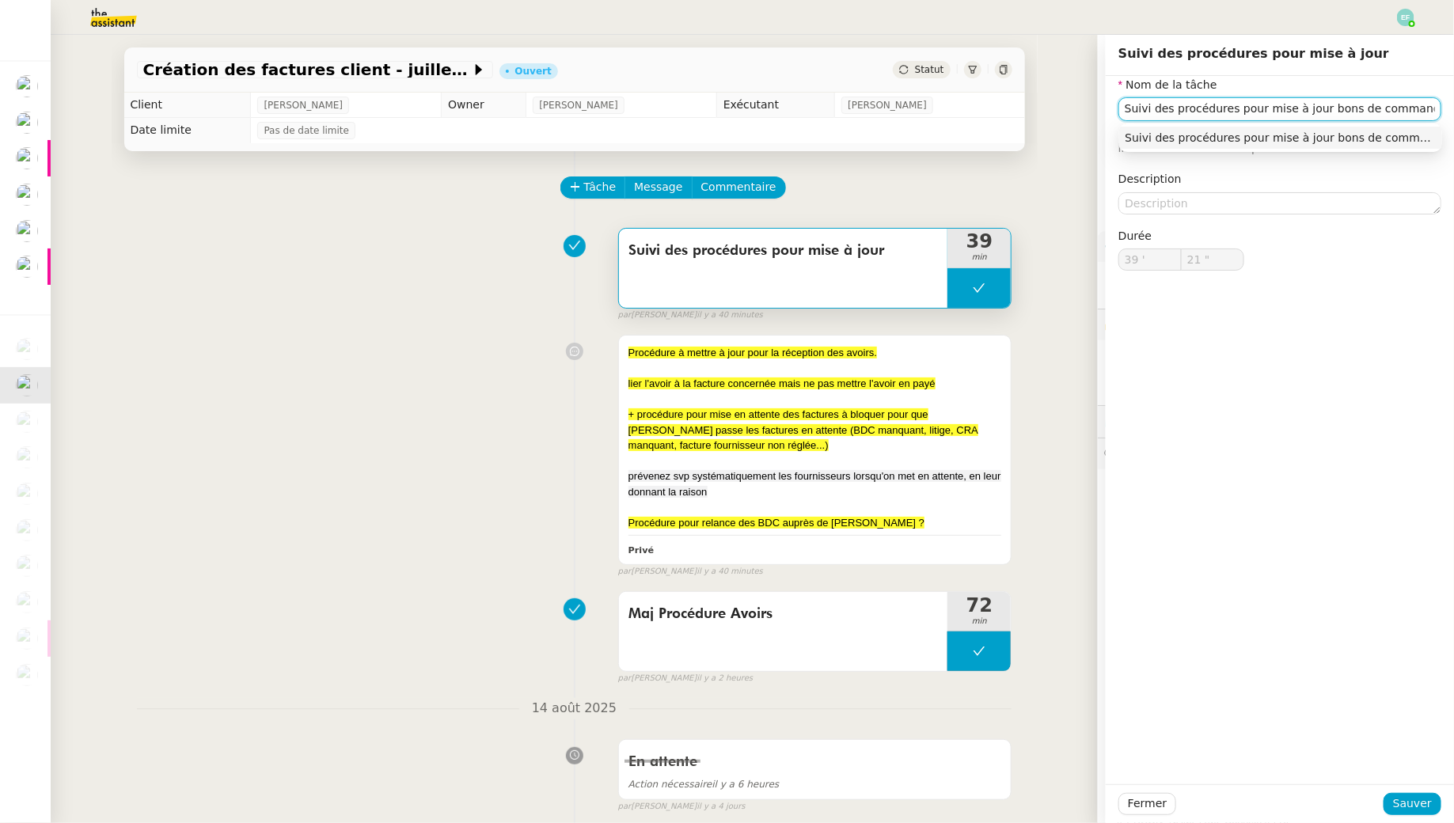
drag, startPoint x: 1428, startPoint y: 112, endPoint x: 1318, endPoint y: 114, distance: 110.0
click at [1318, 114] on input "Suivi des procédures pour mise à jour bons de commande" at bounding box center [1279, 108] width 323 height 23
click at [1168, 110] on input "Suivi des procédures pour mise à jour" at bounding box center [1279, 108] width 323 height 23
click at [1237, 107] on input "Suivi de la procédures pour mise à jour" at bounding box center [1279, 108] width 323 height 23
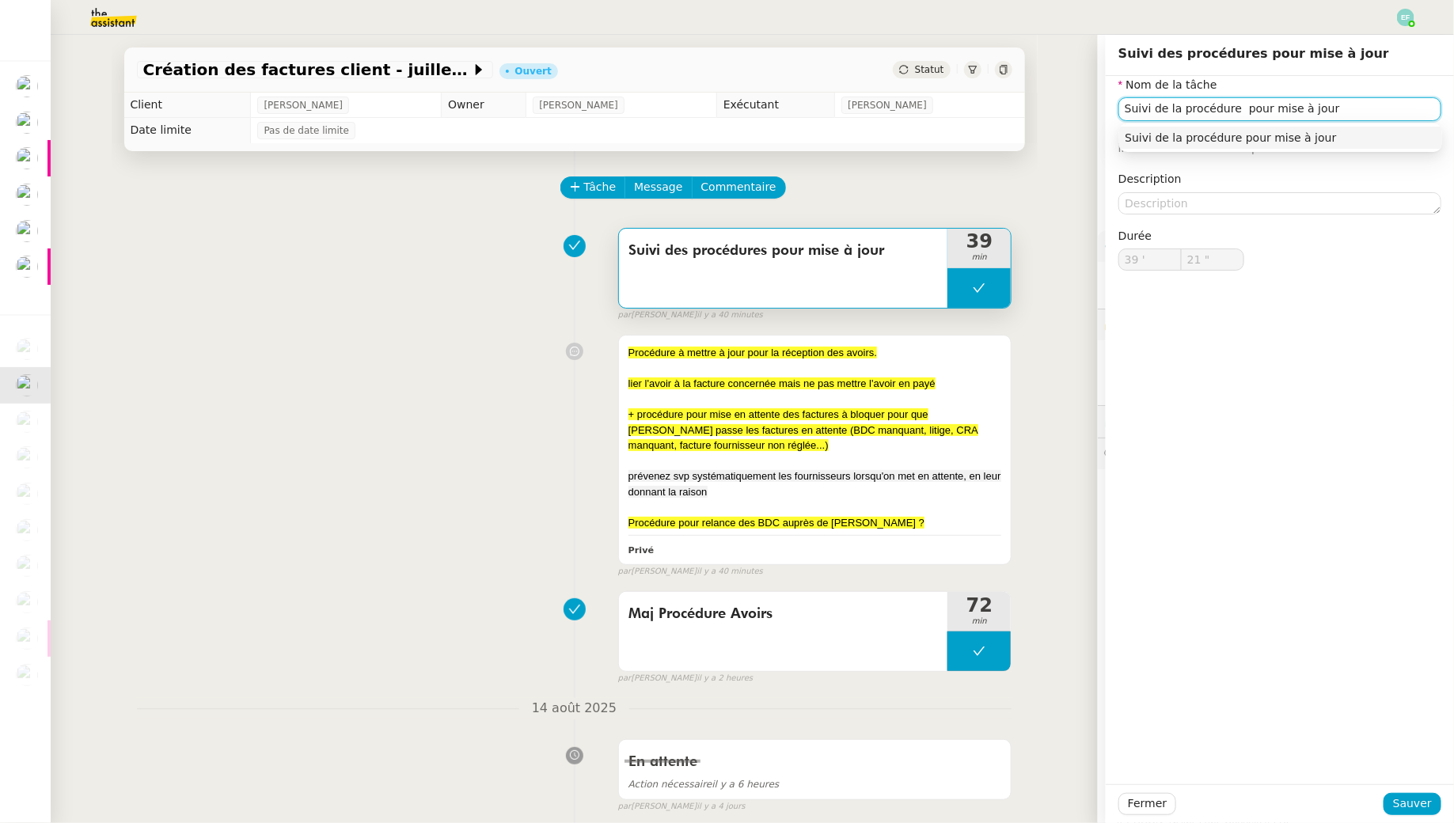
paste input "bons de commande"
click at [1238, 107] on input "Suivi de la procédure bons de commande pour mise à jour" at bounding box center [1279, 108] width 323 height 23
click at [1341, 105] on input "Suivi de la procédure bons de commande pour mise à jour" at bounding box center [1279, 108] width 323 height 23
type input "Suivi de la procédure bons de commande pour mise à jour"
click at [1409, 799] on span "Sauver" at bounding box center [1412, 804] width 39 height 18
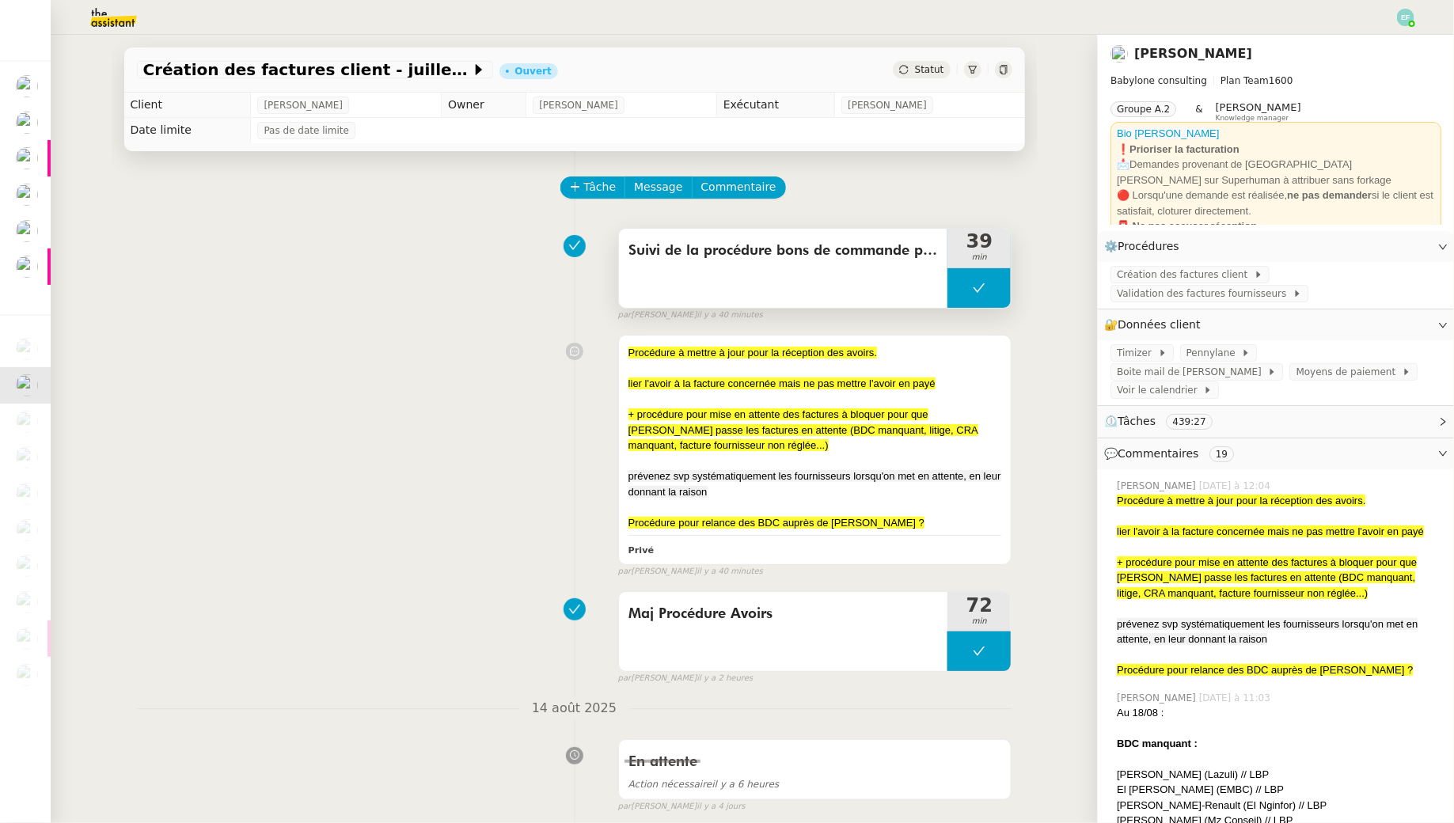
click at [759, 283] on div "Suivi de la procédure bons de commande pour mise à jour" at bounding box center [783, 268] width 329 height 79
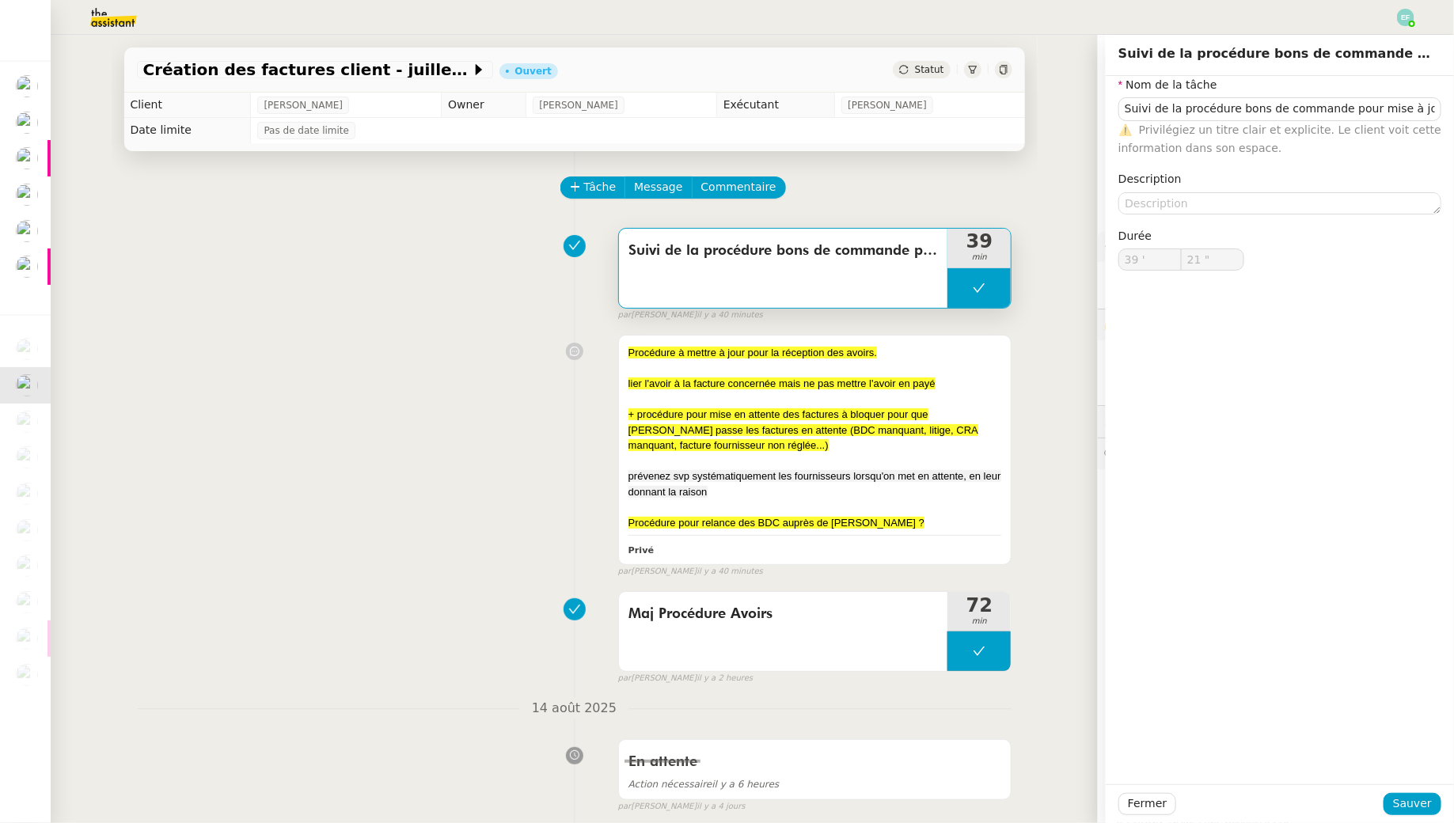
click at [409, 424] on div "Procédure à mettre à jour pour la réception des avoirs. lier l'avoir à la factu…" at bounding box center [574, 453] width 875 height 250
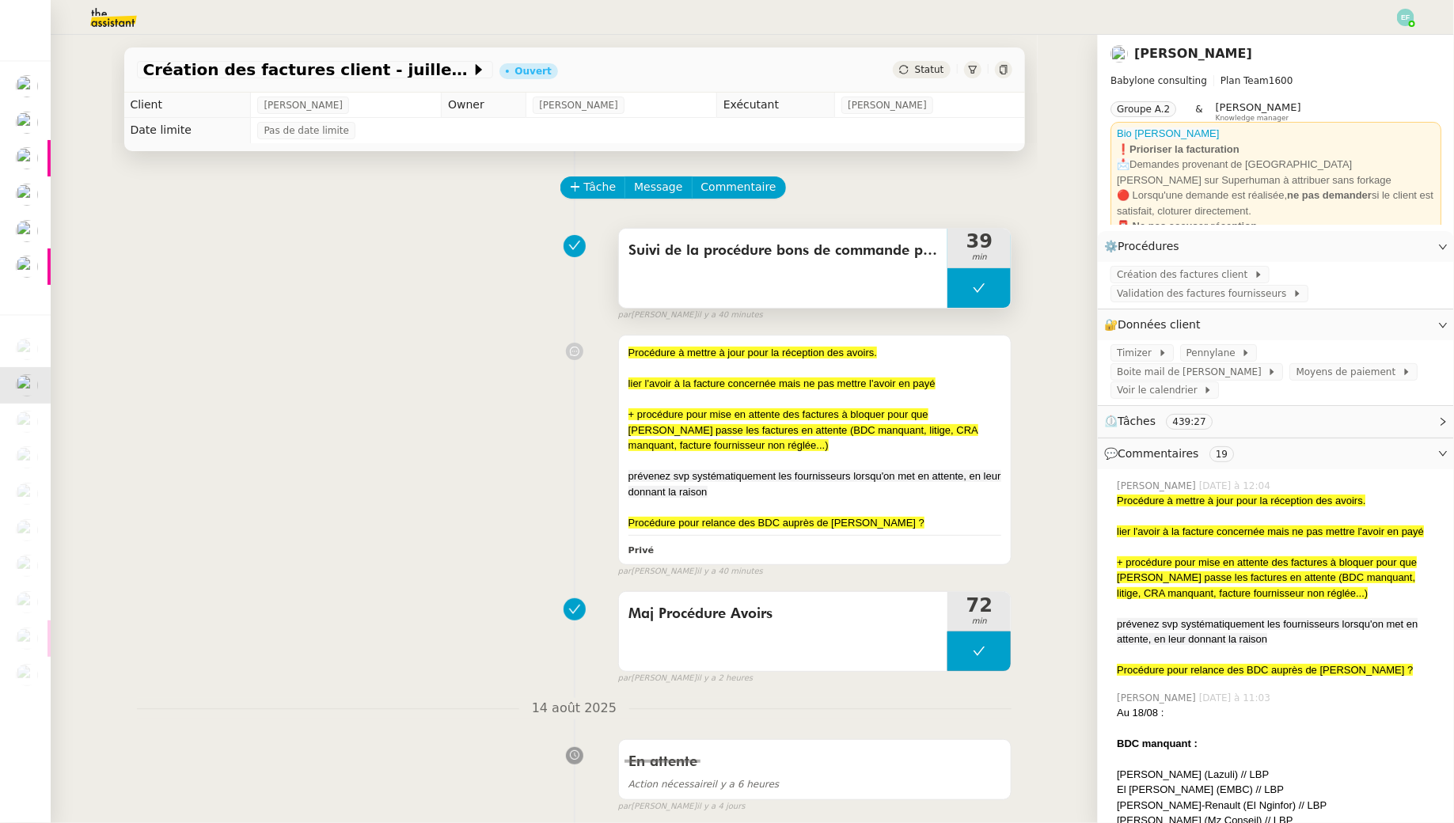
click at [743, 261] on span "Suivi de la procédure bons de commande pour mise à jour" at bounding box center [783, 251] width 310 height 24
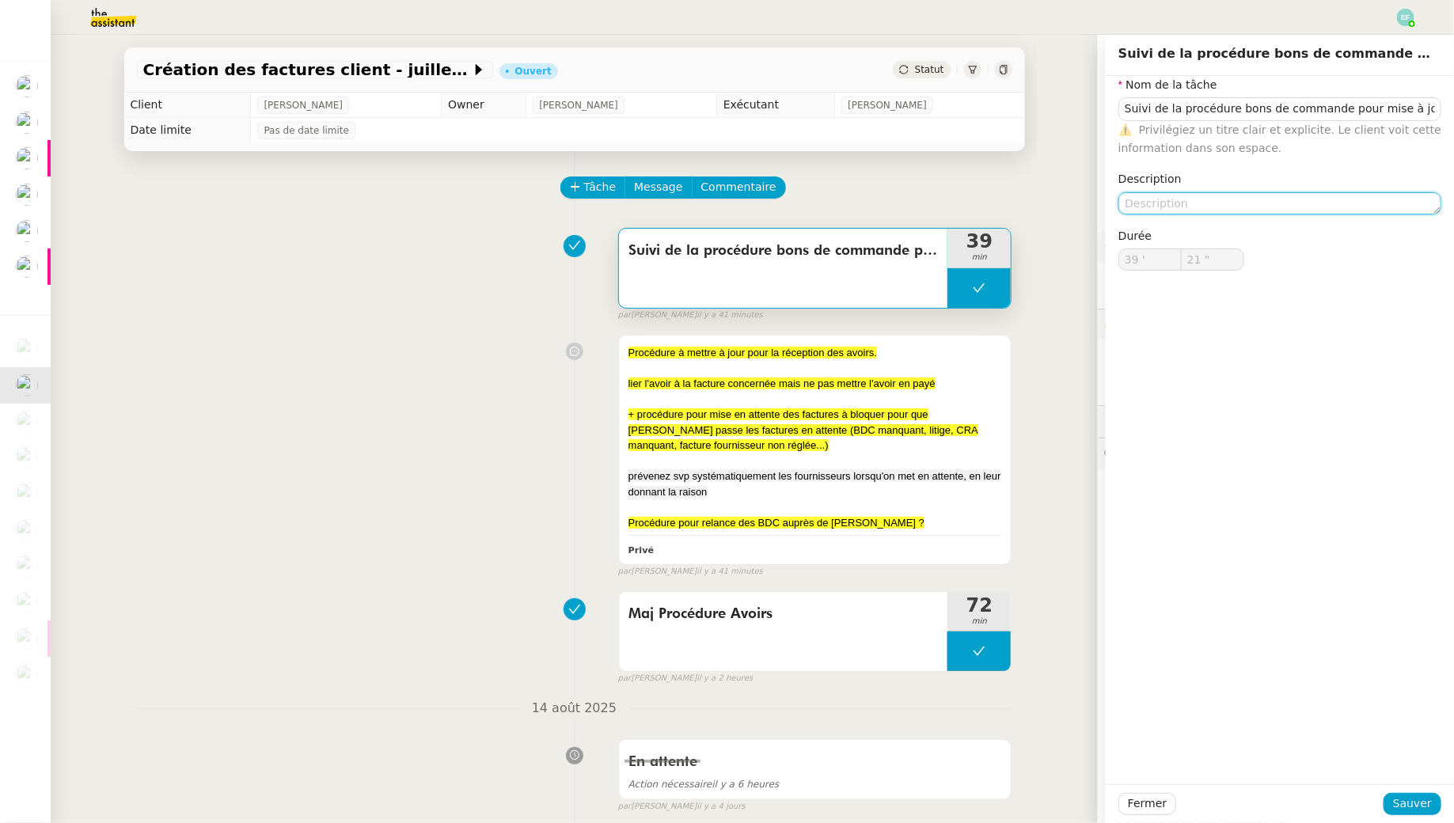
click at [1345, 199] on textarea at bounding box center [1279, 203] width 323 height 22
type textarea "Prise en compte commentaires Pennylane + mise à jour procédure"
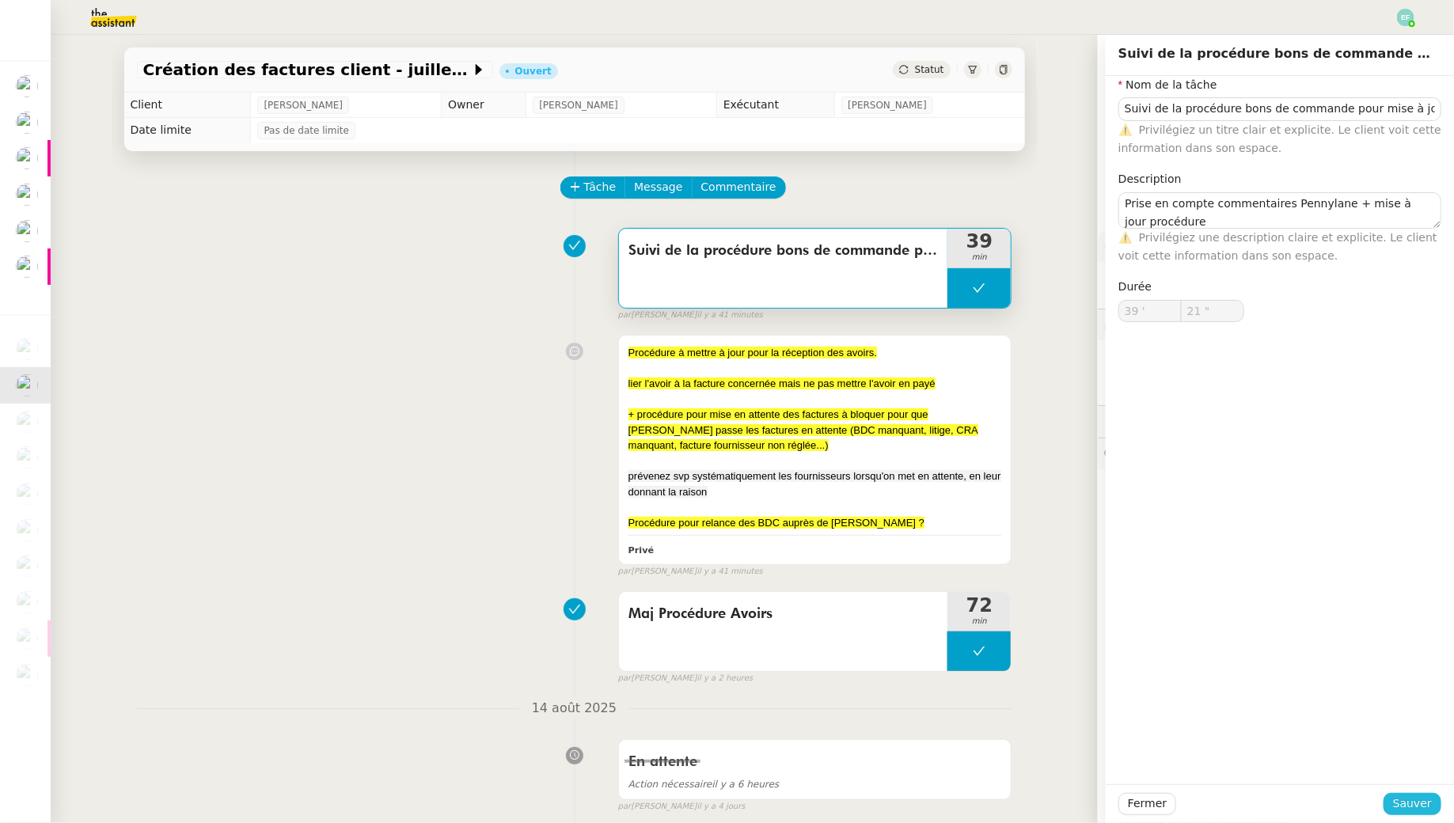
click at [1405, 804] on span "Sauver" at bounding box center [1412, 804] width 39 height 18
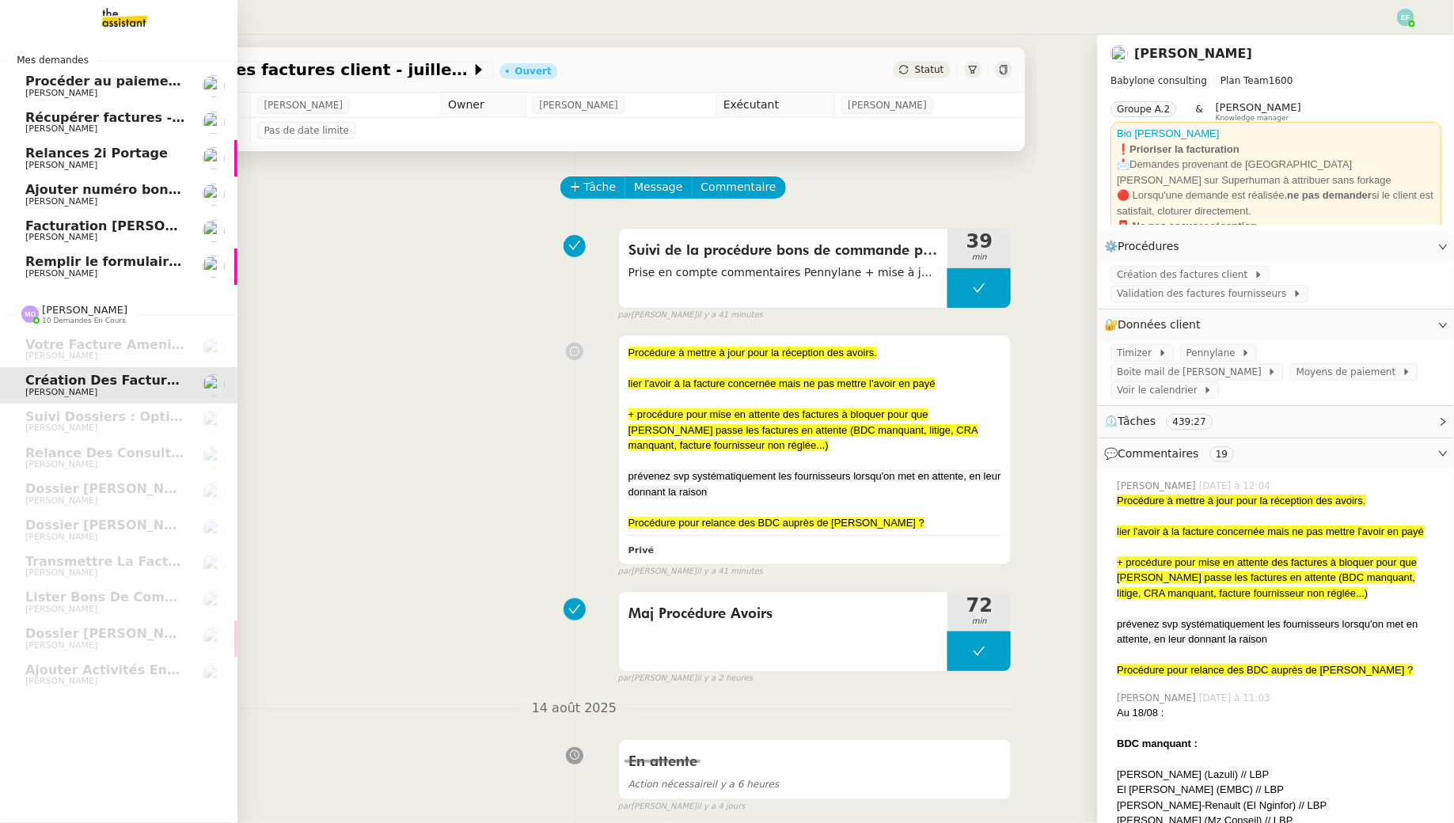
click at [59, 264] on span "Remplir le formulaire de convention de stage" at bounding box center [187, 261] width 324 height 15
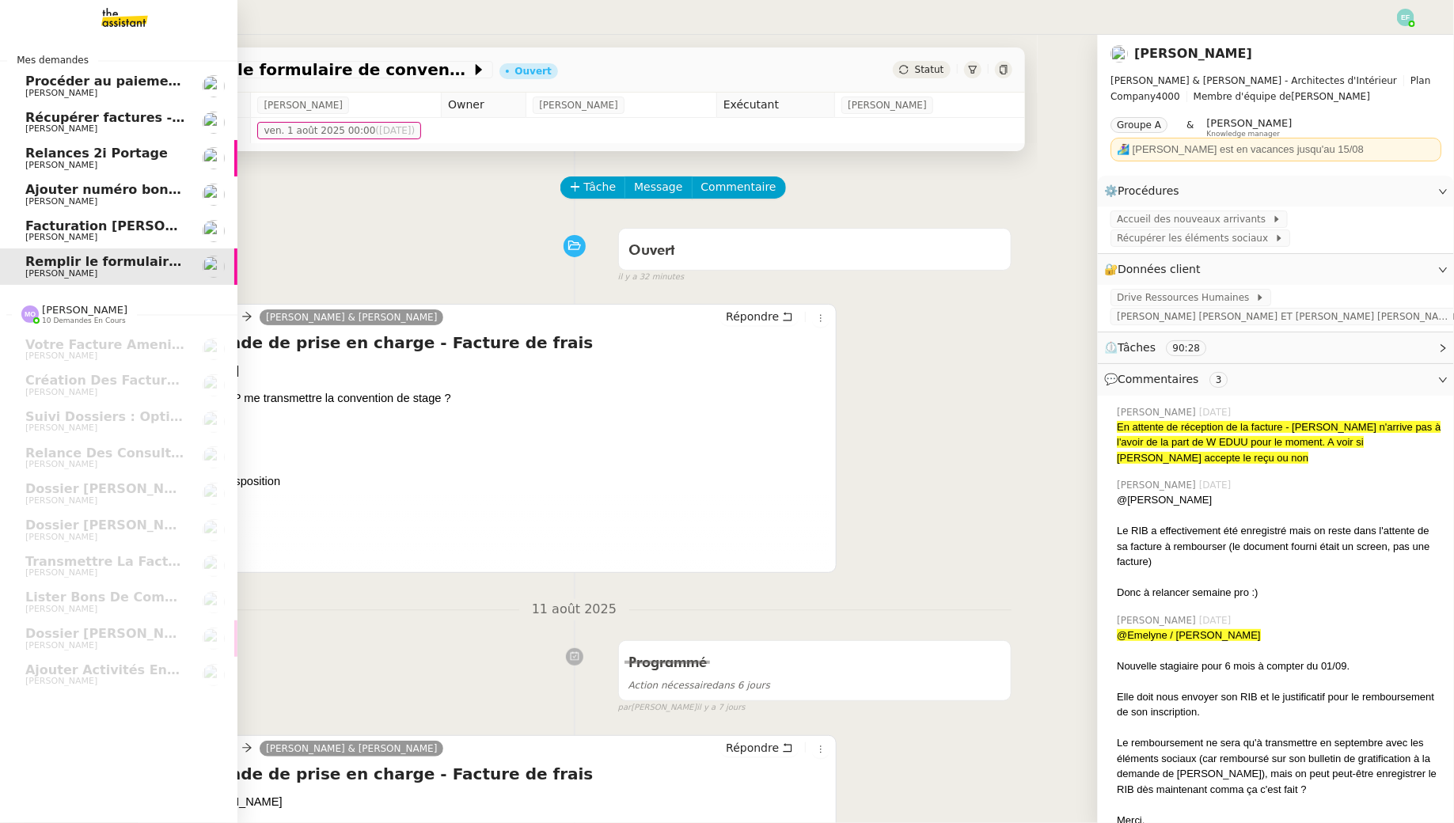
click at [97, 222] on span "Facturation [PERSON_NAME] - non receptionné" at bounding box center [192, 225] width 335 height 15
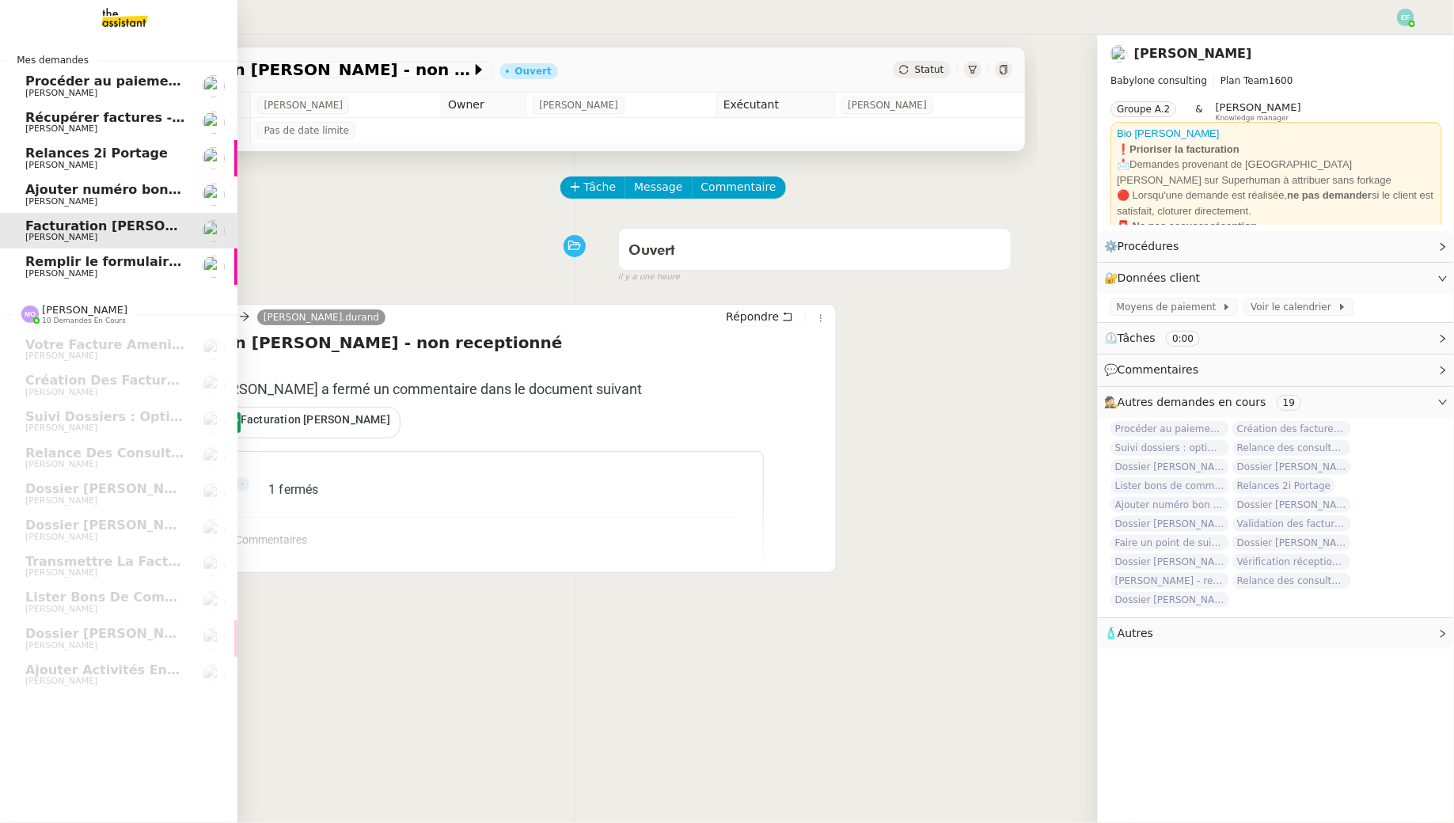
click at [150, 195] on span "Ajouter numéro bon de commande" at bounding box center [149, 189] width 248 height 15
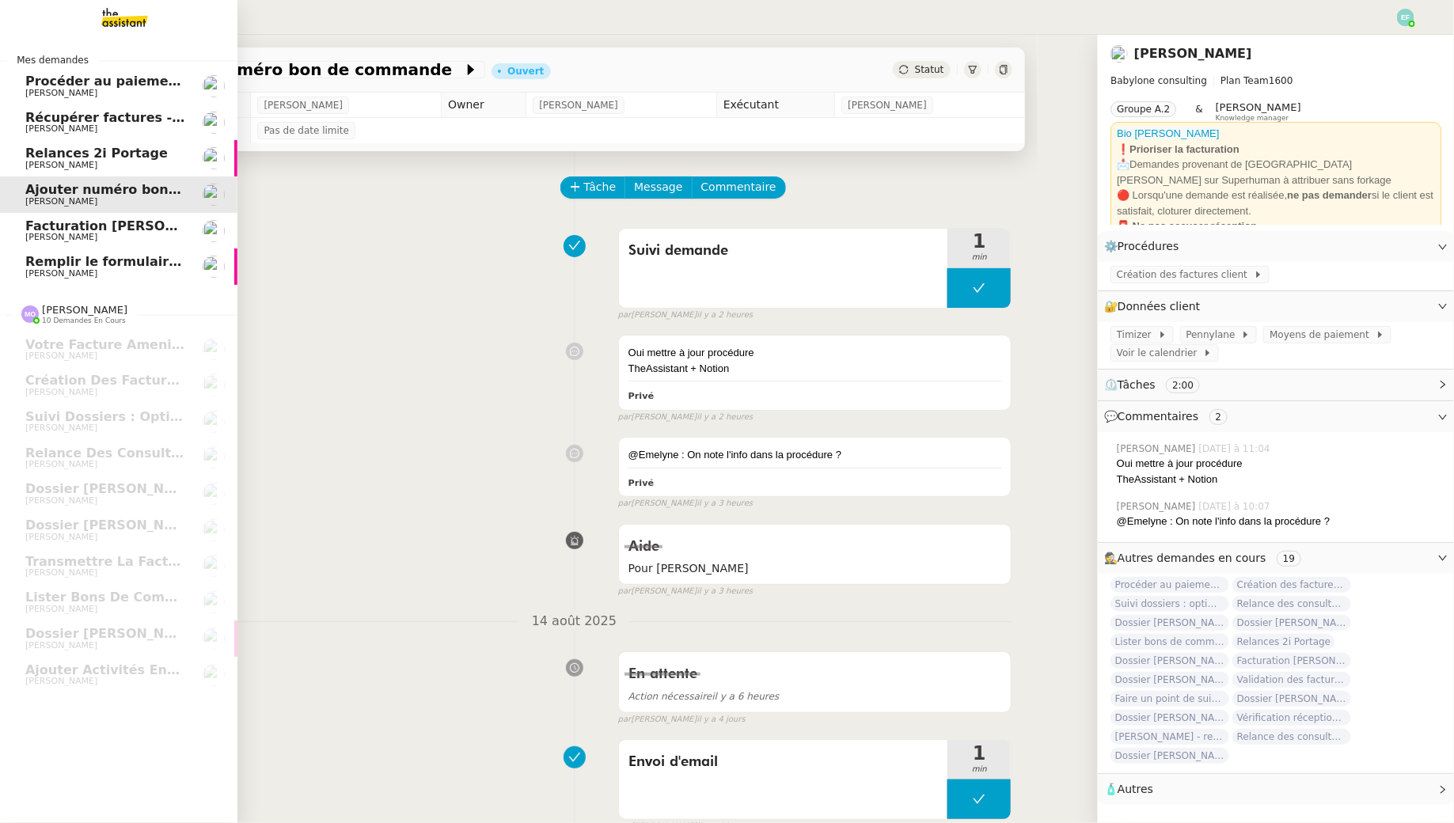
click at [154, 138] on link "Récupérer factures - [DATE] [PERSON_NAME]" at bounding box center [118, 122] width 237 height 36
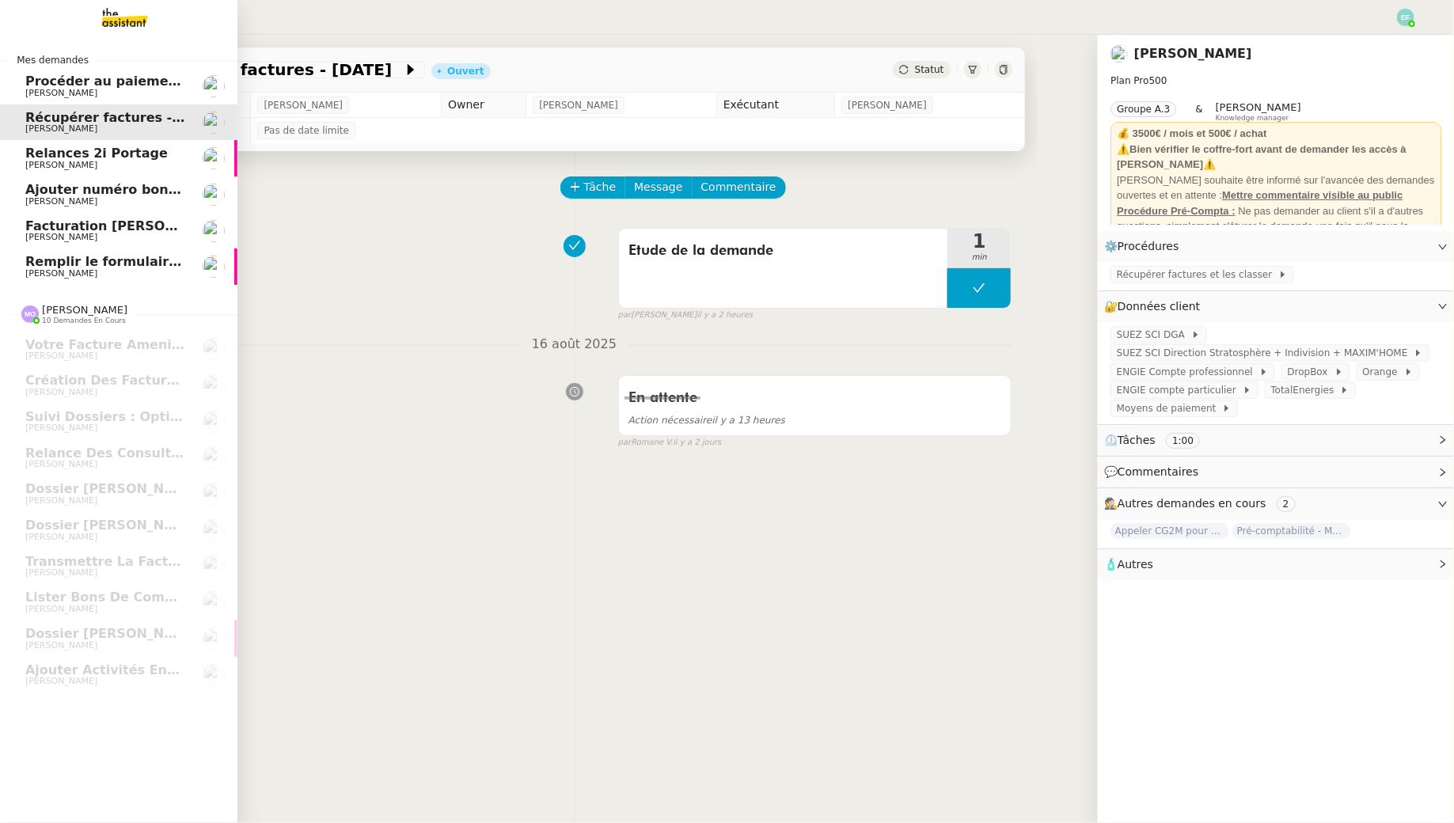
click at [150, 147] on span "Relances 2i Portage" at bounding box center [105, 153] width 160 height 14
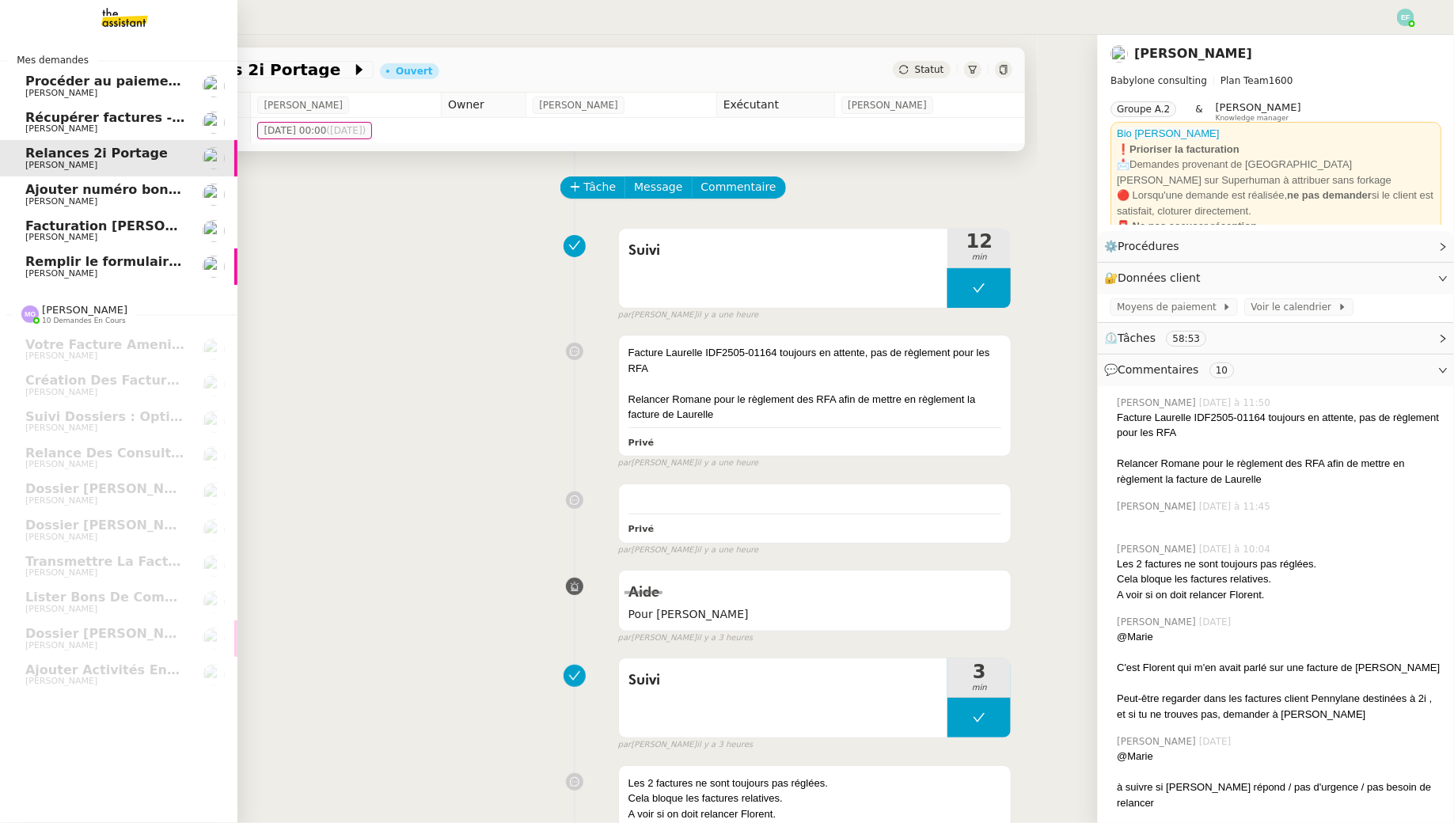
click at [161, 114] on span "Récupérer factures - [DATE]" at bounding box center [124, 117] width 199 height 15
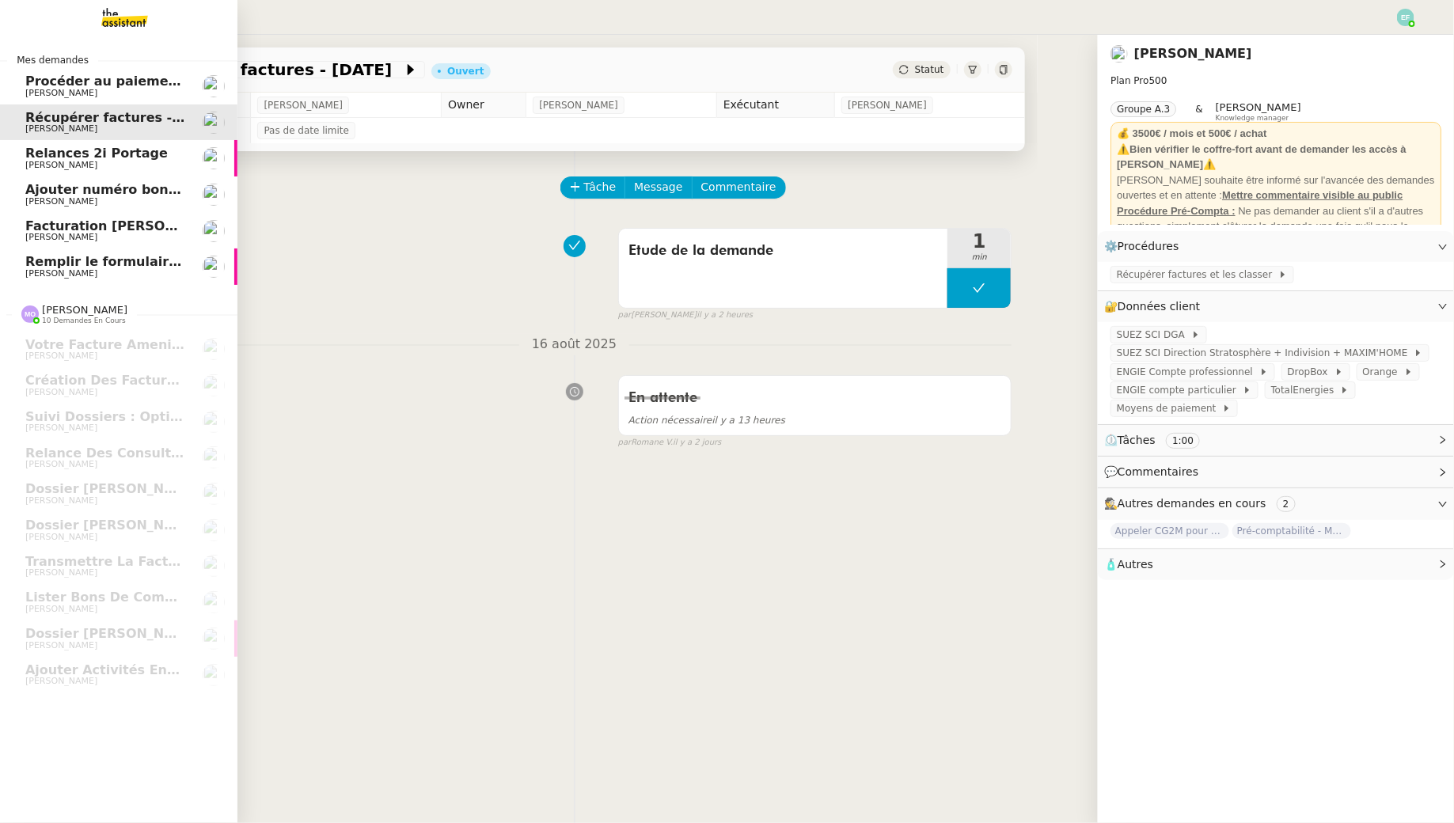
click at [77, 265] on span "Remplir le formulaire de convention de stage" at bounding box center [187, 261] width 324 height 15
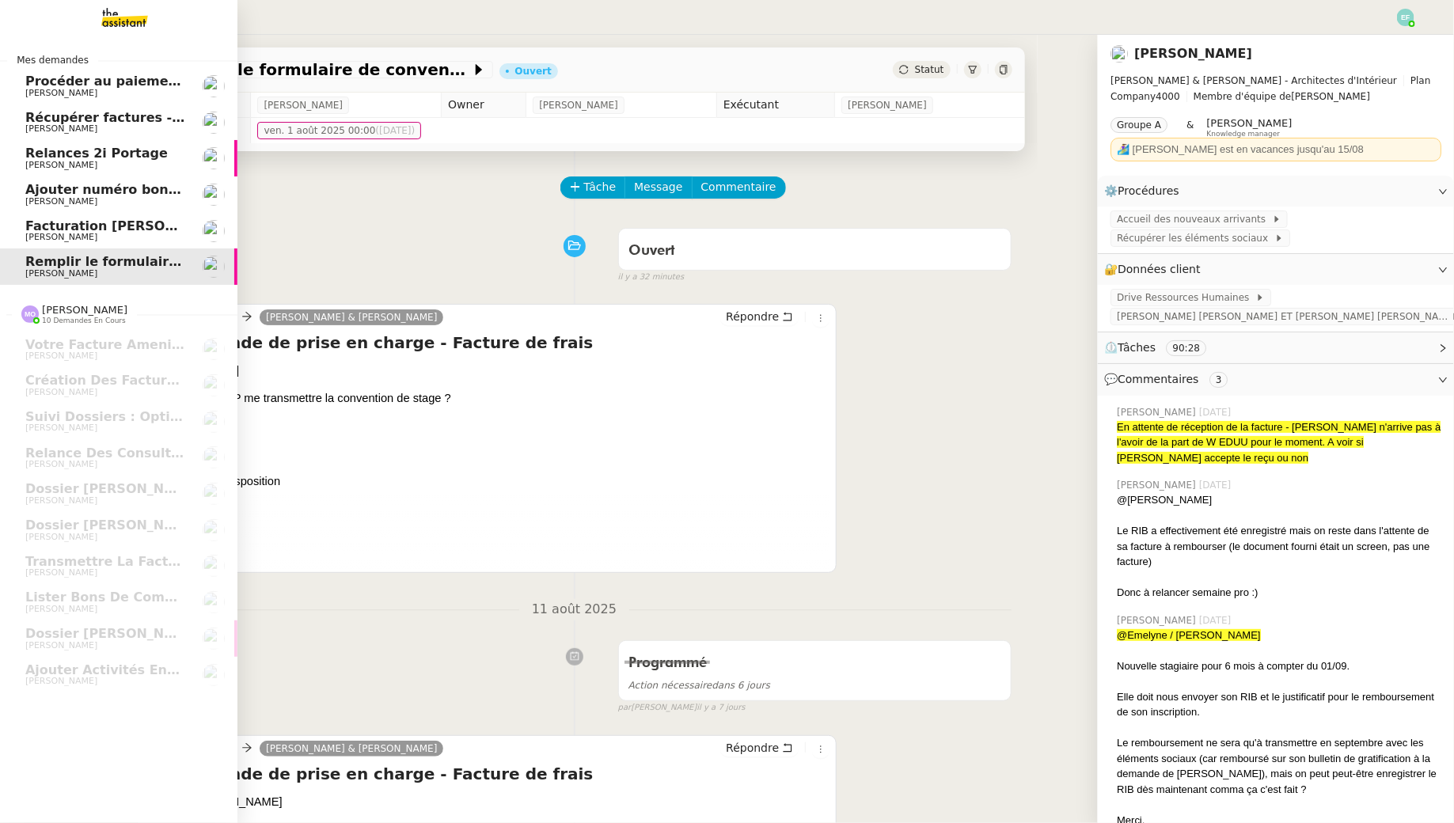
click at [104, 234] on span "[PERSON_NAME]" at bounding box center [105, 237] width 160 height 9
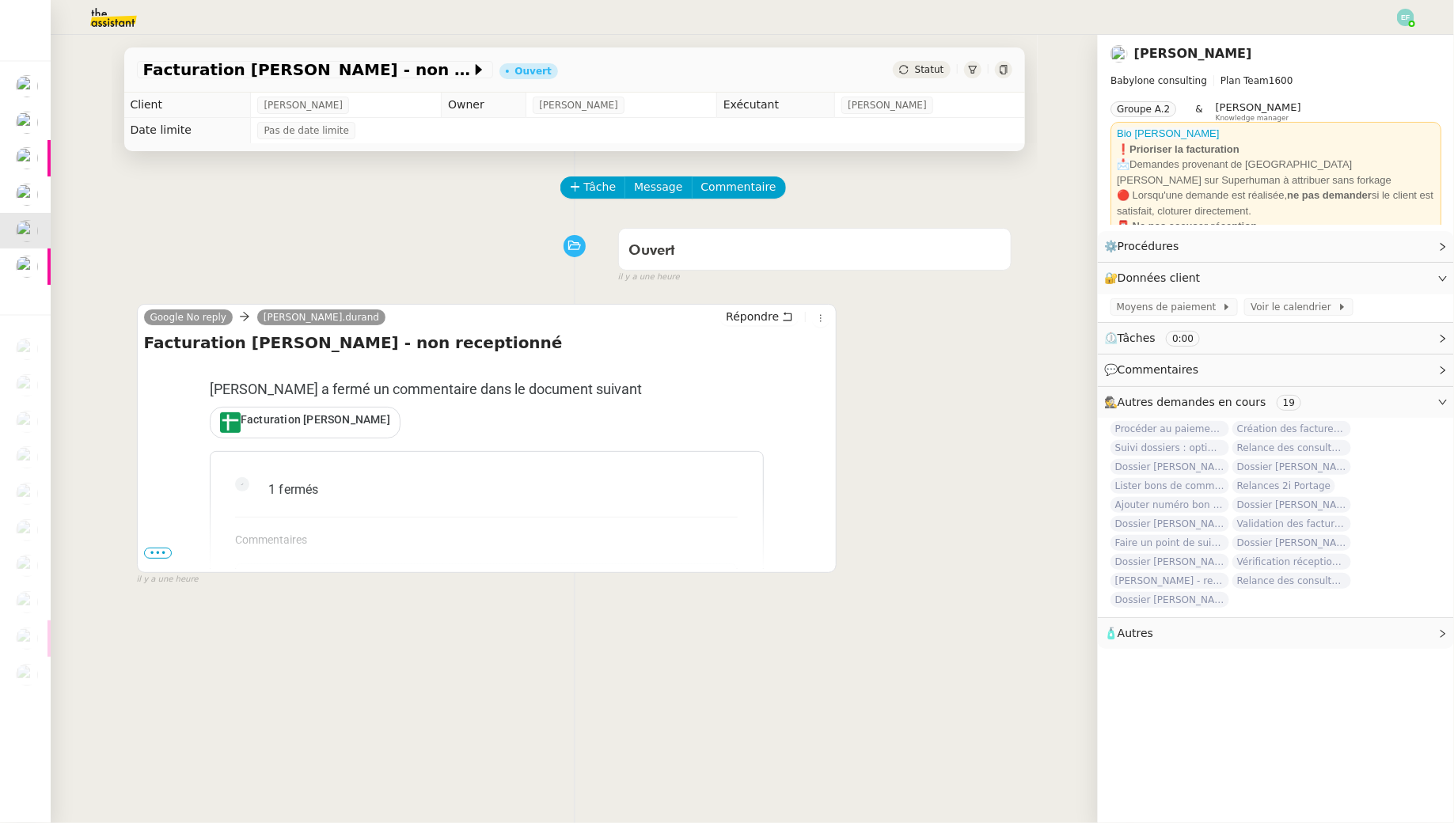
click at [158, 548] on span "•••" at bounding box center [158, 553] width 28 height 11
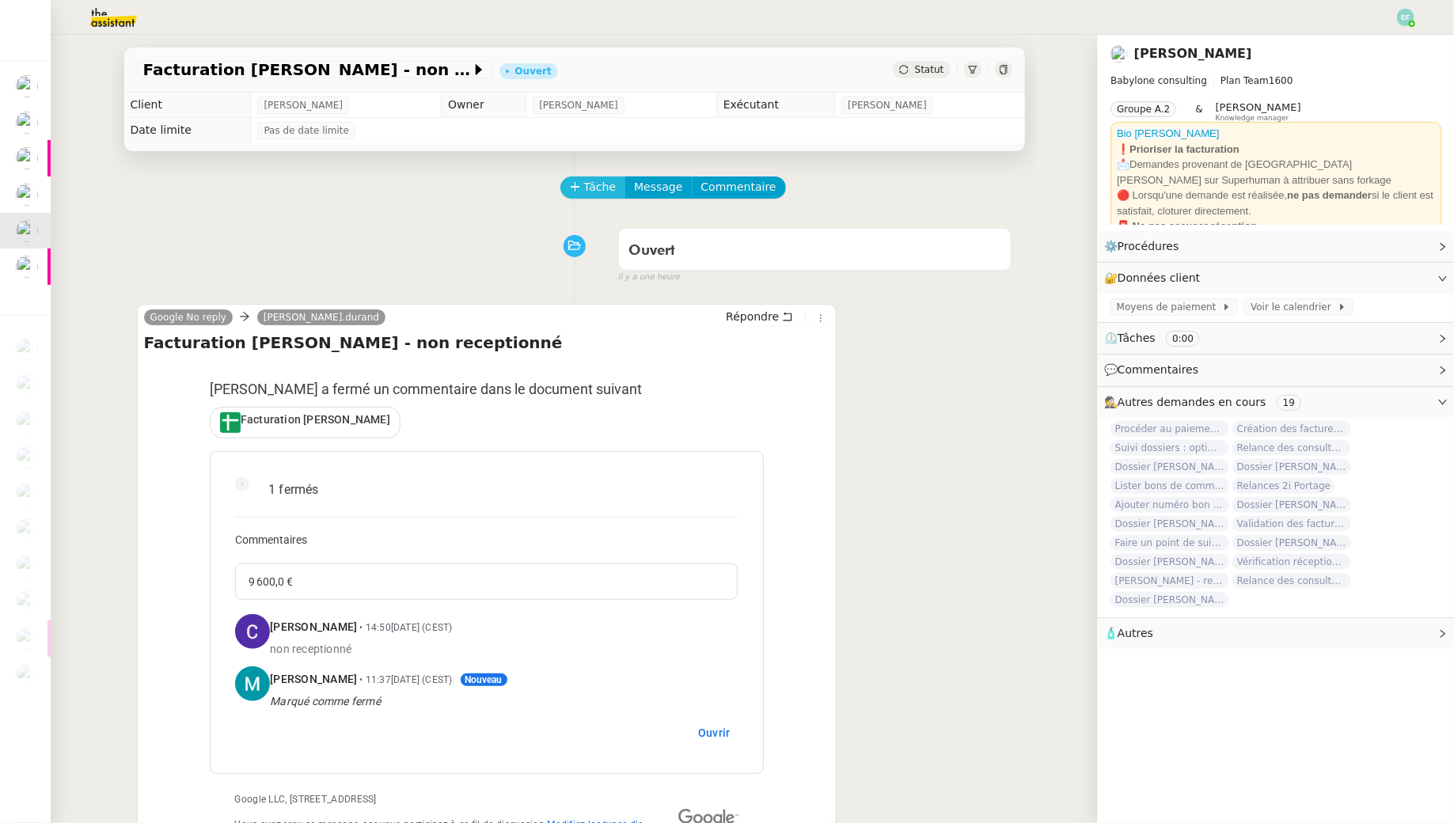
click at [598, 185] on span "Tâche" at bounding box center [600, 187] width 32 height 18
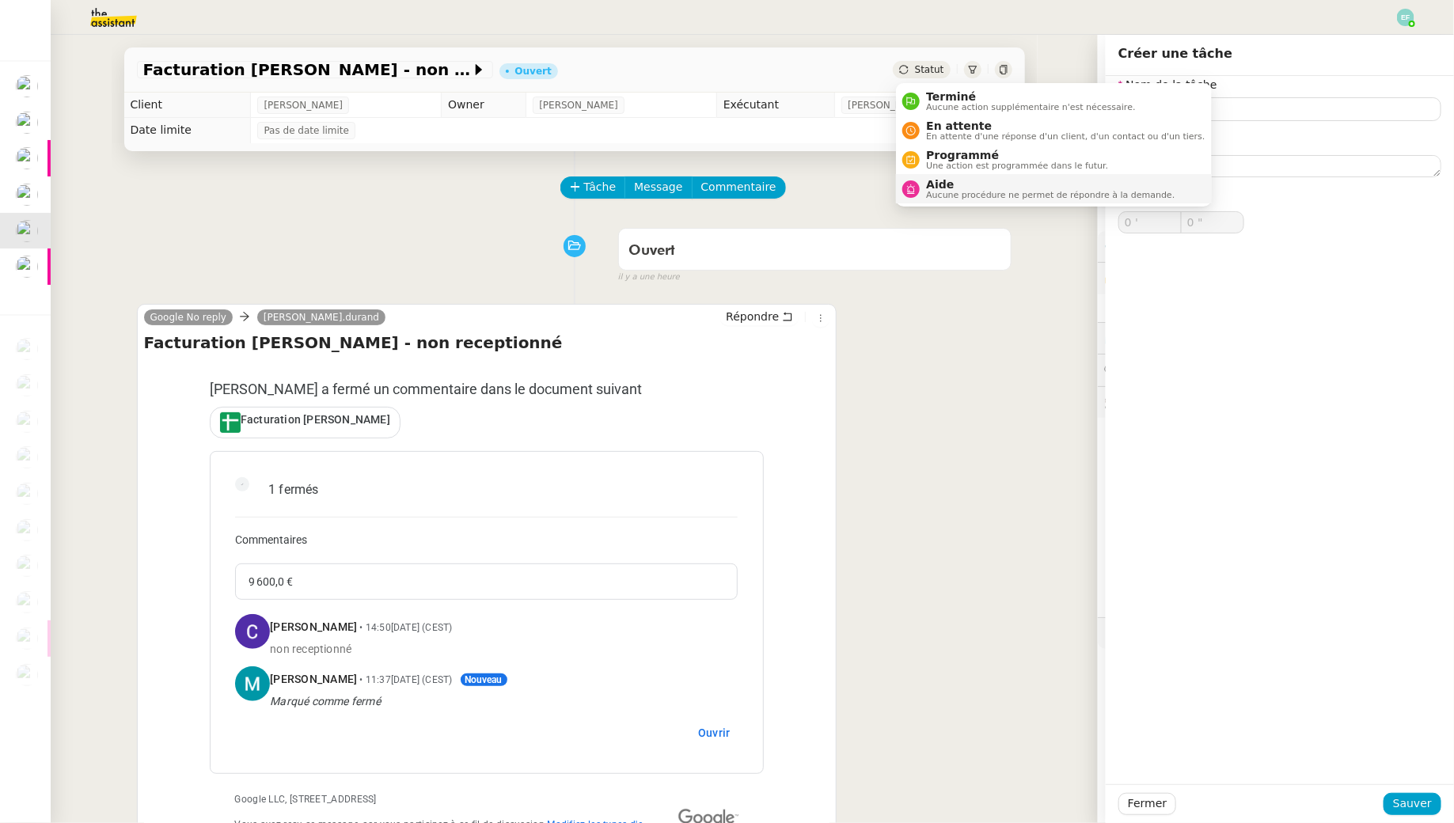
click at [935, 193] on span "Aucune procédure ne permet de répondre à la demande." at bounding box center [1050, 195] width 248 height 9
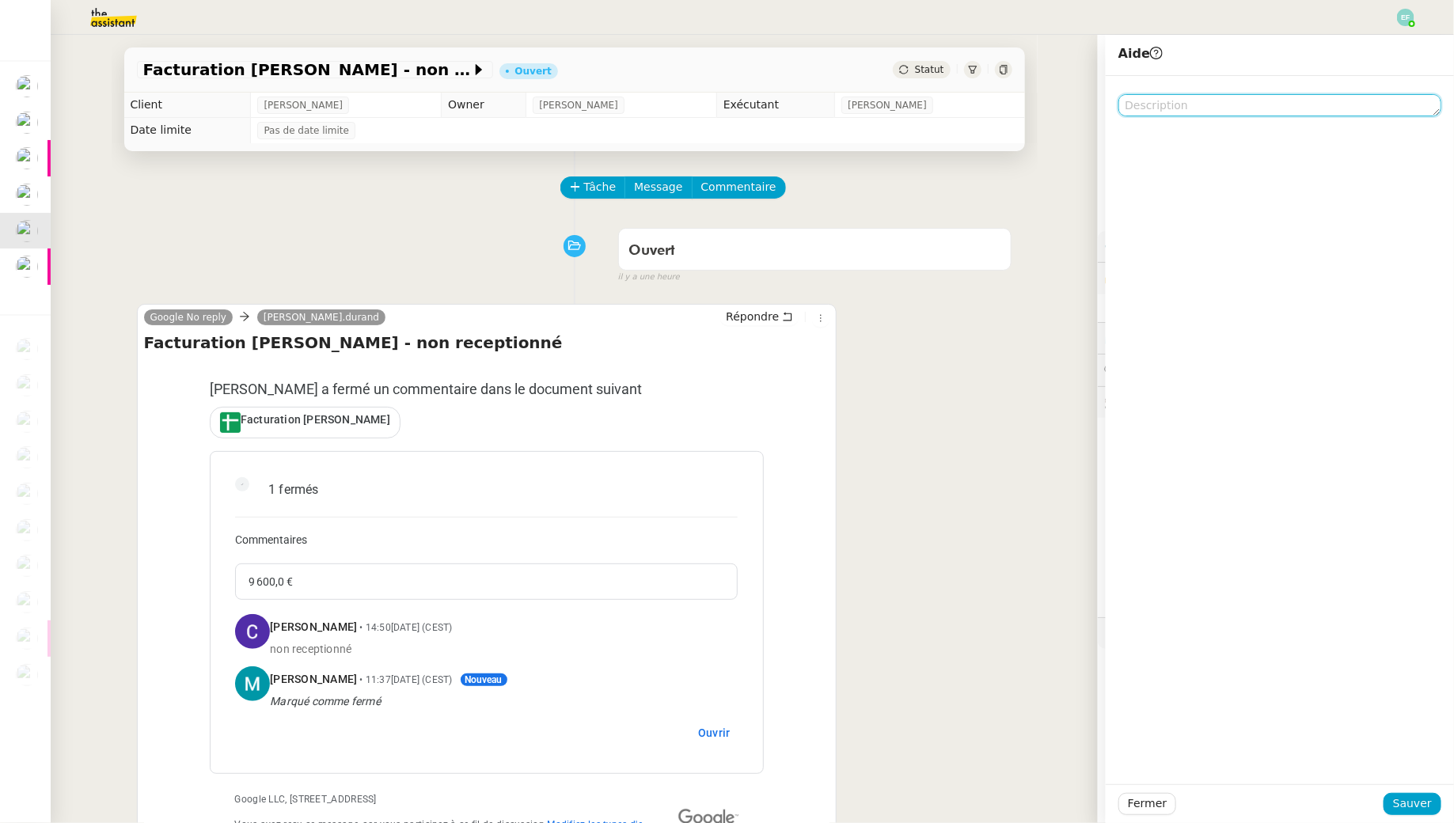
click at [1190, 109] on textarea at bounding box center [1279, 105] width 323 height 22
type textarea "à supp"
click at [1409, 802] on span "Sauver" at bounding box center [1412, 804] width 39 height 18
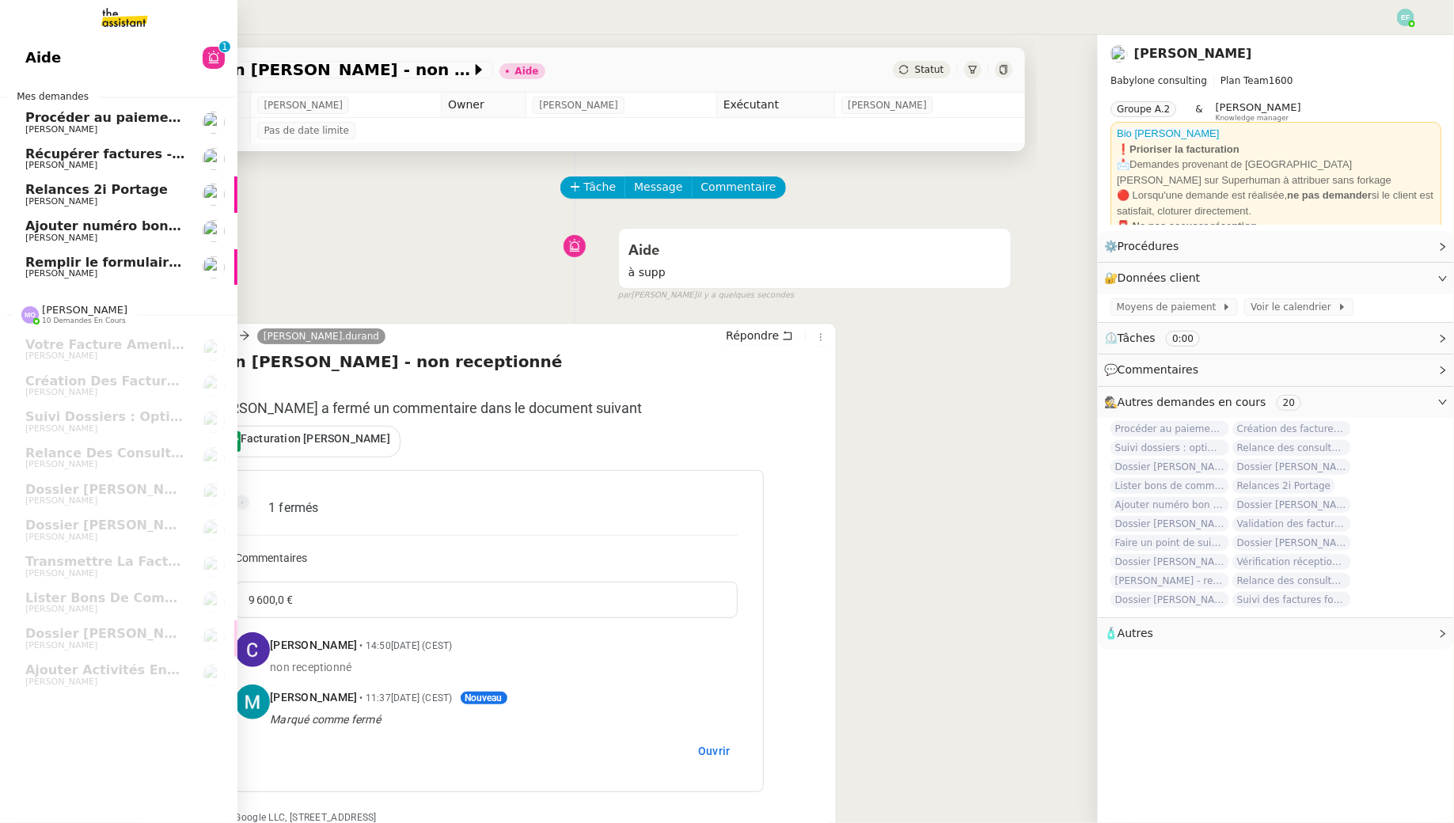
click at [69, 222] on span "Ajouter numéro bon de commande" at bounding box center [149, 225] width 248 height 15
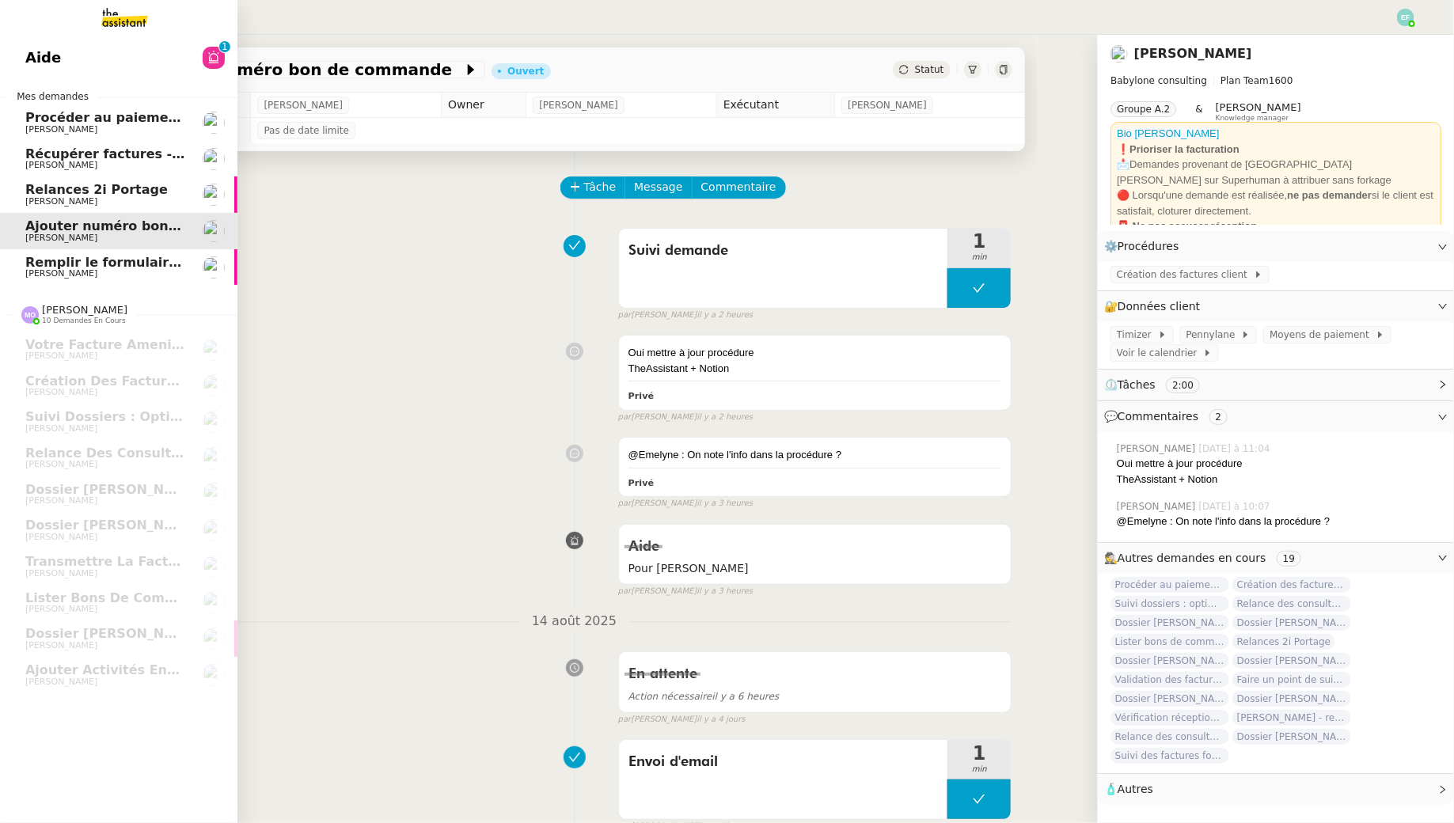
click at [127, 195] on span "Relances 2i Portage" at bounding box center [96, 189] width 142 height 15
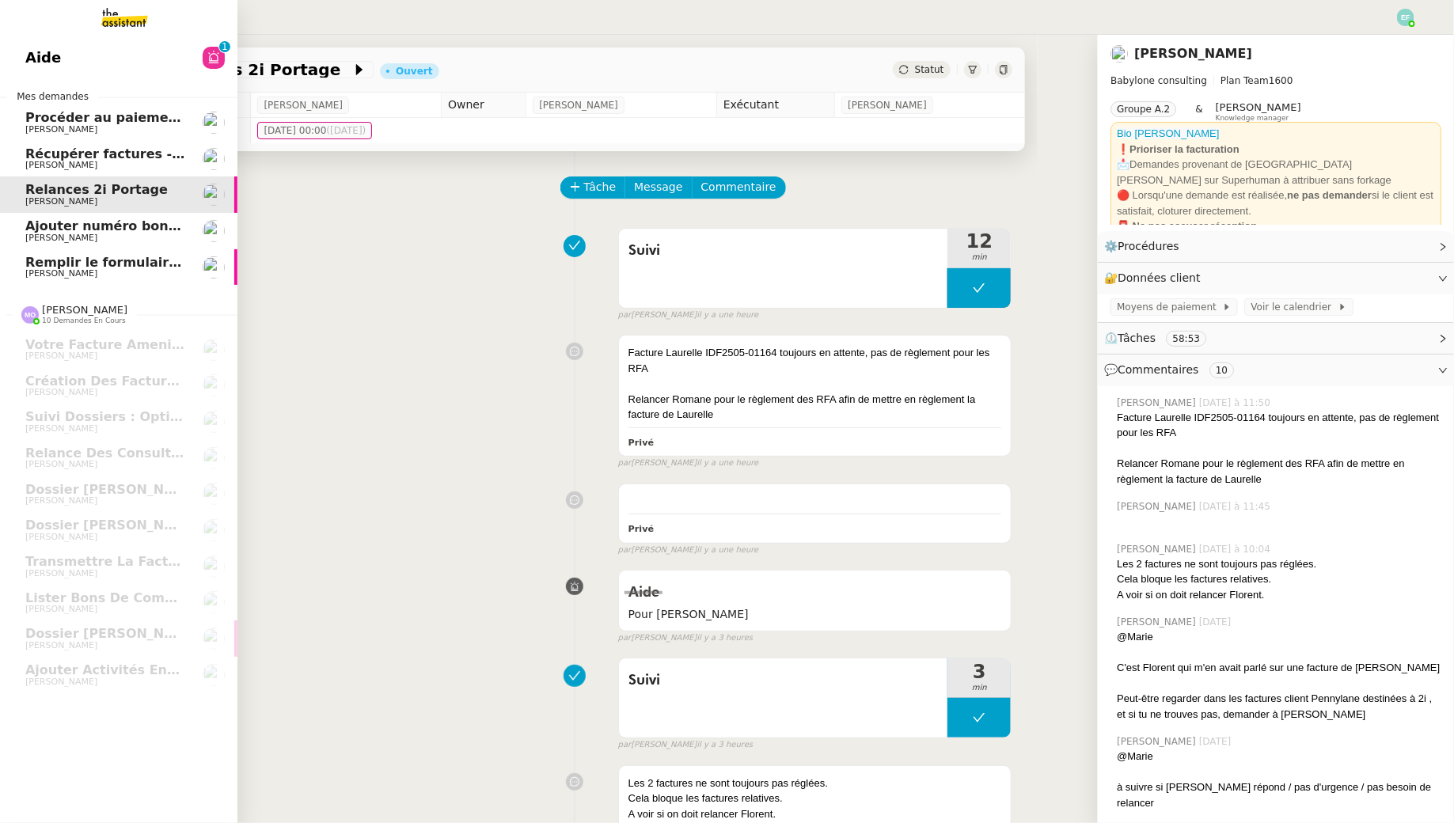
click at [118, 162] on span "[PERSON_NAME]" at bounding box center [105, 165] width 160 height 9
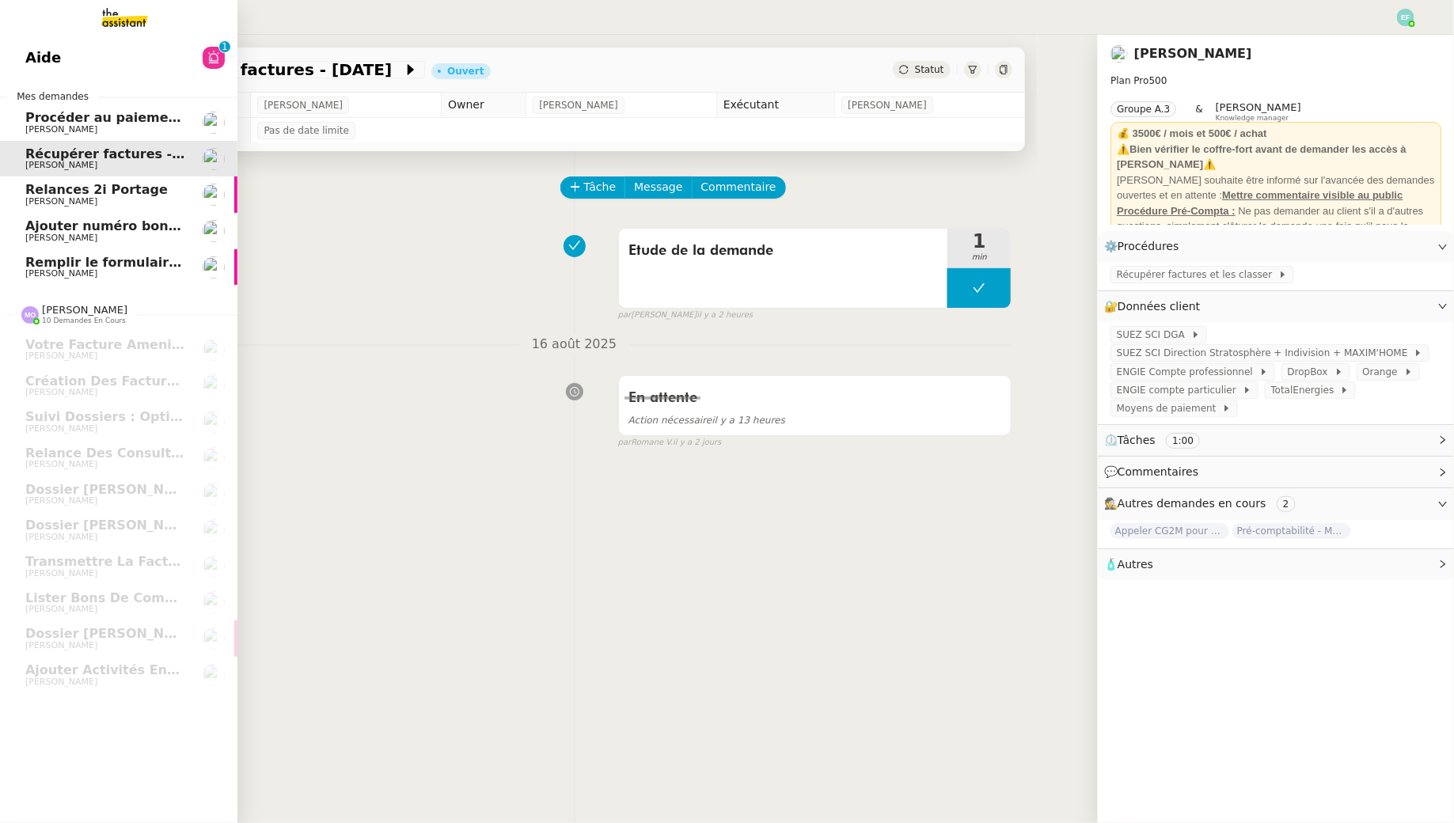
click at [44, 125] on span "[PERSON_NAME]" at bounding box center [61, 129] width 72 height 10
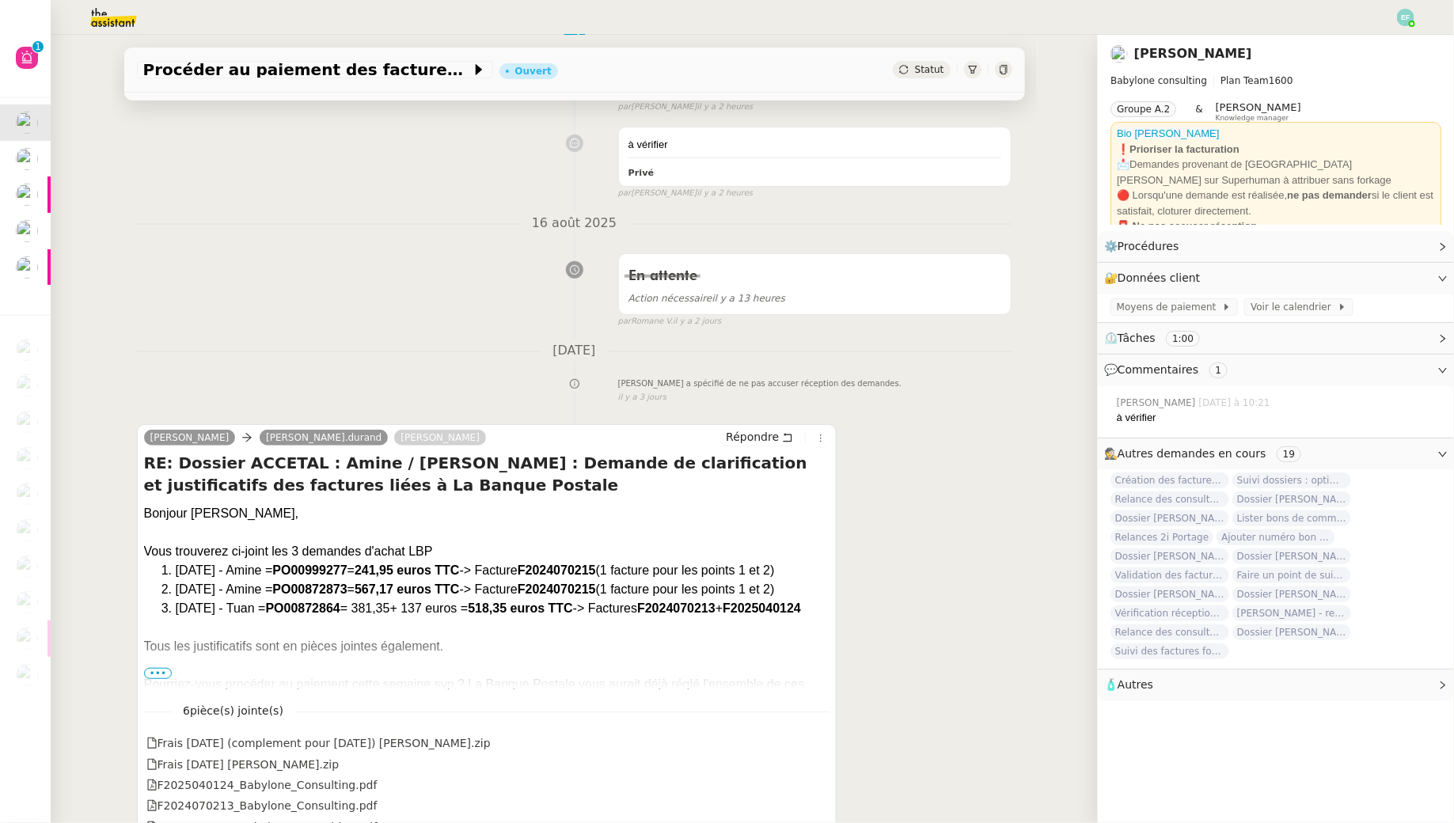
scroll to position [210, 0]
click at [308, 167] on div "à vérifier Privé false par [PERSON_NAME] il y a 2 heures" at bounding box center [574, 158] width 875 height 80
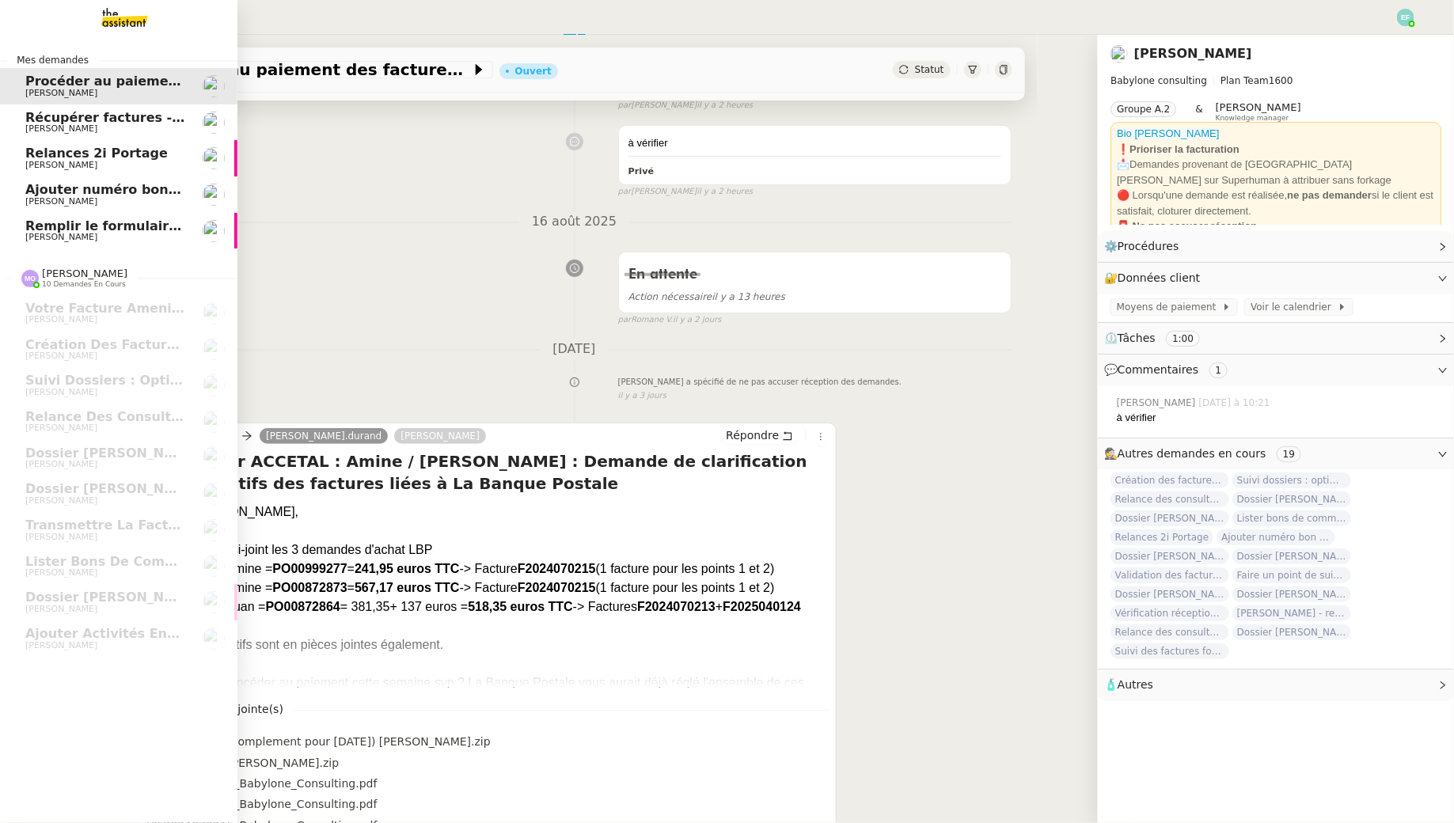
click at [146, 111] on span "Récupérer factures - [DATE]" at bounding box center [124, 117] width 199 height 15
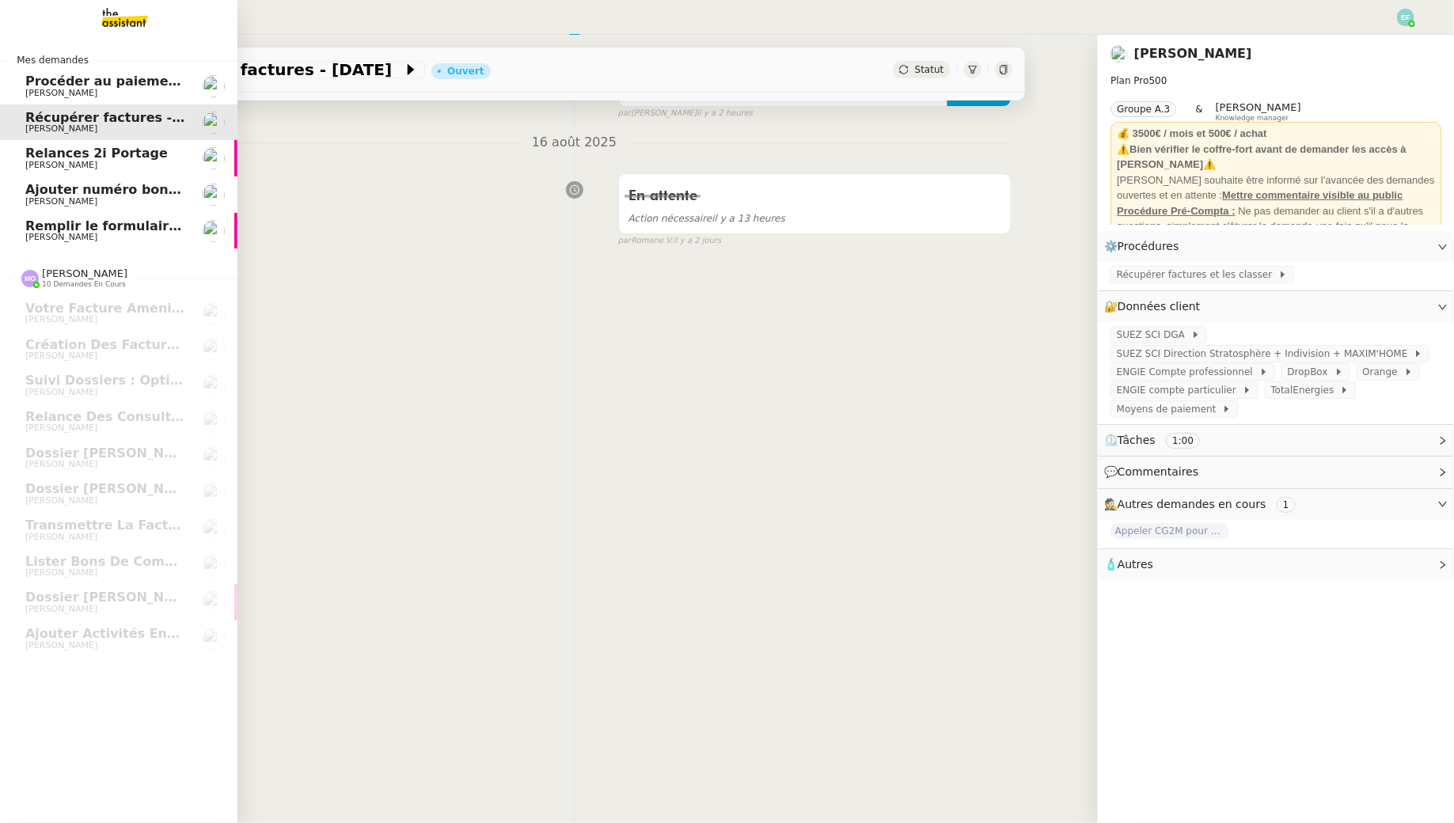
scroll to position [202, 0]
click at [91, 172] on link "Relances 2i Portage [PERSON_NAME]" at bounding box center [118, 158] width 237 height 36
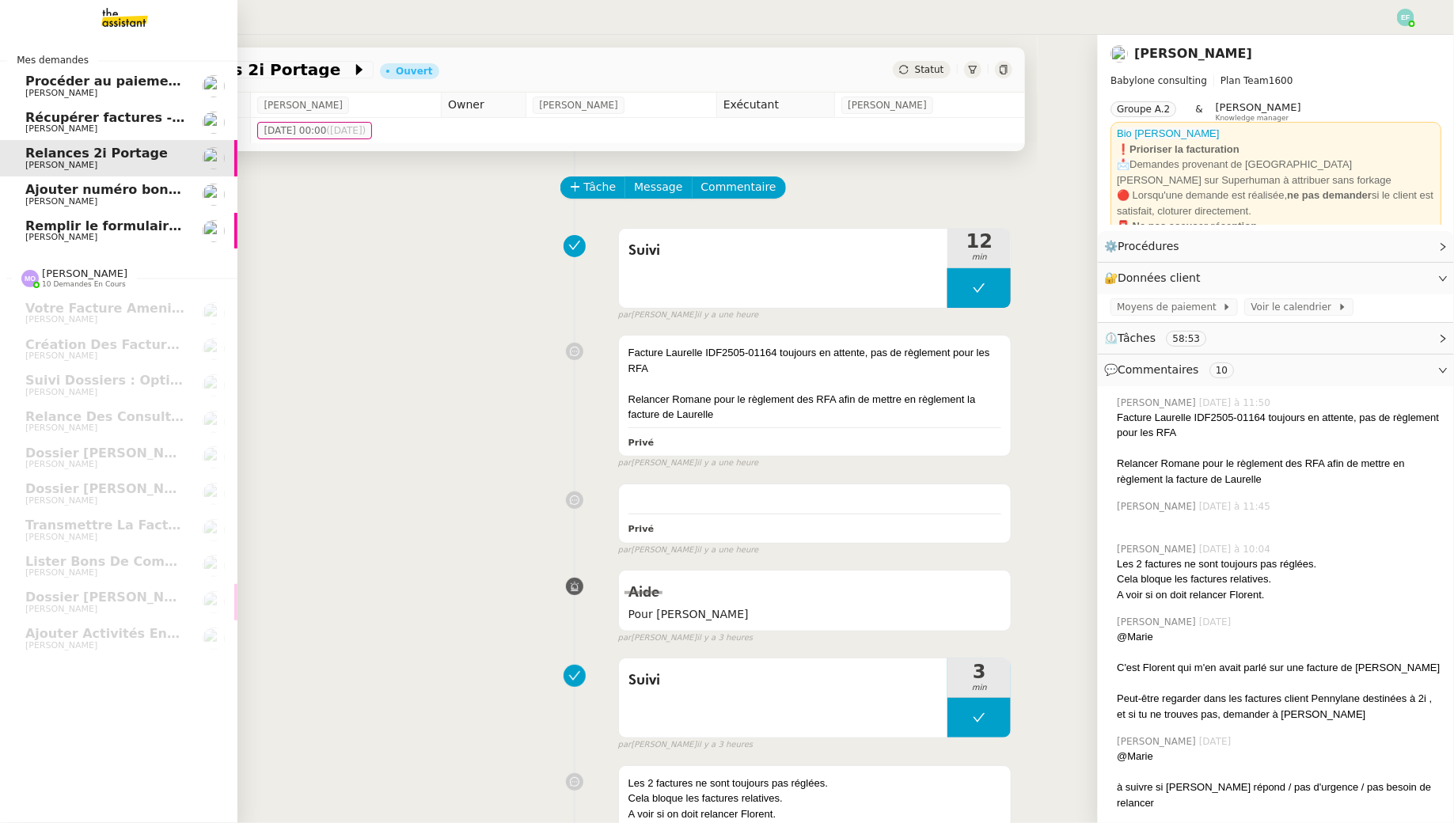
click at [70, 209] on link "Ajouter numéro bon de commande [PERSON_NAME]" at bounding box center [118, 194] width 237 height 36
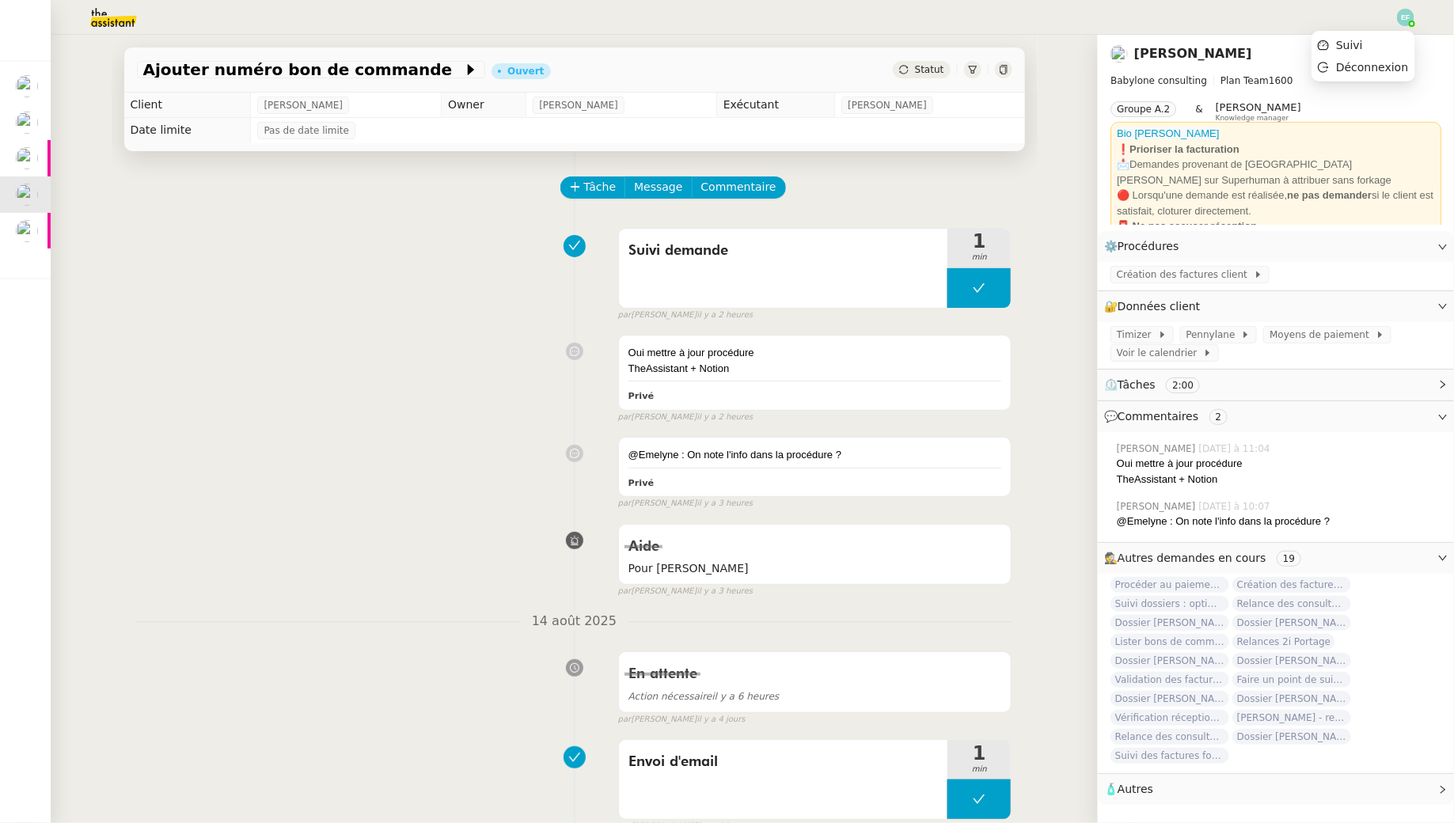
click at [1403, 21] on img at bounding box center [1405, 17] width 17 height 17
click at [1383, 52] on li "Suivi" at bounding box center [1362, 45] width 103 height 22
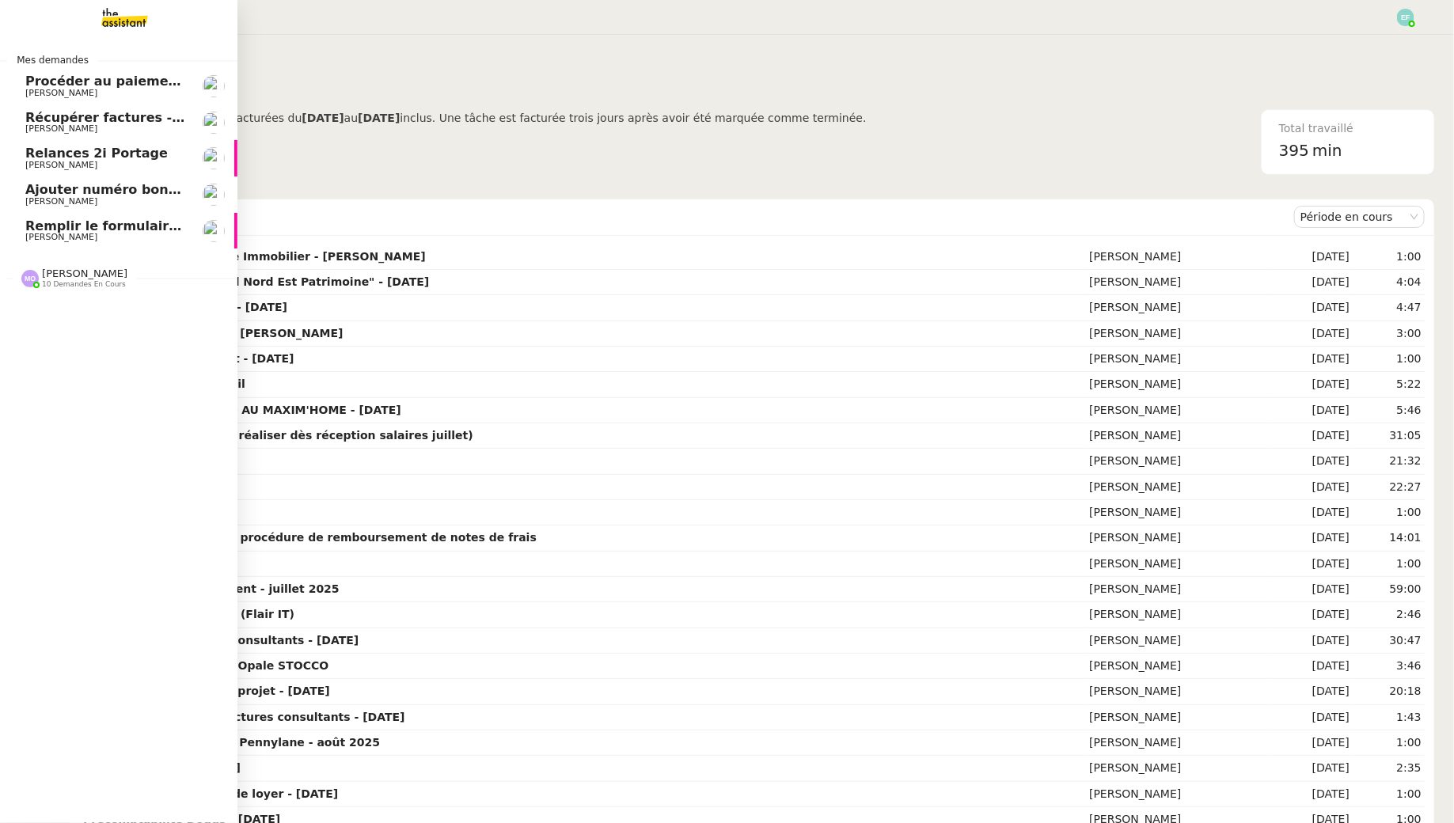
click at [37, 232] on span "[PERSON_NAME]" at bounding box center [61, 237] width 72 height 10
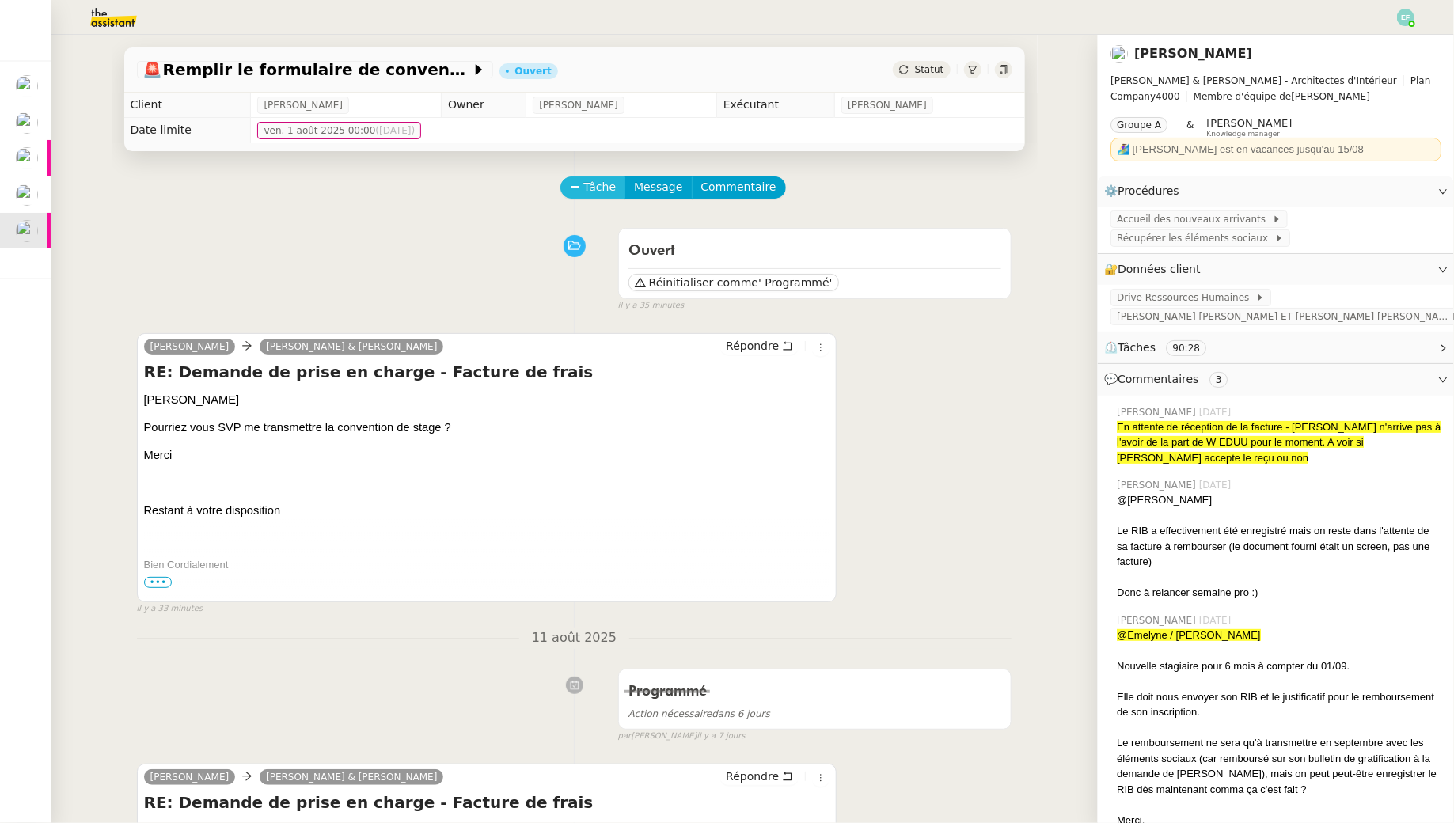
click at [579, 187] on icon at bounding box center [575, 186] width 9 height 1
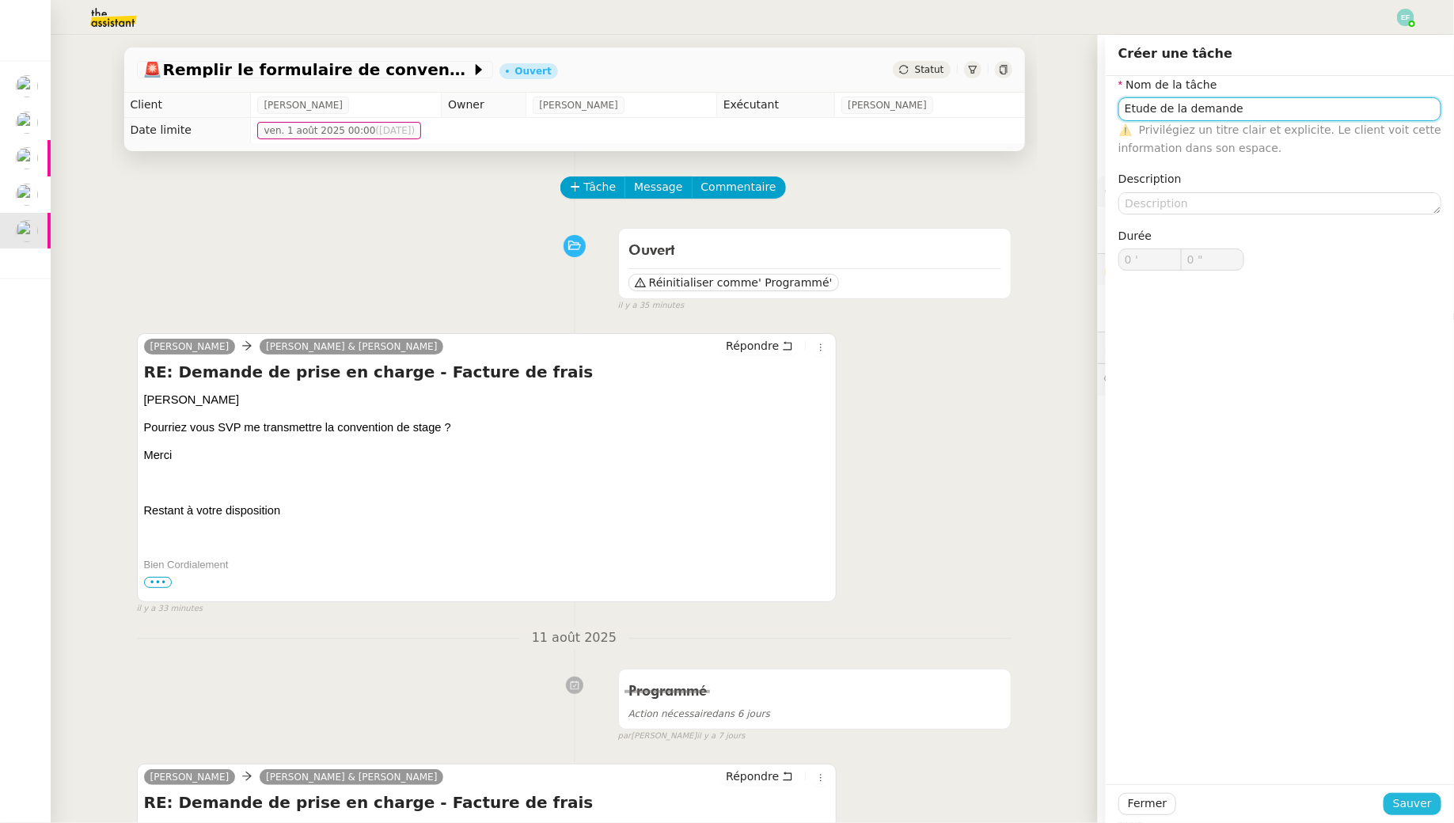
type input "Etude de la demande"
click at [1402, 808] on span "Sauver" at bounding box center [1412, 804] width 39 height 18
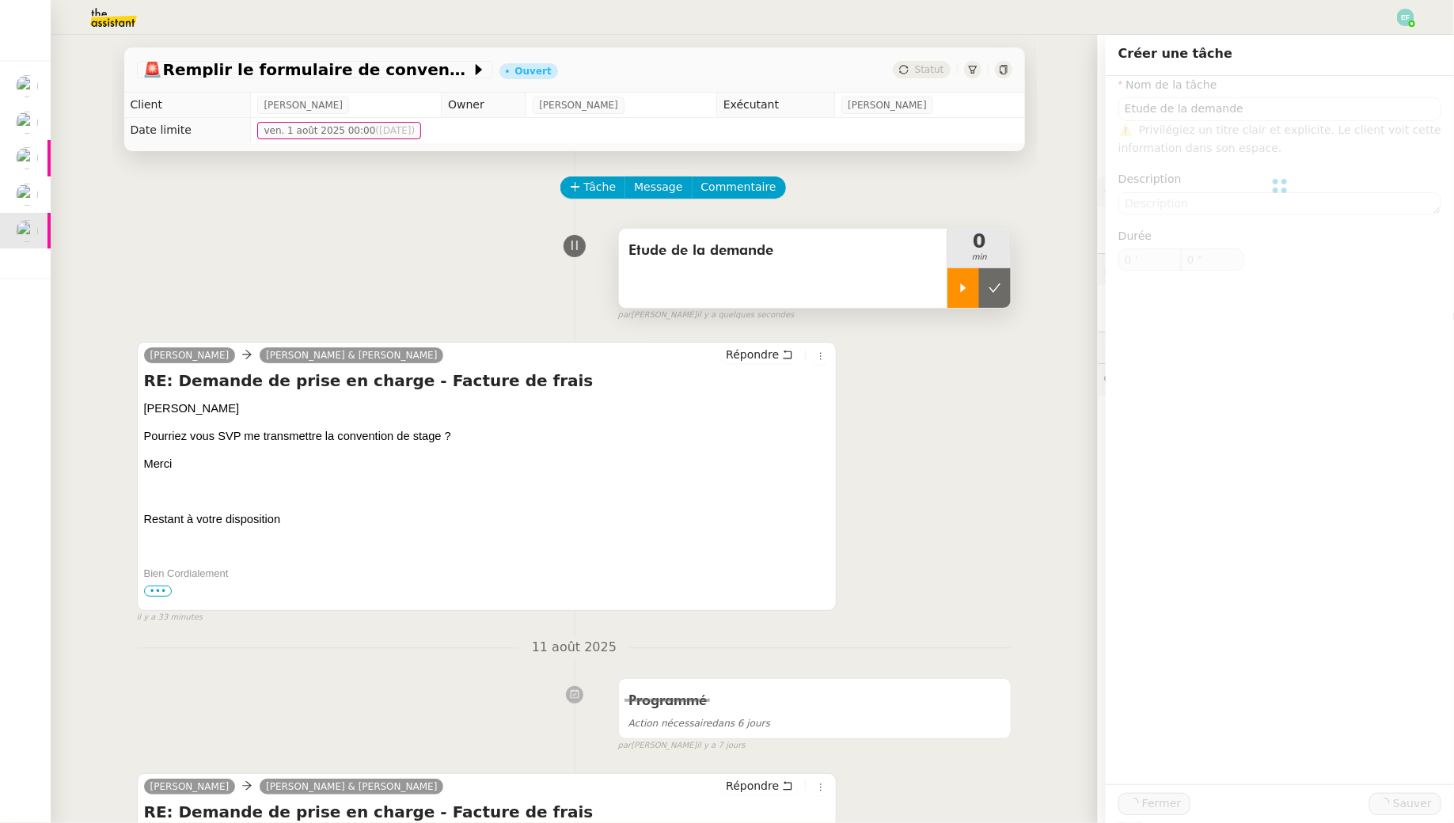
click at [967, 280] on div at bounding box center [963, 288] width 32 height 40
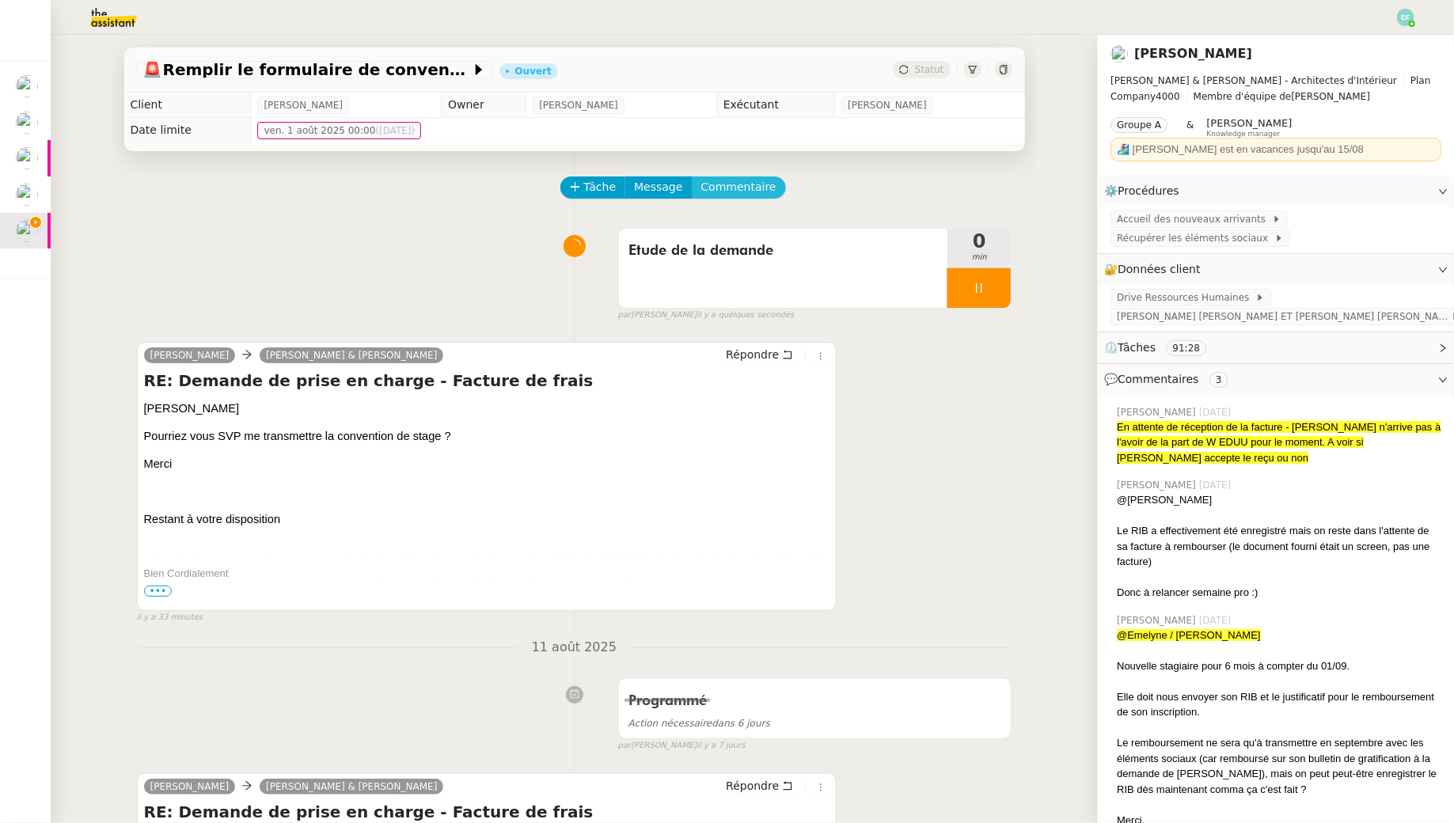
click at [734, 186] on span "Commentaire" at bounding box center [738, 187] width 75 height 18
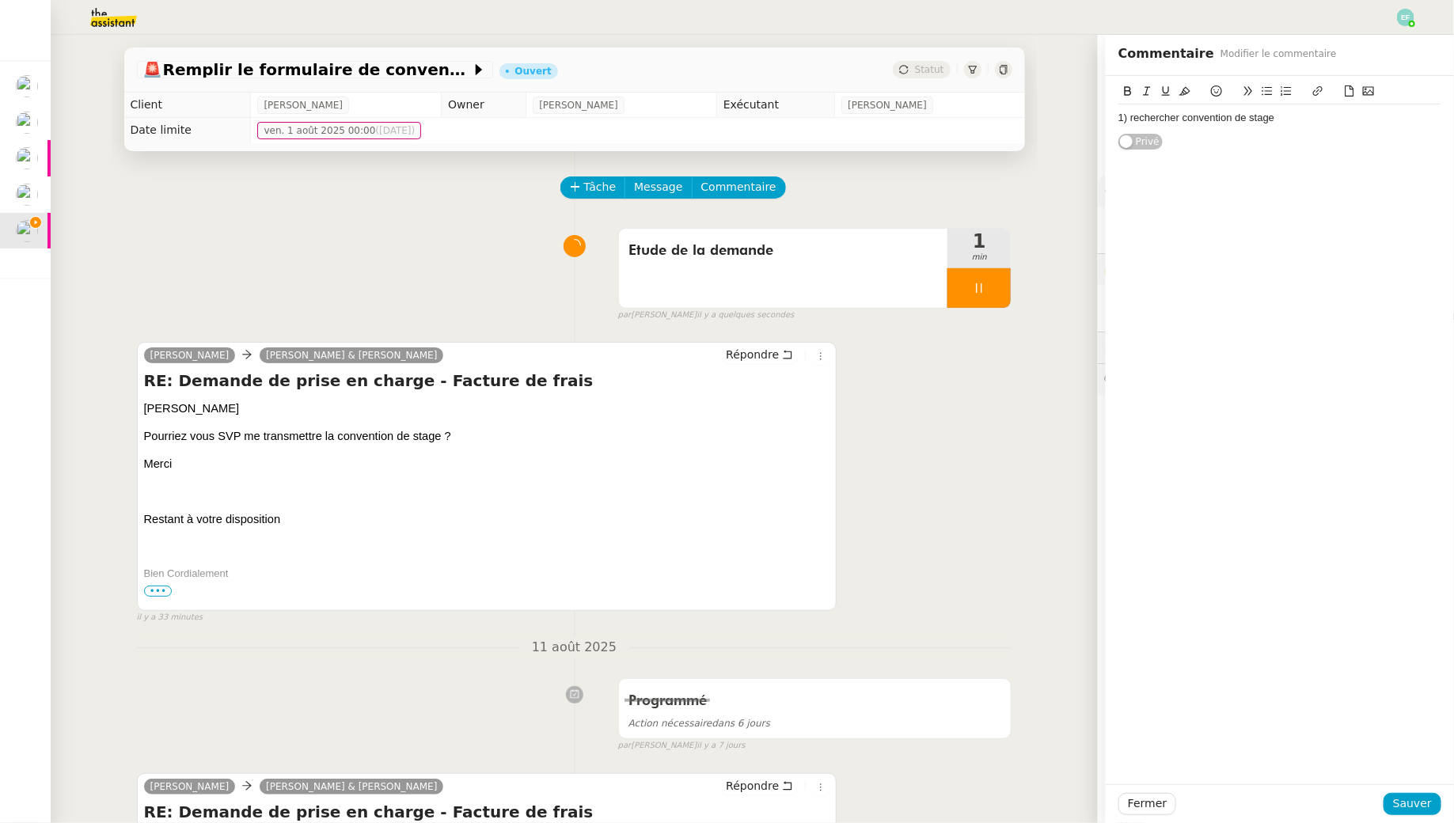
click at [1411, 816] on div "Fermer Sauver" at bounding box center [1280, 803] width 348 height 39
click at [1401, 783] on div "1) rechercher convention de stage Privé" at bounding box center [1280, 430] width 348 height 708
click at [1404, 789] on div "Fermer Sauver" at bounding box center [1280, 803] width 348 height 39
click at [1405, 795] on span "Sauver" at bounding box center [1412, 804] width 39 height 18
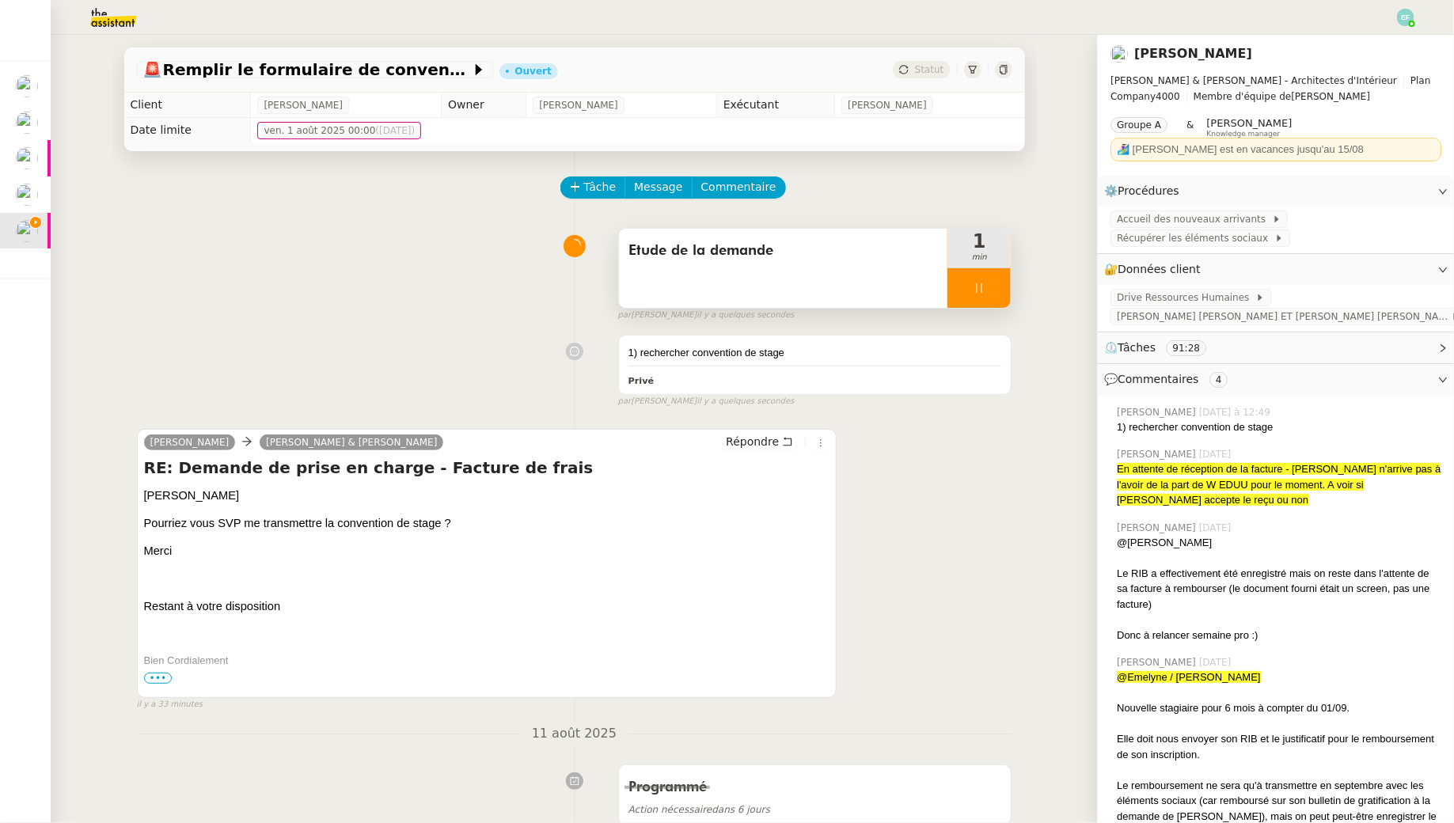
click at [1000, 297] on div at bounding box center [978, 288] width 63 height 40
click at [1000, 297] on button at bounding box center [995, 288] width 32 height 40
